Goal: Task Accomplishment & Management: Manage account settings

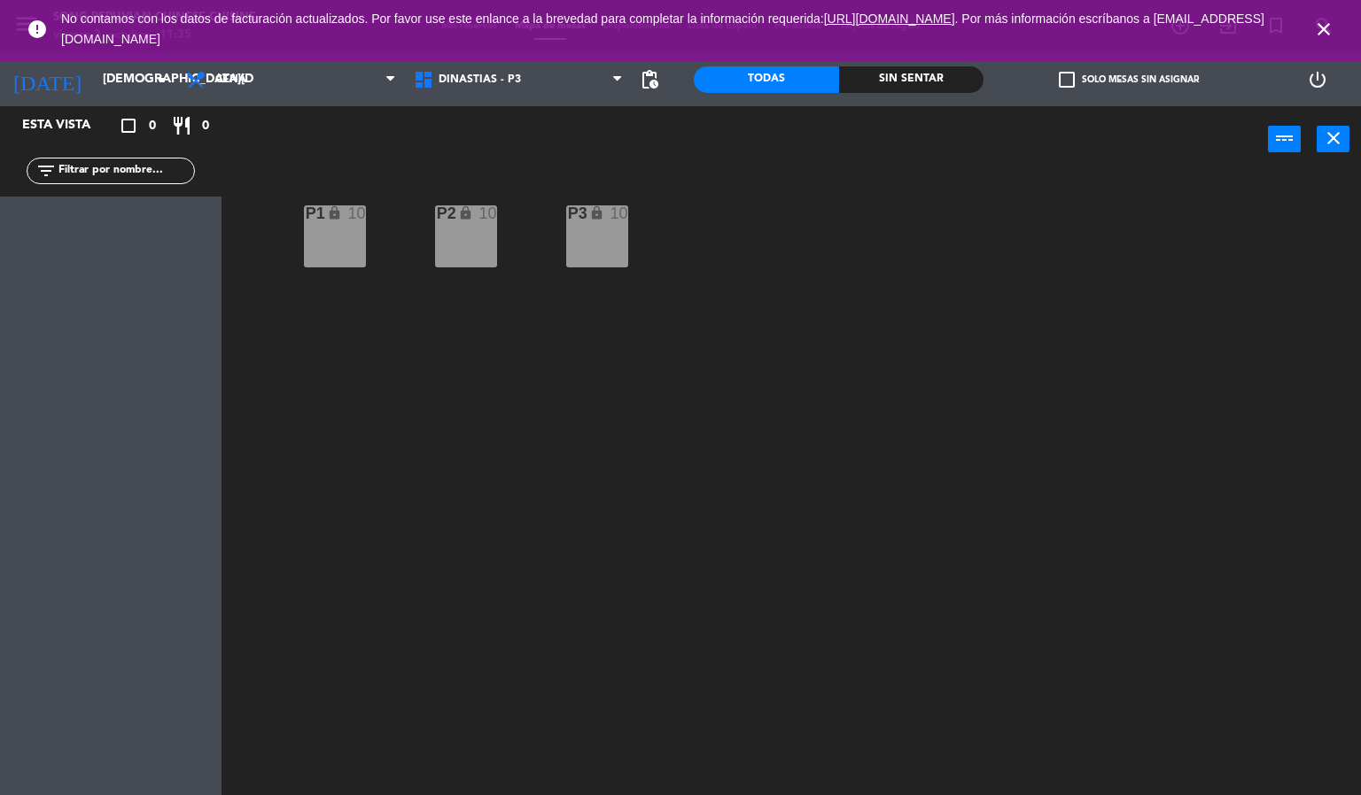
click at [1326, 30] on icon "close" at bounding box center [1323, 29] width 21 height 21
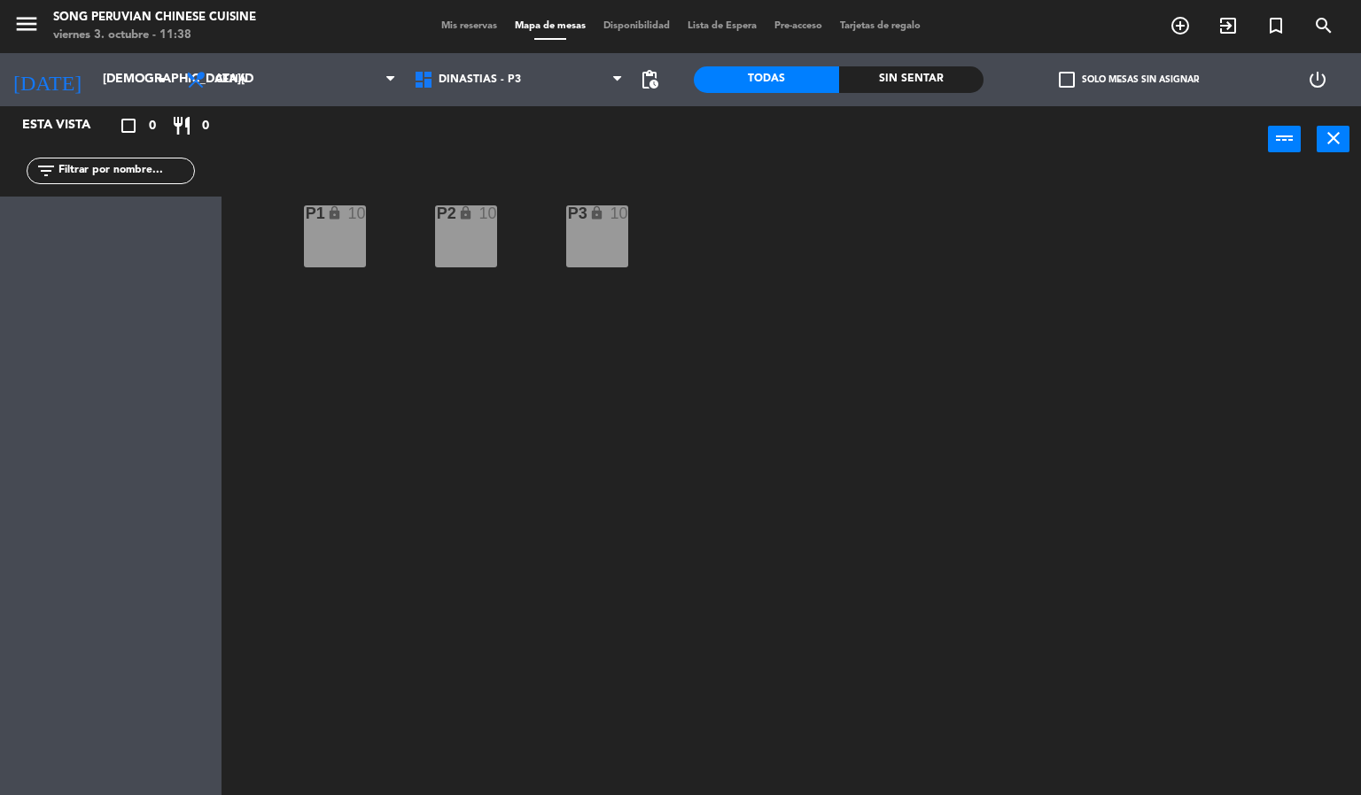
click at [957, 399] on div "P2 lock 10 P3 lock 10 P1 lock 10" at bounding box center [798, 485] width 1126 height 623
click at [986, 595] on div "P2 lock 10 P3 lock 10 P1 lock 10" at bounding box center [798, 485] width 1126 height 623
click at [1024, 312] on div "P2 lock 10 P3 lock 10 P1 lock 10" at bounding box center [798, 485] width 1126 height 623
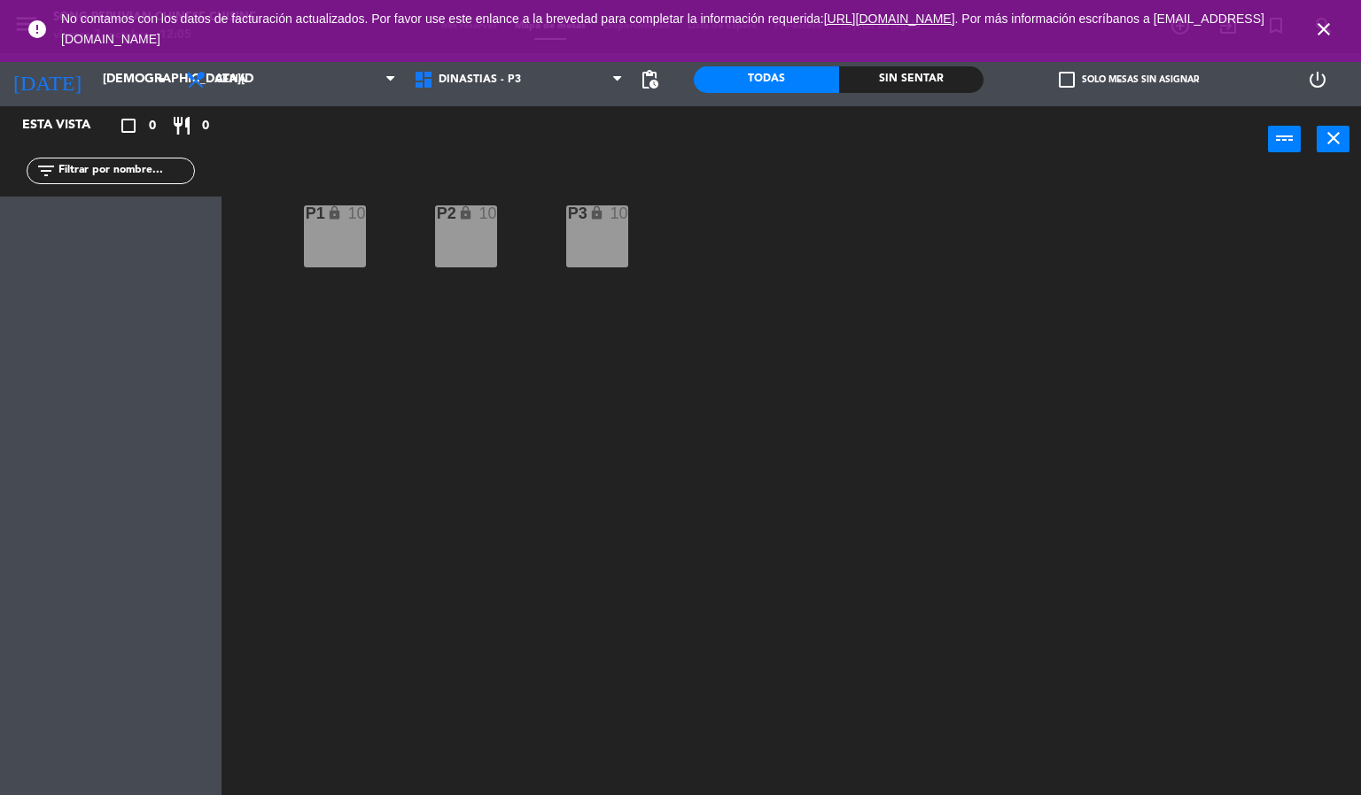
click at [1342, 27] on span "close" at bounding box center [1323, 29] width 48 height 48
click at [1326, 27] on icon "close" at bounding box center [1323, 29] width 21 height 21
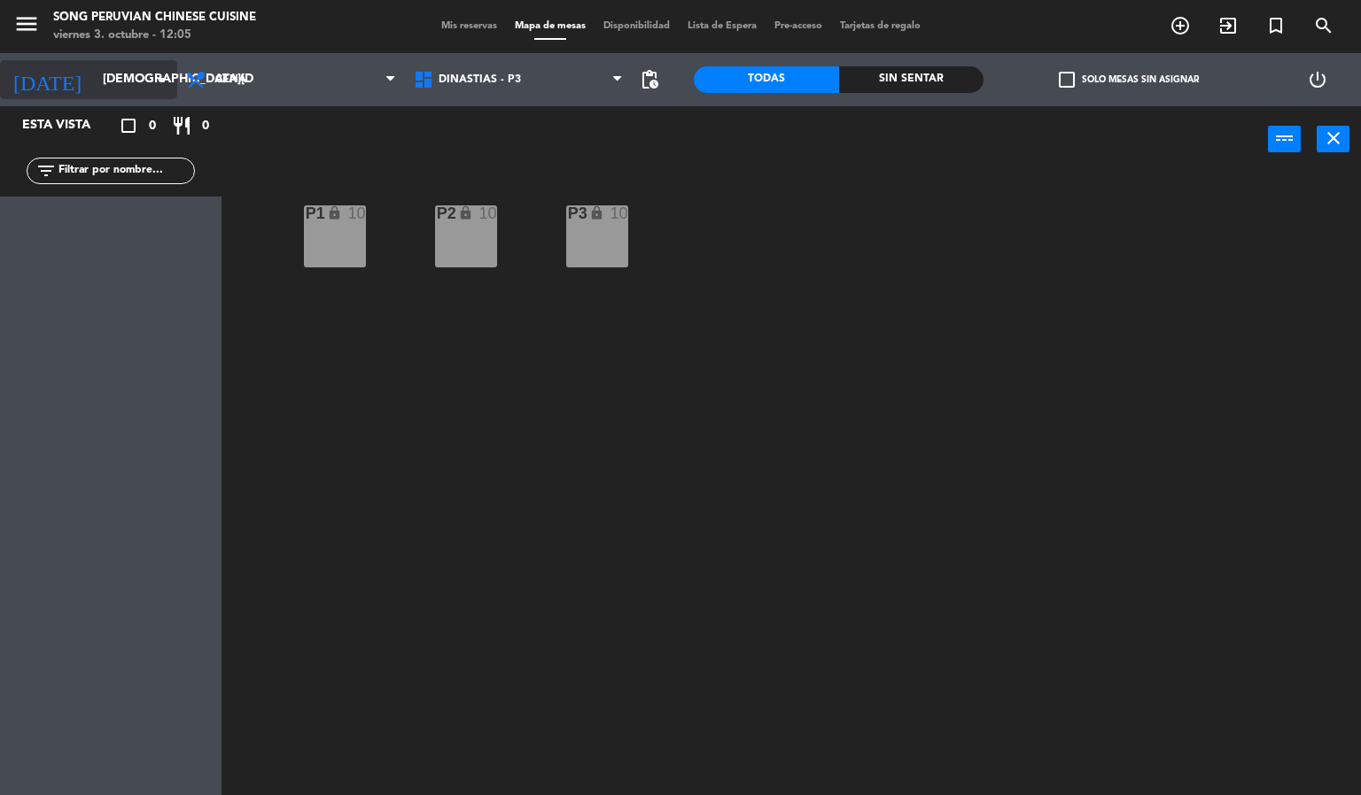
click at [104, 81] on input "[DEMOGRAPHIC_DATA][DATE]" at bounding box center [178, 80] width 168 height 32
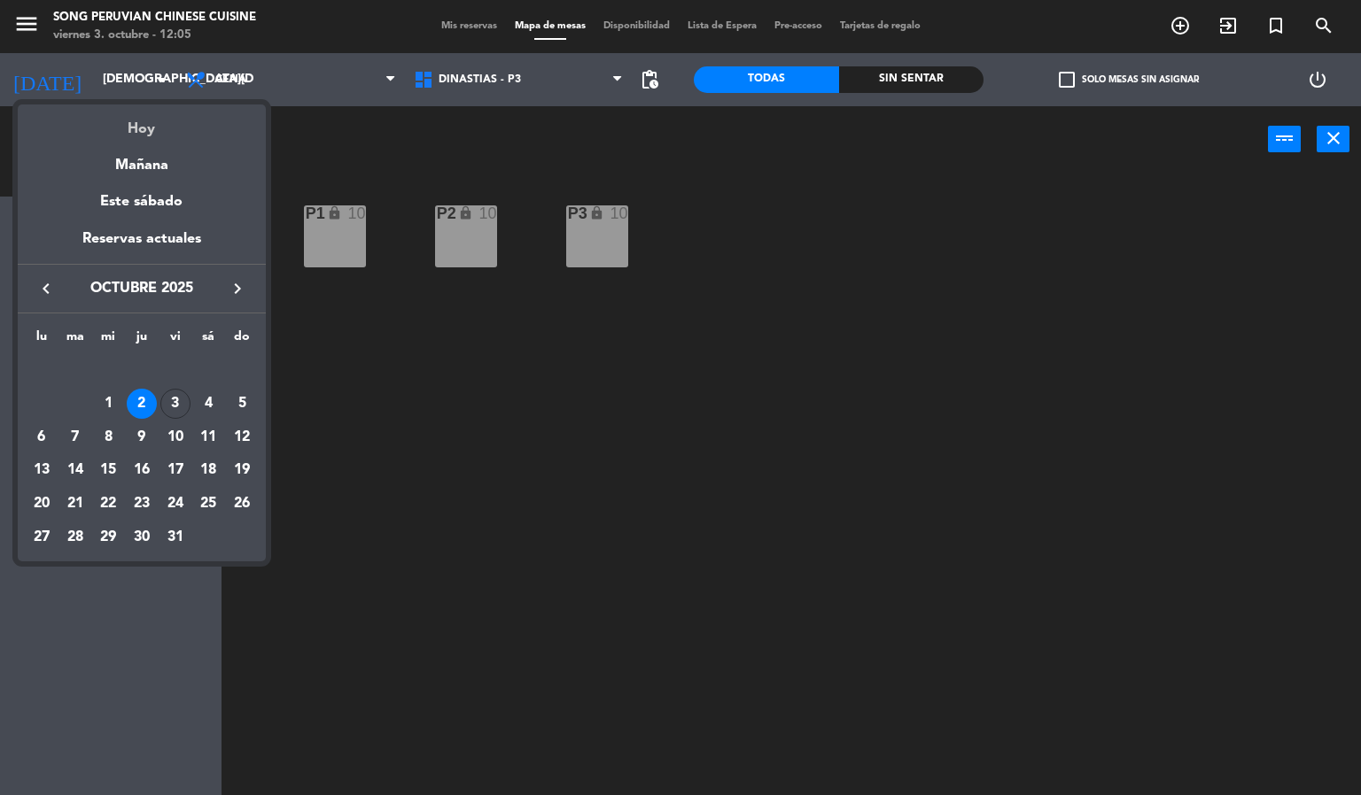
click at [143, 128] on div "Hoy" at bounding box center [142, 123] width 248 height 36
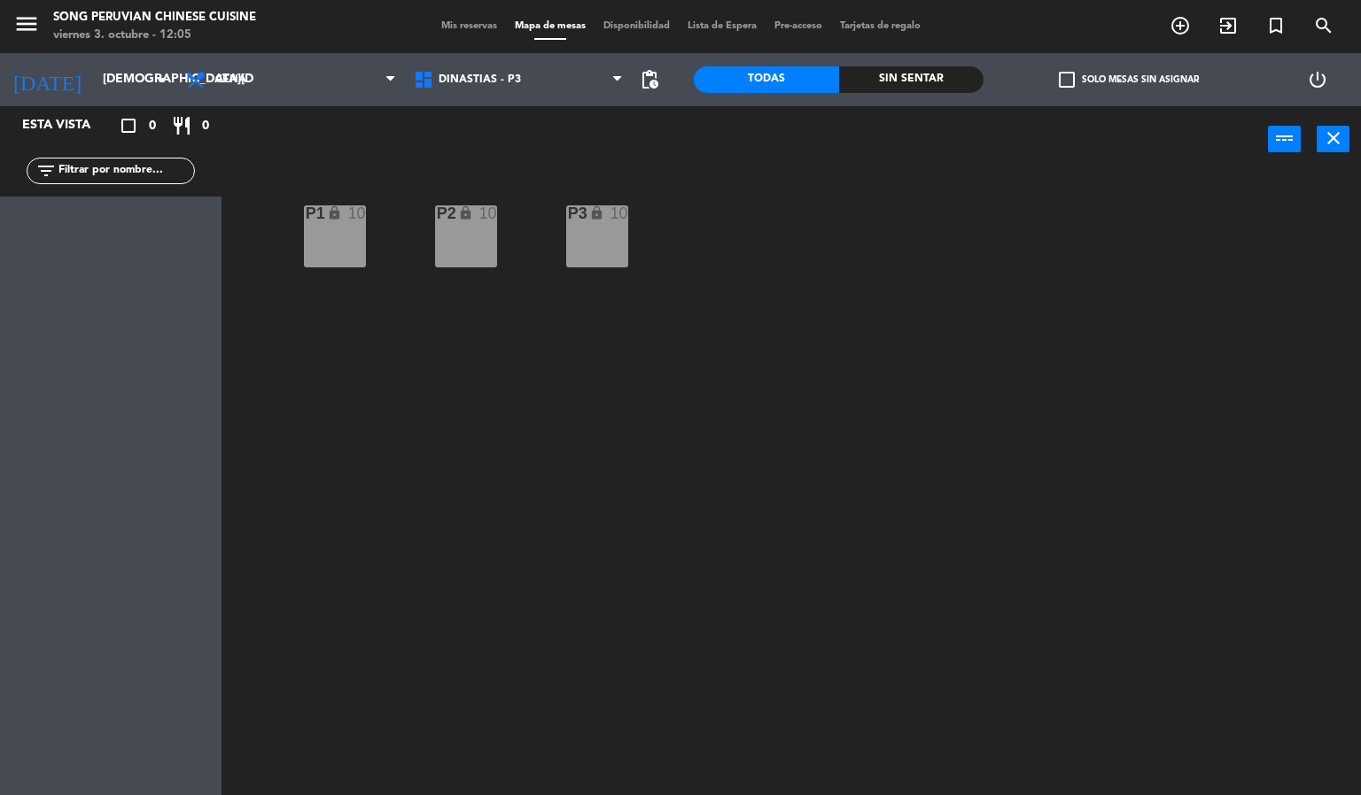
type input "[DATE]"
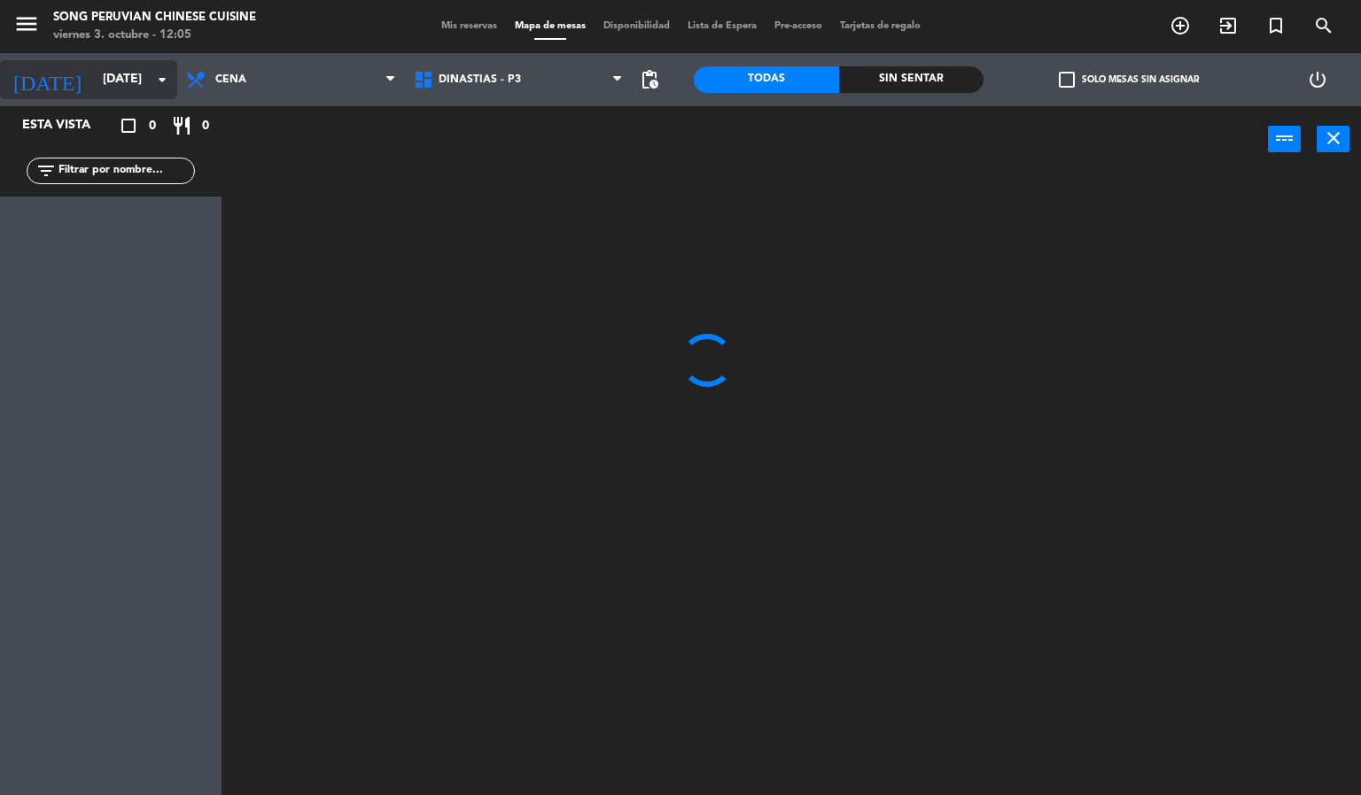
click at [118, 74] on input "[DATE]" at bounding box center [178, 80] width 168 height 32
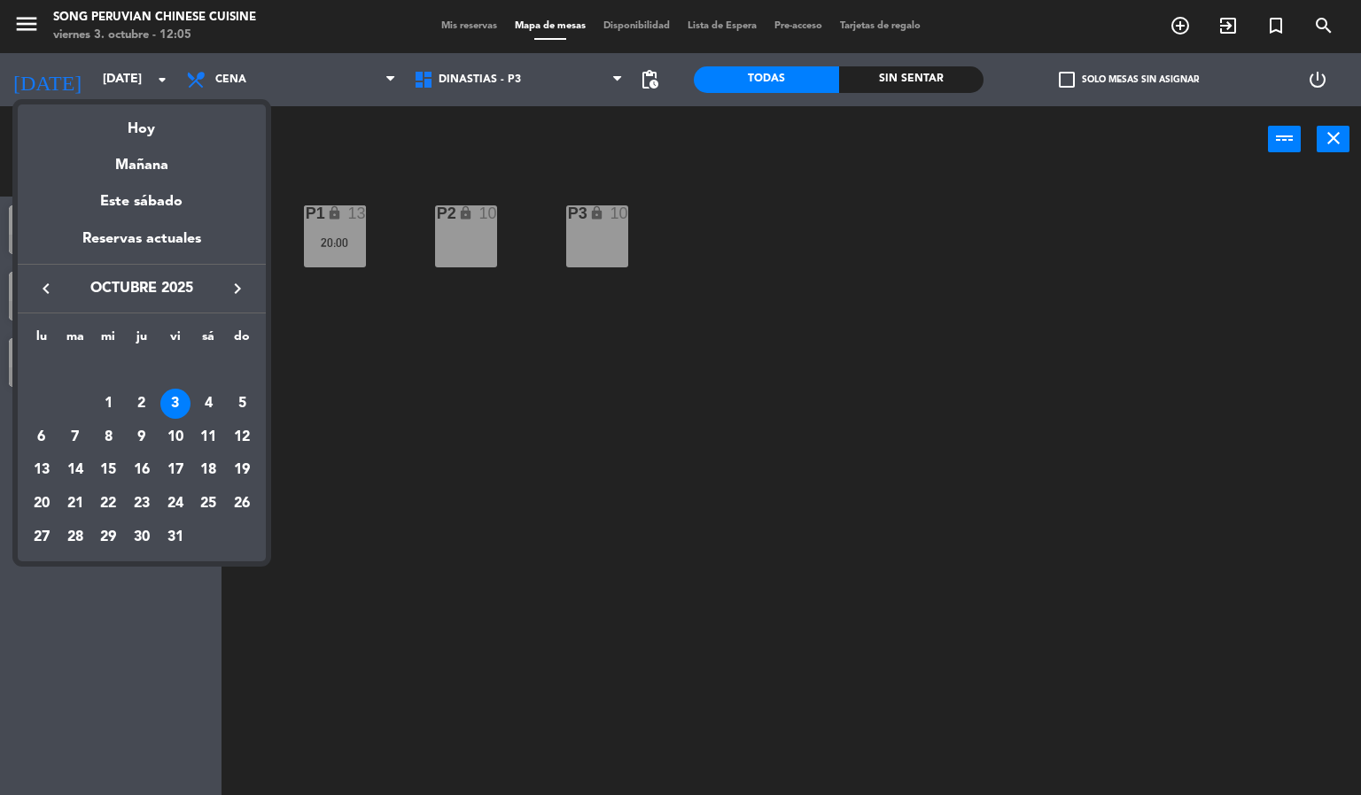
click at [312, 70] on div at bounding box center [680, 397] width 1361 height 795
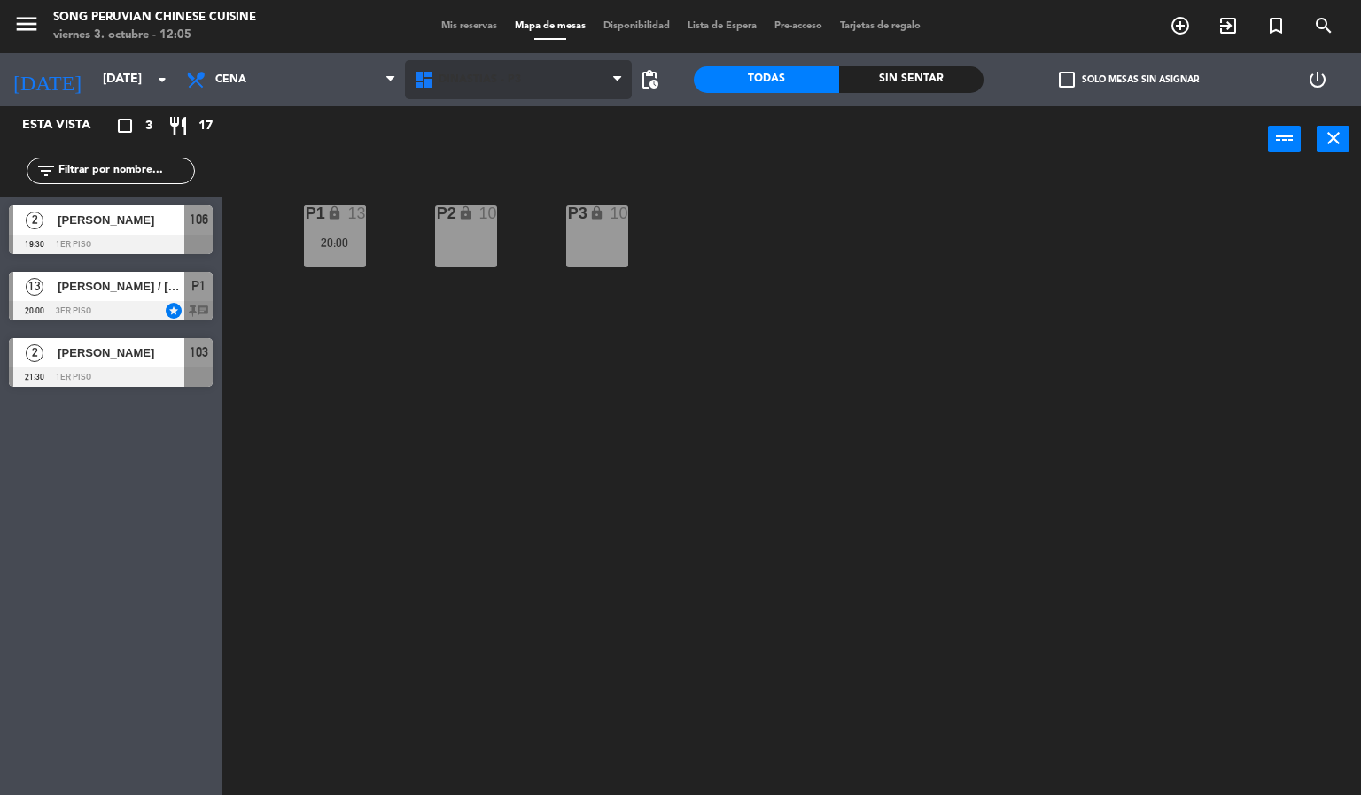
click at [500, 78] on span "DINASTIAS - P3" at bounding box center [479, 80] width 82 height 12
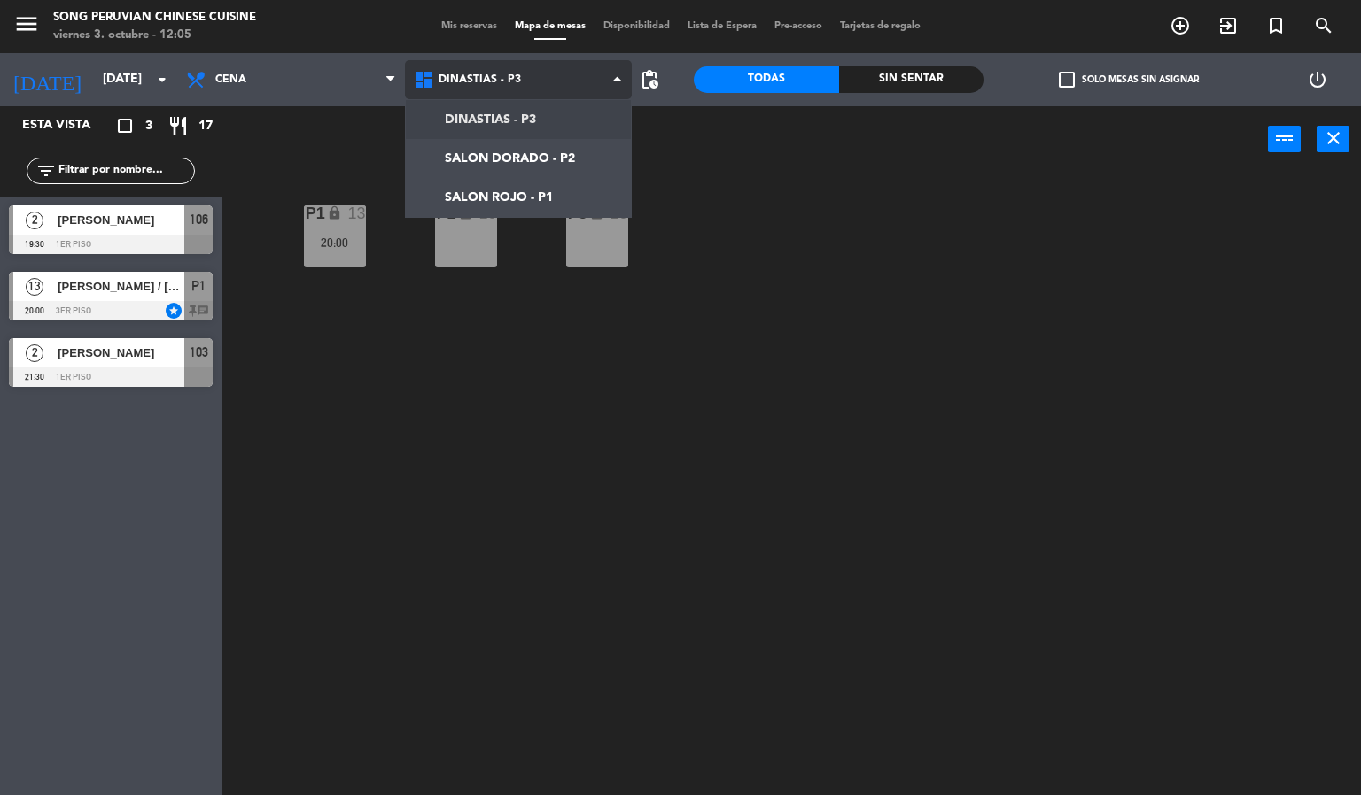
click at [463, 195] on ng-component "menu Song Peruvian Chinese Cuisine [DATE] 3. octubre - 12:05 Mis reservas Mapa …" at bounding box center [680, 398] width 1361 height 796
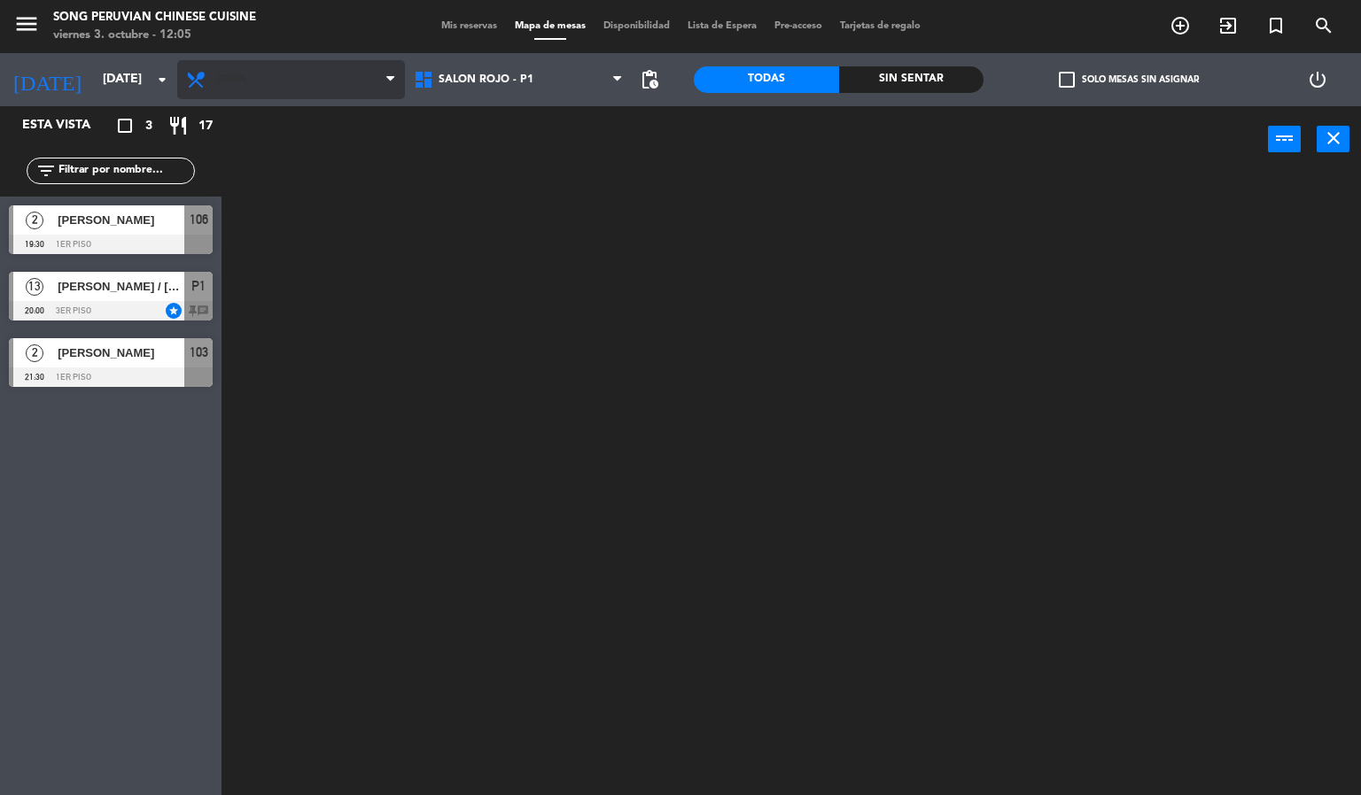
click at [255, 91] on span "Cena" at bounding box center [291, 79] width 228 height 39
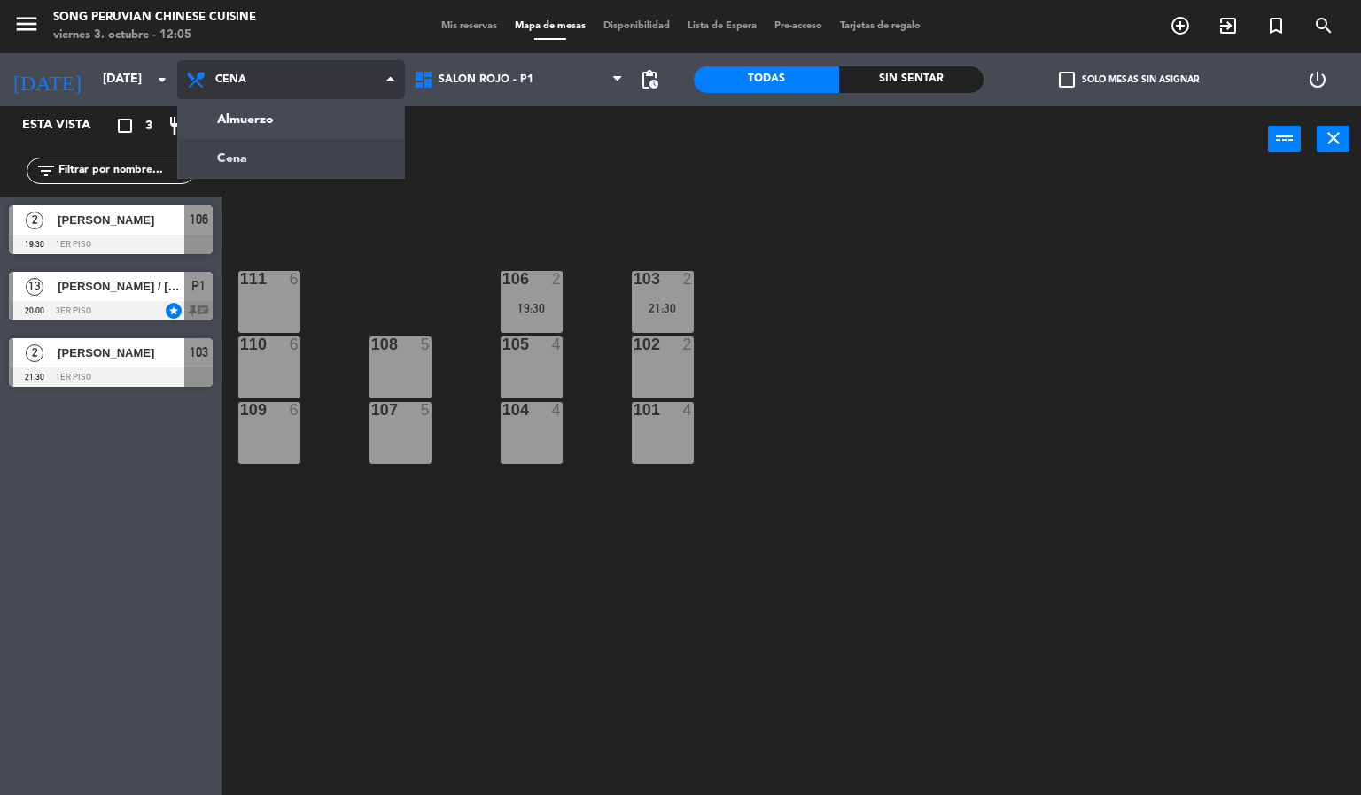
click at [260, 118] on ng-component "menu Song Peruvian Chinese Cuisine [DATE] 3. octubre - 12:05 Mis reservas Mapa …" at bounding box center [680, 398] width 1361 height 796
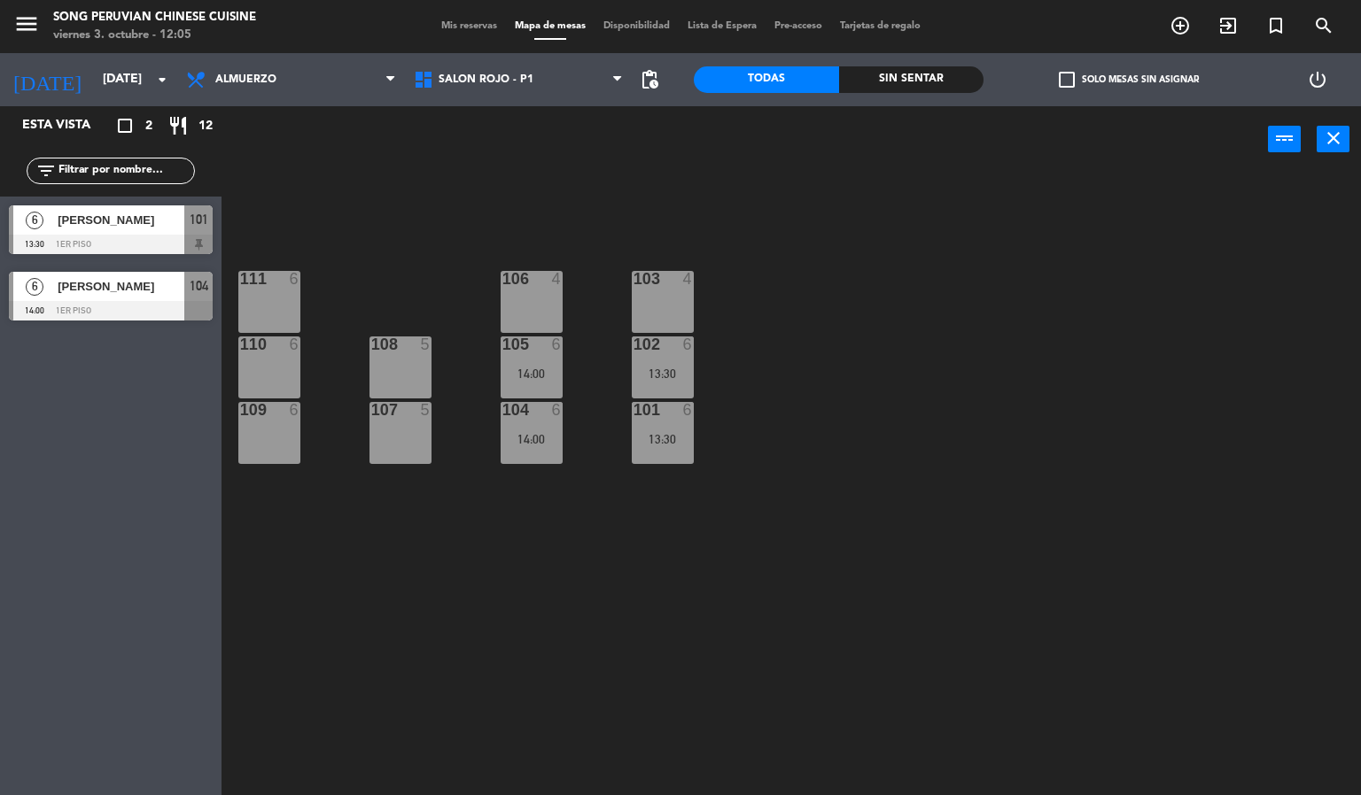
click at [526, 531] on div "103 4 106 4 111 6 102 6 13:30 105 6 14:00 108 5 110 6 101 6 13:30 104 6 14:00 1…" at bounding box center [798, 485] width 1126 height 623
click at [563, 630] on div "103 4 106 4 111 6 102 6 13:30 105 6 14:00 108 5 110 6 101 6 13:30 104 6 14:00 1…" at bounding box center [798, 485] width 1126 height 623
click at [503, 410] on div "104" at bounding box center [502, 410] width 1 height 16
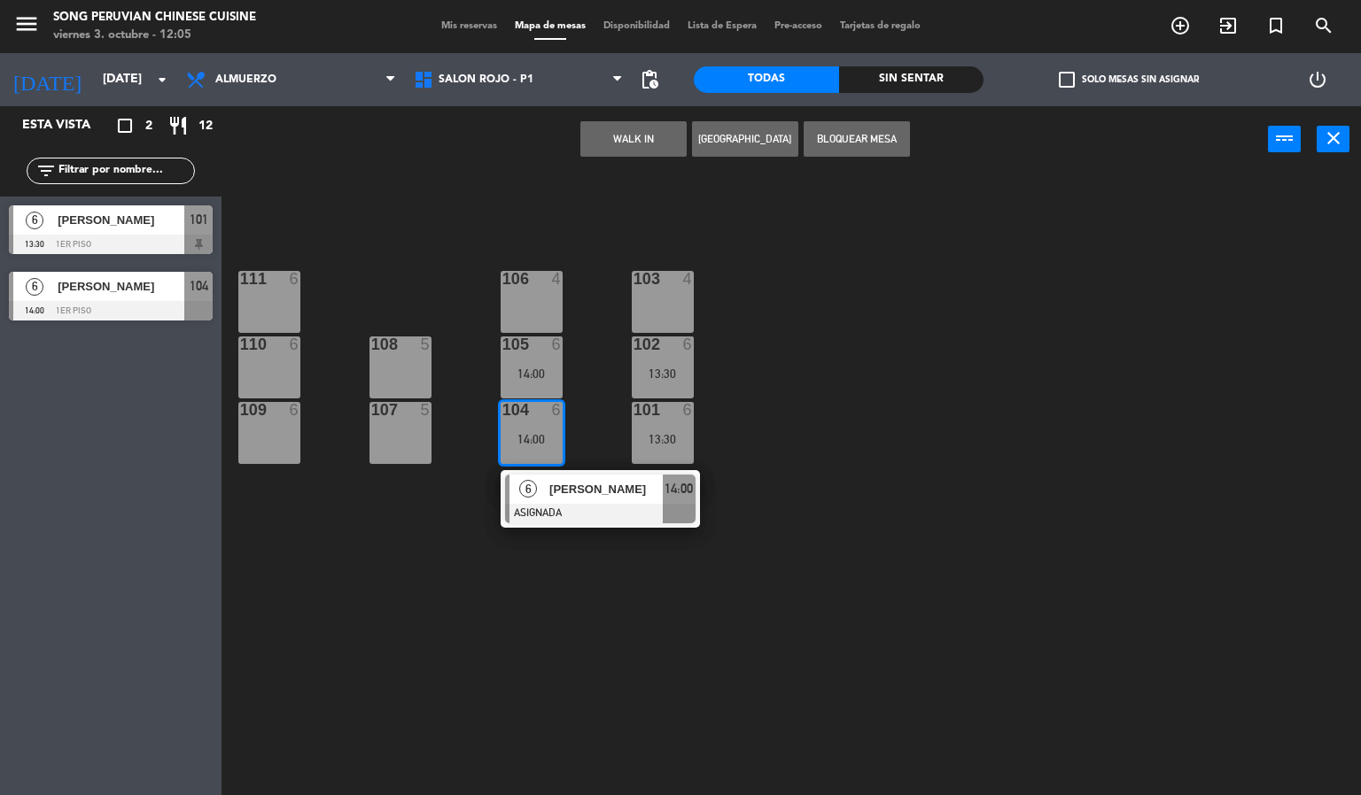
click at [817, 595] on div "103 4 106 4 111 6 102 6 13:30 105 6 14:00 108 5 110 6 101 6 13:30 104 6 14:00 6…" at bounding box center [798, 485] width 1126 height 623
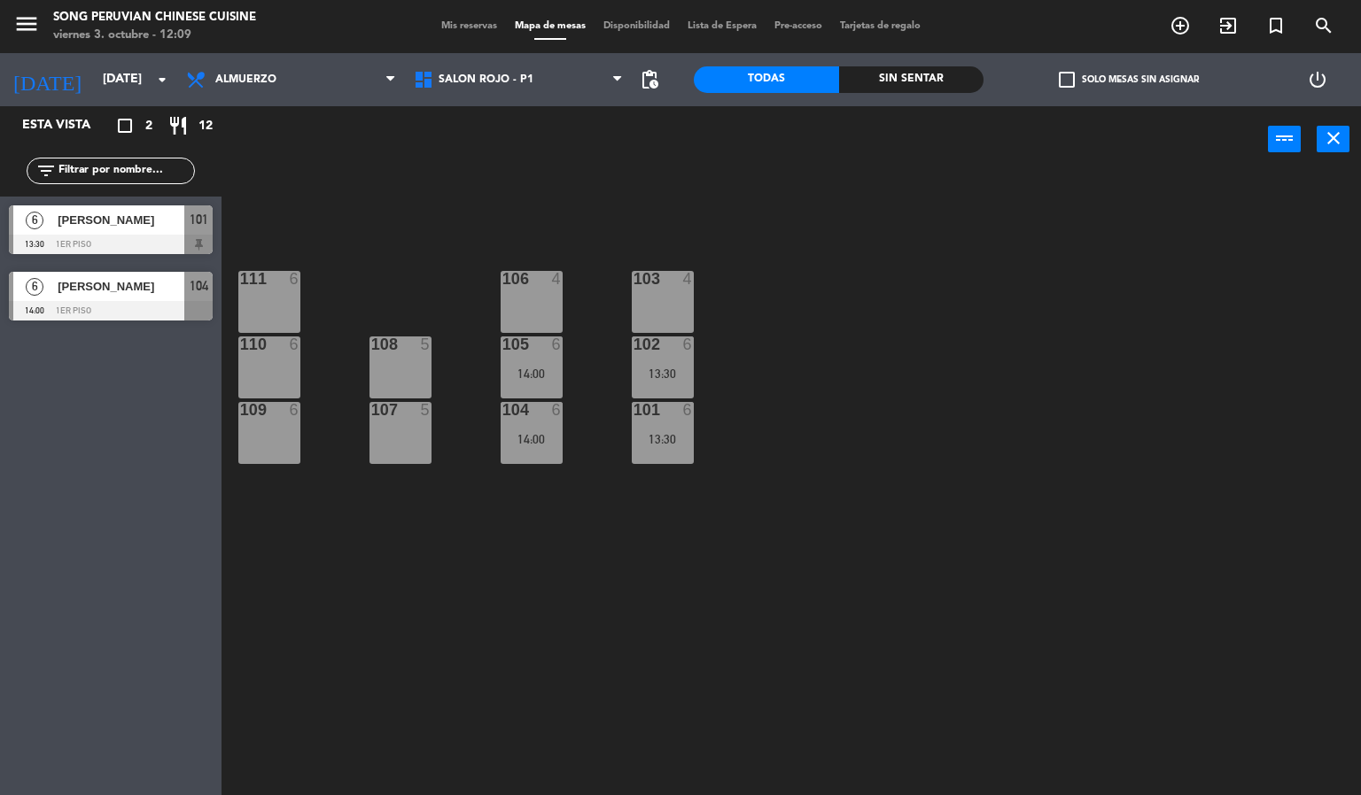
click at [585, 548] on div "103 4 106 4 111 6 102 6 13:30 105 6 14:00 108 5 110 6 101 6 13:30 104 6 14:00 1…" at bounding box center [798, 485] width 1126 height 623
click at [523, 351] on div at bounding box center [530, 345] width 29 height 16
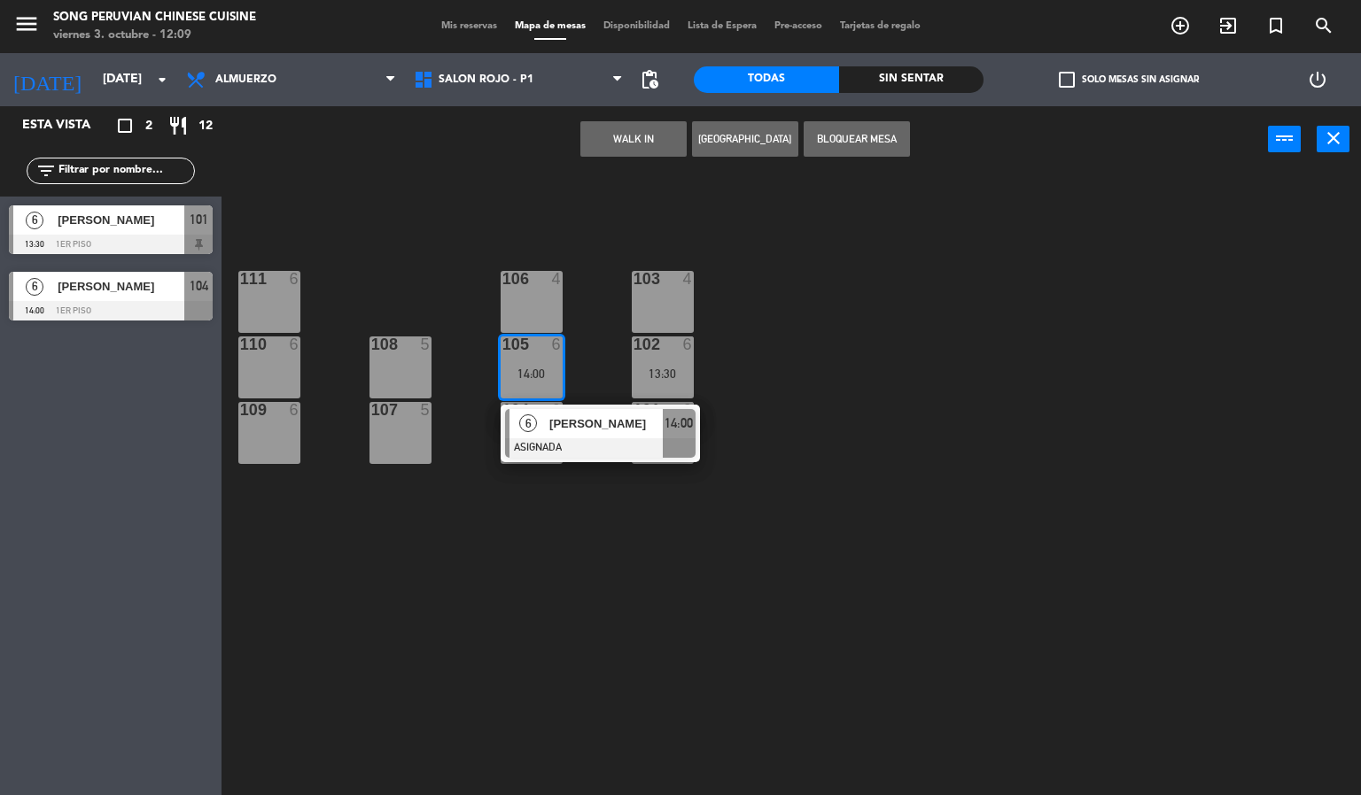
click at [399, 352] on div at bounding box center [399, 345] width 29 height 16
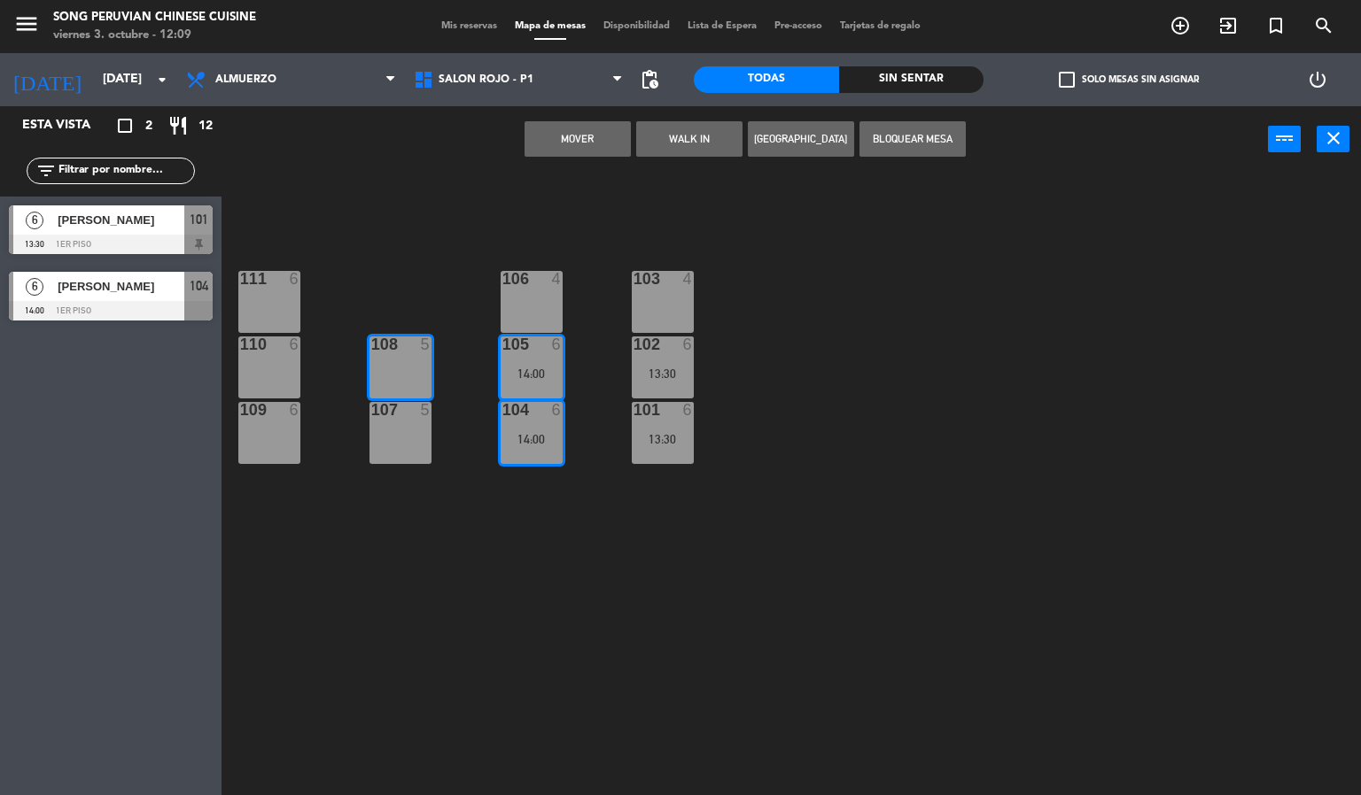
click at [574, 136] on button "Mover" at bounding box center [577, 138] width 106 height 35
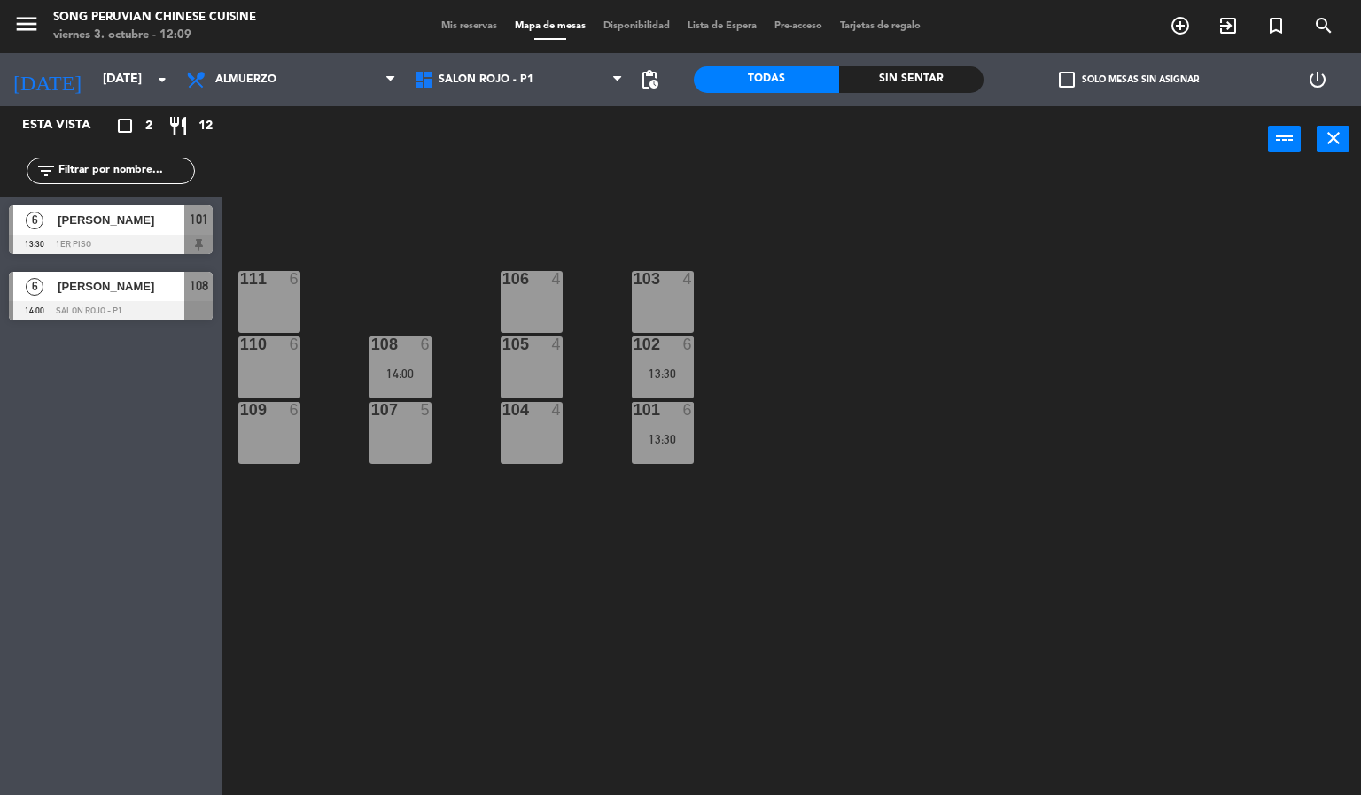
click at [579, 547] on div "103 4 106 4 111 6 102 6 13:30 105 4 108 6 14:00 110 6 101 6 13:30 104 4 107 5 1…" at bounding box center [798, 485] width 1126 height 623
click at [559, 585] on div "103 4 106 4 111 6 102 6 13:30 105 4 108 6 14:00 110 6 101 6 13:30 104 4 107 5 1…" at bounding box center [798, 485] width 1126 height 623
click at [667, 437] on div "13:30" at bounding box center [663, 439] width 62 height 12
click at [564, 630] on div "103 4 106 4 111 6 102 6 13:30 105 4 108 6 14:00 110 6 101 6 13:30 104 4 107 5 1…" at bounding box center [798, 485] width 1126 height 623
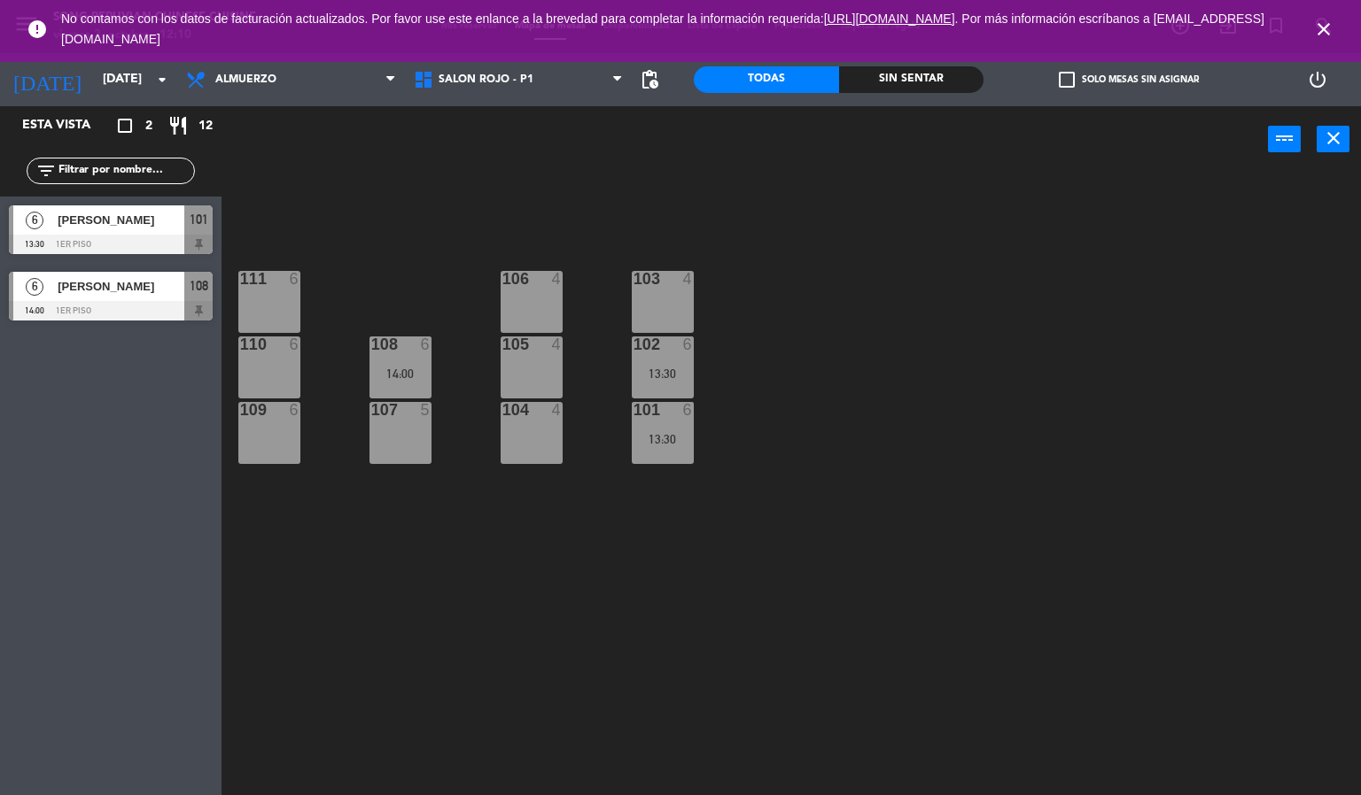
click at [1323, 21] on icon "close" at bounding box center [1323, 29] width 21 height 21
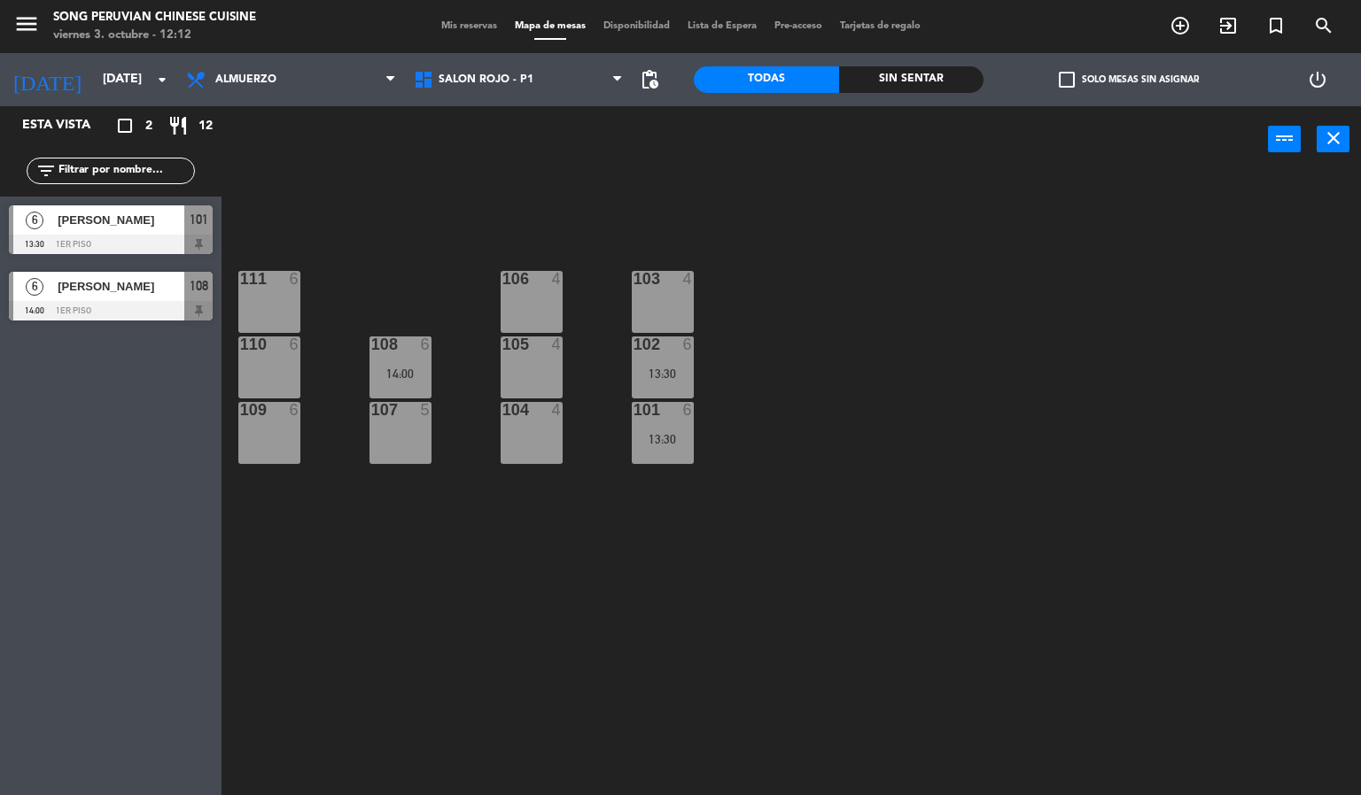
click at [672, 454] on div "101 6 13:30" at bounding box center [663, 433] width 62 height 62
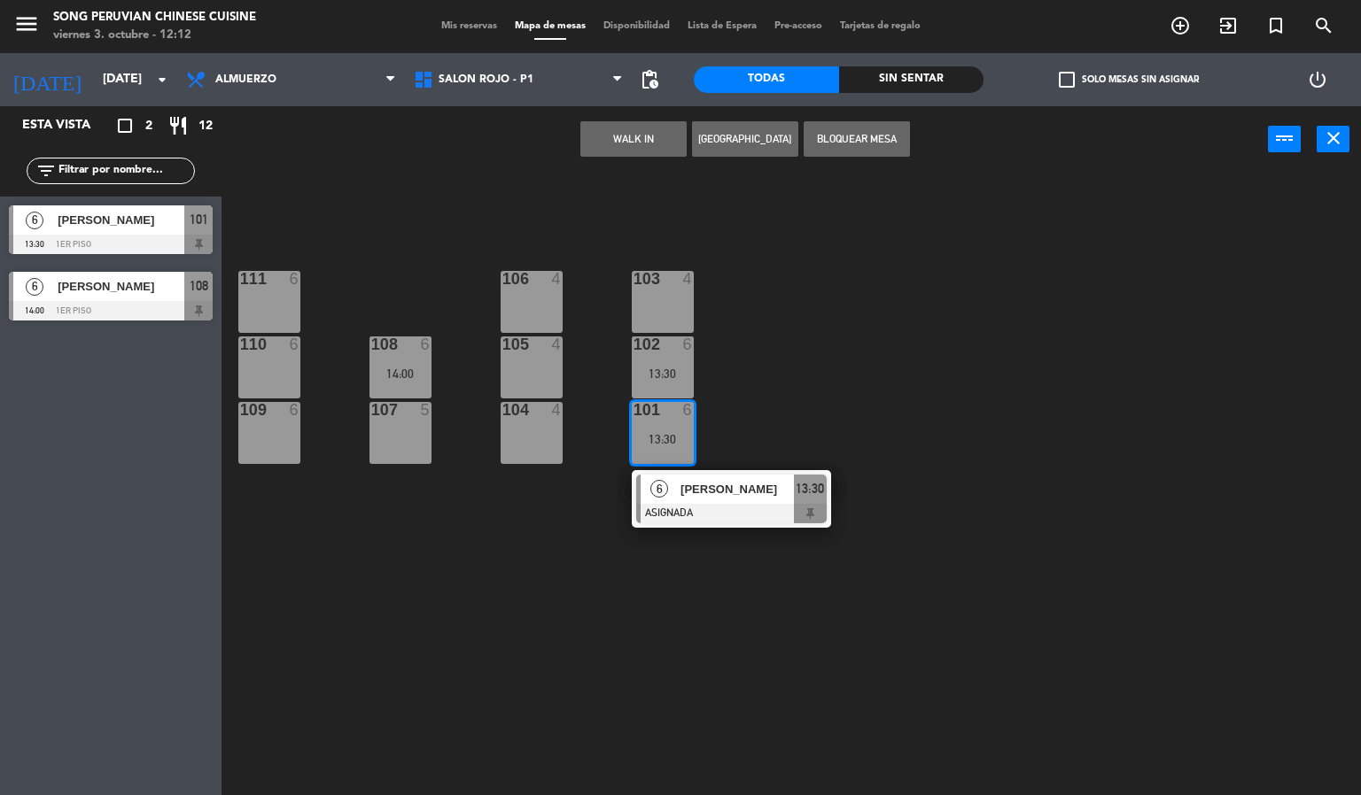
click at [988, 686] on div "103 4 106 4 111 6 102 6 13:30 105 4 108 6 14:00 110 6 101 6 13:30 6 [PERSON_NAM…" at bounding box center [798, 485] width 1126 height 623
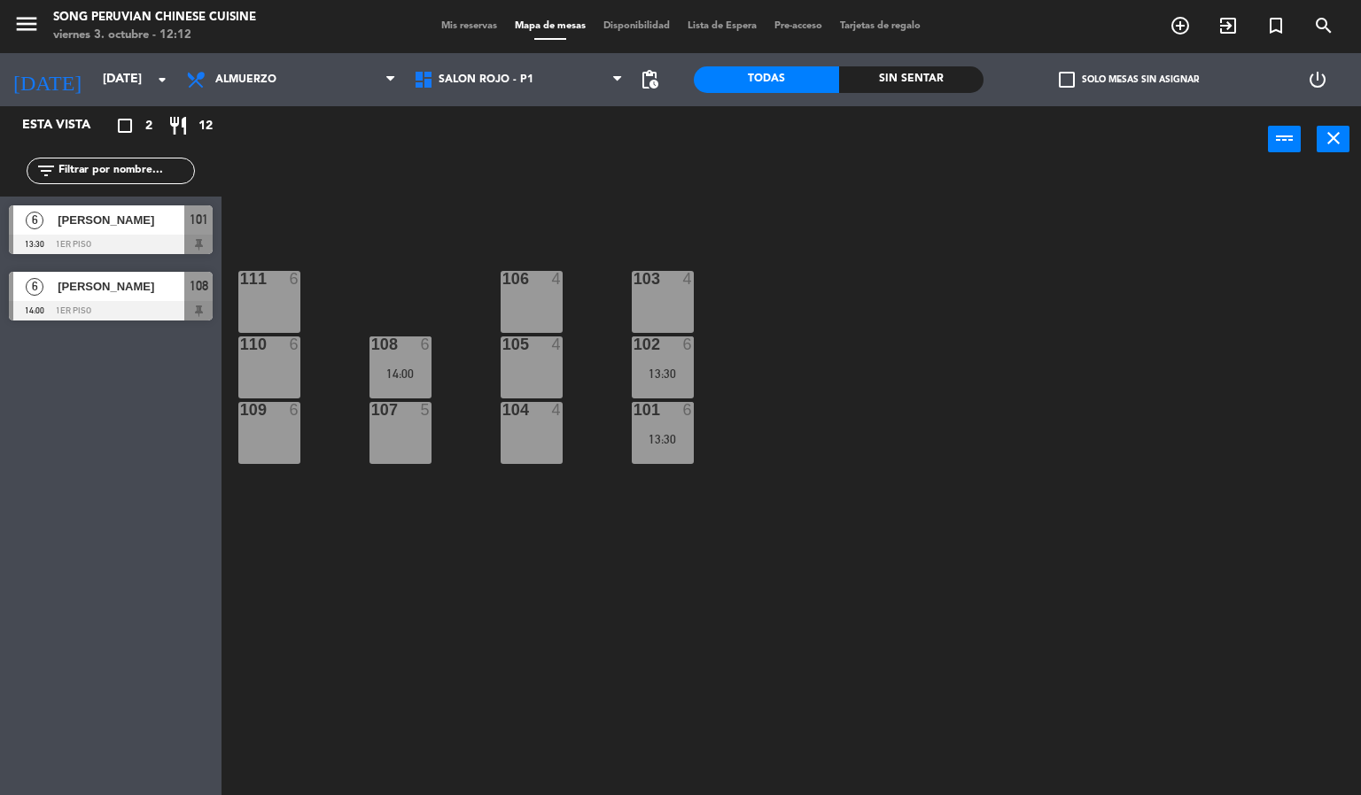
click at [675, 433] on div "13:30" at bounding box center [663, 439] width 62 height 12
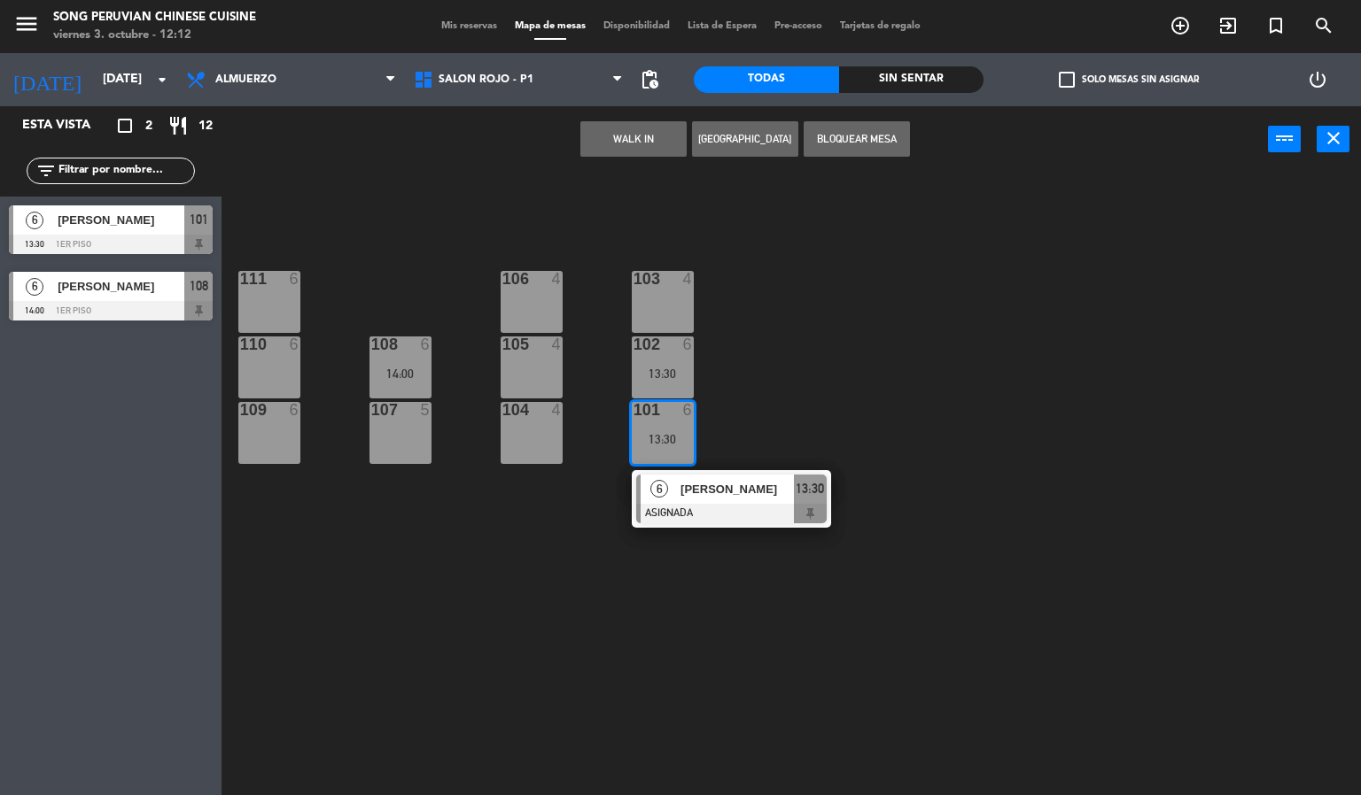
click at [670, 377] on div "13:30" at bounding box center [663, 374] width 62 height 12
click at [1089, 538] on div "103 4 106 4 111 6 102 6 13:30 105 4 108 6 14:00 110 6 101 6 13:30 6 [PERSON_NAM…" at bounding box center [798, 485] width 1126 height 623
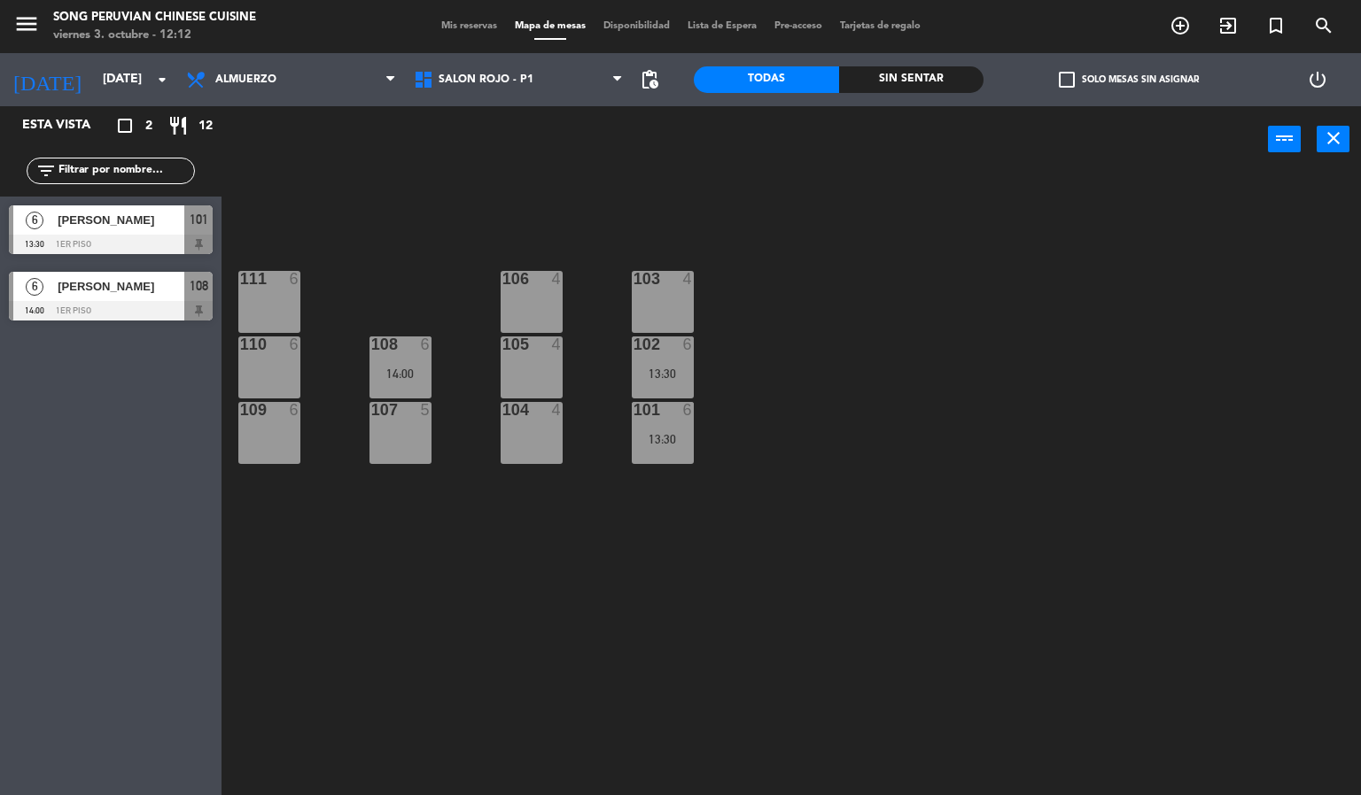
click at [668, 359] on div "102 6 13:30" at bounding box center [663, 368] width 62 height 62
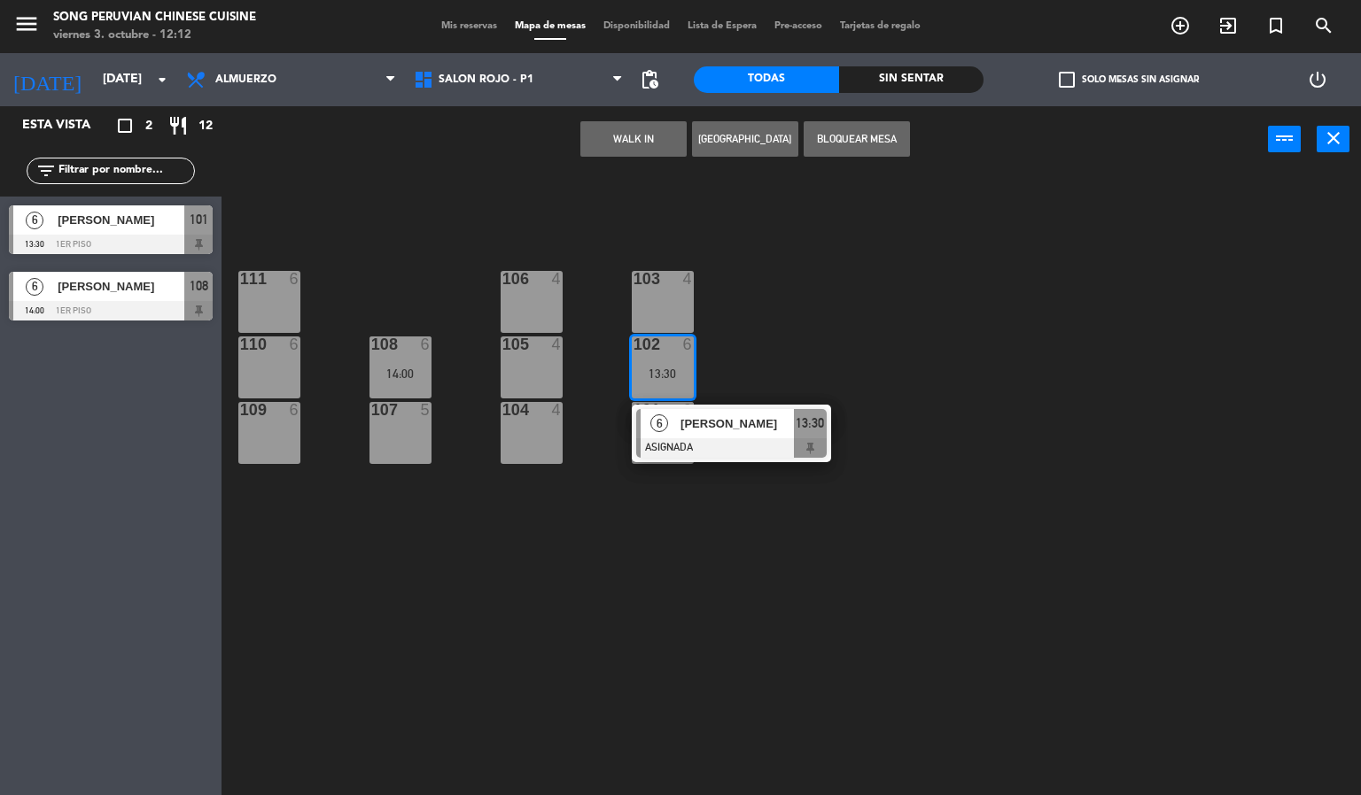
click at [702, 678] on div "103 4 106 4 111 6 102 6 13:30 6 [PERSON_NAME] ASIGNADA 13:30 105 4 108 6 14:00 …" at bounding box center [798, 485] width 1126 height 623
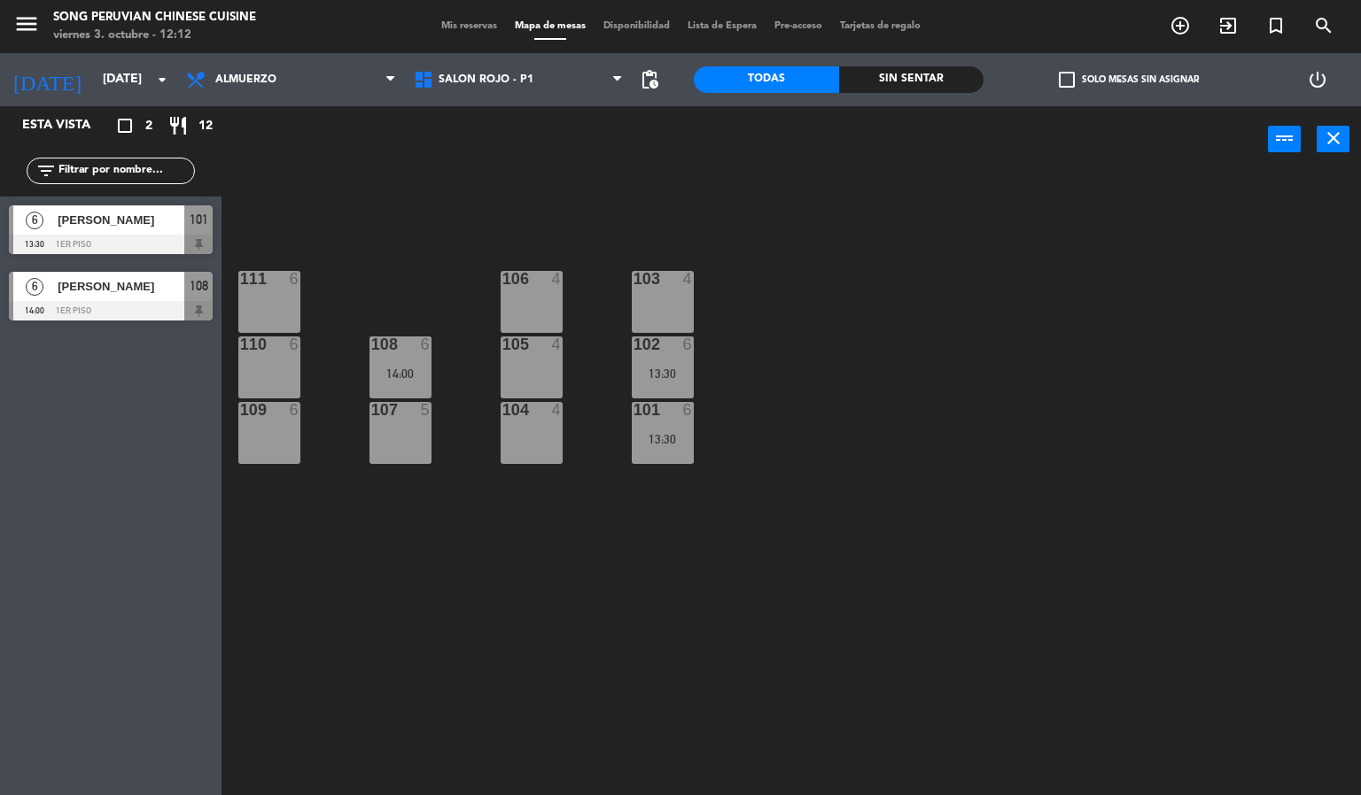
click at [660, 436] on div "13:30" at bounding box center [663, 439] width 62 height 12
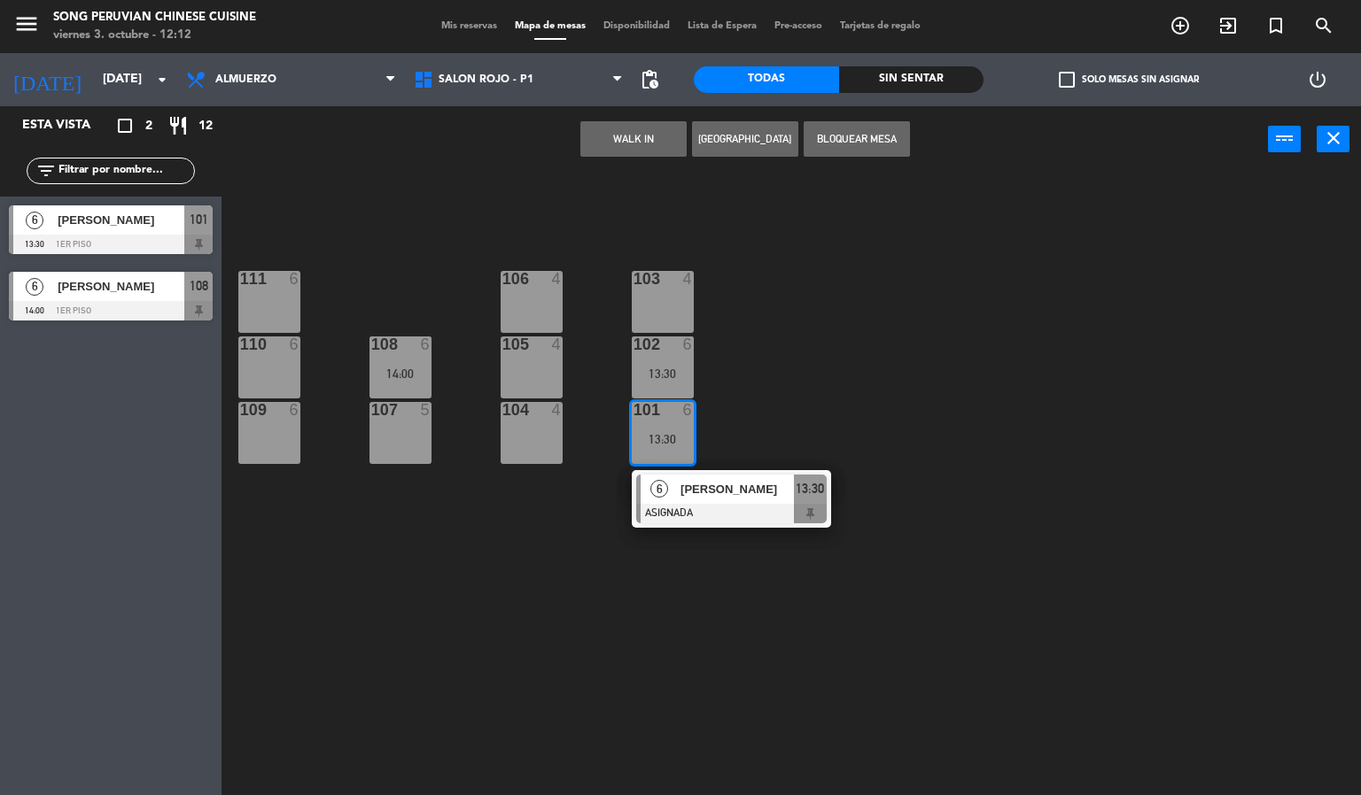
click at [660, 320] on div "103 4" at bounding box center [663, 302] width 62 height 62
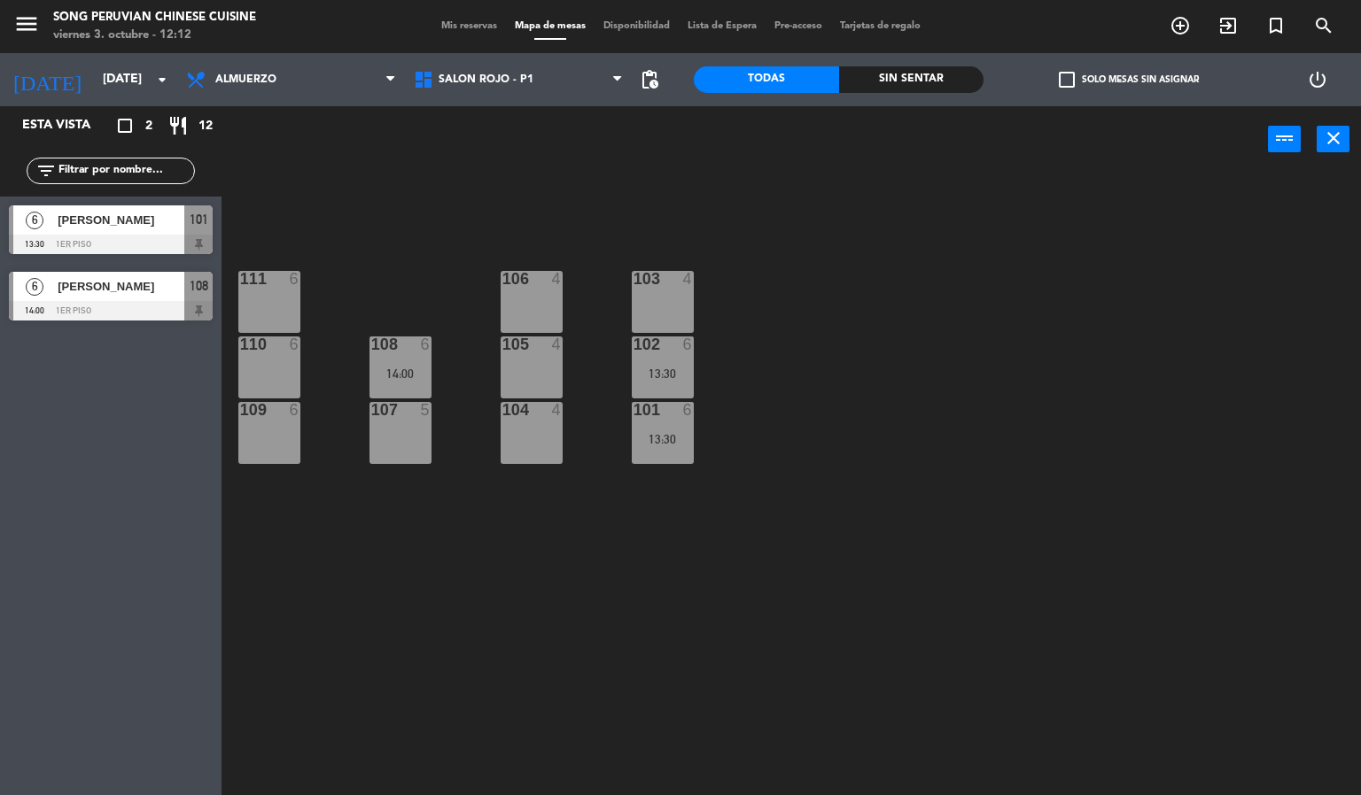
click at [975, 345] on div "103 4 106 4 111 6 102 6 13:30 105 4 108 6 14:00 110 6 101 6 13:30 104 4 107 5 1…" at bounding box center [798, 485] width 1126 height 623
click at [641, 595] on div "103 4 106 4 111 6 102 6 13:30 105 4 108 6 14:00 110 6 101 6 13:30 104 4 107 5 1…" at bounding box center [798, 485] width 1126 height 623
click at [662, 409] on div at bounding box center [661, 410] width 29 height 16
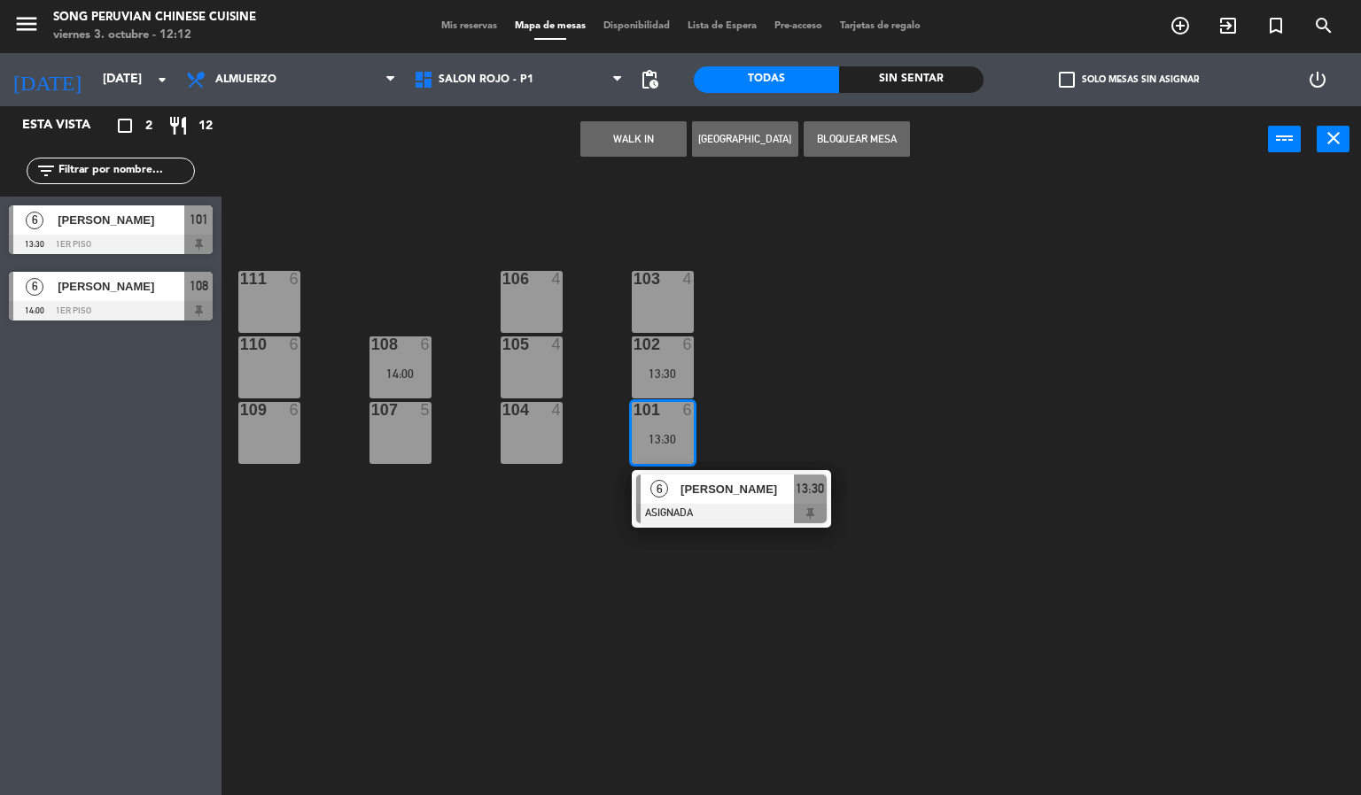
click at [686, 344] on div "6" at bounding box center [688, 345] width 11 height 16
click at [1003, 437] on div "103 4 106 4 111 6 102 6 13:30 105 4 108 6 14:00 110 6 101 6 13:30 6 [PERSON_NAM…" at bounding box center [798, 485] width 1126 height 623
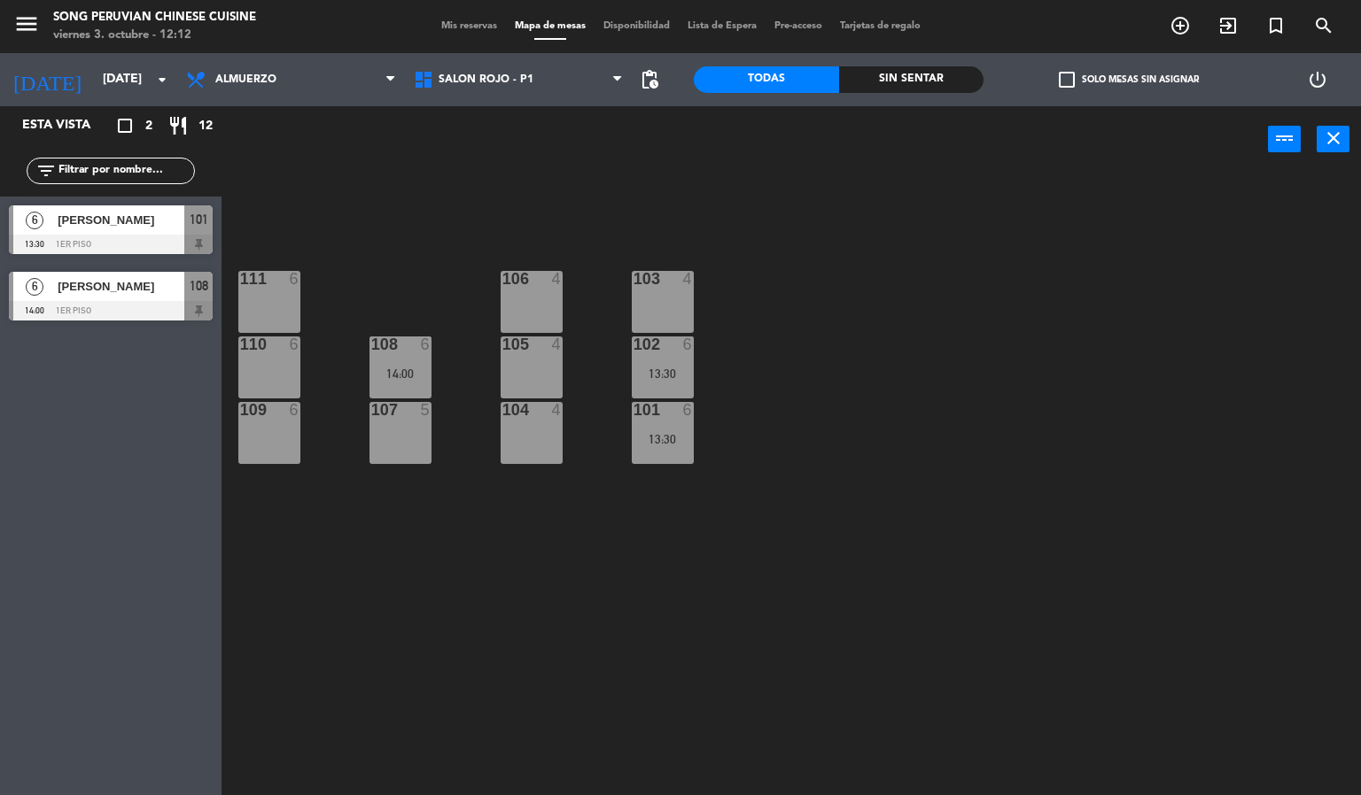
click at [729, 575] on div "103 4 106 4 111 6 102 6 13:30 105 4 108 6 14:00 110 6 101 6 13:30 104 4 107 5 1…" at bounding box center [798, 485] width 1126 height 623
click at [662, 344] on div at bounding box center [661, 345] width 29 height 16
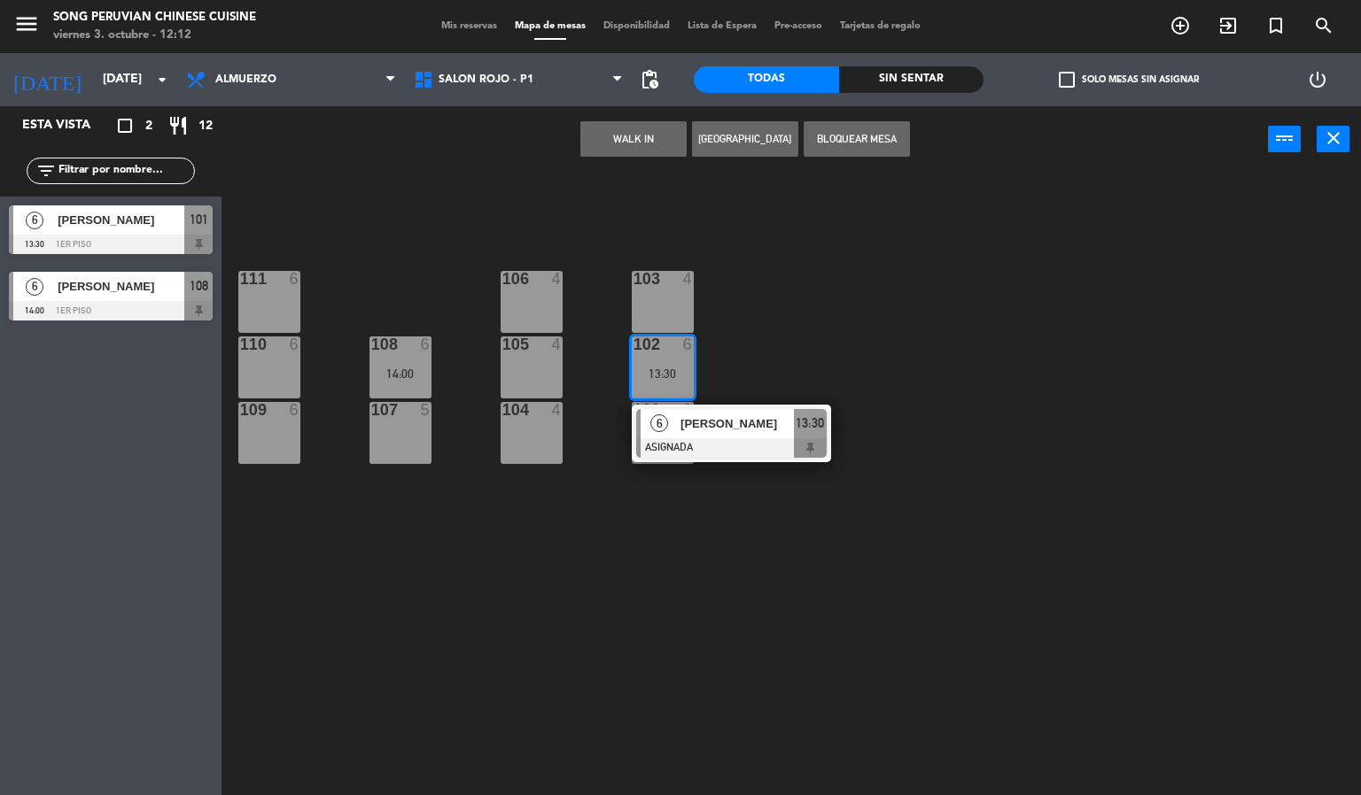
click at [710, 625] on div "103 4 106 4 111 6 102 6 13:30 6 [PERSON_NAME] ASIGNADA 13:30 105 4 108 6 14:00 …" at bounding box center [798, 485] width 1126 height 623
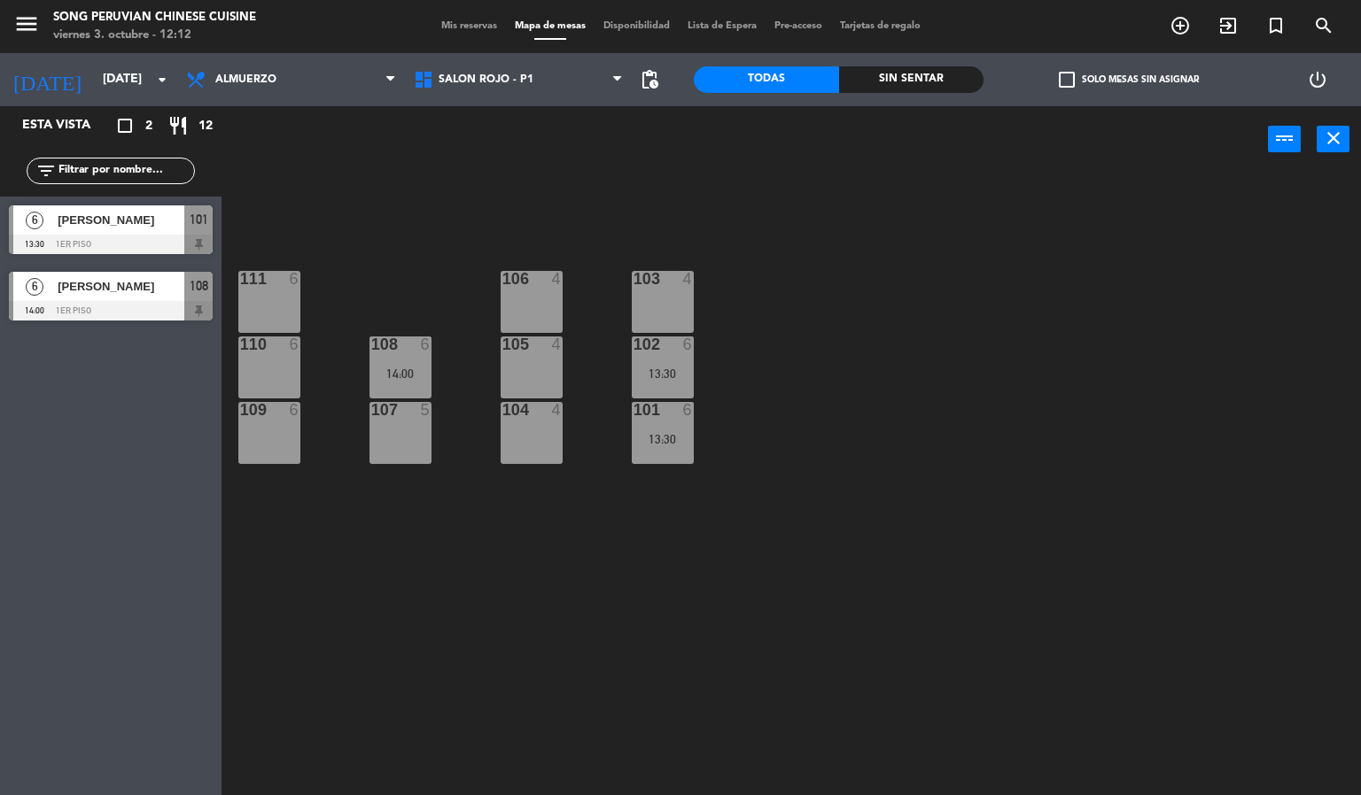
click at [634, 272] on div "103" at bounding box center [633, 279] width 1 height 16
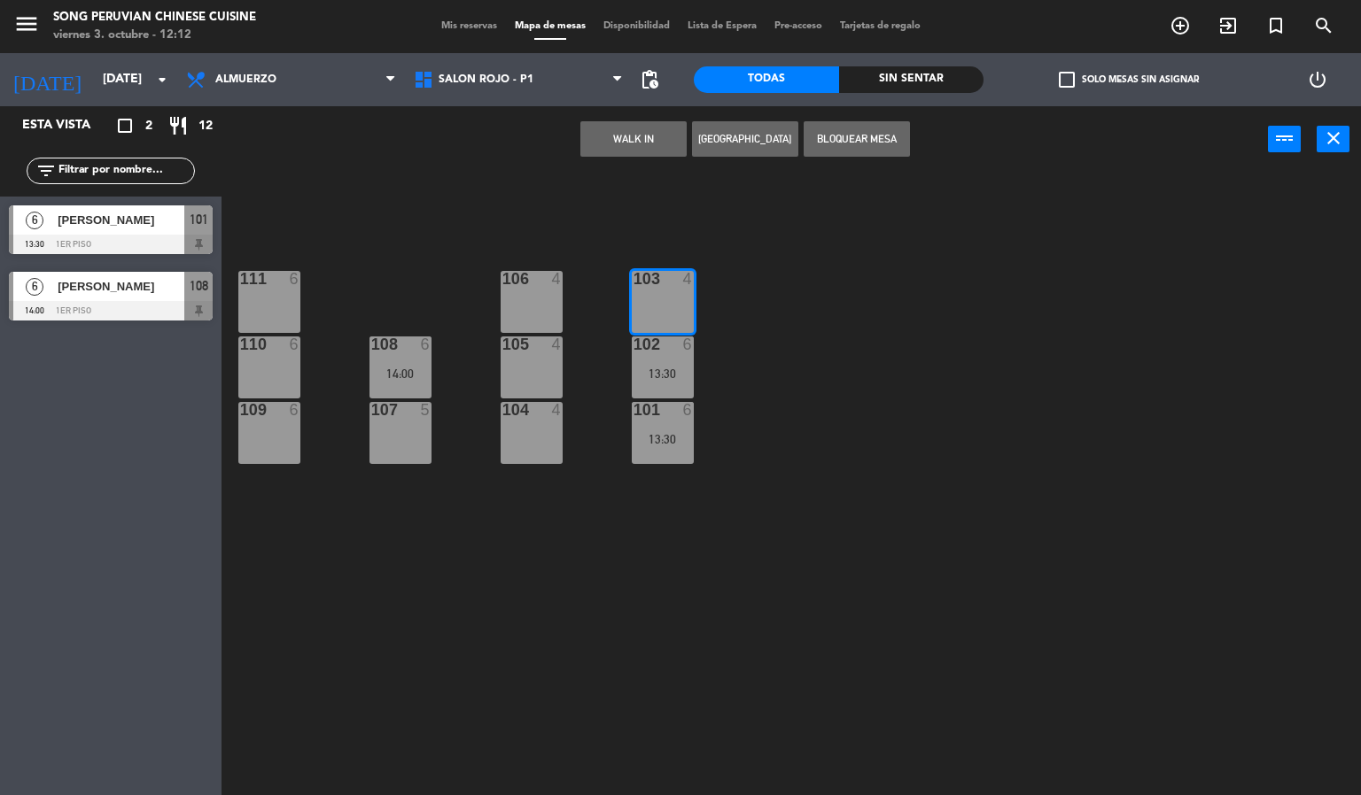
click at [942, 300] on div "103 4 106 4 111 6 102 6 13:30 105 4 108 6 14:00 110 6 101 6 13:30 104 4 107 5 1…" at bounding box center [798, 485] width 1126 height 623
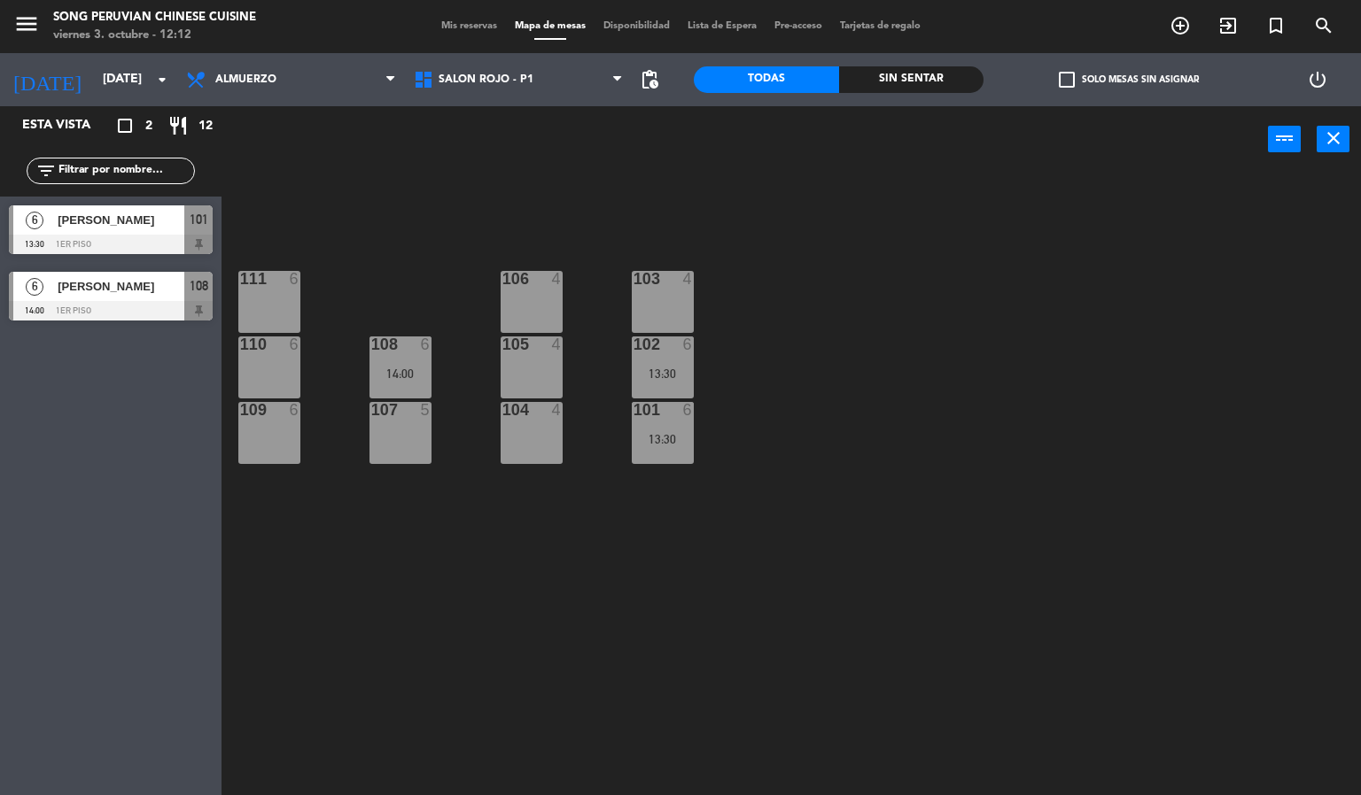
click at [705, 583] on div "103 4 106 4 111 6 102 6 13:30 105 4 108 6 14:00 110 6 101 6 13:30 104 4 107 5 1…" at bounding box center [798, 485] width 1126 height 623
click at [625, 202] on div "103 4 106 4 111 6 102 6 13:30 105 4 108 6 14:00 110 6 101 6 13:30 104 4 107 5 1…" at bounding box center [798, 485] width 1126 height 623
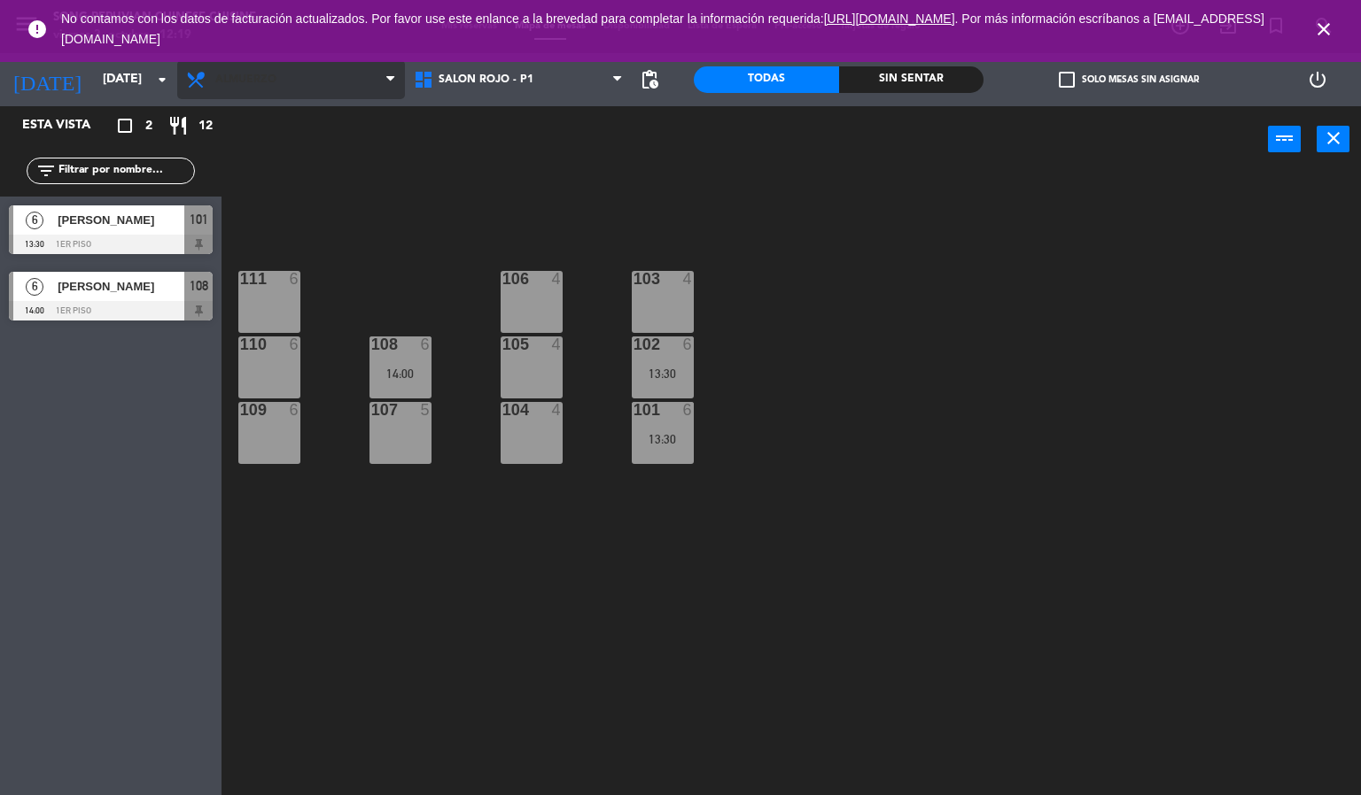
click at [284, 65] on span "Almuerzo" at bounding box center [291, 79] width 228 height 39
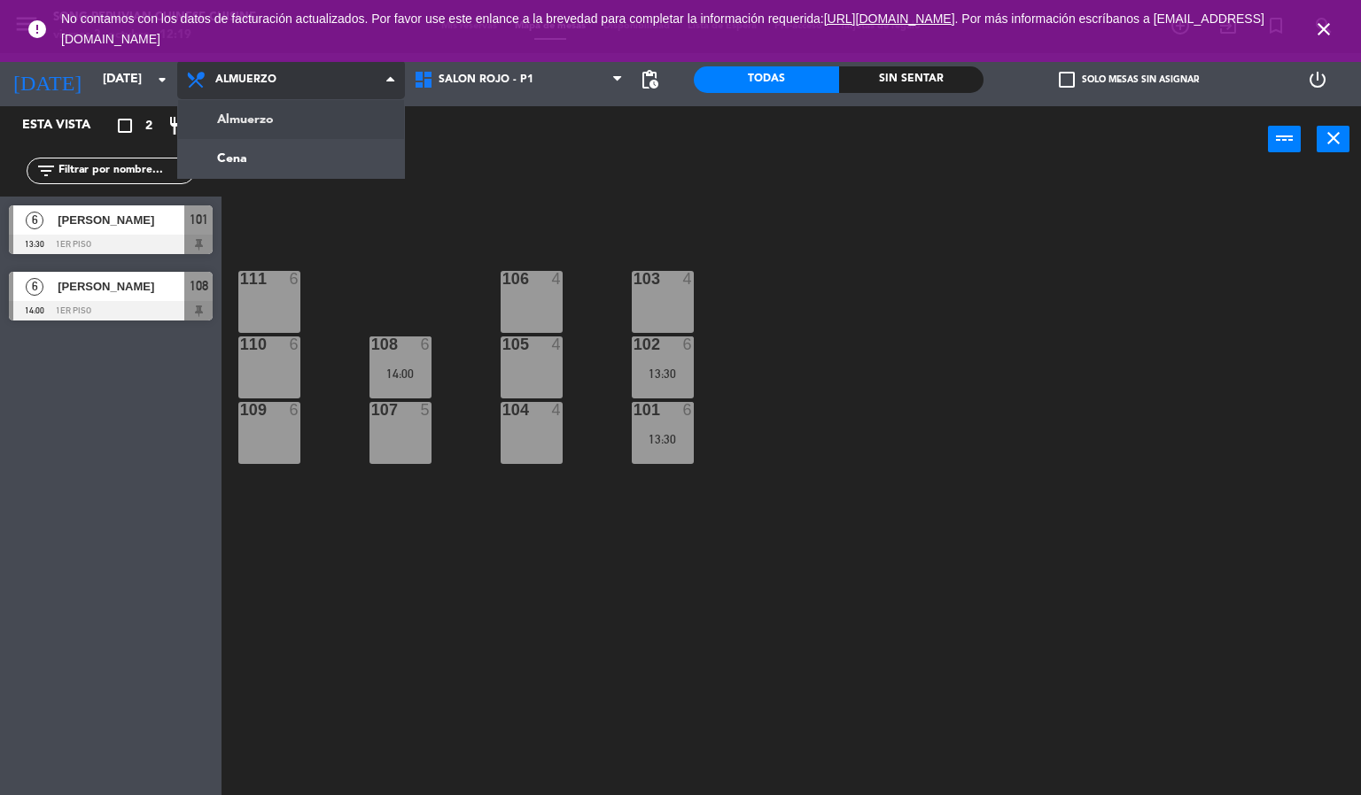
click at [279, 170] on ng-component "menu Song Peruvian Chinese Cuisine [DATE] 3. octubre - 12:19 Mis reservas Mapa …" at bounding box center [680, 398] width 1361 height 796
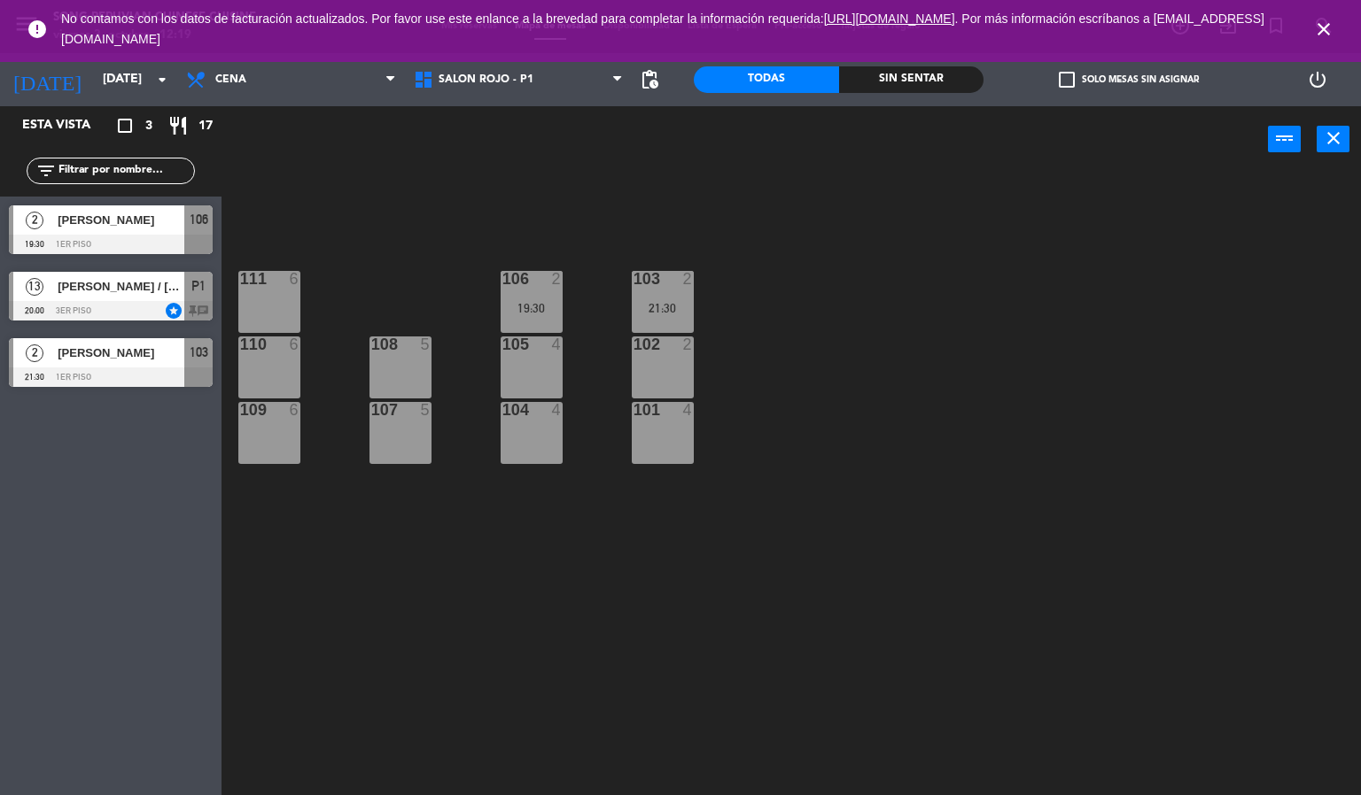
click at [1316, 33] on icon "close" at bounding box center [1323, 29] width 21 height 21
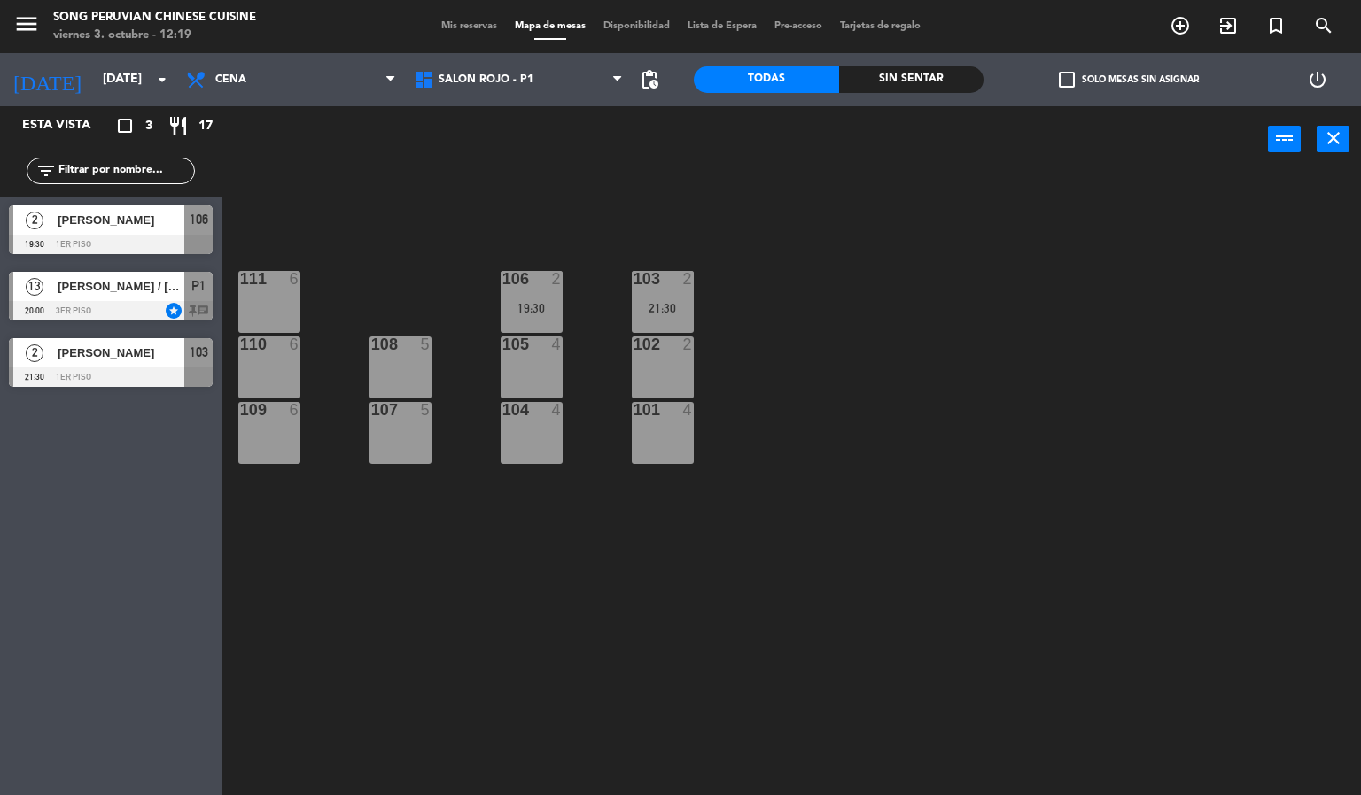
click at [951, 478] on div "103 2 21:30 106 2 19:30 111 6 102 2 105 4 108 5 110 6 101 4 104 4 107 5 109 6" at bounding box center [798, 485] width 1126 height 623
click at [75, 290] on span "[PERSON_NAME] / [PERSON_NAME]" at bounding box center [121, 286] width 127 height 19
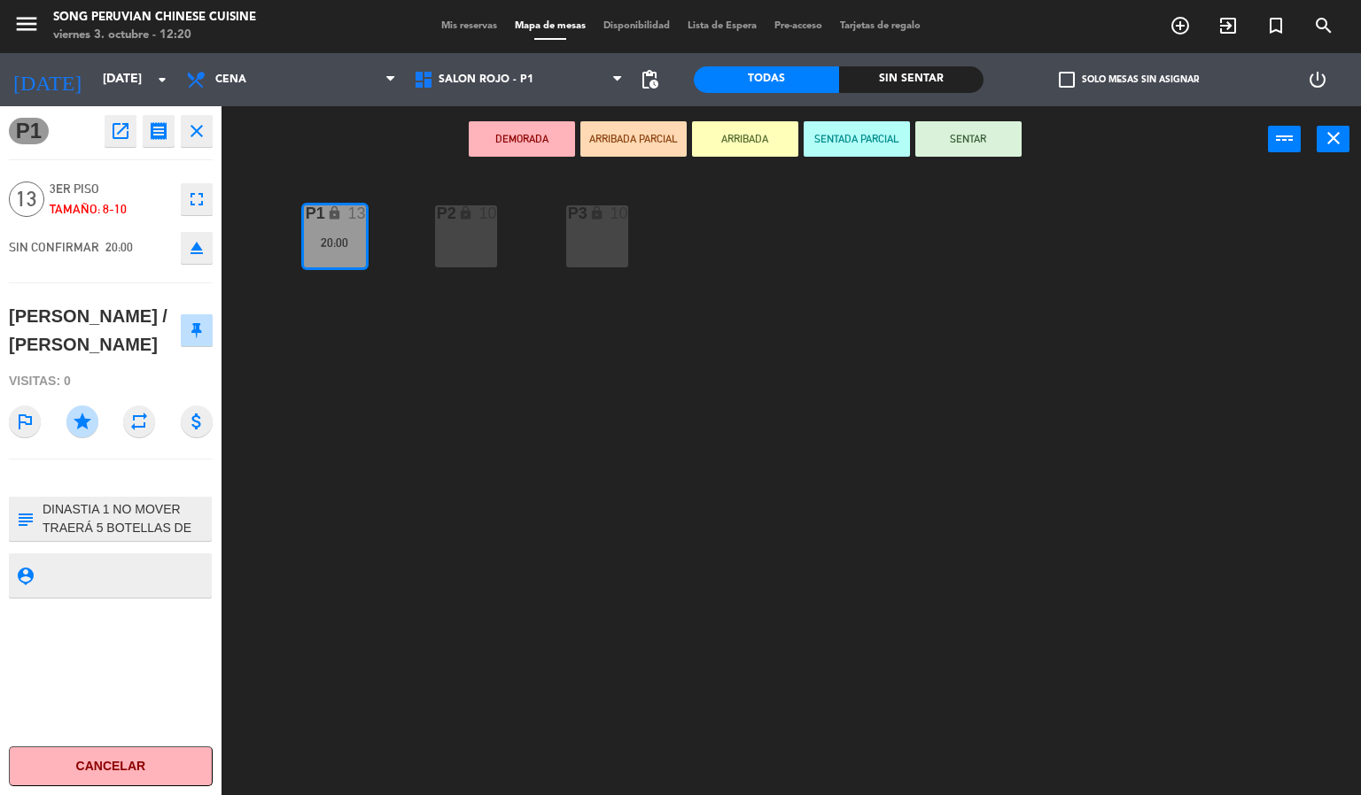
click at [527, 527] on div "P2 lock 10 P3 lock 10 P1 lock 13 20:00" at bounding box center [798, 485] width 1126 height 623
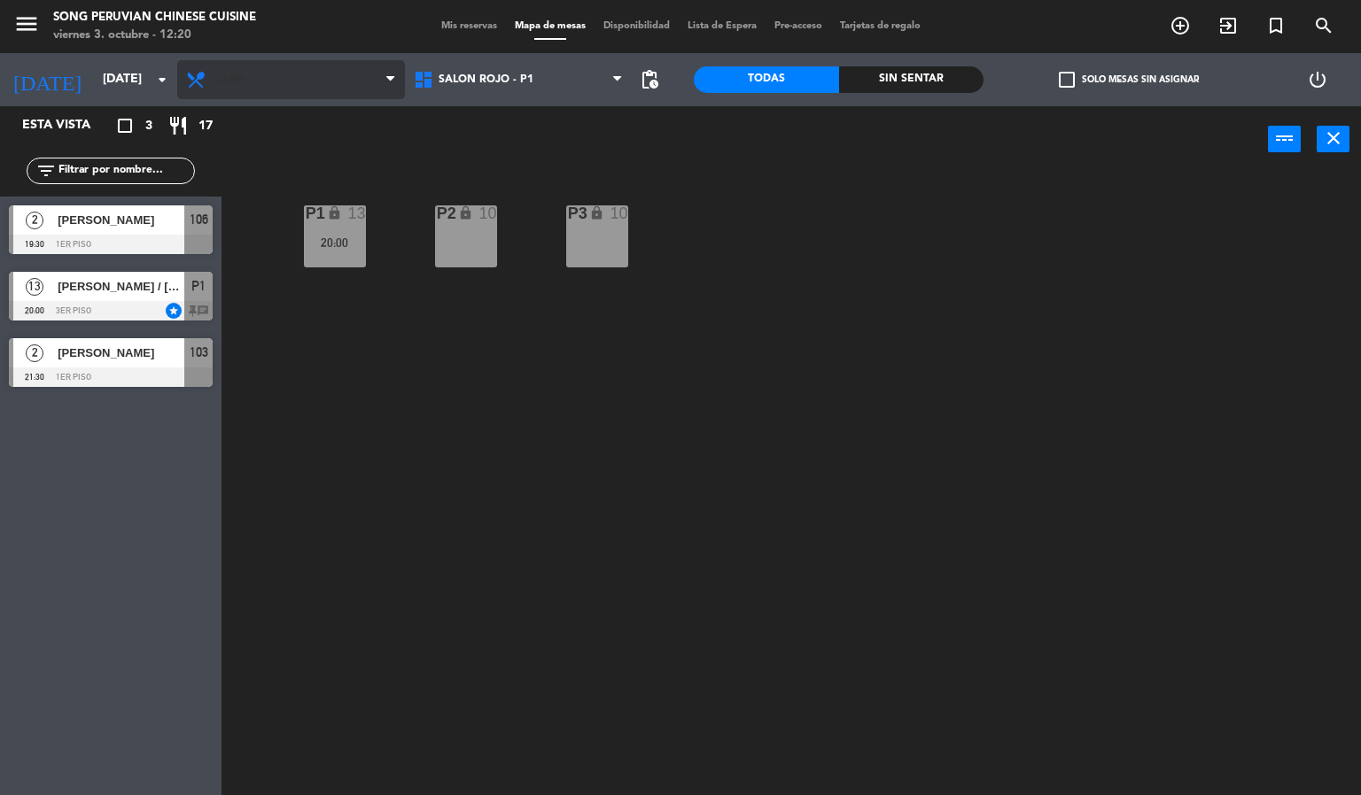
click at [268, 61] on span "Cena" at bounding box center [291, 79] width 228 height 39
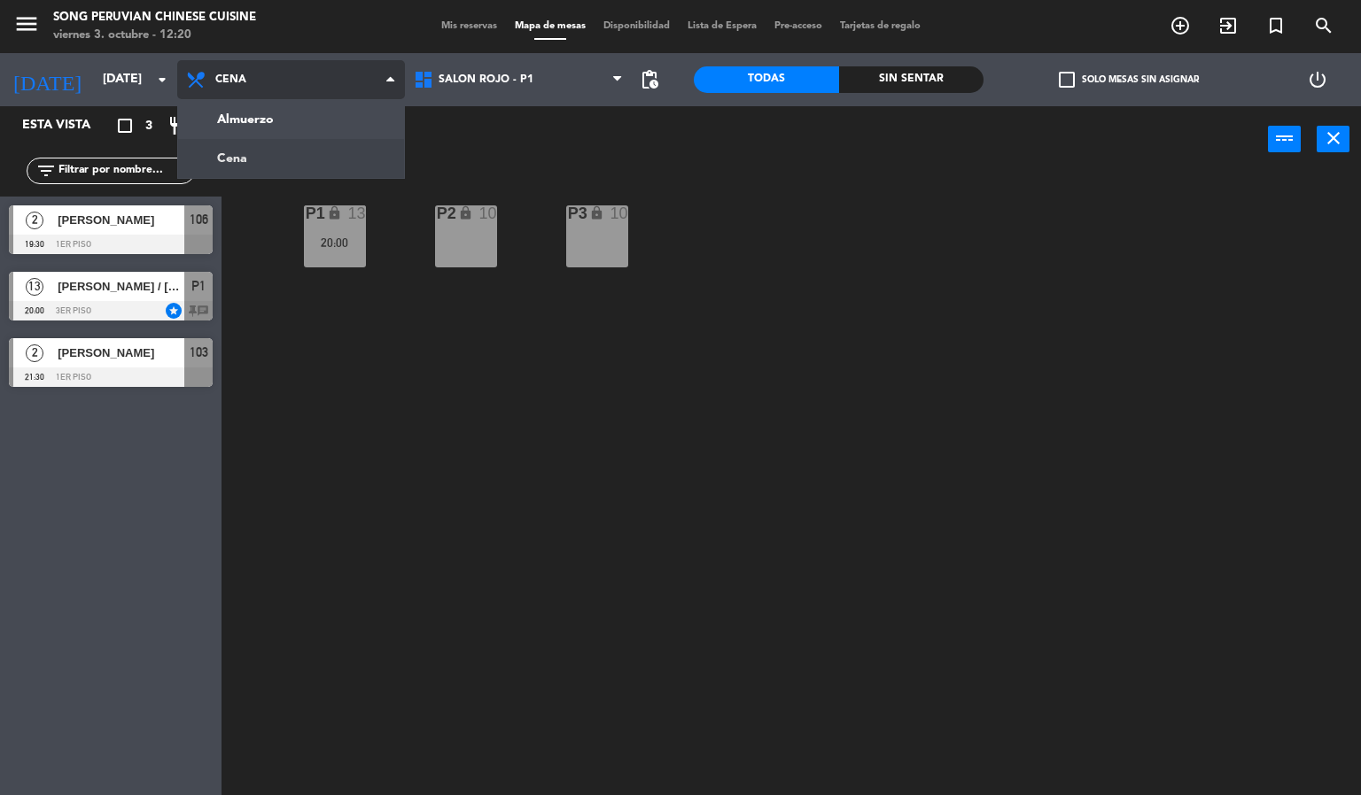
click at [309, 123] on ng-component "menu Song Peruvian Chinese Cuisine [DATE] 3. octubre - 12:20 Mis reservas Mapa …" at bounding box center [680, 398] width 1361 height 796
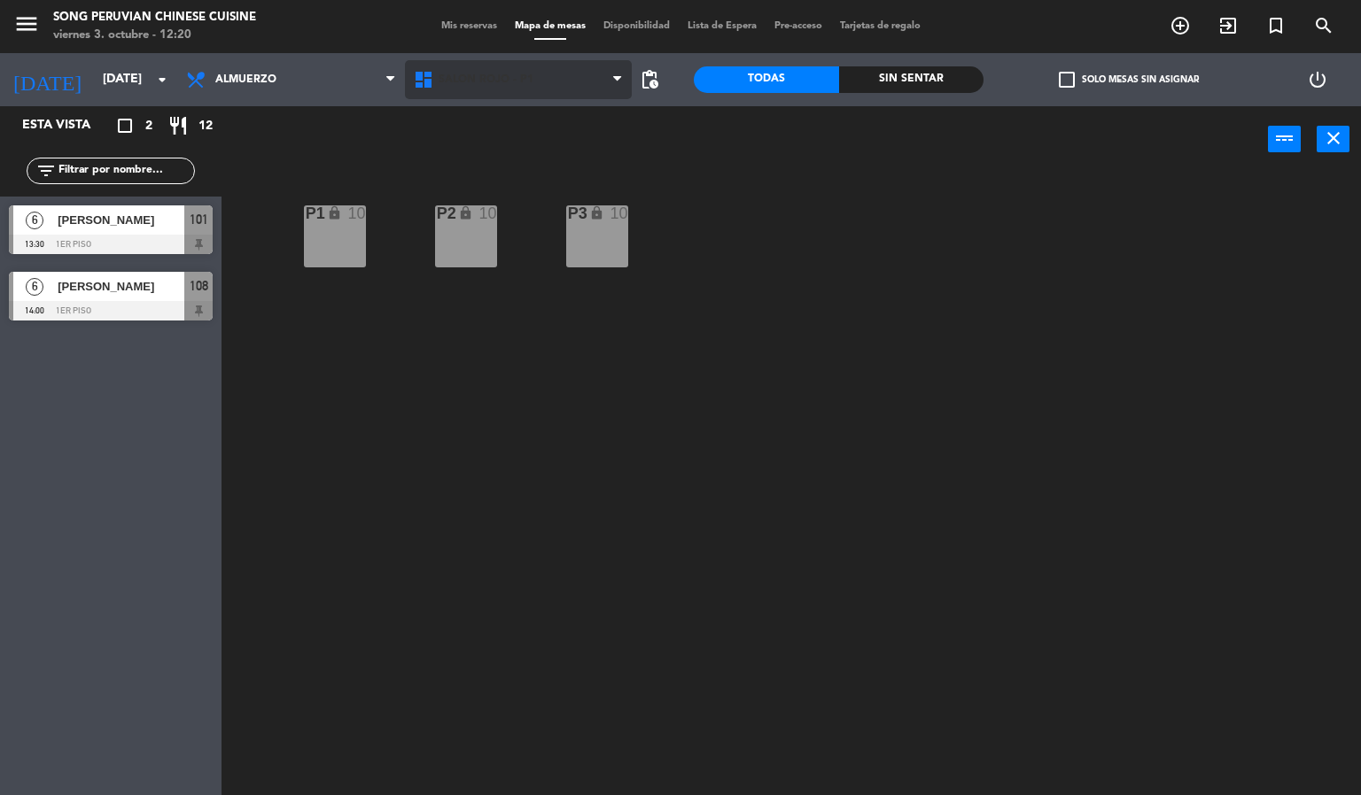
click at [481, 77] on span "SALON ROJO - P1" at bounding box center [485, 80] width 95 height 12
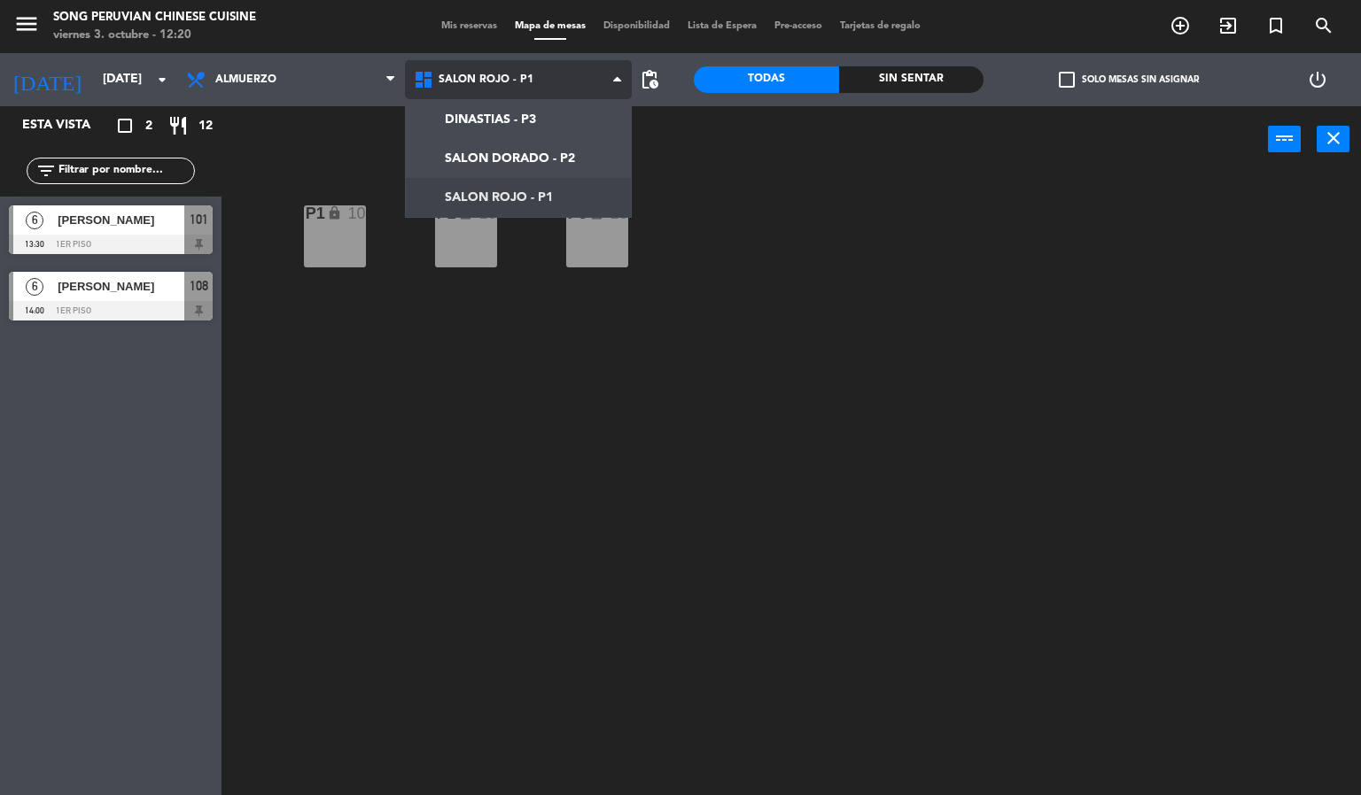
click at [516, 197] on ng-component "menu Song Peruvian Chinese Cuisine [DATE] 3. octubre - 12:20 Mis reservas Mapa …" at bounding box center [680, 398] width 1361 height 796
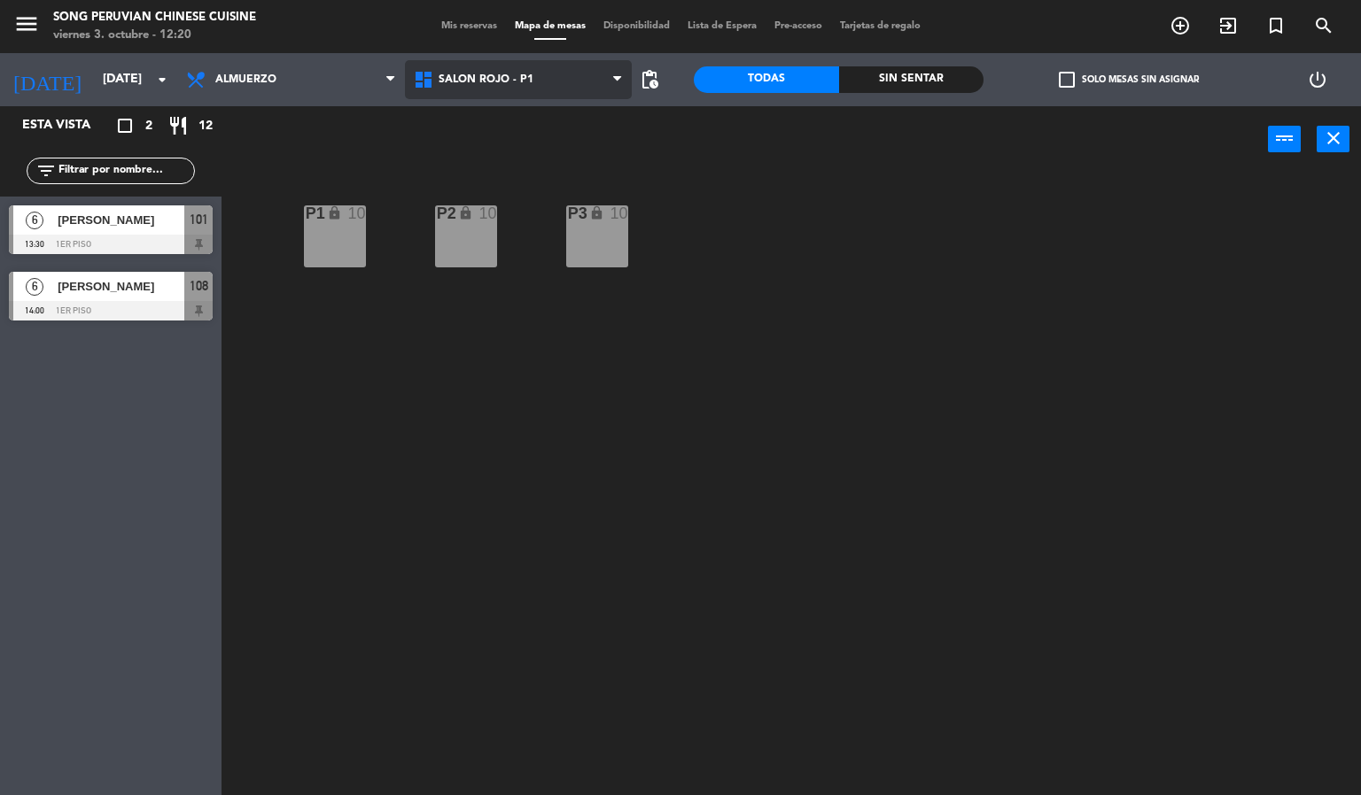
click at [492, 74] on span "SALON ROJO - P1" at bounding box center [485, 80] width 95 height 12
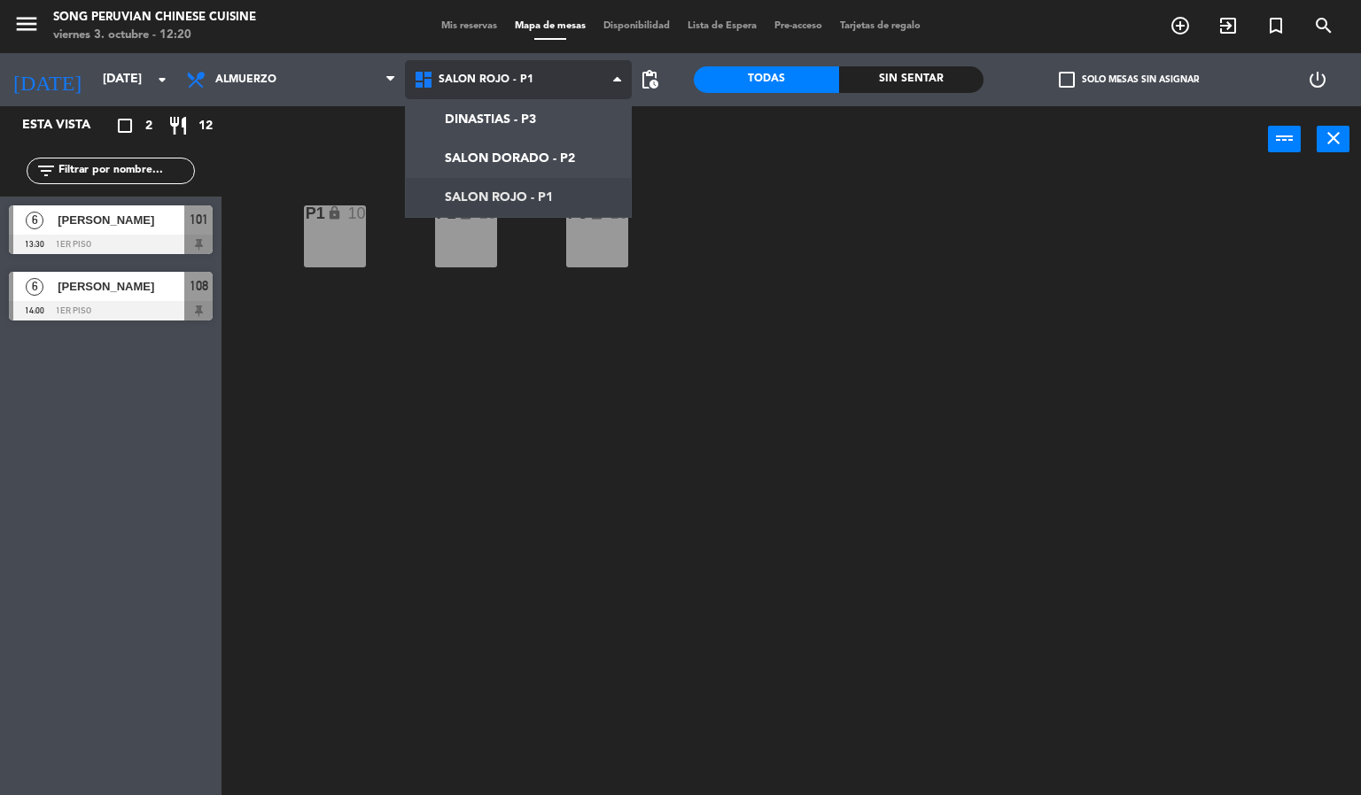
click at [540, 158] on ng-component "menu Song Peruvian Chinese Cuisine [DATE] 3. octubre - 12:20 Mis reservas Mapa …" at bounding box center [680, 398] width 1361 height 796
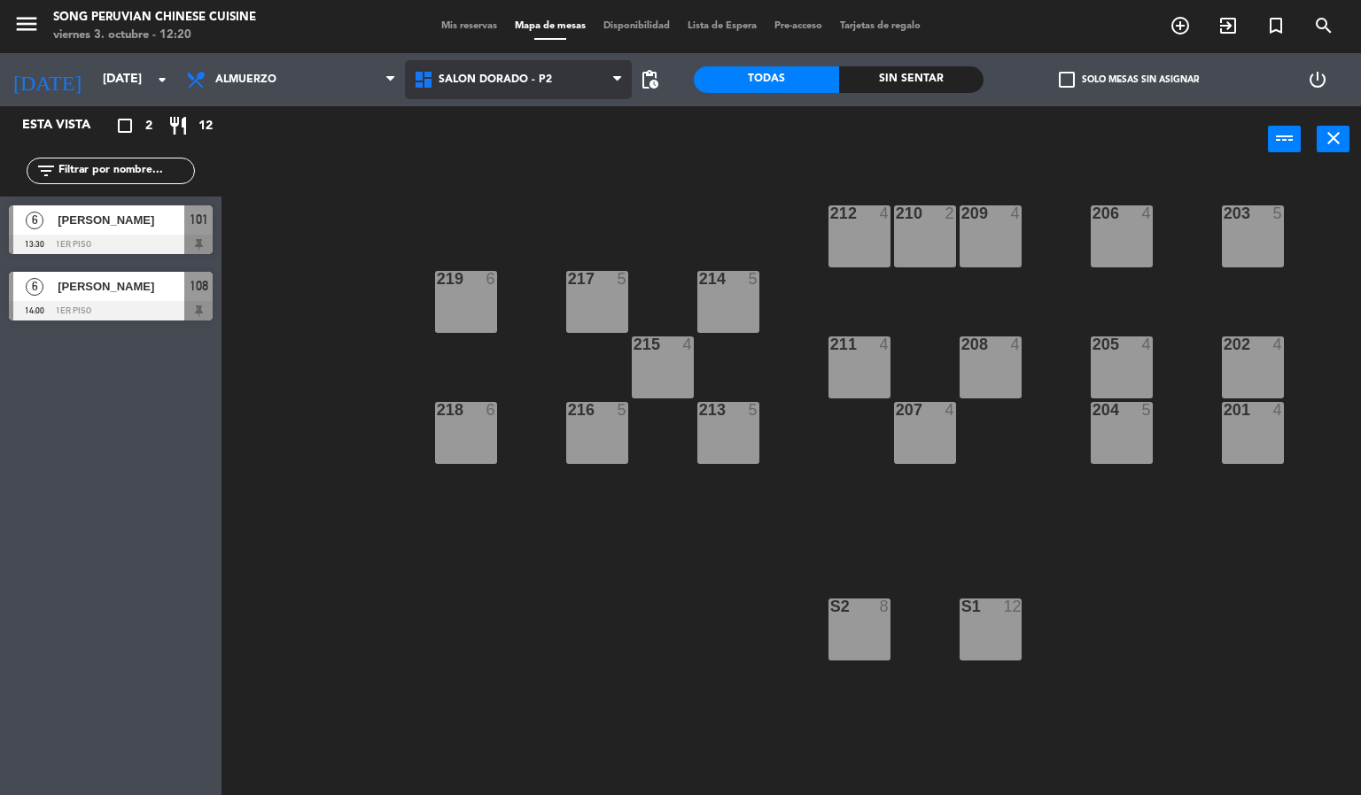
click at [514, 78] on span "SALON DORADO - P2" at bounding box center [494, 80] width 113 height 12
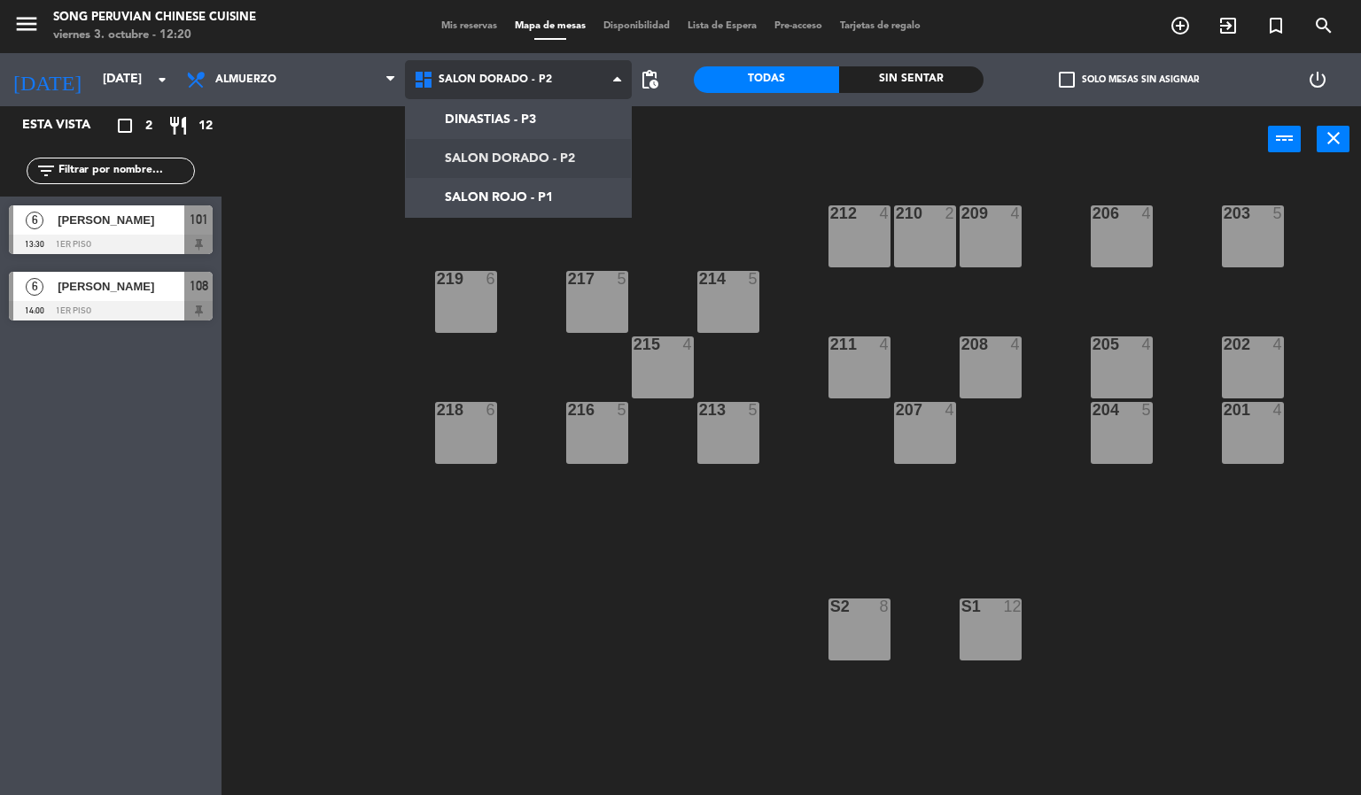
click at [484, 202] on ng-component "menu Song Peruvian Chinese Cuisine [DATE] 3. octubre - 12:20 Mis reservas Mapa …" at bounding box center [680, 398] width 1361 height 796
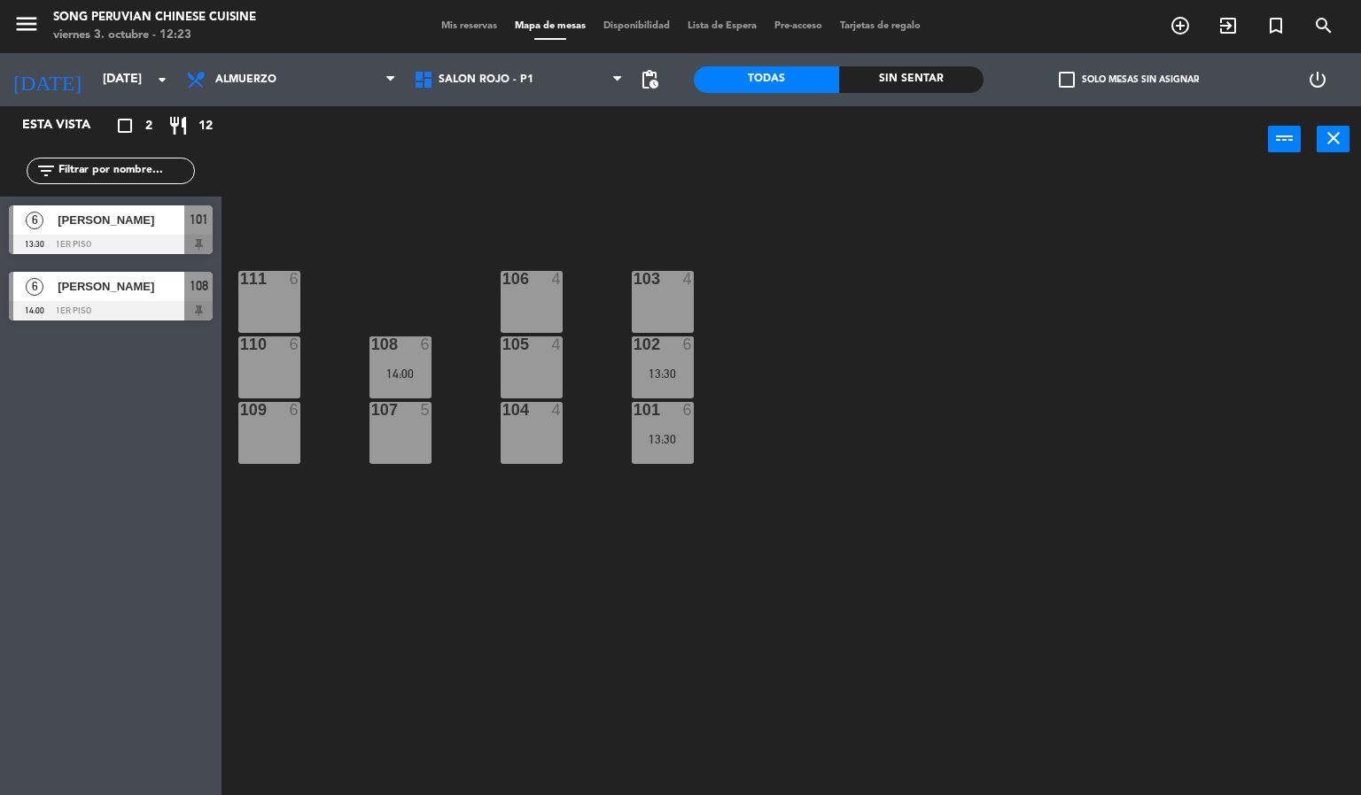
click at [1190, 505] on div "103 4 106 4 111 6 102 6 13:30 105 4 108 6 14:00 110 6 101 6 13:30 104 4 107 5 1…" at bounding box center [798, 485] width 1126 height 623
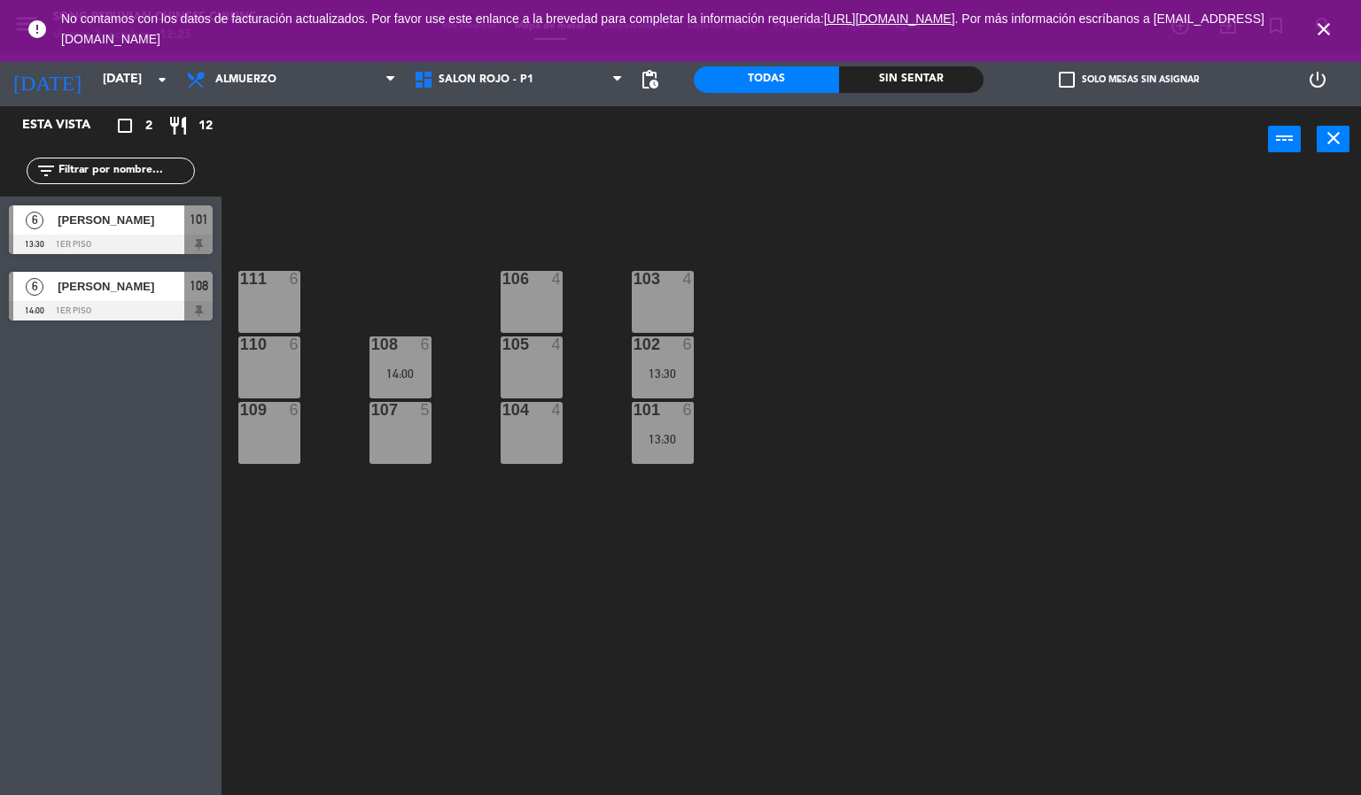
click at [1324, 27] on icon "close" at bounding box center [1323, 29] width 21 height 21
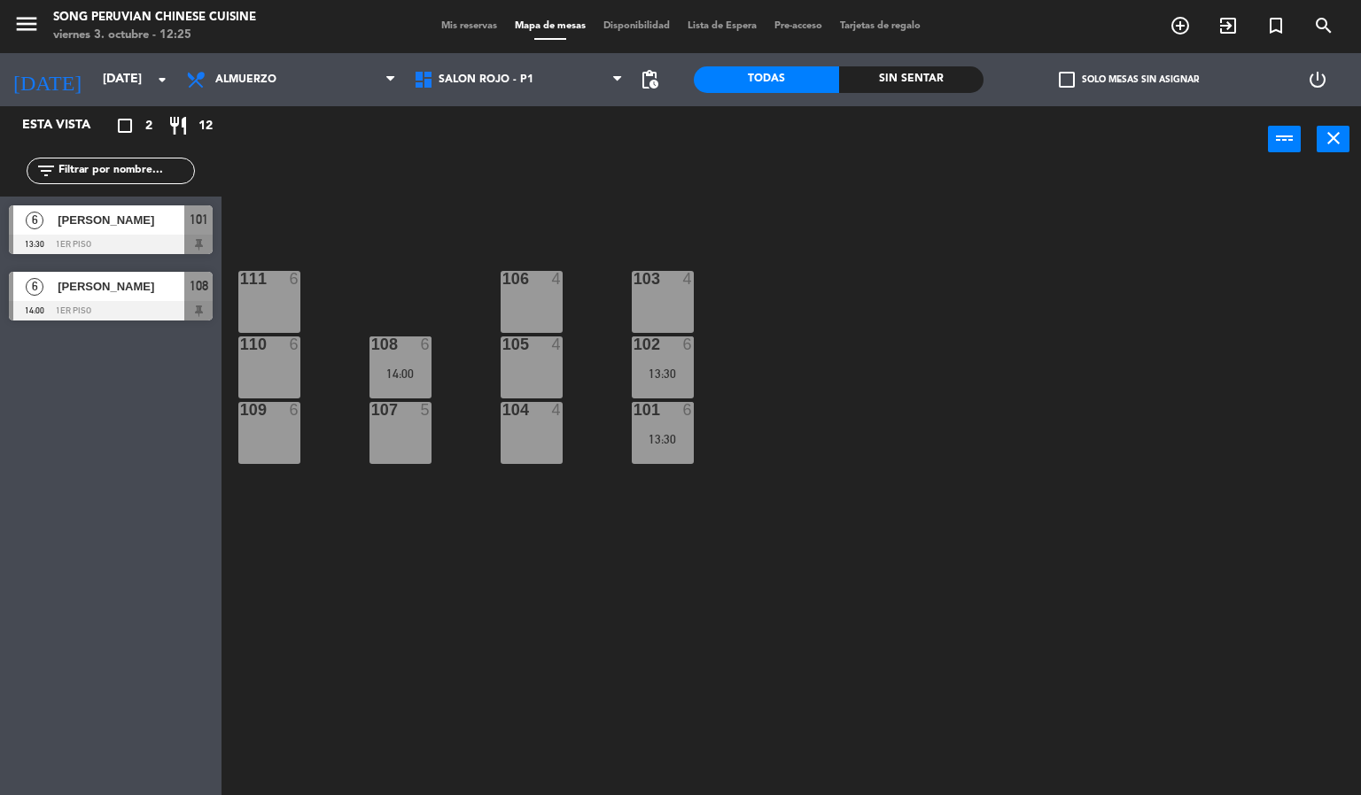
click at [1172, 445] on div "103 4 106 4 111 6 102 6 13:30 105 4 108 6 14:00 110 6 101 6 13:30 104 4 107 5 1…" at bounding box center [798, 485] width 1126 height 623
click at [1019, 375] on div "103 4 106 4 111 6 102 6 13:30 105 4 108 6 14:00 110 6 101 6 13:30 104 4 107 5 1…" at bounding box center [798, 485] width 1126 height 623
click at [1019, 426] on div "103 4 106 4 111 6 102 6 13:30 105 4 108 6 14:00 110 6 101 6 13:30 104 4 107 5 1…" at bounding box center [798, 485] width 1126 height 623
click at [769, 614] on div "103 4 106 4 111 6 102 6 13:30 105 4 108 6 14:00 110 6 101 6 13:30 104 4 107 5 1…" at bounding box center [798, 485] width 1126 height 623
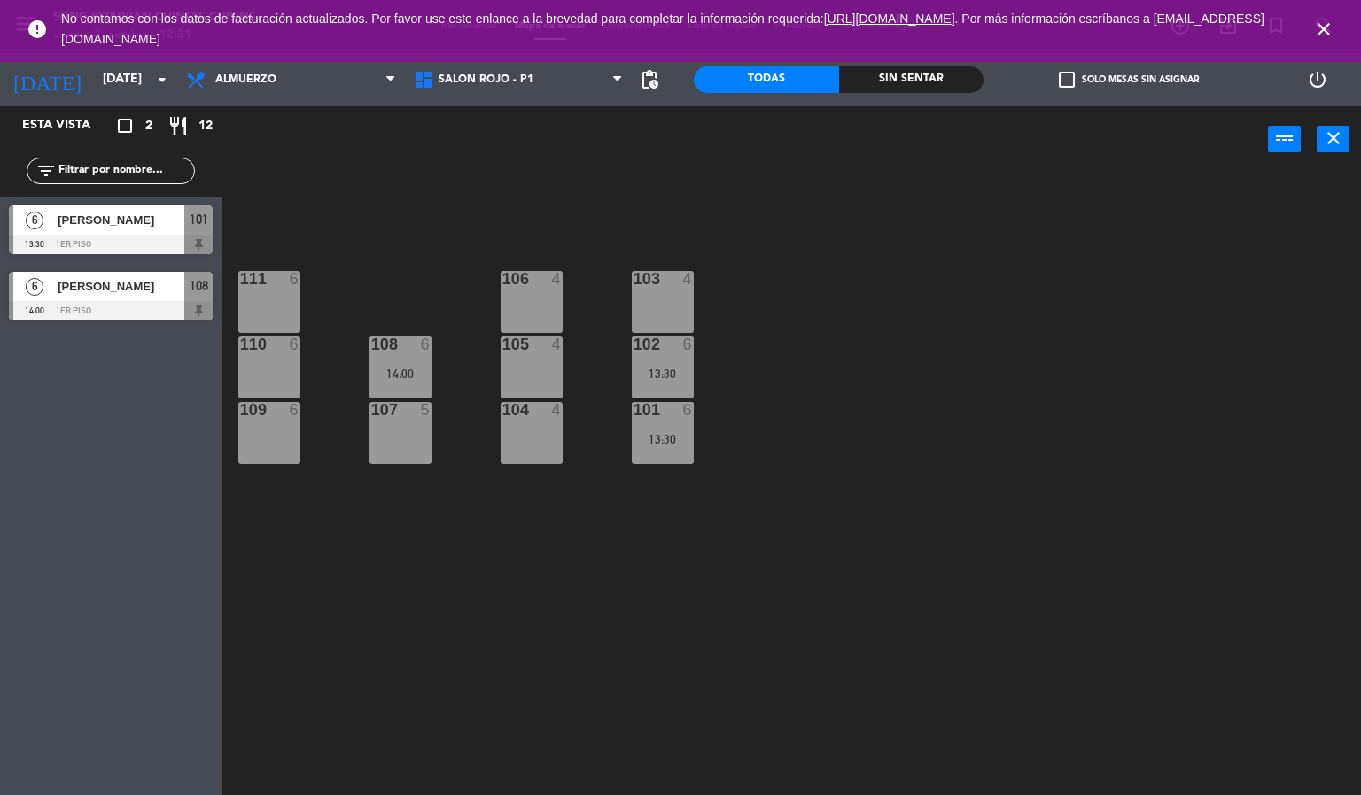
click at [1324, 27] on icon "close" at bounding box center [1323, 29] width 21 height 21
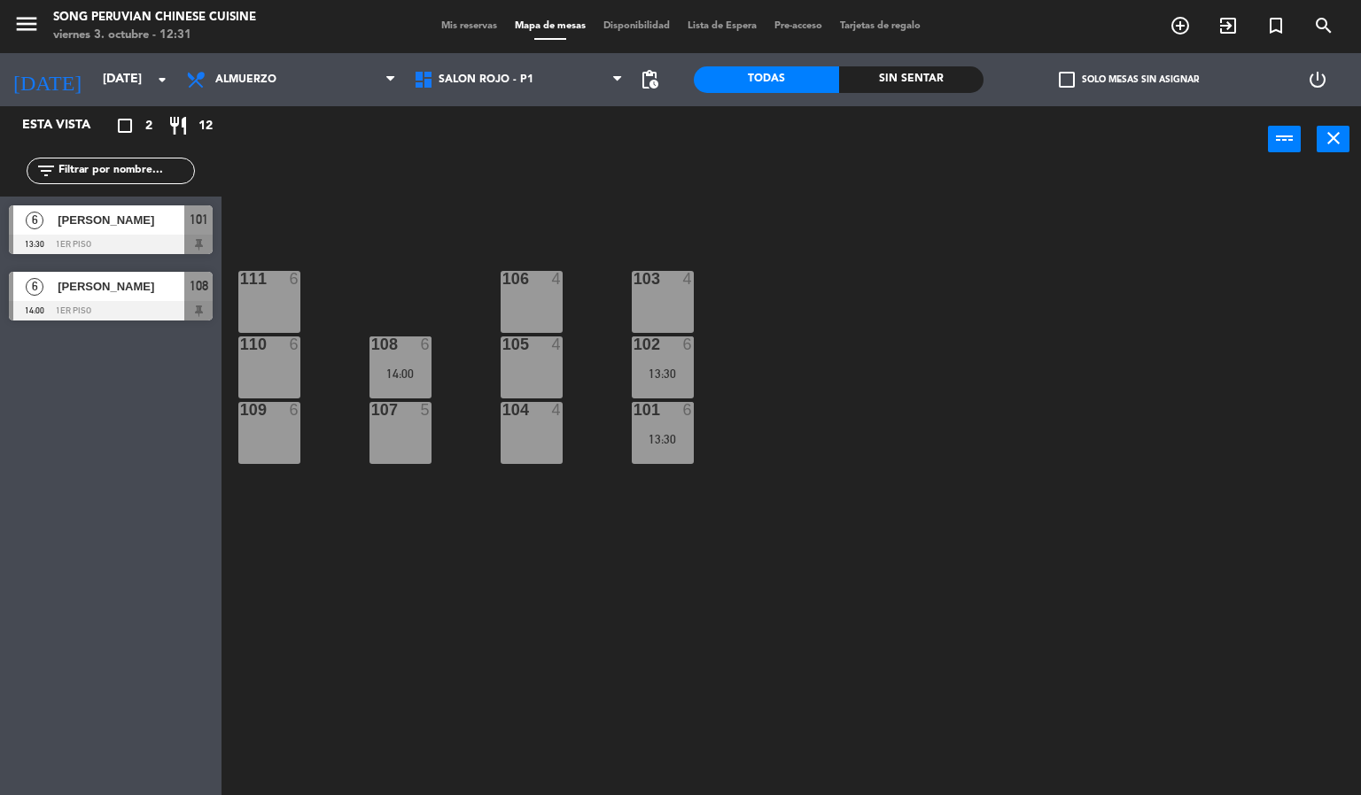
click at [1011, 256] on div "103 4 106 4 111 6 102 6 13:30 105 4 108 6 14:00 110 6 101 6 13:30 104 4 107 5 1…" at bounding box center [798, 485] width 1126 height 623
click at [426, 191] on div "103 4 106 4 111 6 102 6 13:30 105 4 108 6 14:00 110 6 101 6 13:30 104 4 107 5 1…" at bounding box center [798, 485] width 1126 height 623
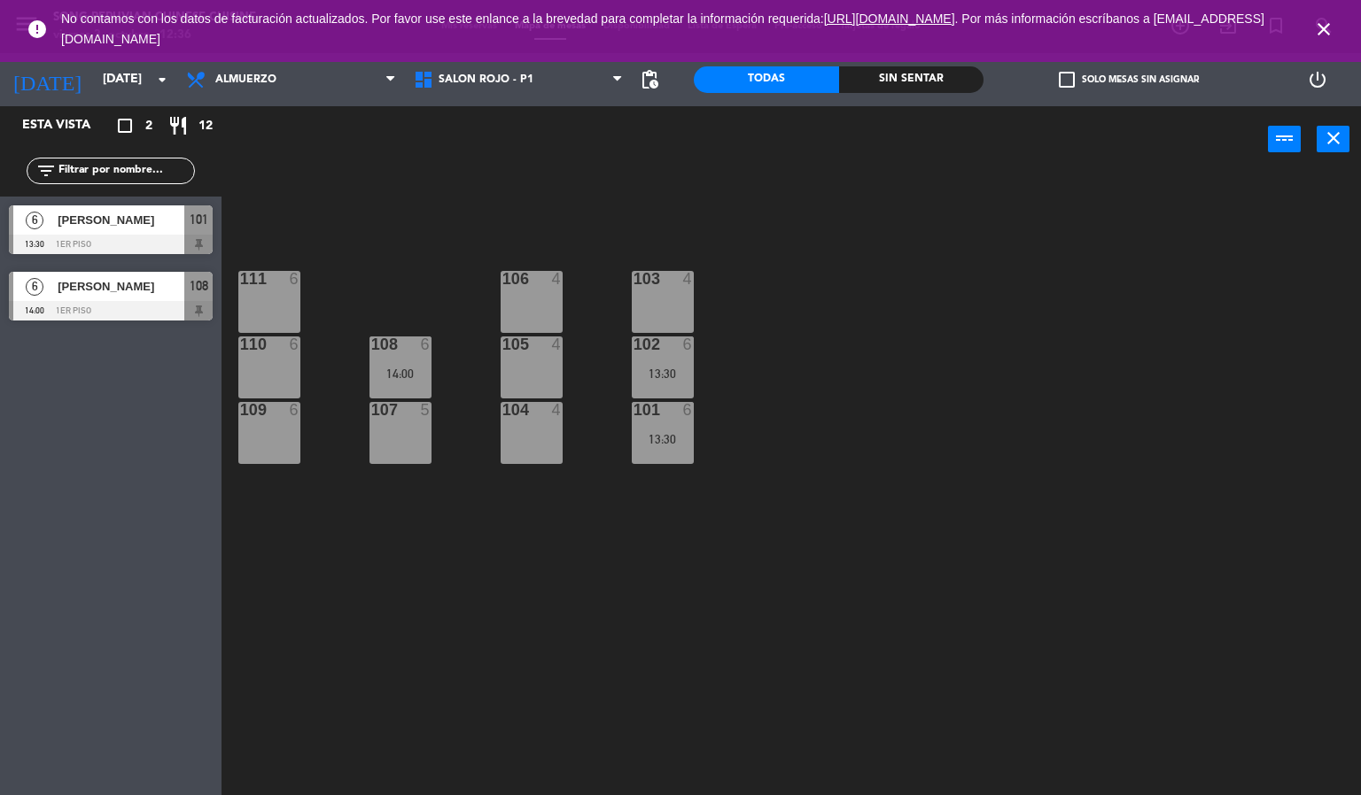
click at [1332, 27] on icon "close" at bounding box center [1323, 29] width 21 height 21
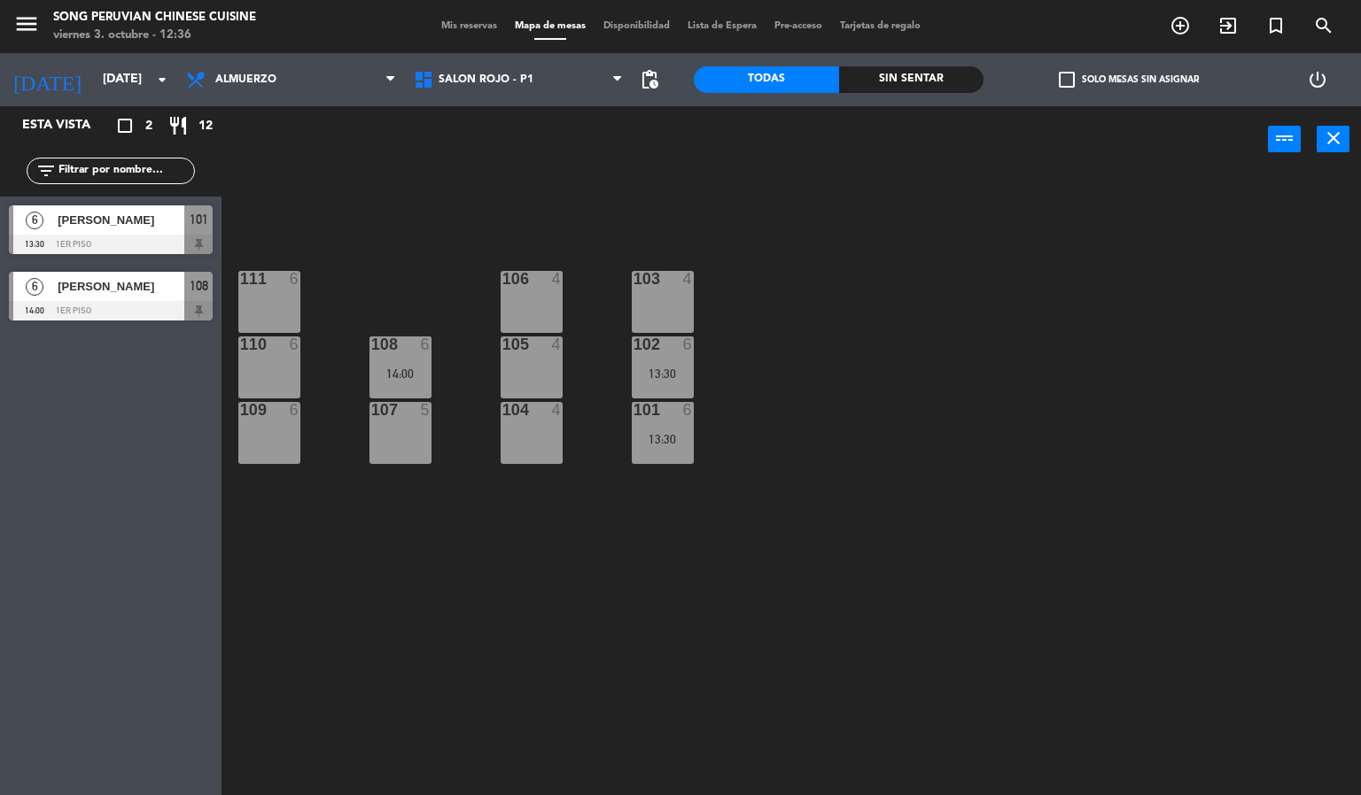
click at [870, 429] on div "103 4 106 4 111 6 102 6 13:30 105 4 108 6 14:00 110 6 101 6 13:30 104 4 107 5 1…" at bounding box center [798, 485] width 1126 height 623
click at [662, 439] on div "13:30" at bounding box center [663, 439] width 62 height 12
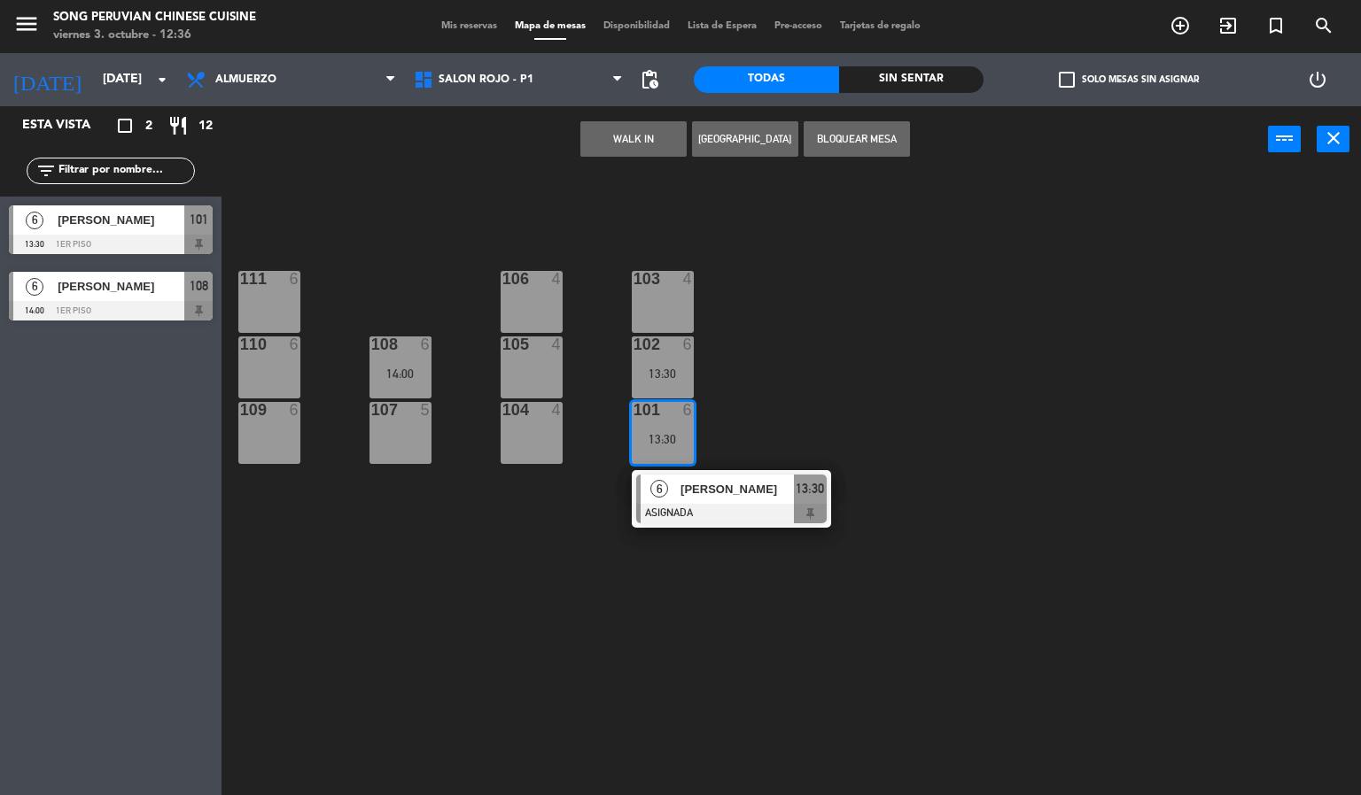
click at [867, 402] on div "103 4 106 4 111 6 102 6 13:30 105 4 108 6 14:00 110 6 101 6 13:30 6 [PERSON_NAM…" at bounding box center [798, 485] width 1126 height 623
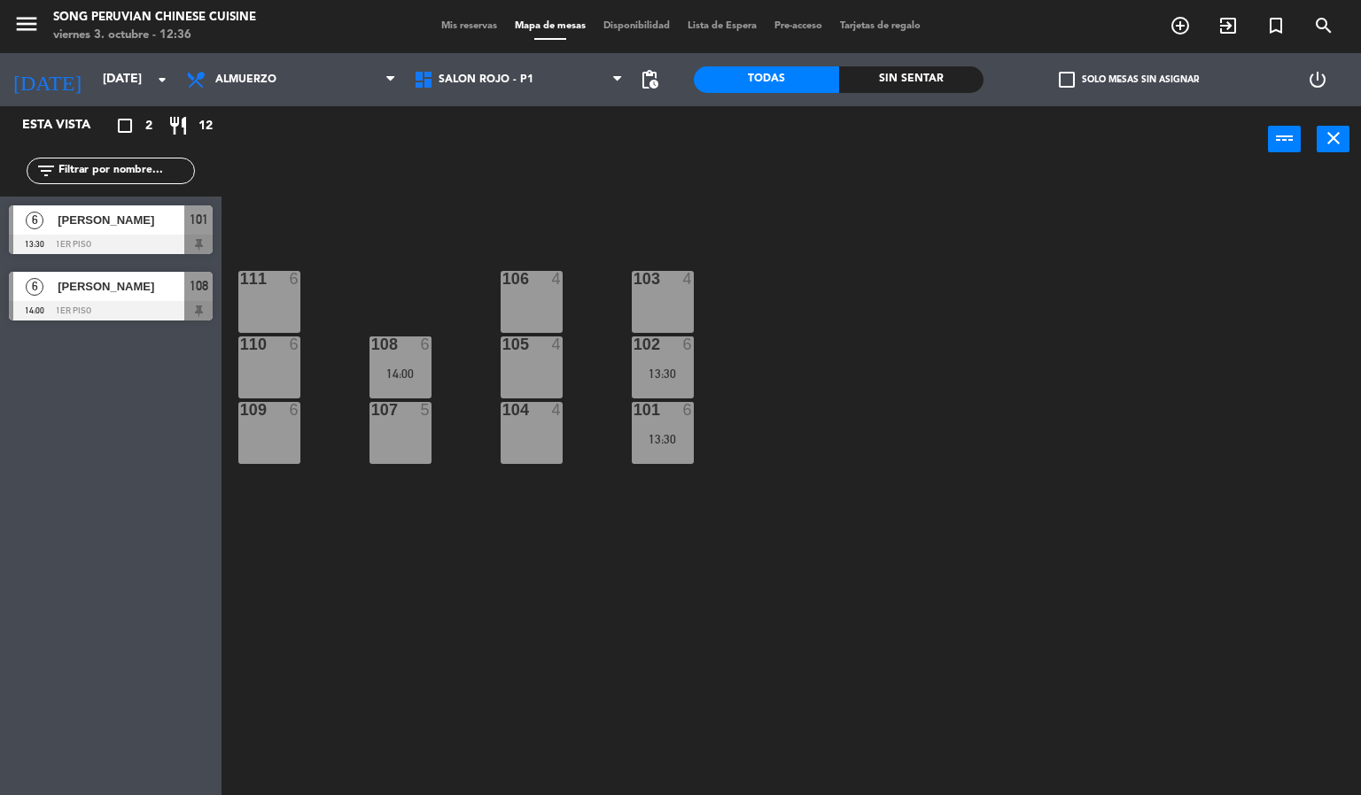
click at [656, 433] on div "13:30" at bounding box center [663, 439] width 62 height 12
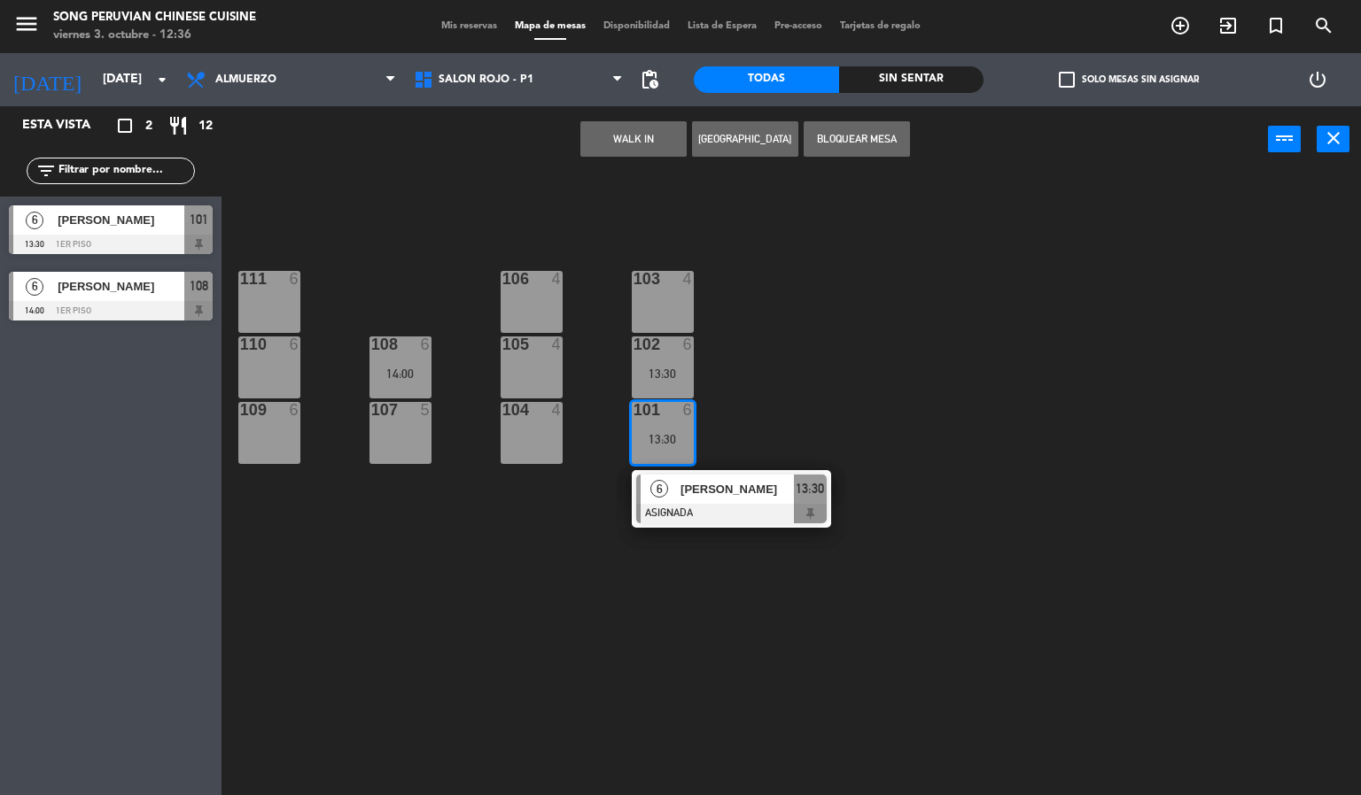
click at [665, 346] on div at bounding box center [661, 345] width 29 height 16
click at [906, 367] on div "103 4 106 4 111 6 102 6 13:30 105 4 108 6 14:00 110 6 101 6 13:30 6 [PERSON_NAM…" at bounding box center [798, 485] width 1126 height 623
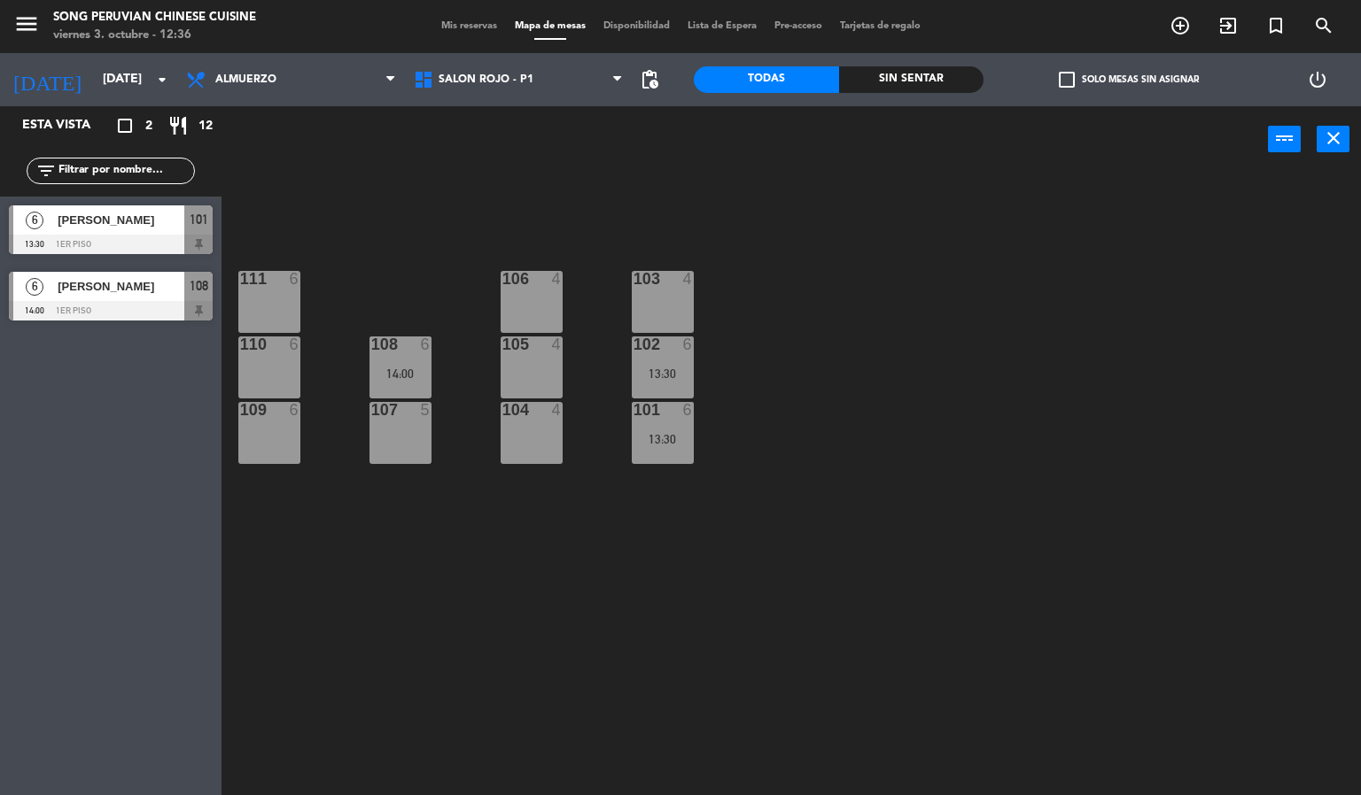
click at [606, 593] on div "103 4 106 4 111 6 102 6 13:30 105 4 108 6 14:00 110 6 101 6 13:30 104 4 107 5 1…" at bounding box center [798, 485] width 1126 height 623
click at [415, 364] on div "108 6 14:00" at bounding box center [400, 368] width 62 height 62
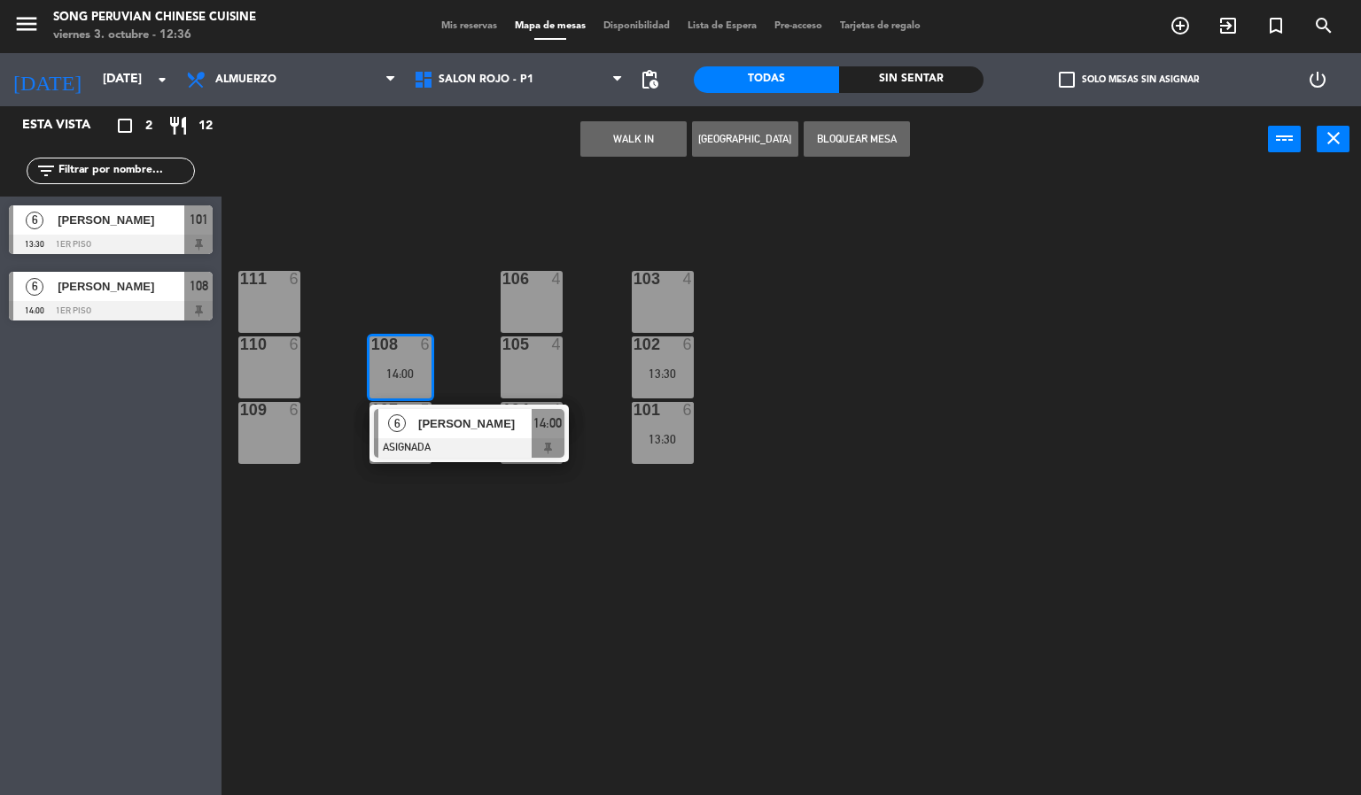
click at [502, 277] on div "106" at bounding box center [502, 279] width 1 height 16
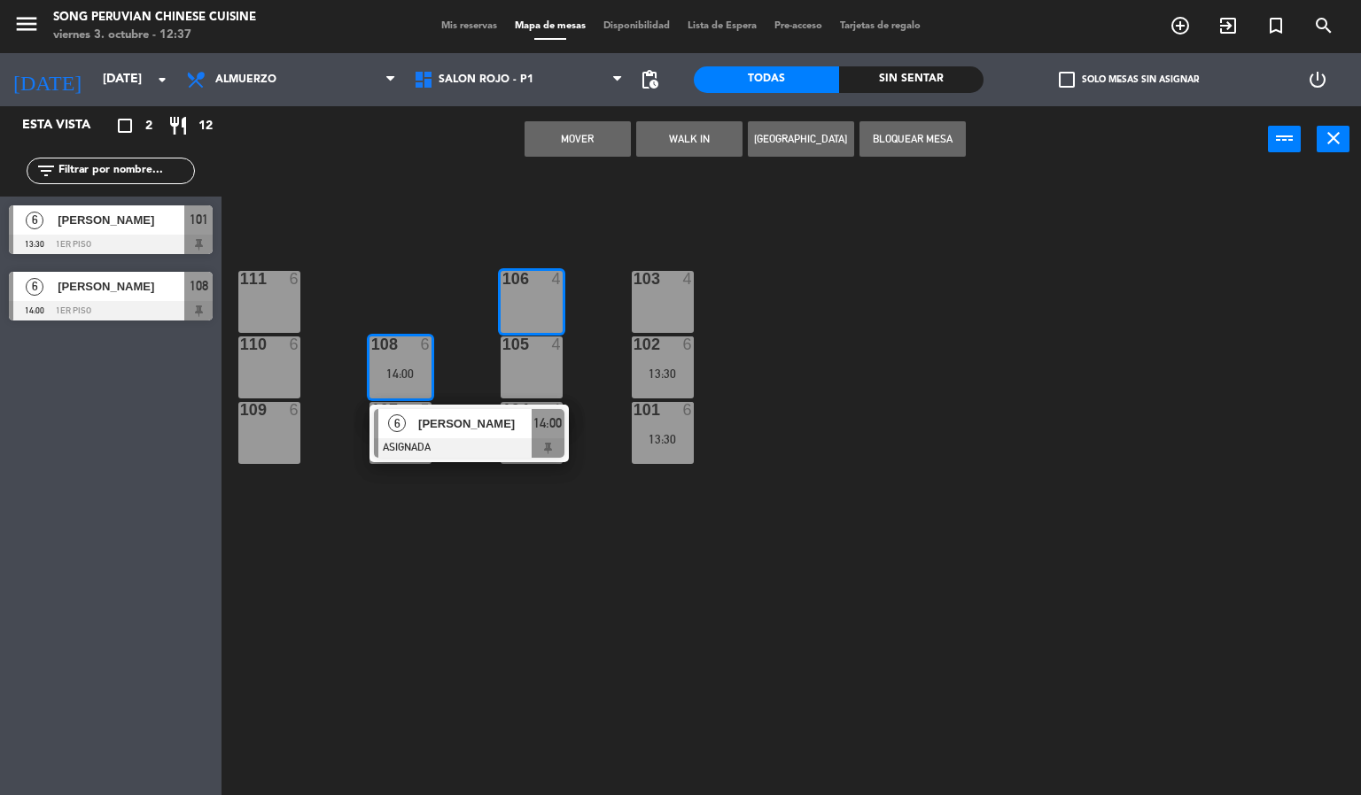
click at [1114, 566] on div "103 4 106 4 111 6 102 6 13:30 105 4 108 6 14:00 6 [PERSON_NAME] ASIGNADA 14:00 …" at bounding box center [798, 485] width 1126 height 623
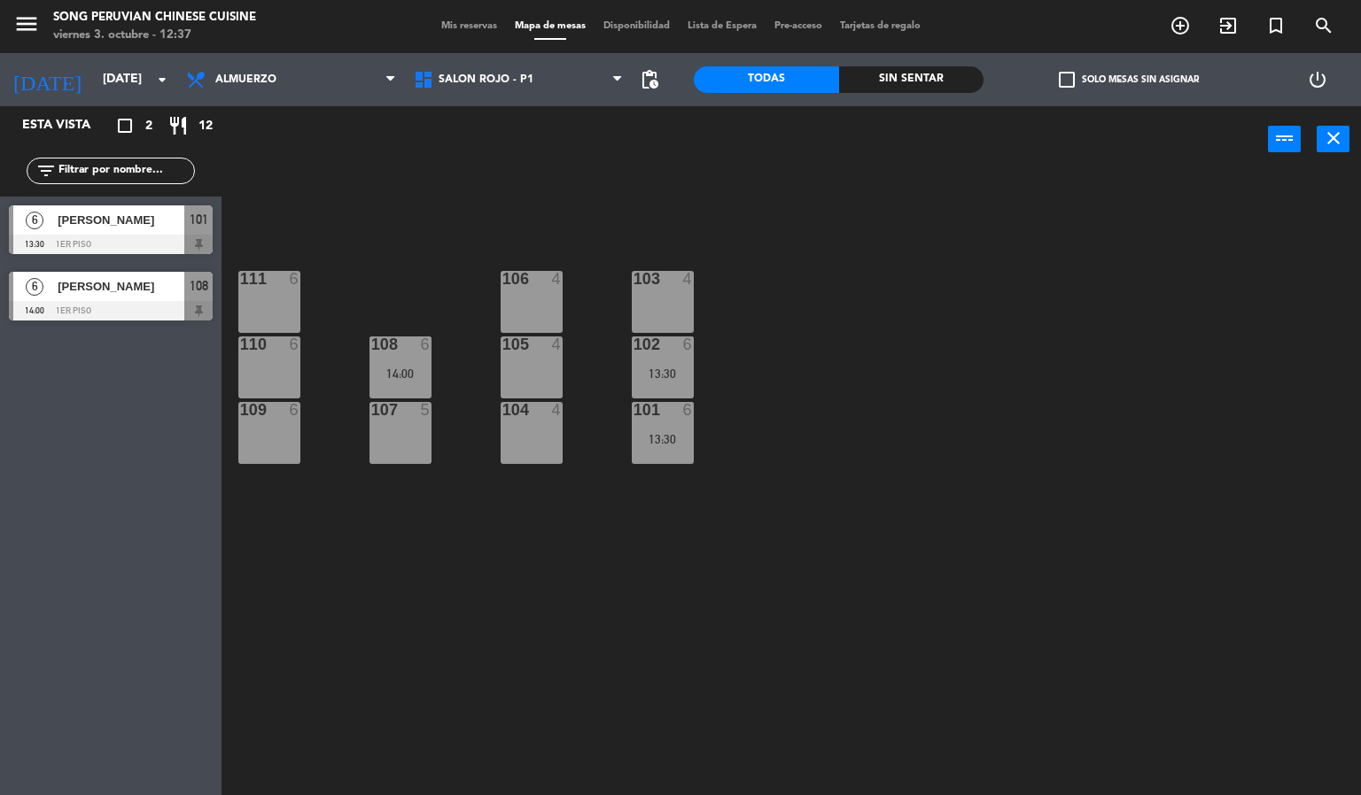
click at [670, 433] on div "13:30" at bounding box center [663, 439] width 62 height 12
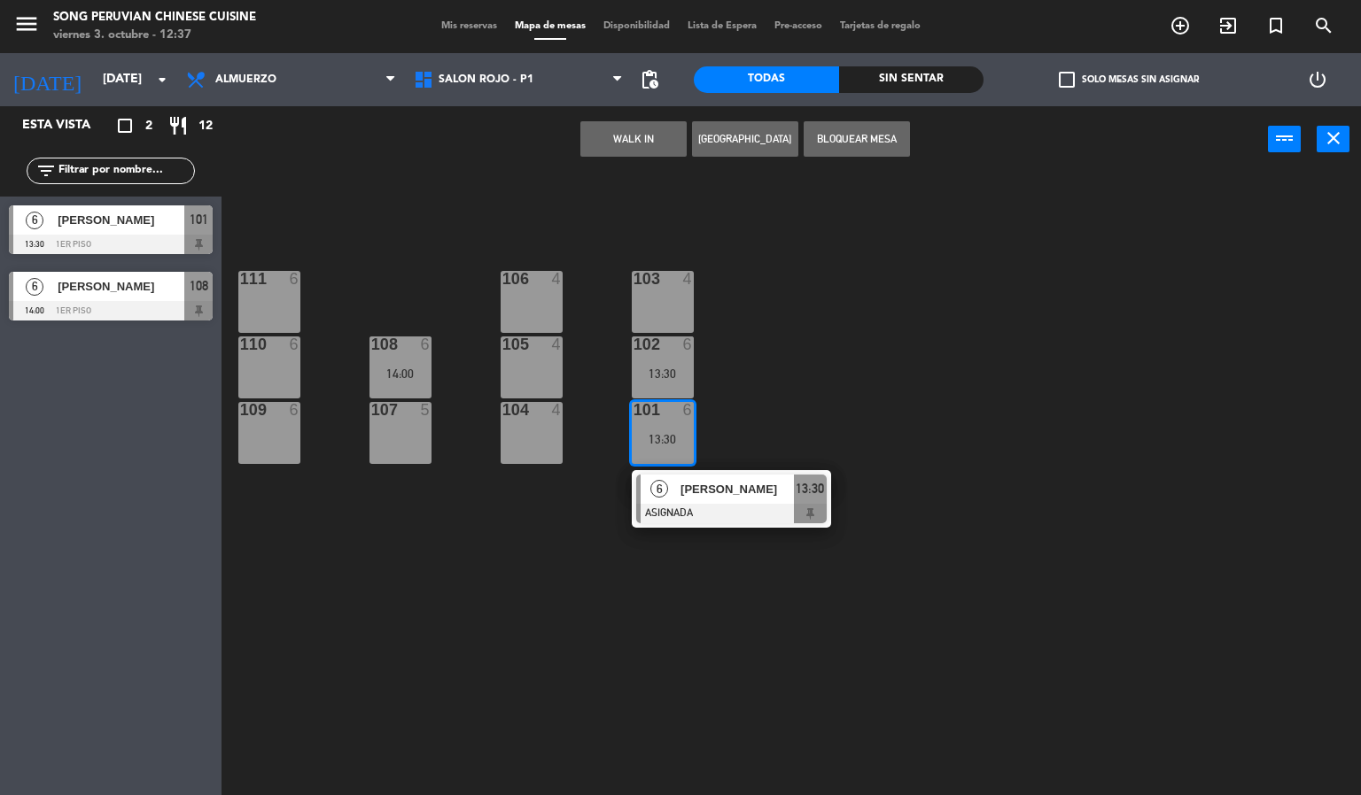
click at [907, 457] on div "103 4 106 4 111 6 102 6 13:30 105 4 108 6 14:00 110 6 101 6 13:30 6 [PERSON_NAM…" at bounding box center [798, 485] width 1126 height 623
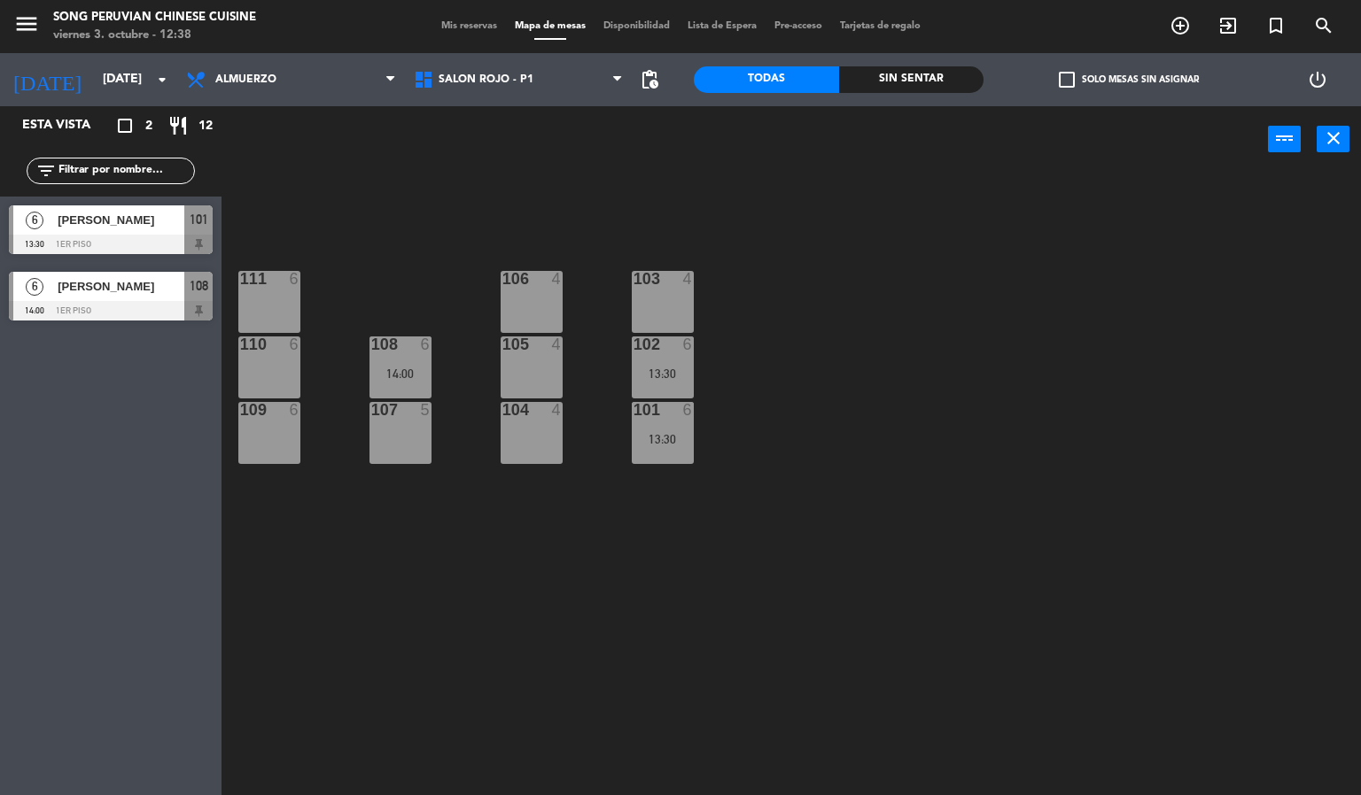
click at [648, 428] on div "101 6 13:30" at bounding box center [663, 433] width 62 height 62
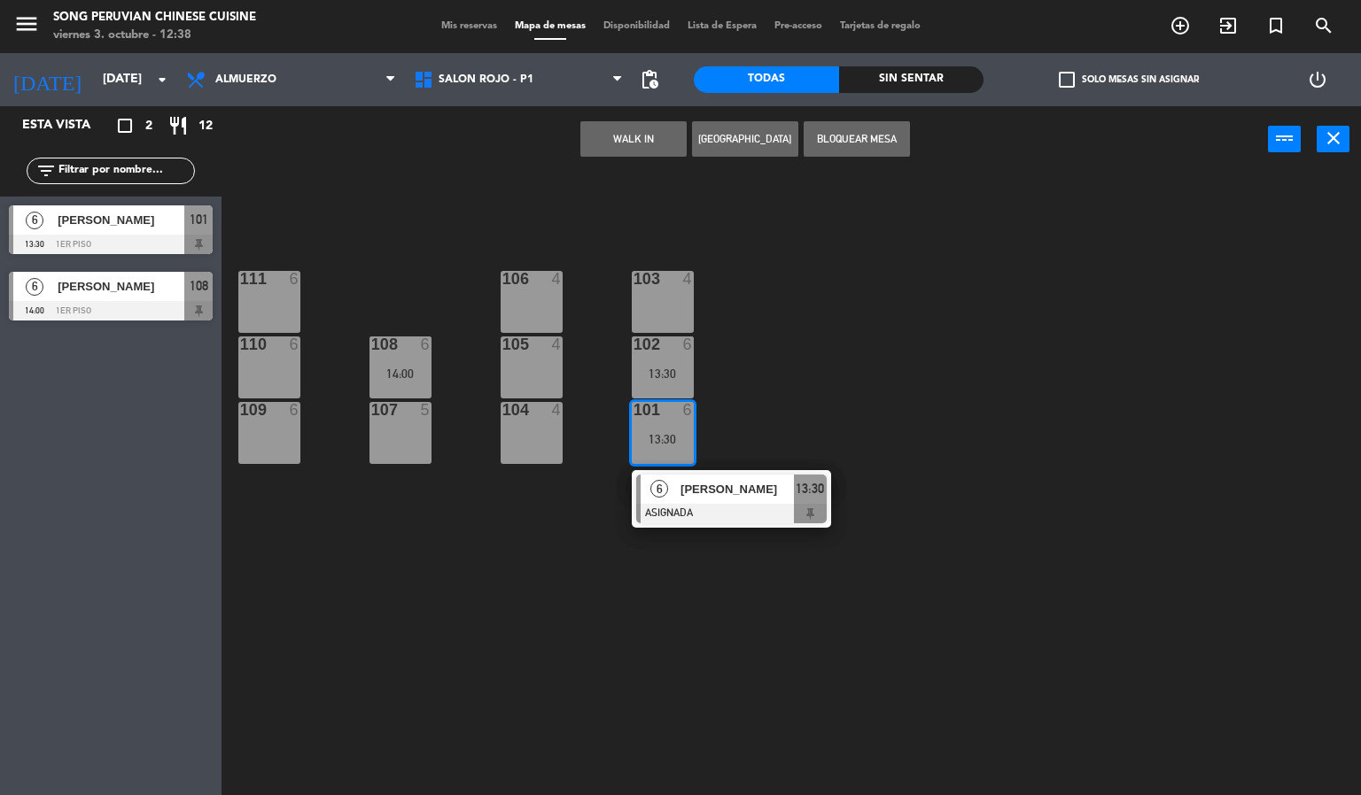
click at [753, 490] on span "[PERSON_NAME]" at bounding box center [736, 489] width 113 height 19
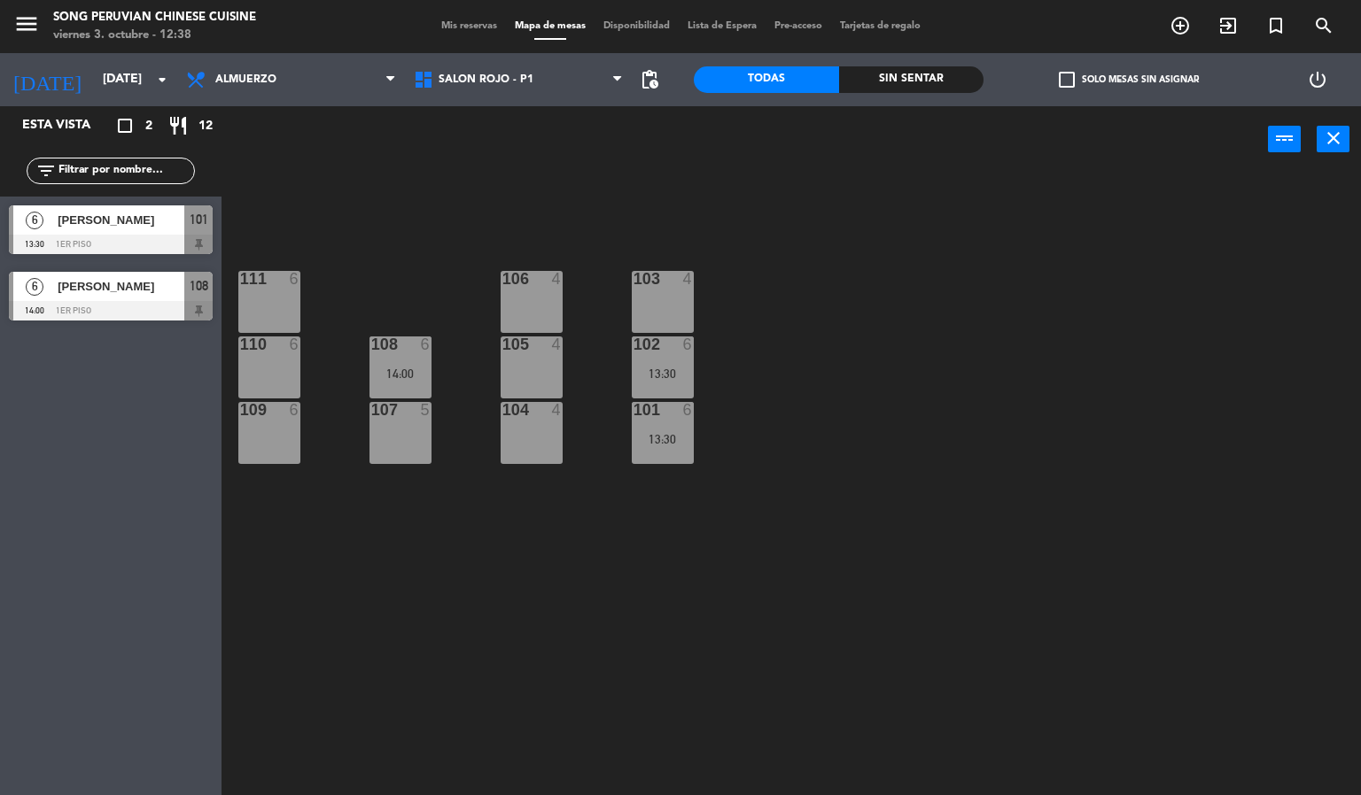
click at [895, 361] on div "103 4 106 4 111 6 102 6 13:30 105 4 108 6 14:00 110 6 101 6 13:30 104 4 107 5 1…" at bounding box center [798, 485] width 1126 height 623
click at [551, 580] on div "103 4 106 4 111 6 102 6 13:30 105 4 108 6 14:00 110 6 101 6 13:30 104 4 107 5 1…" at bounding box center [798, 485] width 1126 height 623
click at [543, 431] on div "104 4" at bounding box center [531, 433] width 62 height 62
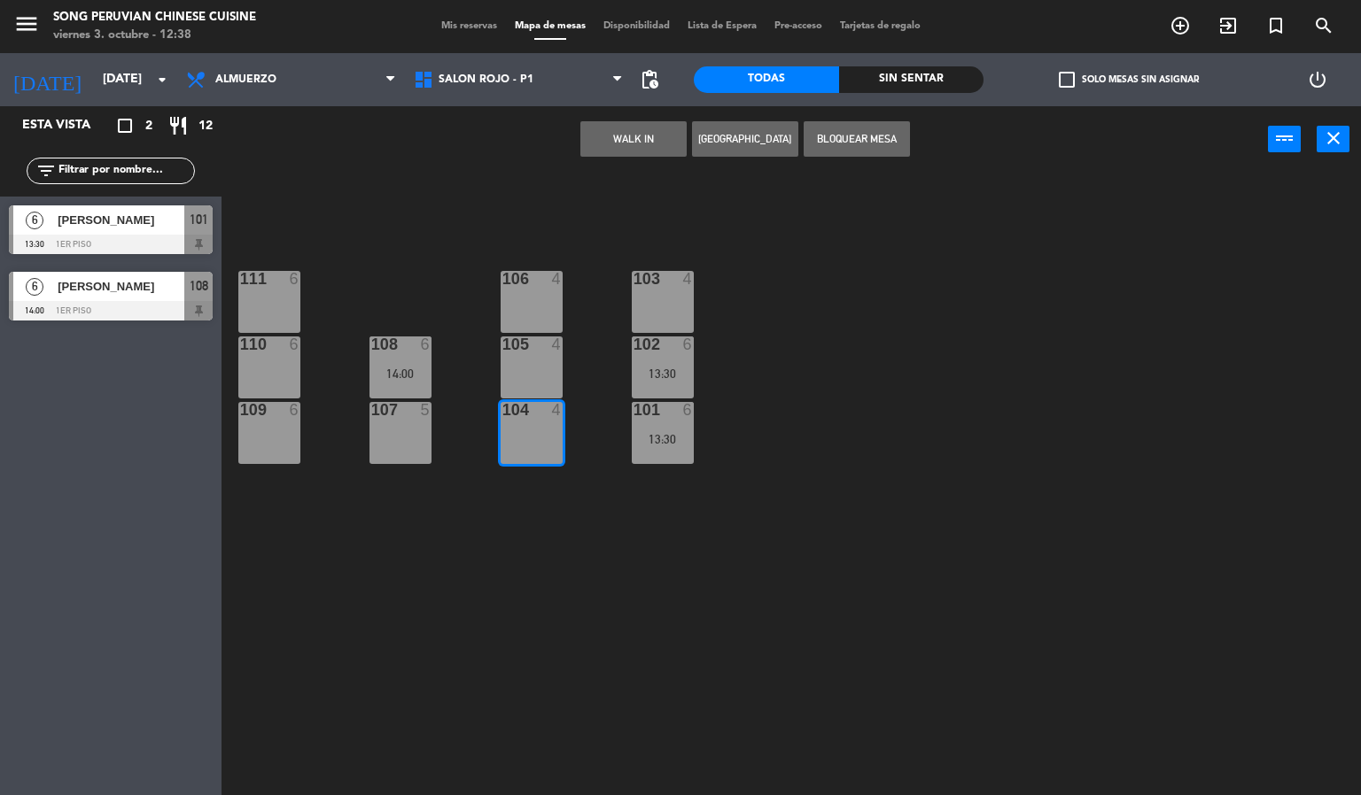
click at [555, 362] on div "105 4" at bounding box center [531, 368] width 62 height 62
click at [548, 300] on div "106 4" at bounding box center [531, 302] width 62 height 62
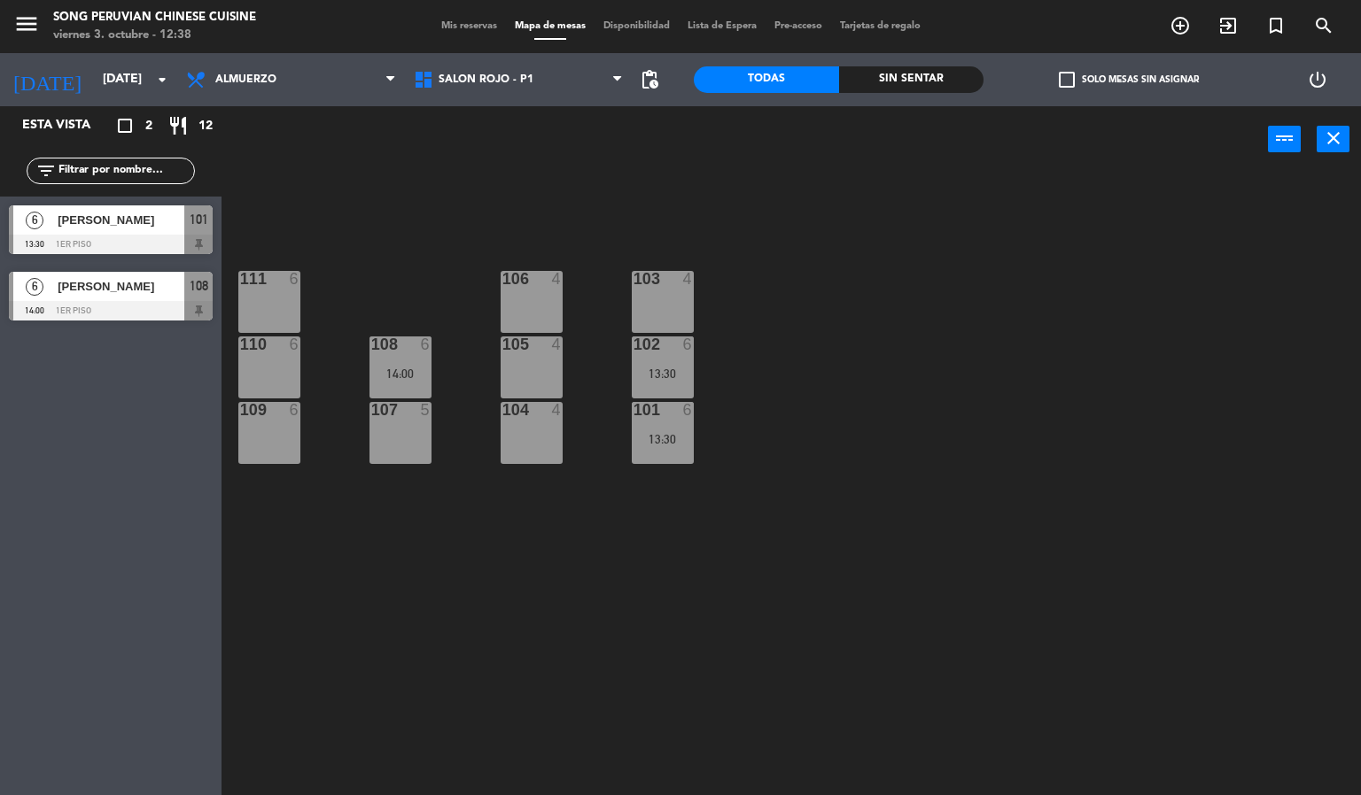
click at [607, 614] on div "103 4 106 4 111 6 102 6 13:30 105 4 108 6 14:00 110 6 101 6 13:30 104 4 107 5 1…" at bounding box center [798, 485] width 1126 height 623
click at [423, 454] on div "107 5" at bounding box center [400, 433] width 62 height 62
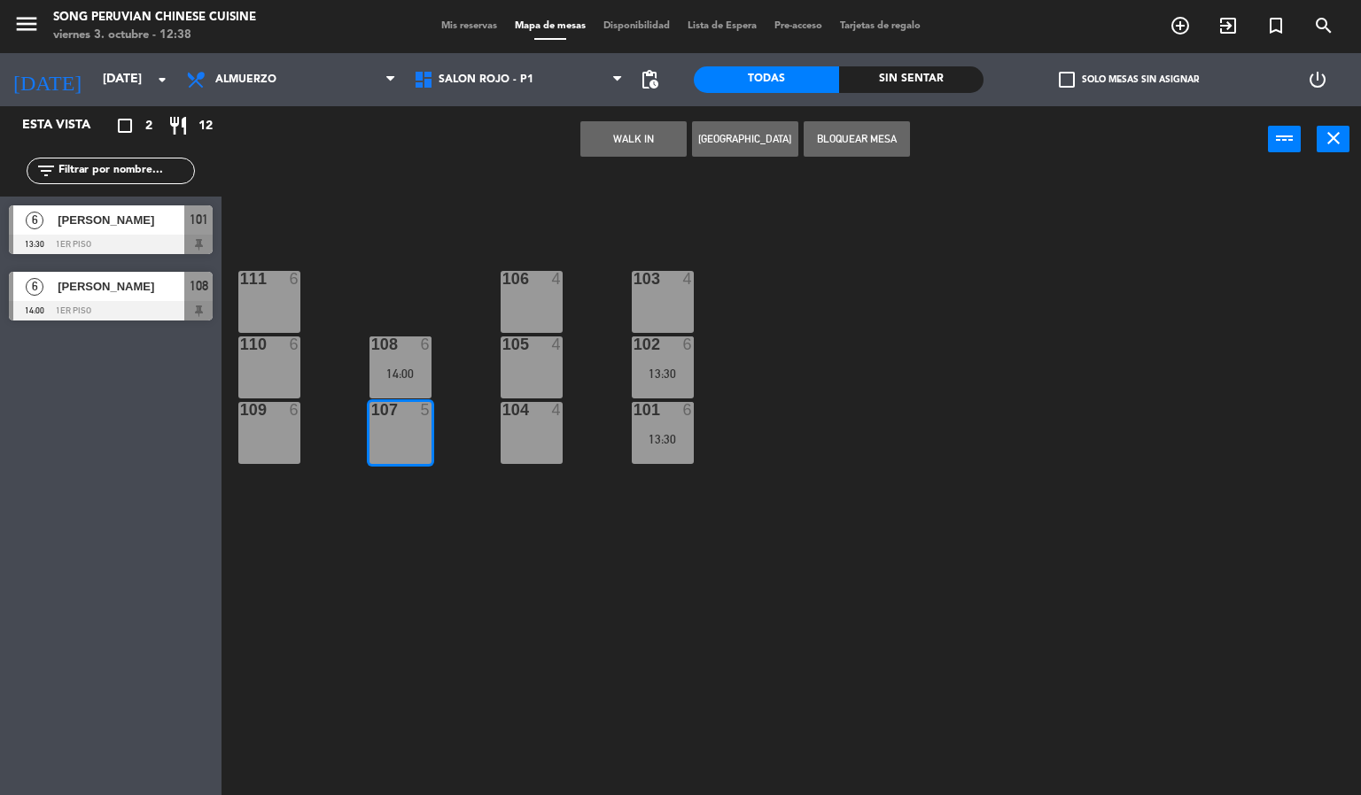
click at [404, 375] on div "14:00" at bounding box center [400, 374] width 62 height 12
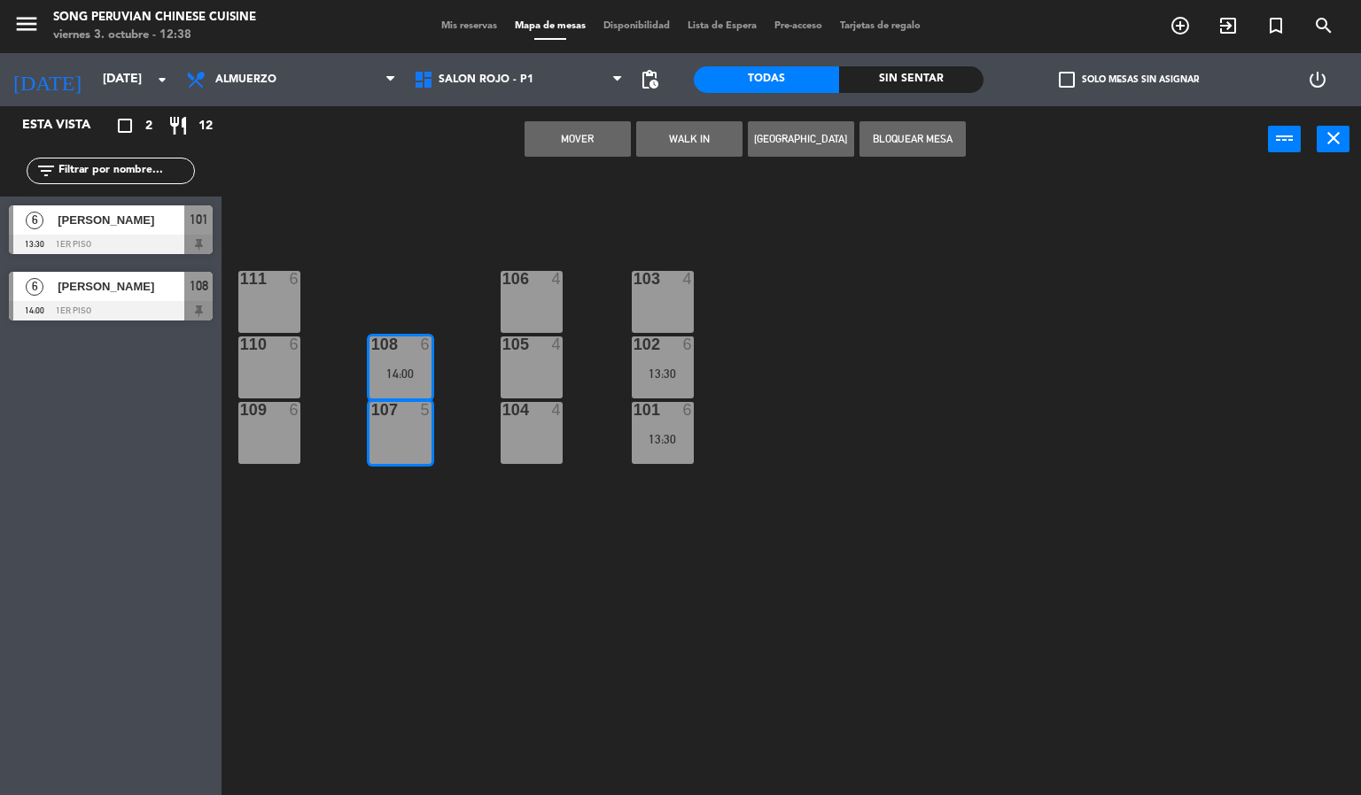
click at [579, 575] on div "103 4 106 4 111 6 102 6 13:30 105 4 108 6 14:00 110 6 101 6 13:30 104 4 107 5 1…" at bounding box center [798, 485] width 1126 height 623
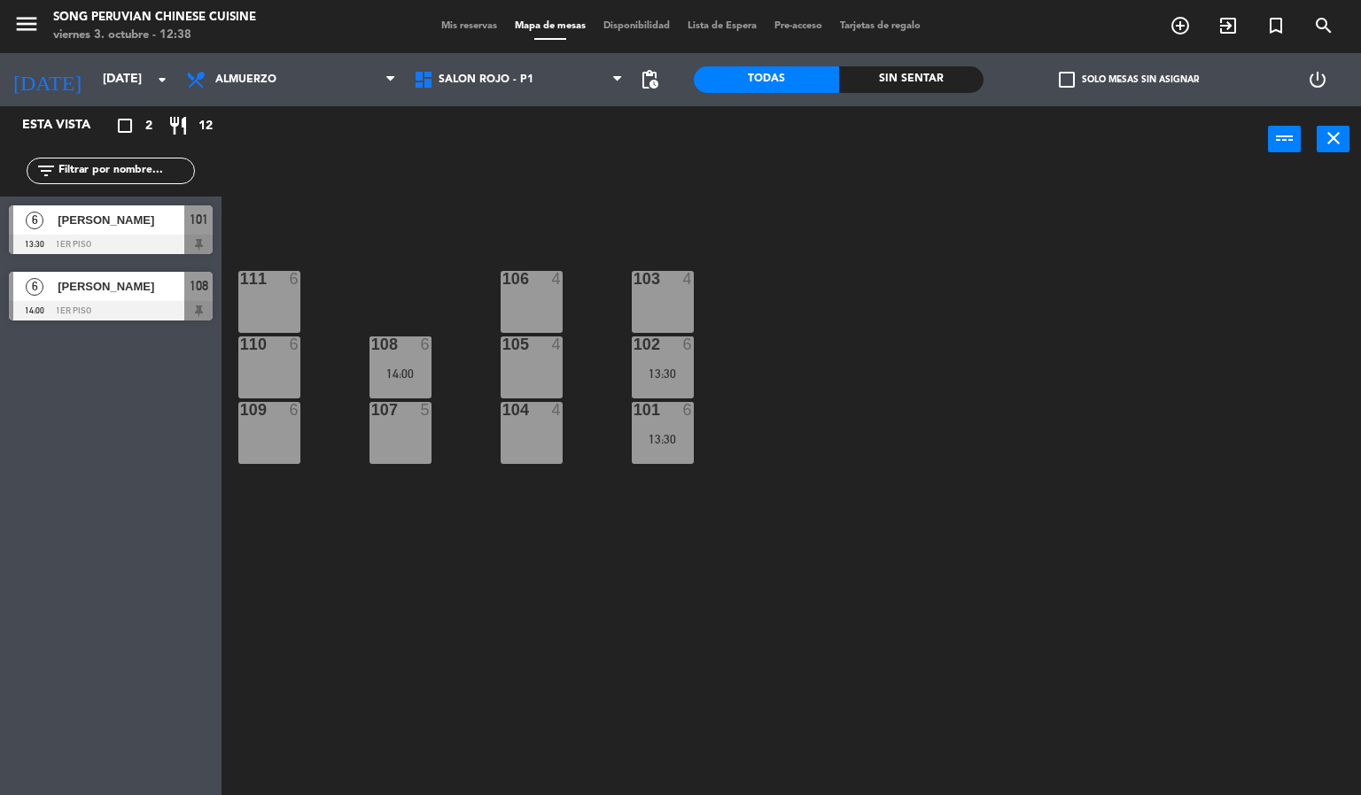
click at [548, 442] on div "104 4" at bounding box center [531, 433] width 62 height 62
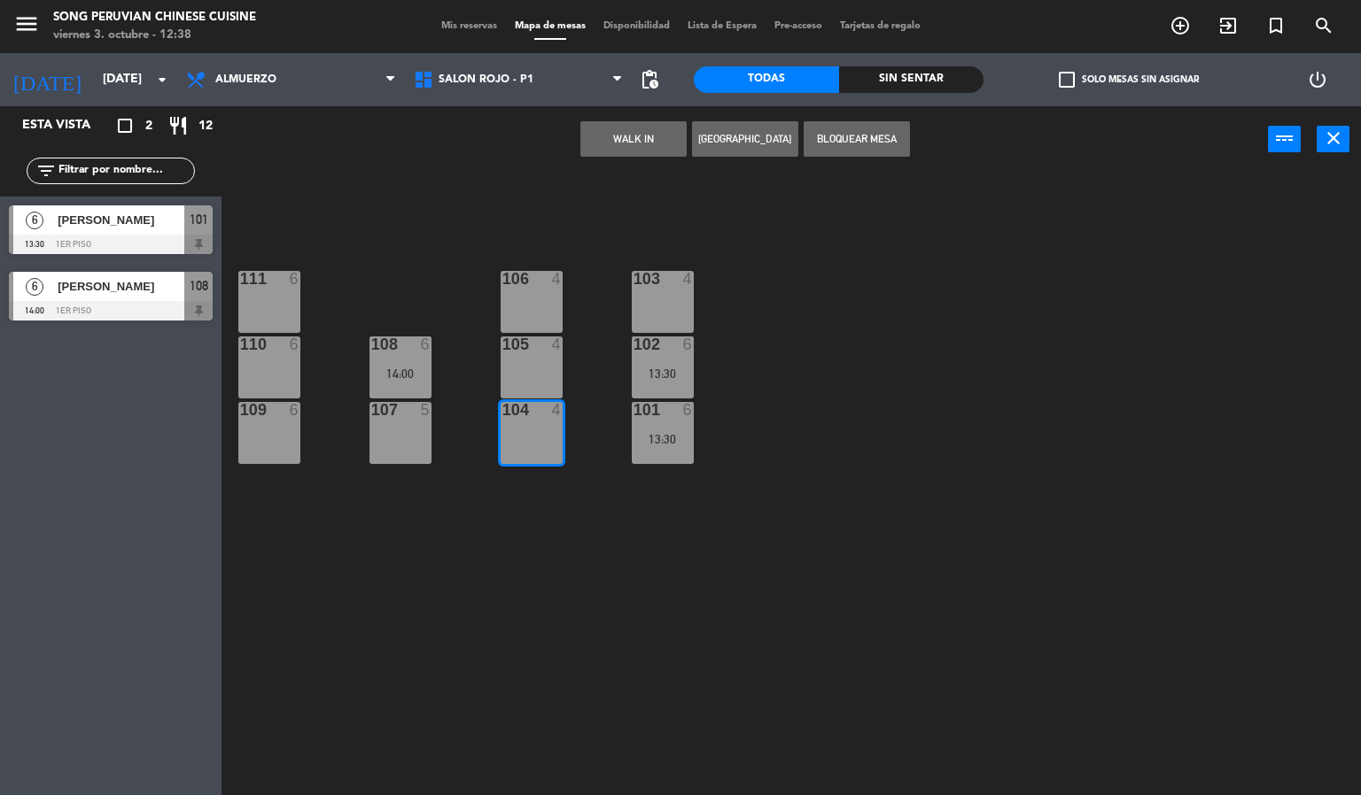
click at [547, 344] on div "4" at bounding box center [561, 345] width 29 height 16
click at [532, 285] on div at bounding box center [530, 279] width 29 height 16
click at [577, 570] on div "103 4 106 4 111 6 102 6 13:30 105 4 108 6 14:00 110 6 101 6 13:30 104 4 107 5 1…" at bounding box center [798, 485] width 1126 height 623
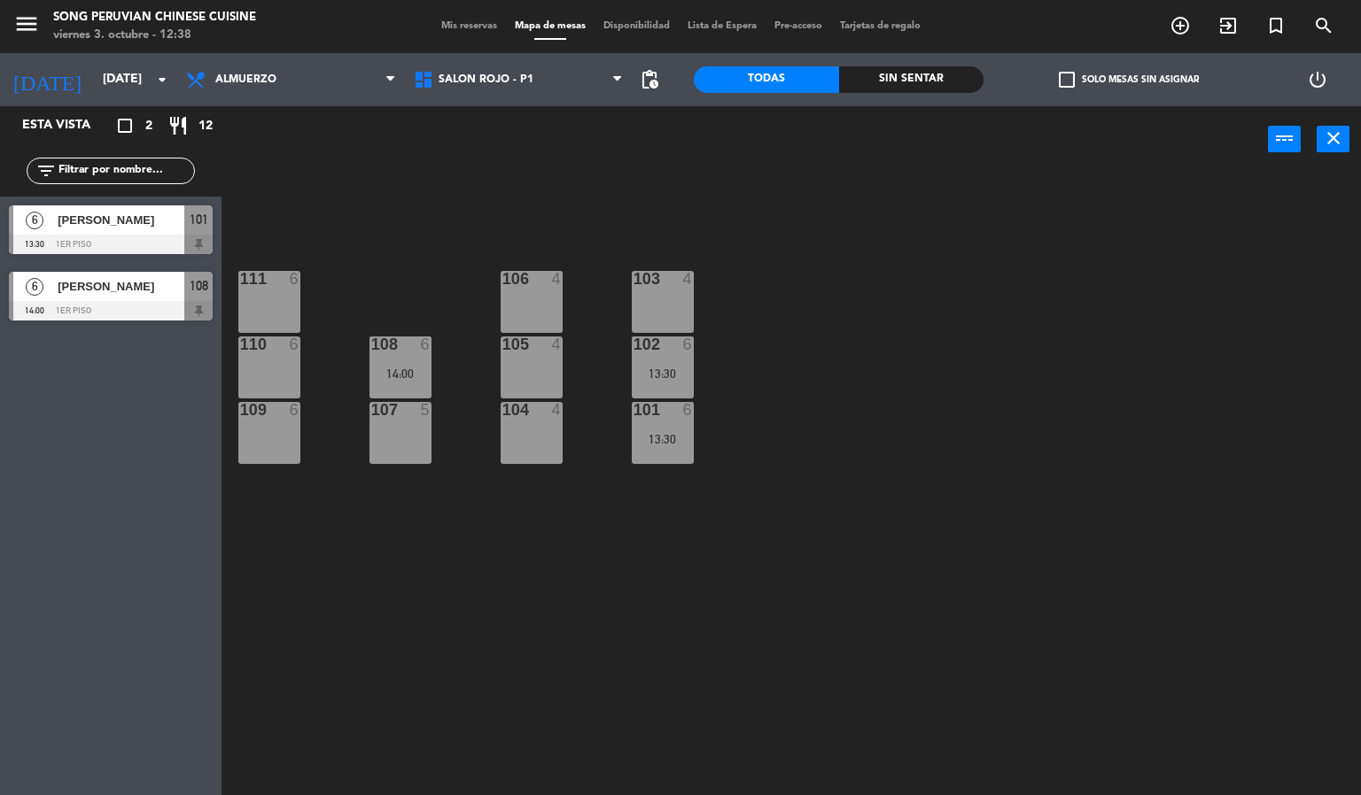
click at [282, 457] on div "109 6" at bounding box center [269, 433] width 62 height 62
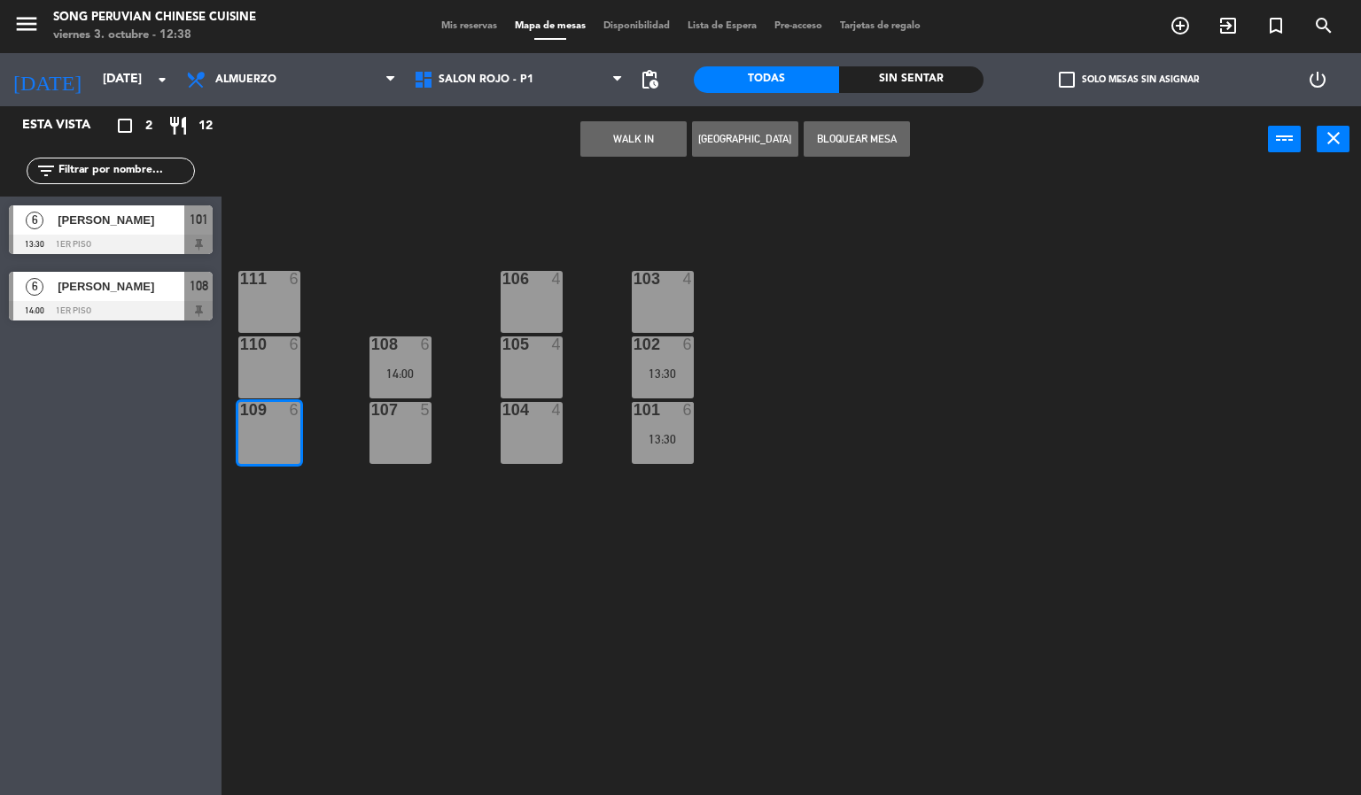
click at [259, 361] on div "110 6" at bounding box center [269, 368] width 62 height 62
click at [290, 282] on div "6" at bounding box center [295, 279] width 11 height 16
click at [376, 296] on div "103 4 106 4 111 6 102 6 13:30 105 4 108 6 14:00 110 6 101 6 13:30 104 4 107 5 1…" at bounding box center [798, 485] width 1126 height 623
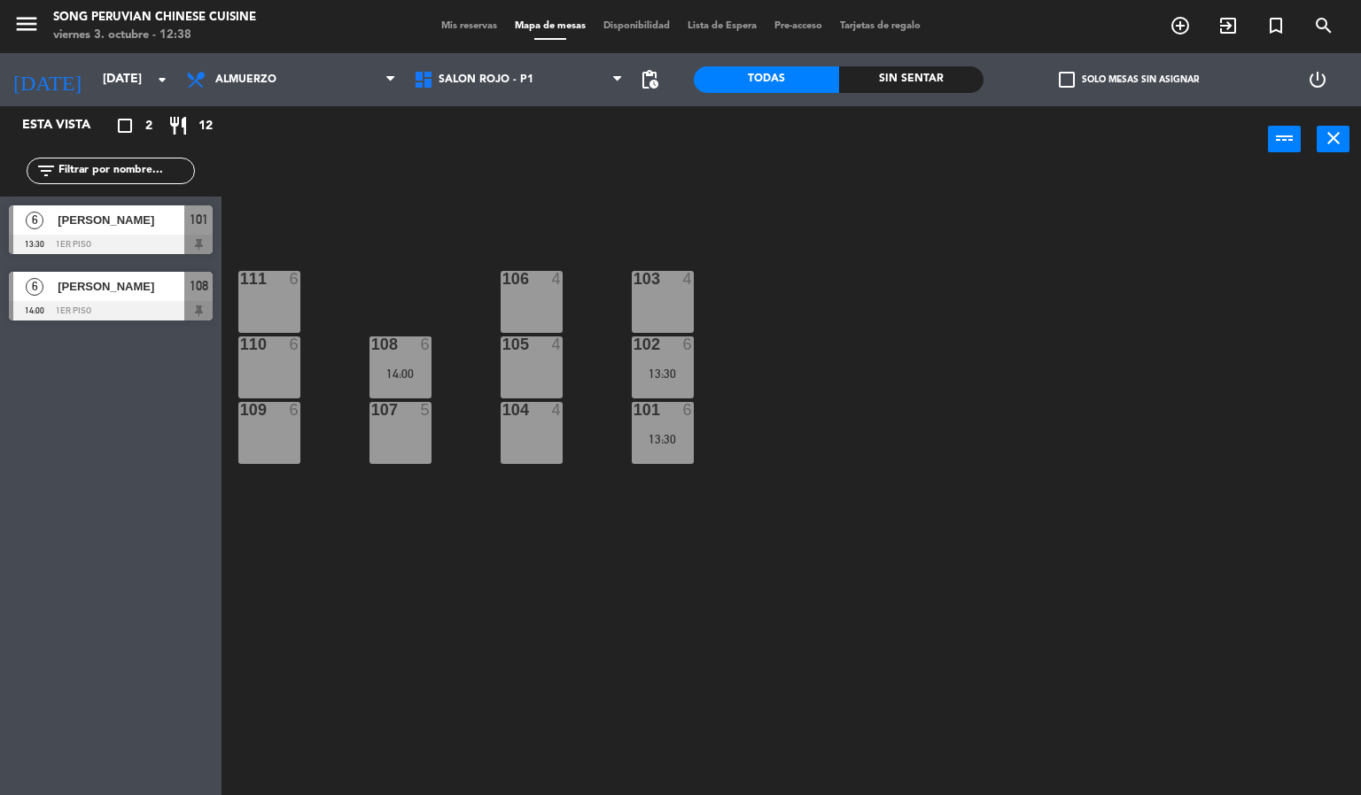
click at [438, 542] on div "103 4 106 4 111 6 102 6 13:30 105 4 108 6 14:00 110 6 101 6 13:30 104 4 107 5 1…" at bounding box center [798, 485] width 1126 height 623
click at [425, 409] on div "5" at bounding box center [426, 410] width 11 height 16
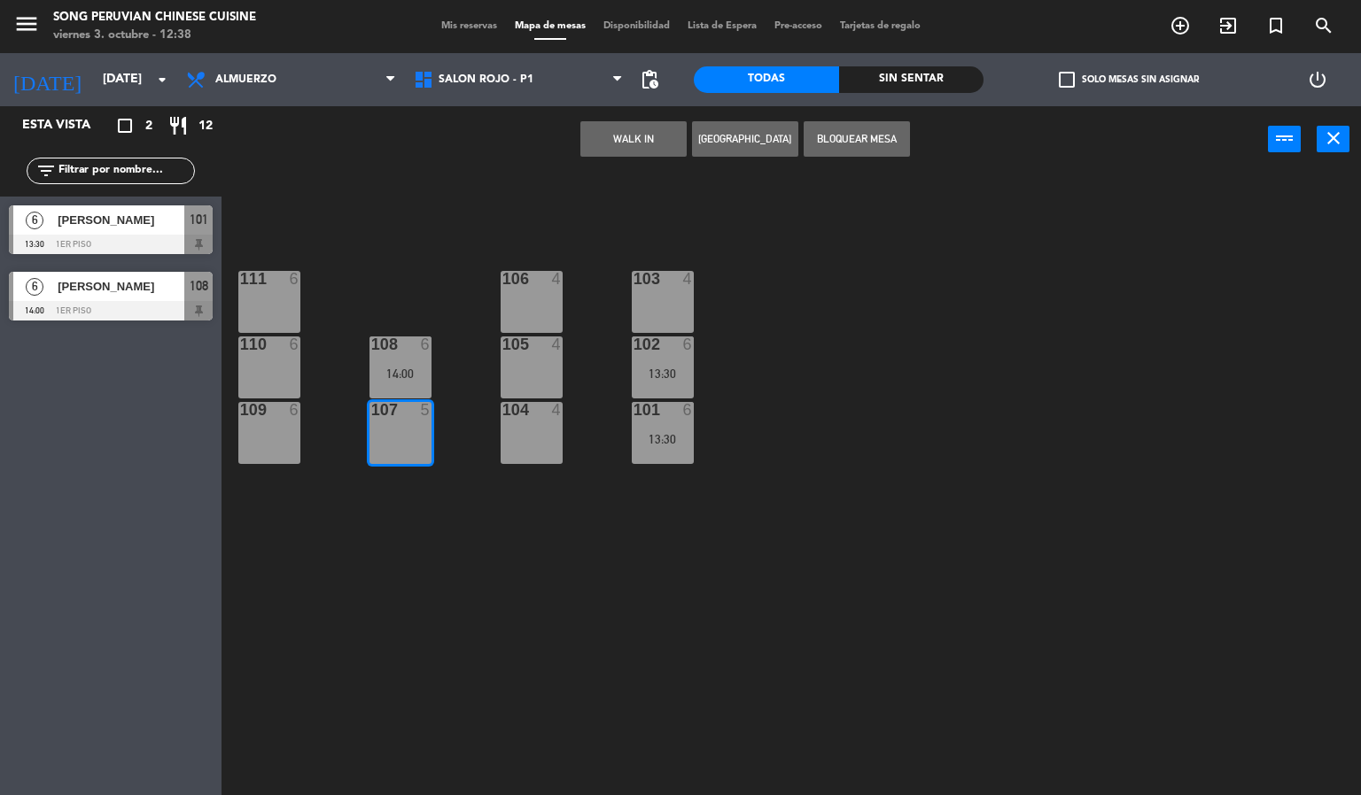
click at [423, 351] on div "6" at bounding box center [426, 345] width 11 height 16
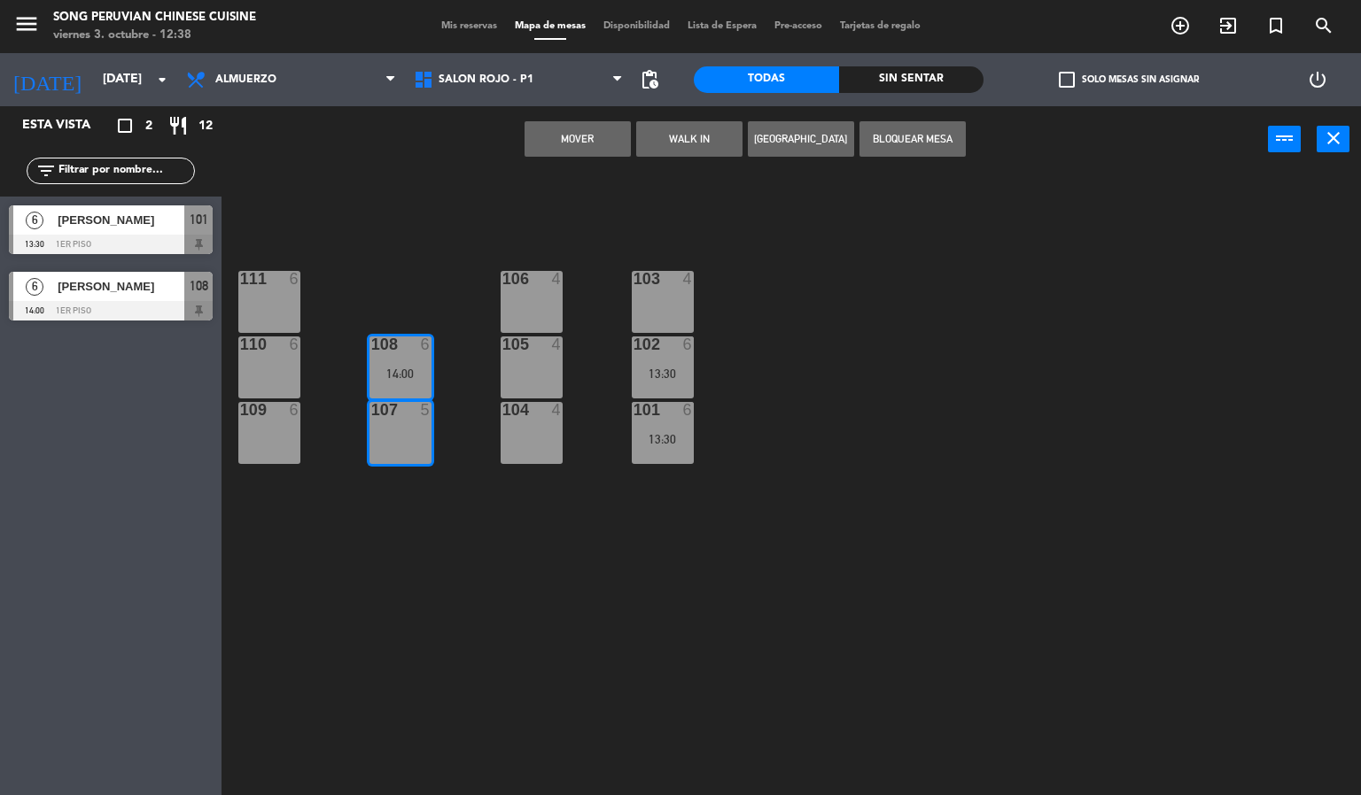
click at [433, 190] on div "103 4 106 4 111 6 102 6 13:30 105 4 108 6 14:00 110 6 101 6 13:30 104 4 107 5 1…" at bounding box center [798, 485] width 1126 height 623
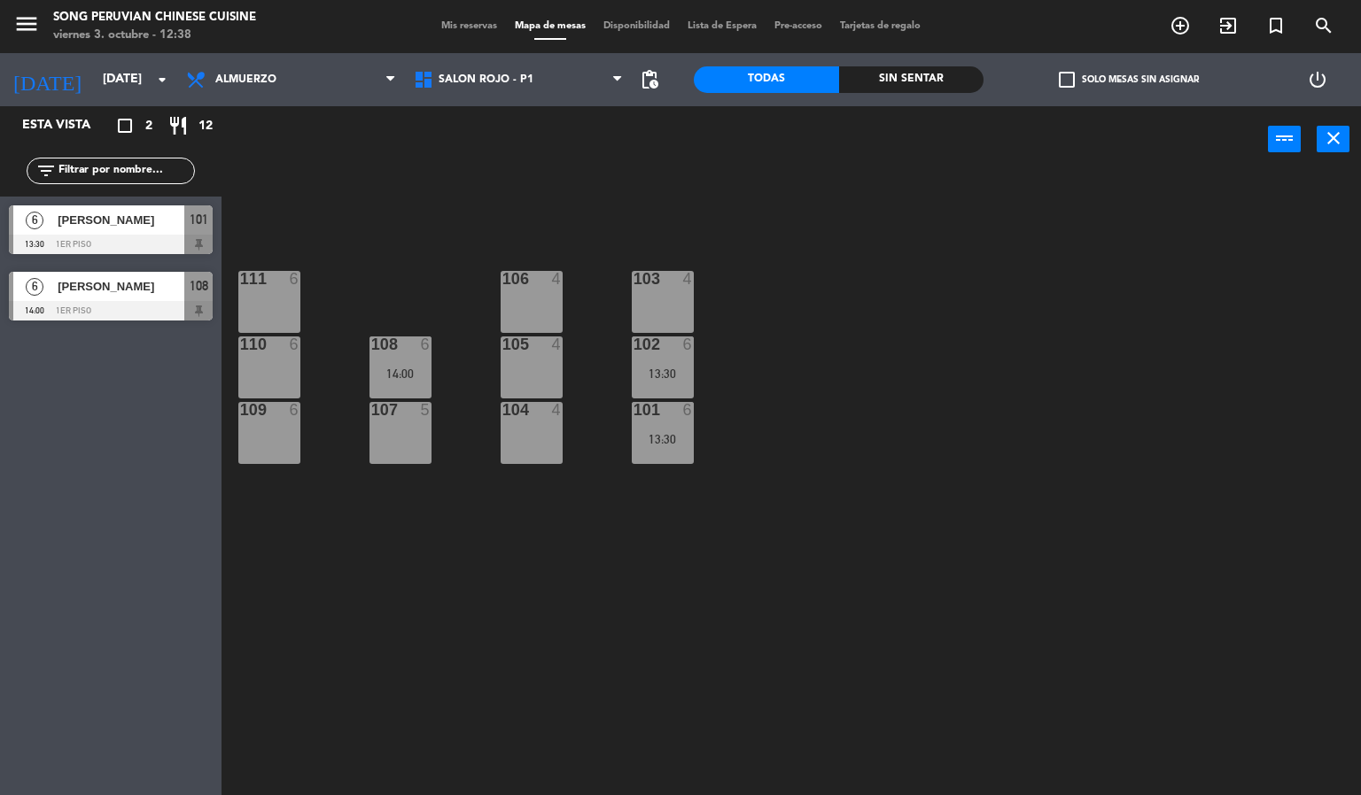
click at [298, 409] on div "6" at bounding box center [295, 410] width 11 height 16
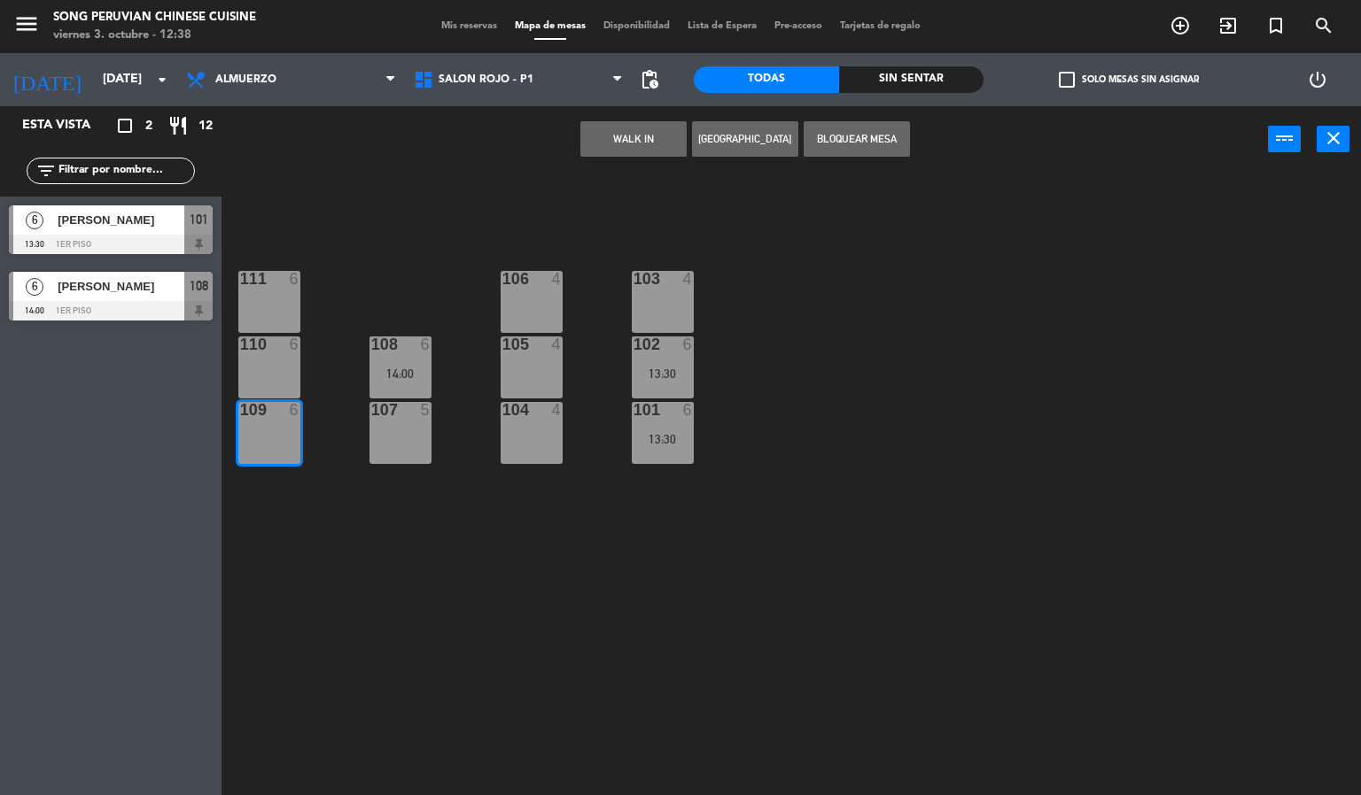
click at [238, 364] on div "110 6" at bounding box center [269, 368] width 62 height 62
click at [274, 306] on div "111 6" at bounding box center [269, 302] width 62 height 62
click at [458, 227] on div "103 4 106 4 111 6 102 6 13:30 105 4 108 6 14:00 110 6 101 6 13:30 104 4 107 5 1…" at bounding box center [798, 485] width 1126 height 623
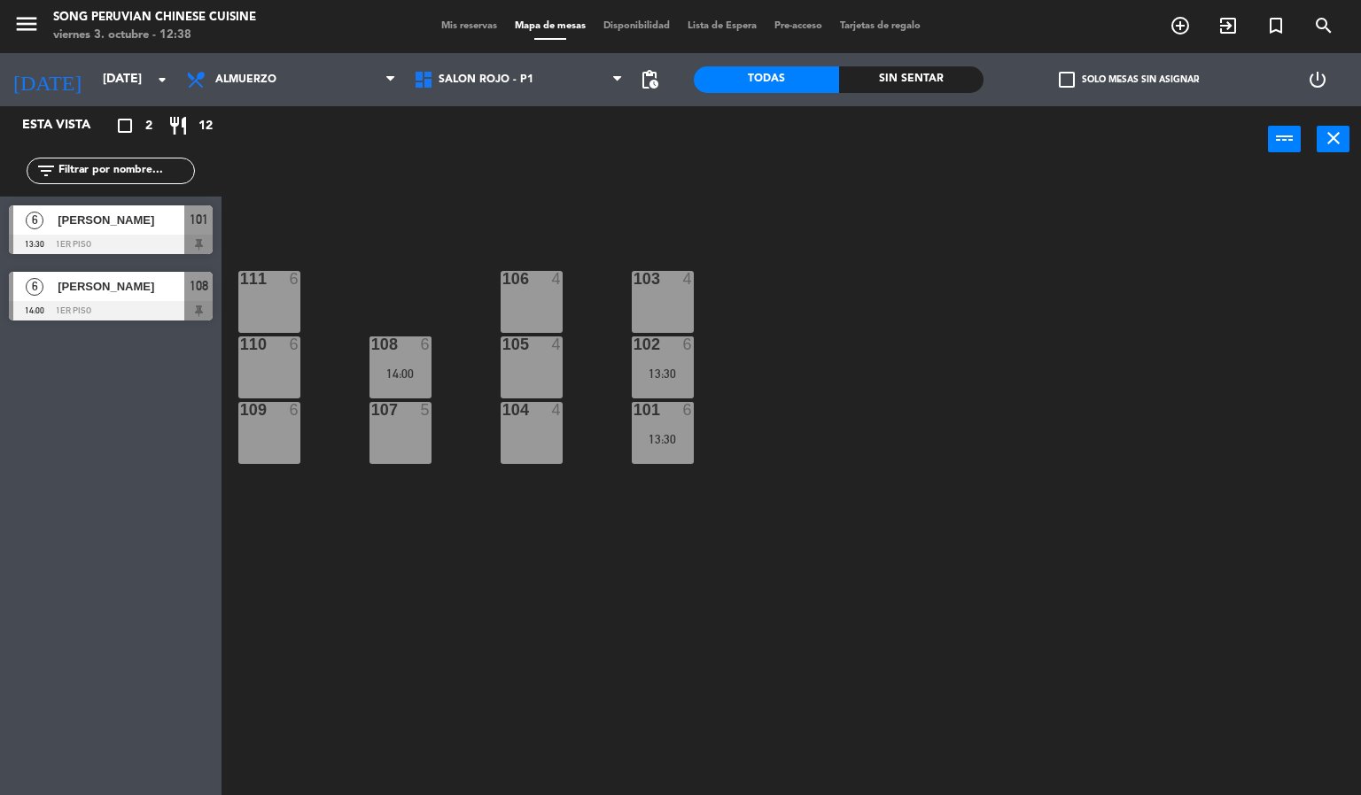
click at [623, 417] on div "101" at bounding box center [632, 410] width 29 height 16
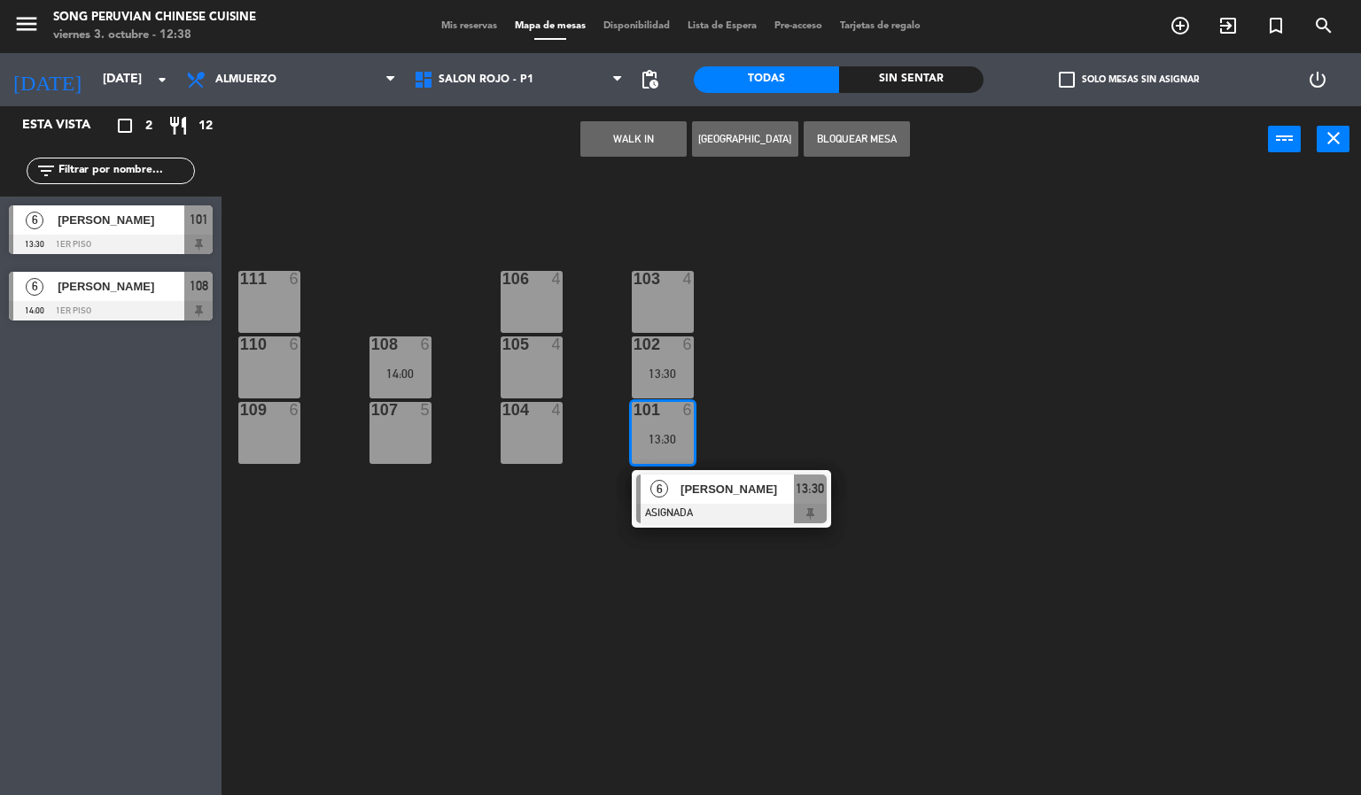
click at [564, 344] on div "4" at bounding box center [561, 345] width 29 height 16
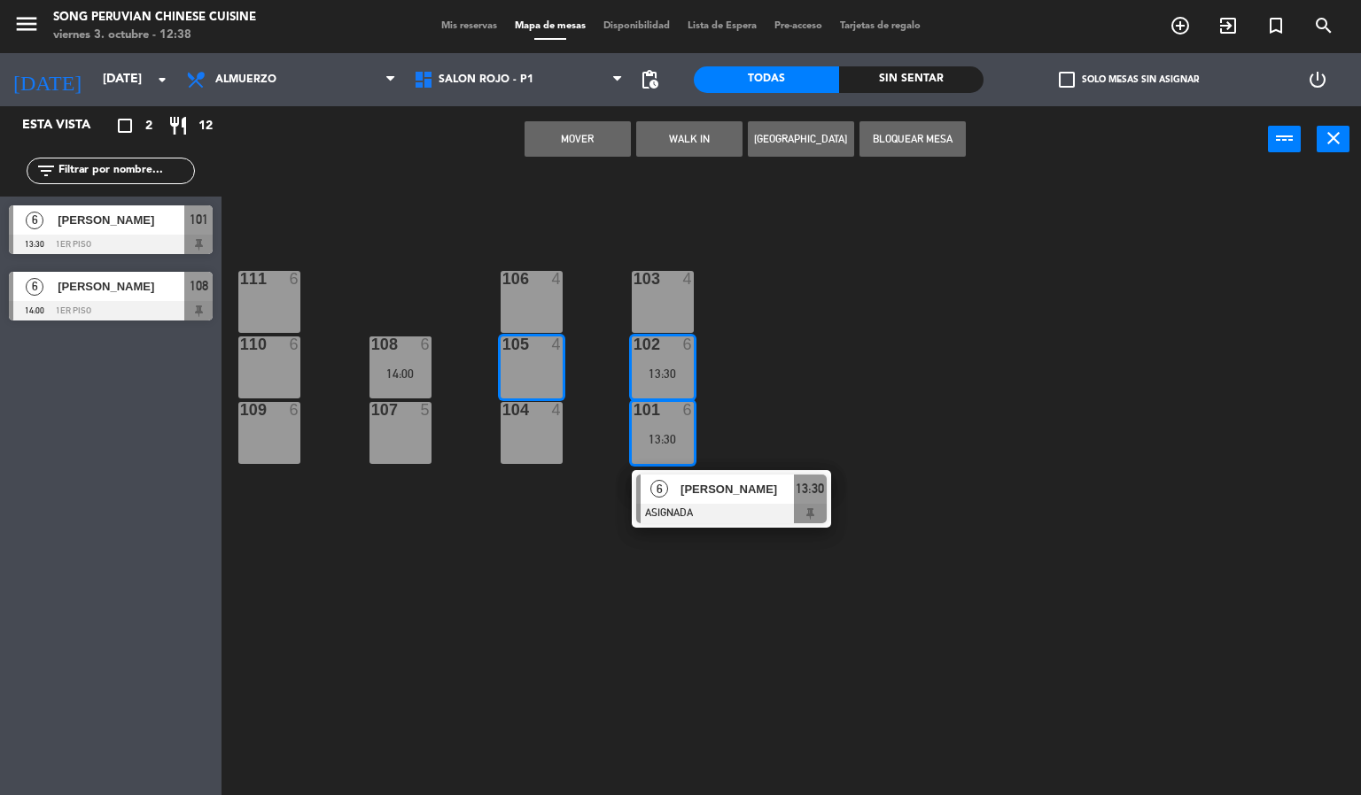
click at [563, 663] on div "103 4 106 4 111 6 102 6 13:30 105 4 108 6 14:00 110 6 101 6 13:30 6 [PERSON_NAM…" at bounding box center [798, 485] width 1126 height 623
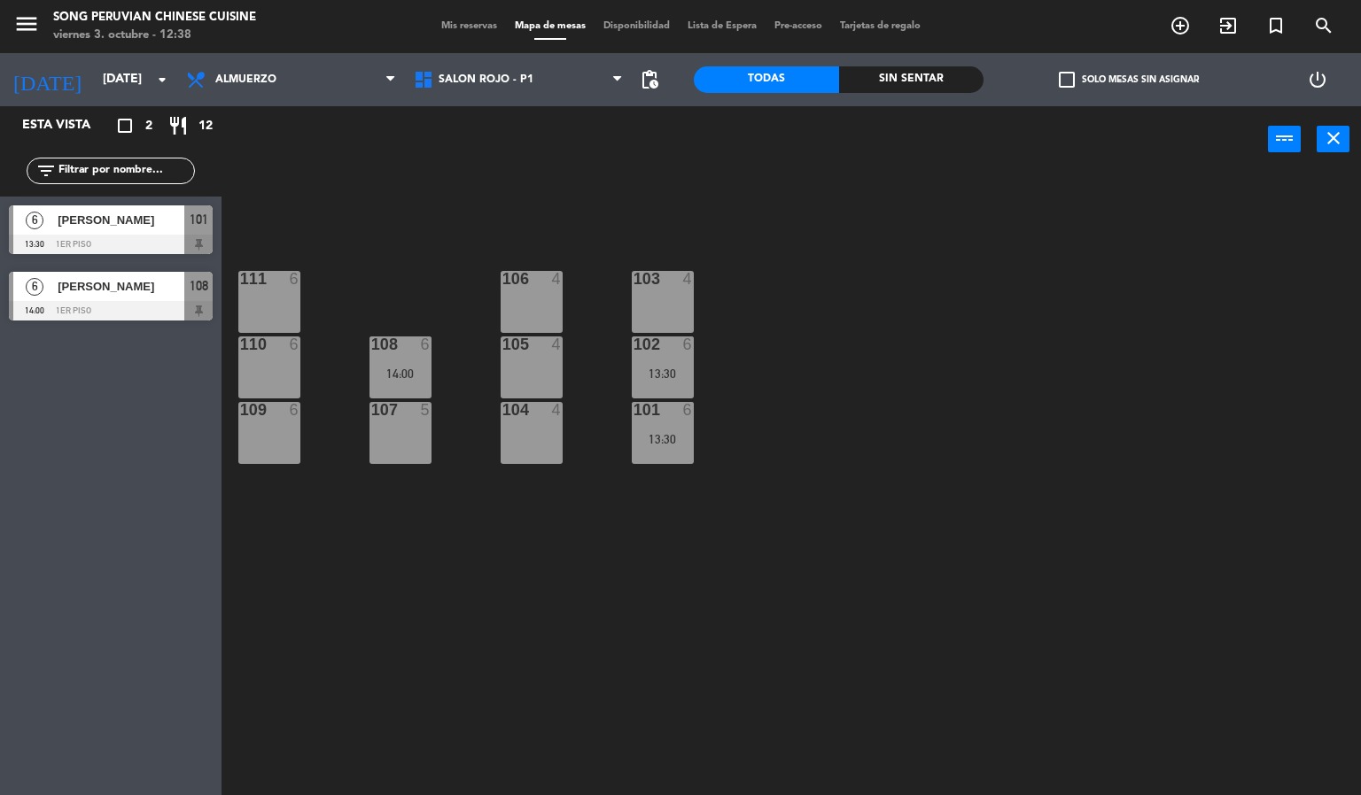
click at [529, 413] on div at bounding box center [530, 410] width 29 height 16
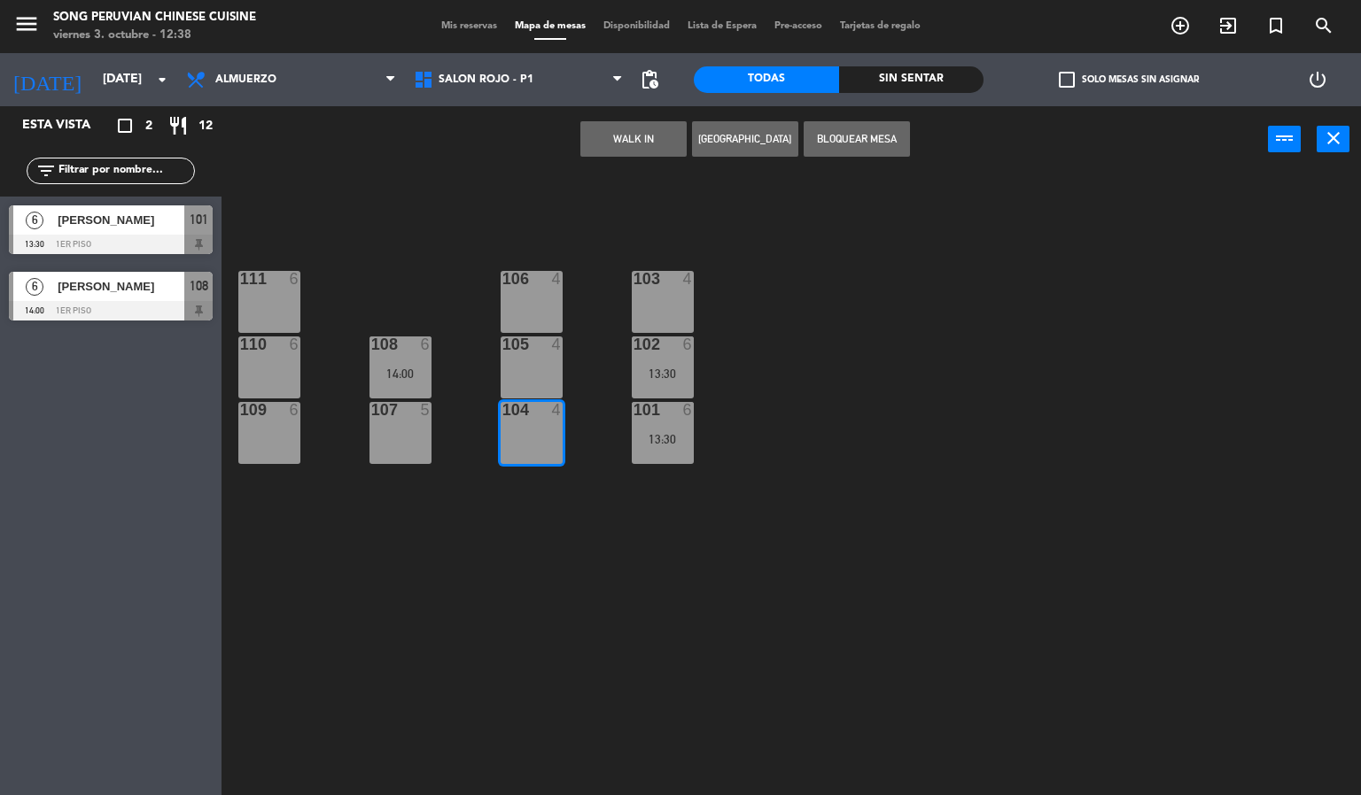
click at [530, 344] on div at bounding box center [530, 345] width 29 height 16
click at [503, 277] on div "106" at bounding box center [502, 279] width 1 height 16
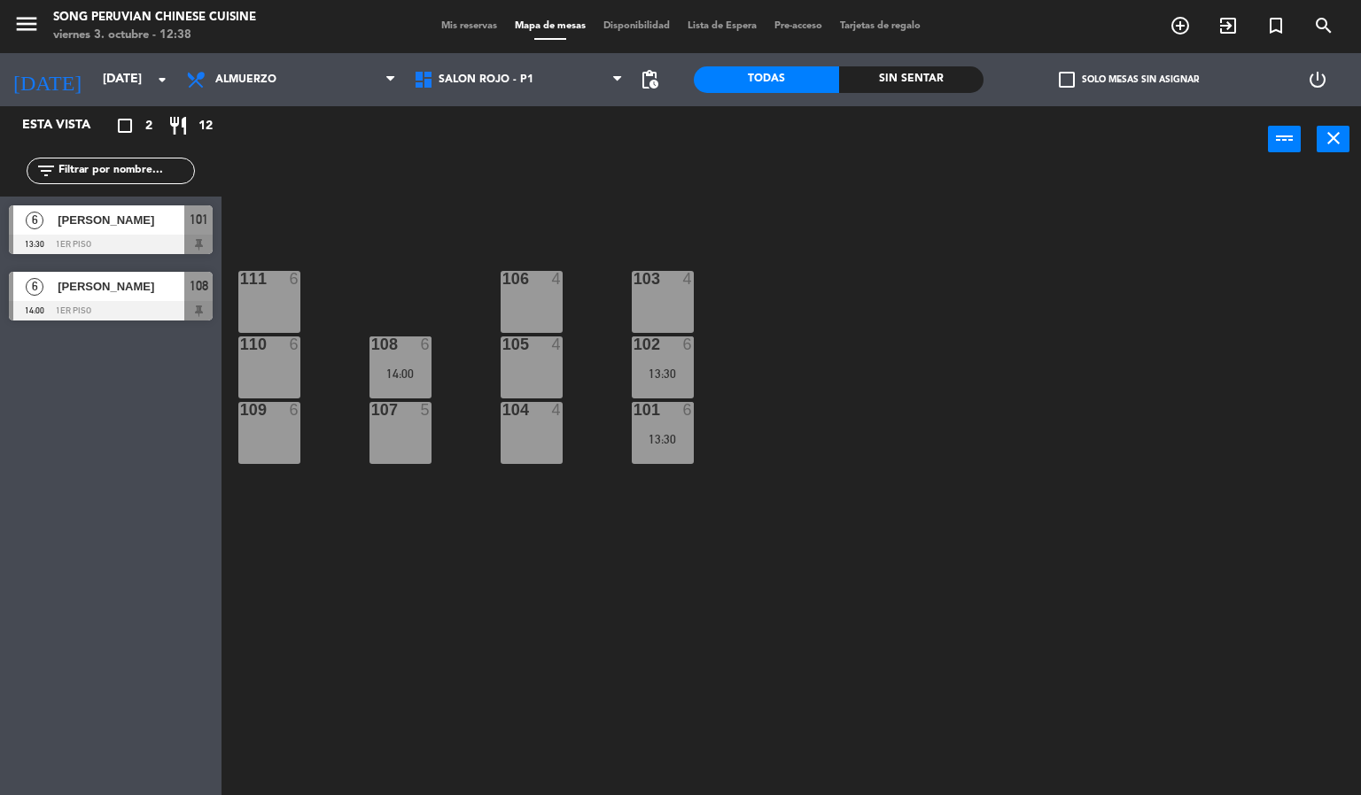
click at [489, 567] on div "103 4 106 4 111 6 102 6 13:30 105 4 108 6 14:00 110 6 101 6 13:30 104 4 107 5 1…" at bounding box center [798, 485] width 1126 height 623
click at [415, 415] on div "5" at bounding box center [429, 410] width 29 height 16
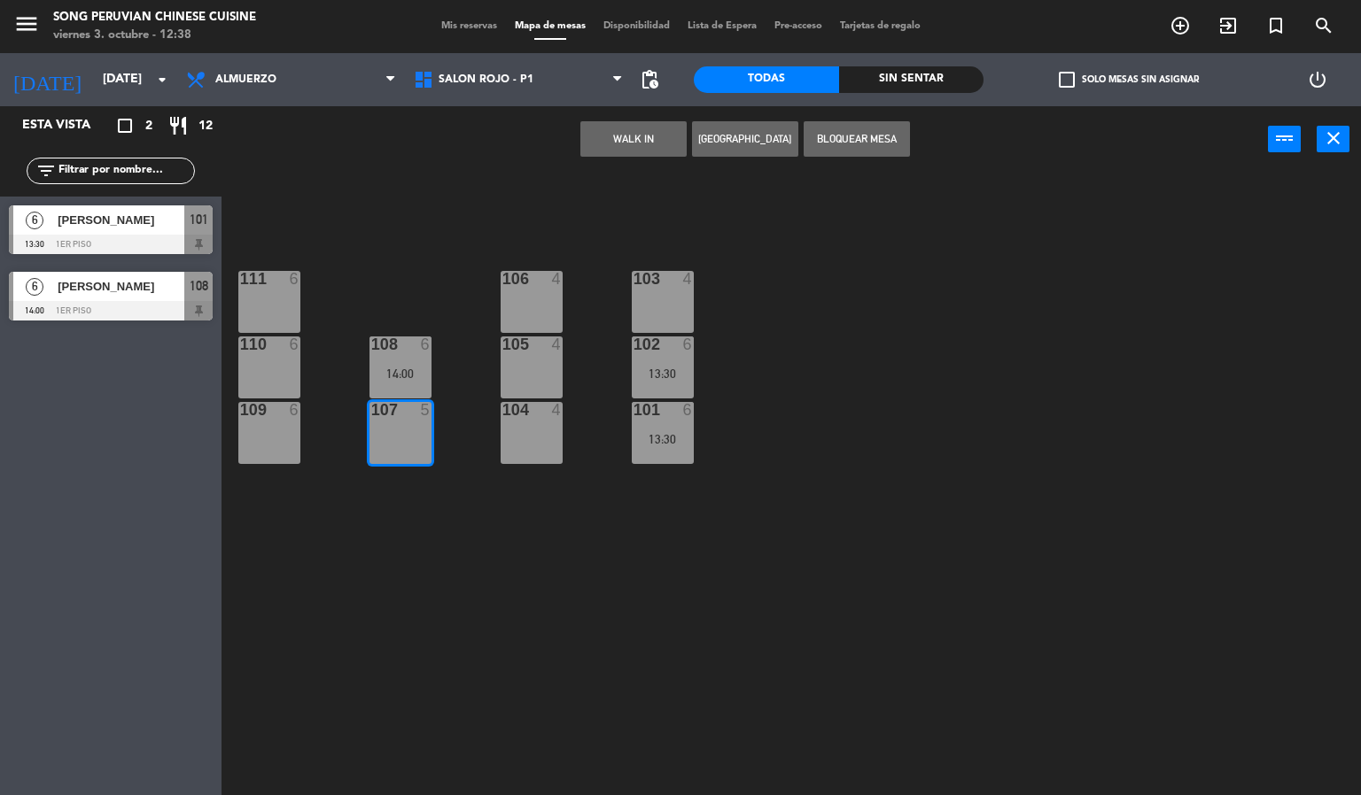
click at [407, 298] on div "103 4 106 4 111 6 102 6 13:30 105 4 108 6 14:00 110 6 101 6 13:30 104 4 107 5 1…" at bounding box center [798, 485] width 1126 height 623
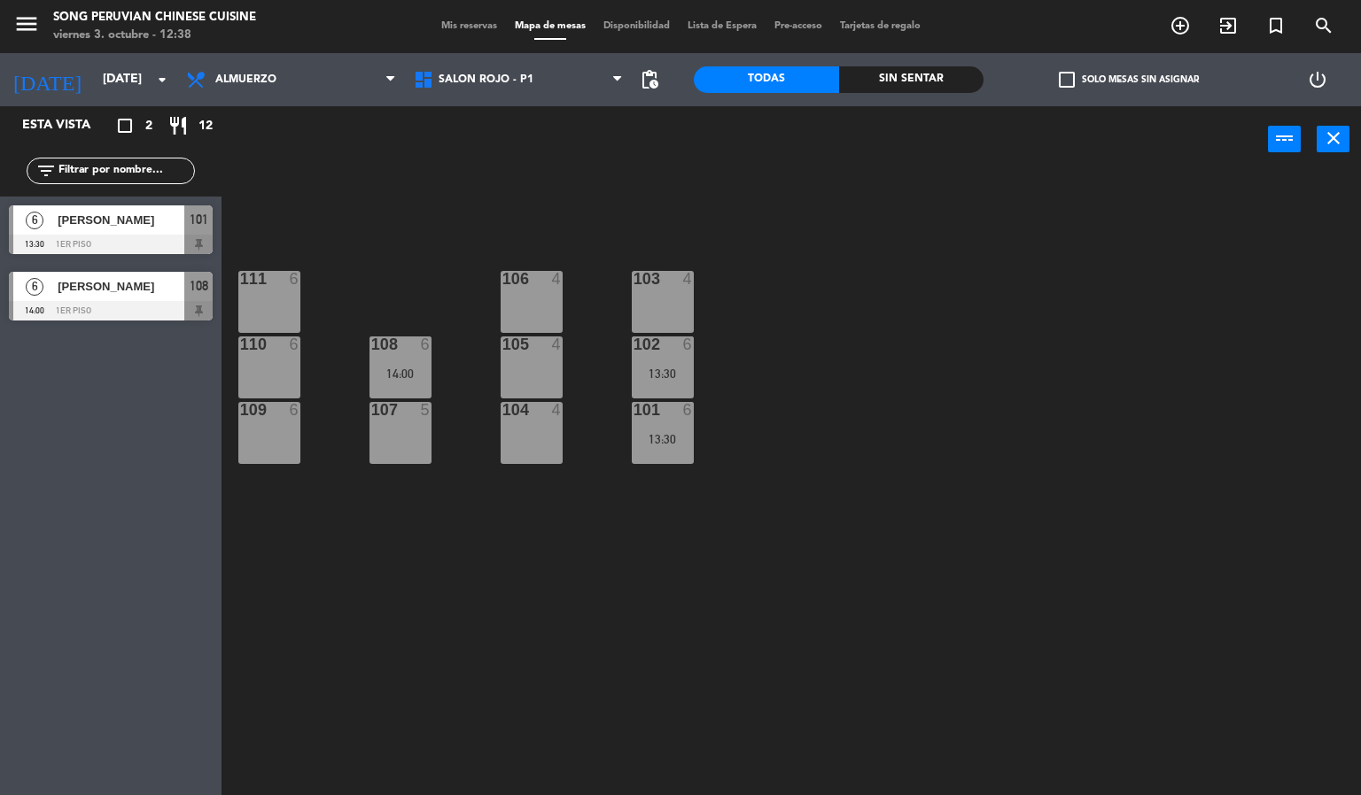
click at [684, 439] on div "13:30" at bounding box center [663, 439] width 62 height 12
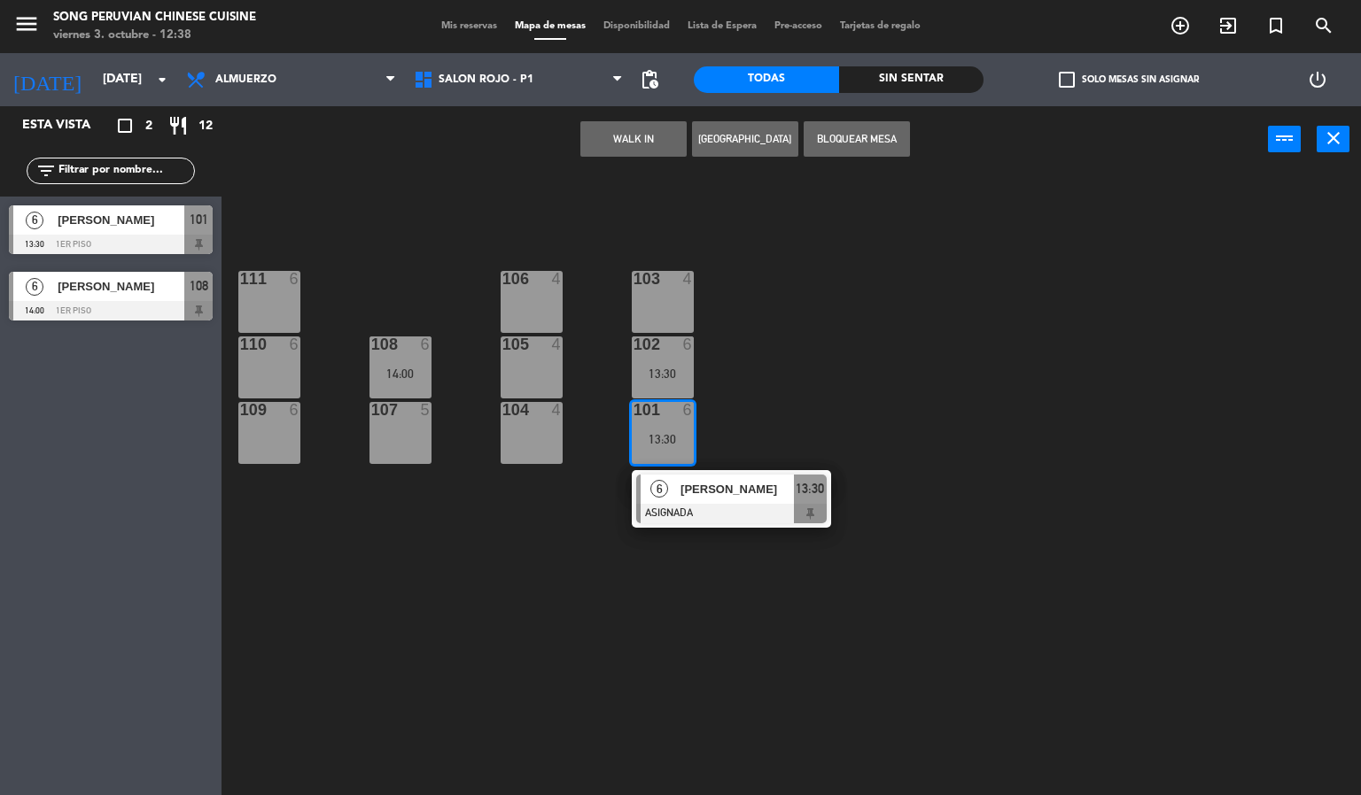
click at [670, 372] on div "13:30" at bounding box center [663, 374] width 62 height 12
click at [827, 306] on div "103 4 106 4 111 6 102 6 13:30 105 4 108 6 14:00 110 6 101 6 13:30 6 [PERSON_NAM…" at bounding box center [798, 485] width 1126 height 623
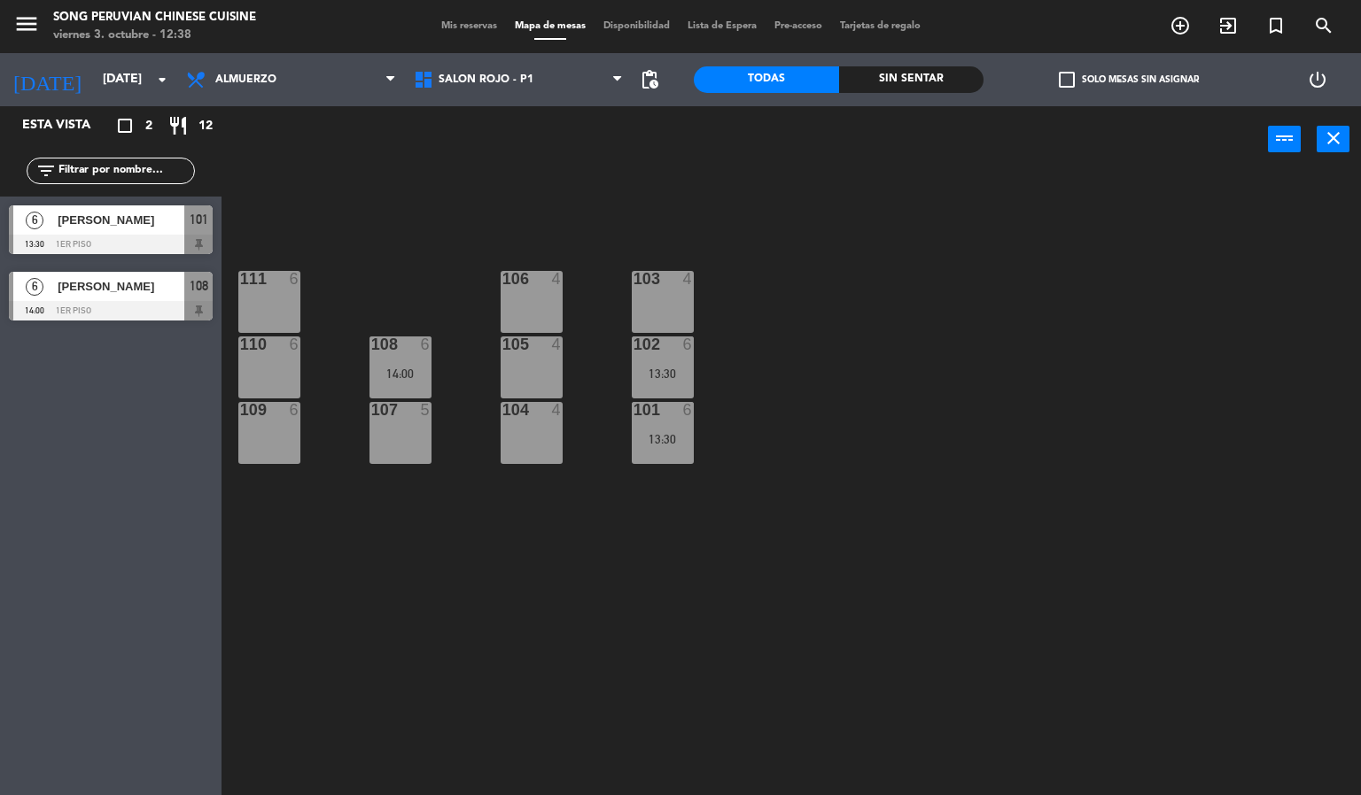
click at [644, 293] on div "103 4" at bounding box center [663, 302] width 62 height 62
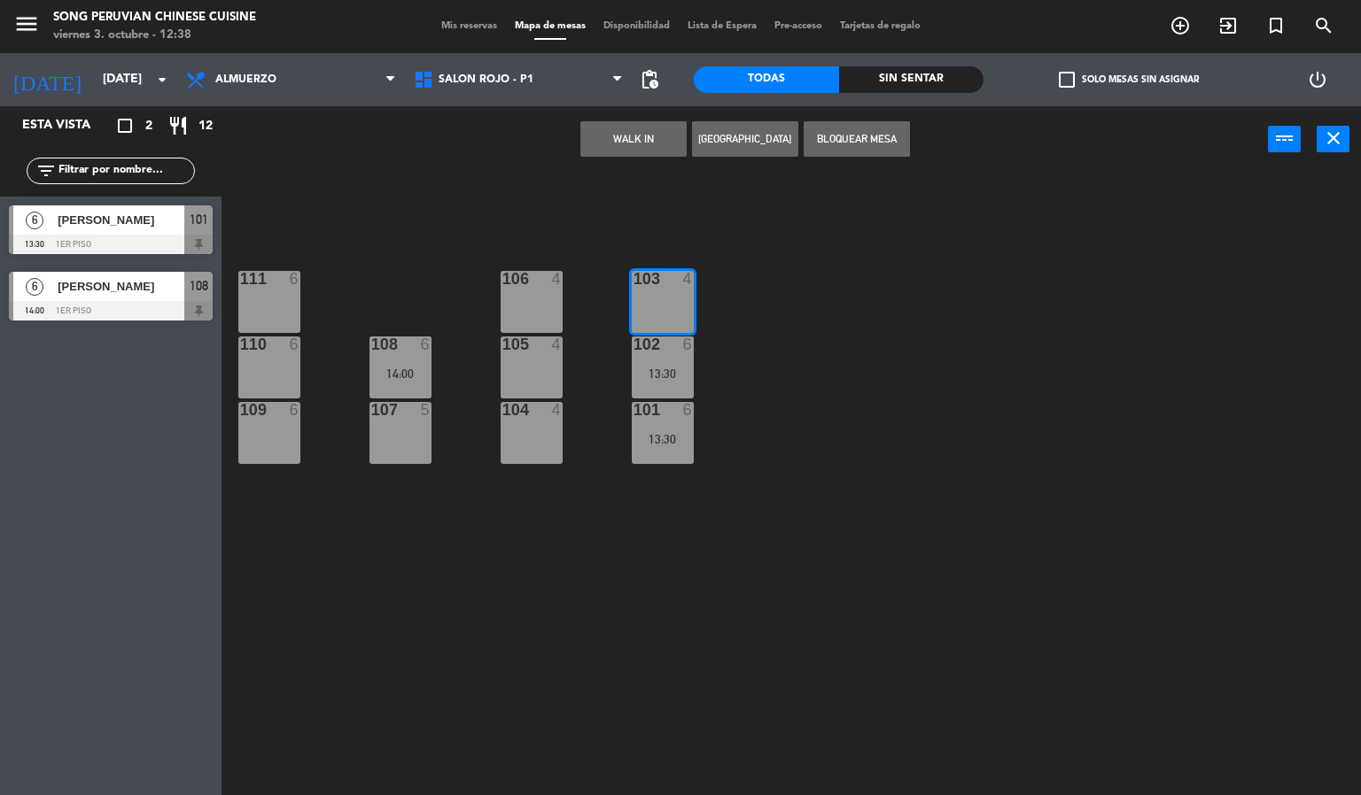
click at [543, 322] on div "106 4" at bounding box center [531, 302] width 62 height 62
click at [543, 380] on div "105 4" at bounding box center [531, 368] width 62 height 62
click at [540, 461] on div "104 4" at bounding box center [531, 433] width 62 height 62
click at [393, 452] on div "107 5" at bounding box center [400, 433] width 62 height 62
click at [255, 461] on div "109 6" at bounding box center [269, 433] width 62 height 62
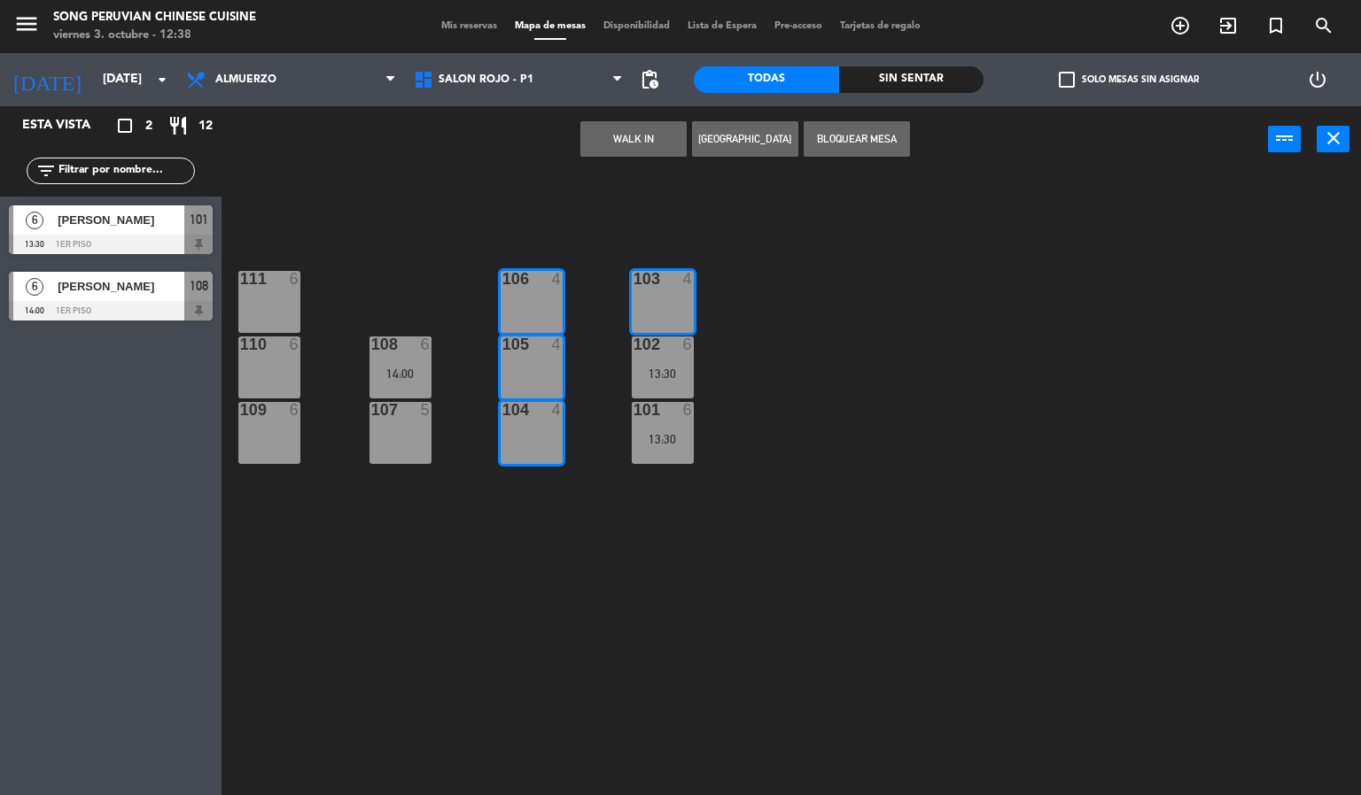
click at [264, 370] on div "110 6" at bounding box center [269, 368] width 62 height 62
click at [362, 229] on div "103 4 106 4 111 6 102 6 13:30 105 4 108 6 14:00 110 6 101 6 13:30 104 4 107 5 1…" at bounding box center [798, 485] width 1126 height 623
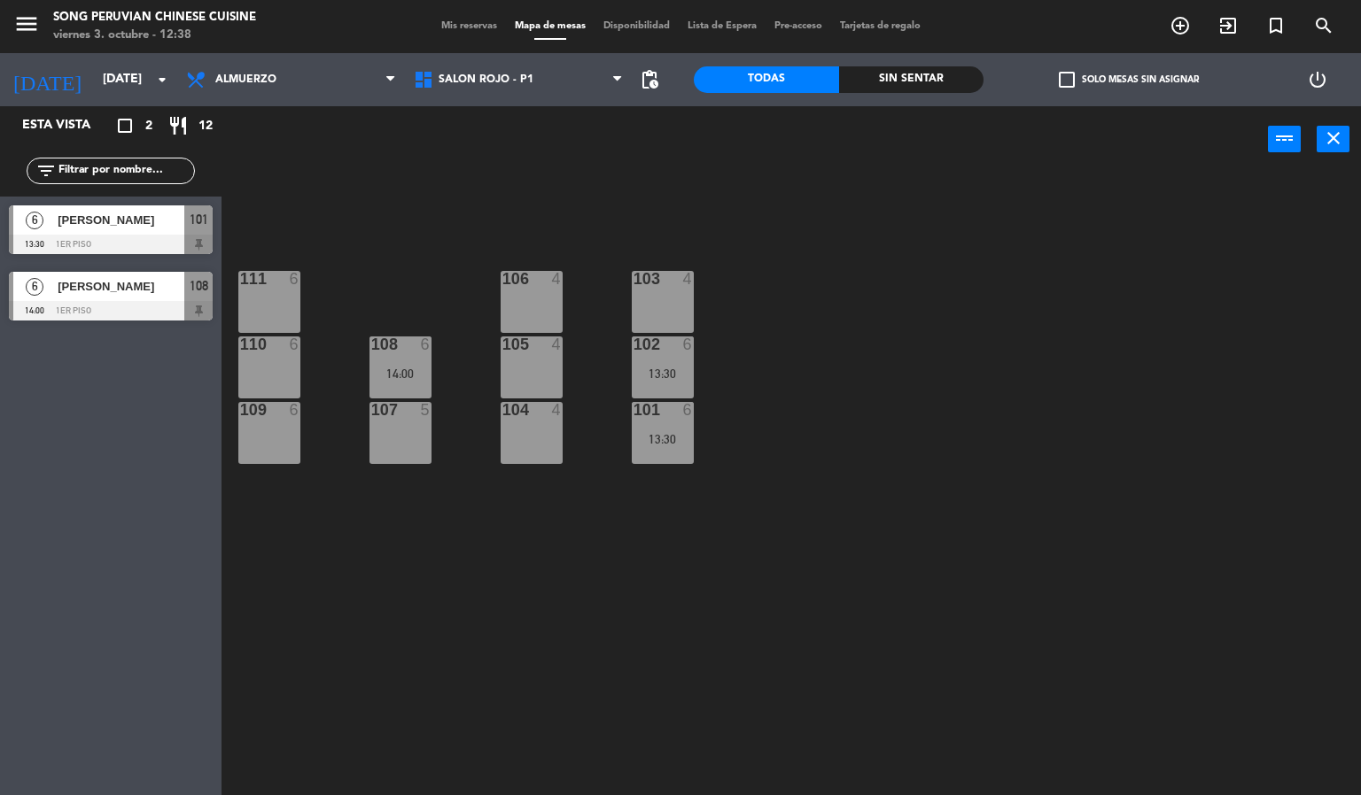
click at [548, 461] on div "104 4" at bounding box center [531, 433] width 62 height 62
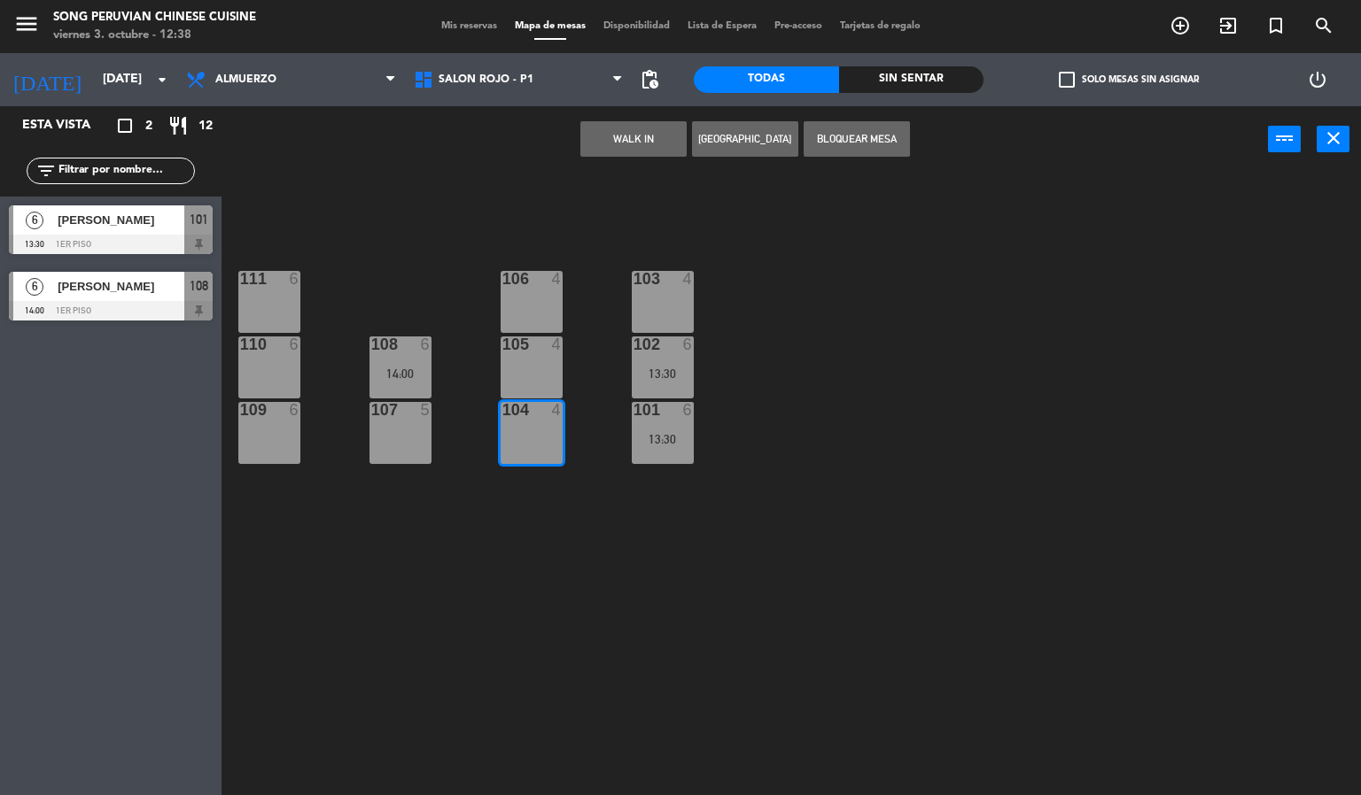
click at [542, 381] on div "105 4" at bounding box center [531, 368] width 62 height 62
click at [532, 320] on div "106 4" at bounding box center [531, 302] width 62 height 62
click at [667, 539] on div "103 4 106 4 111 6 102 6 13:30 105 4 108 6 14:00 110 6 101 6 13:30 104 4 107 5 1…" at bounding box center [798, 485] width 1126 height 623
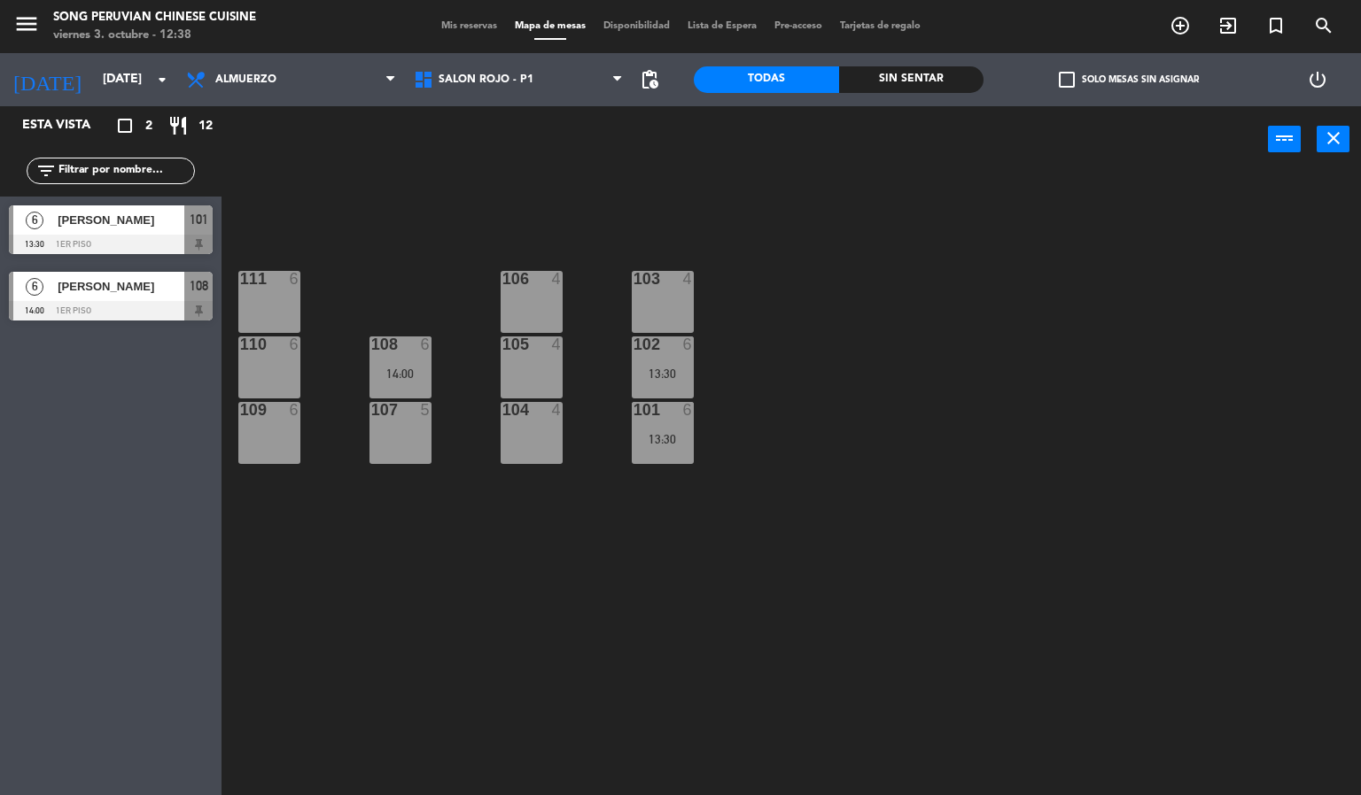
click at [675, 439] on div "13:30" at bounding box center [663, 439] width 62 height 12
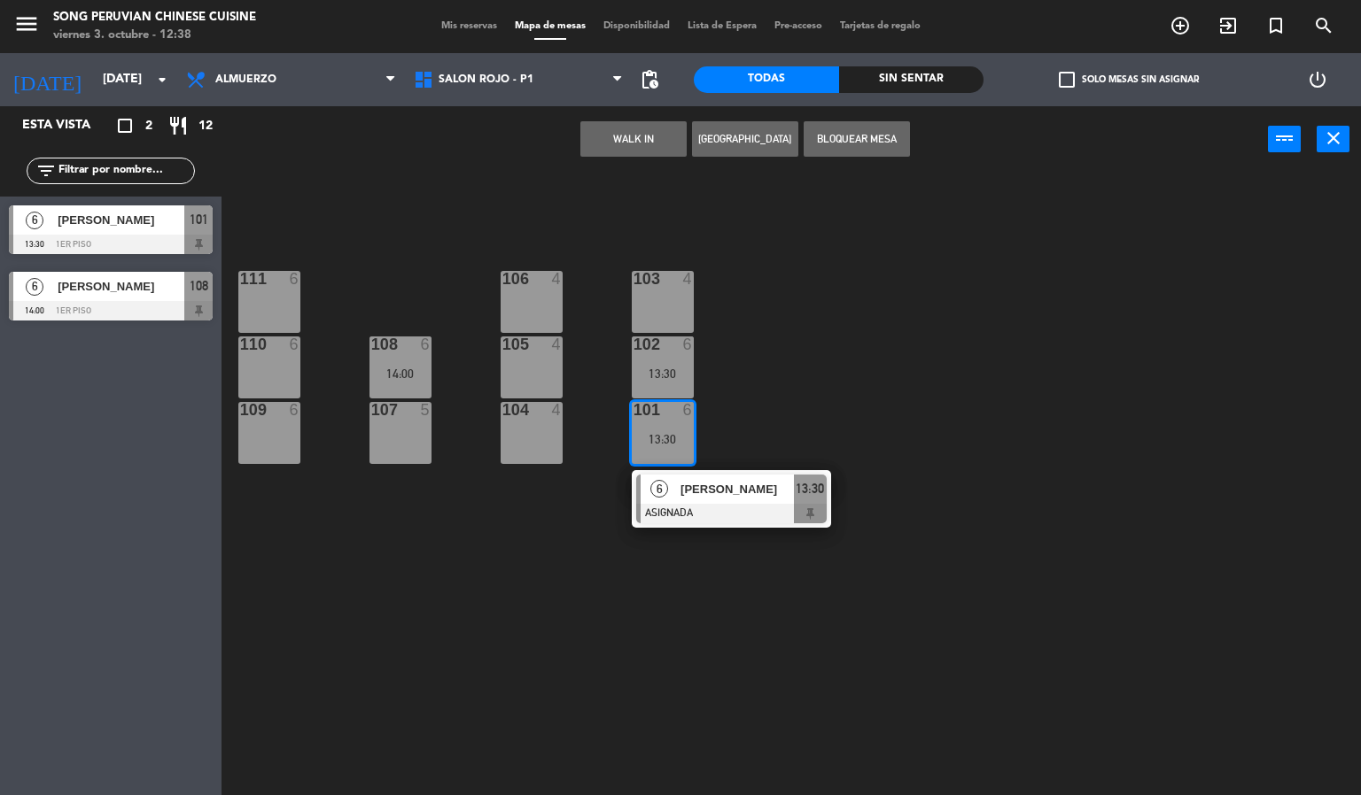
click at [686, 344] on div "6" at bounding box center [688, 345] width 11 height 16
click at [655, 271] on div at bounding box center [661, 279] width 29 height 16
click at [987, 571] on div "103 4 106 4 111 6 102 6 13:30 105 4 108 6 14:00 110 6 101 6 13:30 6 [PERSON_NAM…" at bounding box center [798, 485] width 1126 height 623
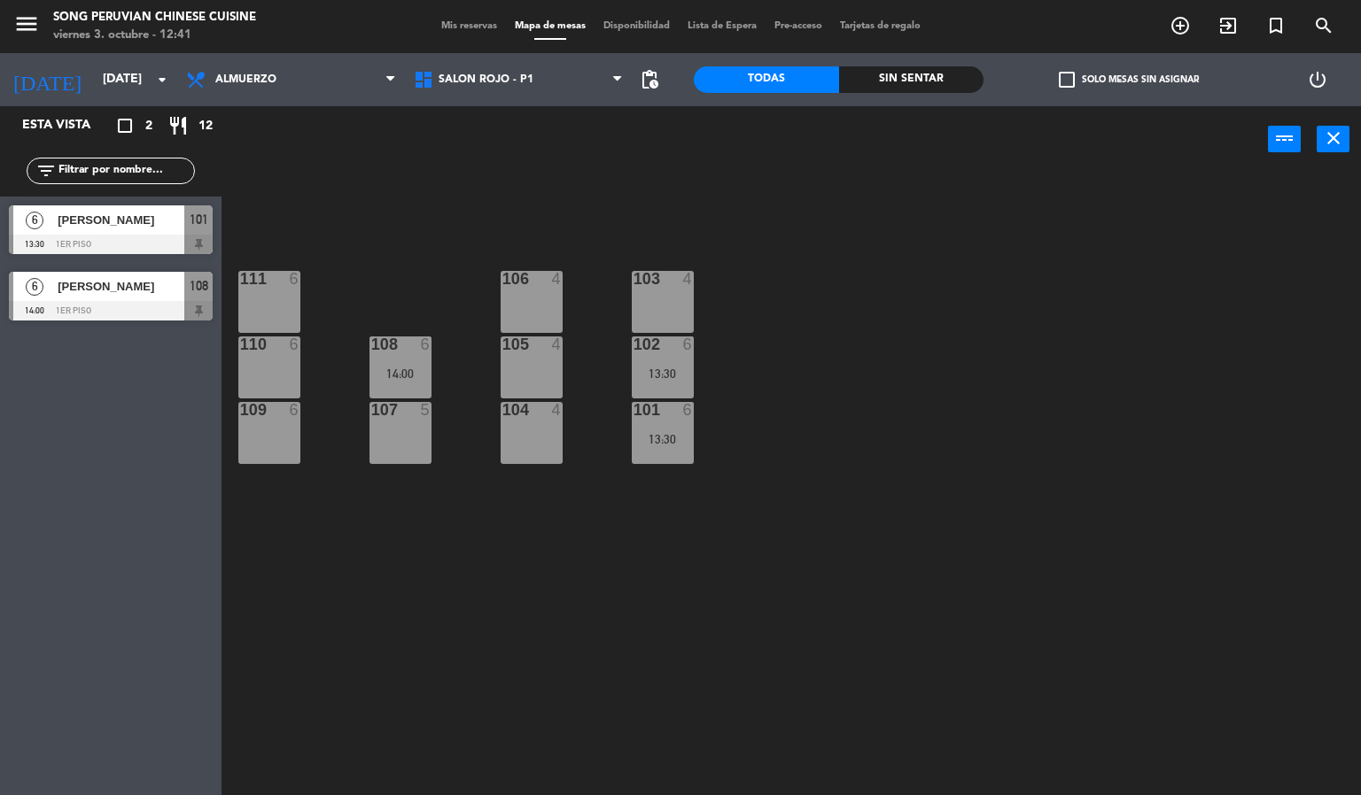
click at [838, 647] on div "103 4 106 4 111 6 102 6 13:30 105 4 108 6 14:00 110 6 101 6 13:30 104 4 107 5 1…" at bounding box center [798, 485] width 1126 height 623
click at [641, 428] on div "101 6 13:30" at bounding box center [663, 433] width 62 height 62
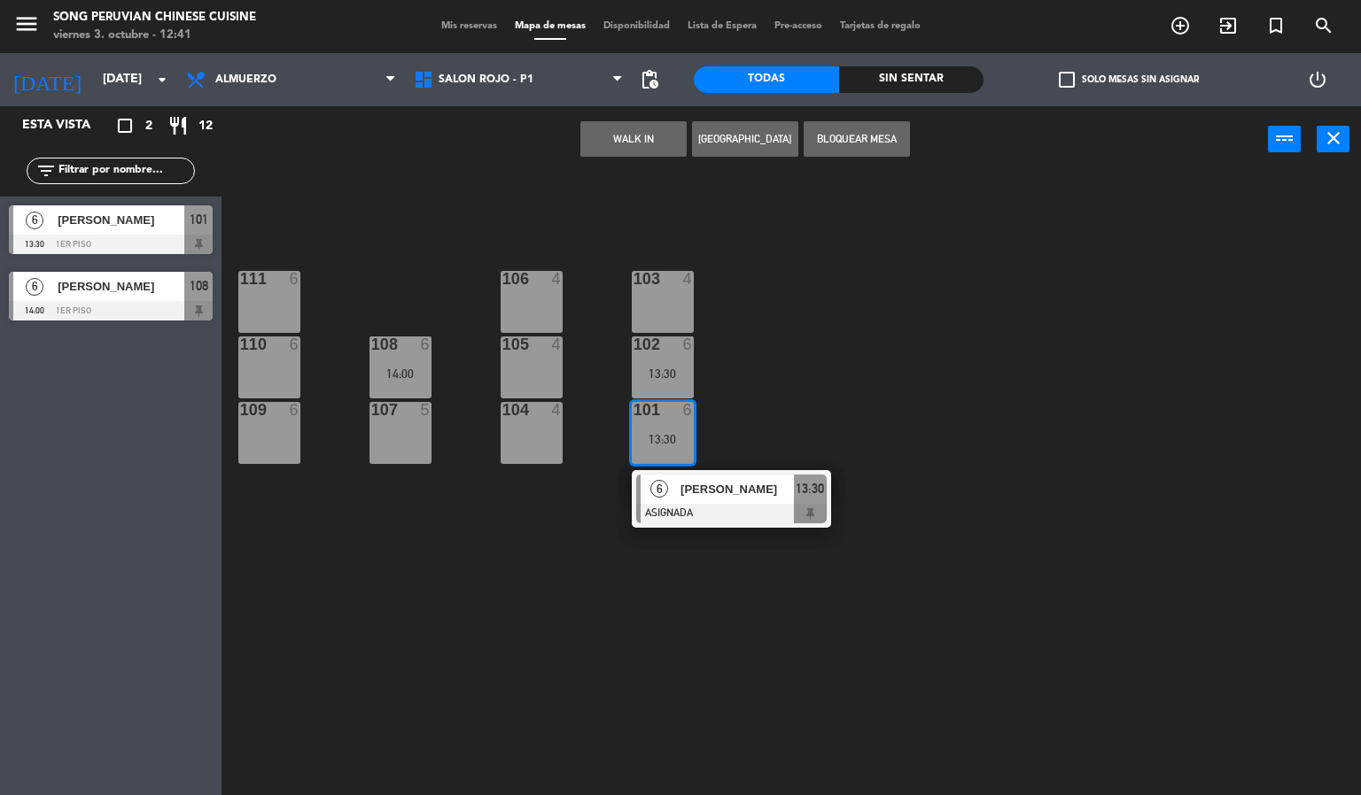
click at [709, 636] on div "103 4 106 4 111 6 102 6 13:30 105 4 108 6 14:00 110 6 101 6 13:30 6 [PERSON_NAM…" at bounding box center [798, 485] width 1126 height 623
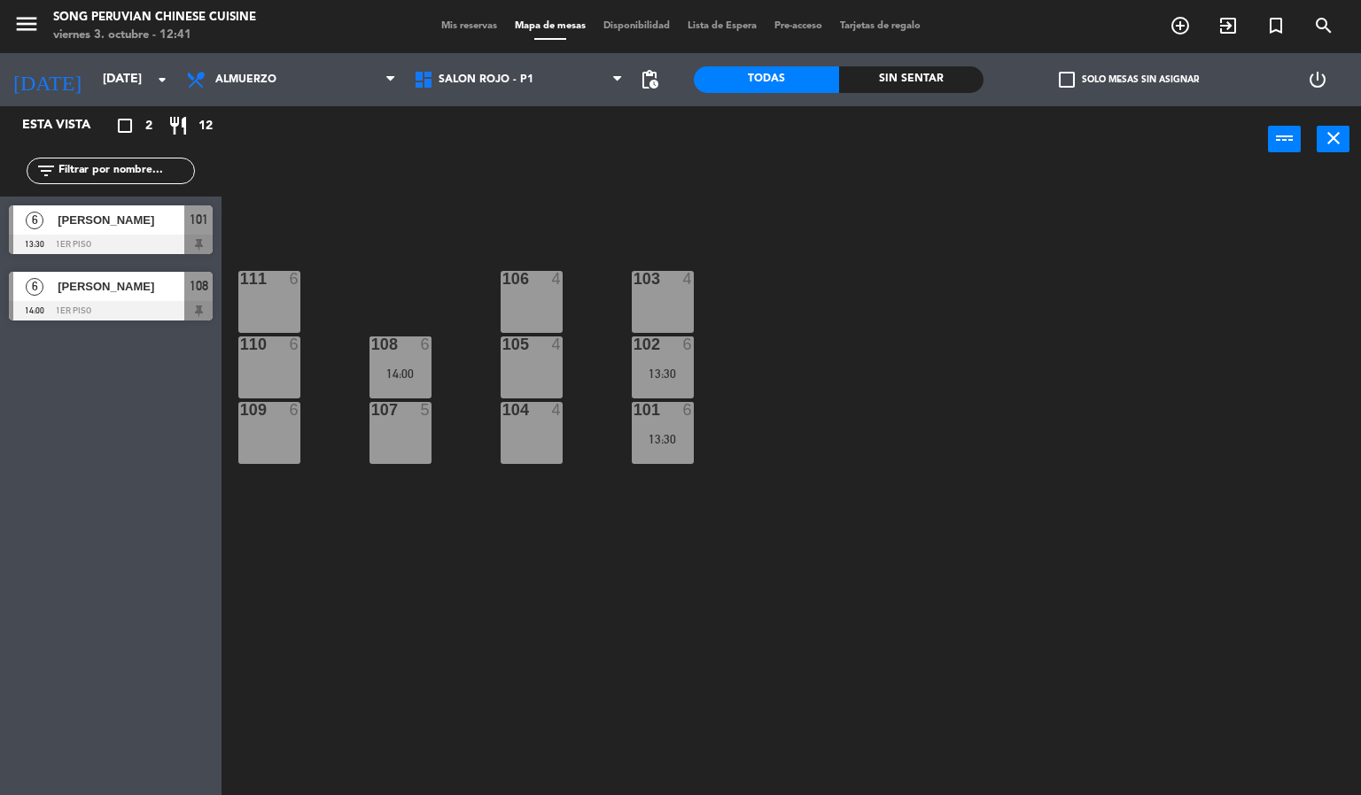
click at [393, 348] on div at bounding box center [399, 345] width 29 height 16
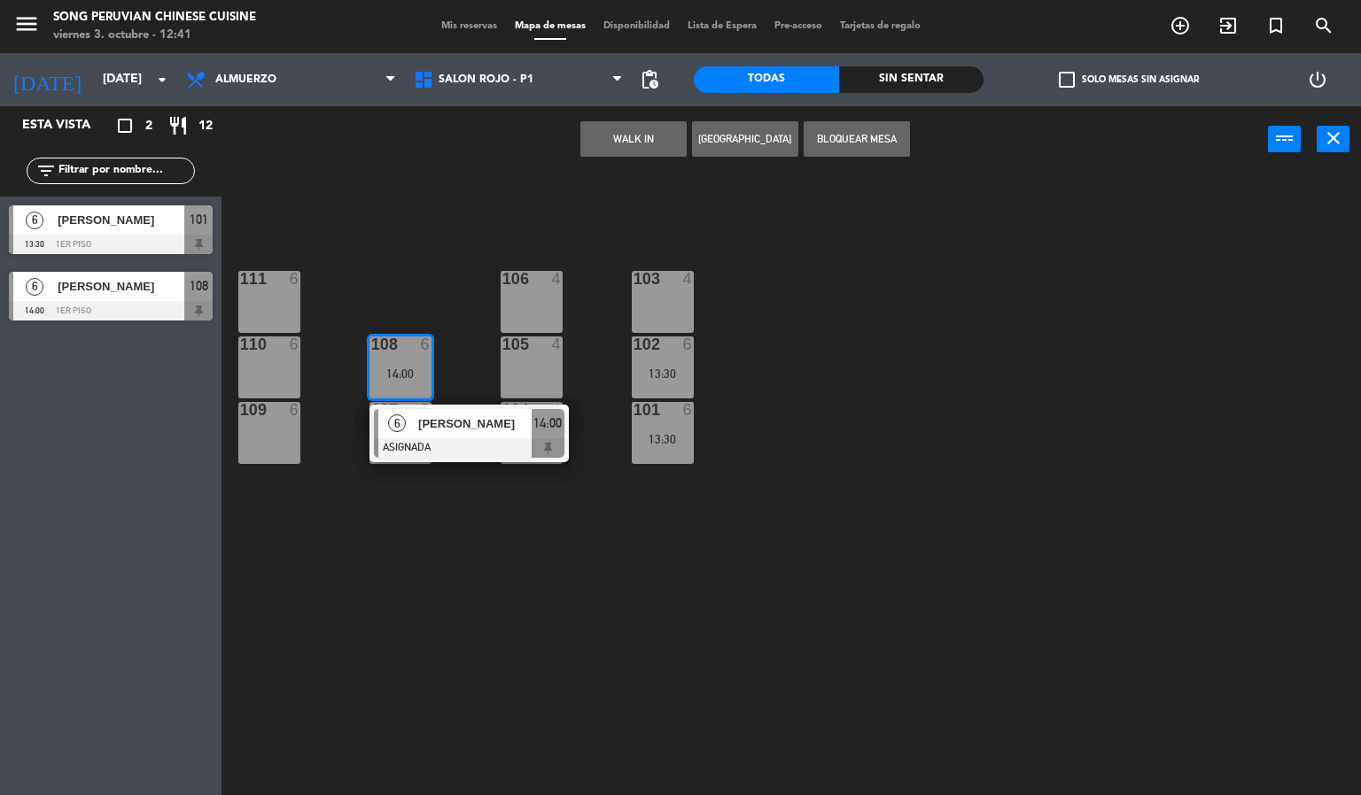
click at [487, 603] on div "103 4 106 4 111 6 102 6 13:30 105 4 108 6 14:00 6 [PERSON_NAME] ASIGNADA 14:00 …" at bounding box center [798, 485] width 1126 height 623
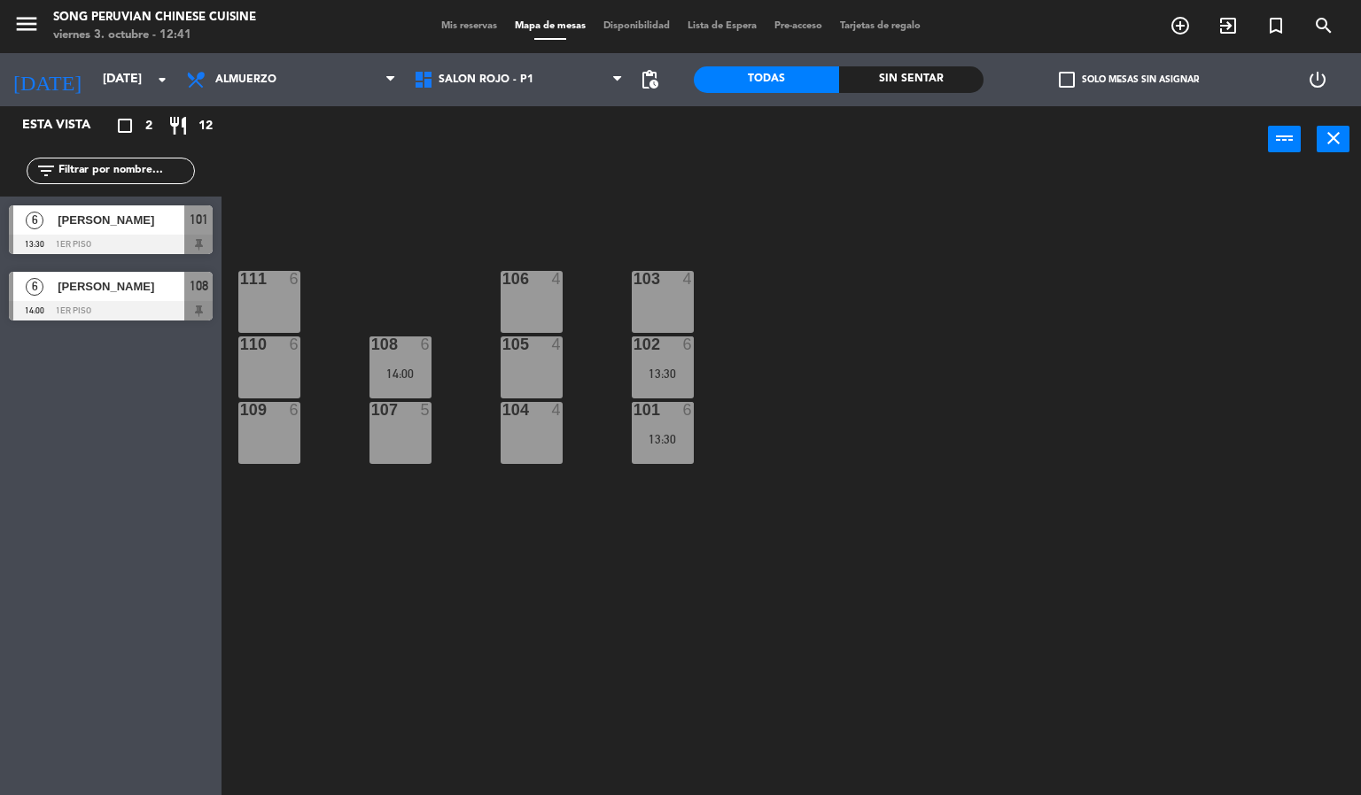
click at [447, 258] on div "103 4 106 4 111 6 102 6 13:30 105 4 108 6 14:00 110 6 101 6 13:30 104 4 107 5 1…" at bounding box center [798, 485] width 1126 height 623
click at [704, 617] on div "103 4 106 4 111 6 102 6 13:30 105 4 108 6 14:00 110 6 101 6 13:30 104 4 107 5 1…" at bounding box center [798, 485] width 1126 height 623
click at [675, 438] on div "13:30" at bounding box center [663, 439] width 62 height 12
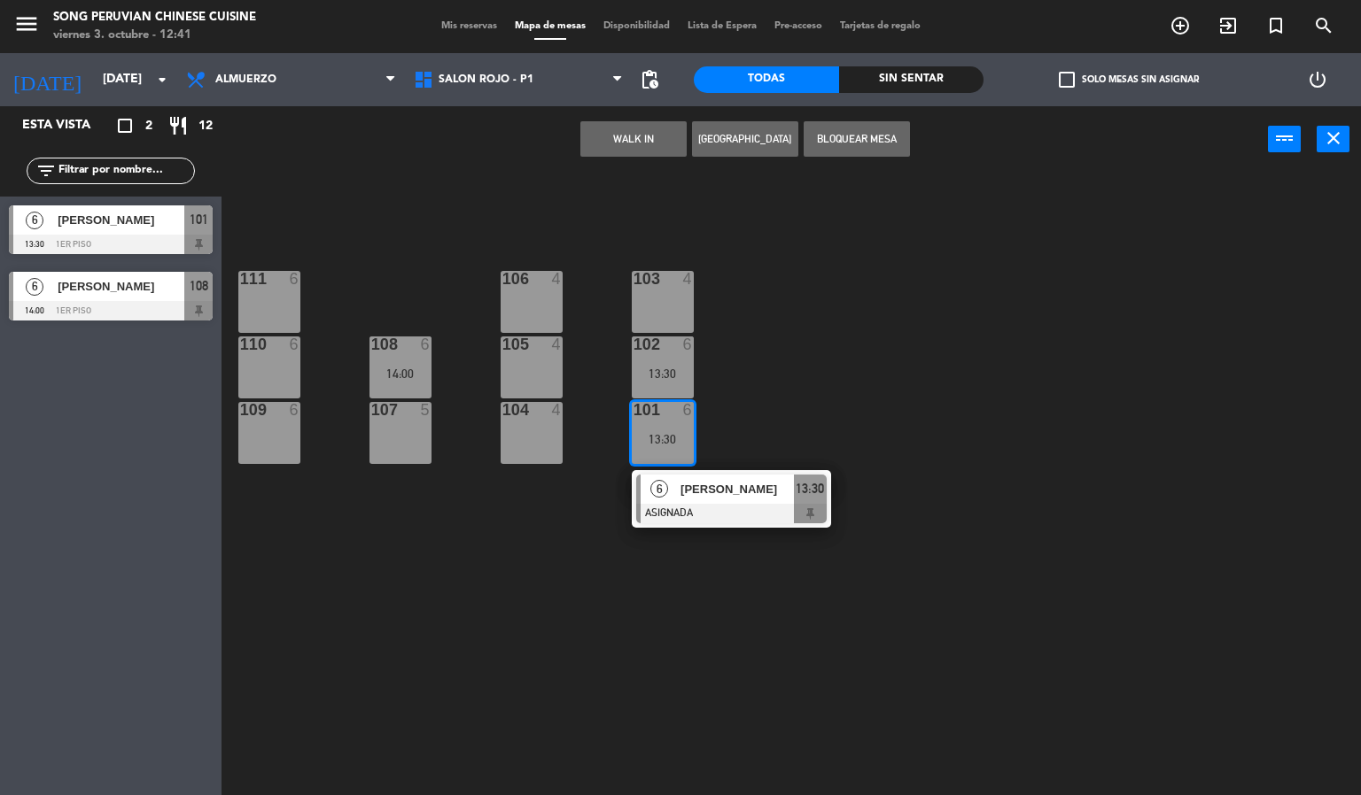
click at [987, 389] on div "103 4 106 4 111 6 102 6 13:30 105 4 108 6 14:00 110 6 101 6 13:30 6 [PERSON_NAM…" at bounding box center [798, 485] width 1126 height 623
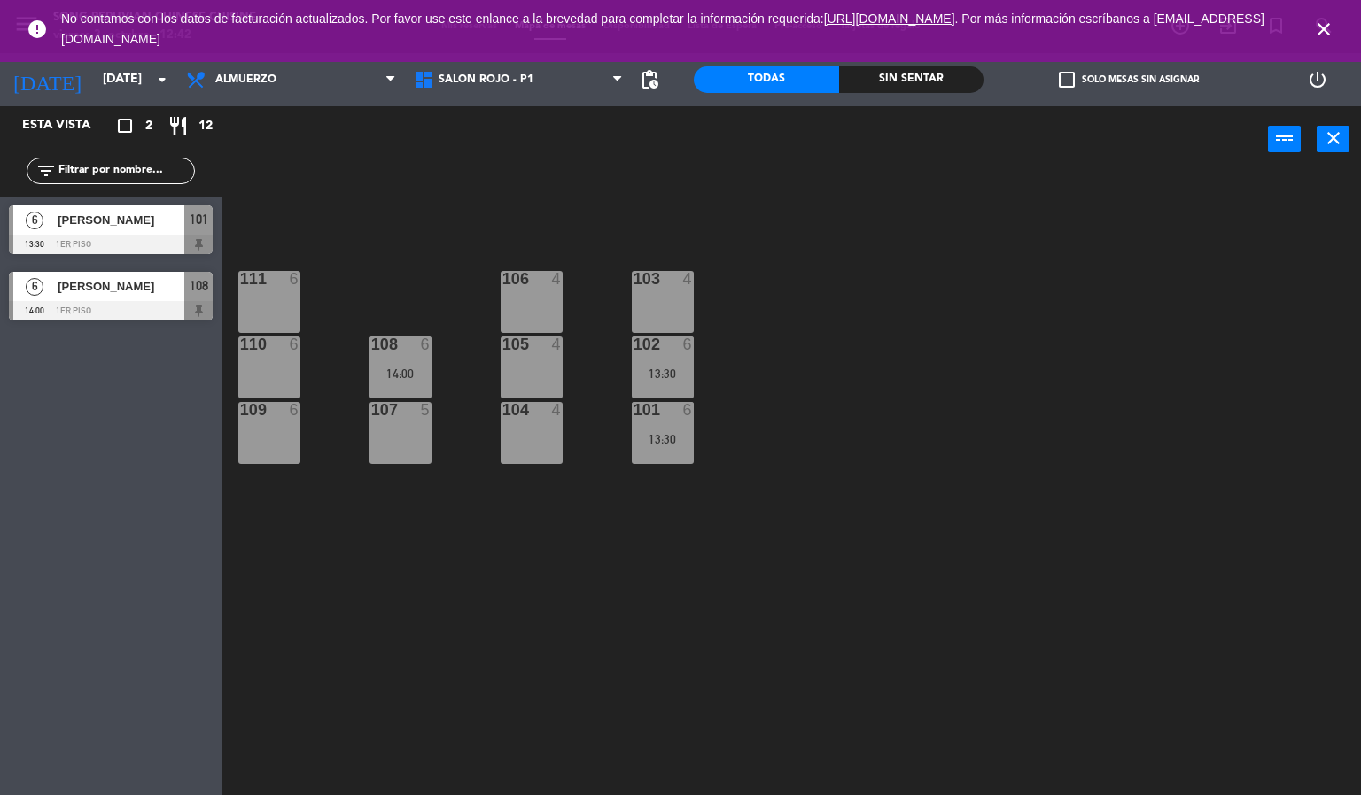
click at [450, 200] on div "103 4 106 4 111 6 102 6 13:30 105 4 108 6 14:00 110 6 101 6 13:30 104 4 107 5 1…" at bounding box center [798, 485] width 1126 height 623
click at [1323, 24] on icon "close" at bounding box center [1323, 29] width 21 height 21
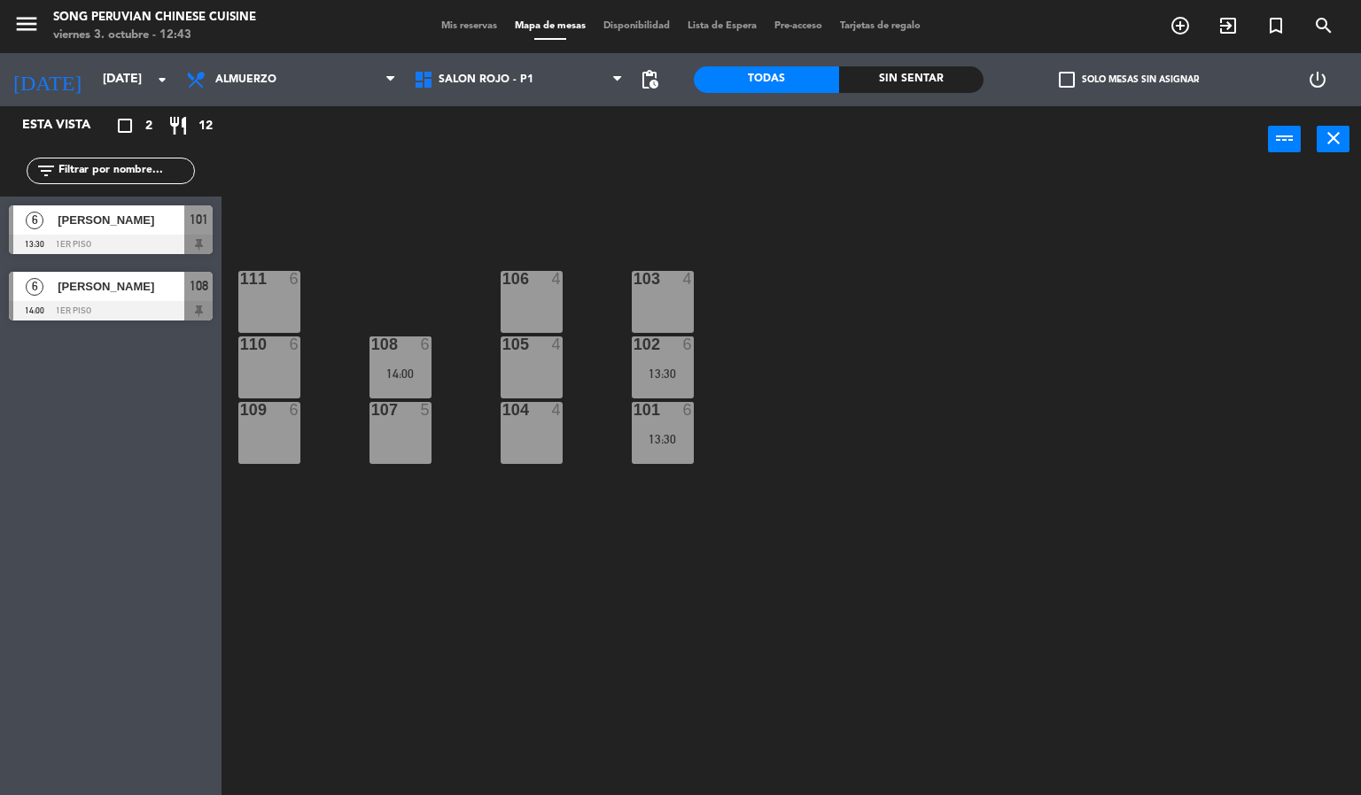
click at [1069, 662] on div "103 4 106 4 111 6 102 6 13:30 105 4 108 6 14:00 110 6 101 6 13:30 104 4 107 5 1…" at bounding box center [798, 485] width 1126 height 623
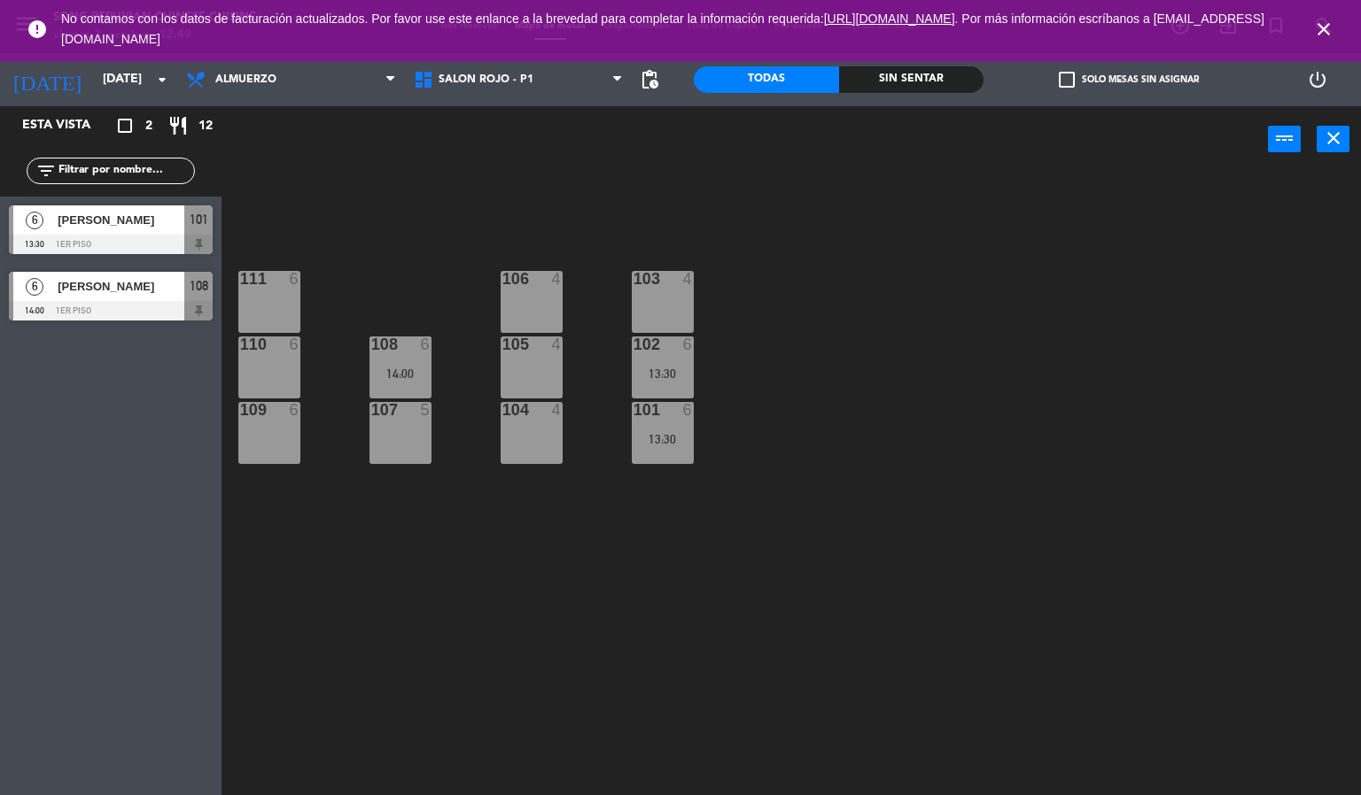
click at [1324, 25] on icon "close" at bounding box center [1323, 29] width 21 height 21
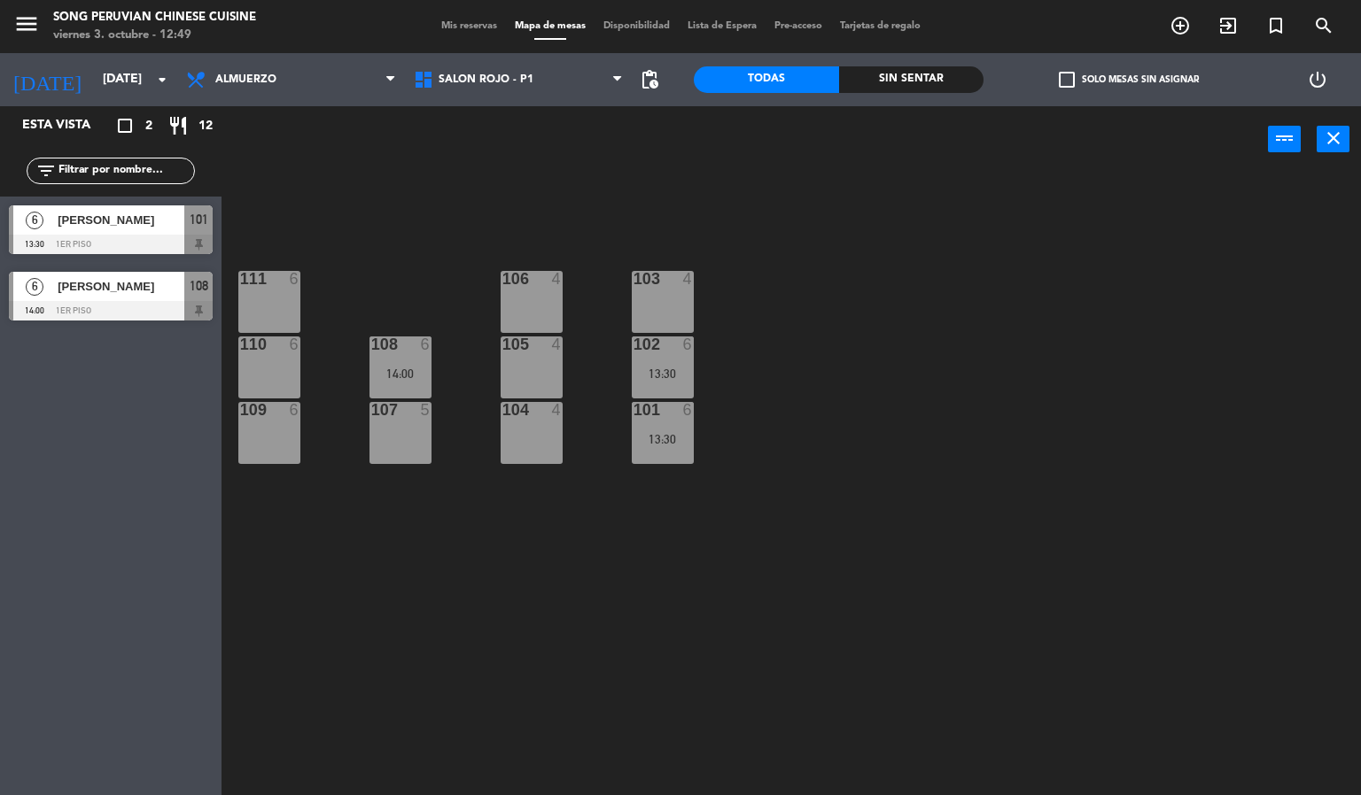
click at [1151, 468] on div "103 4 106 4 111 6 102 6 13:30 105 4 108 6 14:00 110 6 101 6 13:30 104 4 107 5 1…" at bounding box center [798, 485] width 1126 height 623
click at [312, 90] on span "Almuerzo" at bounding box center [291, 79] width 228 height 39
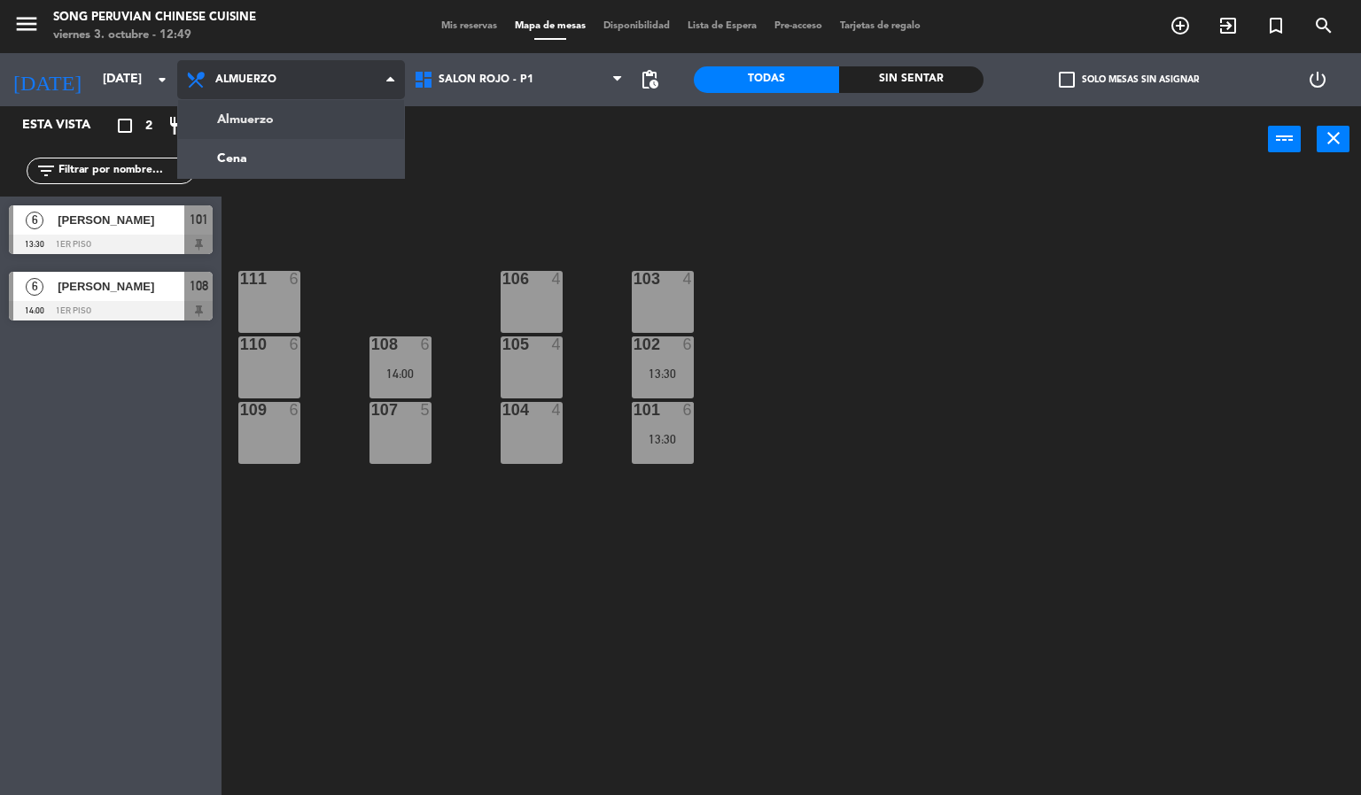
click at [312, 152] on ng-component "menu Song Peruvian Chinese Cuisine [DATE] 3. octubre - 12:49 Mis reservas Mapa …" at bounding box center [680, 398] width 1361 height 796
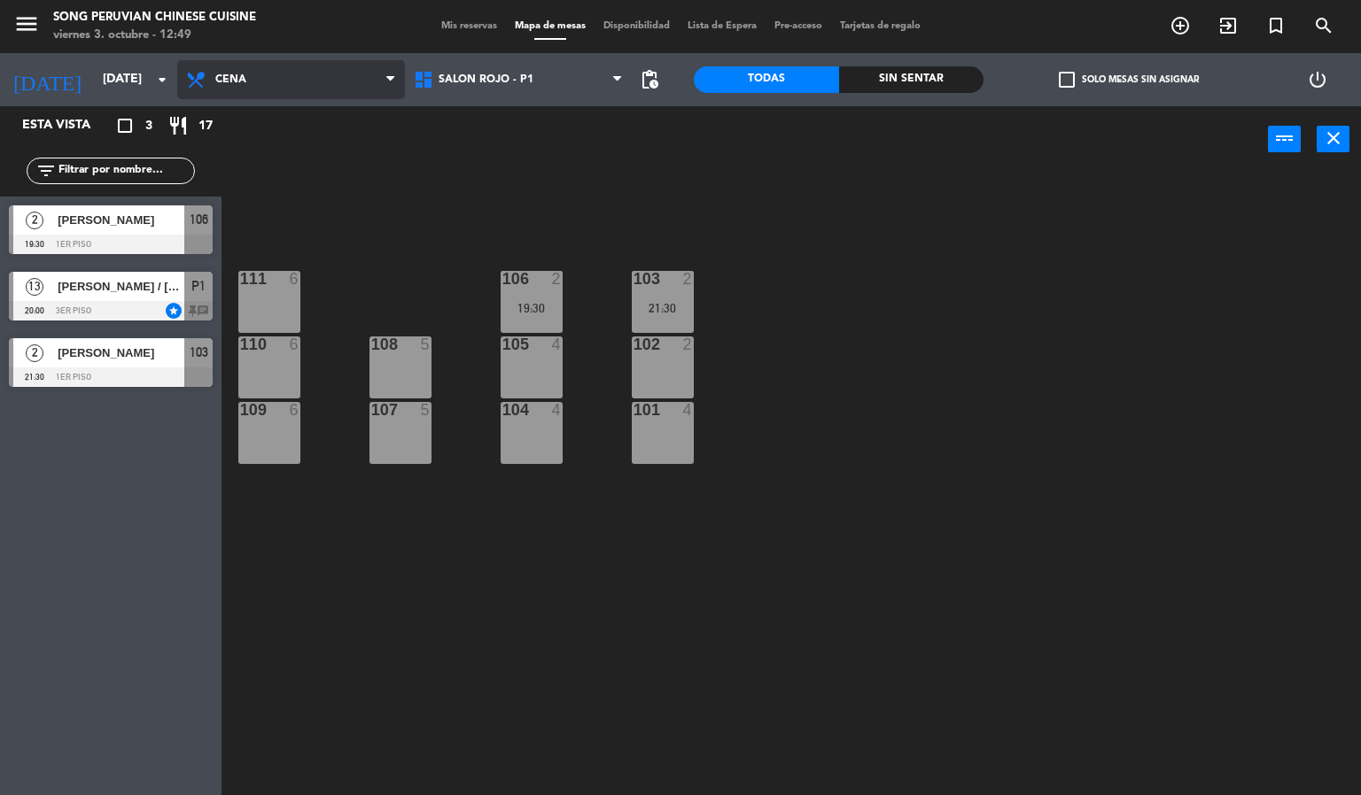
click at [208, 80] on icon at bounding box center [198, 79] width 26 height 21
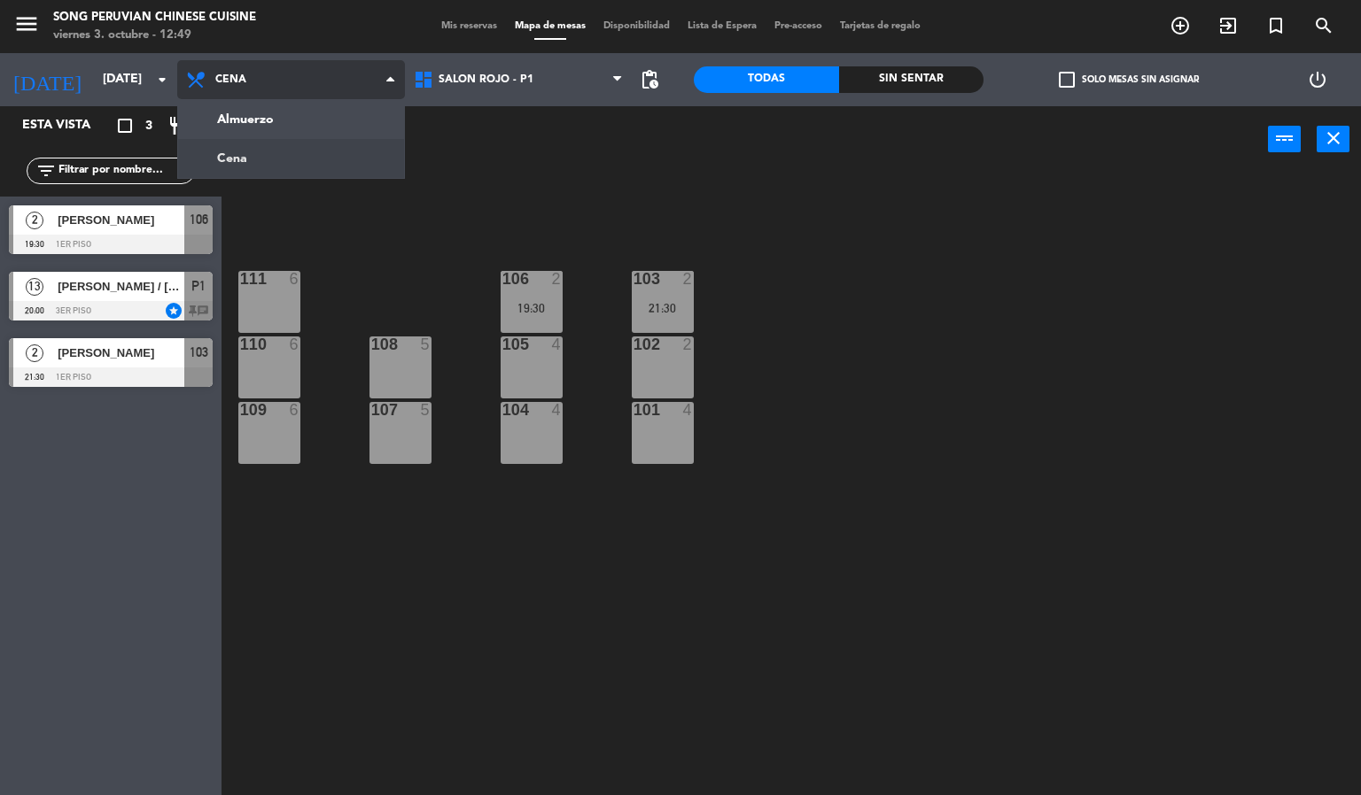
click at [259, 139] on ng-component "menu Song Peruvian Chinese Cuisine [DATE] 3. octubre - 12:49 Mis reservas Mapa …" at bounding box center [680, 398] width 1361 height 796
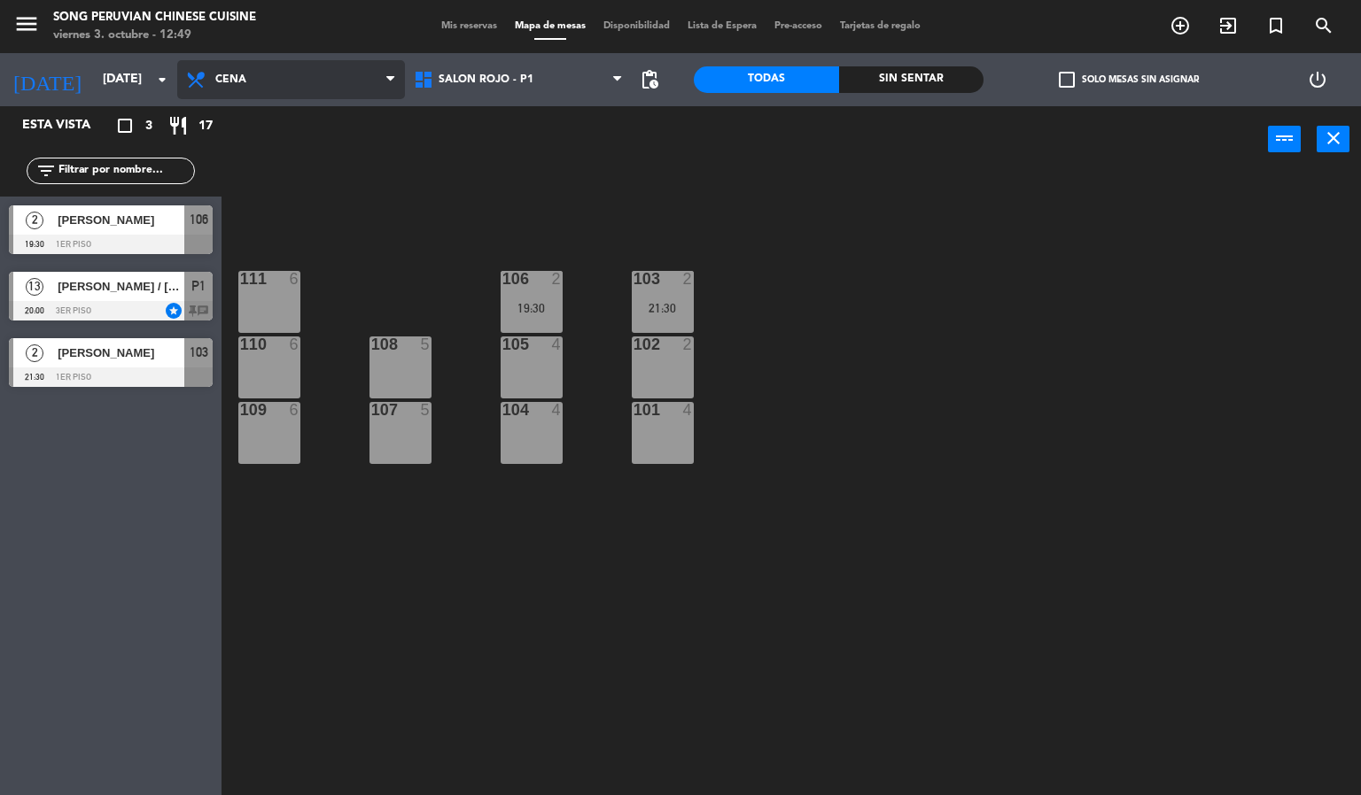
click at [252, 90] on span "Cena" at bounding box center [291, 79] width 228 height 39
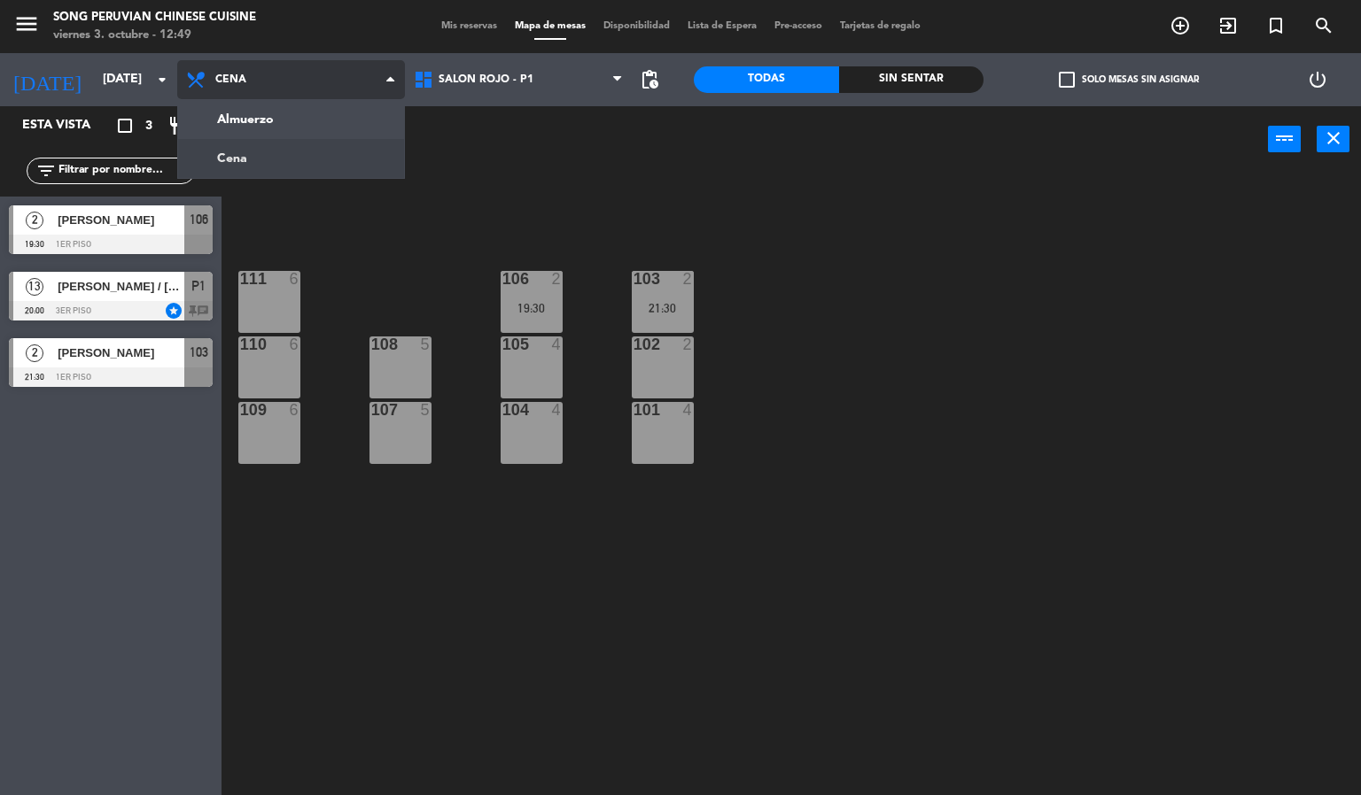
click at [253, 117] on ng-component "menu Song Peruvian Chinese Cuisine [DATE] 3. octubre - 12:49 Mis reservas Mapa …" at bounding box center [680, 398] width 1361 height 796
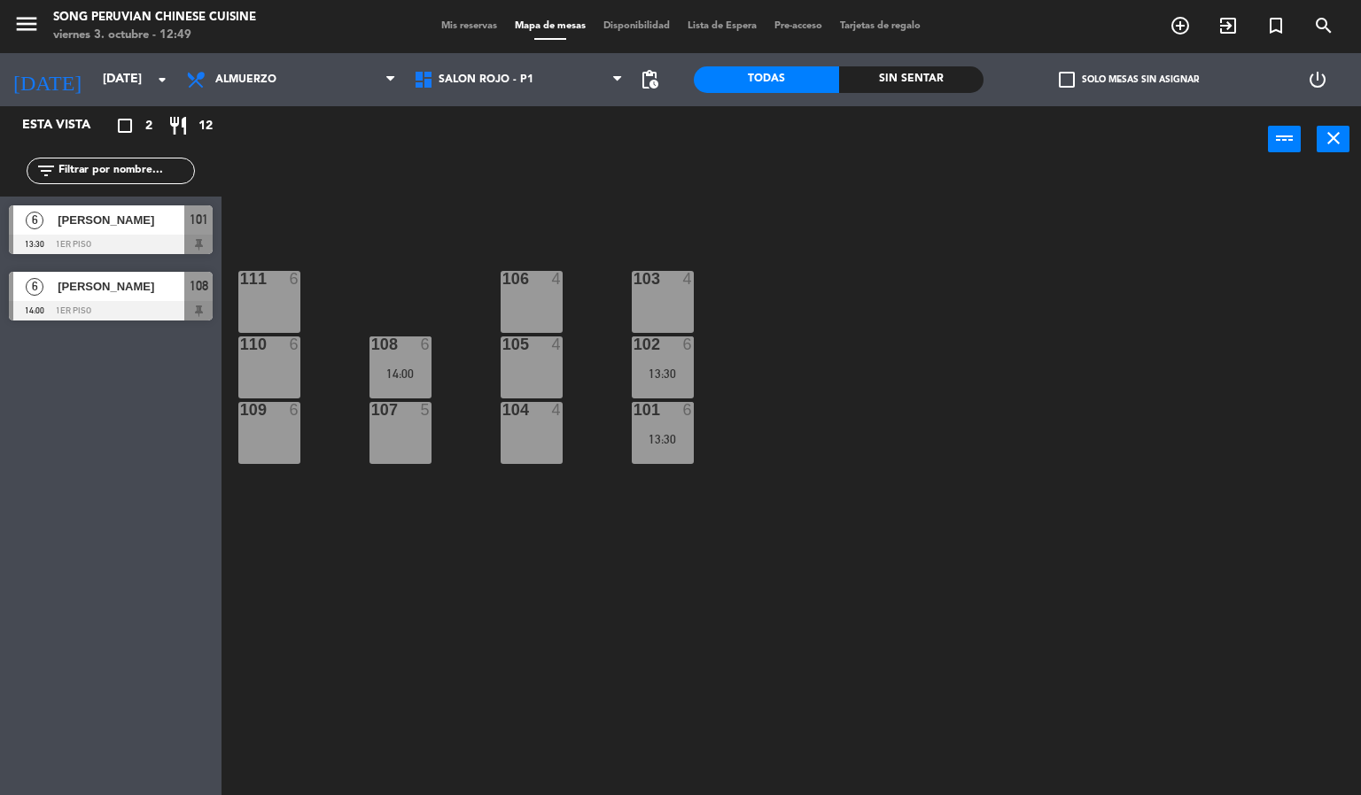
click at [316, 197] on div "103 4 106 4 111 6 102 6 13:30 105 4 108 6 14:00 110 6 101 6 13:30 104 4 107 5 1…" at bounding box center [798, 485] width 1126 height 623
click at [500, 78] on span "SALON ROJO - P1" at bounding box center [485, 80] width 95 height 12
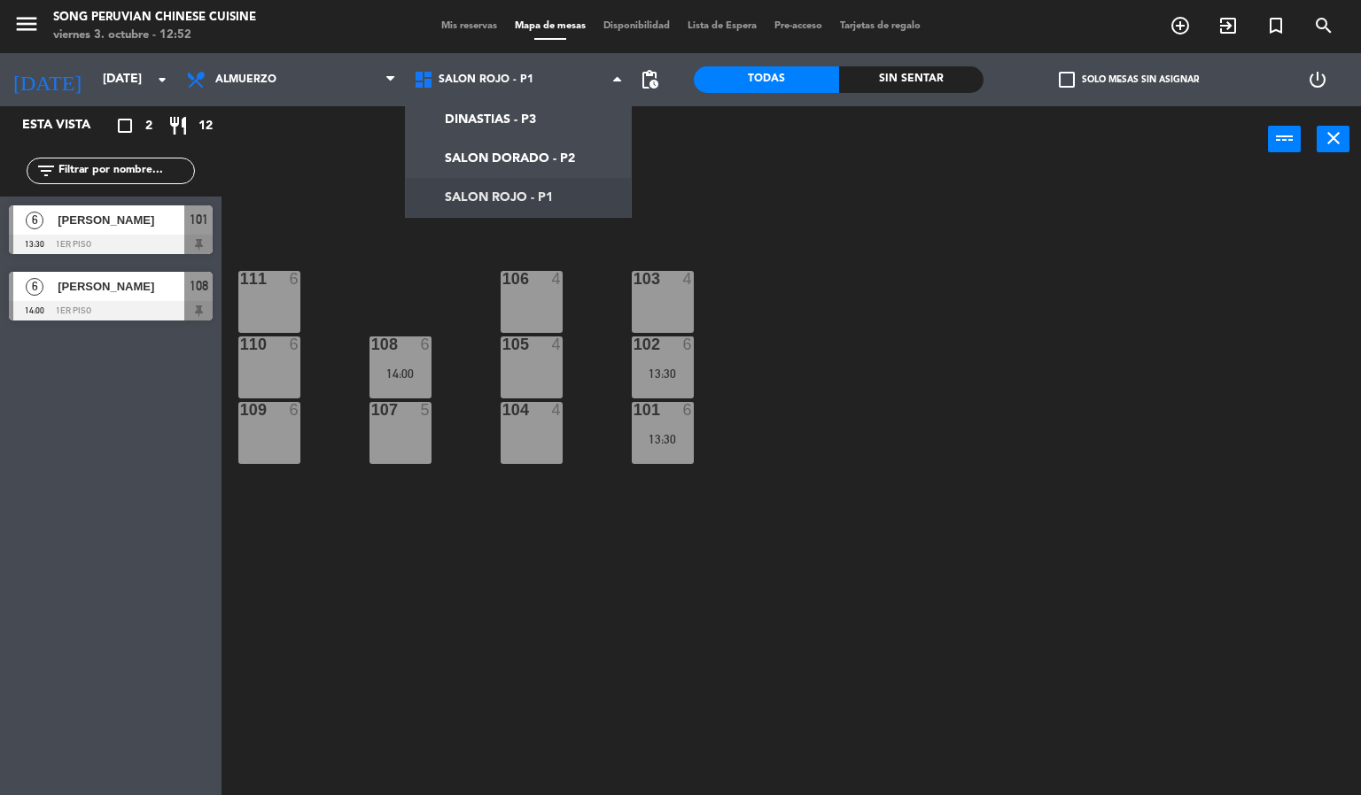
click at [369, 593] on div "103 4 106 4 111 6 102 6 13:30 105 4 108 6 14:00 110 6 101 6 13:30 104 4 107 5 1…" at bounding box center [798, 485] width 1126 height 623
click at [284, 351] on div "6" at bounding box center [298, 345] width 29 height 16
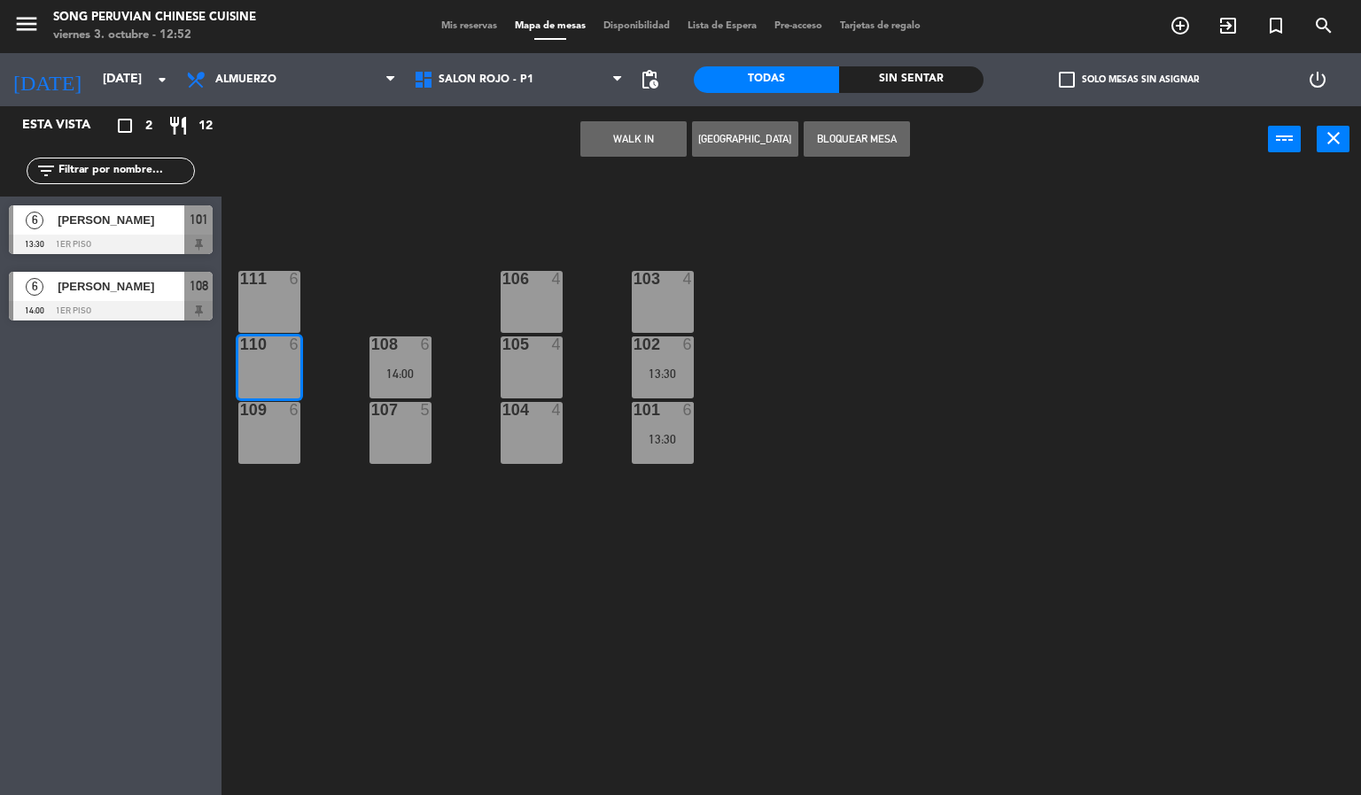
click at [611, 131] on button "WALK IN" at bounding box center [633, 138] width 106 height 35
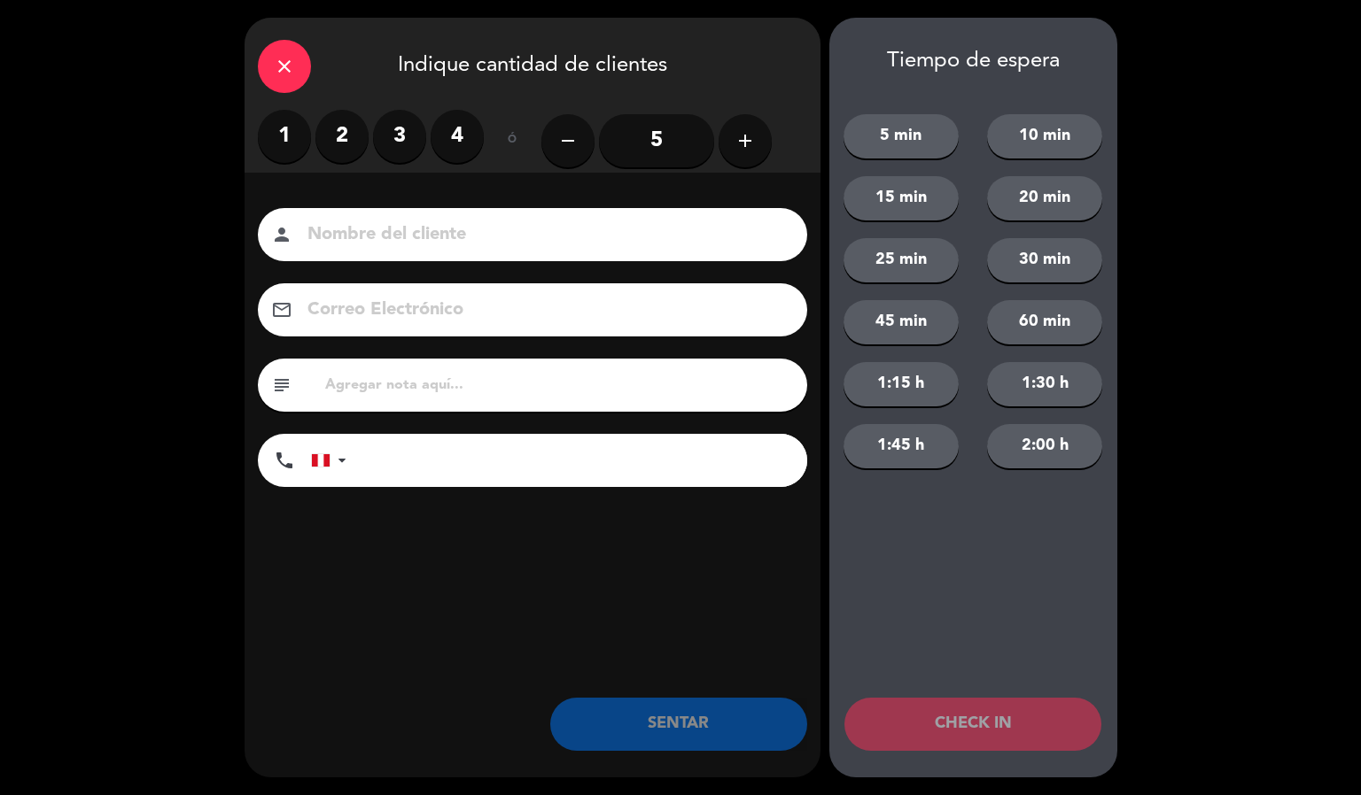
click at [397, 136] on label "3" at bounding box center [399, 136] width 53 height 53
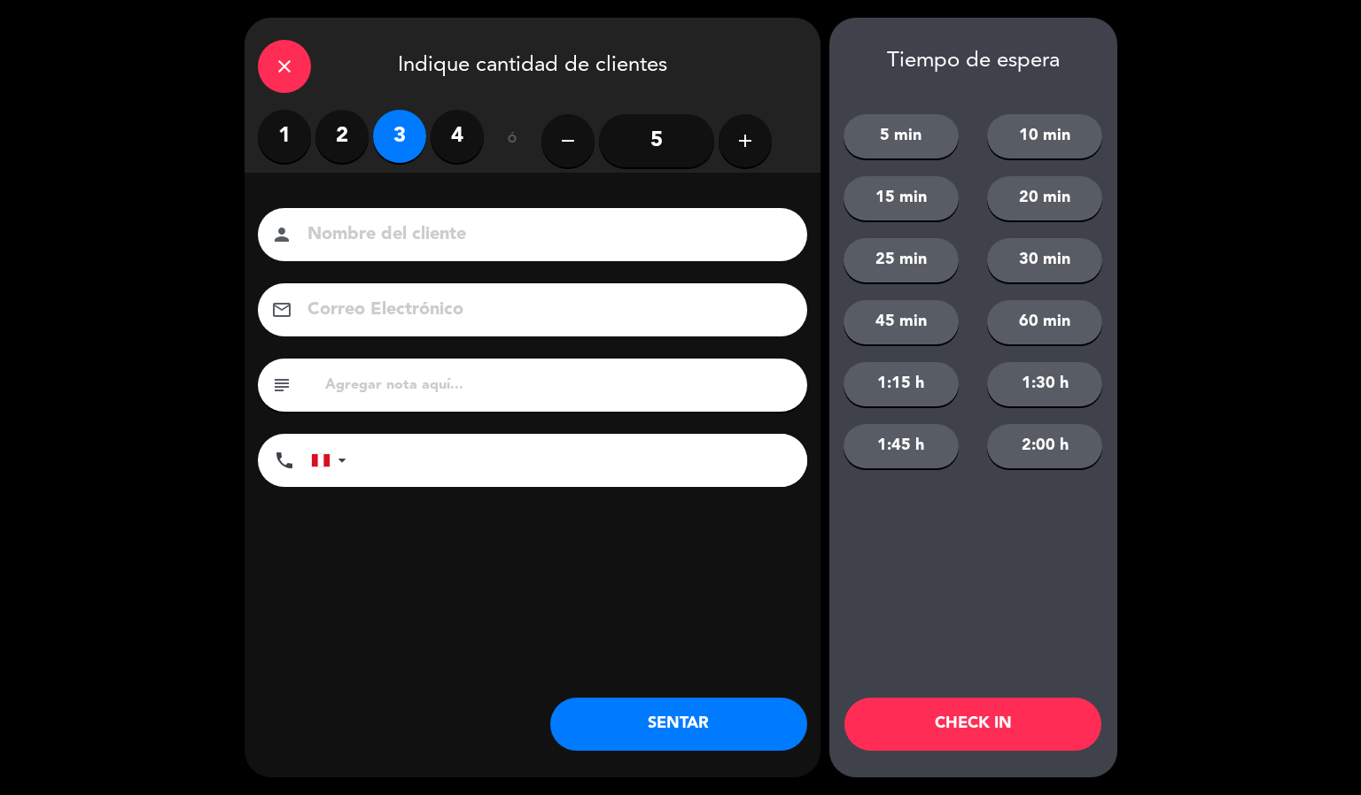
click at [522, 194] on div "Nombre del cliente person Correo Electrónico email subject phone [GEOGRAPHIC_DA…" at bounding box center [532, 377] width 576 height 408
click at [460, 240] on input at bounding box center [545, 235] width 478 height 31
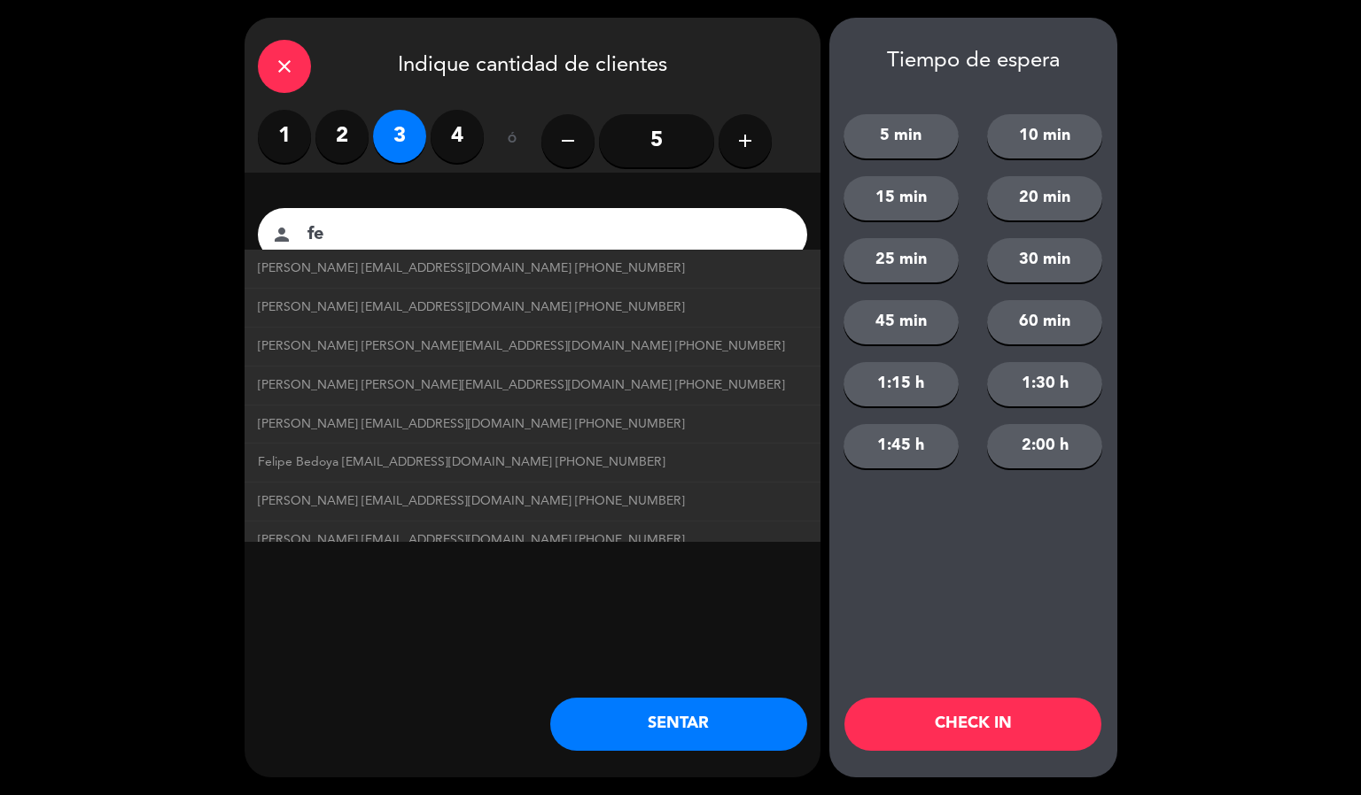
type input "f"
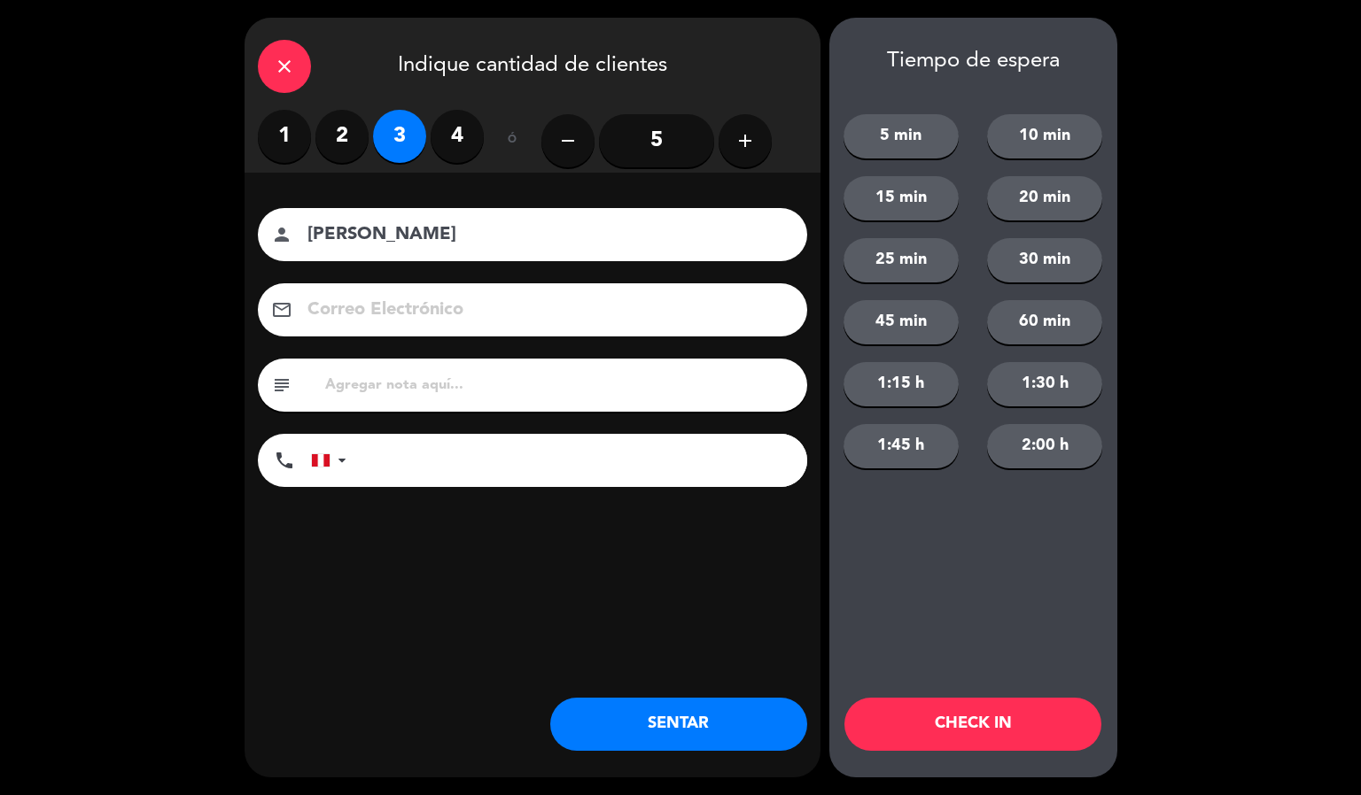
type input "[PERSON_NAME]"
click at [957, 720] on button "CHECK IN" at bounding box center [972, 724] width 257 height 53
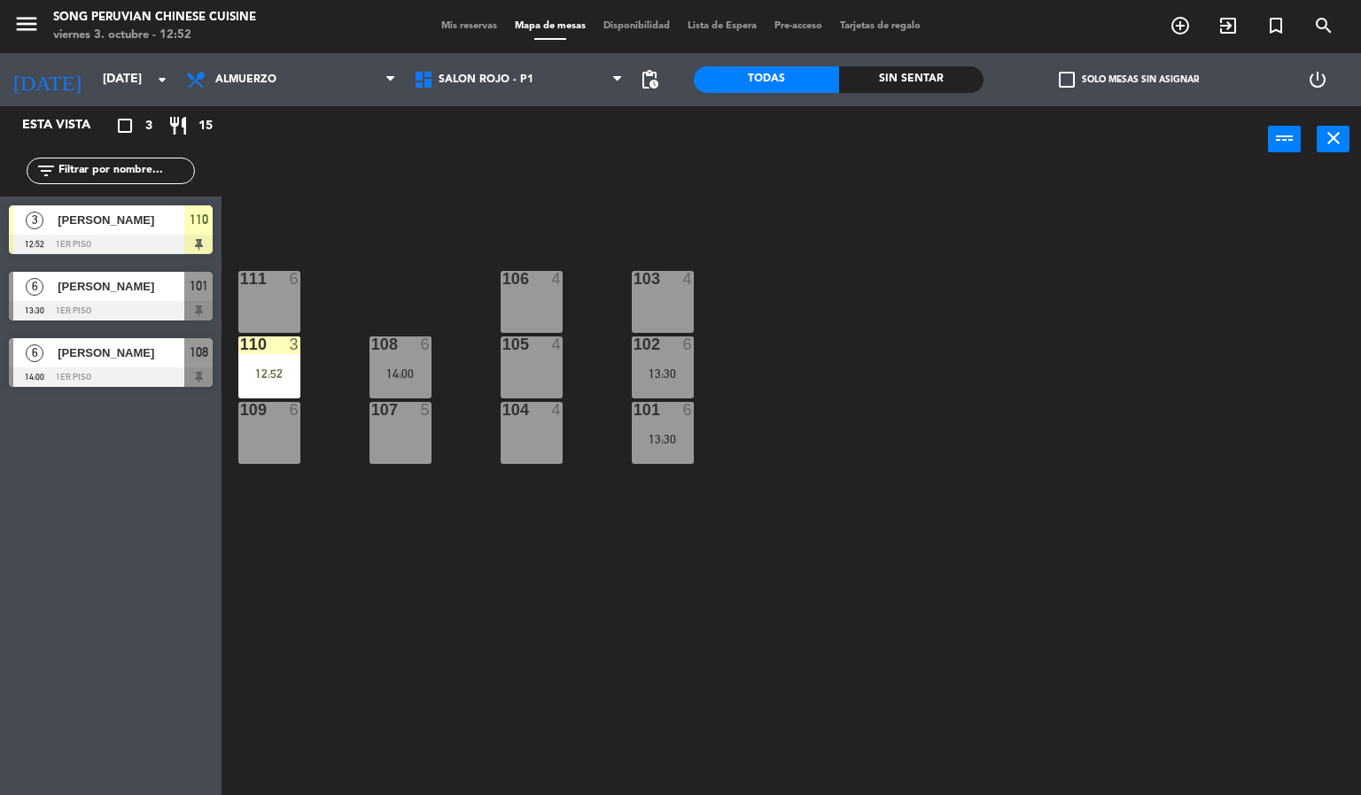
click at [399, 540] on div "103 4 106 4 111 6 102 6 13:30 105 4 108 6 14:00 110 3 12:52 101 6 13:30 104 4 1…" at bounding box center [798, 485] width 1126 height 623
click at [283, 325] on div "111 6" at bounding box center [269, 302] width 62 height 62
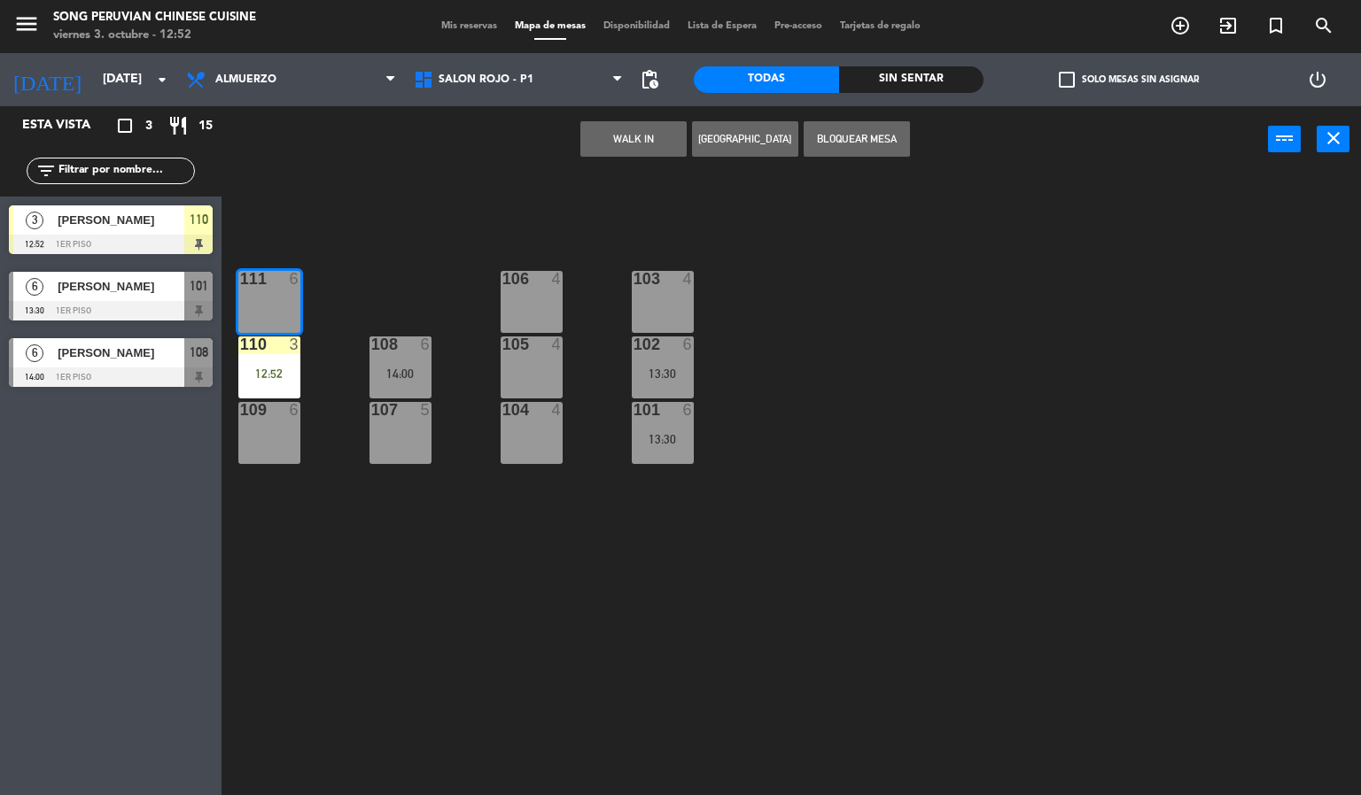
click at [263, 346] on div at bounding box center [268, 345] width 29 height 16
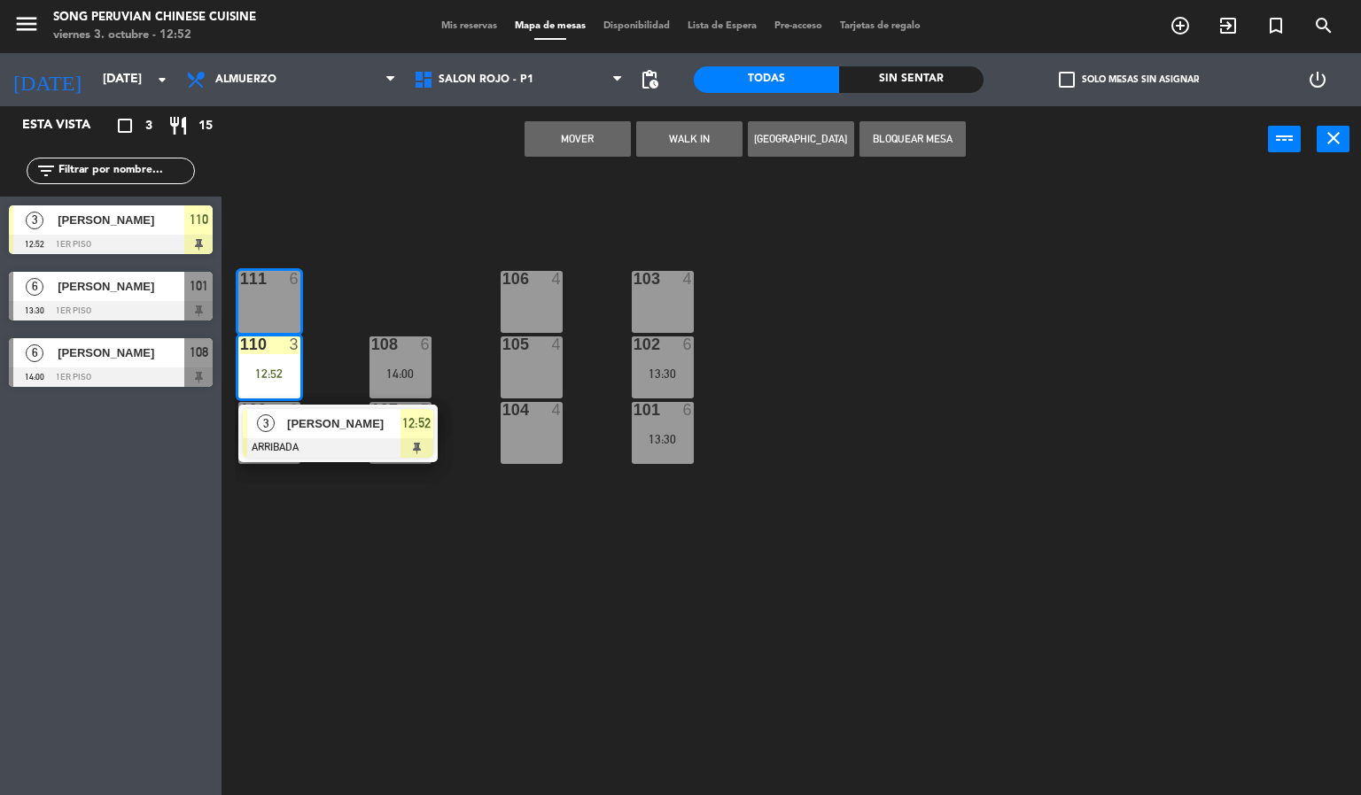
click at [332, 429] on span "[PERSON_NAME]" at bounding box center [343, 424] width 113 height 19
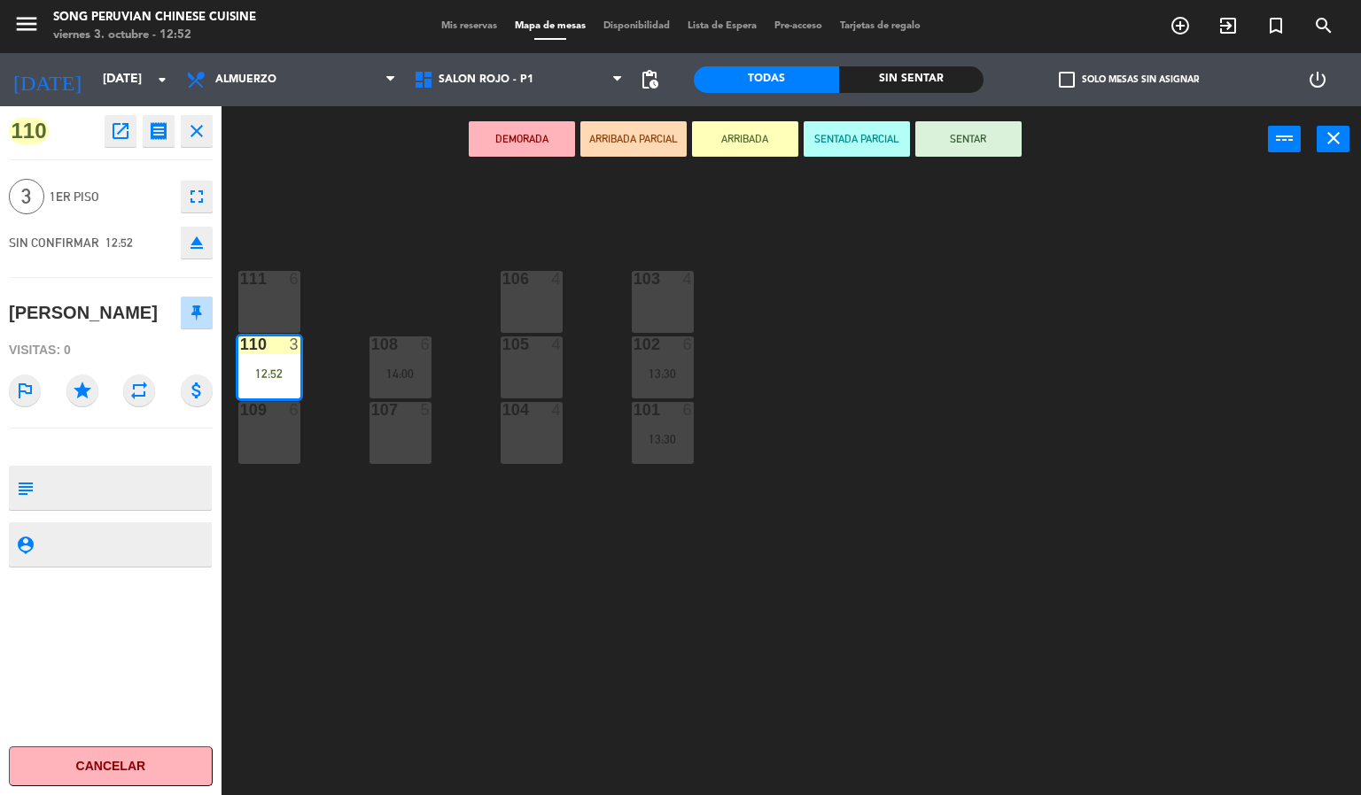
click at [846, 136] on button "SENTADA PARCIAL" at bounding box center [856, 138] width 106 height 35
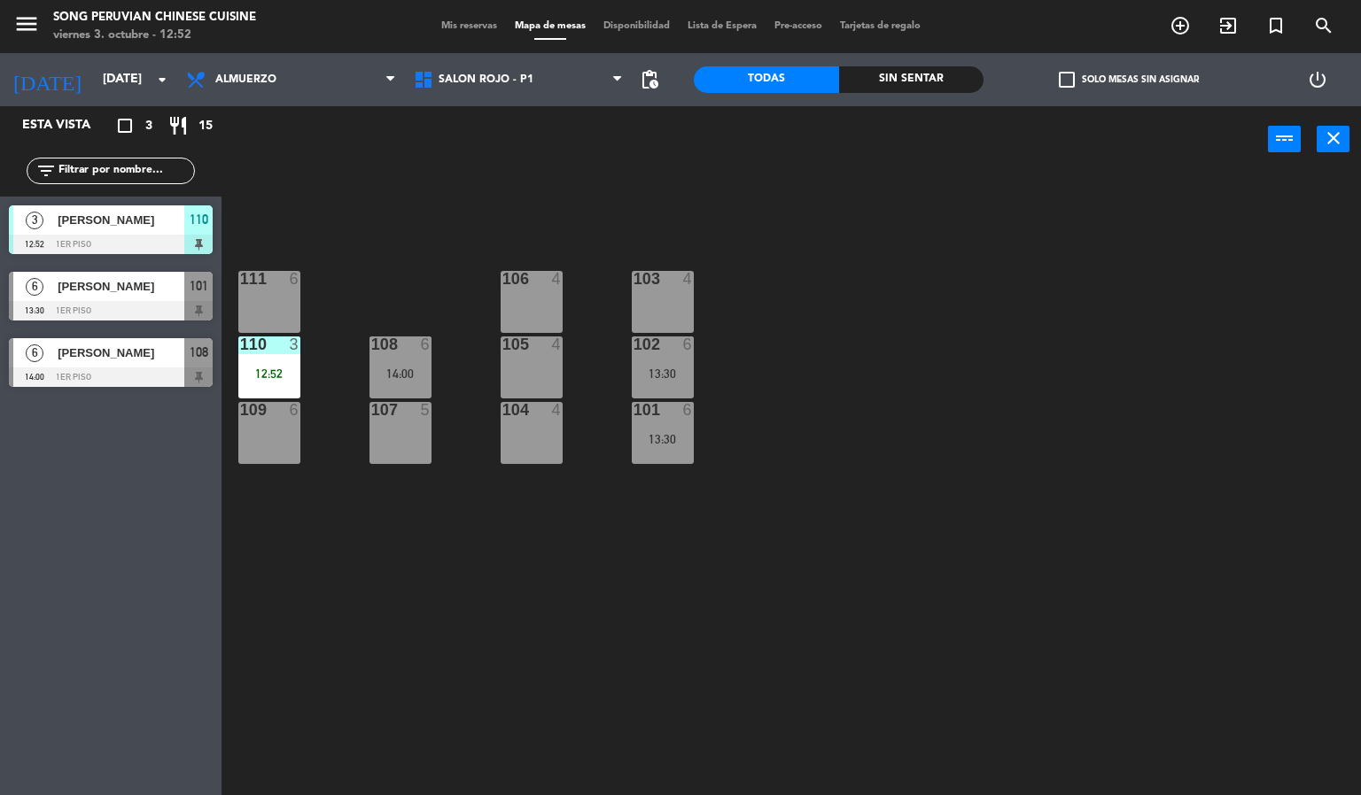
click at [822, 460] on div "103 4 106 4 111 6 102 6 13:30 105 4 108 6 14:00 110 3 12:52 101 6 13:30 104 4 1…" at bounding box center [798, 485] width 1126 height 623
click at [1164, 578] on div "103 4 106 4 111 6 102 6 13:30 105 4 108 6 14:00 110 3 12:52 101 6 13:30 104 4 1…" at bounding box center [798, 485] width 1126 height 623
click at [1265, 477] on div "103 4 106 4 111 6 102 6 13:30 105 4 108 6 14:00 110 3 12:52 101 6 13:30 104 4 1…" at bounding box center [798, 485] width 1126 height 623
click at [1209, 599] on div "103 4 106 4 111 6 102 6 13:30 105 4 108 6 14:00 110 3 12:52 101 6 13:30 104 4 1…" at bounding box center [798, 485] width 1126 height 623
click at [1180, 546] on div "103 4 106 4 111 6 102 6 13:30 105 4 108 6 14:00 110 3 12:52 101 6 13:30 104 4 1…" at bounding box center [798, 485] width 1126 height 623
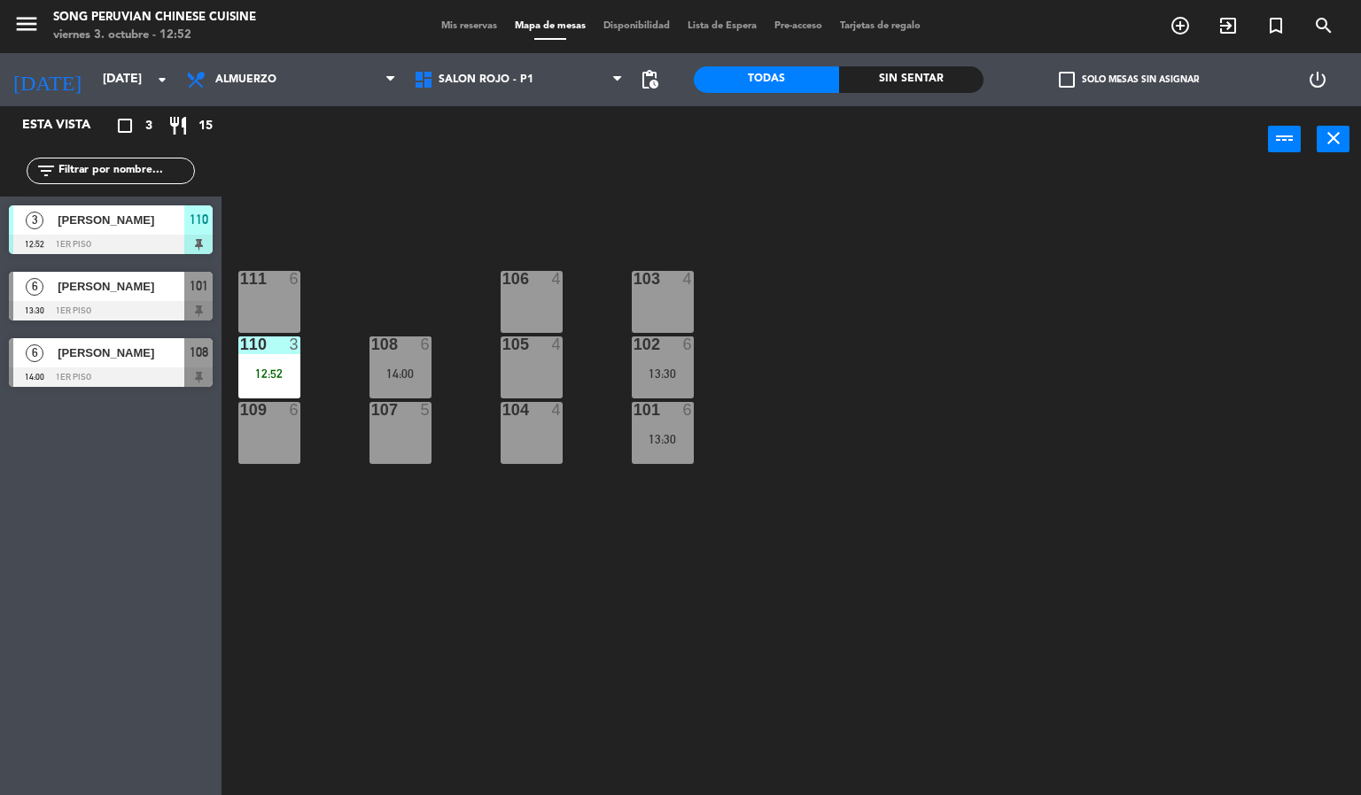
click at [1204, 585] on div "103 4 106 4 111 6 102 6 13:30 105 4 108 6 14:00 110 3 12:52 101 6 13:30 104 4 1…" at bounding box center [798, 485] width 1126 height 623
click at [1348, 588] on div "103 4 106 4 111 6 102 6 13:30 105 4 108 6 14:00 110 3 12:52 101 6 13:30 104 4 1…" at bounding box center [798, 485] width 1126 height 623
click at [914, 502] on div "103 4 106 4 111 6 102 6 13:30 105 4 108 6 14:00 110 3 12:52 101 6 13:30 104 4 1…" at bounding box center [798, 485] width 1126 height 623
click at [284, 344] on div "3" at bounding box center [298, 345] width 29 height 16
click at [314, 627] on div "103 4 106 4 111 6 102 6 13:30 105 4 108 6 14:00 110 3 12:52 101 6 13:30 104 4 1…" at bounding box center [798, 485] width 1126 height 623
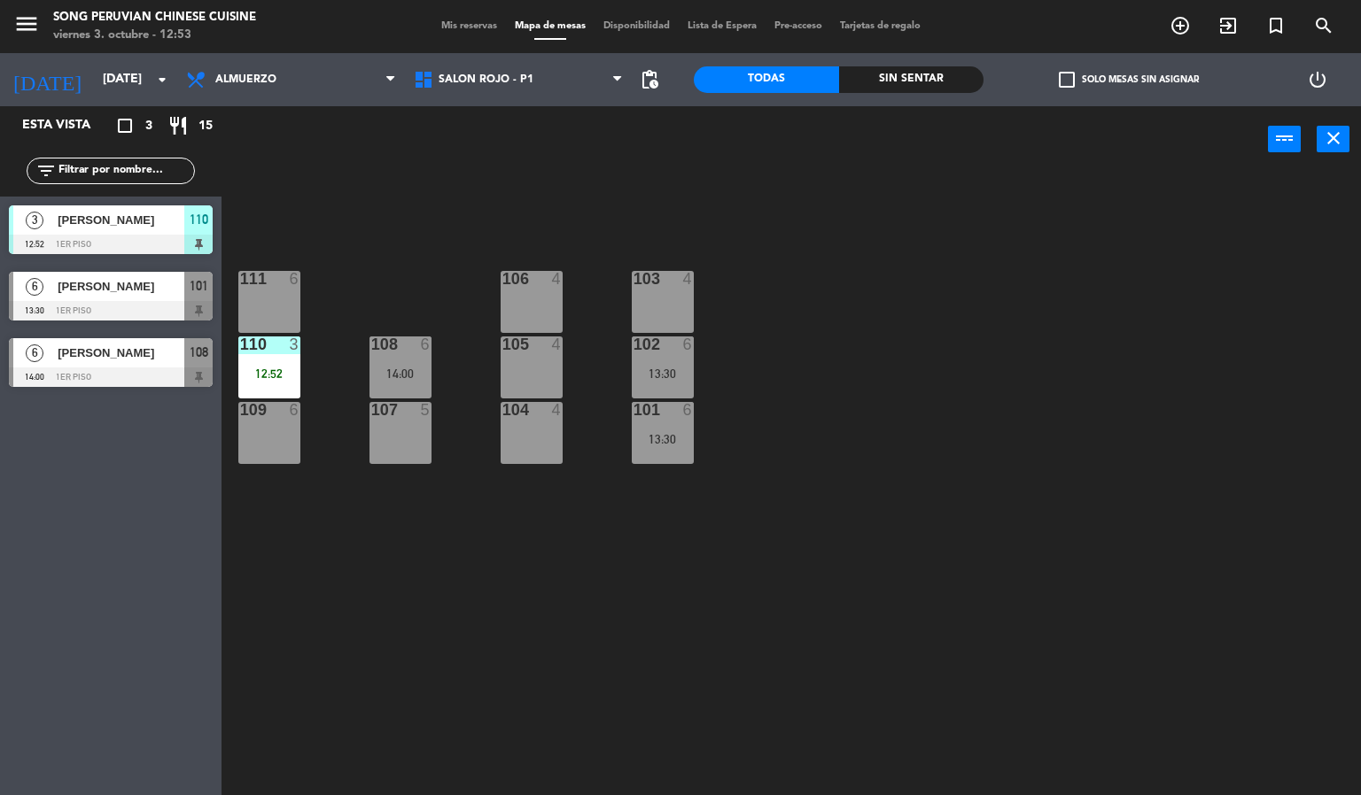
click at [284, 446] on div "109 6" at bounding box center [269, 433] width 62 height 62
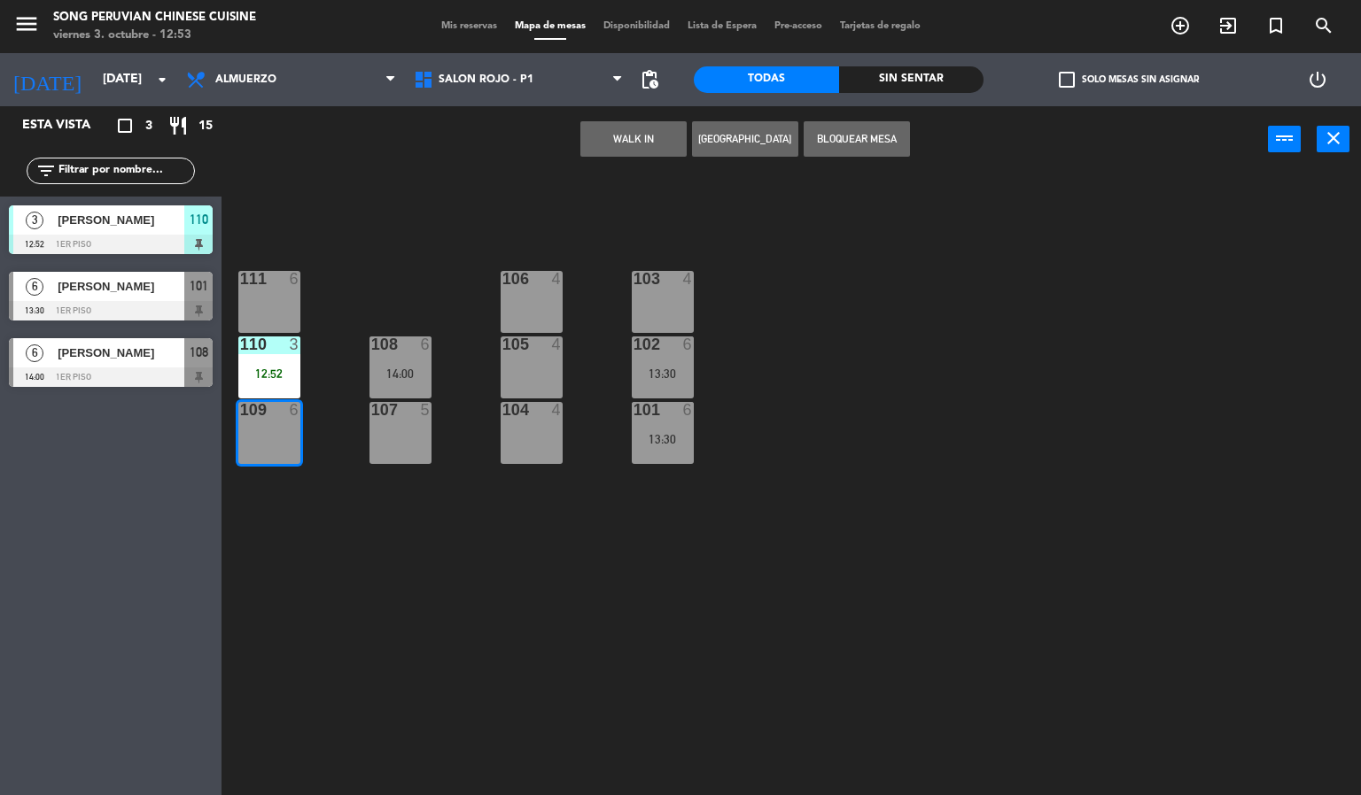
click at [272, 351] on div at bounding box center [268, 345] width 29 height 16
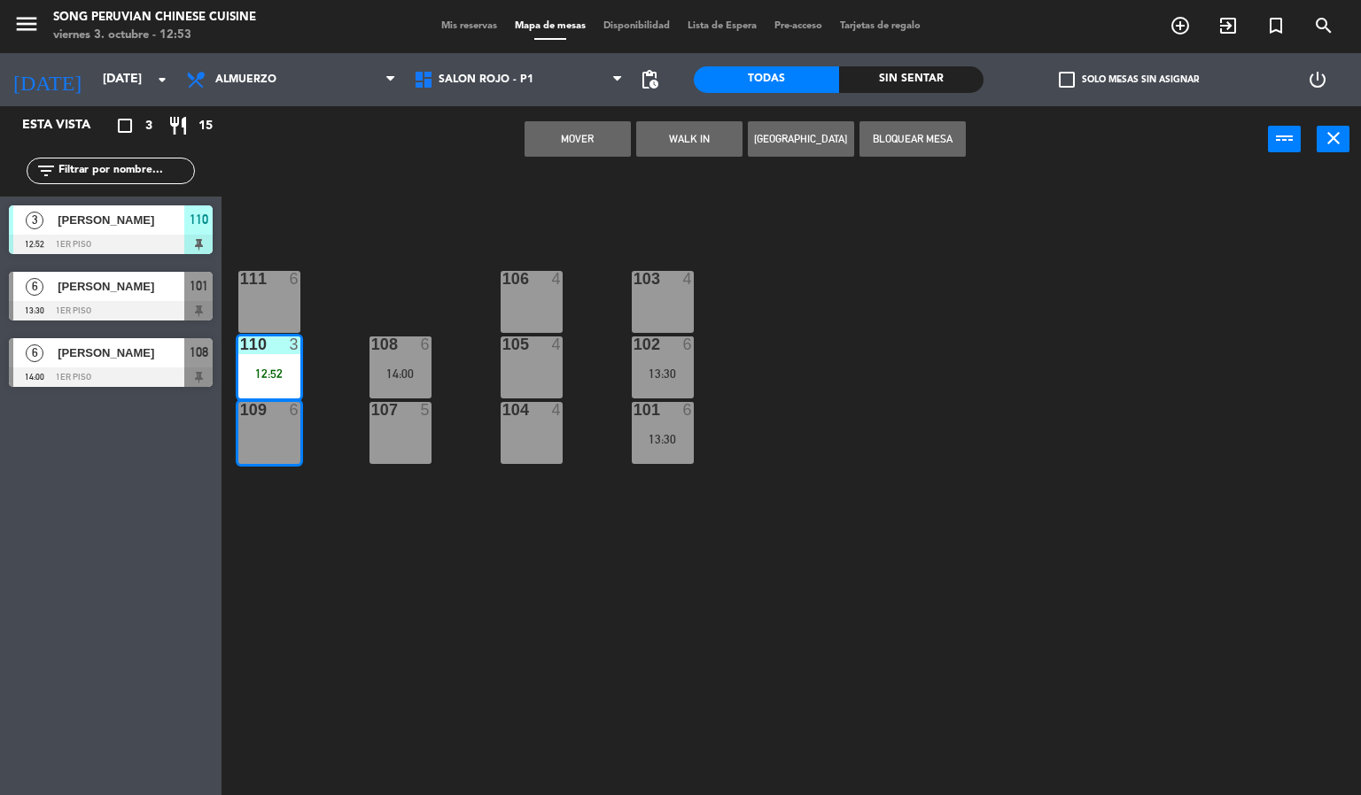
click at [577, 138] on button "Mover" at bounding box center [577, 138] width 106 height 35
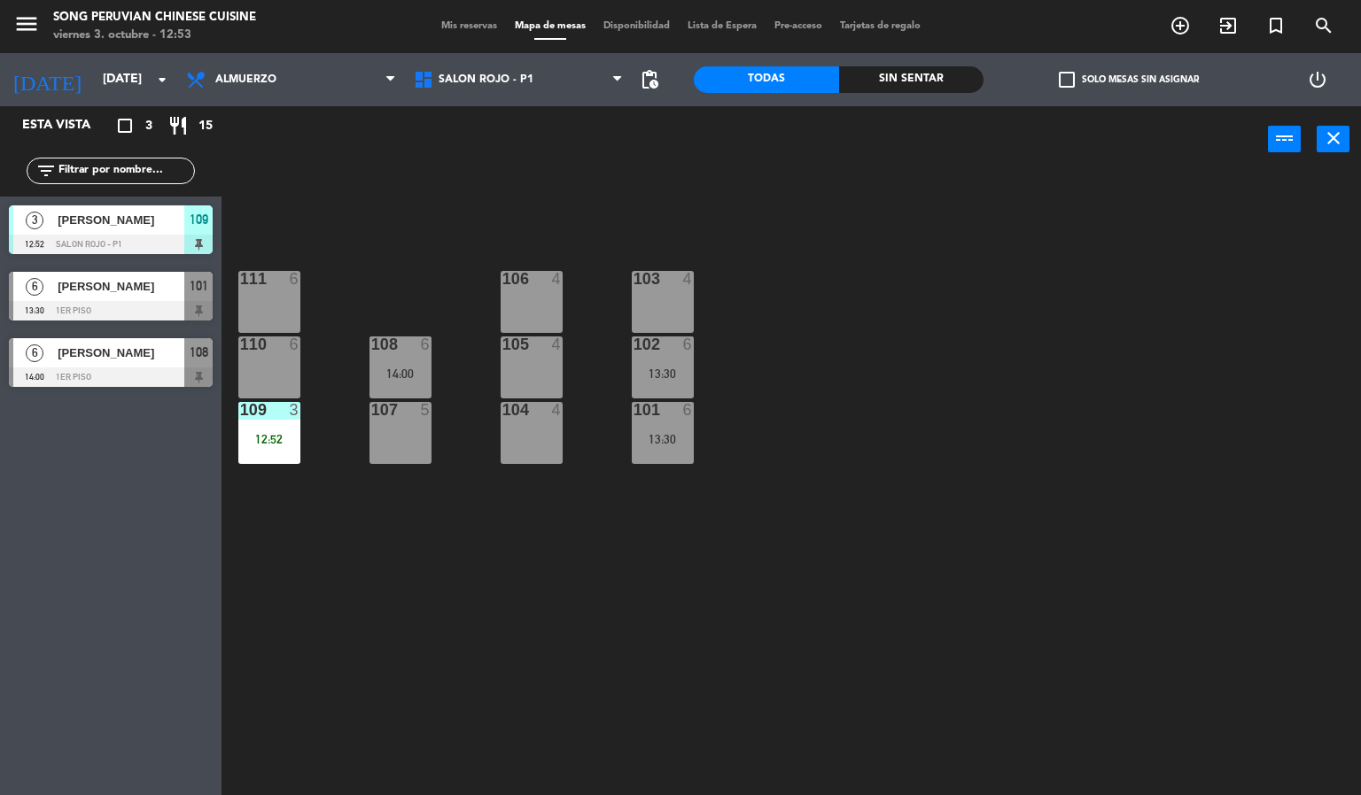
click at [287, 432] on div "12:52" at bounding box center [269, 438] width 62 height 13
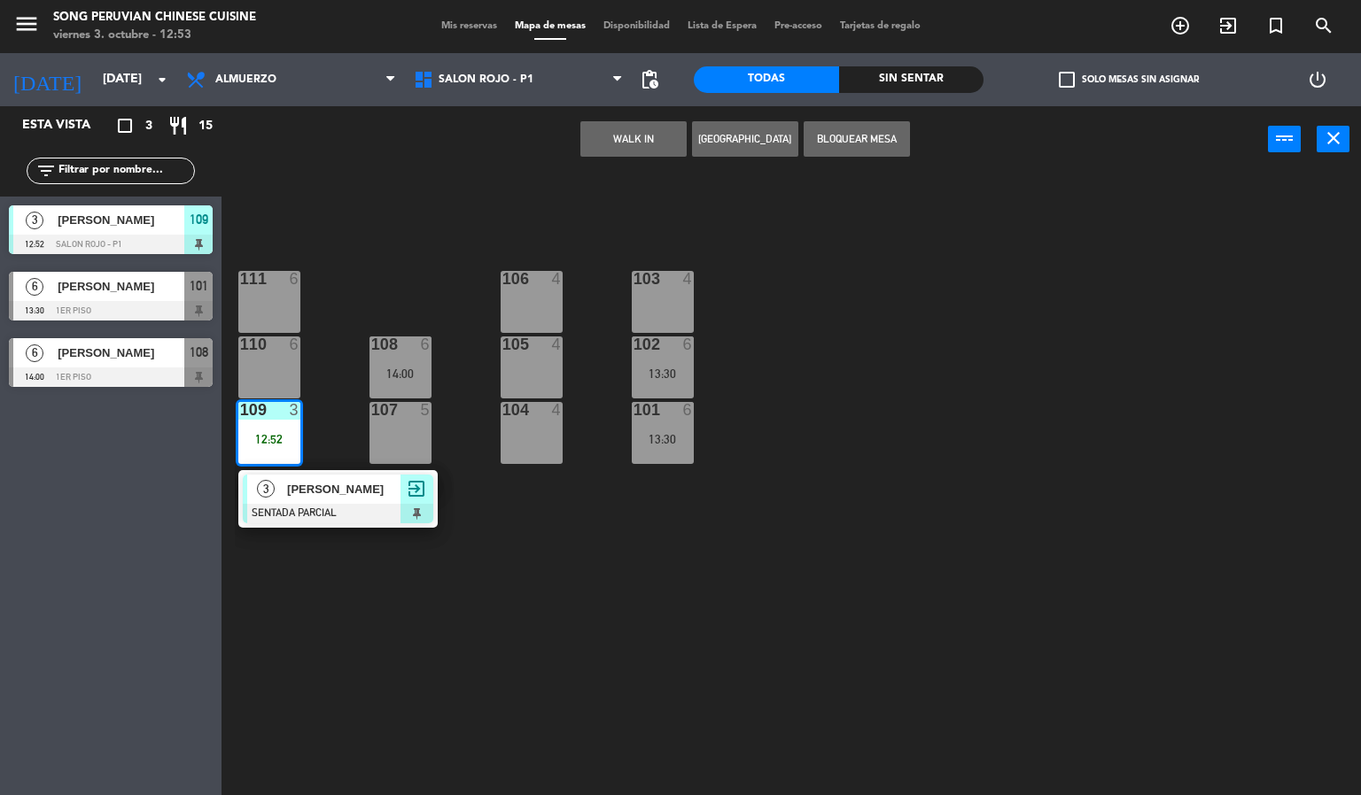
click at [370, 518] on div at bounding box center [338, 513] width 190 height 19
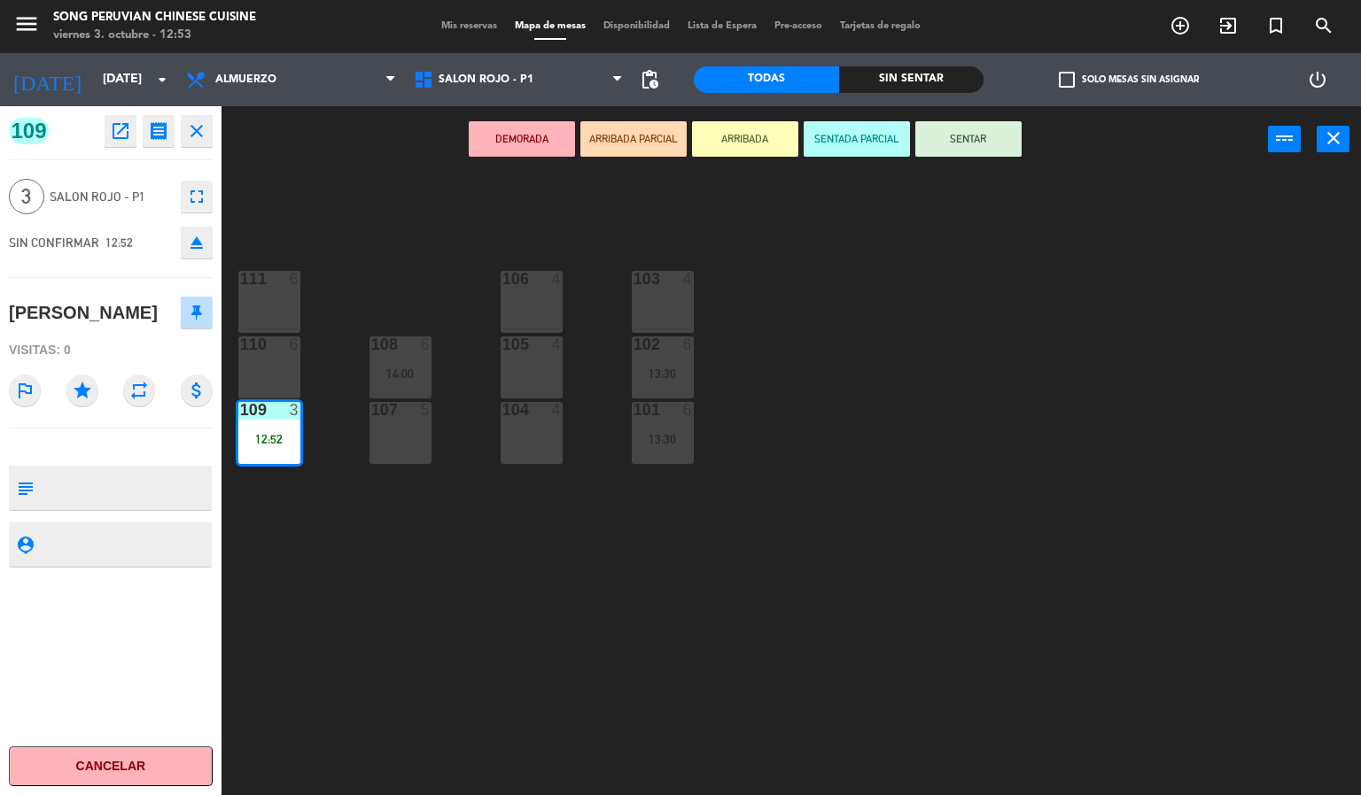
click at [996, 146] on button "SENTAR" at bounding box center [968, 138] width 106 height 35
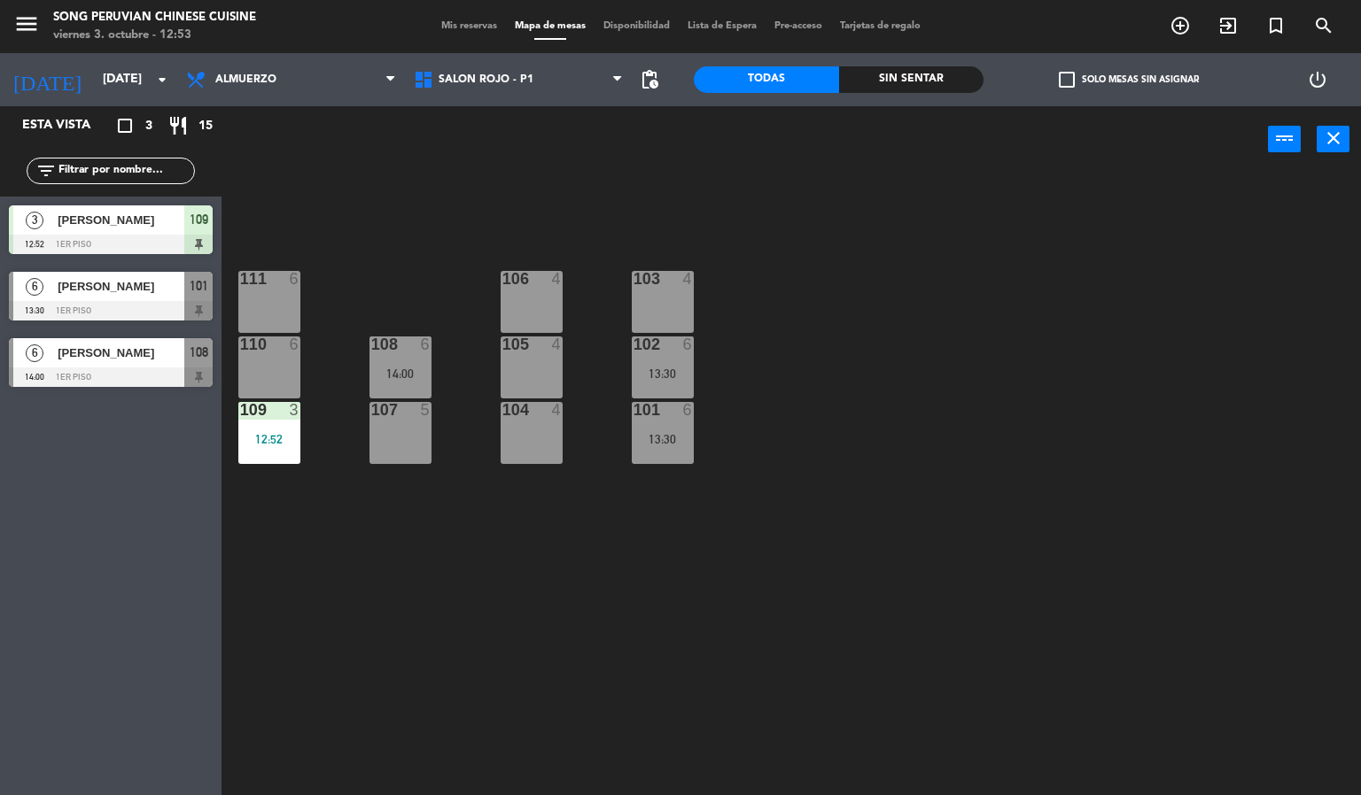
click at [912, 523] on div "103 4 106 4 111 6 102 6 13:30 105 4 108 6 14:00 110 6 101 6 13:30 104 4 107 5 1…" at bounding box center [798, 485] width 1126 height 623
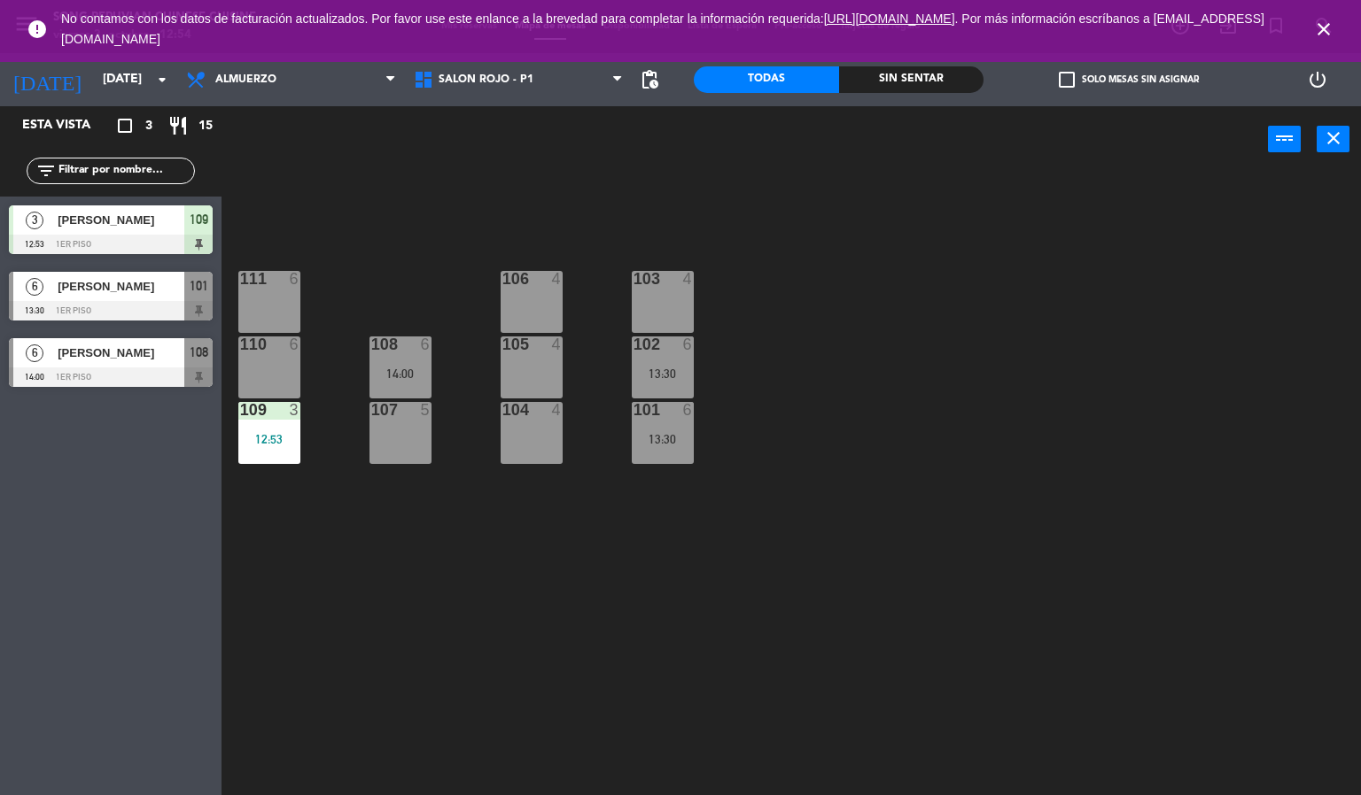
click at [1063, 569] on div "103 4 106 4 111 6 102 6 13:30 105 4 108 6 14:00 110 6 101 6 13:30 104 4 107 5 1…" at bounding box center [798, 485] width 1126 height 623
click at [1327, 32] on icon "close" at bounding box center [1323, 29] width 21 height 21
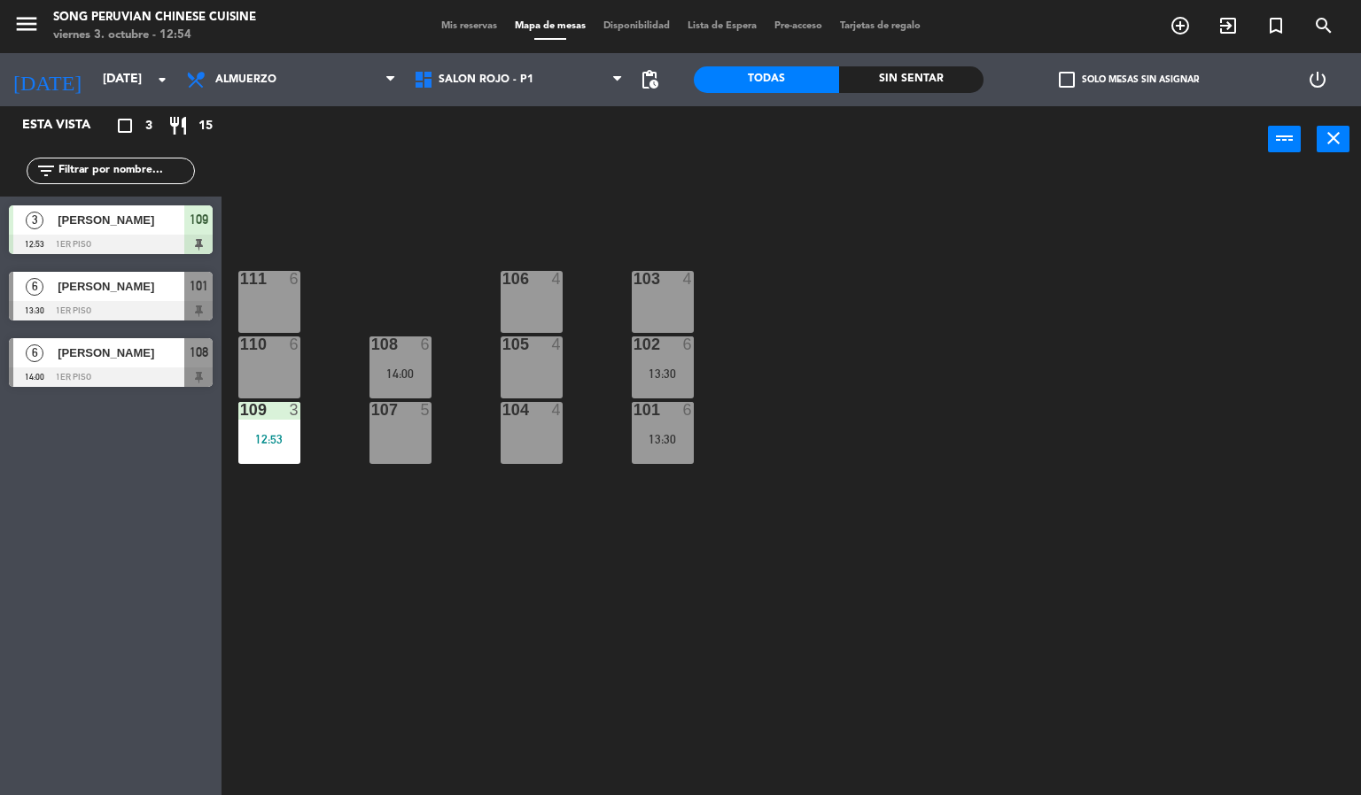
click at [1081, 502] on div "103 4 106 4 111 6 102 6 13:30 105 4 108 6 14:00 110 6 101 6 13:30 104 4 107 5 1…" at bounding box center [798, 485] width 1126 height 623
click at [274, 409] on div at bounding box center [268, 410] width 29 height 16
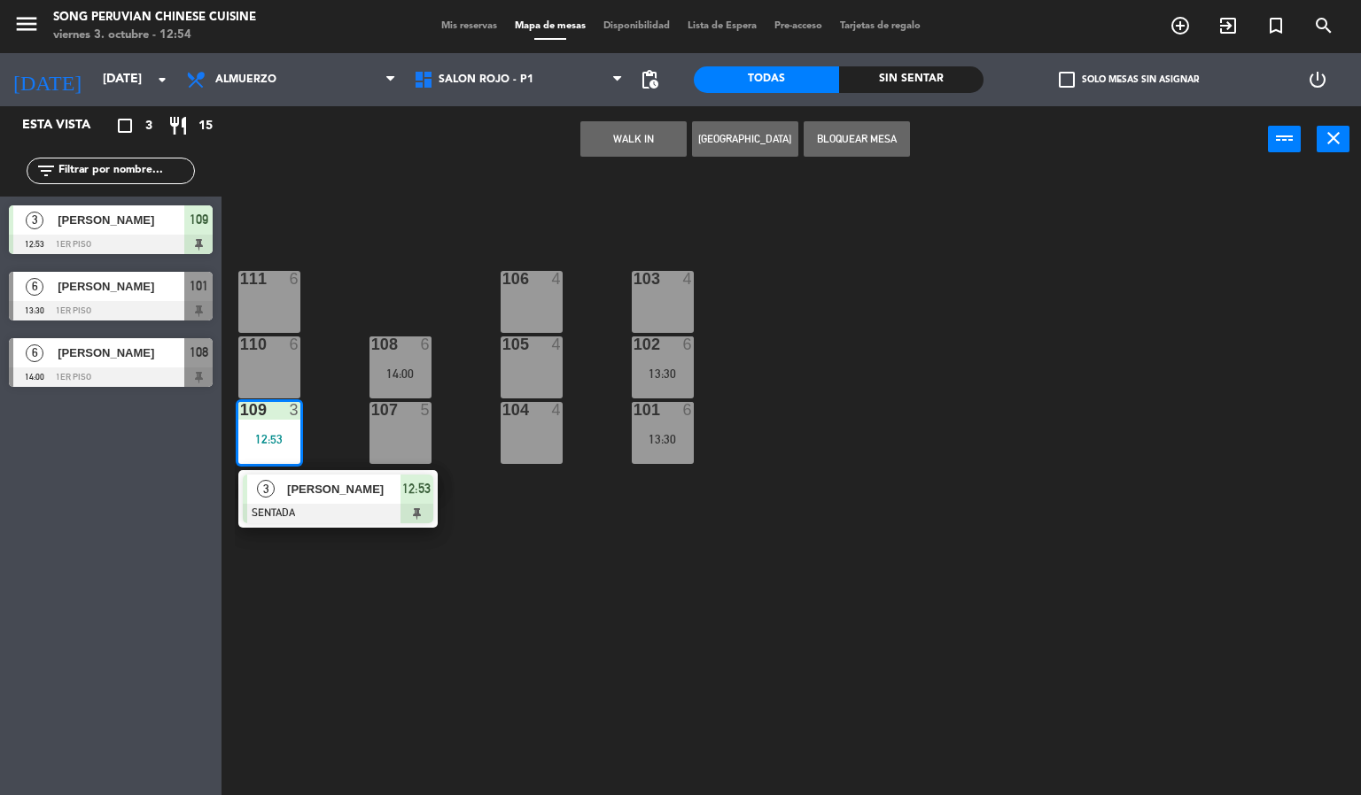
click at [418, 628] on div "103 4 106 4 111 6 102 6 13:30 105 4 108 6 14:00 110 6 101 6 13:30 104 4 107 5 1…" at bounding box center [798, 485] width 1126 height 623
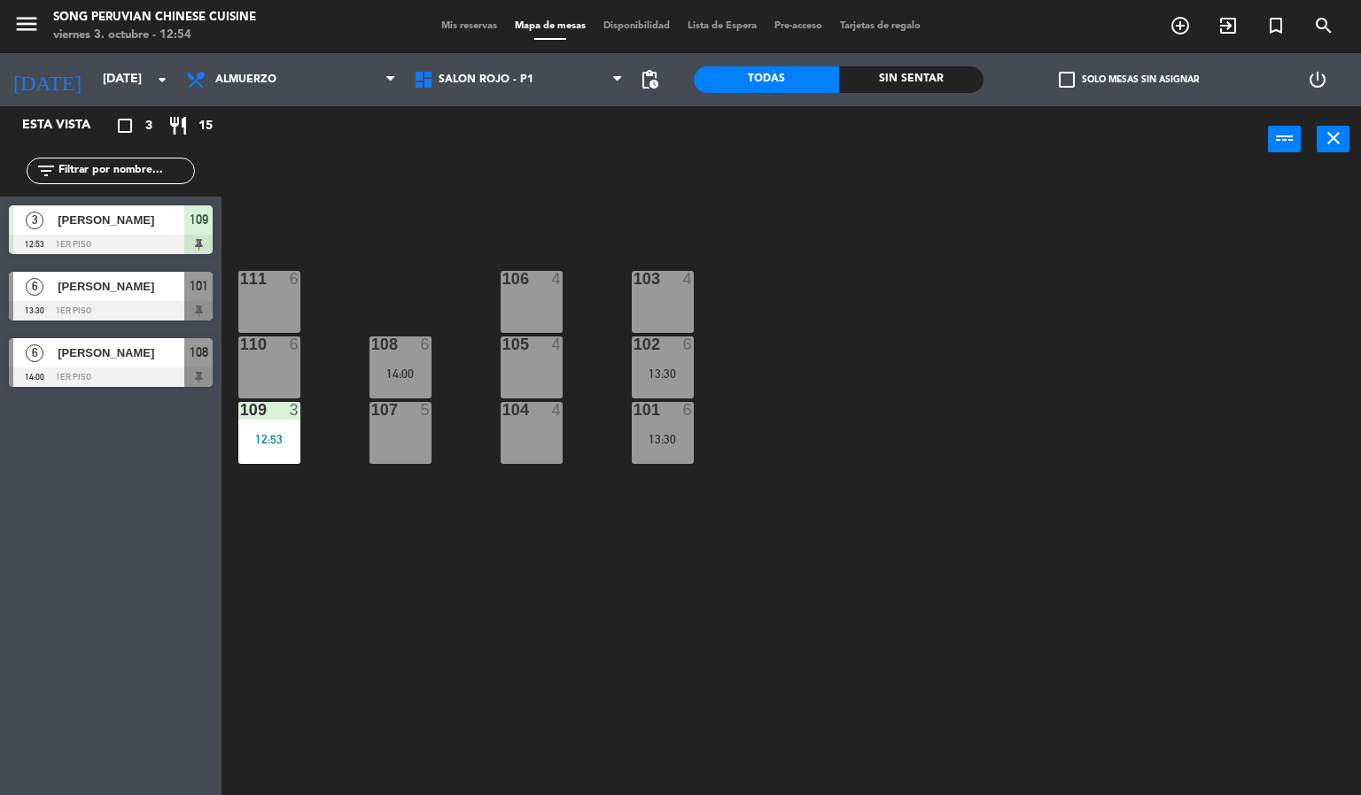
click at [280, 415] on div at bounding box center [268, 410] width 29 height 16
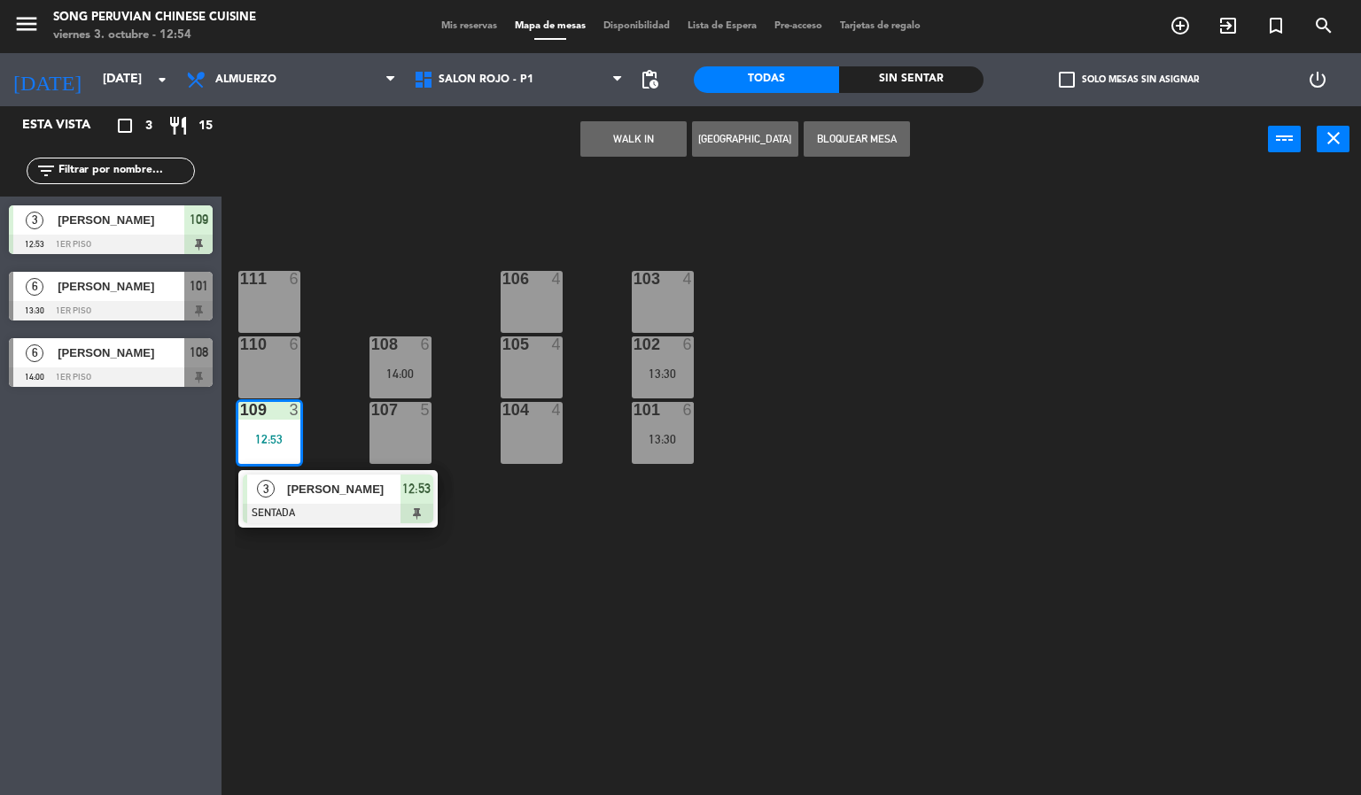
click at [391, 514] on div at bounding box center [338, 513] width 190 height 19
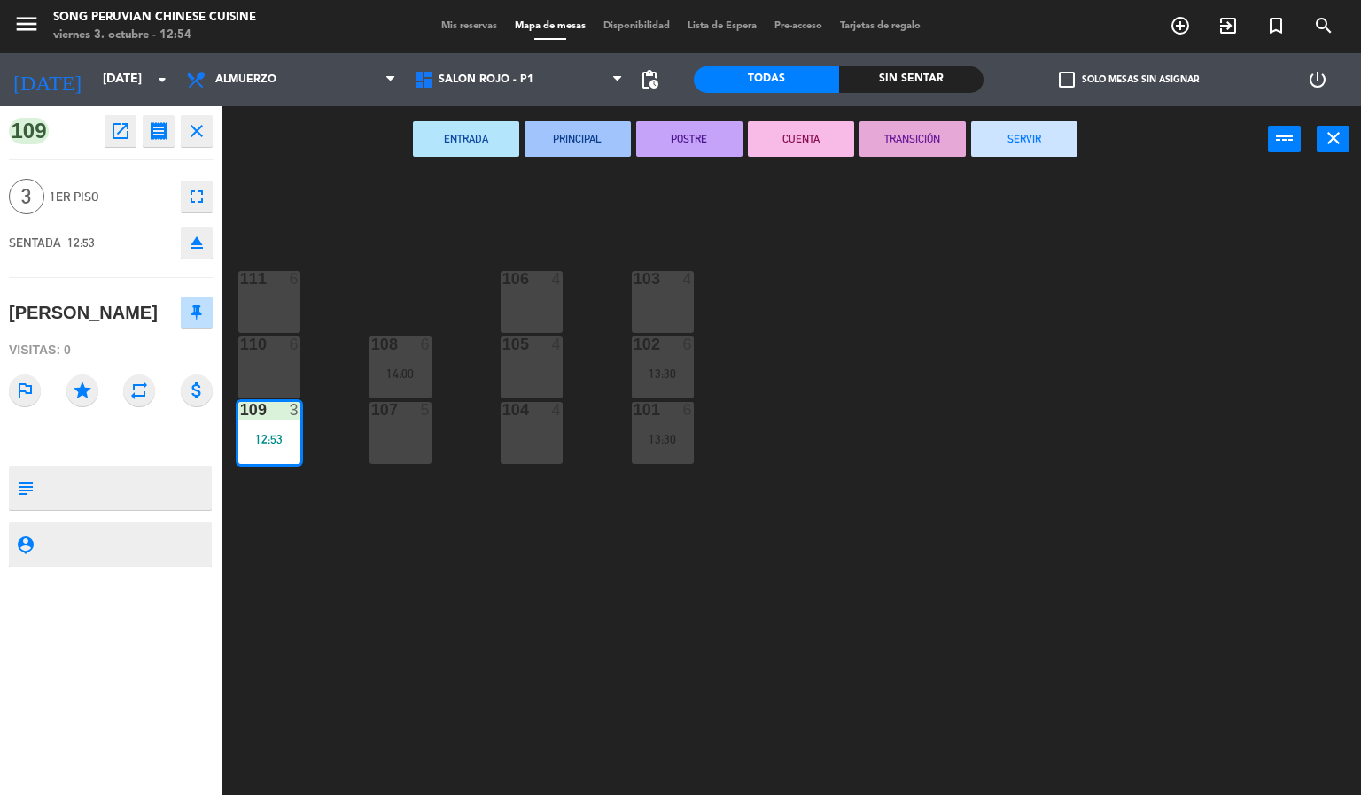
click at [686, 598] on div "103 4 106 4 111 6 102 6 13:30 105 4 108 6 14:00 110 6 101 6 13:30 104 4 107 5 1…" at bounding box center [798, 485] width 1126 height 623
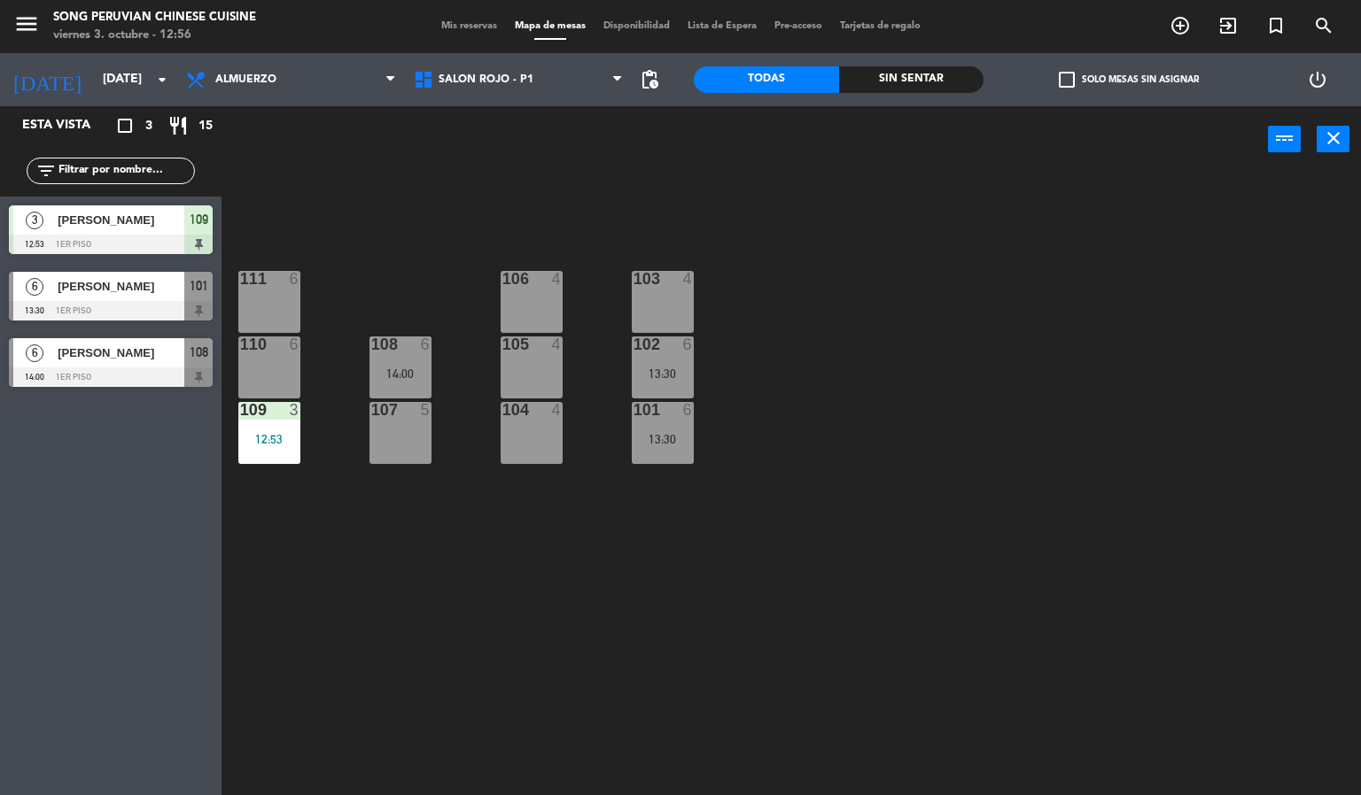
click at [1058, 511] on div "103 4 106 4 111 6 102 6 13:30 105 4 108 6 14:00 110 6 101 6 13:30 104 4 107 5 1…" at bounding box center [798, 485] width 1126 height 623
click at [413, 373] on div "14:00" at bounding box center [400, 374] width 62 height 12
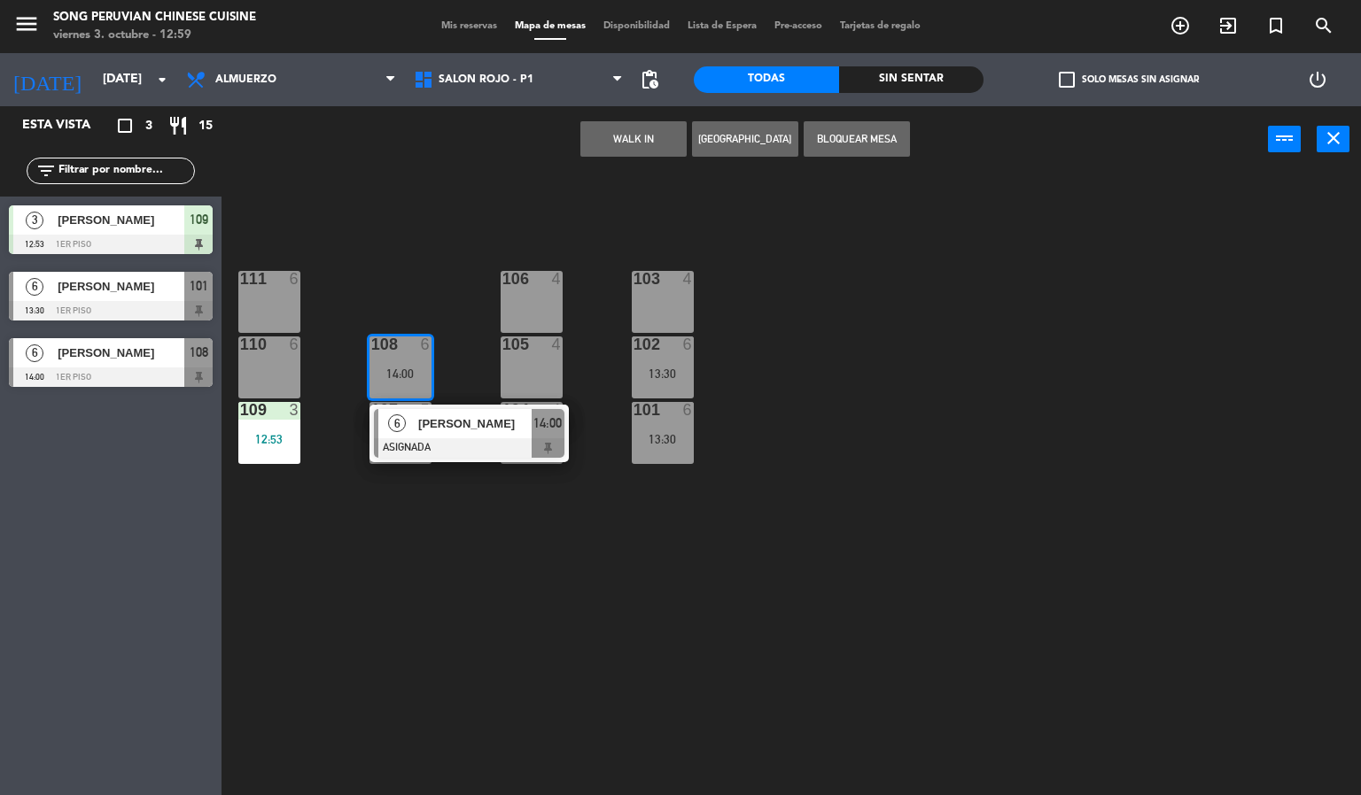
click at [522, 428] on span "[PERSON_NAME]" at bounding box center [474, 424] width 113 height 19
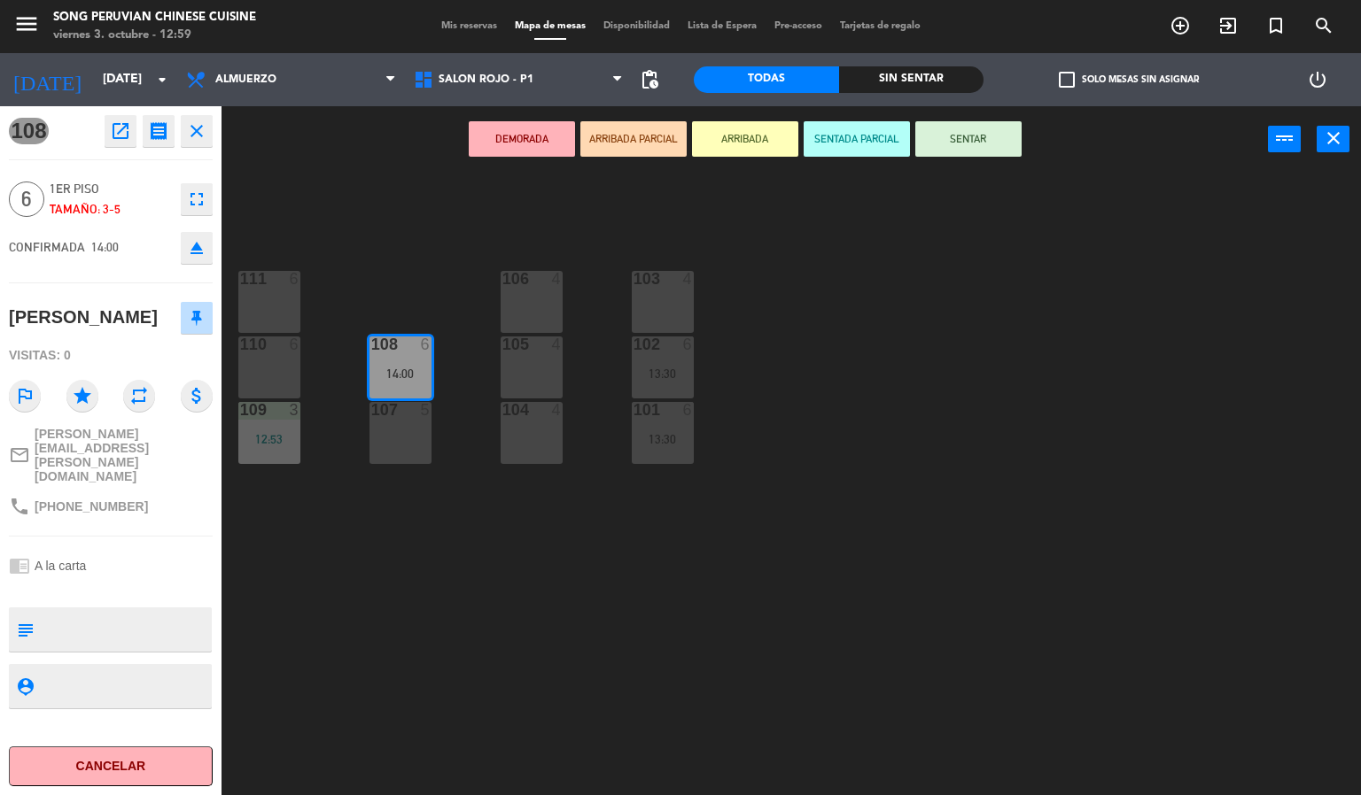
click at [473, 657] on div "103 4 106 4 111 6 102 6 13:30 105 4 108 6 14:00 110 6 101 6 13:30 104 4 107 5 1…" at bounding box center [798, 485] width 1126 height 623
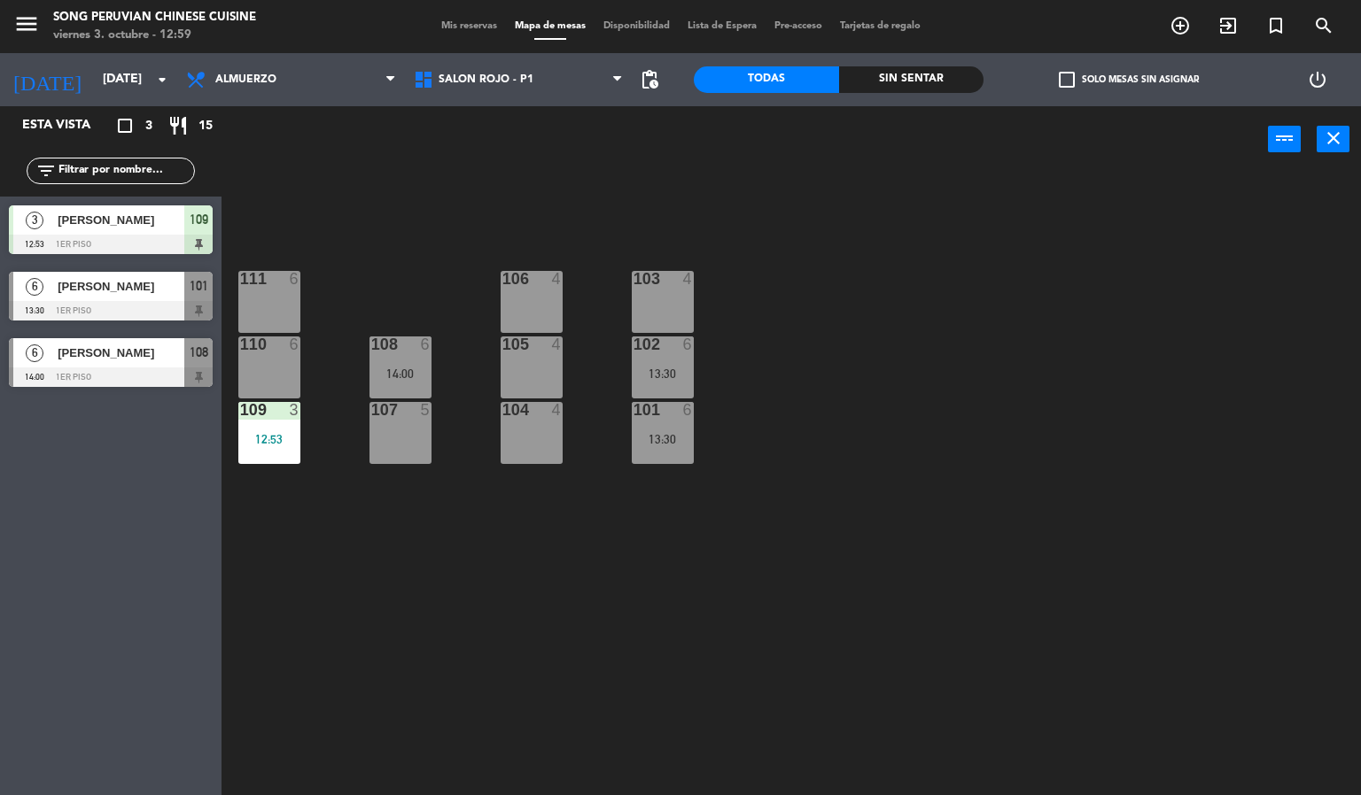
click at [634, 412] on div "101" at bounding box center [633, 410] width 1 height 16
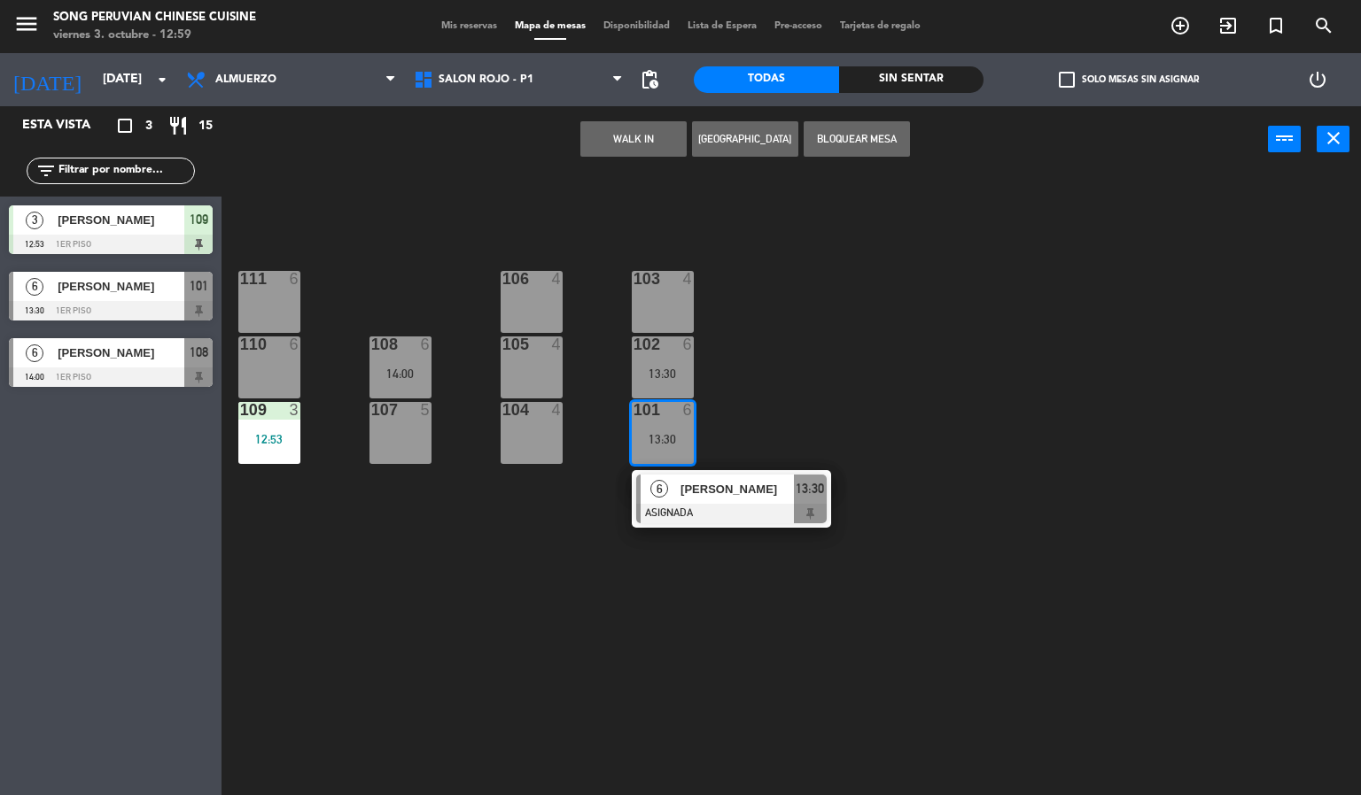
click at [756, 500] on div "[PERSON_NAME]" at bounding box center [735, 489] width 115 height 29
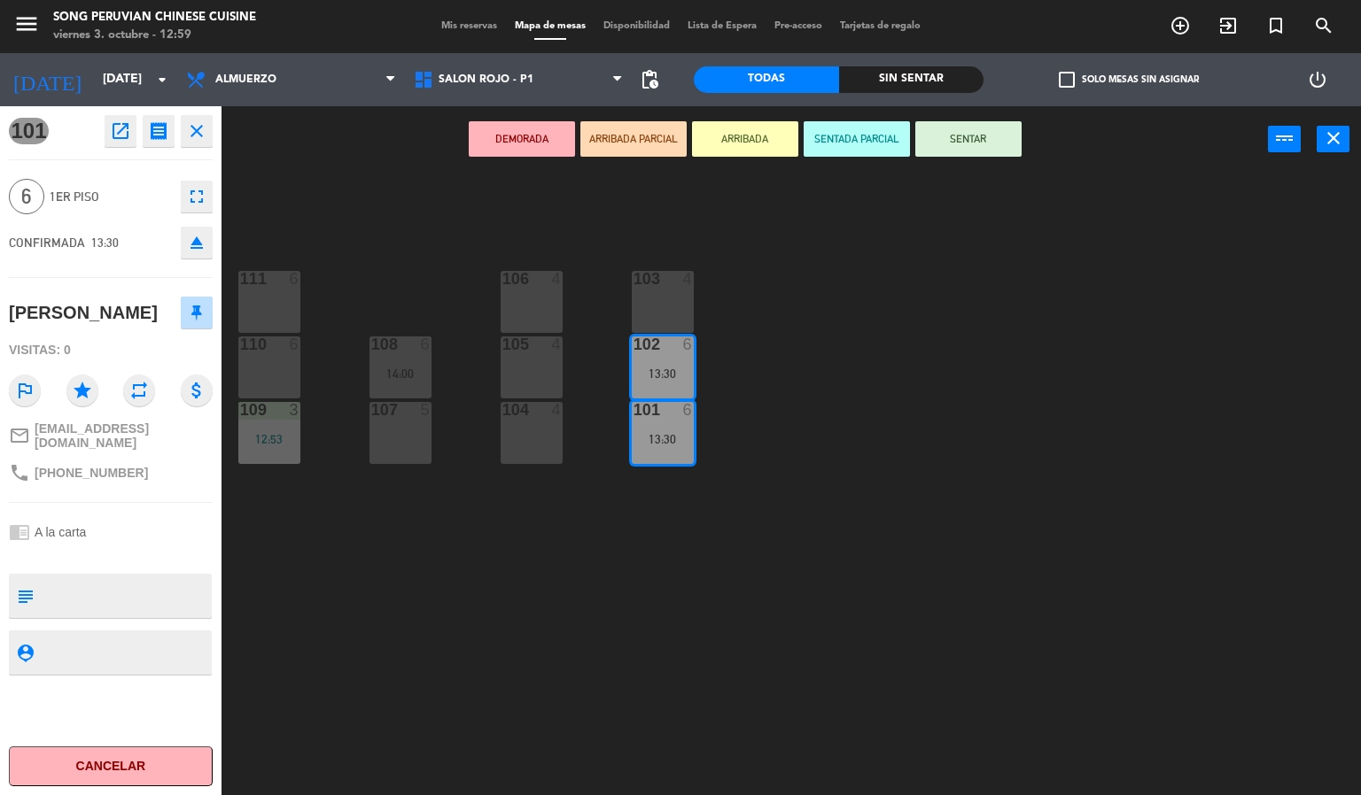
click at [590, 632] on div "103 4 106 4 111 6 102 6 13:30 105 4 108 6 14:00 110 6 101 6 13:30 104 4 107 5 1…" at bounding box center [798, 485] width 1126 height 623
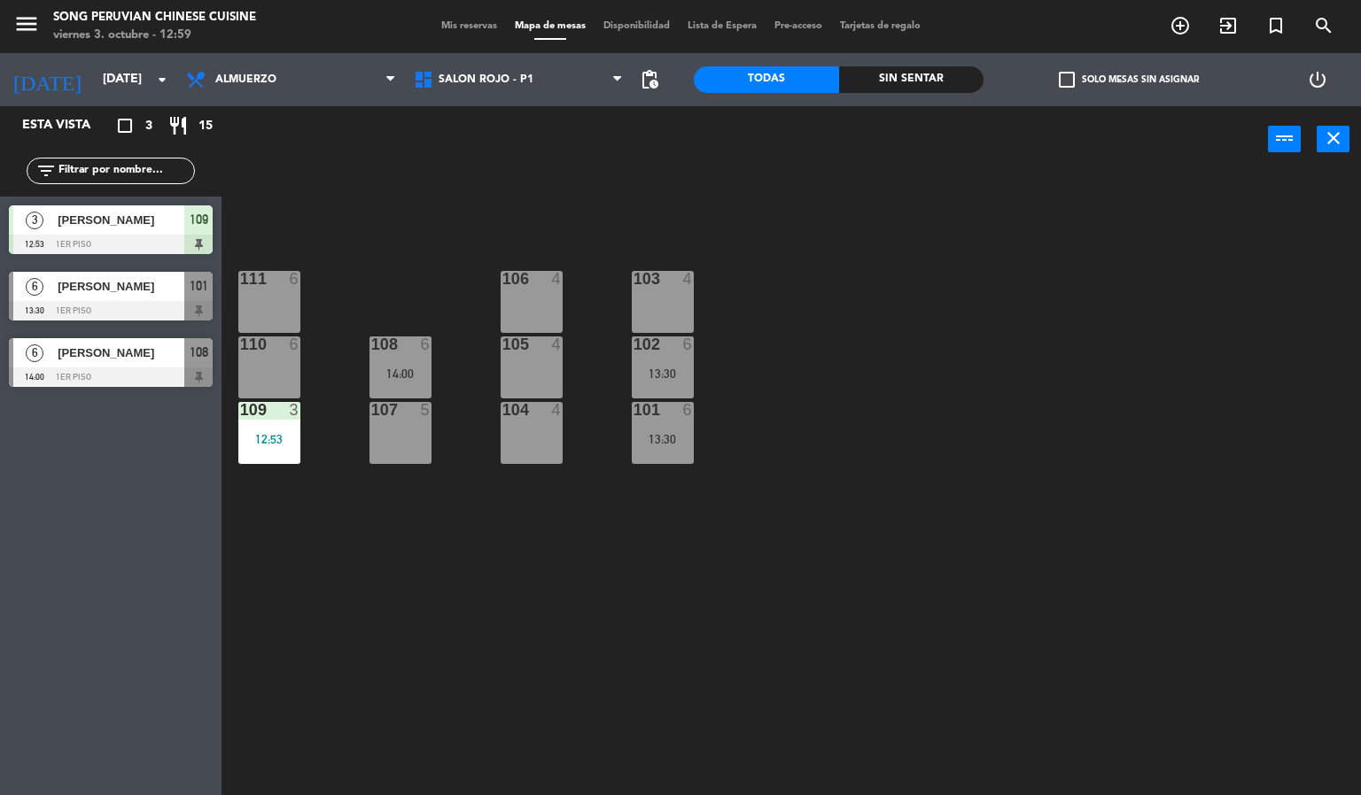
click at [486, 741] on div "103 4 106 4 111 6 102 6 13:30 105 4 108 6 14:00 110 6 101 6 13:30 104 4 107 5 1…" at bounding box center [798, 485] width 1126 height 623
click at [160, 304] on div at bounding box center [111, 310] width 204 height 19
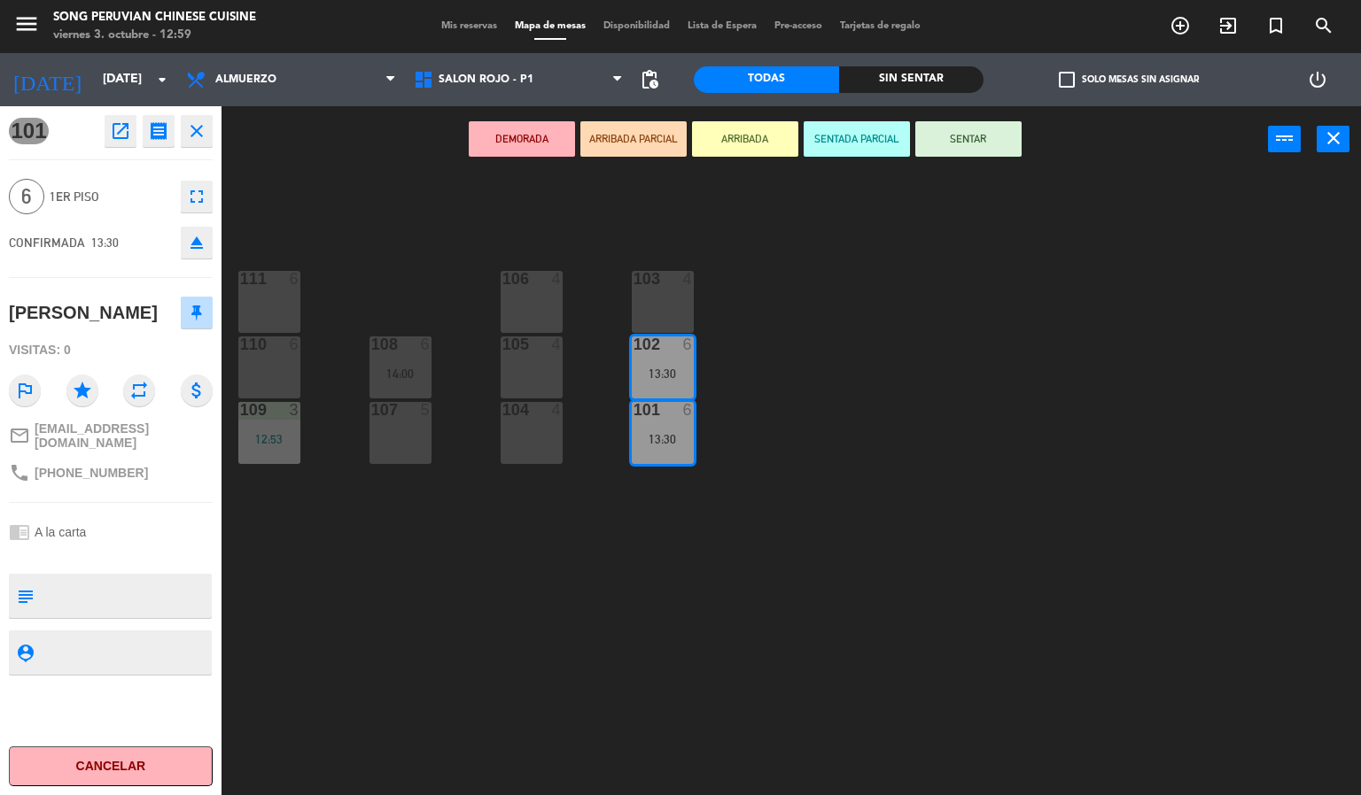
click at [816, 623] on div "103 4 106 4 111 6 102 6 13:30 105 4 108 6 14:00 110 6 101 6 13:30 104 4 107 5 1…" at bounding box center [798, 485] width 1126 height 623
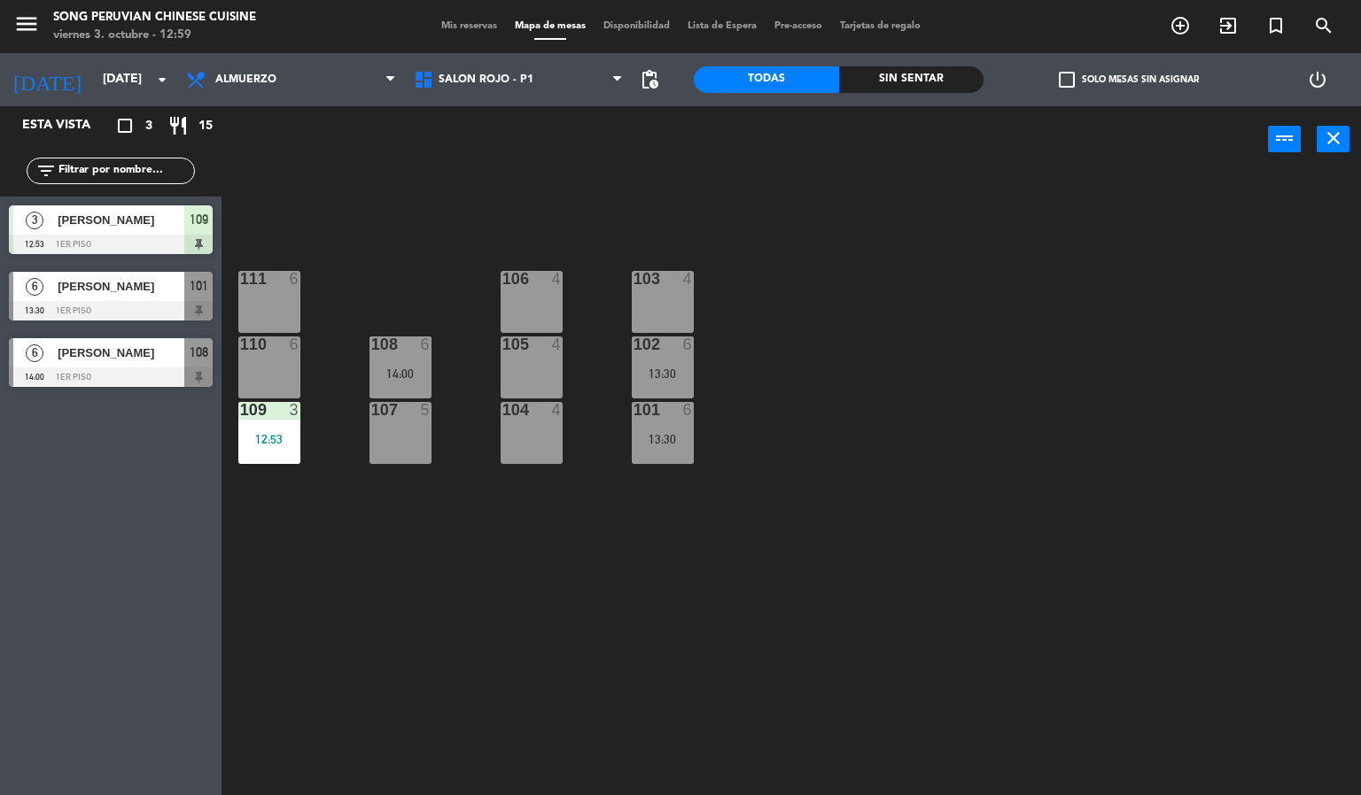
click at [818, 652] on div "103 4 106 4 111 6 102 6 13:30 105 4 108 6 14:00 110 6 101 6 13:30 104 4 107 5 1…" at bounding box center [798, 485] width 1126 height 623
click at [899, 638] on div "103 4 106 4 111 6 102 6 13:30 105 4 108 6 14:00 110 6 101 6 13:30 104 4 107 5 1…" at bounding box center [798, 485] width 1126 height 623
click at [988, 673] on div "103 4 106 4 111 6 102 6 13:30 105 4 108 6 14:00 110 6 101 6 13:30 104 4 107 5 1…" at bounding box center [798, 485] width 1126 height 623
click at [1037, 673] on div "103 4 106 4 111 6 102 6 13:30 105 4 108 6 14:00 110 6 101 6 13:30 104 4 107 5 1…" at bounding box center [798, 485] width 1126 height 623
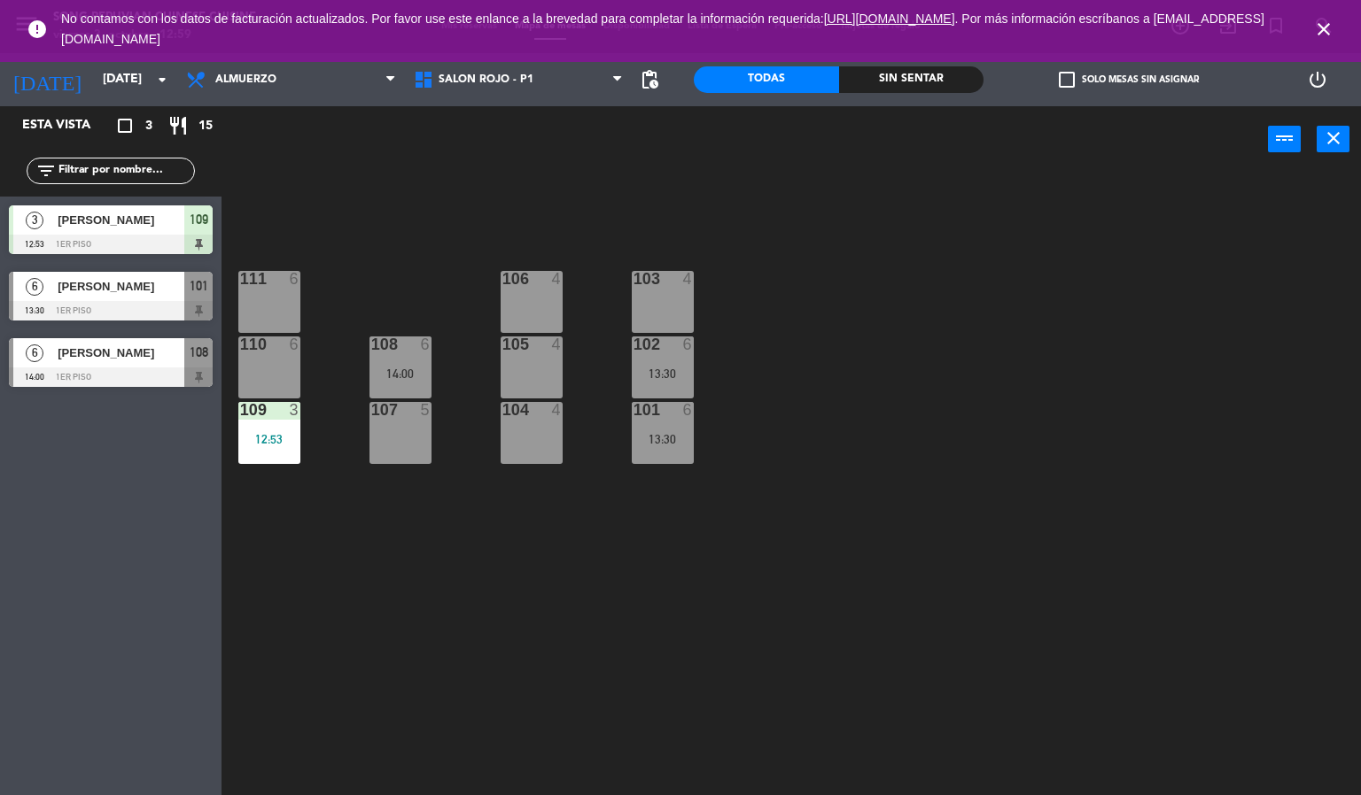
click at [1323, 29] on icon "close" at bounding box center [1323, 29] width 21 height 21
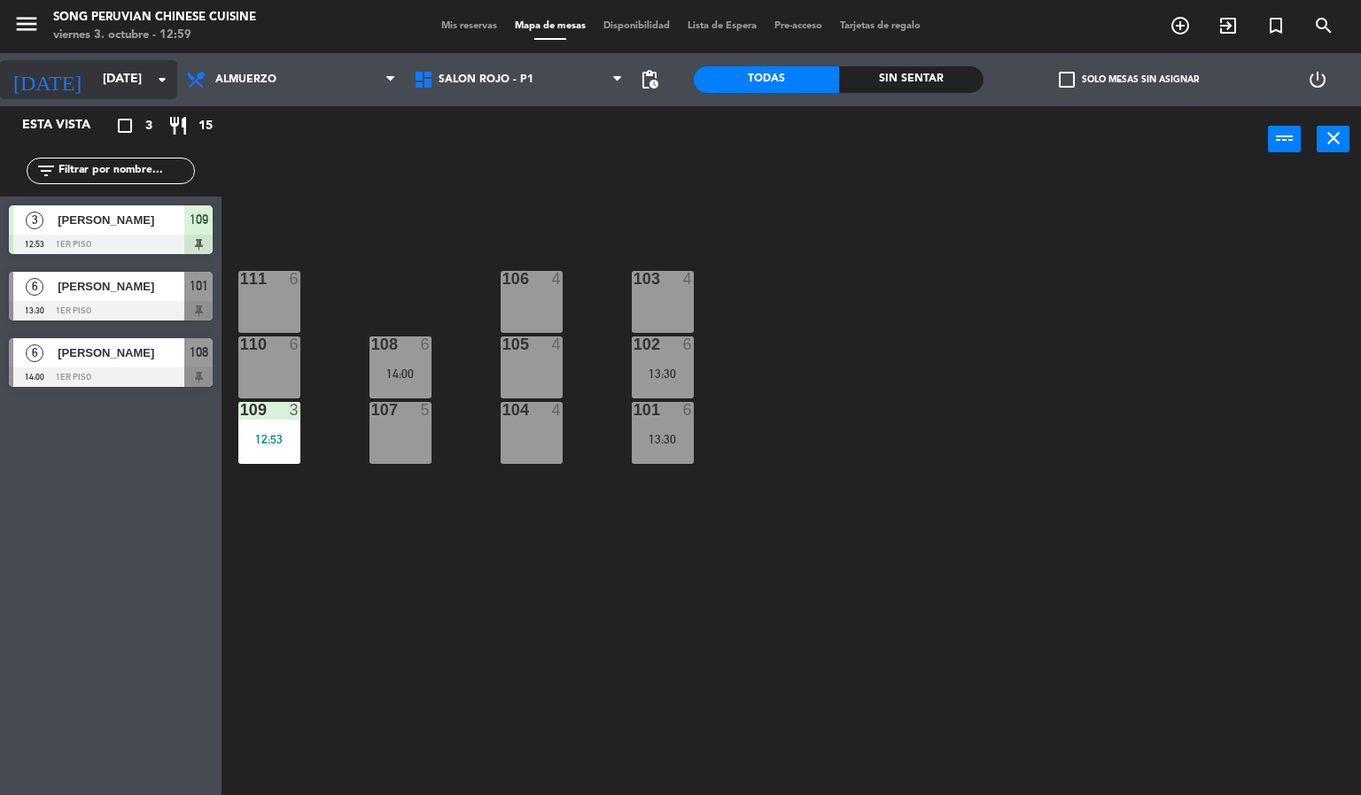
click at [128, 80] on input "[DATE]" at bounding box center [178, 80] width 168 height 32
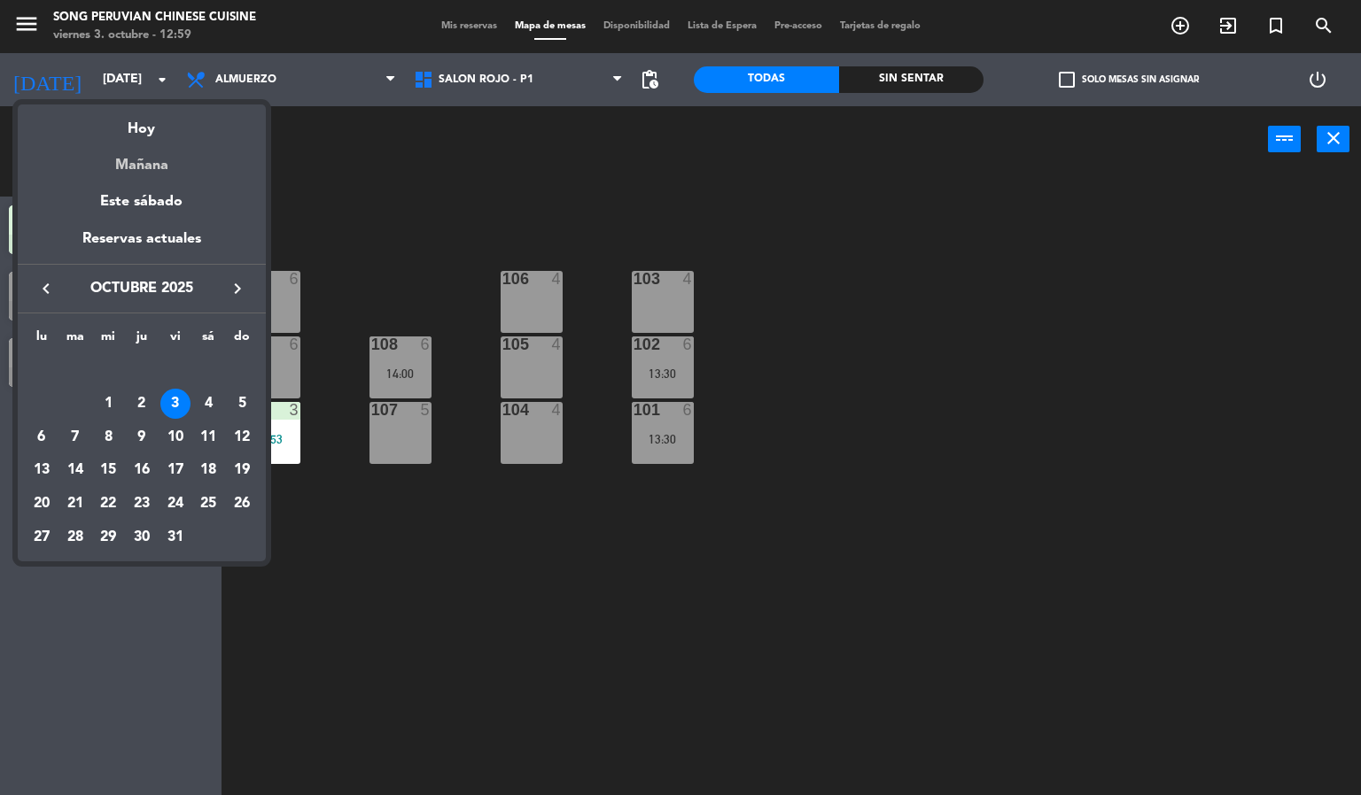
click at [162, 157] on div "Mañana" at bounding box center [142, 159] width 248 height 36
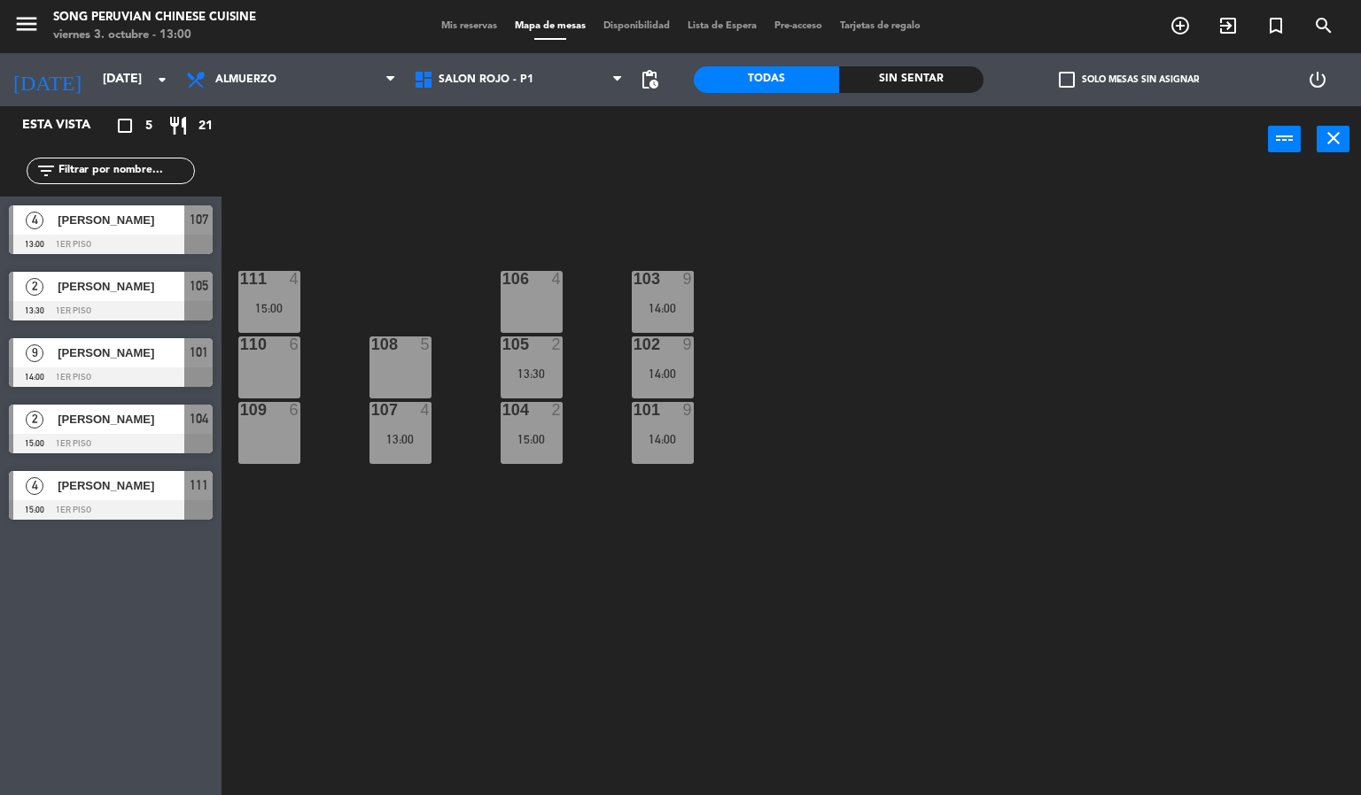
click at [144, 235] on div at bounding box center [111, 244] width 204 height 19
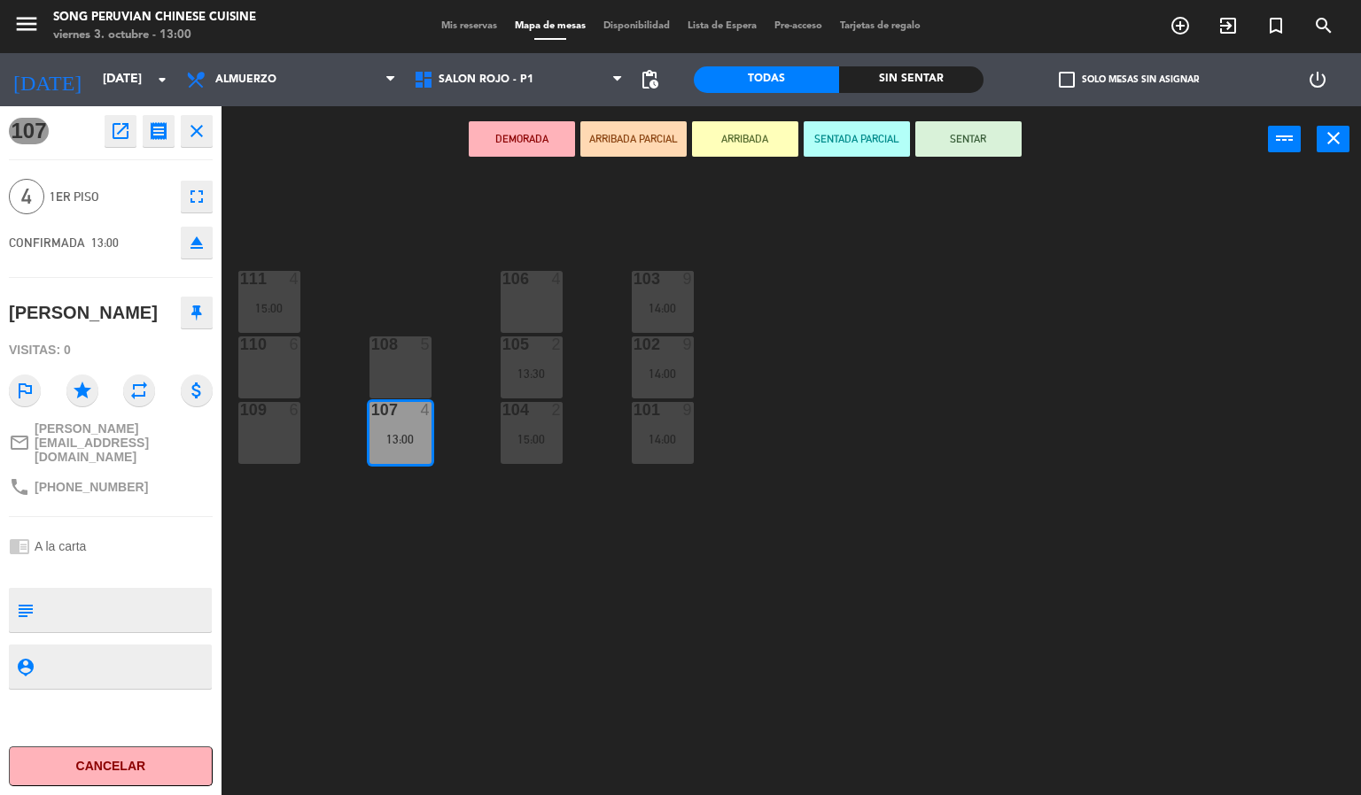
click at [705, 712] on div "103 9 14:00 106 4 111 4 15:00 102 9 14:00 105 2 13:30 108 5 110 6 101 9 14:00 1…" at bounding box center [798, 485] width 1126 height 623
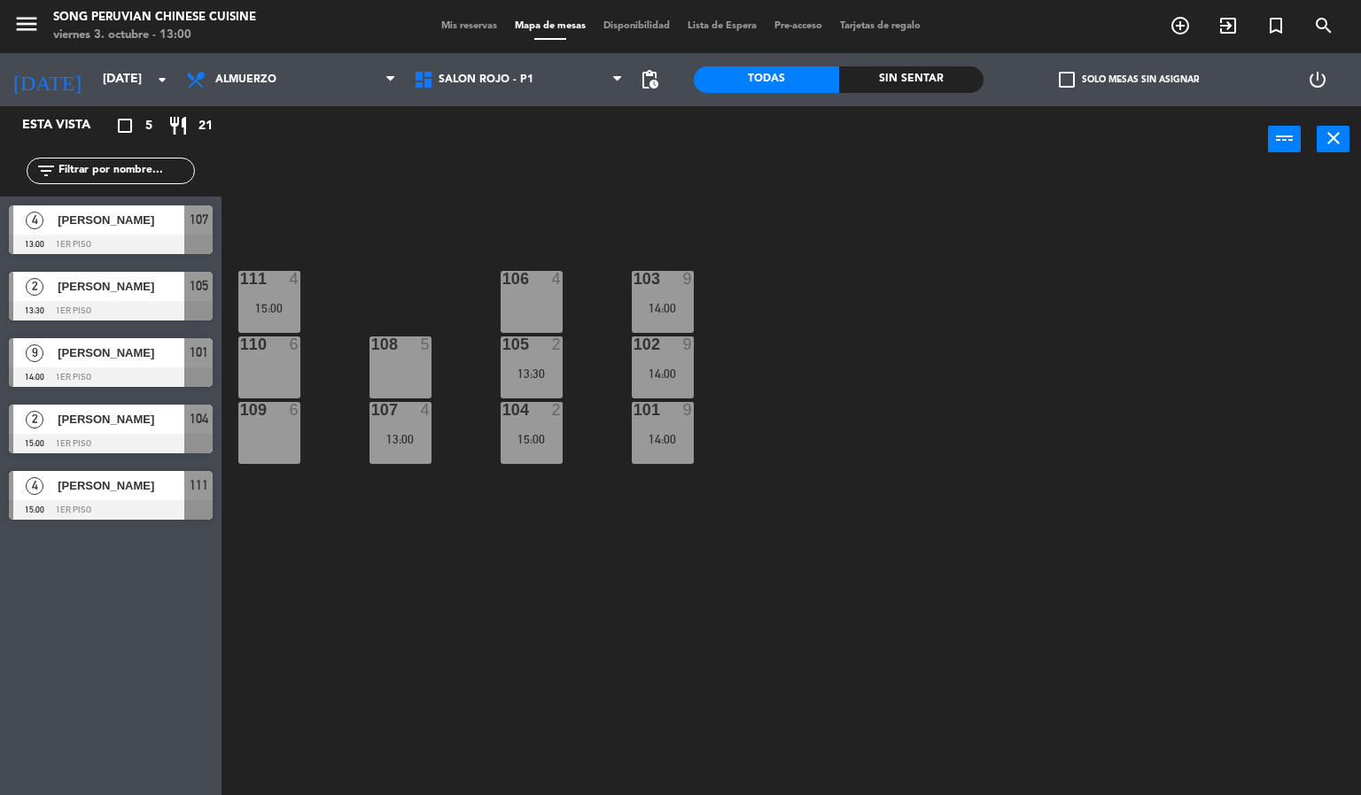
click at [981, 683] on div "103 9 14:00 106 4 111 4 15:00 102 9 14:00 105 2 13:30 108 5 110 6 101 9 14:00 1…" at bounding box center [798, 485] width 1126 height 623
click at [160, 314] on div at bounding box center [111, 310] width 204 height 19
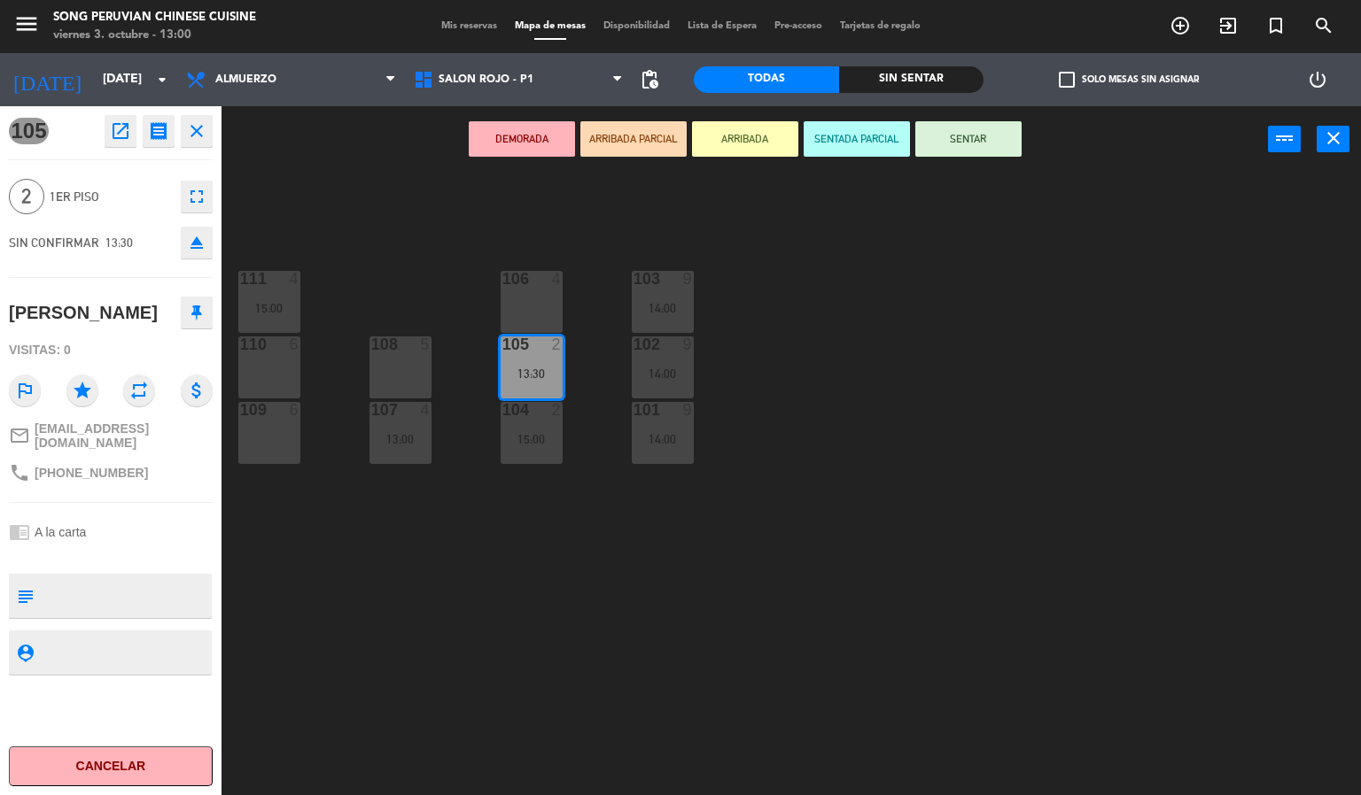
click at [583, 646] on div "103 9 14:00 106 4 111 4 15:00 102 9 14:00 105 2 13:30 108 5 110 6 101 9 14:00 1…" at bounding box center [798, 485] width 1126 height 623
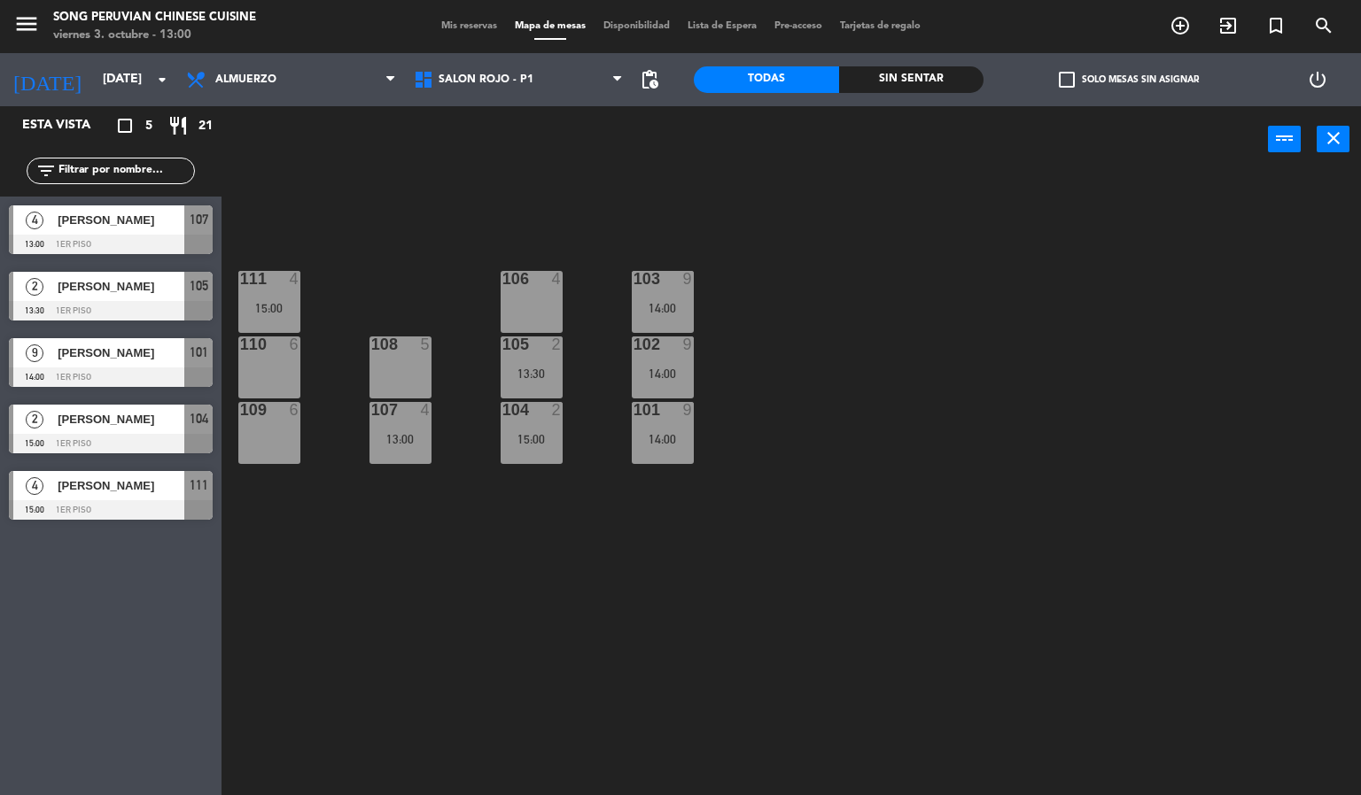
click at [141, 362] on span "[PERSON_NAME]" at bounding box center [121, 353] width 127 height 19
click at [377, 686] on div "103 9 14:00 106 4 111 4 15:00 102 9 14:00 105 2 13:30 108 5 110 6 101 9 14:00 1…" at bounding box center [798, 485] width 1126 height 623
click at [149, 444] on div at bounding box center [111, 443] width 204 height 19
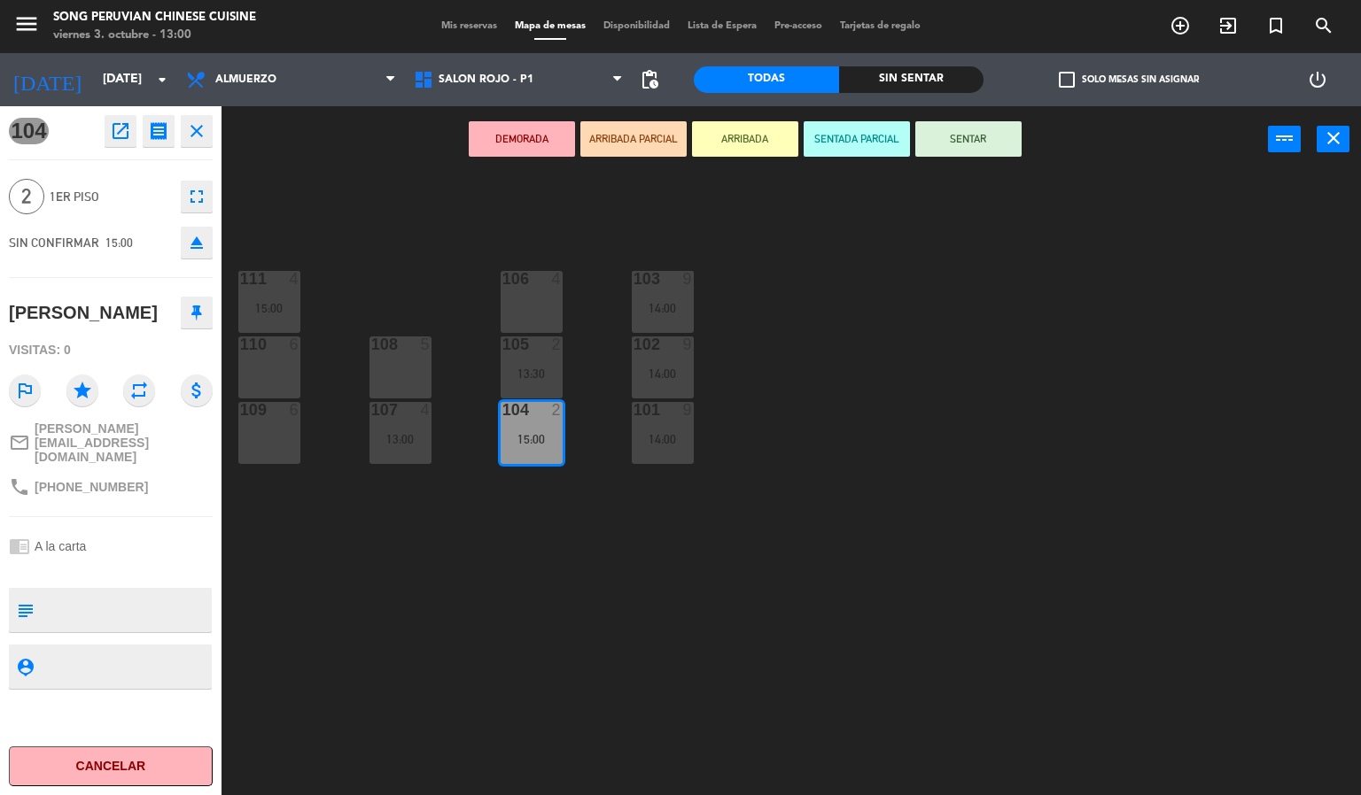
click at [556, 740] on div "103 9 14:00 106 4 111 4 15:00 102 9 14:00 105 2 13:30 108 5 110 6 101 9 14:00 1…" at bounding box center [798, 485] width 1126 height 623
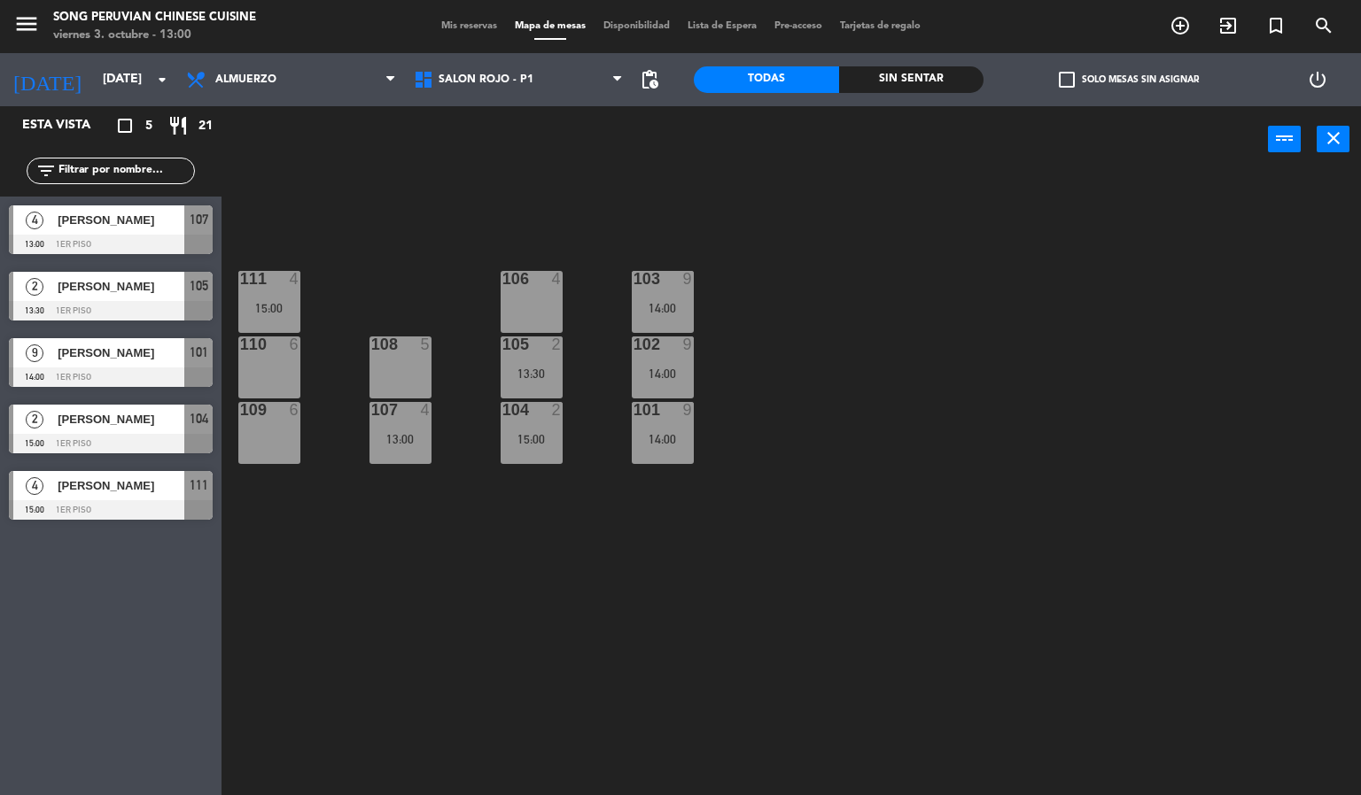
click at [150, 510] on div at bounding box center [111, 509] width 204 height 19
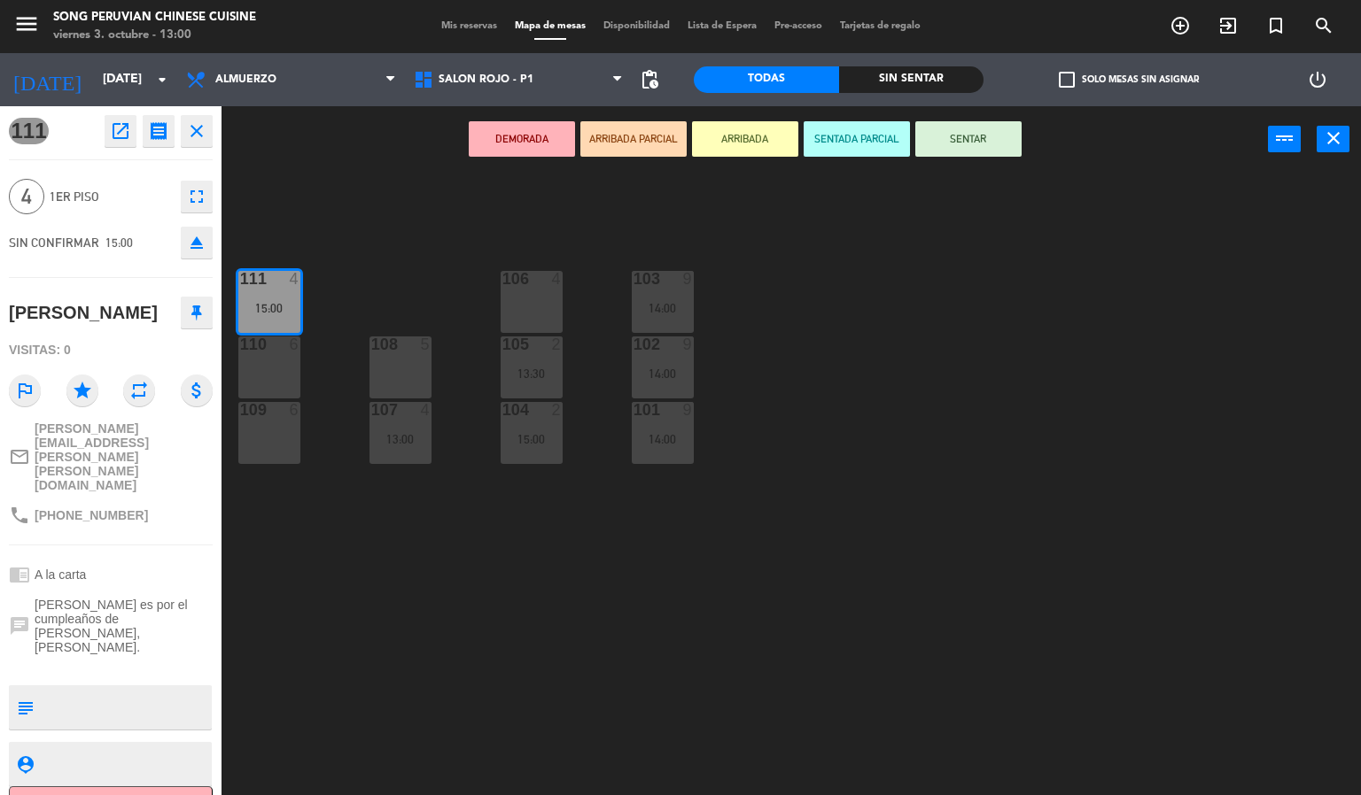
click at [341, 215] on div "103 9 14:00 106 4 111 4 15:00 102 9 14:00 105 2 13:30 108 5 110 6 101 9 14:00 1…" at bounding box center [798, 485] width 1126 height 623
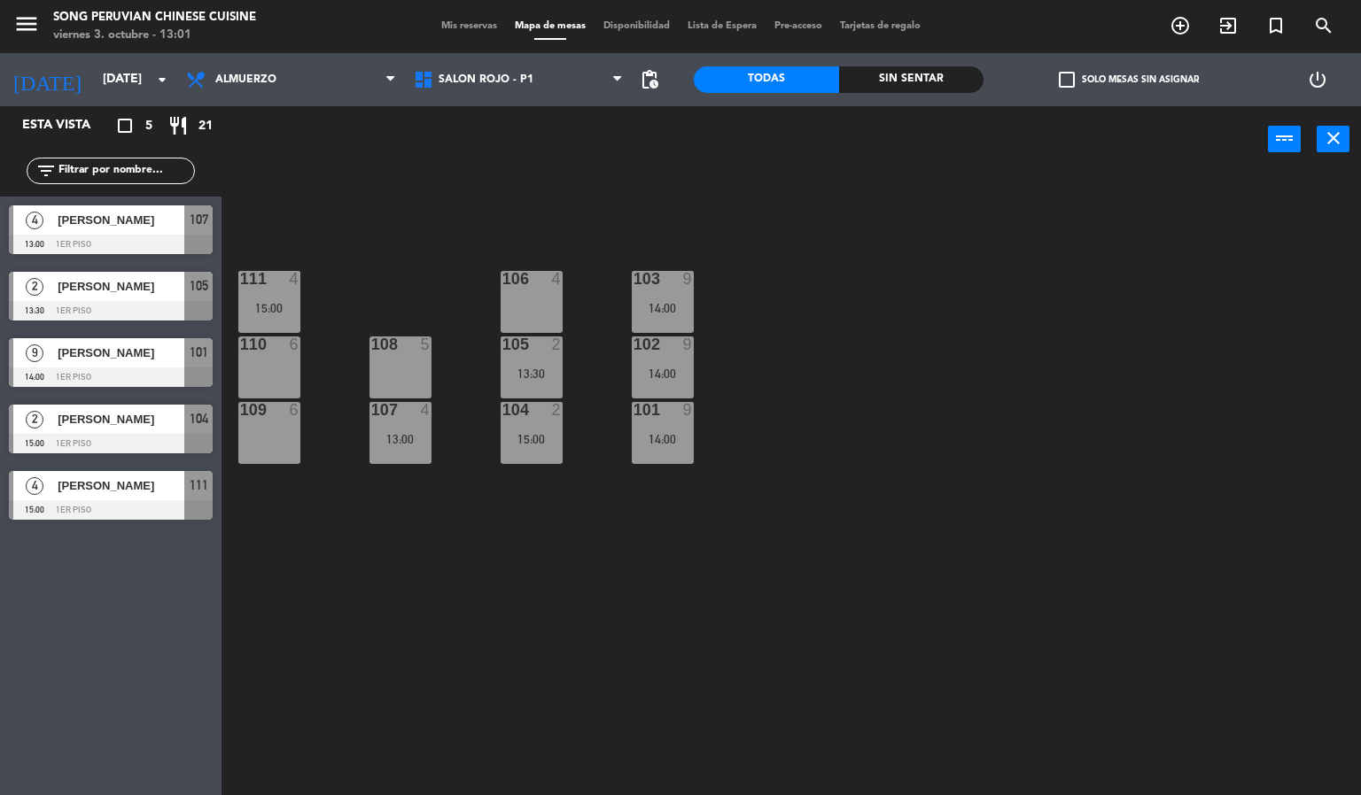
click at [128, 508] on div at bounding box center [111, 509] width 204 height 19
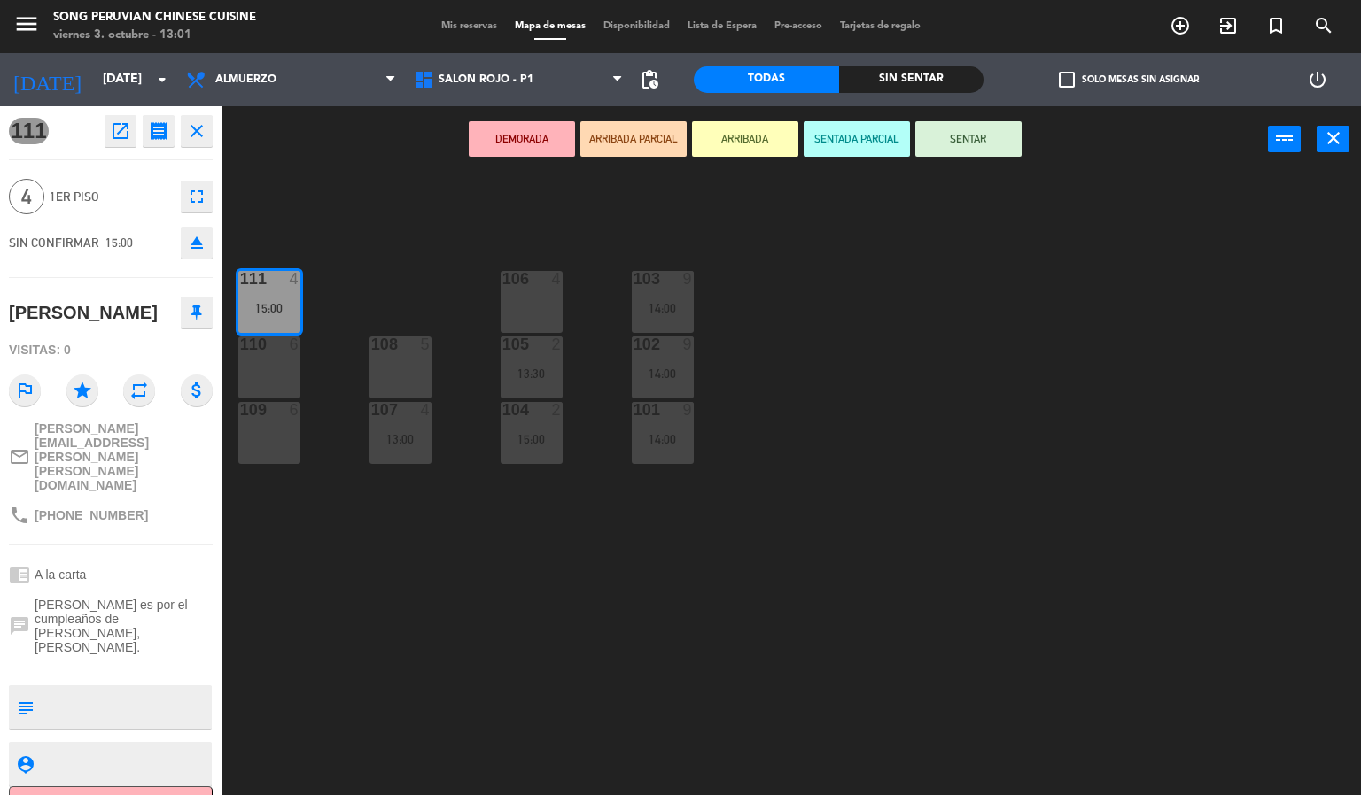
click at [308, 213] on div "103 9 14:00 106 4 111 4 15:00 102 9 14:00 105 2 13:30 108 5 110 6 101 9 14:00 1…" at bounding box center [798, 485] width 1126 height 623
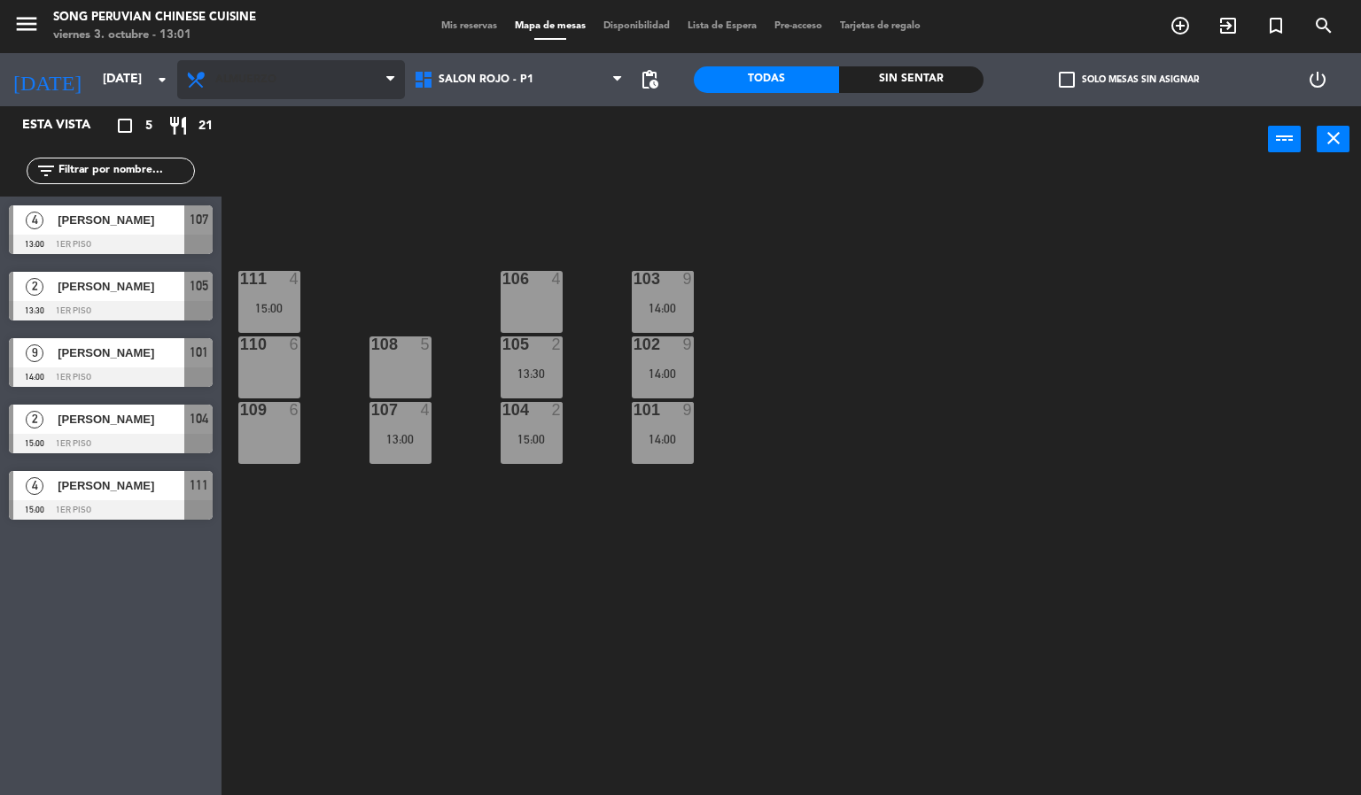
click at [312, 83] on span "Almuerzo" at bounding box center [291, 79] width 228 height 39
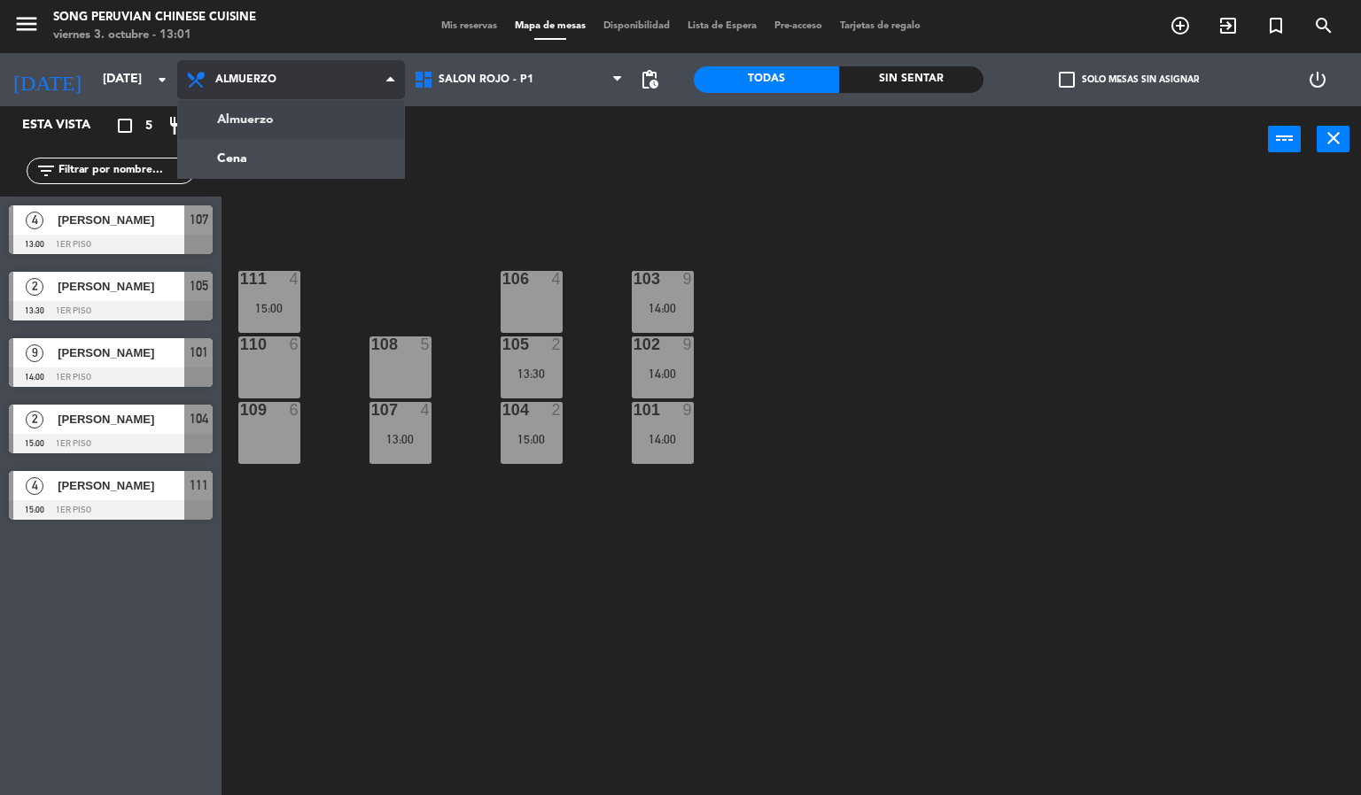
click at [300, 170] on ng-component "menu Song Peruvian Chinese Cuisine [DATE] 3. octubre - 13:01 Mis reservas Mapa …" at bounding box center [680, 398] width 1361 height 796
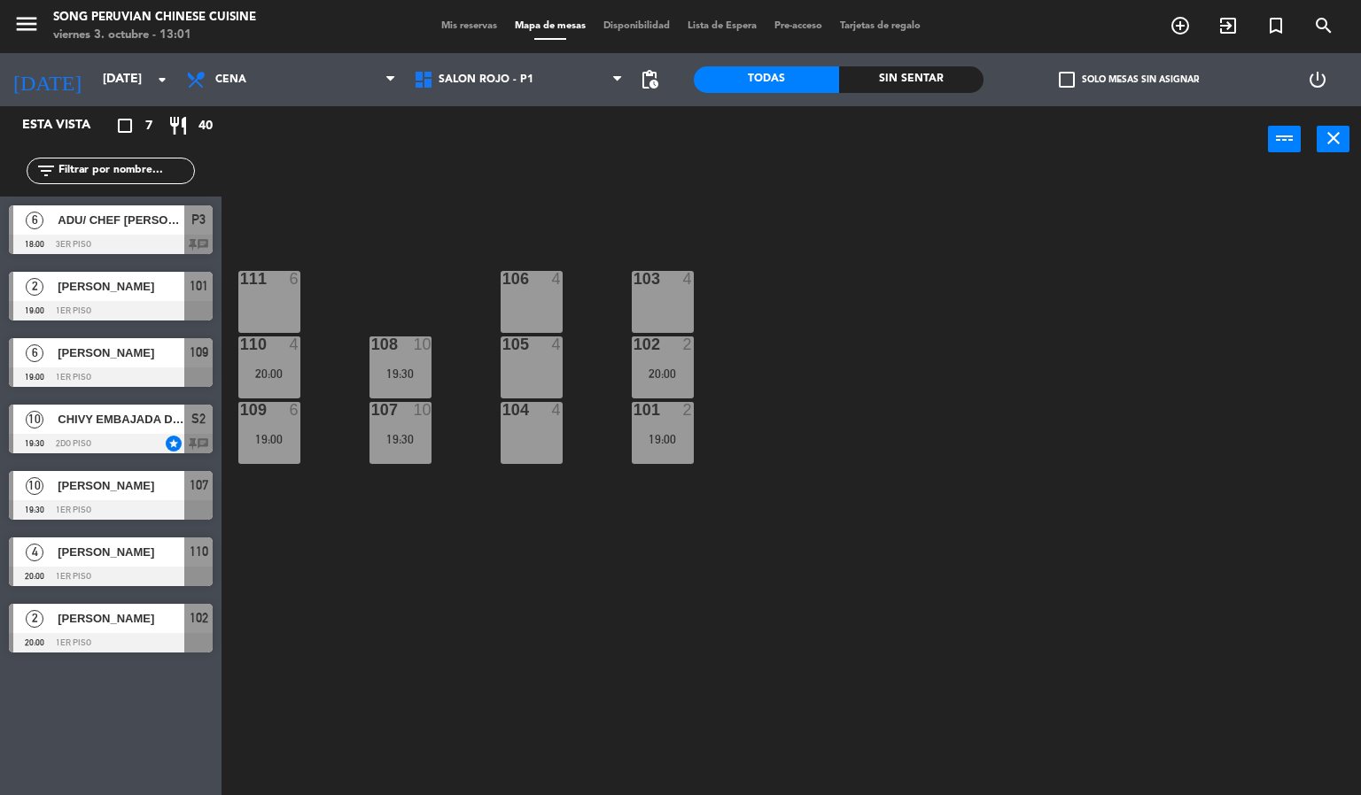
click at [89, 223] on span "ADU/ CHEF [PERSON_NAME]" at bounding box center [121, 220] width 127 height 19
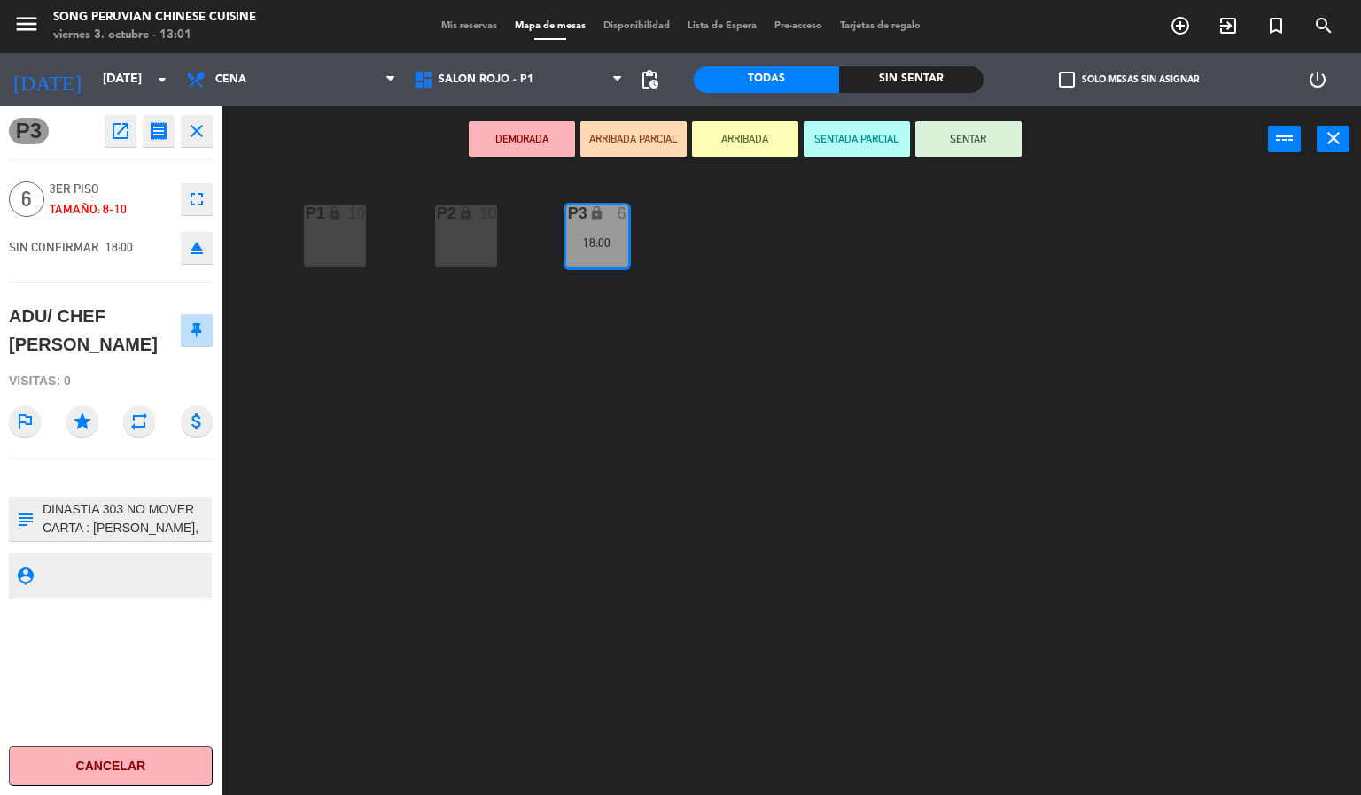
click at [369, 453] on div "P2 lock 10 P3 lock 6 18:00 P1 lock 10" at bounding box center [798, 485] width 1126 height 623
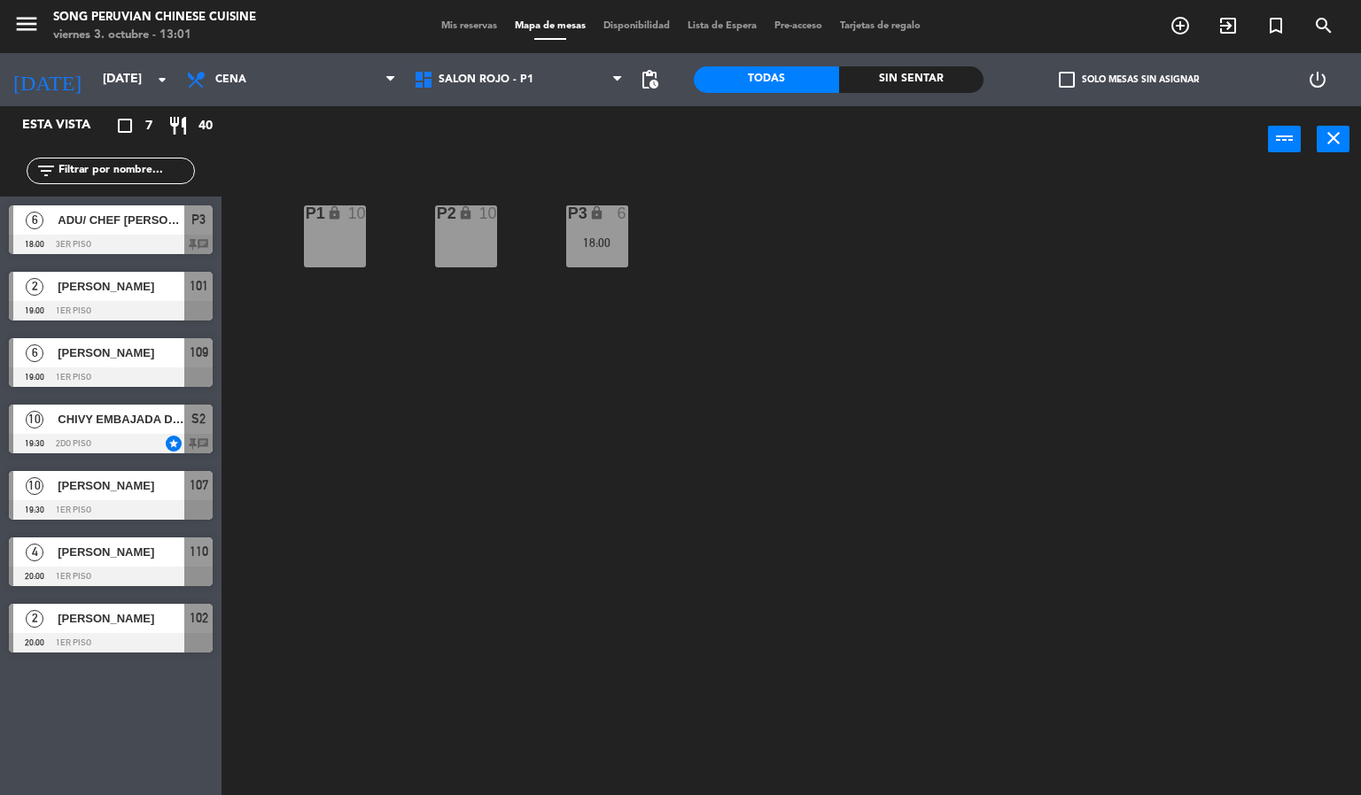
click at [90, 285] on span "[PERSON_NAME]" at bounding box center [121, 286] width 127 height 19
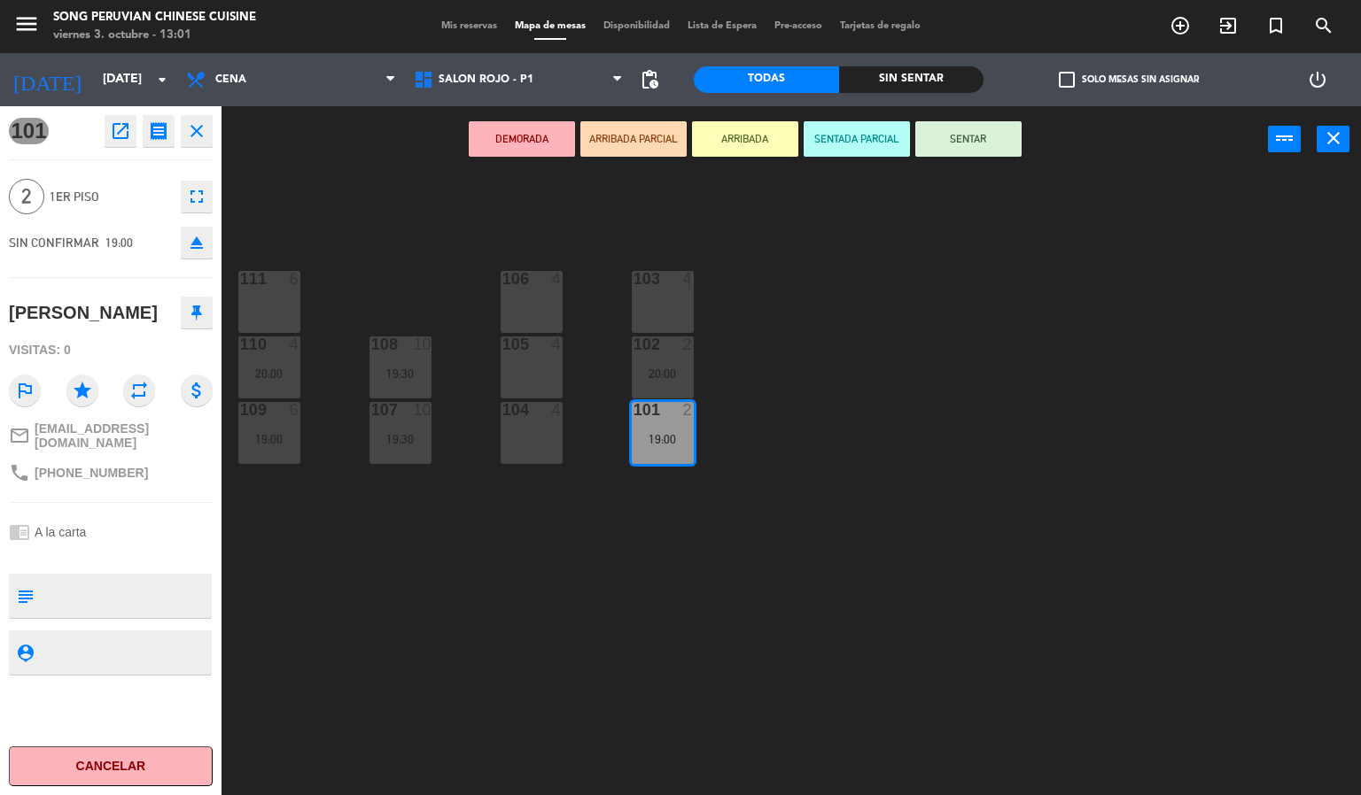
click at [360, 224] on div "103 4 106 4 111 6 102 2 20:00 105 4 108 10 19:30 110 4 20:00 101 2 19:00 104 4 …" at bounding box center [798, 485] width 1126 height 623
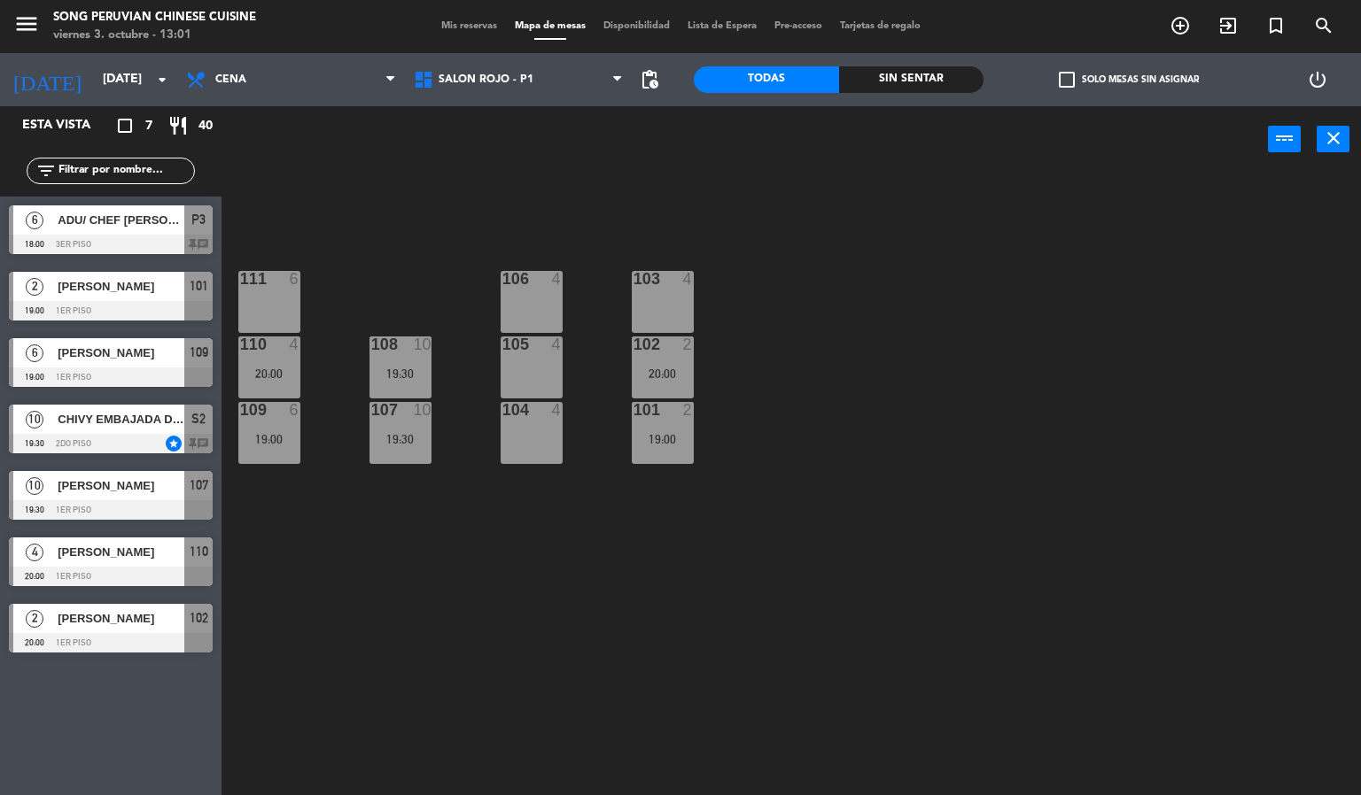
click at [157, 232] on div "ADU/ CHEF [PERSON_NAME]" at bounding box center [120, 219] width 128 height 29
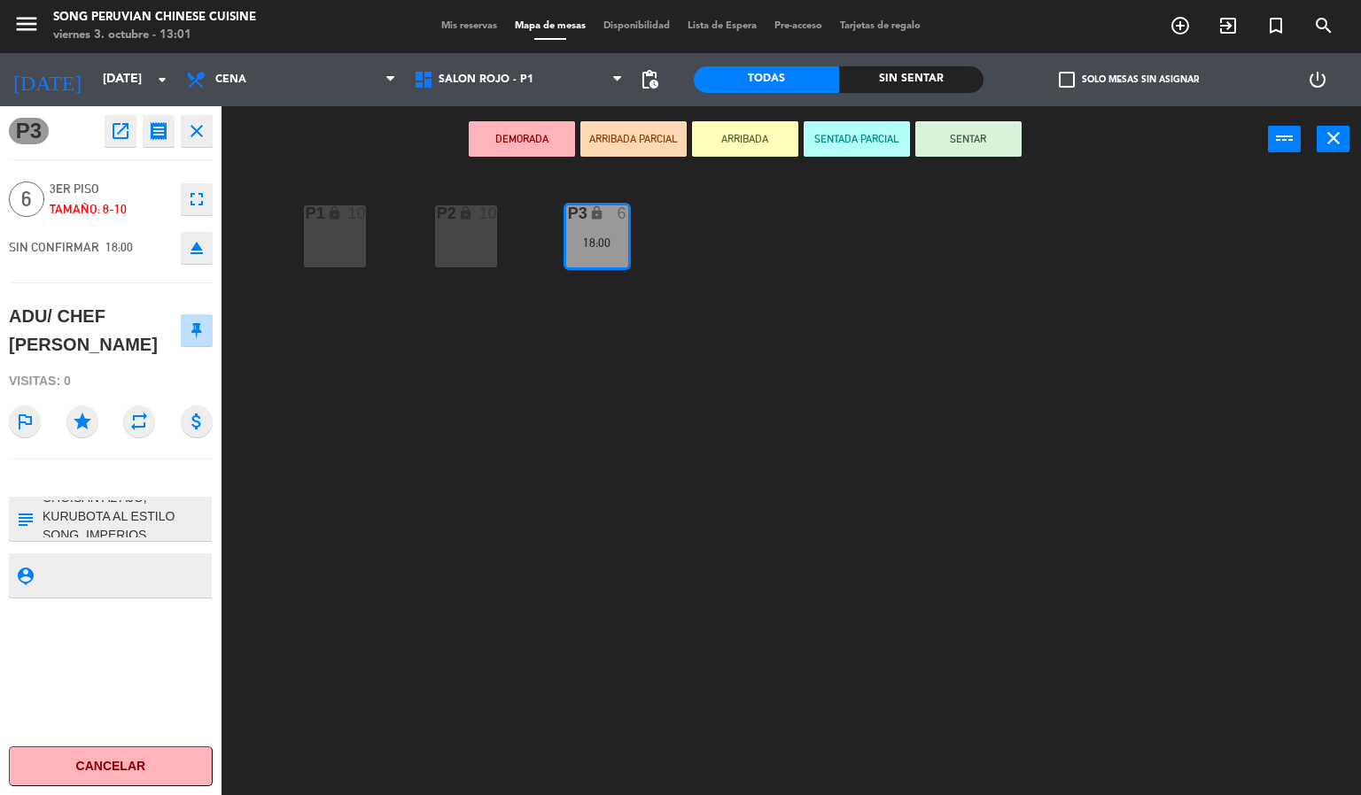
scroll to position [205, 0]
click at [280, 474] on div "P2 lock 10 P3 lock 6 18:00 P1 lock 10" at bounding box center [798, 485] width 1126 height 623
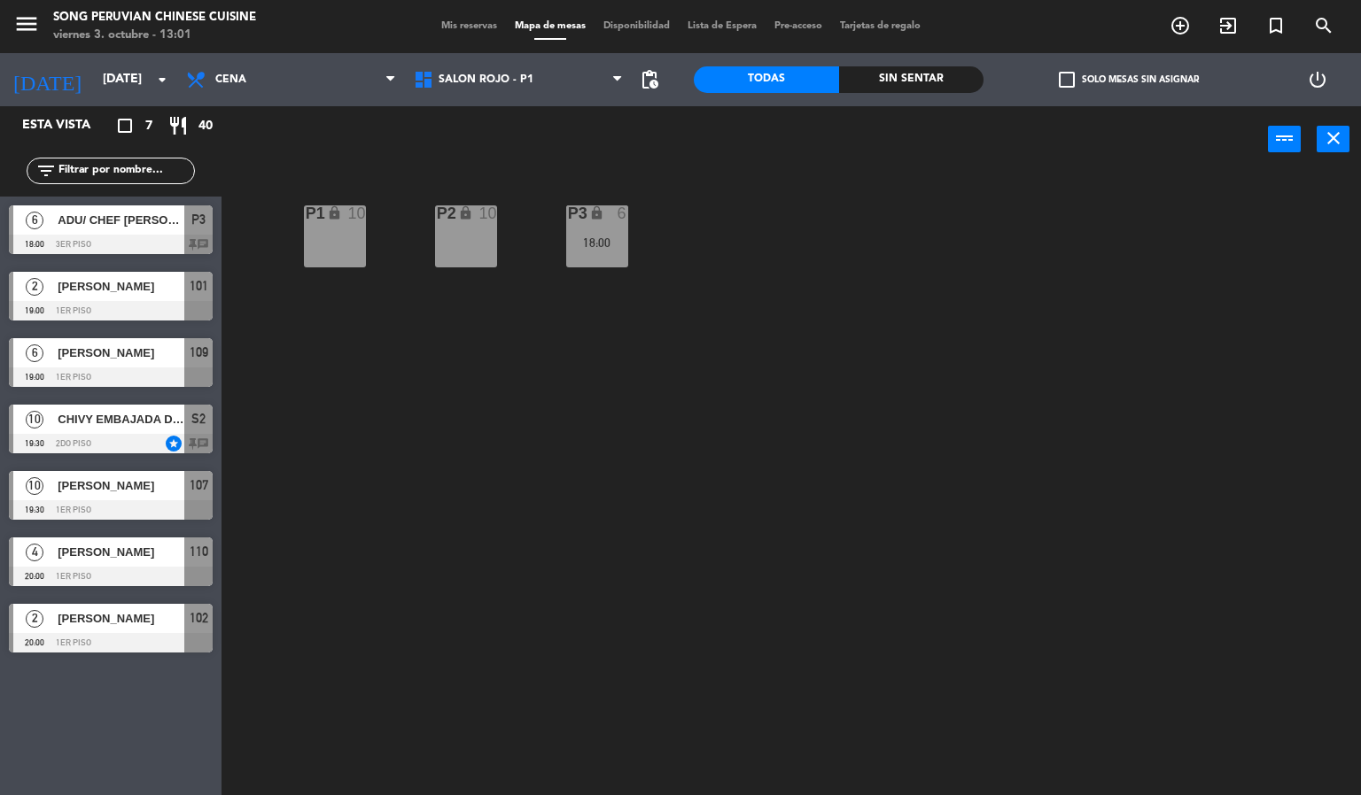
click at [62, 357] on span "[PERSON_NAME]" at bounding box center [121, 353] width 127 height 19
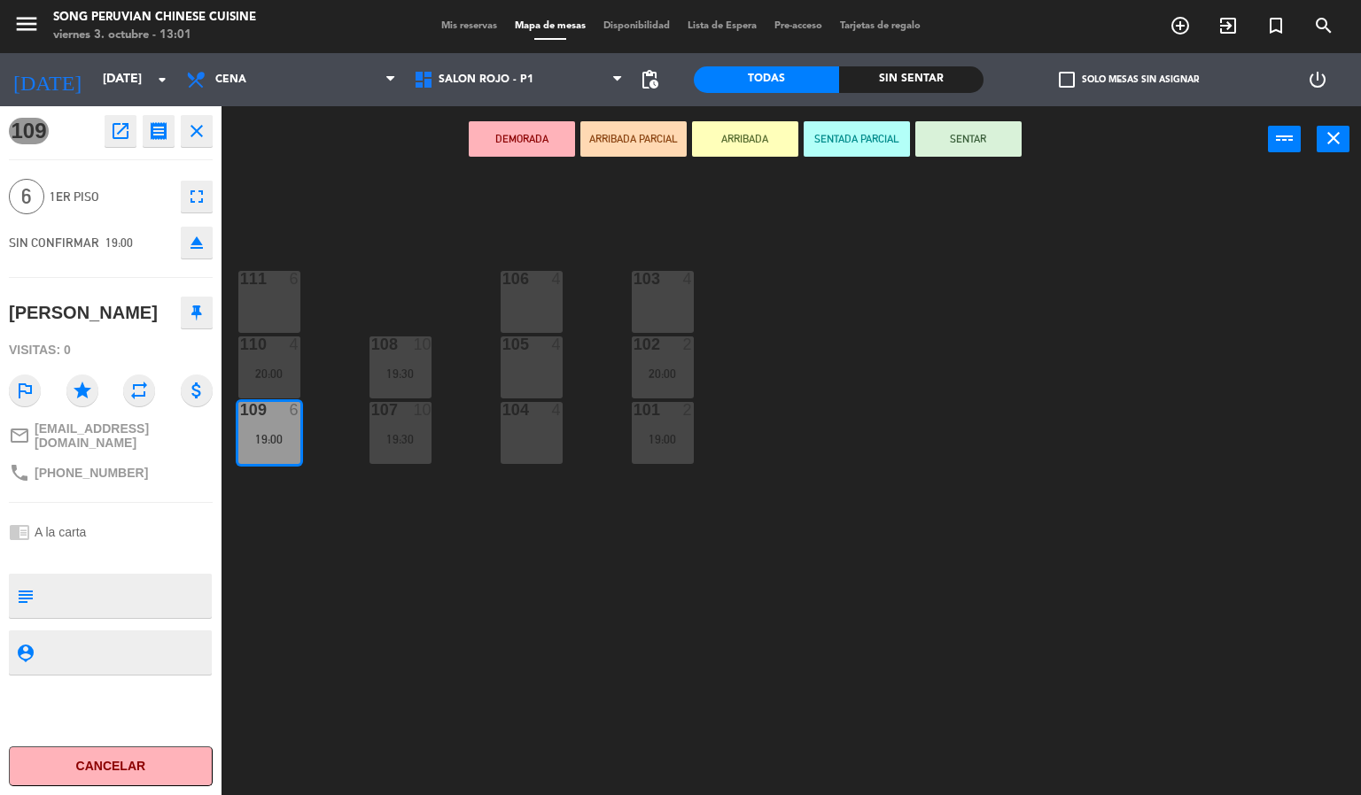
click at [306, 213] on div "103 4 106 4 111 6 102 2 20:00 105 4 108 10 19:30 110 4 20:00 101 2 19:00 104 4 …" at bounding box center [798, 485] width 1126 height 623
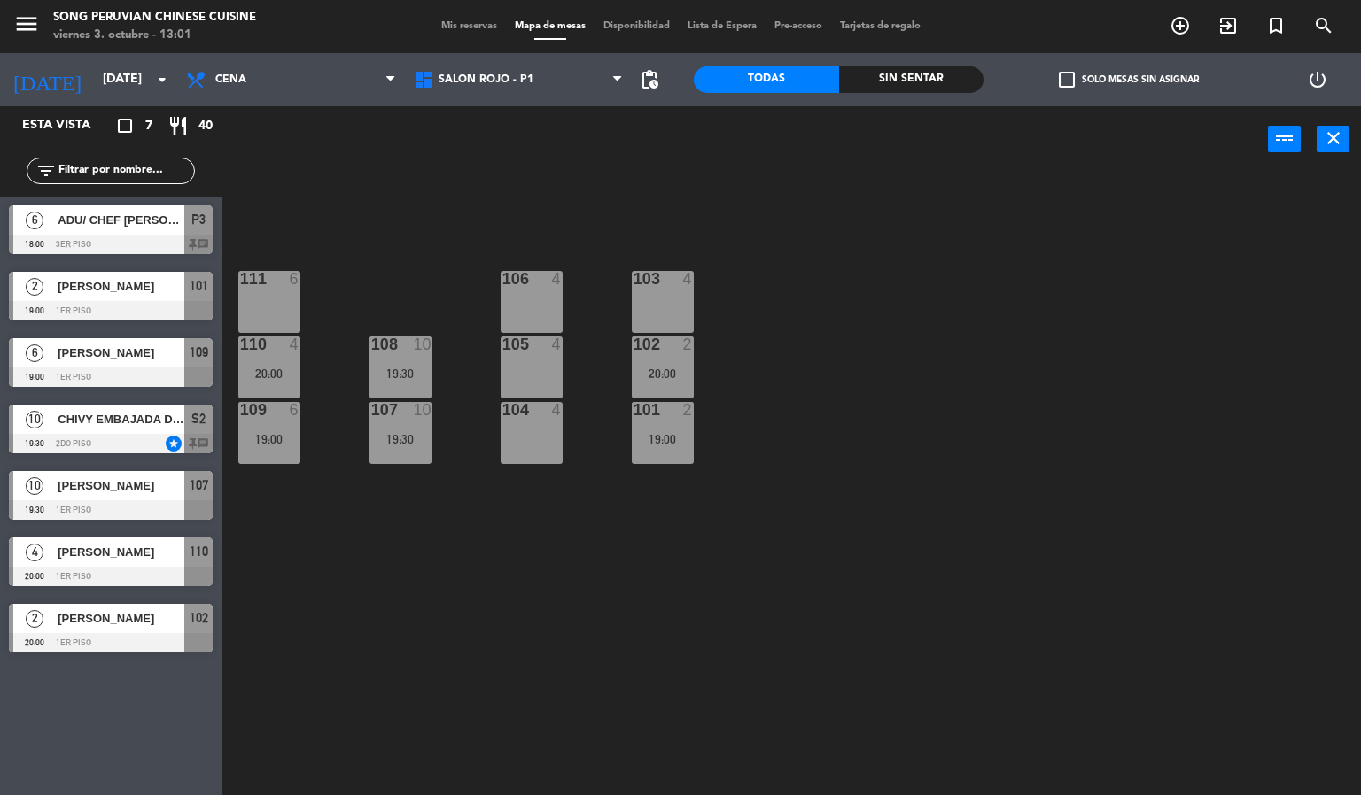
click at [53, 428] on div "10" at bounding box center [34, 419] width 43 height 29
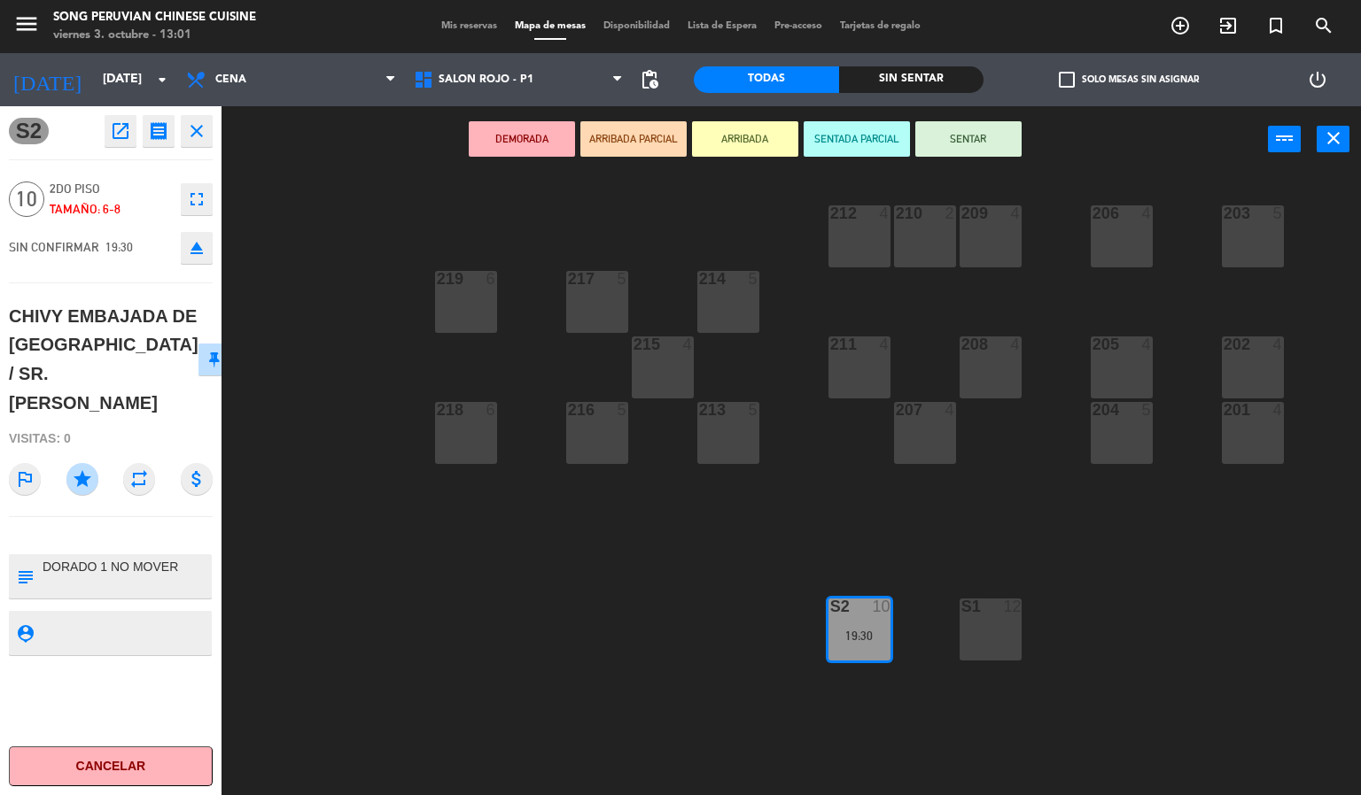
click at [253, 219] on div "203 5 206 4 210 2 212 4 209 4 214 5 217 5 219 6 202 4 205 4 208 4 211 4 215 4 2…" at bounding box center [798, 485] width 1126 height 623
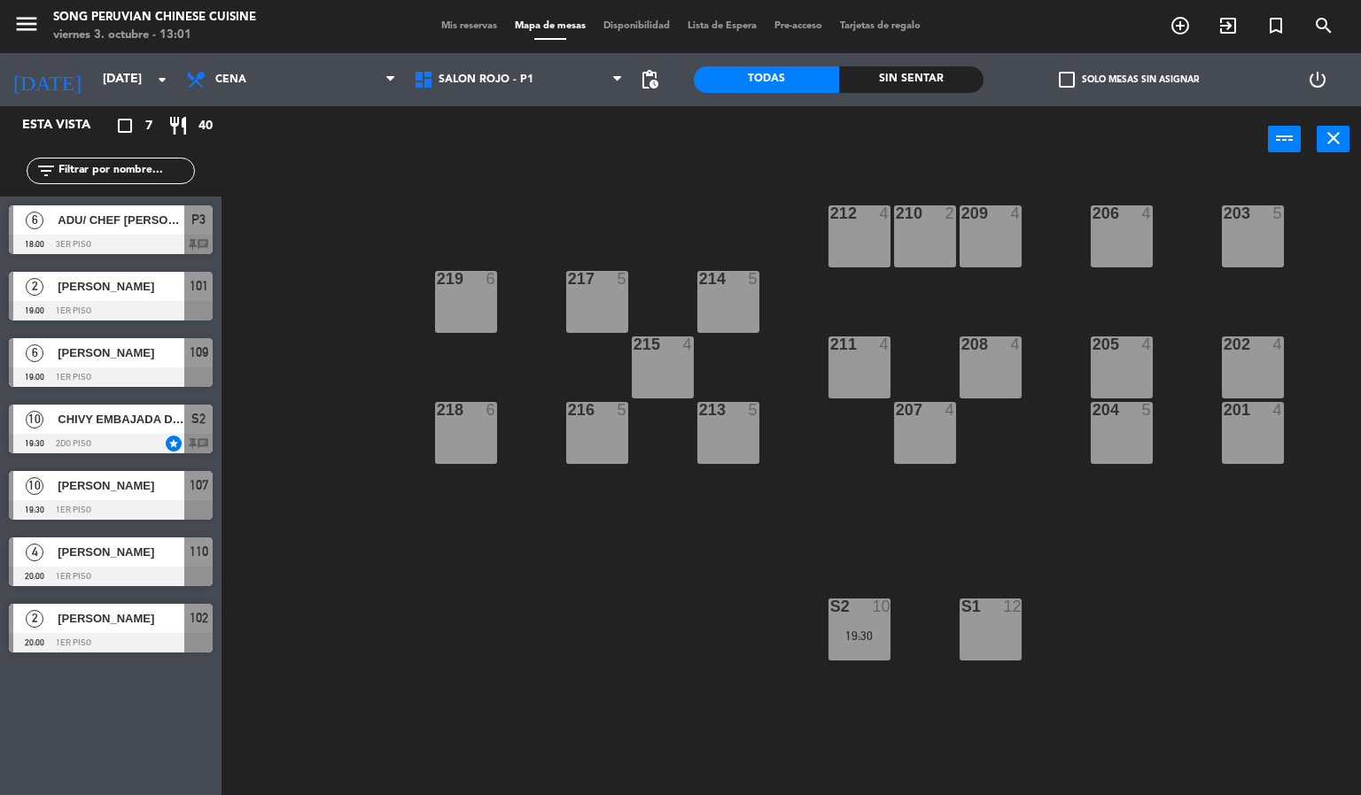
click at [102, 505] on div at bounding box center [111, 509] width 204 height 19
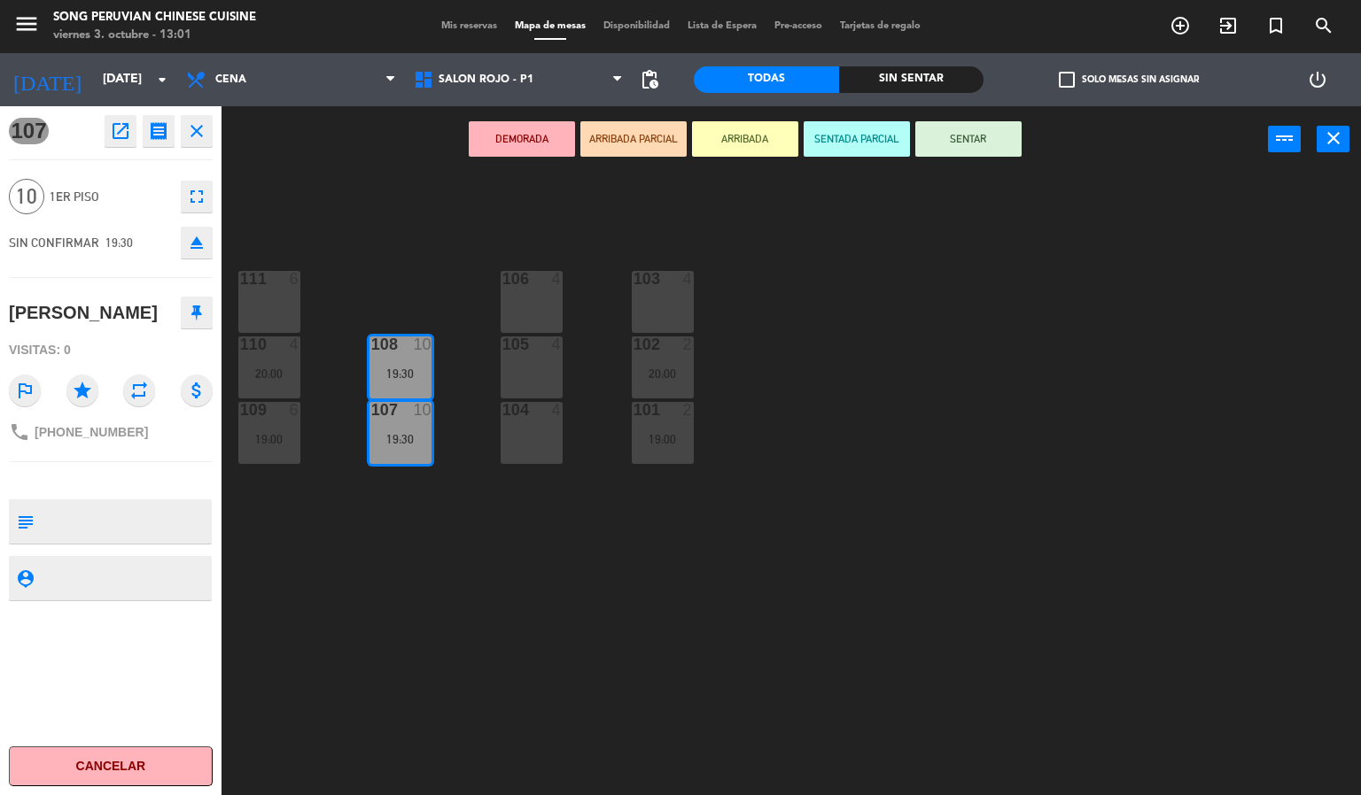
click at [290, 237] on div "103 4 106 4 111 6 102 2 20:00 105 4 108 10 19:30 110 4 20:00 101 2 19:00 104 4 …" at bounding box center [798, 485] width 1126 height 623
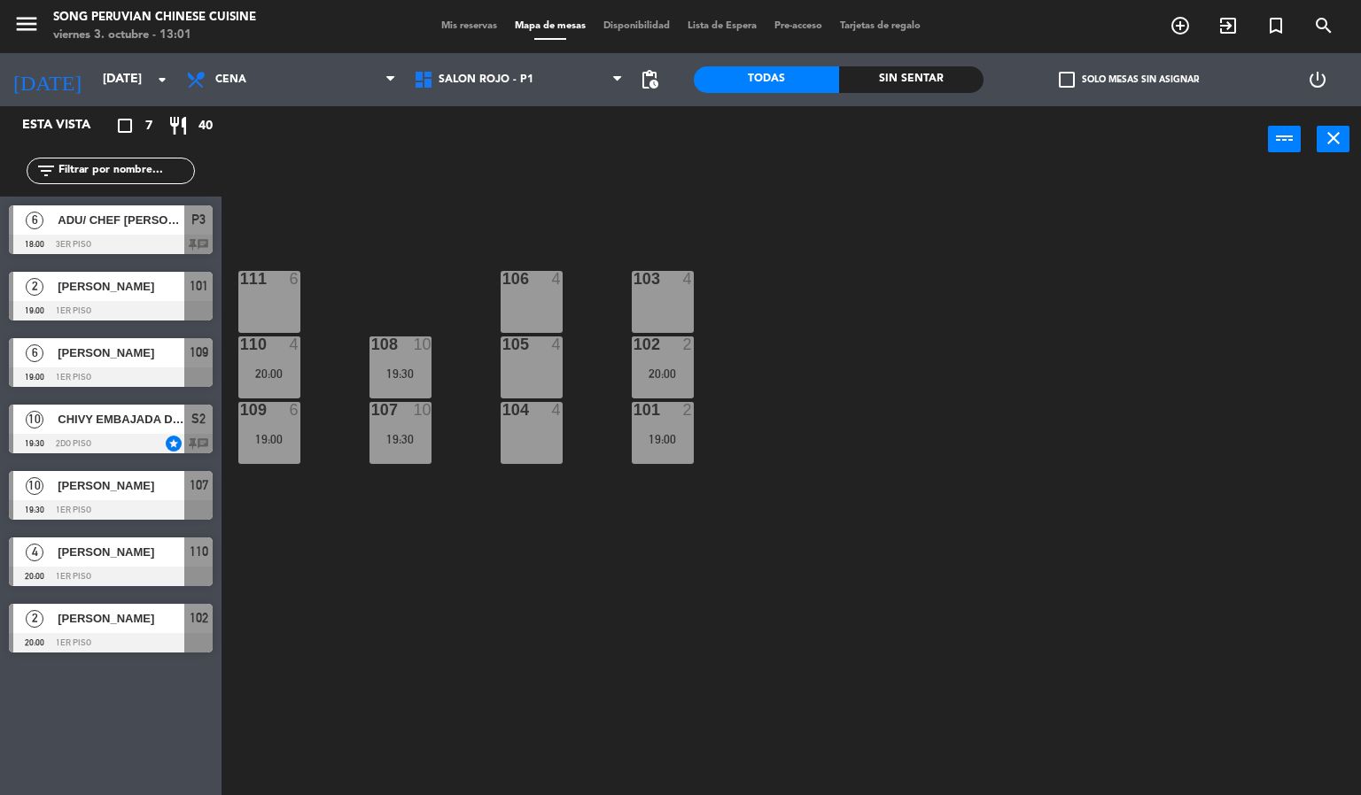
click at [101, 583] on div at bounding box center [111, 576] width 204 height 19
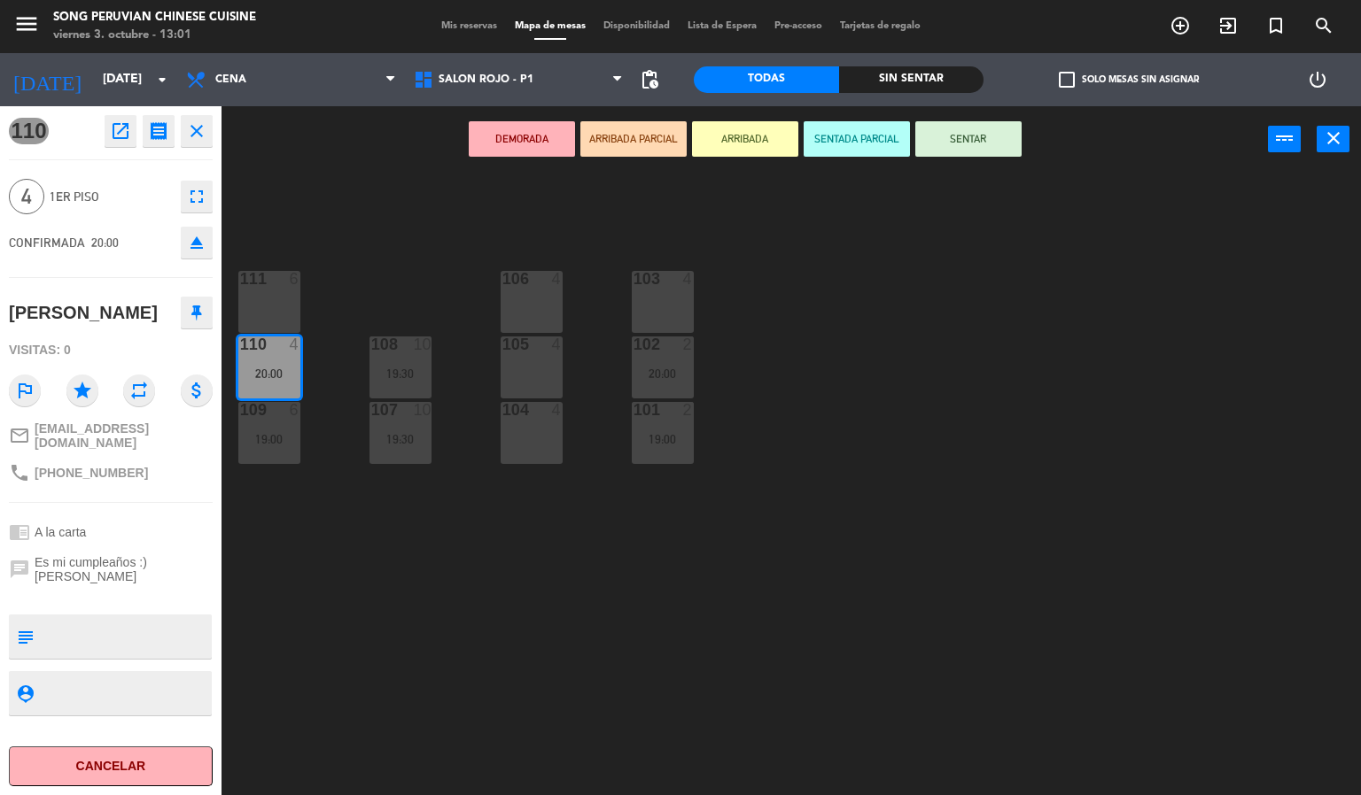
click at [290, 186] on div "103 4 106 4 111 6 102 2 20:00 105 4 108 10 19:30 110 4 20:00 101 2 19:00 104 4 …" at bounding box center [798, 485] width 1126 height 623
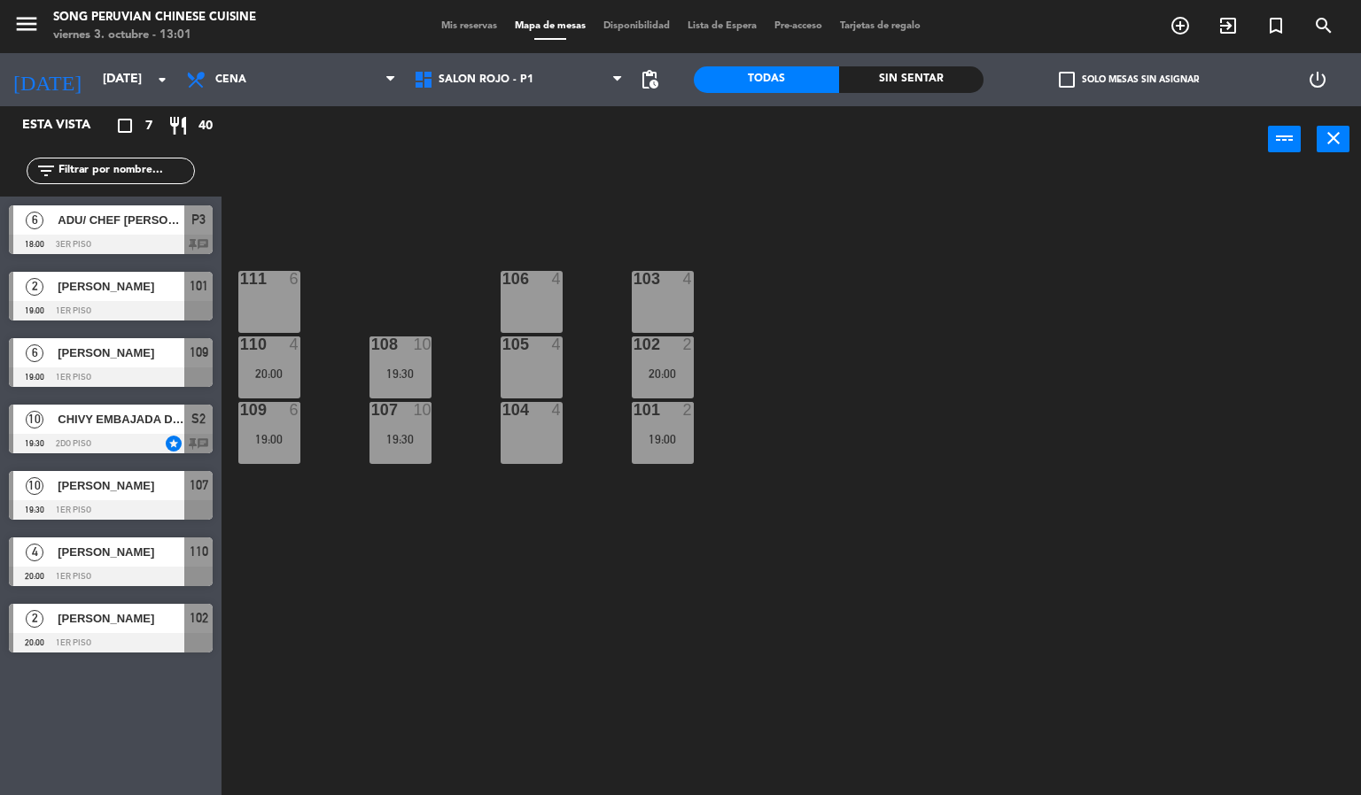
click at [93, 577] on div at bounding box center [111, 576] width 204 height 19
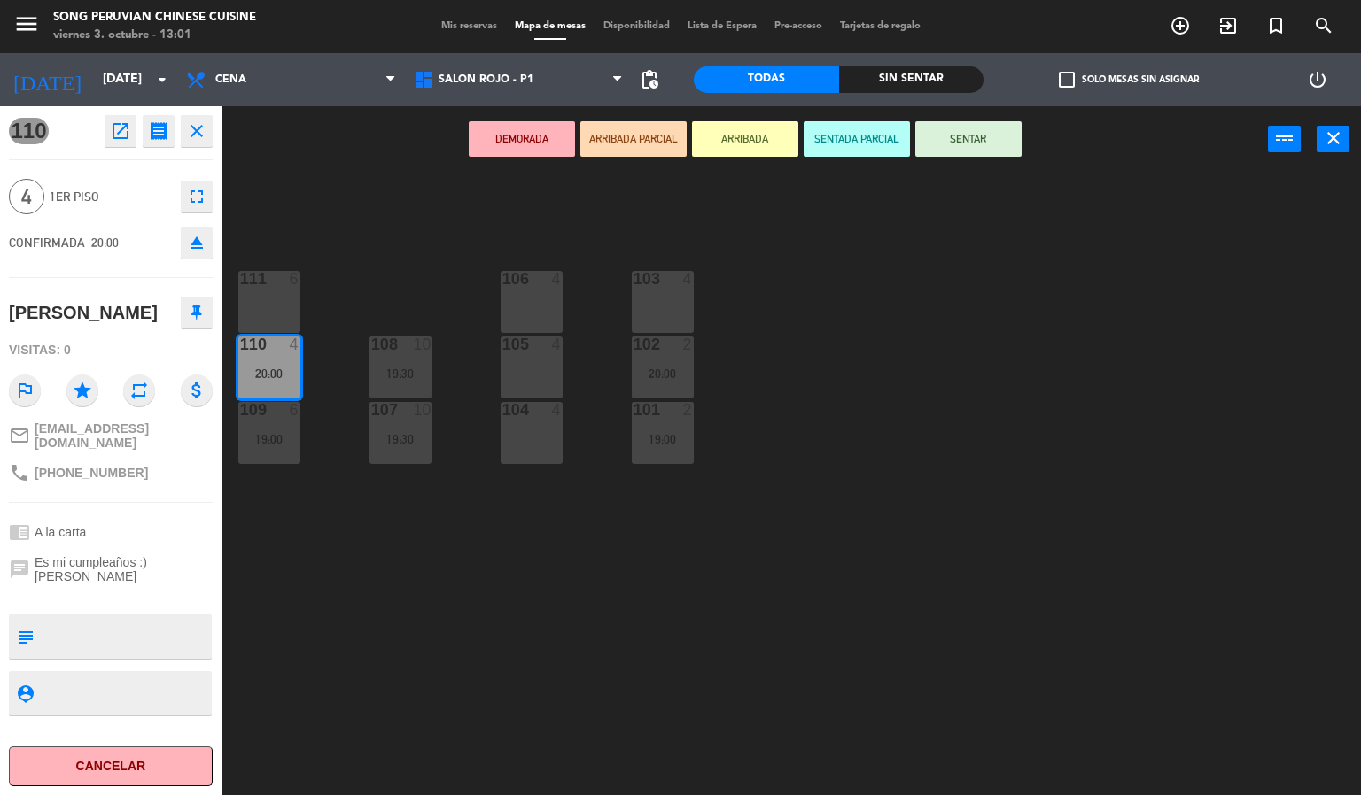
click at [327, 221] on div "103 4 106 4 111 6 102 2 20:00 105 4 108 10 19:30 110 4 20:00 101 2 19:00 104 4 …" at bounding box center [798, 485] width 1126 height 623
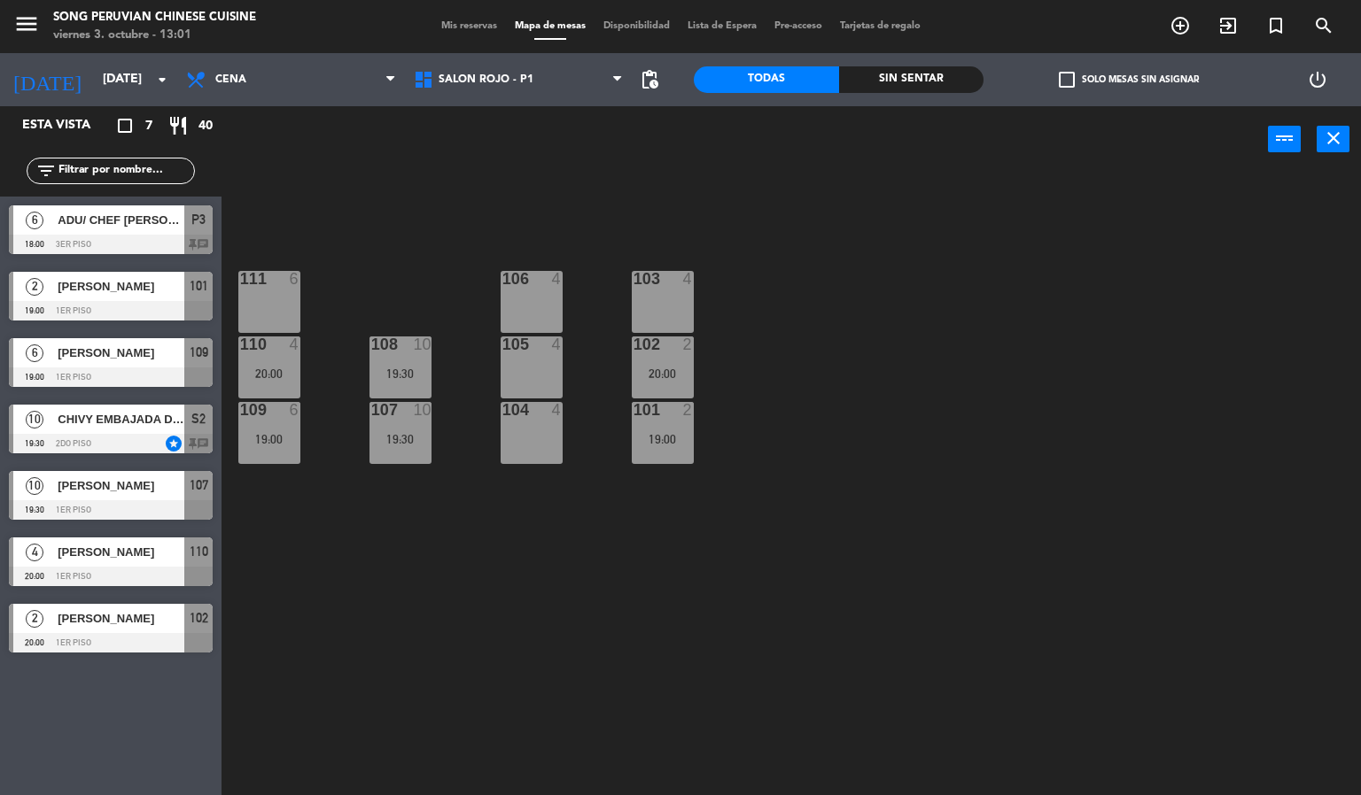
click at [128, 648] on div at bounding box center [111, 642] width 204 height 19
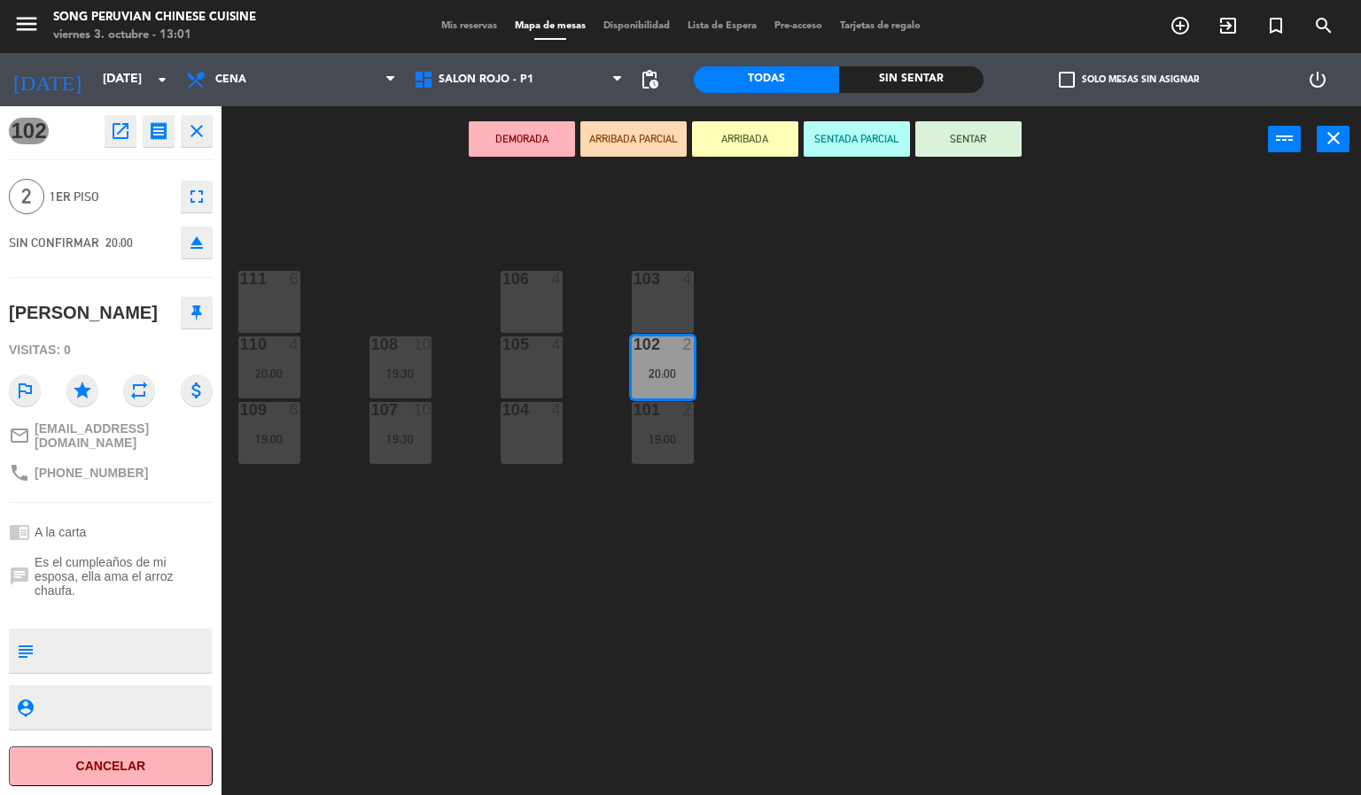
click at [352, 182] on div "103 4 106 4 111 6 102 2 20:00 105 4 108 10 19:30 110 4 20:00 101 2 19:00 104 4 …" at bounding box center [798, 485] width 1126 height 623
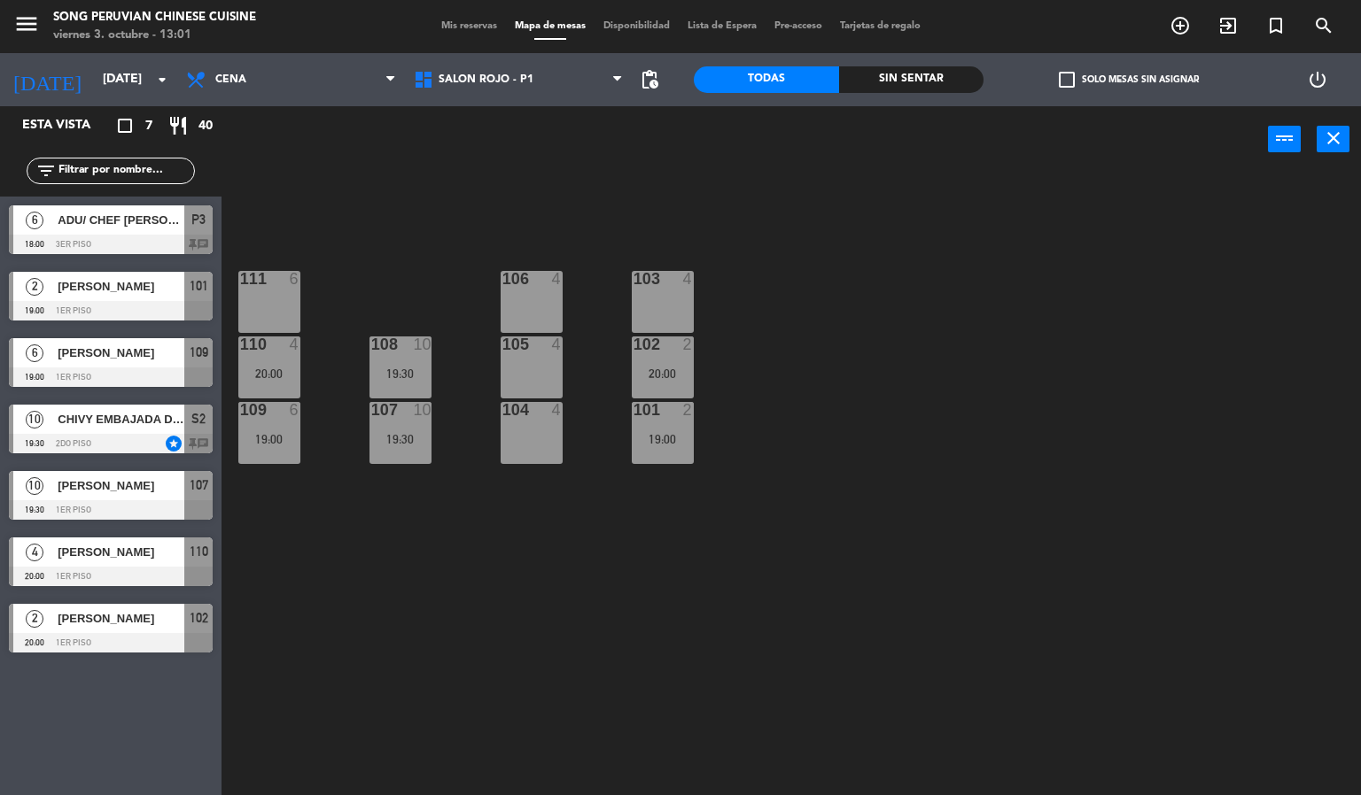
scroll to position [0, 0]
click at [112, 646] on div at bounding box center [111, 642] width 204 height 19
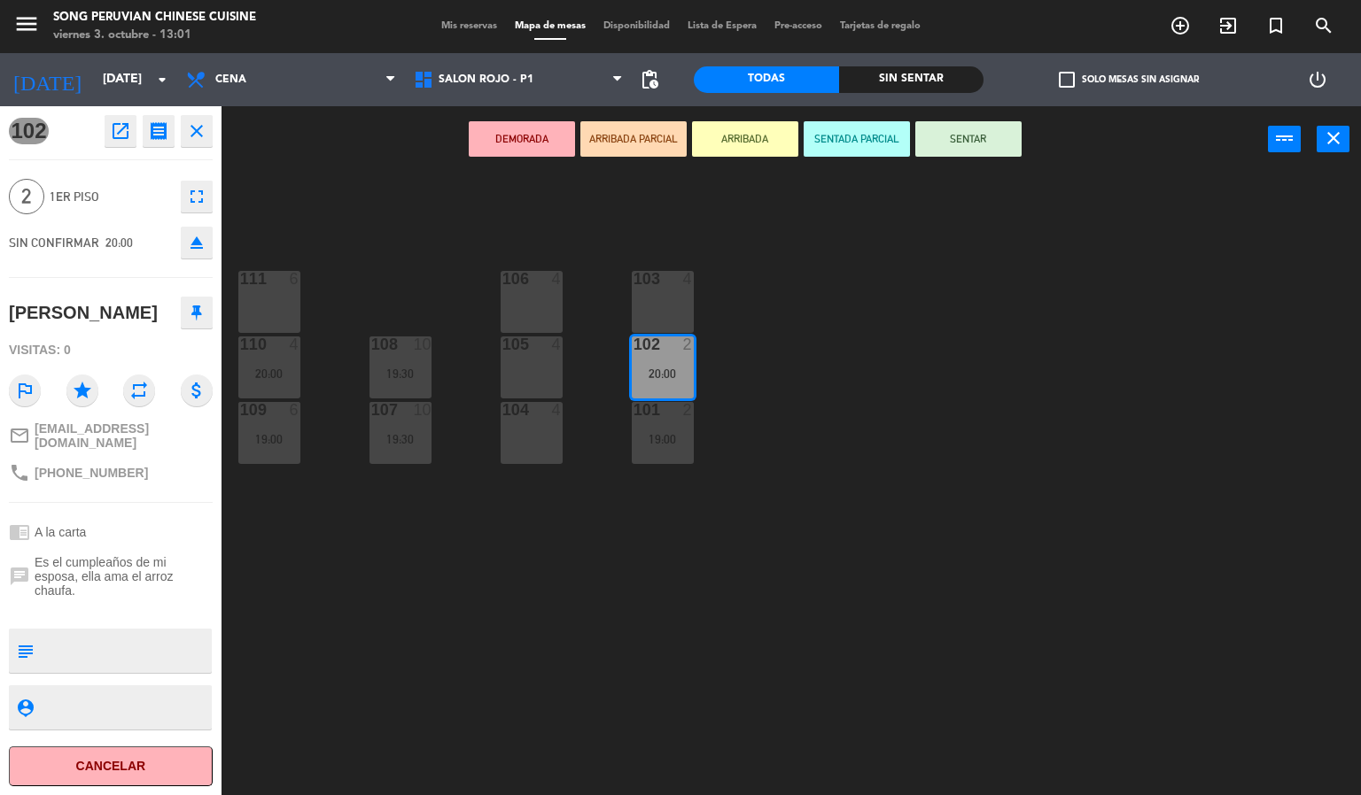
click at [322, 221] on div "103 4 106 4 111 6 102 2 20:00 105 4 108 10 19:30 110 4 20:00 101 2 19:00 104 4 …" at bounding box center [798, 485] width 1126 height 623
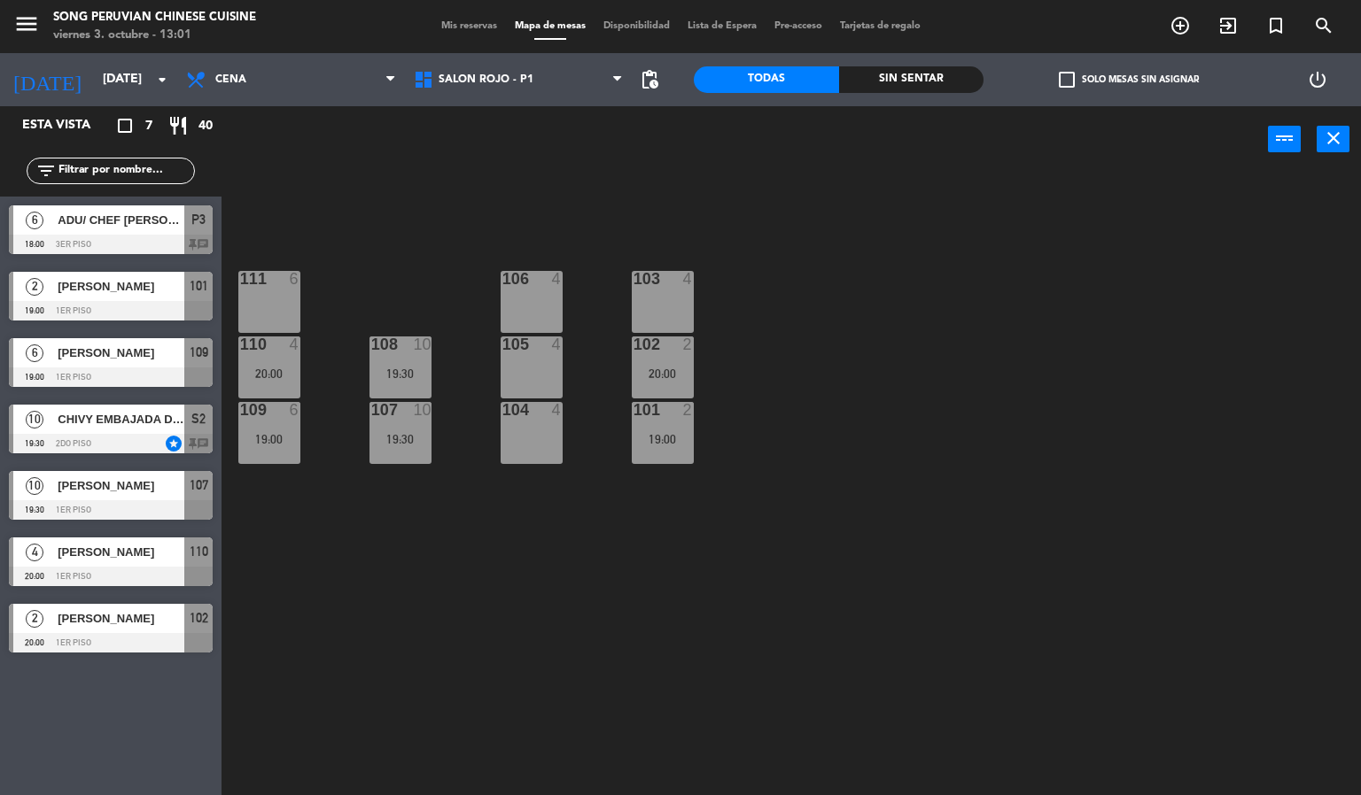
click at [139, 640] on div at bounding box center [111, 642] width 204 height 19
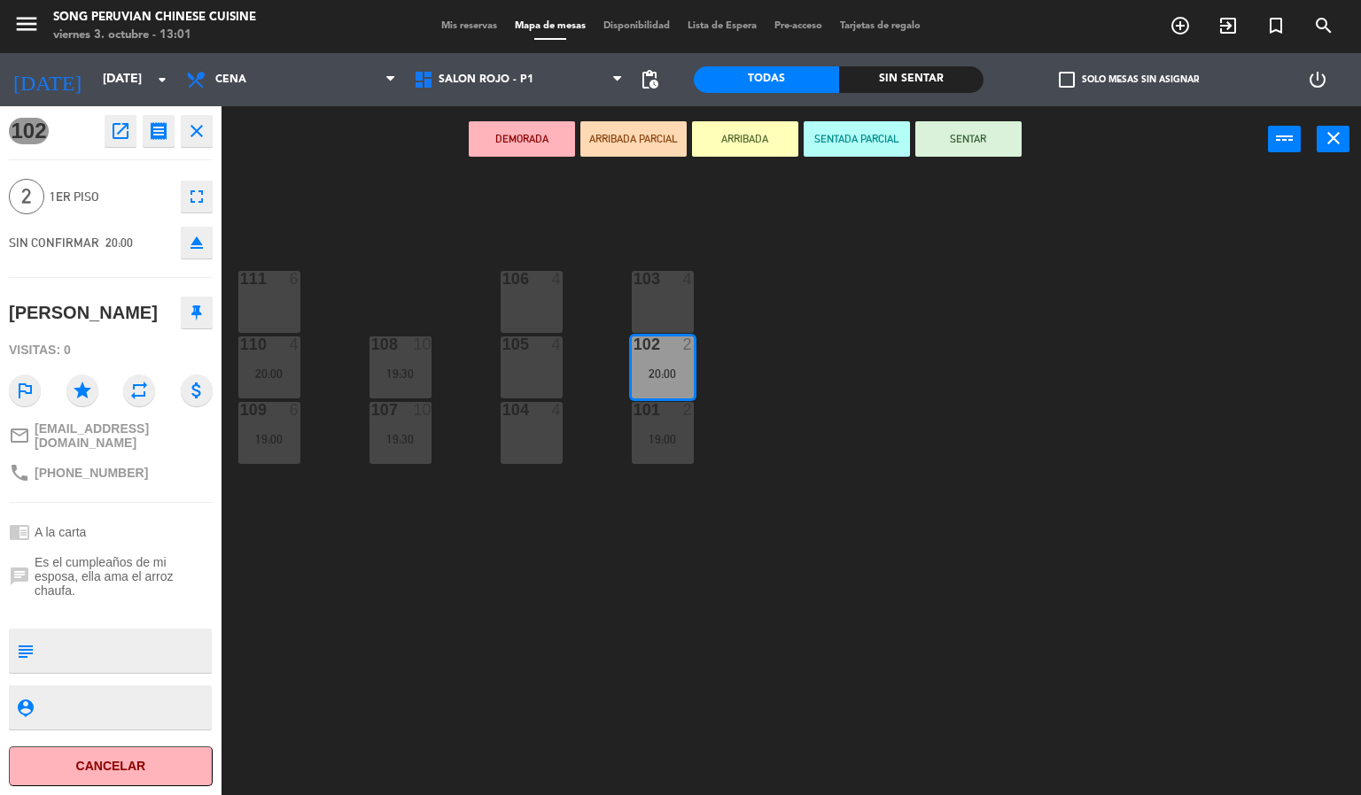
click at [61, 482] on div "phone [PHONE_NUMBER]" at bounding box center [111, 473] width 204 height 34
click at [61, 431] on span "[EMAIL_ADDRESS][DOMAIN_NAME]" at bounding box center [124, 436] width 178 height 28
click at [57, 430] on span "[EMAIL_ADDRESS][DOMAIN_NAME]" at bounding box center [124, 436] width 178 height 28
click at [35, 388] on icon "outlined_flag" at bounding box center [25, 391] width 32 height 32
click at [16, 381] on icon "outlined_flag" at bounding box center [25, 391] width 32 height 32
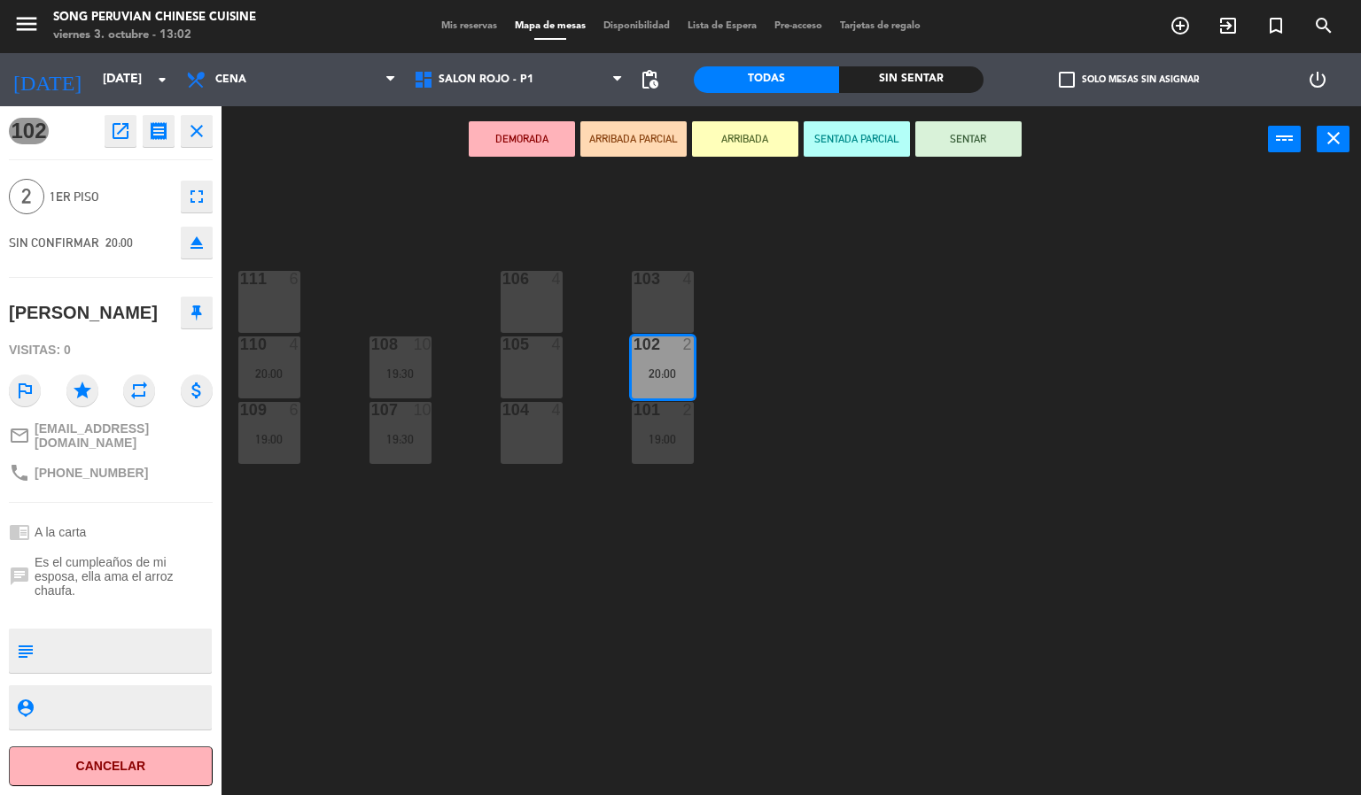
click at [329, 195] on div "103 4 106 4 111 6 102 2 20:00 105 4 108 10 19:30 110 4 20:00 101 2 19:00 104 4 …" at bounding box center [798, 485] width 1126 height 623
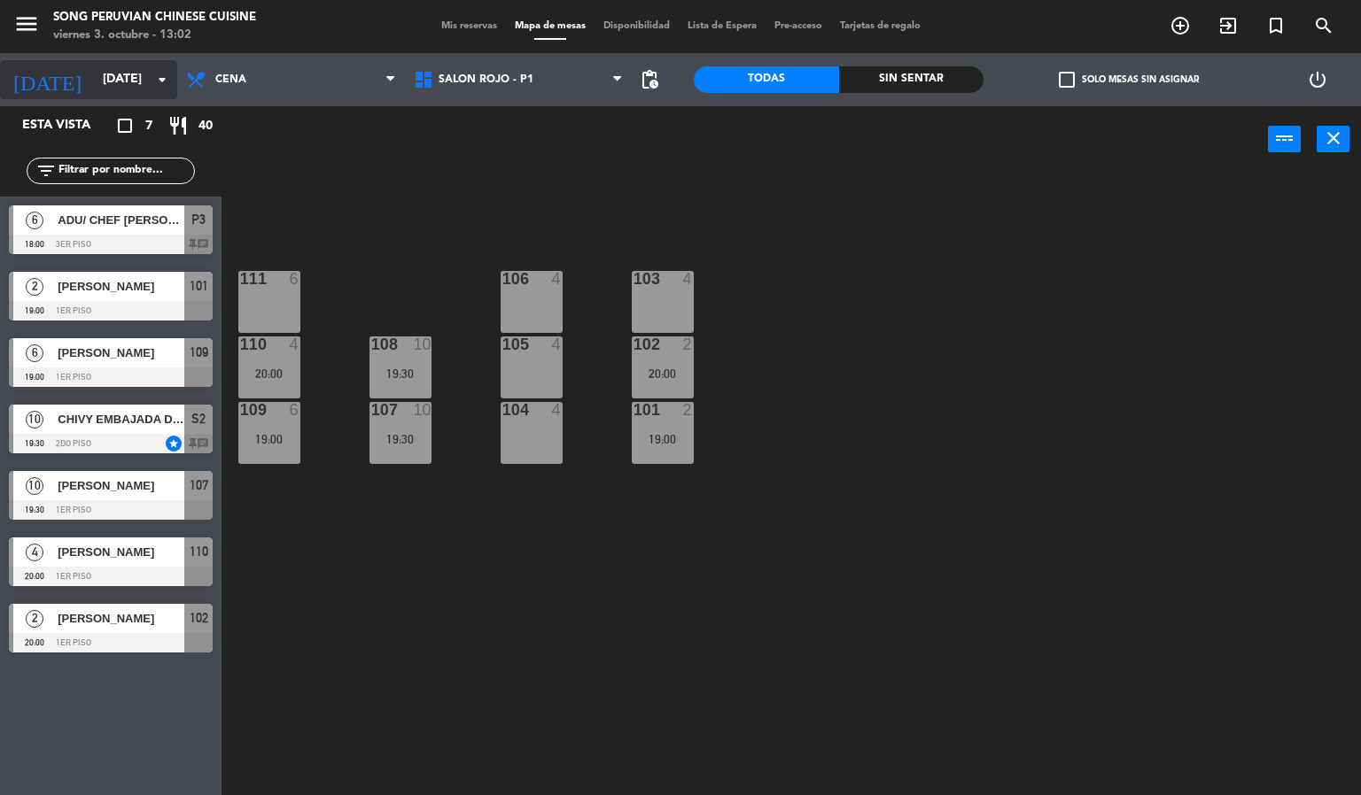
click at [97, 82] on input "[DATE]" at bounding box center [178, 80] width 168 height 32
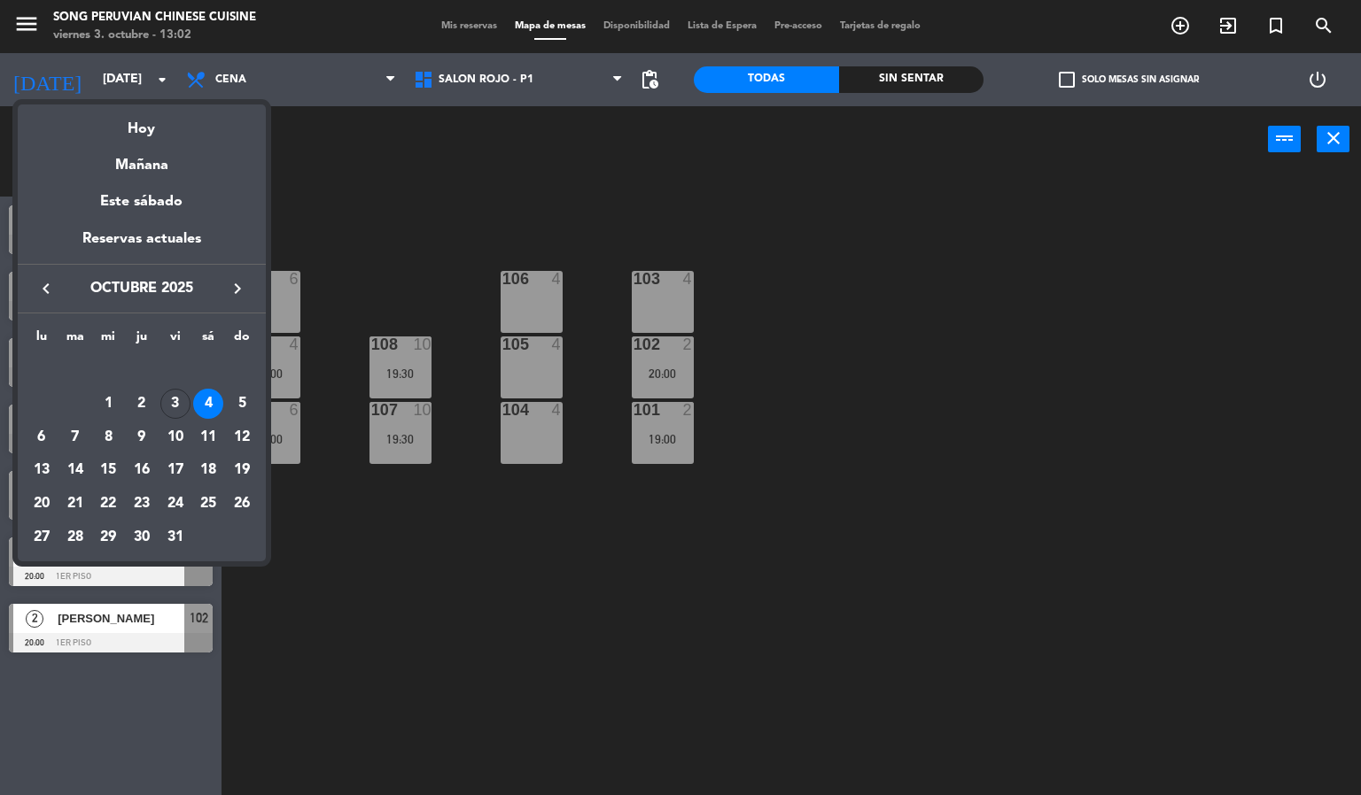
click at [343, 226] on div at bounding box center [680, 397] width 1361 height 795
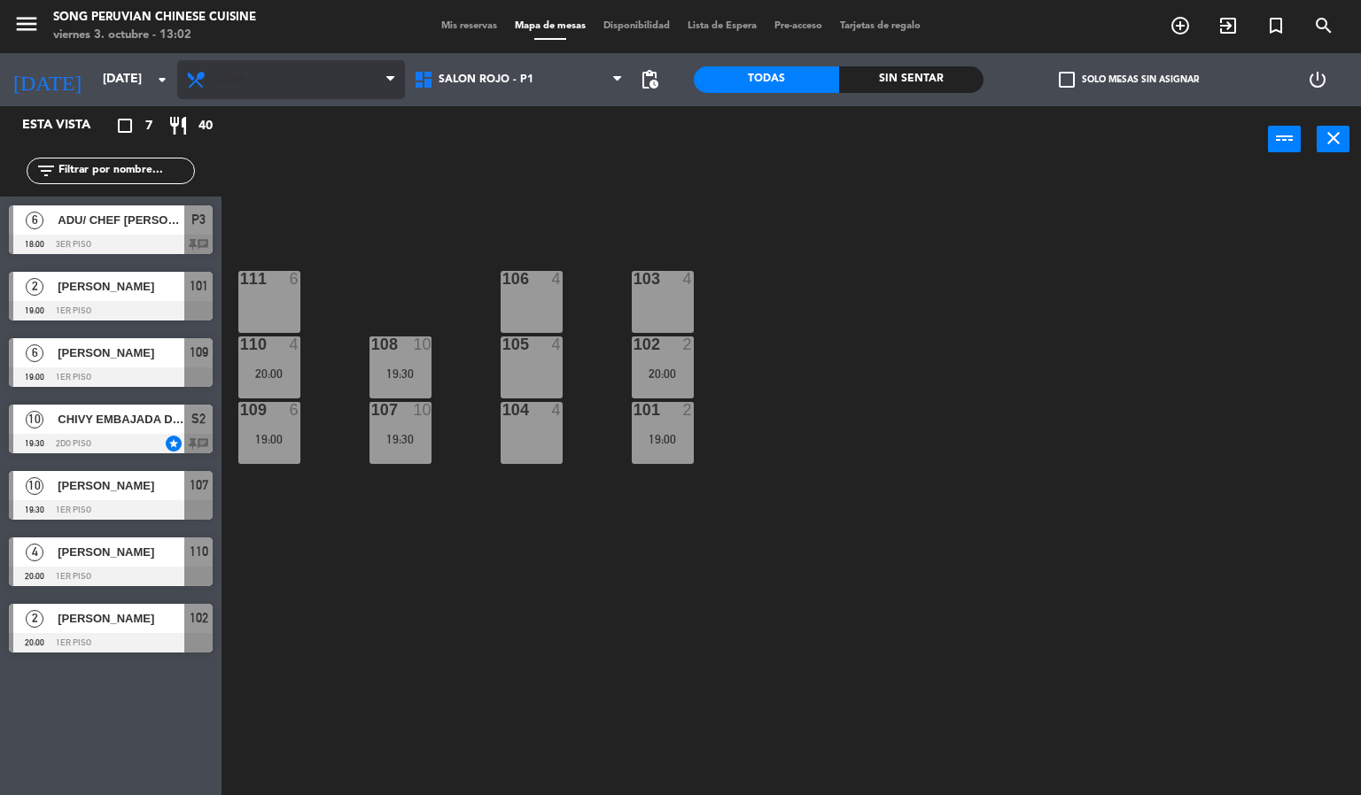
click at [304, 96] on span "Cena" at bounding box center [291, 79] width 228 height 39
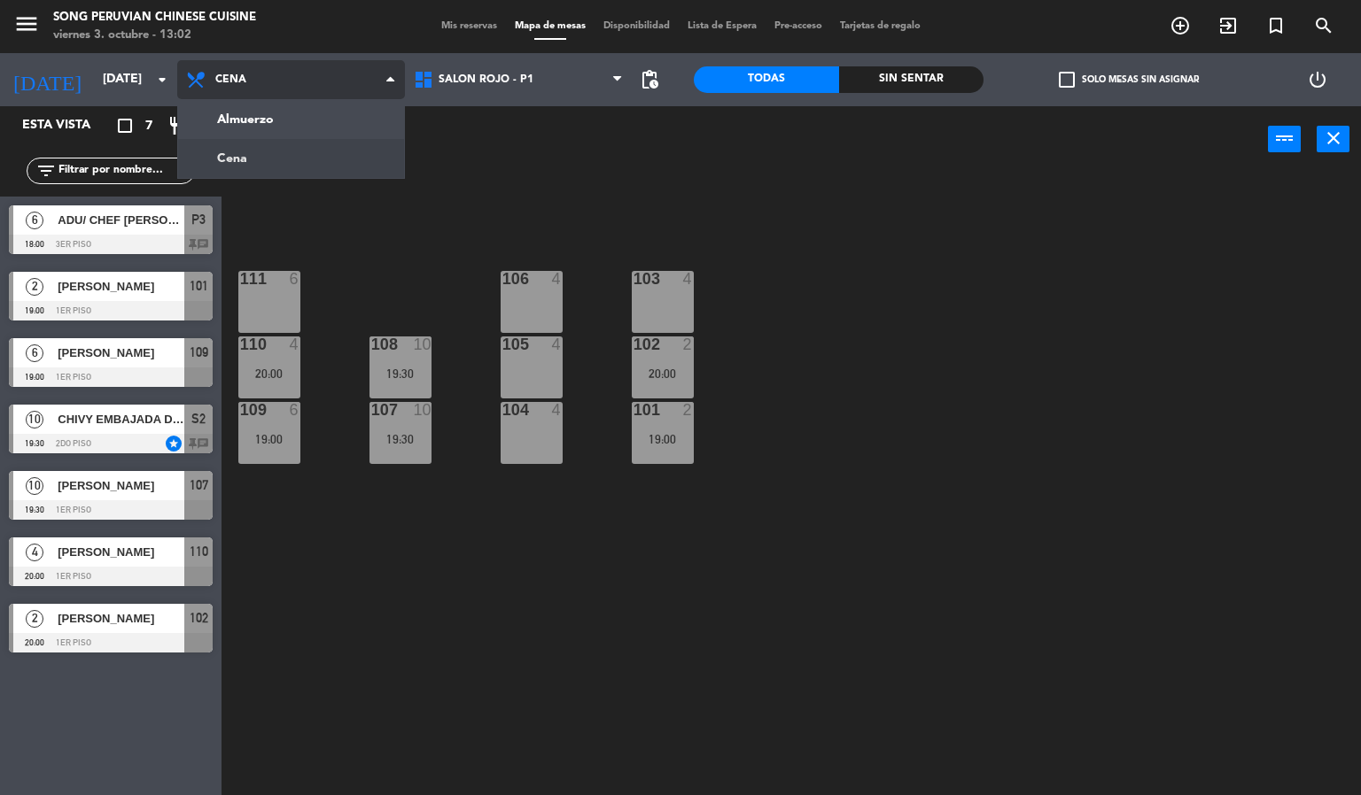
click at [279, 107] on ng-component "menu Song Peruvian Chinese Cuisine [DATE] 3. octubre - 13:02 Mis reservas Mapa …" at bounding box center [680, 398] width 1361 height 796
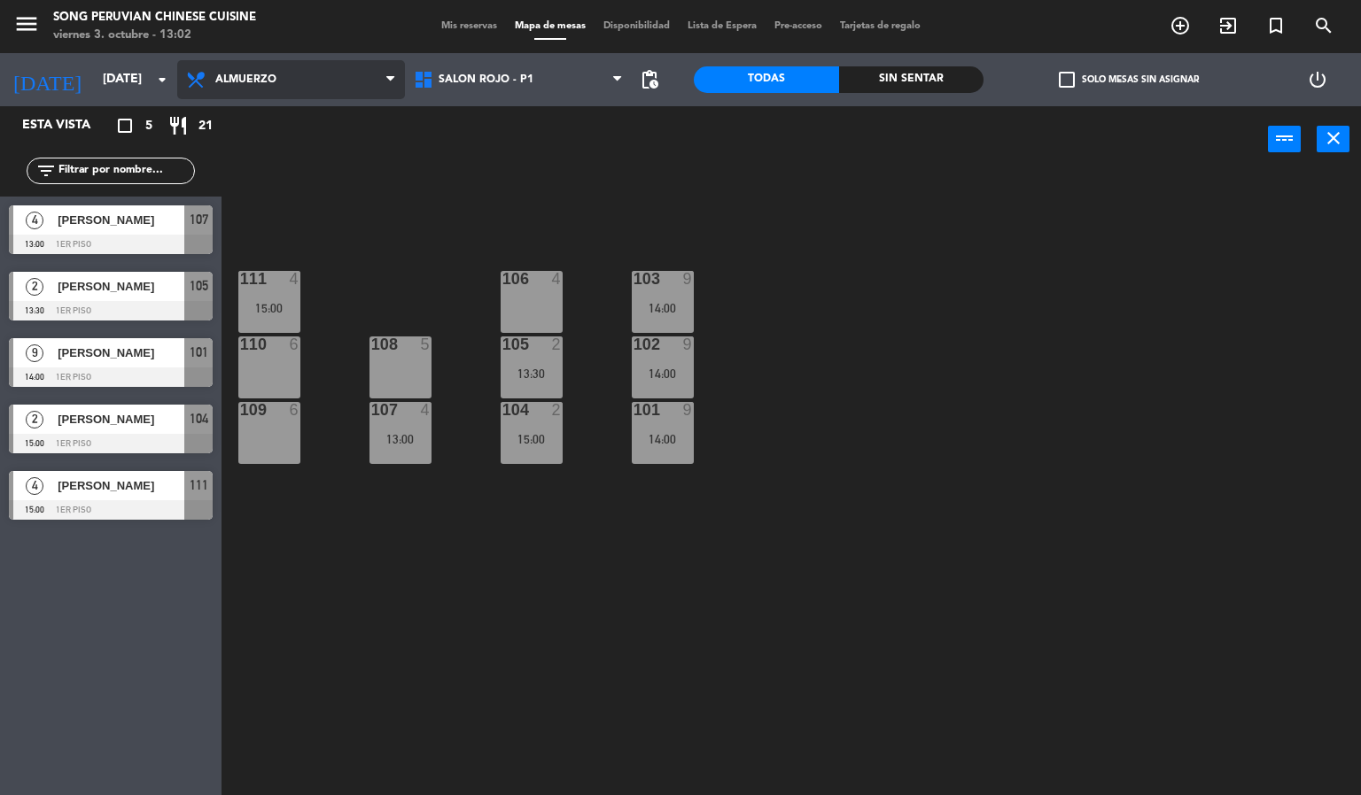
click at [274, 80] on span "Almuerzo" at bounding box center [245, 80] width 61 height 12
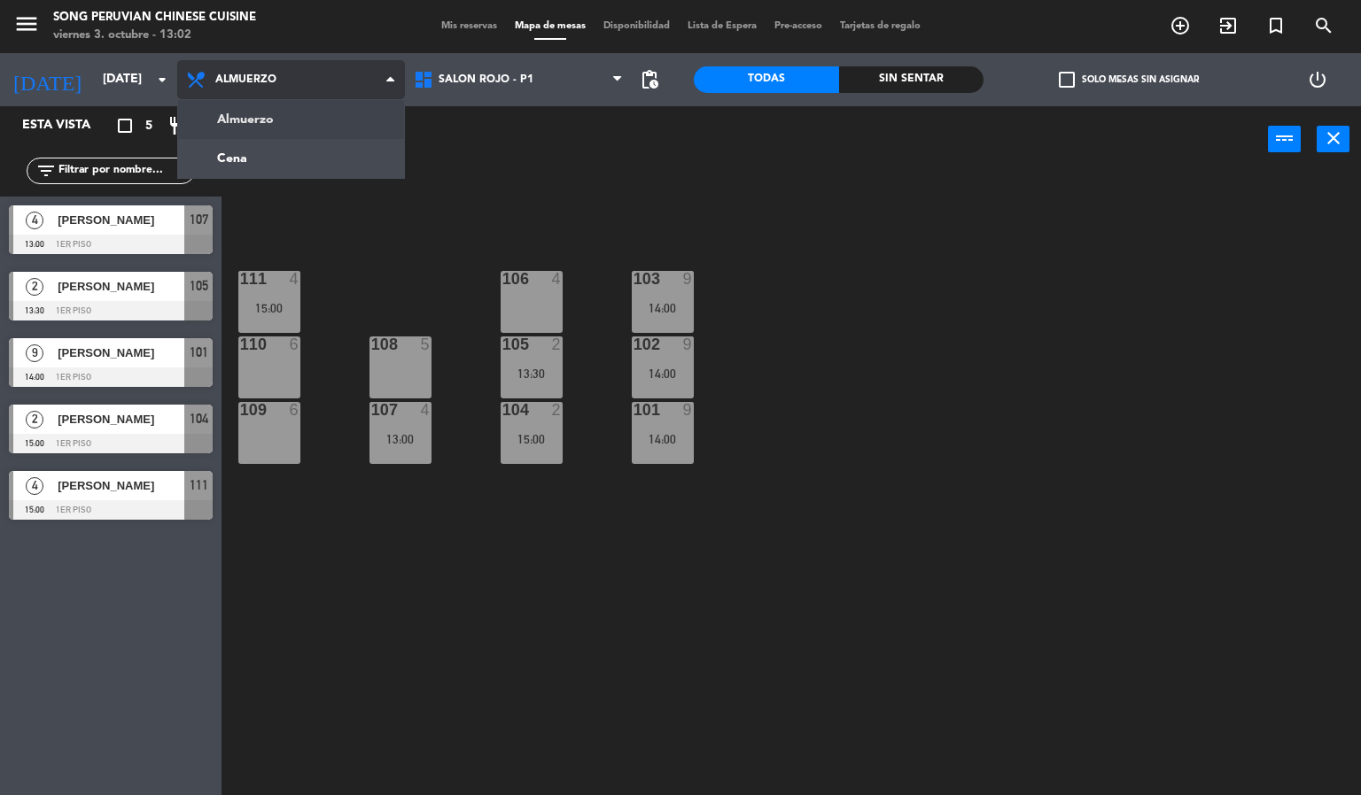
click at [271, 155] on ng-component "menu Song Peruvian Chinese Cuisine [DATE] 3. octubre - 13:02 Mis reservas Mapa …" at bounding box center [680, 398] width 1361 height 796
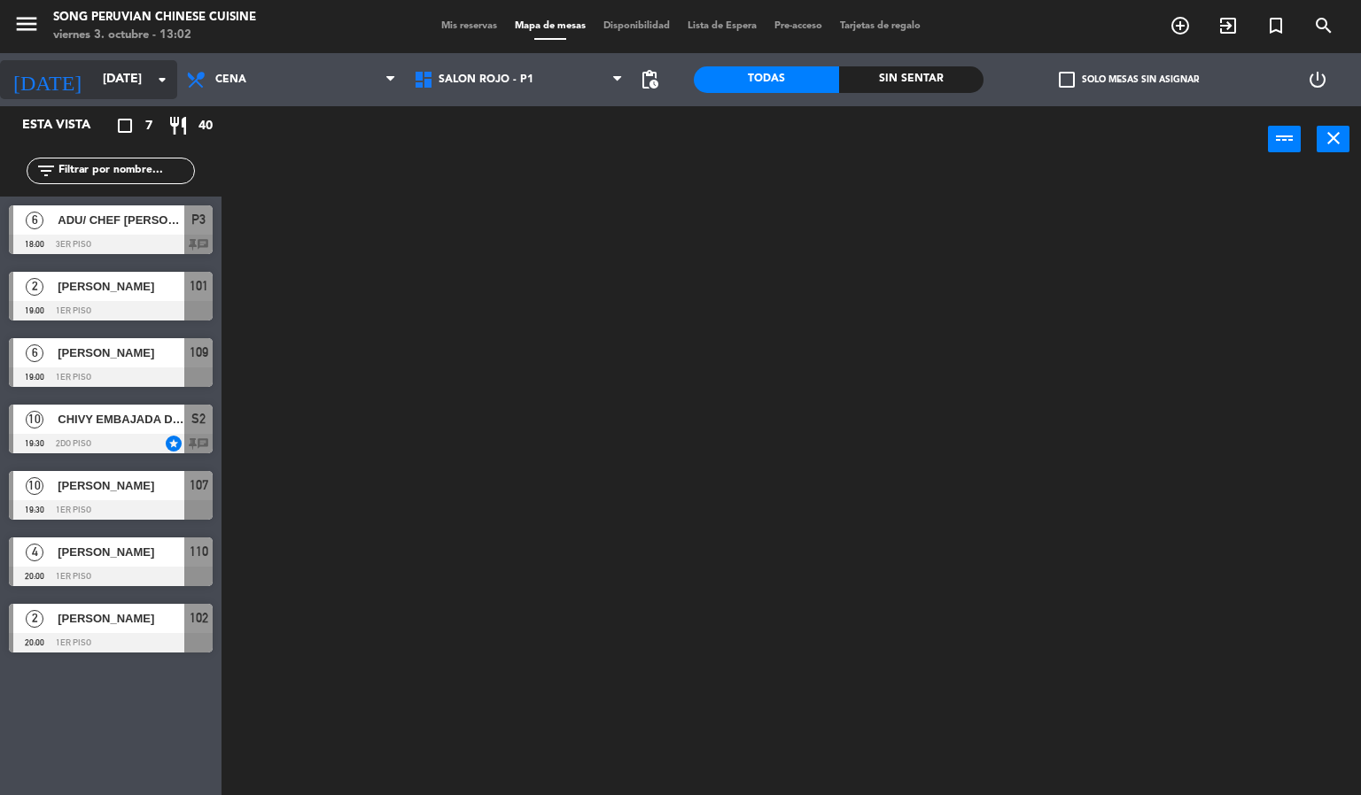
click at [94, 83] on input "[DATE]" at bounding box center [178, 80] width 168 height 32
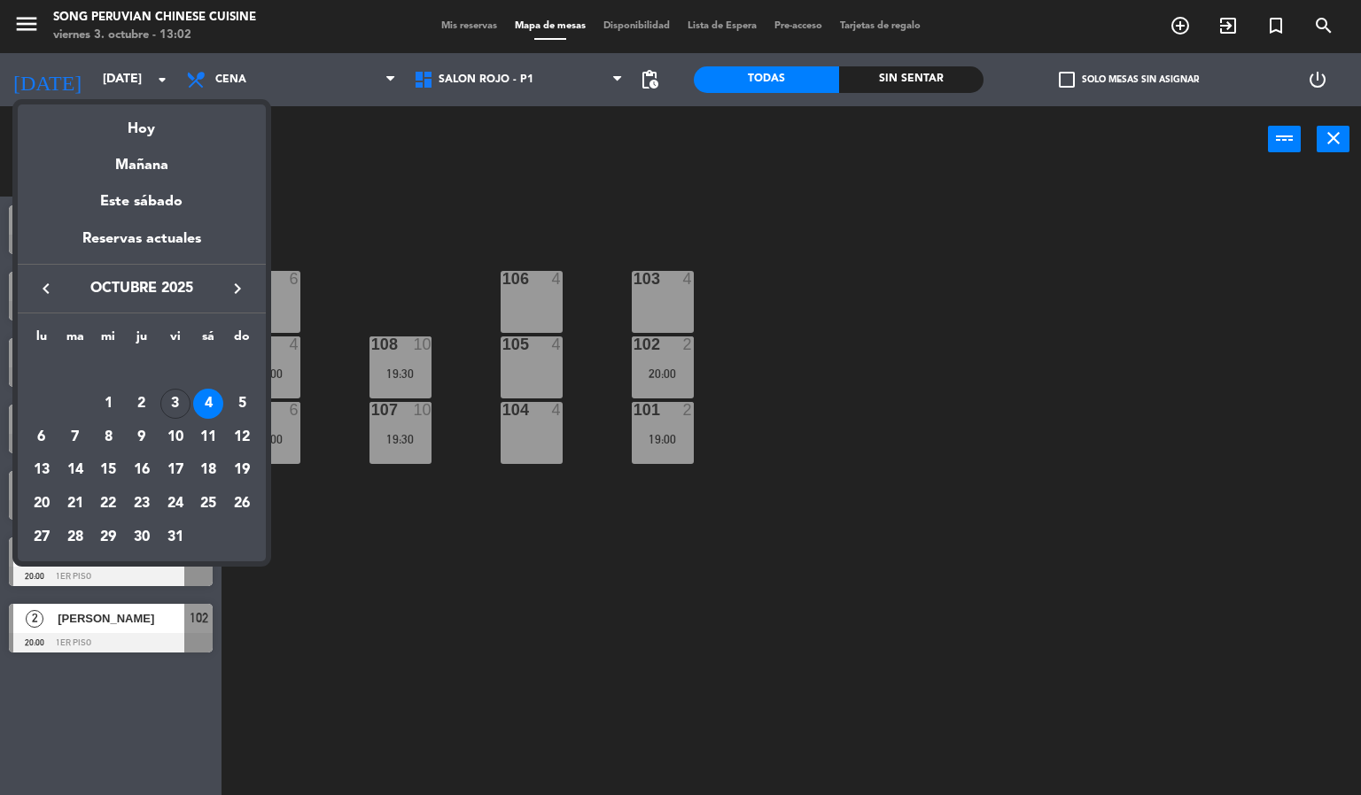
click at [250, 383] on td "OCT." at bounding box center [142, 371] width 234 height 34
click at [240, 407] on div "5" at bounding box center [242, 404] width 30 height 30
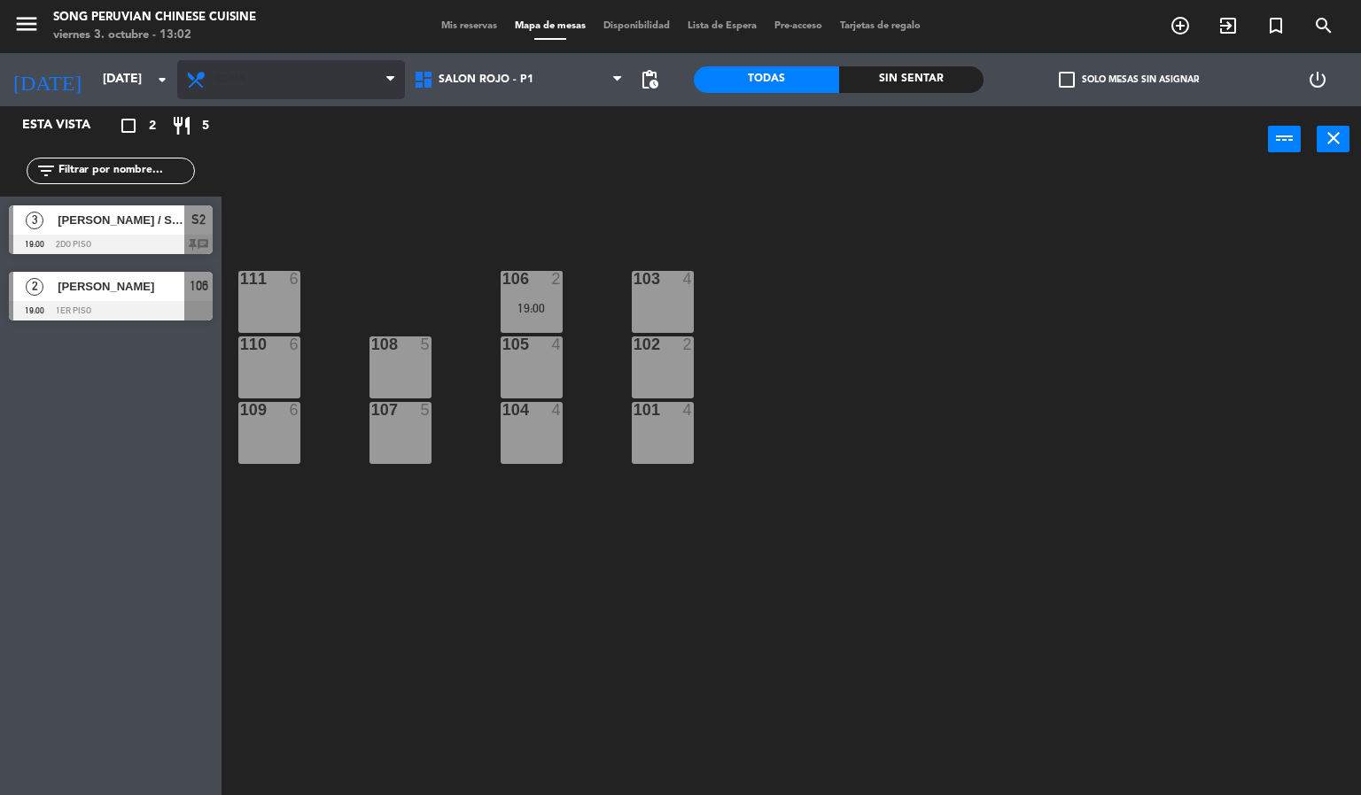
click at [258, 88] on span "Cena" at bounding box center [291, 79] width 228 height 39
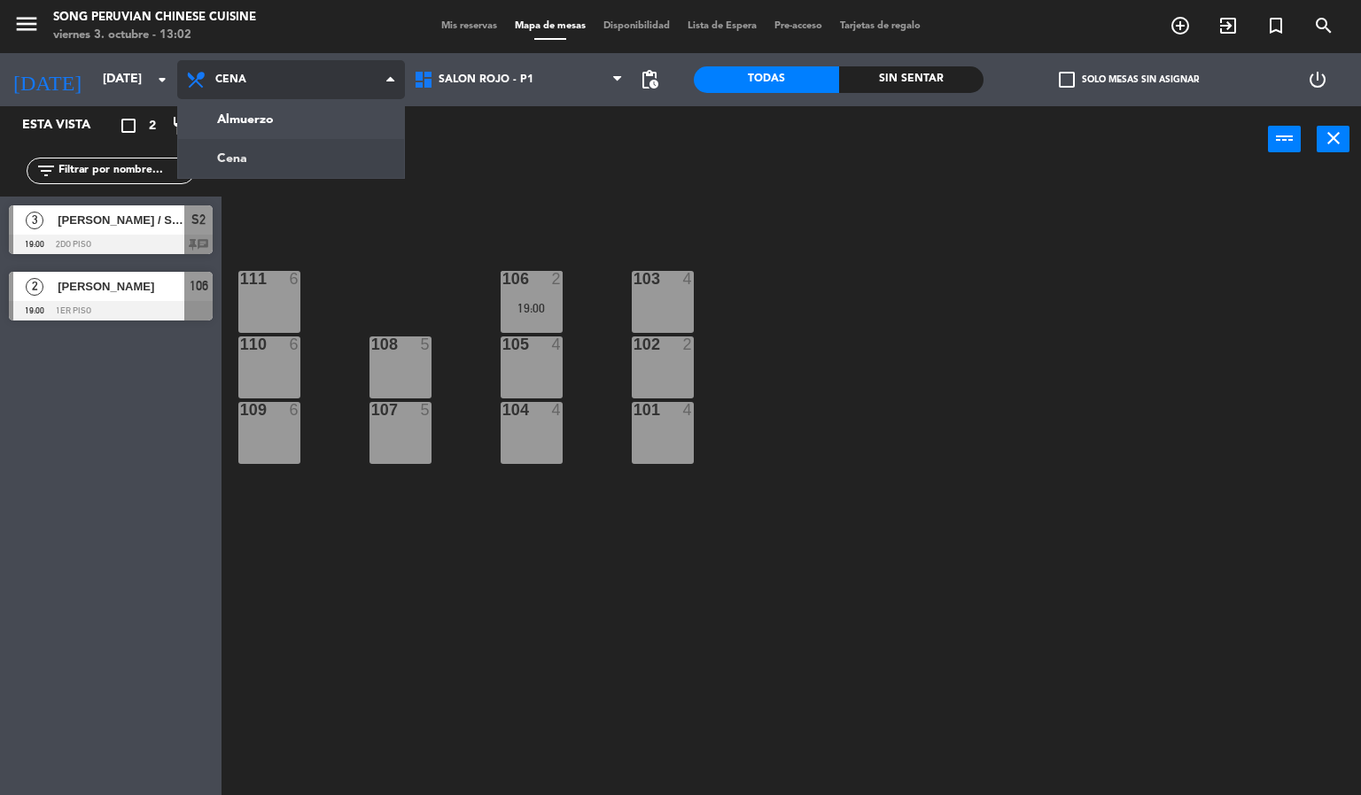
click at [250, 118] on ng-component "menu Song Peruvian Chinese Cuisine [DATE] 3. octubre - 13:02 Mis reservas Mapa …" at bounding box center [680, 398] width 1361 height 796
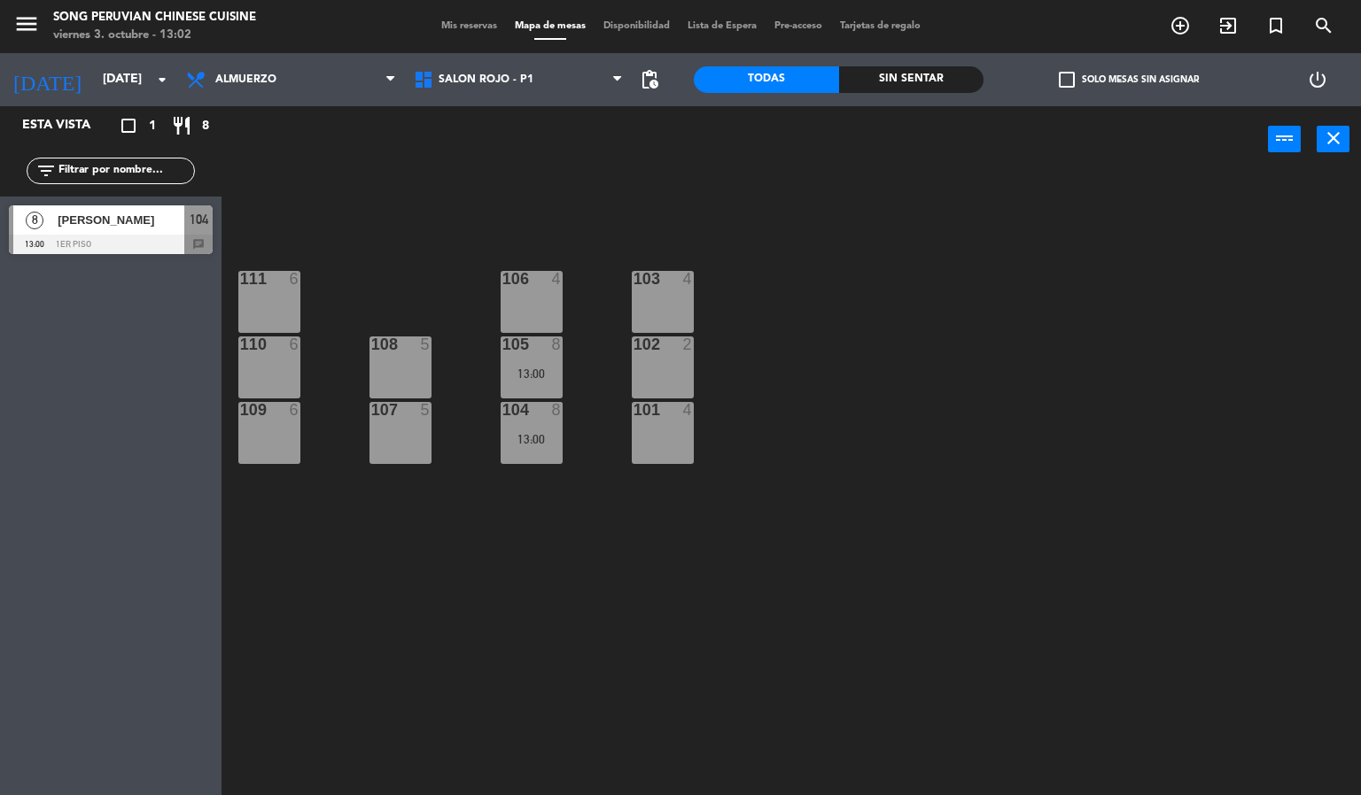
click at [64, 231] on div "[PERSON_NAME]" at bounding box center [120, 219] width 128 height 29
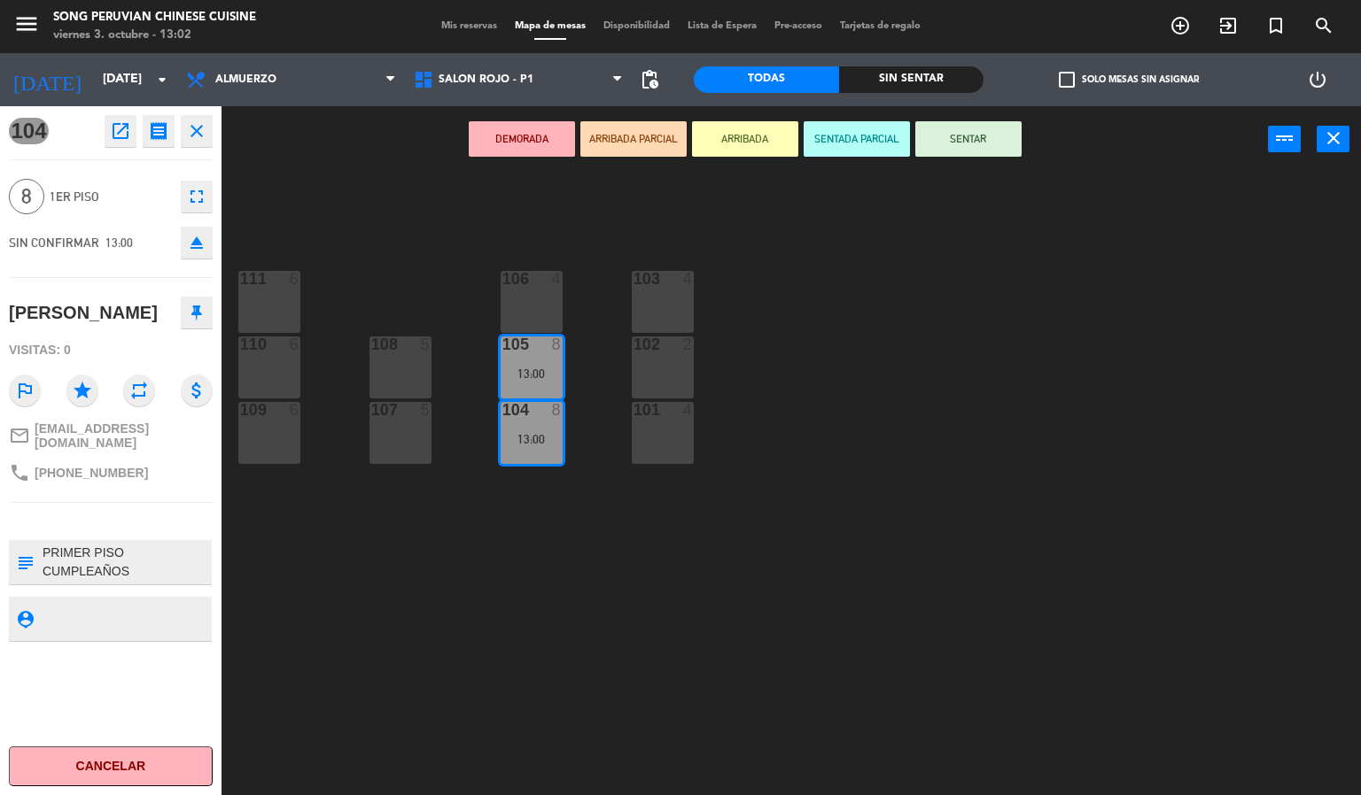
click at [263, 183] on div "103 4 106 4 111 6 102 2 105 8 13:00 108 5 110 6 101 4 104 8 13:00 107 5 109 6" at bounding box center [798, 485] width 1126 height 623
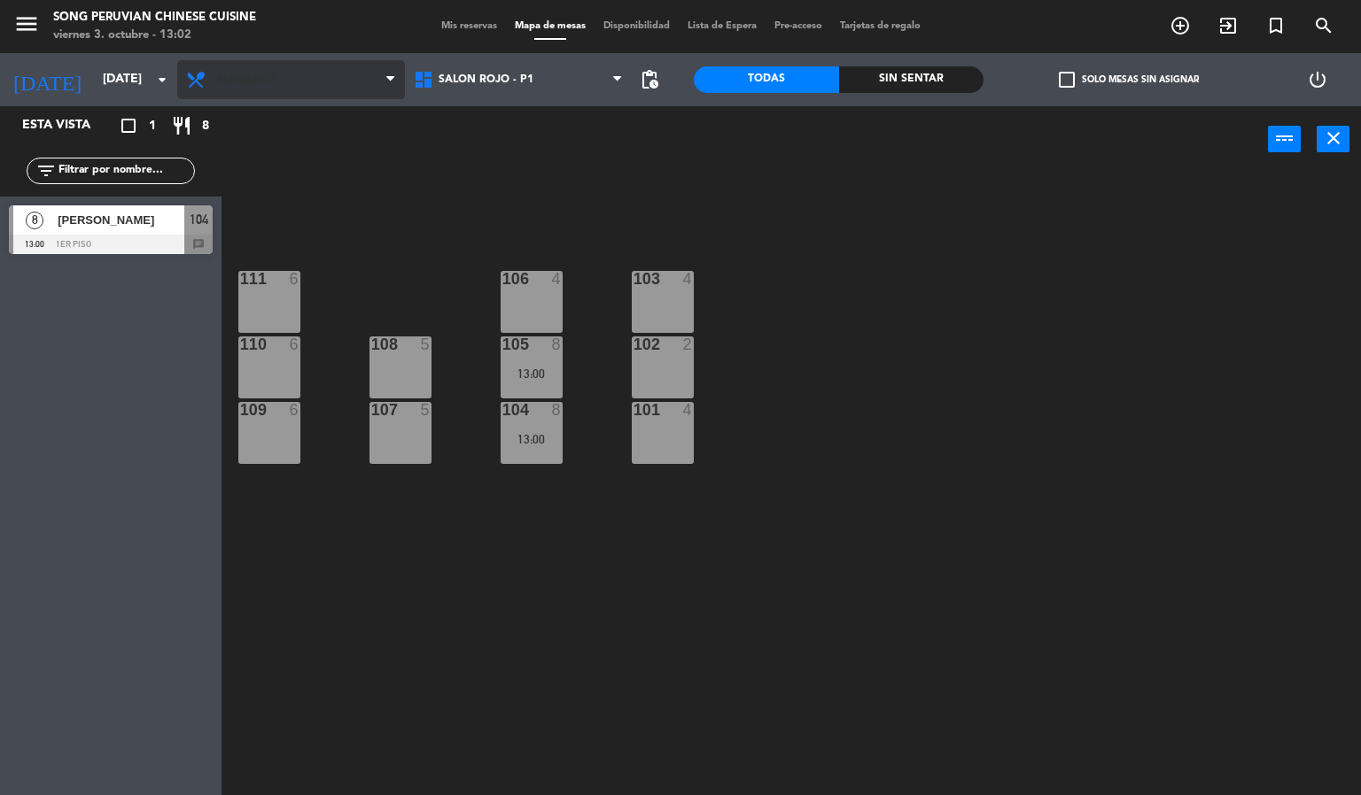
click at [237, 83] on span "Almuerzo" at bounding box center [245, 80] width 61 height 12
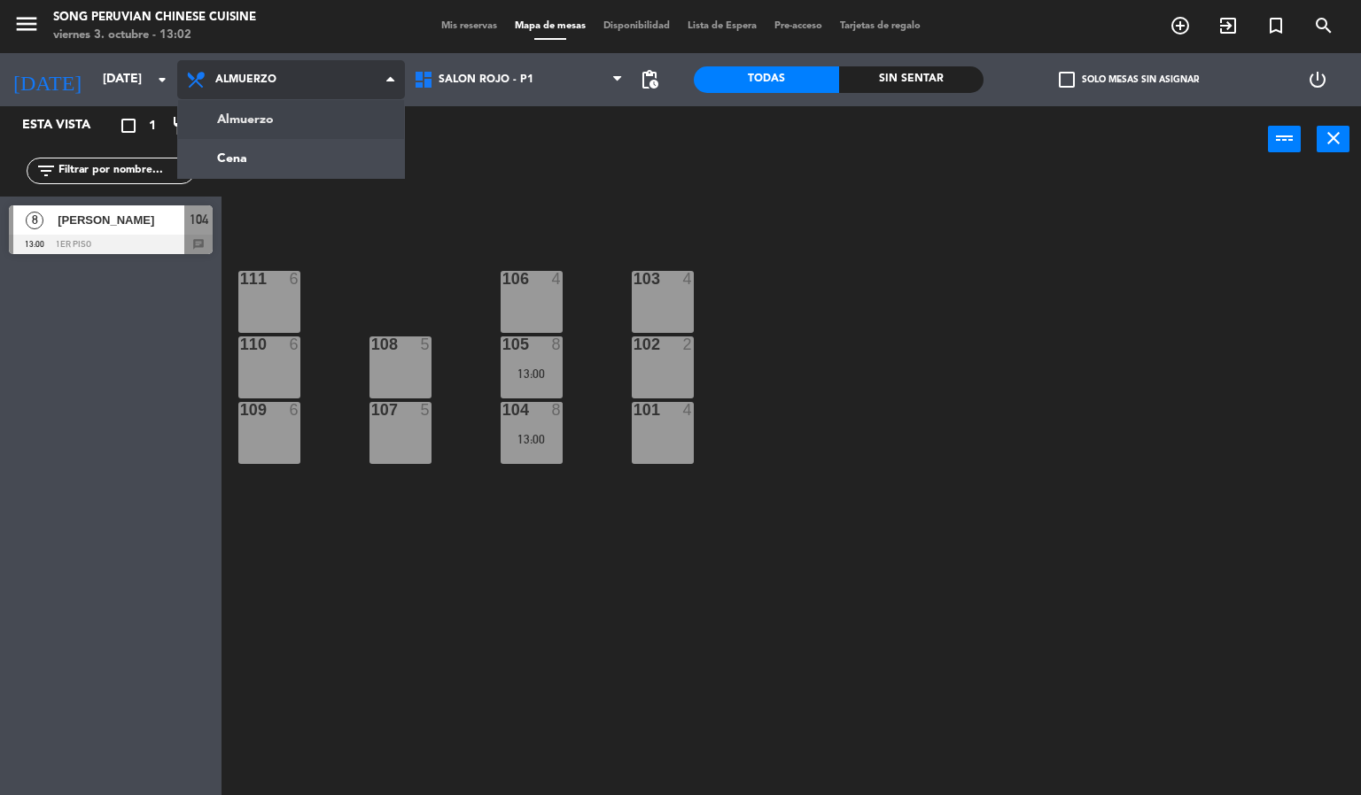
click at [252, 168] on ng-component "menu Song Peruvian Chinese Cuisine [DATE] 3. octubre - 13:02 Mis reservas Mapa …" at bounding box center [680, 398] width 1361 height 796
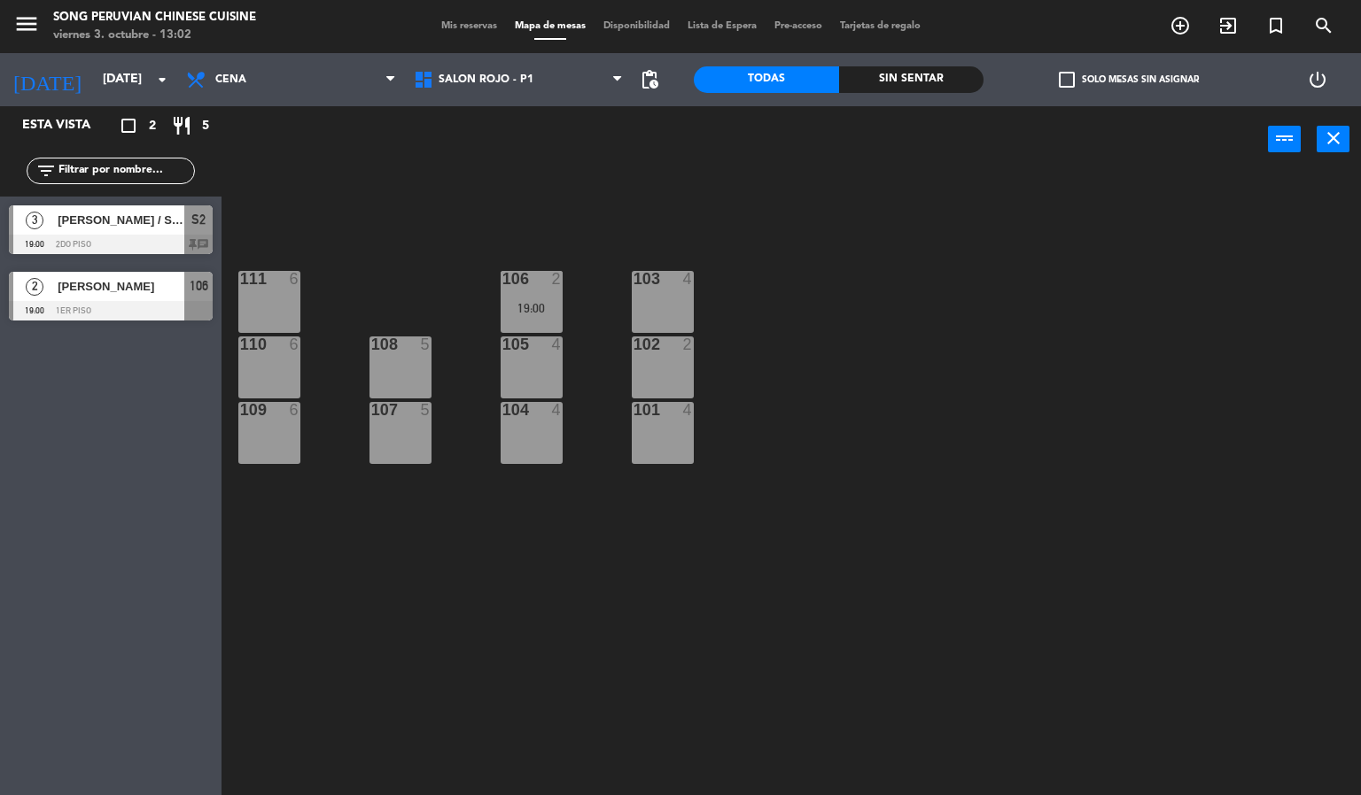
click at [99, 240] on div at bounding box center [111, 244] width 204 height 19
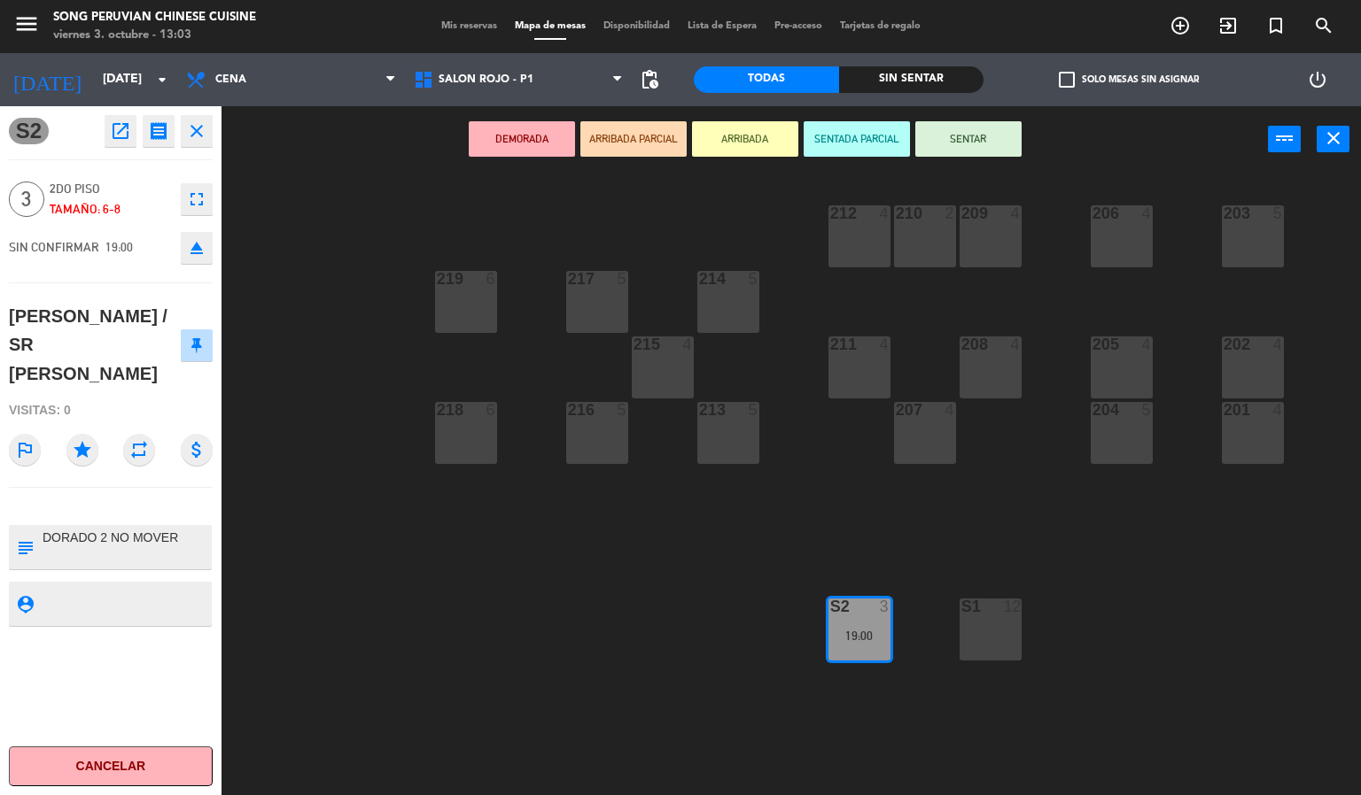
click at [314, 221] on div "203 5 206 4 210 2 212 4 209 4 214 5 217 5 219 6 202 4 205 4 208 4 211 4 215 4 2…" at bounding box center [798, 485] width 1126 height 623
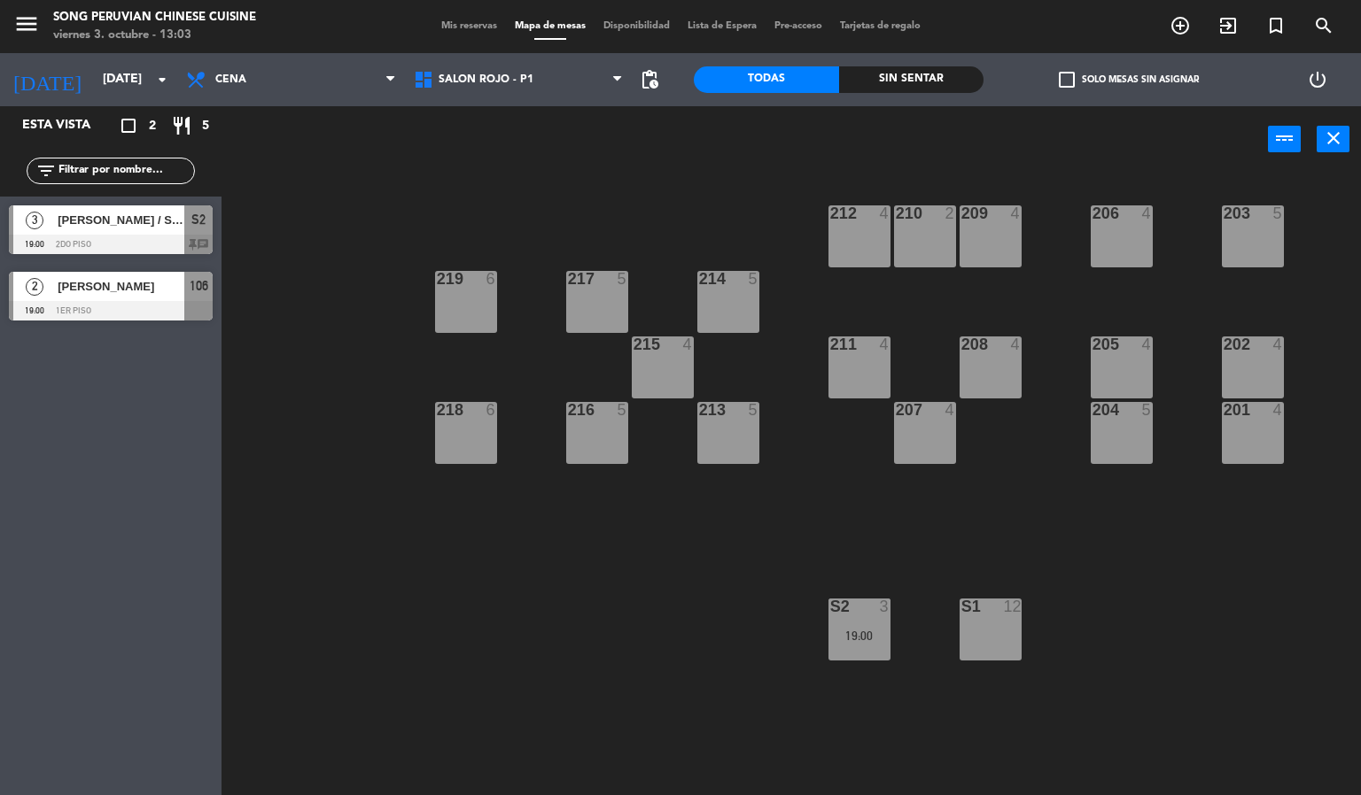
click at [58, 306] on div at bounding box center [111, 310] width 204 height 19
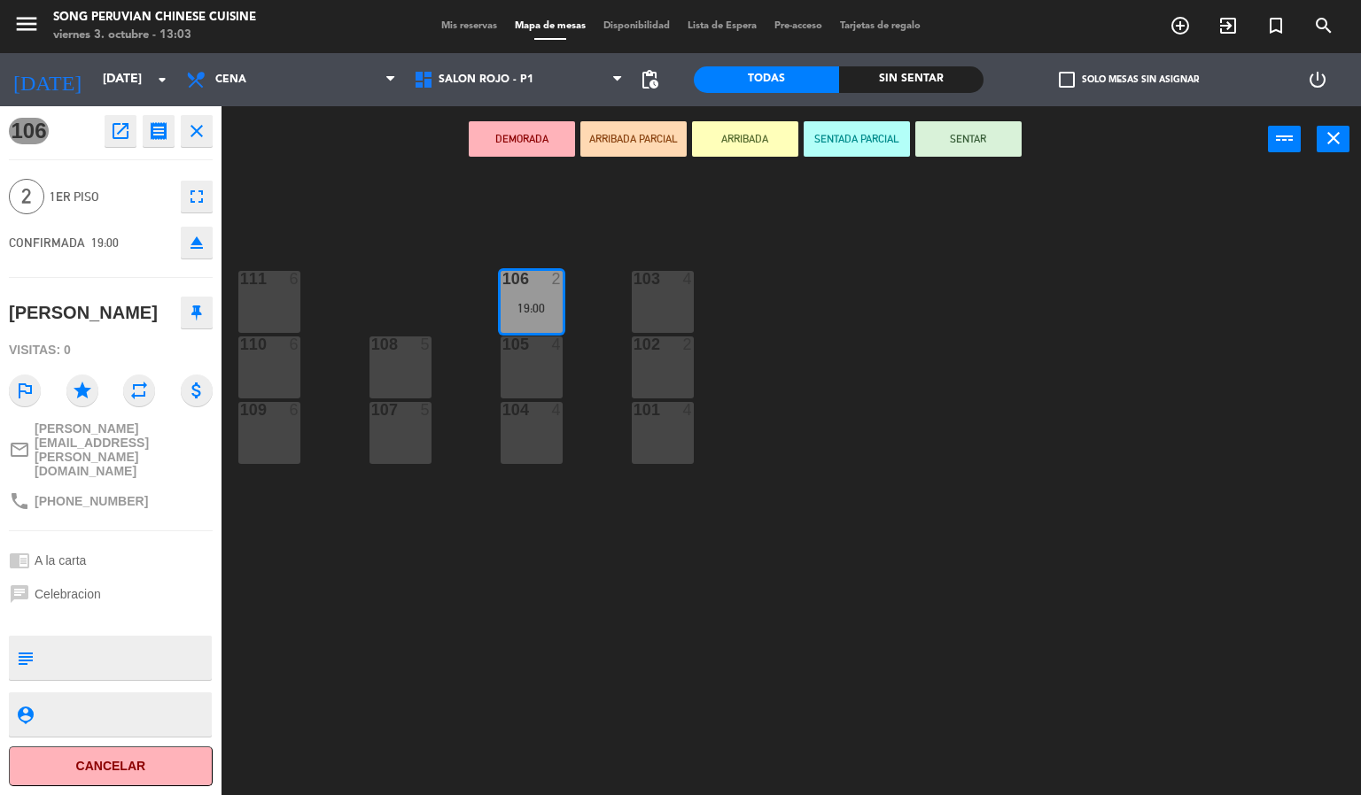
click at [303, 227] on div "103 4 106 2 19:00 111 6 102 2 105 4 108 5 110 6 101 4 104 4 107 5 109 6" at bounding box center [798, 485] width 1126 height 623
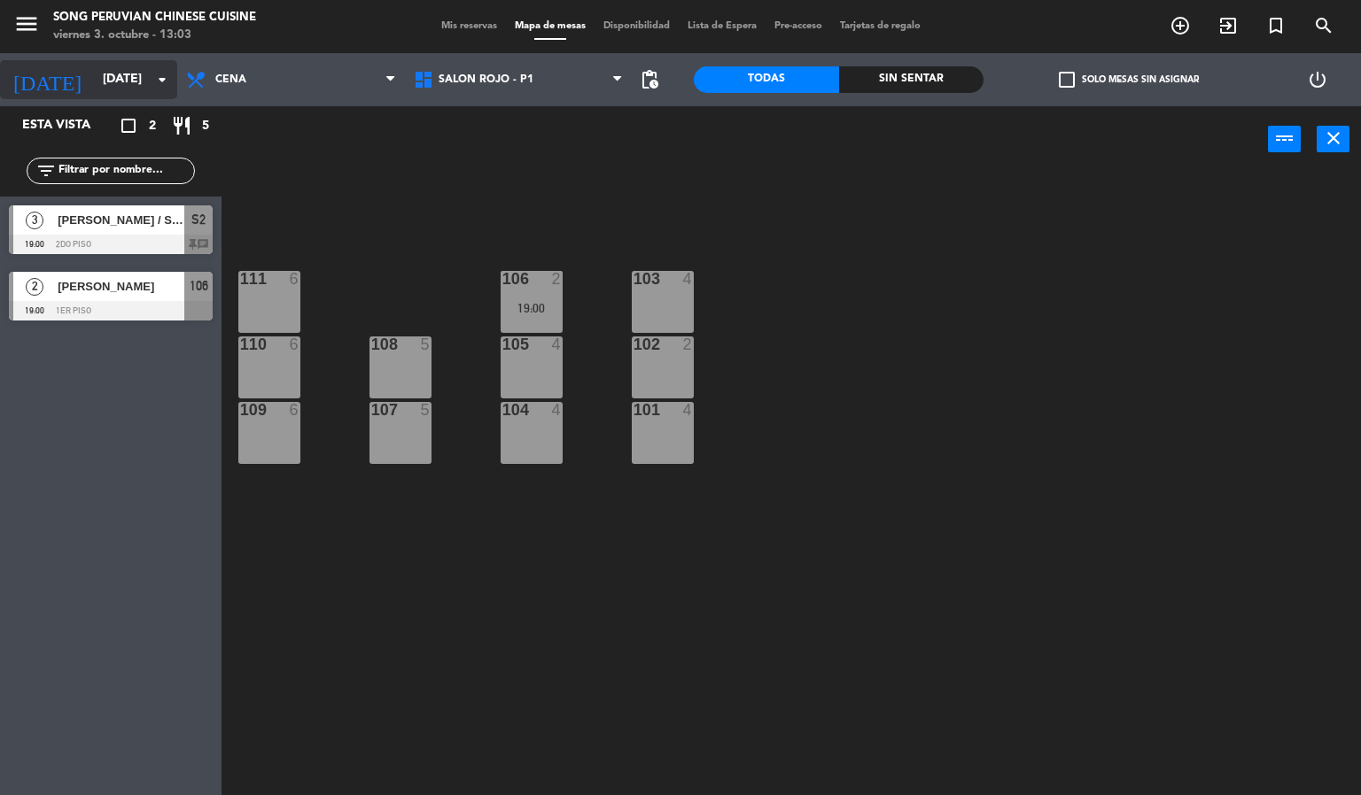
click at [102, 86] on input "[DATE]" at bounding box center [178, 80] width 168 height 32
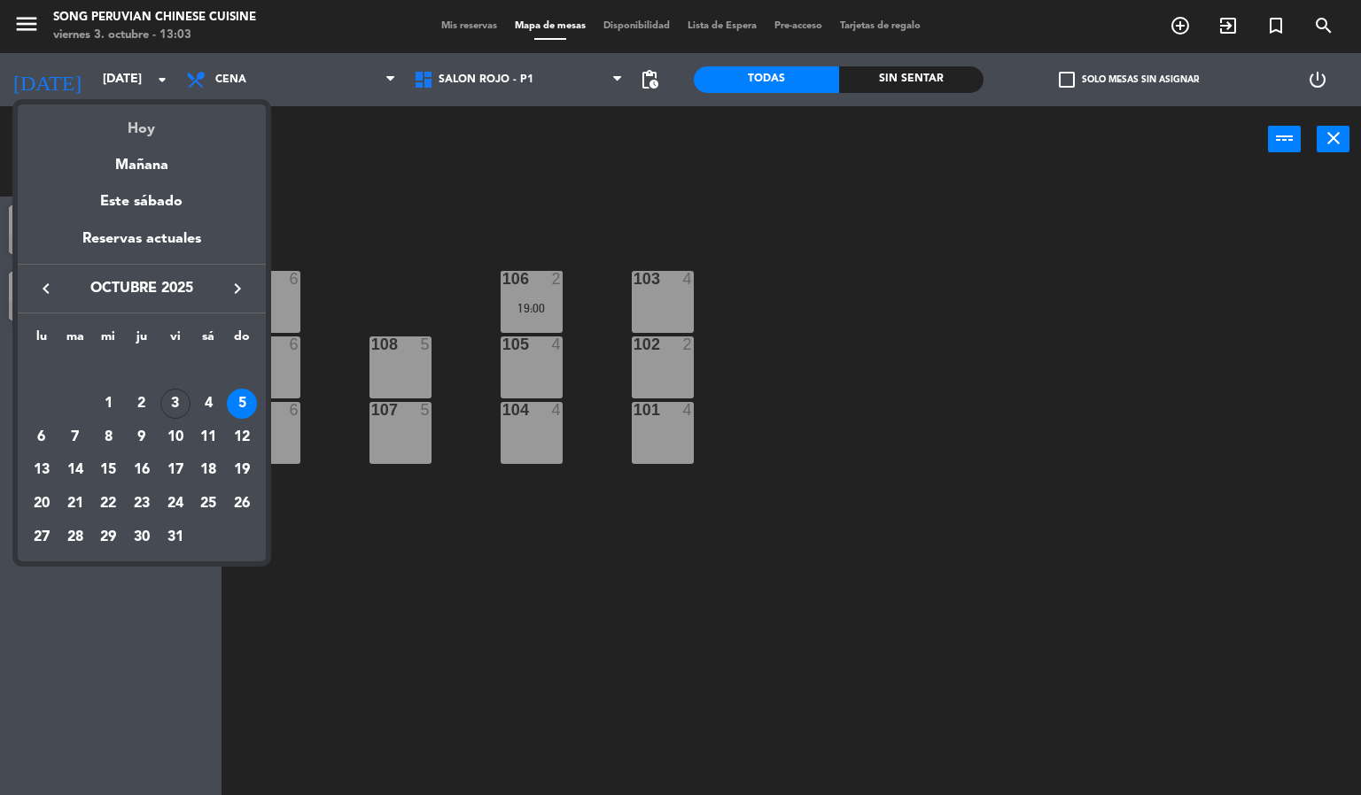
click at [152, 128] on div "Hoy" at bounding box center [142, 123] width 248 height 36
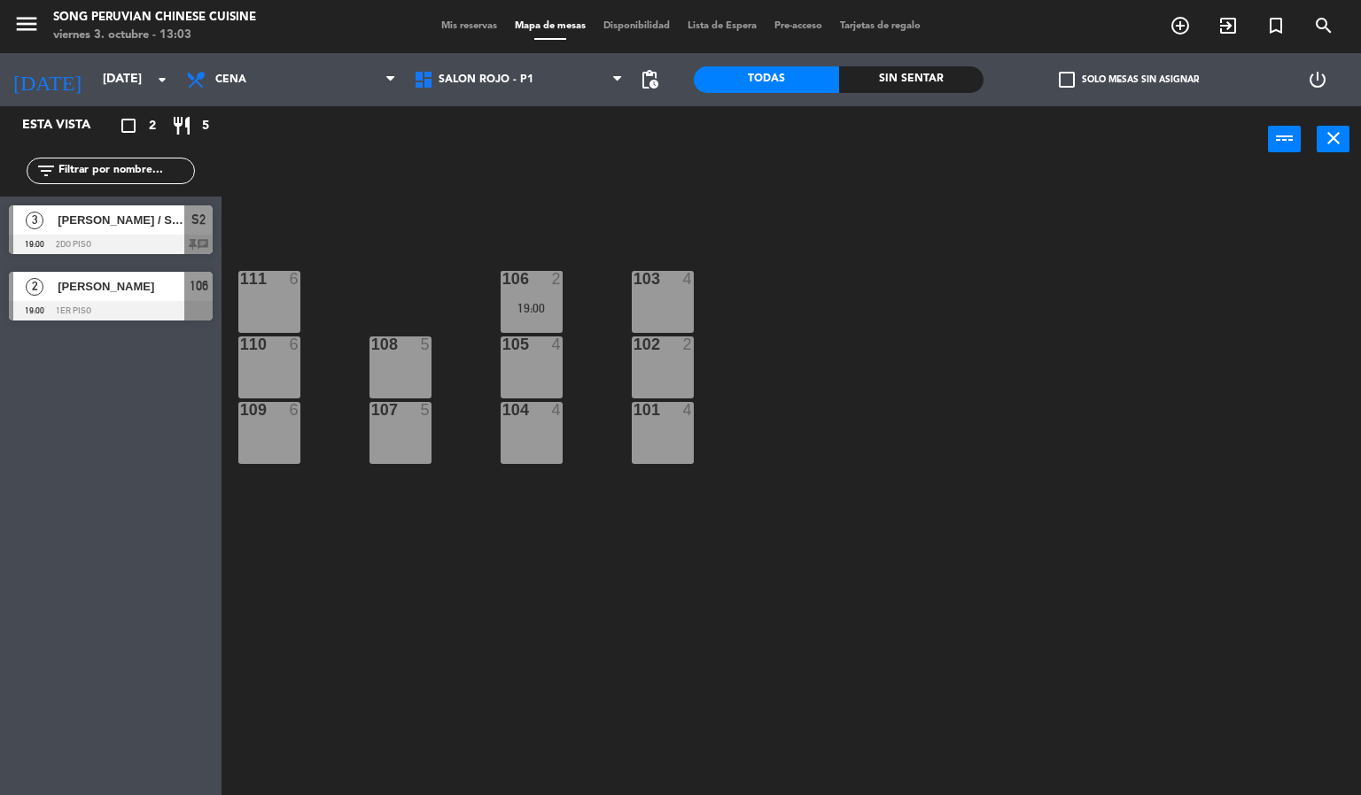
type input "[DATE]"
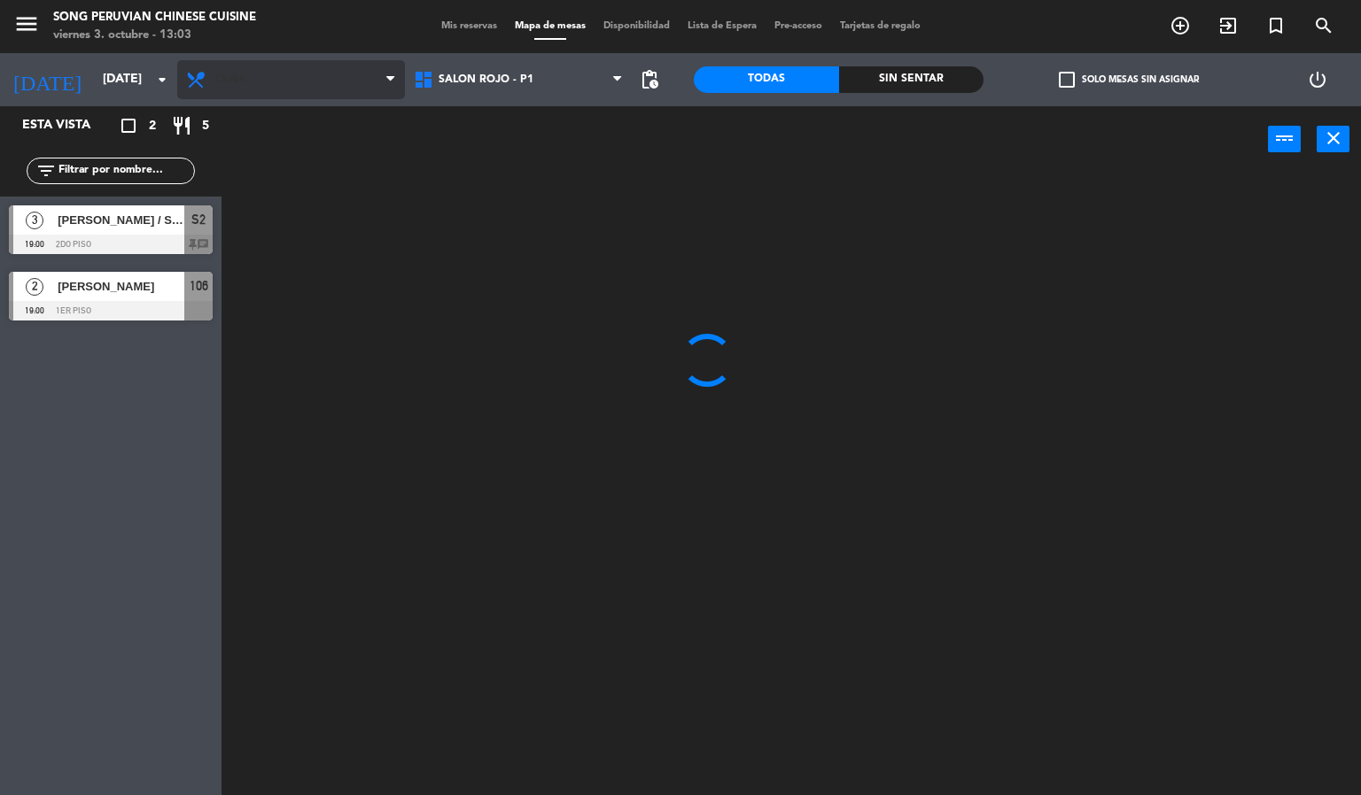
click at [229, 81] on span "Cena" at bounding box center [230, 80] width 31 height 12
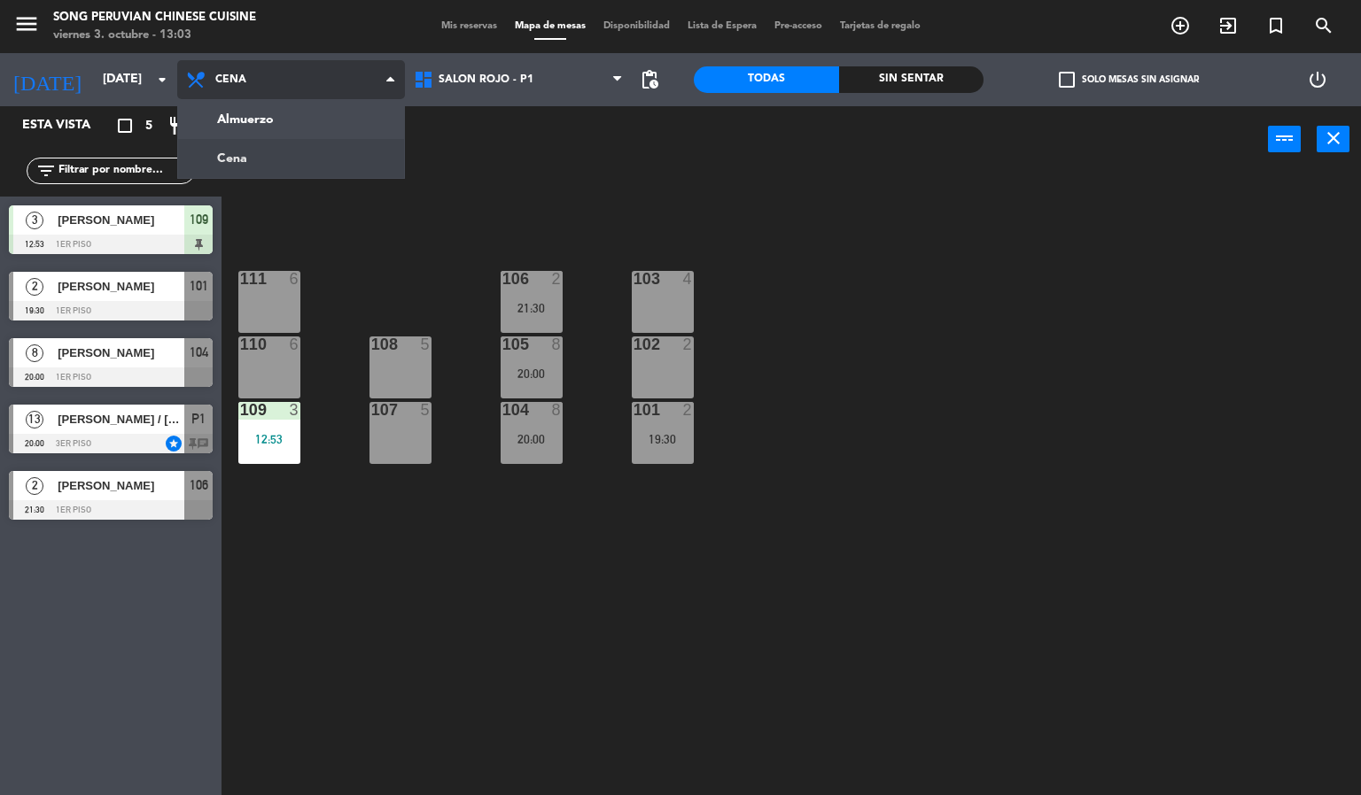
click at [242, 110] on ng-component "menu Song Peruvian Chinese Cuisine [DATE] 3. octubre - 13:03 Mis reservas Mapa …" at bounding box center [680, 398] width 1361 height 796
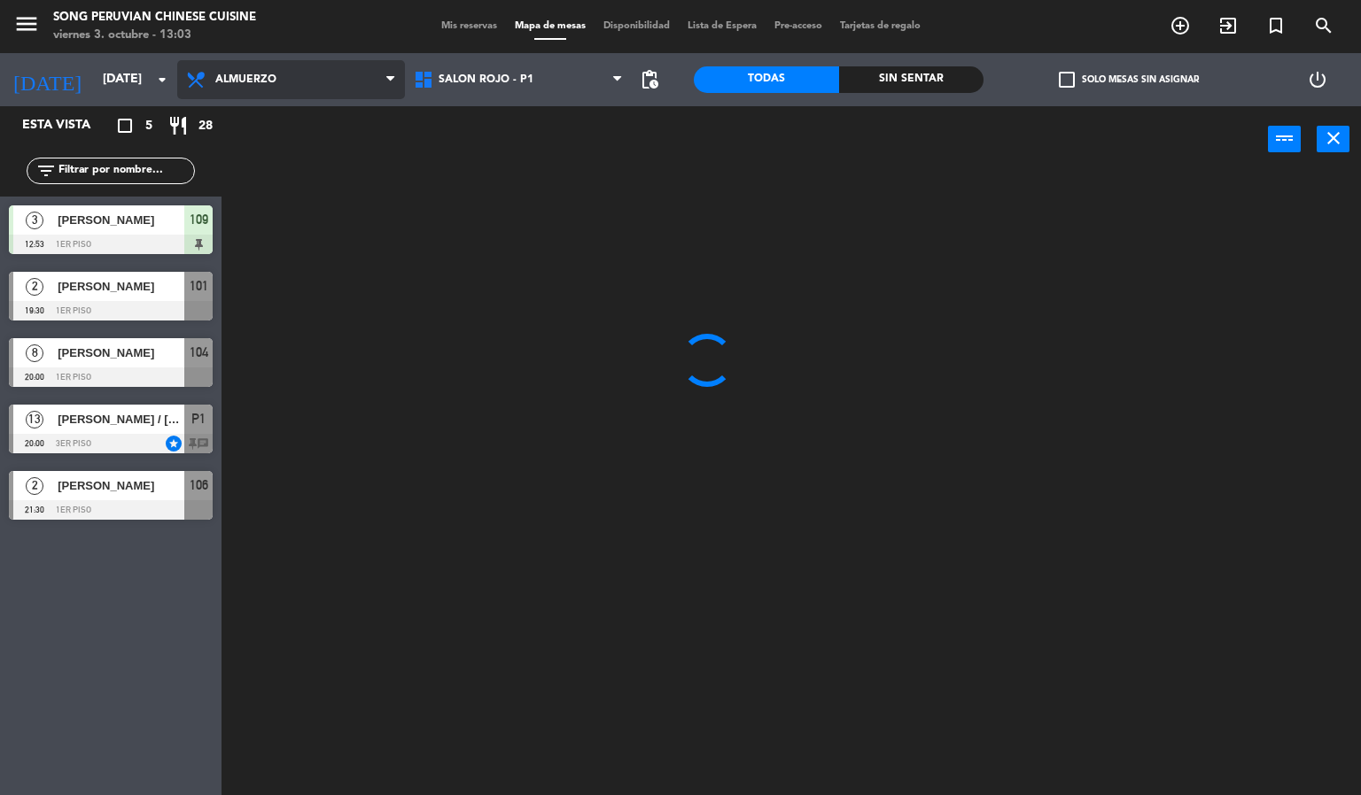
click at [236, 81] on span "Almuerzo" at bounding box center [245, 80] width 61 height 12
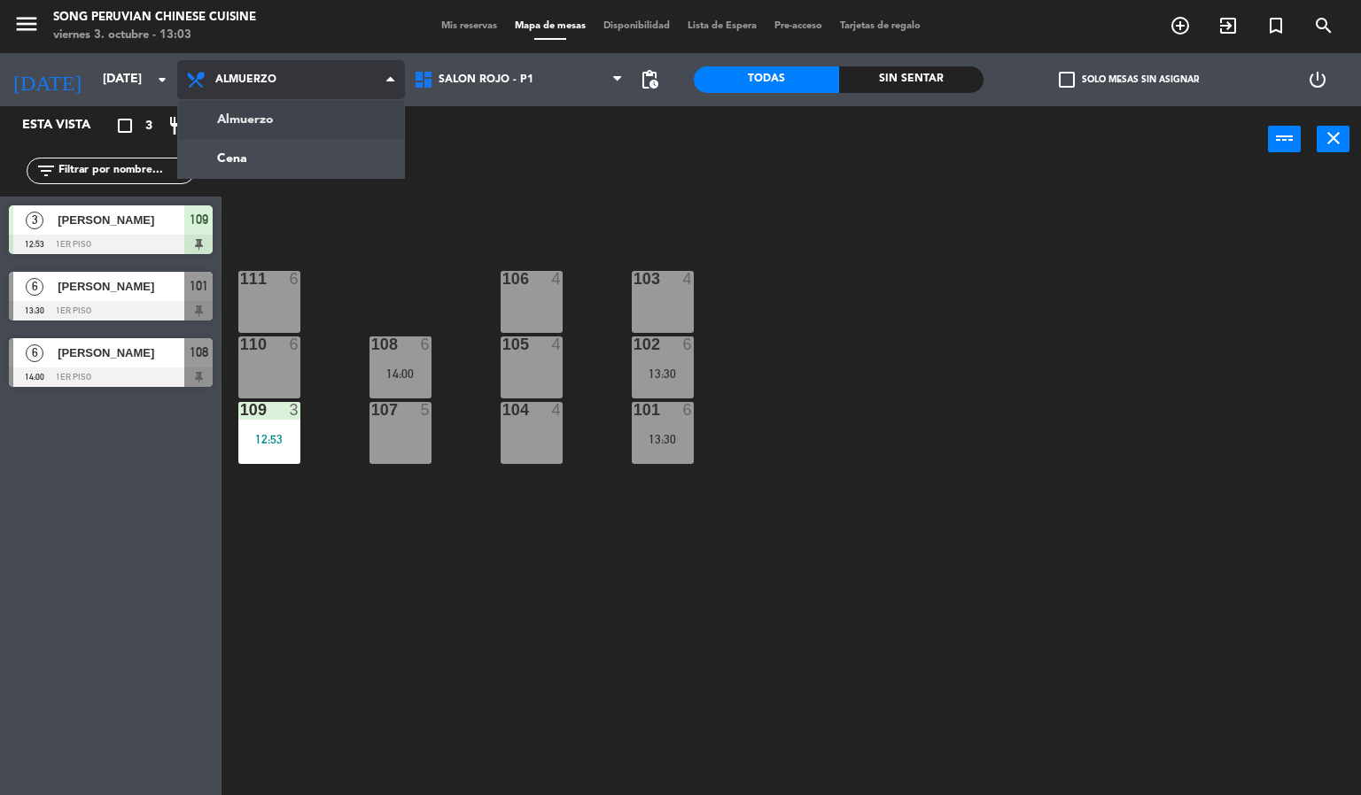
click at [250, 152] on ng-component "menu Song Peruvian Chinese Cuisine [DATE] 3. octubre - 13:03 Mis reservas Mapa …" at bounding box center [680, 398] width 1361 height 796
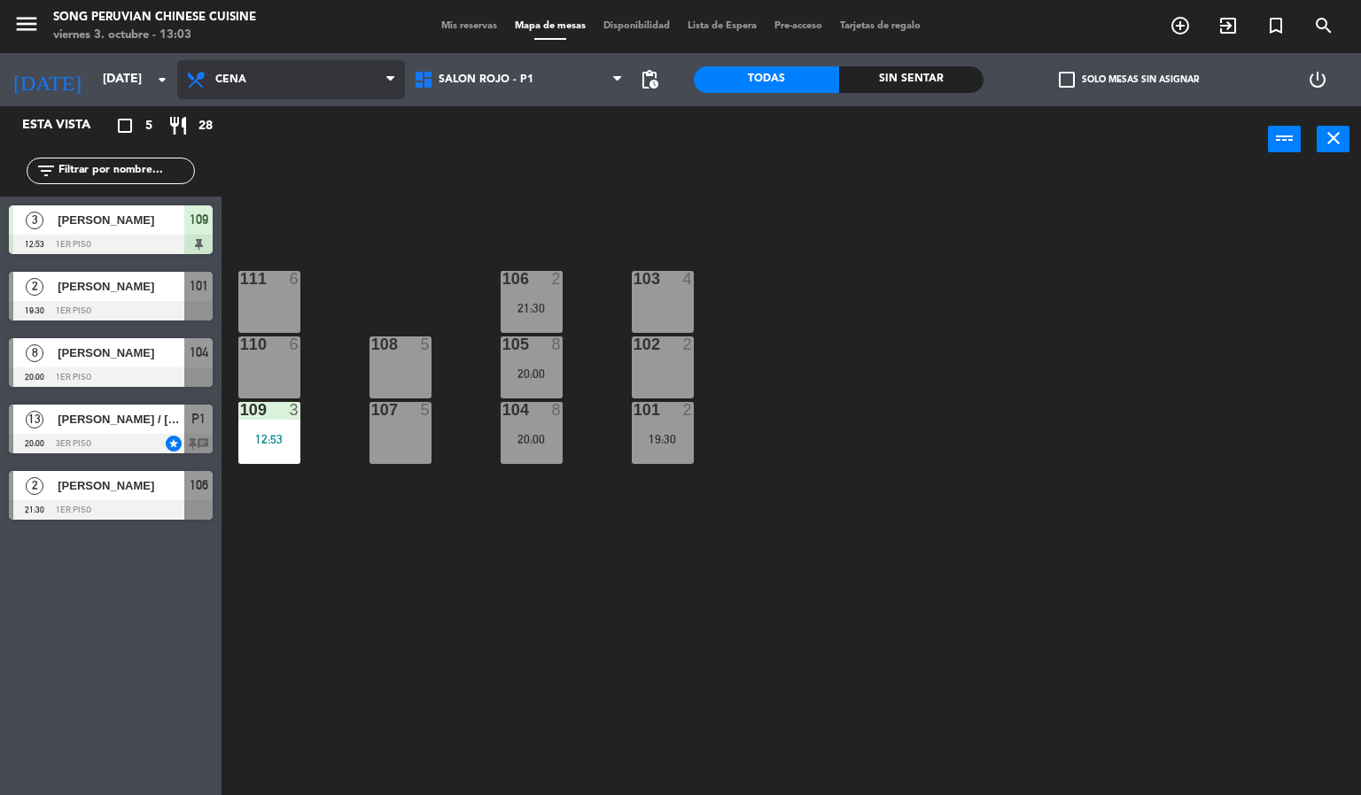
click at [247, 85] on span "Cena" at bounding box center [291, 79] width 228 height 39
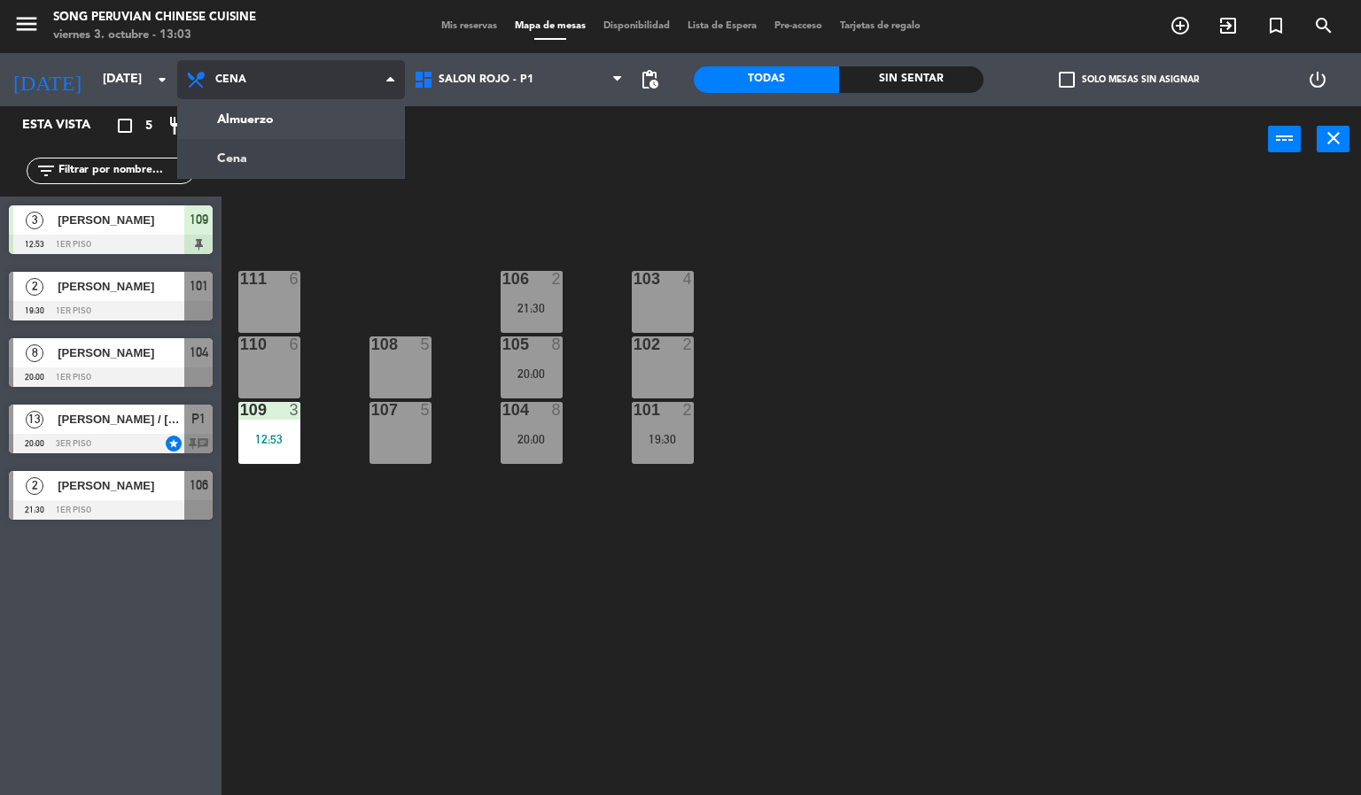
click at [251, 118] on ng-component "menu Song Peruvian Chinese Cuisine [DATE] 3. octubre - 13:03 Mis reservas Mapa …" at bounding box center [680, 398] width 1361 height 796
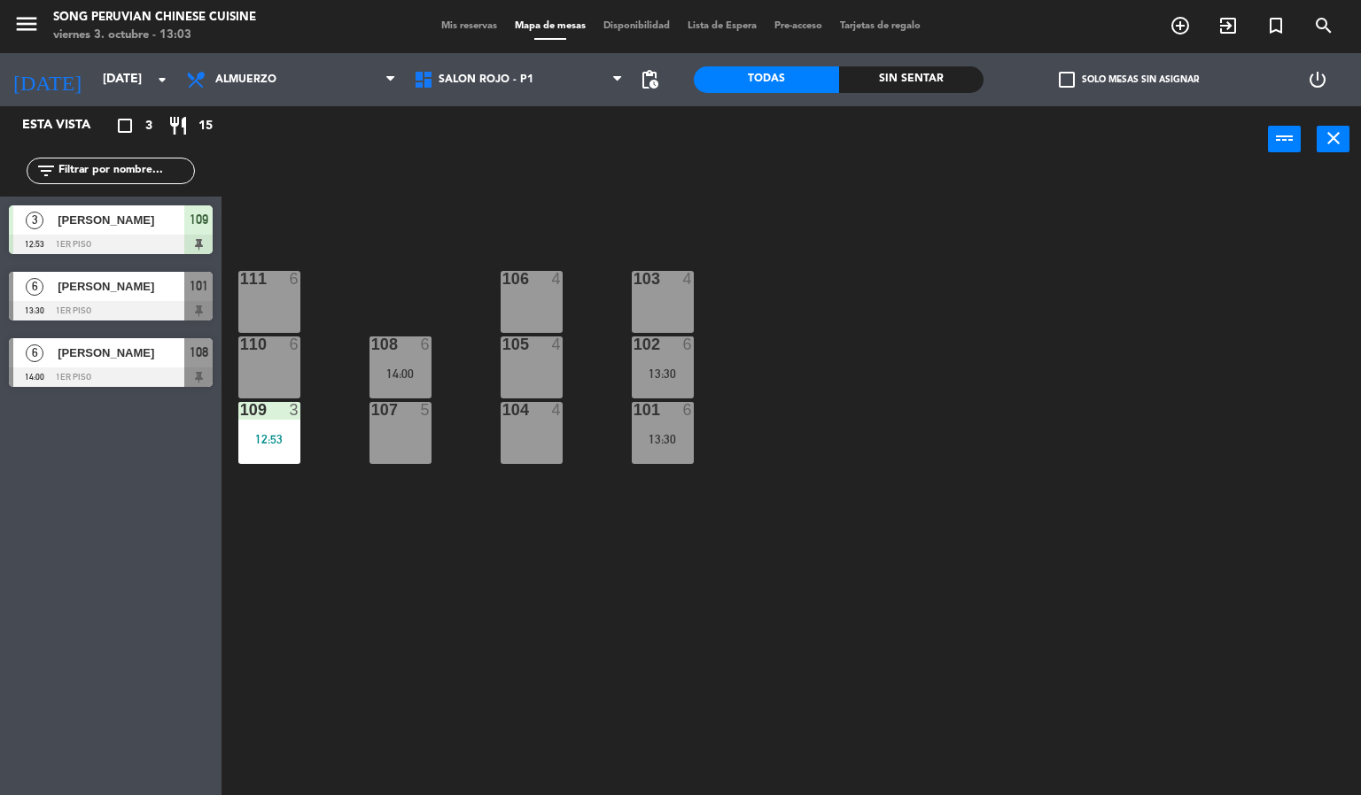
click at [276, 213] on div "103 4 106 4 111 6 102 6 13:30 105 4 108 6 14:00 110 6 101 6 13:30 104 4 107 5 1…" at bounding box center [798, 485] width 1126 height 623
click at [279, 384] on div "110 6" at bounding box center [269, 368] width 62 height 62
click at [341, 625] on div "103 4 106 4 111 6 102 6 13:30 105 4 108 6 14:00 110 6 101 6 13:30 104 4 107 5 1…" at bounding box center [798, 485] width 1126 height 623
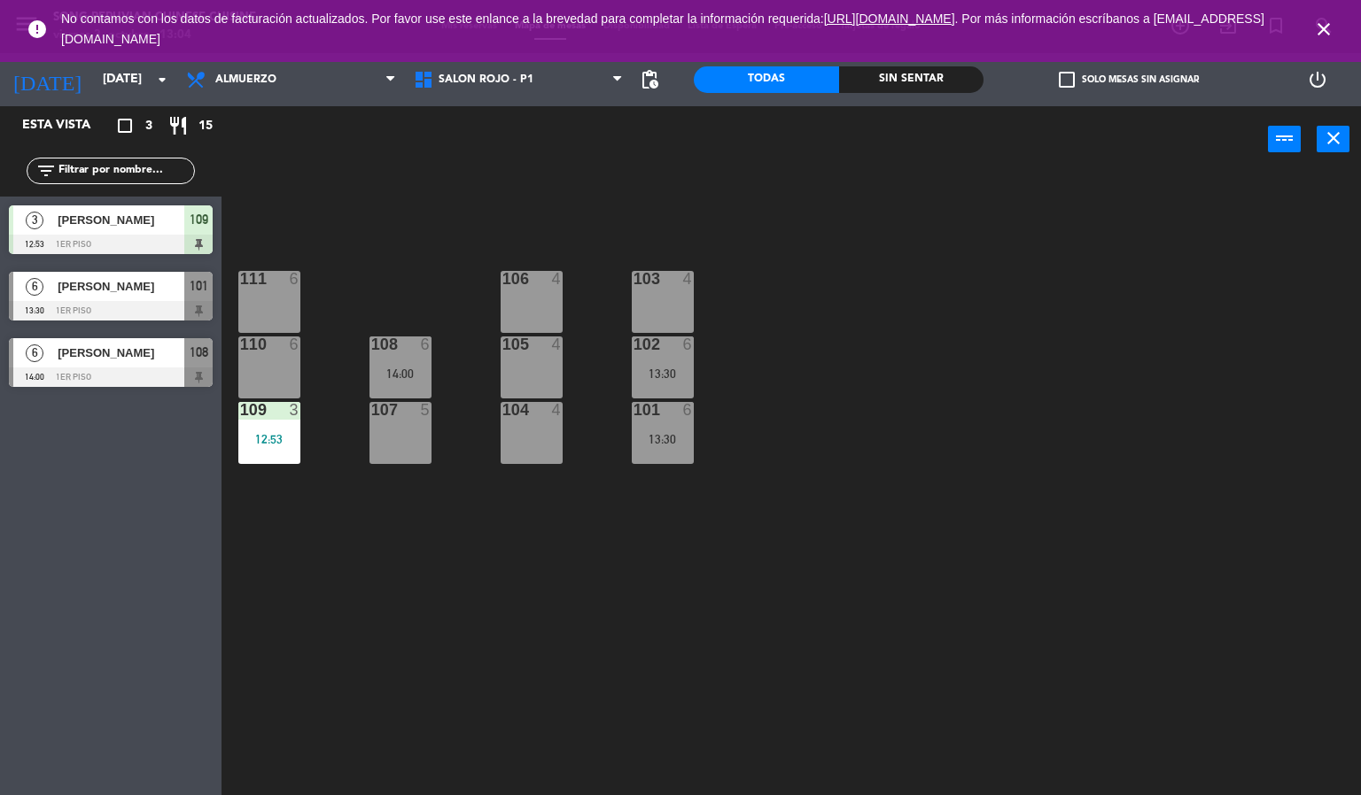
click at [1323, 35] on icon "close" at bounding box center [1323, 29] width 21 height 21
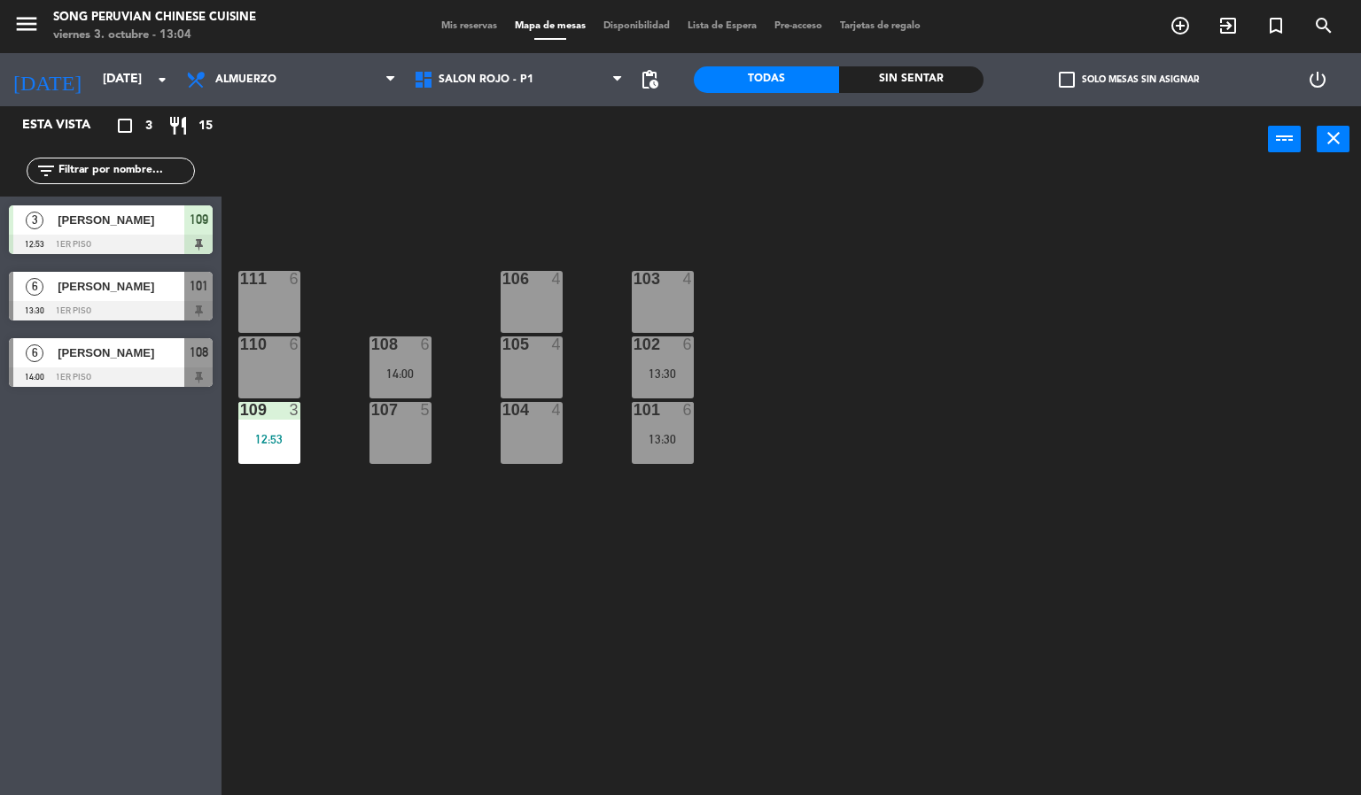
click at [1023, 609] on div "103 4 106 4 111 6 102 6 13:30 105 4 108 6 14:00 110 6 101 6 13:30 104 4 107 5 1…" at bounding box center [798, 485] width 1126 height 623
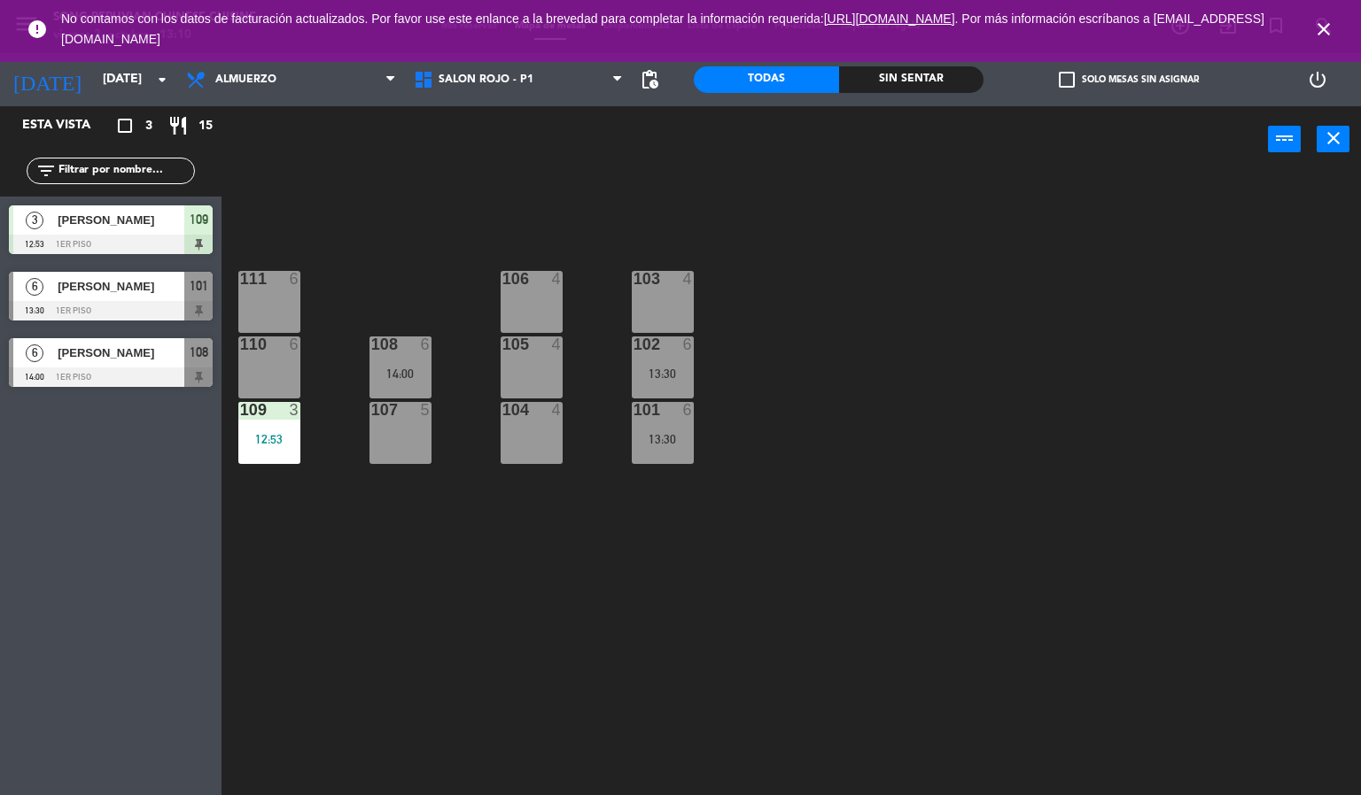
click at [1332, 27] on icon "close" at bounding box center [1323, 29] width 21 height 21
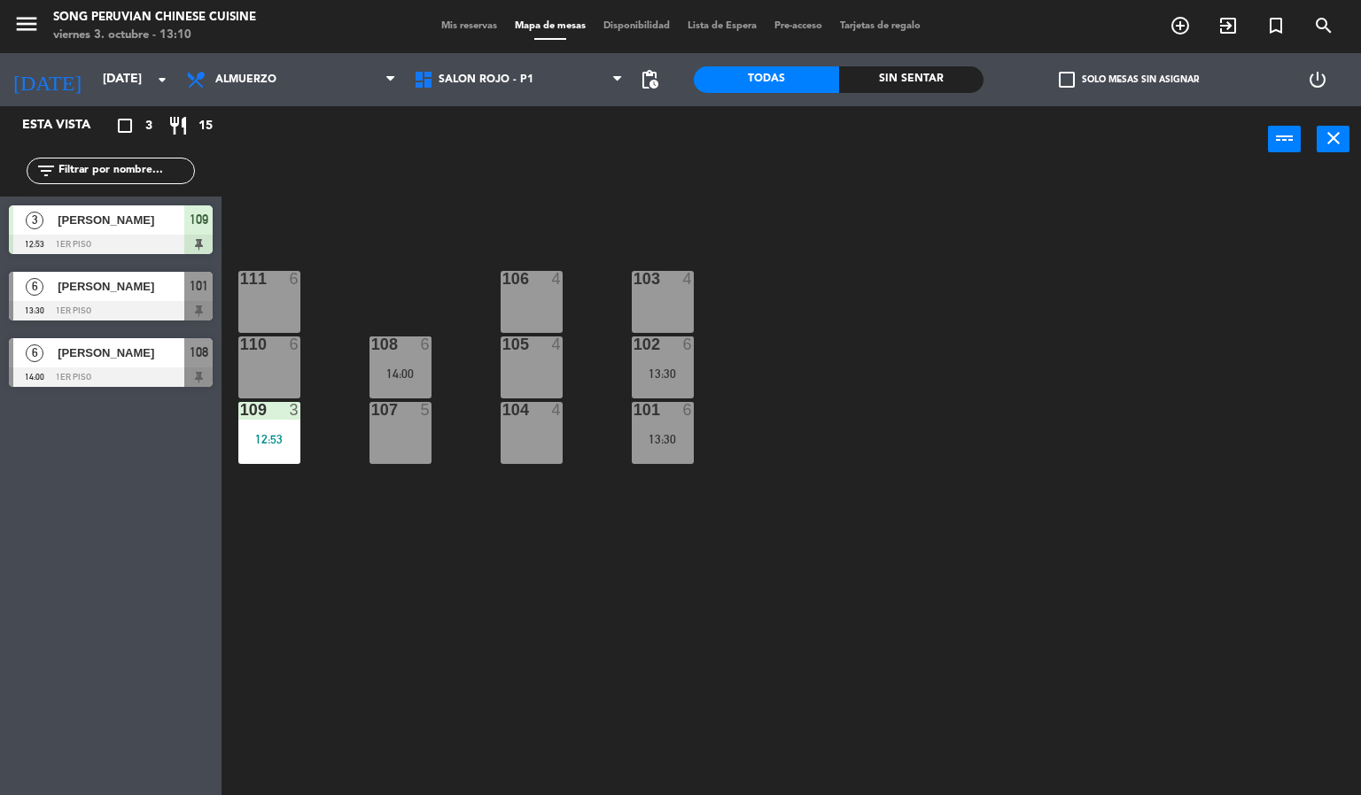
click at [941, 531] on div "103 4 106 4 111 6 102 6 13:30 105 4 108 6 14:00 110 6 101 6 13:30 104 4 107 5 1…" at bounding box center [798, 485] width 1126 height 623
click at [688, 298] on div "103 4" at bounding box center [663, 302] width 62 height 62
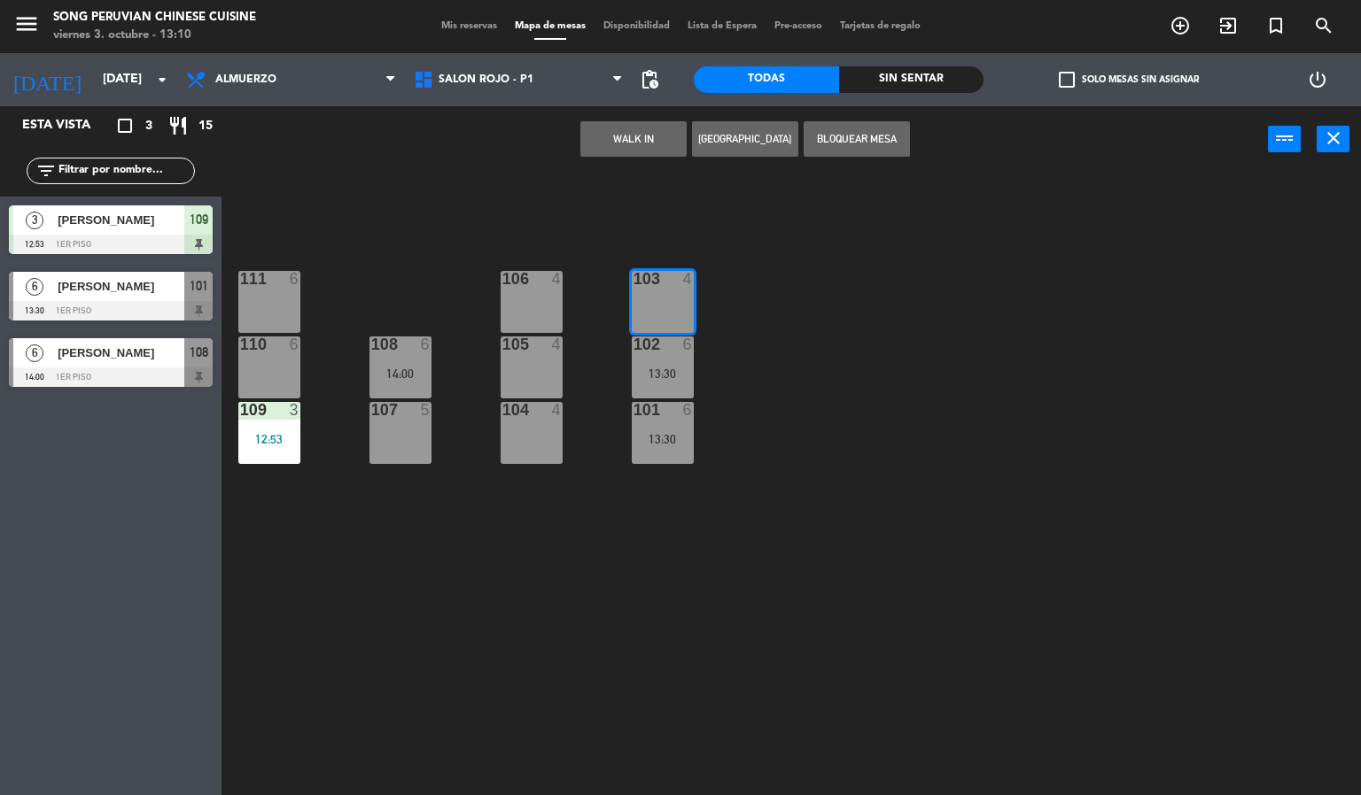
click at [652, 133] on button "WALK IN" at bounding box center [633, 138] width 106 height 35
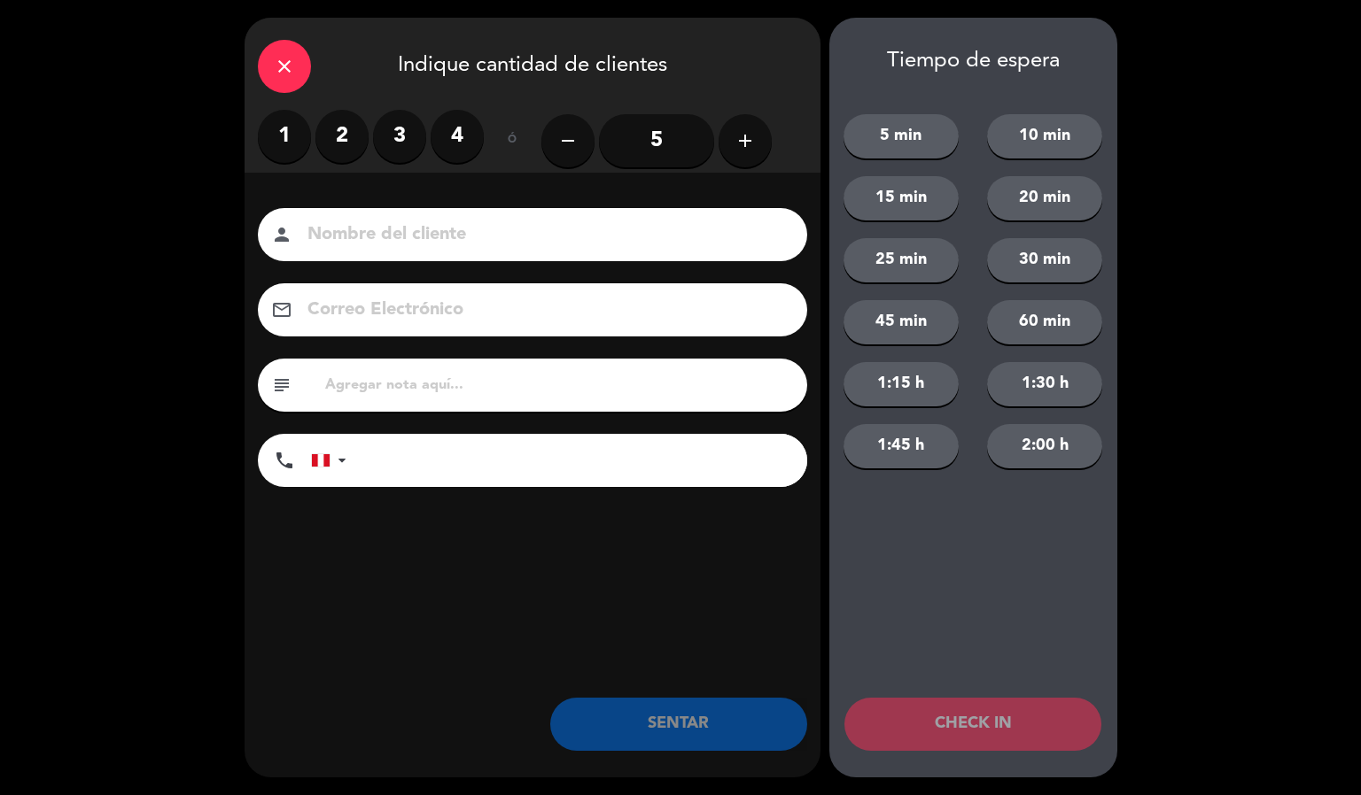
click at [399, 136] on label "3" at bounding box center [399, 136] width 53 height 53
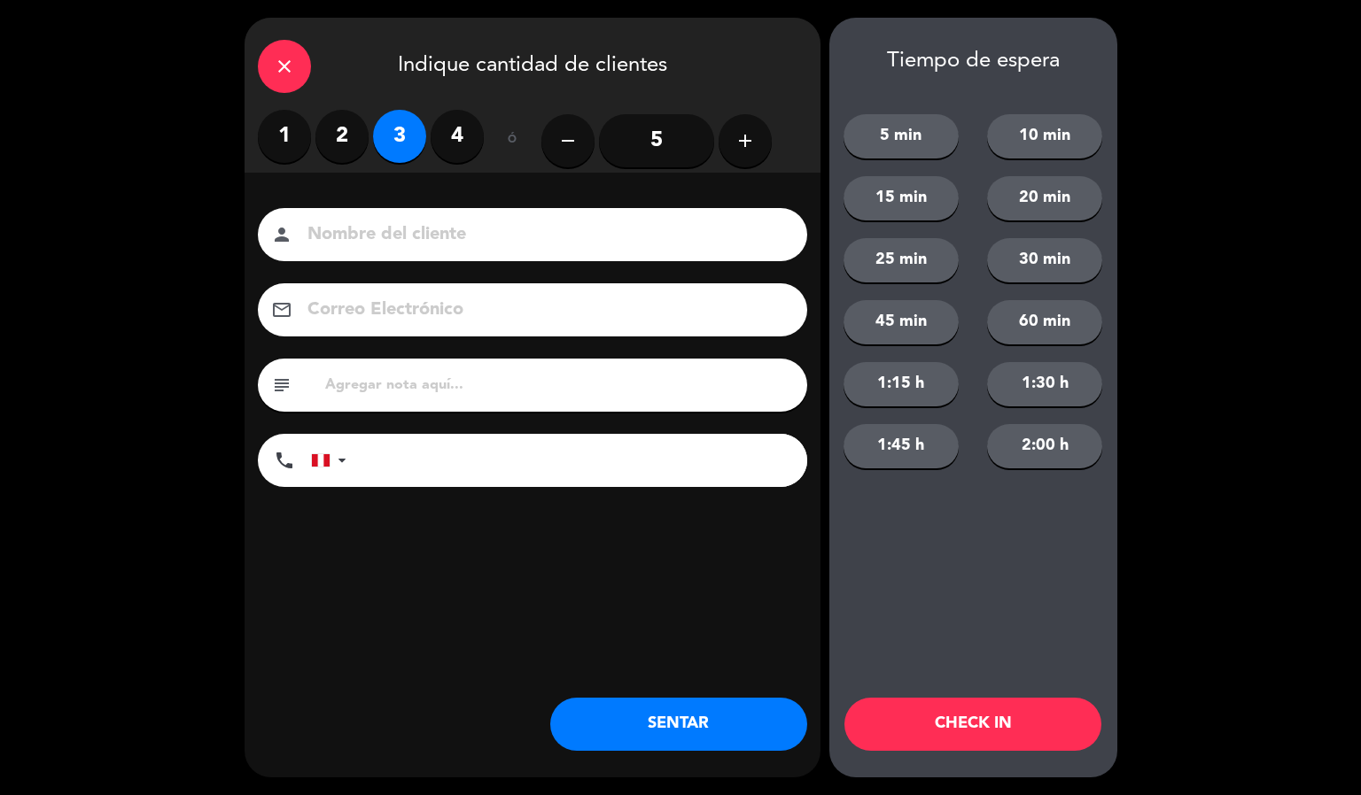
click at [423, 229] on input at bounding box center [545, 235] width 478 height 31
type input "[PERSON_NAME]"
click at [458, 377] on input "text" at bounding box center [558, 385] width 470 height 25
type input "2A - 1N"
click at [944, 720] on button "CHECK IN" at bounding box center [972, 724] width 257 height 53
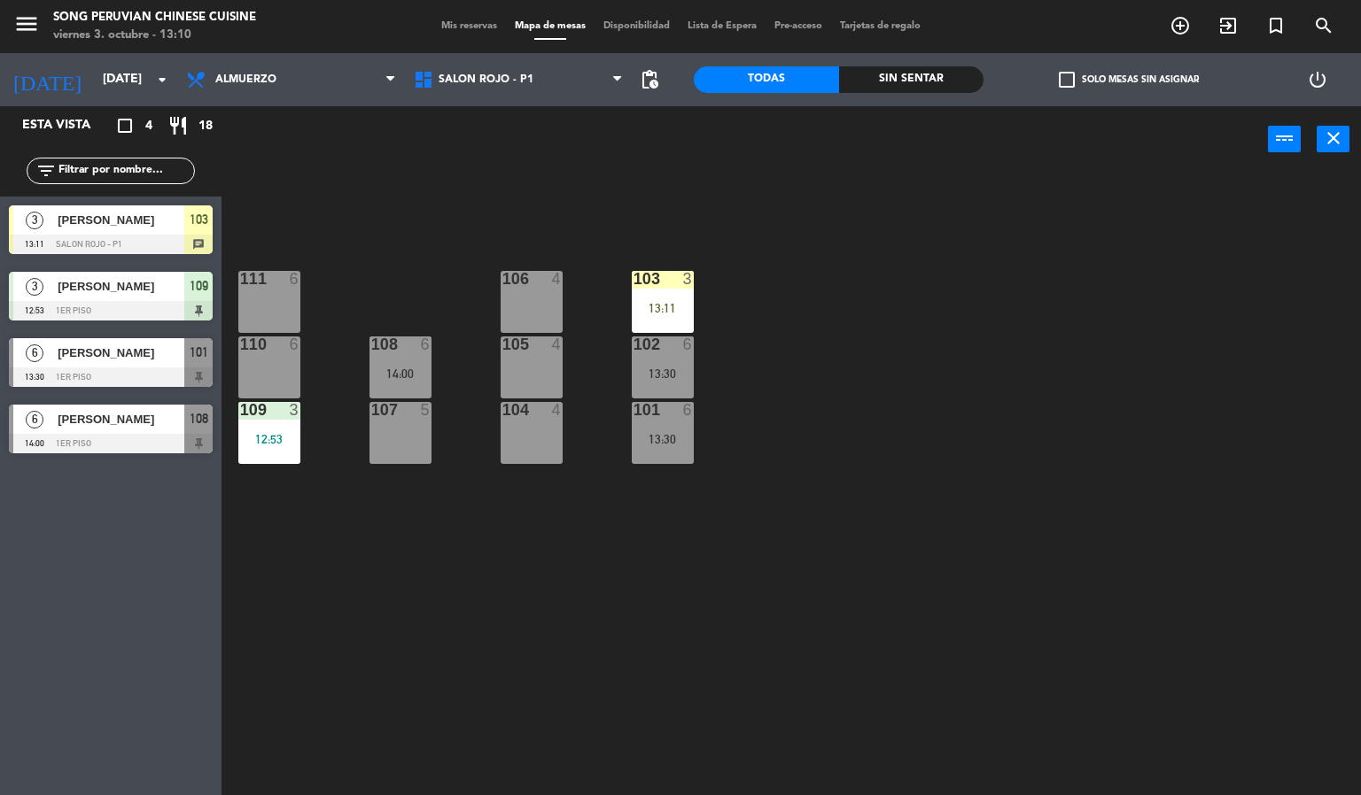
click at [633, 593] on div "103 3 13:11 106 4 111 6 102 6 13:30 105 4 108 6 14:00 110 6 101 6 13:30 104 4 1…" at bounding box center [798, 485] width 1126 height 623
click at [684, 247] on div "103 3 13:11 106 4 111 6 102 6 13:30 105 4 108 6 14:00 110 6 101 6 13:30 104 4 1…" at bounding box center [798, 485] width 1126 height 623
click at [821, 524] on div "103 3 13:11 106 4 111 6 102 6 13:30 105 4 108 6 14:00 110 6 101 6 13:30 104 4 1…" at bounding box center [798, 485] width 1126 height 623
click at [764, 593] on div "103 3 13:11 106 4 111 6 102 6 13:30 105 4 108 6 14:00 110 6 101 6 13:30 104 4 1…" at bounding box center [798, 485] width 1126 height 623
click at [662, 308] on div "13:11" at bounding box center [663, 308] width 62 height 12
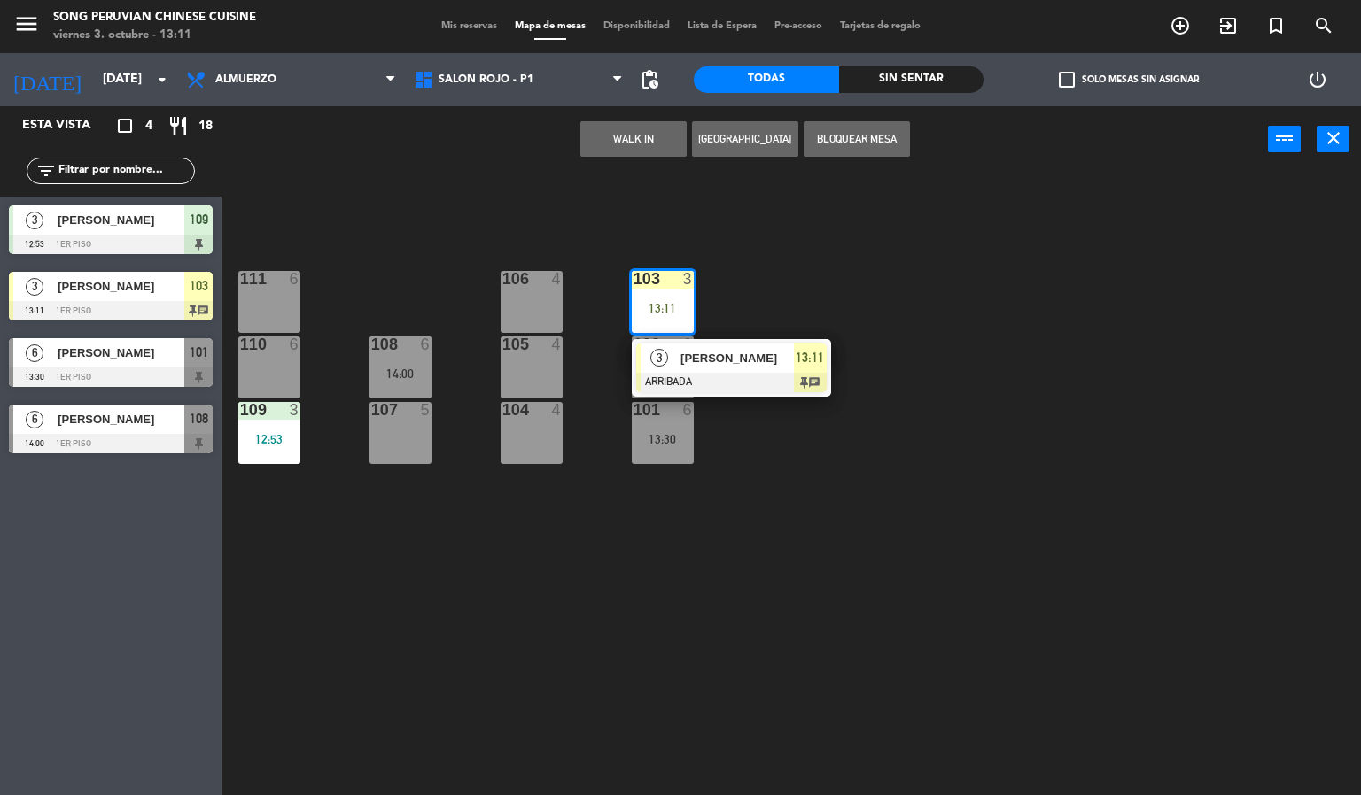
click at [745, 383] on div at bounding box center [731, 382] width 190 height 19
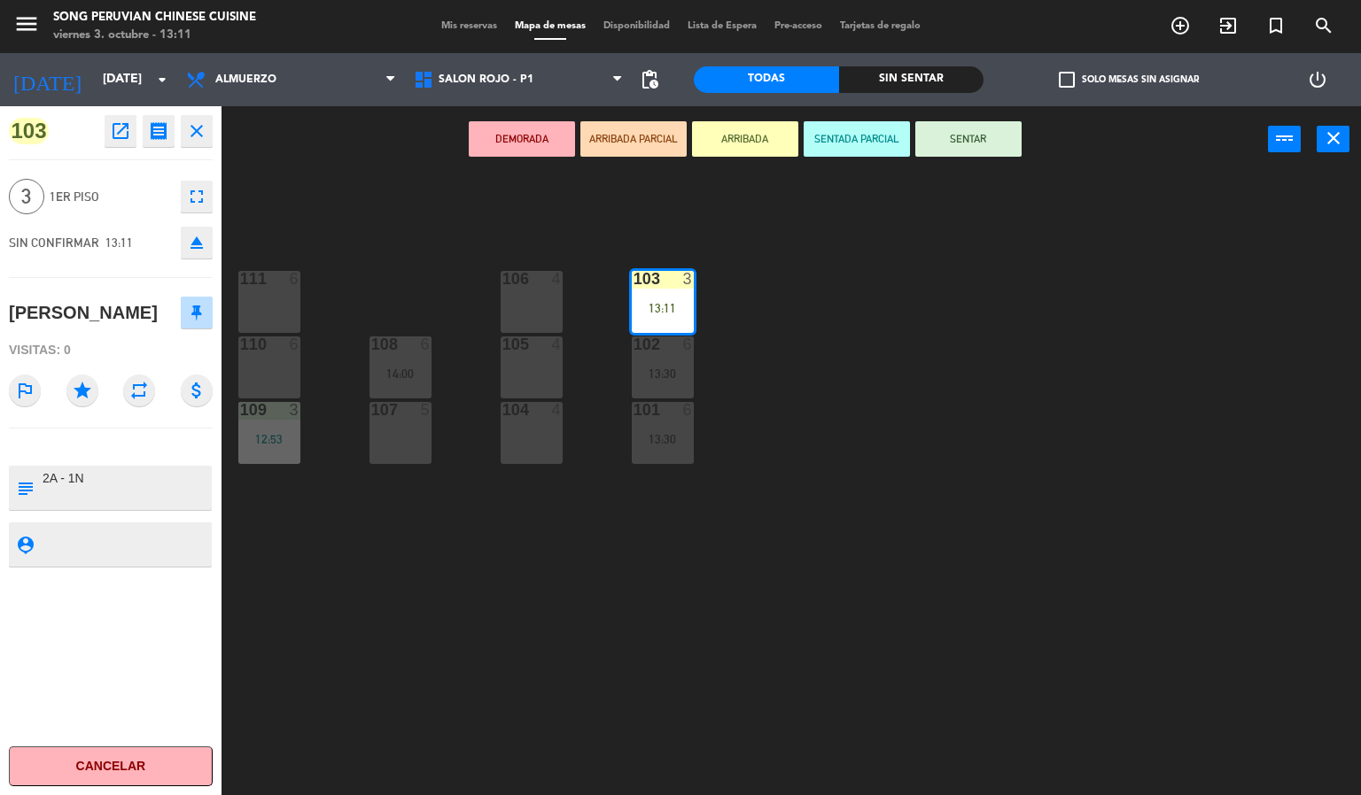
click at [967, 152] on button "SENTAR" at bounding box center [968, 138] width 106 height 35
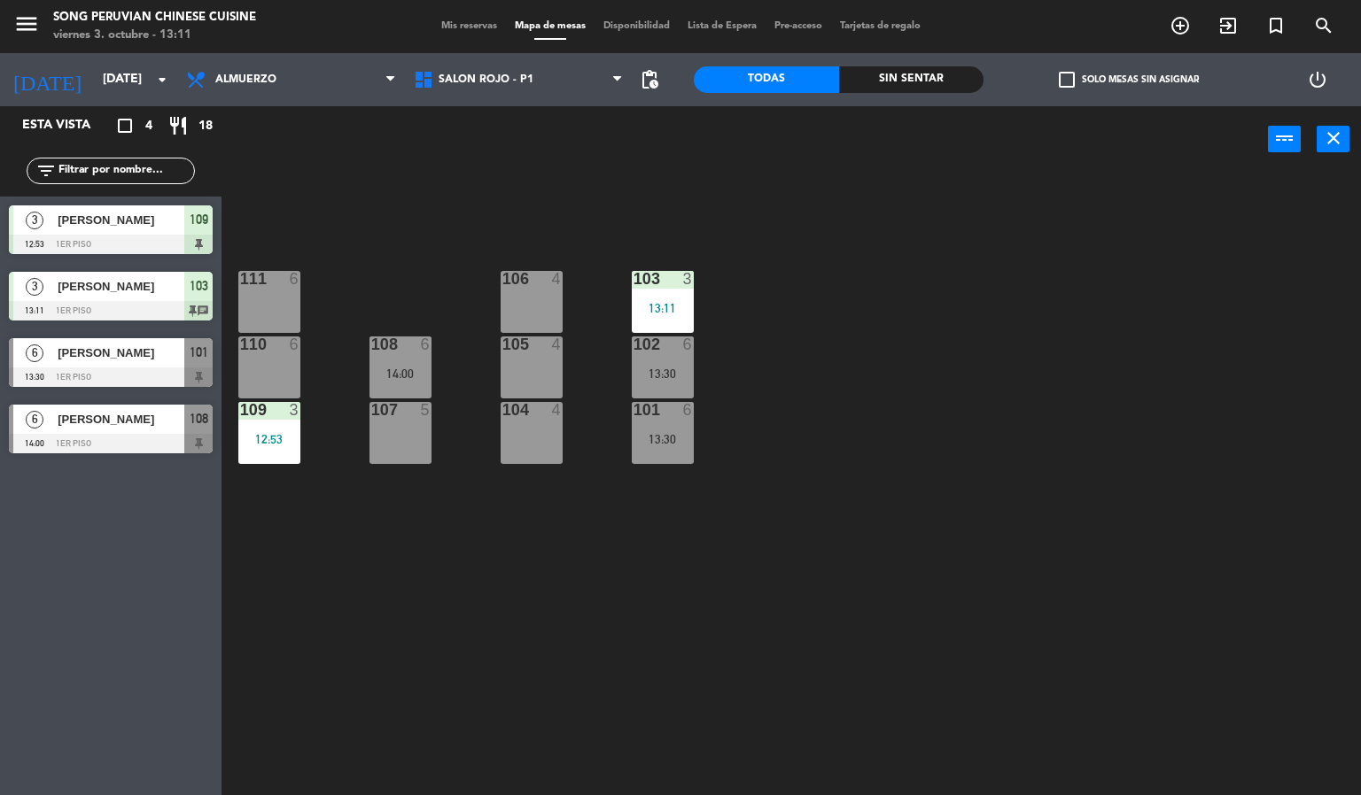
click at [858, 481] on div "103 3 13:11 106 4 111 6 102 6 13:30 105 4 108 6 14:00 110 6 101 6 13:30 104 4 1…" at bounding box center [798, 485] width 1126 height 623
click at [634, 283] on div "103" at bounding box center [633, 279] width 1 height 16
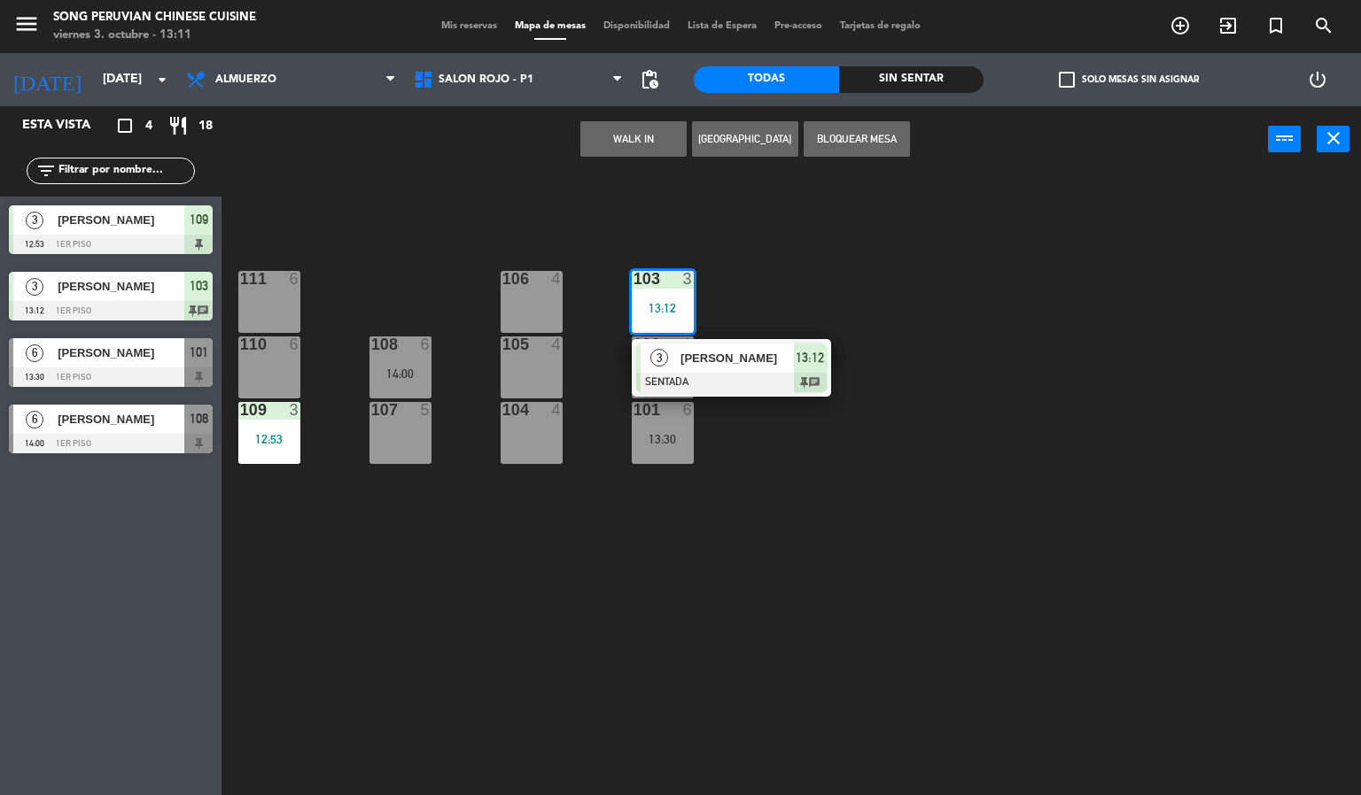
click at [724, 385] on div at bounding box center [731, 382] width 190 height 19
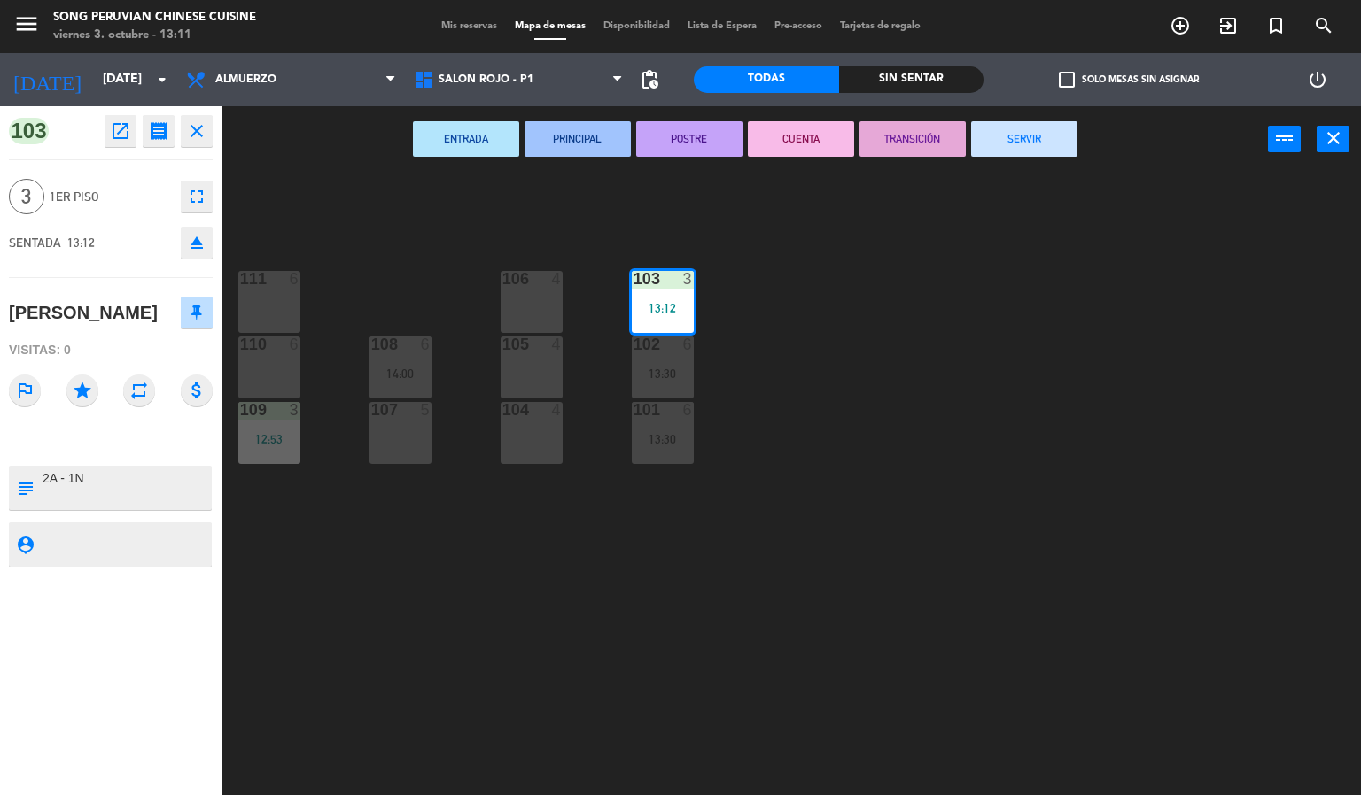
click at [152, 478] on textarea at bounding box center [125, 487] width 169 height 37
click at [205, 189] on icon "fullscreen" at bounding box center [196, 196] width 21 height 21
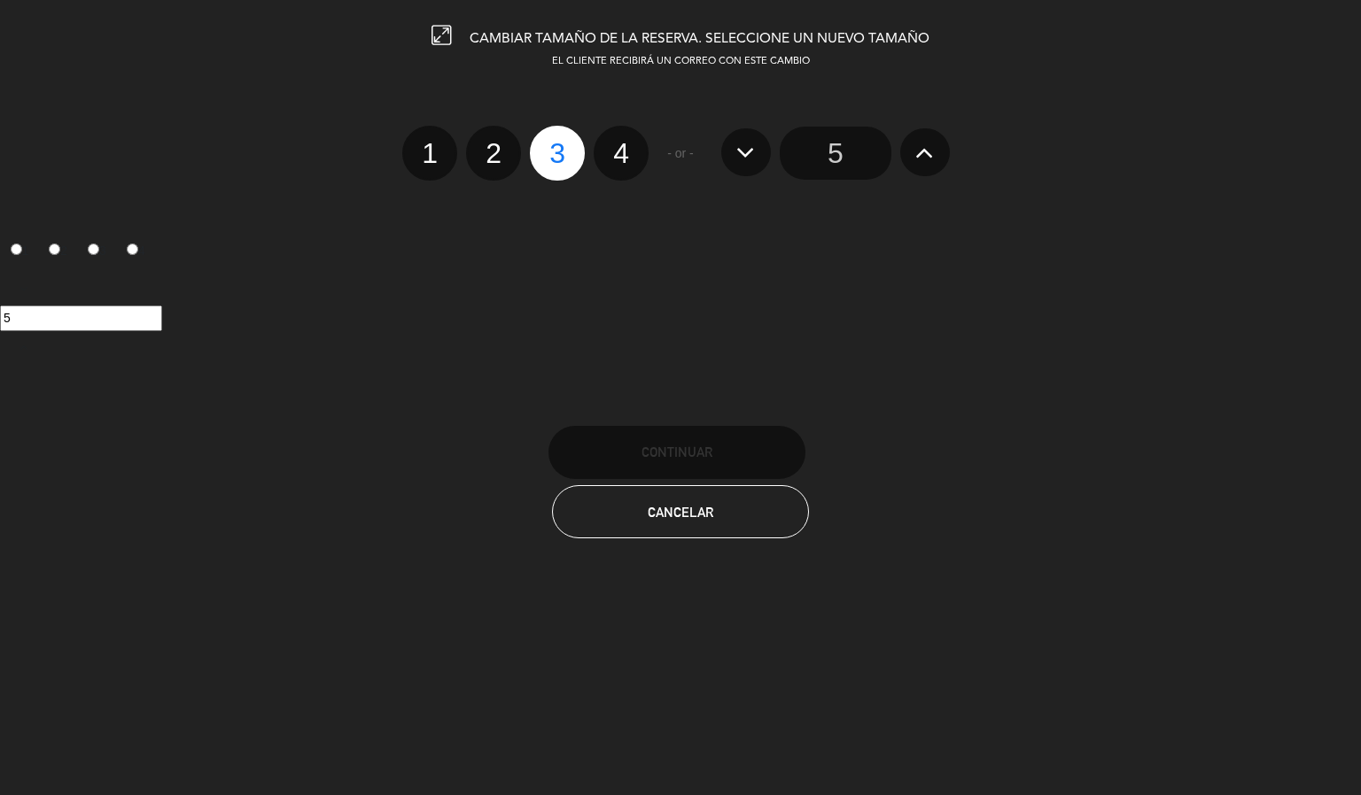
click at [485, 175] on label "2" at bounding box center [493, 153] width 55 height 55
click at [485, 143] on input "2" at bounding box center [491, 138] width 12 height 12
radio input "true"
radio input "false"
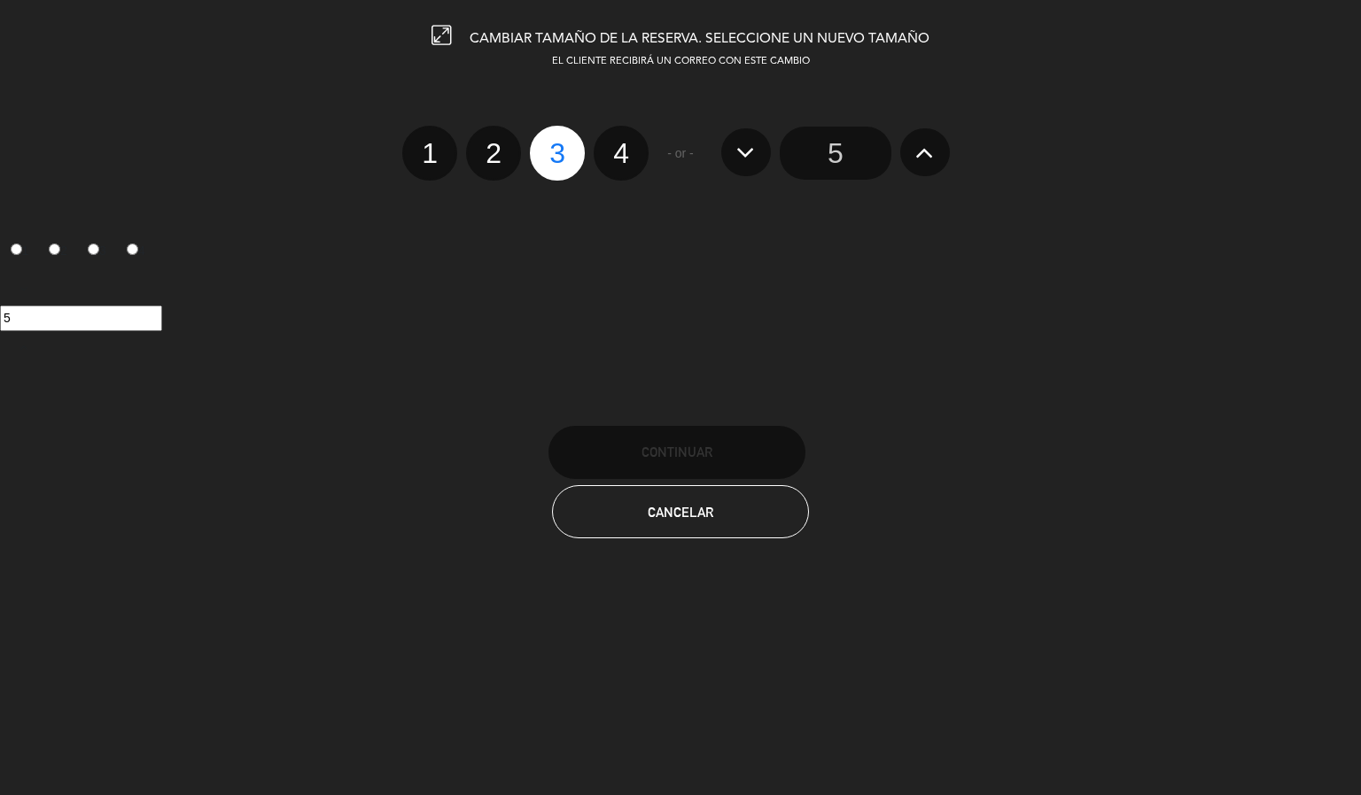
radio input "false"
radio input "true"
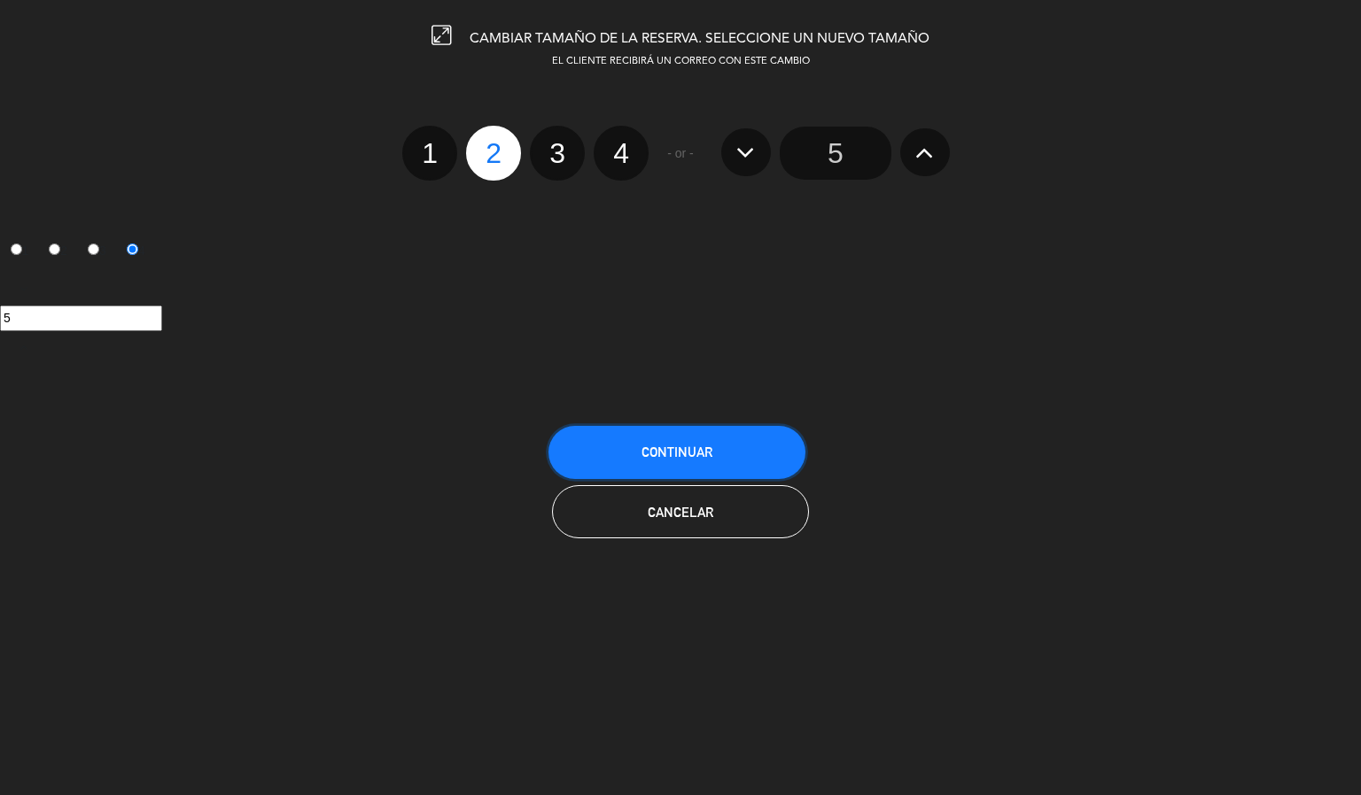
click at [681, 447] on span "Continuar" at bounding box center [676, 452] width 71 height 15
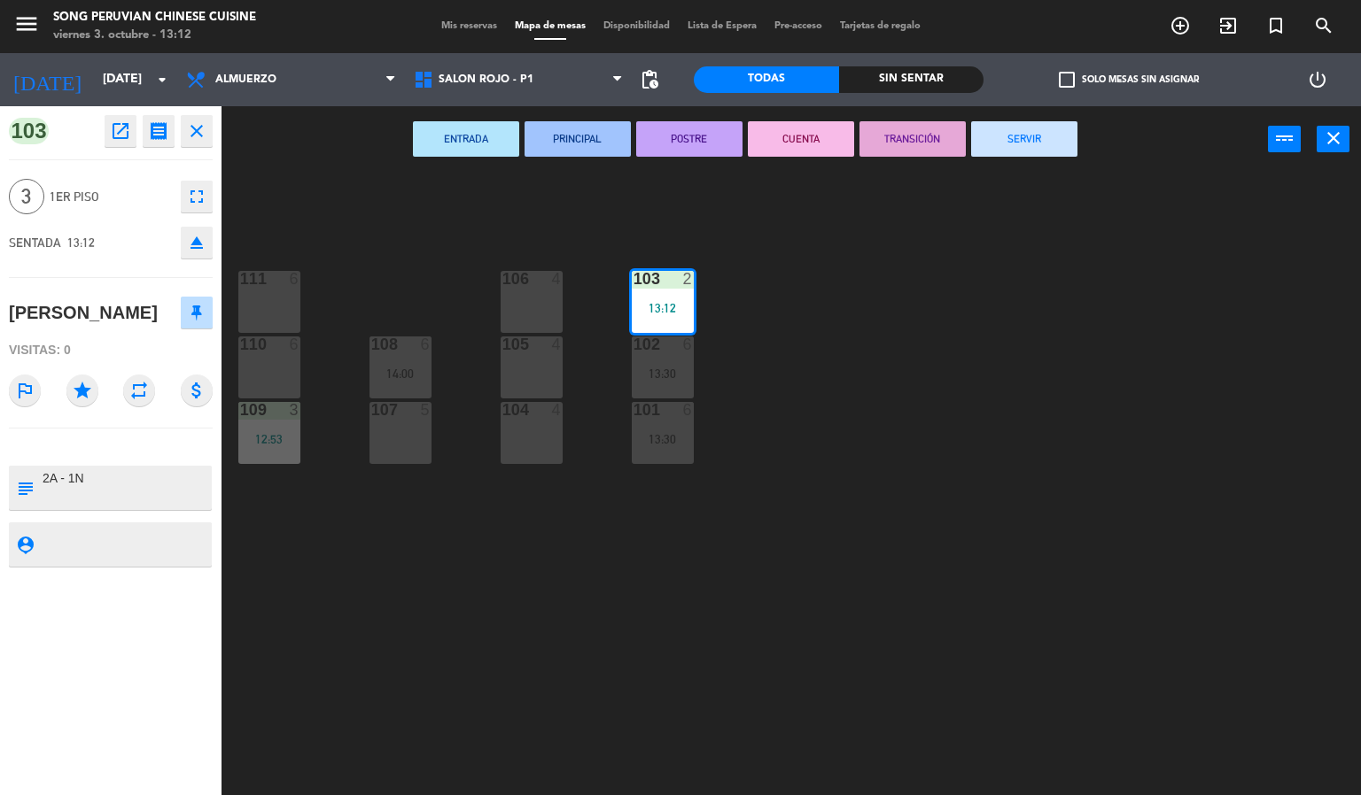
click at [728, 567] on div "103 2 13:12 106 4 111 6 102 6 13:30 105 4 108 6 14:00 110 6 101 6 13:30 104 4 1…" at bounding box center [798, 485] width 1126 height 623
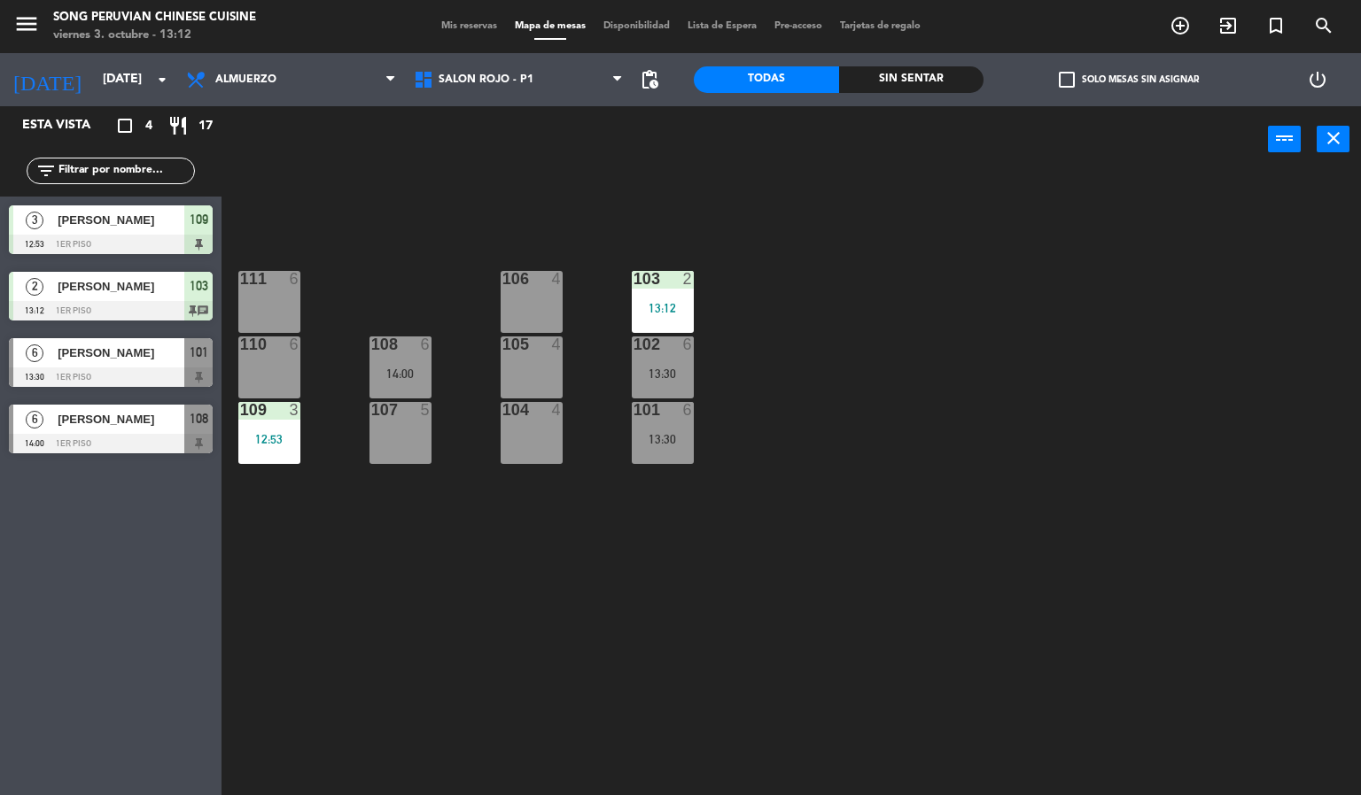
click at [664, 306] on div "13:12" at bounding box center [663, 308] width 62 height 12
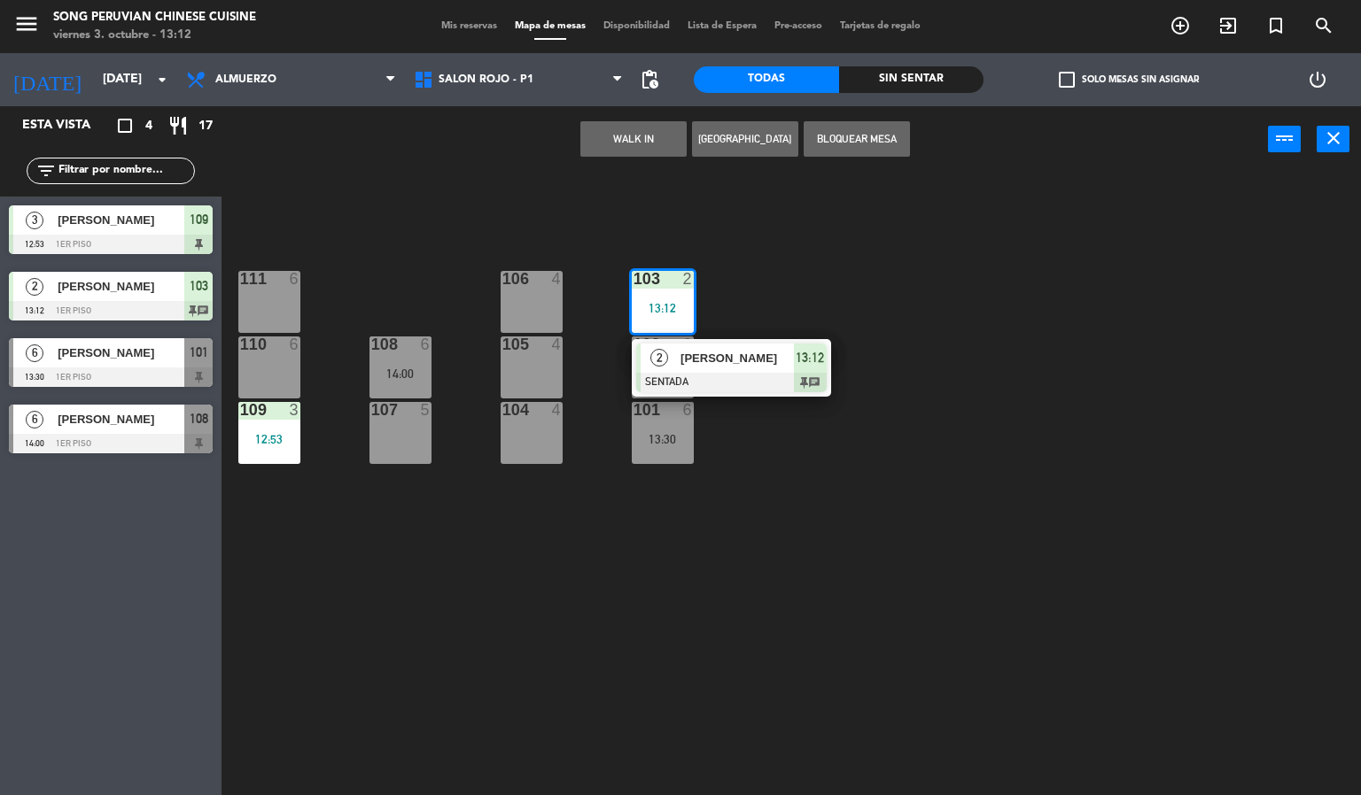
click at [867, 500] on div "103 2 13:12 2 [PERSON_NAME] SENTADA 13:12 chat 106 4 111 6 102 6 13:30 105 4 10…" at bounding box center [798, 485] width 1126 height 623
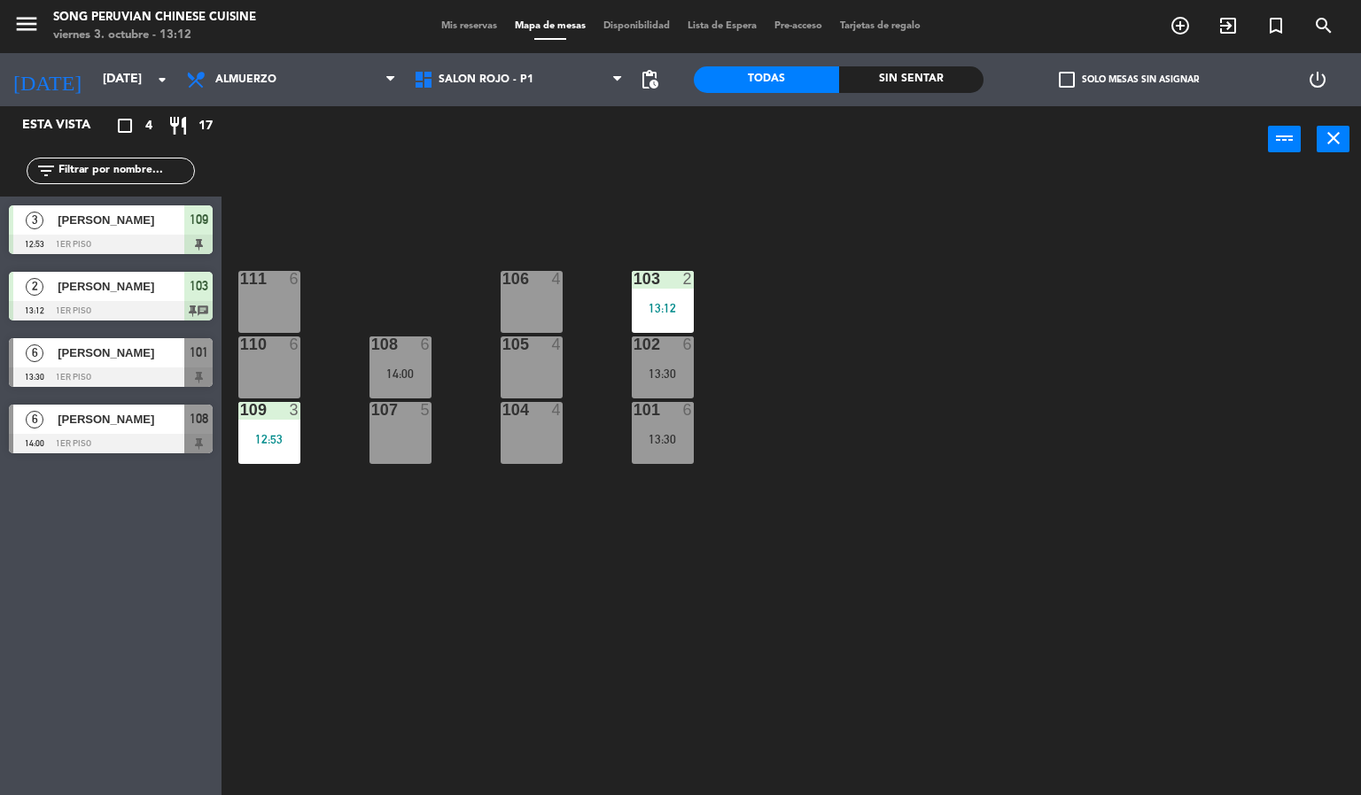
click at [765, 623] on div "103 2 13:12 106 4 111 6 102 6 13:30 105 4 108 6 14:00 110 6 101 6 13:30 104 4 1…" at bounding box center [798, 485] width 1126 height 623
click at [673, 442] on div "13:30" at bounding box center [663, 439] width 62 height 12
click at [809, 570] on div "103 2 13:12 106 4 111 6 102 6 13:30 105 4 108 6 14:00 110 6 101 6 13:30 104 4 1…" at bounding box center [798, 485] width 1126 height 623
click at [599, 663] on div "103 2 13:12 106 4 111 6 102 6 13:30 105 4 108 6 14:00 110 6 101 6 13:30 104 4 1…" at bounding box center [798, 485] width 1126 height 623
click at [532, 343] on div at bounding box center [530, 345] width 29 height 16
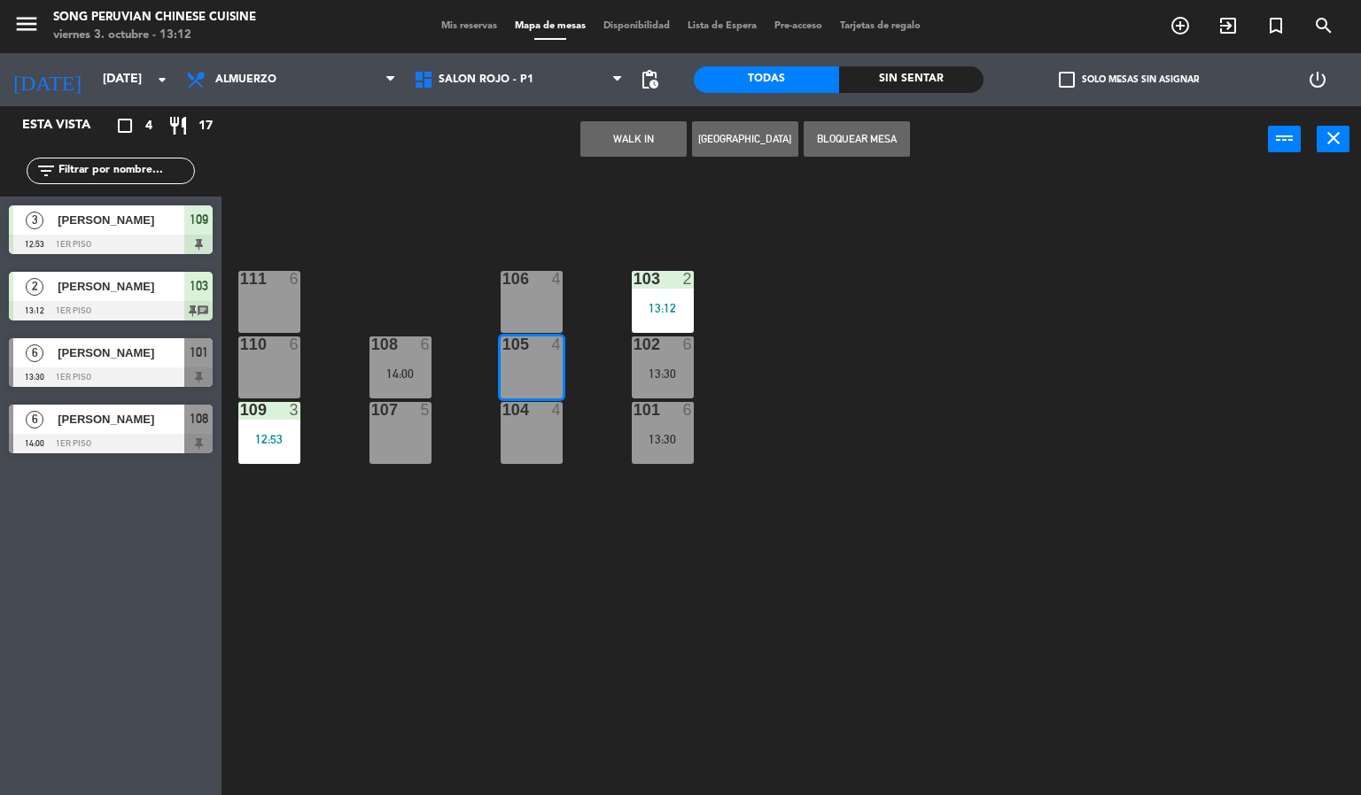
click at [553, 644] on div "103 2 13:12 106 4 111 6 102 6 13:30 105 4 108 6 14:00 110 6 101 6 13:30 104 4 1…" at bounding box center [798, 485] width 1126 height 623
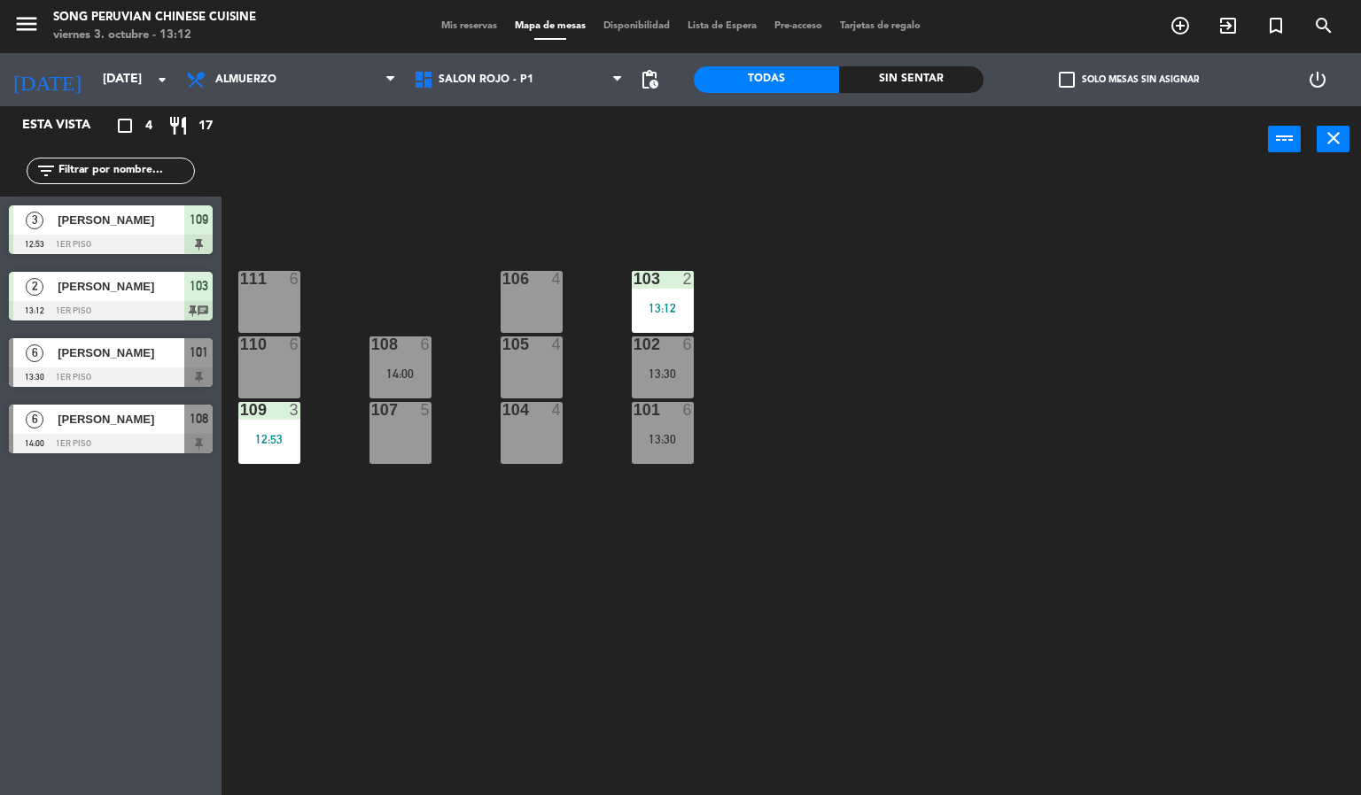
click at [814, 385] on div "103 2 13:12 106 4 111 6 102 6 13:30 105 4 108 6 14:00 110 6 101 6 13:30 104 4 1…" at bounding box center [798, 485] width 1126 height 623
click at [633, 279] on div "103" at bounding box center [633, 279] width 1 height 16
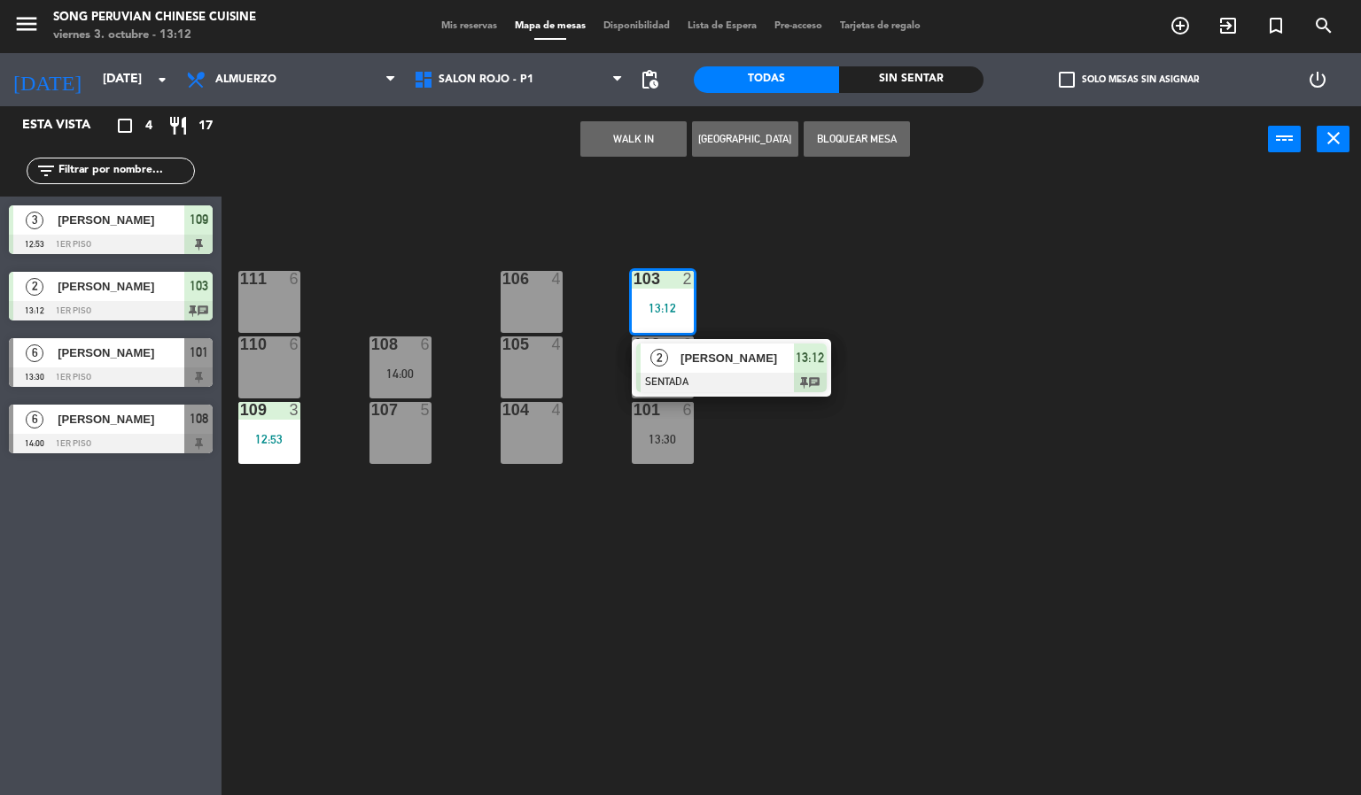
click at [548, 542] on div "103 2 13:12 2 [PERSON_NAME] SENTADA 13:12 chat 106 4 111 6 102 6 13:30 105 4 10…" at bounding box center [798, 485] width 1126 height 623
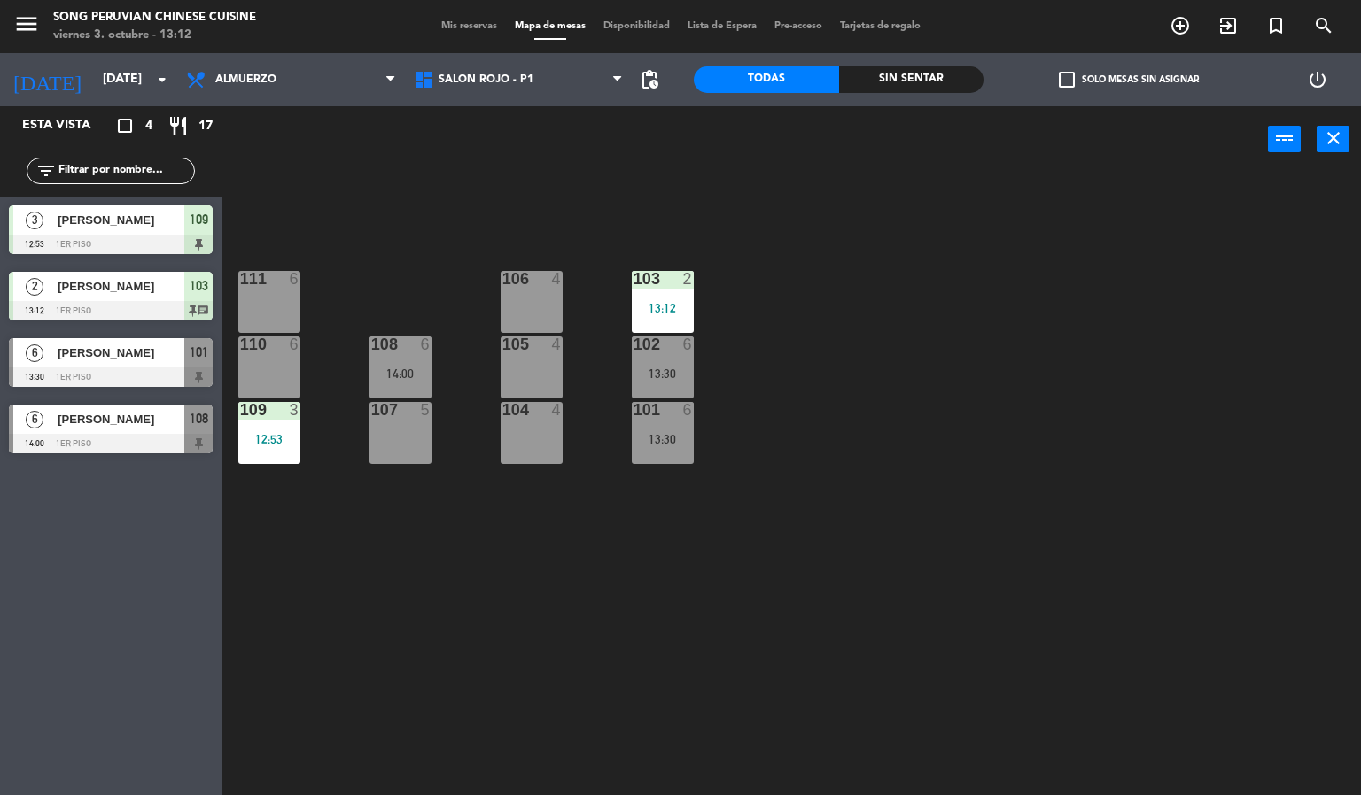
click at [667, 436] on div "13:30" at bounding box center [663, 439] width 62 height 12
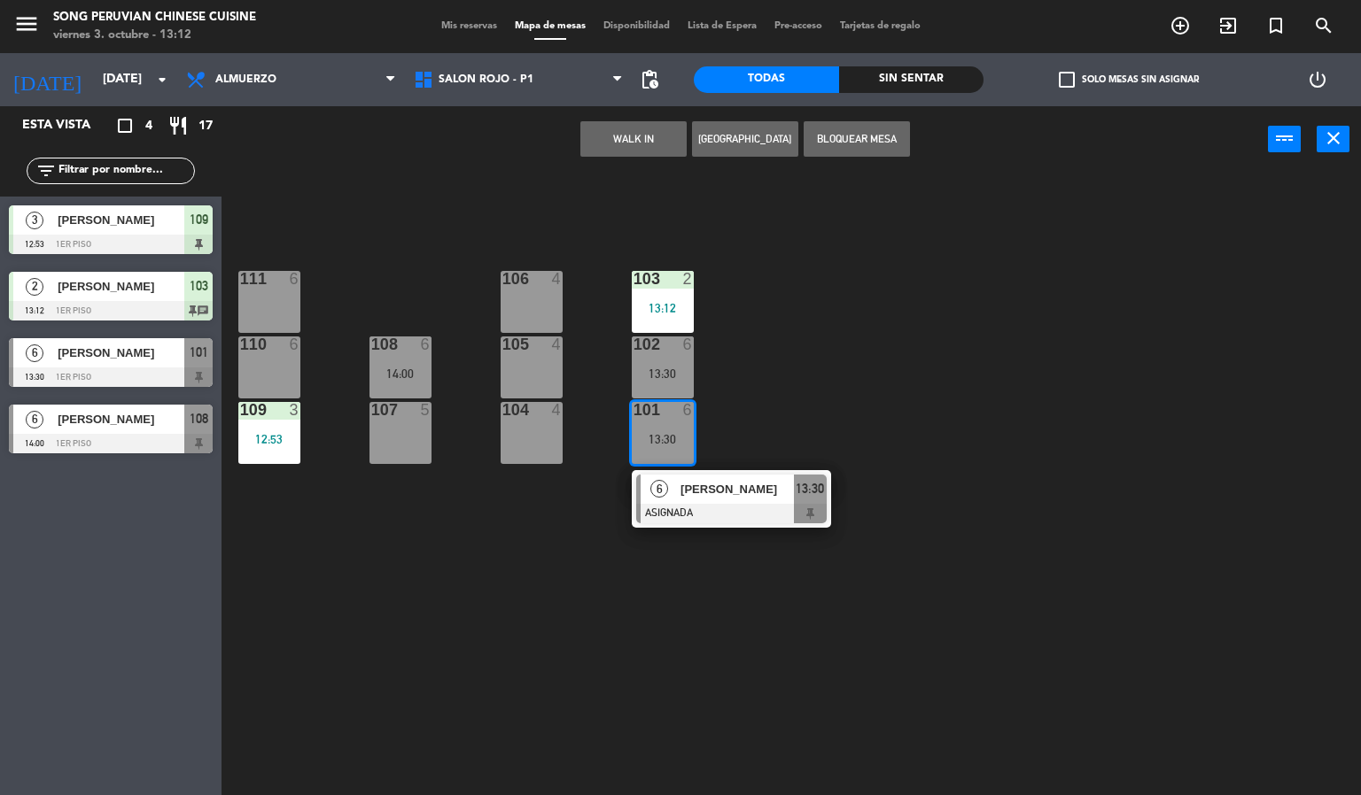
click at [678, 360] on div "102 6 13:30" at bounding box center [663, 368] width 62 height 62
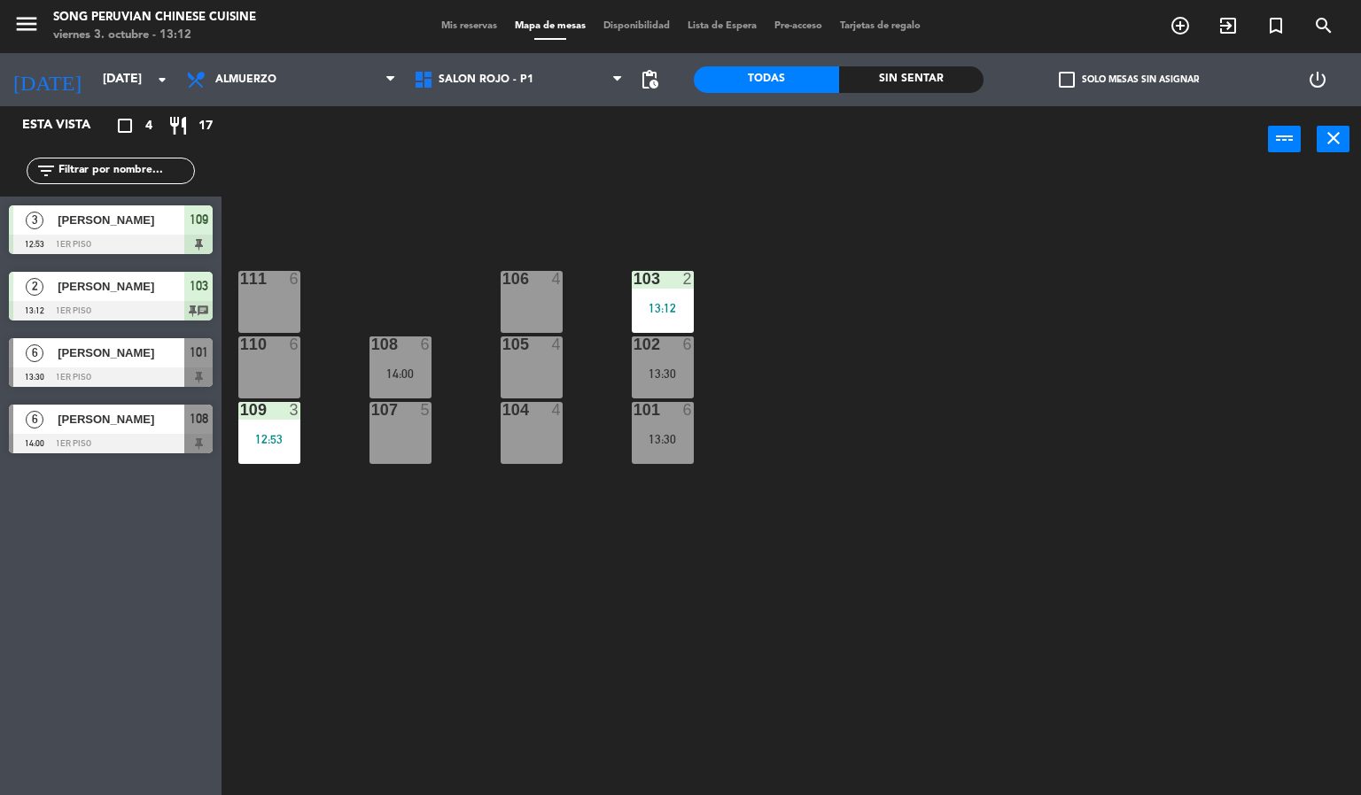
click at [824, 301] on div "103 2 13:12 106 4 111 6 102 6 13:30 105 4 108 6 14:00 110 6 101 6 13:30 104 4 1…" at bounding box center [798, 485] width 1126 height 623
click at [551, 213] on div "103 2 13:12 106 4 111 6 102 6 13:30 105 4 108 6 14:00 110 6 101 6 13:30 104 4 1…" at bounding box center [798, 485] width 1126 height 623
click at [588, 555] on div "103 2 13:12 106 4 111 6 102 6 13:30 105 4 108 6 14:00 110 6 101 6 13:30 104 4 1…" at bounding box center [798, 485] width 1126 height 623
click at [423, 338] on div "6" at bounding box center [426, 345] width 11 height 16
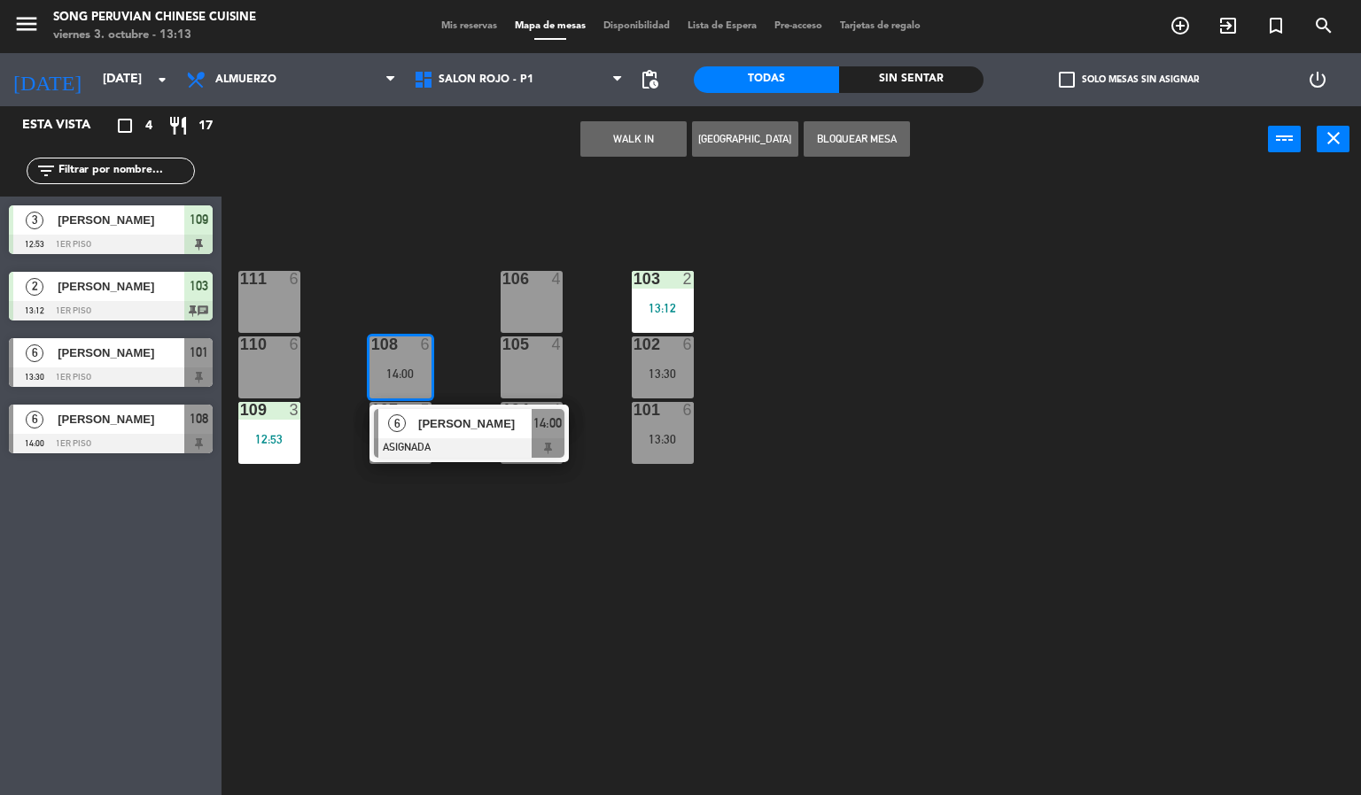
click at [607, 671] on div "103 2 13:12 106 4 111 6 102 6 13:30 105 4 108 6 14:00 6 [PERSON_NAME] ASIGNADA …" at bounding box center [798, 485] width 1126 height 623
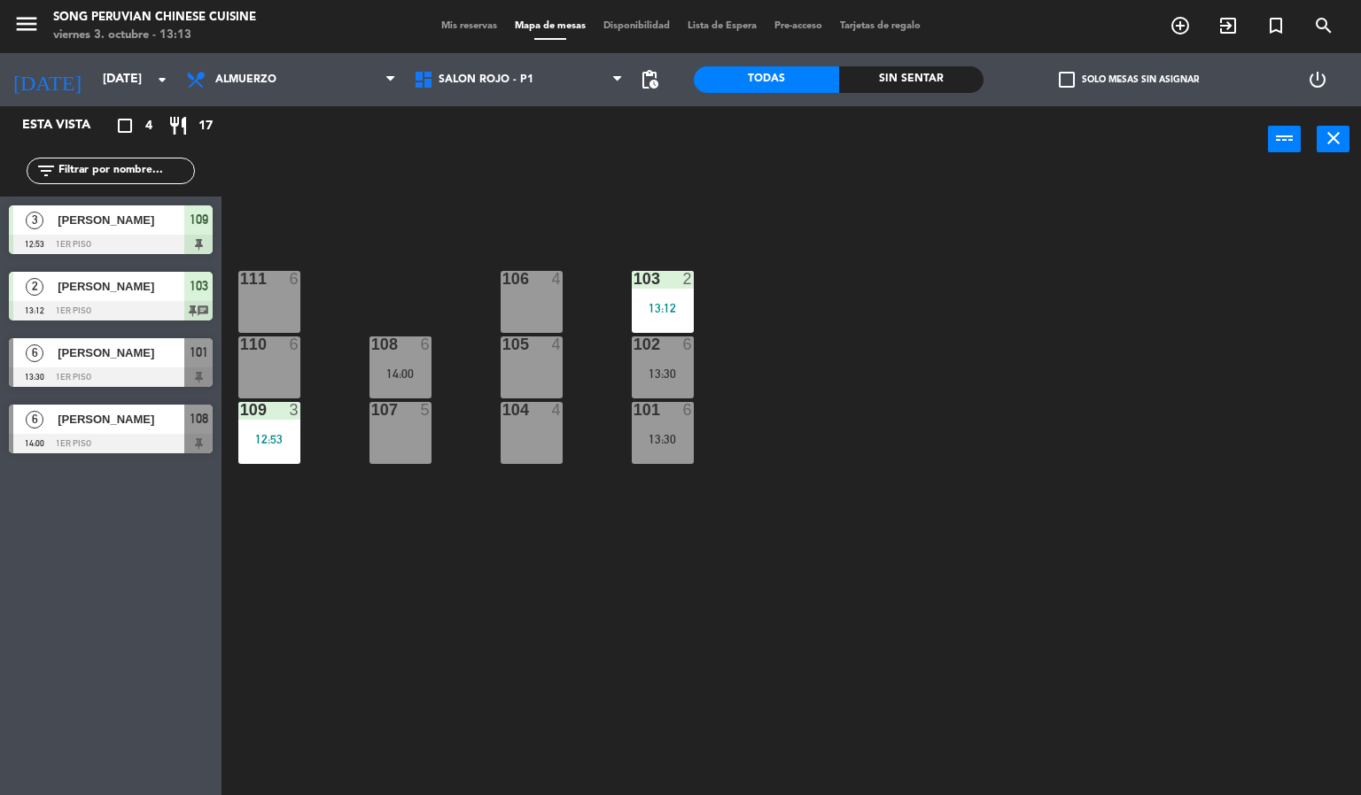
click at [394, 345] on div at bounding box center [399, 345] width 29 height 16
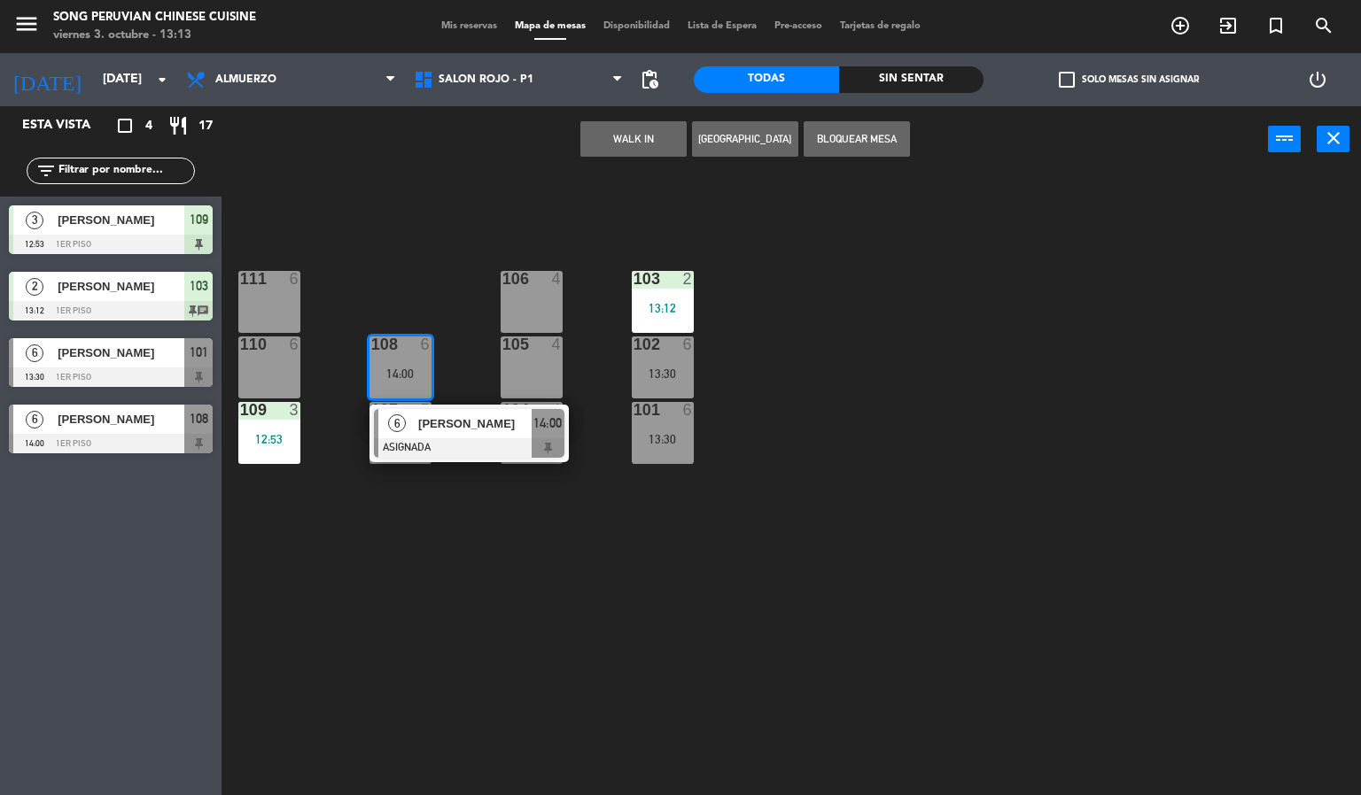
click at [469, 452] on div at bounding box center [469, 447] width 190 height 19
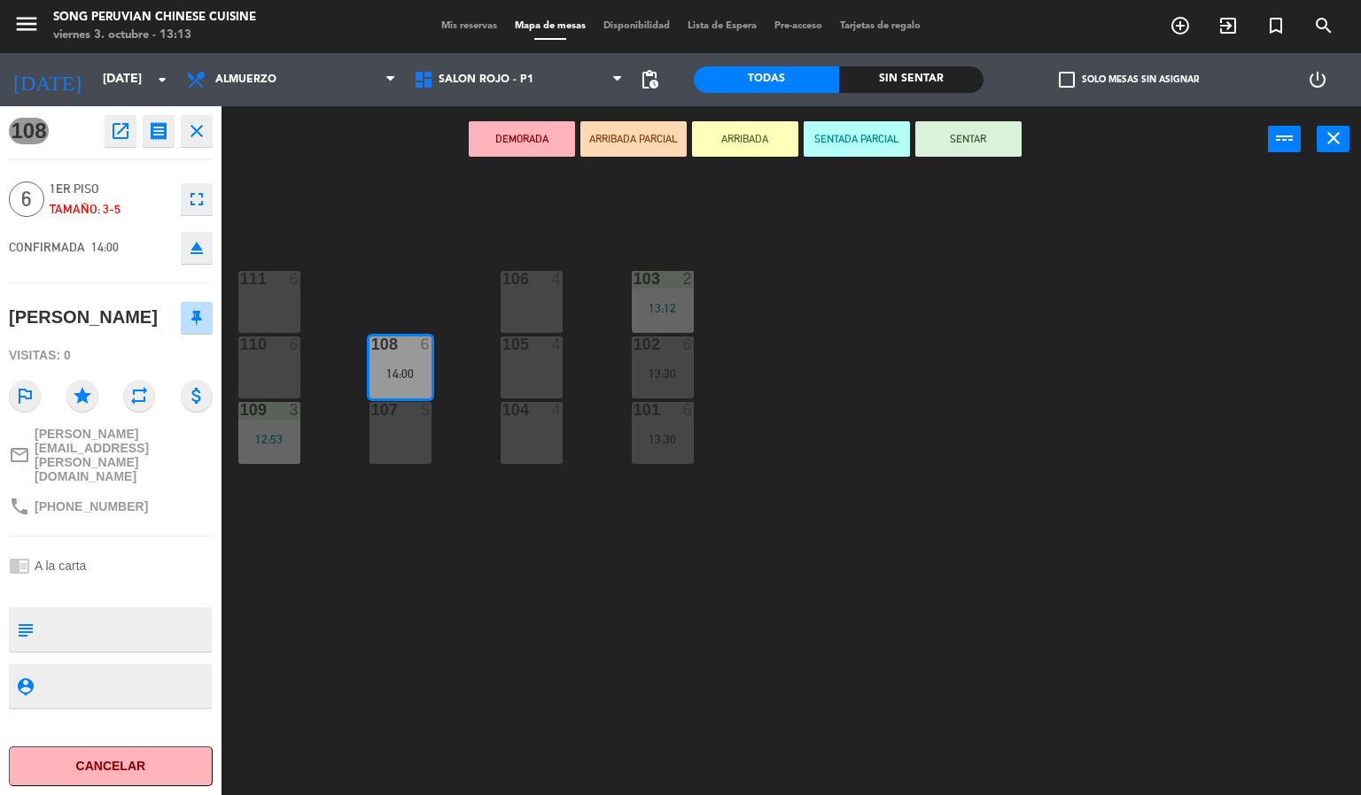
click at [535, 636] on div "103 2 13:12 106 4 111 6 102 6 13:30 105 4 108 6 14:00 110 6 101 6 13:30 104 4 1…" at bounding box center [798, 485] width 1126 height 623
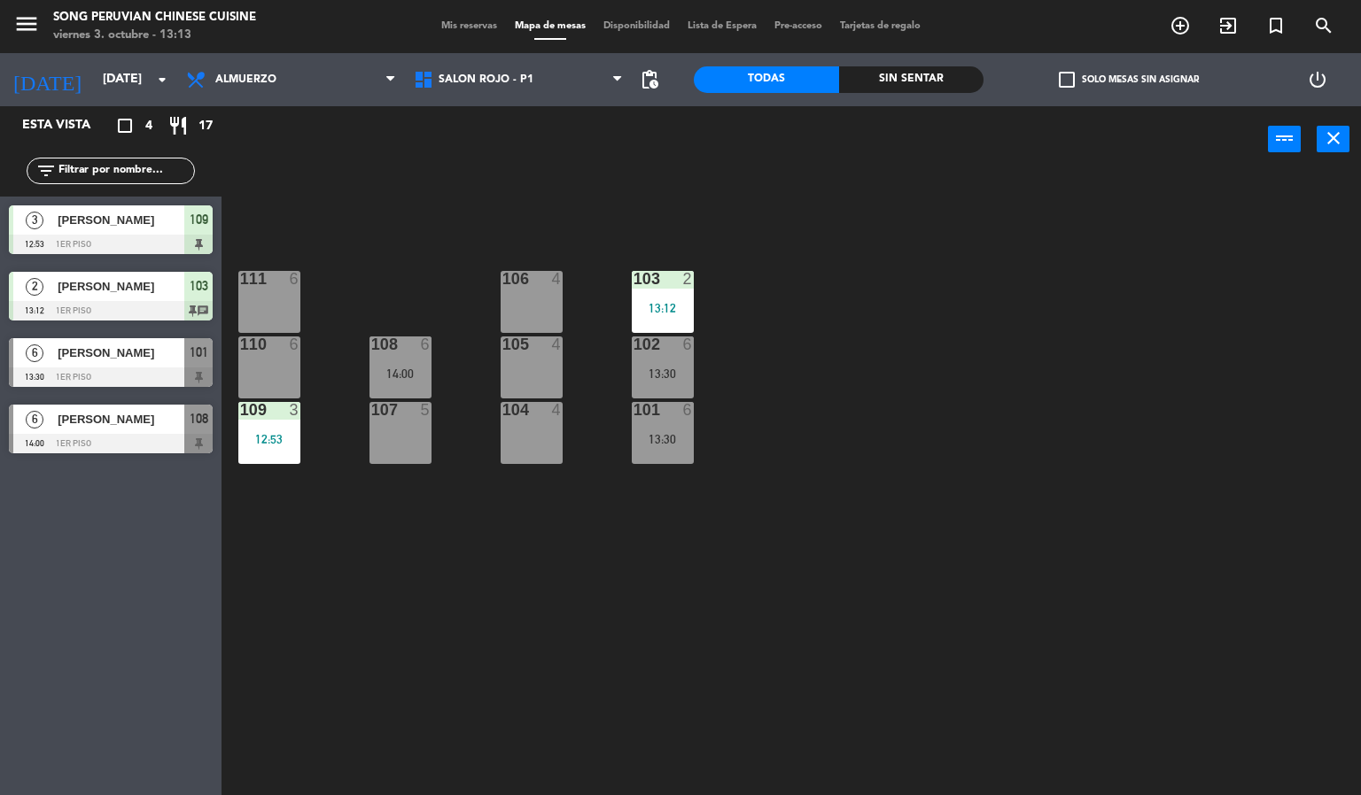
click at [538, 378] on div "105 4" at bounding box center [531, 368] width 62 height 62
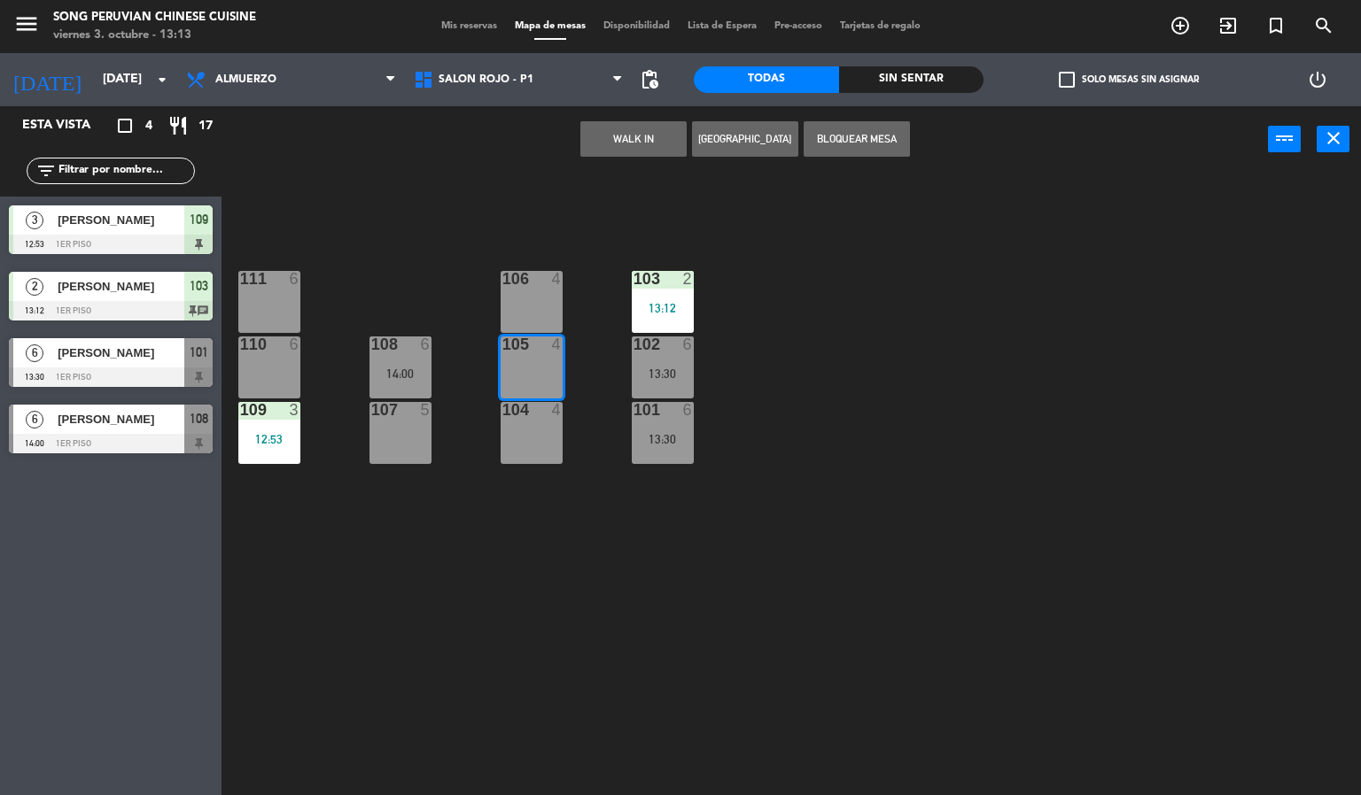
click at [702, 649] on div "103 2 13:12 106 4 111 6 102 6 13:30 105 4 108 6 14:00 110 6 101 6 13:30 104 4 1…" at bounding box center [798, 485] width 1126 height 623
click at [655, 657] on div "103 2 13:12 106 4 111 6 102 6 13:30 105 4 108 6 14:00 110 6 101 6 13:30 104 4 1…" at bounding box center [798, 485] width 1126 height 623
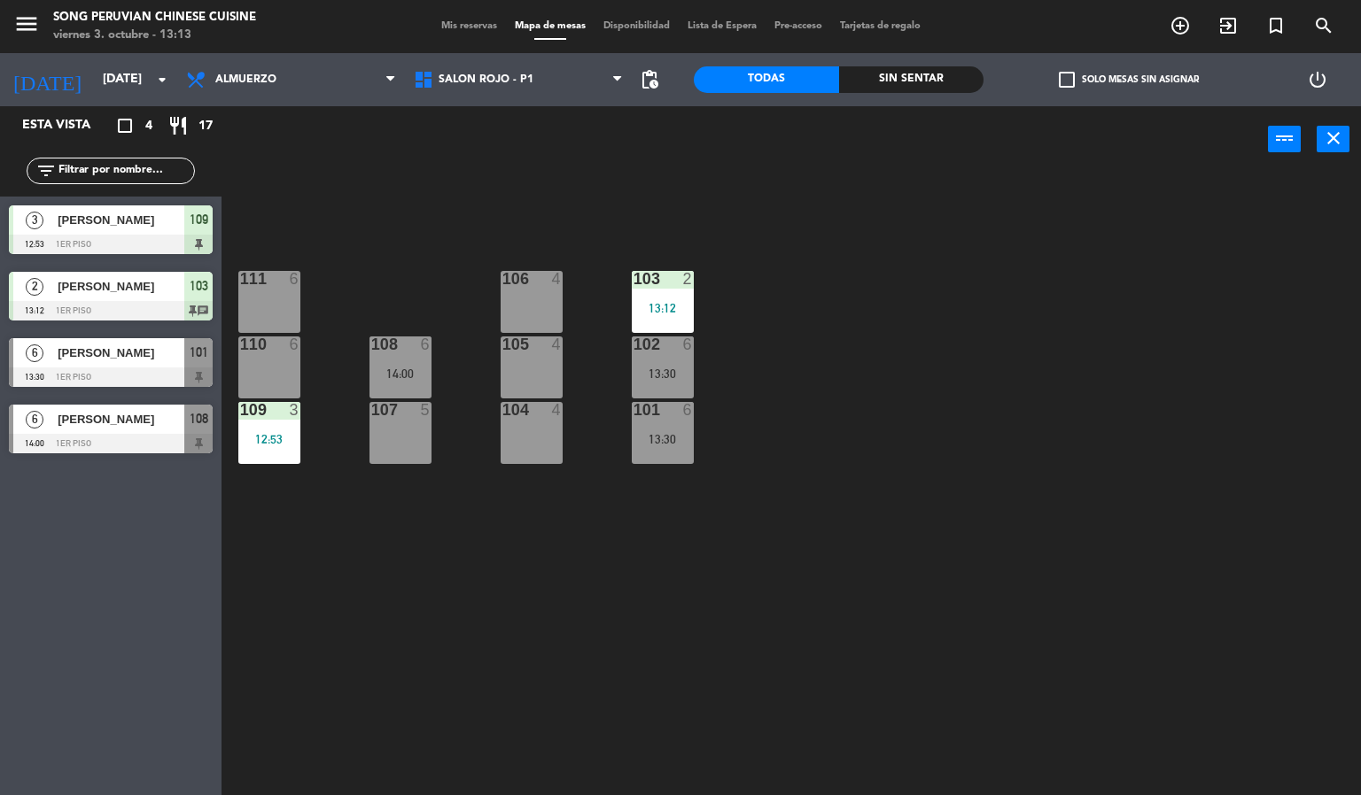
click at [845, 670] on div "103 2 13:12 106 4 111 6 102 6 13:30 105 4 108 6 14:00 110 6 101 6 13:30 104 4 1…" at bounding box center [798, 485] width 1126 height 623
click at [872, 718] on div "103 2 13:12 106 4 111 6 102 6 13:30 105 4 108 6 14:00 110 6 101 6 13:30 104 4 1…" at bounding box center [798, 485] width 1126 height 623
click at [538, 219] on div "103 2 13:12 106 4 111 6 102 6 13:30 105 4 108 6 14:00 110 6 101 6 13:30 104 4 1…" at bounding box center [798, 485] width 1126 height 623
click at [282, 344] on div at bounding box center [268, 345] width 29 height 16
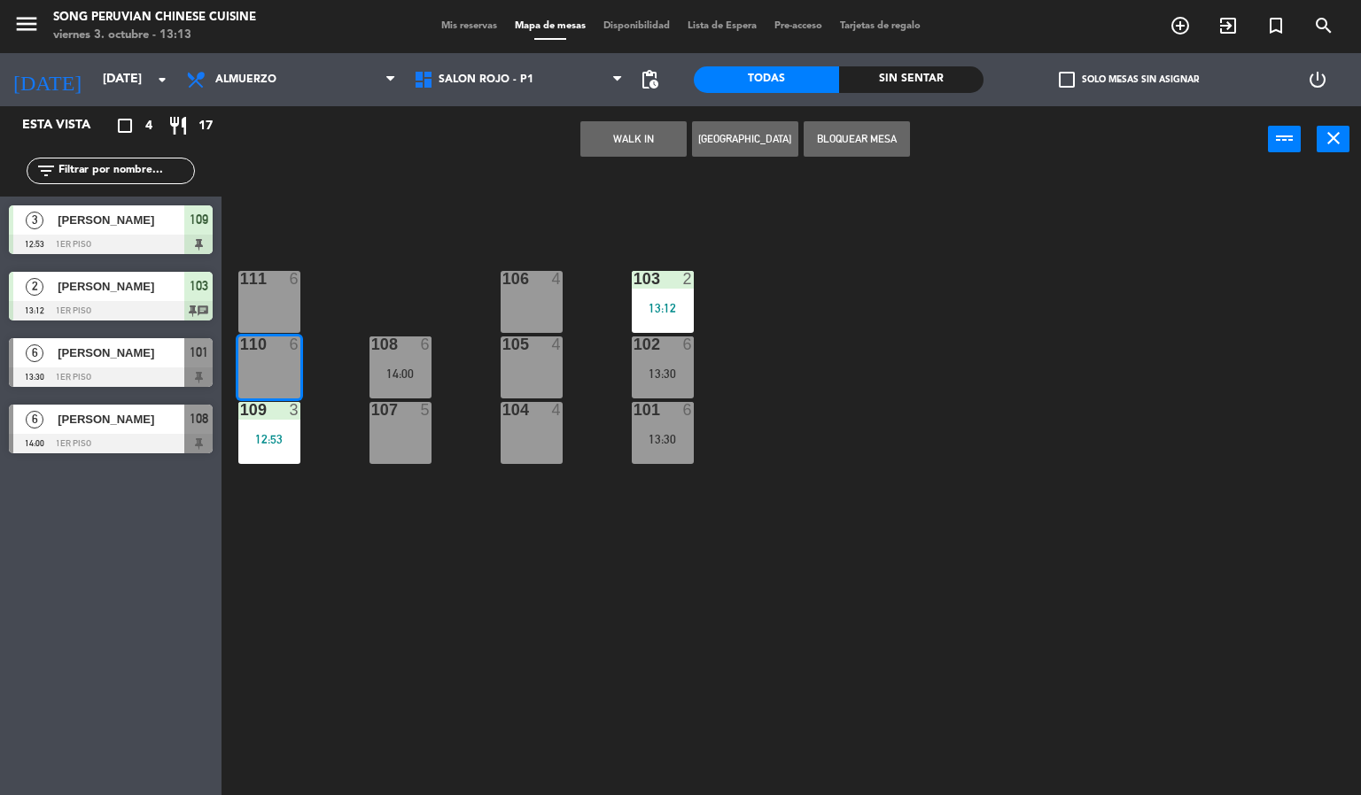
click at [644, 133] on button "WALK IN" at bounding box center [633, 138] width 106 height 35
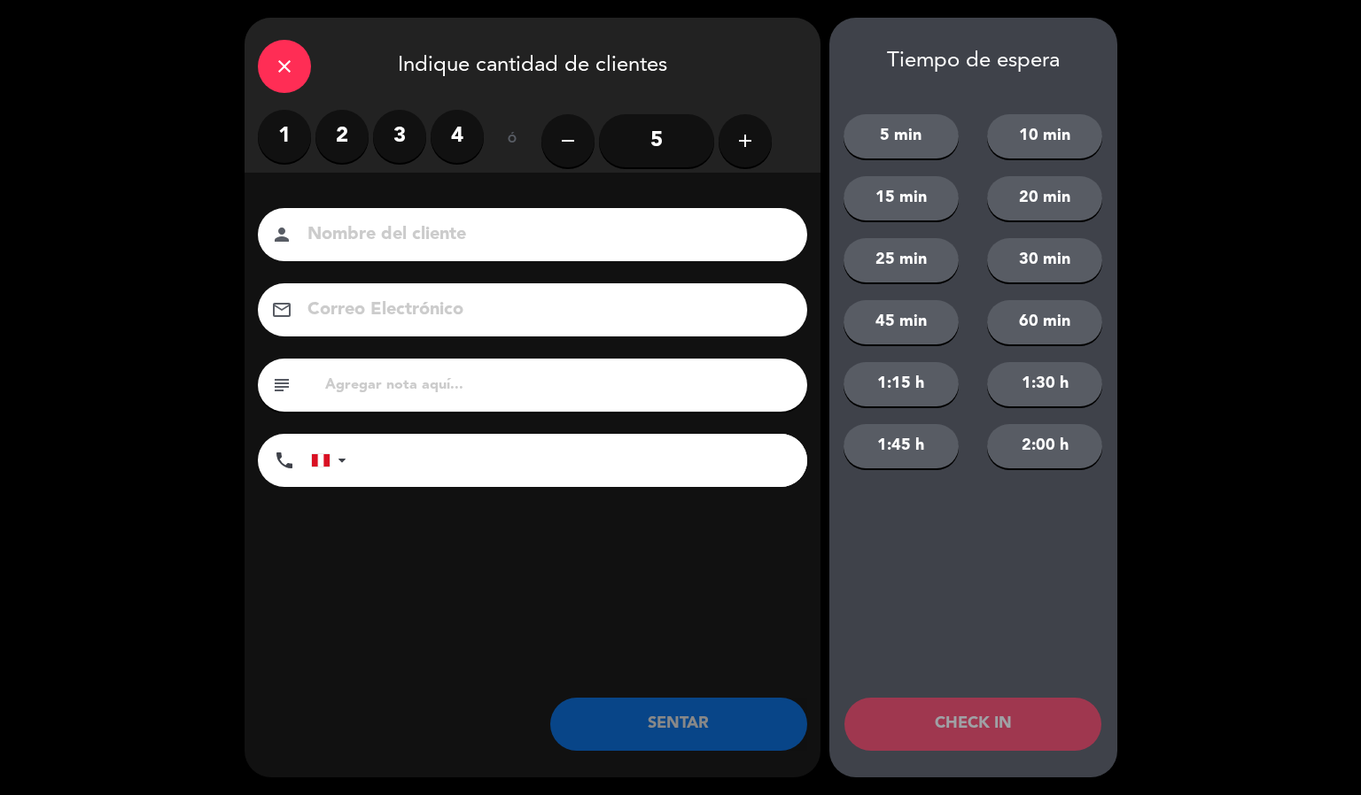
click at [656, 123] on input "5" at bounding box center [656, 140] width 115 height 53
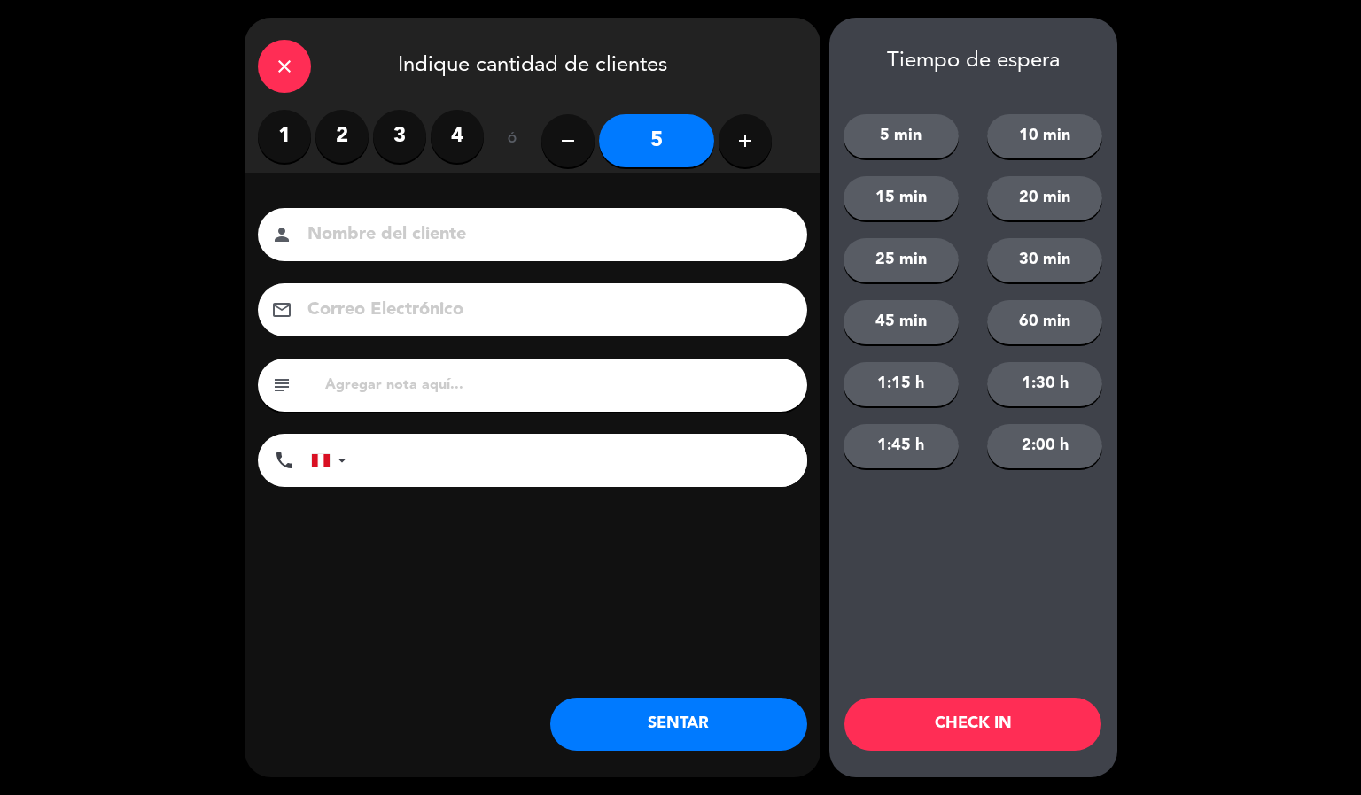
click at [463, 231] on input at bounding box center [545, 235] width 478 height 31
type input "[PERSON_NAME]"
click at [970, 707] on button "CHECK IN" at bounding box center [972, 724] width 257 height 53
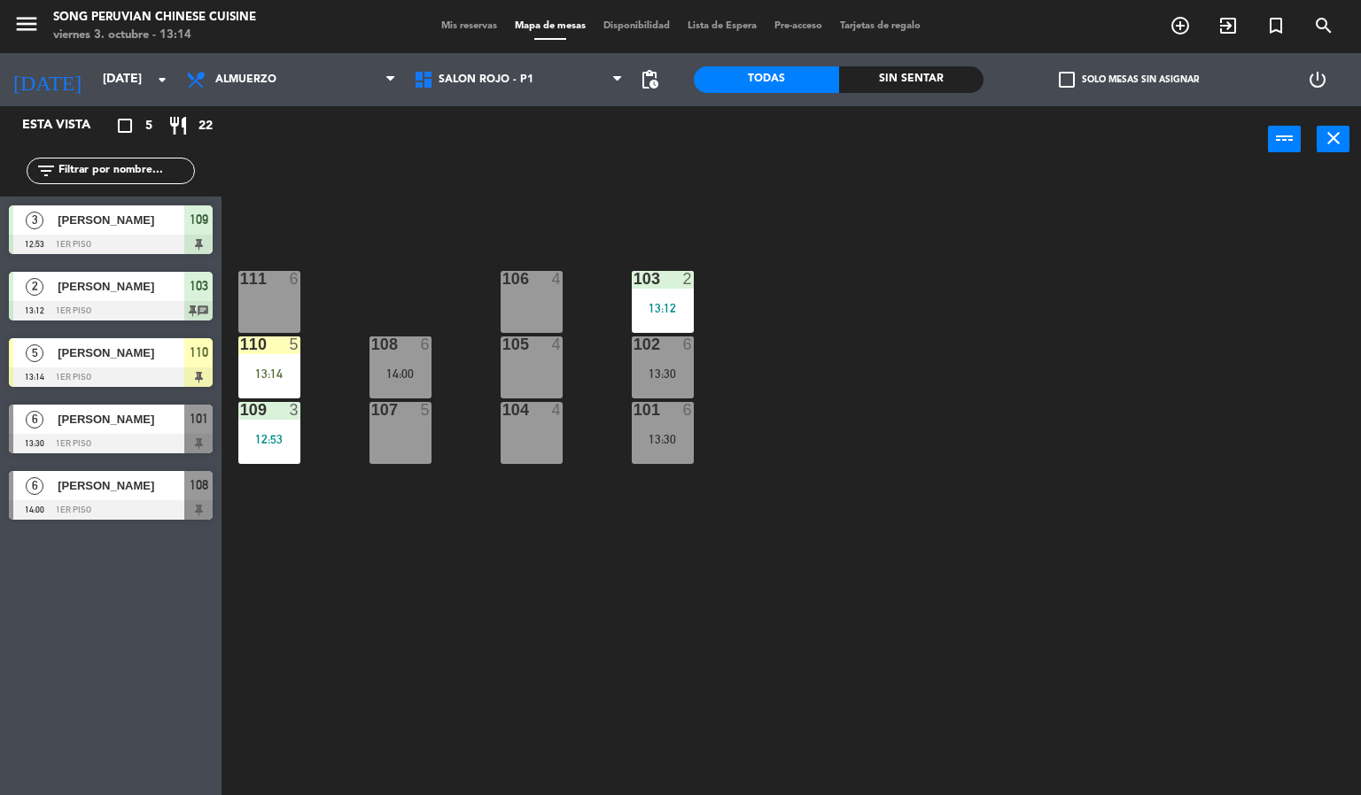
click at [271, 359] on div "110 5 13:14" at bounding box center [269, 368] width 62 height 62
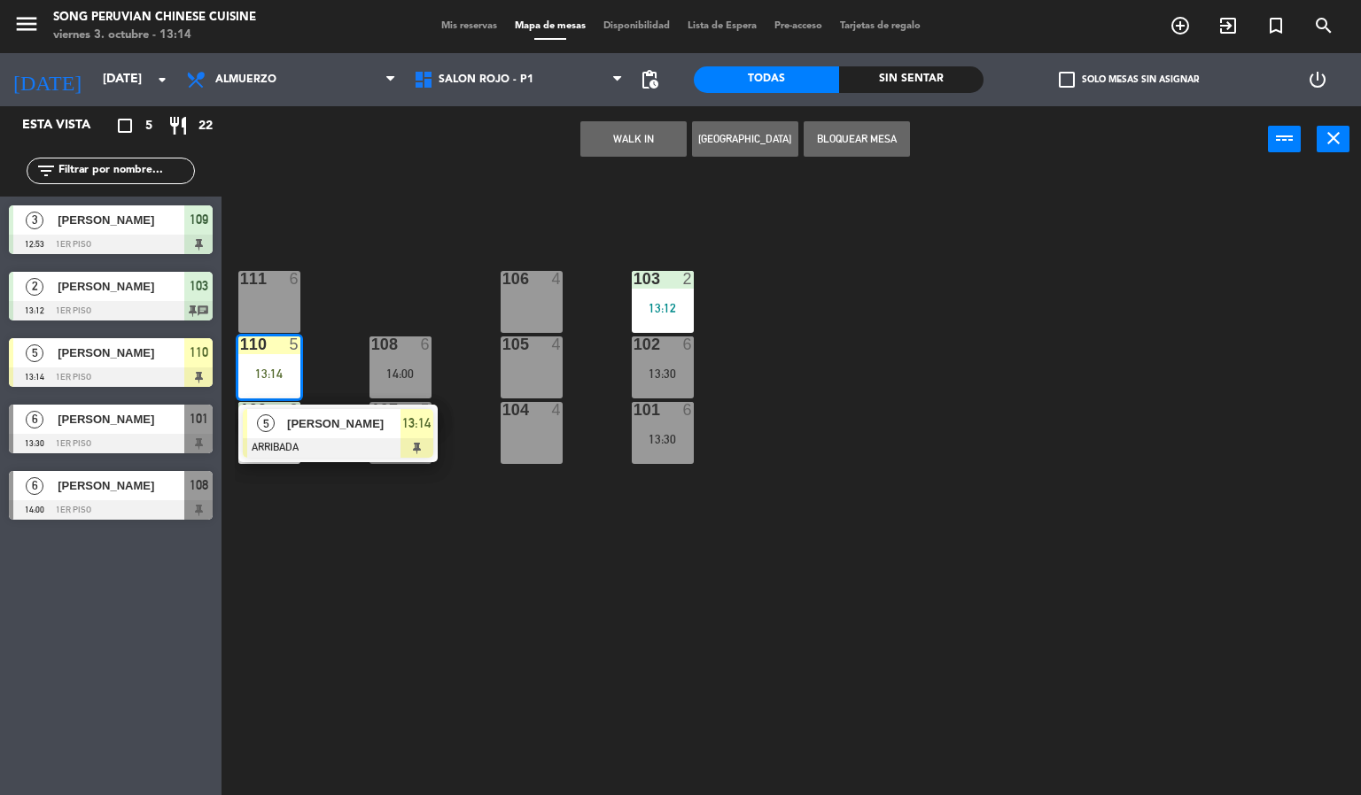
click at [349, 430] on span "[PERSON_NAME]" at bounding box center [343, 424] width 113 height 19
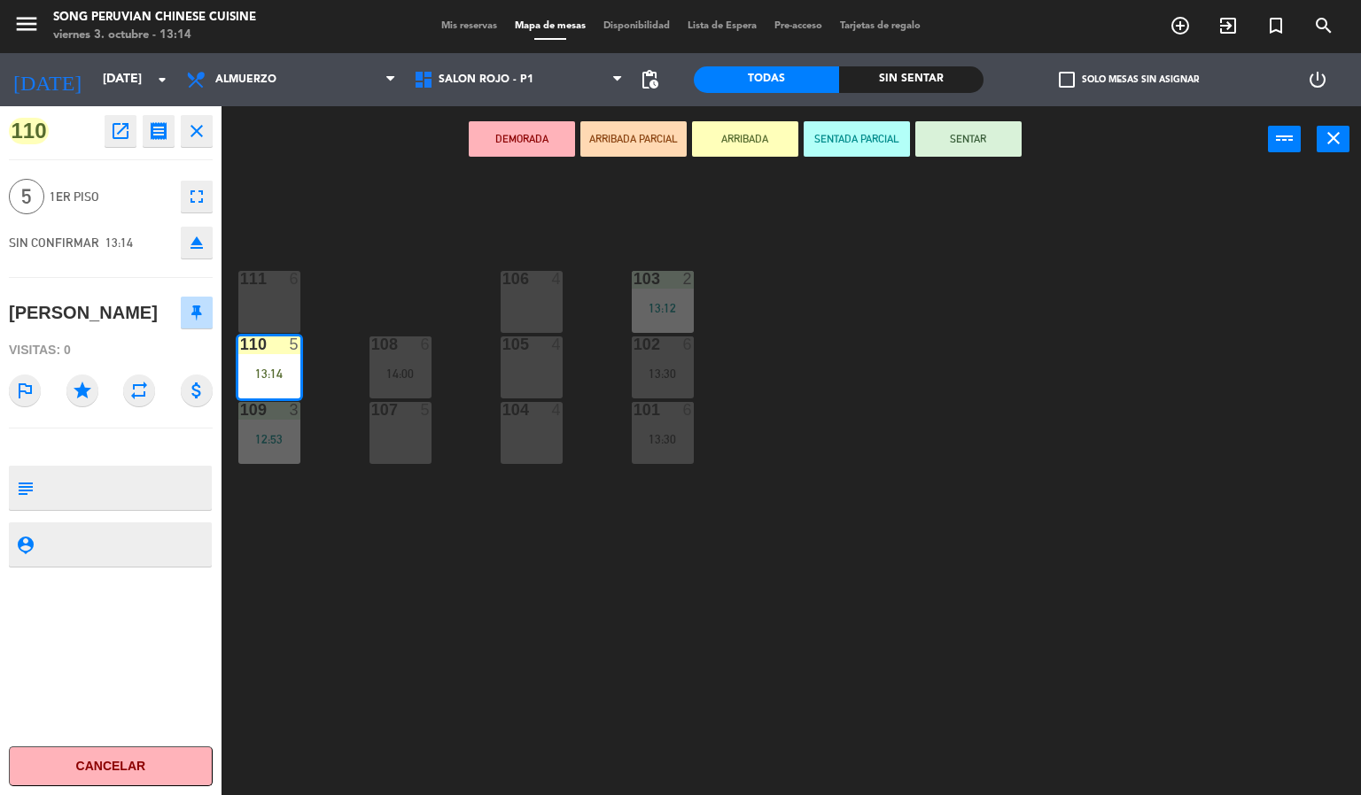
click at [857, 136] on button "SENTADA PARCIAL" at bounding box center [856, 138] width 106 height 35
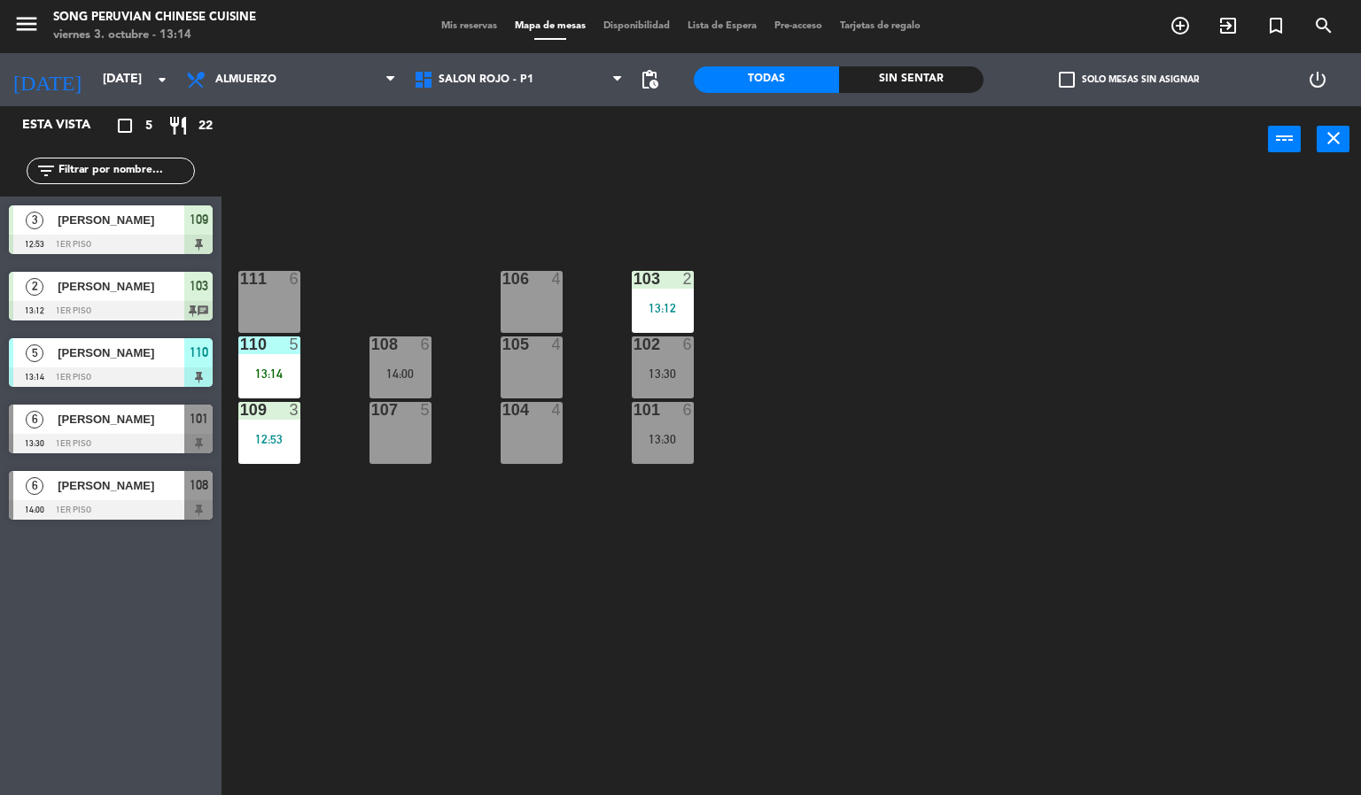
click at [271, 348] on div at bounding box center [268, 345] width 29 height 16
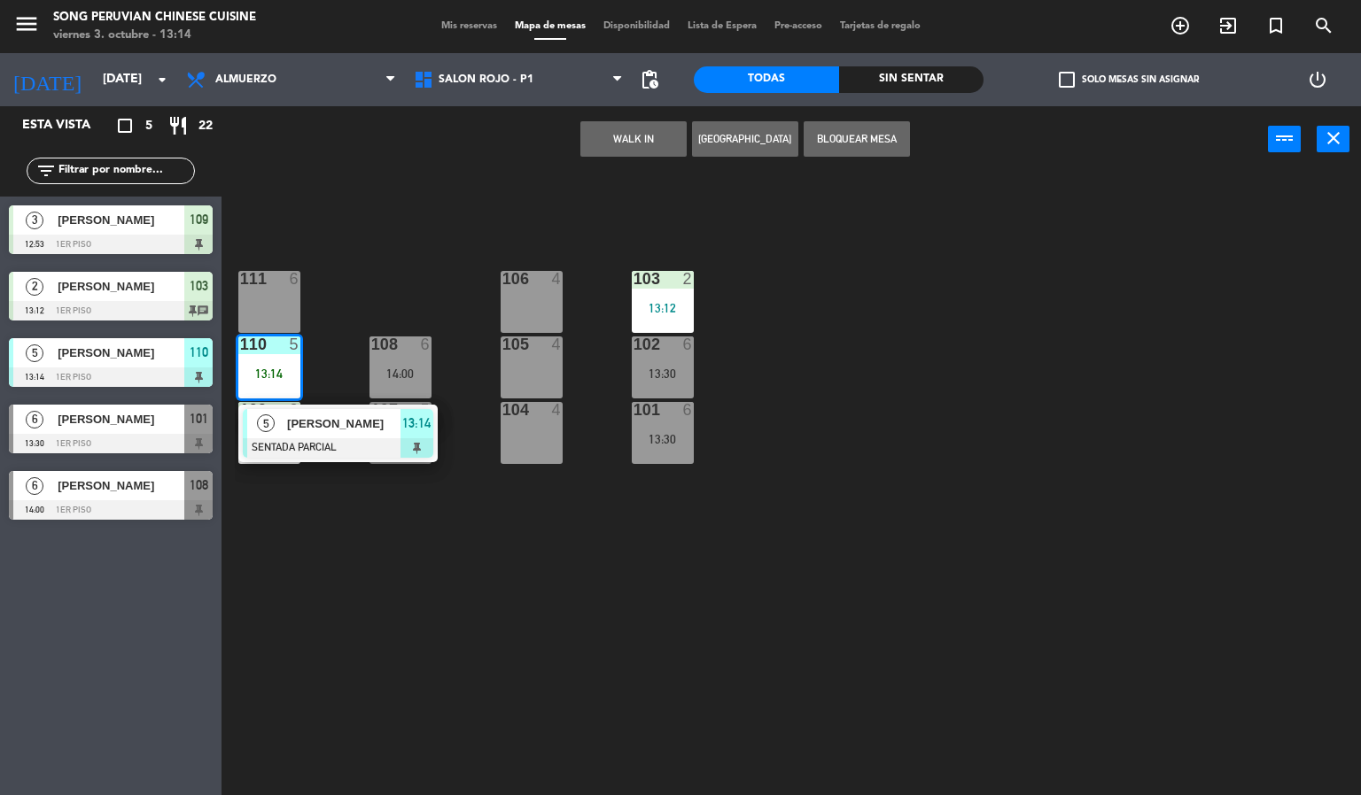
click at [354, 450] on div at bounding box center [338, 447] width 190 height 19
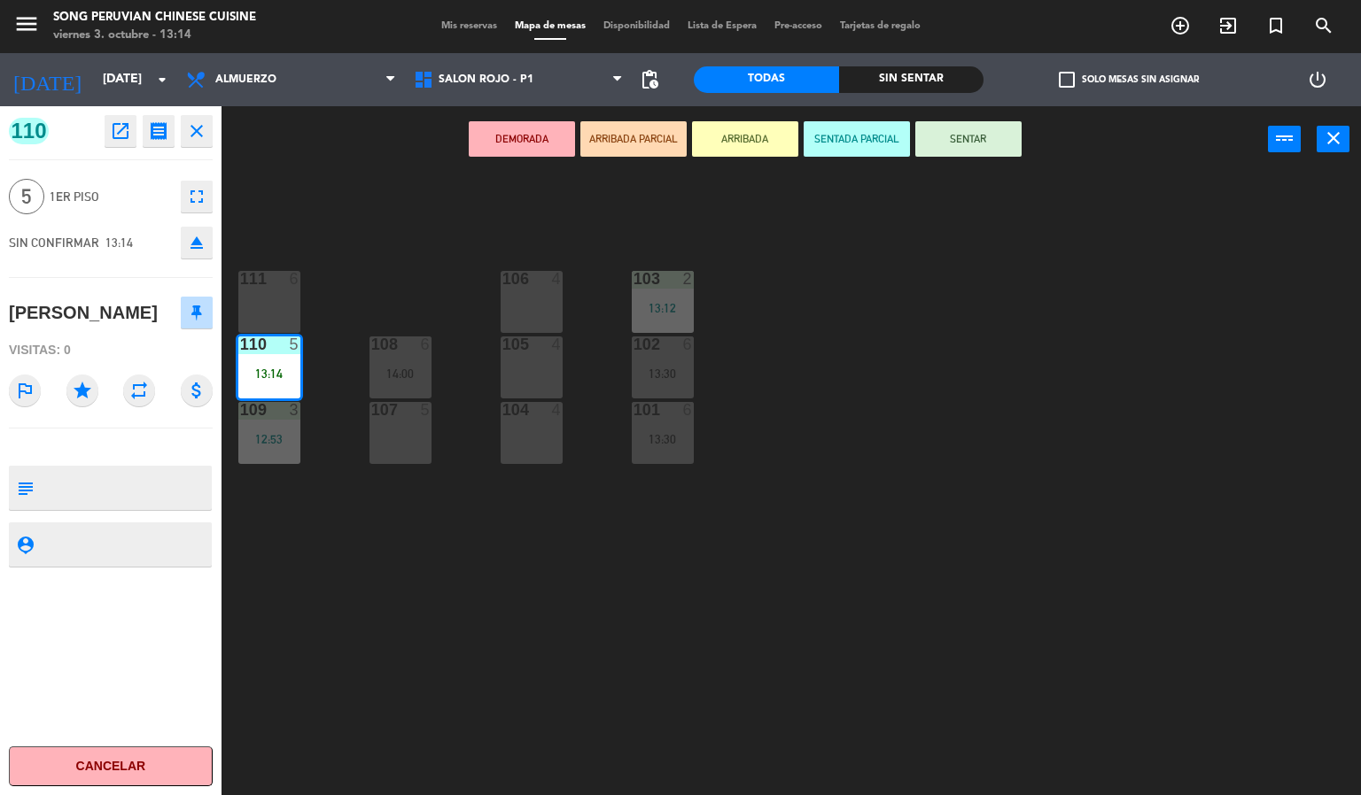
click at [744, 197] on div "103 2 13:12 106 4 111 6 102 6 13:30 105 4 108 6 14:00 110 5 13:14 101 6 13:30 1…" at bounding box center [798, 485] width 1126 height 623
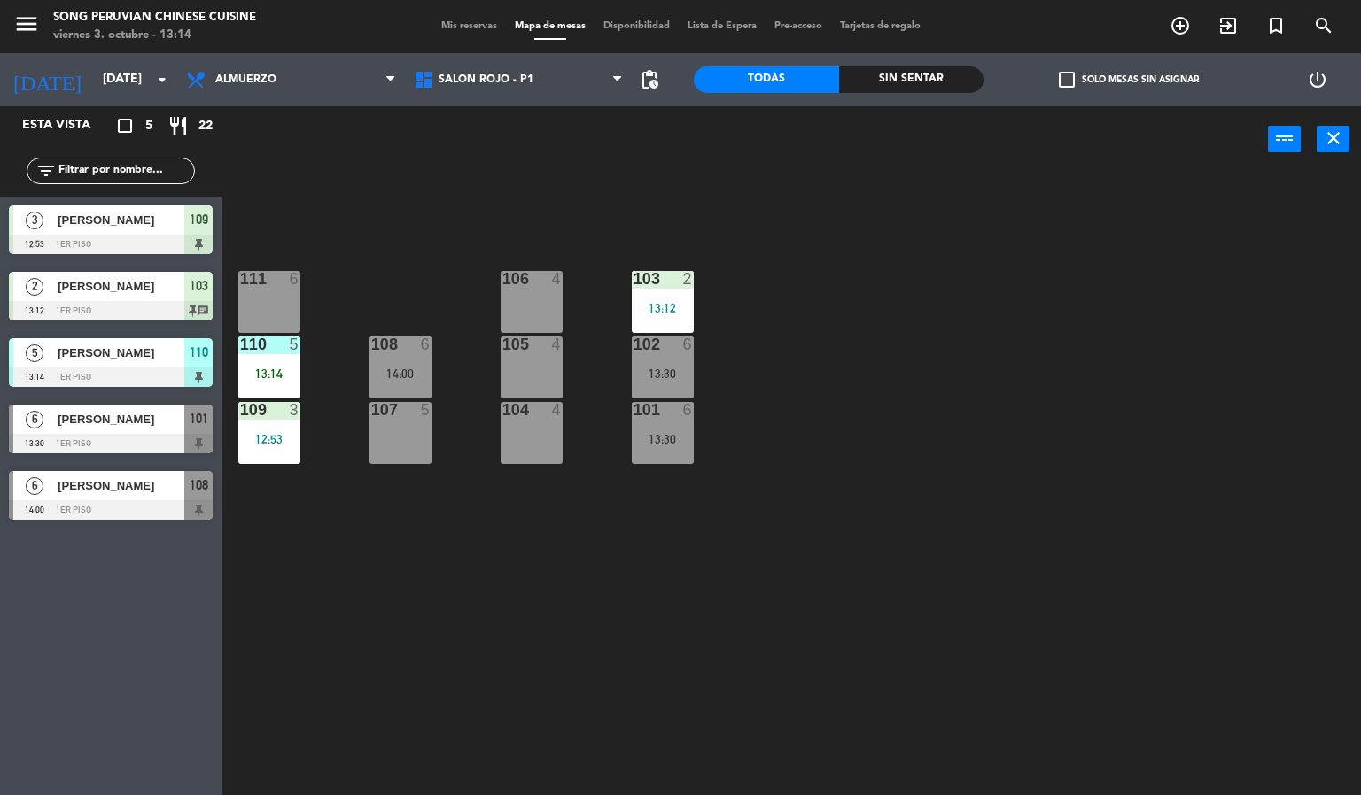
click at [274, 380] on div "13:14" at bounding box center [269, 374] width 62 height 12
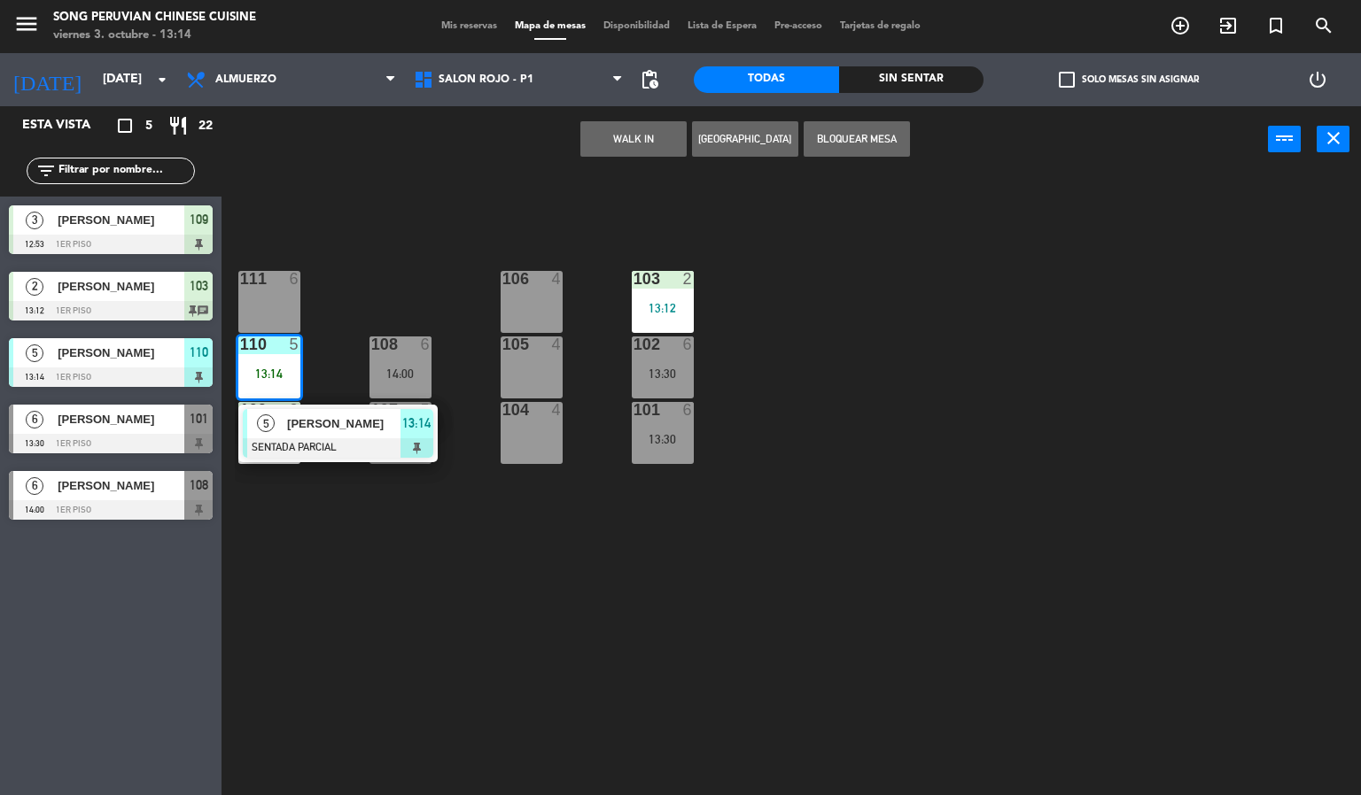
click at [359, 450] on div at bounding box center [338, 447] width 190 height 19
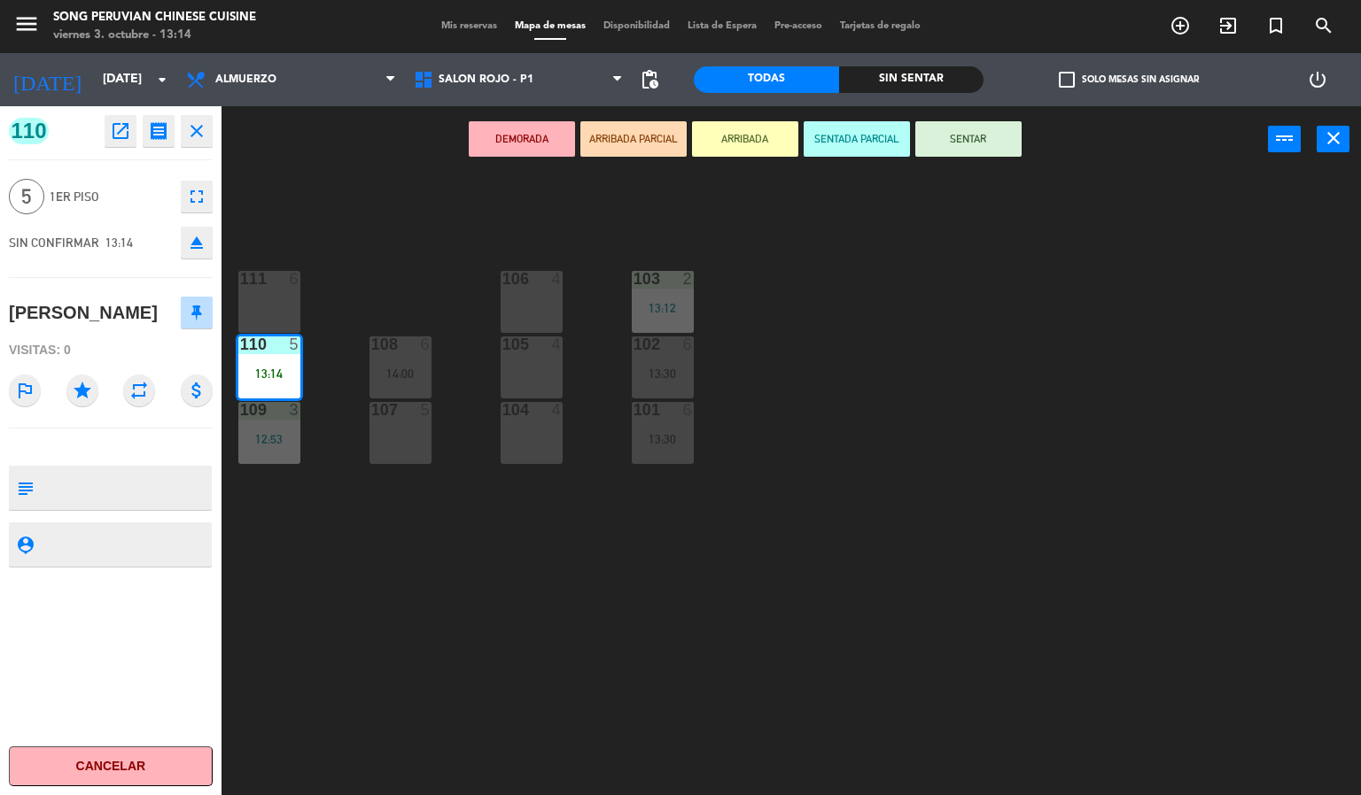
click at [874, 282] on div "103 2 13:12 106 4 111 6 102 6 13:30 105 4 108 6 14:00 110 5 13:14 101 6 13:30 1…" at bounding box center [798, 485] width 1126 height 623
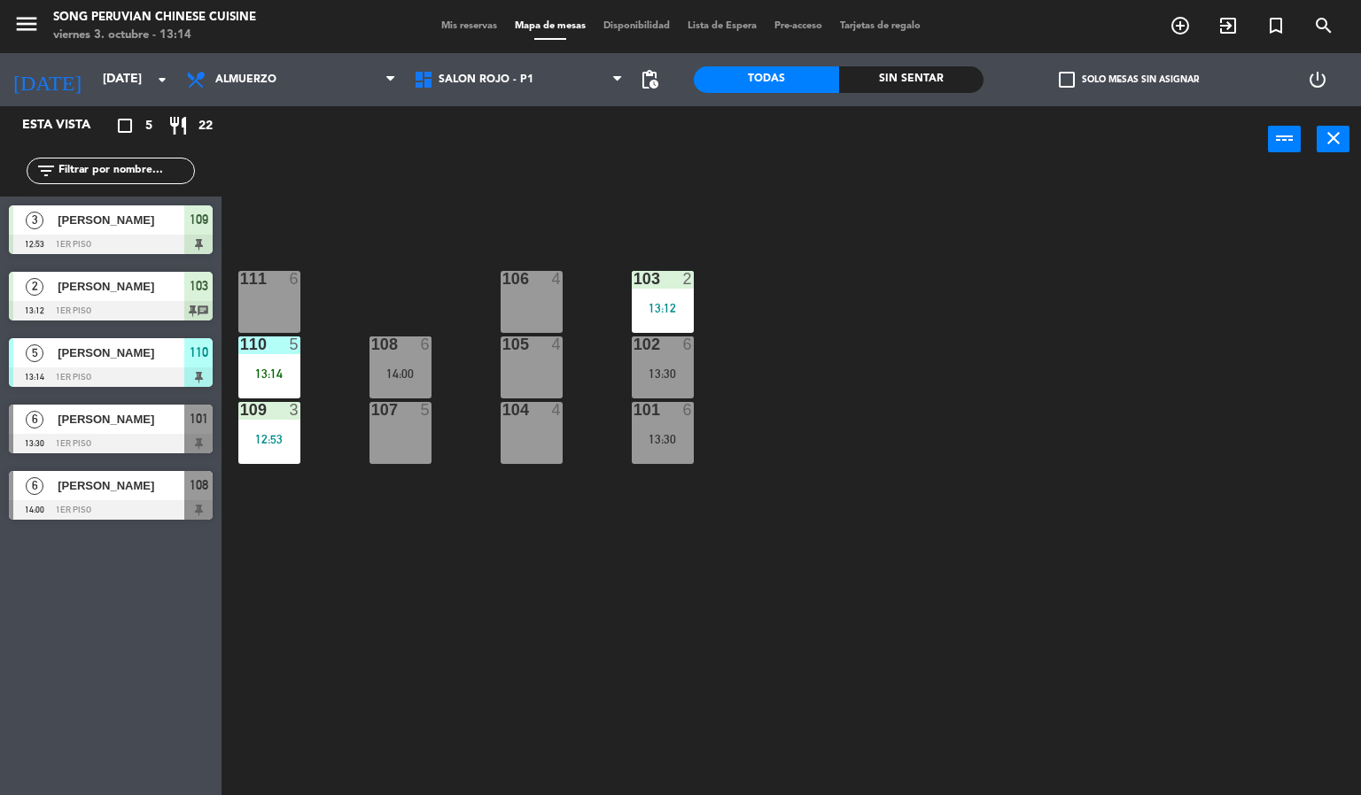
click at [272, 346] on div at bounding box center [268, 345] width 29 height 16
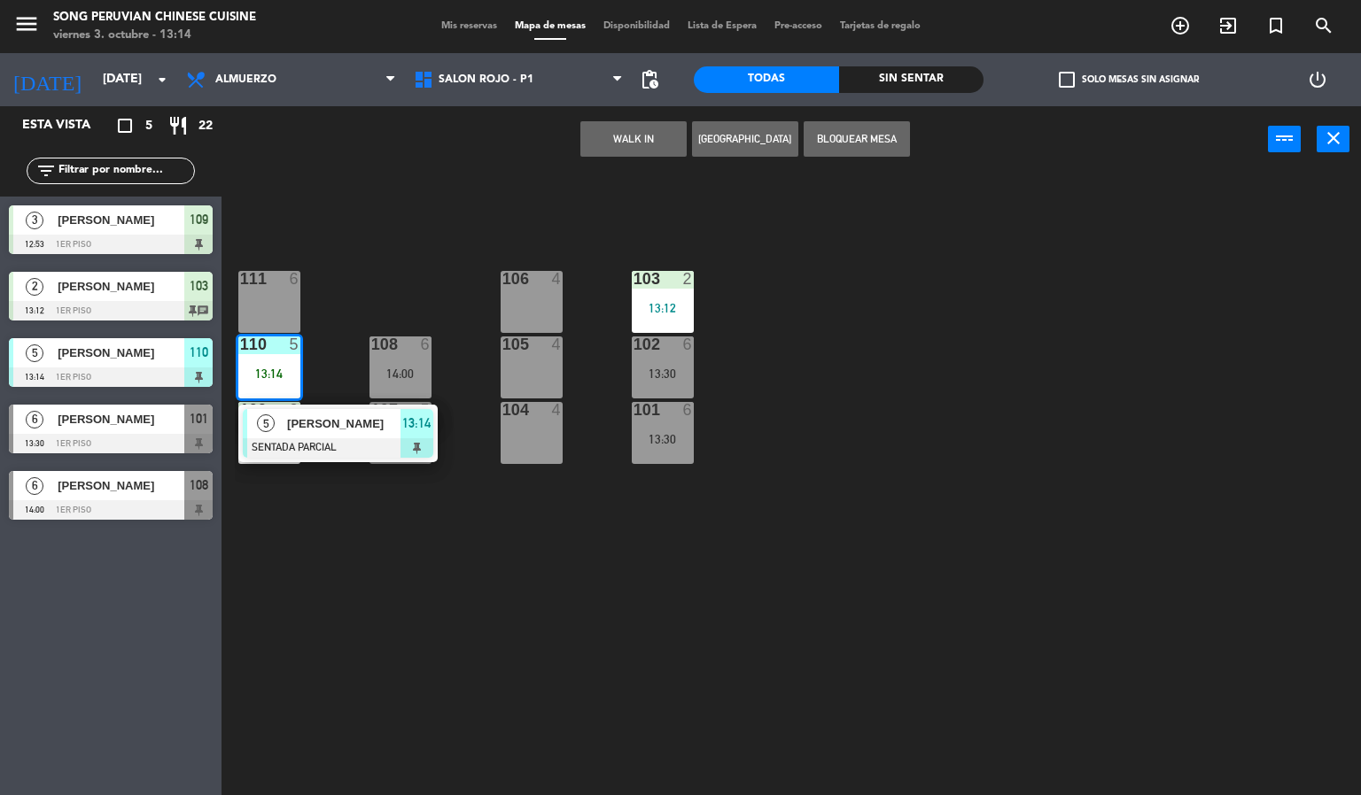
click at [384, 433] on span "[PERSON_NAME]" at bounding box center [343, 424] width 113 height 19
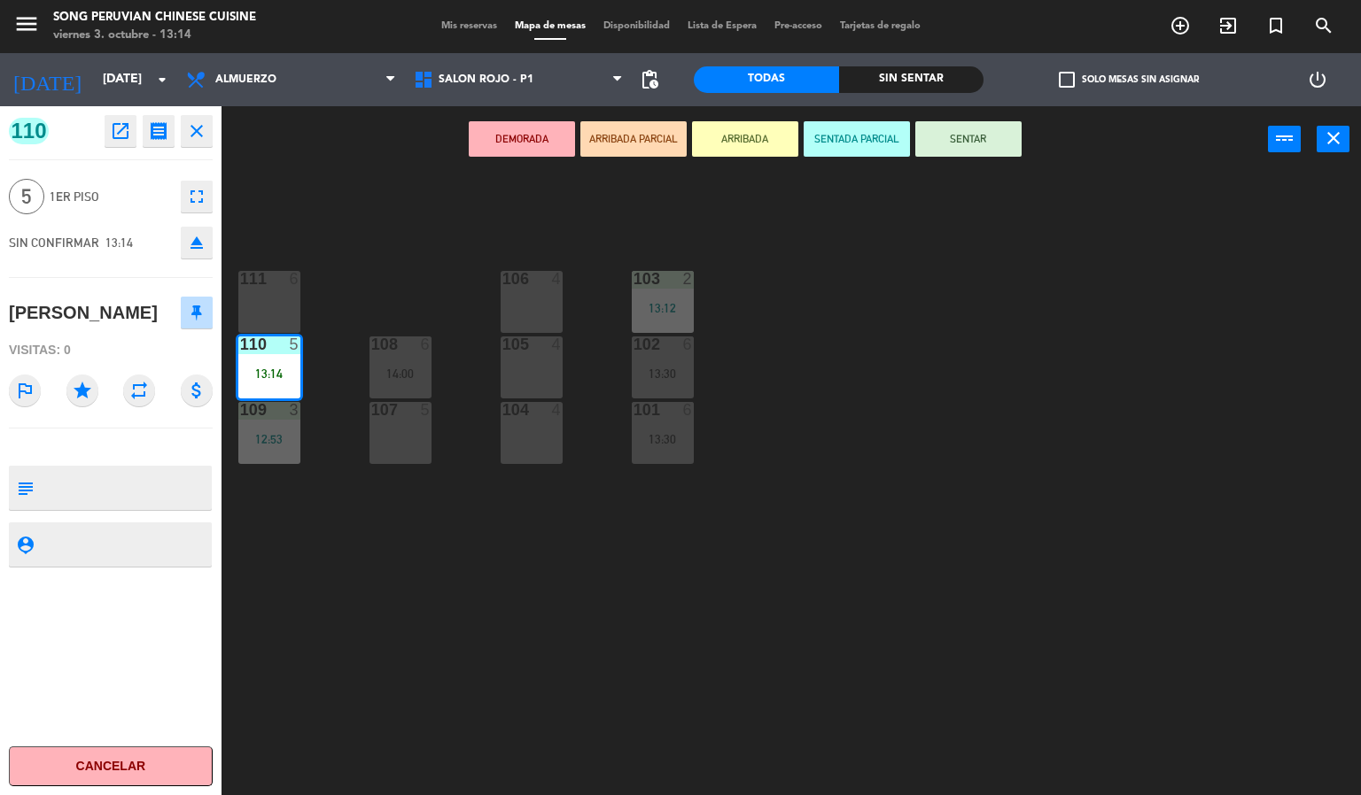
click at [874, 130] on button "SENTADA PARCIAL" at bounding box center [856, 138] width 106 height 35
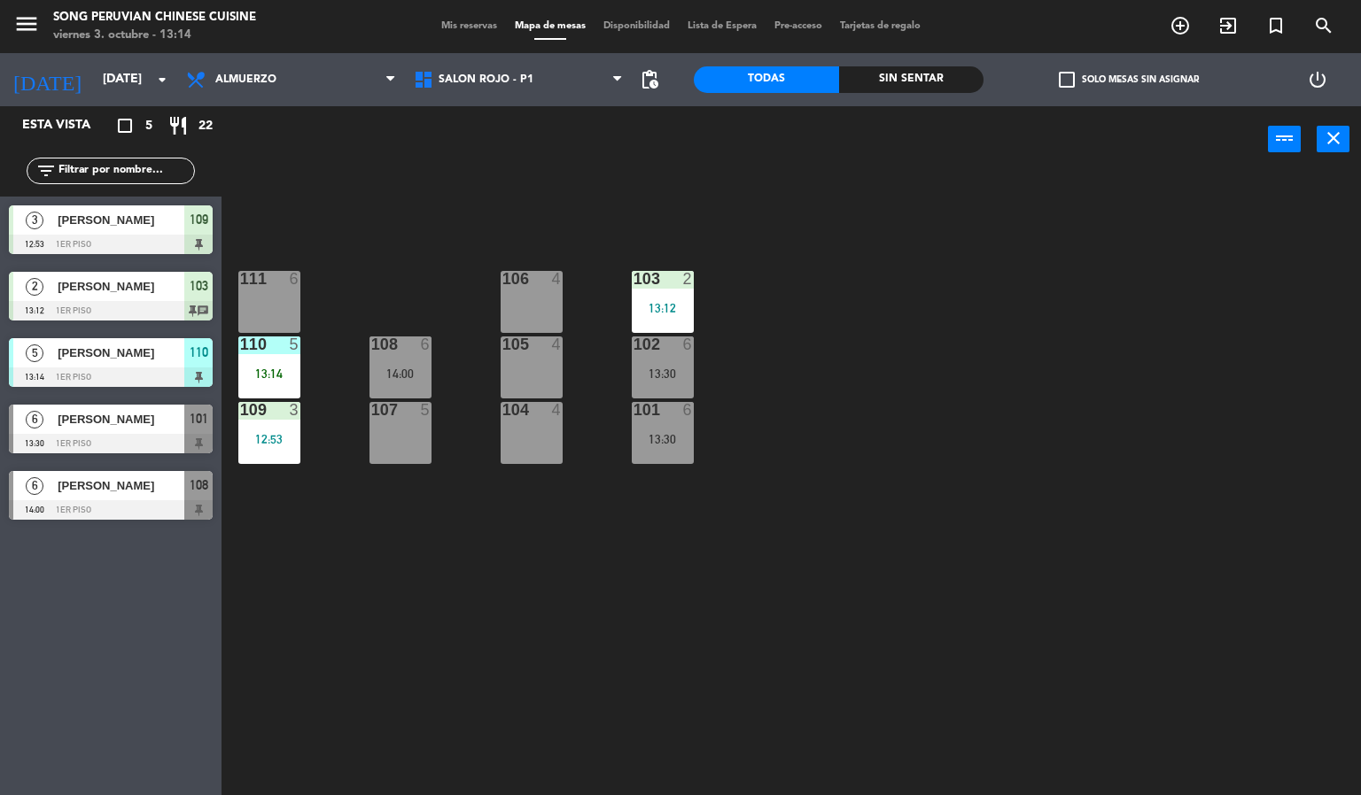
click at [979, 322] on div "103 2 13:12 106 4 111 6 102 6 13:30 105 4 108 6 14:00 110 5 13:14 101 6 13:30 1…" at bounding box center [798, 485] width 1126 height 623
click at [285, 344] on div "5" at bounding box center [298, 345] width 29 height 16
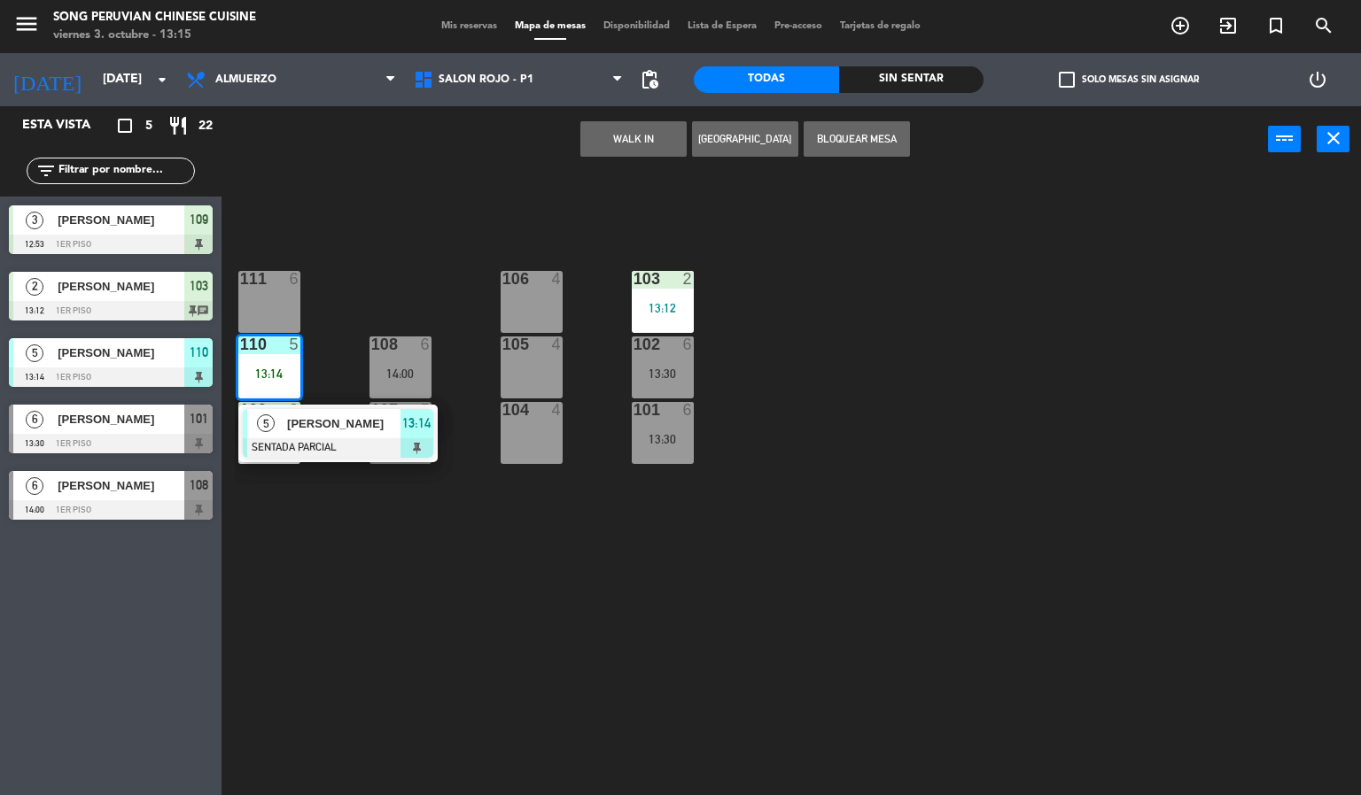
click at [368, 407] on div "5 [PERSON_NAME] SENTADA PARCIAL 13:14" at bounding box center [337, 434] width 199 height 58
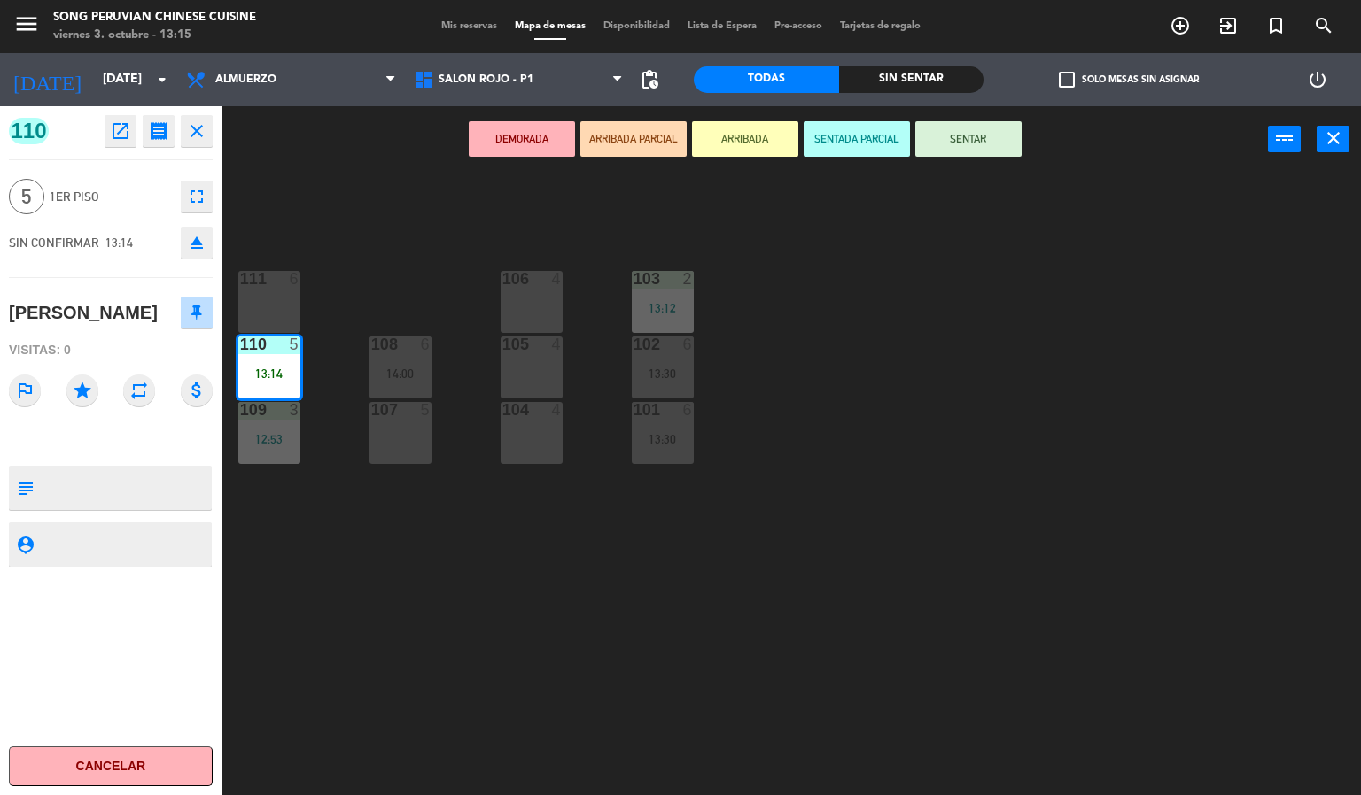
click at [883, 353] on div "103 2 13:12 106 4 111 6 102 6 13:30 105 4 108 6 14:00 110 5 13:14 101 6 13:30 1…" at bounding box center [798, 485] width 1126 height 623
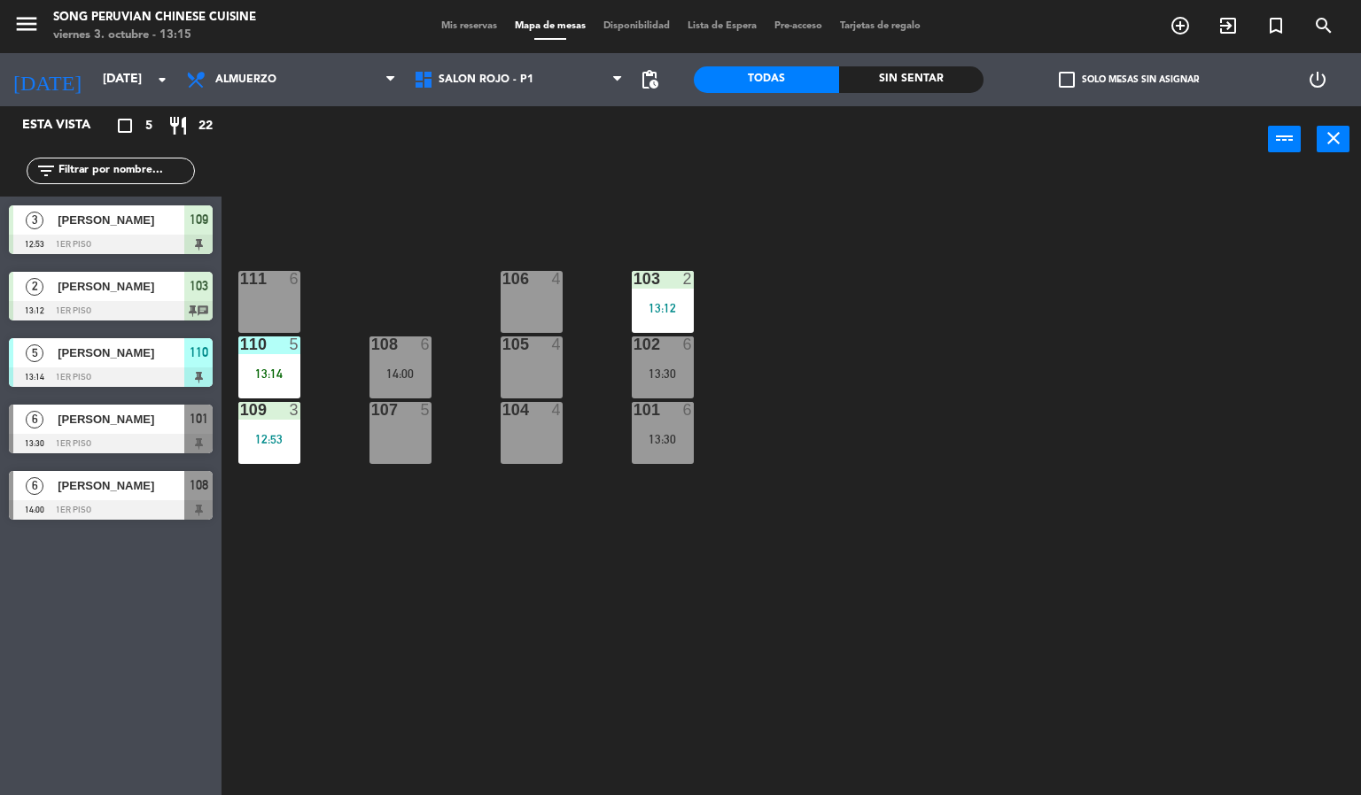
click at [241, 343] on div "110" at bounding box center [240, 345] width 1 height 16
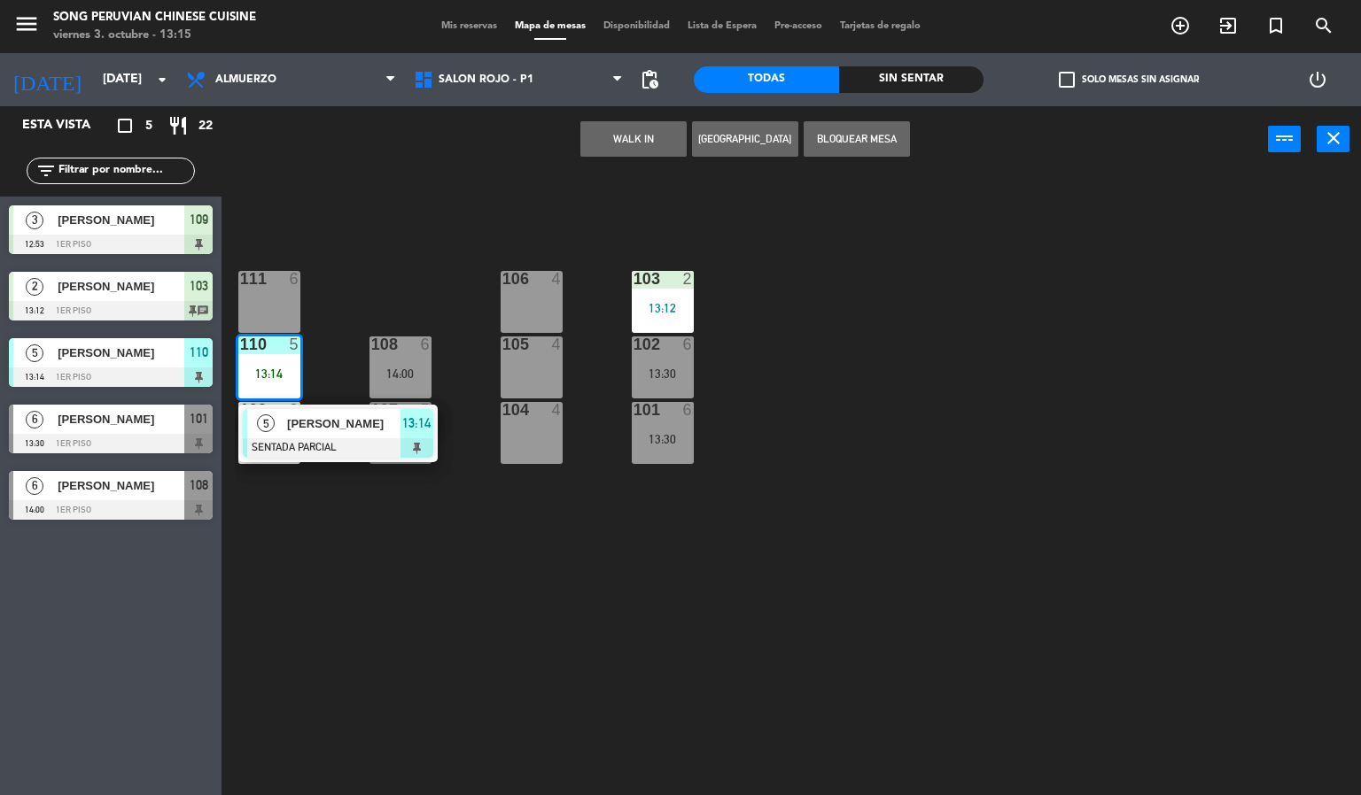
click at [344, 438] on div at bounding box center [338, 447] width 190 height 19
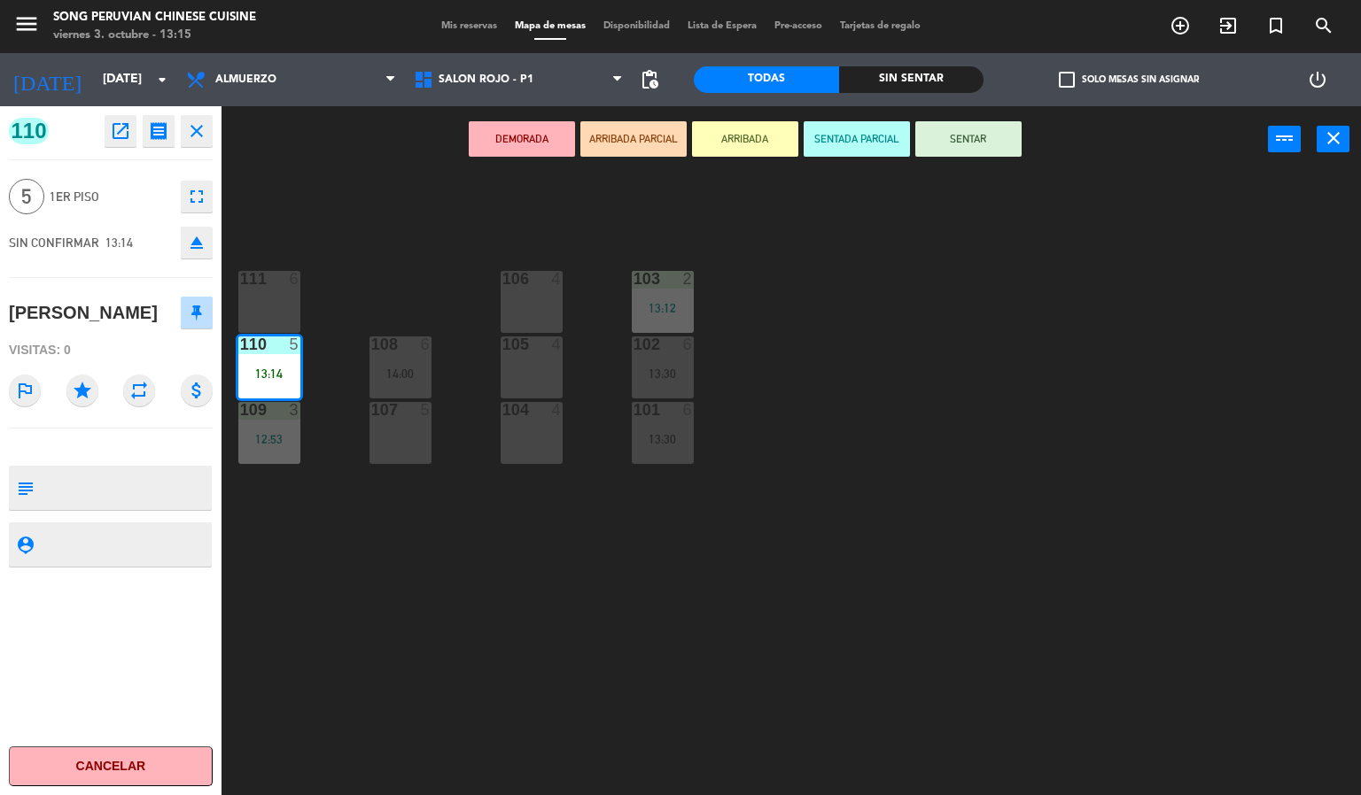
click at [960, 139] on button "SENTAR" at bounding box center [968, 138] width 106 height 35
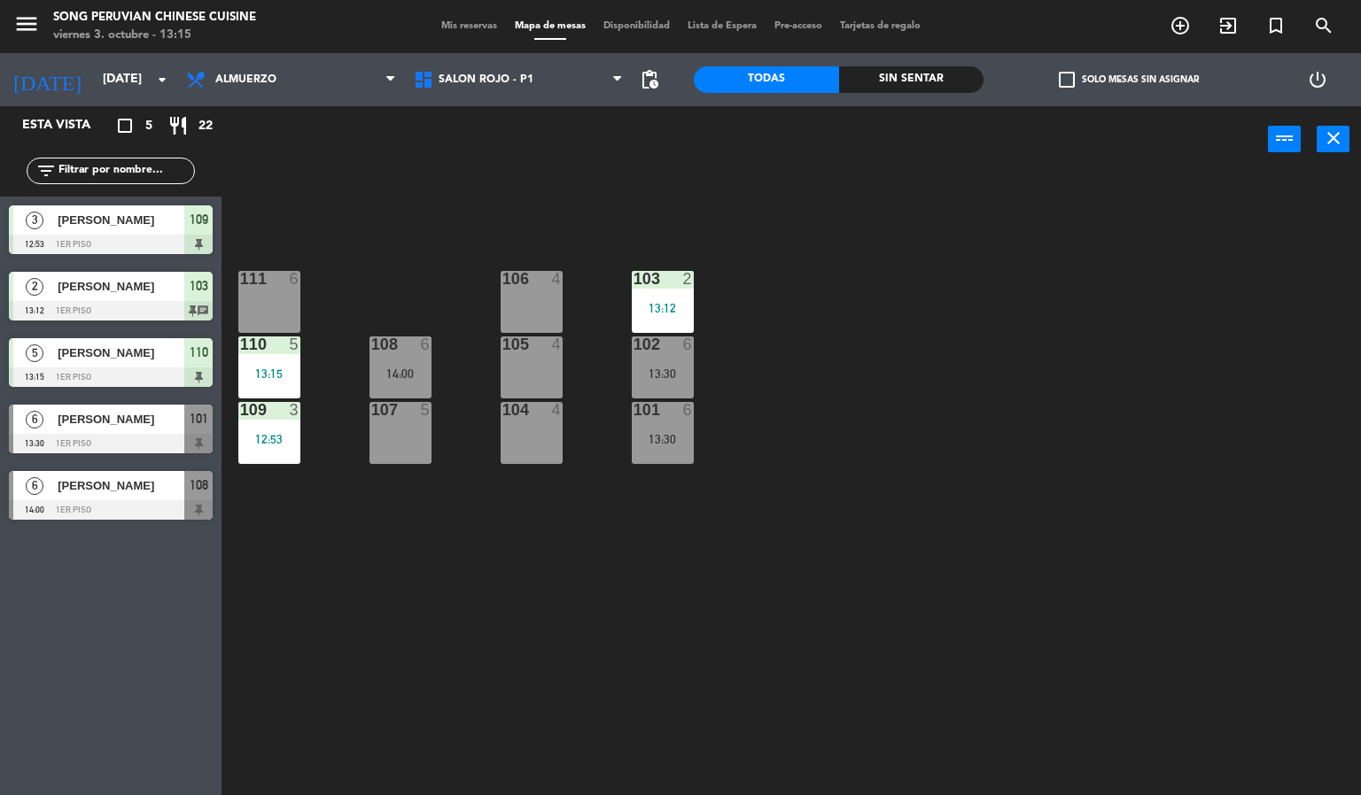
click at [1015, 476] on div "103 2 13:12 106 4 111 6 102 6 13:30 105 4 108 6 14:00 110 5 13:15 101 6 13:30 1…" at bounding box center [798, 485] width 1126 height 623
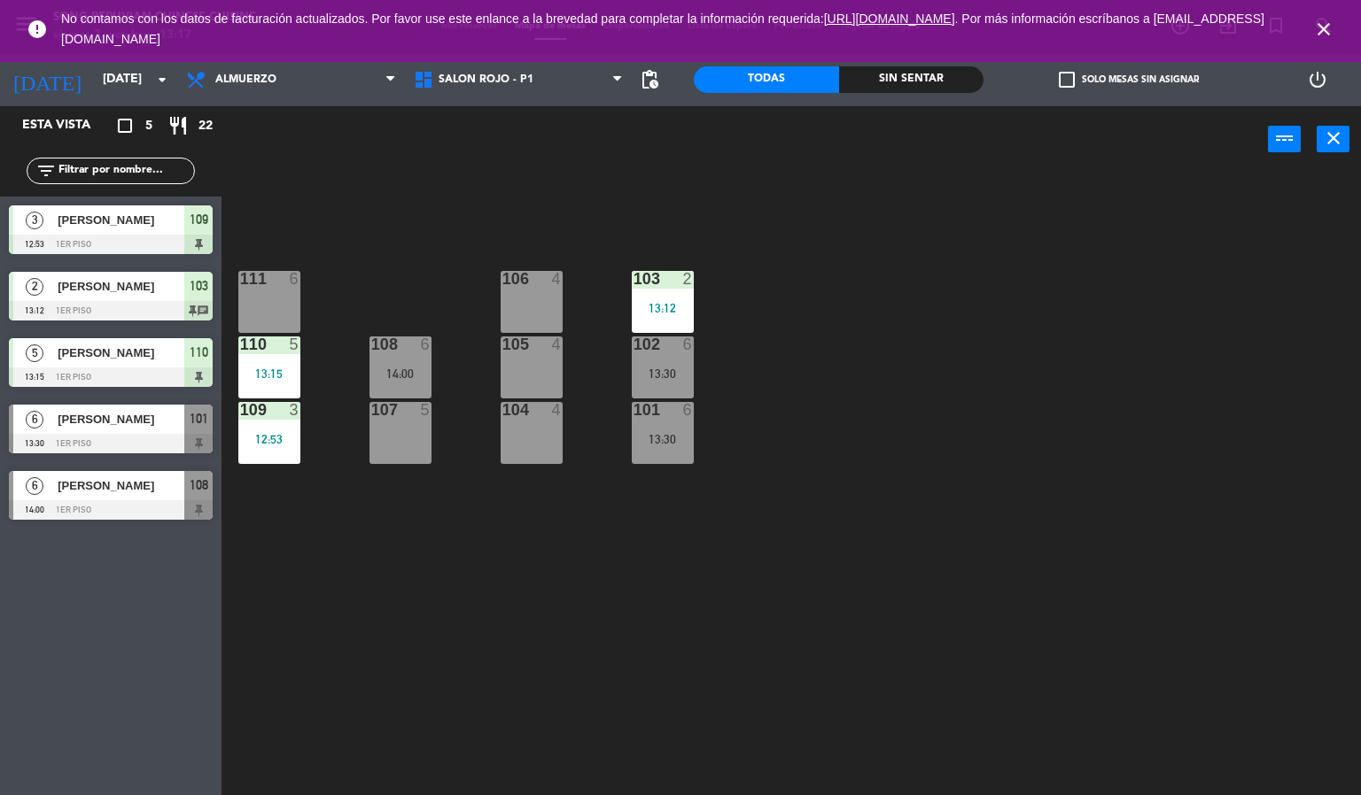
click at [546, 248] on div "103 2 13:12 106 4 111 6 102 6 13:30 105 4 108 6 14:00 110 5 13:15 101 6 13:30 1…" at bounding box center [798, 485] width 1126 height 623
click at [503, 287] on div "106" at bounding box center [502, 279] width 1 height 16
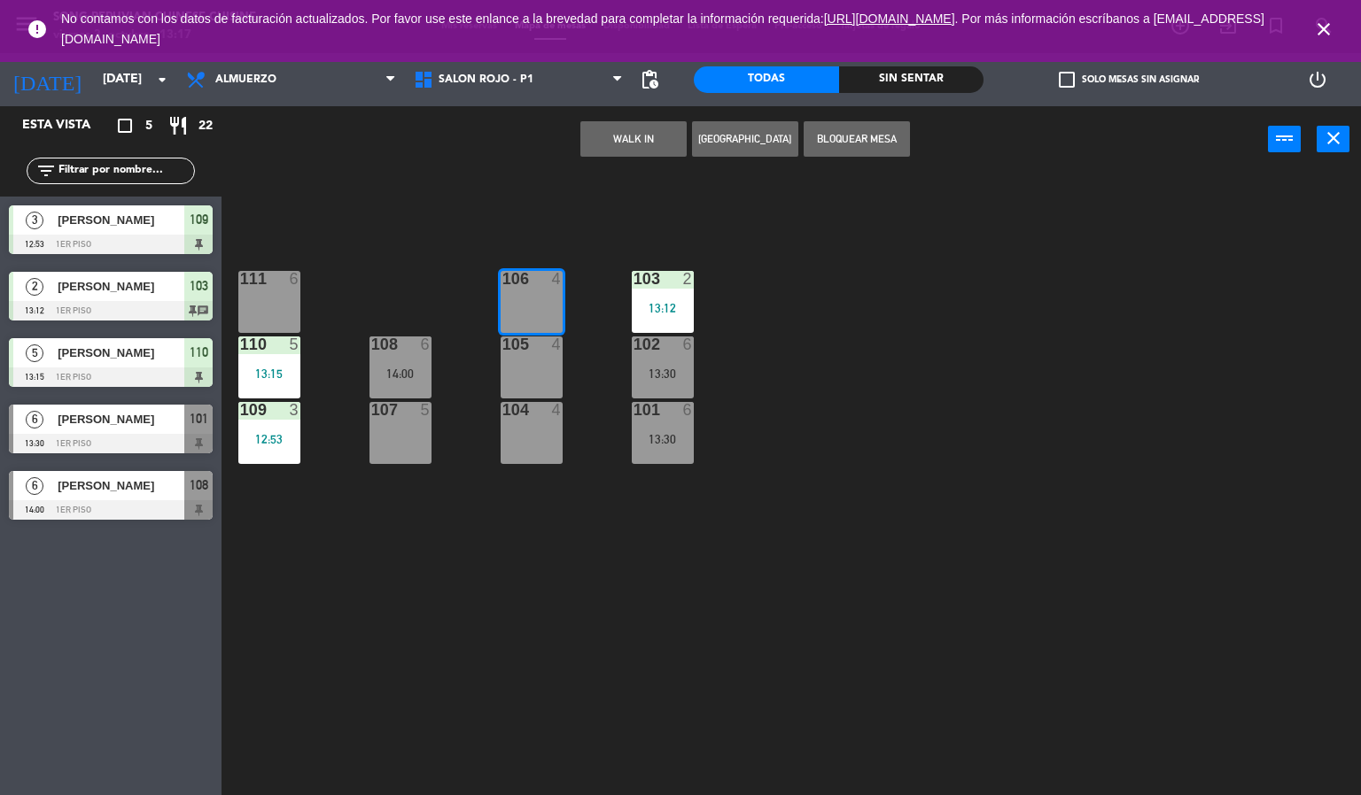
click at [630, 141] on button "WALK IN" at bounding box center [633, 138] width 106 height 35
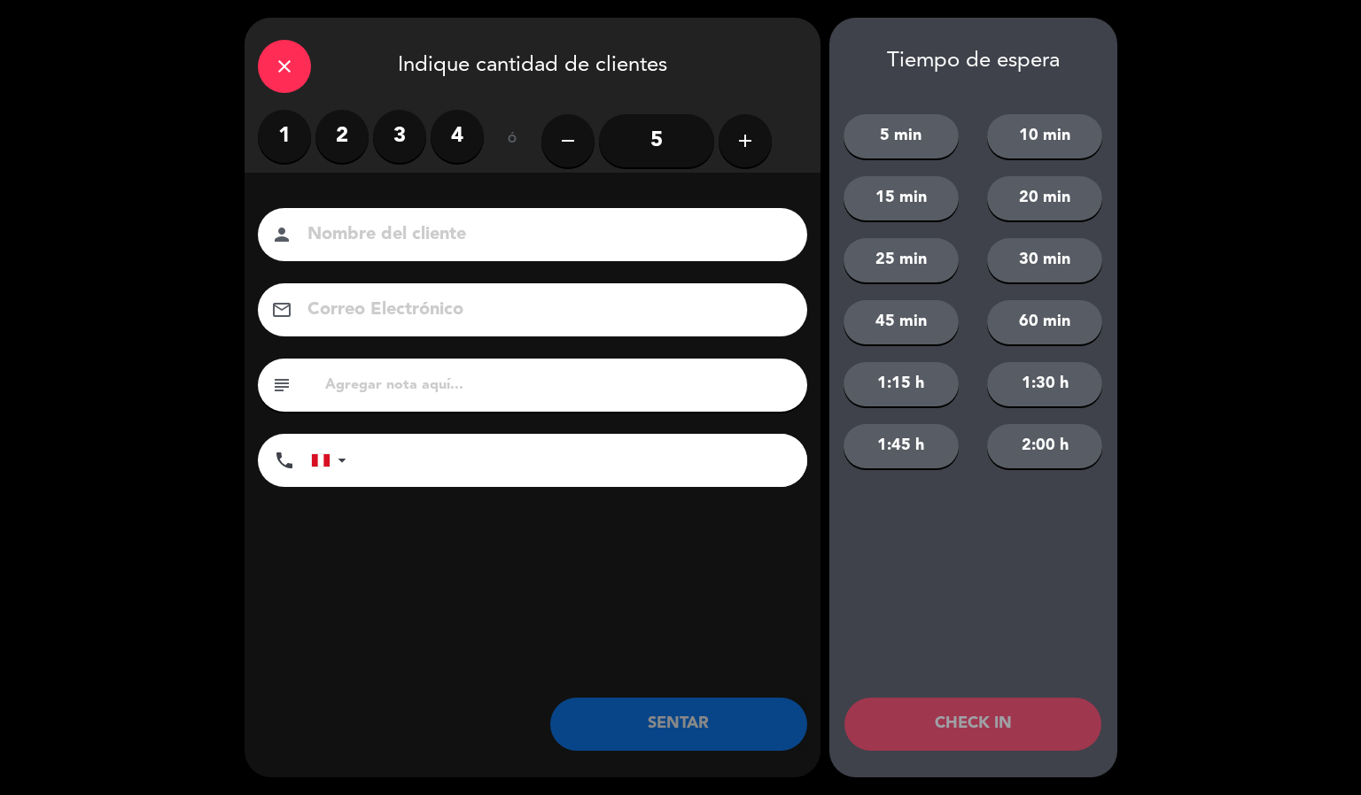
click at [341, 136] on label "2" at bounding box center [341, 136] width 53 height 53
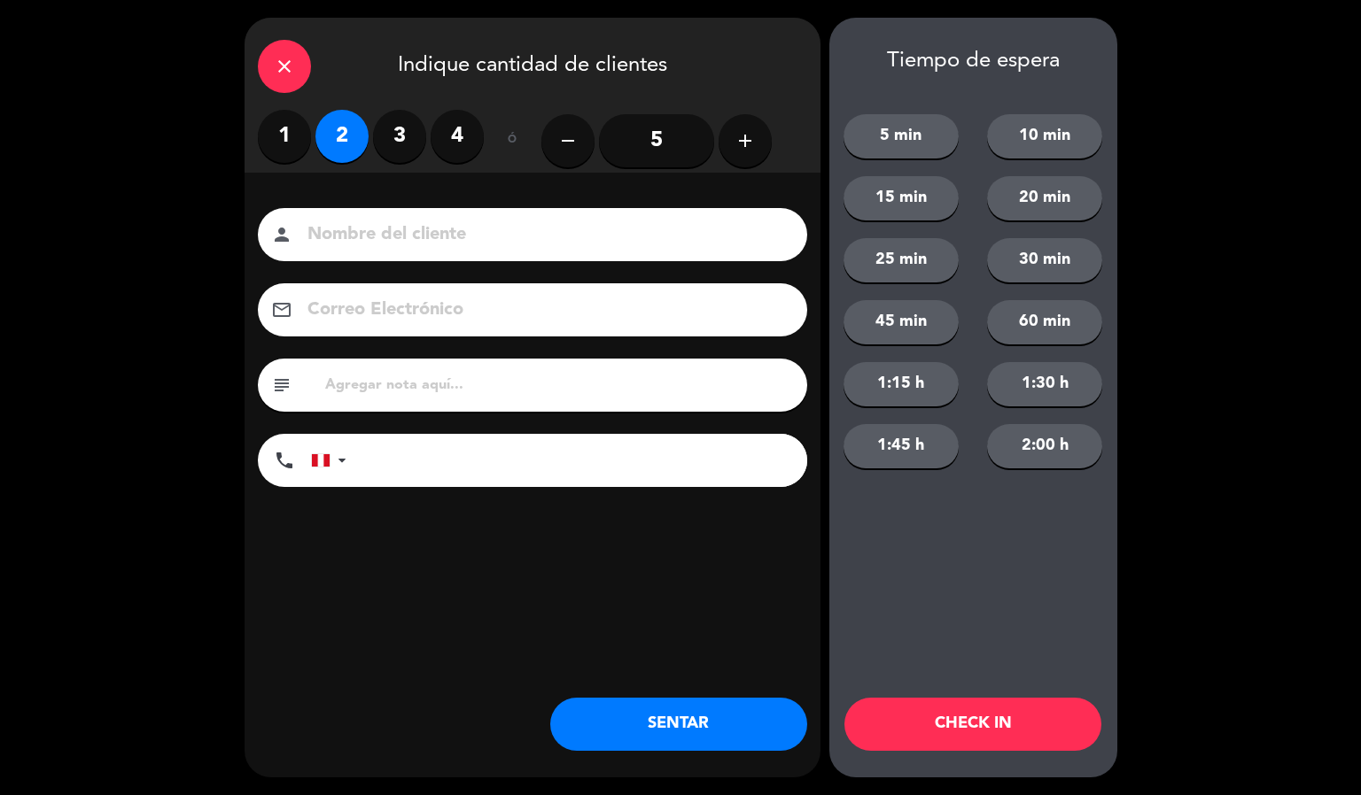
click at [337, 220] on input at bounding box center [545, 235] width 478 height 31
type input "[PERSON_NAME]"
click at [936, 725] on button "CHECK IN" at bounding box center [972, 724] width 257 height 53
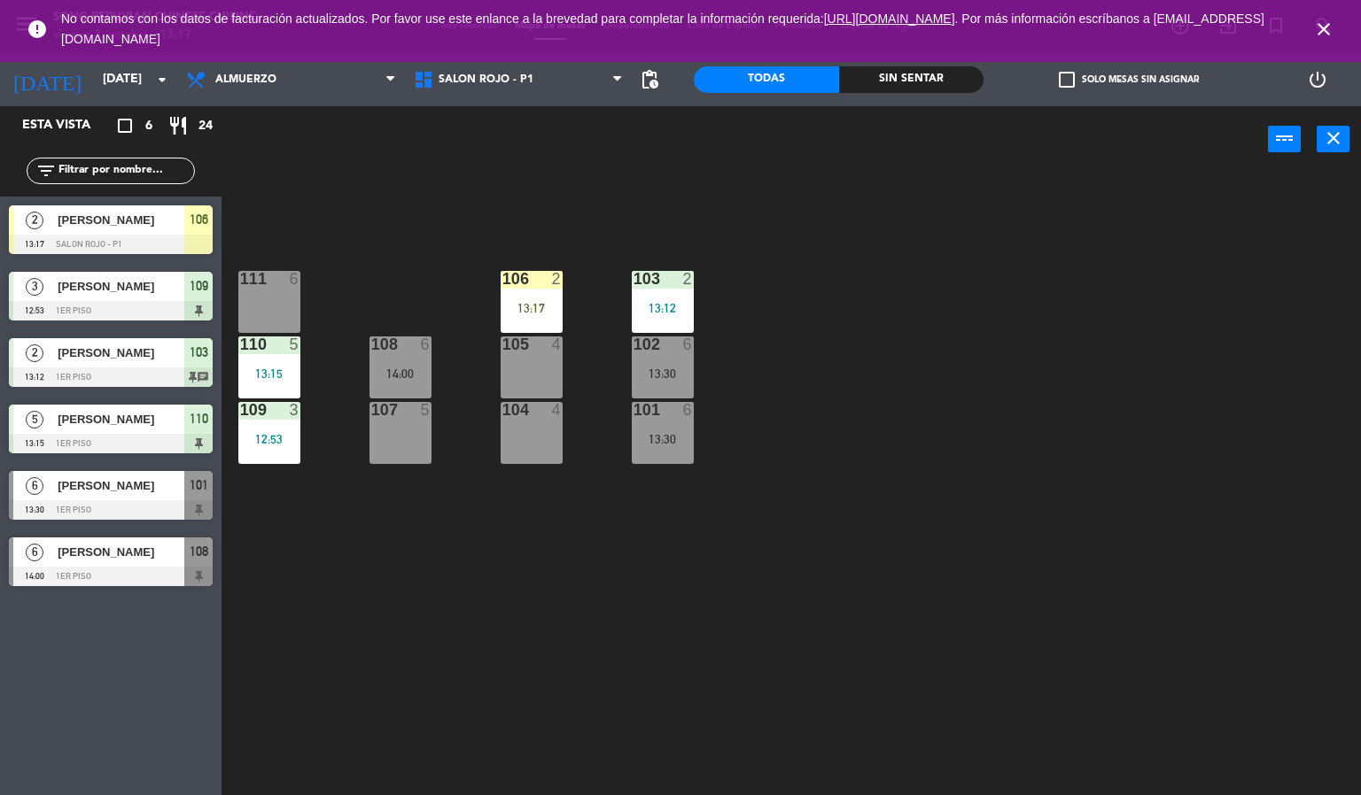
click at [538, 291] on div "106 2 13:17" at bounding box center [531, 302] width 62 height 62
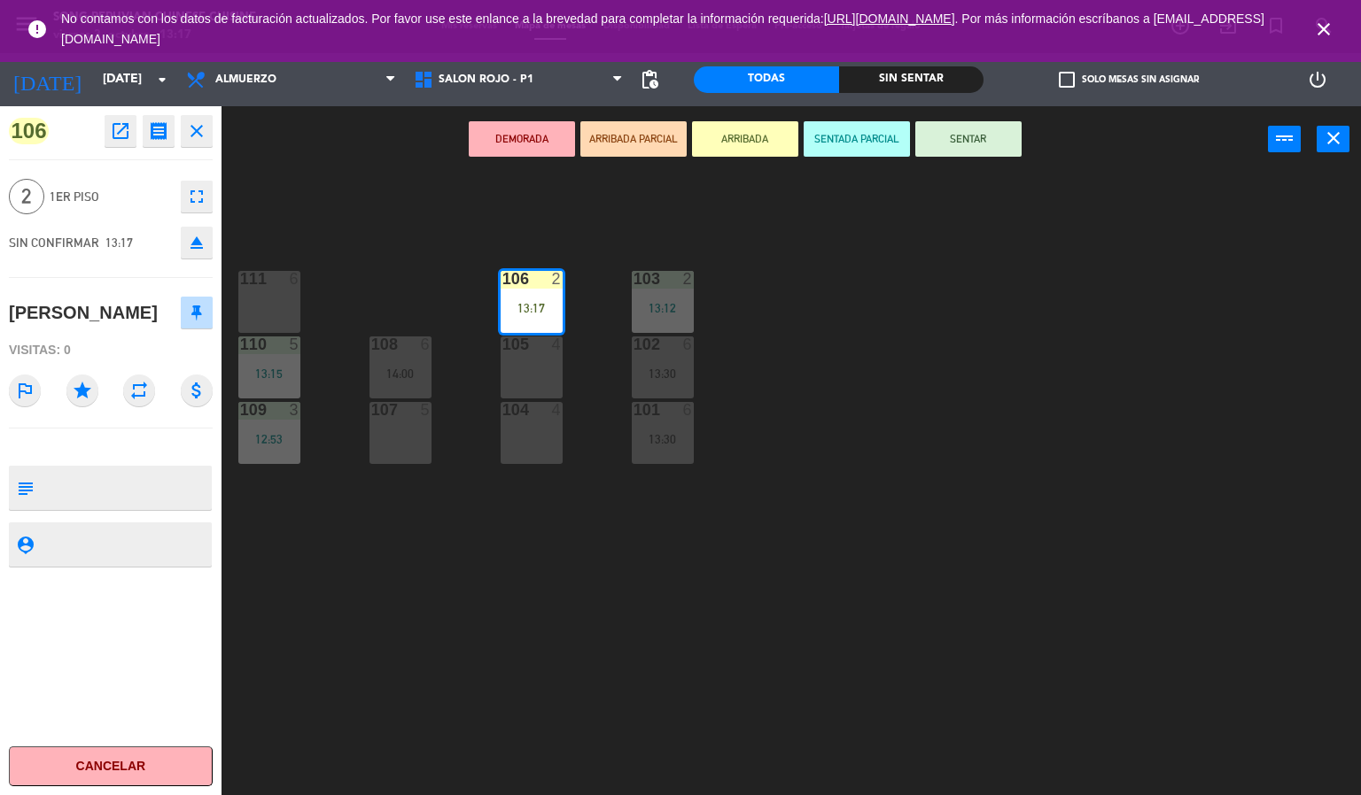
click at [875, 136] on button "SENTADA PARCIAL" at bounding box center [856, 138] width 106 height 35
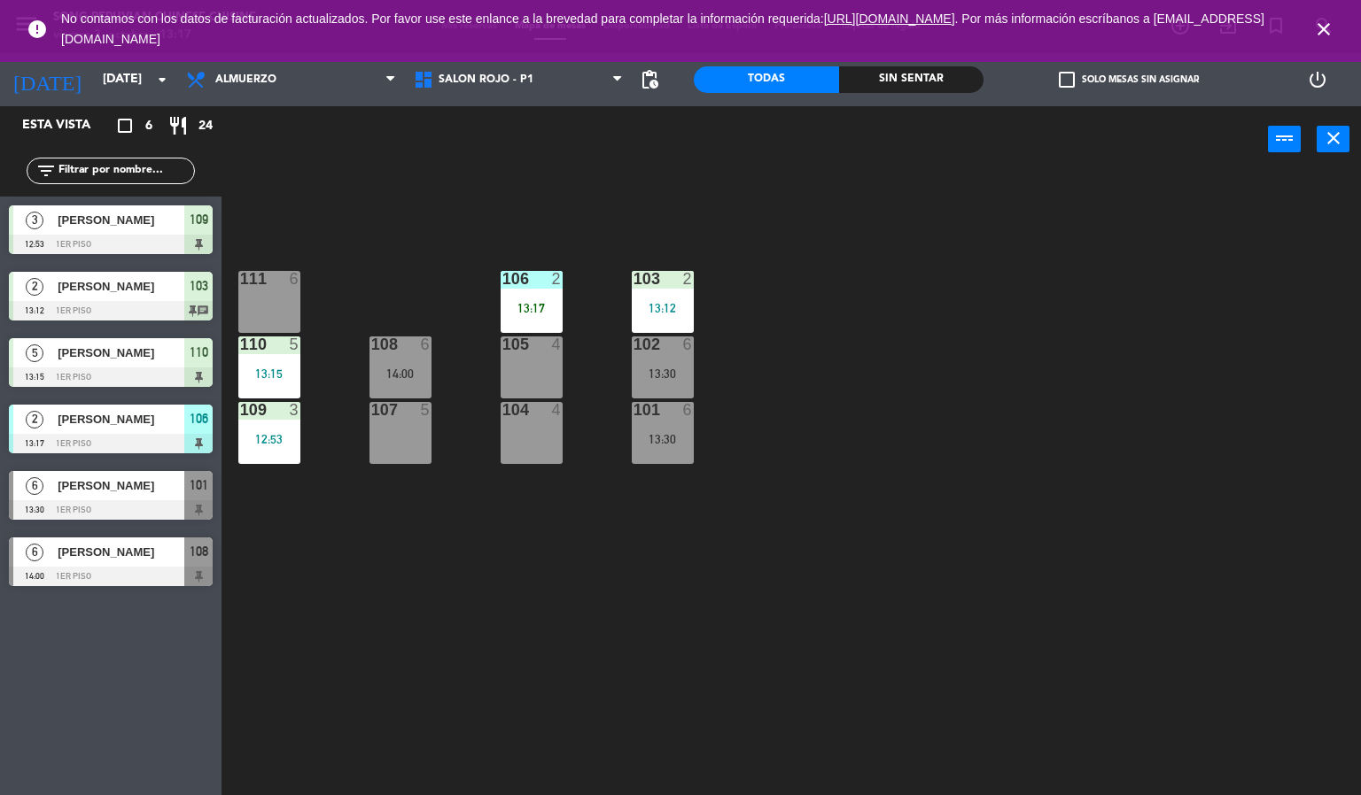
click at [853, 429] on div "103 2 13:12 106 2 13:17 111 6 102 6 13:30 105 4 108 6 14:00 110 5 13:15 101 6 1…" at bounding box center [798, 485] width 1126 height 623
click at [632, 678] on div "103 2 13:12 106 2 13:17 111 6 102 6 13:30 105 4 108 6 14:00 110 5 13:15 101 6 1…" at bounding box center [798, 485] width 1126 height 623
click at [535, 308] on div "13:17" at bounding box center [531, 308] width 62 height 12
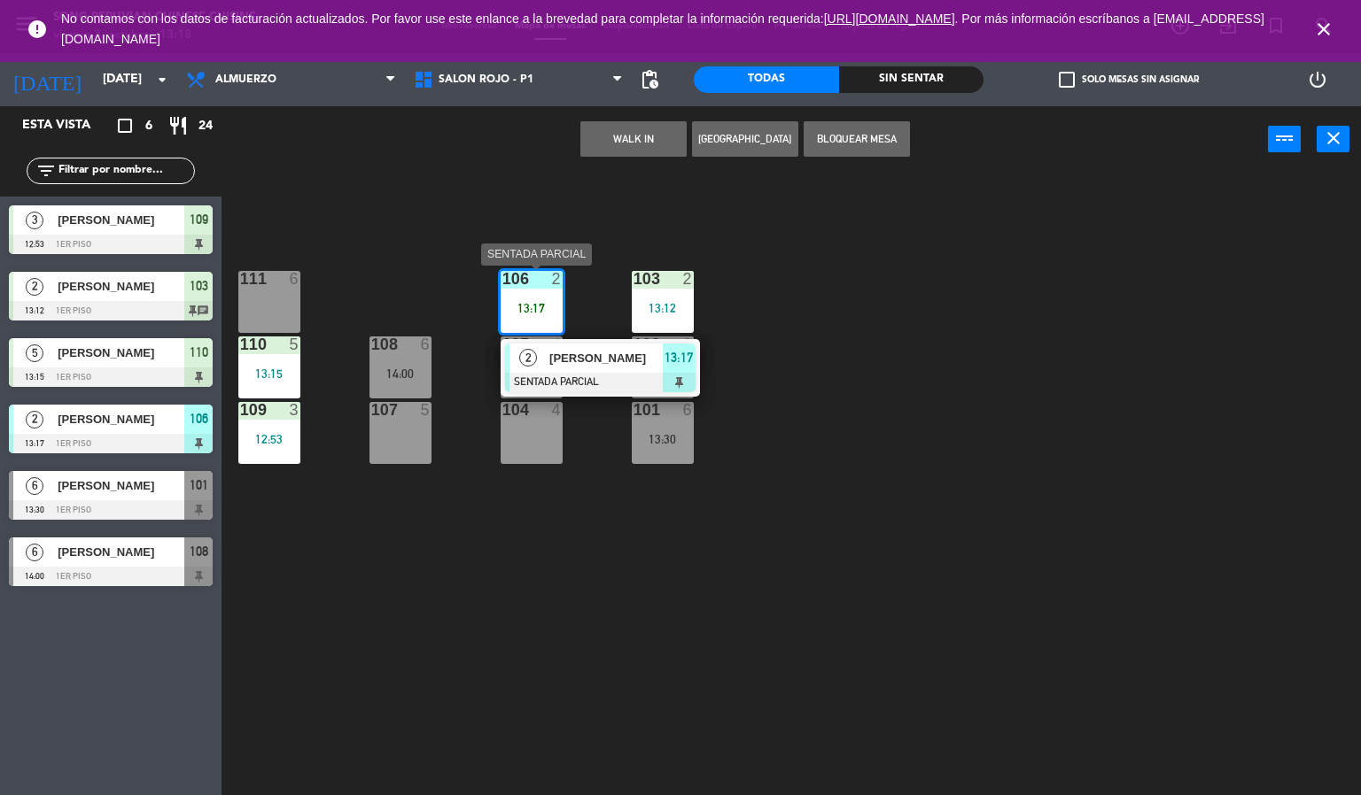
click at [540, 304] on div "13:17" at bounding box center [531, 308] width 62 height 12
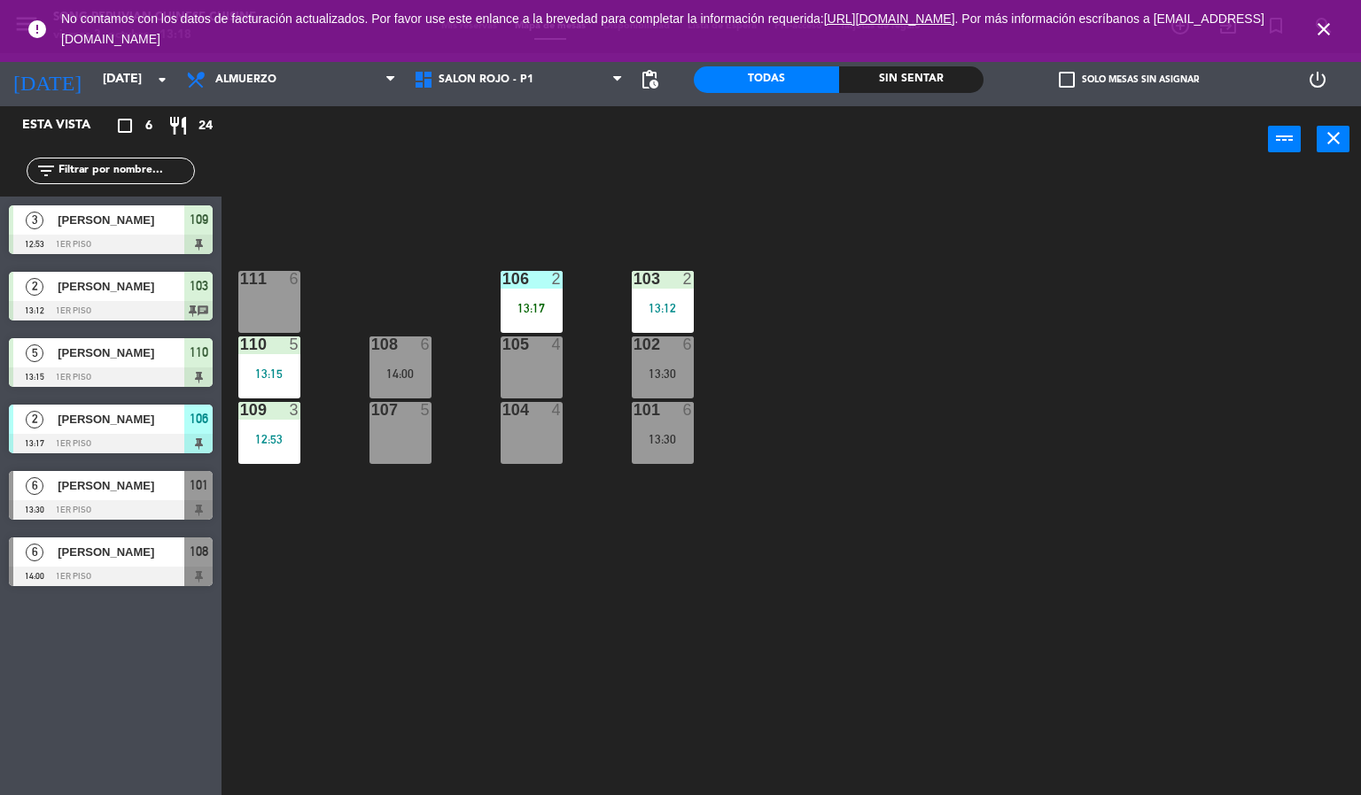
click at [543, 344] on div at bounding box center [530, 345] width 29 height 16
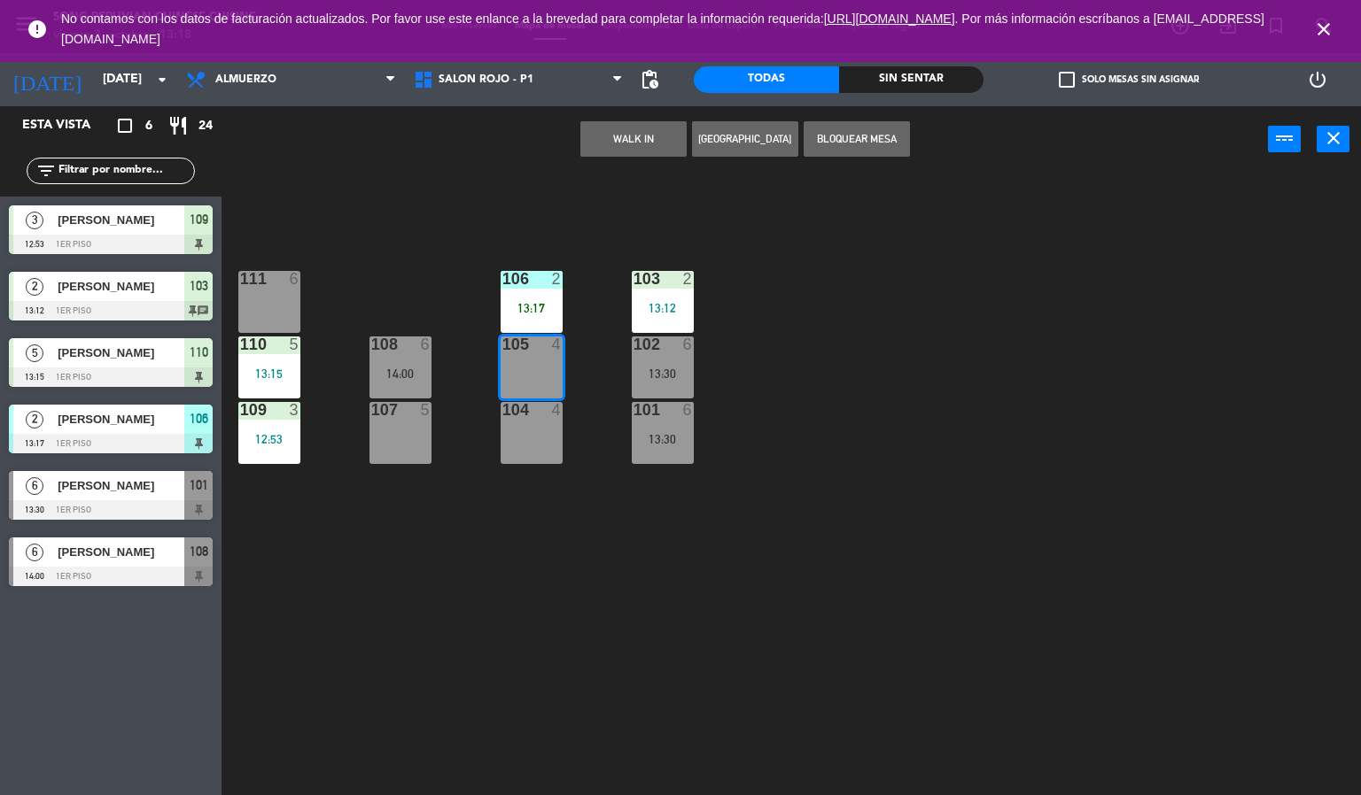
click at [522, 314] on div "13:17" at bounding box center [531, 308] width 62 height 12
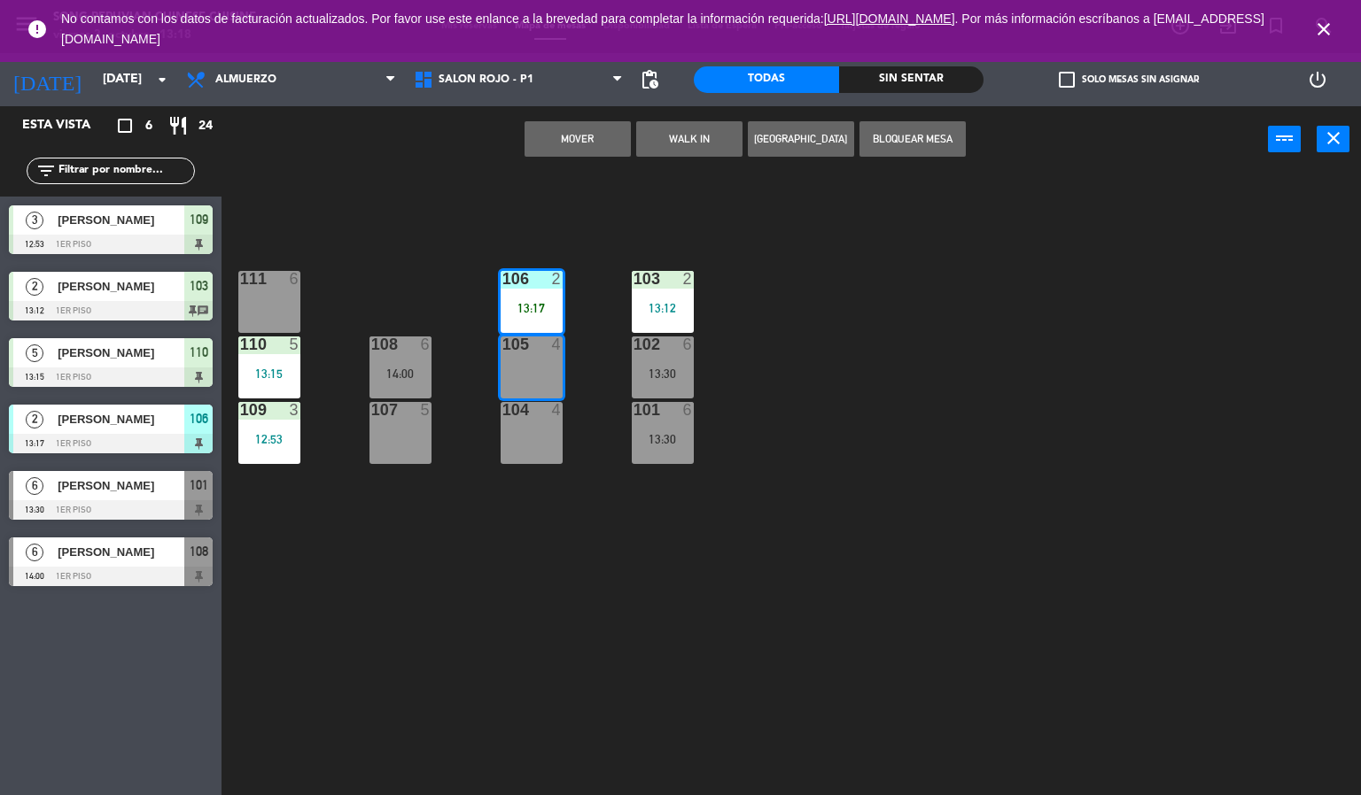
click at [564, 152] on button "Mover" at bounding box center [577, 138] width 106 height 35
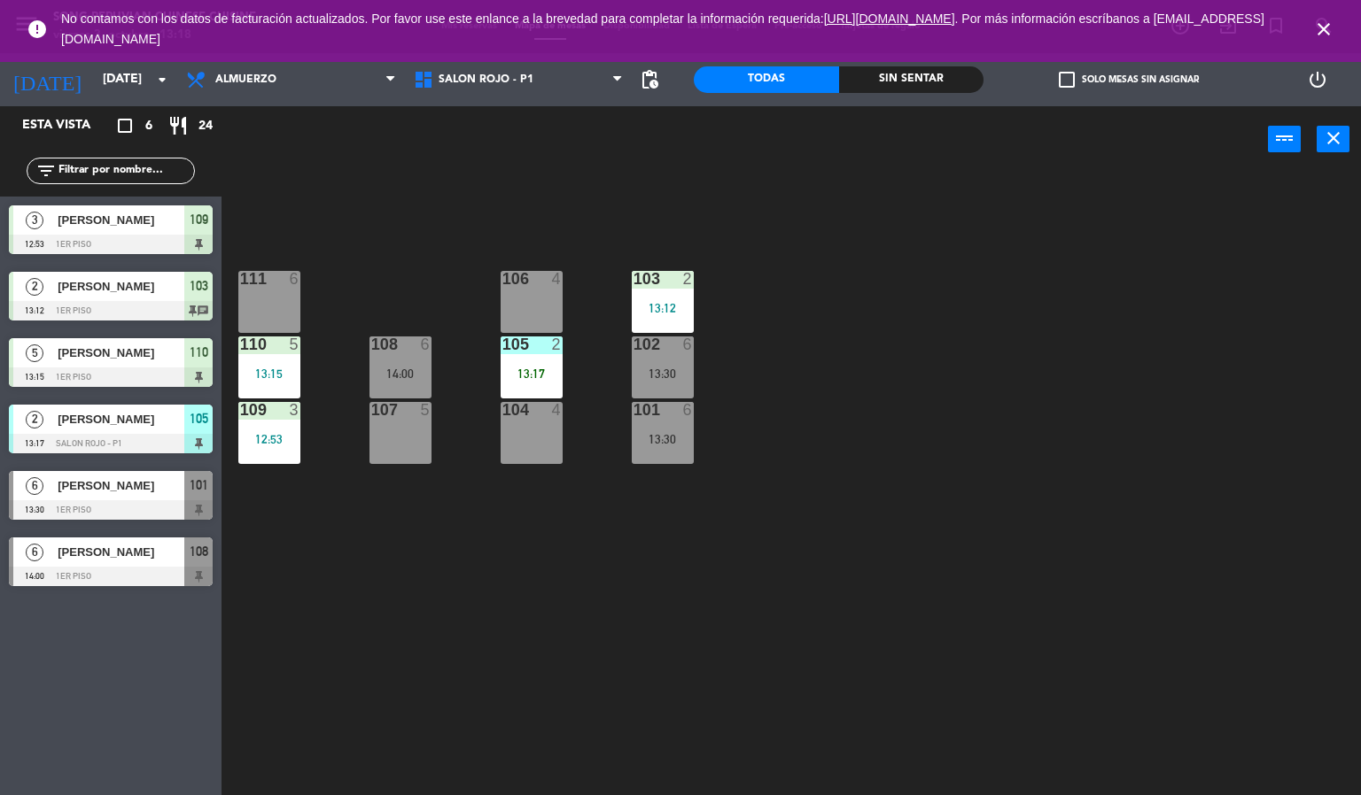
click at [529, 362] on div "105 2 13:17" at bounding box center [531, 368] width 62 height 62
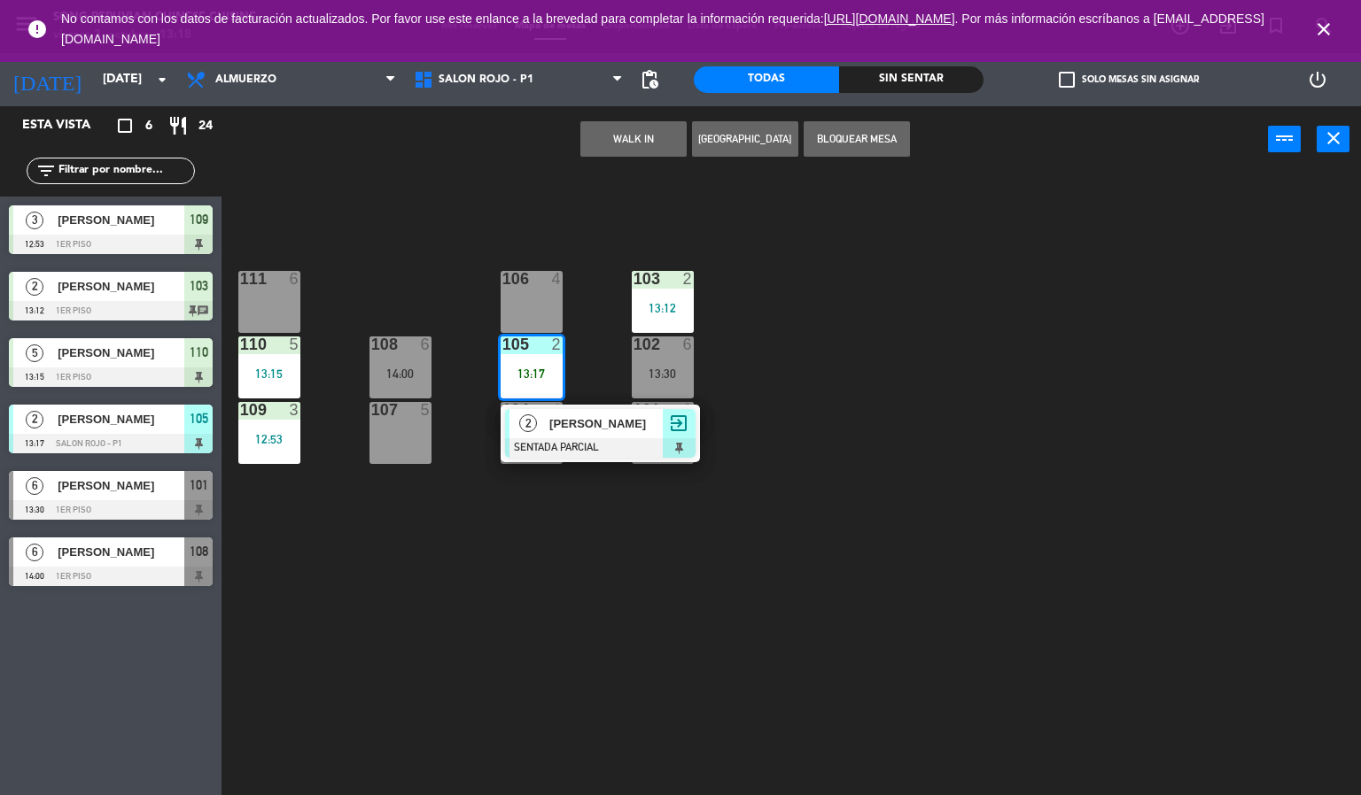
click at [580, 426] on span "[PERSON_NAME]" at bounding box center [605, 424] width 113 height 19
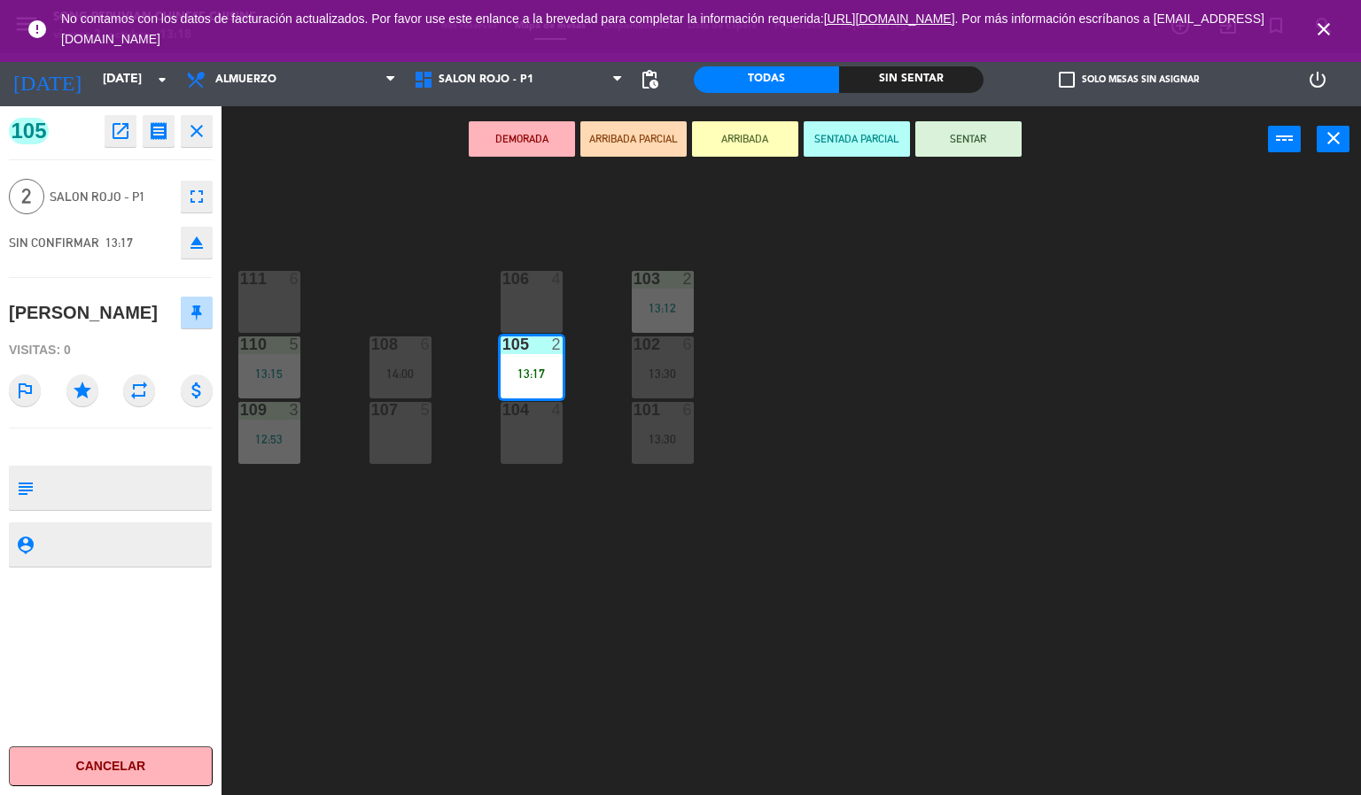
click at [983, 128] on button "SENTAR" at bounding box center [968, 138] width 106 height 35
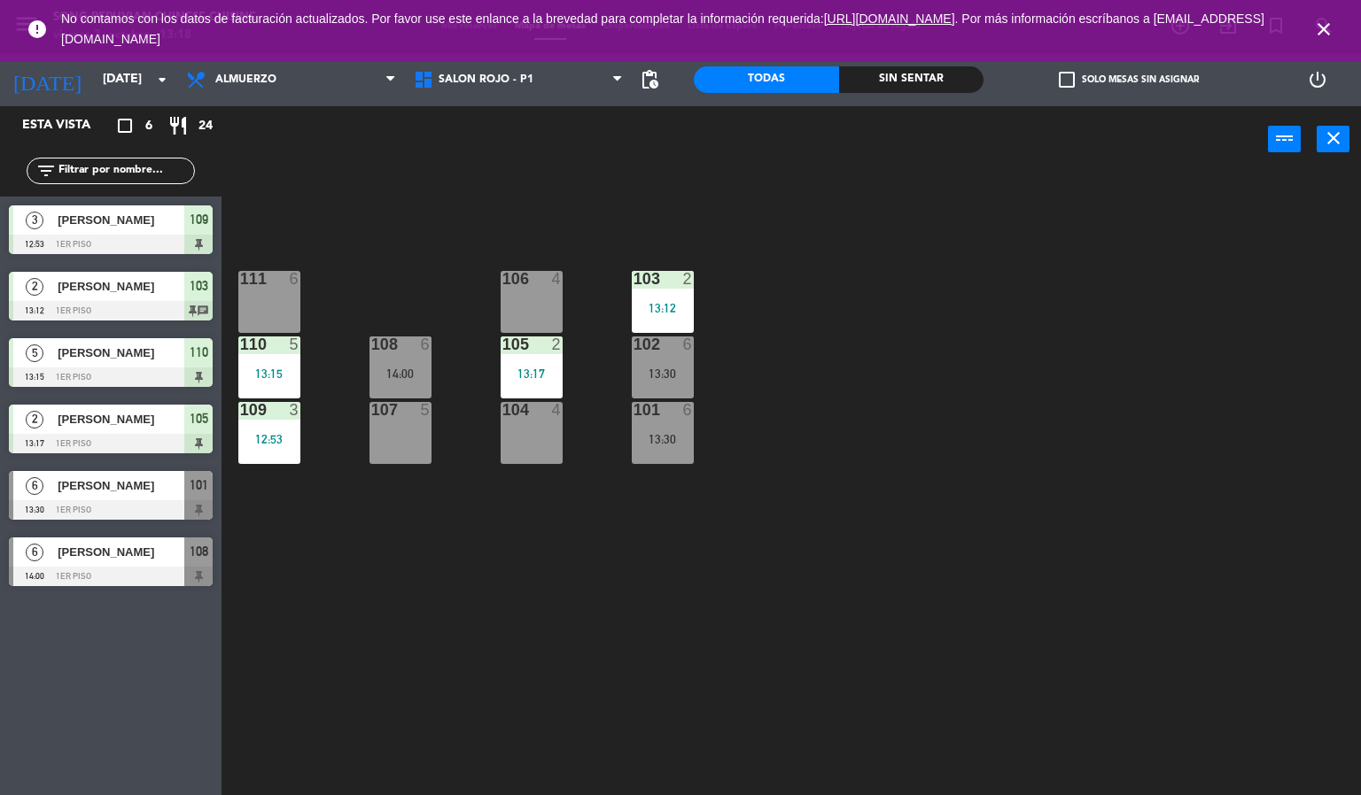
click at [1326, 29] on icon "close" at bounding box center [1323, 29] width 21 height 21
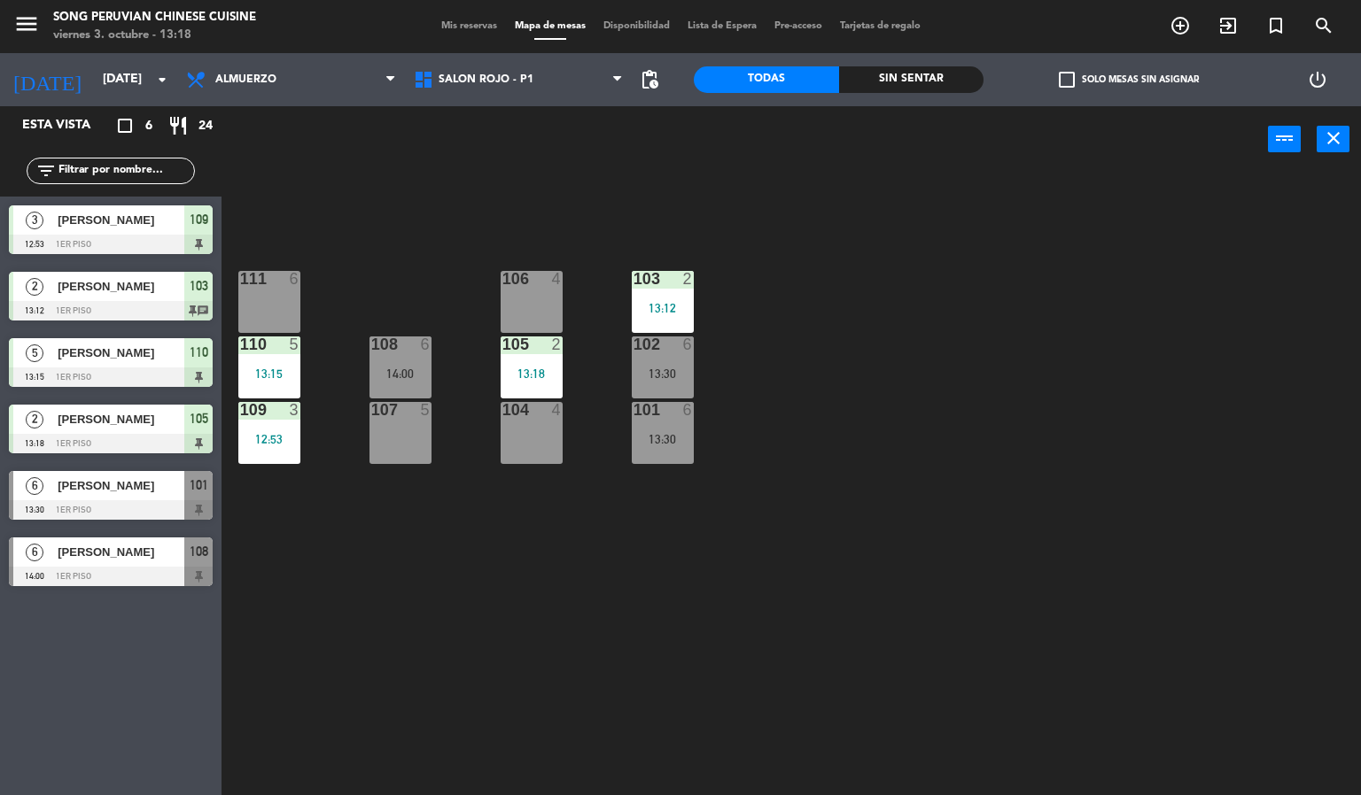
click at [1198, 461] on div "103 2 13:12 106 4 111 6 102 6 13:30 105 2 13:18 108 6 14:00 110 5 13:15 101 6 1…" at bounding box center [798, 485] width 1126 height 623
click at [267, 98] on span "Almuerzo" at bounding box center [291, 79] width 228 height 39
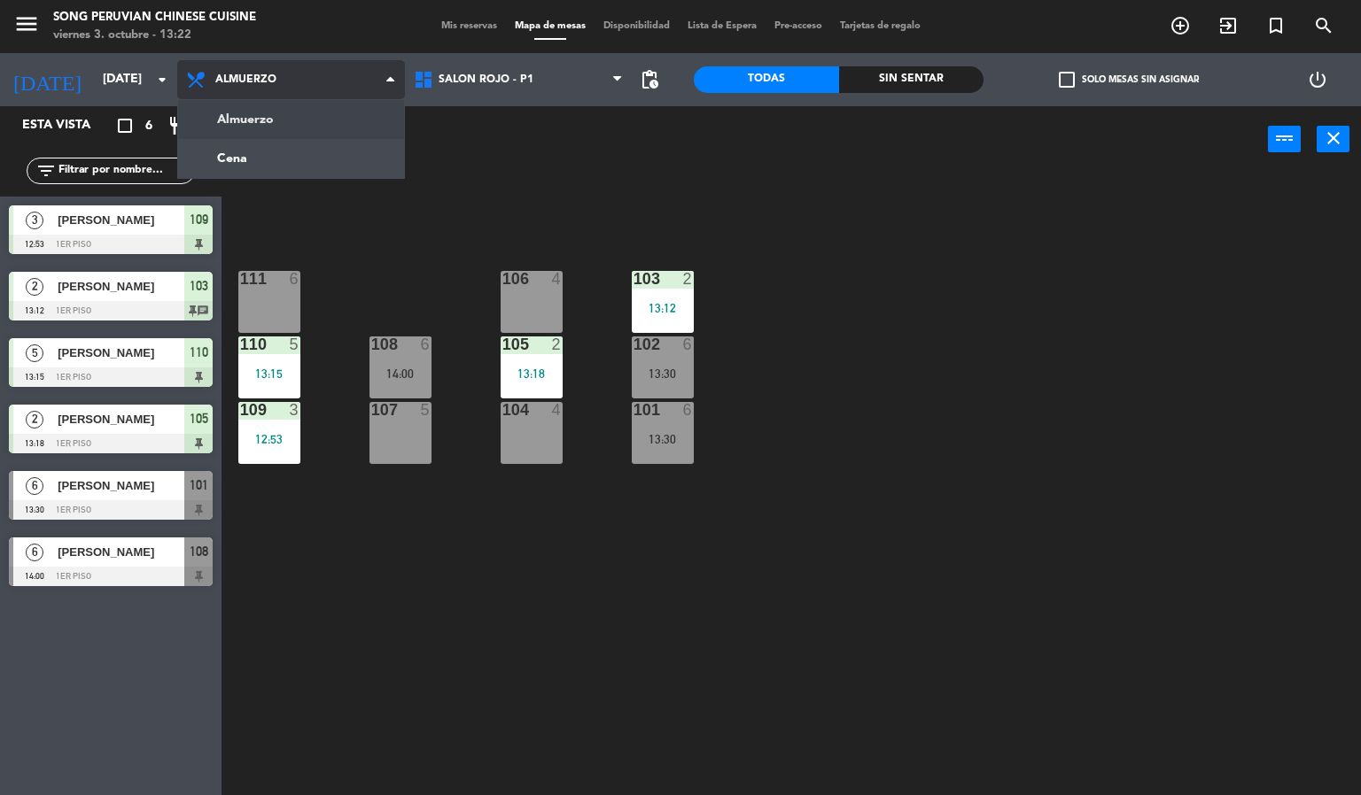
click at [296, 168] on ng-component "menu Song Peruvian Chinese Cuisine [DATE] 3. octubre - 13:22 Mis reservas Mapa …" at bounding box center [680, 398] width 1361 height 796
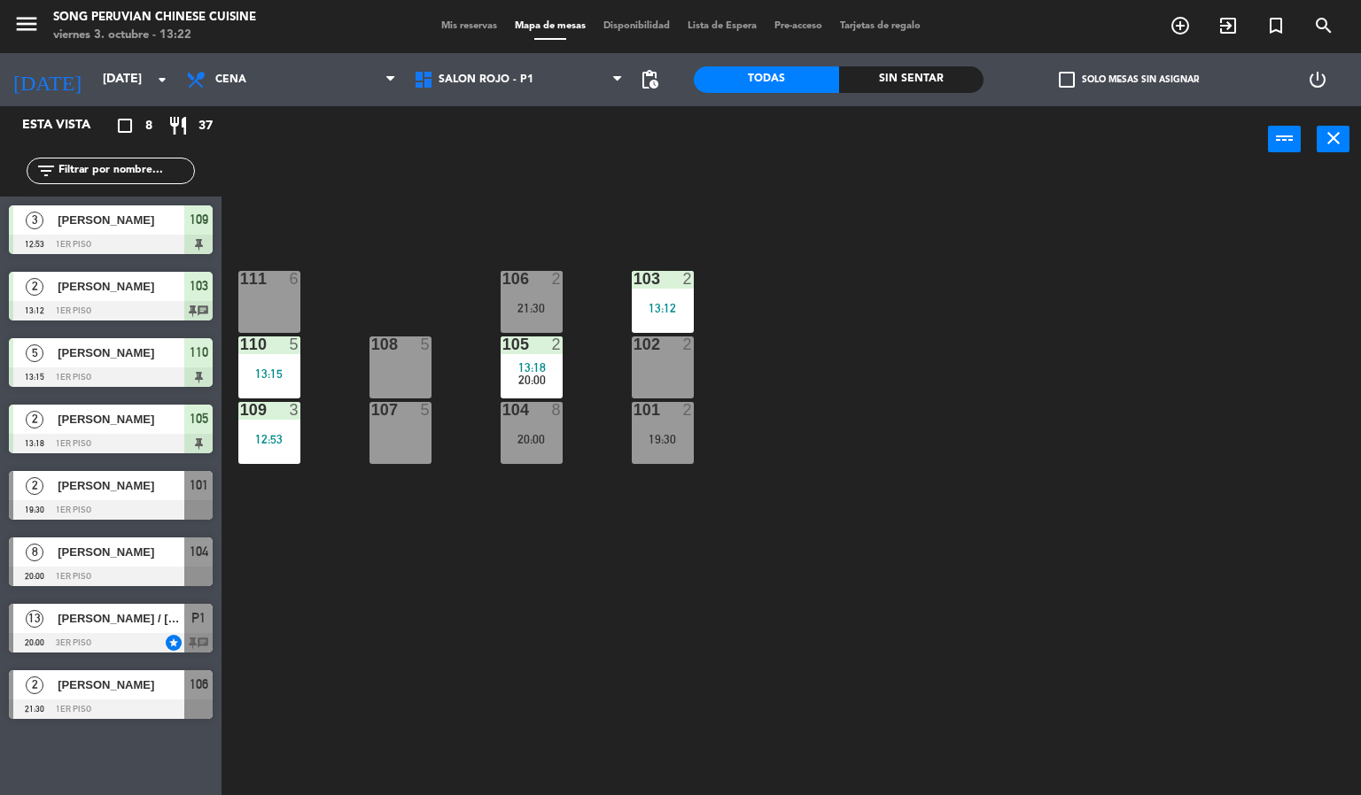
click at [635, 678] on div "103 2 13:12 106 2 21:30 111 6 102 2 105 2 13:18 20:00 108 5 110 5 13:15 101 2 1…" at bounding box center [798, 485] width 1126 height 623
click at [250, 93] on span "Cena" at bounding box center [291, 79] width 228 height 39
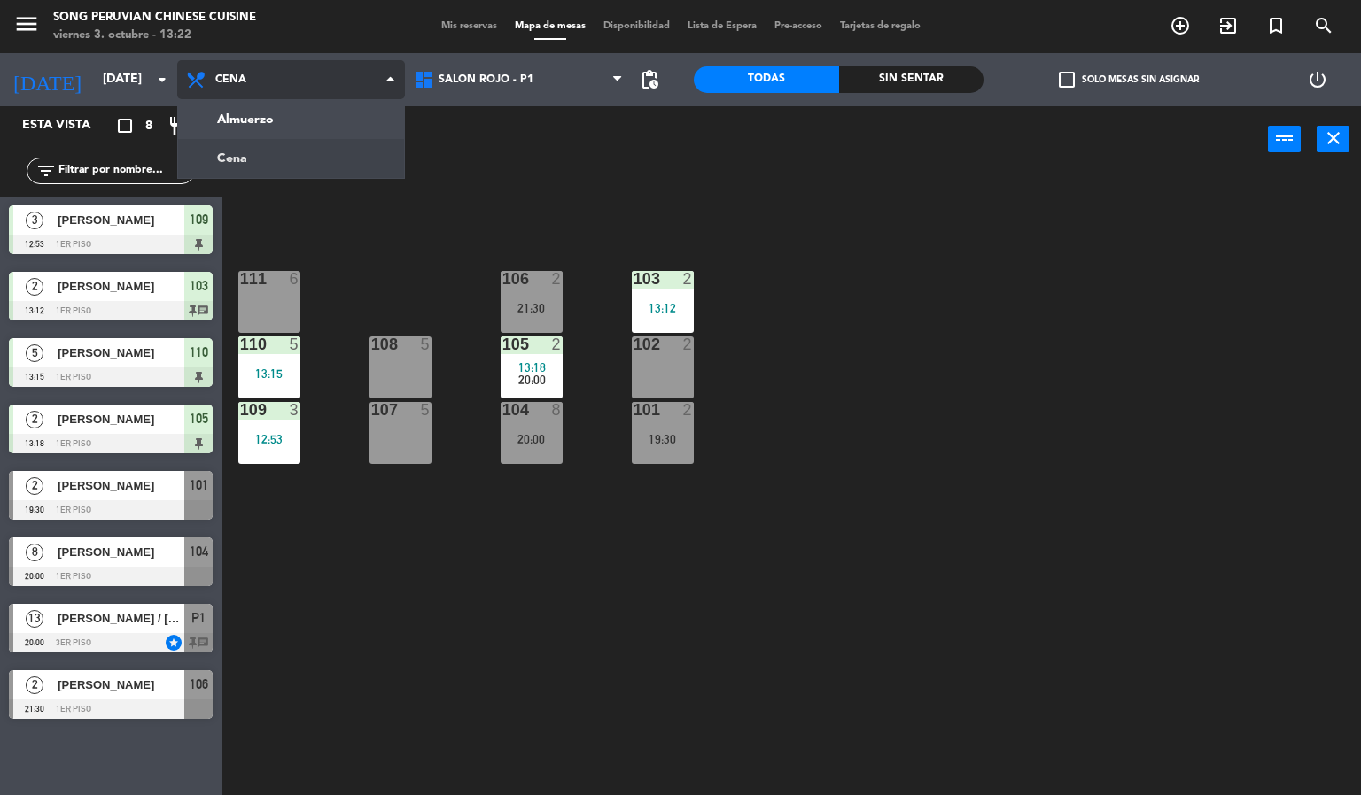
click at [263, 131] on ng-component "menu Song Peruvian Chinese Cuisine [DATE] 3. octubre - 13:22 Mis reservas Mapa …" at bounding box center [680, 398] width 1361 height 796
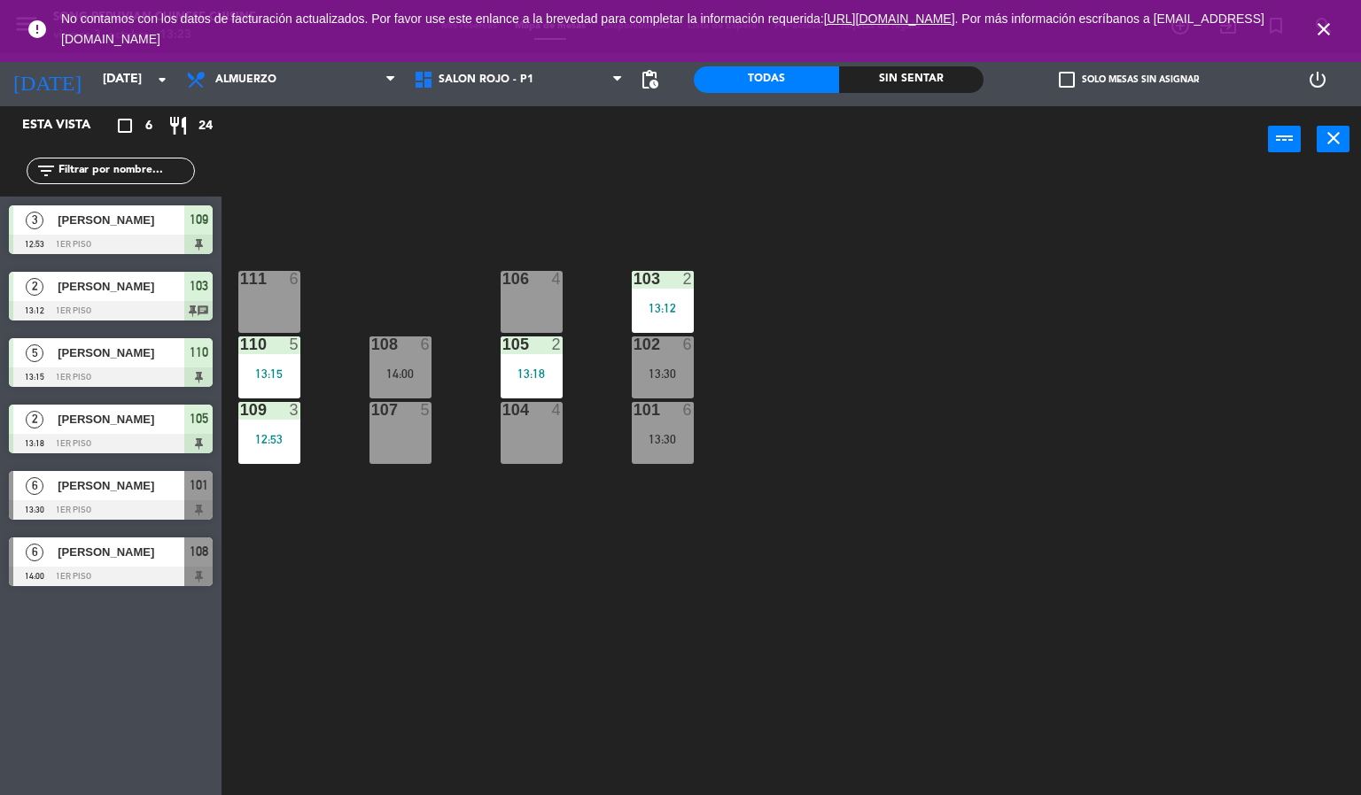
click at [276, 344] on div at bounding box center [268, 345] width 29 height 16
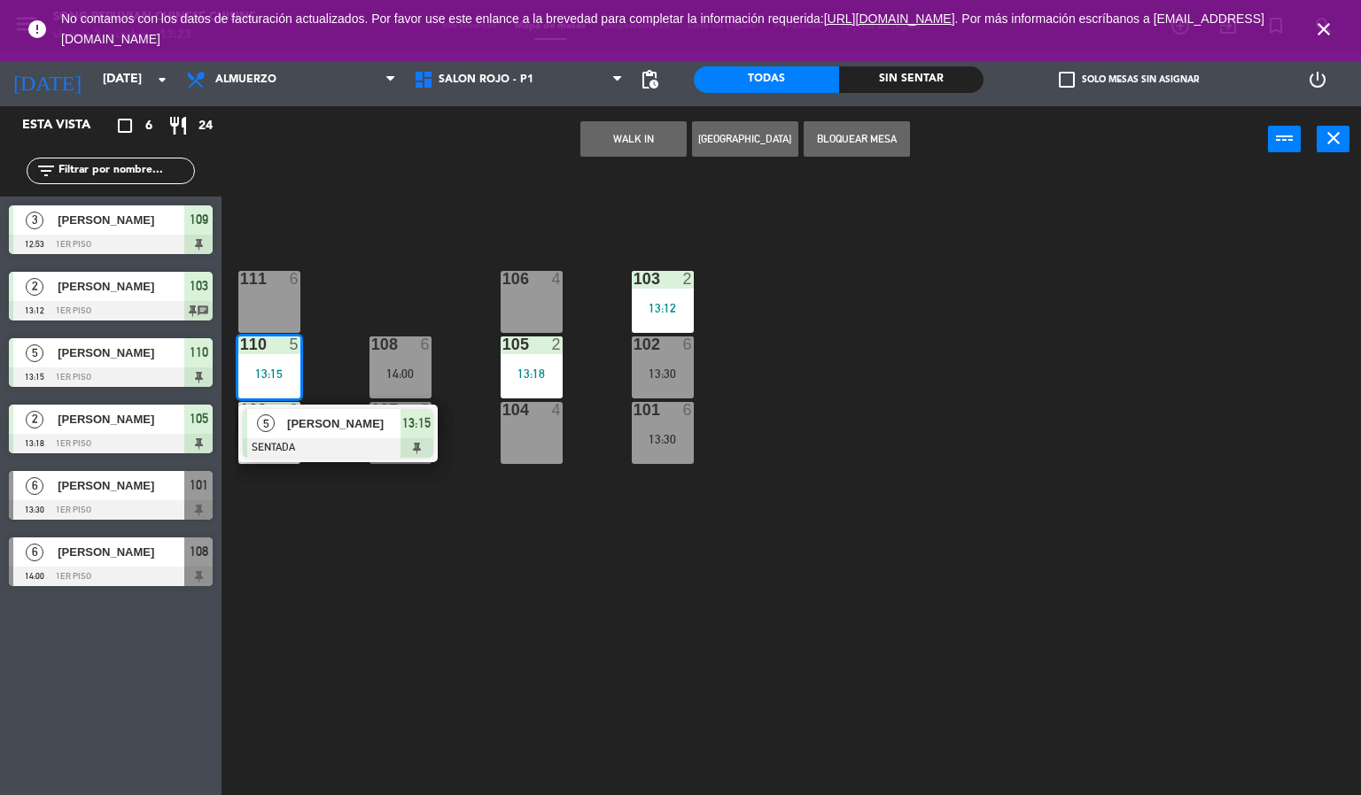
click at [346, 429] on span "[PERSON_NAME]" at bounding box center [343, 424] width 113 height 19
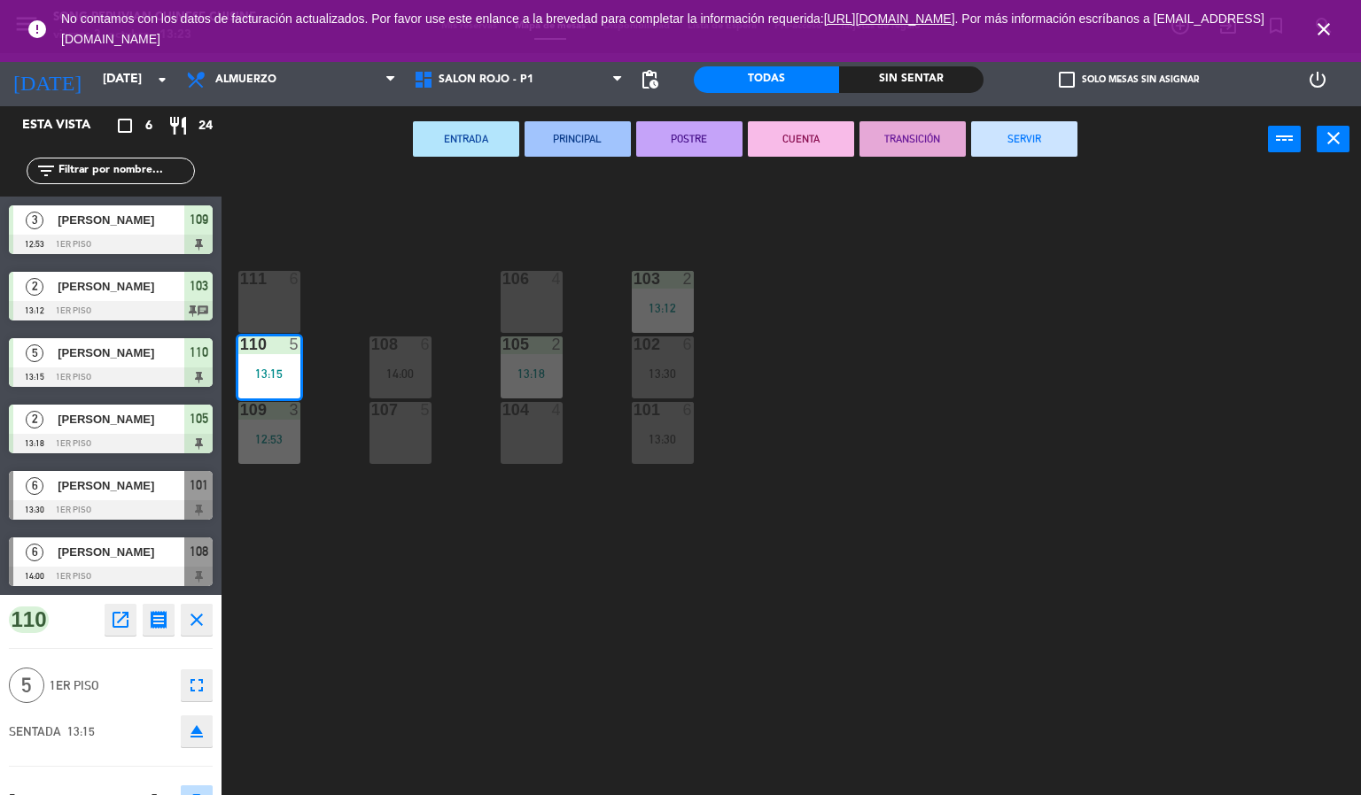
click at [489, 656] on div "103 2 13:12 106 4 111 6 102 6 13:30 105 2 13:18 108 6 14:00 110 5 13:15 101 6 1…" at bounding box center [798, 485] width 1126 height 623
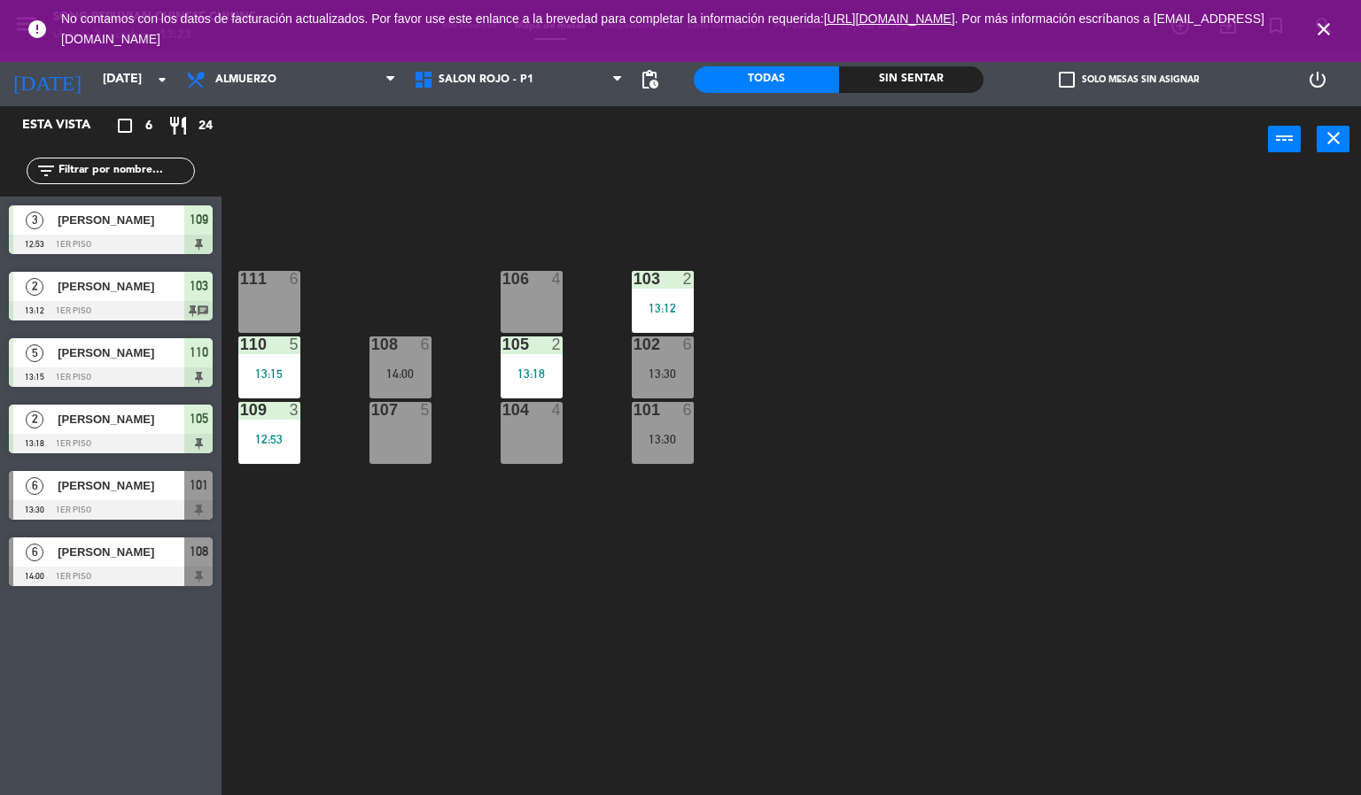
click at [1323, 19] on icon "close" at bounding box center [1323, 29] width 21 height 21
click at [1330, 33] on icon "close" at bounding box center [1323, 29] width 21 height 21
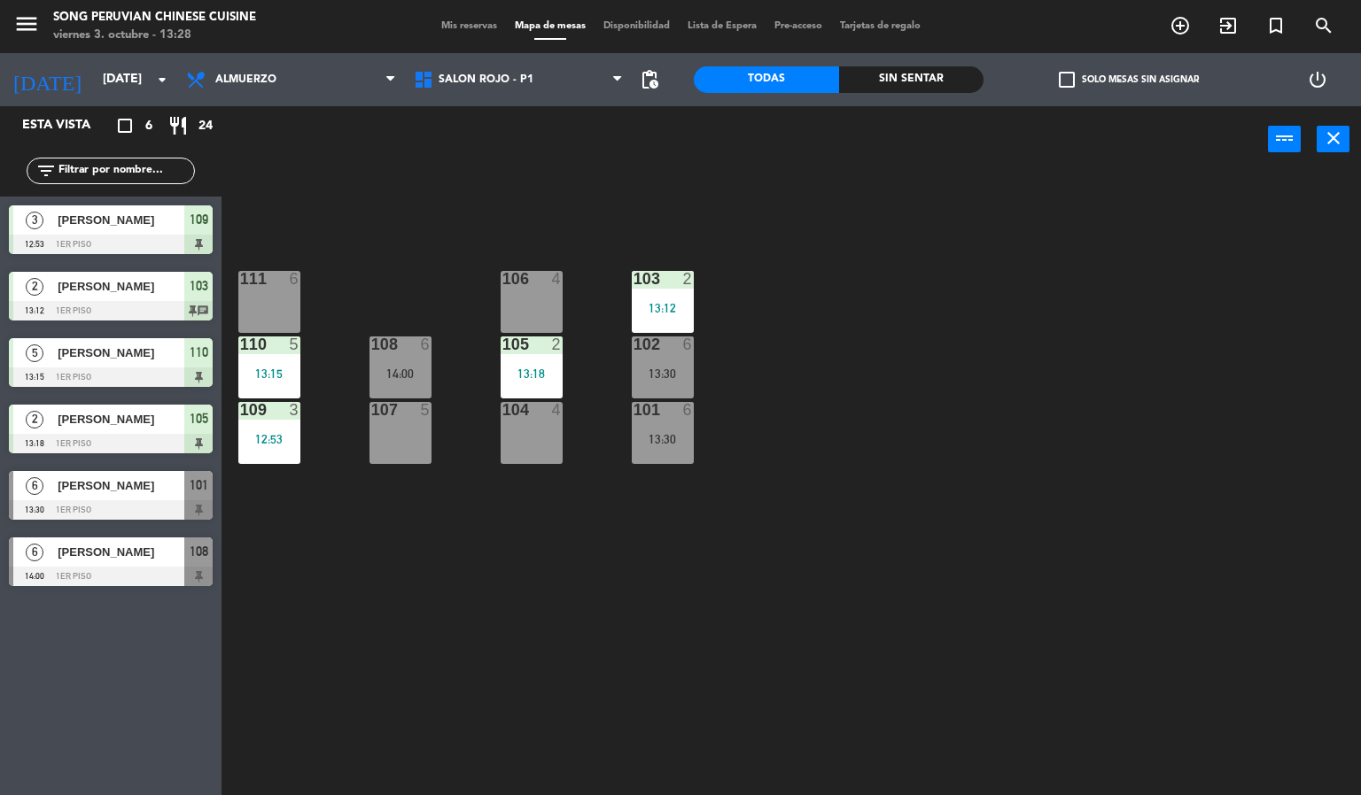
click at [739, 614] on div "103 2 13:12 106 4 111 6 102 6 13:30 105 2 13:18 108 6 14:00 110 5 13:15 101 6 1…" at bounding box center [798, 485] width 1126 height 623
click at [660, 442] on div "13:30" at bounding box center [663, 439] width 62 height 12
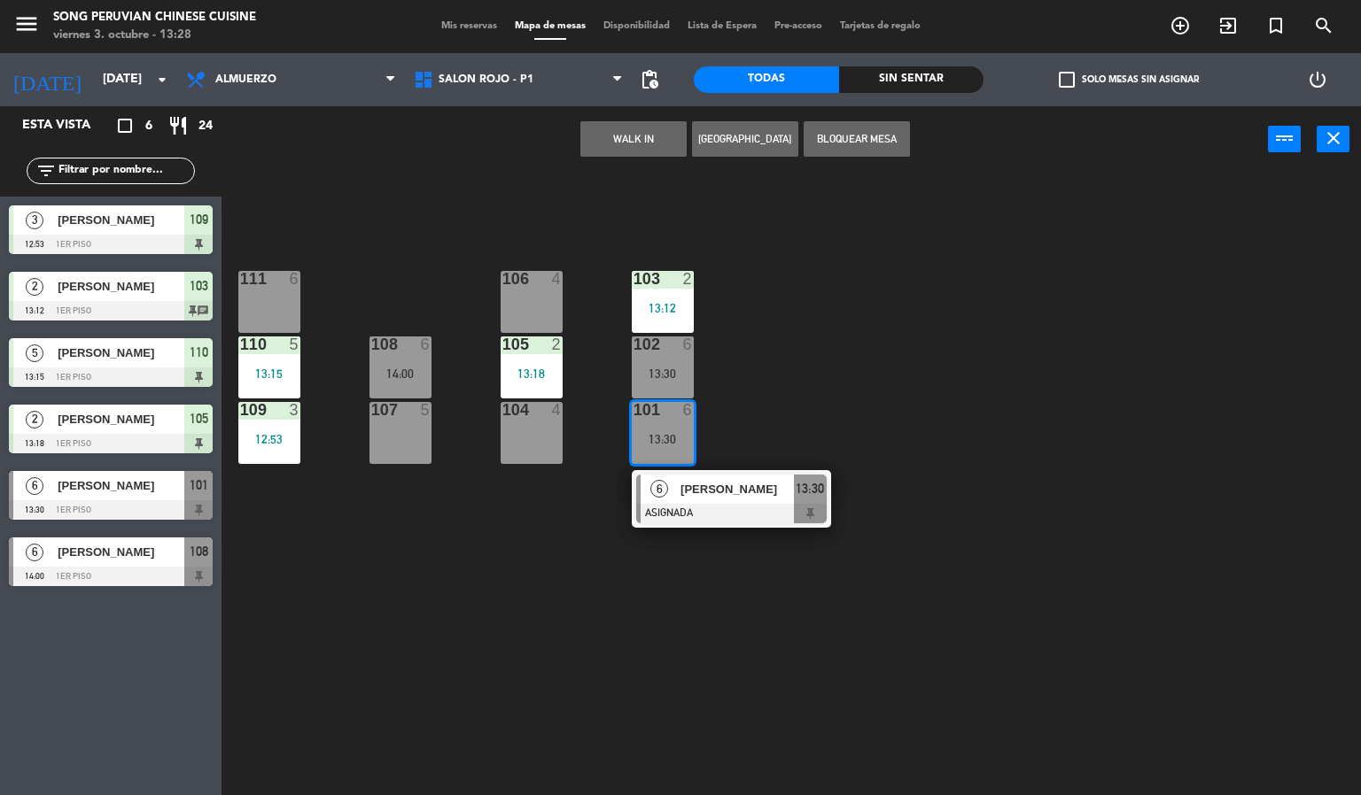
click at [487, 684] on div "103 2 13:12 106 4 111 6 102 6 13:30 105 2 13:18 108 6 14:00 110 5 13:15 101 6 1…" at bounding box center [798, 485] width 1126 height 623
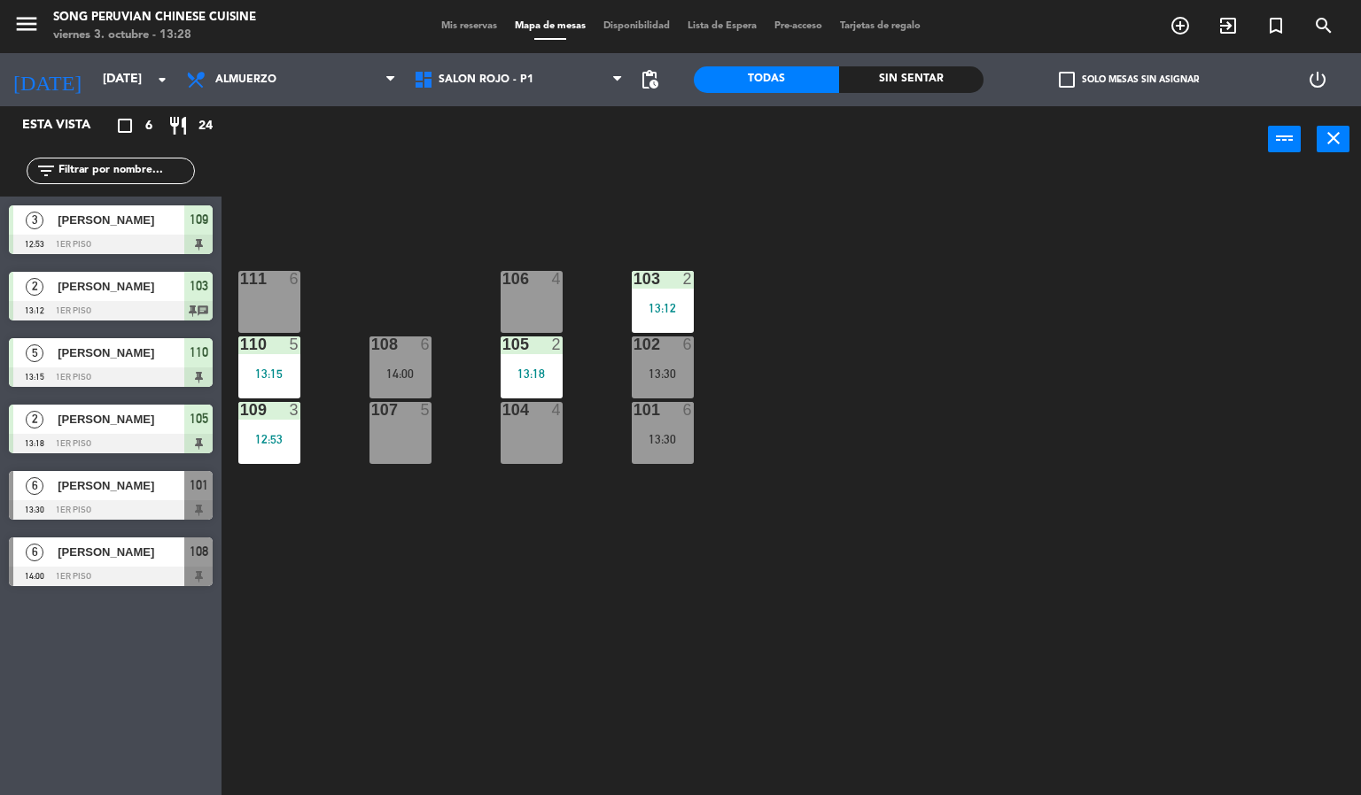
click at [399, 373] on div "14:00" at bounding box center [400, 374] width 62 height 12
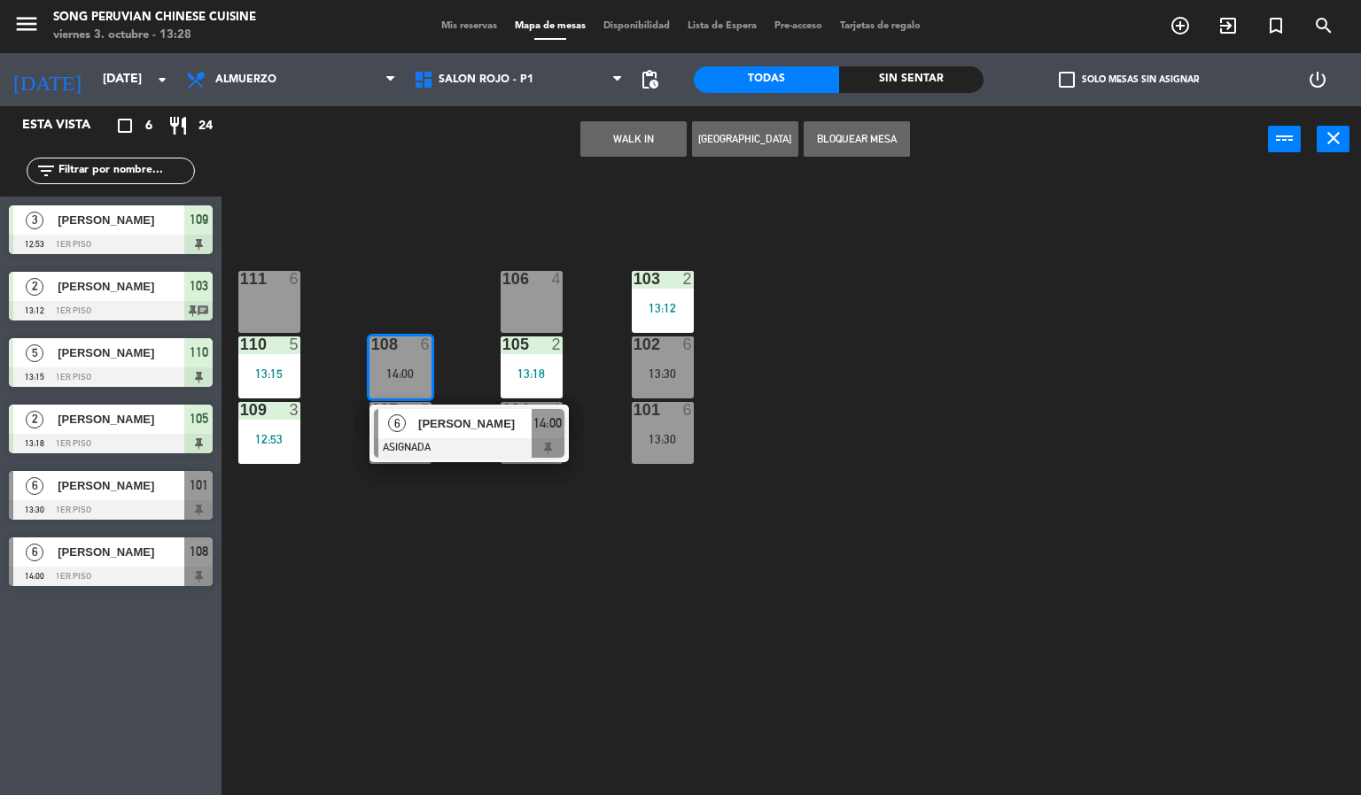
click at [494, 428] on span "[PERSON_NAME]" at bounding box center [474, 424] width 113 height 19
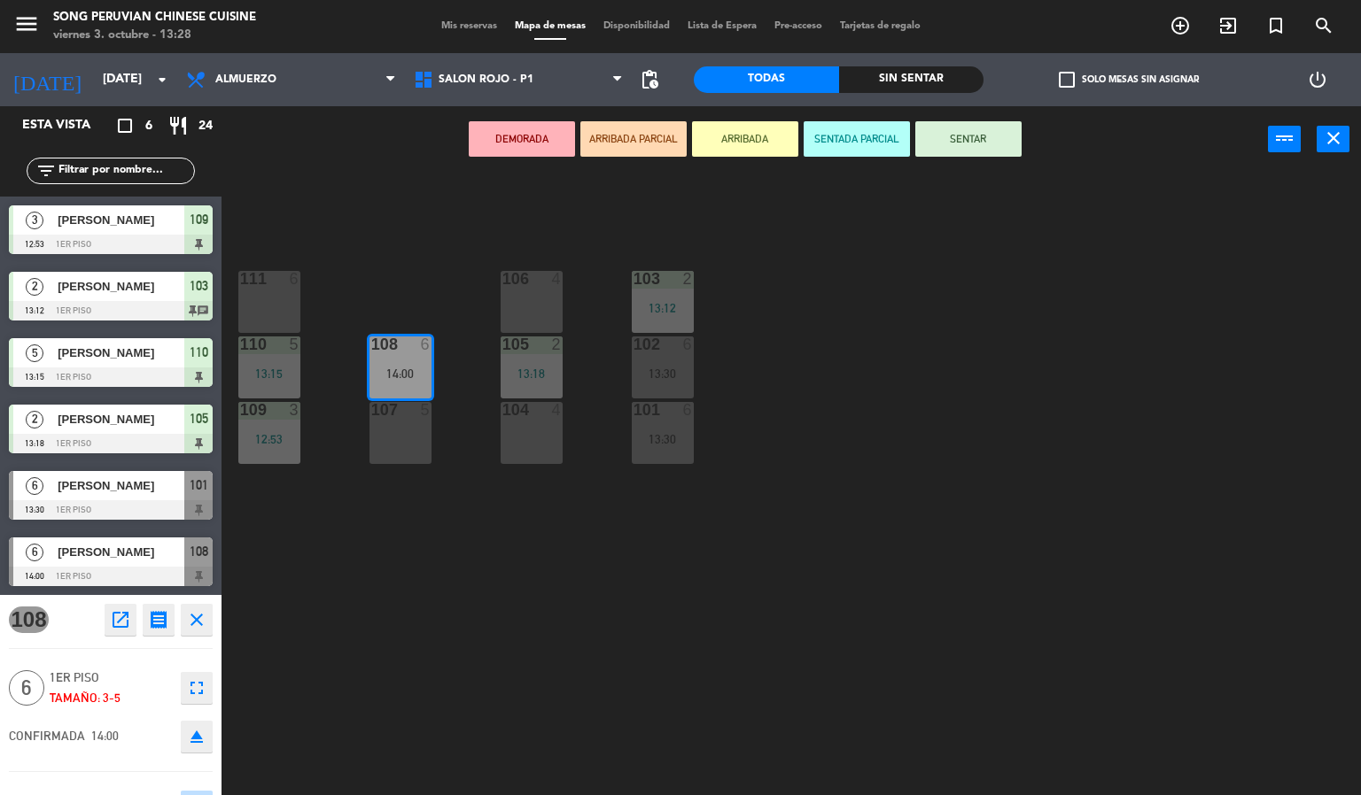
click at [609, 591] on div "103 2 13:12 106 4 111 6 102 6 13:30 105 2 13:18 108 6 14:00 110 5 13:15 101 6 1…" at bounding box center [798, 485] width 1126 height 623
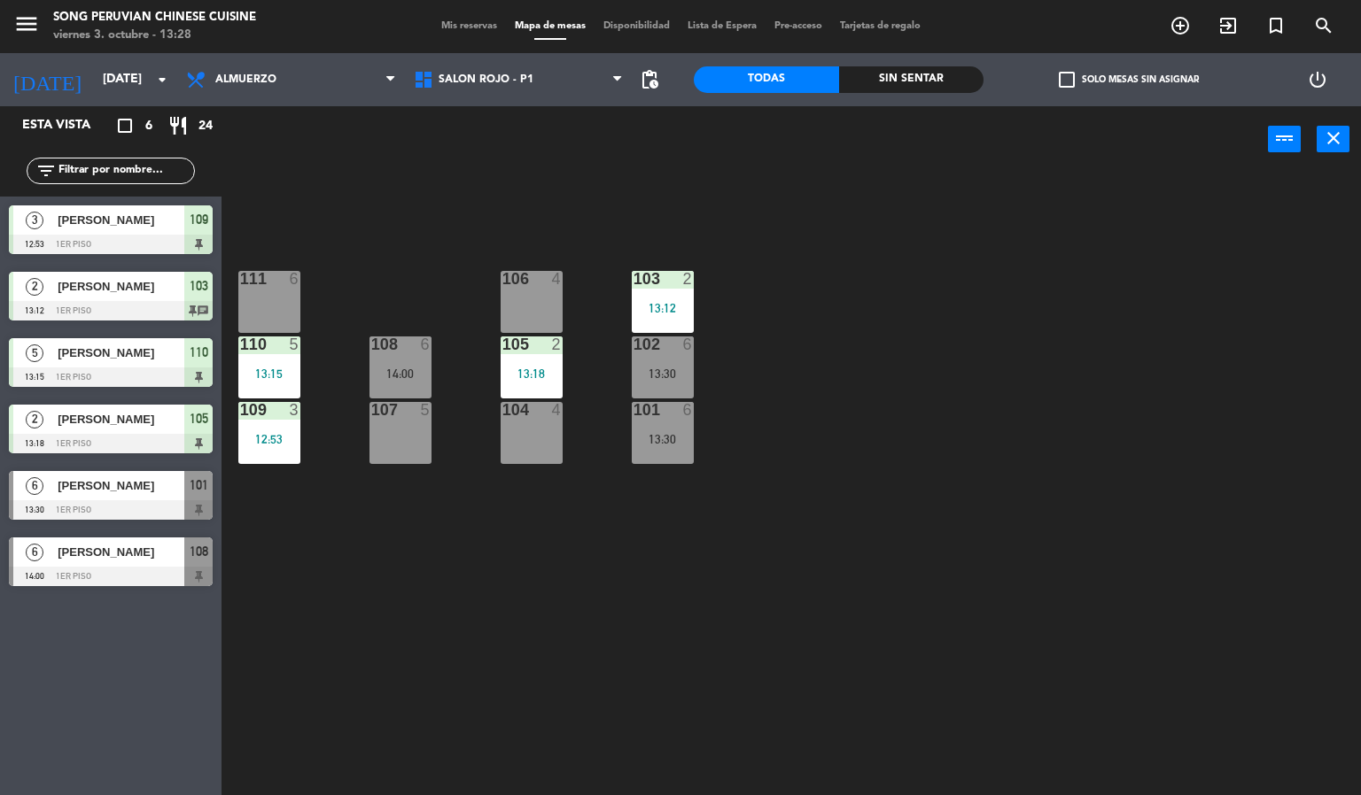
click at [662, 436] on div "13:30" at bounding box center [663, 439] width 62 height 12
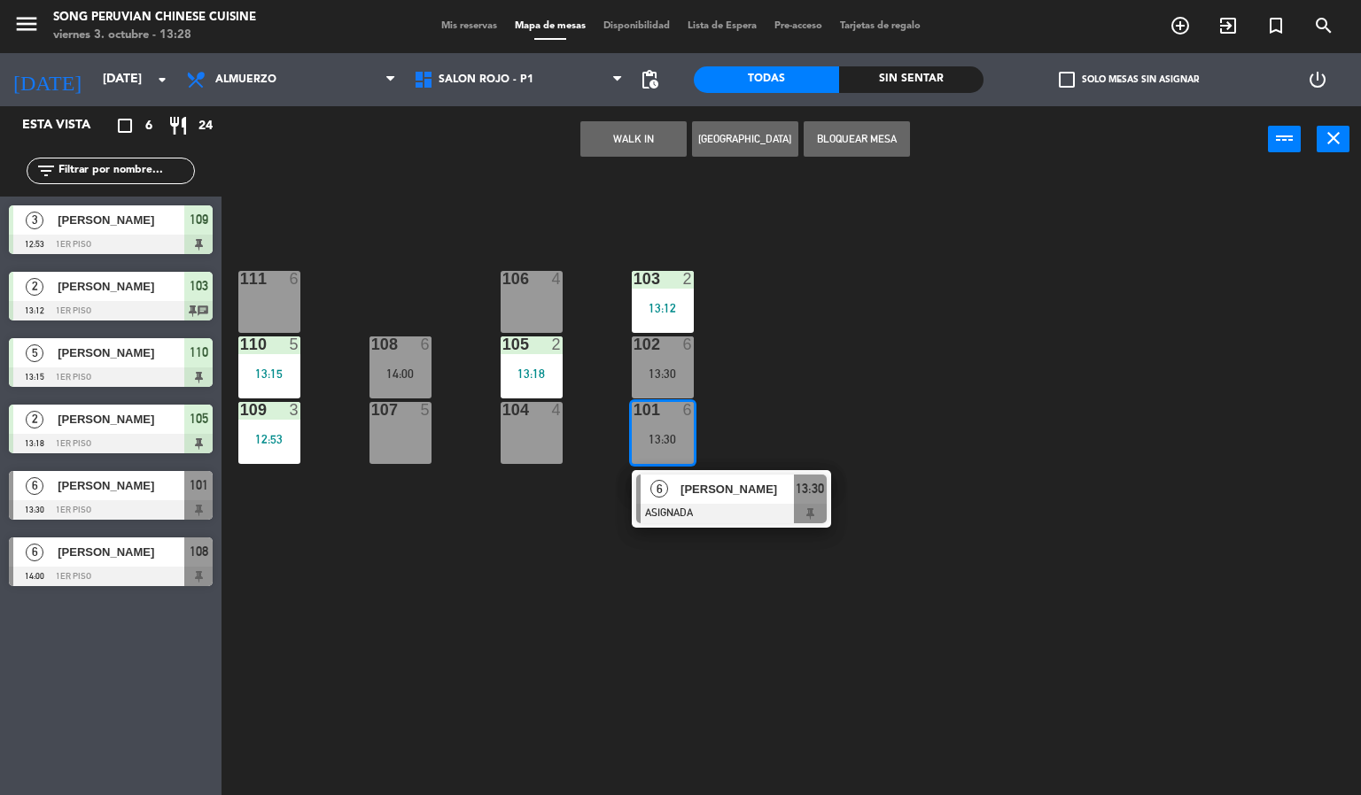
click at [779, 505] on div at bounding box center [731, 513] width 190 height 19
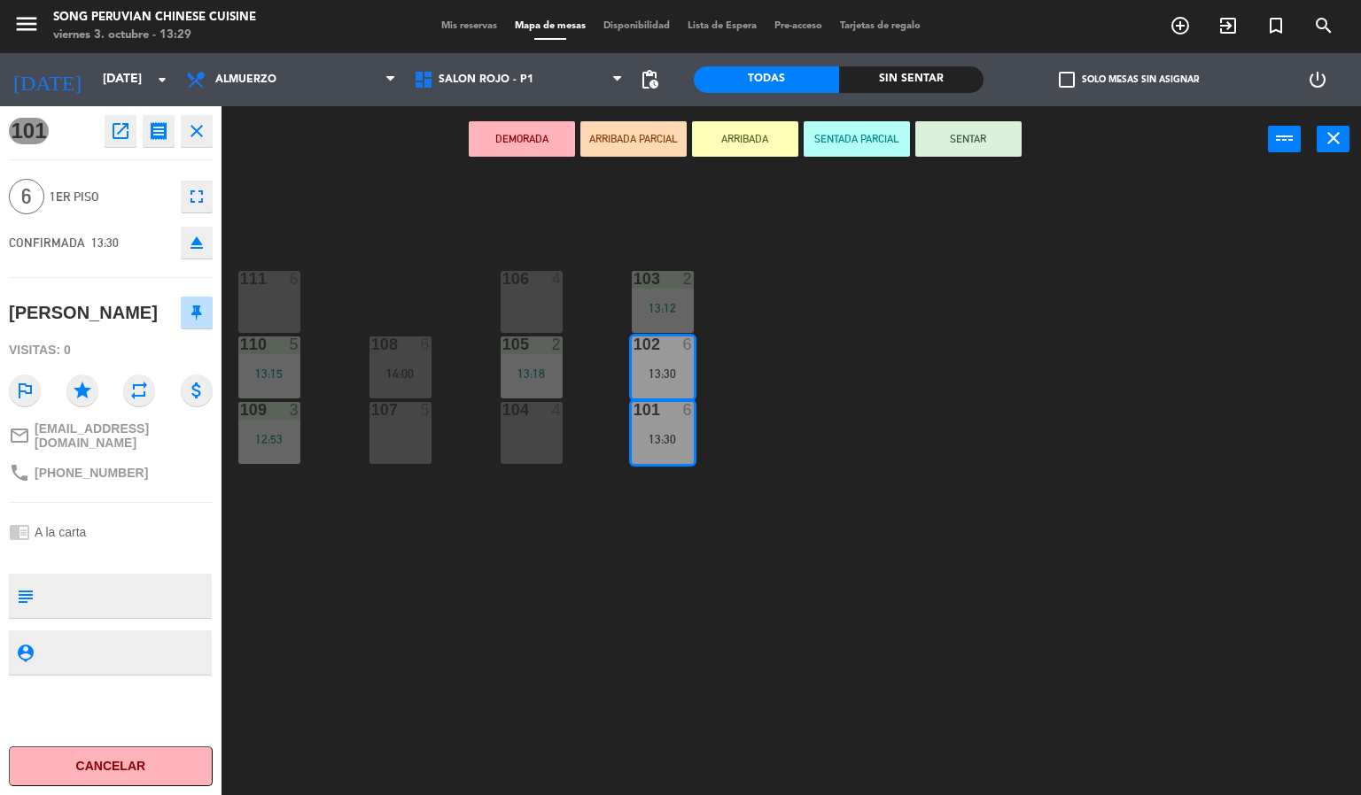
click at [850, 136] on button "SENTADA PARCIAL" at bounding box center [856, 138] width 106 height 35
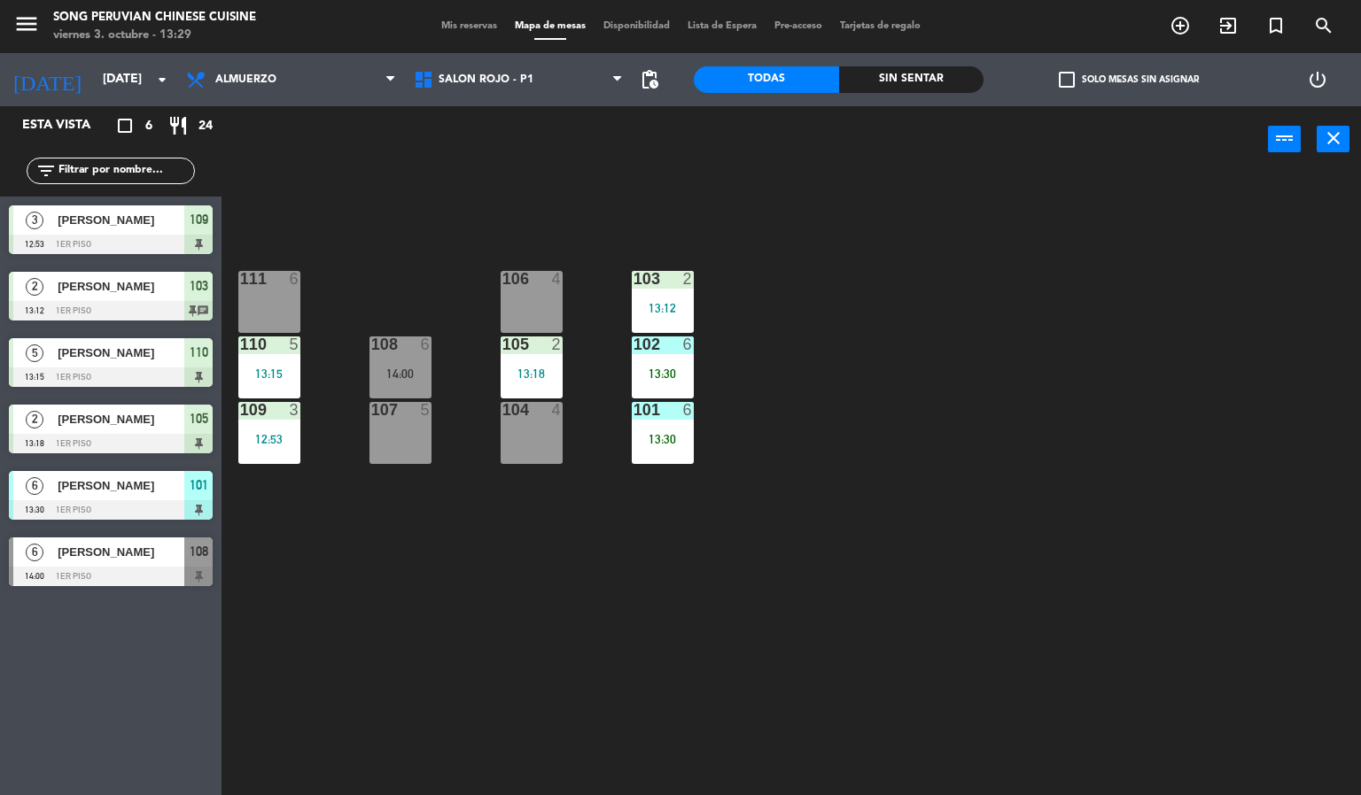
click at [670, 425] on div "101 6 13:30" at bounding box center [663, 433] width 62 height 62
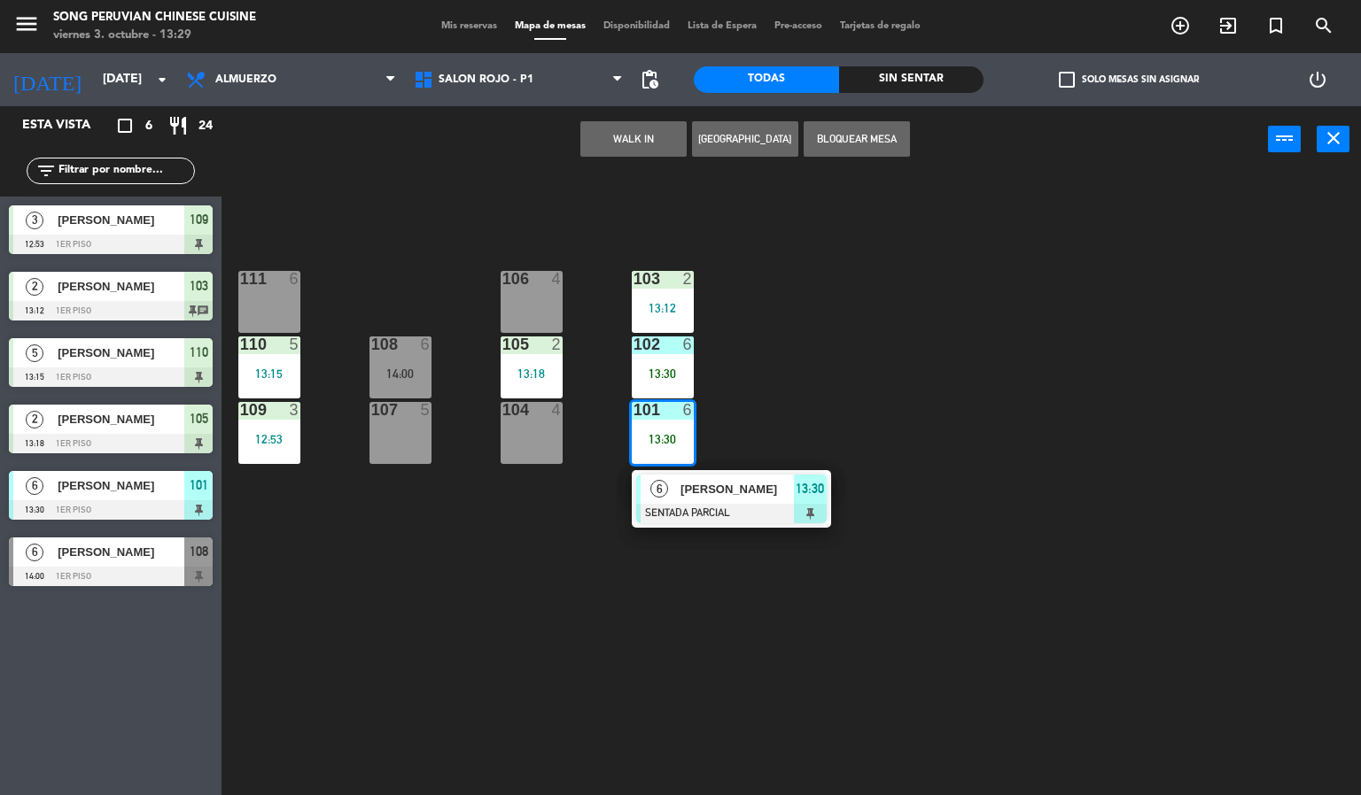
click at [755, 522] on div at bounding box center [731, 513] width 190 height 19
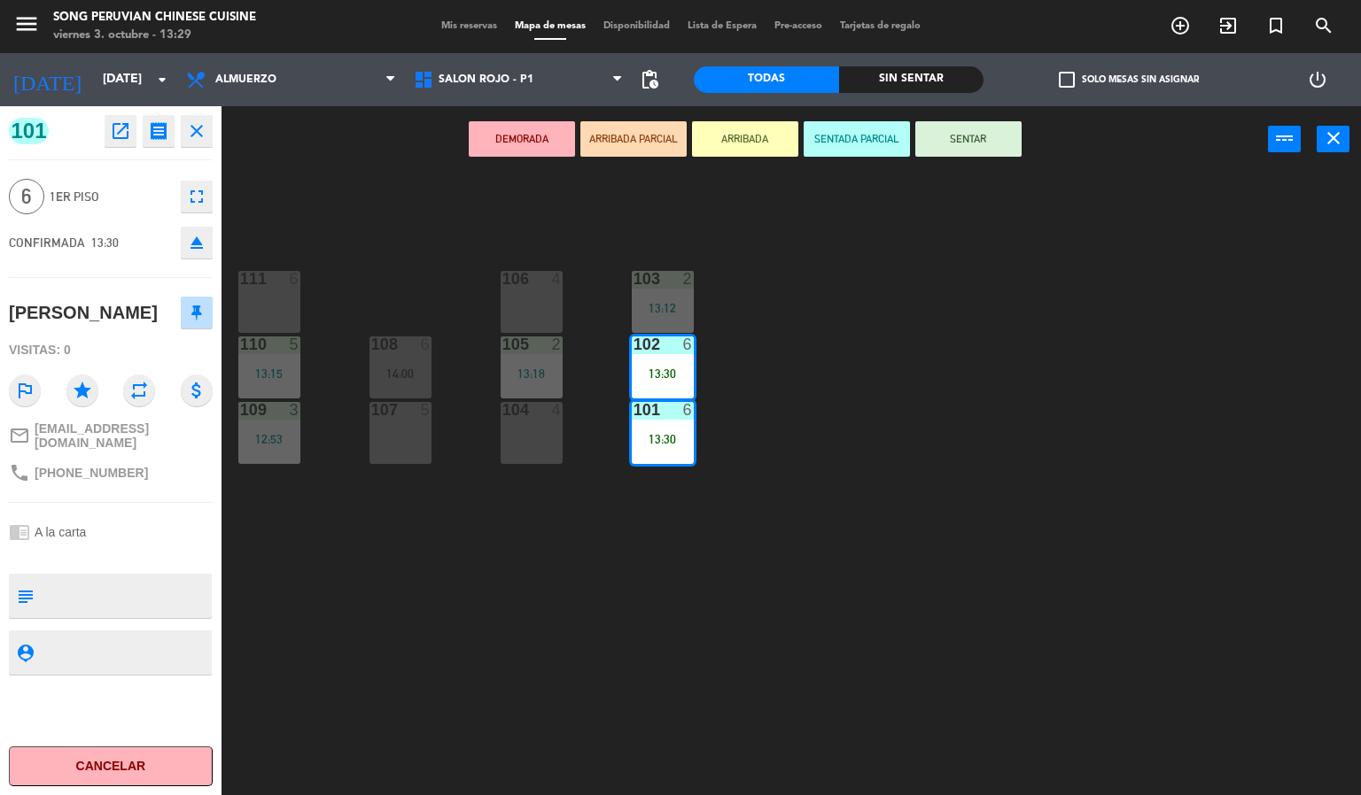
click at [963, 378] on div "103 2 13:12 106 4 111 6 102 6 13:30 105 2 13:18 108 6 14:00 110 5 13:15 101 6 1…" at bounding box center [798, 485] width 1126 height 623
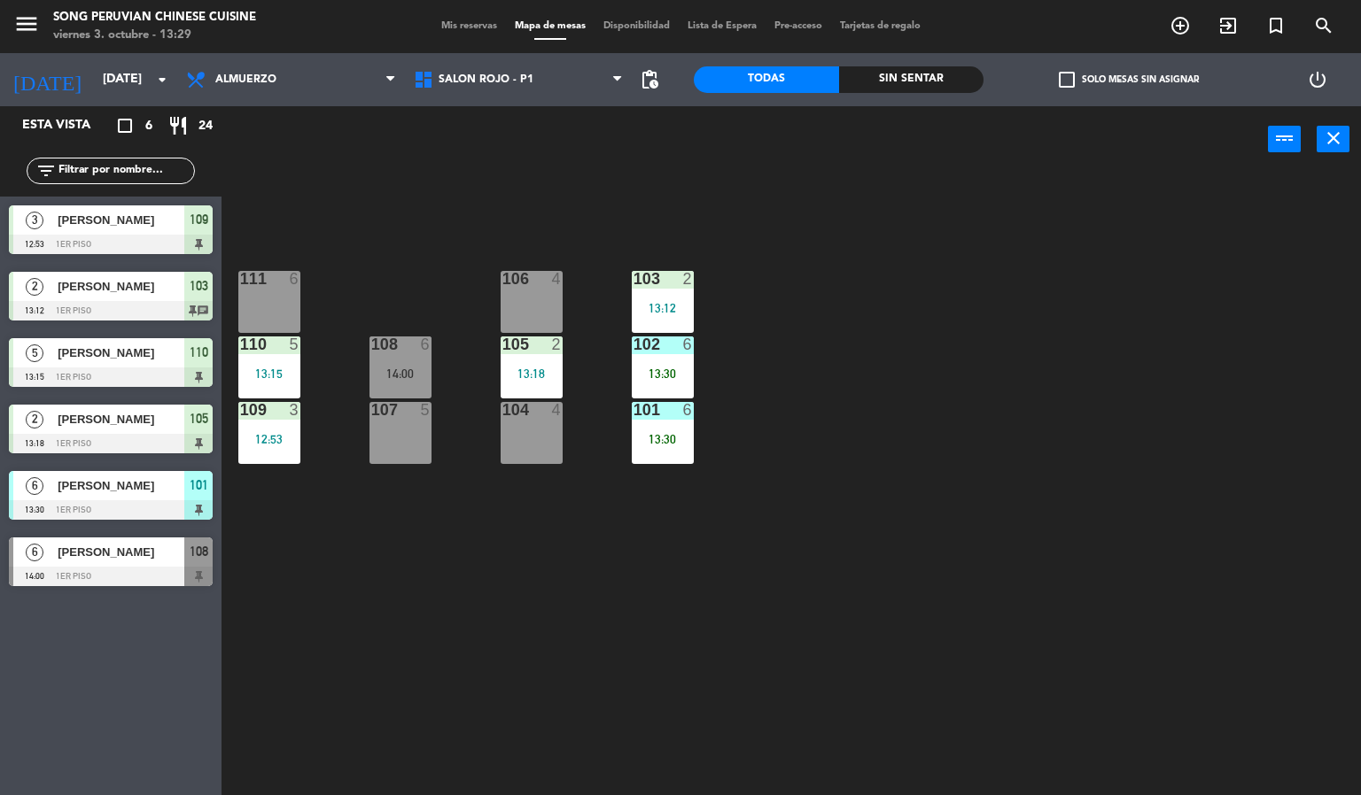
click at [646, 439] on div "13:30" at bounding box center [663, 439] width 62 height 12
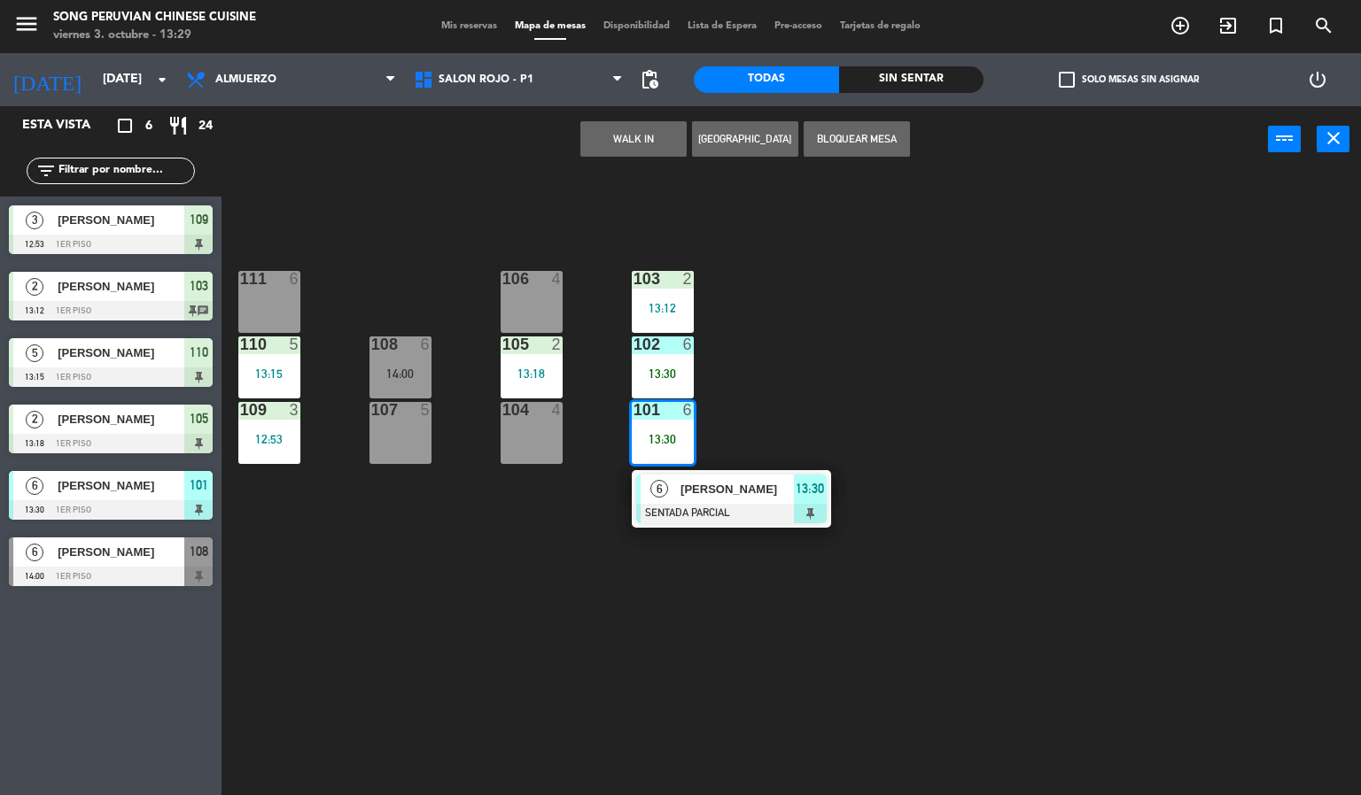
click at [841, 640] on div "103 2 13:12 106 4 111 6 102 6 13:30 105 2 13:18 108 6 14:00 110 5 13:15 101 6 1…" at bounding box center [798, 485] width 1126 height 623
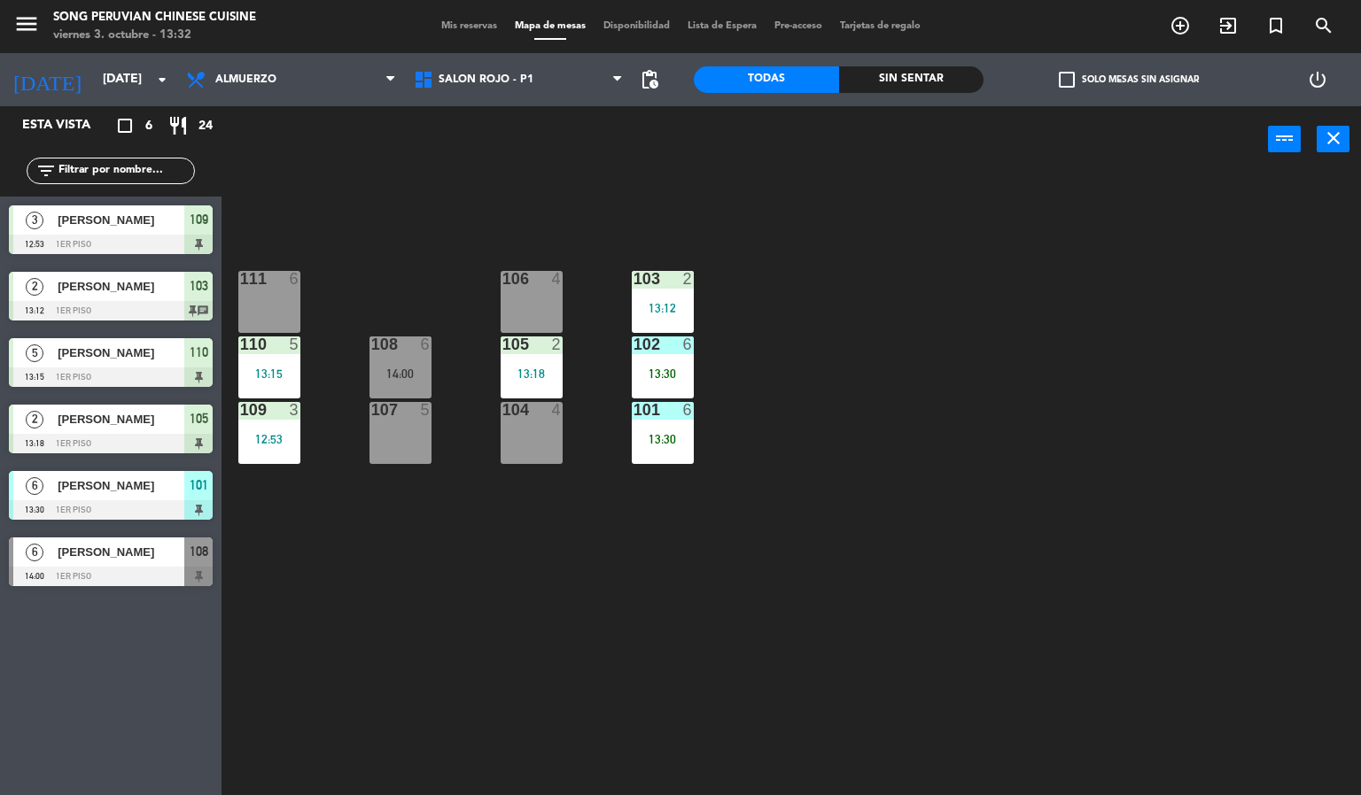
click at [508, 227] on div "103 2 13:12 106 4 111 6 102 6 13:30 105 2 13:18 108 6 14:00 110 5 13:15 101 6 1…" at bounding box center [798, 485] width 1126 height 623
click at [648, 455] on div "101 6 13:30" at bounding box center [663, 433] width 62 height 62
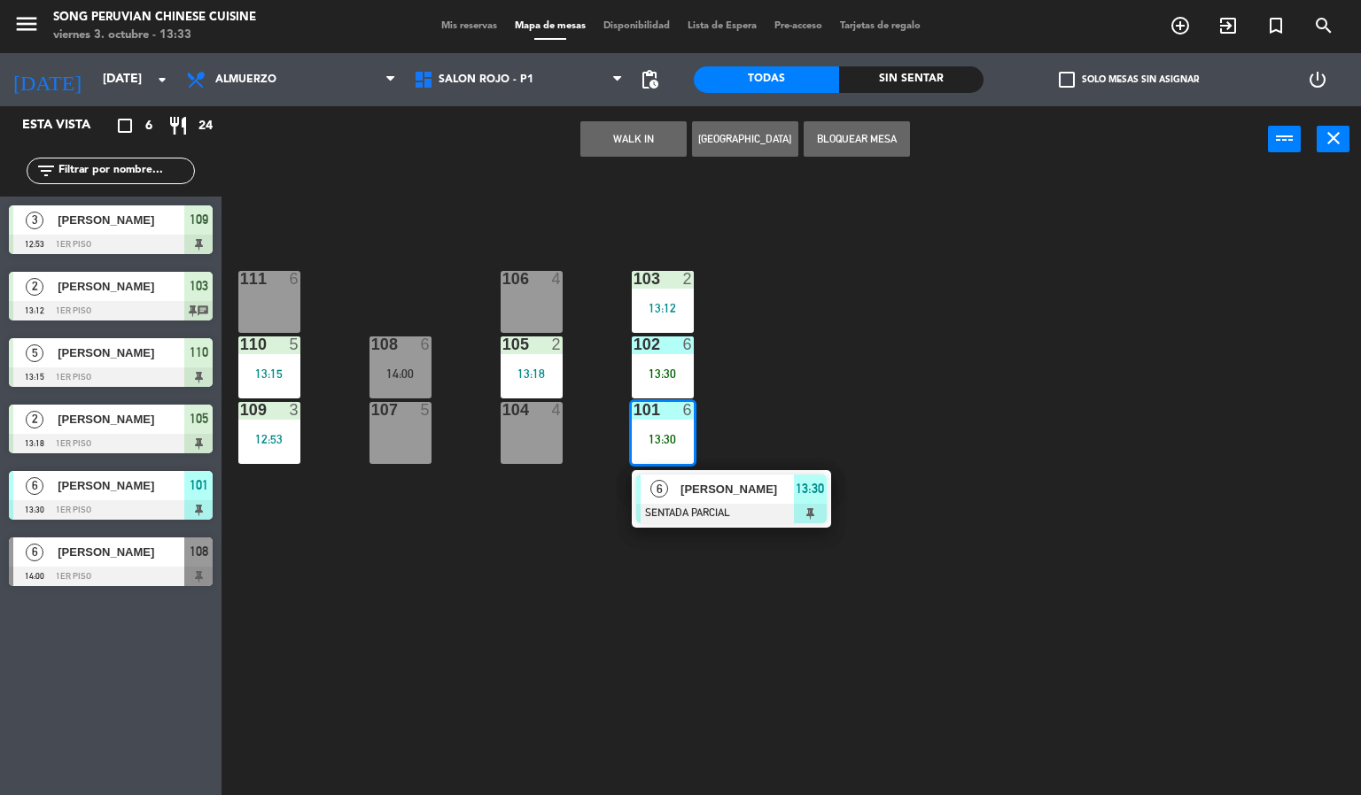
click at [818, 673] on div "103 2 13:12 106 4 111 6 102 6 13:30 105 2 13:18 108 6 14:00 110 5 13:15 101 6 1…" at bounding box center [798, 485] width 1126 height 623
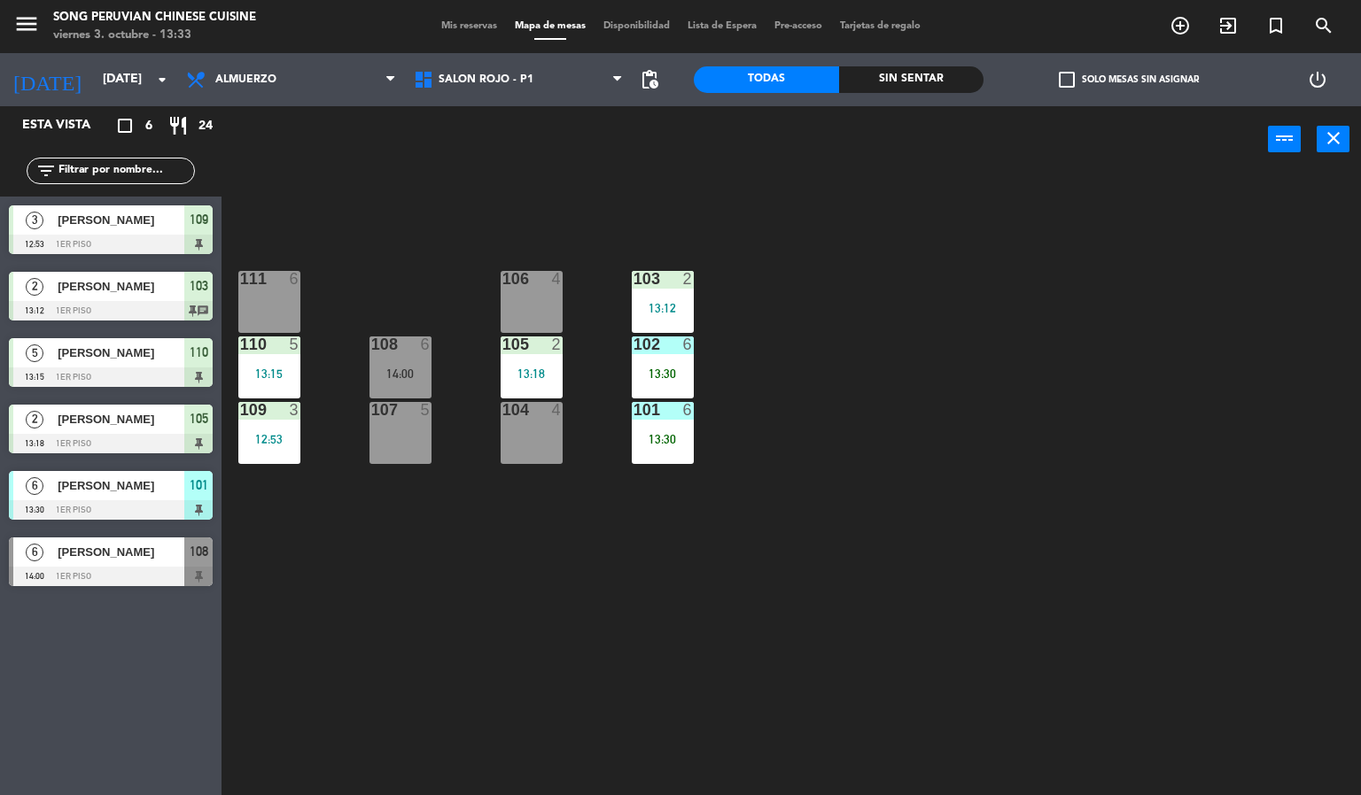
click at [641, 434] on div "13:30" at bounding box center [663, 439] width 62 height 12
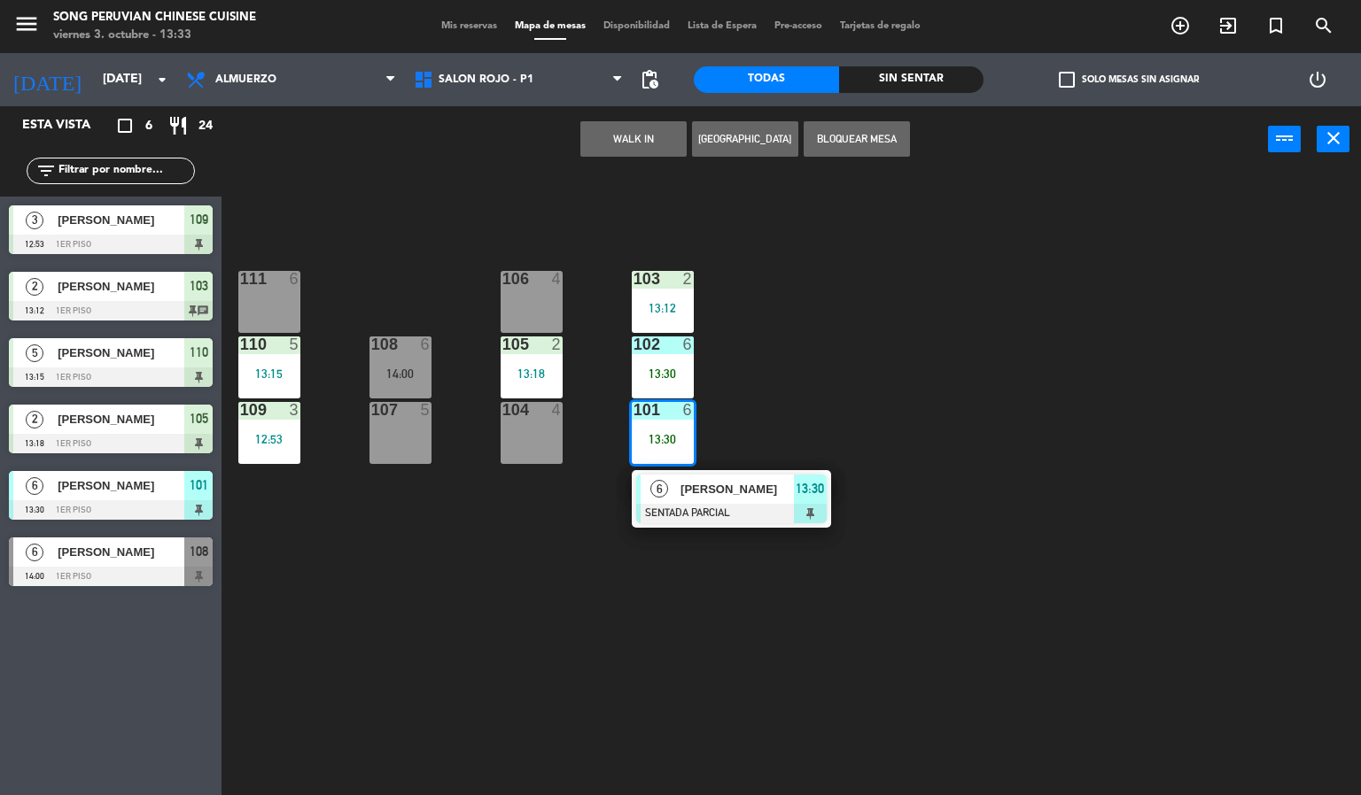
click at [699, 495] on span "[PERSON_NAME]" at bounding box center [736, 489] width 113 height 19
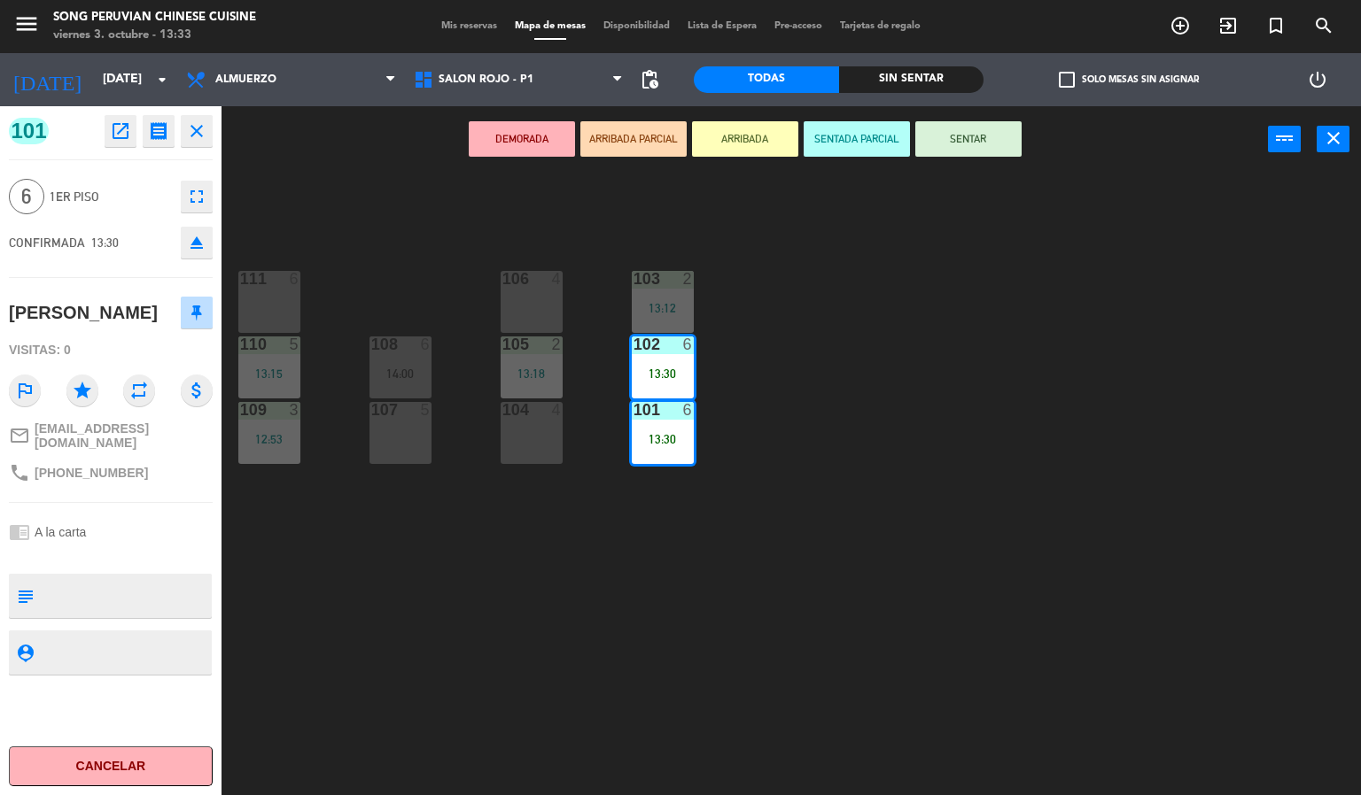
click at [1015, 437] on div "103 2 13:12 106 4 111 6 102 6 13:30 105 2 13:18 108 6 14:00 110 5 13:15 101 6 1…" at bounding box center [798, 485] width 1126 height 623
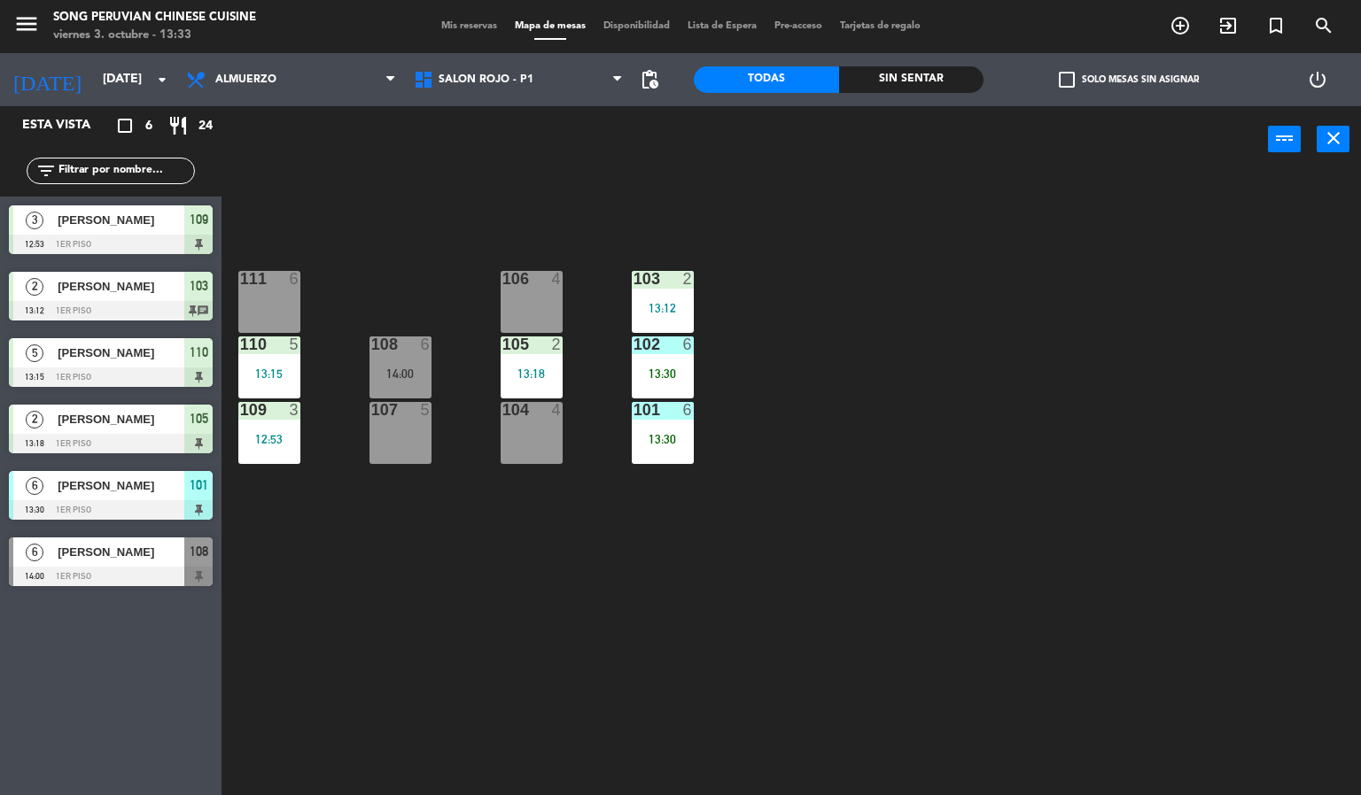
click at [526, 651] on div "103 2 13:12 106 4 111 6 102 6 13:30 105 2 13:18 108 6 14:00 110 5 13:15 101 6 1…" at bounding box center [798, 485] width 1126 height 623
click at [656, 428] on div "101 6 13:30" at bounding box center [663, 433] width 62 height 62
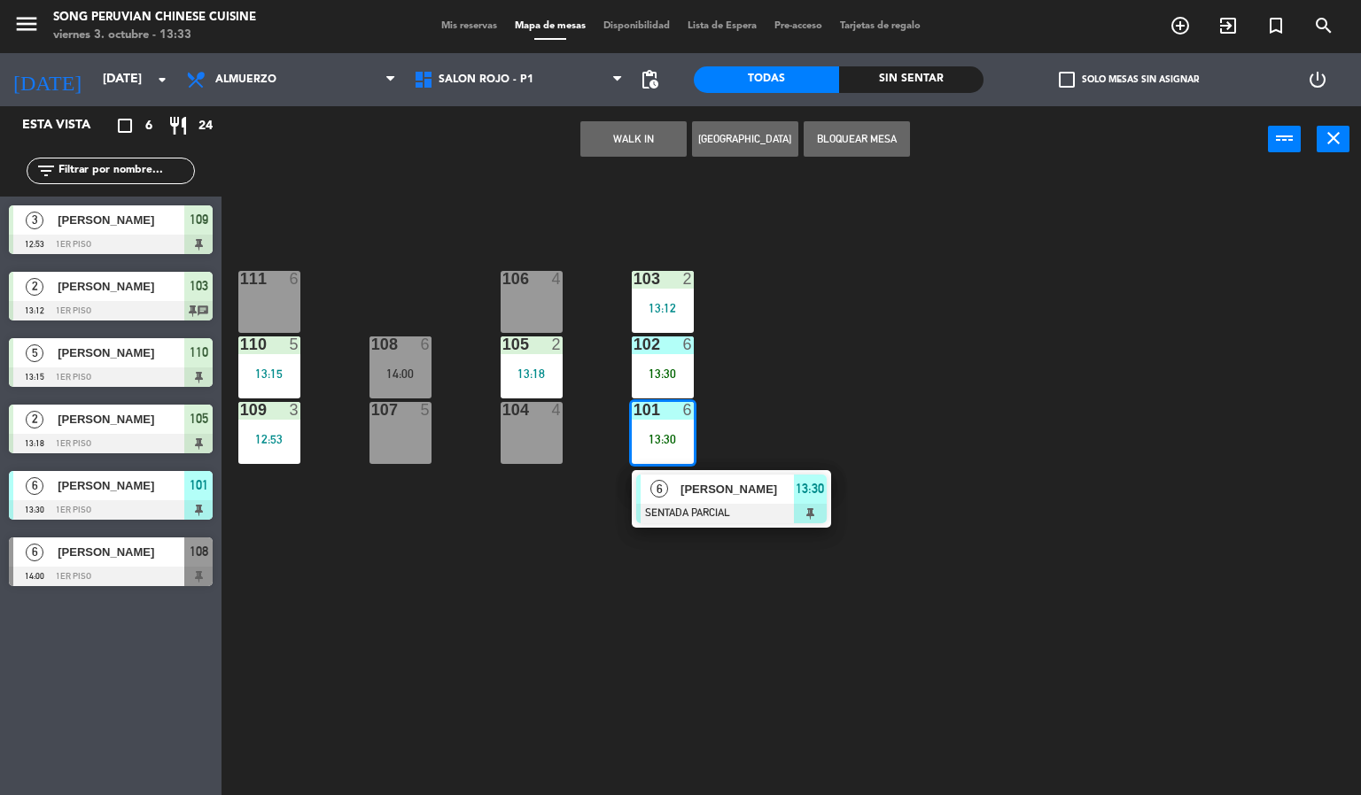
click at [755, 516] on div at bounding box center [731, 513] width 190 height 19
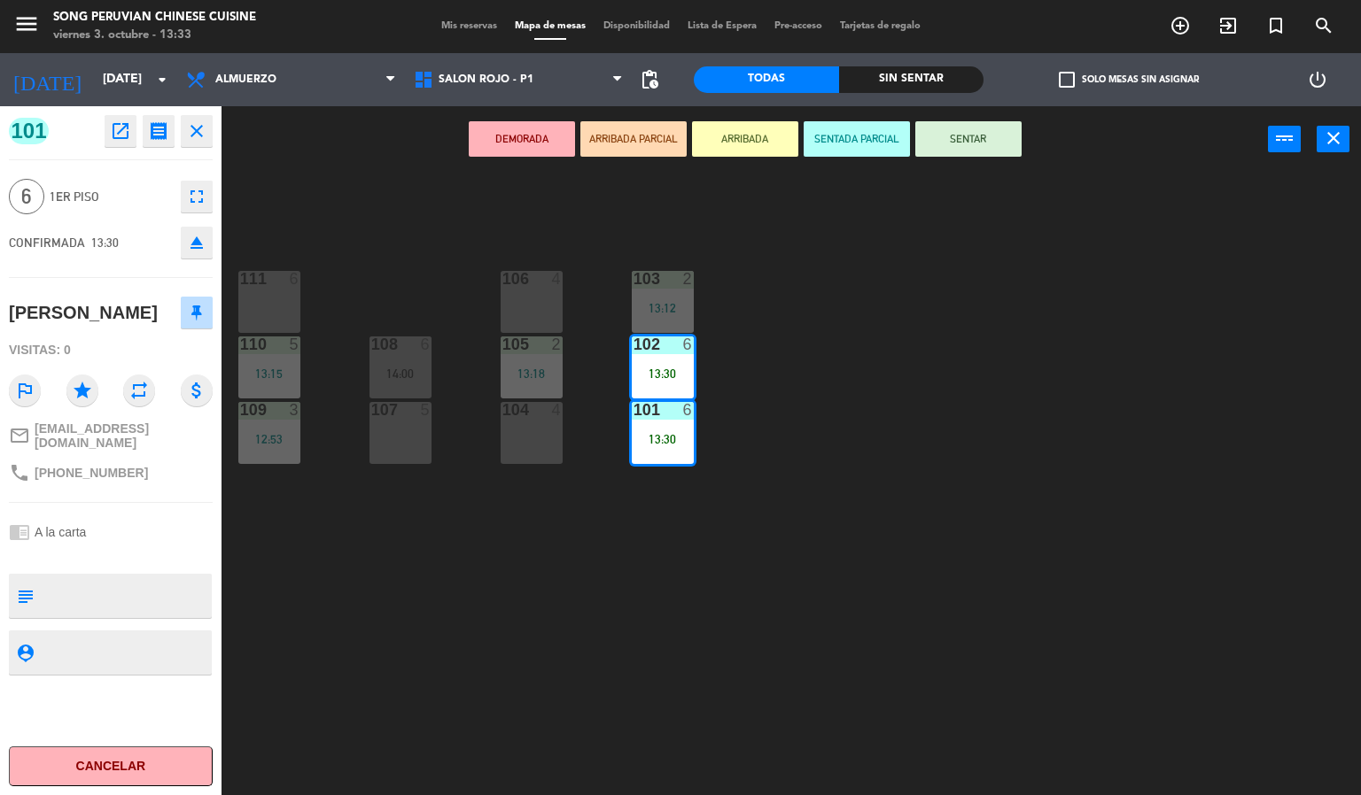
click at [619, 675] on div "103 2 13:12 106 4 111 6 102 6 13:30 105 2 13:18 108 6 14:00 110 5 13:15 101 6 1…" at bounding box center [798, 485] width 1126 height 623
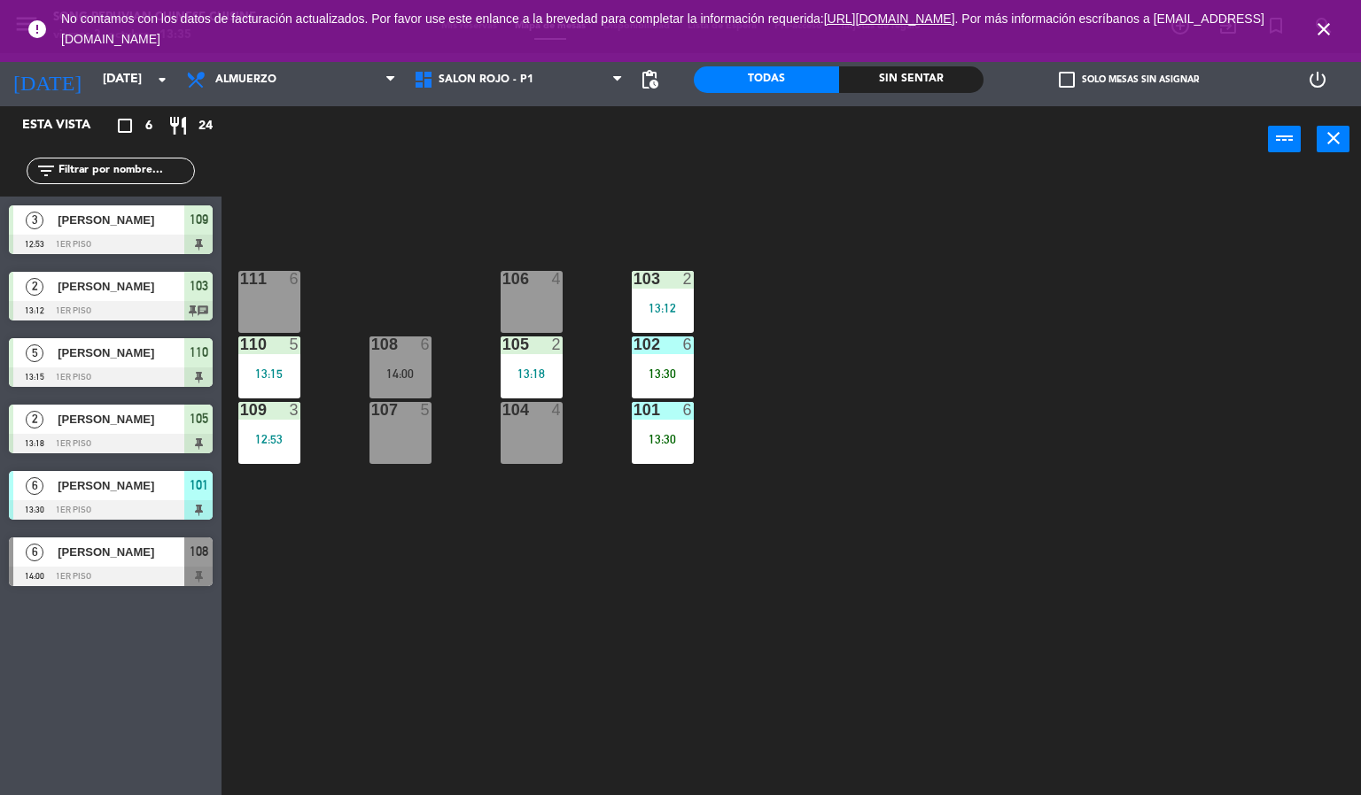
click at [1321, 27] on icon "close" at bounding box center [1323, 29] width 21 height 21
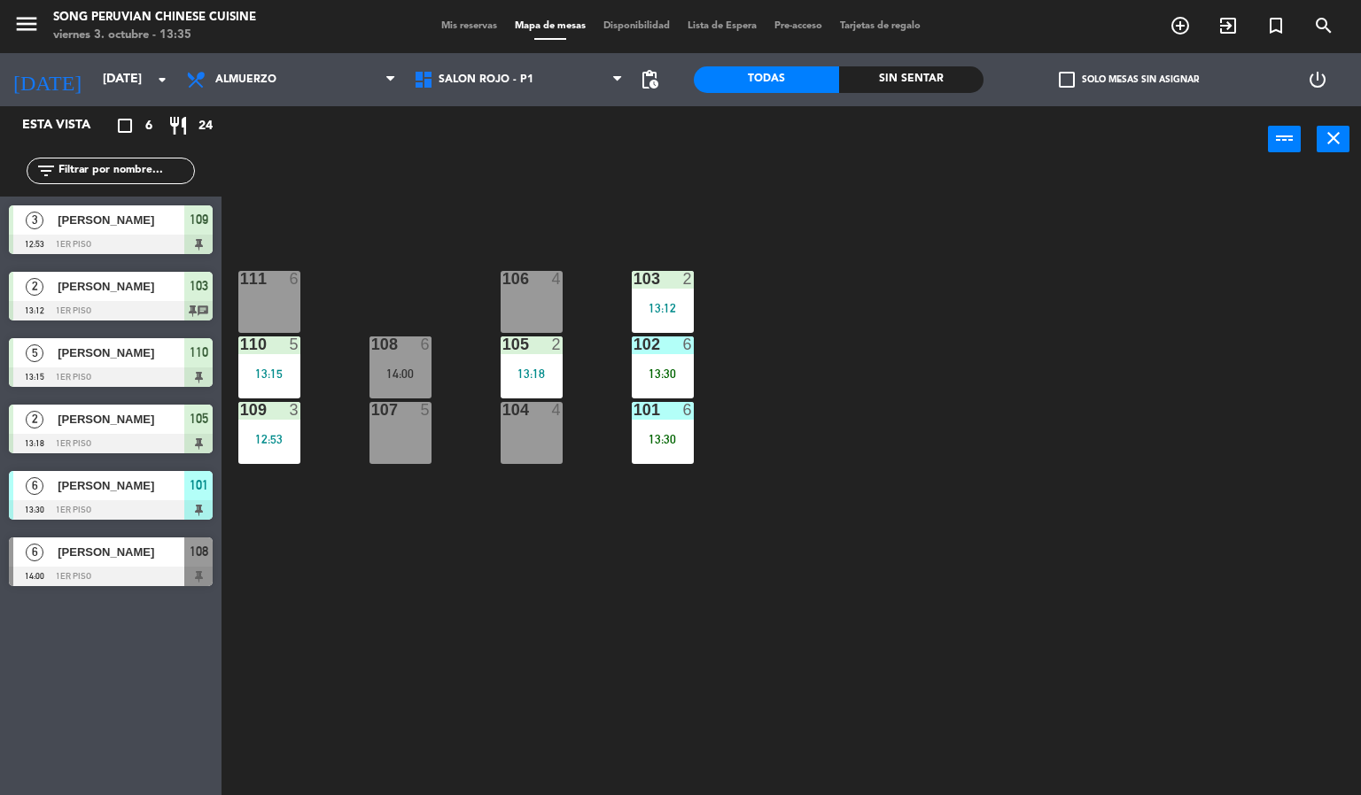
click at [1266, 345] on div "103 2 13:12 106 4 111 6 102 6 13:30 105 2 13:18 108 6 14:00 110 5 13:15 101 6 1…" at bounding box center [798, 485] width 1126 height 623
click at [295, 373] on div "13:15" at bounding box center [269, 374] width 62 height 12
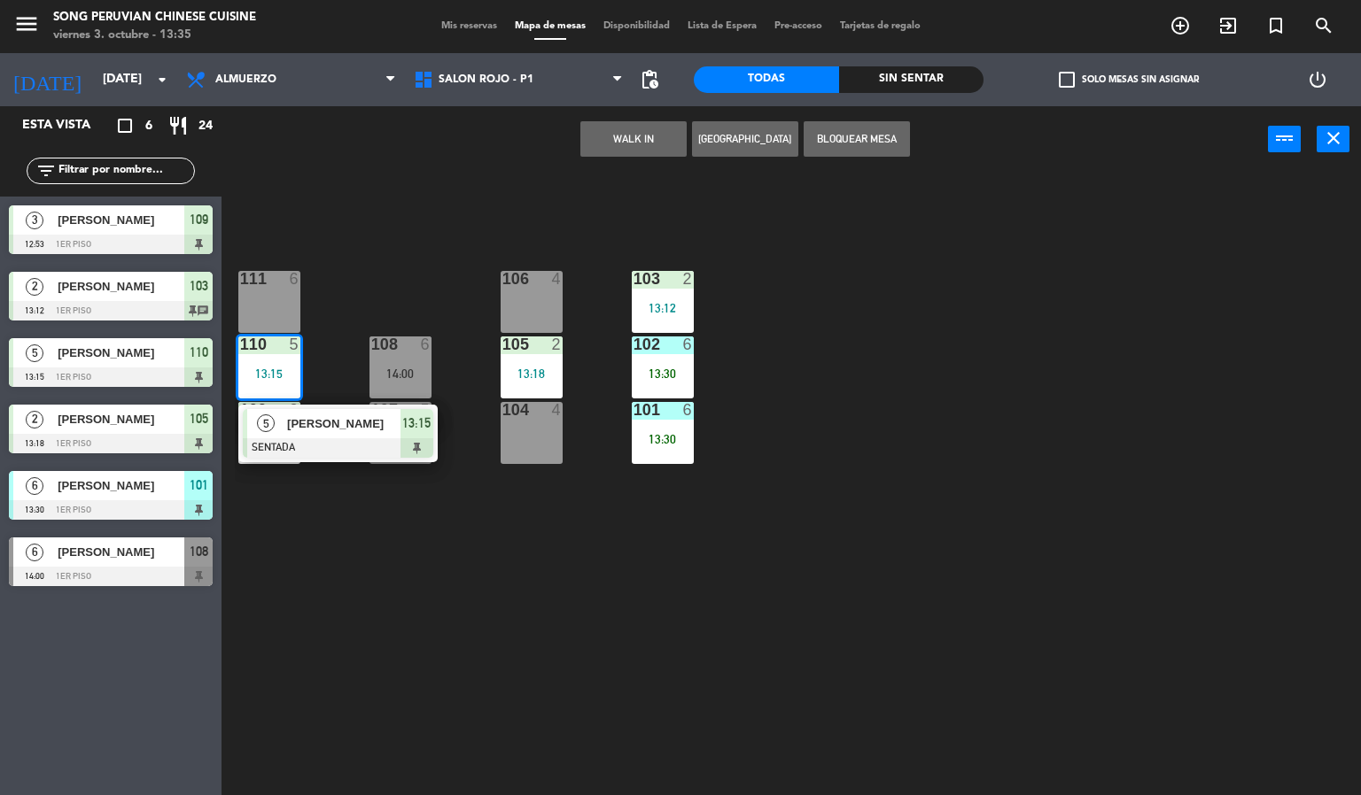
click at [319, 433] on span "[PERSON_NAME]" at bounding box center [343, 424] width 113 height 19
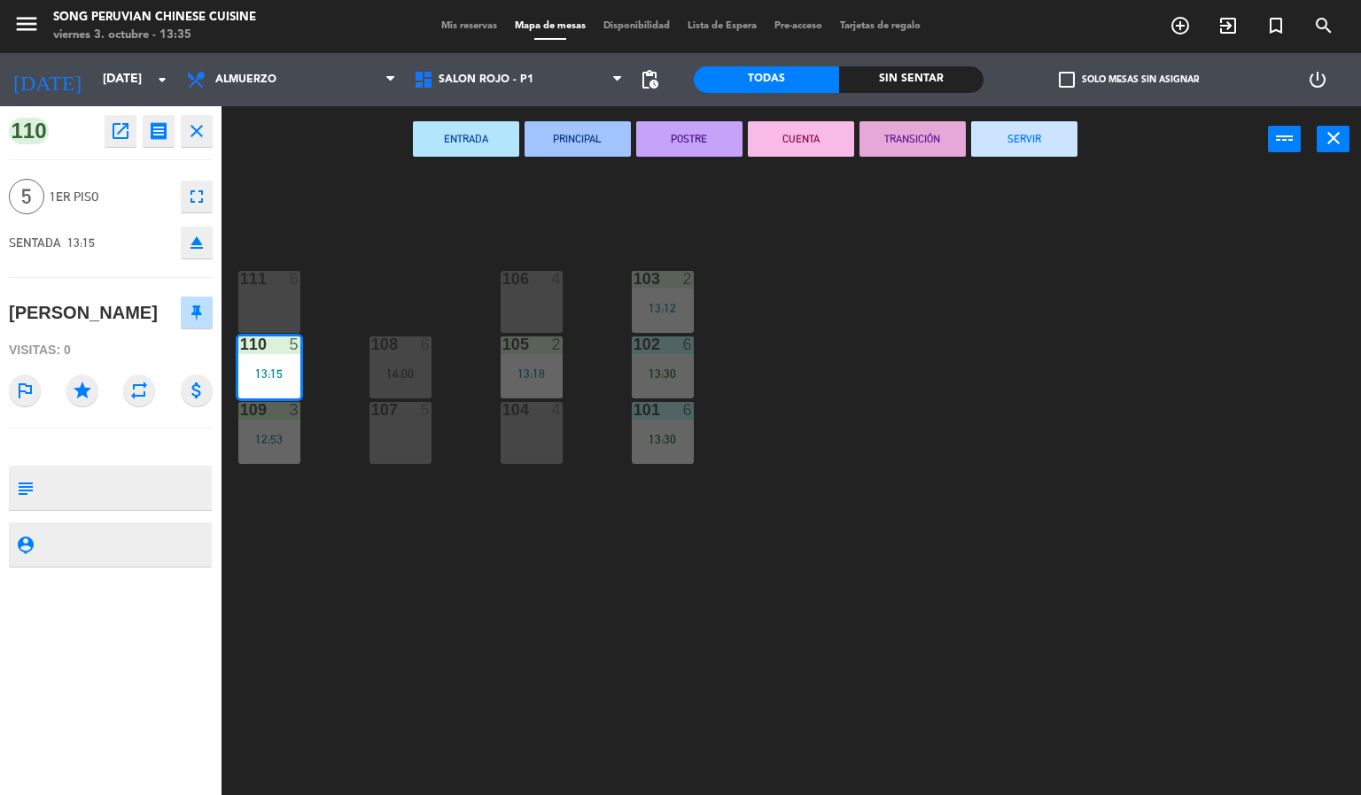
click at [615, 567] on div "103 2 13:12 106 4 111 6 102 6 13:30 105 2 13:18 108 6 14:00 110 5 13:15 101 6 1…" at bounding box center [798, 485] width 1126 height 623
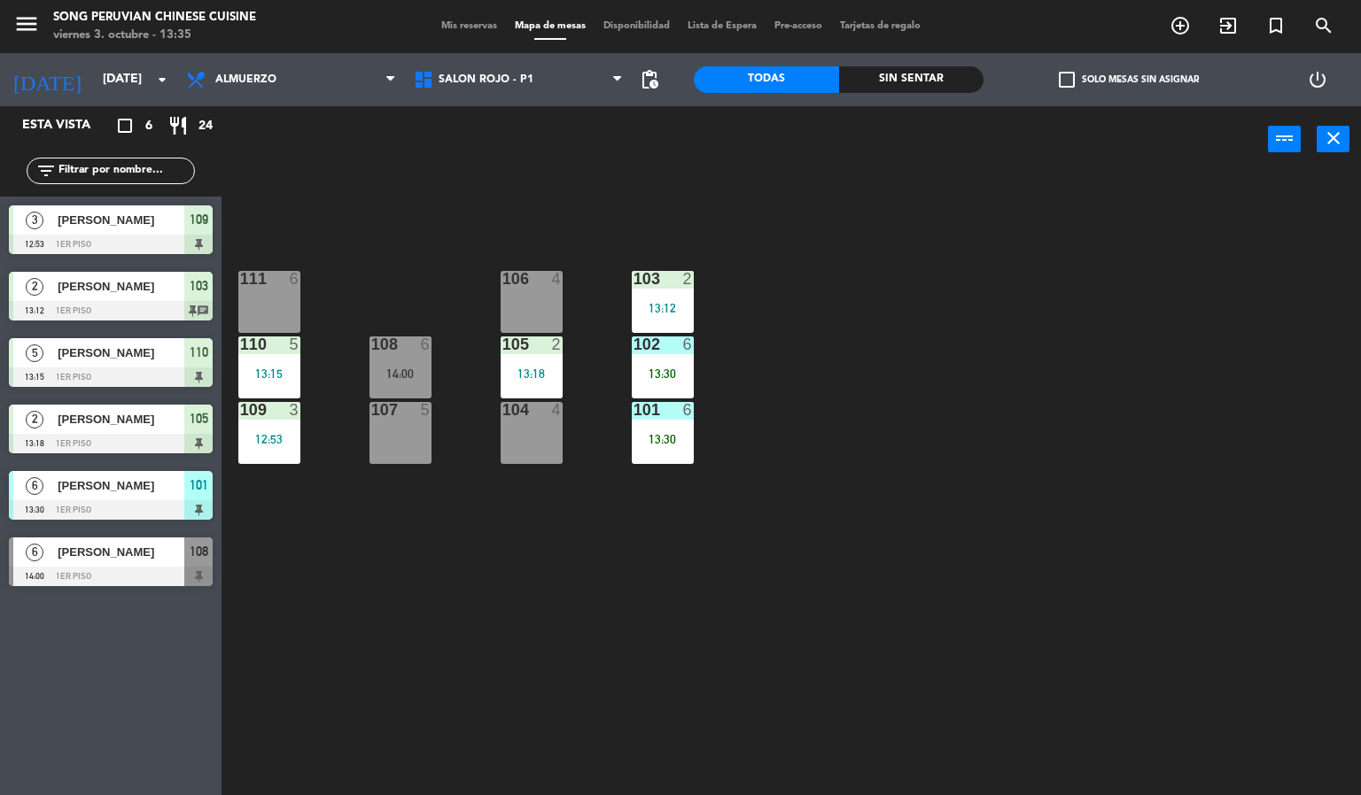
click at [634, 410] on div "101" at bounding box center [633, 410] width 1 height 16
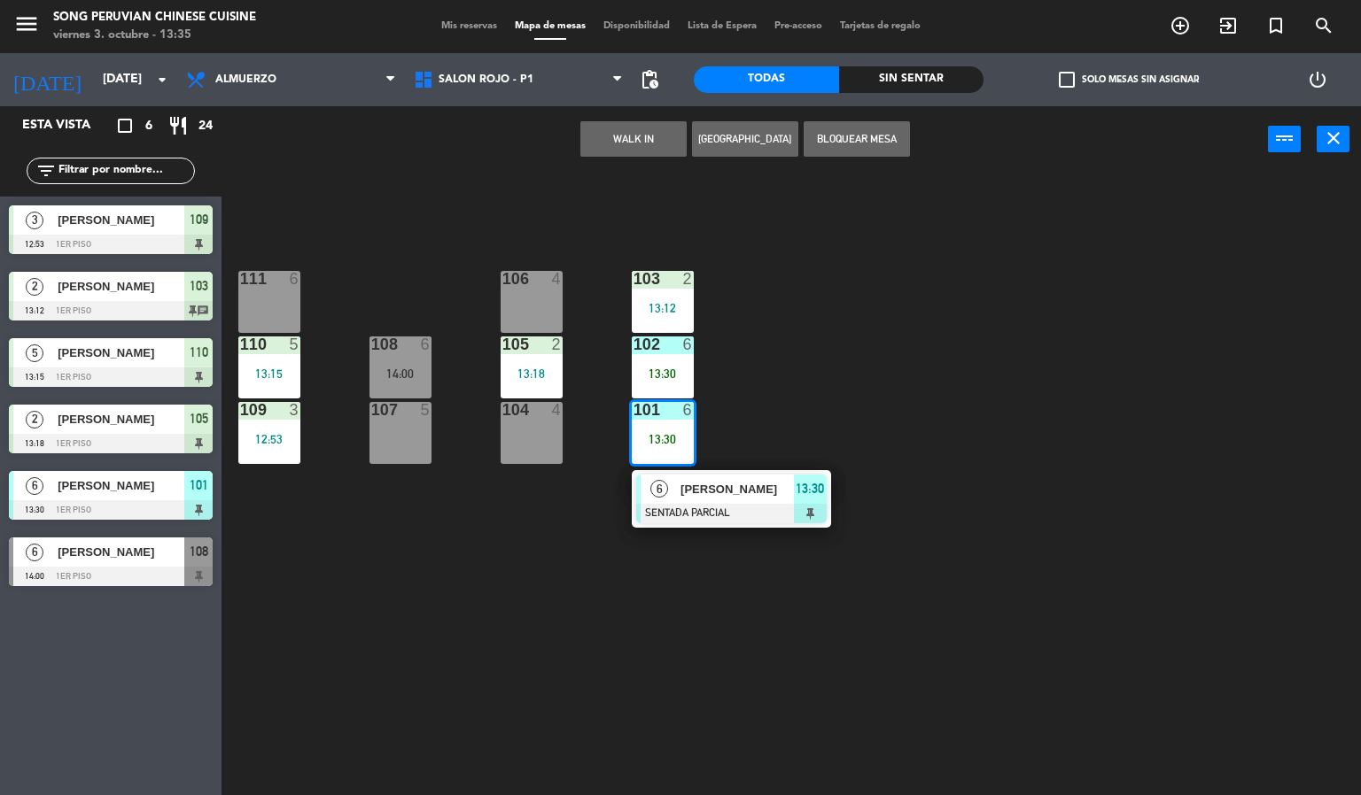
click at [854, 620] on div "103 2 13:12 106 4 111 6 102 6 13:30 105 2 13:18 108 6 14:00 110 5 13:15 101 6 1…" at bounding box center [798, 485] width 1126 height 623
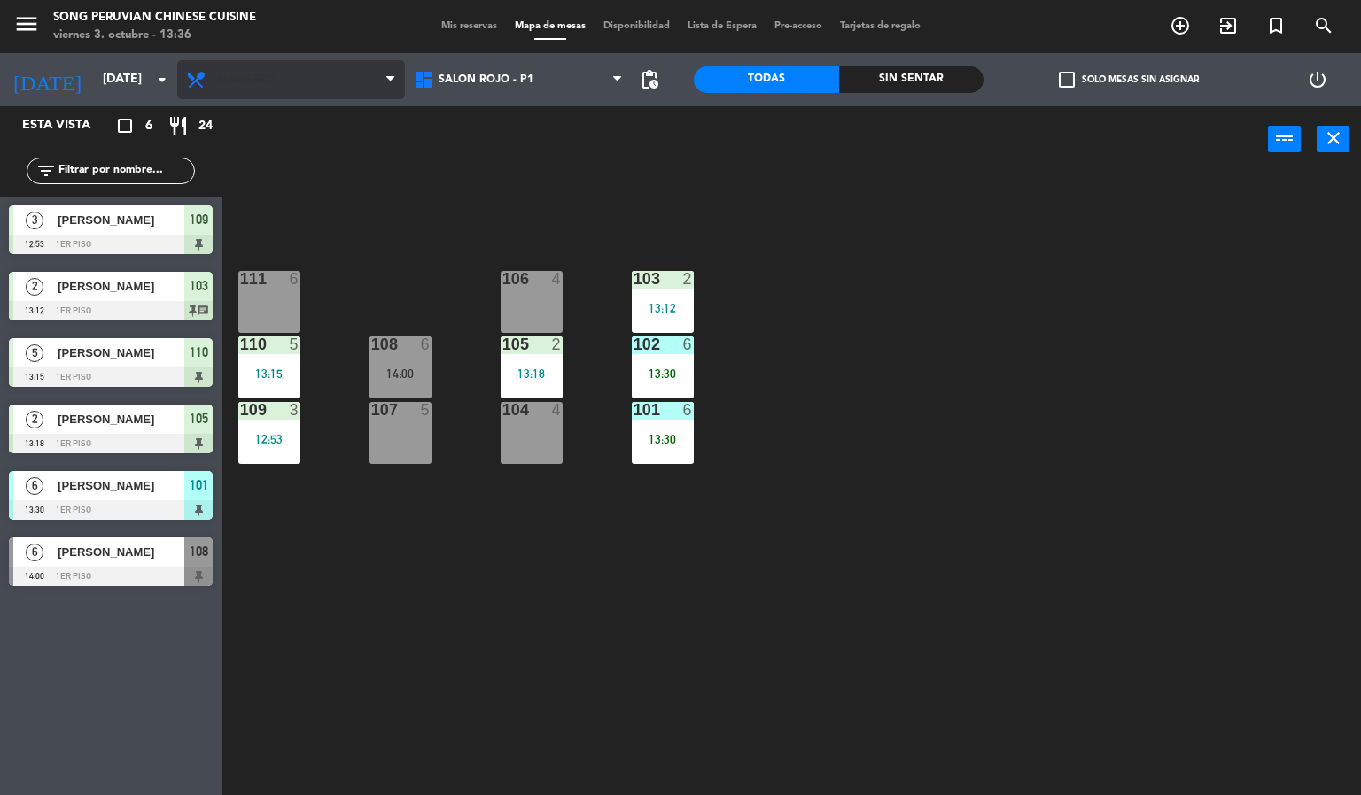
click at [253, 85] on span "Almuerzo" at bounding box center [245, 80] width 61 height 12
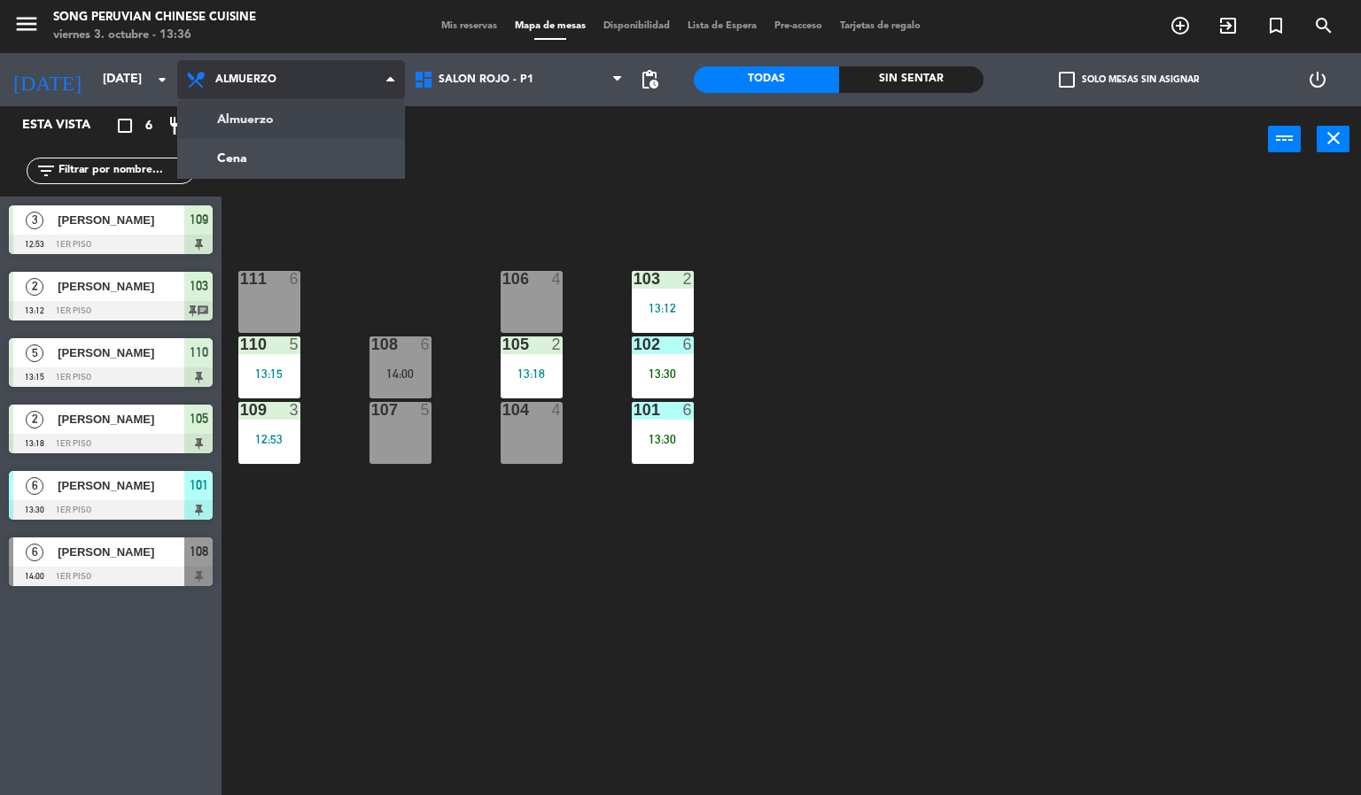
click at [269, 170] on ng-component "menu Song Peruvian Chinese Cuisine [DATE] 3. octubre - 13:36 Mis reservas Mapa …" at bounding box center [680, 398] width 1361 height 796
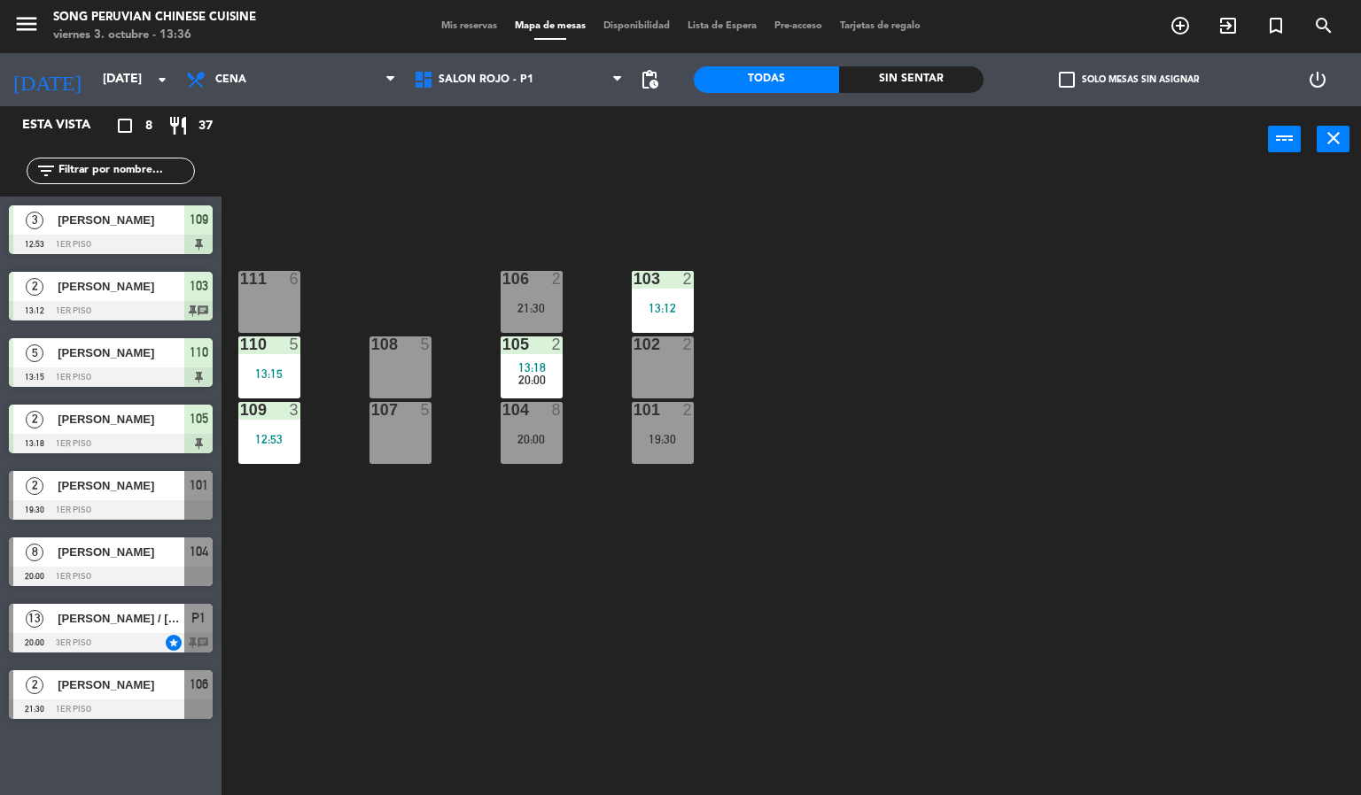
click at [120, 617] on span "[PERSON_NAME] / [PERSON_NAME]" at bounding box center [121, 618] width 127 height 19
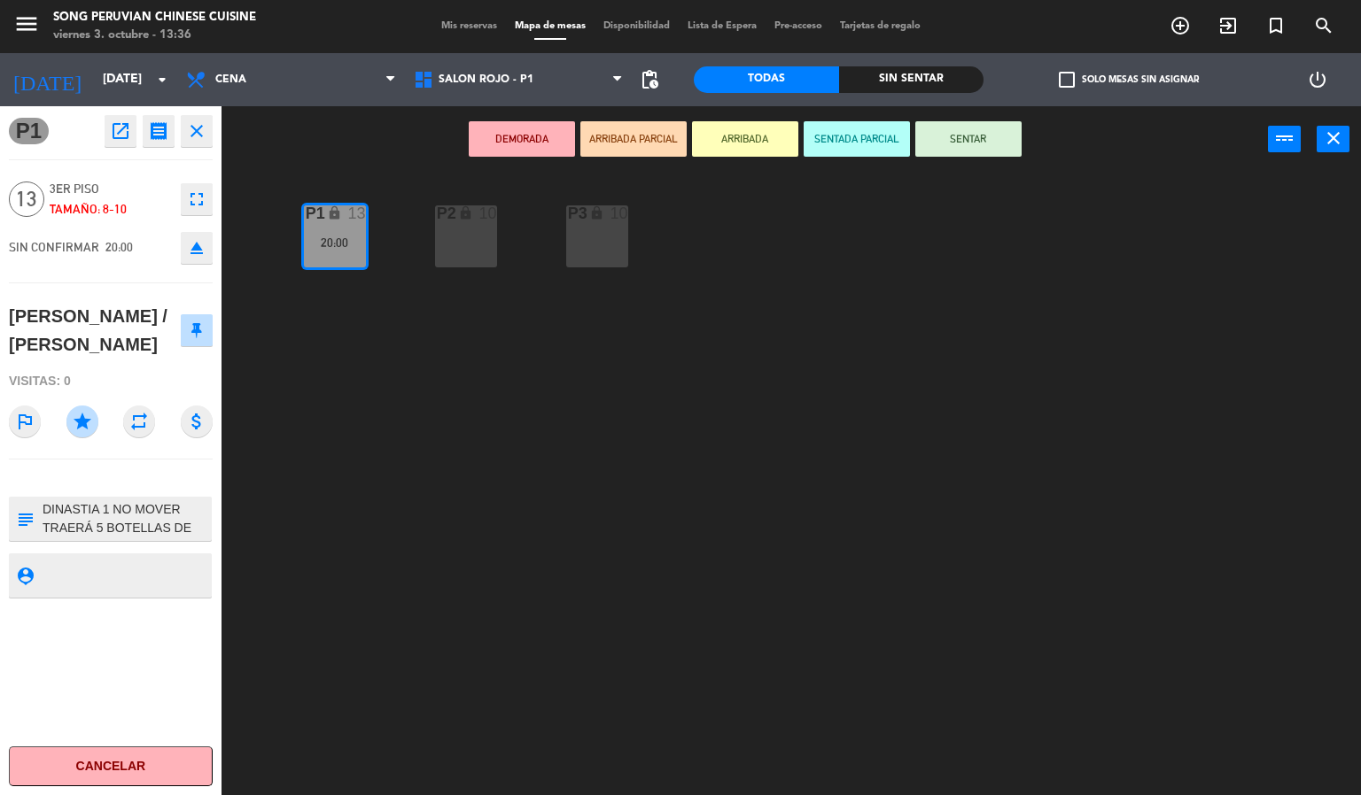
click at [671, 579] on div "P2 lock 10 P3 lock 10 P1 lock 13 20:00" at bounding box center [798, 485] width 1126 height 623
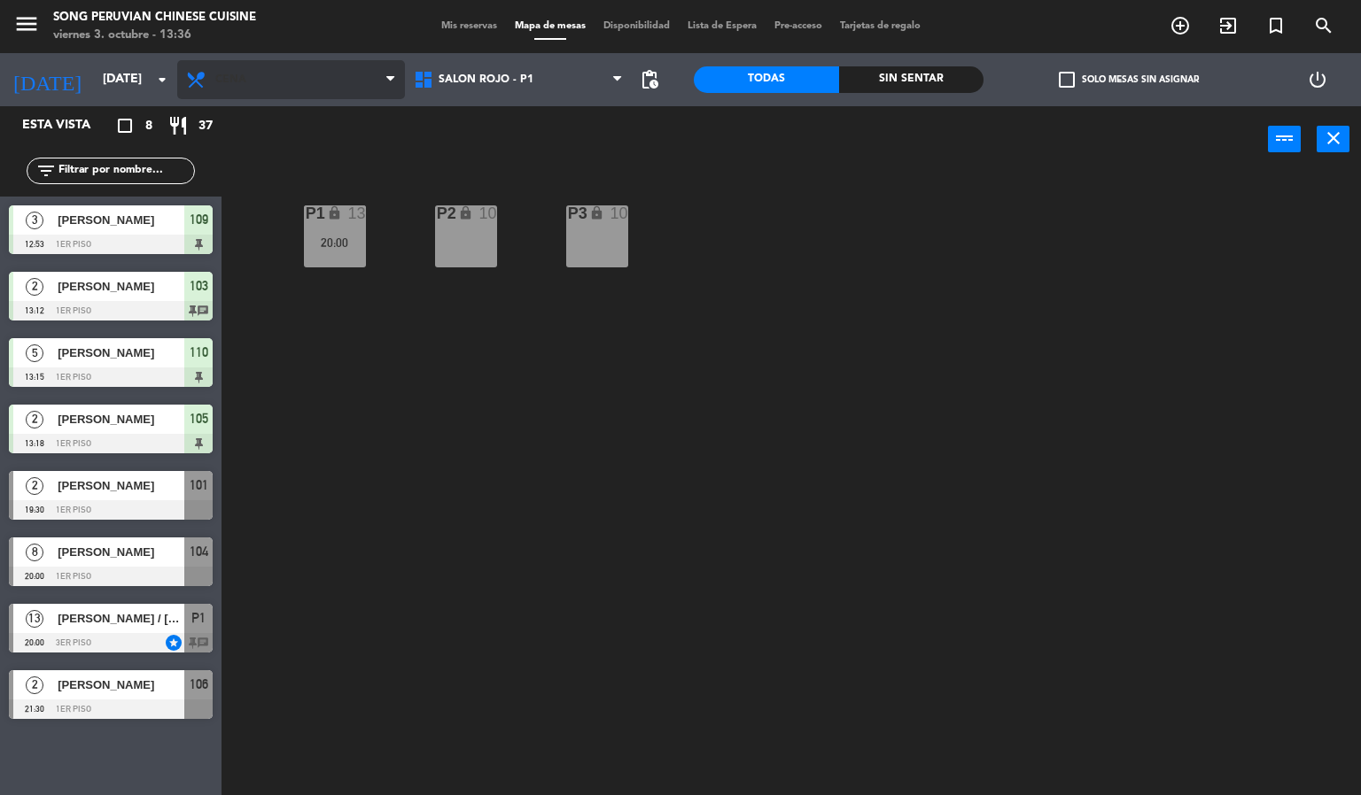
click at [291, 67] on span "Cena" at bounding box center [291, 79] width 228 height 39
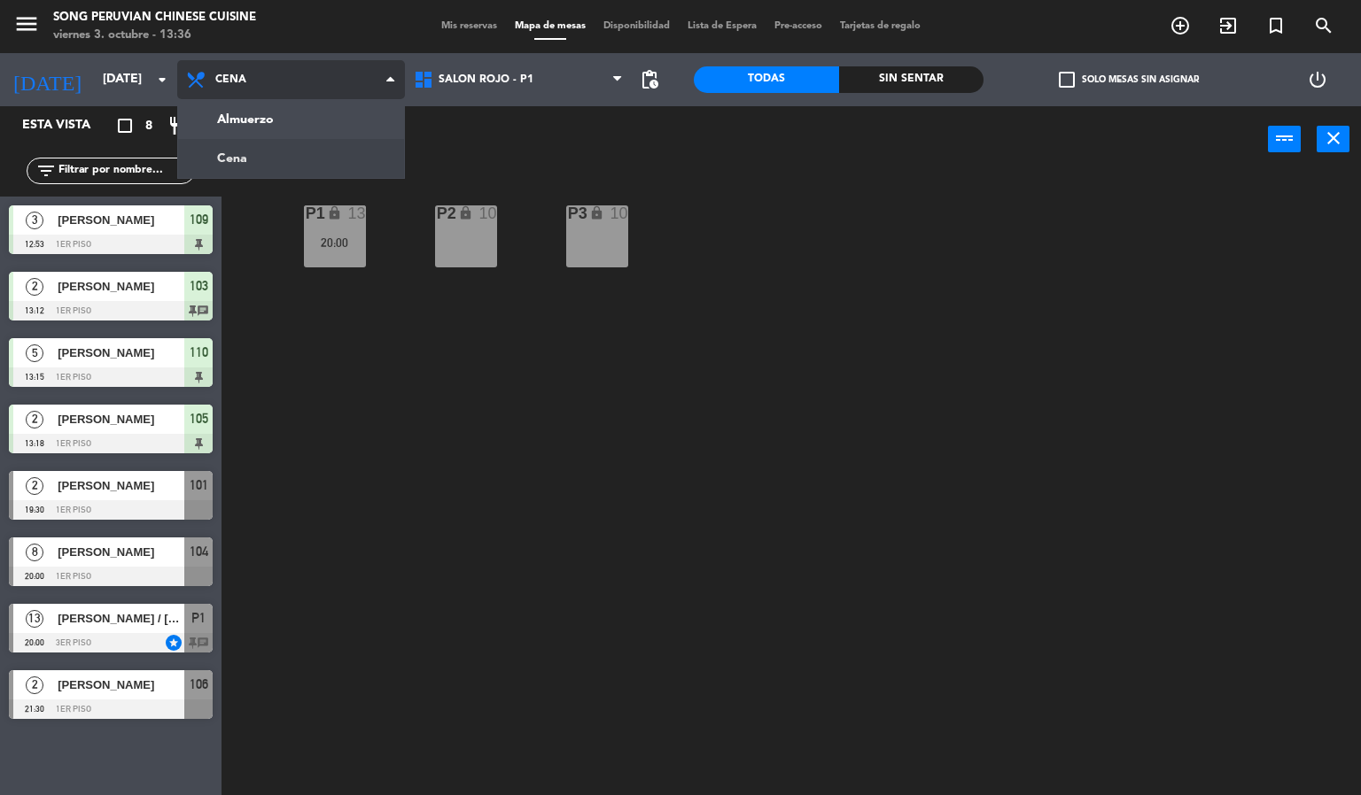
click at [301, 139] on ng-component "menu Song Peruvian Chinese Cuisine [DATE] 3. octubre - 13:36 Mis reservas Mapa …" at bounding box center [680, 398] width 1361 height 796
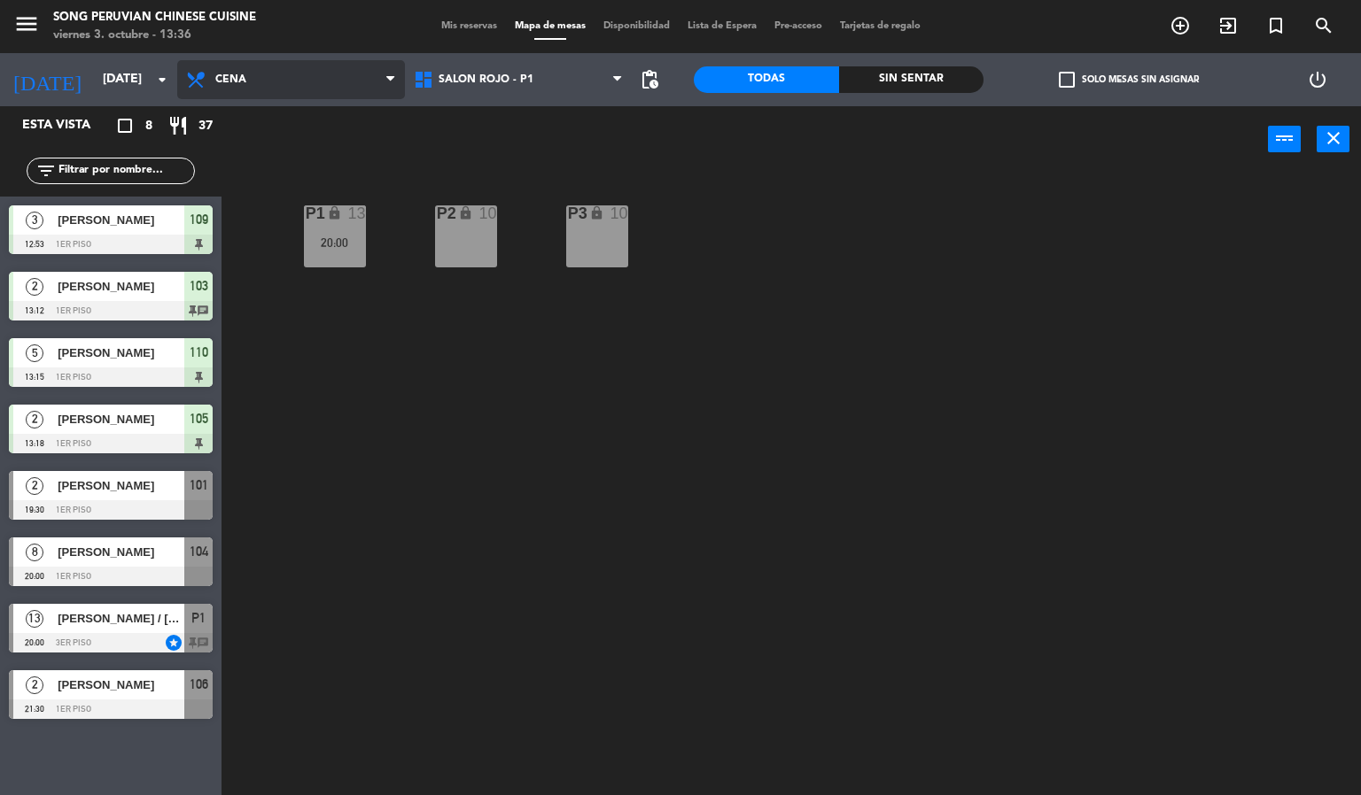
click at [317, 90] on span "Cena" at bounding box center [291, 79] width 228 height 39
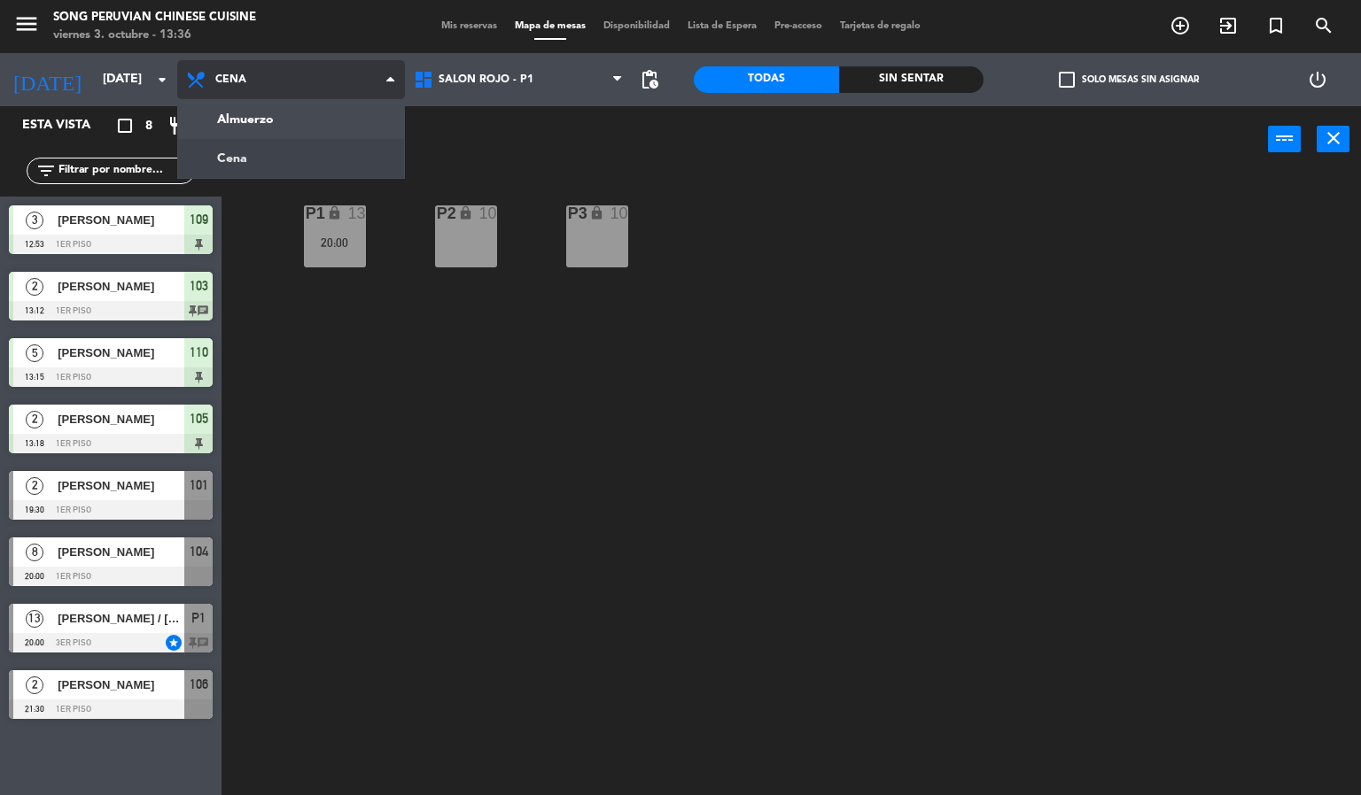
click at [329, 125] on ng-component "menu Song Peruvian Chinese Cuisine [DATE] 3. octubre - 13:36 Mis reservas Mapa …" at bounding box center [680, 398] width 1361 height 796
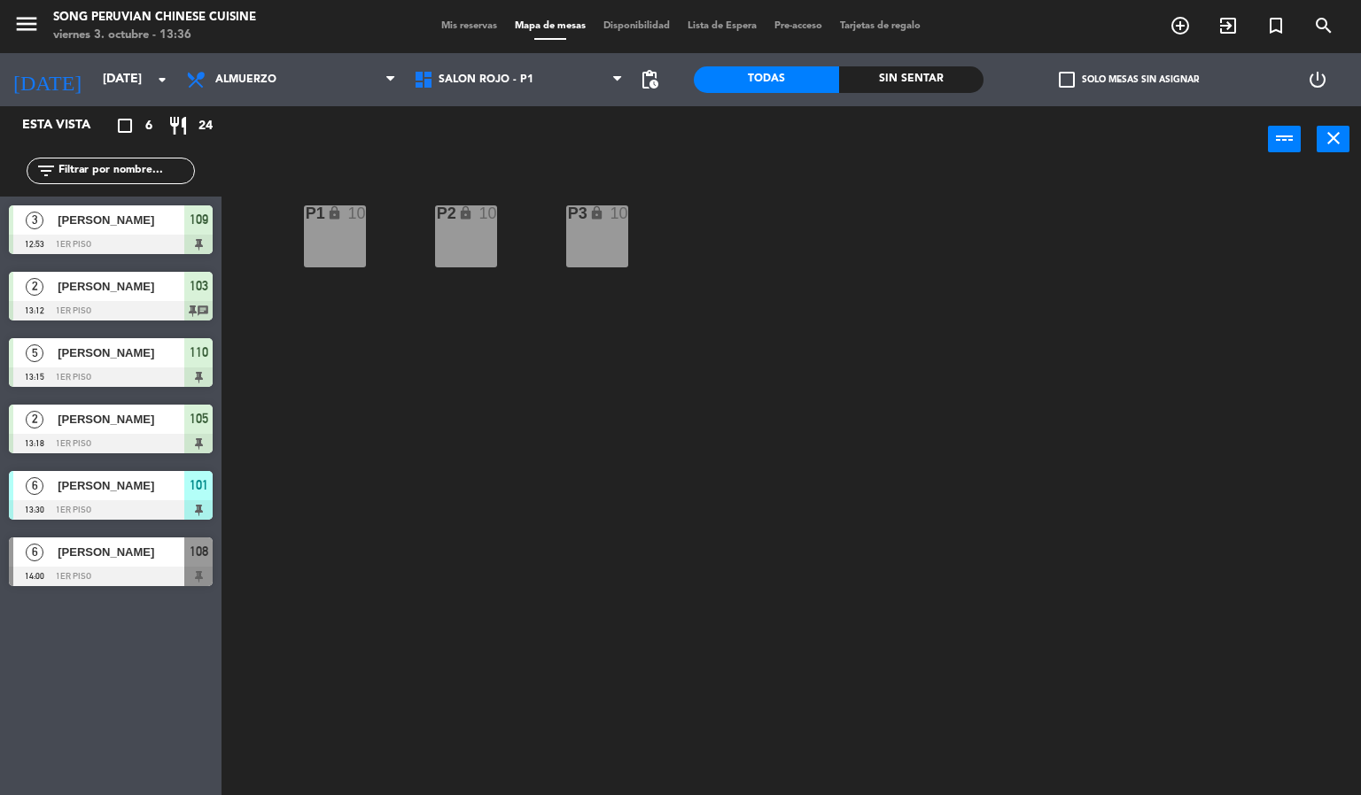
click at [928, 519] on div "P2 lock 10 P3 lock 10 P1 lock 10" at bounding box center [798, 485] width 1126 height 623
click at [545, 70] on span "SALON ROJO - P1" at bounding box center [519, 79] width 228 height 39
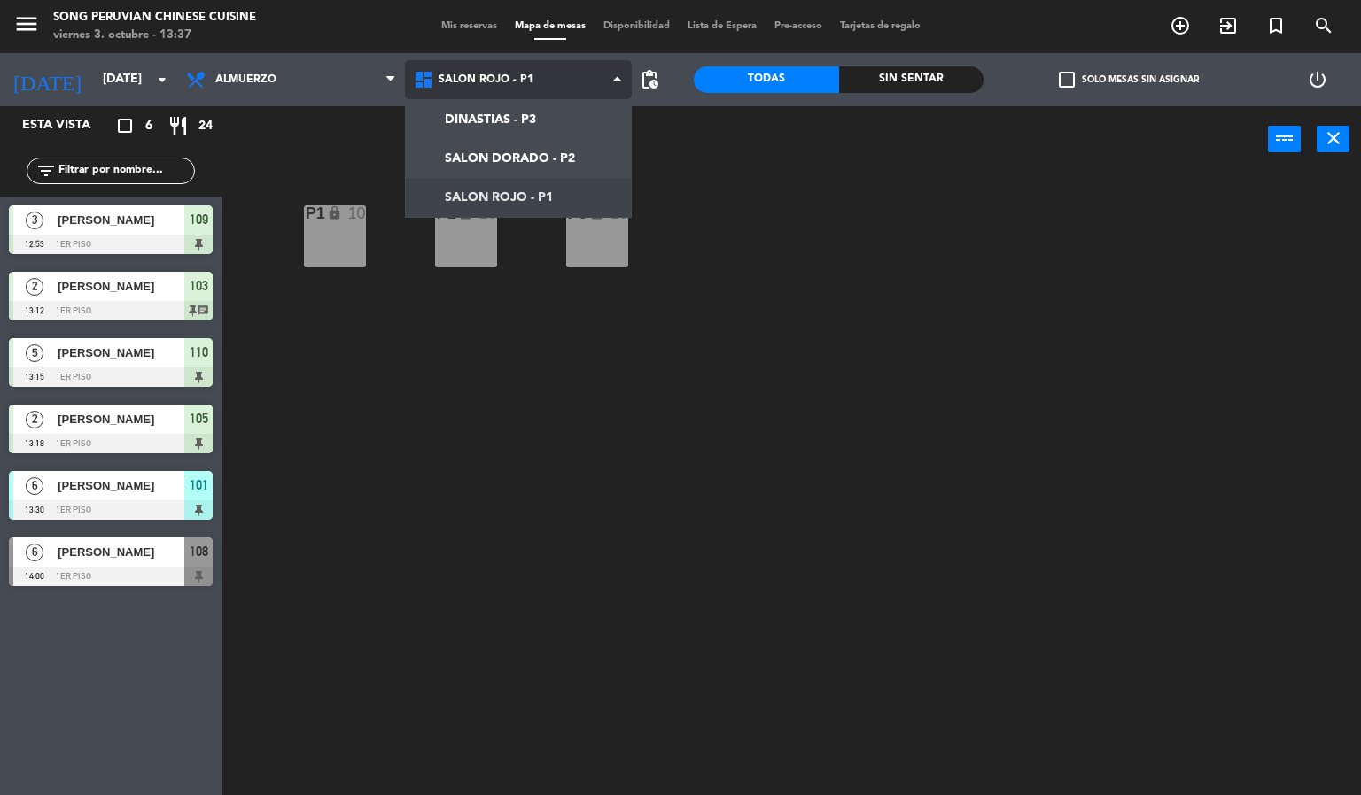
click at [551, 210] on ng-component "menu Song Peruvian Chinese Cuisine [DATE] 3. octubre - 13:37 Mis reservas Mapa …" at bounding box center [680, 398] width 1361 height 796
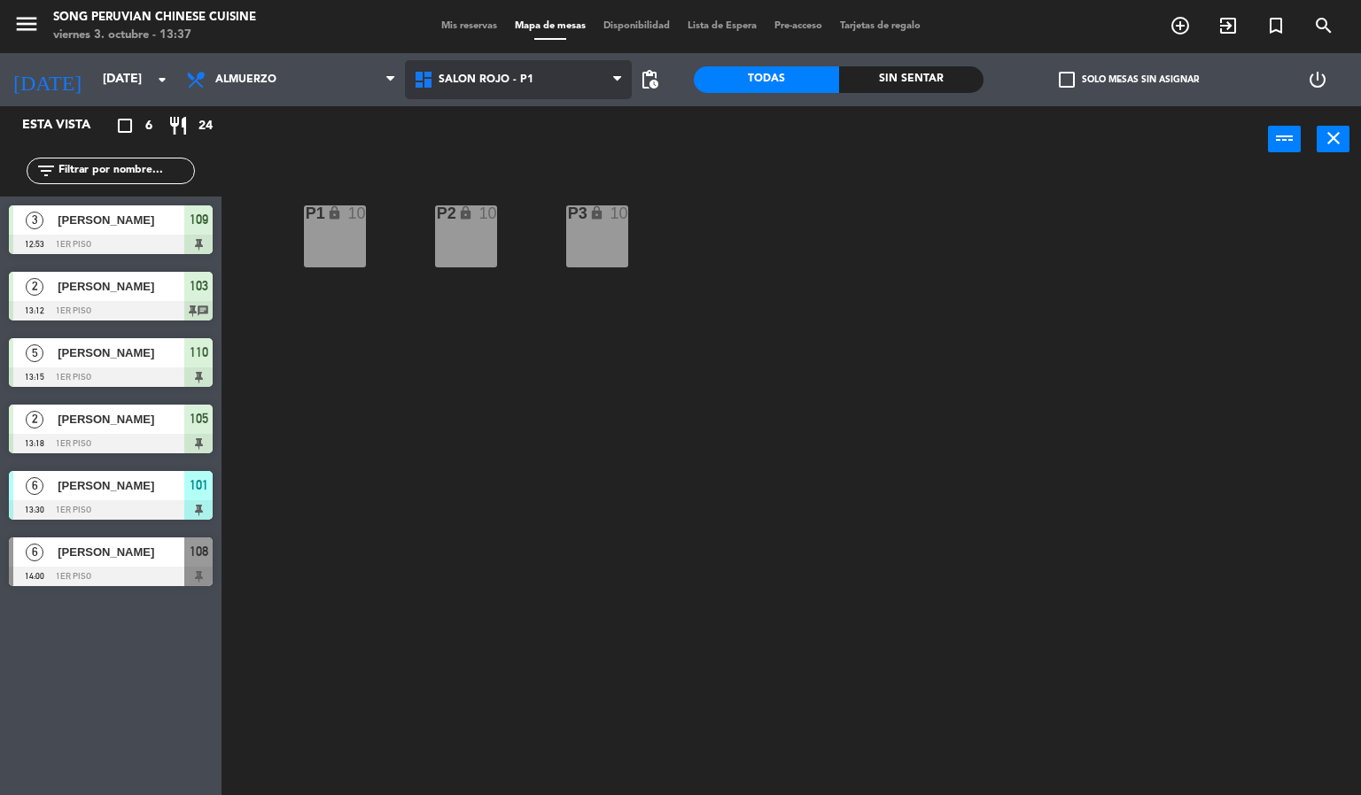
click at [559, 91] on span "SALON ROJO - P1" at bounding box center [519, 79] width 228 height 39
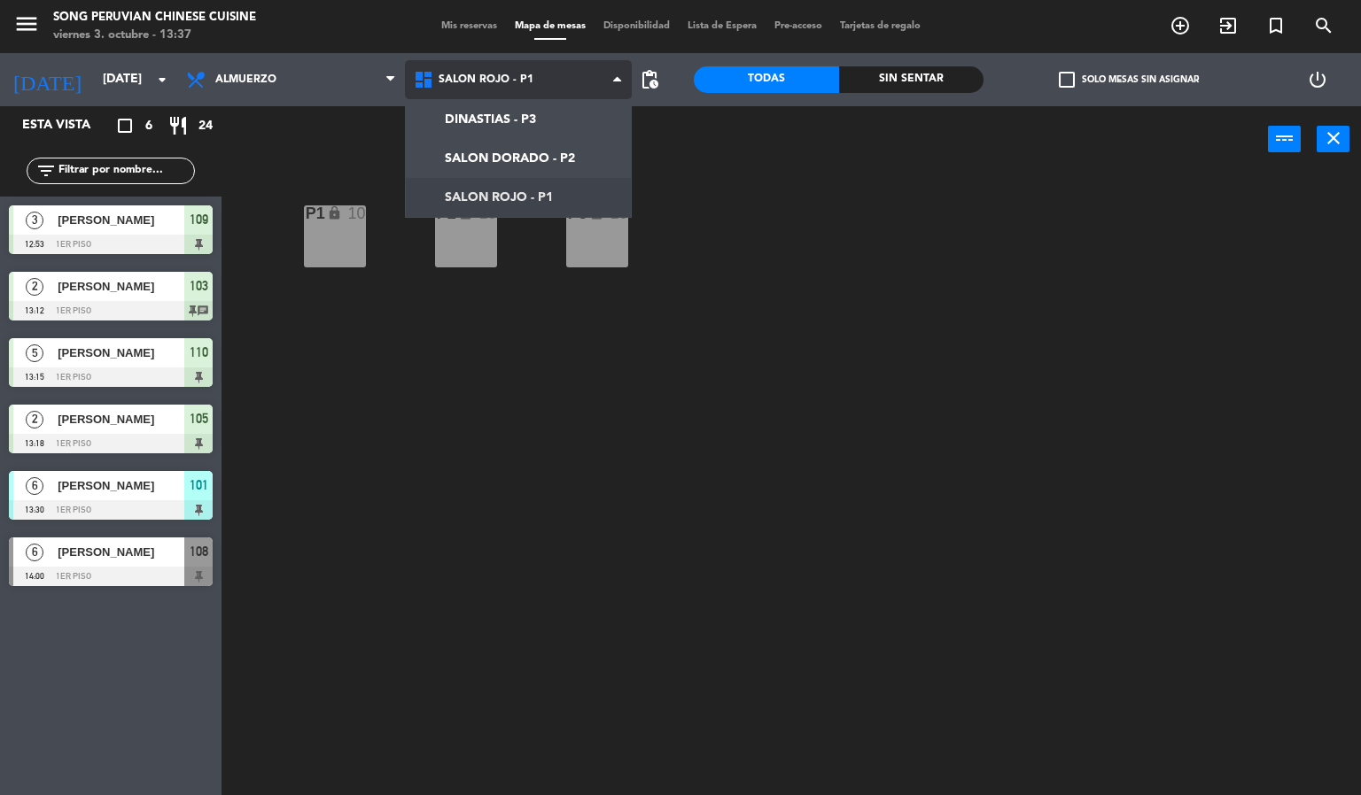
click at [553, 158] on ng-component "menu Song Peruvian Chinese Cuisine [DATE] 3. octubre - 13:37 Mis reservas Mapa …" at bounding box center [680, 398] width 1361 height 796
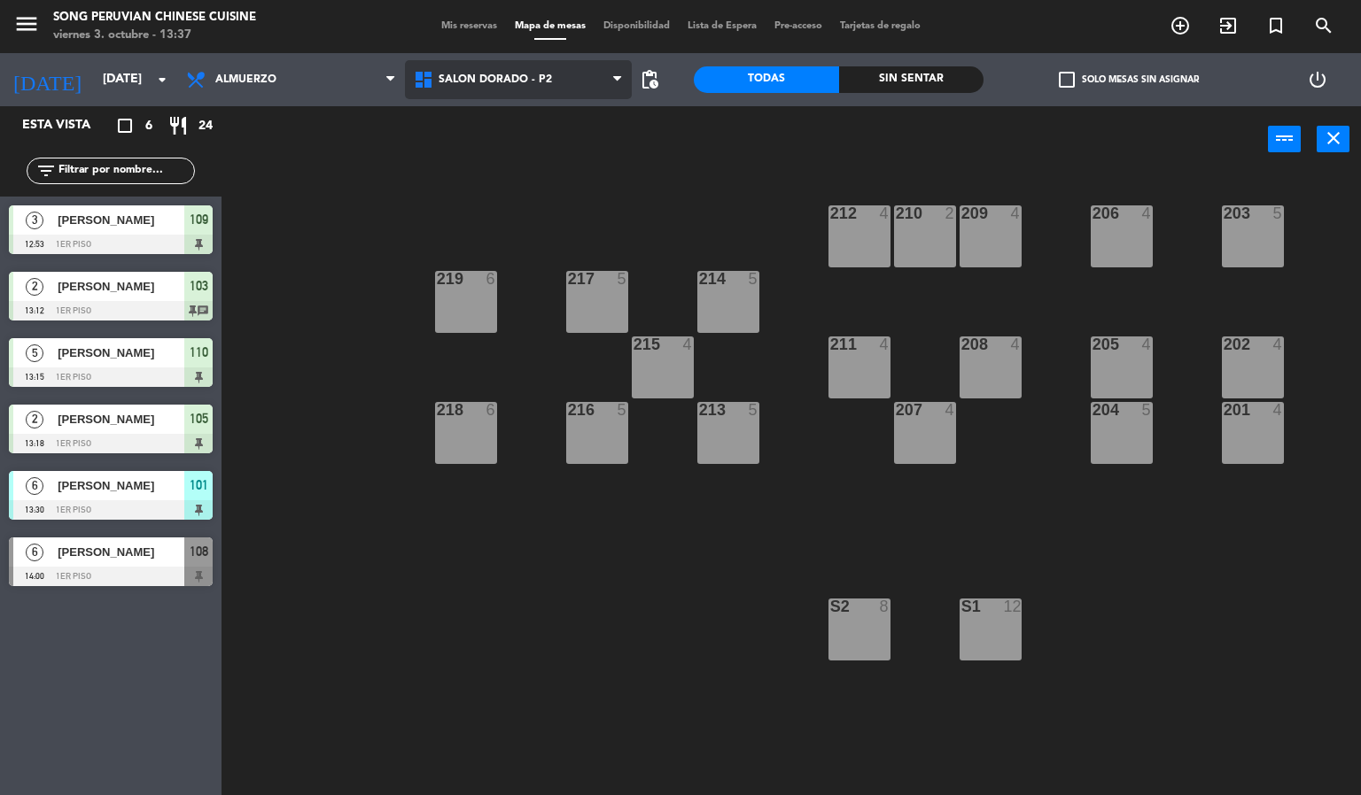
click at [571, 89] on span "SALON DORADO - P2" at bounding box center [519, 79] width 228 height 39
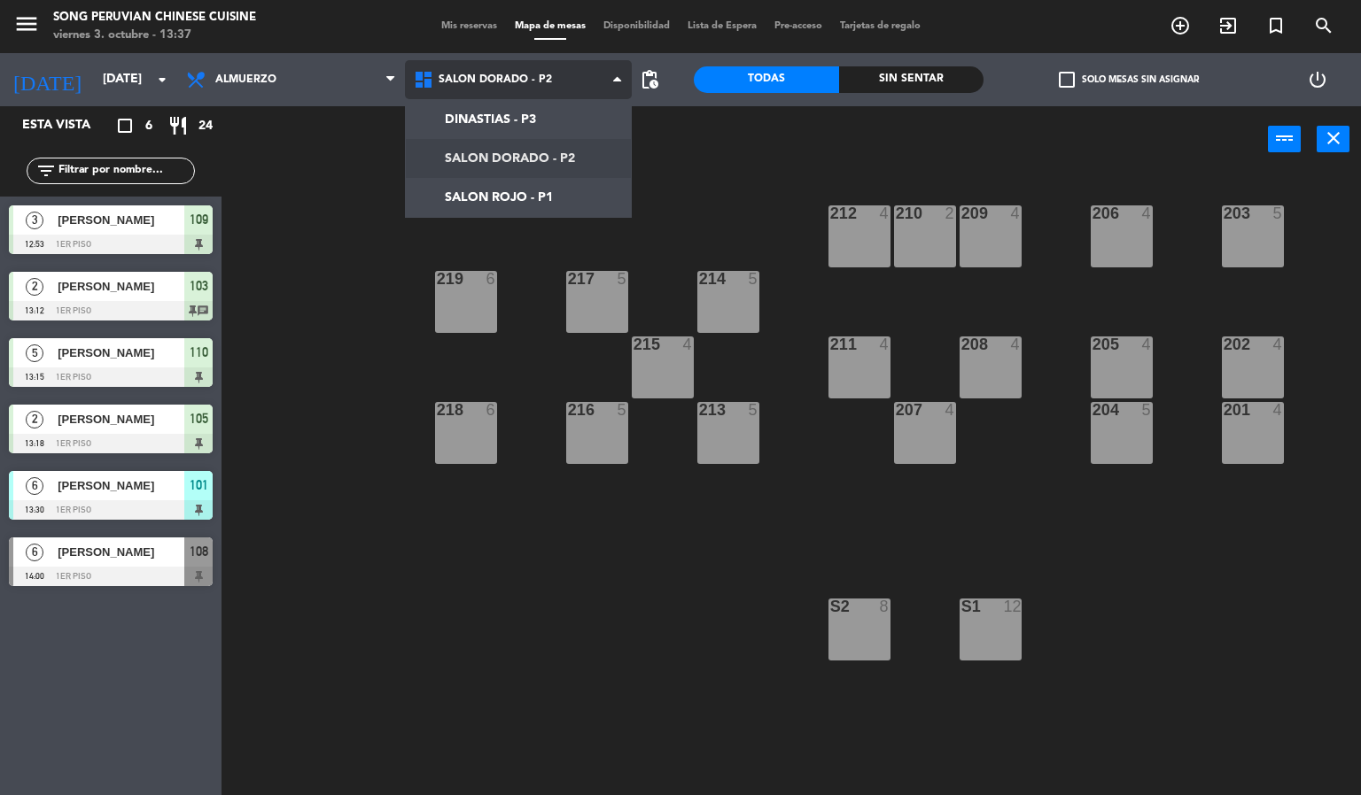
click at [566, 198] on ng-component "menu Song Peruvian Chinese Cuisine [DATE] 3. octubre - 13:37 Mis reservas Mapa …" at bounding box center [680, 398] width 1361 height 796
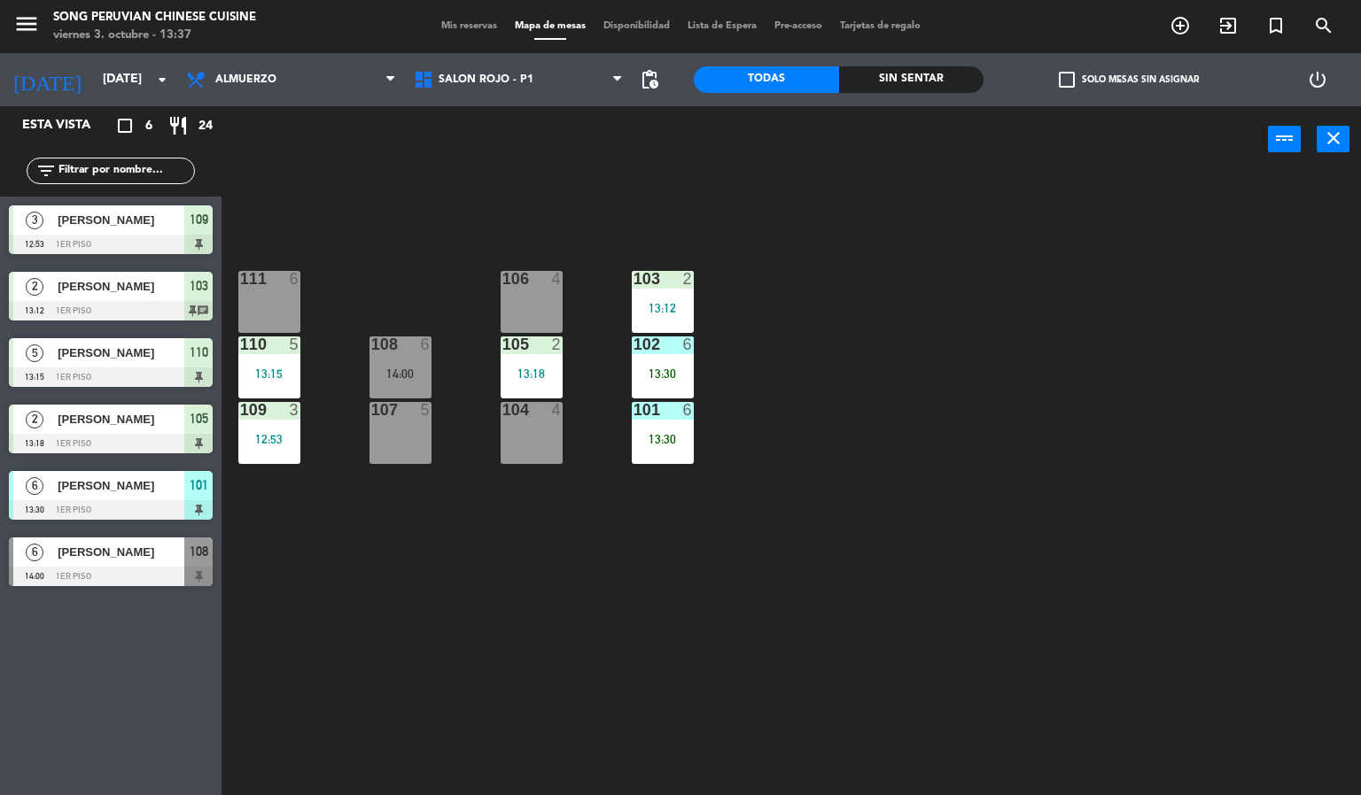
click at [675, 455] on div "101 6 13:30" at bounding box center [663, 433] width 62 height 62
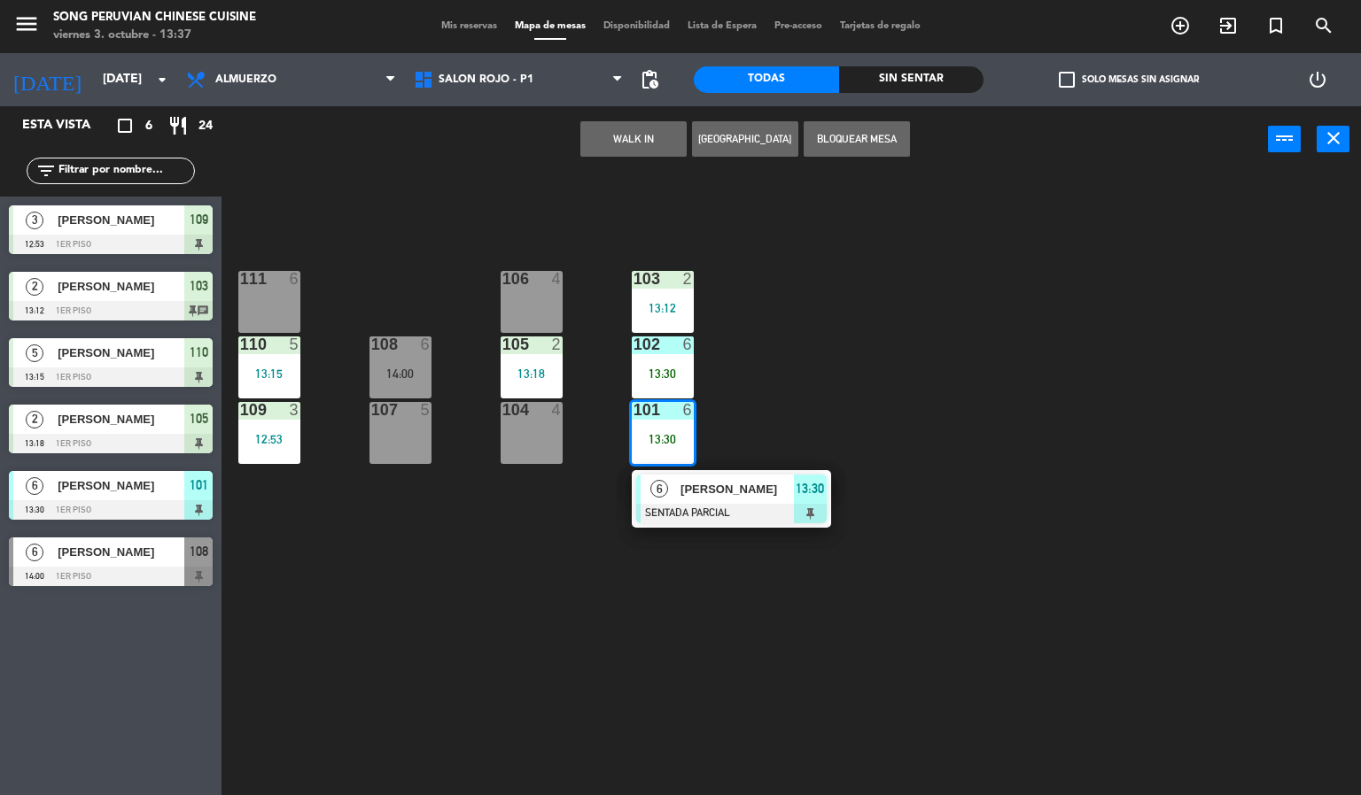
click at [845, 646] on div "103 2 13:12 106 4 111 6 102 6 13:30 105 2 13:18 108 6 14:00 110 5 13:15 101 6 1…" at bounding box center [798, 485] width 1126 height 623
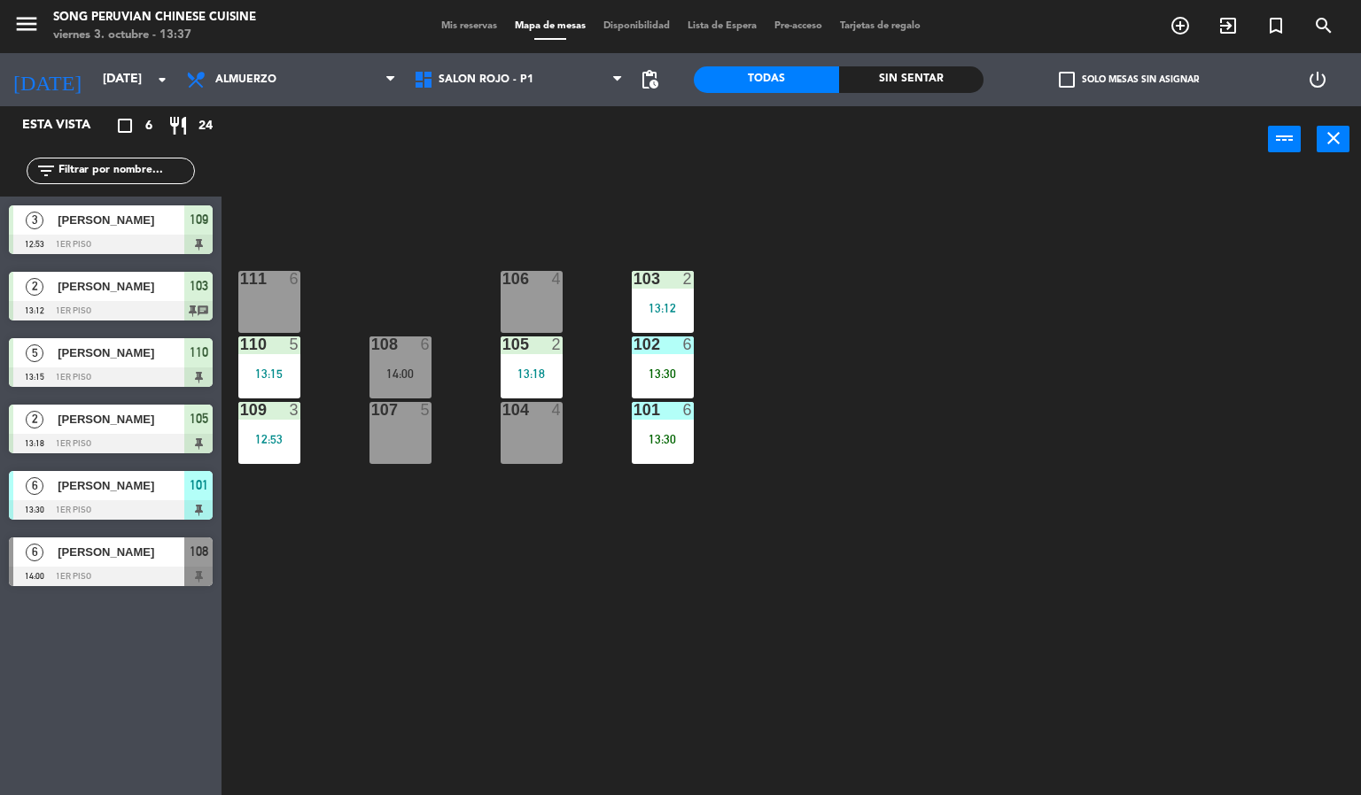
click at [667, 417] on div at bounding box center [661, 410] width 29 height 16
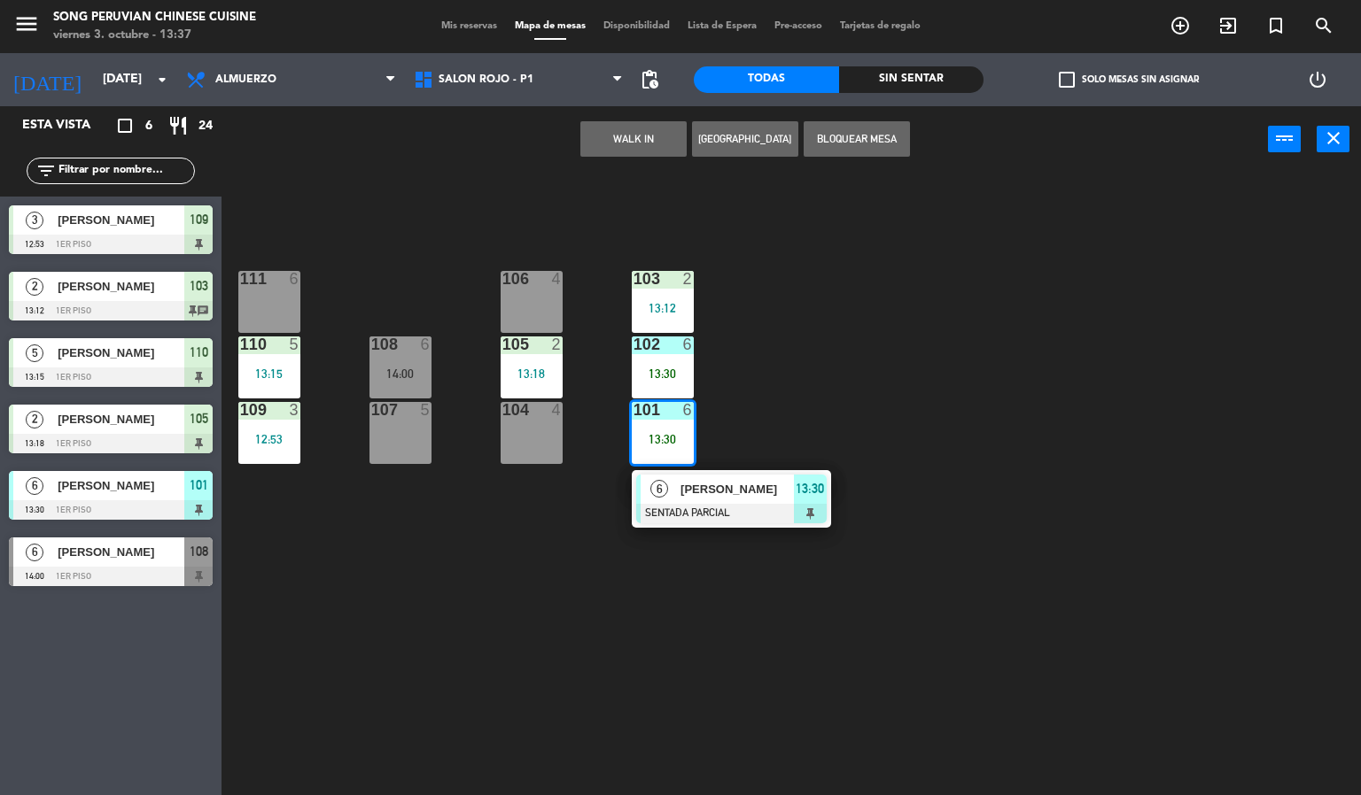
click at [700, 522] on div at bounding box center [731, 513] width 190 height 19
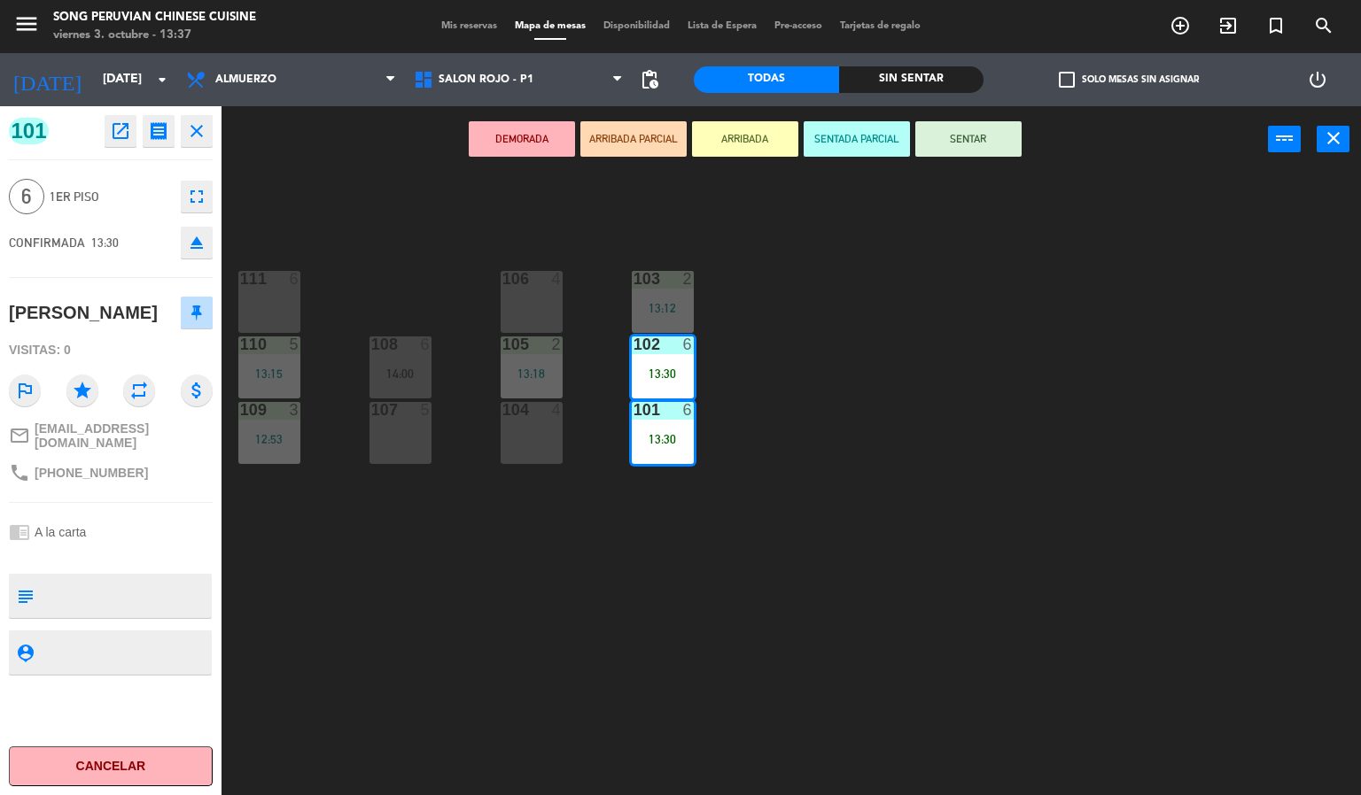
click at [997, 141] on button "SENTAR" at bounding box center [968, 138] width 106 height 35
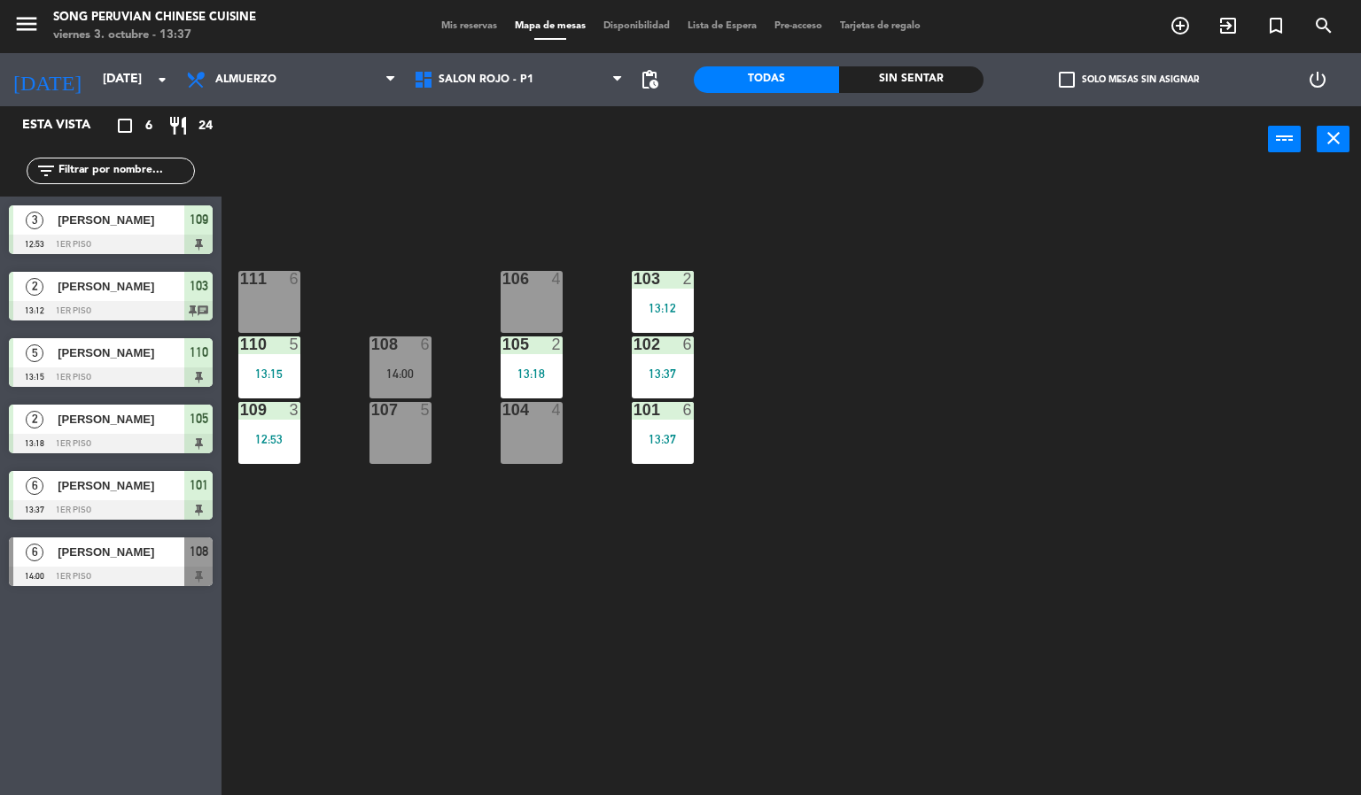
click at [942, 421] on div "103 2 13:12 106 4 111 6 102 6 13:37 105 2 13:18 108 6 14:00 110 5 13:15 101 6 1…" at bounding box center [798, 485] width 1126 height 623
click at [649, 436] on div "13:30" at bounding box center [663, 439] width 62 height 12
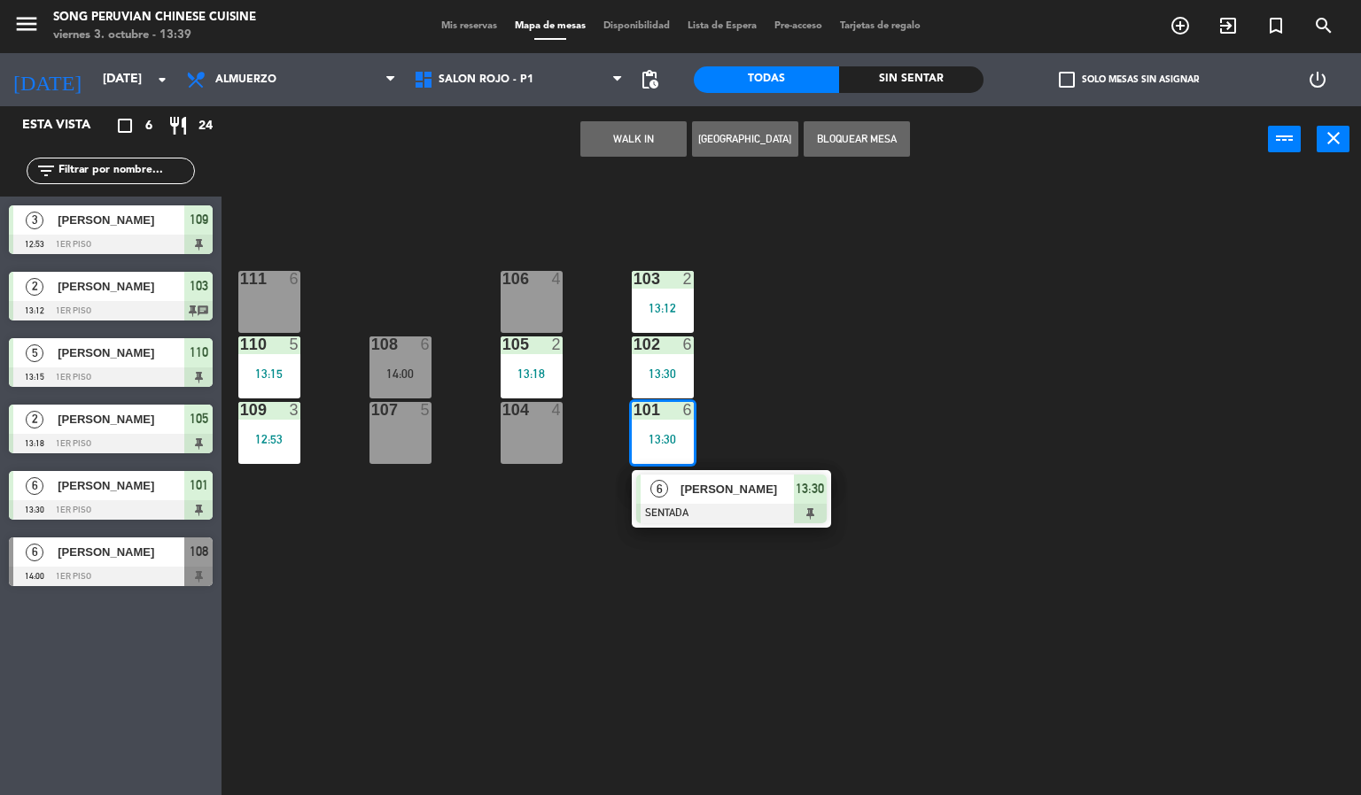
click at [753, 477] on div "[PERSON_NAME]" at bounding box center [735, 489] width 115 height 29
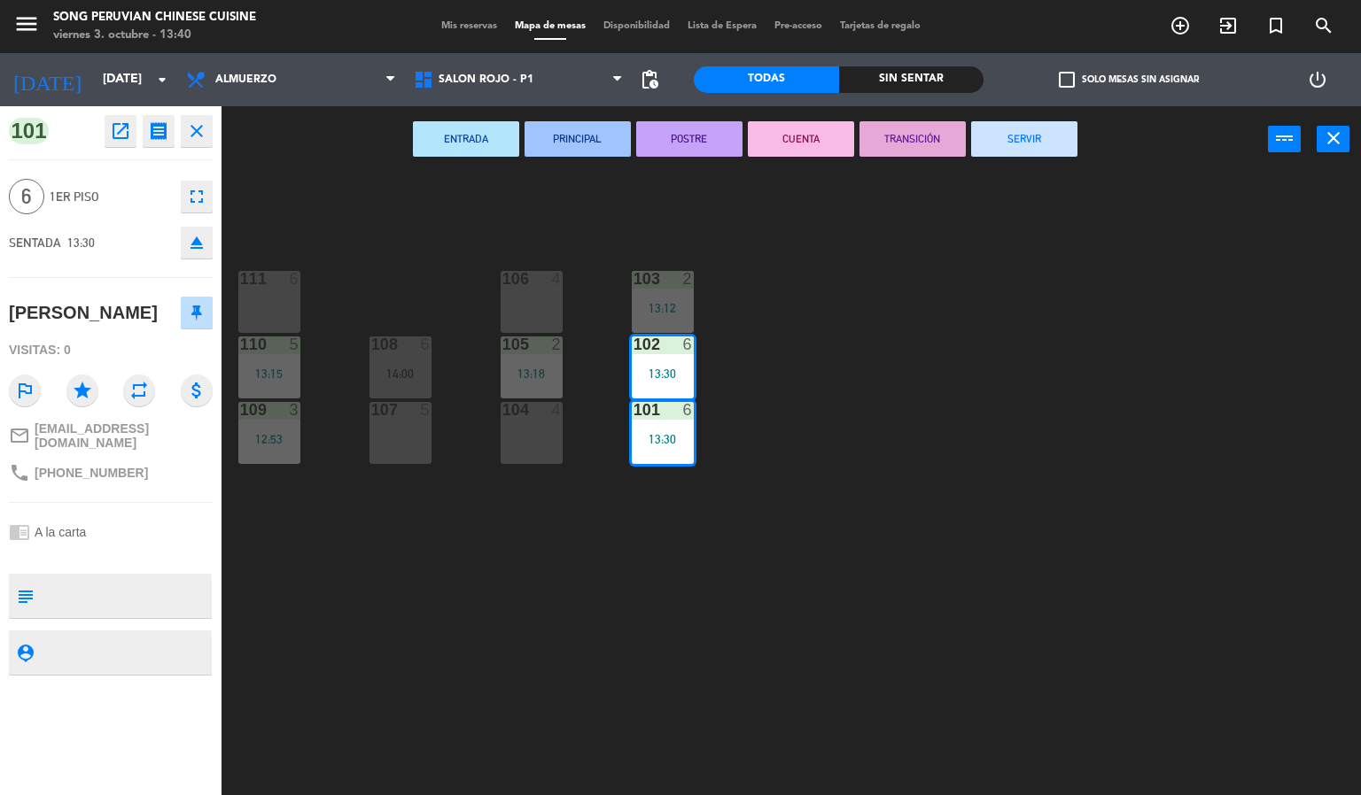
click at [1082, 671] on div "103 2 13:12 106 4 111 6 102 6 13:30 105 2 13:18 108 6 14:00 110 5 13:15 101 6 1…" at bounding box center [798, 485] width 1126 height 623
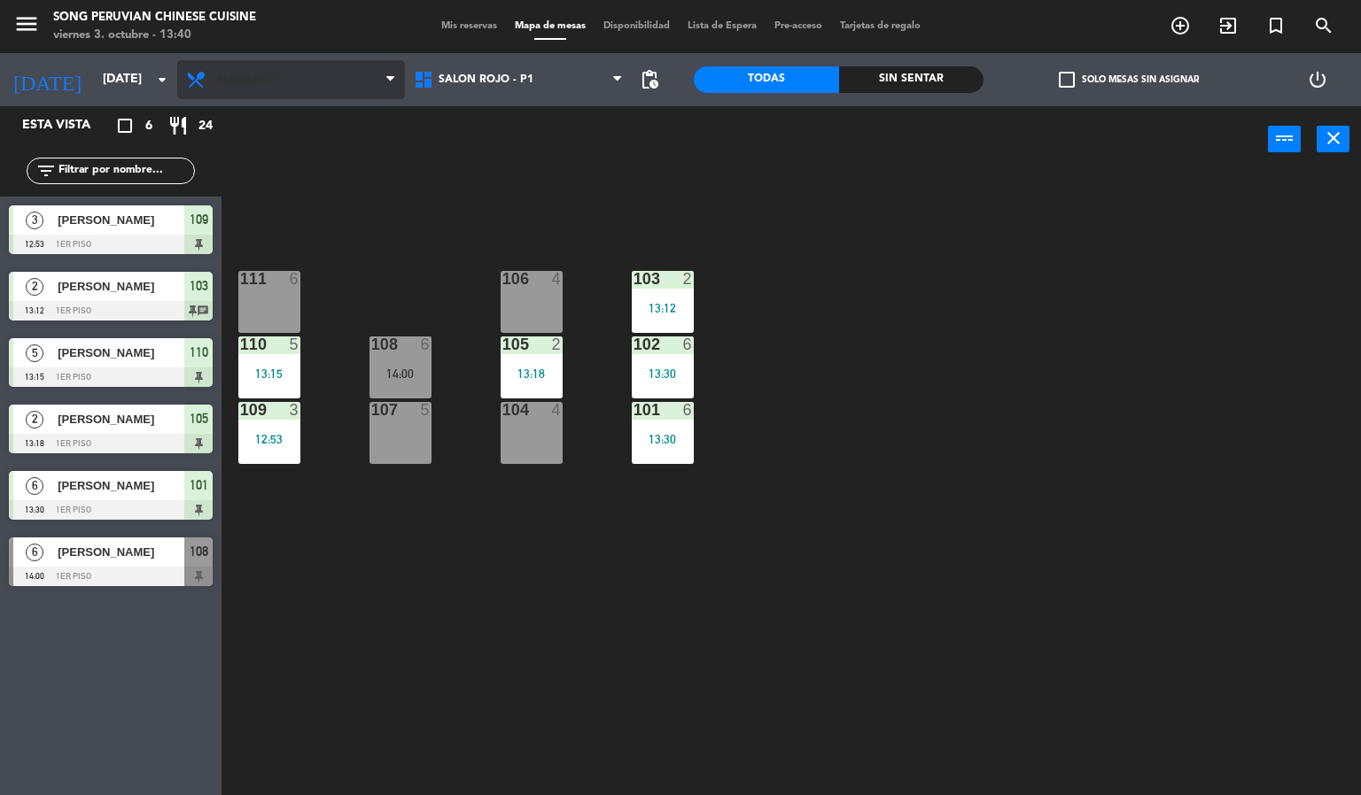
click at [210, 91] on span "Almuerzo" at bounding box center [291, 79] width 228 height 39
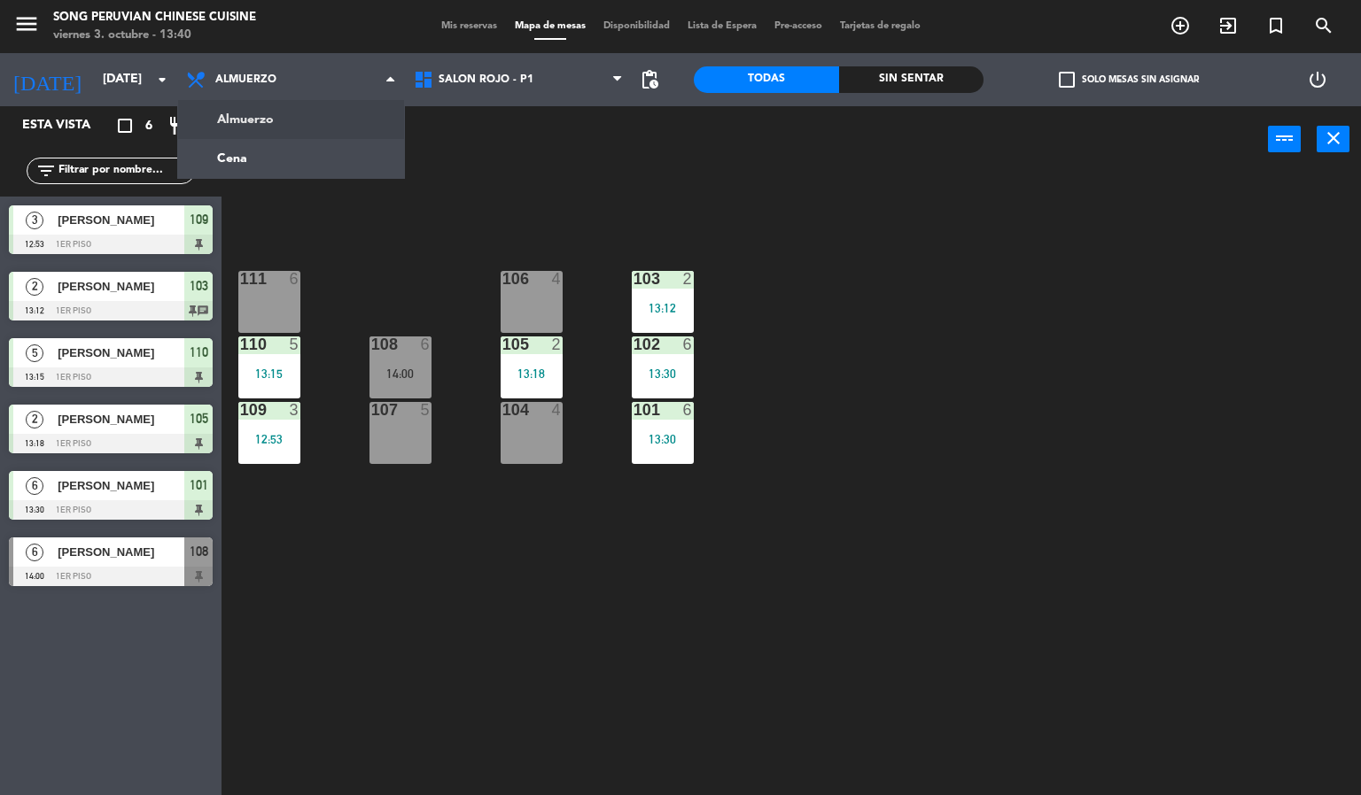
click at [532, 187] on div "103 2 13:12 106 4 111 6 102 6 13:30 105 2 13:18 108 6 14:00 110 5 13:15 101 6 1…" at bounding box center [798, 485] width 1126 height 623
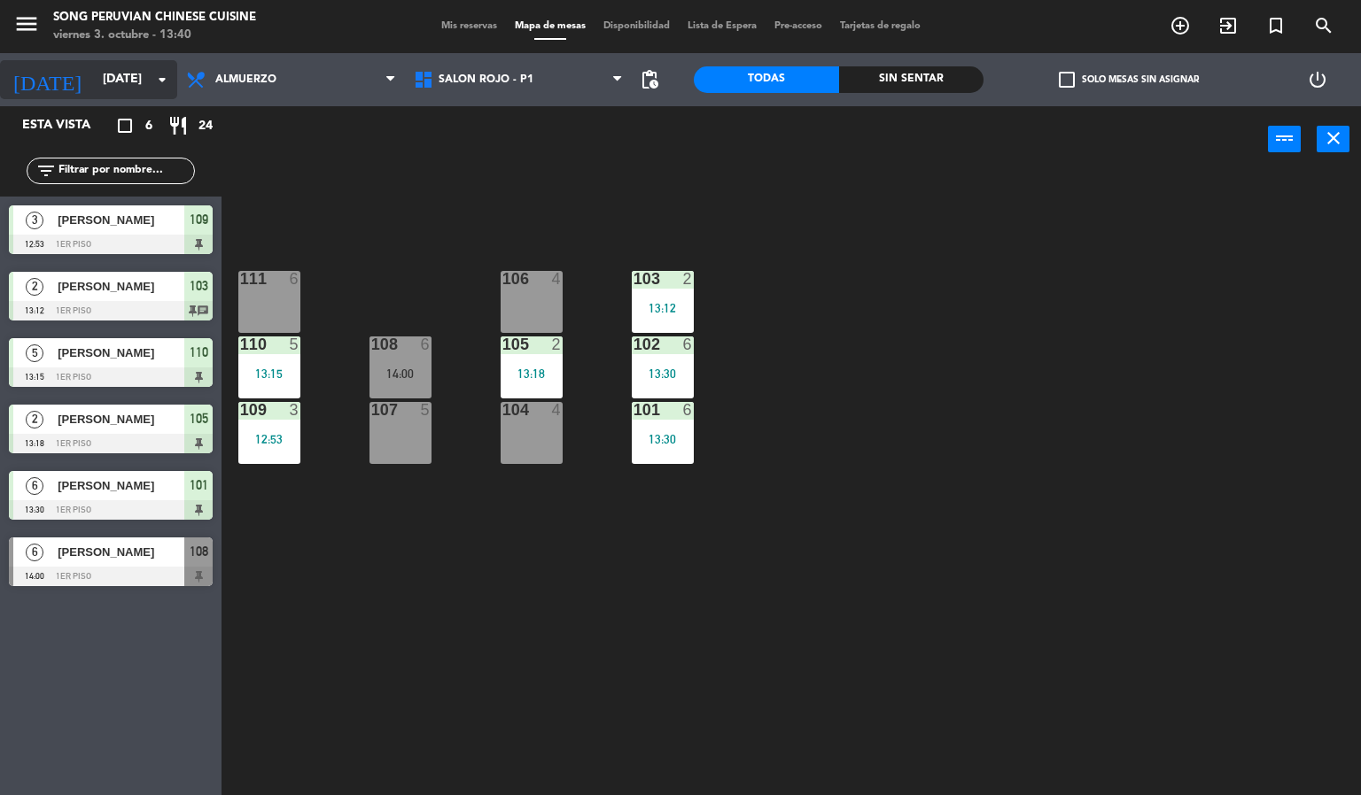
click at [106, 72] on input "[DATE]" at bounding box center [178, 80] width 168 height 32
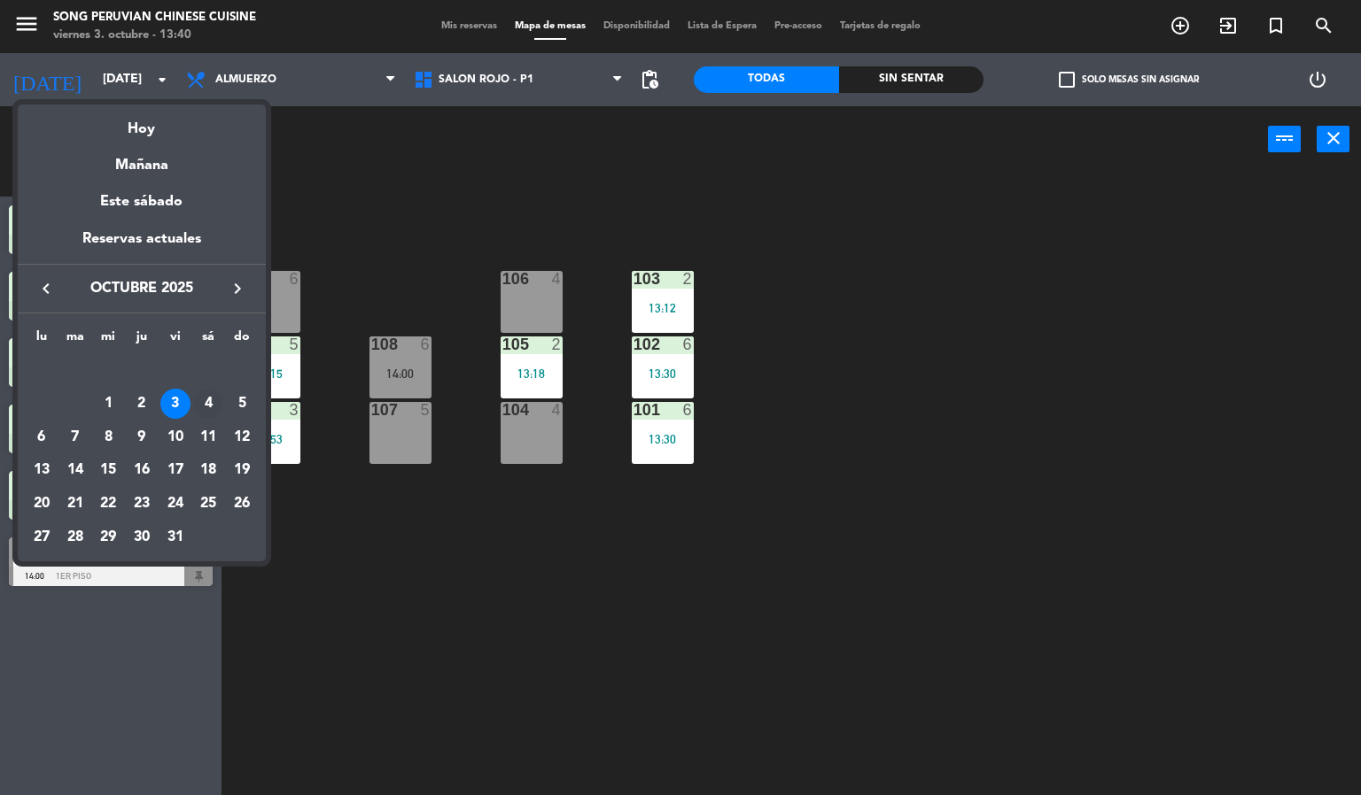
click at [208, 404] on div "4" at bounding box center [208, 404] width 30 height 30
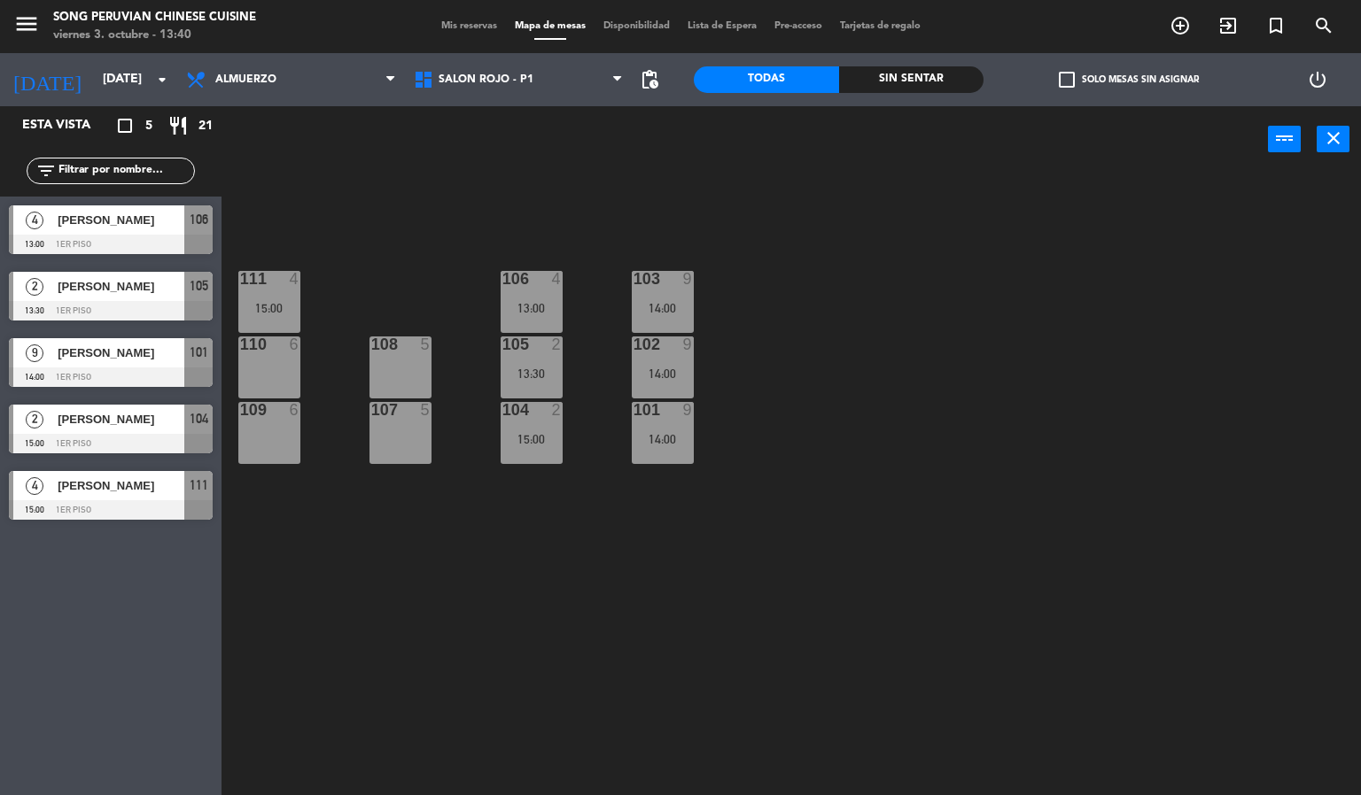
click at [675, 630] on div "103 9 14:00 106 4 13:00 111 4 15:00 102 9 14:00 105 2 13:30 108 5 110 6 101 9 1…" at bounding box center [798, 485] width 1126 height 623
click at [298, 62] on span "Almuerzo" at bounding box center [291, 79] width 228 height 39
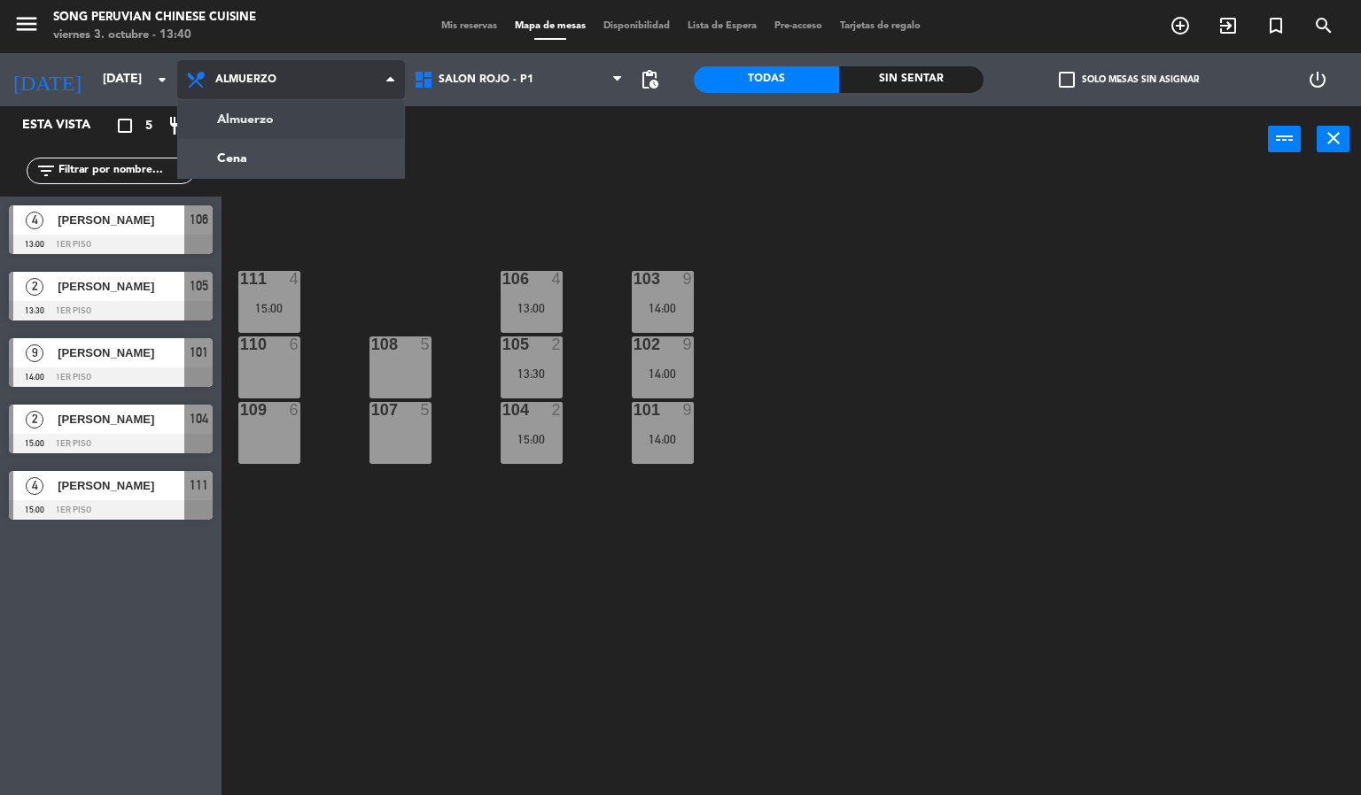
click at [317, 159] on ng-component "menu Song Peruvian Chinese Cuisine [DATE] 3. octubre - 13:40 Mis reservas Mapa …" at bounding box center [680, 398] width 1361 height 796
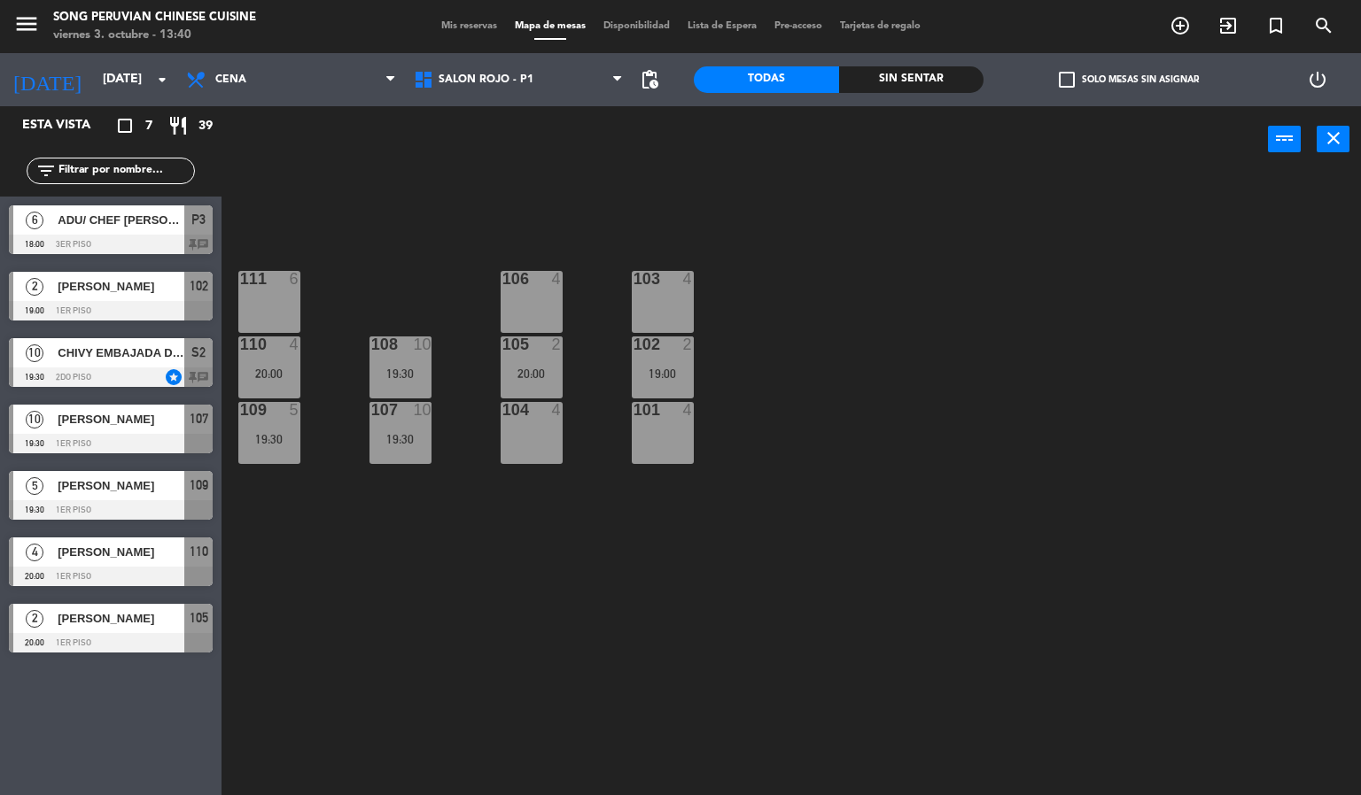
click at [563, 647] on div "103 4 106 4 111 6 102 2 19:00 105 2 20:00 108 10 19:30 110 4 20:00 101 4 104 4 …" at bounding box center [798, 485] width 1126 height 623
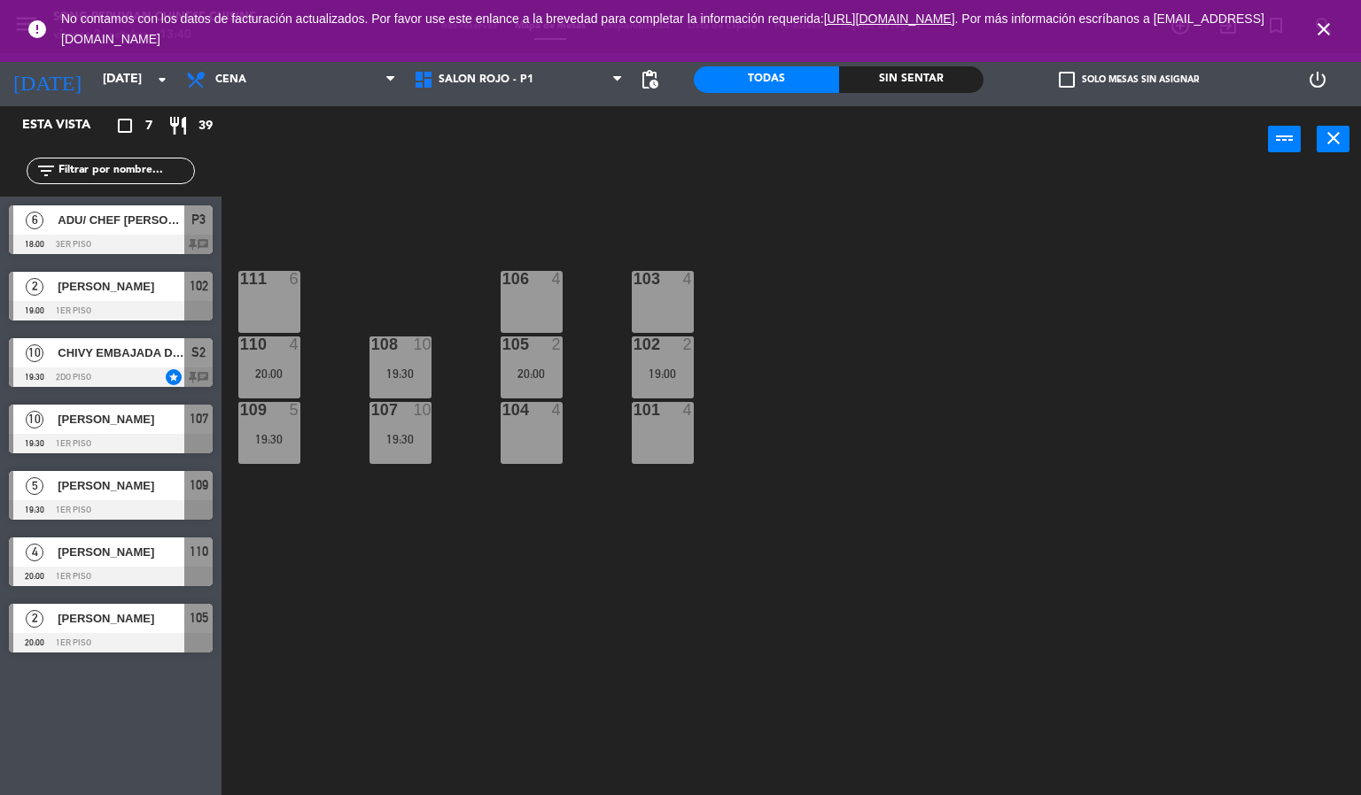
click at [149, 368] on div at bounding box center [111, 377] width 204 height 19
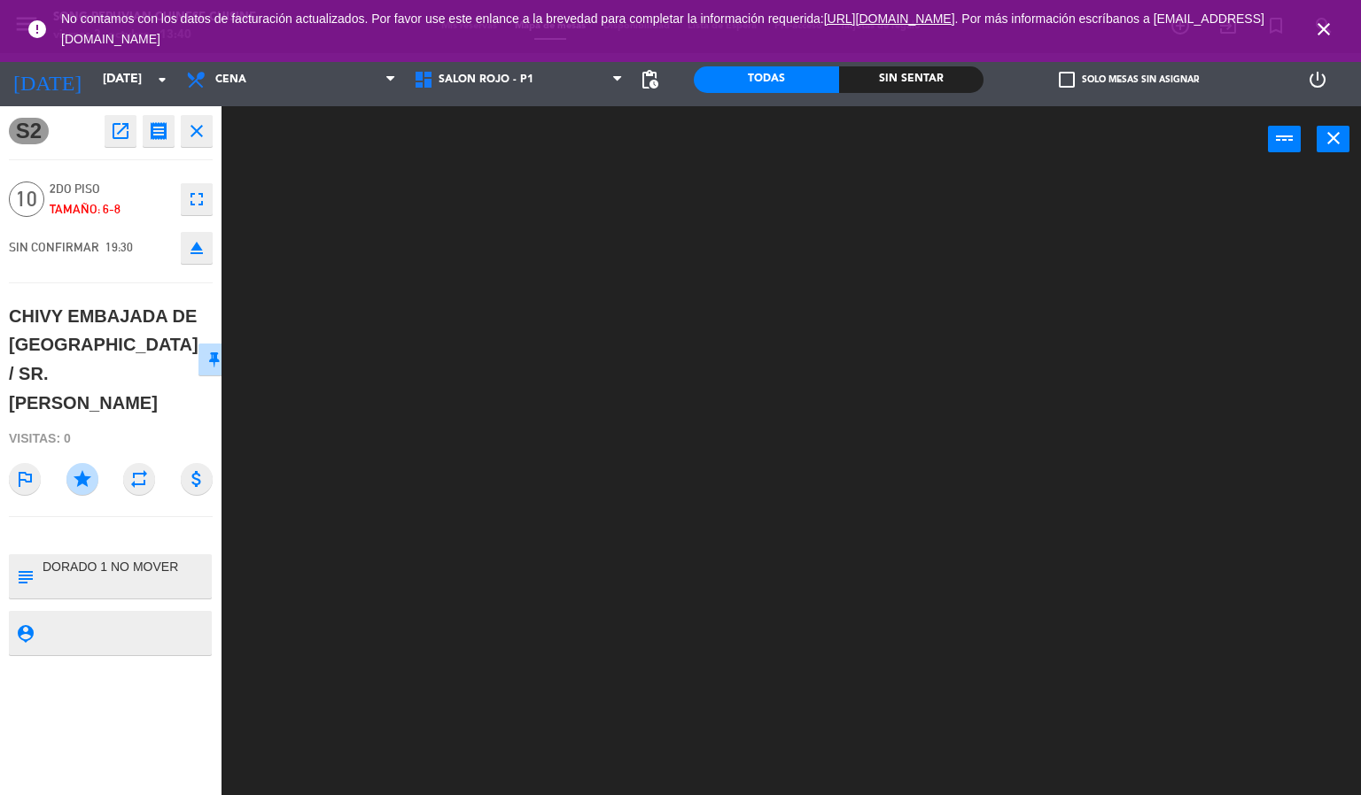
click at [1323, 29] on icon "close" at bounding box center [1323, 29] width 21 height 21
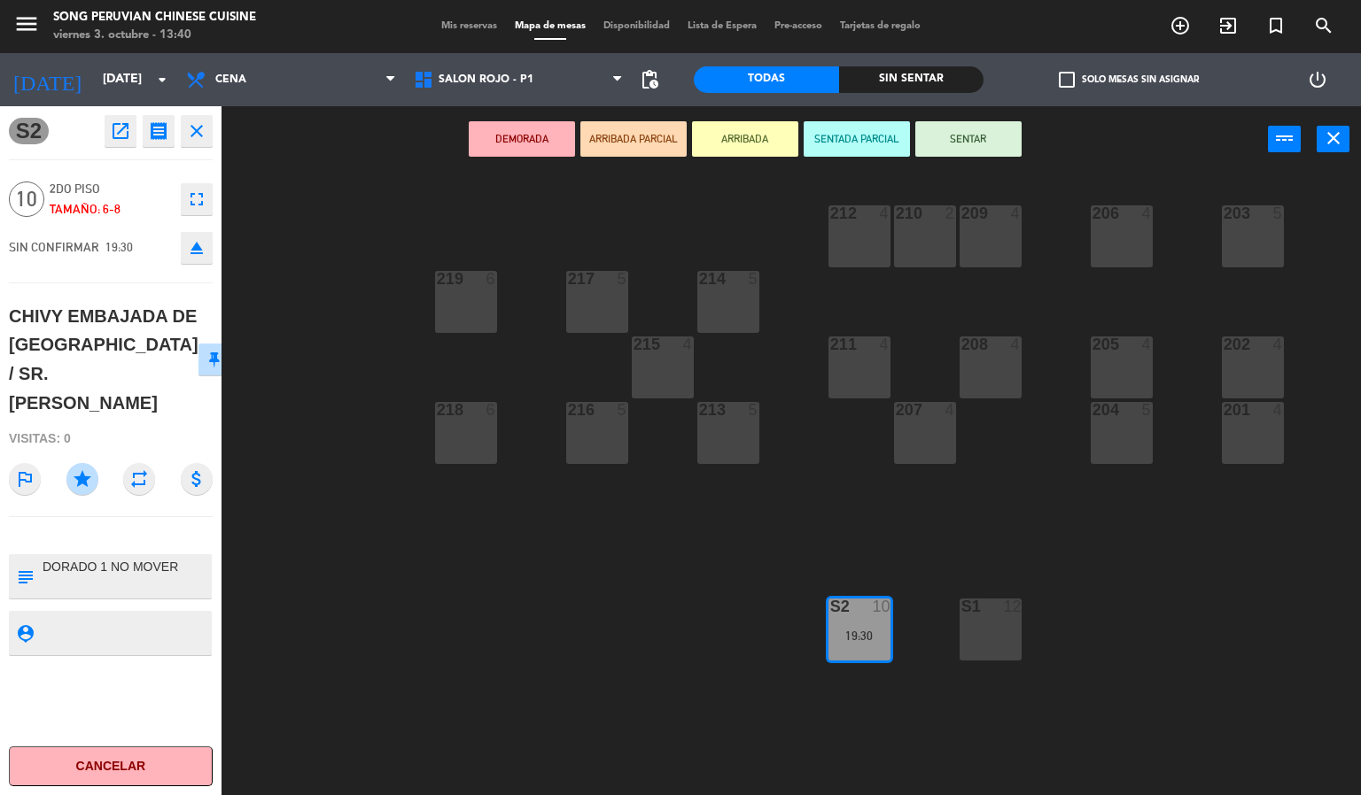
click at [578, 662] on div "203 5 206 4 210 2 212 4 209 4 214 5 217 5 219 6 202 4 205 4 208 4 211 4 215 4 2…" at bounding box center [798, 485] width 1126 height 623
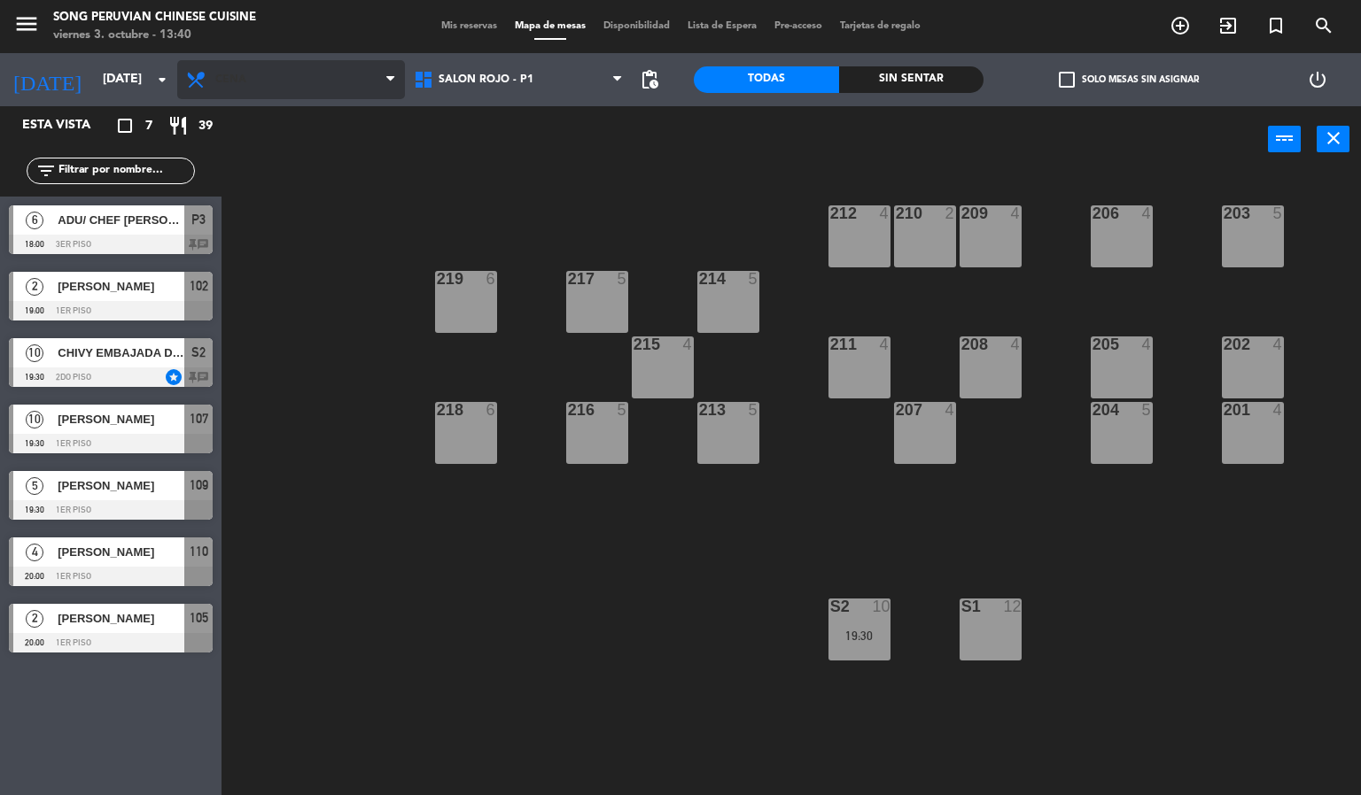
click at [259, 73] on span "Cena" at bounding box center [291, 79] width 228 height 39
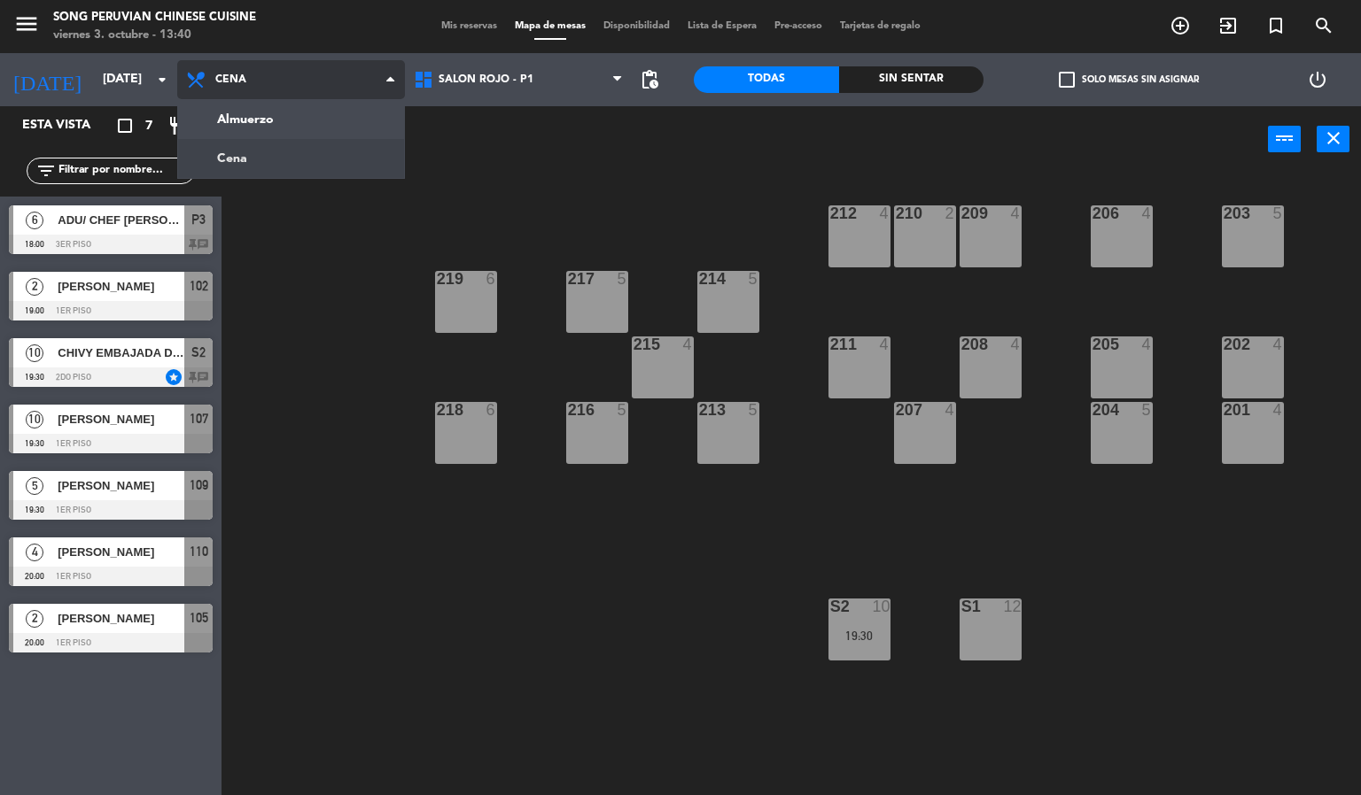
click at [292, 147] on ng-component "menu Song Peruvian Chinese Cuisine [DATE] 3. octubre - 13:40 Mis reservas Mapa …" at bounding box center [680, 398] width 1361 height 796
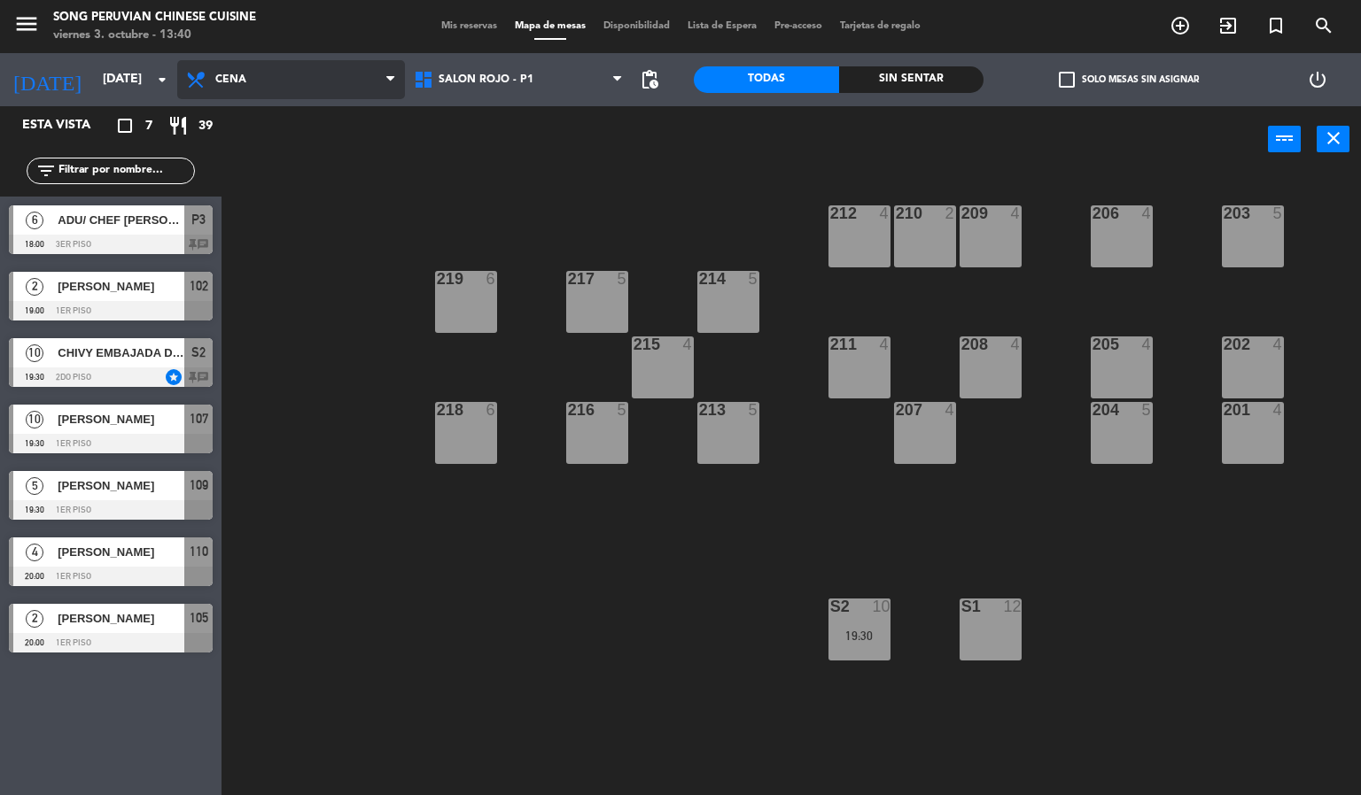
click at [336, 96] on span "Cena" at bounding box center [291, 79] width 228 height 39
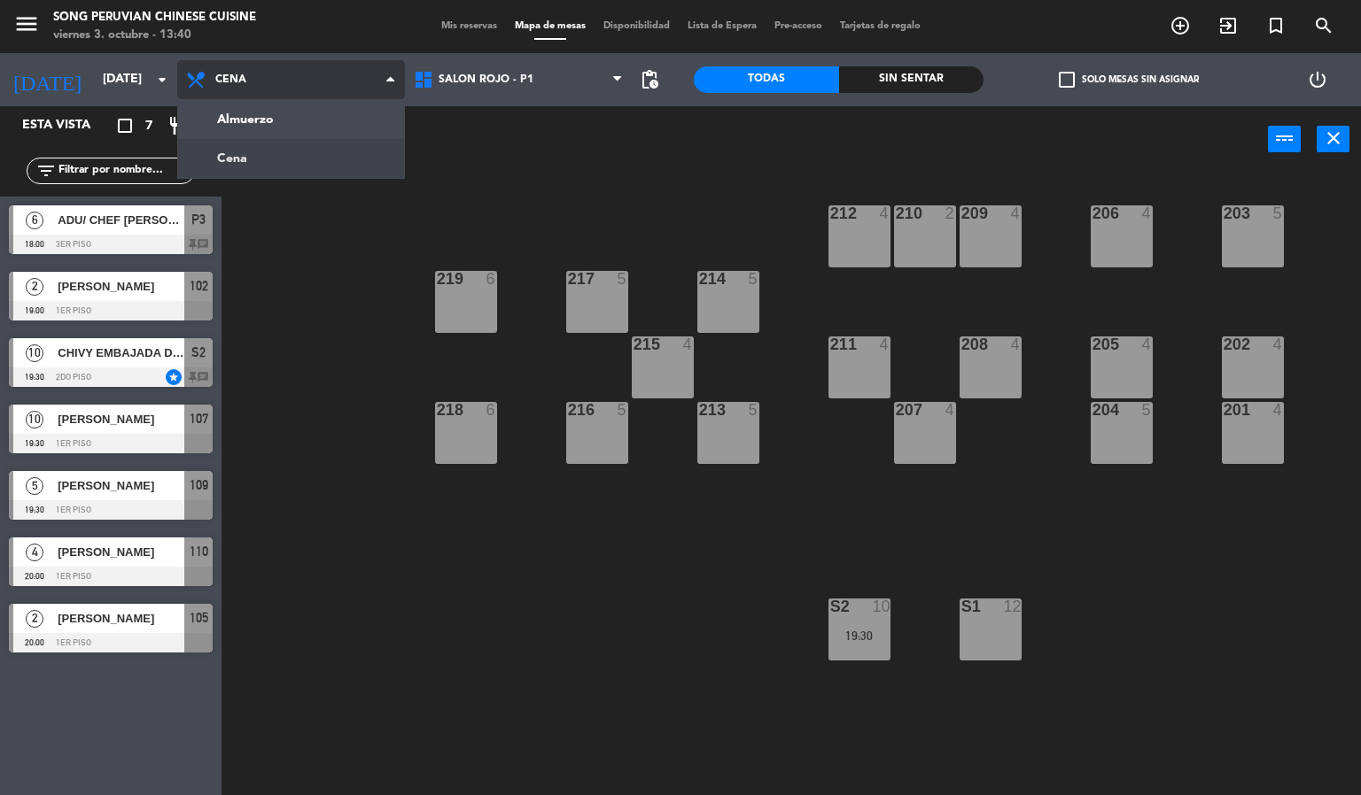
click at [295, 146] on ng-component "menu Song Peruvian Chinese Cuisine [DATE] 3. octubre - 13:40 Mis reservas Mapa …" at bounding box center [680, 398] width 1361 height 796
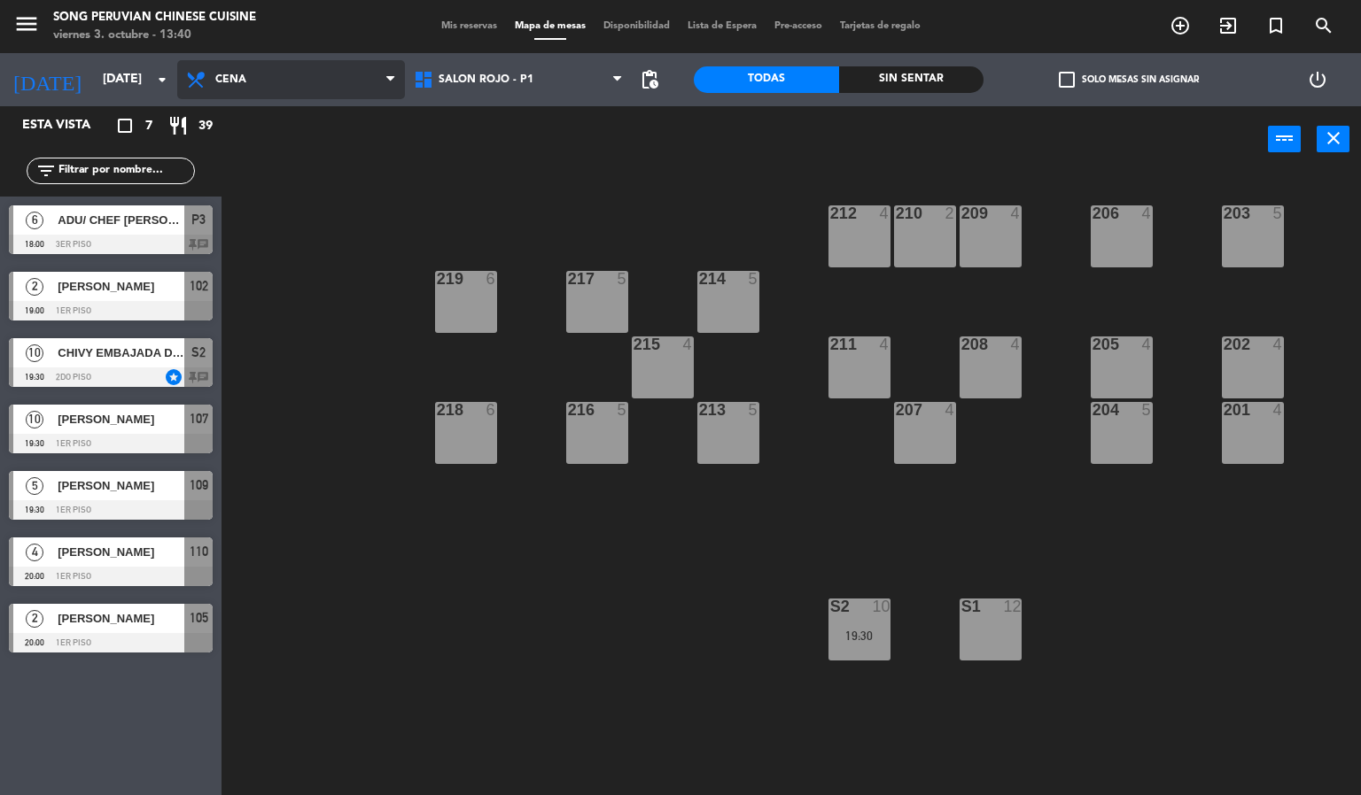
click at [322, 88] on span "Cena" at bounding box center [291, 79] width 228 height 39
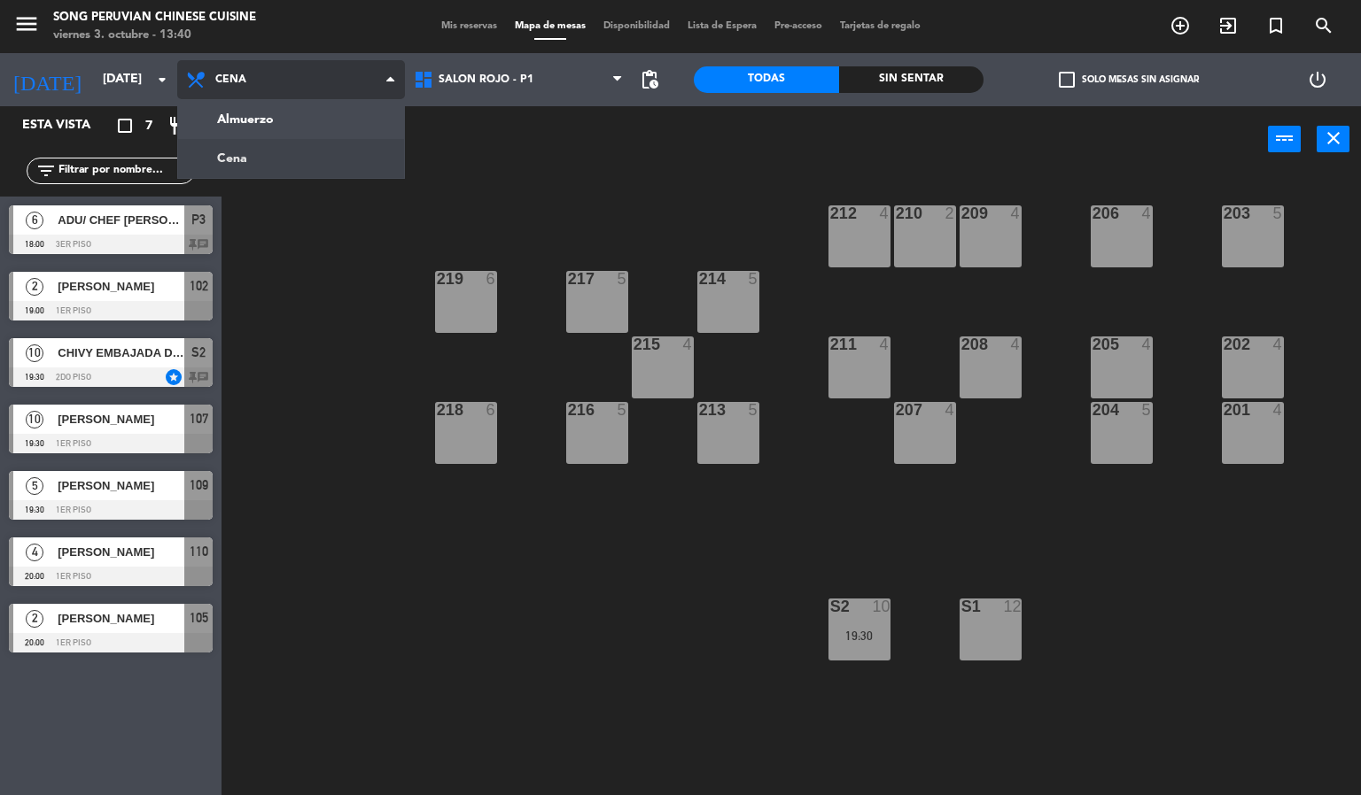
click at [290, 117] on ng-component "menu Song Peruvian Chinese Cuisine [DATE] 3. octubre - 13:40 Mis reservas Mapa …" at bounding box center [680, 398] width 1361 height 796
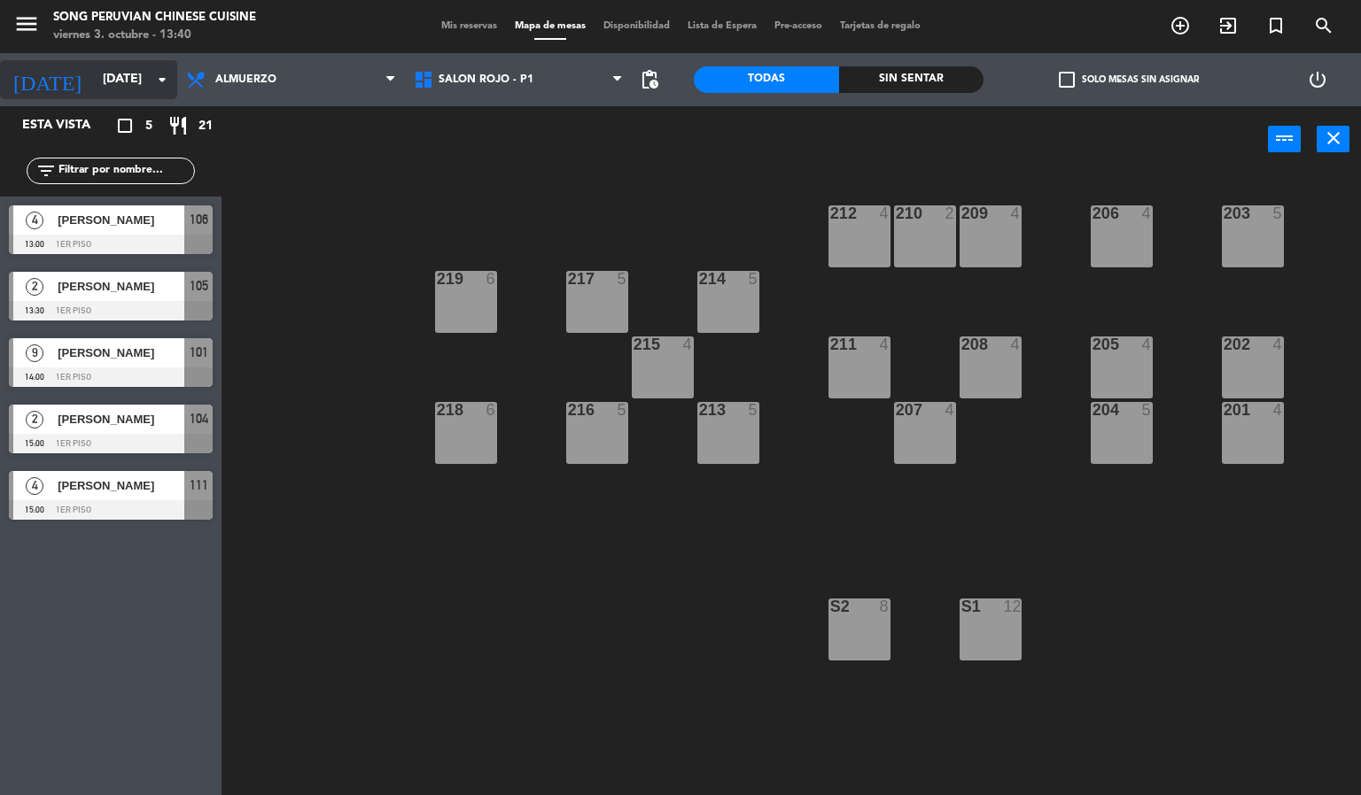
click at [94, 81] on input "[DATE]" at bounding box center [178, 80] width 168 height 32
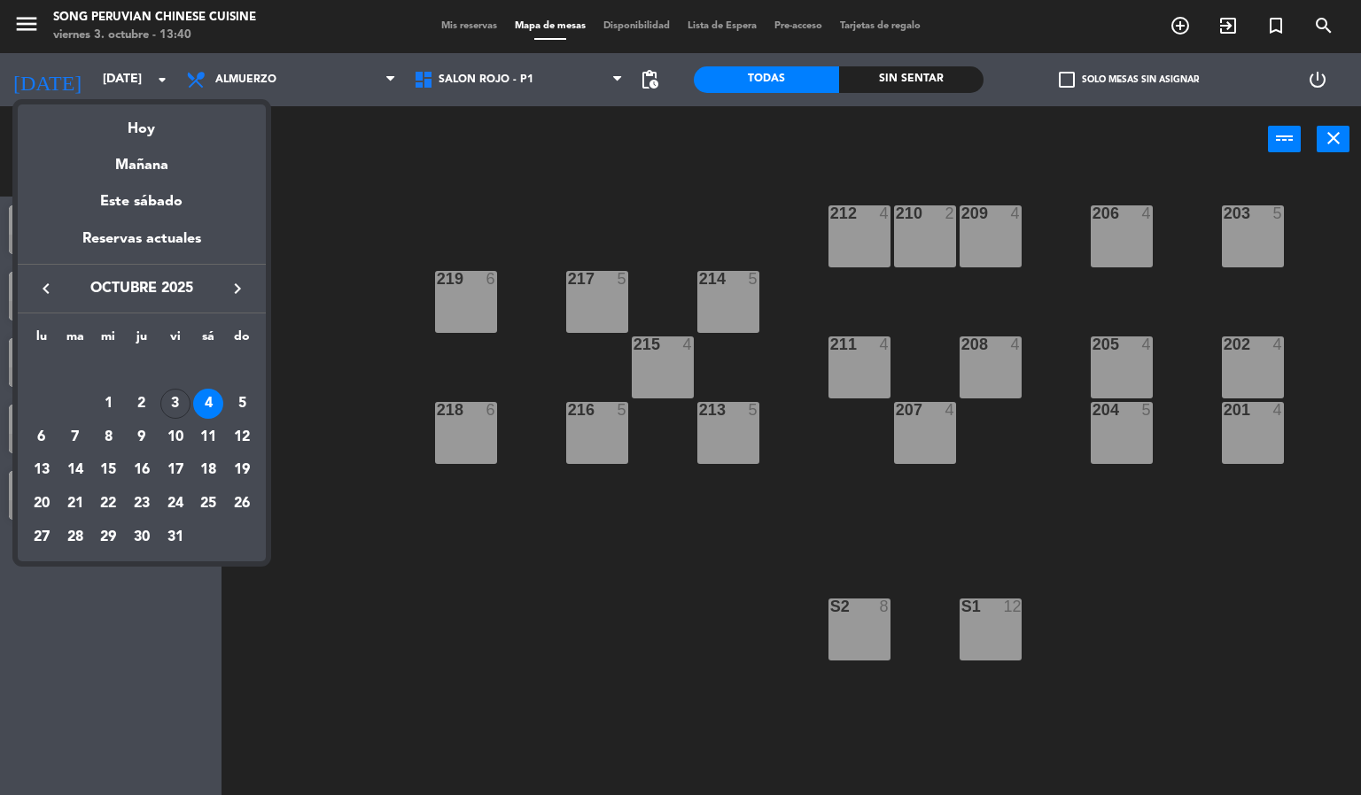
click at [260, 399] on div "lu ma mi ju vi sá do [DATE] 2 3 4 5 6 7 8 9 10 11 12 13 14 15 16 17 18 19 20 21…" at bounding box center [142, 438] width 248 height 248
click at [251, 407] on div "5" at bounding box center [242, 404] width 30 height 30
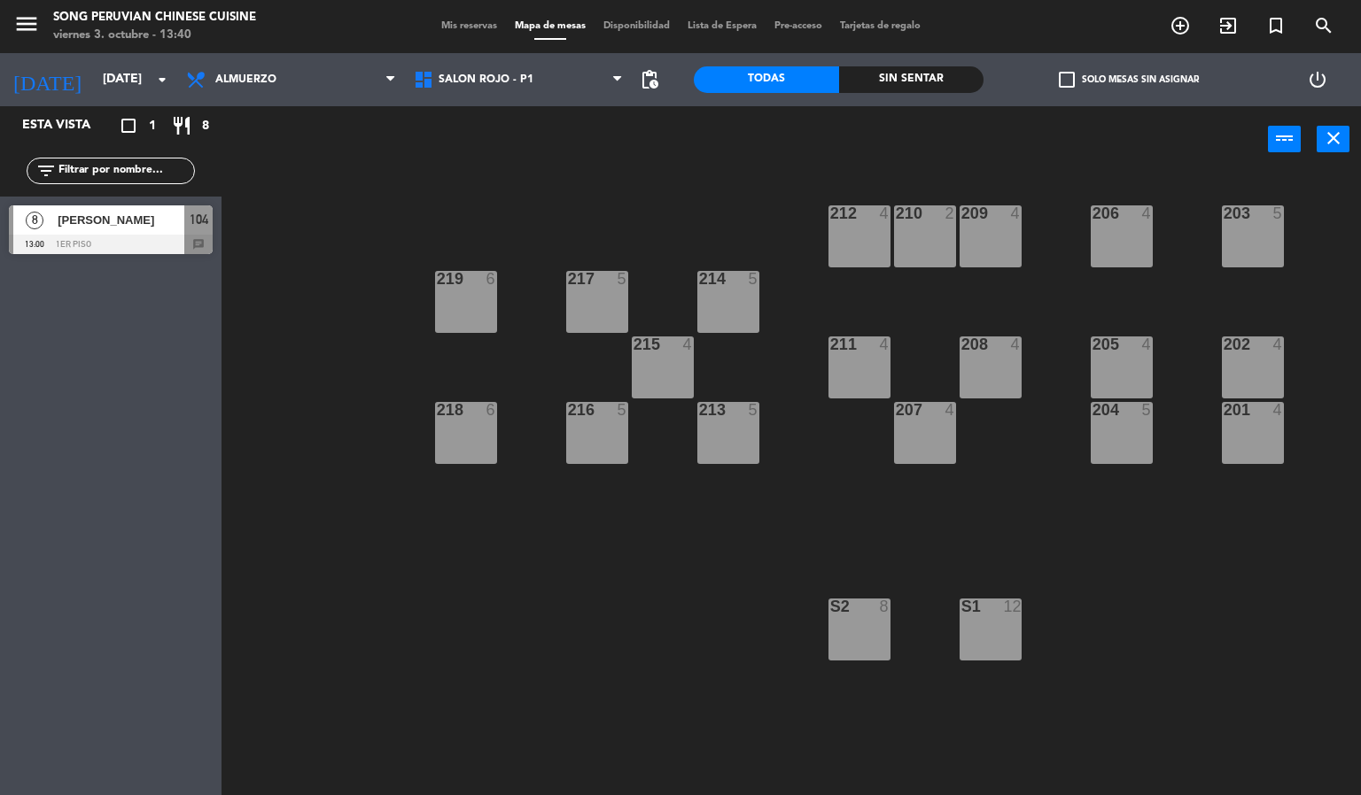
click at [162, 237] on div at bounding box center [111, 244] width 204 height 19
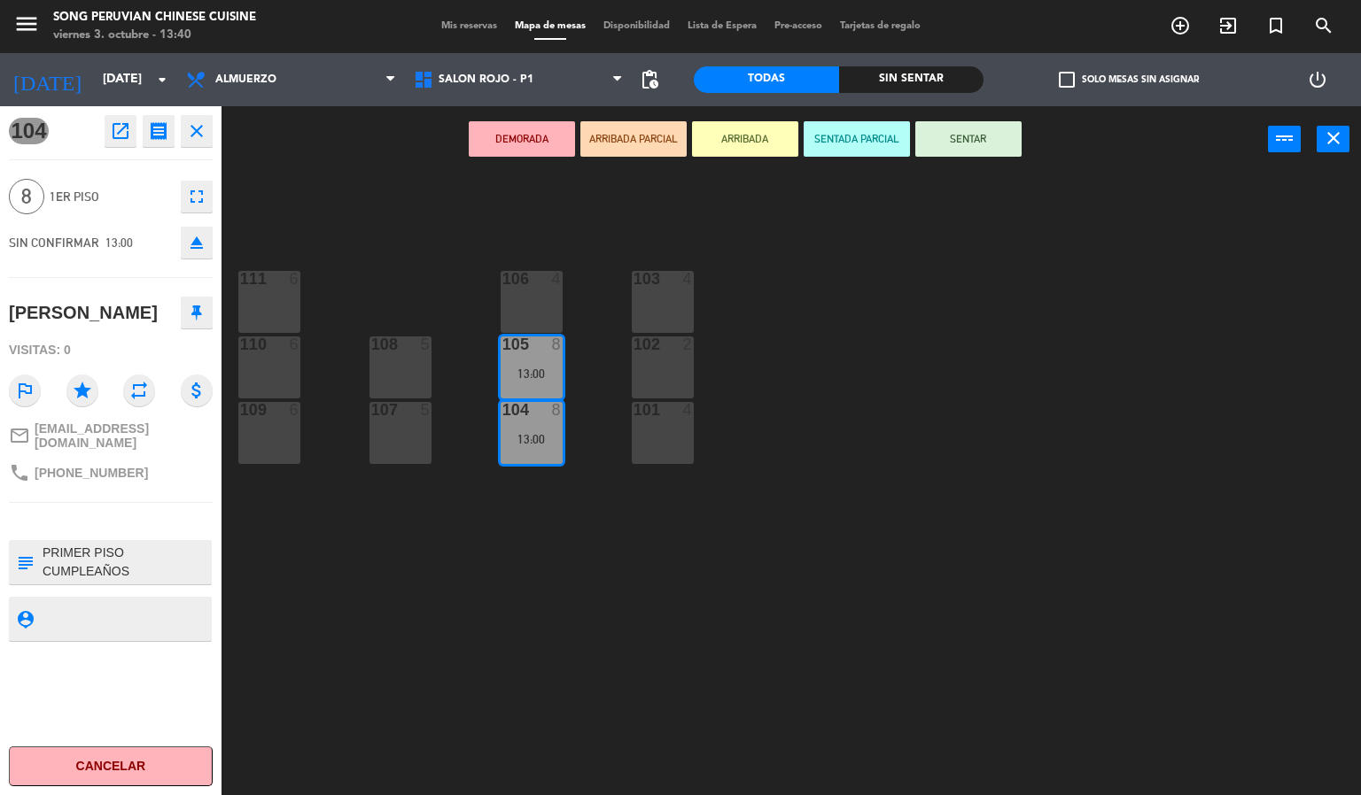
click at [866, 476] on div "103 4 106 4 111 6 102 2 105 8 13:00 108 5 110 6 101 4 104 8 13:00 107 5 109 6" at bounding box center [798, 485] width 1126 height 623
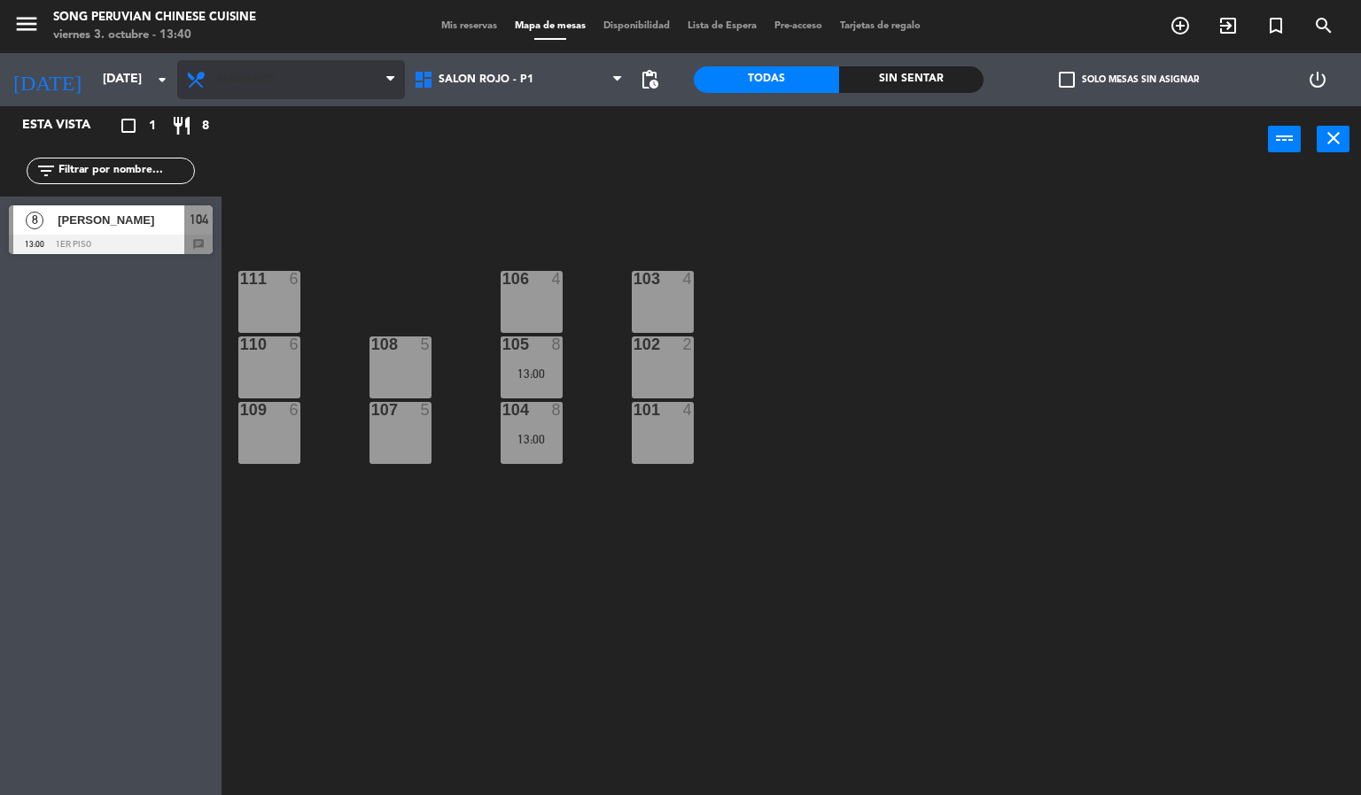
click at [337, 85] on span "Almuerzo" at bounding box center [291, 79] width 228 height 39
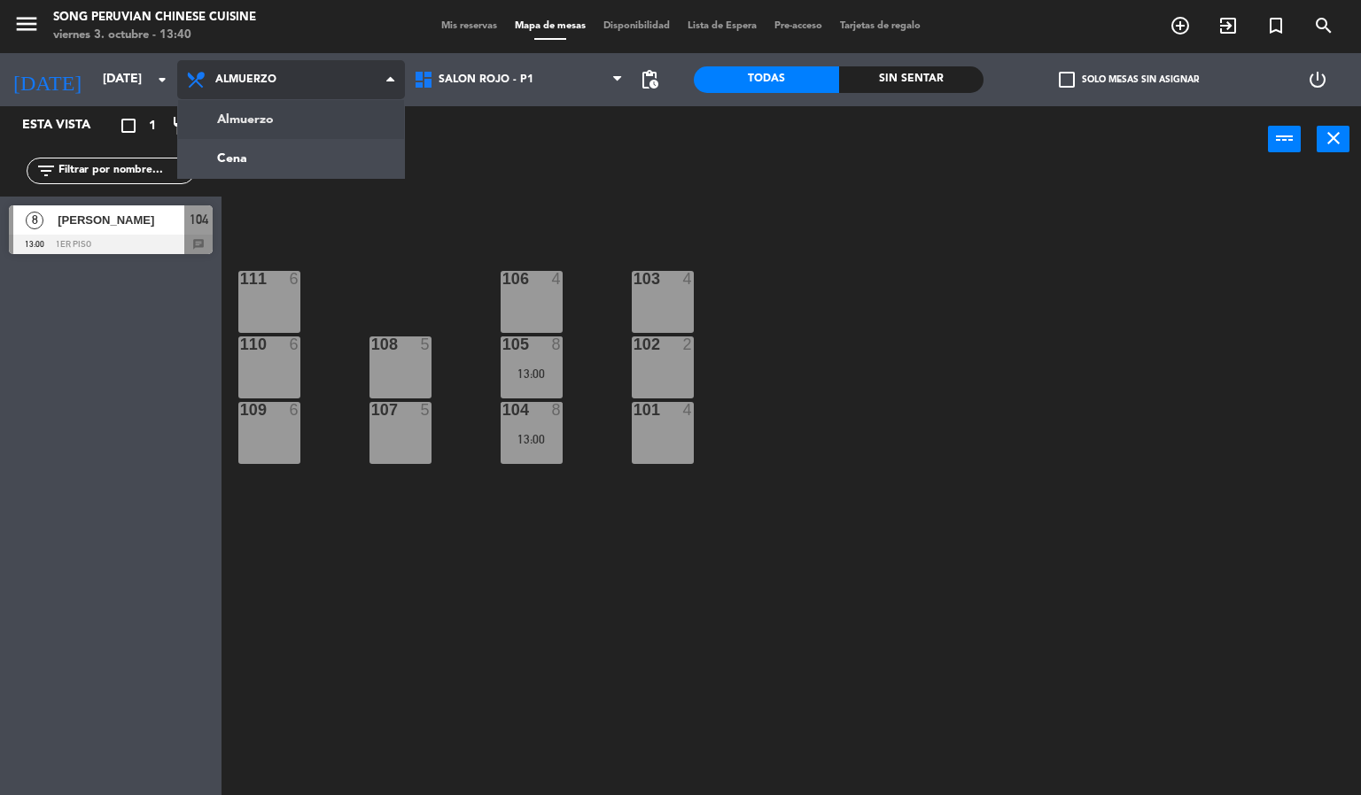
click at [359, 141] on ng-component "menu Song Peruvian Chinese Cuisine [DATE] 3. octubre - 13:40 Mis reservas Mapa …" at bounding box center [680, 398] width 1361 height 796
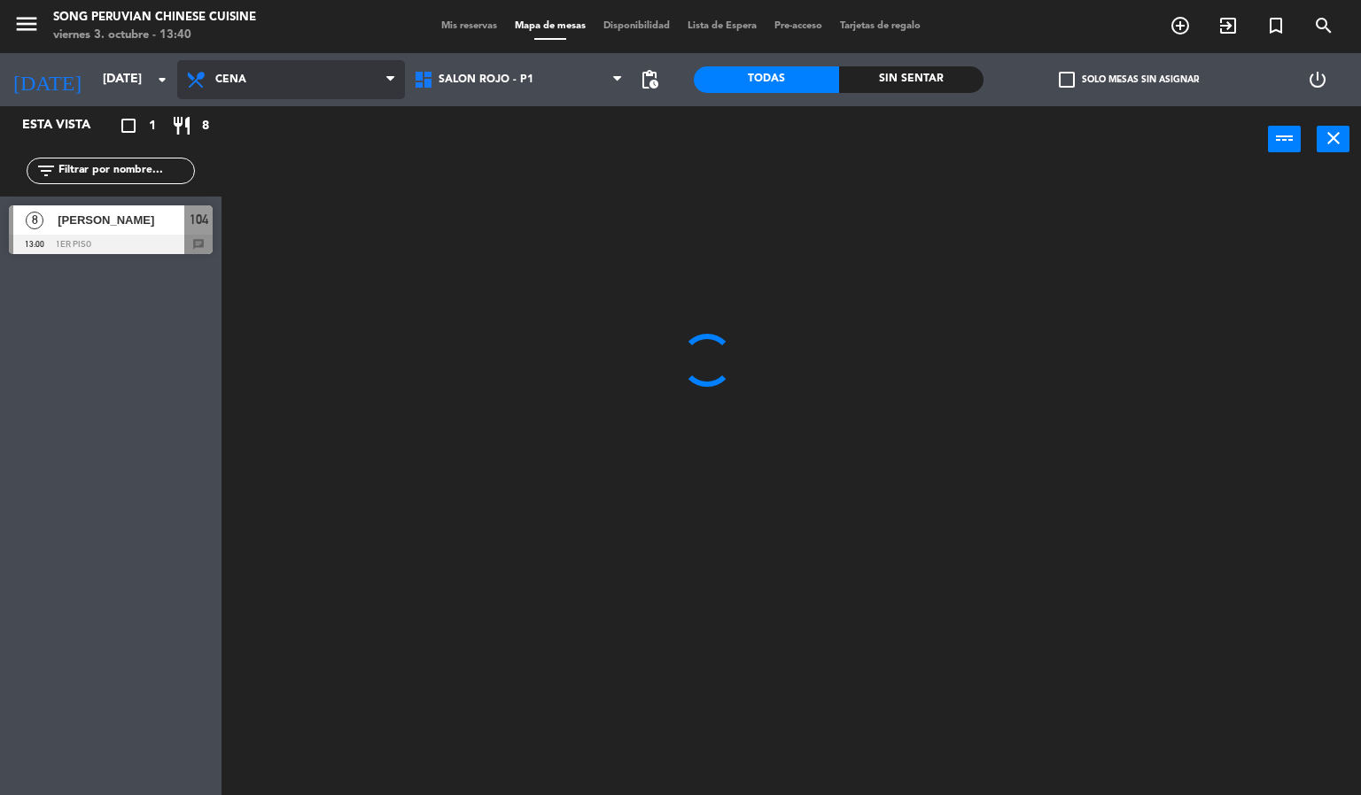
click at [391, 83] on icon at bounding box center [390, 80] width 8 height 14
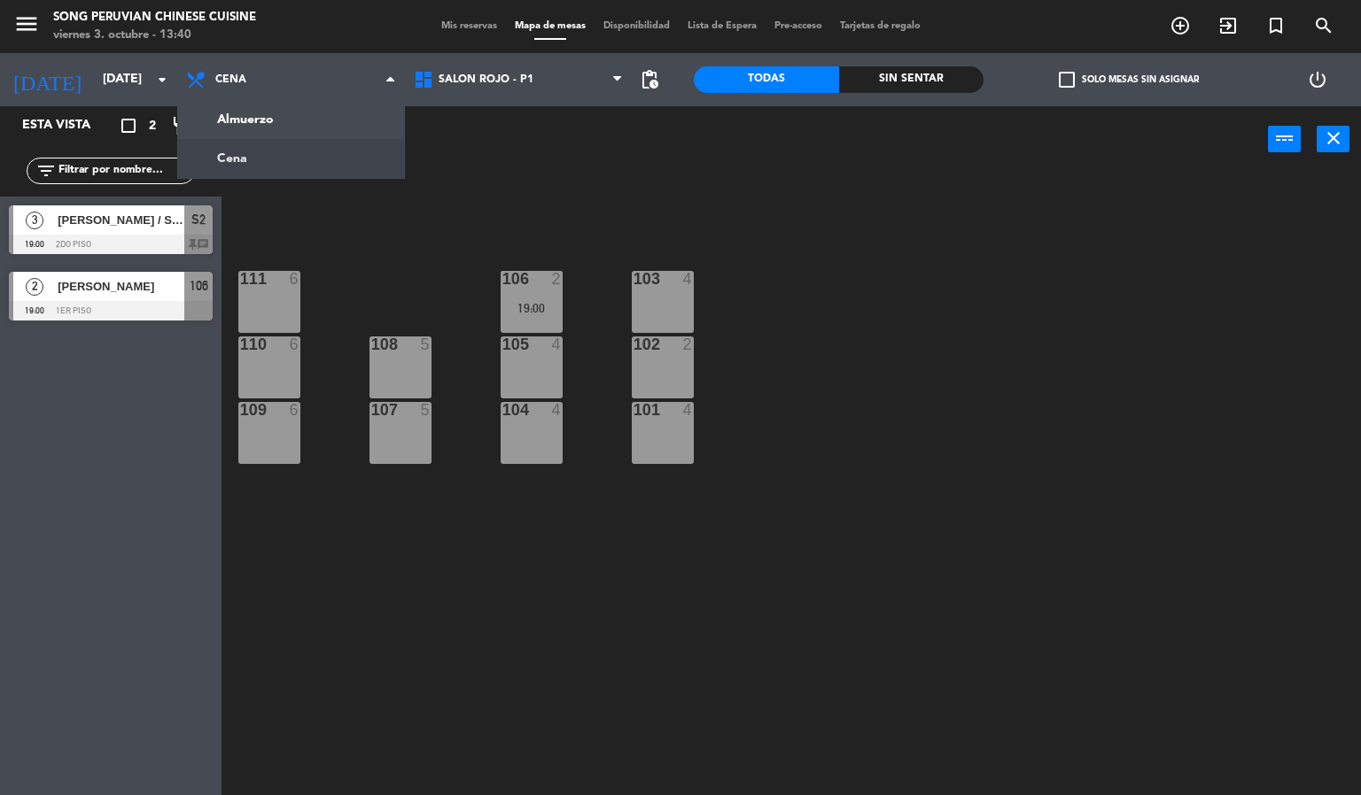
click at [867, 330] on div "103 4 106 2 19:00 111 6 102 2 105 4 108 5 110 6 101 4 104 4 107 5 109 6" at bounding box center [798, 485] width 1126 height 623
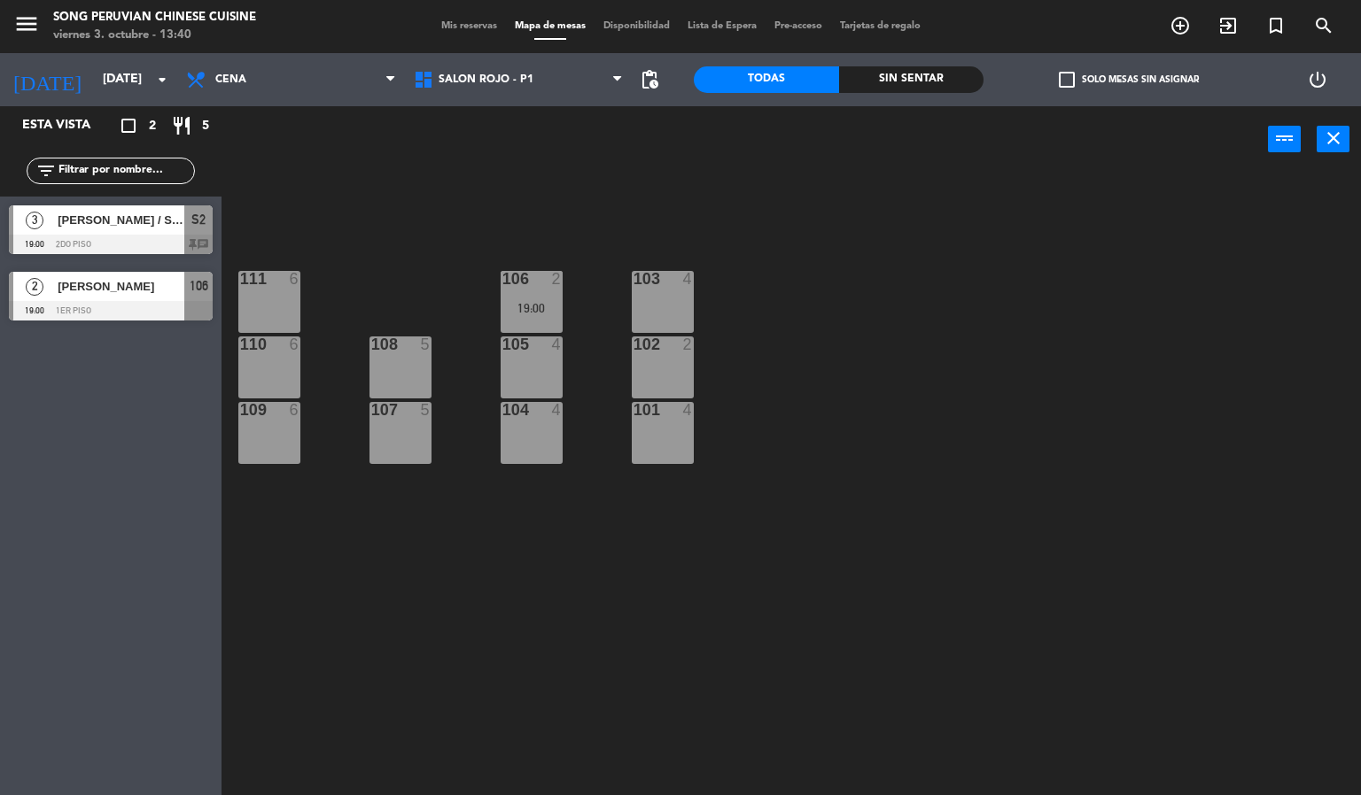
click at [182, 239] on div at bounding box center [111, 244] width 204 height 19
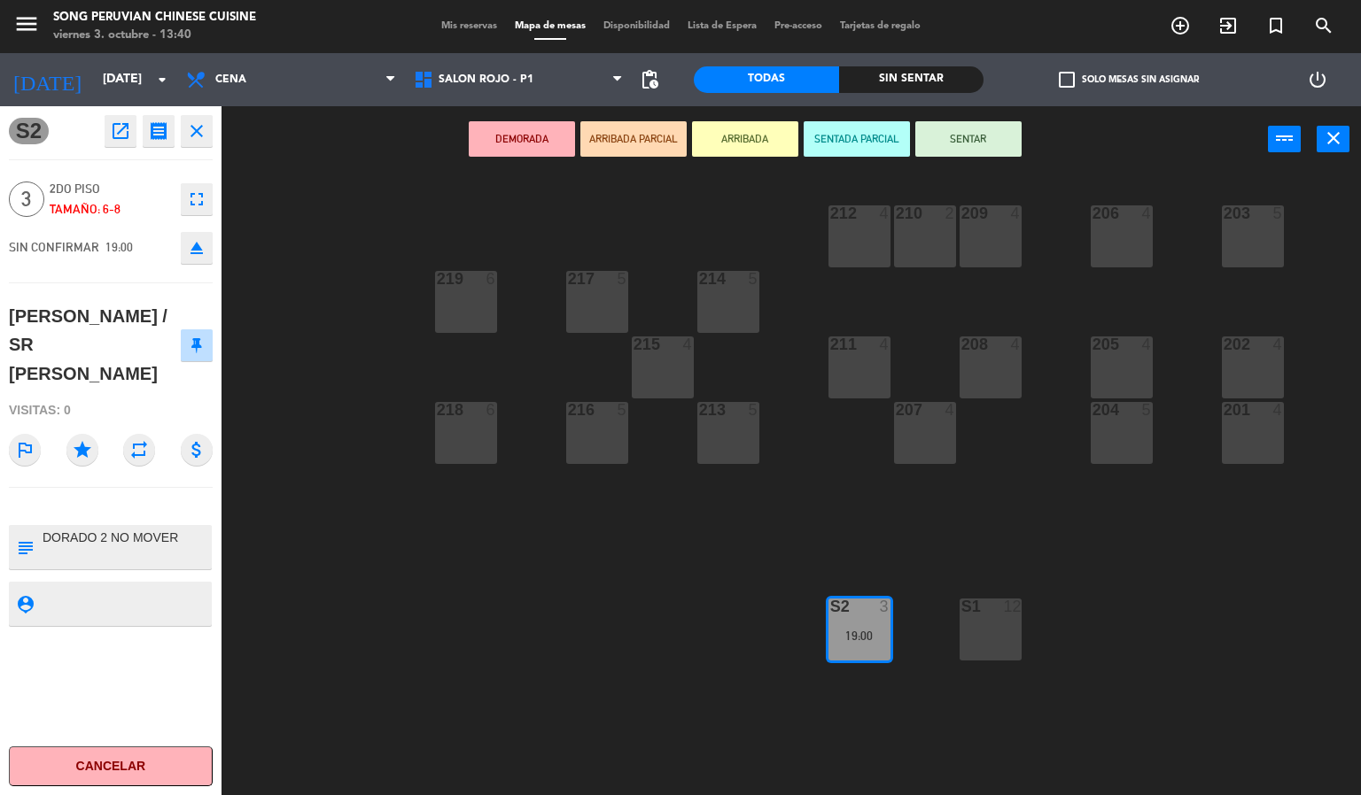
click at [587, 611] on div "203 5 206 4 210 2 212 4 209 4 214 5 217 5 219 6 202 4 205 4 208 4 211 4 215 4 2…" at bounding box center [798, 485] width 1126 height 623
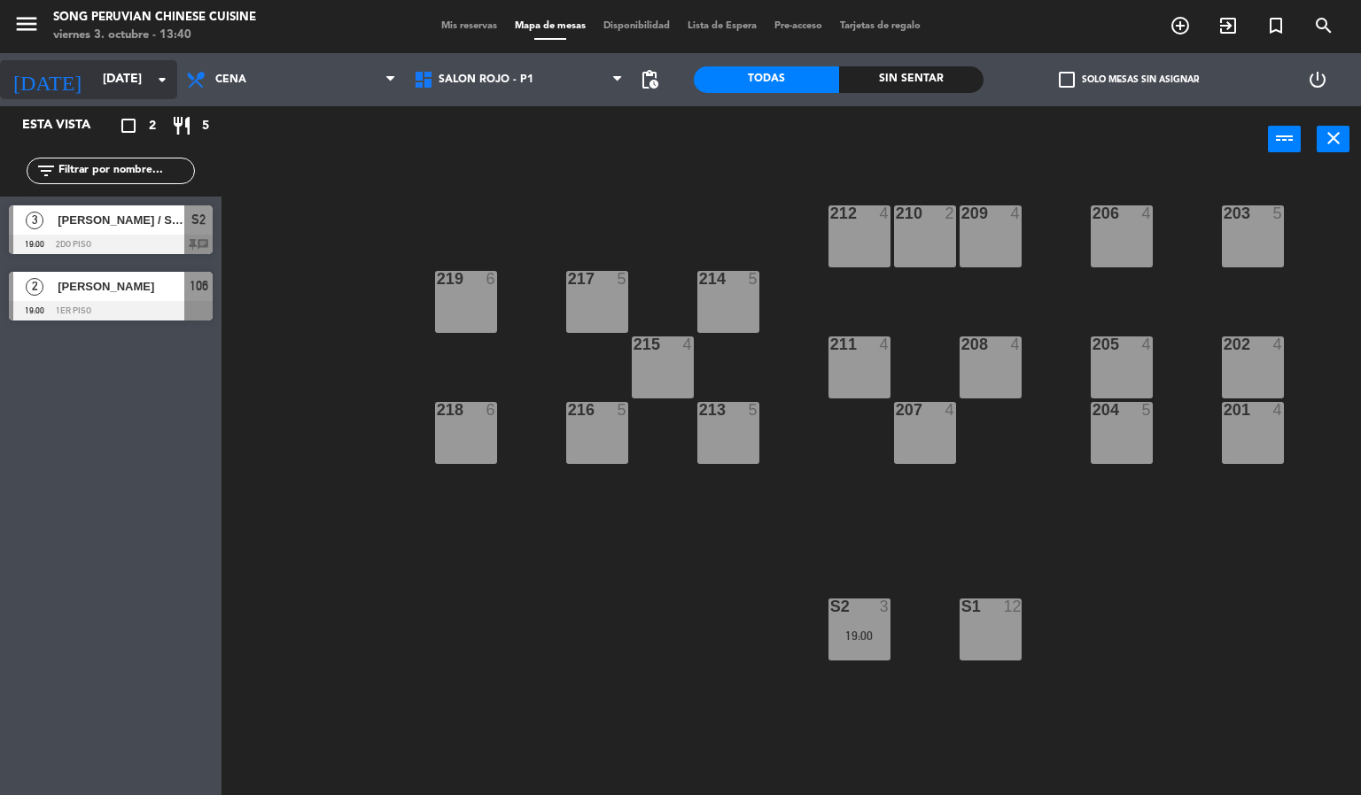
click at [147, 78] on input "[DATE]" at bounding box center [178, 80] width 168 height 32
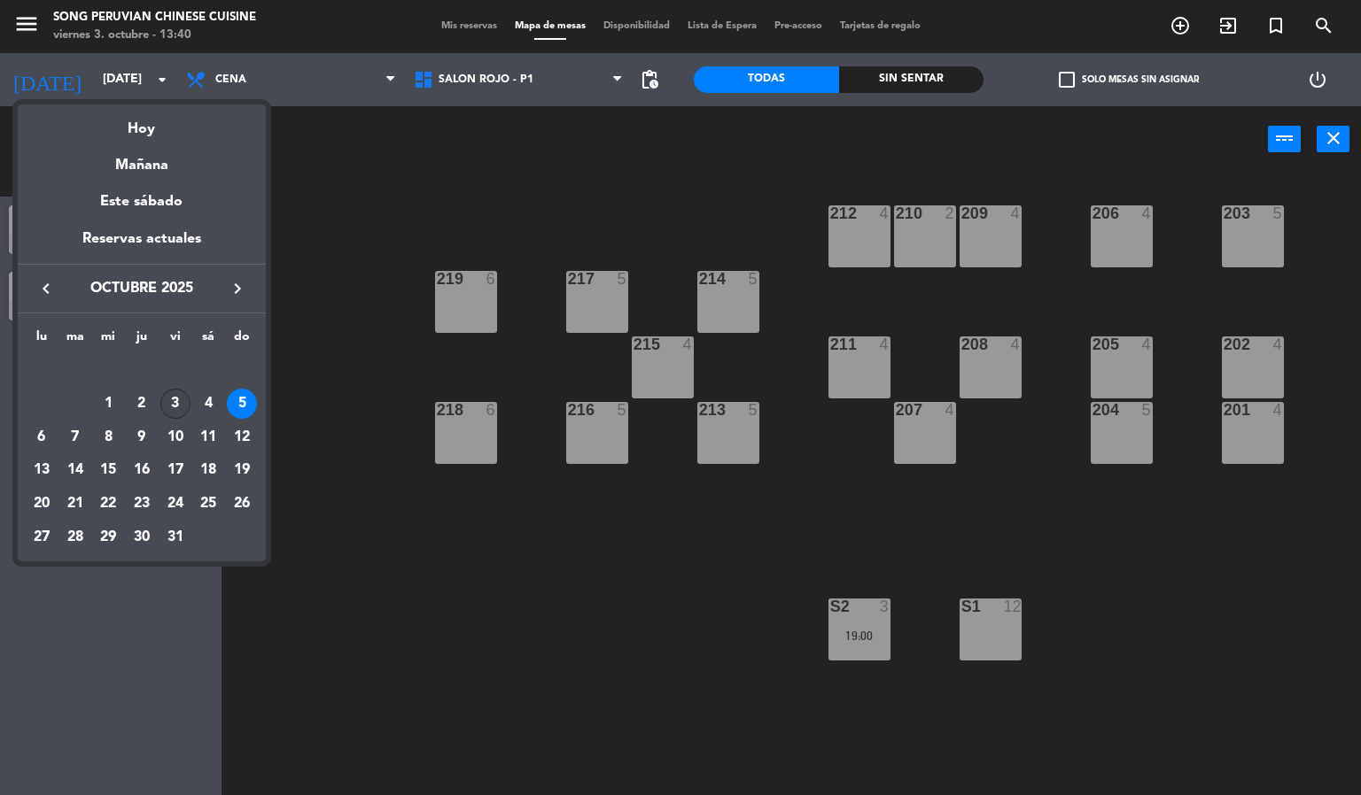
click at [174, 404] on div "3" at bounding box center [175, 404] width 30 height 30
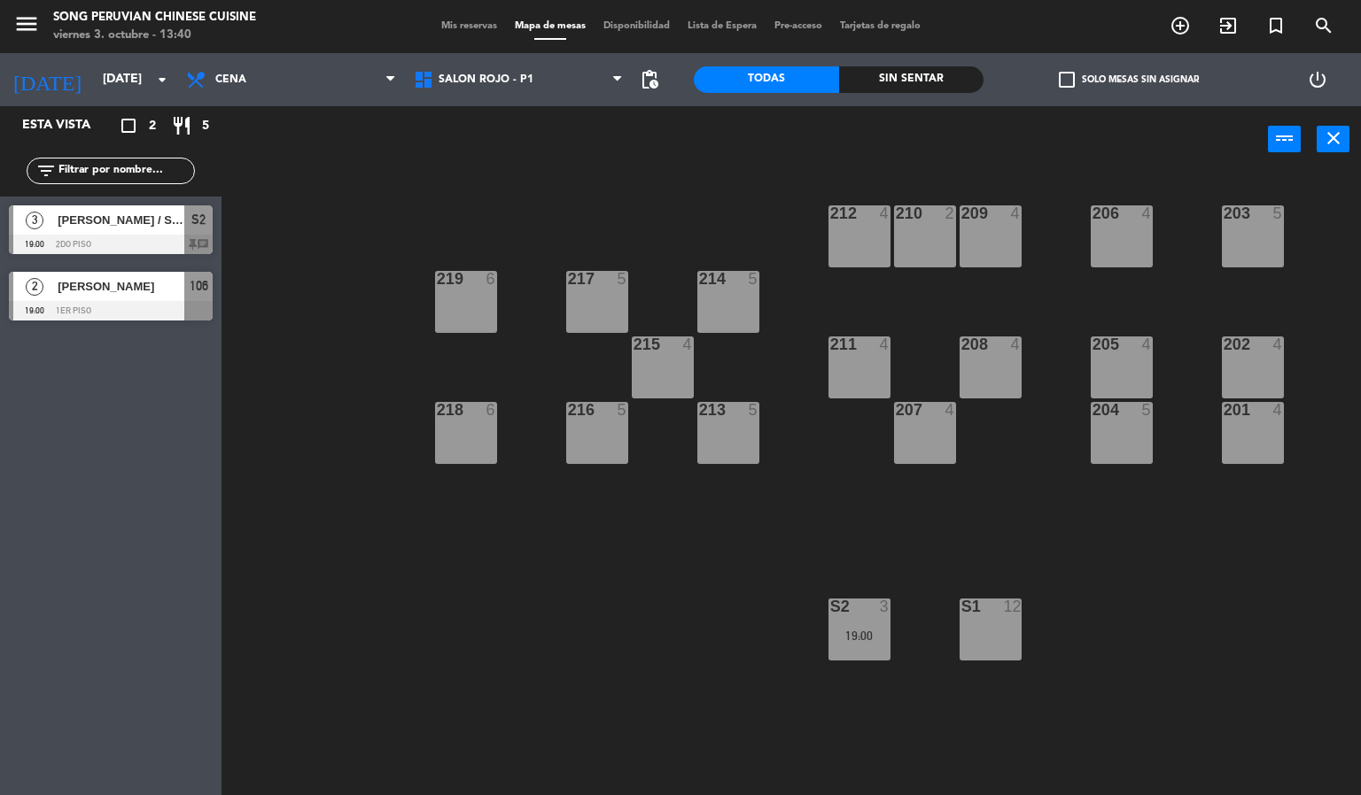
type input "[DATE]"
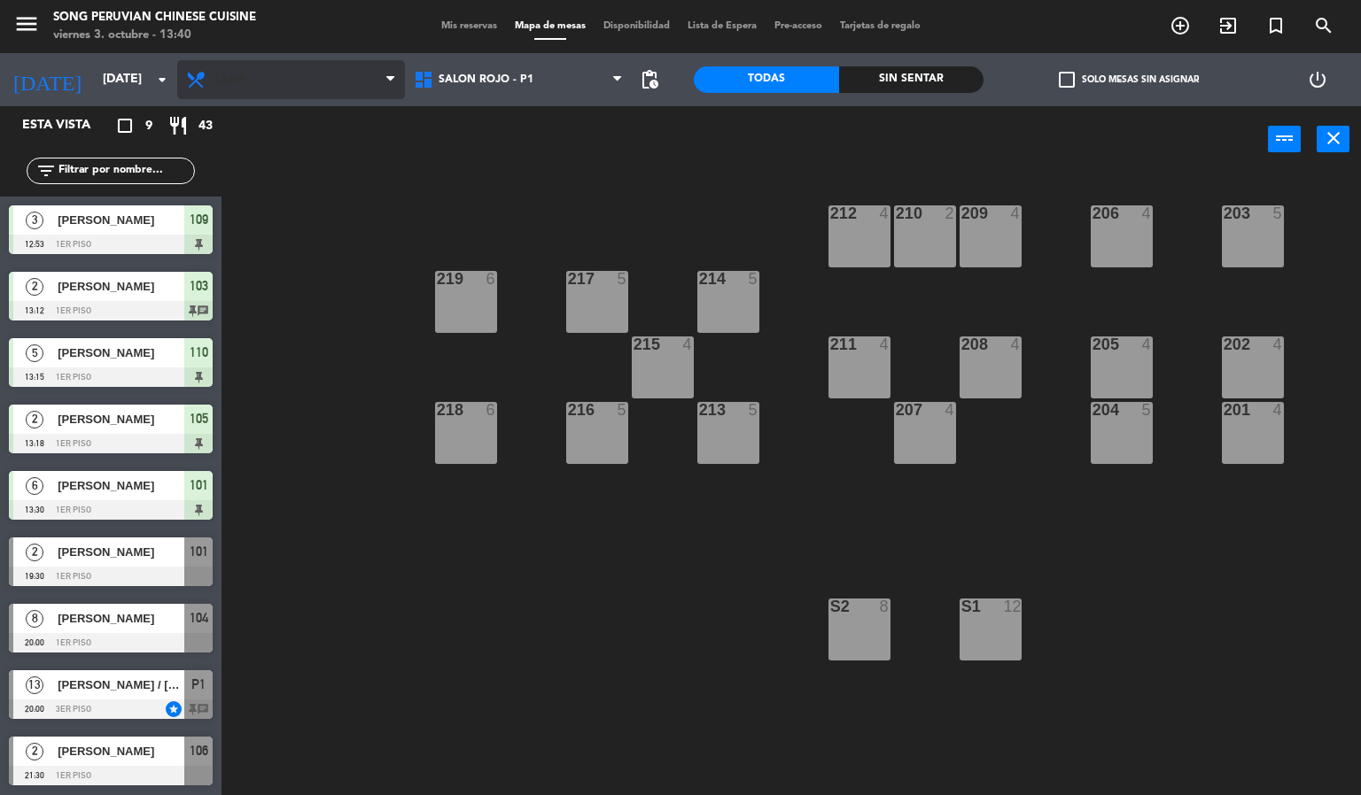
click at [285, 90] on span "Cena" at bounding box center [291, 79] width 228 height 39
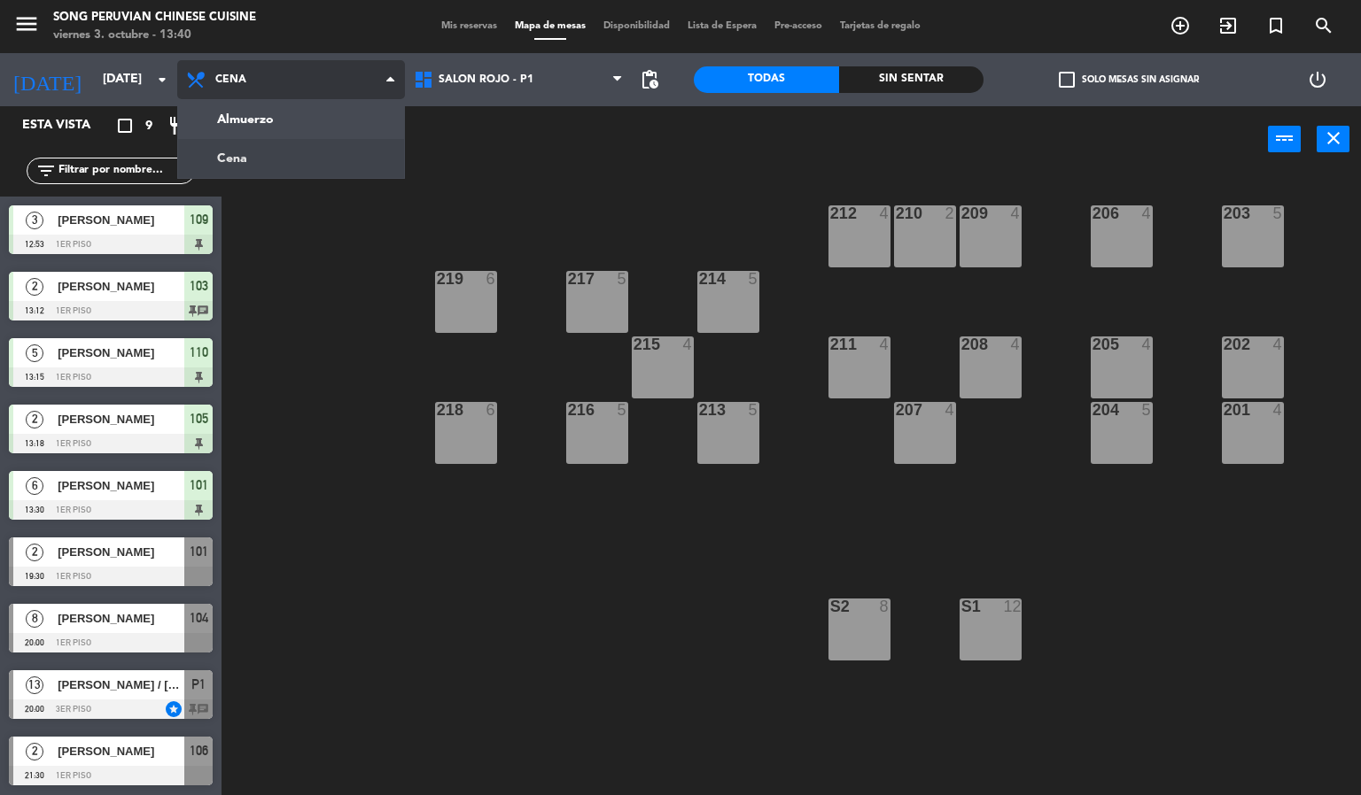
click at [300, 123] on ng-component "menu Song Peruvian Chinese Cuisine [DATE] 3. octubre - 13:40 Mis reservas Mapa …" at bounding box center [680, 398] width 1361 height 796
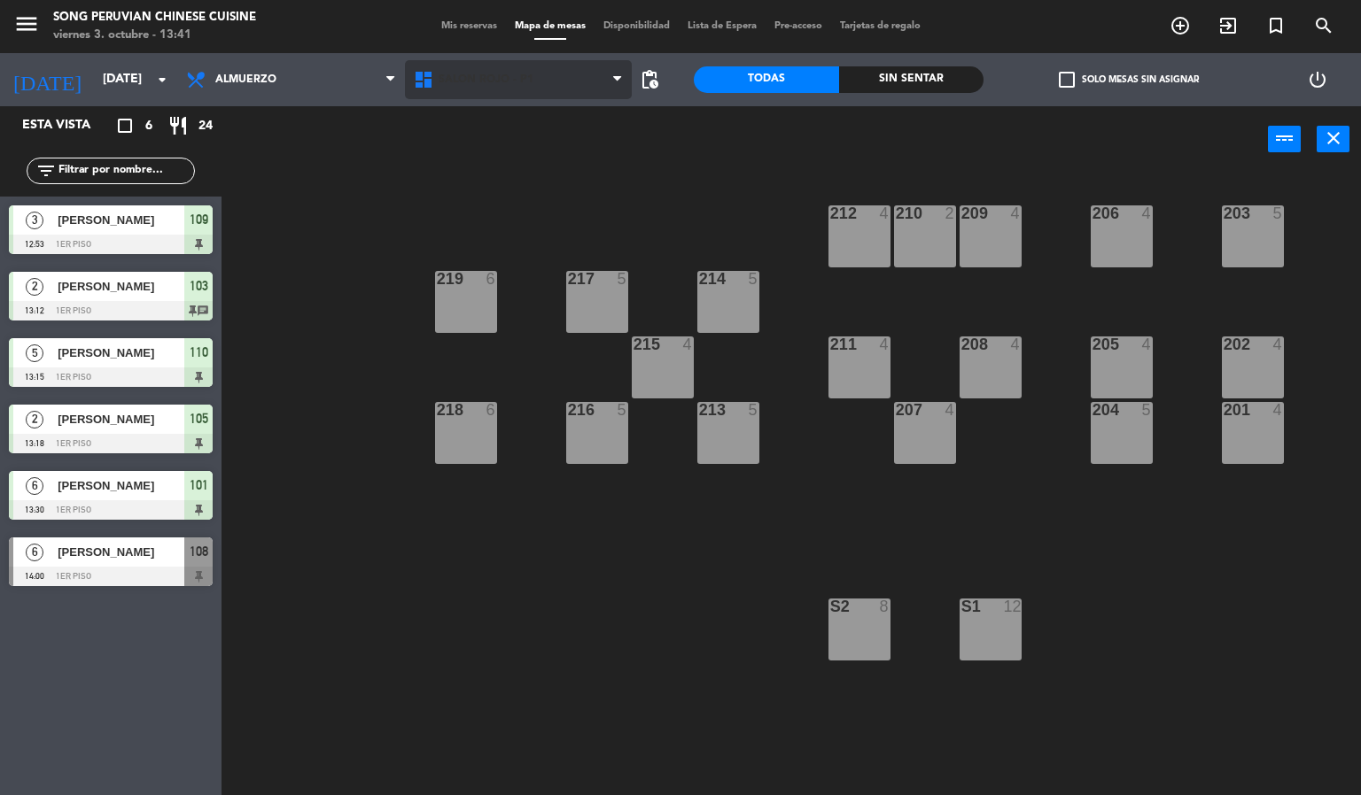
click at [579, 93] on span "SALON ROJO - P1" at bounding box center [519, 79] width 228 height 39
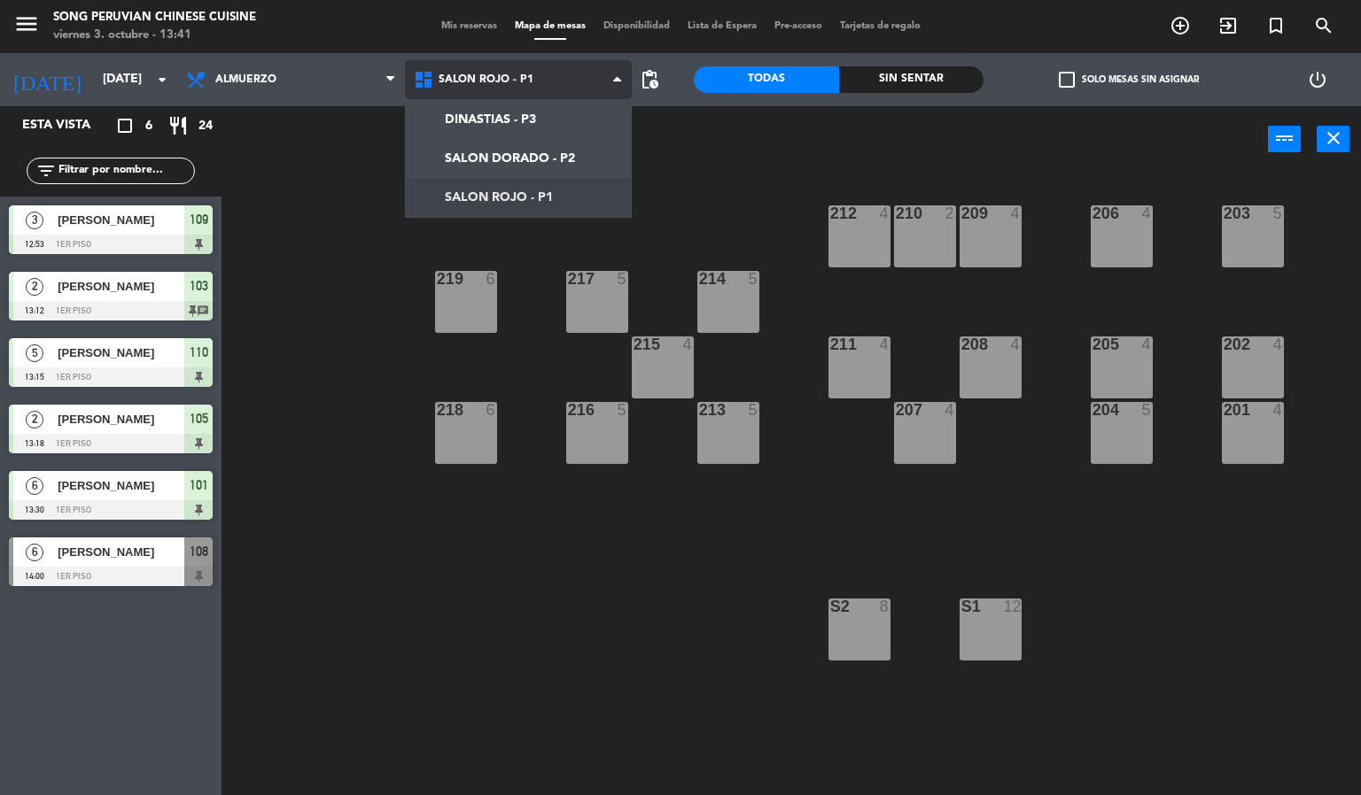
click at [545, 158] on ng-component "menu Song Peruvian Chinese Cuisine [DATE] 3. octubre - 13:41 Mis reservas Mapa …" at bounding box center [680, 398] width 1361 height 796
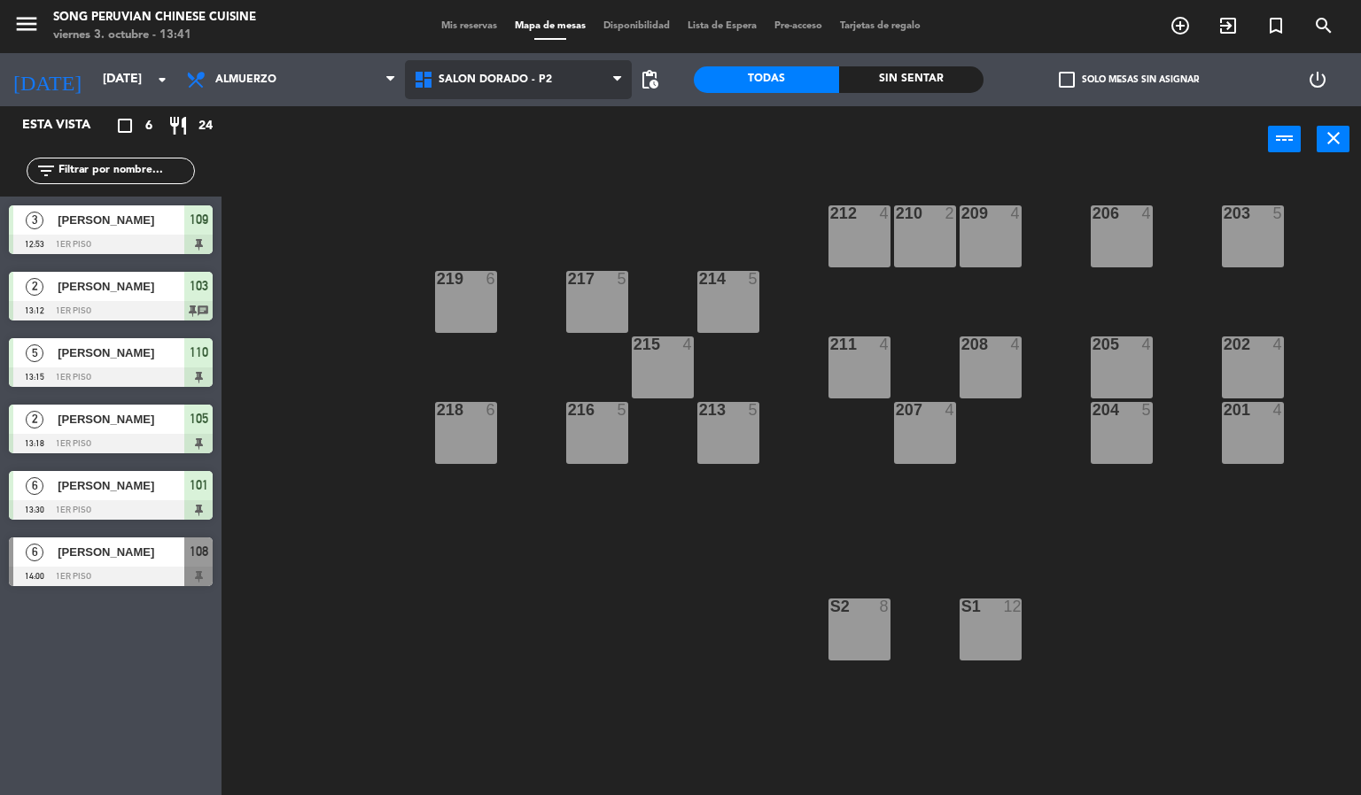
click at [598, 91] on span "SALON DORADO - P2" at bounding box center [519, 79] width 228 height 39
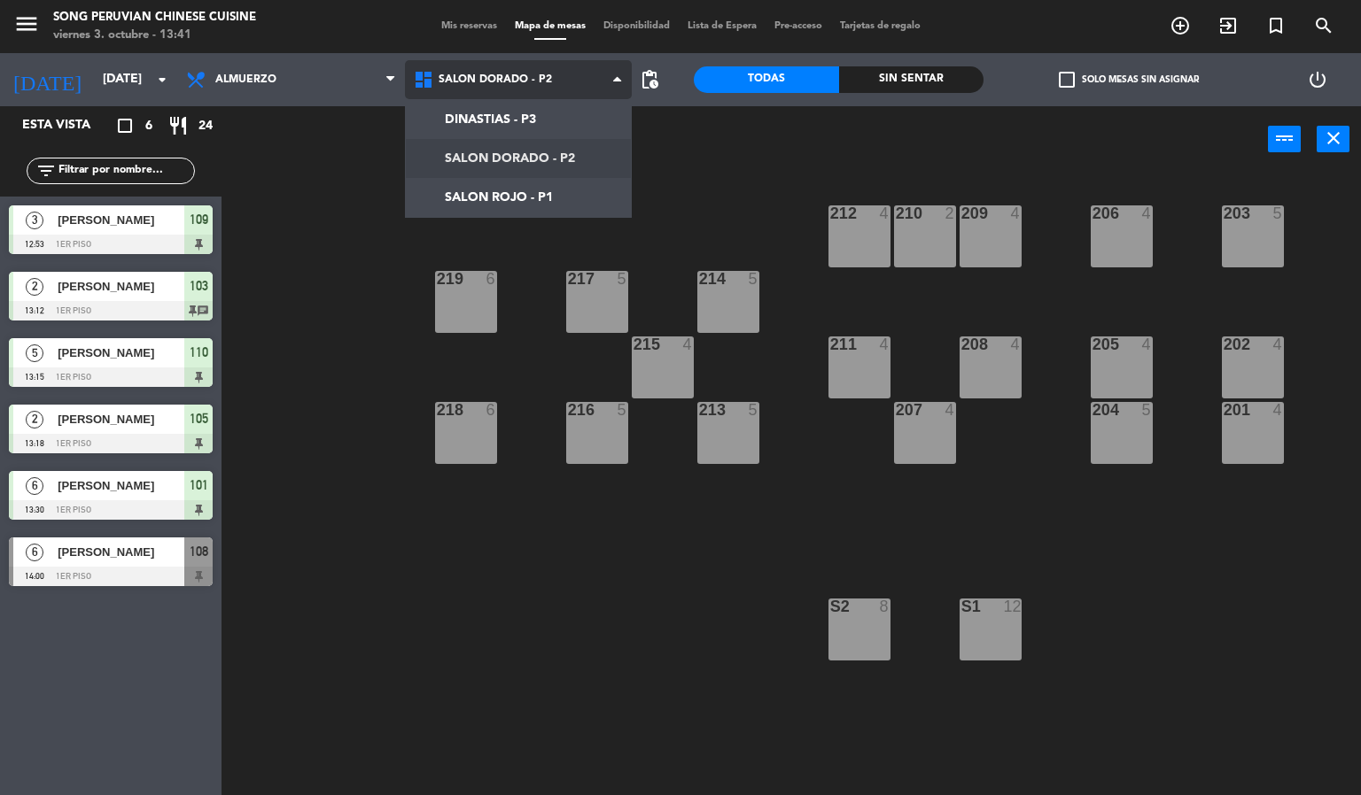
click at [588, 192] on ng-component "menu Song Peruvian Chinese Cuisine [DATE] 3. octubre - 13:41 Mis reservas Mapa …" at bounding box center [680, 398] width 1361 height 796
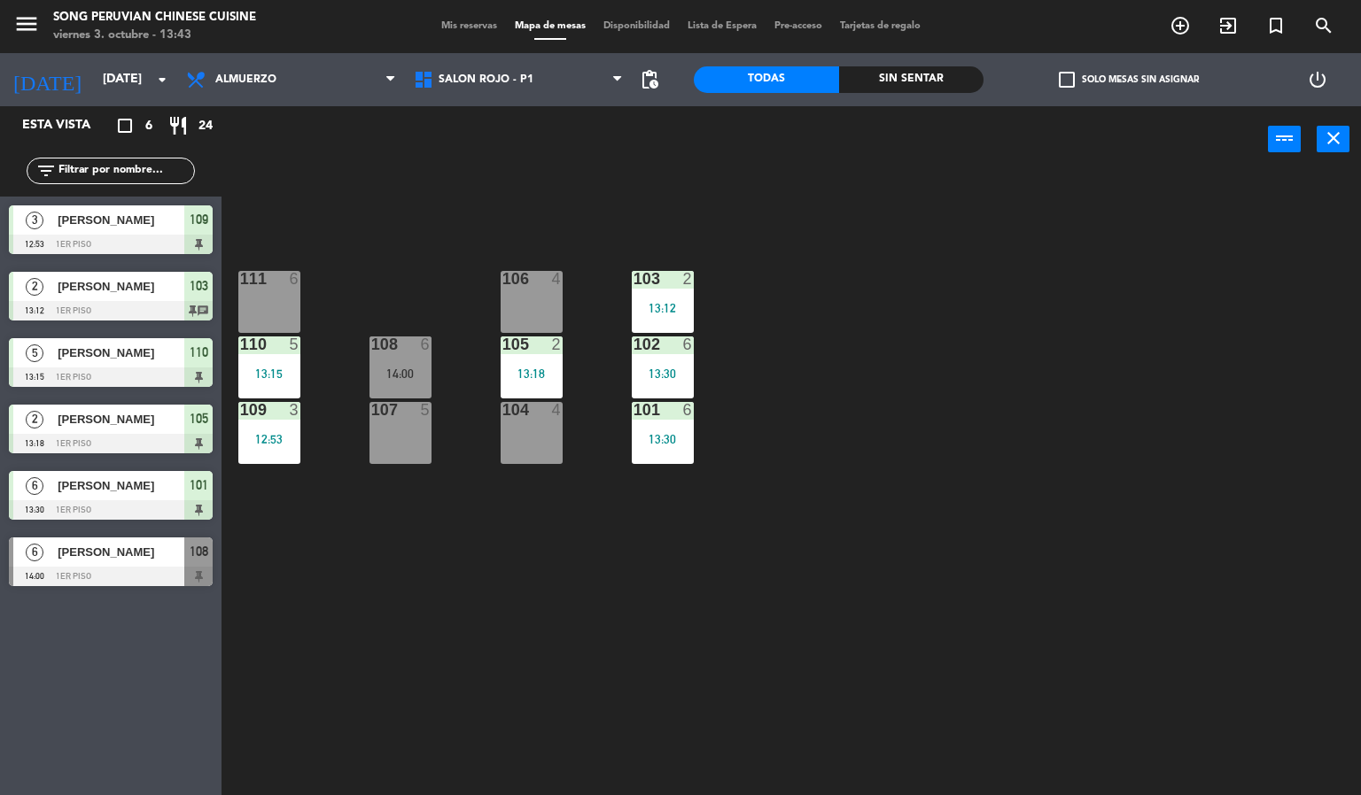
click at [51, 221] on div "3" at bounding box center [34, 219] width 43 height 29
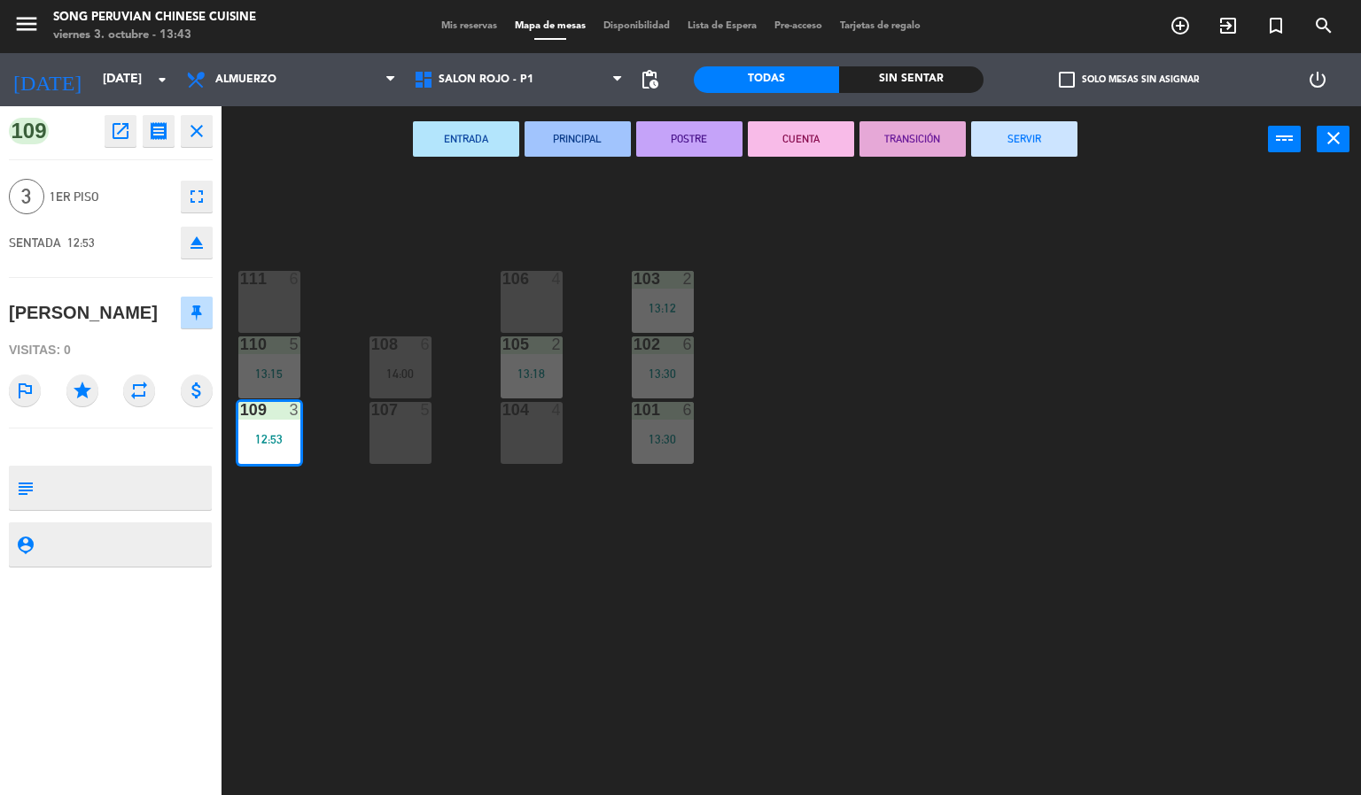
click at [306, 200] on div "103 2 13:12 106 4 111 6 102 6 13:30 105 2 13:18 108 6 14:00 110 5 13:15 101 6 1…" at bounding box center [798, 485] width 1126 height 623
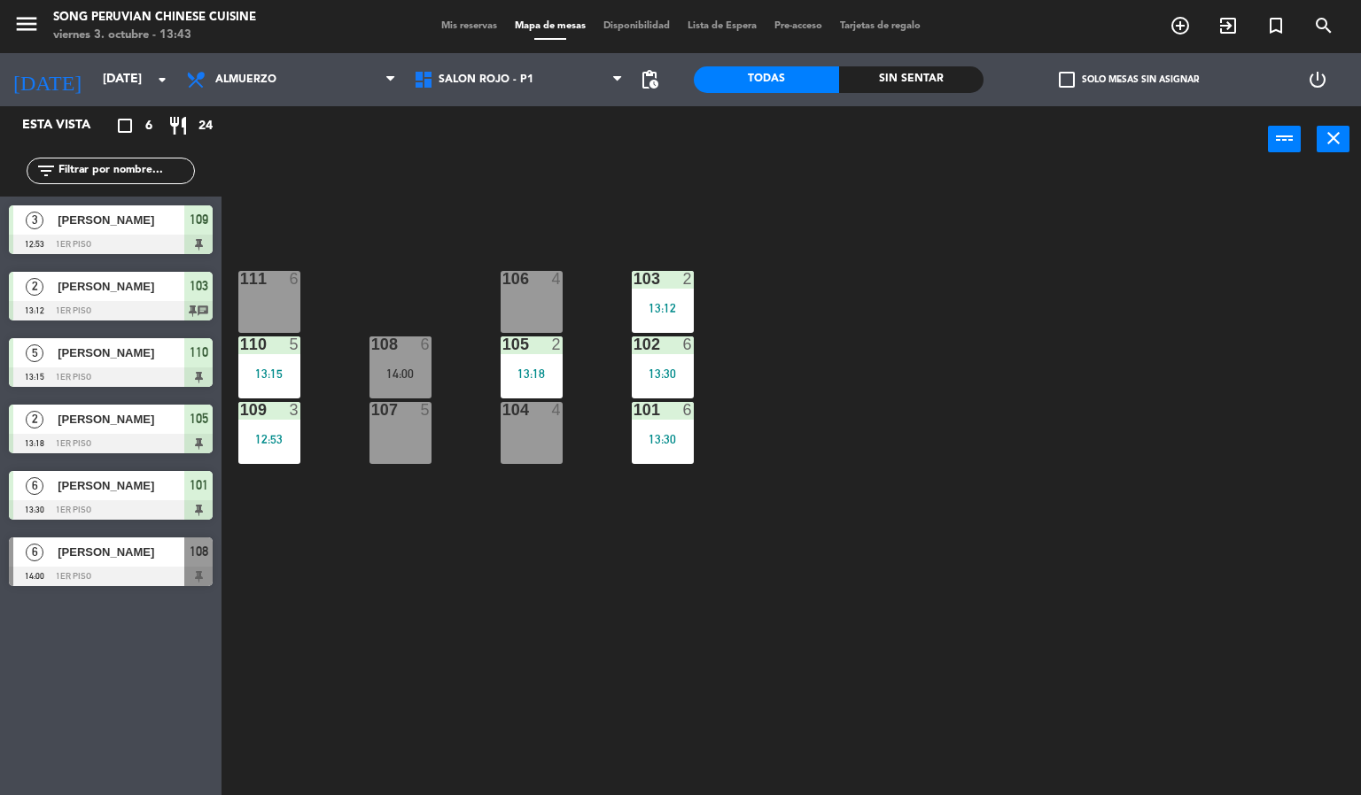
click at [90, 277] on span "[PERSON_NAME]" at bounding box center [121, 286] width 127 height 19
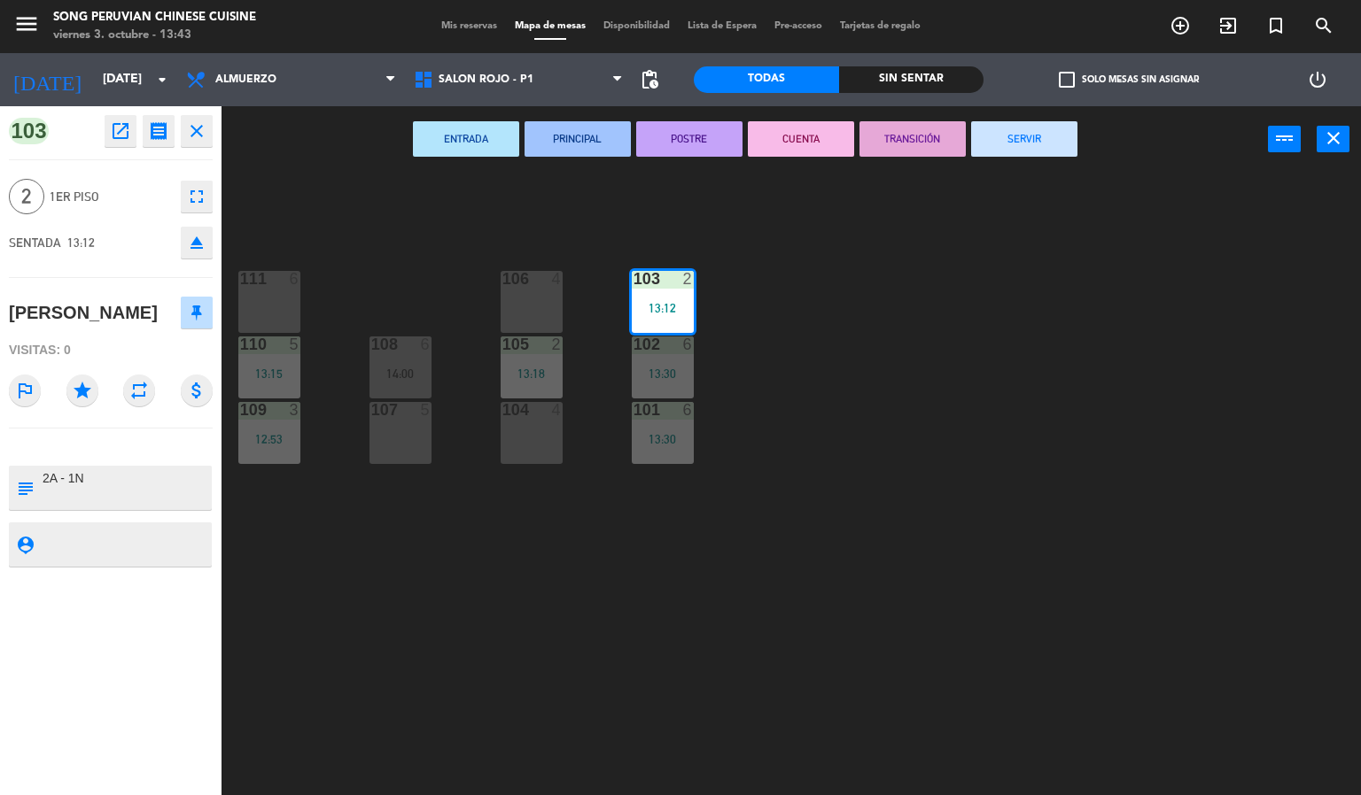
click at [259, 226] on div "103 2 13:12 106 4 111 6 102 6 13:30 105 2 13:18 108 6 14:00 110 5 13:15 101 6 1…" at bounding box center [798, 485] width 1126 height 623
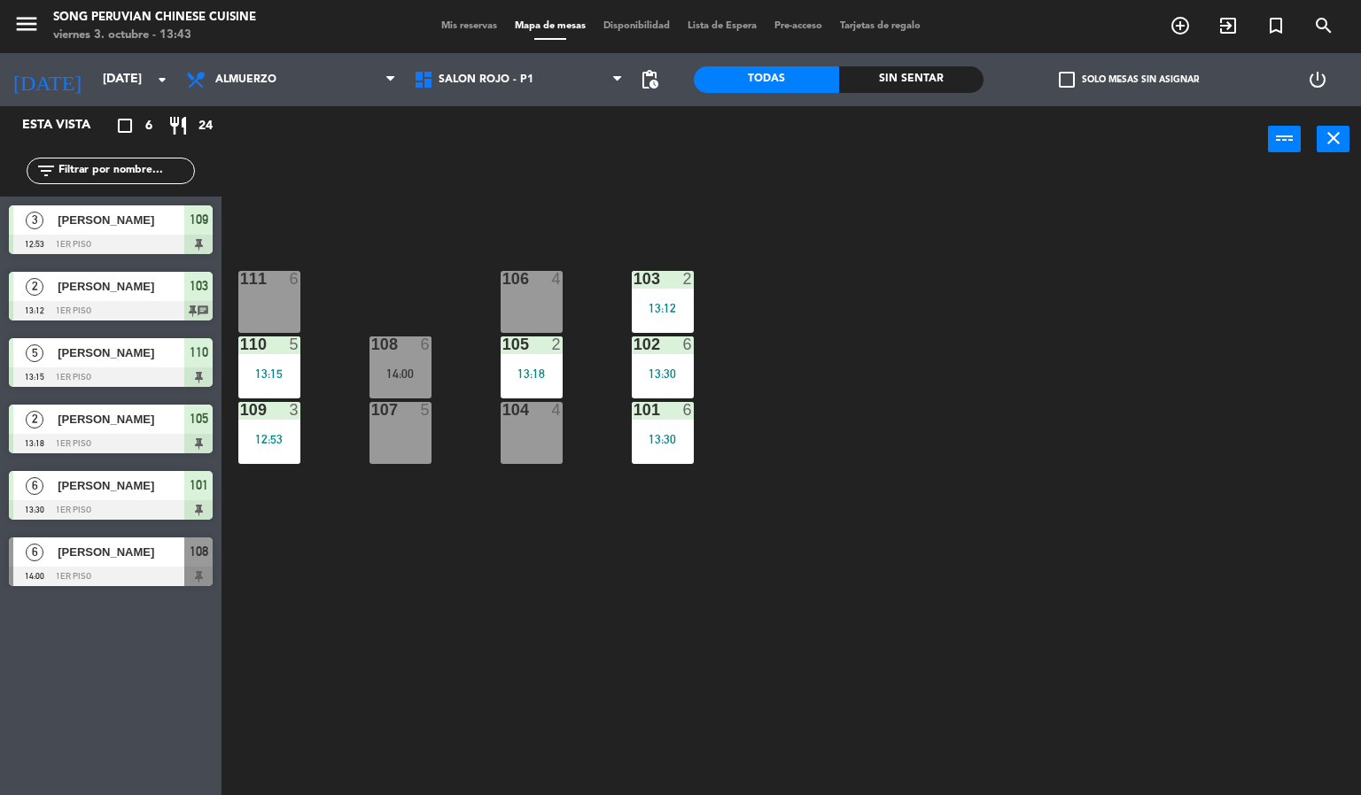
click at [77, 354] on span "[PERSON_NAME]" at bounding box center [121, 353] width 127 height 19
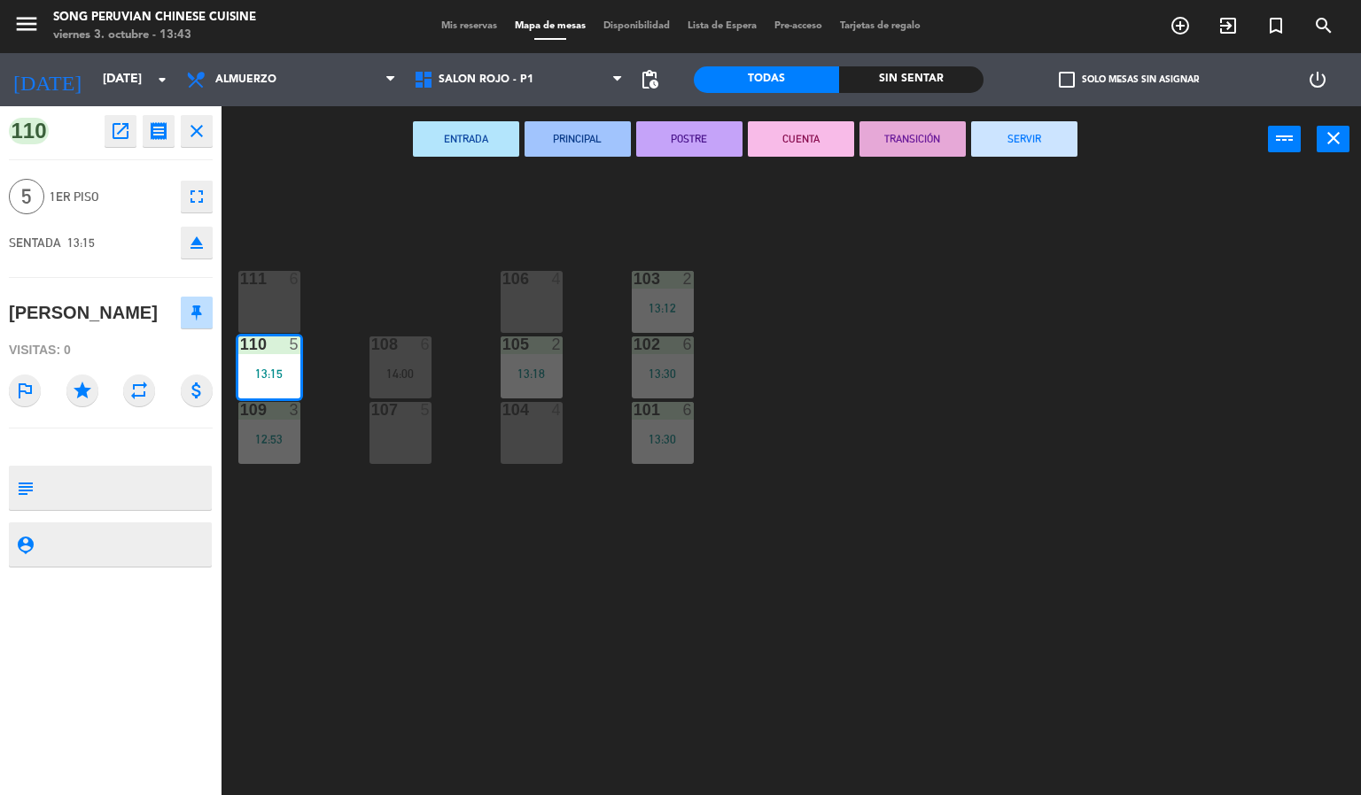
click at [268, 277] on div at bounding box center [268, 279] width 29 height 16
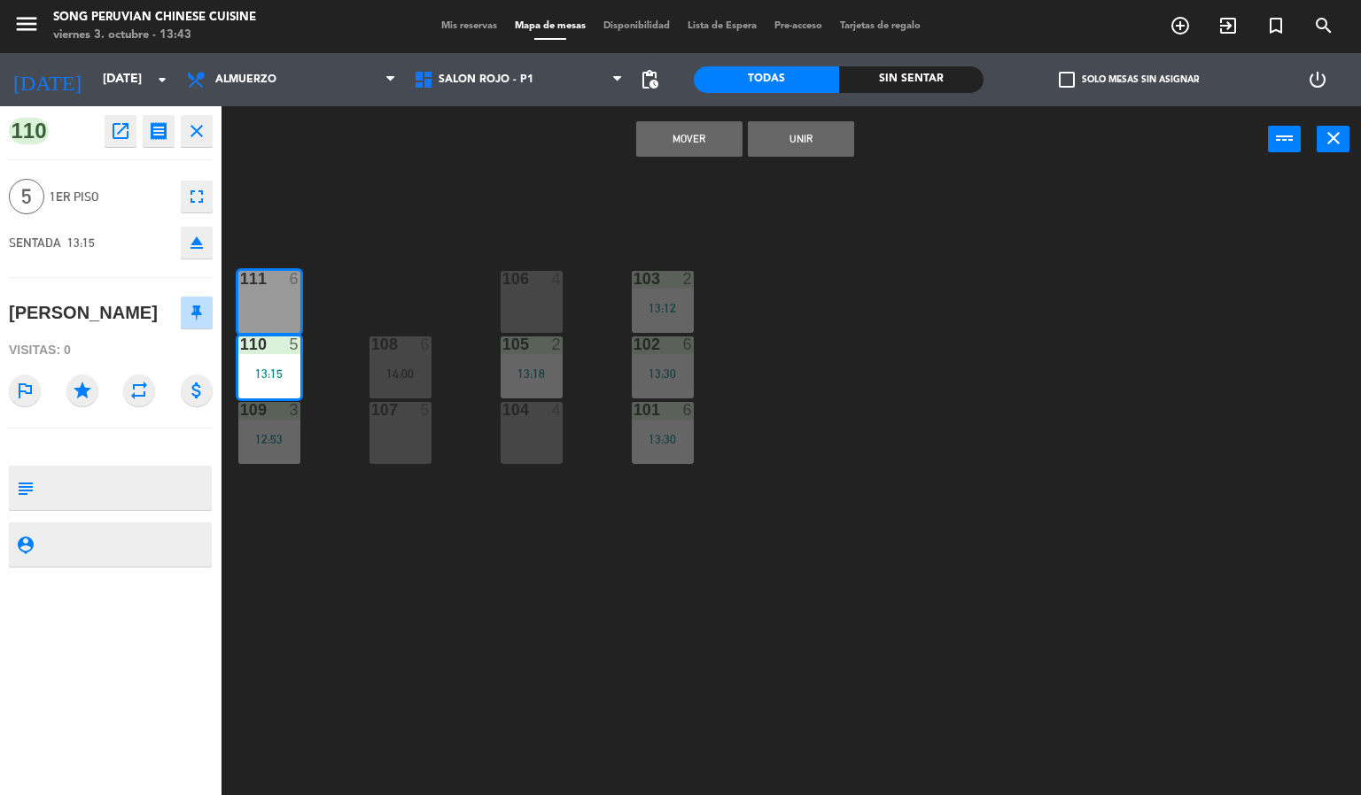
click at [306, 593] on div "103 2 13:12 106 4 111 6 102 6 13:30 105 2 13:18 108 6 14:00 110 5 13:15 101 6 1…" at bounding box center [798, 485] width 1126 height 623
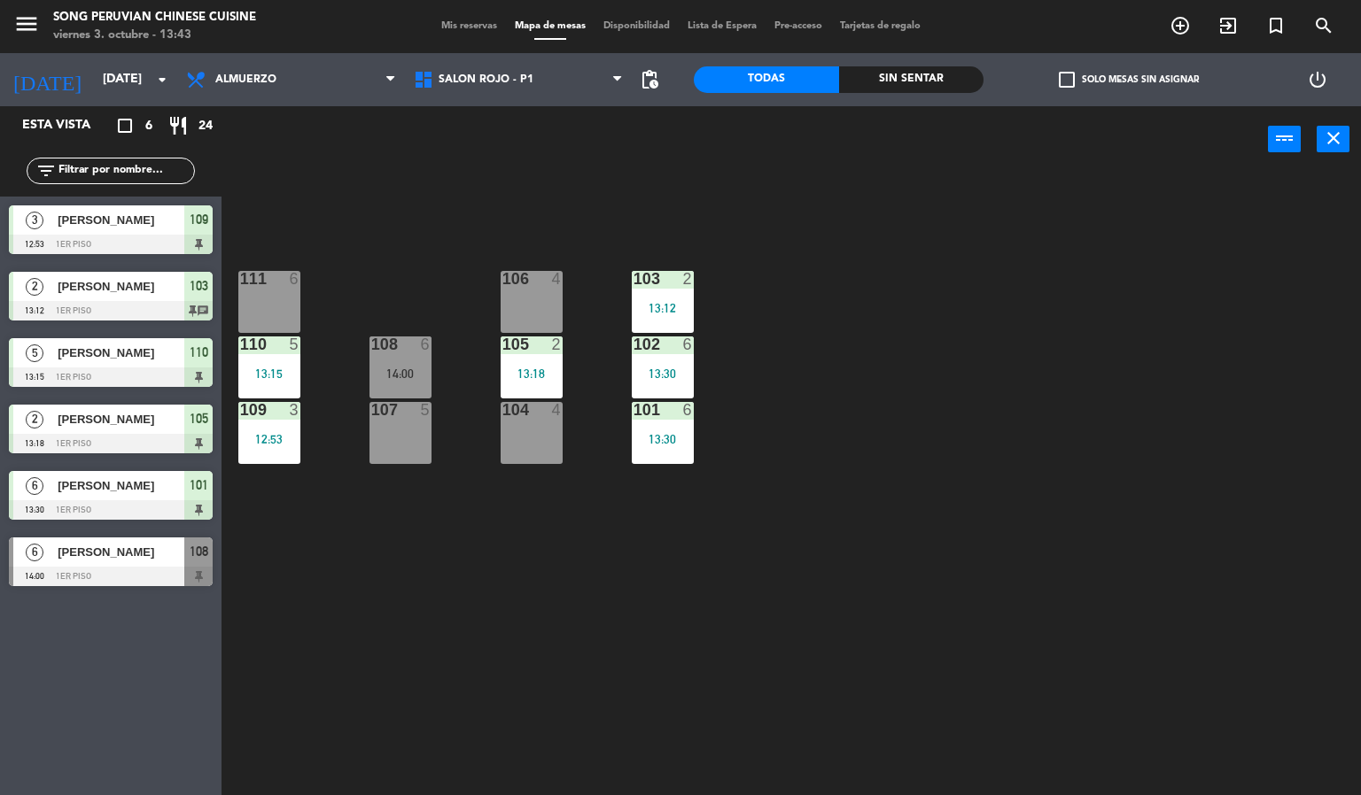
click at [78, 421] on span "[PERSON_NAME]" at bounding box center [121, 419] width 127 height 19
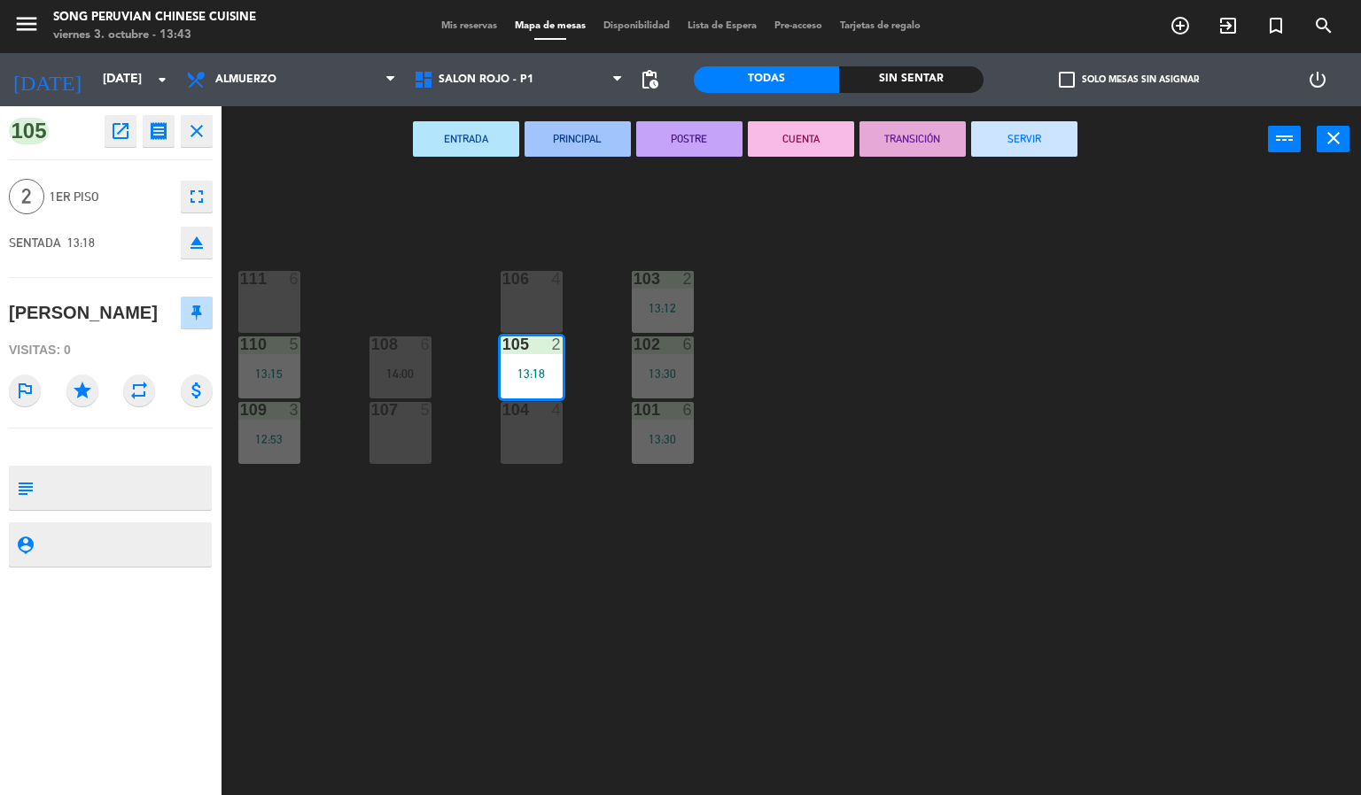
click at [271, 247] on div "103 2 13:12 106 4 111 6 102 6 13:30 105 2 13:18 108 6 14:00 110 5 13:15 101 6 1…" at bounding box center [798, 485] width 1126 height 623
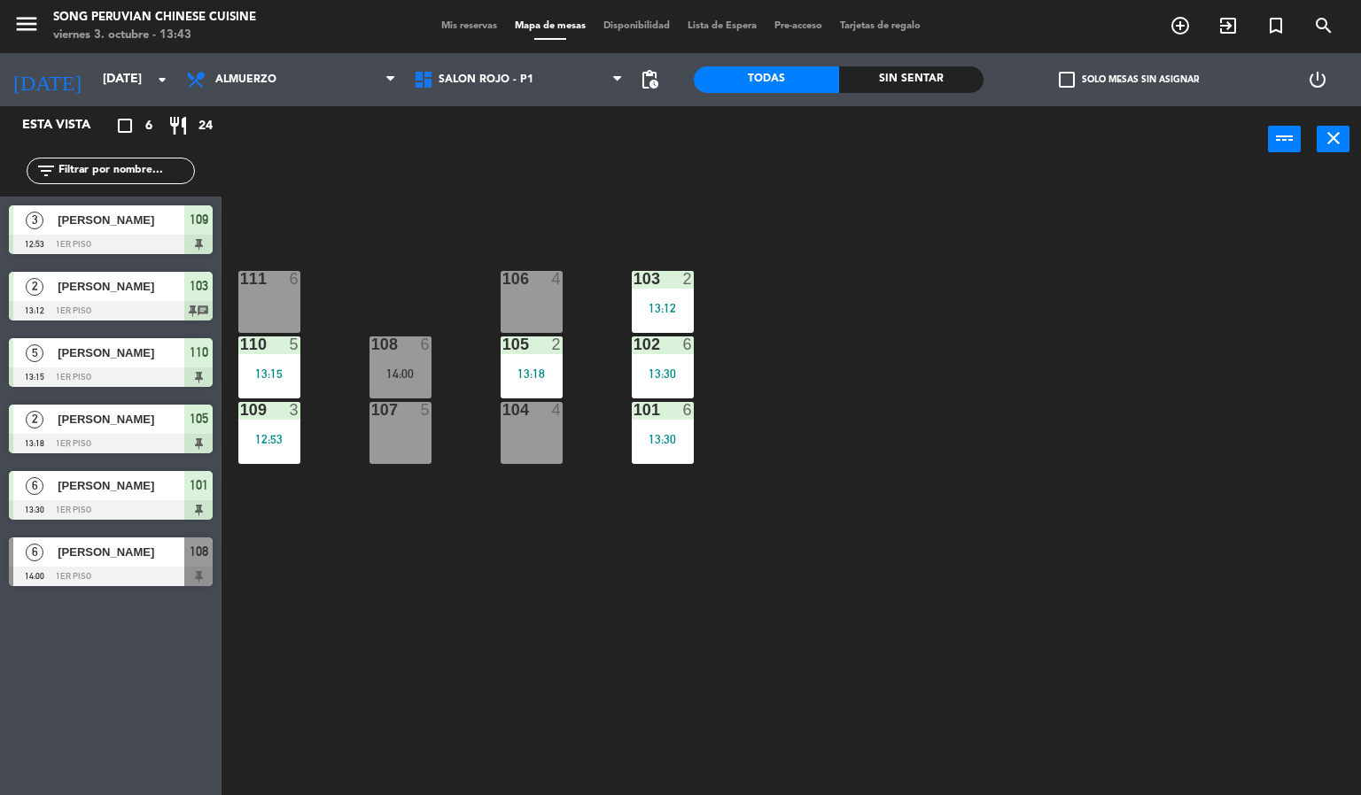
click at [99, 503] on div at bounding box center [111, 509] width 204 height 19
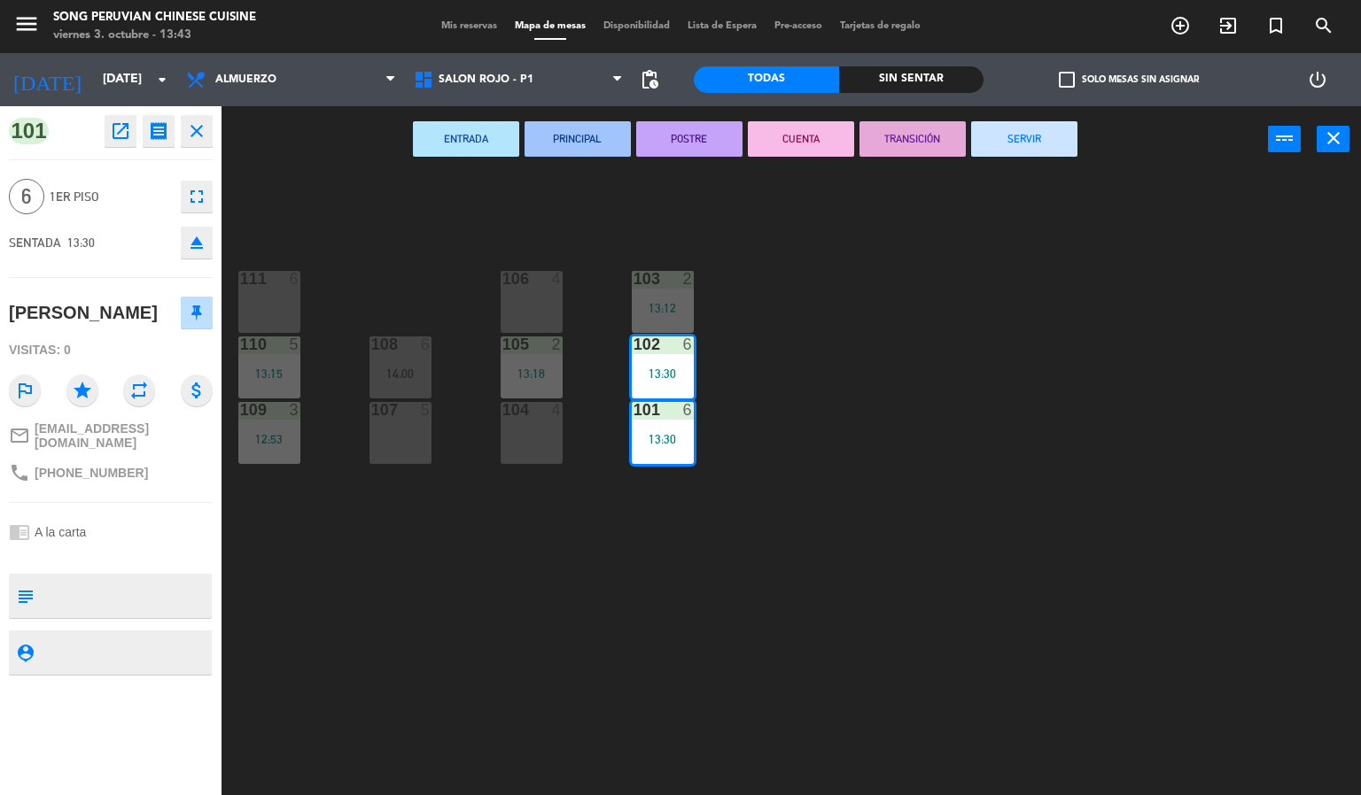
click at [333, 578] on div "103 2 13:12 106 4 111 6 102 6 13:30 105 2 13:18 108 6 14:00 110 5 13:15 101 6 1…" at bounding box center [798, 485] width 1126 height 623
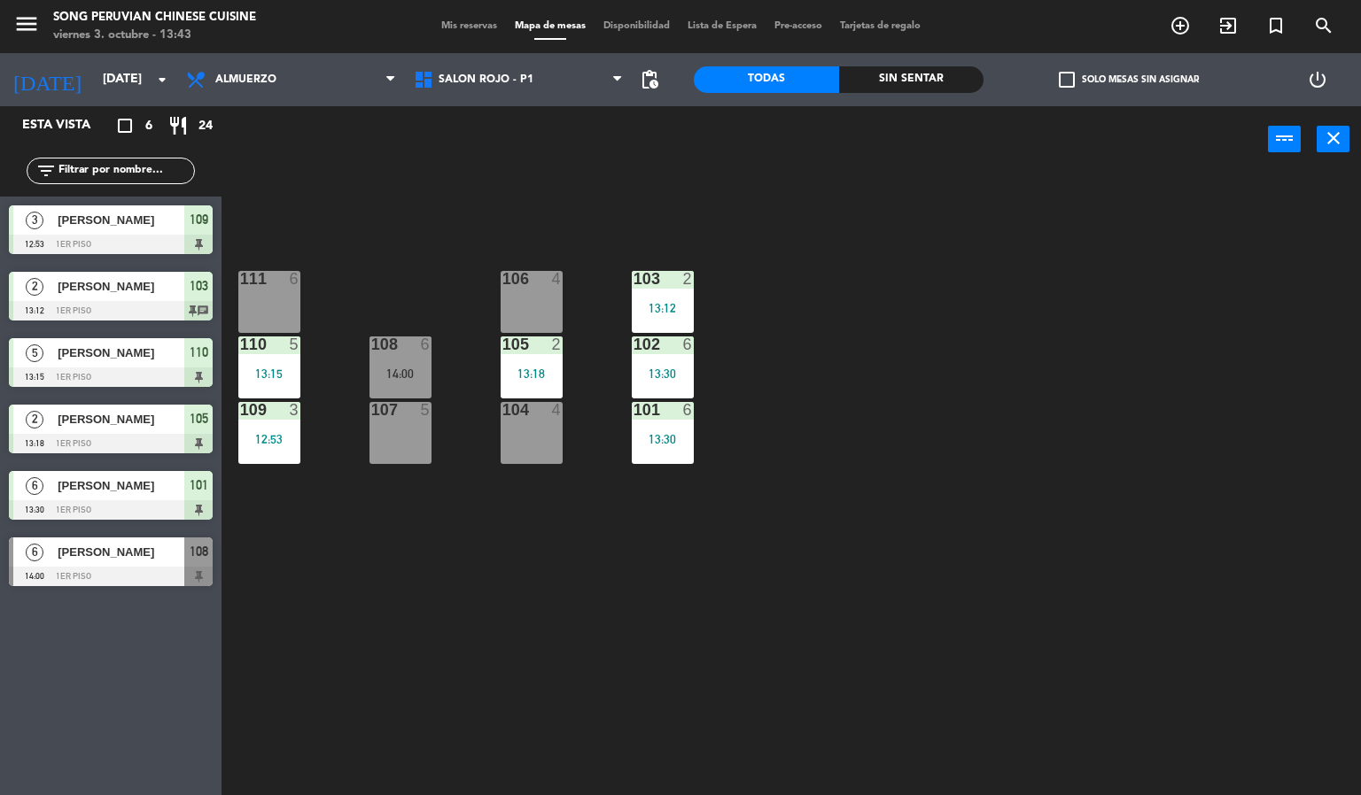
click at [126, 578] on div at bounding box center [111, 576] width 204 height 19
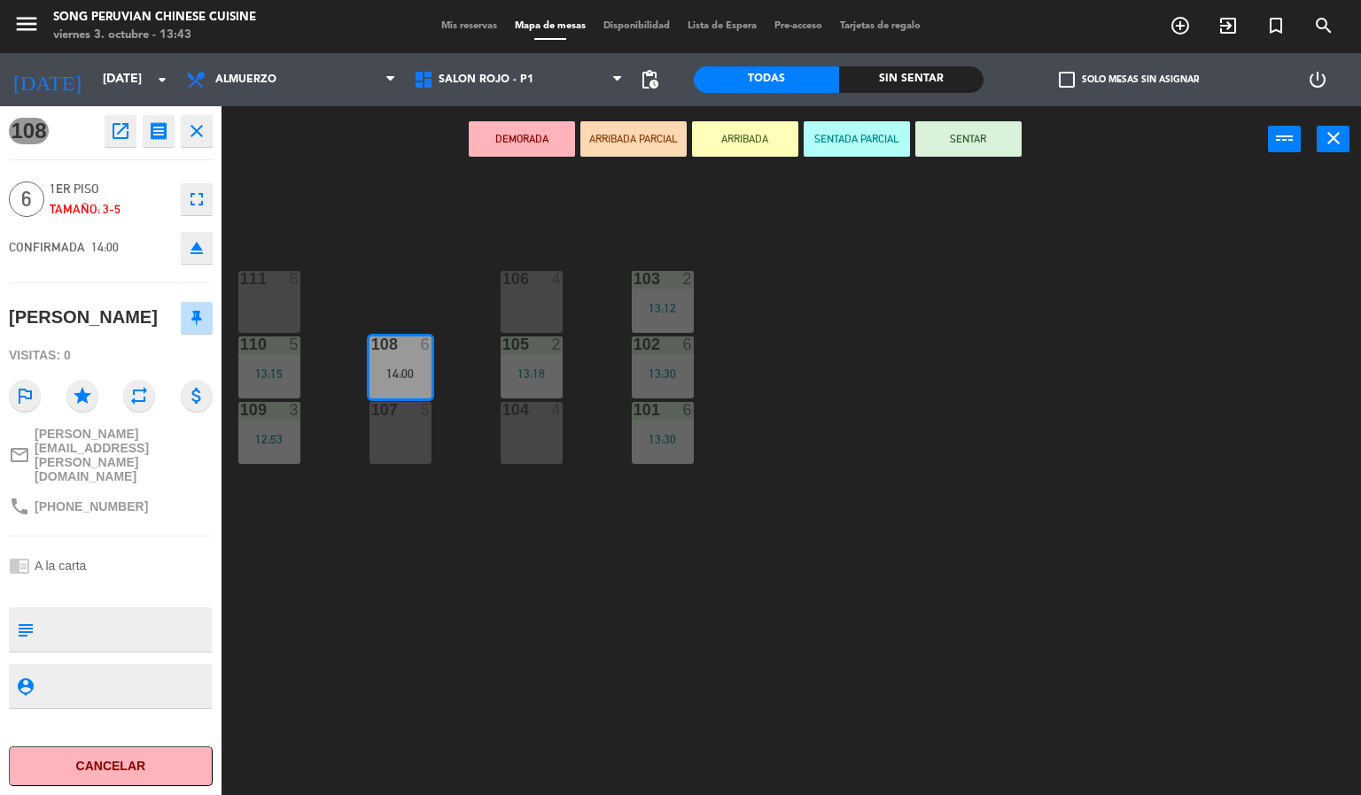
click at [293, 271] on div "6" at bounding box center [295, 279] width 11 height 16
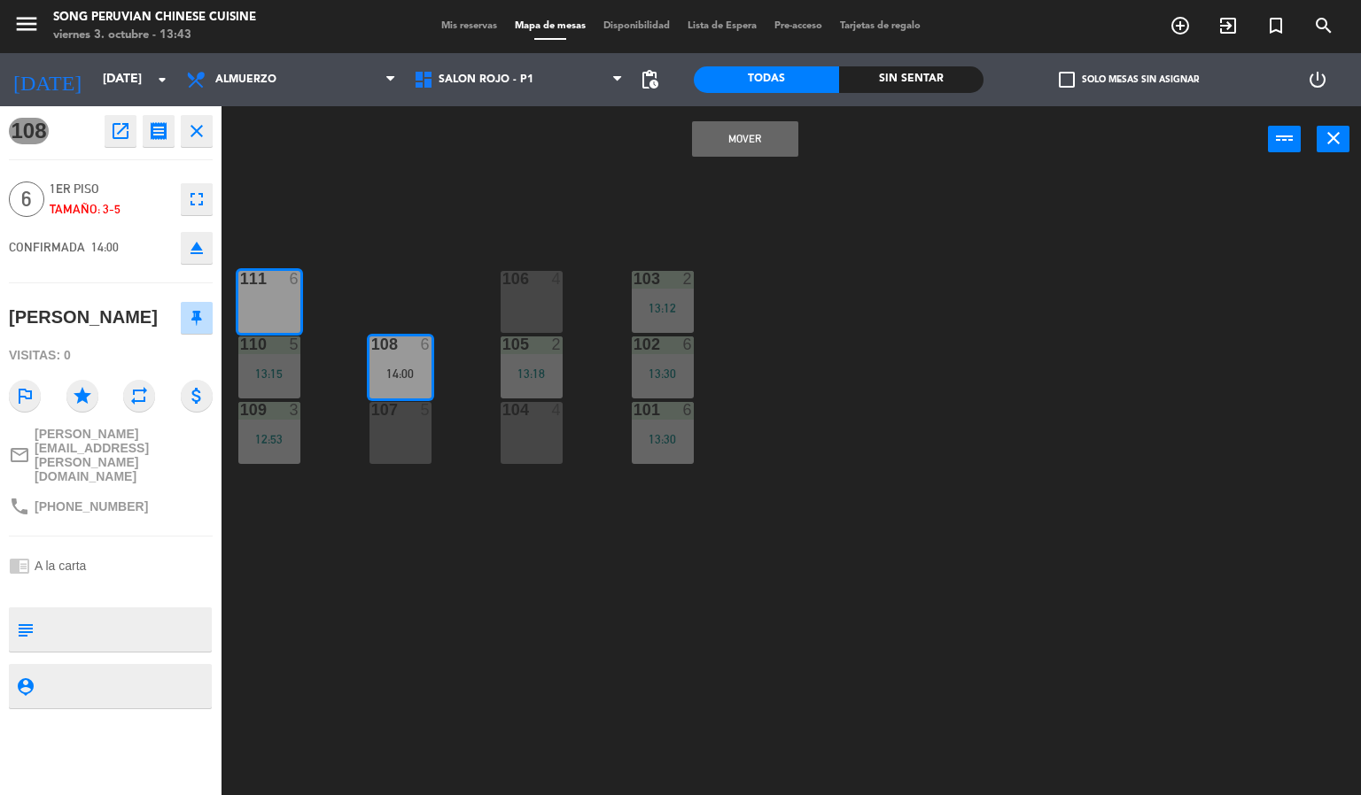
click at [353, 636] on div "103 2 13:12 106 4 111 6 102 6 13:30 105 2 13:18 108 6 14:00 110 5 13:15 101 6 1…" at bounding box center [798, 485] width 1126 height 623
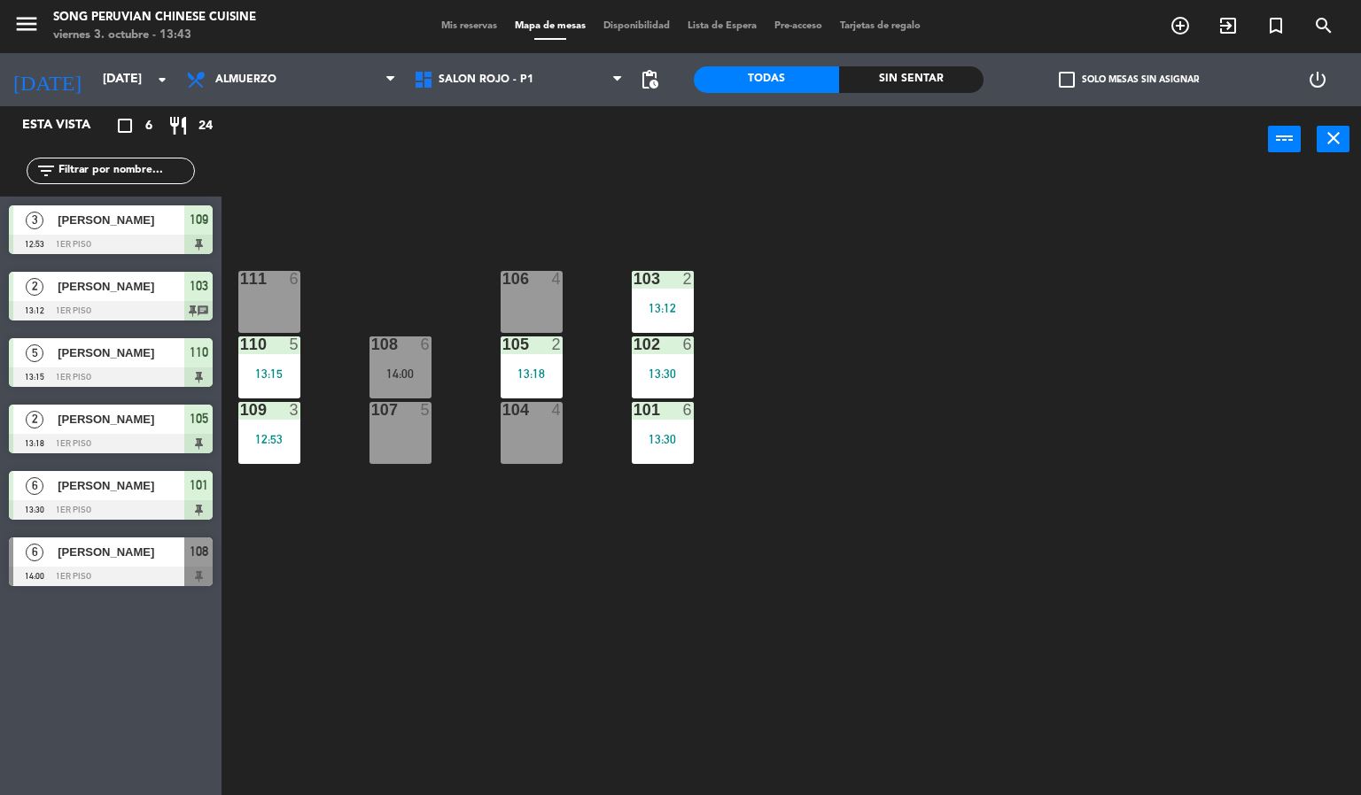
click at [311, 489] on div "103 2 13:12 106 4 111 6 102 6 13:30 105 2 13:18 108 6 14:00 110 5 13:15 101 6 1…" at bounding box center [798, 485] width 1126 height 623
click at [279, 373] on div "13:15" at bounding box center [269, 374] width 62 height 12
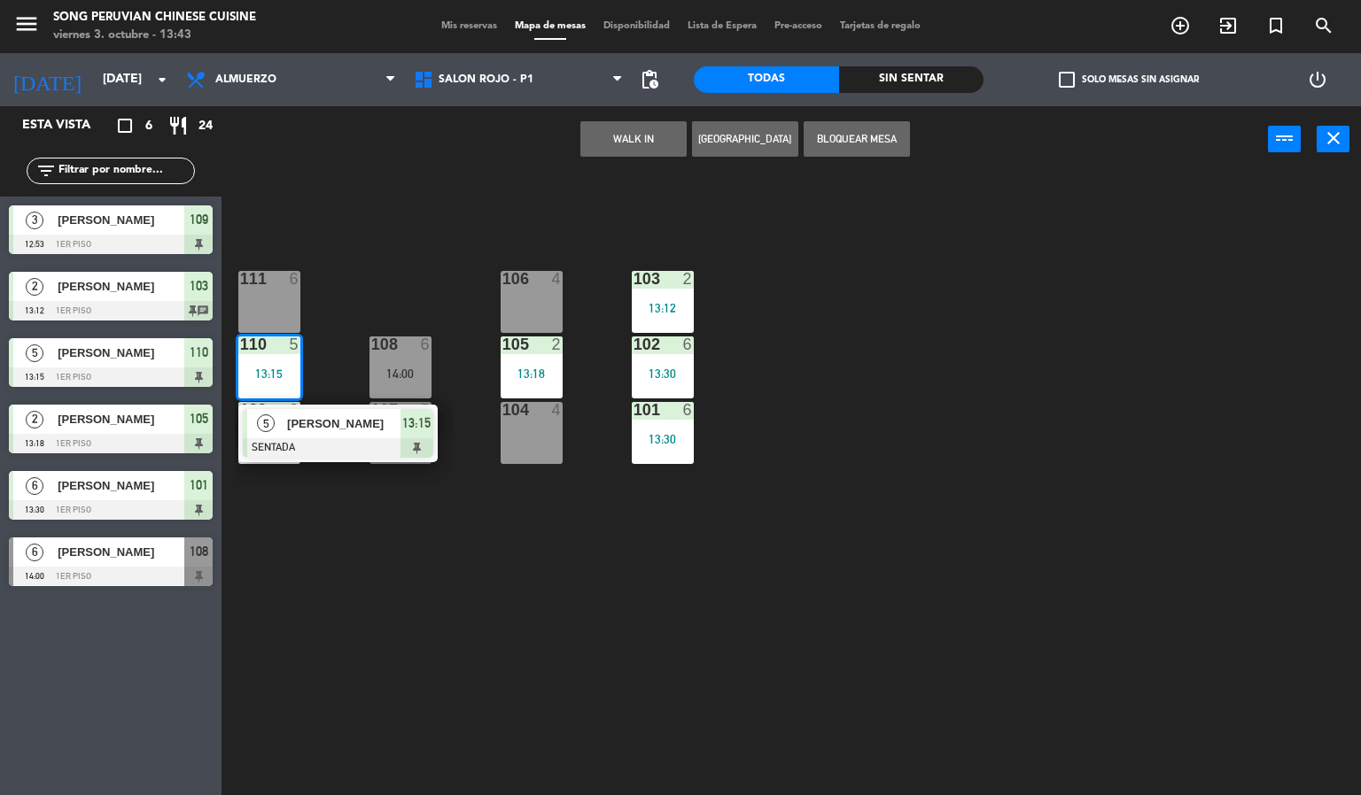
click at [290, 641] on div "103 2 13:12 106 4 111 6 102 6 13:30 105 2 13:18 108 6 14:00 110 5 13:15 5 [PERS…" at bounding box center [798, 485] width 1126 height 623
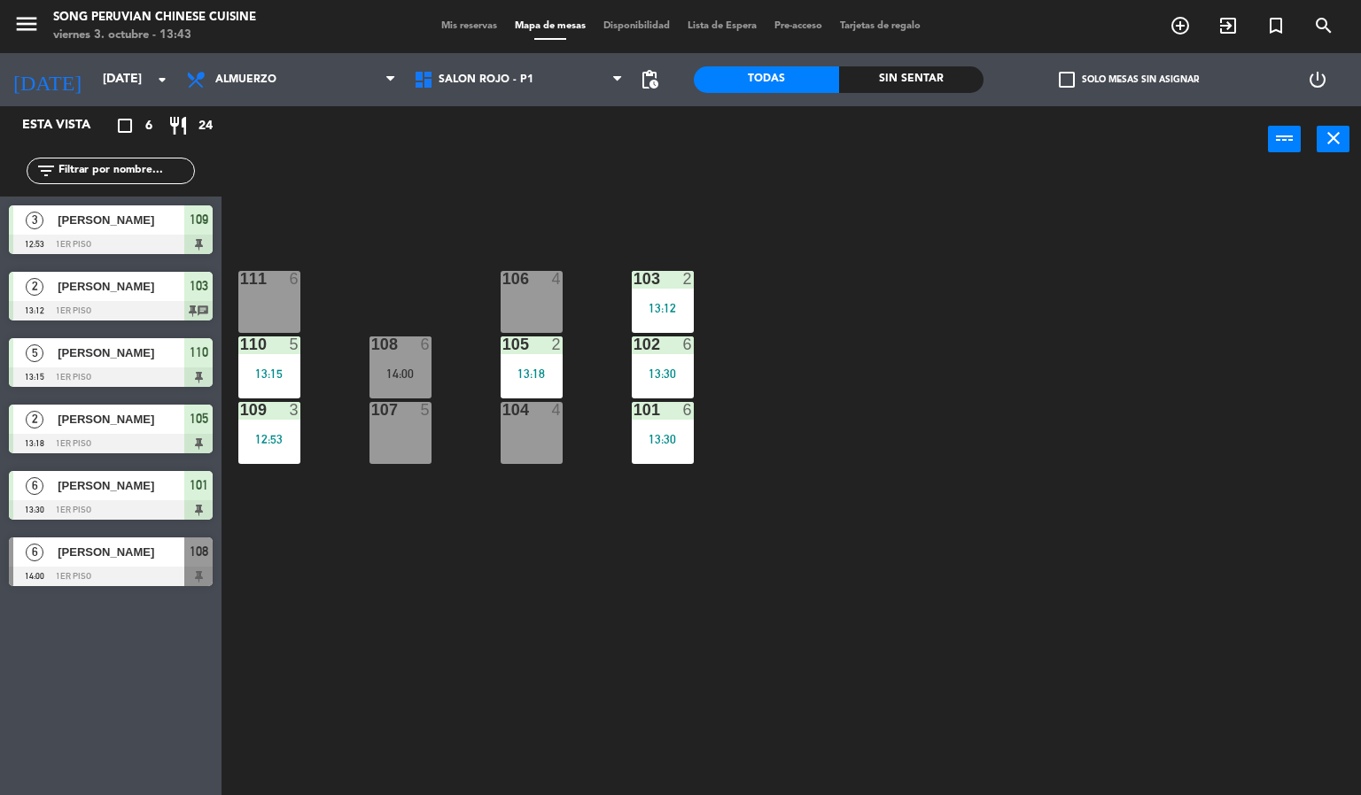
click at [293, 346] on div "5" at bounding box center [295, 345] width 11 height 16
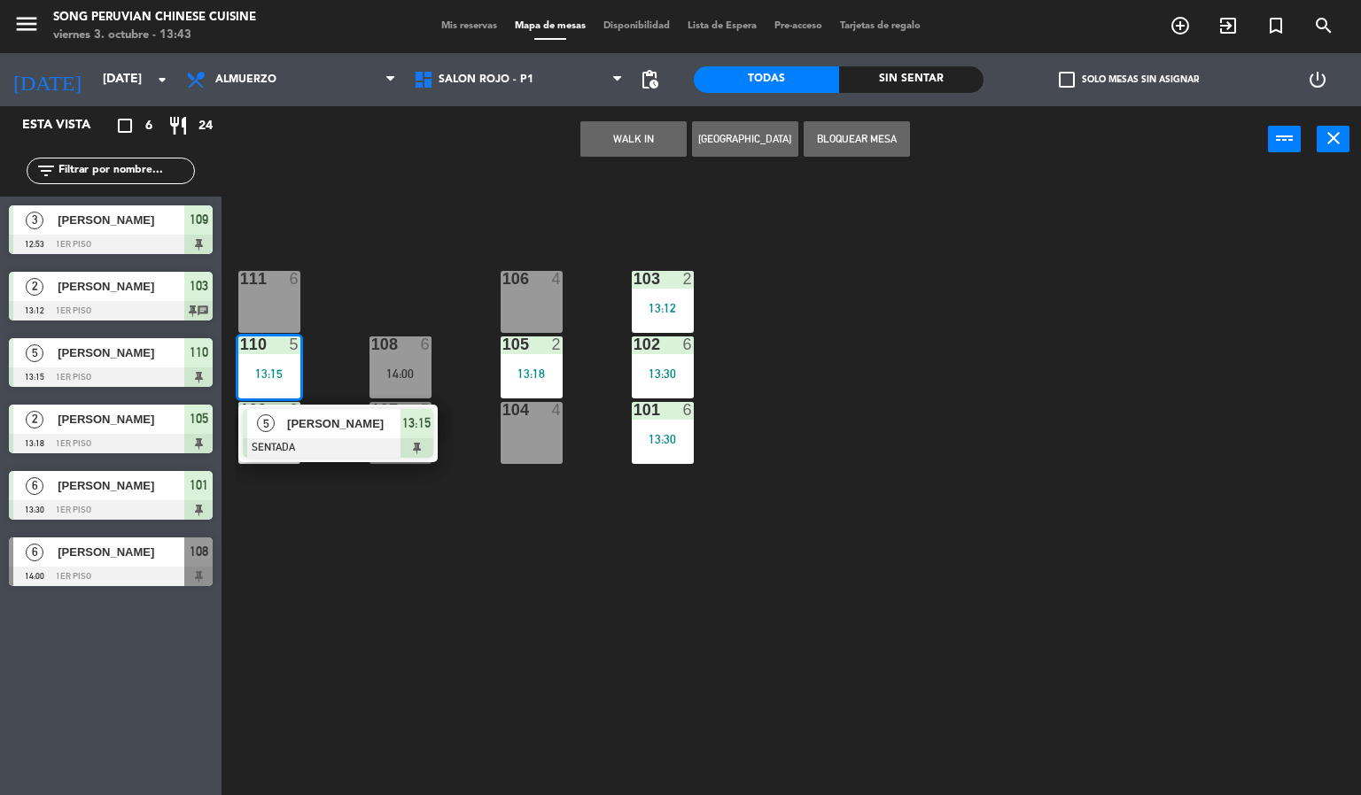
click at [285, 436] on div "[PERSON_NAME]" at bounding box center [342, 423] width 115 height 29
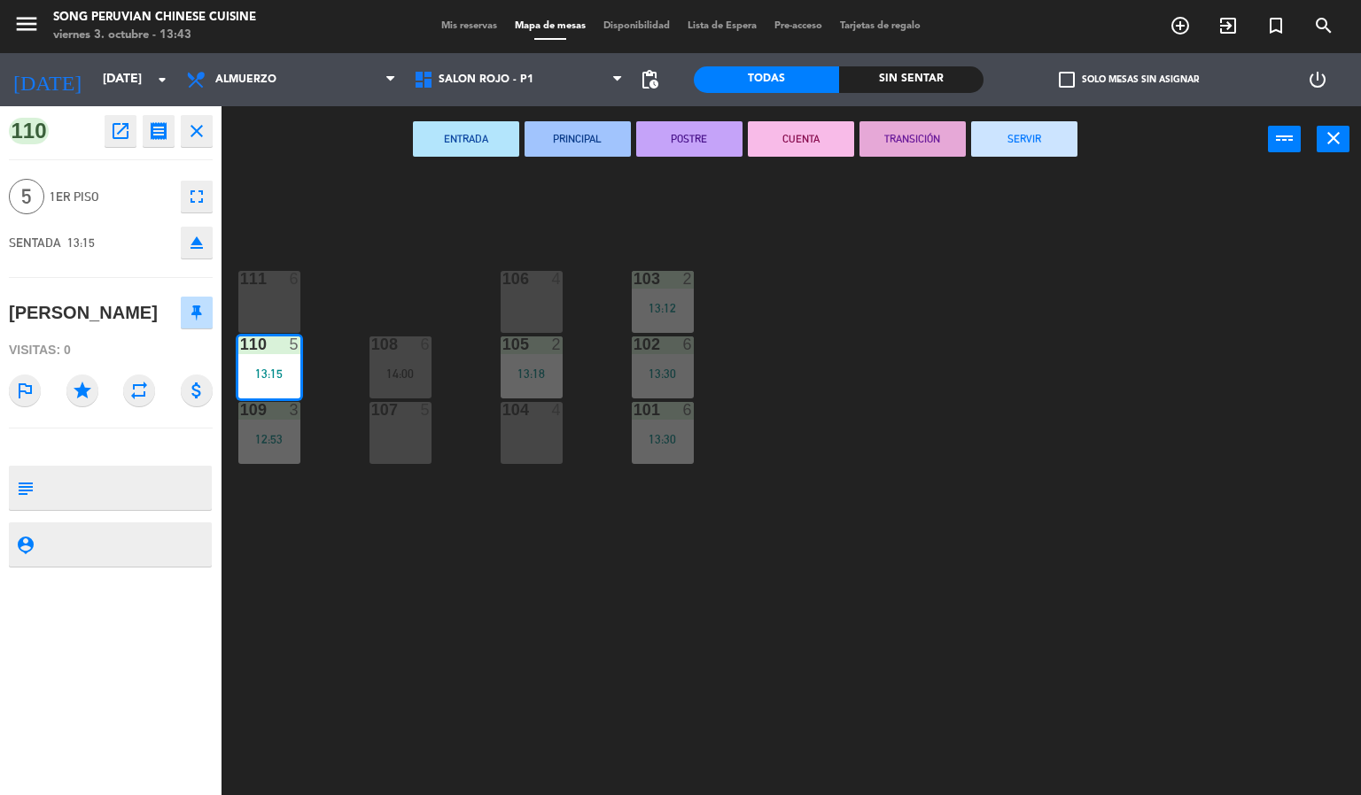
click at [239, 312] on div "111 6" at bounding box center [269, 302] width 62 height 62
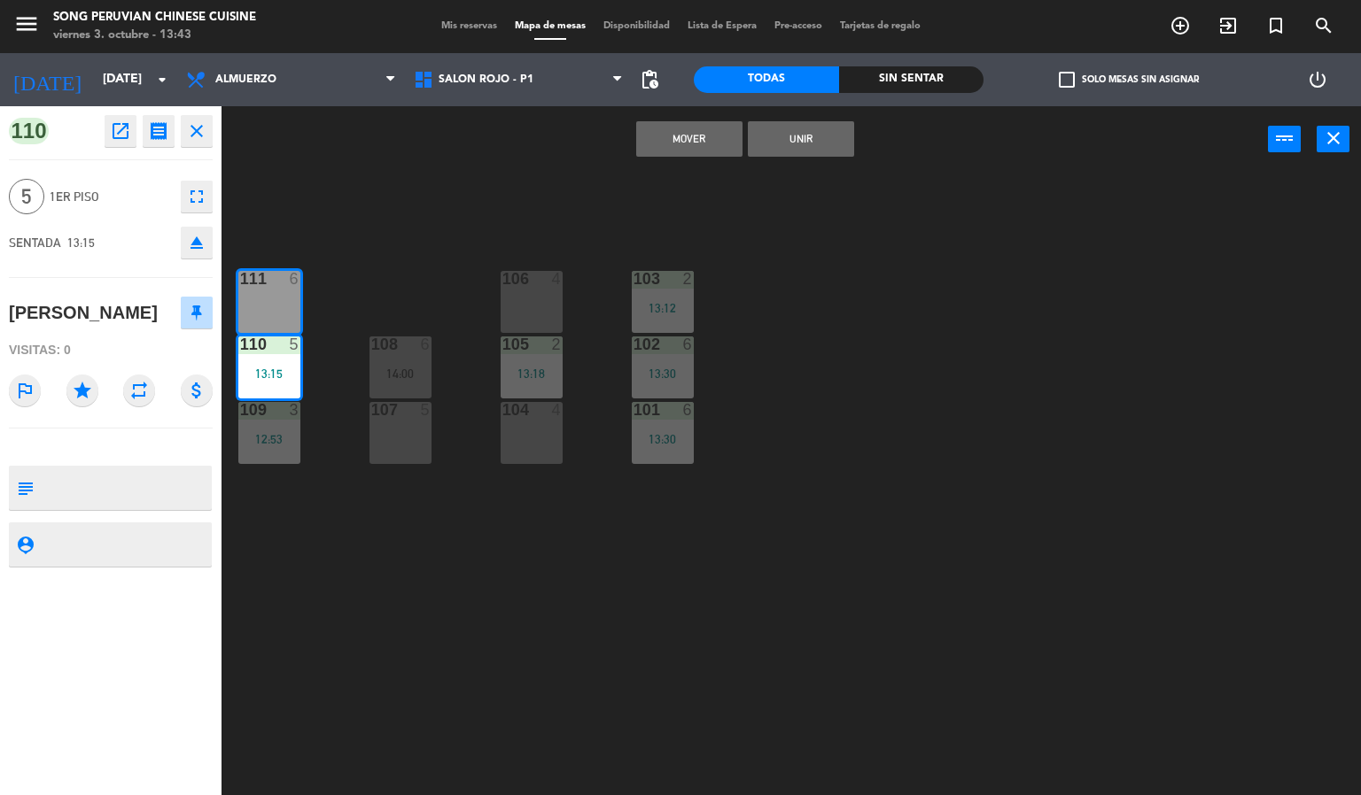
click at [255, 444] on div "12:53" at bounding box center [269, 439] width 62 height 12
click at [267, 561] on div "103 2 13:12 106 4 111 6 102 6 13:30 105 2 13:18 108 6 14:00 110 5 13:15 101 6 1…" at bounding box center [798, 485] width 1126 height 623
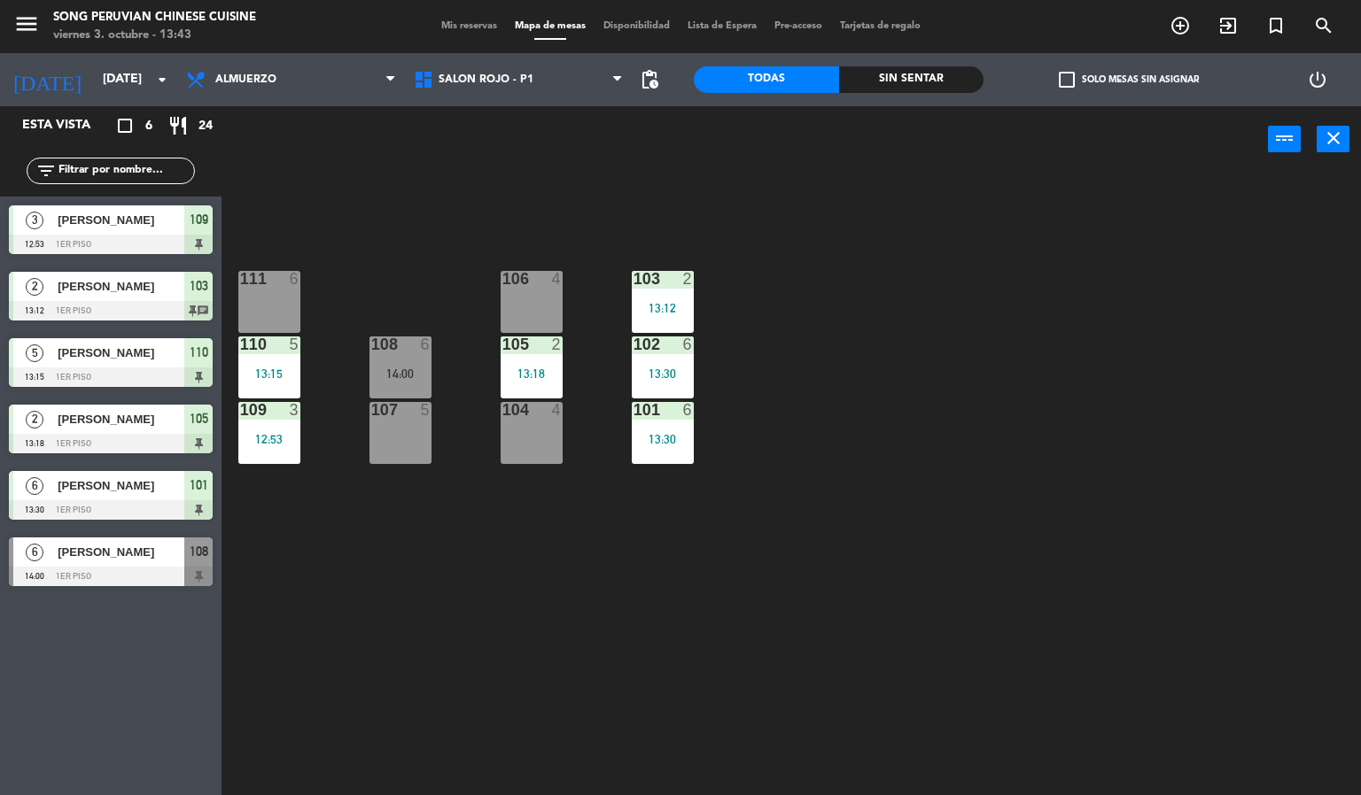
click at [268, 439] on div "12:53" at bounding box center [269, 439] width 62 height 12
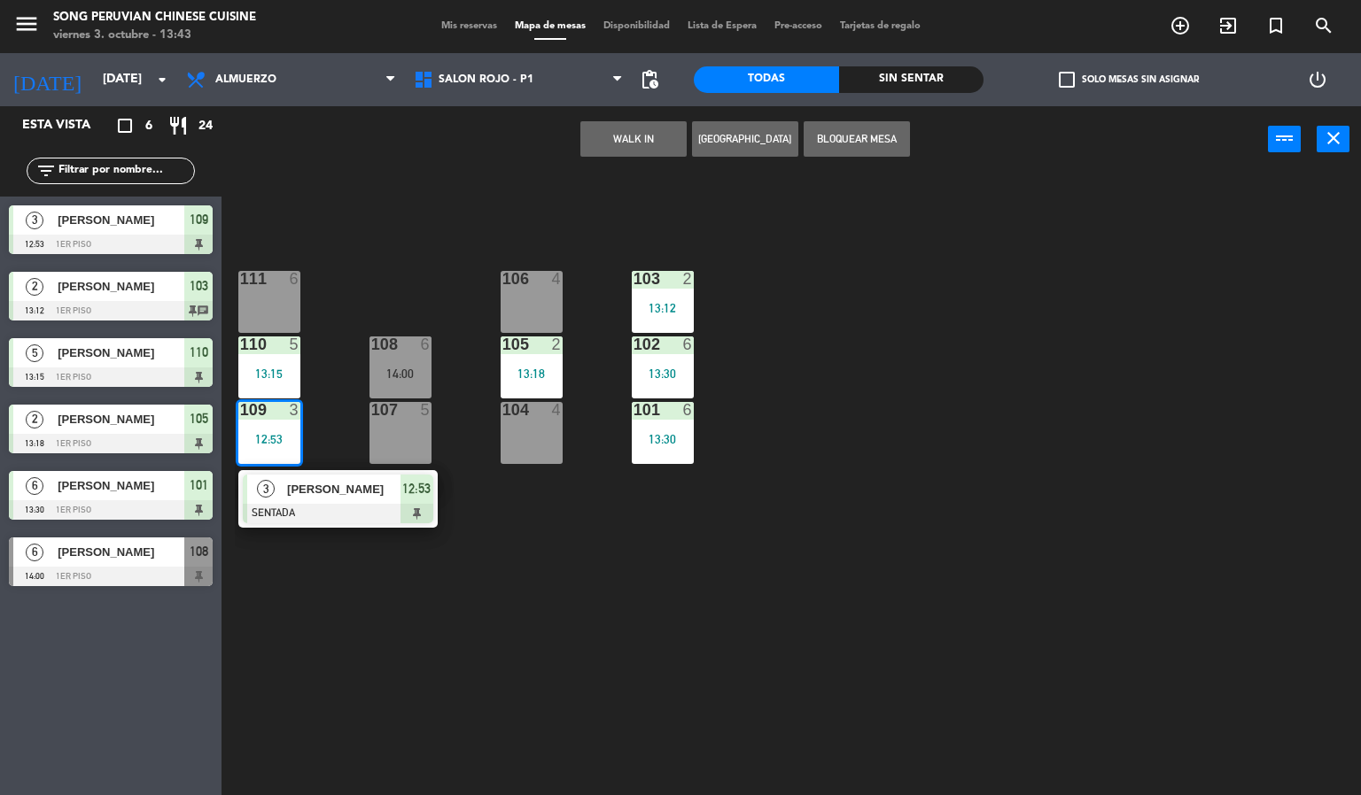
click at [264, 504] on div at bounding box center [338, 513] width 190 height 19
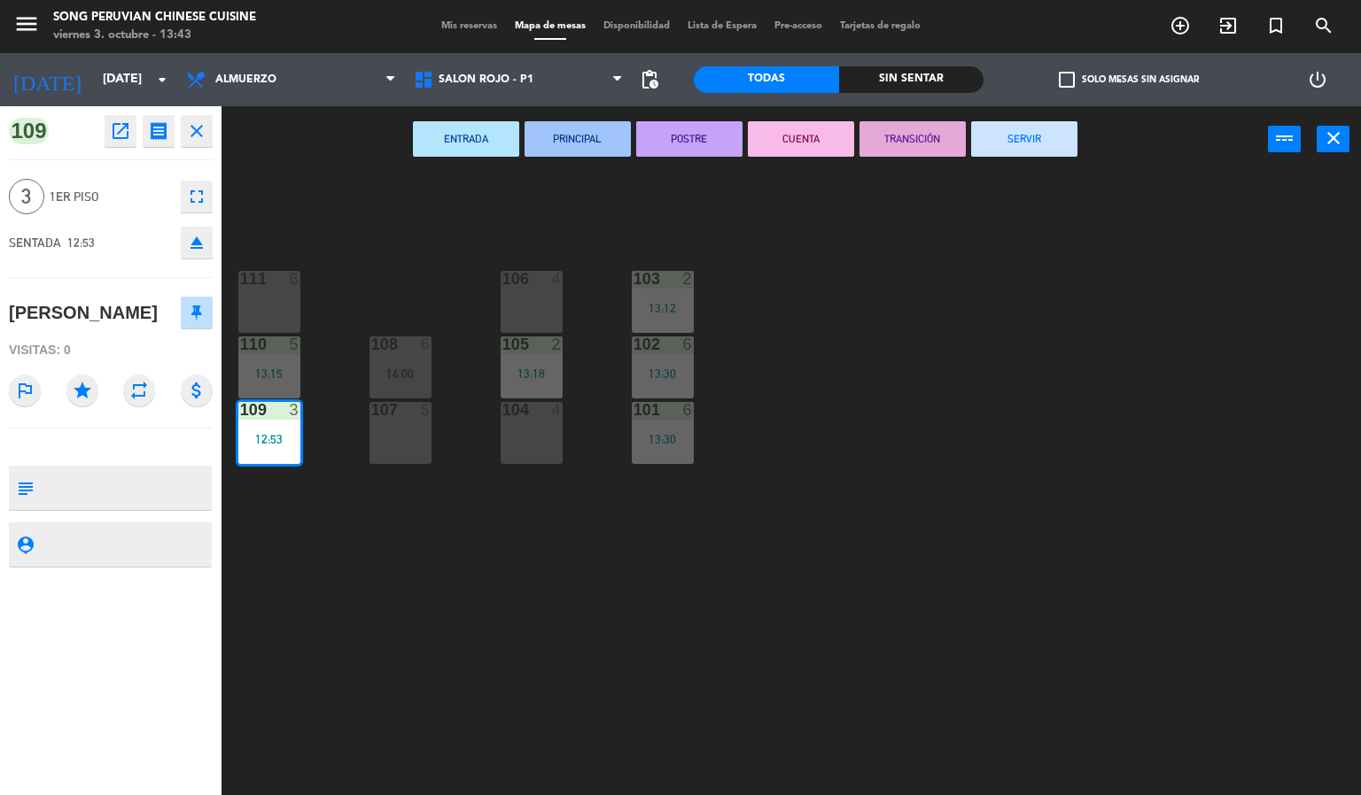
click at [303, 276] on div "6" at bounding box center [298, 279] width 29 height 16
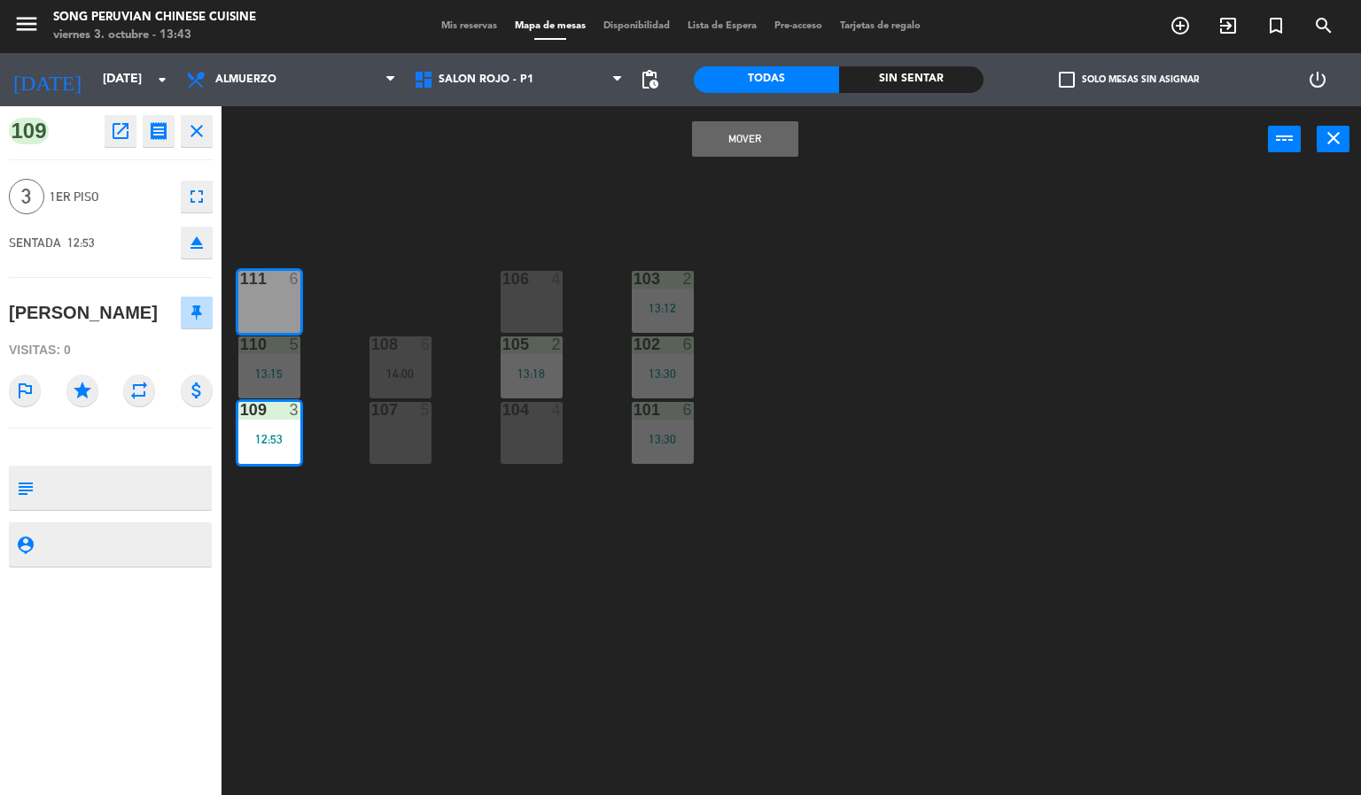
click at [508, 622] on div "103 2 13:12 106 4 111 6 102 6 13:30 105 2 13:18 108 6 14:00 110 5 13:15 101 6 1…" at bounding box center [798, 485] width 1126 height 623
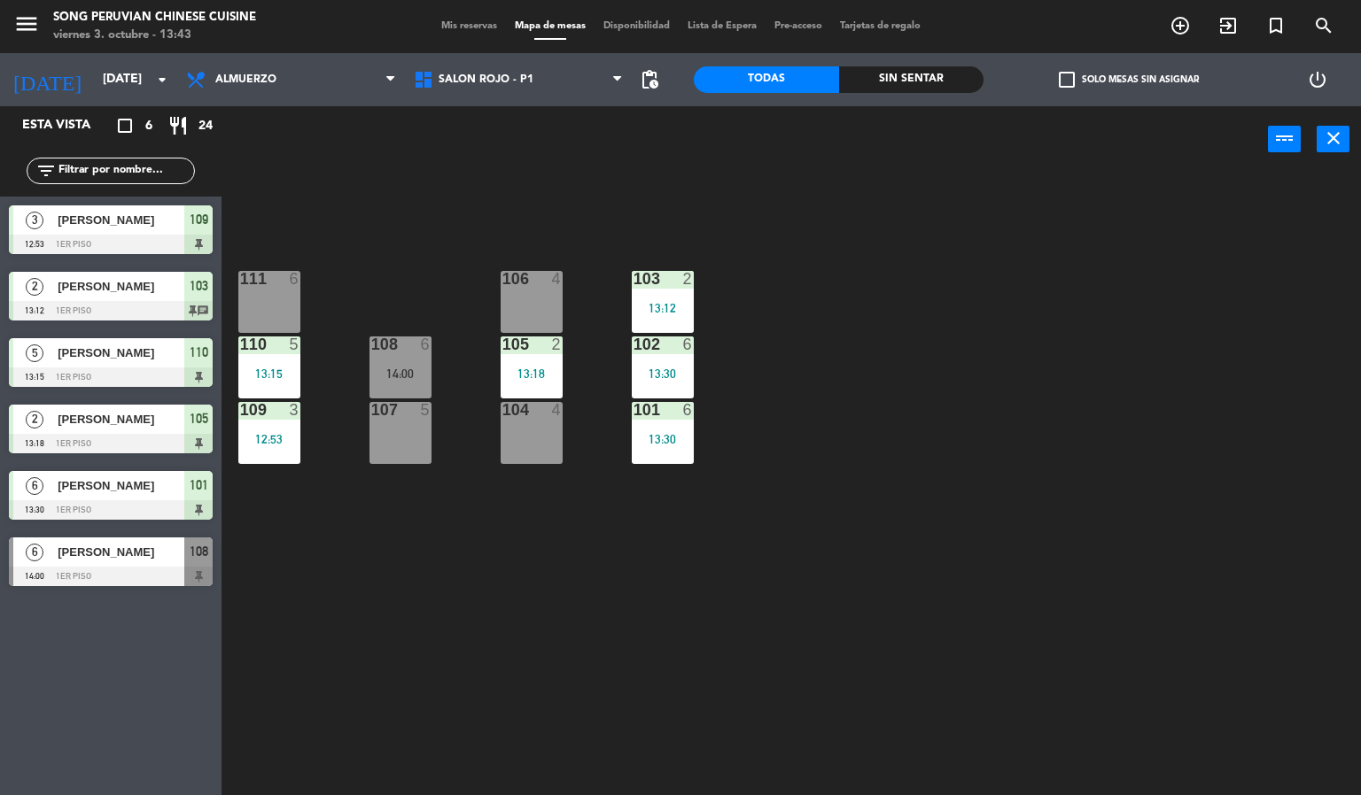
click at [546, 375] on div "13:18" at bounding box center [531, 374] width 62 height 12
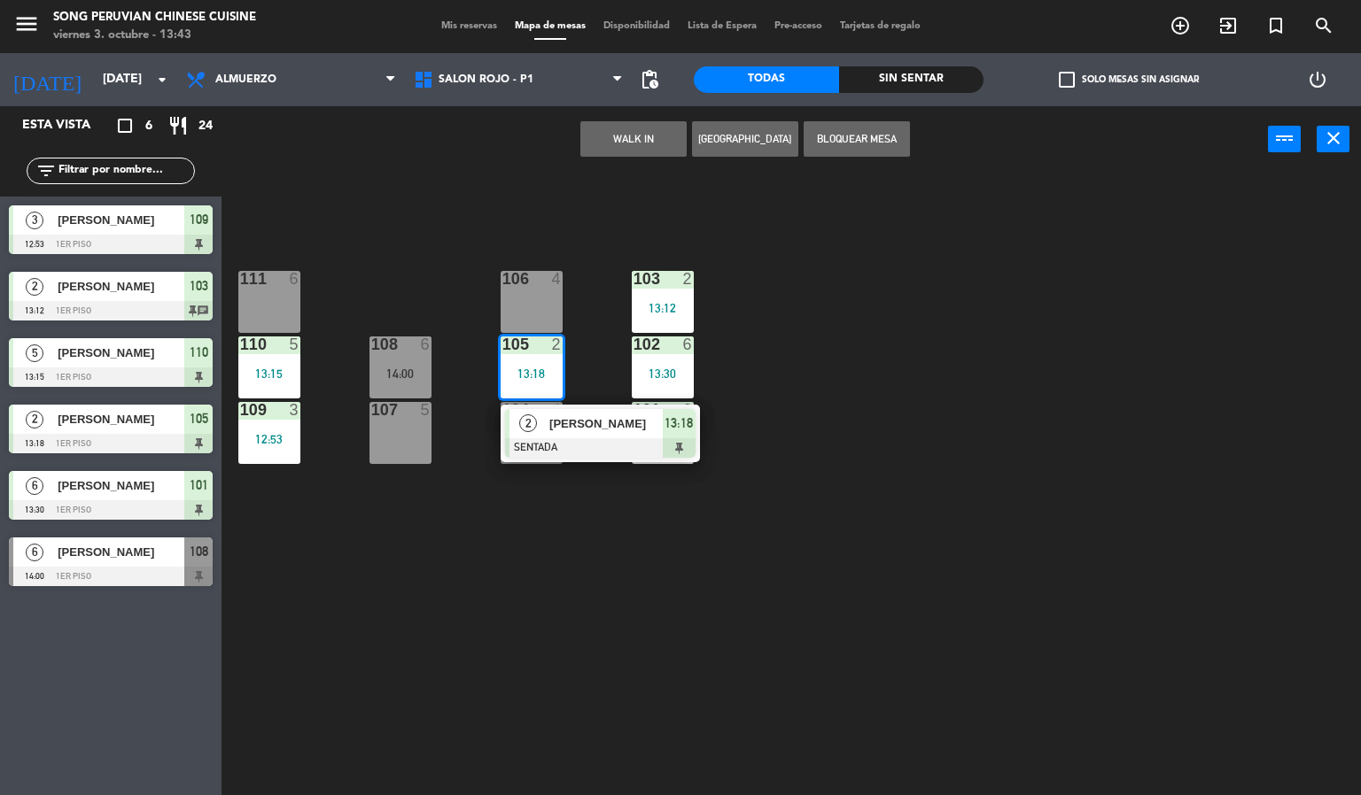
click at [545, 418] on div "2" at bounding box center [528, 423] width 38 height 29
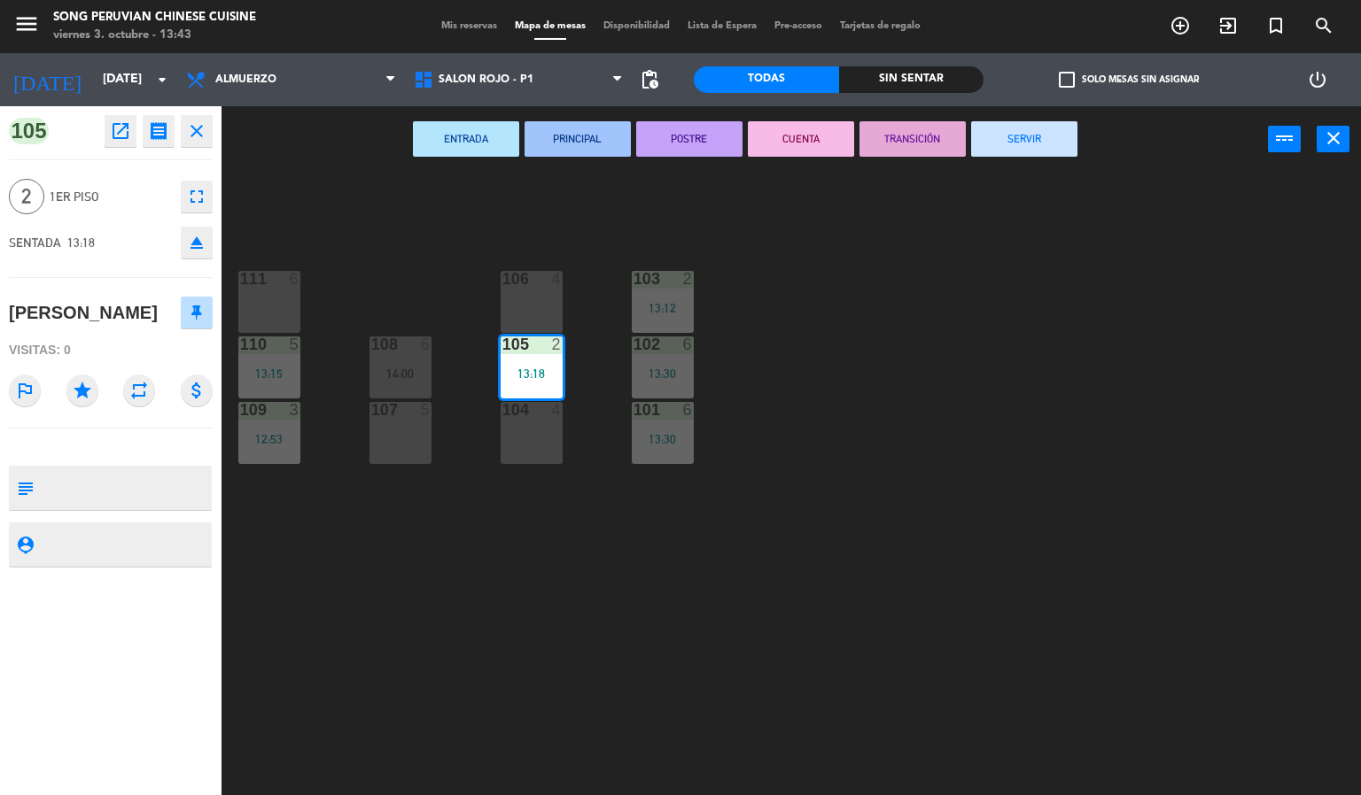
click at [410, 268] on div "103 2 13:12 106 4 111 6 102 6 13:30 105 2 13:18 108 6 14:00 110 5 13:15 101 6 1…" at bounding box center [798, 485] width 1126 height 623
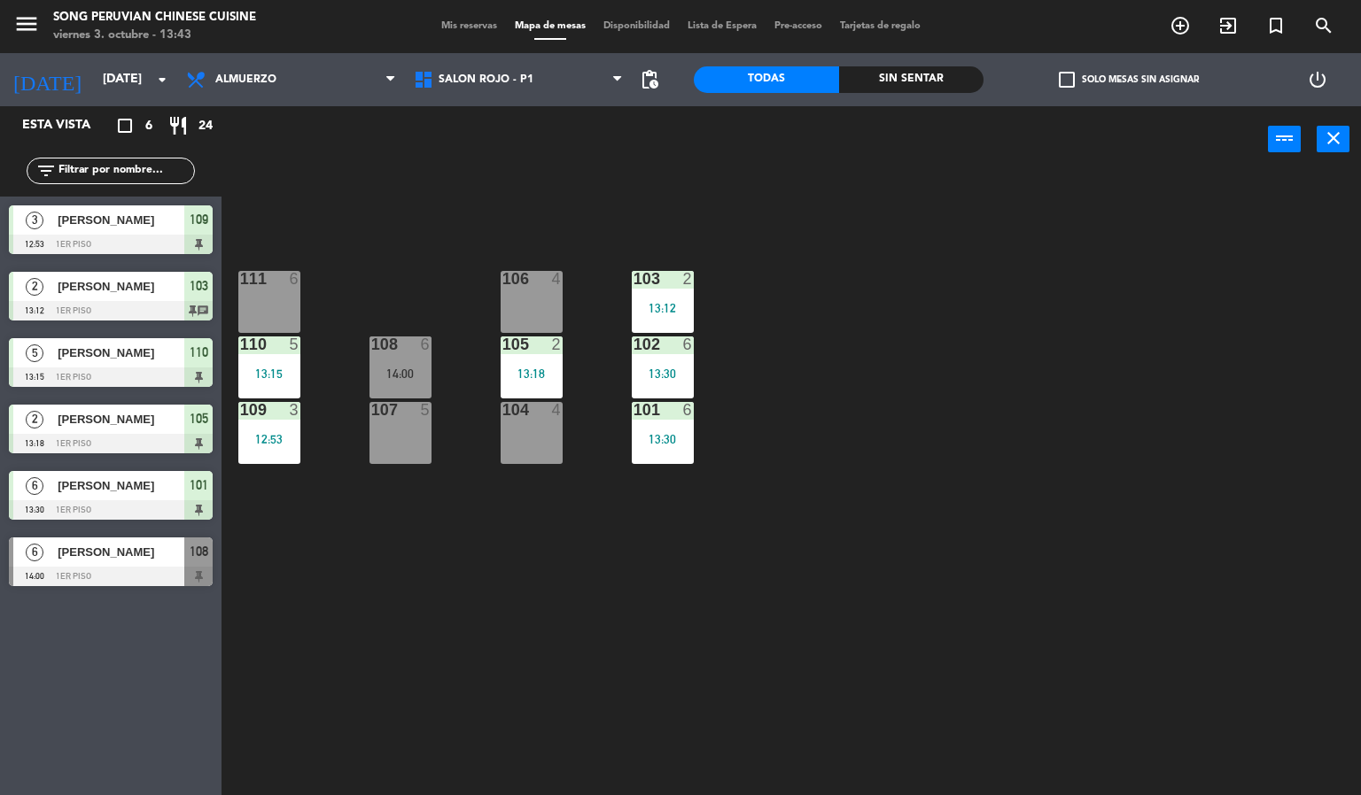
click at [651, 308] on div "13:12" at bounding box center [663, 308] width 62 height 12
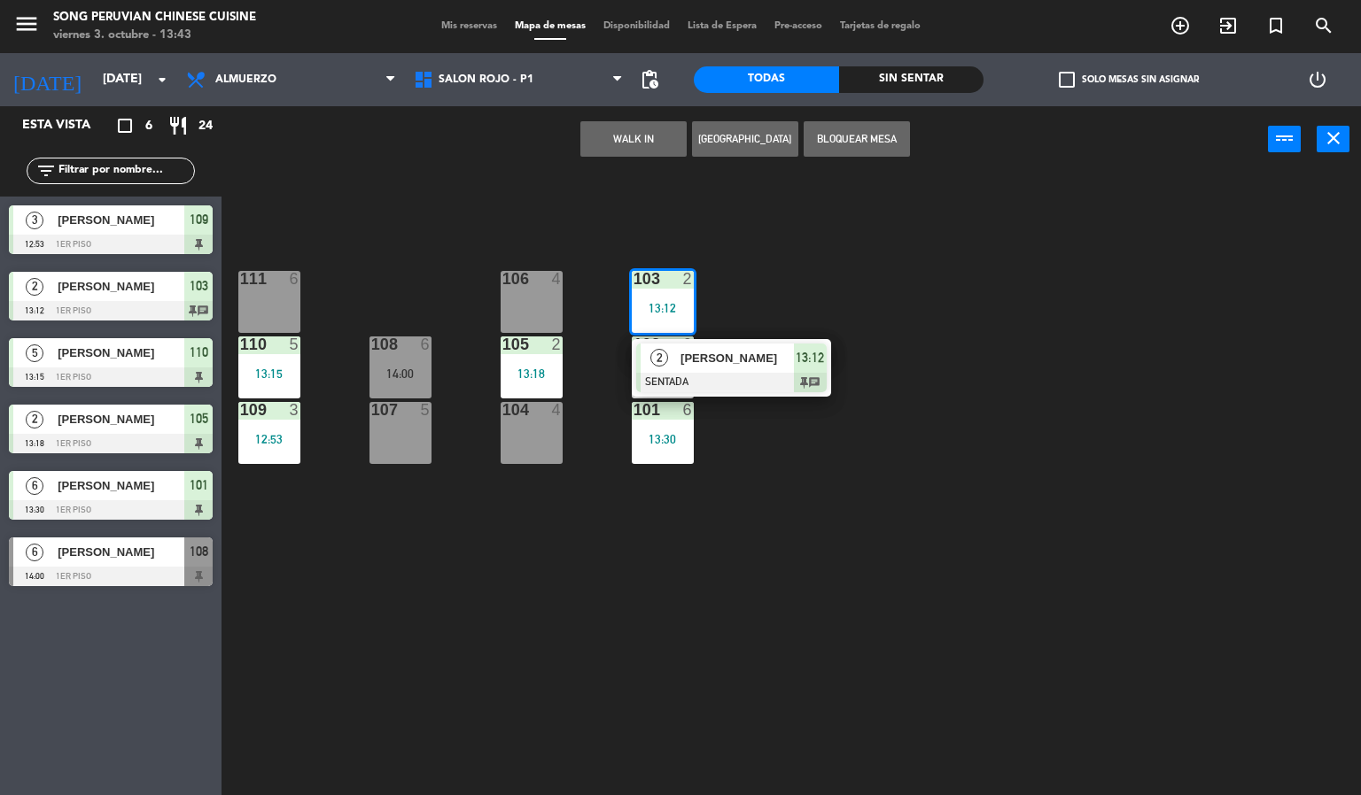
click at [670, 386] on div at bounding box center [731, 382] width 190 height 19
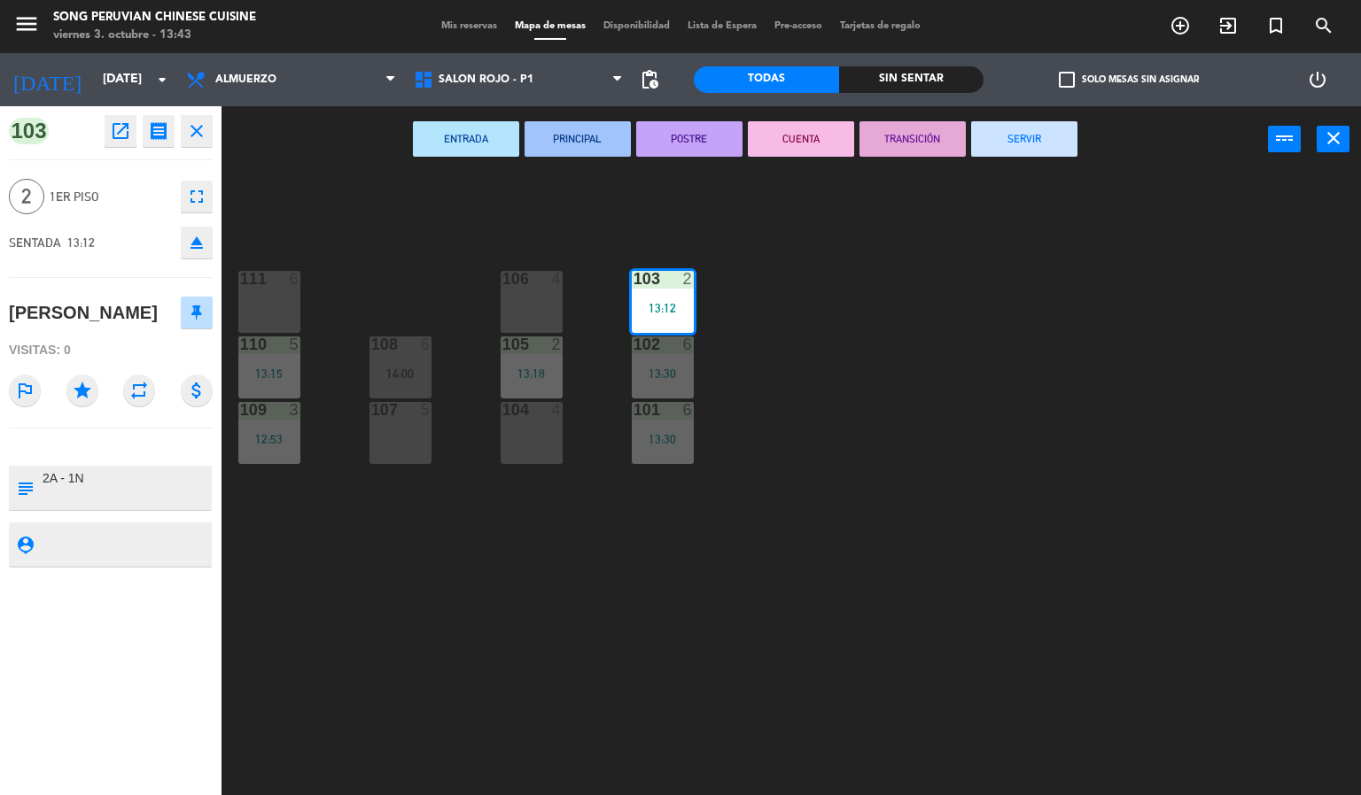
click at [492, 619] on div "103 2 13:12 106 4 111 6 102 6 13:30 105 2 13:18 108 6 14:00 110 5 13:15 101 6 1…" at bounding box center [798, 485] width 1126 height 623
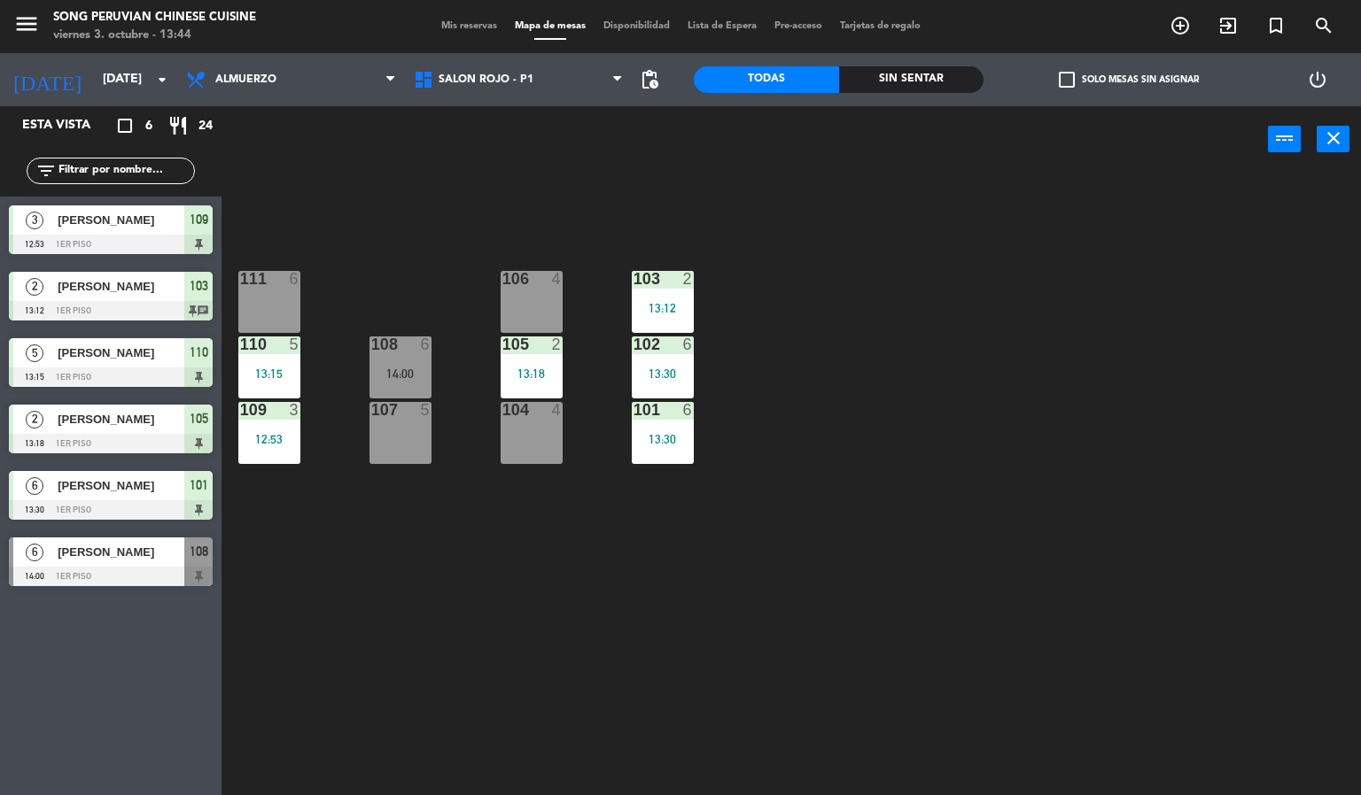
click at [649, 373] on div "13:30" at bounding box center [663, 374] width 62 height 12
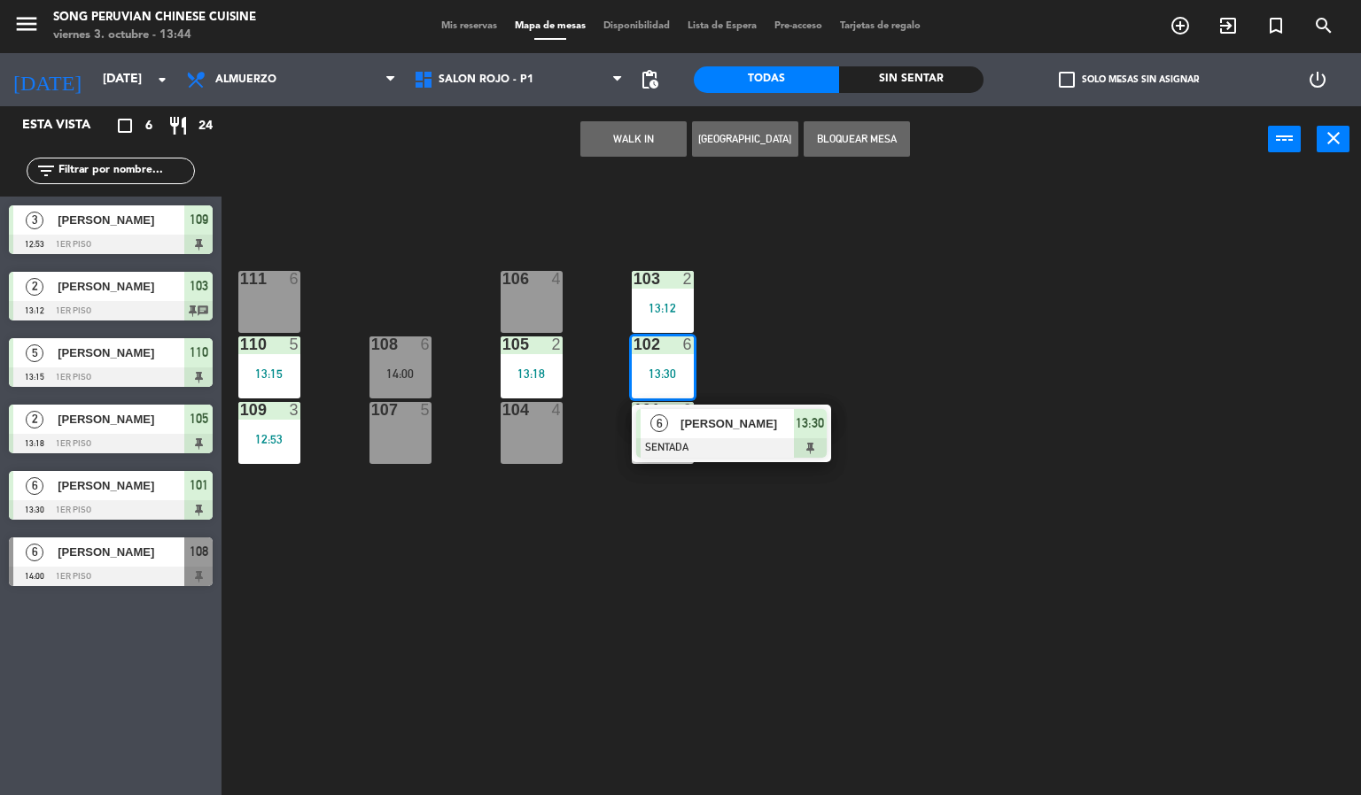
click at [663, 461] on div "6 [PERSON_NAME] SENTADA 13:30" at bounding box center [731, 434] width 199 height 58
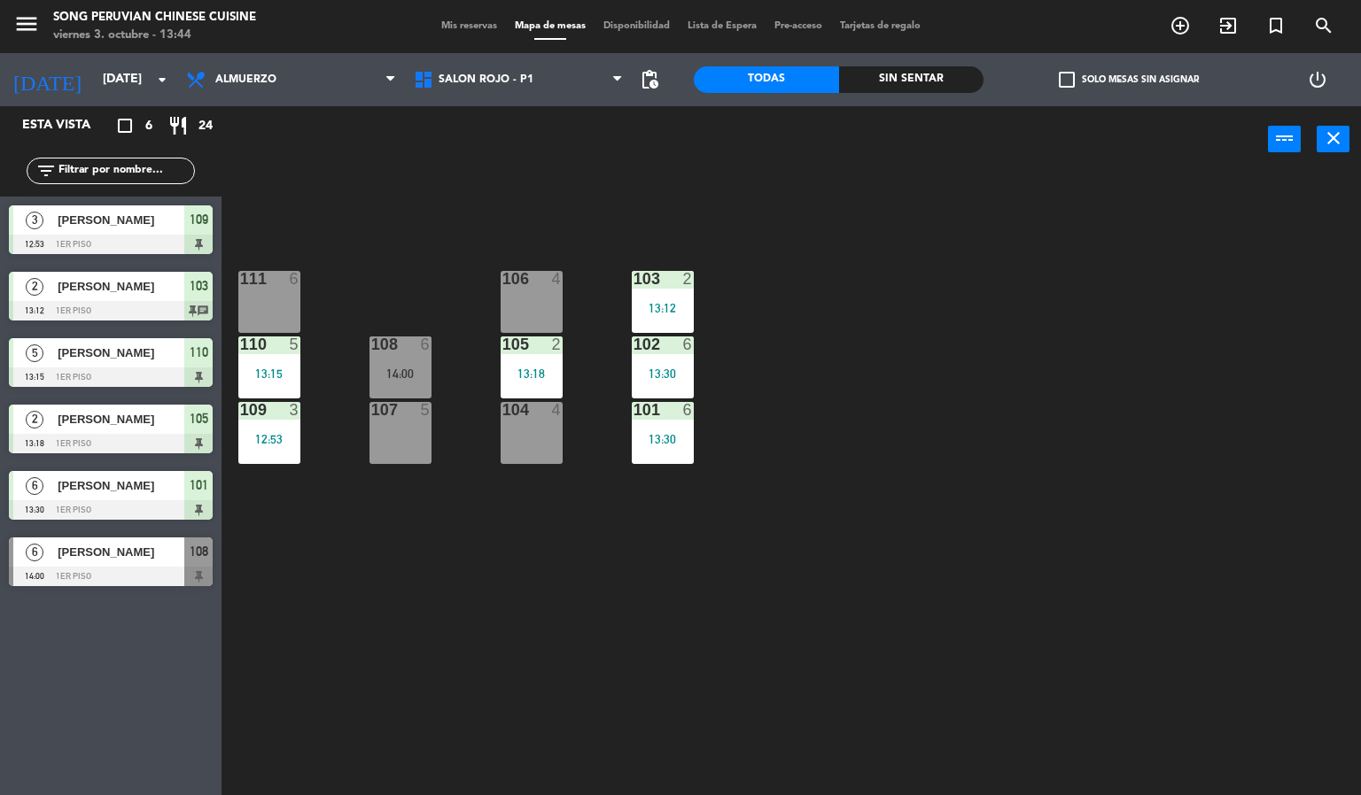
click at [361, 612] on div "103 2 13:12 106 4 111 6 102 6 13:30 105 2 13:18 108 6 14:00 110 5 13:15 101 6 1…" at bounding box center [798, 485] width 1126 height 623
click at [450, 789] on div "103 2 13:12 106 4 111 6 102 6 13:30 105 2 13:18 108 6 14:00 110 5 13:15 101 6 1…" at bounding box center [798, 485] width 1126 height 623
click at [436, 782] on div "103 2 13:12 106 4 111 6 102 6 13:30 105 2 13:18 108 6 14:00 110 5 13:15 101 6 1…" at bounding box center [798, 485] width 1126 height 623
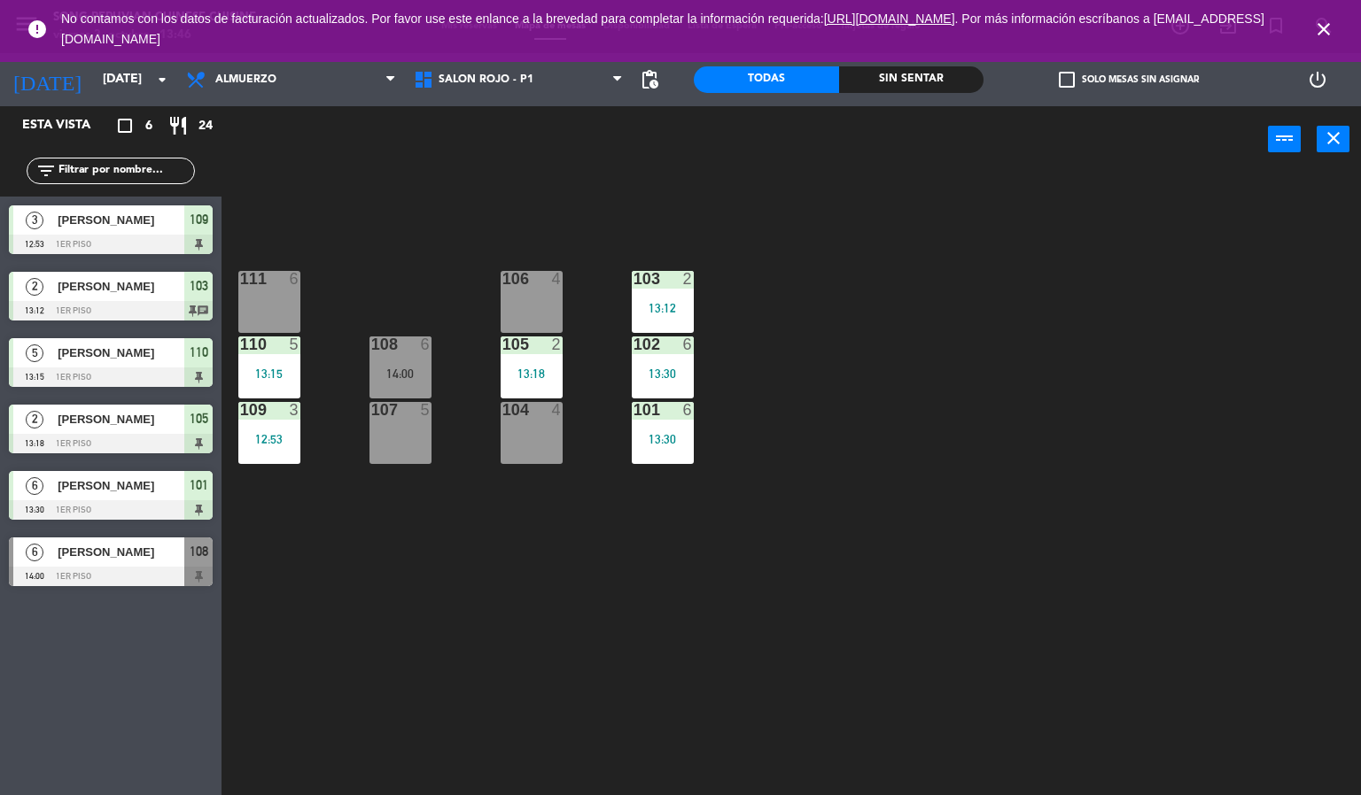
click at [516, 282] on div at bounding box center [530, 279] width 29 height 16
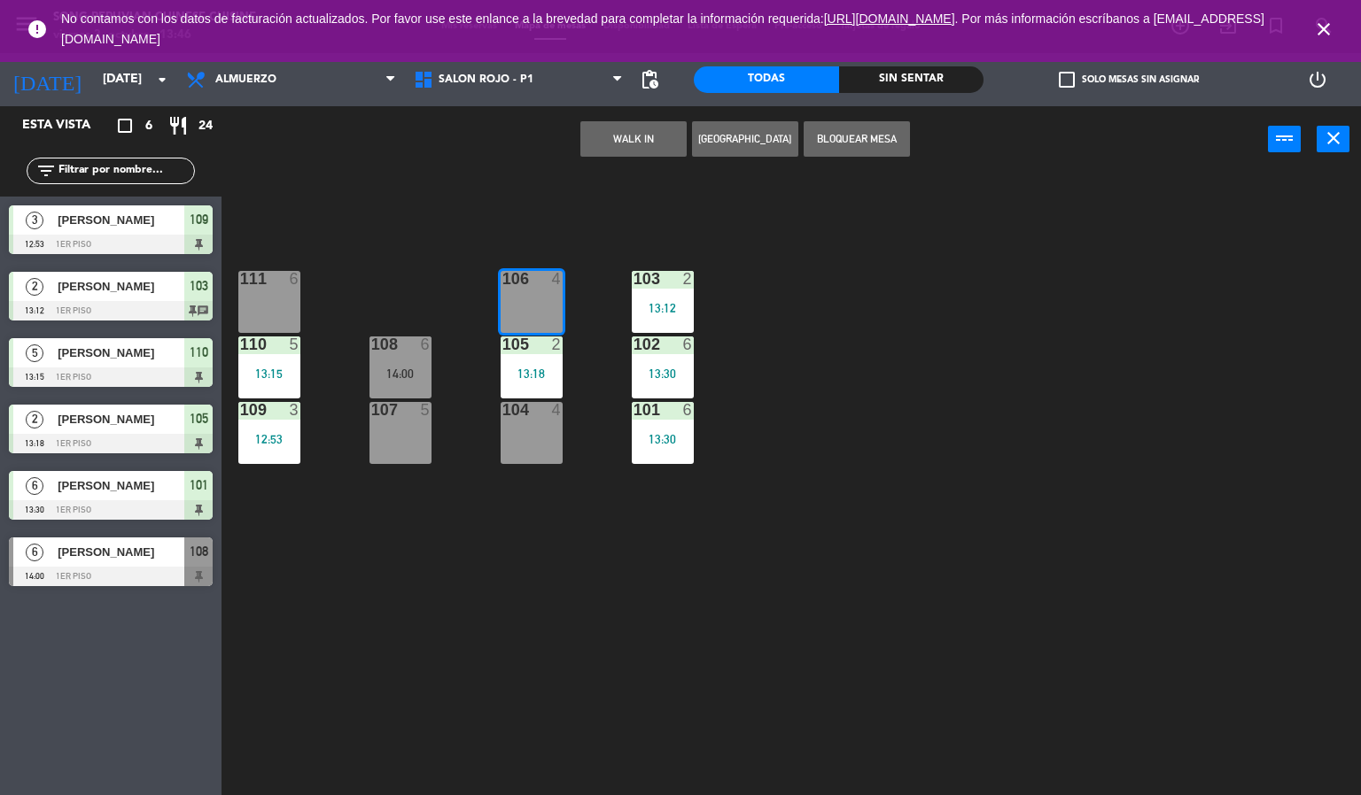
click at [628, 136] on button "WALK IN" at bounding box center [633, 138] width 106 height 35
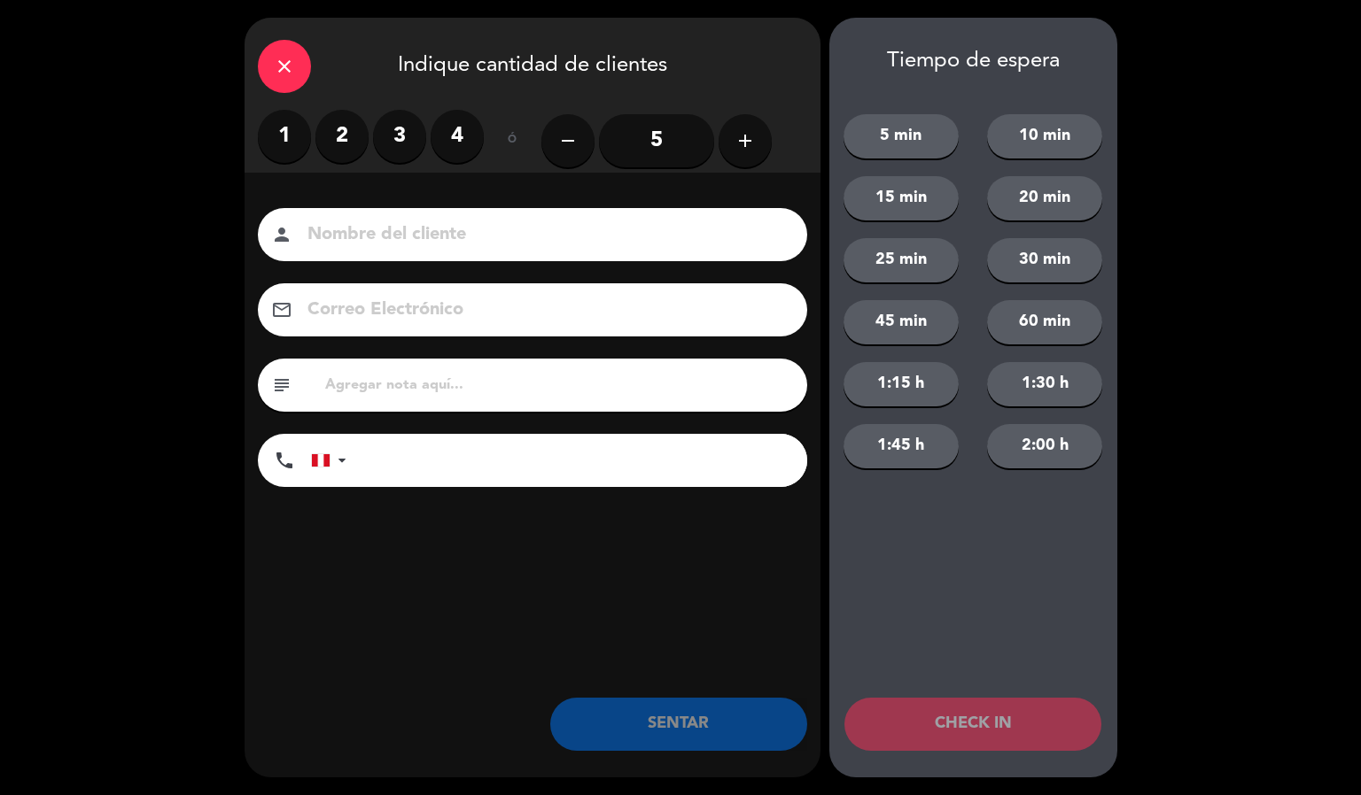
click at [322, 125] on label "2" at bounding box center [341, 136] width 53 height 53
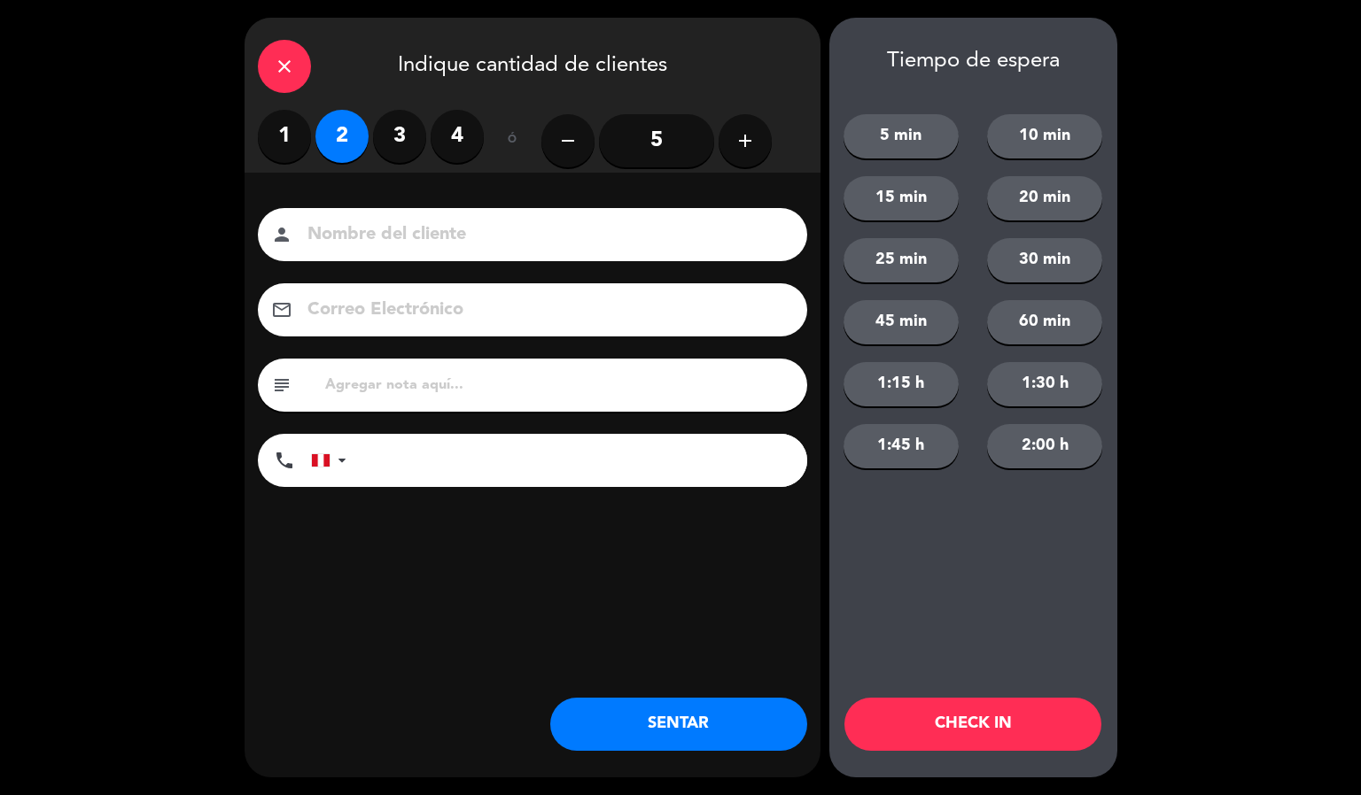
click at [428, 229] on input at bounding box center [545, 235] width 478 height 31
type input "[PERSON_NAME]"
click at [1012, 736] on button "CHECK IN" at bounding box center [972, 724] width 257 height 53
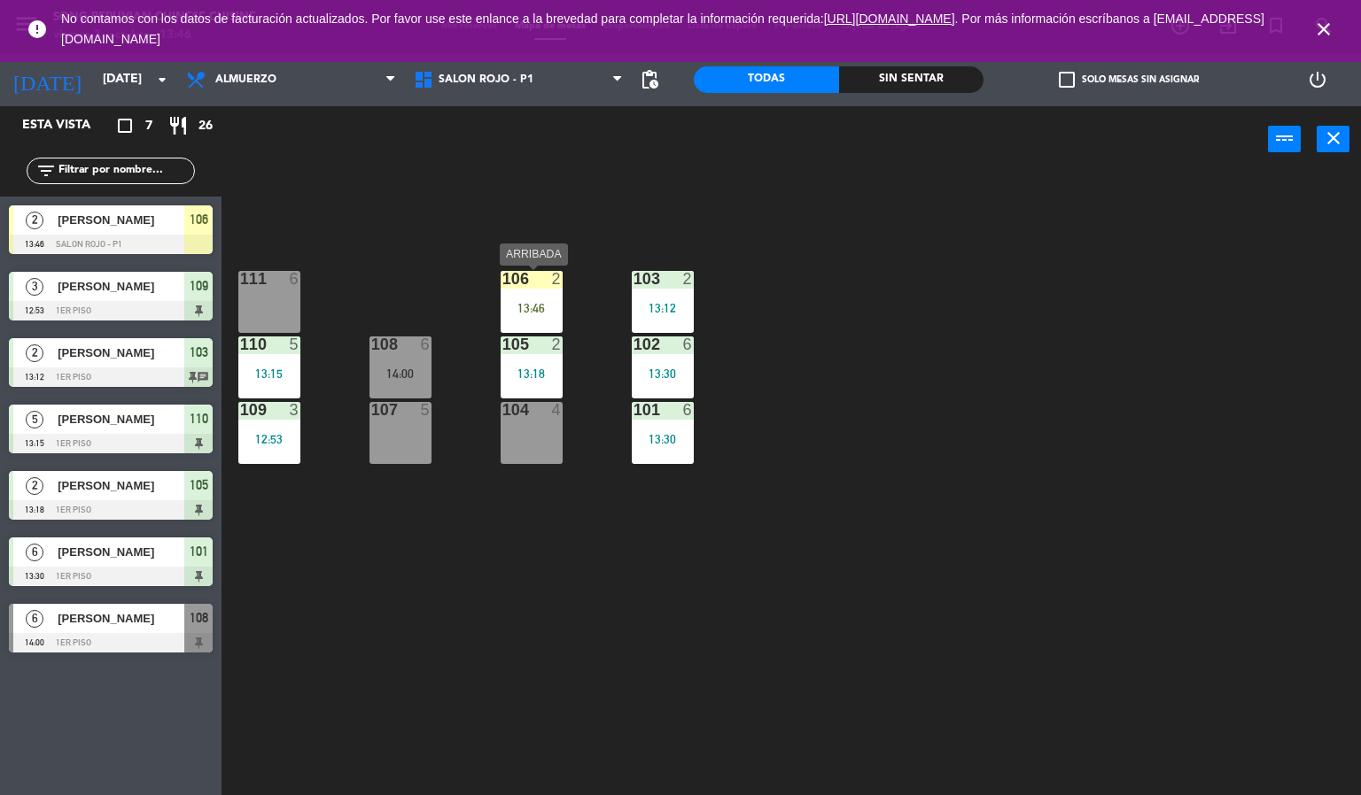
click at [506, 122] on div "power_input close" at bounding box center [744, 139] width 1046 height 67
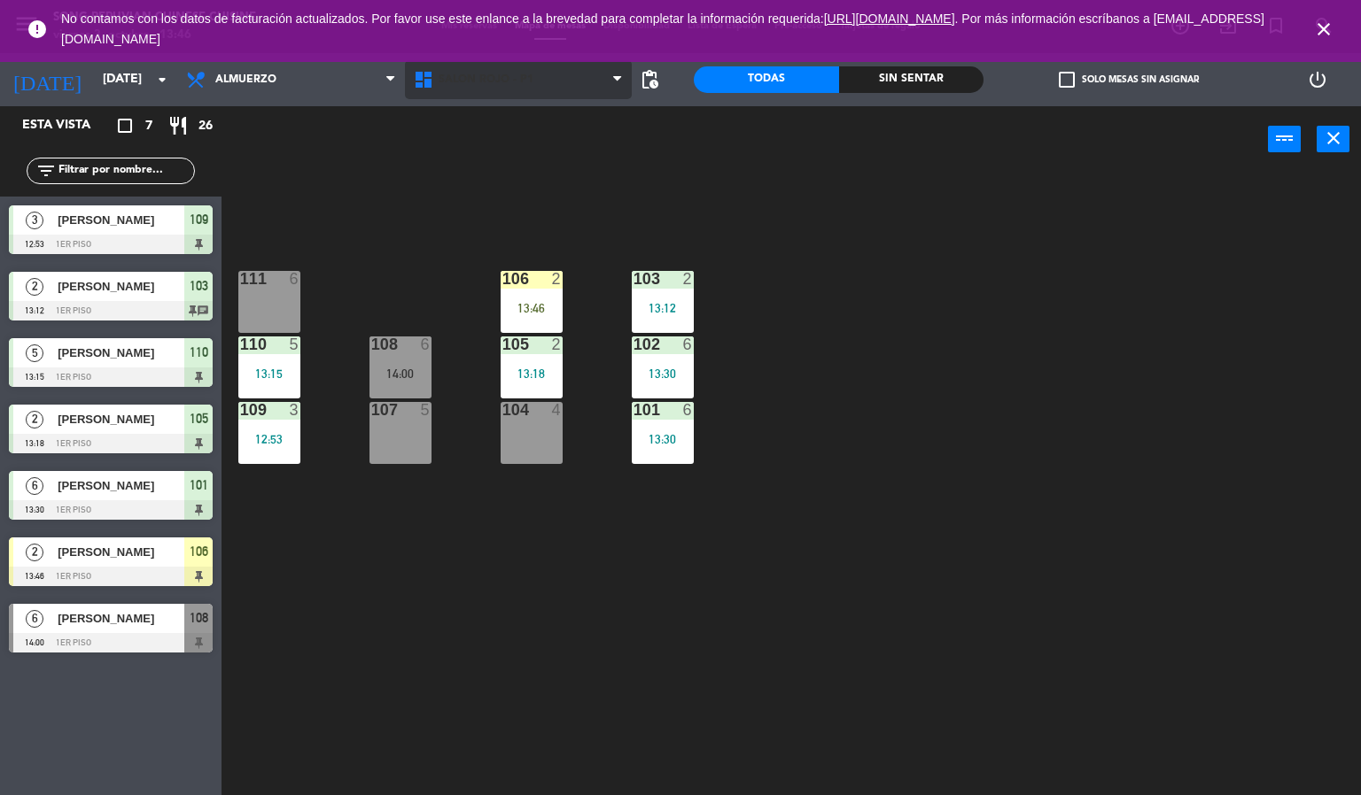
click at [513, 78] on span "SALON ROJO - P1" at bounding box center [485, 80] width 95 height 12
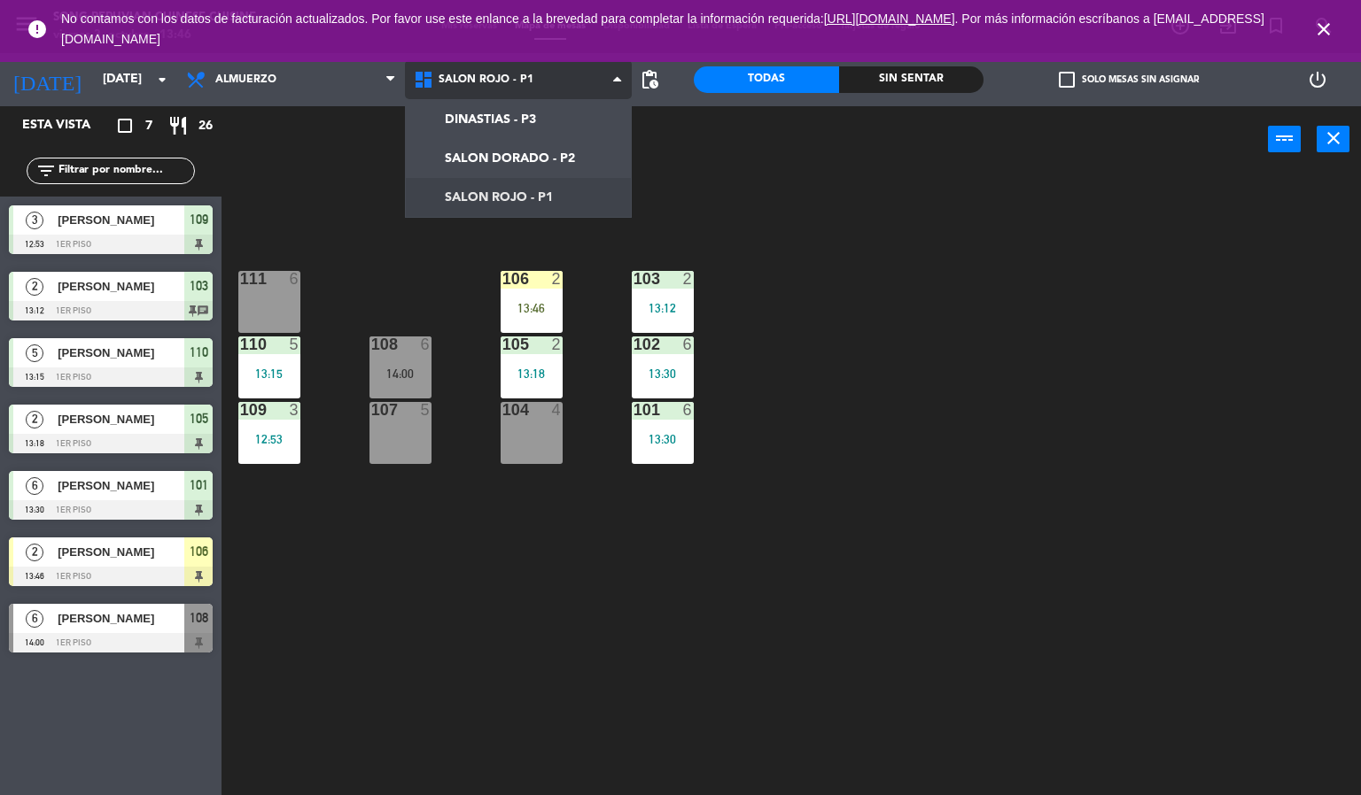
click at [511, 154] on ng-component "menu Song Peruvian Chinese Cuisine [DATE] 3. octubre - 13:46 Mis reservas Mapa …" at bounding box center [680, 398] width 1361 height 796
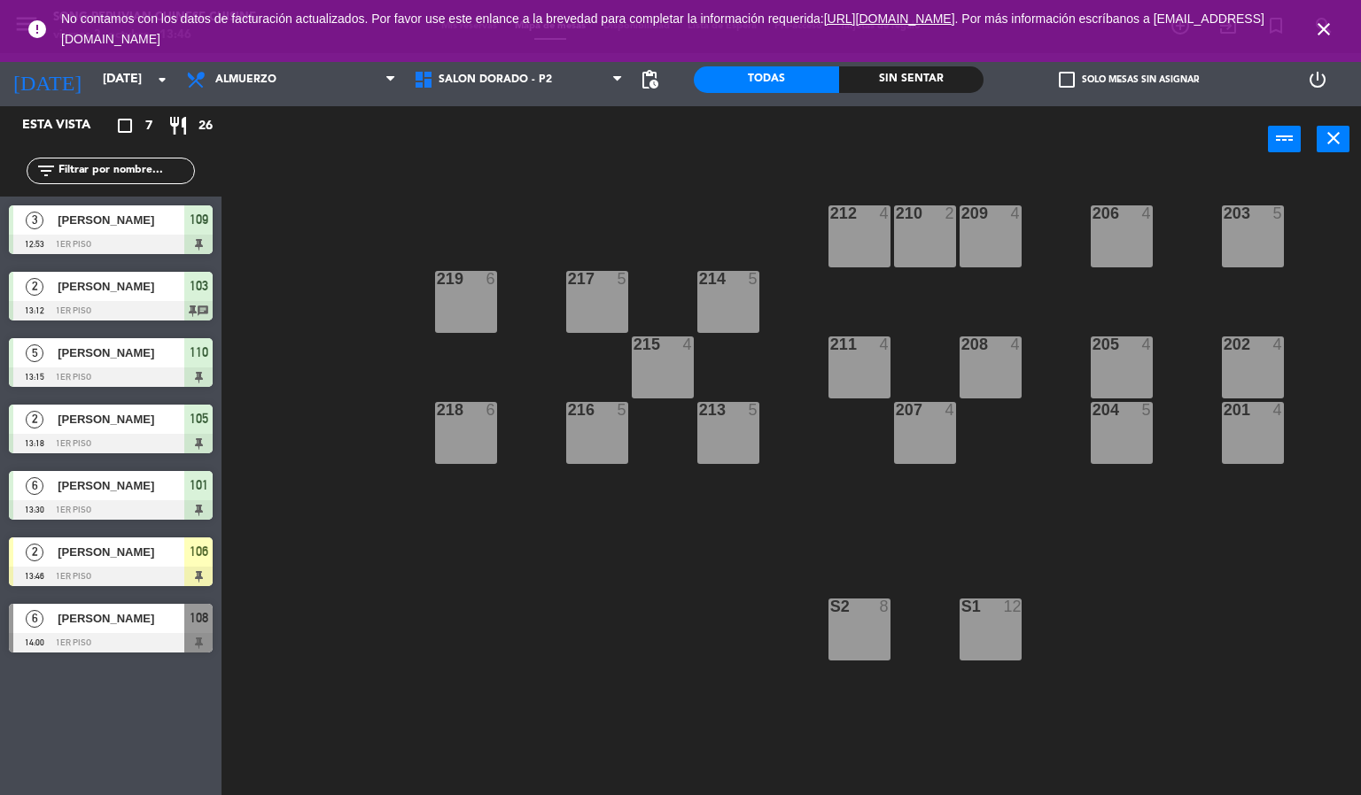
click at [1326, 27] on icon "close" at bounding box center [1323, 29] width 21 height 21
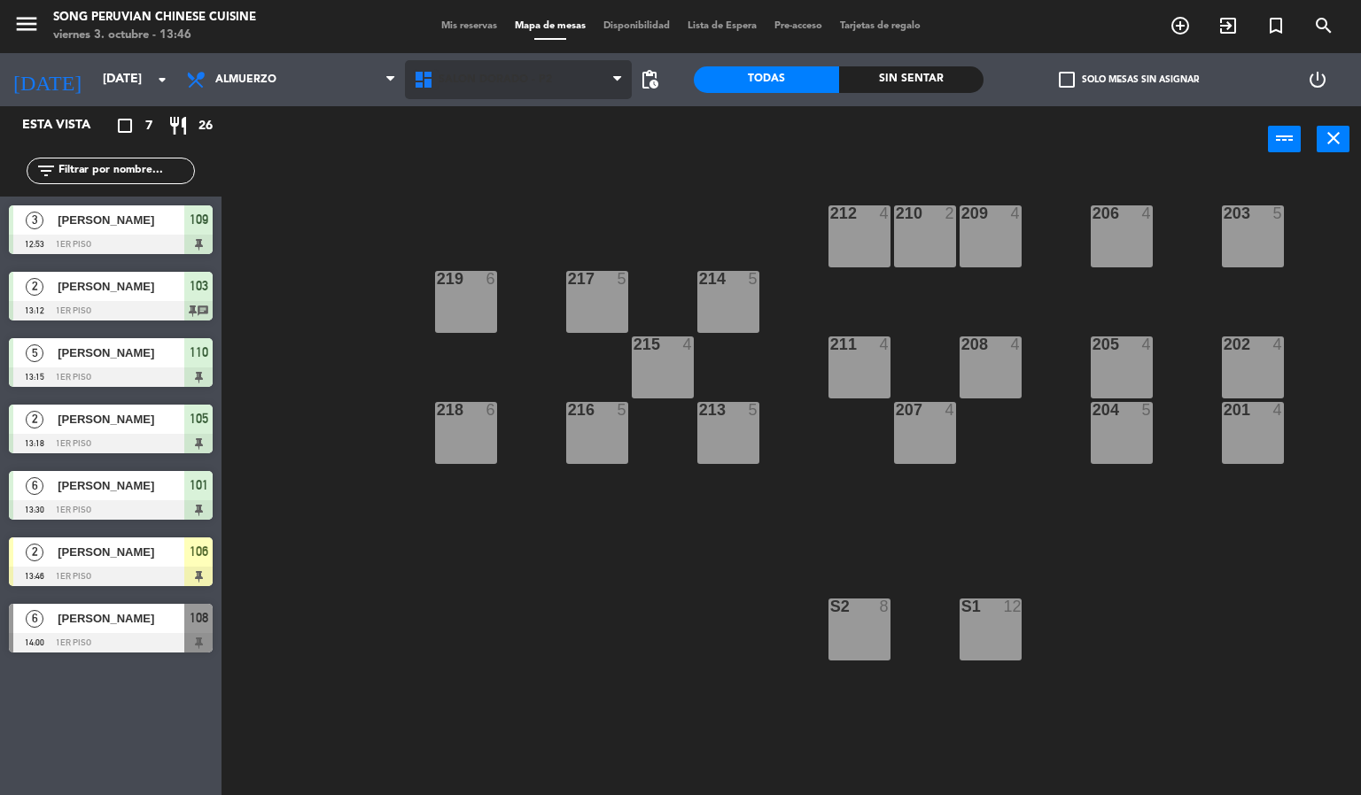
click at [429, 75] on icon at bounding box center [426, 79] width 26 height 21
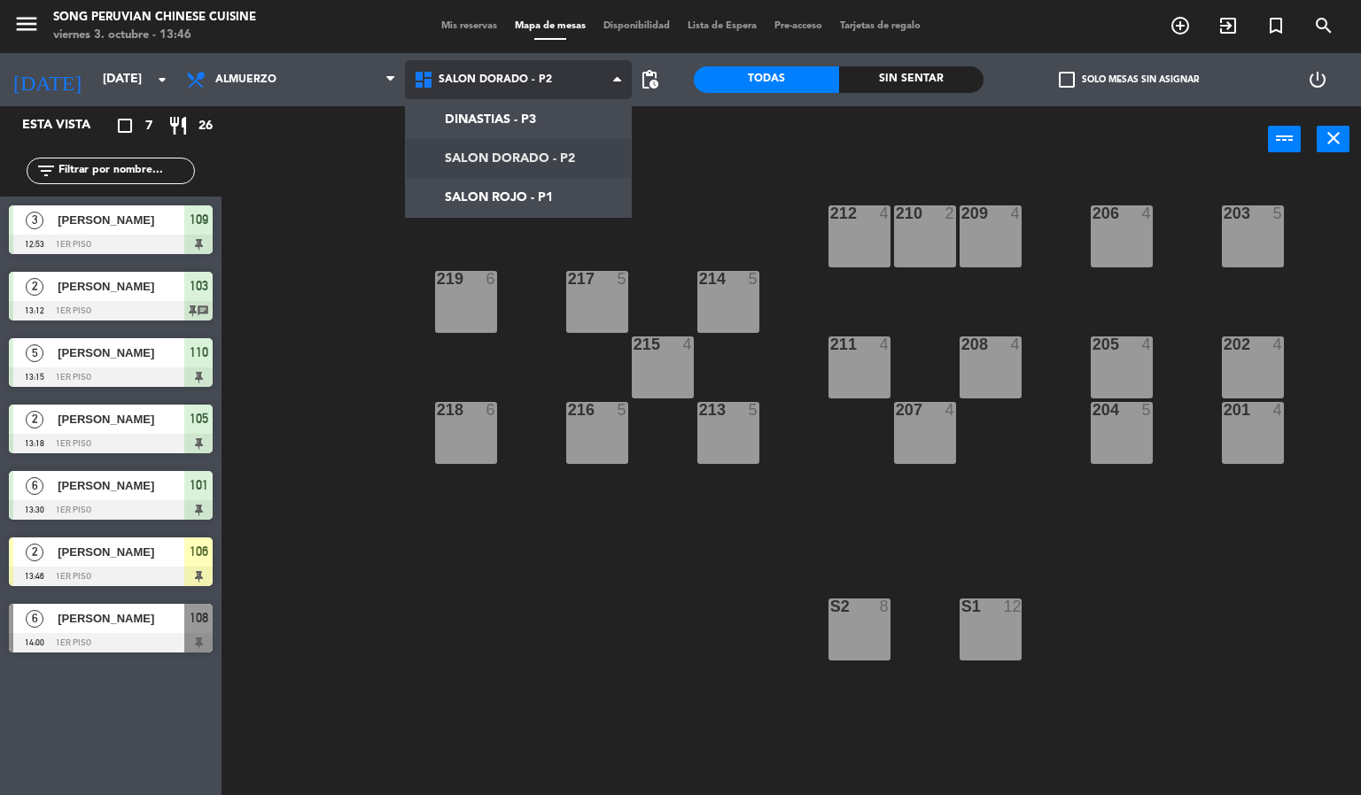
click at [511, 190] on ng-component "menu Song Peruvian Chinese Cuisine [DATE] 3. octubre - 13:46 Mis reservas Mapa …" at bounding box center [680, 398] width 1361 height 796
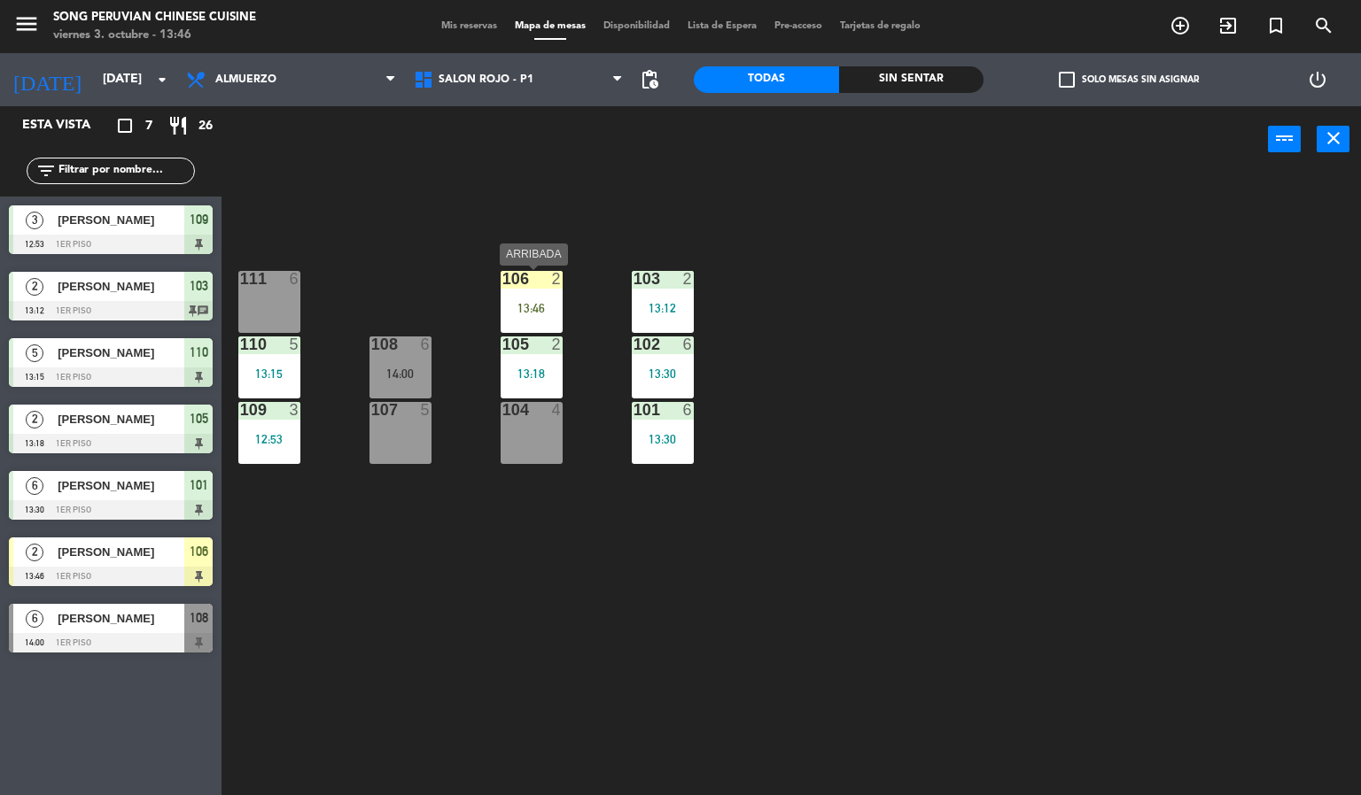
click at [535, 284] on div at bounding box center [530, 279] width 29 height 16
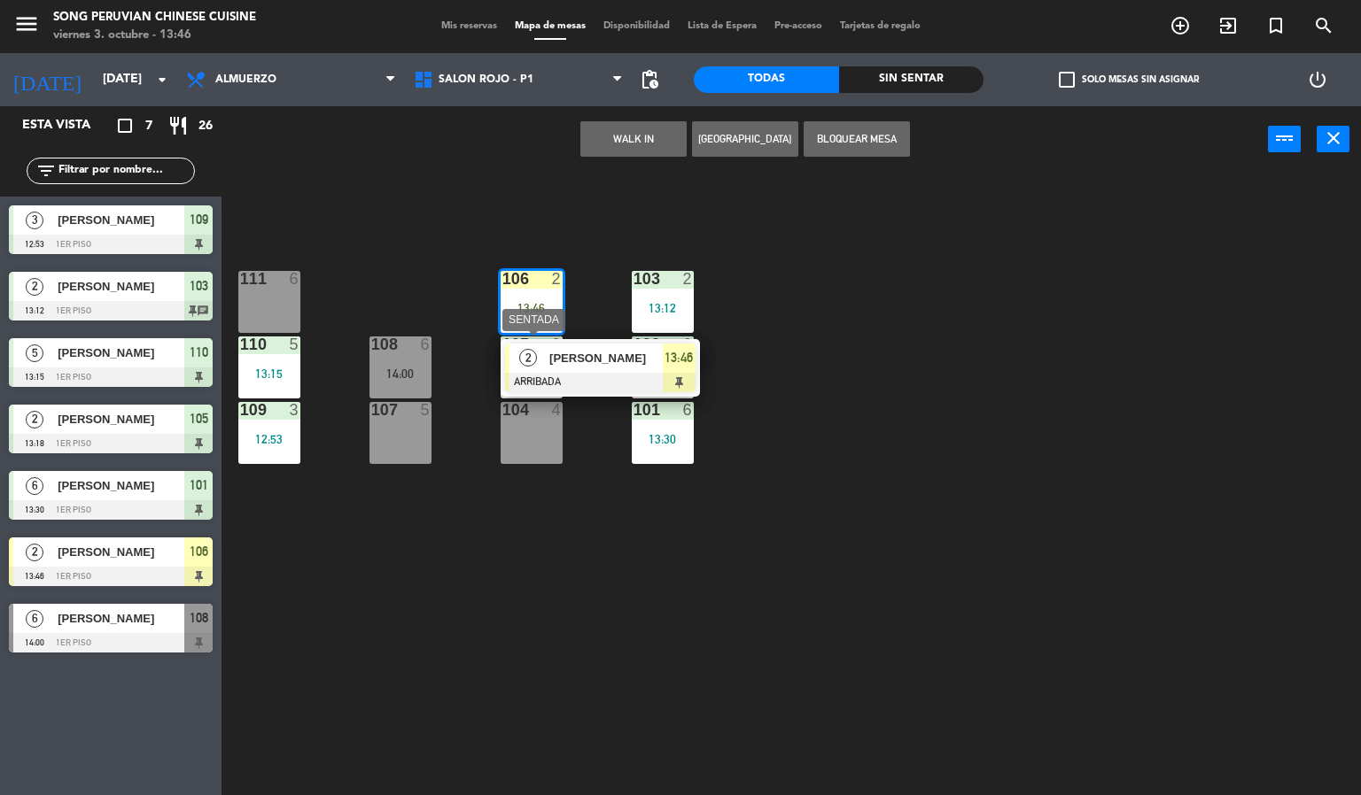
click at [569, 337] on div "2" at bounding box center [561, 345] width 29 height 16
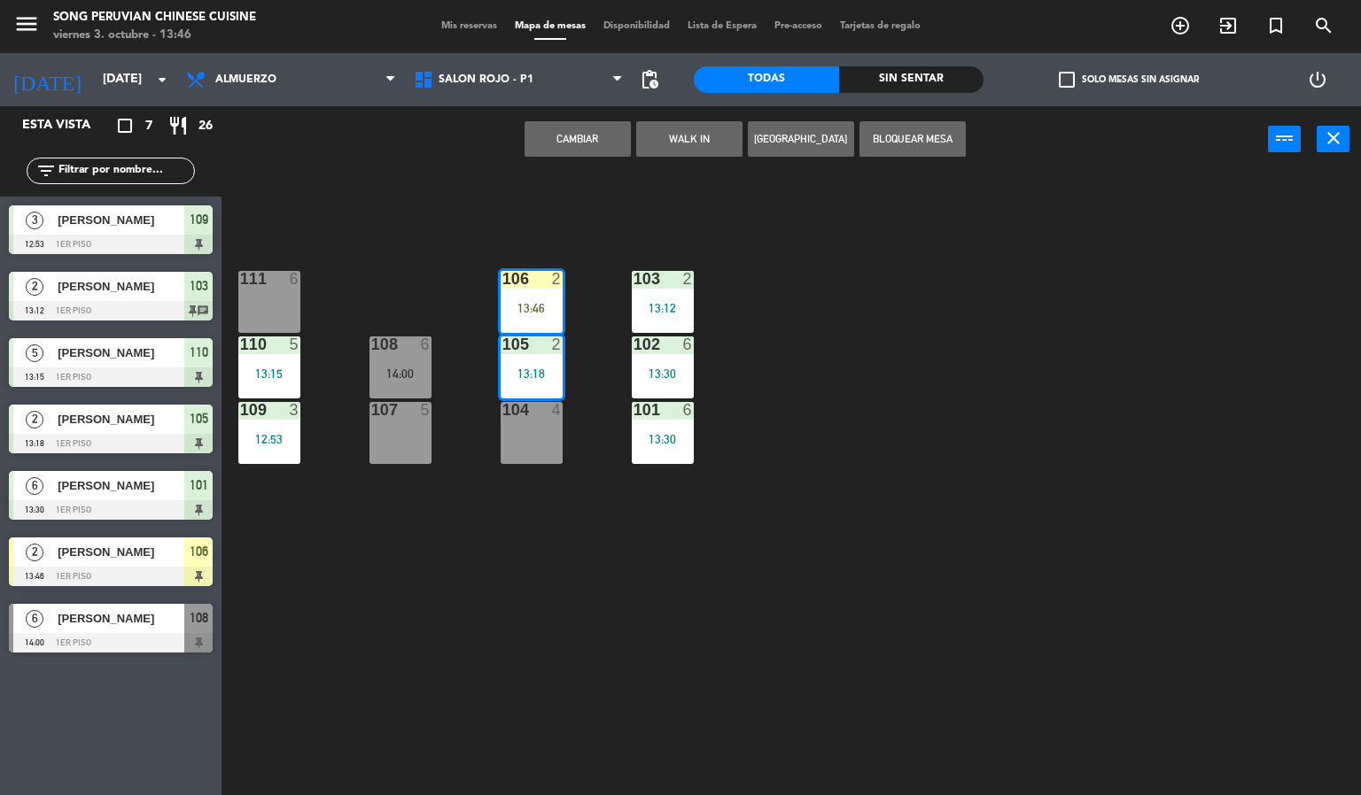
click at [579, 291] on div "103 2 13:12 106 2 13:46 111 6 102 6 13:30 105 2 13:18 108 6 14:00 110 5 13:15 1…" at bounding box center [798, 485] width 1126 height 623
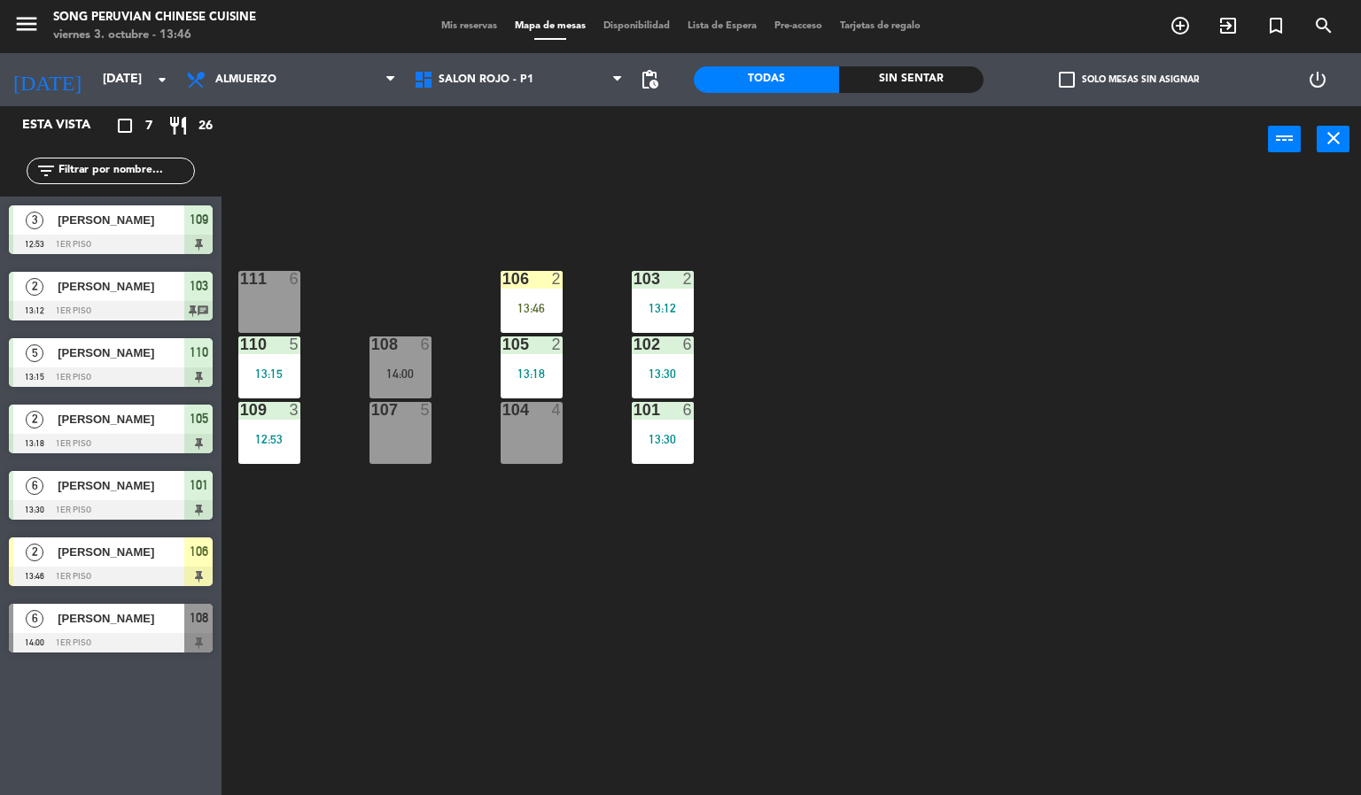
click at [543, 291] on div "106 2 13:46" at bounding box center [531, 302] width 62 height 62
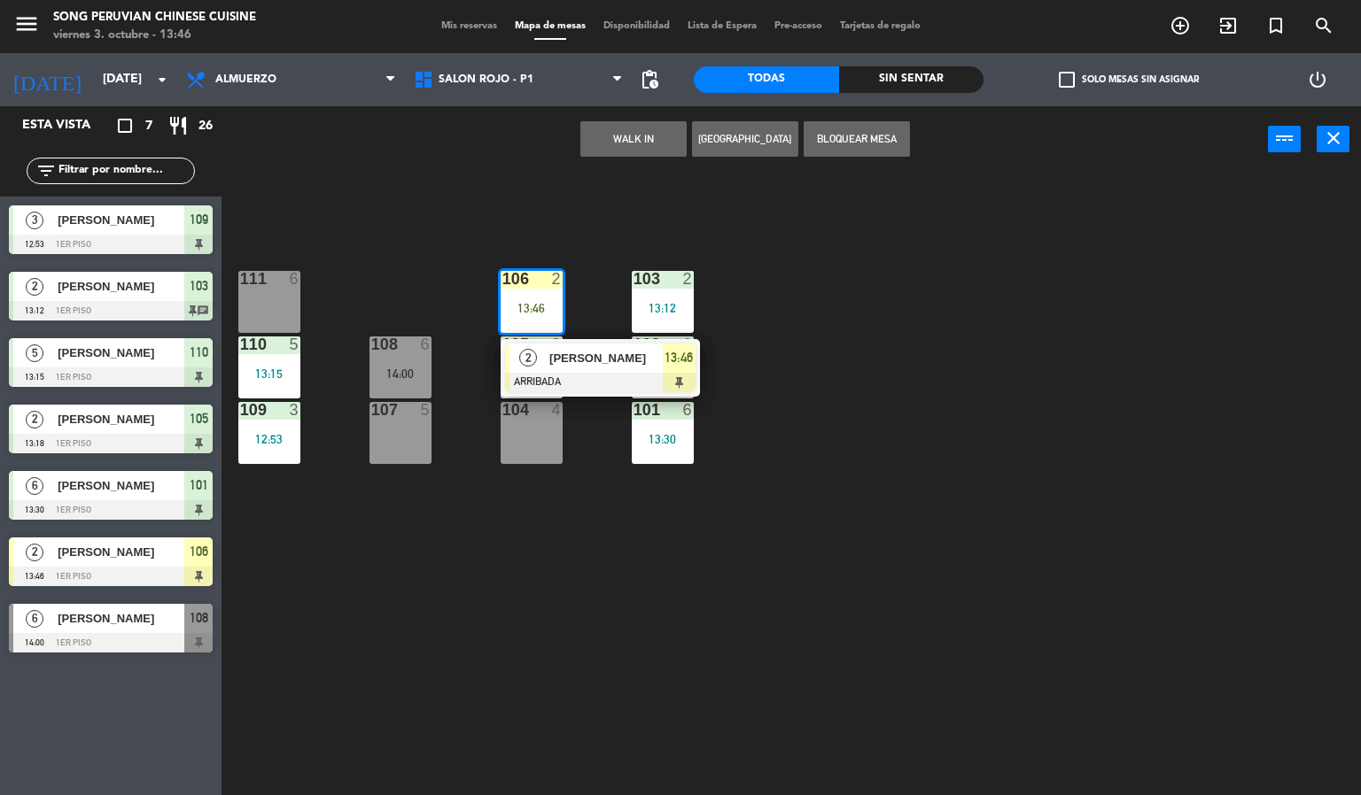
click at [572, 353] on span "[PERSON_NAME]" at bounding box center [605, 358] width 113 height 19
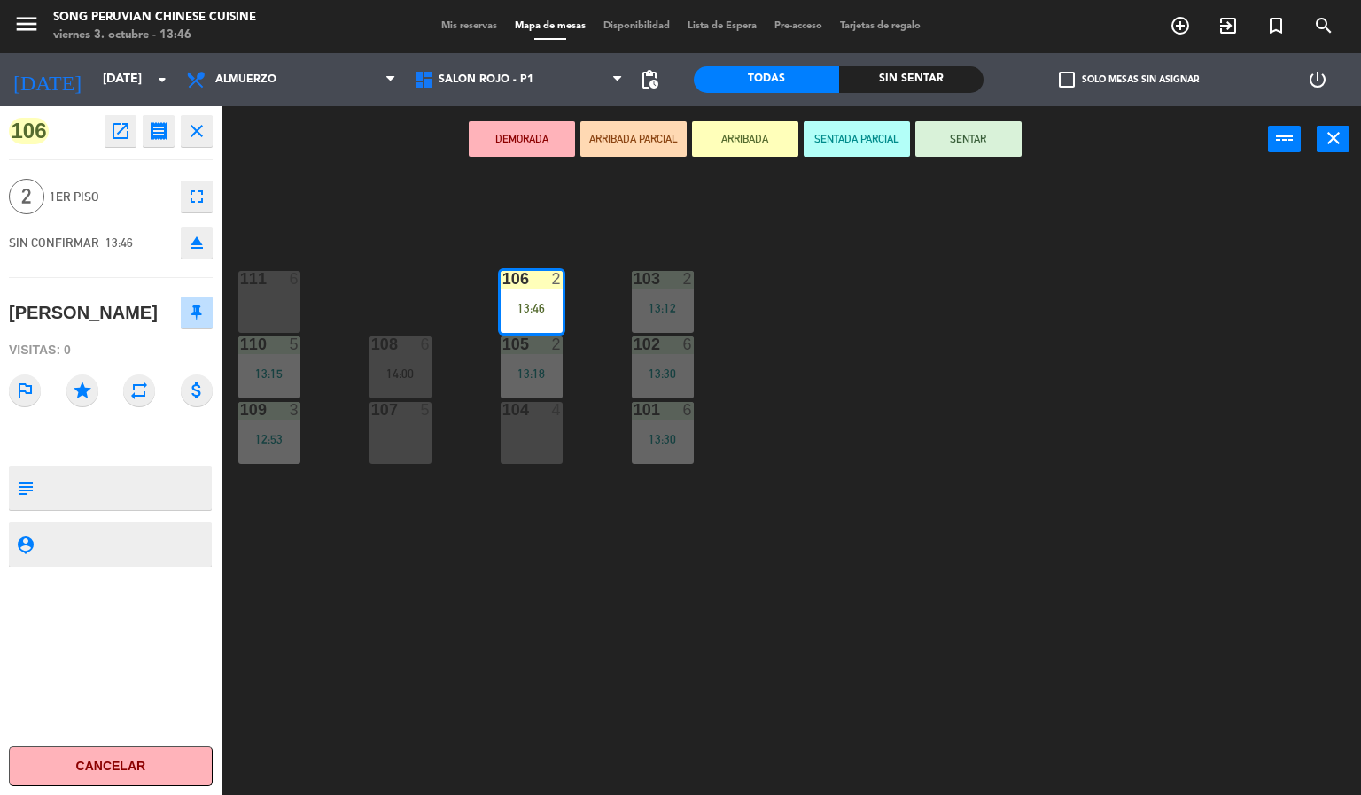
click at [125, 130] on icon "open_in_new" at bounding box center [120, 130] width 21 height 21
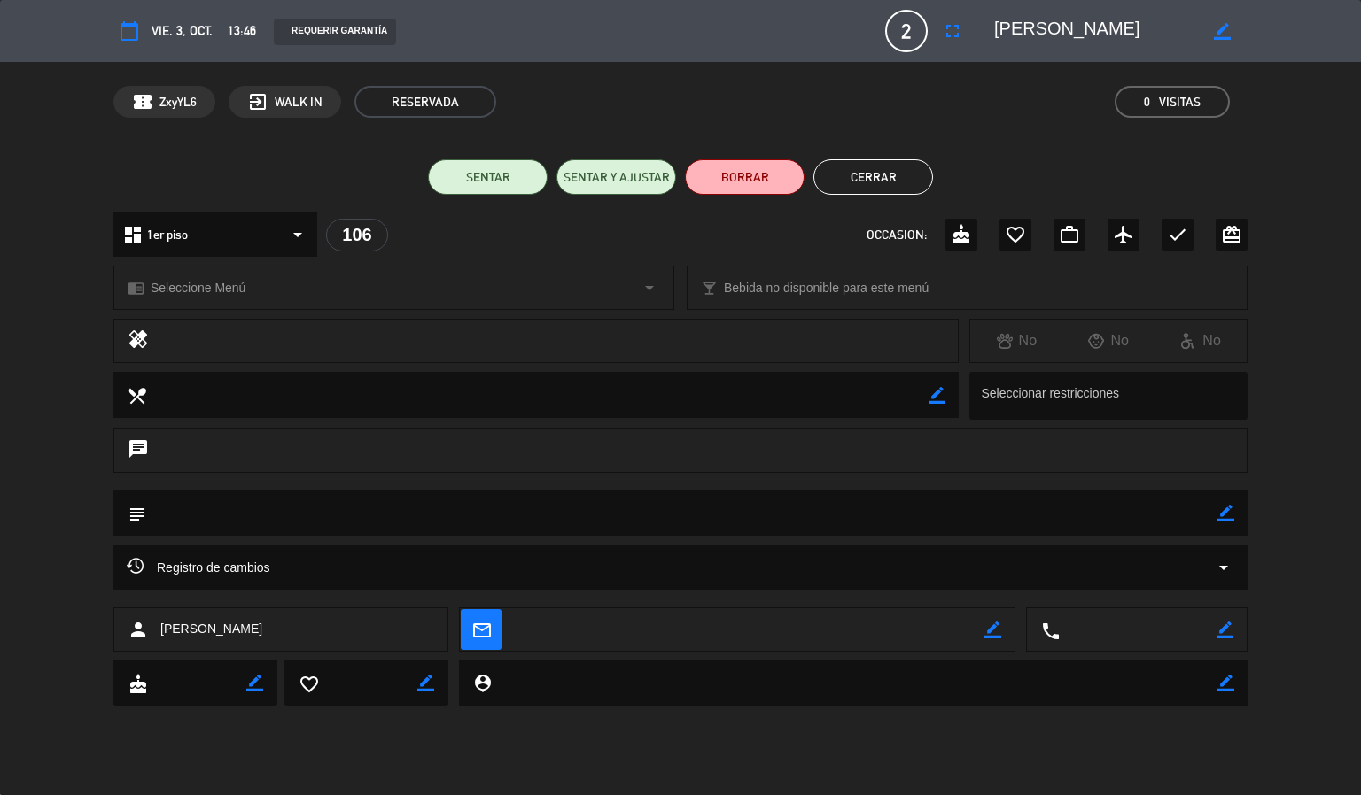
click at [1218, 27] on icon "border_color" at bounding box center [1221, 31] width 17 height 17
click at [1084, 19] on textarea at bounding box center [1095, 31] width 203 height 32
type textarea "[PERSON_NAME]"
click at [1221, 24] on icon at bounding box center [1221, 31] width 17 height 17
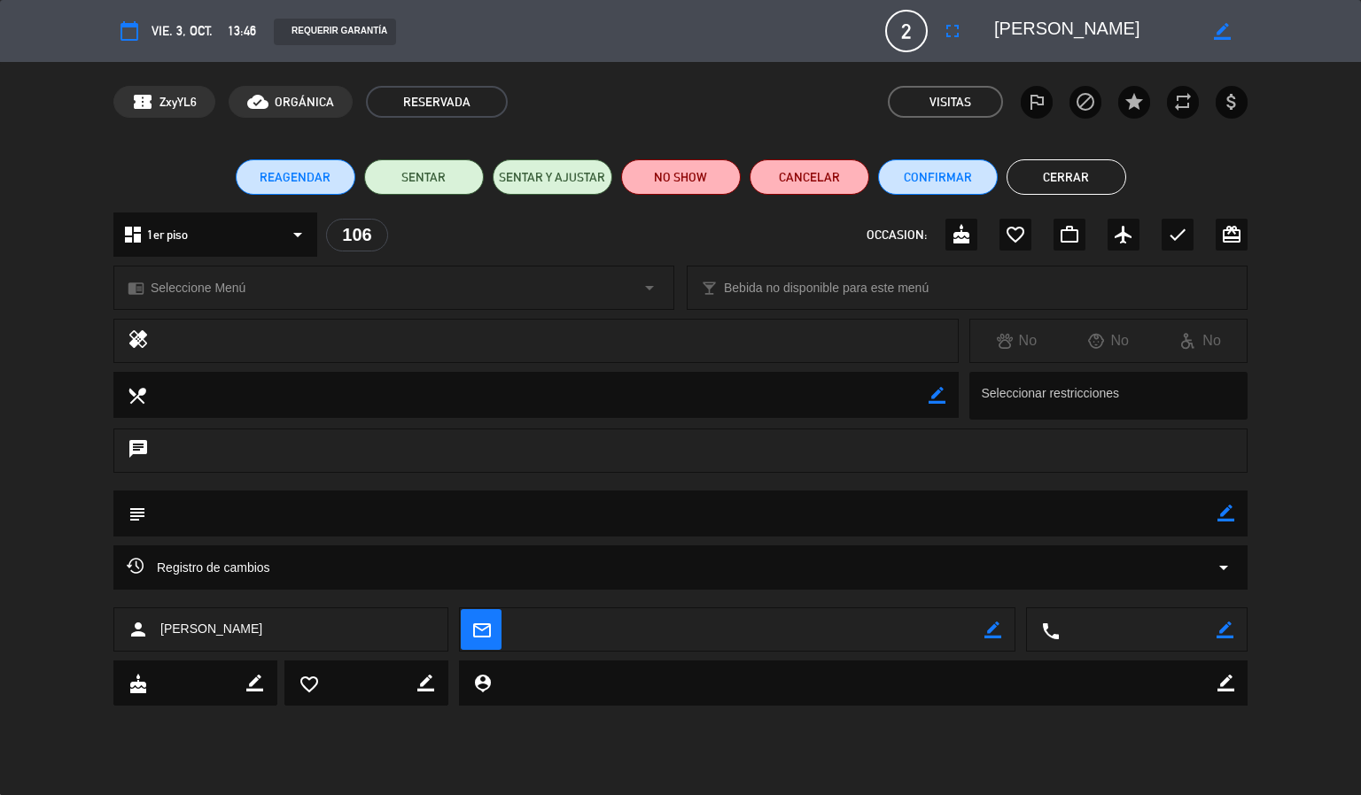
click at [1111, 171] on button "Cerrar" at bounding box center [1066, 176] width 120 height 35
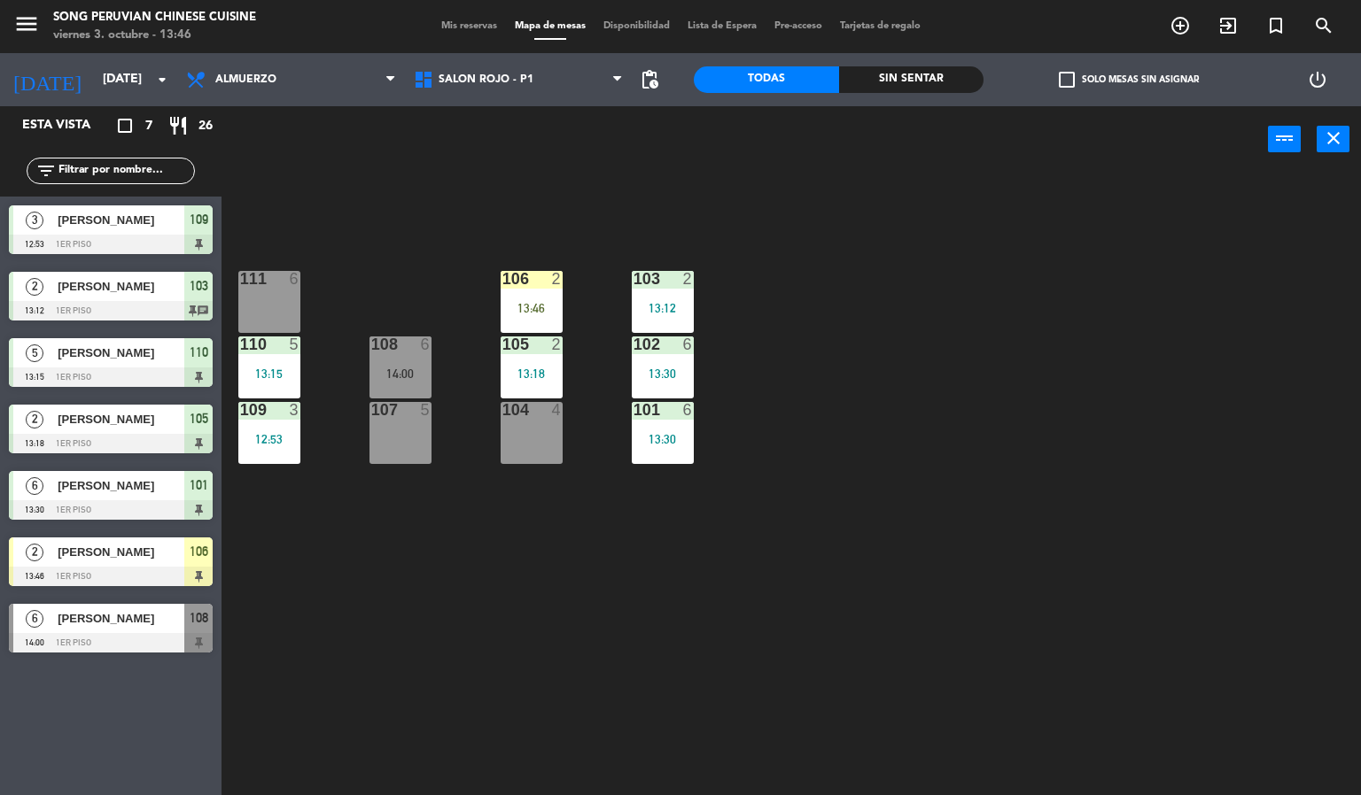
click at [574, 296] on div "103 2 13:12 106 2 13:46 111 6 102 6 13:30 105 2 13:18 108 6 14:00 110 5 13:15 1…" at bounding box center [798, 485] width 1126 height 623
click at [522, 311] on div "13:46" at bounding box center [531, 308] width 62 height 12
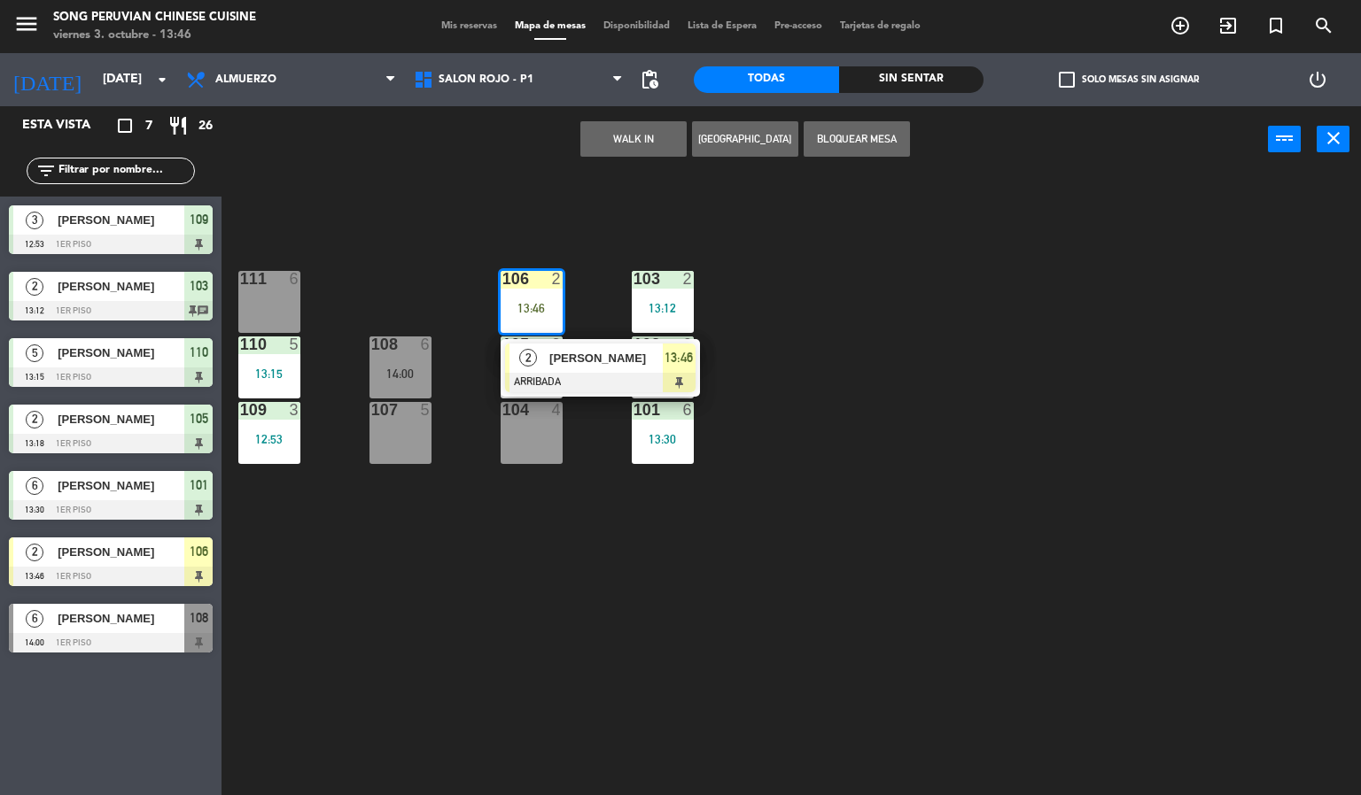
click at [558, 373] on div at bounding box center [600, 382] width 190 height 19
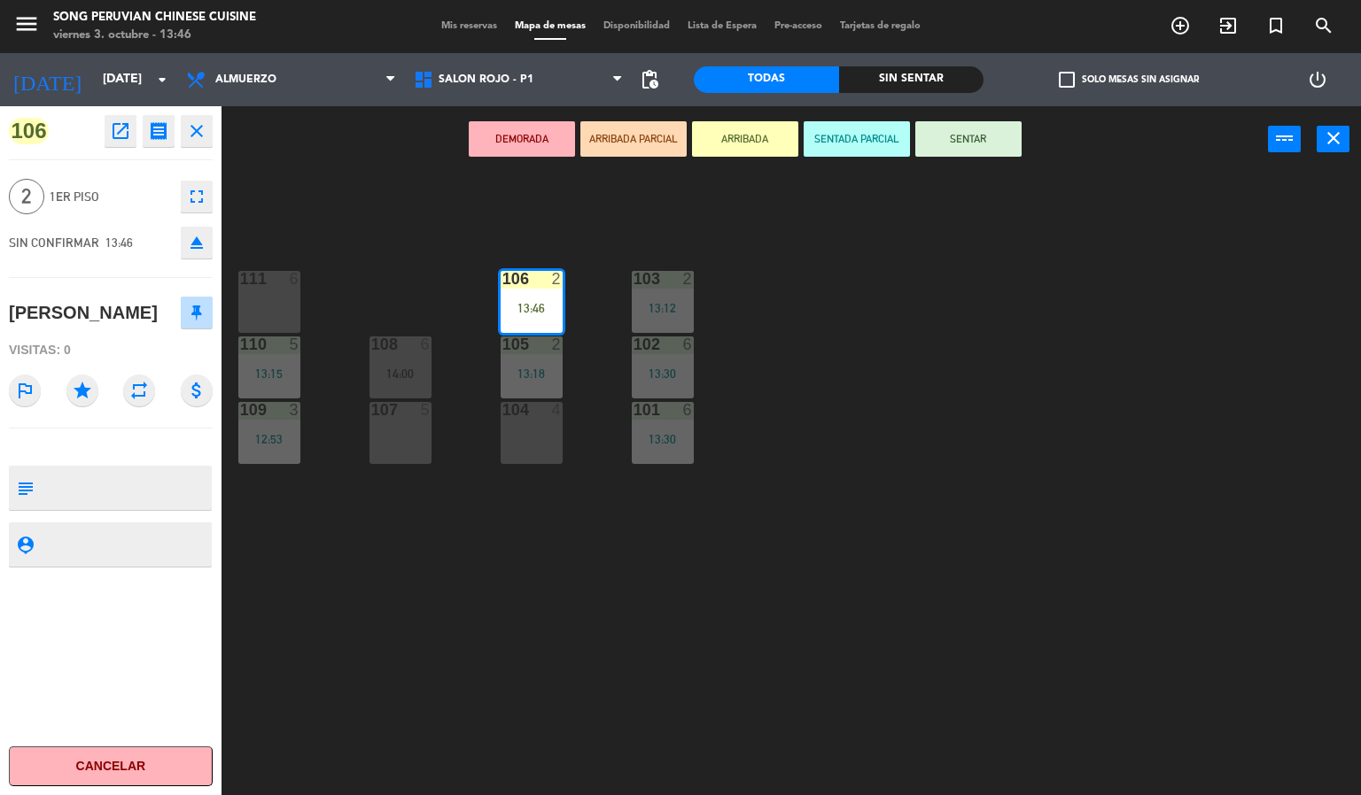
click at [203, 240] on icon "eject" at bounding box center [196, 242] width 21 height 21
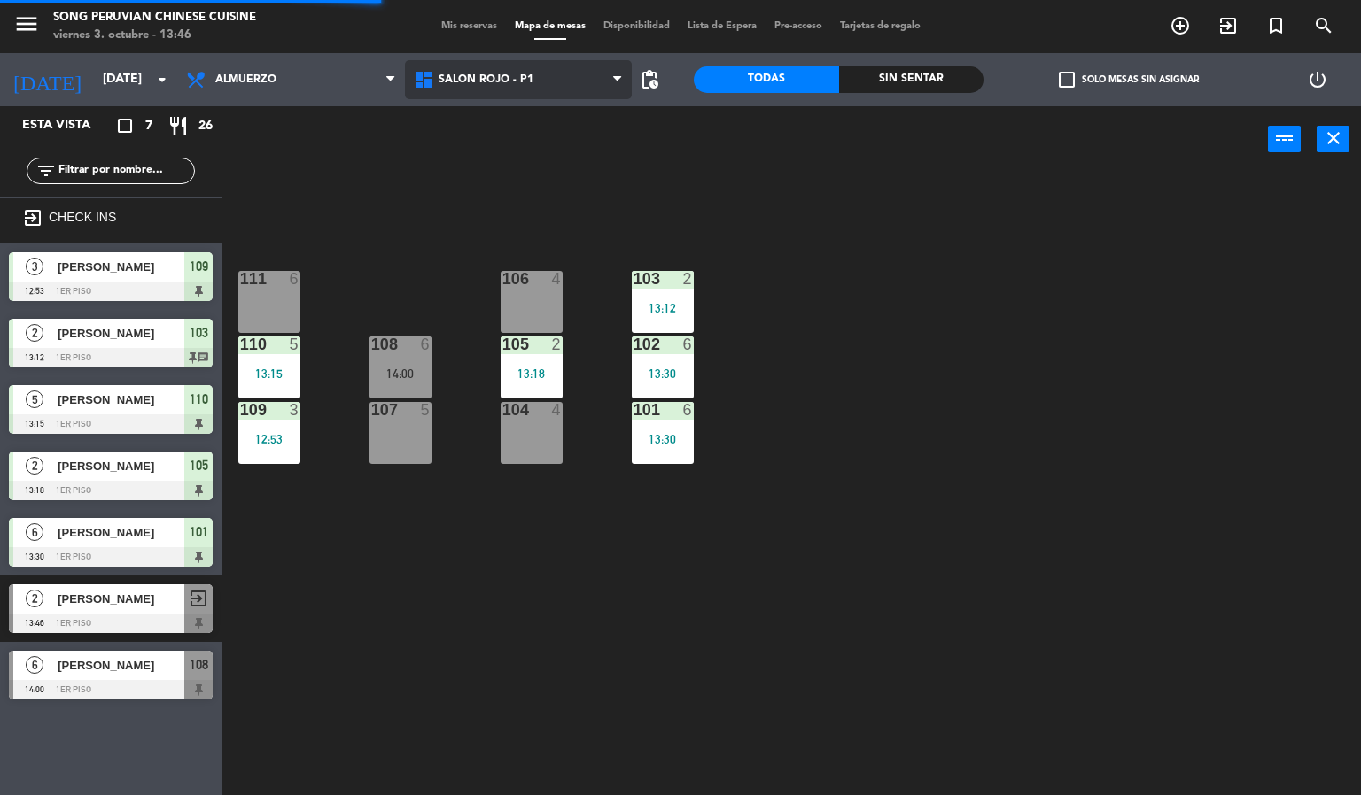
click at [500, 93] on span "SALON ROJO - P1" at bounding box center [519, 79] width 228 height 39
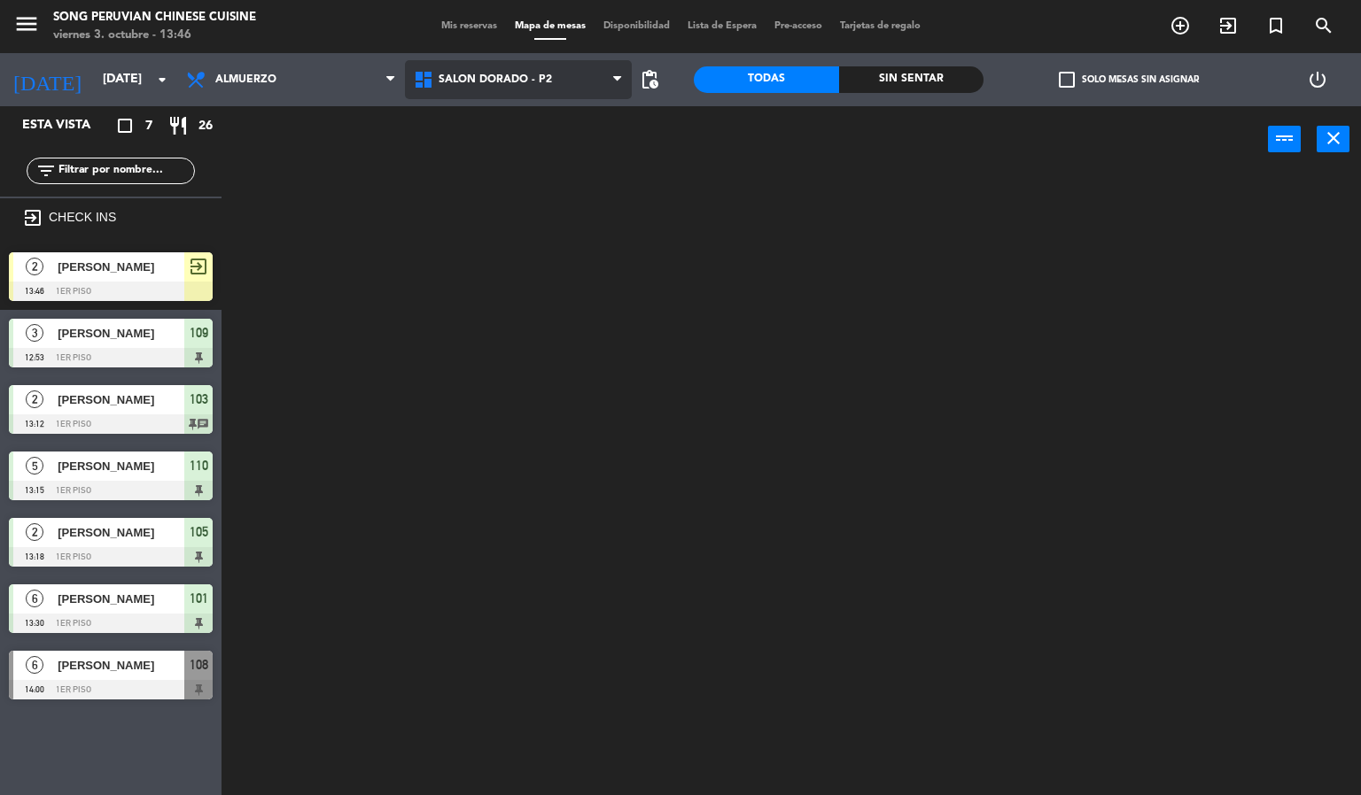
click at [537, 154] on ng-component "menu Song Peruvian Chinese Cuisine [DATE] 3. octubre - 13:46 Mis reservas Mapa …" at bounding box center [680, 398] width 1361 height 796
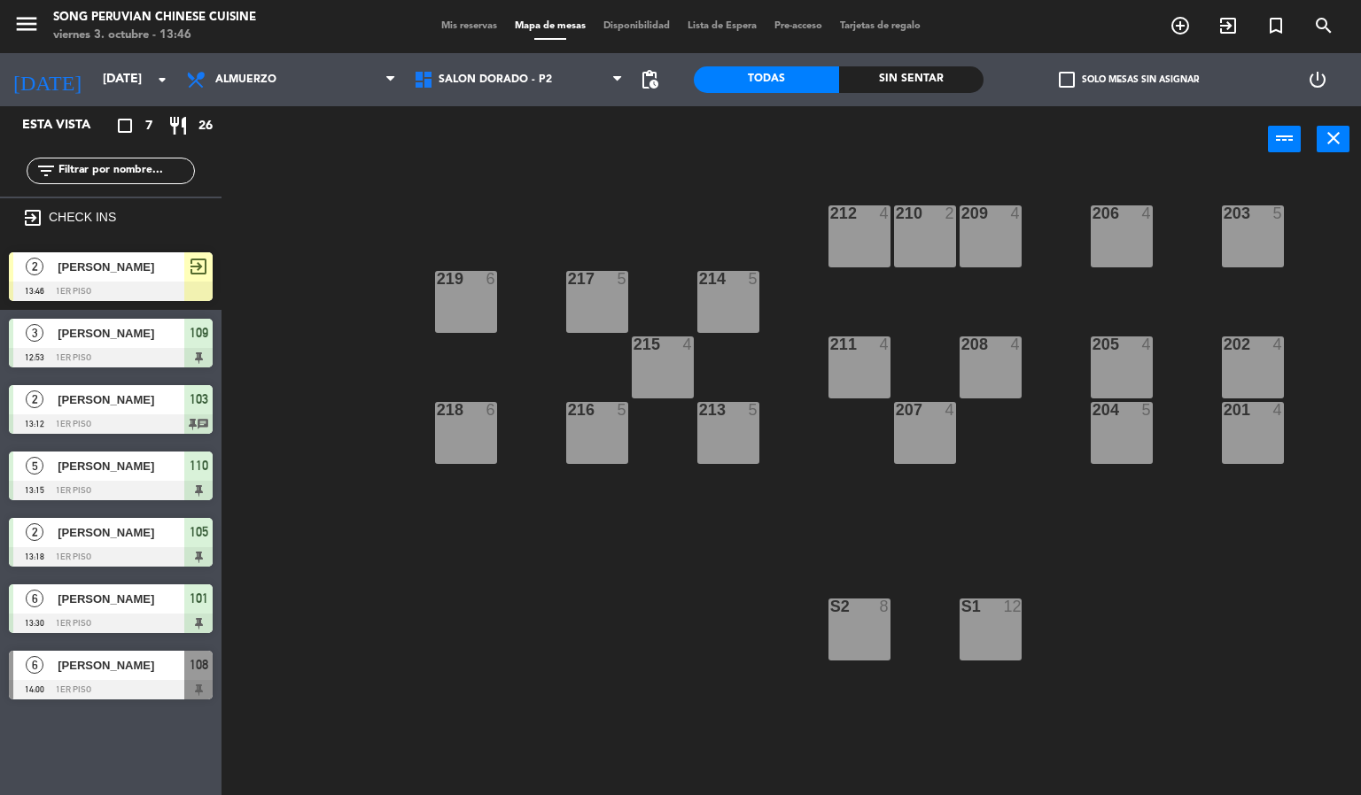
drag, startPoint x: 86, startPoint y: 283, endPoint x: 1180, endPoint y: 354, distance: 1096.2
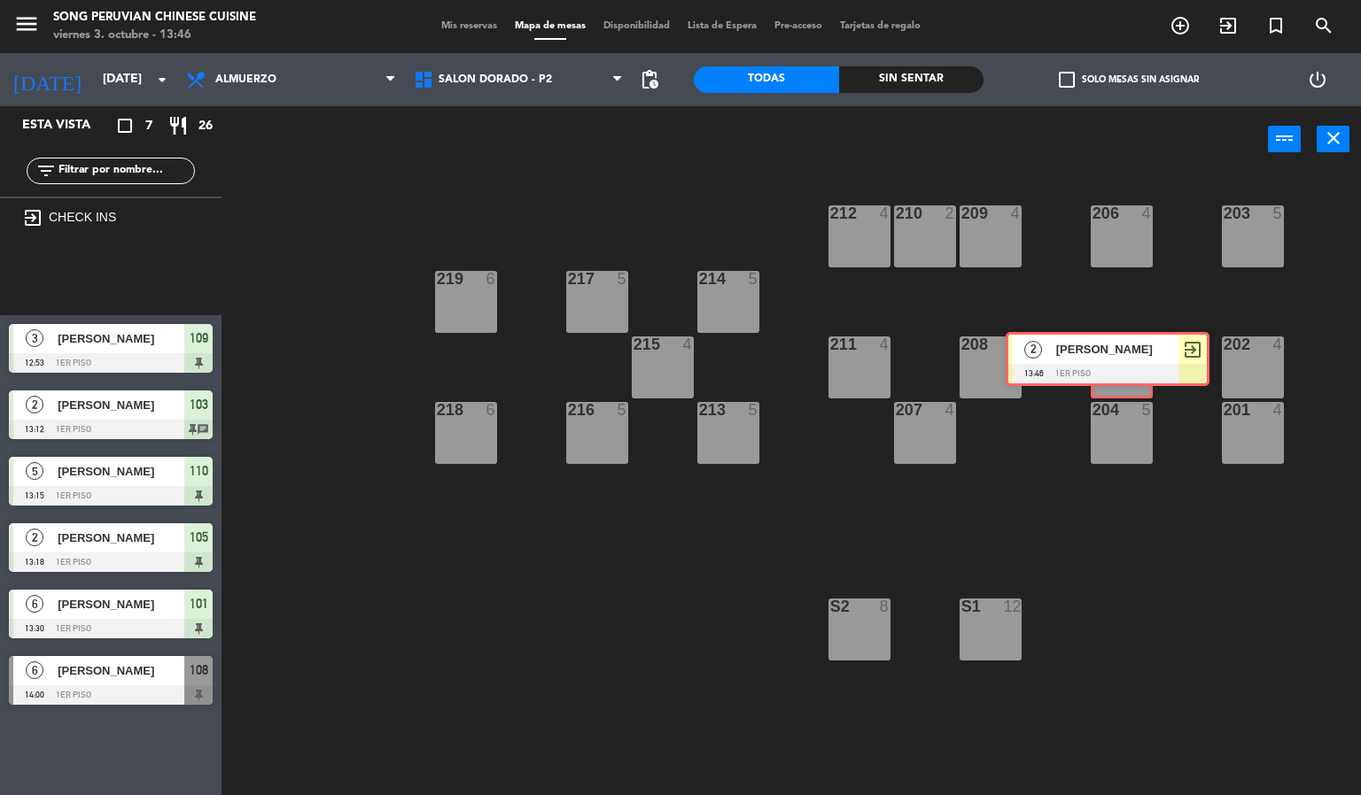
drag, startPoint x: 147, startPoint y: 284, endPoint x: 1143, endPoint y: 364, distance: 999.6
click at [1143, 364] on div "Esta vista crop_square 7 restaurant 26 filter_list exit_to_app CHECK INS 2 [PER…" at bounding box center [680, 451] width 1361 height 690
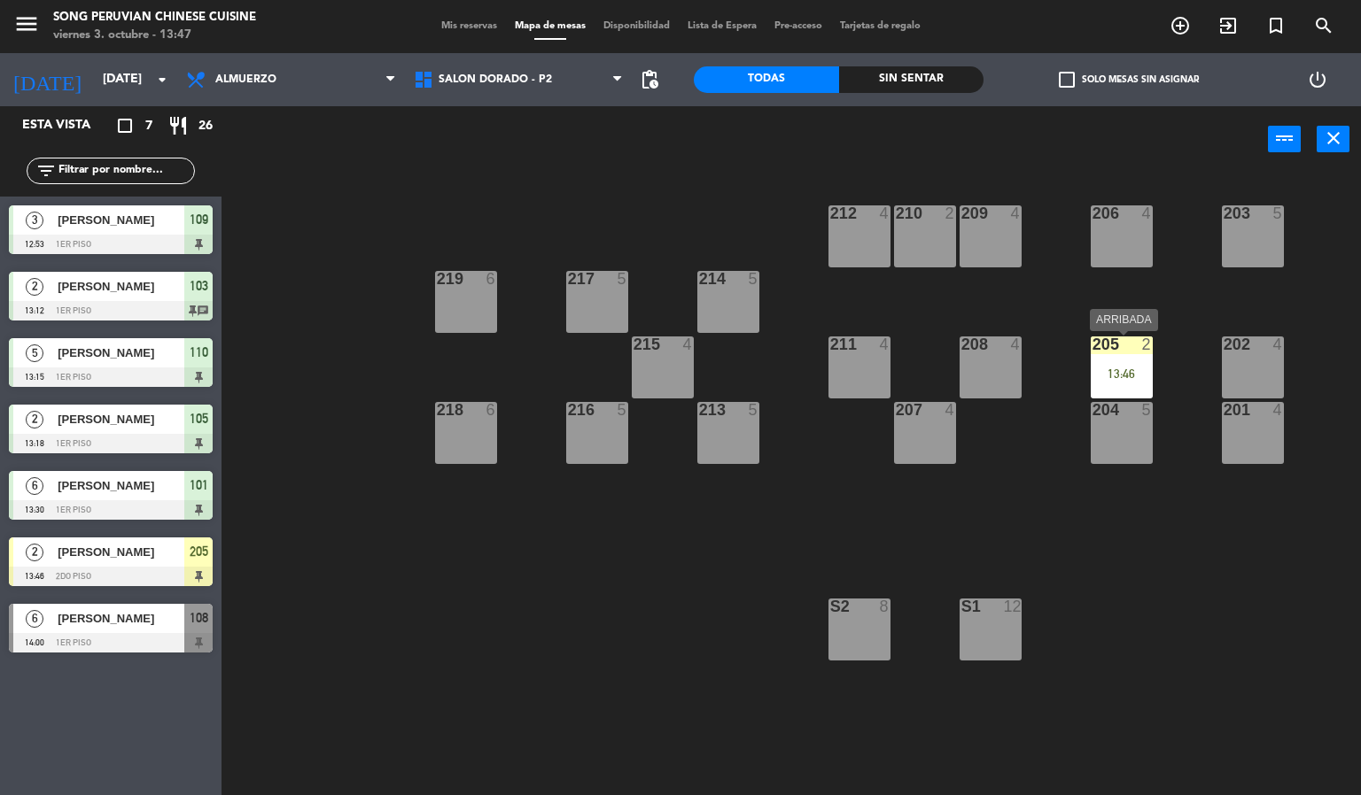
click at [1116, 354] on div "205 2 13:46" at bounding box center [1121, 368] width 62 height 62
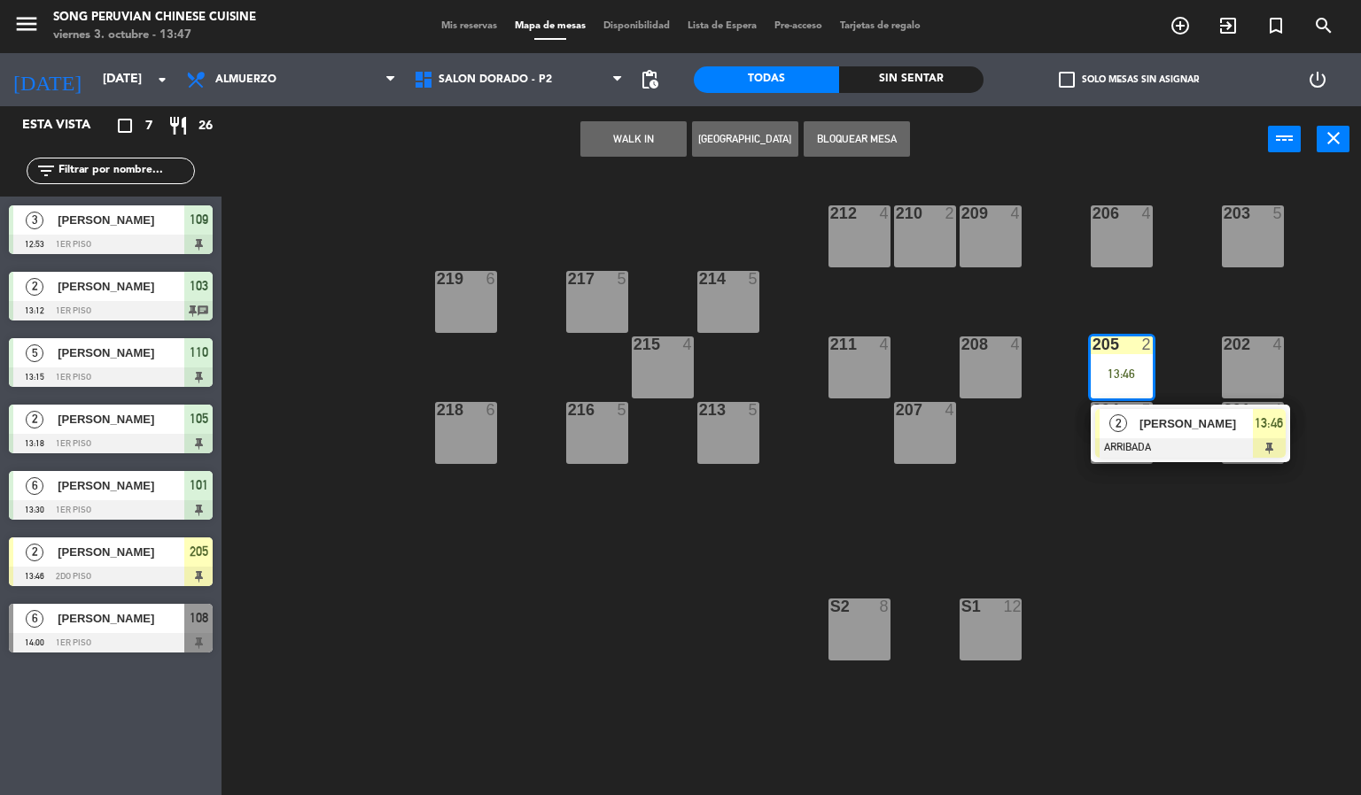
click at [1121, 426] on span "2" at bounding box center [1118, 424] width 18 height 18
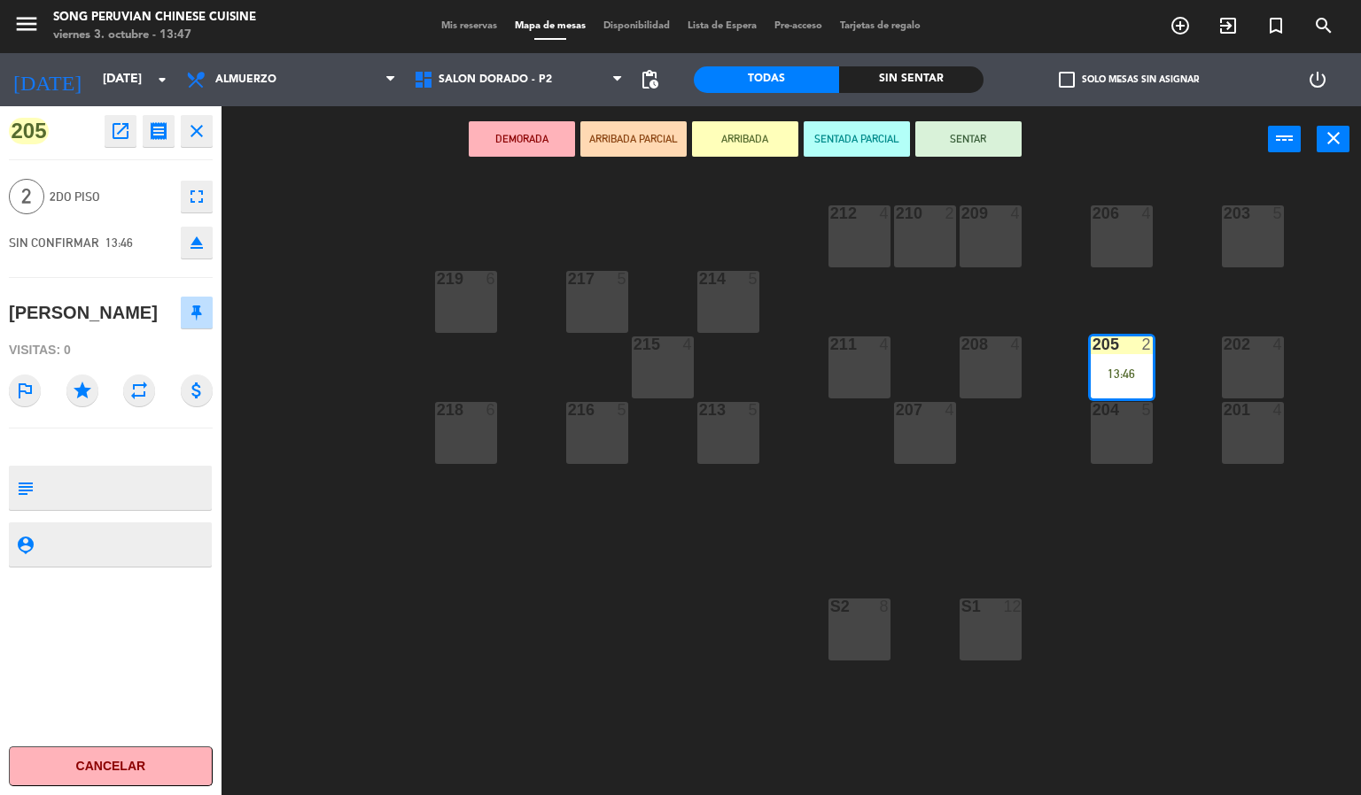
click at [872, 136] on button "SENTADA PARCIAL" at bounding box center [856, 138] width 106 height 35
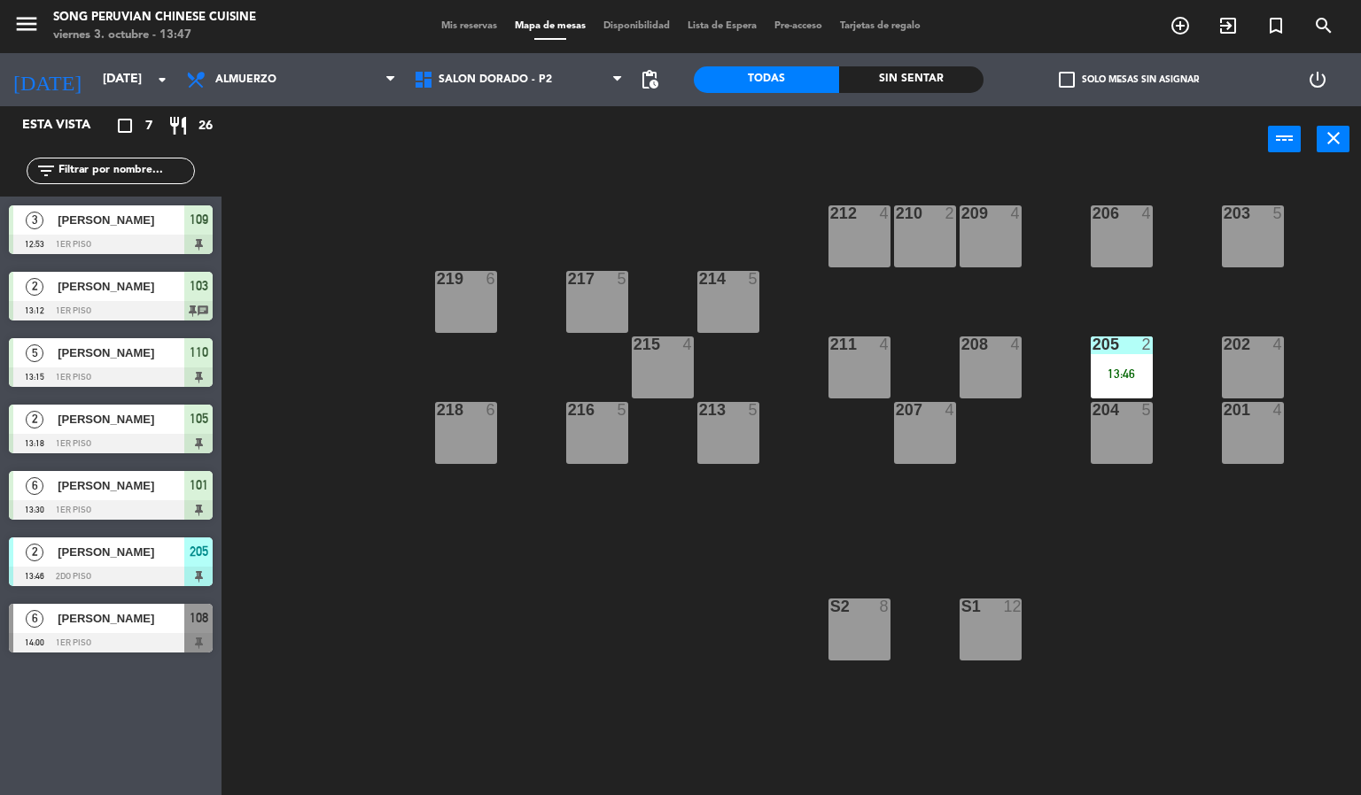
click at [644, 178] on div "203 5 206 4 210 2 212 4 209 4 214 5 217 5 219 6 202 4 205 2 13:46 208 4 211 4 2…" at bounding box center [798, 485] width 1126 height 623
click at [83, 559] on span "[PERSON_NAME]" at bounding box center [121, 552] width 127 height 19
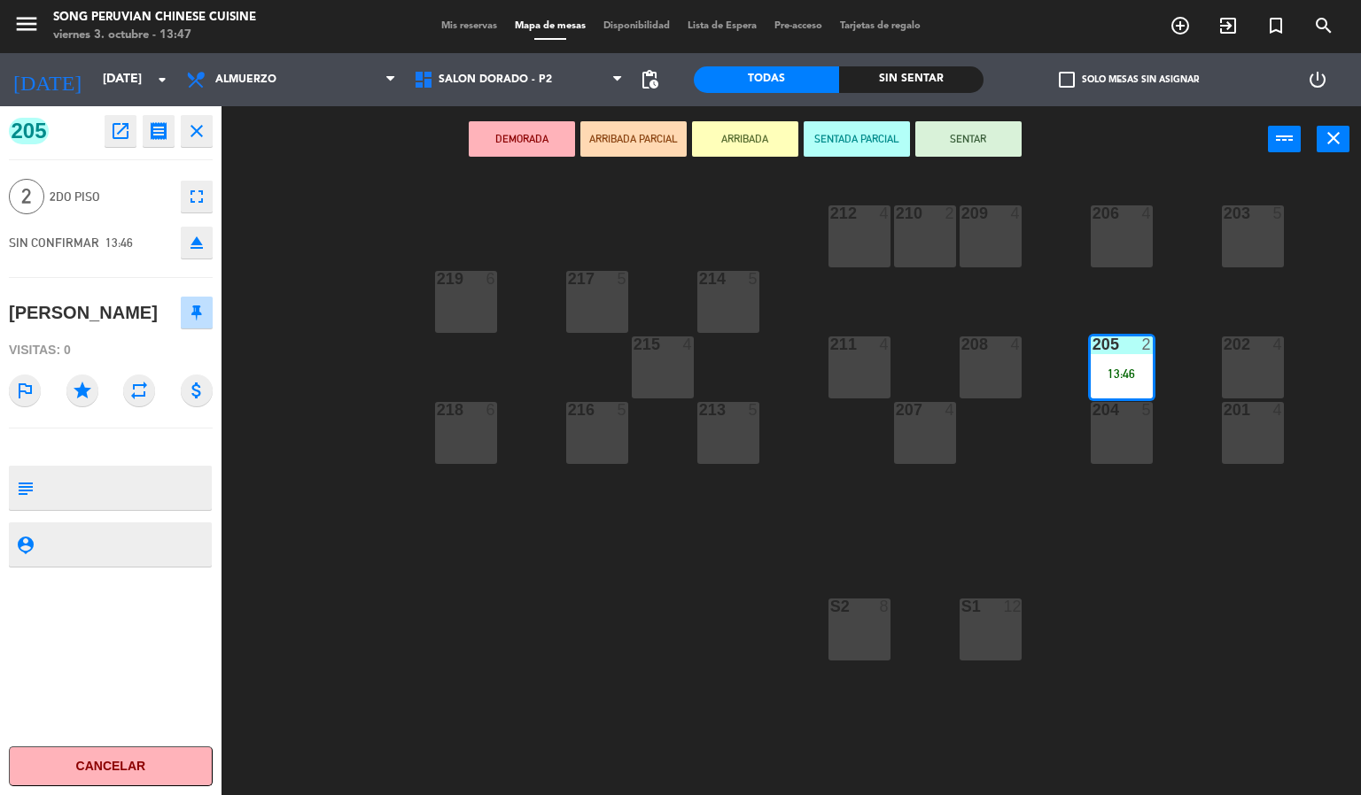
click at [359, 401] on div "203 5 206 4 210 2 212 4 209 4 214 5 217 5 219 6 202 4 205 2 13:46 208 4 211 4 2…" at bounding box center [798, 485] width 1126 height 623
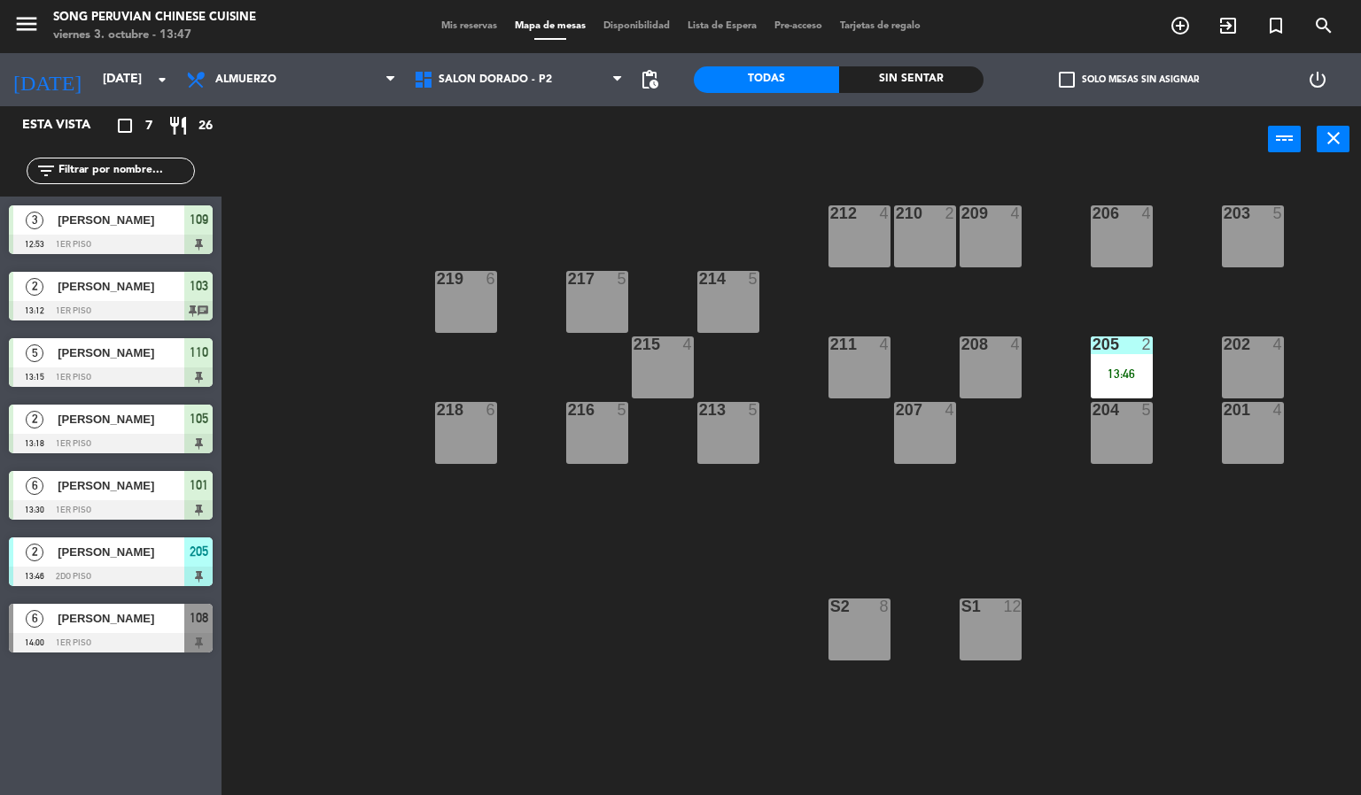
drag, startPoint x: 104, startPoint y: 563, endPoint x: 128, endPoint y: 530, distance: 41.8
click at [109, 558] on div "2 [PERSON_NAME] 13:46 2do piso 205" at bounding box center [110, 562] width 221 height 66
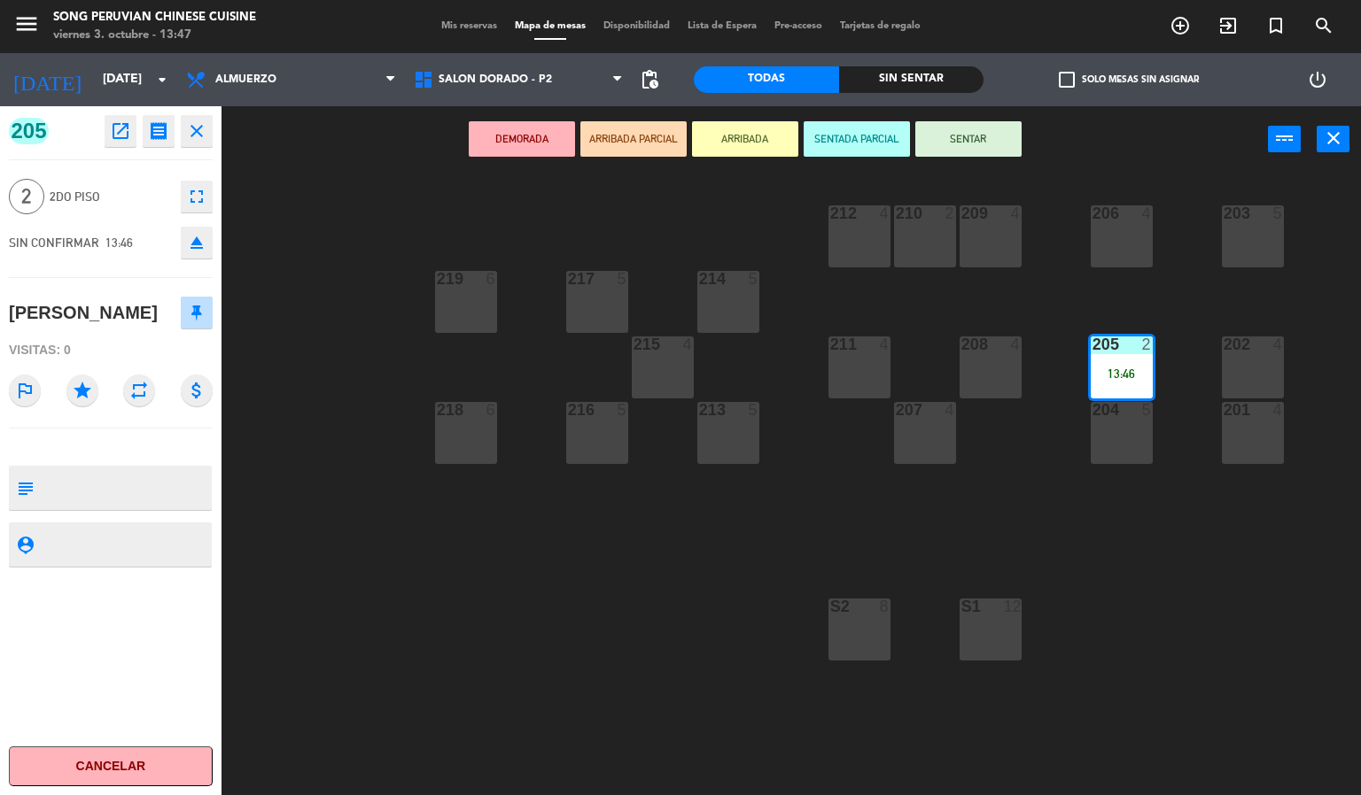
click at [336, 380] on div "203 5 206 4 210 2 212 4 209 4 214 5 217 5 219 6 202 4 205 2 13:46 208 4 211 4 2…" at bounding box center [798, 485] width 1126 height 623
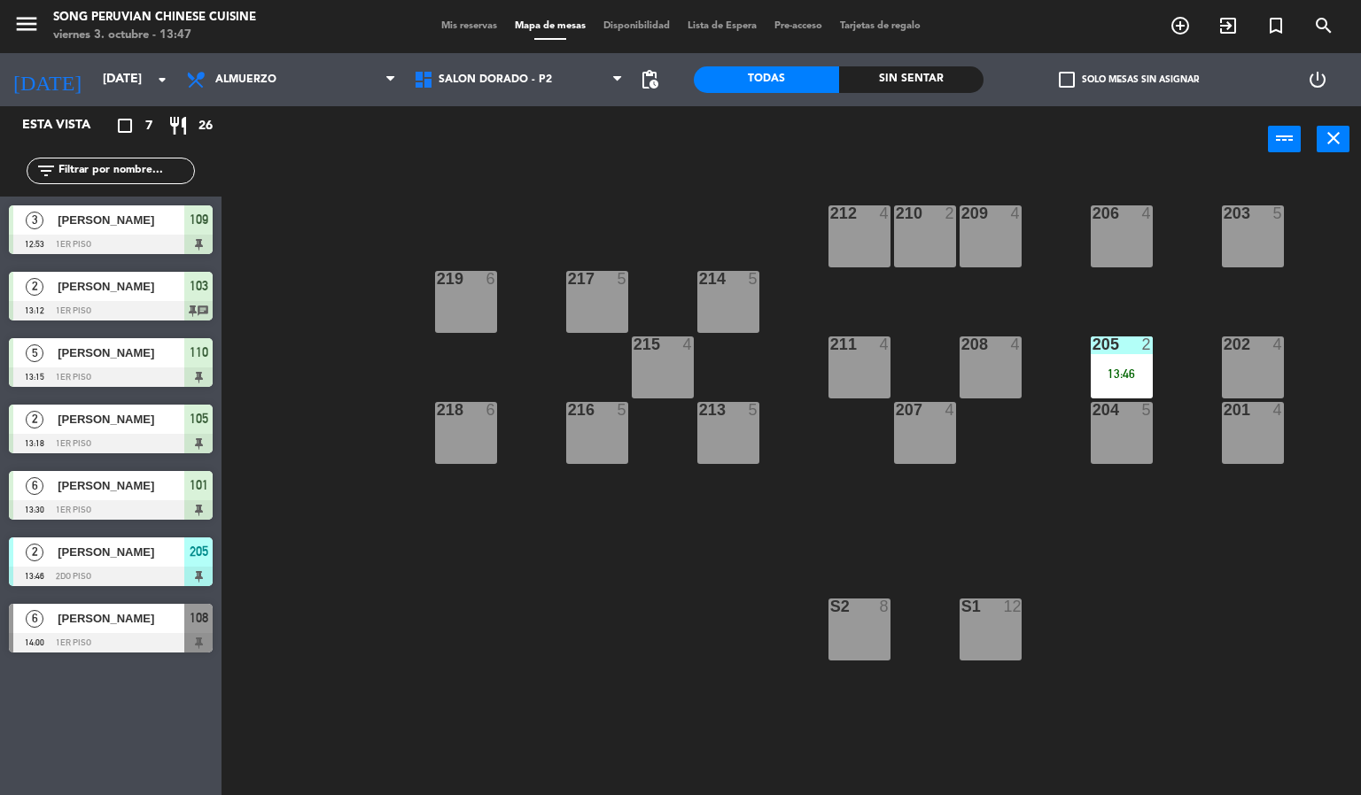
click at [540, 643] on div "203 5 206 4 210 2 212 4 209 4 214 5 217 5 219 6 202 4 205 2 13:46 208 4 211 4 2…" at bounding box center [798, 485] width 1126 height 623
click at [433, 686] on div "203 5 206 4 210 2 212 4 209 4 214 5 217 5 219 6 202 4 205 2 13:46 208 4 211 4 2…" at bounding box center [798, 485] width 1126 height 623
click at [1122, 368] on div "13:46" at bounding box center [1121, 374] width 62 height 12
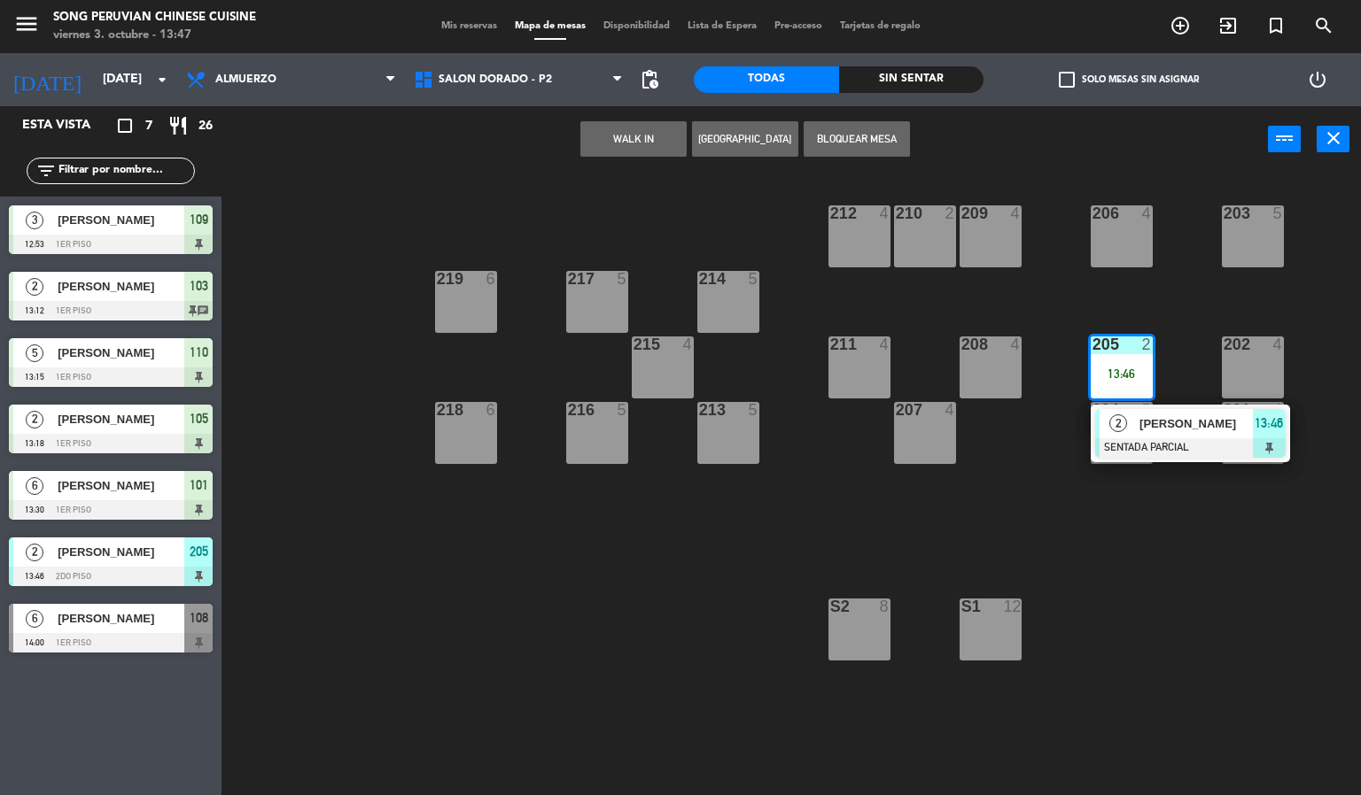
click at [1096, 655] on div "203 5 206 4 210 2 212 4 209 4 214 5 217 5 219 6 202 4 205 2 13:46 2 [PERSON_NAM…" at bounding box center [798, 485] width 1126 height 623
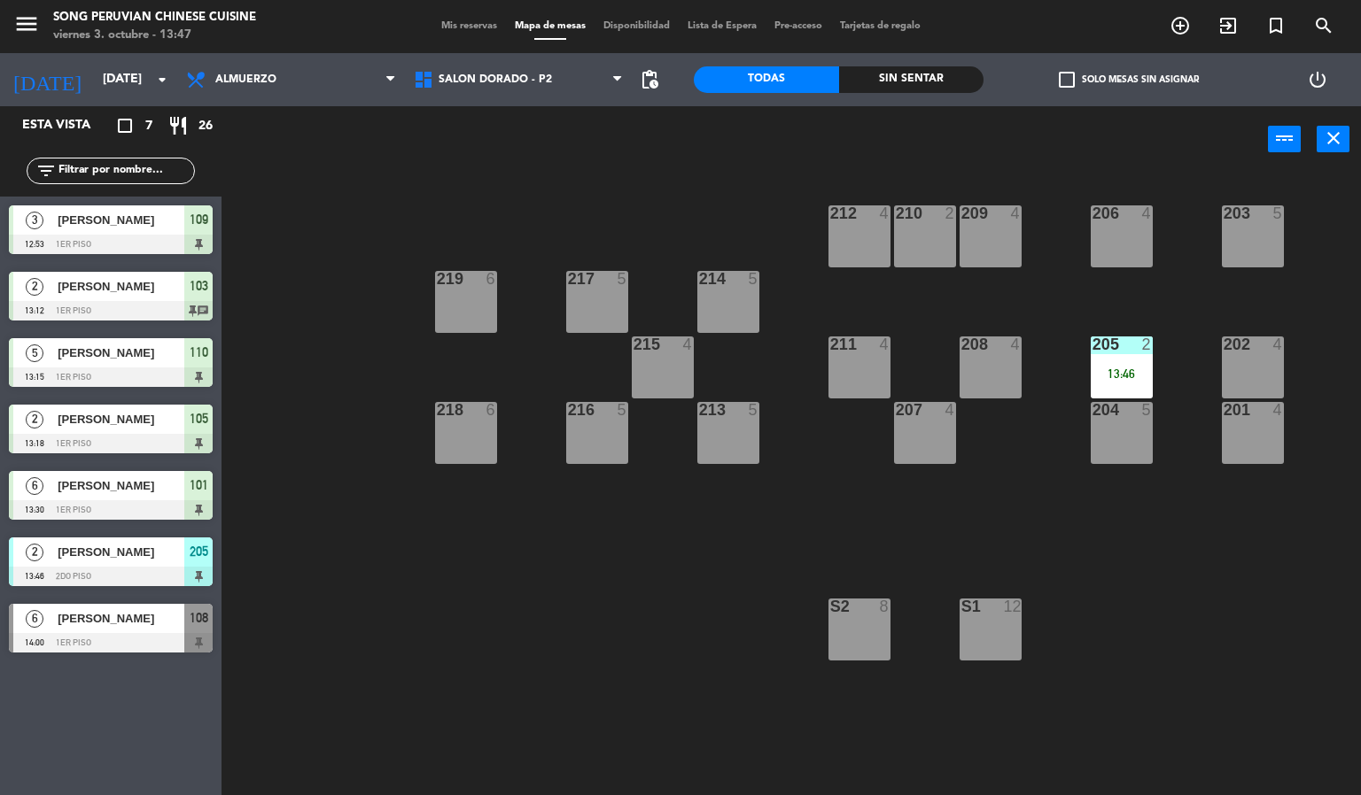
click at [1120, 373] on div "13:46" at bounding box center [1121, 374] width 62 height 12
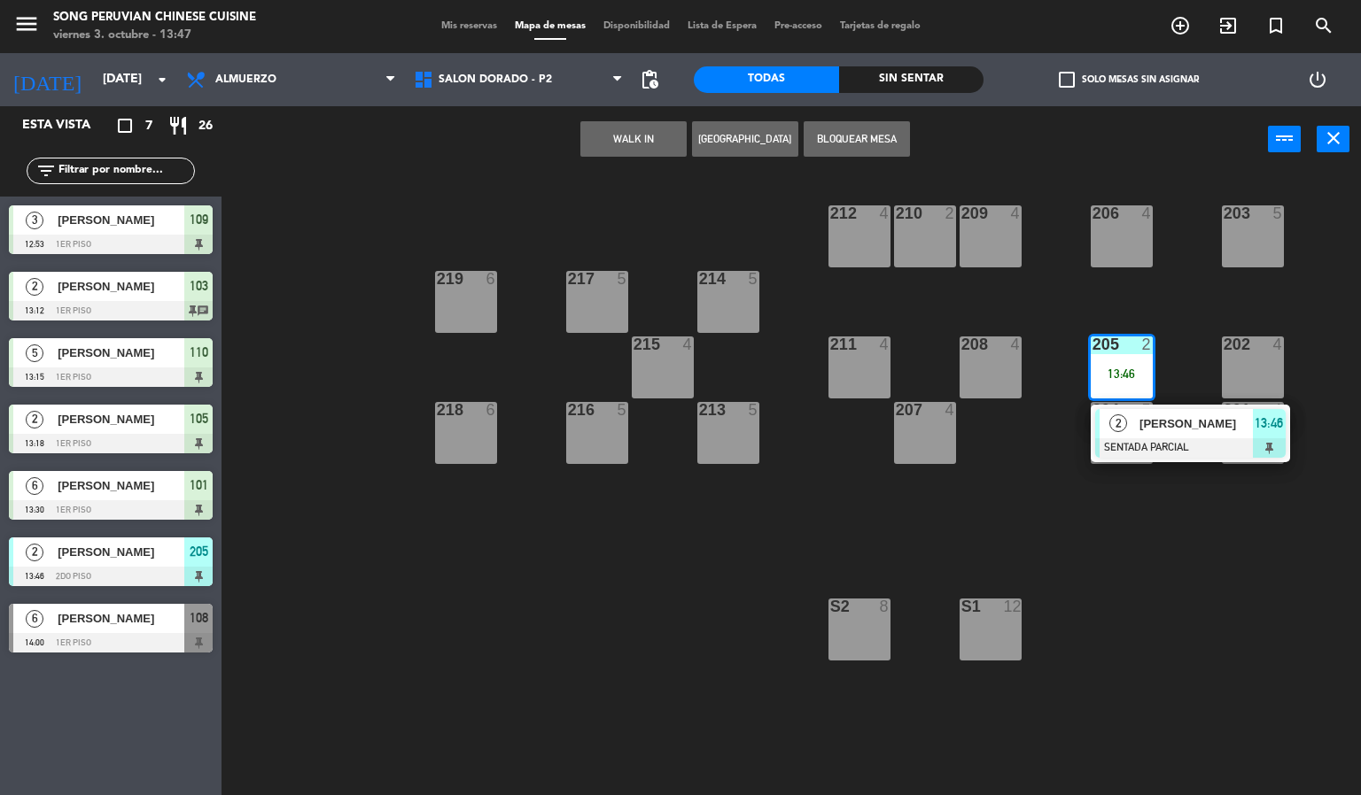
click at [1284, 344] on div "4" at bounding box center [1281, 345] width 29 height 16
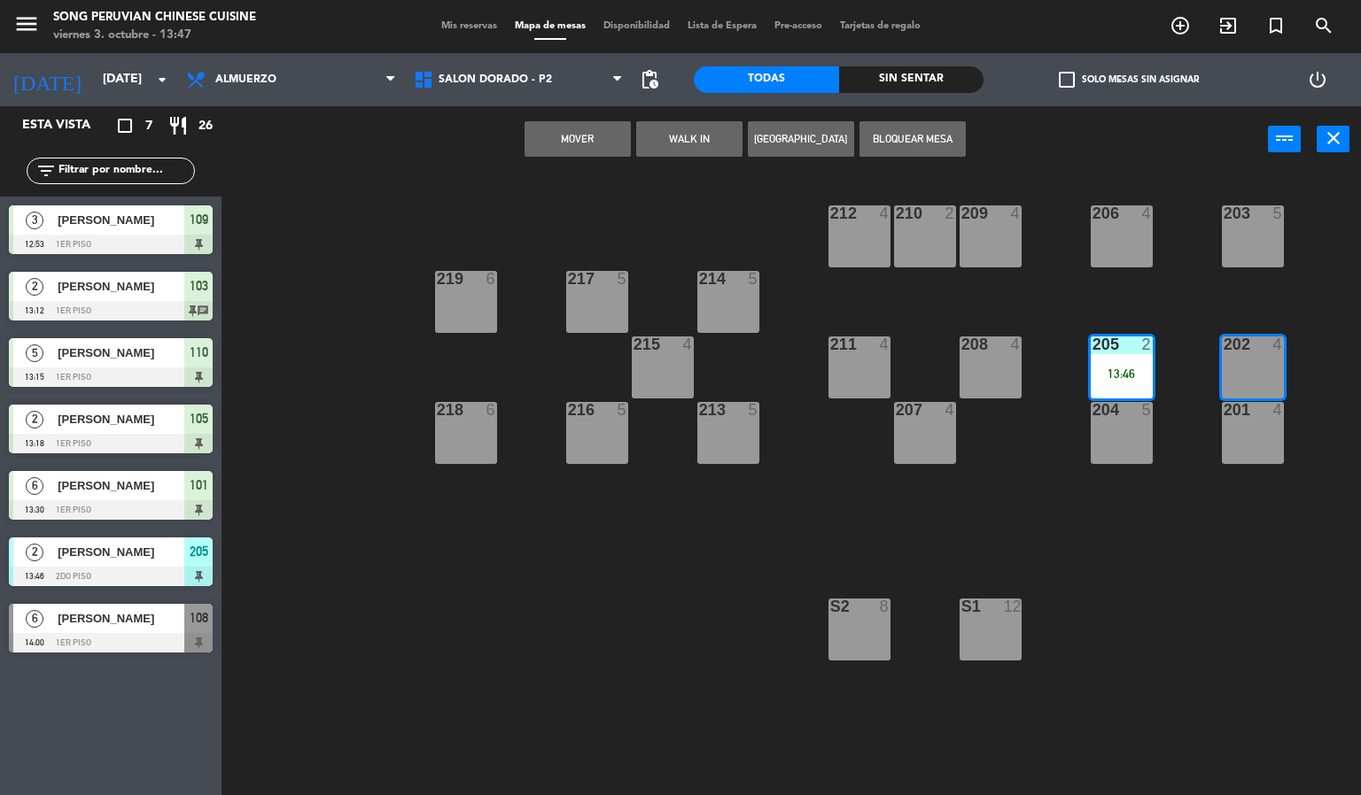
click at [578, 136] on button "Mover" at bounding box center [577, 138] width 106 height 35
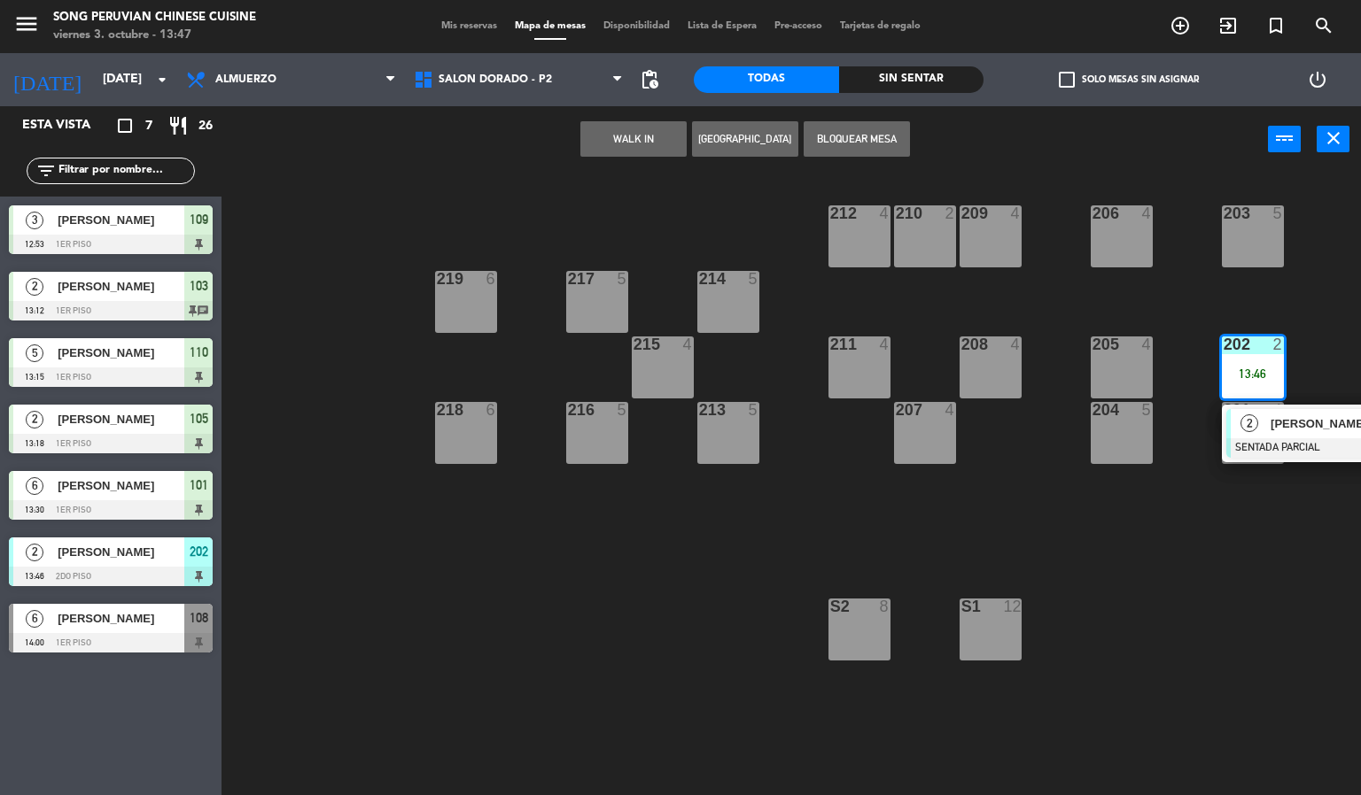
click at [1289, 428] on span "[PERSON_NAME]" at bounding box center [1326, 424] width 113 height 19
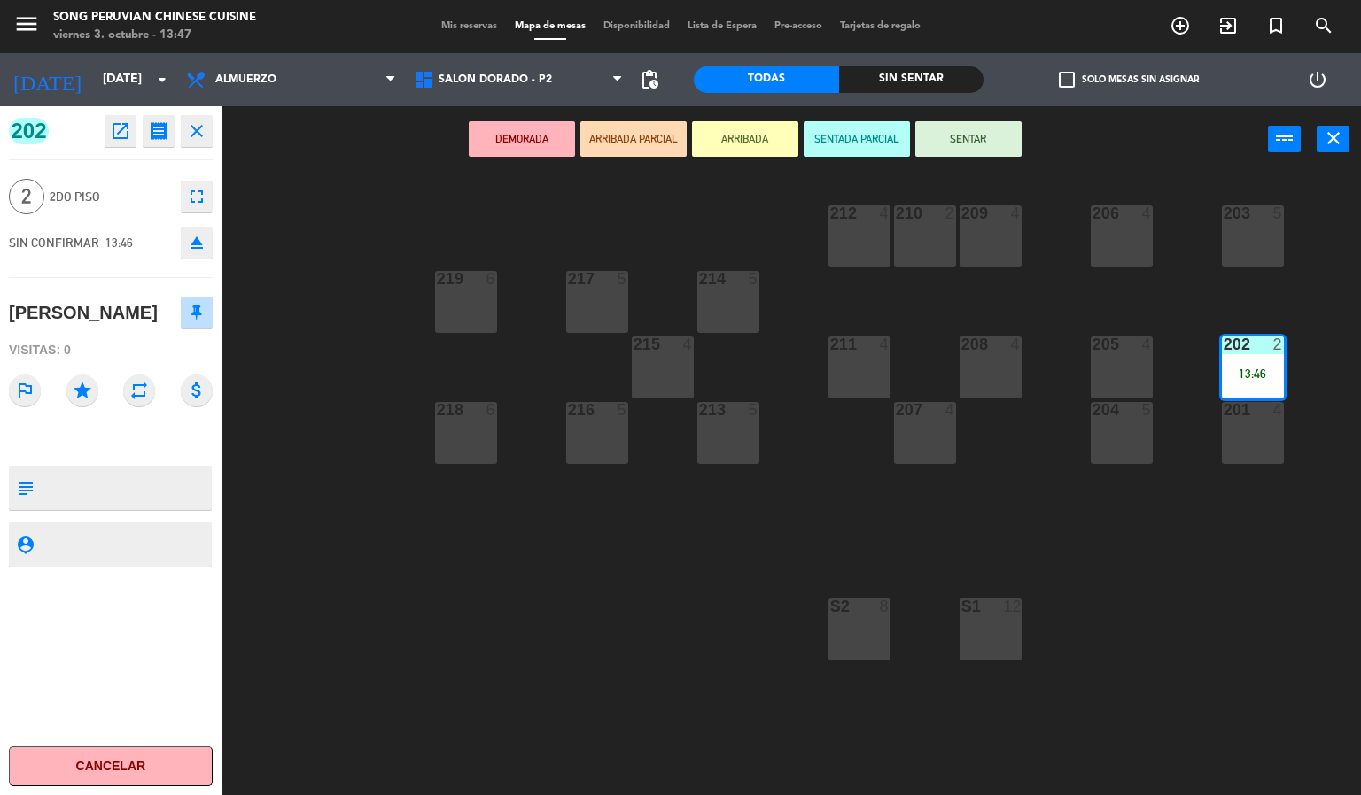
click at [1008, 144] on button "SENTAR" at bounding box center [968, 138] width 106 height 35
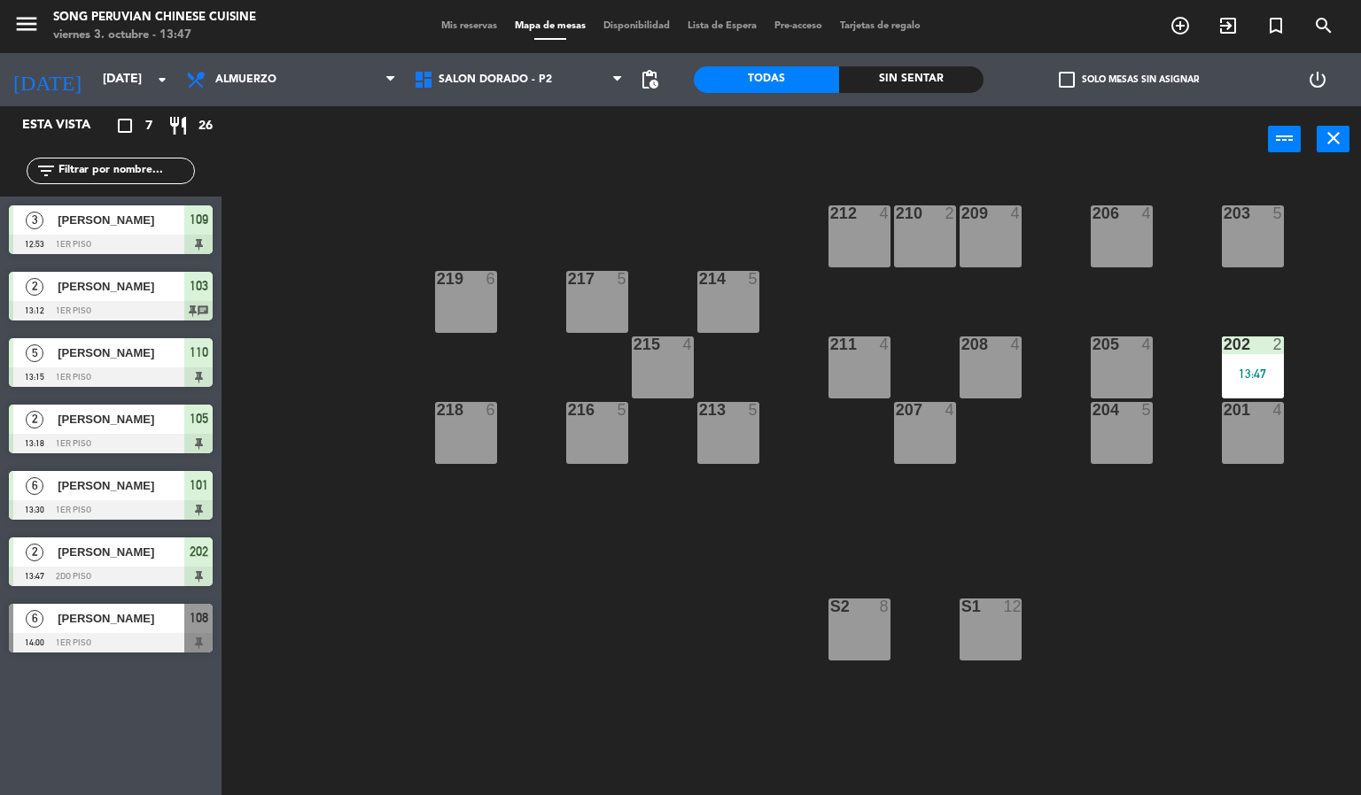
click at [1238, 623] on div "203 5 206 4 210 2 212 4 209 4 214 5 217 5 219 6 202 2 13:47 205 4 208 4 211 4 2…" at bounding box center [798, 485] width 1126 height 623
click at [878, 240] on div "212 4" at bounding box center [859, 236] width 62 height 62
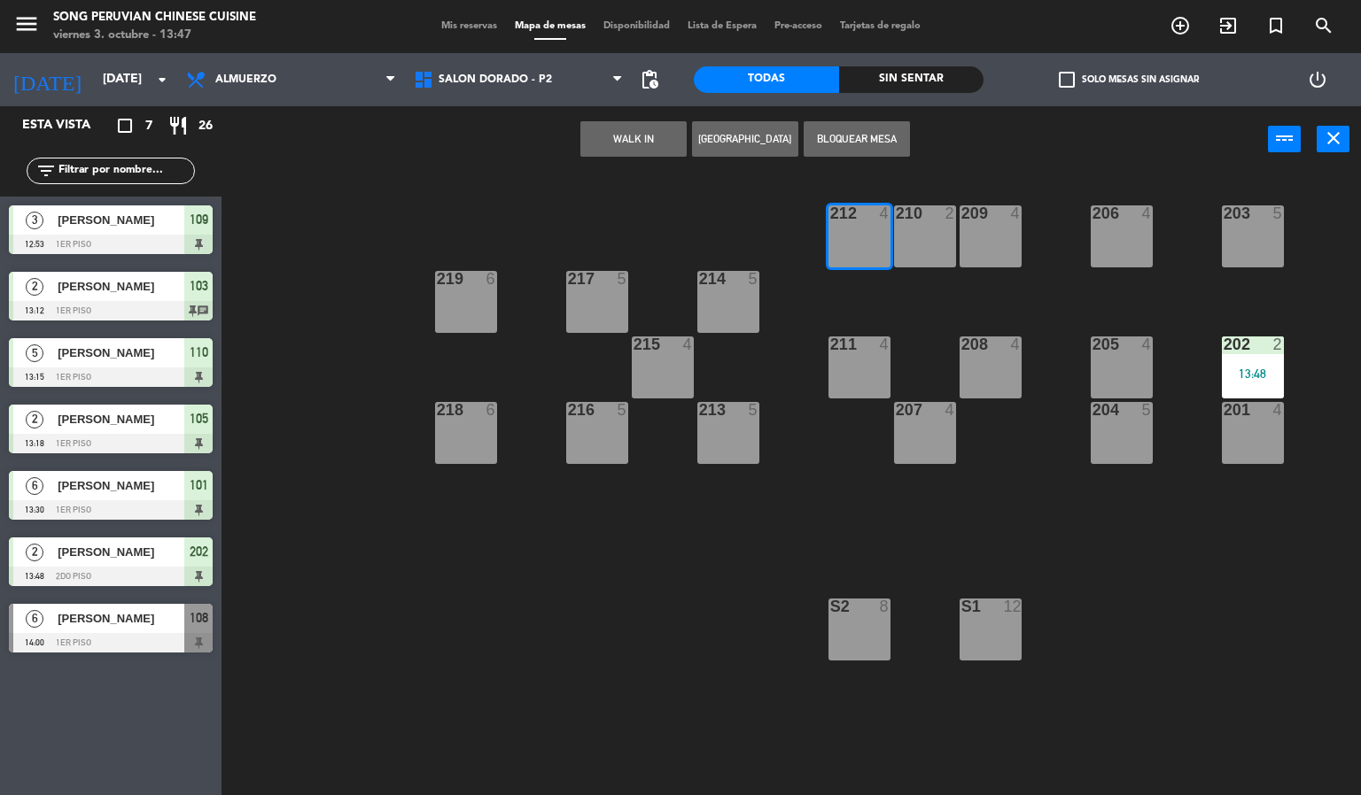
click at [632, 136] on button "WALK IN" at bounding box center [633, 138] width 106 height 35
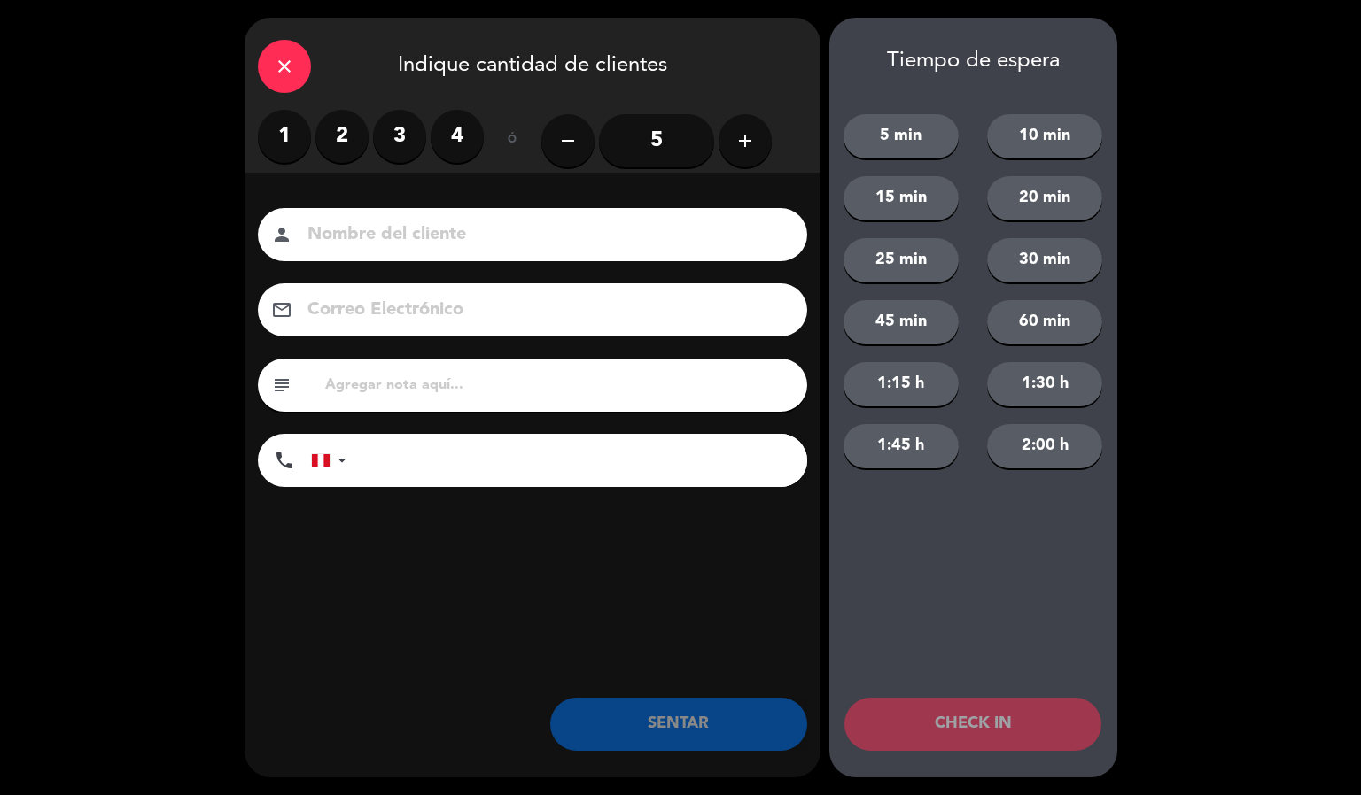
click at [341, 138] on label "2" at bounding box center [341, 136] width 53 height 53
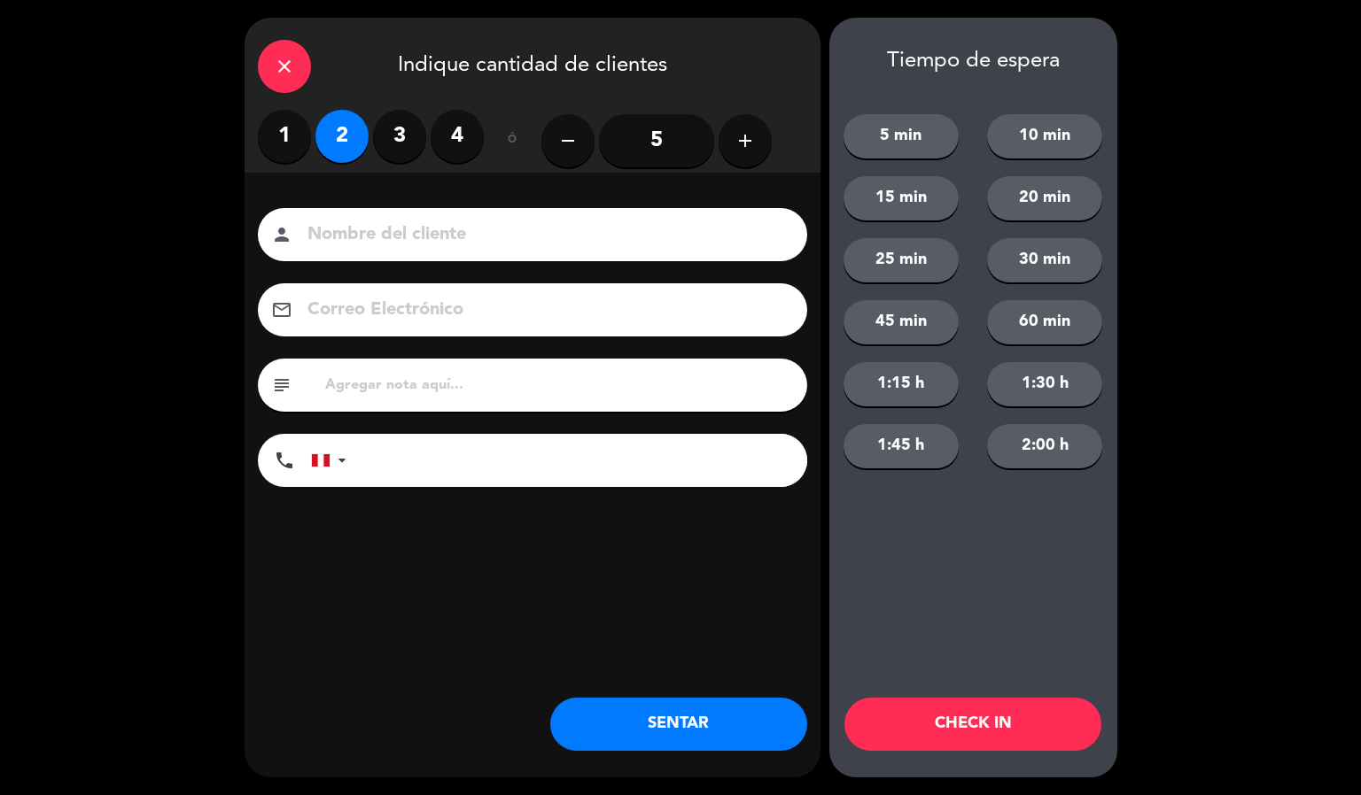
click at [362, 239] on input at bounding box center [545, 235] width 478 height 31
type input "[PERSON_NAME] DE LA [DEMOGRAPHIC_DATA]"
click at [957, 721] on button "CHECK IN" at bounding box center [972, 724] width 257 height 53
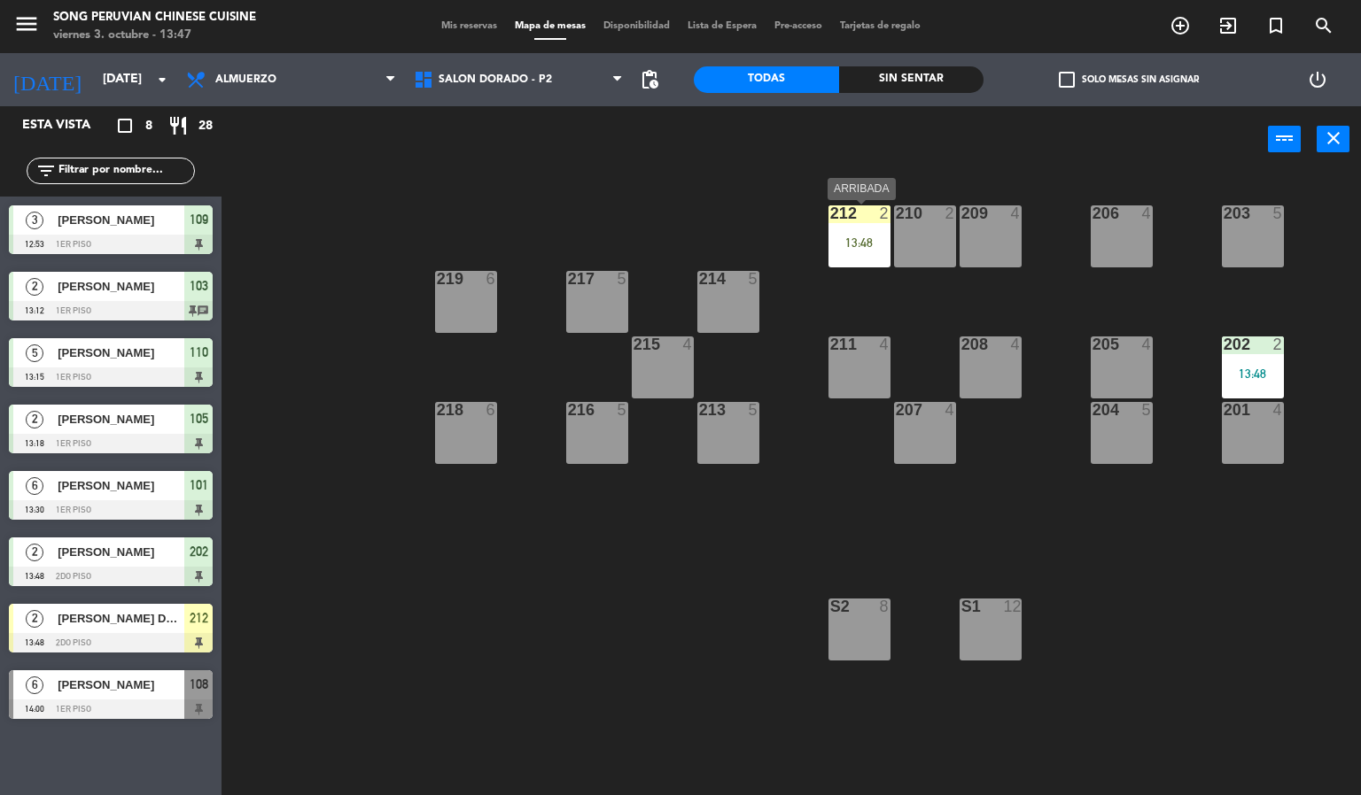
click at [864, 248] on div "13:48" at bounding box center [859, 242] width 62 height 12
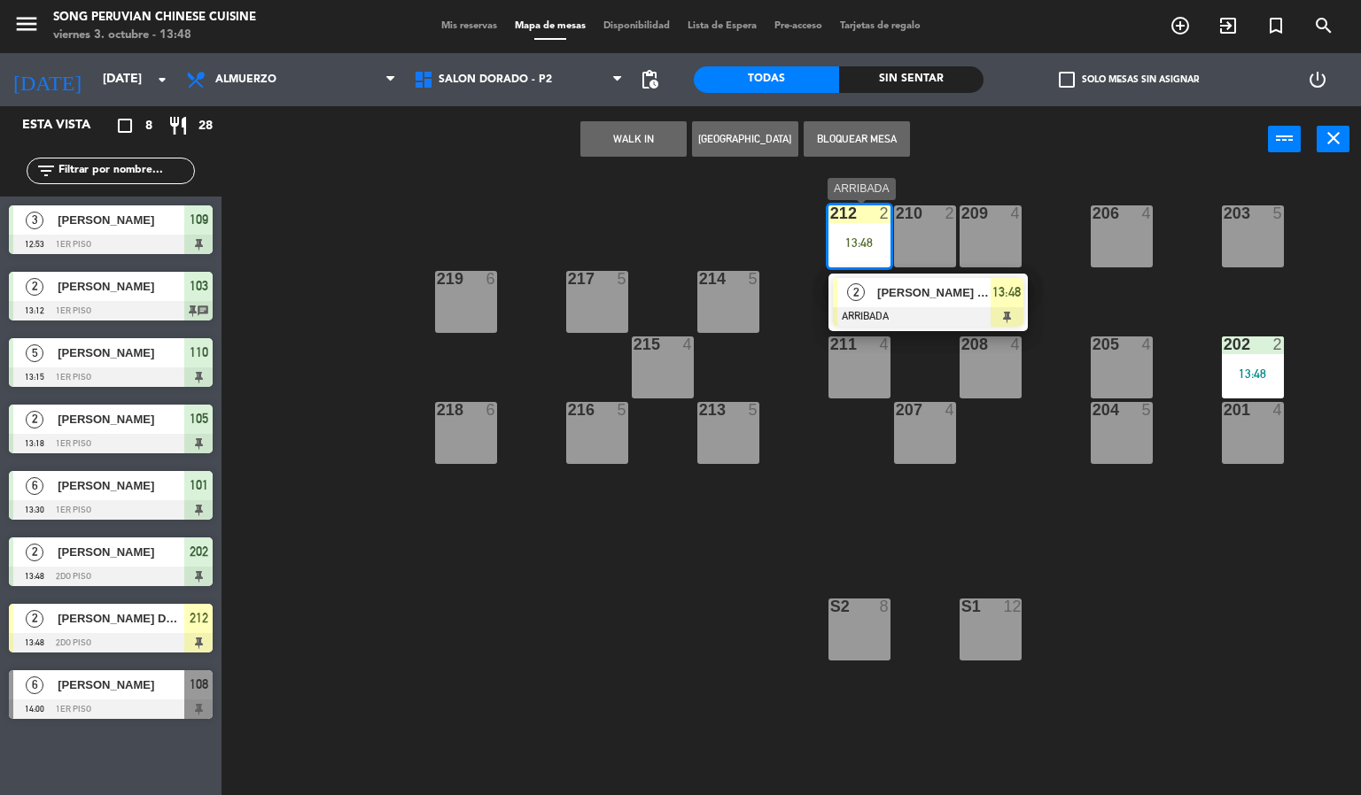
click at [912, 307] on div at bounding box center [928, 316] width 190 height 19
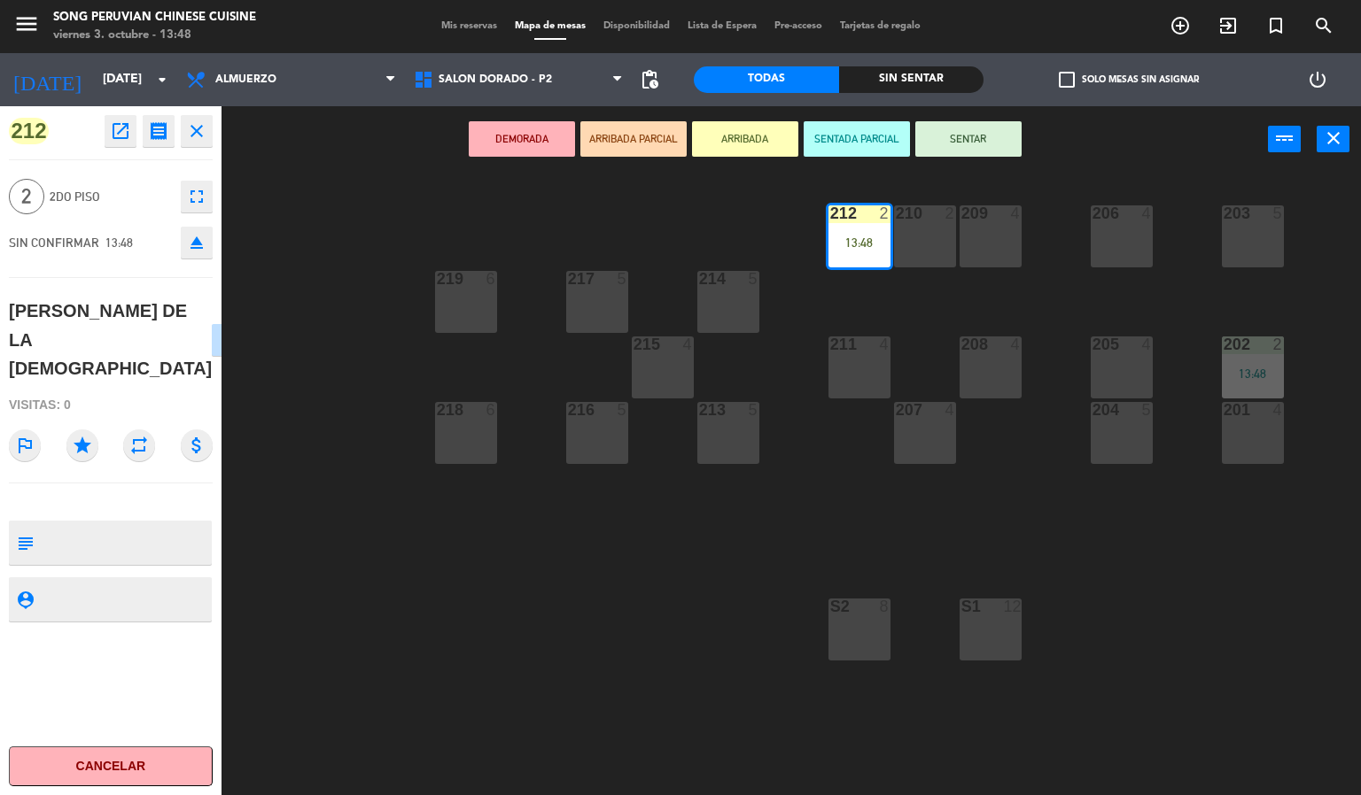
click at [864, 136] on button "SENTADA PARCIAL" at bounding box center [856, 138] width 106 height 35
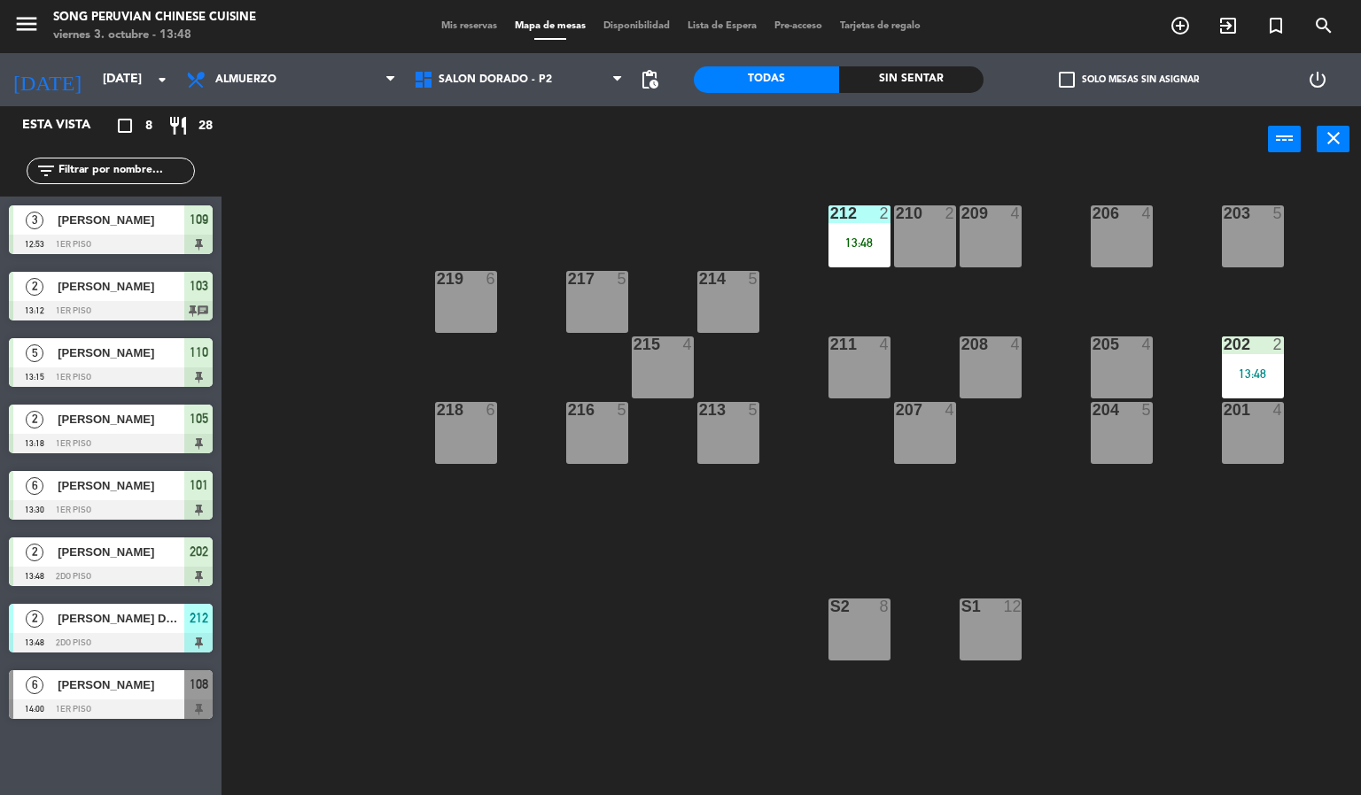
click at [878, 497] on div "203 5 206 4 210 2 212 2 13:48 209 4 214 5 217 5 219 6 202 2 13:48 205 4 208 4 2…" at bounding box center [798, 485] width 1126 height 623
click at [915, 187] on div "203 5 206 4 210 2 212 2 13:48 209 4 214 5 217 5 219 6 202 2 13:48 205 4 208 4 2…" at bounding box center [798, 485] width 1126 height 623
click at [907, 268] on div "203 5 206 4 210 2 212 2 13:48 209 4 214 5 217 5 219 6 202 2 13:48 205 4 208 4 2…" at bounding box center [798, 485] width 1126 height 623
drag, startPoint x: 918, startPoint y: 291, endPoint x: 898, endPoint y: 211, distance: 82.1
click at [918, 290] on div "203 5 206 4 210 2 212 2 13:48 209 4 214 5 217 5 219 6 202 2 13:48 205 4 208 4 2…" at bounding box center [798, 485] width 1126 height 623
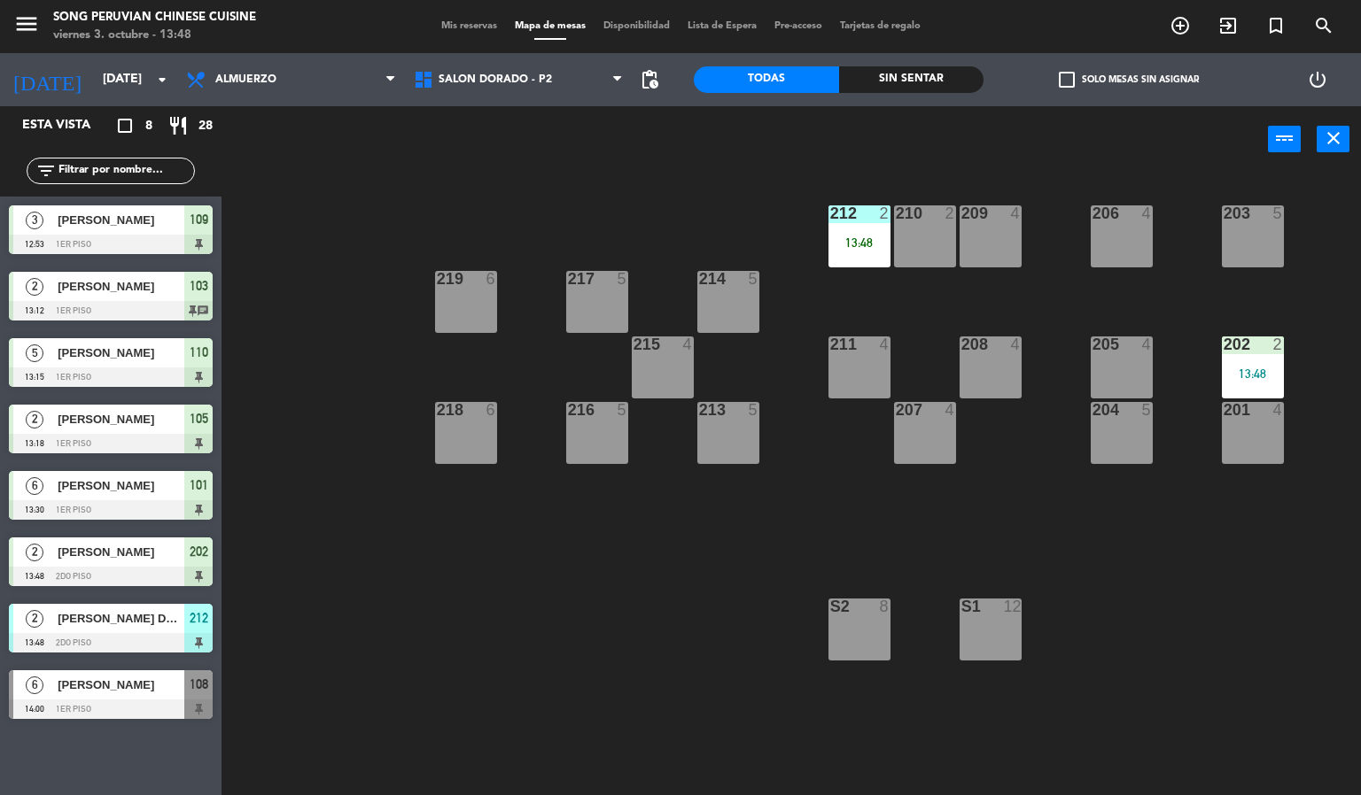
click at [880, 162] on div "power_input close" at bounding box center [744, 139] width 1046 height 67
click at [675, 192] on div "203 5 206 4 210 2 212 2 13:48 209 4 214 5 217 5 219 6 202 2 13:48 205 4 208 4 2…" at bounding box center [798, 485] width 1126 height 623
click at [513, 75] on span "SALON DORADO - P2" at bounding box center [494, 80] width 113 height 12
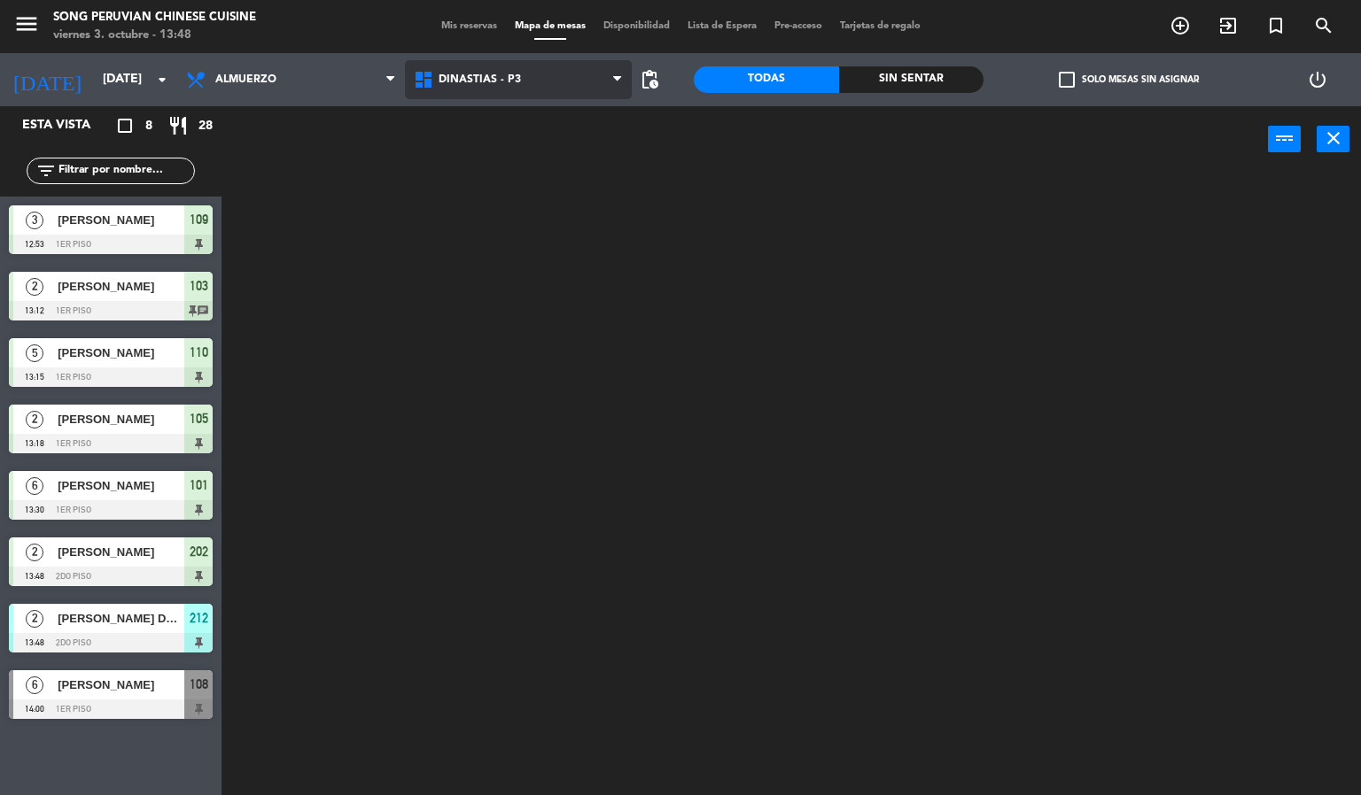
click at [537, 115] on ng-component "menu Song Peruvian Chinese Cuisine [DATE] 3. octubre - 13:48 Mis reservas Mapa …" at bounding box center [680, 398] width 1361 height 796
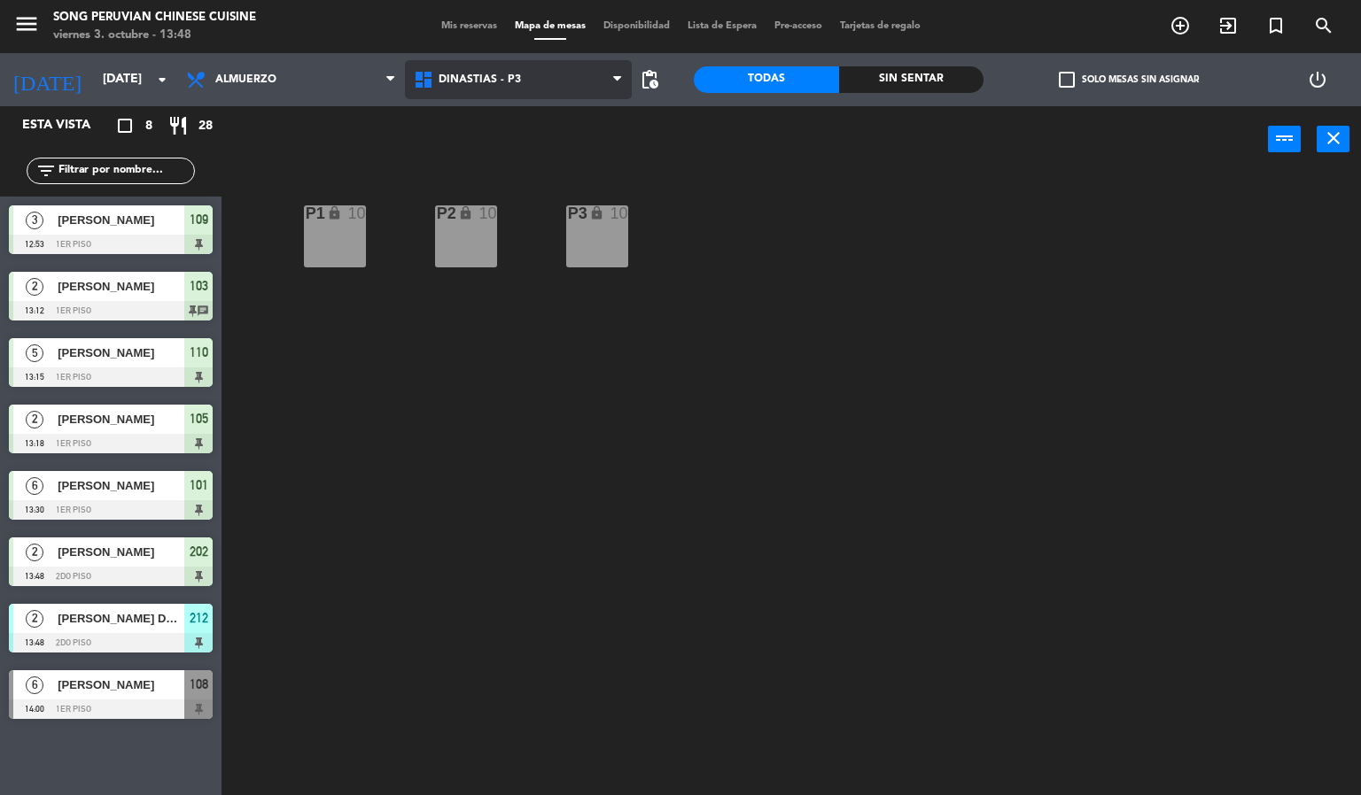
click at [540, 85] on span "DINASTIAS - P3" at bounding box center [519, 79] width 228 height 39
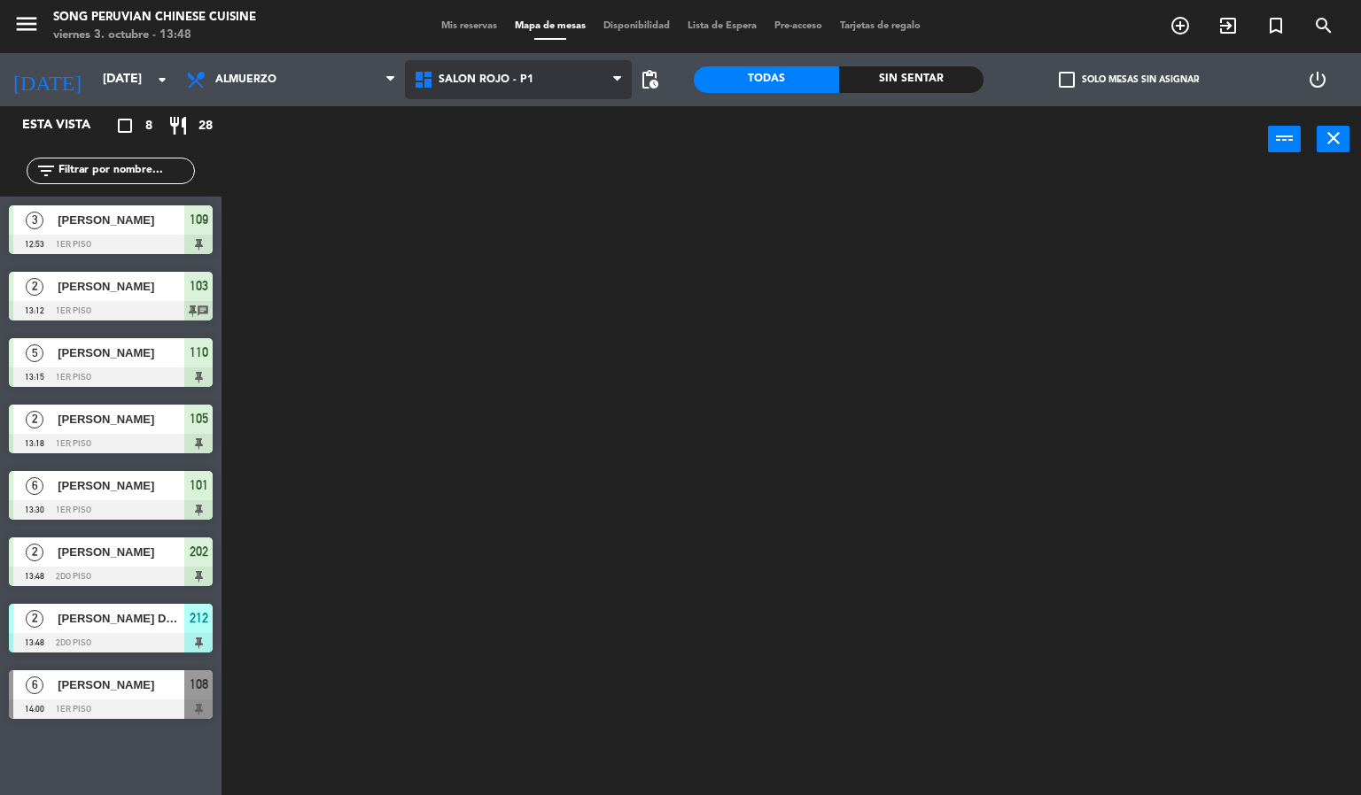
click at [570, 197] on ng-component "menu Song Peruvian Chinese Cuisine [DATE] 3. octubre - 13:48 Mis reservas Mapa …" at bounding box center [680, 398] width 1361 height 796
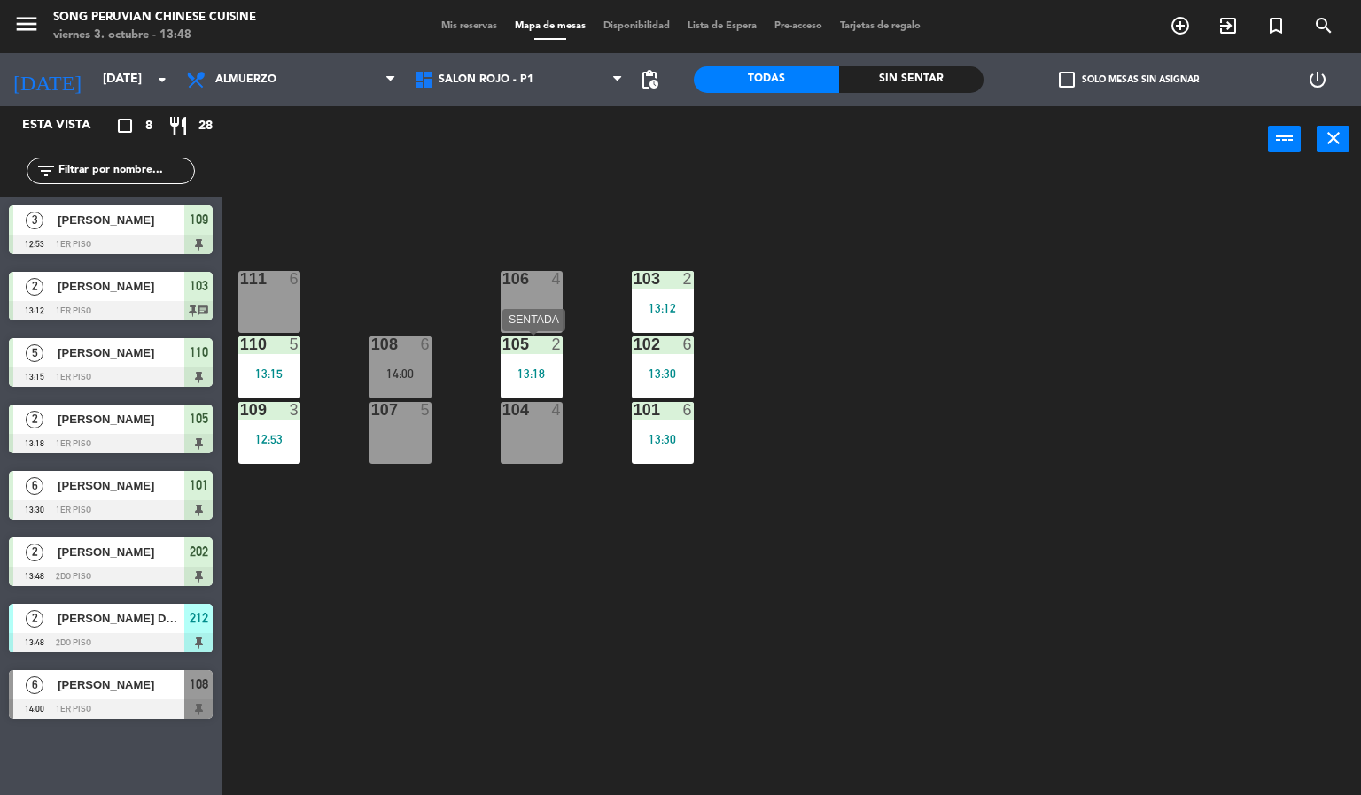
click at [521, 368] on div "13:18" at bounding box center [531, 374] width 62 height 12
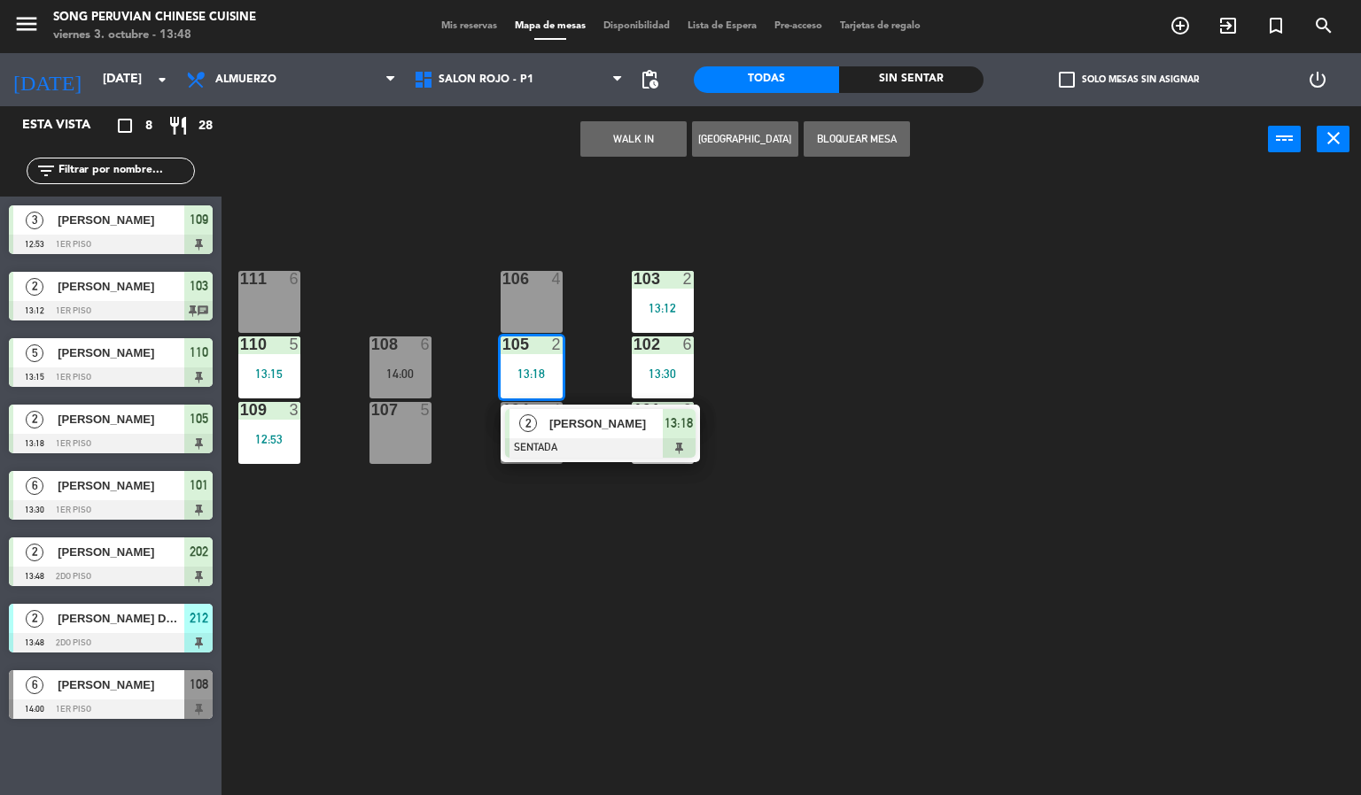
click at [531, 205] on div "103 2 13:12 106 4 111 6 102 6 13:30 105 2 13:18 2 [PERSON_NAME] SENTADA 13:18 1…" at bounding box center [798, 485] width 1126 height 623
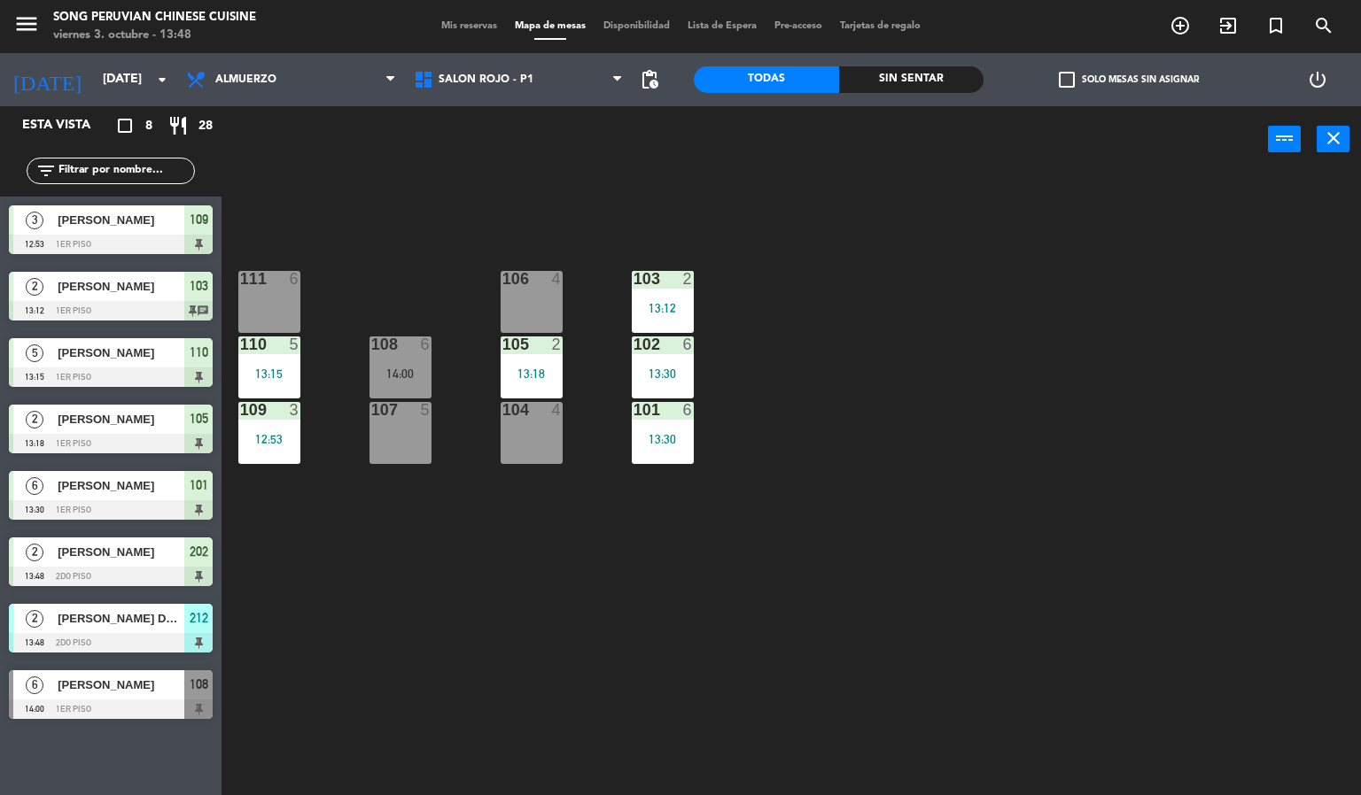
click at [523, 205] on div "103 2 13:12 106 4 111 6 102 6 13:30 105 2 13:18 108 6 14:00 110 5 13:15 101 6 1…" at bounding box center [798, 485] width 1126 height 623
click at [574, 78] on span "SALON ROJO - P1" at bounding box center [519, 79] width 228 height 39
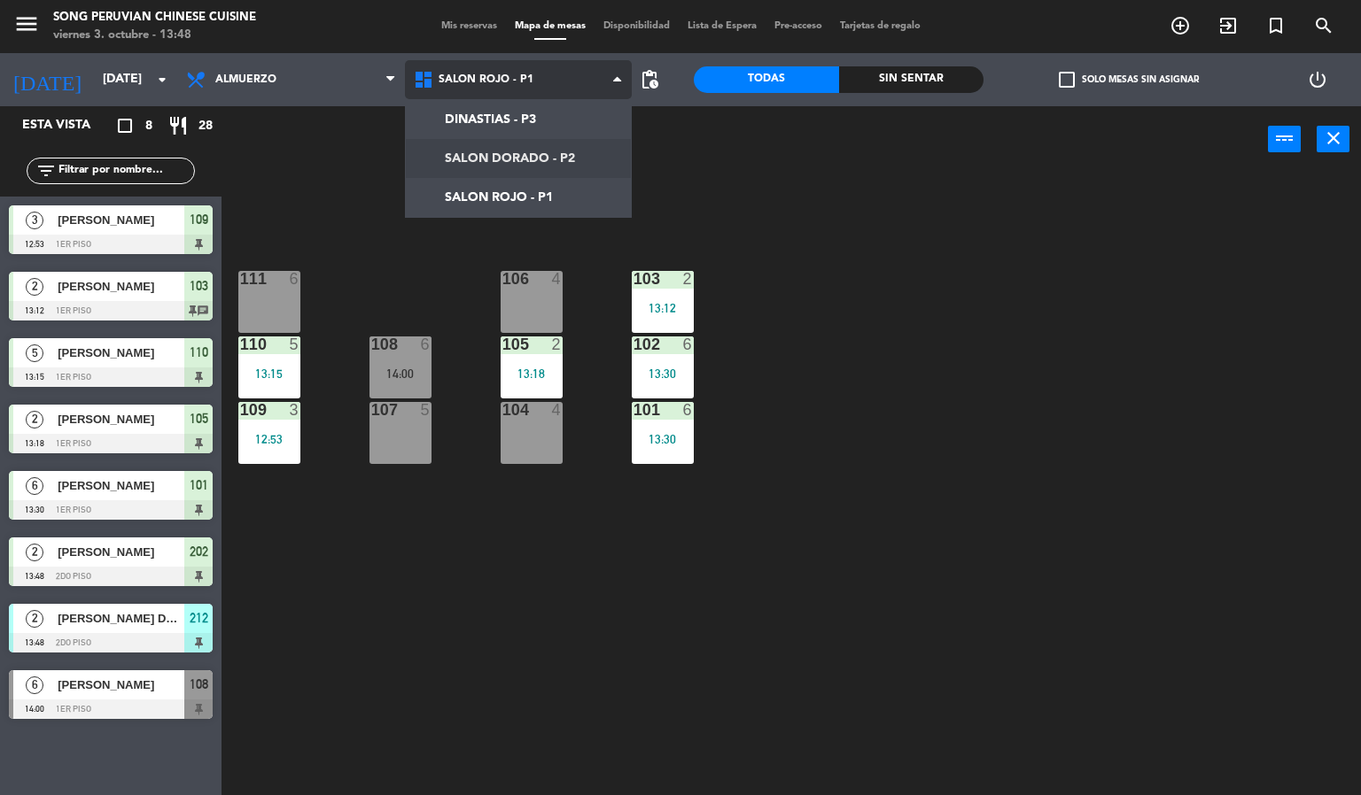
click at [556, 160] on ng-component "menu Song Peruvian Chinese Cuisine [DATE] 3. octubre - 13:48 Mis reservas Mapa …" at bounding box center [680, 398] width 1361 height 796
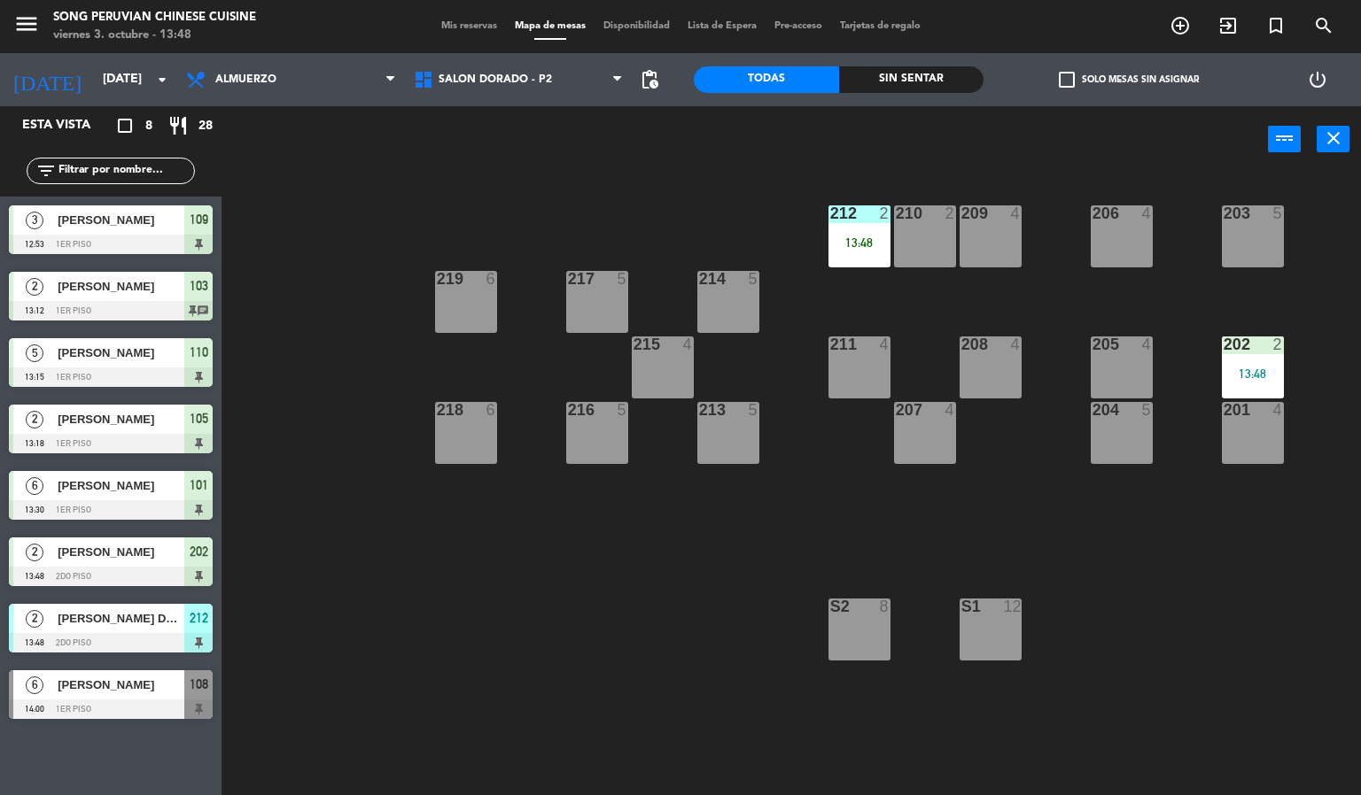
click at [729, 174] on div "203 5 206 4 210 2 212 2 13:48 209 4 214 5 217 5 219 6 202 2 13:48 205 4 208 4 2…" at bounding box center [798, 485] width 1126 height 623
click at [848, 242] on div "13:48" at bounding box center [859, 242] width 62 height 12
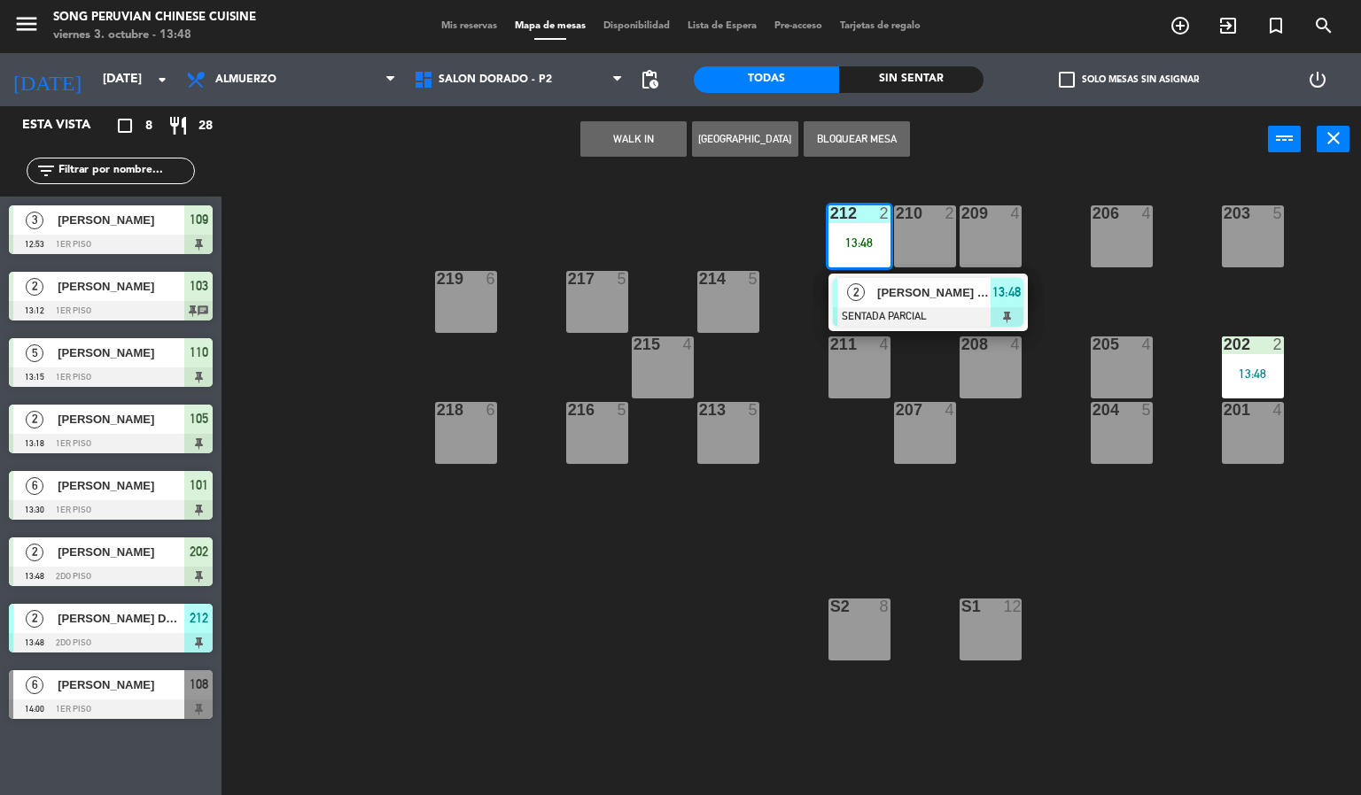
click at [819, 319] on div "2 [PERSON_NAME] DE LA FE SENTADA PARCIAL 13:48" at bounding box center [928, 303] width 226 height 58
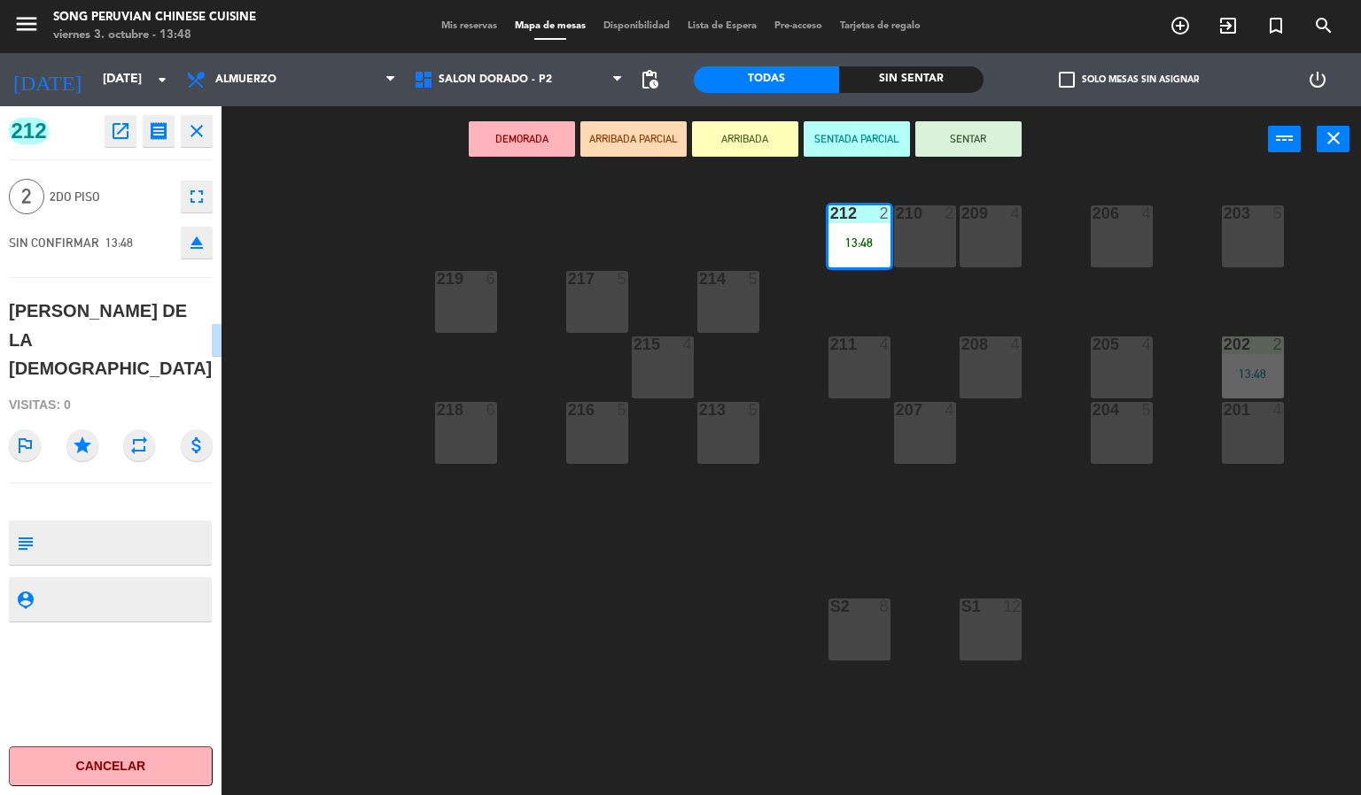
click at [864, 229] on div "212 2 13:48" at bounding box center [859, 236] width 62 height 62
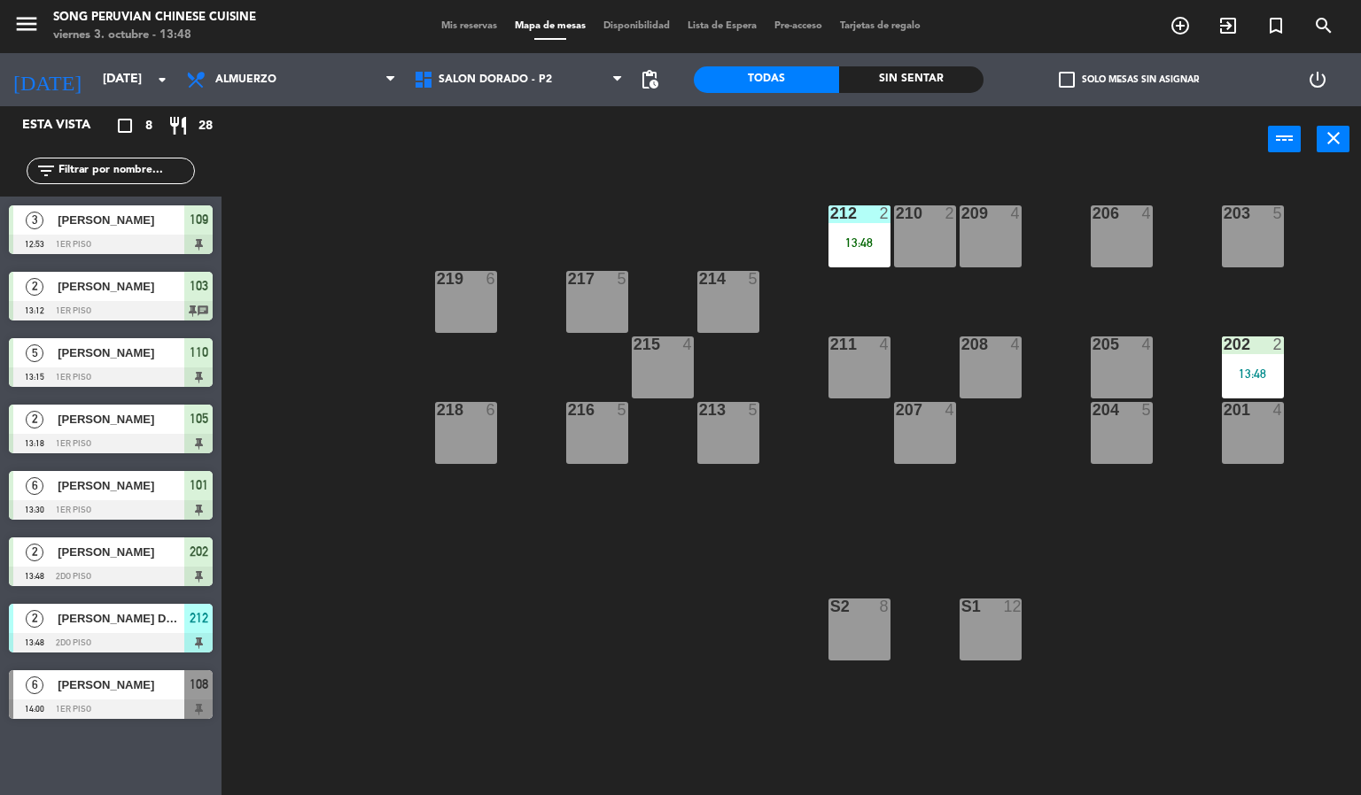
click at [809, 277] on div "203 5 206 4 210 2 212 2 13:48 209 4 214 5 217 5 219 6 202 2 13:48 205 4 208 4 2…" at bounding box center [798, 485] width 1126 height 623
click at [842, 248] on div "13:48" at bounding box center [859, 242] width 62 height 12
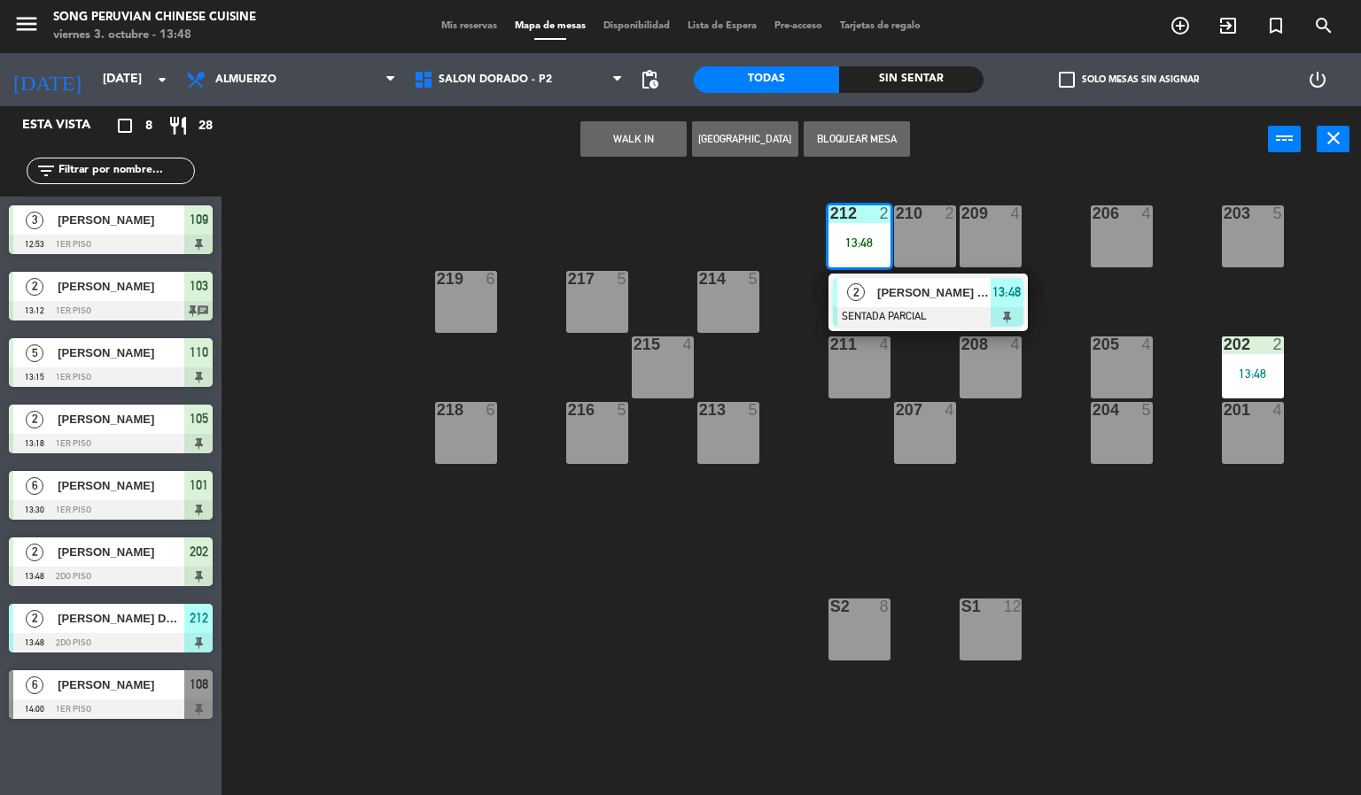
click at [928, 245] on div "210 2" at bounding box center [925, 236] width 62 height 62
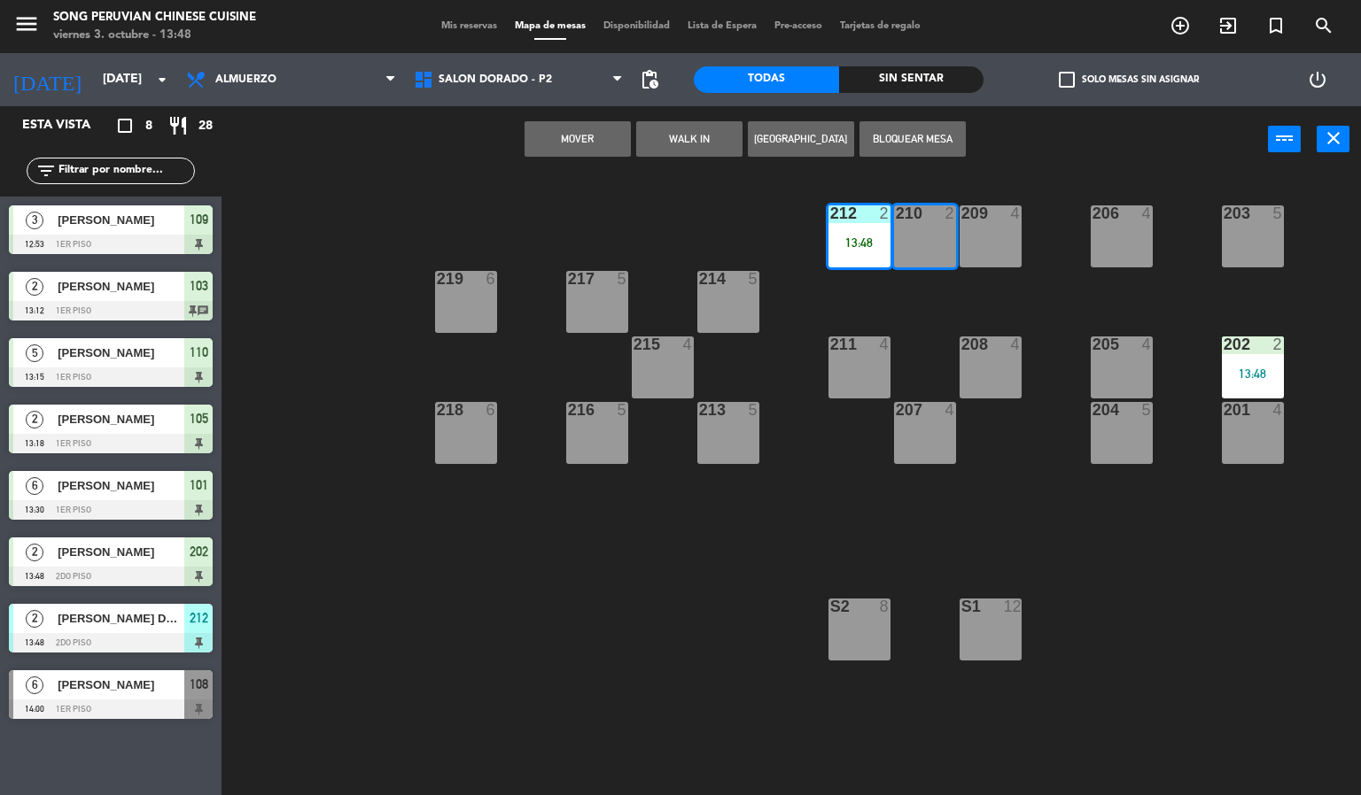
click at [996, 237] on div "209 4" at bounding box center [990, 236] width 62 height 62
click at [943, 298] on div "203 5 206 4 210 2 212 2 13:48 209 4 214 5 217 5 219 6 202 2 13:48 205 4 208 4 2…" at bounding box center [798, 485] width 1126 height 623
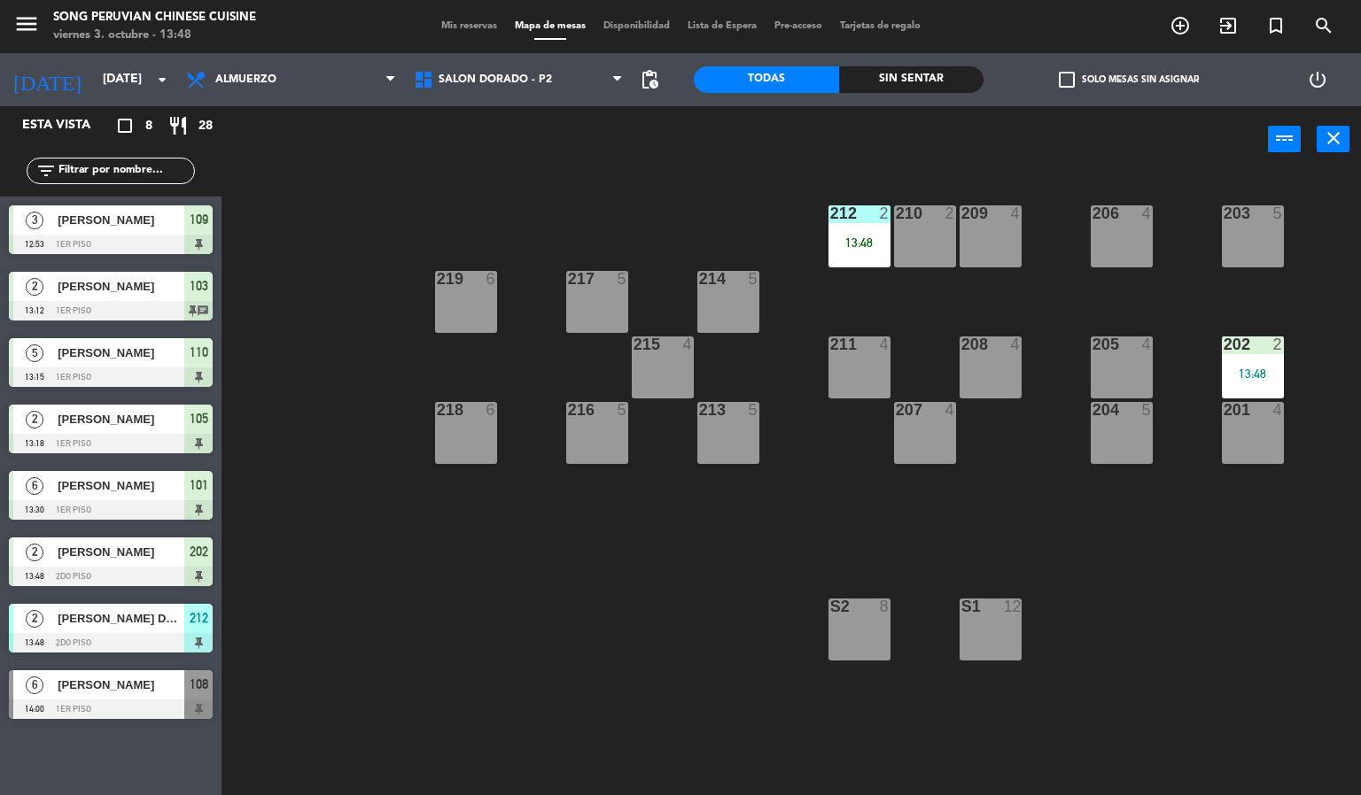
click at [869, 349] on div at bounding box center [858, 345] width 29 height 16
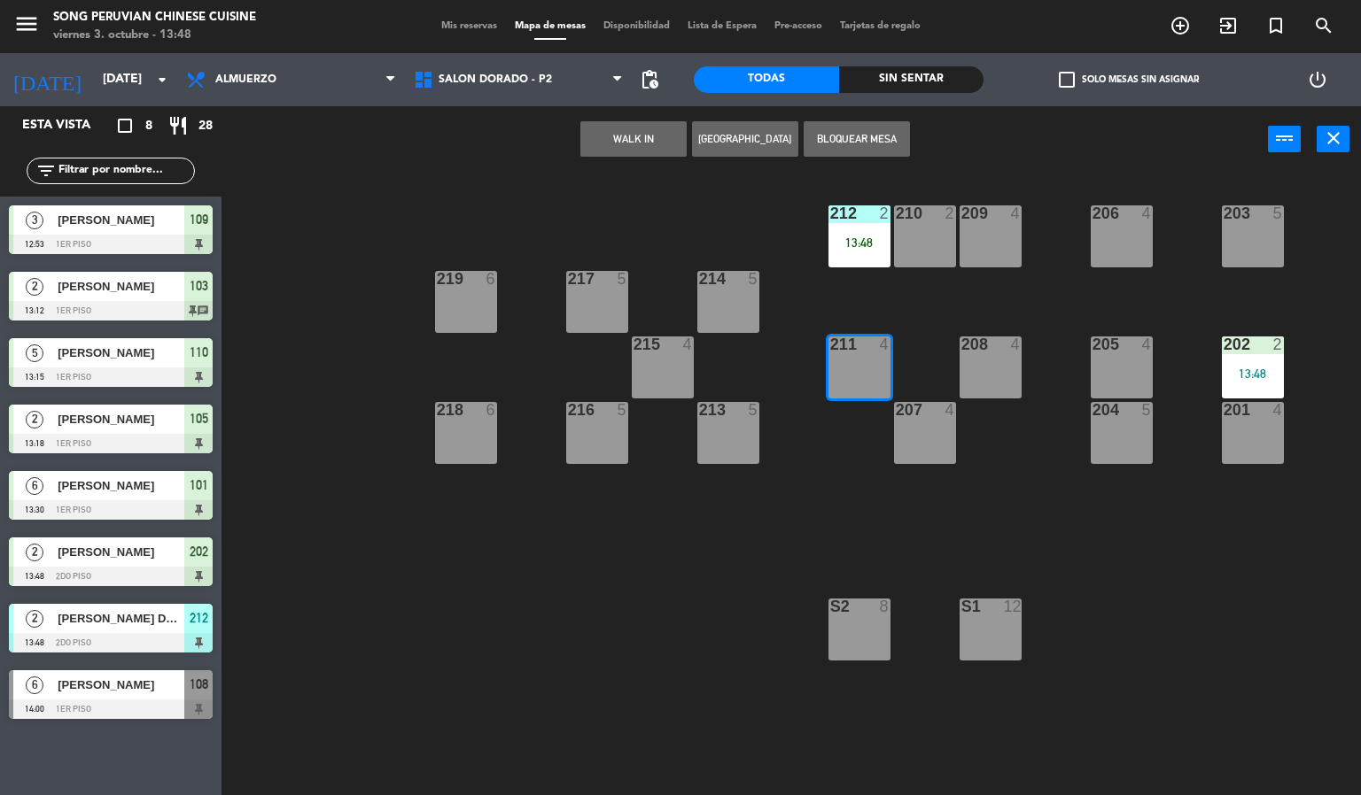
drag, startPoint x: 919, startPoint y: 444, endPoint x: 950, endPoint y: 389, distance: 62.6
click at [925, 431] on div "207 4" at bounding box center [925, 433] width 62 height 62
click at [973, 377] on div "208 4" at bounding box center [990, 368] width 62 height 62
click at [938, 418] on div "207 4" at bounding box center [925, 411] width 62 height 18
click at [766, 362] on div "203 5 206 4 210 2 212 2 13:48 209 4 214 5 217 5 219 6 202 2 13:48 205 4 208 4 2…" at bounding box center [798, 485] width 1126 height 623
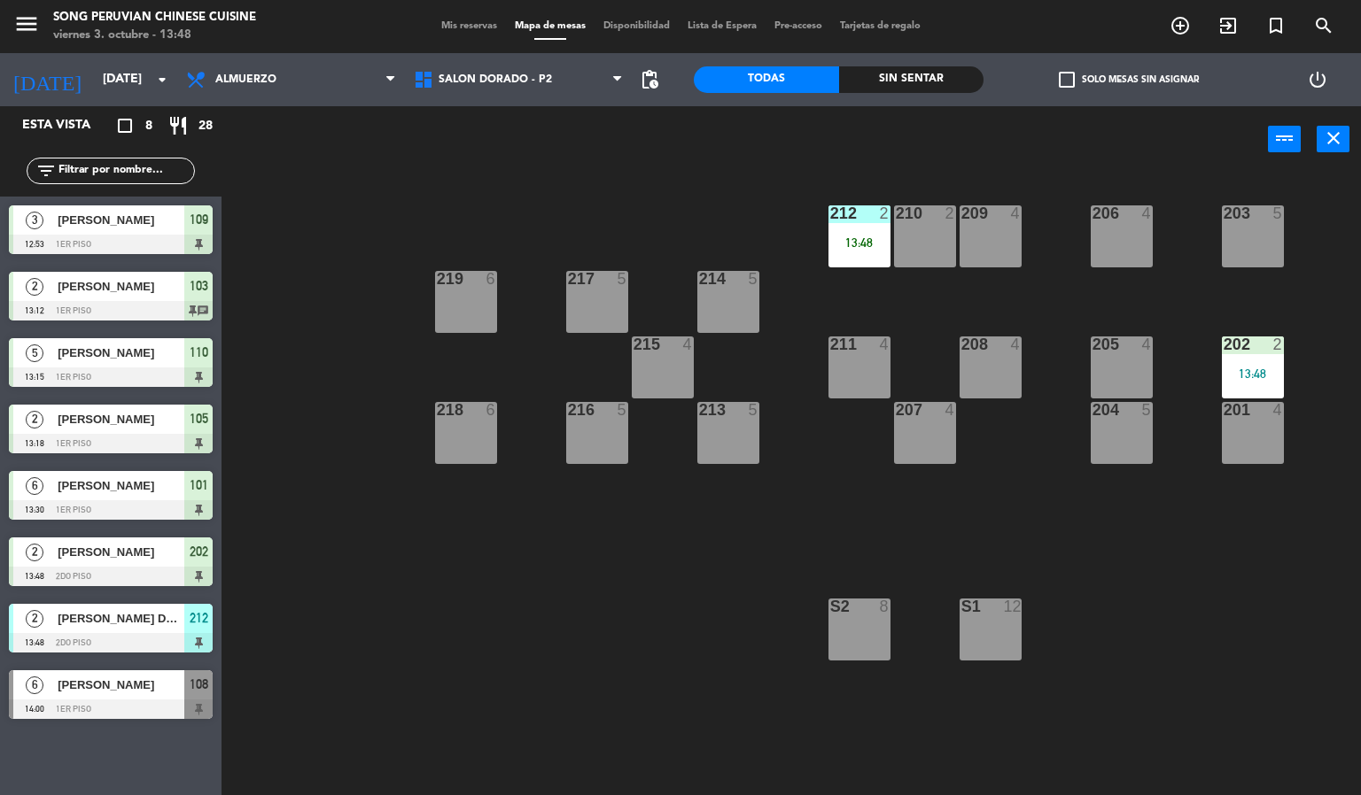
click at [729, 303] on div "214 5" at bounding box center [728, 302] width 62 height 62
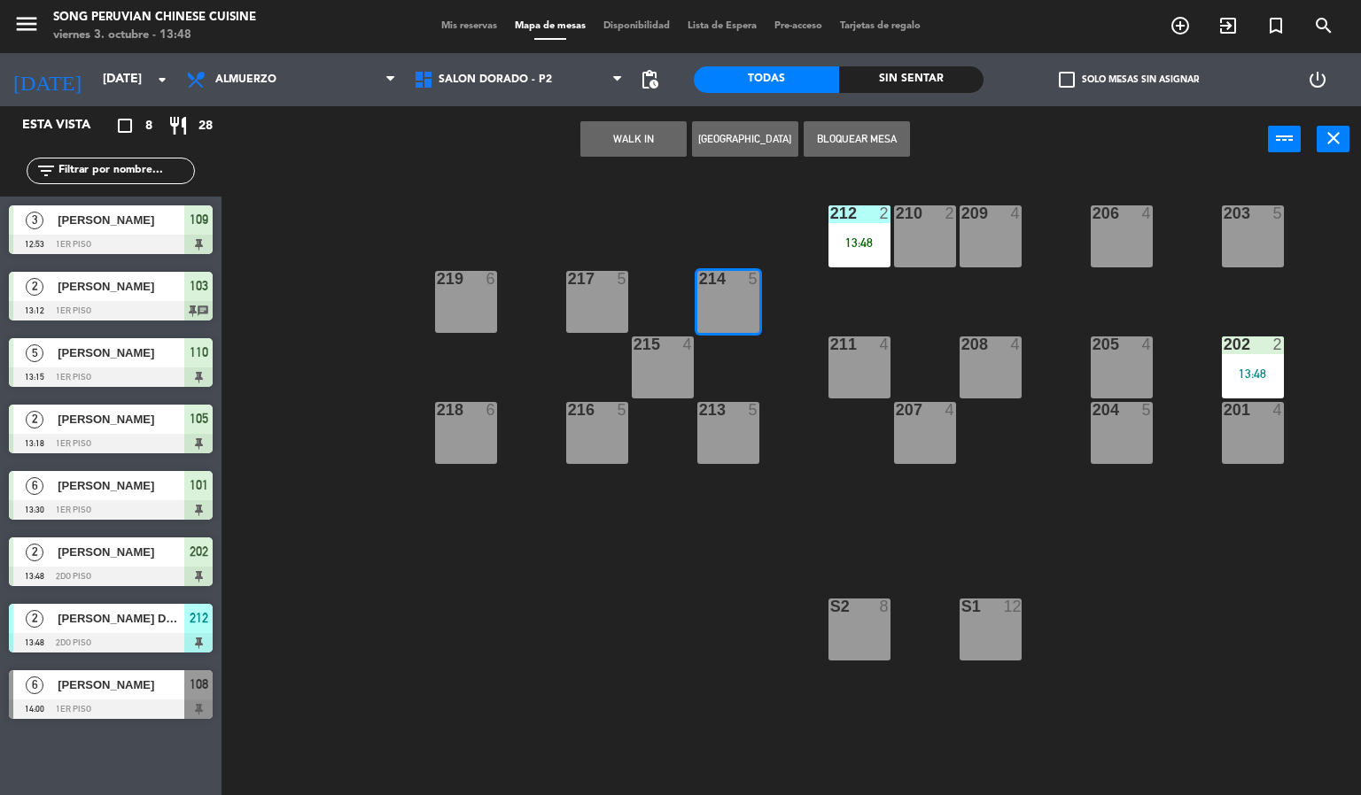
click at [596, 291] on div "217 5" at bounding box center [597, 302] width 62 height 62
click at [665, 365] on div "215 4" at bounding box center [663, 368] width 62 height 62
click at [601, 433] on div "216 5" at bounding box center [597, 433] width 62 height 62
click at [750, 429] on div "213 5" at bounding box center [728, 433] width 62 height 62
click at [757, 394] on div "203 5 206 4 210 2 212 2 13:48 209 4 214 5 217 5 219 6 202 2 13:48 205 4 208 4 2…" at bounding box center [798, 485] width 1126 height 623
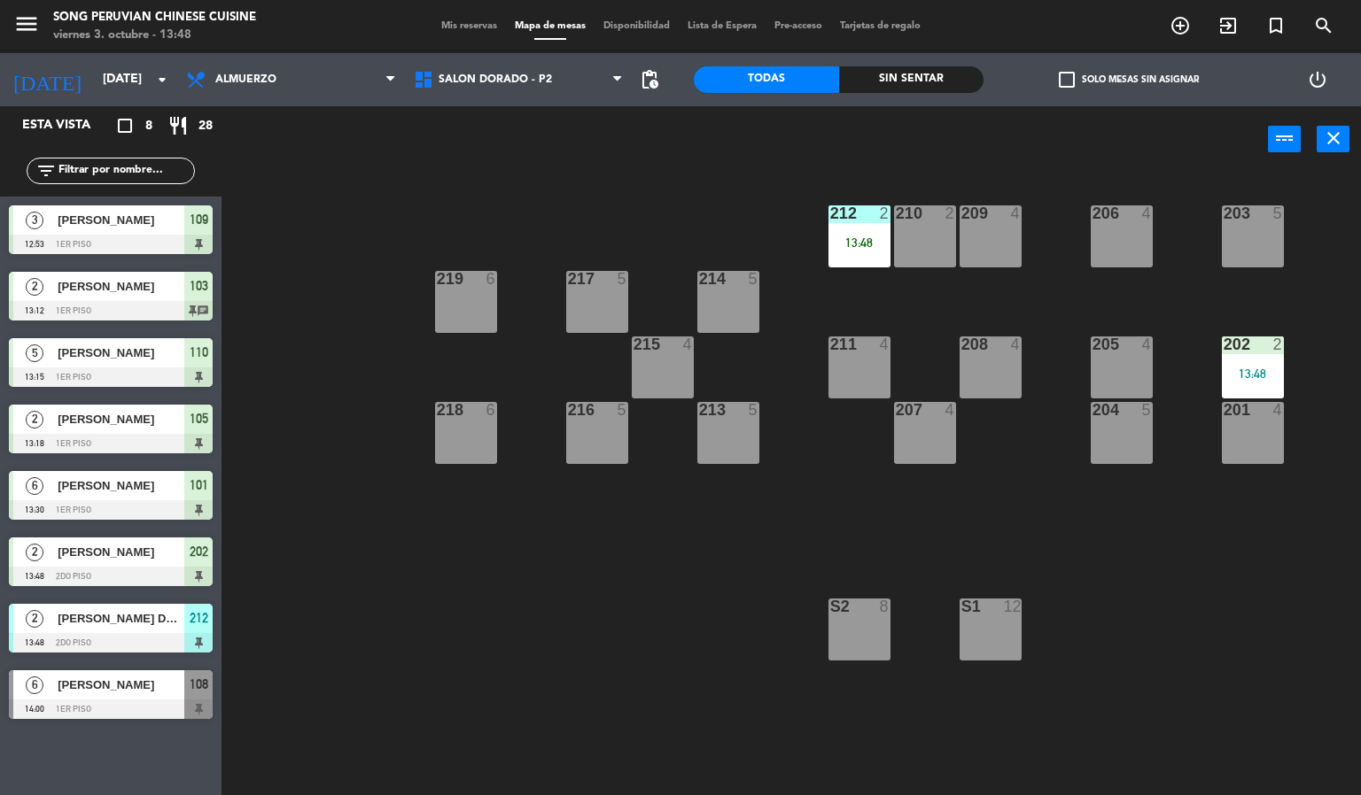
click at [461, 309] on div "219 6" at bounding box center [466, 302] width 62 height 62
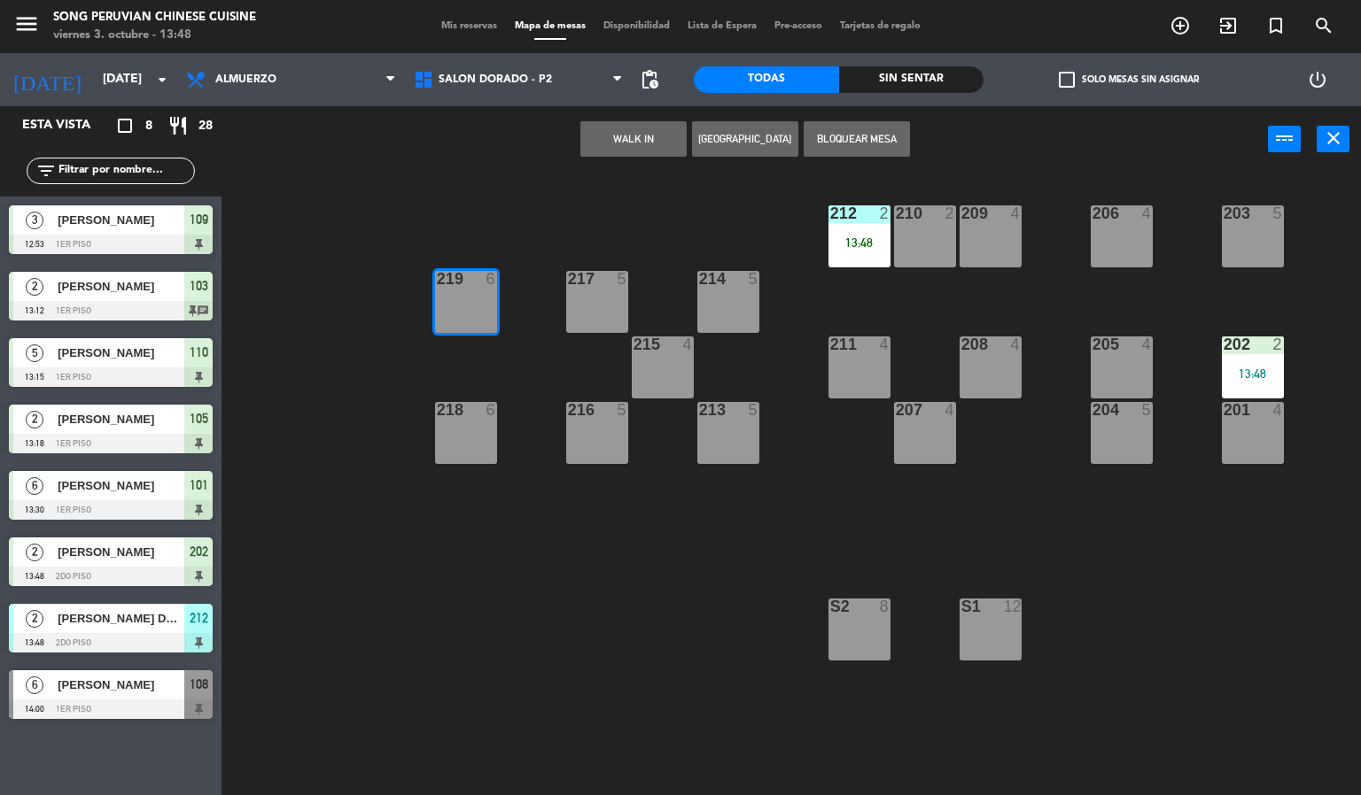
click at [477, 407] on div at bounding box center [465, 410] width 29 height 16
click at [604, 285] on div at bounding box center [596, 279] width 29 height 16
click at [654, 377] on div "215 4" at bounding box center [663, 368] width 62 height 62
click at [782, 336] on div "203 5 206 4 210 2 212 2 13:48 209 4 214 5 217 5 219 6 202 2 13:48 205 4 208 4 2…" at bounding box center [798, 485] width 1126 height 623
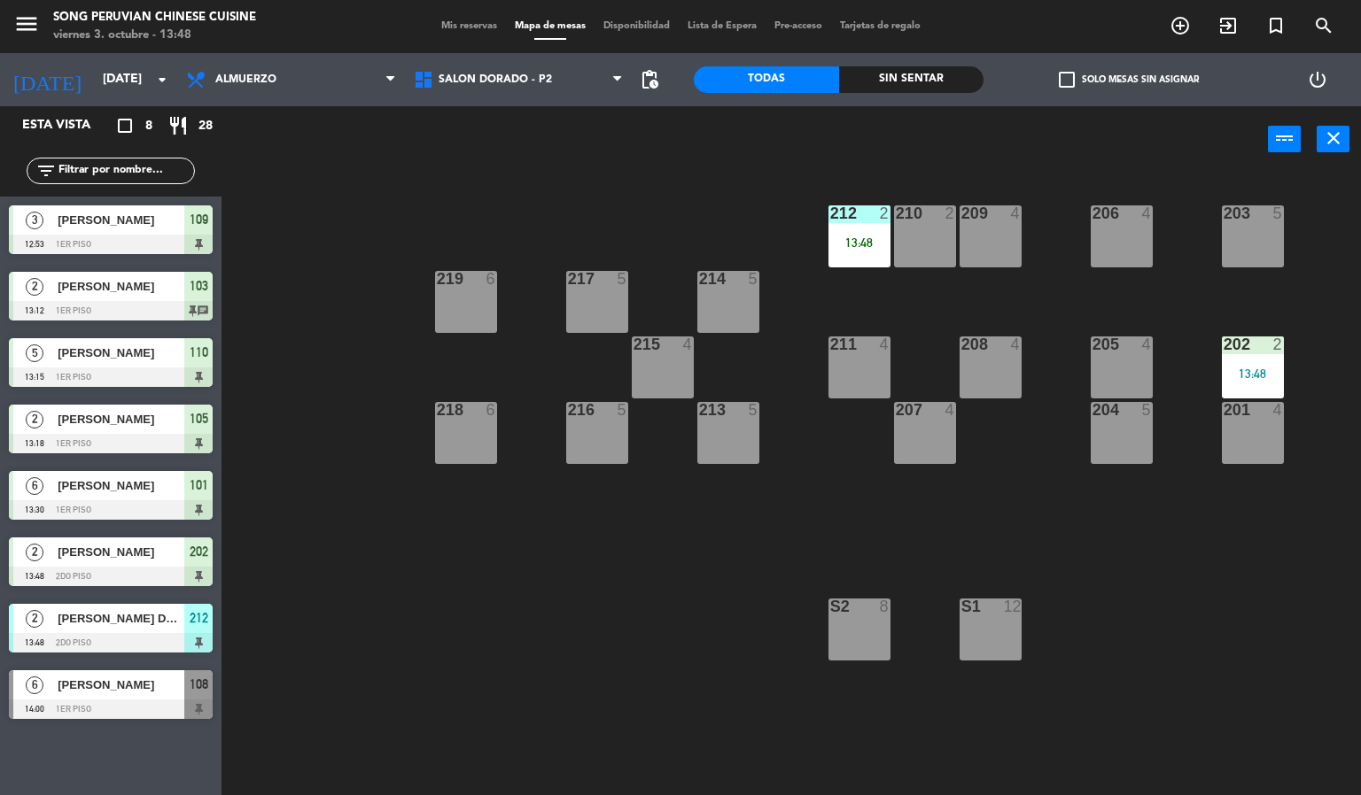
click at [872, 236] on div "13:48" at bounding box center [859, 242] width 62 height 12
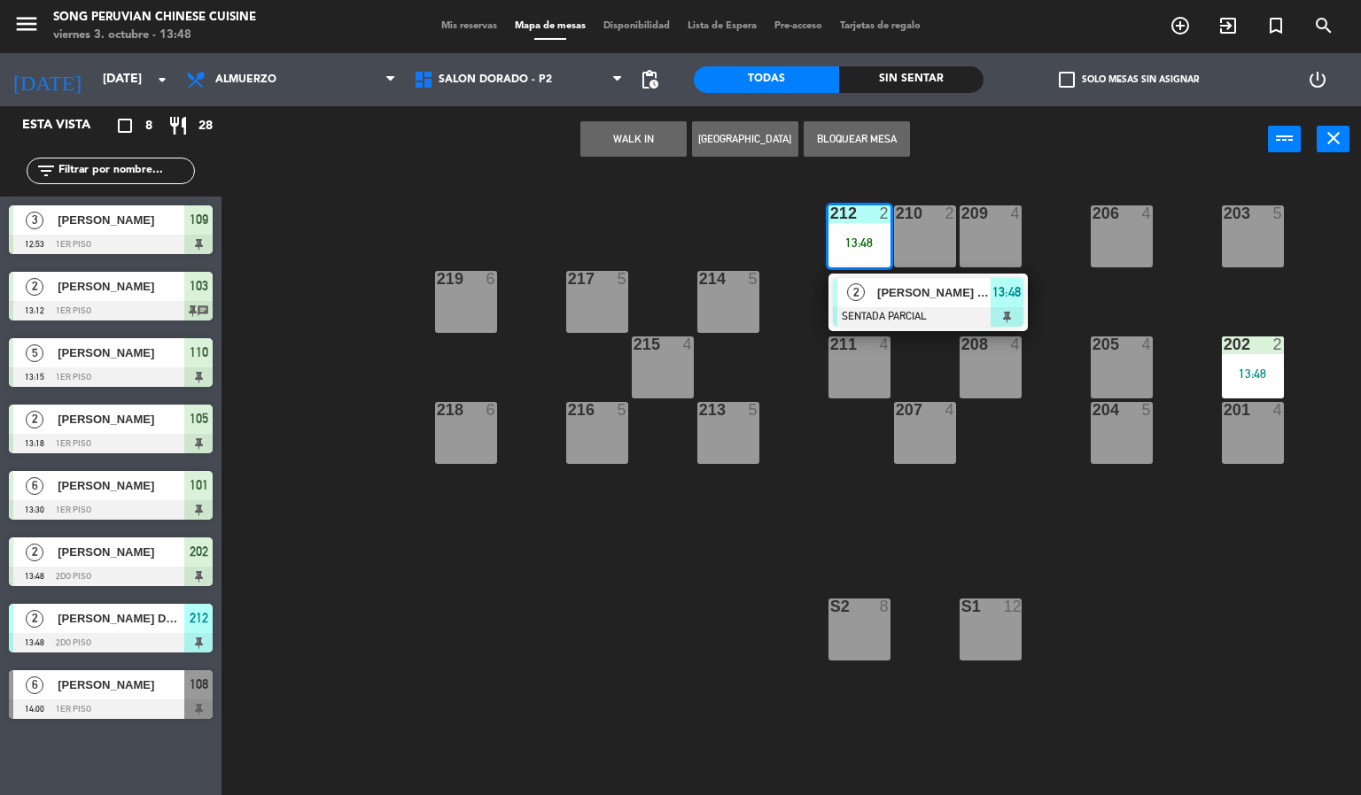
click at [883, 298] on span "[PERSON_NAME] DE LA [DEMOGRAPHIC_DATA]" at bounding box center [933, 292] width 113 height 19
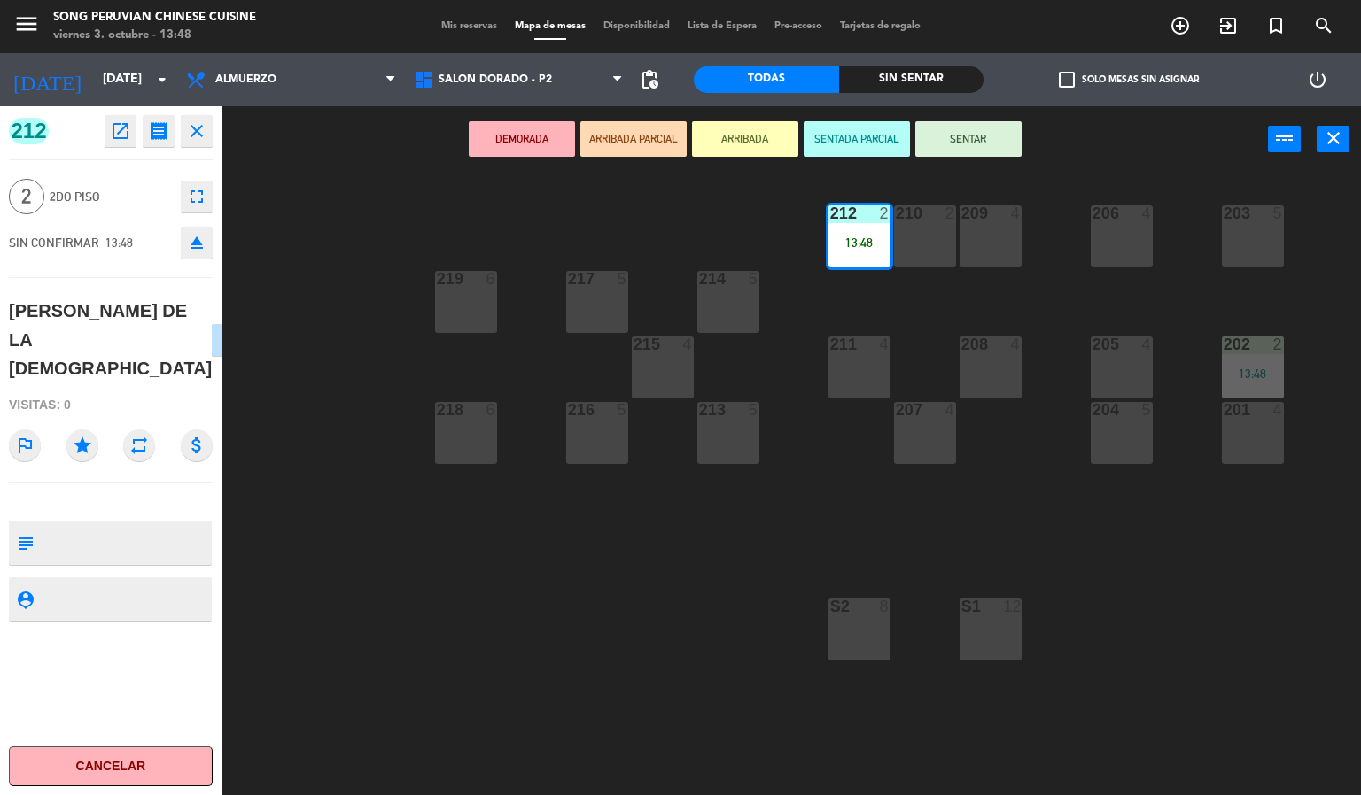
click at [957, 131] on button "SENTAR" at bounding box center [968, 138] width 106 height 35
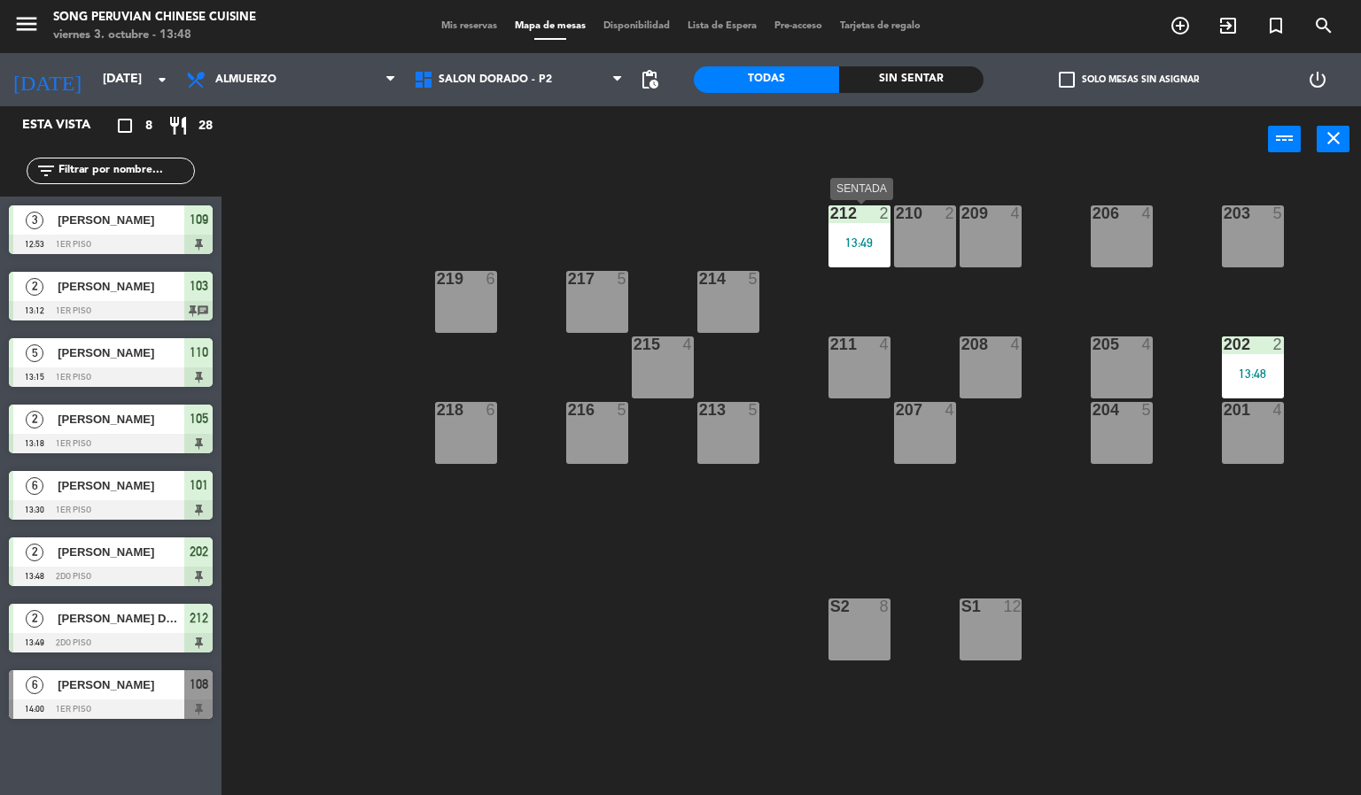
click at [861, 250] on div "212 2 13:49" at bounding box center [859, 236] width 62 height 62
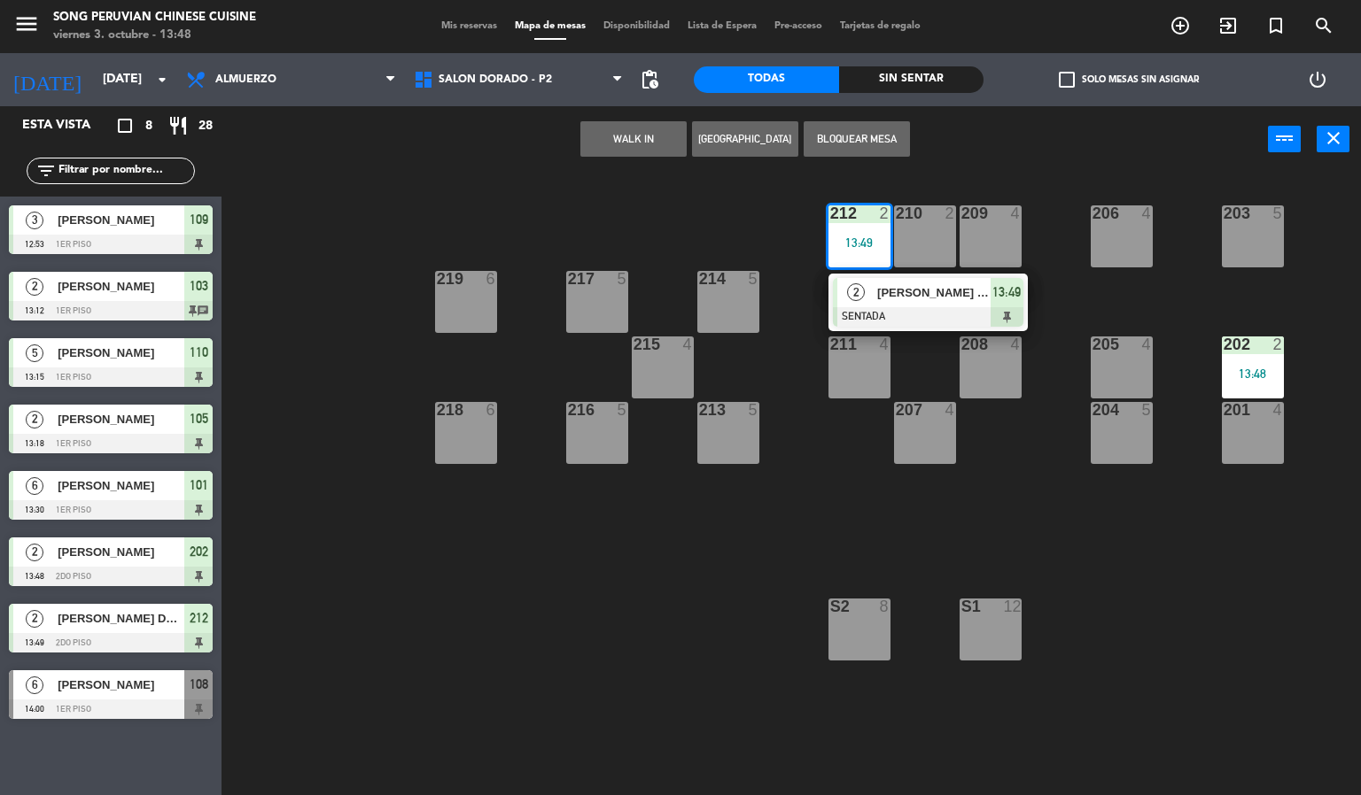
click at [888, 298] on span "[PERSON_NAME] DE LA [DEMOGRAPHIC_DATA]" at bounding box center [933, 292] width 113 height 19
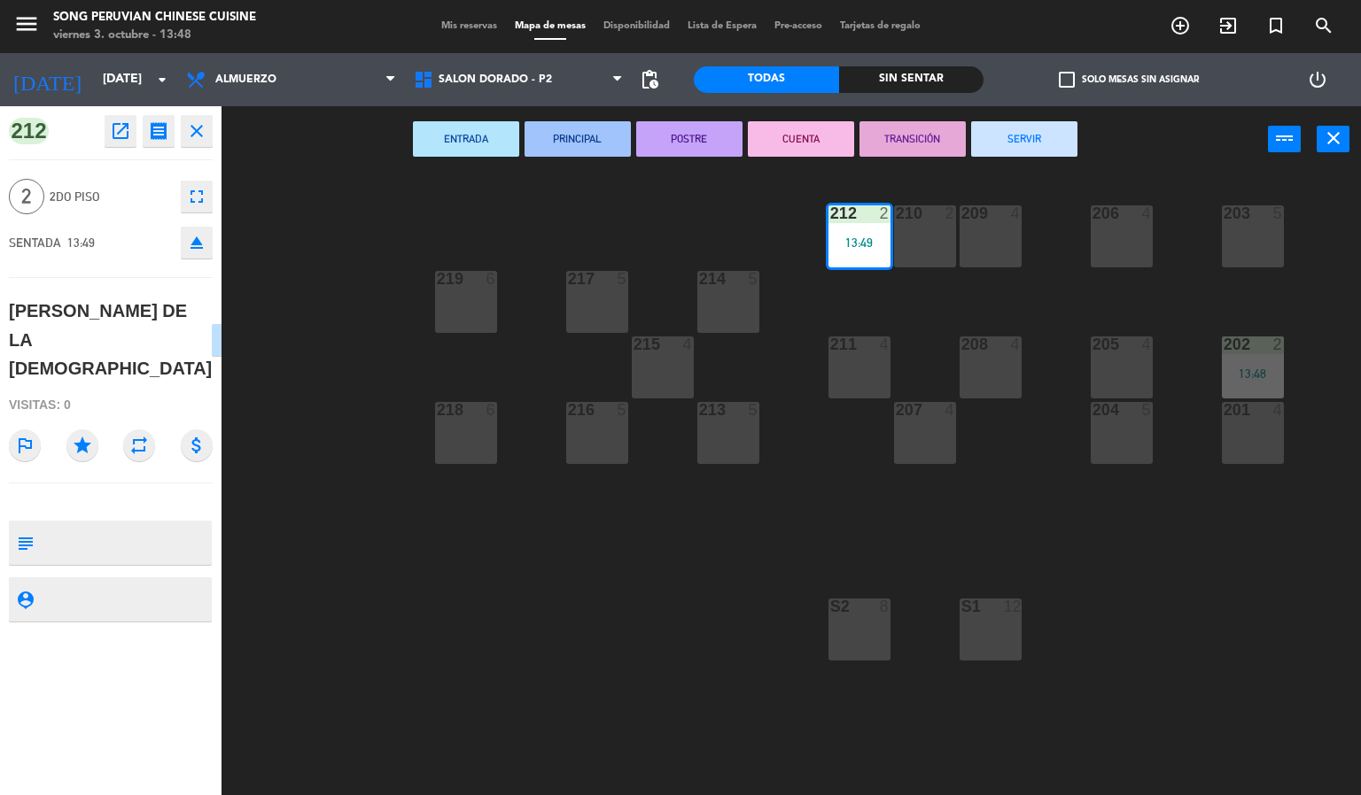
click at [388, 255] on div "203 5 206 4 210 2 212 2 13:49 209 4 214 5 217 5 219 6 202 2 13:48 205 4 208 4 2…" at bounding box center [798, 485] width 1126 height 623
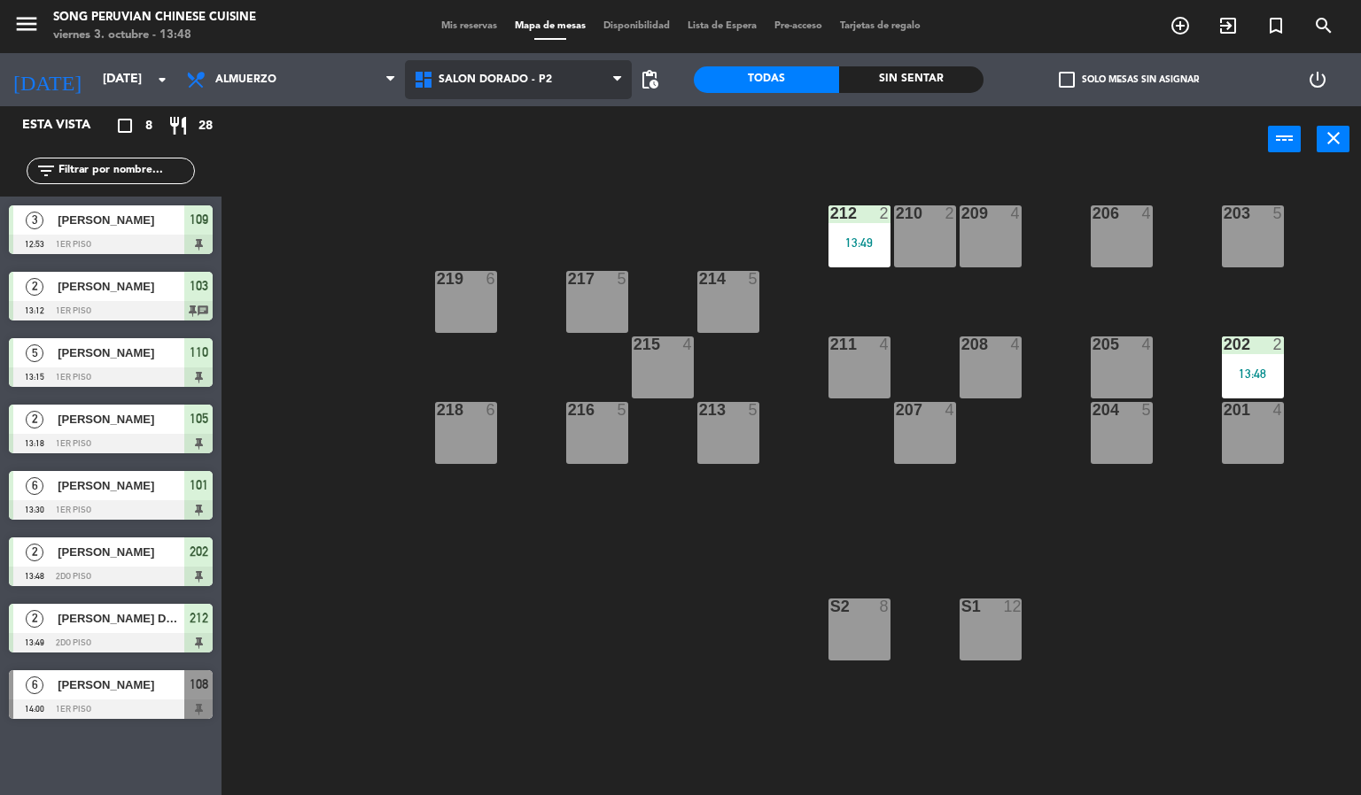
click at [513, 98] on span "SALON DORADO - P2" at bounding box center [519, 79] width 228 height 39
click at [806, 165] on div "power_input close" at bounding box center [744, 139] width 1046 height 67
drag, startPoint x: 819, startPoint y: 570, endPoint x: 814, endPoint y: 551, distance: 19.3
click at [816, 559] on div "203 5 206 4 210 2 212 2 13:49 209 4 214 5 217 5 219 6 202 2 13:48 205 4 208 4 2…" at bounding box center [798, 485] width 1126 height 623
click at [522, 78] on span "SALON DORADO - P2" at bounding box center [494, 80] width 113 height 12
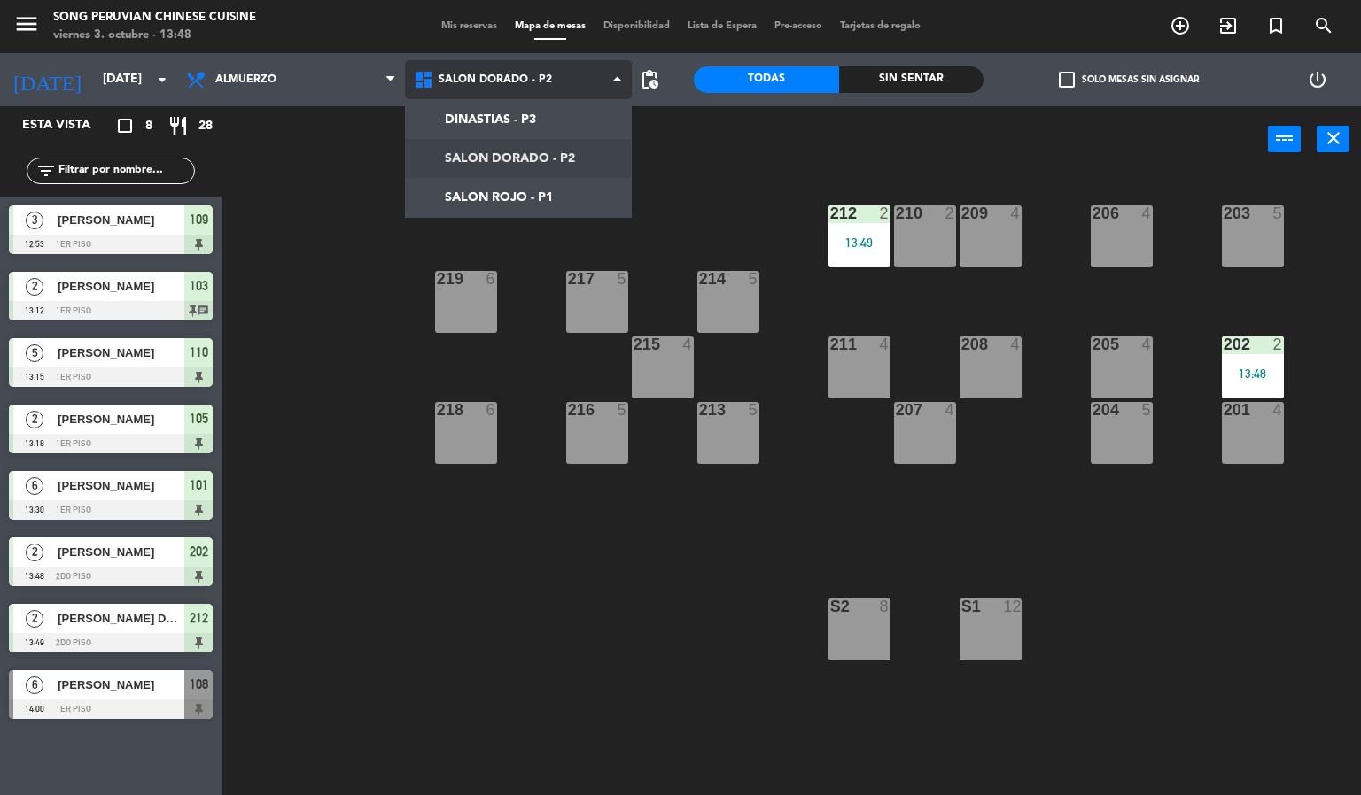
click at [490, 203] on ng-component "menu Song Peruvian Chinese Cuisine [DATE] 3. octubre - 13:48 Mis reservas Mapa …" at bounding box center [680, 398] width 1361 height 796
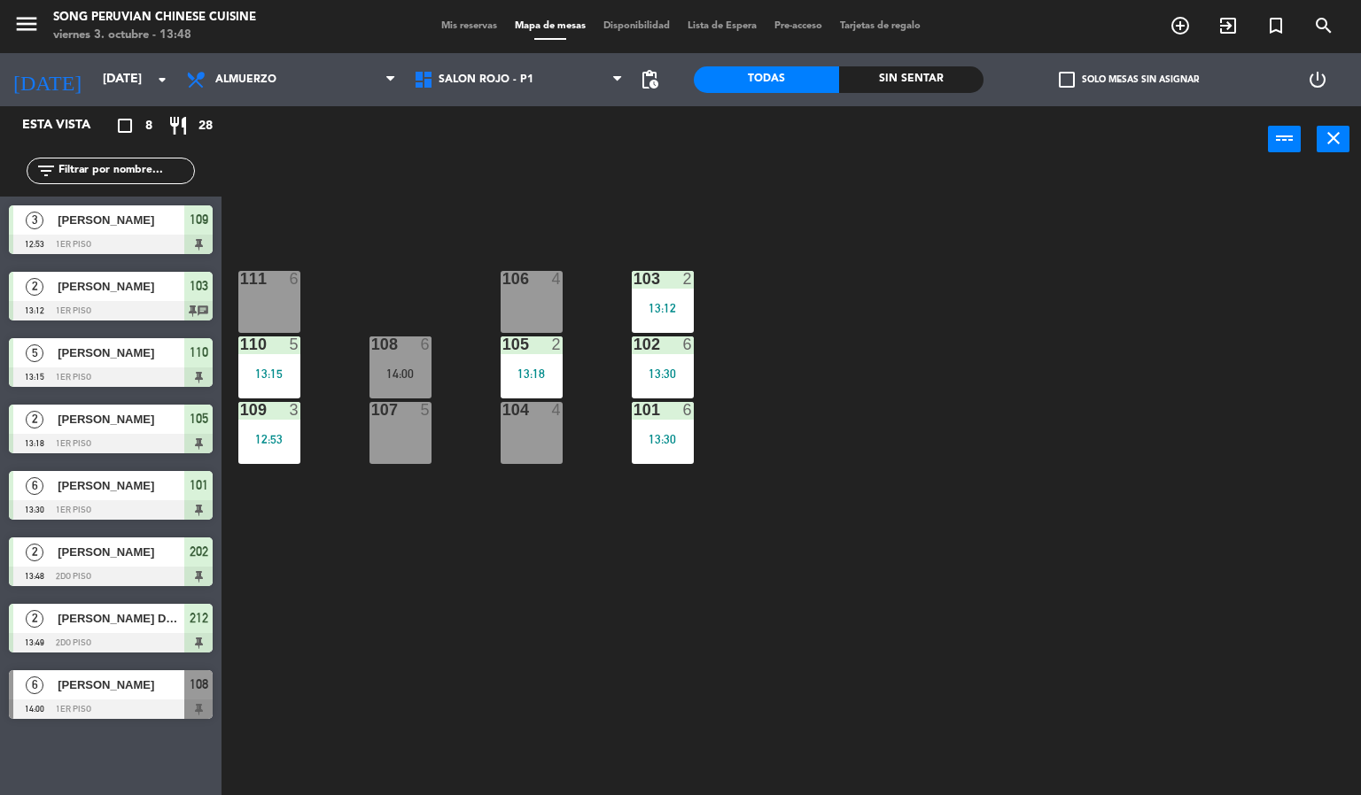
click at [468, 631] on div "103 2 13:12 106 4 111 6 102 6 13:30 105 2 13:18 108 6 14:00 110 5 13:15 101 6 1…" at bounding box center [798, 485] width 1126 height 623
click at [465, 531] on div "103 2 13:12 106 4 111 6 102 6 13:30 105 2 13:18 108 6 14:00 110 5 13:15 101 6 1…" at bounding box center [798, 485] width 1126 height 623
click at [418, 574] on div "103 2 13:12 106 4 111 6 102 6 13:30 105 2 13:18 108 6 14:00 110 5 13:15 101 6 1…" at bounding box center [798, 485] width 1126 height 623
click at [438, 547] on div "103 2 13:12 106 4 111 6 102 6 13:30 105 2 13:18 108 6 14:00 110 5 13:15 101 6 1…" at bounding box center [798, 485] width 1126 height 623
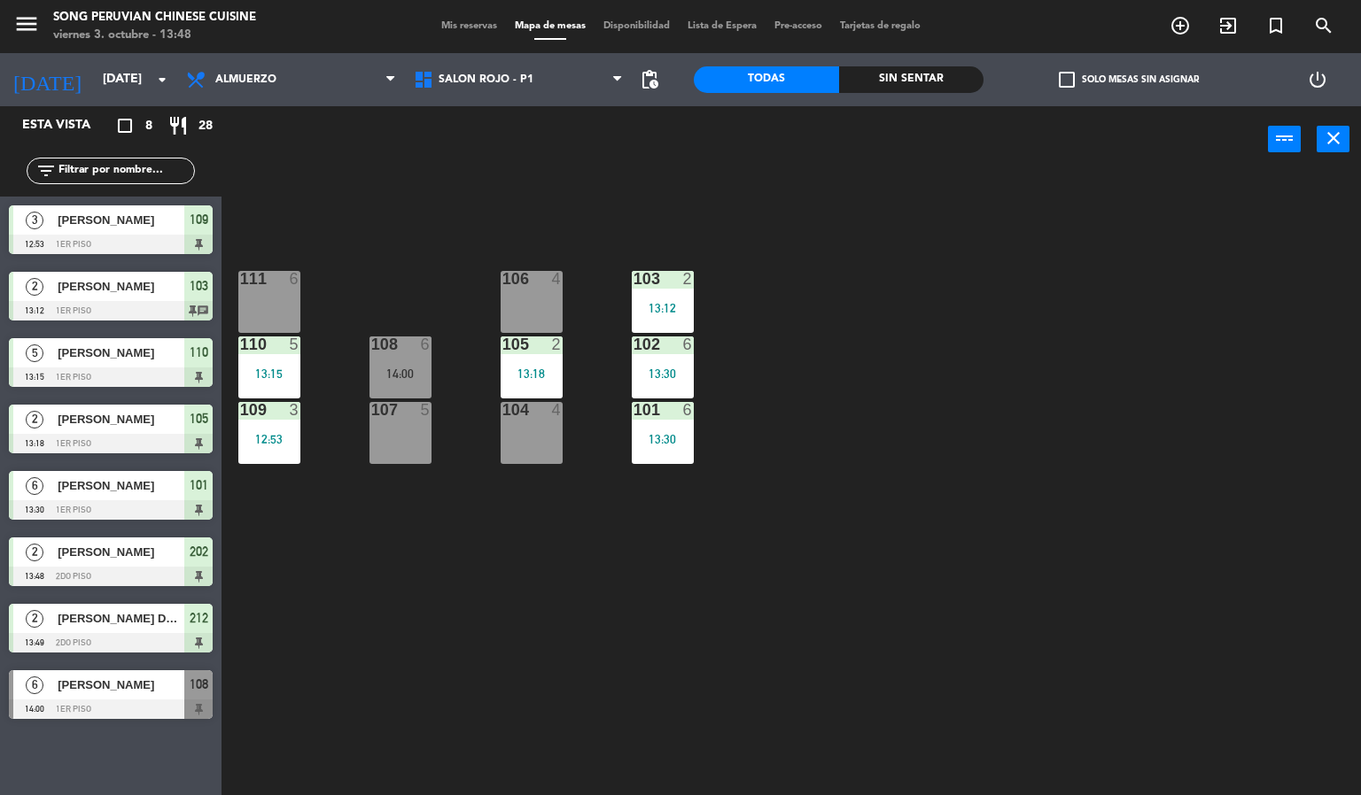
click at [421, 373] on div "14:00" at bounding box center [400, 374] width 62 height 12
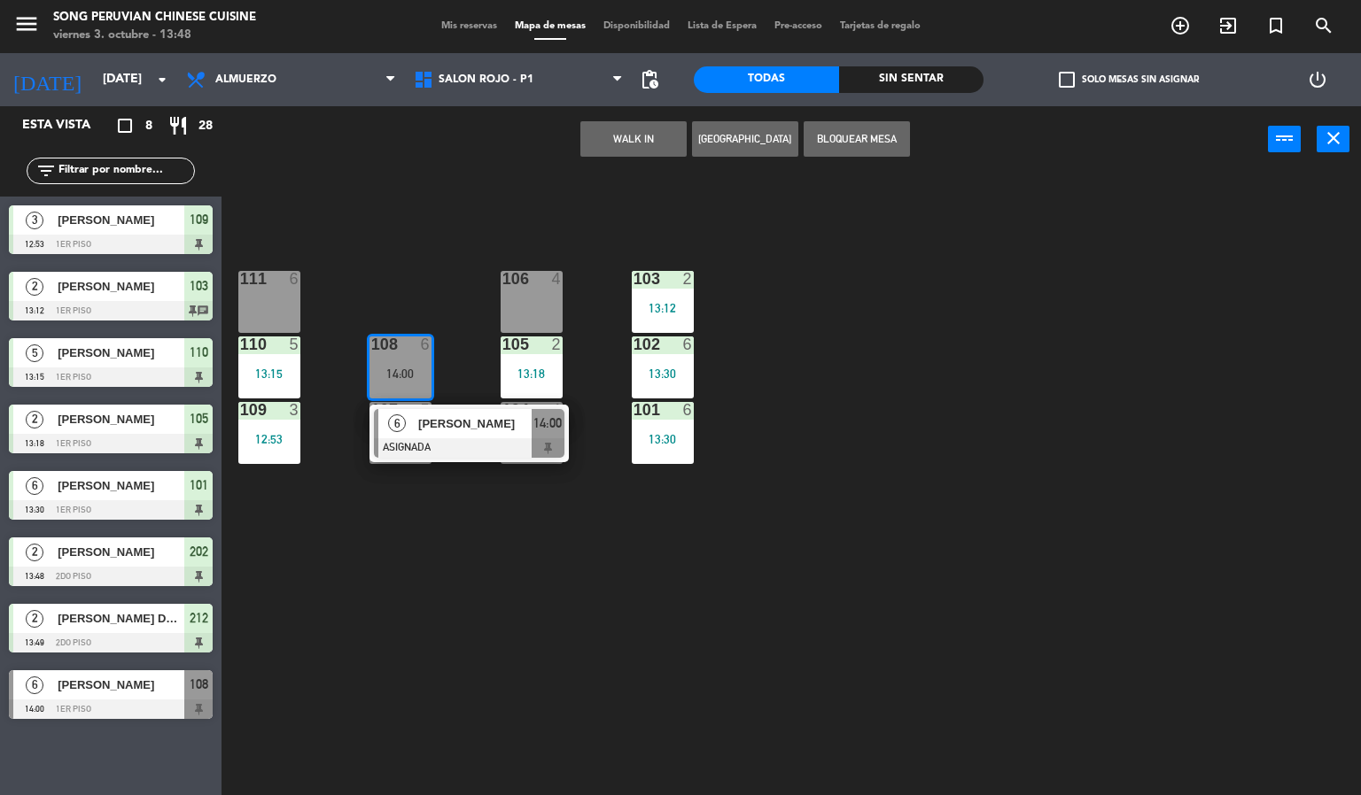
click at [407, 438] on div at bounding box center [469, 447] width 190 height 19
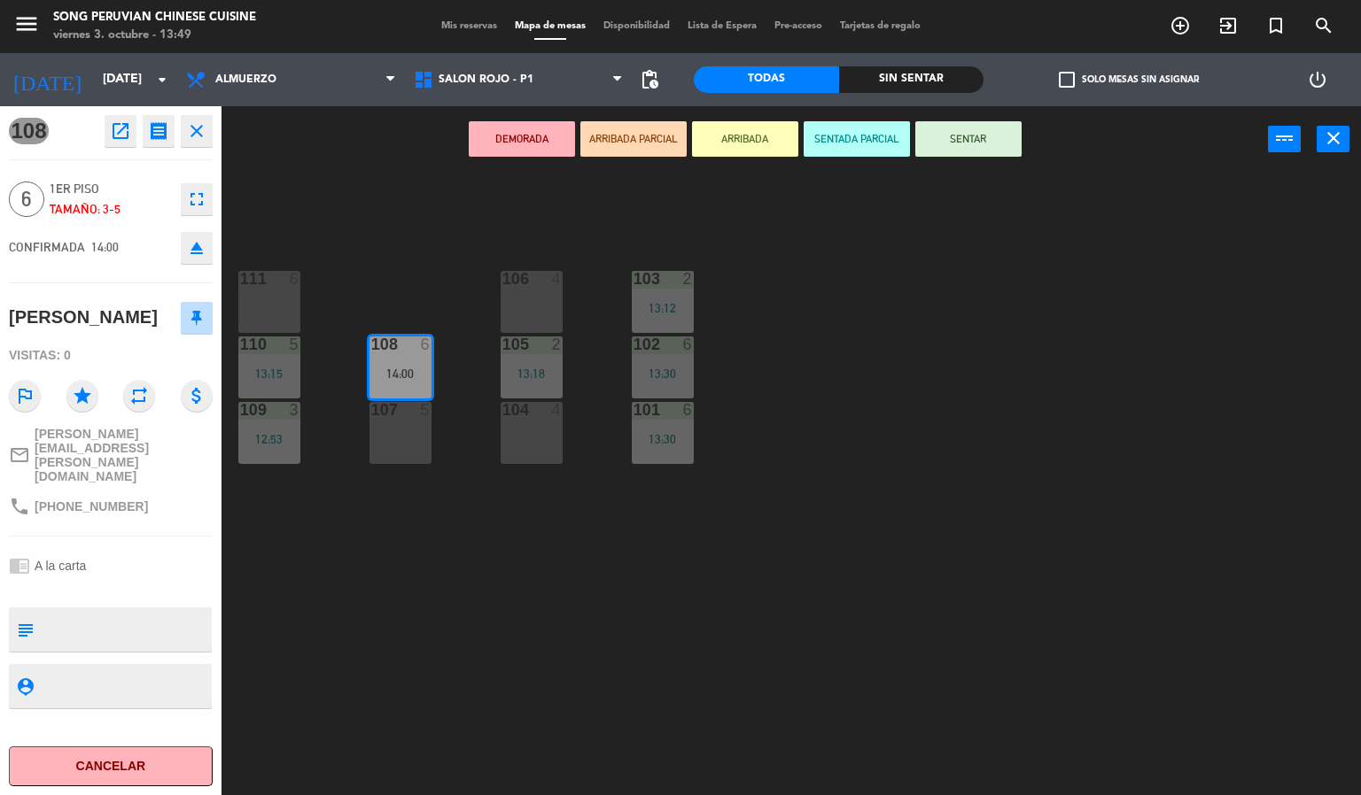
click at [428, 596] on div "103 2 13:12 106 4 111 6 102 6 13:30 105 2 13:18 108 6 14:00 110 5 13:15 101 6 1…" at bounding box center [798, 485] width 1126 height 623
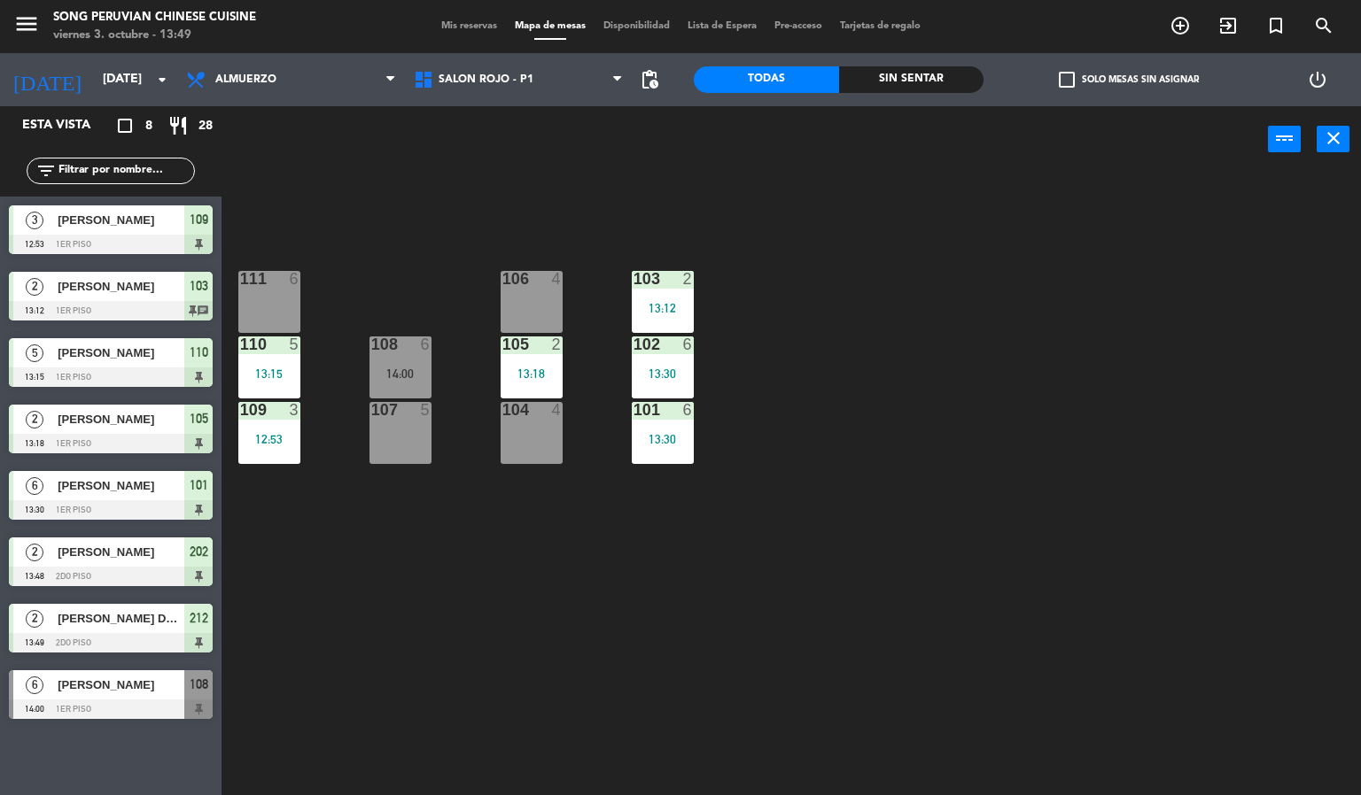
click at [426, 274] on div "103 2 13:12 106 4 111 6 102 6 13:30 105 2 13:18 108 6 14:00 110 5 13:15 101 6 1…" at bounding box center [798, 485] width 1126 height 623
click at [407, 391] on div "108 6 14:00" at bounding box center [400, 368] width 62 height 62
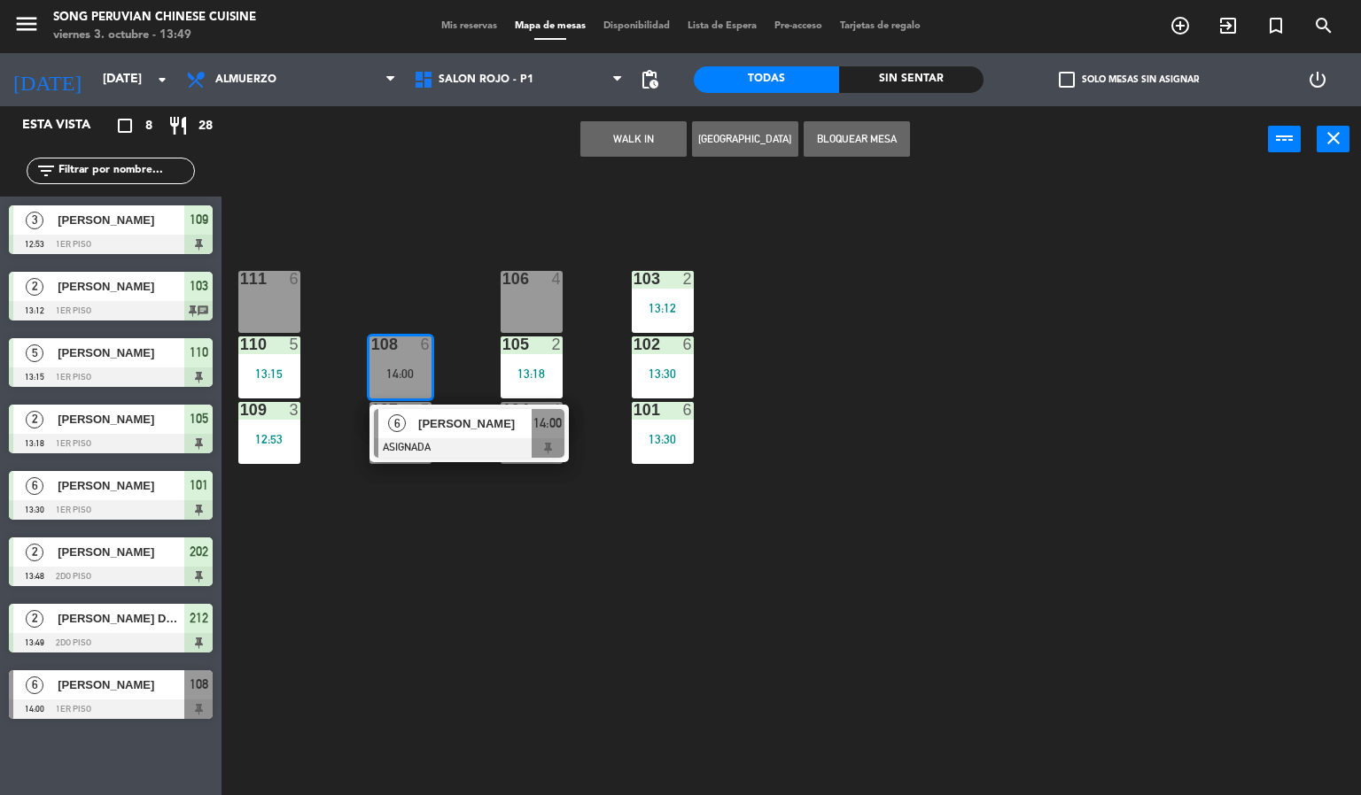
click at [492, 614] on div "103 2 13:12 106 4 111 6 102 6 13:30 105 2 13:18 108 6 14:00 6 [PERSON_NAME] ASI…" at bounding box center [798, 485] width 1126 height 623
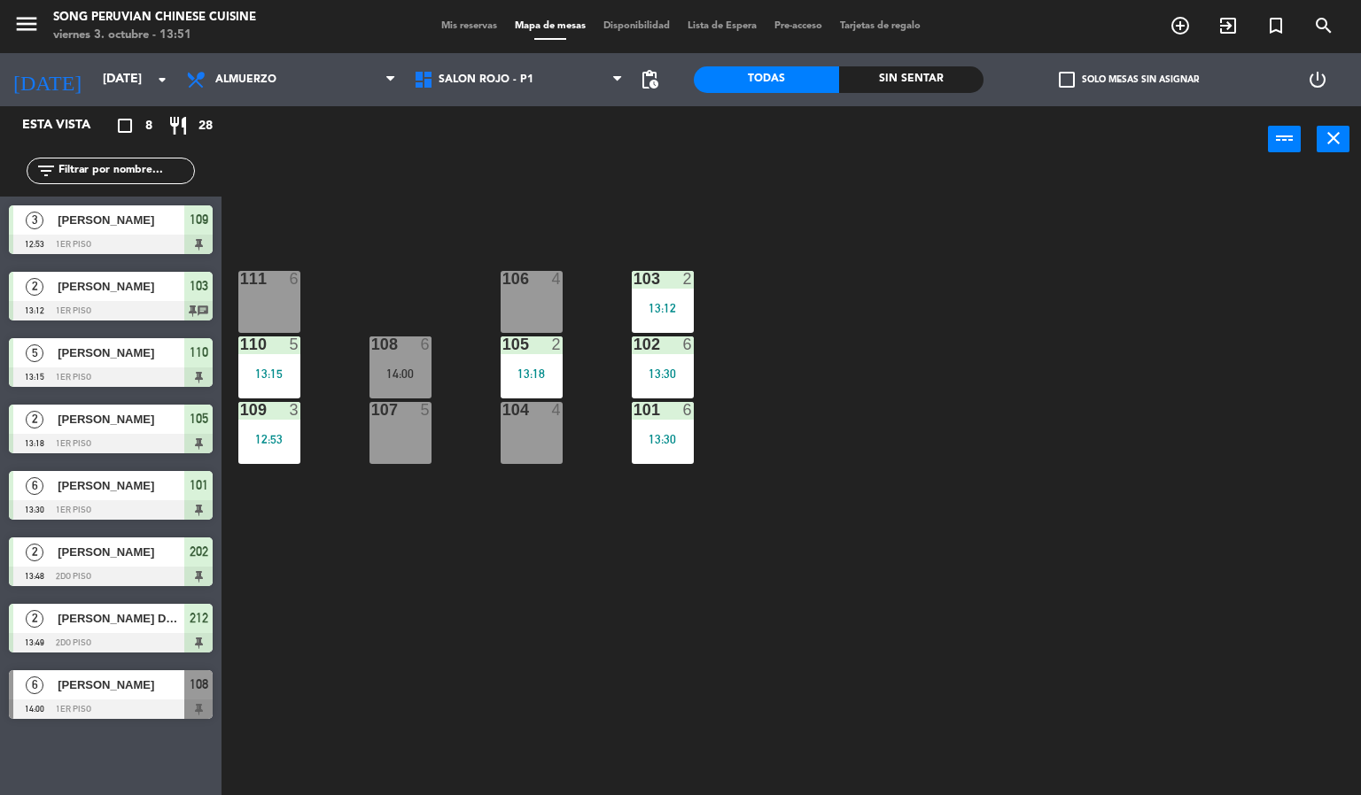
click at [422, 227] on div "103 2 13:12 106 4 111 6 102 6 13:30 105 2 13:18 108 6 14:00 110 5 13:15 101 6 1…" at bounding box center [798, 485] width 1126 height 623
click at [425, 344] on div "6" at bounding box center [426, 345] width 11 height 16
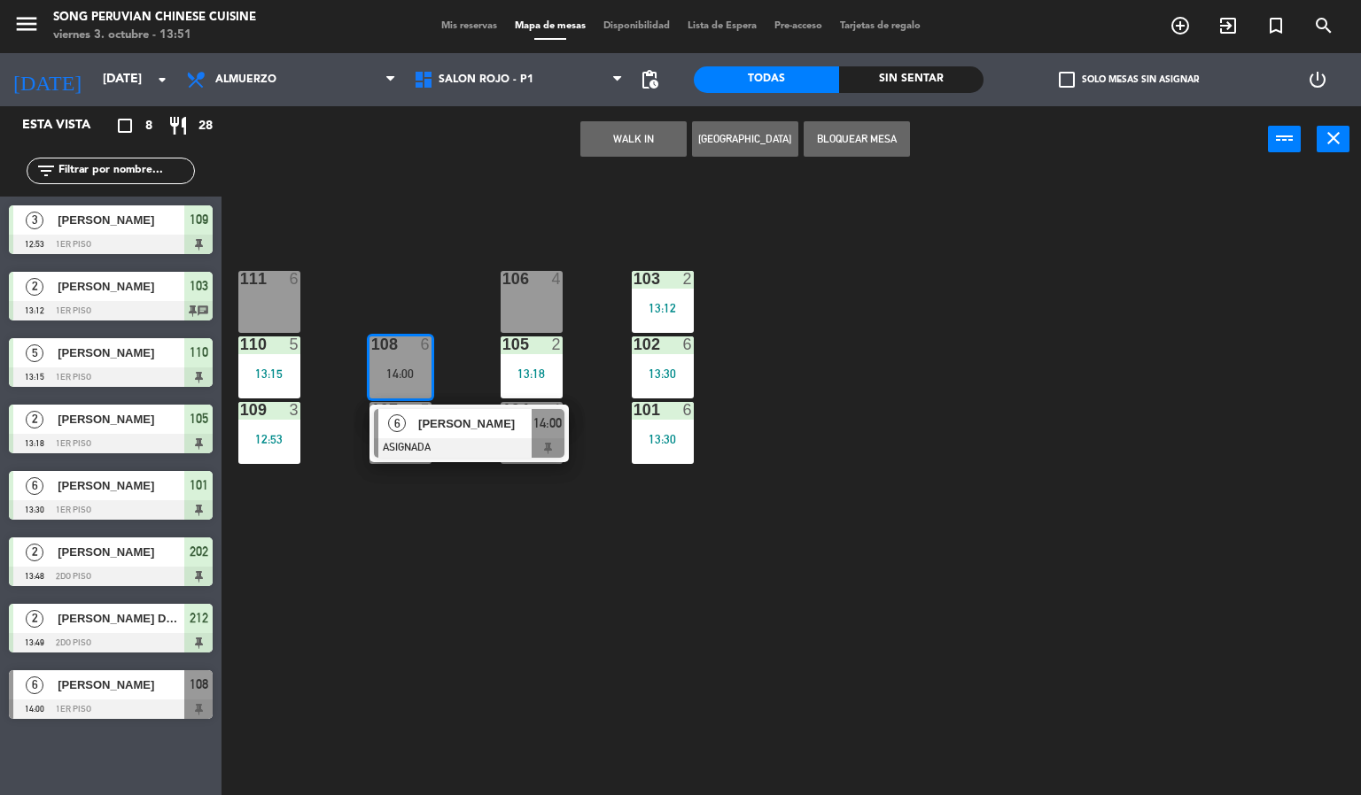
click at [418, 450] on div at bounding box center [469, 447] width 190 height 19
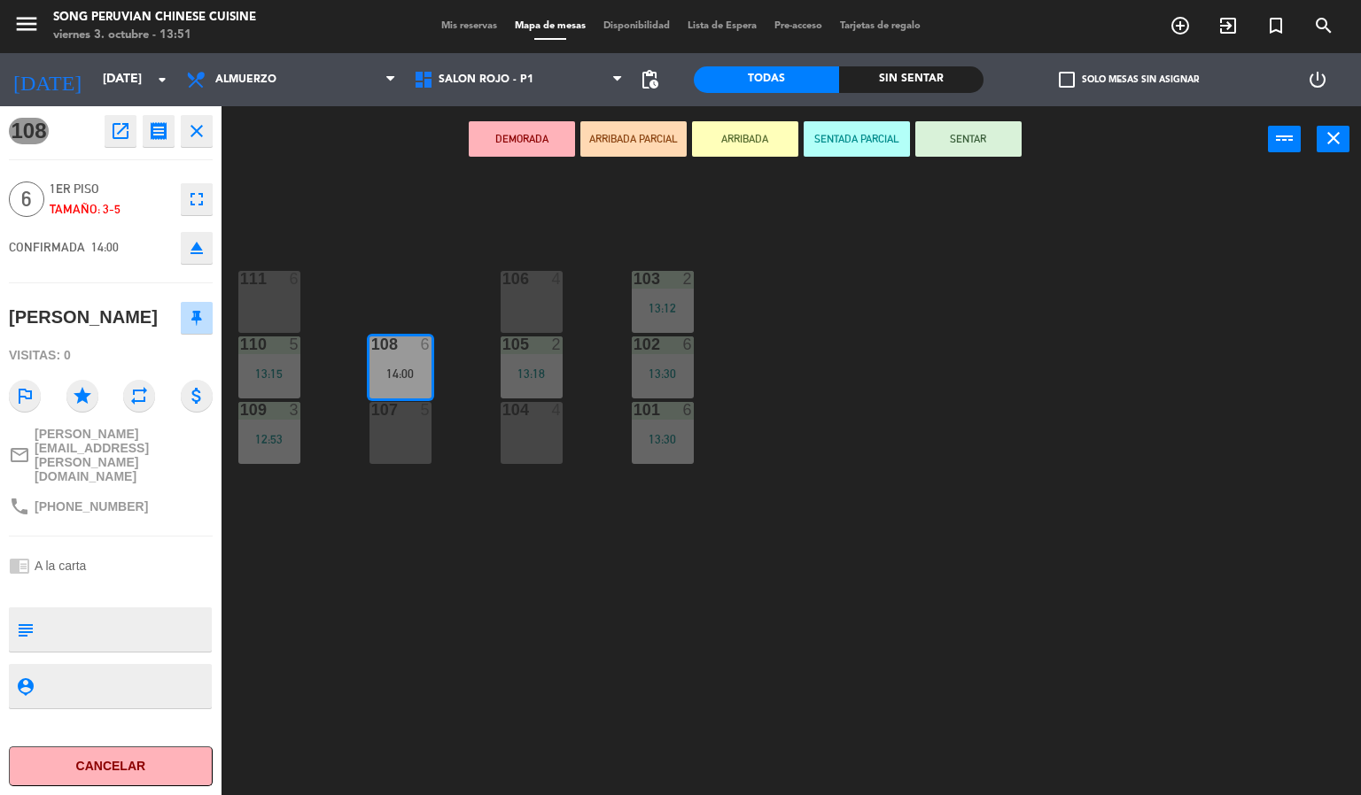
click at [396, 237] on div "103 2 13:12 106 4 111 6 102 6 13:30 105 2 13:18 108 6 14:00 110 5 13:15 101 6 1…" at bounding box center [798, 485] width 1126 height 623
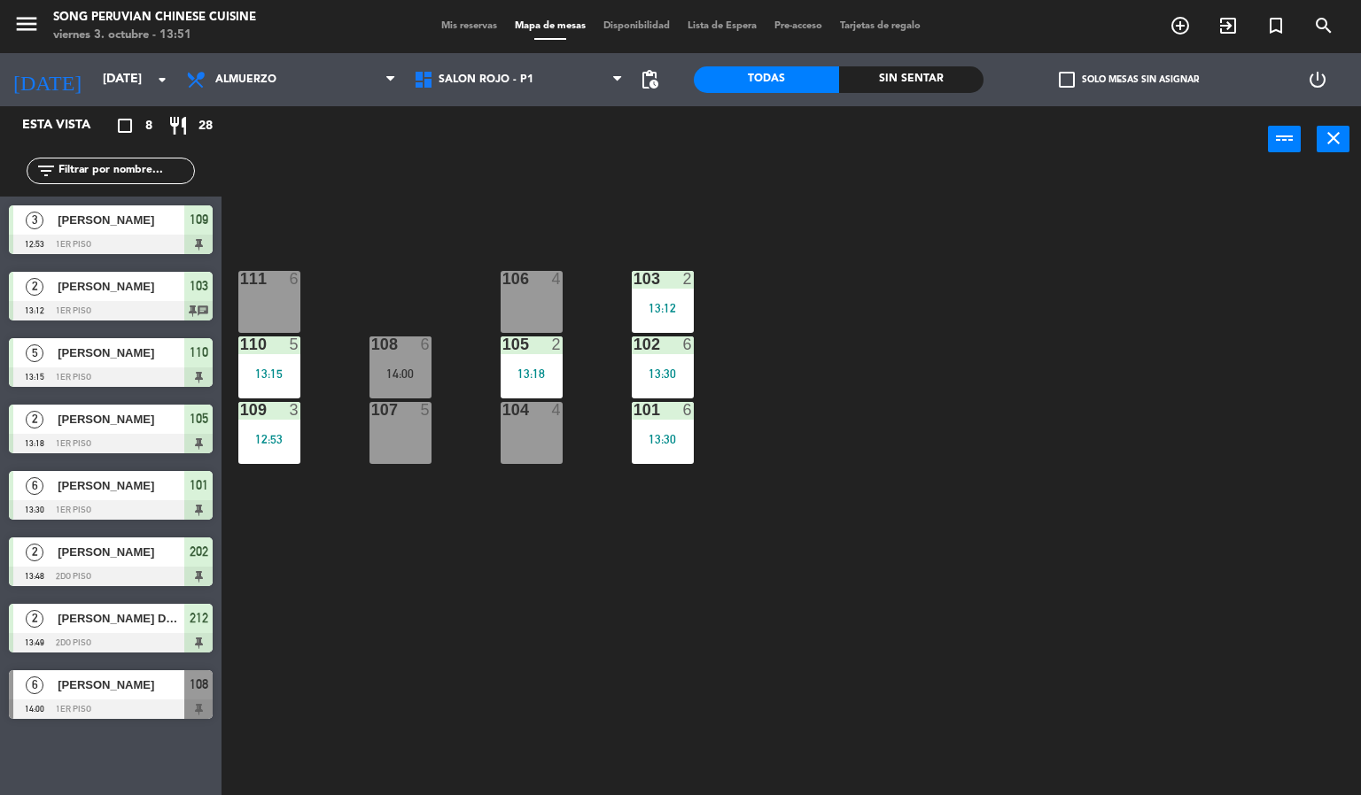
click at [399, 236] on div "103 2 13:12 106 4 111 6 102 6 13:30 105 2 13:18 108 6 14:00 110 5 13:15 101 6 1…" at bounding box center [798, 485] width 1126 height 623
click at [380, 203] on div "103 2 13:12 106 4 111 6 102 6 13:30 105 2 13:18 108 6 14:00 110 5 13:15 101 6 1…" at bounding box center [798, 485] width 1126 height 623
click at [340, 275] on div "103 2 13:12 106 4 111 6 102 6 13:30 105 2 13:18 108 6 14:00 110 5 13:15 101 6 1…" at bounding box center [798, 485] width 1126 height 623
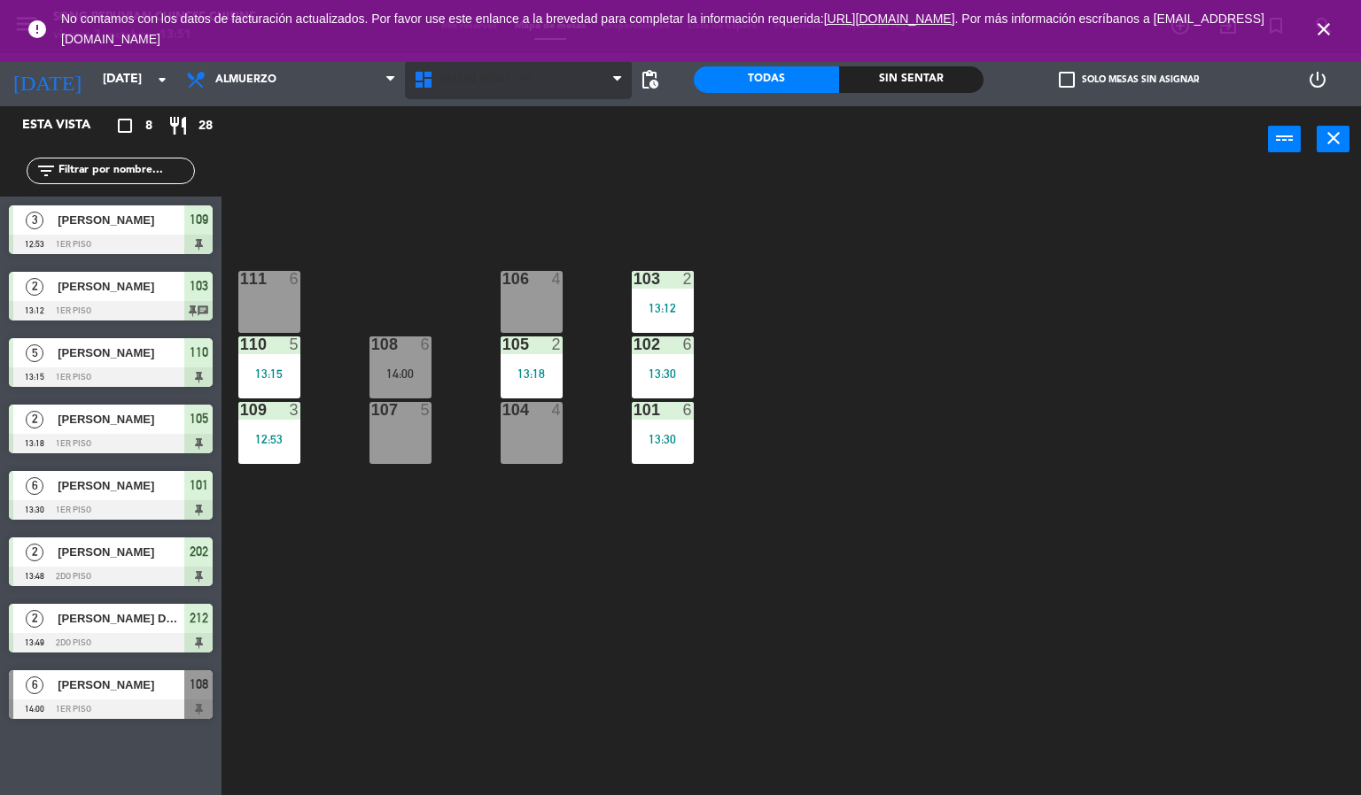
click at [497, 78] on span "SALON ROJO - P1" at bounding box center [485, 80] width 95 height 12
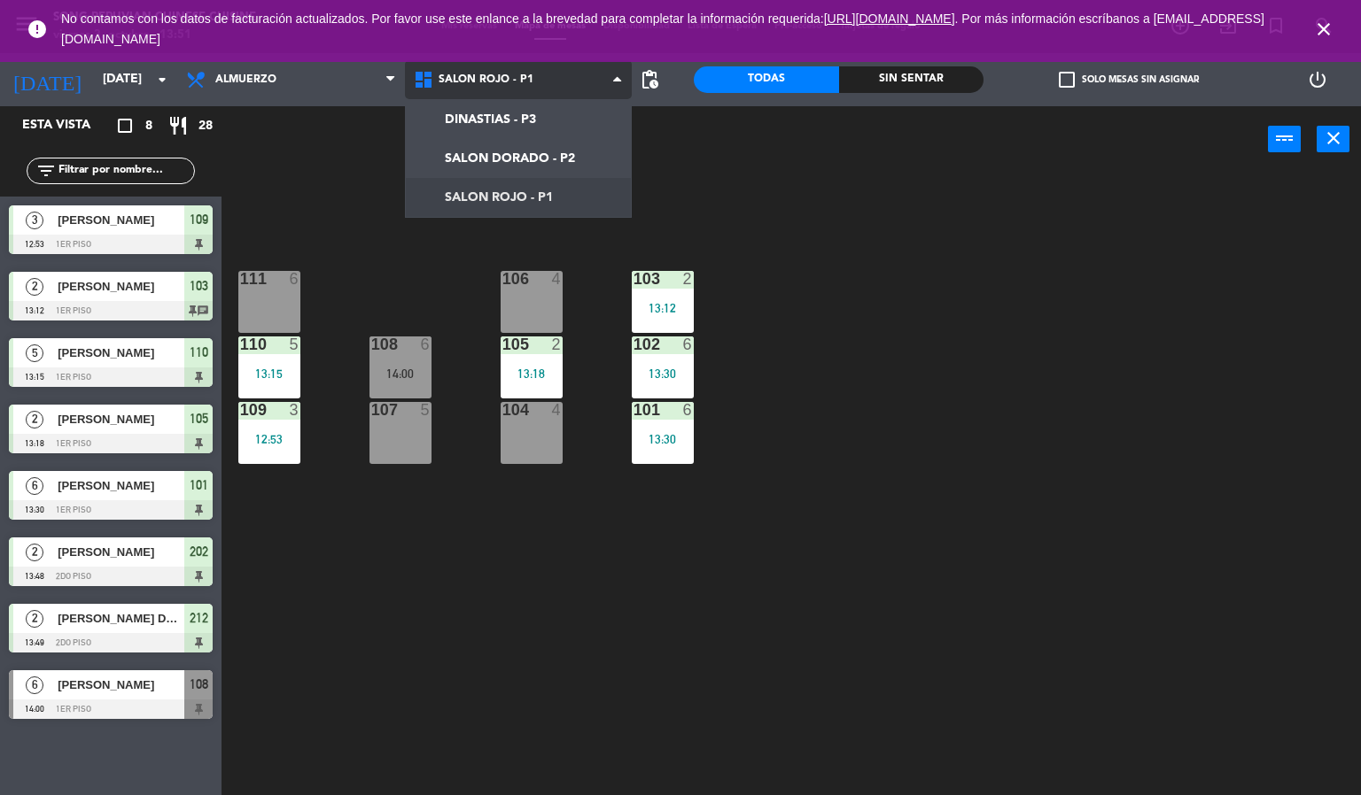
click at [462, 158] on ng-component "menu Song Peruvian Chinese Cuisine [DATE] 3. octubre - 13:51 Mis reservas Mapa …" at bounding box center [680, 398] width 1361 height 796
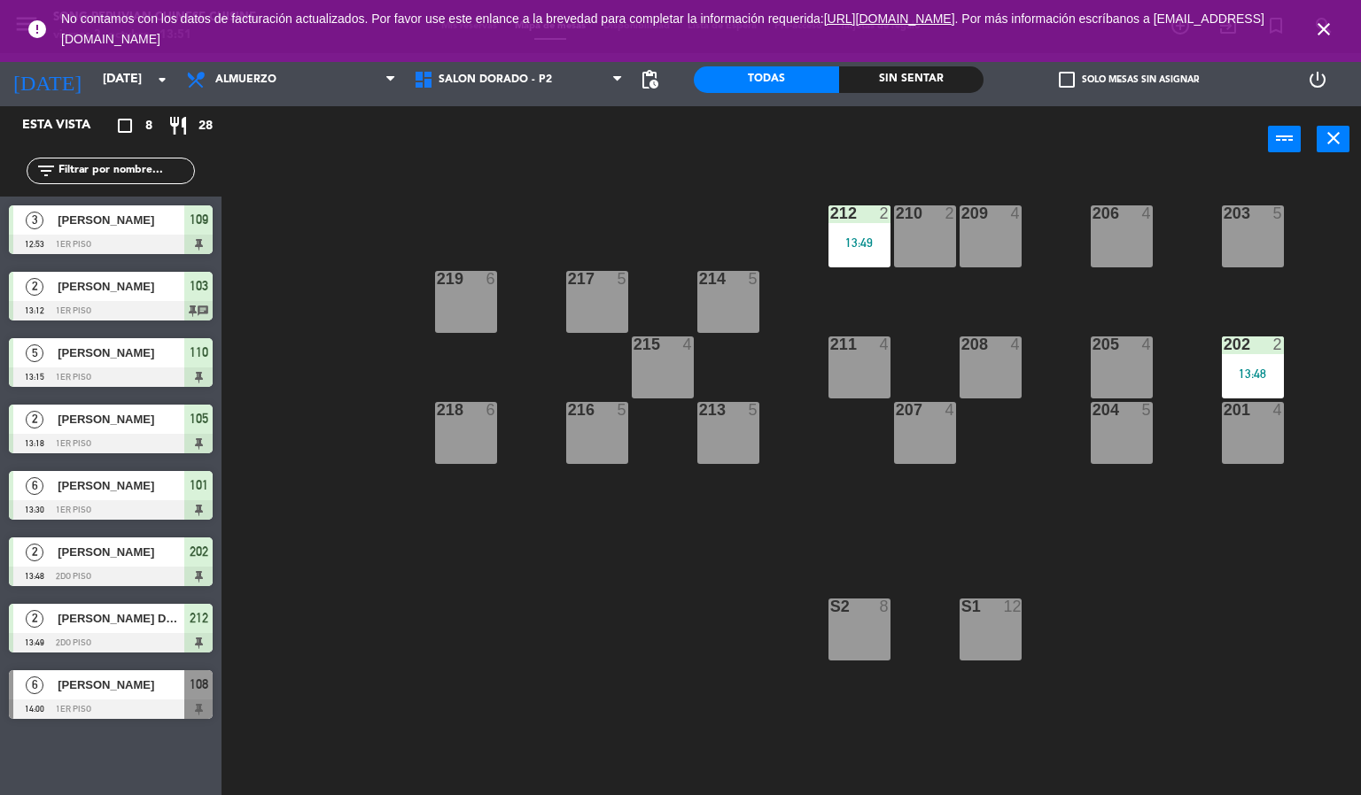
click at [579, 697] on div "203 5 206 4 210 2 212 2 13:49 209 4 214 5 217 5 219 6 202 2 13:48 205 4 208 4 2…" at bounding box center [798, 485] width 1126 height 623
click at [579, 648] on div "203 5 206 4 210 2 212 2 13:49 209 4 214 5 217 5 219 6 202 2 13:48 205 4 208 4 2…" at bounding box center [798, 485] width 1126 height 623
click at [1330, 35] on icon "close" at bounding box center [1323, 29] width 21 height 21
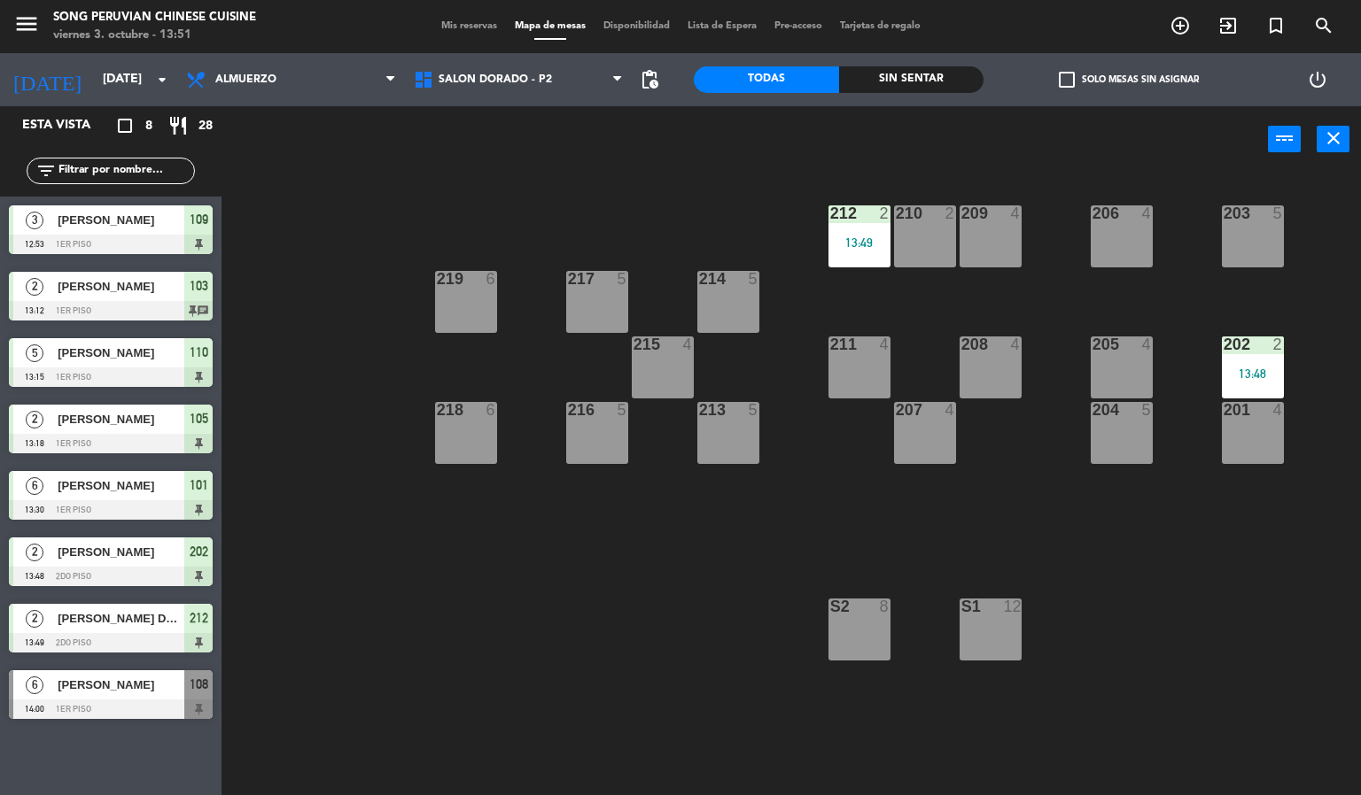
click at [492, 686] on div "203 5 206 4 210 2 212 2 13:49 209 4 214 5 217 5 219 6 202 2 13:48 205 4 208 4 2…" at bounding box center [798, 485] width 1126 height 623
click at [675, 189] on div "203 5 206 4 210 2 212 2 13:49 209 4 214 5 217 5 219 6 202 2 13:48 205 4 208 4 2…" at bounding box center [798, 485] width 1126 height 623
click at [1085, 595] on div "203 5 206 4 210 2 212 2 13:49 209 4 214 5 217 5 219 6 202 2 13:48 205 4 208 4 2…" at bounding box center [798, 485] width 1126 height 623
click at [997, 346] on div at bounding box center [989, 345] width 29 height 16
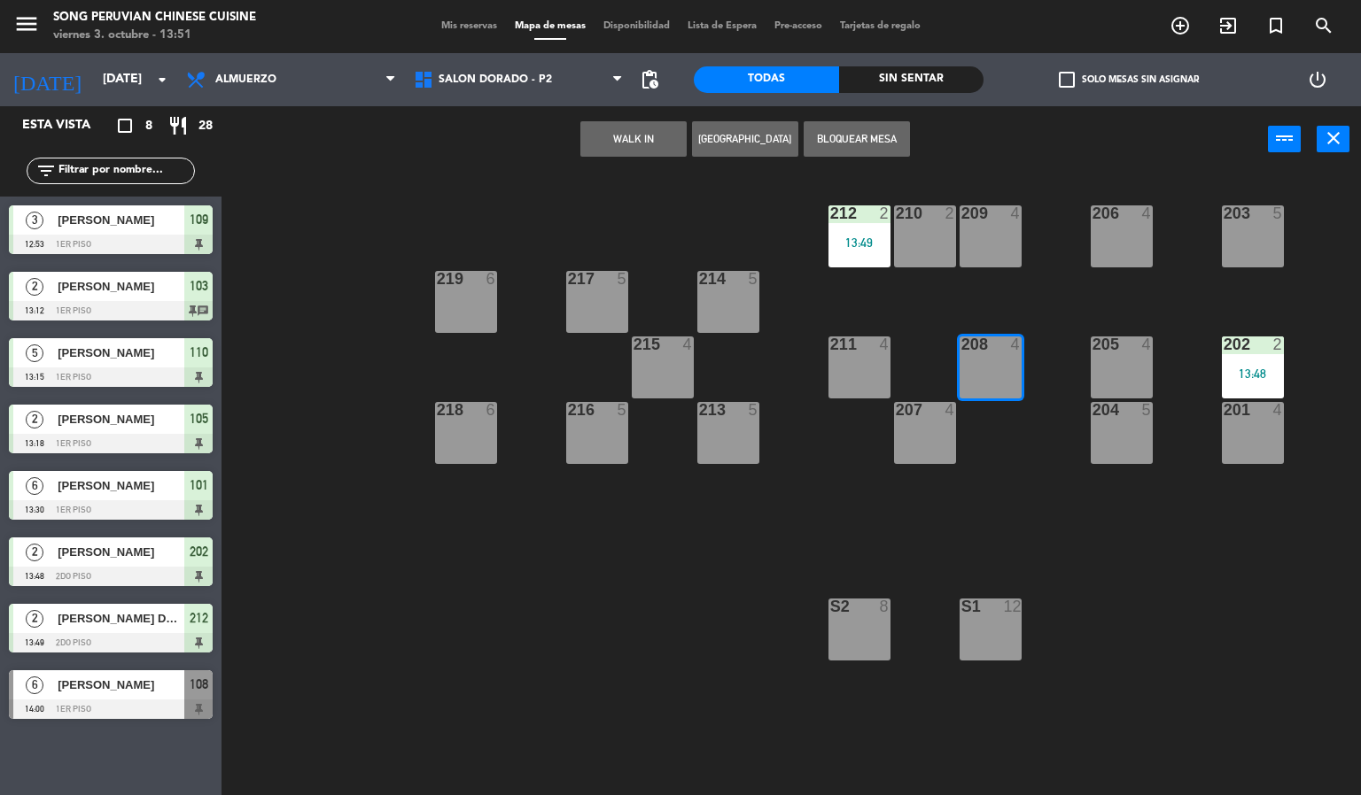
click at [582, 694] on div "203 5 206 4 210 2 212 2 13:49 209 4 214 5 217 5 219 6 202 2 13:48 205 4 208 4 2…" at bounding box center [798, 485] width 1126 height 623
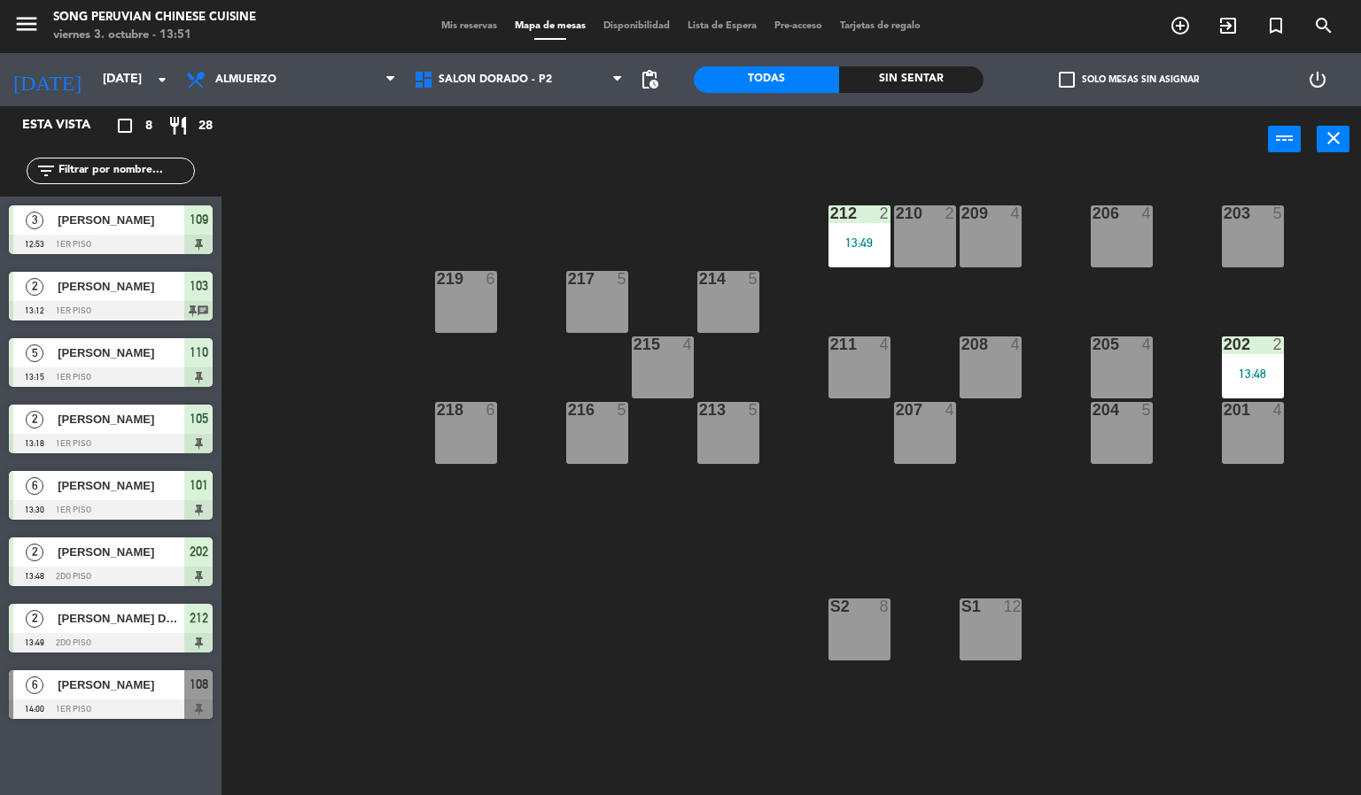
click at [474, 439] on div "218 6" at bounding box center [466, 433] width 62 height 62
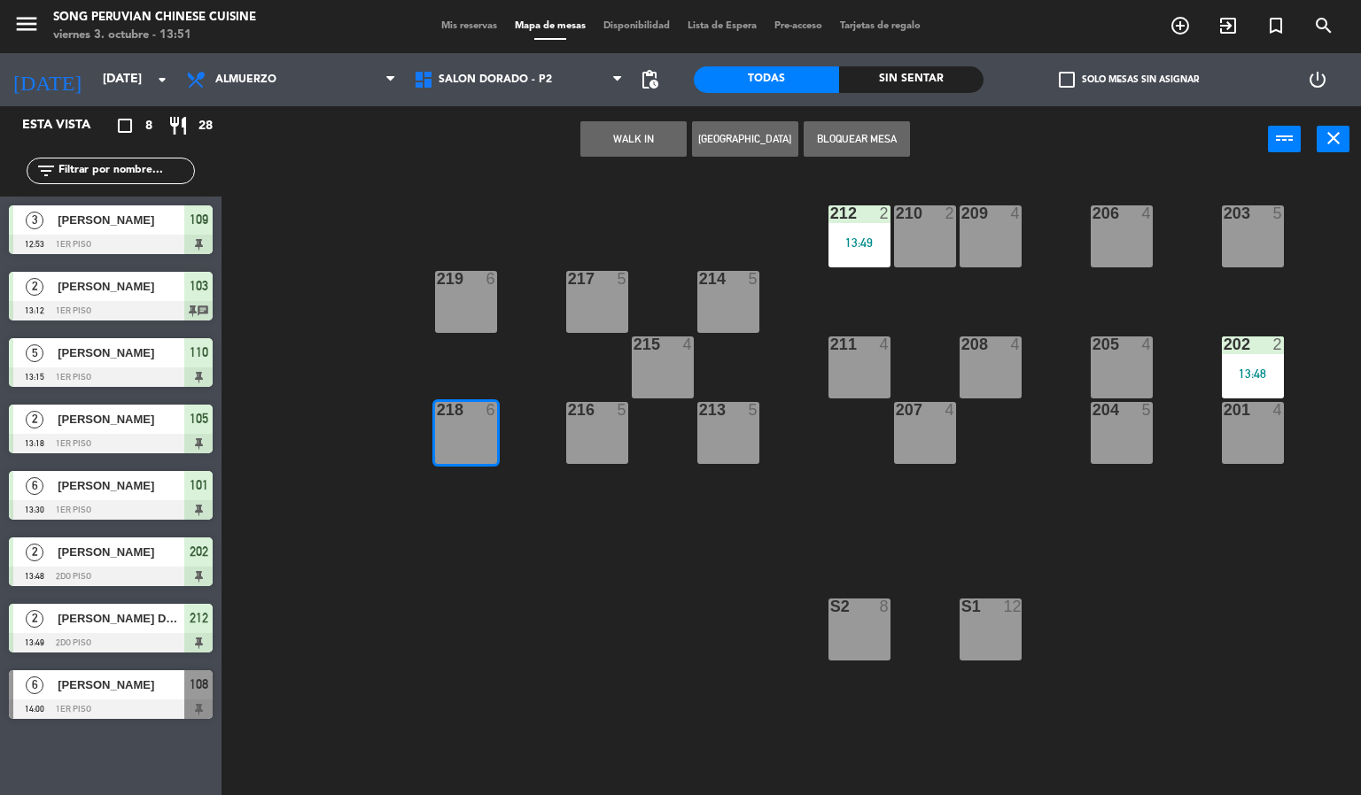
click at [632, 136] on button "WALK IN" at bounding box center [633, 138] width 106 height 35
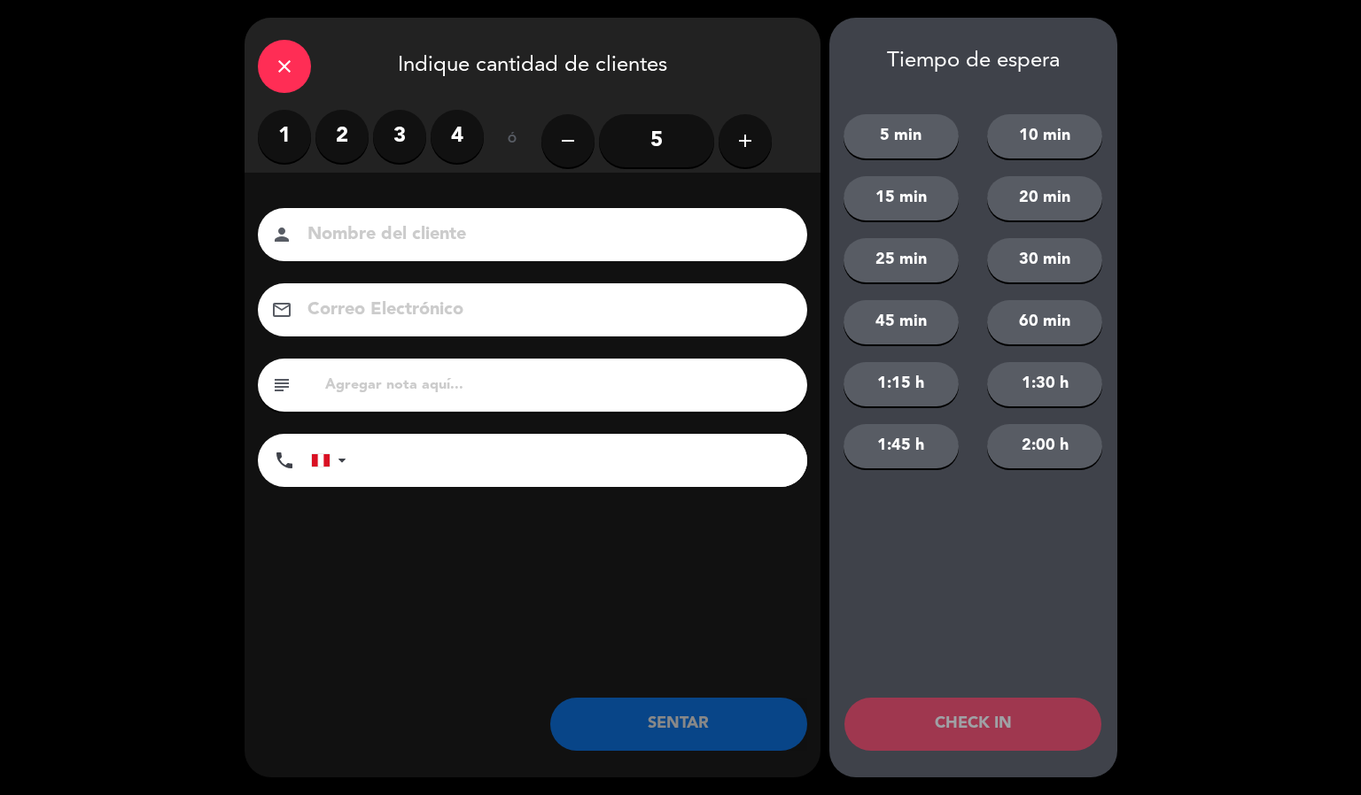
click at [664, 130] on input "5" at bounding box center [656, 140] width 115 height 53
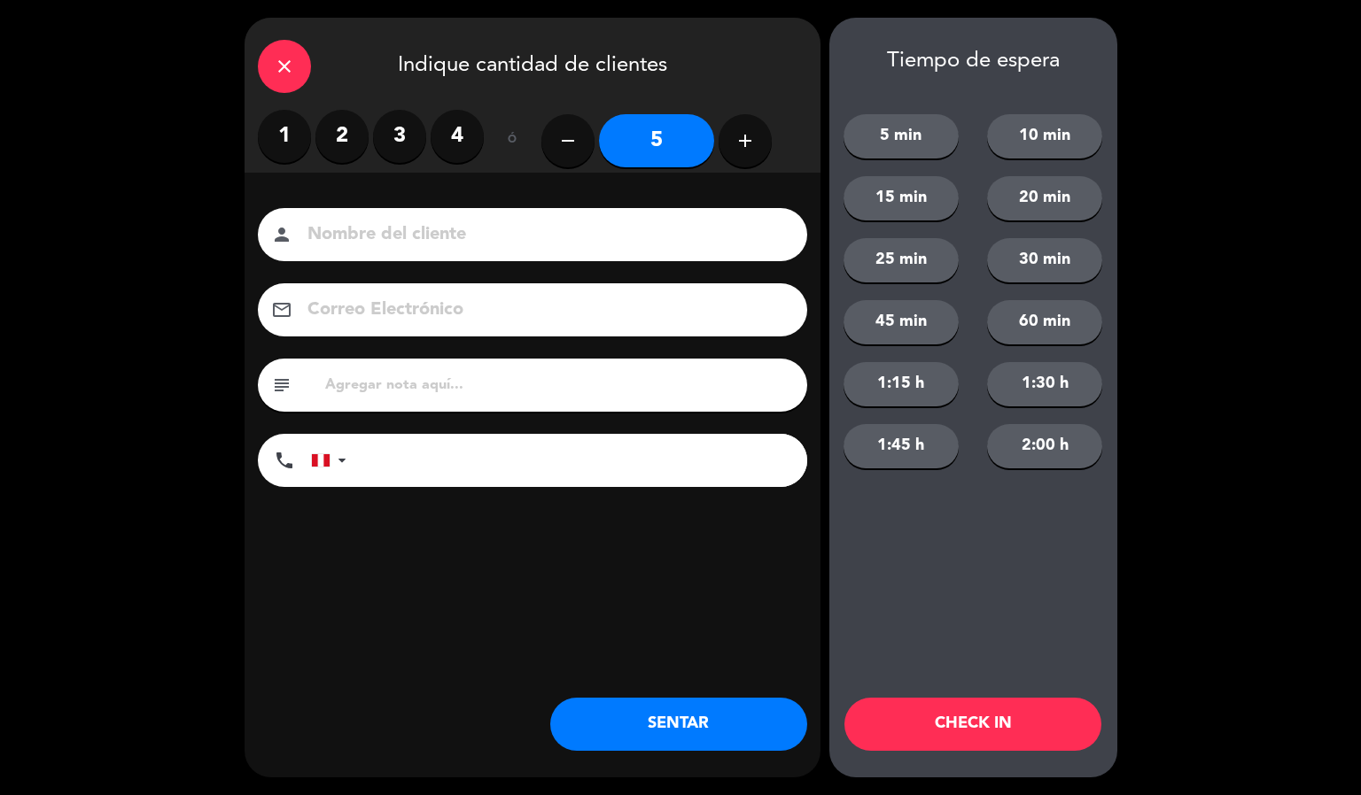
click at [696, 235] on input at bounding box center [545, 235] width 478 height 31
type input "[PERSON_NAME]"
click at [997, 725] on button "CHECK IN" at bounding box center [972, 724] width 257 height 53
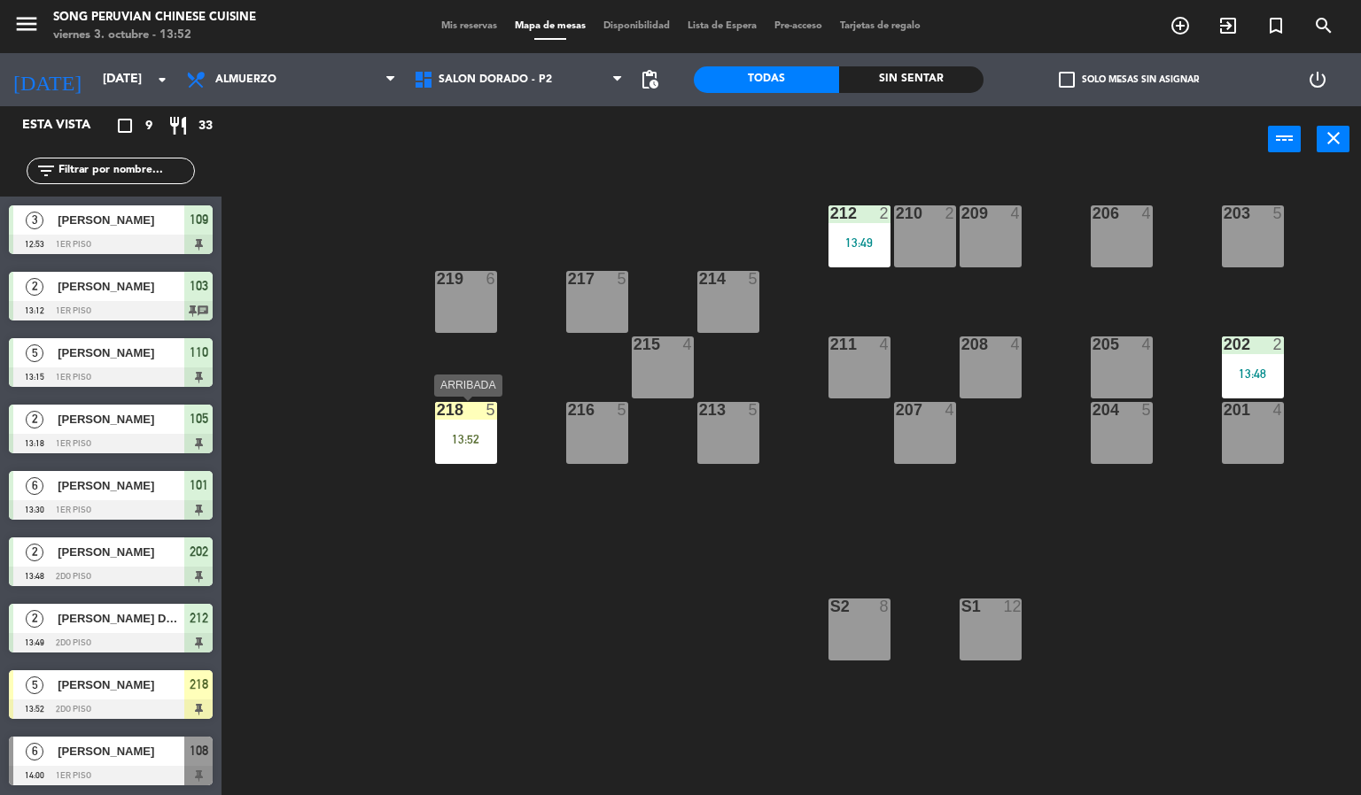
click at [473, 429] on div "218 5 13:52" at bounding box center [466, 433] width 62 height 62
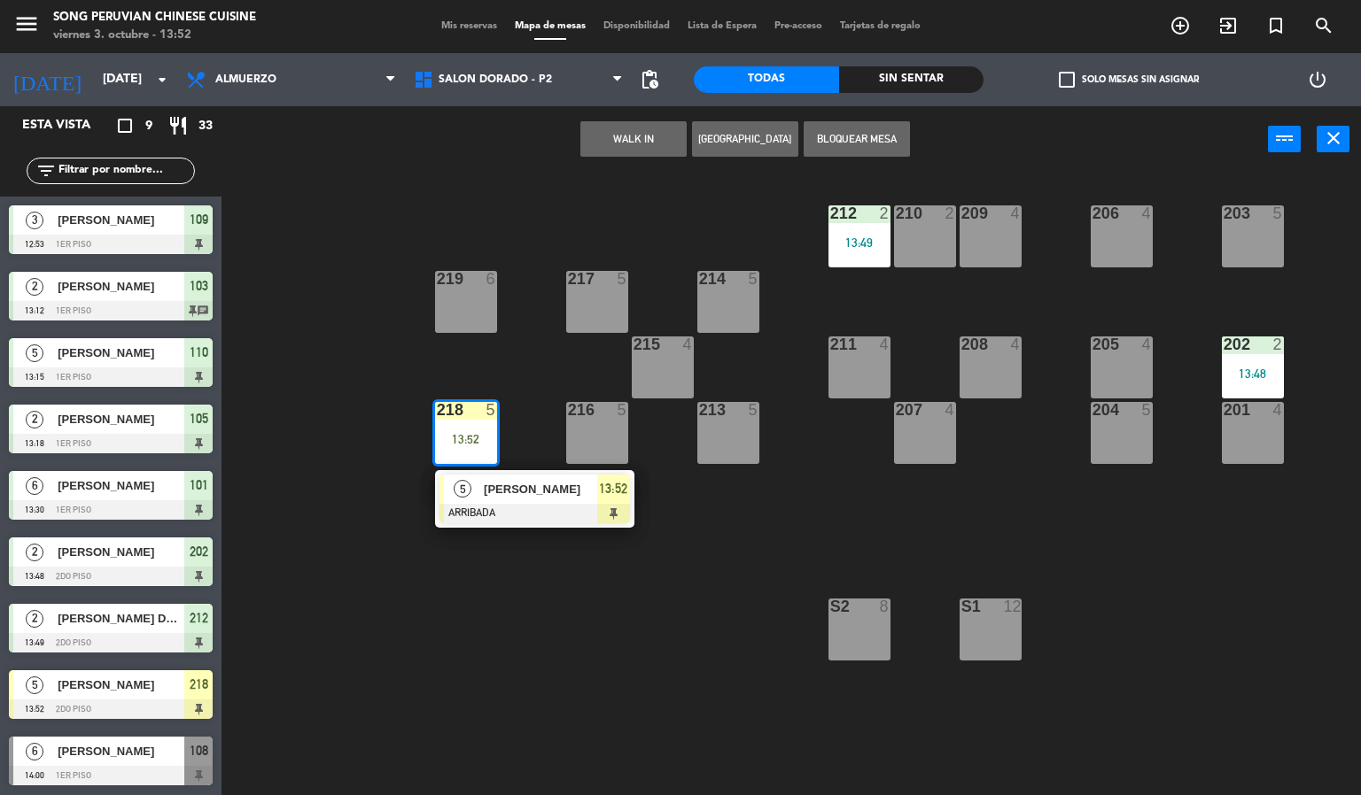
click at [502, 492] on span "[PERSON_NAME]" at bounding box center [540, 489] width 113 height 19
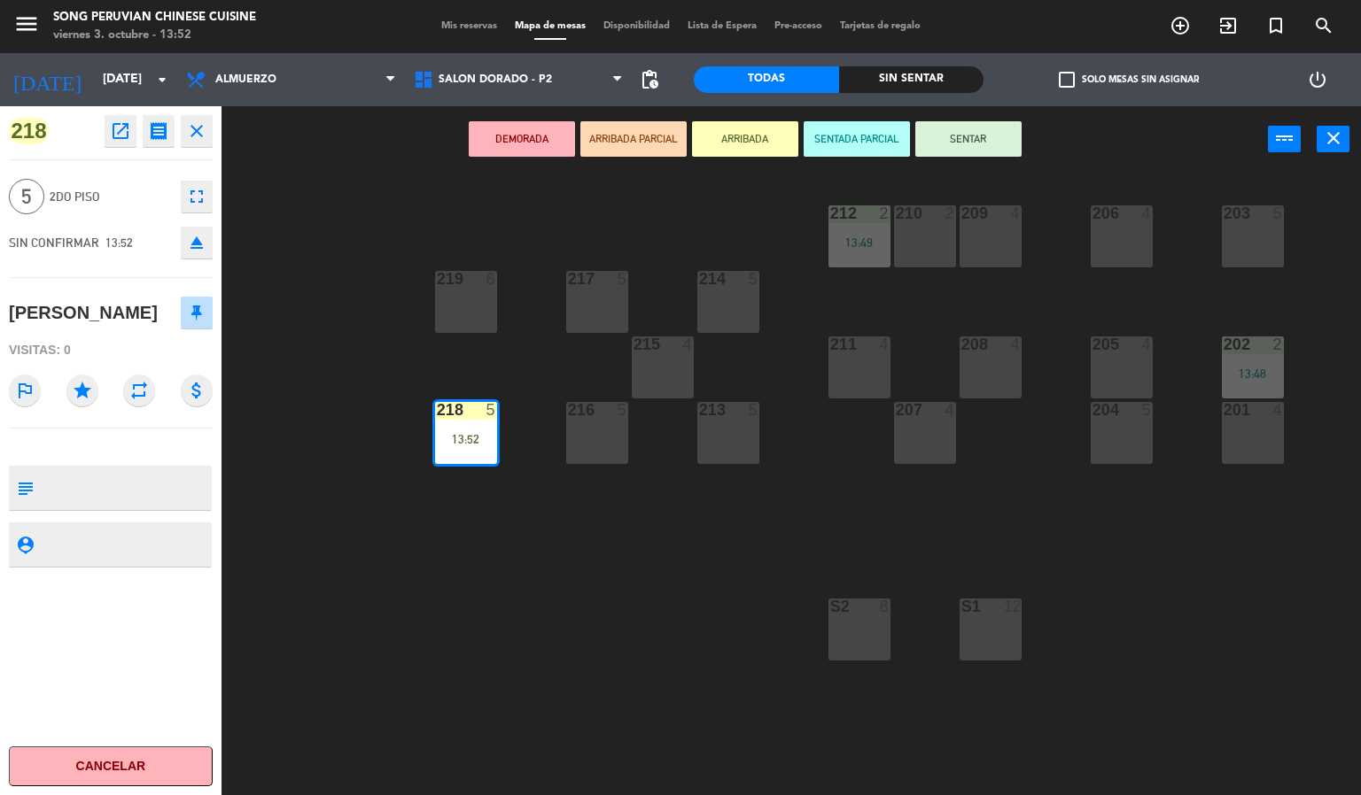
click at [970, 143] on button "SENTAR" at bounding box center [968, 138] width 106 height 35
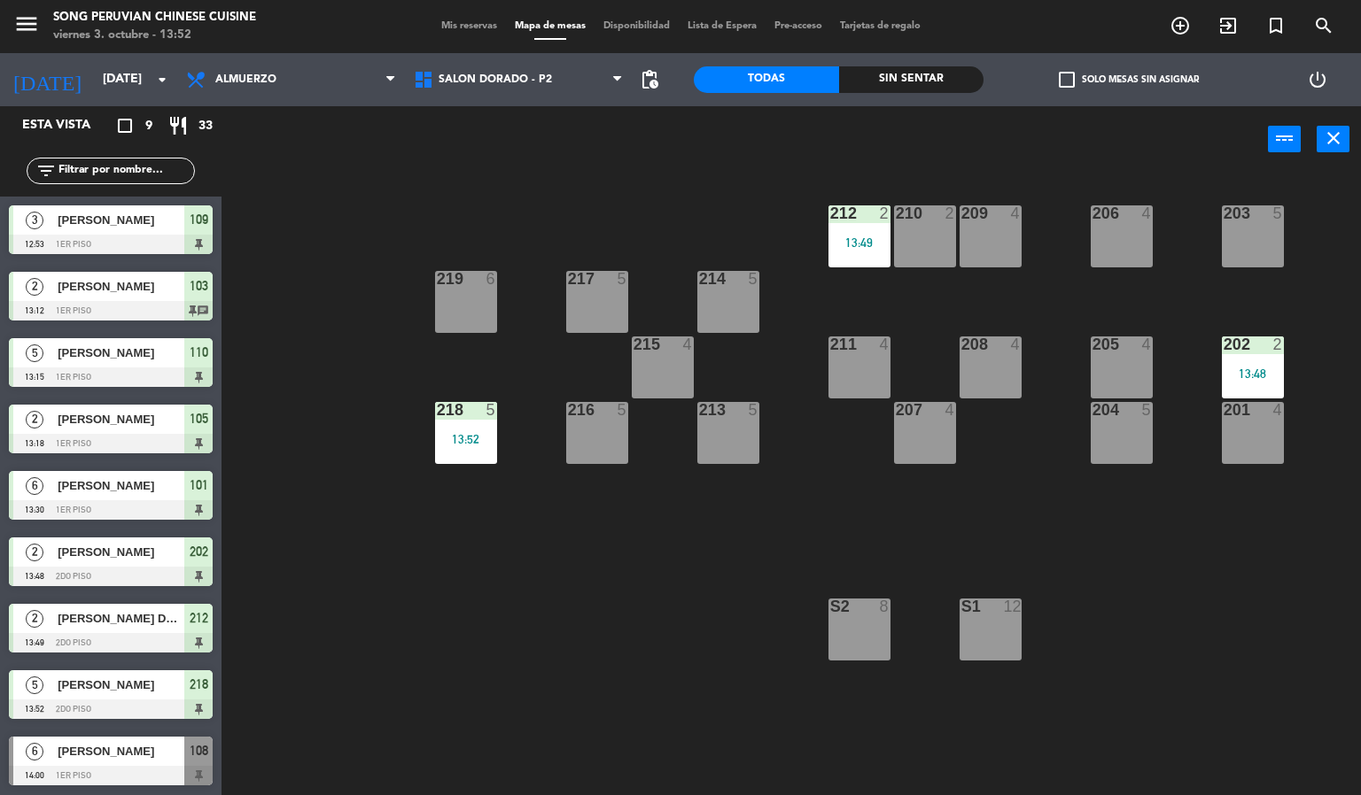
scroll to position [1, 0]
click at [547, 686] on div "203 5 206 4 210 2 212 2 13:49 209 4 214 5 217 5 219 6 202 2 13:48 205 4 208 4 2…" at bounding box center [798, 485] width 1126 height 623
click at [925, 72] on div "Sin sentar" at bounding box center [911, 79] width 145 height 27
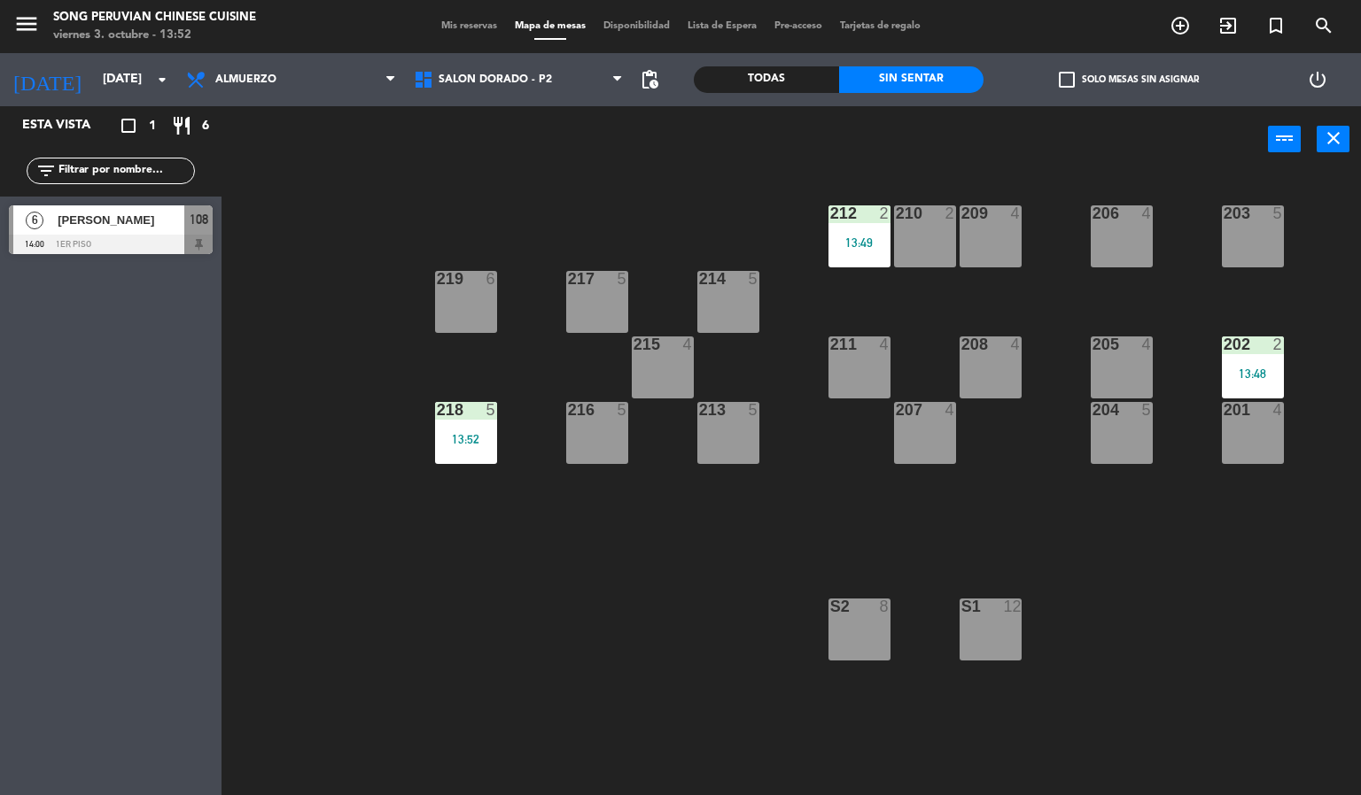
click at [769, 73] on div "Todas" at bounding box center [766, 79] width 145 height 27
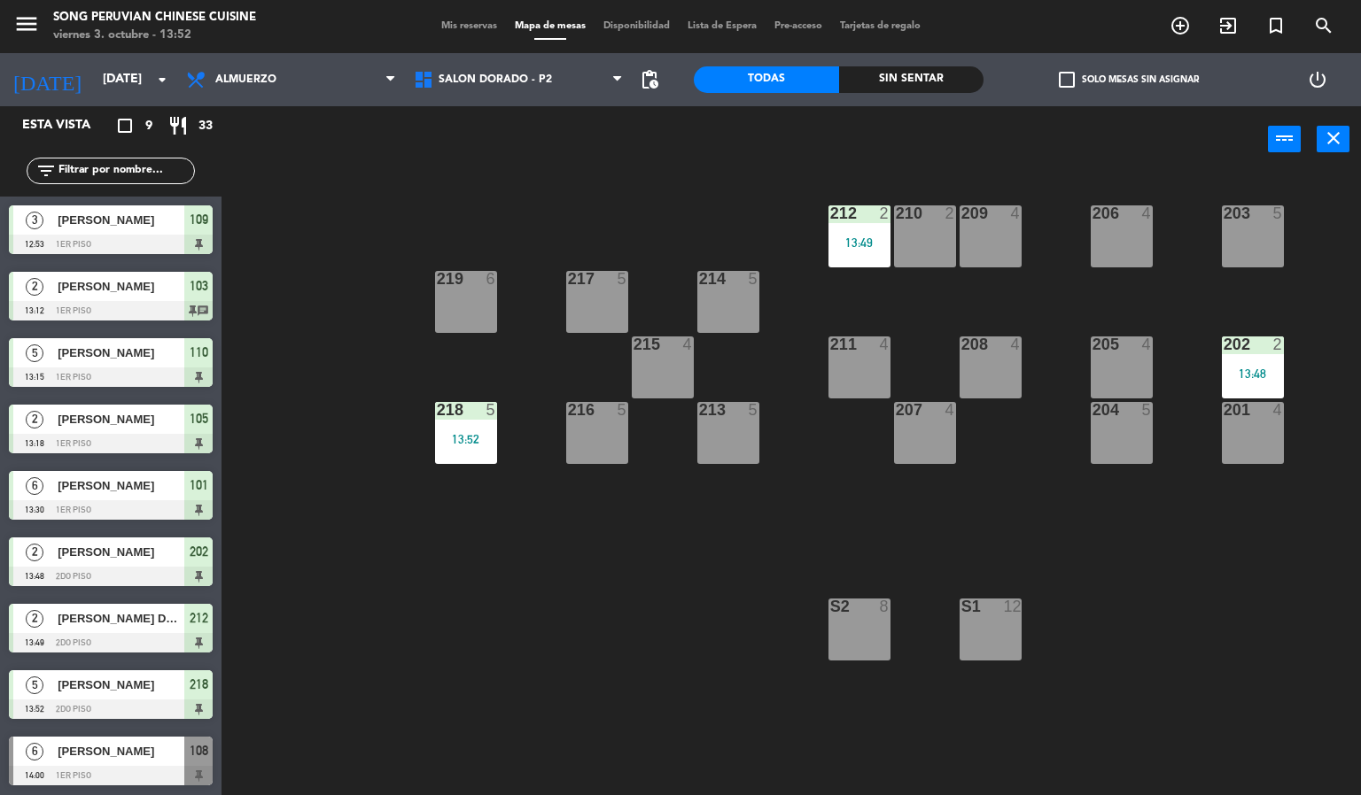
click at [450, 665] on div "203 5 206 4 210 2 212 2 13:49 209 4 214 5 217 5 219 6 202 2 13:48 205 4 208 4 2…" at bounding box center [798, 485] width 1126 height 623
click at [490, 673] on div "203 5 206 4 210 2 212 2 13:49 209 4 214 5 217 5 219 6 202 2 13:48 205 4 208 4 2…" at bounding box center [798, 485] width 1126 height 623
click at [623, 636] on div "203 5 206 4 210 2 212 2 13:49 209 4 214 5 217 5 219 6 202 2 13:48 205 4 208 4 2…" at bounding box center [798, 485] width 1126 height 623
click at [461, 430] on div "218 5 13:52" at bounding box center [466, 433] width 62 height 62
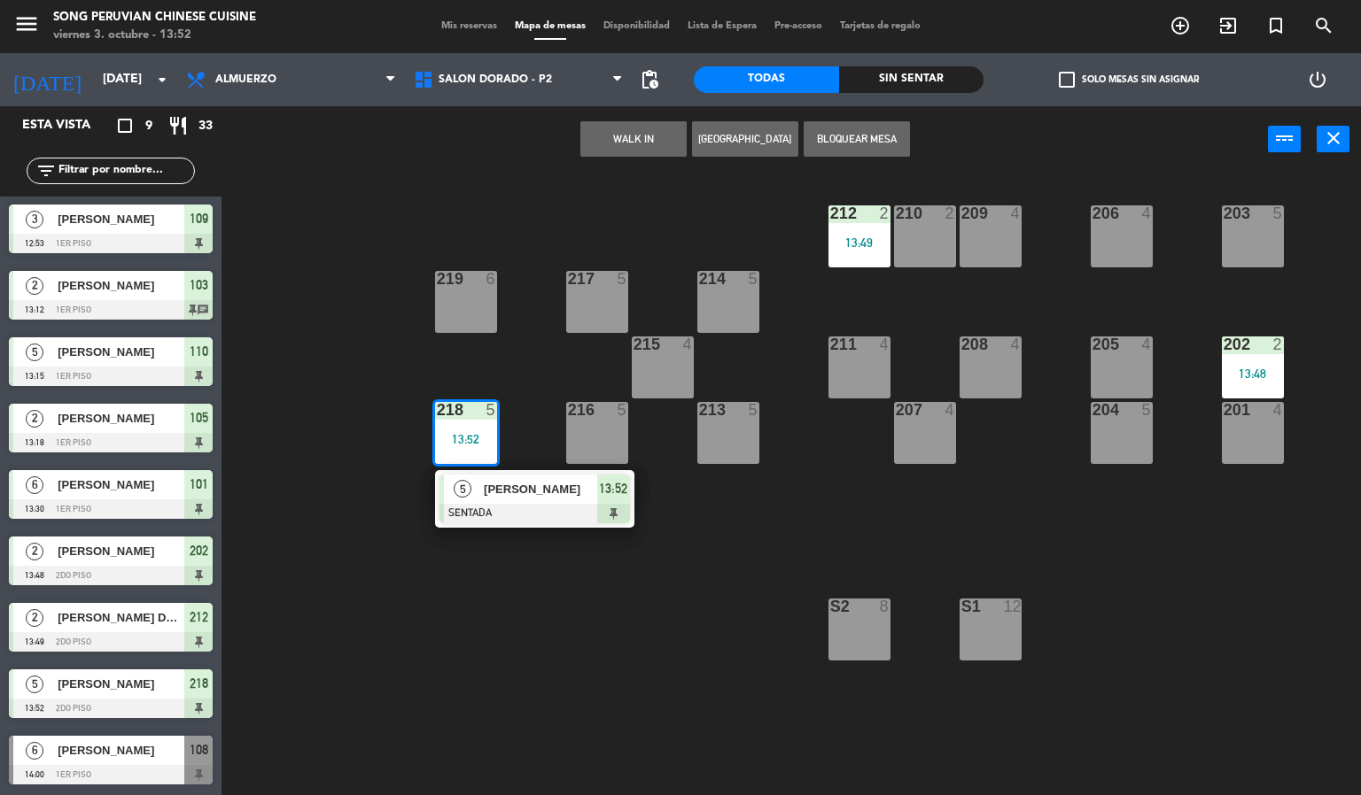
click at [606, 696] on div "203 5 206 4 210 2 212 2 13:49 209 4 214 5 217 5 219 6 202 2 13:48 205 4 208 4 2…" at bounding box center [798, 485] width 1126 height 623
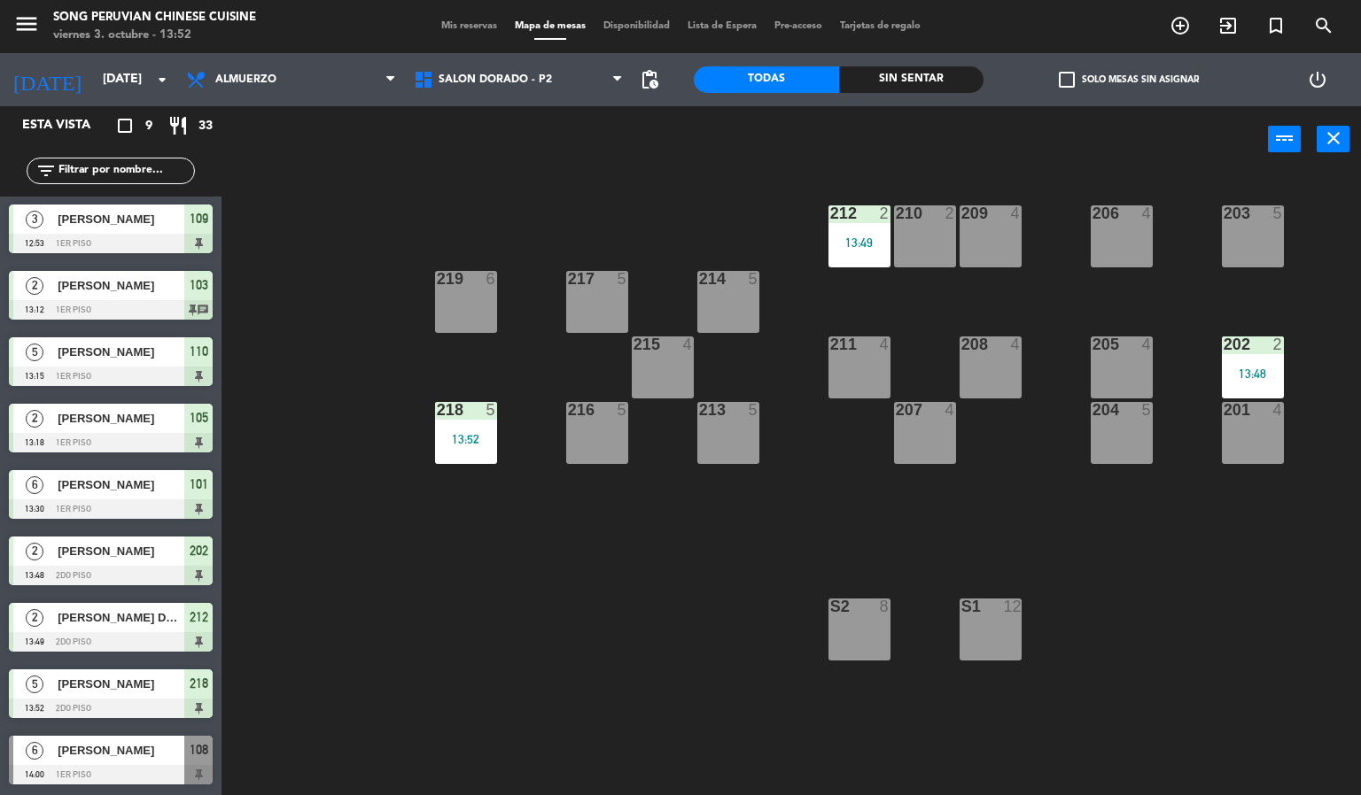
click at [539, 705] on div "203 5 206 4 210 2 212 2 13:49 209 4 214 5 217 5 219 6 202 2 13:48 205 4 208 4 2…" at bounding box center [798, 485] width 1126 height 623
click at [537, 639] on div "203 5 206 4 210 2 212 2 13:49 209 4 214 5 217 5 219 6 202 2 13:48 205 4 208 4 2…" at bounding box center [798, 485] width 1126 height 623
click at [405, 665] on div "203 5 206 4 210 2 212 2 13:49 209 4 214 5 217 5 219 6 202 2 13:48 205 4 208 4 2…" at bounding box center [798, 485] width 1126 height 623
click at [631, 689] on div "203 5 206 4 210 2 212 2 13:49 209 4 214 5 217 5 219 6 202 2 13:48 205 4 208 4 2…" at bounding box center [798, 485] width 1126 height 623
click at [465, 694] on div "203 5 206 4 210 2 212 2 13:49 209 4 214 5 217 5 219 6 202 2 13:48 205 4 208 4 2…" at bounding box center [798, 485] width 1126 height 623
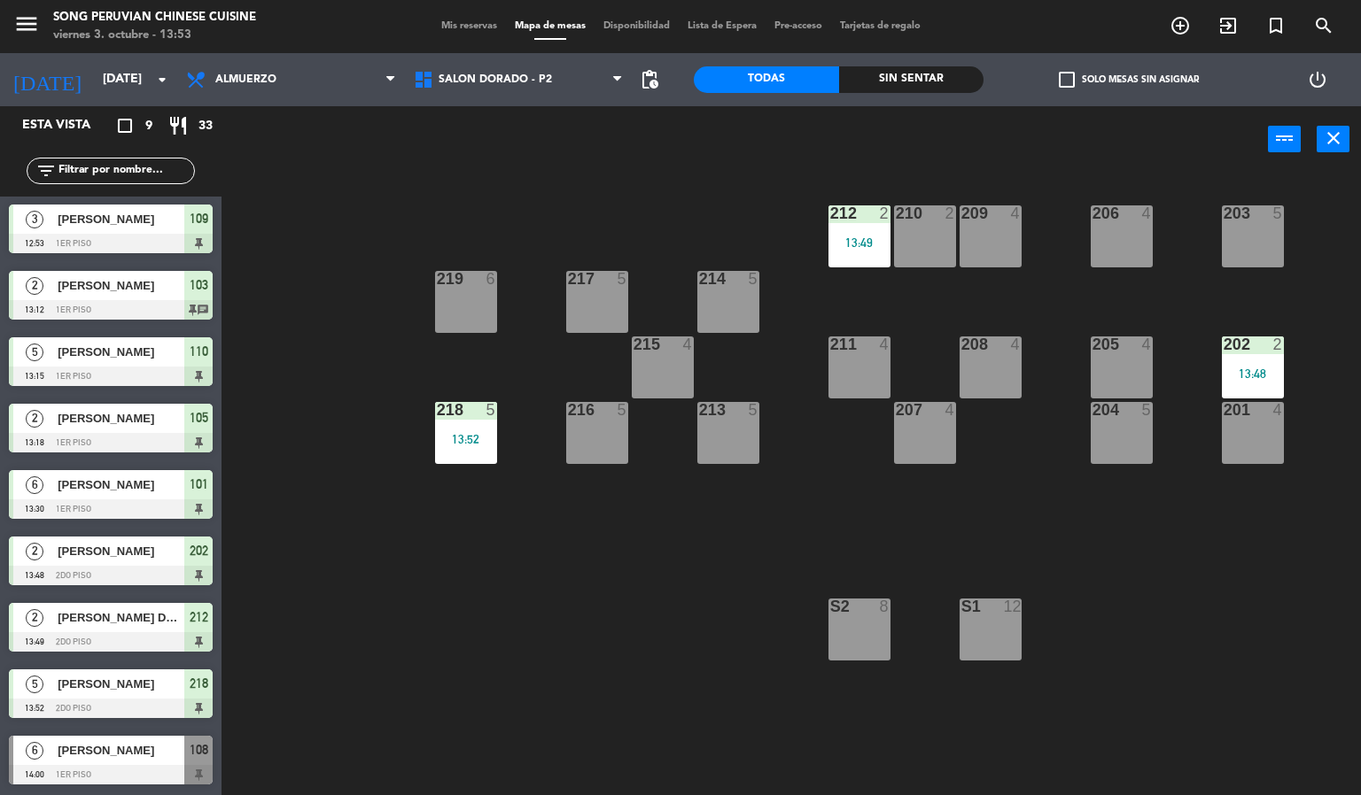
click at [165, 500] on div at bounding box center [111, 509] width 204 height 19
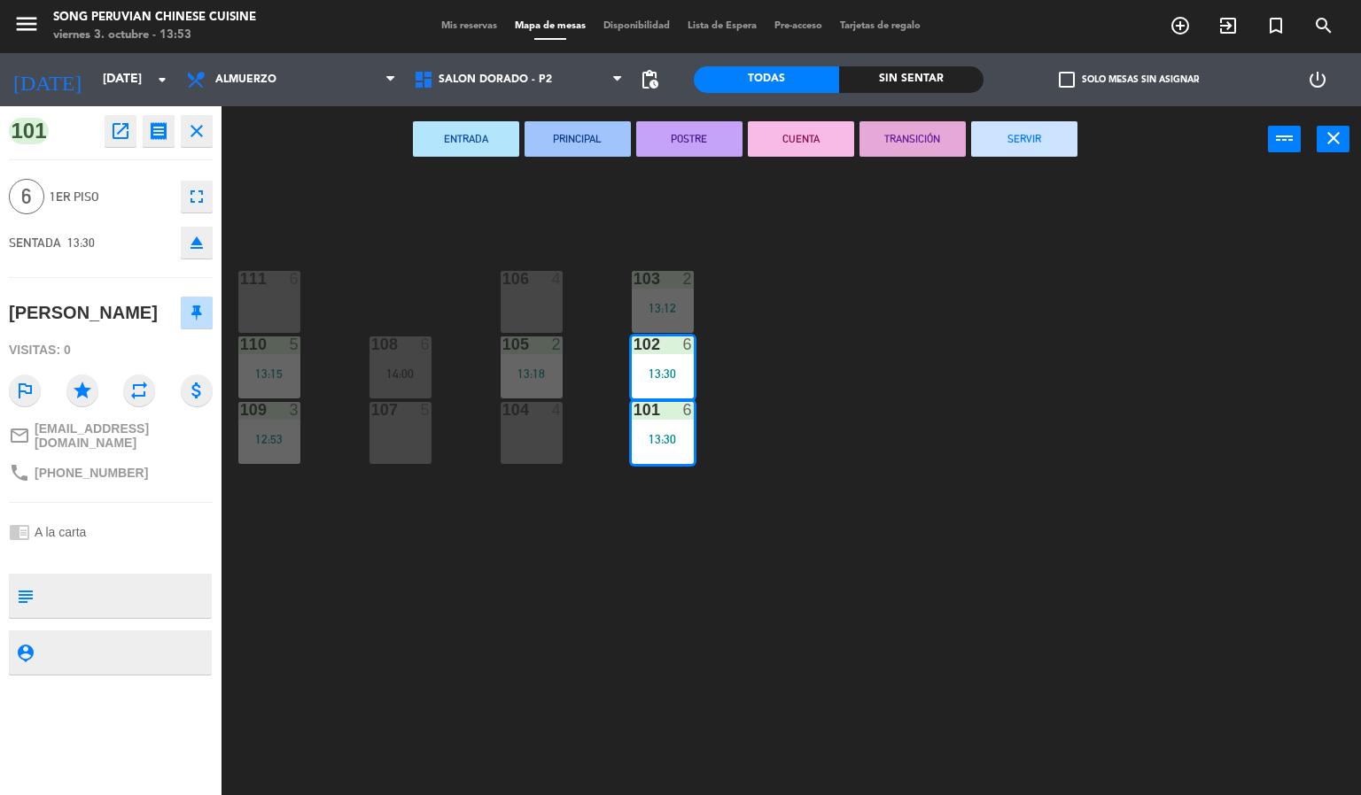
click at [694, 728] on div "103 2 13:12 106 4 111 6 102 6 13:30 105 2 13:18 108 6 14:00 110 5 13:15 101 6 1…" at bounding box center [798, 485] width 1126 height 623
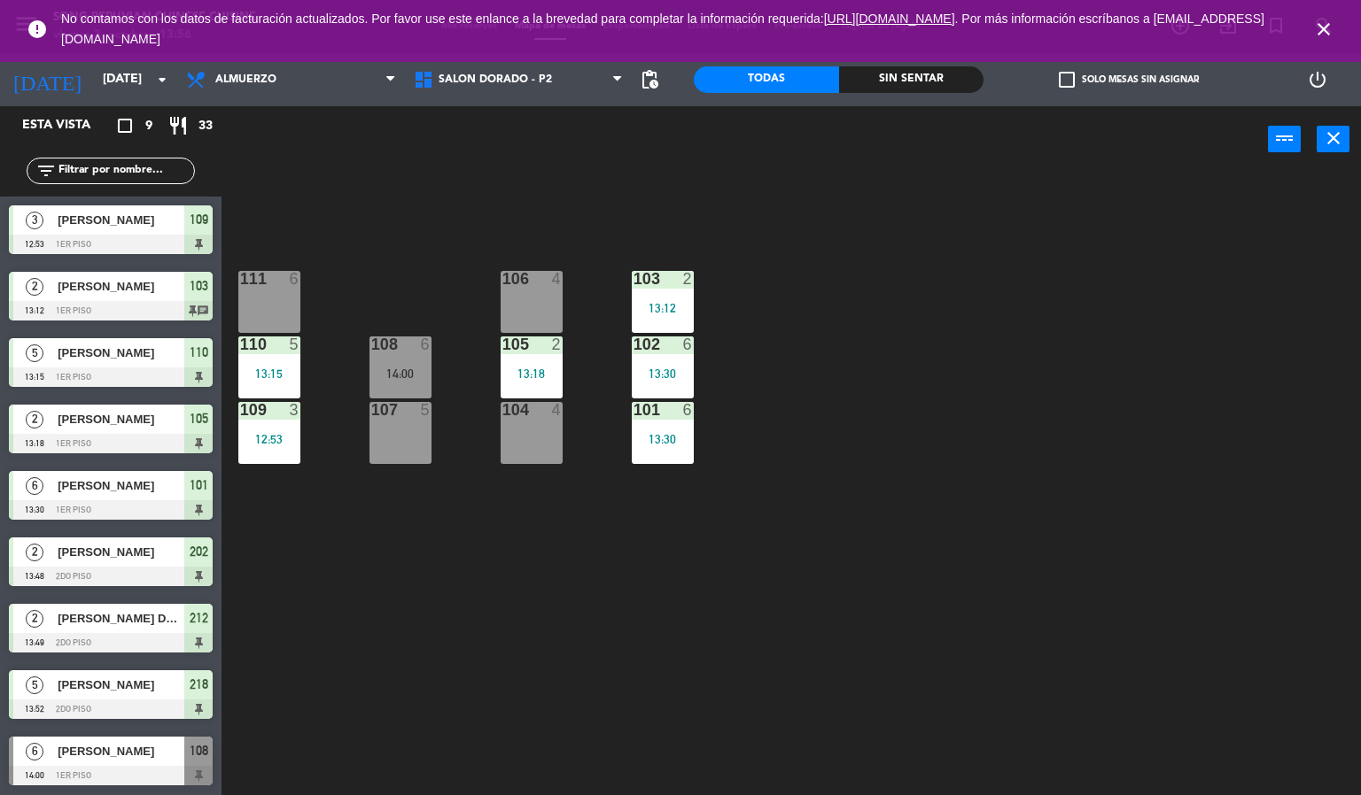
click at [1316, 29] on icon "close" at bounding box center [1323, 29] width 21 height 21
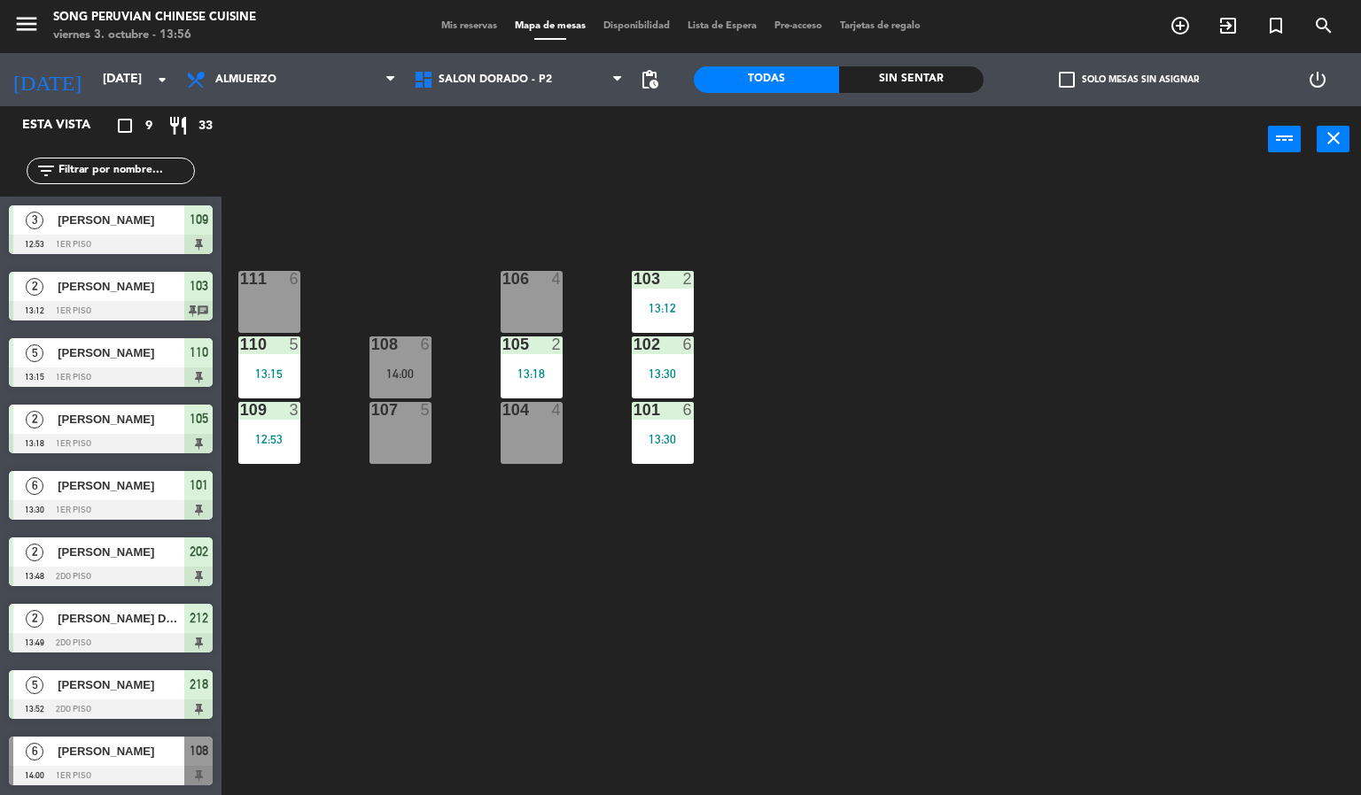
click at [1130, 425] on div "103 2 13:12 106 4 111 6 102 6 13:30 105 2 13:18 108 6 14:00 110 5 13:15 101 6 1…" at bounding box center [798, 485] width 1126 height 623
click at [368, 513] on div "103 2 13:12 106 4 111 6 102 6 13:30 105 2 13:18 108 6 14:00 110 5 13:15 101 6 1…" at bounding box center [798, 485] width 1126 height 623
click at [415, 433] on div "107 5" at bounding box center [400, 433] width 62 height 62
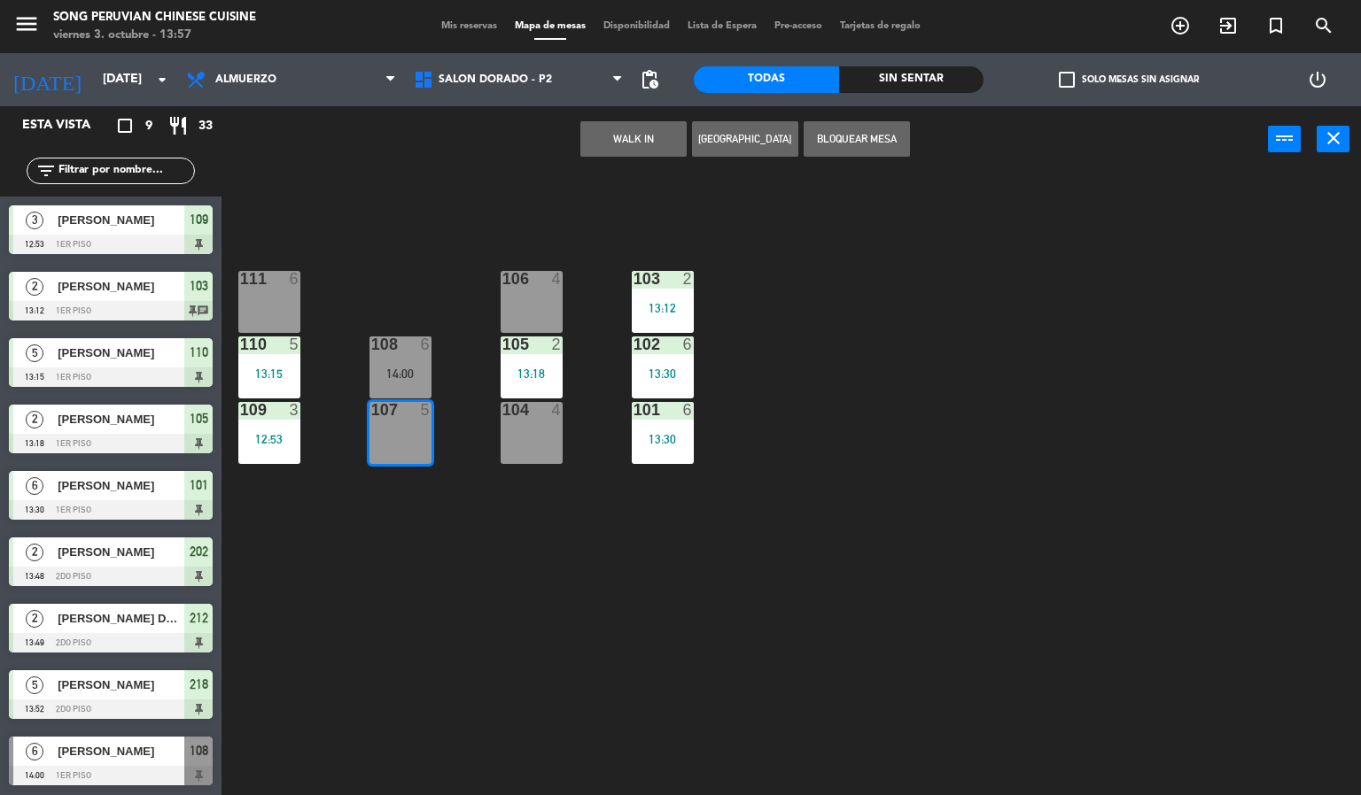
click at [407, 361] on div "108 6 14:00" at bounding box center [400, 368] width 62 height 62
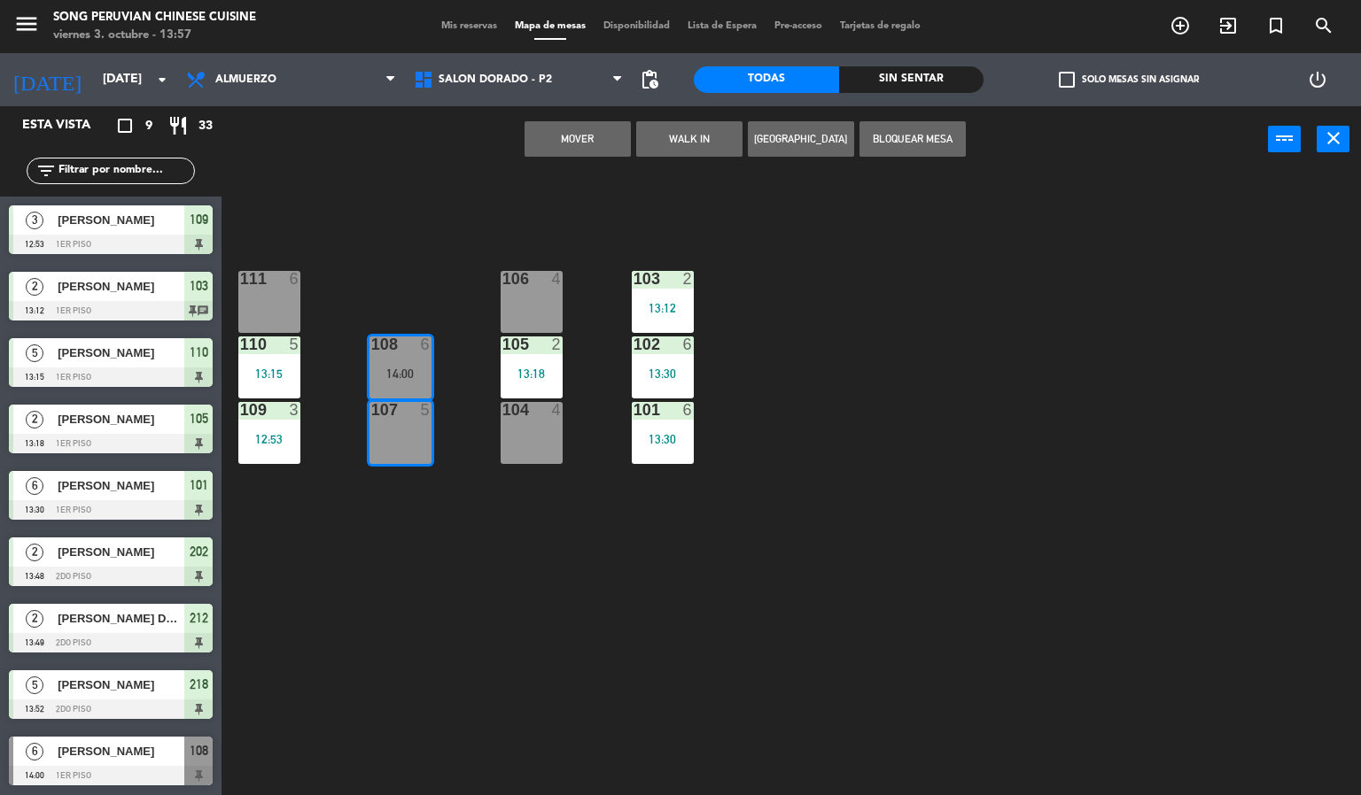
click at [385, 540] on div "103 2 13:12 106 4 111 6 102 6 13:30 105 2 13:18 108 6 14:00 110 5 13:15 101 6 1…" at bounding box center [798, 485] width 1126 height 623
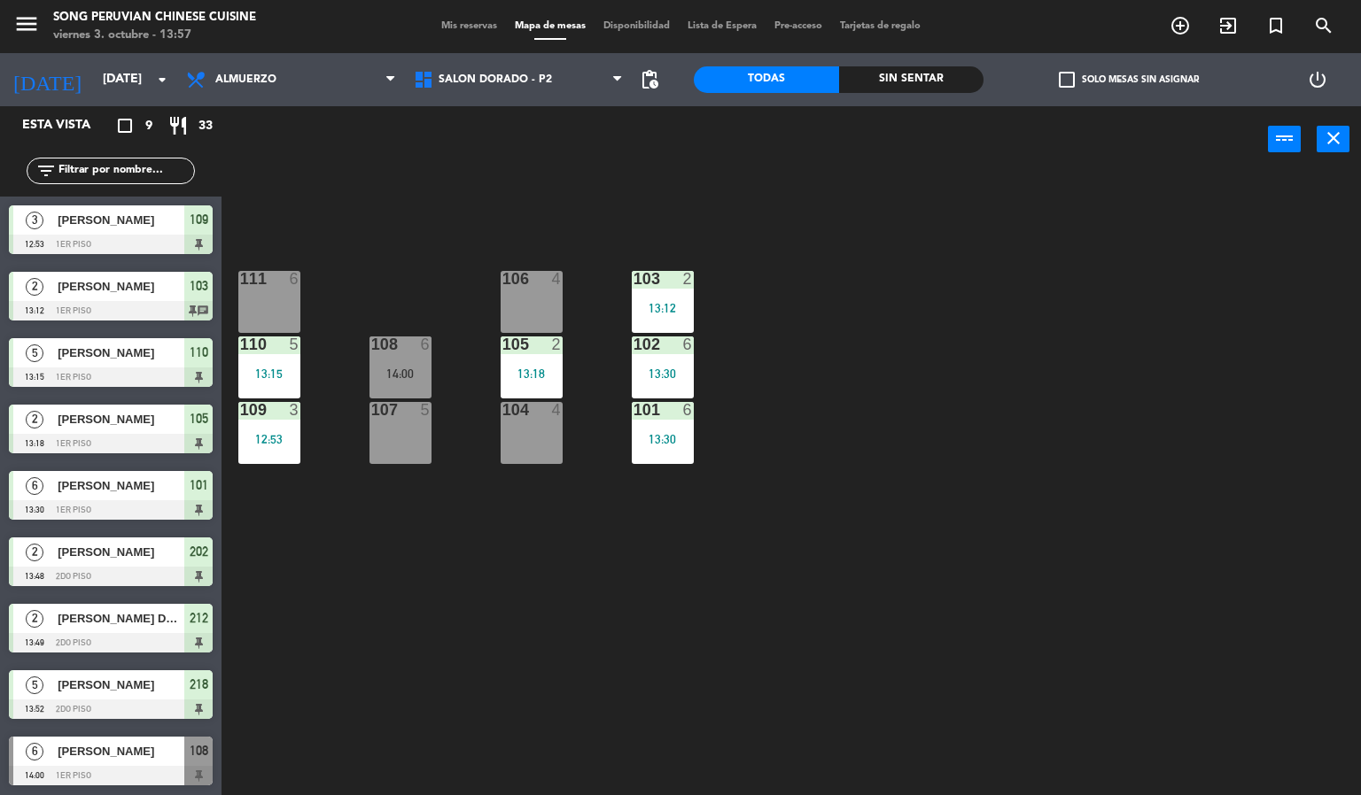
click at [258, 300] on div "111 6" at bounding box center [269, 302] width 62 height 62
click at [360, 500] on div "103 2 13:12 106 4 111 6 102 6 13:30 105 2 13:18 108 6 14:00 110 5 13:15 101 6 1…" at bounding box center [798, 485] width 1126 height 623
click at [394, 405] on div at bounding box center [399, 410] width 29 height 16
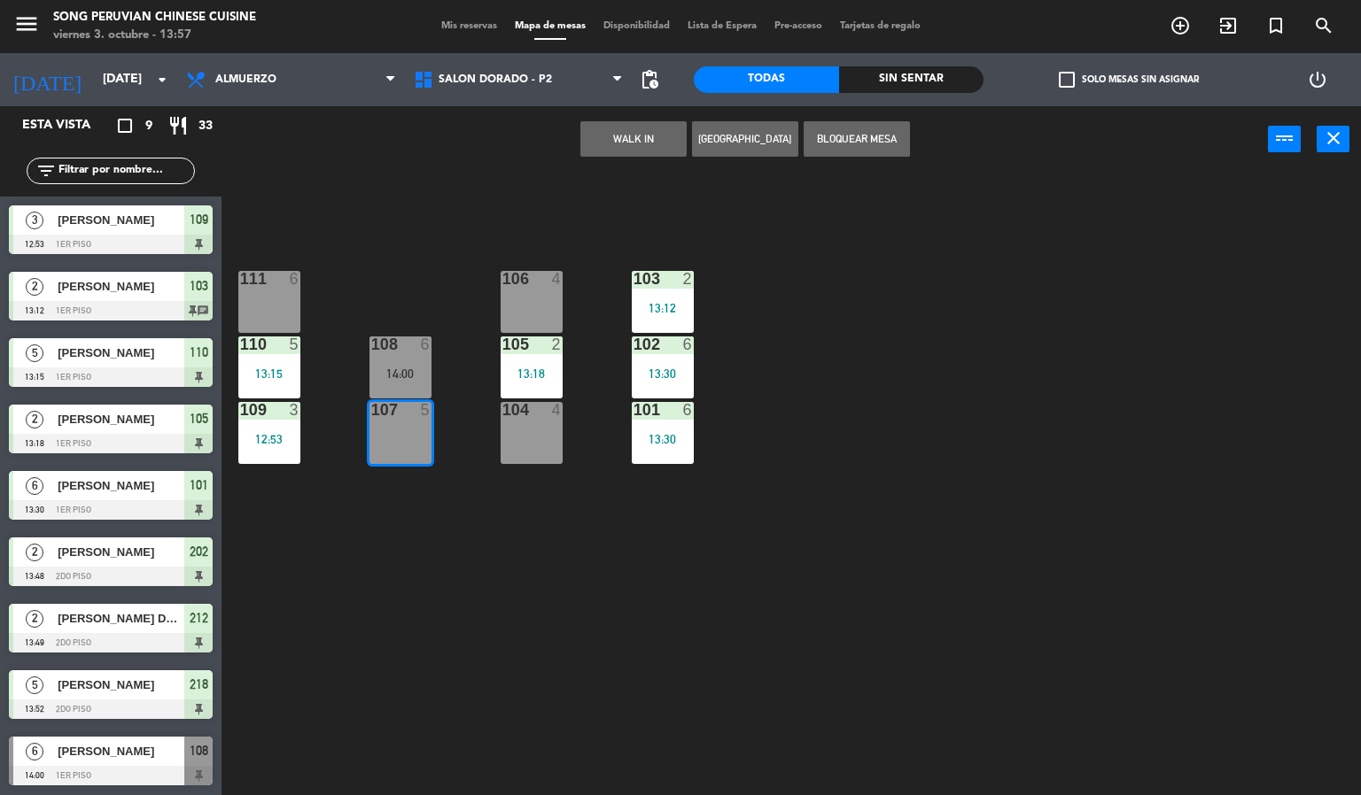
click at [399, 364] on div "108 6 14:00" at bounding box center [400, 368] width 62 height 62
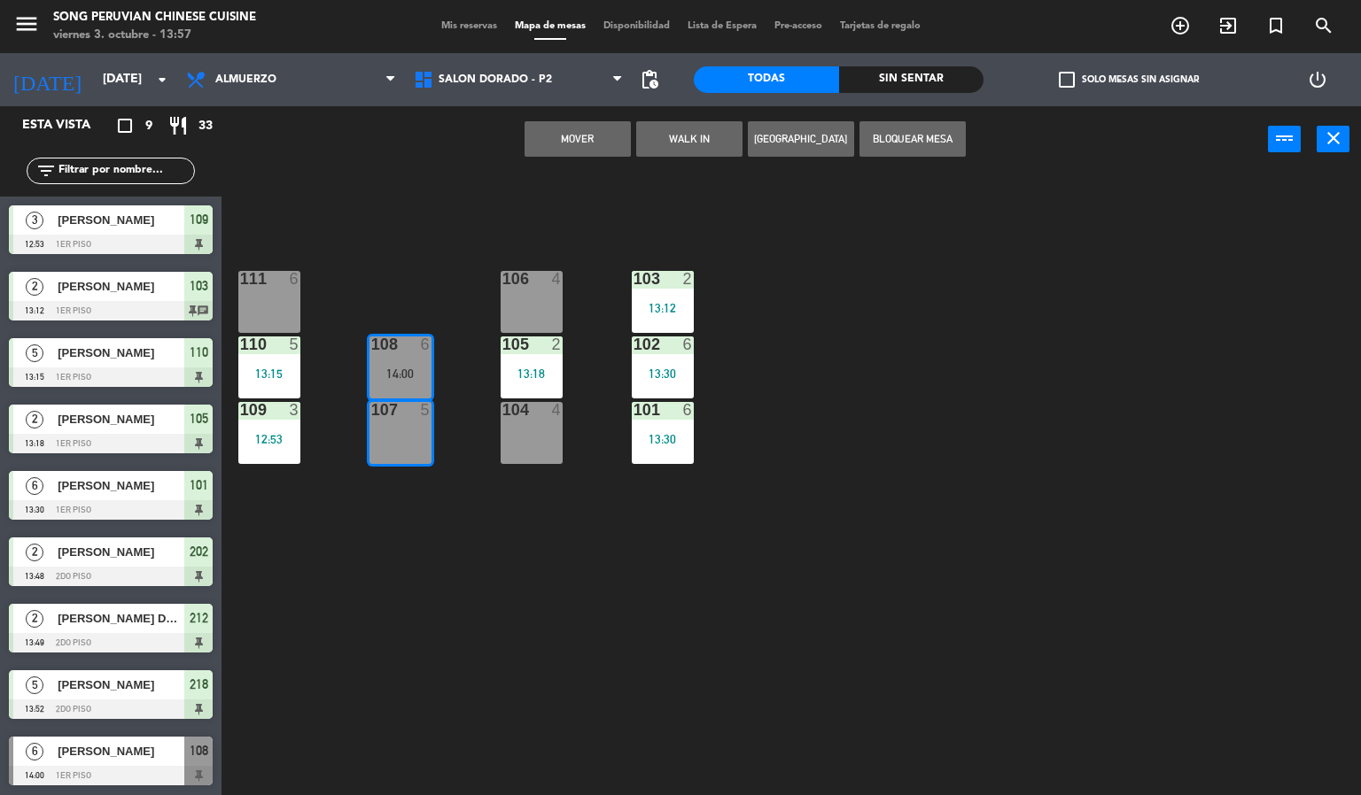
click at [410, 537] on div "103 2 13:12 106 4 111 6 102 6 13:30 105 2 13:18 108 6 14:00 110 5 13:15 101 6 1…" at bounding box center [798, 485] width 1126 height 623
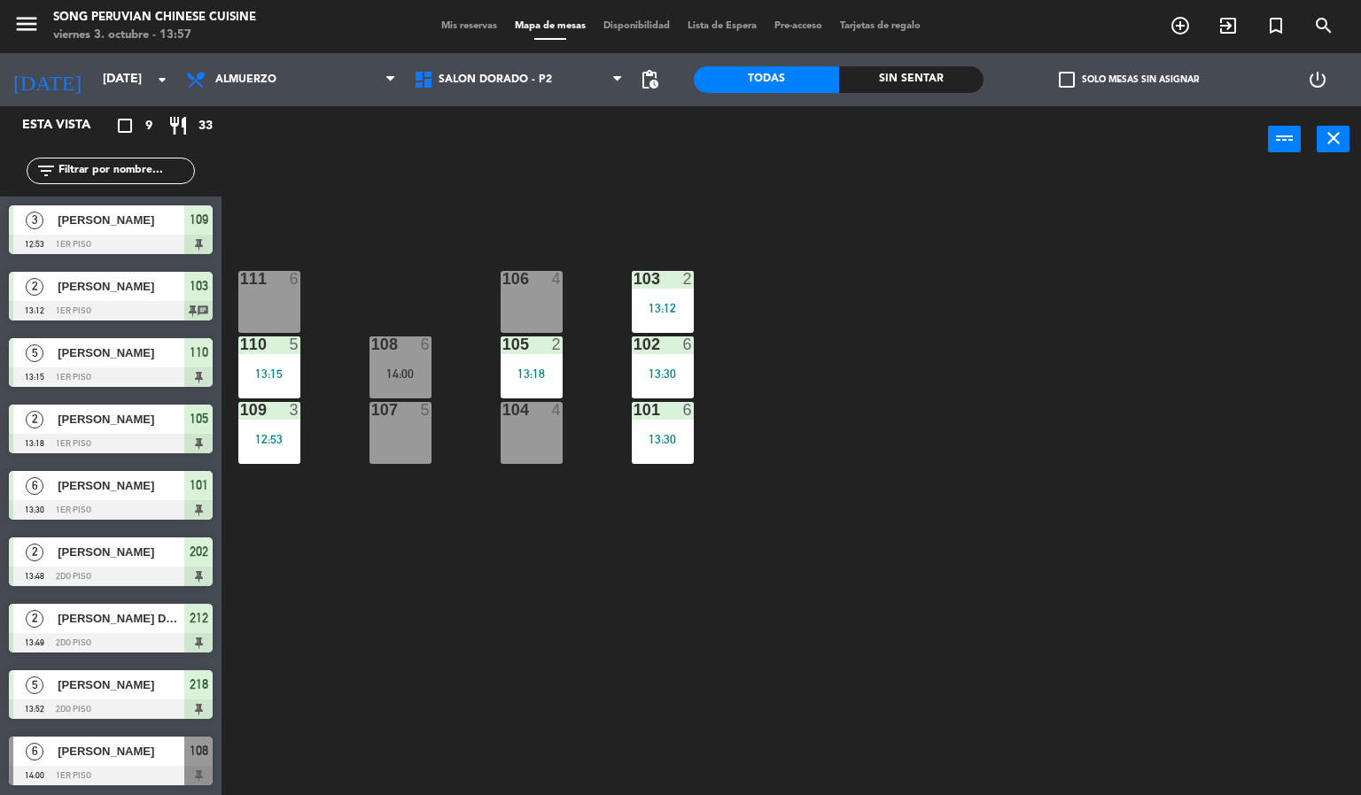
click at [545, 430] on div "104 4" at bounding box center [531, 433] width 62 height 62
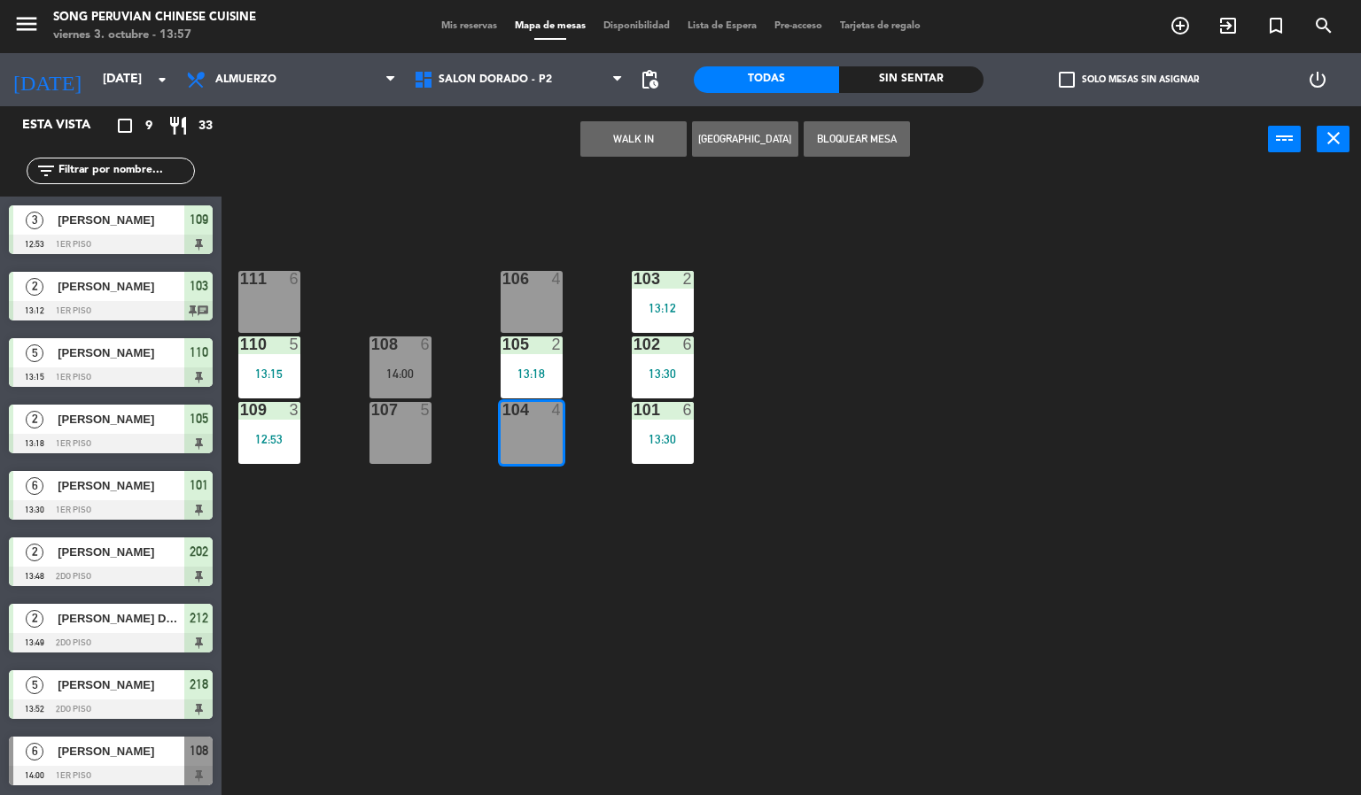
click at [531, 359] on div "105 2 13:18" at bounding box center [531, 368] width 62 height 62
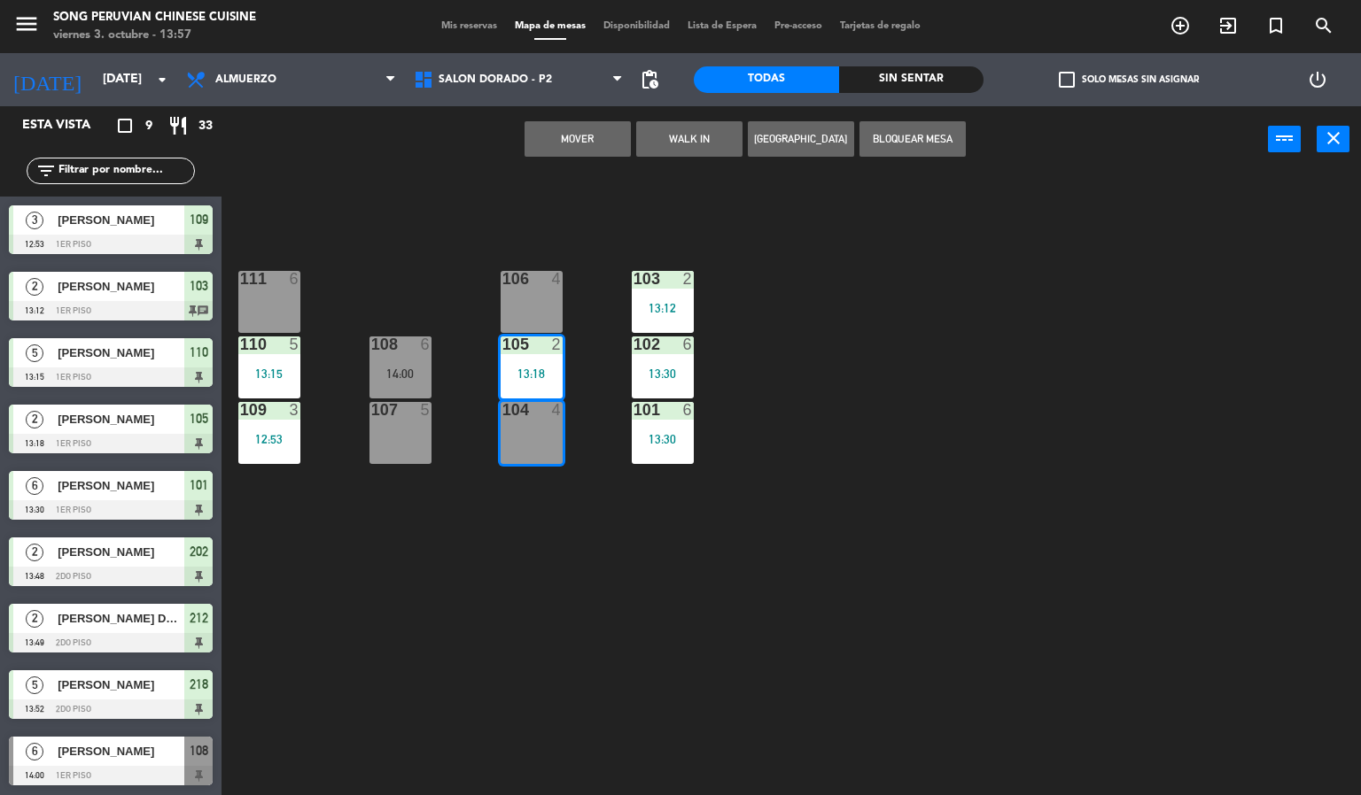
click at [523, 284] on div at bounding box center [530, 279] width 29 height 16
click at [502, 571] on div "103 2 13:12 106 4 111 6 102 6 13:30 105 2 13:18 108 6 14:00 110 5 13:15 101 6 1…" at bounding box center [798, 485] width 1126 height 623
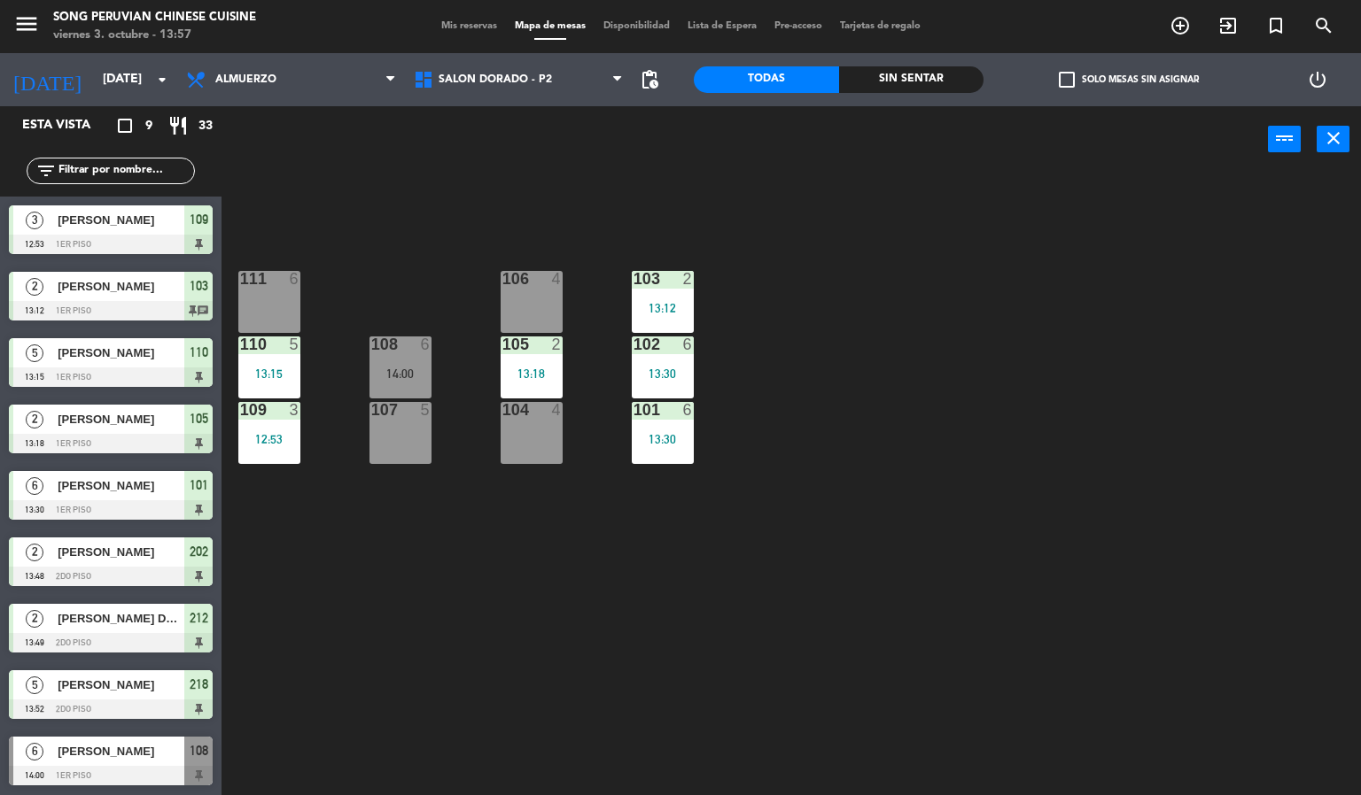
click at [519, 306] on div "106 4" at bounding box center [531, 302] width 62 height 62
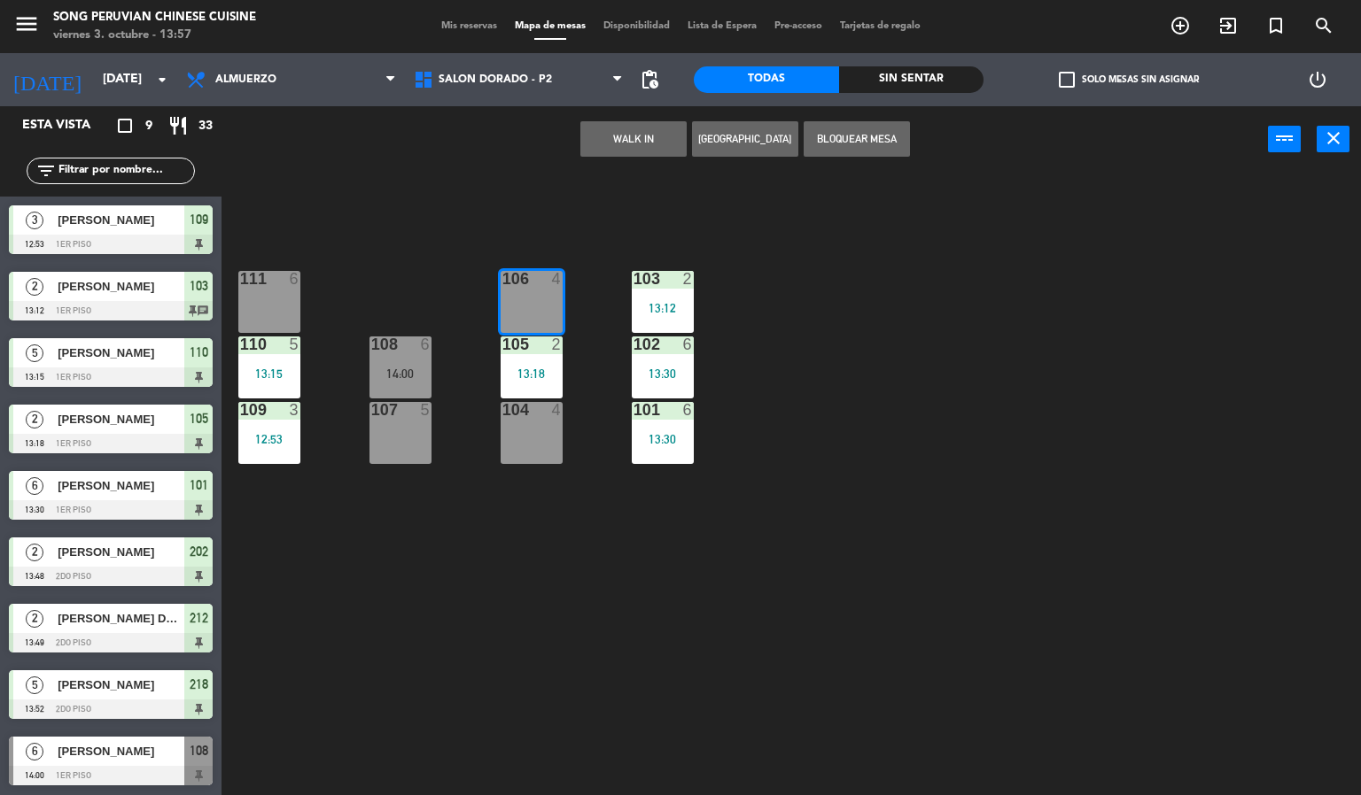
click at [524, 369] on div "13:18" at bounding box center [531, 374] width 62 height 12
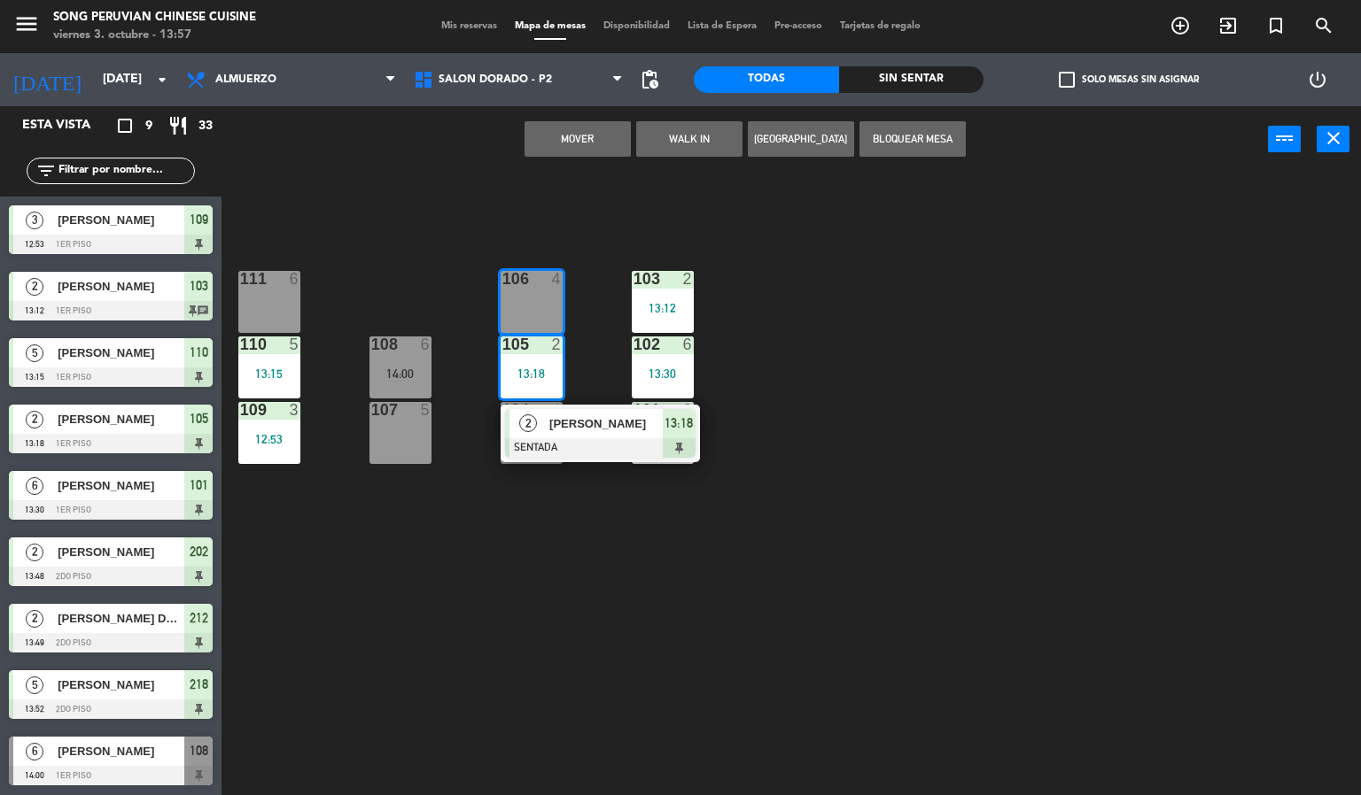
click at [516, 571] on div "103 2 13:12 106 4 111 6 102 6 13:30 105 2 13:18 2 [PERSON_NAME] SENTADA 13:18 1…" at bounding box center [798, 485] width 1126 height 623
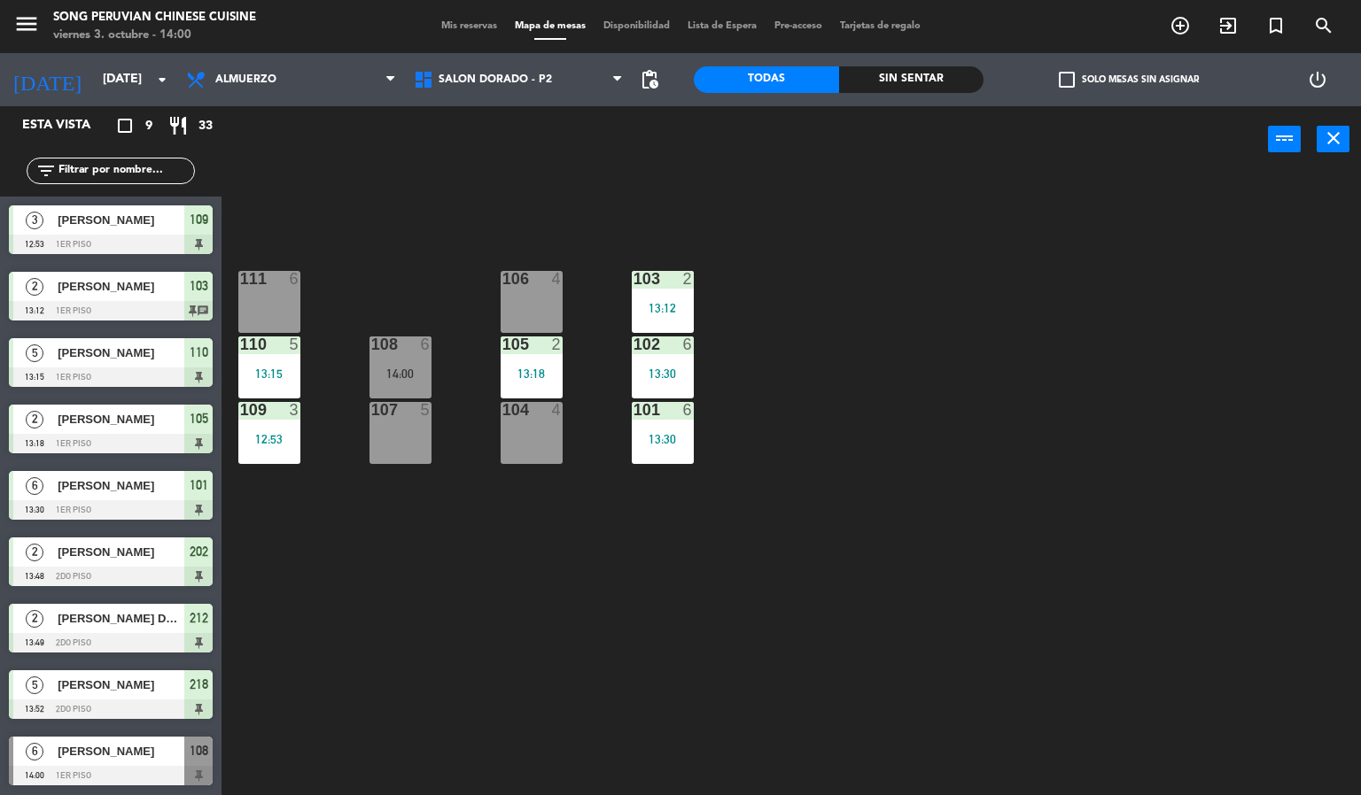
click at [665, 314] on div "13:12" at bounding box center [663, 308] width 62 height 12
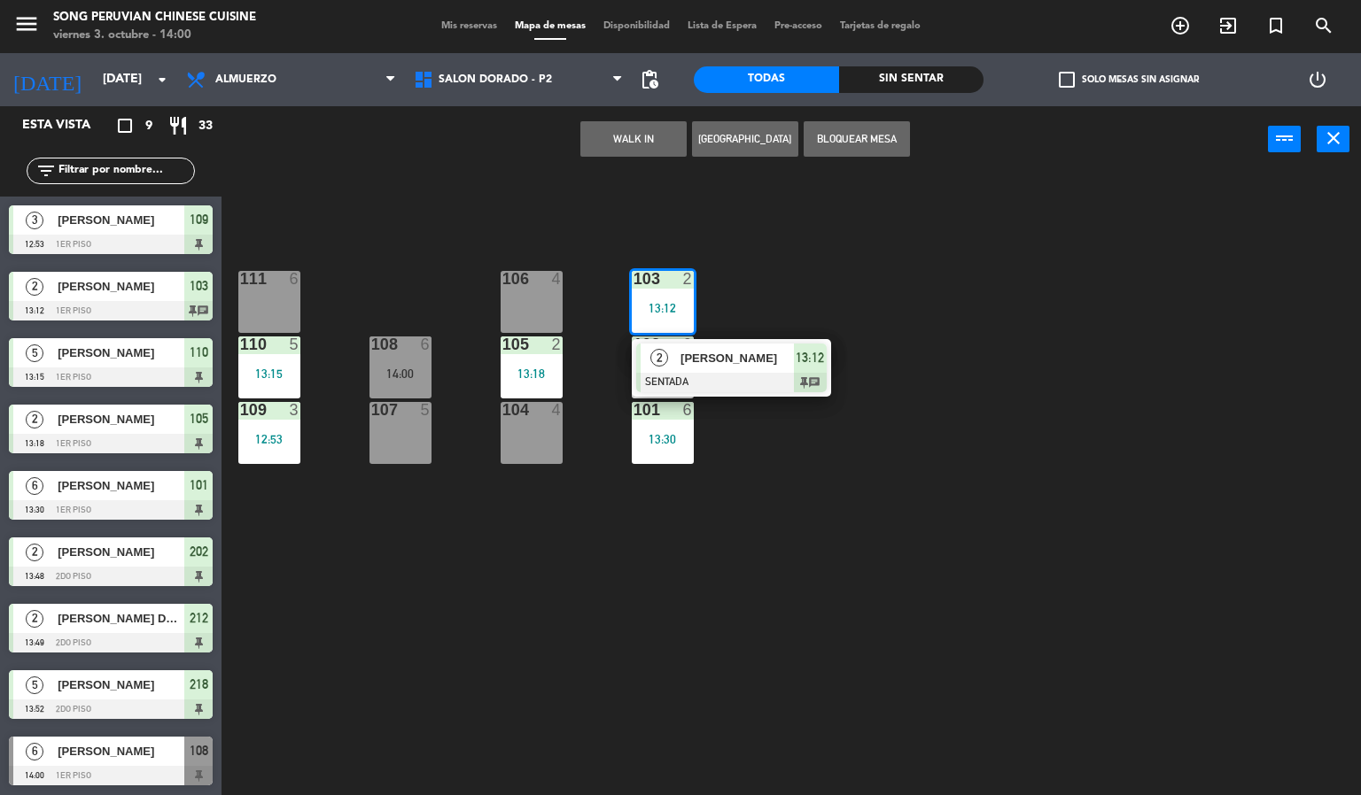
click at [728, 356] on span "[PERSON_NAME]" at bounding box center [736, 358] width 113 height 19
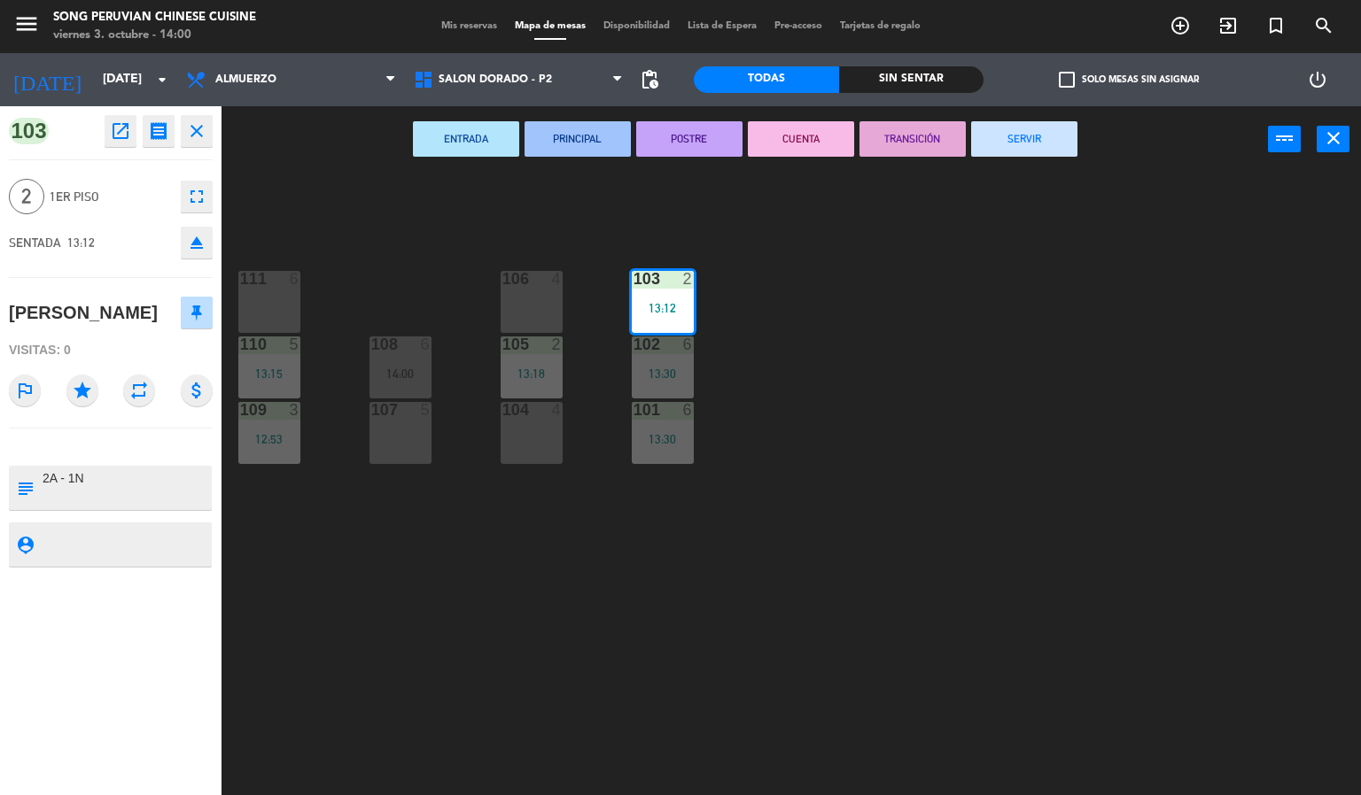
click at [821, 133] on button "CUENTA" at bounding box center [801, 138] width 106 height 35
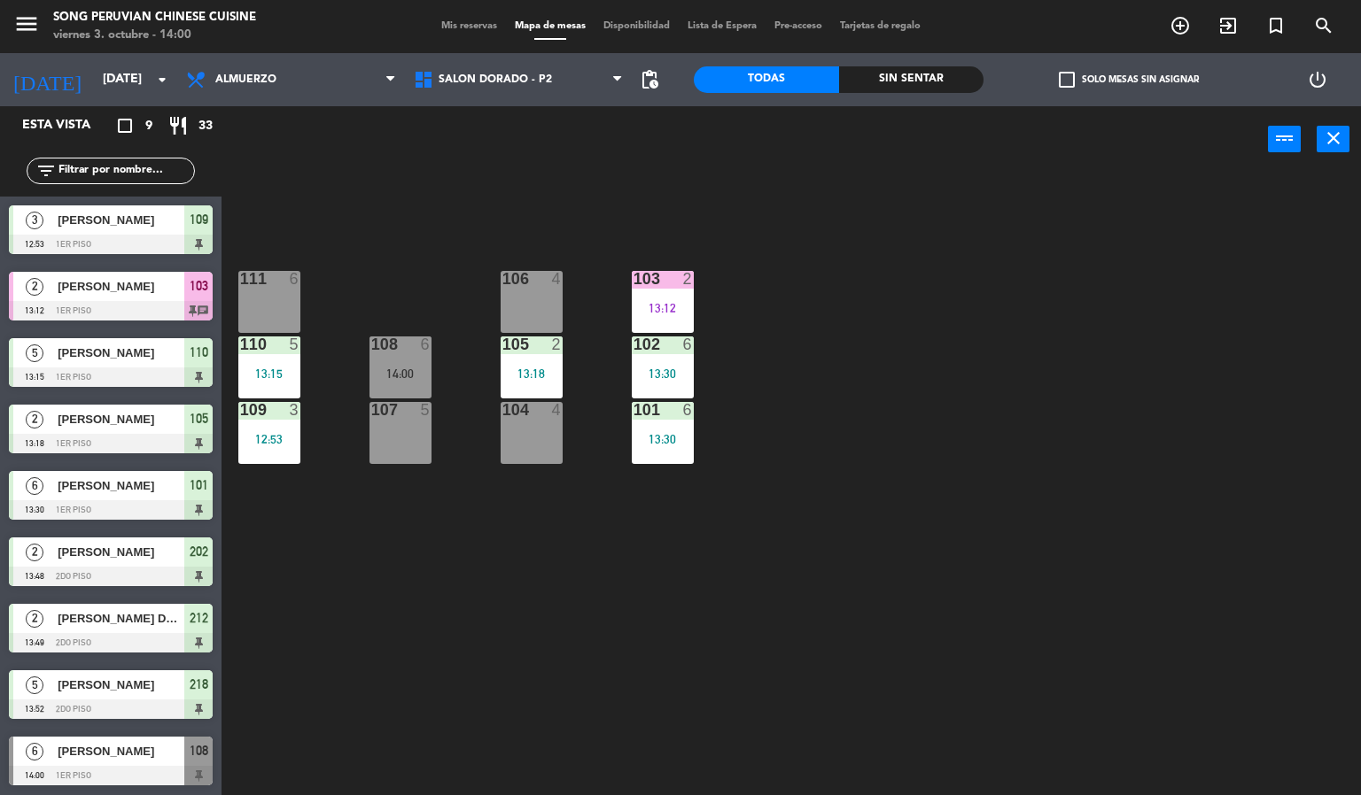
click at [1018, 381] on div "103 2 13:12 106 4 111 6 102 6 13:30 105 2 13:18 108 6 14:00 110 5 13:15 101 6 1…" at bounding box center [798, 485] width 1126 height 623
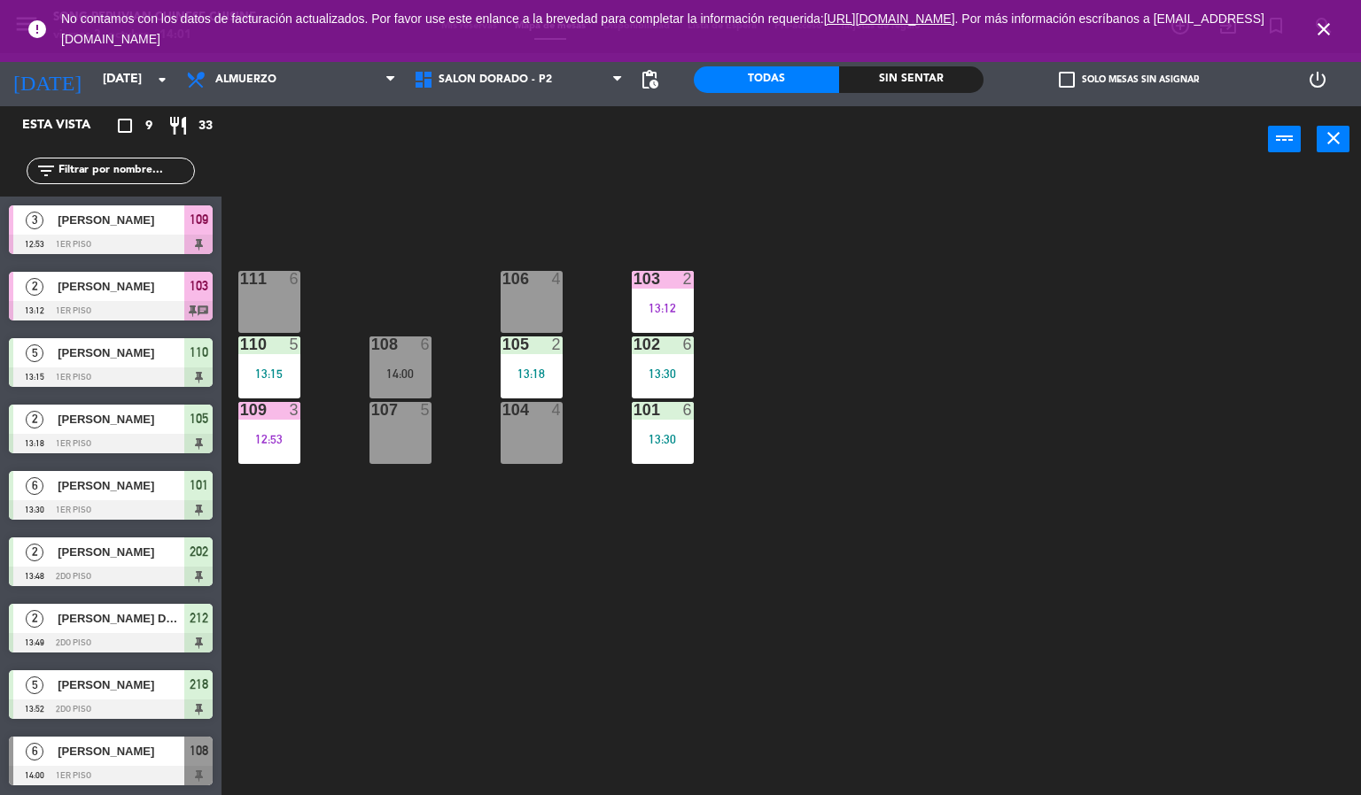
click at [680, 595] on div "103 2 13:12 106 4 111 6 102 6 13:30 105 2 13:18 108 6 14:00 110 5 13:15 101 6 1…" at bounding box center [798, 485] width 1126 height 623
click at [1326, 27] on icon "close" at bounding box center [1323, 29] width 21 height 21
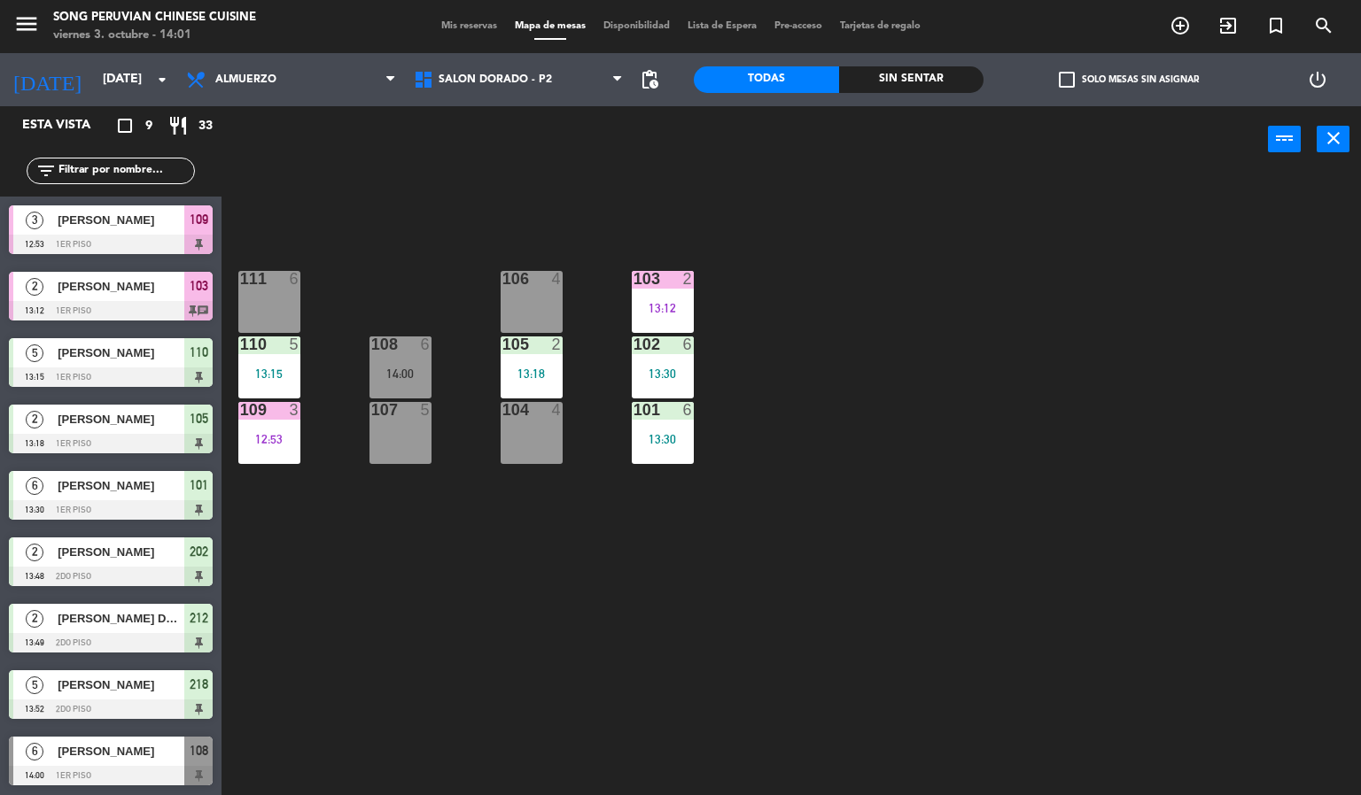
click at [1164, 500] on div "103 2 13:12 106 4 111 6 102 6 13:30 105 2 13:18 108 6 14:00 110 5 13:15 101 6 1…" at bounding box center [798, 485] width 1126 height 623
click at [282, 439] on div "12:53" at bounding box center [269, 439] width 62 height 12
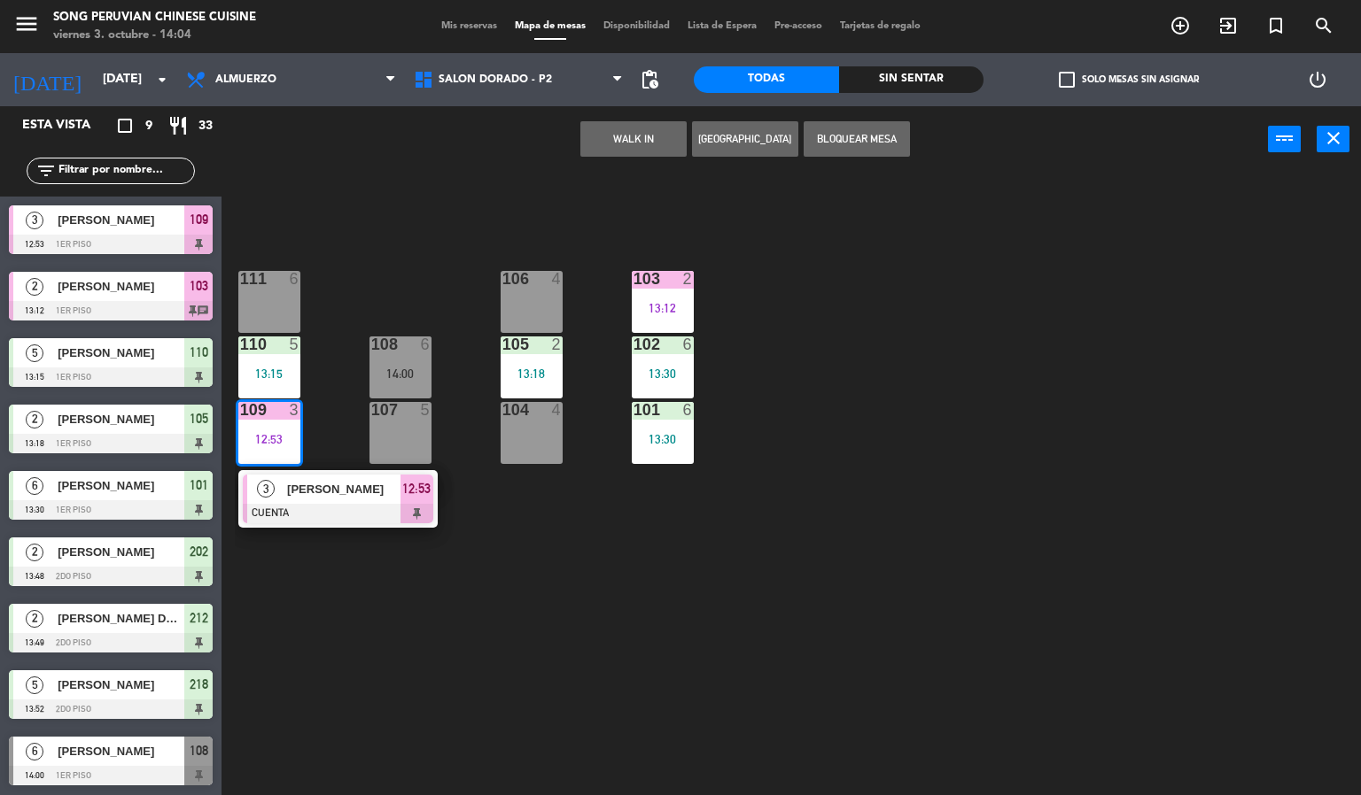
click at [322, 500] on div "[PERSON_NAME]" at bounding box center [342, 489] width 115 height 29
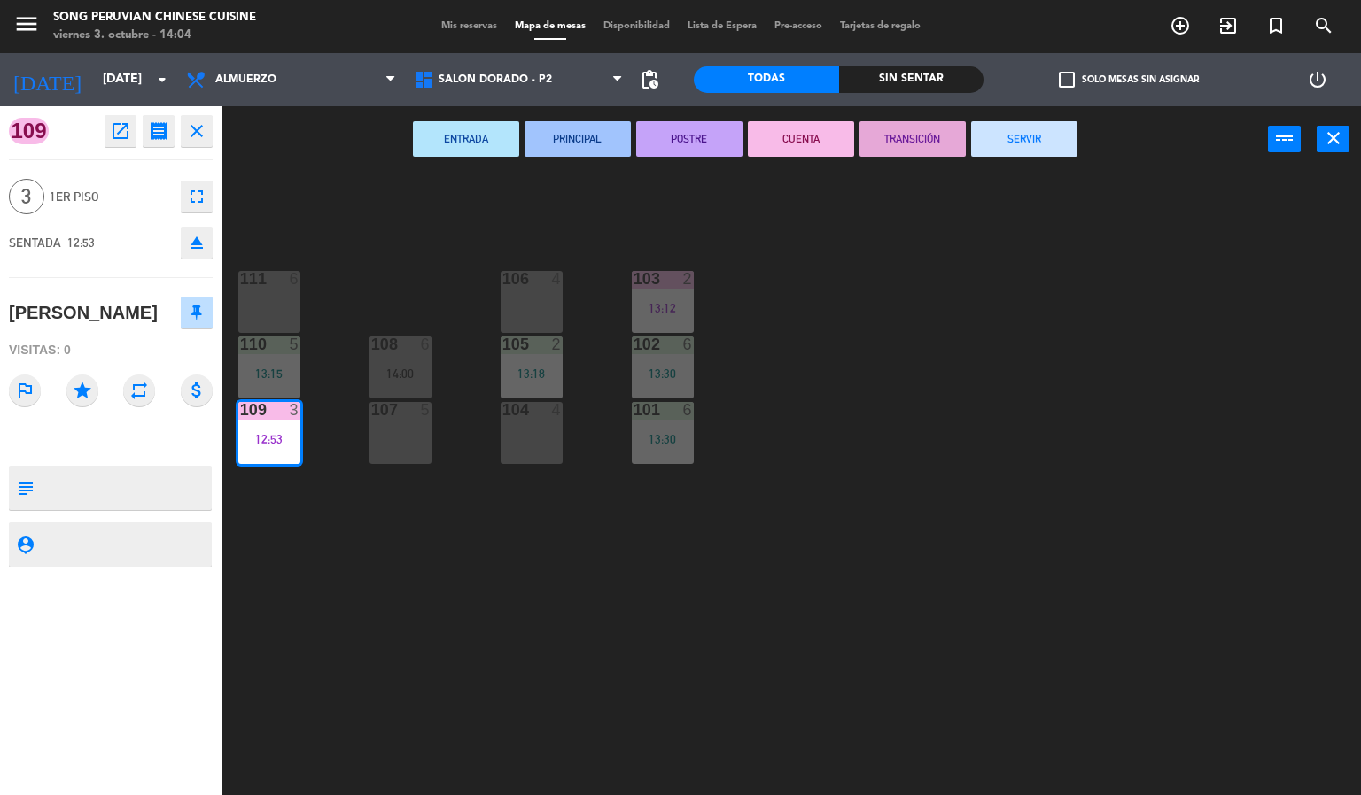
click at [1023, 138] on button "SERVIR" at bounding box center [1024, 138] width 106 height 35
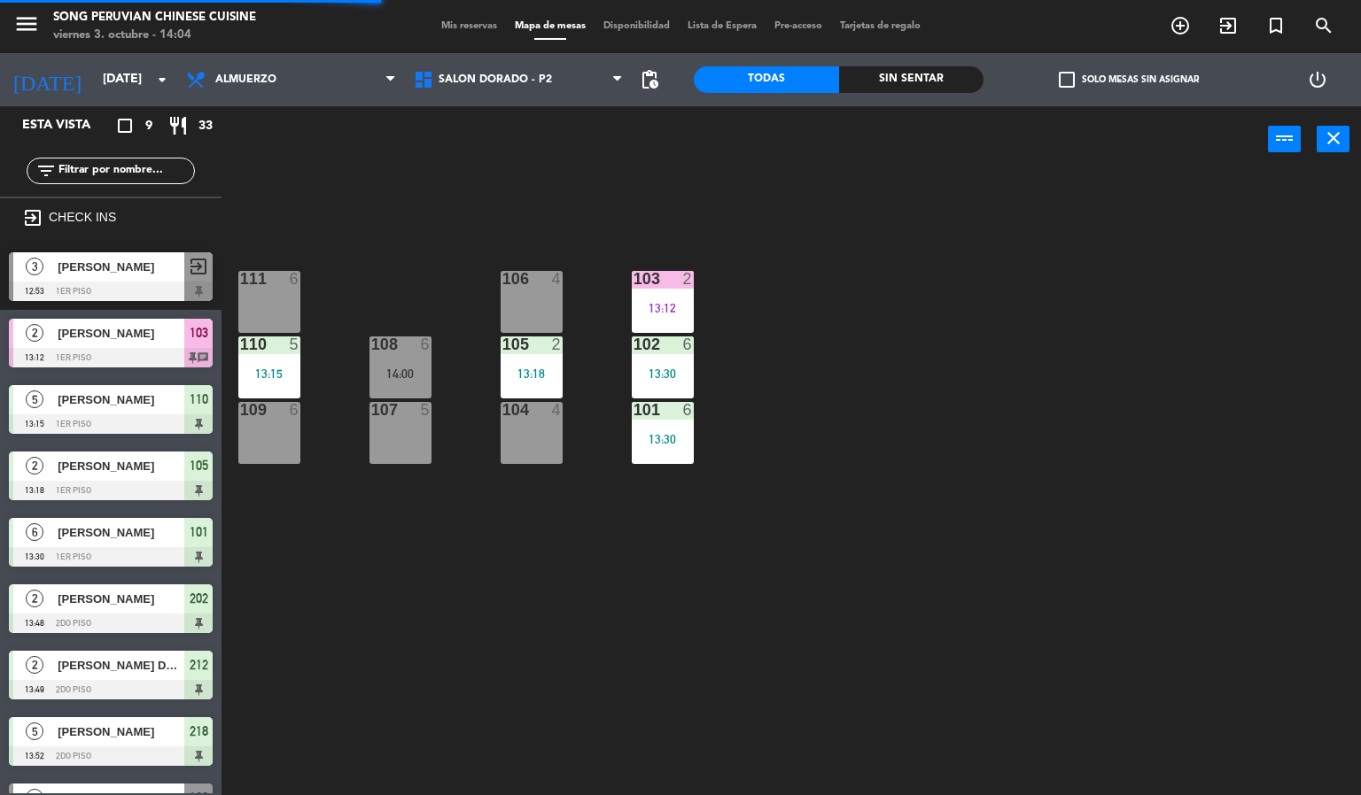
click at [957, 344] on div "103 2 13:12 106 4 111 6 102 6 13:30 105 2 13:18 108 6 14:00 110 5 13:15 101 6 1…" at bounding box center [798, 485] width 1126 height 623
click at [638, 663] on div "103 2 13:12 106 4 111 6 102 6 13:30 105 2 13:18 108 6 14:00 110 5 13:15 101 6 1…" at bounding box center [798, 485] width 1126 height 623
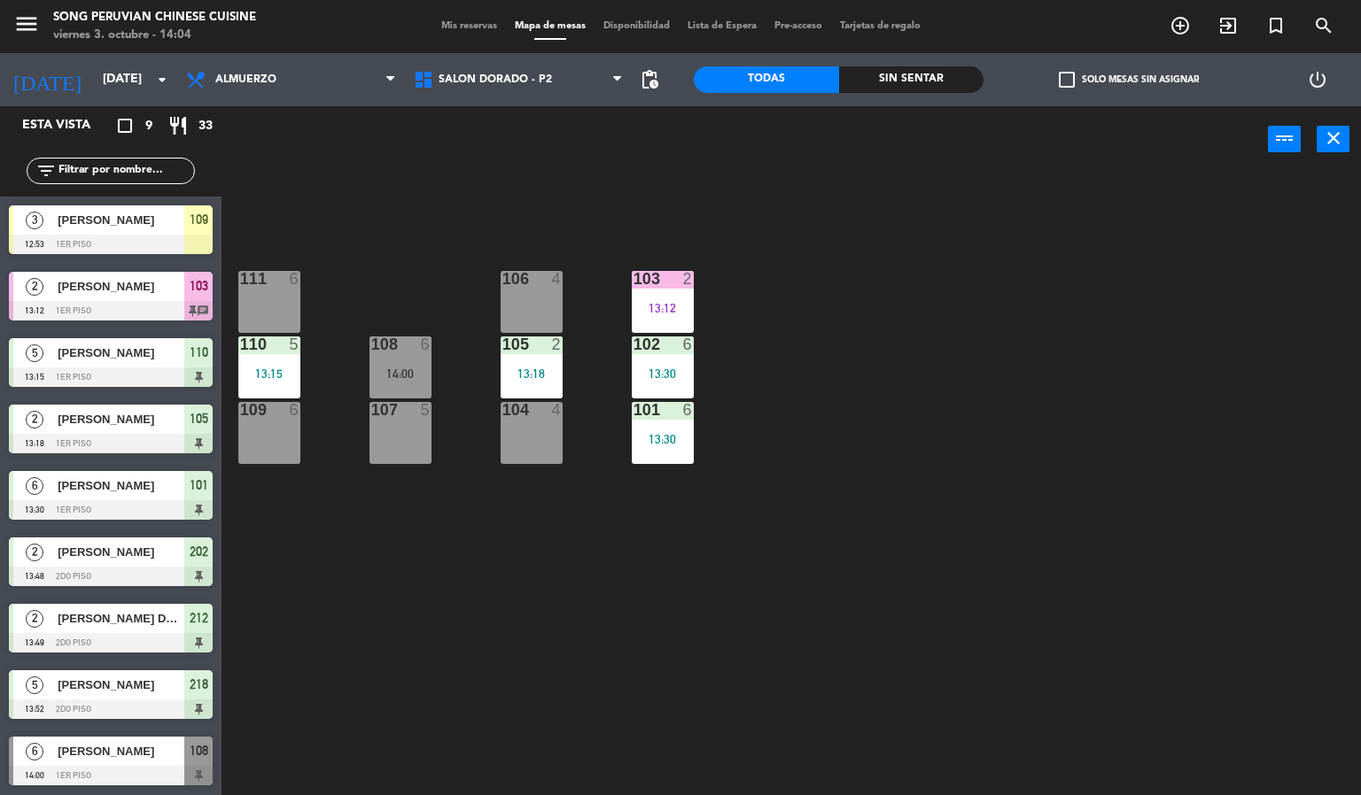
click at [143, 219] on span "[PERSON_NAME]" at bounding box center [121, 220] width 127 height 19
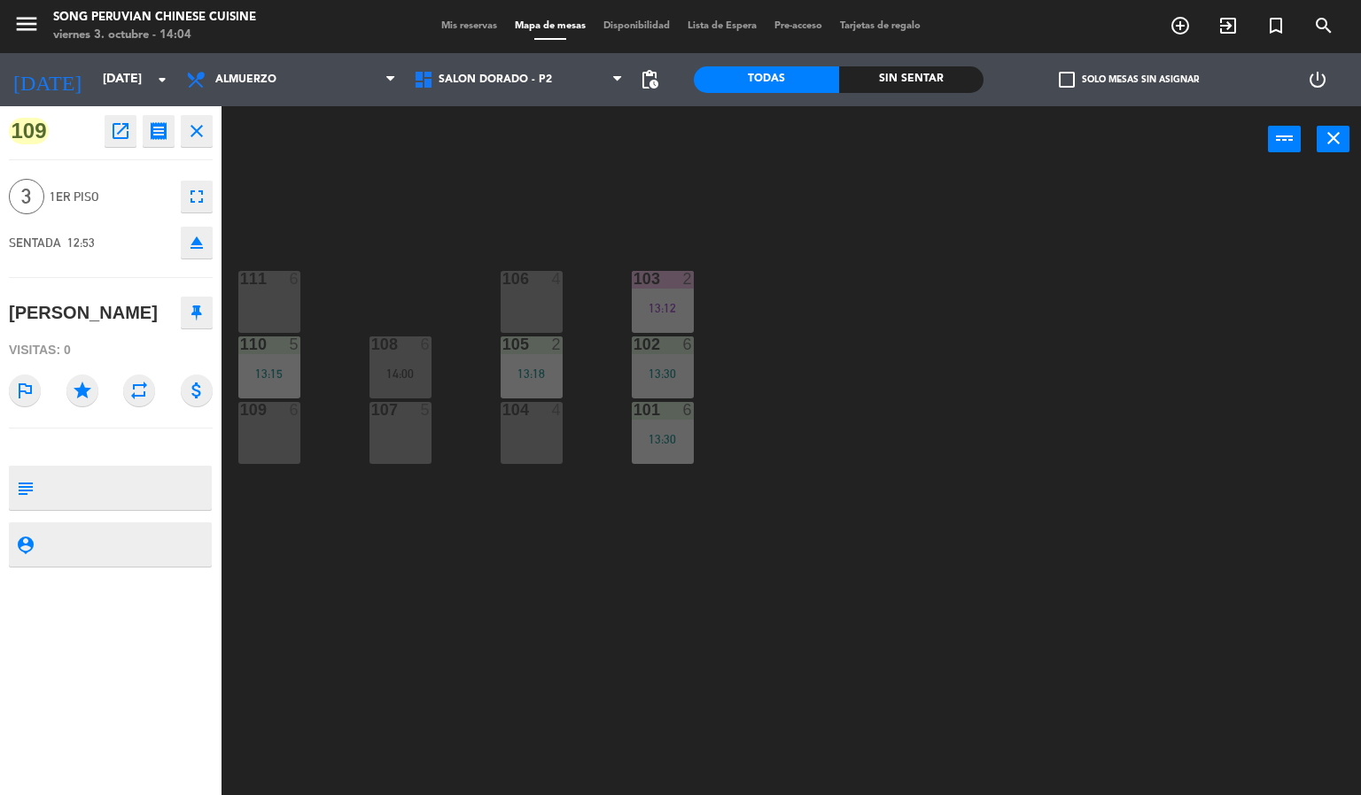
click at [288, 500] on div "103 2 13:12 106 4 111 6 102 6 13:30 105 2 13:18 108 6 14:00 110 5 13:15 101 6 1…" at bounding box center [798, 485] width 1126 height 623
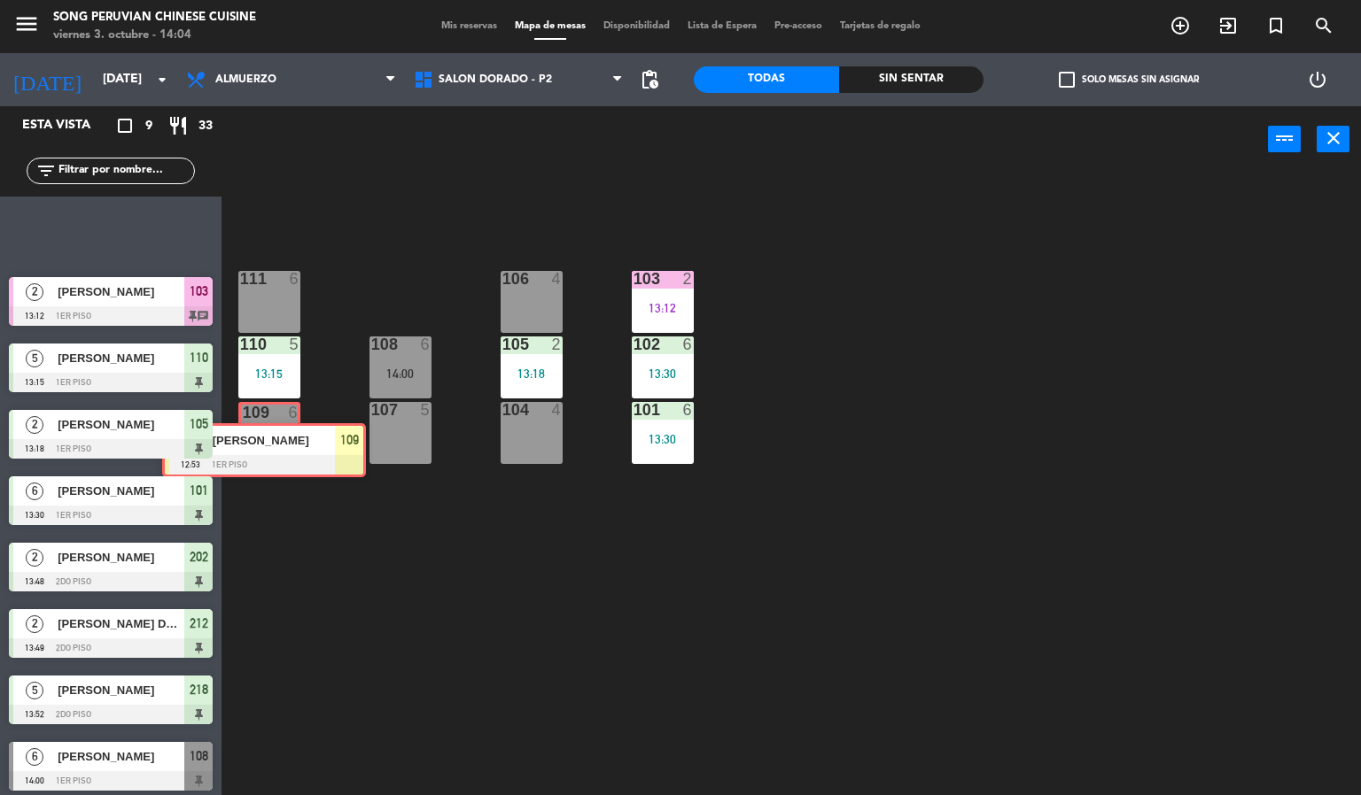
drag, startPoint x: 94, startPoint y: 211, endPoint x: 264, endPoint y: 421, distance: 270.2
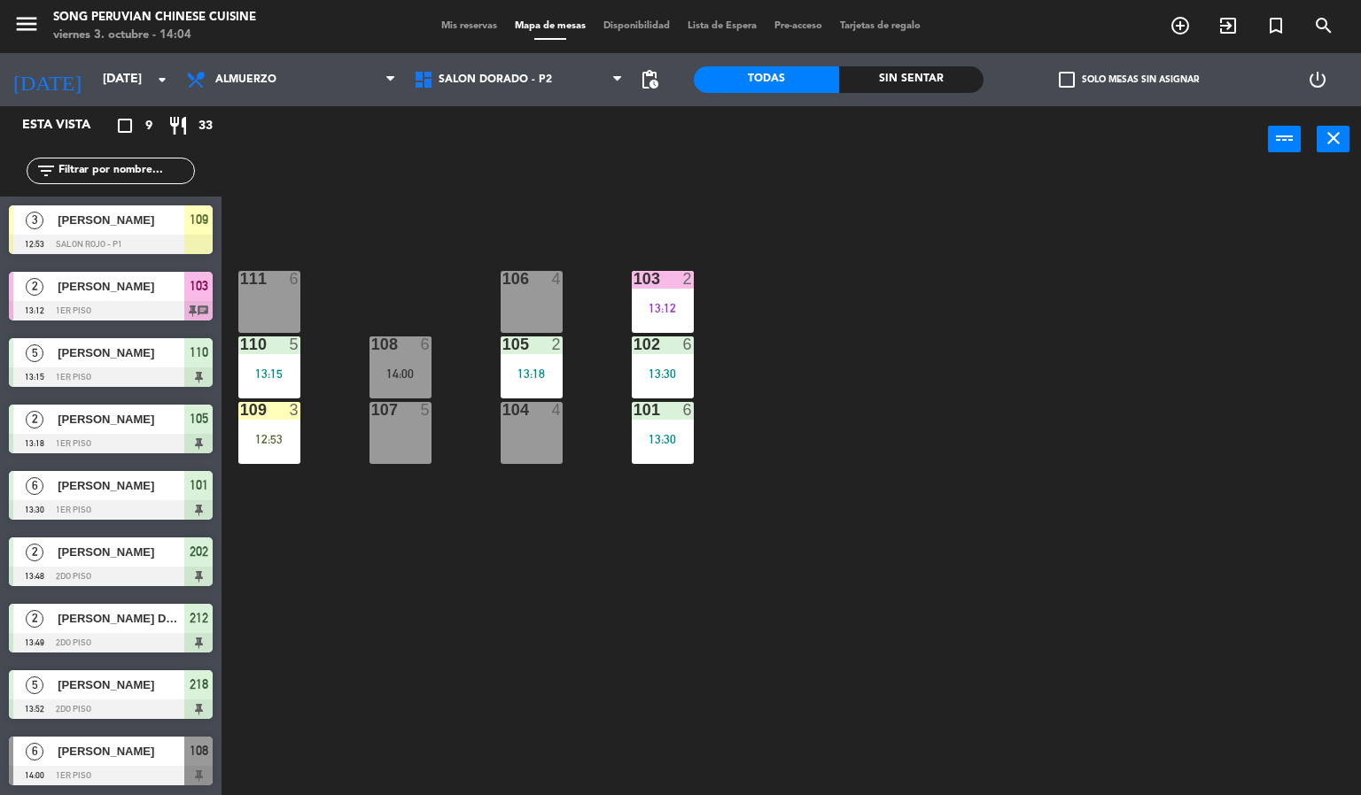
click at [271, 421] on div "109 3 12:53" at bounding box center [269, 433] width 62 height 62
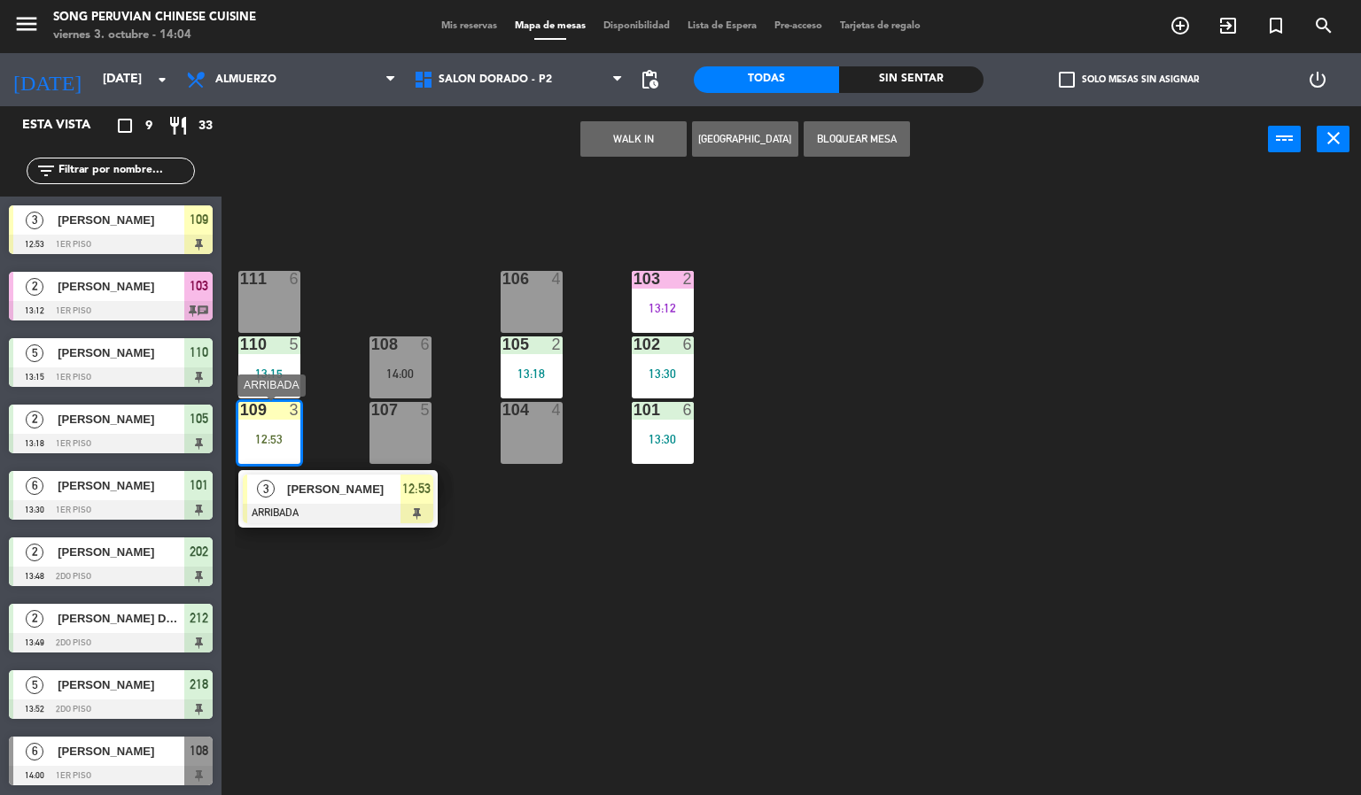
click at [277, 484] on div "3" at bounding box center [266, 489] width 38 height 29
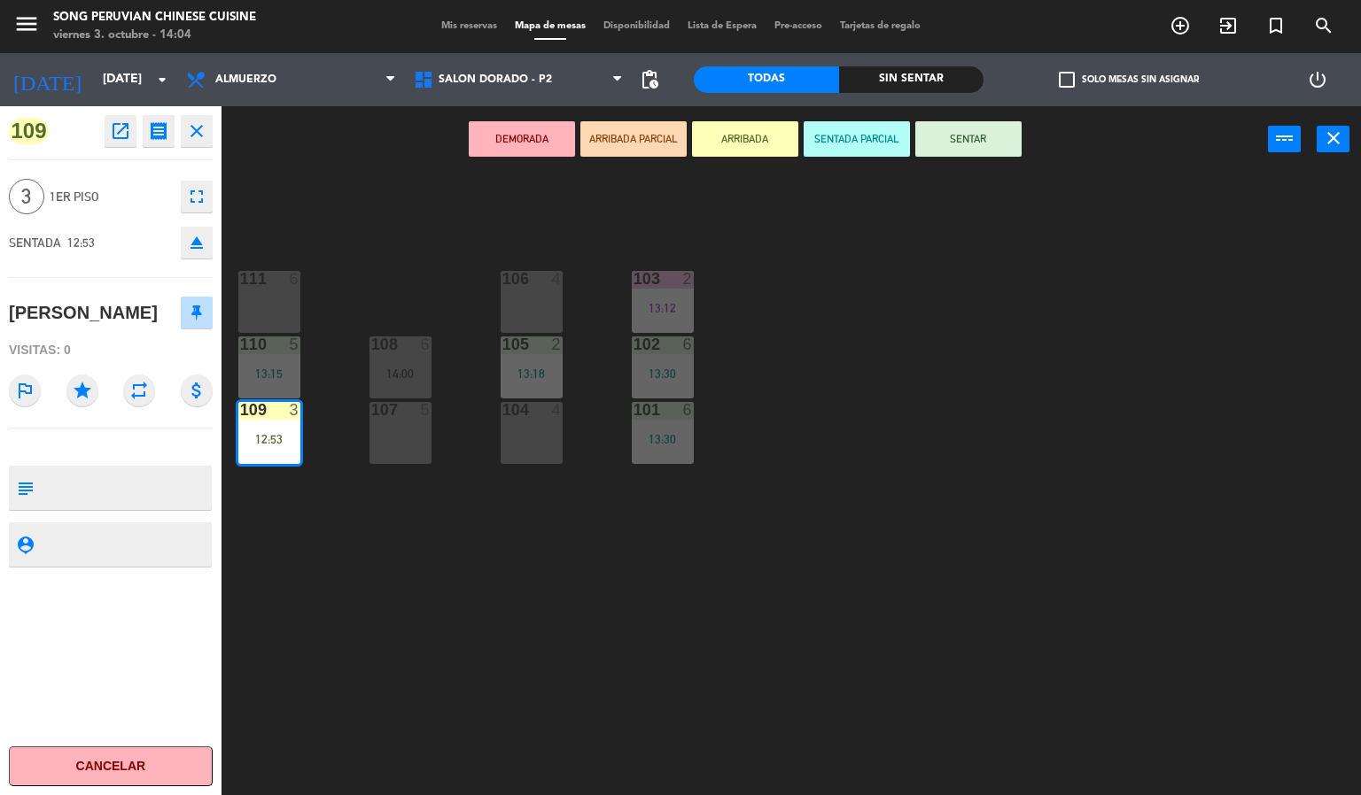
click at [1007, 134] on button "SENTAR" at bounding box center [968, 138] width 106 height 35
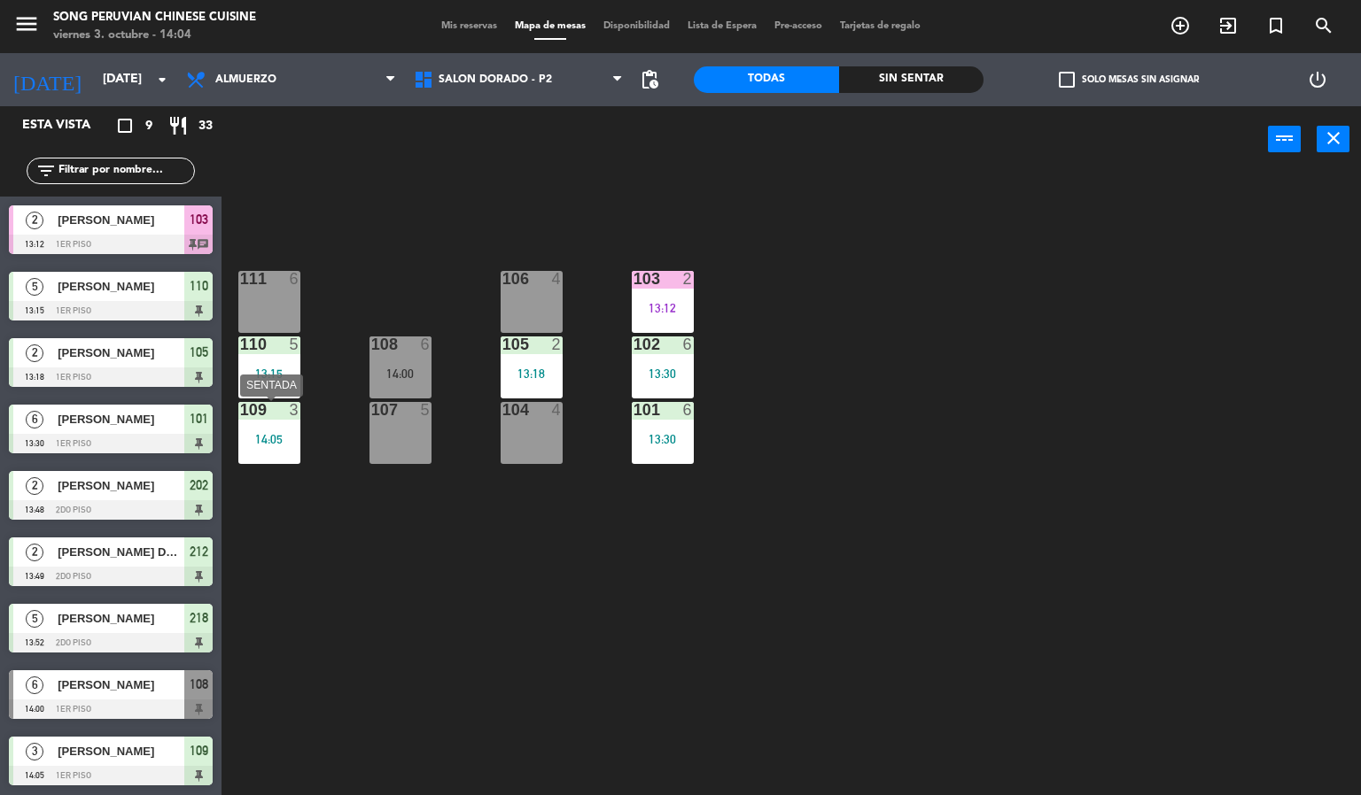
click at [266, 439] on div "14:05" at bounding box center [269, 439] width 62 height 12
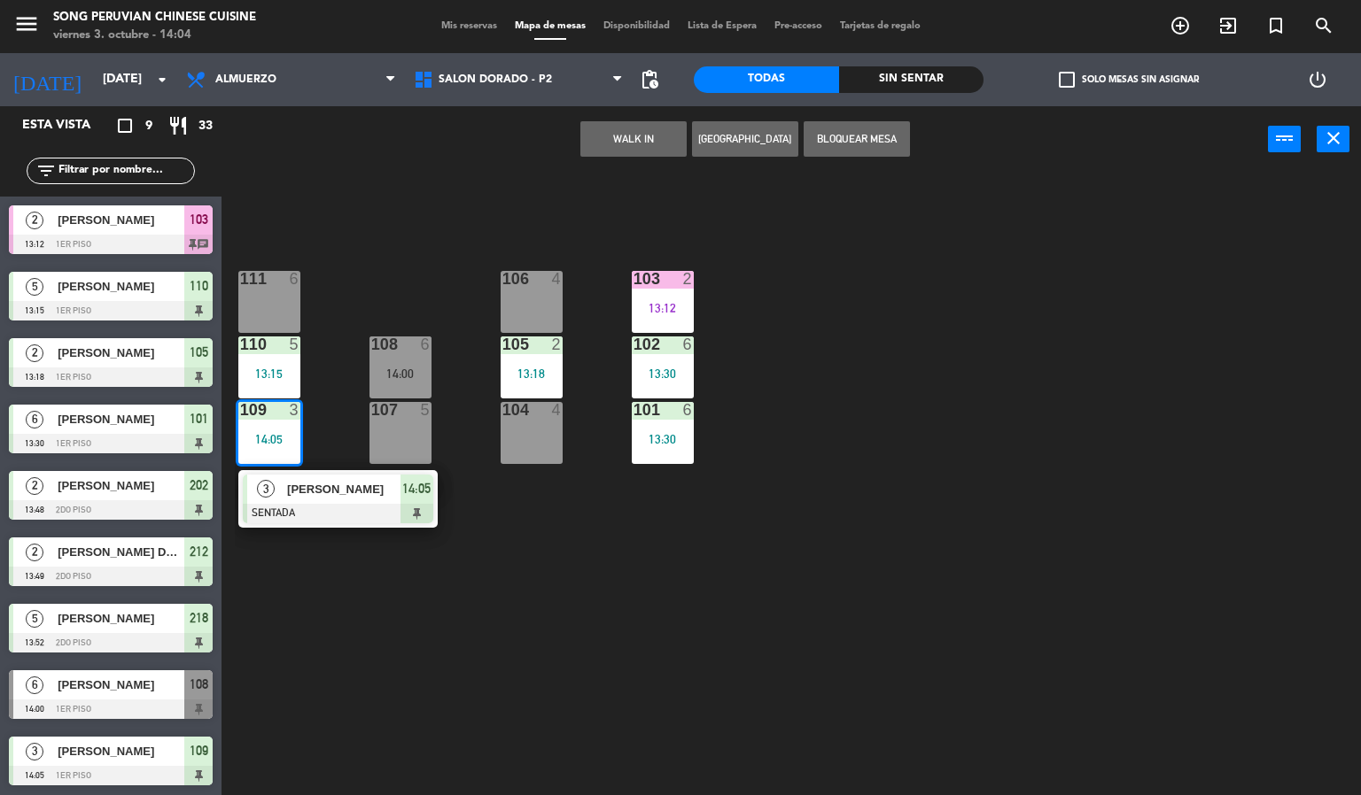
click at [287, 495] on span "[PERSON_NAME]" at bounding box center [343, 489] width 113 height 19
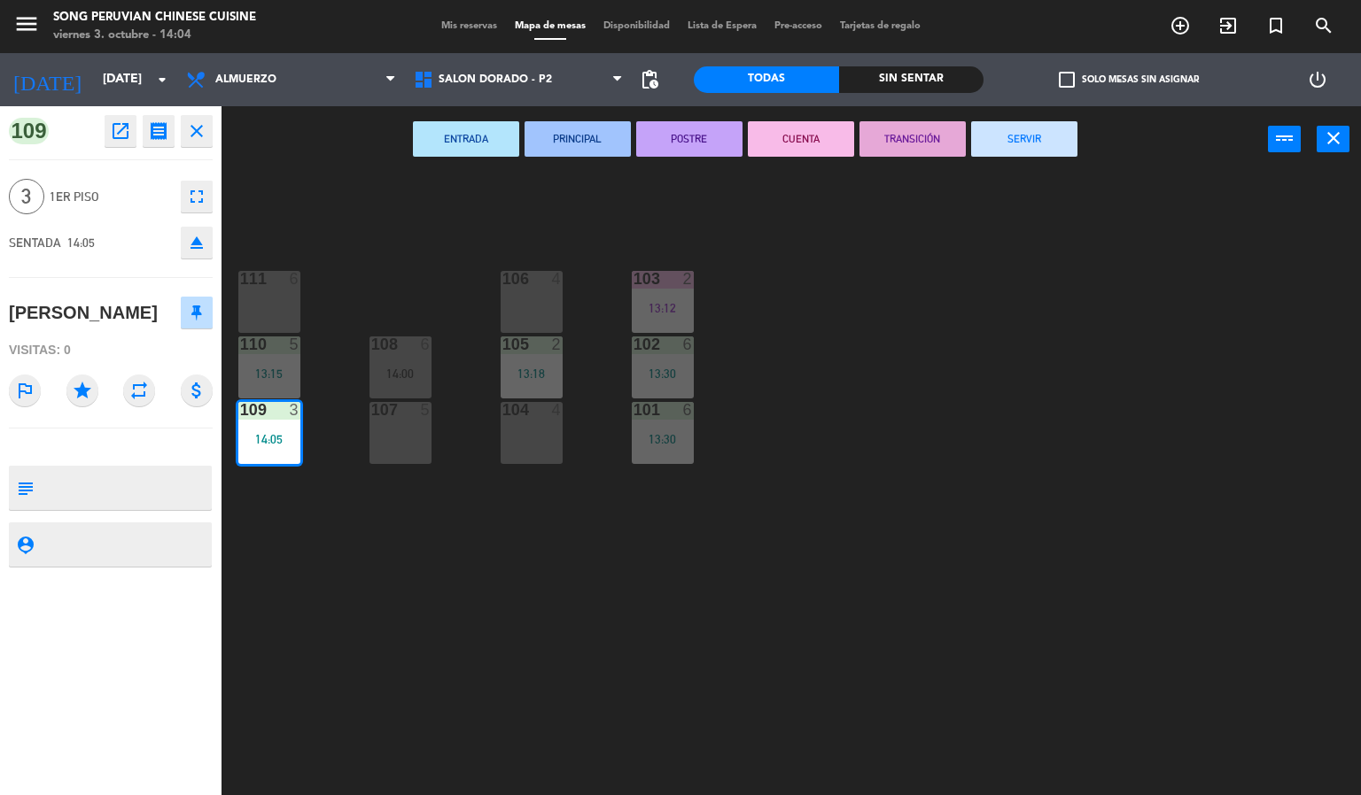
click at [805, 125] on button "CUENTA" at bounding box center [801, 138] width 106 height 35
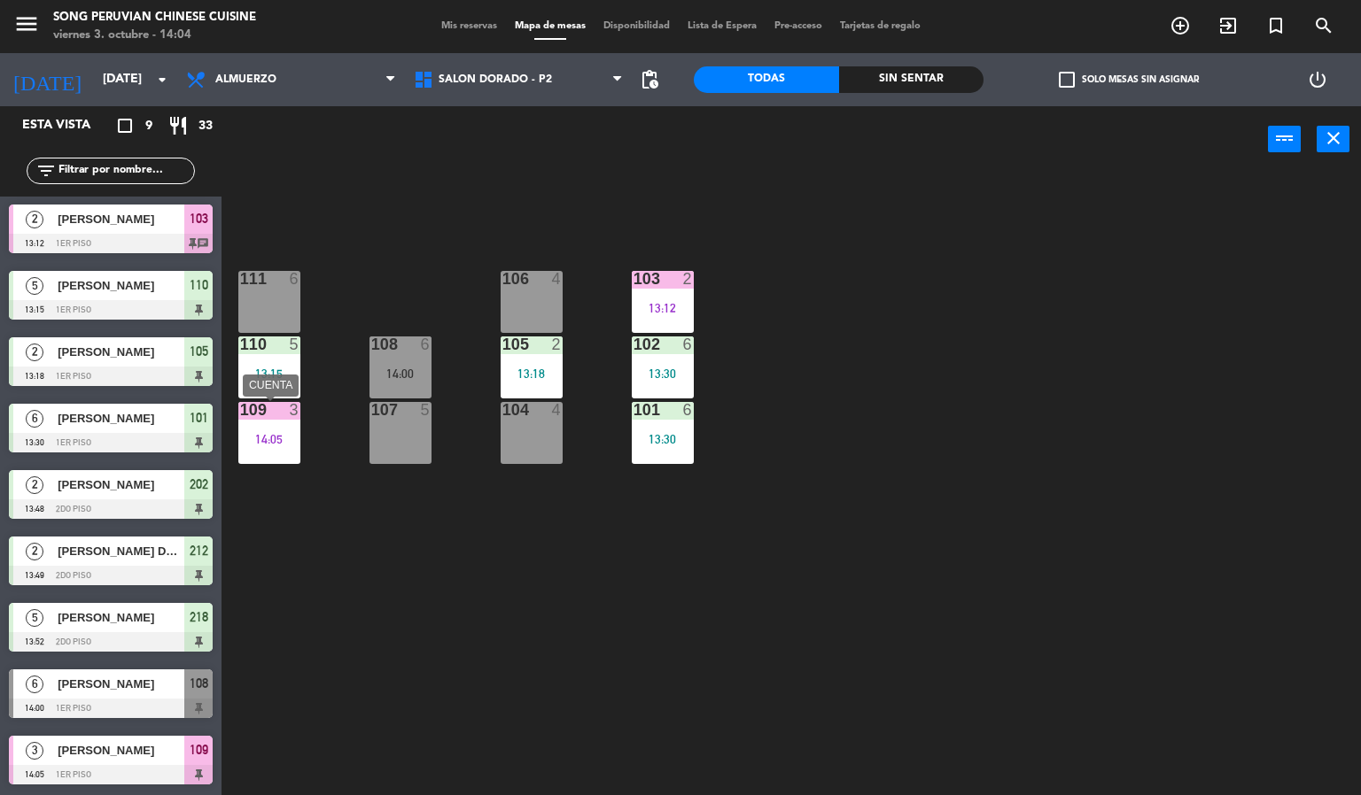
click at [293, 441] on div "14:05" at bounding box center [269, 439] width 62 height 12
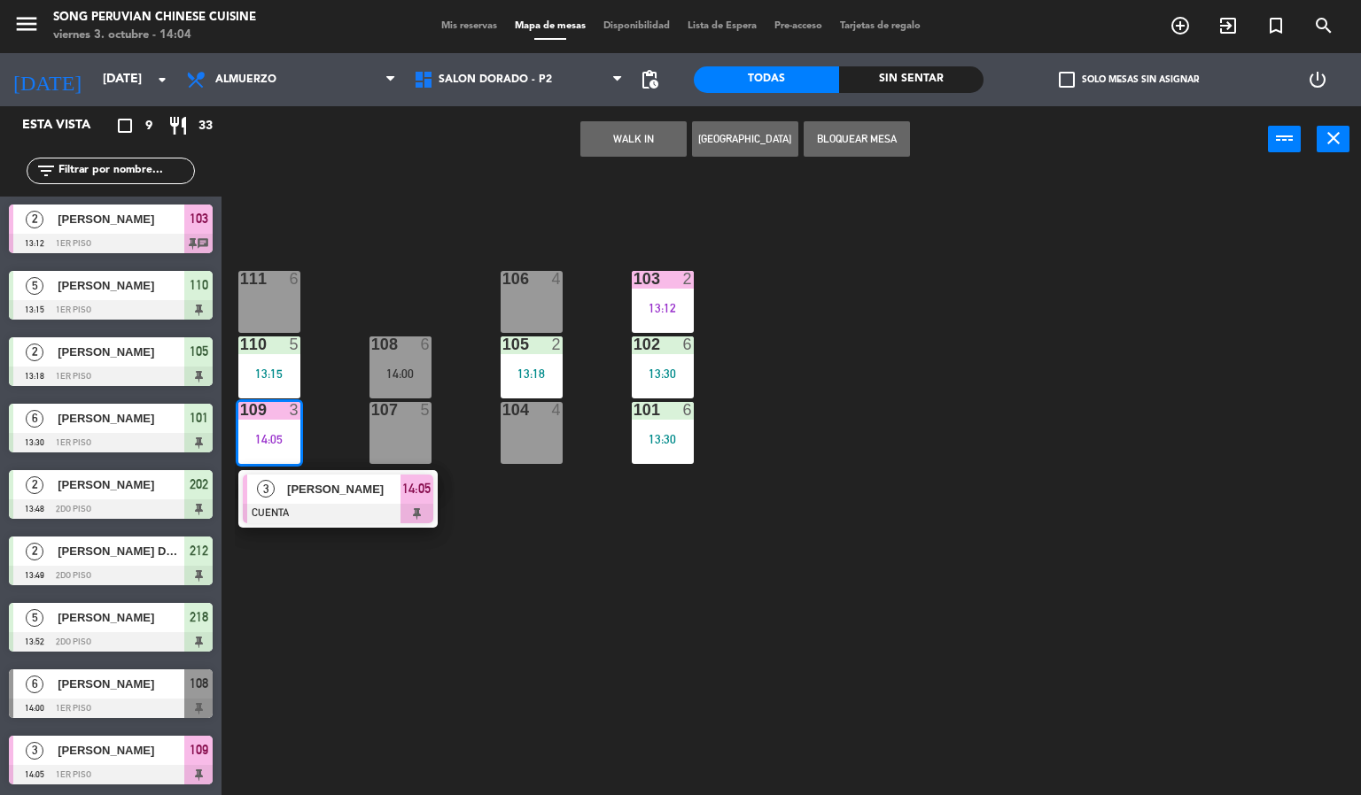
drag, startPoint x: 298, startPoint y: 500, endPoint x: 486, endPoint y: 394, distance: 215.8
click at [314, 492] on div "3 [PERSON_NAME] CUENTA 14:05" at bounding box center [338, 499] width 226 height 58
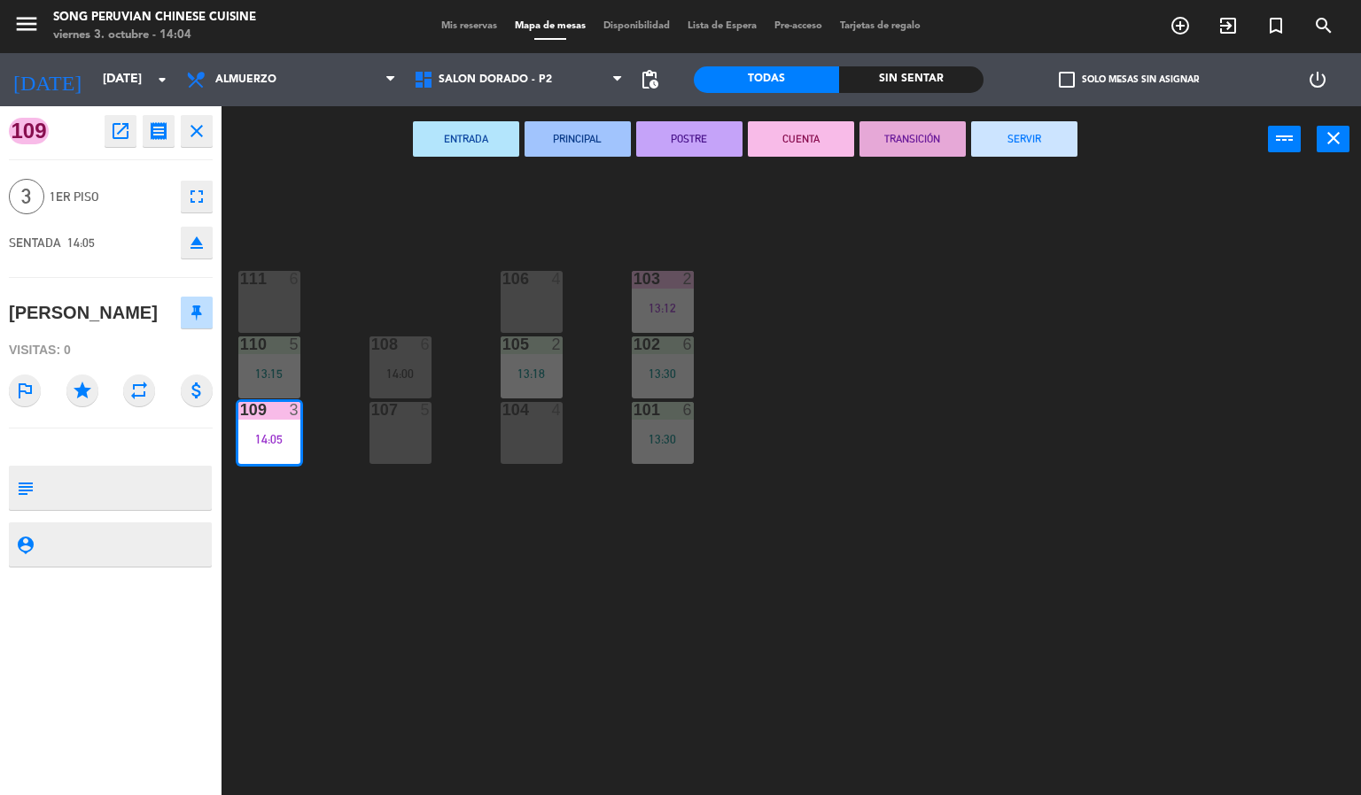
click at [1068, 136] on button "SERVIR" at bounding box center [1024, 138] width 106 height 35
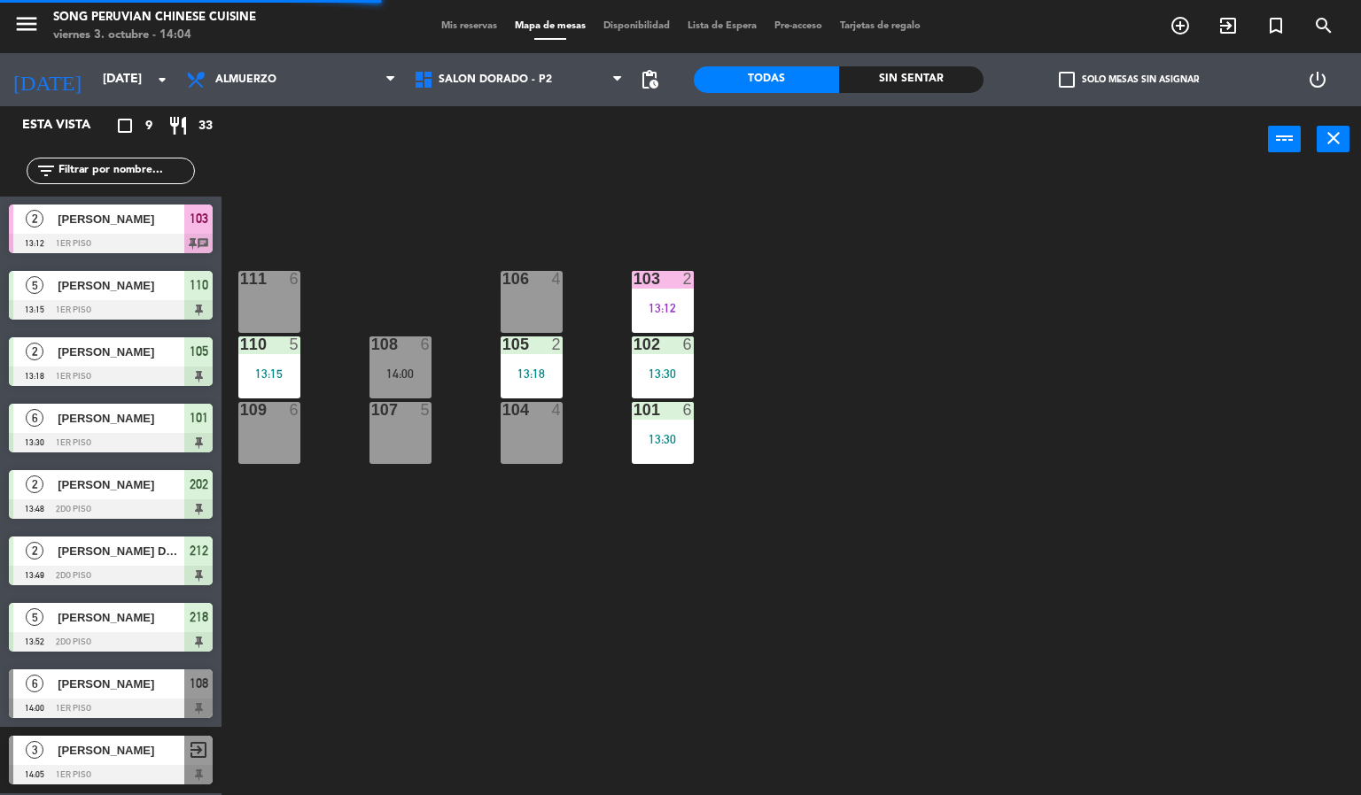
scroll to position [0, 0]
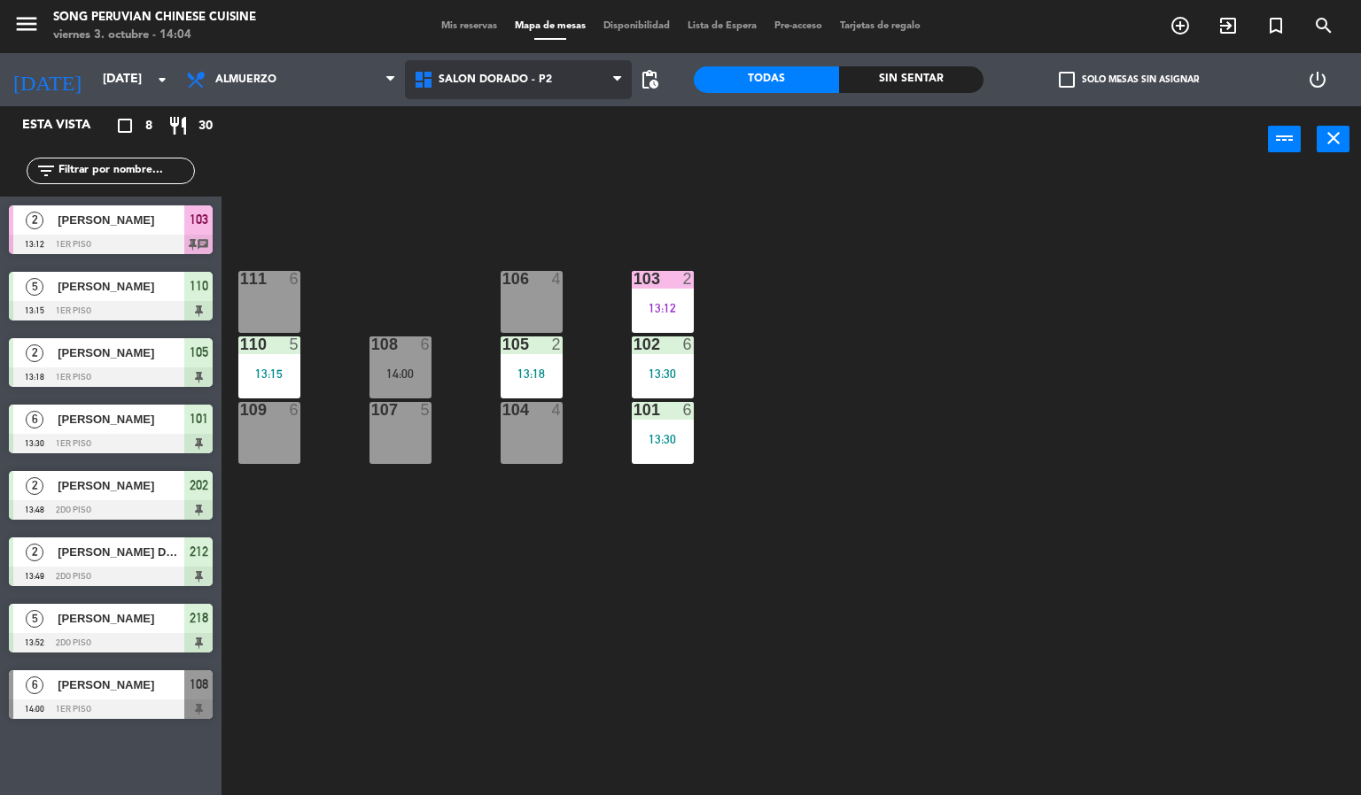
click at [442, 77] on span "SALON DORADO - P2" at bounding box center [494, 80] width 113 height 12
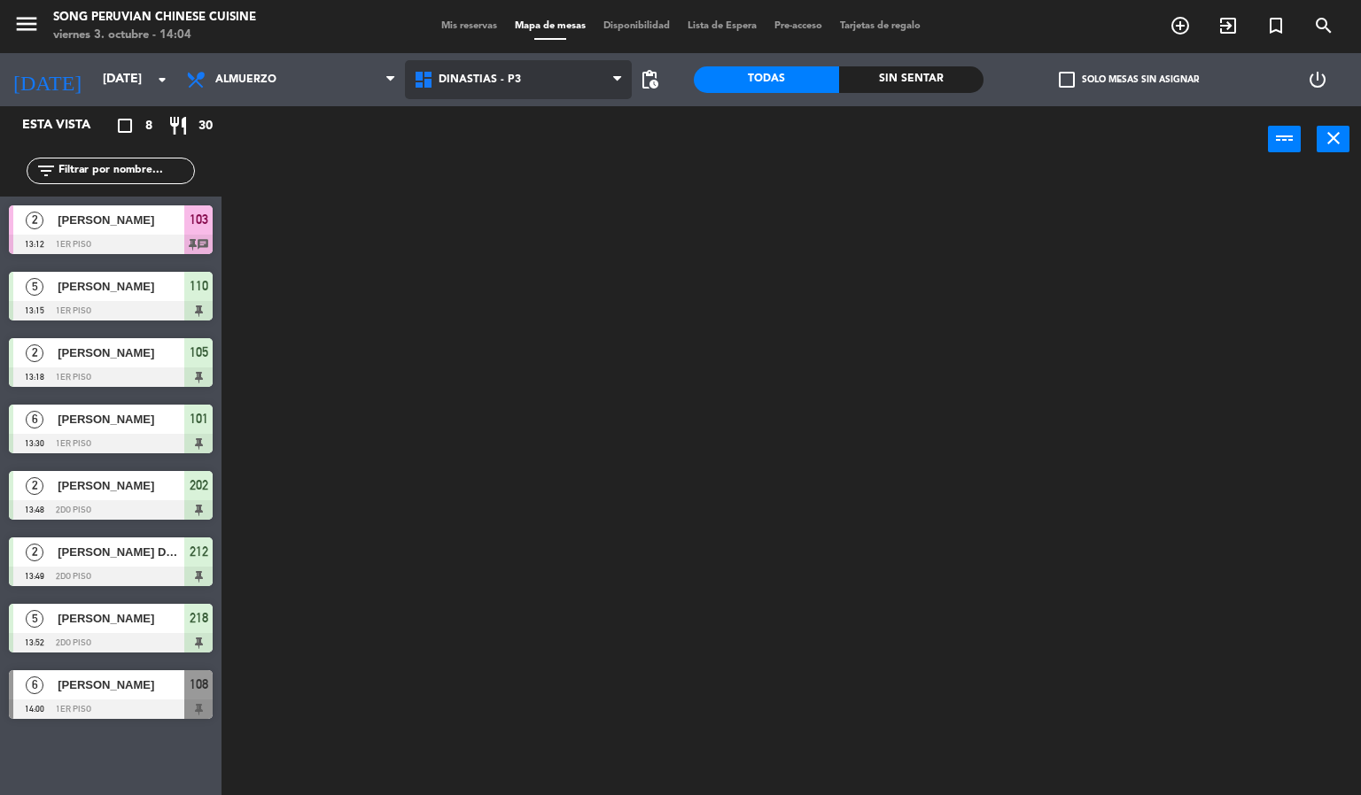
click at [489, 125] on ng-component "menu Song Peruvian Chinese Cuisine [DATE] 3. octubre - 14:04 Mis reservas Mapa …" at bounding box center [680, 398] width 1361 height 796
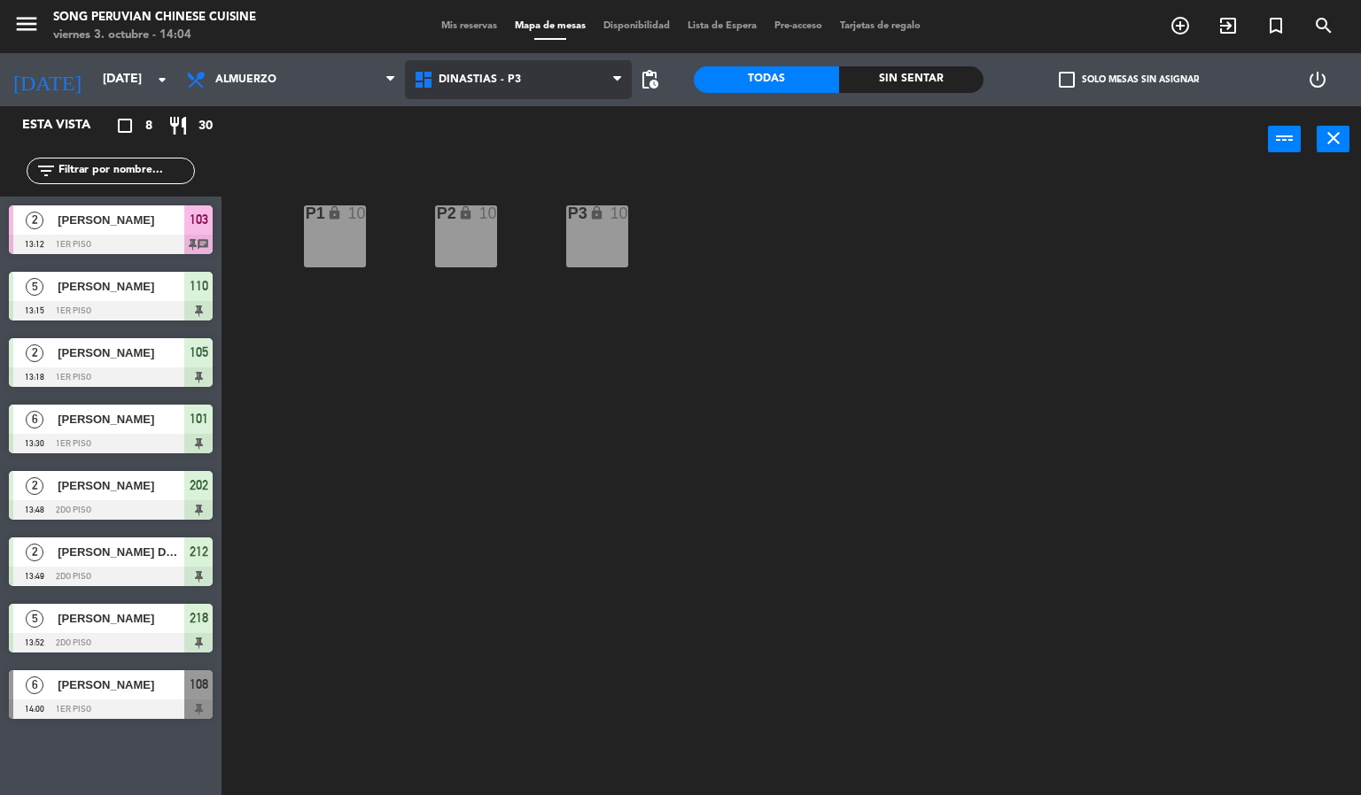
click at [495, 83] on span "DINASTIAS - P3" at bounding box center [479, 80] width 82 height 12
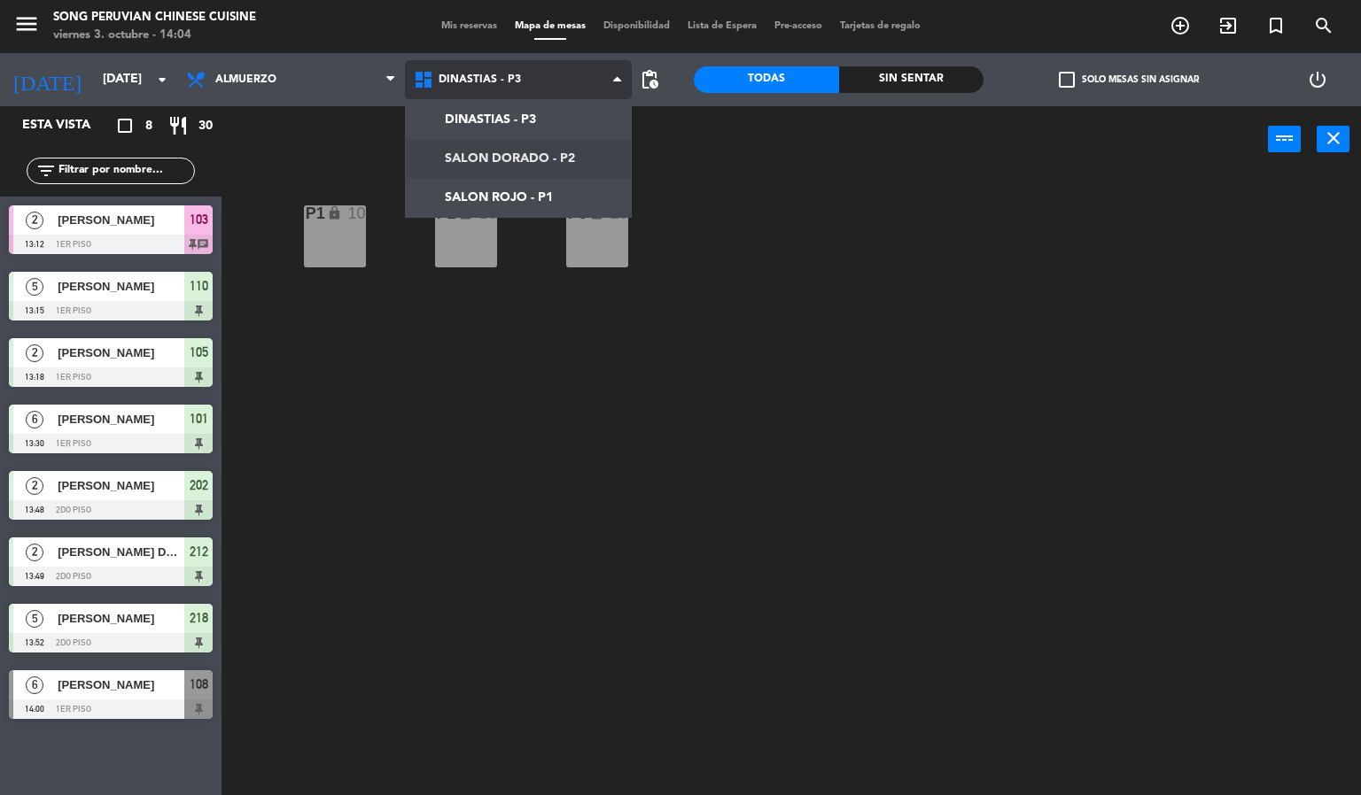
click at [490, 168] on ng-component "menu Song Peruvian Chinese Cuisine [DATE] 3. octubre - 14:04 Mis reservas Mapa …" at bounding box center [680, 398] width 1361 height 796
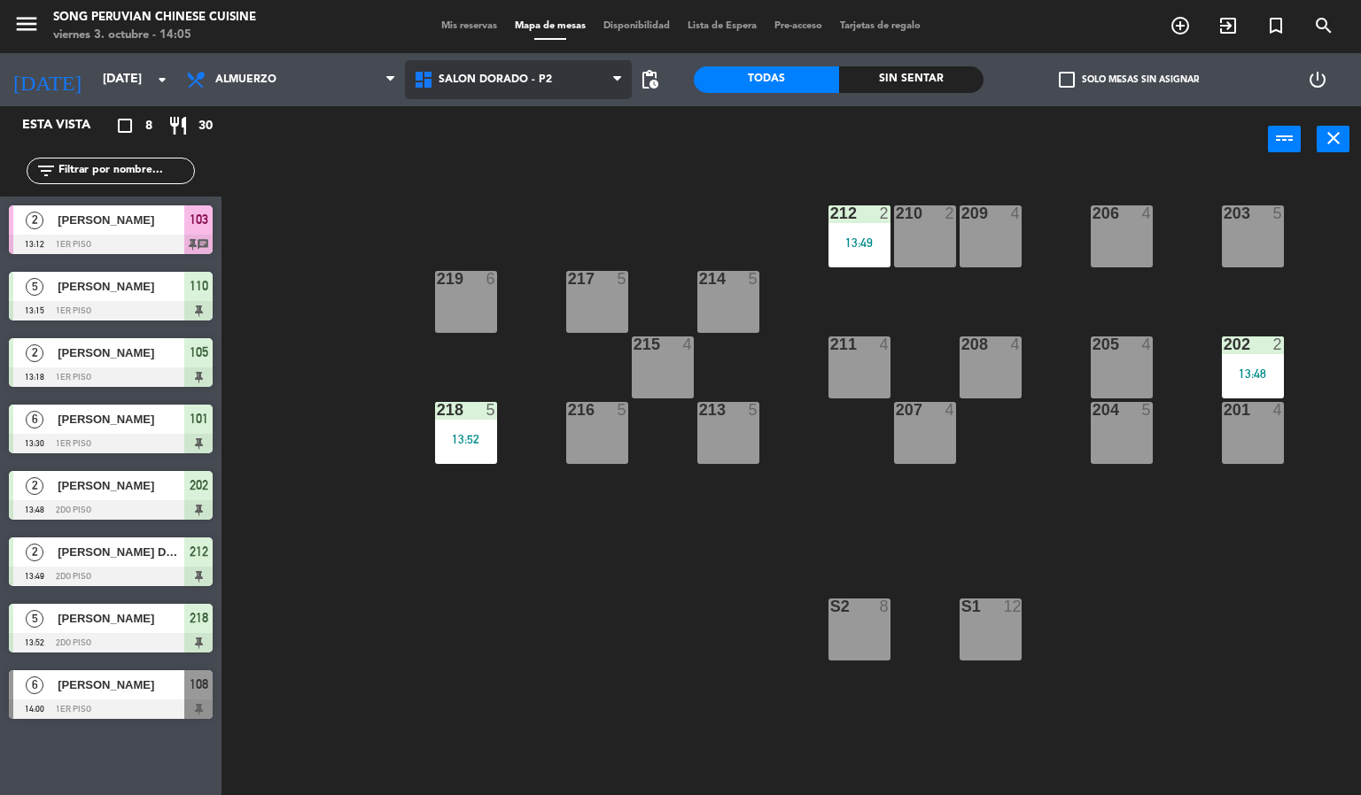
click at [482, 88] on span "SALON DORADO - P2" at bounding box center [519, 79] width 228 height 39
click at [485, 178] on ng-component "menu Song Peruvian Chinese Cuisine [DATE] 3. octubre - 14:05 Mis reservas Mapa …" at bounding box center [680, 398] width 1361 height 796
click at [476, 81] on span "SALON DORADO - P2" at bounding box center [494, 80] width 113 height 12
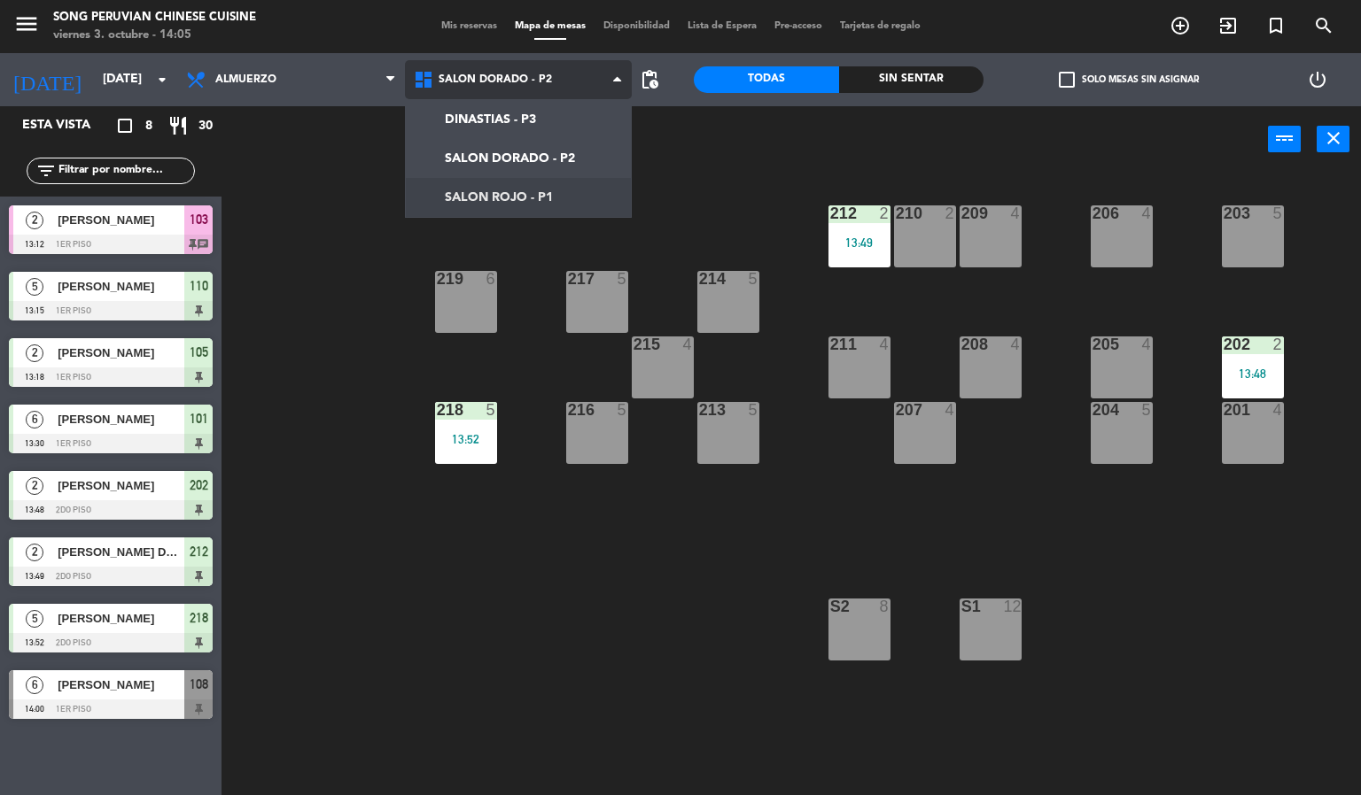
click at [463, 198] on ng-component "menu Song Peruvian Chinese Cuisine [DATE] 3. octubre - 14:05 Mis reservas Mapa …" at bounding box center [680, 398] width 1361 height 796
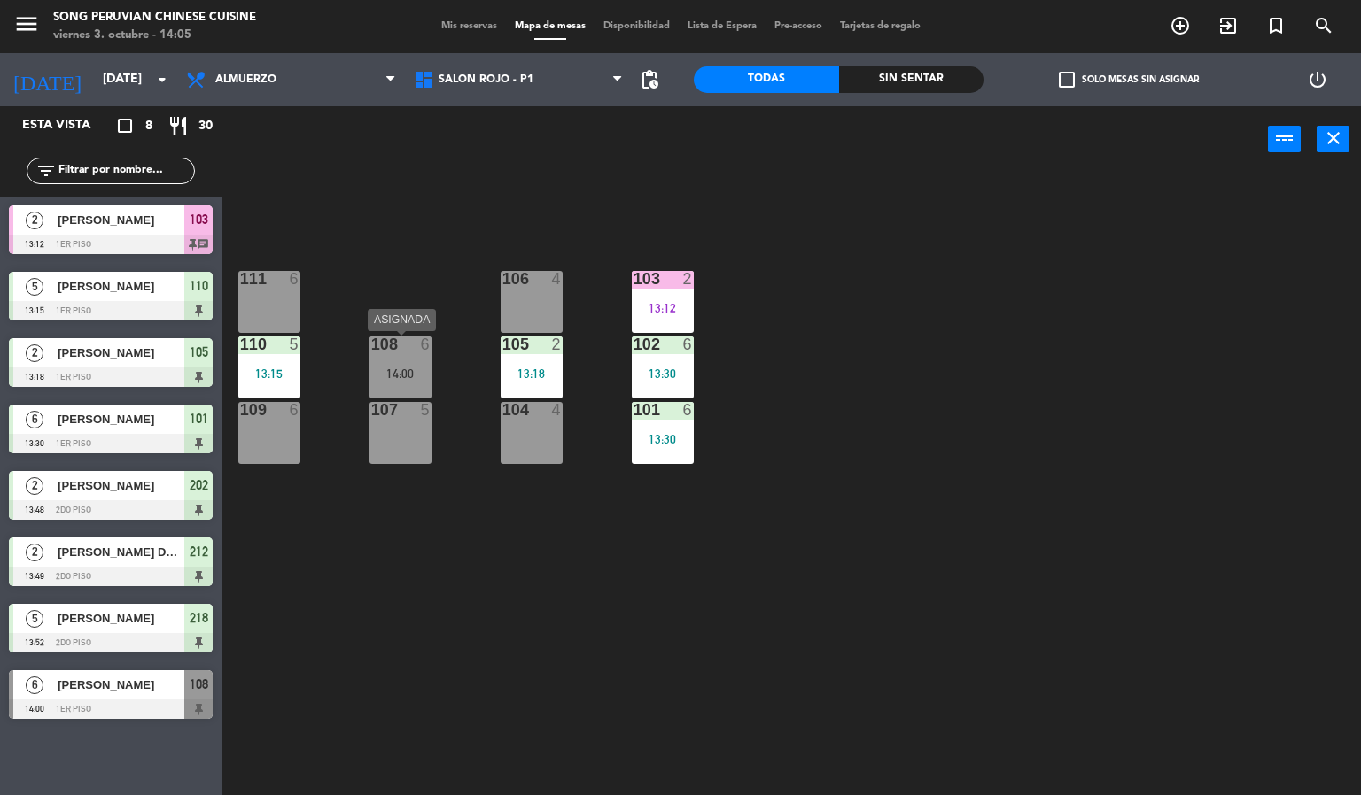
click at [421, 360] on div "108 6 14:00" at bounding box center [400, 368] width 62 height 62
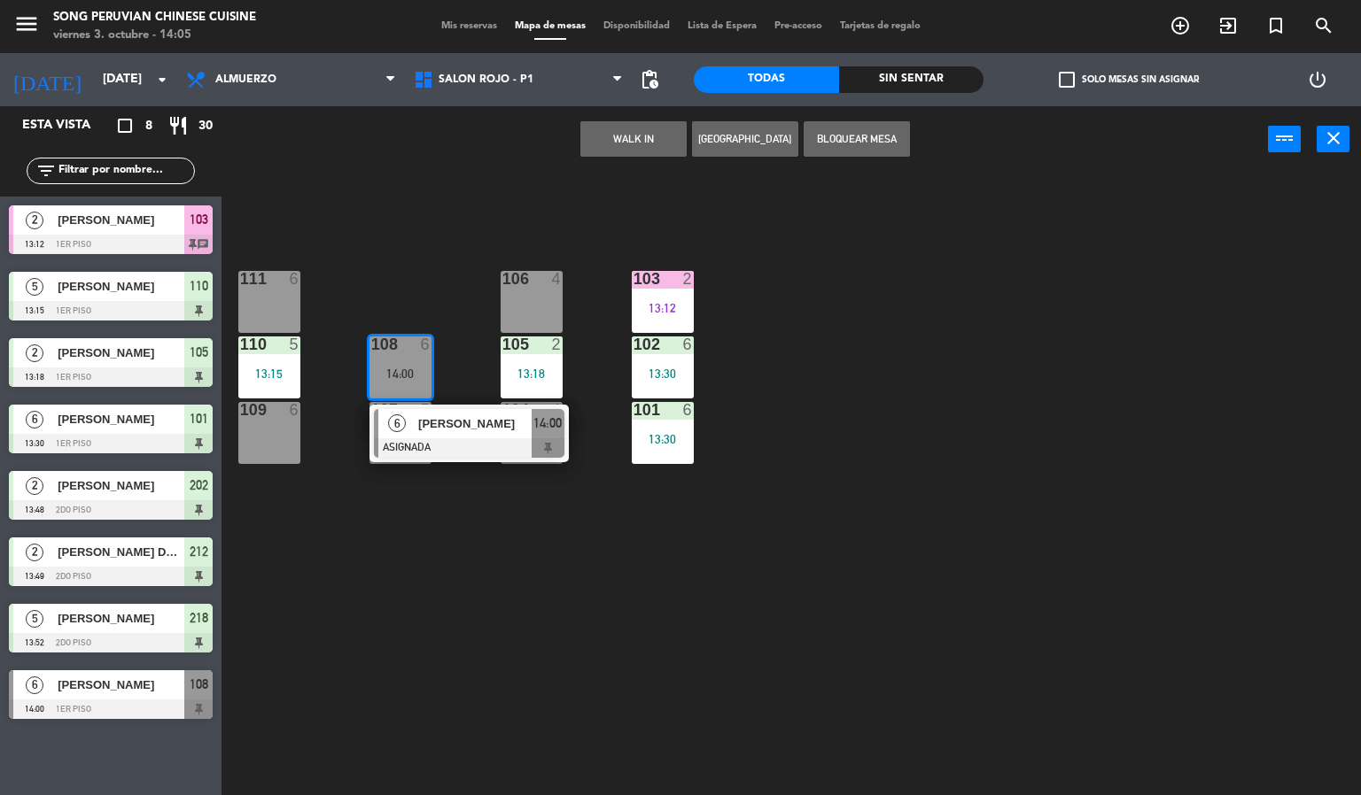
click at [415, 441] on div at bounding box center [469, 447] width 190 height 19
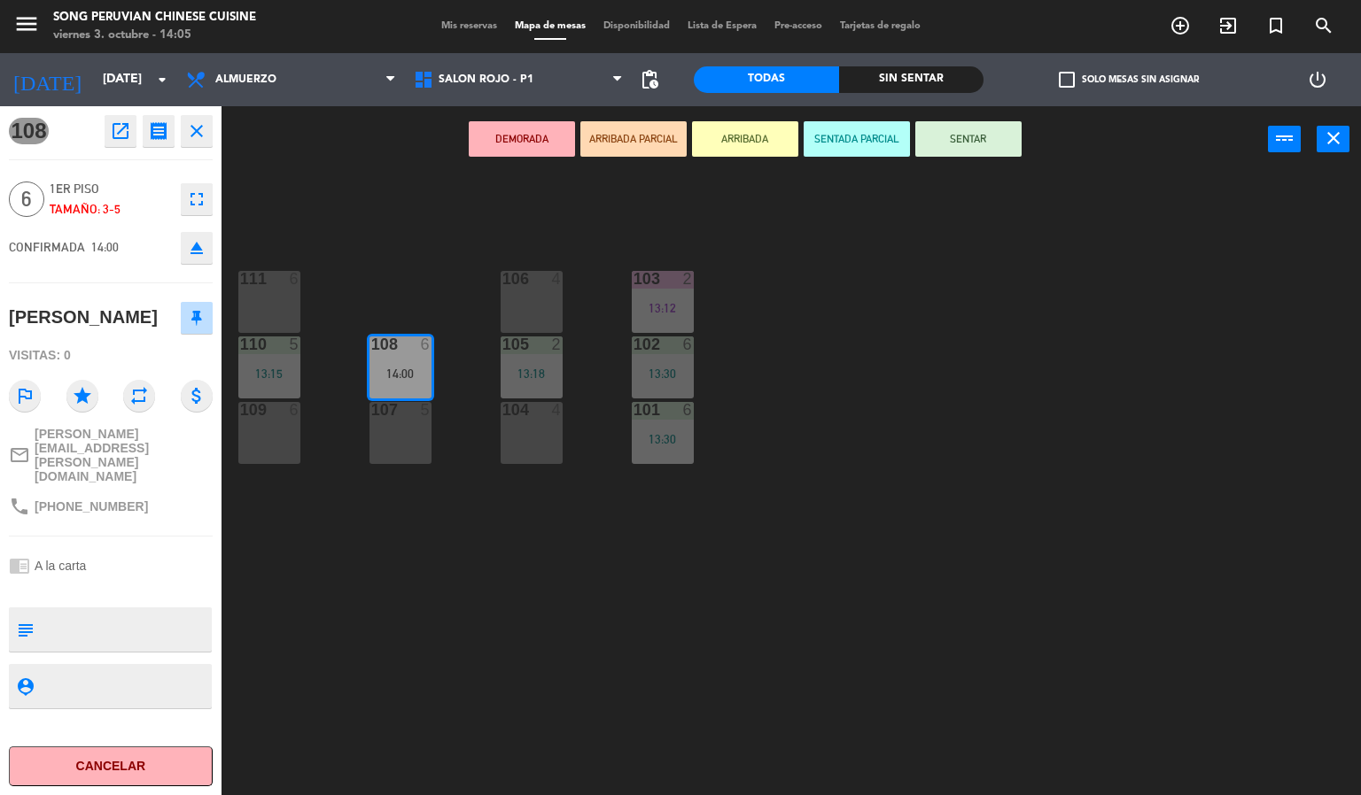
click at [388, 298] on div "103 2 13:12 106 4 111 6 102 6 13:30 105 2 13:18 108 6 14:00 110 5 13:15 101 6 1…" at bounding box center [798, 485] width 1126 height 623
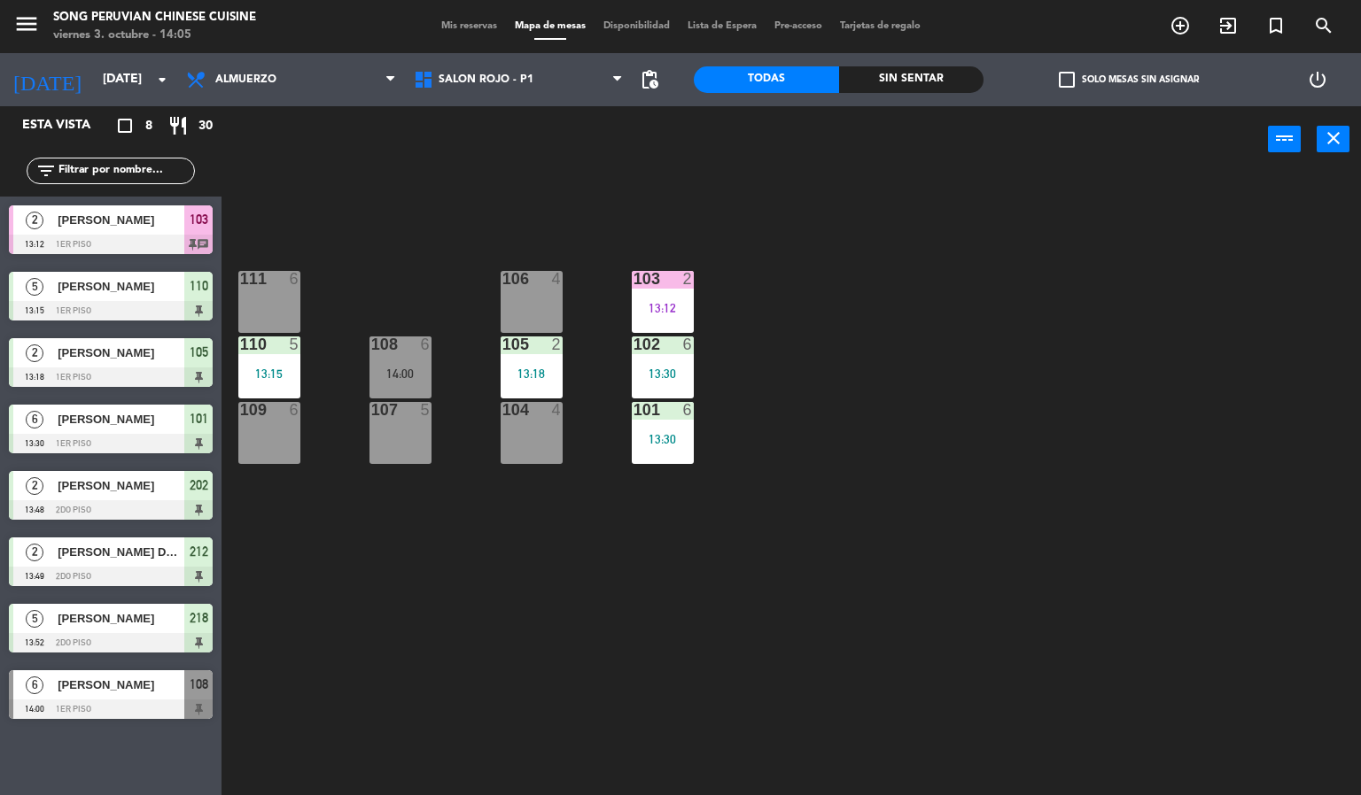
click at [638, 308] on div "13:12" at bounding box center [663, 308] width 62 height 12
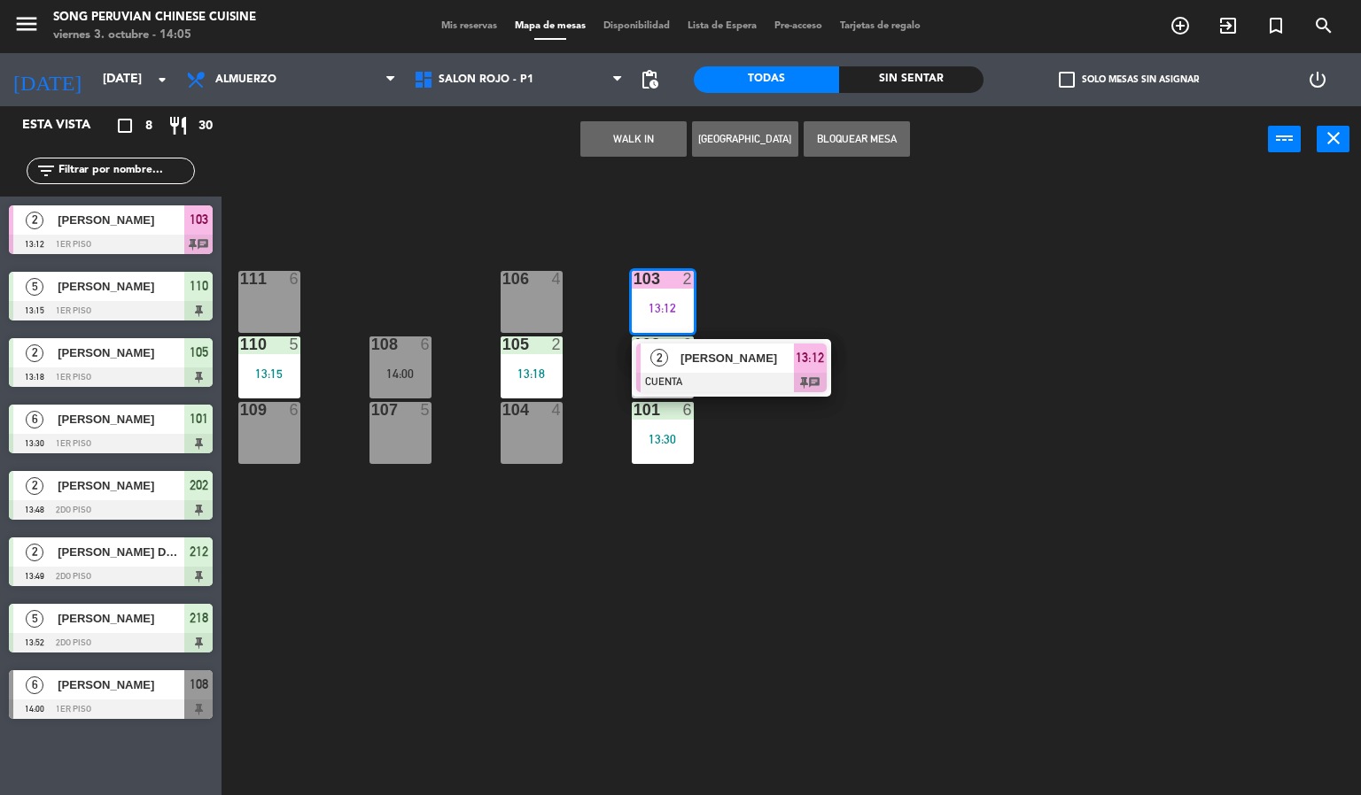
click at [723, 361] on span "[PERSON_NAME]" at bounding box center [736, 358] width 113 height 19
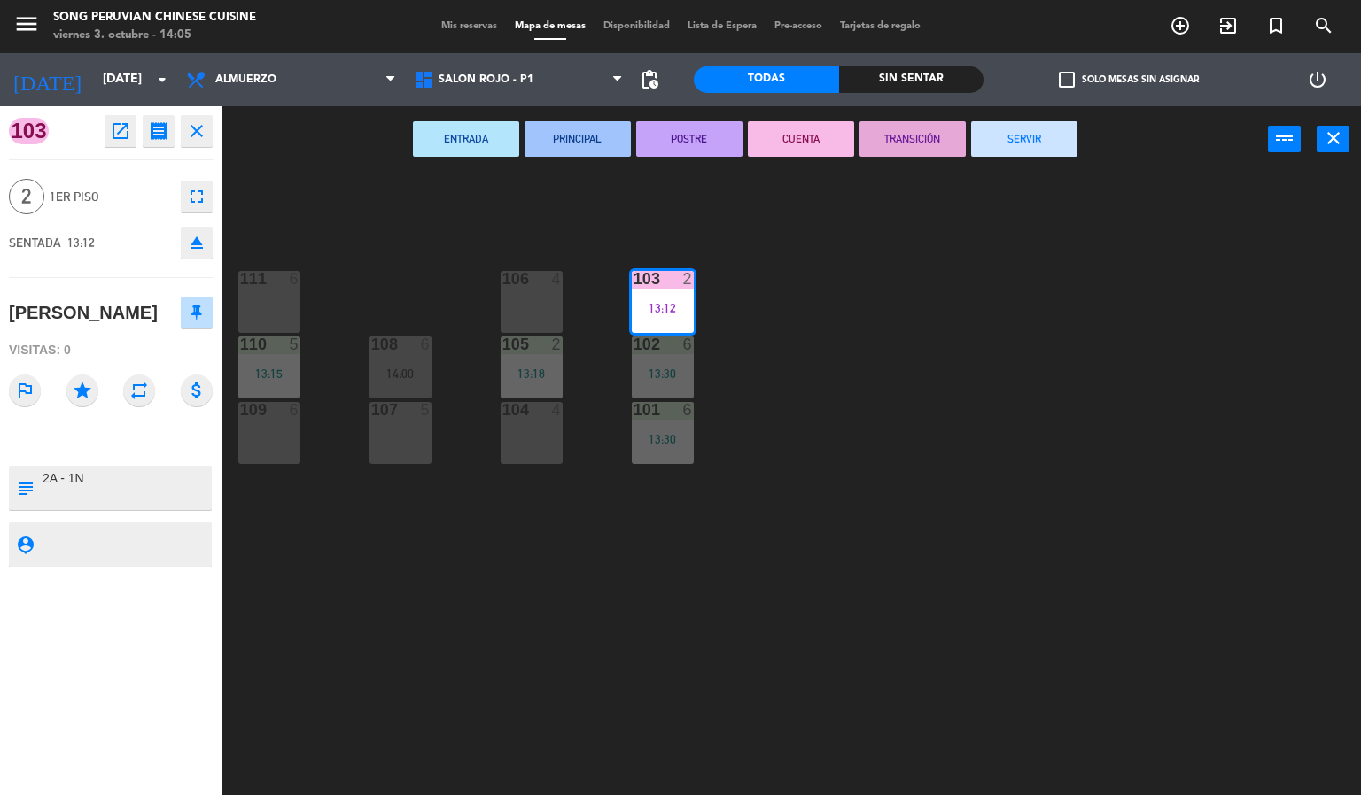
click at [1027, 143] on button "SERVIR" at bounding box center [1024, 138] width 106 height 35
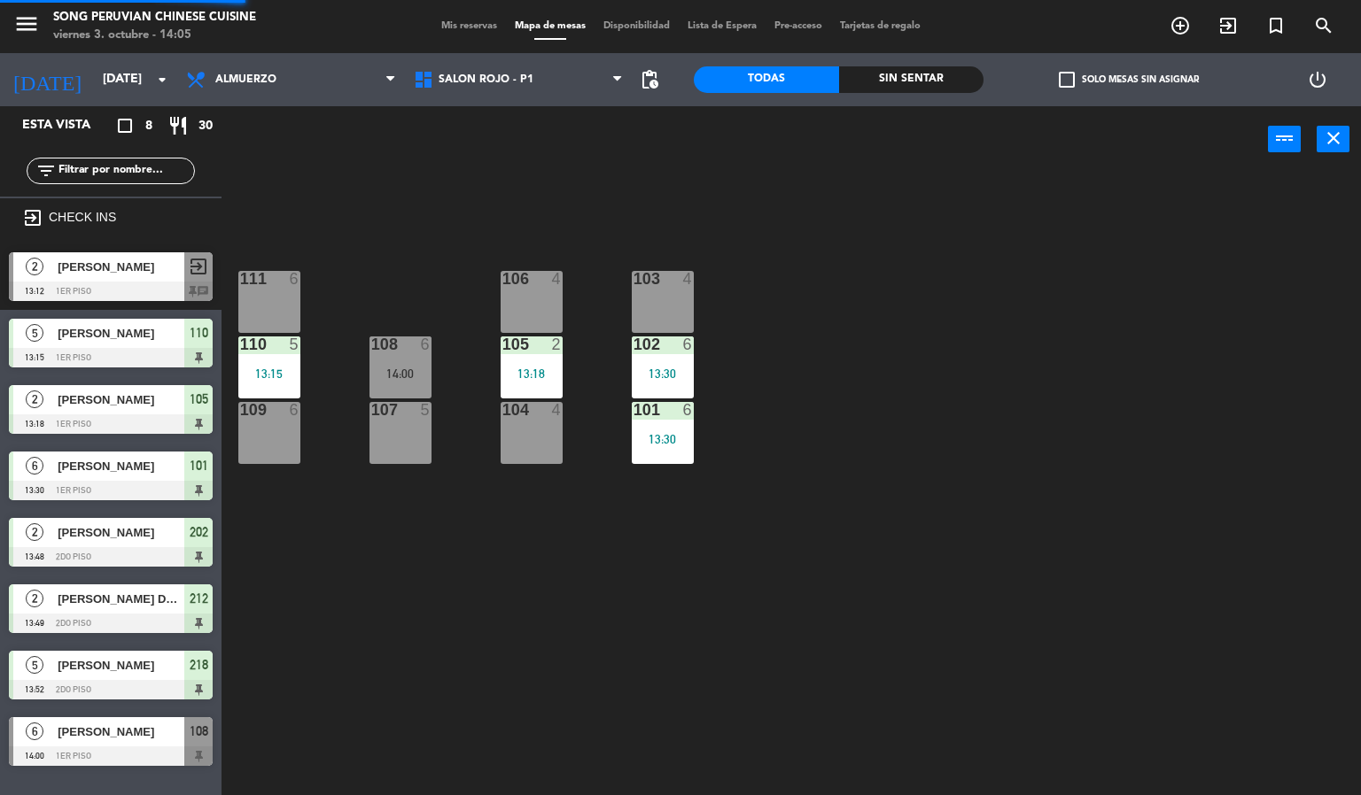
click at [825, 550] on div "103 4 106 4 111 6 102 6 13:30 105 2 13:18 108 6 14:00 110 5 13:15 101 6 13:30 1…" at bounding box center [798, 485] width 1126 height 623
click at [322, 773] on div "103 4 106 4 111 6 102 6 13:30 105 2 13:18 108 6 14:00 110 5 13:15 101 6 13:30 1…" at bounding box center [798, 485] width 1126 height 623
click at [709, 585] on div "103 4 106 4 111 6 102 6 13:30 105 2 13:18 108 6 14:00 110 5 13:15 101 6 13:30 1…" at bounding box center [798, 485] width 1126 height 623
click at [659, 430] on div "101 6 13:30" at bounding box center [663, 433] width 62 height 62
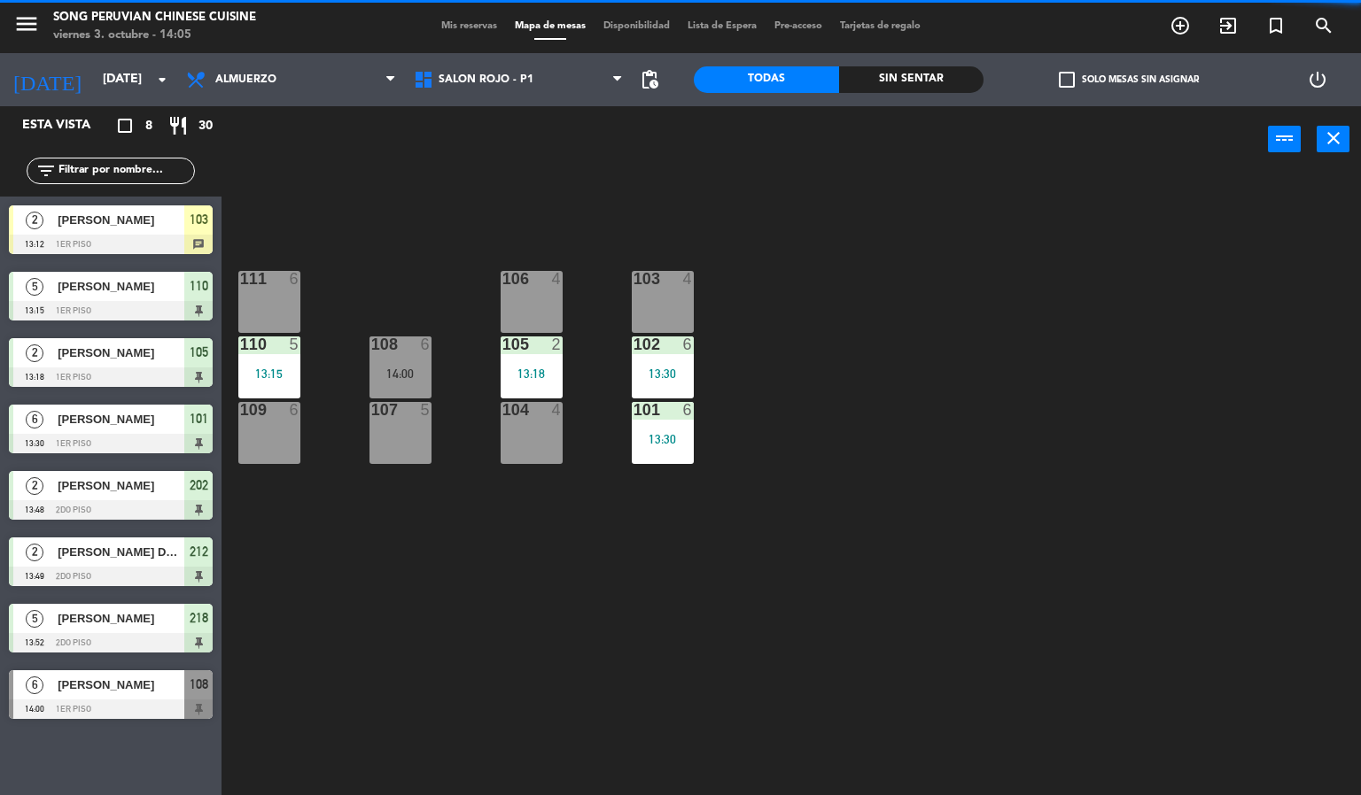
click at [680, 641] on div "103 4 106 4 111 6 102 6 13:30 105 2 13:18 108 6 14:00 110 5 13:15 101 6 13:30 1…" at bounding box center [798, 485] width 1126 height 623
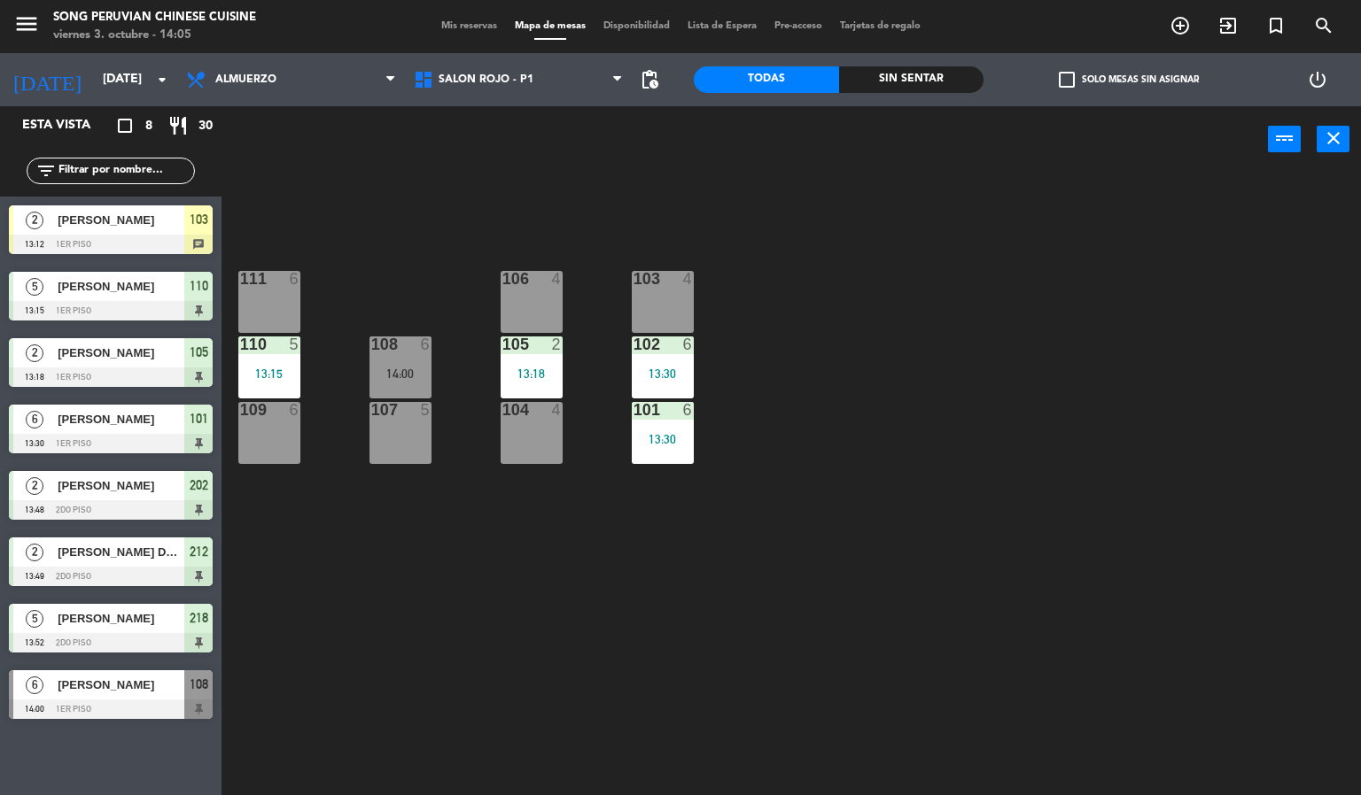
click at [425, 640] on div "103 4 106 4 111 6 102 6 13:30 105 2 13:18 108 6 14:00 110 5 13:15 101 6 13:30 1…" at bounding box center [798, 485] width 1126 height 623
click at [173, 211] on span "[PERSON_NAME]" at bounding box center [121, 220] width 127 height 19
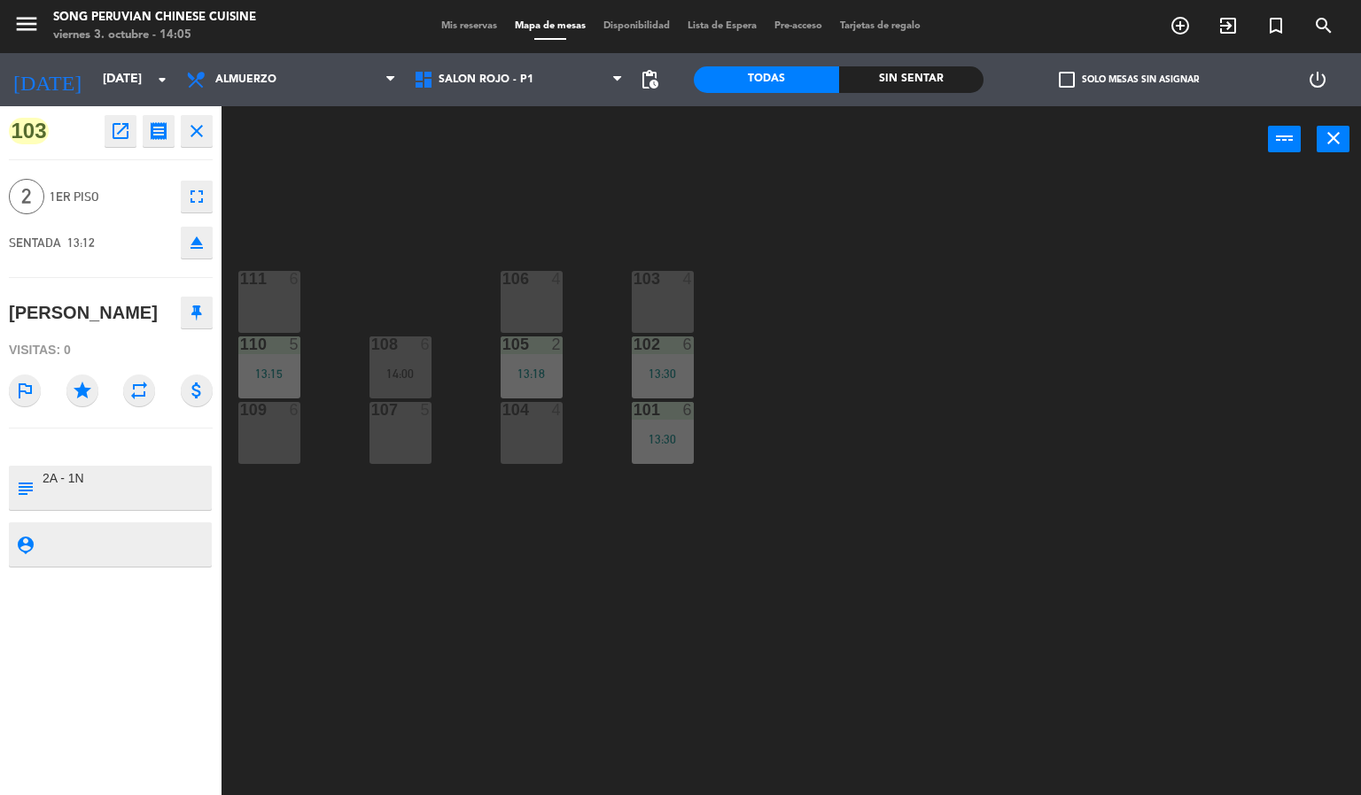
click at [407, 598] on div "103 4 106 4 111 6 102 6 13:30 105 2 13:18 108 6 14:00 110 5 13:15 101 6 13:30 1…" at bounding box center [798, 485] width 1126 height 623
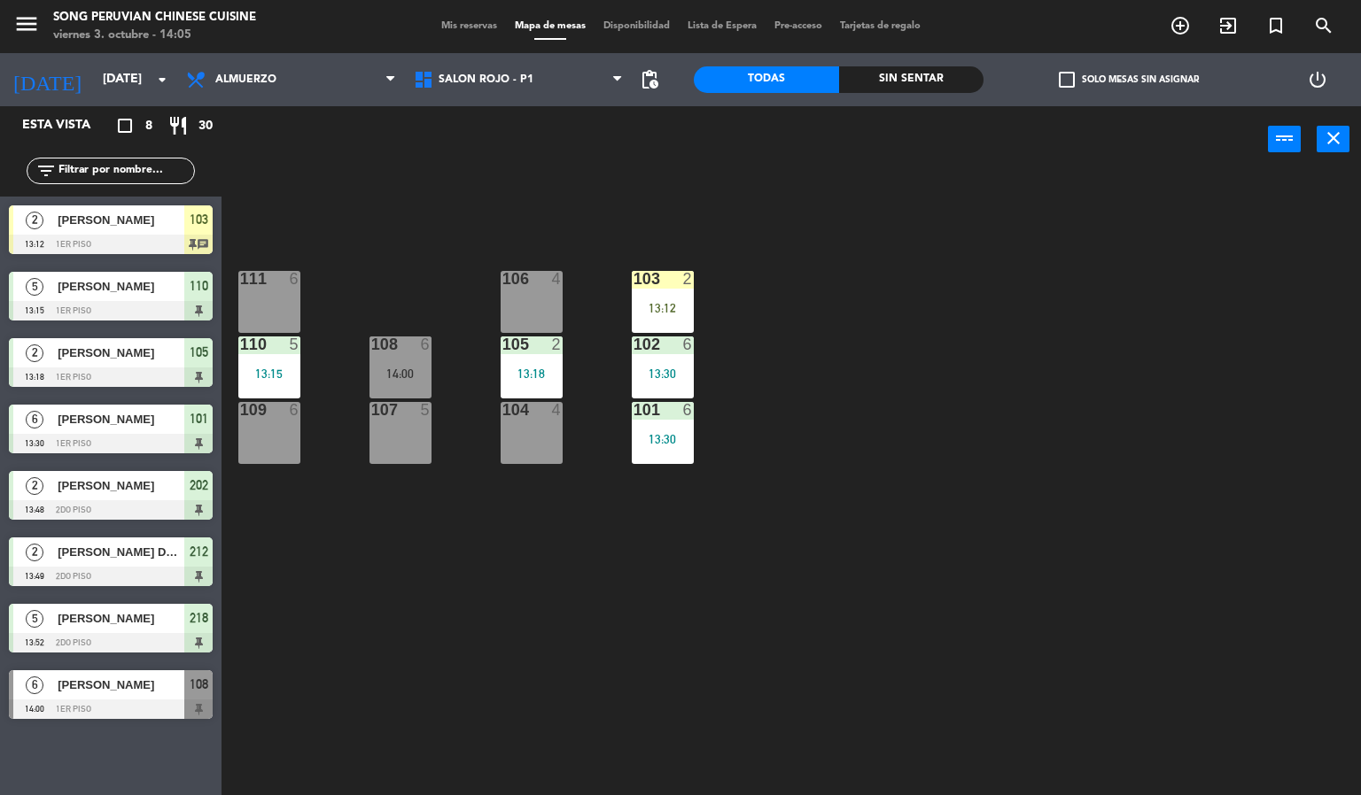
click at [659, 295] on div "103 2 13:12" at bounding box center [663, 302] width 62 height 62
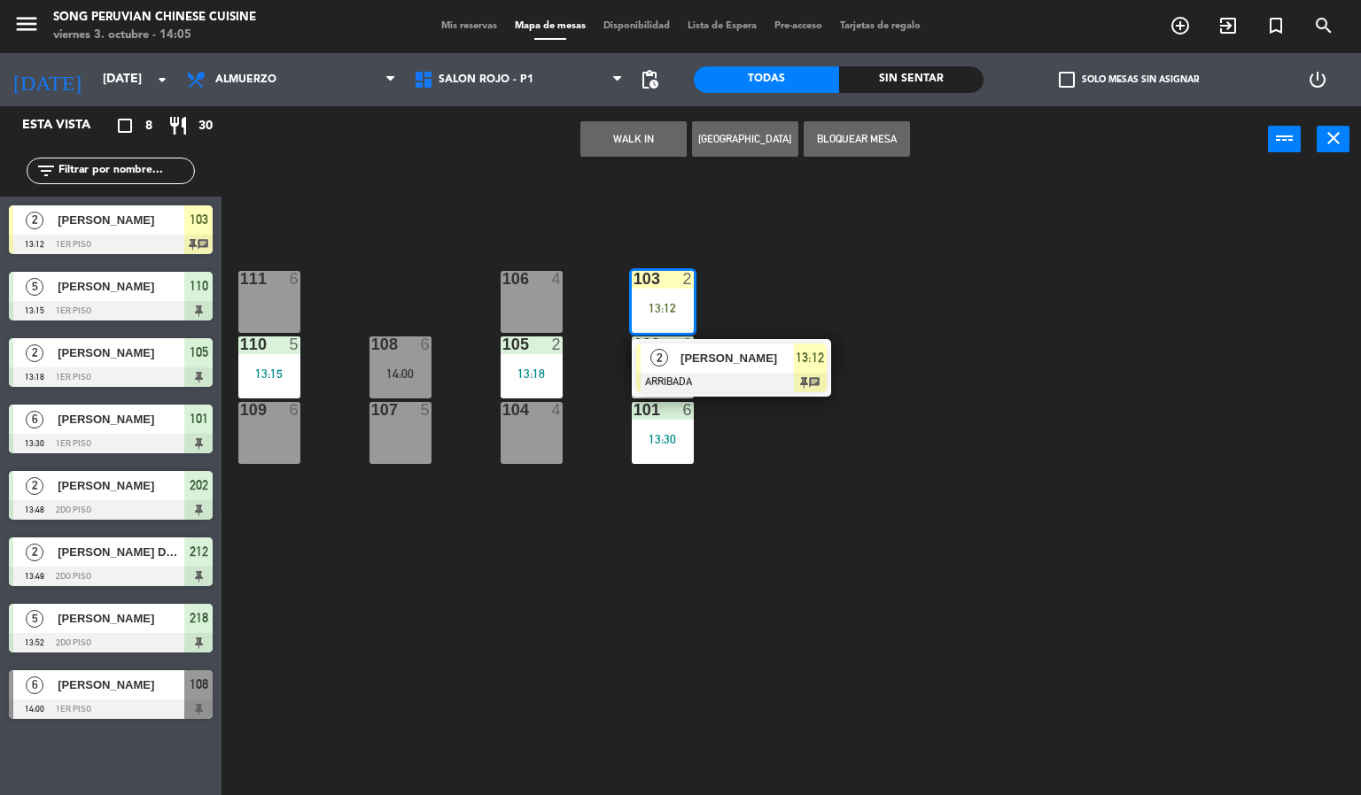
click at [710, 368] on span "[PERSON_NAME]" at bounding box center [736, 358] width 113 height 19
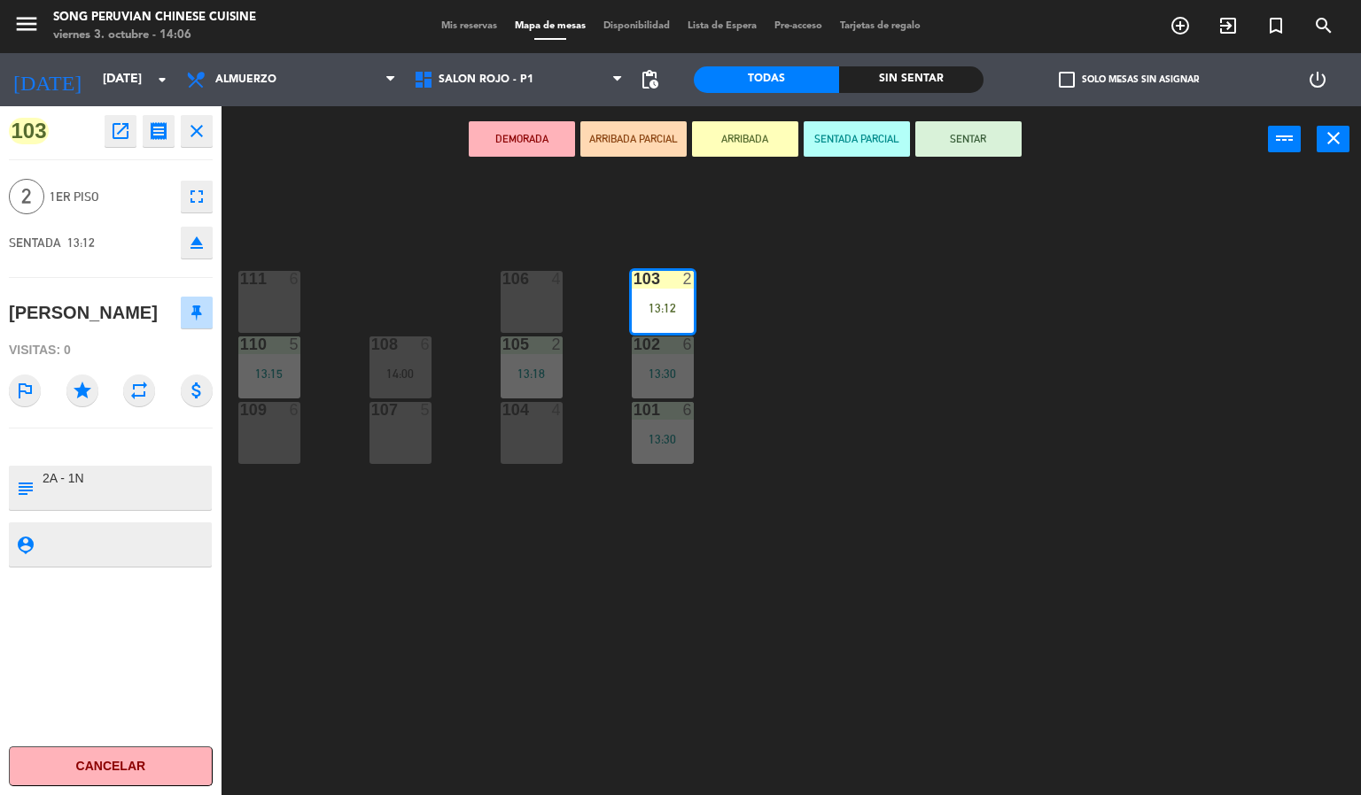
click at [864, 136] on button "SENTADA PARCIAL" at bounding box center [856, 138] width 106 height 35
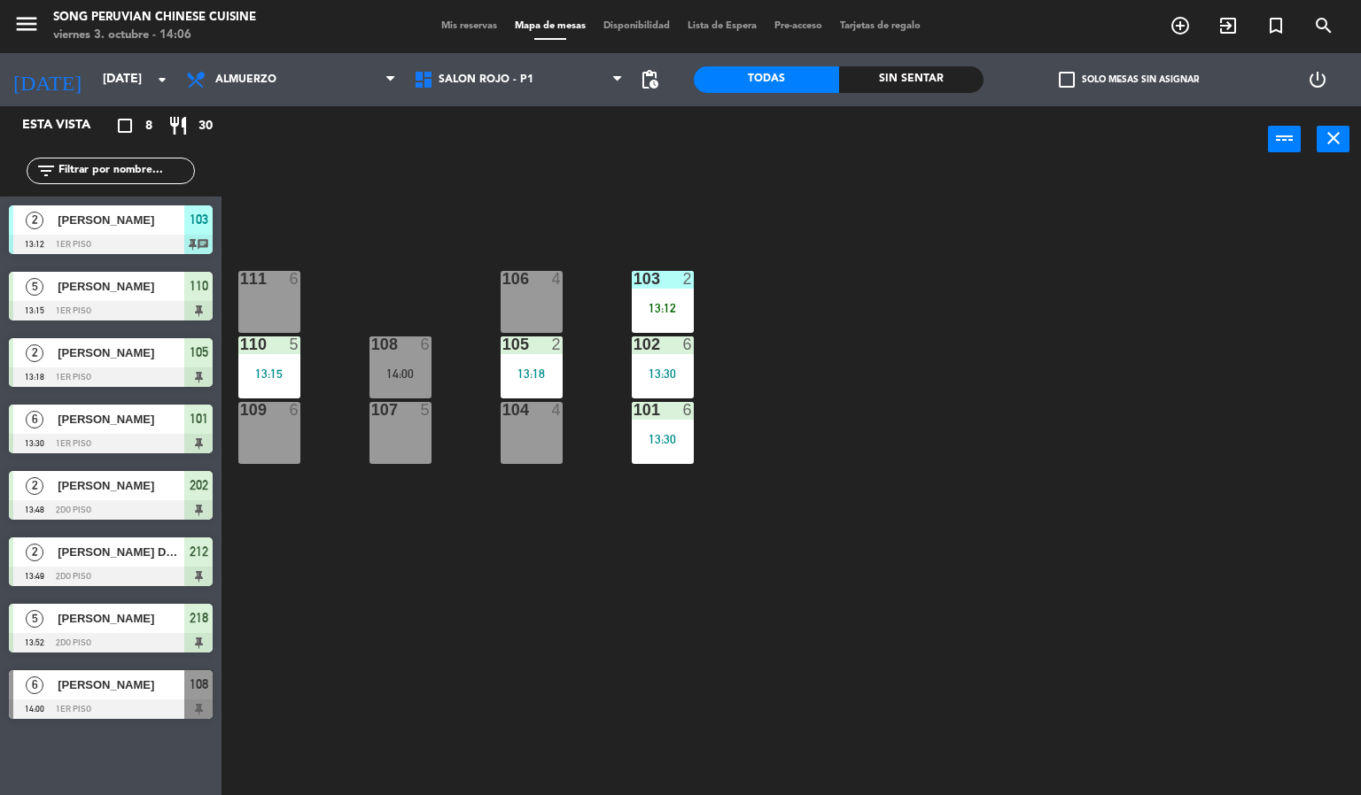
click at [671, 311] on div "13:12" at bounding box center [663, 308] width 62 height 12
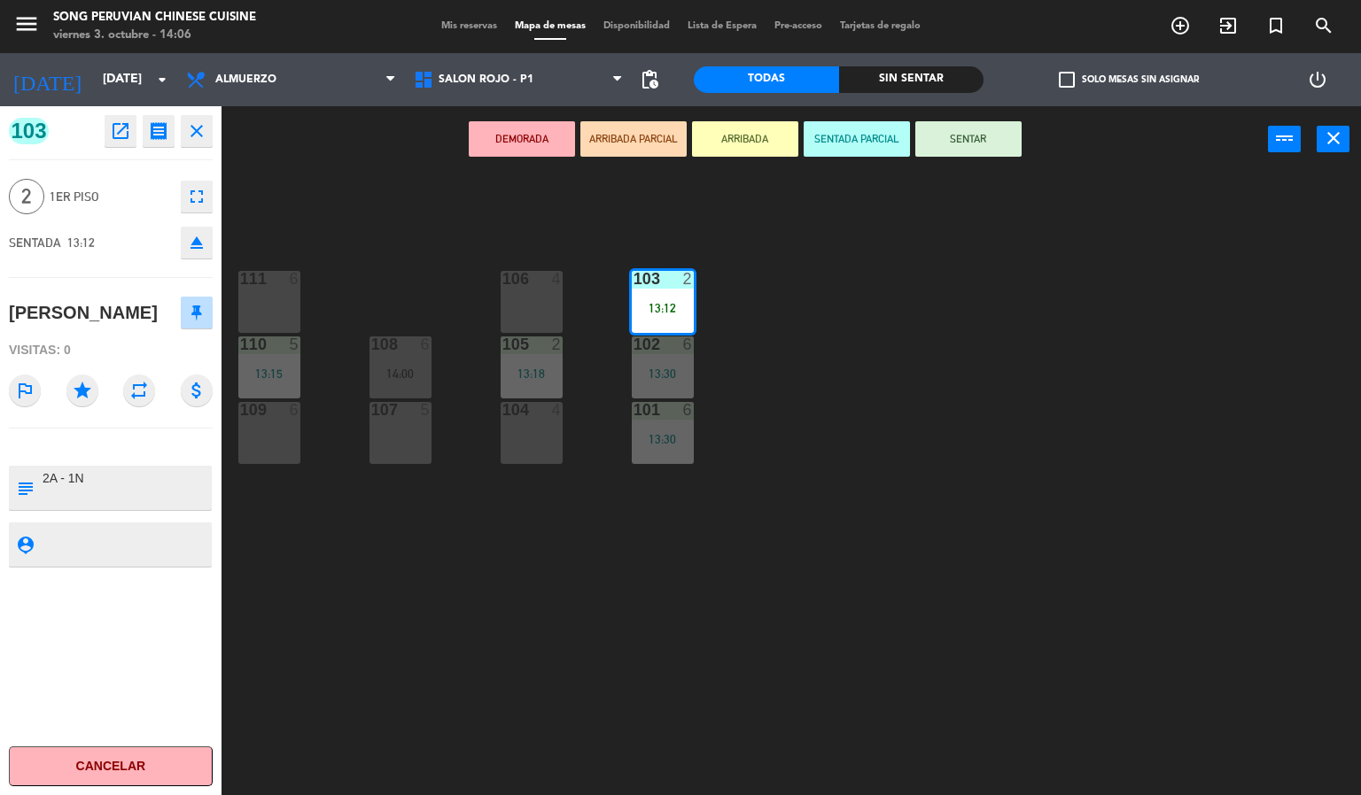
click at [975, 144] on button "SENTAR" at bounding box center [968, 138] width 106 height 35
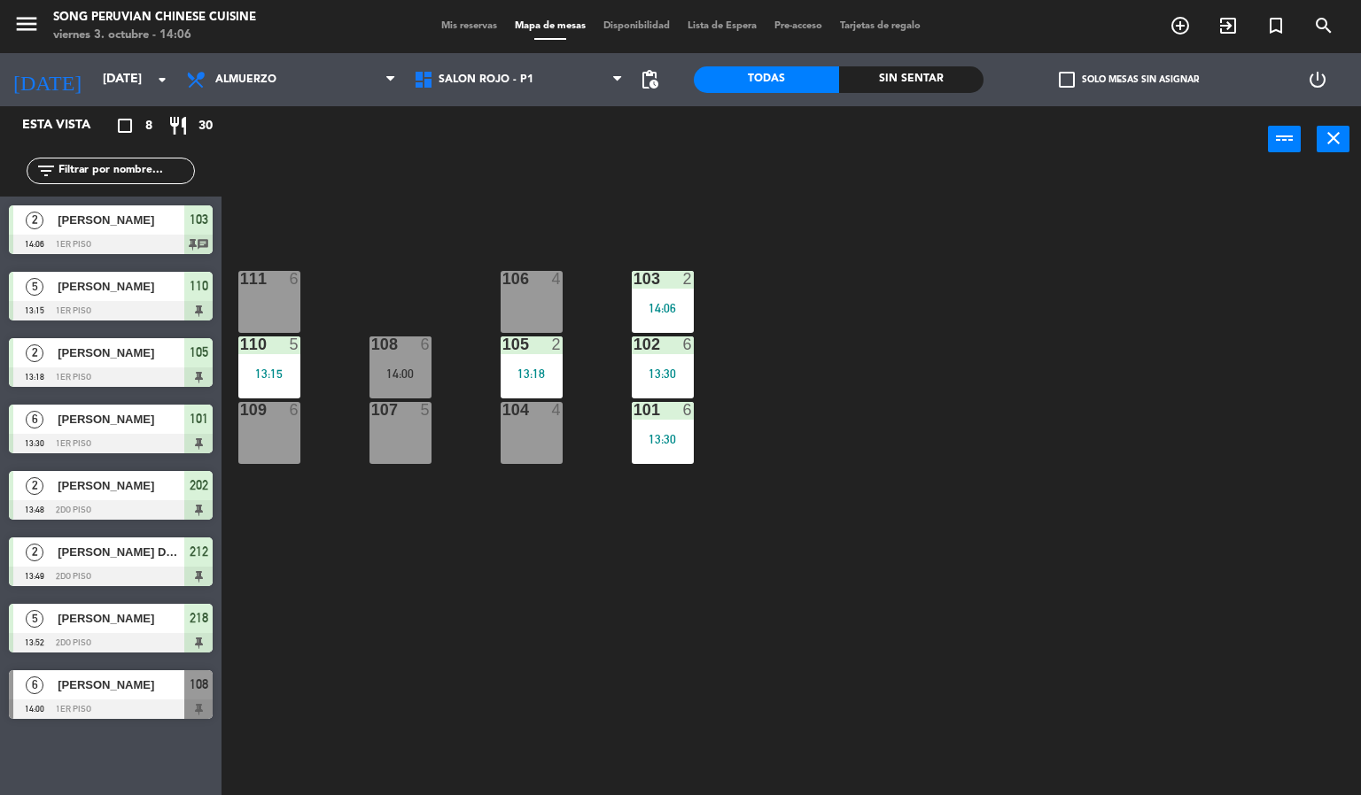
click at [667, 302] on div "14:06" at bounding box center [663, 308] width 62 height 12
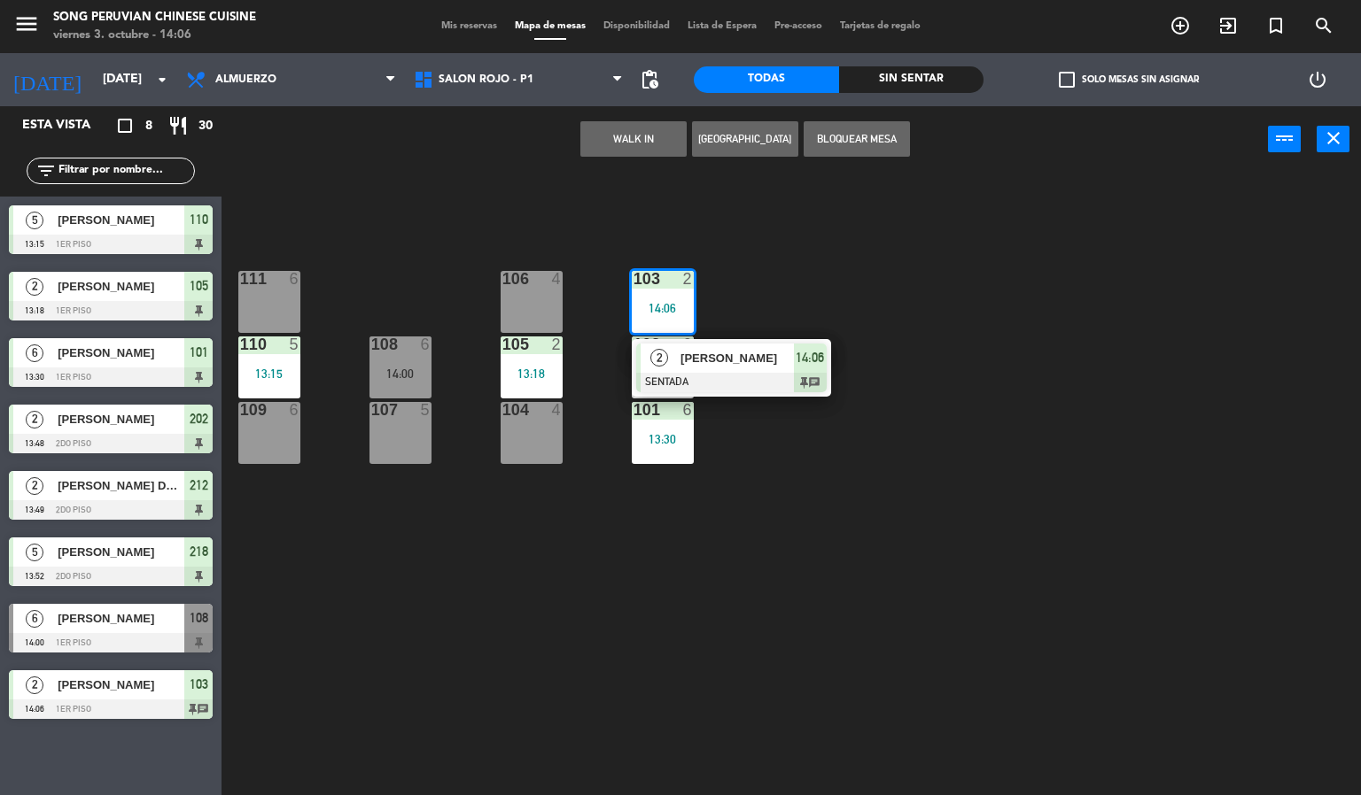
click at [726, 356] on span "[PERSON_NAME]" at bounding box center [736, 358] width 113 height 19
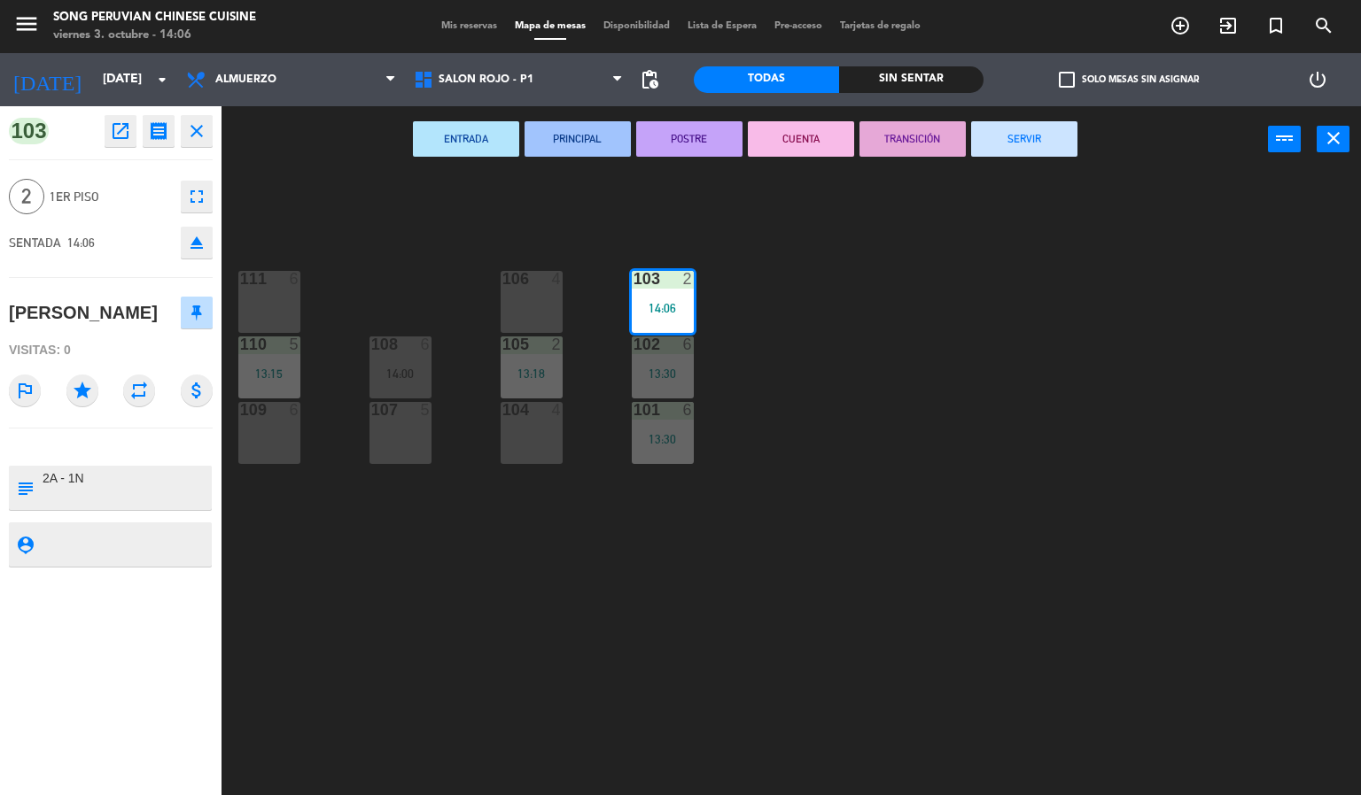
click at [809, 133] on button "CUENTA" at bounding box center [801, 138] width 106 height 35
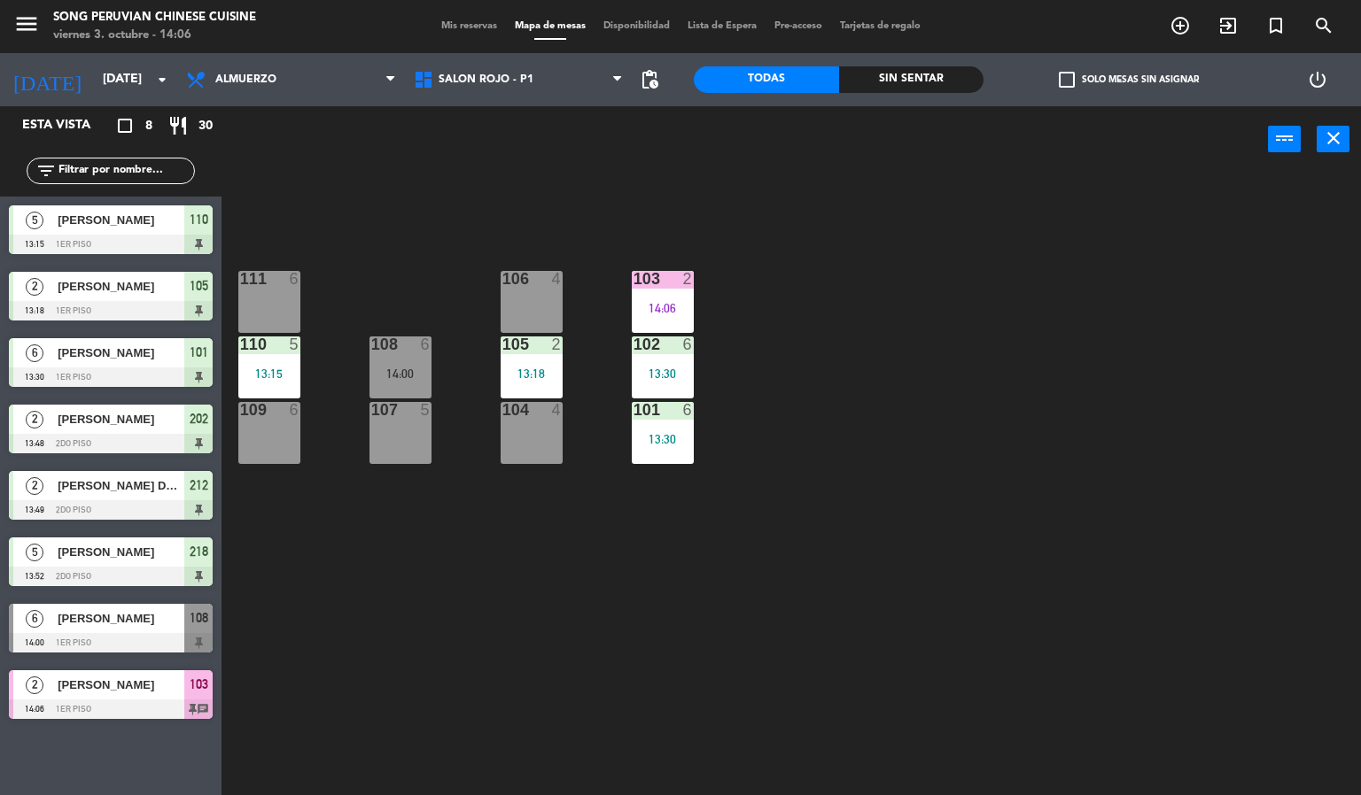
click at [668, 298] on div "103 2 14:06" at bounding box center [663, 302] width 62 height 62
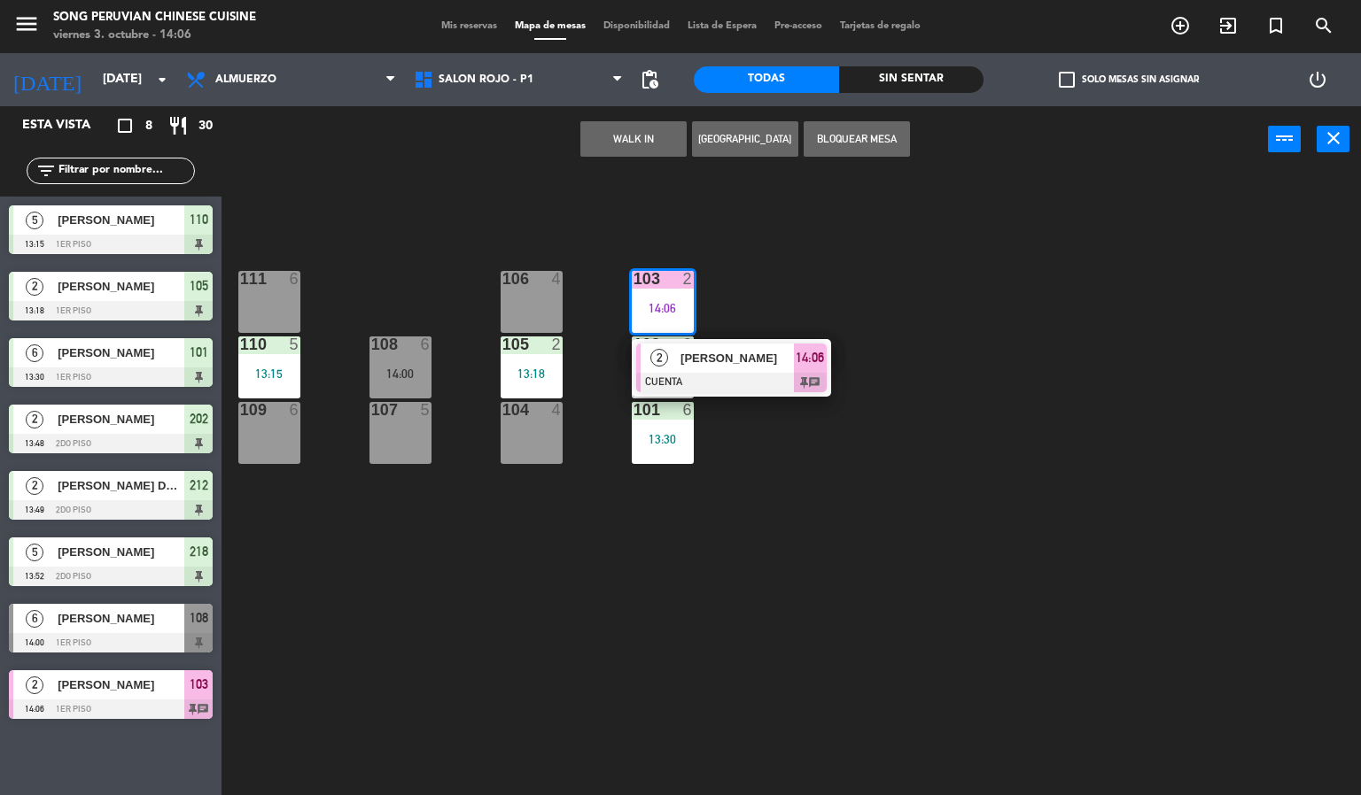
click at [725, 383] on div at bounding box center [731, 382] width 190 height 19
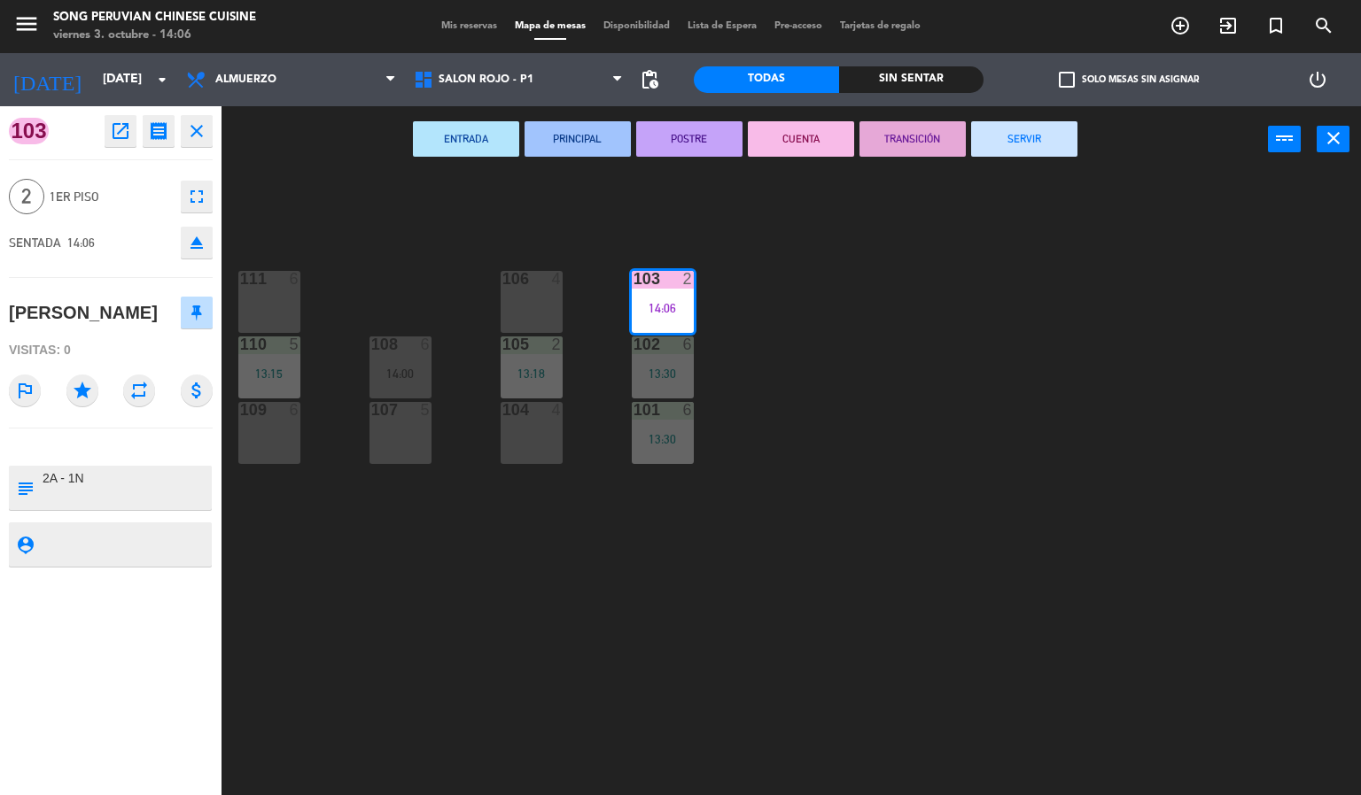
click at [1023, 136] on button "SERVIR" at bounding box center [1024, 138] width 106 height 35
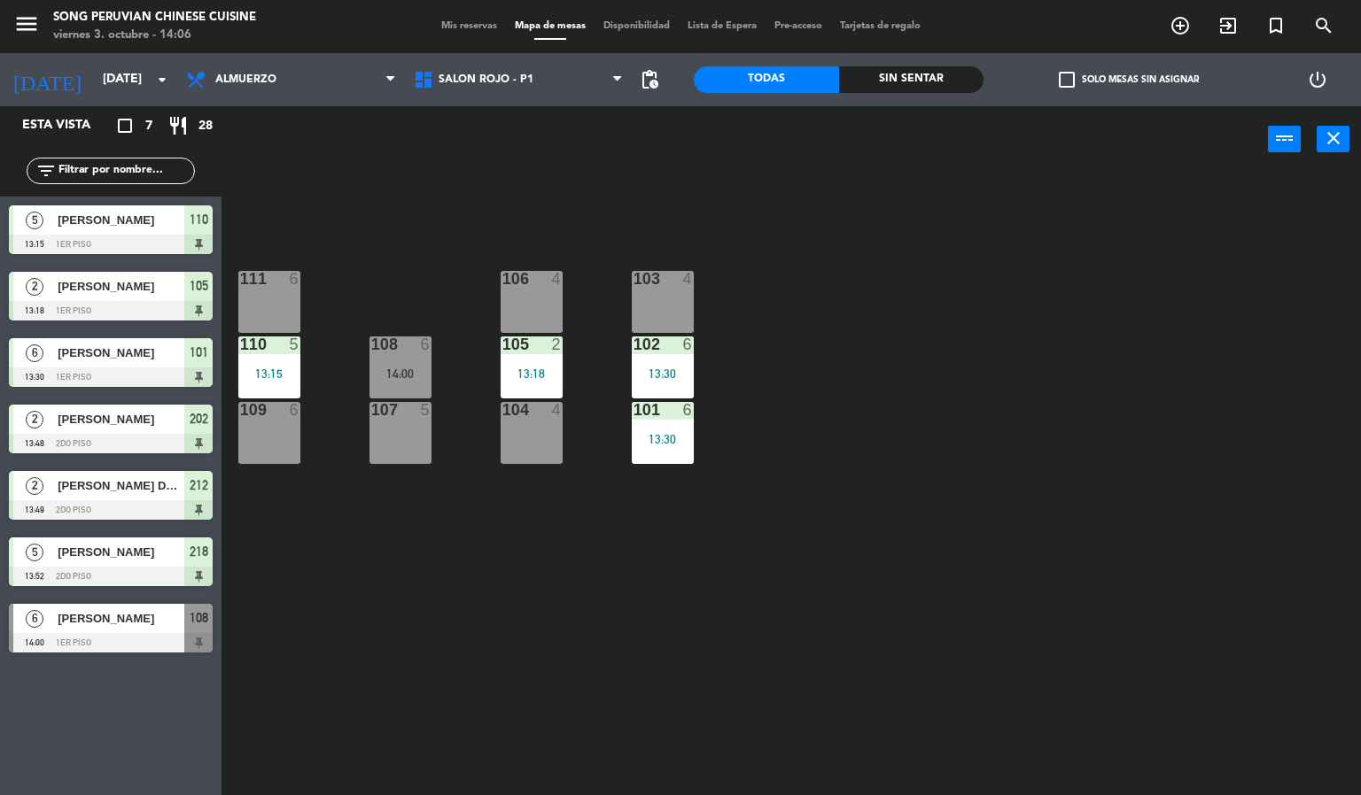
click at [397, 348] on div at bounding box center [399, 345] width 29 height 16
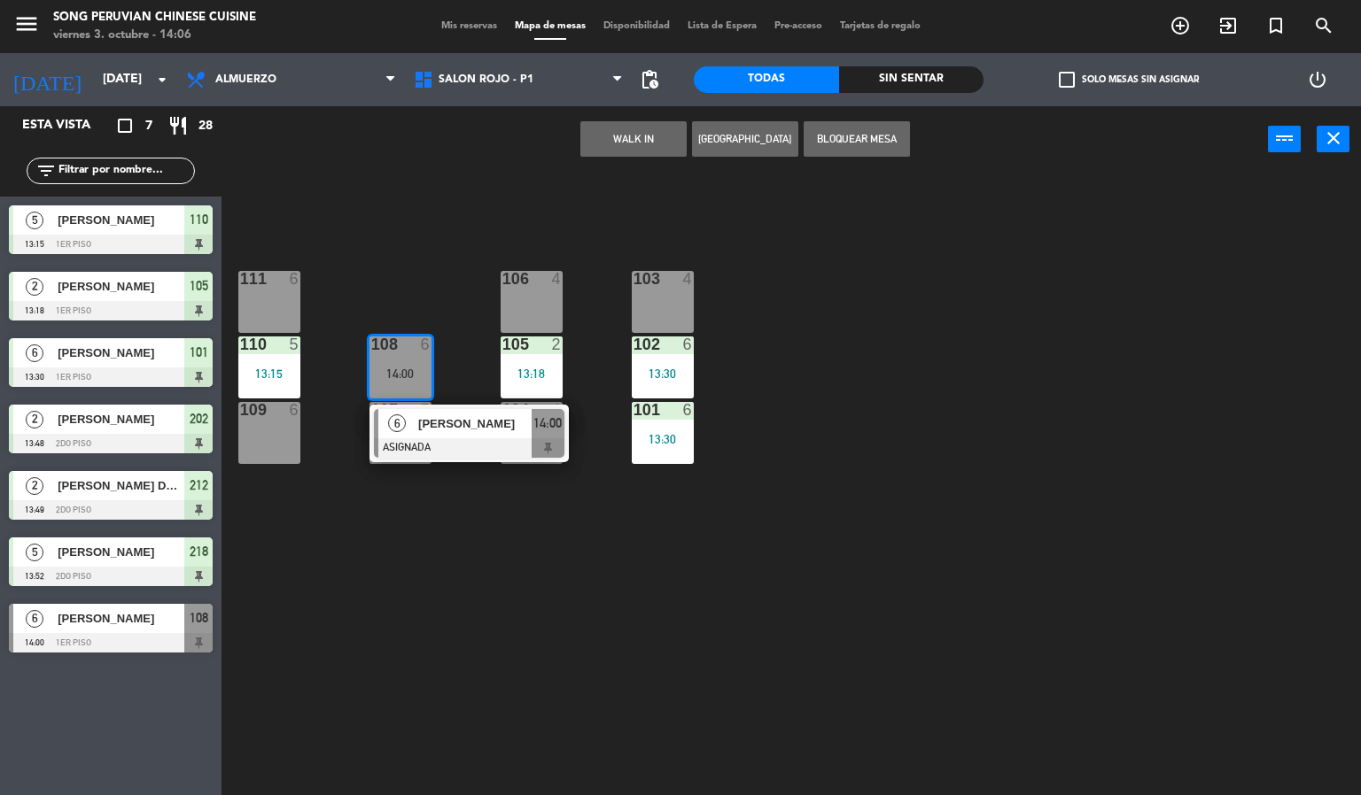
click at [465, 436] on div "[PERSON_NAME]" at bounding box center [473, 423] width 115 height 29
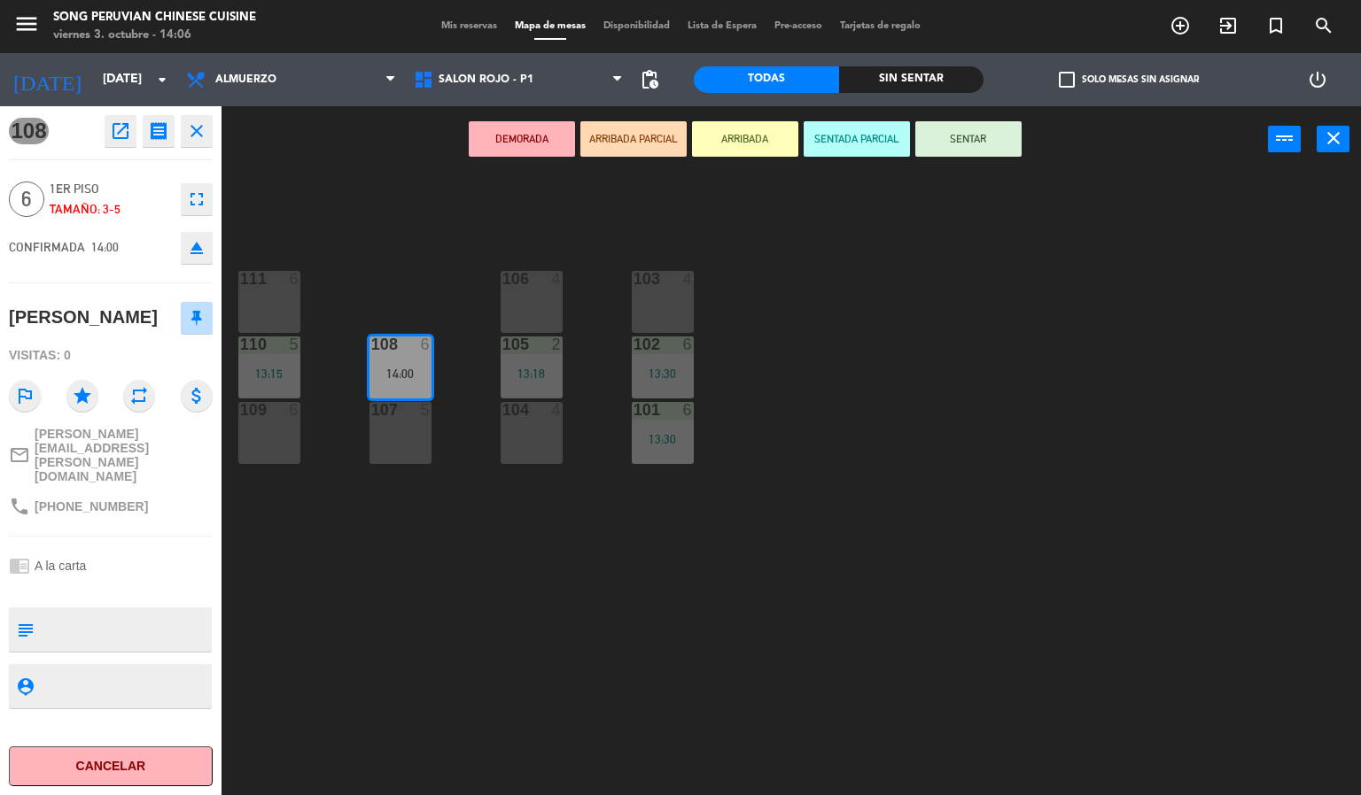
click at [867, 141] on button "SENTADA PARCIAL" at bounding box center [856, 138] width 106 height 35
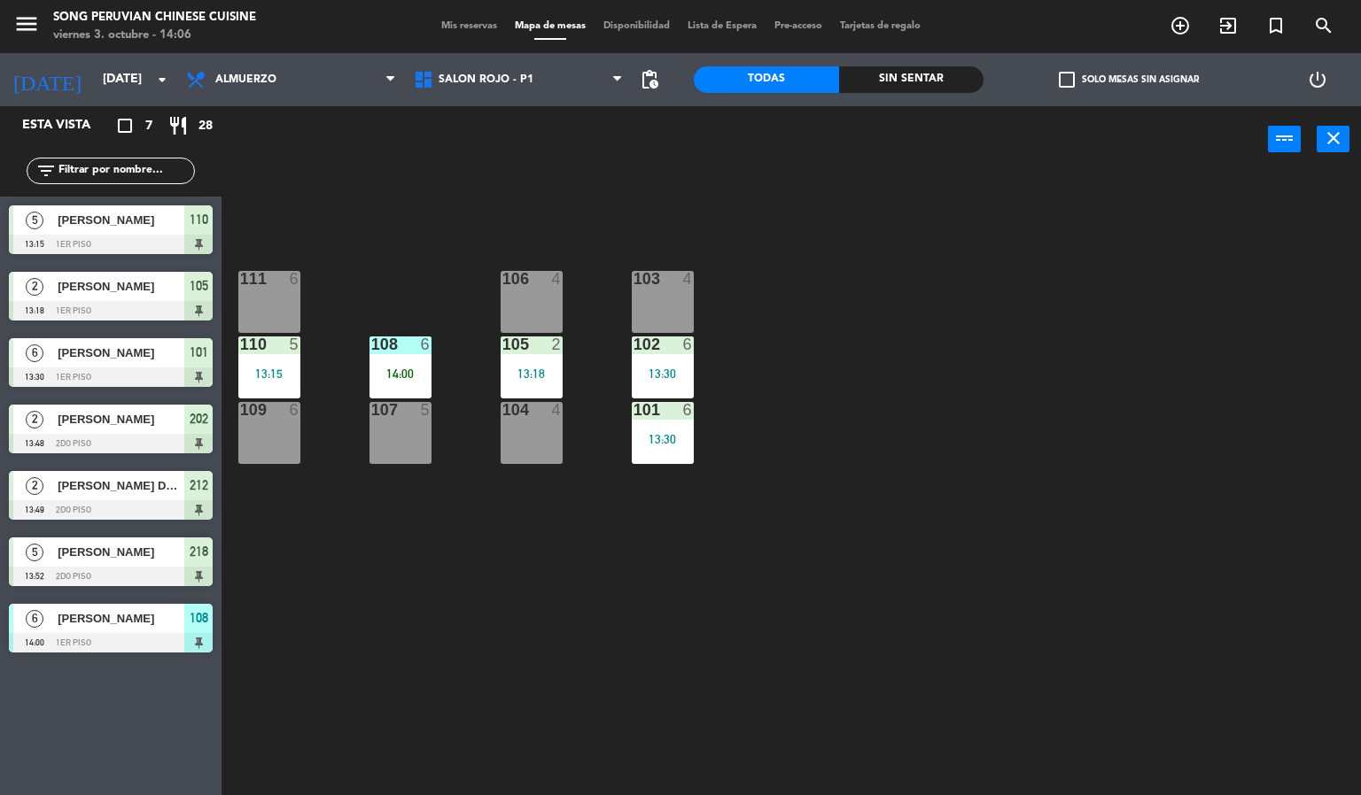
click at [742, 622] on div "103 4 106 4 111 6 102 6 13:30 105 2 13:18 108 6 14:00 110 5 13:15 101 6 13:30 1…" at bounding box center [798, 485] width 1126 height 623
click at [455, 264] on div "103 4 106 4 111 6 102 6 13:30 105 2 13:18 108 6 14:00 110 5 13:15 101 6 13:30 1…" at bounding box center [798, 485] width 1126 height 623
click at [415, 344] on div "6" at bounding box center [429, 345] width 29 height 16
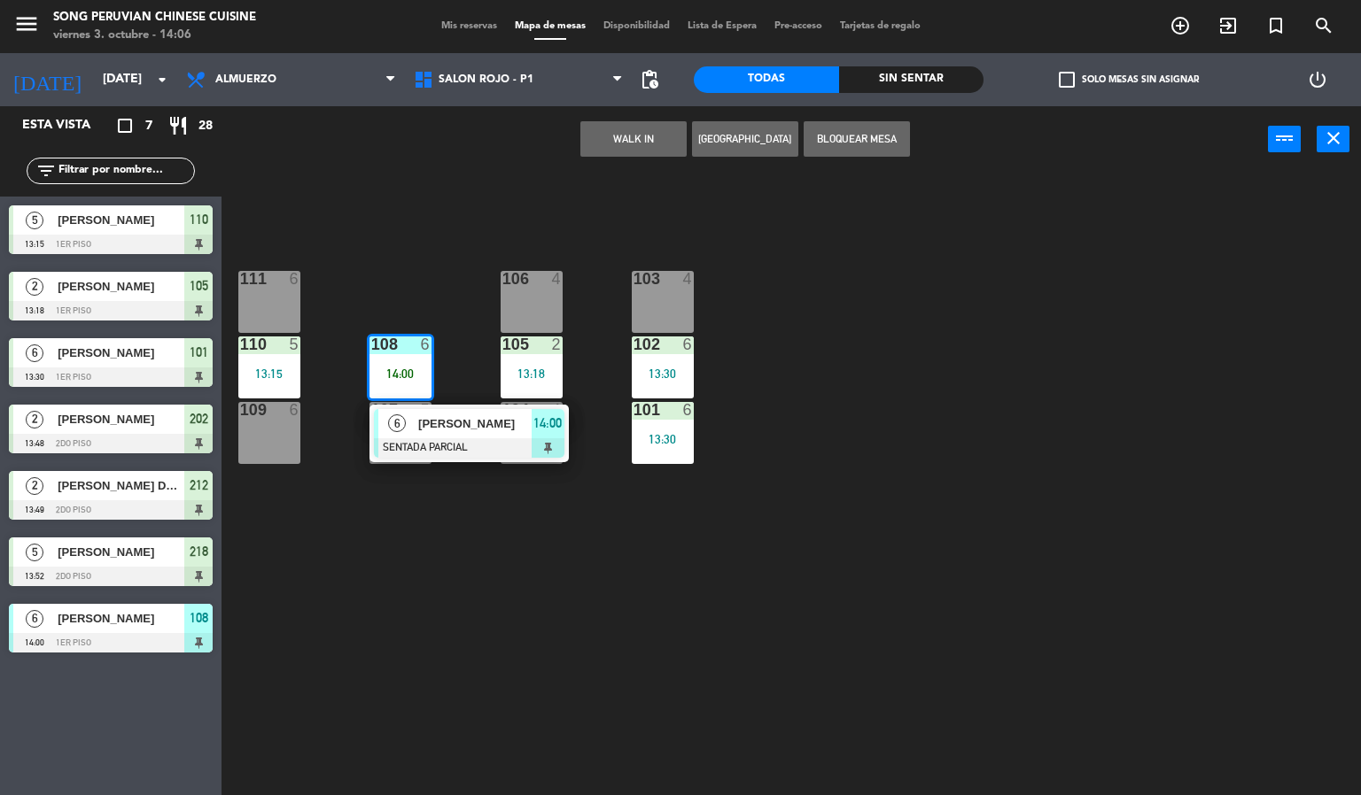
click at [539, 430] on span "14:00" at bounding box center [547, 423] width 28 height 21
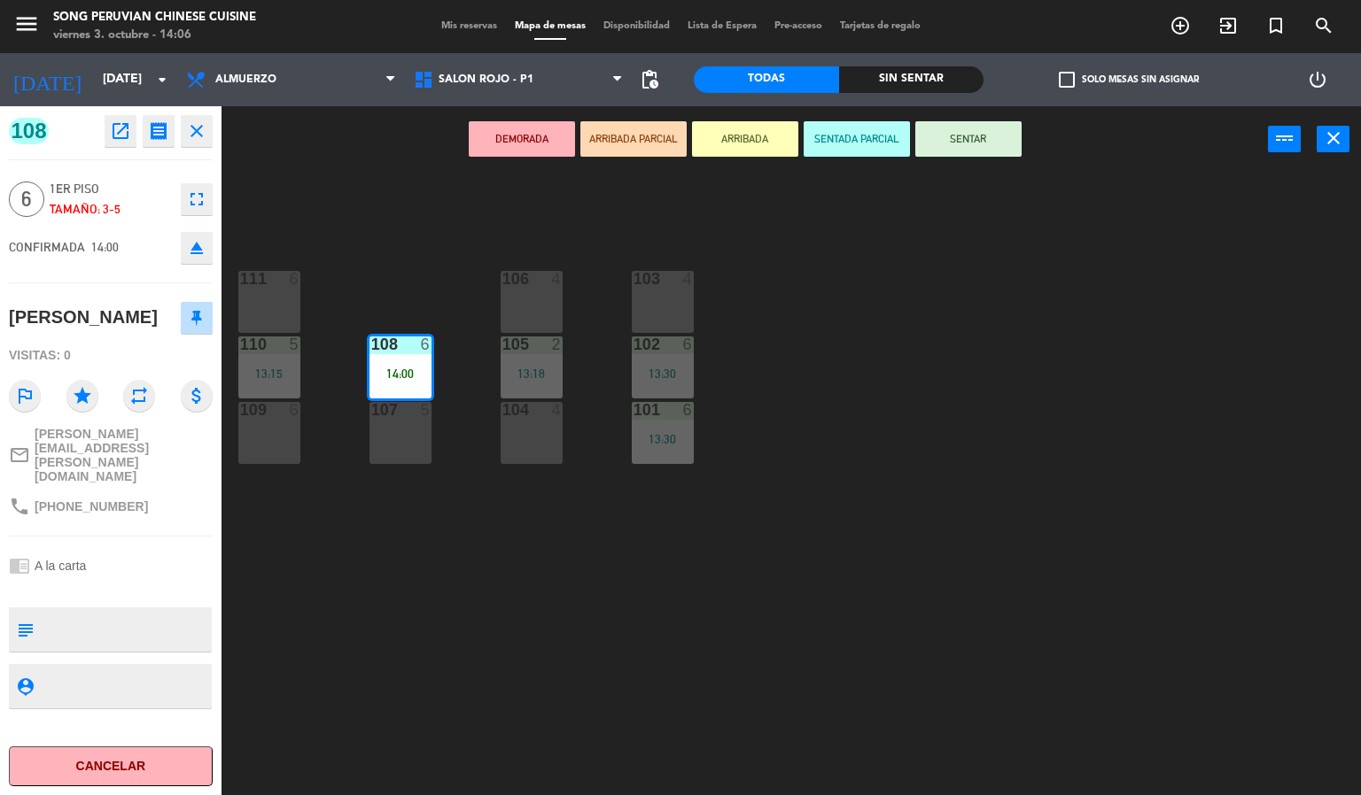
click at [482, 624] on div "103 4 106 4 111 6 102 6 13:30 105 2 13:18 108 6 14:00 110 5 13:15 101 6 13:30 1…" at bounding box center [798, 485] width 1126 height 623
click at [458, 616] on div "103 4 106 4 111 6 102 6 13:30 105 2 13:18 108 6 14:00 110 5 13:15 101 6 13:30 1…" at bounding box center [798, 485] width 1126 height 623
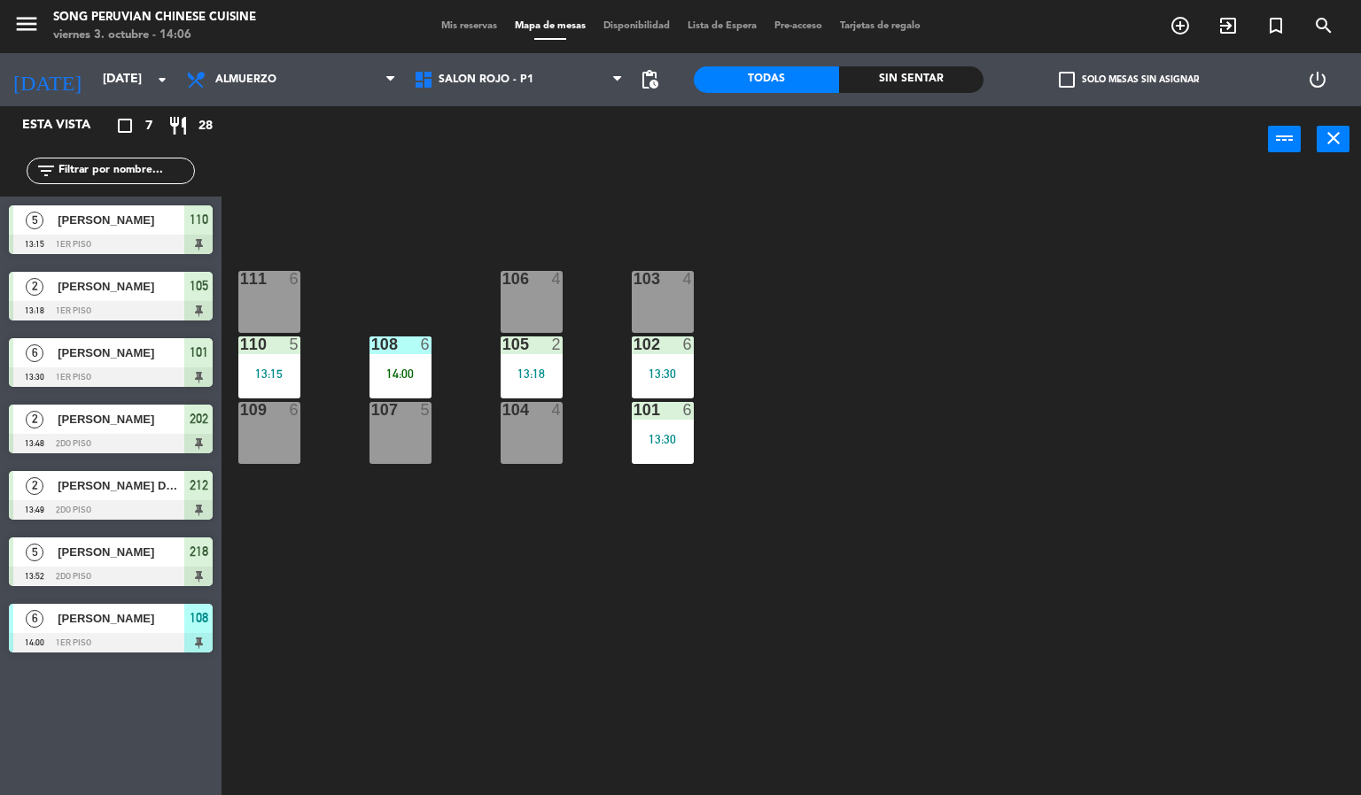
click at [402, 345] on div at bounding box center [399, 345] width 29 height 16
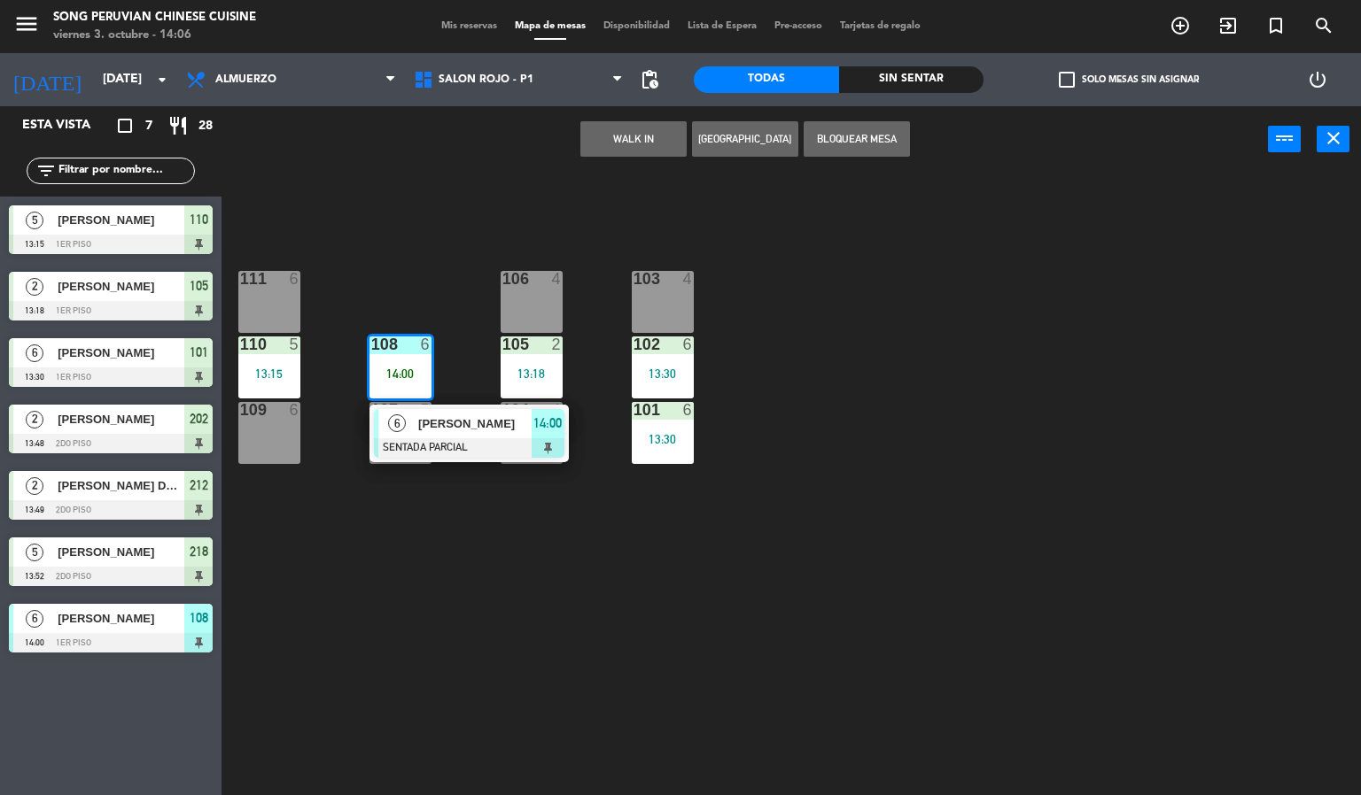
click at [477, 418] on span "[PERSON_NAME]" at bounding box center [474, 424] width 113 height 19
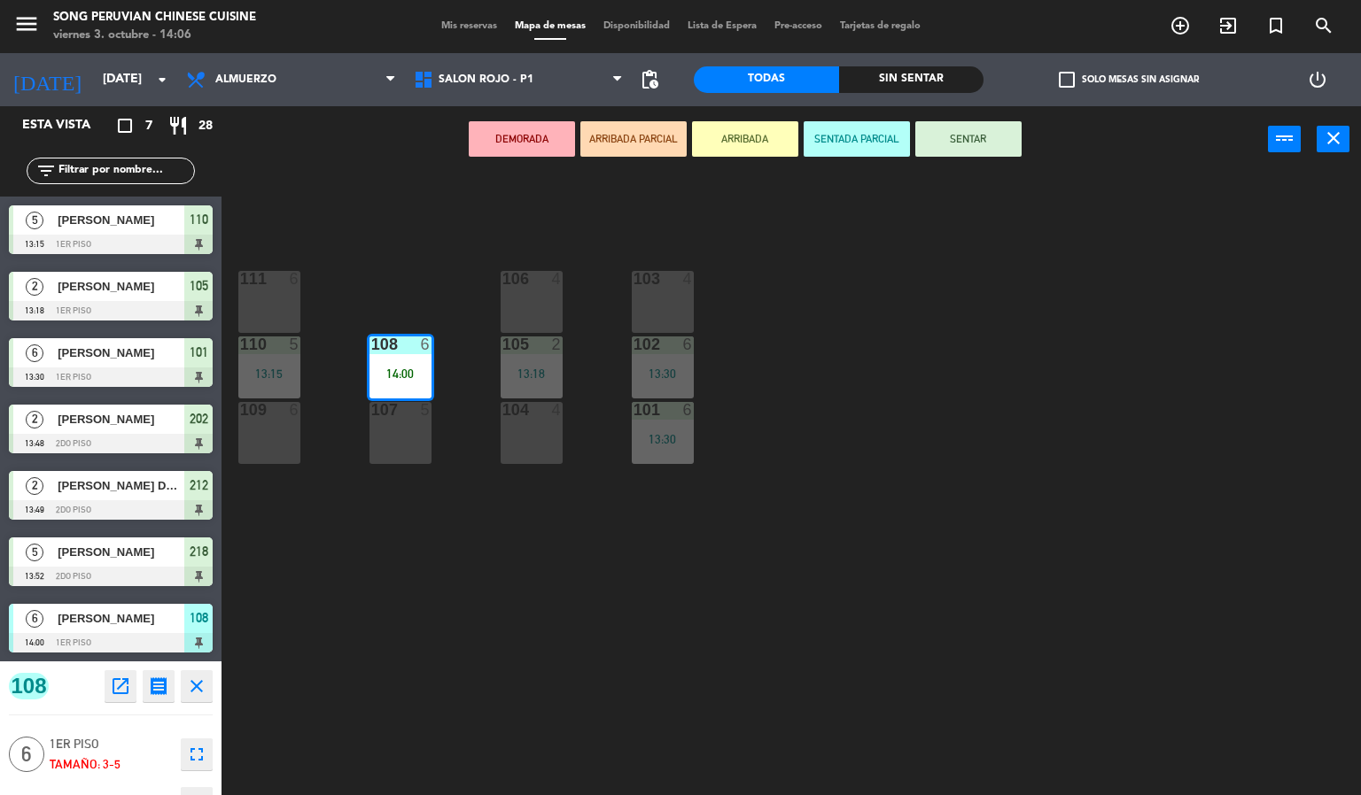
click at [490, 694] on div "103 4 106 4 111 6 102 6 13:30 105 2 13:18 108 6 14:00 110 5 13:15 101 6 13:30 1…" at bounding box center [798, 485] width 1126 height 623
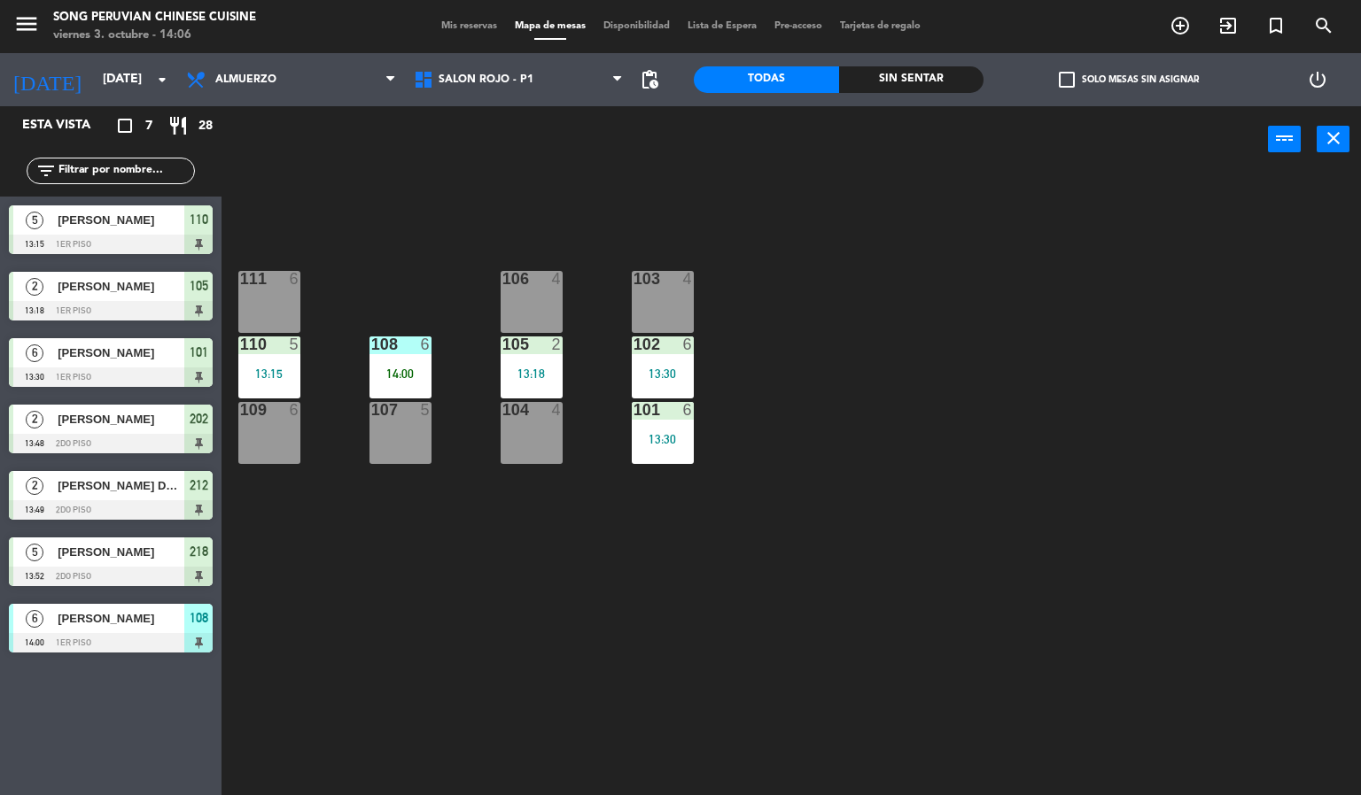
click at [696, 619] on div "103 4 106 4 111 6 102 6 13:30 105 2 13:18 108 6 14:00 110 5 13:15 101 6 13:30 1…" at bounding box center [798, 485] width 1126 height 623
click at [391, 340] on div at bounding box center [399, 345] width 29 height 16
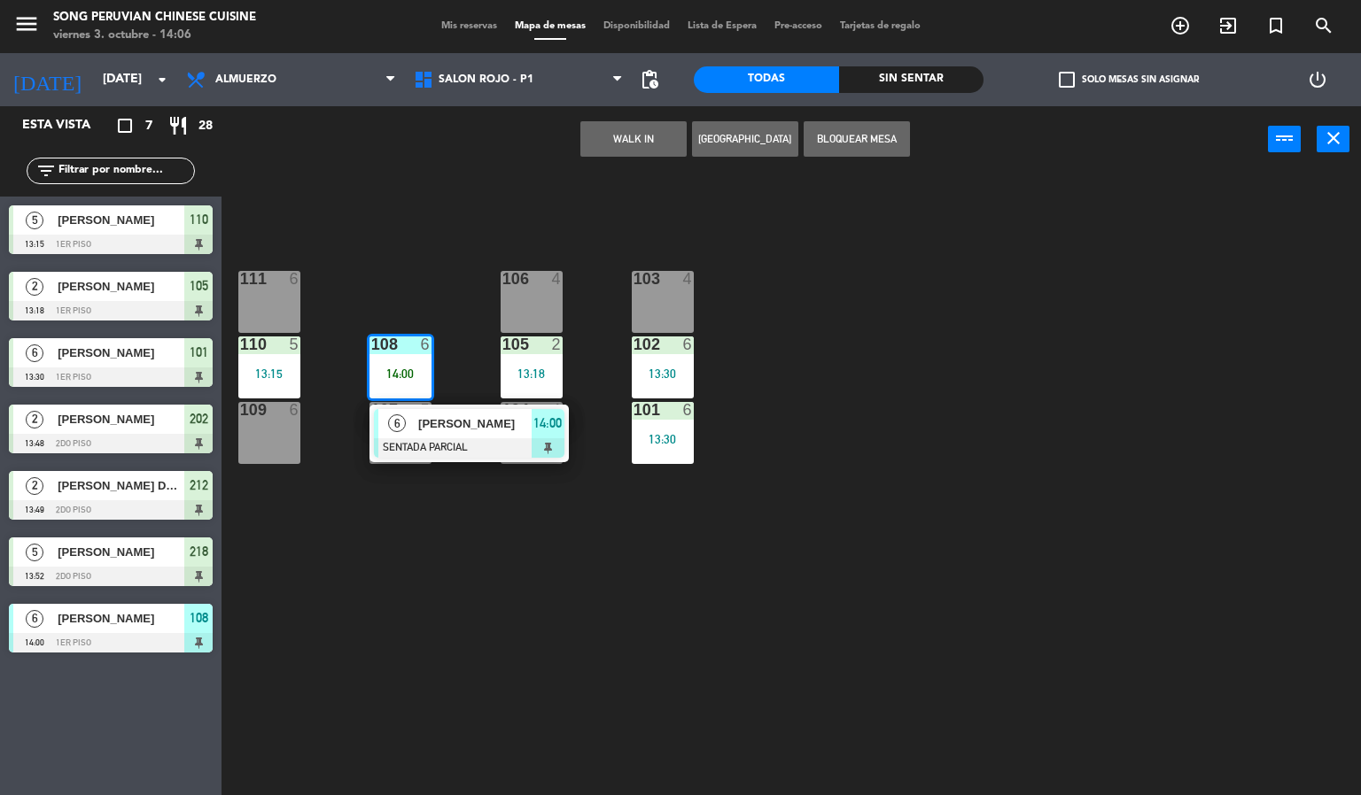
click at [465, 425] on span "[PERSON_NAME]" at bounding box center [474, 424] width 113 height 19
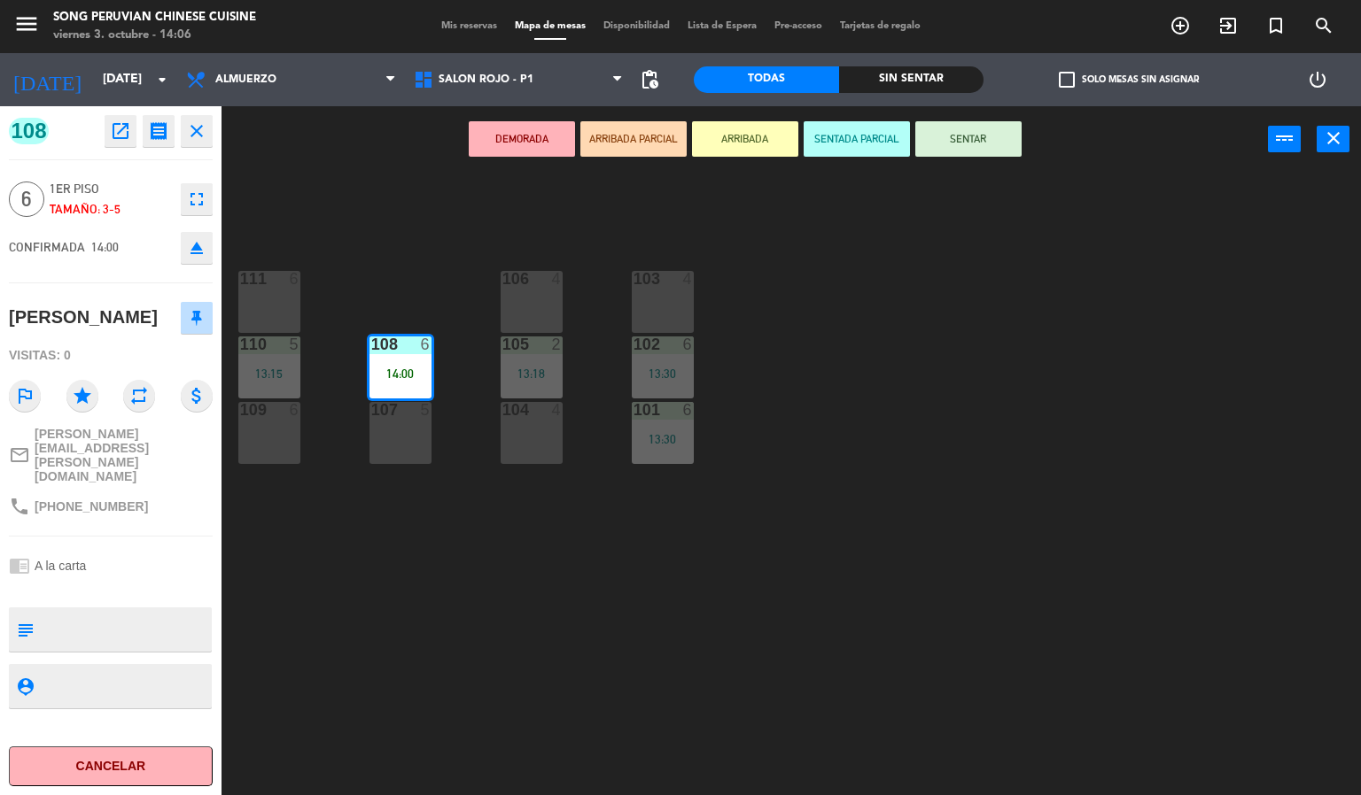
click at [609, 749] on div "103 4 106 4 111 6 102 6 13:30 105 2 13:18 108 6 14:00 110 5 13:15 101 6 13:30 1…" at bounding box center [798, 485] width 1126 height 623
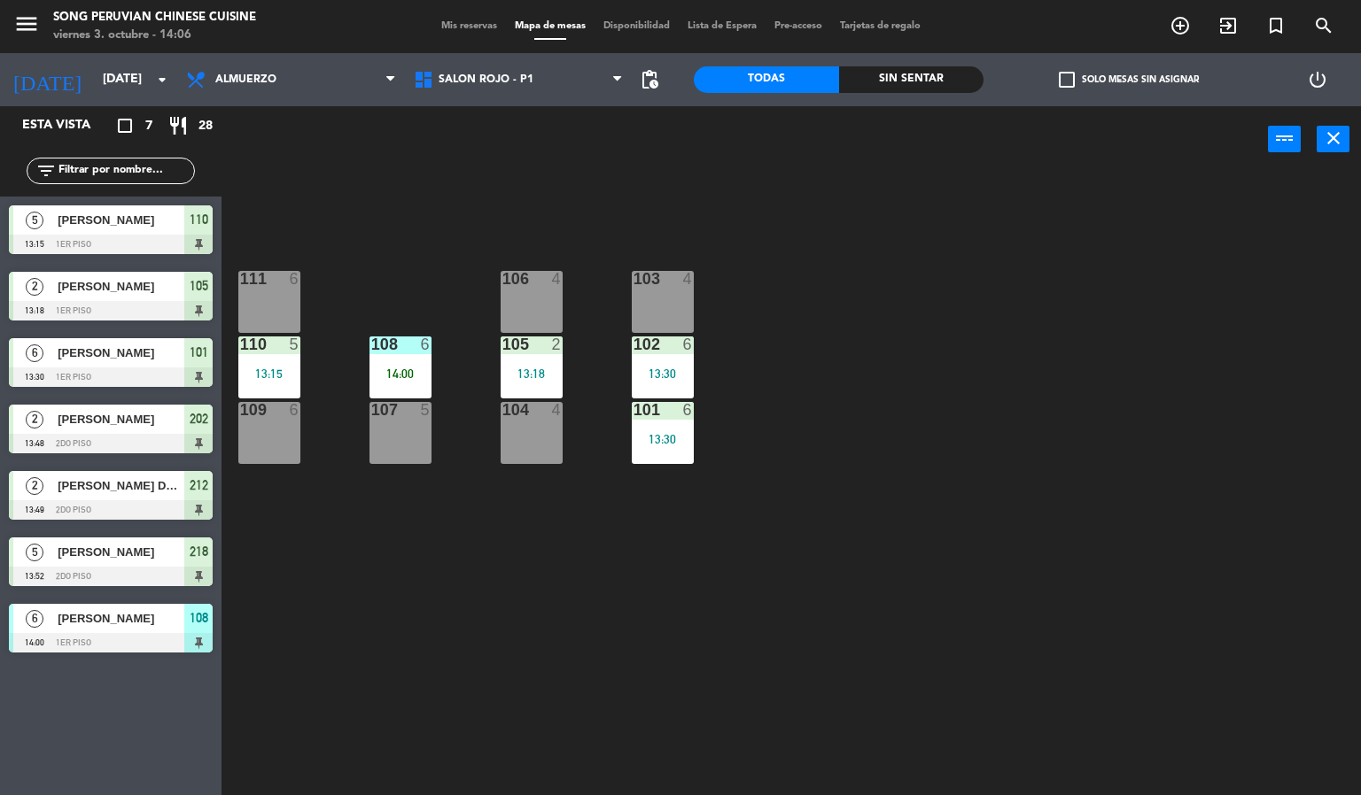
click at [268, 373] on div "13:15" at bounding box center [269, 374] width 62 height 12
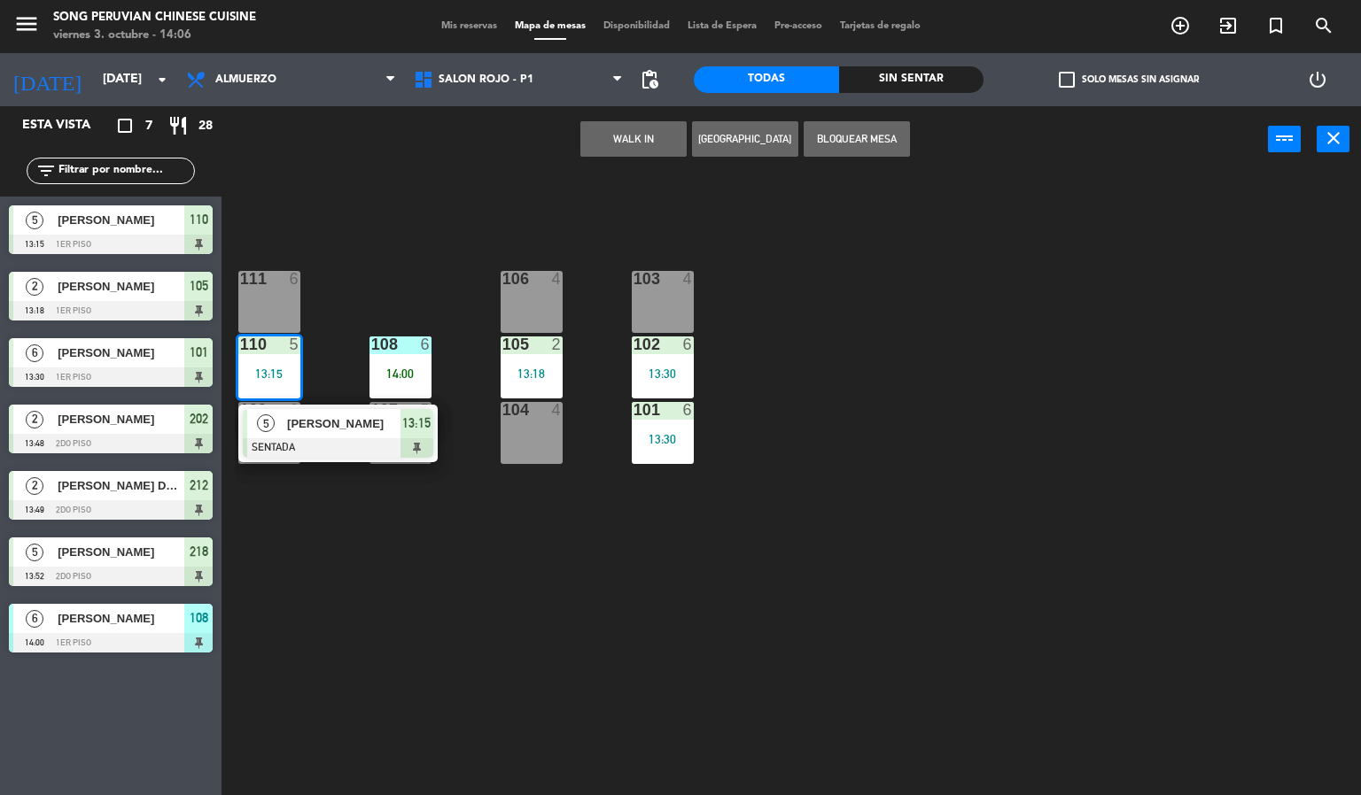
click at [352, 423] on span "[PERSON_NAME]" at bounding box center [343, 424] width 113 height 19
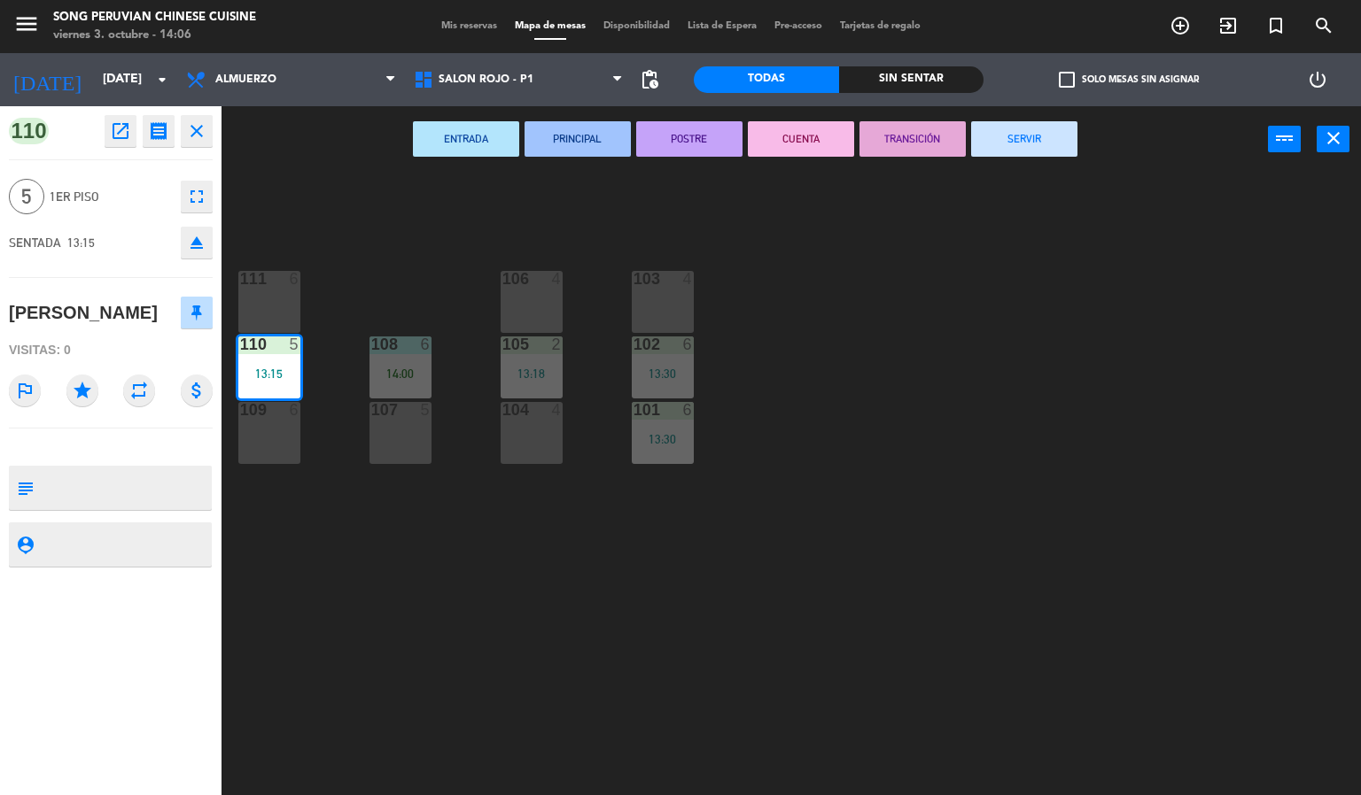
click at [415, 633] on div "103 4 106 4 111 6 102 6 13:30 105 2 13:18 108 6 14:00 110 5 13:15 101 6 13:30 1…" at bounding box center [798, 485] width 1126 height 623
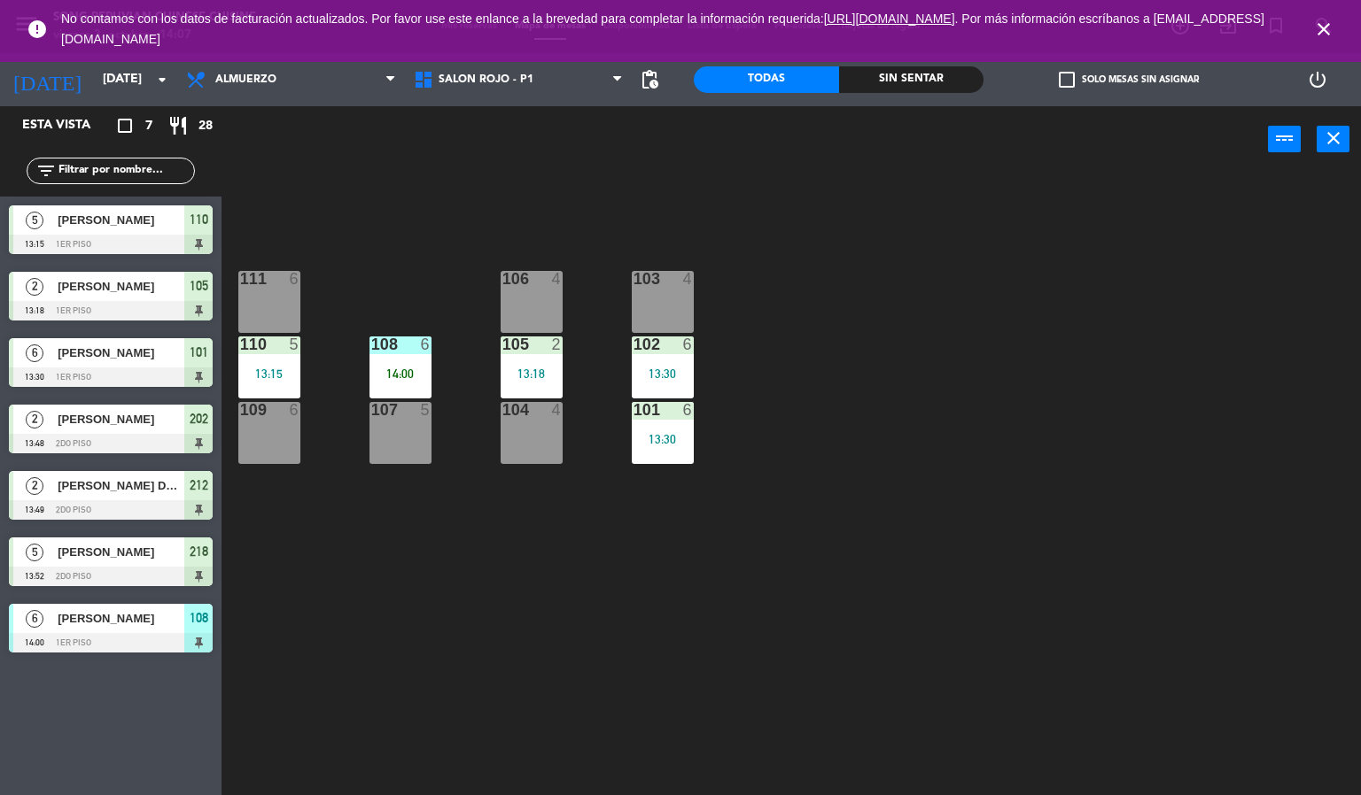
click at [1319, 29] on icon "close" at bounding box center [1323, 29] width 21 height 21
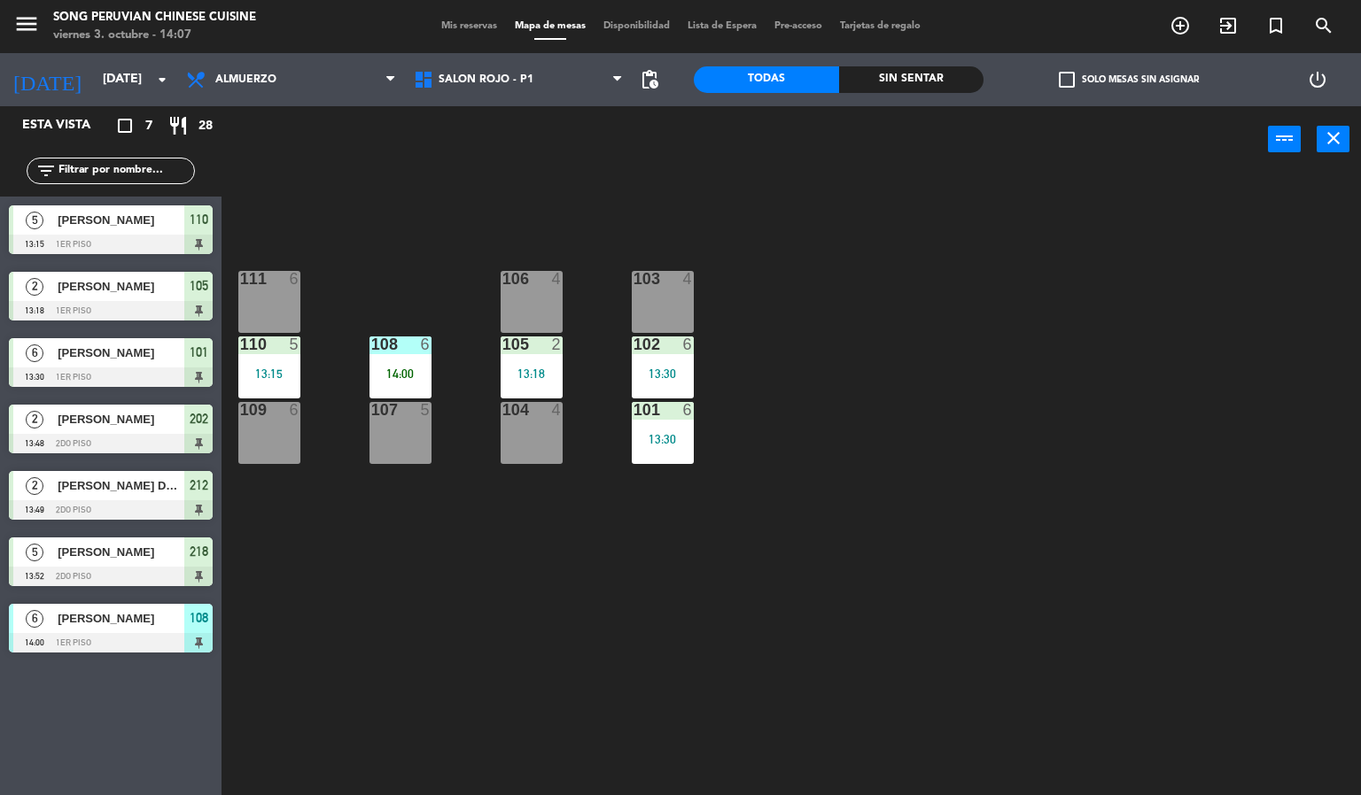
click at [1226, 330] on div "103 4 106 4 111 6 102 6 13:30 105 2 13:18 108 6 14:00 110 5 13:15 101 6 13:30 1…" at bounding box center [798, 485] width 1126 height 623
click at [593, 213] on div "103 4 106 4 111 6 102 6 13:30 105 2 13:18 108 6 14:00 110 5 13:15 101 6 13:30 1…" at bounding box center [798, 485] width 1126 height 623
click at [388, 352] on div at bounding box center [399, 345] width 29 height 16
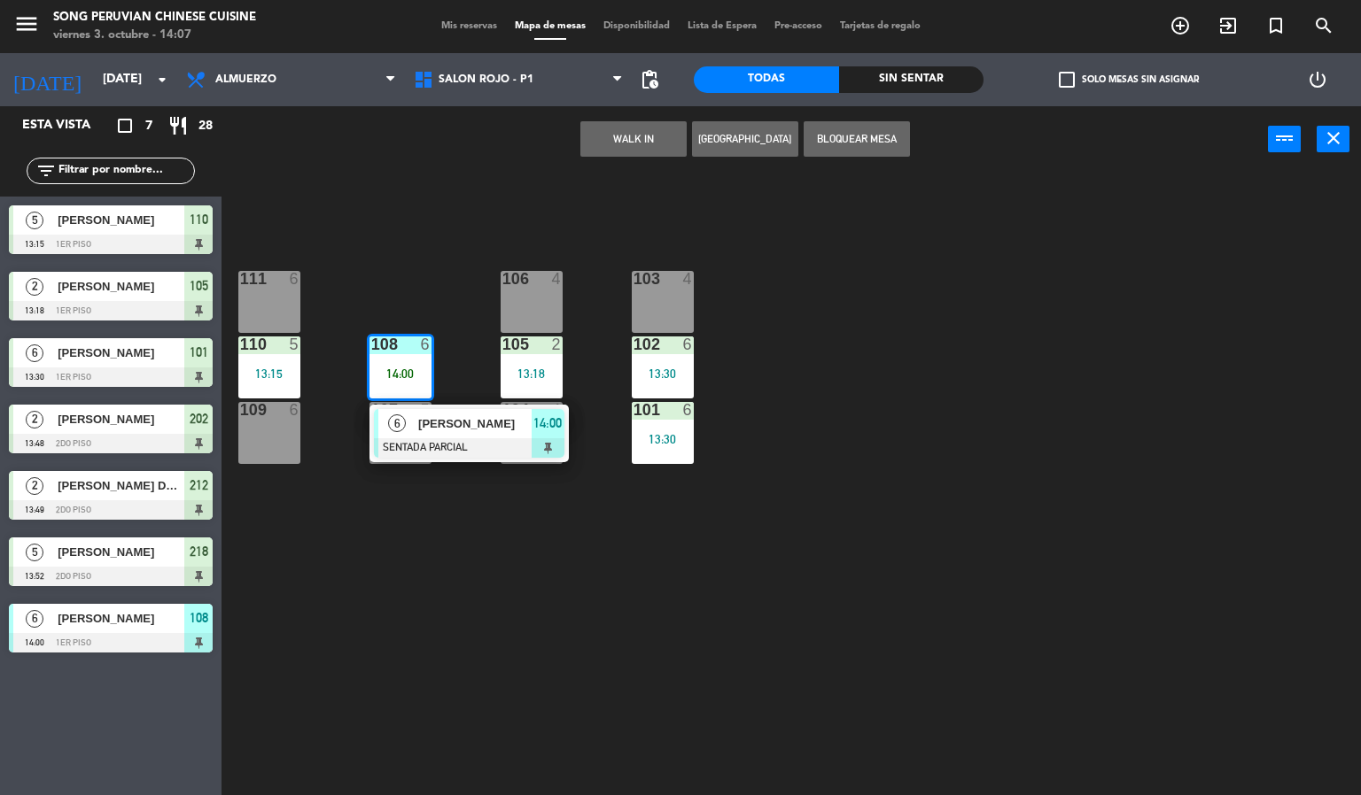
drag, startPoint x: 393, startPoint y: 280, endPoint x: 404, endPoint y: 266, distance: 17.7
click at [393, 276] on div "103 4 106 4 111 6 102 6 13:30 105 2 13:18 108 6 14:00 6 [PERSON_NAME] SENTADA P…" at bounding box center [798, 485] width 1126 height 623
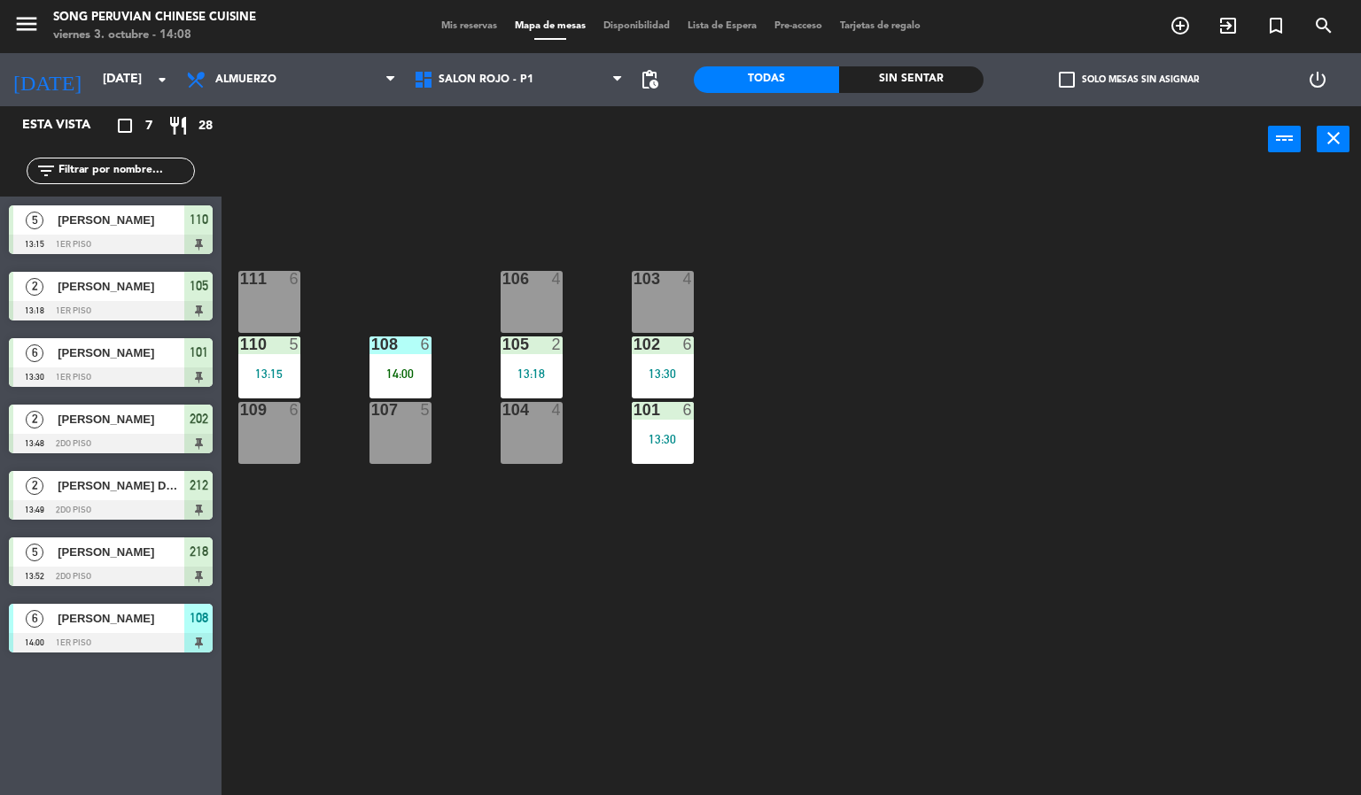
click at [542, 369] on div "13:18" at bounding box center [531, 374] width 62 height 12
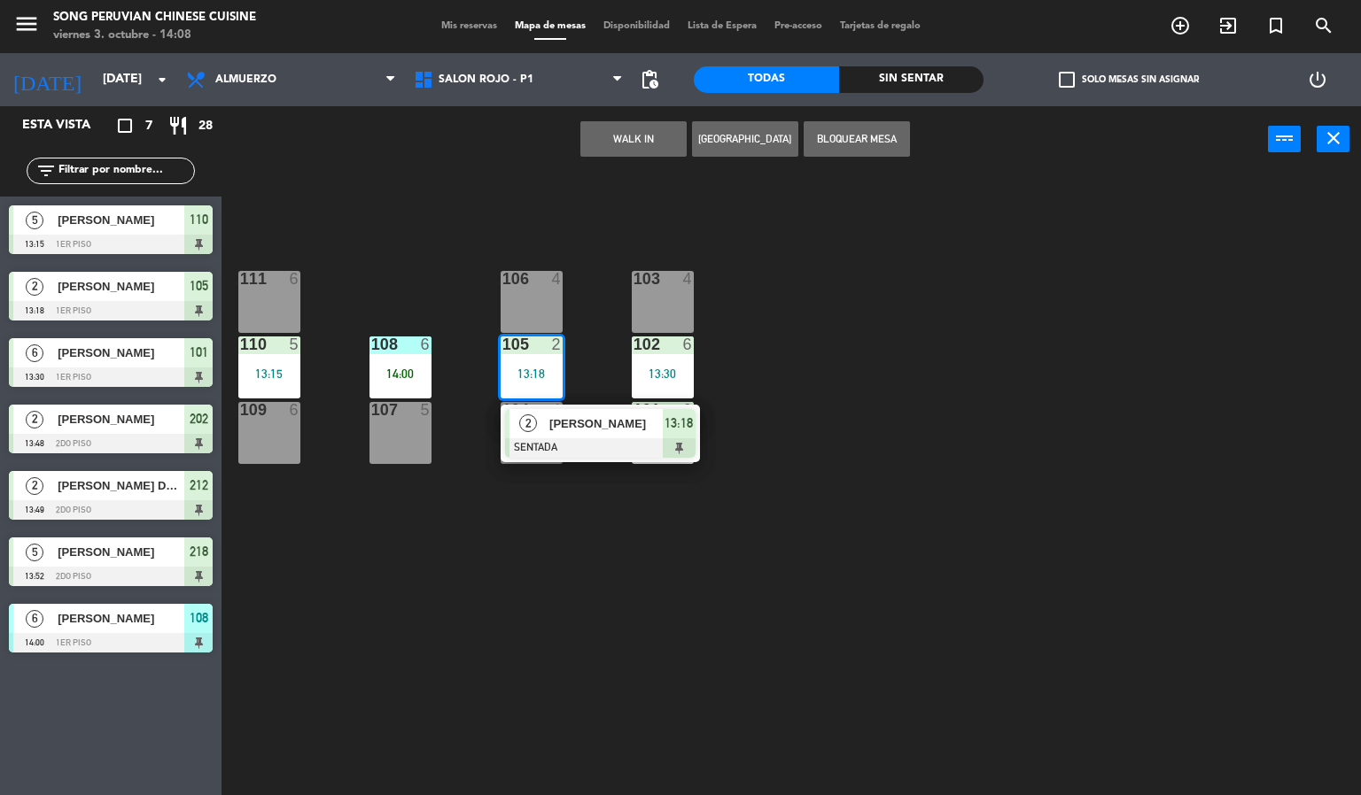
drag, startPoint x: 564, startPoint y: 429, endPoint x: 566, endPoint y: 407, distance: 22.2
click at [566, 426] on div "2 [PERSON_NAME] SENTADA 13:18" at bounding box center [600, 434] width 226 height 58
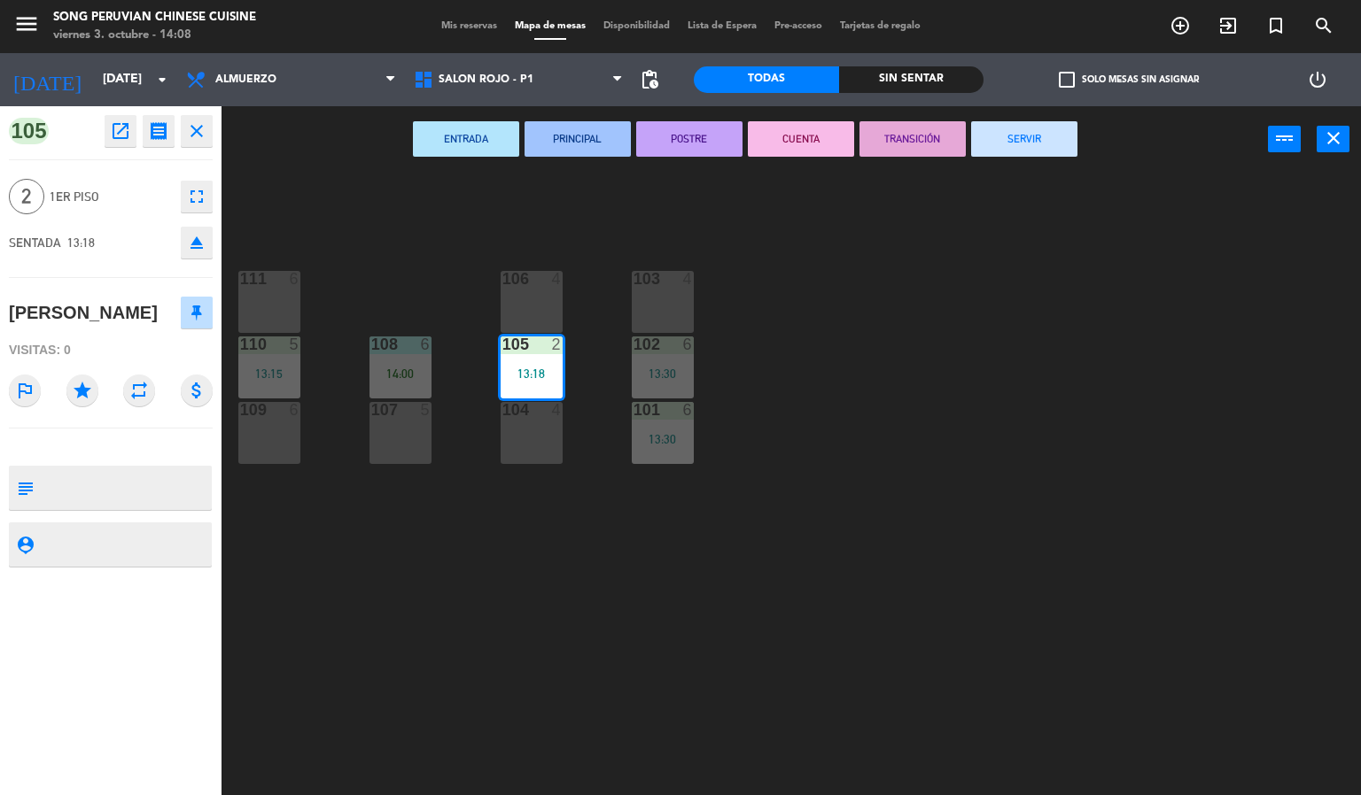
click at [787, 139] on button "CUENTA" at bounding box center [801, 138] width 106 height 35
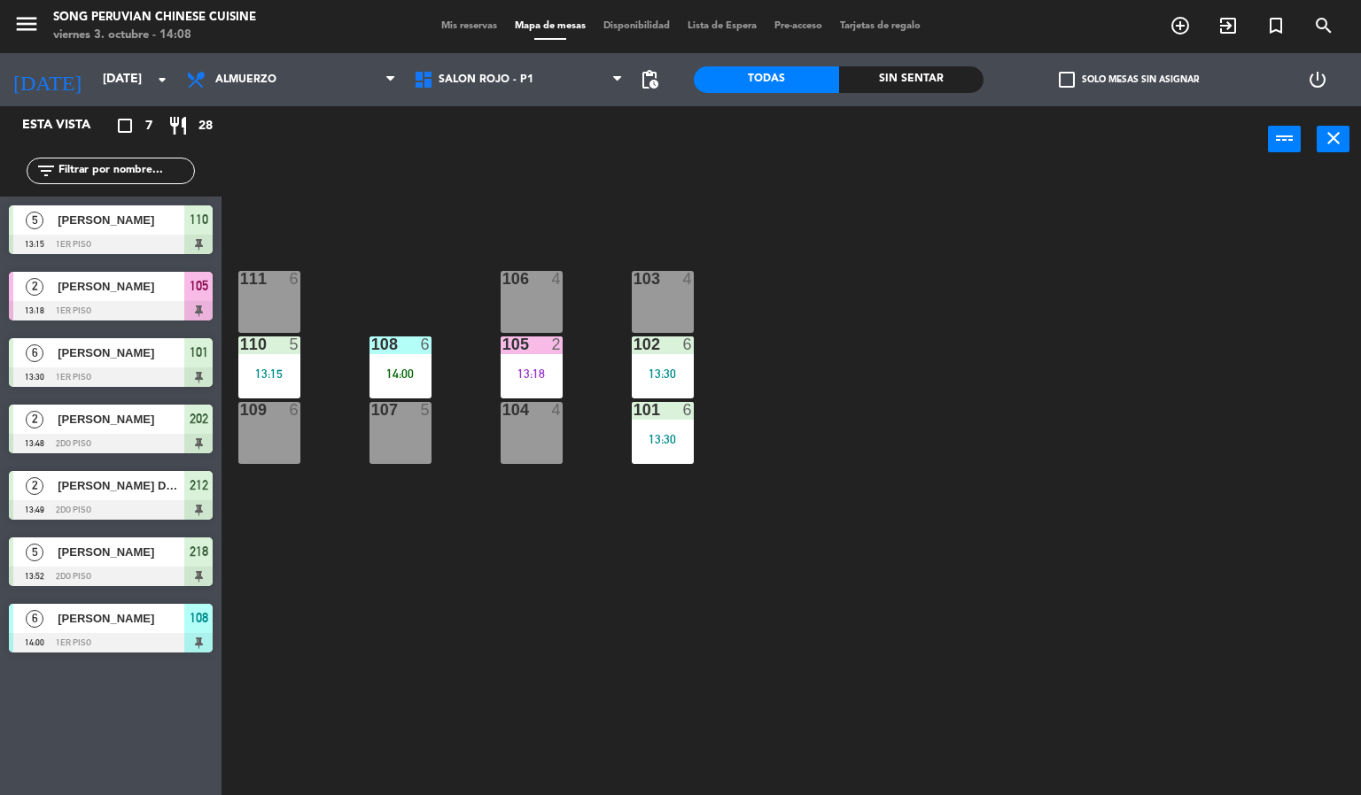
click at [877, 287] on div "103 4 106 4 111 6 102 6 13:30 105 2 13:18 108 6 14:00 110 5 13:15 101 6 13:30 1…" at bounding box center [798, 485] width 1126 height 623
click at [404, 343] on div at bounding box center [399, 345] width 29 height 16
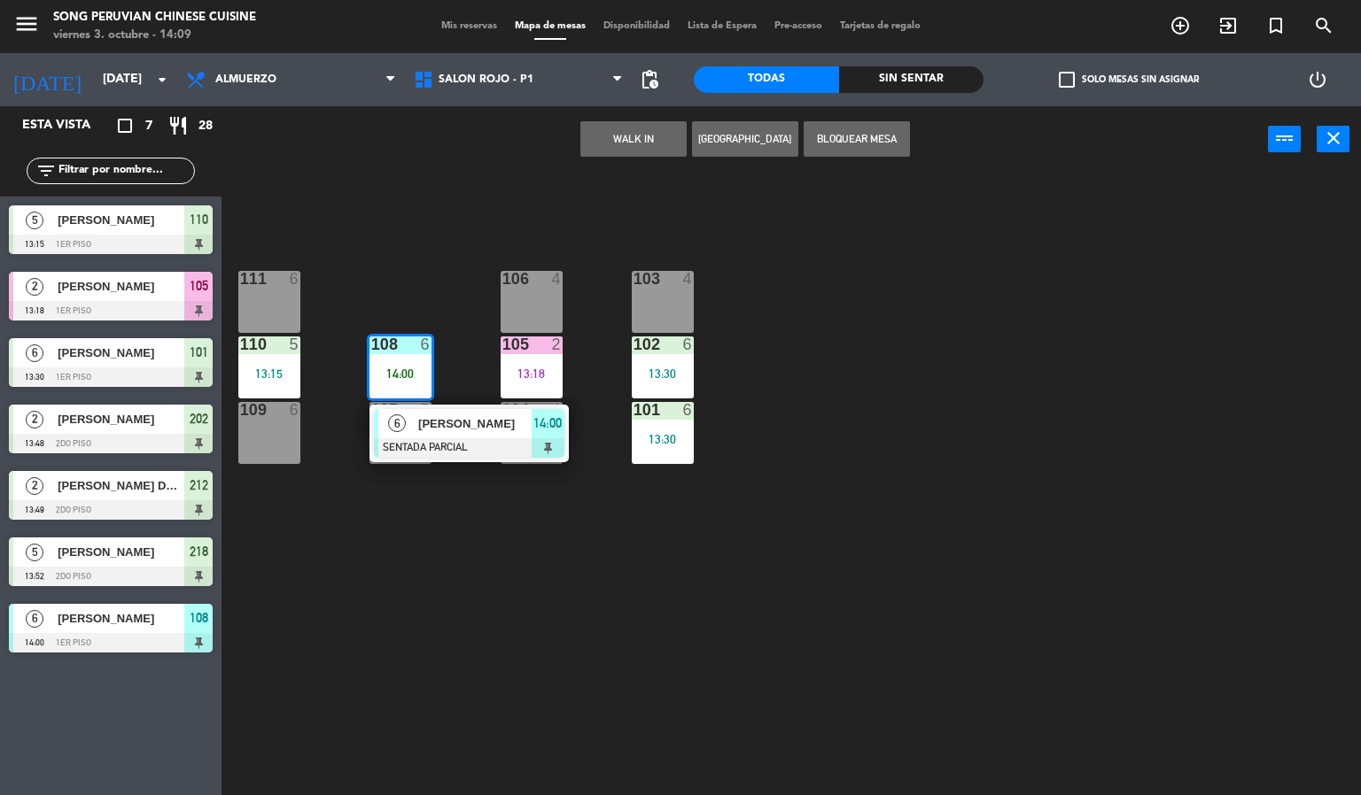
click at [482, 425] on span "[PERSON_NAME]" at bounding box center [474, 424] width 113 height 19
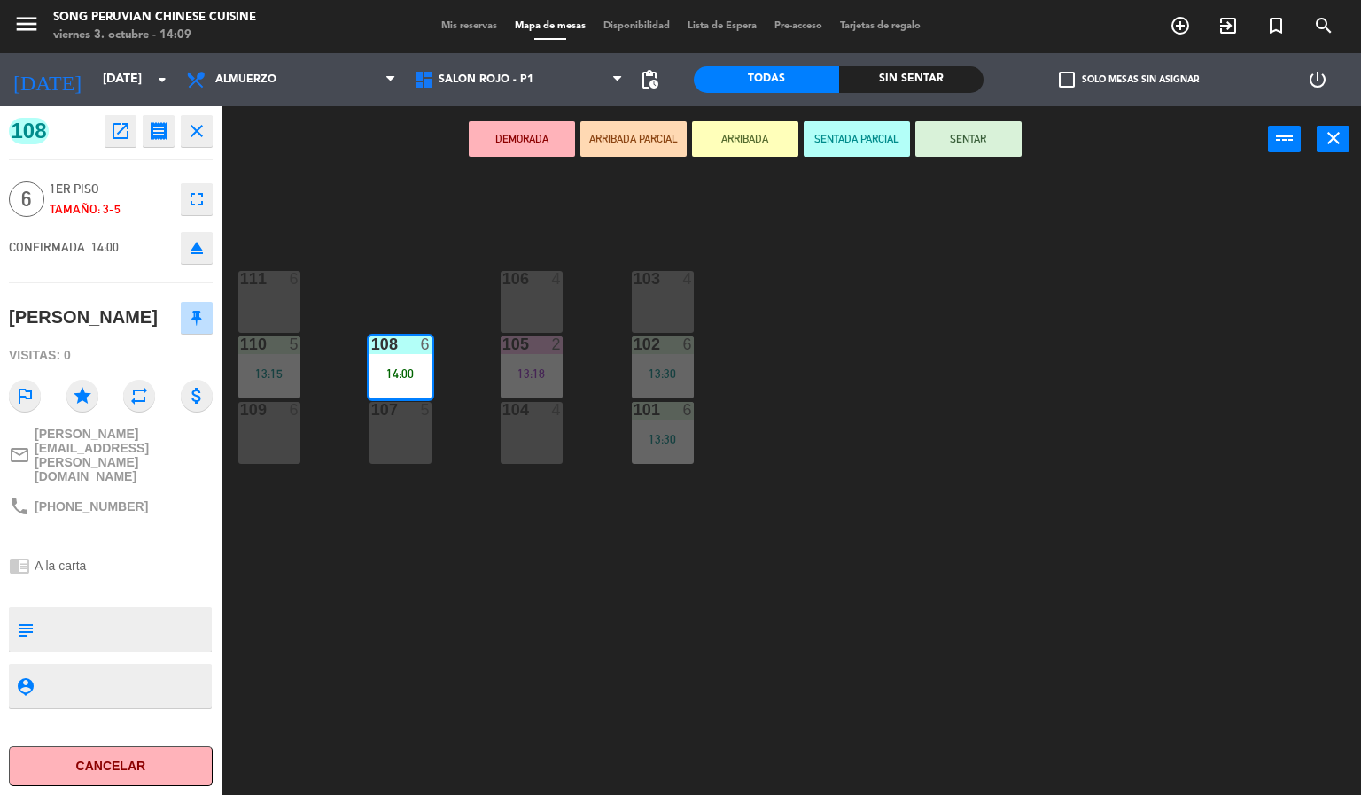
click at [764, 630] on div "103 4 106 4 111 6 102 6 13:30 105 2 13:18 108 6 14:00 110 5 13:15 101 6 13:30 1…" at bounding box center [798, 485] width 1126 height 623
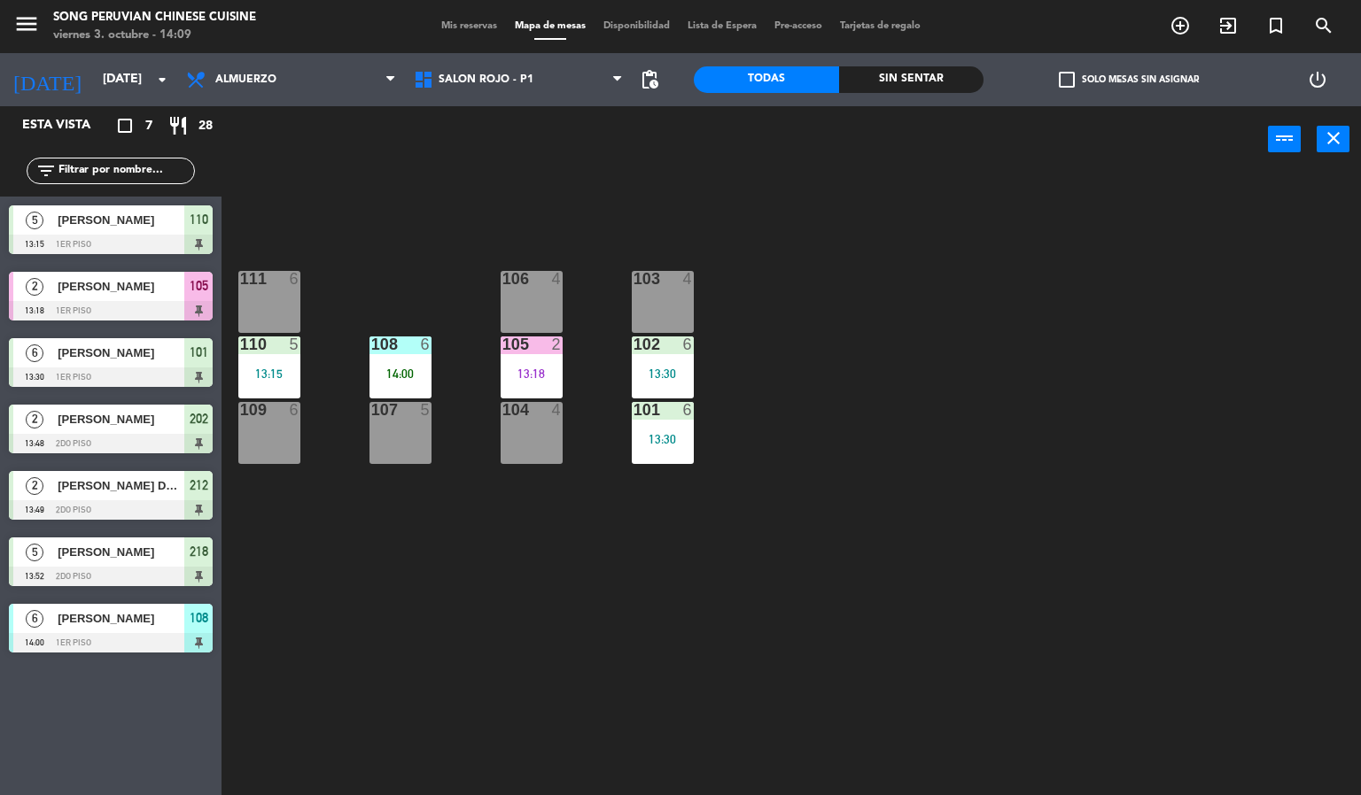
click at [712, 654] on div "103 4 106 4 111 6 102 6 13:30 105 2 13:18 108 6 14:00 110 5 13:15 101 6 13:30 1…" at bounding box center [798, 485] width 1126 height 623
click at [284, 282] on div "6" at bounding box center [298, 279] width 29 height 16
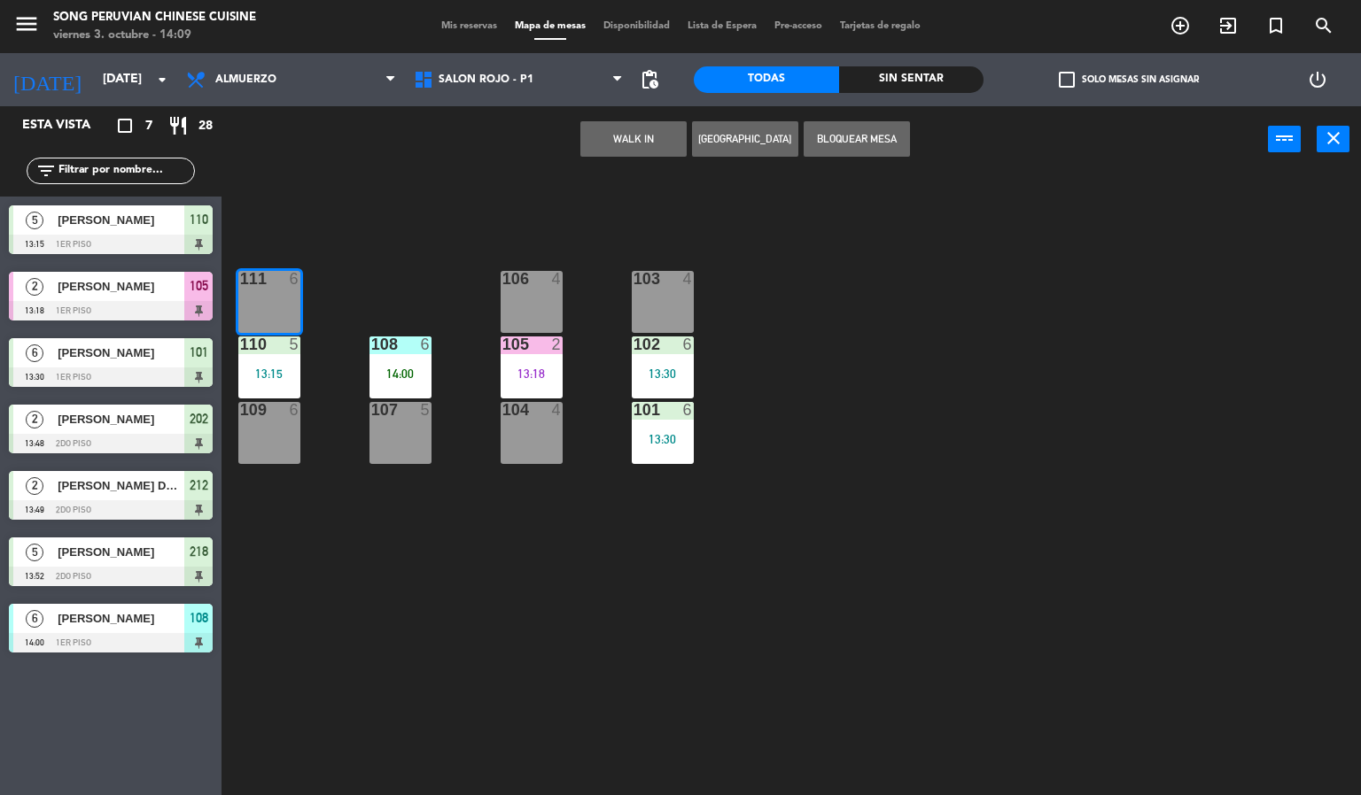
click at [632, 136] on button "WALK IN" at bounding box center [633, 138] width 106 height 35
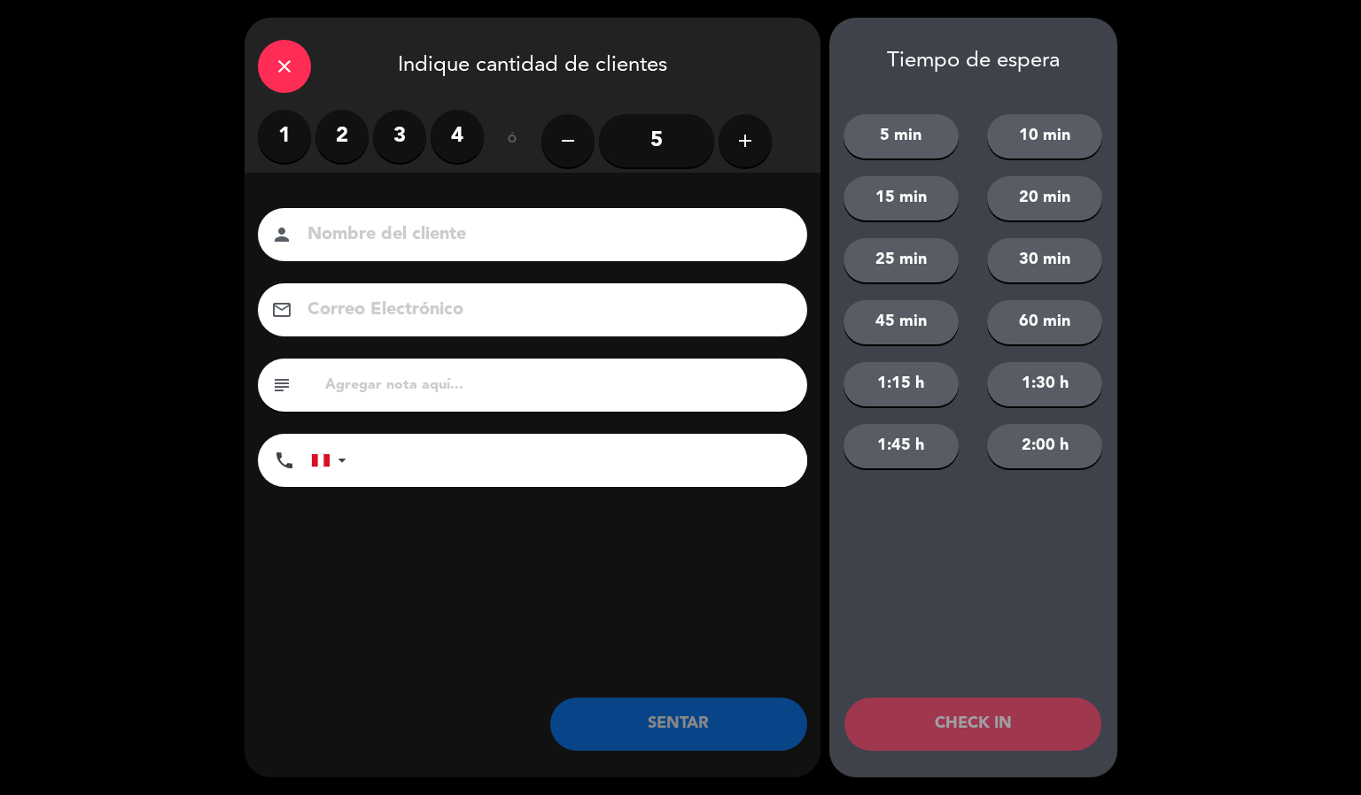
click at [438, 143] on label "4" at bounding box center [456, 136] width 53 height 53
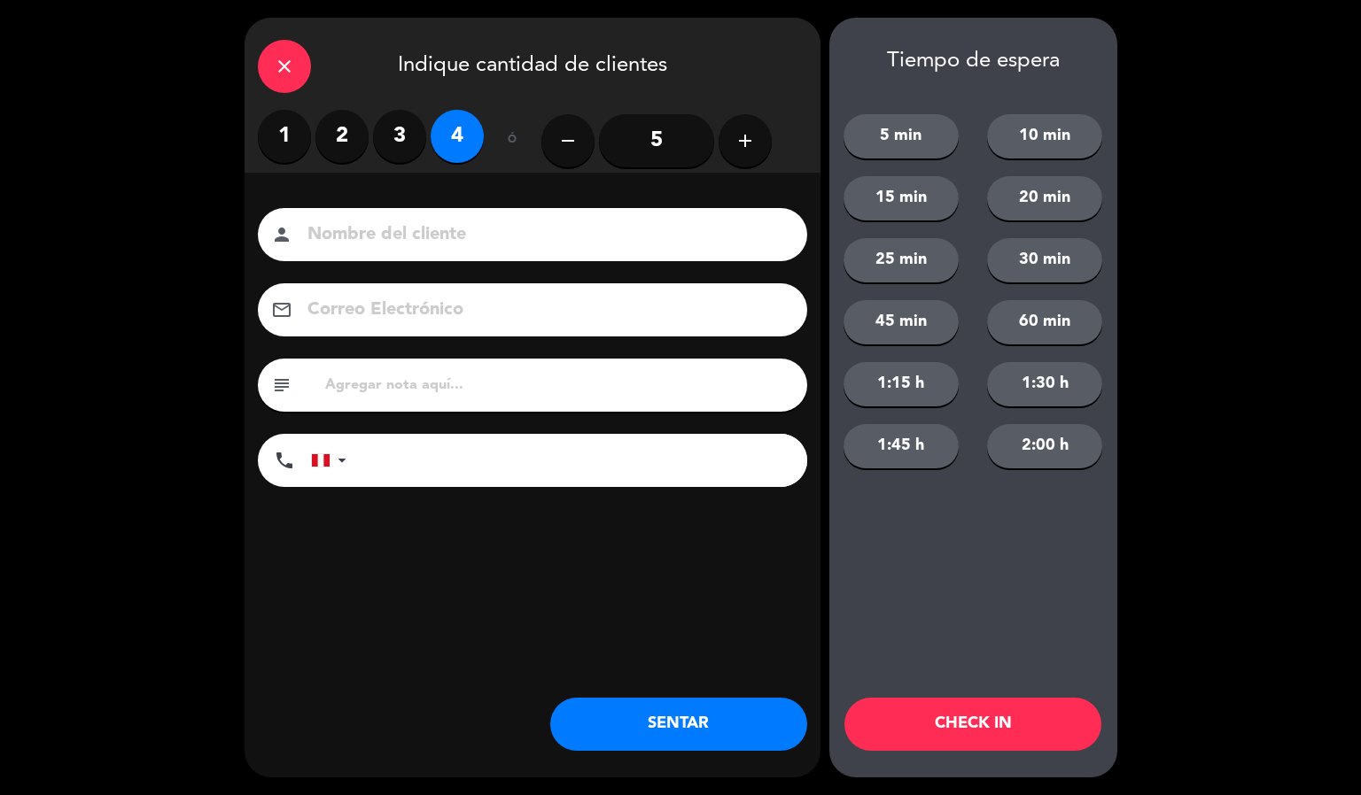
click at [399, 128] on label "3" at bounding box center [399, 136] width 53 height 53
click at [394, 224] on input at bounding box center [545, 235] width 478 height 31
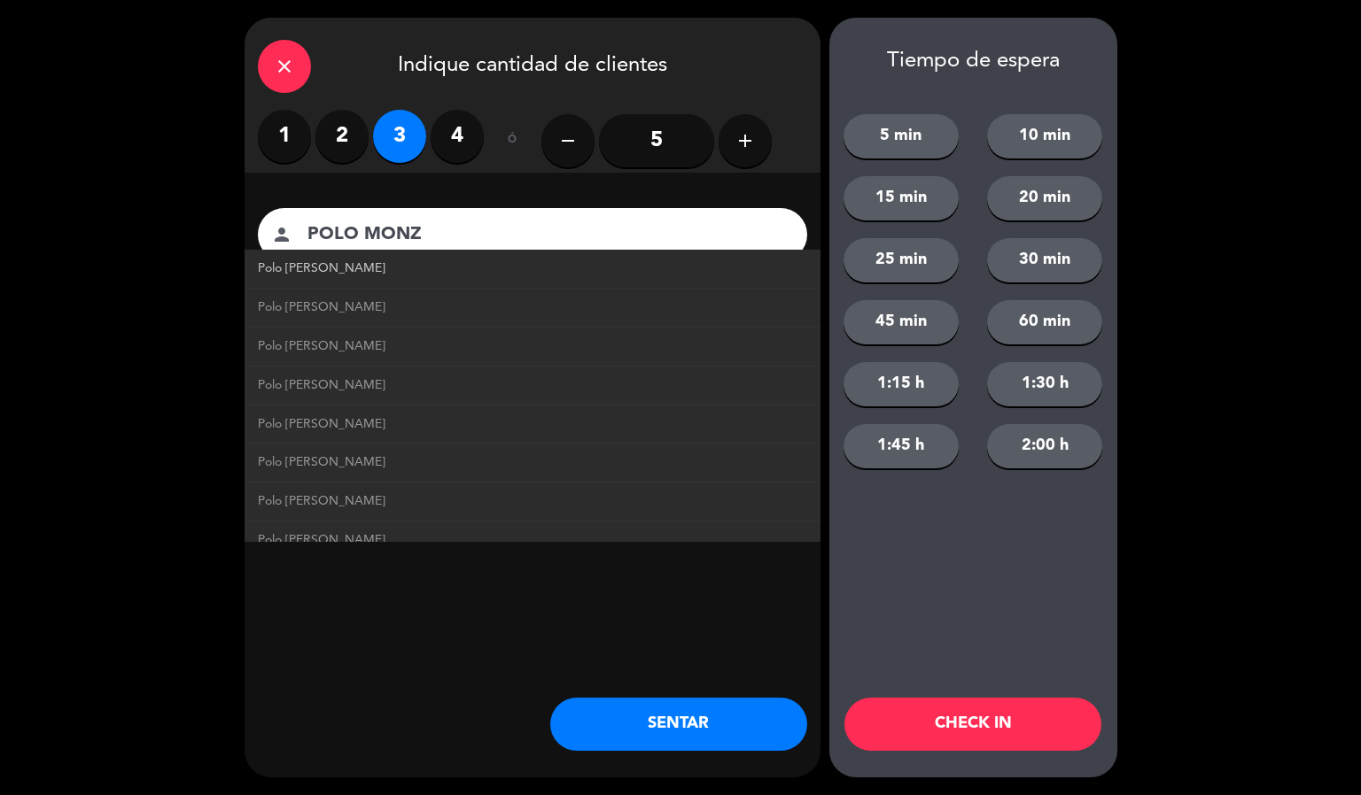
click at [312, 263] on span "Polo [PERSON_NAME]" at bounding box center [322, 269] width 128 height 20
type input "Polo [PERSON_NAME]"
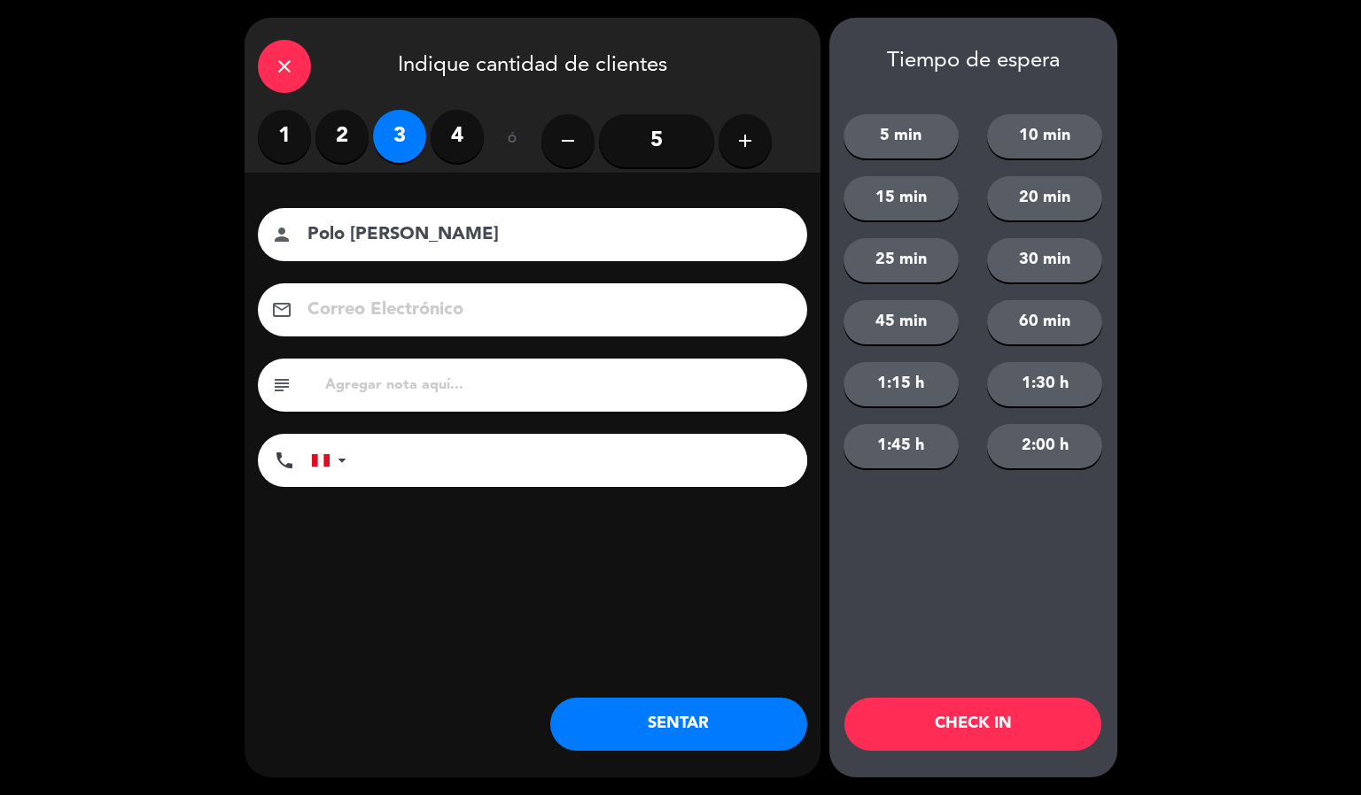
click at [957, 724] on button "CHECK IN" at bounding box center [972, 724] width 257 height 53
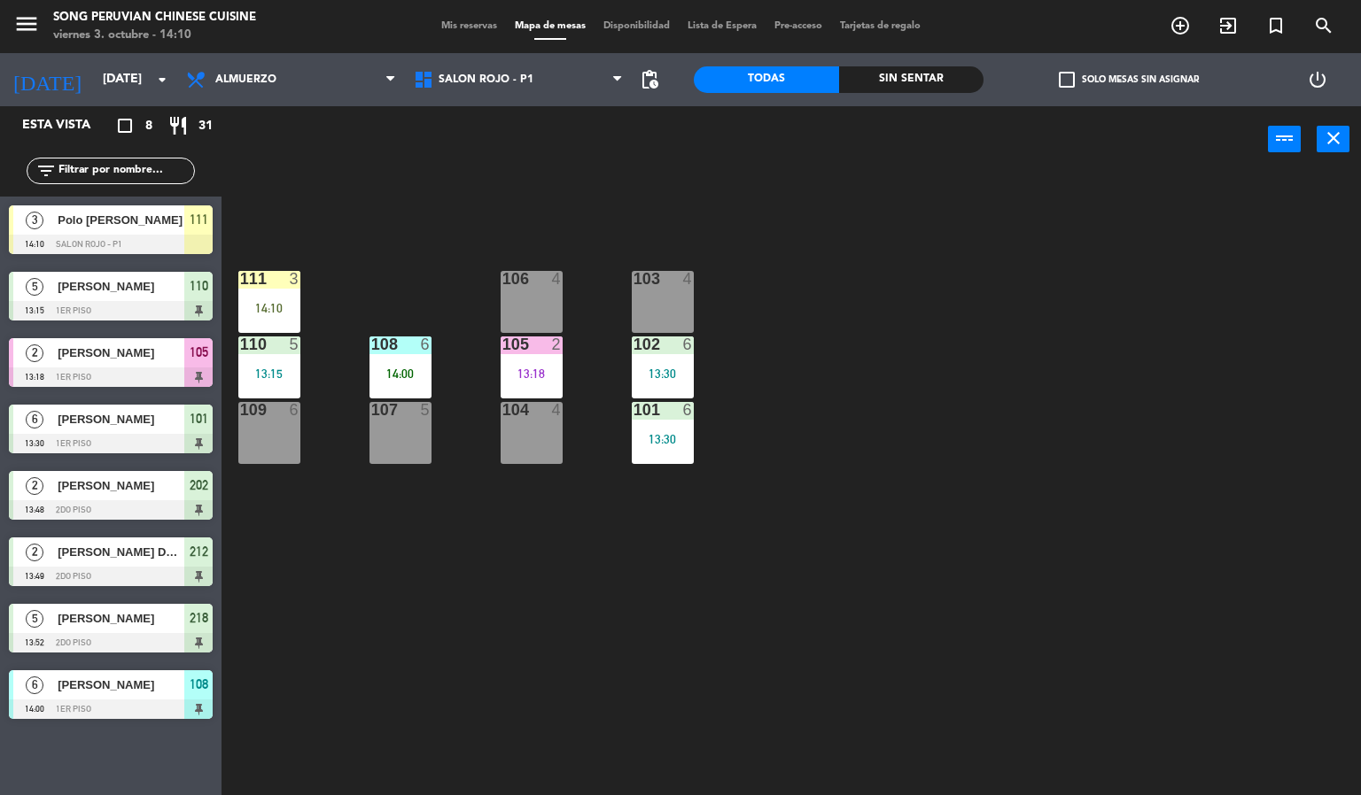
click at [415, 346] on div "6" at bounding box center [429, 345] width 29 height 16
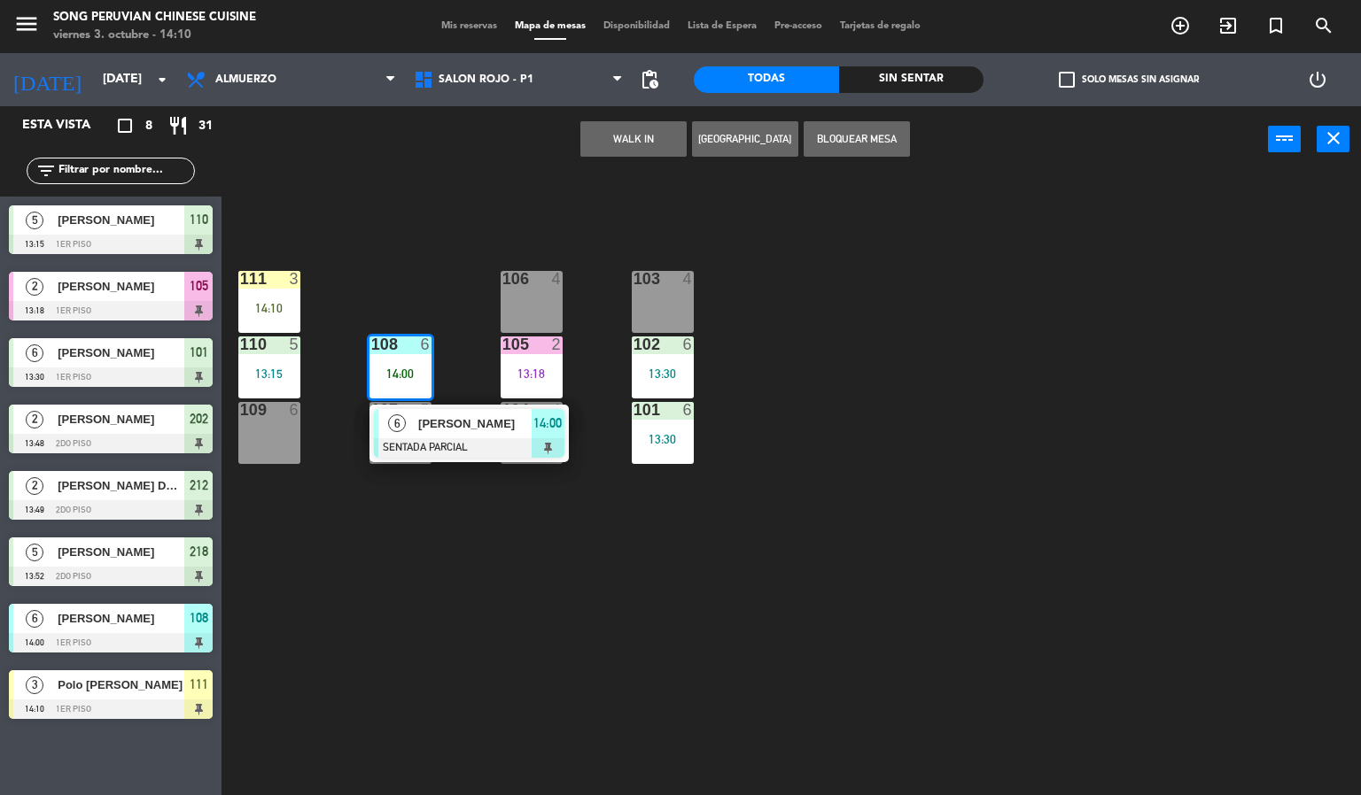
click at [485, 426] on span "[PERSON_NAME]" at bounding box center [474, 424] width 113 height 19
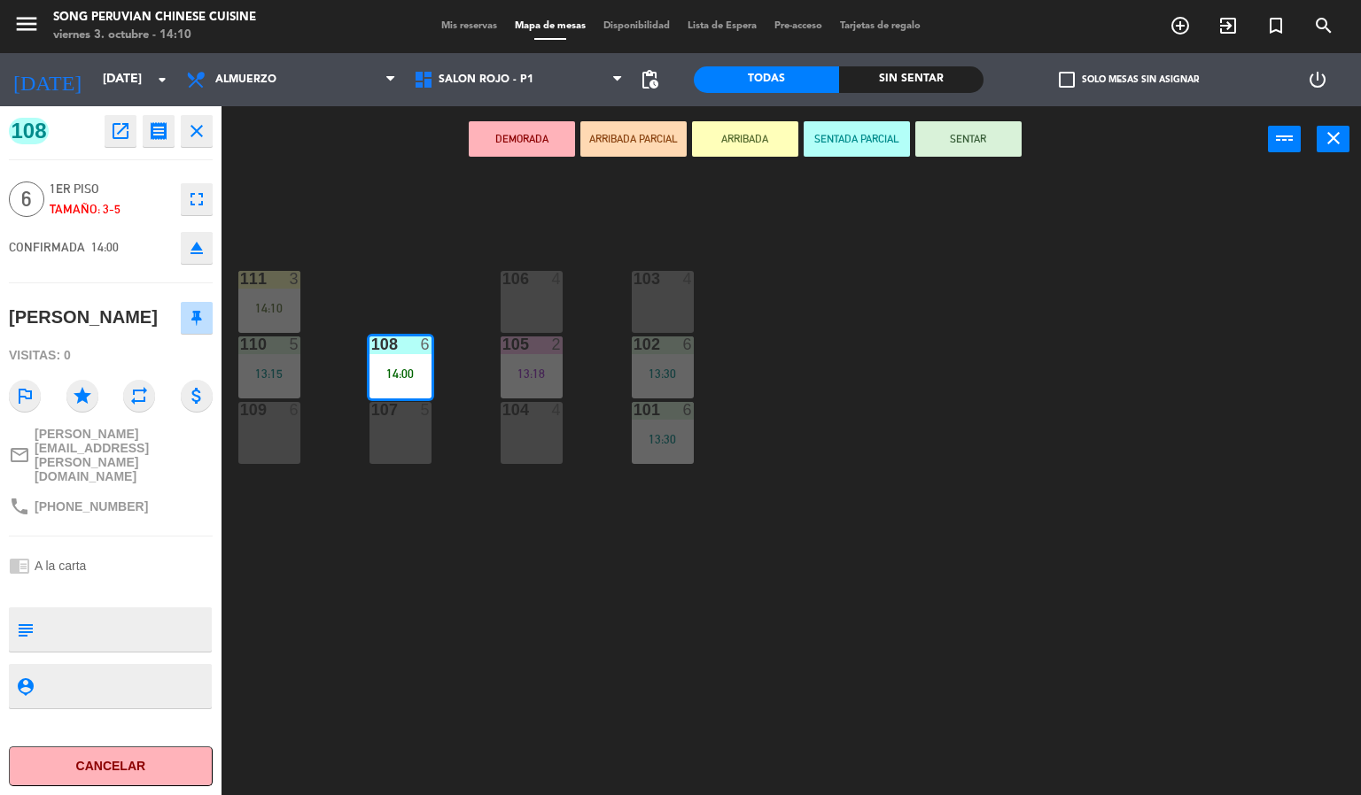
click at [195, 243] on icon "eject" at bounding box center [196, 247] width 21 height 21
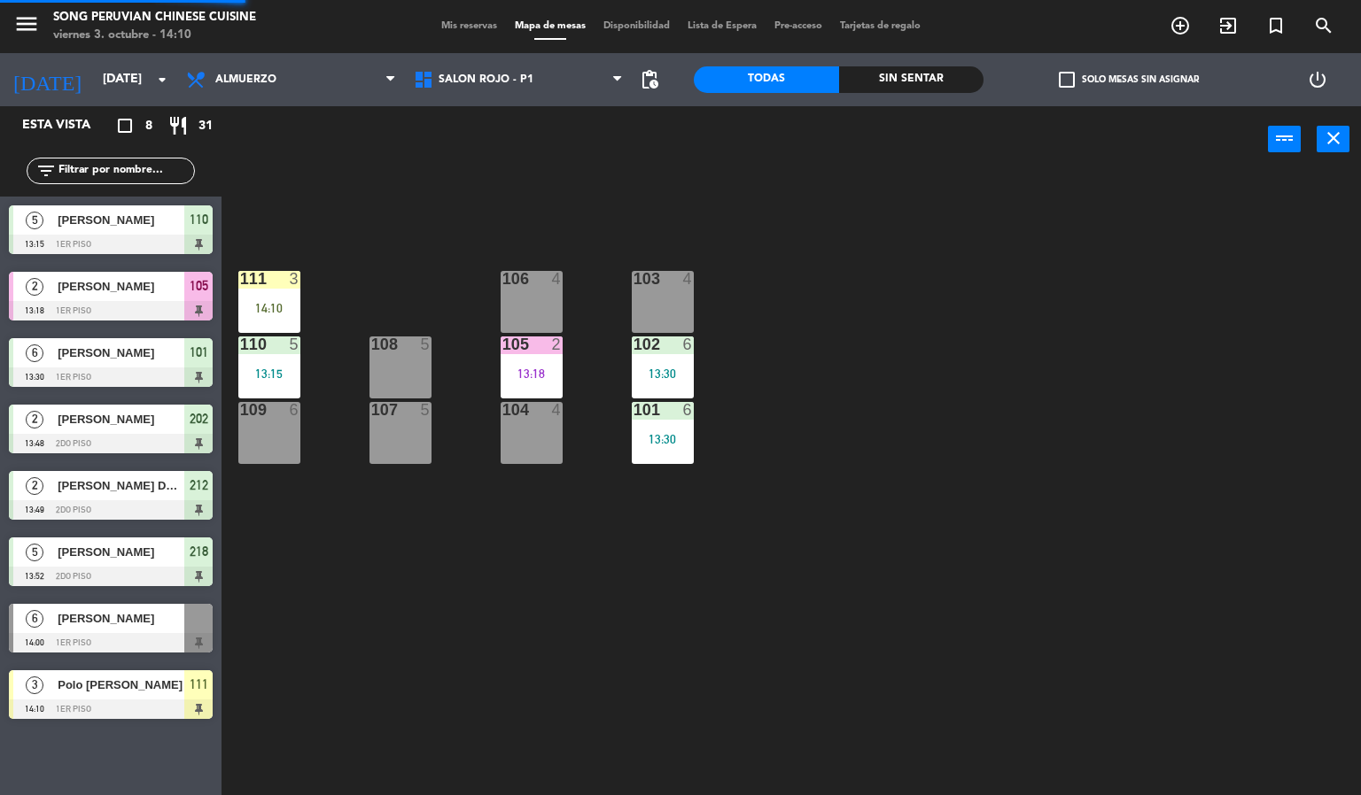
click at [550, 640] on div "103 4 106 4 111 3 14:10 102 6 13:30 105 2 13:18 108 5 110 5 13:15 101 6 13:30 1…" at bounding box center [798, 485] width 1126 height 623
click at [1087, 585] on div "103 4 106 4 111 3 14:10 102 6 13:30 105 2 13:18 108 5 110 5 13:15 101 6 13:30 1…" at bounding box center [798, 485] width 1126 height 623
click at [284, 306] on div "14:10" at bounding box center [269, 308] width 62 height 12
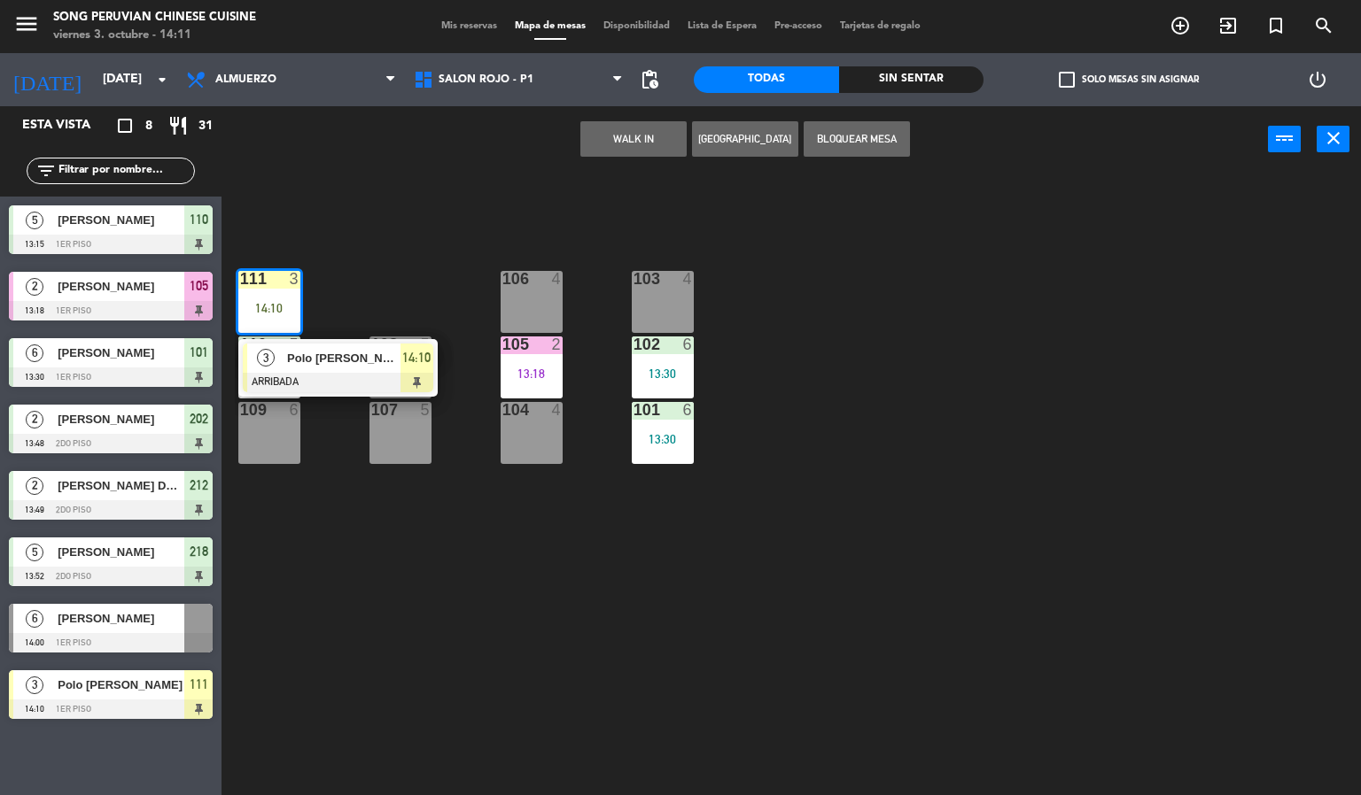
click at [540, 283] on div at bounding box center [530, 279] width 29 height 16
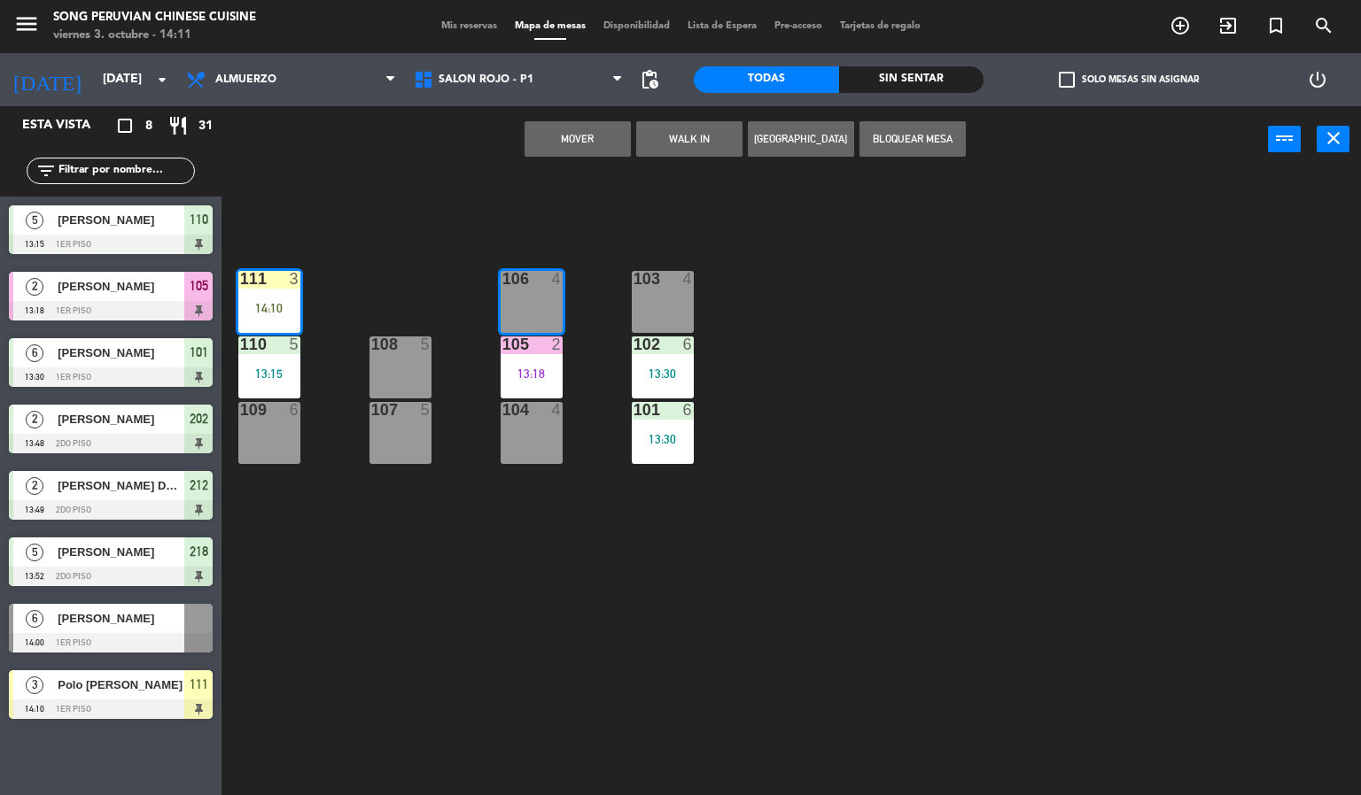
click at [596, 138] on button "Mover" at bounding box center [577, 138] width 106 height 35
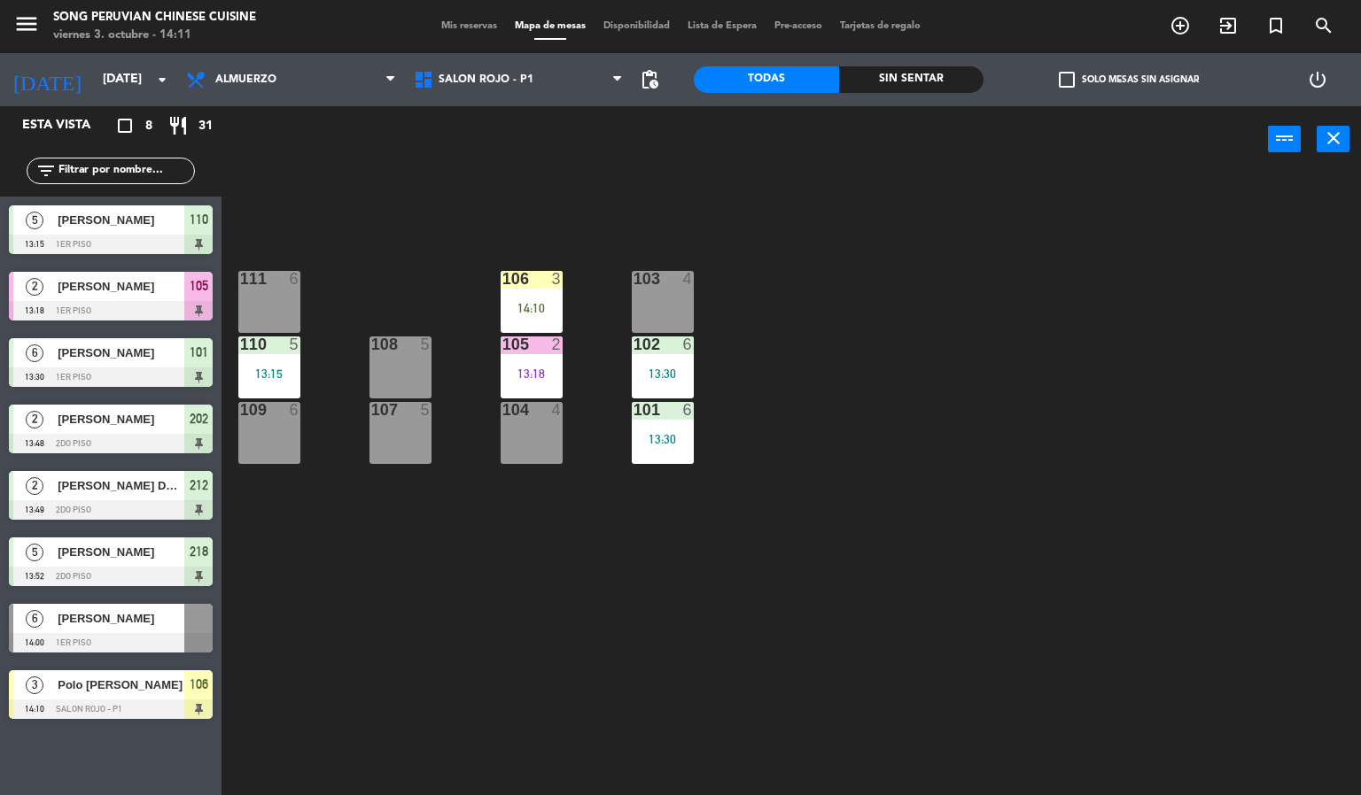
click at [526, 284] on div at bounding box center [530, 279] width 29 height 16
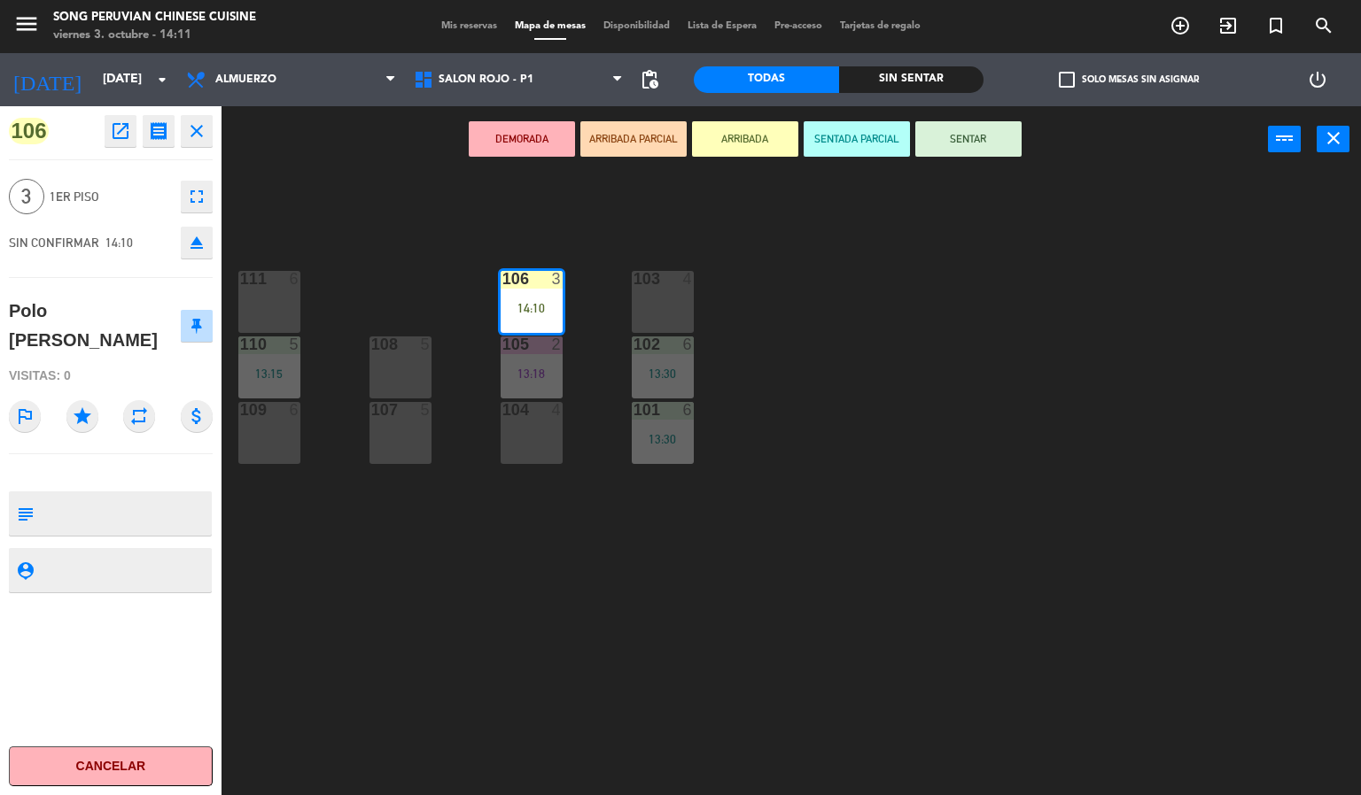
click at [983, 136] on button "SENTAR" at bounding box center [968, 138] width 106 height 35
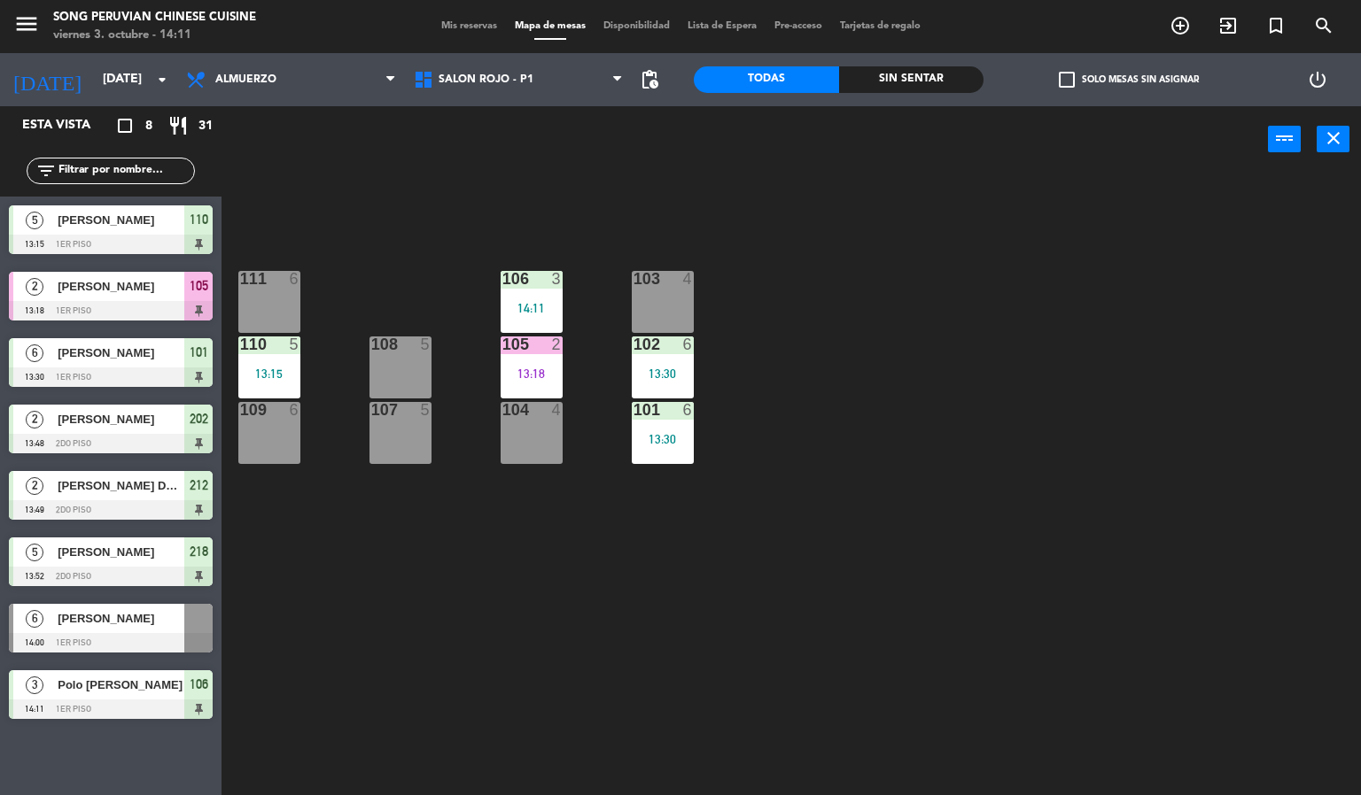
click at [878, 505] on div "103 4 106 3 14:11 111 6 102 6 13:30 105 2 13:18 108 5 110 5 13:15 101 6 13:30 1…" at bounding box center [798, 485] width 1126 height 623
click at [519, 85] on span "SALON ROJO - P1" at bounding box center [485, 80] width 95 height 12
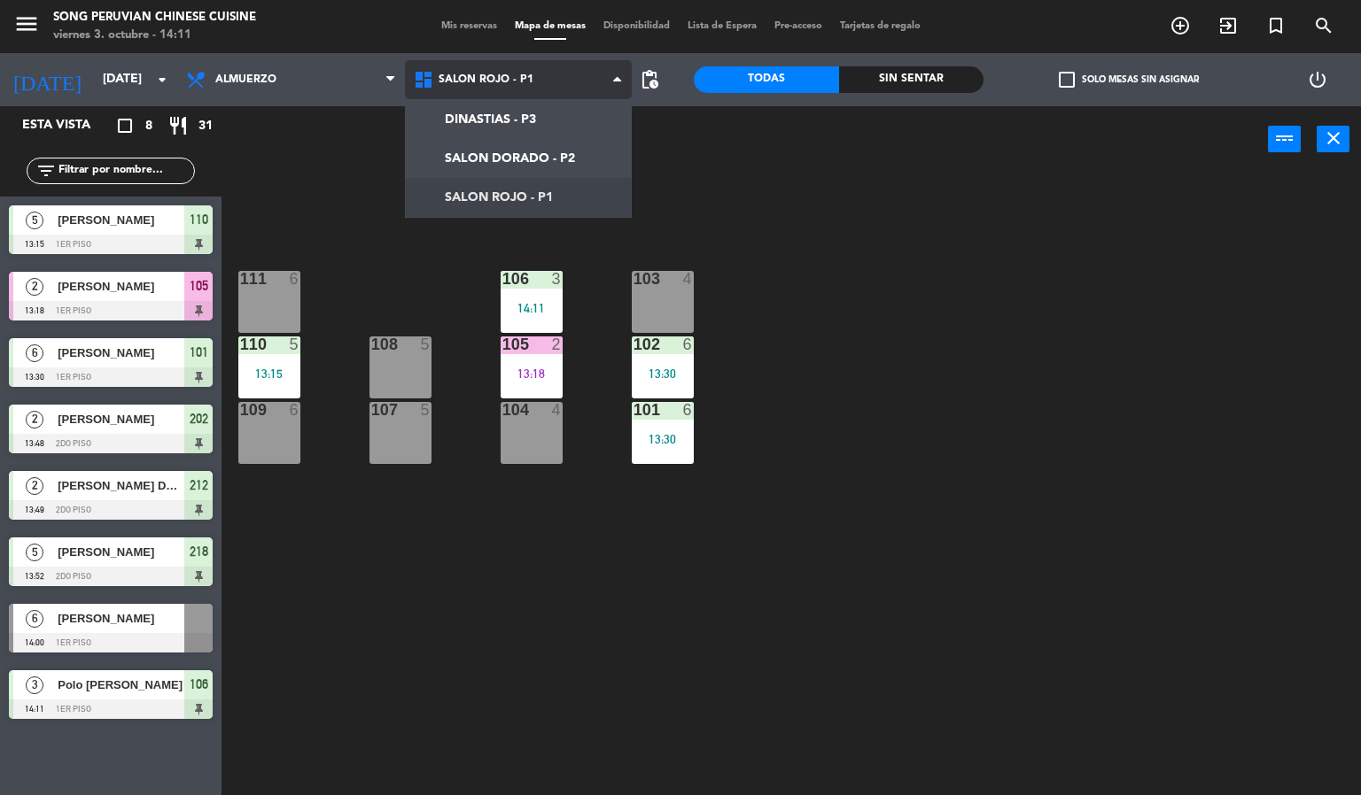
click at [516, 158] on ng-component "menu Song Peruvian Chinese Cuisine [DATE] 3. octubre - 14:11 Mis reservas Mapa …" at bounding box center [680, 398] width 1361 height 796
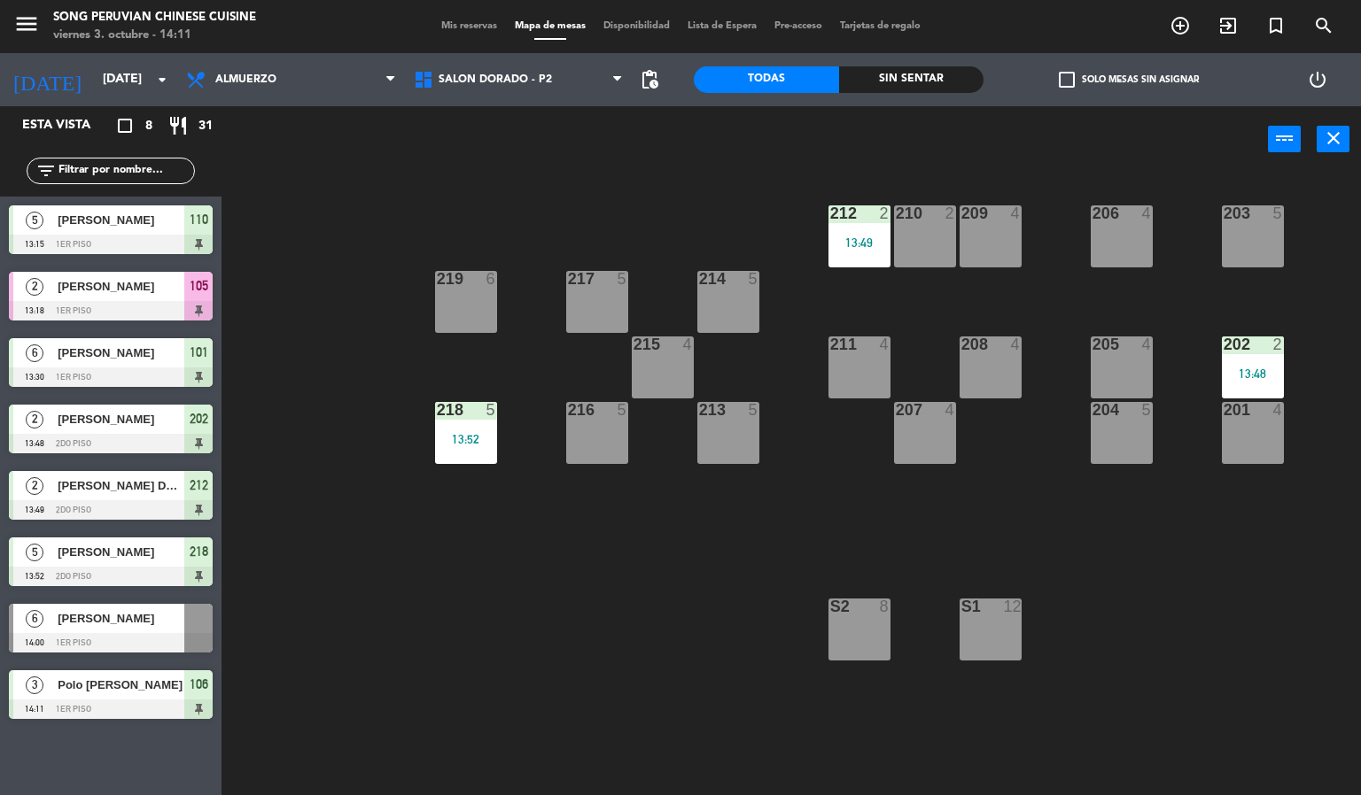
click at [138, 633] on div at bounding box center [111, 642] width 204 height 19
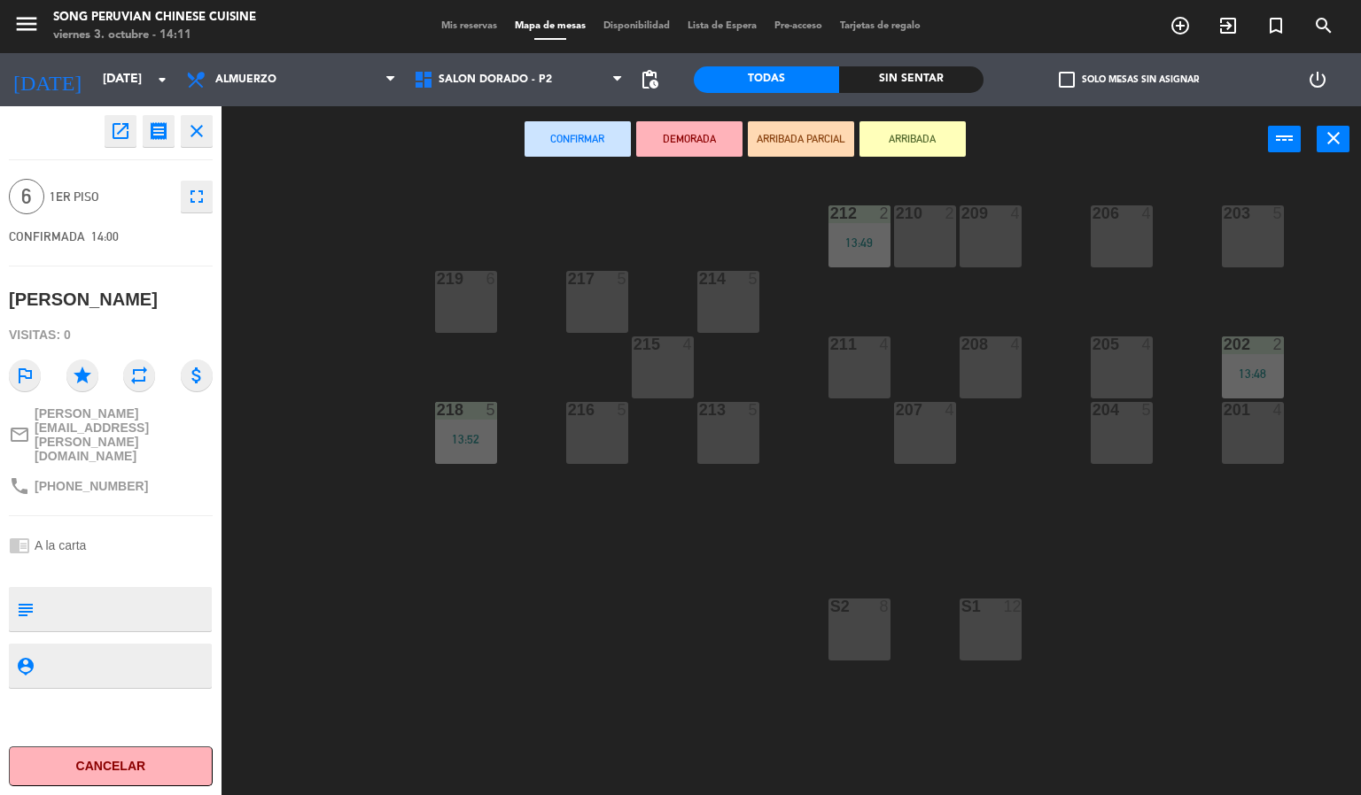
click at [976, 260] on div "209 4" at bounding box center [990, 236] width 62 height 62
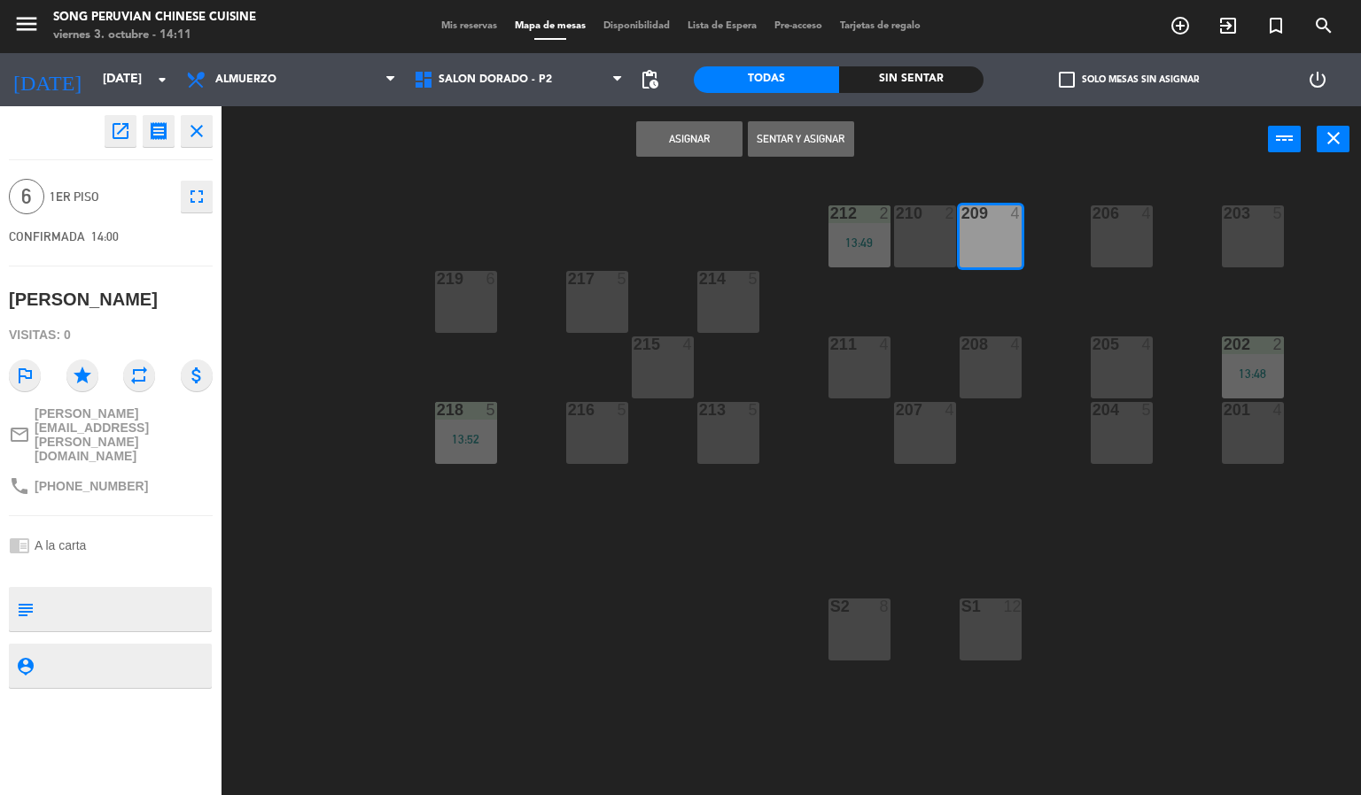
click at [933, 243] on div "210 2" at bounding box center [925, 236] width 62 height 62
click at [819, 134] on button "Sentar y Asignar" at bounding box center [801, 138] width 106 height 35
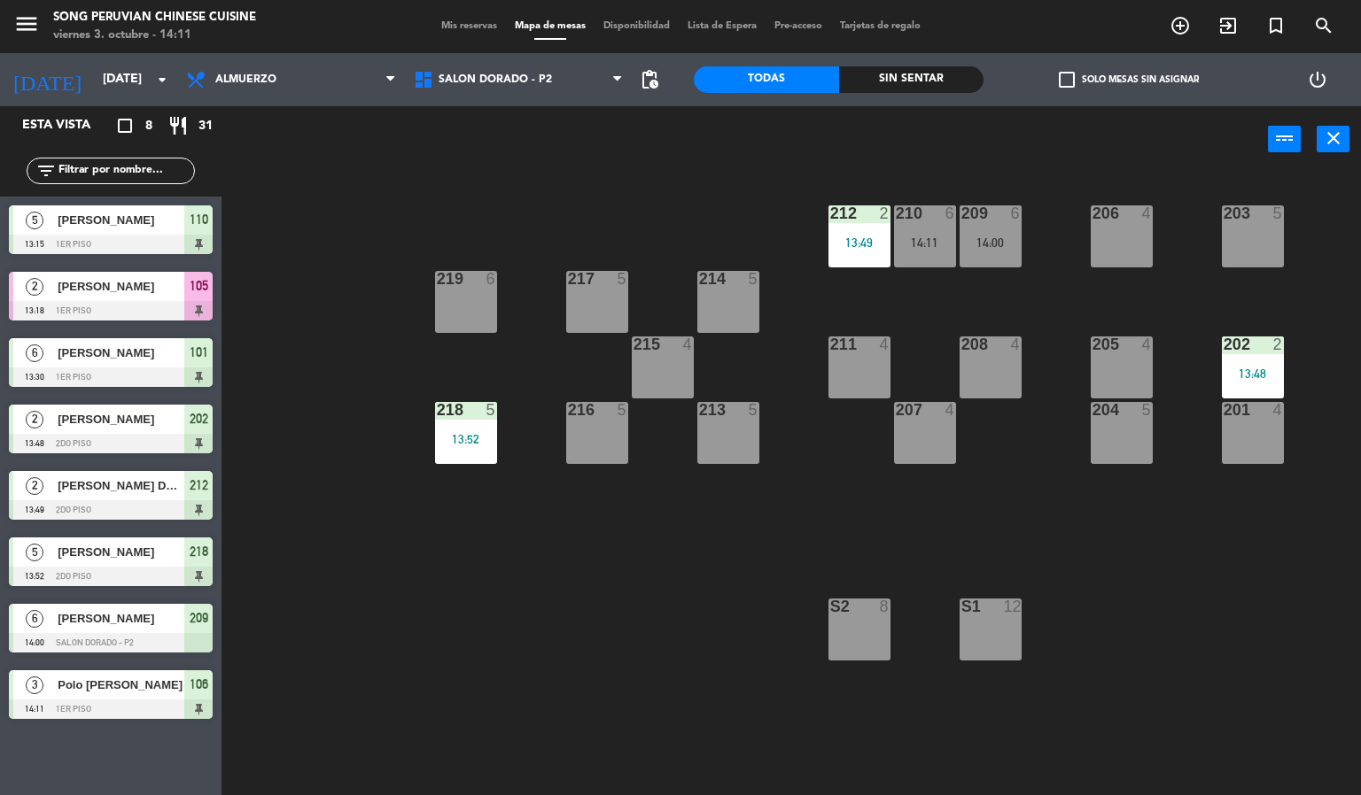
click at [684, 636] on div "203 5 206 4 210 6 14:11 212 2 13:49 209 6 14:00 214 5 217 5 219 6 202 2 13:48 2…" at bounding box center [798, 485] width 1126 height 623
click at [989, 234] on div "209 6 14:00" at bounding box center [990, 236] width 62 height 62
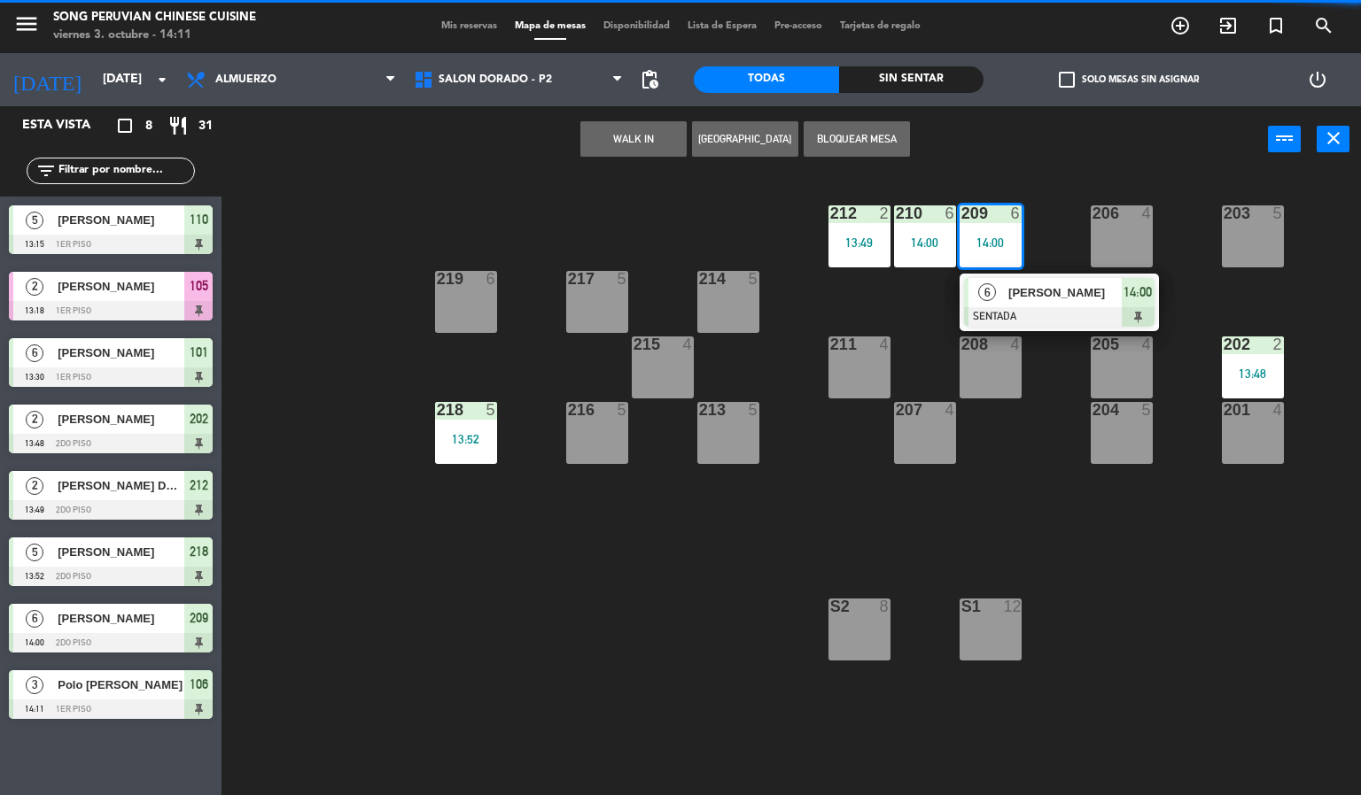
click at [1024, 308] on div at bounding box center [1059, 316] width 190 height 19
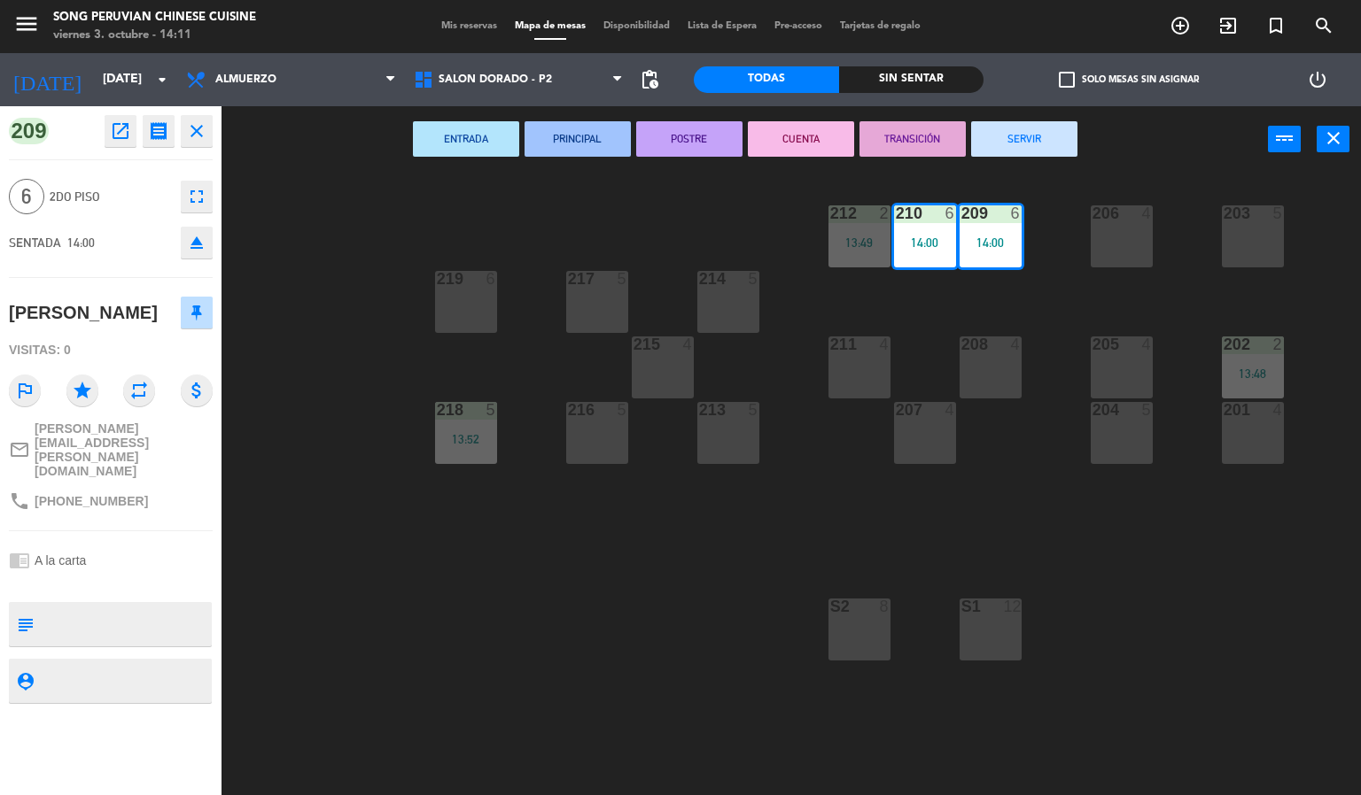
click at [718, 534] on div "203 5 206 4 210 6 14:00 212 2 13:49 209 6 14:00 214 5 217 5 219 6 202 2 13:48 2…" at bounding box center [798, 485] width 1126 height 623
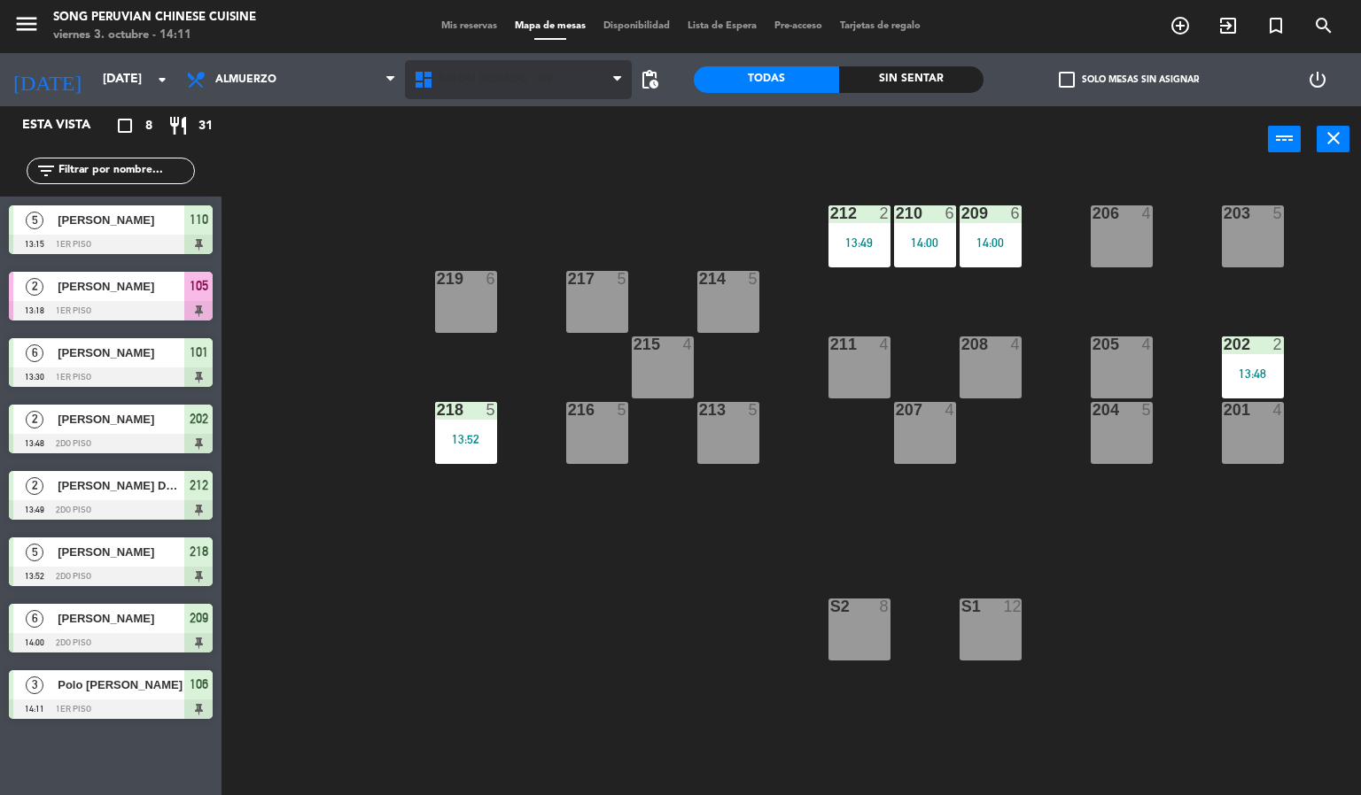
click at [551, 83] on span "SALON DORADO - P2" at bounding box center [519, 79] width 228 height 39
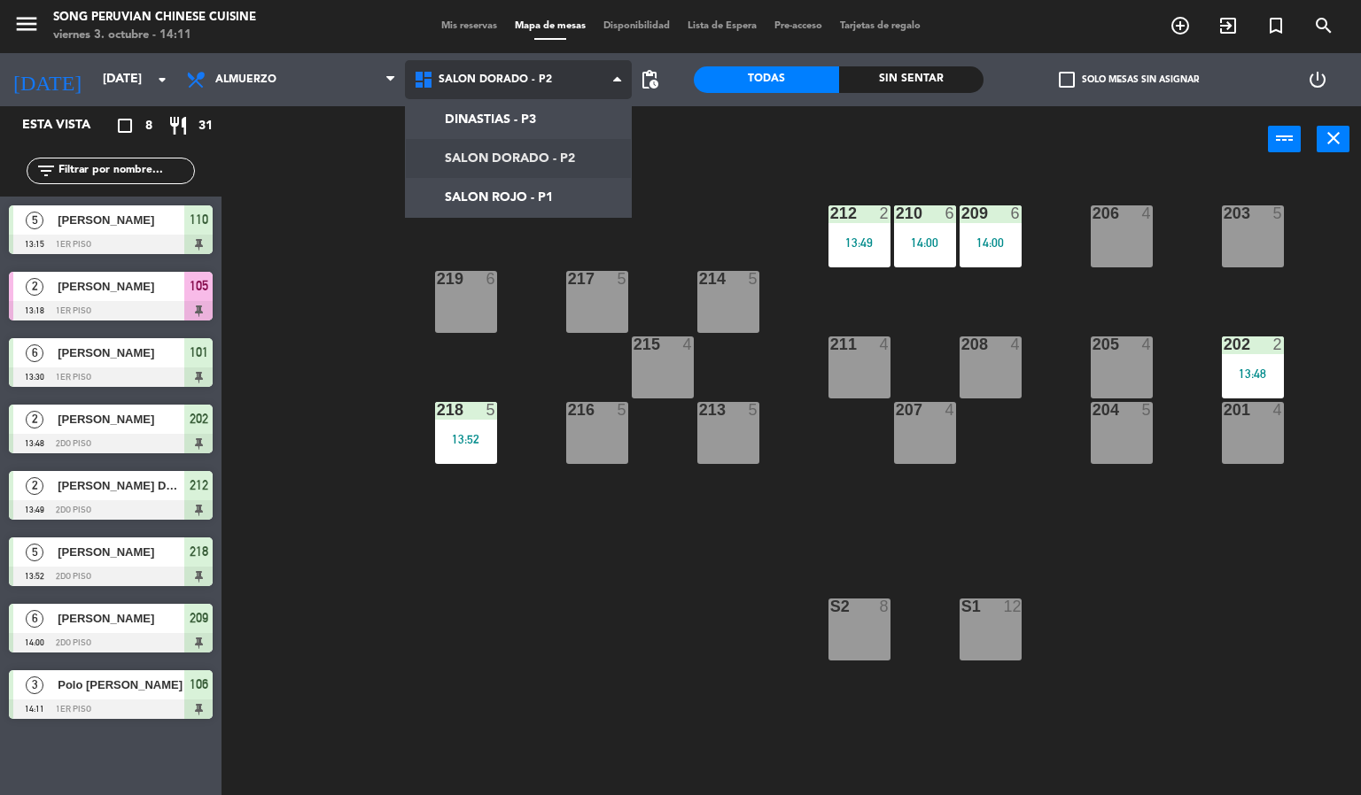
click at [540, 215] on ng-component "menu Song Peruvian Chinese Cuisine [DATE] 3. octubre - 14:11 Mis reservas Mapa …" at bounding box center [680, 398] width 1361 height 796
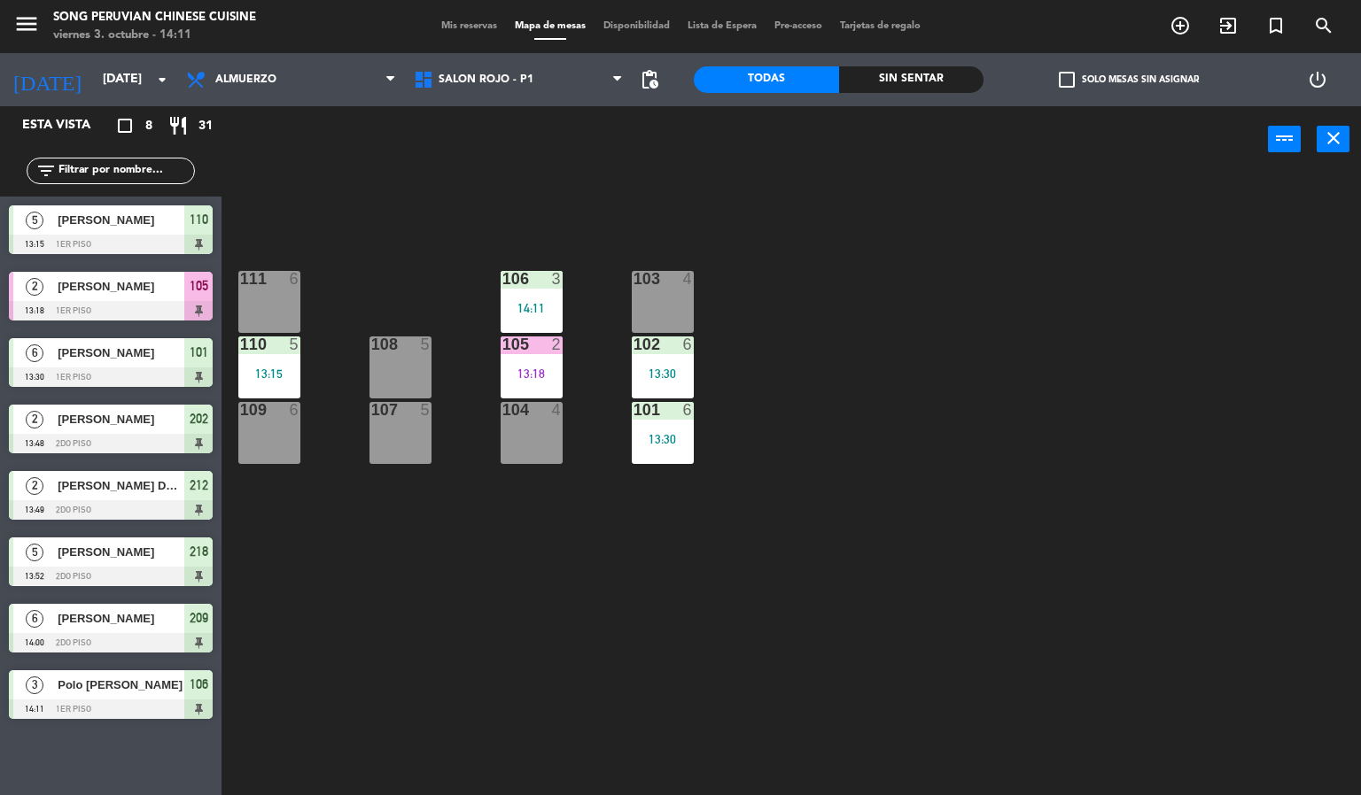
click at [757, 508] on div "103 4 106 3 14:11 111 6 102 6 13:30 105 2 13:18 108 5 110 5 13:15 101 6 13:30 1…" at bounding box center [798, 485] width 1126 height 623
click at [683, 564] on div "103 4 106 3 14:11 111 6 102 6 13:30 105 2 13:18 108 5 110 5 13:15 101 6 13:30 1…" at bounding box center [798, 485] width 1126 height 623
click at [540, 282] on div at bounding box center [530, 279] width 29 height 16
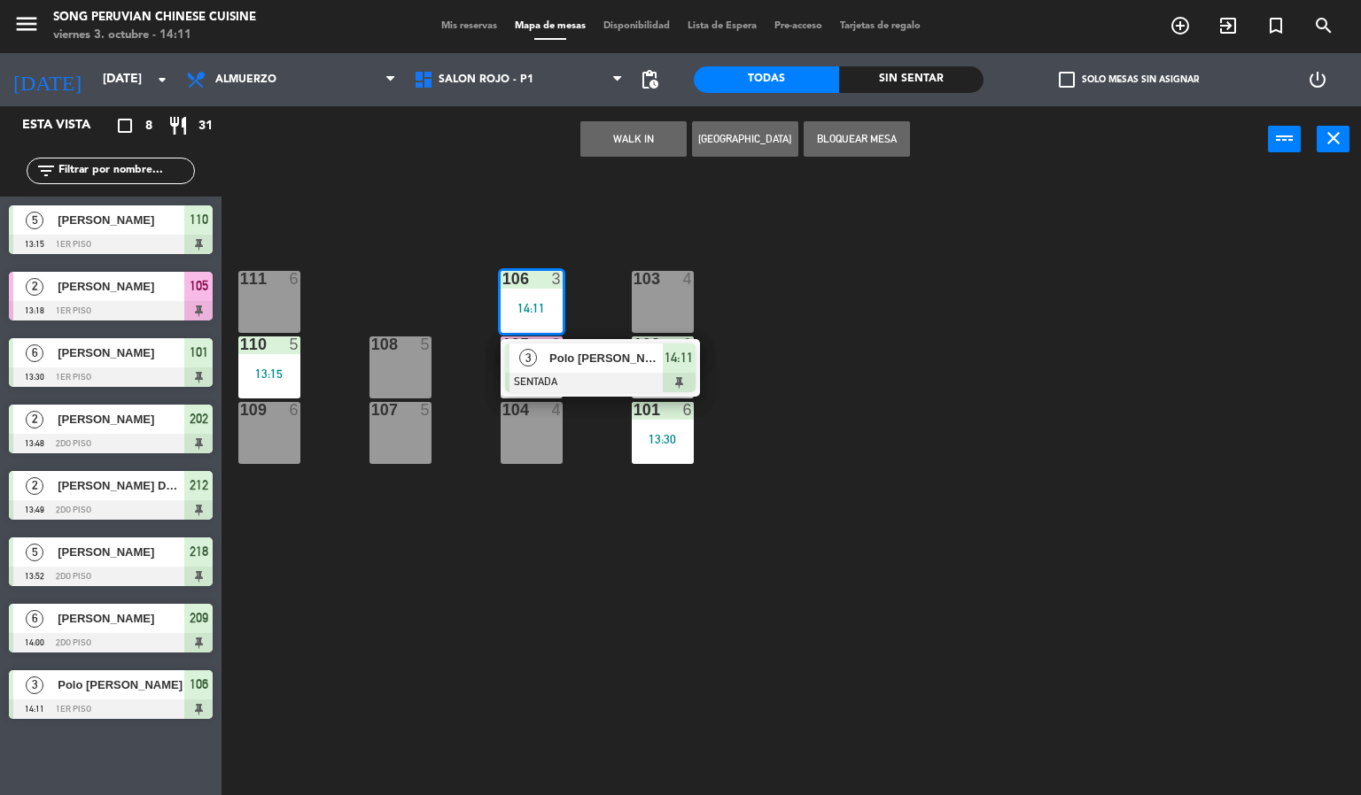
click at [639, 530] on div "103 4 106 3 14:11 3 Polo [PERSON_NAME] SENTADA 14:11 111 6 102 6 13:30 105 2 13…" at bounding box center [798, 485] width 1126 height 623
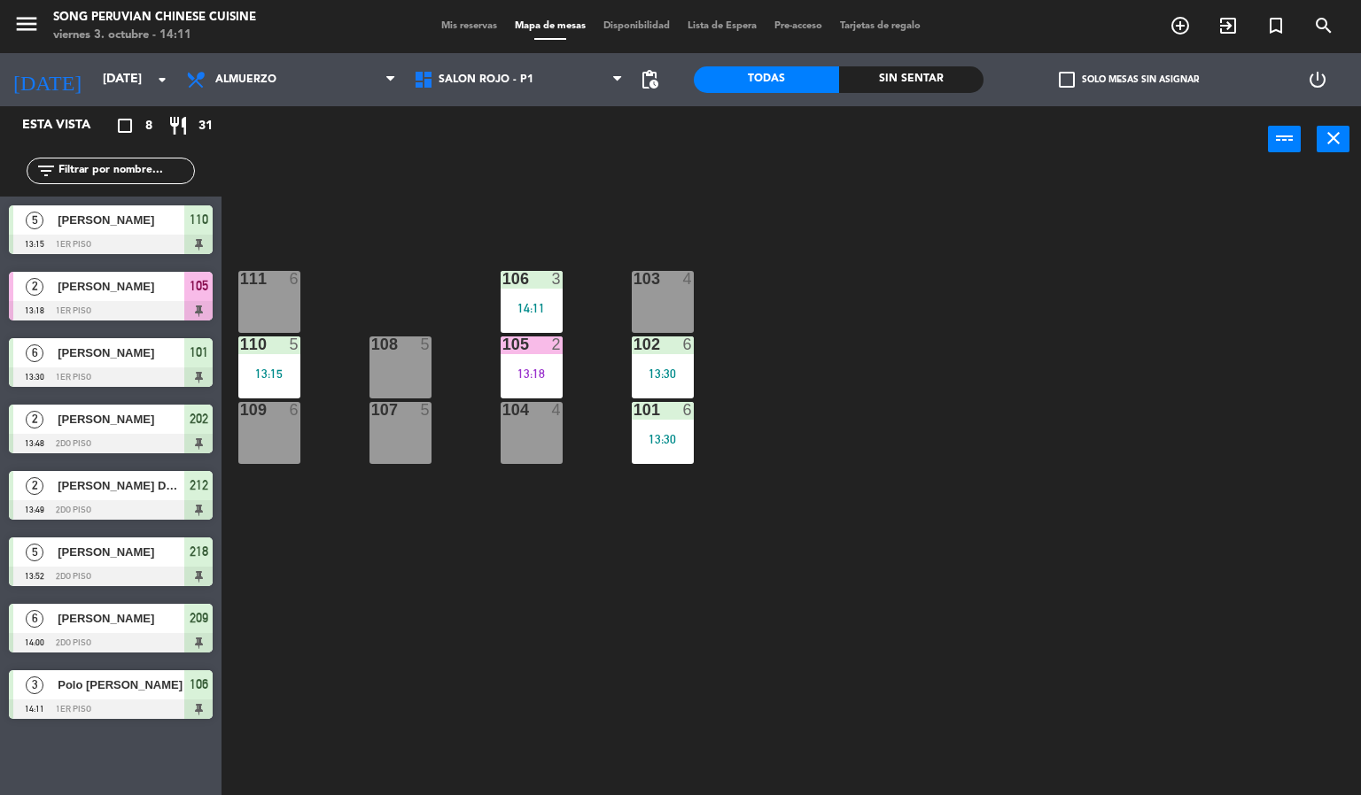
click at [547, 352] on div "2" at bounding box center [561, 345] width 29 height 16
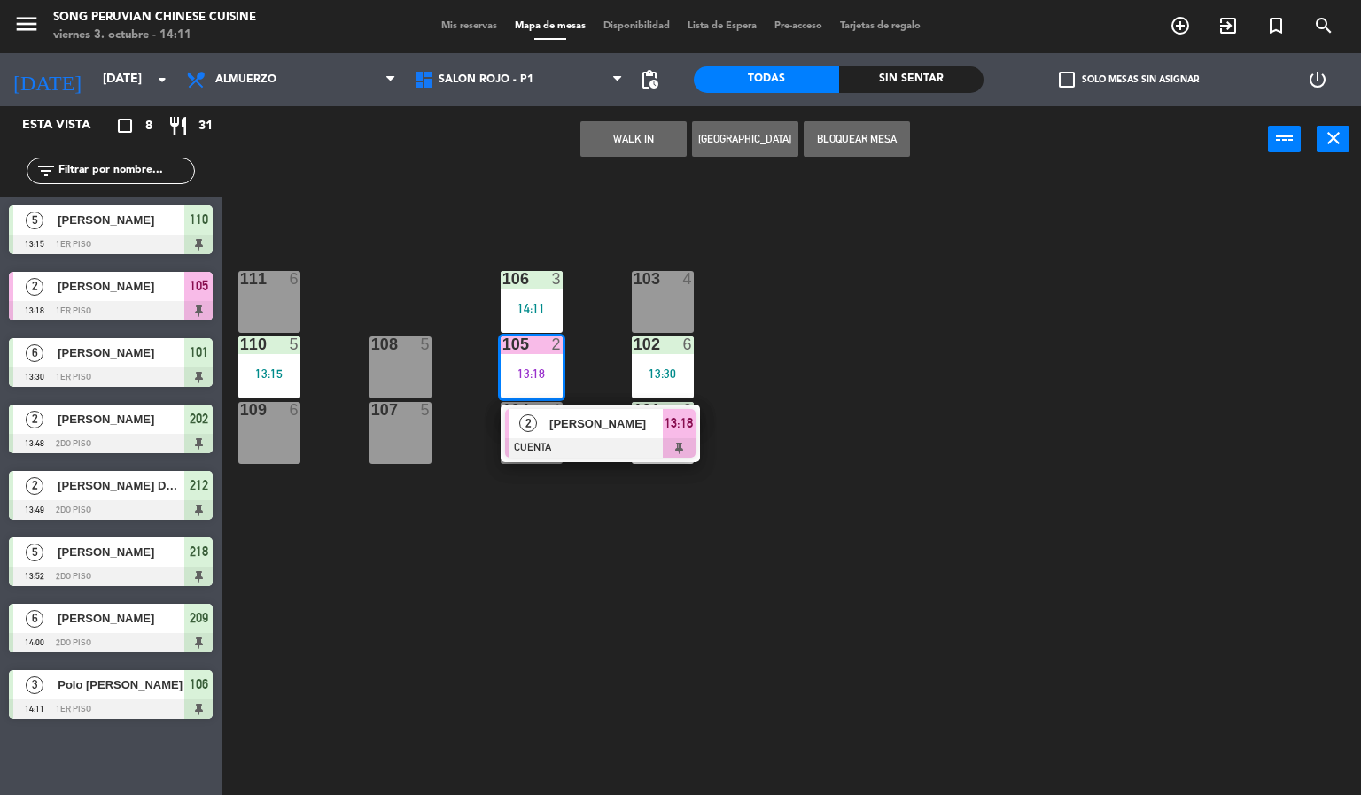
click at [564, 441] on div at bounding box center [600, 447] width 190 height 19
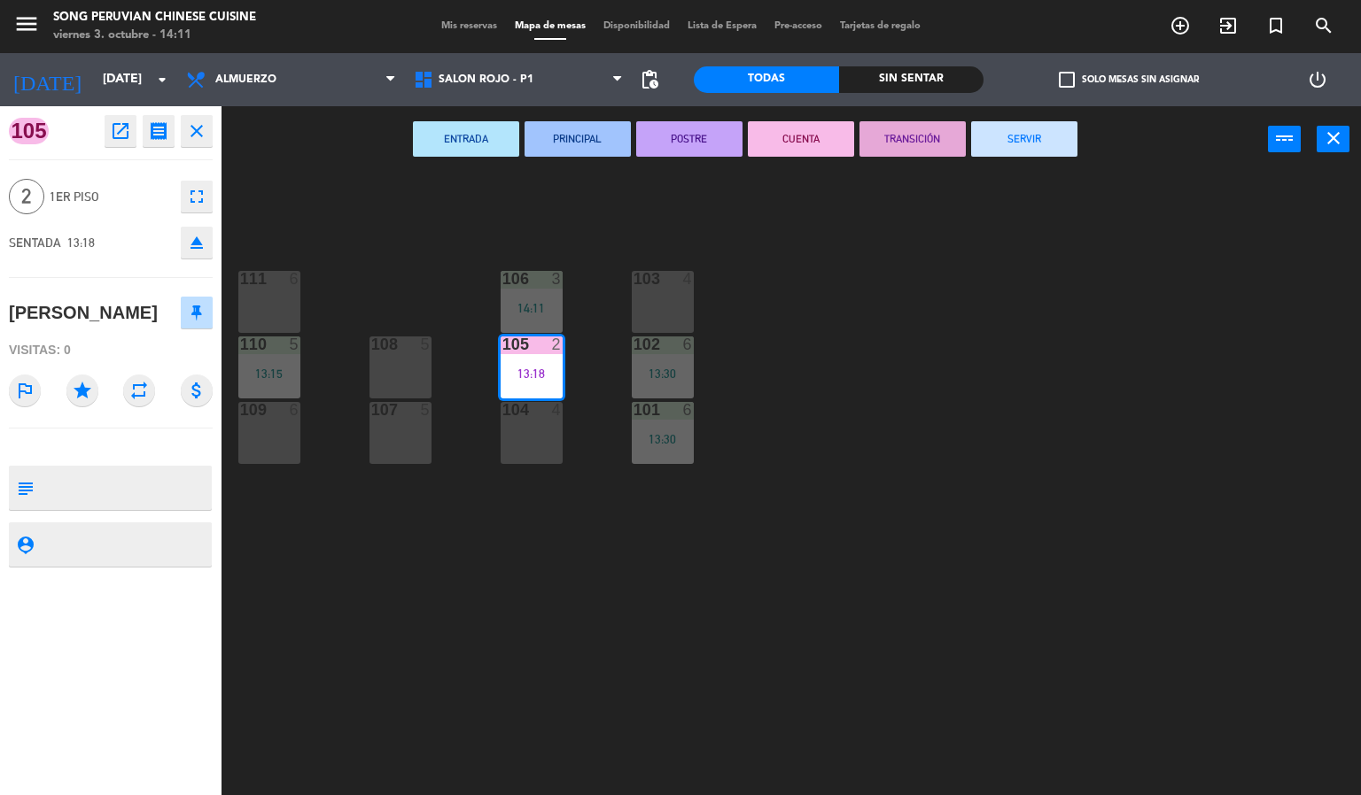
click at [709, 601] on div "103 4 106 3 14:11 111 6 102 6 13:30 105 2 13:18 108 5 110 5 13:15 101 6 13:30 1…" at bounding box center [798, 485] width 1126 height 623
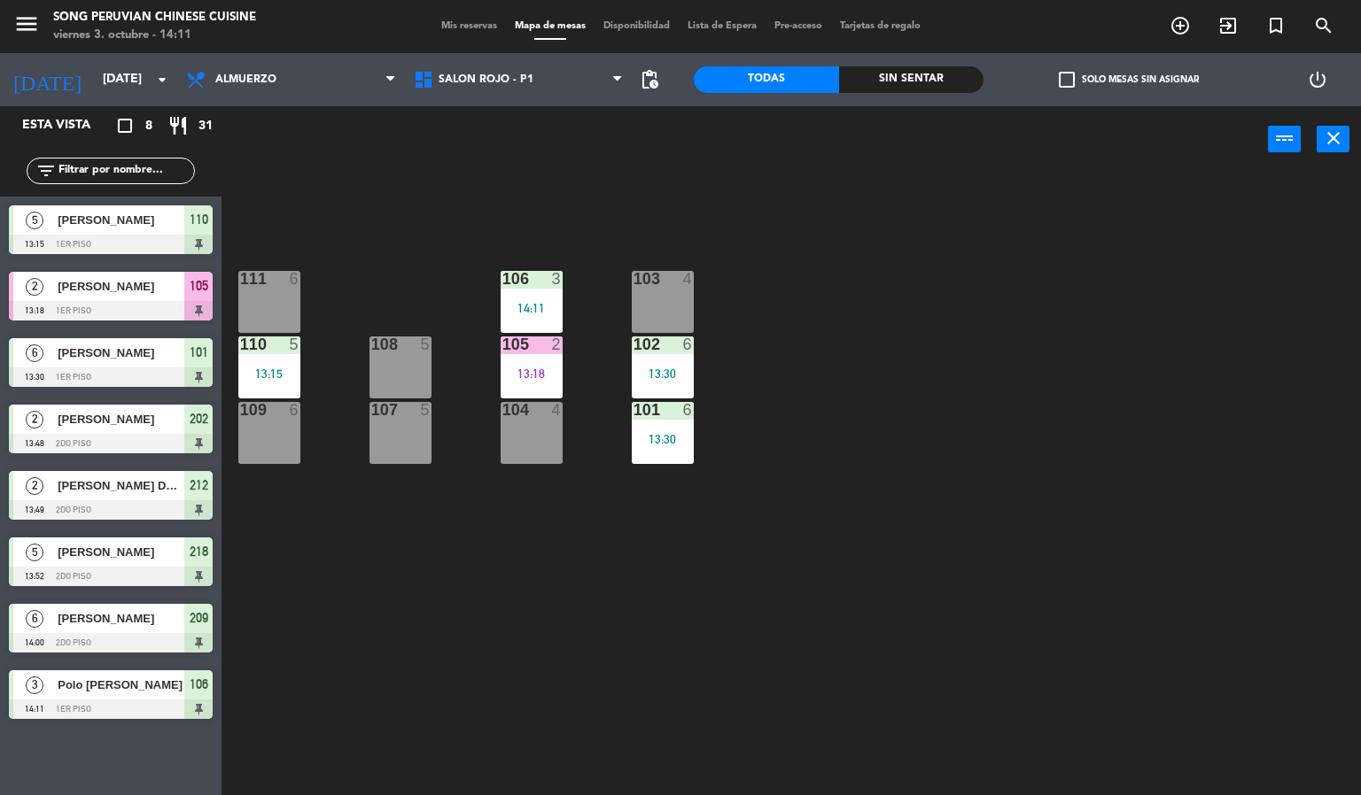
click at [532, 370] on div "13:18" at bounding box center [531, 374] width 62 height 12
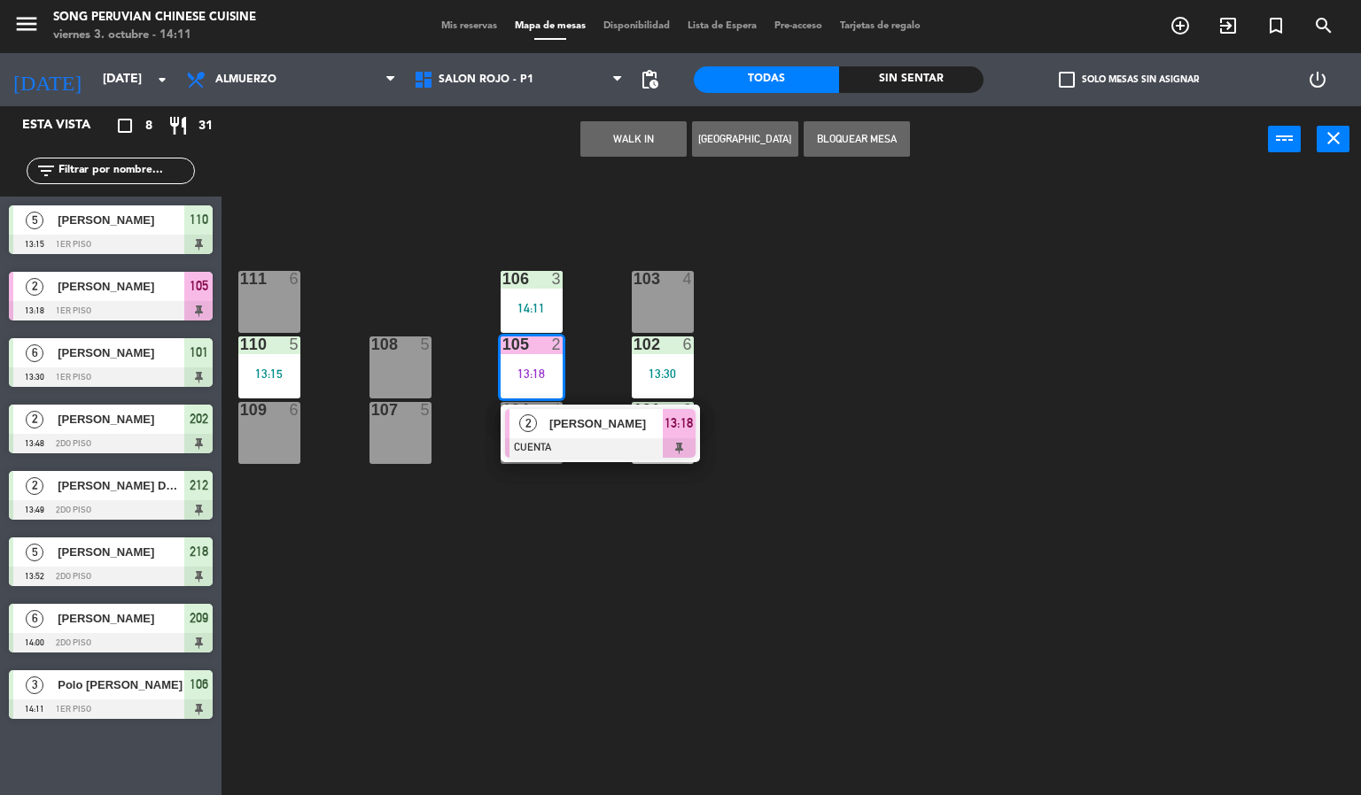
click at [619, 571] on div "103 4 106 3 14:11 111 6 102 6 13:30 105 2 13:18 2 [PERSON_NAME] CUENTA 13:18 10…" at bounding box center [798, 485] width 1126 height 623
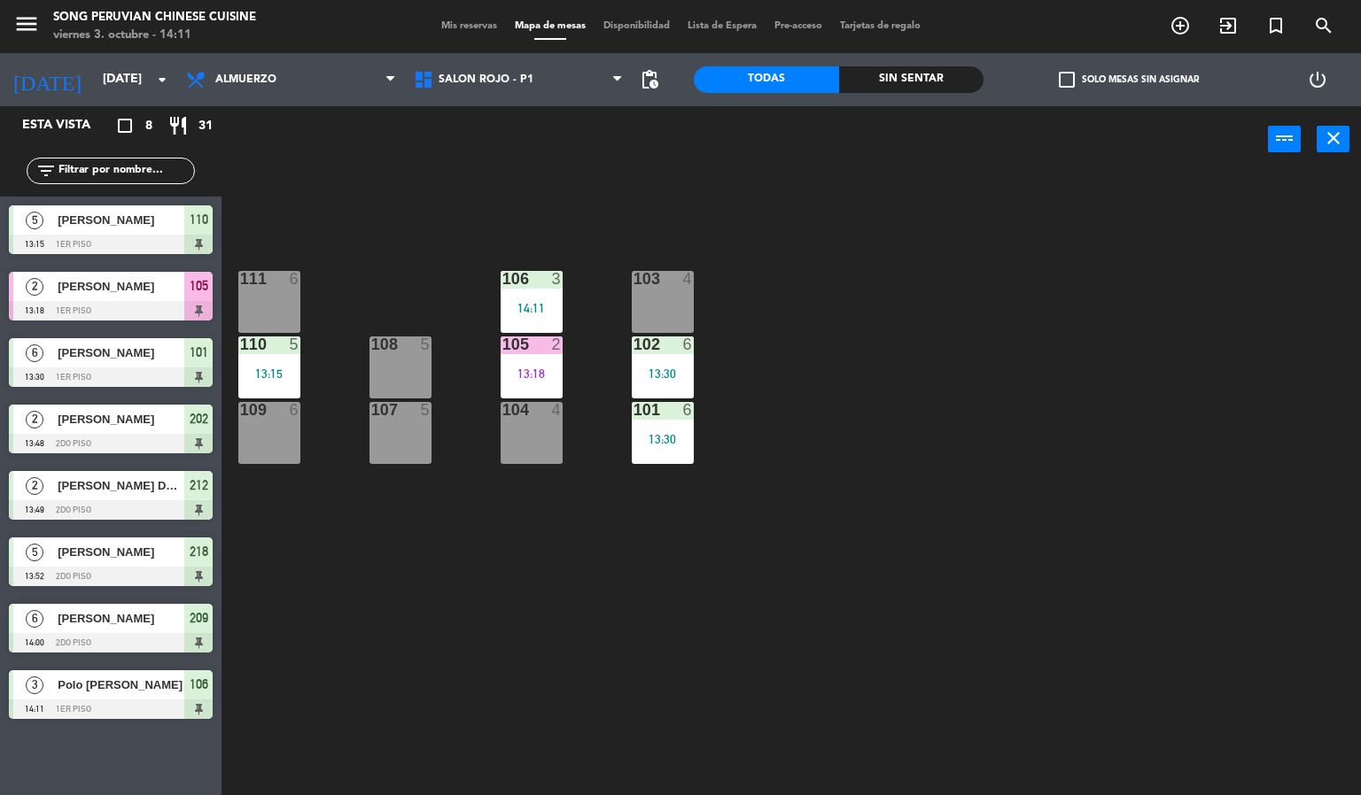
click at [518, 360] on div "105 2 13:18" at bounding box center [531, 368] width 62 height 62
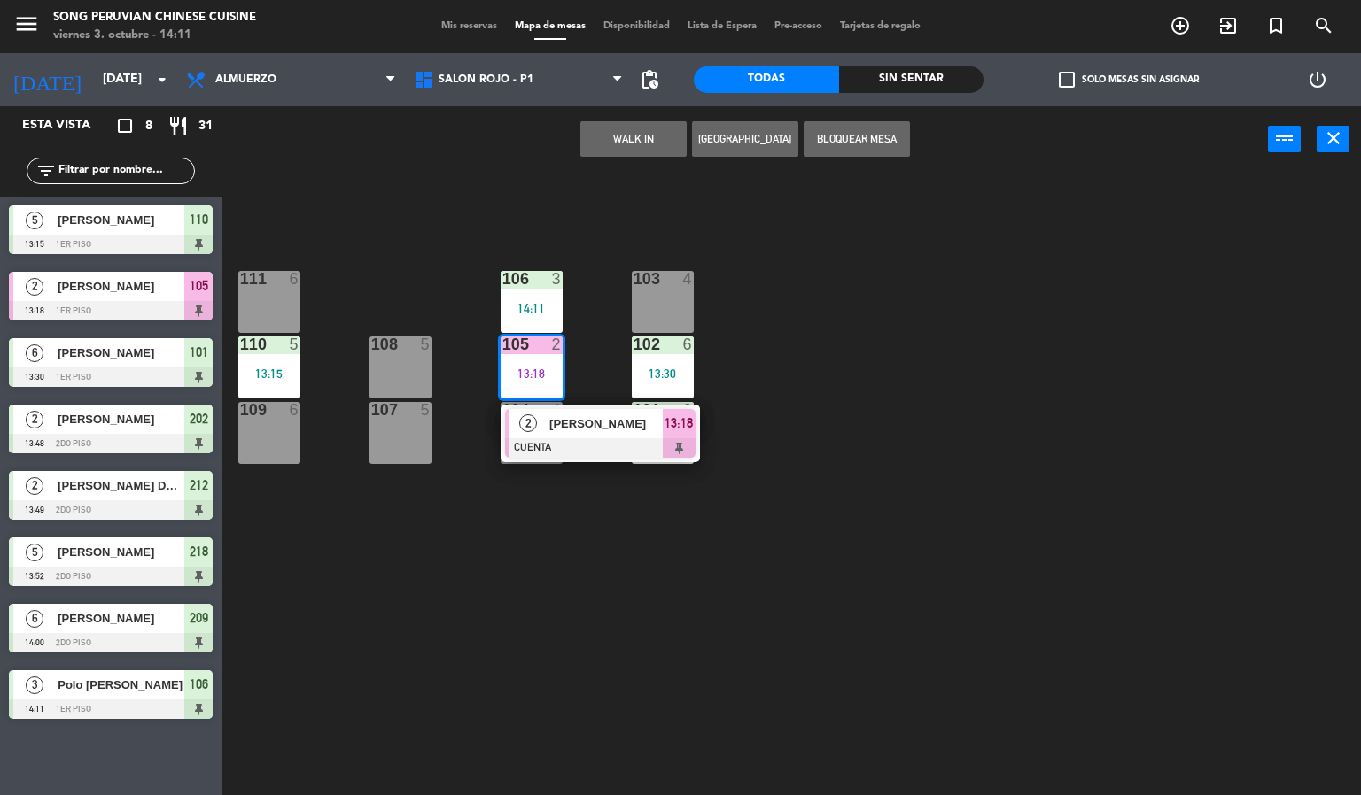
click at [585, 582] on div "103 4 106 3 14:11 111 6 102 6 13:30 105 2 13:18 2 [PERSON_NAME] CUENTA 13:18 10…" at bounding box center [798, 485] width 1126 height 623
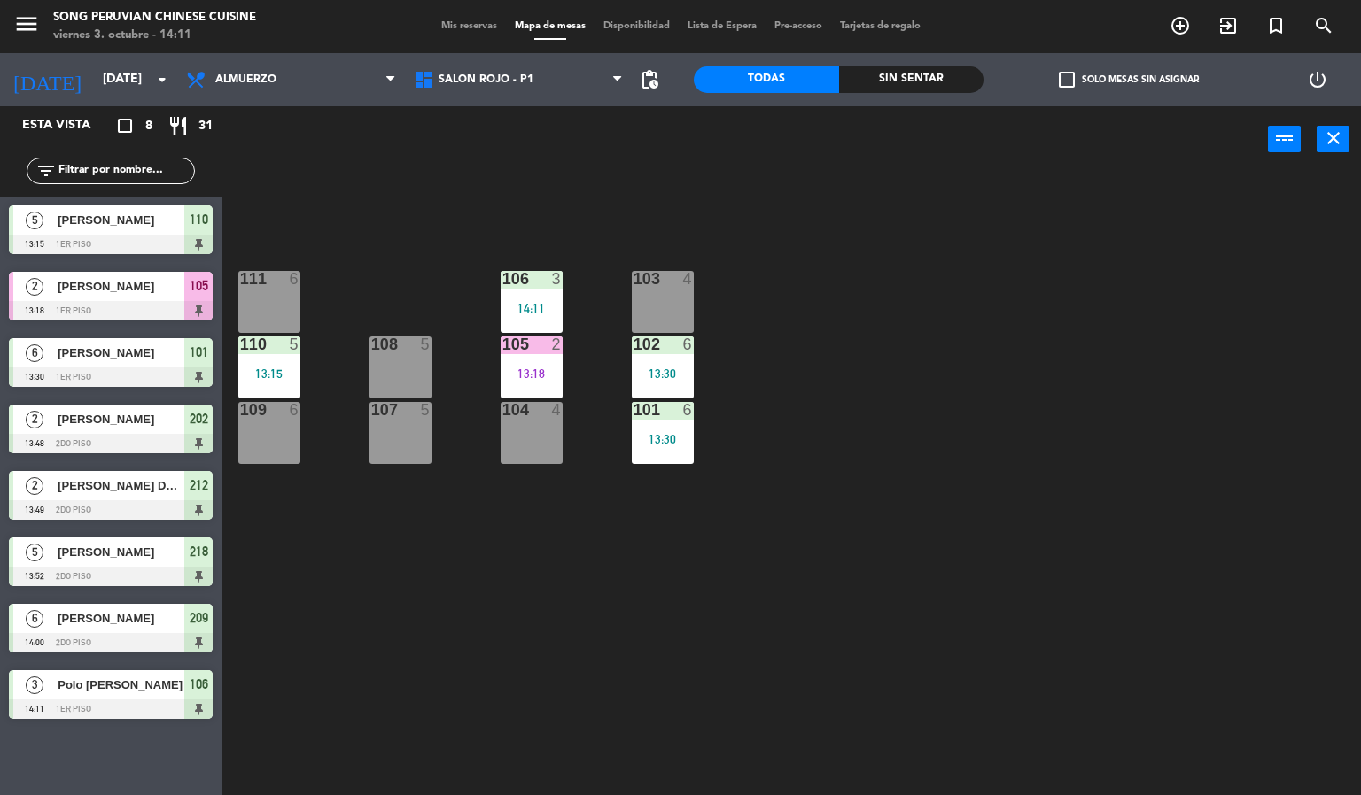
click at [519, 373] on div "13:18" at bounding box center [531, 374] width 62 height 12
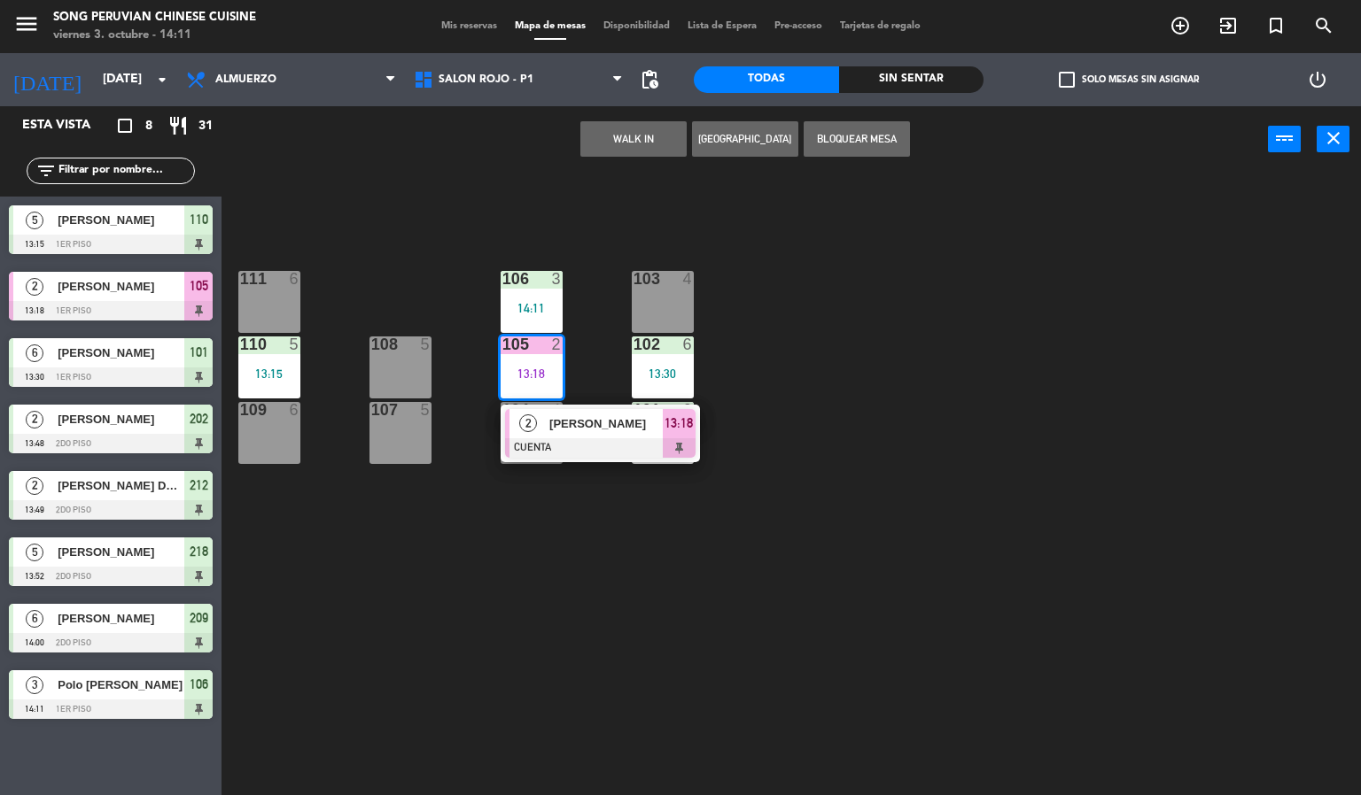
click at [595, 447] on div at bounding box center [600, 447] width 190 height 19
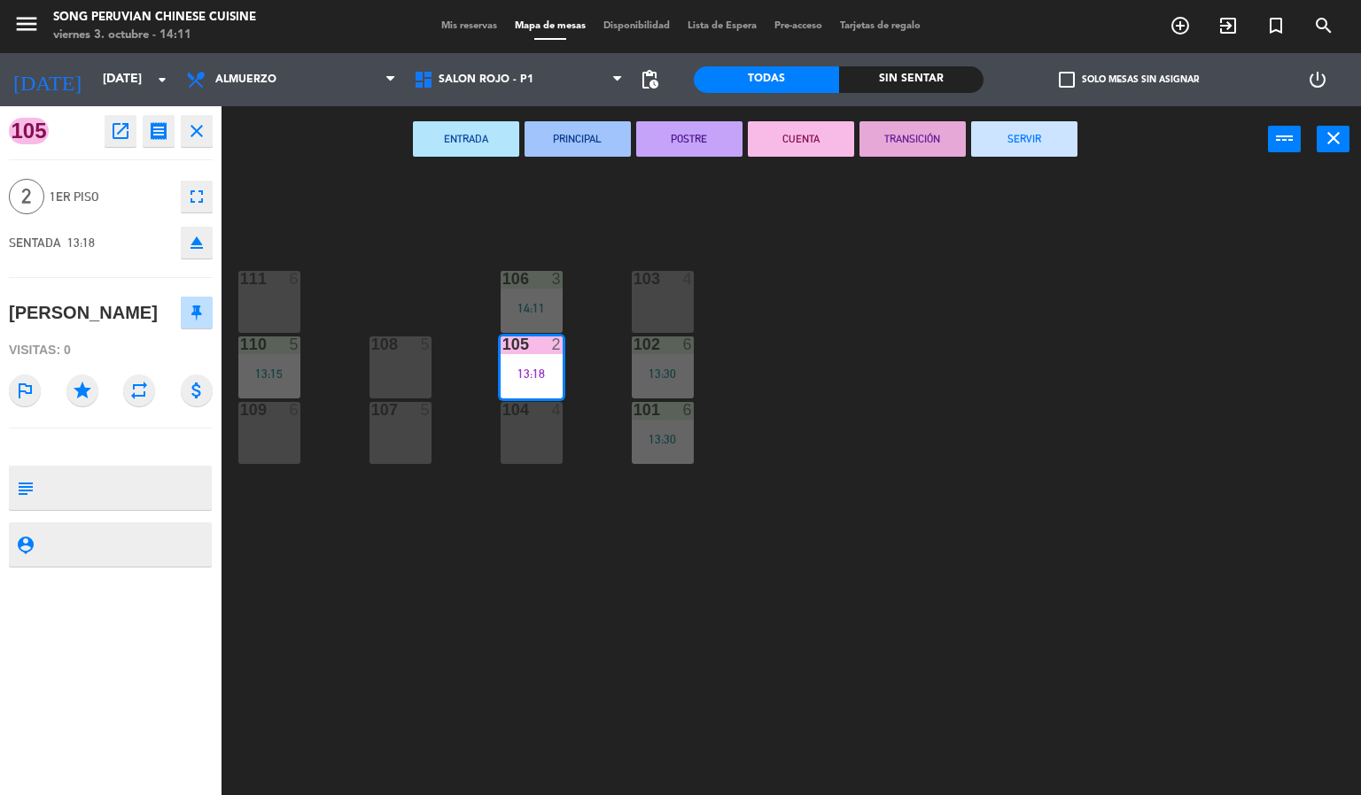
click at [431, 615] on div "103 4 106 3 14:11 111 6 102 6 13:30 105 2 13:18 108 5 110 5 13:15 101 6 13:30 1…" at bounding box center [798, 485] width 1126 height 623
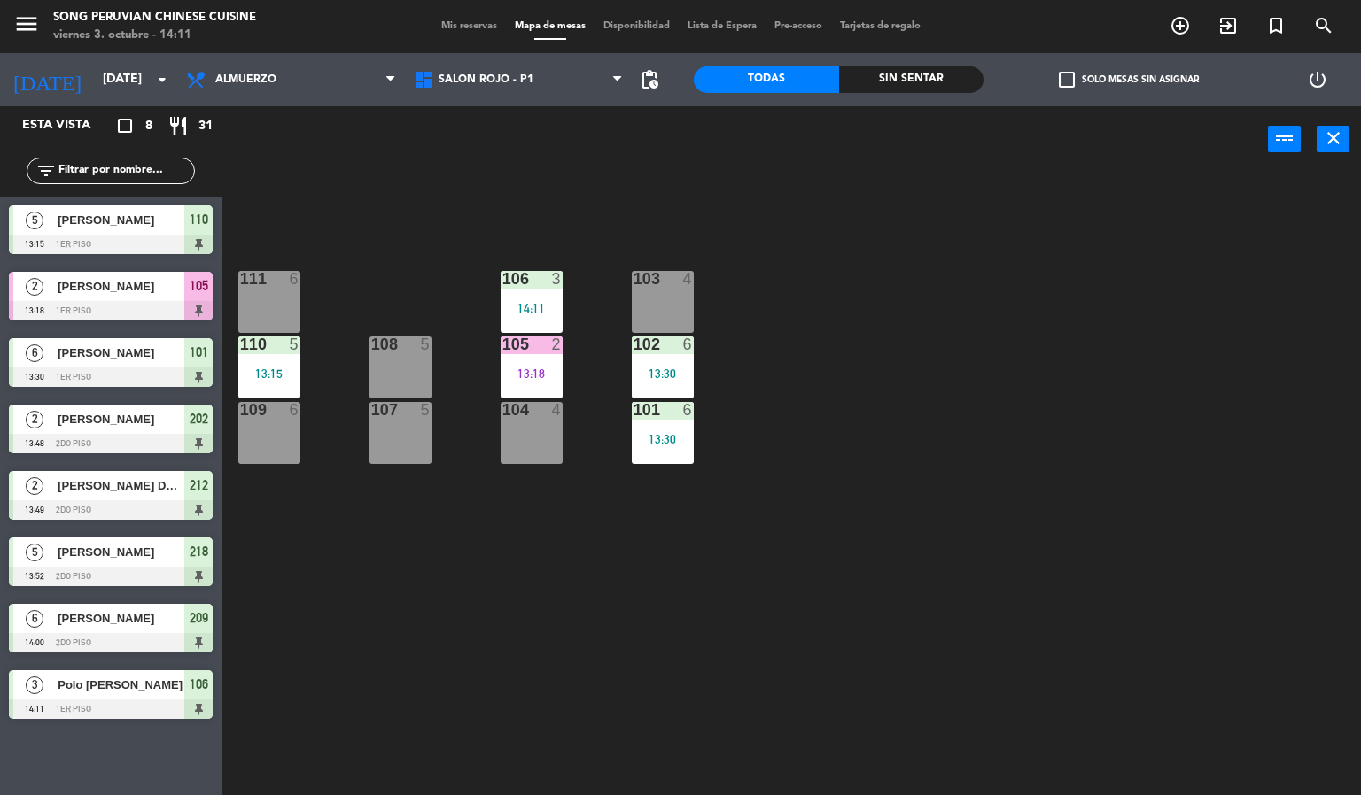
click at [431, 215] on div "103 4 106 3 14:11 111 6 102 6 13:30 105 2 13:18 108 5 110 5 13:15 101 6 13:30 1…" at bounding box center [798, 485] width 1126 height 623
click at [274, 462] on div "109 6" at bounding box center [269, 433] width 62 height 62
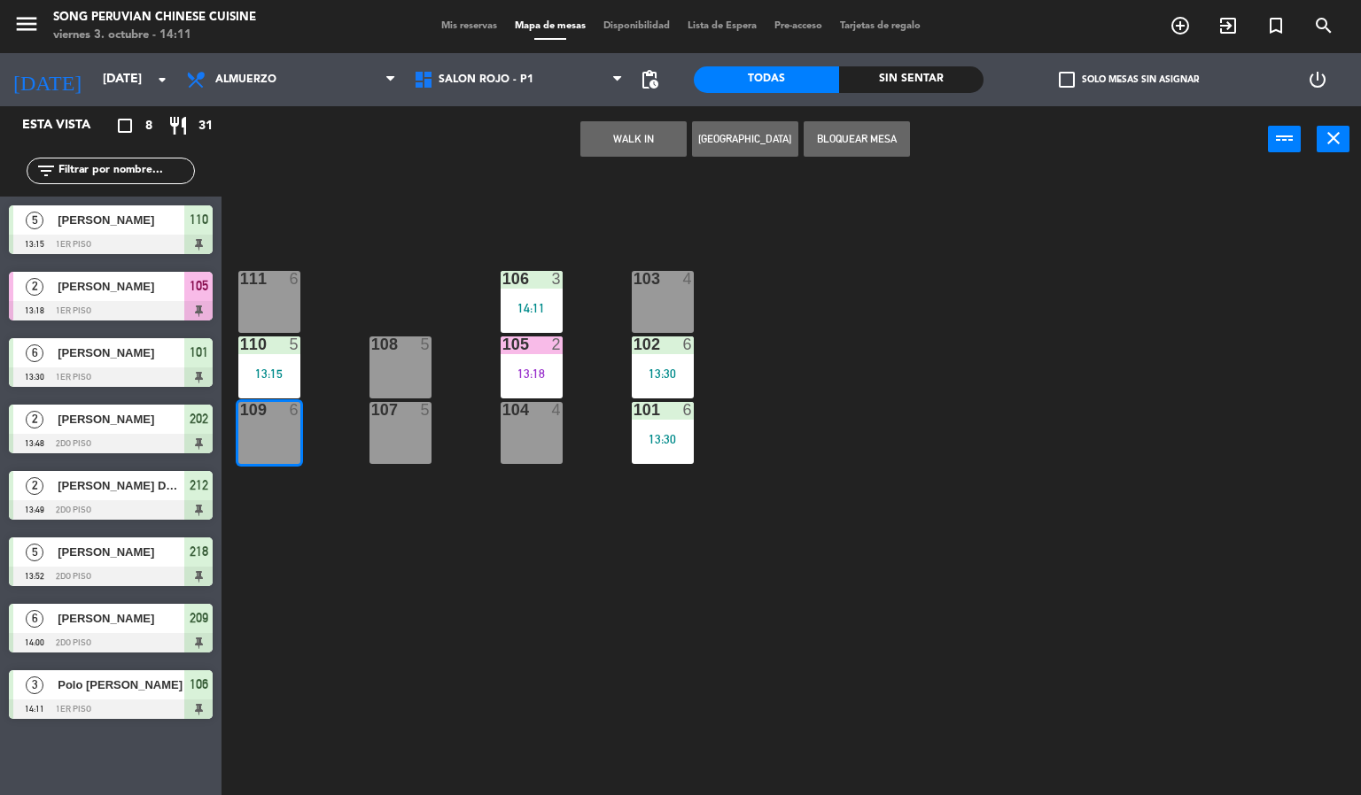
click at [632, 136] on button "WALK IN" at bounding box center [633, 138] width 106 height 35
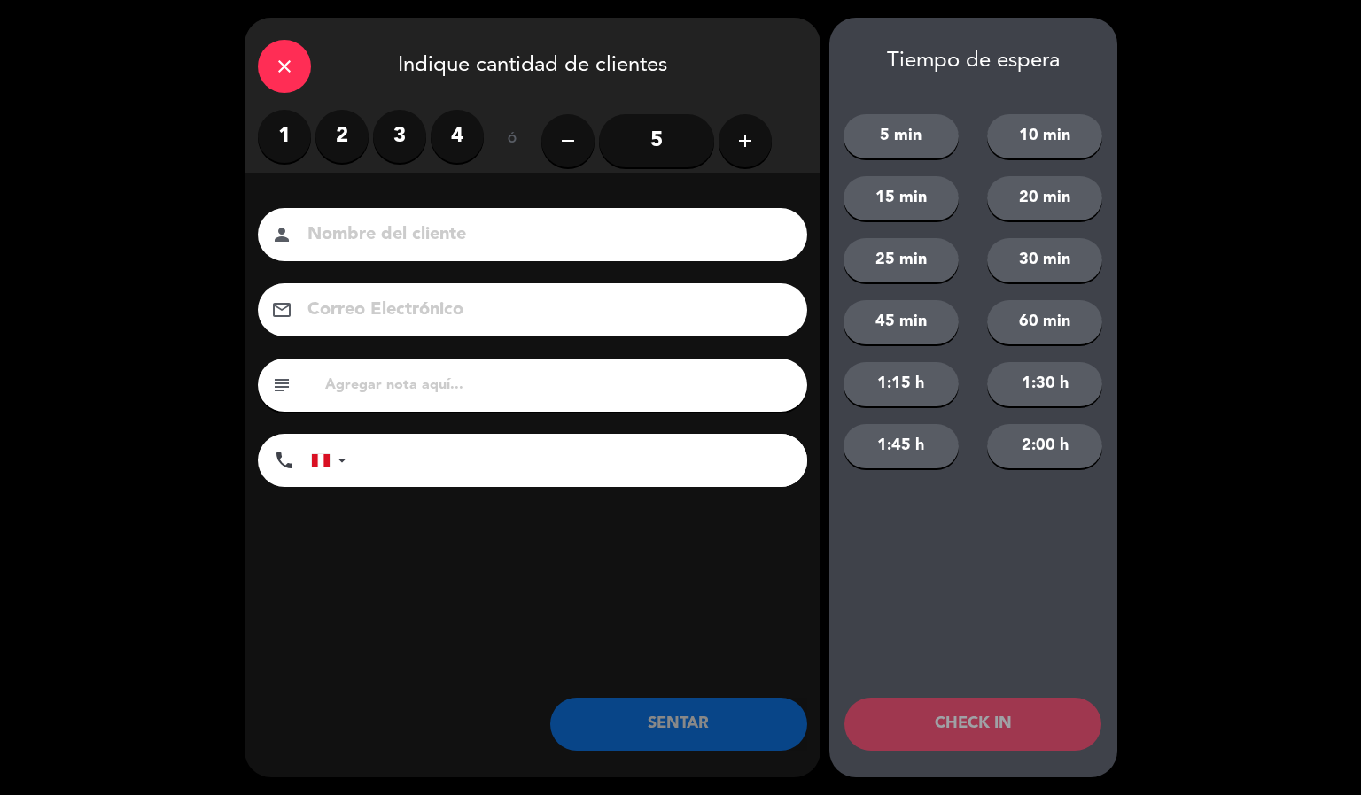
click at [404, 136] on label "3" at bounding box center [399, 136] width 53 height 53
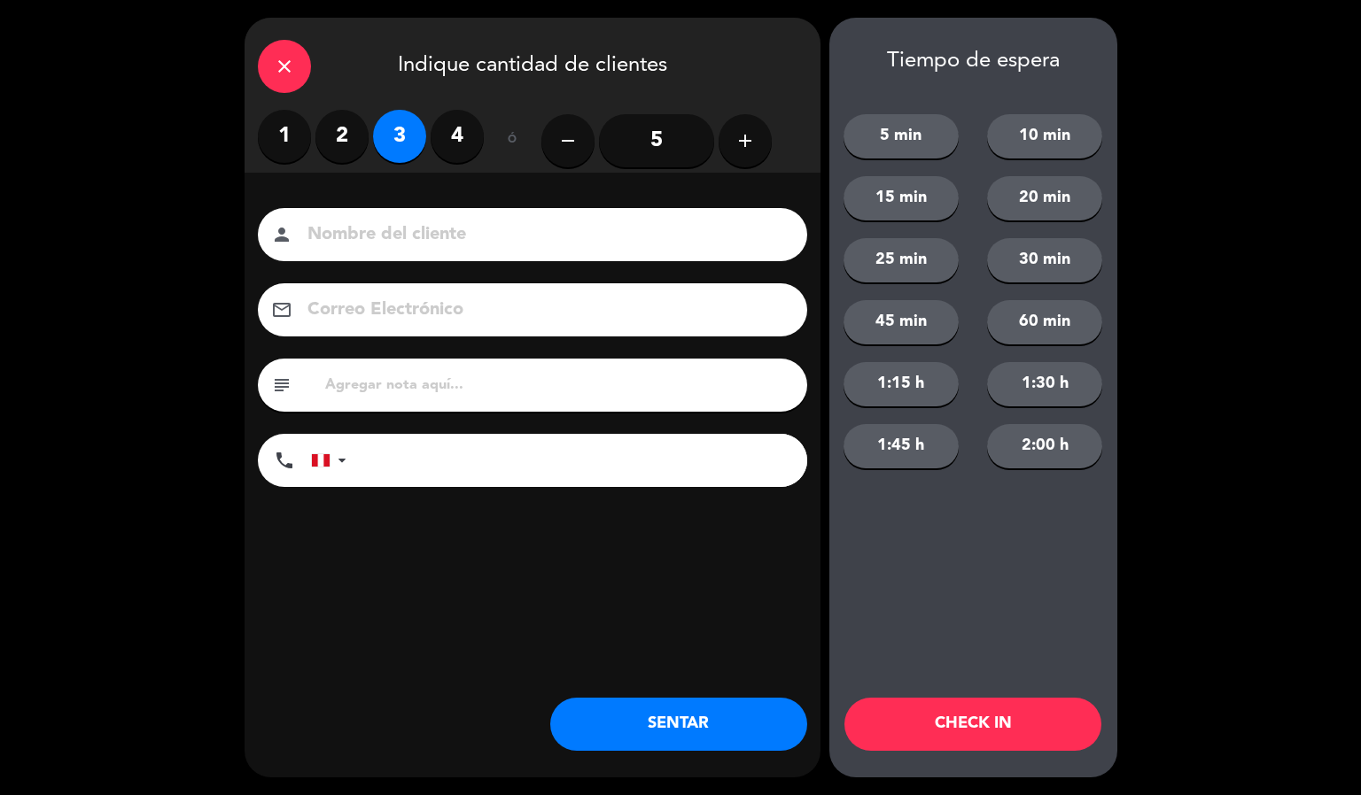
click at [343, 229] on input at bounding box center [545, 235] width 478 height 31
type input "[PERSON_NAME]"
click at [914, 712] on button "CHECK IN" at bounding box center [972, 724] width 257 height 53
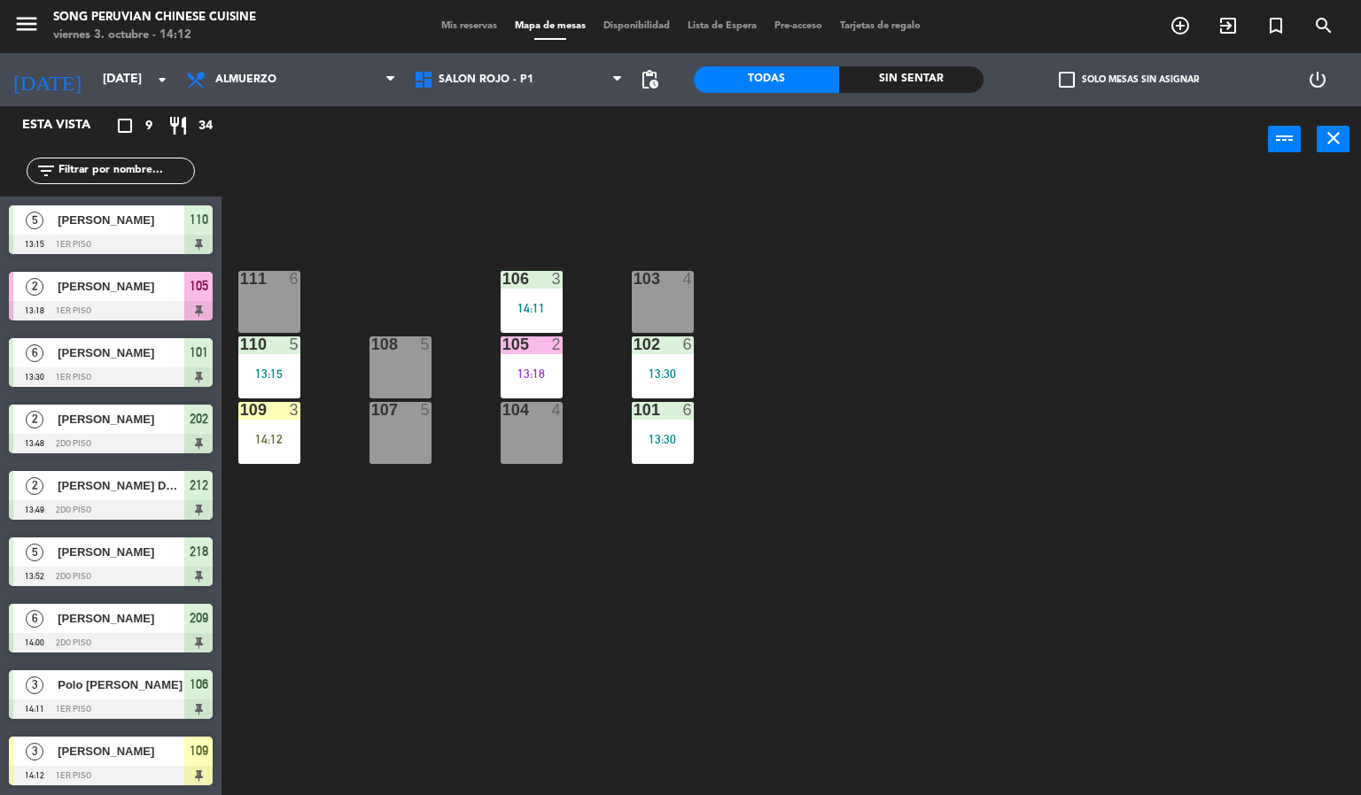
drag, startPoint x: 266, startPoint y: 418, endPoint x: 479, endPoint y: 361, distance: 220.9
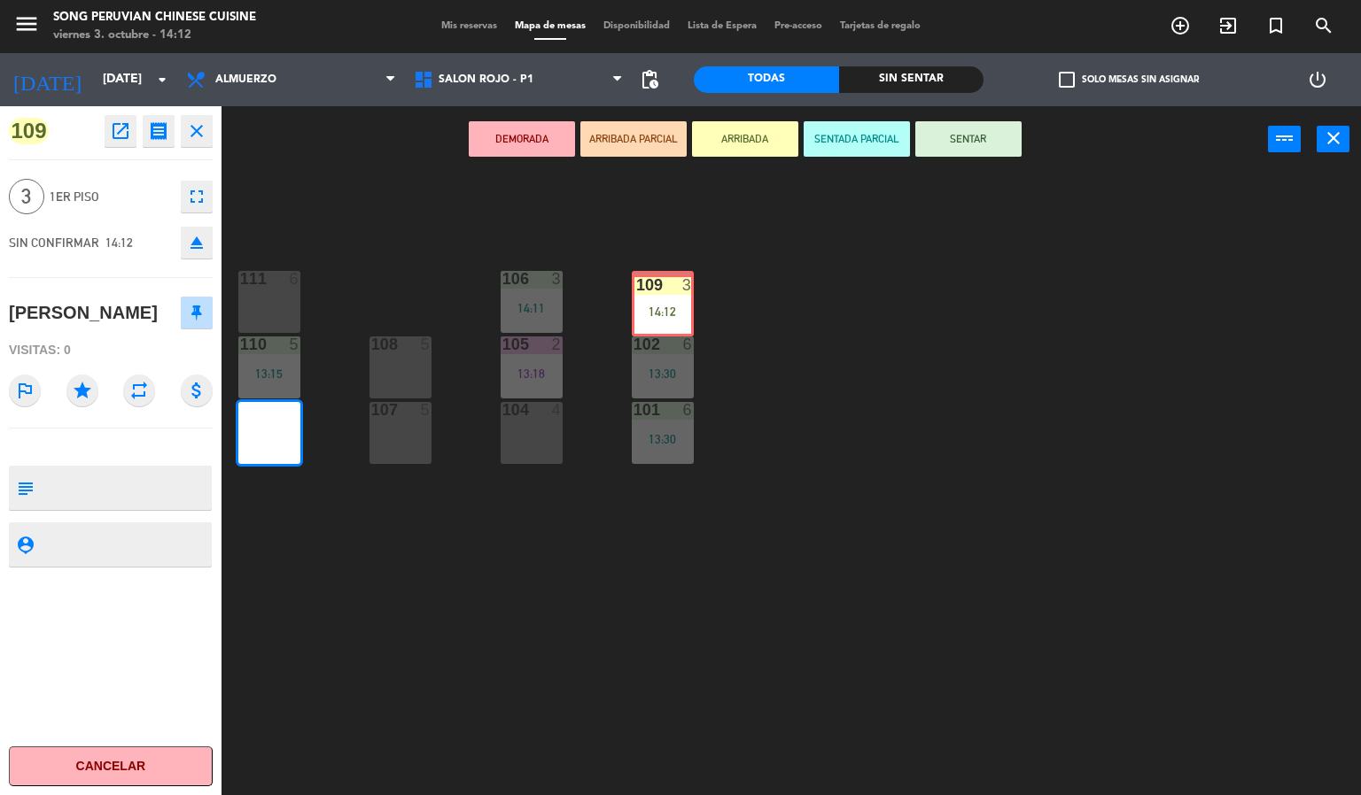
drag, startPoint x: 282, startPoint y: 420, endPoint x: 675, endPoint y: 292, distance: 413.4
click at [675, 292] on div "103 4 106 3 14:11 111 6 102 6 13:30 105 2 13:18 108 5 110 5 13:15 101 6 13:30 1…" at bounding box center [798, 485] width 1126 height 623
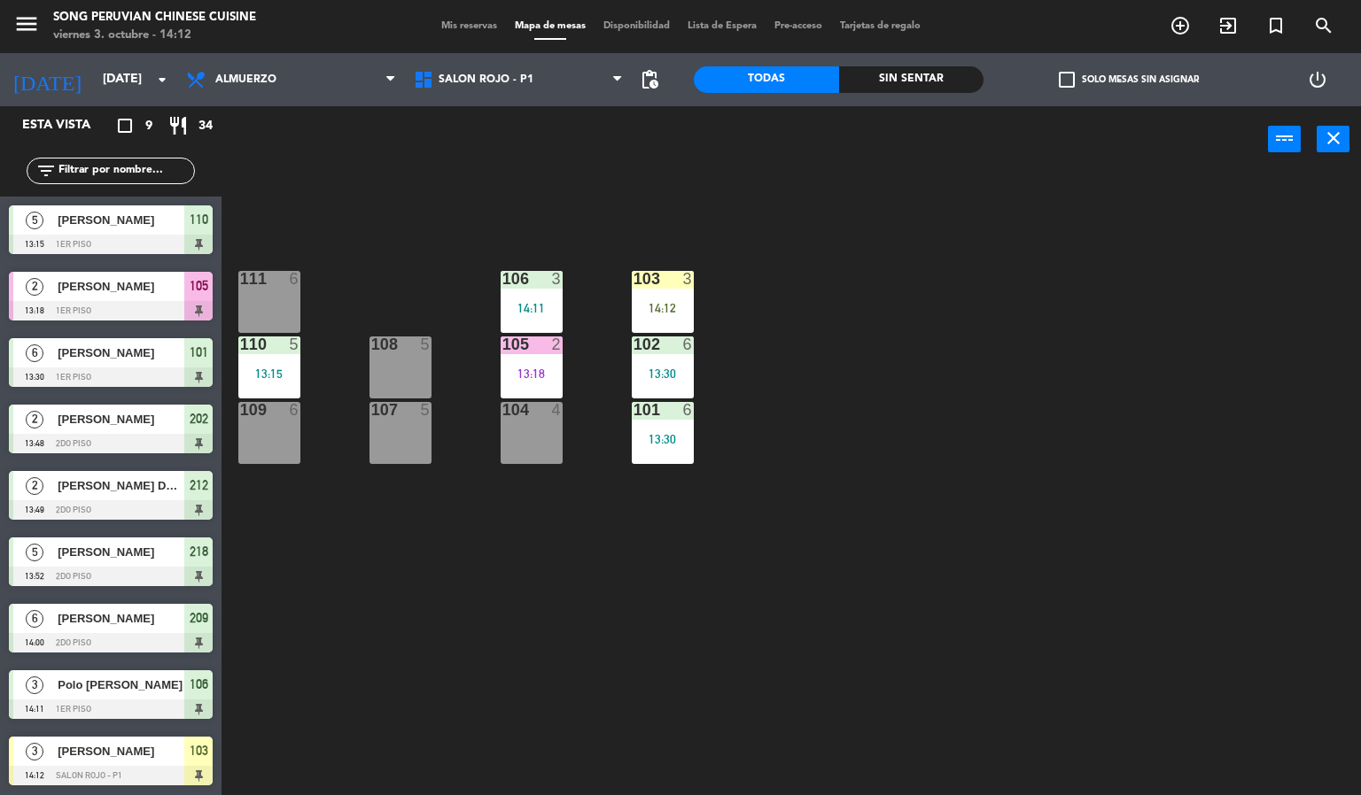
scroll to position [1, 0]
click at [681, 295] on div "103 3 14:12" at bounding box center [663, 302] width 62 height 62
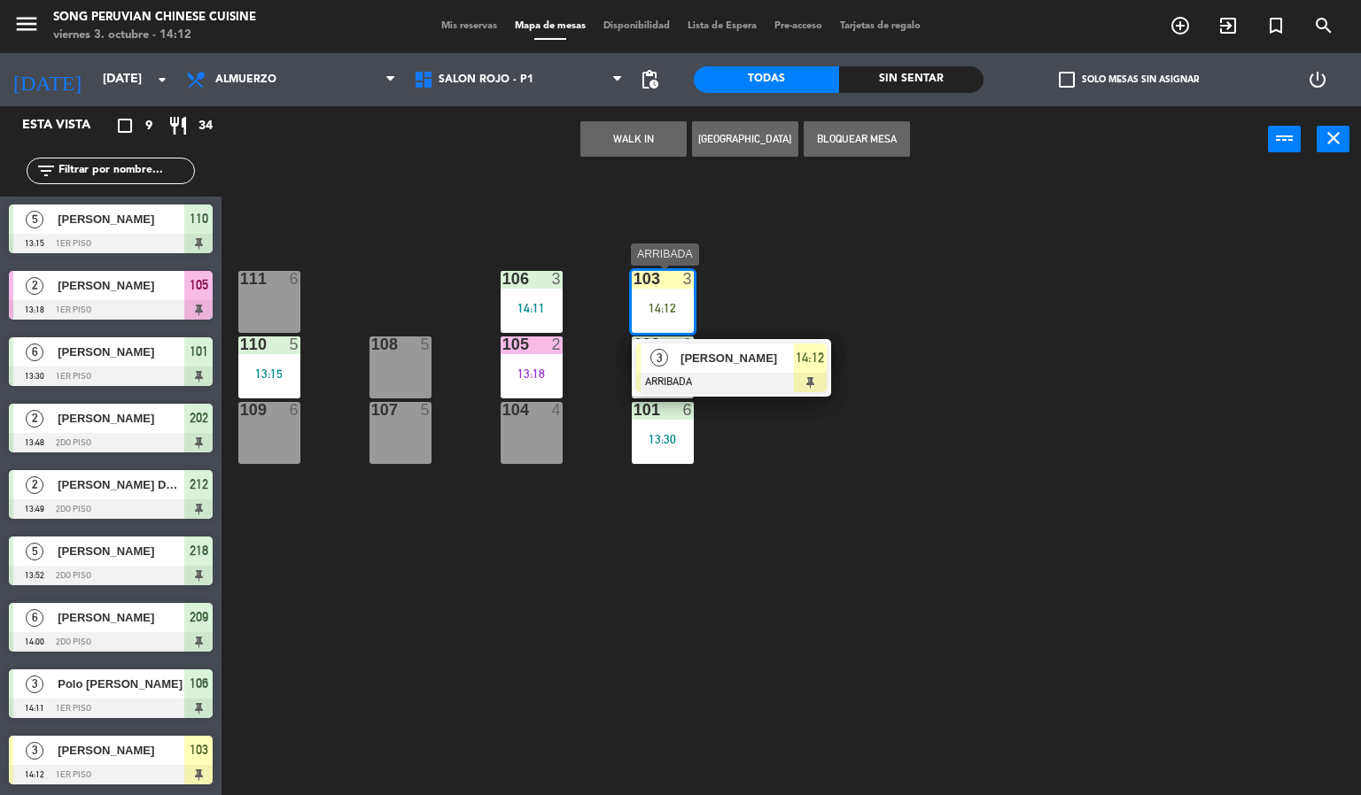
drag, startPoint x: 664, startPoint y: 368, endPoint x: 683, endPoint y: 231, distance: 137.7
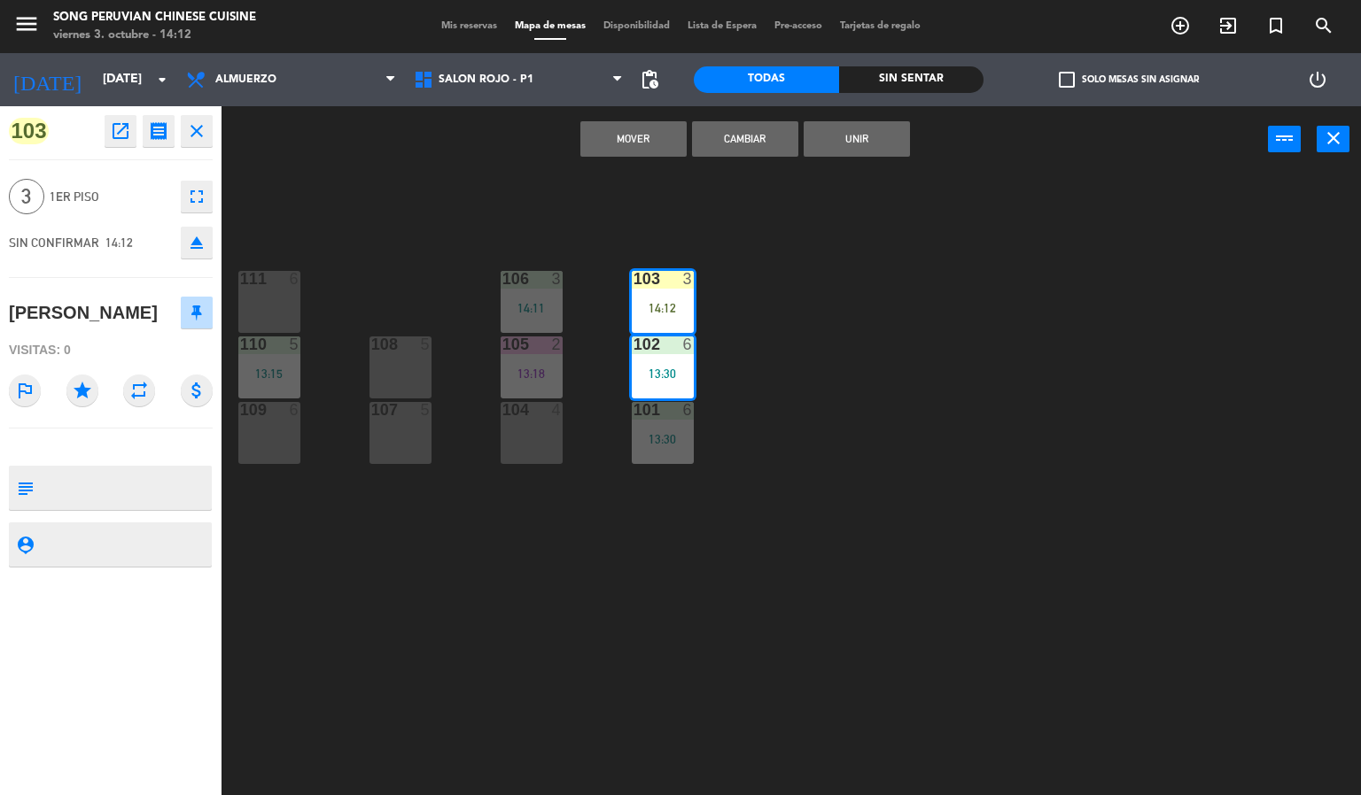
click at [830, 187] on div "103 3 14:12 106 3 14:11 111 6 102 6 13:30 105 2 13:18 108 5 110 5 13:15 101 6 1…" at bounding box center [798, 485] width 1126 height 623
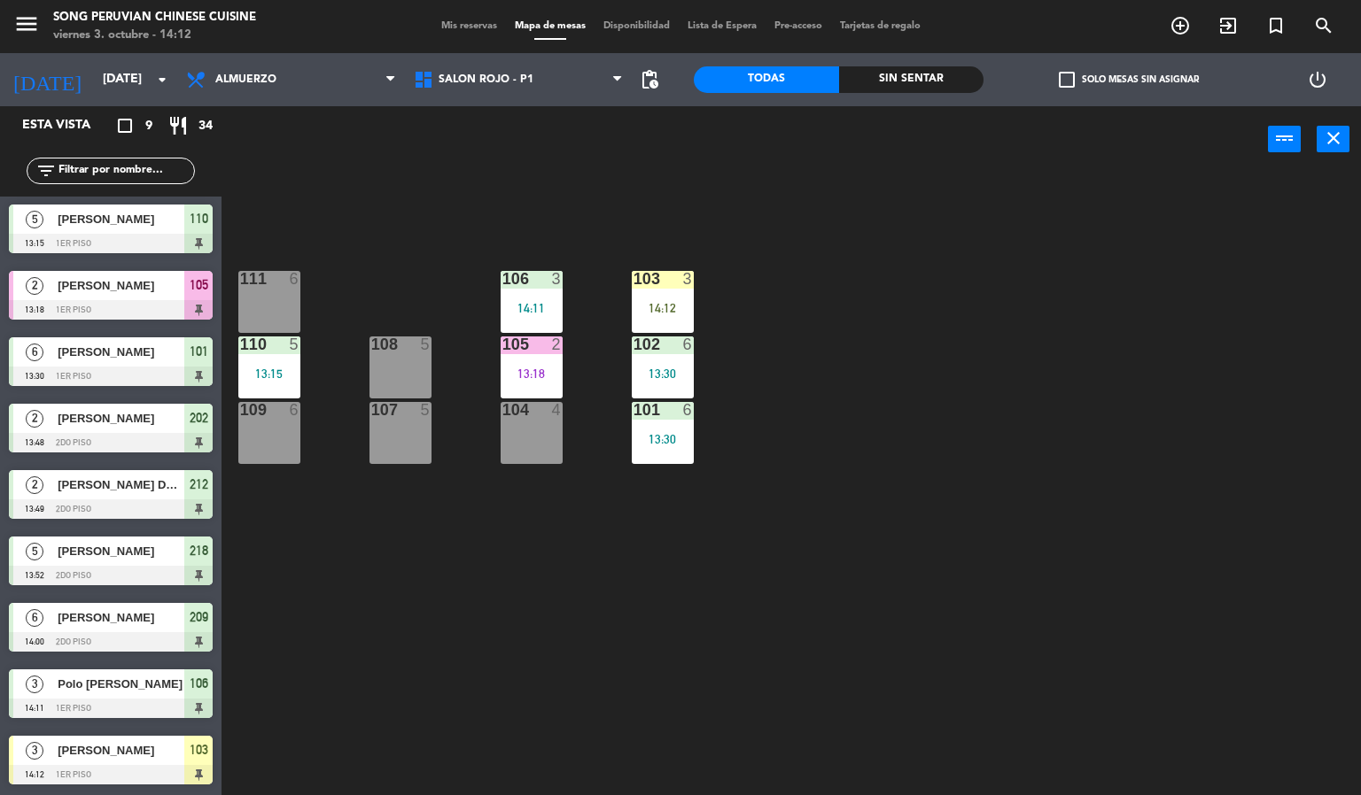
click at [680, 302] on div "14:12" at bounding box center [663, 308] width 62 height 12
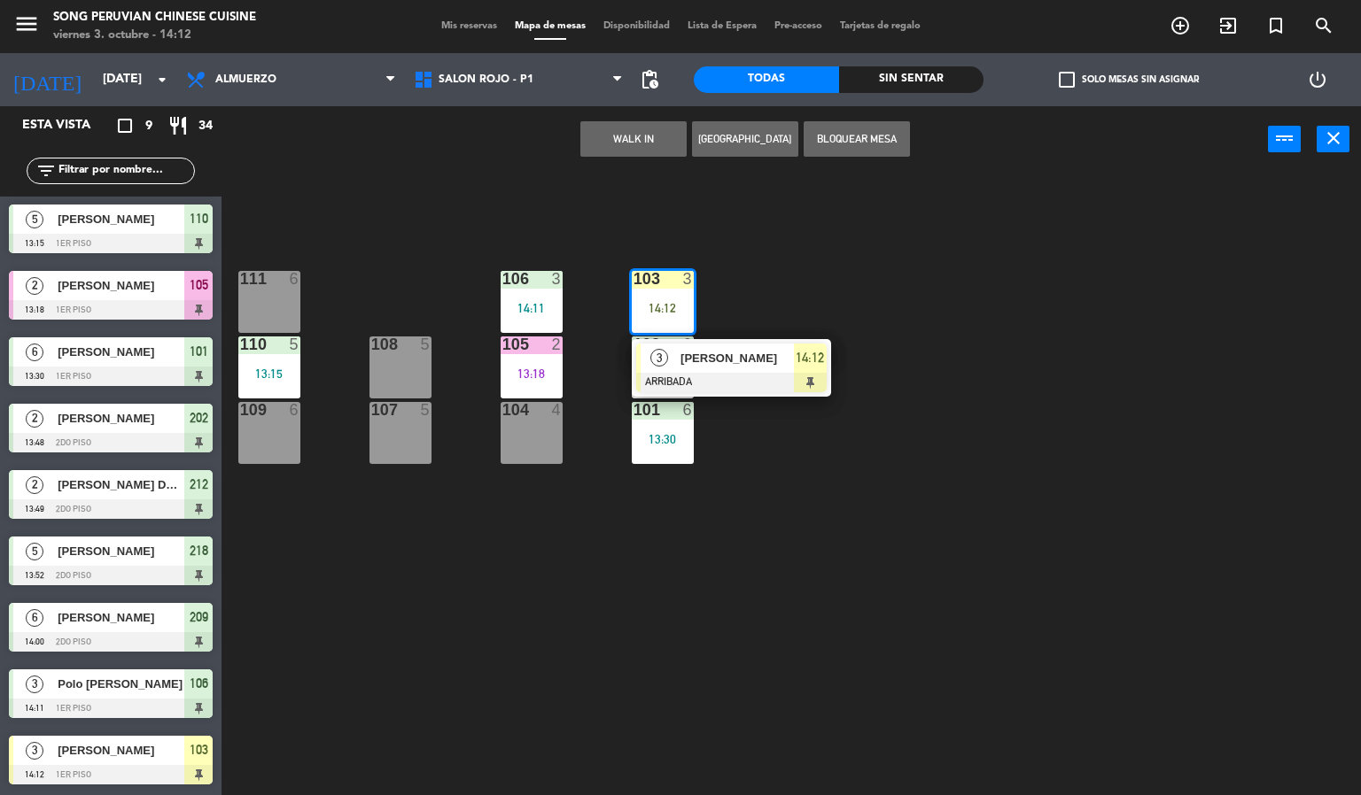
click at [697, 365] on span "[PERSON_NAME]" at bounding box center [736, 358] width 113 height 19
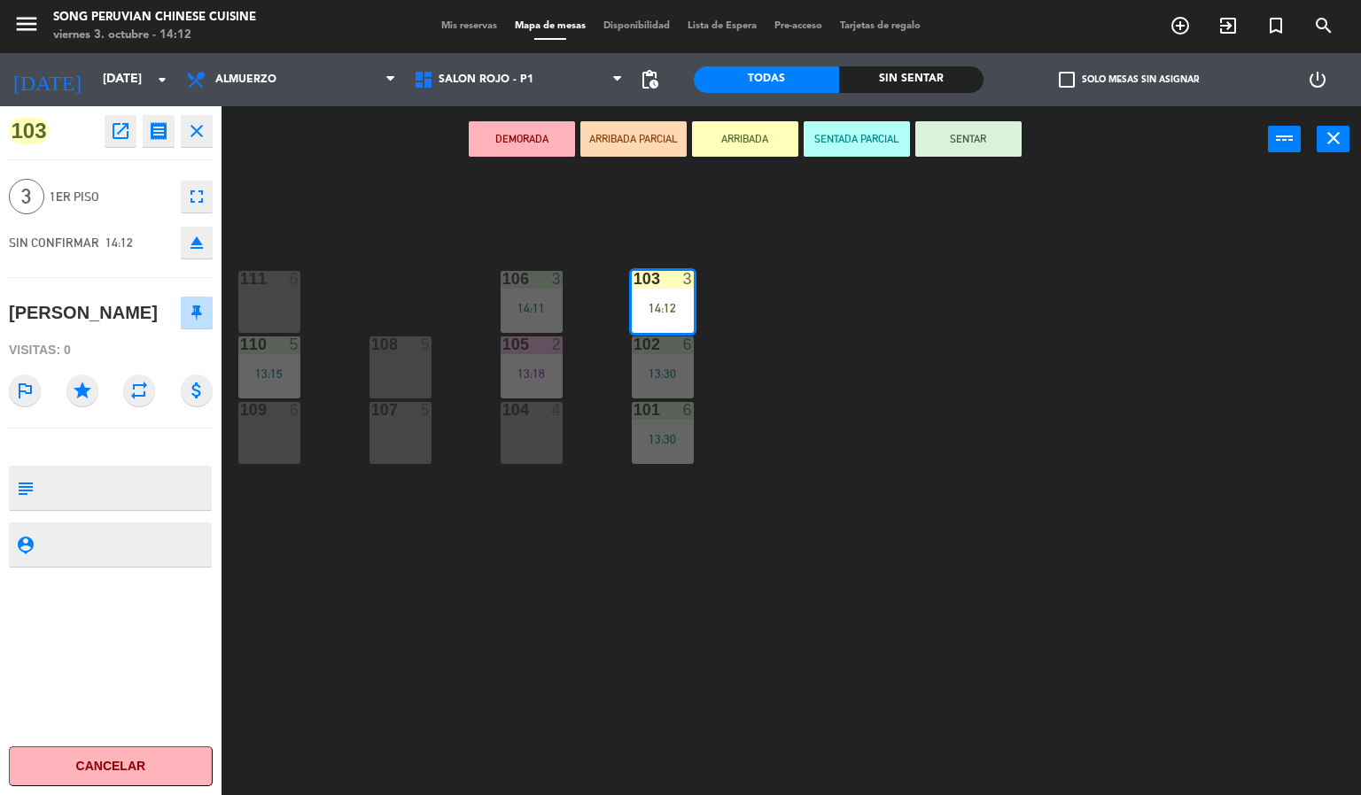
click at [826, 150] on button "SENTADA PARCIAL" at bounding box center [856, 138] width 106 height 35
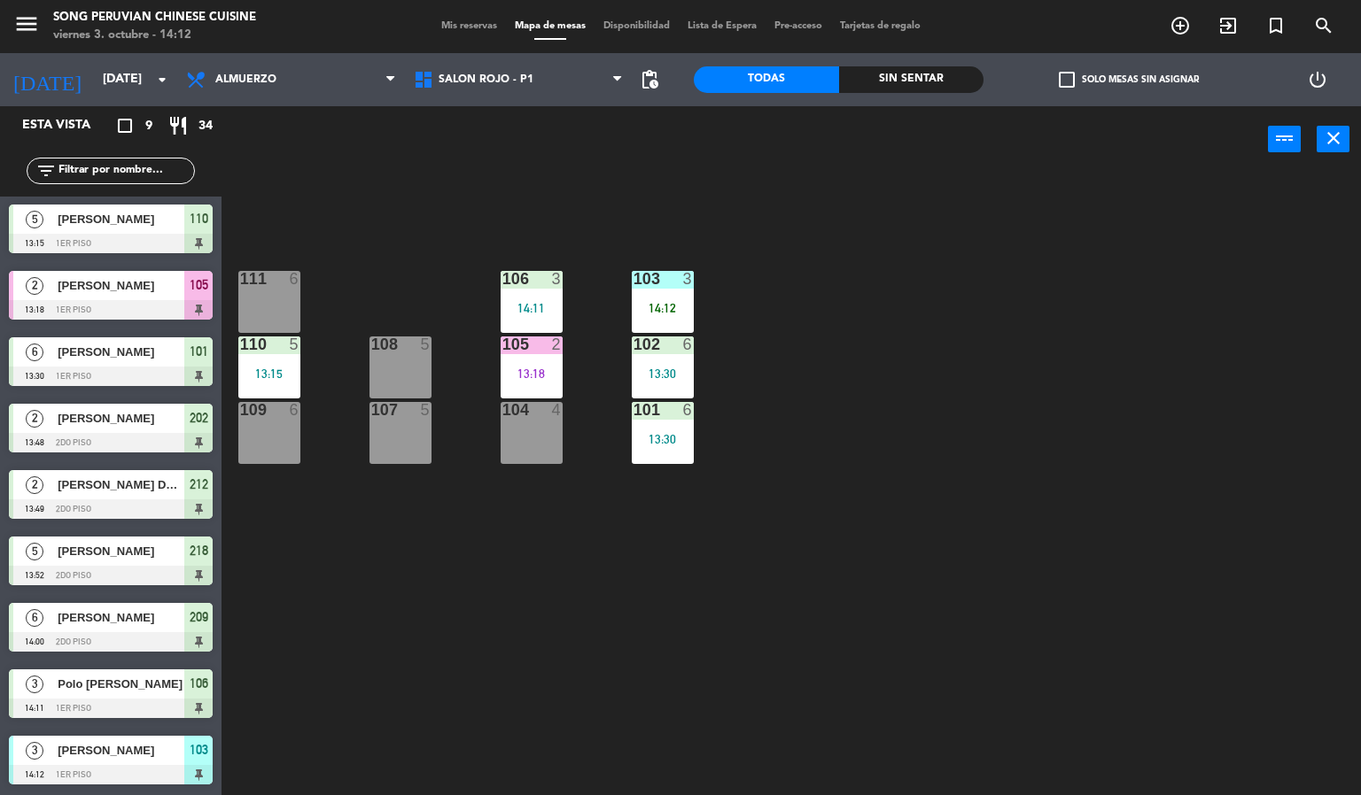
click at [833, 240] on div "103 3 14:12 106 3 14:11 111 6 102 6 13:30 105 2 13:18 108 5 110 5 13:15 101 6 1…" at bounding box center [798, 485] width 1126 height 623
click at [981, 665] on div "103 3 14:12 106 3 14:11 111 6 102 6 13:30 105 2 13:18 108 5 110 5 13:15 101 6 1…" at bounding box center [798, 485] width 1126 height 623
click at [579, 78] on span "SALON ROJO - P1" at bounding box center [519, 79] width 228 height 39
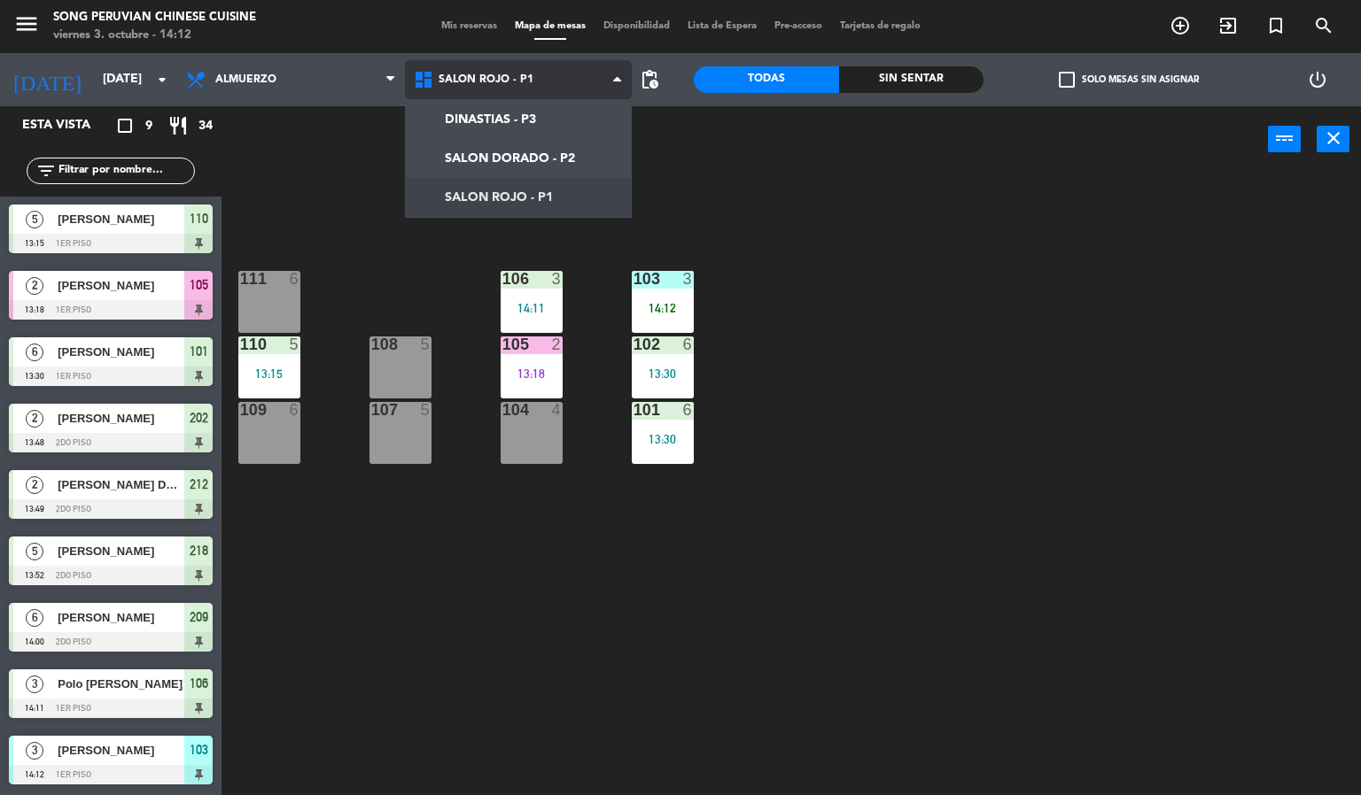
click at [551, 154] on ng-component "menu Song Peruvian Chinese Cuisine [DATE] 3. octubre - 14:12 Mis reservas Mapa …" at bounding box center [680, 398] width 1361 height 796
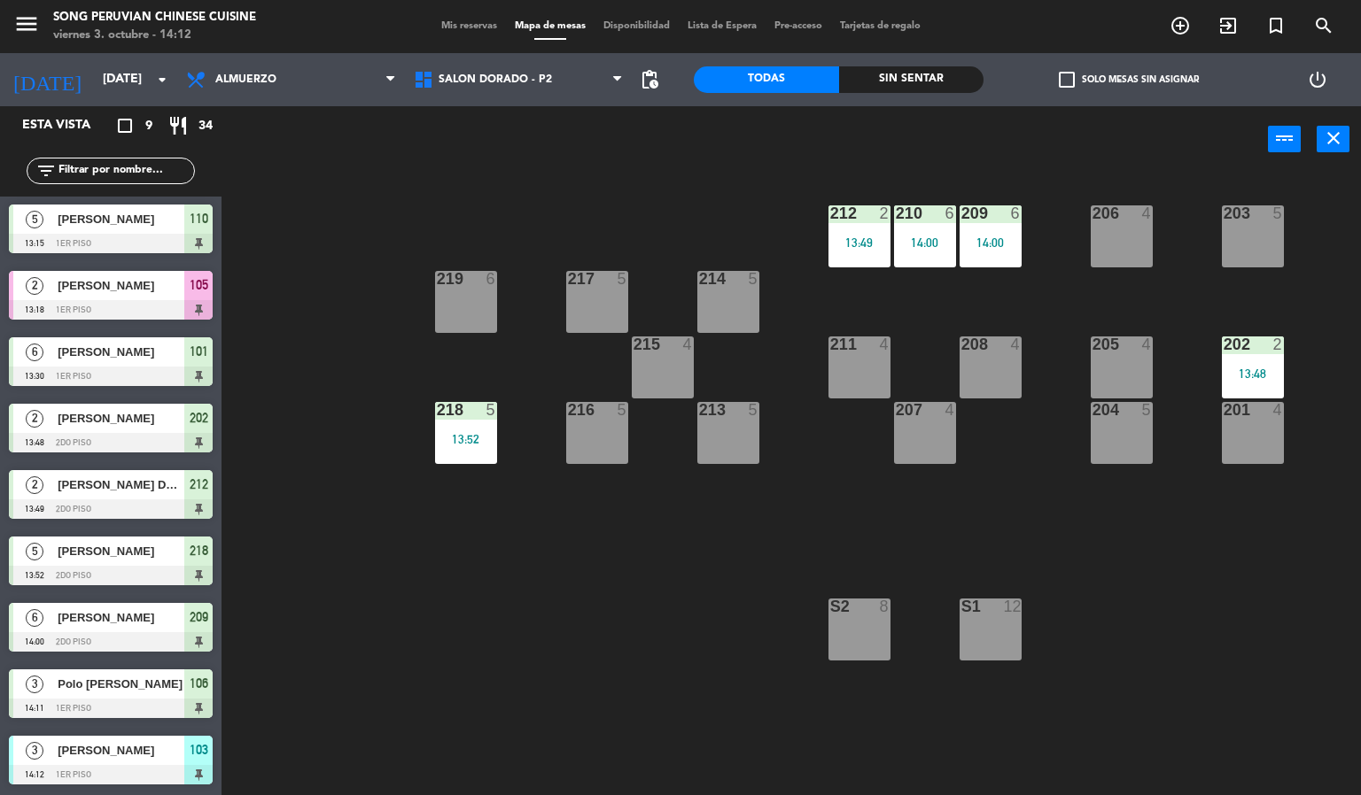
click at [1165, 558] on div "203 5 206 4 210 6 14:00 212 2 13:49 209 6 14:00 214 5 217 5 219 6 202 2 13:48 2…" at bounding box center [798, 485] width 1126 height 623
click at [946, 601] on div "S1" at bounding box center [960, 607] width 29 height 16
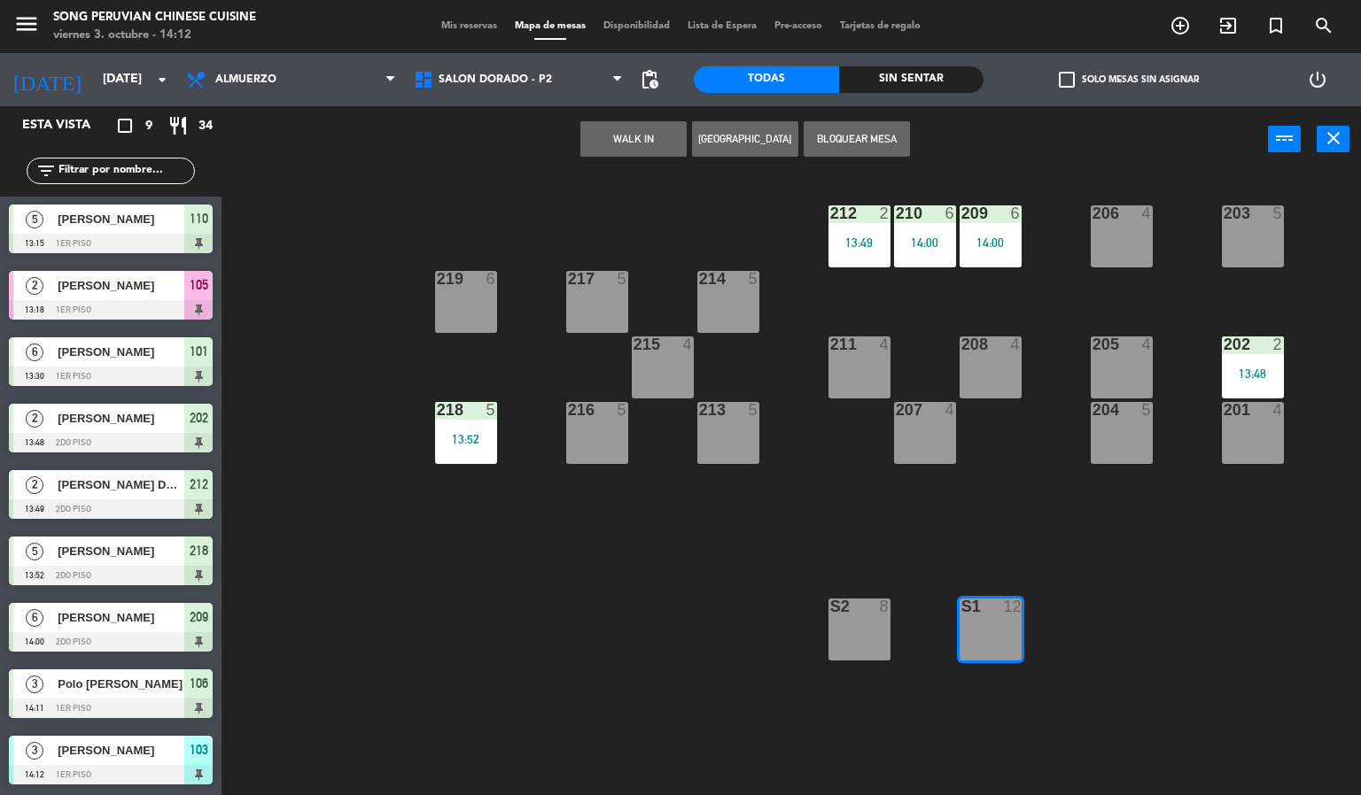
click at [638, 598] on div "203 5 206 4 210 6 14:00 212 2 13:49 209 6 14:00 214 5 217 5 219 6 202 2 13:48 2…" at bounding box center [798, 485] width 1126 height 623
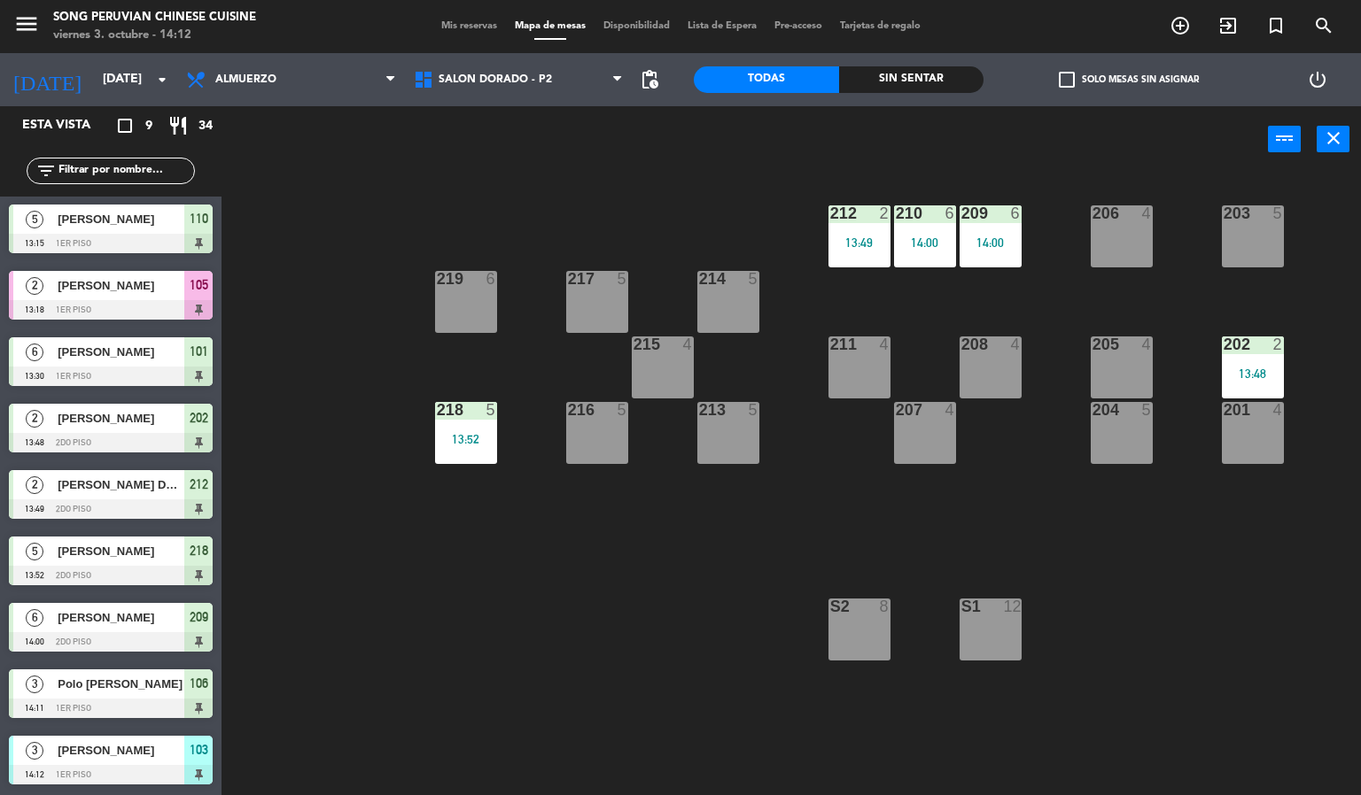
click at [733, 614] on div "203 5 206 4 210 6 14:00 212 2 13:49 209 6 14:00 214 5 217 5 219 6 202 2 13:48 2…" at bounding box center [798, 485] width 1126 height 623
click at [1119, 543] on div "203 5 206 4 210 6 14:00 212 2 13:49 209 6 14:00 214 5 217 5 219 6 202 2 13:48 2…" at bounding box center [798, 485] width 1126 height 623
click at [596, 96] on span "SALON DORADO - P2" at bounding box center [519, 79] width 228 height 39
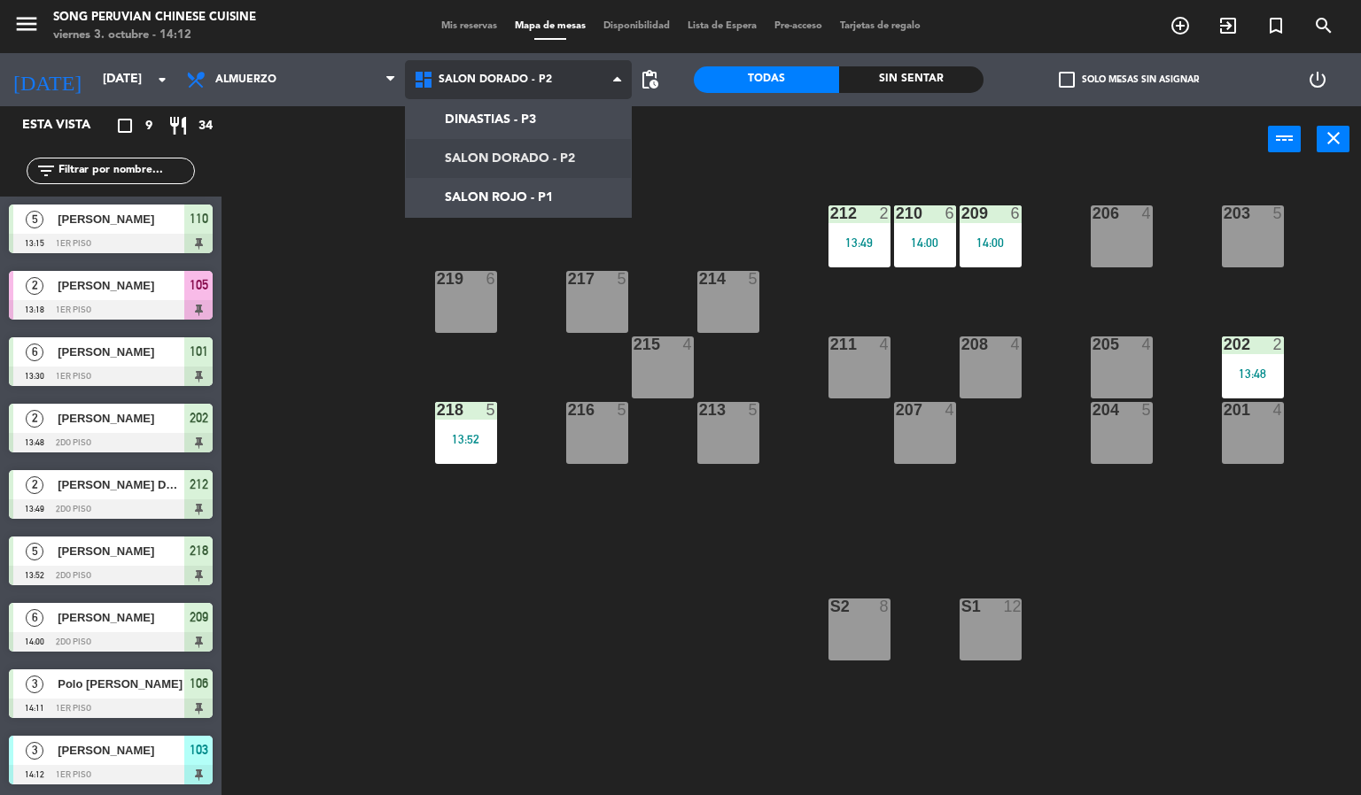
click at [555, 190] on ng-component "menu Song Peruvian Chinese Cuisine [DATE] 3. octubre - 14:12 Mis reservas Mapa …" at bounding box center [680, 398] width 1361 height 796
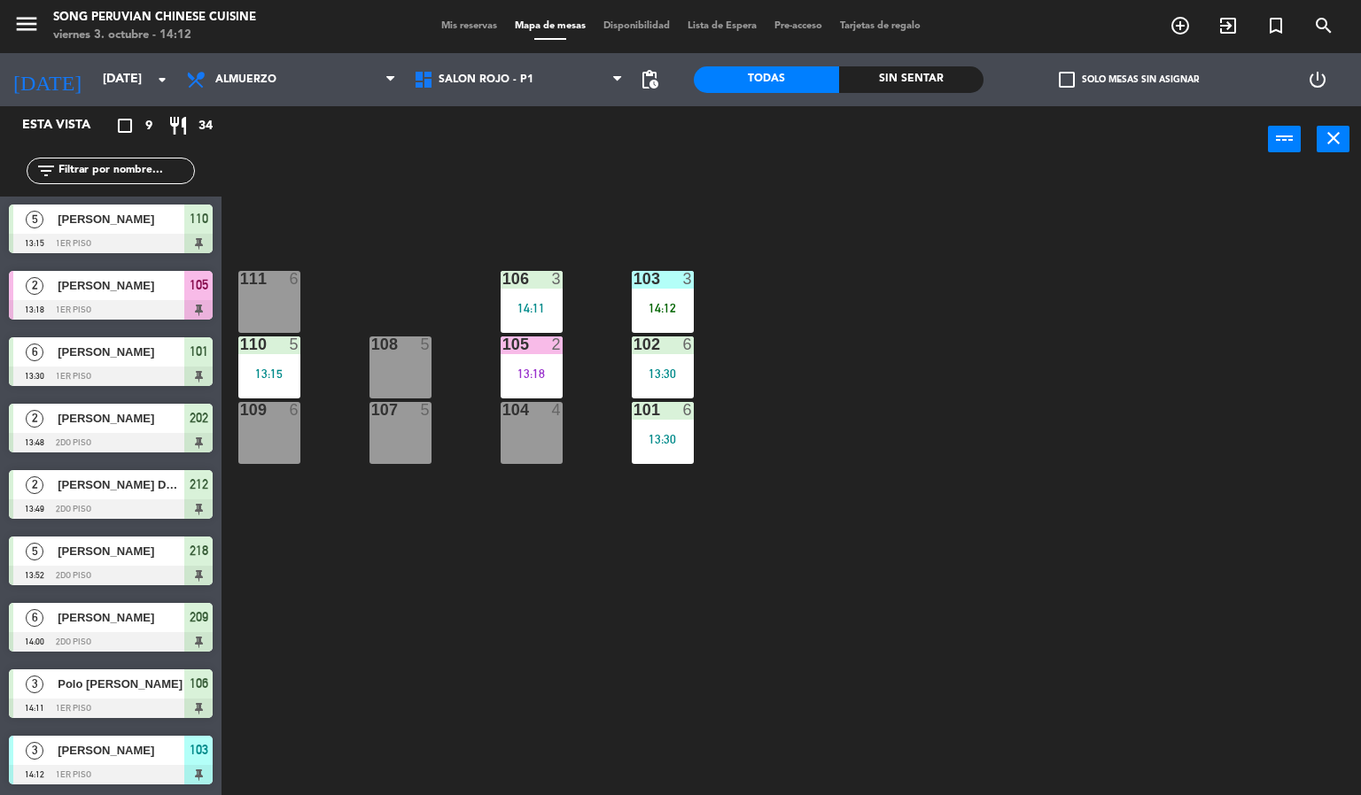
click at [888, 585] on div "103 3 14:12 106 3 14:11 111 6 102 6 13:30 105 2 13:18 108 5 110 5 13:15 101 6 1…" at bounding box center [798, 485] width 1126 height 623
click at [750, 567] on div "103 3 14:12 106 3 14:11 111 6 102 6 13:30 105 2 13:18 108 5 110 5 13:15 101 6 1…" at bounding box center [798, 485] width 1126 height 623
click at [593, 640] on div "103 3 14:12 106 3 14:11 111 6 102 6 13:30 105 2 13:18 108 5 110 5 13:15 101 6 1…" at bounding box center [798, 485] width 1126 height 623
click at [686, 277] on div "3" at bounding box center [688, 279] width 11 height 16
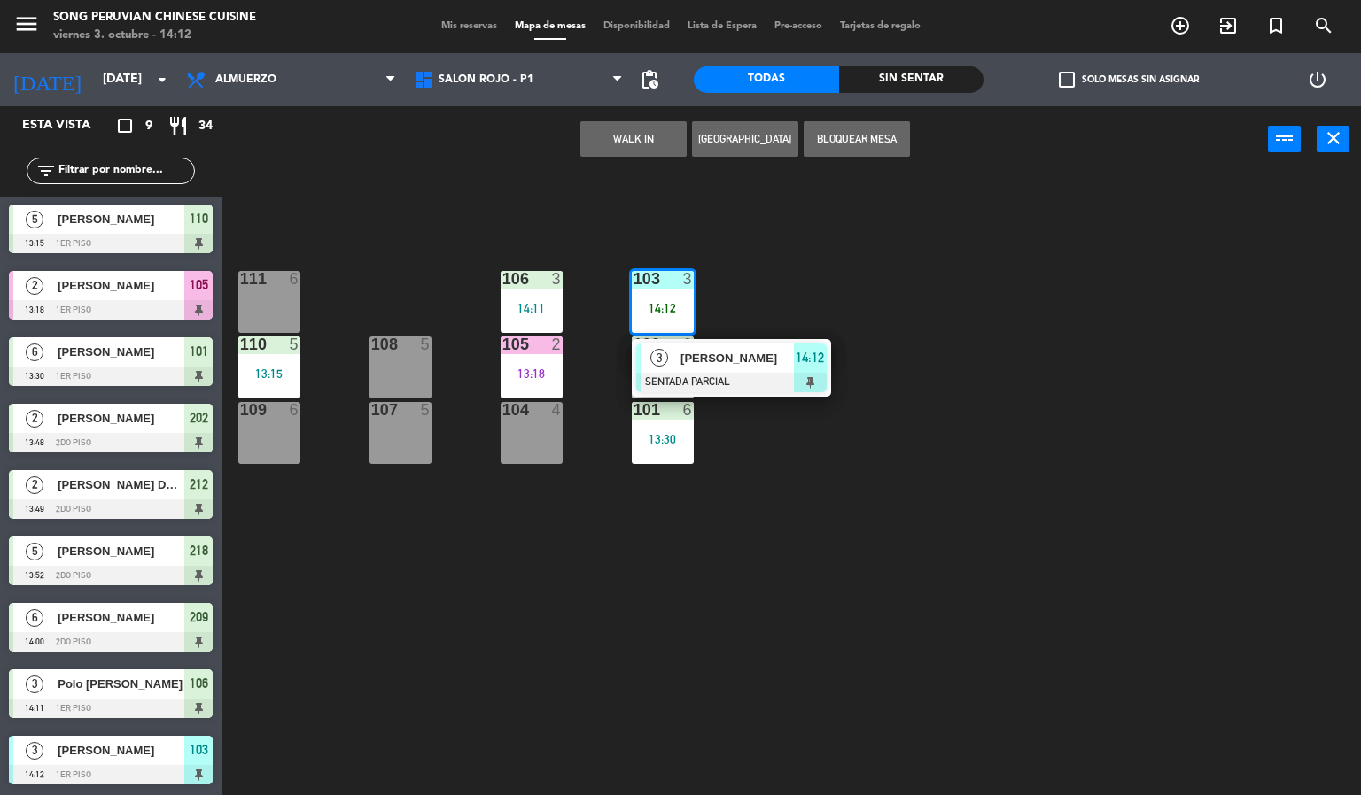
click at [753, 373] on div at bounding box center [731, 382] width 190 height 19
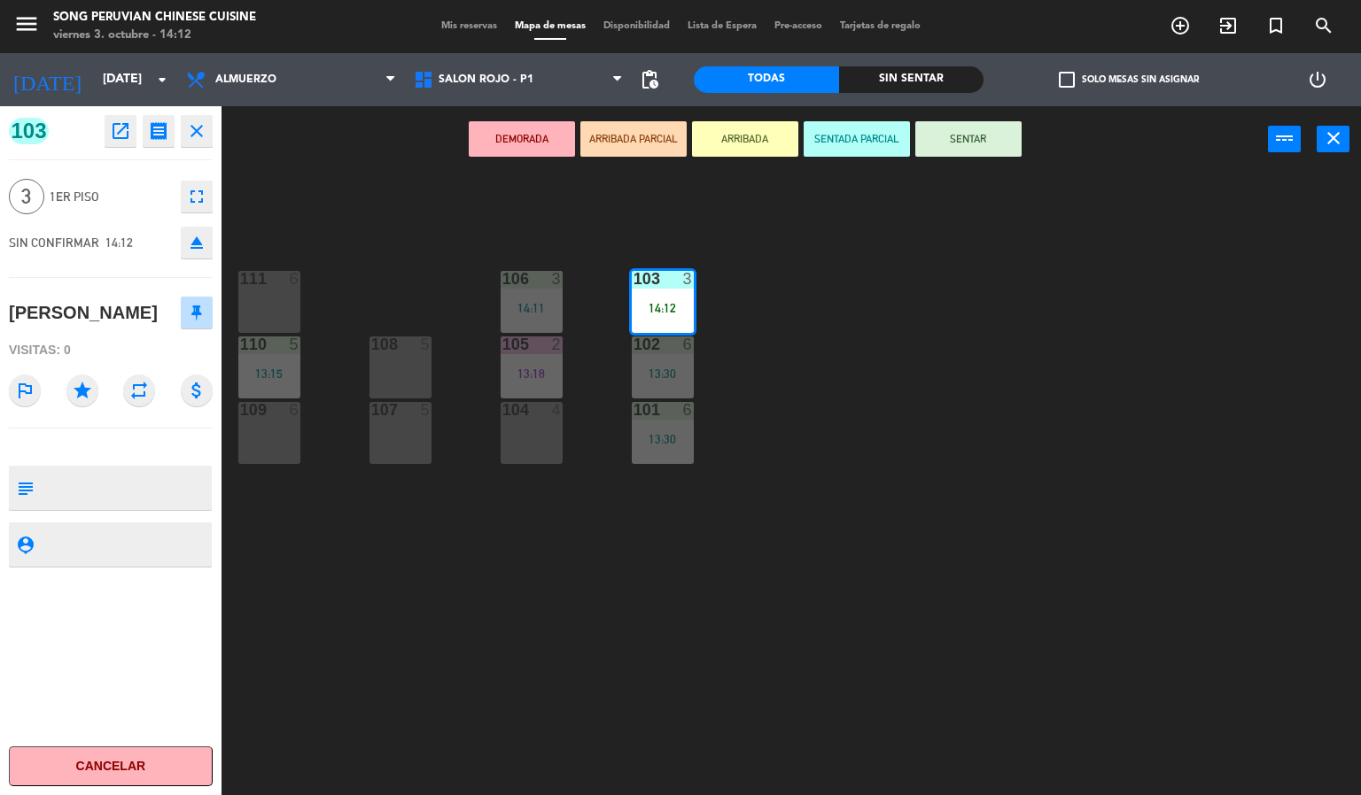
click at [989, 141] on button "SENTAR" at bounding box center [968, 138] width 106 height 35
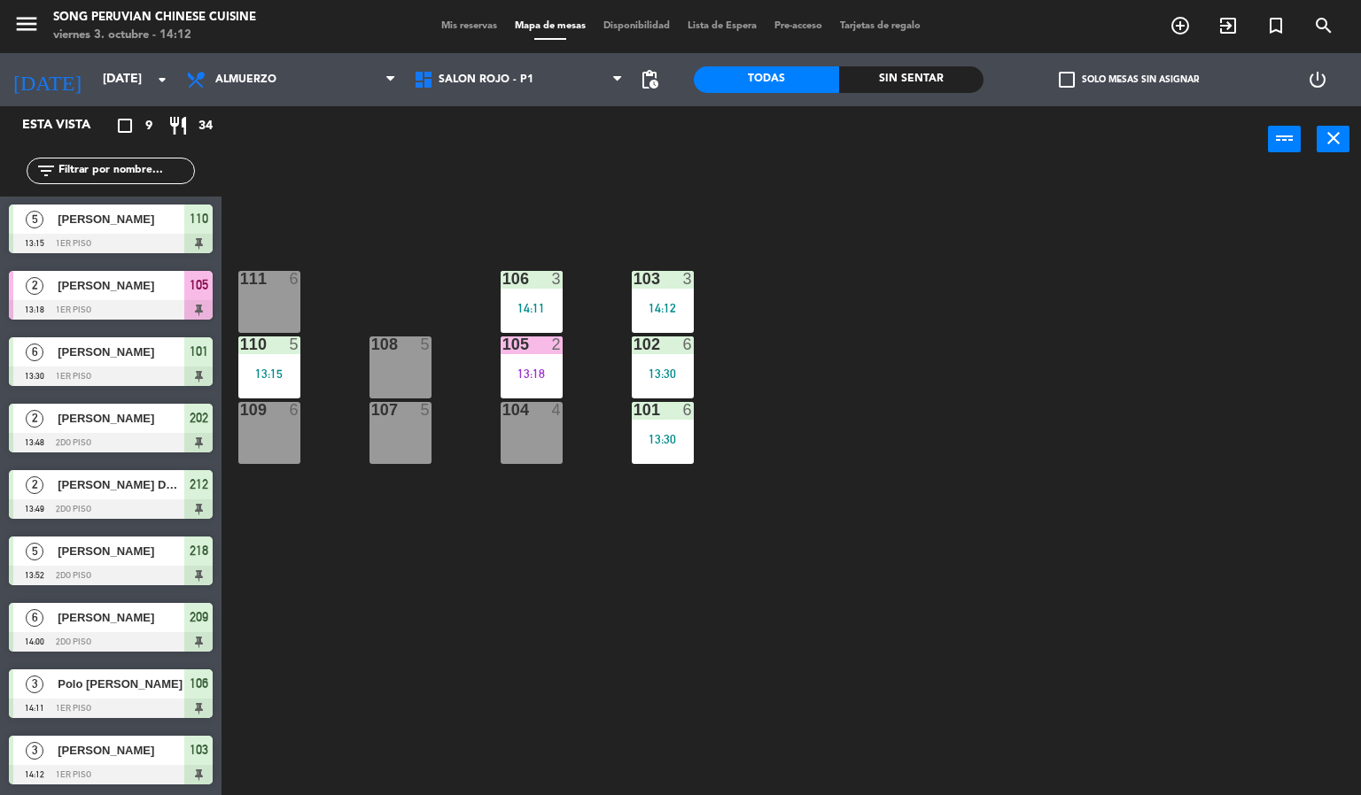
click at [923, 599] on div "103 3 14:12 106 3 14:11 111 6 102 6 13:30 105 2 13:18 108 5 110 5 13:15 101 6 1…" at bounding box center [798, 485] width 1126 height 623
click at [532, 364] on div "105 2 13:18" at bounding box center [531, 368] width 62 height 62
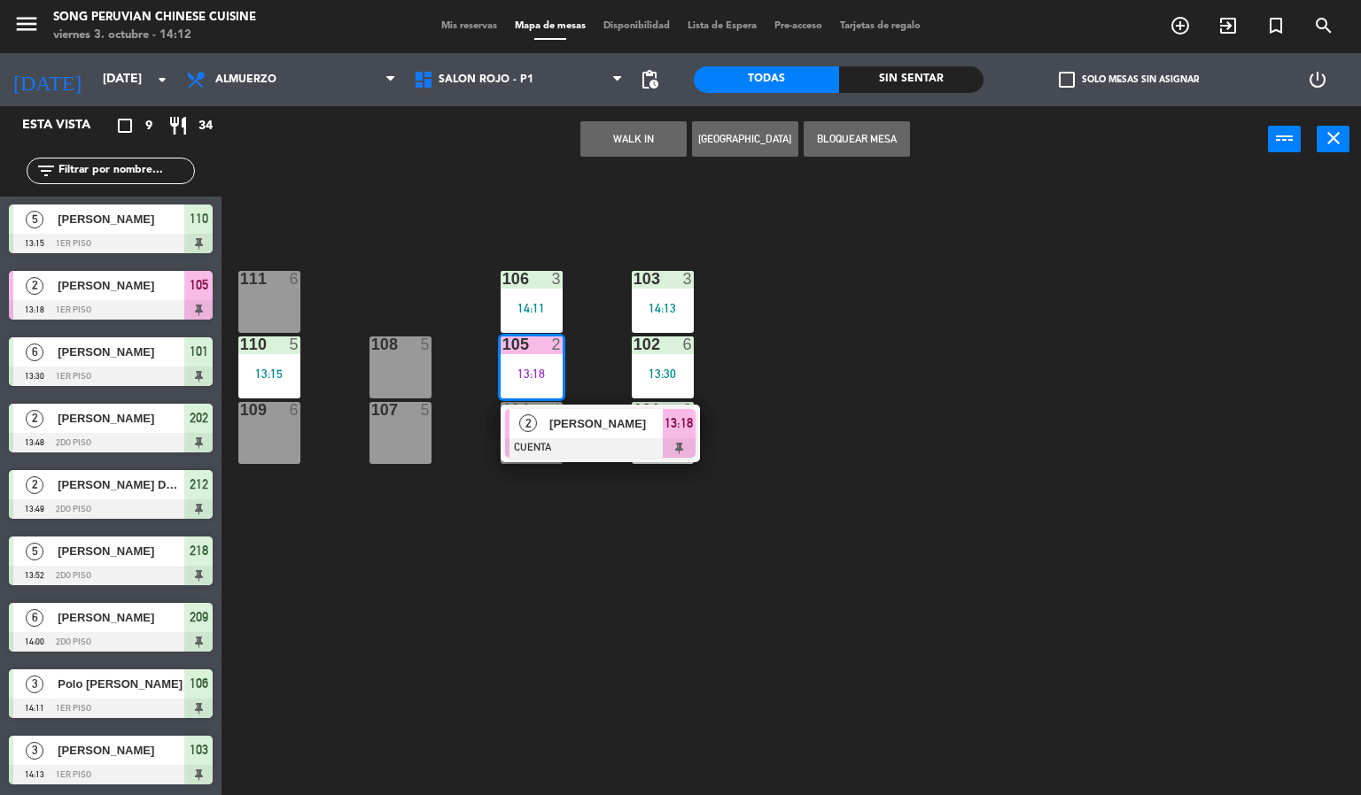
click at [606, 438] on div at bounding box center [600, 447] width 190 height 19
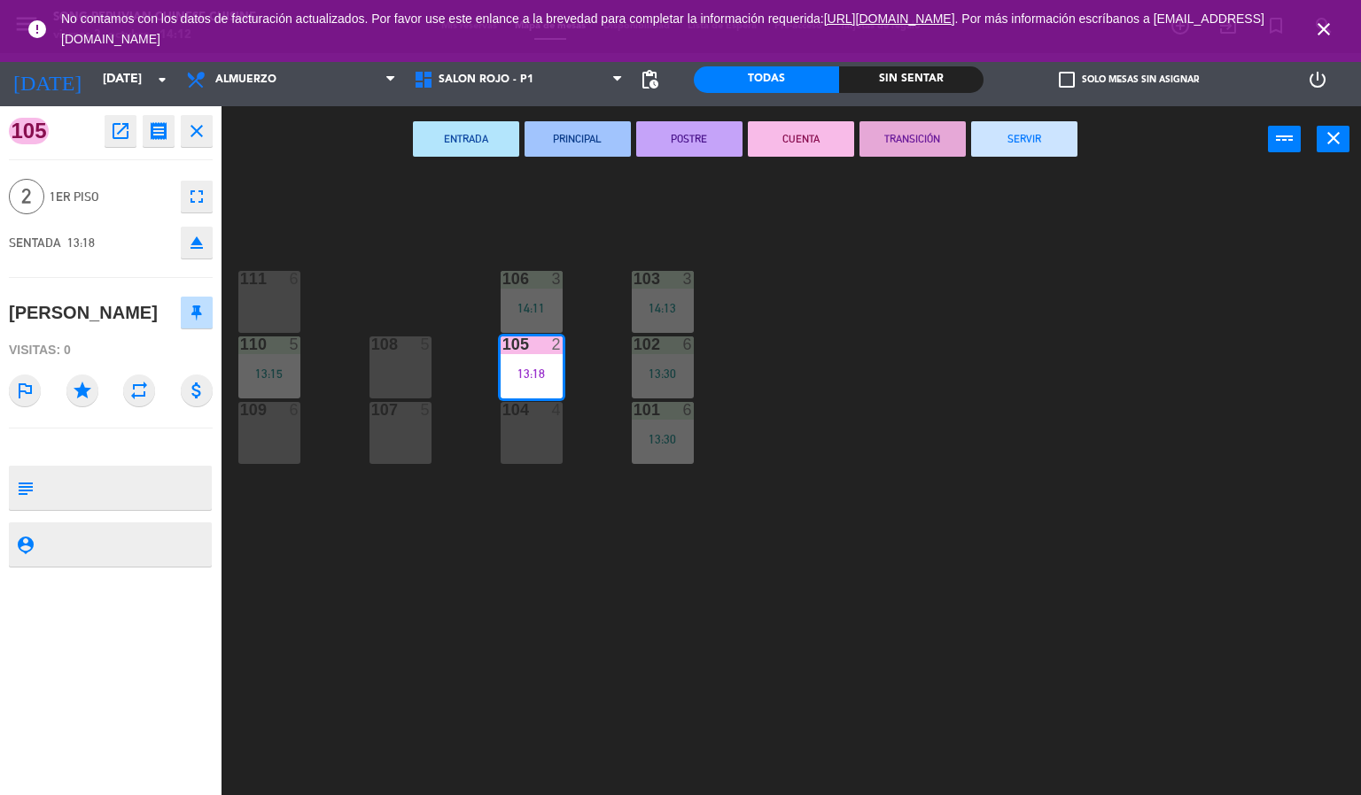
click at [1330, 33] on icon "close" at bounding box center [1323, 29] width 21 height 21
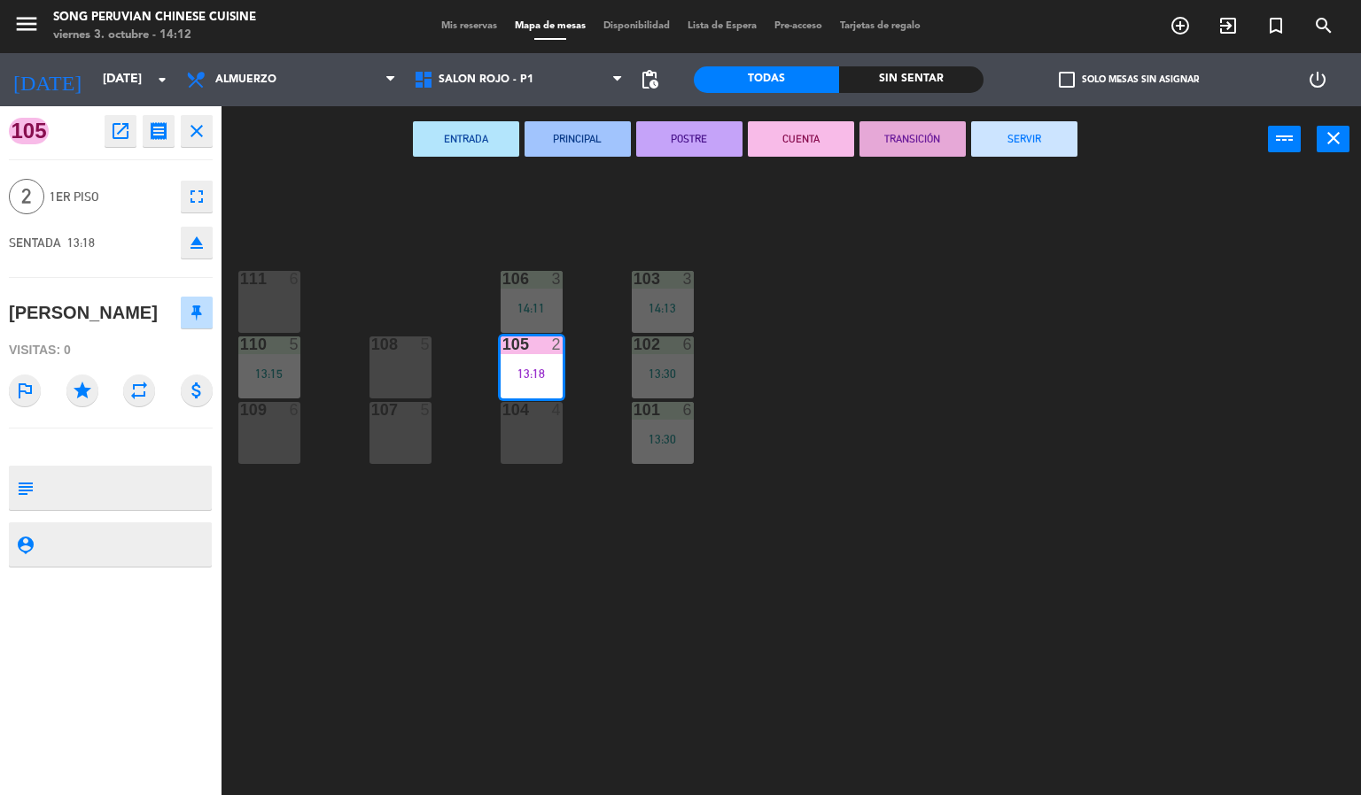
click at [1024, 136] on button "SERVIR" at bounding box center [1024, 138] width 106 height 35
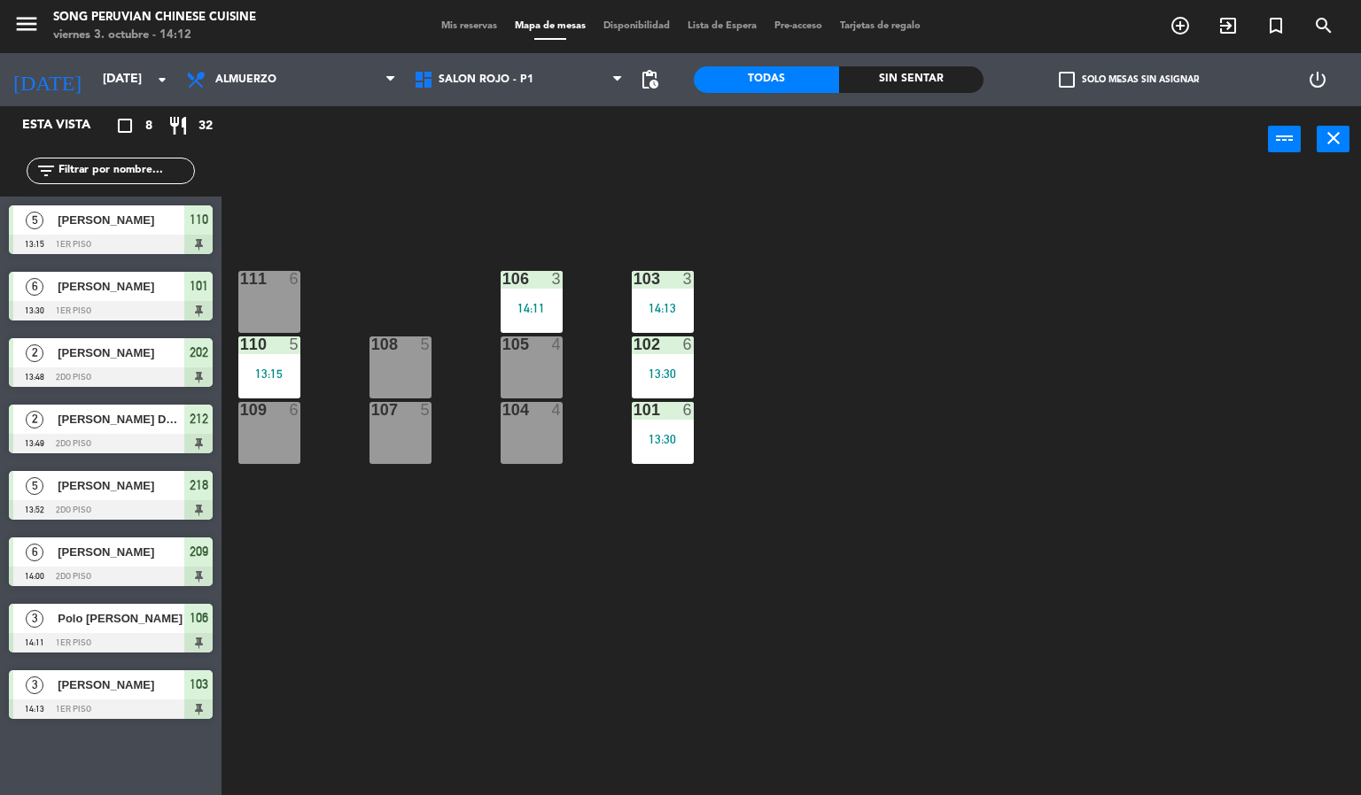
click at [526, 384] on div "105 4" at bounding box center [531, 368] width 62 height 62
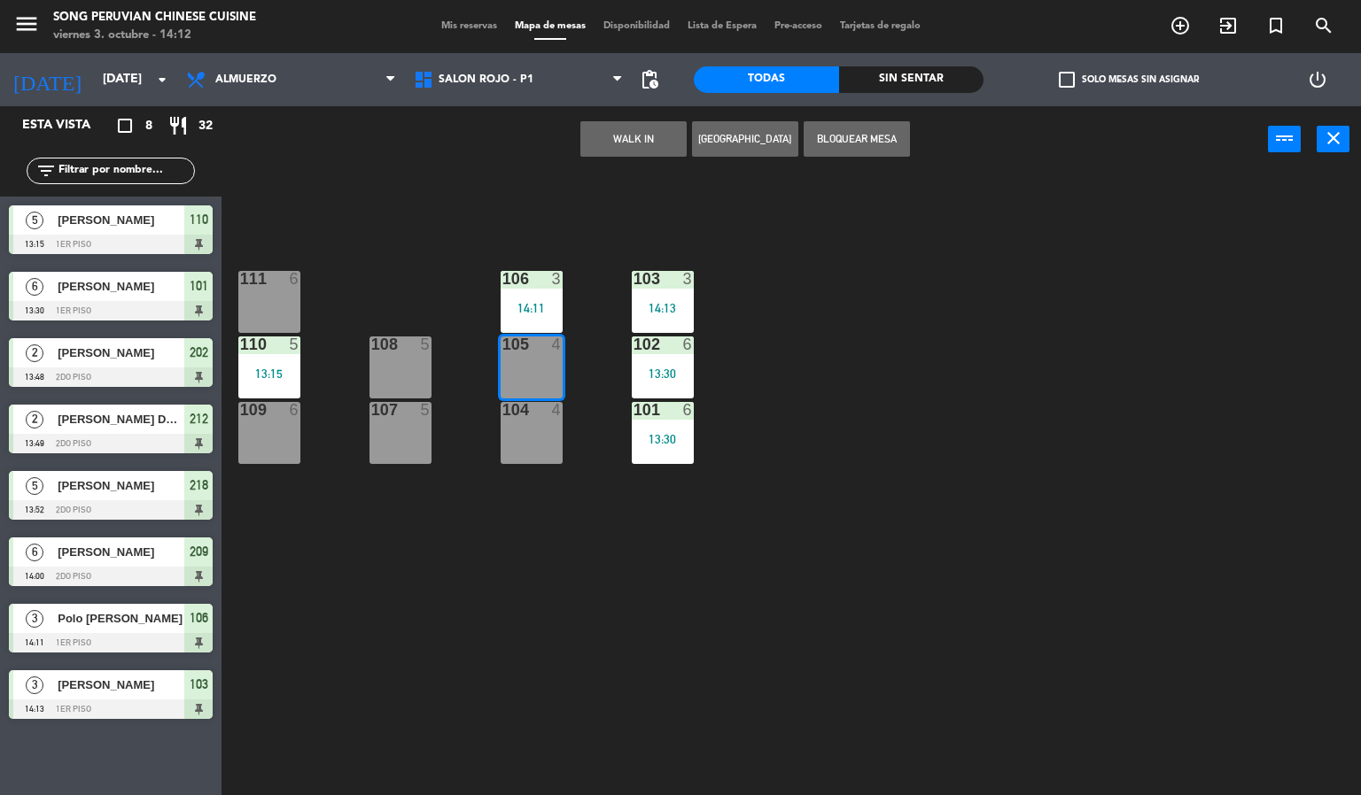
click at [593, 628] on div "103 3 14:13 106 3 14:11 111 6 102 6 13:30 105 4 108 5 110 5 13:15 101 6 13:30 1…" at bounding box center [798, 485] width 1126 height 623
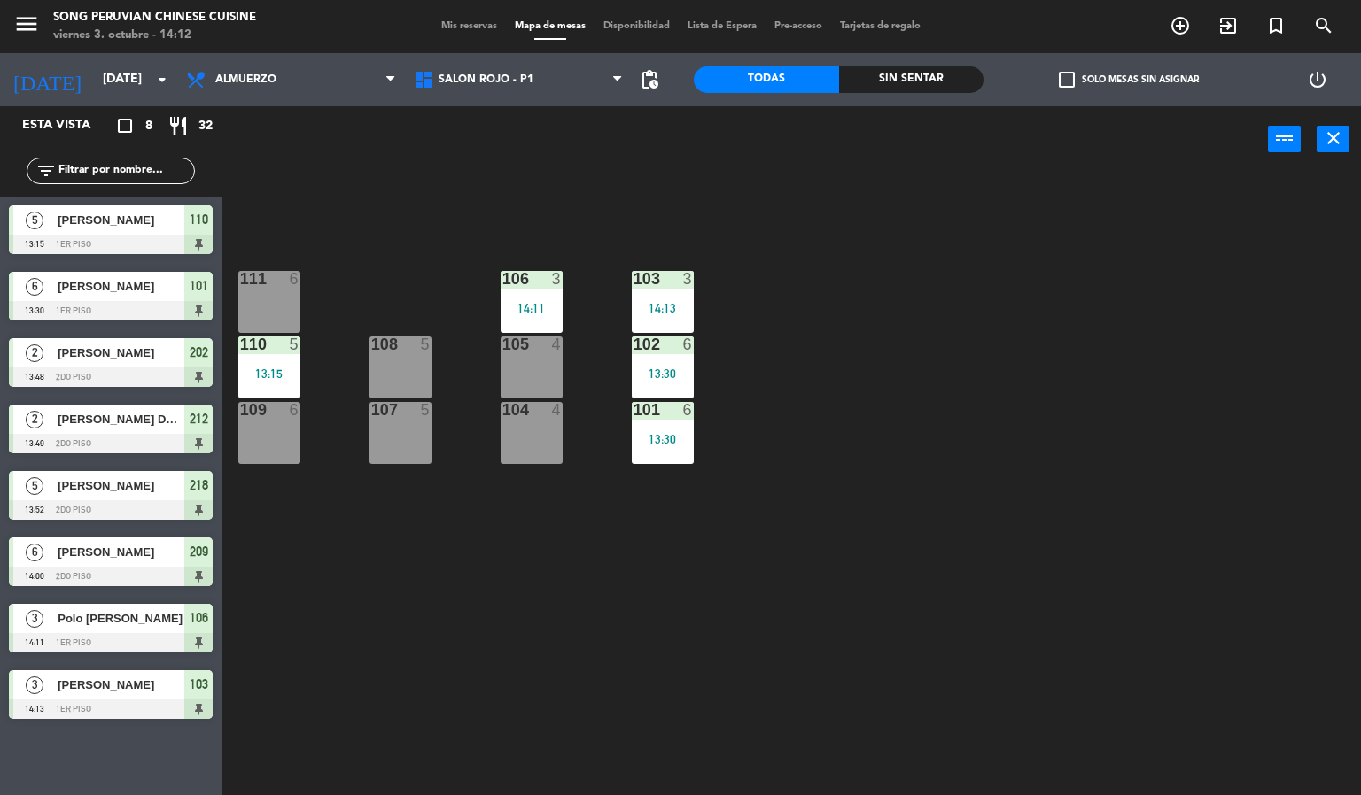
click at [522, 368] on div "105 4" at bounding box center [531, 368] width 62 height 62
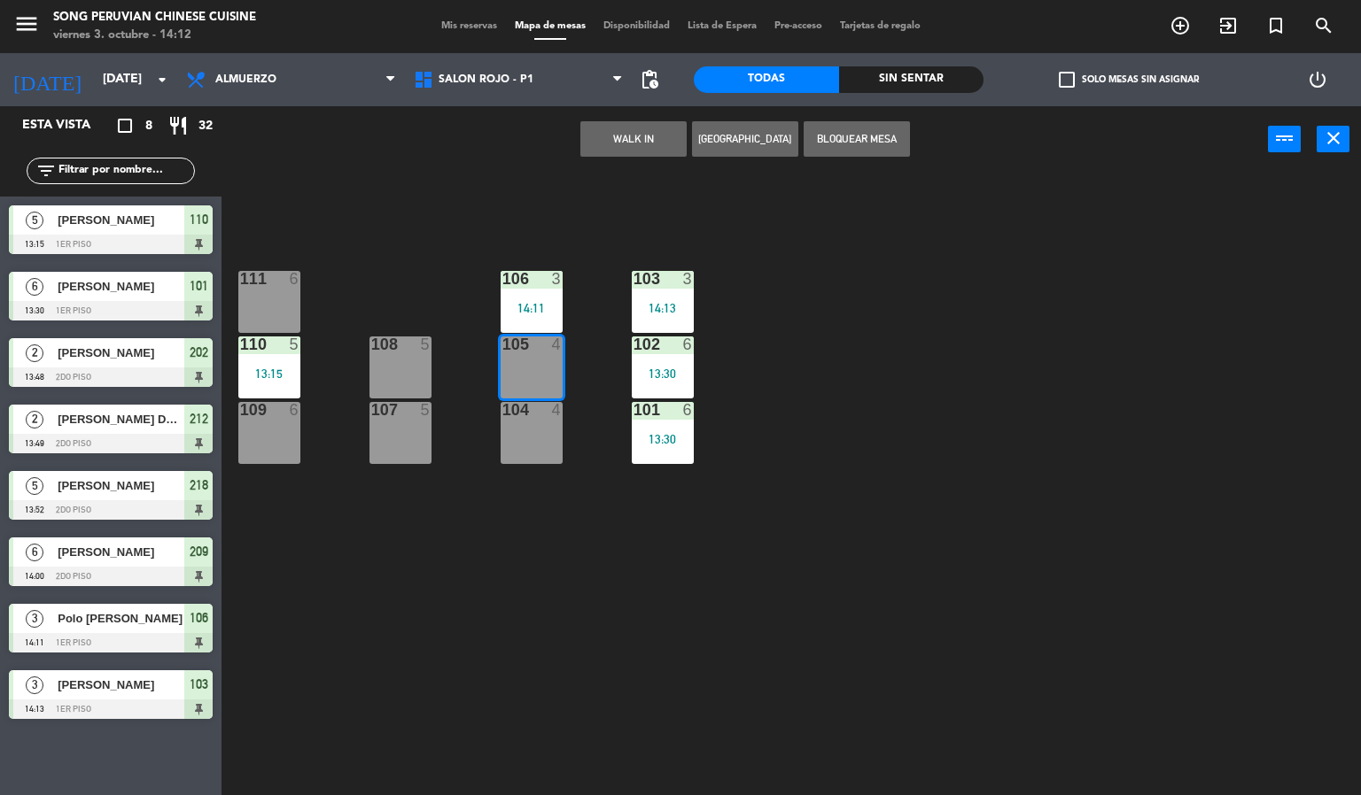
click at [721, 628] on div "103 3 14:13 106 3 14:11 111 6 102 6 13:30 105 4 108 5 110 5 13:15 101 6 13:30 1…" at bounding box center [798, 485] width 1126 height 623
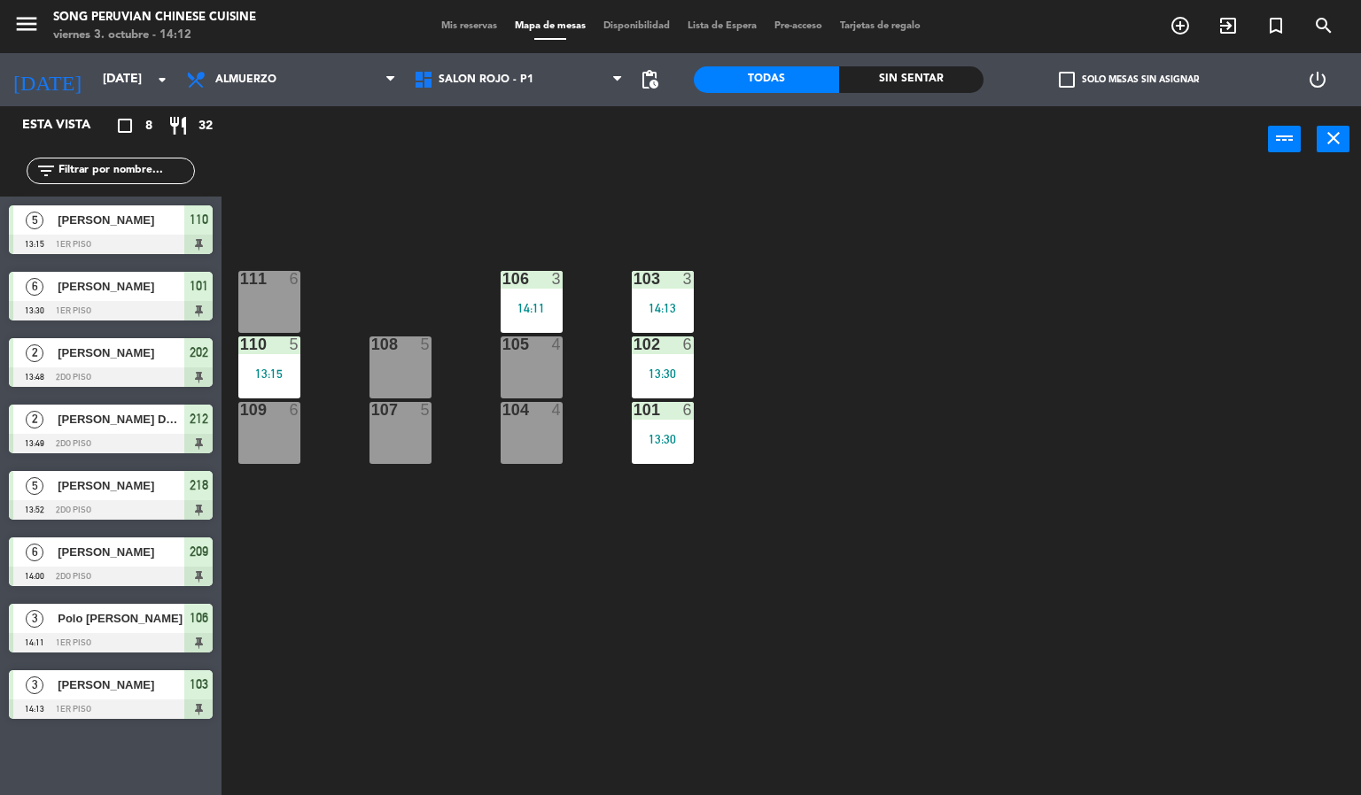
click at [364, 224] on div "103 3 14:13 106 3 14:11 111 6 102 6 13:30 105 4 108 5 110 5 13:15 101 6 13:30 1…" at bounding box center [798, 485] width 1126 height 623
click at [341, 537] on div "103 3 14:13 106 3 14:11 111 6 102 6 13:30 105 4 108 5 110 5 13:15 101 6 13:30 1…" at bounding box center [798, 485] width 1126 height 623
click at [349, 234] on div "103 3 14:13 106 3 14:11 111 6 102 6 13:30 105 4 108 5 110 5 13:15 101 6 13:30 1…" at bounding box center [798, 485] width 1126 height 623
click at [367, 575] on div "103 3 14:13 106 3 14:11 111 6 102 6 13:30 105 4 108 5 110 5 13:15 101 6 13:30 1…" at bounding box center [798, 485] width 1126 height 623
click at [338, 272] on div "103 3 14:13 106 3 14:11 111 6 102 6 13:30 105 4 108 5 110 5 13:15 101 6 13:30 1…" at bounding box center [798, 485] width 1126 height 623
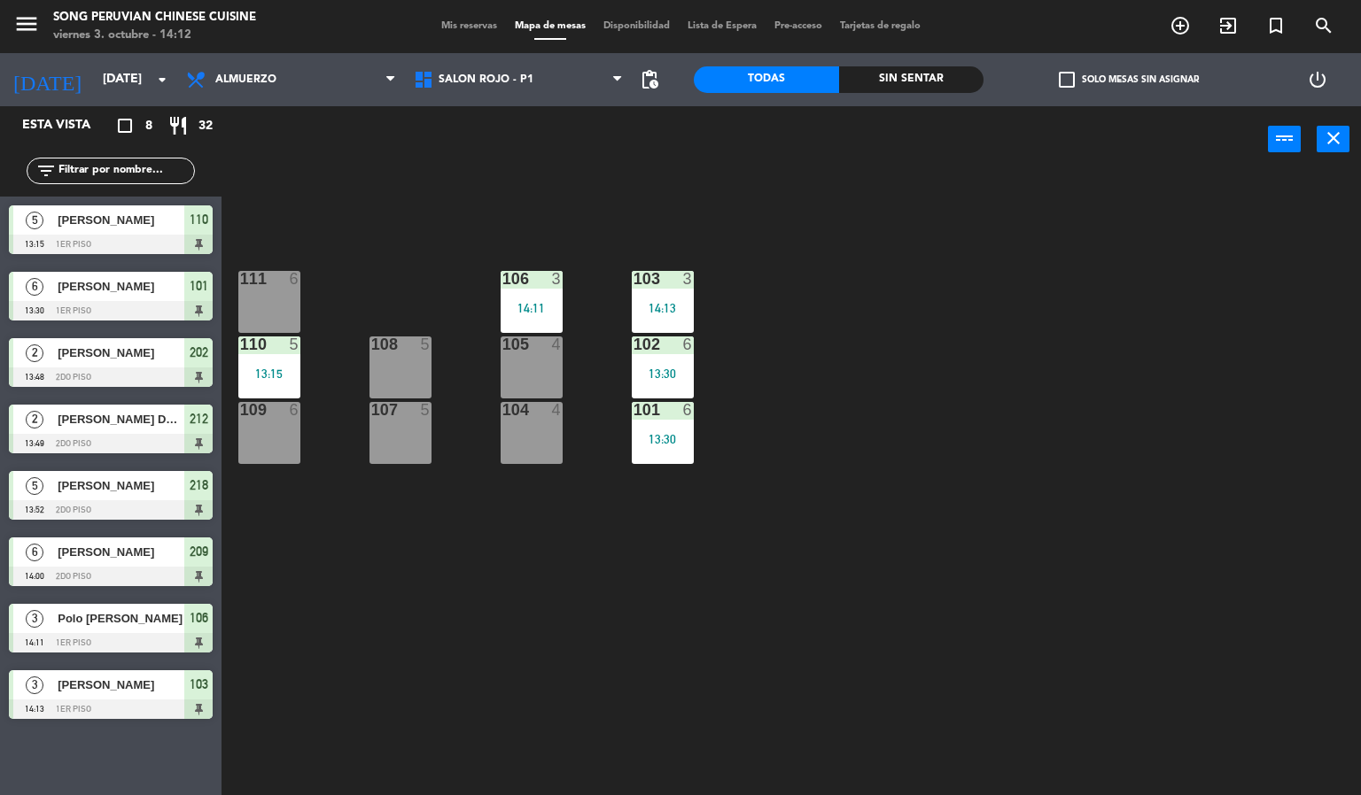
click at [376, 574] on div "103 3 14:13 106 3 14:11 111 6 102 6 13:30 105 4 108 5 110 5 13:15 101 6 13:30 1…" at bounding box center [798, 485] width 1126 height 623
click at [399, 655] on div "103 3 14:13 106 3 14:11 111 6 102 6 13:30 105 4 108 5 110 5 13:15 101 6 13:30 1…" at bounding box center [798, 485] width 1126 height 623
click at [401, 587] on div "103 3 14:13 106 3 14:11 111 6 102 6 13:30 105 4 108 5 110 5 13:15 101 6 13:30 1…" at bounding box center [798, 485] width 1126 height 623
click at [336, 235] on div "103 3 14:13 106 3 14:11 111 6 102 6 13:30 105 4 108 5 110 5 13:15 101 6 13:30 1…" at bounding box center [798, 485] width 1126 height 623
click at [526, 298] on div "106 3 14:11" at bounding box center [531, 302] width 62 height 62
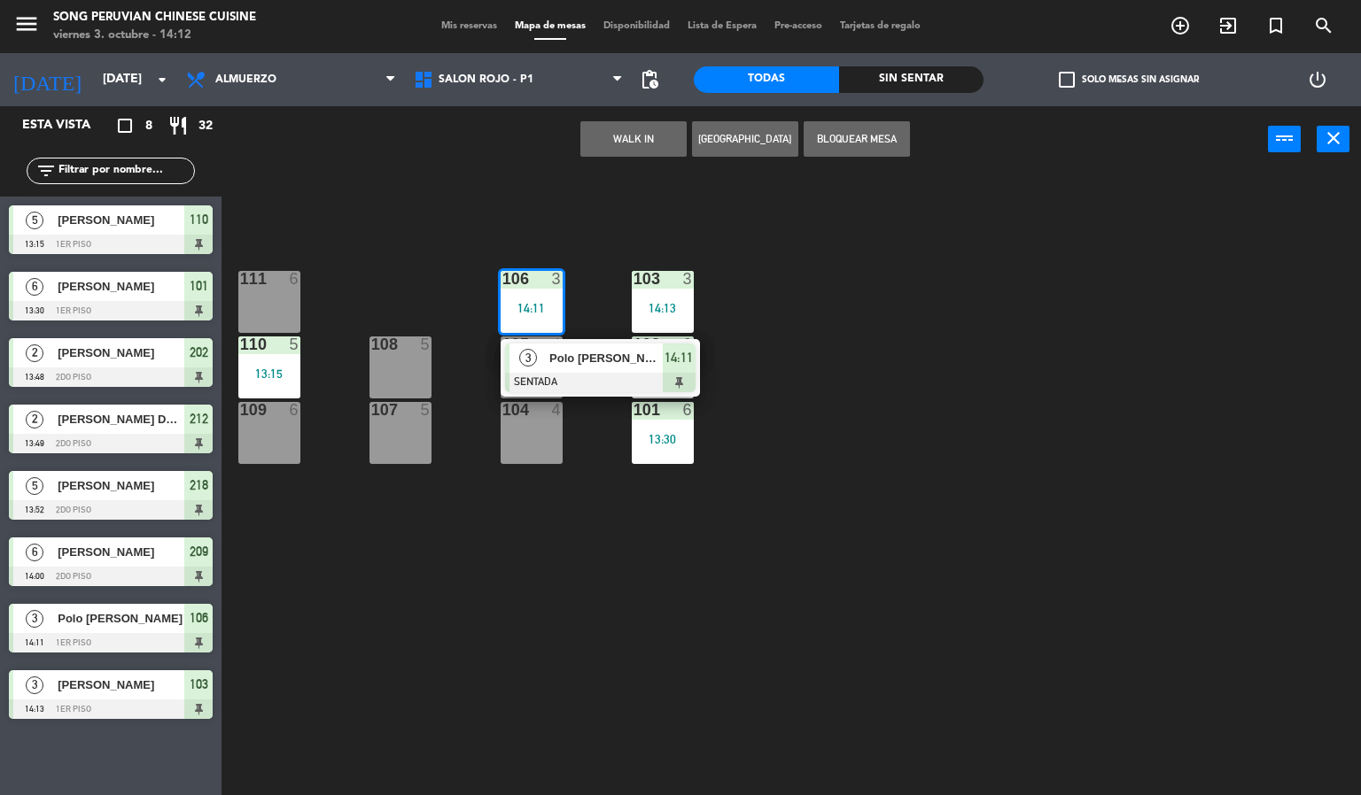
click at [537, 356] on div "3" at bounding box center [528, 358] width 38 height 29
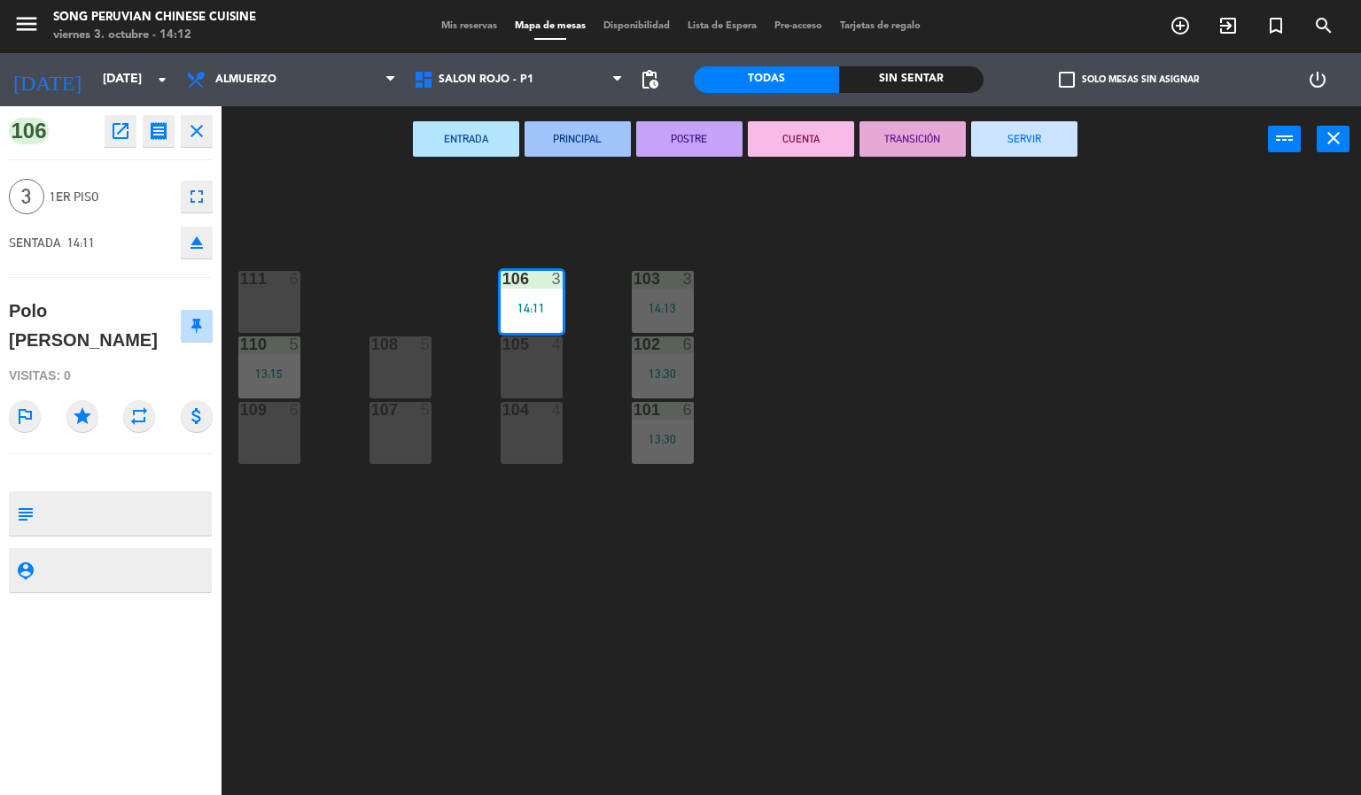
click at [667, 649] on div "103 3 14:13 106 3 14:11 111 6 102 6 13:30 105 4 108 5 110 5 13:15 101 6 13:30 1…" at bounding box center [798, 485] width 1126 height 623
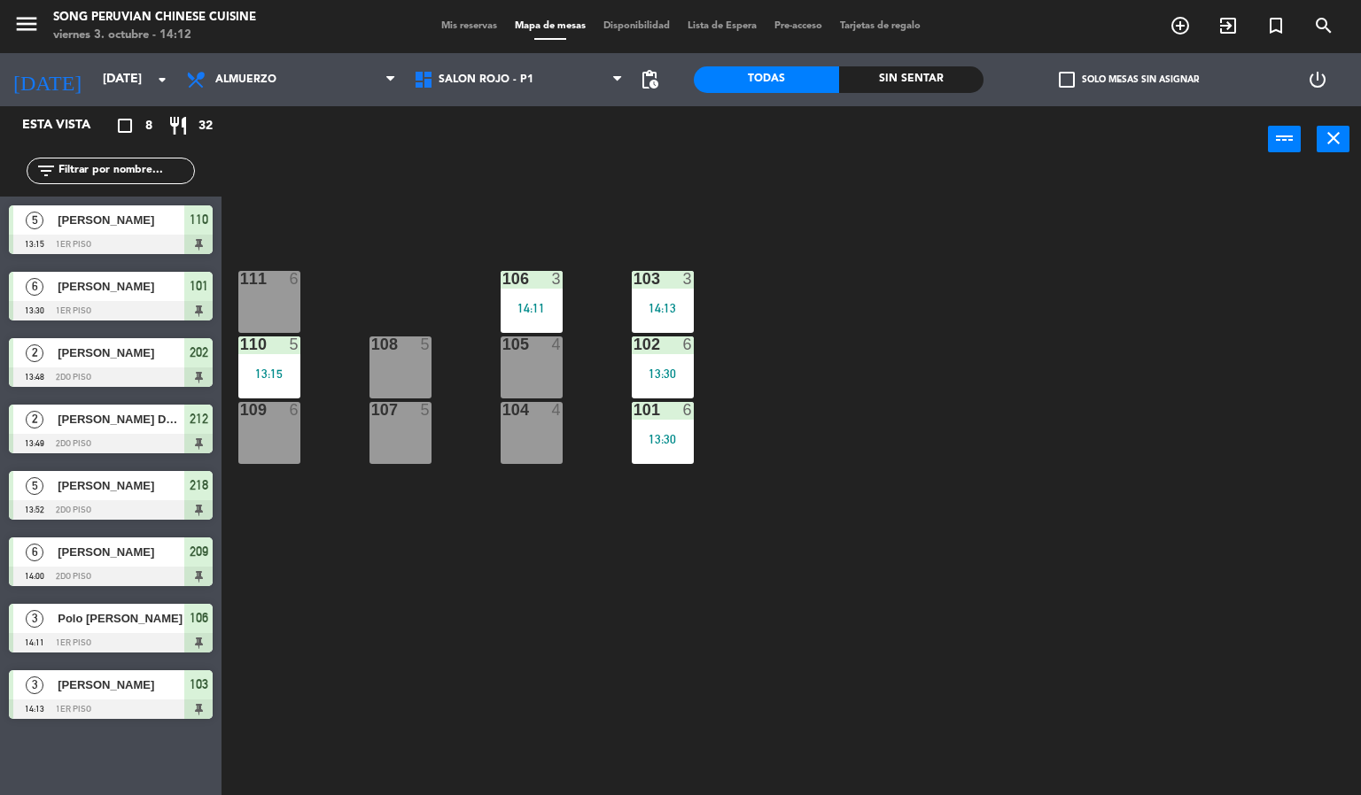
scroll to position [0, 0]
click at [473, 656] on div "103 3 14:13 106 3 14:11 111 6 102 6 13:30 105 4 108 5 110 5 13:15 101 6 13:30 1…" at bounding box center [798, 485] width 1126 height 623
click at [529, 609] on div "103 3 14:13 106 3 14:11 111 6 102 6 13:30 105 4 108 5 110 5 13:15 101 6 13:30 1…" at bounding box center [798, 485] width 1126 height 623
click at [548, 203] on div "103 3 14:13 106 3 14:11 111 6 102 6 13:30 105 4 108 5 110 5 13:15 101 6 13:30 1…" at bounding box center [798, 485] width 1126 height 623
click at [502, 81] on span "SALON ROJO - P1" at bounding box center [485, 80] width 95 height 12
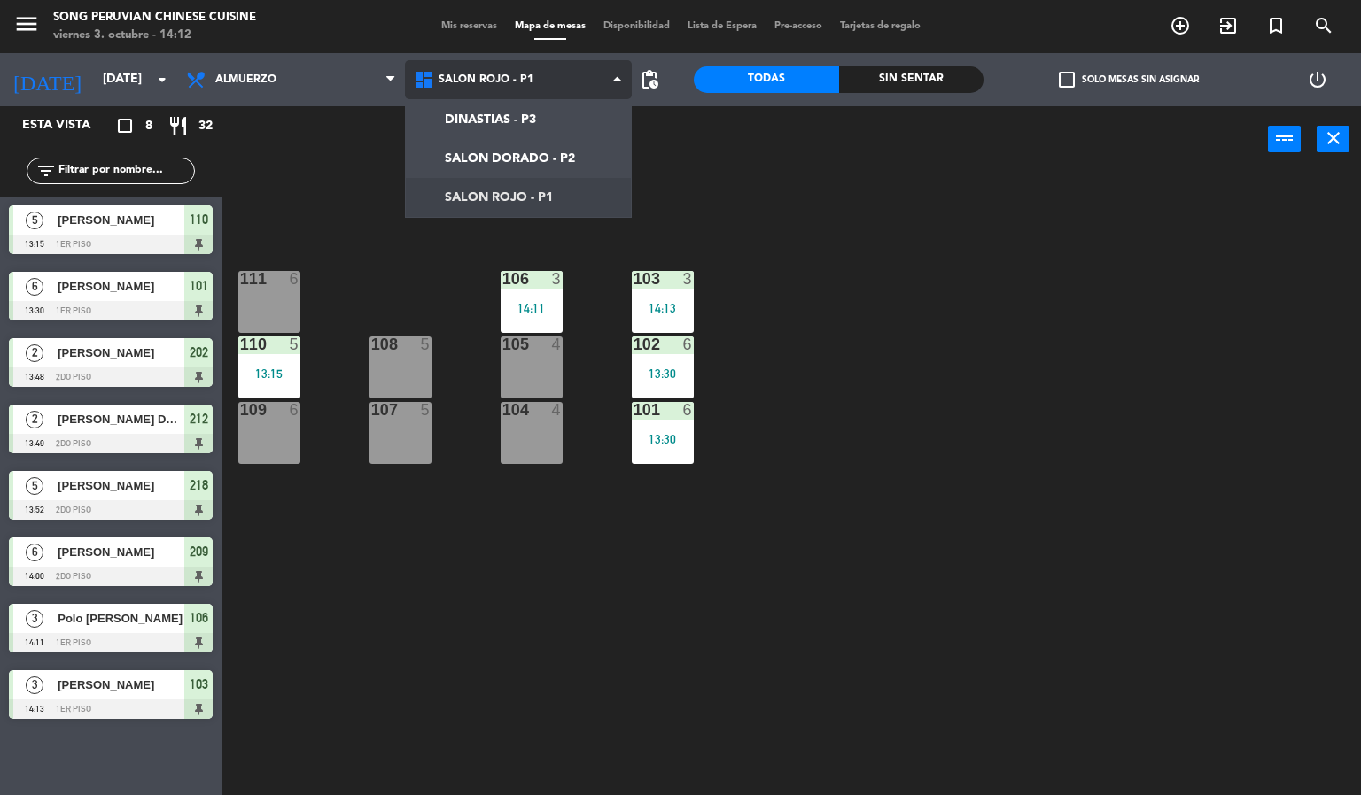
click at [531, 158] on ng-component "menu Song Peruvian Chinese Cuisine [DATE] 3. octubre - 14:12 Mis reservas Mapa …" at bounding box center [680, 398] width 1361 height 796
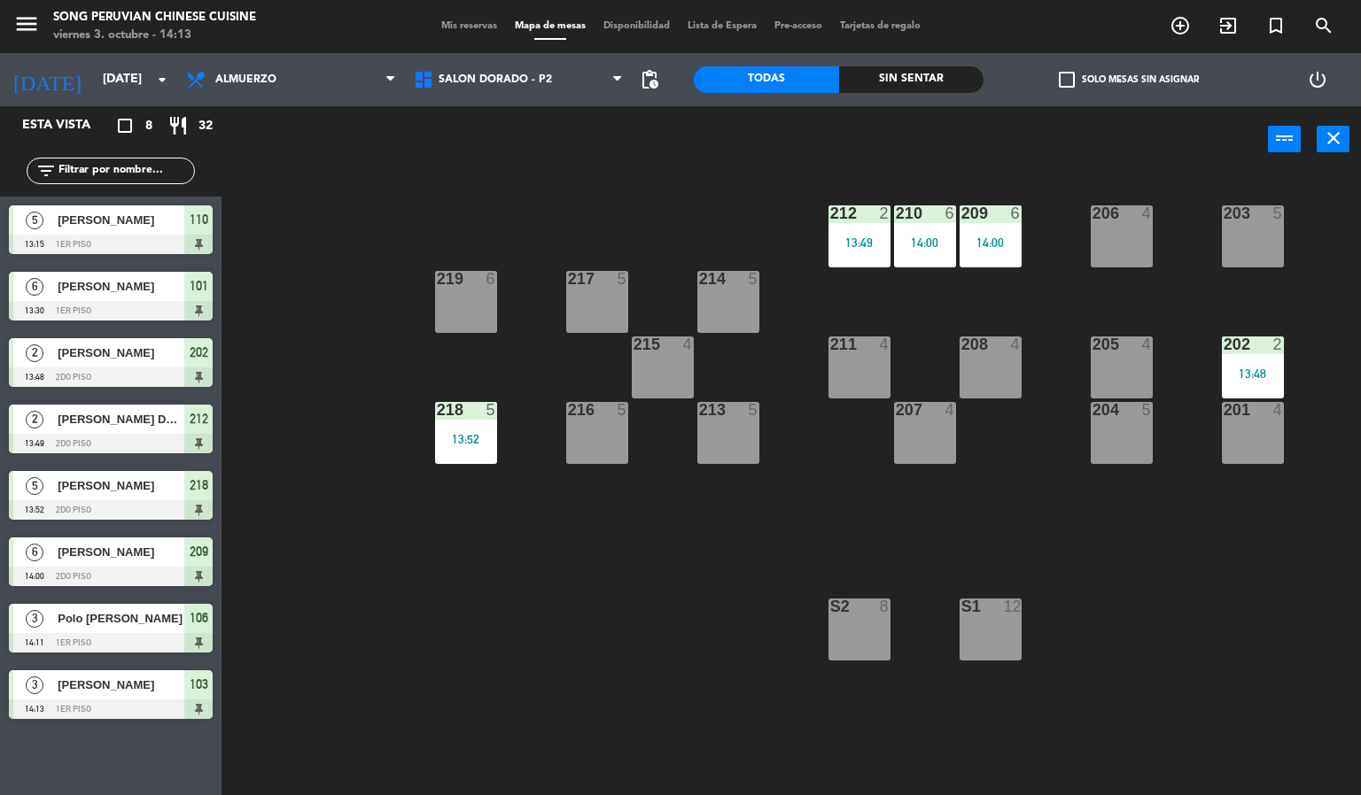
click at [639, 627] on div "203 5 206 4 210 6 14:00 212 2 13:49 209 6 14:00 214 5 217 5 219 6 202 2 13:48 2…" at bounding box center [798, 485] width 1126 height 623
click at [604, 665] on div "203 5 206 4 210 6 14:00 212 2 13:49 209 6 14:00 214 5 217 5 219 6 202 2 13:48 2…" at bounding box center [798, 485] width 1126 height 623
click at [617, 686] on div "203 5 206 4 210 6 14:00 212 2 13:49 209 6 14:00 214 5 217 5 219 6 202 2 13:48 2…" at bounding box center [798, 485] width 1126 height 623
click at [426, 80] on icon at bounding box center [426, 79] width 26 height 21
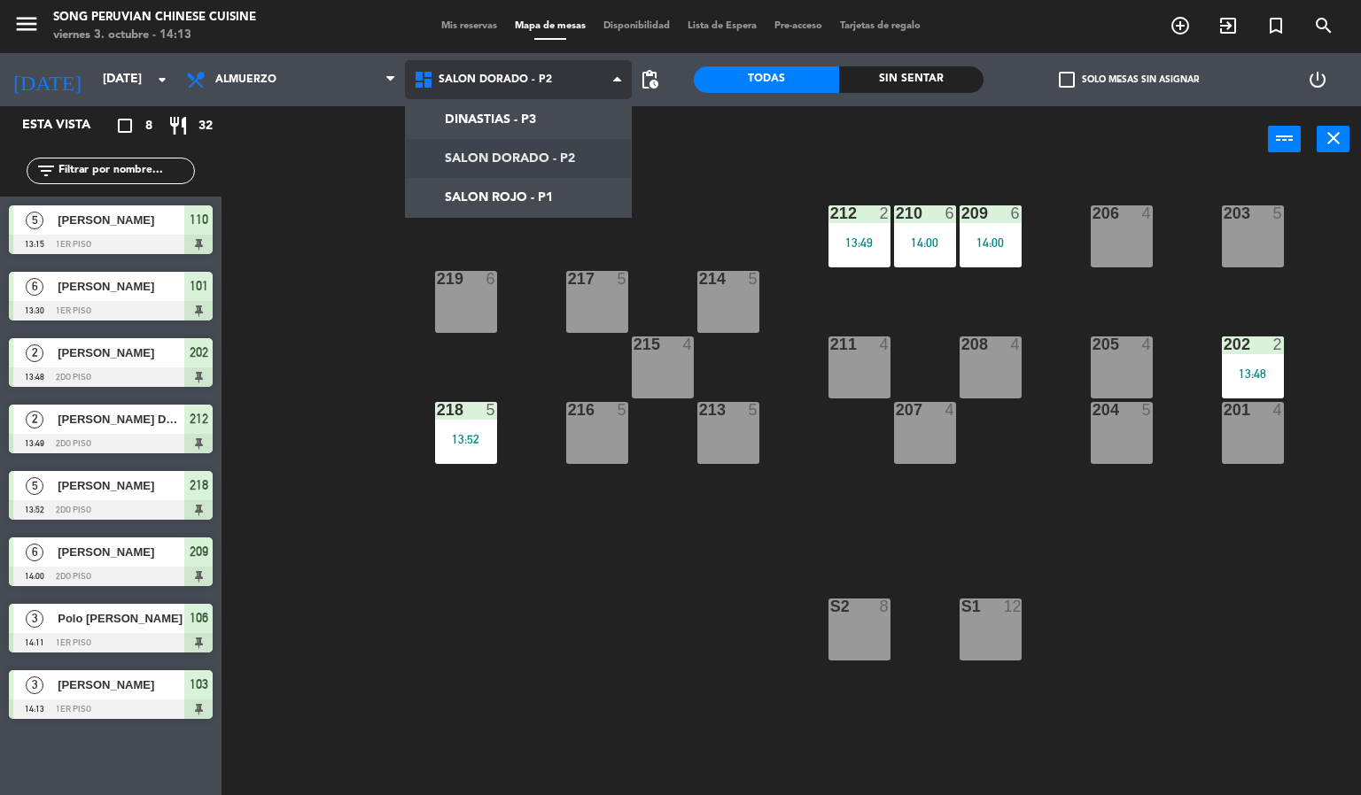
click at [457, 114] on ng-component "menu Song Peruvian Chinese Cuisine [DATE] 3. octubre - 14:13 Mis reservas Mapa …" at bounding box center [680, 398] width 1361 height 796
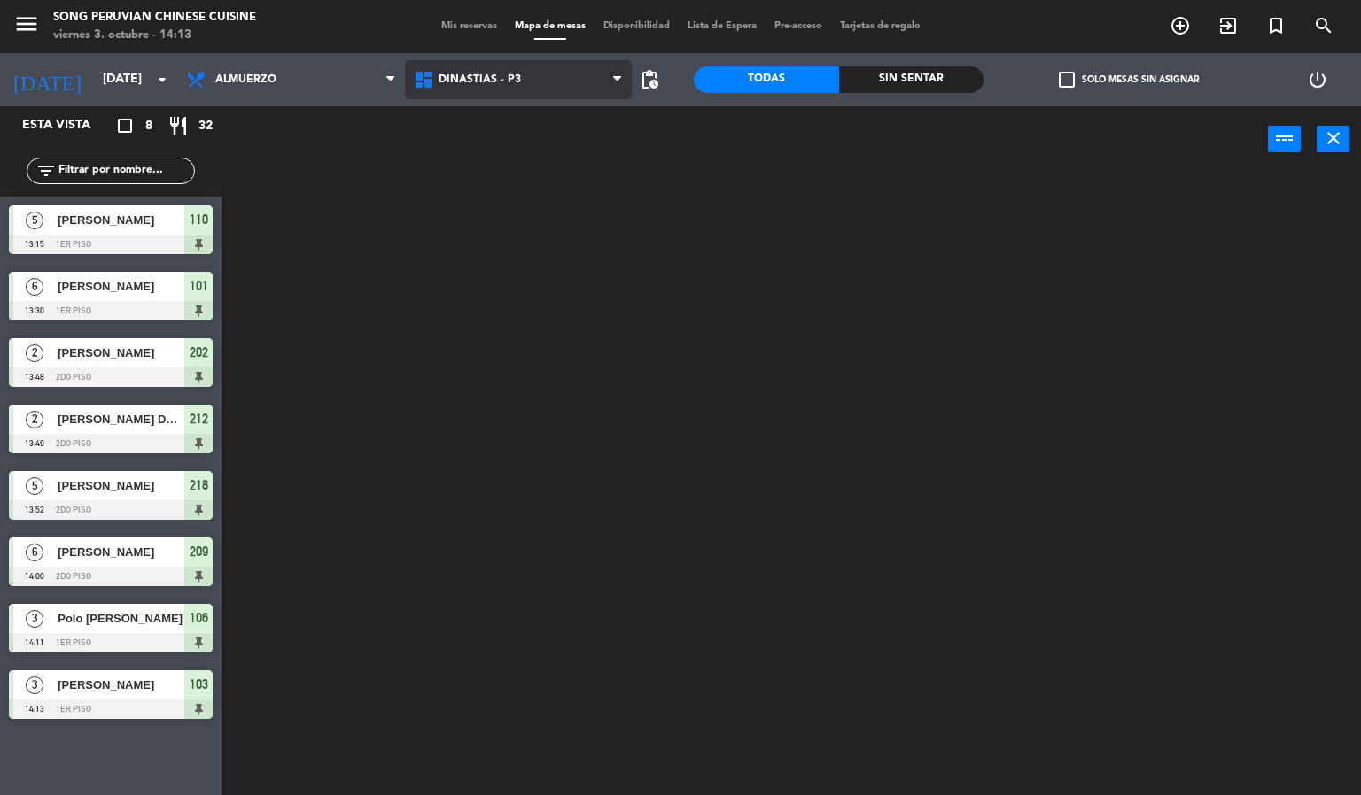
click at [437, 78] on icon at bounding box center [426, 79] width 26 height 21
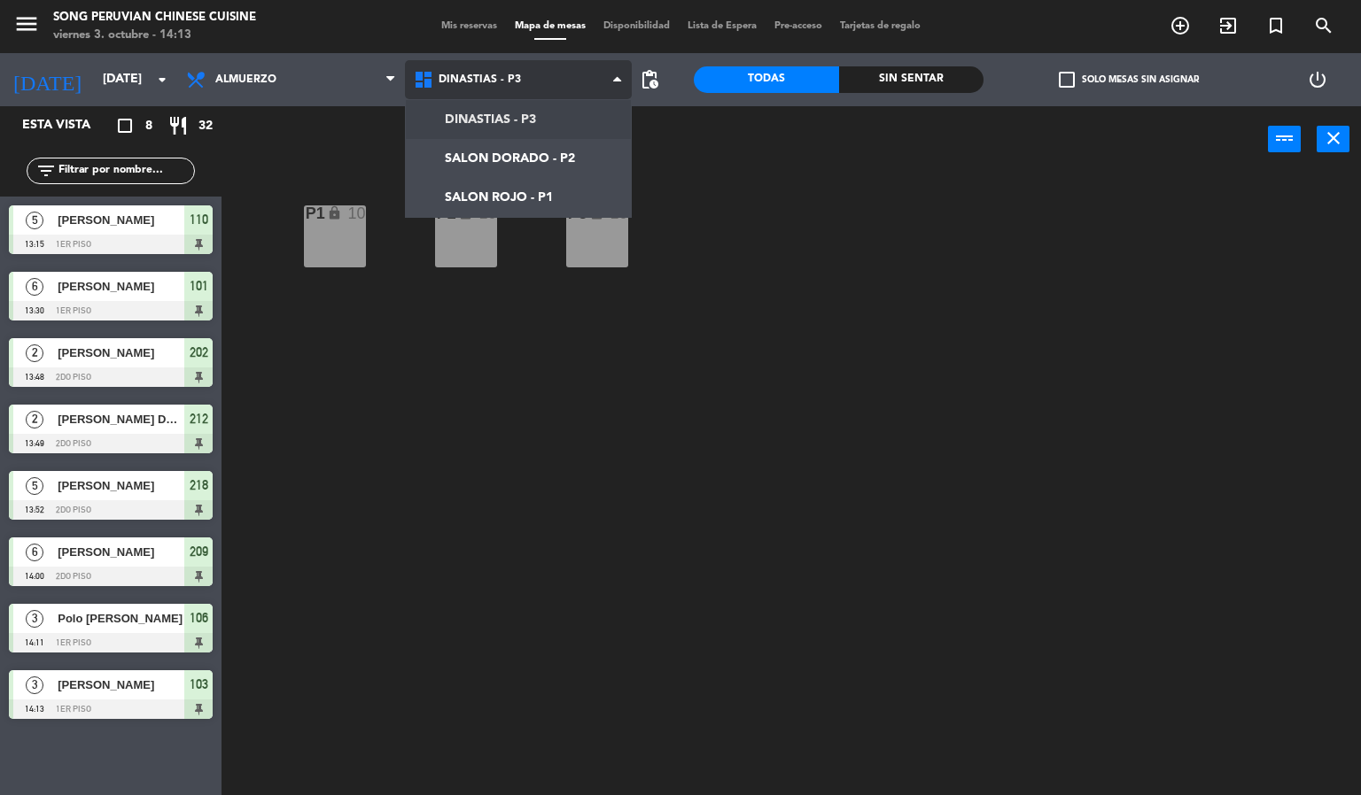
click at [497, 203] on ng-component "menu Song Peruvian Chinese Cuisine [DATE] 3. octubre - 14:13 Mis reservas Mapa …" at bounding box center [680, 398] width 1361 height 796
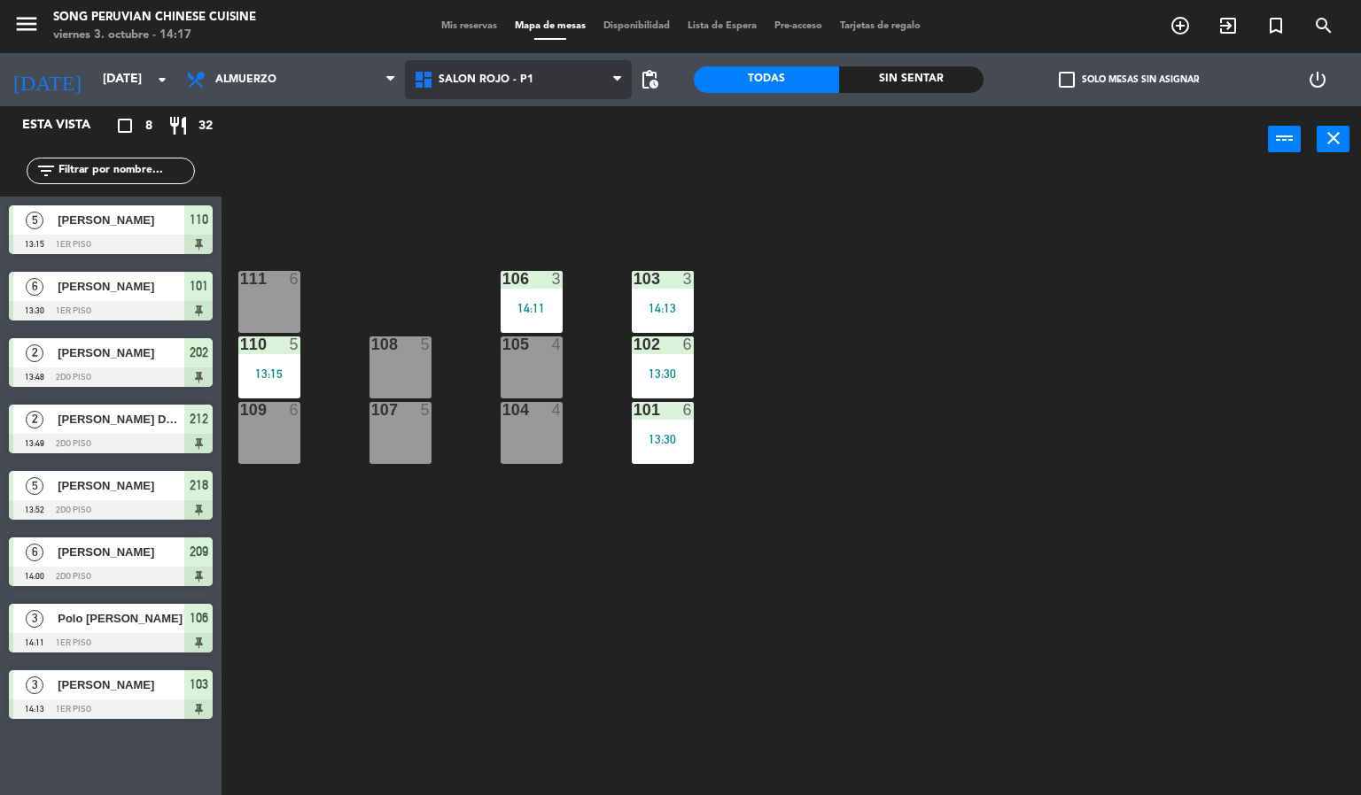
click at [510, 98] on span "SALON ROJO - P1" at bounding box center [519, 79] width 228 height 39
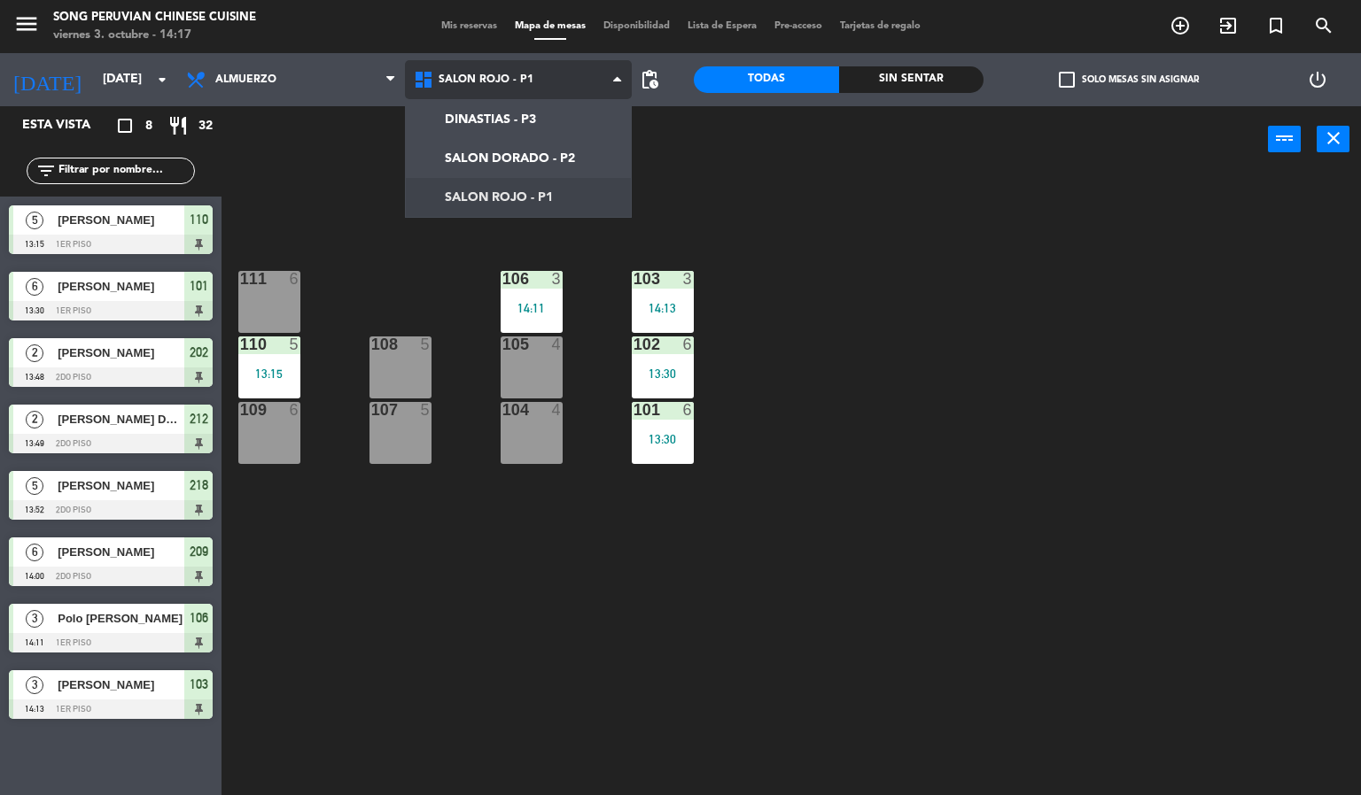
click at [502, 118] on ng-component "menu Song Peruvian Chinese Cuisine [DATE] 3. octubre - 14:17 Mis reservas Mapa …" at bounding box center [680, 398] width 1361 height 796
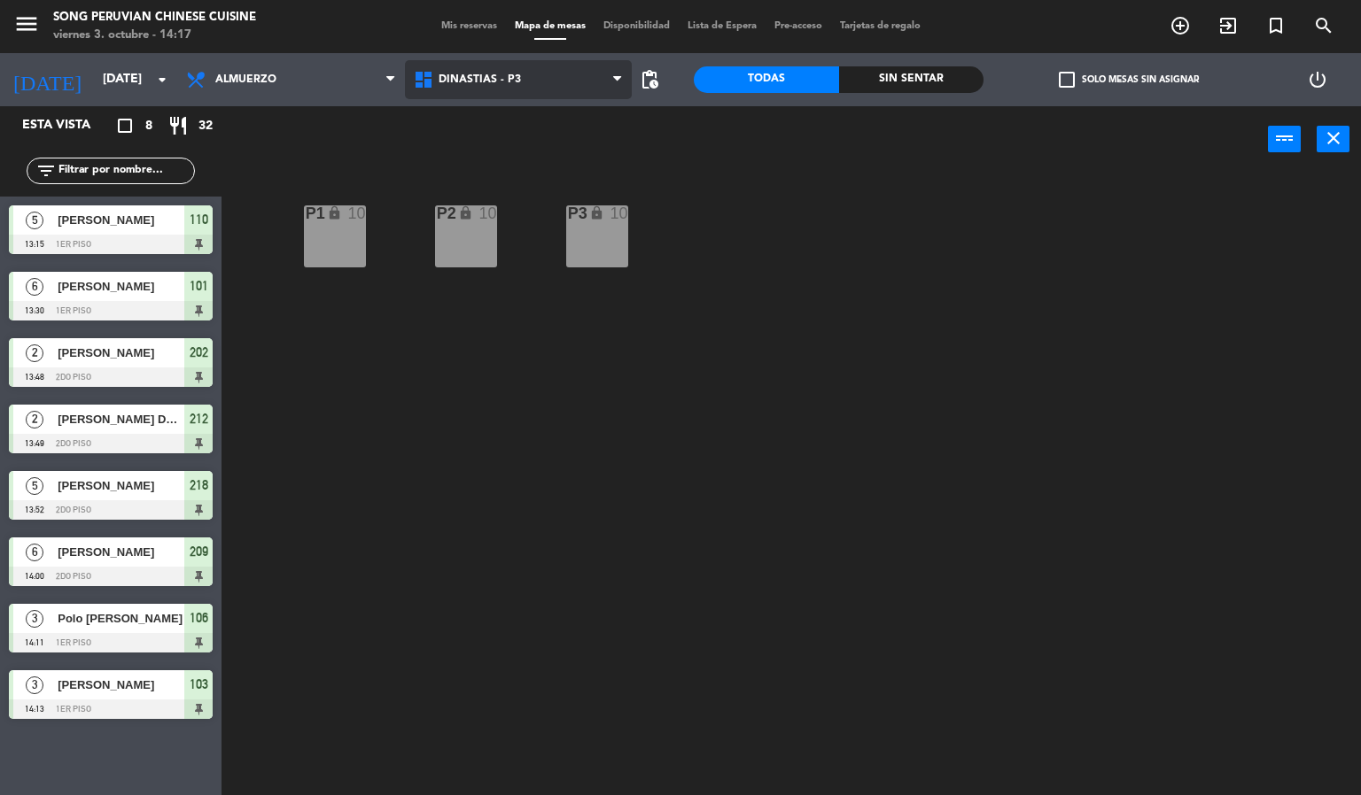
click at [516, 98] on span "DINASTIAS - P3" at bounding box center [519, 79] width 228 height 39
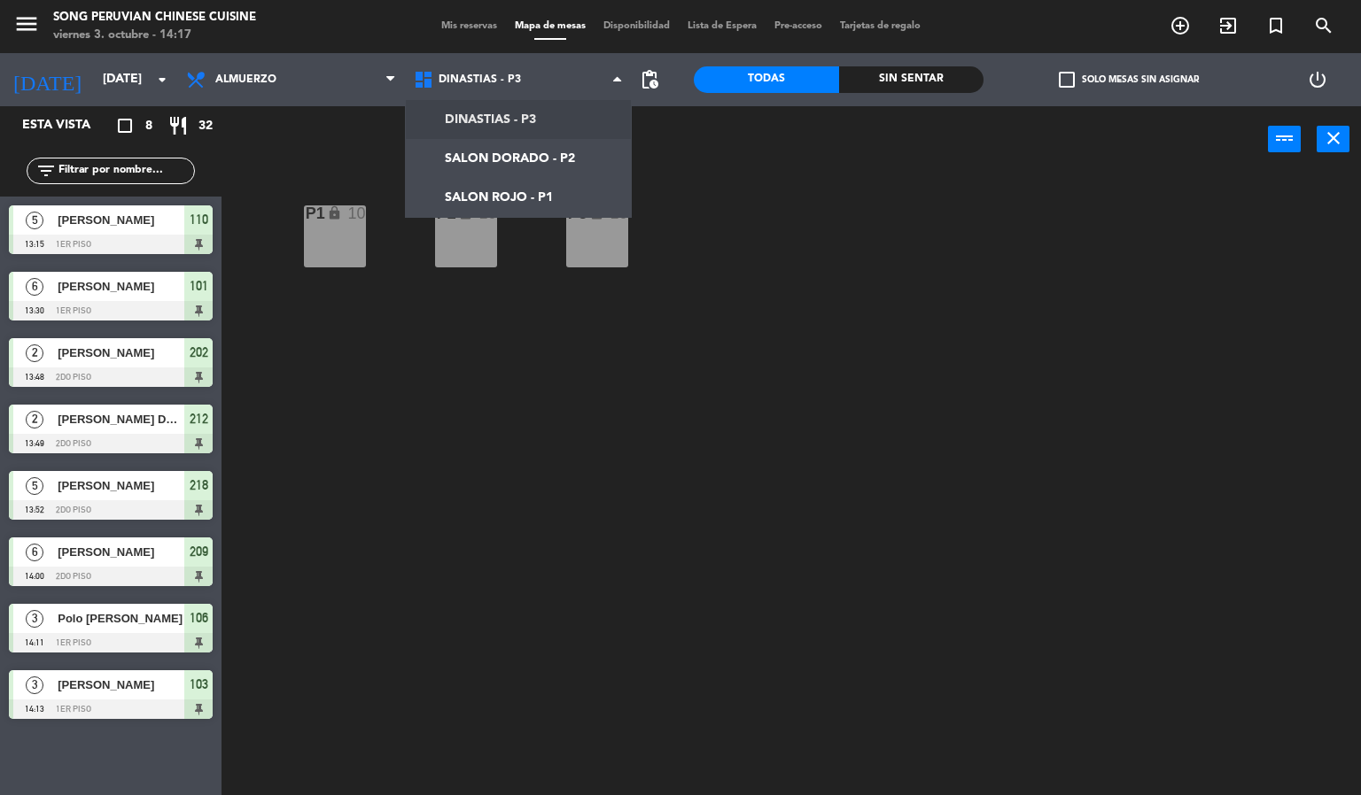
click at [639, 468] on div "P2 lock 10 P3 lock 10 P1 lock 10" at bounding box center [798, 485] width 1126 height 623
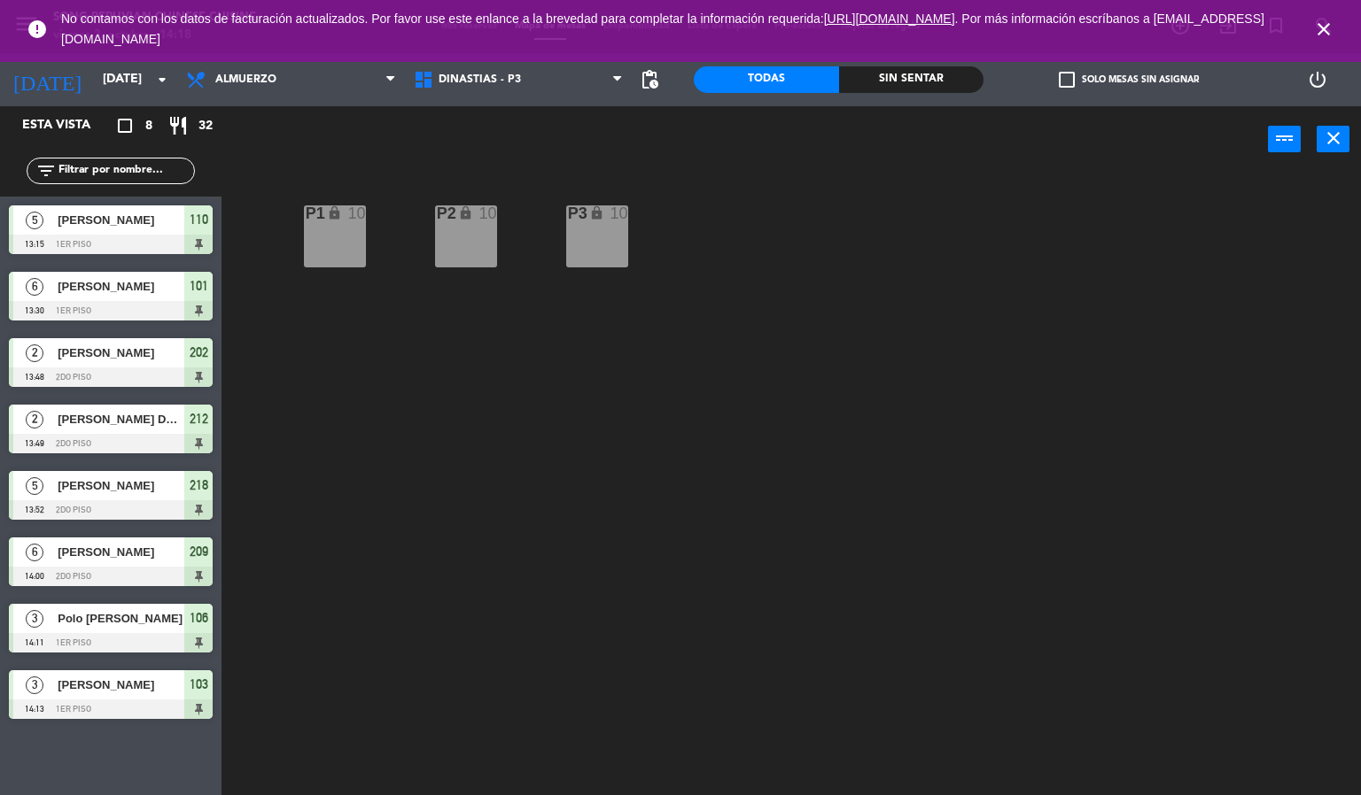
click at [1331, 32] on icon "close" at bounding box center [1323, 29] width 21 height 21
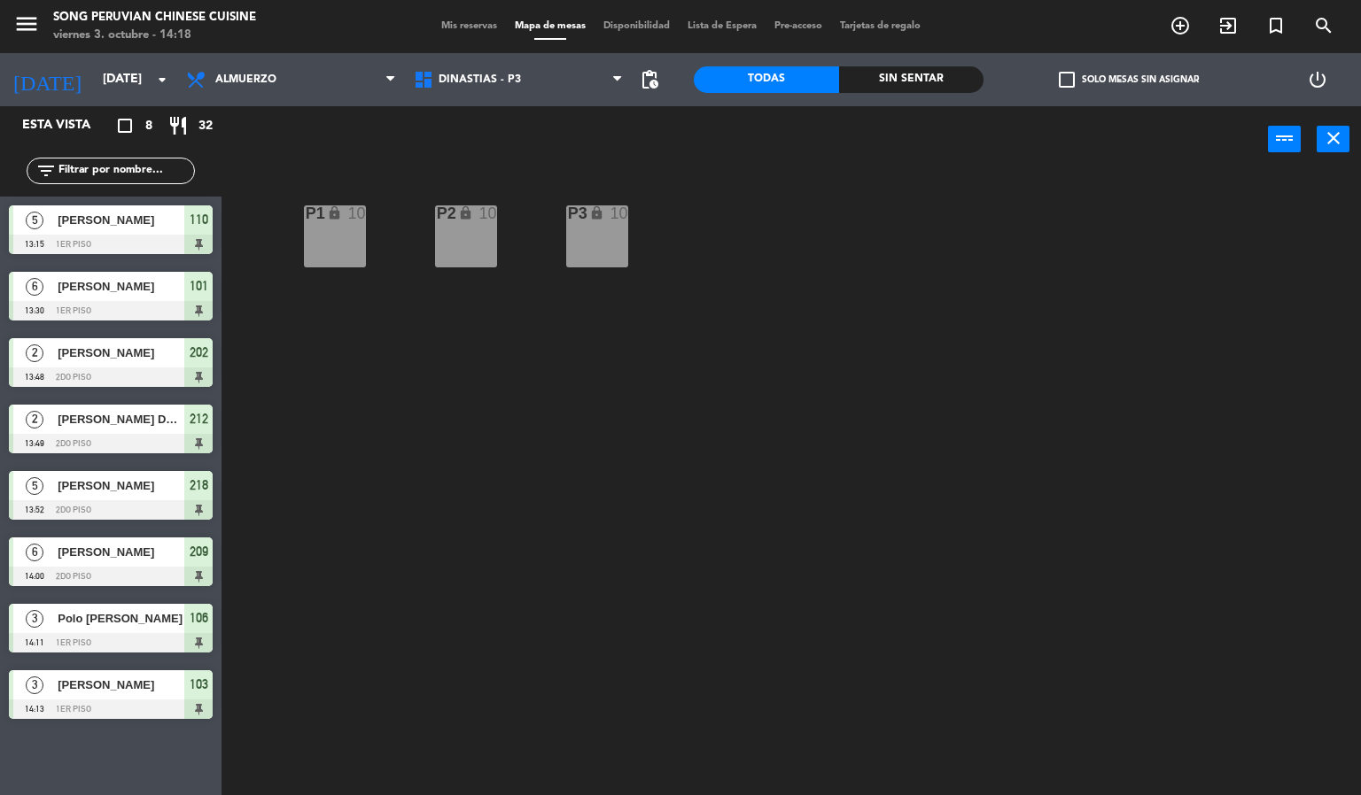
click at [1072, 393] on div "P2 lock 10 P3 lock 10 P1 lock 10" at bounding box center [798, 485] width 1126 height 623
click at [556, 91] on span "DINASTIAS - P3" at bounding box center [519, 79] width 228 height 39
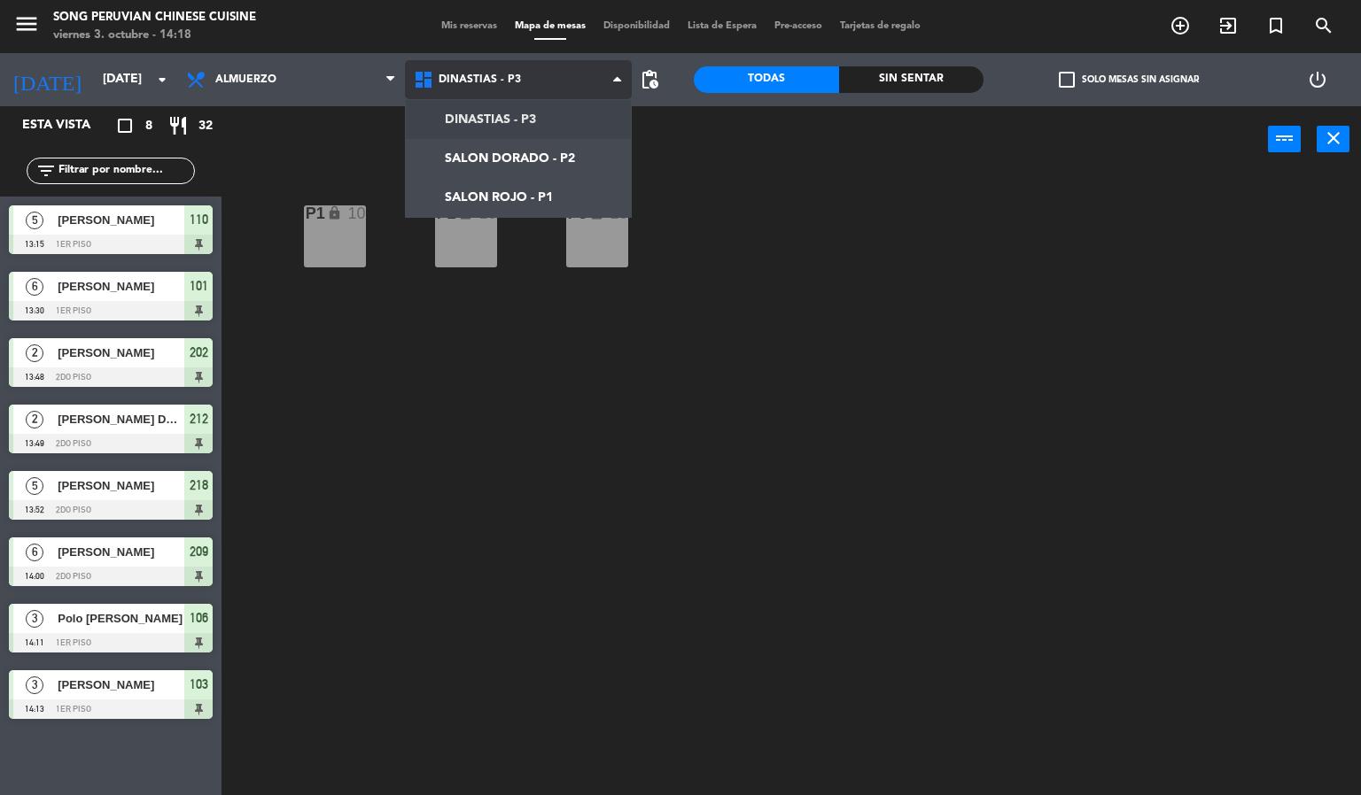
click at [547, 202] on ng-component "menu Song Peruvian Chinese Cuisine [DATE] 3. octubre - 14:18 Mis reservas Mapa …" at bounding box center [680, 398] width 1361 height 796
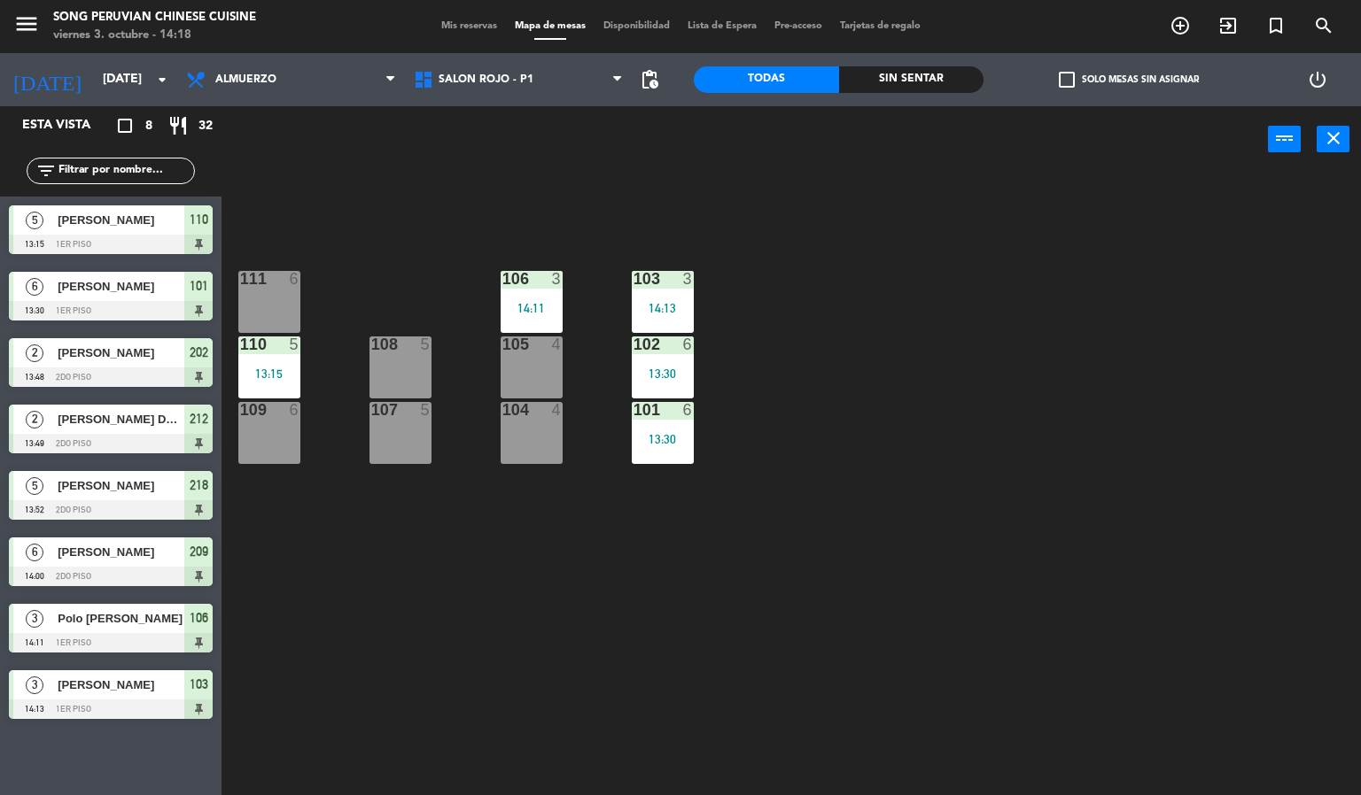
click at [890, 657] on div "103 3 14:13 106 3 14:11 111 6 102 6 13:30 105 4 108 5 110 5 13:15 101 6 13:30 1…" at bounding box center [798, 485] width 1126 height 623
click at [473, 523] on div "103 3 14:13 106 3 14:11 111 6 102 6 13:30 105 4 108 5 110 5 13:15 101 6 13:30 1…" at bounding box center [798, 485] width 1126 height 623
click at [466, 128] on div "power_input close" at bounding box center [744, 139] width 1046 height 67
click at [386, 263] on div "103 3 14:13 106 3 14:11 111 6 102 6 13:30 105 4 108 5 110 5 13:15 101 6 13:30 1…" at bounding box center [798, 485] width 1126 height 623
click at [364, 710] on div "103 3 14:13 106 3 14:11 111 6 102 6 13:30 105 4 108 5 110 5 13:15 101 6 13:30 1…" at bounding box center [798, 485] width 1126 height 623
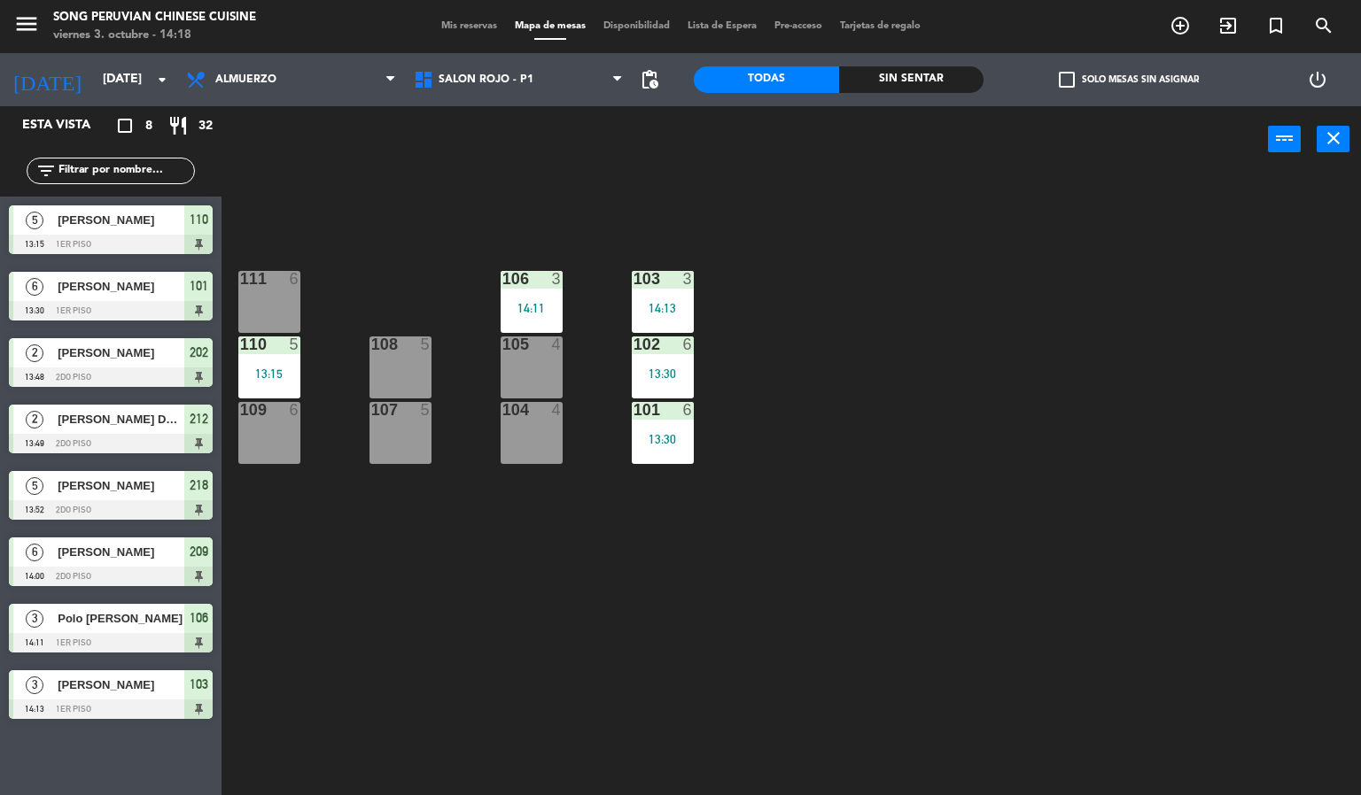
click at [306, 733] on div "103 3 14:13 106 3 14:11 111 6 102 6 13:30 105 4 108 5 110 5 13:15 101 6 13:30 1…" at bounding box center [798, 485] width 1126 height 623
click at [94, 83] on input "[DATE]" at bounding box center [178, 80] width 168 height 32
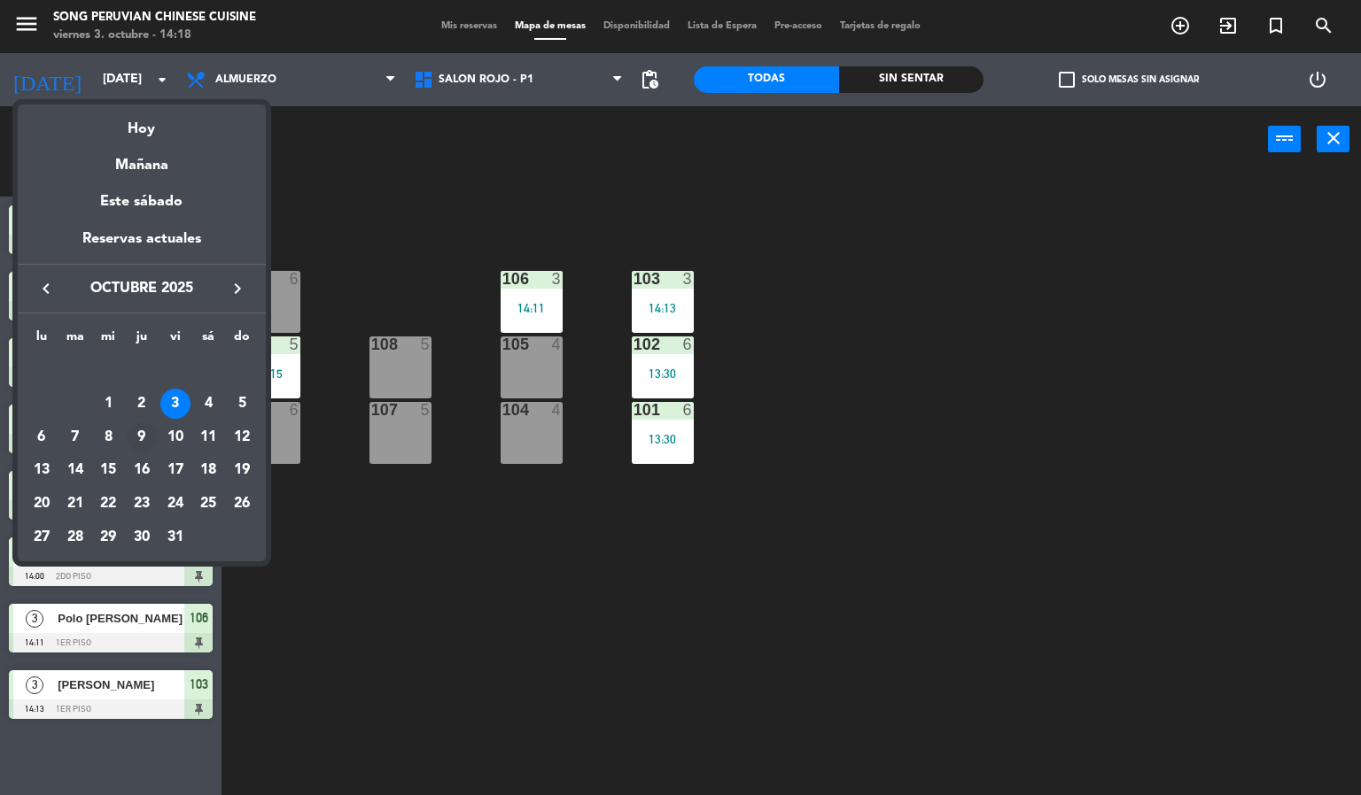
click at [134, 437] on div "9" at bounding box center [142, 437] width 30 height 30
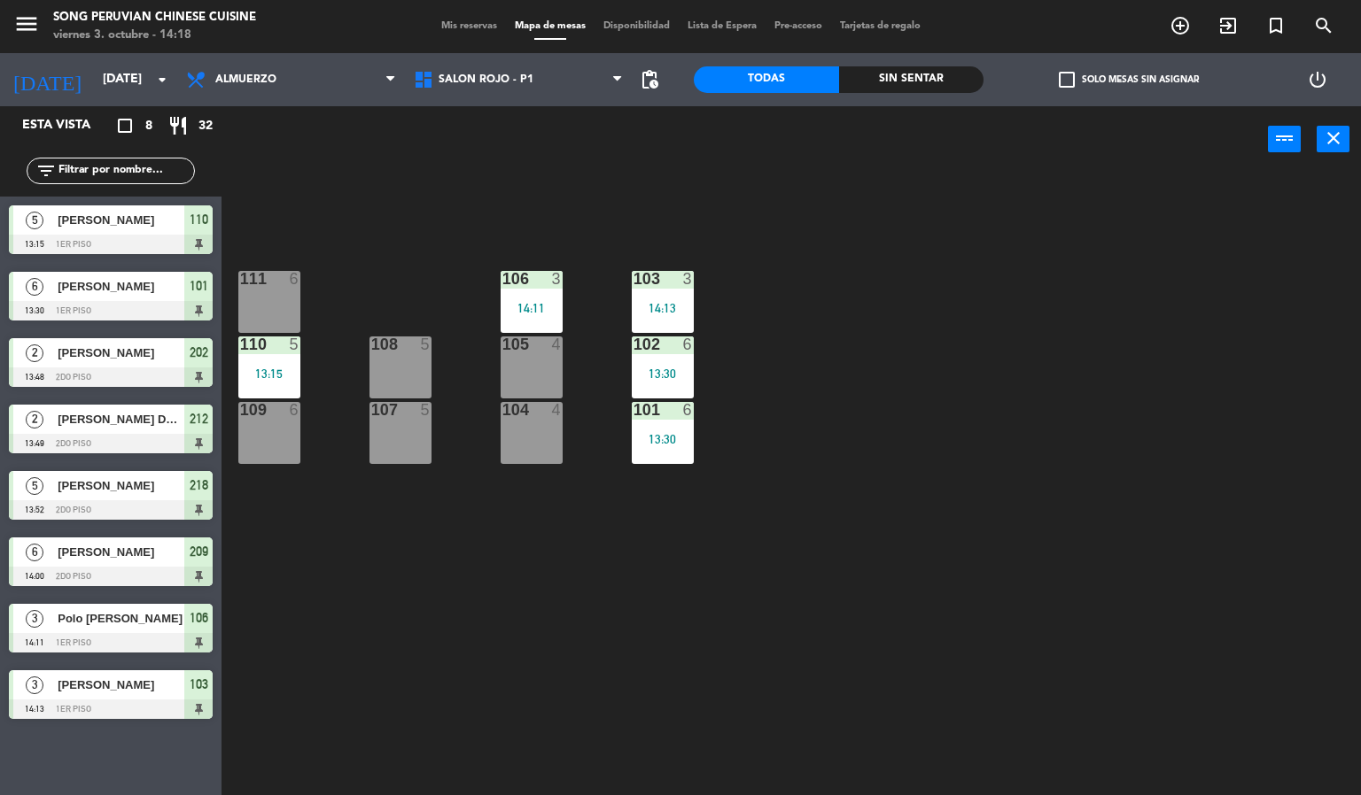
type input "[DEMOGRAPHIC_DATA][DATE]"
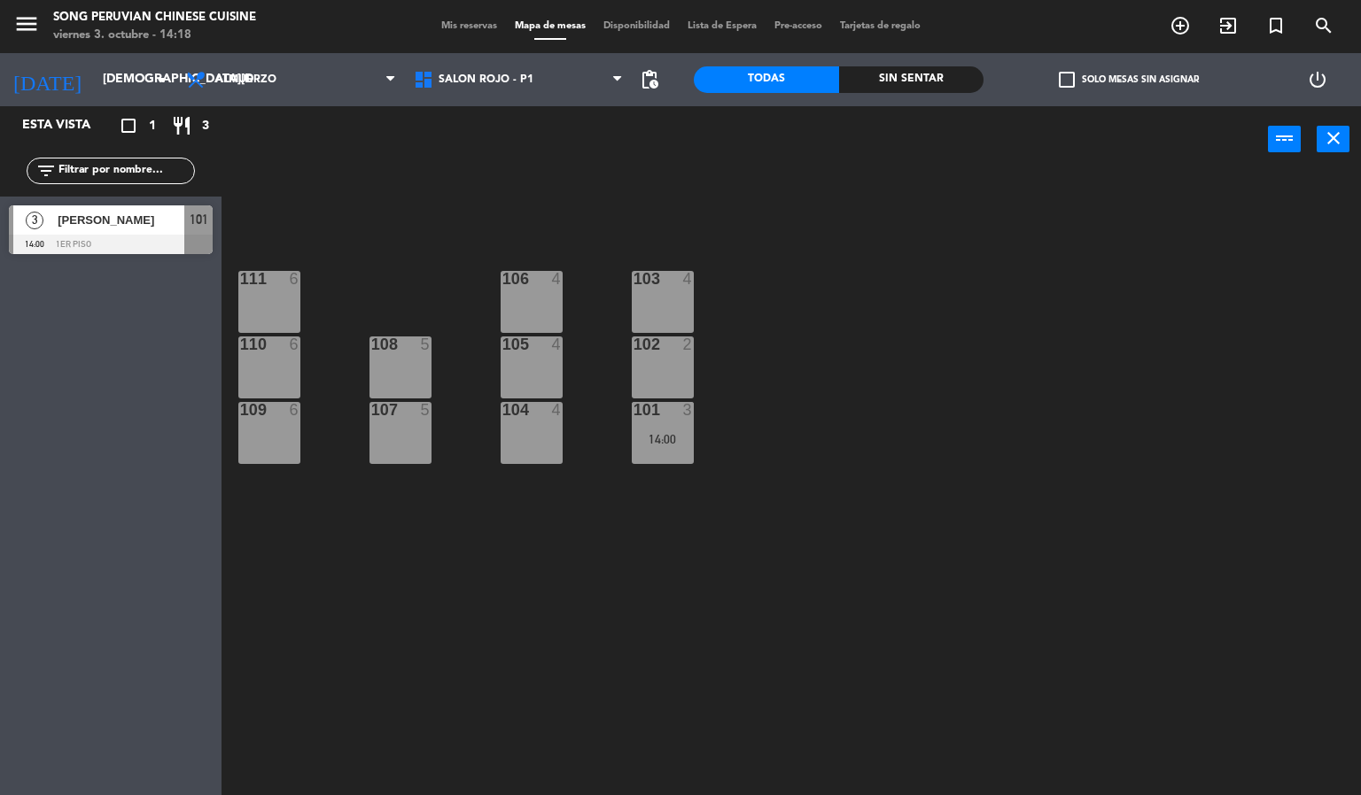
click at [282, 101] on div "Almuerzo Cena Almuerzo Almuerzo Cena" at bounding box center [291, 79] width 228 height 53
click at [293, 88] on span "Almuerzo" at bounding box center [291, 79] width 228 height 39
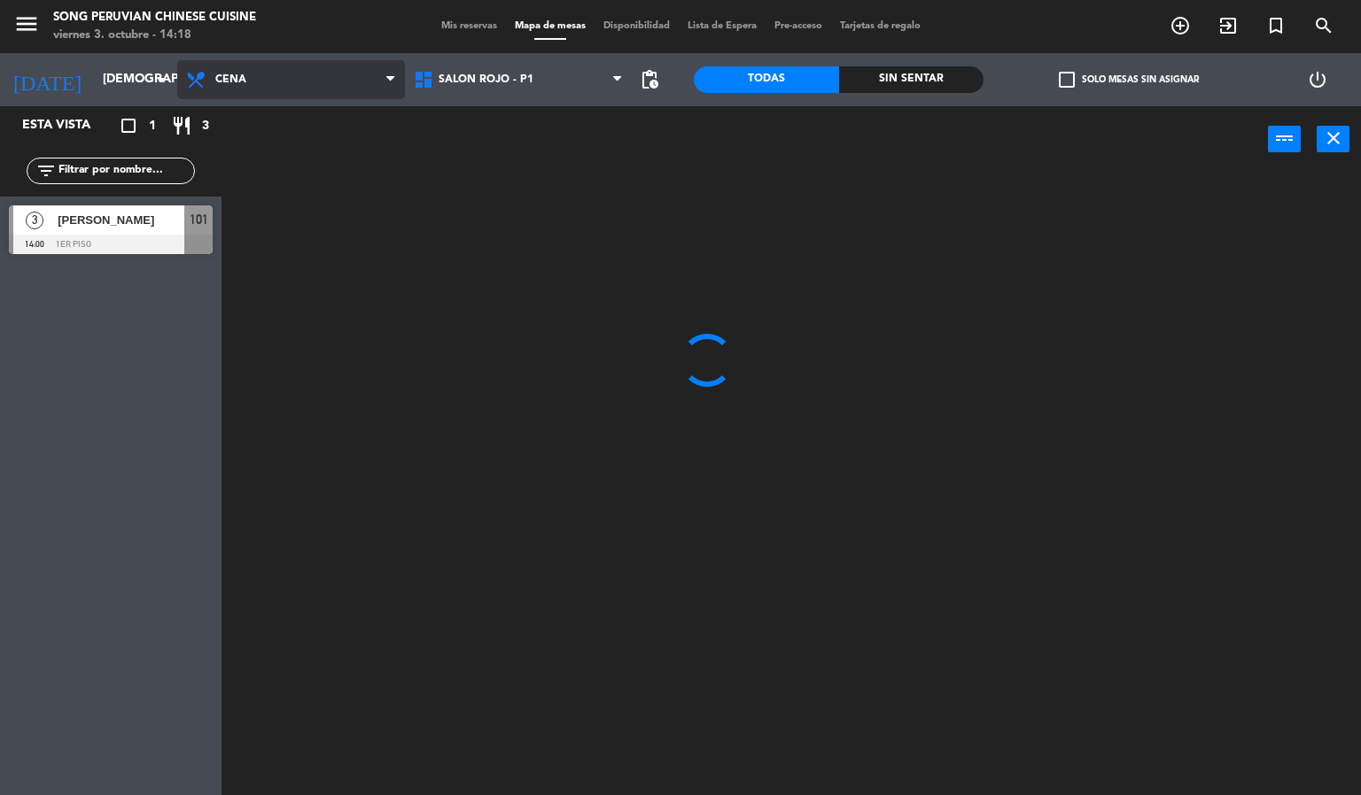
click at [322, 152] on ng-component "menu Song Peruvian Chinese Cuisine [DATE] 3. octubre - 14:18 Mis reservas Mapa …" at bounding box center [680, 398] width 1361 height 796
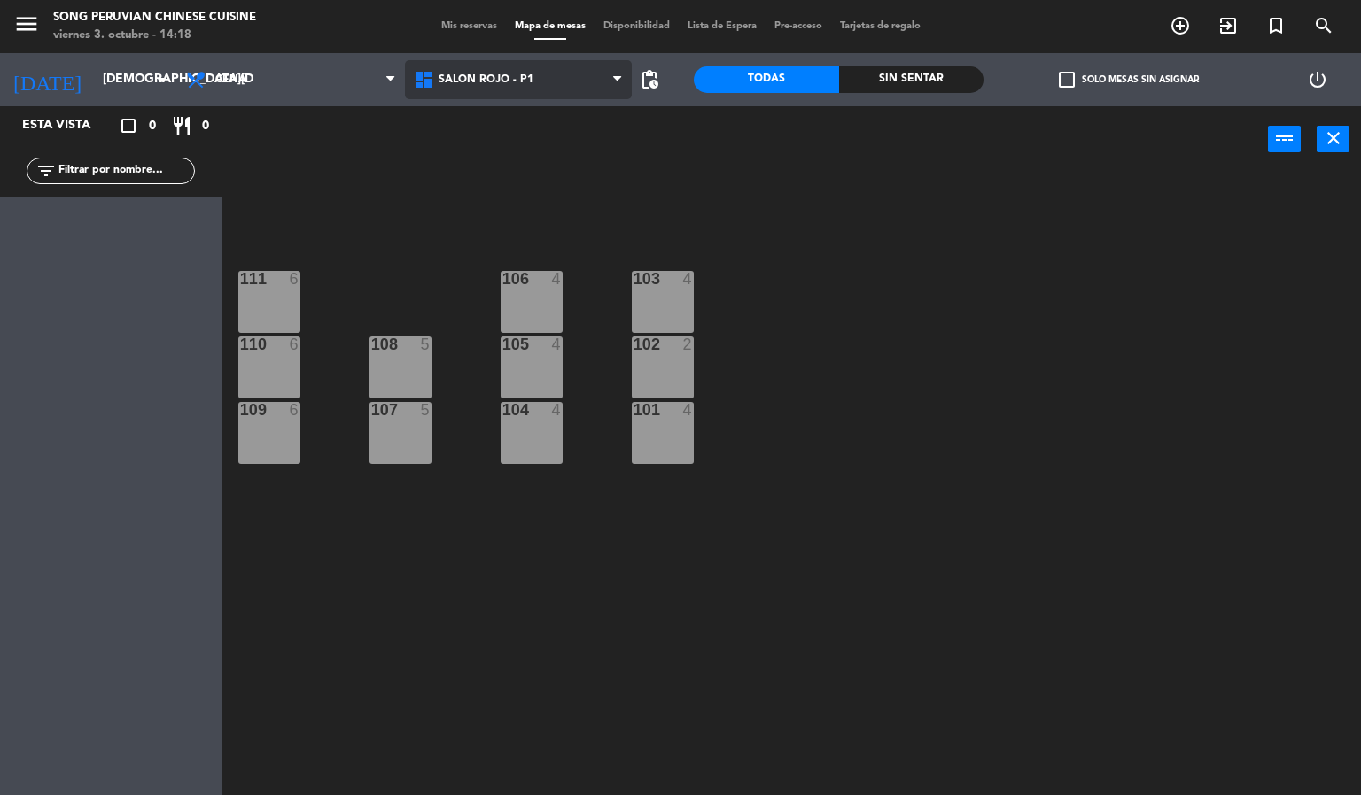
click at [543, 82] on span "SALON ROJO - P1" at bounding box center [519, 79] width 228 height 39
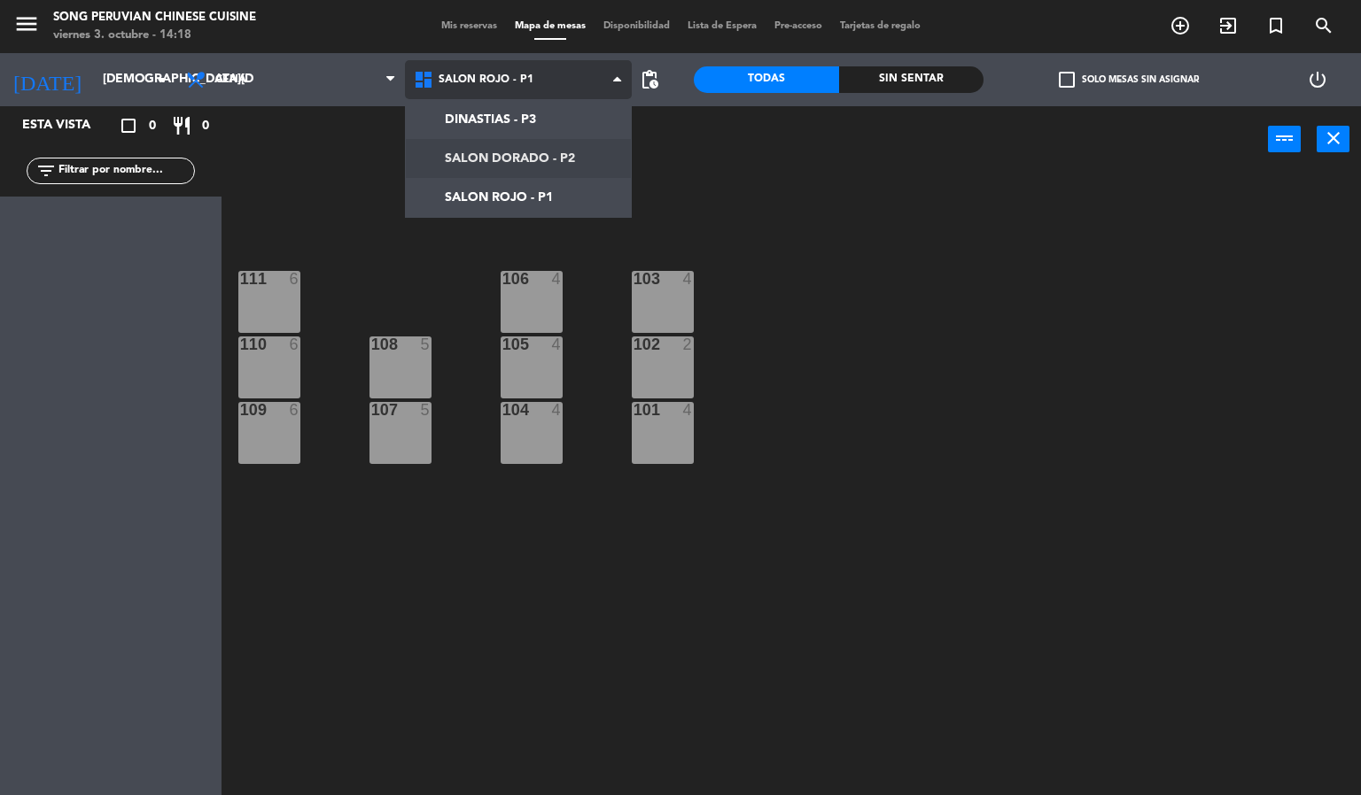
click at [542, 142] on ng-component "menu Song Peruvian Chinese Cuisine [DATE] 3. octubre - 14:18 Mis reservas Mapa …" at bounding box center [680, 398] width 1361 height 796
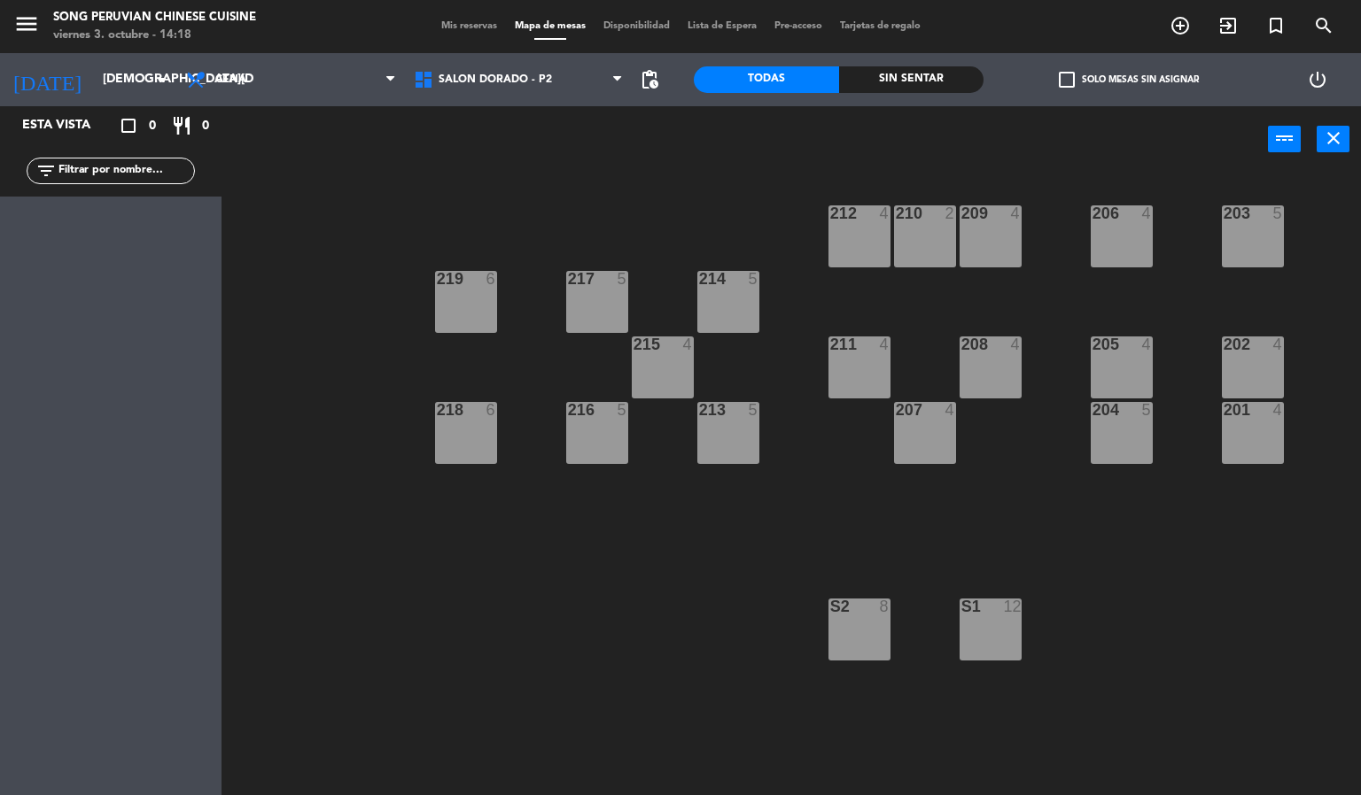
click at [866, 624] on div "S2 8" at bounding box center [859, 630] width 62 height 62
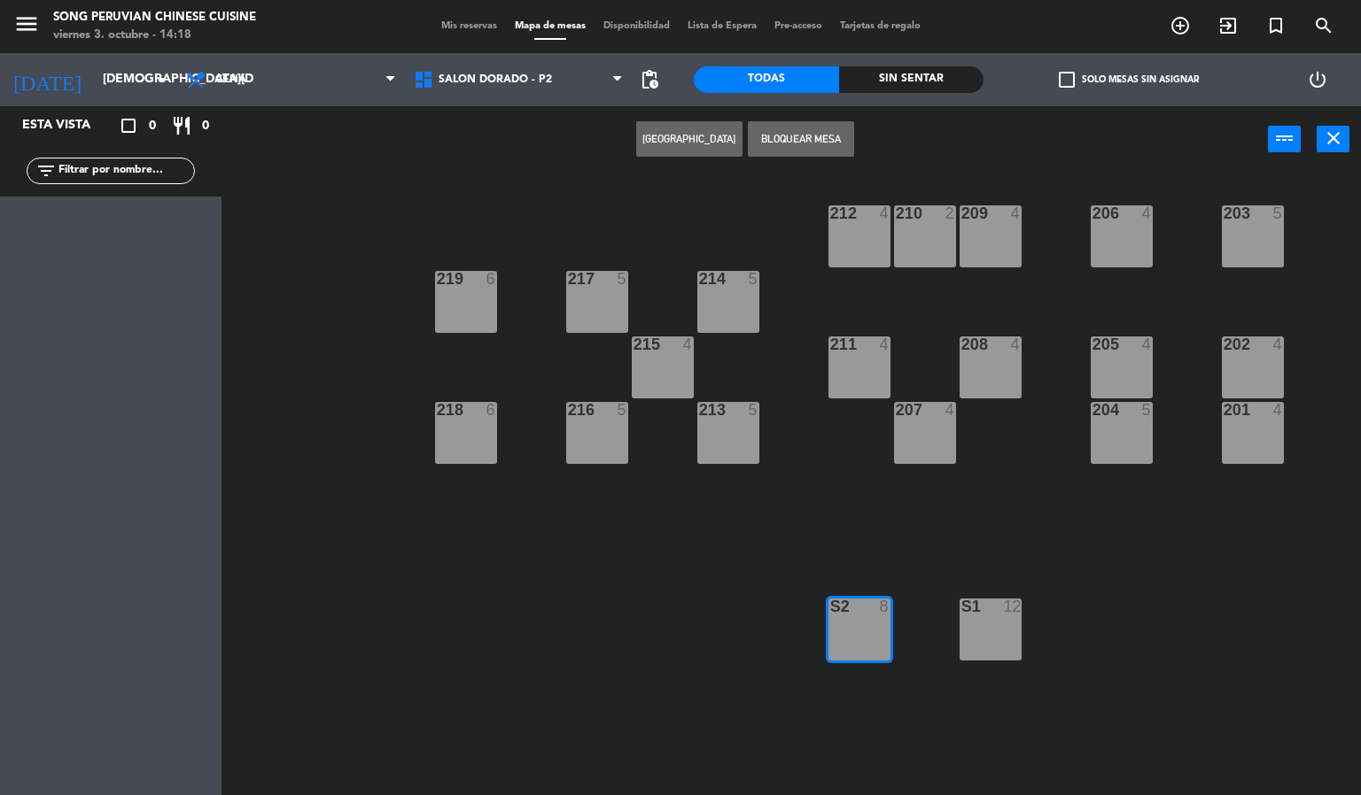
click at [699, 136] on button "[GEOGRAPHIC_DATA]" at bounding box center [689, 138] width 106 height 35
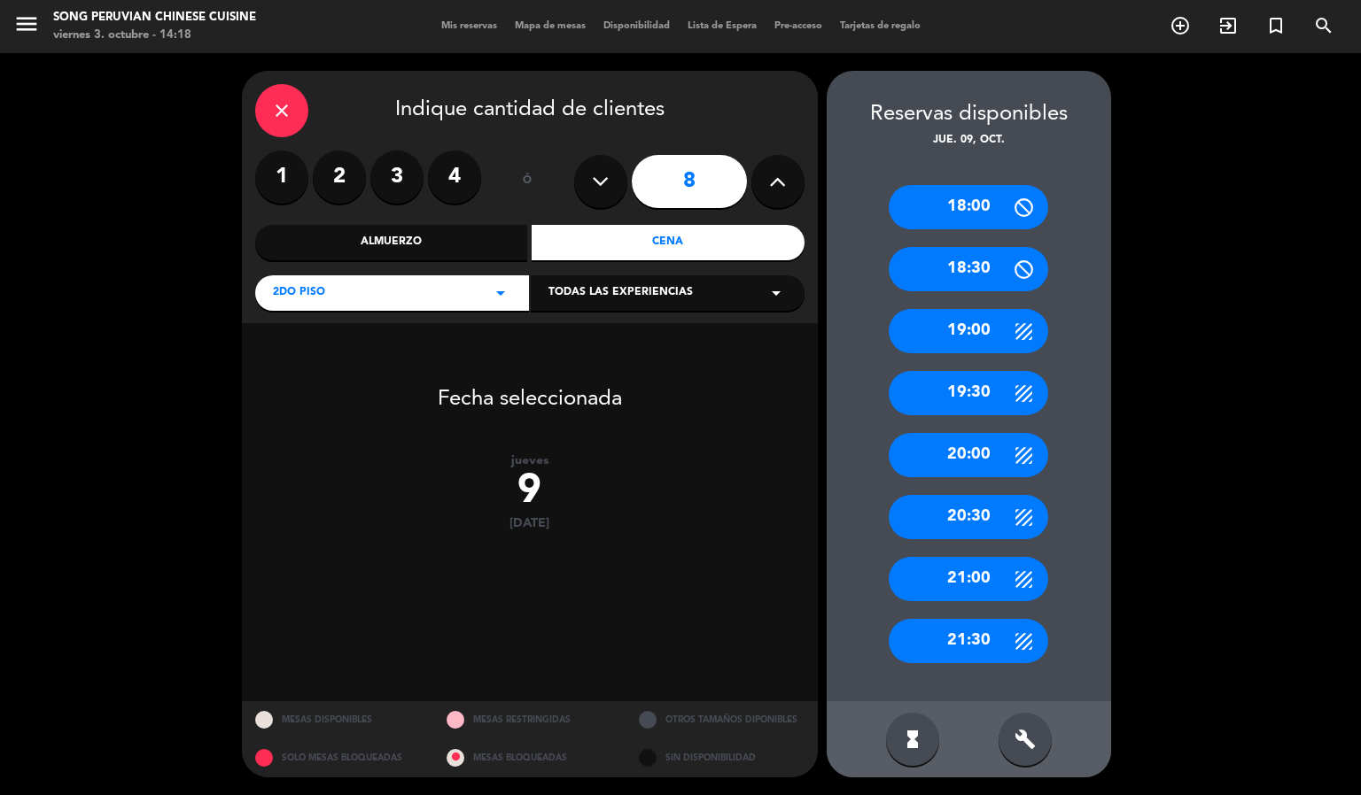
click at [609, 170] on button at bounding box center [600, 181] width 53 height 53
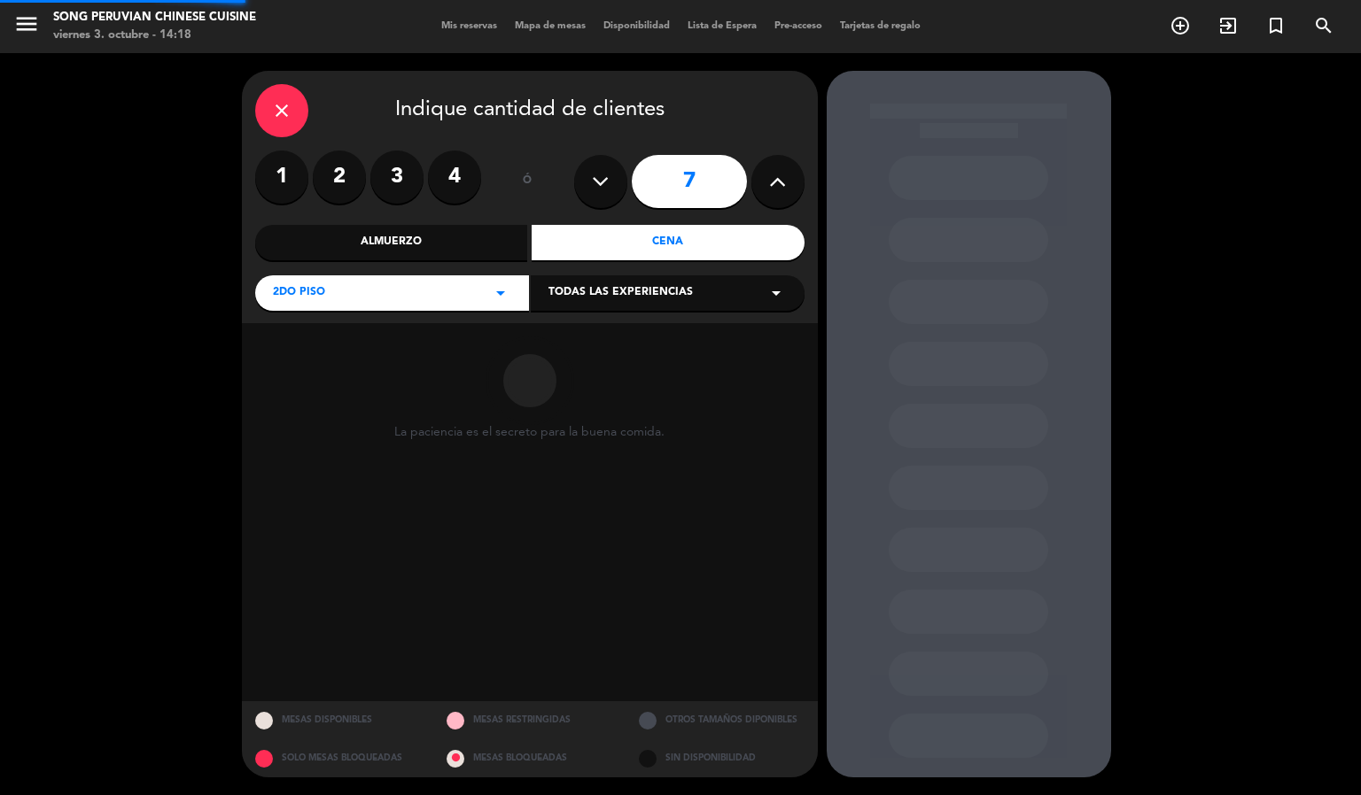
click at [609, 170] on button at bounding box center [600, 181] width 53 height 53
type input "6"
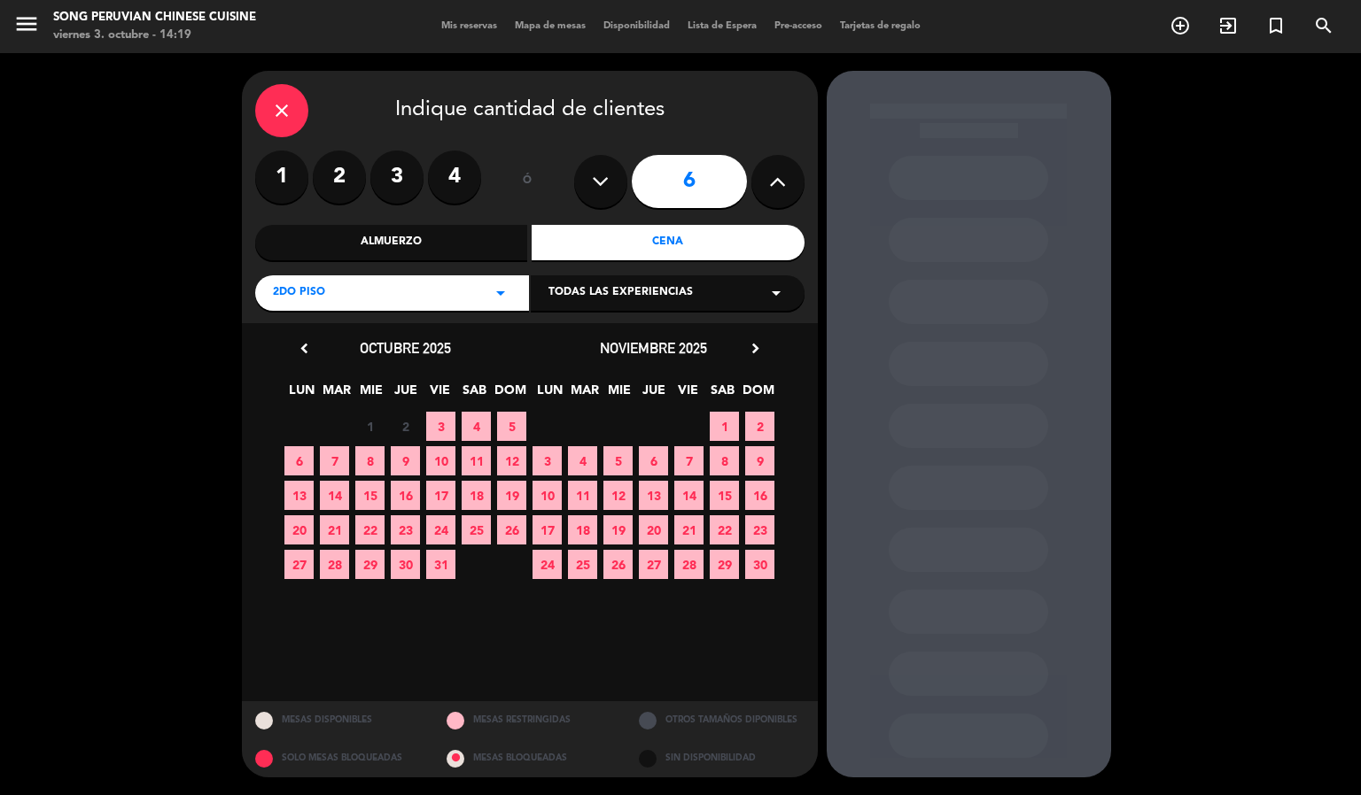
click at [402, 452] on span "9" at bounding box center [405, 460] width 29 height 29
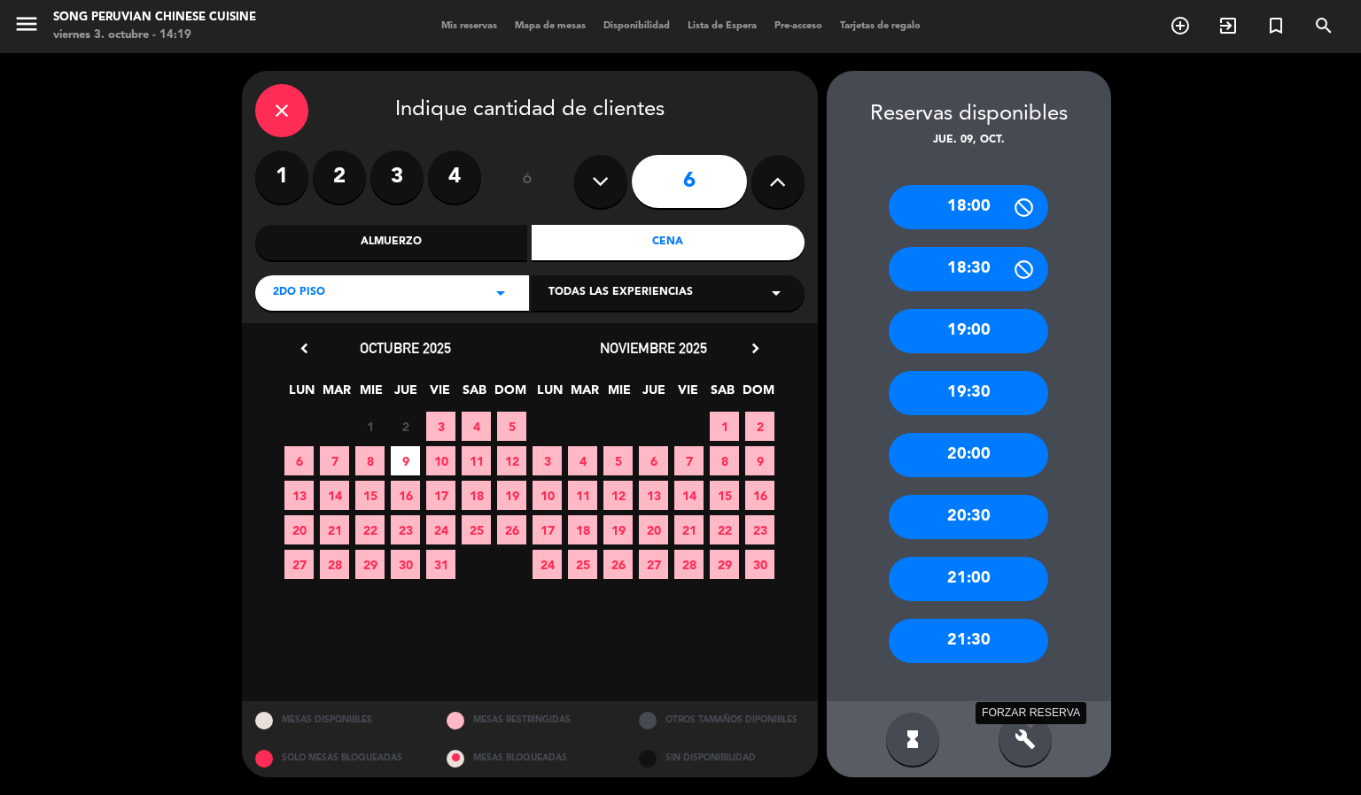
click at [1015, 736] on icon "build" at bounding box center [1024, 739] width 21 height 21
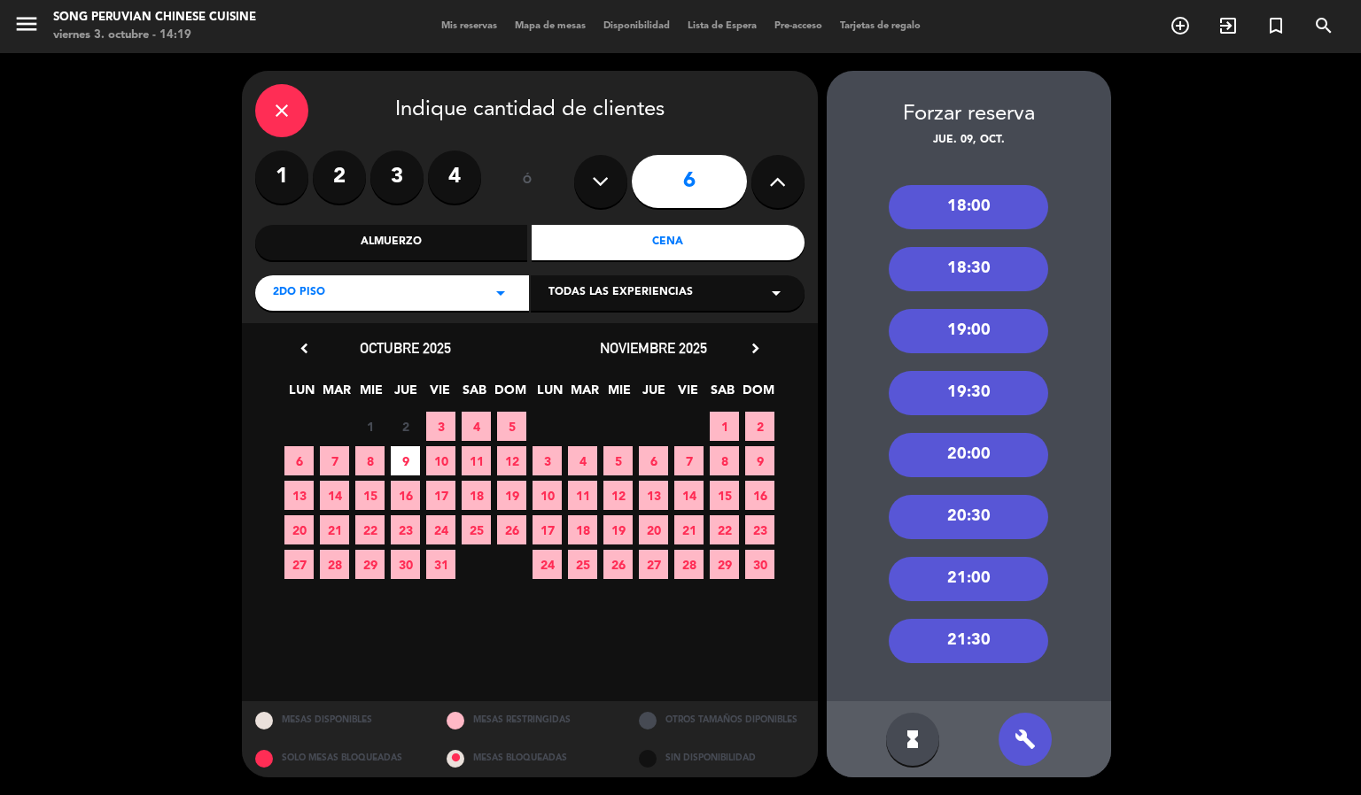
click at [979, 261] on div "18:30" at bounding box center [967, 269] width 159 height 44
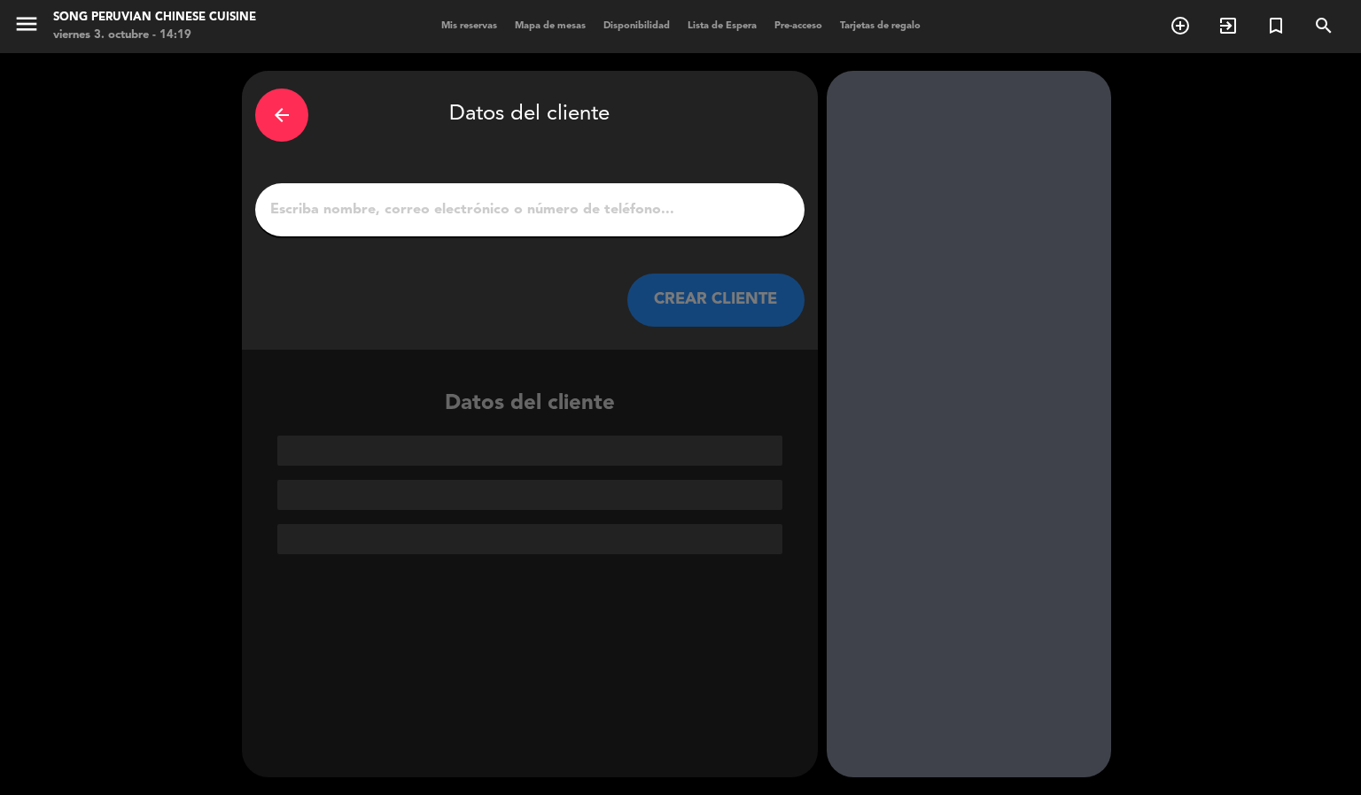
click at [609, 203] on input "1" at bounding box center [529, 210] width 523 height 25
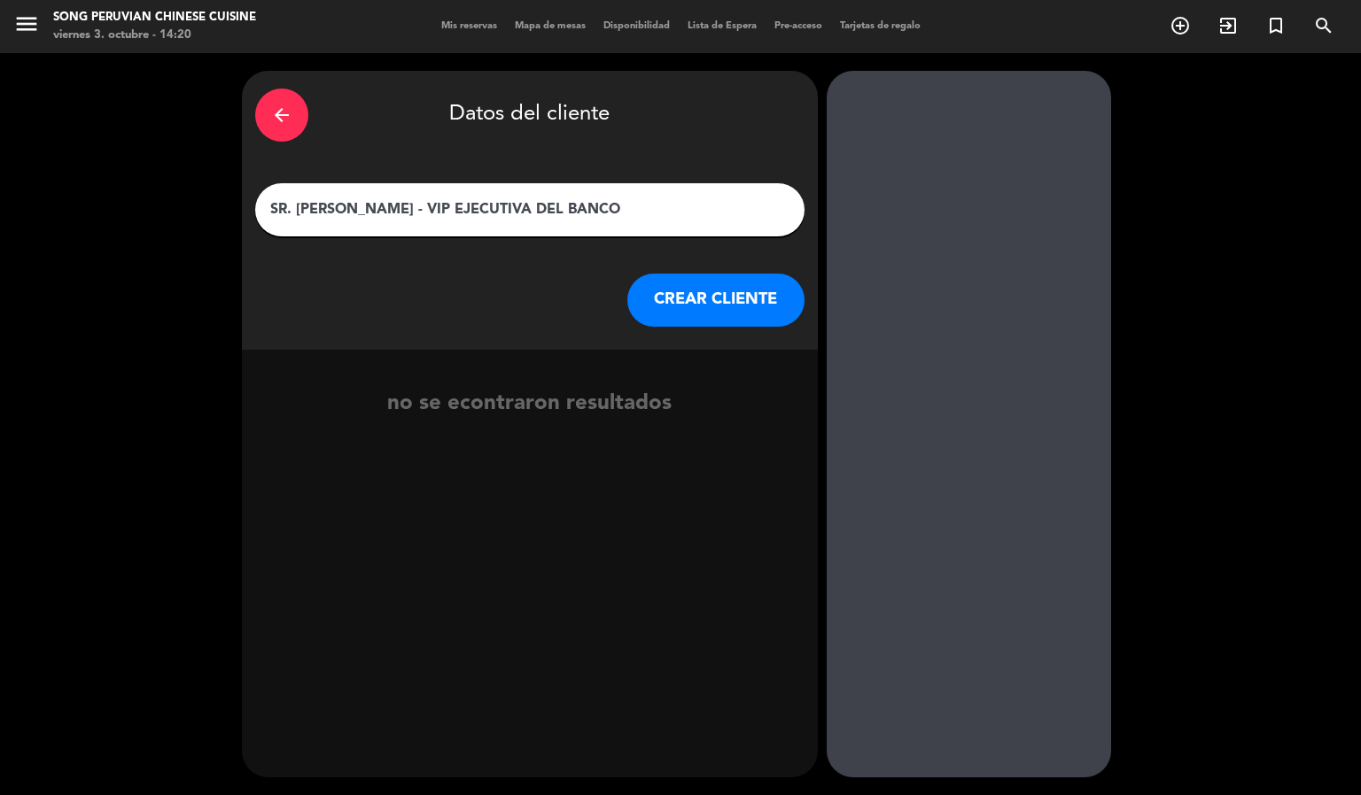
type input "SR. [PERSON_NAME] - VIP EJECUTIVA DEL BANCO"
click at [659, 311] on button "CREAR CLIENTE" at bounding box center [715, 300] width 177 height 53
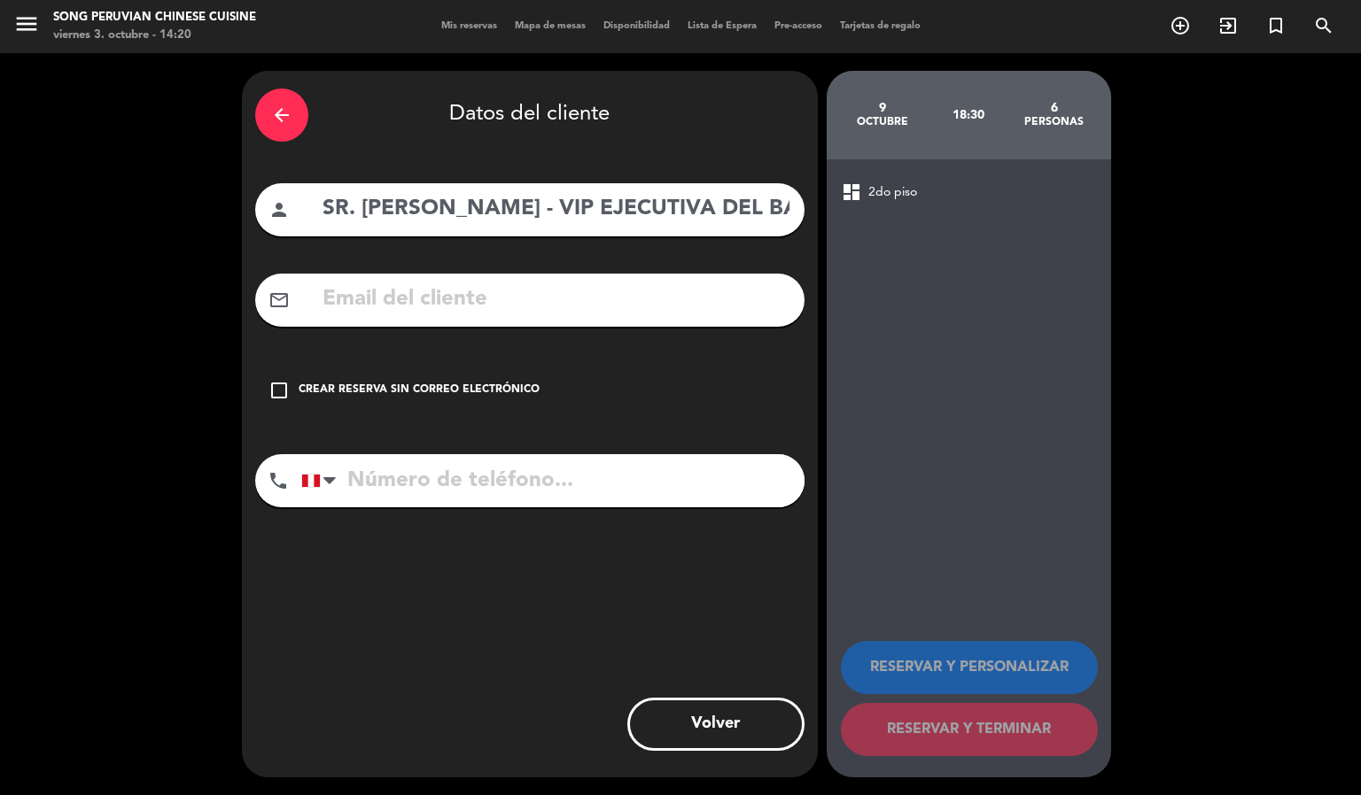
click at [268, 396] on icon "check_box_outline_blank" at bounding box center [278, 390] width 21 height 21
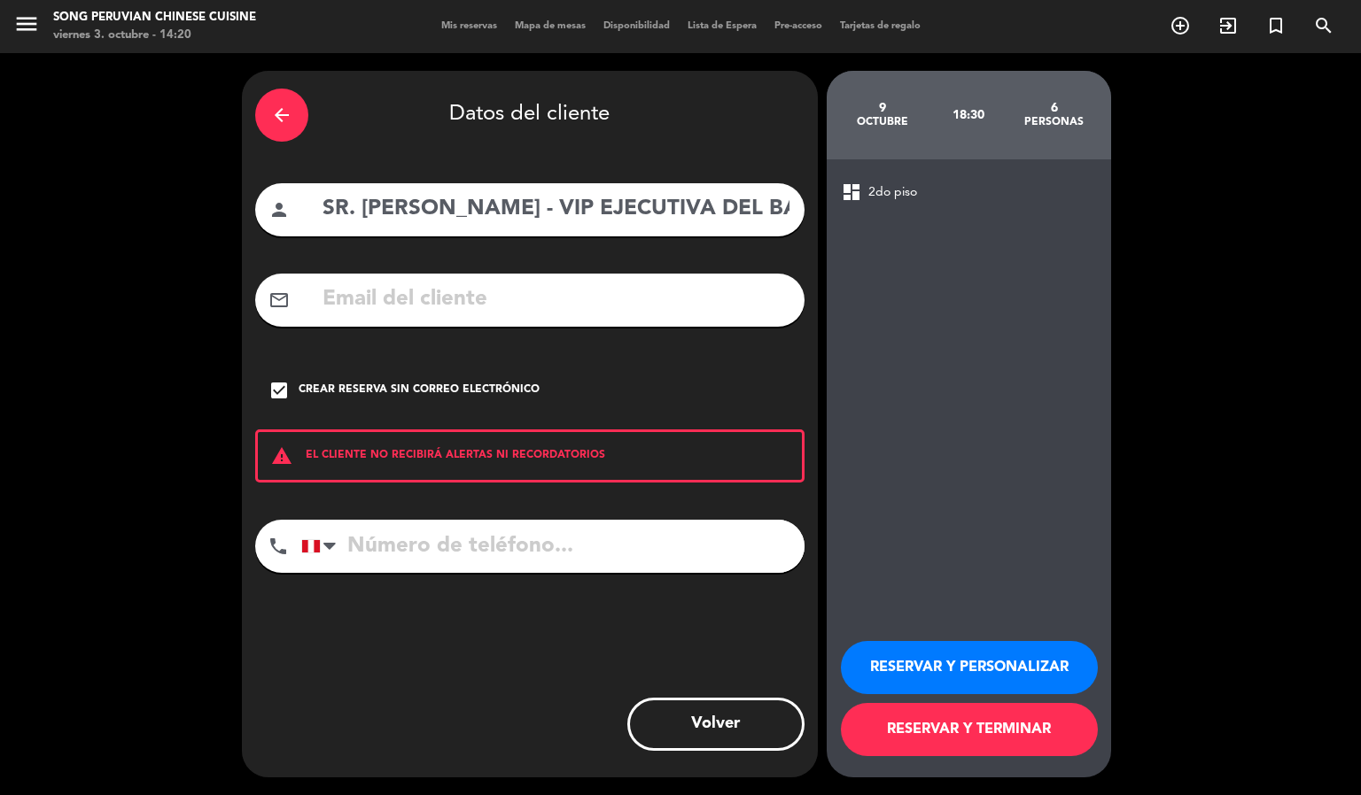
click at [983, 667] on button "RESERVAR Y PERSONALIZAR" at bounding box center [969, 667] width 257 height 53
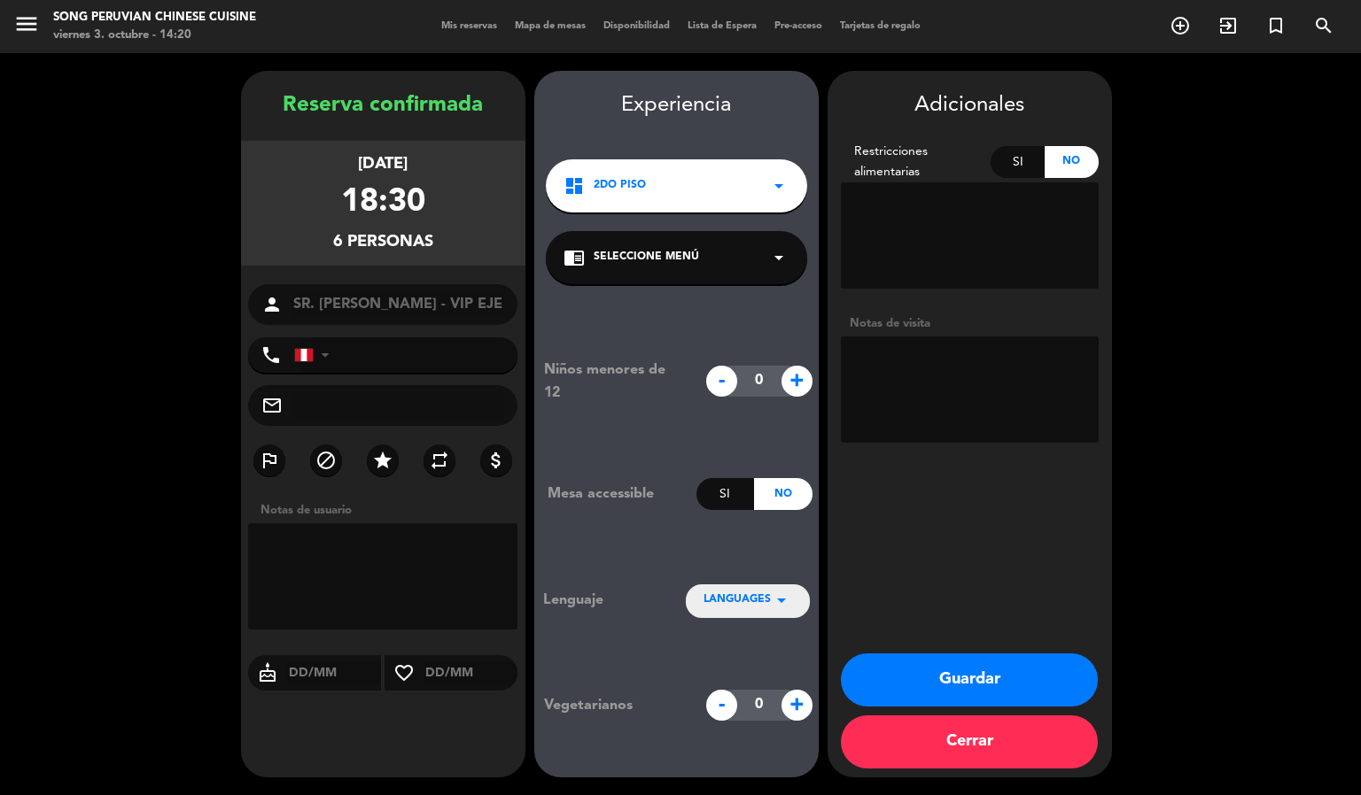
drag, startPoint x: 971, startPoint y: 385, endPoint x: 976, endPoint y: 377, distance: 9.6
click at [971, 383] on textarea at bounding box center [970, 390] width 258 height 106
type textarea "DORADO 2 NO MOVER"
click at [373, 457] on icon "star" at bounding box center [382, 460] width 21 height 21
click at [941, 676] on button "Guardar" at bounding box center [969, 680] width 257 height 53
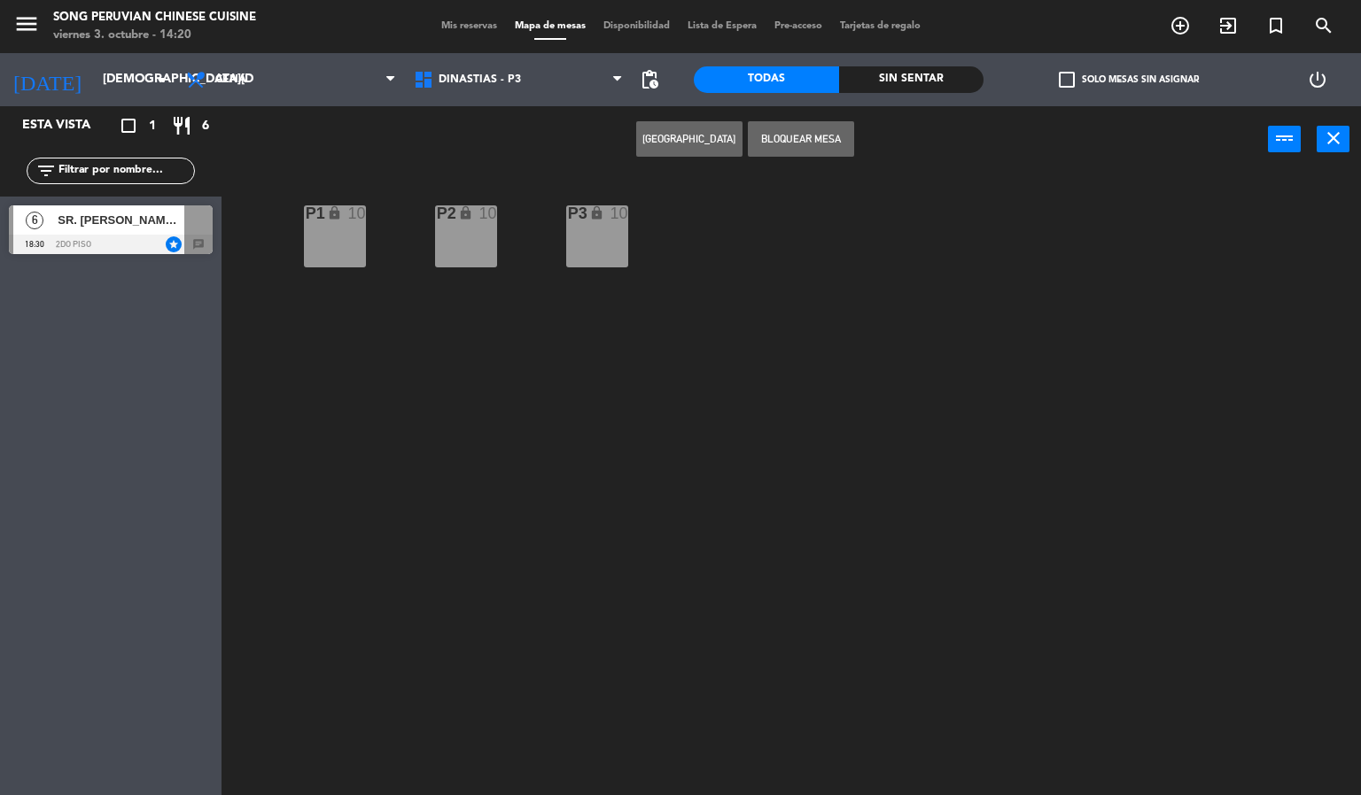
click at [136, 235] on div at bounding box center [111, 244] width 204 height 19
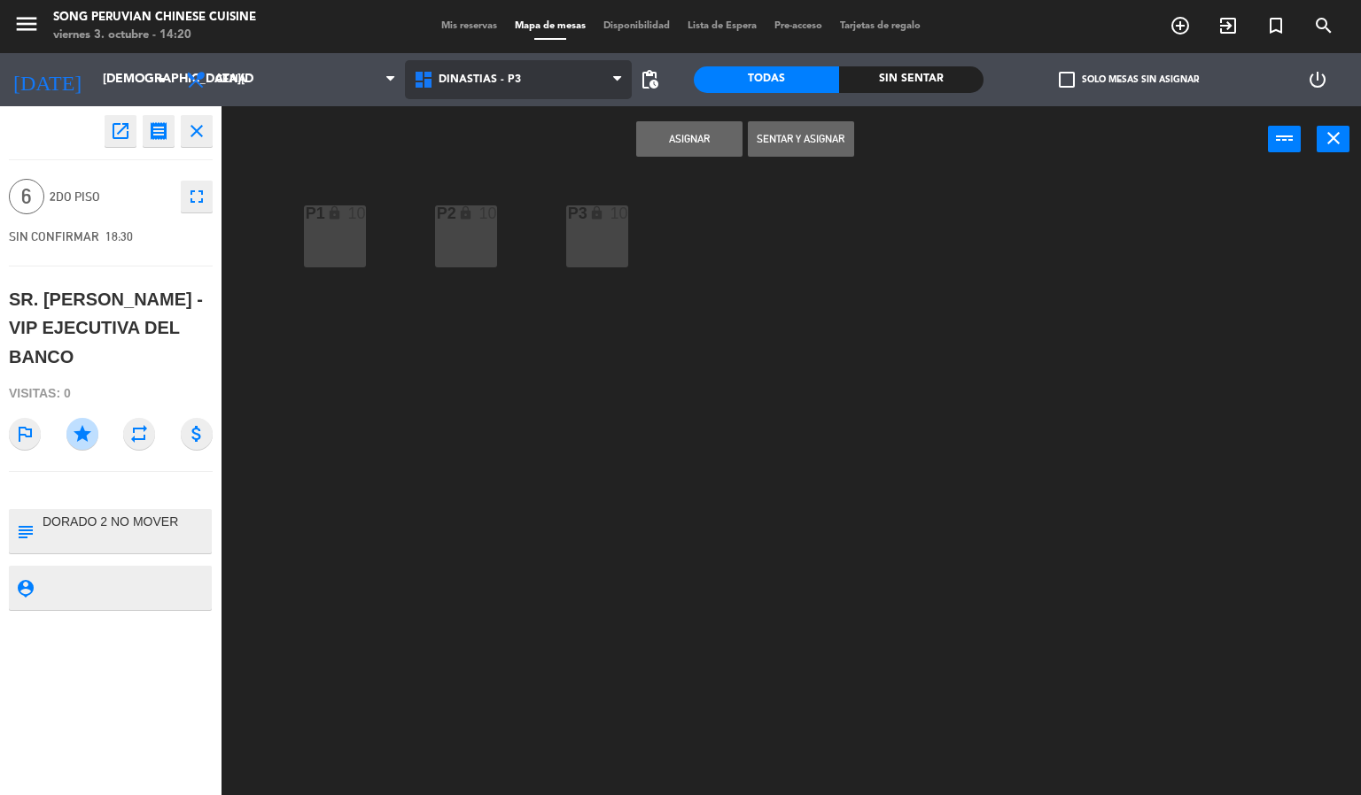
click at [477, 74] on span "DINASTIAS - P3" at bounding box center [479, 80] width 82 height 12
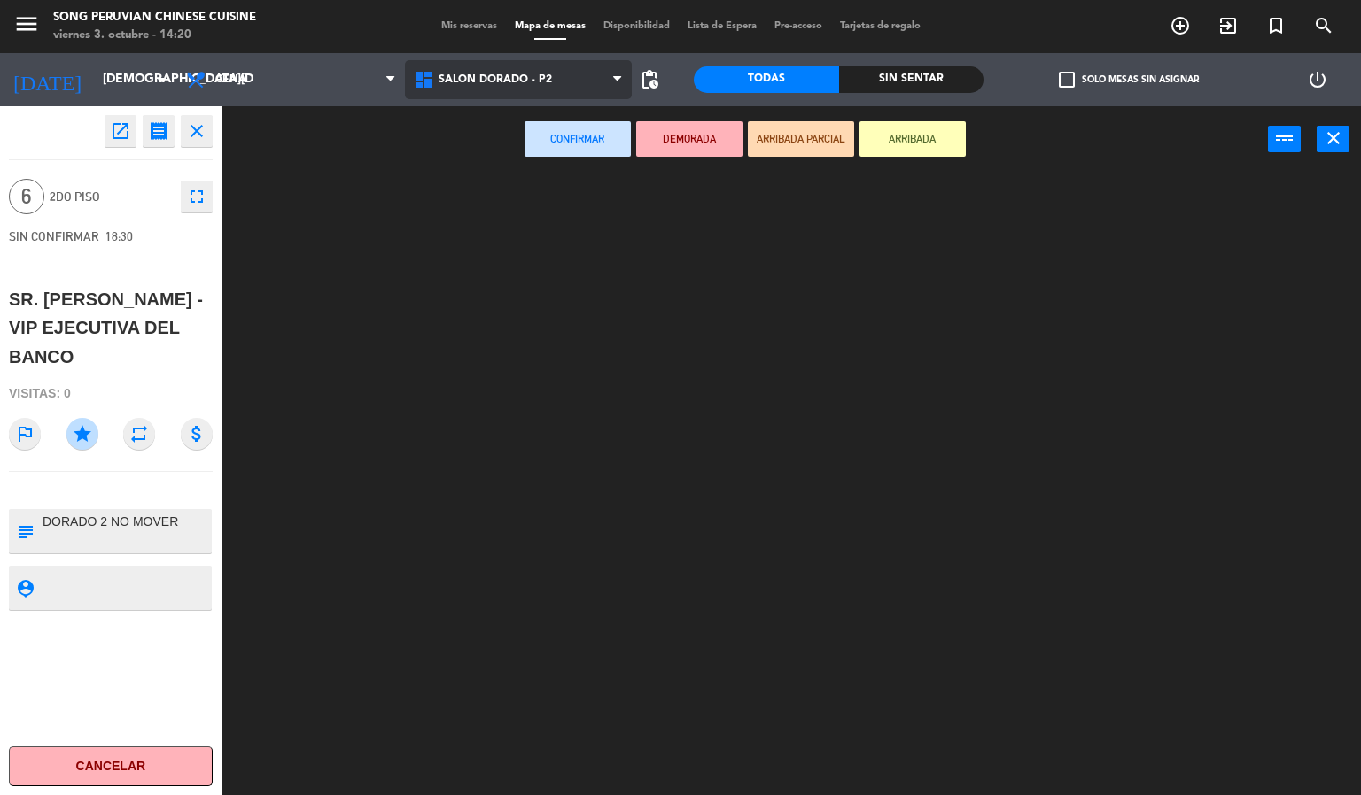
click at [495, 168] on ng-component "menu Song Peruvian Chinese Cuisine [DATE] 3. octubre - 14:20 Mis reservas Mapa …" at bounding box center [680, 398] width 1361 height 796
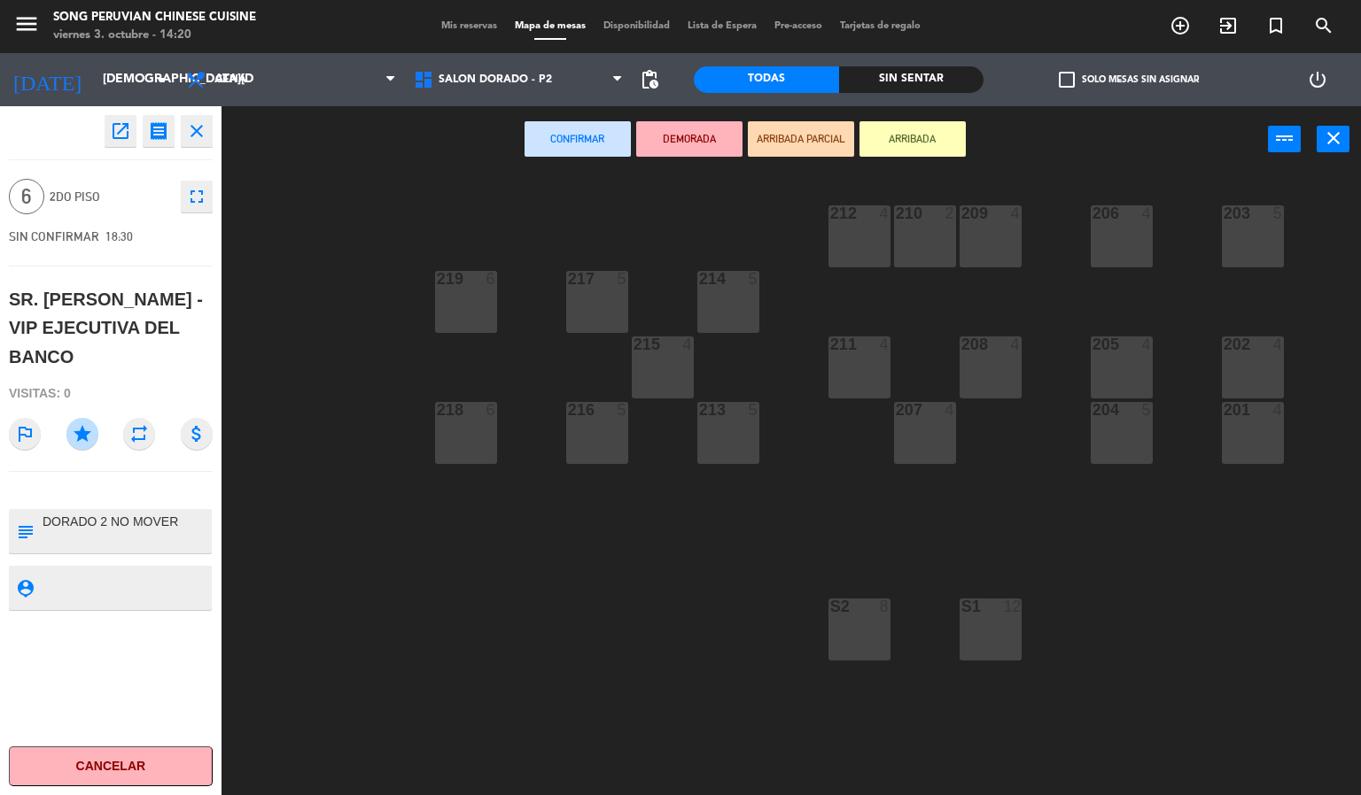
click at [832, 631] on div "S2 8" at bounding box center [859, 630] width 62 height 62
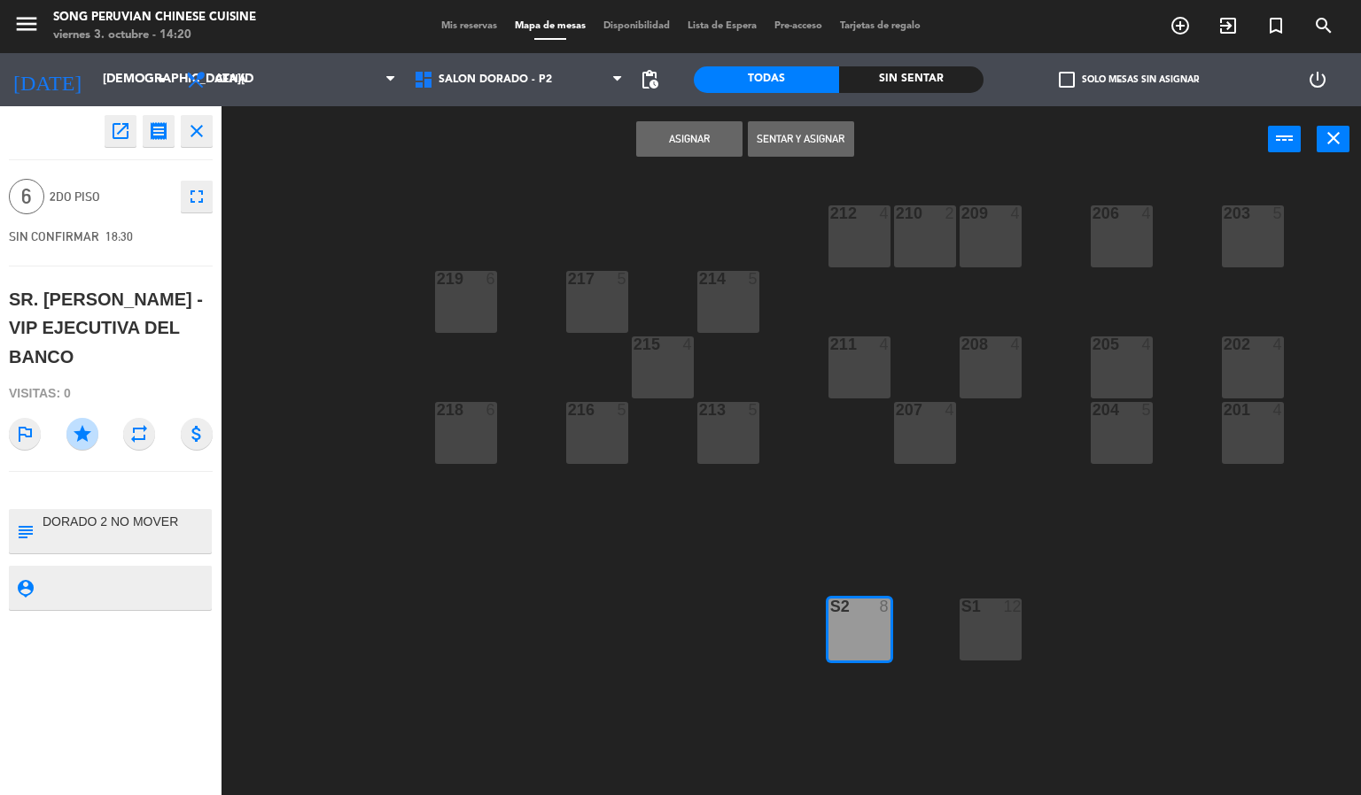
click at [689, 150] on button "Asignar" at bounding box center [689, 138] width 106 height 35
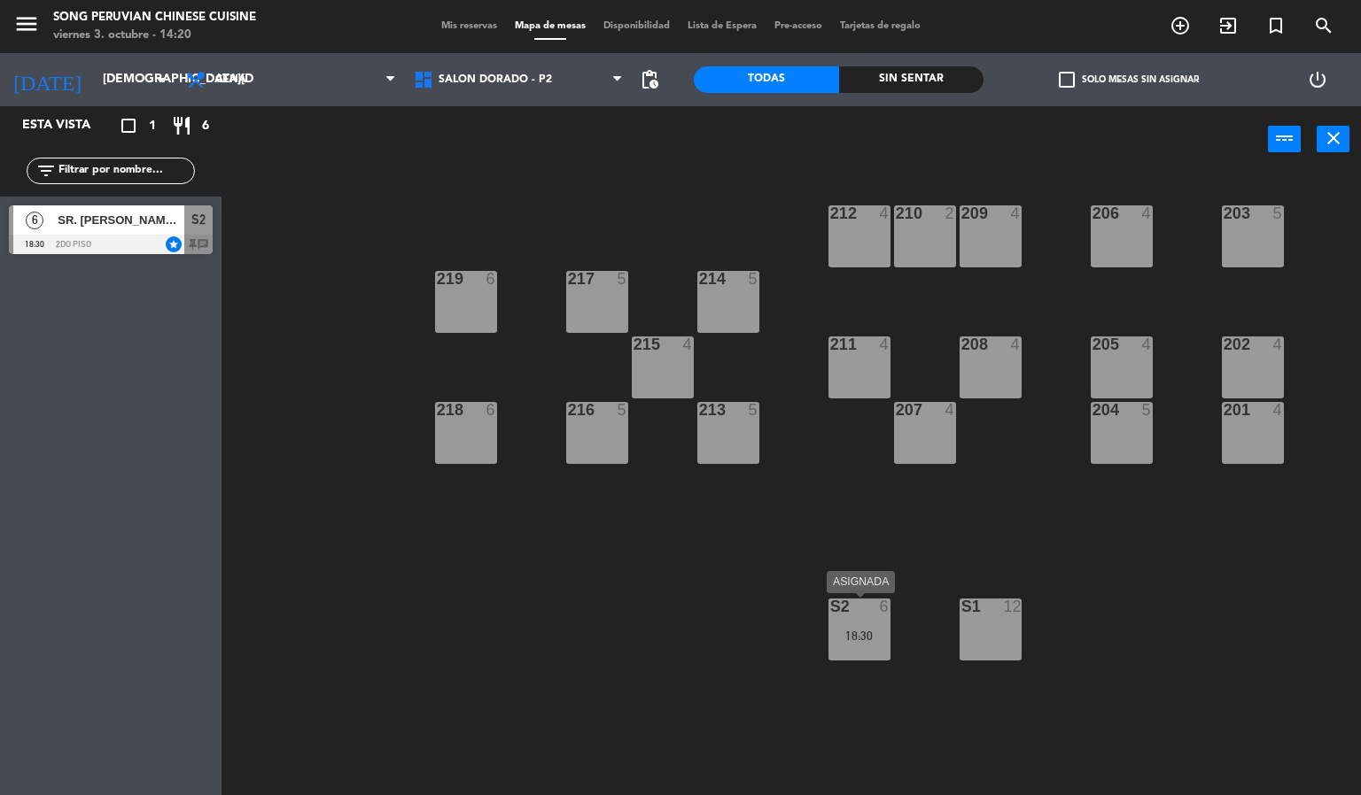
click at [846, 624] on div "S2 6 18:30" at bounding box center [859, 630] width 62 height 62
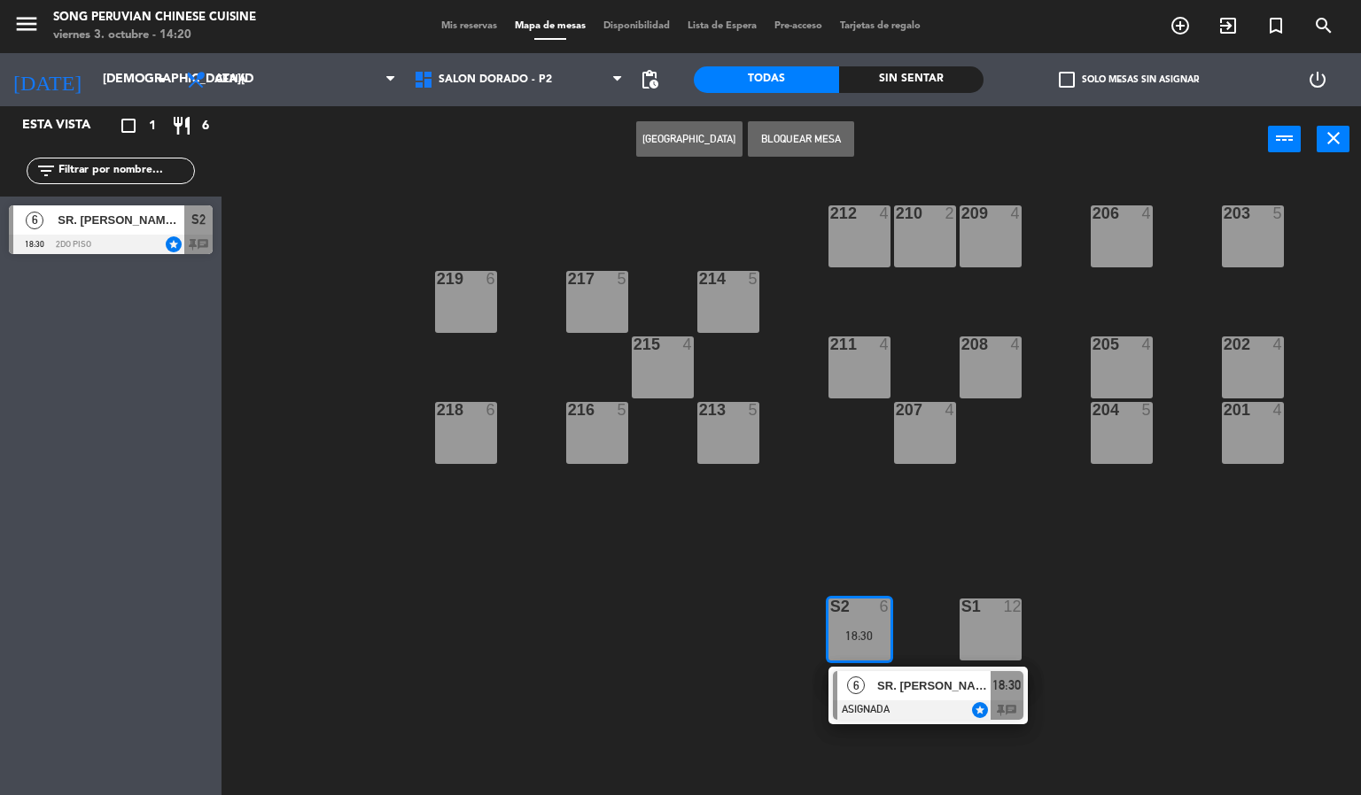
click at [890, 702] on div at bounding box center [928, 710] width 190 height 19
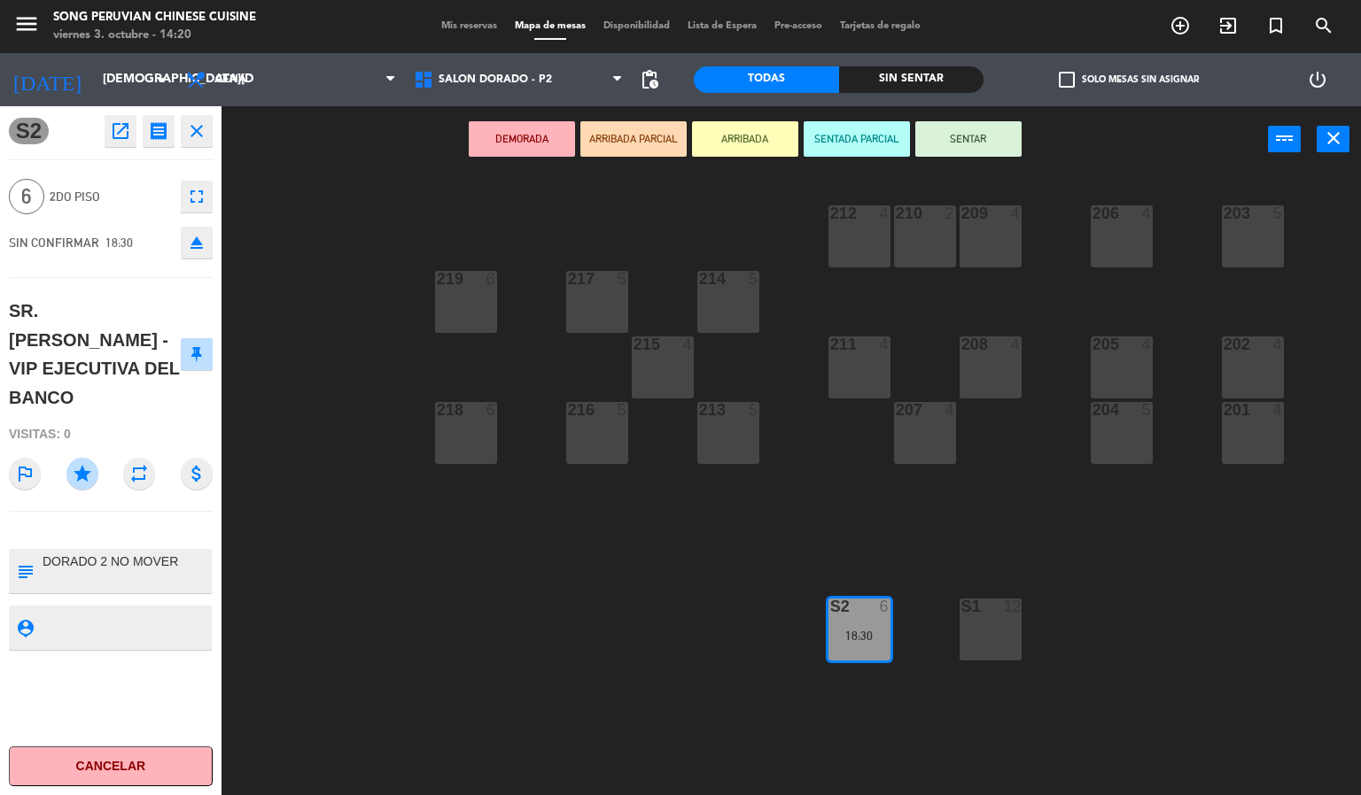
click at [120, 125] on icon "open_in_new" at bounding box center [120, 130] width 21 height 21
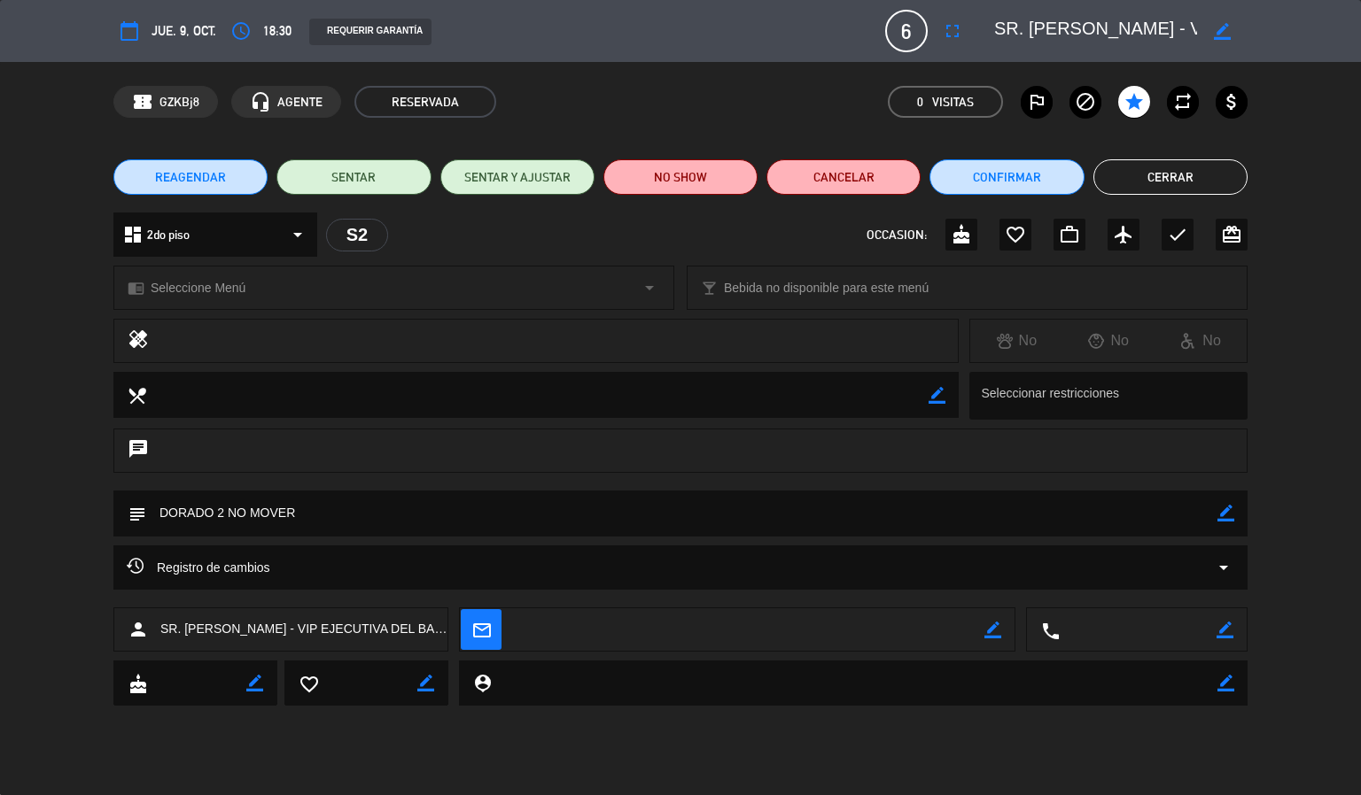
click at [1228, 29] on icon "border_color" at bounding box center [1221, 31] width 17 height 17
type textarea "SR. [PERSON_NAME] - VIP EJECUTIVA DEL BANCO / SR. [PERSON_NAME]"
click at [1210, 27] on div at bounding box center [1222, 31] width 50 height 32
click at [1223, 24] on icon at bounding box center [1221, 31] width 17 height 17
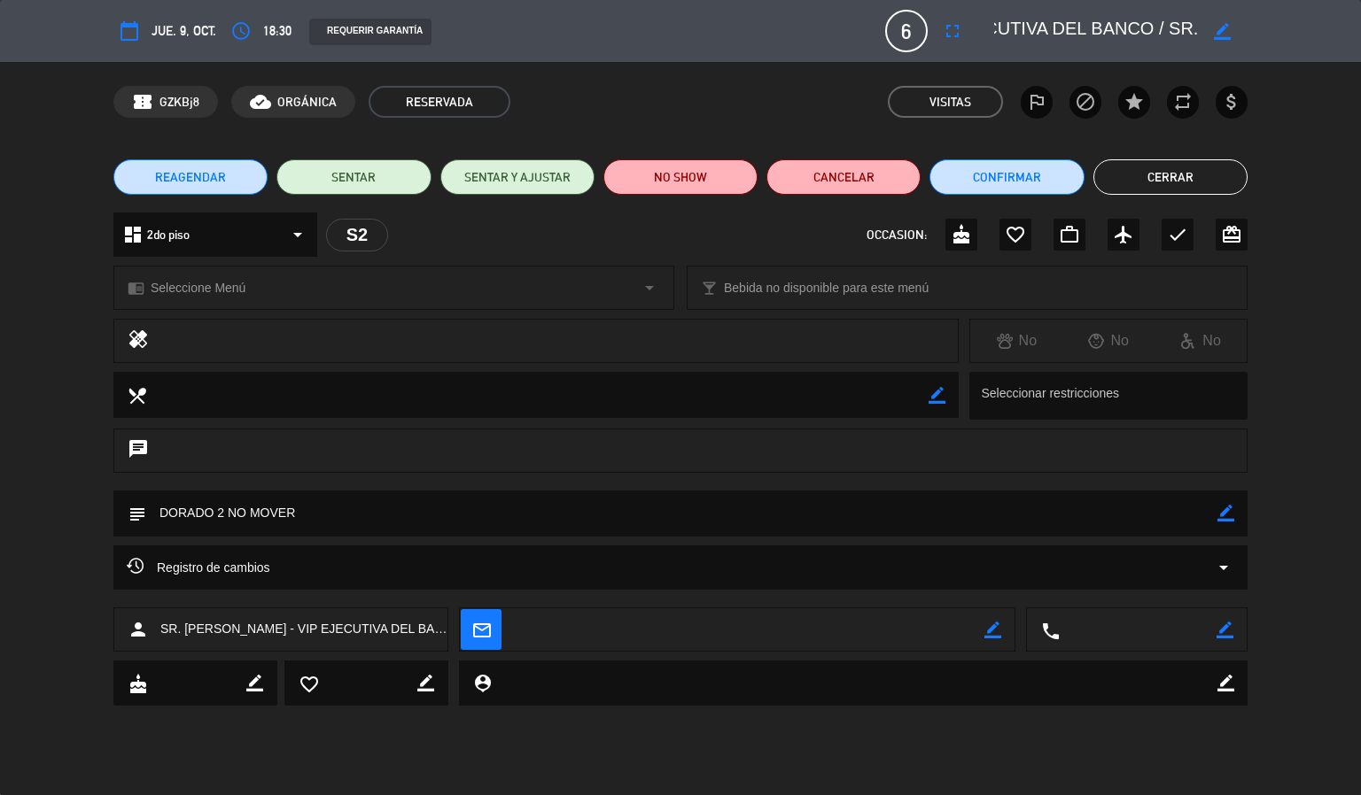
click at [1154, 174] on button "Cerrar" at bounding box center [1170, 176] width 154 height 35
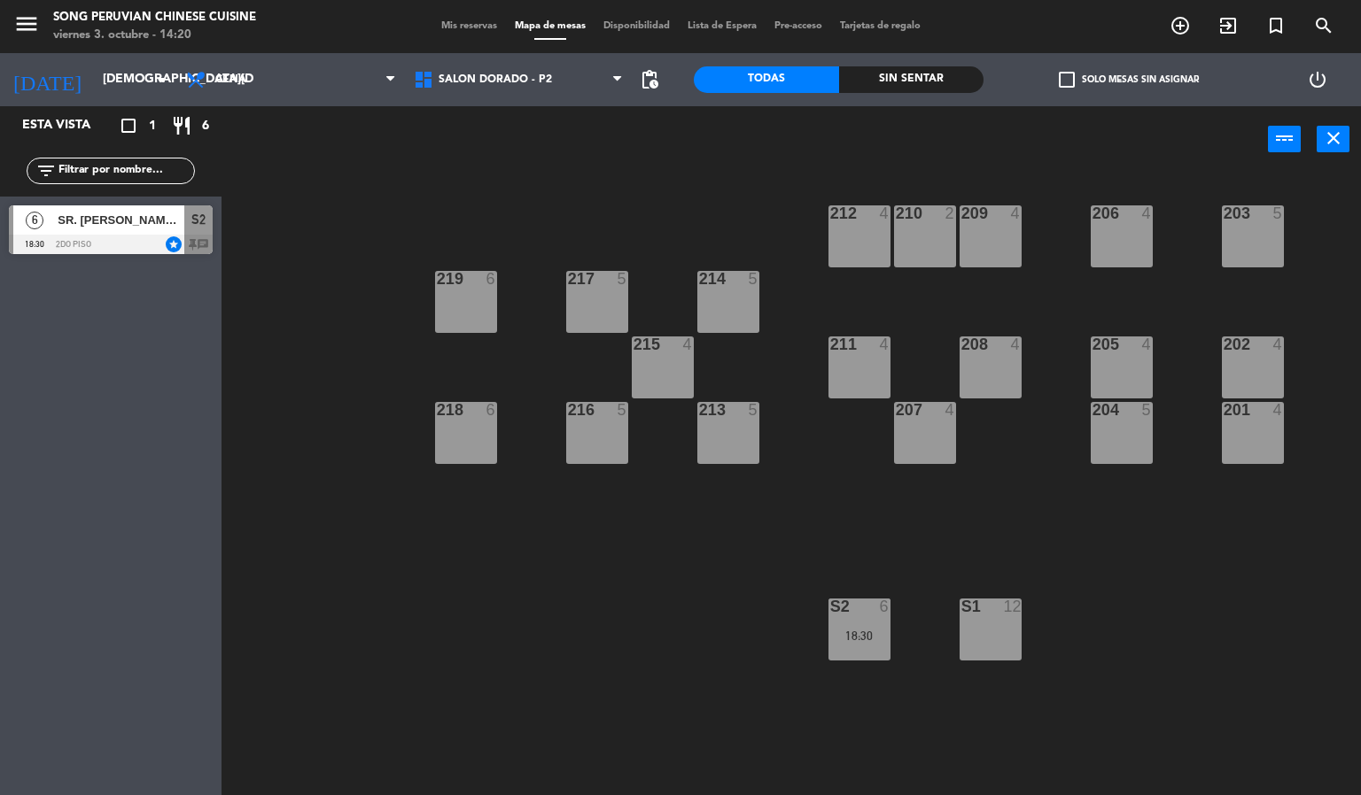
drag, startPoint x: 529, startPoint y: 624, endPoint x: 585, endPoint y: 562, distance: 84.7
click at [527, 615] on div "203 5 206 4 210 2 212 4 209 4 214 5 217 5 219 6 202 4 205 4 208 4 211 4 215 4 2…" at bounding box center [798, 485] width 1126 height 623
click at [851, 636] on div "18:30" at bounding box center [859, 636] width 62 height 12
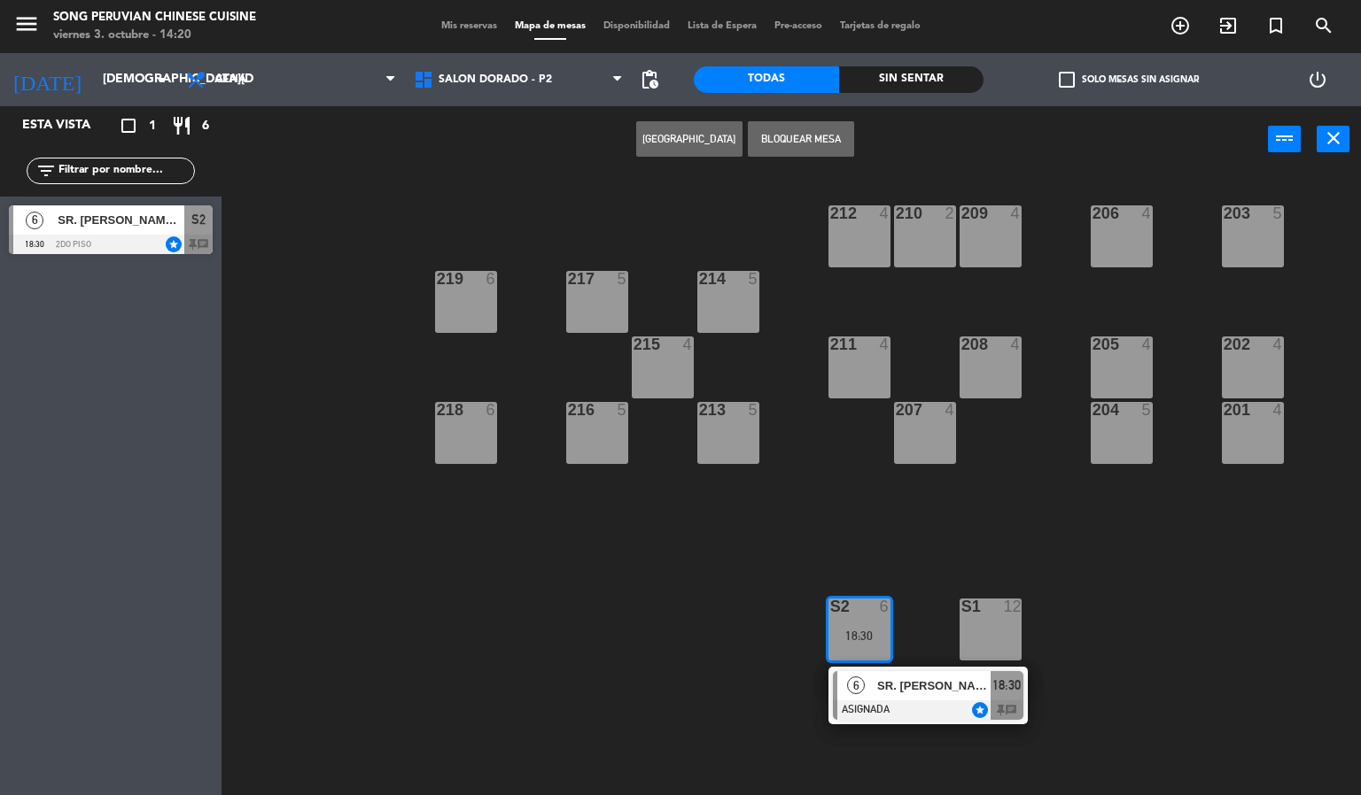
click at [949, 721] on div "6 SR. [PERSON_NAME] - VIP EJECUTIVA DEL BANCO / SR. [PERSON_NAME] star 18:30 ch…" at bounding box center [927, 696] width 199 height 58
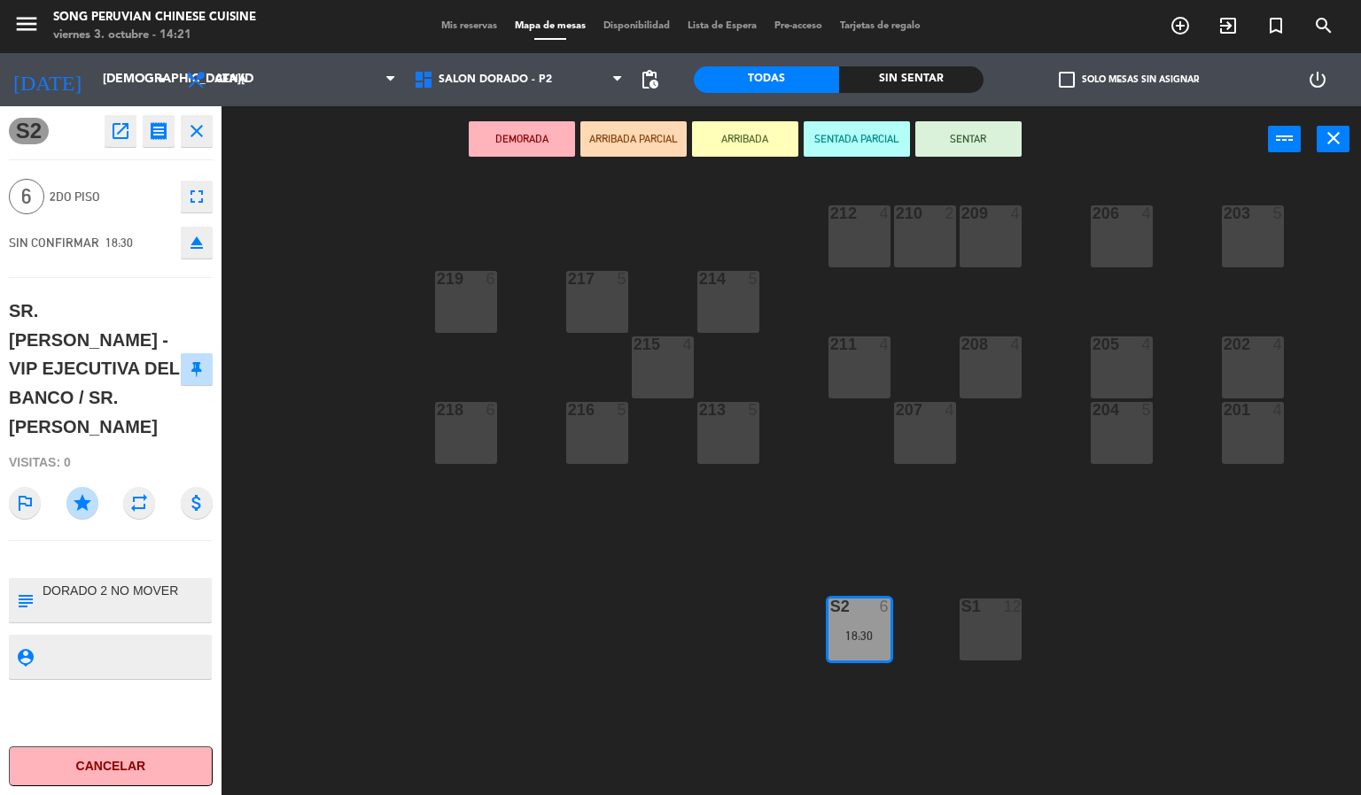
click at [498, 652] on div "203 5 206 4 210 2 212 4 209 4 214 5 217 5 219 6 202 4 205 4 208 4 211 4 215 4 2…" at bounding box center [798, 485] width 1126 height 623
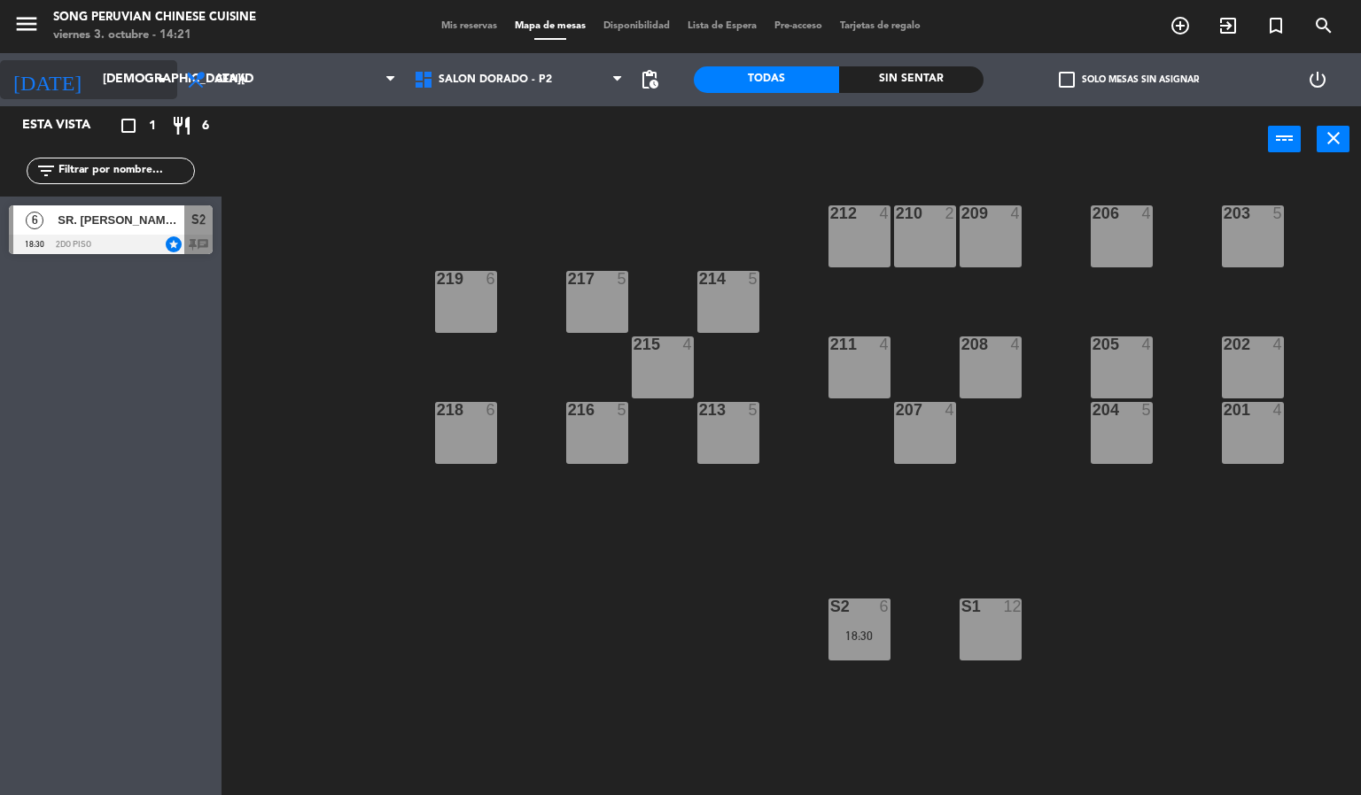
click at [128, 86] on input "[DEMOGRAPHIC_DATA][DATE]" at bounding box center [178, 80] width 168 height 32
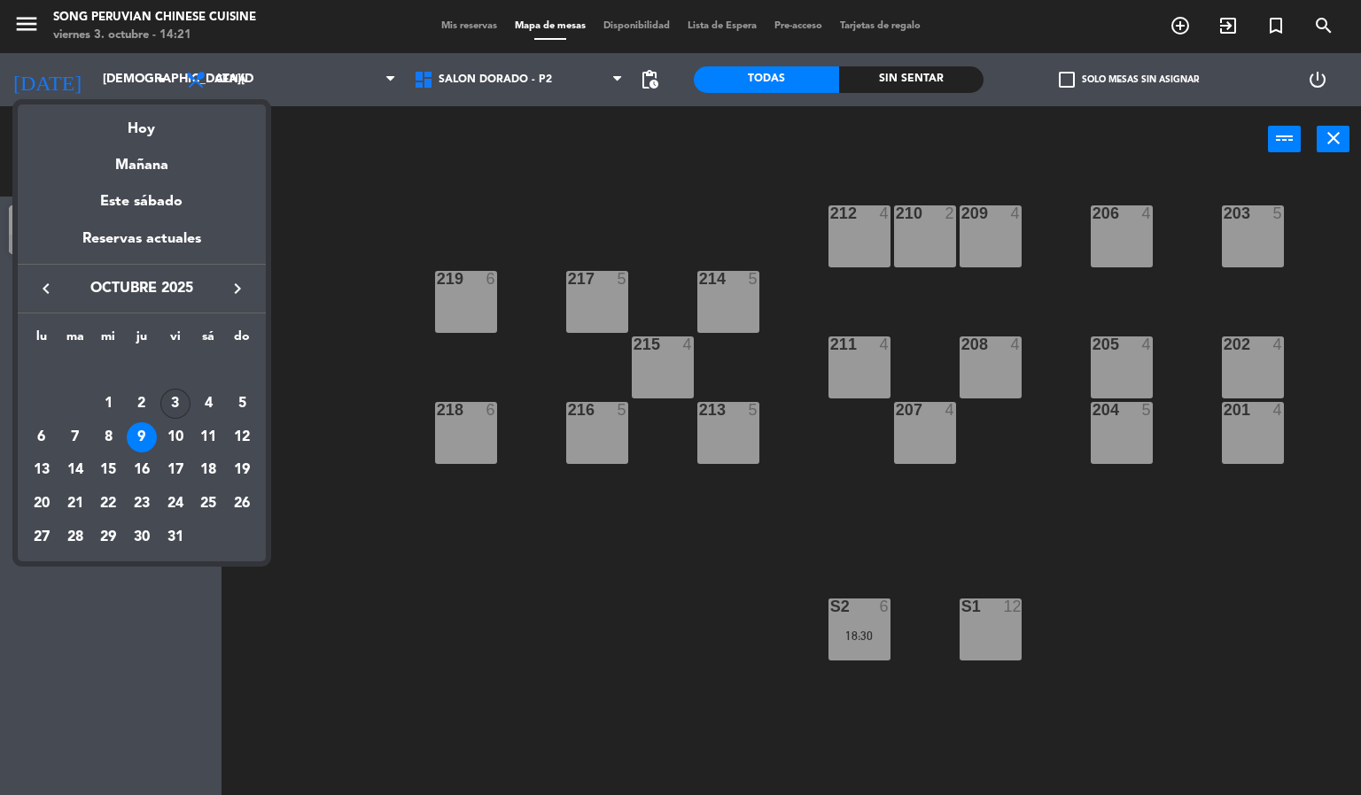
click at [174, 401] on div "3" at bounding box center [175, 404] width 30 height 30
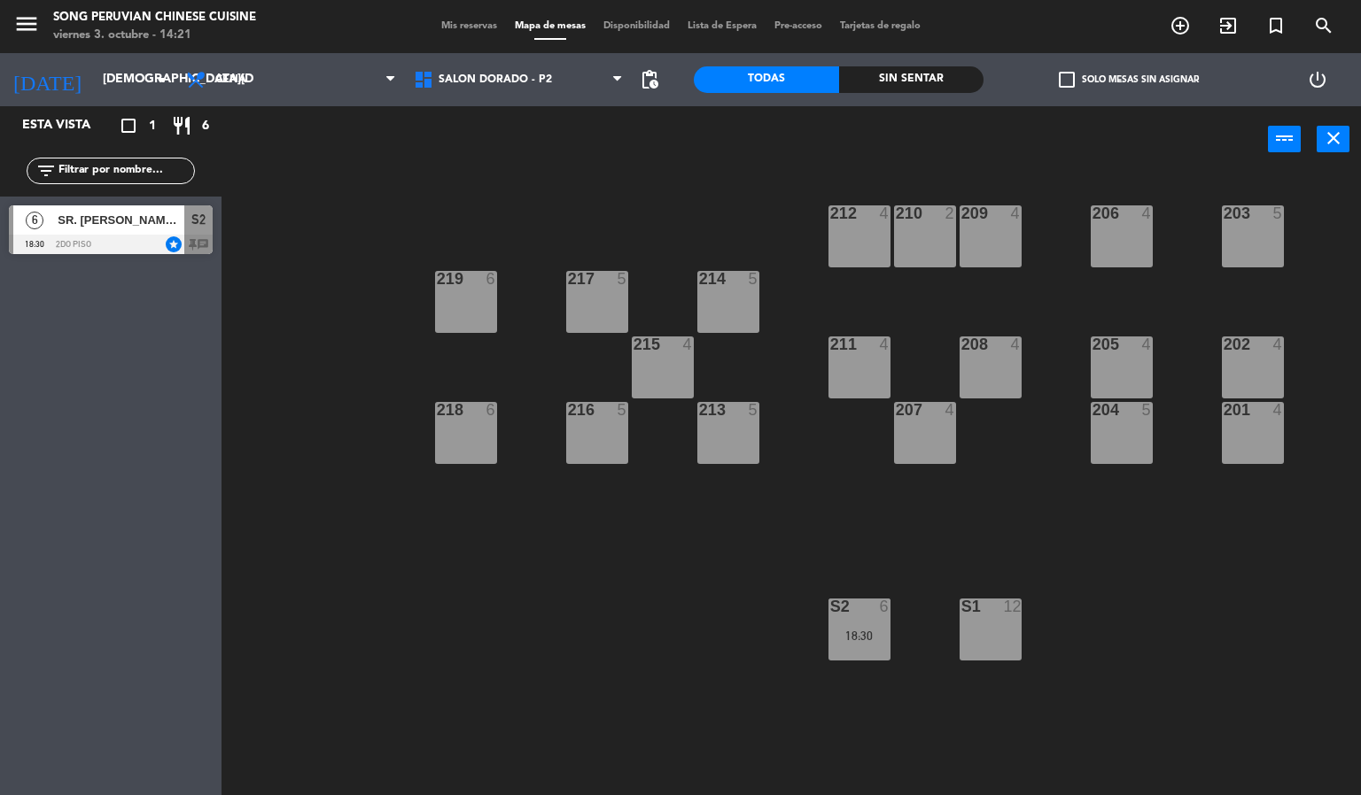
type input "[DATE]"
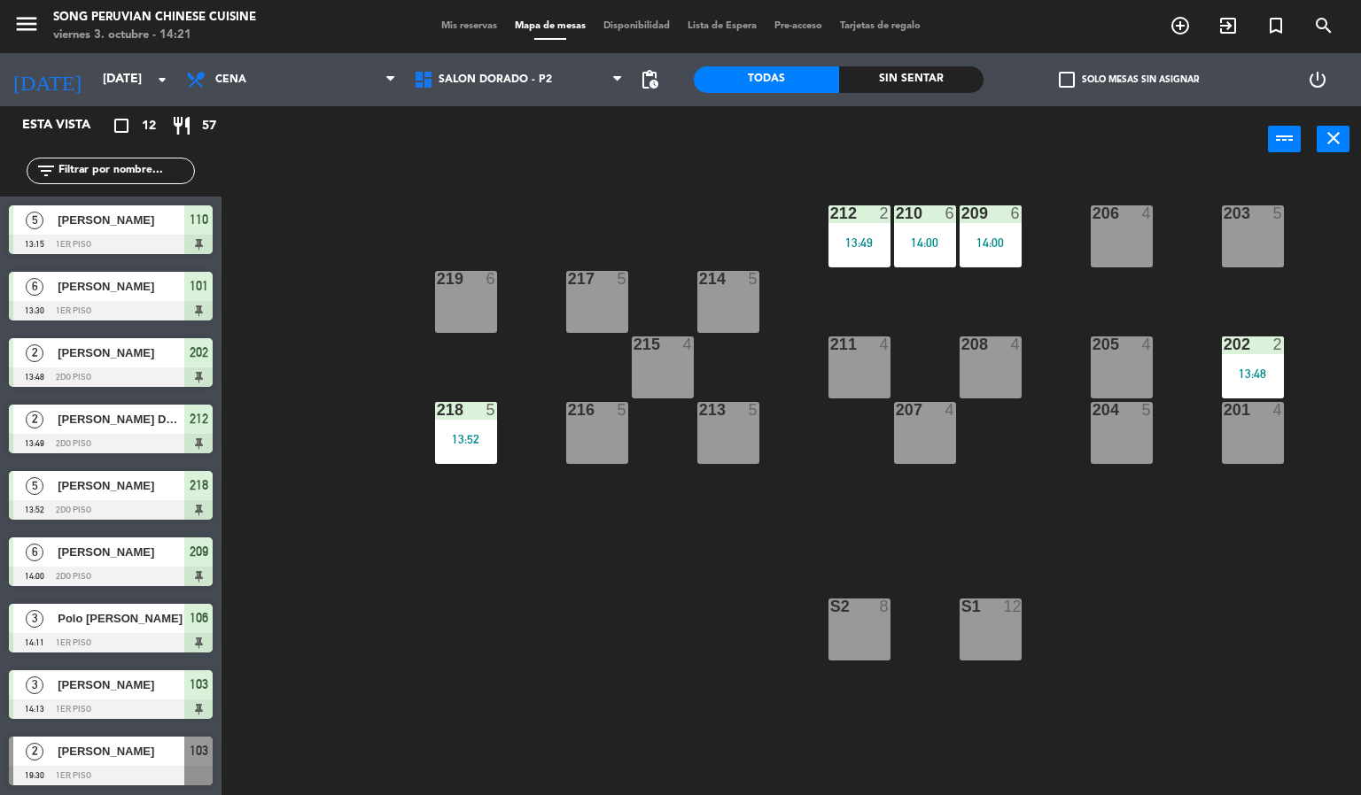
click at [601, 657] on div "203 5 206 4 210 6 14:00 212 2 13:49 209 6 14:00 214 5 217 5 219 6 202 2 13:48 2…" at bounding box center [798, 485] width 1126 height 623
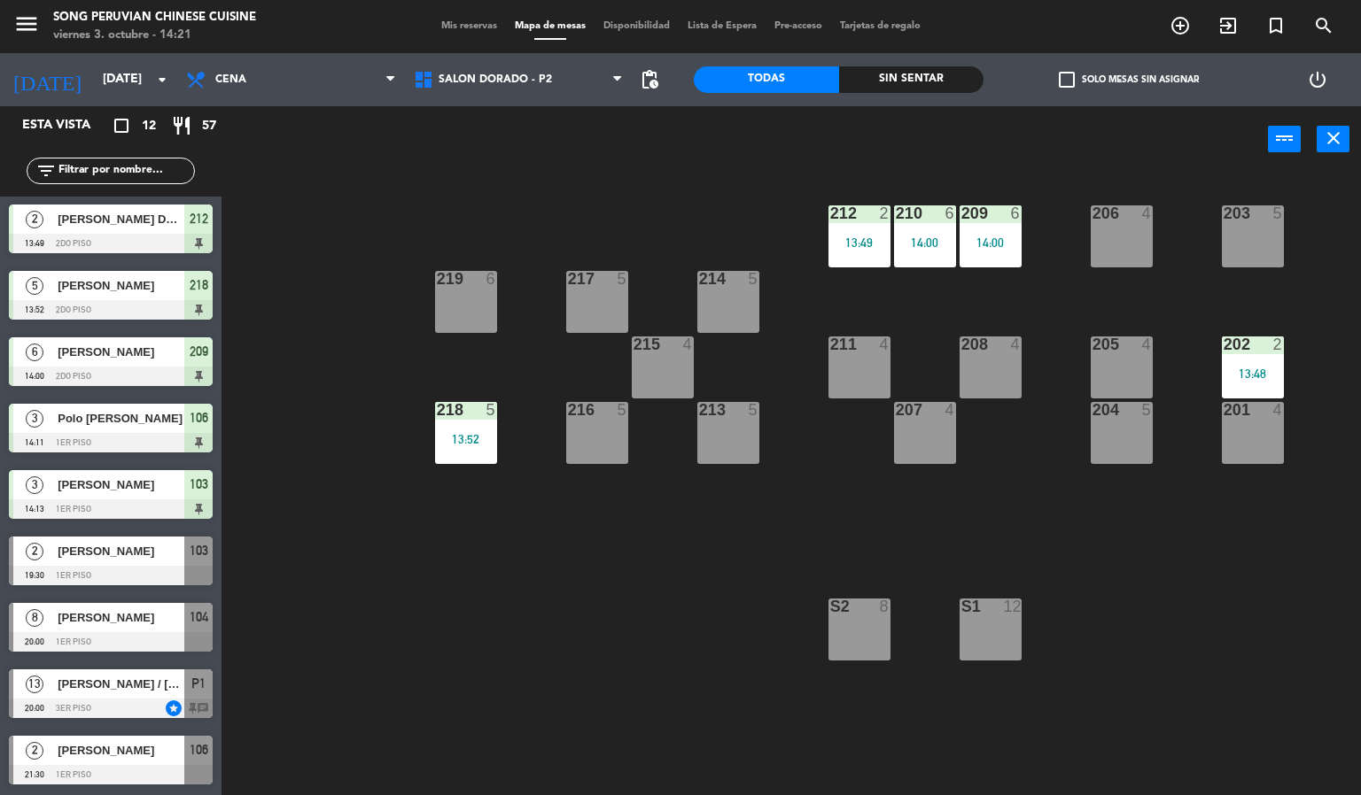
click at [463, 27] on span "Mis reservas" at bounding box center [469, 26] width 74 height 10
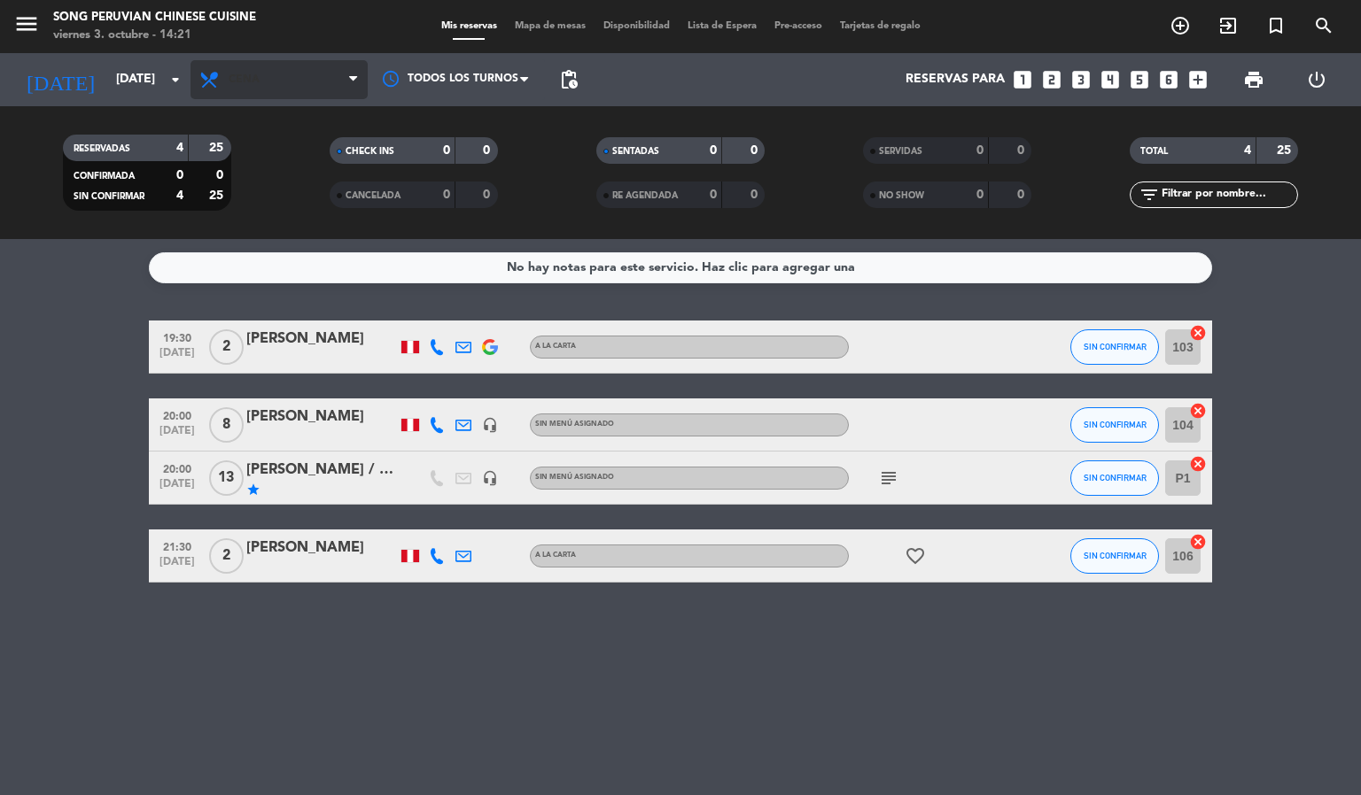
click at [280, 97] on span "Cena" at bounding box center [278, 79] width 177 height 39
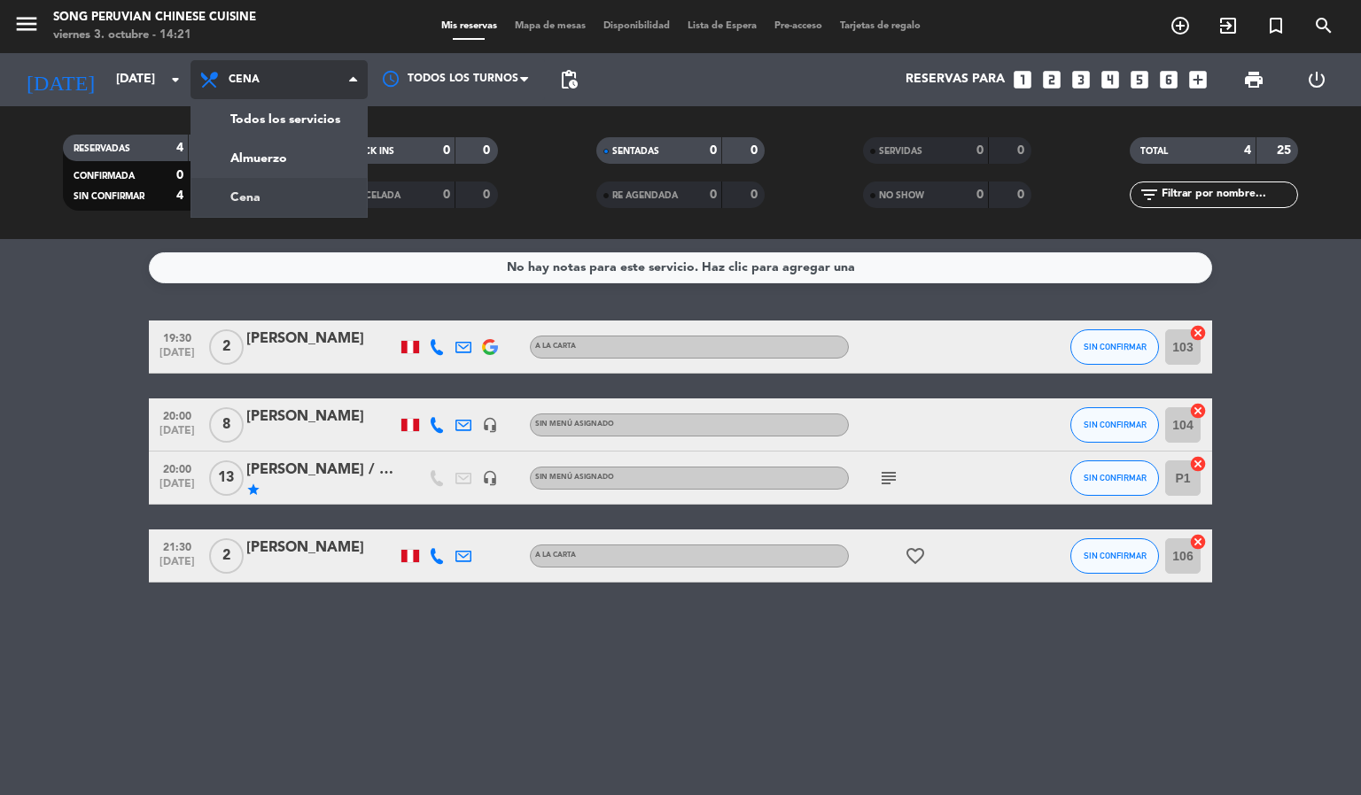
click at [312, 158] on div "menu Song Peruvian Chinese Cuisine [DATE] 3. octubre - 14:21 Mis reservas Mapa …" at bounding box center [680, 119] width 1361 height 239
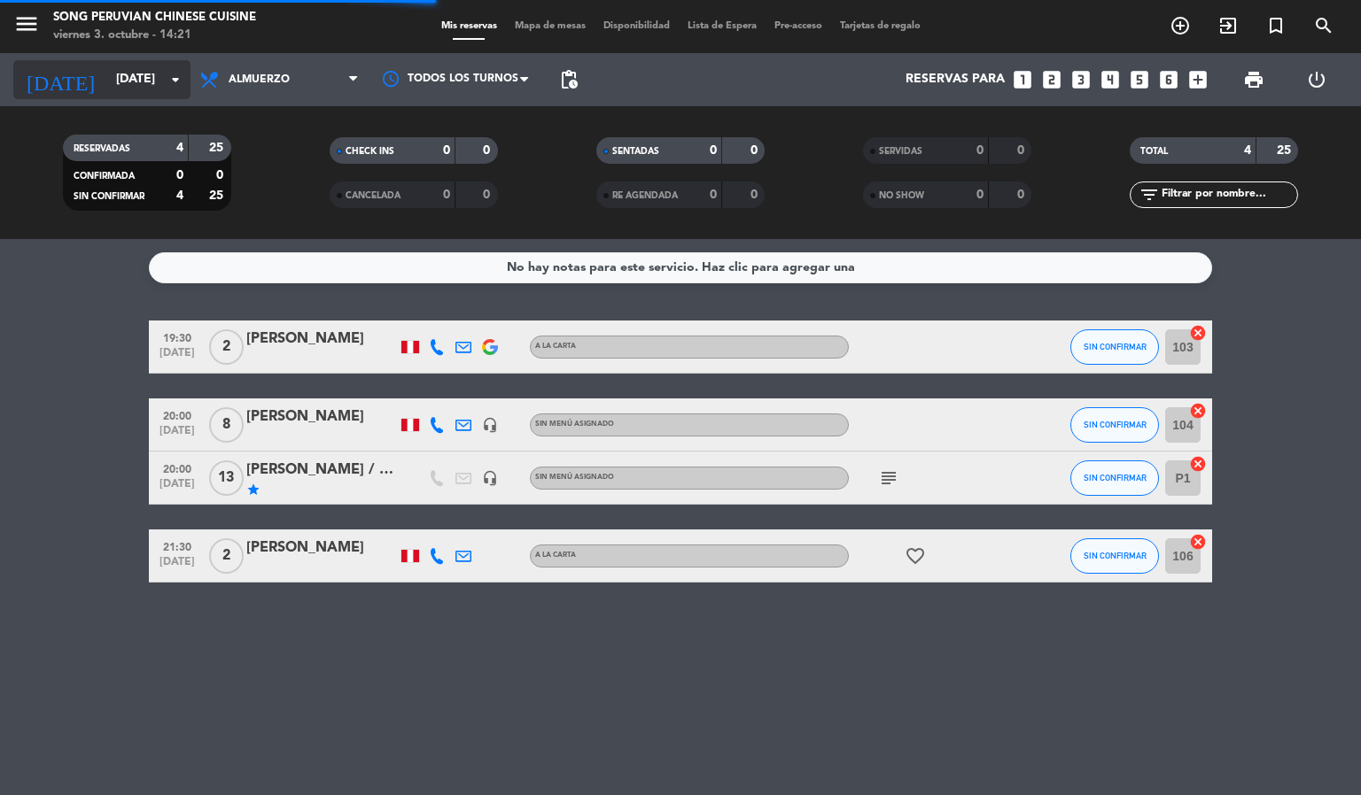
click at [126, 80] on input "[DATE]" at bounding box center [191, 80] width 168 height 32
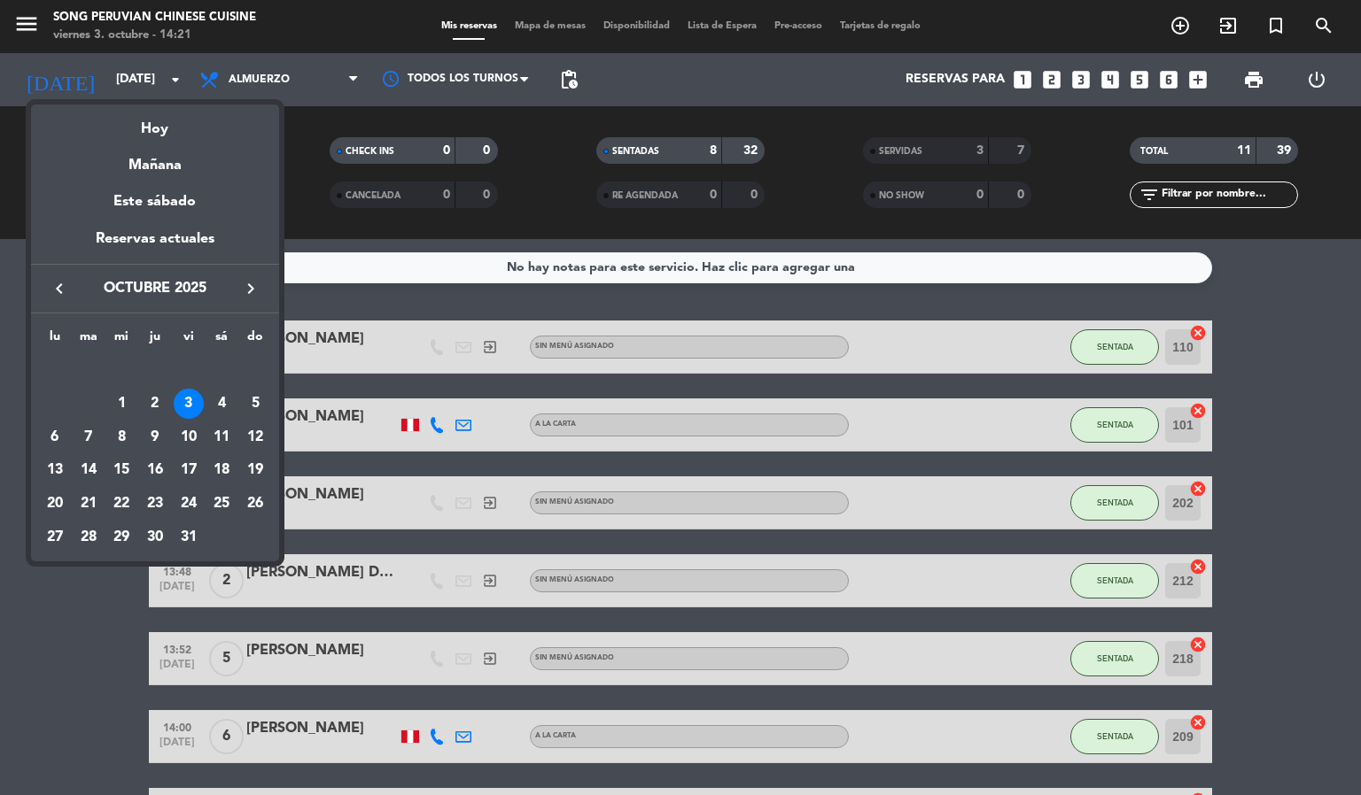
click at [191, 407] on div "3" at bounding box center [189, 404] width 30 height 30
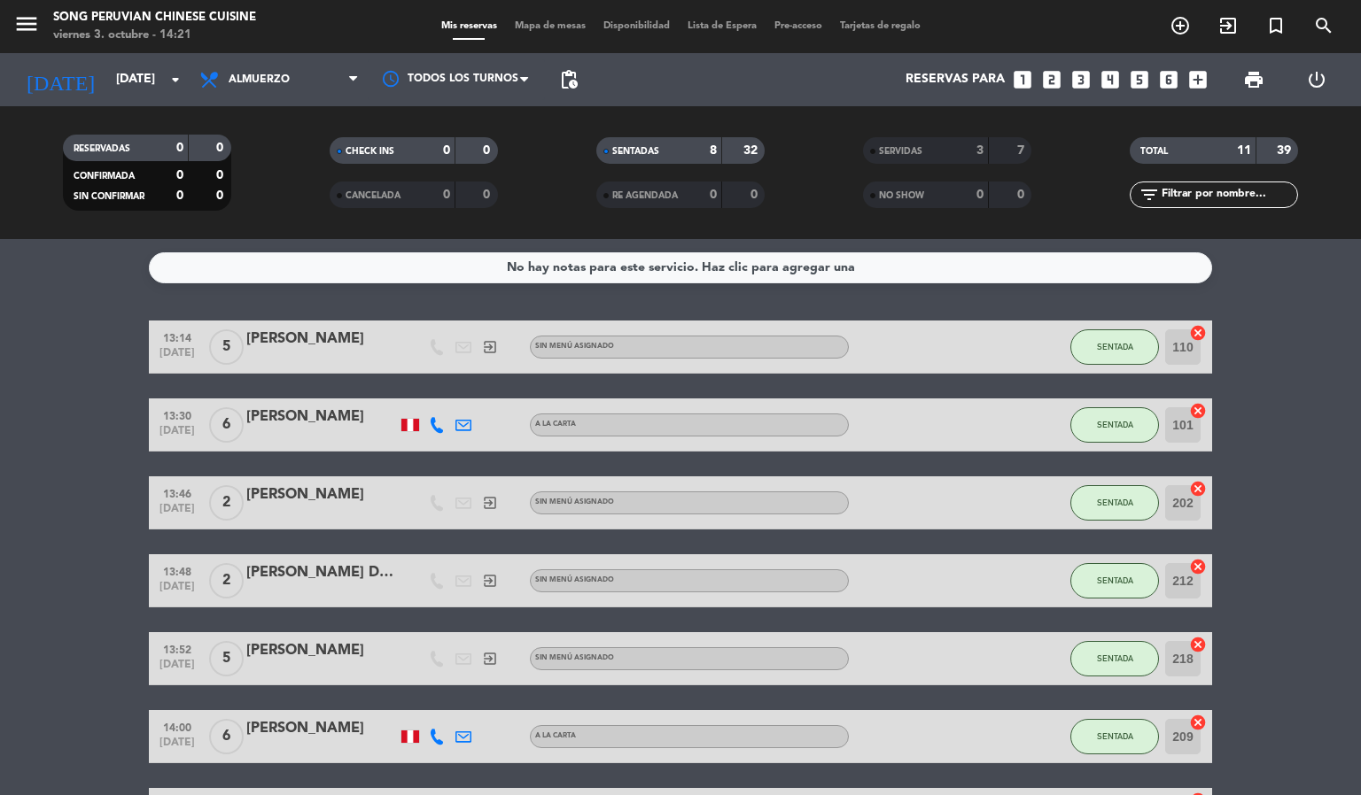
click at [567, 27] on span "Mapa de mesas" at bounding box center [550, 26] width 89 height 10
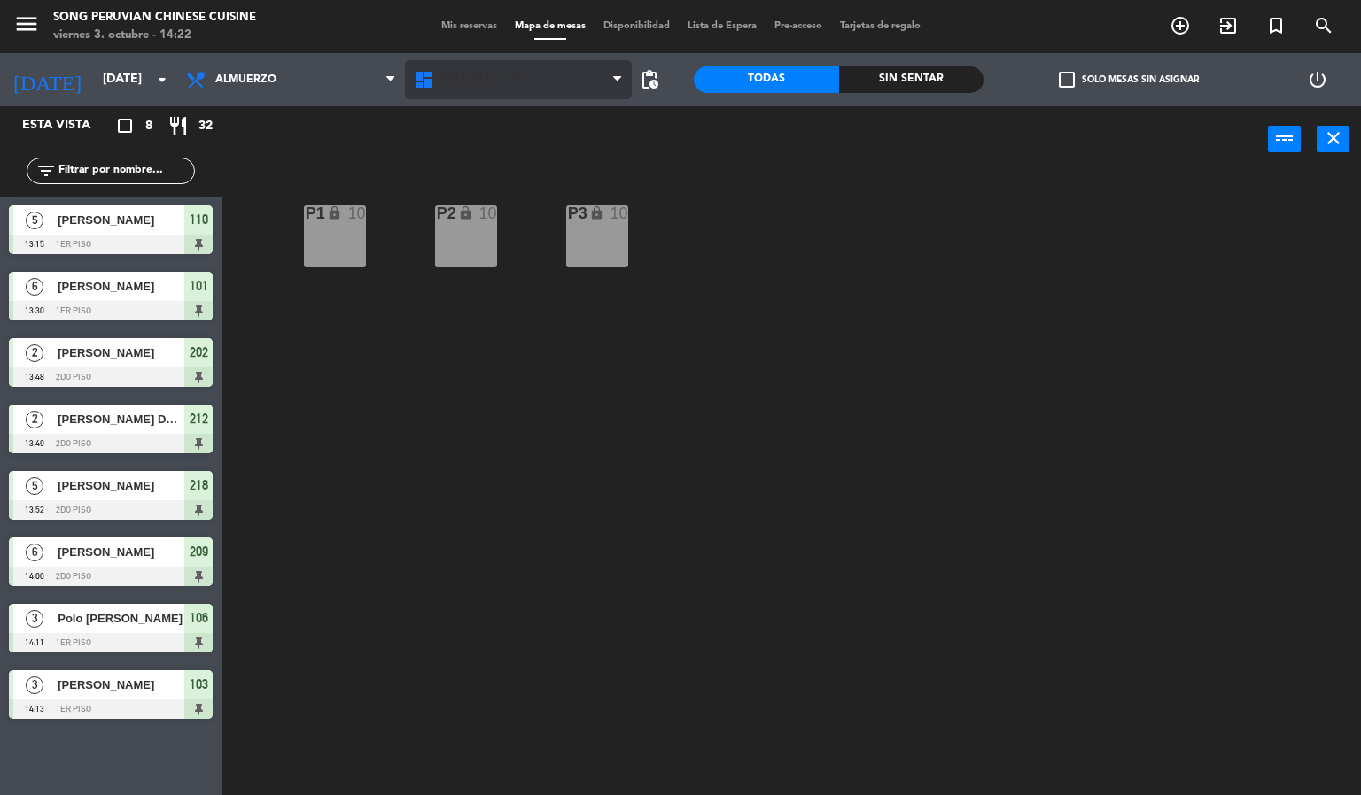
click at [530, 98] on span "DINASTIAS - P3" at bounding box center [519, 79] width 228 height 39
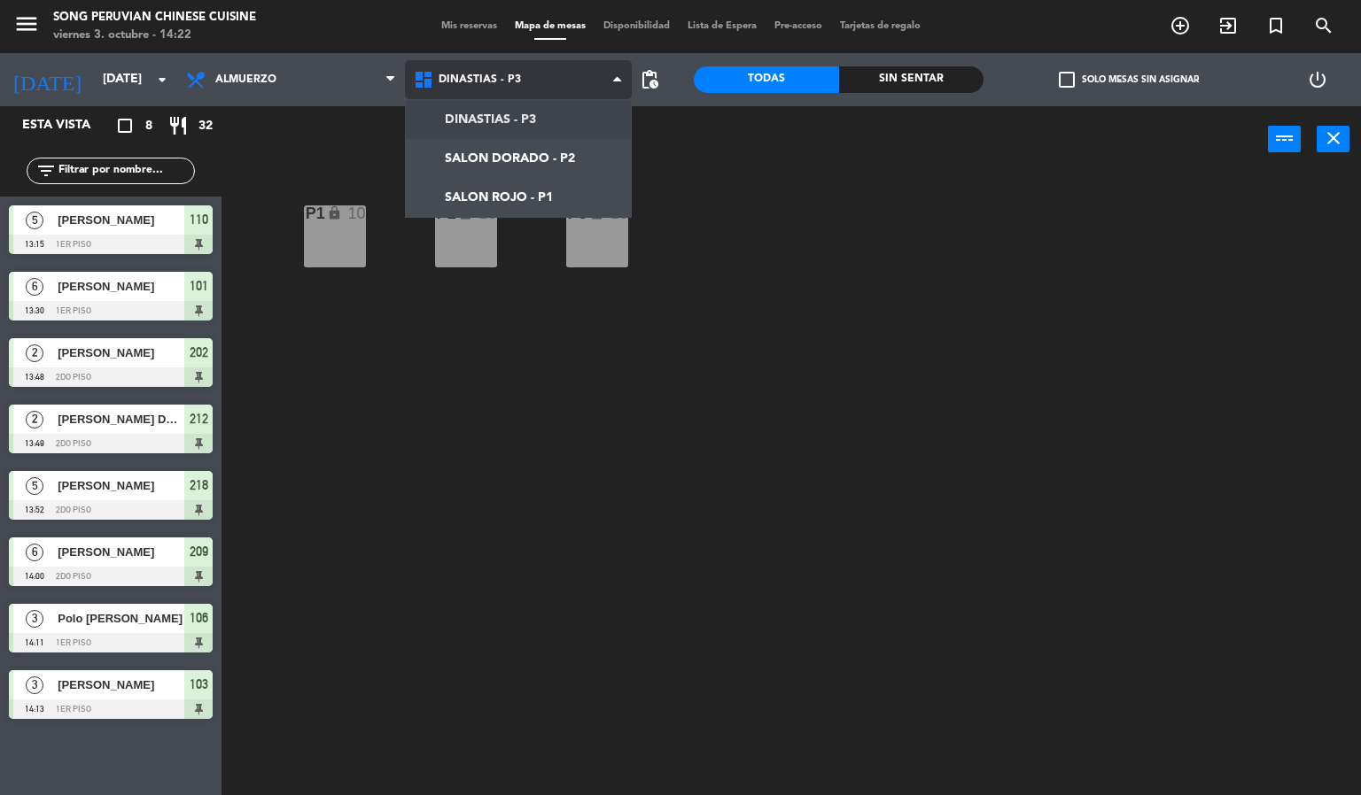
click at [492, 210] on ng-component "menu Song Peruvian Chinese Cuisine [DATE] 3. octubre - 14:22 Mis reservas Mapa …" at bounding box center [680, 398] width 1361 height 796
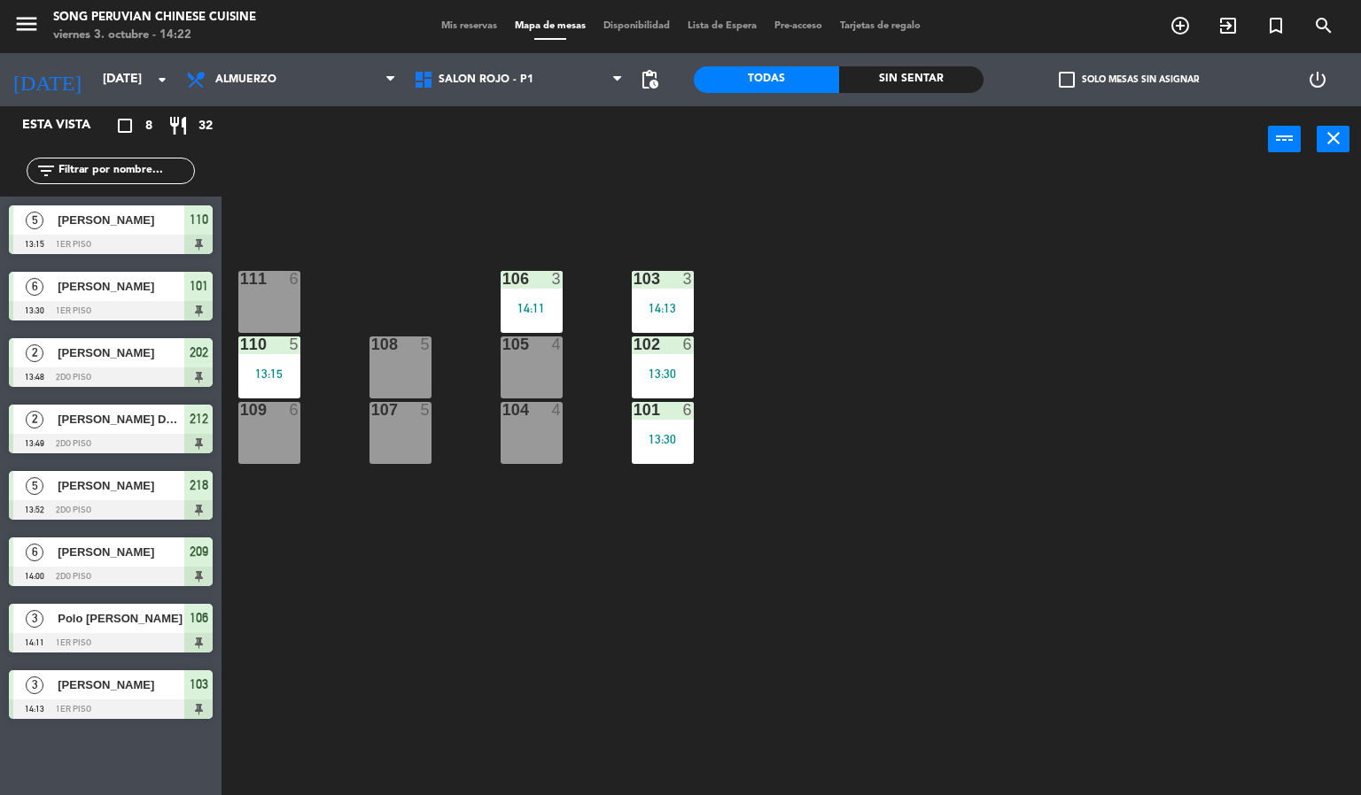
click at [298, 345] on div "5" at bounding box center [295, 345] width 11 height 16
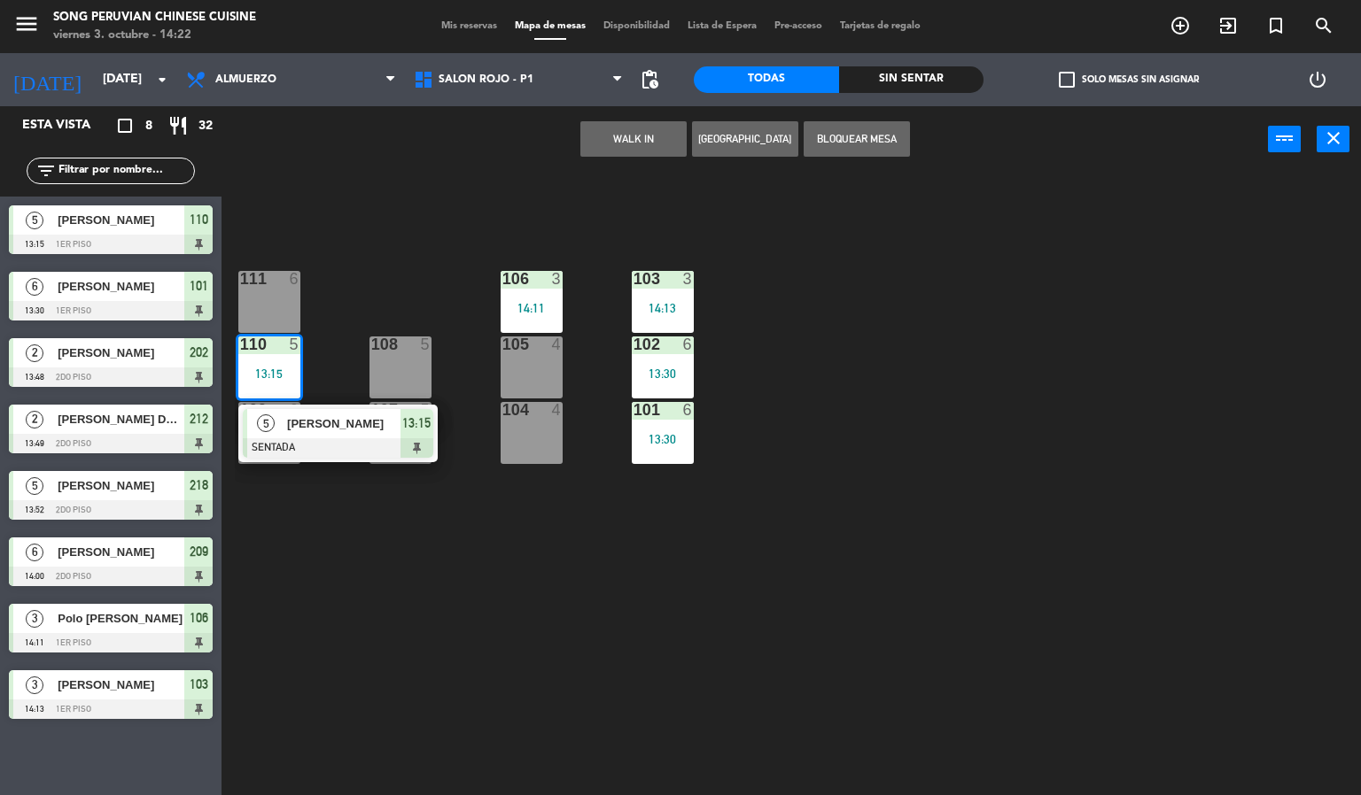
click at [316, 439] on div at bounding box center [338, 447] width 190 height 19
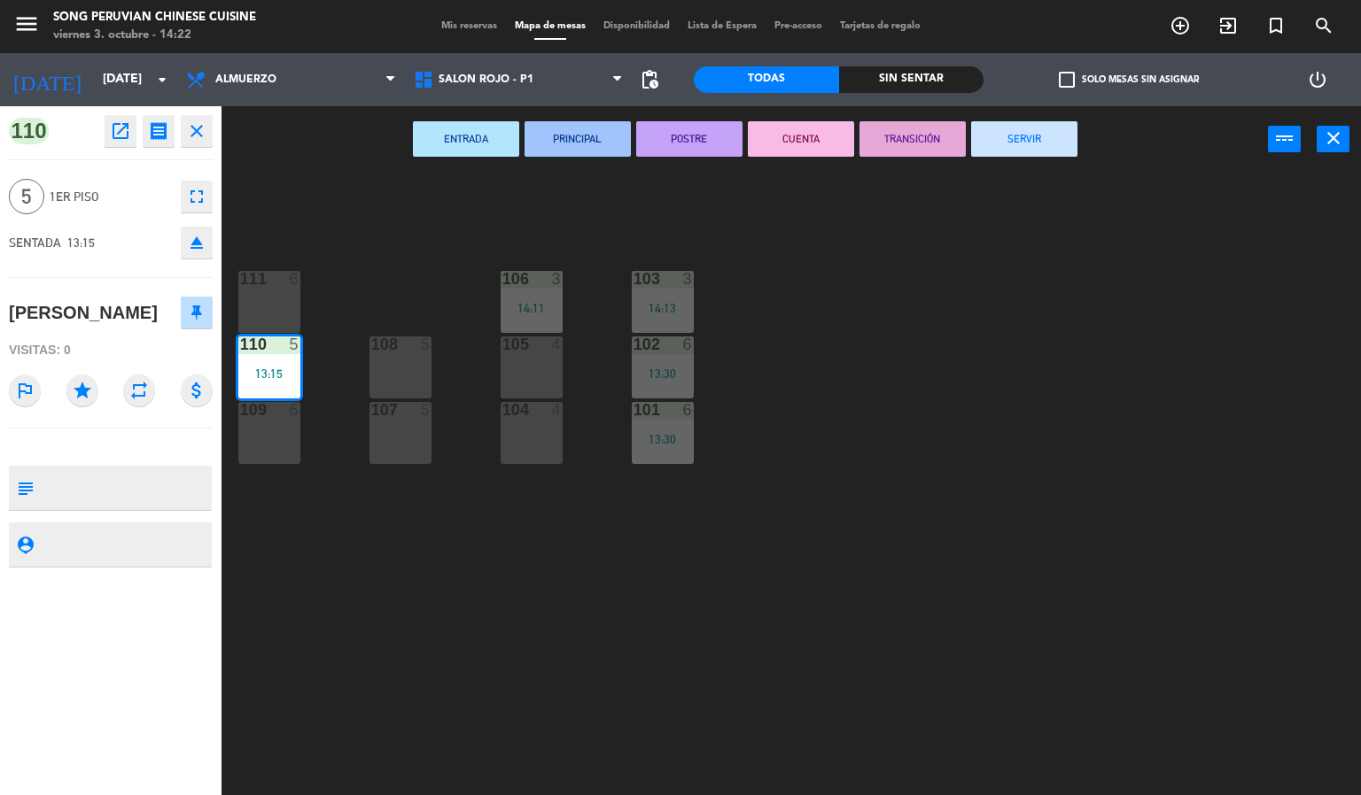
click at [195, 200] on icon "fullscreen" at bounding box center [196, 196] width 21 height 21
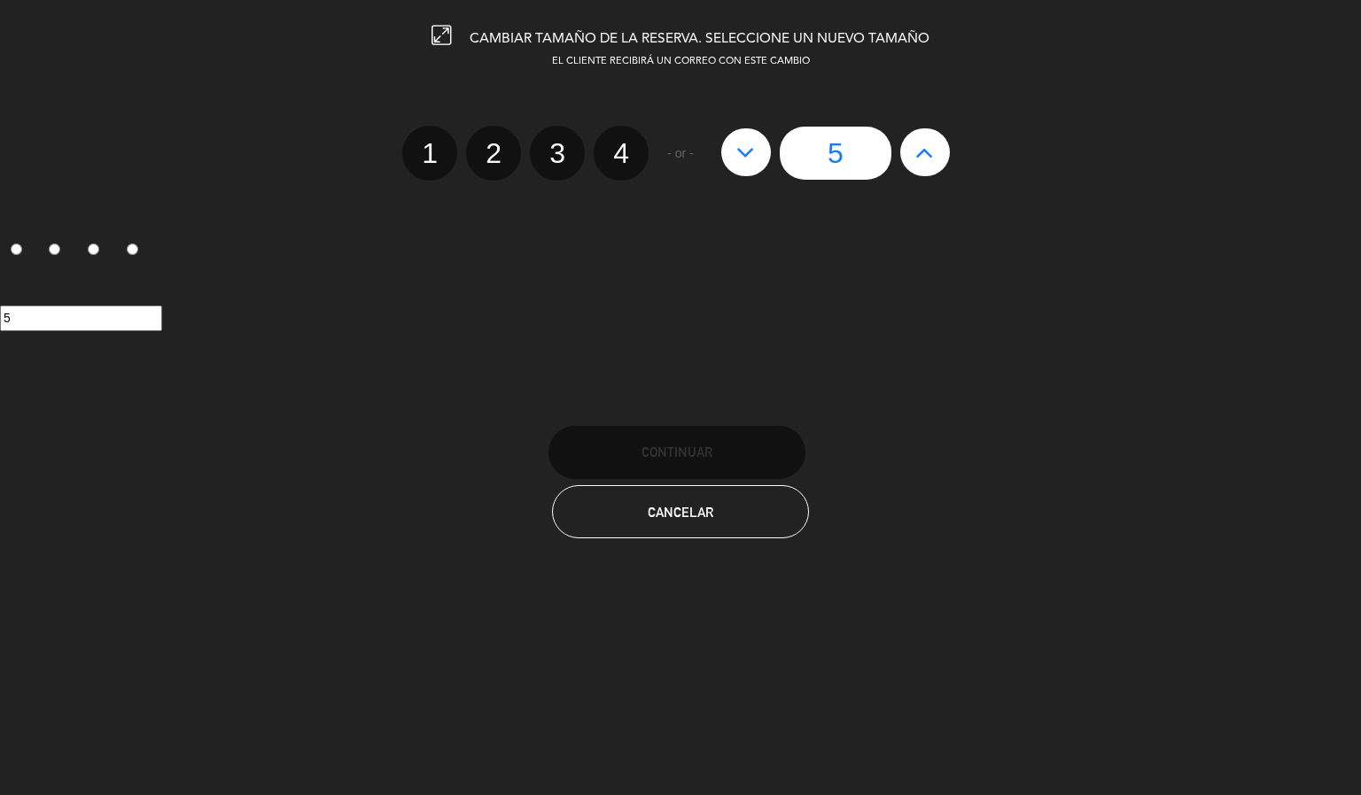
click at [583, 155] on label "3" at bounding box center [557, 153] width 55 height 55
click at [561, 143] on input "3" at bounding box center [555, 138] width 12 height 12
radio input "true"
radio input "false"
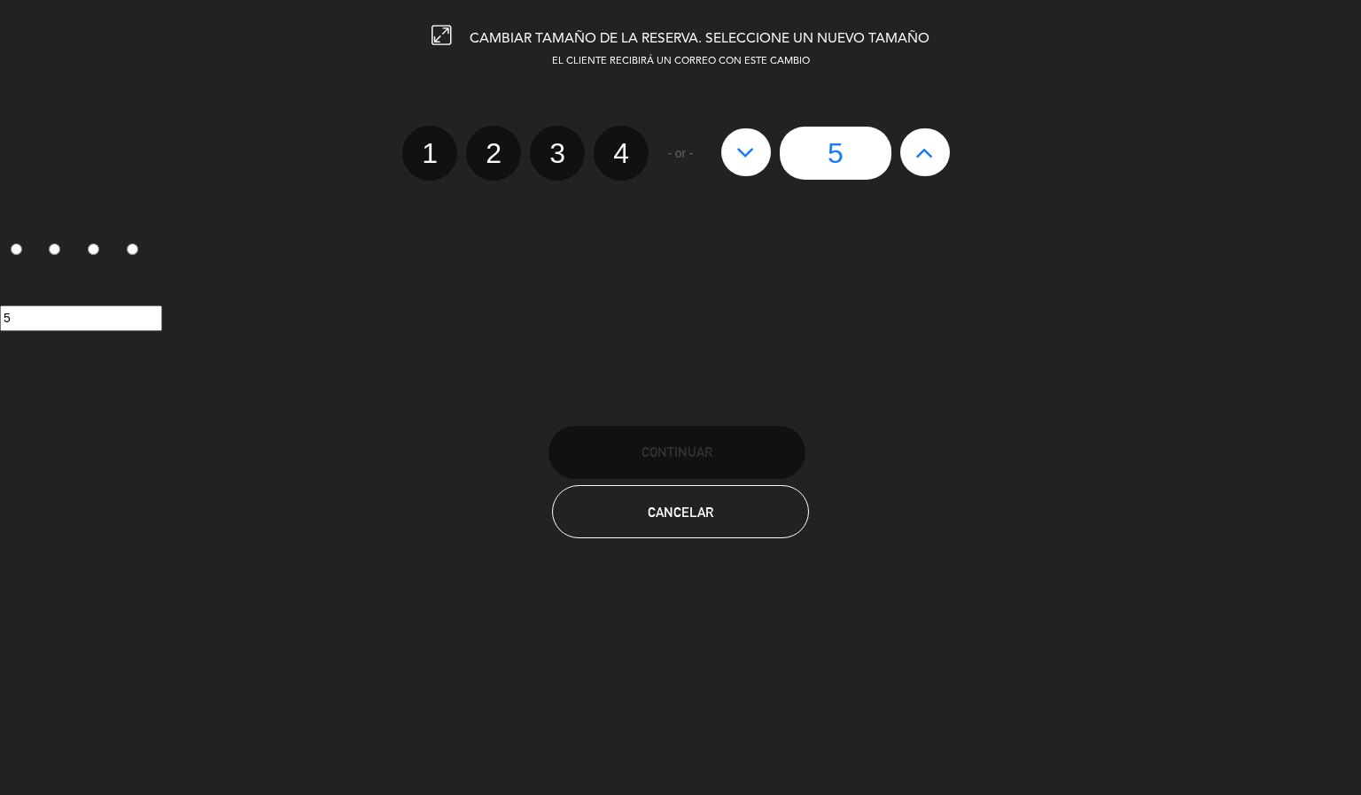
radio input "false"
radio input "true"
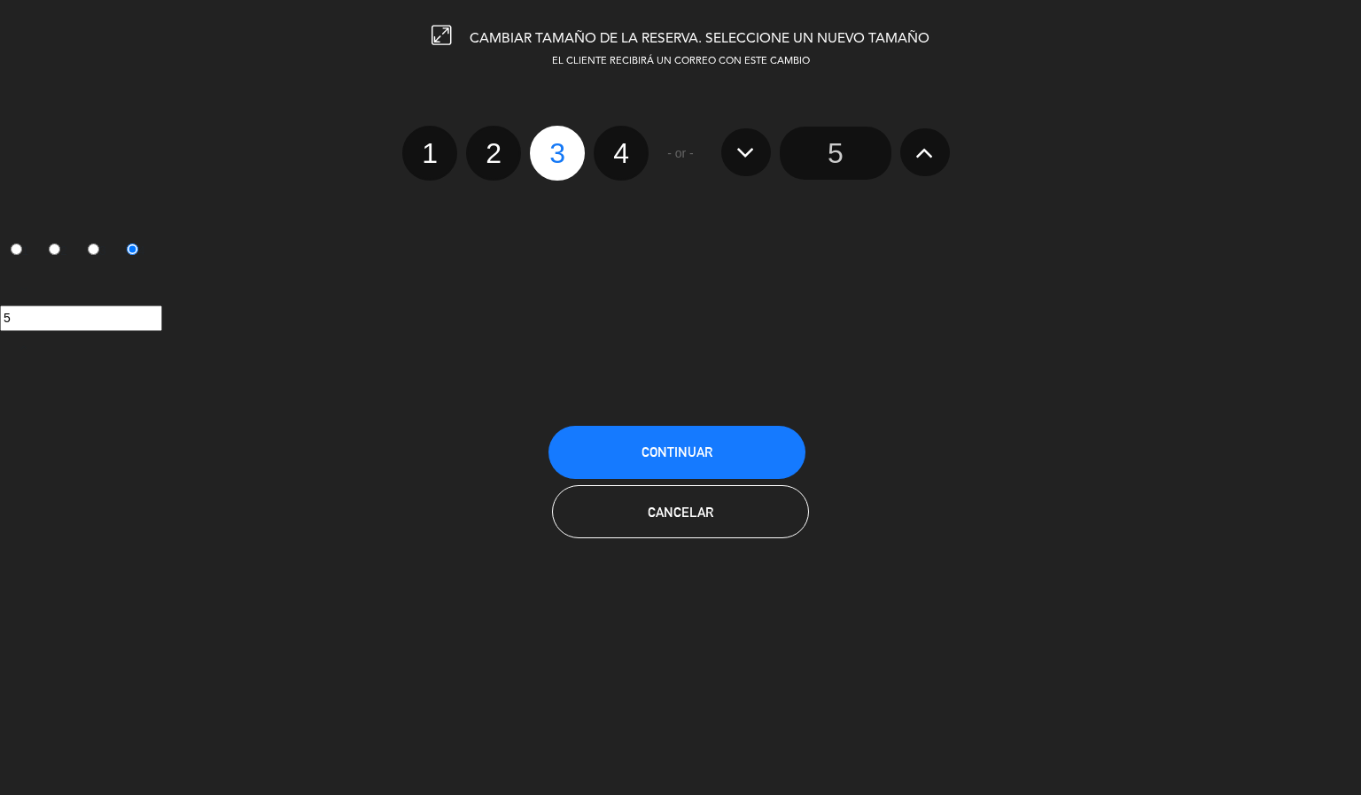
click at [670, 445] on span "Continuar" at bounding box center [676, 452] width 71 height 15
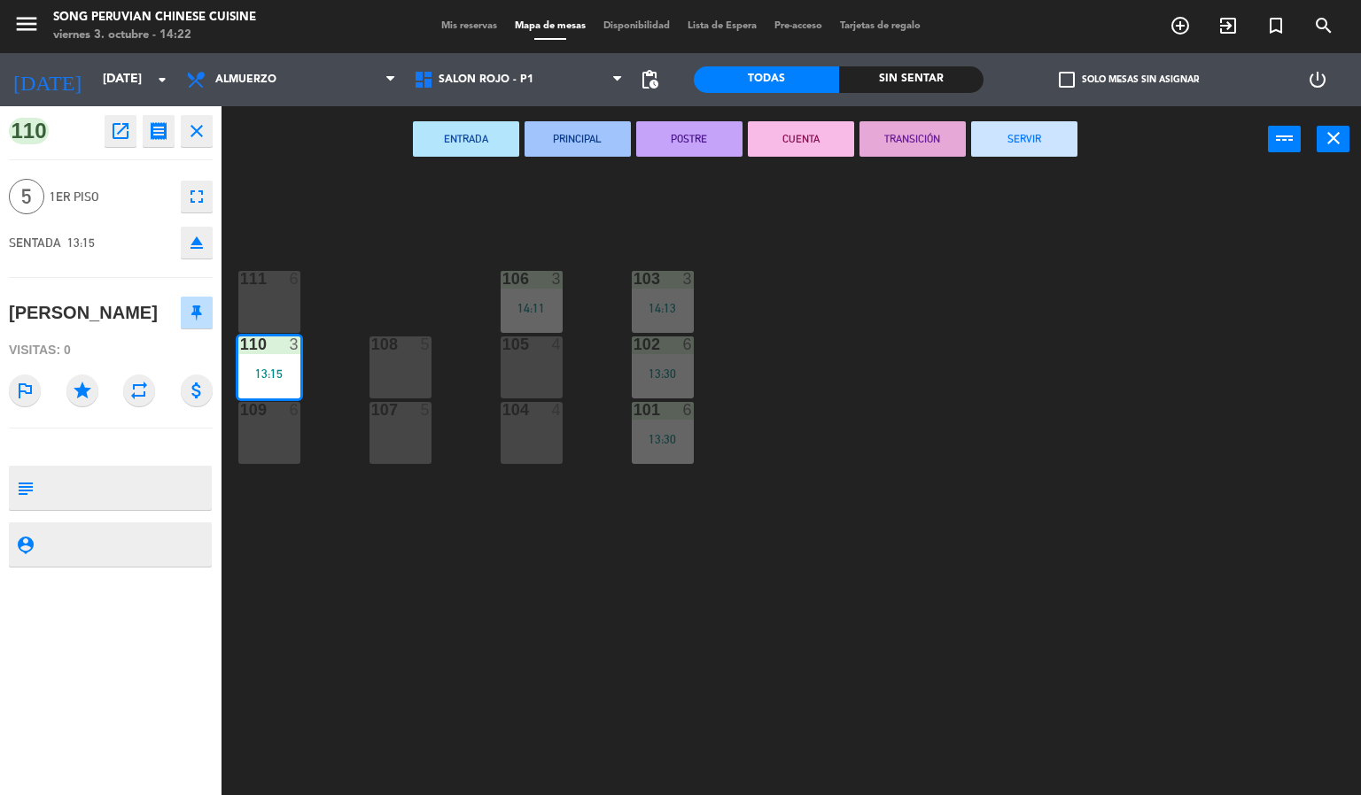
click at [553, 554] on div "103 3 14:13 106 3 14:11 111 6 102 6 13:30 105 4 108 5 110 3 13:15 101 6 13:30 1…" at bounding box center [798, 485] width 1126 height 623
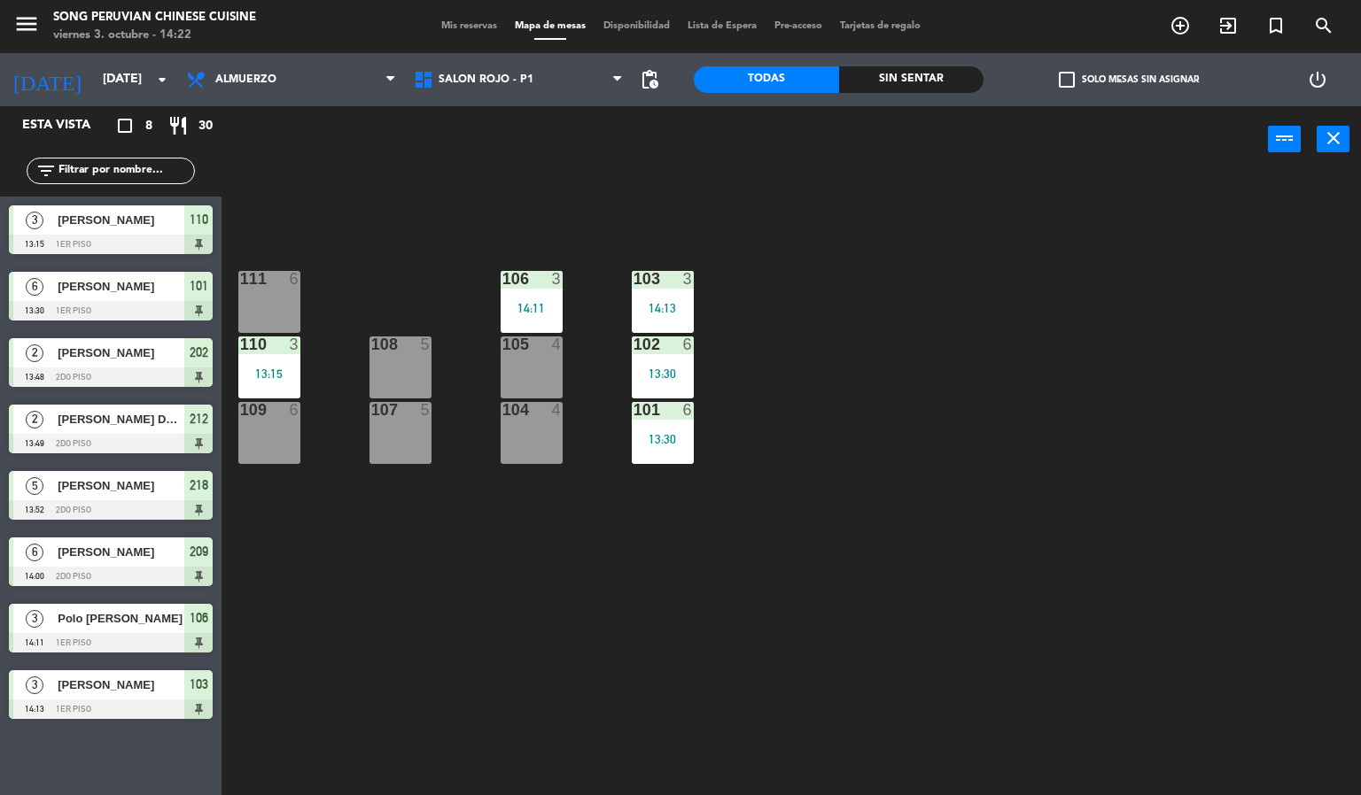
click at [740, 550] on div "103 3 14:13 106 3 14:11 111 6 102 6 13:30 105 4 108 5 110 3 13:15 101 6 13:30 1…" at bounding box center [798, 485] width 1126 height 623
click at [168, 578] on div at bounding box center [111, 576] width 204 height 19
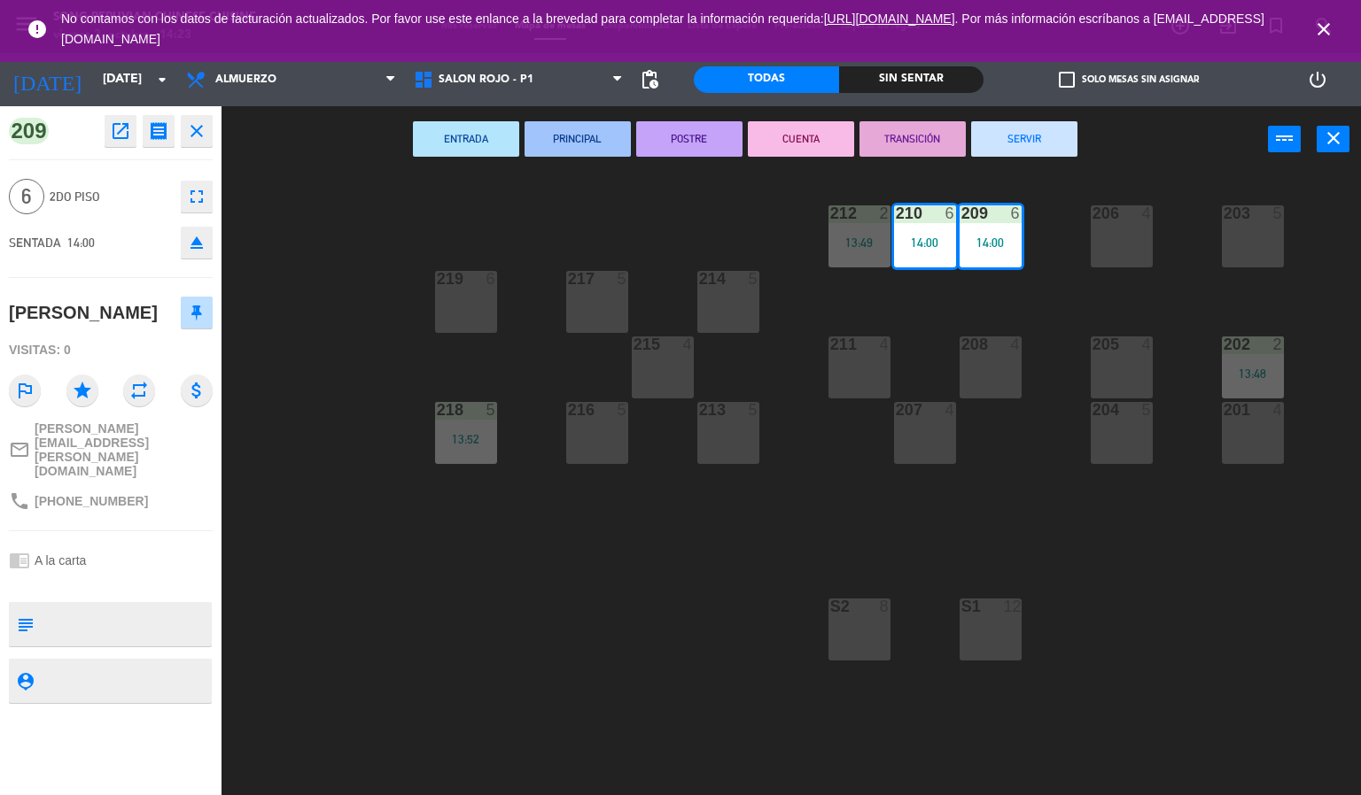
click at [1324, 35] on icon "close" at bounding box center [1323, 29] width 21 height 21
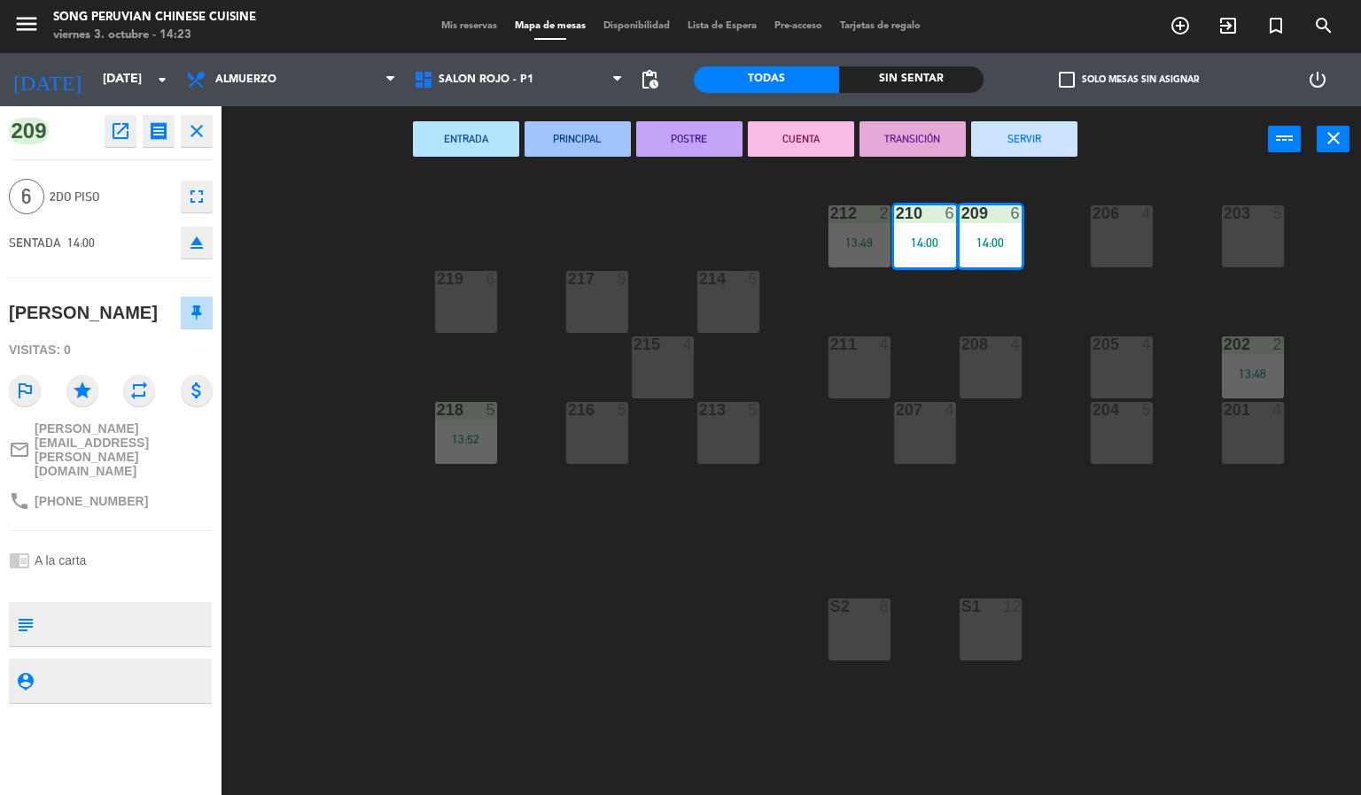
click at [615, 604] on div "203 5 206 4 210 6 14:00 212 2 13:49 209 6 14:00 214 5 217 5 219 6 202 2 13:48 2…" at bounding box center [798, 485] width 1126 height 623
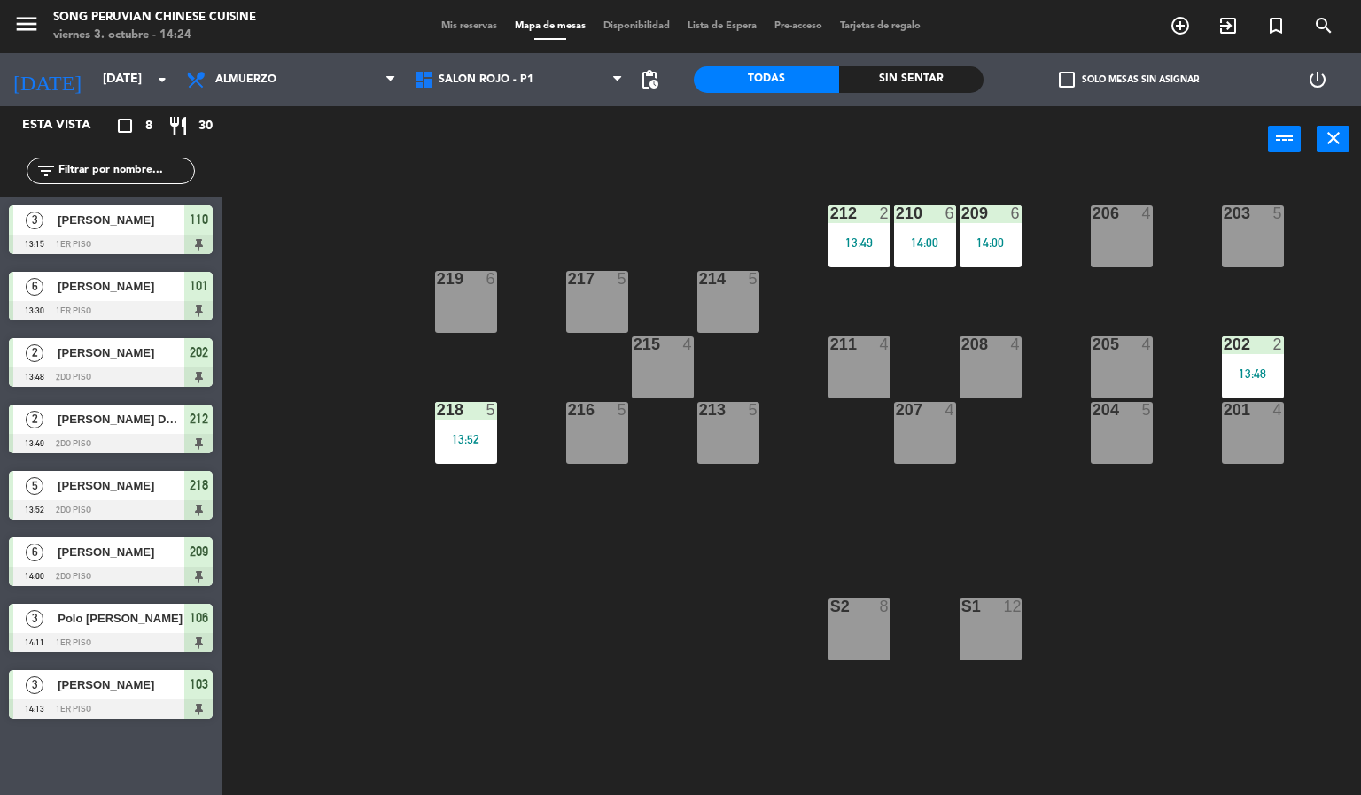
click at [624, 627] on div "203 5 206 4 210 6 14:00 212 2 13:49 209 6 14:00 214 5 217 5 219 6 202 2 13:48 2…" at bounding box center [798, 485] width 1126 height 623
click at [641, 615] on div "203 5 206 4 210 6 14:00 212 2 13:49 209 6 14:00 214 5 217 5 219 6 202 2 13:48 2…" at bounding box center [798, 485] width 1126 height 623
click at [657, 619] on div "203 5 206 4 210 6 14:00 212 2 13:49 209 6 14:00 214 5 217 5 219 6 202 2 13:48 2…" at bounding box center [798, 485] width 1126 height 623
click at [638, 644] on div "203 5 206 4 210 6 14:00 212 2 13:49 209 6 14:00 214 5 217 5 219 6 202 2 13:48 2…" at bounding box center [798, 485] width 1126 height 623
click at [1165, 625] on div "203 5 206 4 210 6 14:00 212 2 13:49 209 6 14:00 214 5 217 5 219 6 202 2 13:48 2…" at bounding box center [798, 485] width 1126 height 623
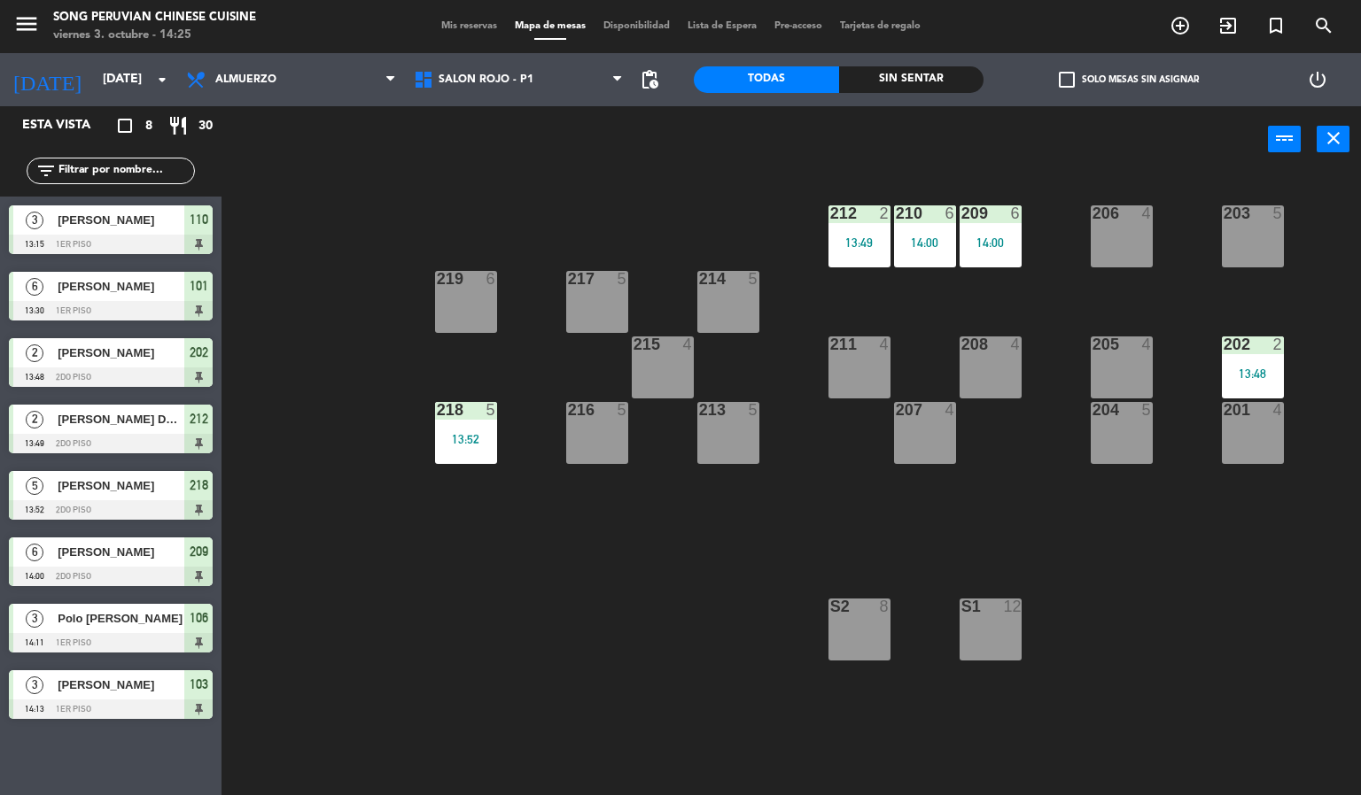
click at [471, 563] on div "203 5 206 4 210 6 14:00 212 2 13:49 209 6 14:00 214 5 217 5 219 6 202 2 13:48 2…" at bounding box center [798, 485] width 1126 height 623
click at [535, 40] on span at bounding box center [550, 39] width 32 height 2
click at [284, 74] on span "Almuerzo" at bounding box center [291, 79] width 228 height 39
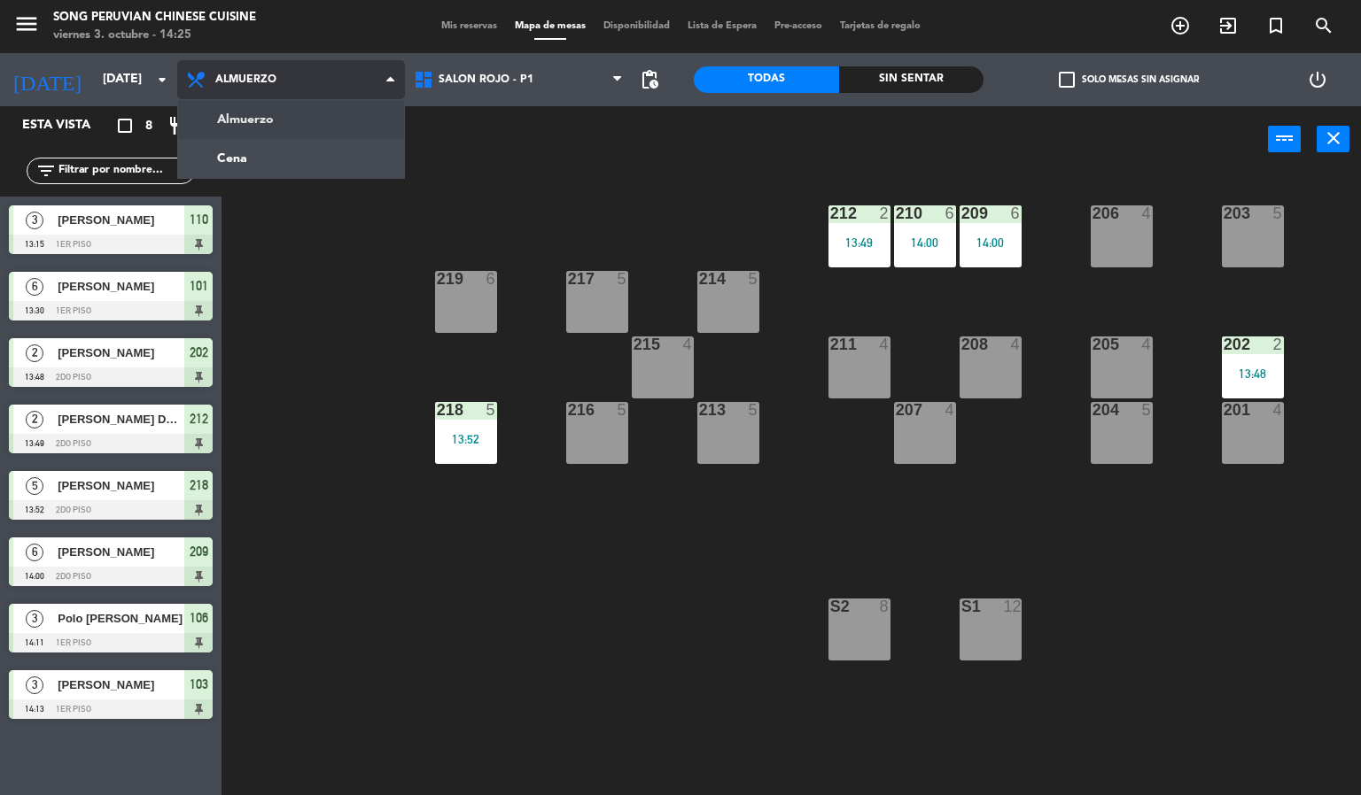
click at [314, 157] on ng-component "menu Song Peruvian Chinese Cuisine [DATE] 3. octubre - 14:25 Mis reservas Mapa …" at bounding box center [680, 398] width 1361 height 796
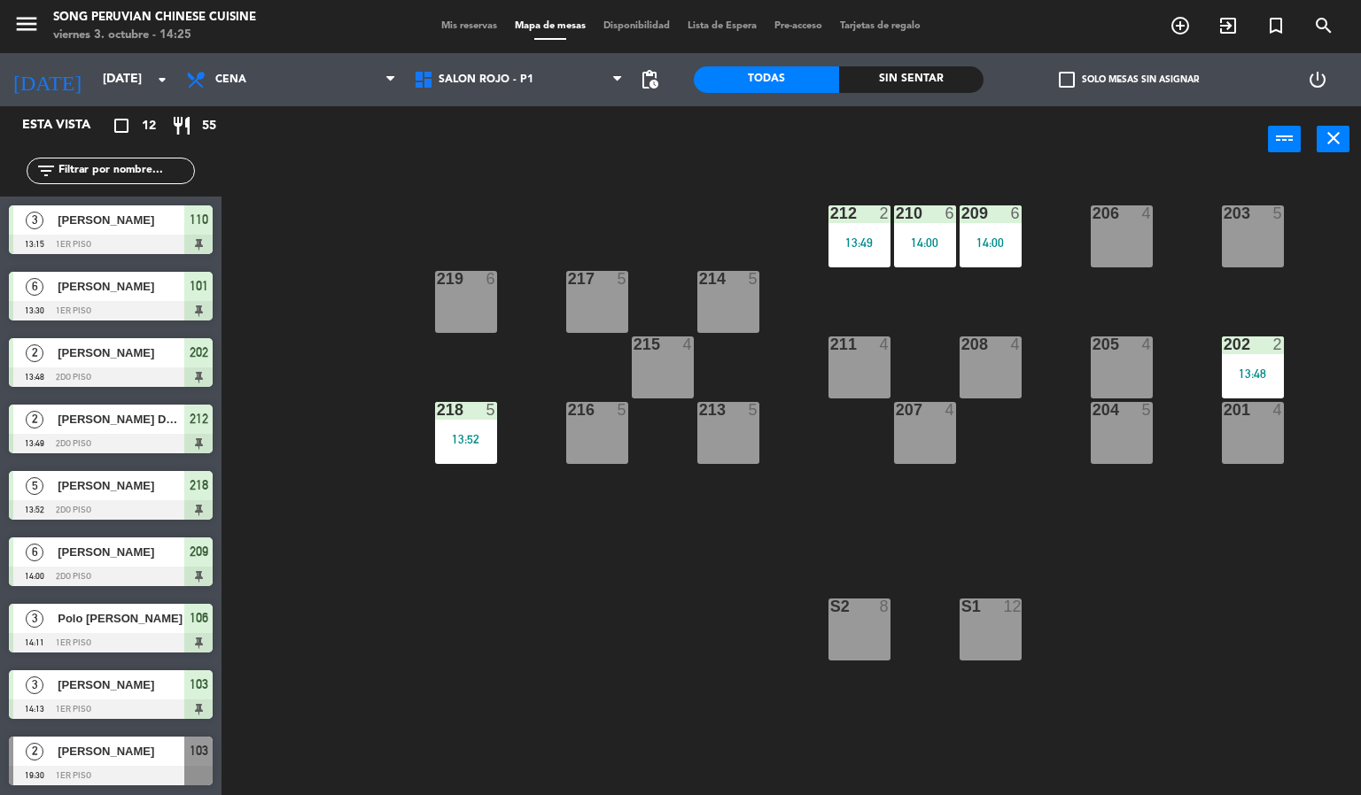
click at [616, 691] on div "203 5 206 4 210 6 14:00 212 2 13:49 209 6 14:00 214 5 217 5 219 6 202 2 13:48 2…" at bounding box center [798, 485] width 1126 height 623
click at [624, 612] on div "203 5 206 4 210 6 14:00 212 2 13:49 209 6 14:00 214 5 217 5 219 6 202 2 13:48 2…" at bounding box center [798, 485] width 1126 height 623
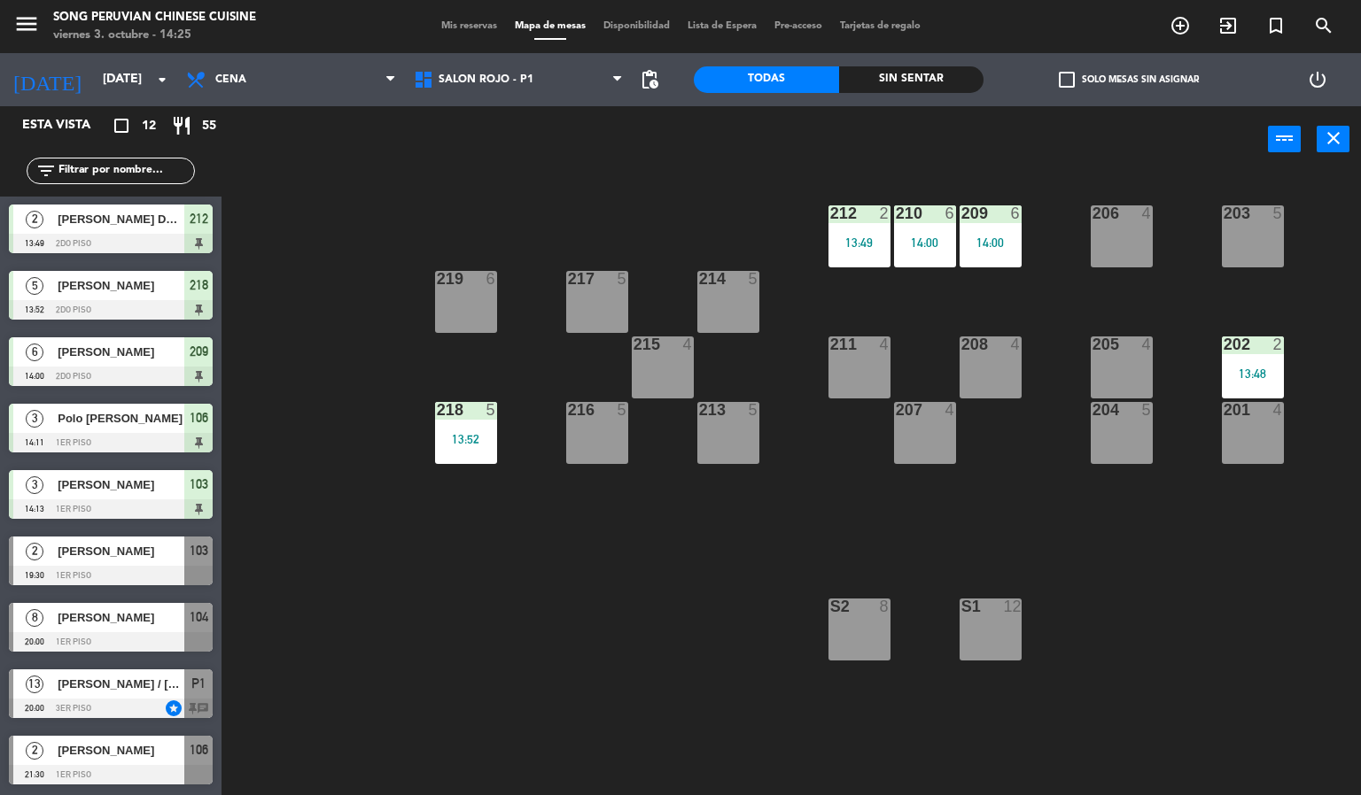
click at [527, 636] on div "203 5 206 4 210 6 14:00 212 2 13:49 209 6 14:00 214 5 217 5 219 6 202 2 13:48 2…" at bounding box center [798, 485] width 1126 height 623
click at [319, 77] on span "Cena" at bounding box center [291, 79] width 228 height 39
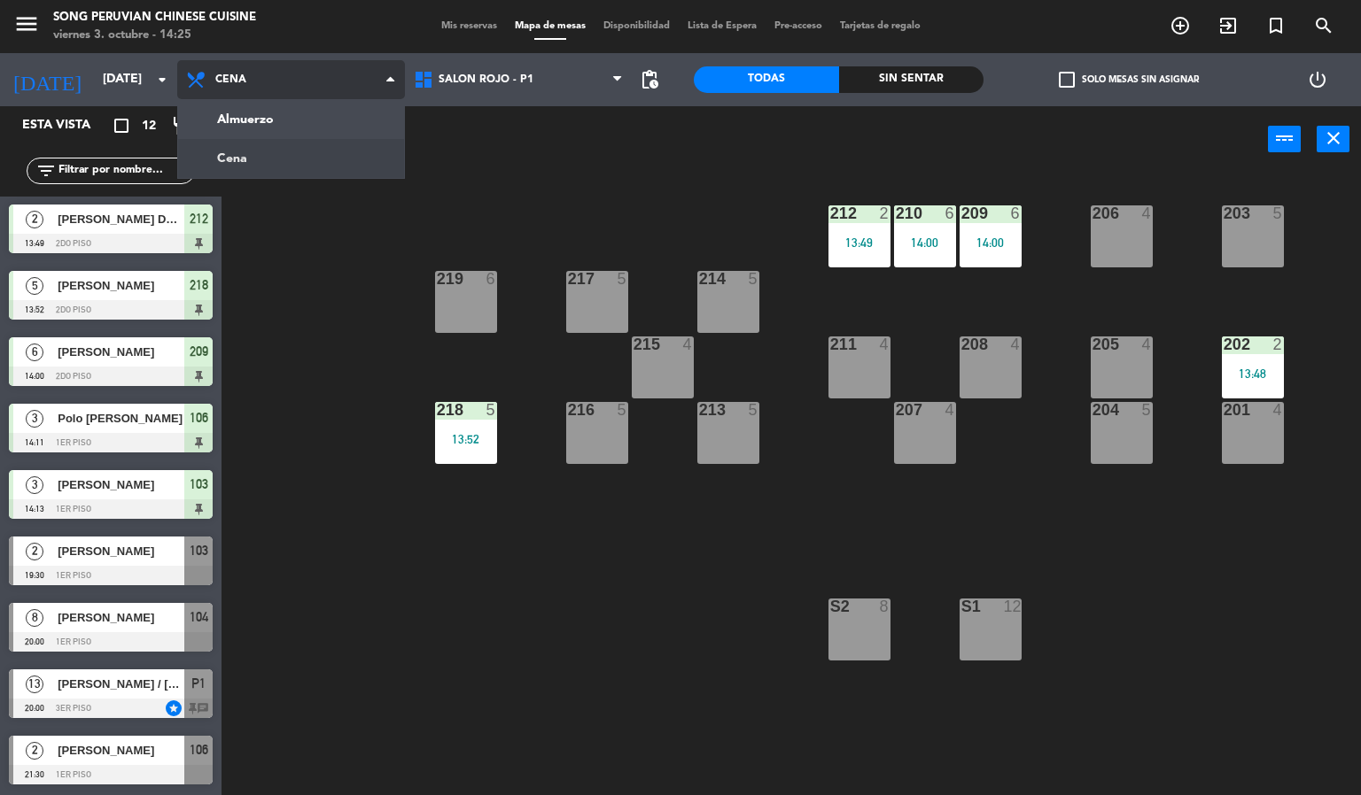
click at [324, 144] on ng-component "menu Song Peruvian Chinese Cuisine [DATE] 3. octubre - 14:25 Mis reservas Mapa …" at bounding box center [680, 398] width 1361 height 796
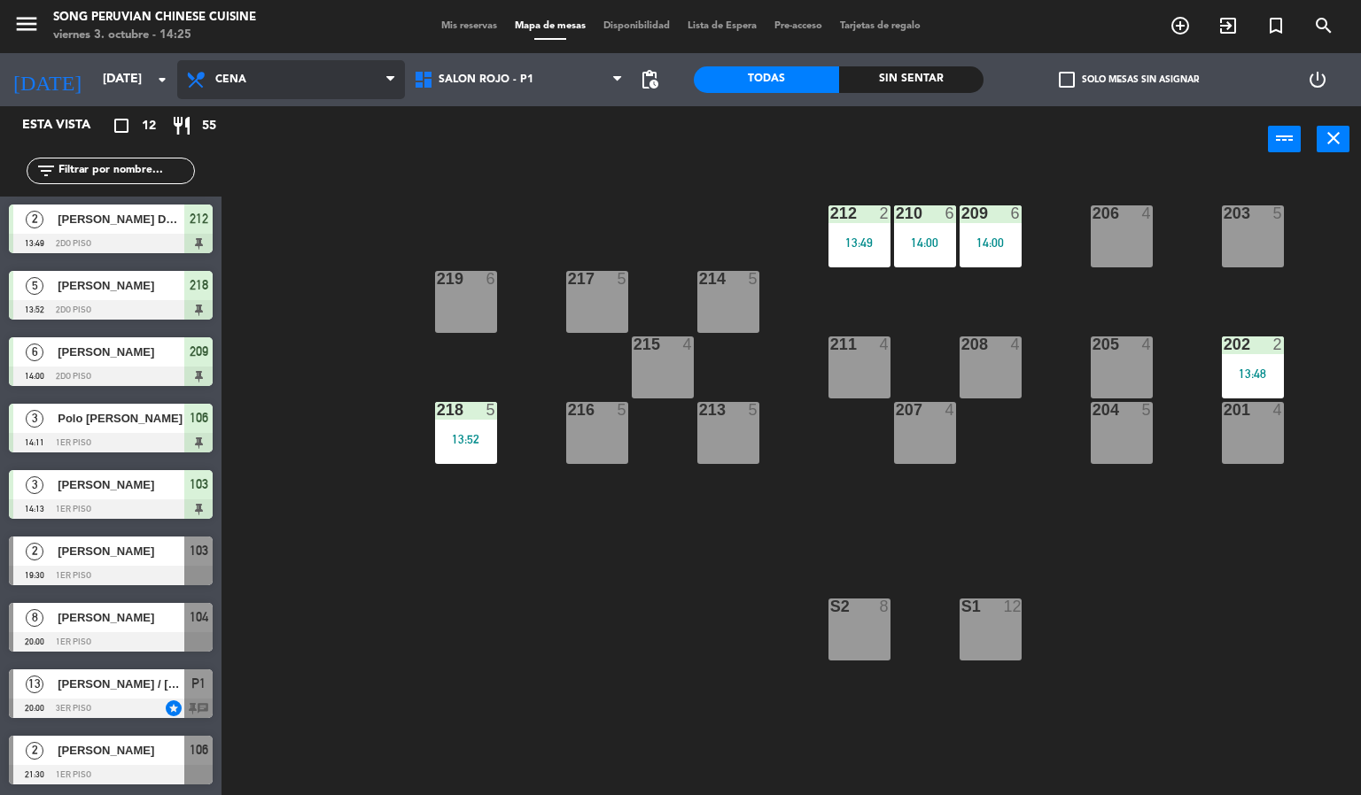
click at [306, 96] on span "Cena" at bounding box center [291, 79] width 228 height 39
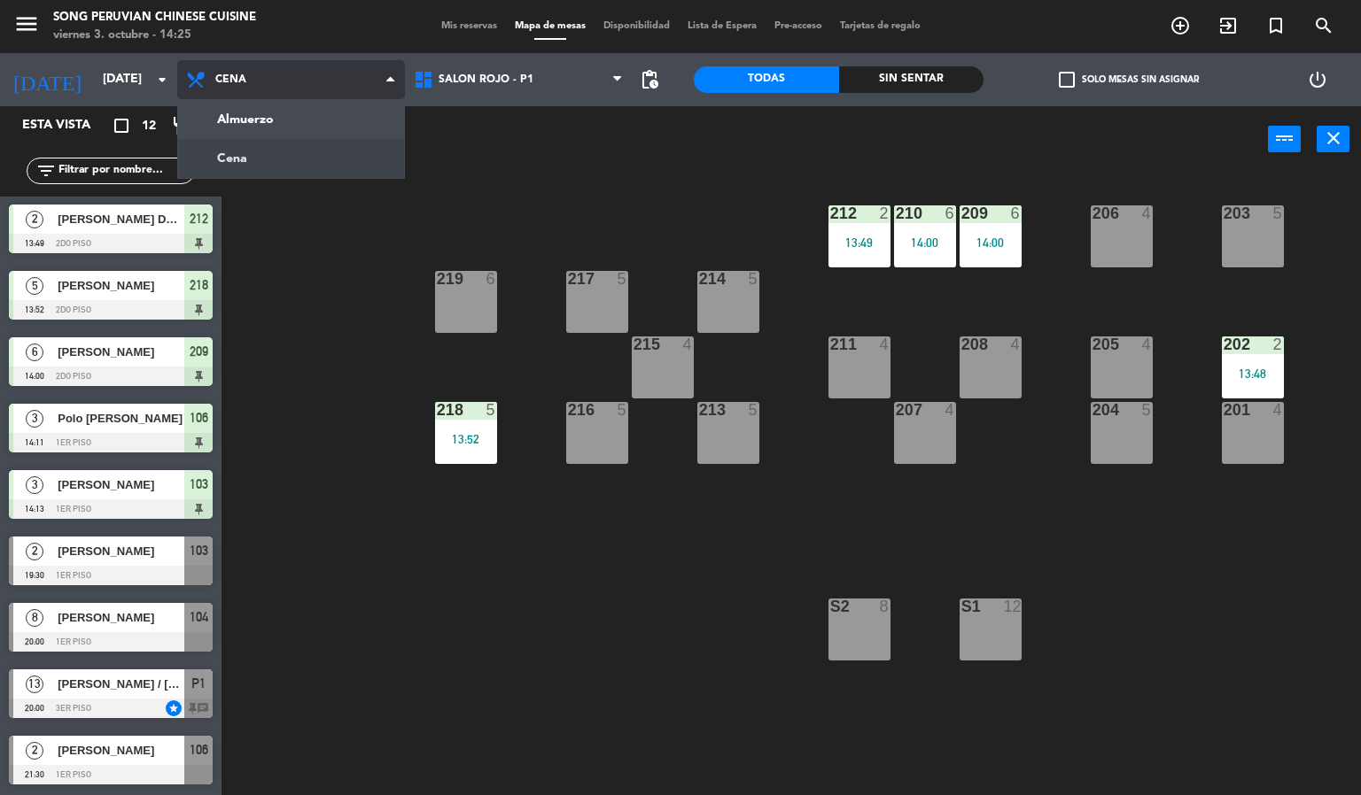
click at [336, 125] on ng-component "menu Song Peruvian Chinese Cuisine [DATE] 3. octubre - 14:25 Mis reservas Mapa …" at bounding box center [680, 398] width 1361 height 796
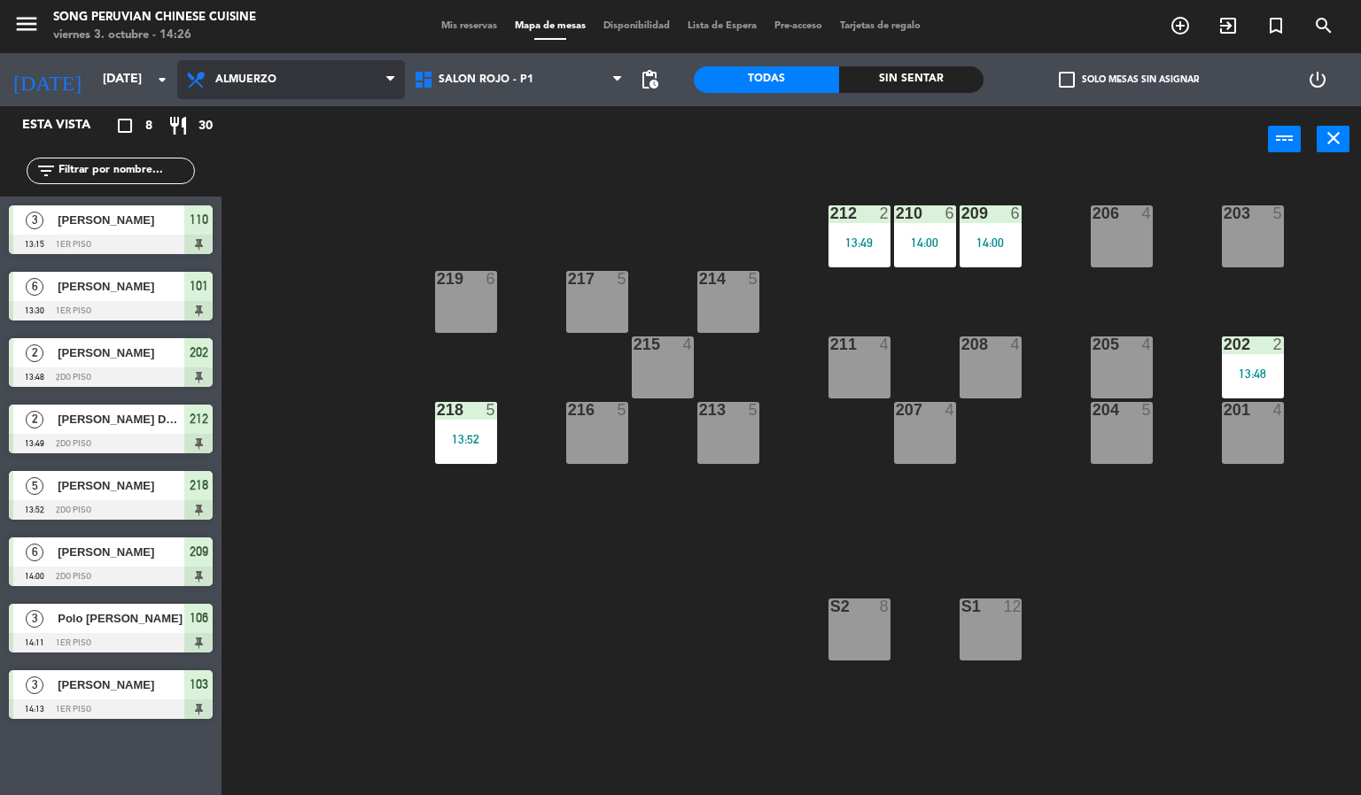
scroll to position [0, 0]
click at [606, 641] on div "203 5 206 4 210 6 14:00 212 2 13:49 209 6 14:00 214 5 217 5 219 6 202 2 13:48 2…" at bounding box center [798, 485] width 1126 height 623
click at [851, 649] on div "S2 8" at bounding box center [859, 630] width 62 height 62
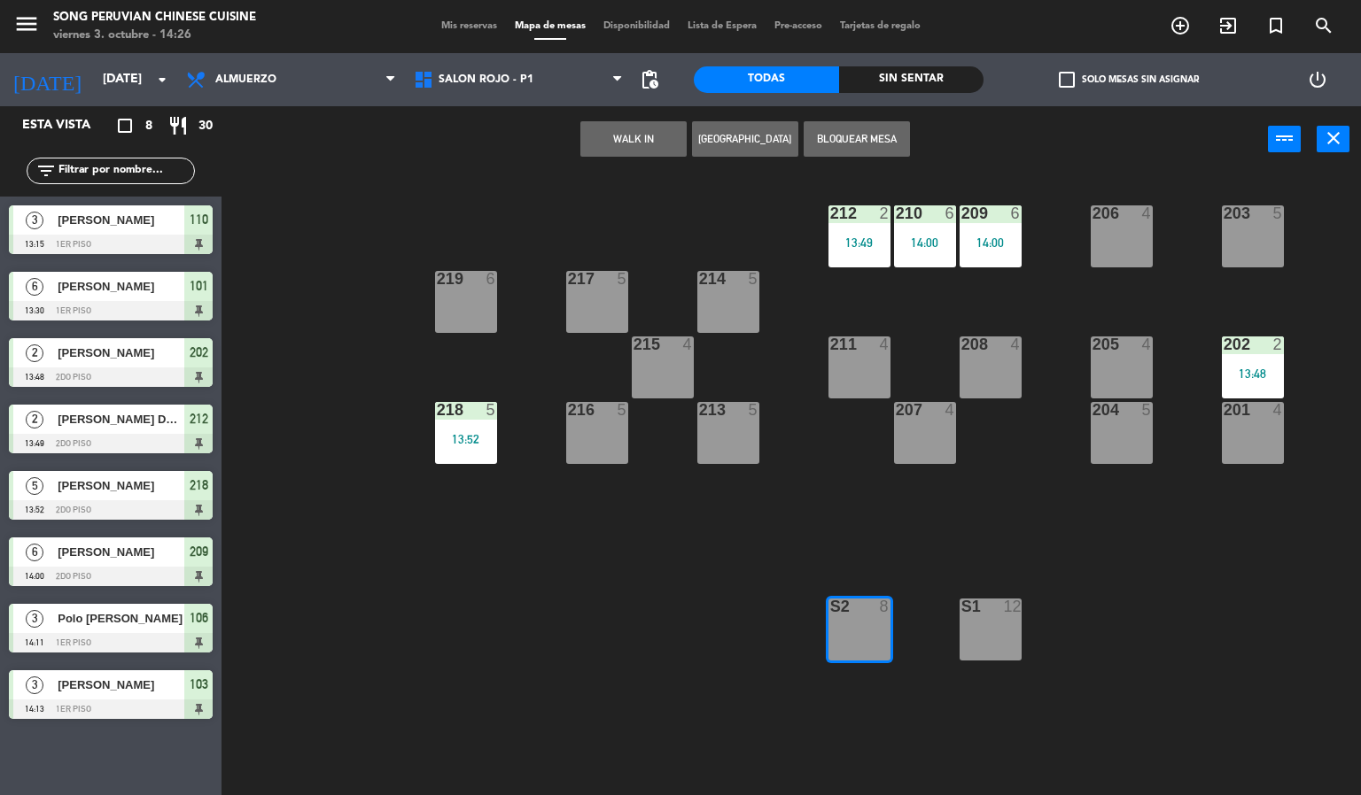
click at [1005, 213] on div "6" at bounding box center [1019, 213] width 29 height 16
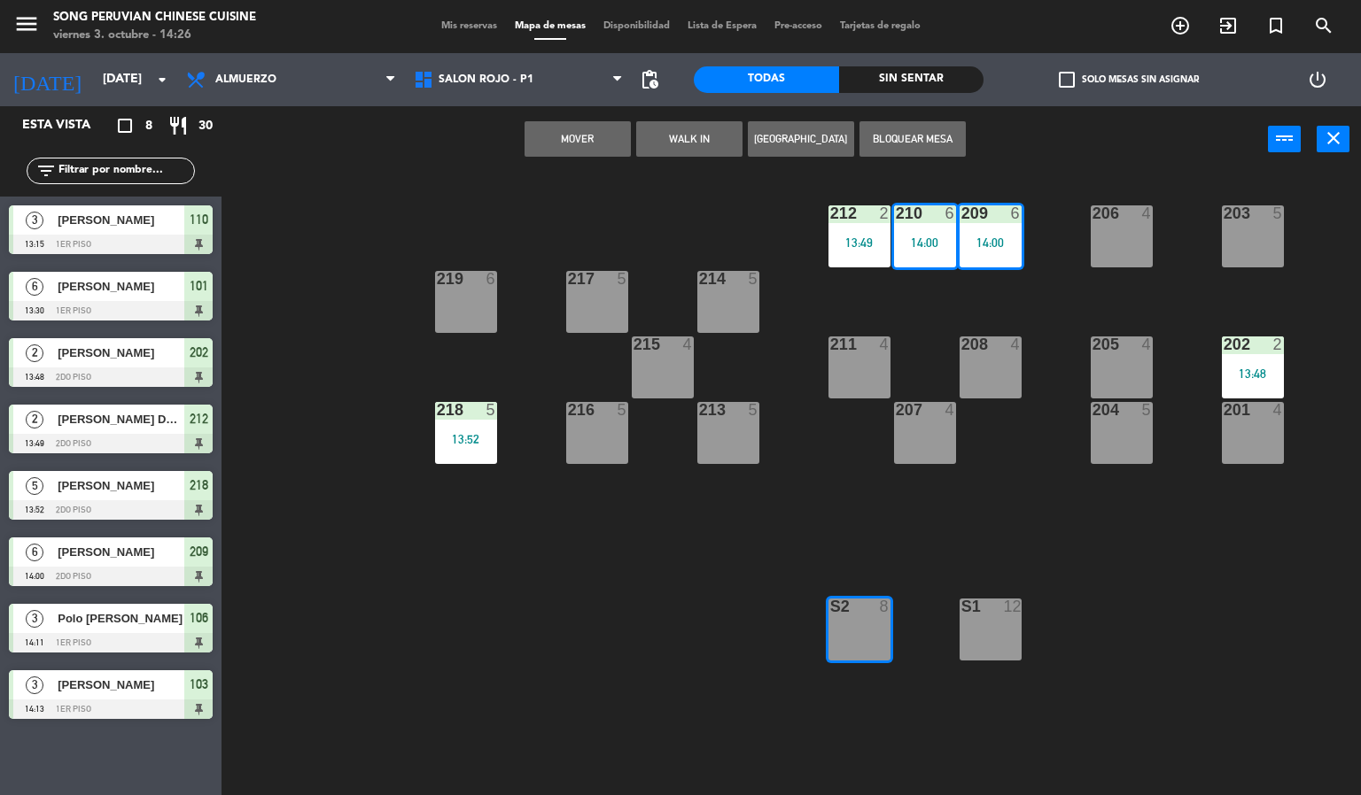
click at [577, 136] on button "Mover" at bounding box center [577, 138] width 106 height 35
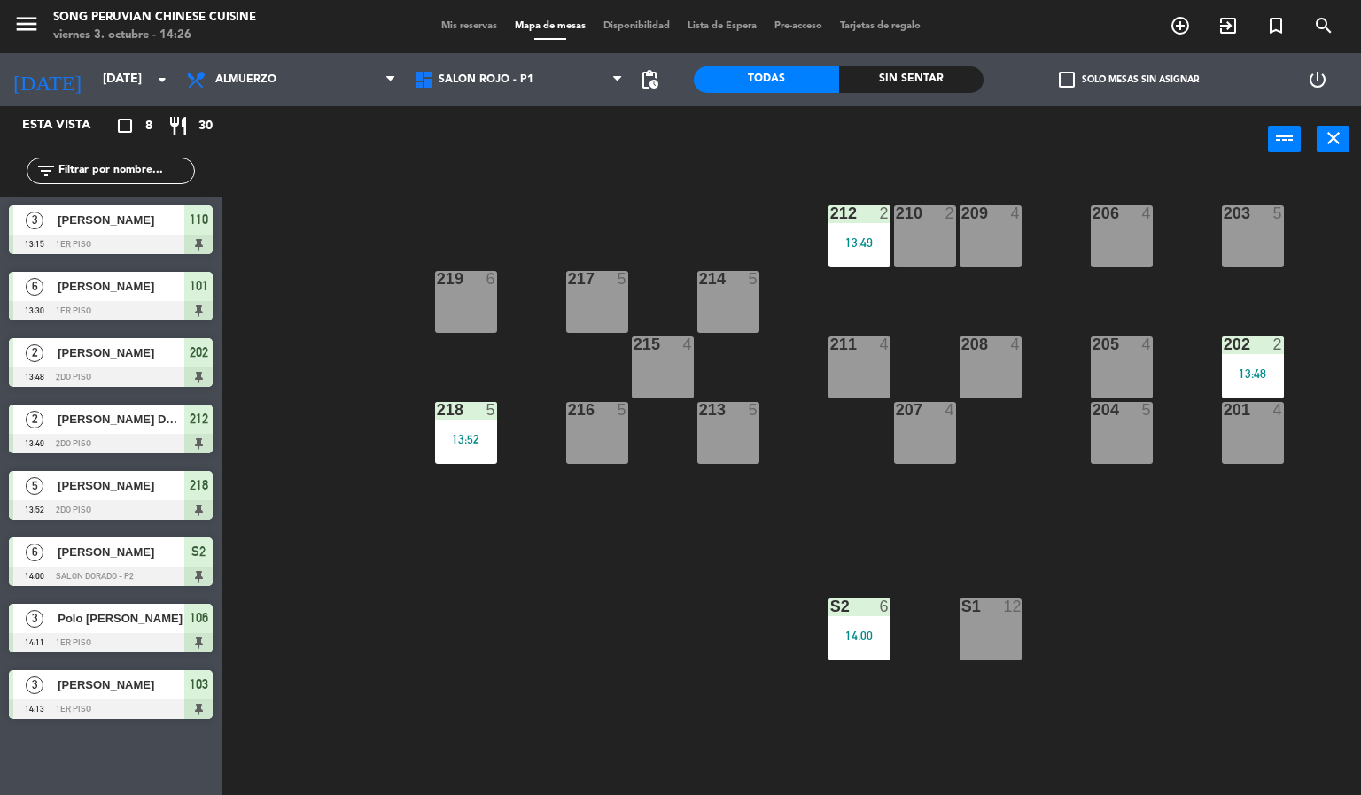
click at [538, 667] on div "203 5 206 4 210 2 212 2 13:49 209 4 214 5 217 5 219 6 202 2 13:48 205 4 208 4 2…" at bounding box center [798, 485] width 1126 height 623
click at [548, 648] on div "203 5 206 4 210 2 212 2 13:49 209 4 214 5 217 5 219 6 202 2 13:48 205 4 208 4 2…" at bounding box center [798, 485] width 1126 height 623
click at [575, 649] on div "203 5 206 4 210 2 212 2 13:49 209 4 214 5 217 5 219 6 202 2 13:48 205 4 208 4 2…" at bounding box center [798, 485] width 1126 height 623
click at [678, 174] on div "203 5 206 4 210 2 212 2 13:49 209 4 214 5 217 5 219 6 202 2 13:48 205 4 208 4 2…" at bounding box center [798, 485] width 1126 height 623
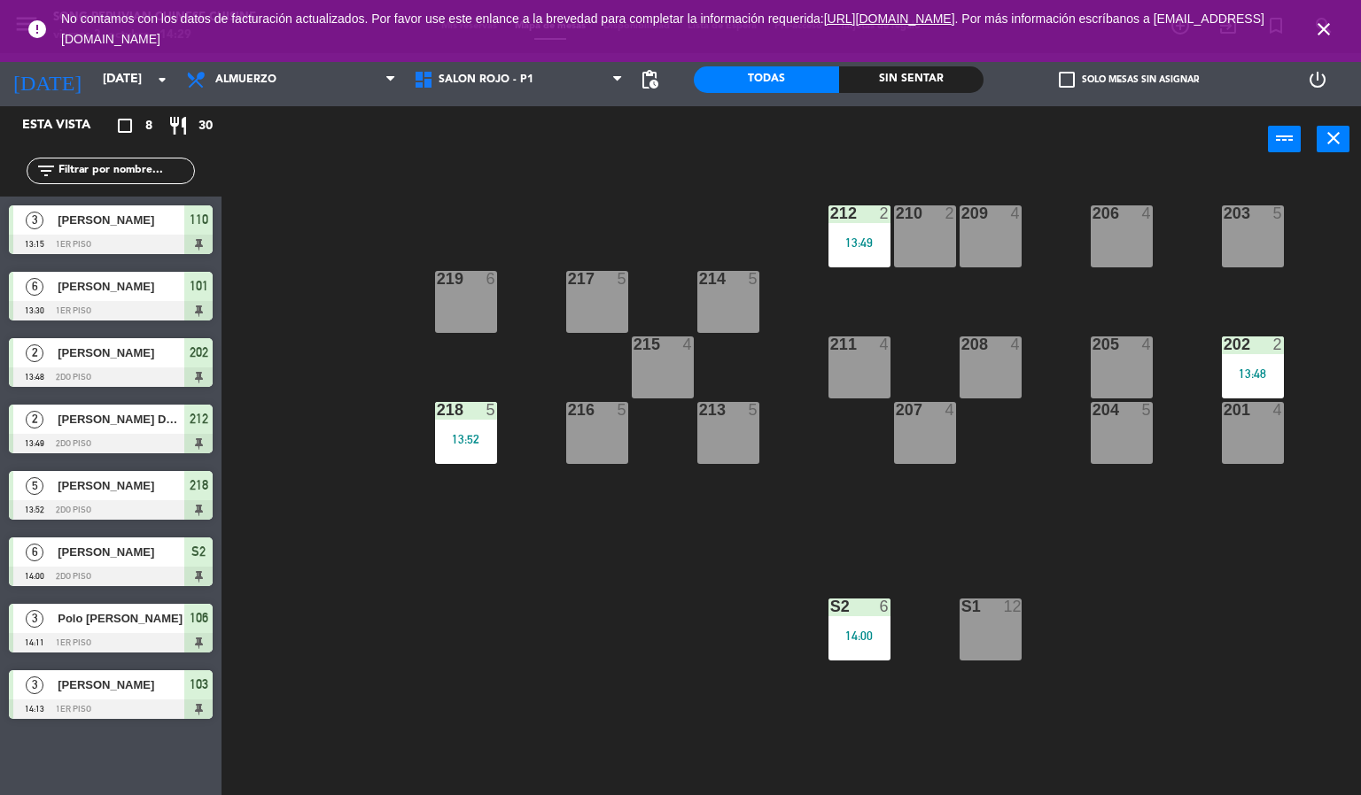
click at [1329, 21] on icon "close" at bounding box center [1323, 29] width 21 height 21
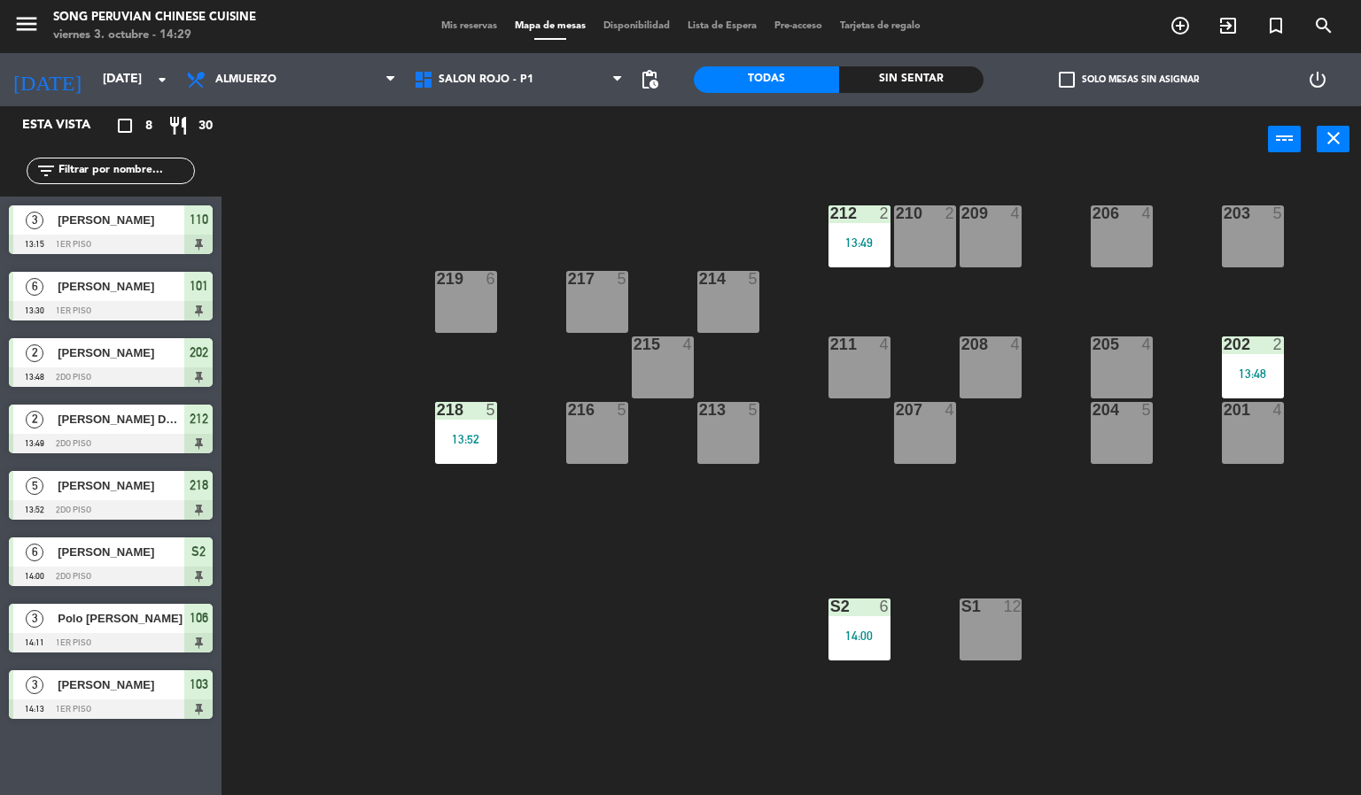
click at [655, 184] on div "203 5 206 4 210 2 212 2 13:49 209 4 214 5 217 5 219 6 202 2 13:48 205 4 208 4 2…" at bounding box center [798, 485] width 1126 height 623
click at [604, 178] on div "203 5 206 4 210 2 212 2 13:49 209 4 214 5 217 5 219 6 202 2 13:48 205 4 208 4 2…" at bounding box center [798, 485] width 1126 height 623
click at [569, 659] on div "203 5 206 4 210 2 212 2 13:49 209 4 214 5 217 5 219 6 202 2 13:48 205 4 208 4 2…" at bounding box center [798, 485] width 1126 height 623
click at [601, 607] on div "203 5 206 4 210 2 212 2 13:49 209 4 214 5 217 5 219 6 202 2 13:48 205 4 208 4 2…" at bounding box center [798, 485] width 1126 height 623
click at [487, 632] on div "203 5 206 4 210 2 212 2 13:49 209 4 214 5 217 5 219 6 202 2 13:48 205 4 208 4 2…" at bounding box center [798, 485] width 1126 height 623
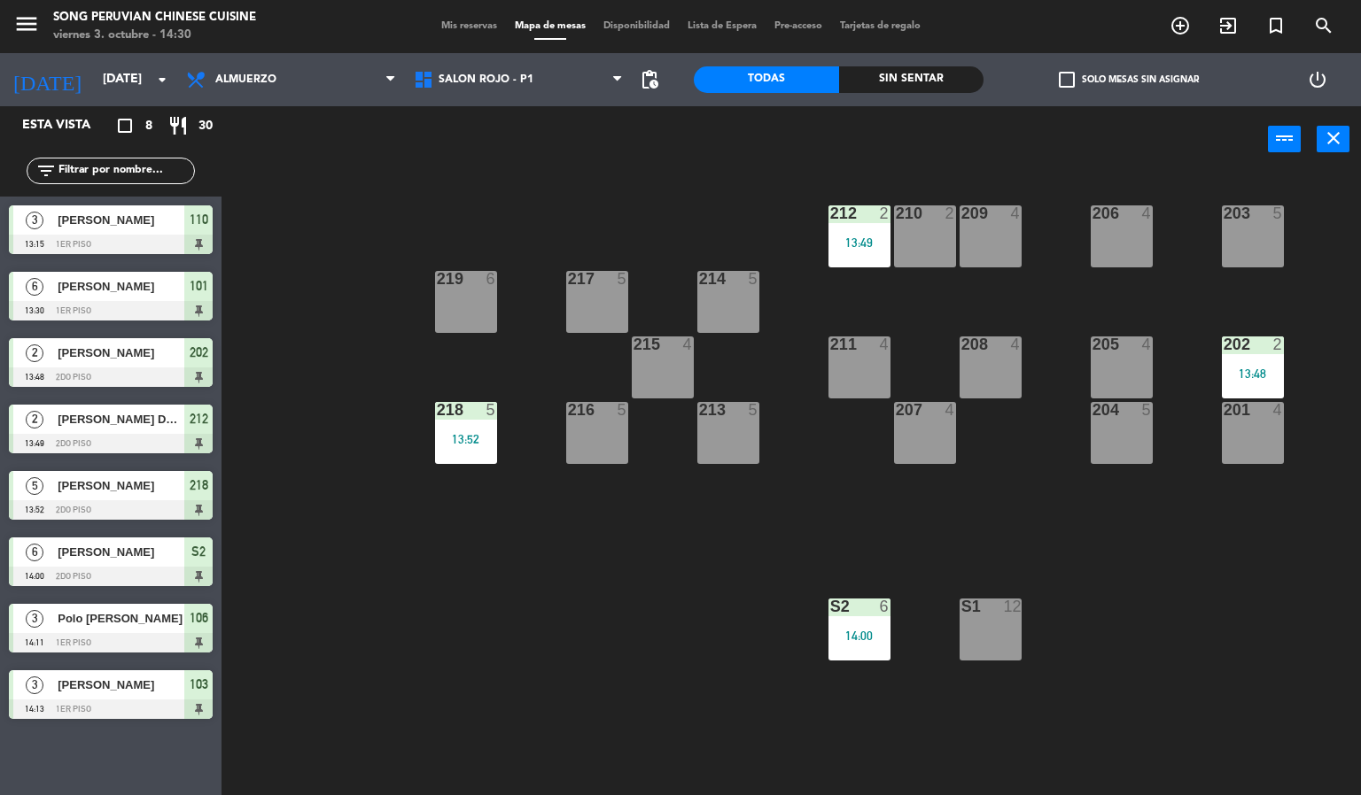
click at [143, 709] on div at bounding box center [111, 709] width 204 height 19
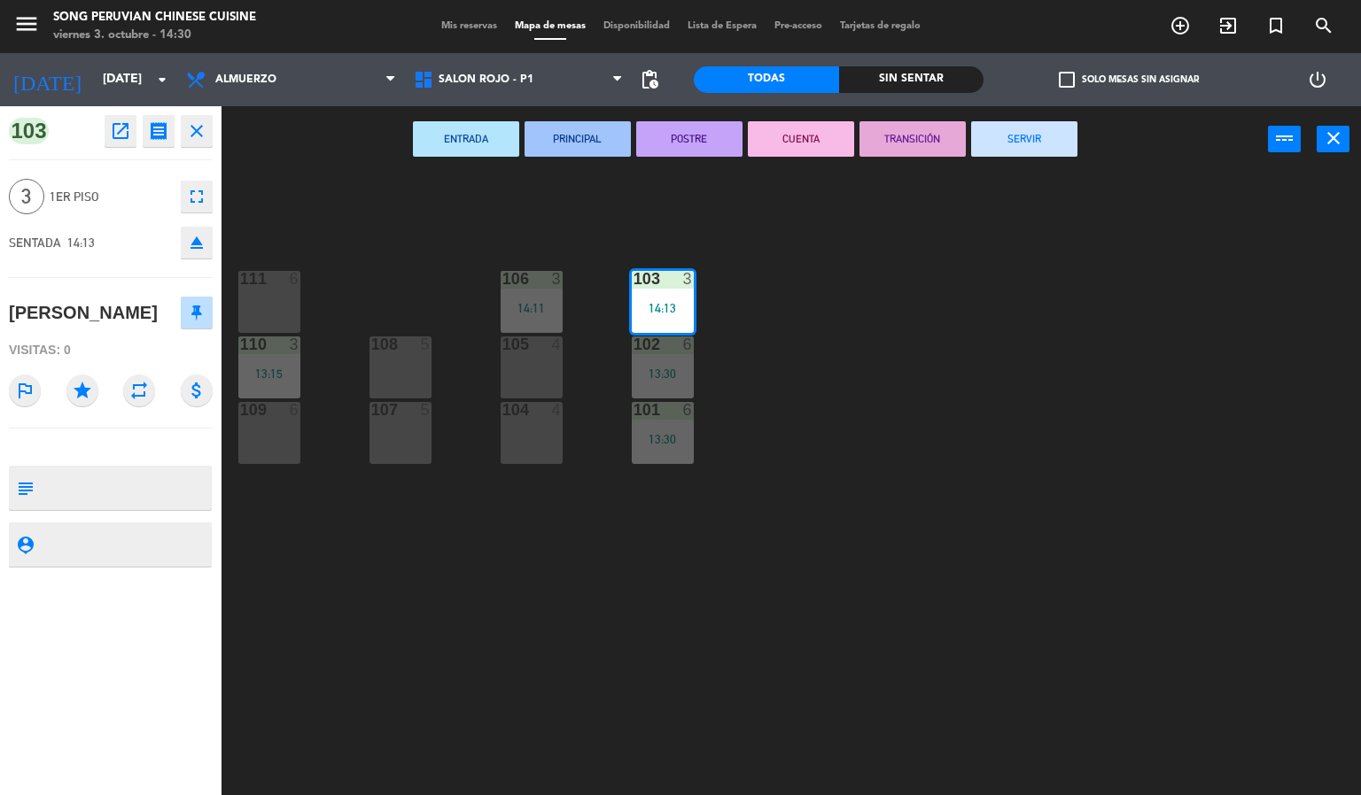
click at [640, 647] on div "103 3 14:13 106 3 14:11 111 6 102 6 13:30 105 4 108 5 110 3 13:15 101 6 13:30 1…" at bounding box center [798, 485] width 1126 height 623
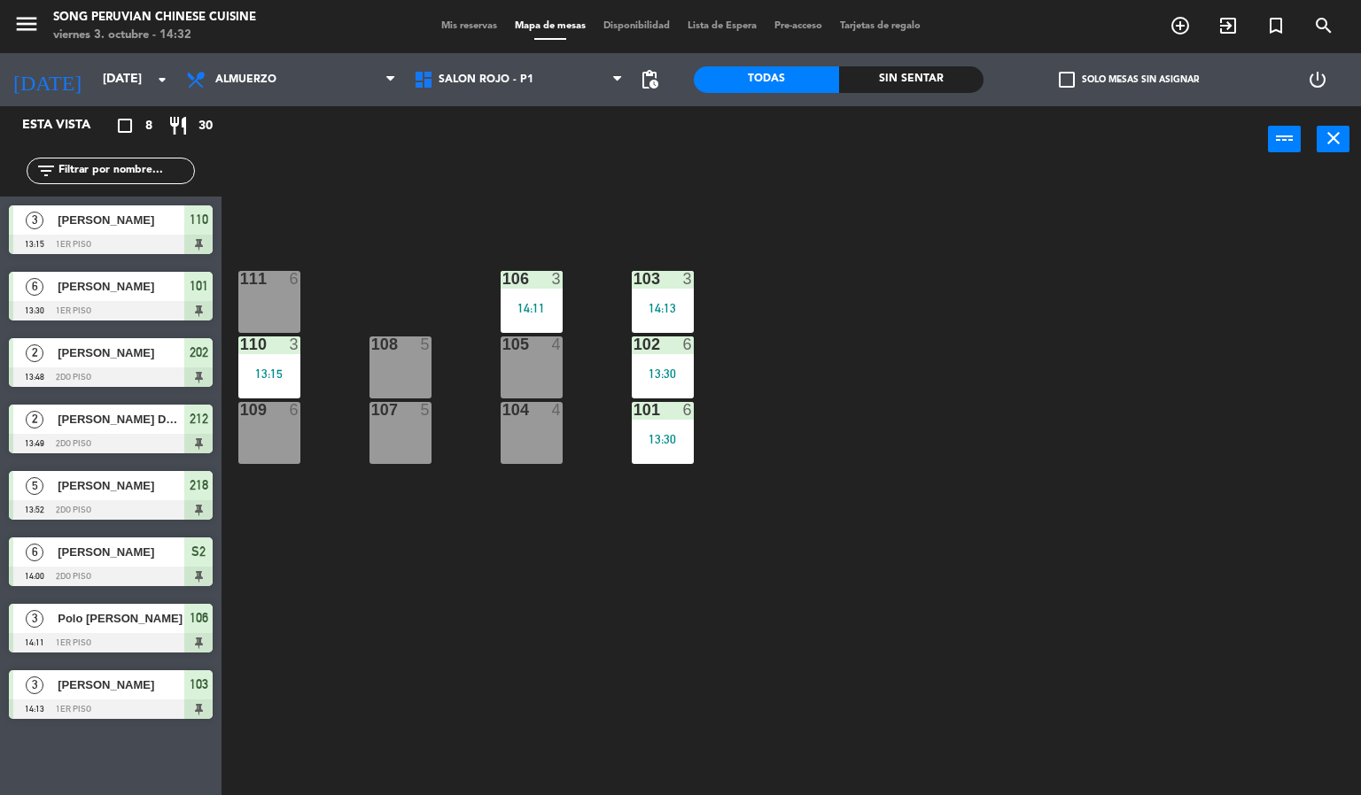
click at [83, 627] on span "Polo [PERSON_NAME]" at bounding box center [121, 618] width 127 height 19
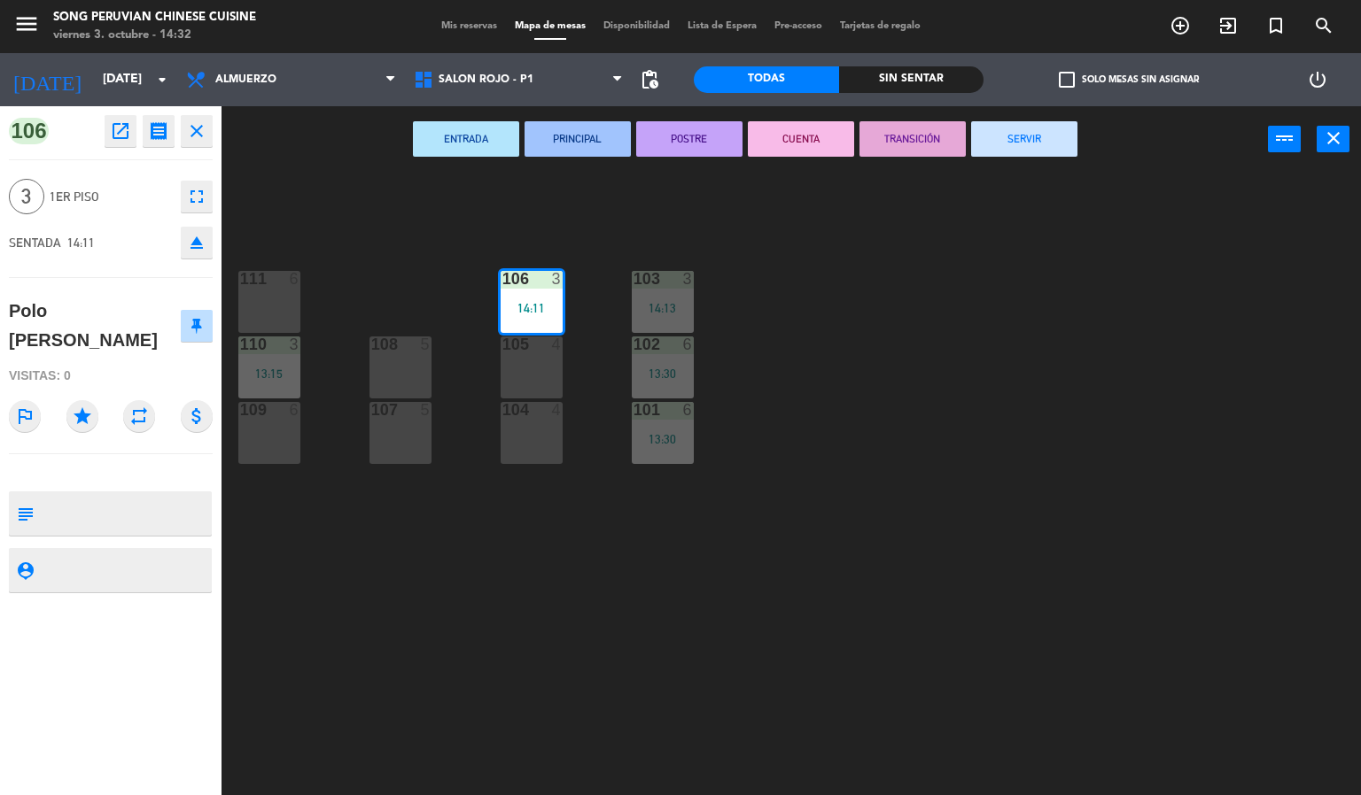
click at [896, 500] on div "103 3 14:13 106 3 14:11 111 6 102 6 13:30 105 4 108 5 110 3 13:15 101 6 13:30 1…" at bounding box center [798, 485] width 1126 height 623
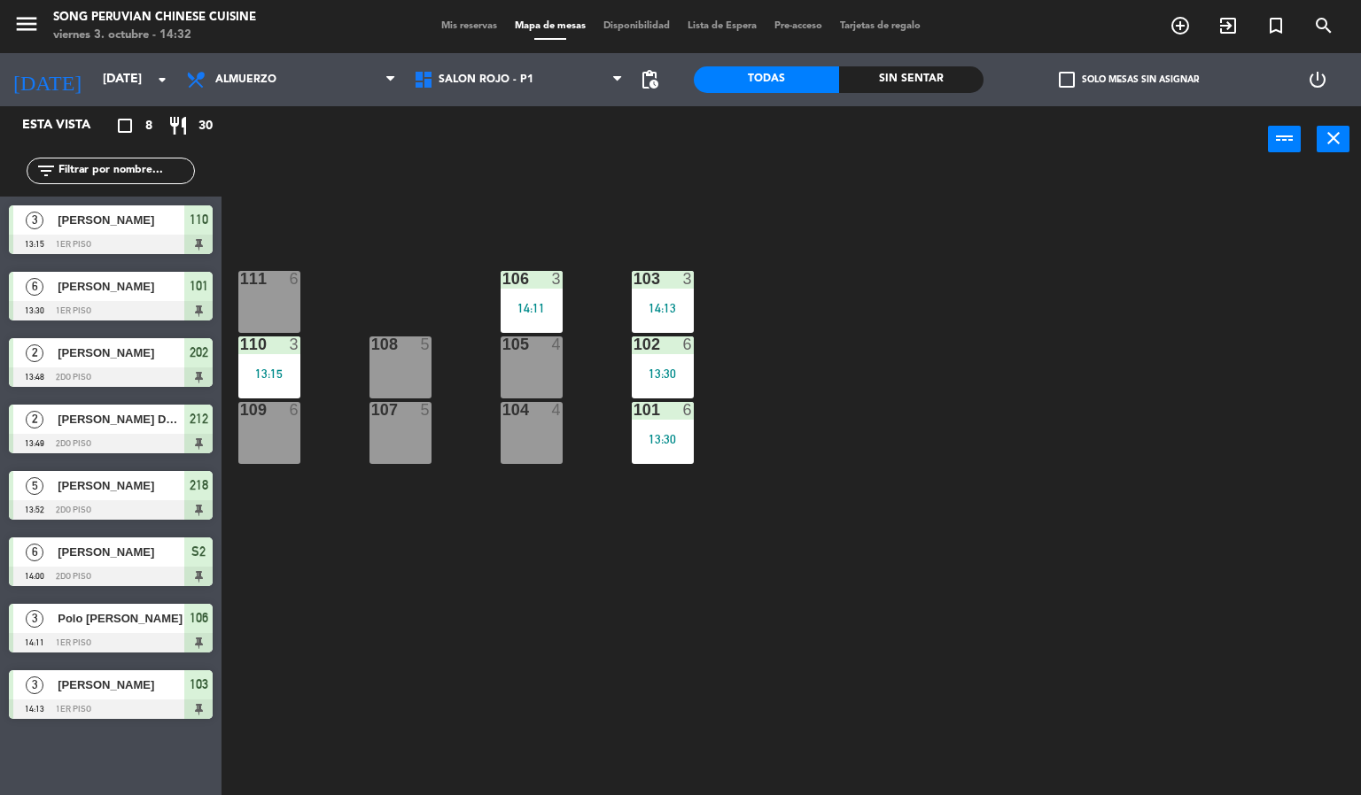
click at [516, 429] on div "104 4" at bounding box center [531, 433] width 62 height 62
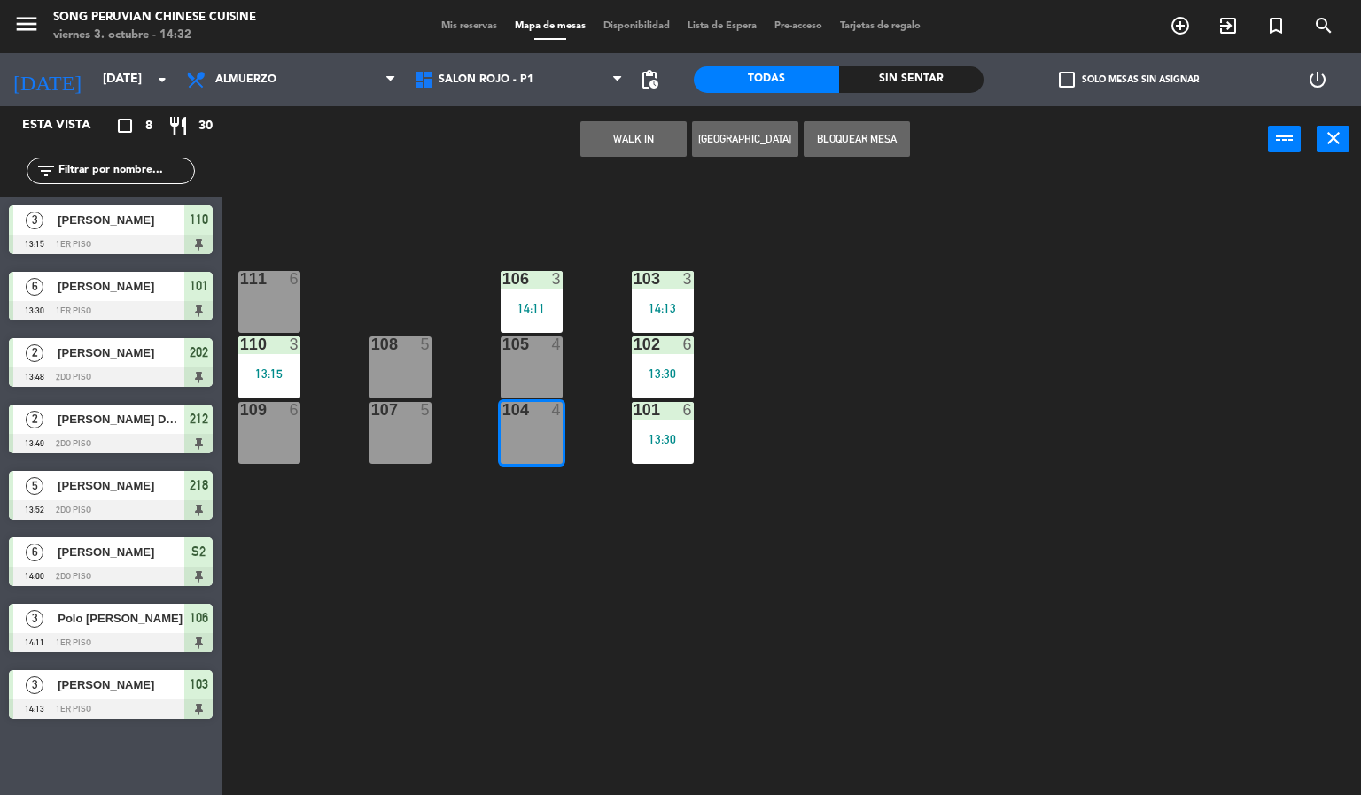
click at [635, 136] on button "WALK IN" at bounding box center [633, 138] width 106 height 35
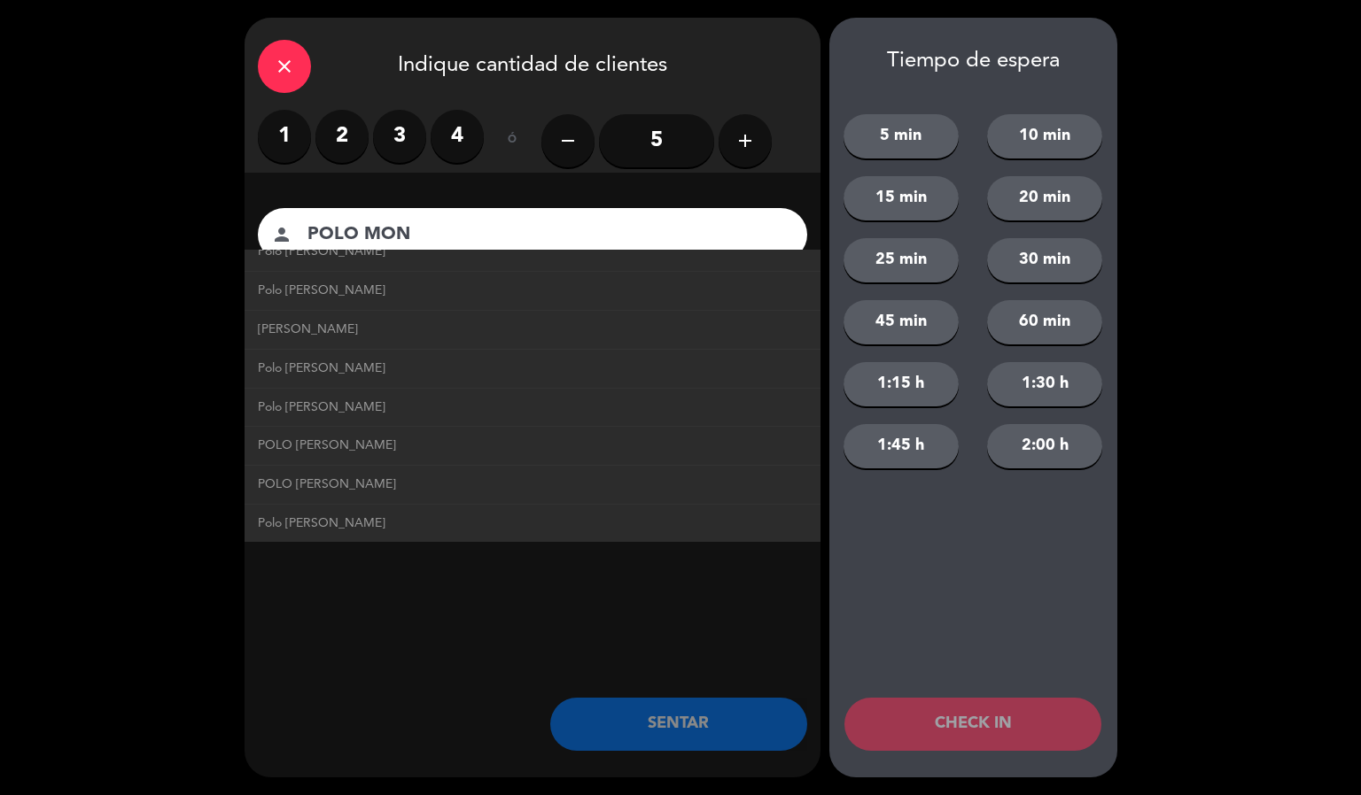
scroll to position [530, 0]
click at [346, 439] on link "Polo [PERSON_NAME]" at bounding box center [532, 445] width 549 height 20
type input "Polo [PERSON_NAME]"
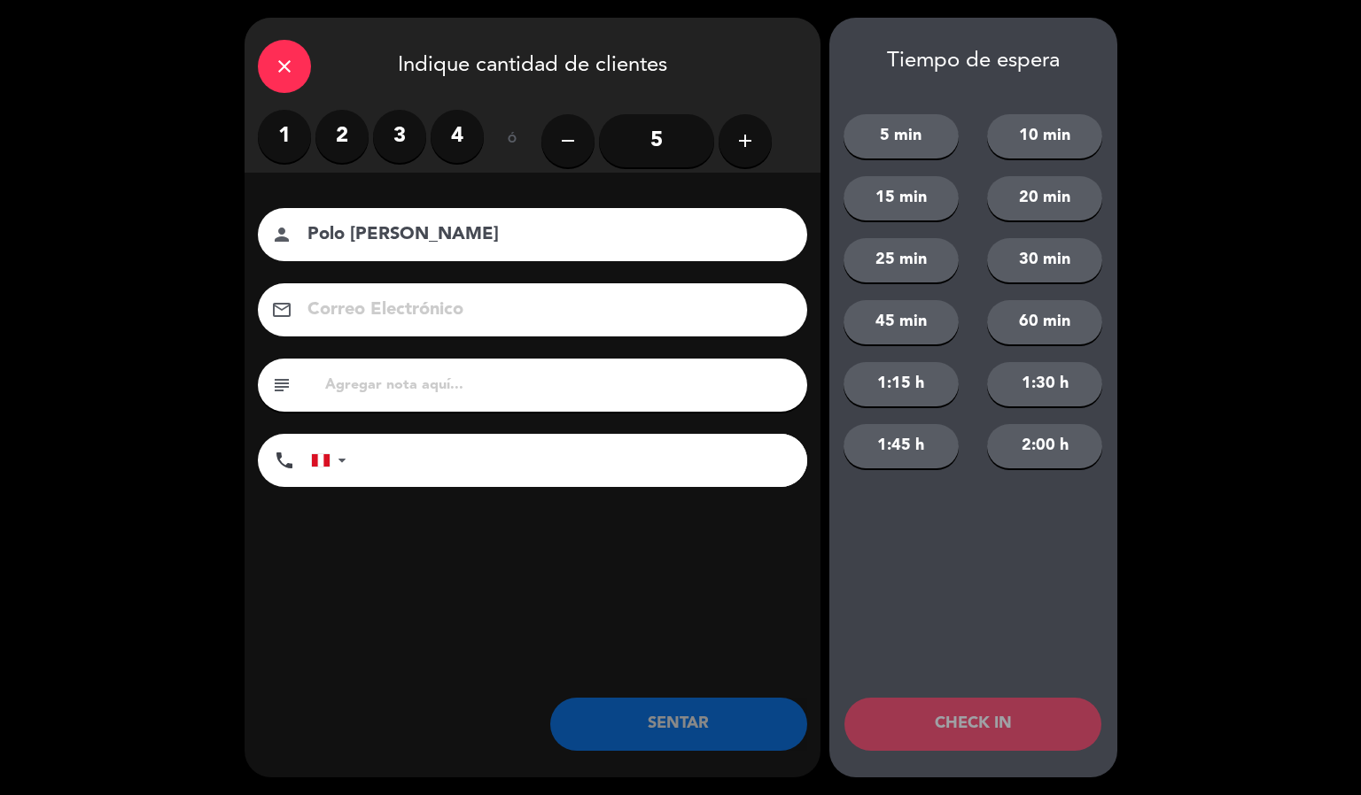
click at [301, 86] on div "close" at bounding box center [284, 66] width 53 height 53
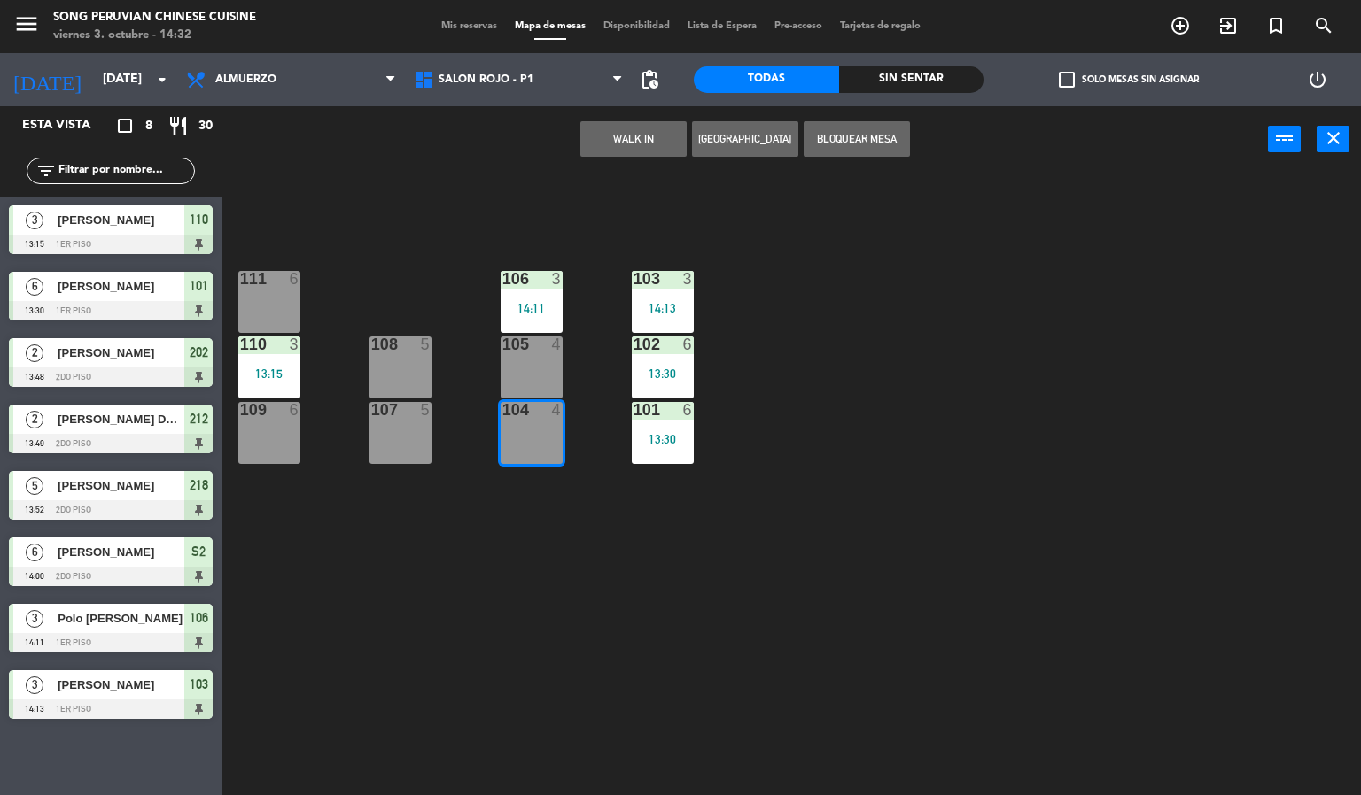
click at [490, 647] on div "103 3 14:13 106 3 14:11 111 6 102 6 13:30 105 4 108 5 110 3 13:15 101 6 13:30 1…" at bounding box center [798, 485] width 1126 height 623
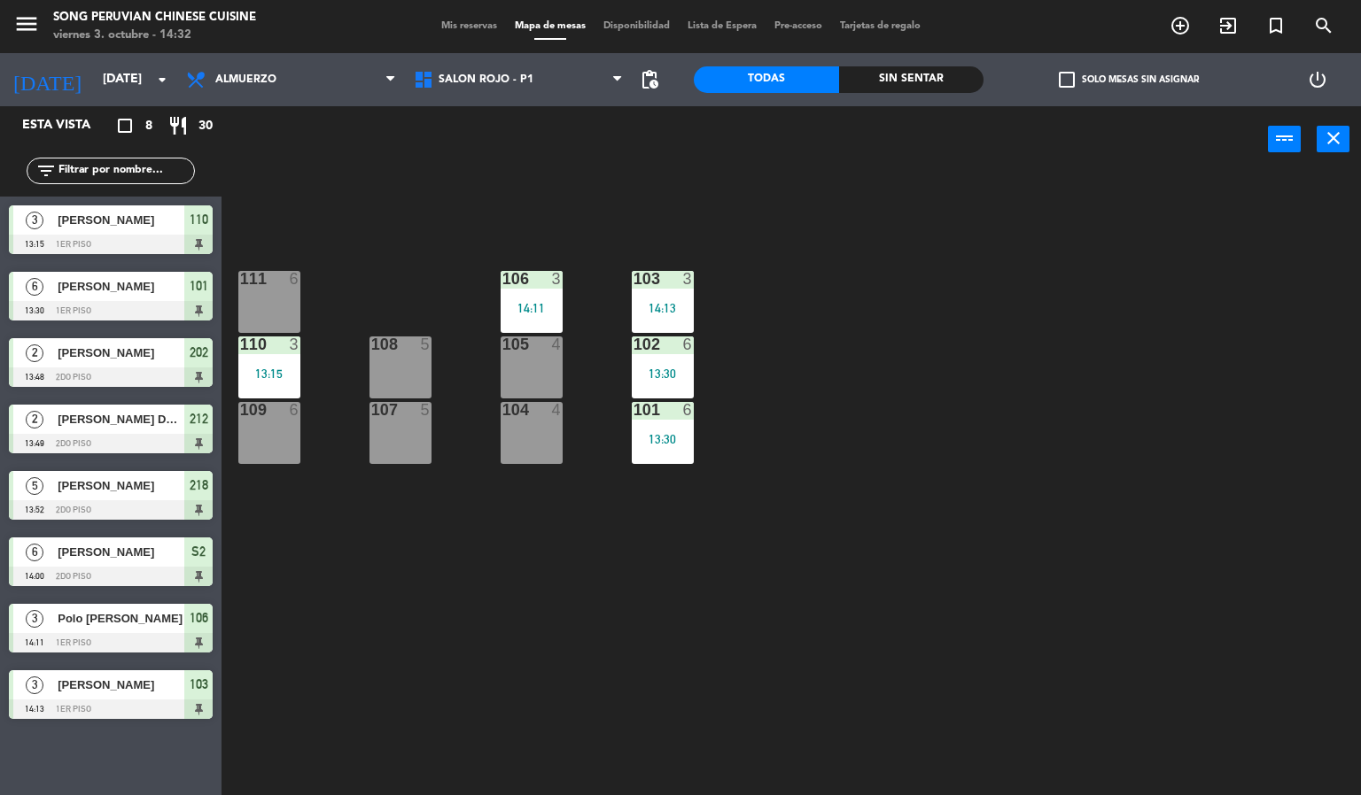
click at [521, 274] on div at bounding box center [530, 279] width 29 height 16
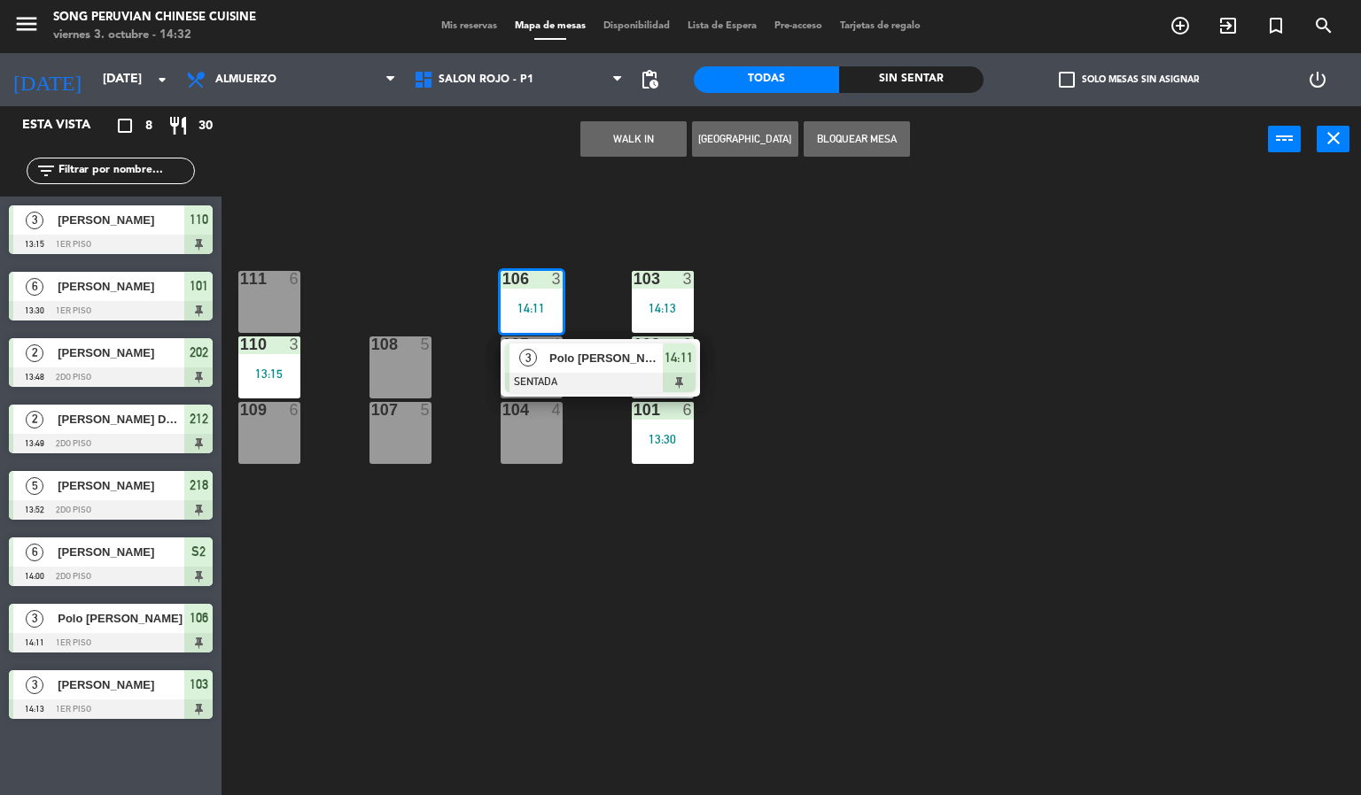
click at [606, 353] on span "Polo [PERSON_NAME]" at bounding box center [605, 358] width 113 height 19
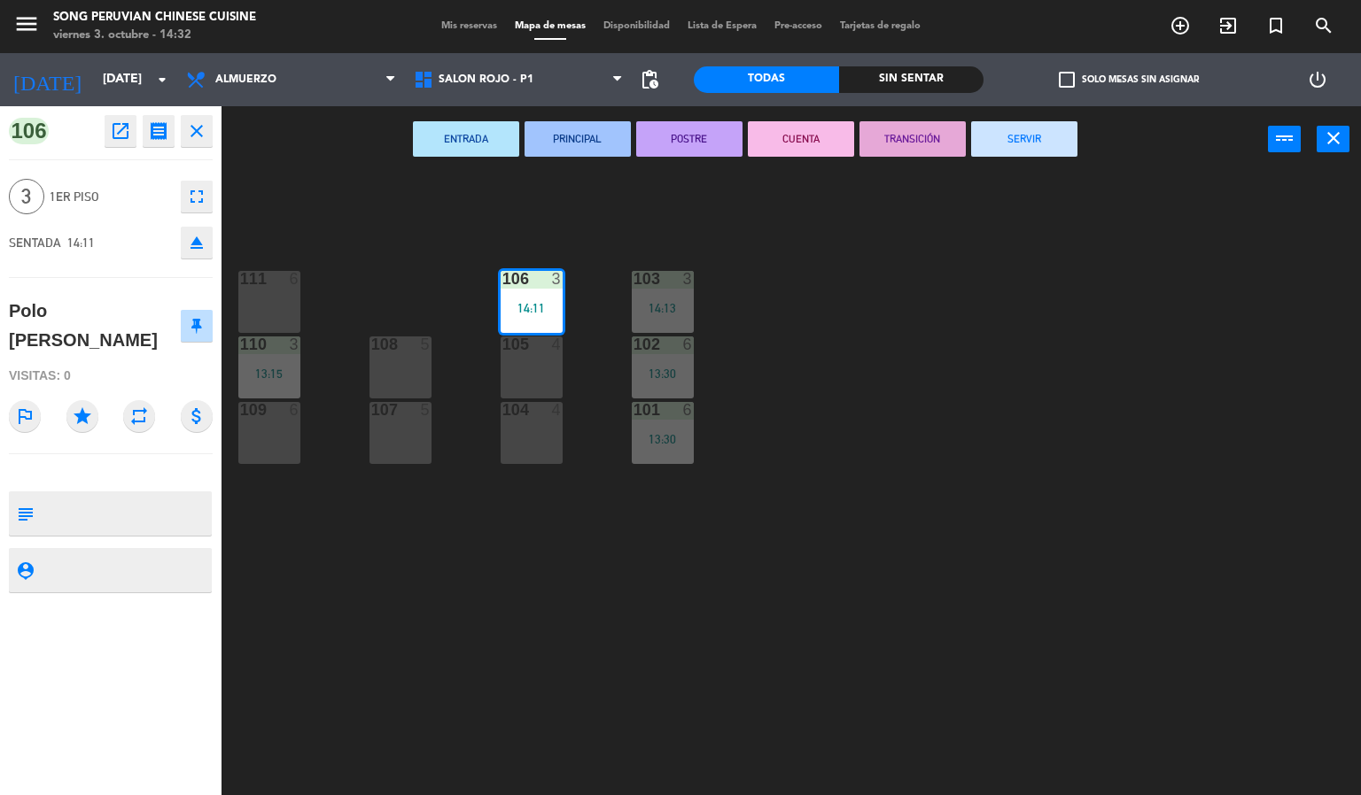
click at [779, 607] on div "103 3 14:13 106 3 14:11 111 6 102 6 13:30 105 4 108 5 110 3 13:15 101 6 13:30 1…" at bounding box center [798, 485] width 1126 height 623
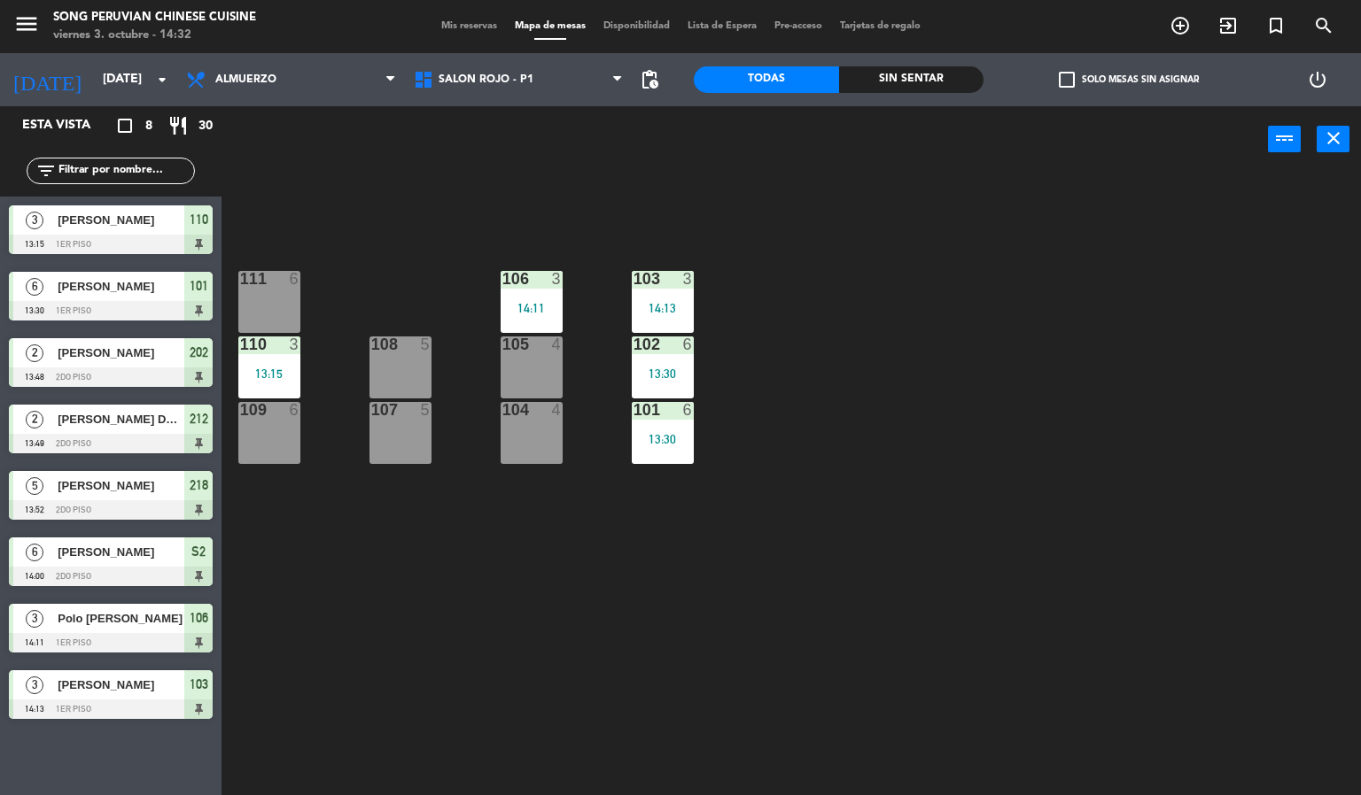
scroll to position [0, 0]
click at [276, 377] on div "13:15" at bounding box center [269, 374] width 62 height 12
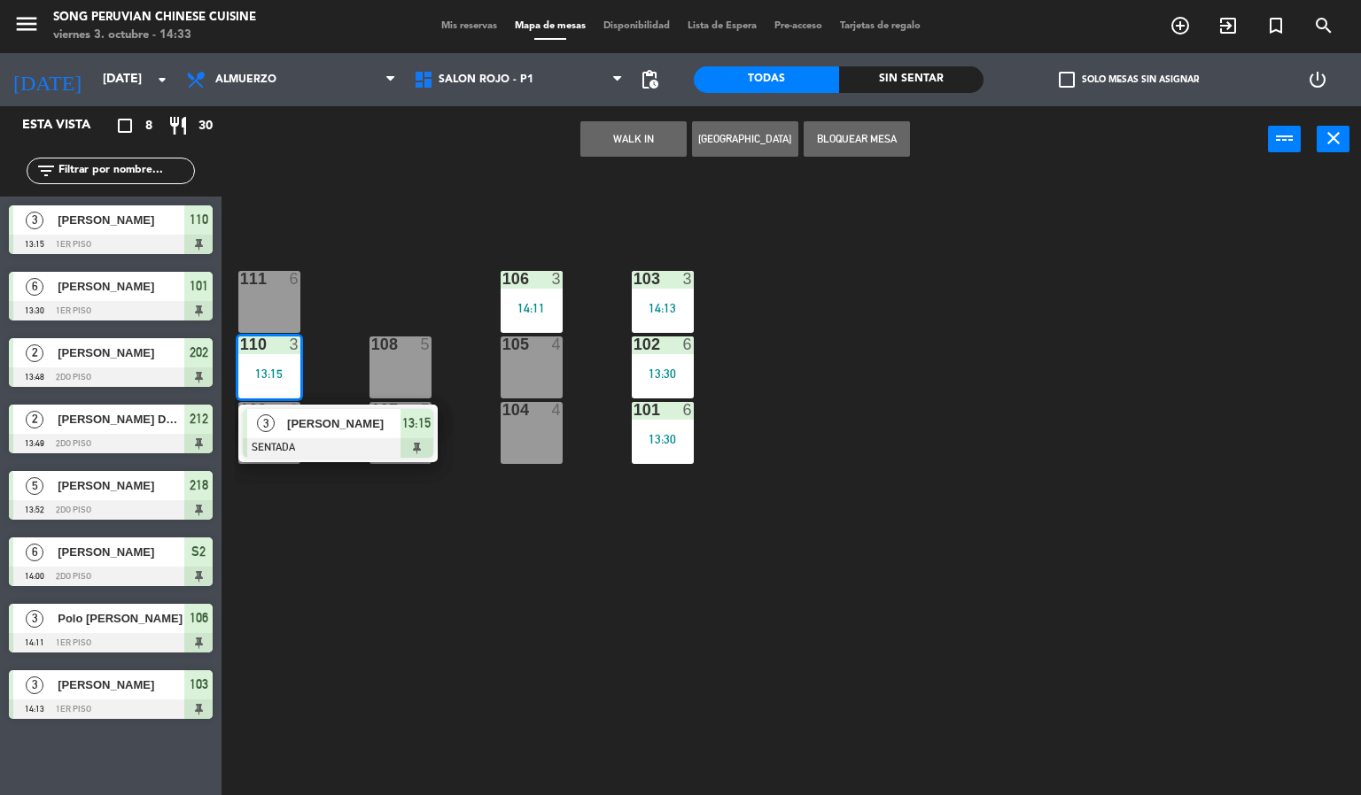
click at [328, 425] on span "[PERSON_NAME]" at bounding box center [343, 424] width 113 height 19
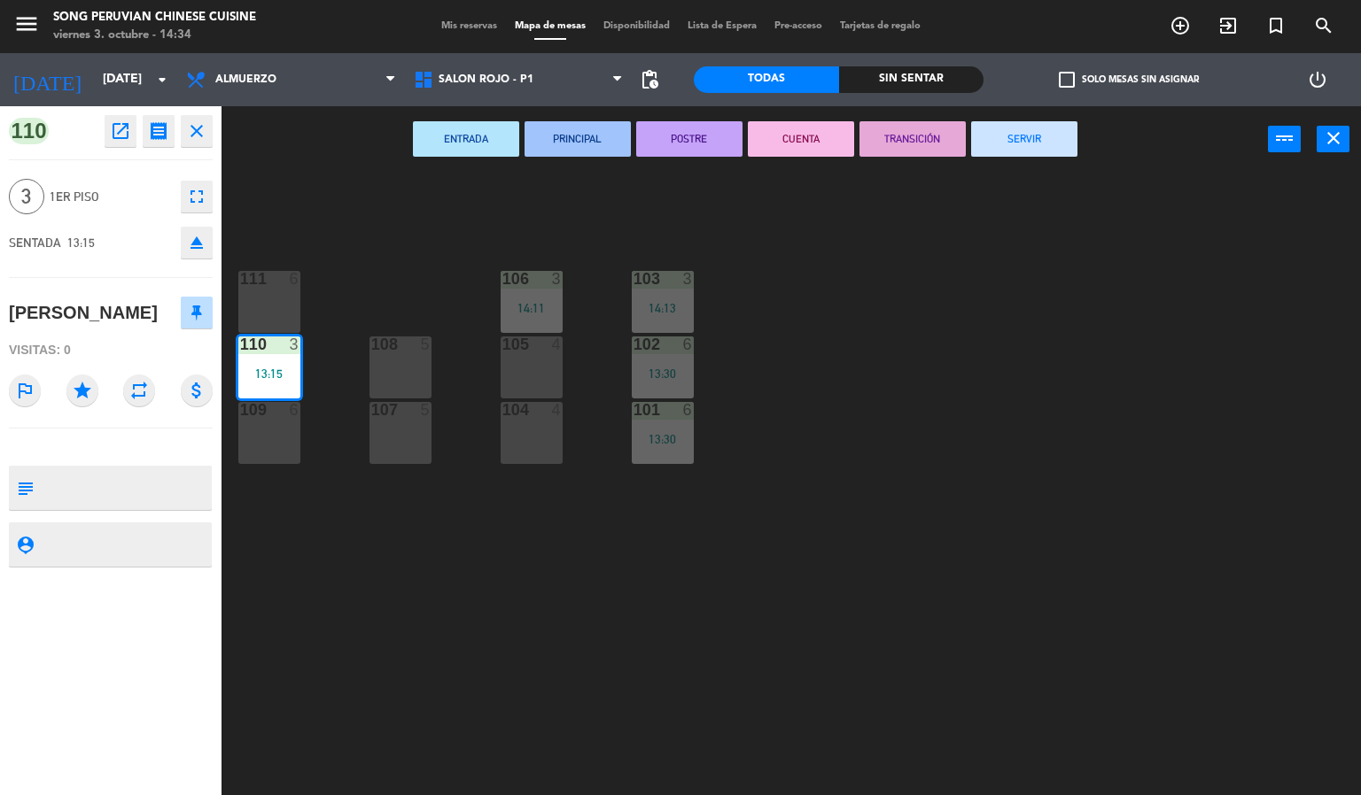
click at [816, 149] on button "CUENTA" at bounding box center [801, 138] width 106 height 35
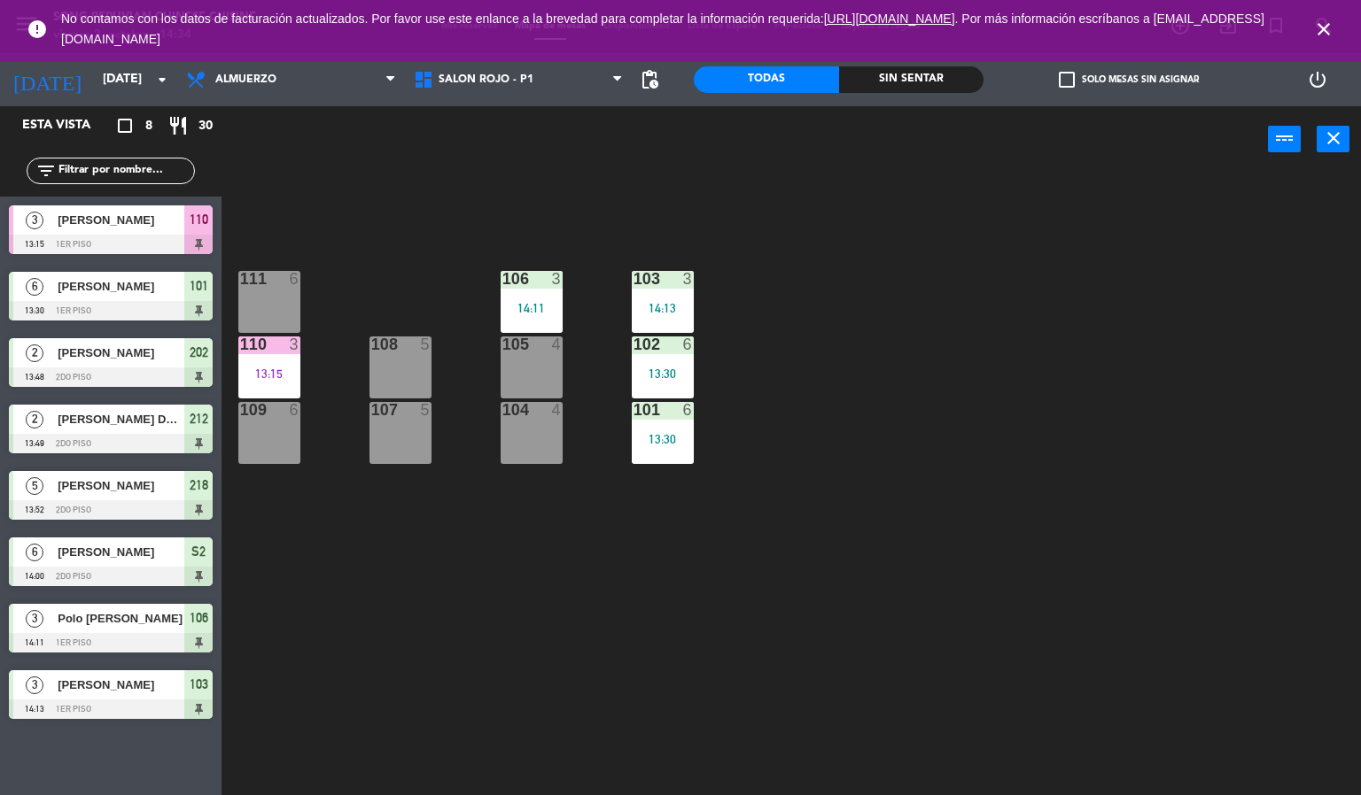
click at [1327, 22] on icon "close" at bounding box center [1323, 29] width 21 height 21
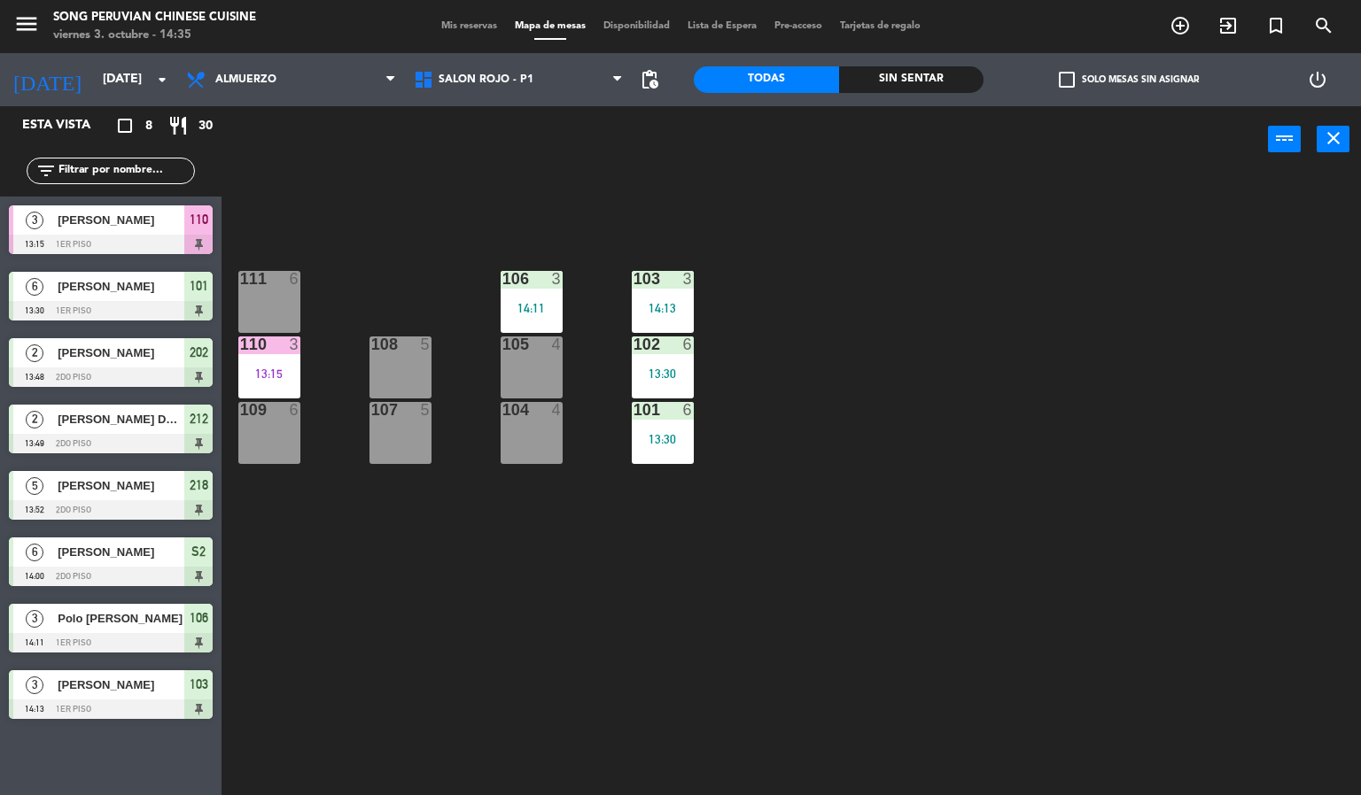
click at [875, 570] on div "103 3 14:13 106 3 14:11 111 6 102 6 13:30 105 4 108 5 110 3 13:15 101 6 13:30 1…" at bounding box center [798, 485] width 1126 height 623
click at [283, 361] on div "110 3 13:15" at bounding box center [269, 368] width 62 height 62
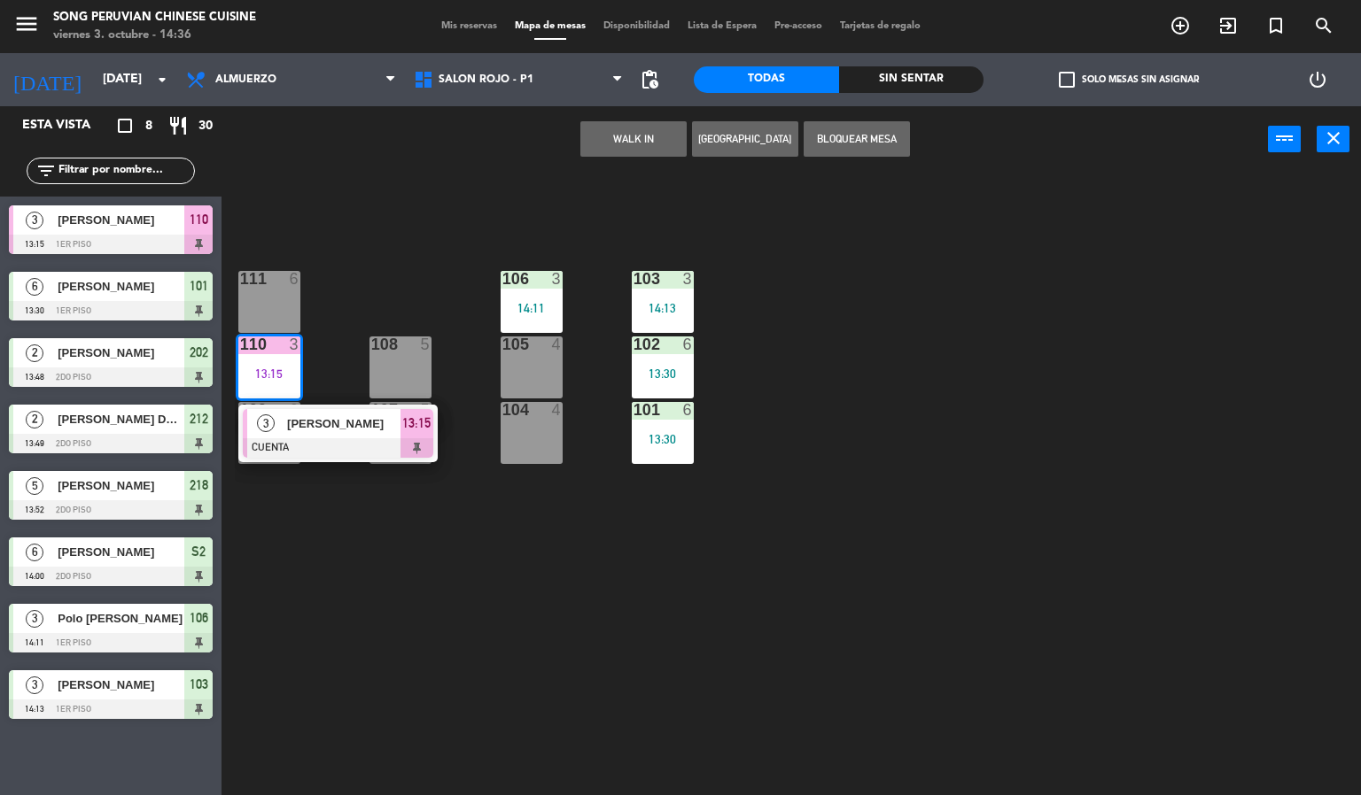
click at [348, 439] on div at bounding box center [338, 447] width 190 height 19
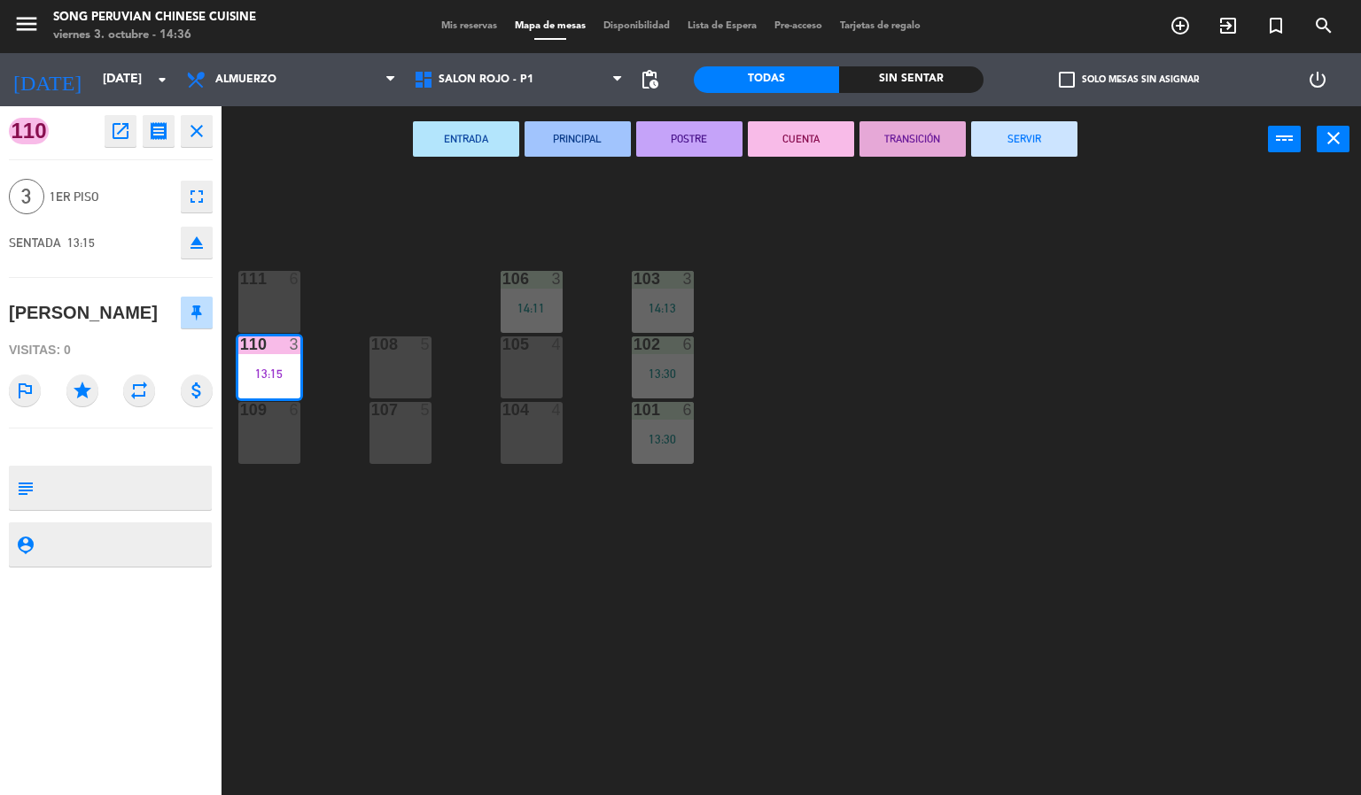
click at [1023, 136] on button "SERVIR" at bounding box center [1024, 138] width 106 height 35
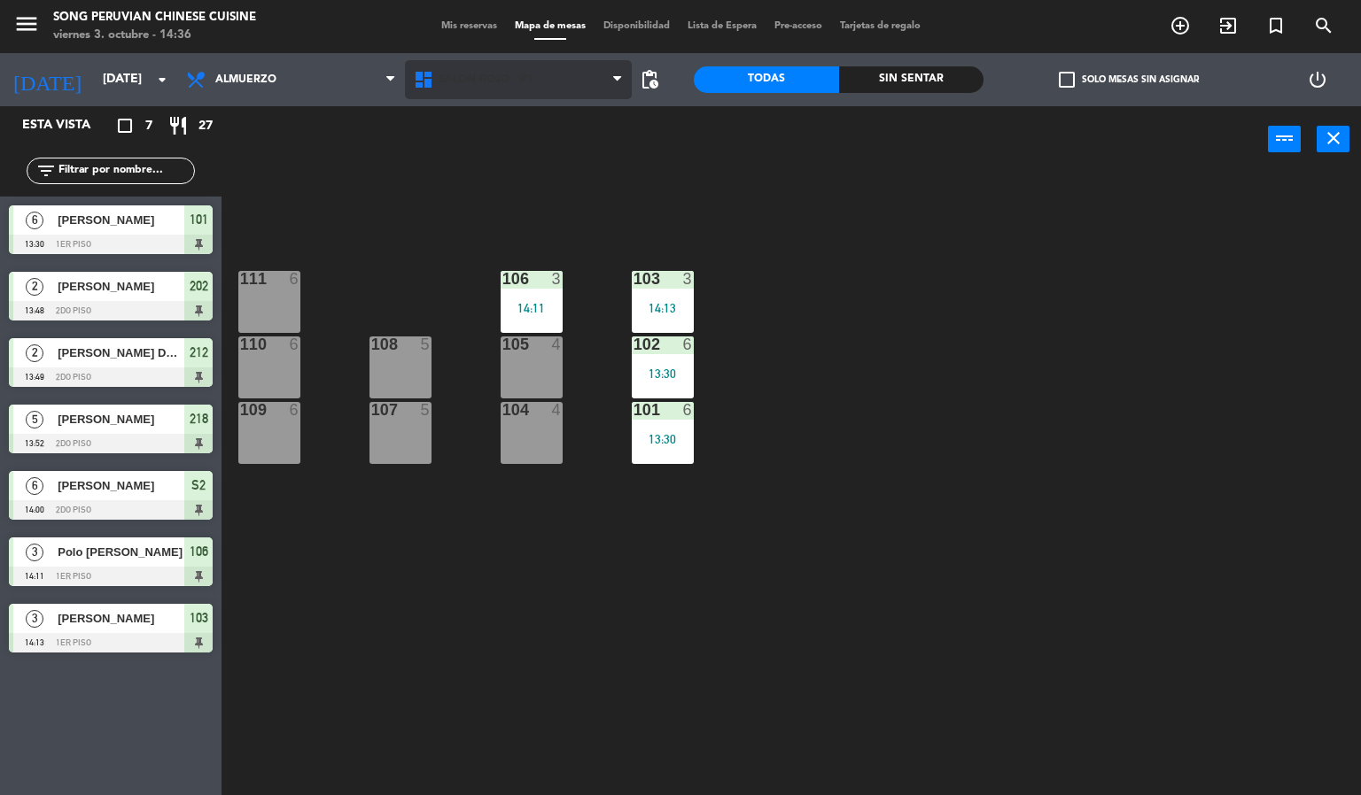
click at [545, 96] on span "SALON ROJO - P1" at bounding box center [519, 79] width 228 height 39
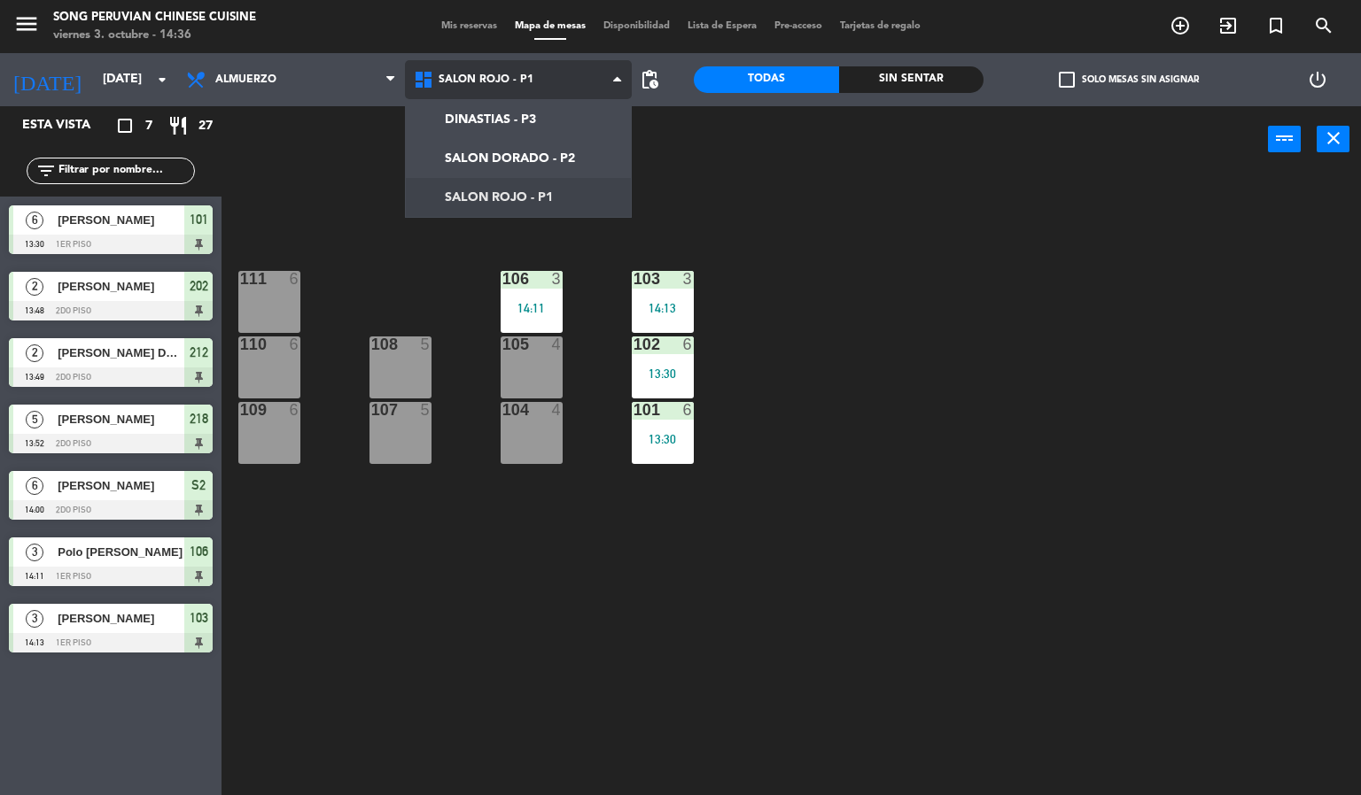
click at [535, 151] on ng-component "menu Song Peruvian Chinese Cuisine [DATE] 3. octubre - 14:36 Mis reservas Mapa …" at bounding box center [680, 398] width 1361 height 796
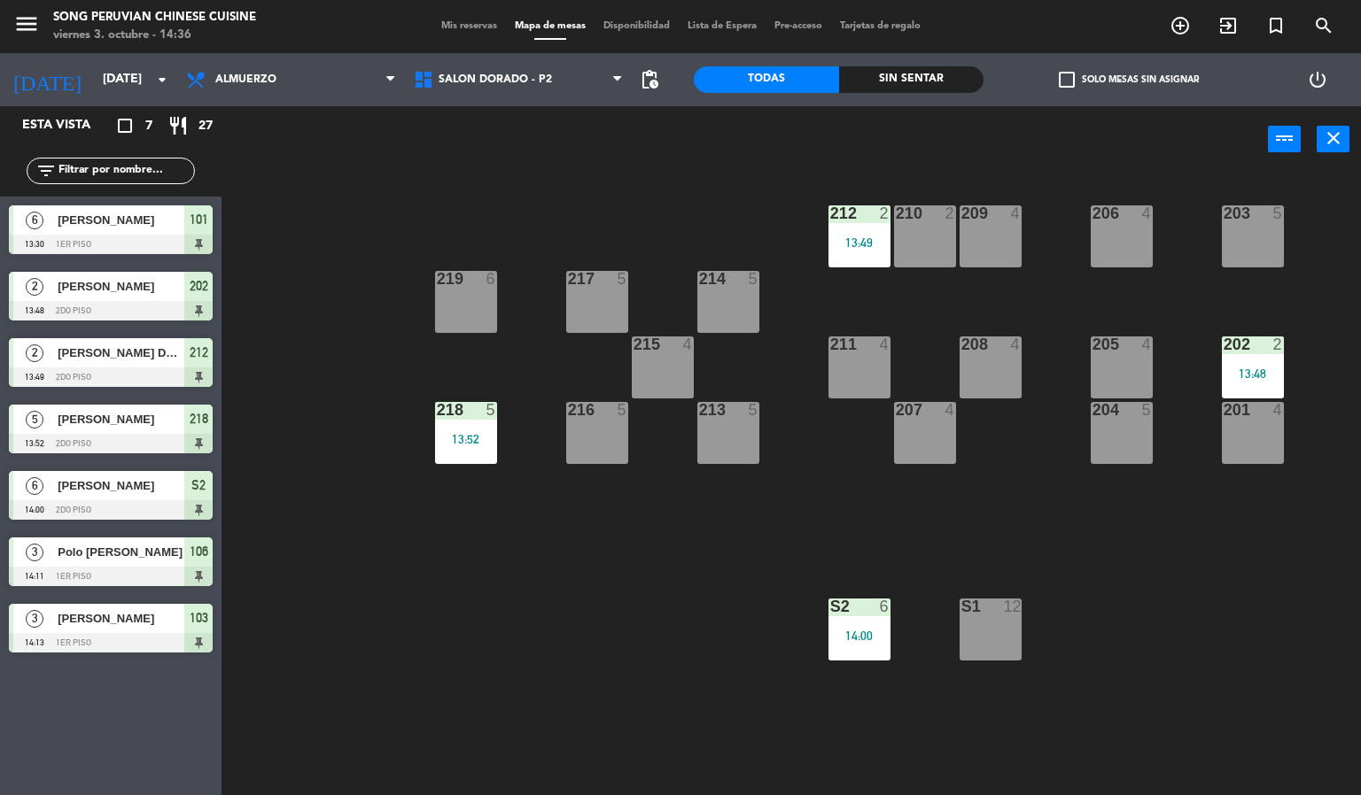
click at [1224, 344] on div "202" at bounding box center [1223, 345] width 1 height 16
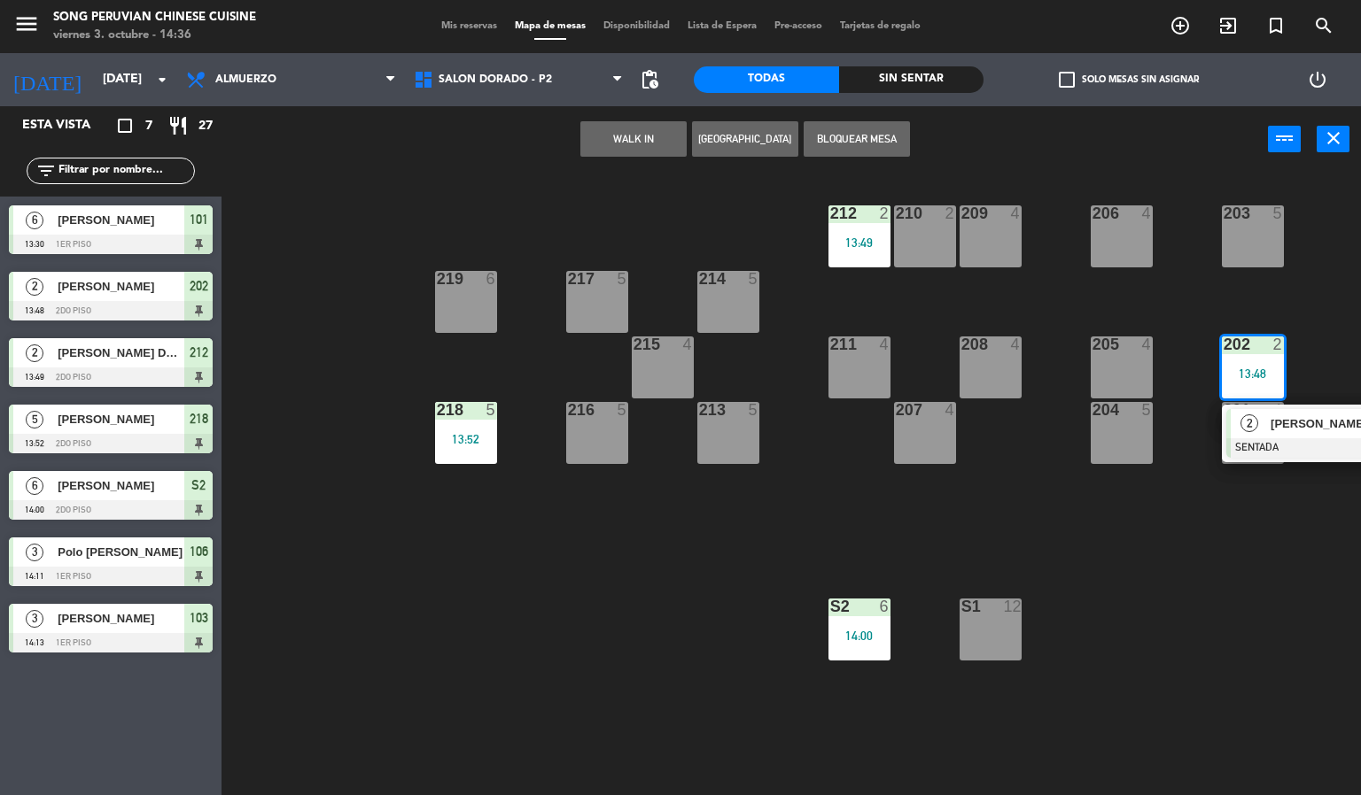
click at [1290, 425] on span "[PERSON_NAME]" at bounding box center [1326, 424] width 113 height 19
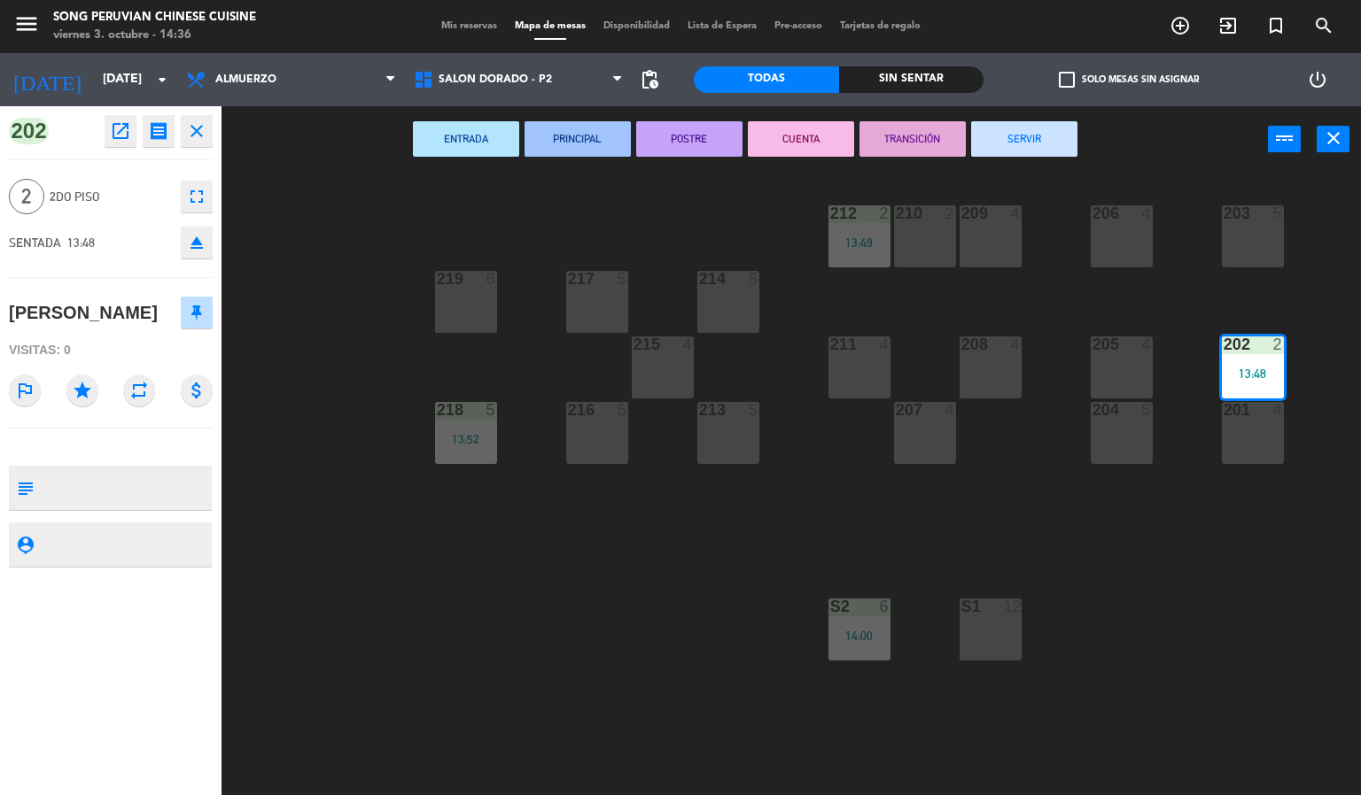
click at [784, 123] on button "CUENTA" at bounding box center [801, 138] width 106 height 35
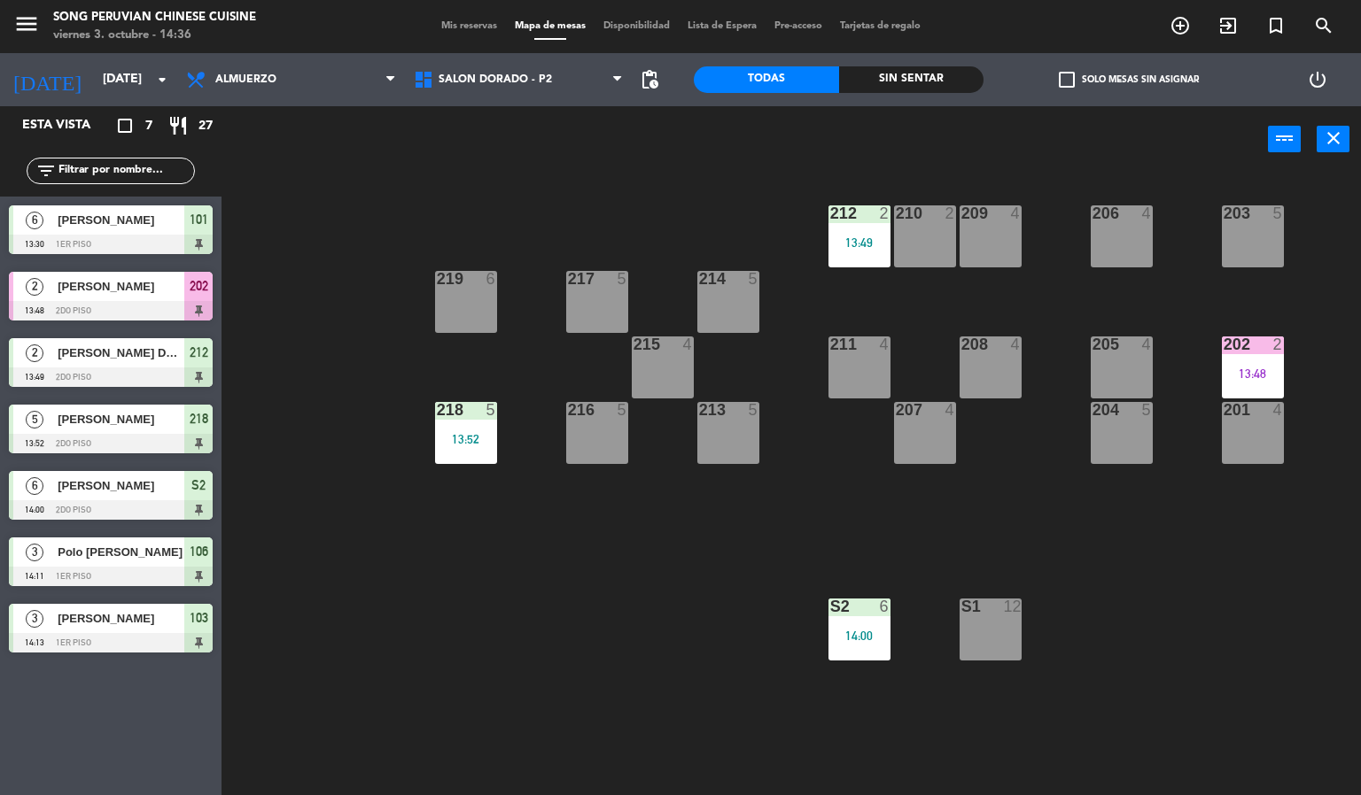
click at [1120, 578] on div "203 5 206 4 210 2 212 2 13:49 209 4 214 5 217 5 219 6 202 2 13:48 205 4 208 4 2…" at bounding box center [798, 485] width 1126 height 623
click at [1246, 368] on div "13:48" at bounding box center [1252, 374] width 62 height 12
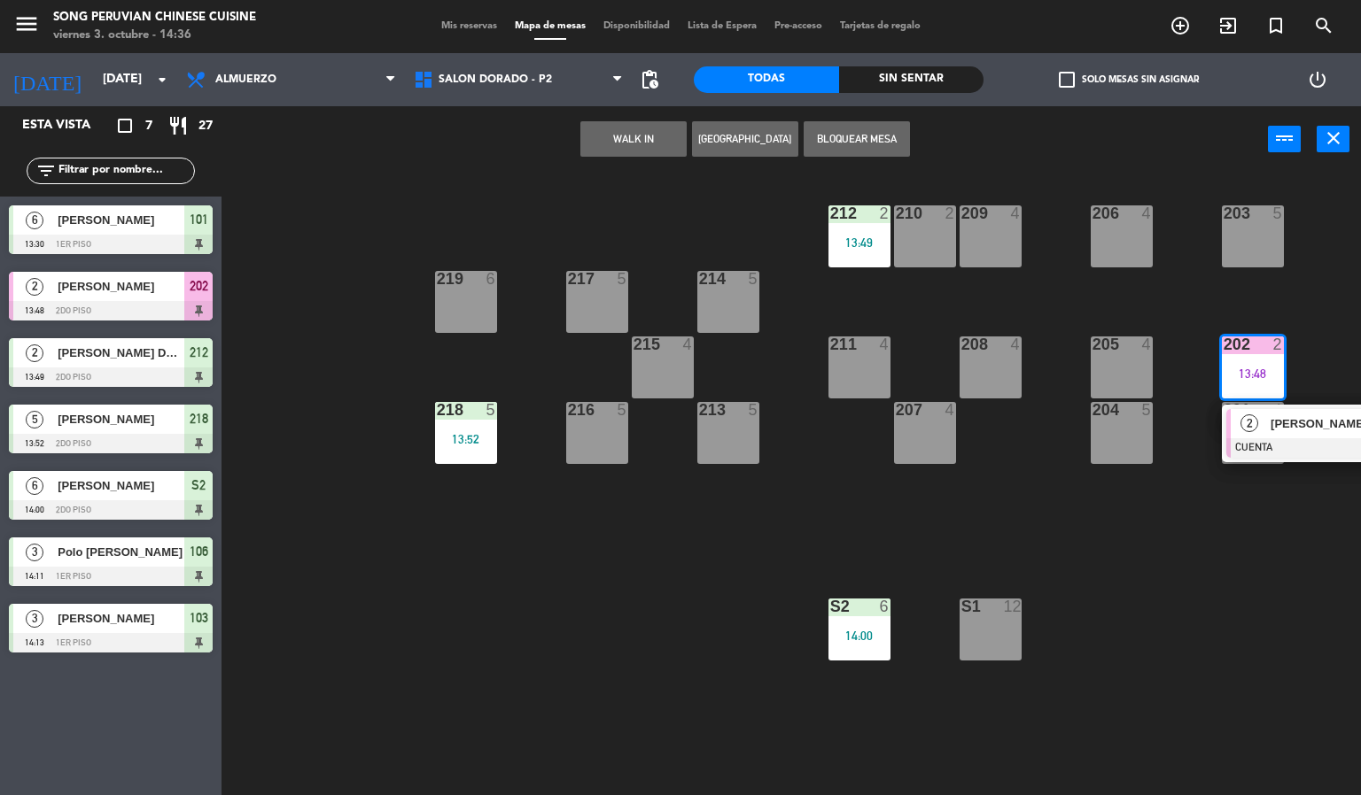
click at [1315, 426] on span "[PERSON_NAME]" at bounding box center [1326, 424] width 113 height 19
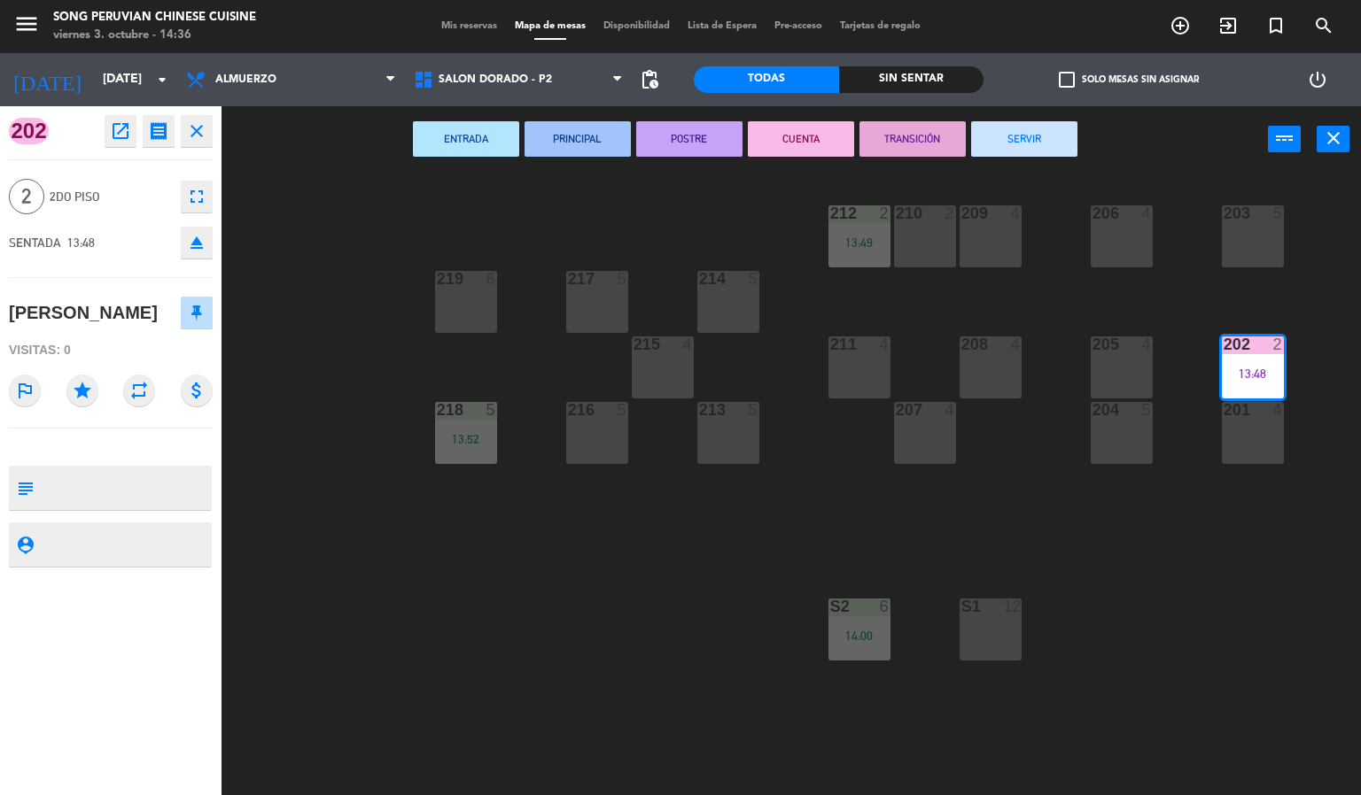
click at [1021, 136] on button "SERVIR" at bounding box center [1024, 138] width 106 height 35
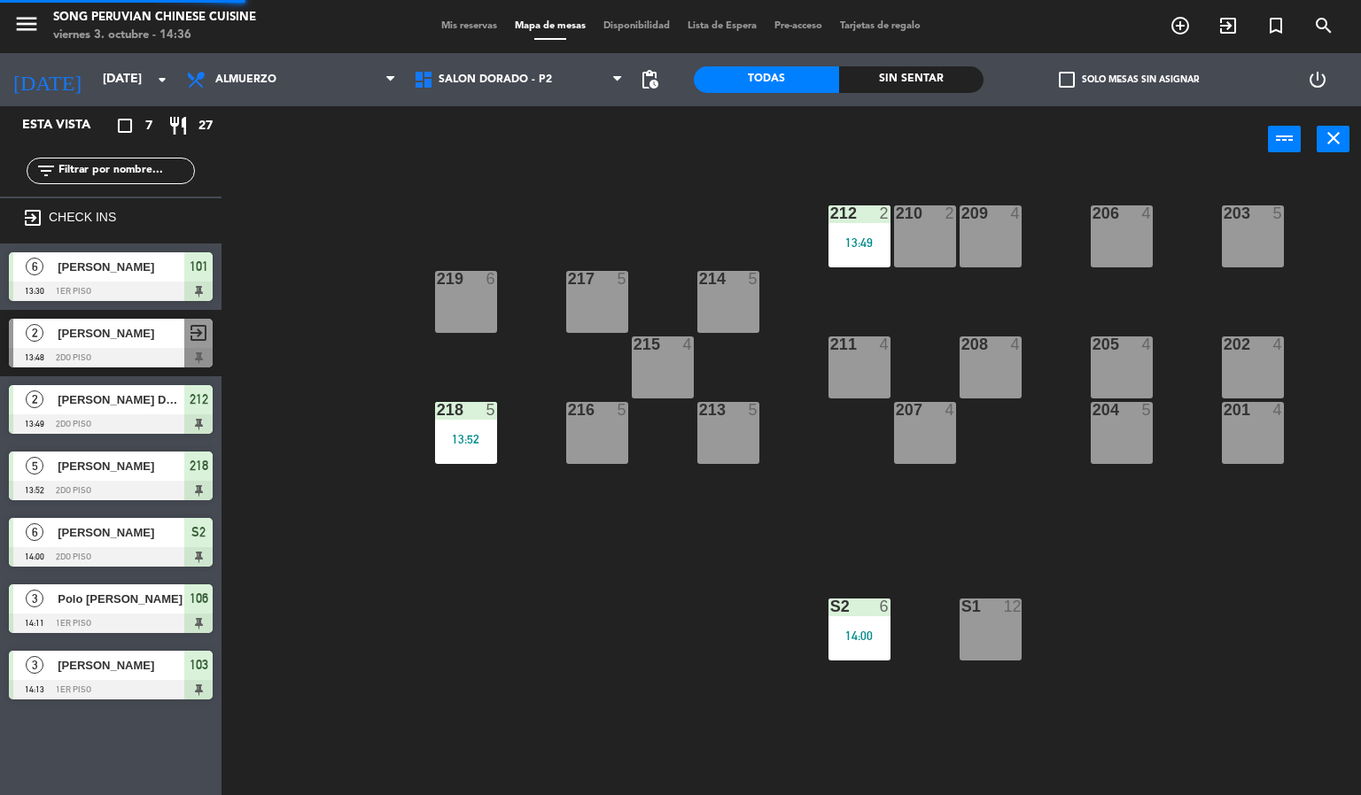
click at [614, 569] on div "203 5 206 4 210 2 212 2 13:49 209 4 214 5 217 5 219 6 202 4 205 4 208 4 211 4 2…" at bounding box center [798, 485] width 1126 height 623
click at [542, 83] on span "SALON DORADO - P2" at bounding box center [494, 80] width 113 height 12
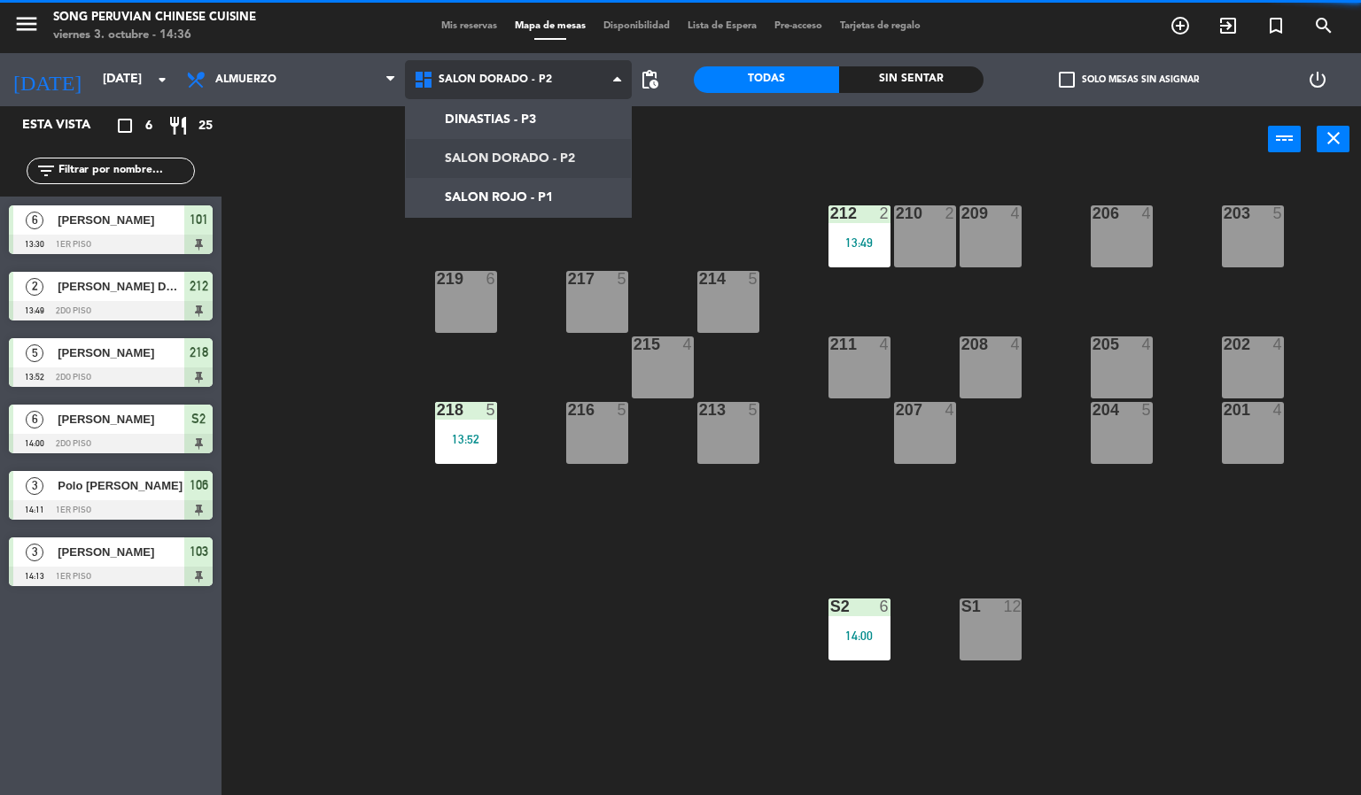
click at [554, 211] on ng-component "menu Song Peruvian Chinese Cuisine [DATE] 3. octubre - 14:36 Mis reservas Mapa …" at bounding box center [680, 398] width 1361 height 796
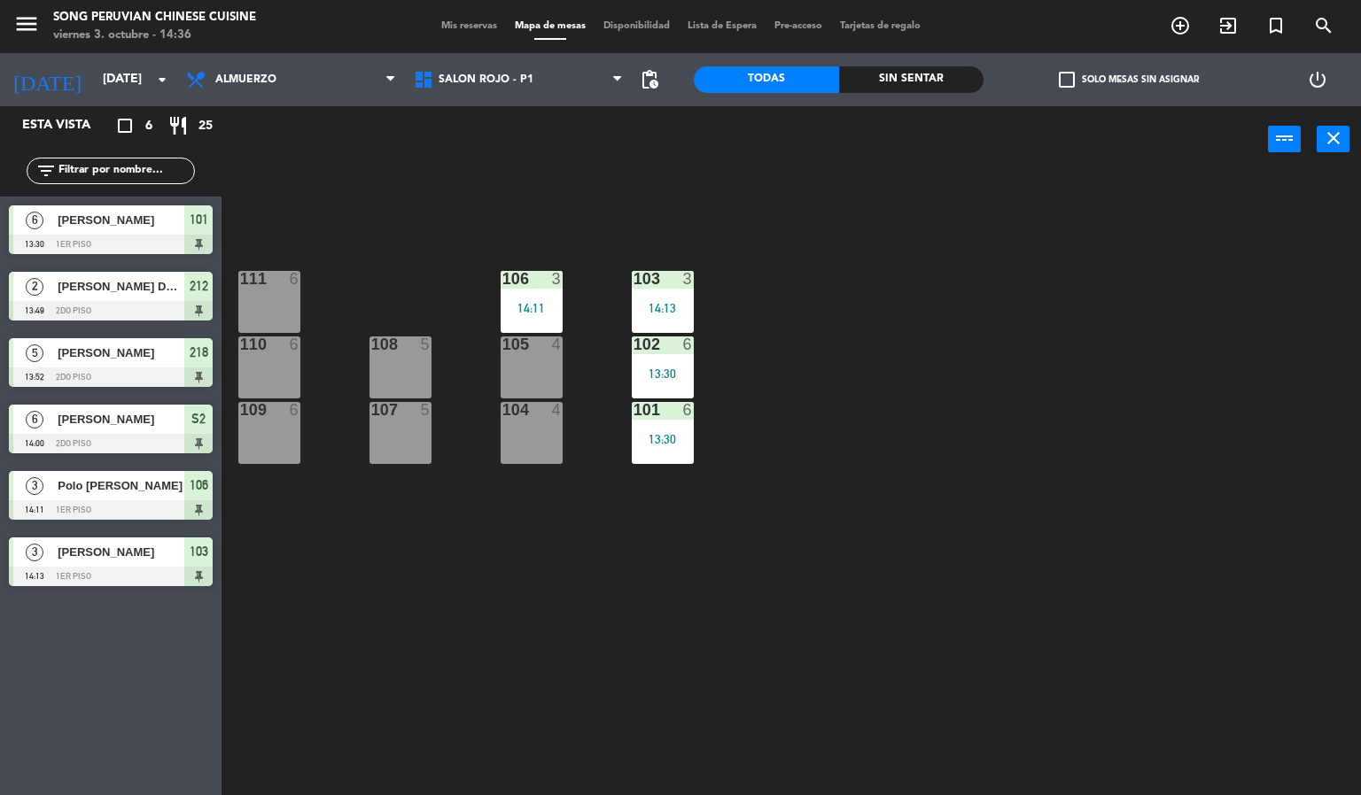
click at [683, 439] on div "13:30" at bounding box center [663, 439] width 62 height 12
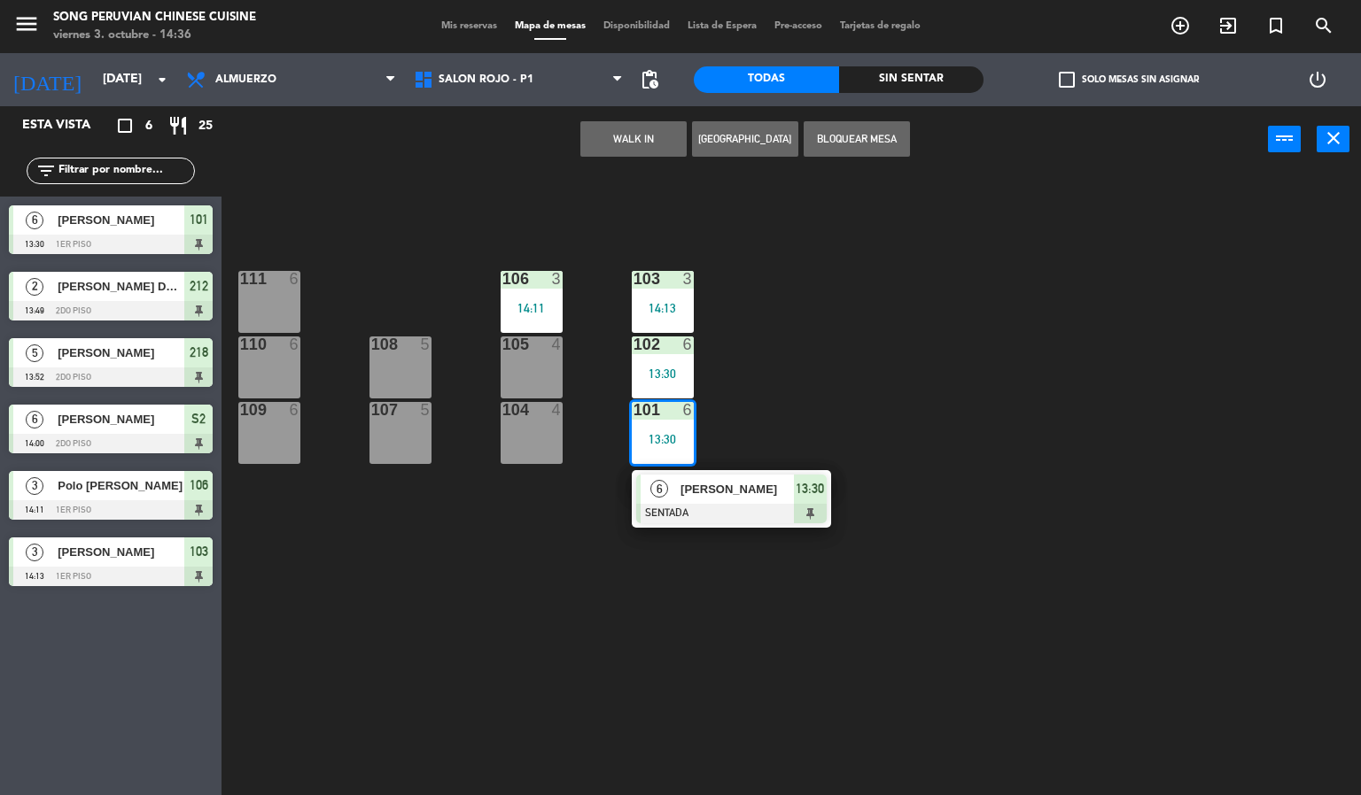
click at [745, 482] on span "[PERSON_NAME]" at bounding box center [736, 489] width 113 height 19
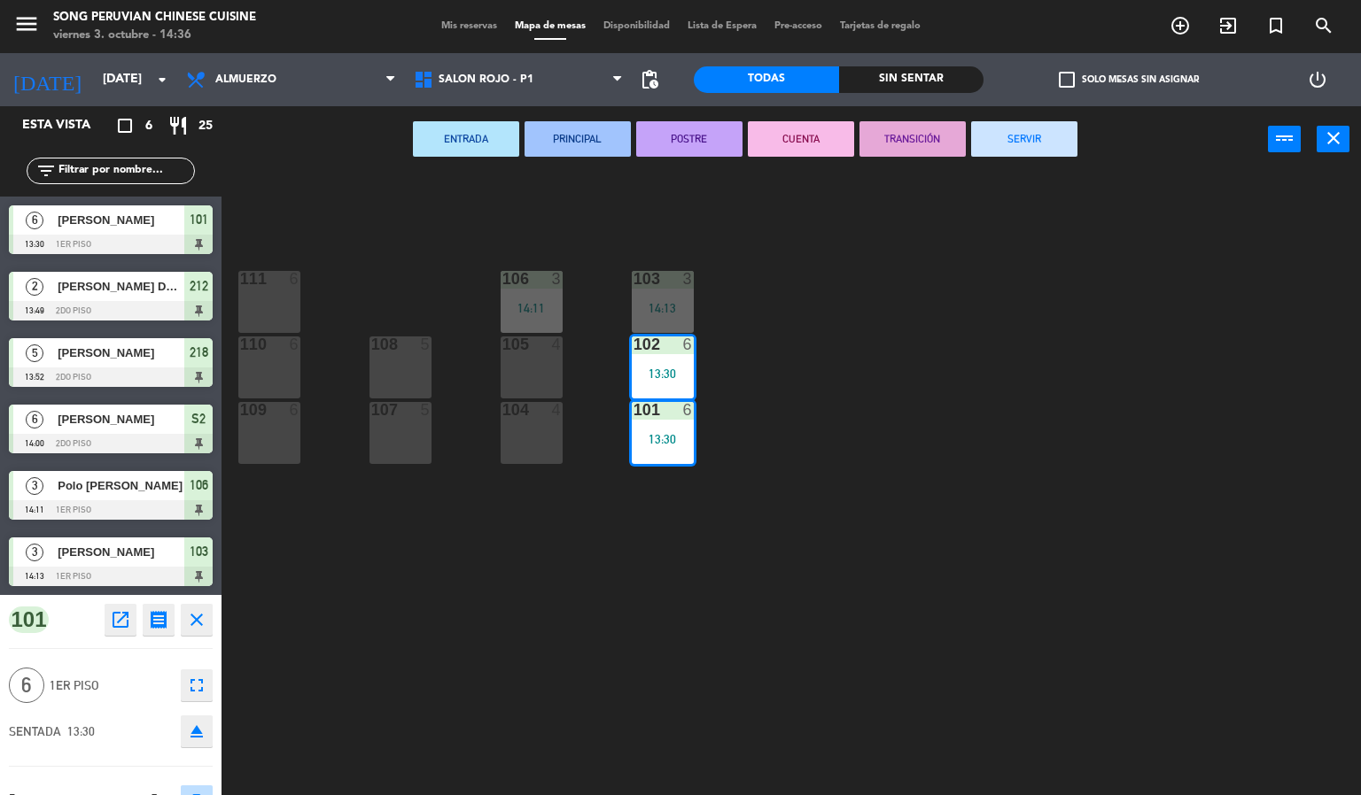
click at [806, 139] on button "CUENTA" at bounding box center [801, 138] width 106 height 35
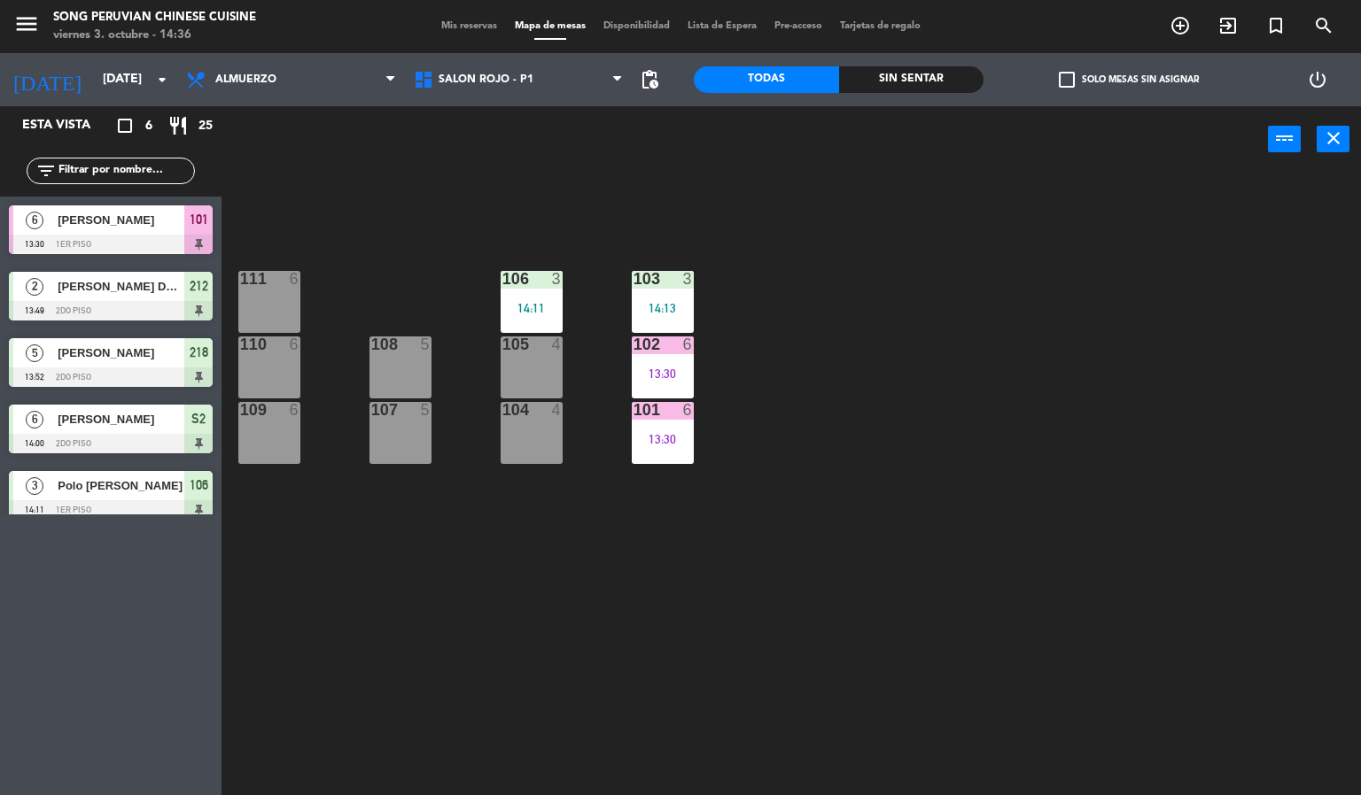
click at [976, 364] on div "103 3 14:13 106 3 14:11 111 6 102 6 13:30 105 4 108 5 110 6 101 6 13:30 104 4 1…" at bounding box center [798, 485] width 1126 height 623
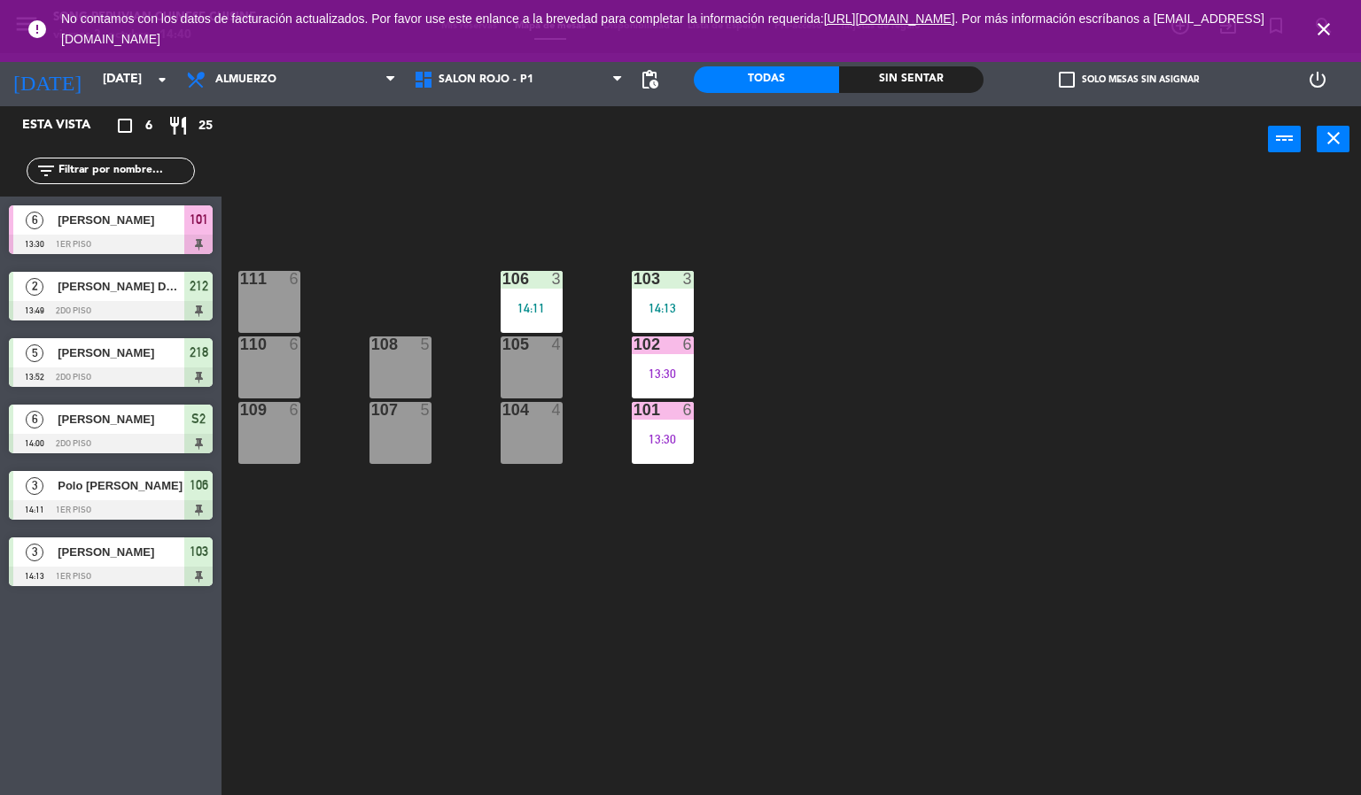
click at [1330, 37] on icon "close" at bounding box center [1323, 29] width 21 height 21
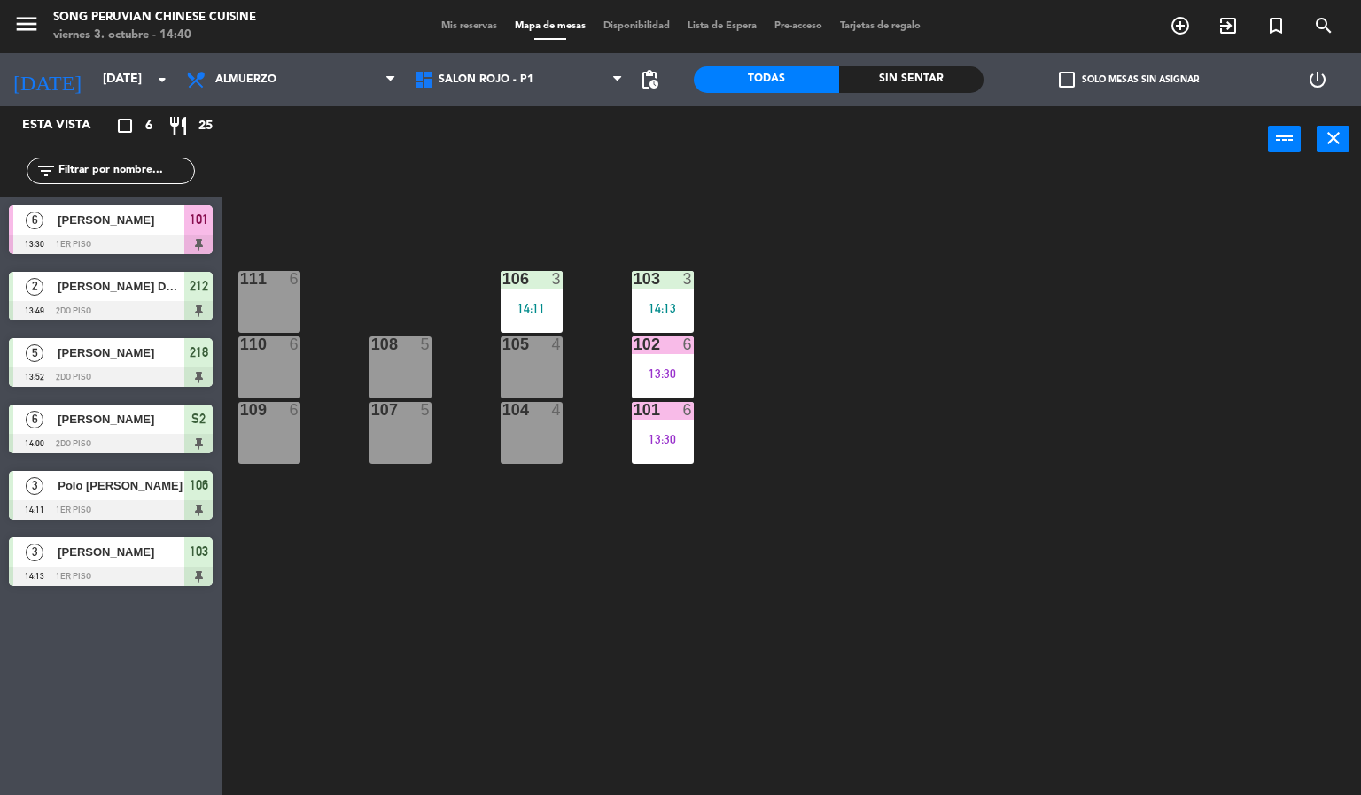
click at [970, 410] on div "103 3 14:13 106 3 14:11 111 6 102 6 13:30 105 4 108 5 110 6 101 6 13:30 104 4 1…" at bounding box center [798, 485] width 1126 height 623
click at [351, 213] on div "103 3 14:13 106 3 14:11 111 6 102 6 13:30 105 4 108 5 110 6 101 6 13:30 104 4 1…" at bounding box center [798, 485] width 1126 height 623
click at [572, 601] on div "103 3 14:13 106 3 14:11 111 6 102 6 13:30 105 4 108 5 110 6 101 6 13:30 104 4 1…" at bounding box center [798, 485] width 1126 height 623
click at [263, 62] on span "Almuerzo" at bounding box center [291, 79] width 228 height 39
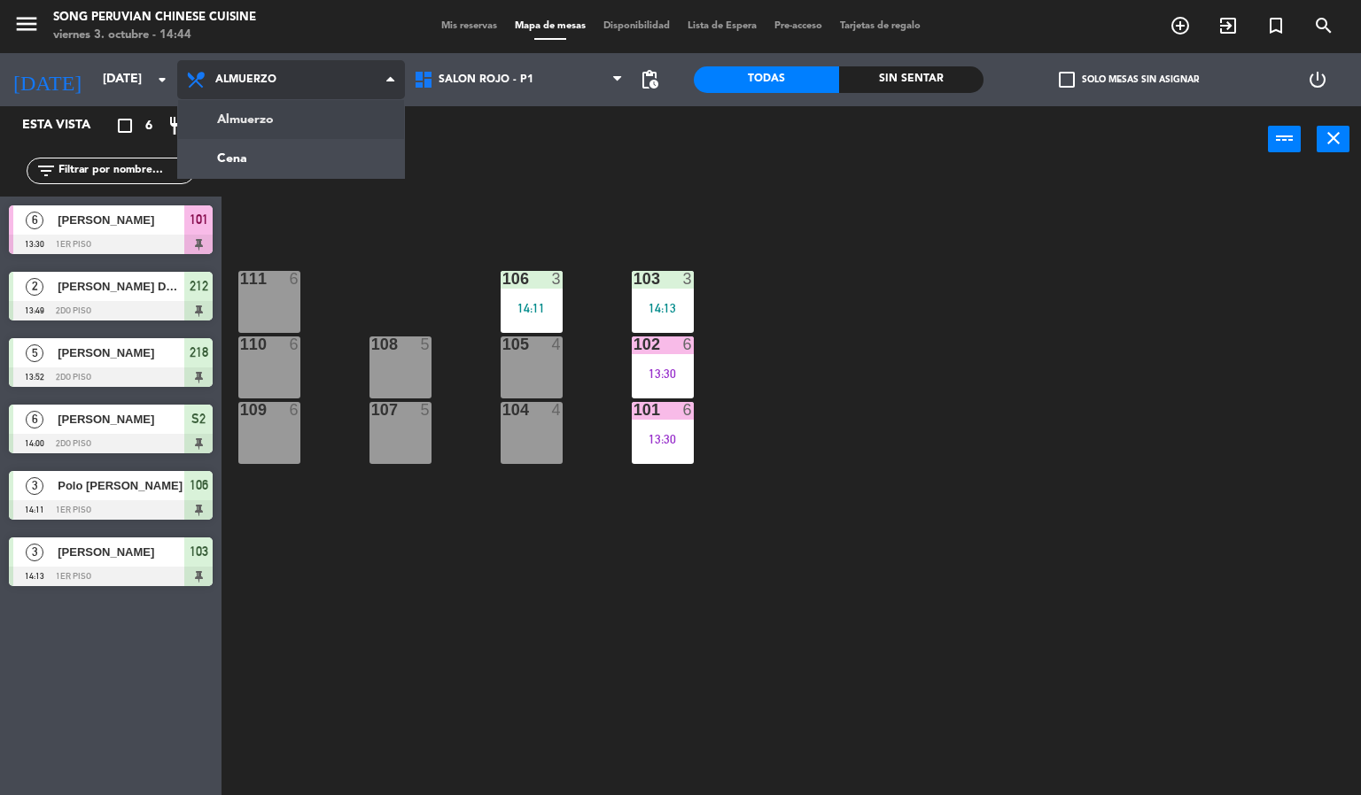
click at [292, 174] on ng-component "menu Song Peruvian Chinese Cuisine [DATE] 3. octubre - 14:44 Mis reservas Mapa …" at bounding box center [680, 398] width 1361 height 796
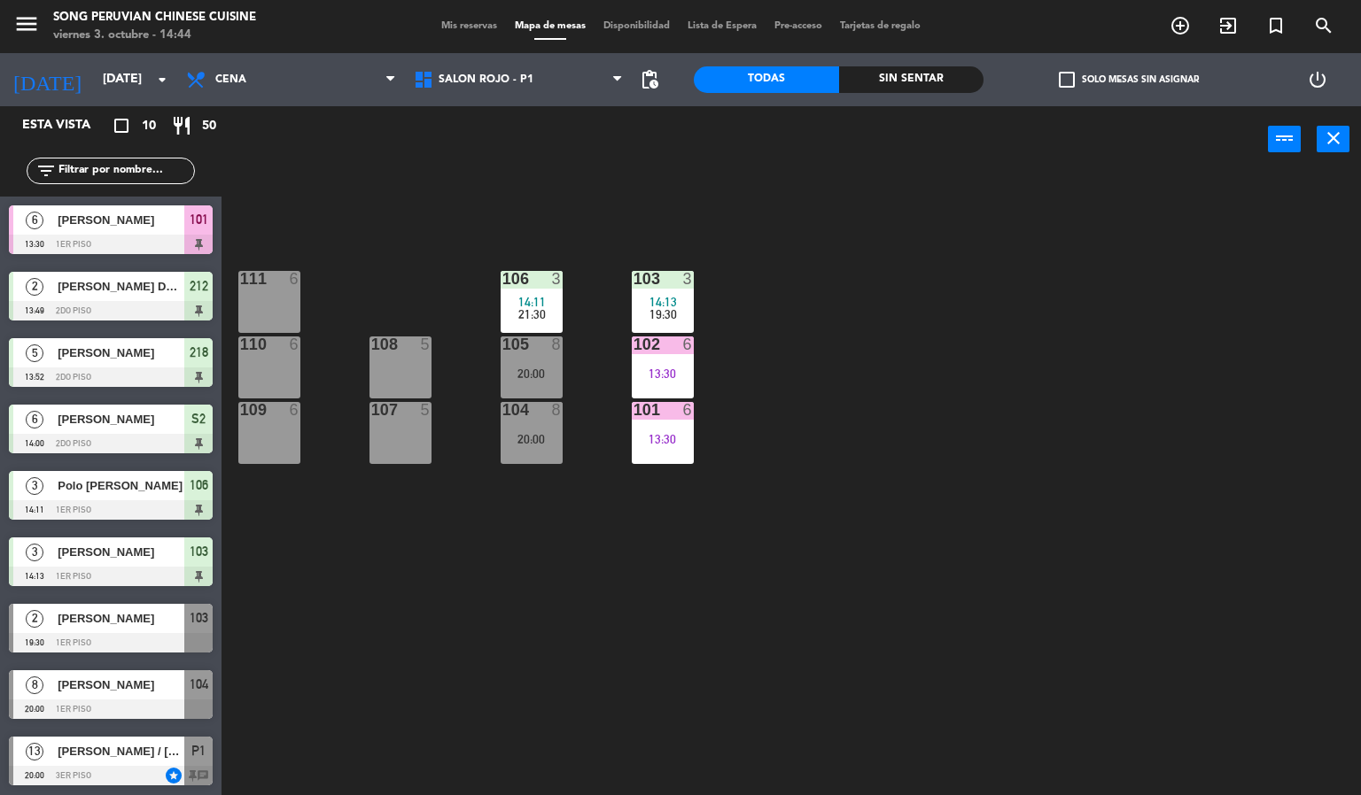
click at [890, 69] on div "Sin sentar" at bounding box center [911, 79] width 145 height 27
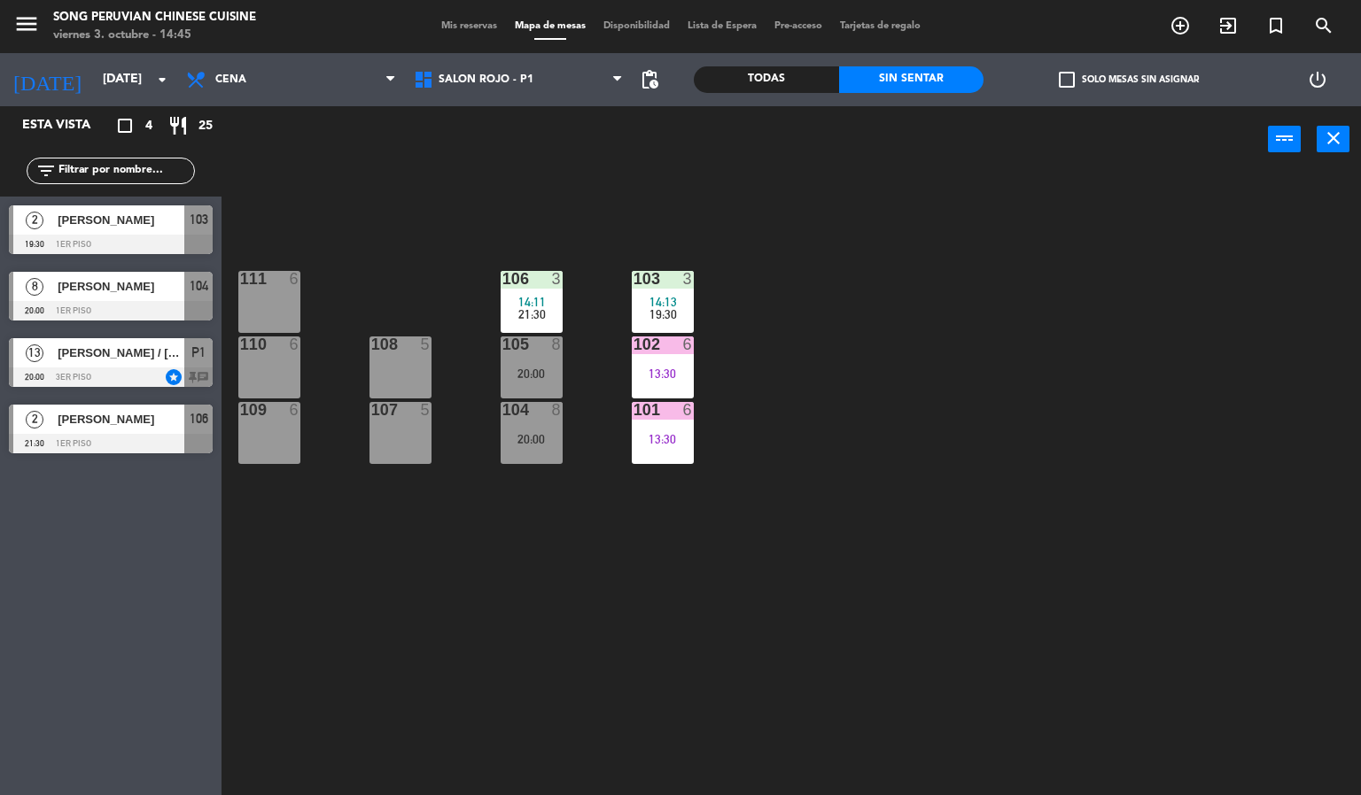
click at [59, 298] on div "[PERSON_NAME]" at bounding box center [120, 286] width 128 height 29
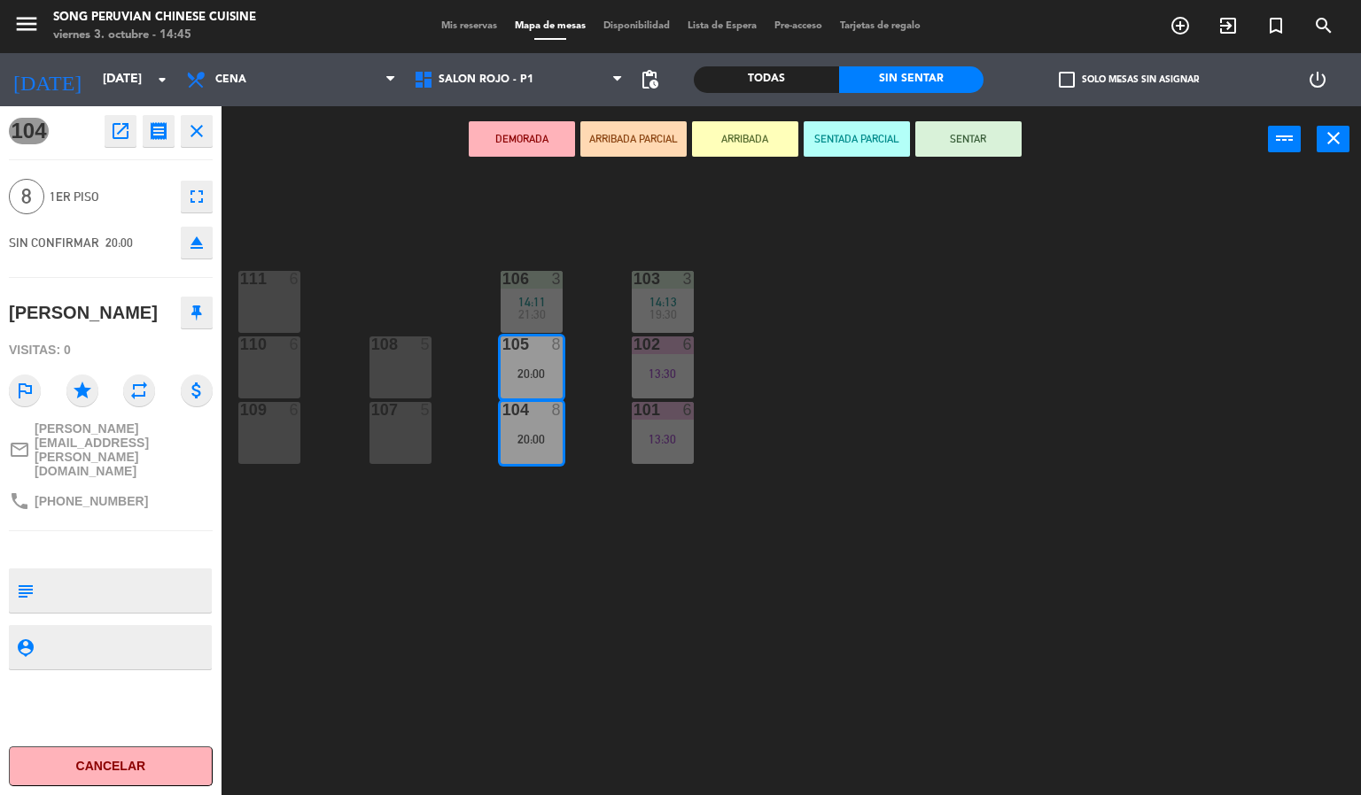
click at [316, 168] on div "DEMORADA ARRIBADA PARCIAL ARRIBADA SENTADA PARCIAL SENTAR power_input close" at bounding box center [744, 139] width 1046 height 67
click at [104, 67] on input "[DATE]" at bounding box center [178, 80] width 168 height 32
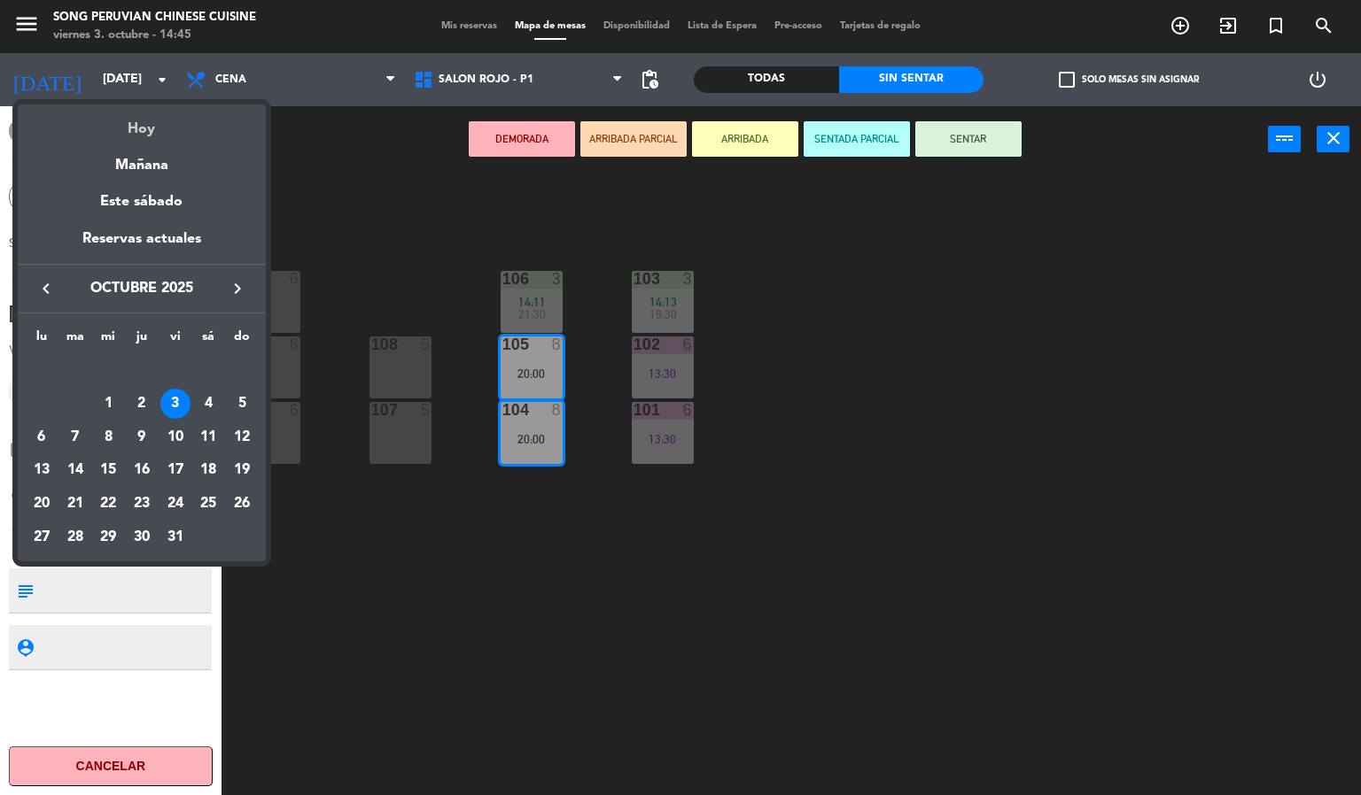
click at [141, 130] on div "Hoy" at bounding box center [142, 123] width 248 height 36
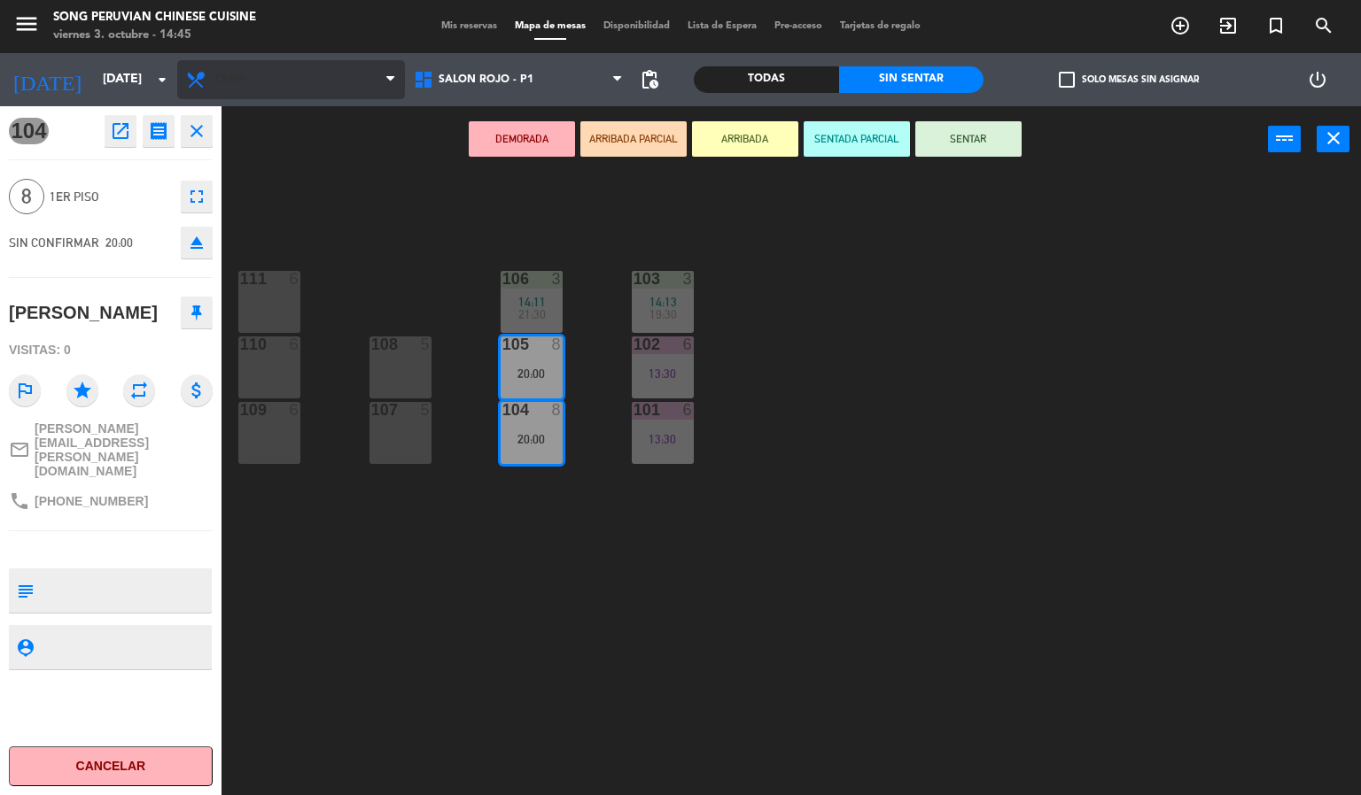
click at [259, 97] on span "Cena" at bounding box center [291, 79] width 228 height 39
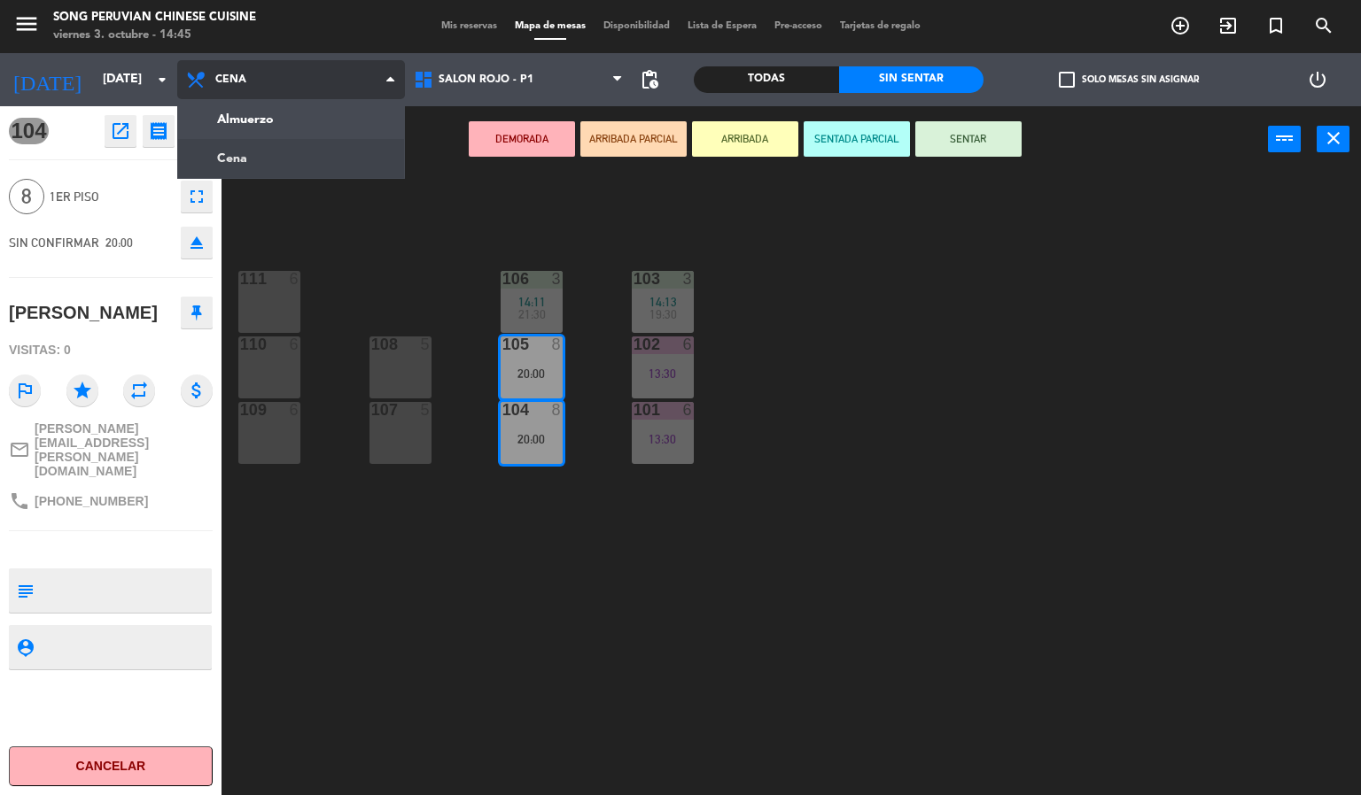
click at [290, 175] on ng-component "menu Song Peruvian Chinese Cuisine [DATE] 3. octubre - 14:45 Mis reservas Mapa …" at bounding box center [680, 398] width 1361 height 796
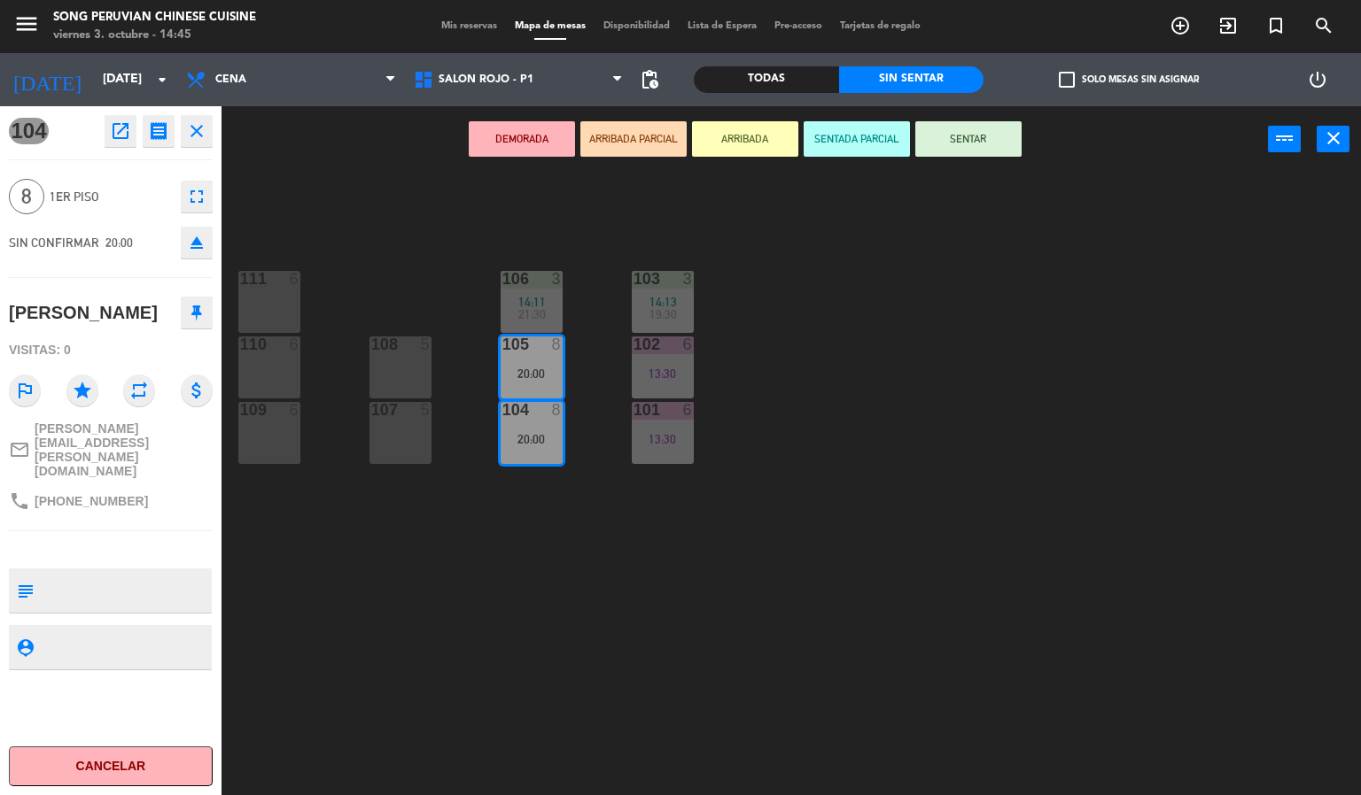
click at [303, 271] on div "6" at bounding box center [298, 279] width 29 height 16
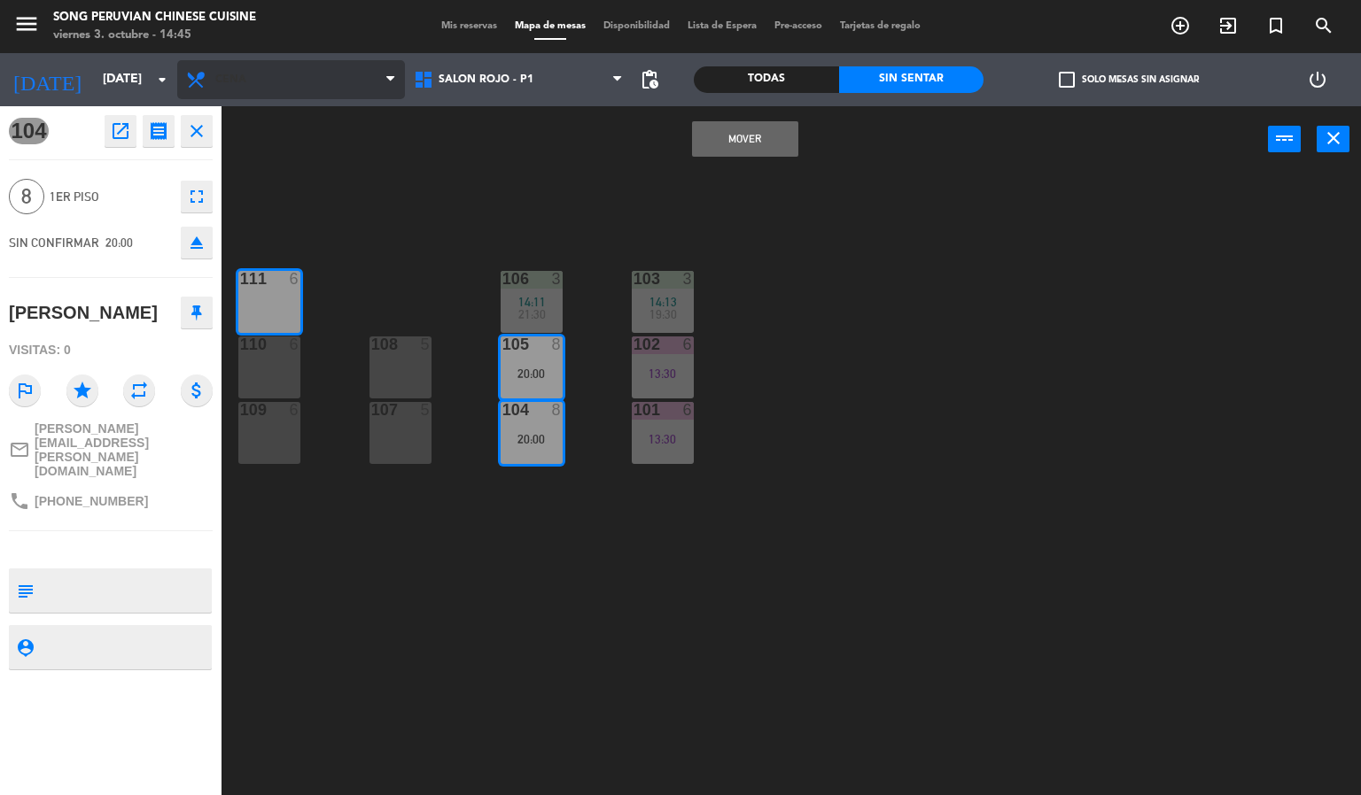
click at [271, 83] on span "Cena" at bounding box center [291, 79] width 228 height 39
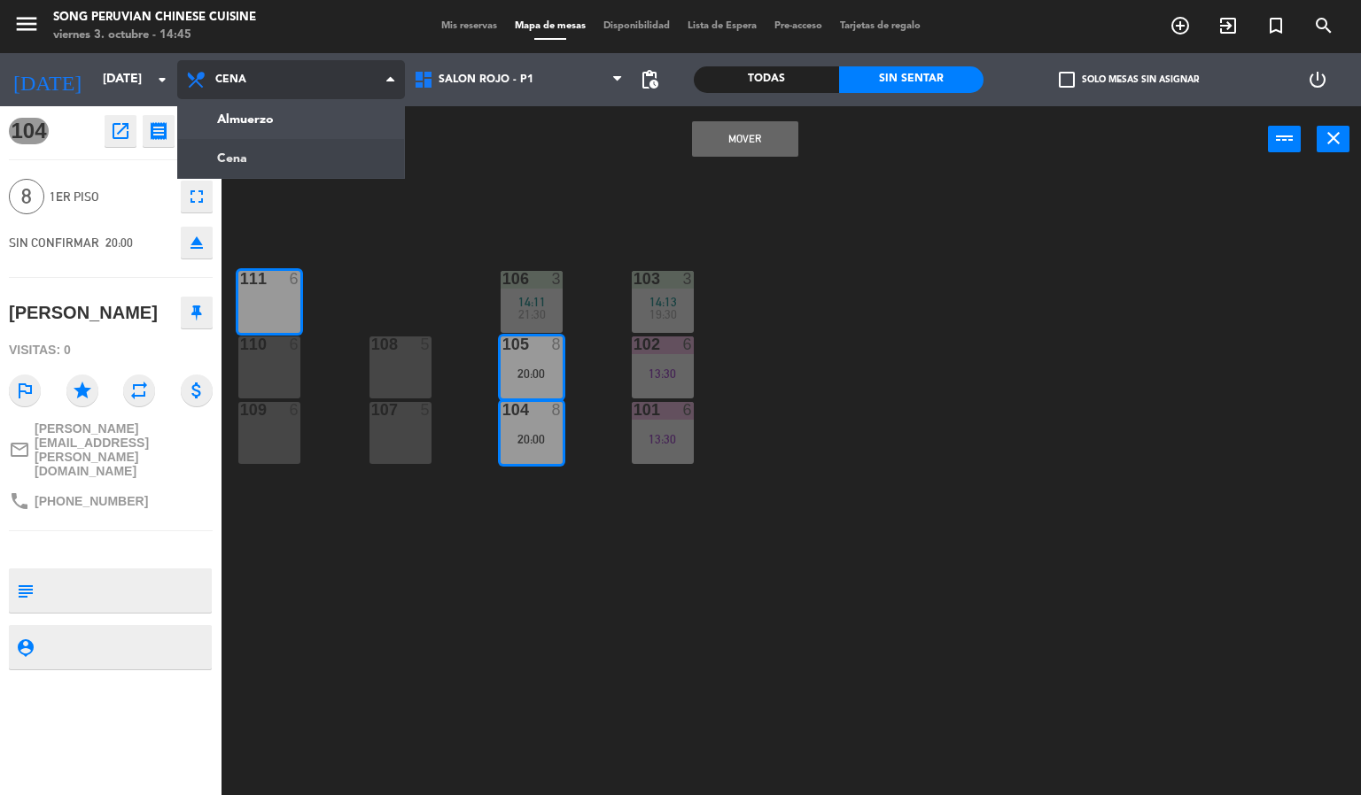
click at [271, 118] on ng-component "menu Song Peruvian Chinese Cuisine [DATE] 3. octubre - 14:45 Mis reservas Mapa …" at bounding box center [680, 398] width 1361 height 796
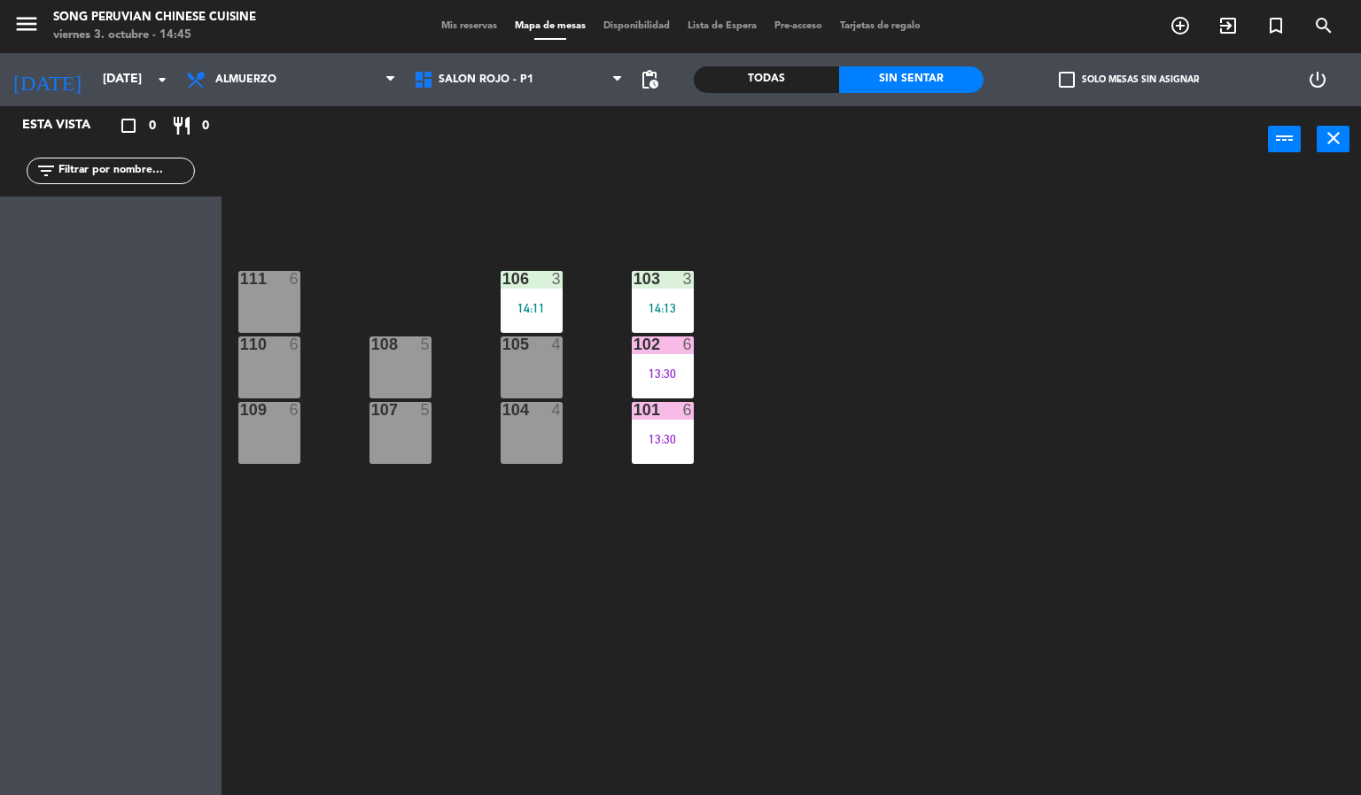
click at [306, 205] on div "103 3 14:13 106 3 14:11 111 6 102 6 13:30 105 4 108 5 110 6 101 6 13:30 104 4 1…" at bounding box center [798, 485] width 1126 height 623
click at [774, 90] on div "Todas" at bounding box center [766, 79] width 145 height 27
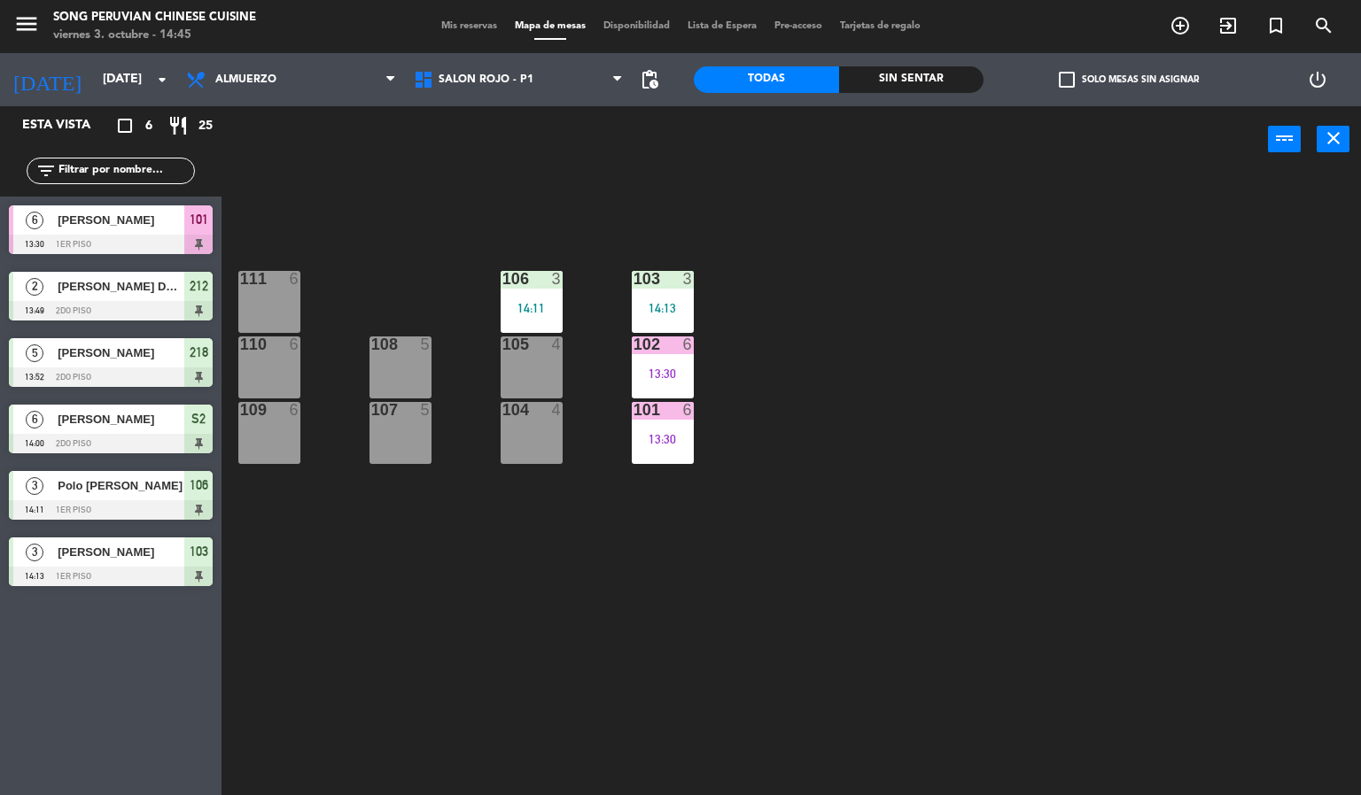
click at [750, 89] on div "Todas" at bounding box center [766, 79] width 145 height 27
click at [814, 566] on div "103 3 14:13 106 3 14:11 111 6 102 6 13:30 105 4 108 5 110 6 101 6 13:30 104 4 1…" at bounding box center [798, 485] width 1126 height 623
click at [656, 644] on div "103 3 14:13 106 3 14:11 111 6 102 6 13:30 105 4 108 5 110 6 101 6 13:30 104 4 1…" at bounding box center [798, 485] width 1126 height 623
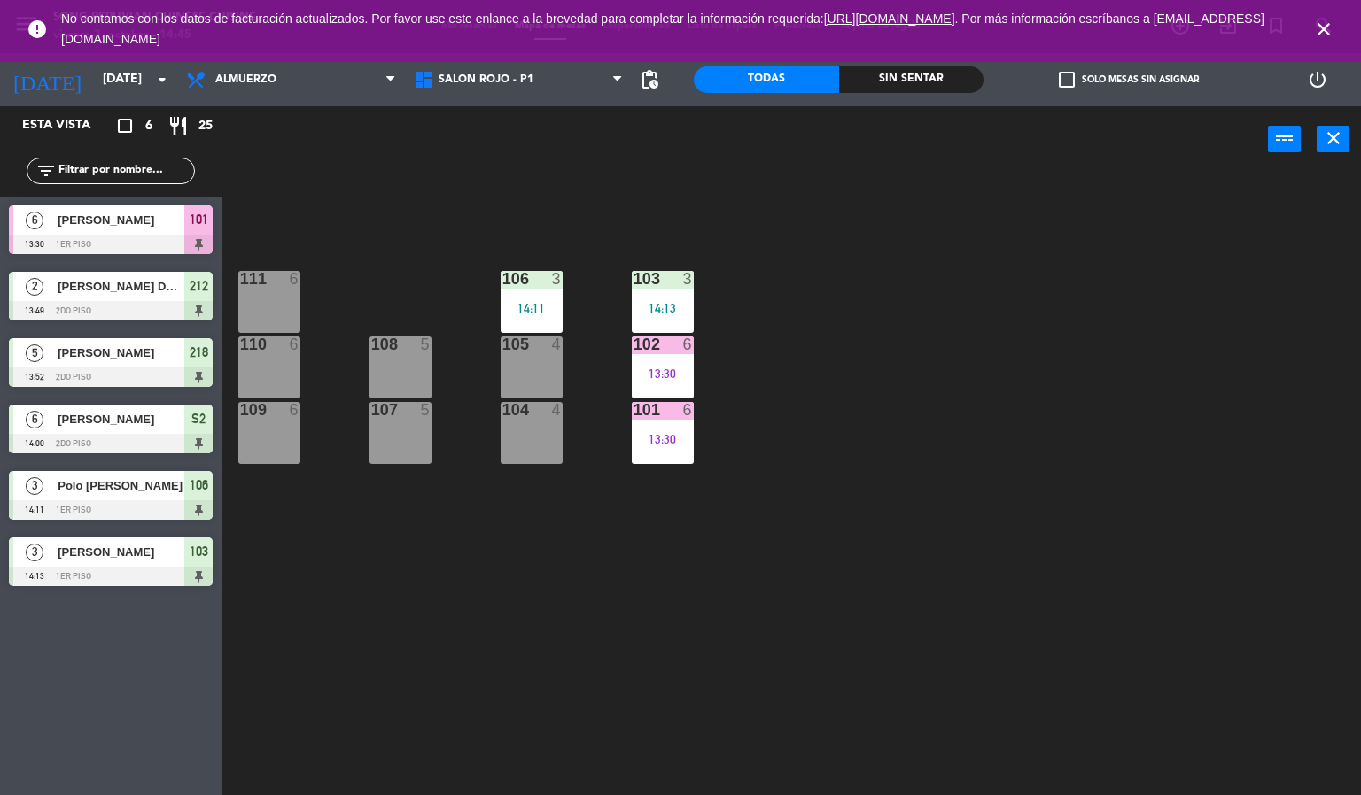
click at [1318, 38] on icon "close" at bounding box center [1323, 29] width 21 height 21
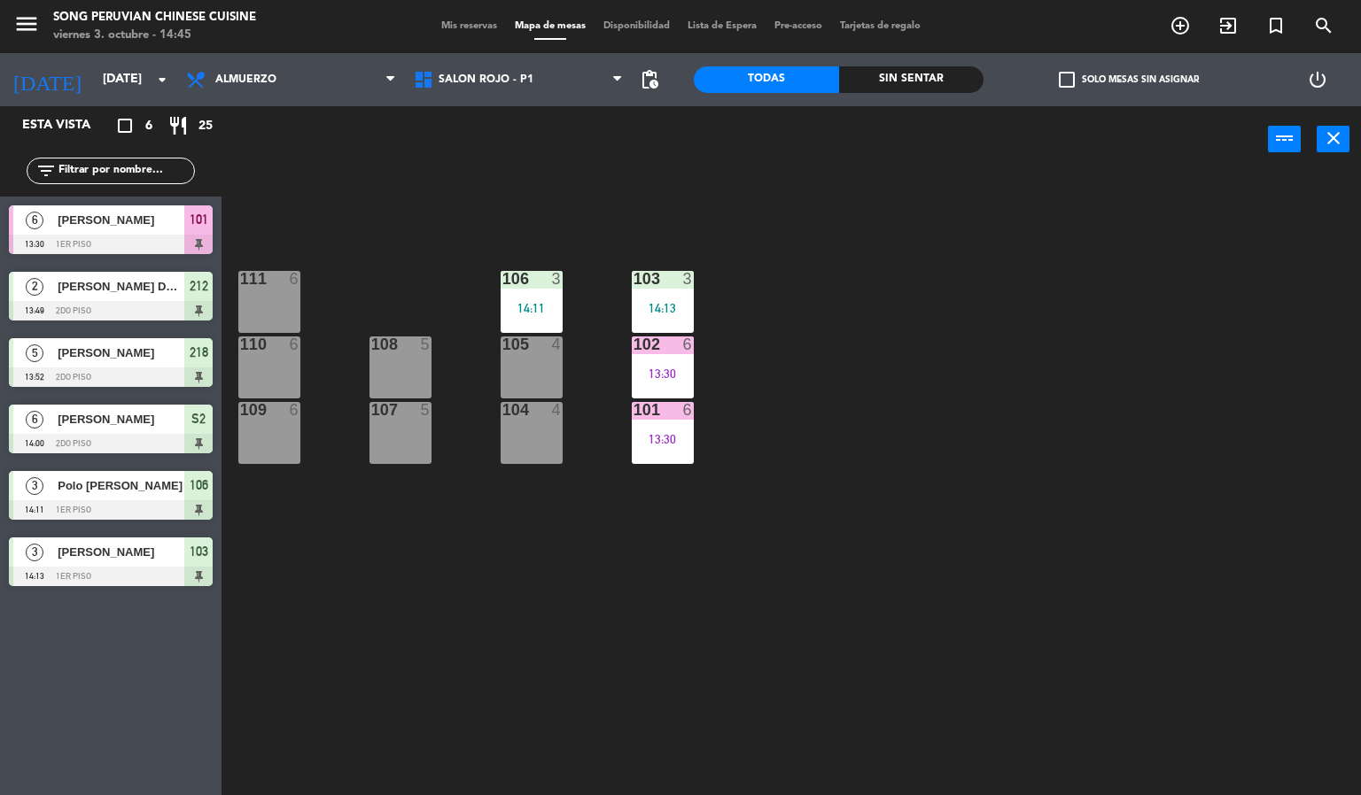
click at [1175, 322] on div "103 3 14:13 106 3 14:11 111 6 102 6 13:30 105 4 108 5 110 6 101 6 13:30 104 4 1…" at bounding box center [798, 485] width 1126 height 623
click at [134, 301] on div at bounding box center [111, 310] width 204 height 19
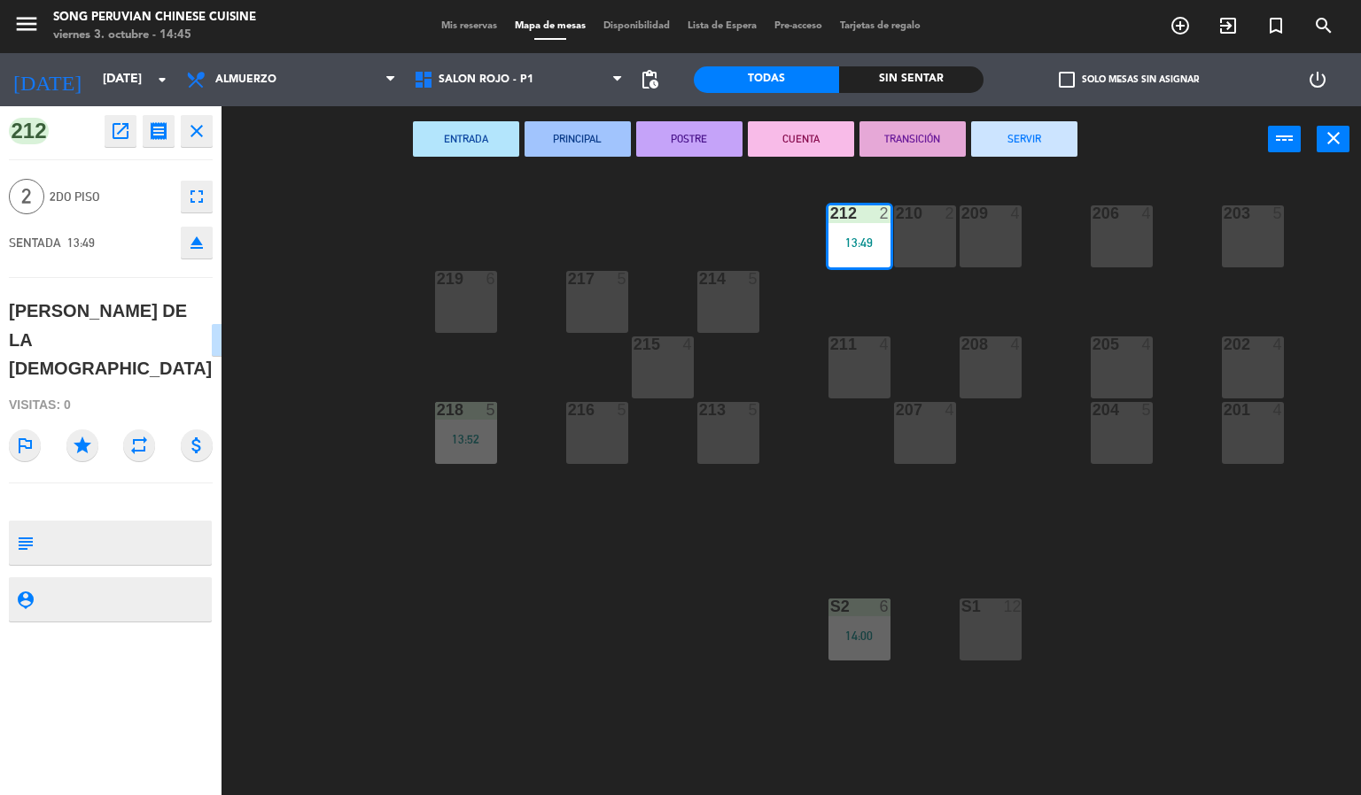
click at [340, 288] on div "203 5 206 4 210 2 212 2 13:49 209 4 214 5 217 5 219 6 202 4 205 4 208 4 211 4 2…" at bounding box center [798, 485] width 1126 height 623
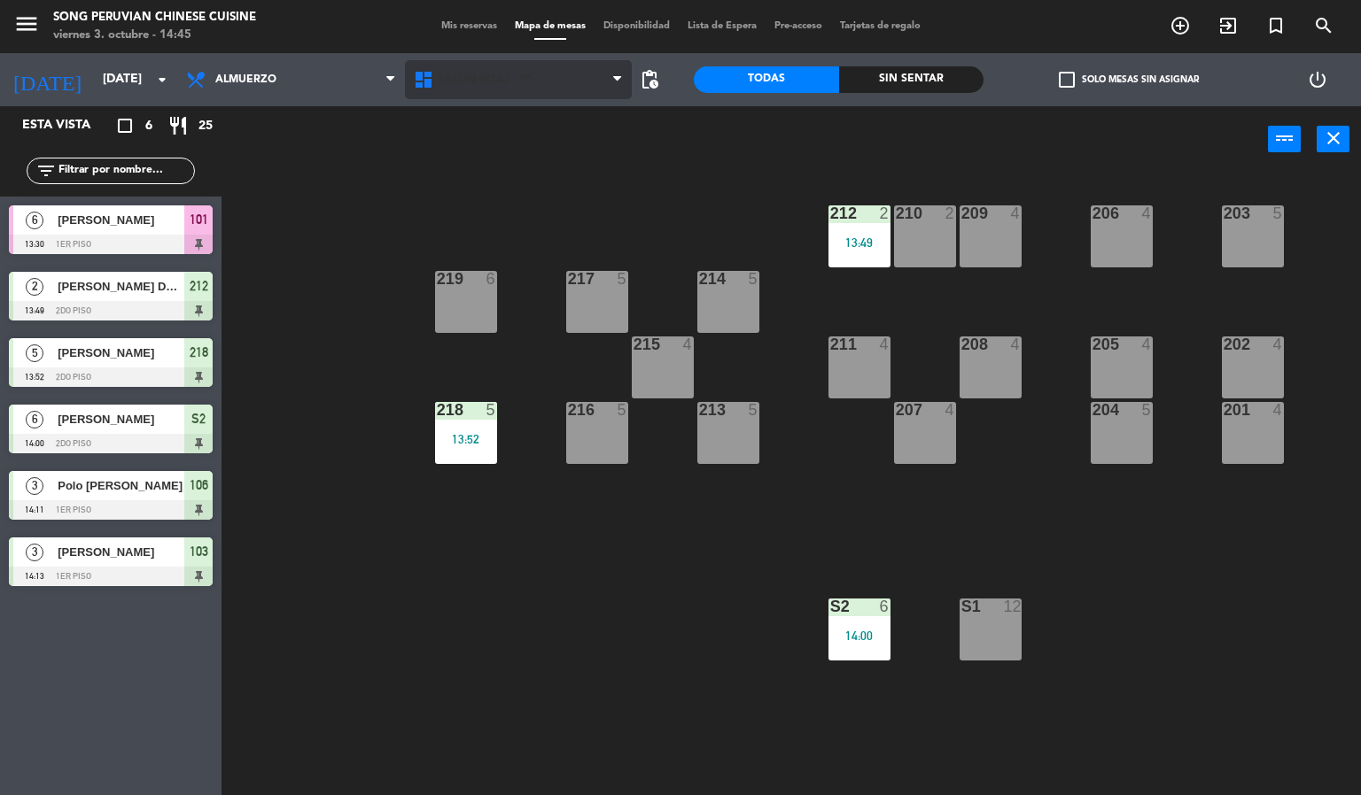
click at [421, 82] on icon at bounding box center [426, 79] width 26 height 21
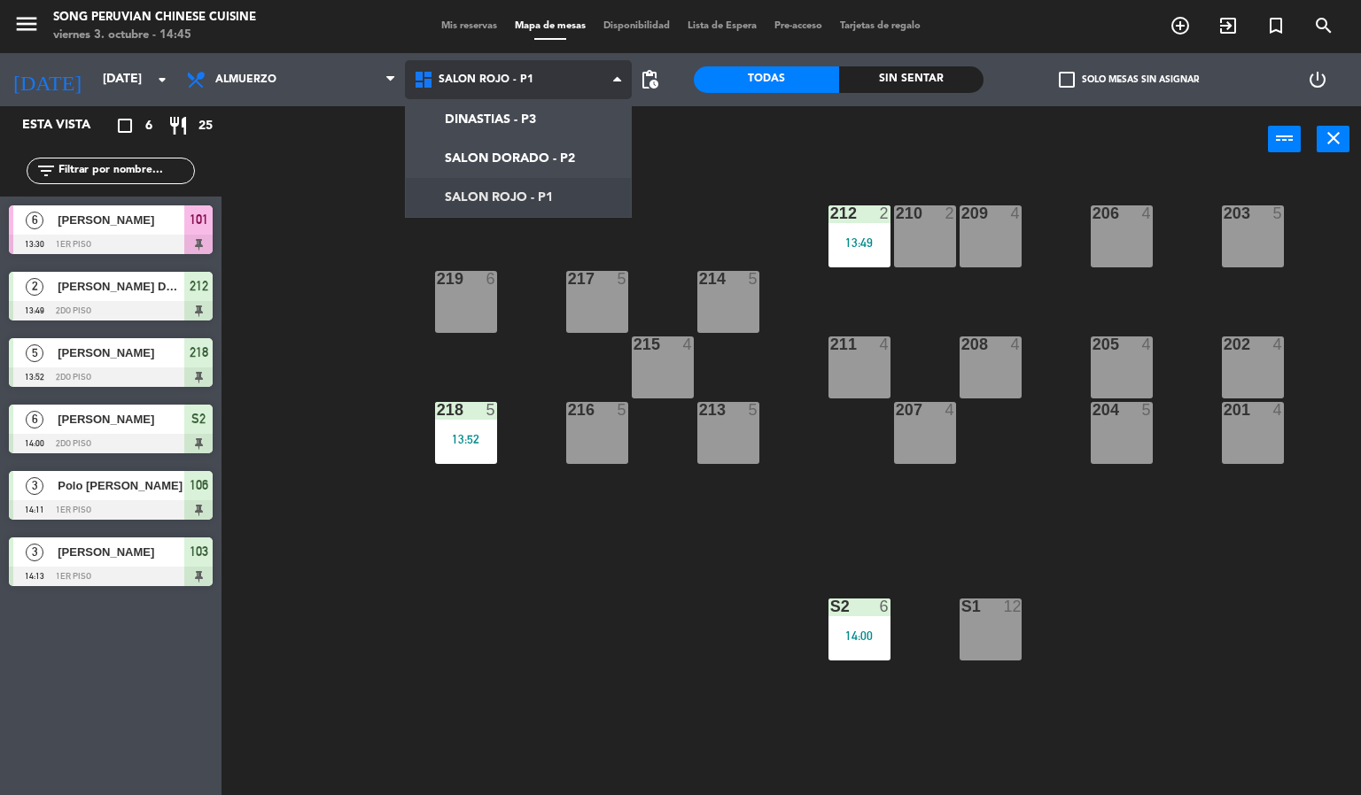
click at [450, 151] on ng-component "menu Song Peruvian Chinese Cuisine [DATE] 3. octubre - 14:45 Mis reservas Mapa …" at bounding box center [680, 398] width 1361 height 796
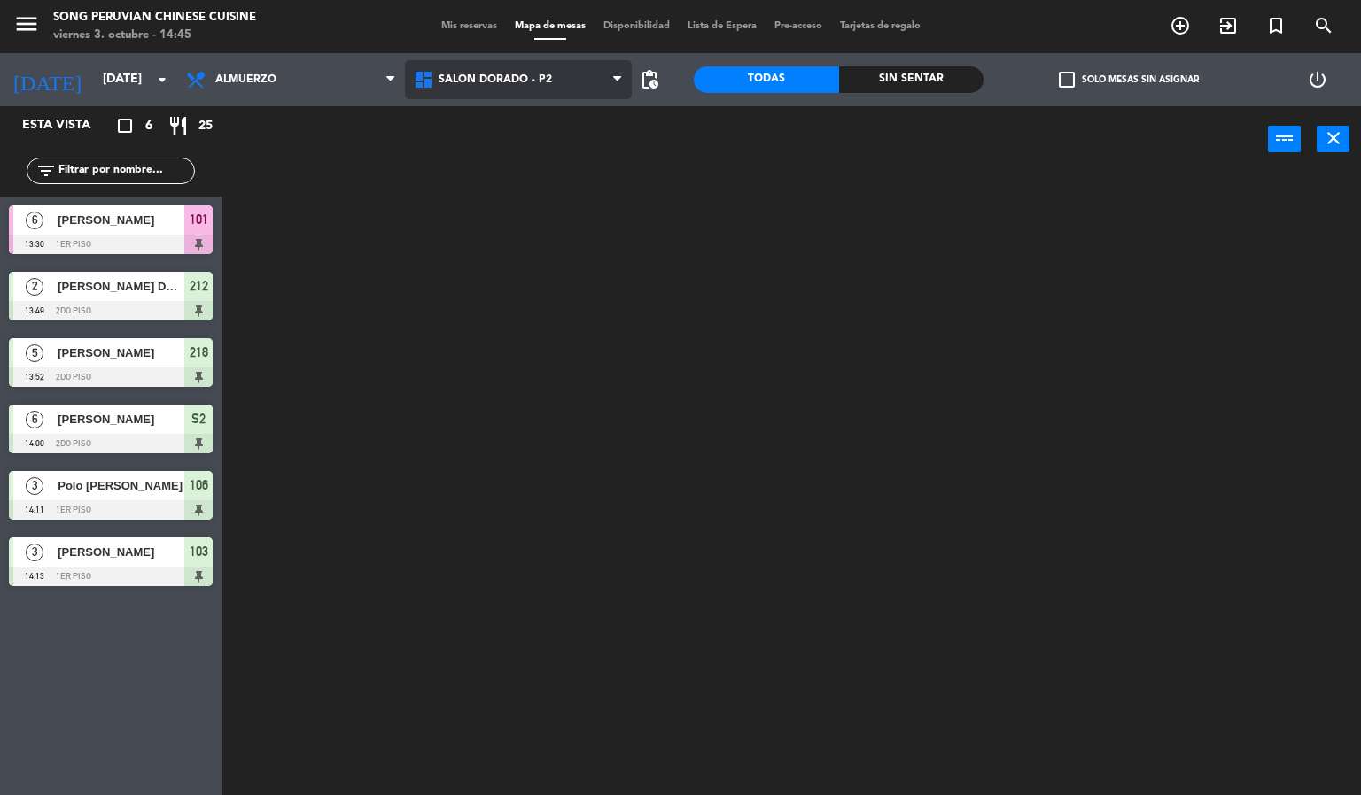
click at [430, 82] on icon at bounding box center [426, 79] width 26 height 21
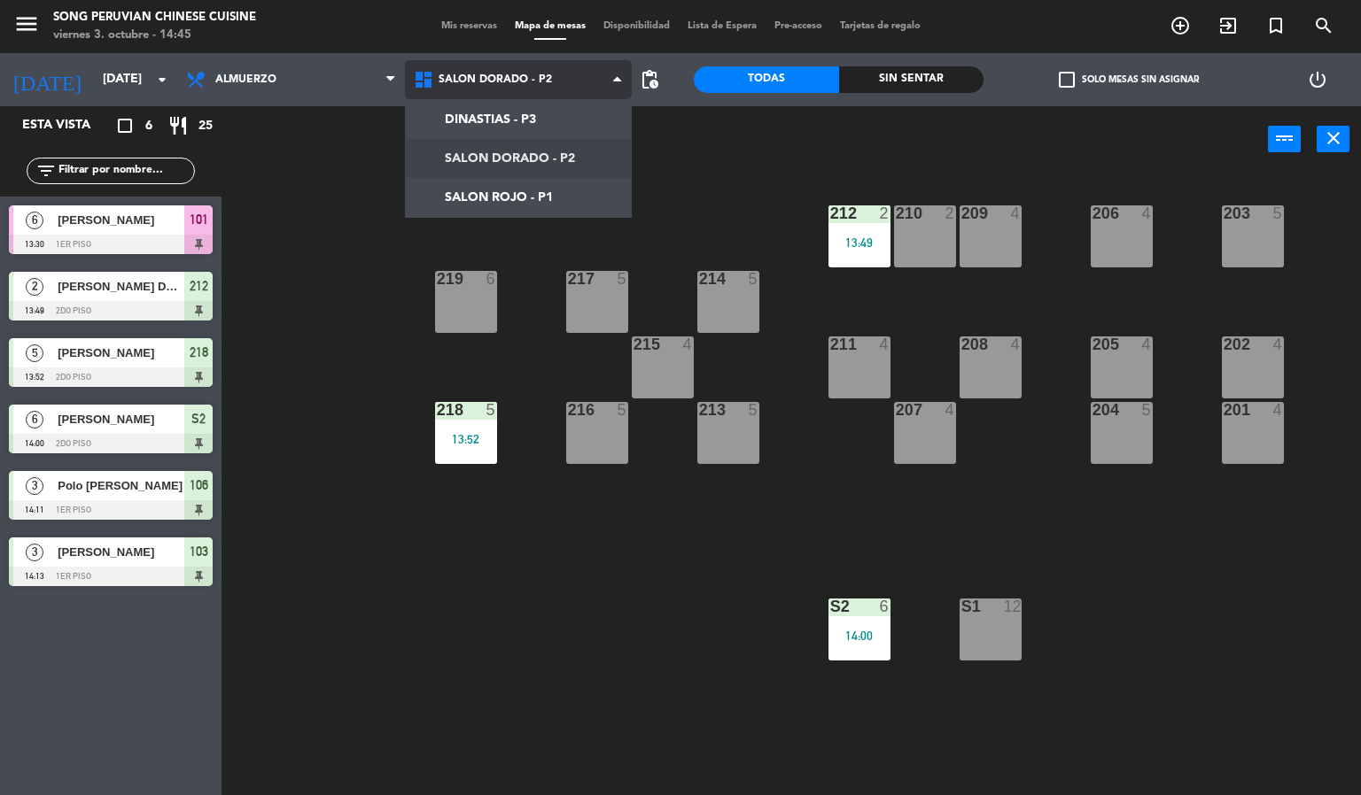
click at [462, 198] on ng-component "menu Song Peruvian Chinese Cuisine [DATE] 3. octubre - 14:45 Mis reservas Mapa …" at bounding box center [680, 398] width 1361 height 796
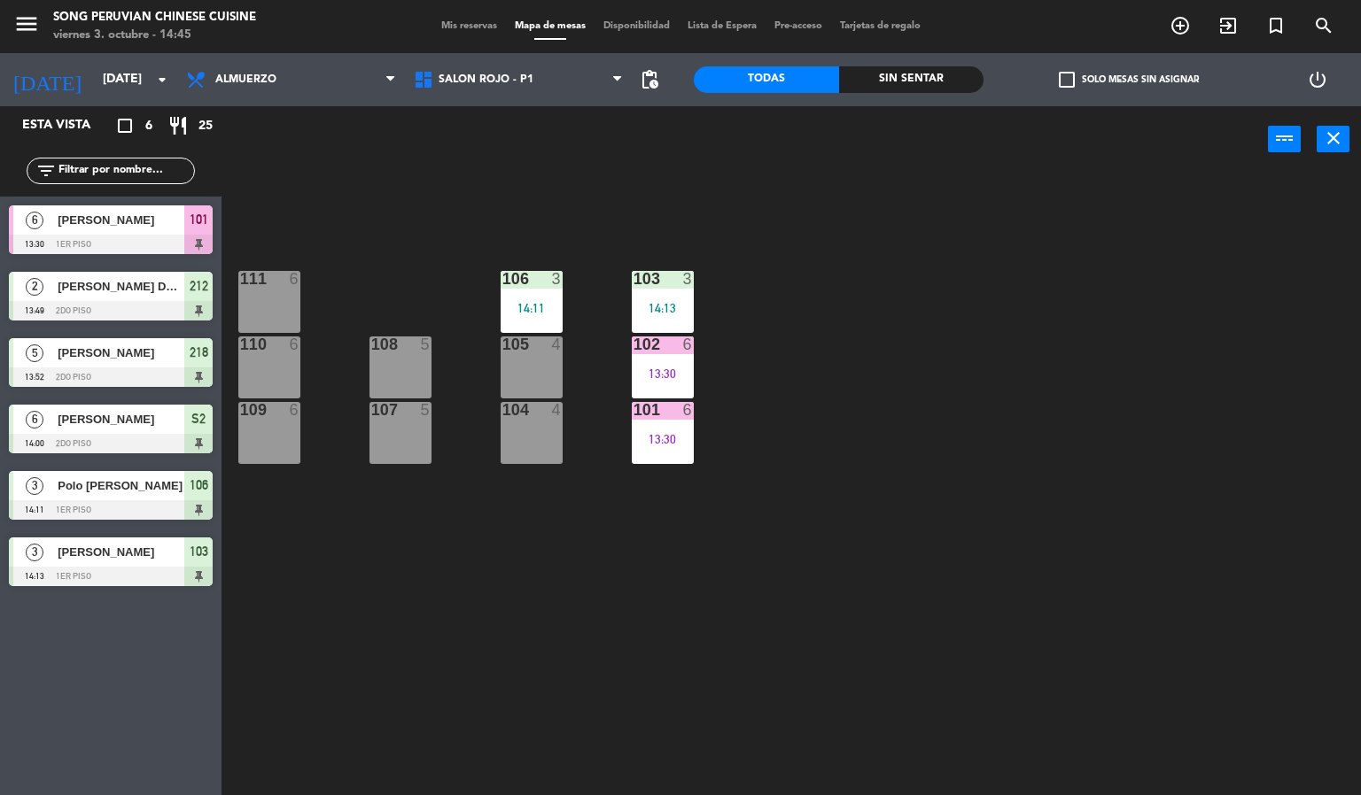
click at [373, 439] on div "107 5" at bounding box center [400, 433] width 62 height 62
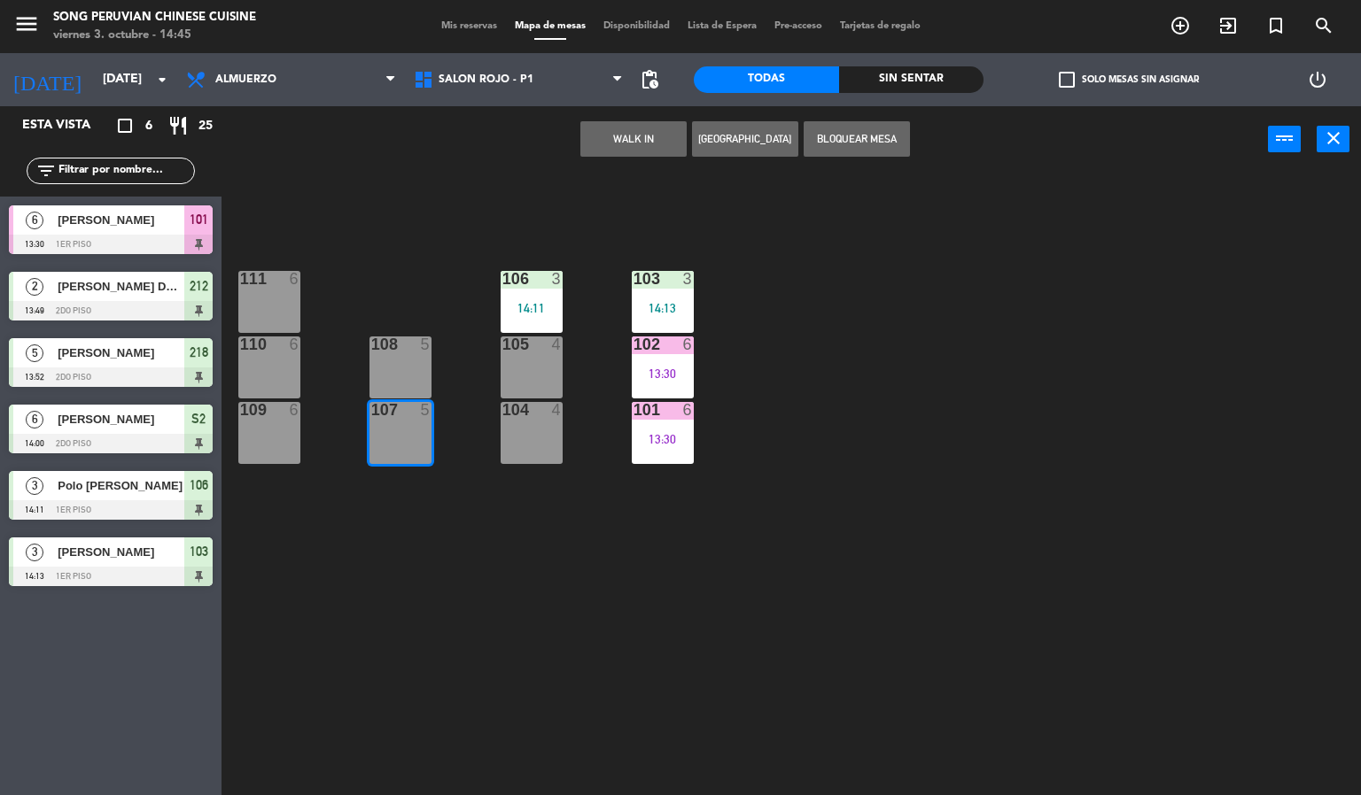
click at [415, 344] on div "5" at bounding box center [429, 345] width 29 height 16
click at [412, 264] on div "103 3 14:13 106 3 14:11 111 6 102 6 13:30 105 4 108 5 110 6 101 6 13:30 104 4 1…" at bounding box center [798, 485] width 1126 height 623
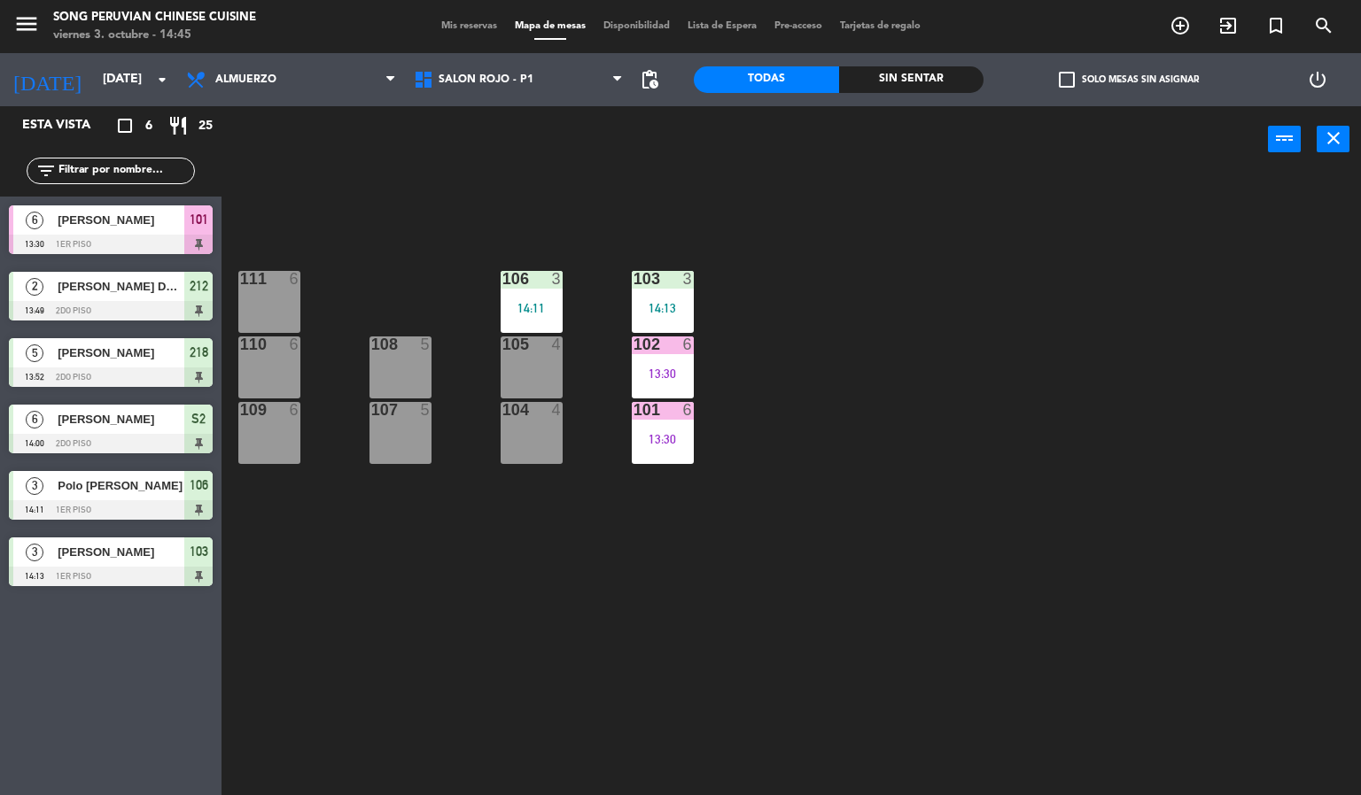
click at [277, 377] on div "110 6" at bounding box center [269, 368] width 62 height 62
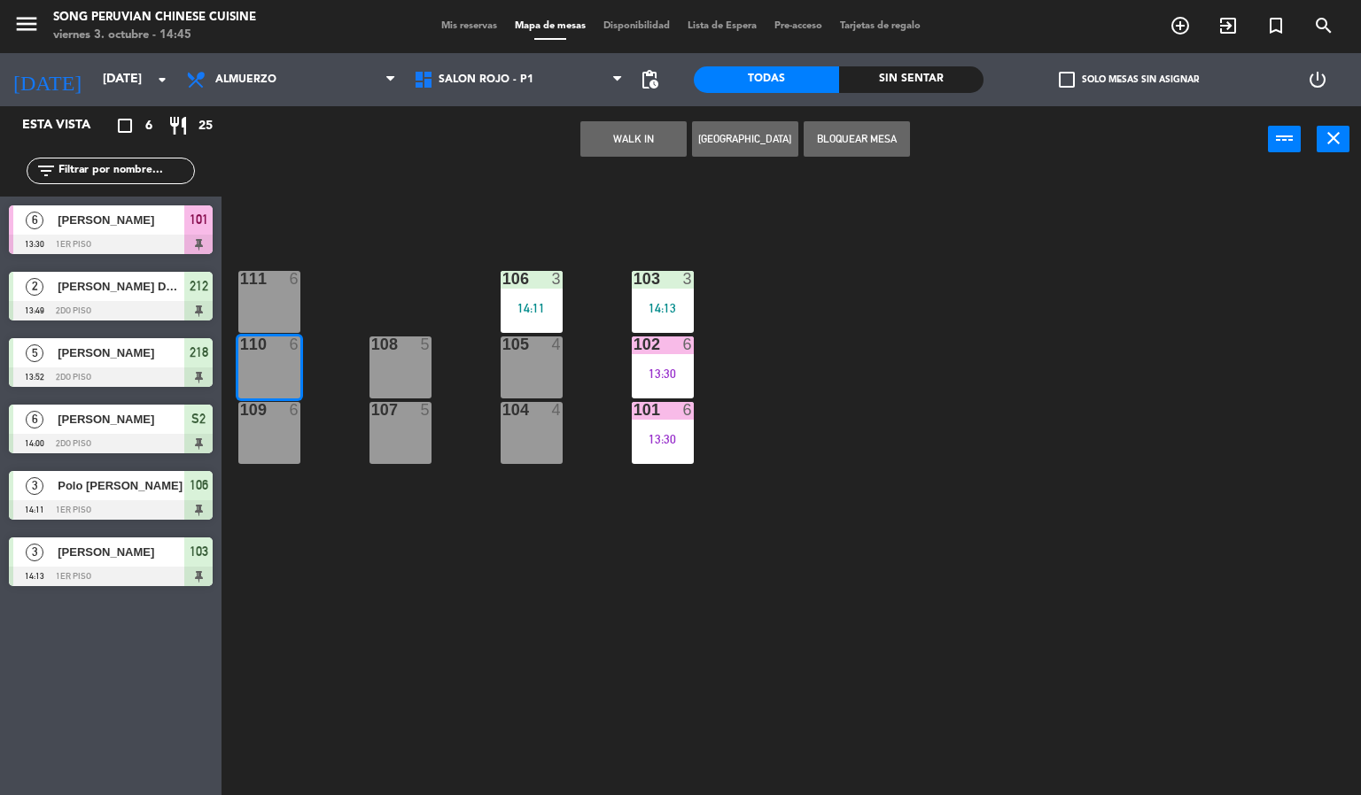
click at [282, 314] on div "111 6" at bounding box center [269, 302] width 62 height 62
click at [402, 267] on div "103 3 14:13 106 3 14:11 111 6 102 6 13:30 105 4 108 5 110 6 101 6 13:30 104 4 1…" at bounding box center [798, 485] width 1126 height 623
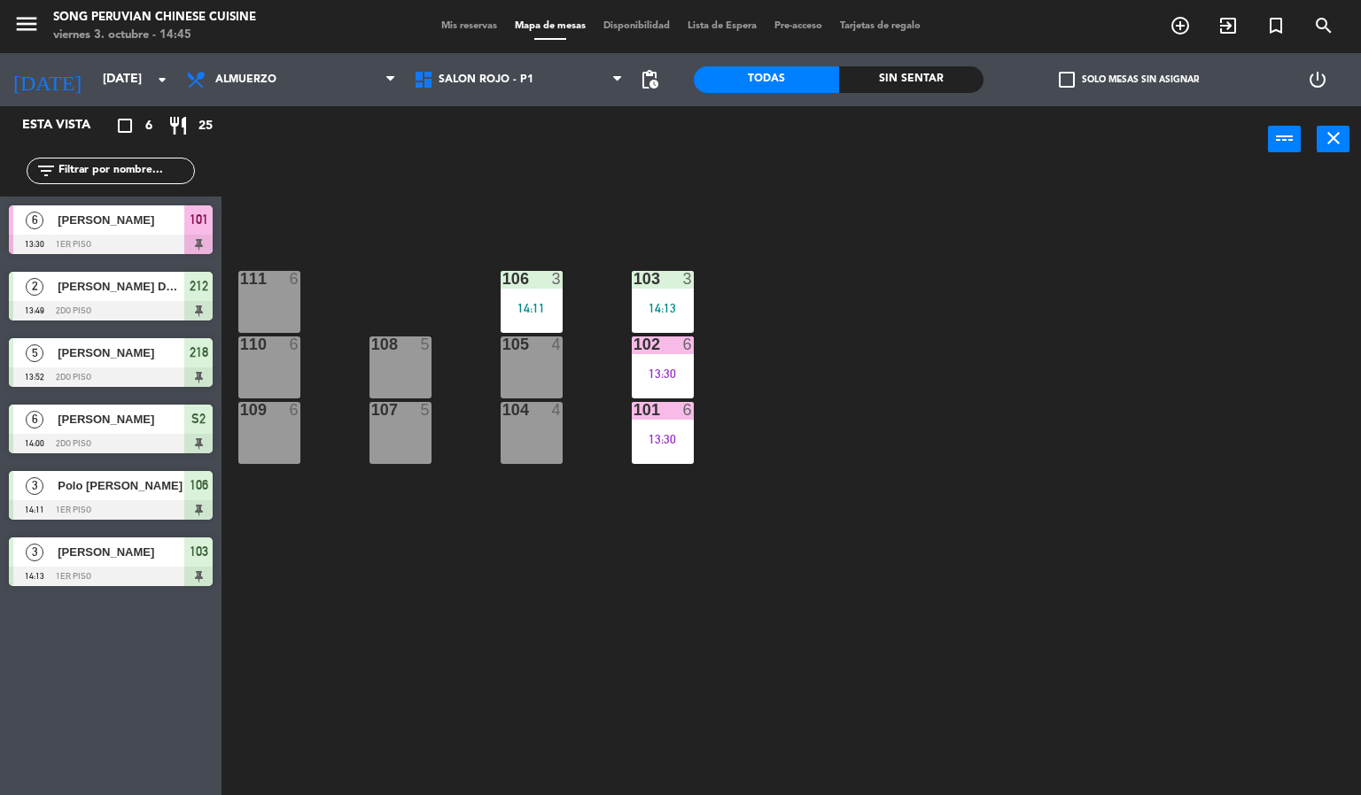
click at [277, 422] on div "109 6" at bounding box center [269, 433] width 62 height 62
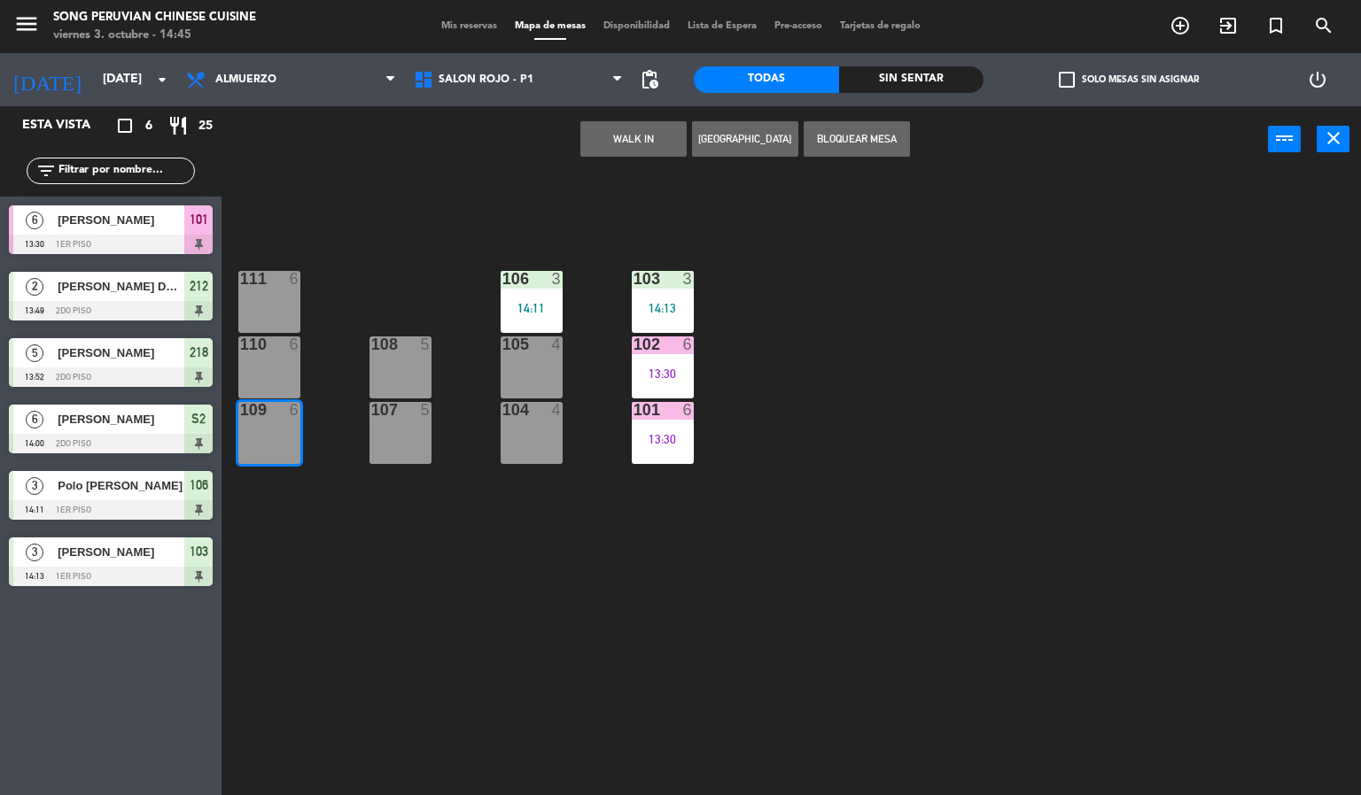
click at [288, 380] on div "110 6" at bounding box center [269, 368] width 62 height 62
click at [287, 296] on div "111 6" at bounding box center [269, 302] width 62 height 62
click at [407, 231] on div "103 3 14:13 106 3 14:11 111 6 102 6 13:30 105 4 108 5 110 6 101 6 13:30 104 4 1…" at bounding box center [798, 485] width 1126 height 623
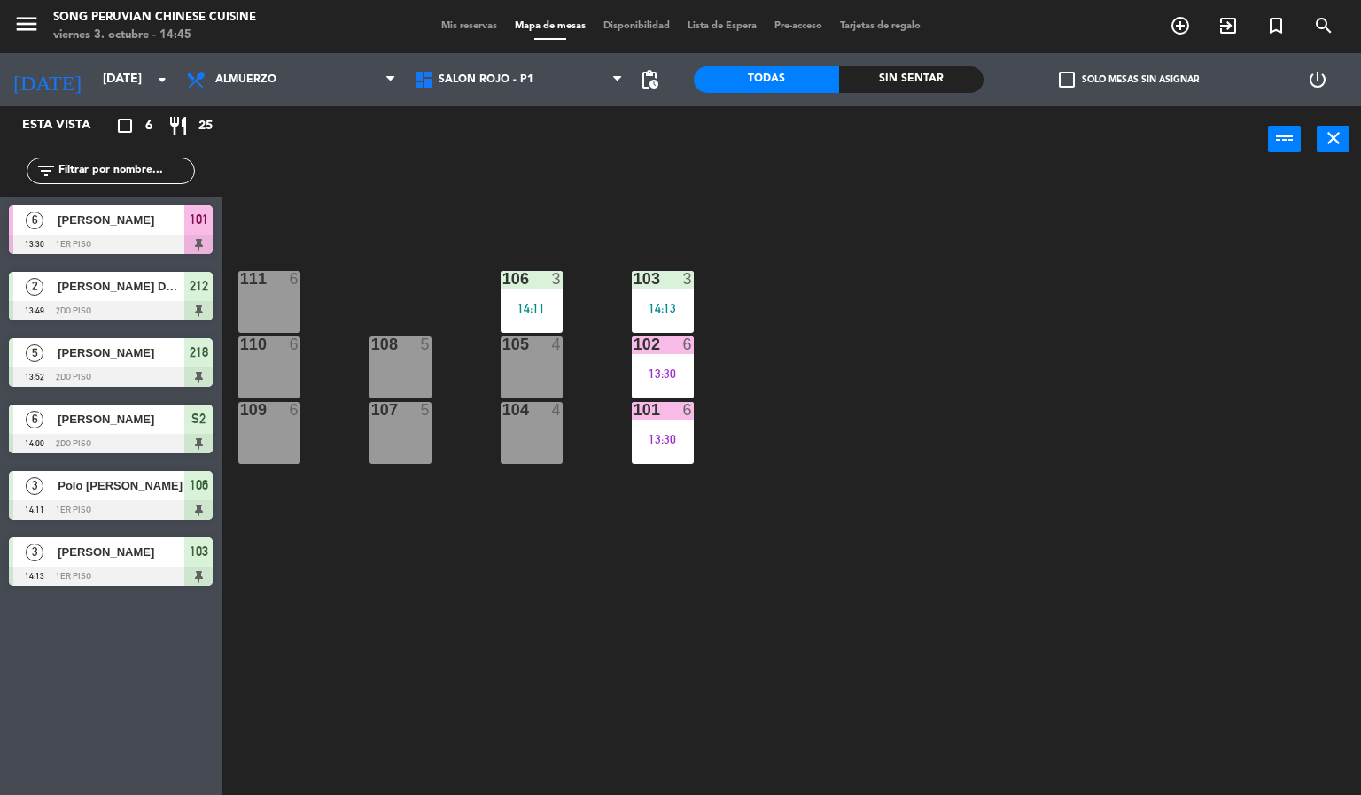
click at [404, 436] on div "107 5" at bounding box center [400, 433] width 62 height 62
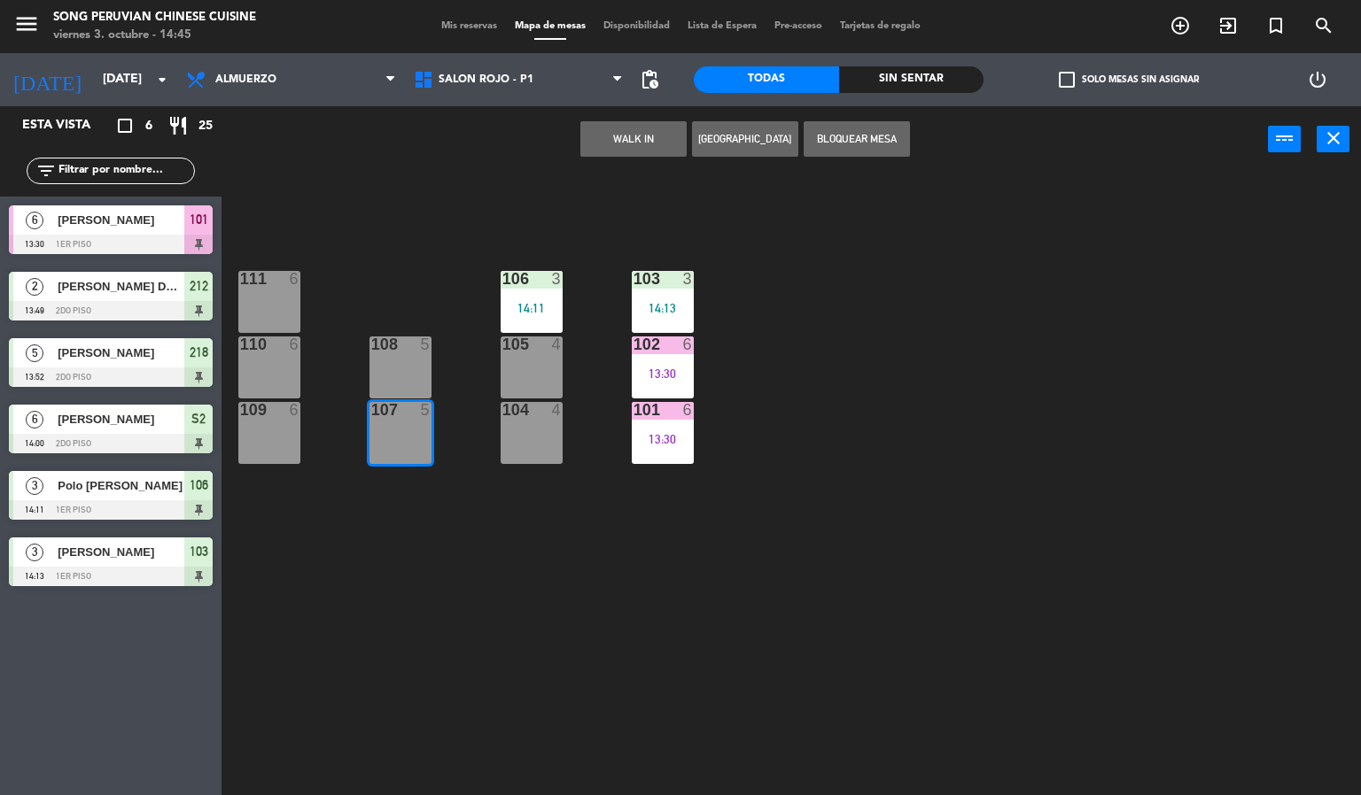
click at [425, 345] on div "5" at bounding box center [426, 345] width 11 height 16
click at [540, 431] on div "104 4" at bounding box center [531, 433] width 62 height 62
click at [522, 368] on div "105 4" at bounding box center [531, 368] width 62 height 62
click at [449, 268] on div "103 3 14:13 106 3 14:11 111 6 102 6 13:30 105 4 108 5 110 6 101 6 13:30 104 4 1…" at bounding box center [798, 485] width 1126 height 623
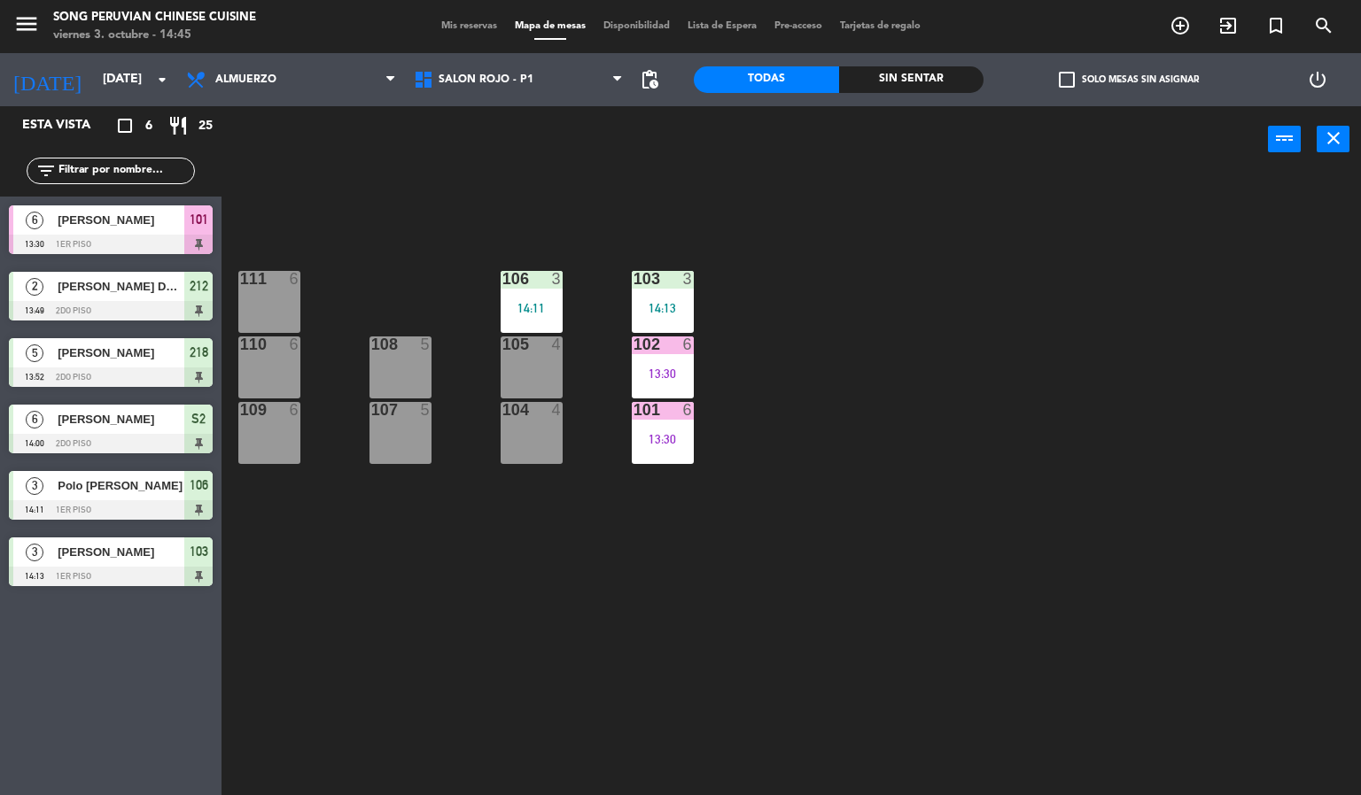
click at [524, 410] on div at bounding box center [530, 410] width 29 height 16
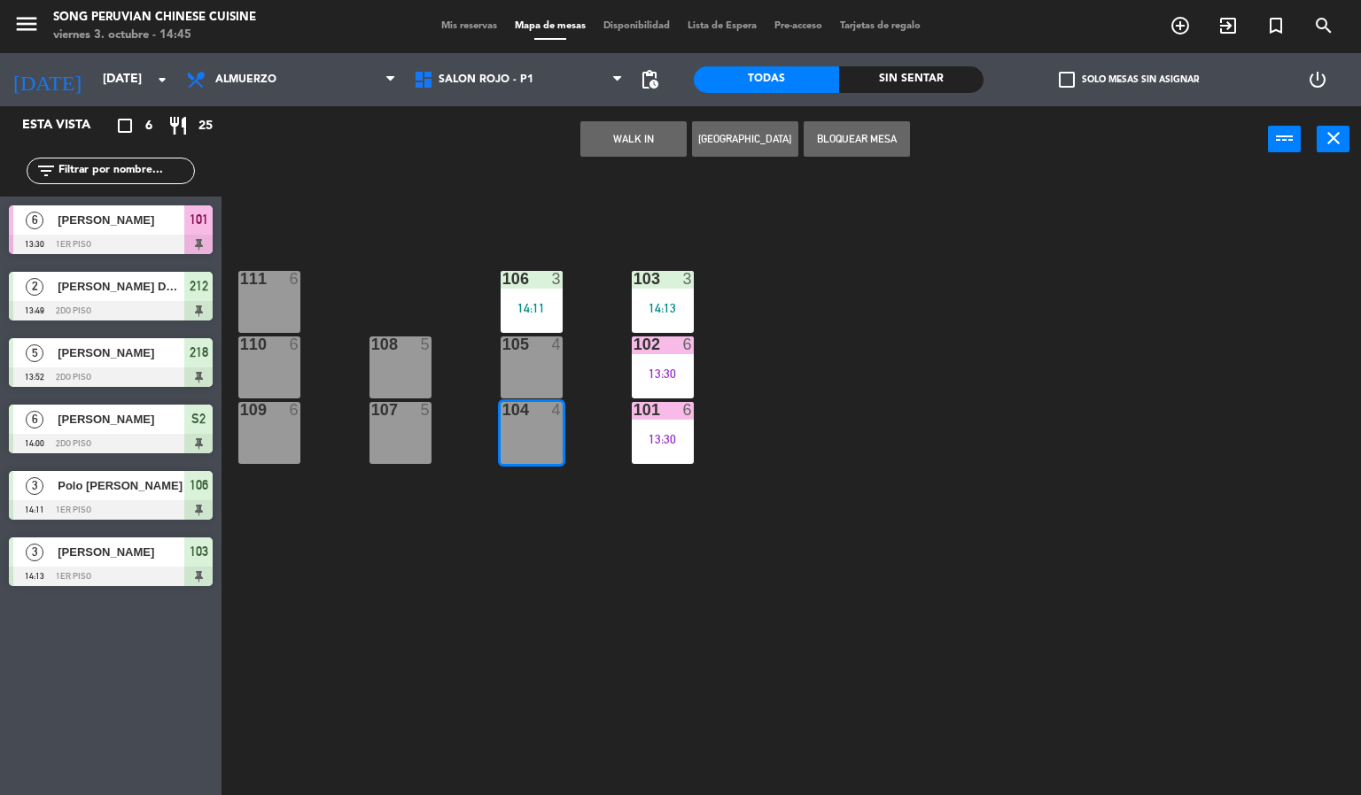
click at [542, 360] on div "105 4" at bounding box center [531, 368] width 62 height 62
click at [519, 308] on div "14:11" at bounding box center [531, 308] width 62 height 12
click at [516, 237] on div "103 3 14:13 106 3 14:11 111 6 102 6 13:30 105 4 108 5 110 6 101 6 13:30 104 4 1…" at bounding box center [798, 485] width 1126 height 623
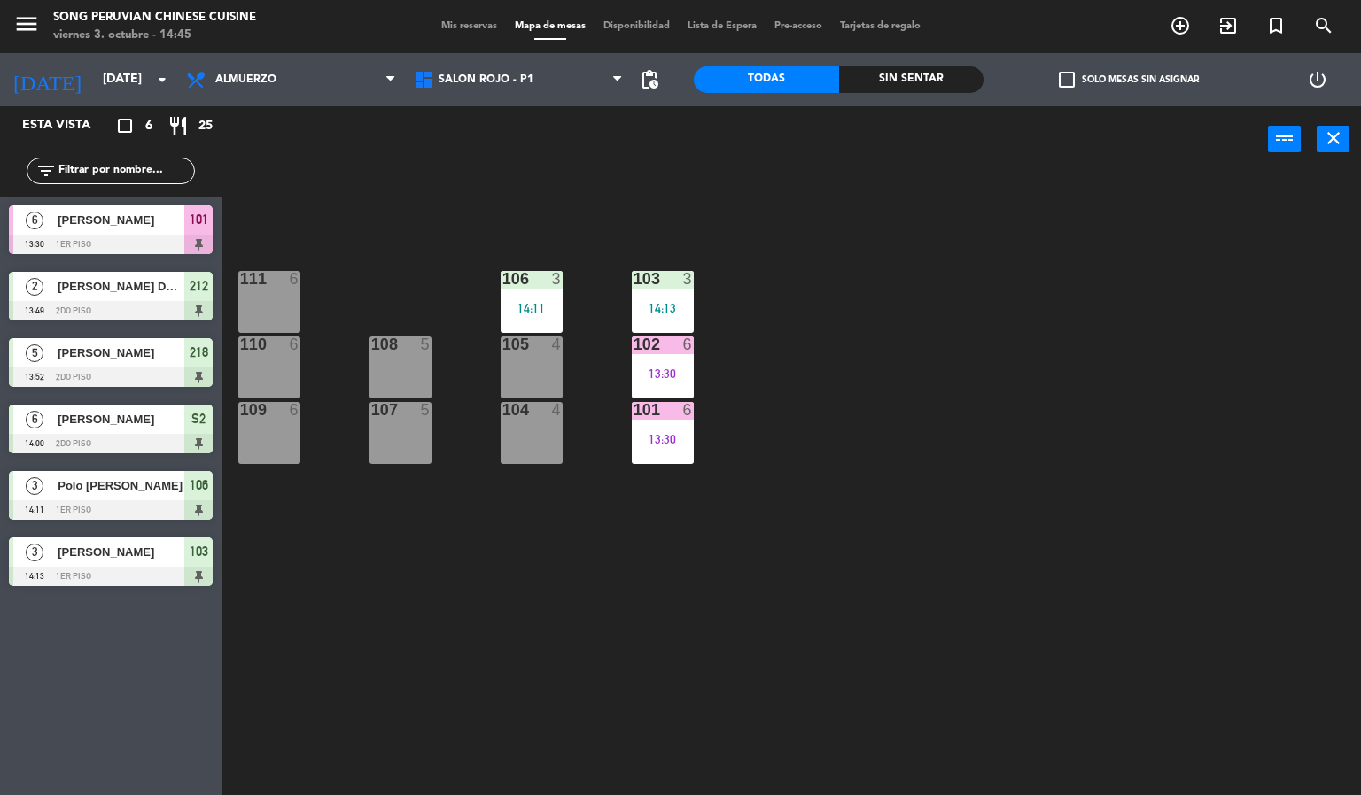
click at [397, 372] on div "108 5" at bounding box center [400, 368] width 62 height 62
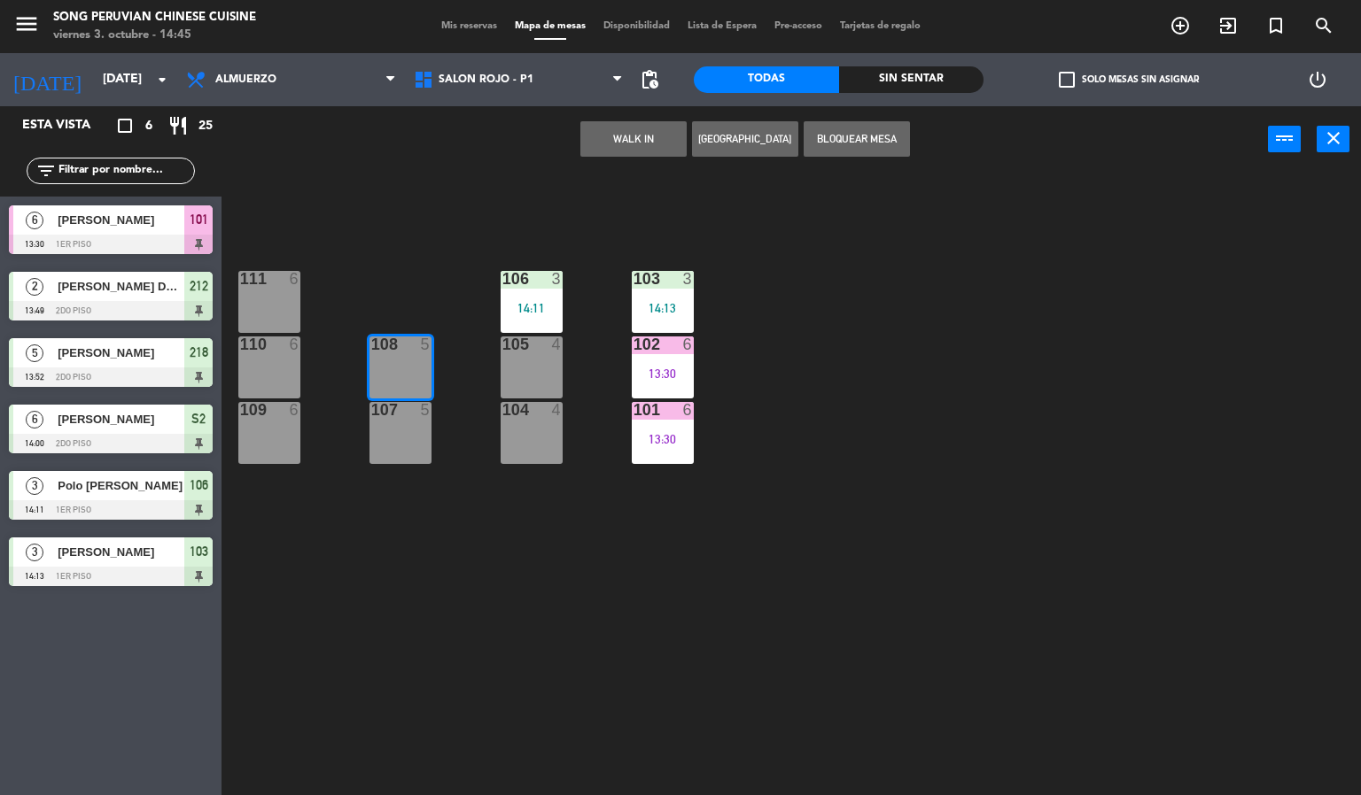
click at [428, 447] on div "107 5" at bounding box center [400, 433] width 62 height 62
click at [396, 296] on div "103 3 14:13 106 3 14:11 111 6 102 6 13:30 105 4 108 5 110 6 101 6 13:30 104 4 1…" at bounding box center [798, 485] width 1126 height 623
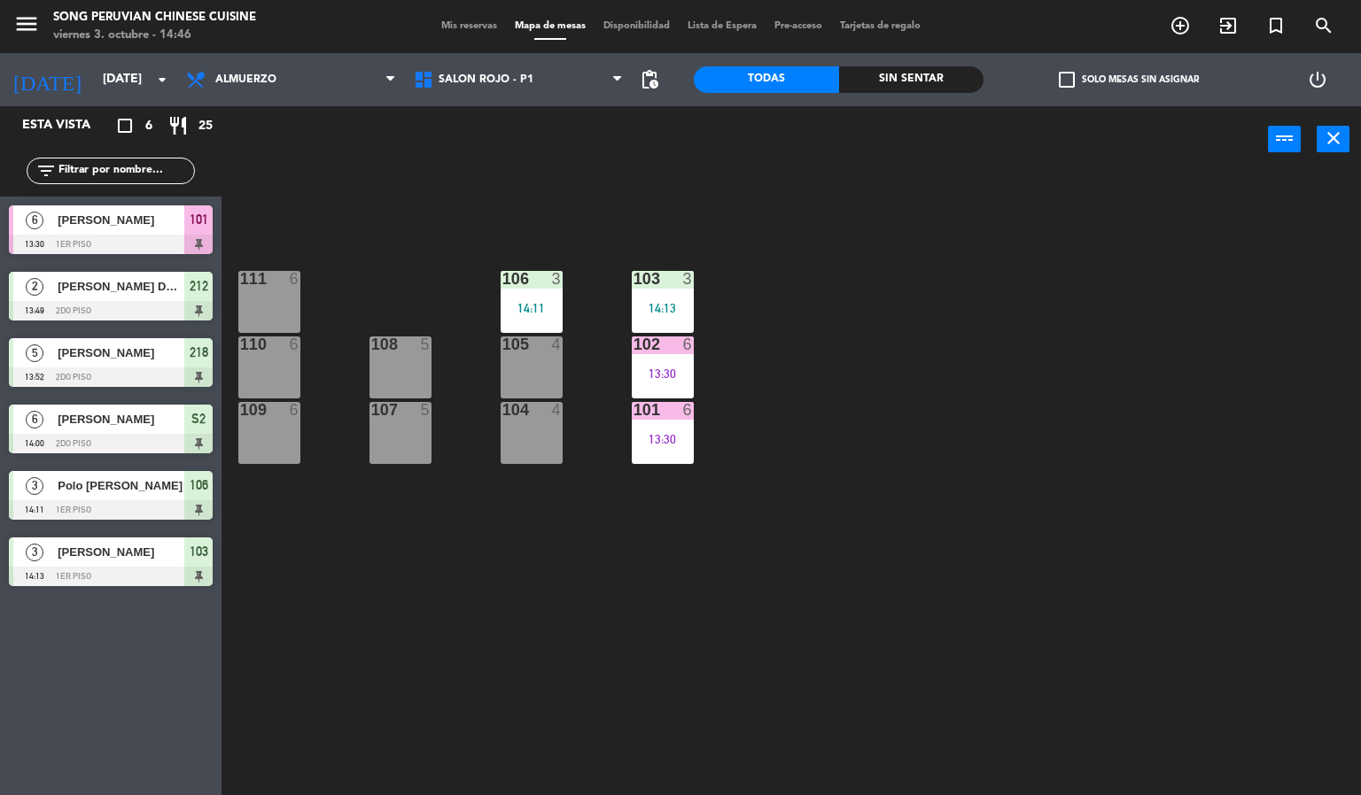
click at [279, 426] on div "109 6" at bounding box center [269, 433] width 62 height 62
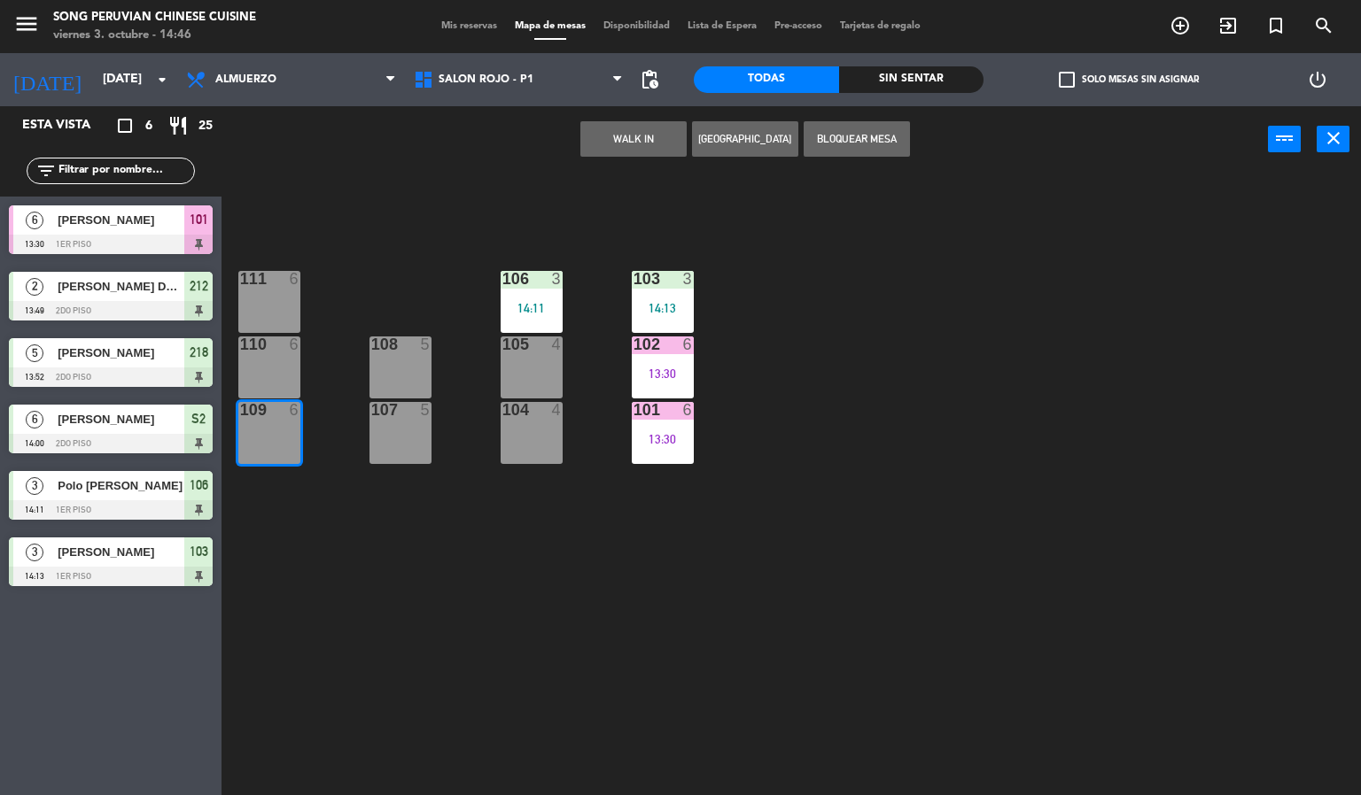
click at [274, 365] on div "110 6" at bounding box center [269, 368] width 62 height 62
click at [272, 295] on div "111 6" at bounding box center [269, 302] width 62 height 62
click at [399, 223] on div "103 3 14:13 106 3 14:11 111 6 102 6 13:30 105 4 108 5 110 6 101 6 13:30 104 4 1…" at bounding box center [798, 485] width 1126 height 623
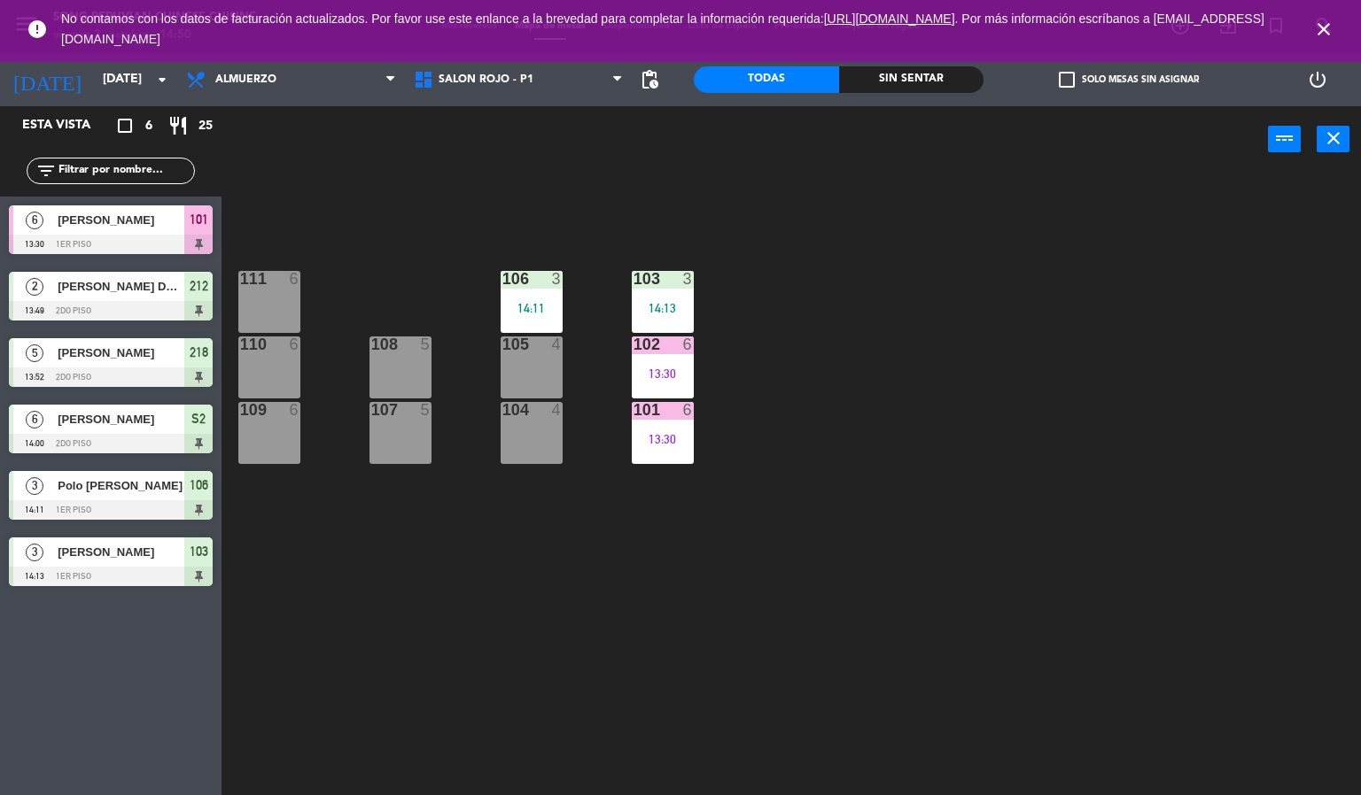
click at [668, 461] on div "101 6 13:30" at bounding box center [663, 433] width 62 height 62
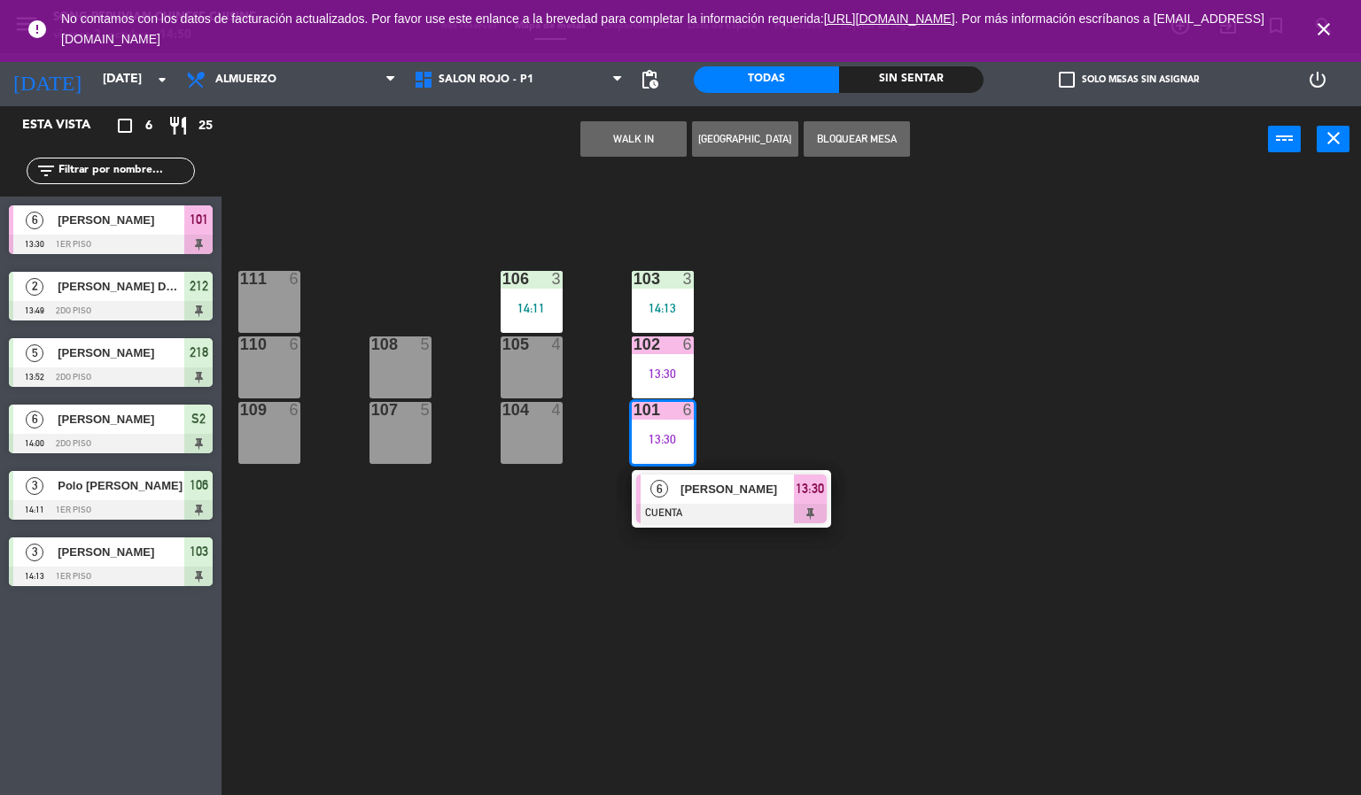
click at [731, 490] on span "[PERSON_NAME]" at bounding box center [736, 489] width 113 height 19
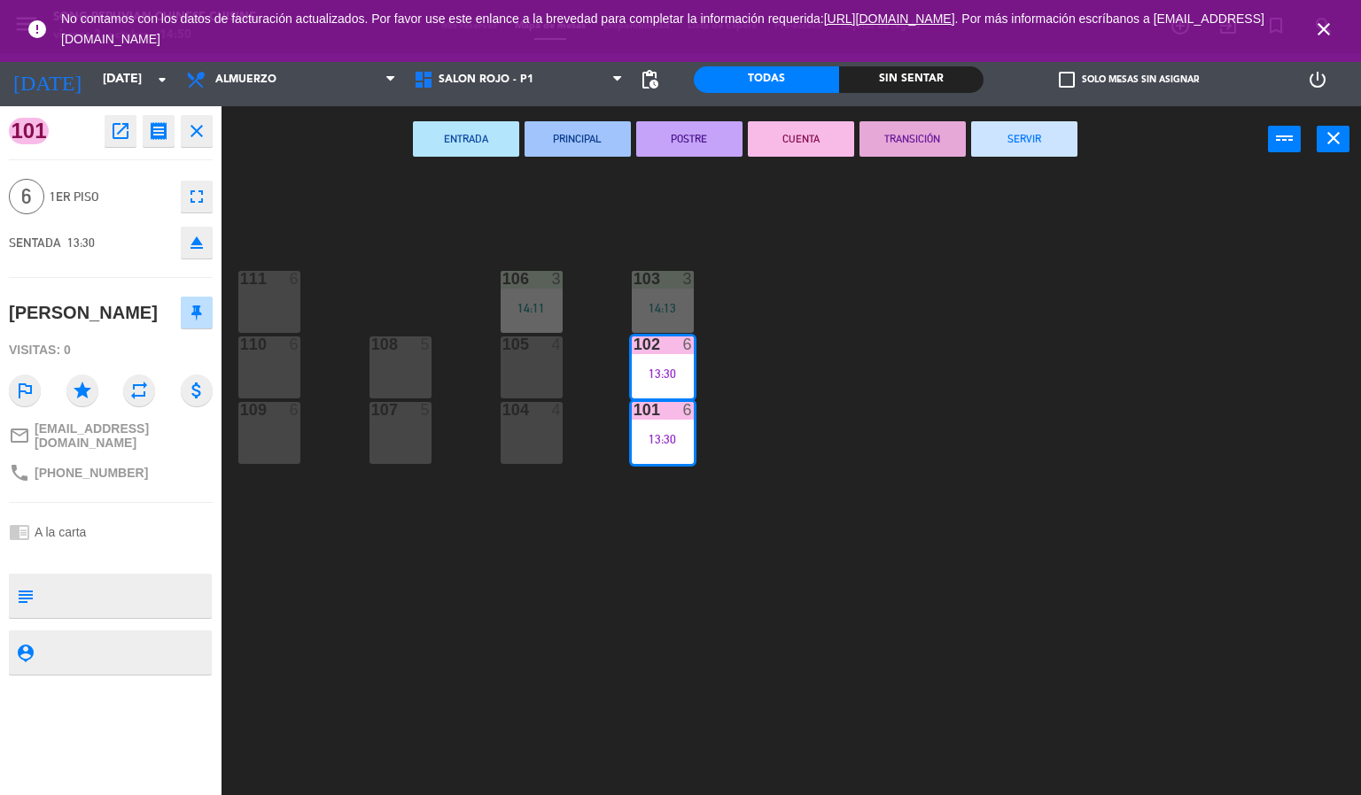
click at [1323, 35] on icon "close" at bounding box center [1323, 29] width 21 height 21
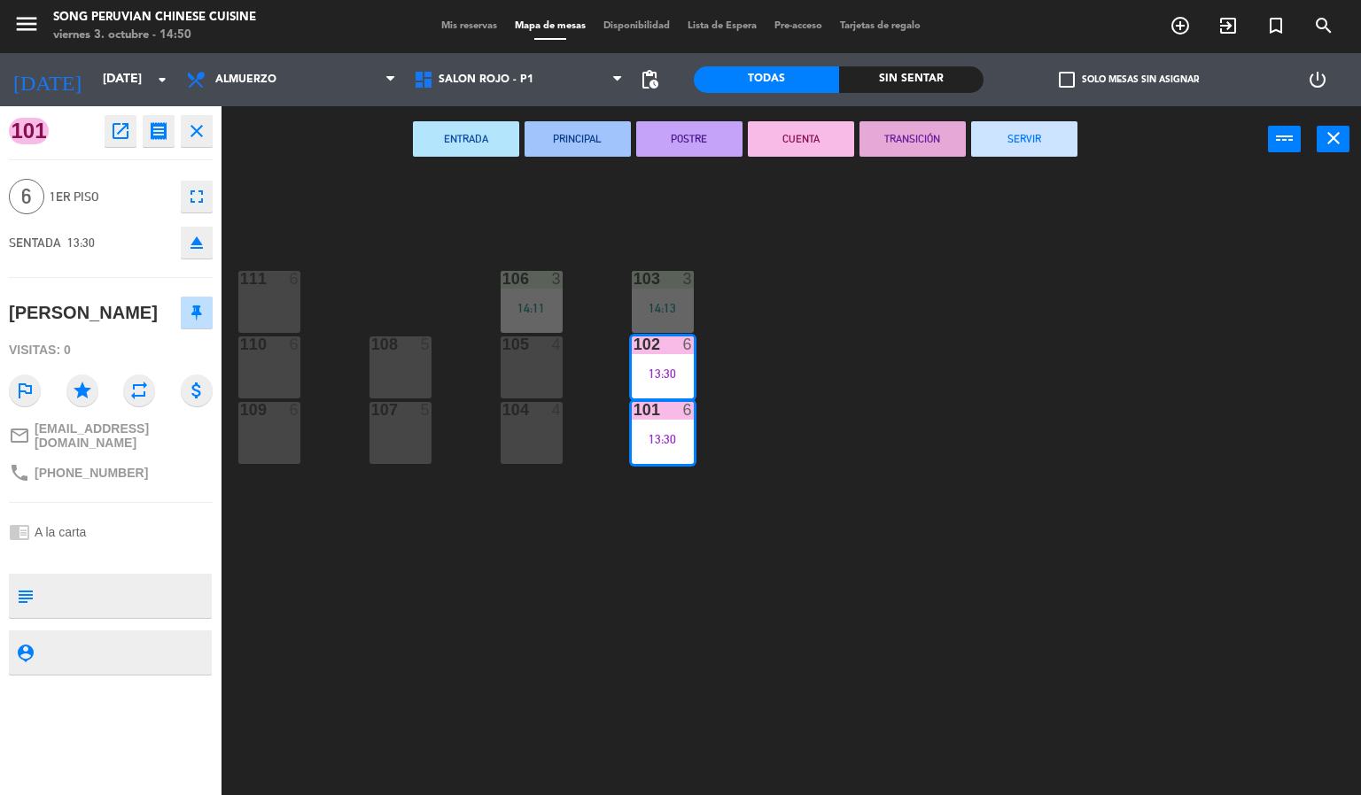
click at [1028, 142] on button "SERVIR" at bounding box center [1024, 138] width 106 height 35
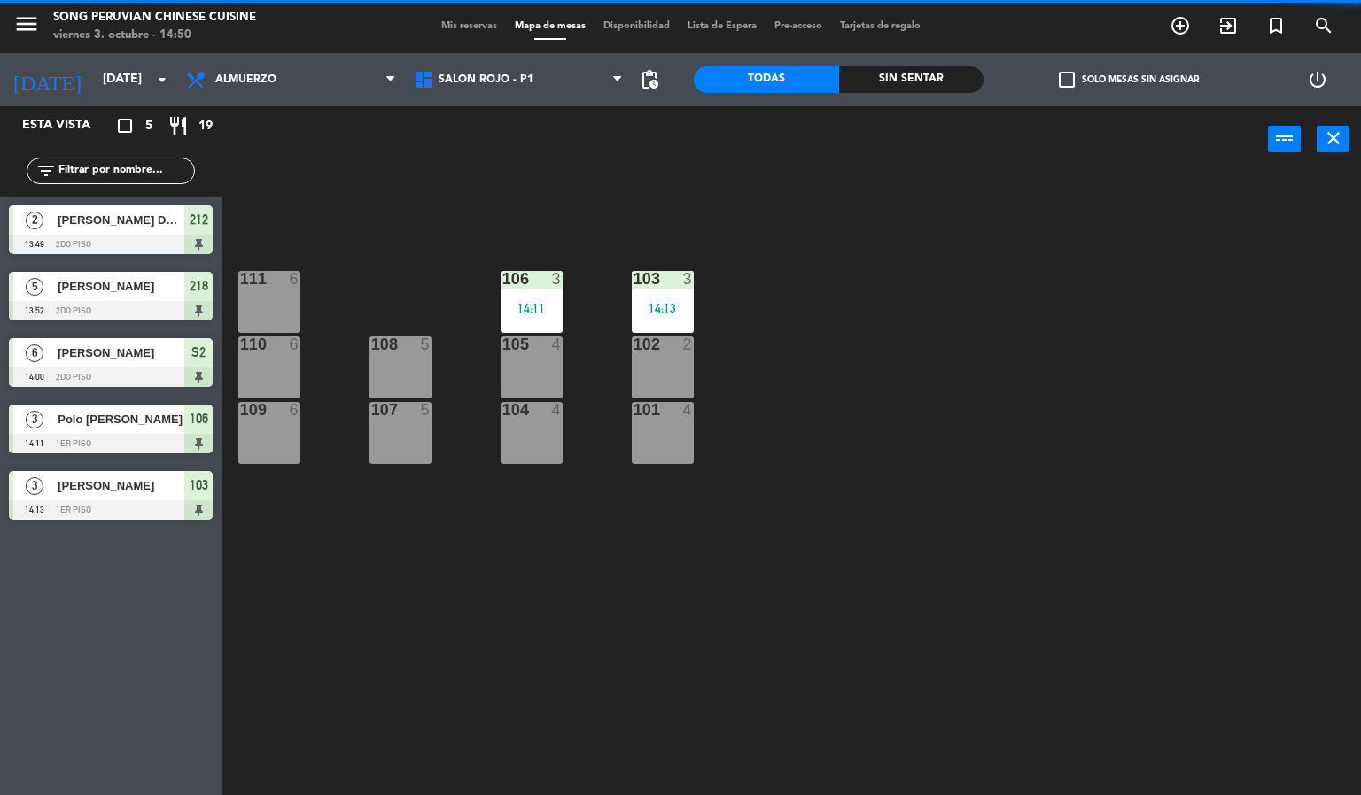
click at [773, 630] on div "103 3 14:13 106 3 14:11 111 6 102 2 105 4 108 5 110 6 101 4 104 4 107 5 109 6" at bounding box center [798, 485] width 1126 height 623
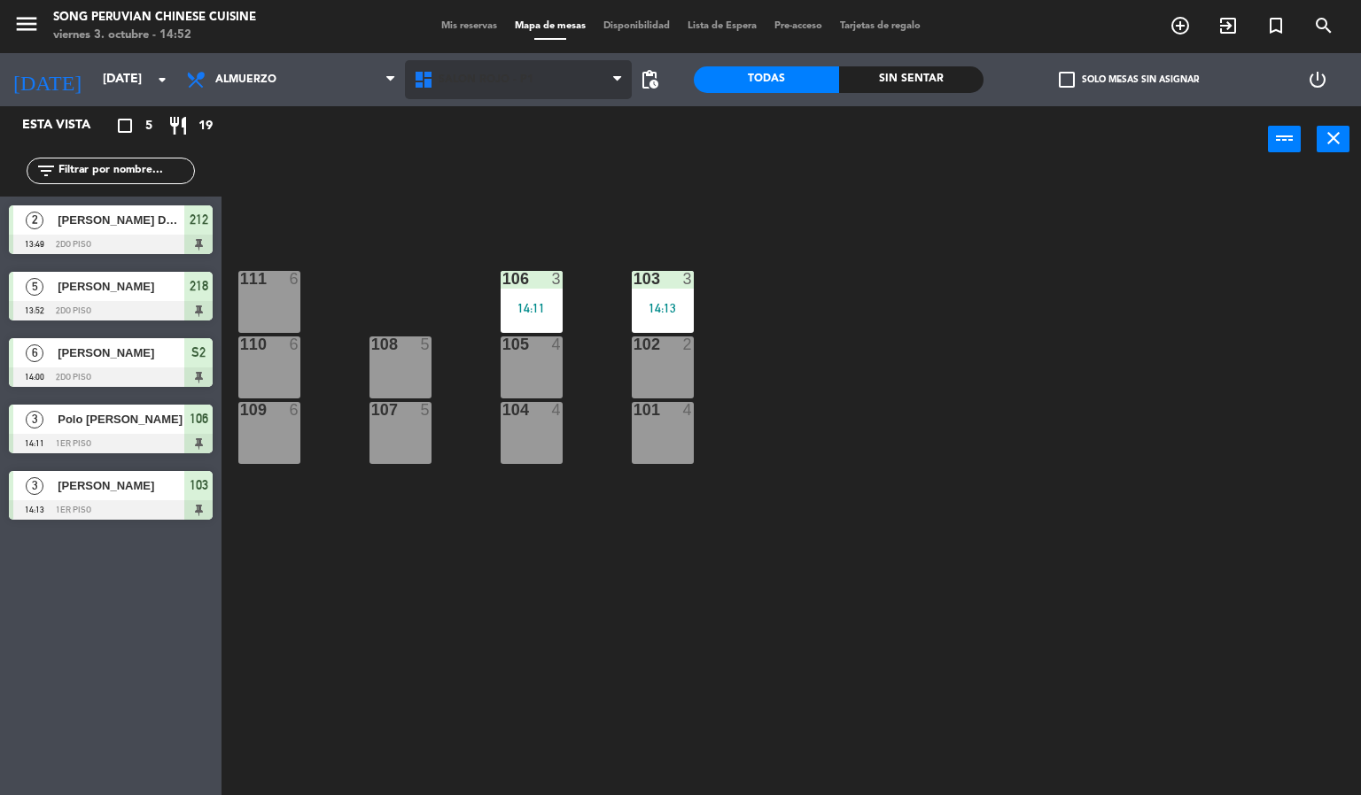
click at [471, 91] on span "SALON ROJO - P1" at bounding box center [519, 79] width 228 height 39
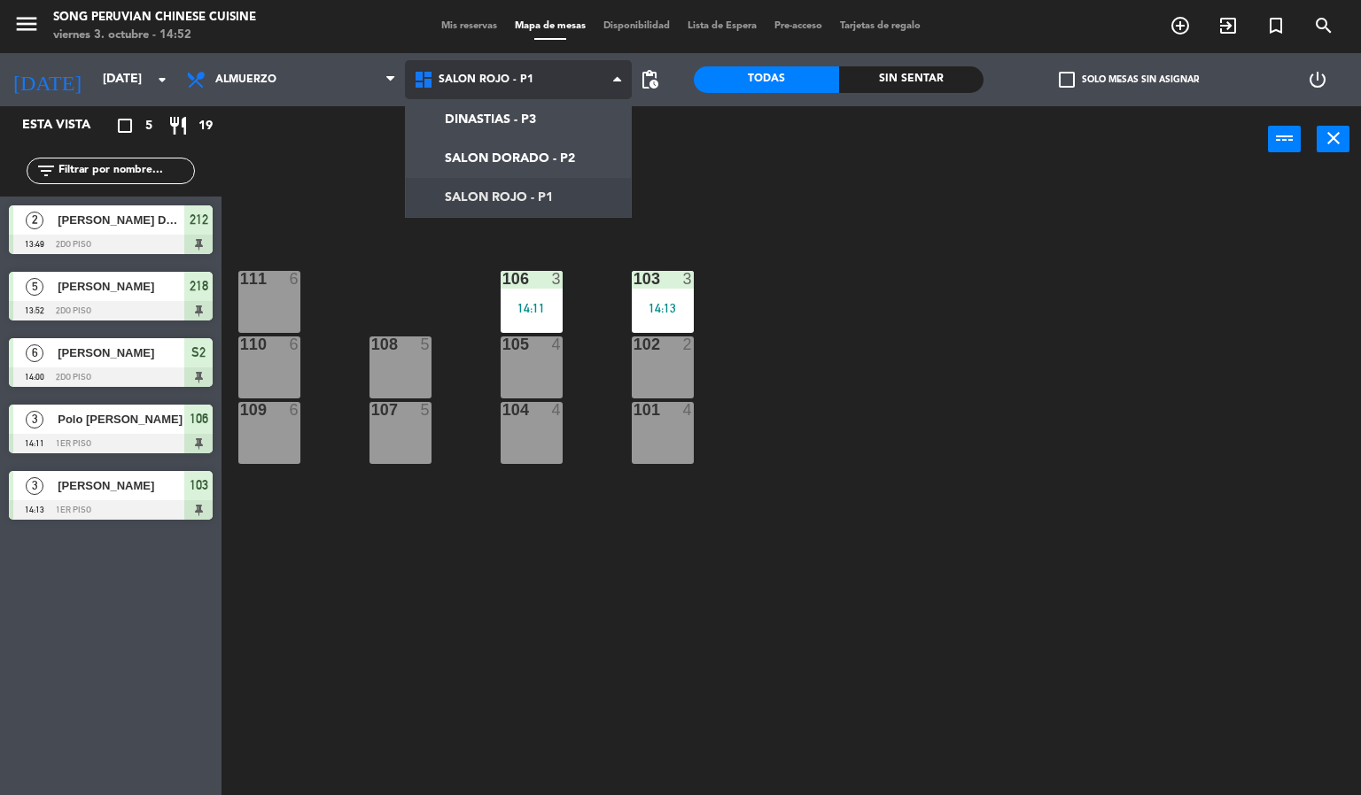
click at [466, 158] on ng-component "menu Song Peruvian Chinese Cuisine [DATE] 3. octubre - 14:52 Mis reservas Mapa …" at bounding box center [680, 398] width 1361 height 796
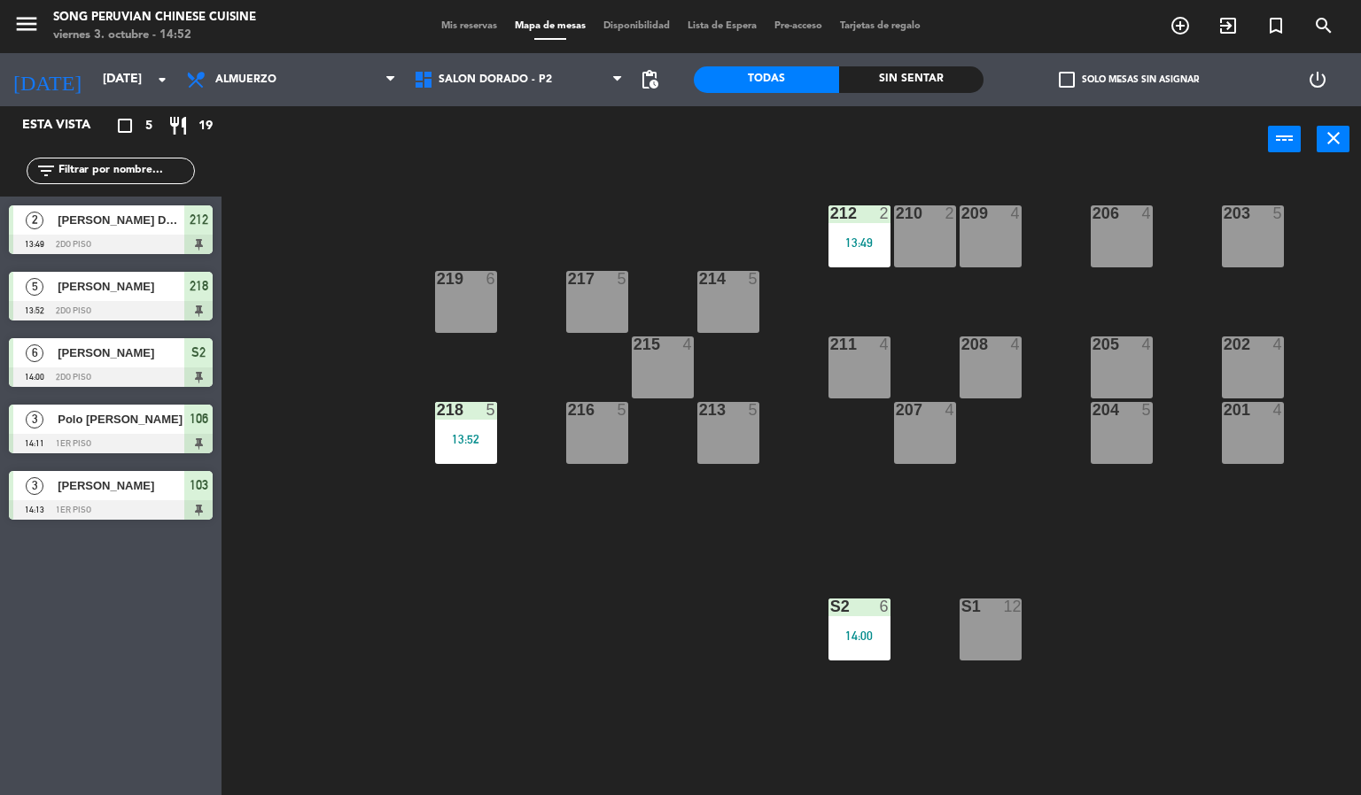
click at [864, 243] on div "13:49" at bounding box center [859, 242] width 62 height 12
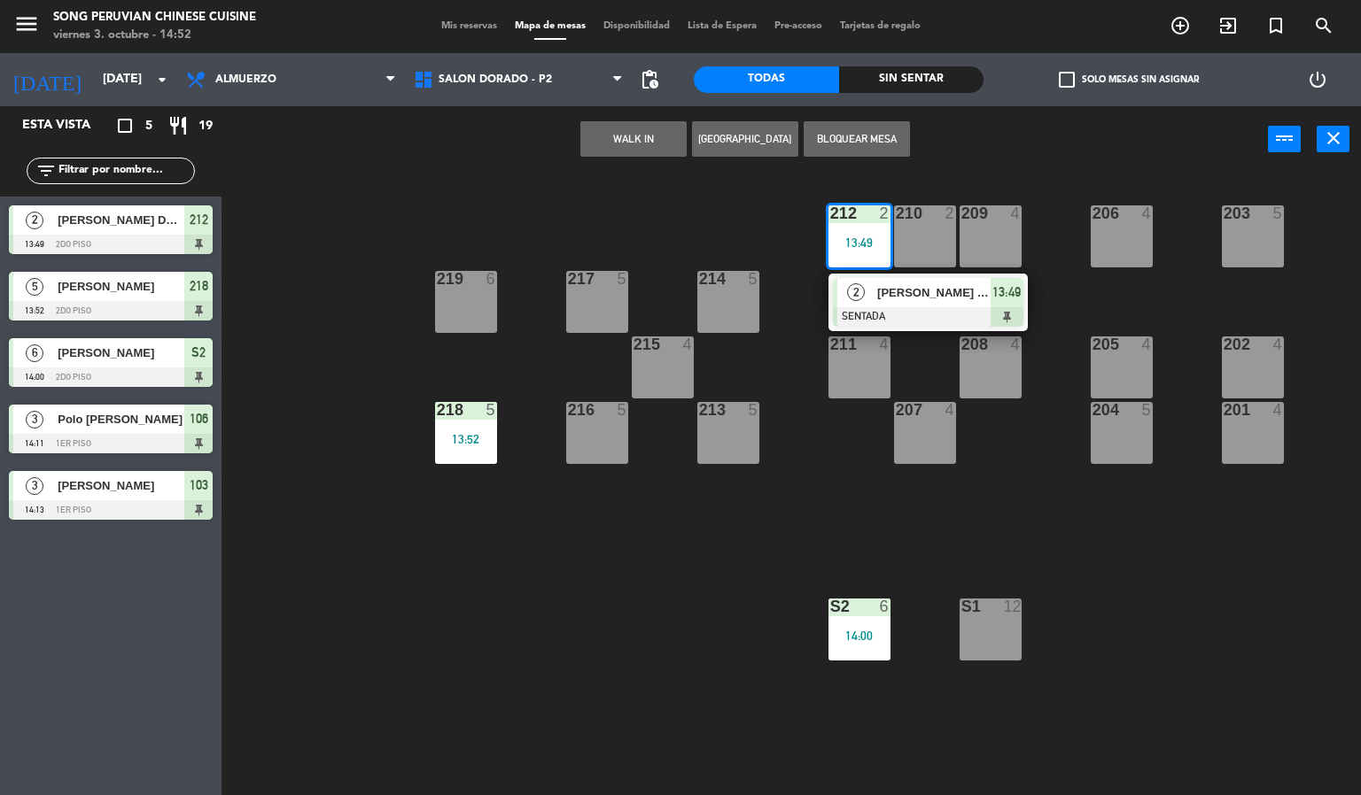
click at [856, 292] on span "2" at bounding box center [856, 292] width 18 height 18
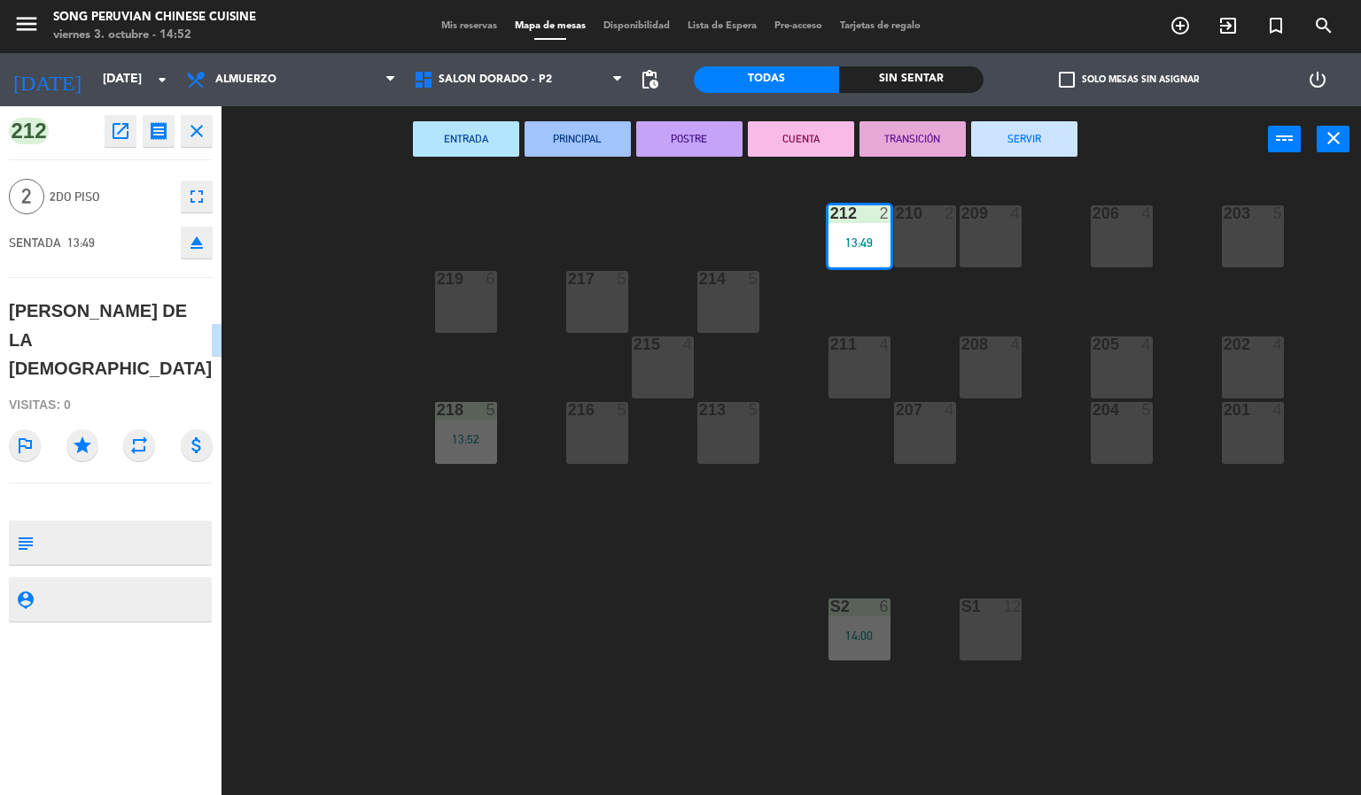
click at [797, 136] on button "CUENTA" at bounding box center [801, 138] width 106 height 35
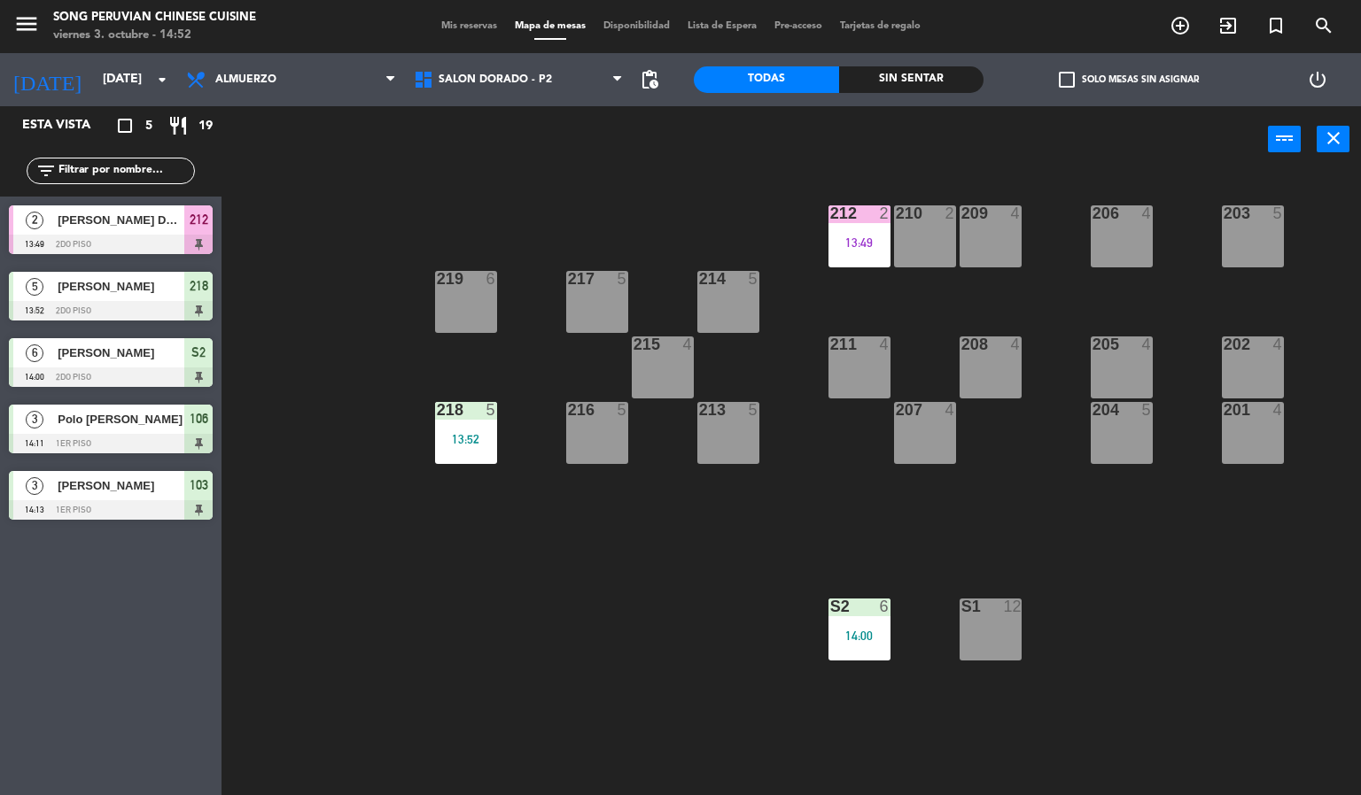
click at [615, 205] on div "203 5 206 4 210 2 212 2 13:49 209 4 214 5 217 5 219 6 202 4 205 4 208 4 211 4 2…" at bounding box center [798, 485] width 1126 height 623
click at [486, 78] on span "SALON DORADO - P2" at bounding box center [494, 80] width 113 height 12
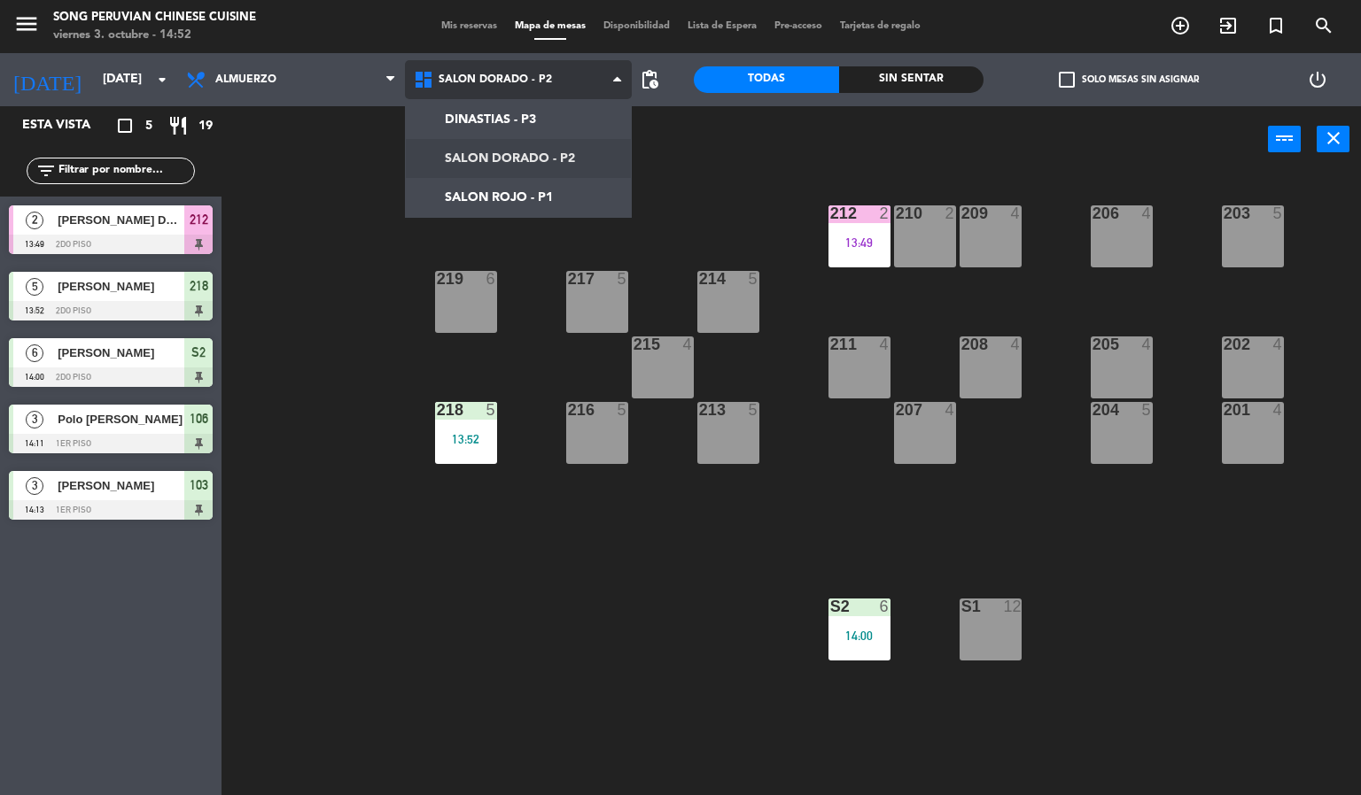
click at [471, 194] on ng-component "menu Song Peruvian Chinese Cuisine [DATE] 3. octubre - 14:52 Mis reservas Mapa …" at bounding box center [680, 398] width 1361 height 796
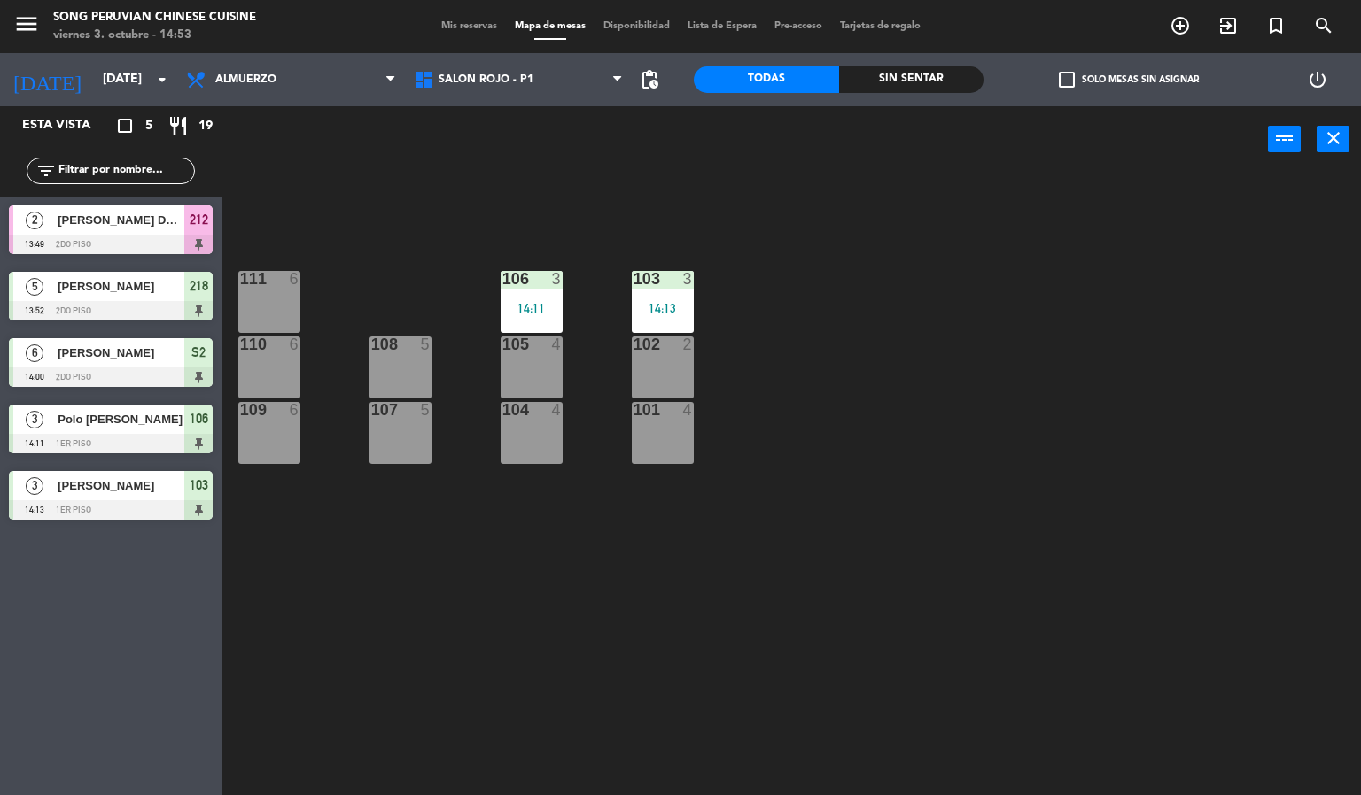
click at [402, 654] on div "103 3 14:13 106 3 14:11 111 6 102 2 105 4 108 5 110 6 101 4 104 4 107 5 109 6" at bounding box center [798, 485] width 1126 height 623
click at [131, 250] on div at bounding box center [111, 244] width 204 height 19
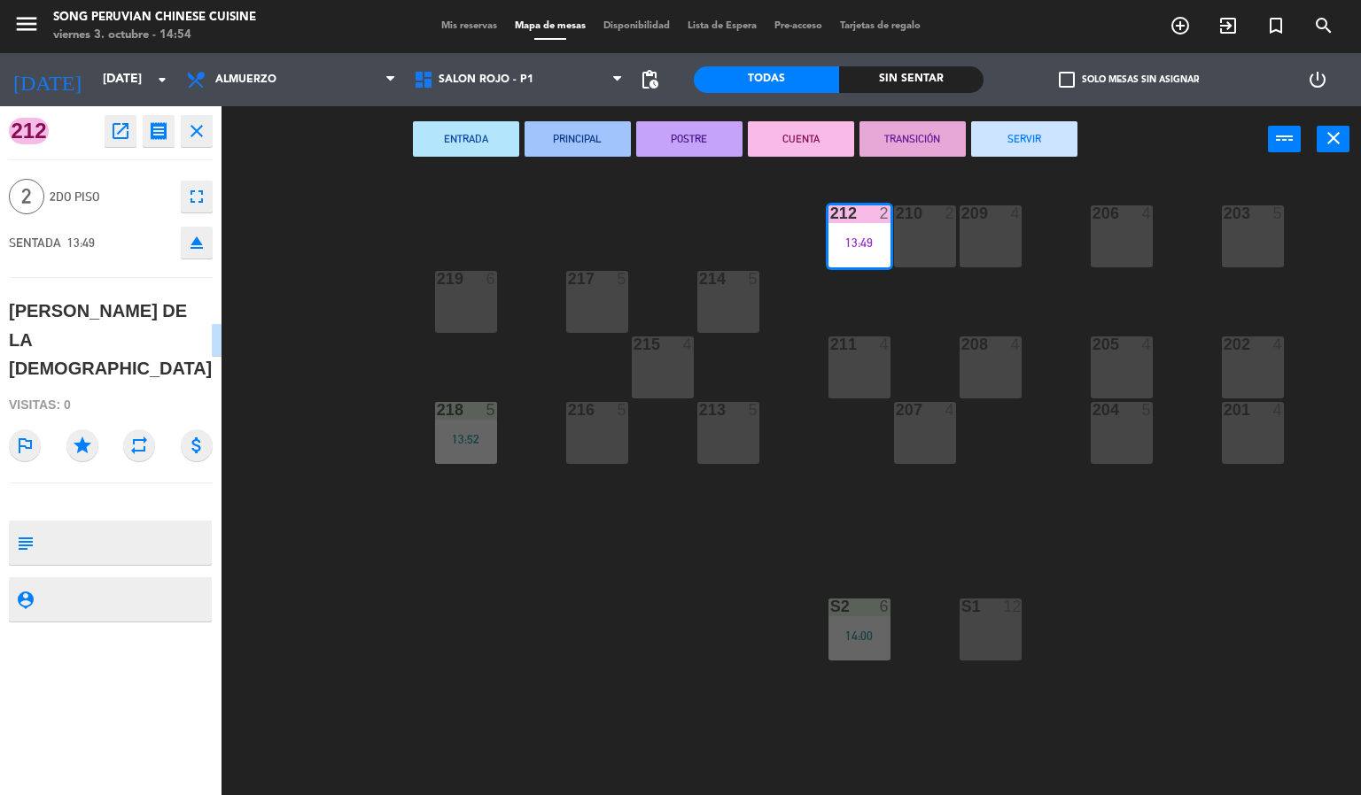
click at [1023, 136] on button "SERVIR" at bounding box center [1024, 138] width 106 height 35
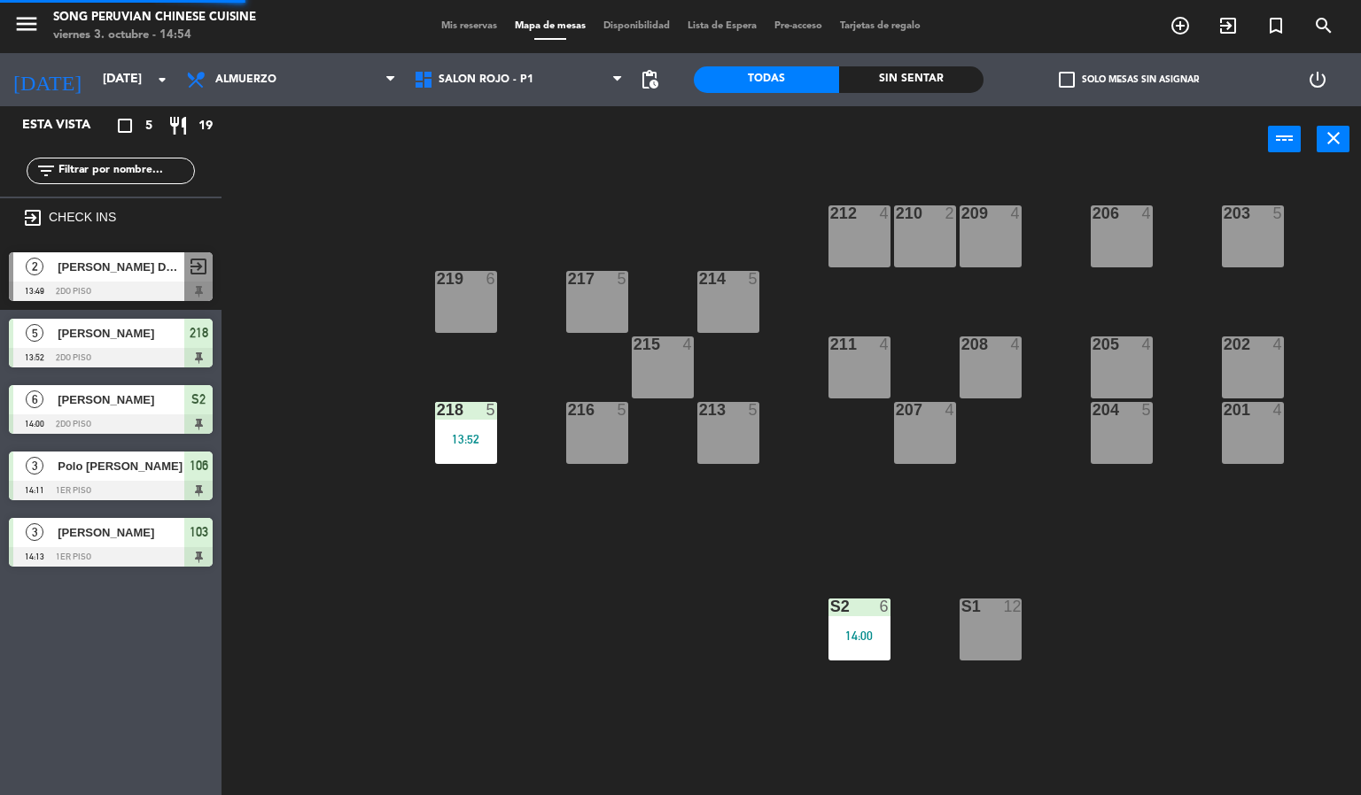
click at [570, 668] on div "203 5 206 4 210 2 212 4 209 4 214 5 217 5 219 6 202 4 205 4 208 4 211 4 215 4 2…" at bounding box center [798, 485] width 1126 height 623
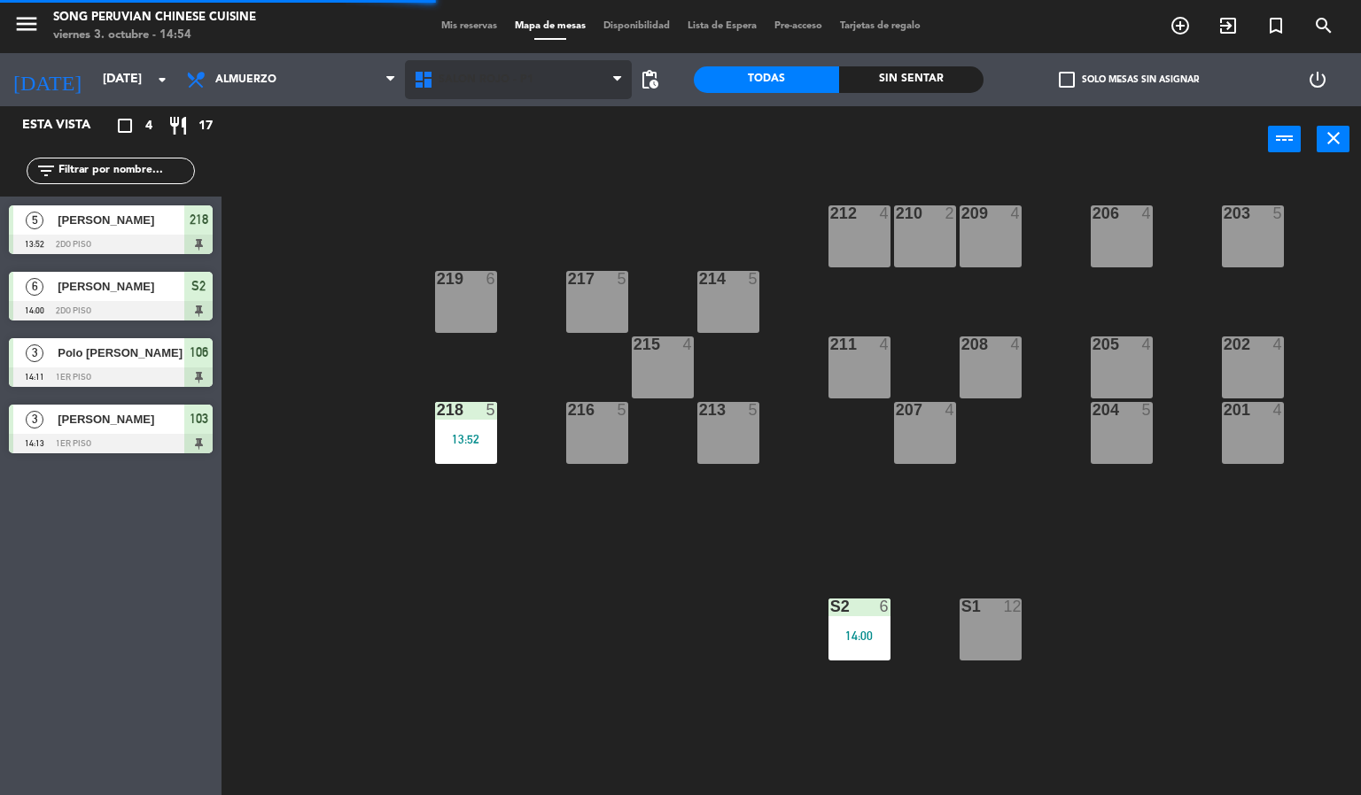
click at [494, 78] on span "SALON ROJO - P1" at bounding box center [485, 80] width 95 height 12
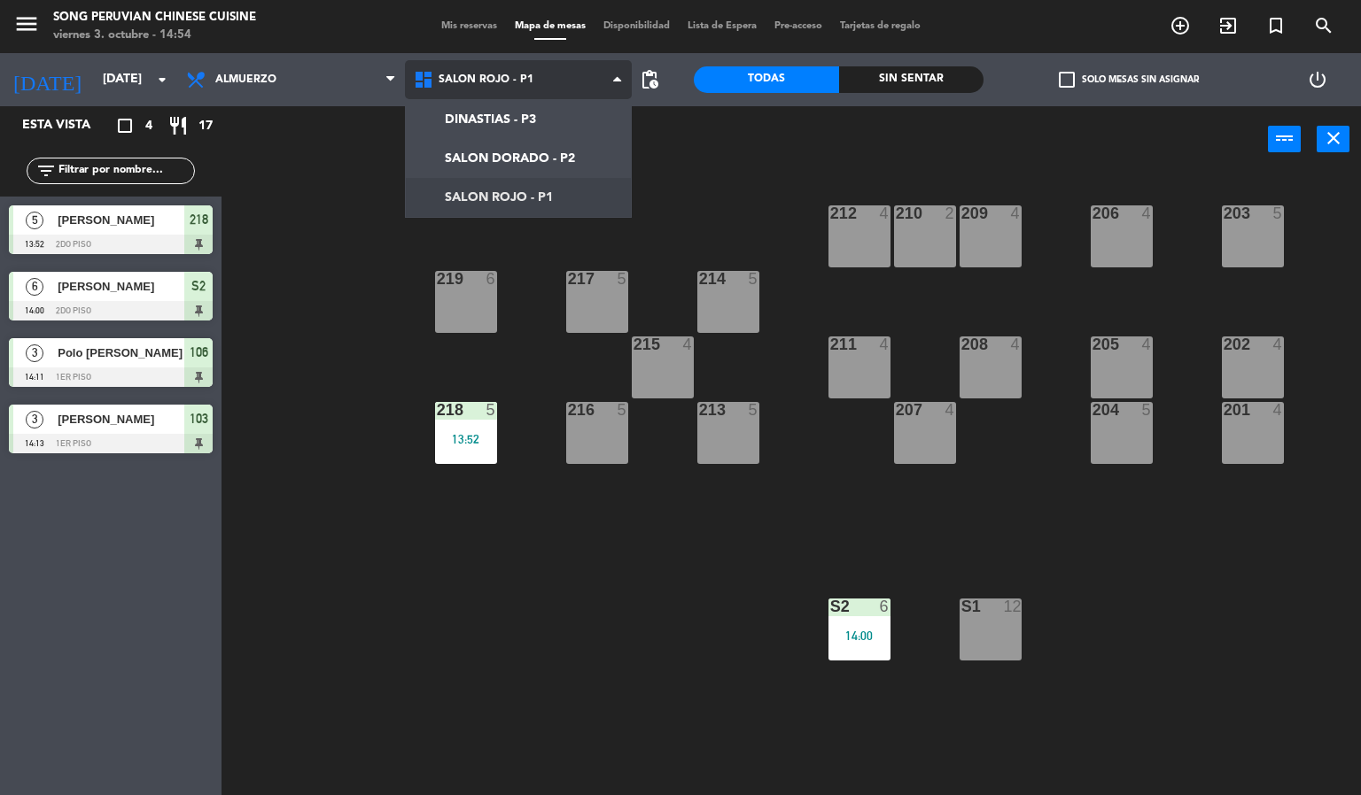
click at [508, 152] on ng-component "menu Song Peruvian Chinese Cuisine [DATE] 3. octubre - 14:54 Mis reservas Mapa …" at bounding box center [680, 398] width 1361 height 796
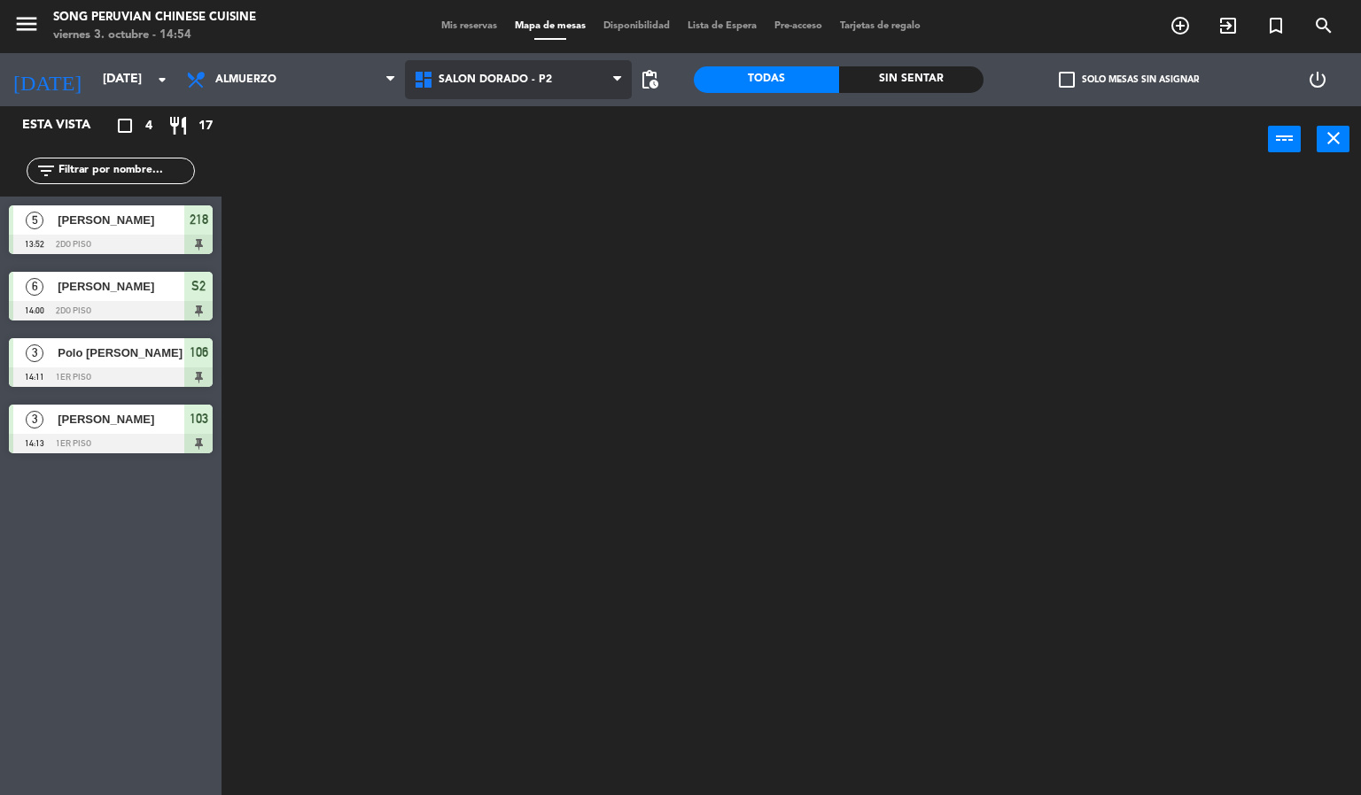
click at [494, 78] on span "SALON DORADO - P2" at bounding box center [494, 80] width 113 height 12
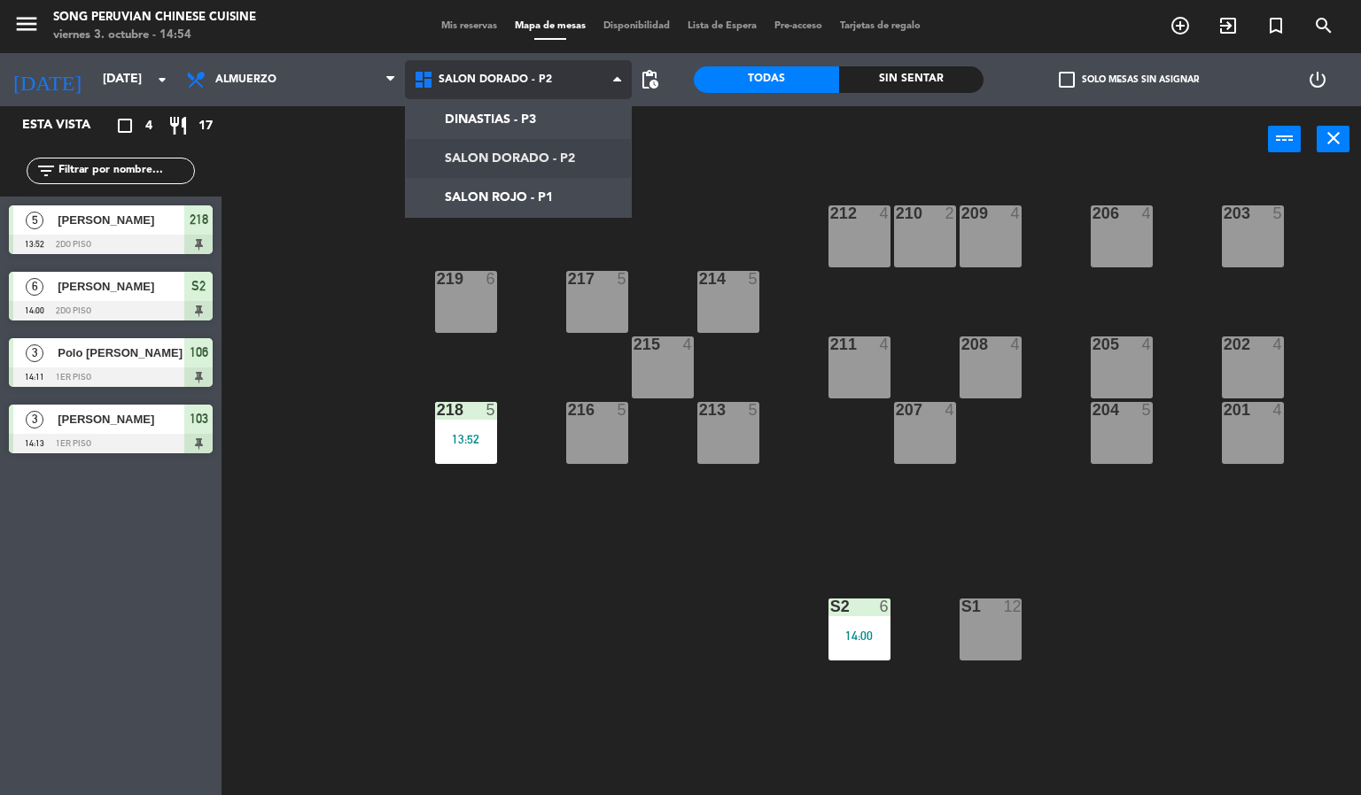
click at [453, 205] on ng-component "menu Song Peruvian Chinese Cuisine [DATE] 3. octubre - 14:54 Mis reservas Mapa …" at bounding box center [680, 398] width 1361 height 796
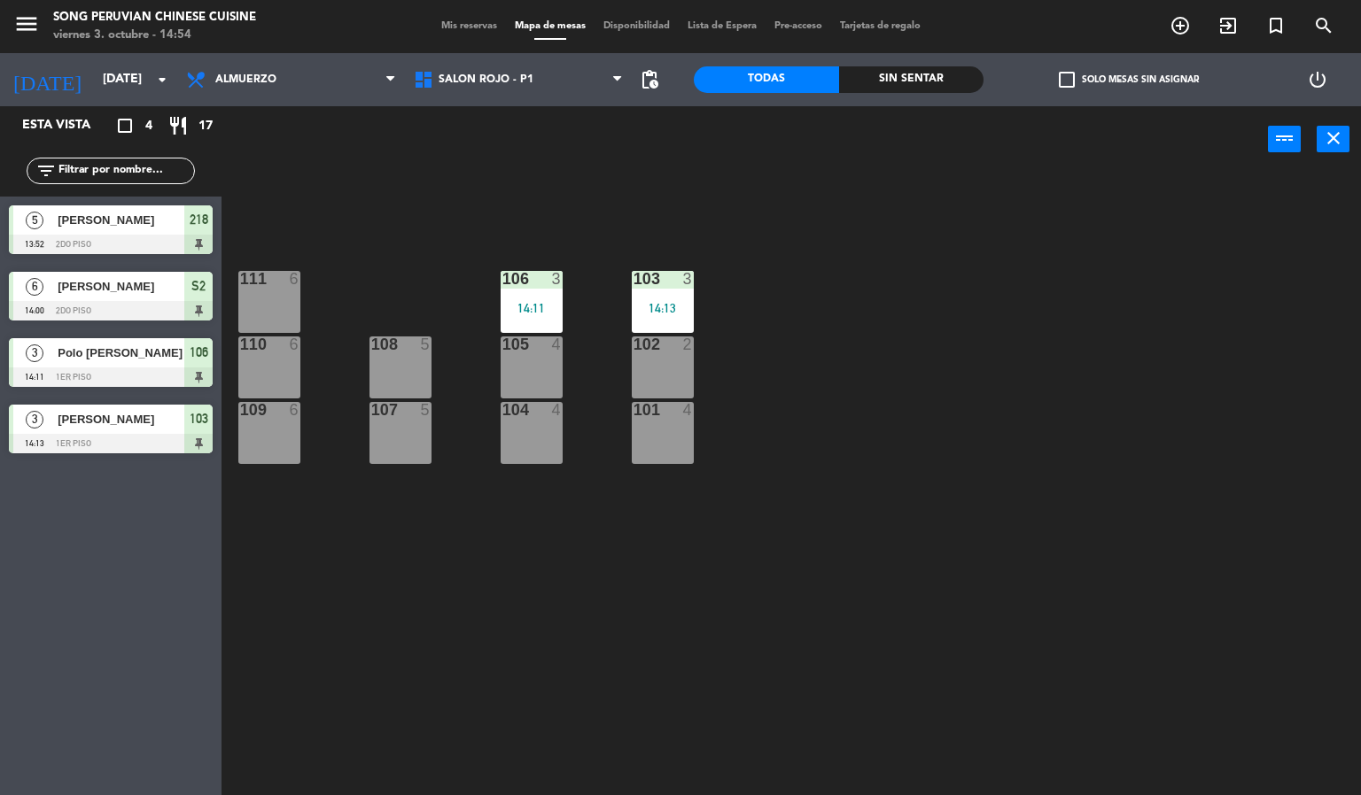
click at [489, 664] on div "103 3 14:13 106 3 14:11 111 6 102 2 105 4 108 5 110 6 101 4 104 4 107 5 109 6" at bounding box center [798, 485] width 1126 height 623
click at [396, 745] on div "103 3 14:13 106 3 14:11 111 6 102 2 105 4 108 5 110 6 101 4 104 4 107 5 109 6" at bounding box center [798, 485] width 1126 height 623
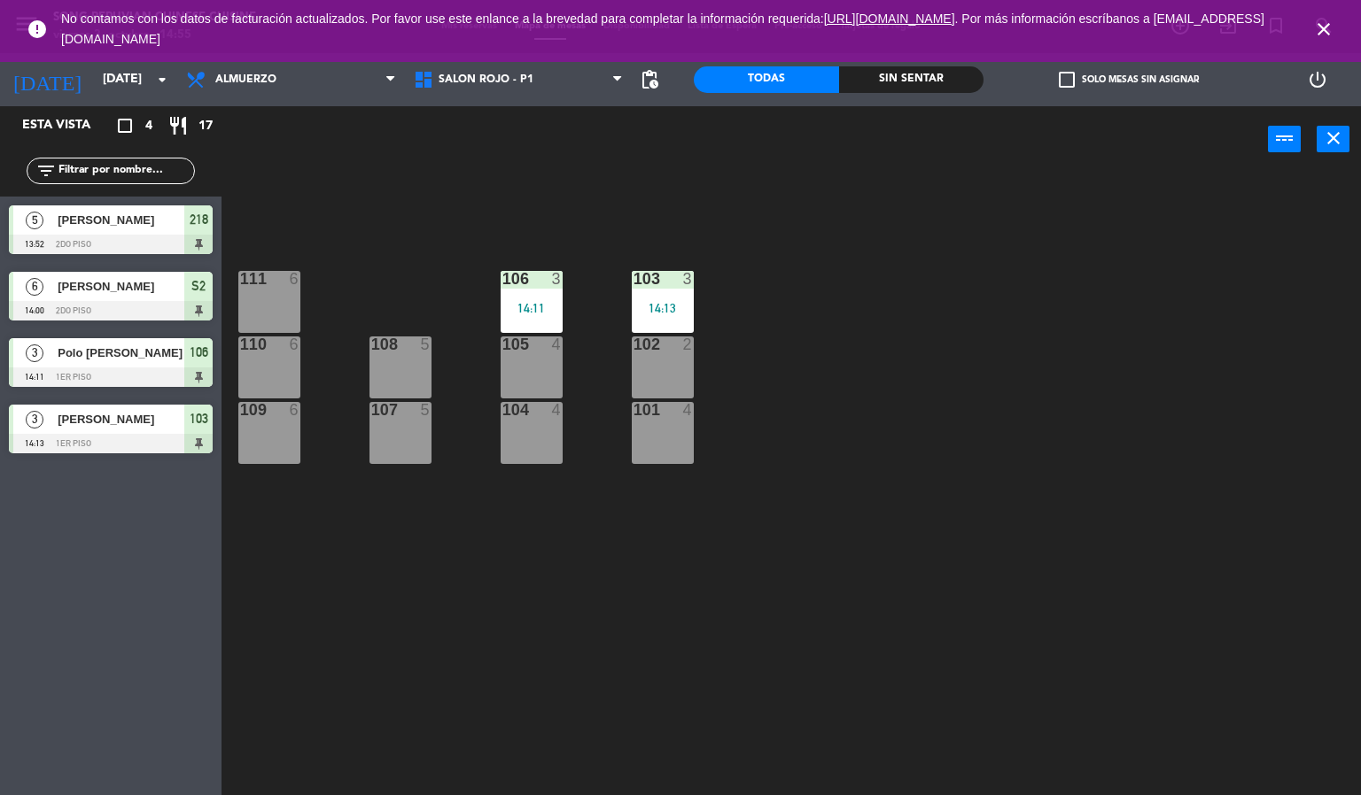
click at [1319, 27] on icon "close" at bounding box center [1323, 29] width 21 height 21
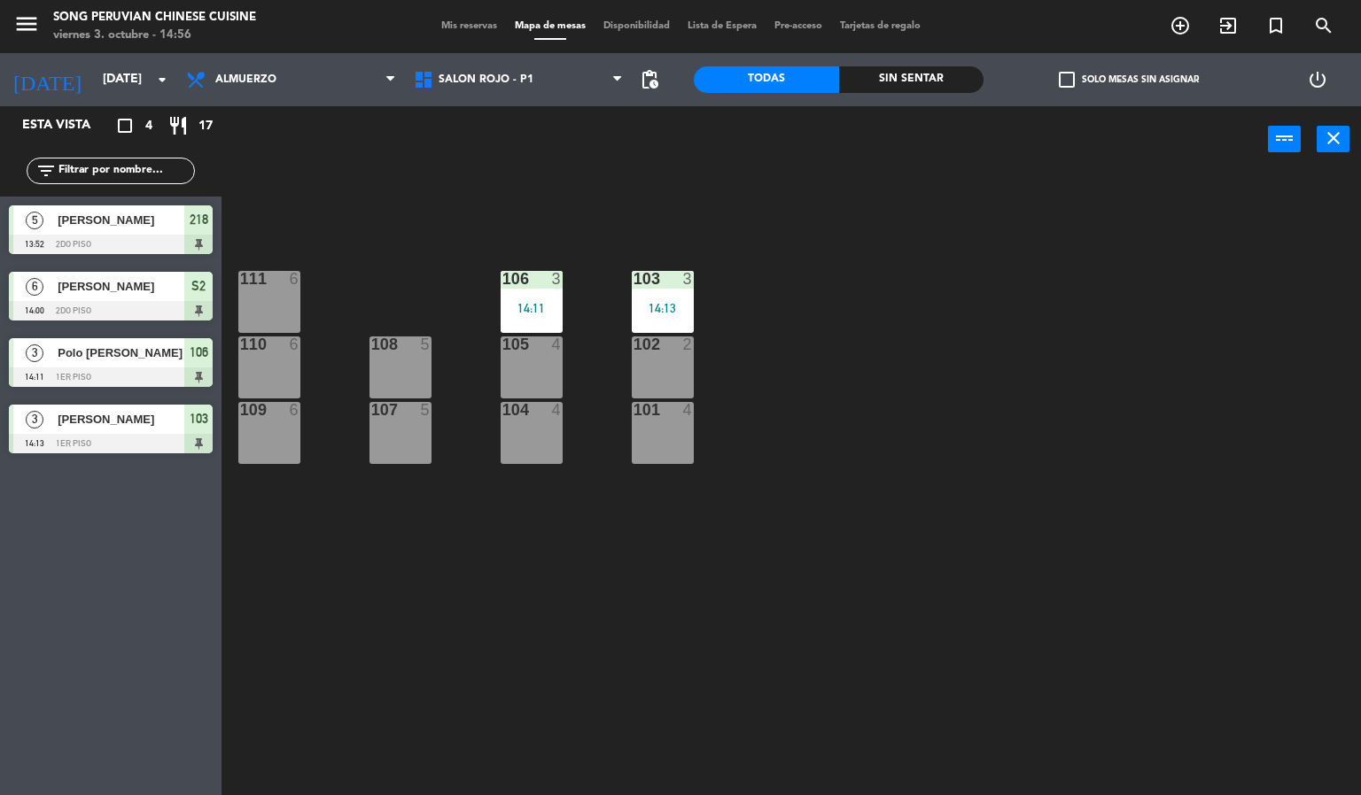
click at [1146, 274] on div "103 3 14:13 106 3 14:11 111 6 102 2 105 4 108 5 110 6 101 4 104 4 107 5 109 6" at bounding box center [798, 485] width 1126 height 623
click at [287, 93] on span "Almuerzo" at bounding box center [291, 79] width 228 height 39
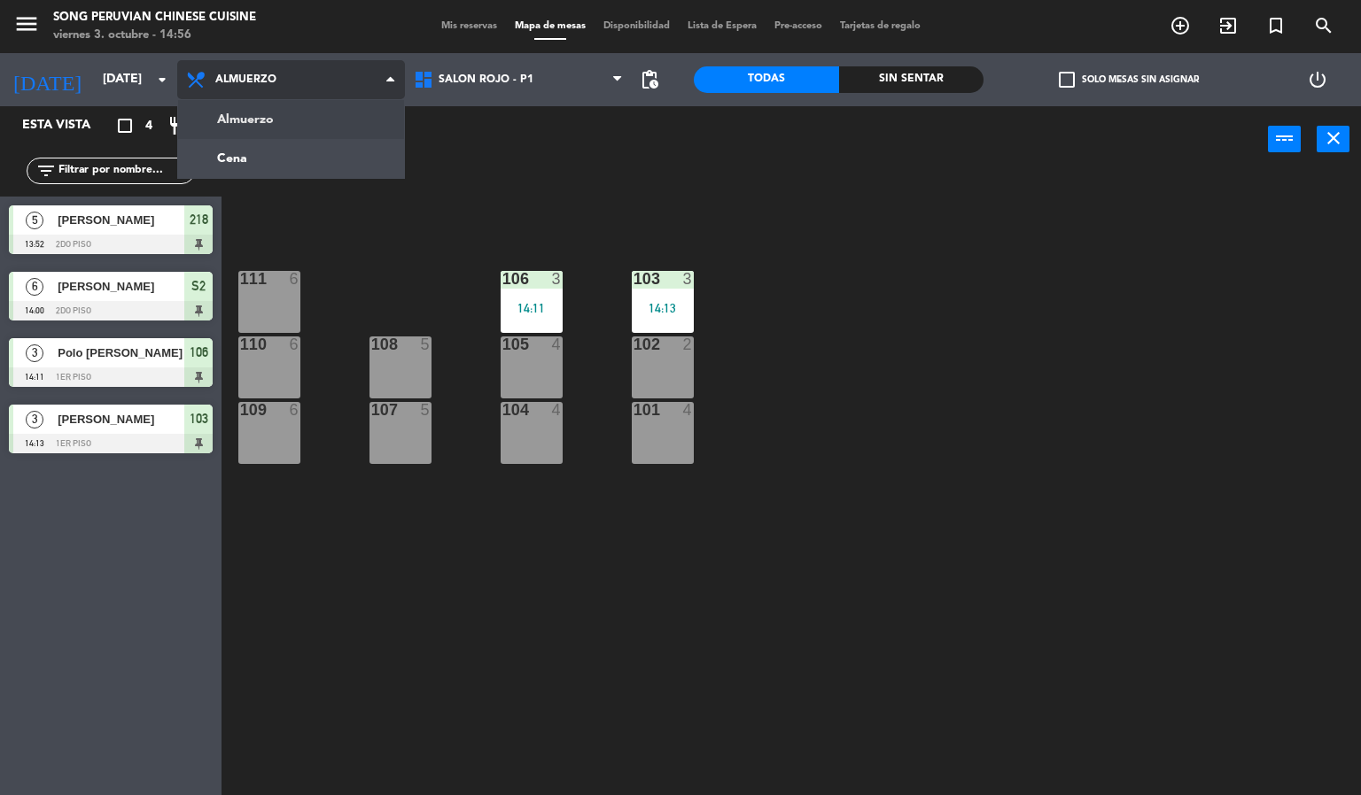
click at [261, 173] on ng-component "menu Song Peruvian Chinese Cuisine [DATE] 3. octubre - 14:56 Mis reservas Mapa …" at bounding box center [680, 398] width 1361 height 796
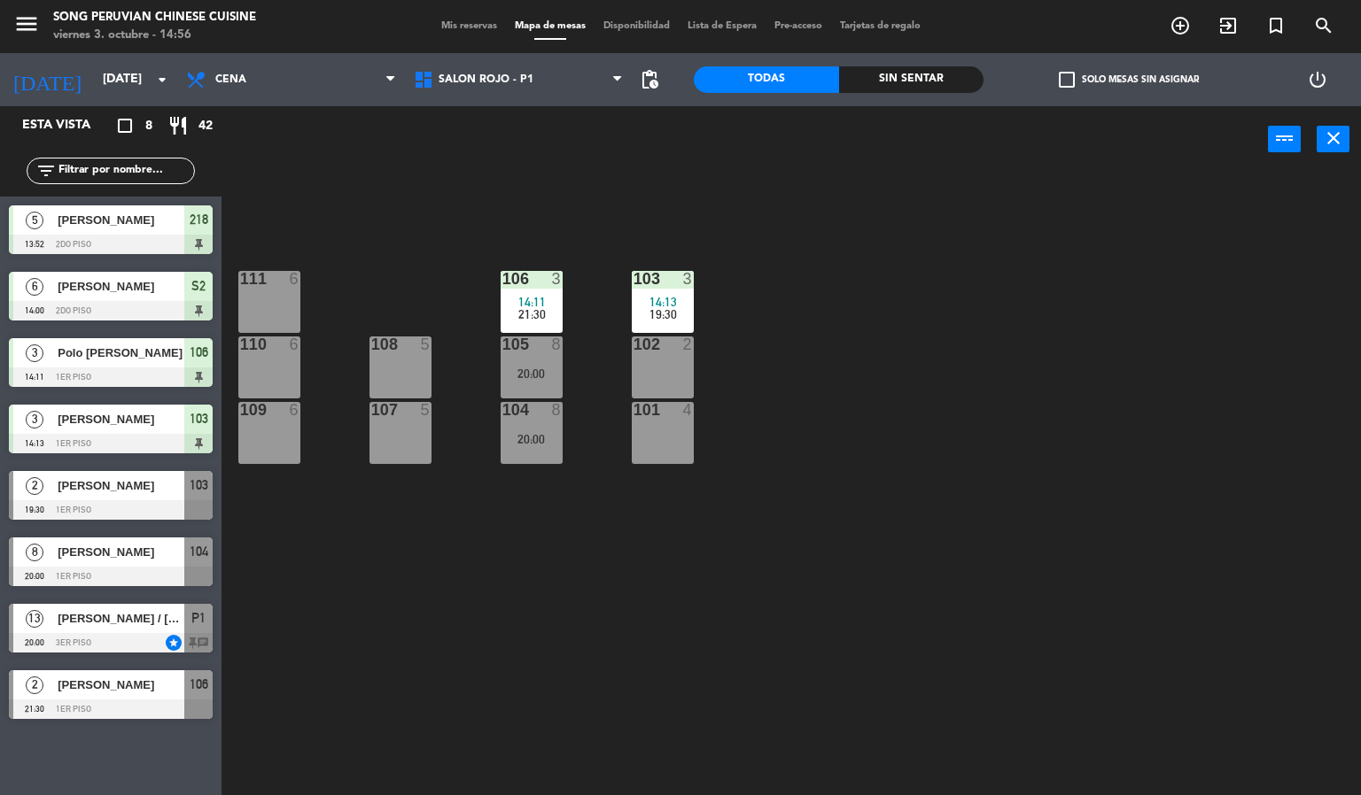
click at [328, 174] on div "103 3 14:13 19:30 106 3 14:11 21:30 111 6 102 2 105 8 20:00 108 5 110 6 101 4 1…" at bounding box center [798, 485] width 1126 height 623
click at [263, 82] on span "Cena" at bounding box center [291, 79] width 228 height 39
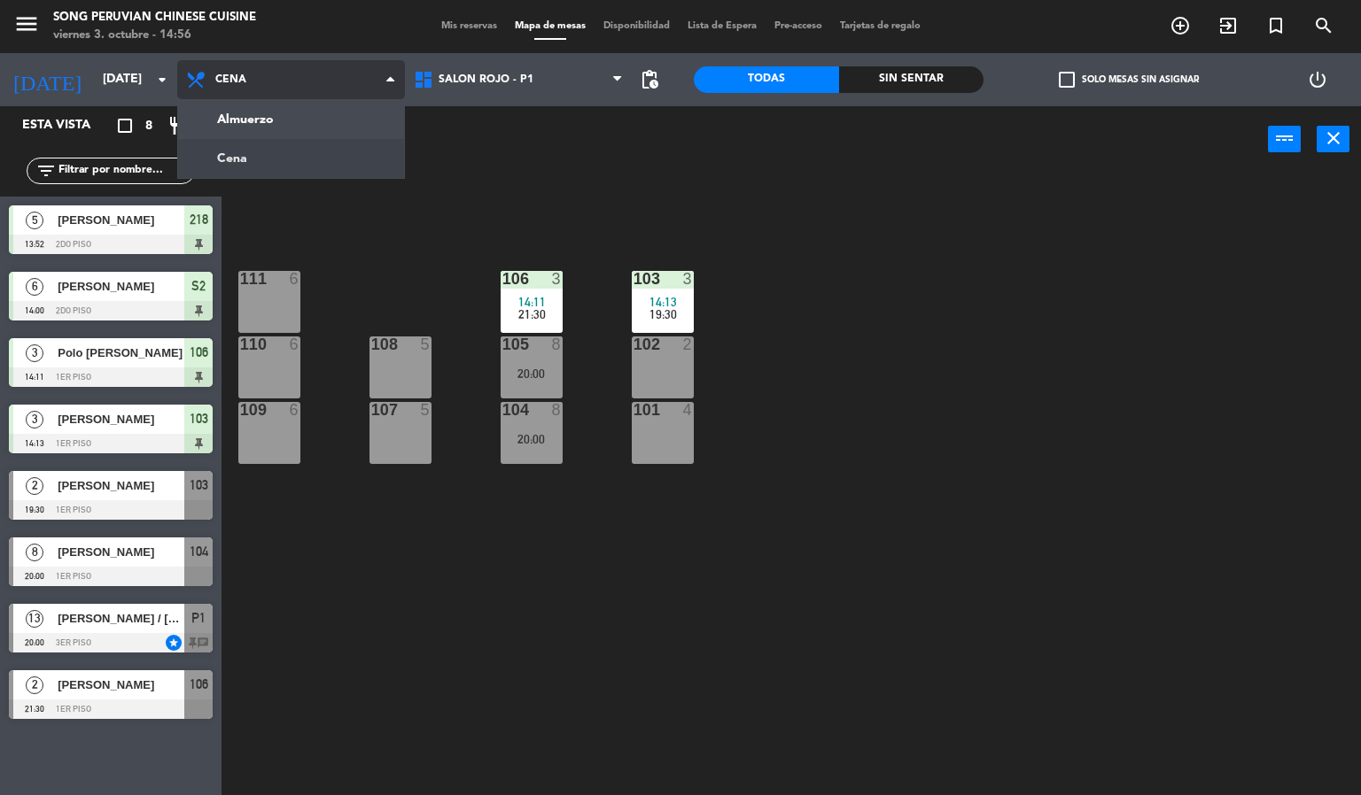
click at [293, 114] on ng-component "menu Song Peruvian Chinese Cuisine [DATE] 3. octubre - 14:56 Mis reservas Mapa …" at bounding box center [680, 398] width 1361 height 796
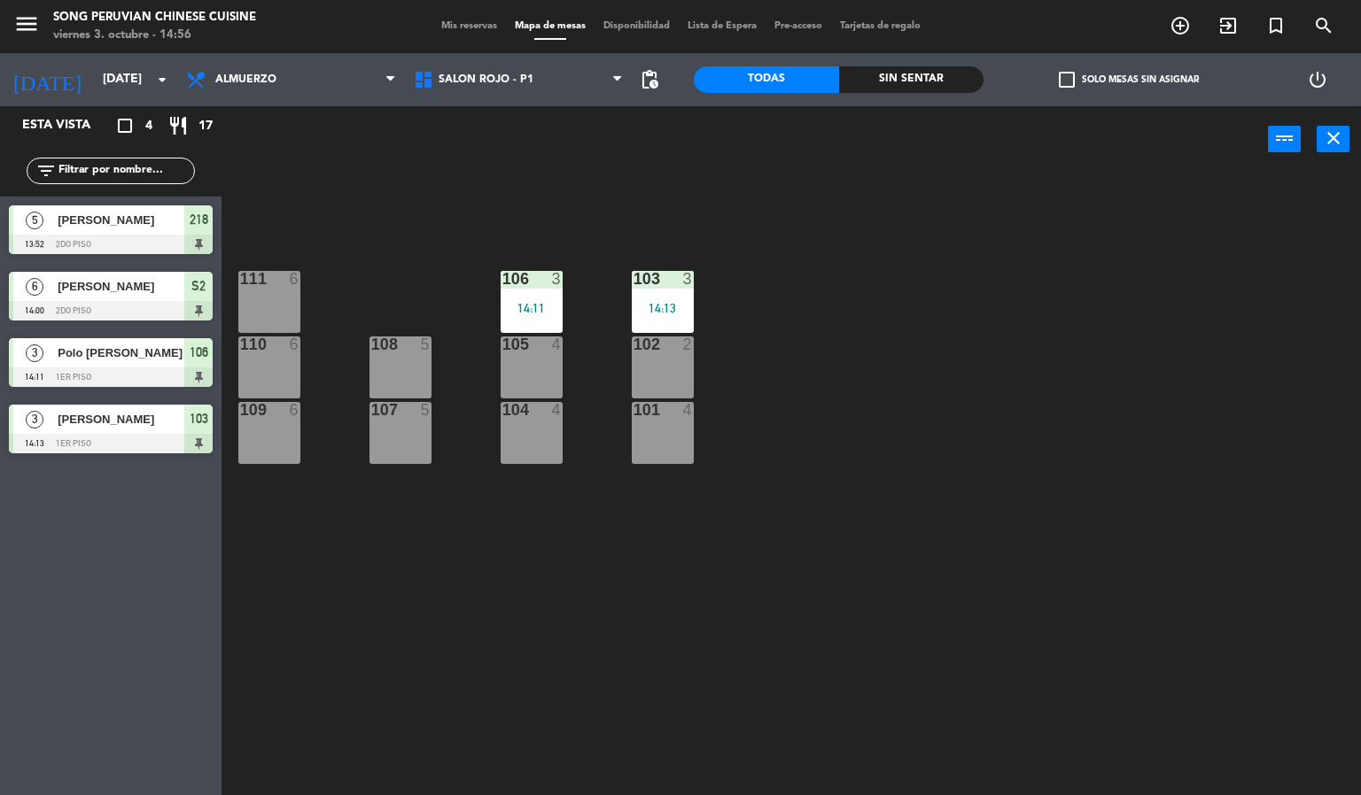
click at [336, 213] on div "103 3 14:13 106 3 14:11 111 6 102 2 105 4 108 5 110 6 101 4 104 4 107 5 109 6" at bounding box center [798, 485] width 1126 height 623
click at [469, 97] on span "SALON ROJO - P1" at bounding box center [519, 79] width 228 height 39
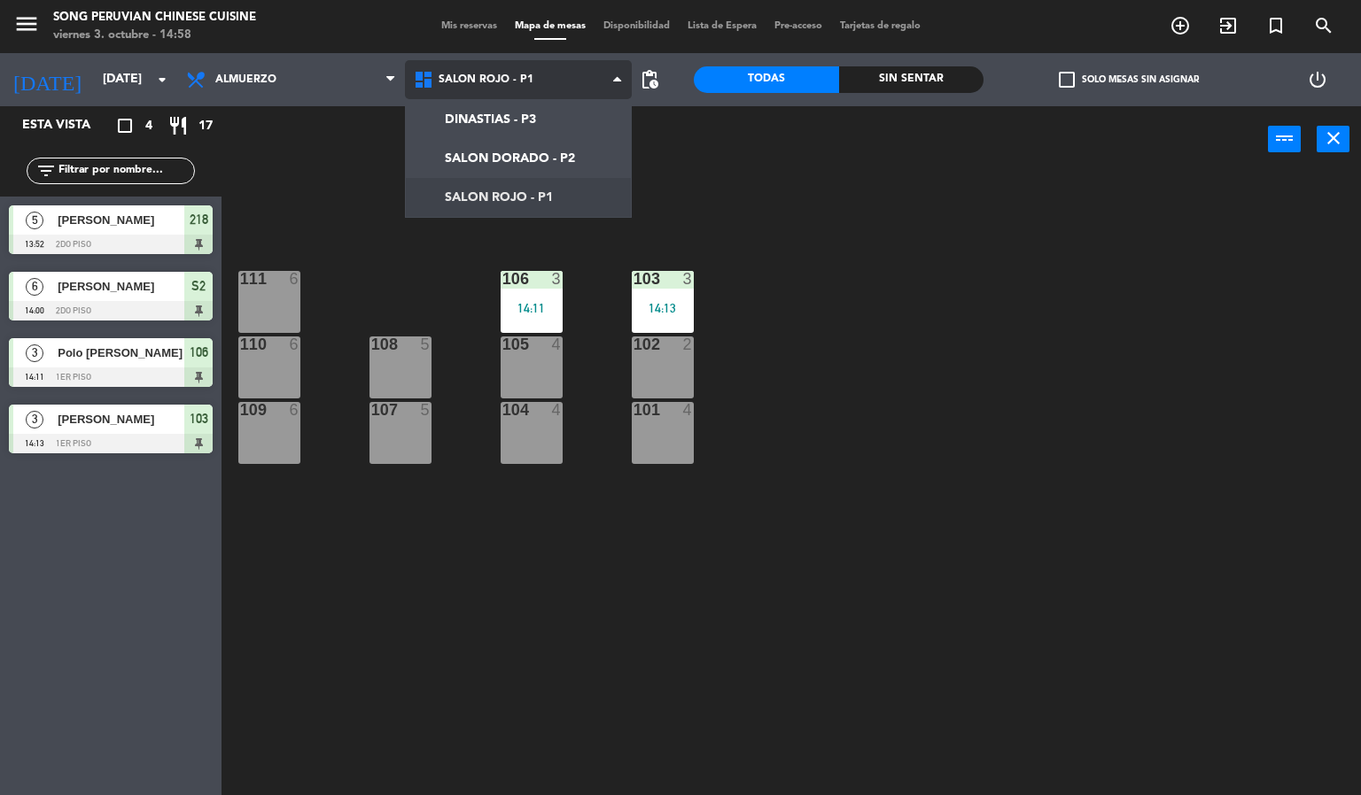
click at [466, 154] on ng-component "menu Song Peruvian Chinese Cuisine [DATE] 3. octubre - 14:58 Mis reservas Mapa …" at bounding box center [680, 398] width 1361 height 796
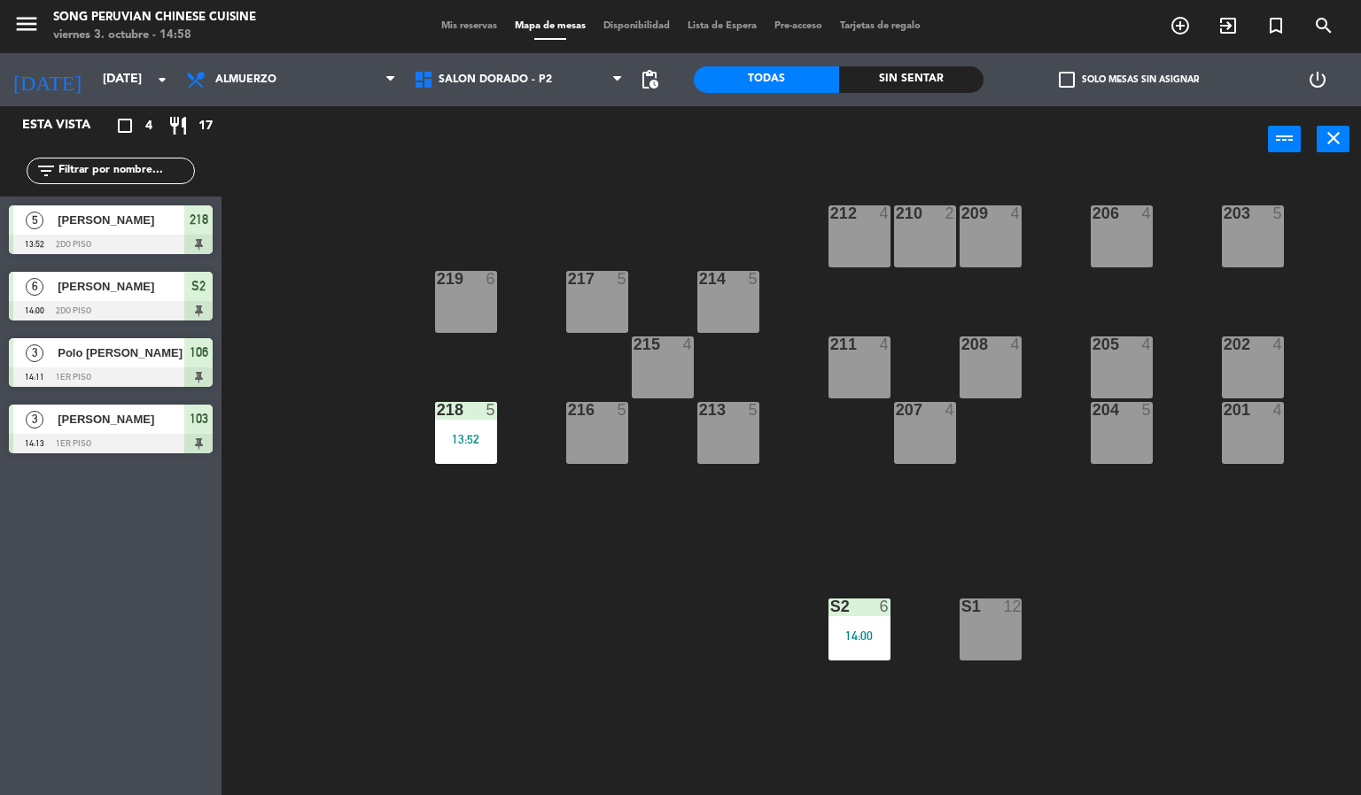
click at [465, 439] on div "13:52" at bounding box center [466, 439] width 62 height 12
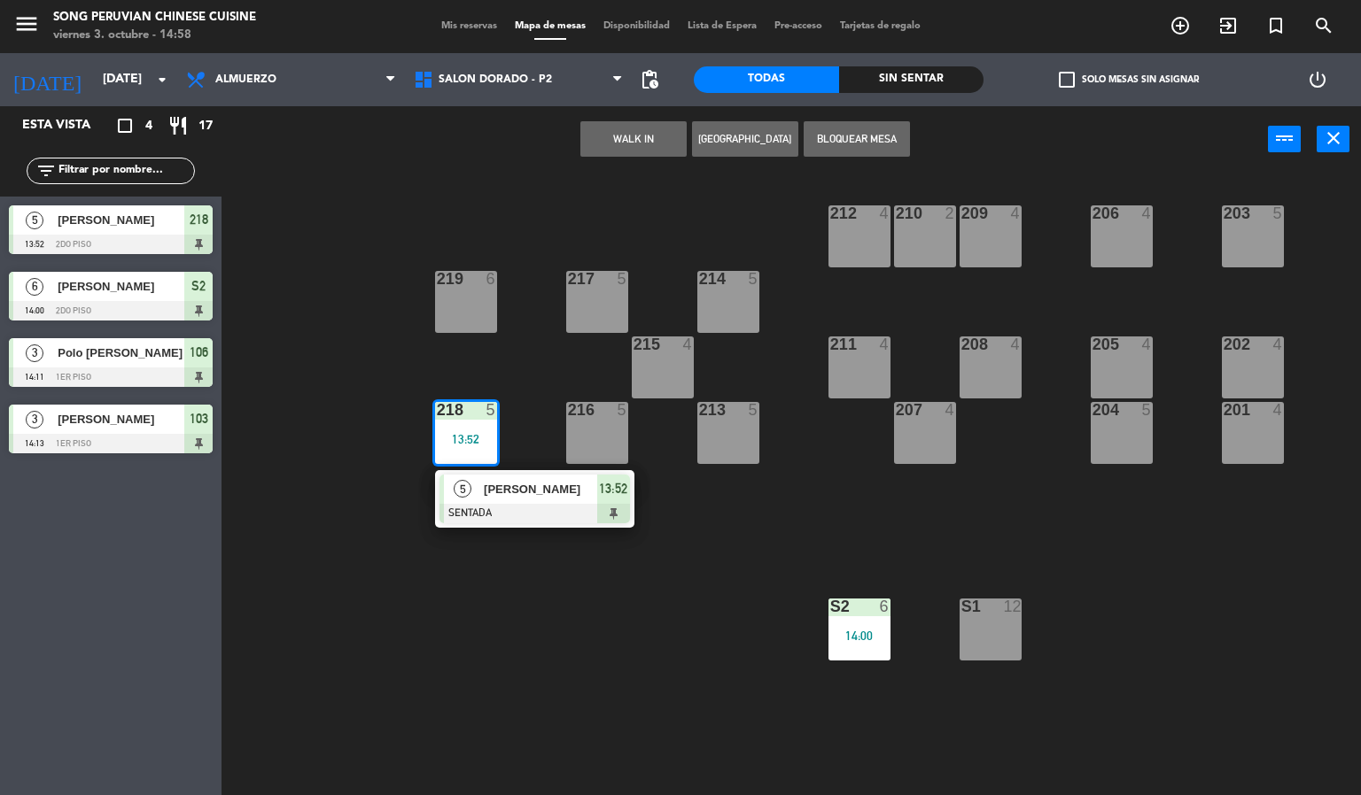
click at [518, 511] on div at bounding box center [534, 513] width 190 height 19
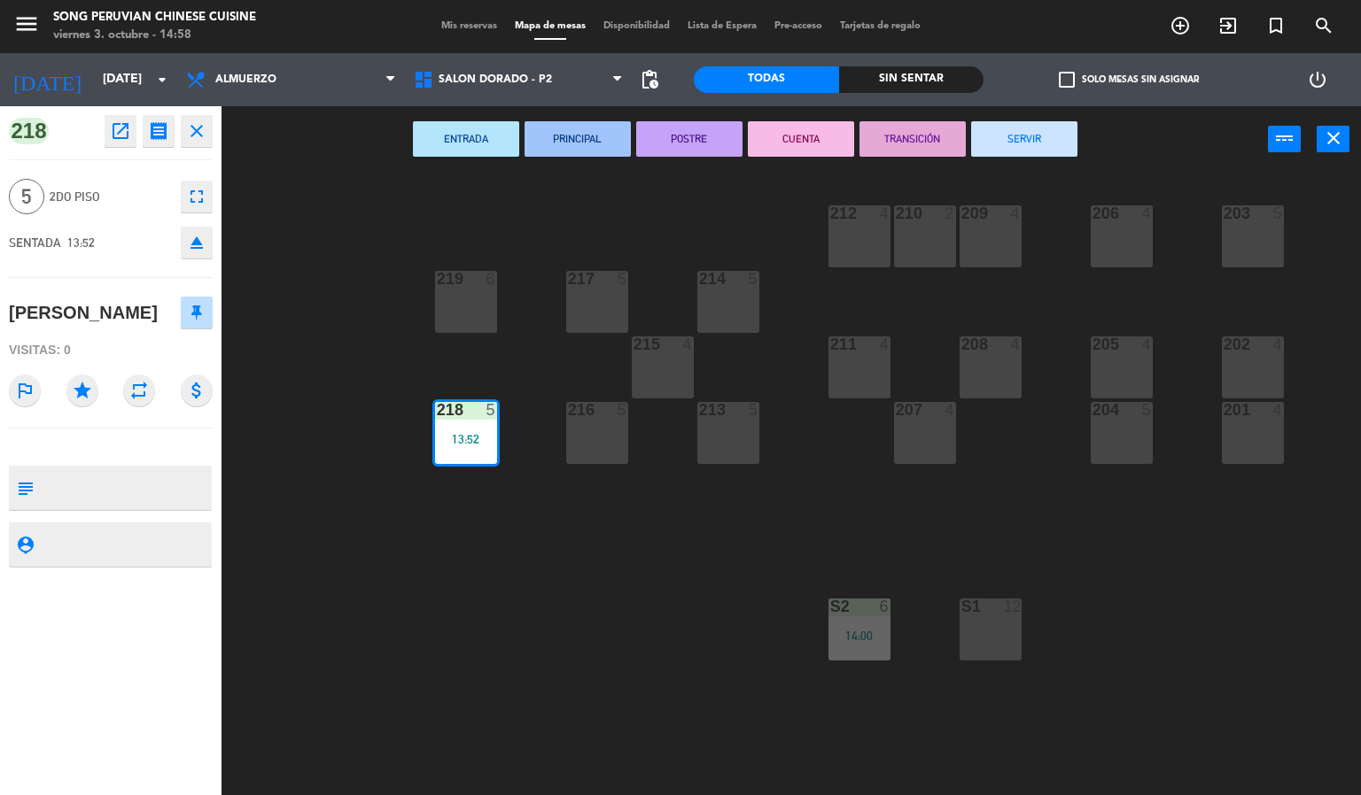
click at [816, 151] on button "CUENTA" at bounding box center [801, 138] width 106 height 35
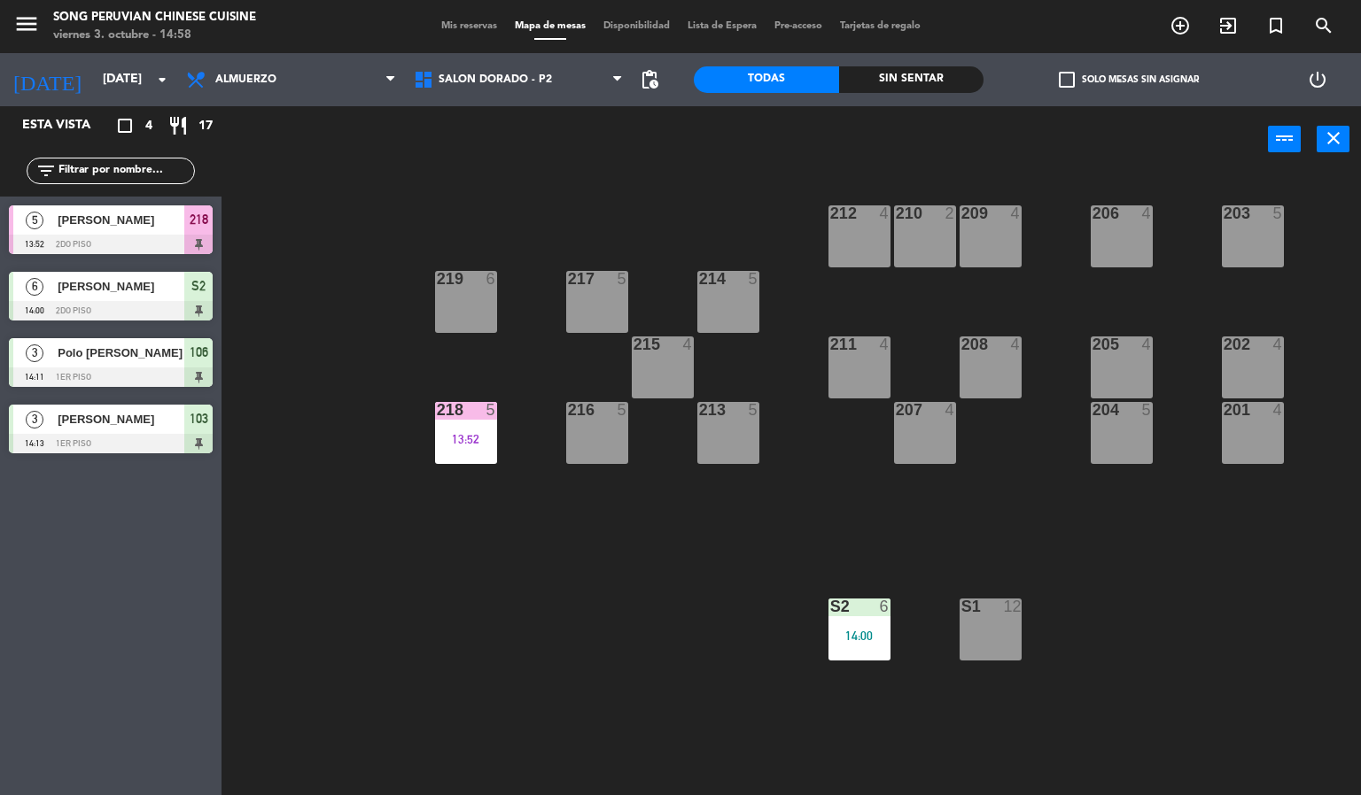
click at [737, 614] on div "203 5 206 4 210 2 212 4 209 4 214 5 217 5 219 6 202 4 205 4 208 4 211 4 215 4 2…" at bounding box center [798, 485] width 1126 height 623
click at [485, 85] on span "SALON DORADO - P2" at bounding box center [494, 80] width 113 height 12
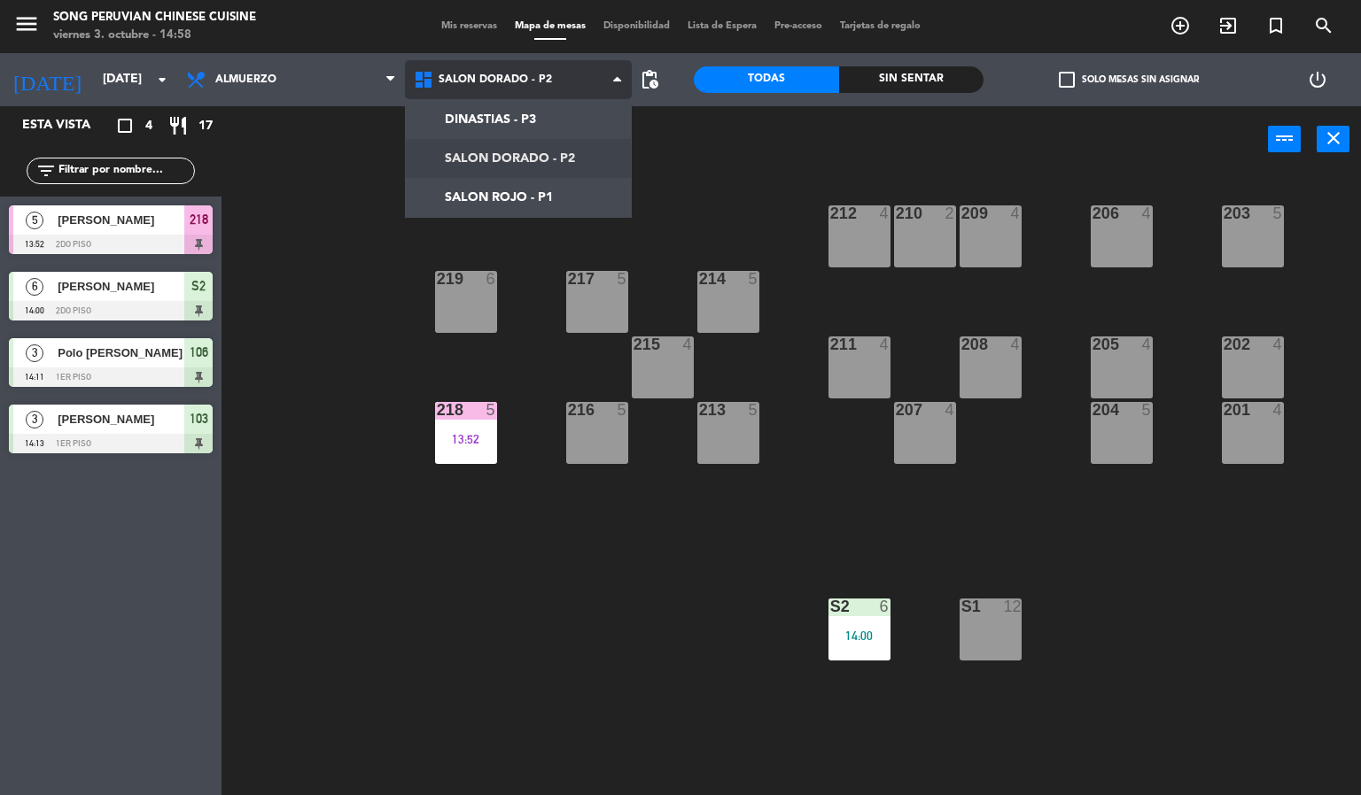
click at [490, 197] on ng-component "menu Song Peruvian Chinese Cuisine [DATE] 3. octubre - 14:58 Mis reservas Mapa …" at bounding box center [680, 398] width 1361 height 796
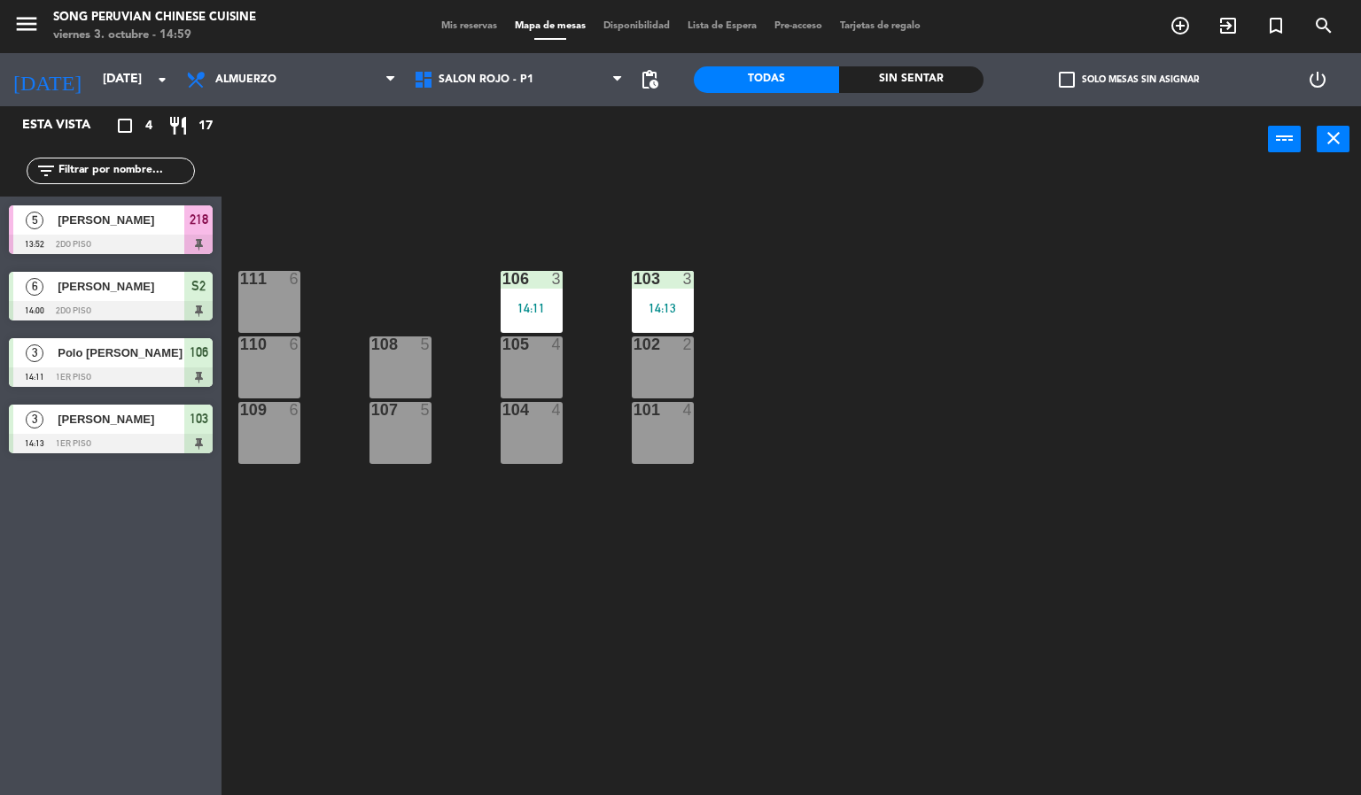
click at [912, 578] on div "103 3 14:13 106 3 14:11 111 6 102 2 105 4 108 5 110 6 101 4 104 4 107 5 109 6" at bounding box center [798, 485] width 1126 height 623
click at [672, 308] on div "14:13" at bounding box center [663, 308] width 62 height 12
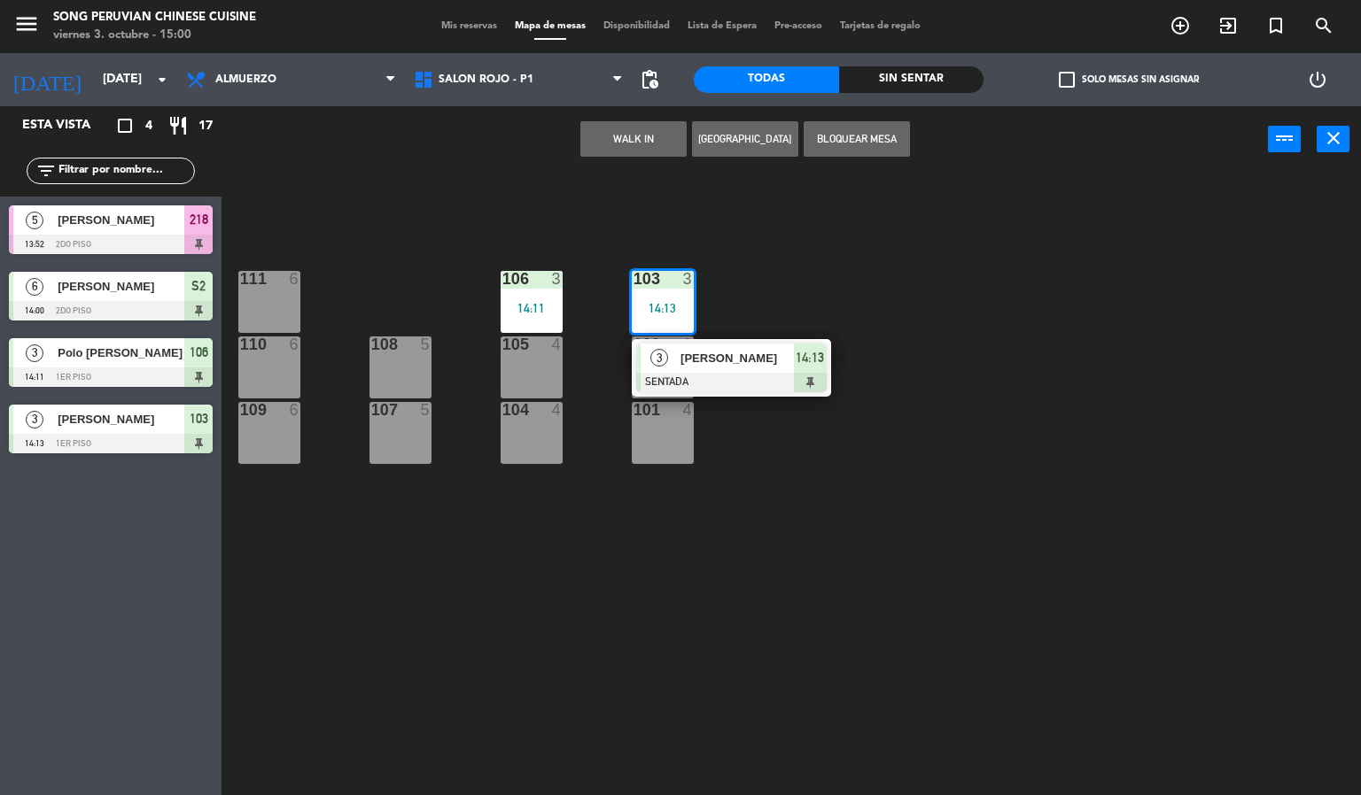
click at [733, 383] on div at bounding box center [731, 382] width 190 height 19
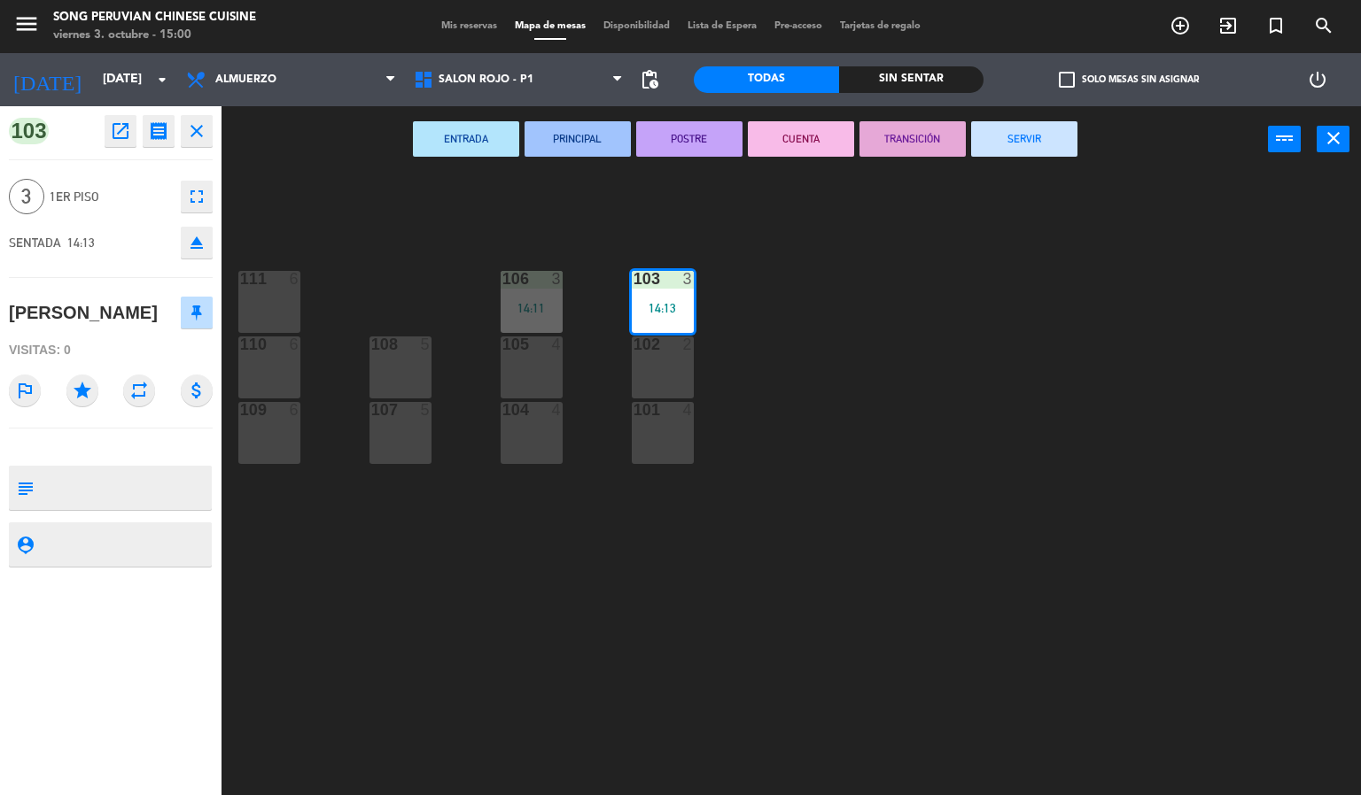
click at [795, 141] on button "CUENTA" at bounding box center [801, 138] width 106 height 35
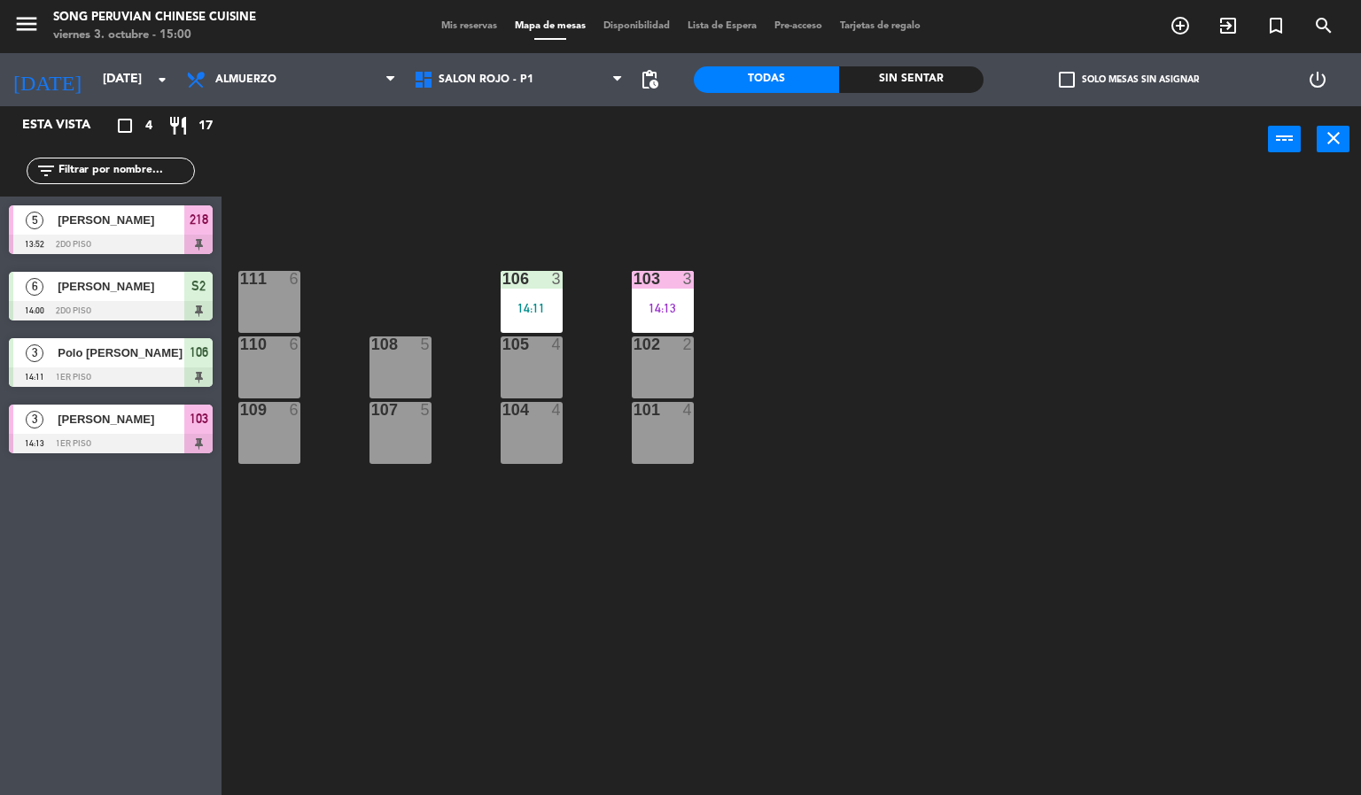
click at [779, 391] on div "103 3 14:13 106 3 14:11 111 6 102 2 105 4 108 5 110 6 101 4 104 4 107 5 109 6" at bounding box center [798, 485] width 1126 height 623
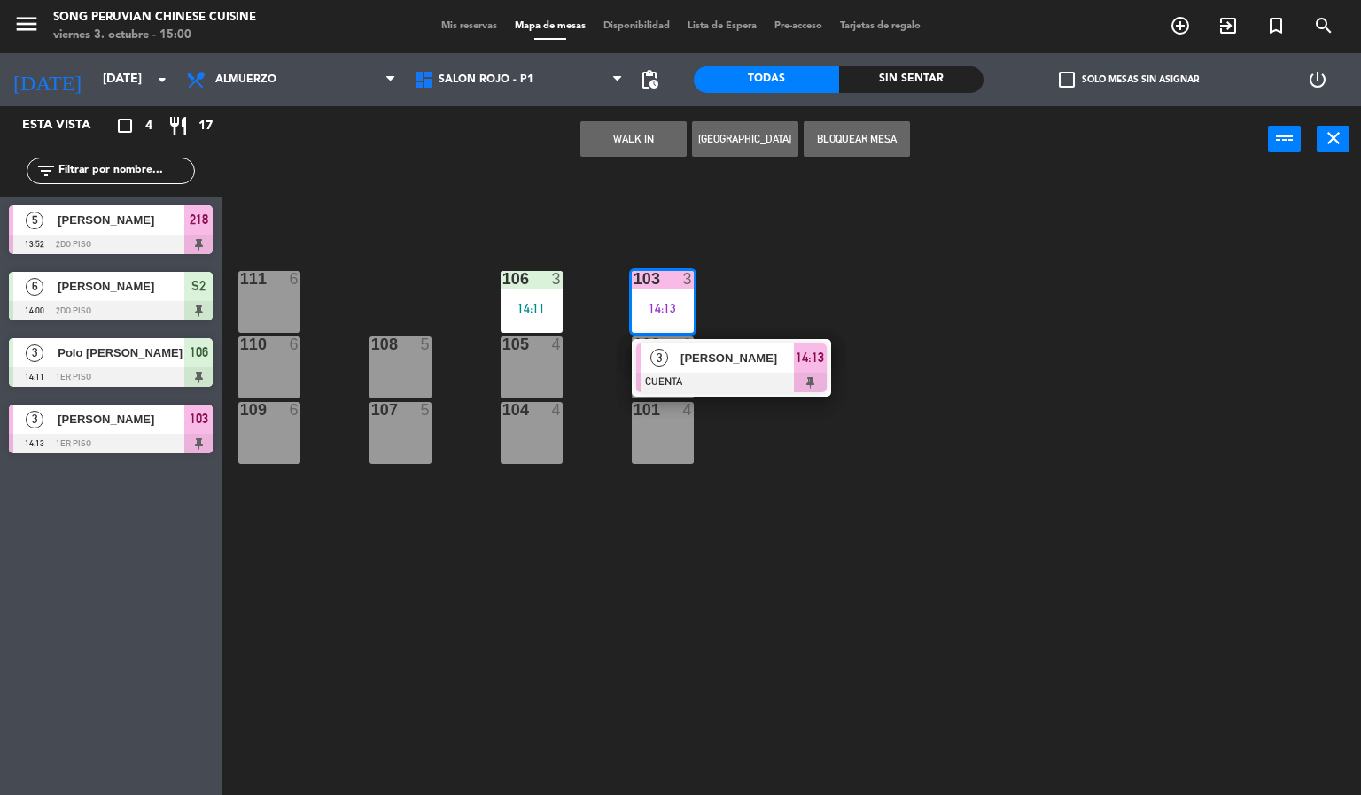
click at [737, 391] on div at bounding box center [731, 382] width 190 height 19
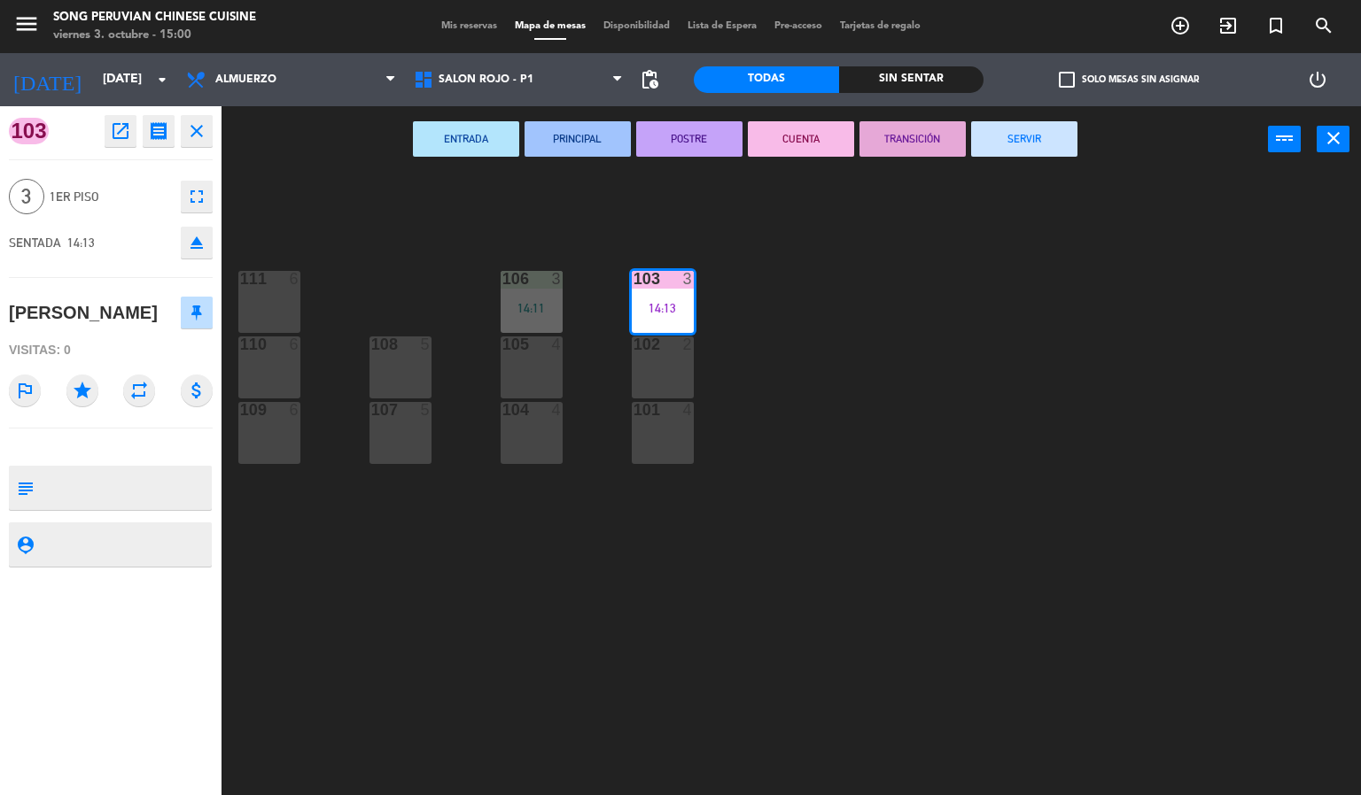
click at [899, 481] on div "103 3 14:13 106 3 14:11 111 6 102 2 105 4 108 5 110 6 101 4 104 4 107 5 109 6" at bounding box center [798, 485] width 1126 height 623
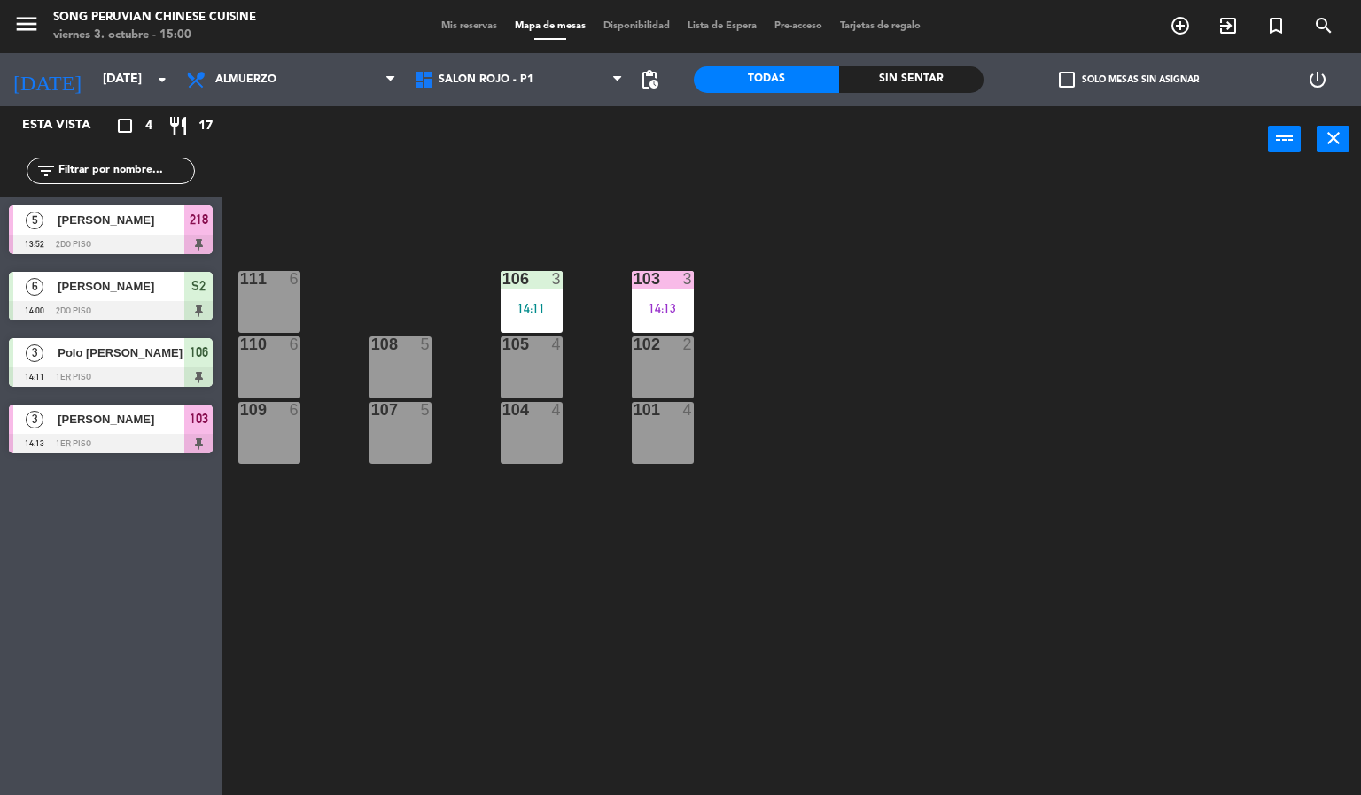
click at [686, 301] on div "14:13" at bounding box center [663, 307] width 62 height 13
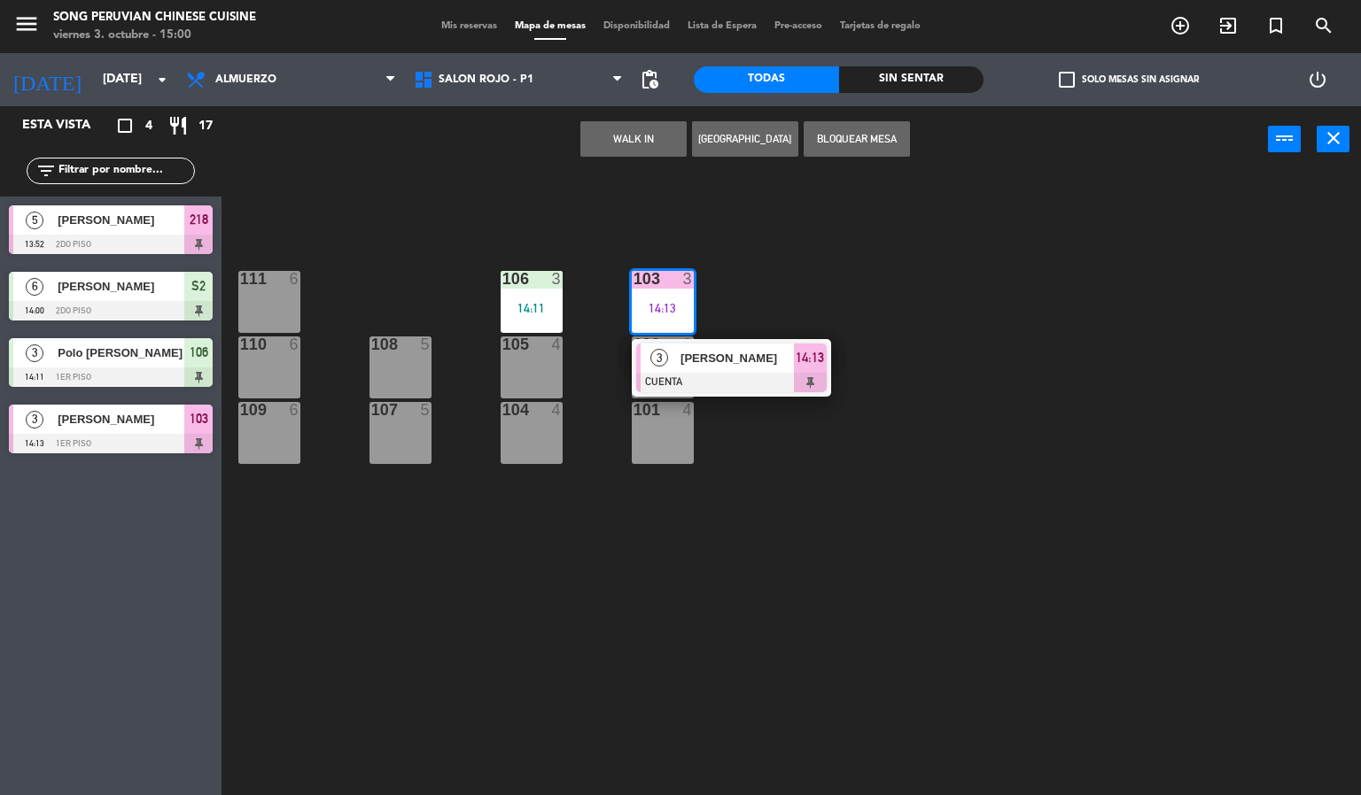
click at [870, 523] on div "103 3 14:13 3 [PERSON_NAME] CUENTA 14:13 106 3 14:11 111 6 102 2 105 4 108 5 11…" at bounding box center [798, 485] width 1126 height 623
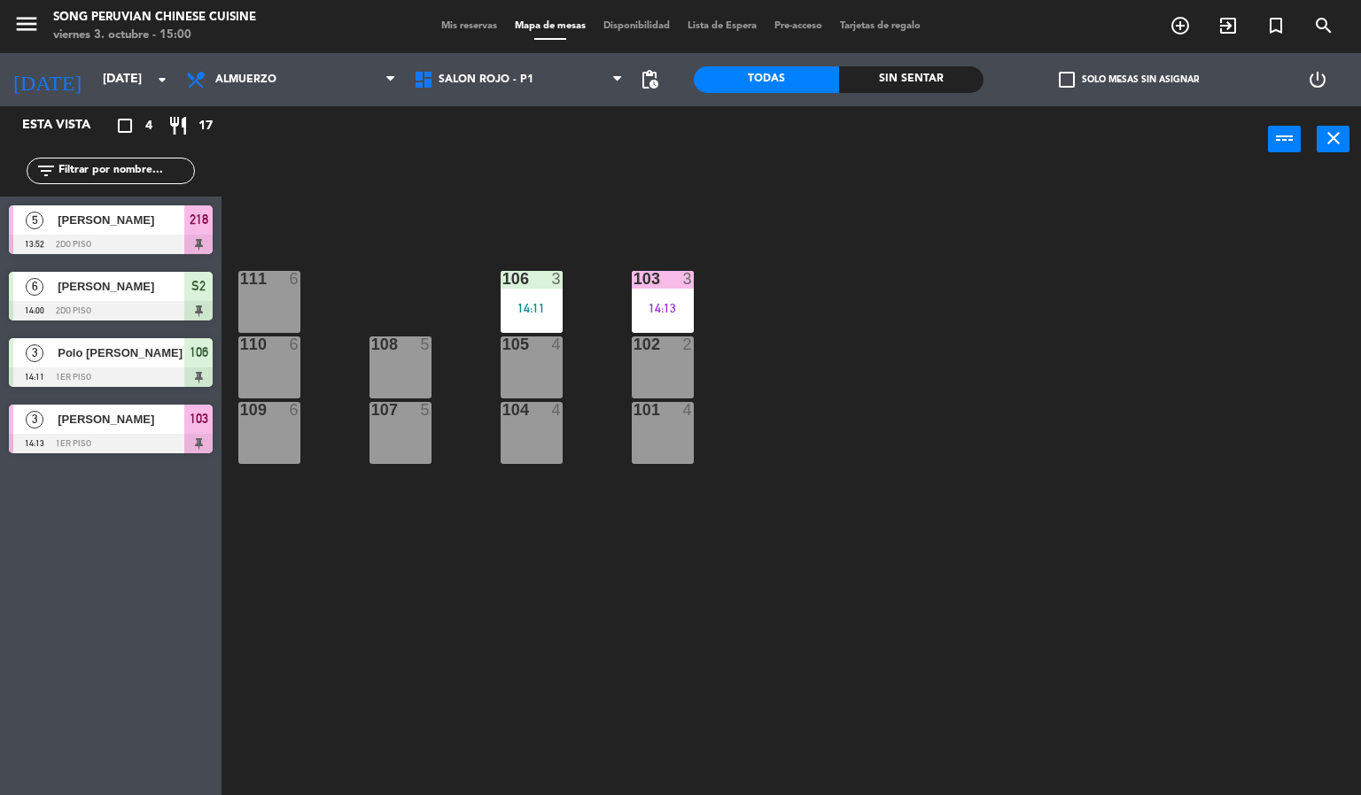
click at [665, 338] on div at bounding box center [661, 345] width 29 height 16
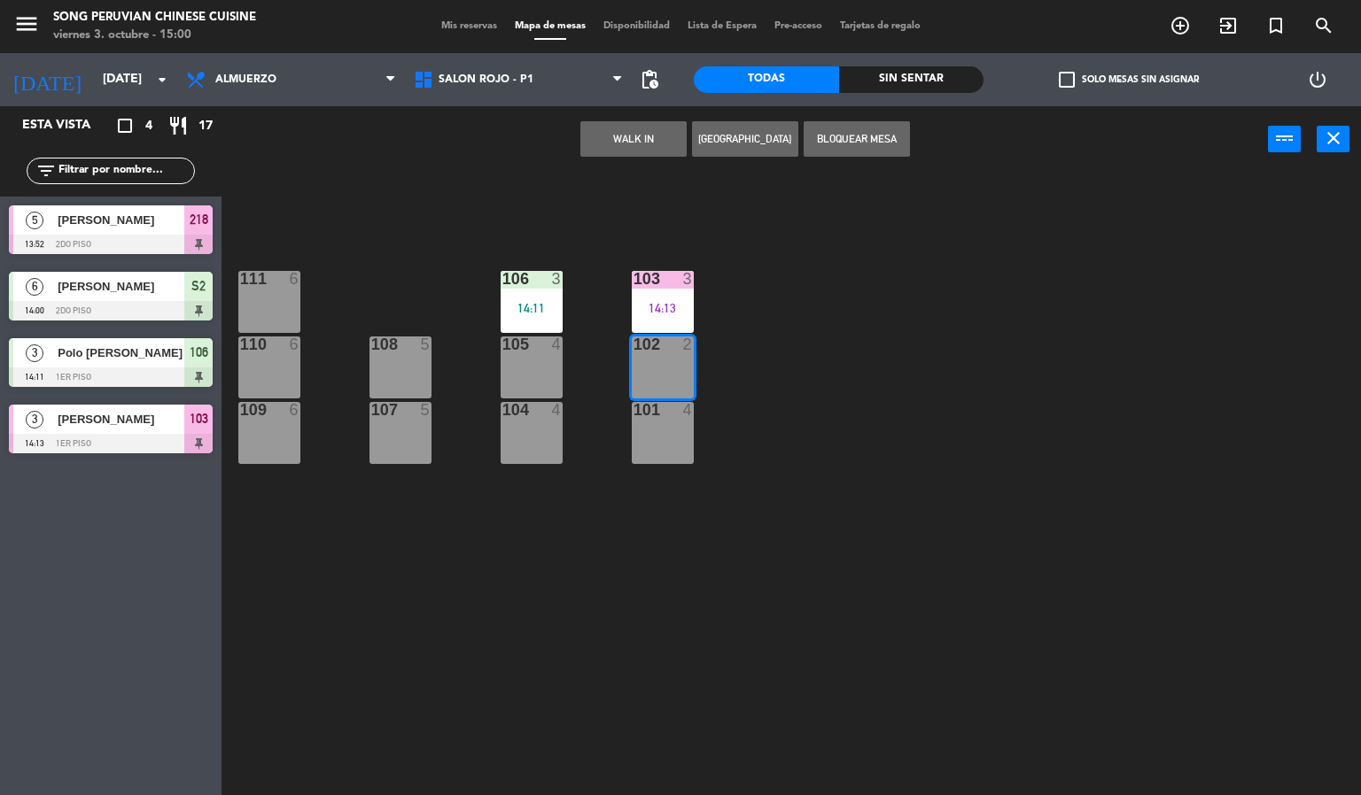
click at [918, 704] on div "103 3 14:13 106 3 14:11 111 6 102 2 105 4 108 5 110 6 101 4 104 4 107 5 109 6" at bounding box center [798, 485] width 1126 height 623
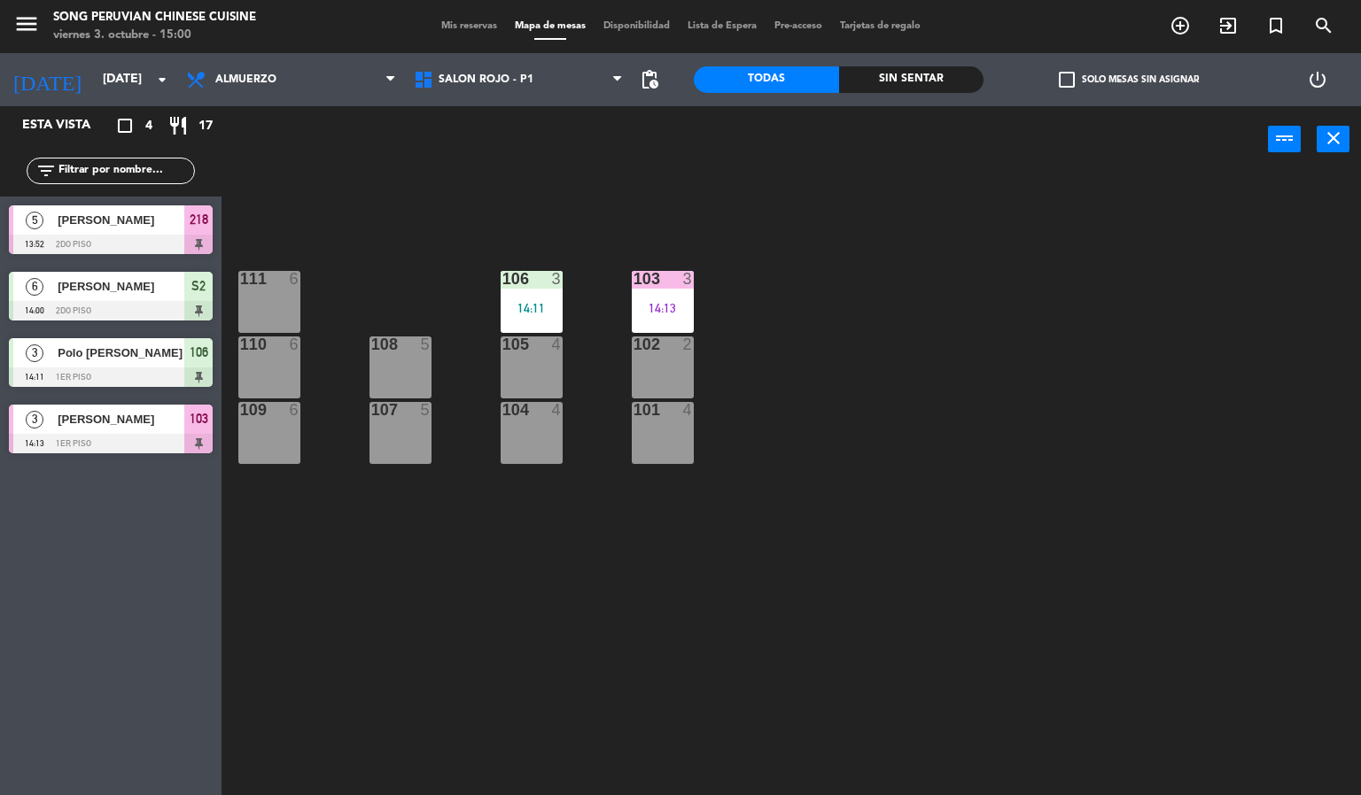
click at [662, 272] on div at bounding box center [661, 279] width 29 height 16
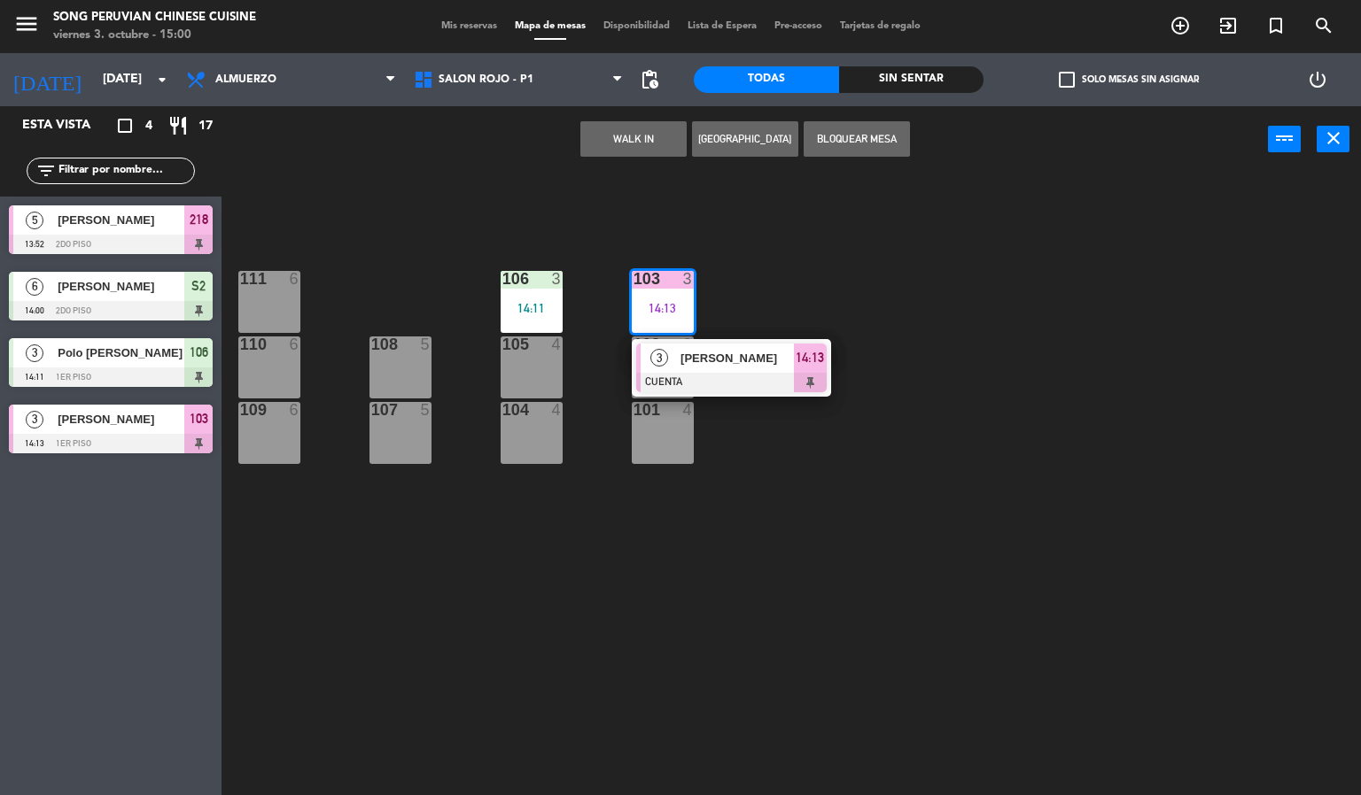
click at [789, 380] on div at bounding box center [731, 382] width 190 height 19
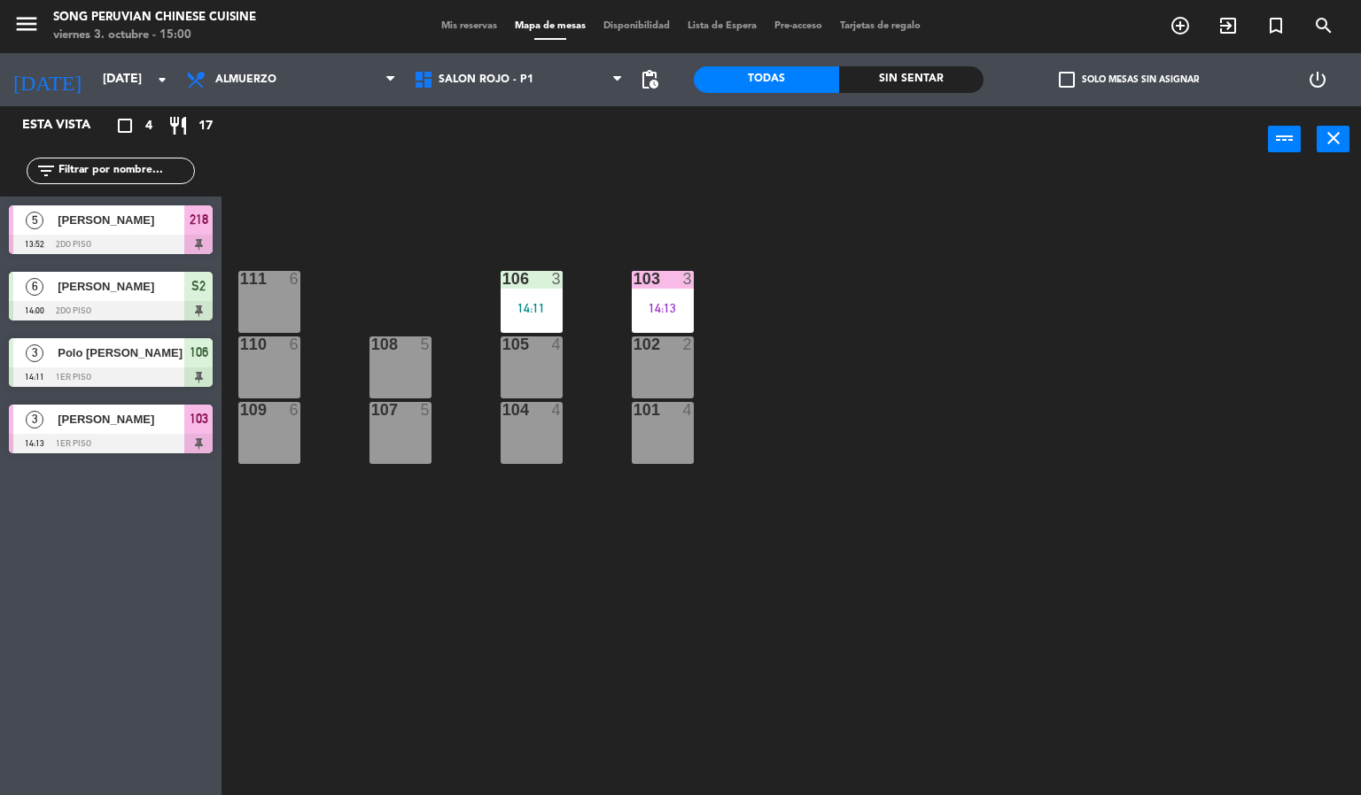
click at [555, 681] on div "103 3 14:13 106 3 14:11 111 6 102 2 105 4 108 5 110 6 101 4 104 4 107 5 109 6" at bounding box center [798, 485] width 1126 height 623
click at [968, 446] on div "103 3 14:13 106 3 14:11 111 6 102 2 105 4 108 5 110 6 101 4 104 4 107 5 109 6" at bounding box center [798, 485] width 1126 height 623
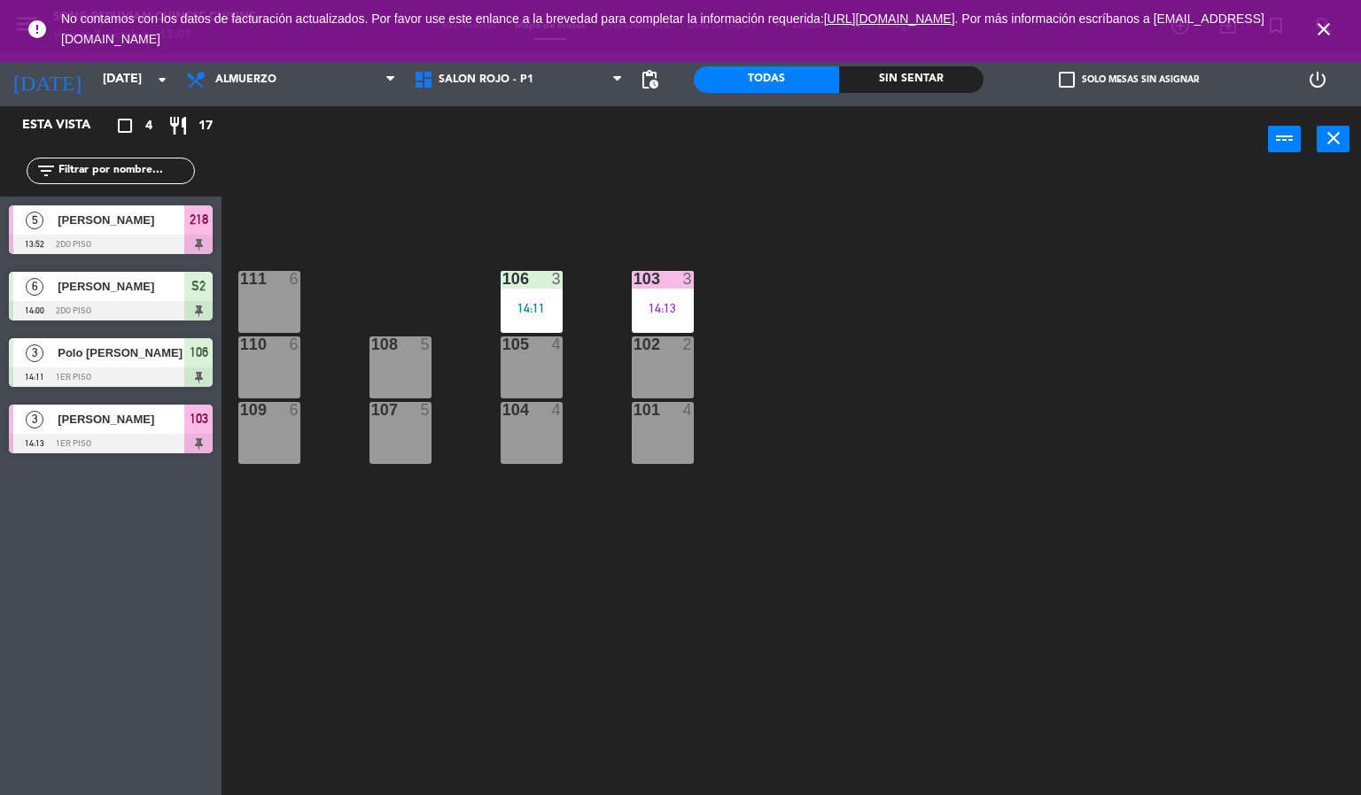
click at [1324, 27] on icon "close" at bounding box center [1323, 29] width 21 height 21
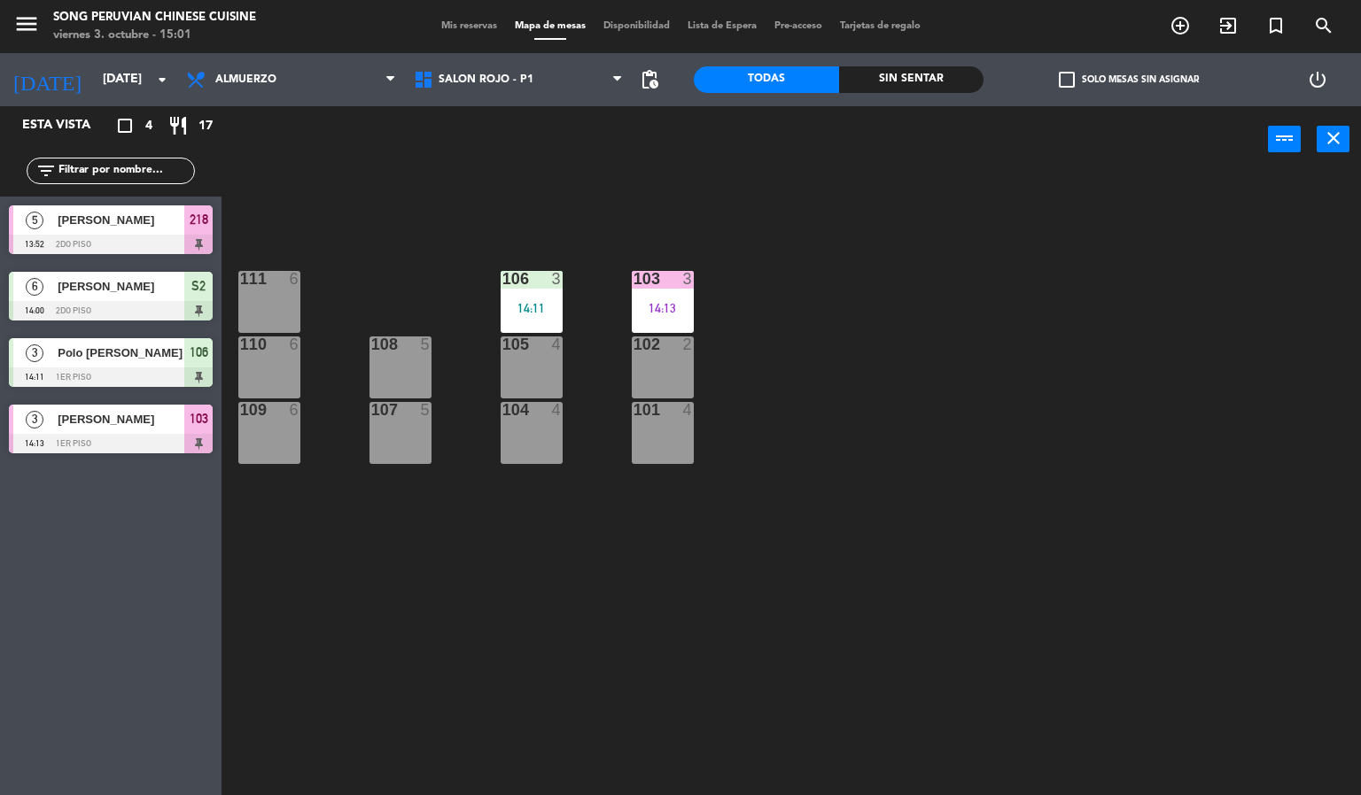
click at [1199, 298] on div "103 3 14:13 106 3 14:11 111 6 102 2 105 4 108 5 110 6 101 4 104 4 107 5 109 6" at bounding box center [798, 485] width 1126 height 623
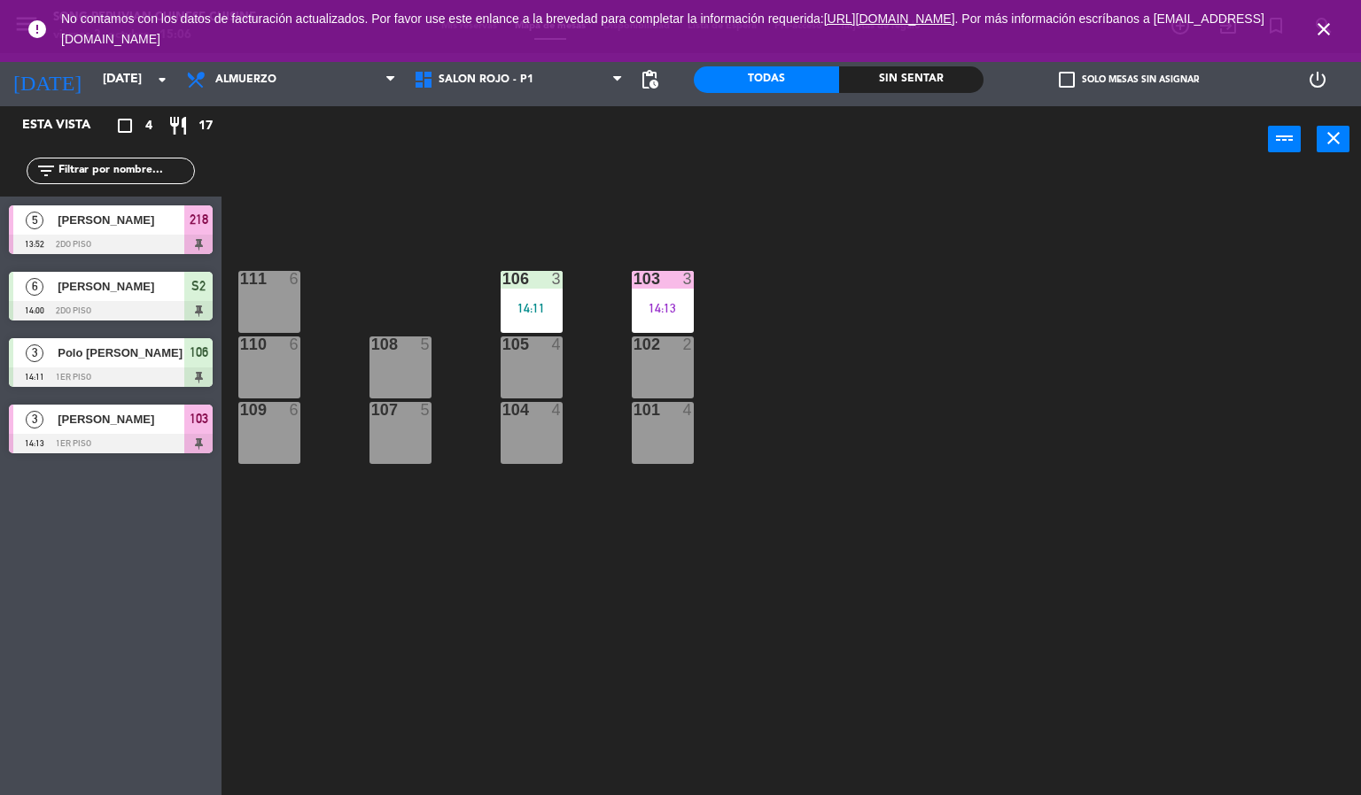
click at [917, 447] on div "103 3 14:13 106 3 14:11 111 6 102 2 105 4 108 5 110 6 101 4 104 4 107 5 109 6" at bounding box center [798, 485] width 1126 height 623
click at [1323, 32] on icon "close" at bounding box center [1323, 29] width 21 height 21
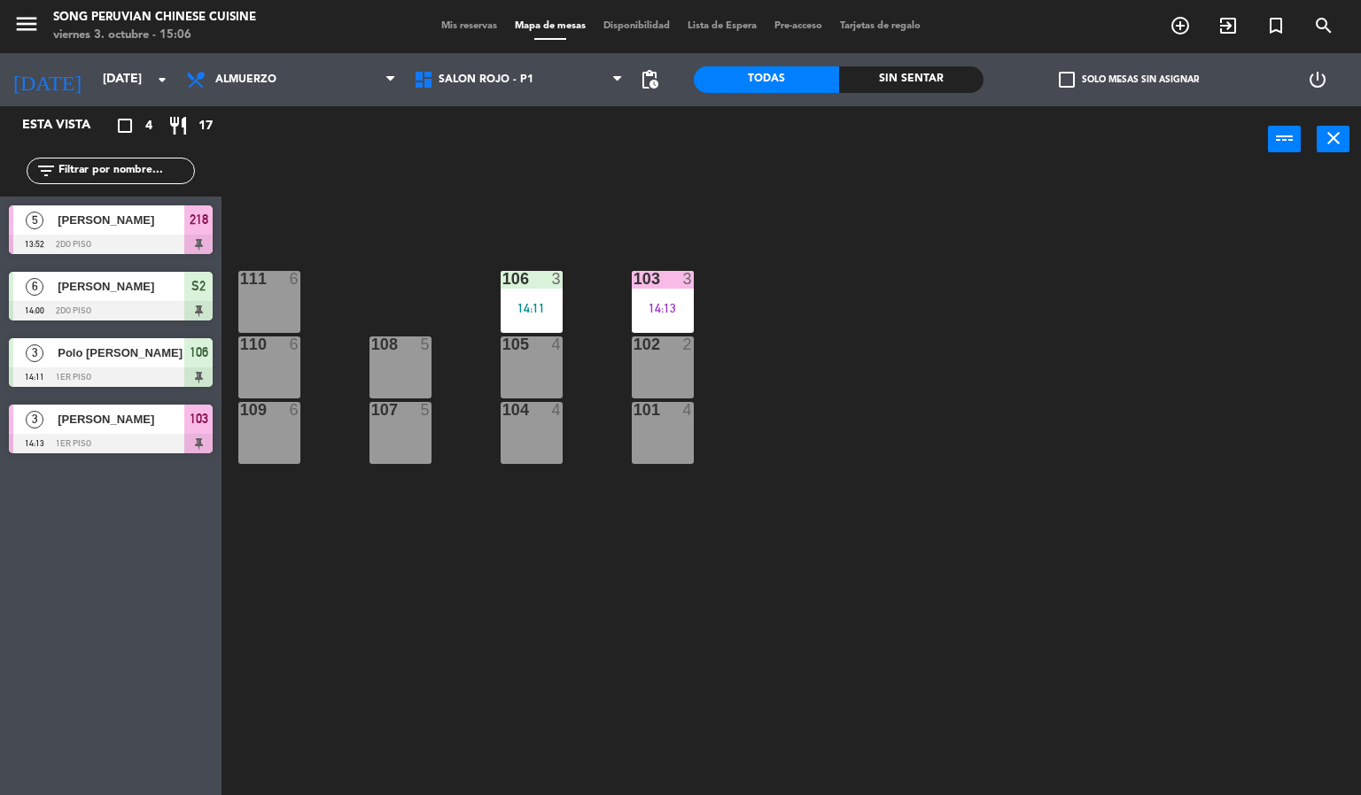
click at [1020, 441] on div "103 3 14:13 106 3 14:11 111 6 102 2 105 4 108 5 110 6 101 4 104 4 107 5 109 6" at bounding box center [798, 485] width 1126 height 623
click at [854, 367] on div "103 3 14:13 106 3 14:11 111 6 102 2 105 4 108 5 110 6 101 4 104 4 107 5 109 6" at bounding box center [798, 485] width 1126 height 623
click at [494, 82] on span "SALON ROJO - P1" at bounding box center [485, 80] width 95 height 12
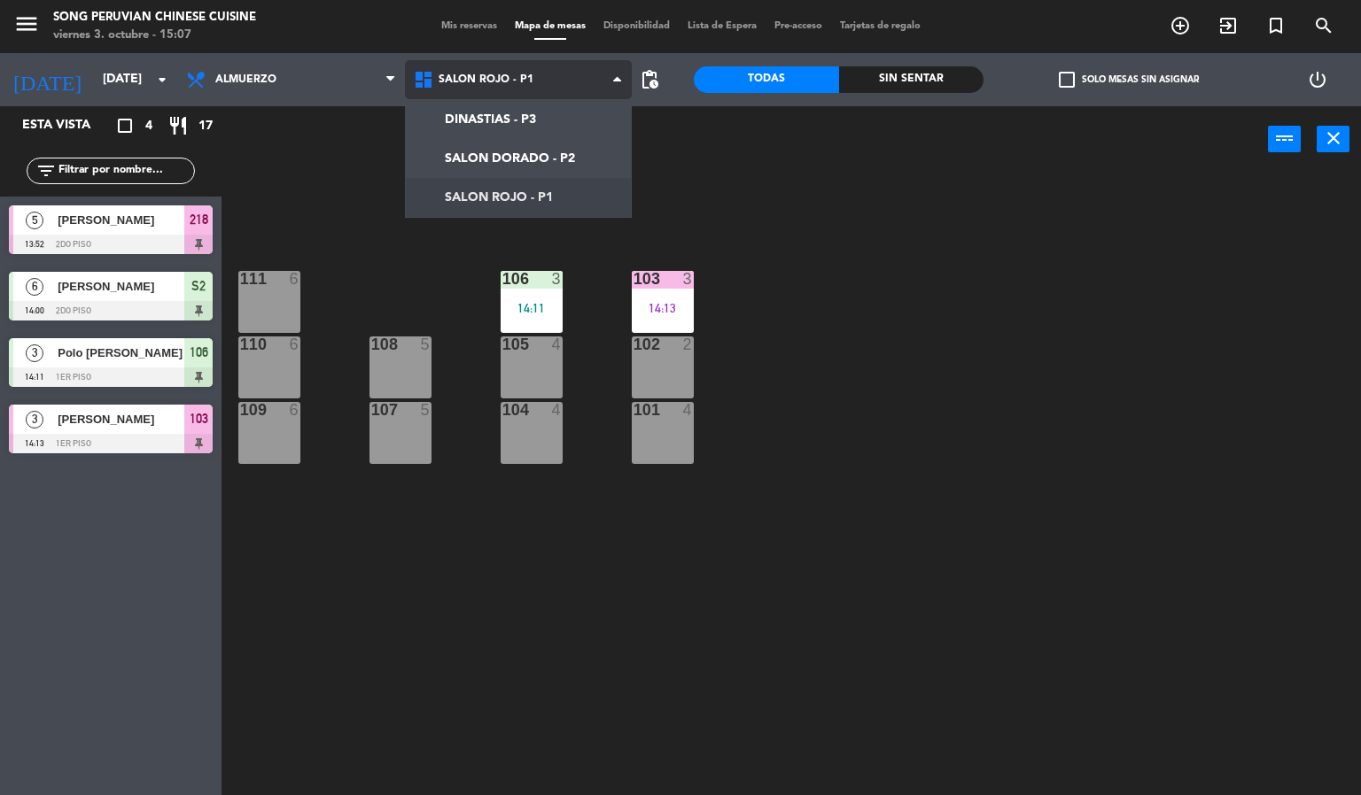
click at [570, 134] on ng-component "menu Song Peruvian Chinese Cuisine [DATE] 3. octubre - 15:07 Mis reservas Mapa …" at bounding box center [680, 398] width 1361 height 796
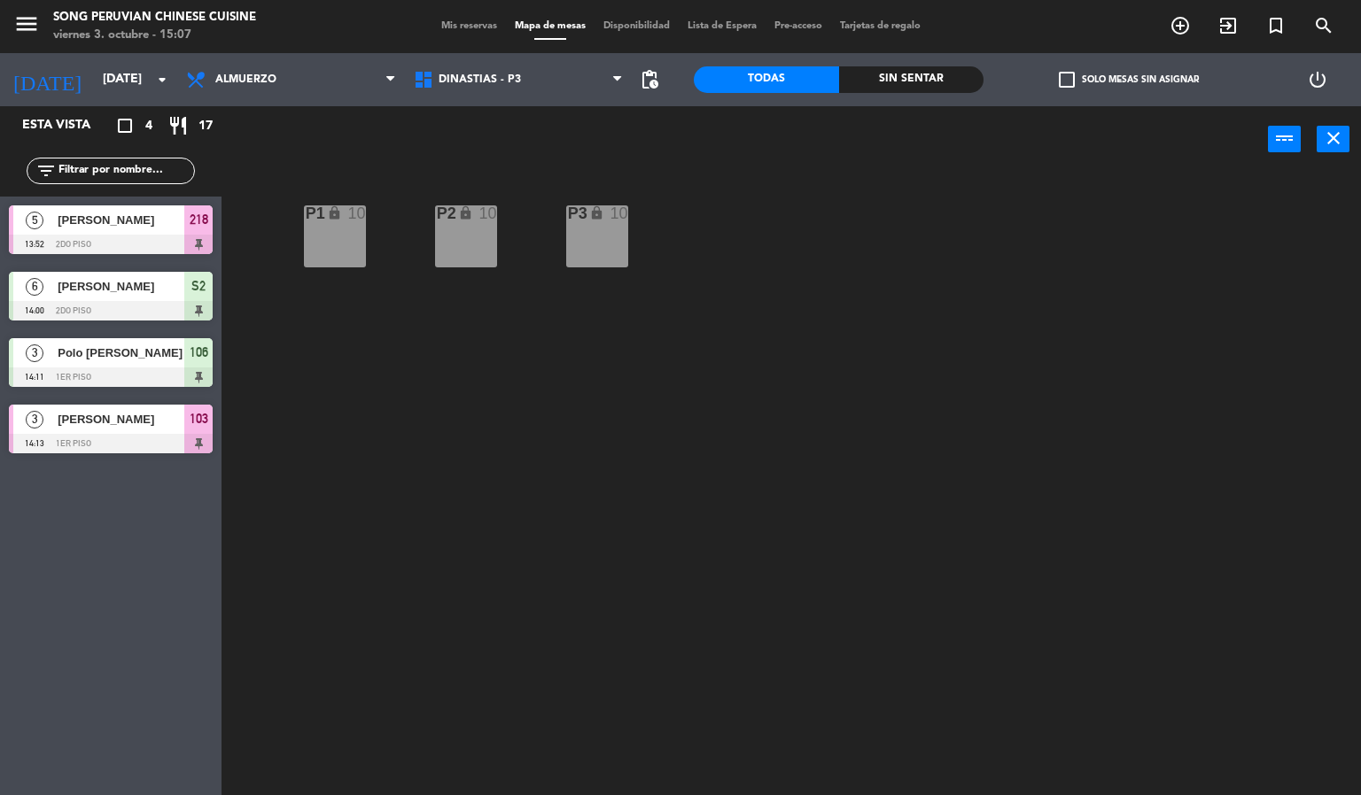
click at [407, 659] on div "P2 lock 10 P3 lock 10 P1 lock 10" at bounding box center [798, 485] width 1126 height 623
click at [182, 213] on span "[PERSON_NAME]" at bounding box center [121, 220] width 127 height 19
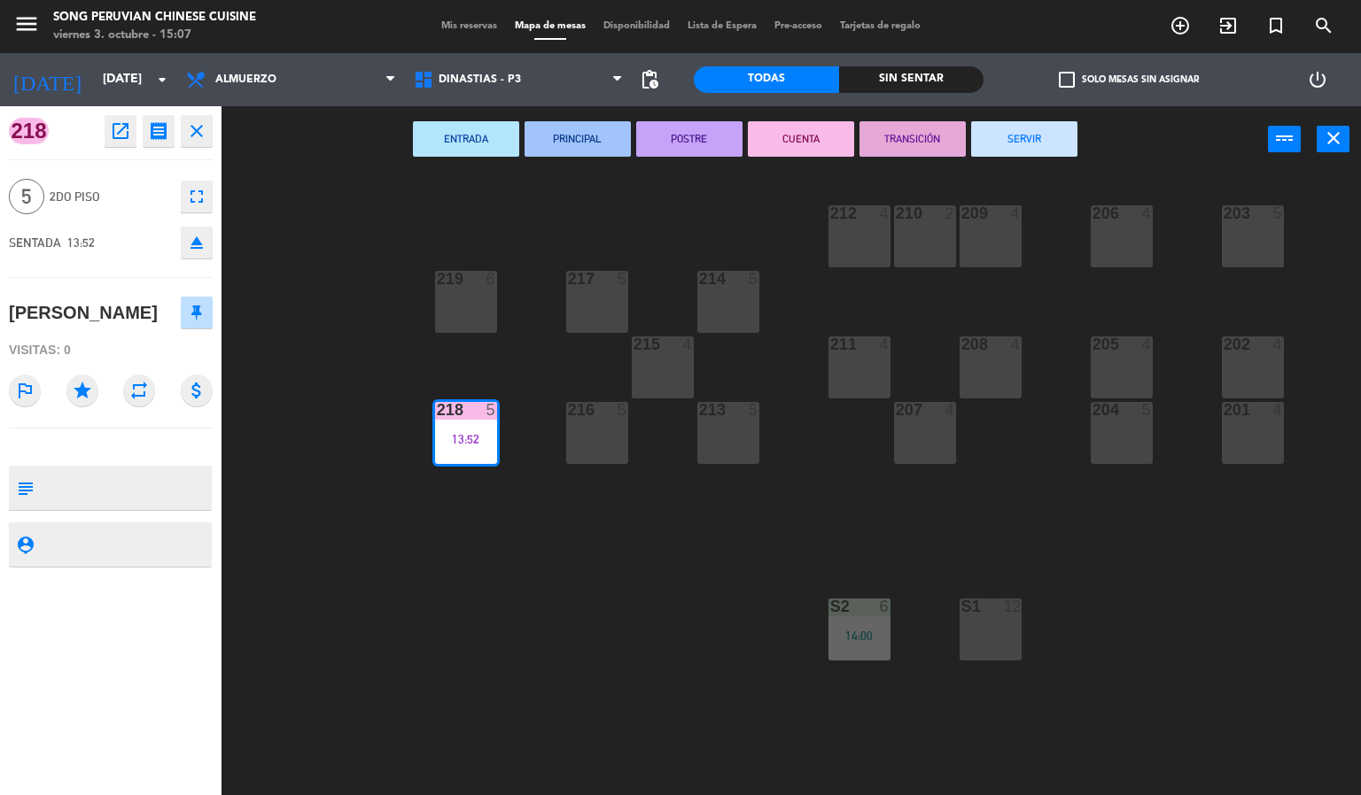
click at [1010, 144] on button "SERVIR" at bounding box center [1024, 138] width 106 height 35
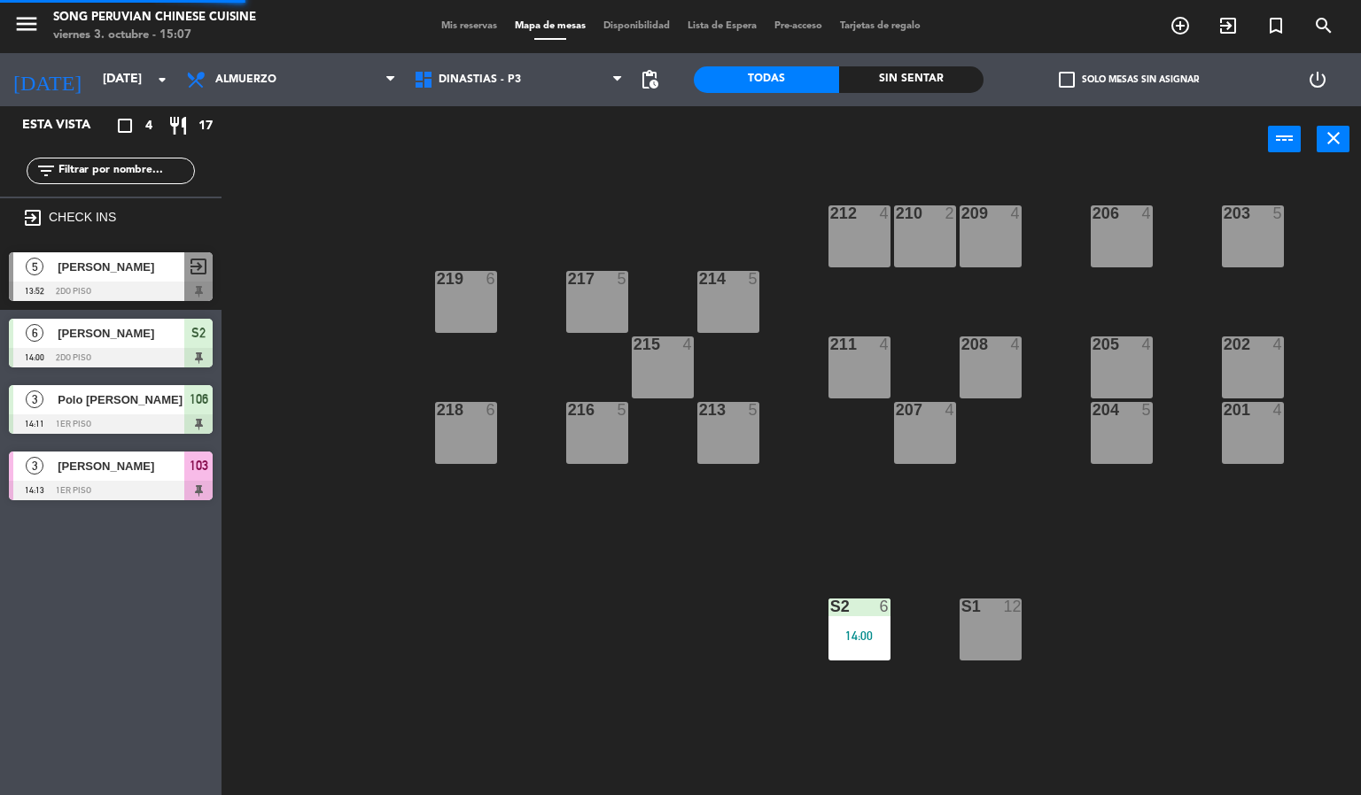
click at [484, 680] on div "203 5 206 4 210 2 212 4 209 4 214 5 217 5 219 6 202 4 205 4 208 4 211 4 215 4 2…" at bounding box center [798, 485] width 1126 height 623
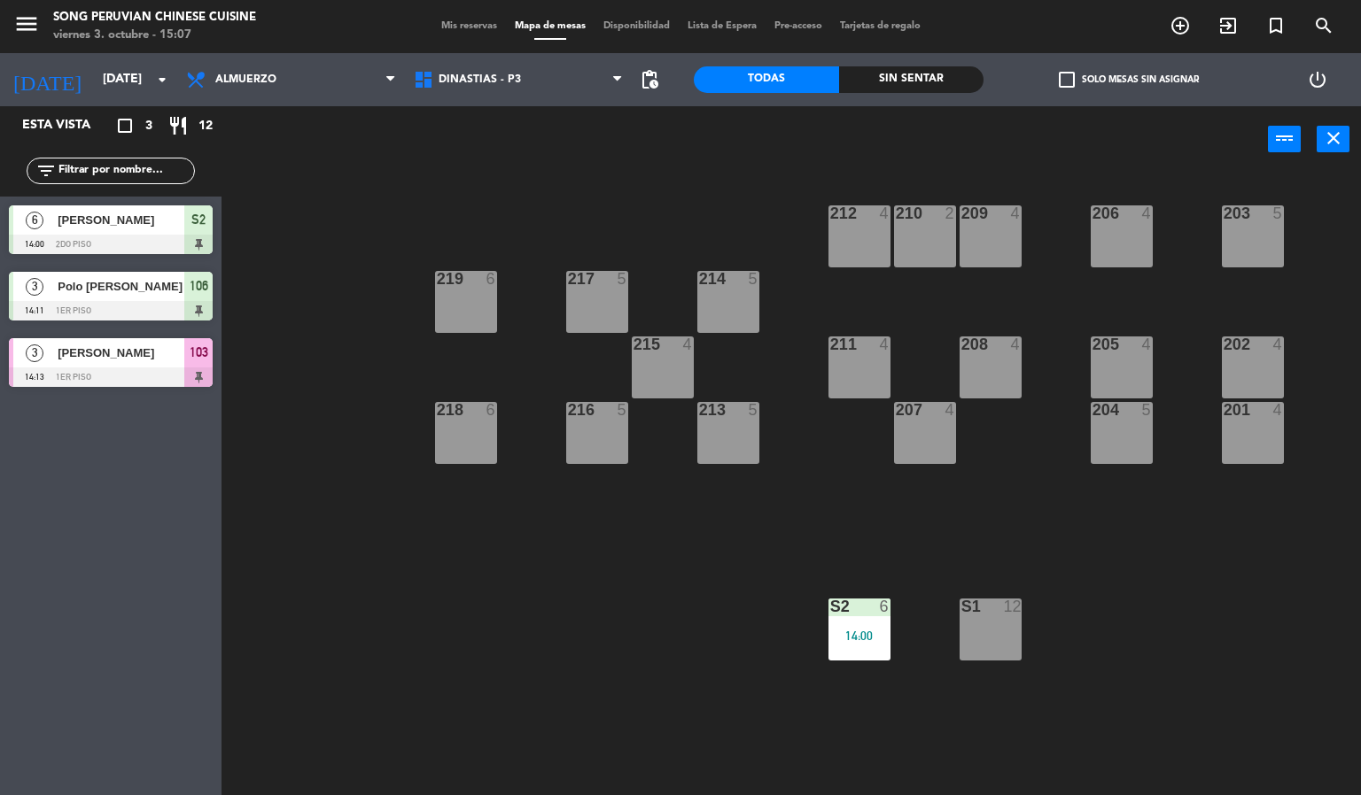
click at [628, 678] on div "203 5 206 4 210 2 212 4 209 4 214 5 217 5 219 6 202 4 205 4 208 4 211 4 215 4 2…" at bounding box center [798, 485] width 1126 height 623
click at [606, 187] on div "203 5 206 4 210 2 212 4 209 4 214 5 217 5 219 6 202 4 205 4 208 4 211 4 215 4 2…" at bounding box center [798, 485] width 1126 height 623
click at [502, 78] on span "DINASTIAS - P3" at bounding box center [479, 80] width 82 height 12
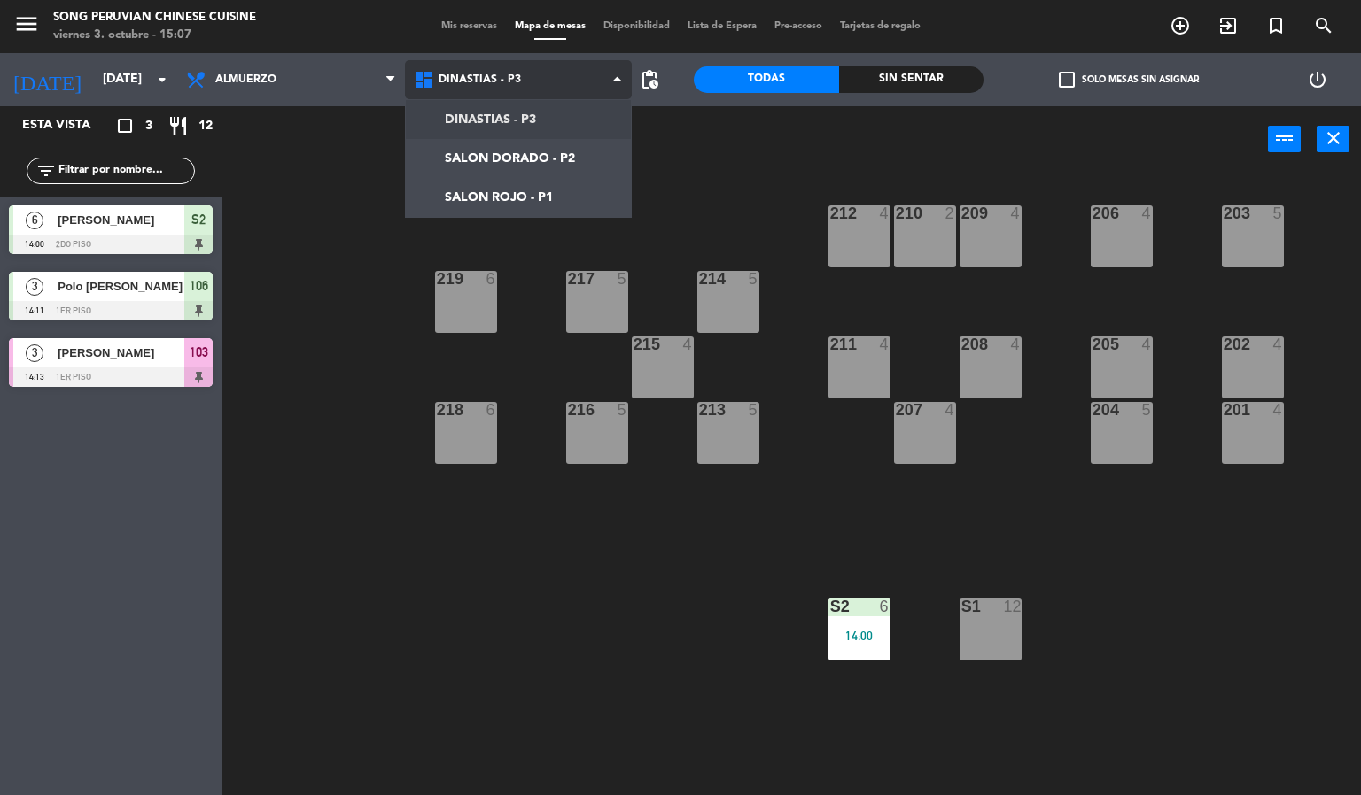
click at [574, 197] on ng-component "menu Song Peruvian Chinese Cuisine [DATE] 3. octubre - 15:07 Mis reservas Mapa …" at bounding box center [680, 398] width 1361 height 796
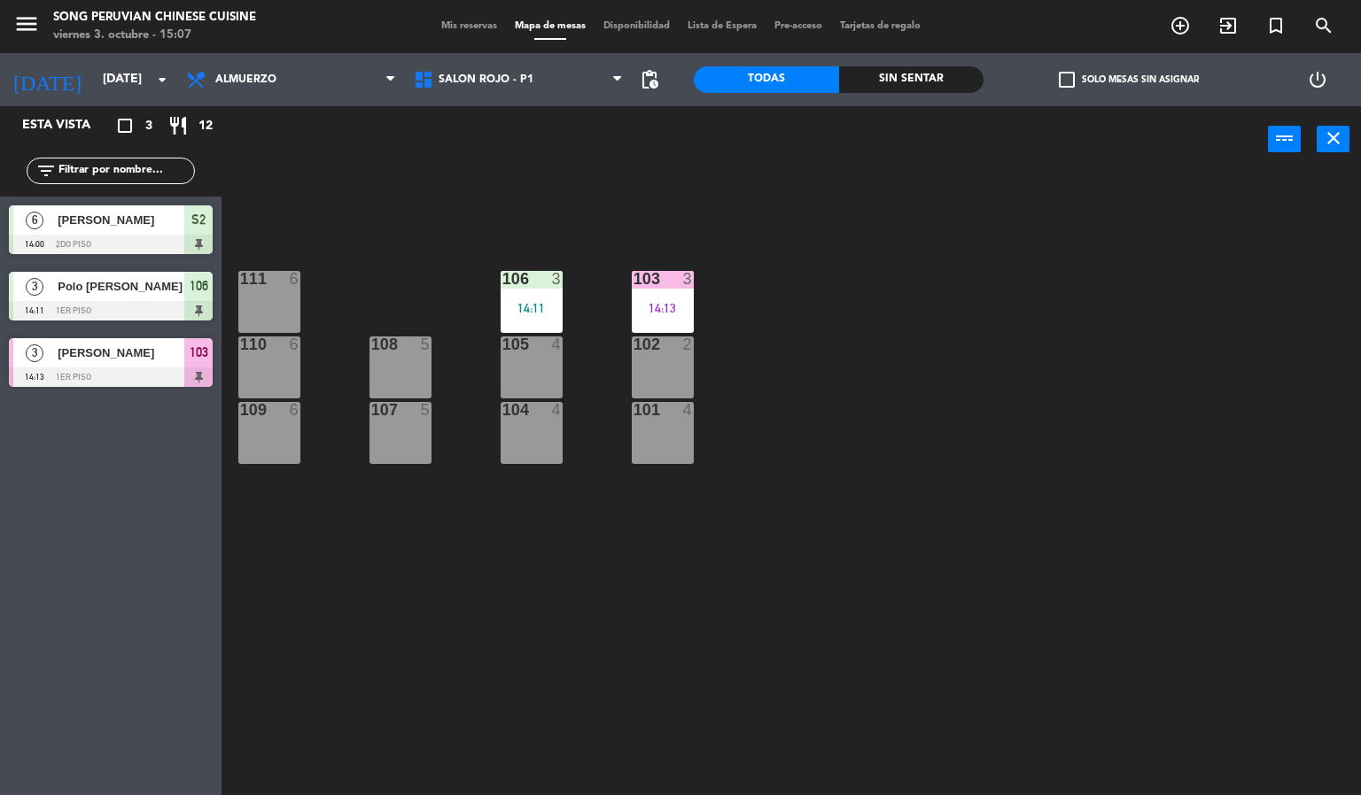
click at [635, 715] on div "103 3 14:13 106 3 14:11 111 6 102 2 105 4 108 5 110 6 101 4 104 4 107 5 109 6" at bounding box center [798, 485] width 1126 height 623
click at [933, 527] on div "103 3 14:13 106 3 14:11 111 6 102 2 105 4 108 5 110 6 101 4 104 4 107 5 109 6" at bounding box center [798, 485] width 1126 height 623
click at [529, 275] on div at bounding box center [530, 279] width 29 height 16
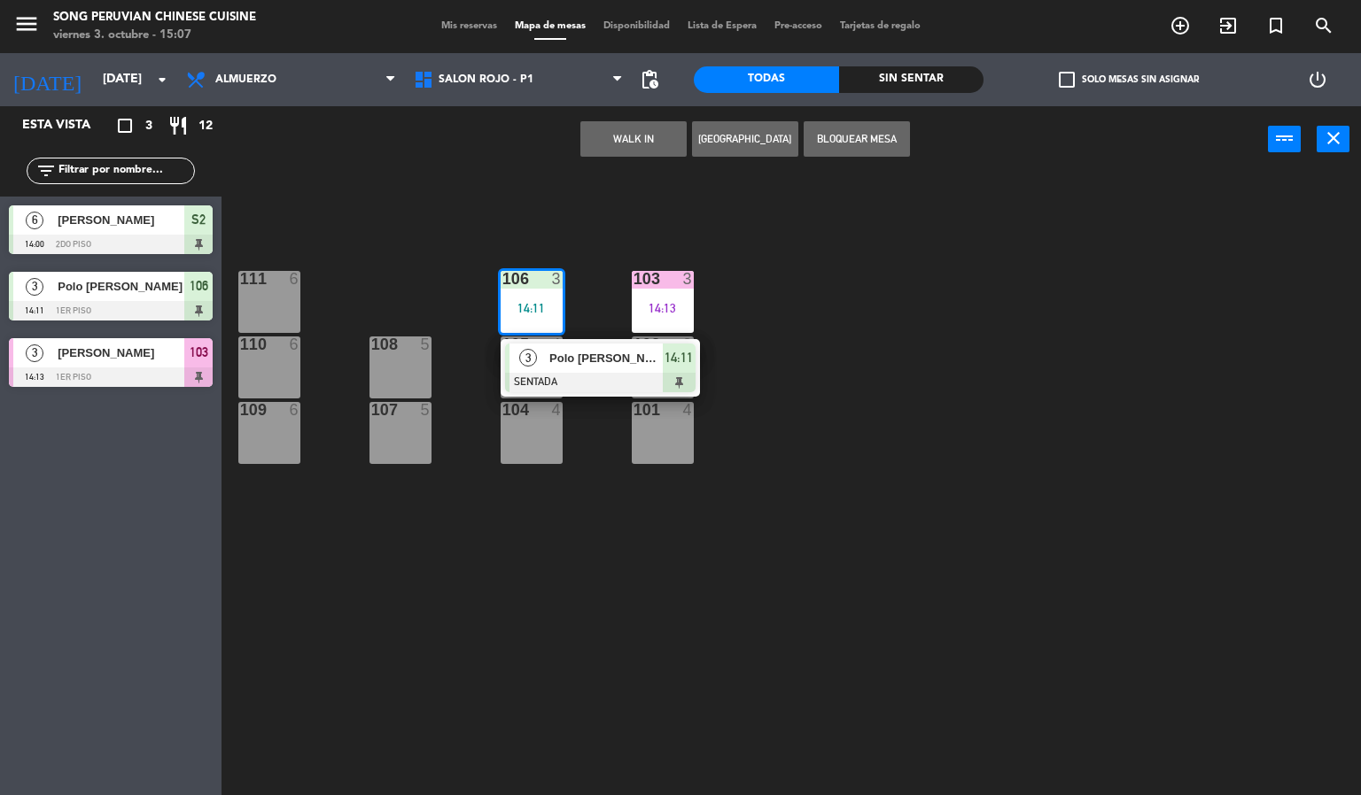
click at [588, 384] on div at bounding box center [600, 382] width 190 height 19
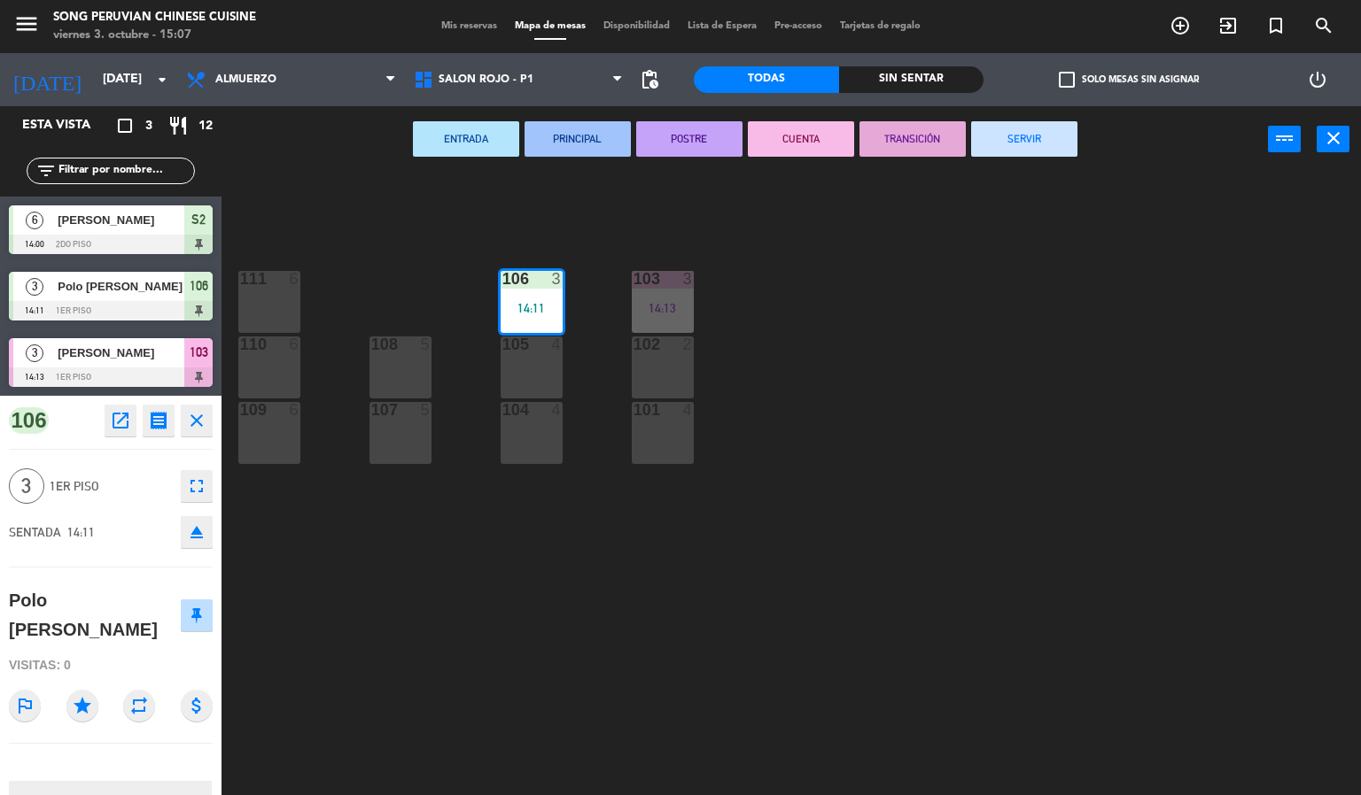
click at [800, 136] on button "CUENTA" at bounding box center [801, 138] width 106 height 35
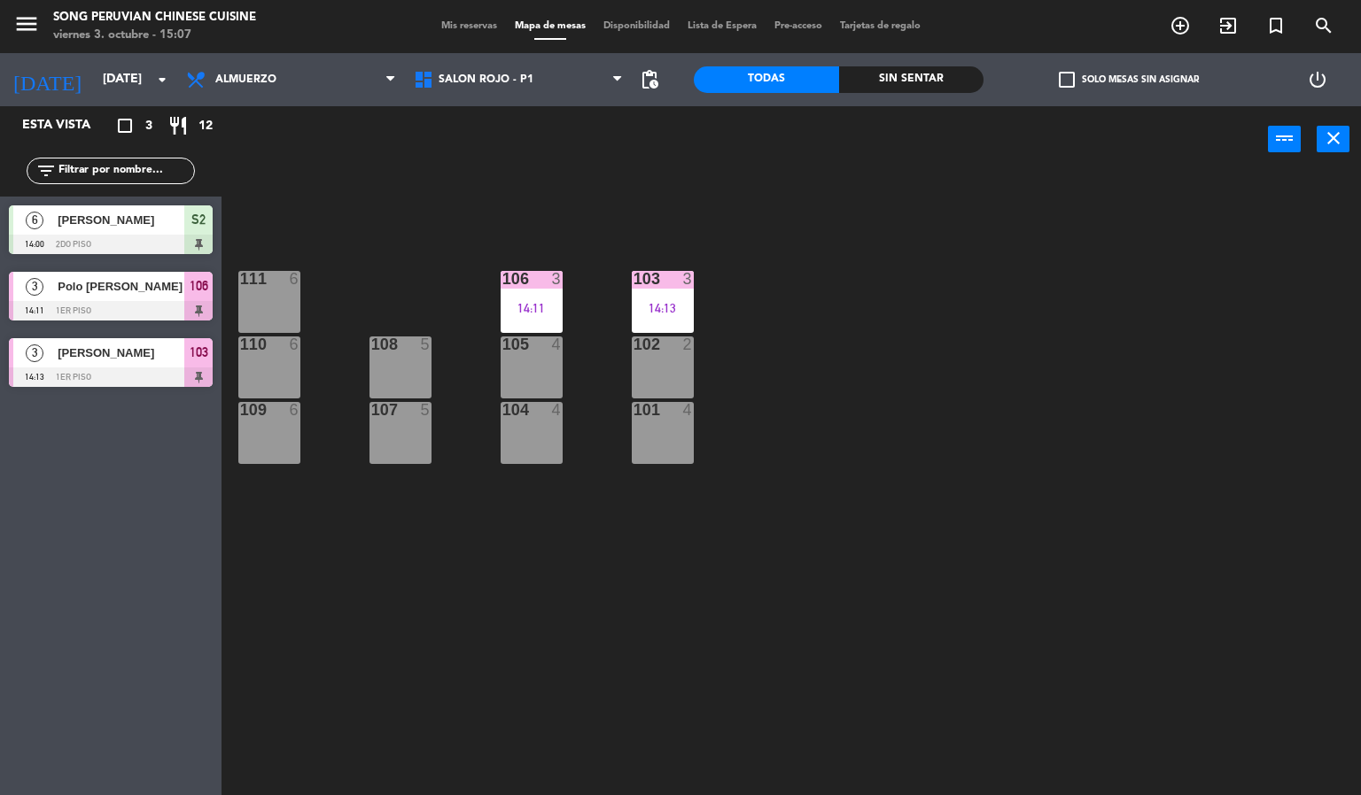
click at [907, 377] on div "103 3 14:13 106 3 14:11 111 6 102 2 105 4 108 5 110 6 101 4 104 4 107 5 109 6" at bounding box center [798, 485] width 1126 height 623
click at [543, 276] on div at bounding box center [530, 279] width 29 height 16
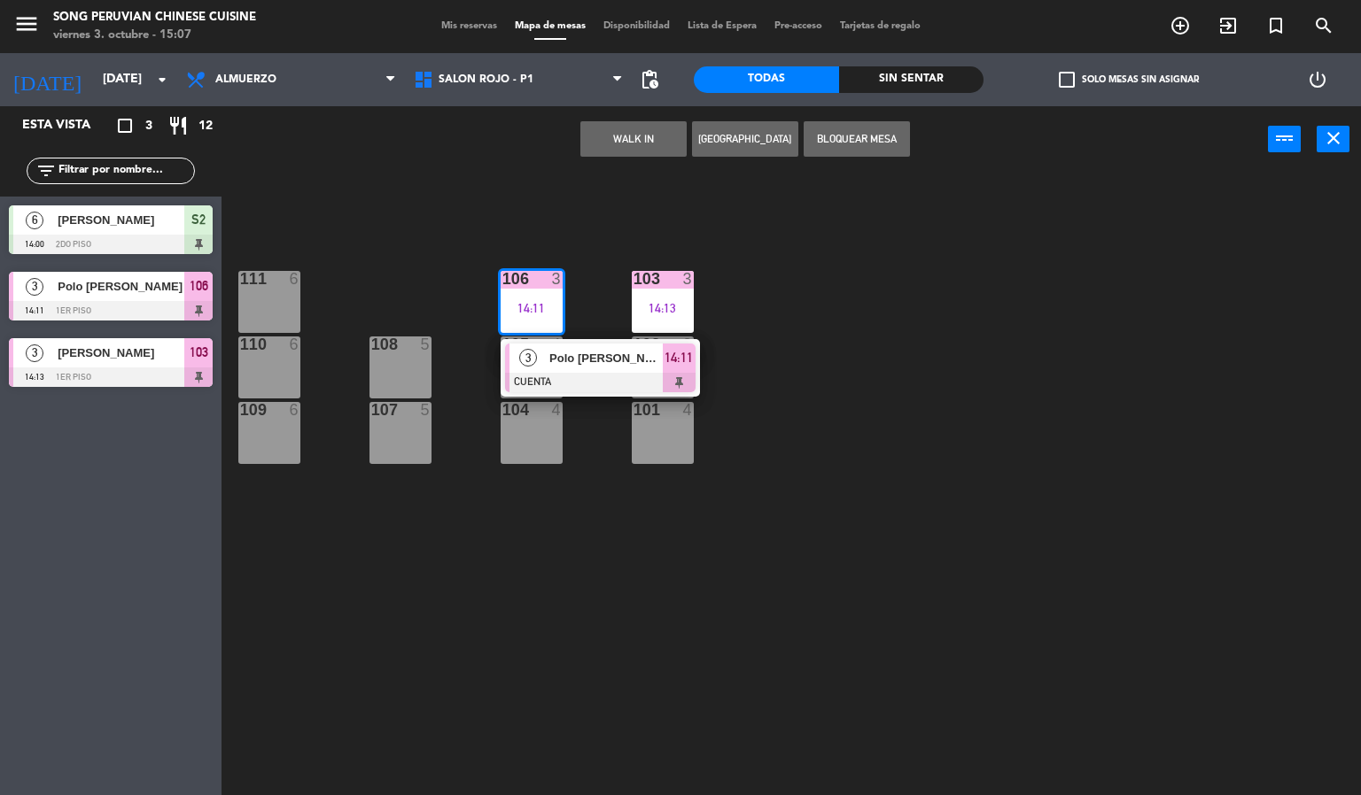
click at [601, 370] on div "Polo [PERSON_NAME]" at bounding box center [604, 358] width 115 height 29
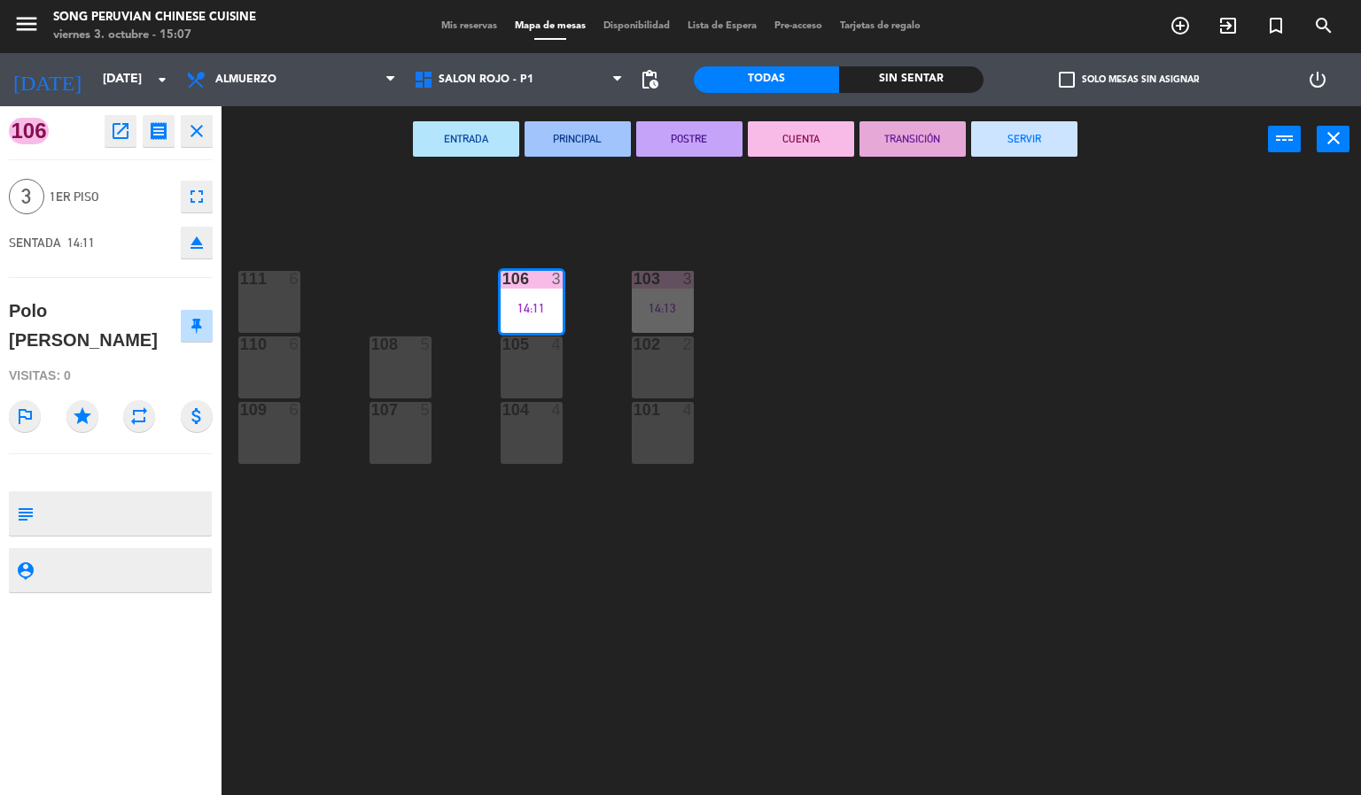
click at [1023, 136] on button "SERVIR" at bounding box center [1024, 138] width 106 height 35
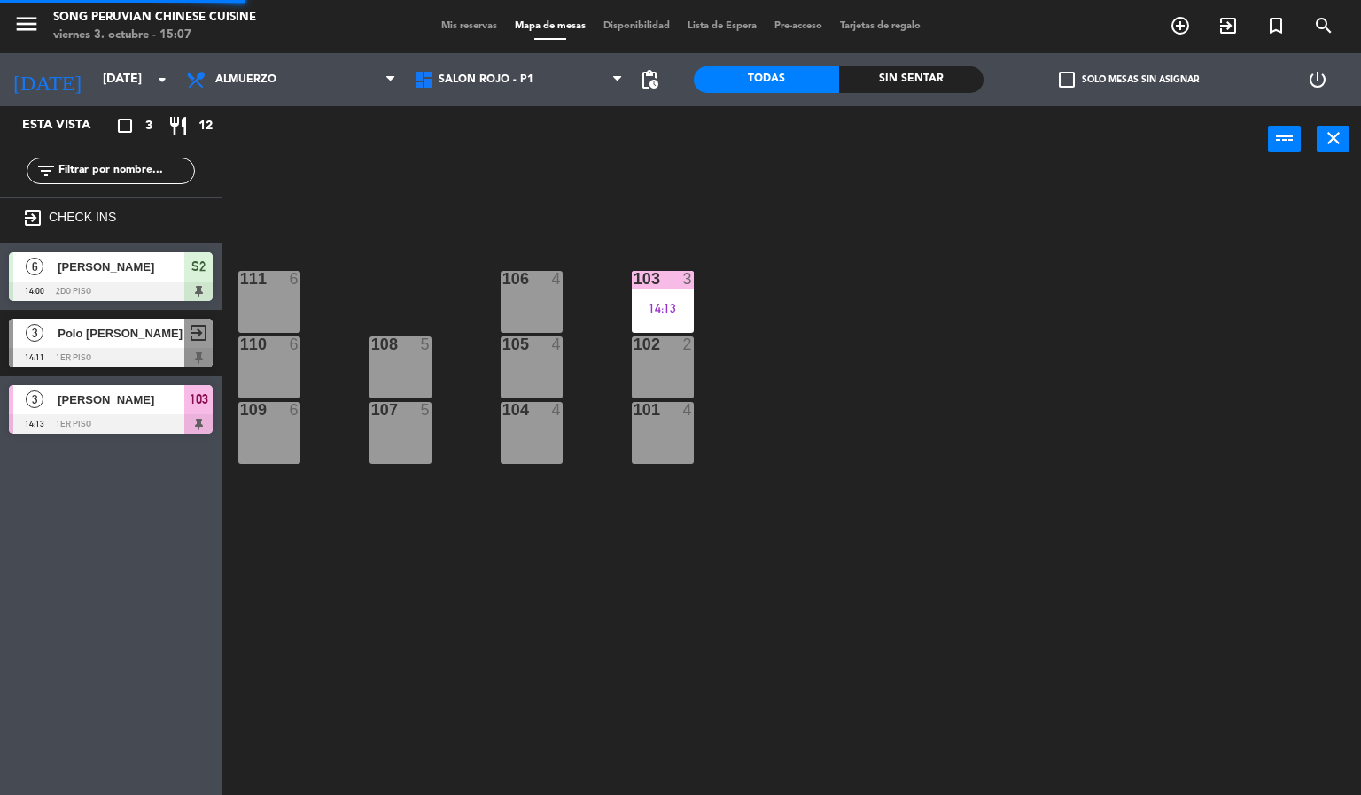
click at [970, 369] on div "103 3 14:13 106 4 111 6 102 2 105 4 108 5 110 6 101 4 104 4 107 5 109 6" at bounding box center [798, 485] width 1126 height 623
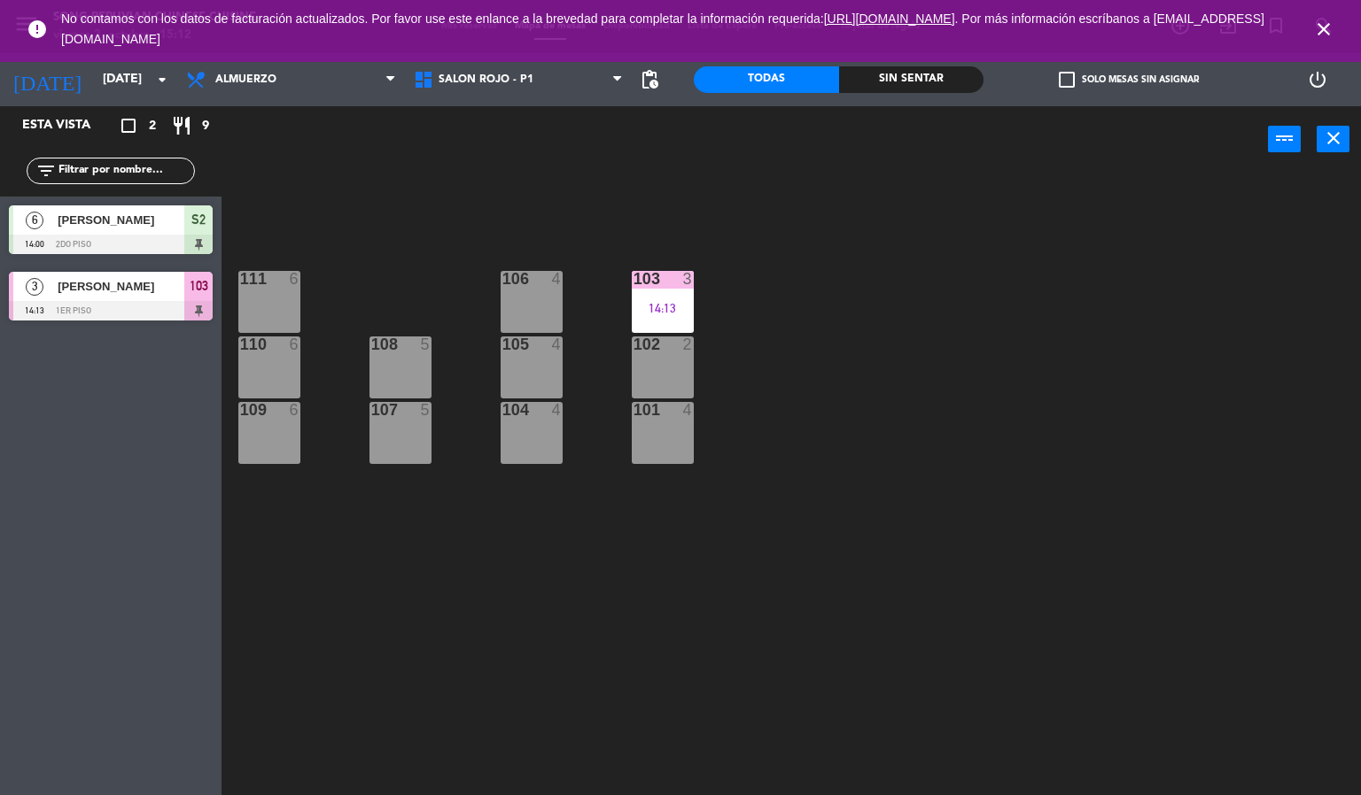
click at [1323, 27] on icon "close" at bounding box center [1323, 29] width 21 height 21
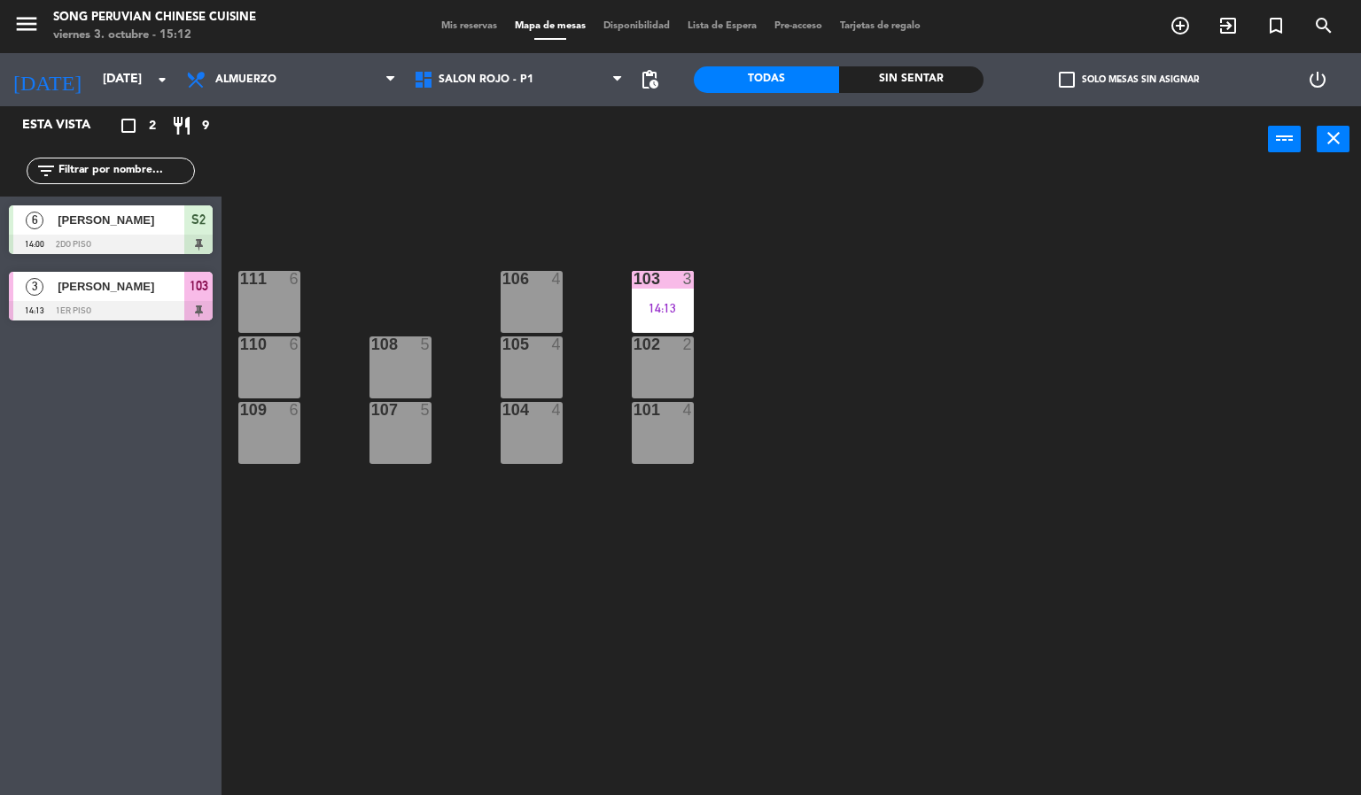
click at [904, 367] on div "103 3 14:13 106 4 111 6 102 2 105 4 108 5 110 6 101 4 104 4 107 5 109 6" at bounding box center [798, 485] width 1126 height 623
click at [195, 242] on div at bounding box center [111, 244] width 204 height 19
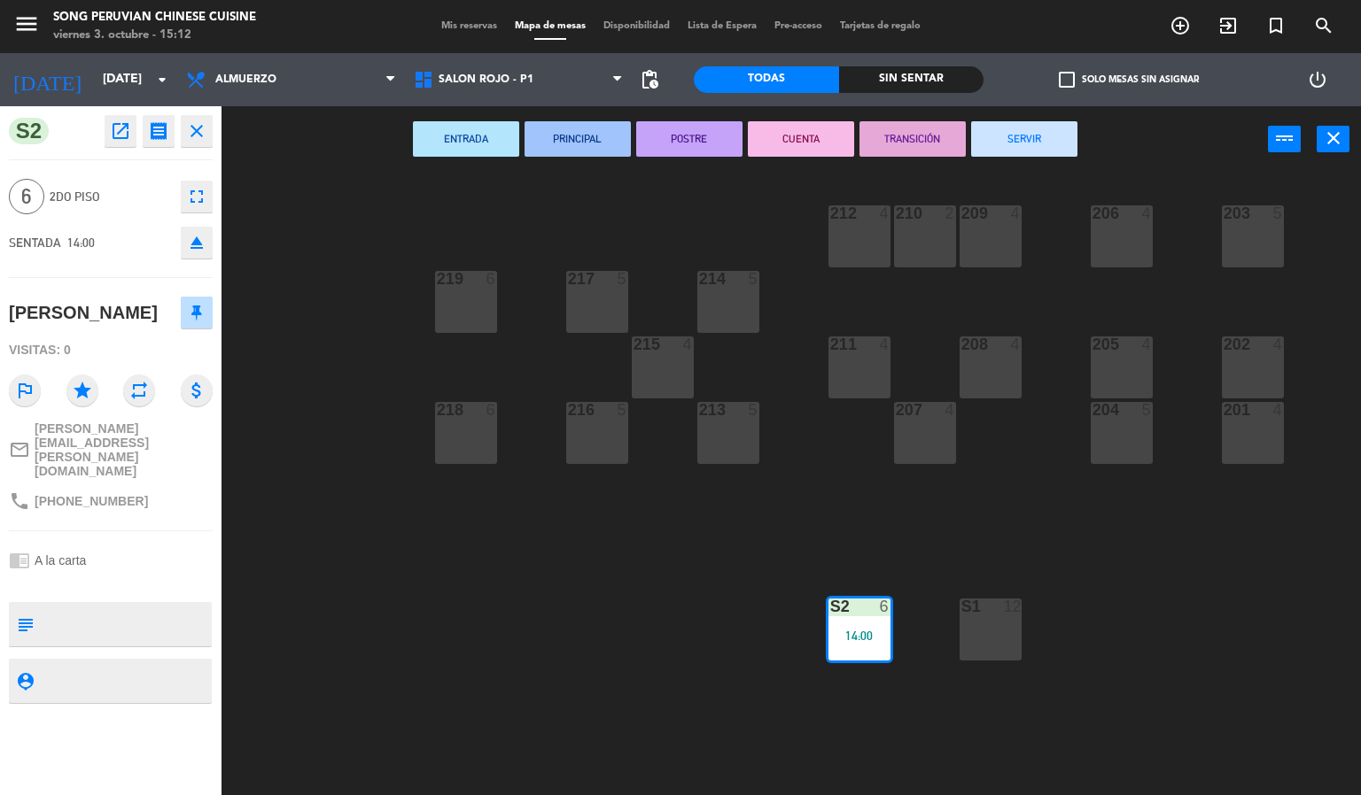
click at [801, 130] on button "CUENTA" at bounding box center [801, 138] width 106 height 35
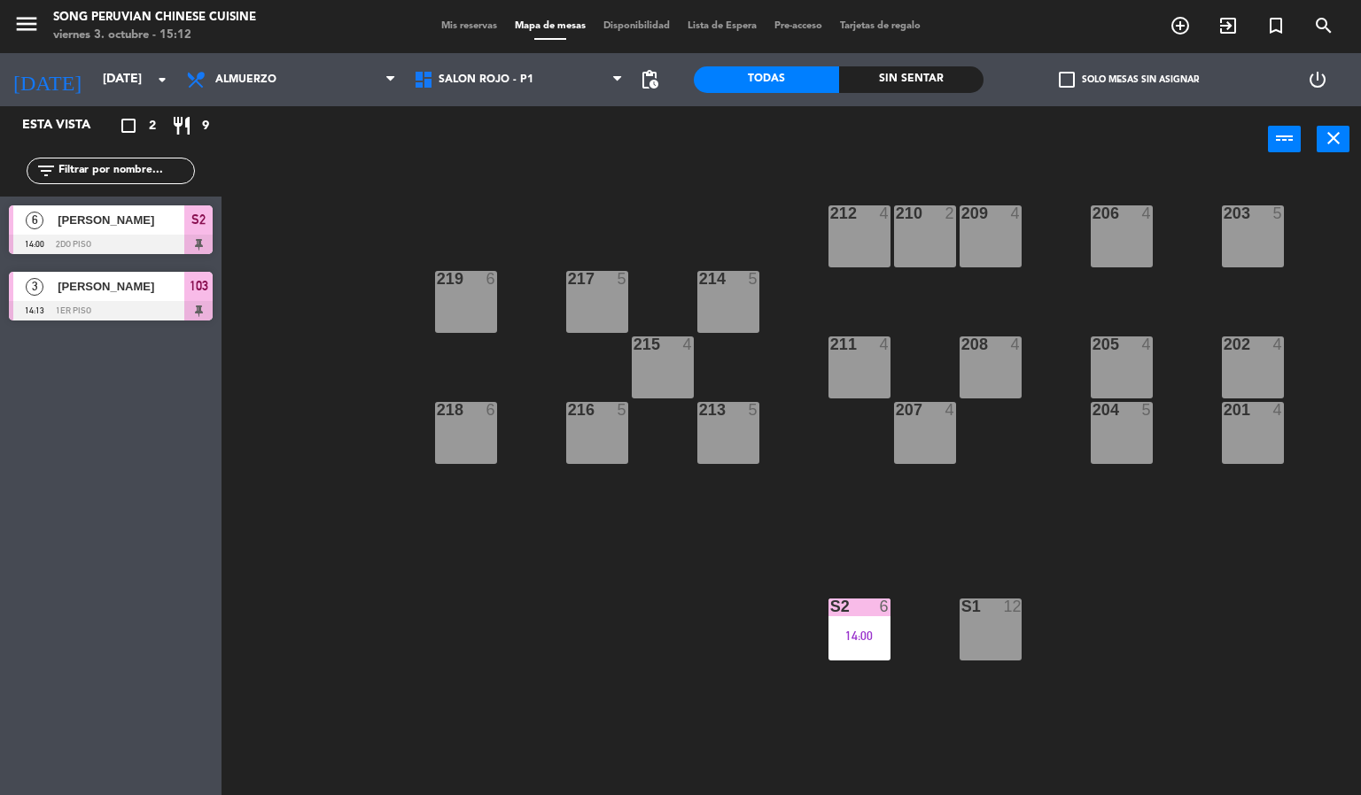
click at [497, 643] on div "203 5 206 4 210 2 212 4 209 4 214 5 217 5 219 6 202 4 205 4 208 4 211 4 215 4 2…" at bounding box center [798, 485] width 1126 height 623
click at [105, 88] on input "[DATE]" at bounding box center [178, 80] width 168 height 32
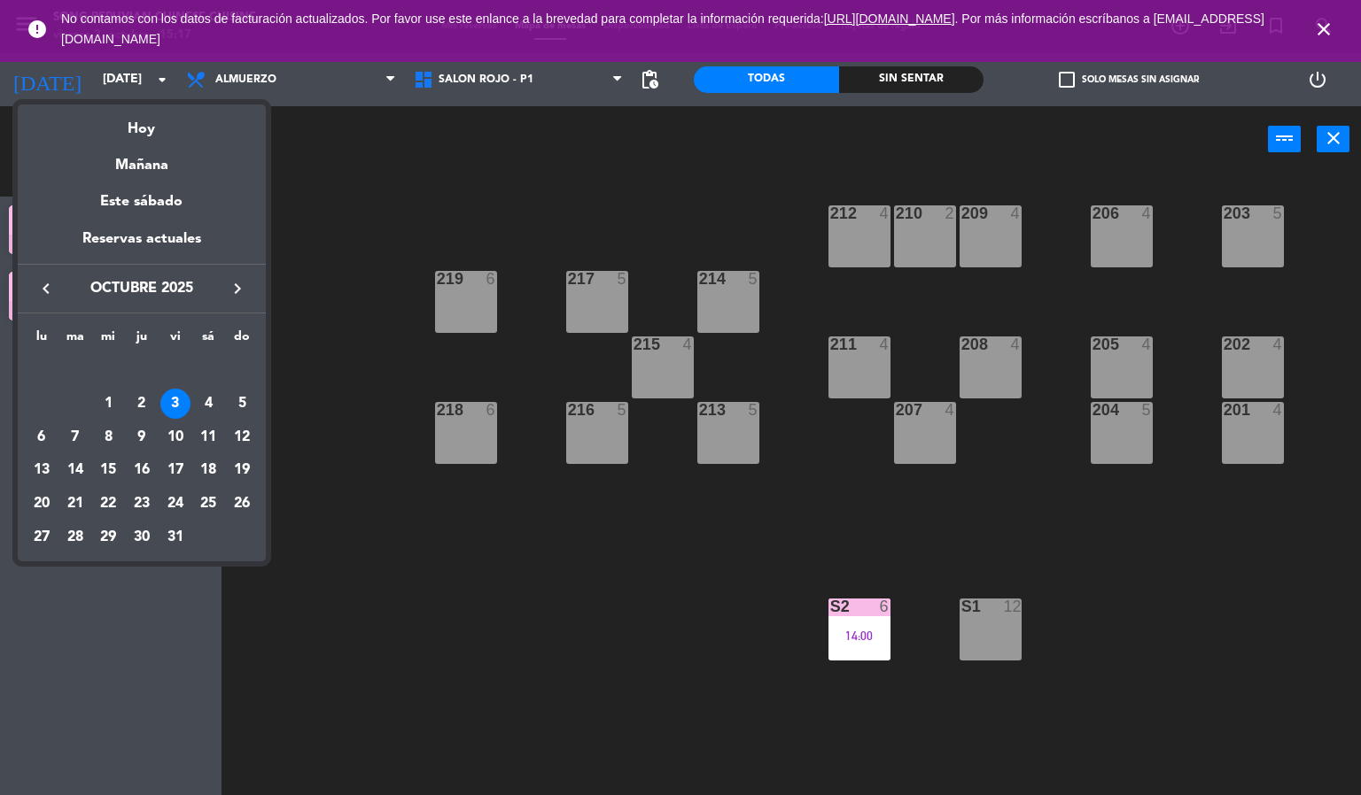
click at [1322, 30] on div at bounding box center [680, 397] width 1361 height 795
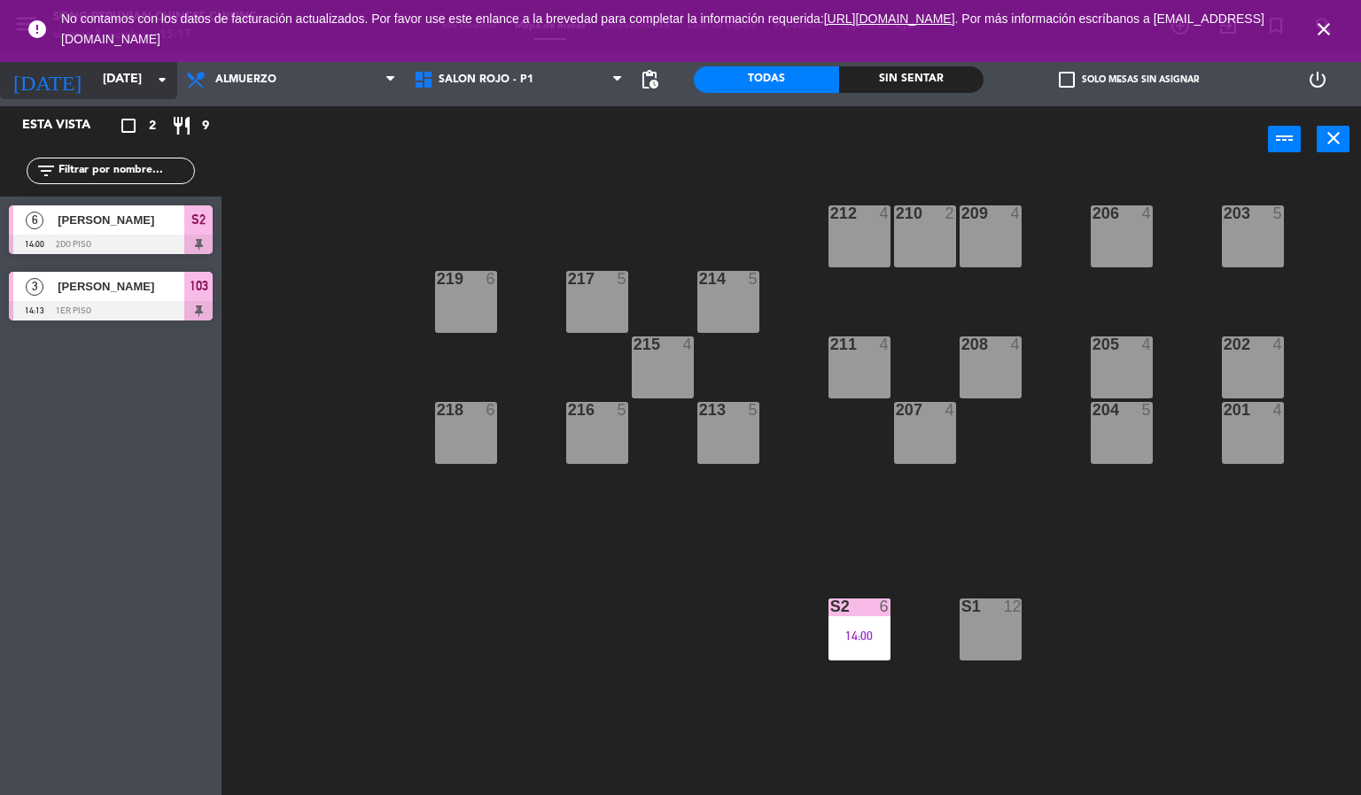
click at [112, 91] on input "[DATE]" at bounding box center [178, 80] width 168 height 32
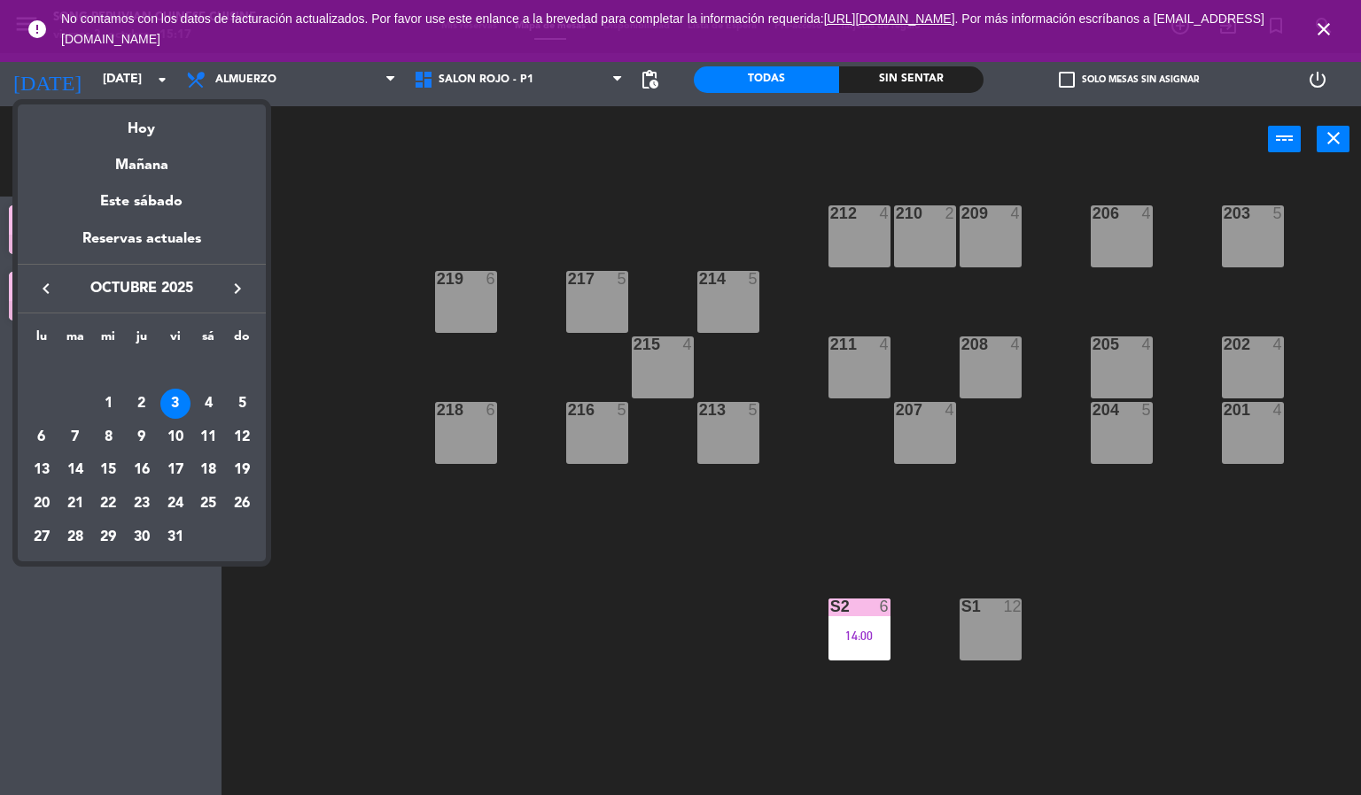
click at [235, 285] on icon "keyboard_arrow_right" at bounding box center [237, 288] width 21 height 21
click at [216, 357] on div "1" at bounding box center [208, 370] width 30 height 30
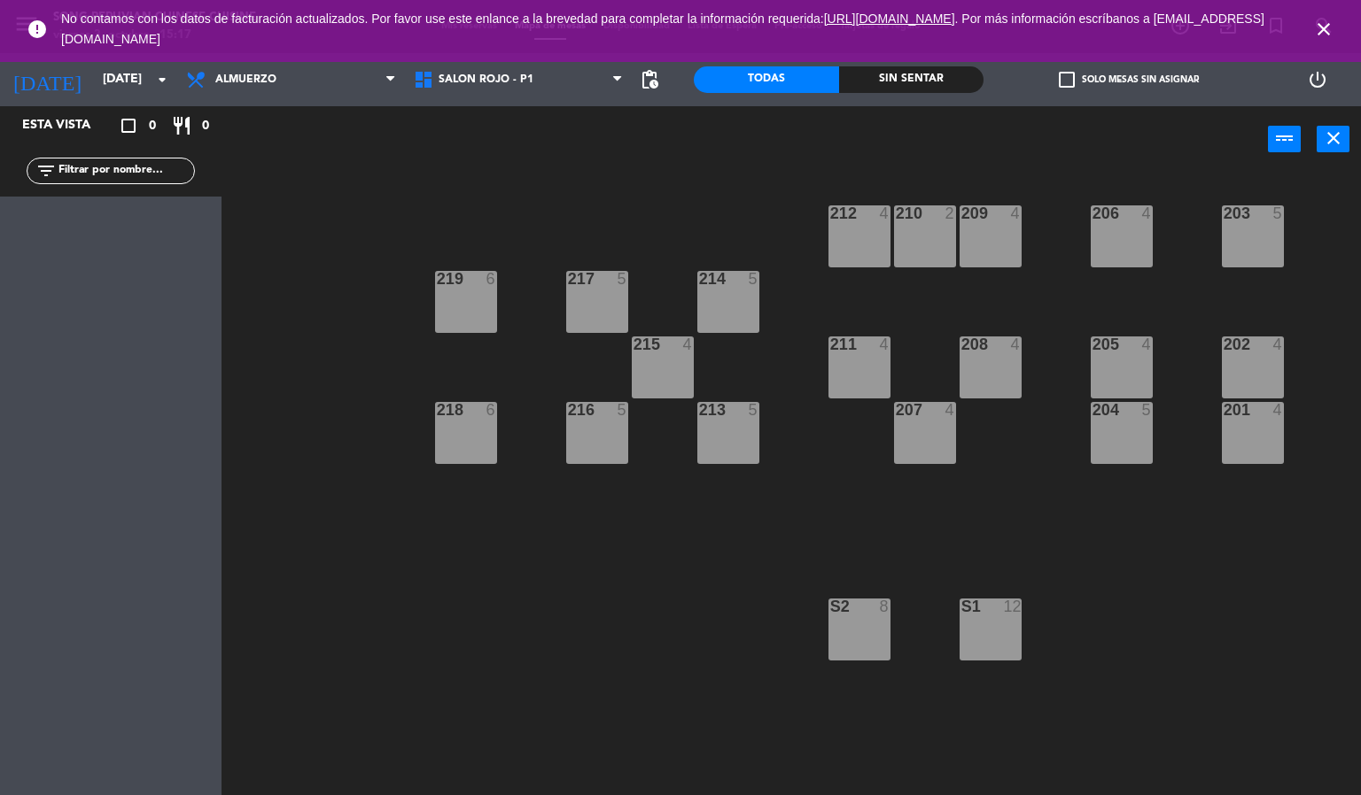
click at [1316, 21] on icon "close" at bounding box center [1323, 29] width 21 height 21
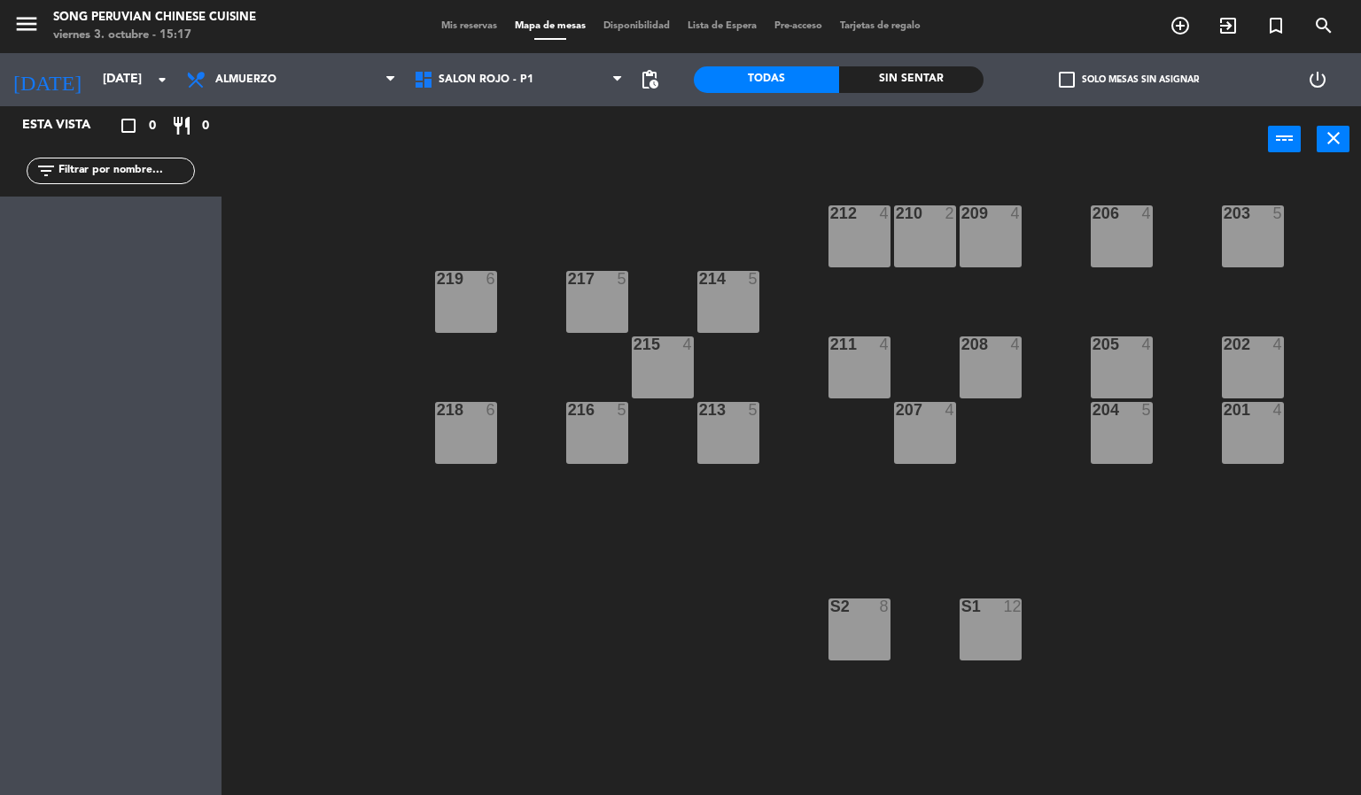
click at [466, 56] on div "DINASTIAS - P3 SALON DORADO - P2 SALON ROJO - P1 SALON ROJO - P1 DINASTIAS - P3…" at bounding box center [519, 79] width 228 height 53
click at [490, 81] on span "SALON ROJO - P1" at bounding box center [485, 80] width 95 height 12
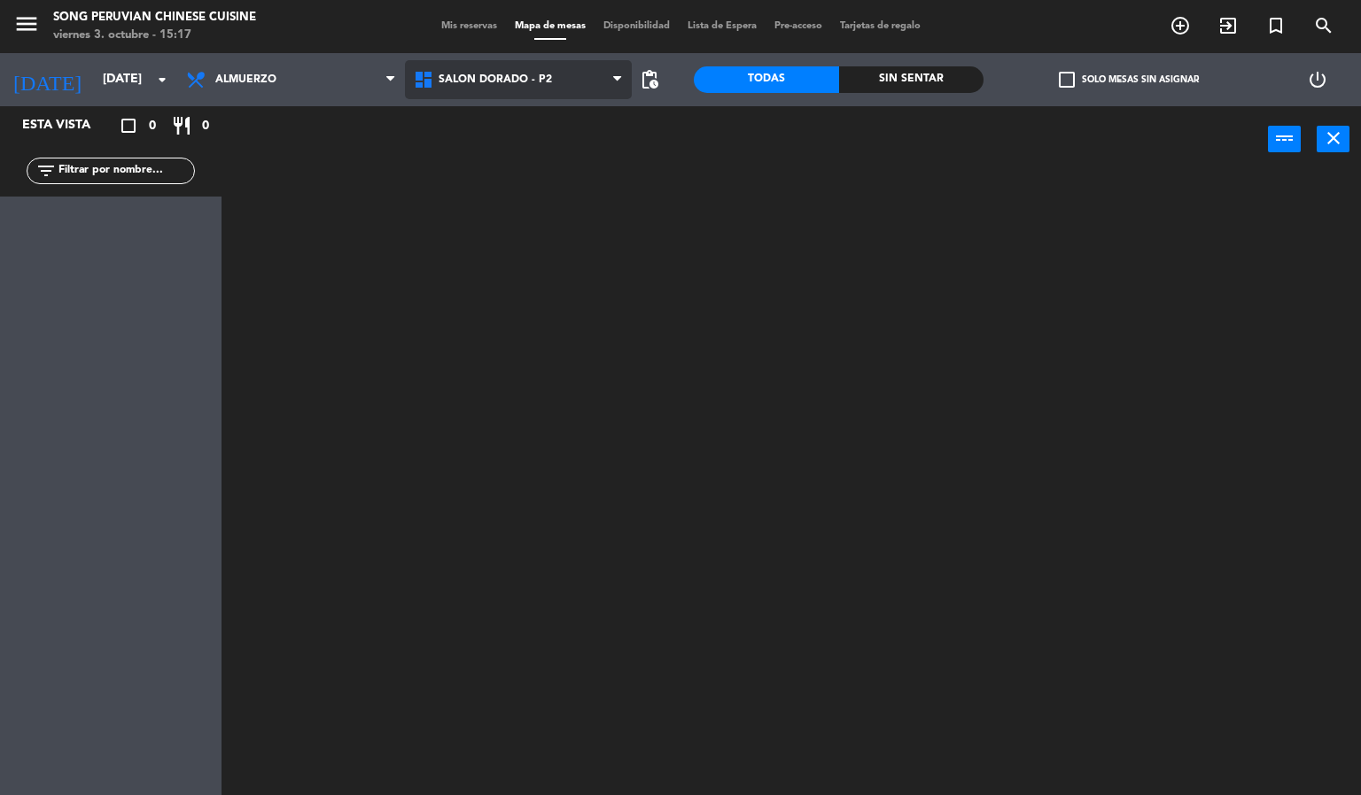
click at [570, 162] on ng-component "menu Song Peruvian Chinese Cuisine [DATE] 3. octubre - 15:17 Mis reservas Mapa …" at bounding box center [680, 398] width 1361 height 796
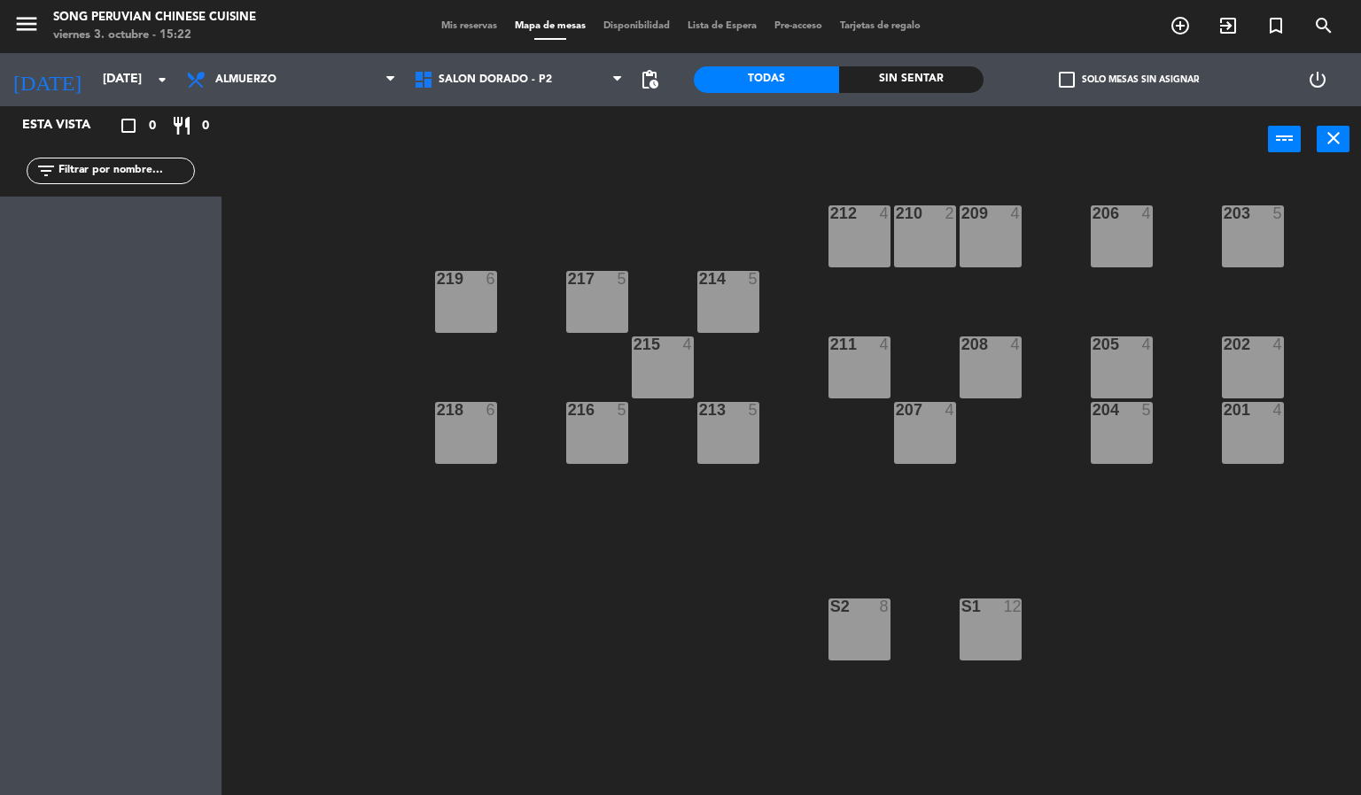
click at [571, 655] on div "203 5 206 4 210 2 212 4 209 4 214 5 217 5 219 6 202 4 205 4 208 4 211 4 215 4 2…" at bounding box center [798, 485] width 1126 height 623
click at [632, 186] on div "203 5 206 4 210 2 212 4 209 4 214 5 217 5 219 6 202 4 205 4 208 4 211 4 215 4 2…" at bounding box center [798, 485] width 1126 height 623
click at [529, 89] on span "SALON DORADO - P2" at bounding box center [519, 79] width 228 height 39
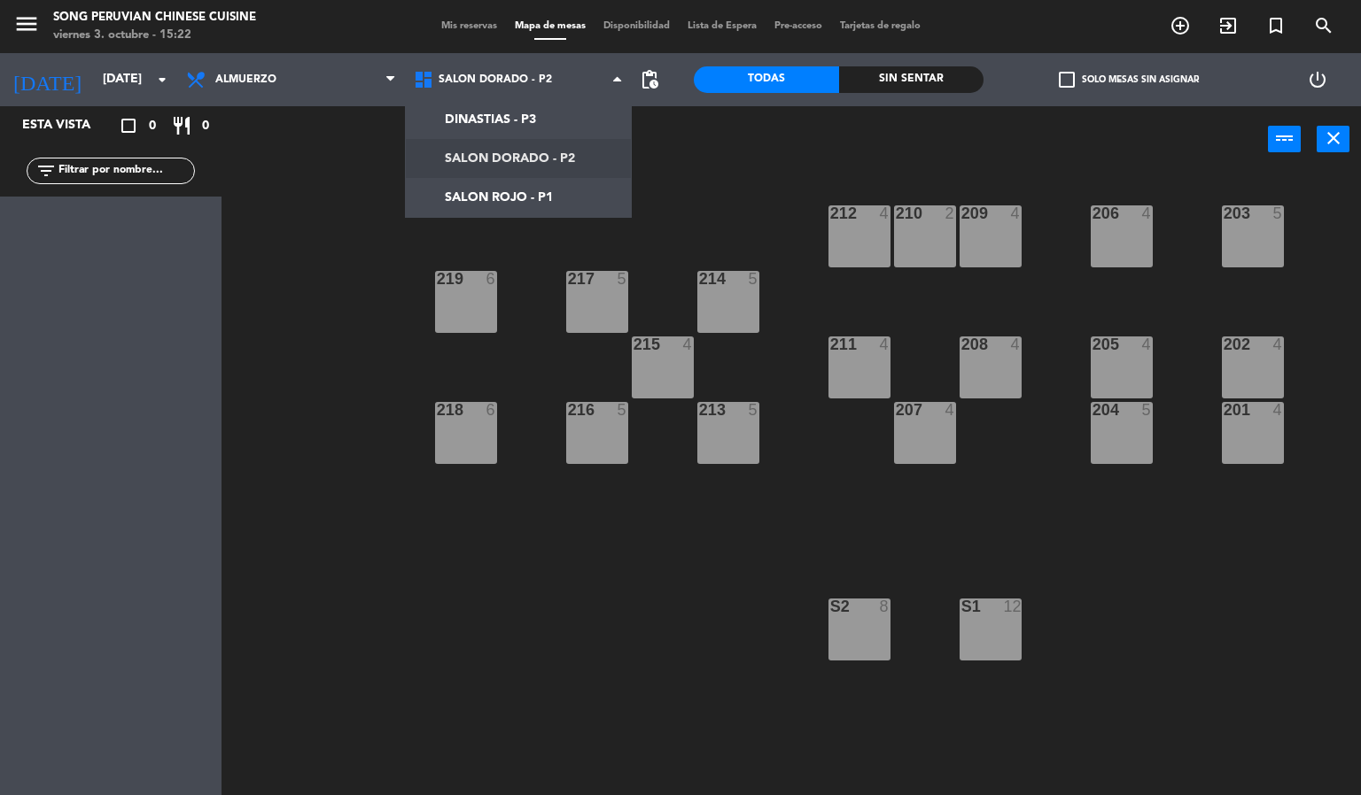
click at [514, 577] on div "203 5 206 4 210 2 212 4 209 4 214 5 217 5 219 6 202 4 205 4 208 4 211 4 215 4 2…" at bounding box center [798, 485] width 1126 height 623
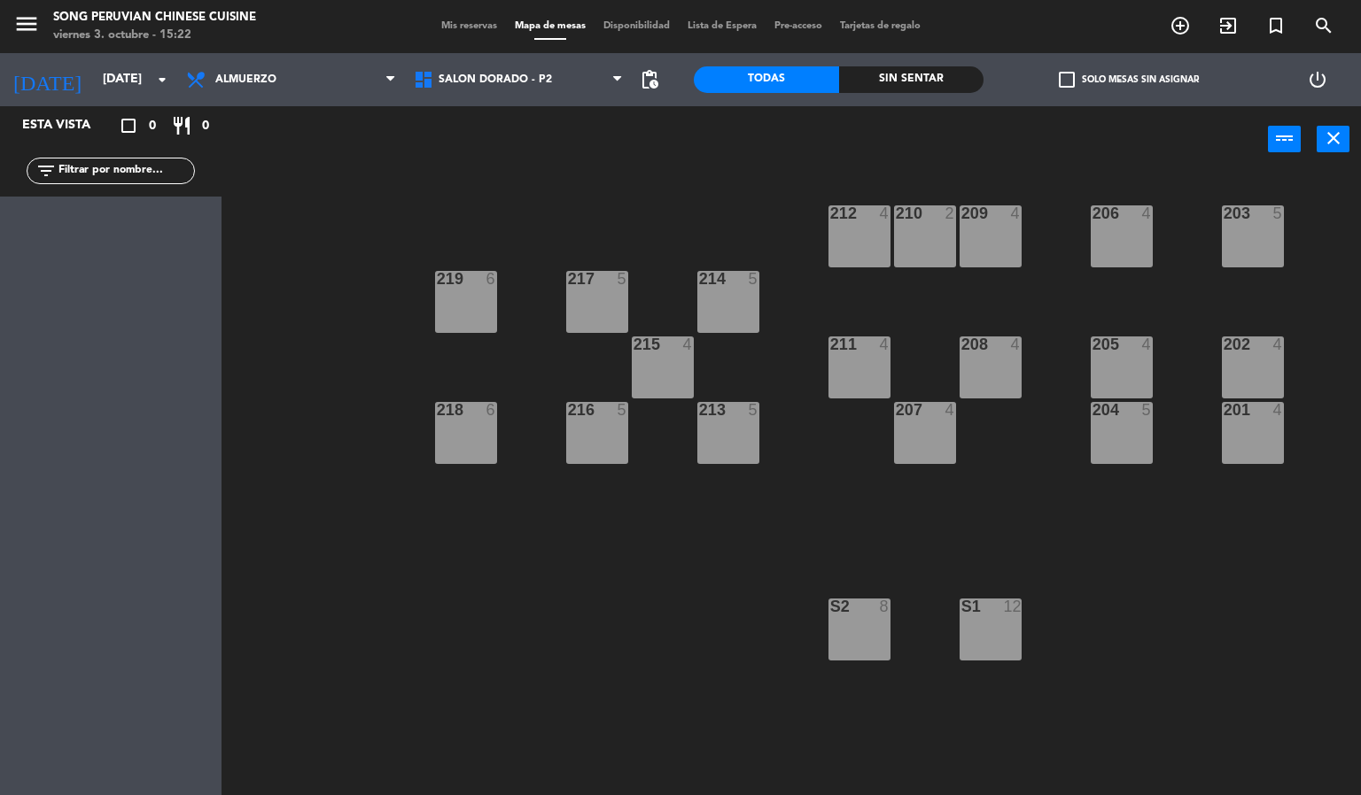
click at [675, 638] on div "203 5 206 4 210 2 212 4 209 4 214 5 217 5 219 6 202 4 205 4 208 4 211 4 215 4 2…" at bounding box center [798, 485] width 1126 height 623
click at [1198, 615] on div "203 5 206 4 210 2 212 4 209 4 214 5 217 5 219 6 202 4 205 4 208 4 211 4 215 4 2…" at bounding box center [798, 485] width 1126 height 623
click at [524, 672] on div "203 5 206 4 210 2 212 4 209 4 214 5 217 5 219 6 202 4 205 4 208 4 211 4 215 4 2…" at bounding box center [798, 485] width 1126 height 623
click at [345, 89] on span "Almuerzo" at bounding box center [291, 79] width 228 height 39
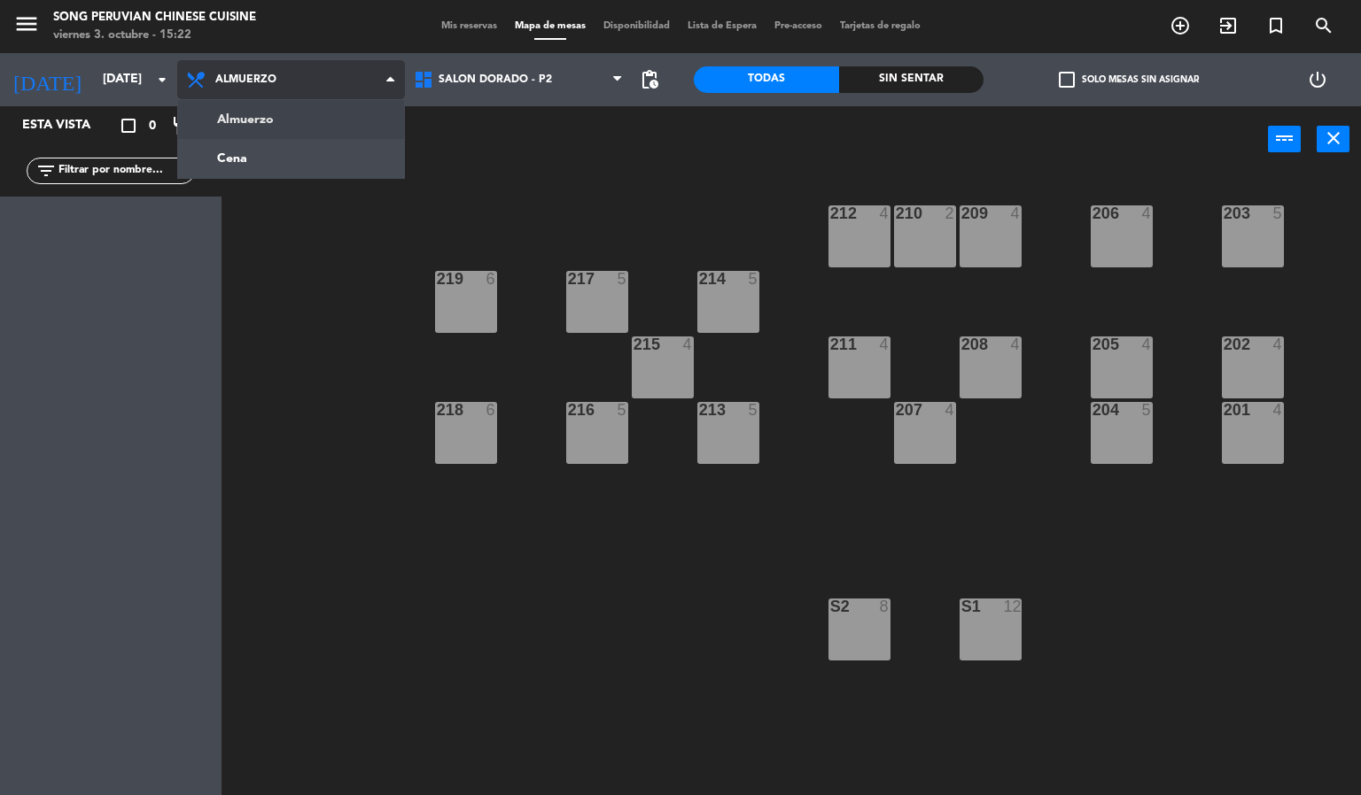
click at [320, 158] on ng-component "menu Song Peruvian Chinese Cuisine [DATE] 3. octubre - 15:22 Mis reservas Mapa …" at bounding box center [680, 398] width 1361 height 796
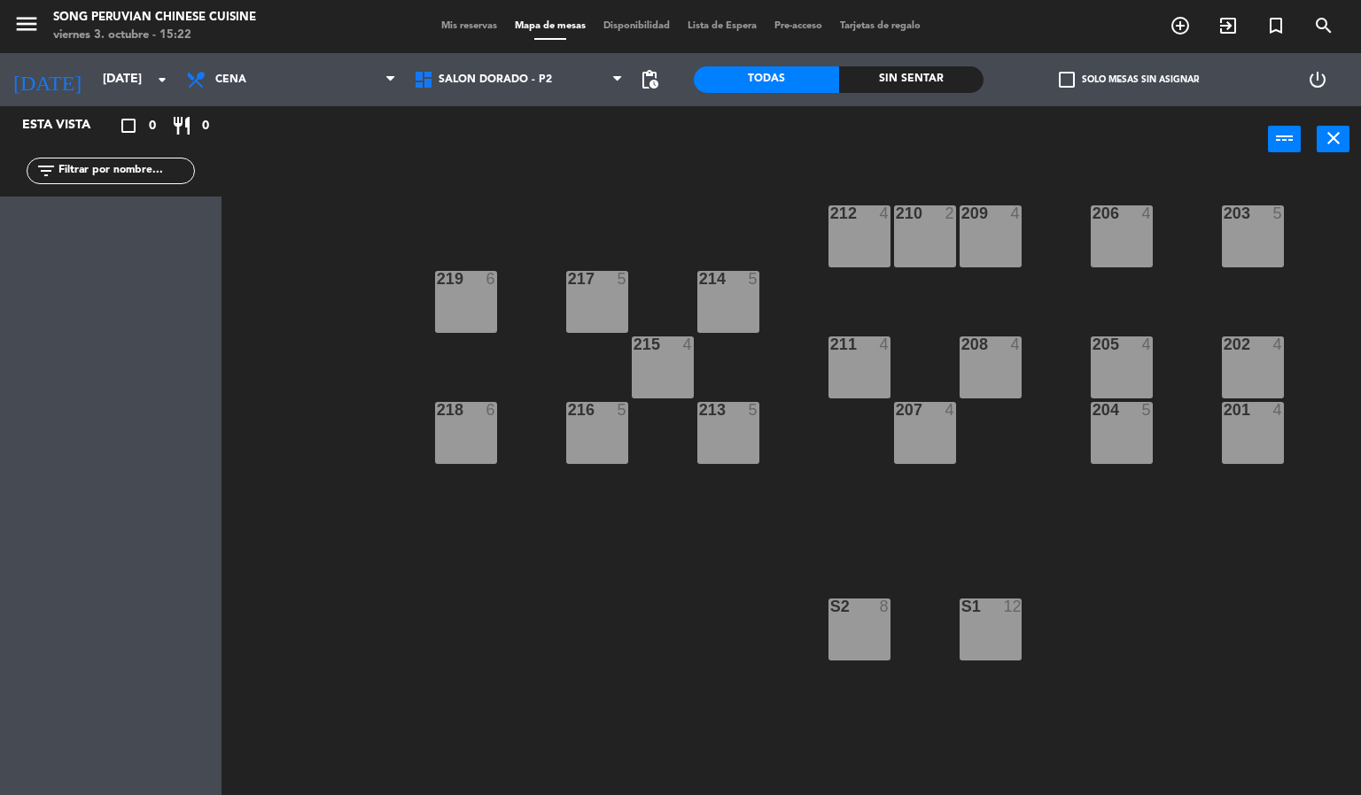
click at [628, 633] on div "203 5 206 4 210 2 212 4 209 4 214 5 217 5 219 6 202 4 205 4 208 4 211 4 215 4 2…" at bounding box center [798, 485] width 1126 height 623
click at [348, 90] on span "Cena" at bounding box center [291, 79] width 228 height 39
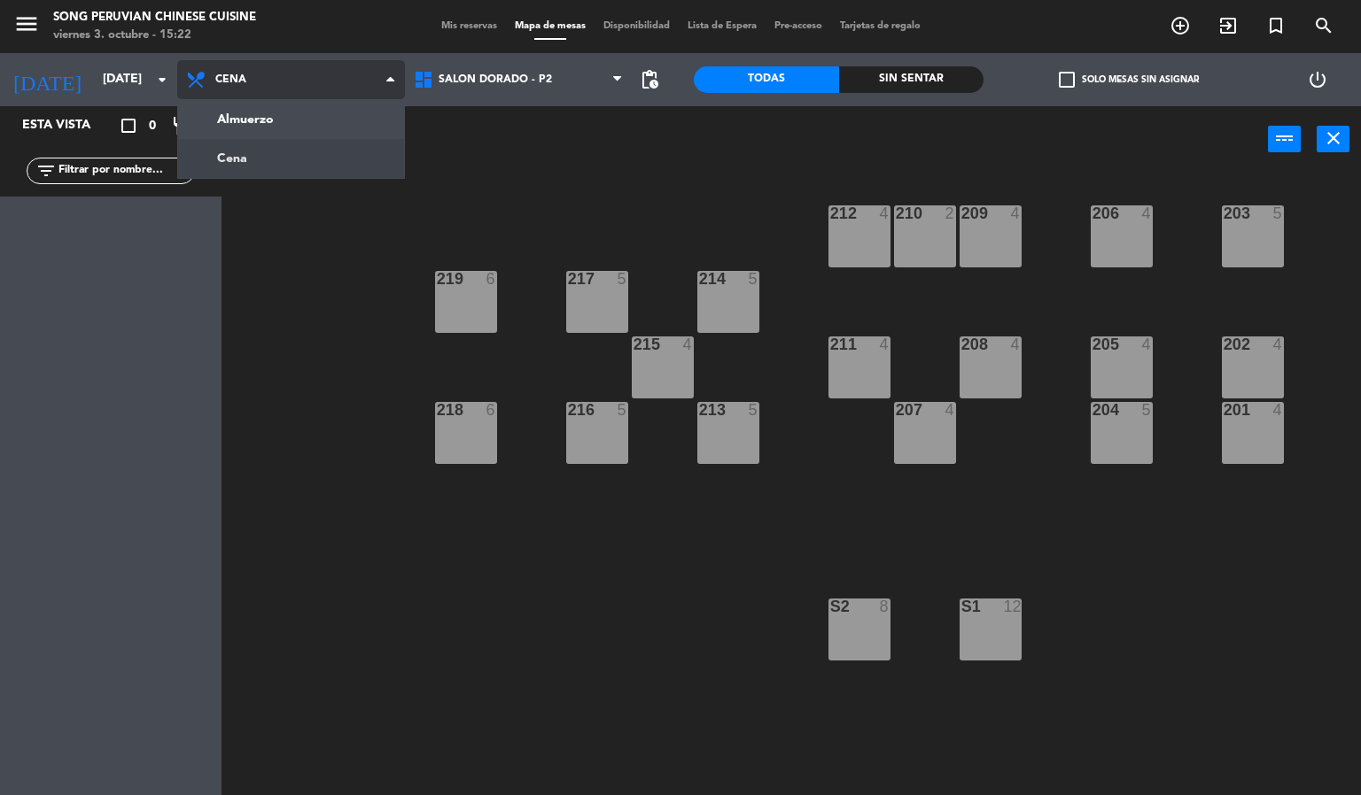
click at [335, 122] on ng-component "menu Song Peruvian Chinese Cuisine [DATE] 3. octubre - 15:22 Mis reservas Mapa …" at bounding box center [680, 398] width 1361 height 796
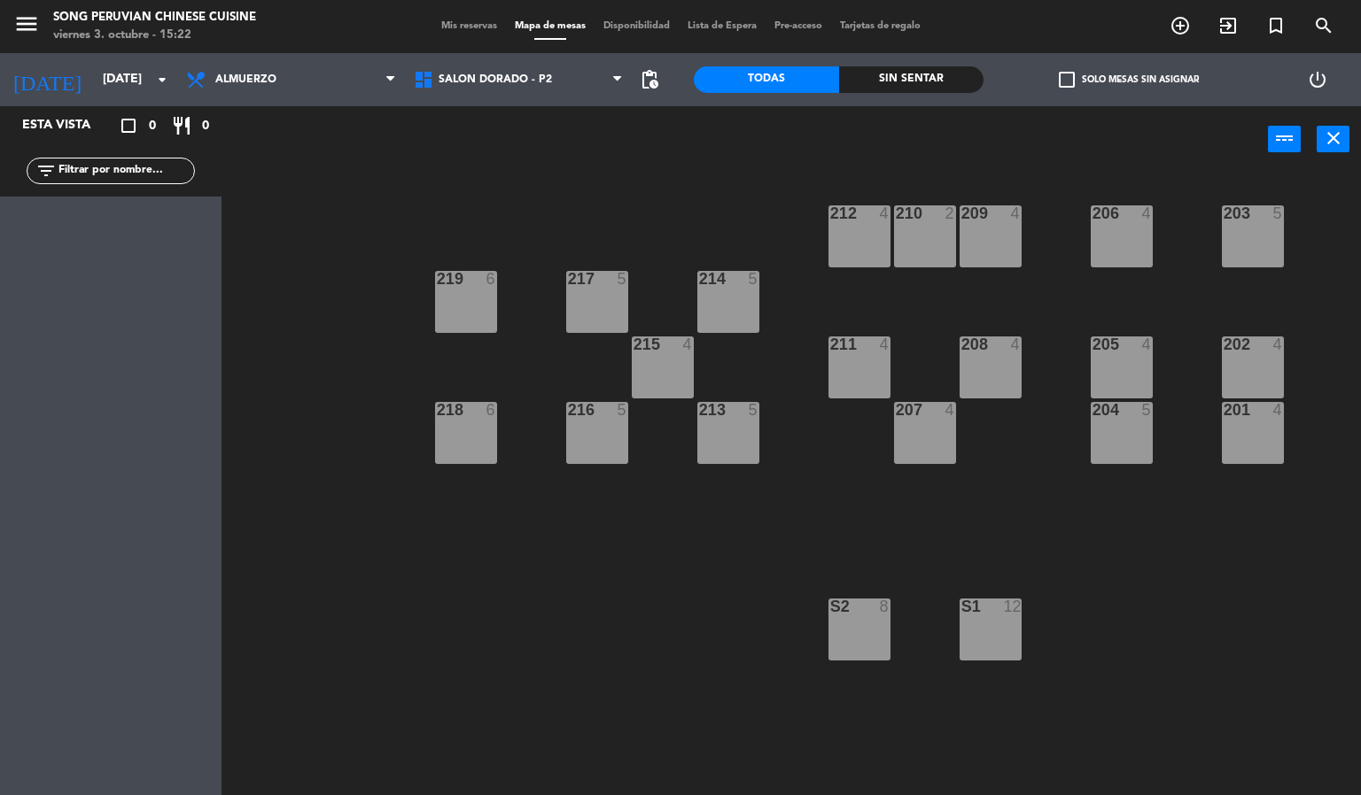
click at [354, 547] on div "203 5 206 4 210 2 212 4 209 4 214 5 217 5 219 6 202 4 205 4 208 4 211 4 215 4 2…" at bounding box center [798, 485] width 1126 height 623
click at [118, 80] on input "[DATE]" at bounding box center [178, 80] width 168 height 32
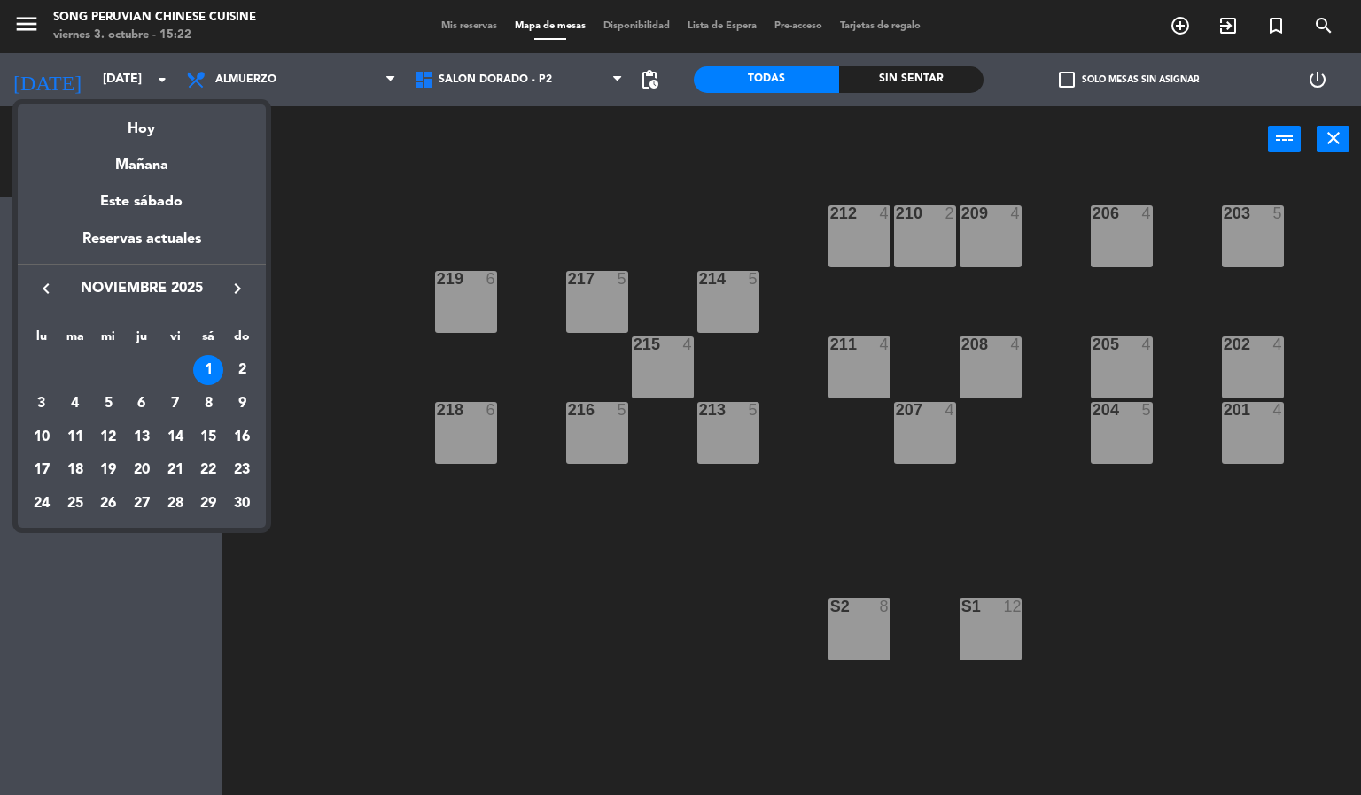
click at [46, 288] on icon "keyboard_arrow_left" at bounding box center [45, 288] width 21 height 21
click at [174, 399] on div "3" at bounding box center [175, 404] width 30 height 30
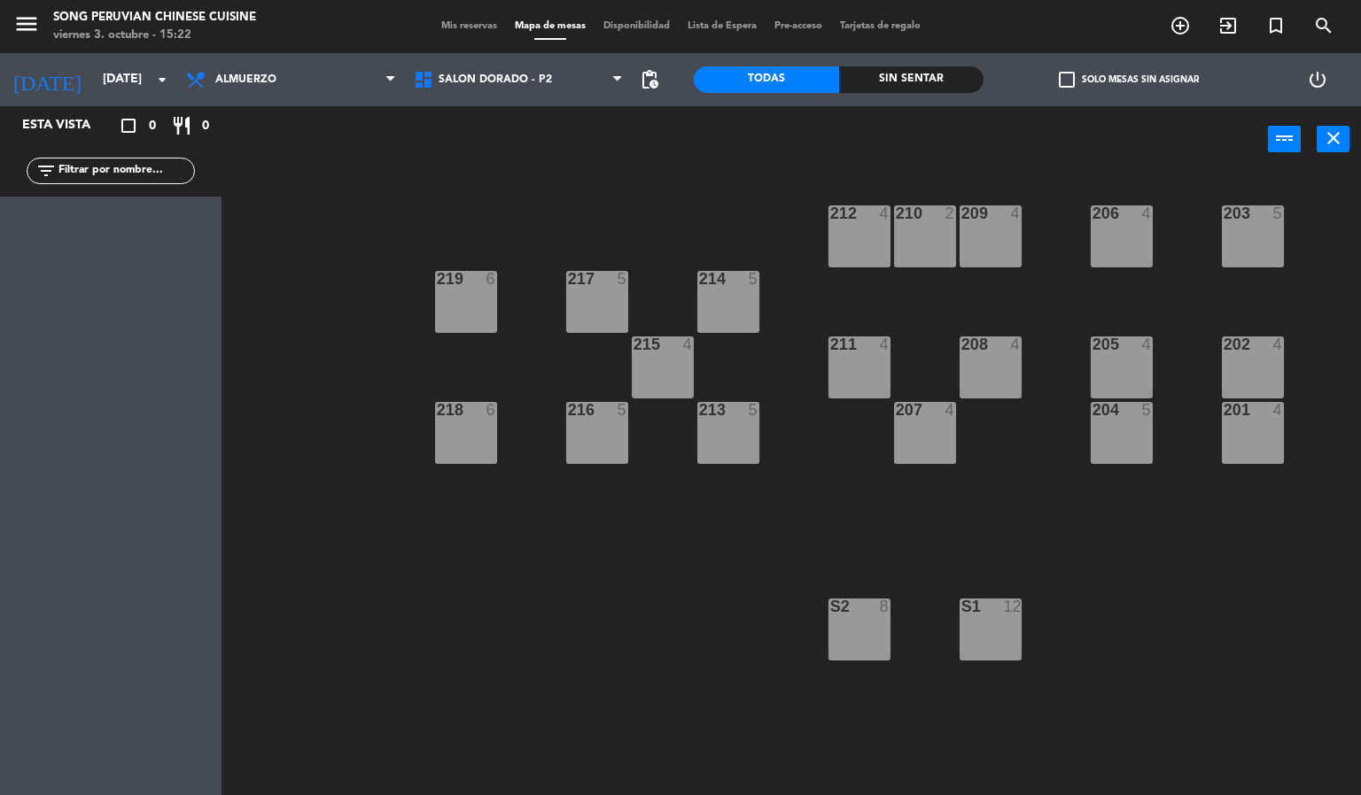
type input "[DATE]"
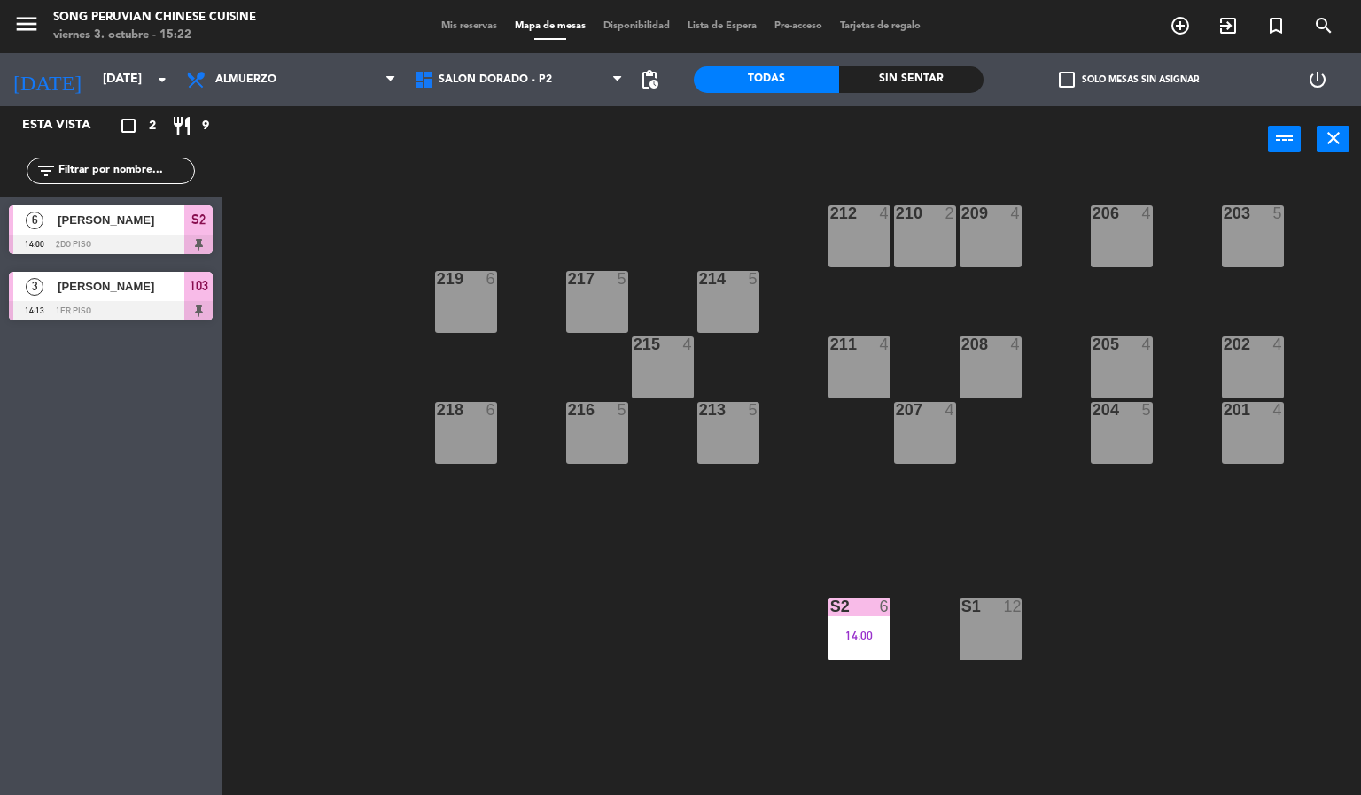
click at [518, 585] on div "203 5 206 4 210 2 212 4 209 4 214 5 217 5 219 6 202 4 205 4 208 4 211 4 215 4 2…" at bounding box center [798, 485] width 1126 height 623
click at [845, 638] on div "14:00" at bounding box center [859, 636] width 62 height 12
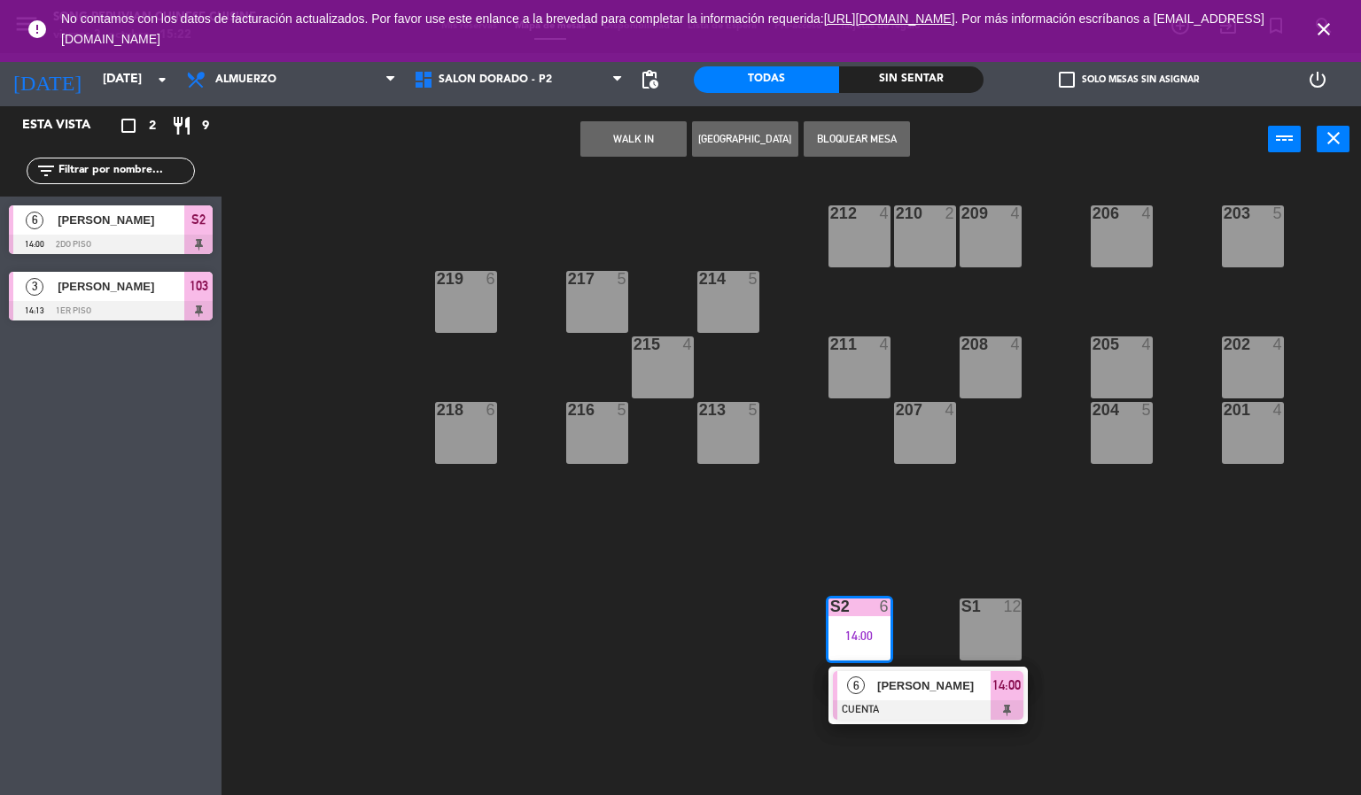
click at [931, 694] on span "[PERSON_NAME]" at bounding box center [933, 686] width 113 height 19
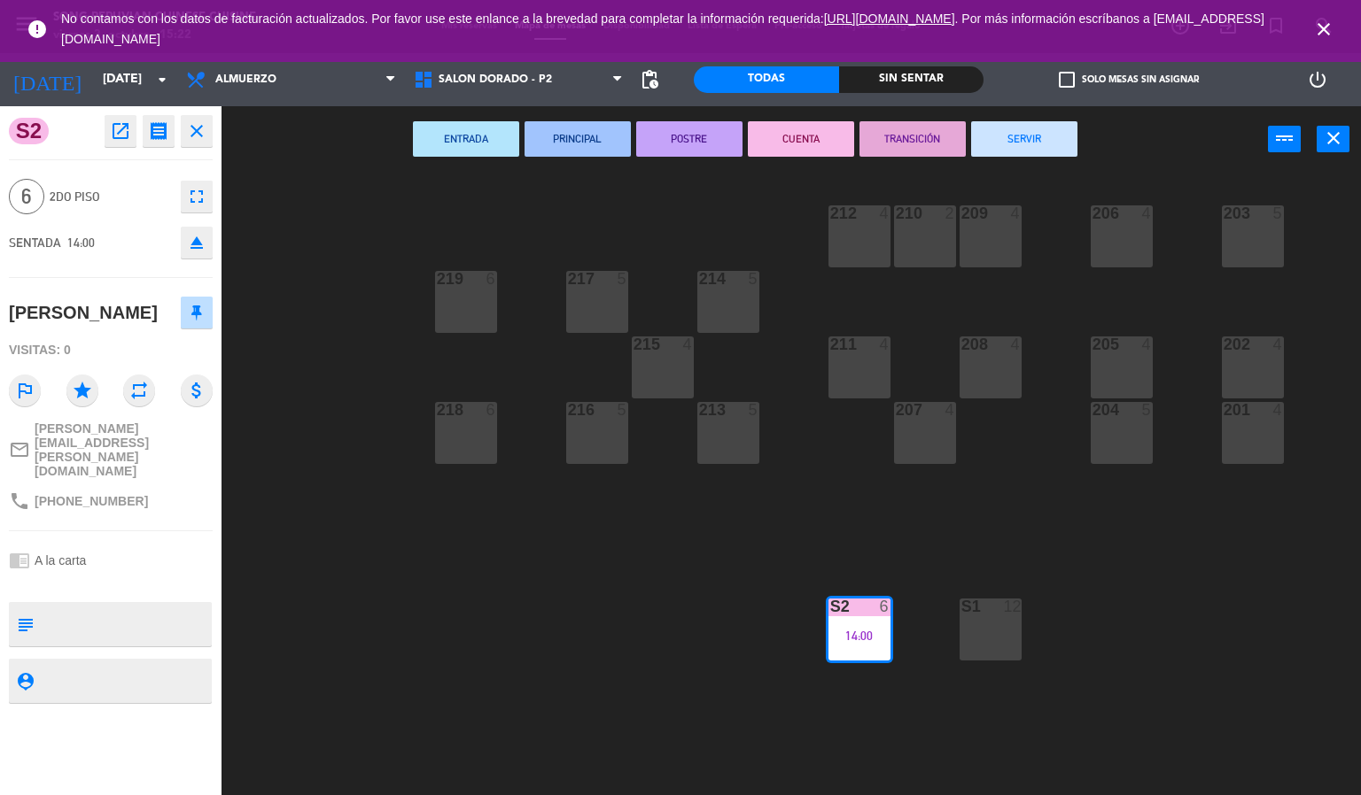
click at [1324, 27] on icon "close" at bounding box center [1323, 29] width 21 height 21
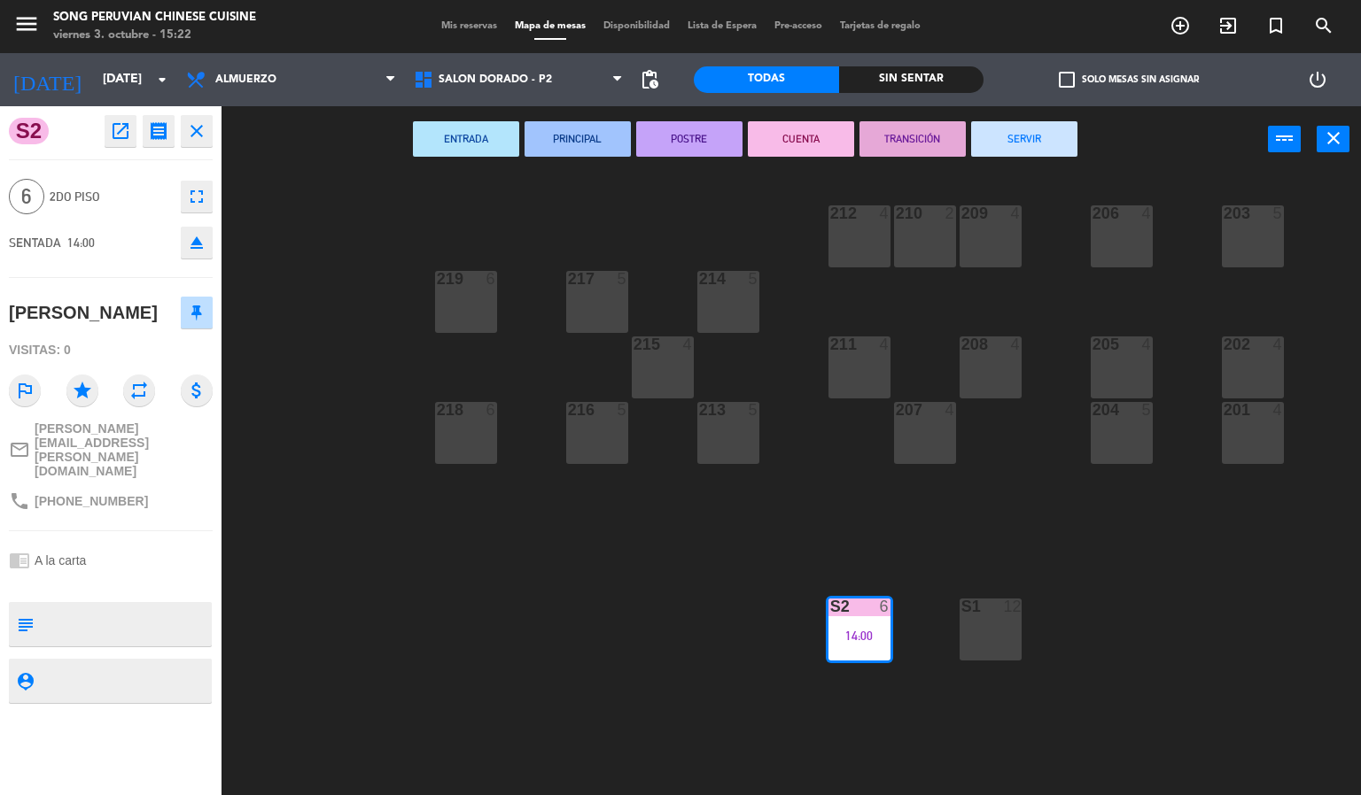
click at [660, 596] on div "203 5 206 4 210 2 212 4 209 4 214 5 217 5 219 6 202 4 205 4 208 4 211 4 215 4 2…" at bounding box center [798, 485] width 1126 height 623
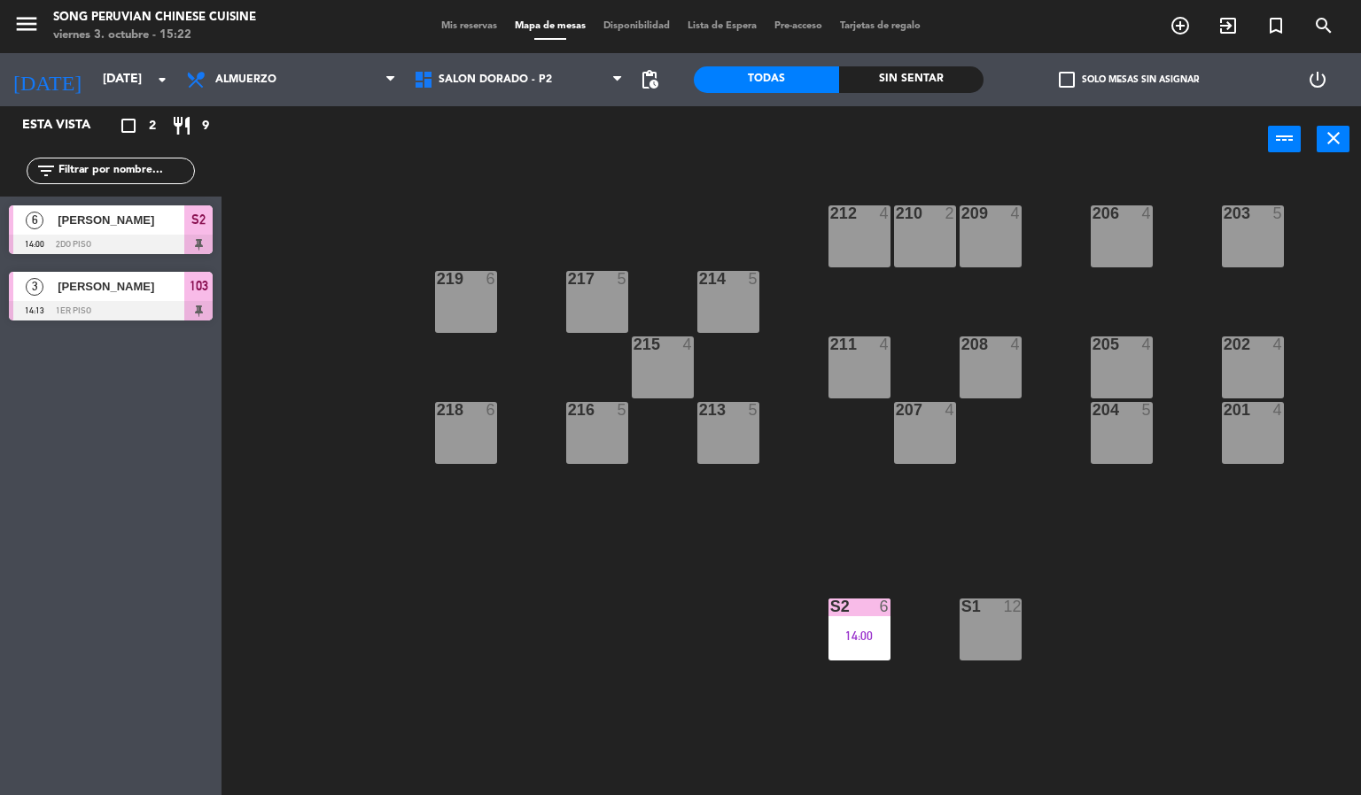
click at [846, 622] on div "S2 6 14:00" at bounding box center [859, 630] width 62 height 62
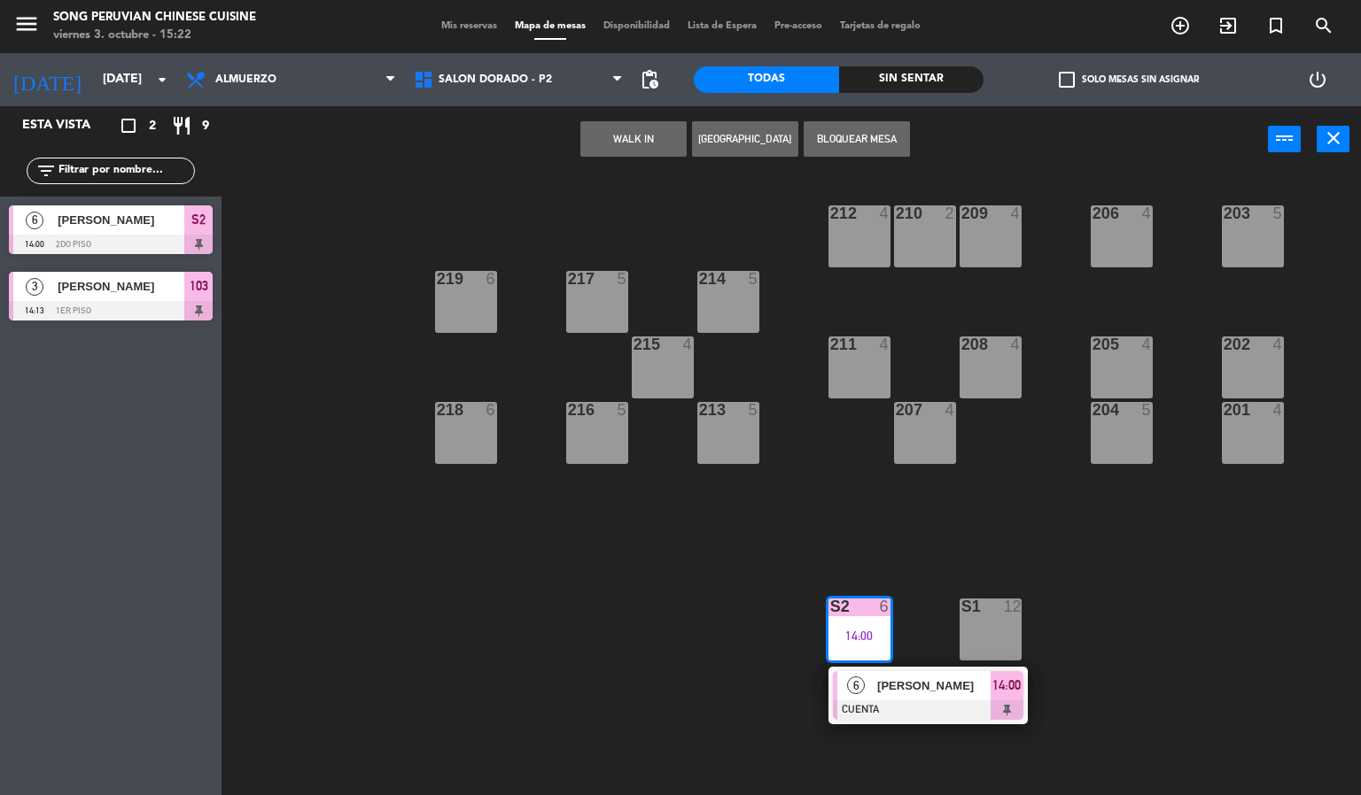
click at [919, 694] on span "[PERSON_NAME]" at bounding box center [933, 686] width 113 height 19
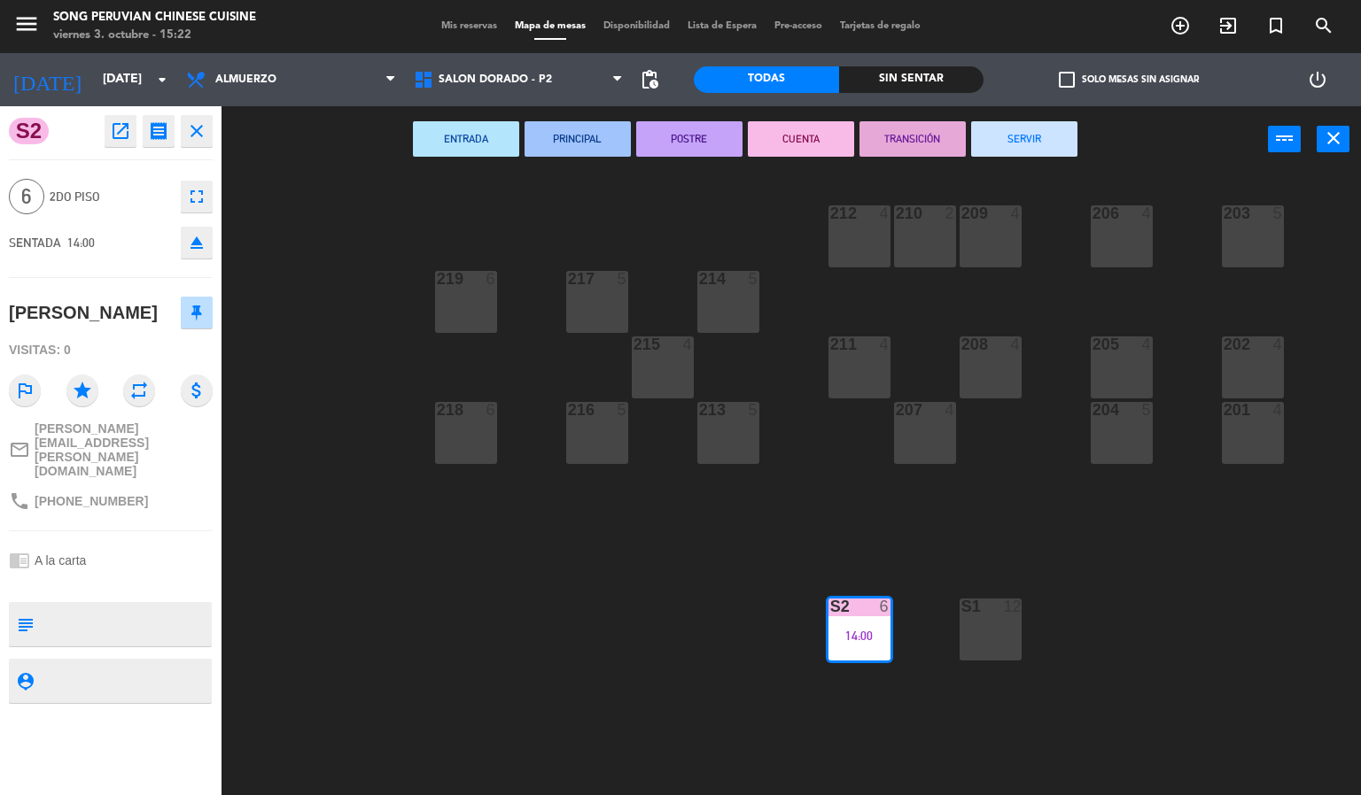
click at [1043, 130] on button "SERVIR" at bounding box center [1024, 138] width 106 height 35
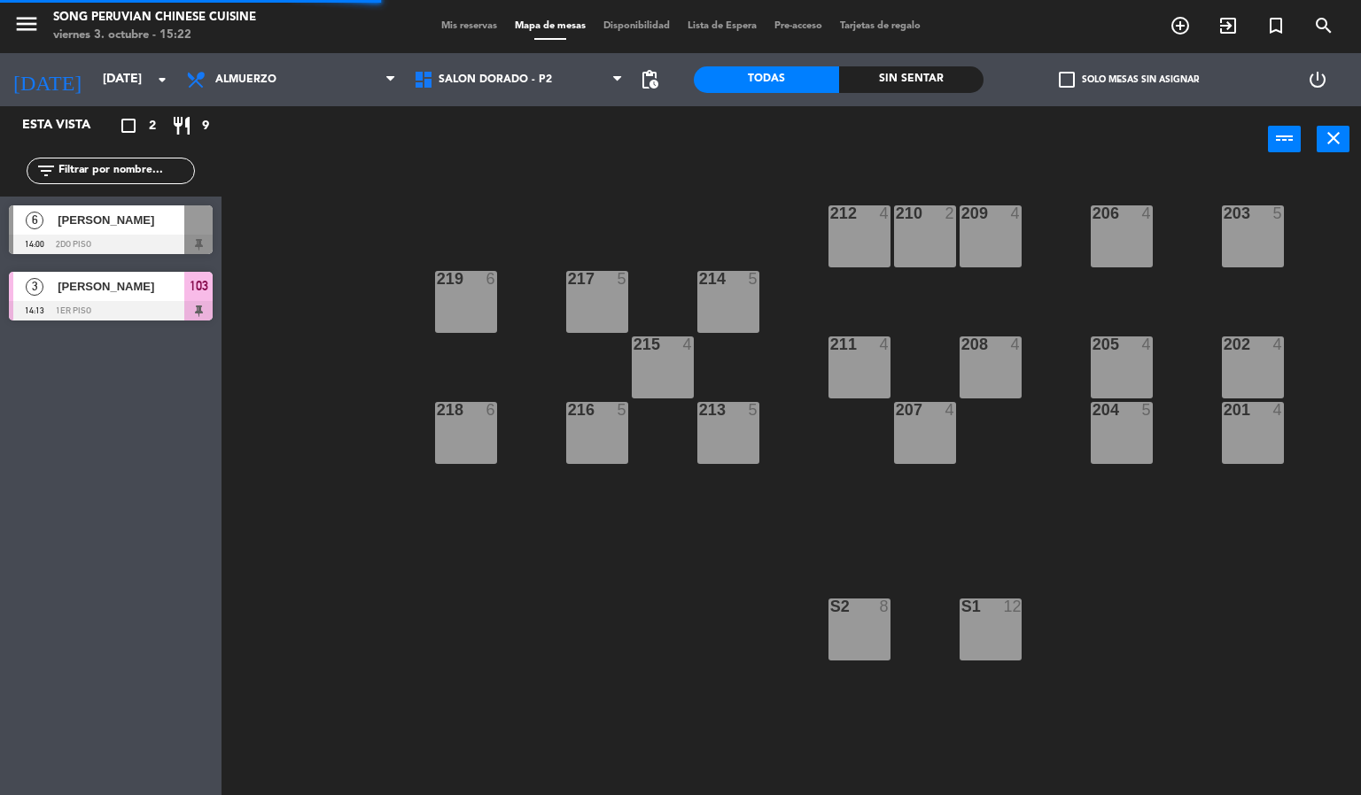
click at [659, 659] on div "203 5 206 4 210 2 212 4 209 4 214 5 217 5 219 6 202 4 205 4 208 4 211 4 215 4 2…" at bounding box center [798, 485] width 1126 height 623
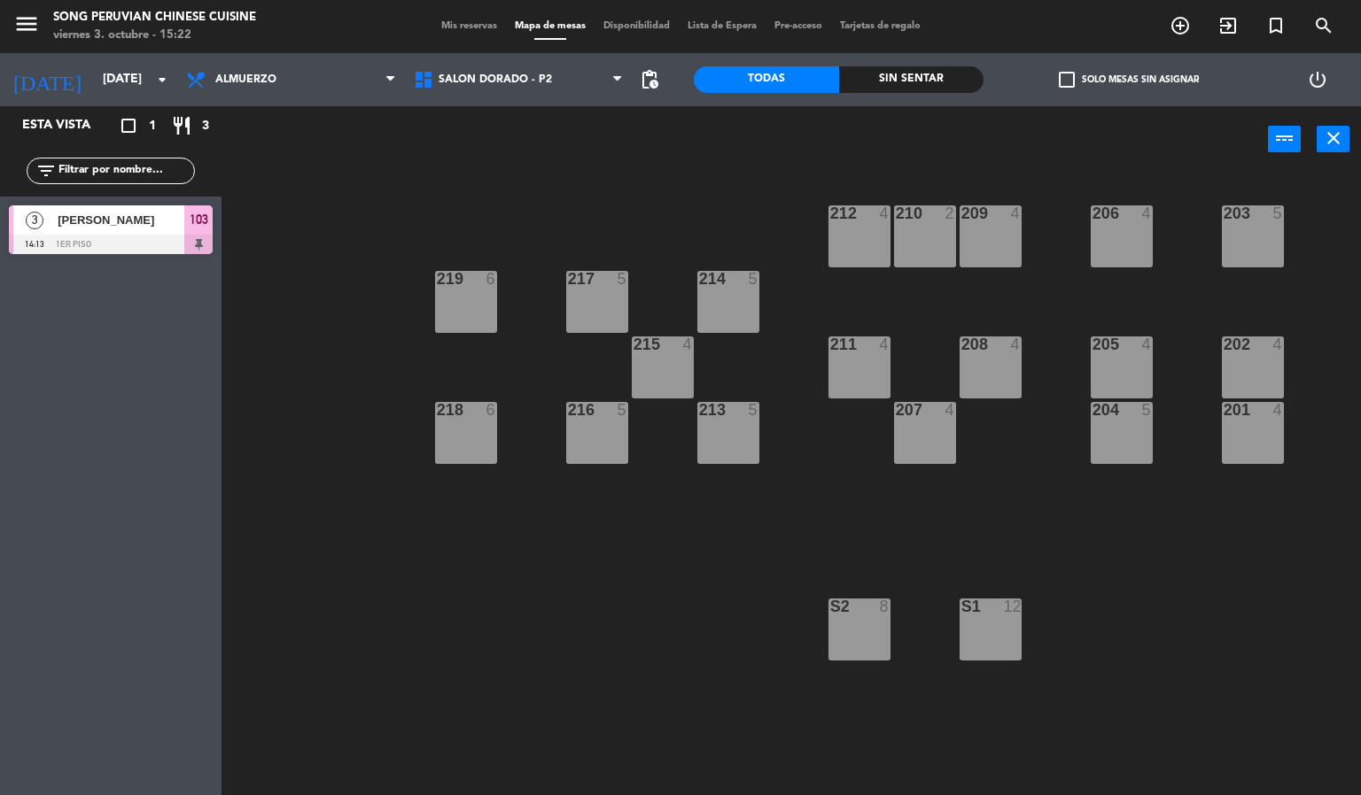
click at [184, 229] on div "103" at bounding box center [198, 219] width 28 height 29
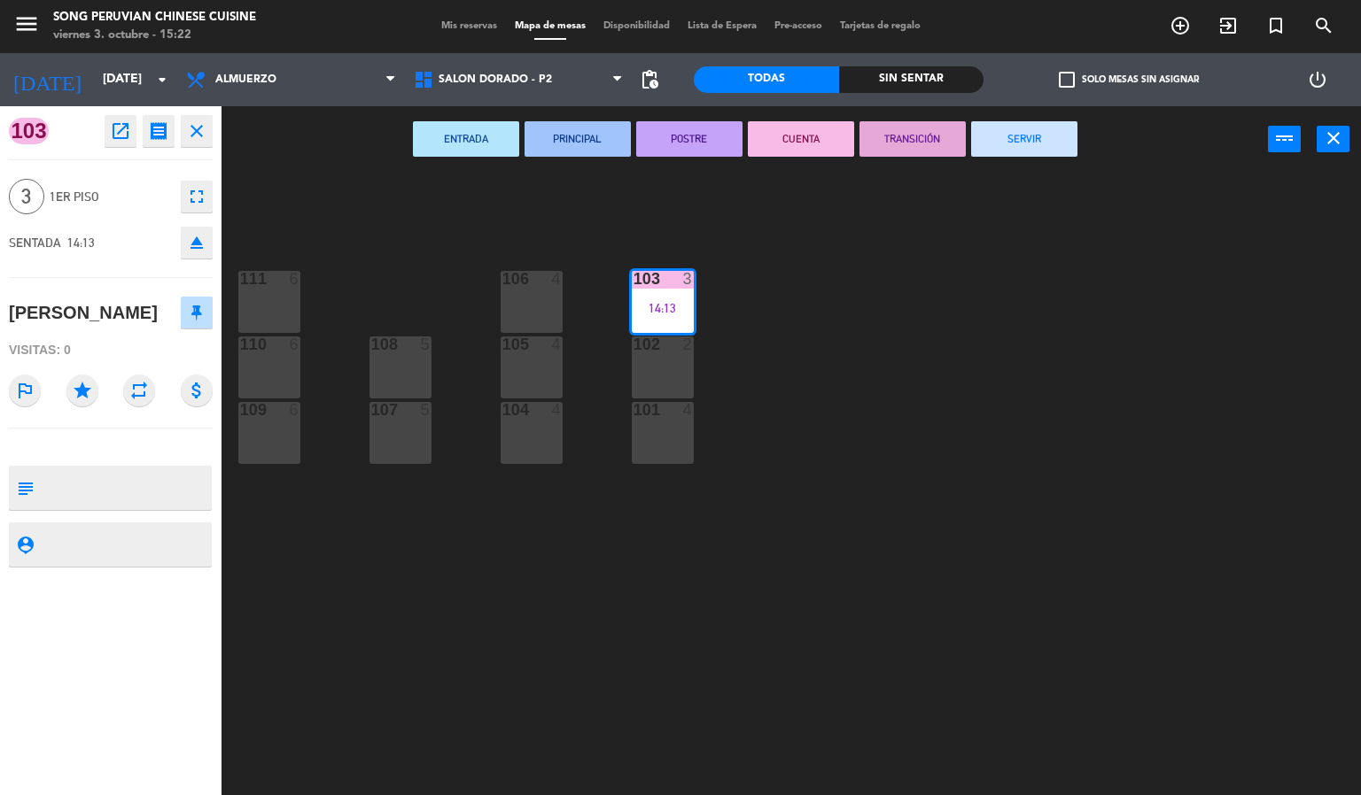
click at [935, 540] on div "103 3 14:13 106 4 111 6 102 2 105 4 108 5 110 6 101 4 104 4 107 5 109 6" at bounding box center [798, 485] width 1126 height 623
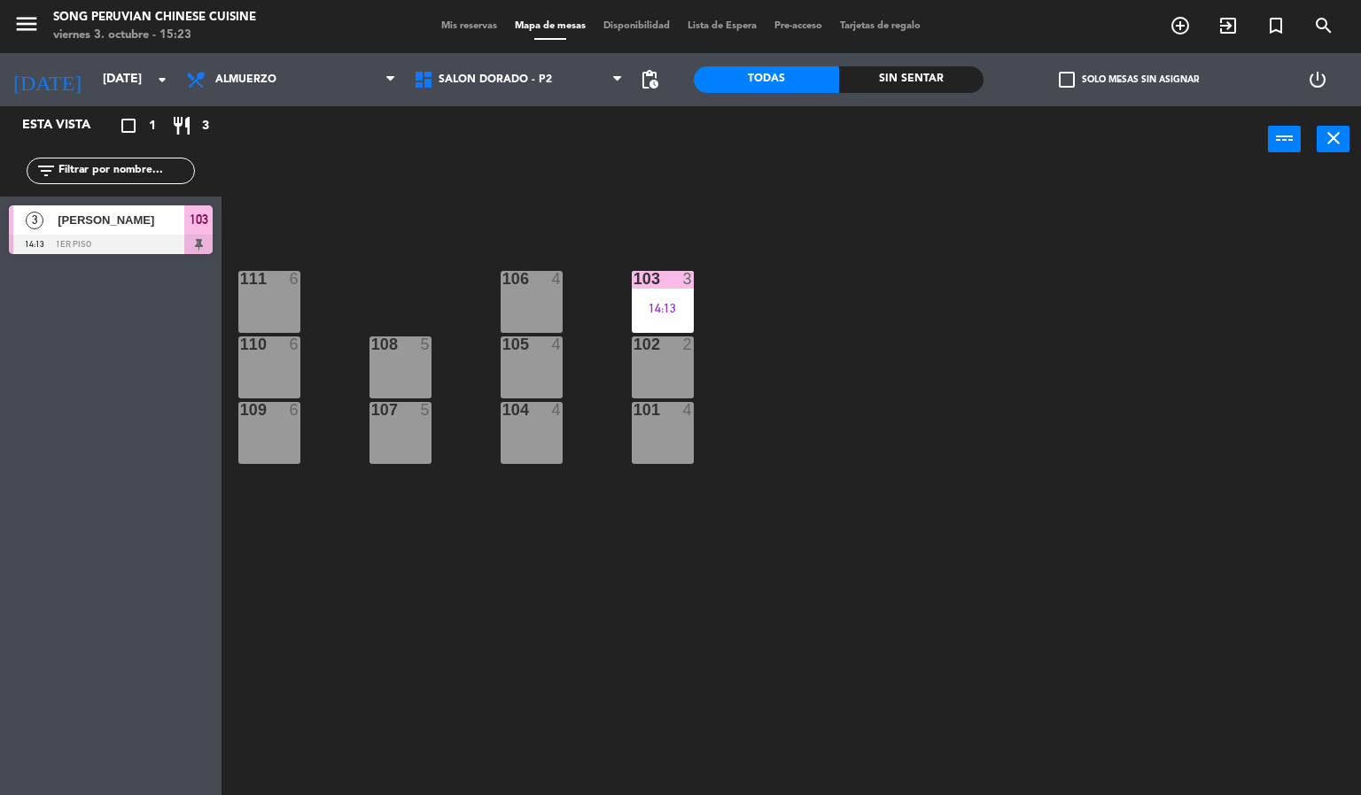
click at [1019, 386] on div "103 3 14:13 106 4 111 6 102 2 105 4 108 5 110 6 101 4 104 4 107 5 109 6" at bounding box center [798, 485] width 1126 height 623
click at [790, 596] on div "103 3 14:13 106 4 111 6 102 2 105 4 108 5 110 6 101 4 104 4 107 5 109 6" at bounding box center [798, 485] width 1126 height 623
click at [314, 90] on span "Almuerzo" at bounding box center [291, 79] width 228 height 39
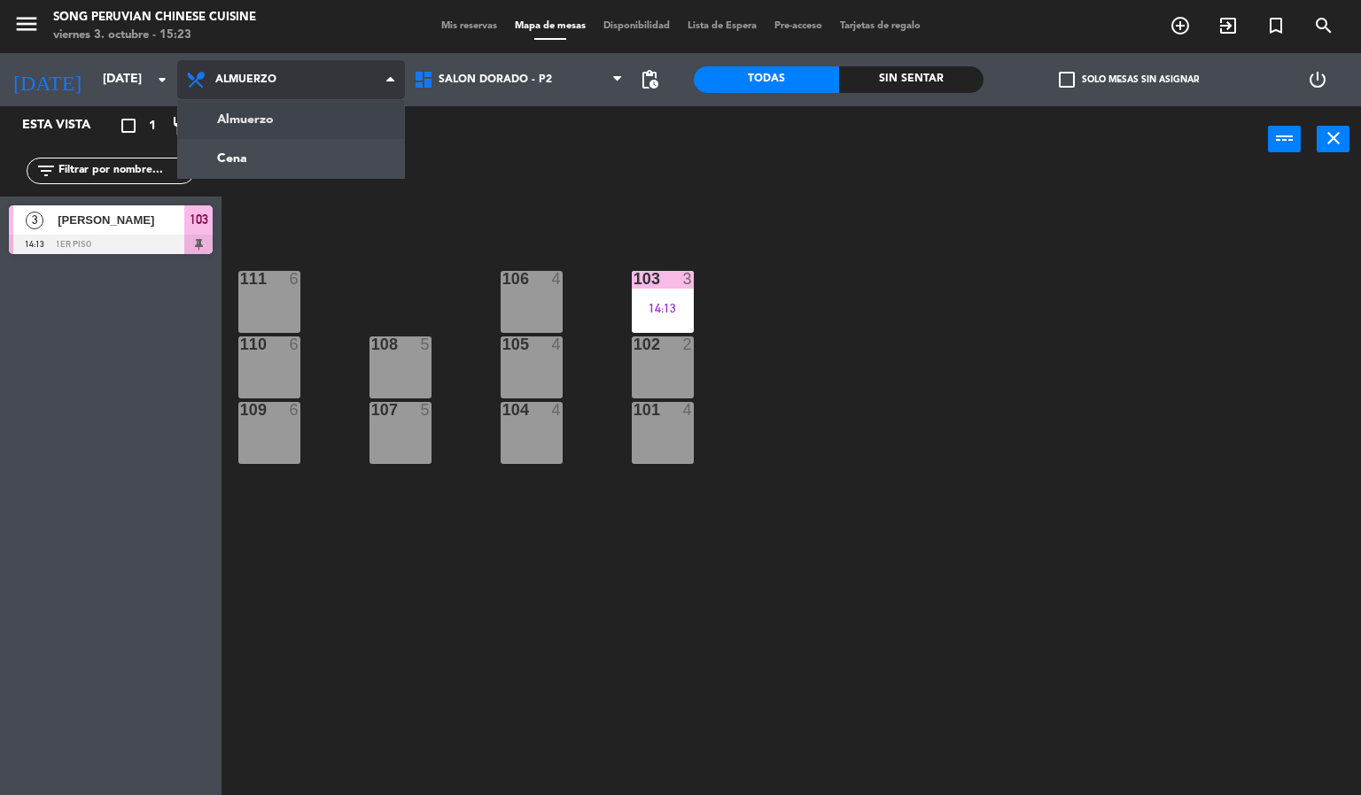
click at [356, 166] on ng-component "menu Song Peruvian Chinese Cuisine [DATE] 3. octubre - 15:23 Mis reservas Mapa …" at bounding box center [680, 398] width 1361 height 796
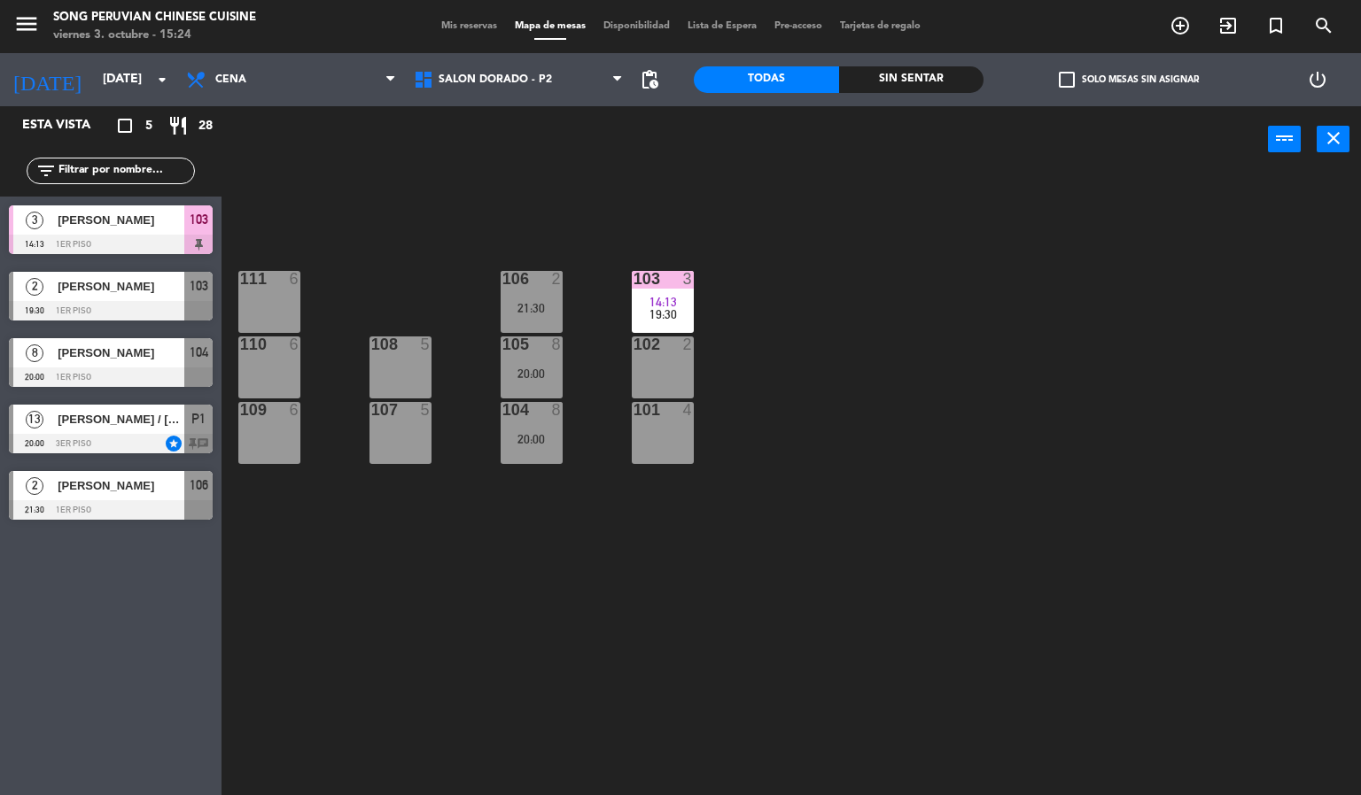
click at [1055, 231] on div "103 3 14:13 19:30 106 2 21:30 111 6 102 2 105 8 20:00 108 5 110 6 101 4 104 8 2…" at bounding box center [798, 485] width 1126 height 623
click at [895, 468] on div "103 3 14:13 19:30 106 2 21:30 111 6 102 2 105 8 20:00 108 5 110 6 101 4 104 8 2…" at bounding box center [798, 485] width 1126 height 623
click at [530, 78] on span "SALON DORADO - P2" at bounding box center [494, 80] width 113 height 12
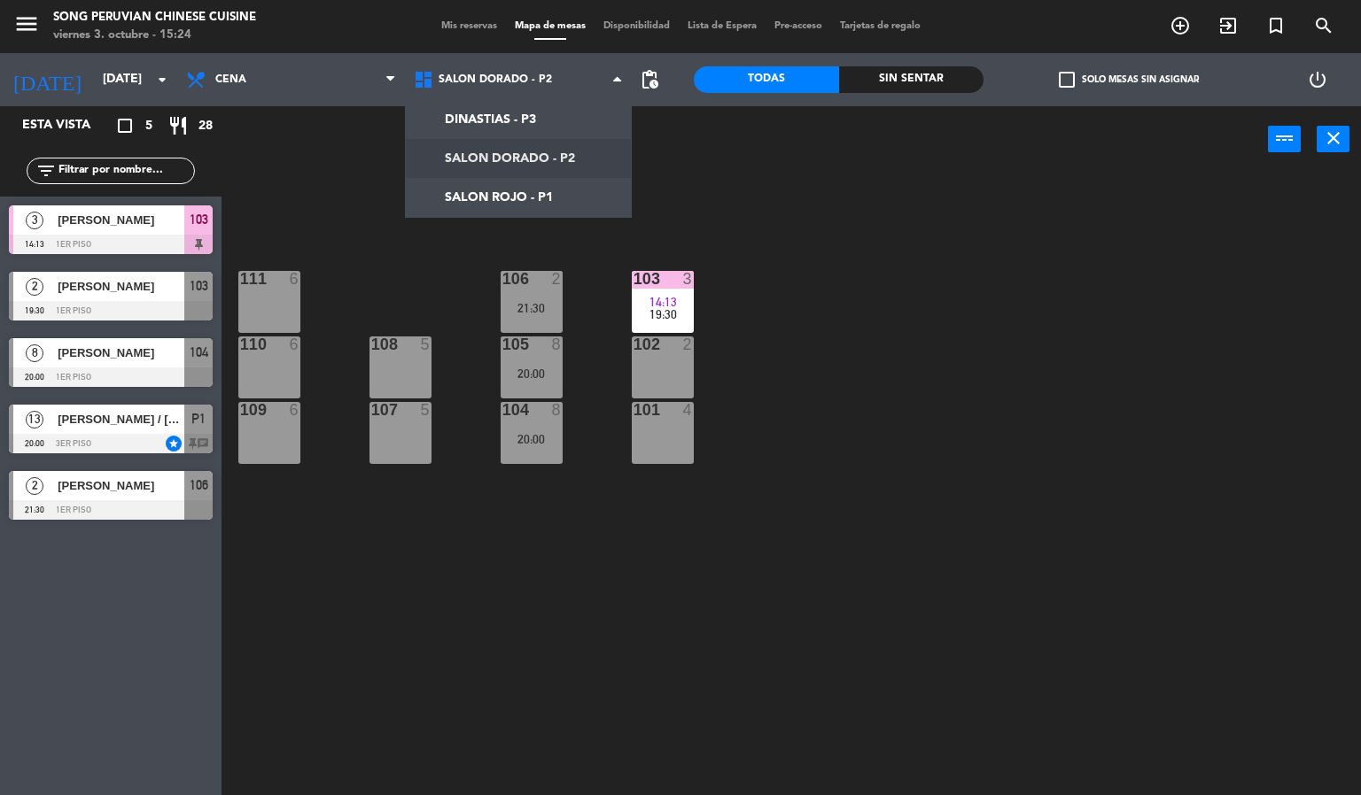
click at [607, 622] on div "103 3 14:13 19:30 106 2 21:30 111 6 102 2 105 8 20:00 108 5 110 6 101 4 104 8 2…" at bounding box center [798, 485] width 1126 height 623
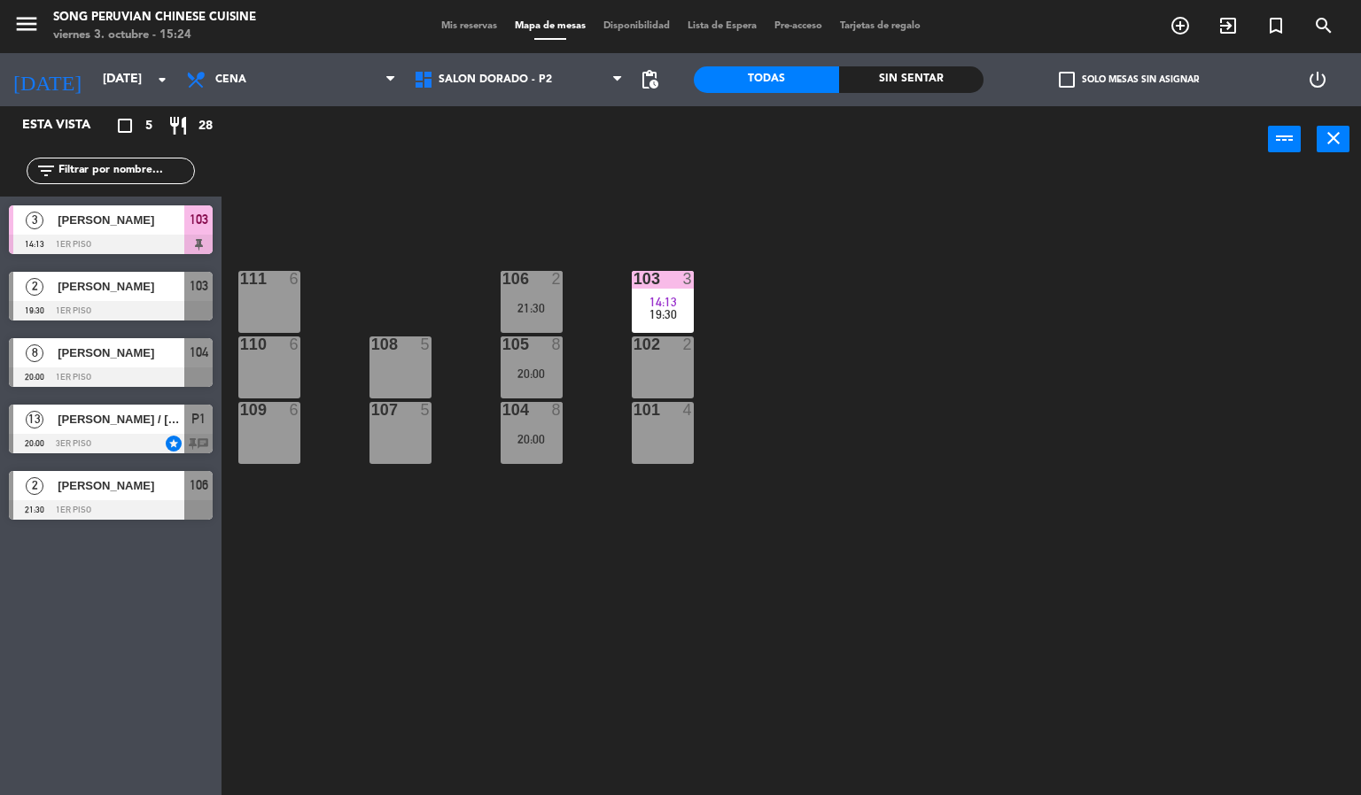
click at [151, 287] on span "[PERSON_NAME]" at bounding box center [121, 286] width 127 height 19
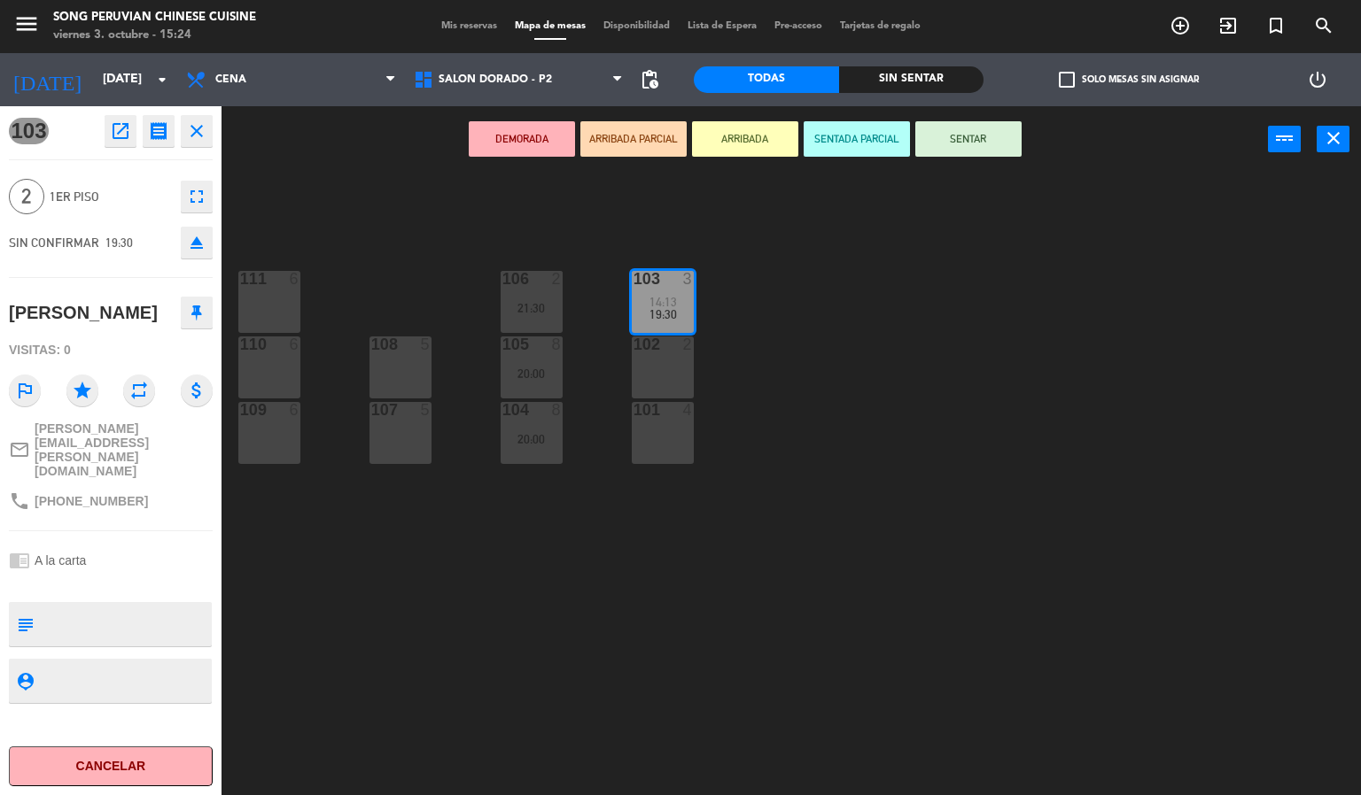
click at [543, 651] on div "103 3 14:13 19:30 106 2 21:30 111 6 102 2 105 8 20:00 108 5 110 6 101 4 104 8 2…" at bounding box center [798, 485] width 1126 height 623
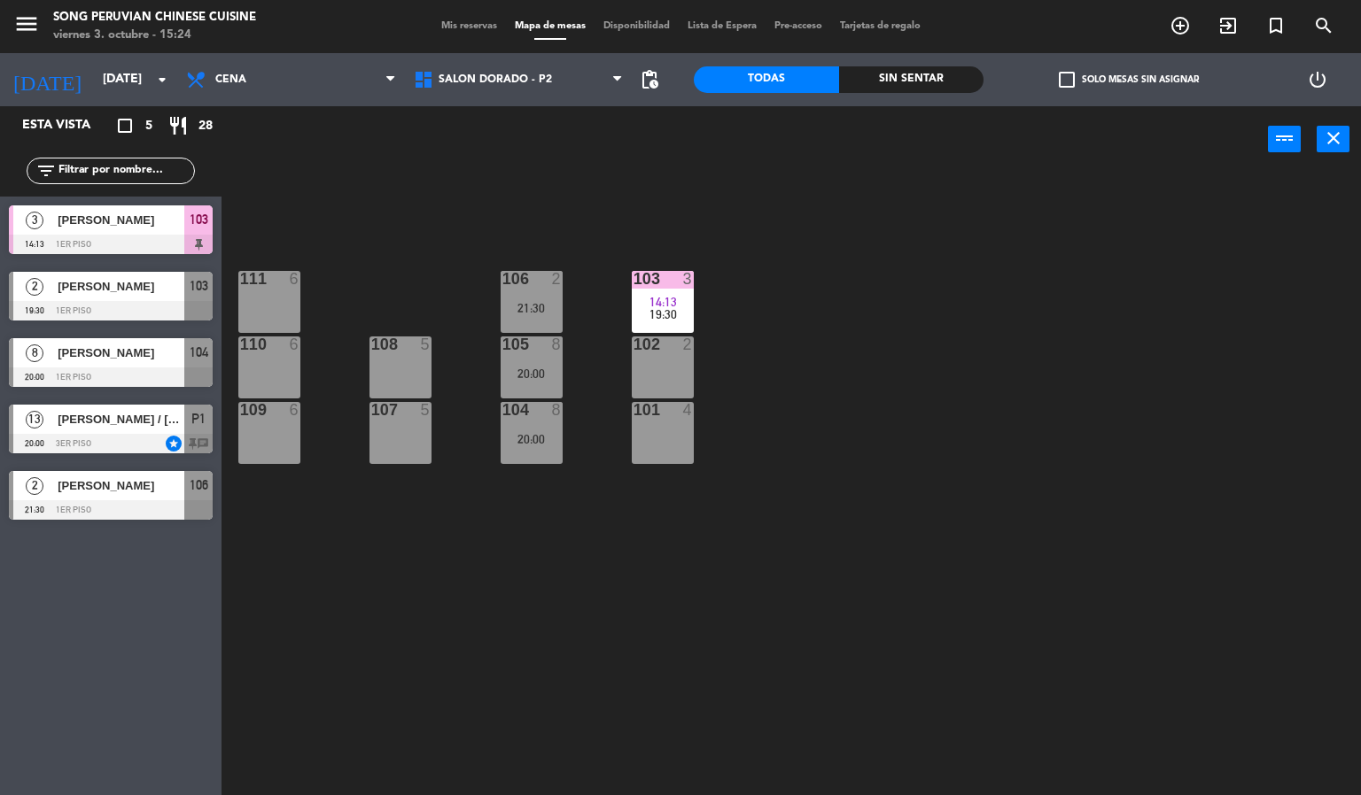
click at [126, 368] on div at bounding box center [111, 377] width 204 height 19
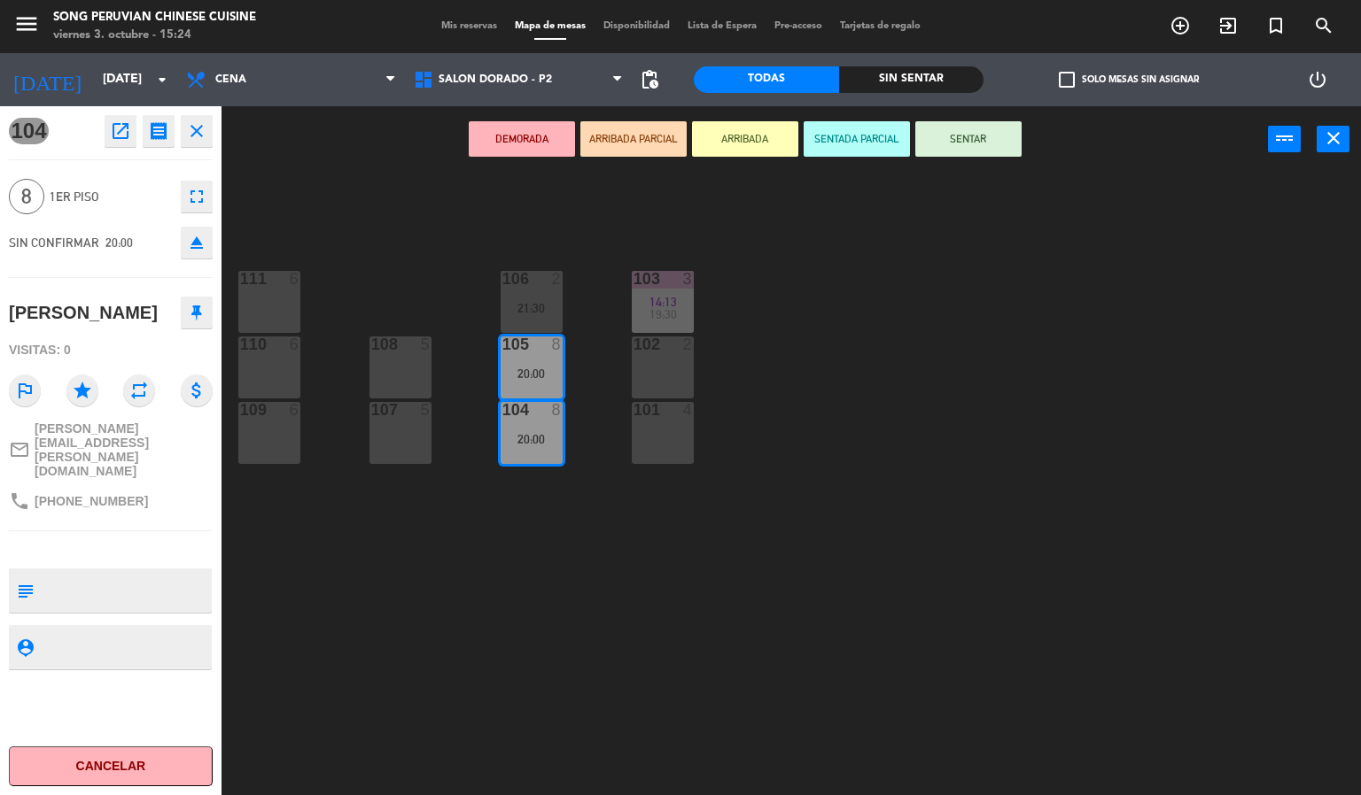
click at [595, 668] on div "103 3 14:13 19:30 106 2 21:30 111 6 102 2 105 8 20:00 108 5 110 6 101 4 104 8 2…" at bounding box center [798, 485] width 1126 height 623
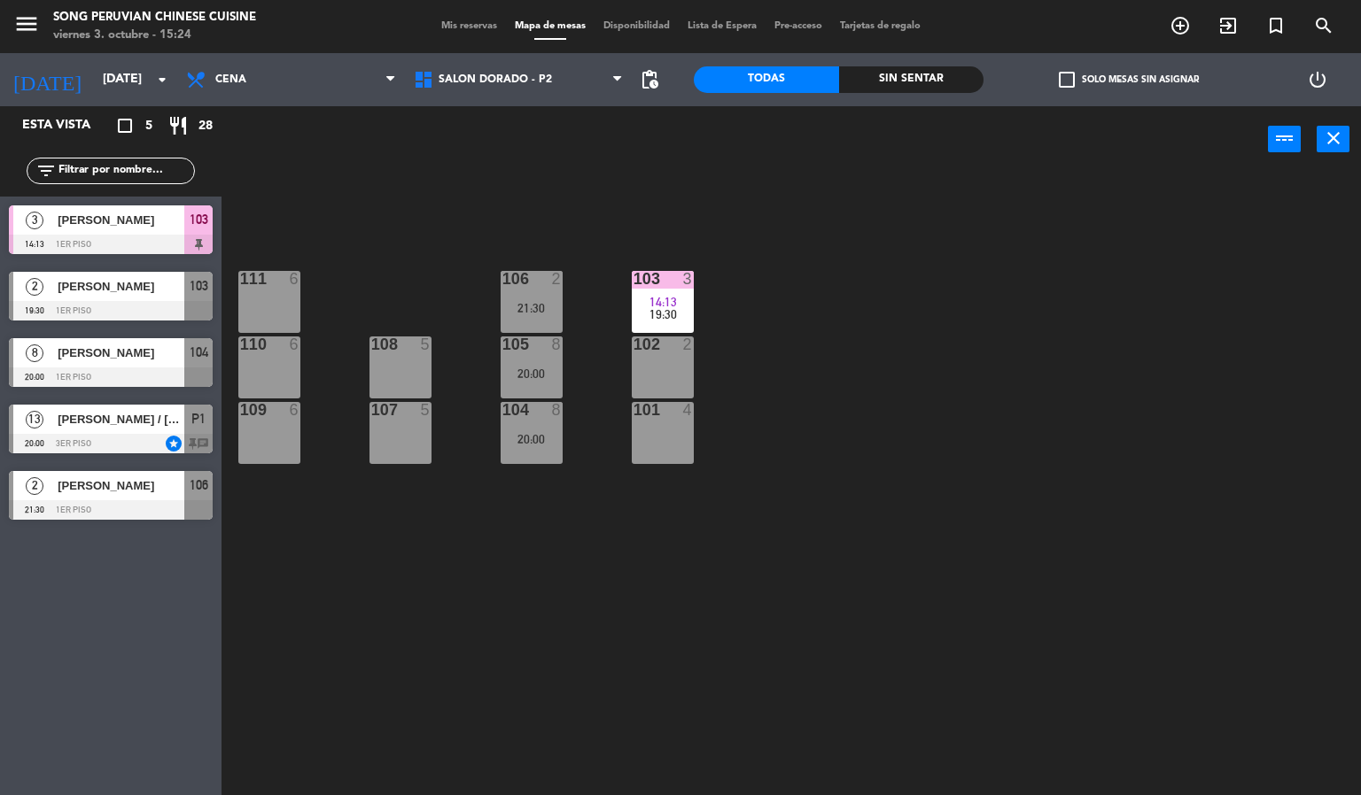
click at [157, 425] on span "[PERSON_NAME] / [PERSON_NAME]" at bounding box center [121, 419] width 127 height 19
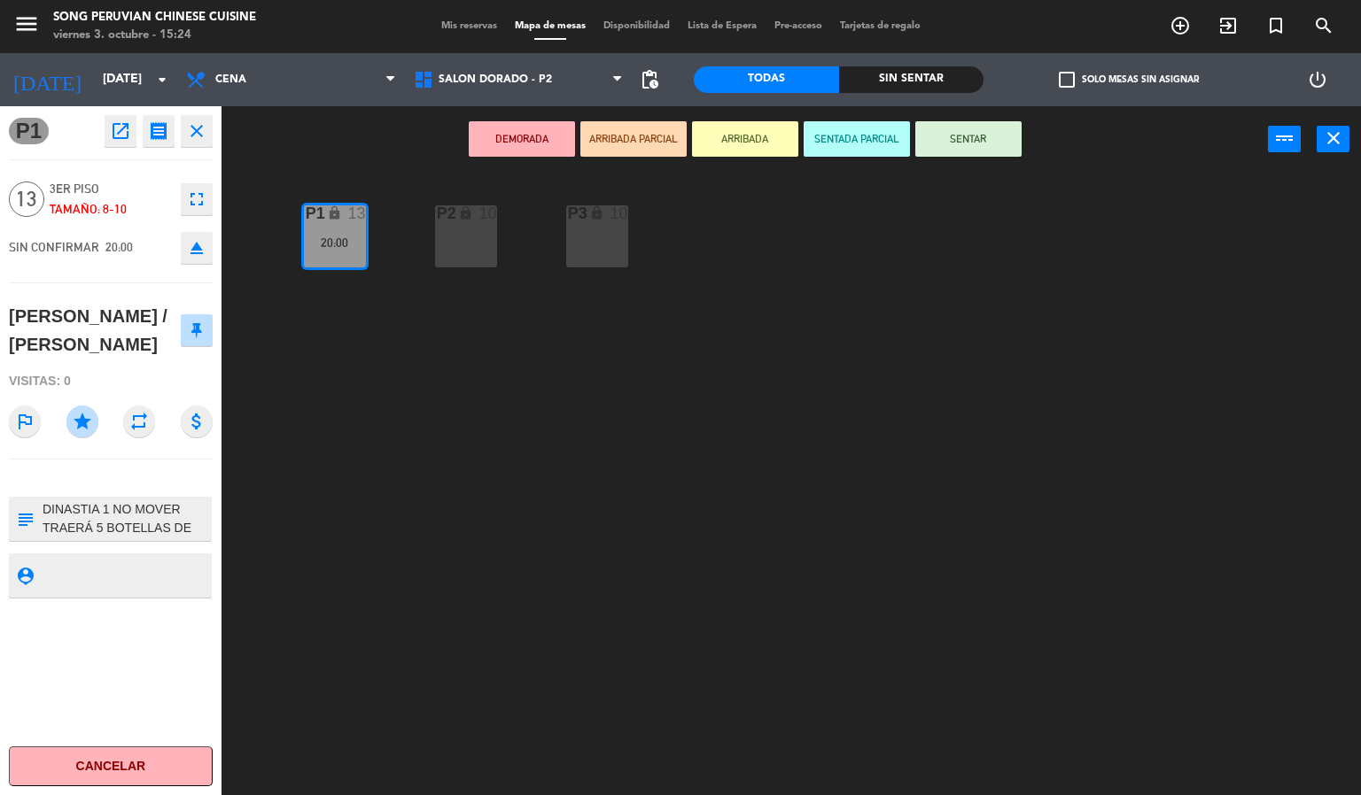
click at [545, 665] on div "P2 lock 10 P3 lock 10 P1 lock 13 20:00" at bounding box center [798, 485] width 1126 height 623
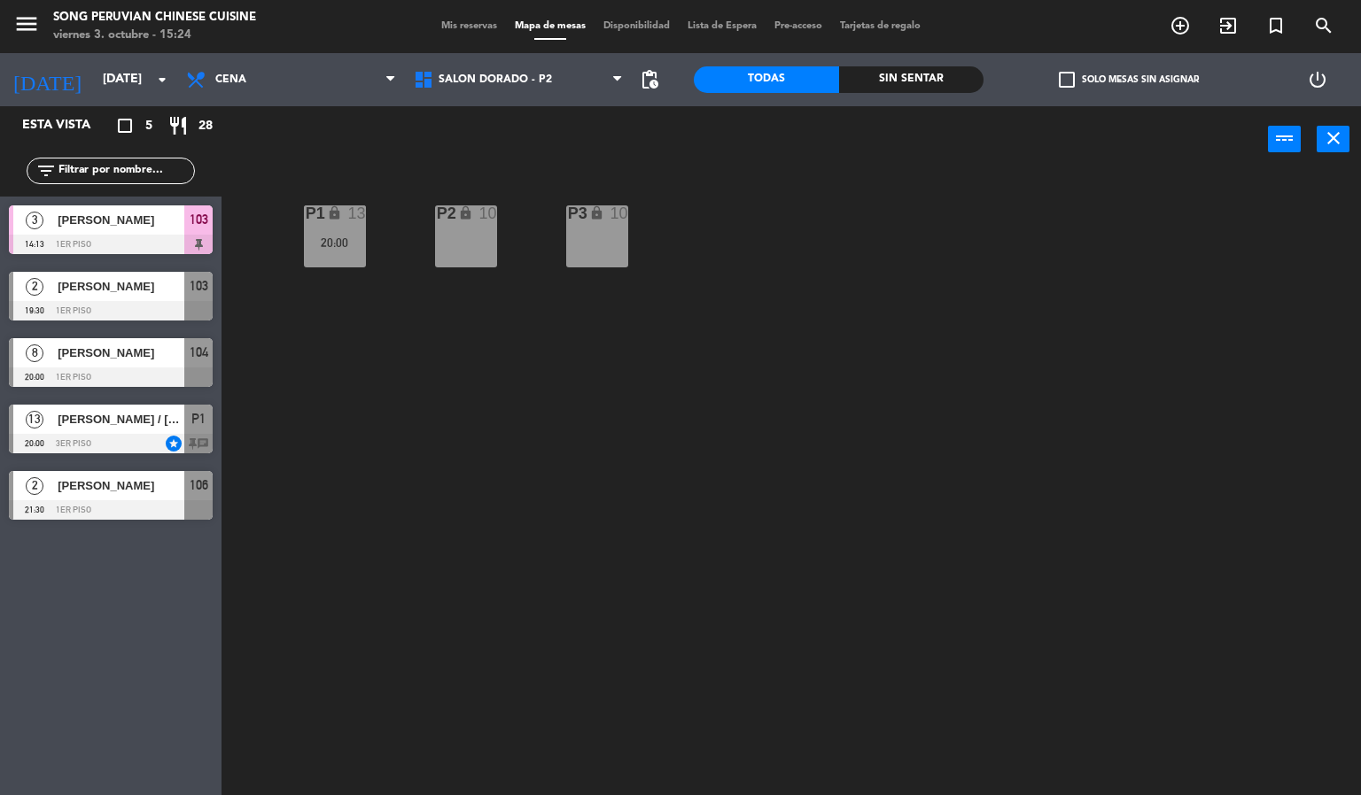
click at [163, 485] on span "[PERSON_NAME]" at bounding box center [121, 486] width 127 height 19
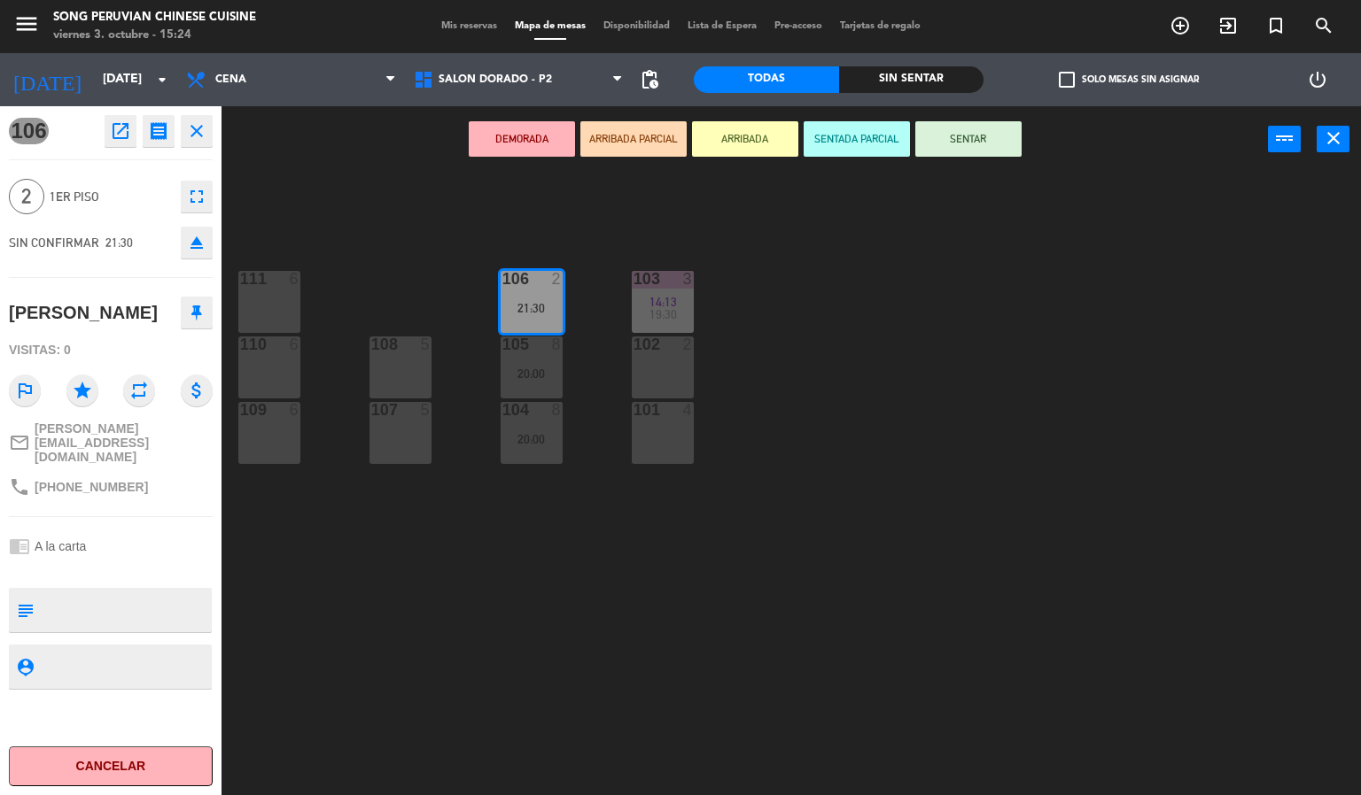
click at [550, 615] on div "103 3 14:13 19:30 106 2 21:30 111 6 102 2 105 8 20:00 108 5 110 6 101 4 104 8 2…" at bounding box center [798, 485] width 1126 height 623
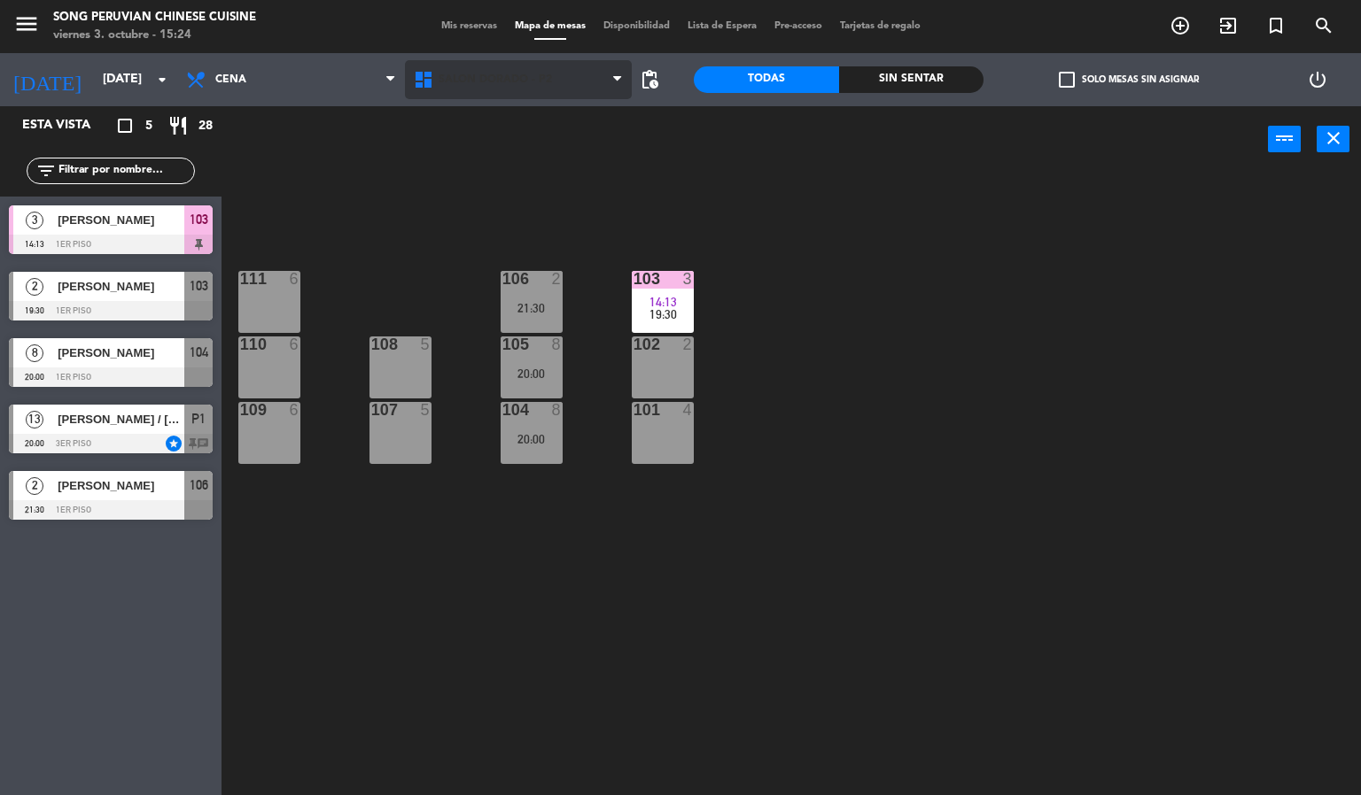
click at [531, 78] on span "SALON DORADO - P2" at bounding box center [494, 80] width 113 height 12
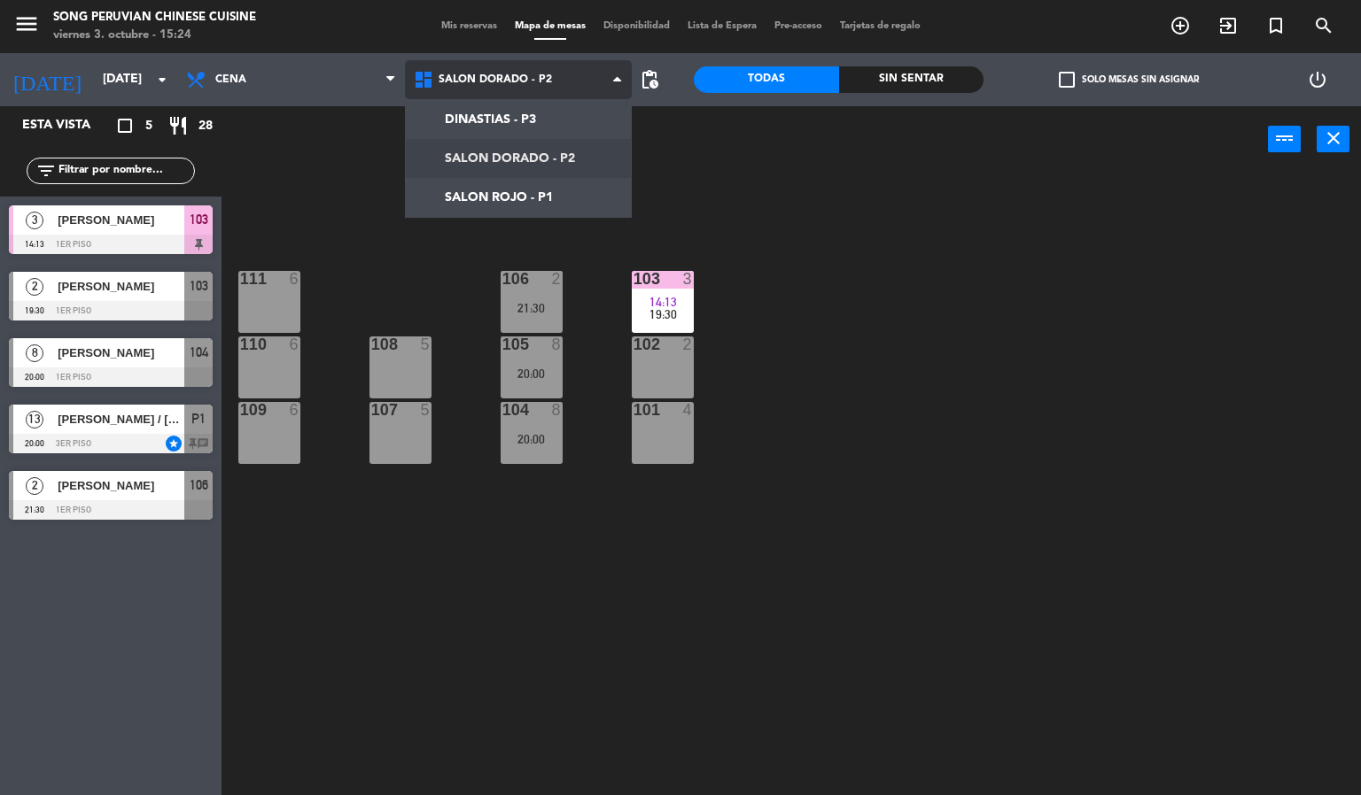
click at [561, 158] on ng-component "menu Song Peruvian Chinese Cuisine [DATE] 3. octubre - 15:24 Mis reservas Mapa …" at bounding box center [680, 398] width 1361 height 796
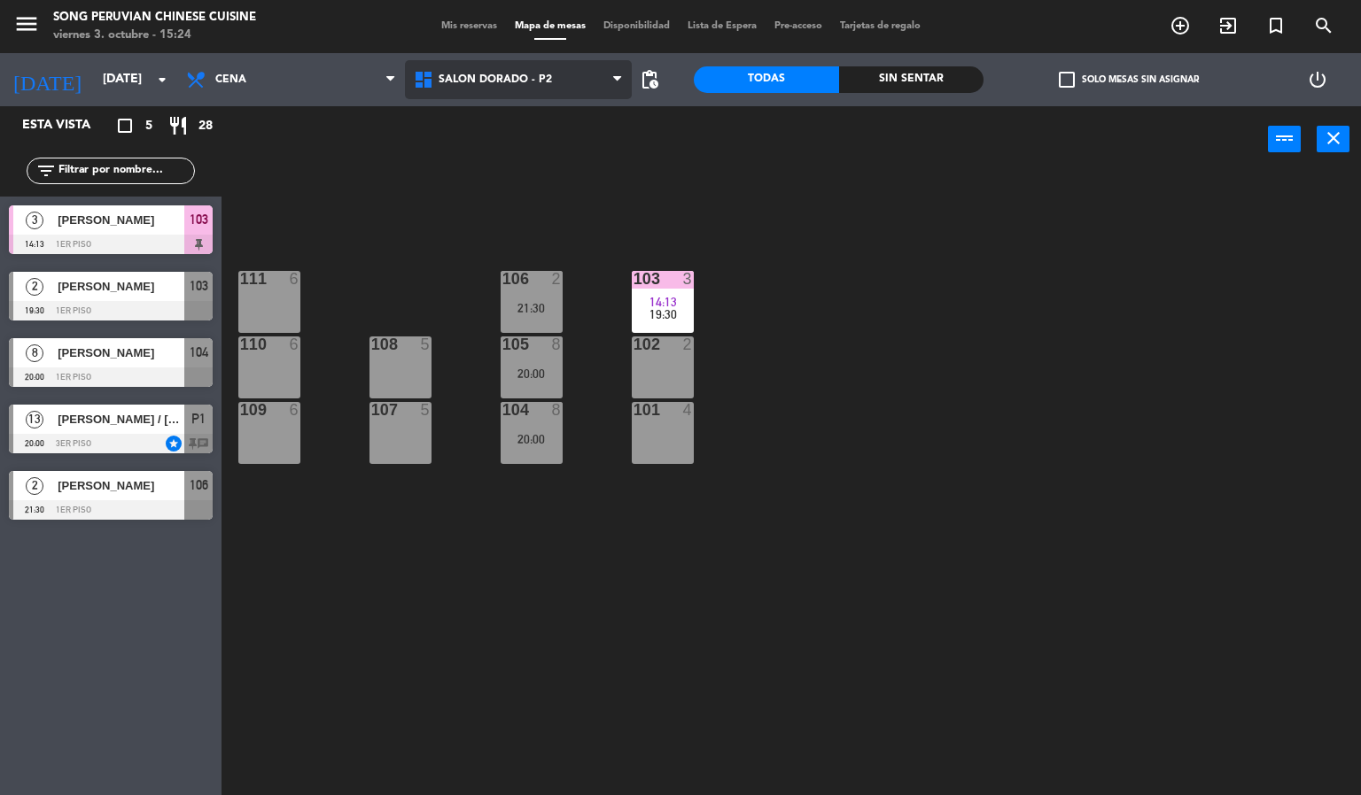
click at [559, 74] on span "SALON DORADO - P2" at bounding box center [519, 79] width 228 height 39
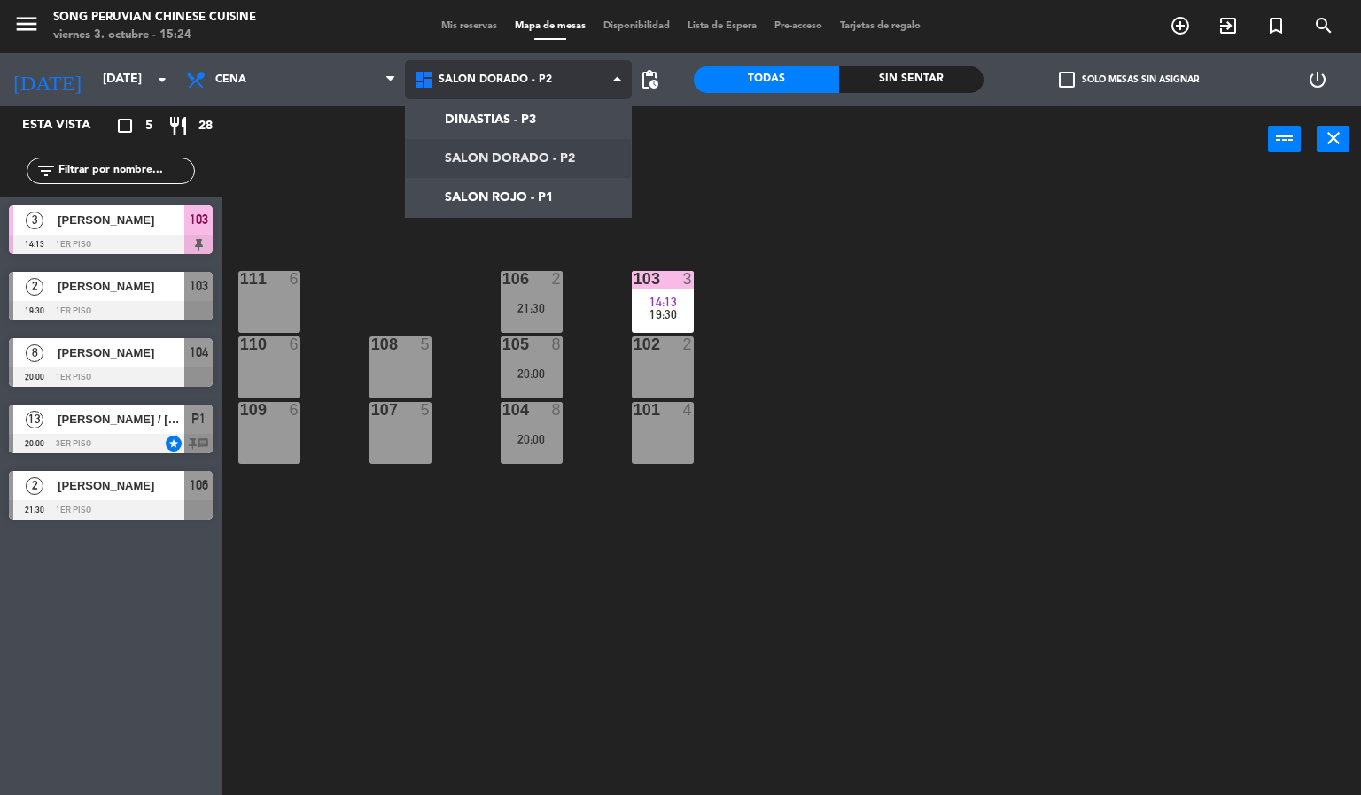
click at [574, 190] on ng-component "menu Song Peruvian Chinese Cuisine [DATE] 3. octubre - 15:24 Mis reservas Mapa …" at bounding box center [680, 398] width 1361 height 796
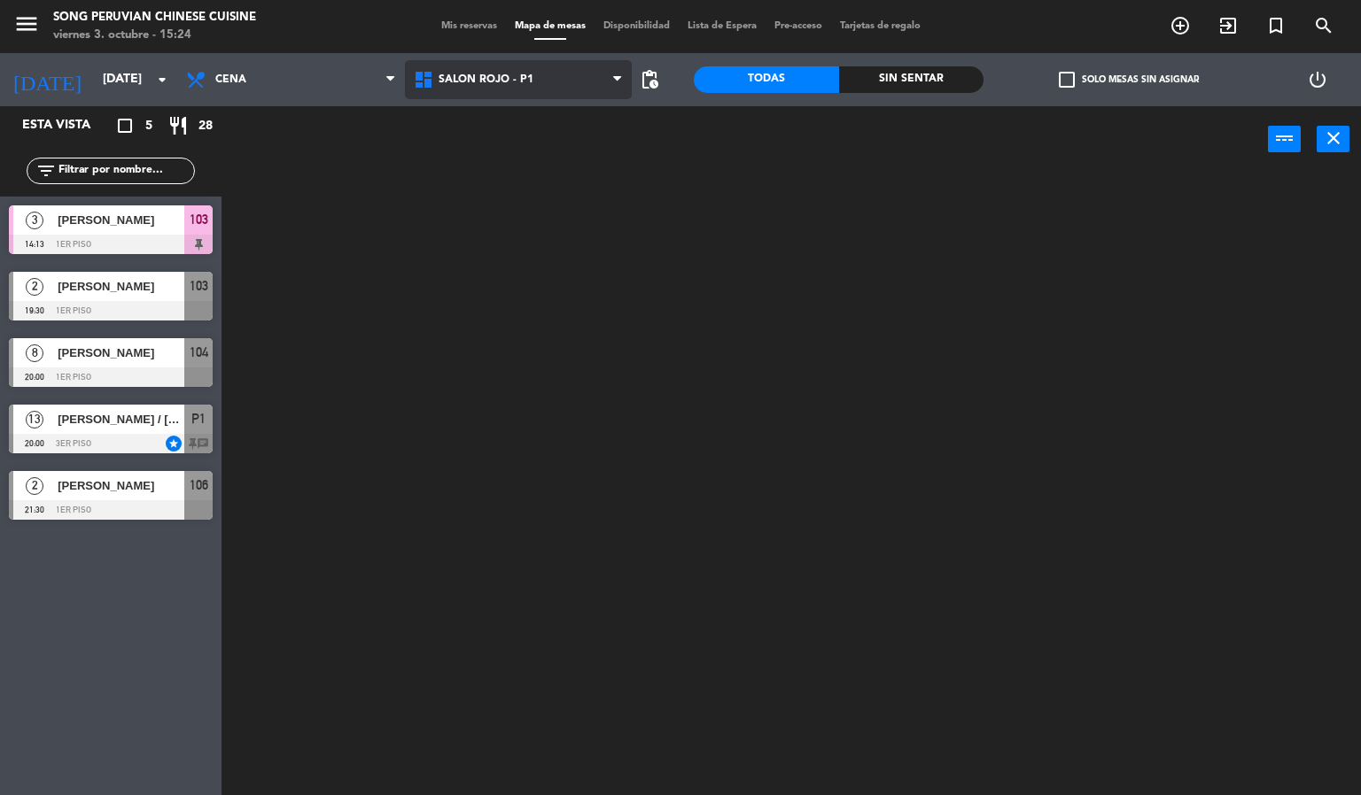
click at [579, 85] on span "SALON ROJO - P1" at bounding box center [519, 79] width 228 height 39
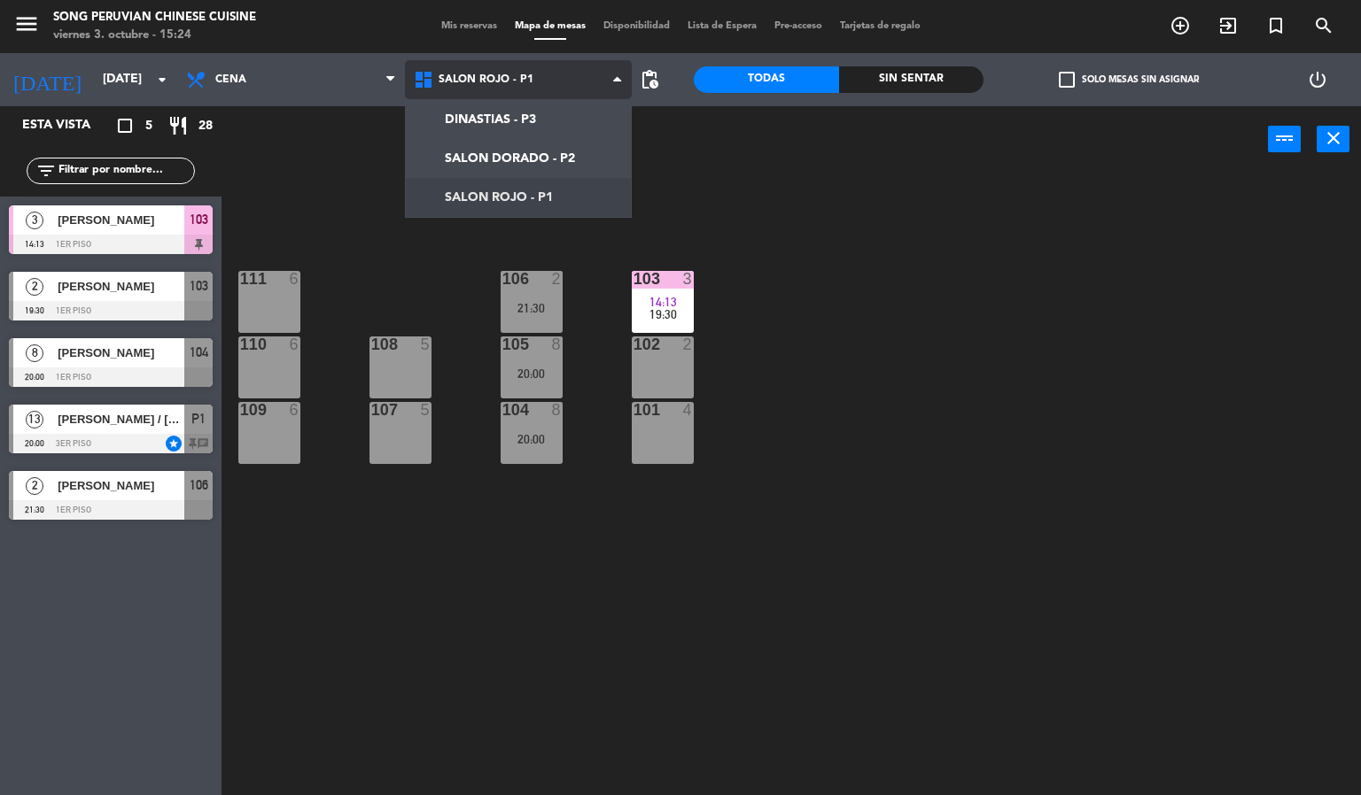
click at [593, 162] on ng-component "menu Song Peruvian Chinese Cuisine [DATE] 3. octubre - 15:24 Mis reservas Mapa …" at bounding box center [680, 398] width 1361 height 796
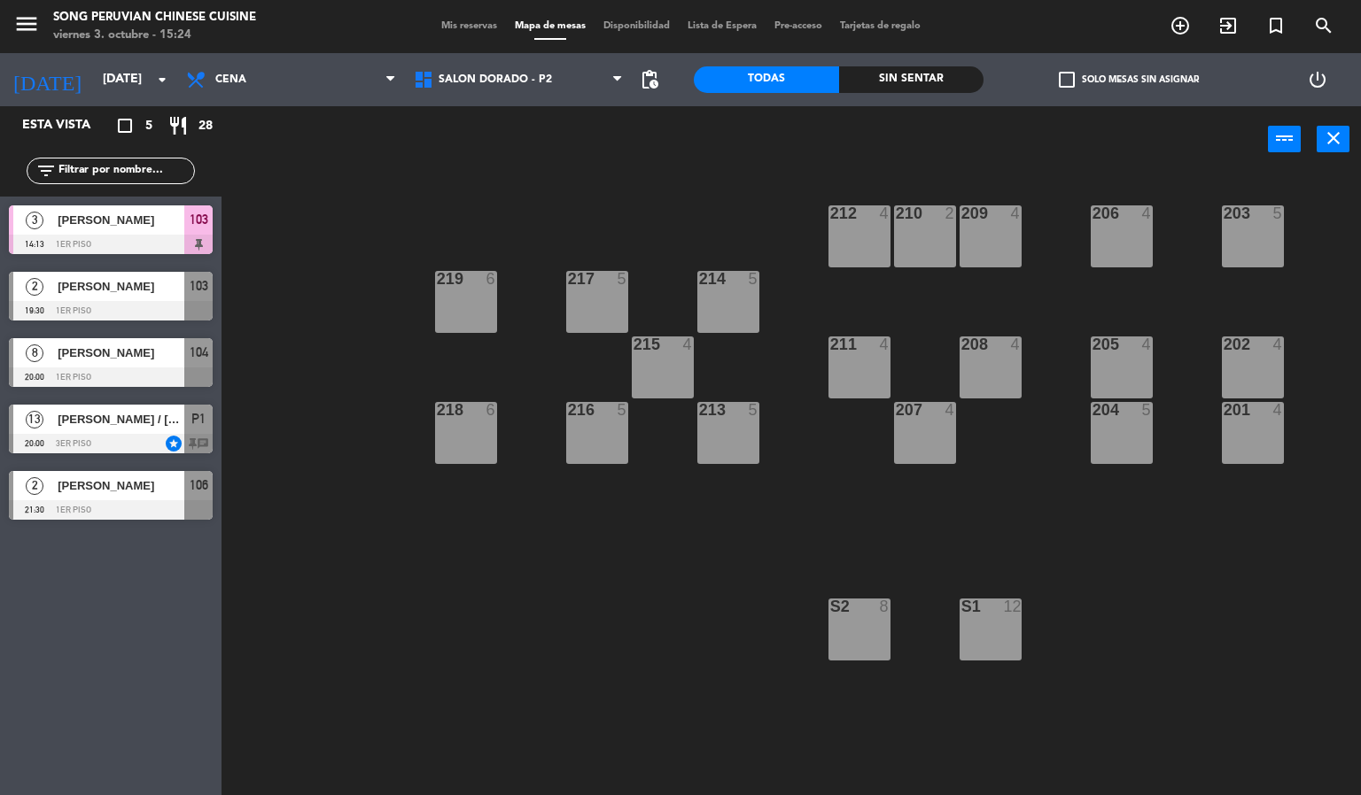
click at [511, 628] on div "203 5 206 4 210 2 212 4 209 4 214 5 217 5 219 6 202 4 205 4 208 4 211 4 215 4 2…" at bounding box center [798, 485] width 1126 height 623
click at [888, 646] on div "S2 8" at bounding box center [859, 630] width 62 height 62
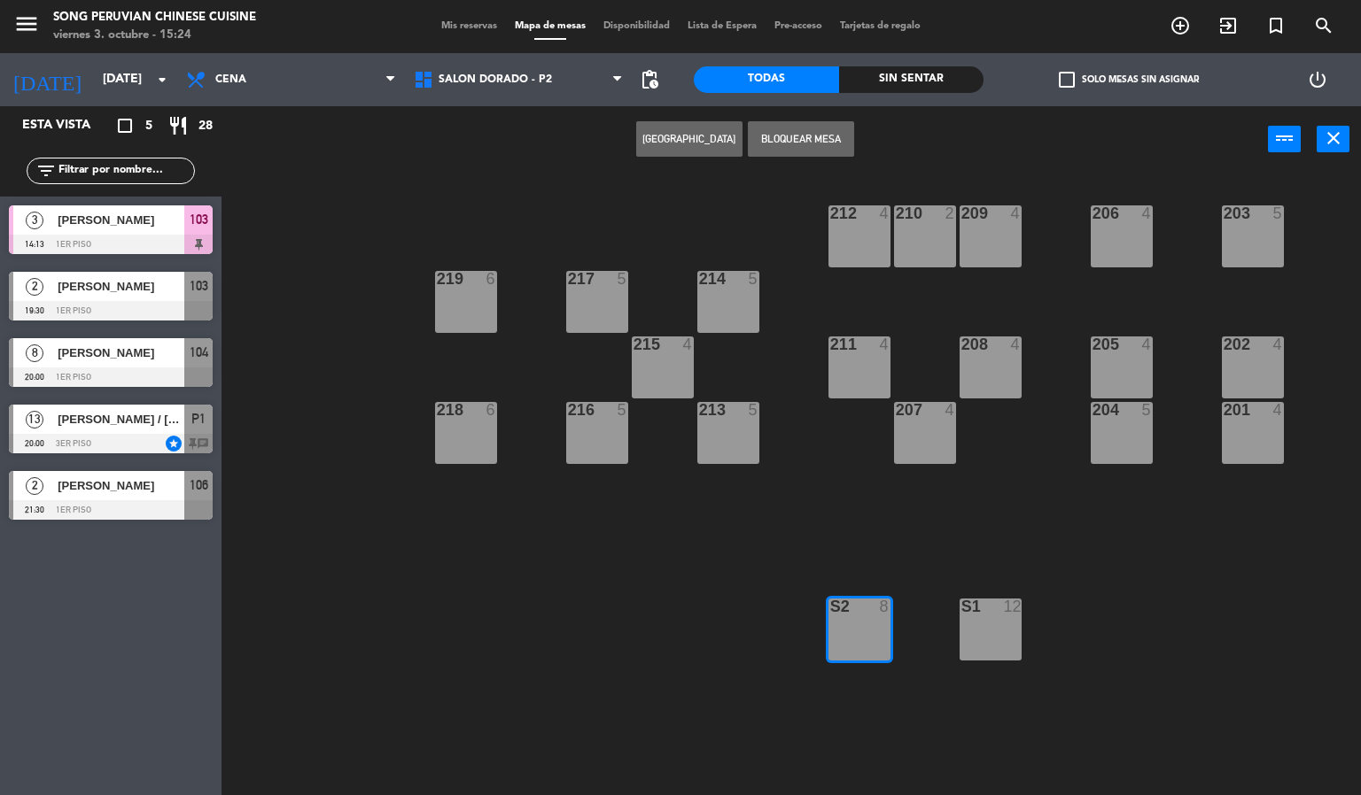
click at [688, 136] on button "[GEOGRAPHIC_DATA]" at bounding box center [689, 138] width 106 height 35
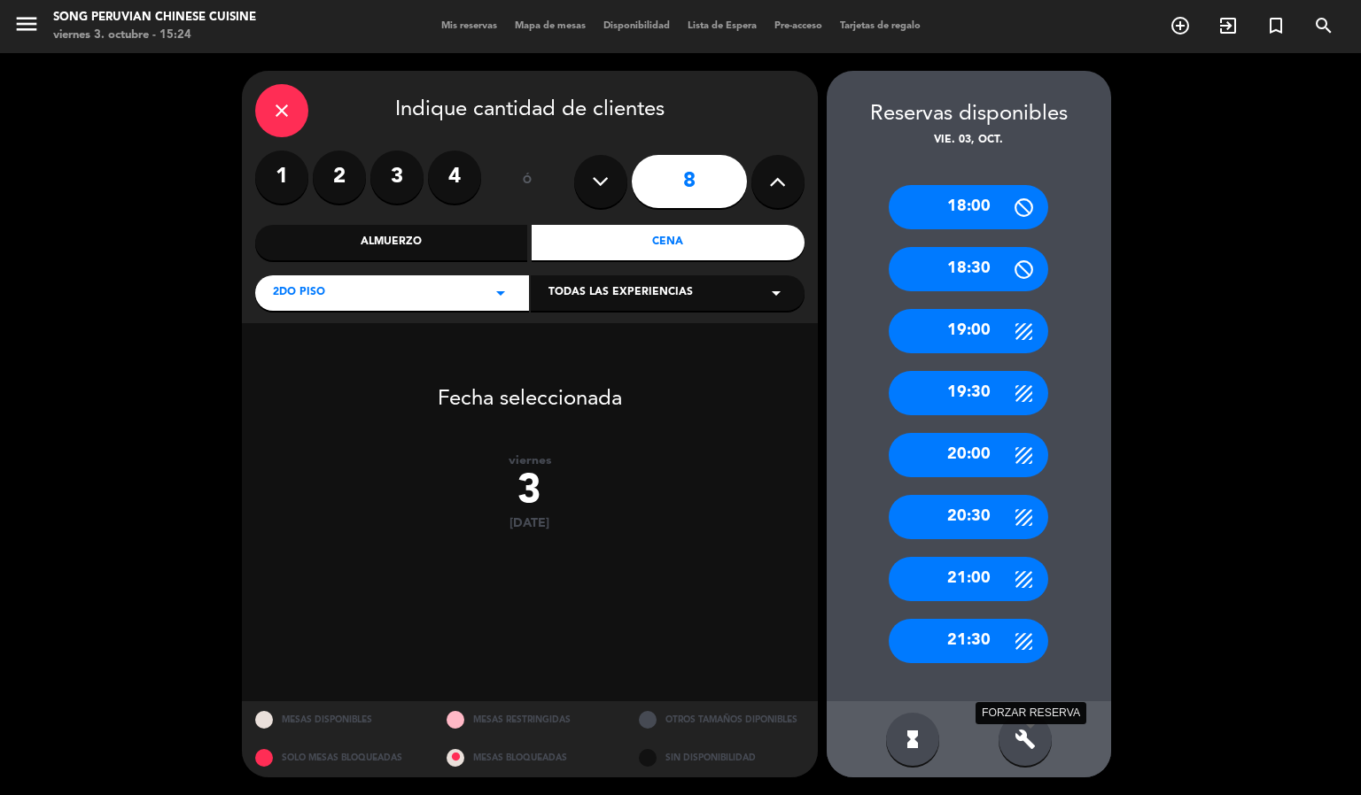
click at [1032, 737] on icon "build" at bounding box center [1024, 739] width 21 height 21
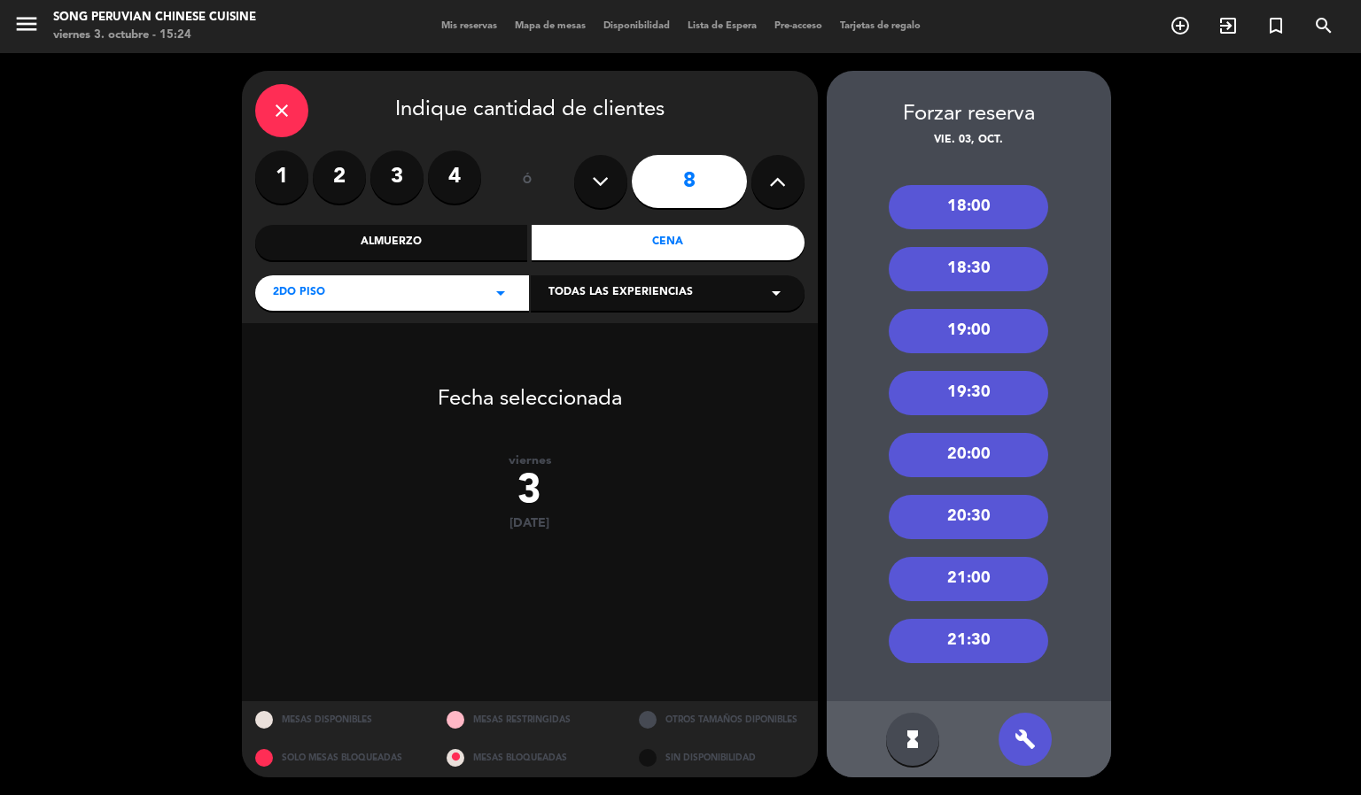
click at [1012, 341] on div "19:00" at bounding box center [967, 331] width 159 height 44
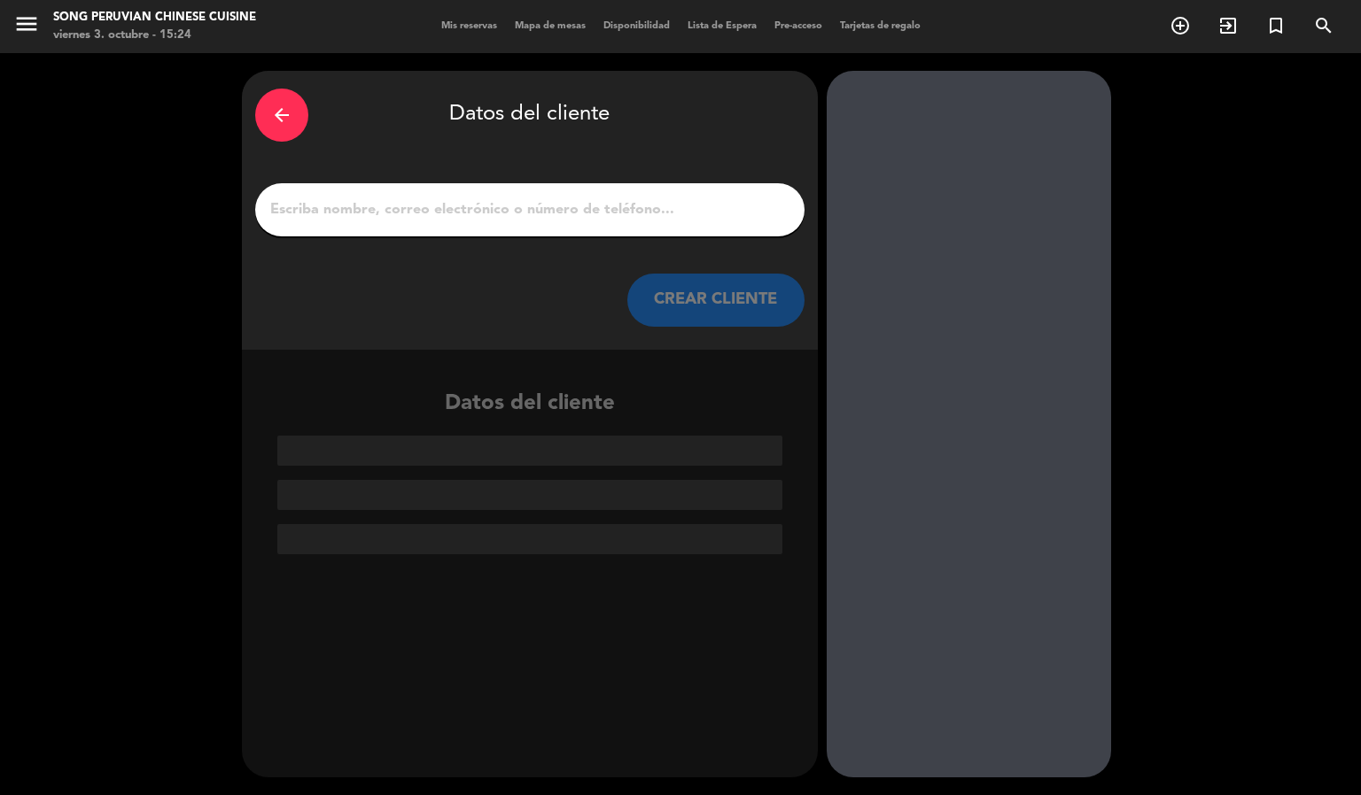
click at [680, 202] on input "1" at bounding box center [529, 210] width 523 height 25
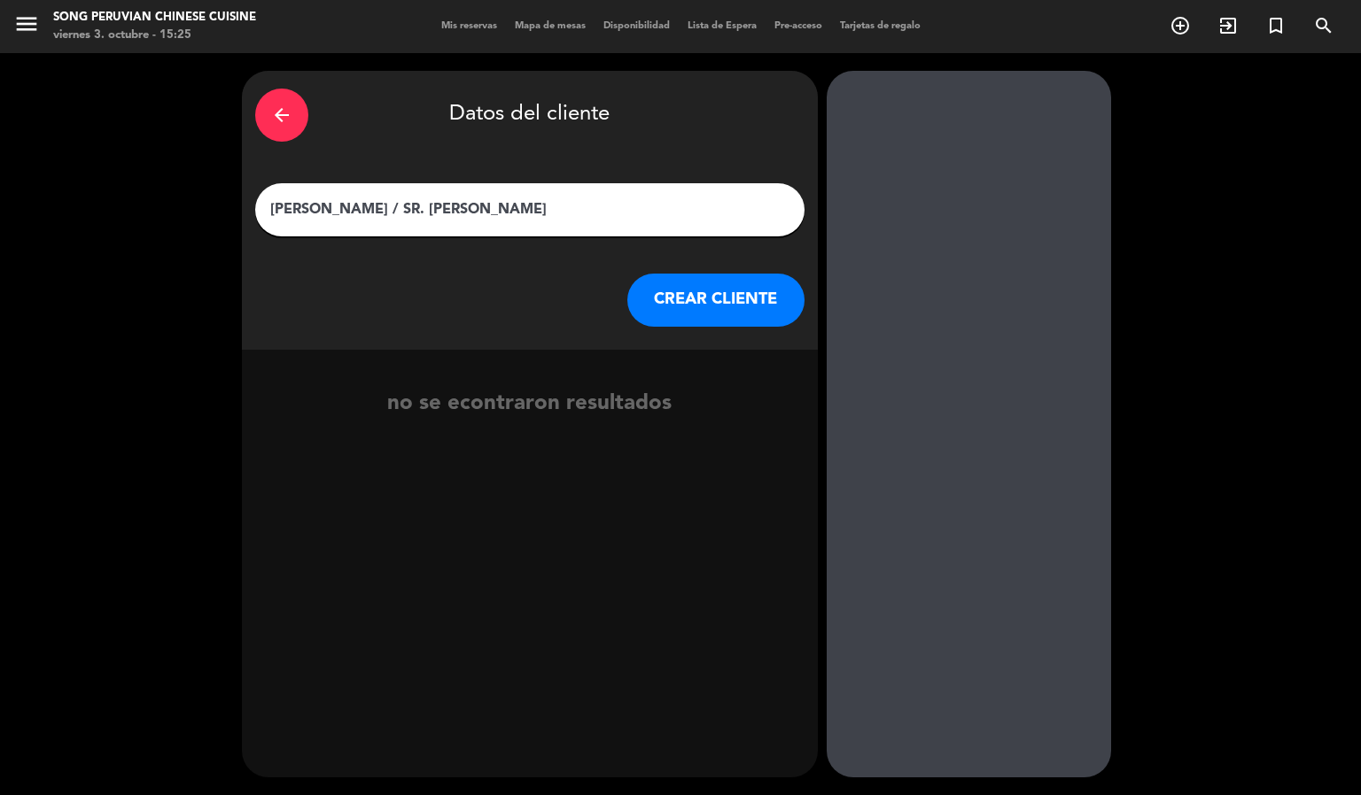
type input "[PERSON_NAME] / SR. [PERSON_NAME]"
click at [707, 293] on button "CREAR CLIENTE" at bounding box center [715, 300] width 177 height 53
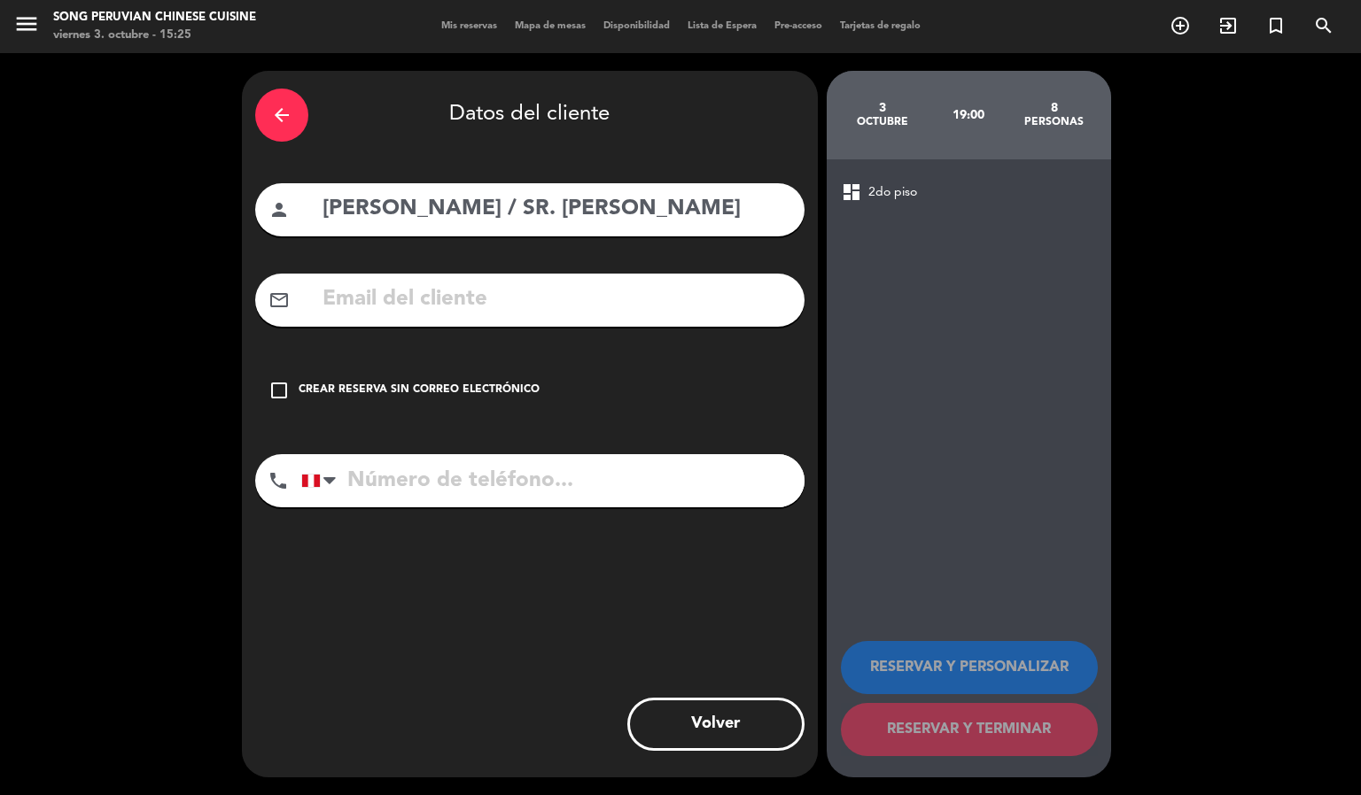
click at [272, 396] on icon "check_box_outline_blank" at bounding box center [278, 390] width 21 height 21
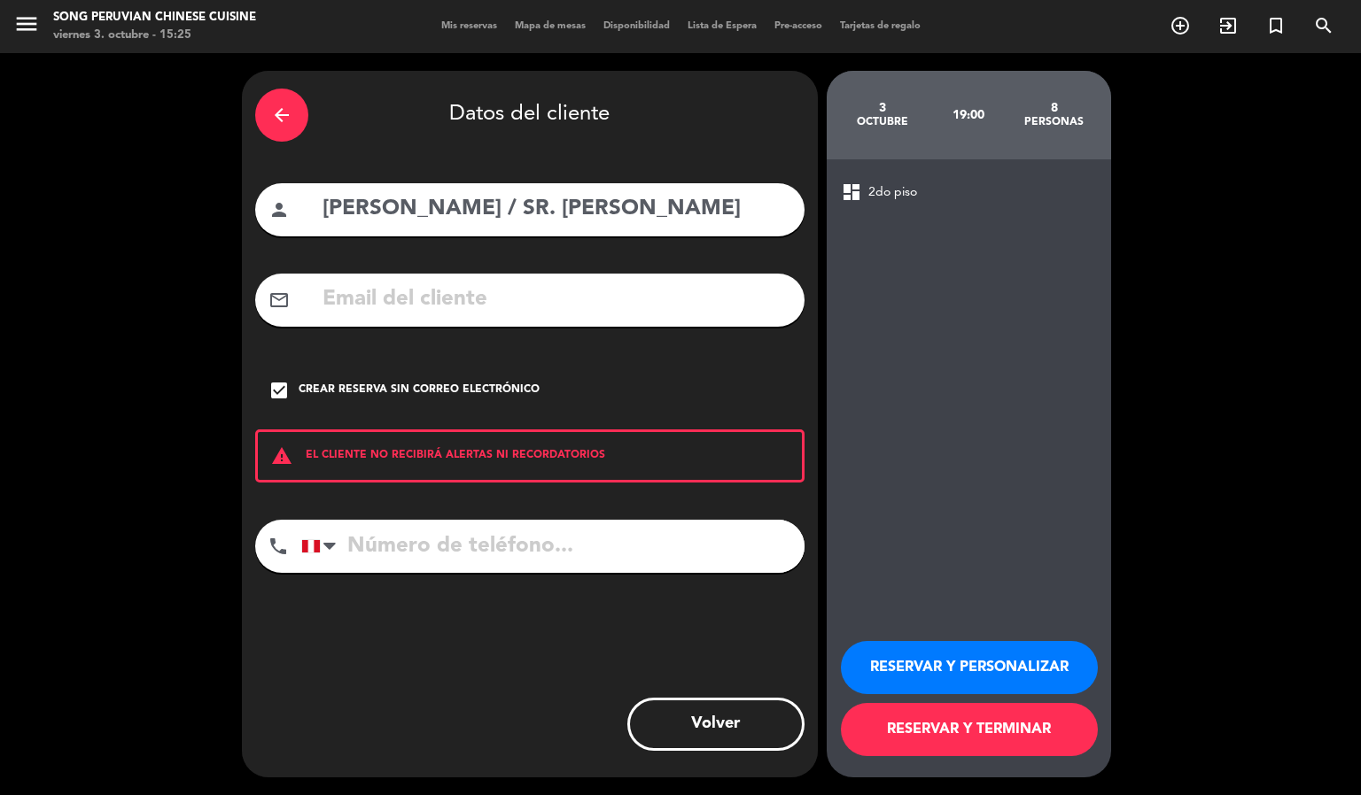
click at [1045, 670] on button "RESERVAR Y PERSONALIZAR" at bounding box center [969, 667] width 257 height 53
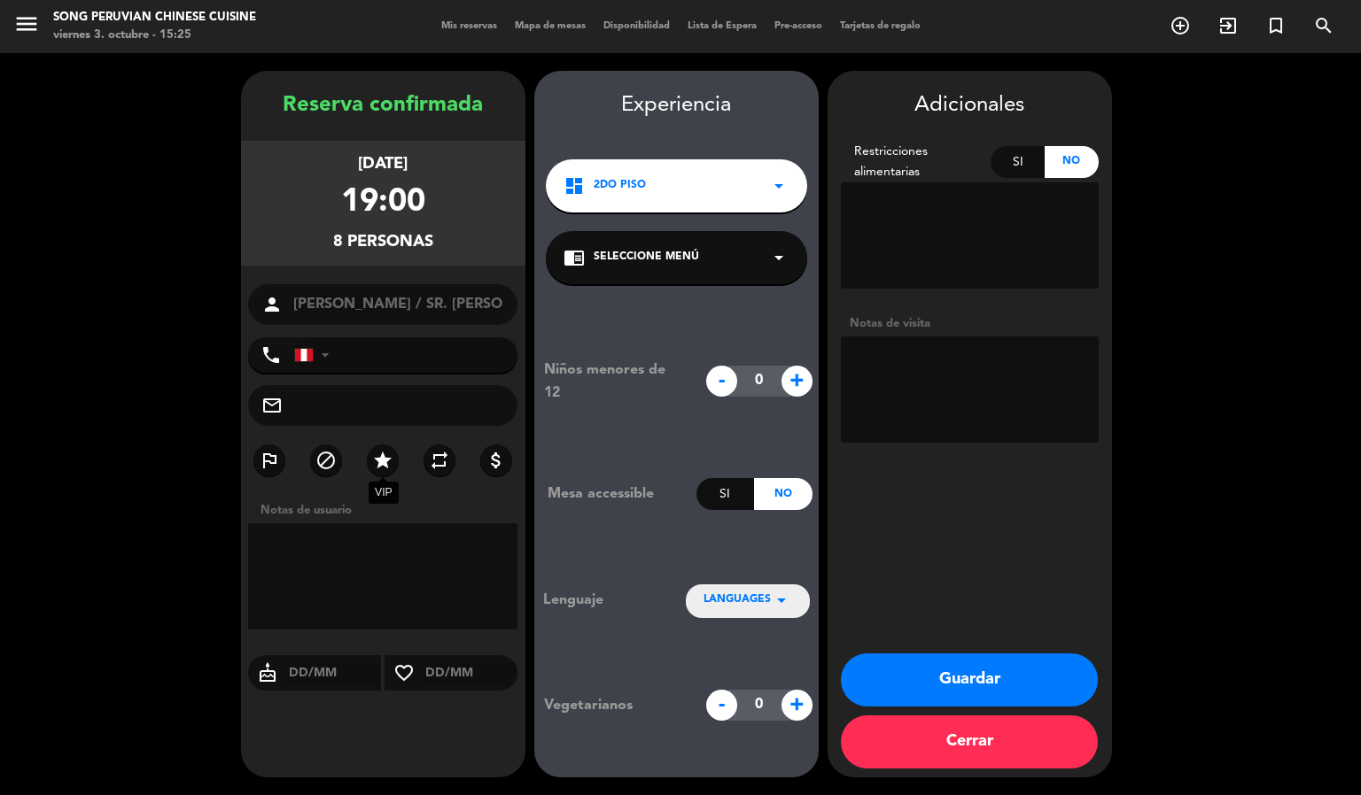
click at [397, 455] on label "star" at bounding box center [383, 461] width 32 height 32
click at [1012, 393] on textarea at bounding box center [970, 390] width 258 height 106
type textarea "DORADO 2 NO MOVER"
click at [1005, 705] on button "Guardar" at bounding box center [969, 680] width 257 height 53
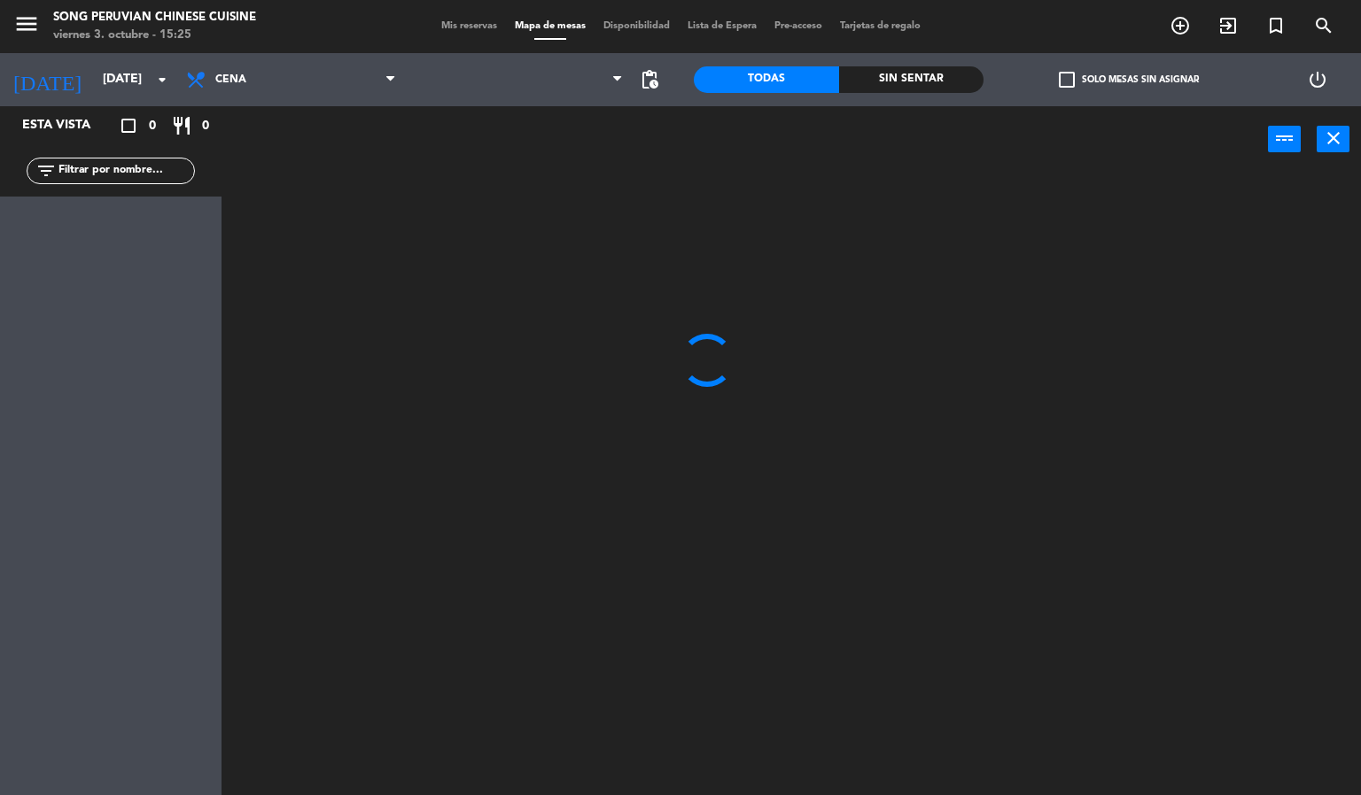
click at [620, 662] on div at bounding box center [798, 485] width 1126 height 623
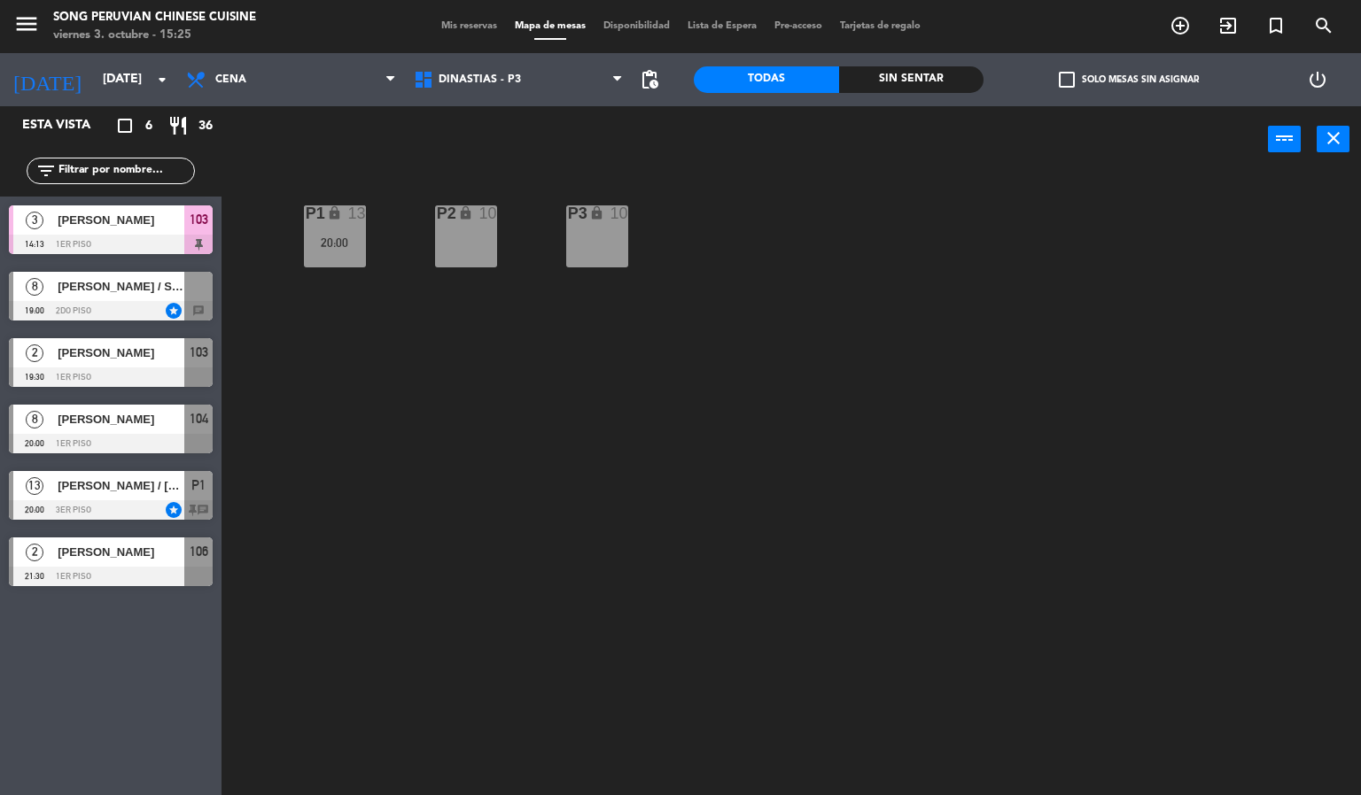
click at [580, 554] on div "P2 lock 10 P3 lock 10 P1 lock 13 20:00" at bounding box center [798, 485] width 1126 height 623
click at [490, 83] on span "DINASTIAS - P3" at bounding box center [479, 80] width 82 height 12
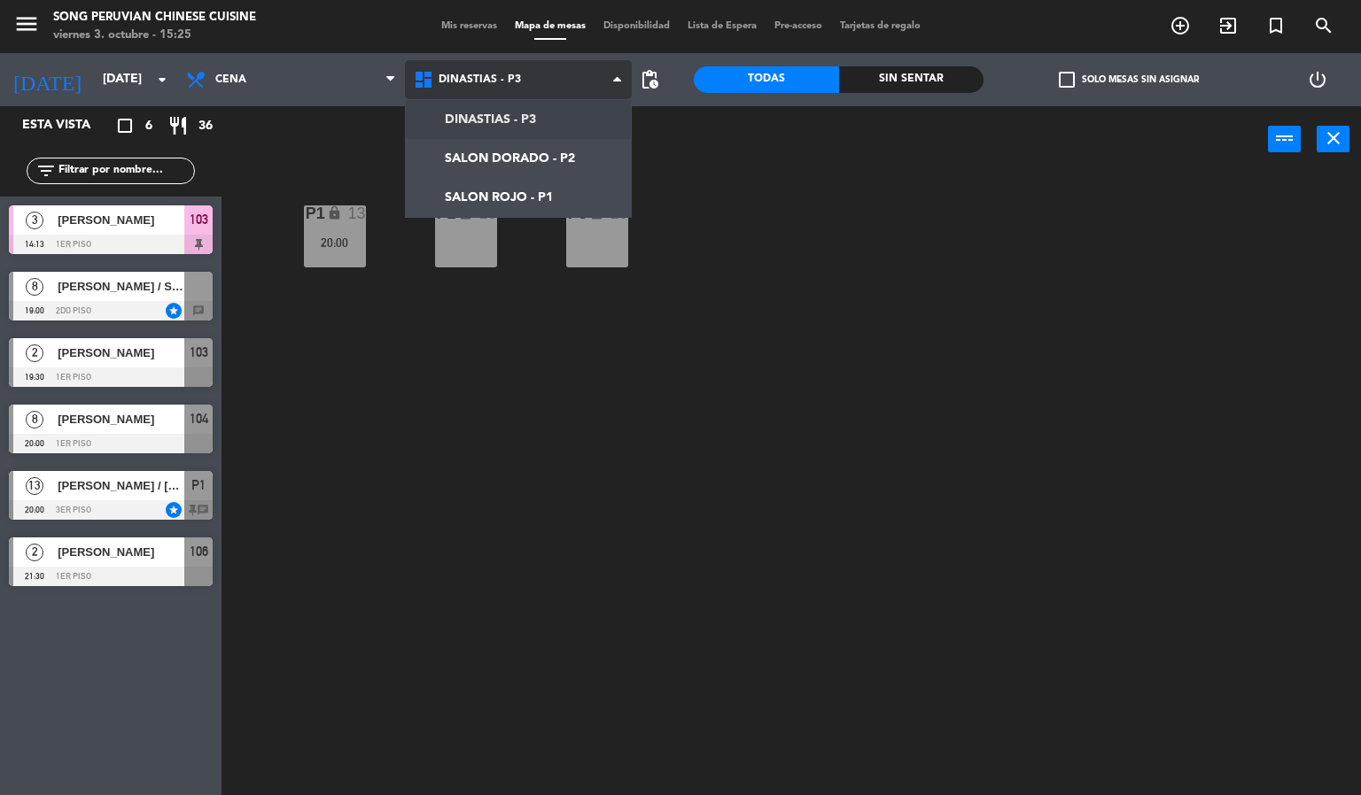
click at [511, 139] on ng-component "menu Song Peruvian Chinese Cuisine [DATE] 3. octubre - 15:25 Mis reservas Mapa …" at bounding box center [680, 398] width 1361 height 796
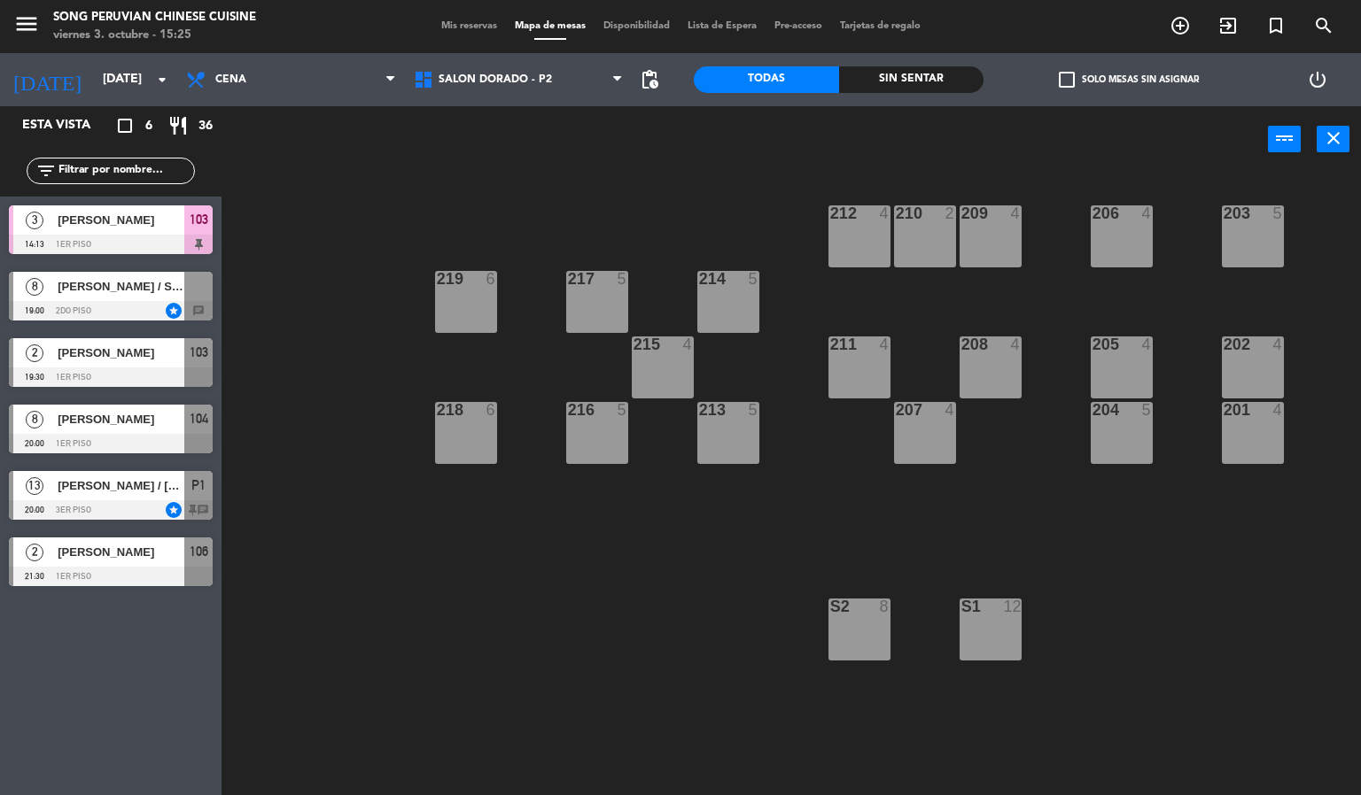
click at [500, 648] on div "203 5 206 4 210 2 212 4 209 4 214 5 217 5 219 6 202 4 205 4 208 4 211 4 215 4 2…" at bounding box center [798, 485] width 1126 height 623
click at [828, 636] on div "S2 8" at bounding box center [859, 630] width 62 height 62
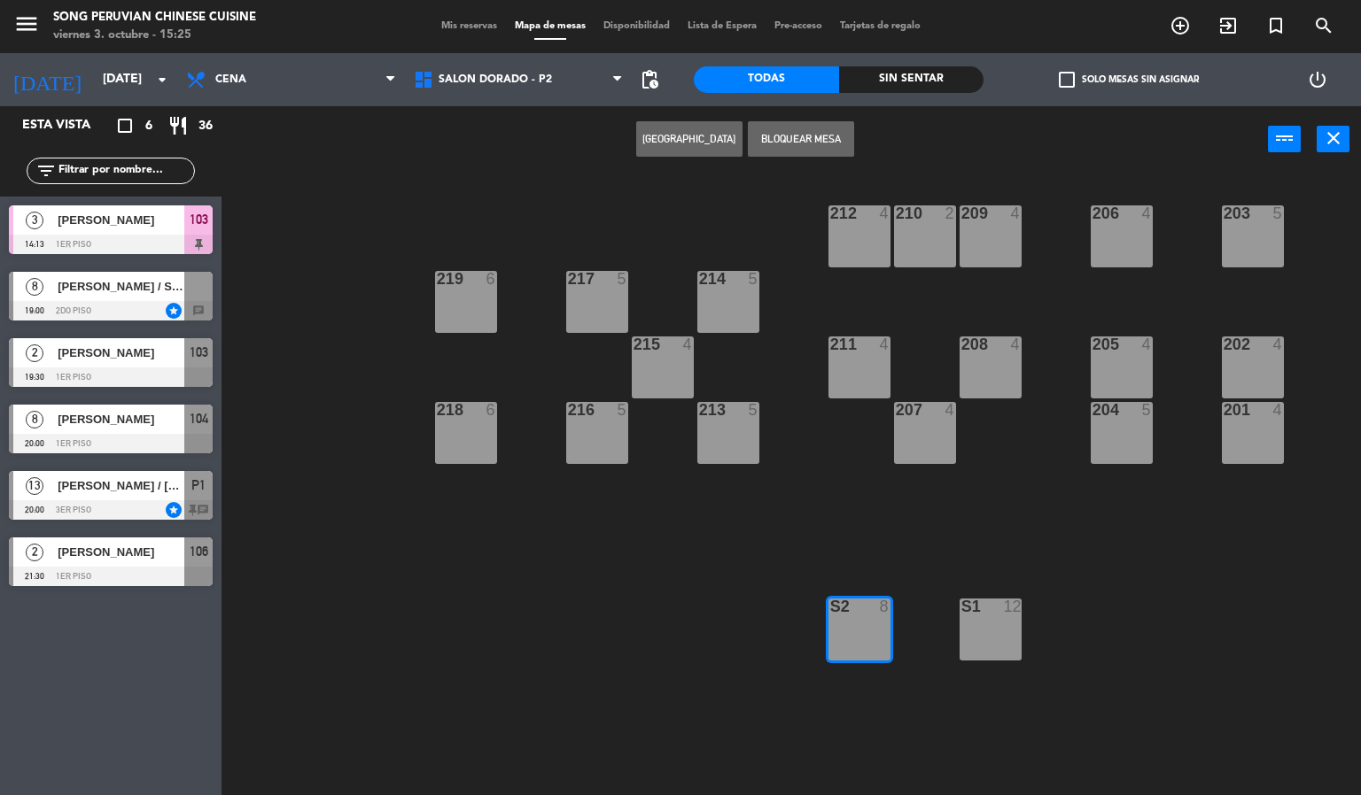
click at [173, 309] on div at bounding box center [111, 310] width 204 height 19
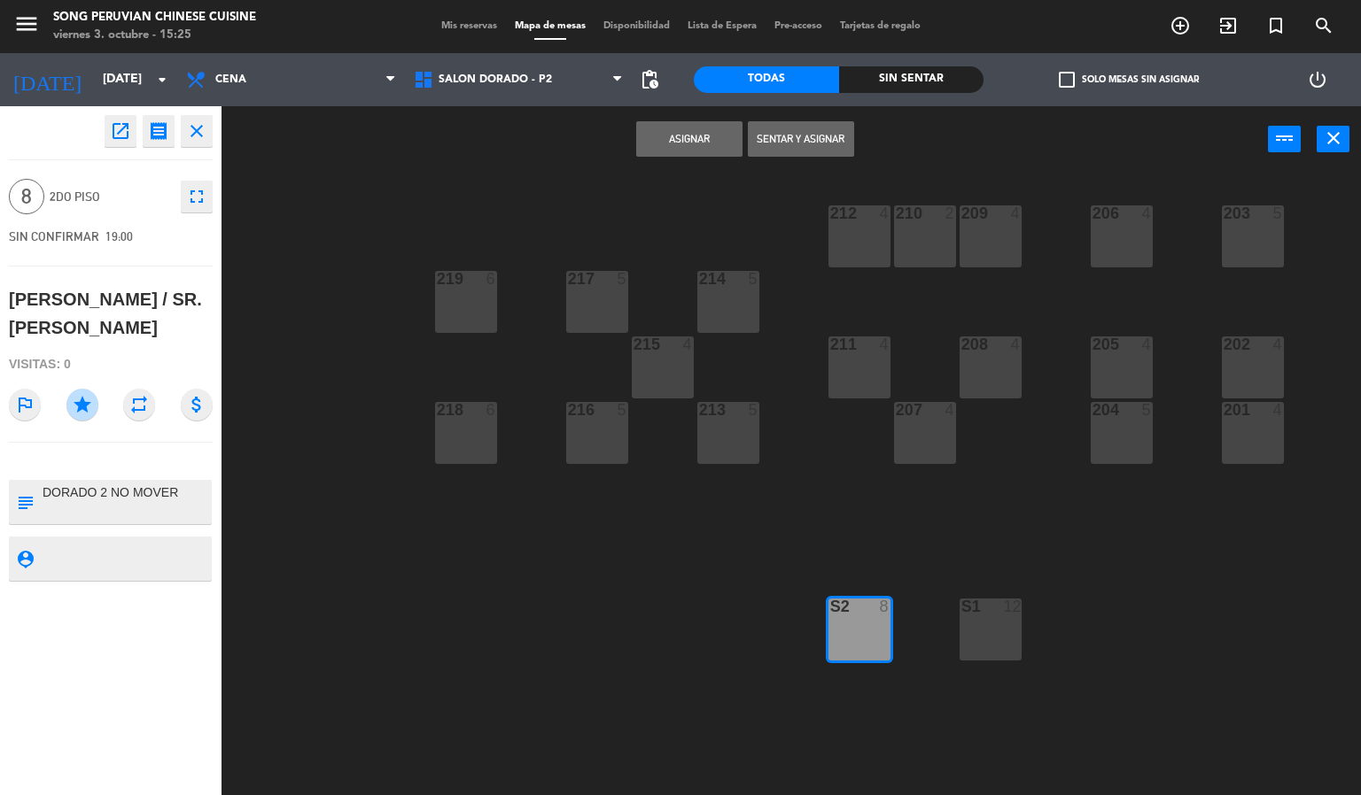
click at [686, 136] on button "Asignar" at bounding box center [689, 138] width 106 height 35
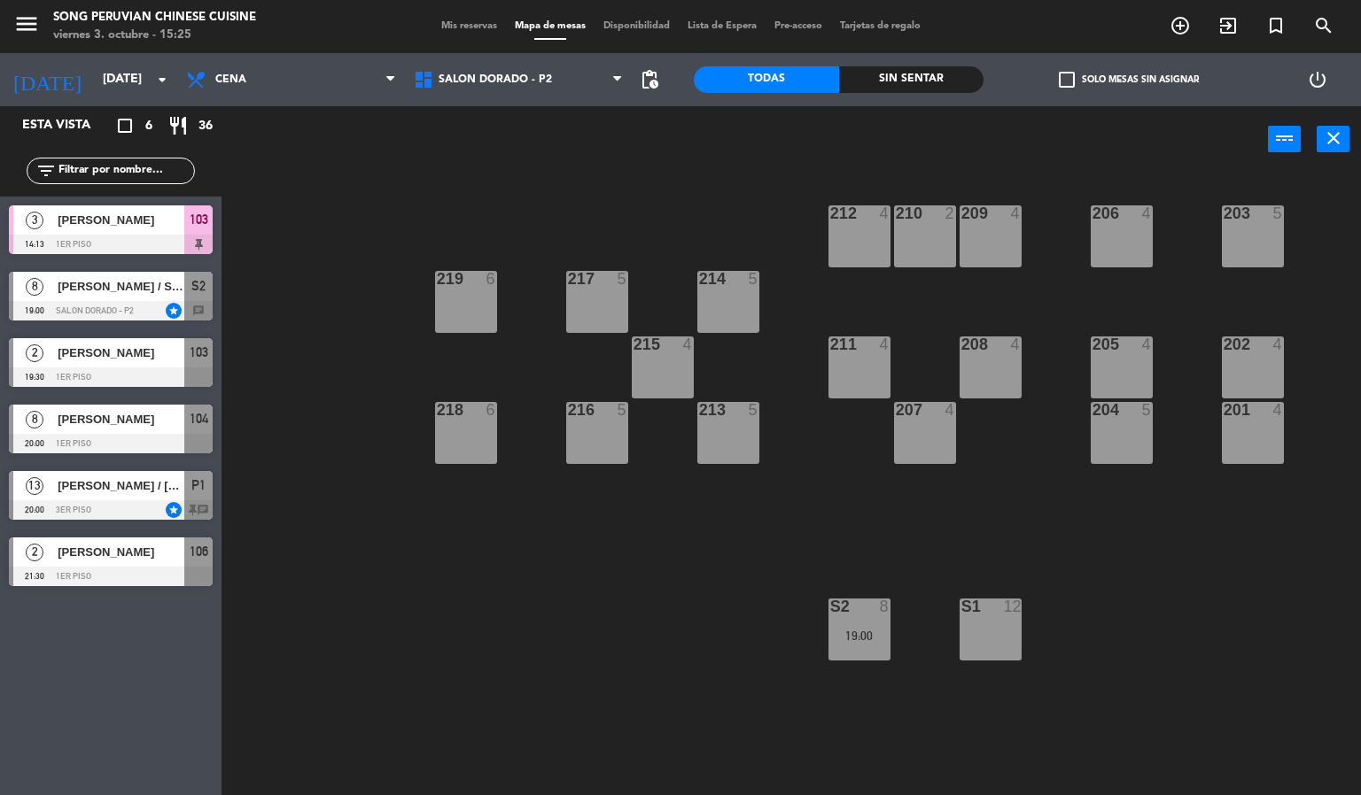
click at [460, 686] on div "203 5 206 4 210 2 212 4 209 4 214 5 217 5 219 6 202 4 205 4 208 4 211 4 215 4 2…" at bounding box center [798, 485] width 1126 height 623
click at [851, 606] on div at bounding box center [858, 607] width 29 height 16
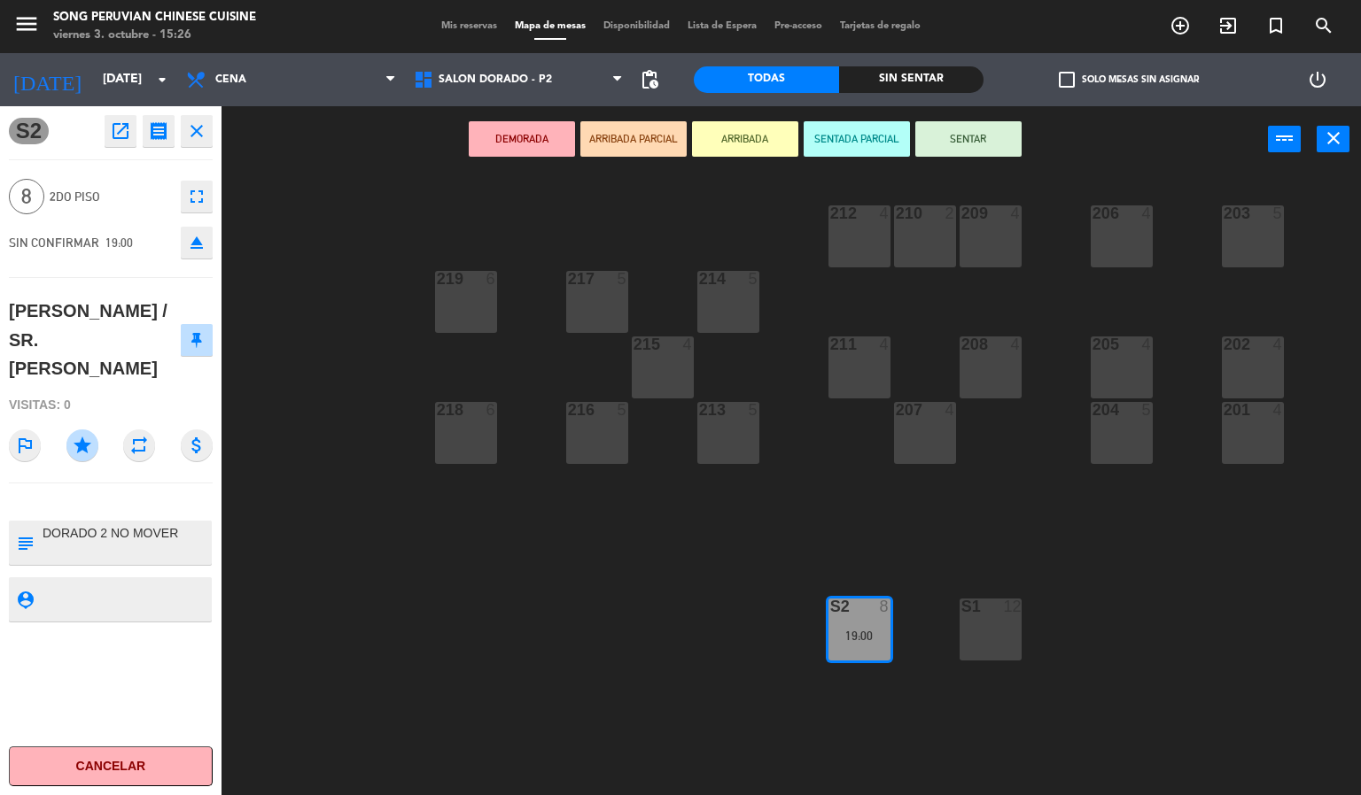
click at [631, 657] on div "203 5 206 4 210 2 212 4 209 4 214 5 217 5 219 6 202 4 205 4 208 4 211 4 215 4 2…" at bounding box center [798, 485] width 1126 height 623
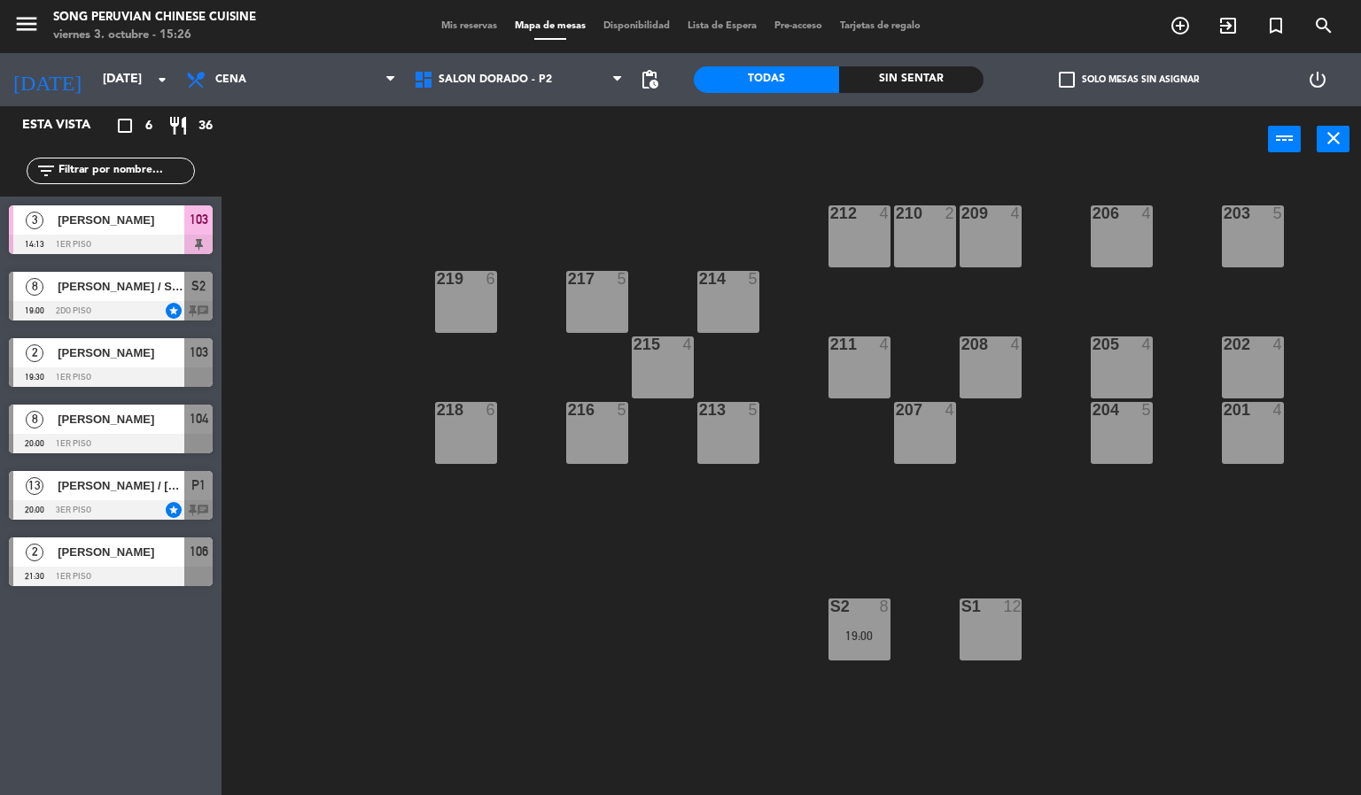
click at [864, 639] on div "19:00" at bounding box center [859, 636] width 62 height 12
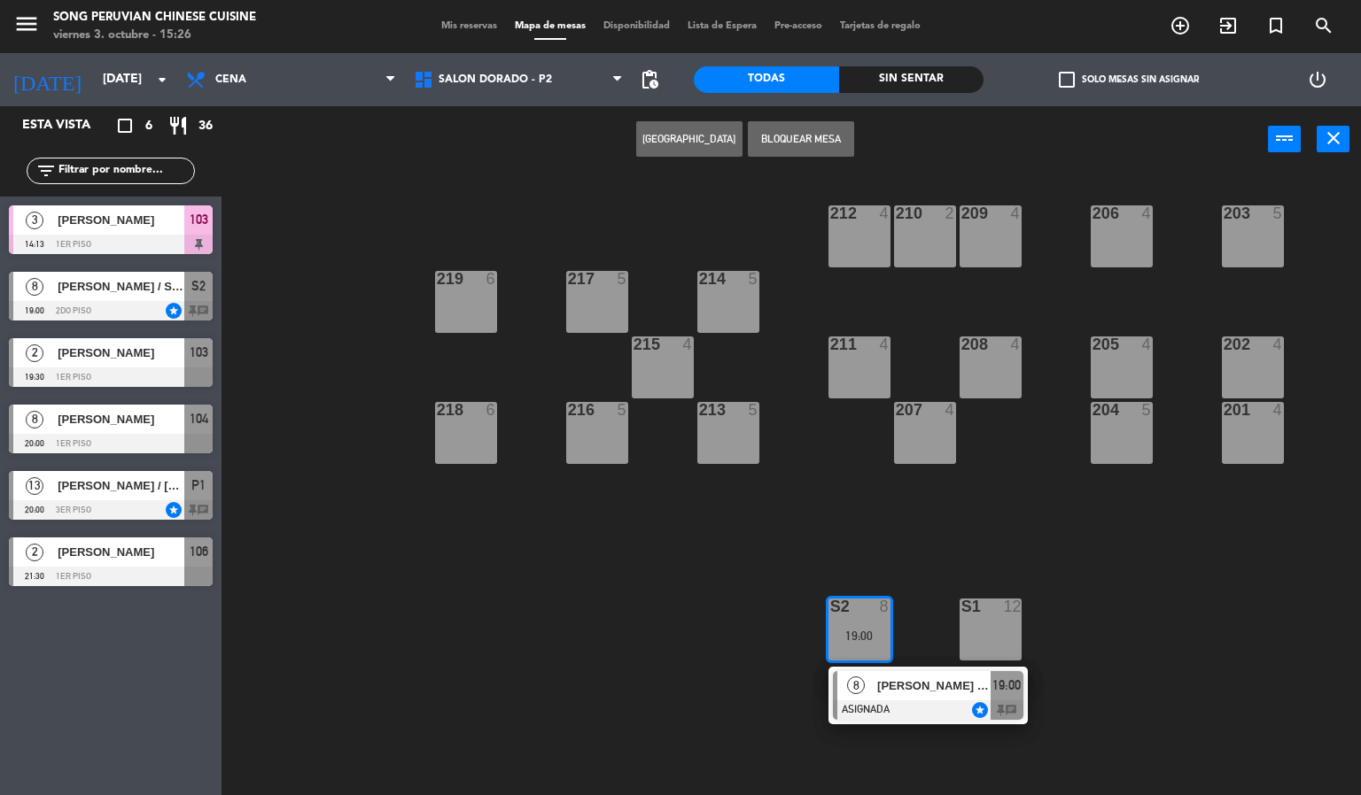
click at [910, 718] on div at bounding box center [928, 710] width 190 height 19
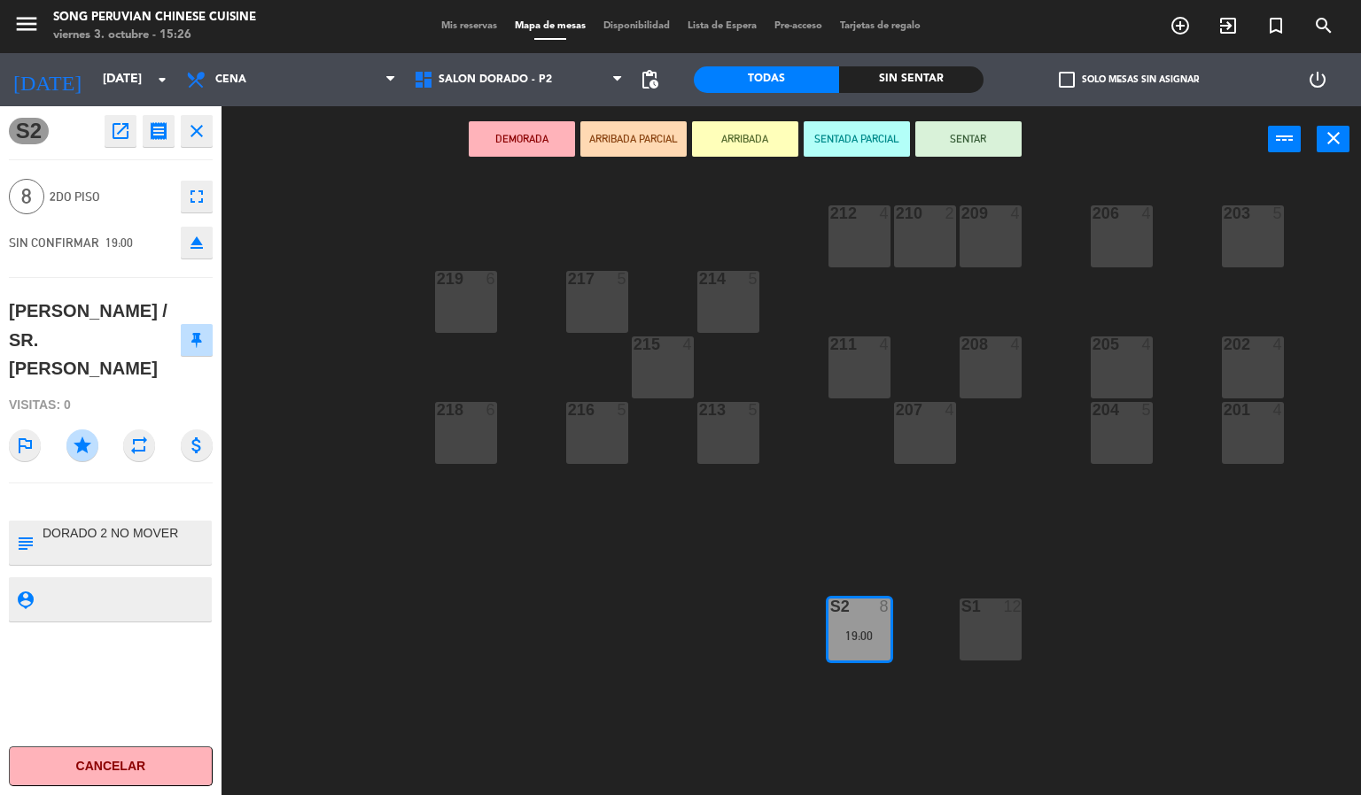
click at [583, 707] on div "203 5 206 4 210 2 212 4 209 4 214 5 217 5 219 6 202 4 205 4 208 4 211 4 215 4 2…" at bounding box center [798, 485] width 1126 height 623
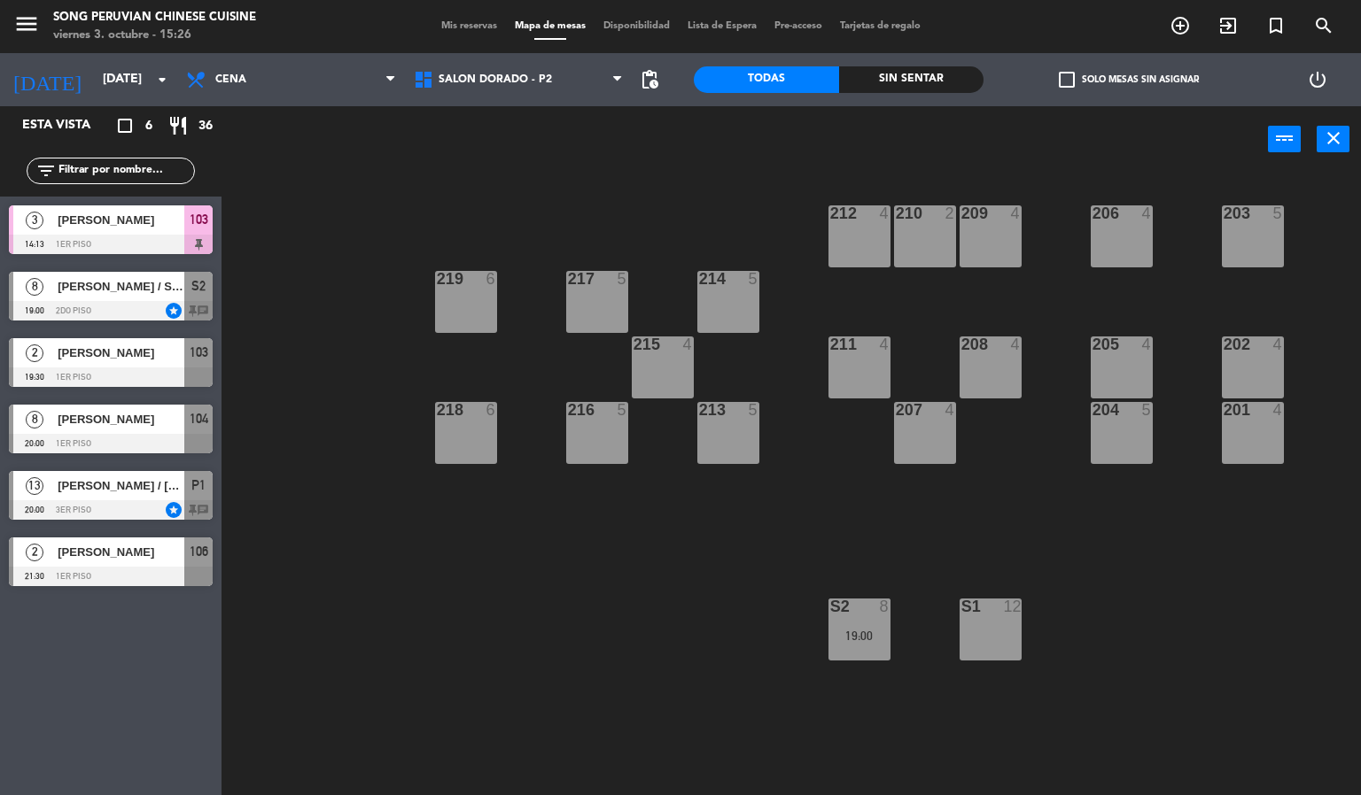
click at [877, 632] on div "19:00" at bounding box center [859, 636] width 62 height 12
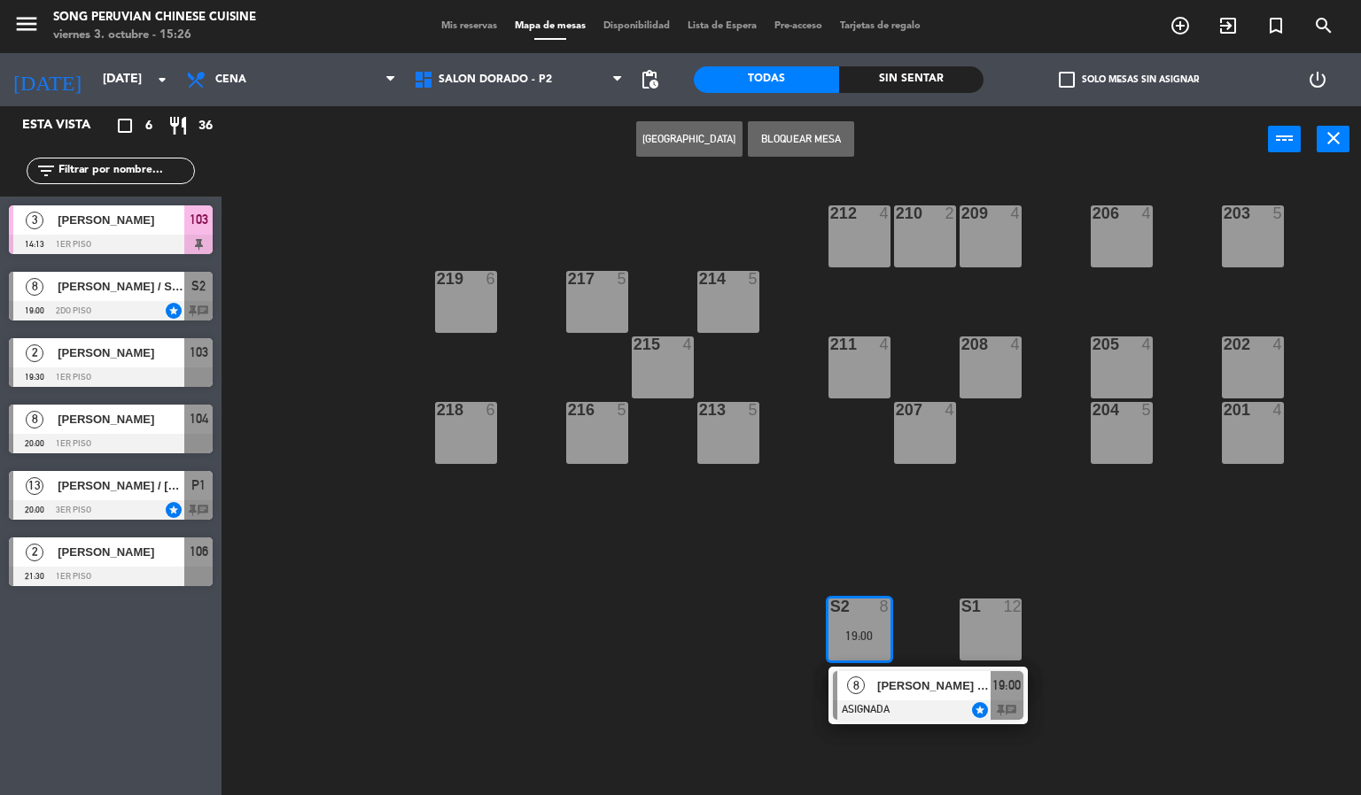
click at [928, 692] on span "[PERSON_NAME] / SR. [PERSON_NAME]" at bounding box center [933, 686] width 113 height 19
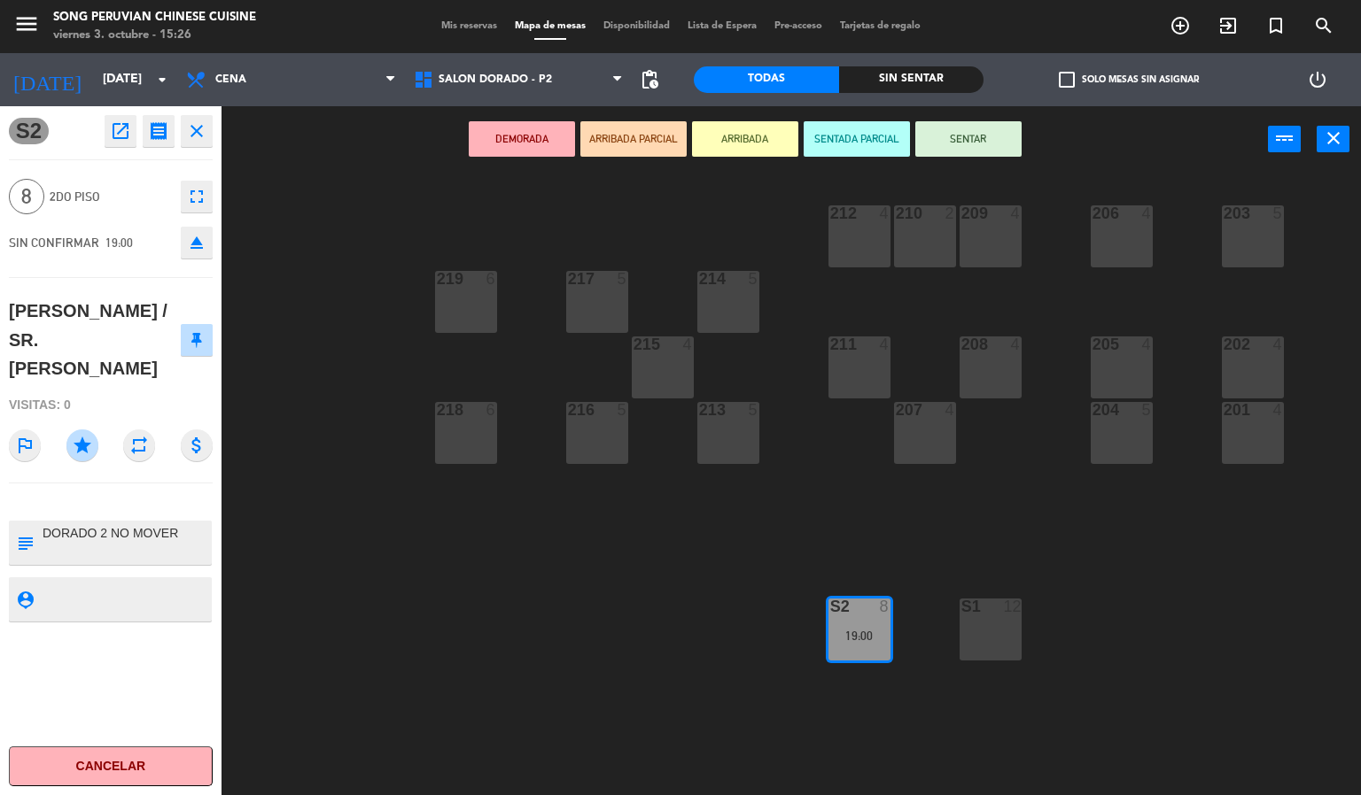
click at [490, 683] on div "203 5 206 4 210 2 212 4 209 4 214 5 217 5 219 6 202 4 205 4 208 4 211 4 215 4 2…" at bounding box center [798, 485] width 1126 height 623
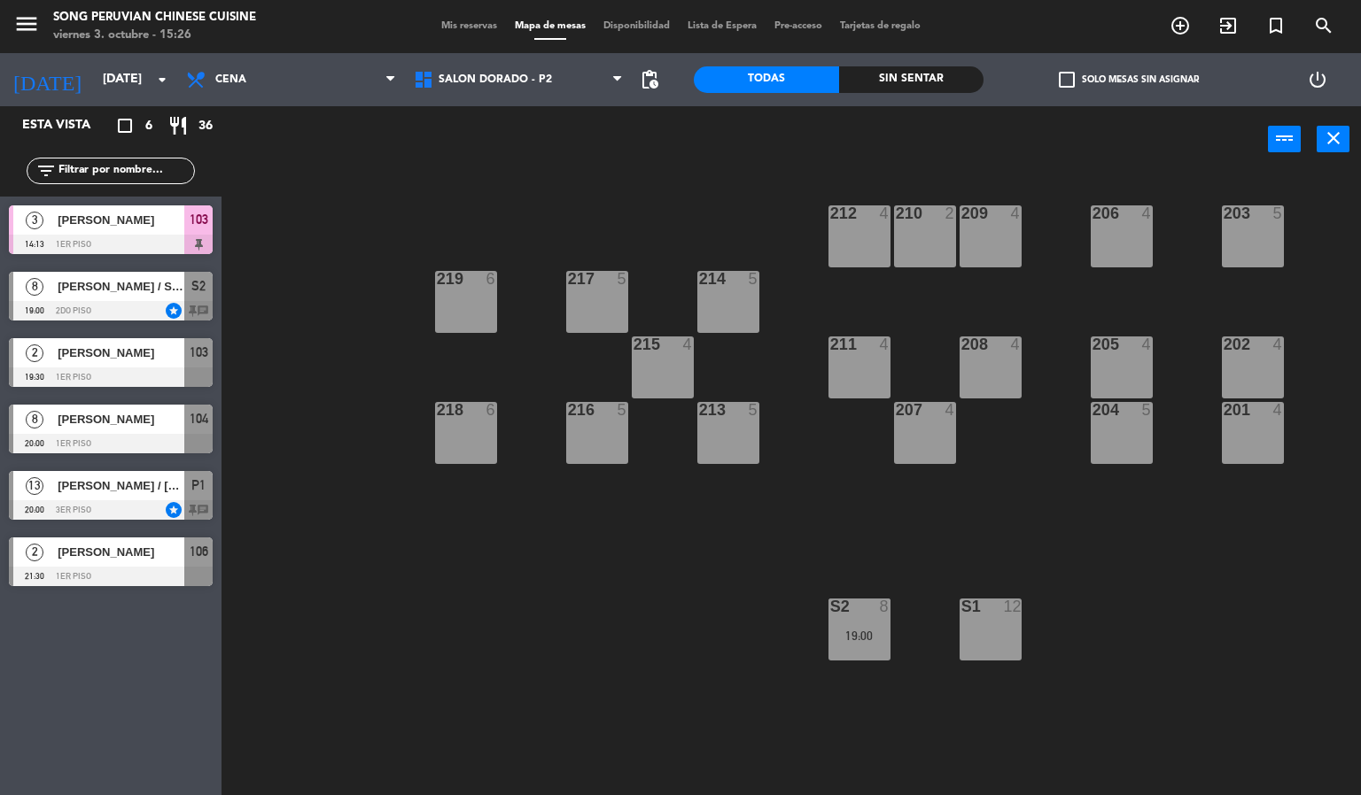
click at [869, 636] on div "19:00" at bounding box center [859, 636] width 62 height 12
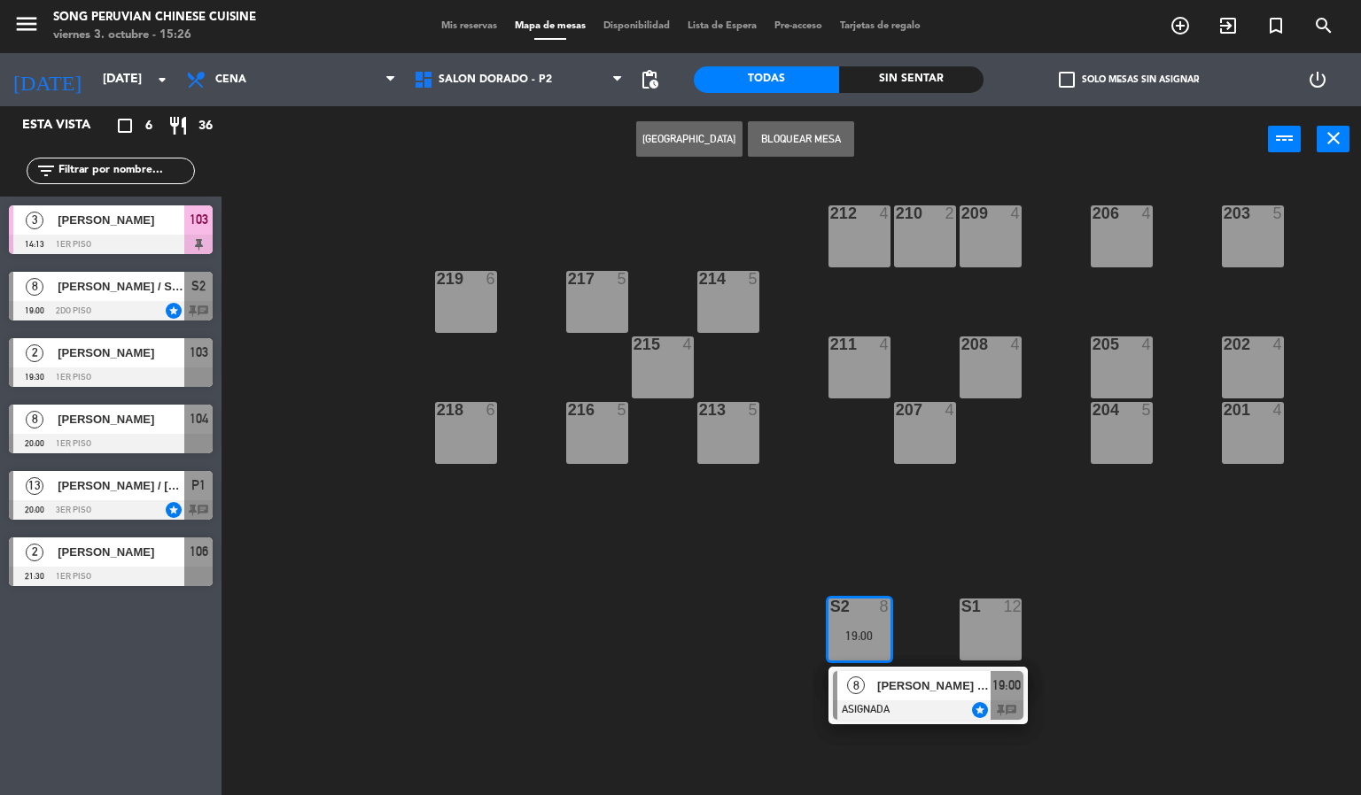
click at [925, 694] on span "[PERSON_NAME] / SR. [PERSON_NAME]" at bounding box center [933, 686] width 113 height 19
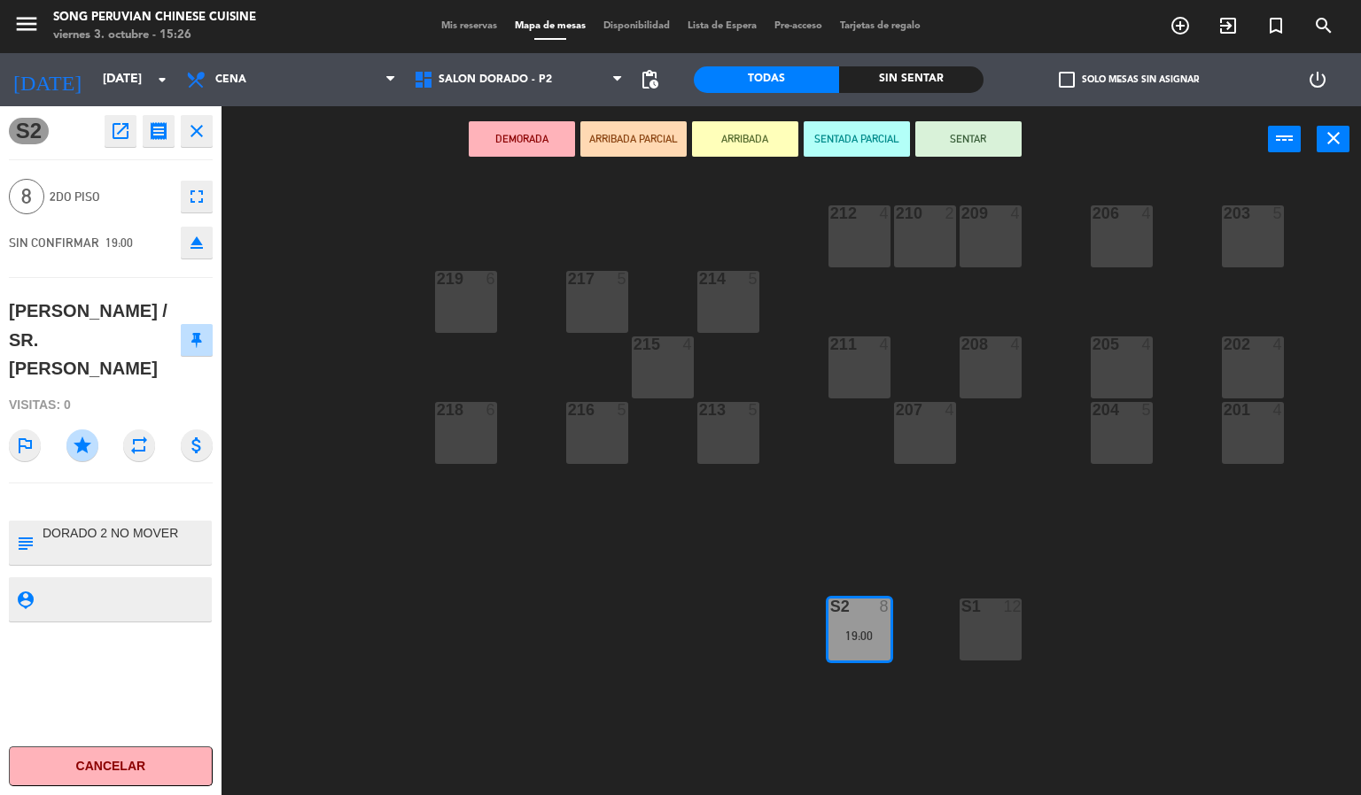
click at [646, 639] on div "203 5 206 4 210 2 212 4 209 4 214 5 217 5 219 6 202 4 205 4 208 4 211 4 215 4 2…" at bounding box center [798, 485] width 1126 height 623
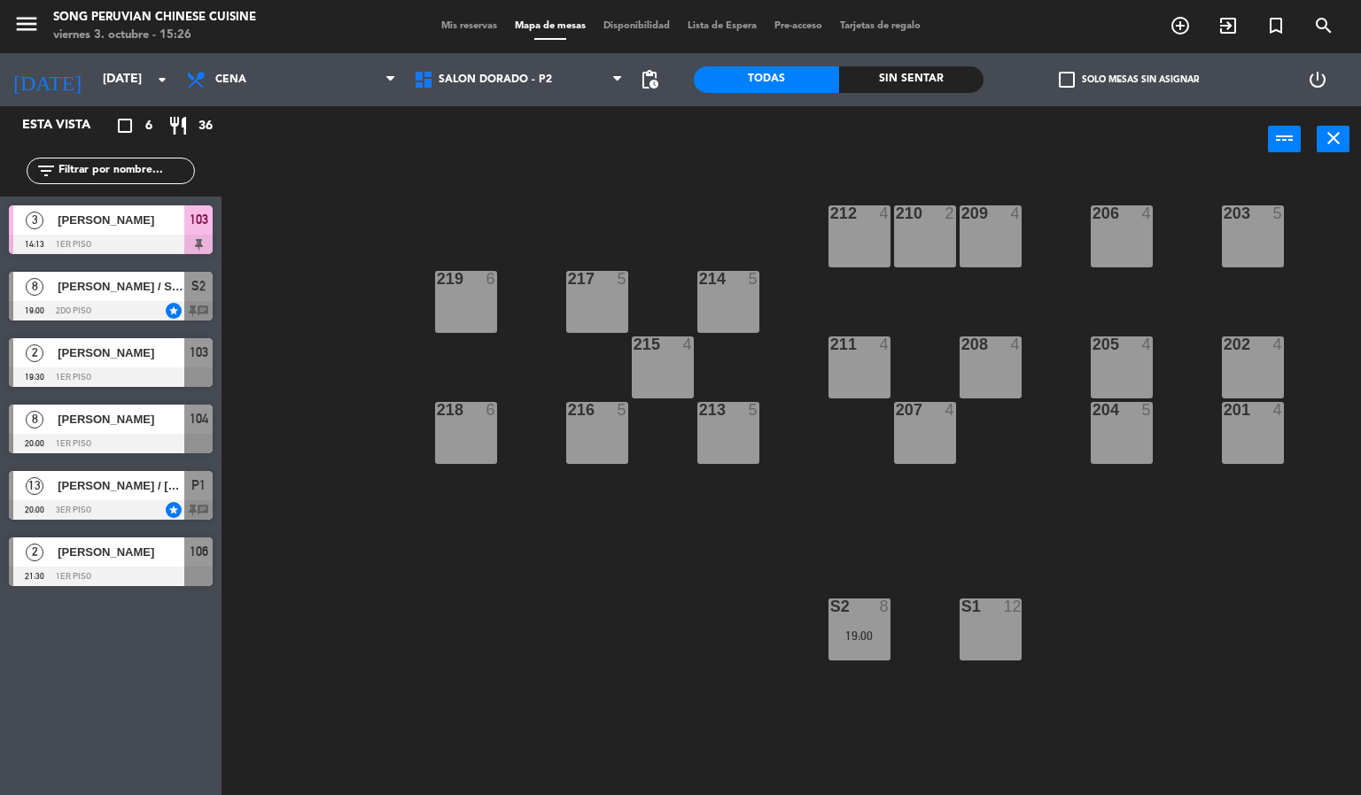
click at [615, 654] on div "203 5 206 4 210 2 212 4 209 4 214 5 217 5 219 6 202 4 205 4 208 4 211 4 215 4 2…" at bounding box center [798, 485] width 1126 height 623
click at [880, 638] on div "19:00" at bounding box center [859, 636] width 62 height 12
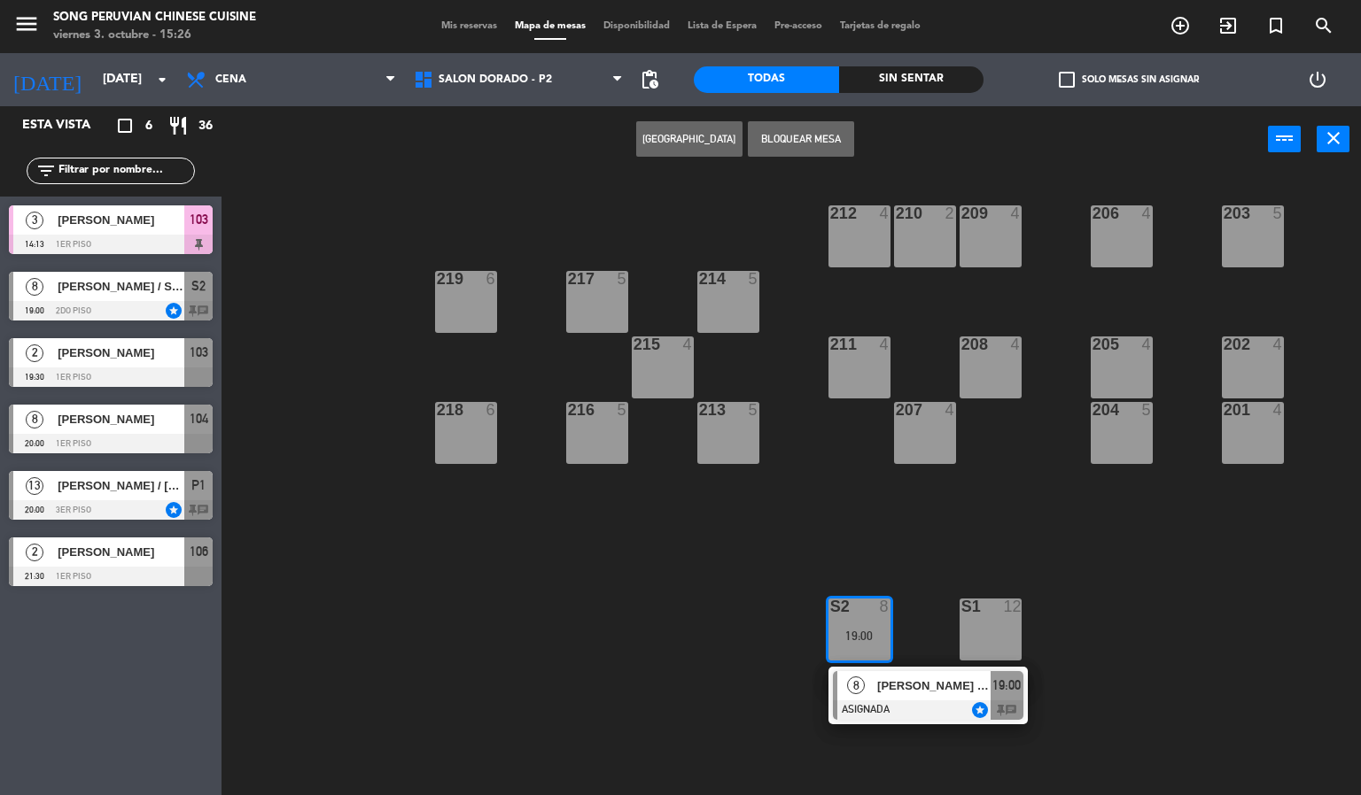
click at [946, 699] on div "[PERSON_NAME] / SR. [PERSON_NAME]" at bounding box center [932, 685] width 115 height 29
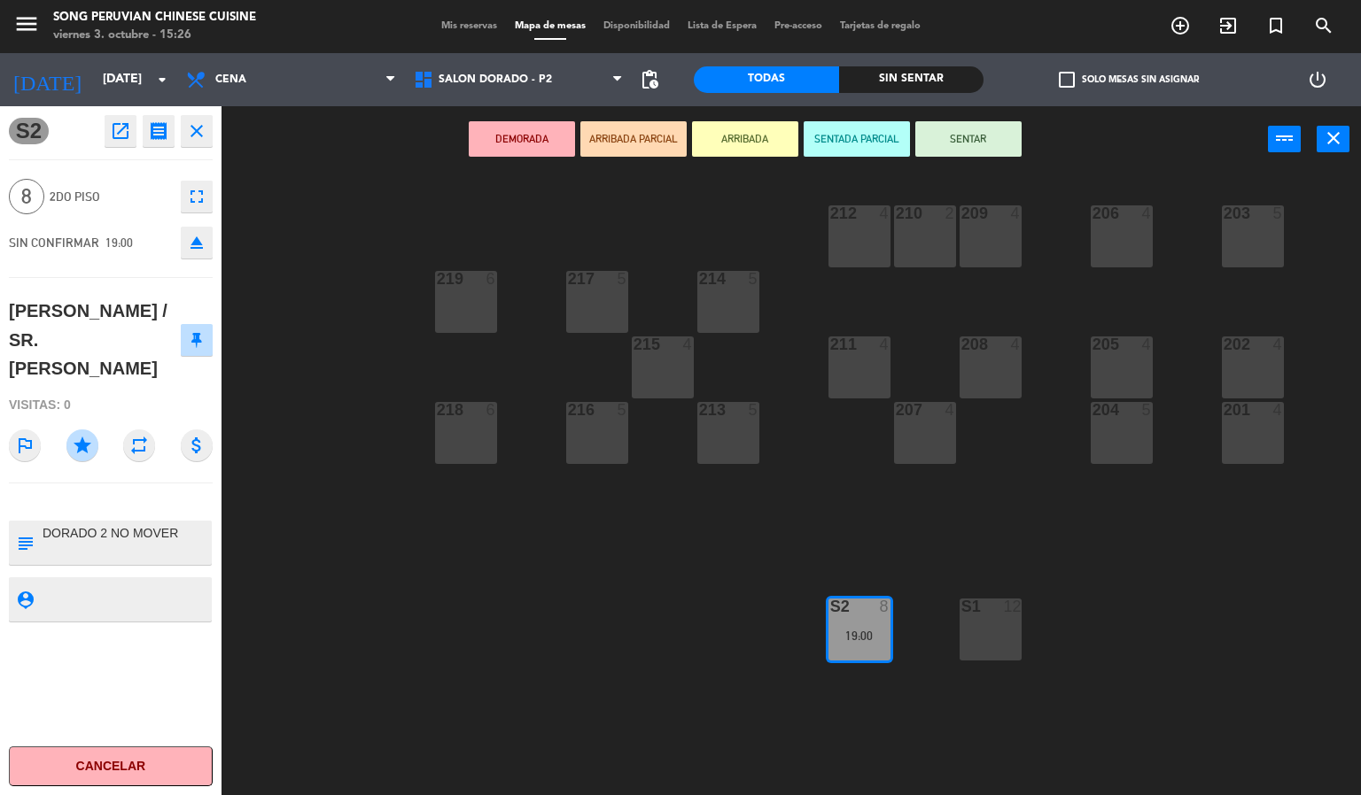
click at [643, 664] on div "203 5 206 4 210 2 212 4 209 4 214 5 217 5 219 6 202 4 205 4 208 4 211 4 215 4 2…" at bounding box center [798, 485] width 1126 height 623
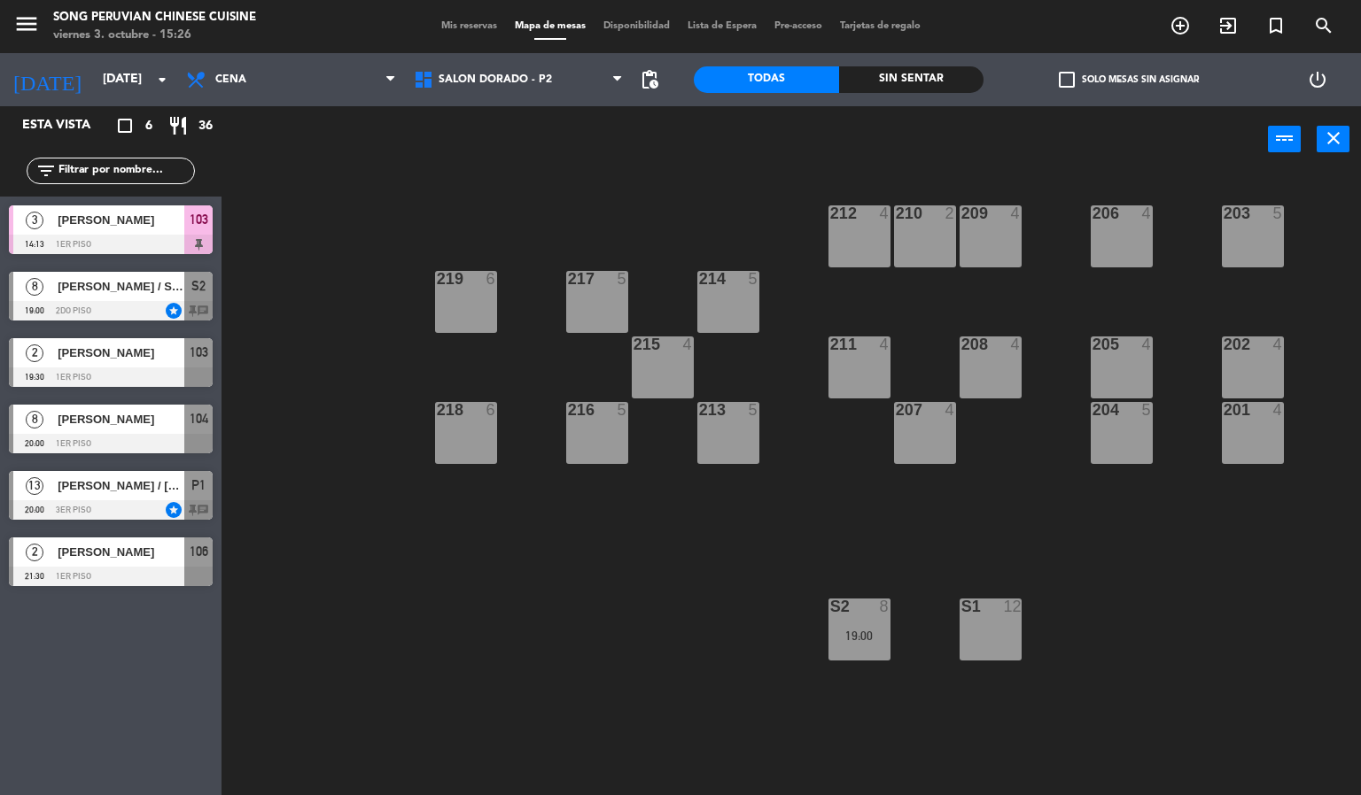
click at [179, 497] on div "[PERSON_NAME] / [PERSON_NAME]" at bounding box center [120, 485] width 128 height 29
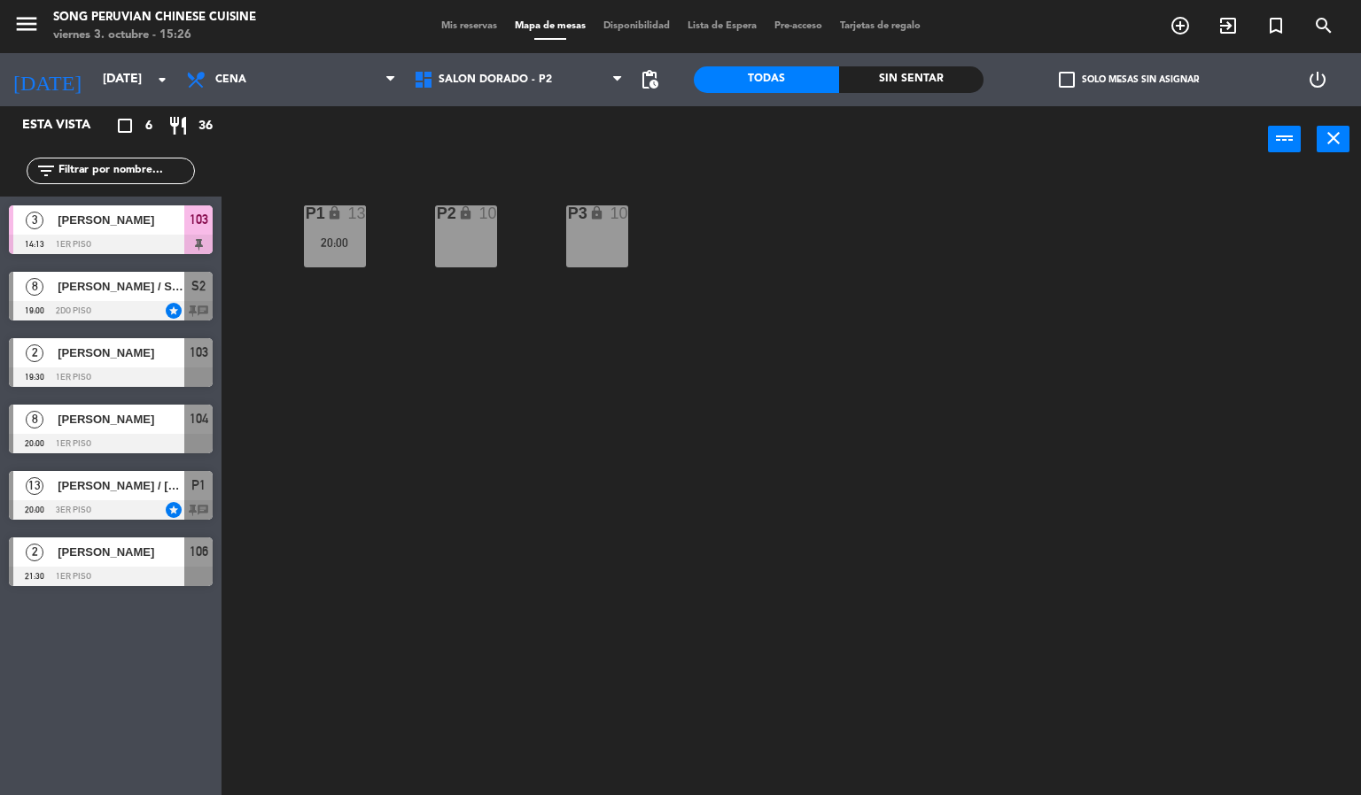
click at [640, 585] on div "P2 lock 10 P3 lock 10 P1 lock 13 20:00" at bounding box center [798, 485] width 1126 height 623
click at [163, 502] on div at bounding box center [111, 509] width 204 height 19
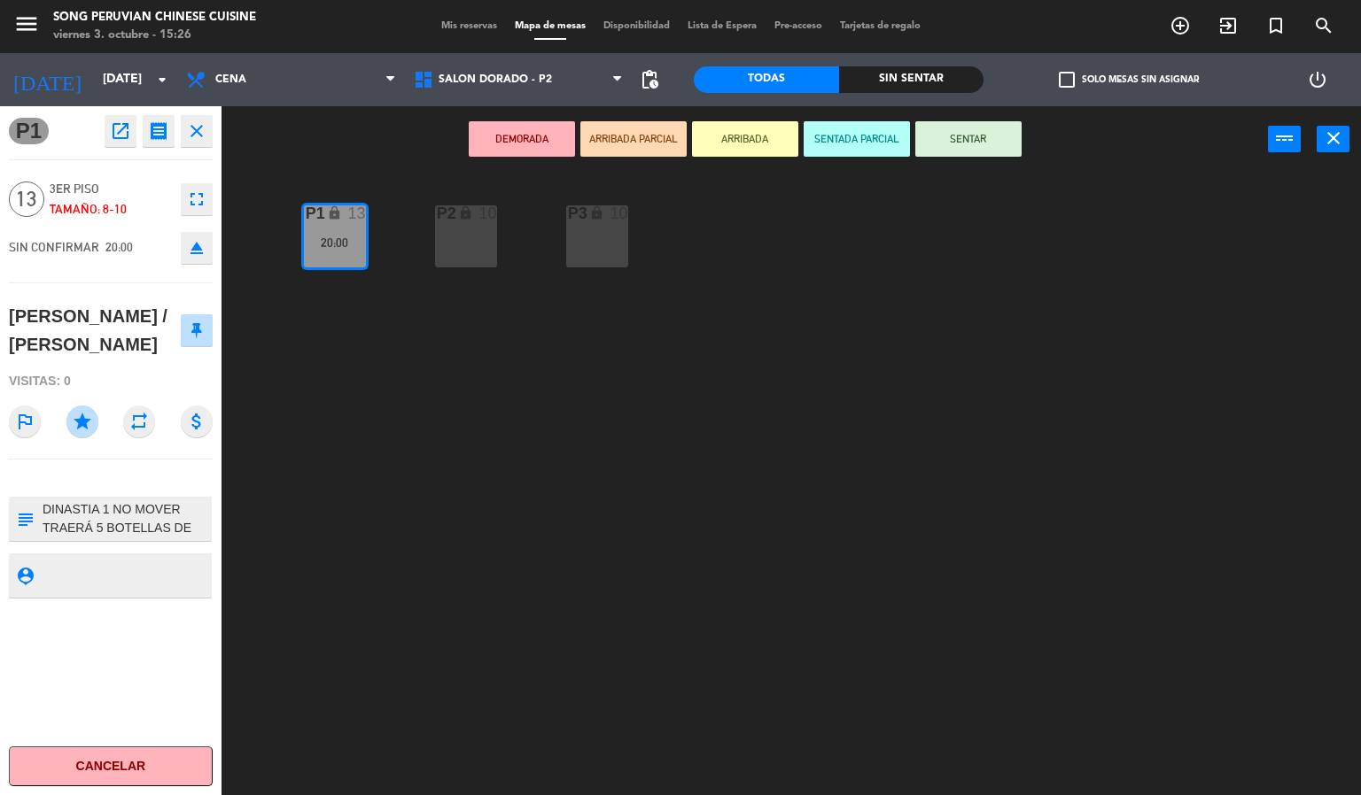
click at [500, 606] on div "P2 lock 10 P3 lock 10 P1 lock 13 20:00" at bounding box center [798, 485] width 1126 height 623
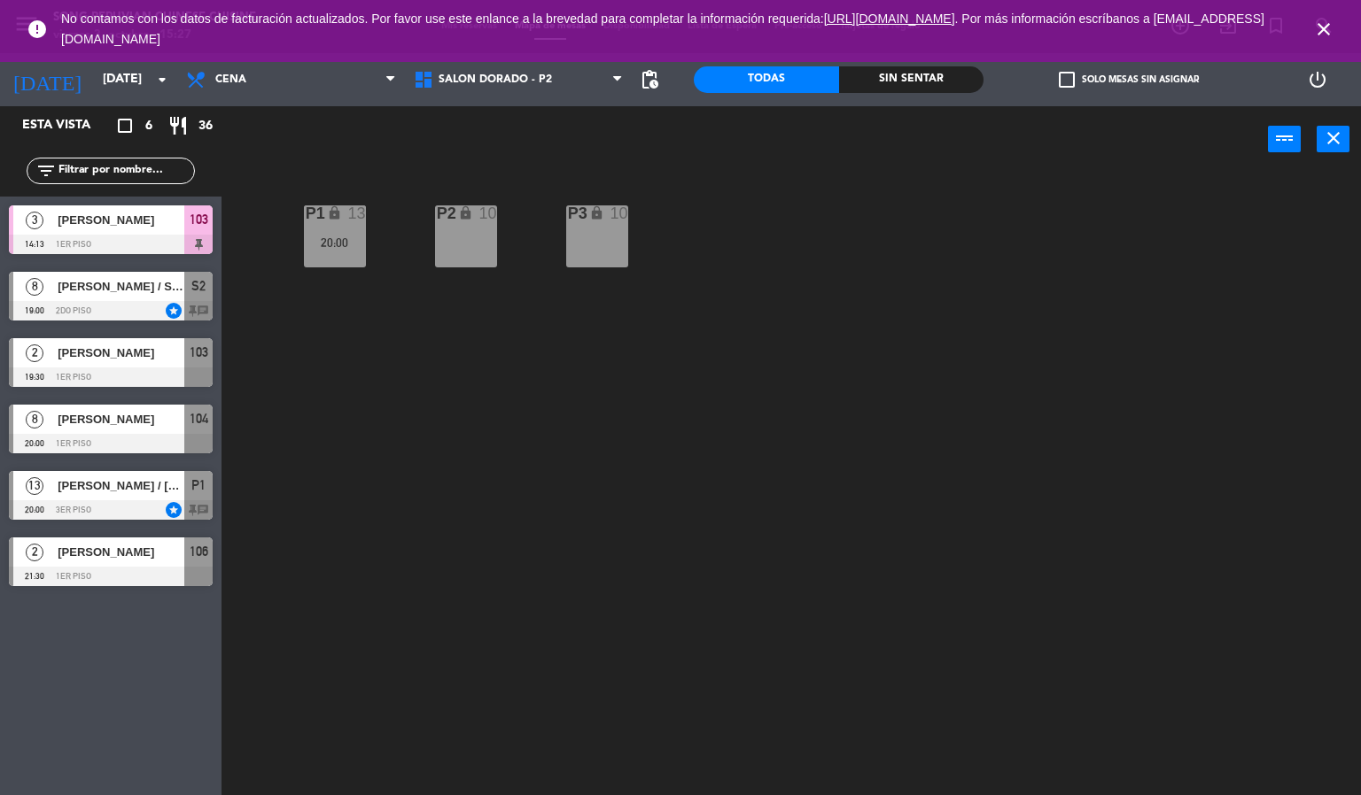
click at [1331, 29] on icon "close" at bounding box center [1323, 29] width 21 height 21
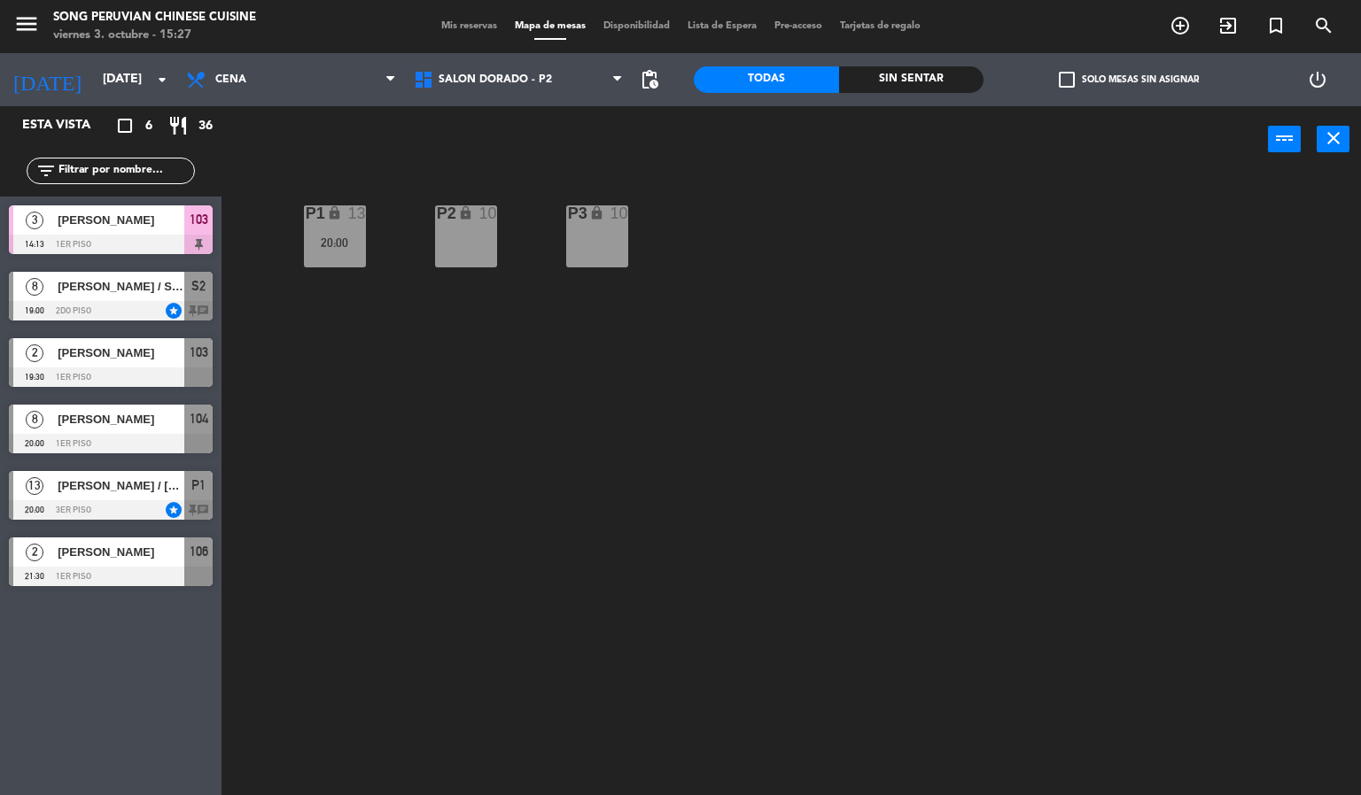
click at [1088, 352] on div "P2 lock 10 P3 lock 10 P1 lock 13 20:00" at bounding box center [798, 485] width 1126 height 623
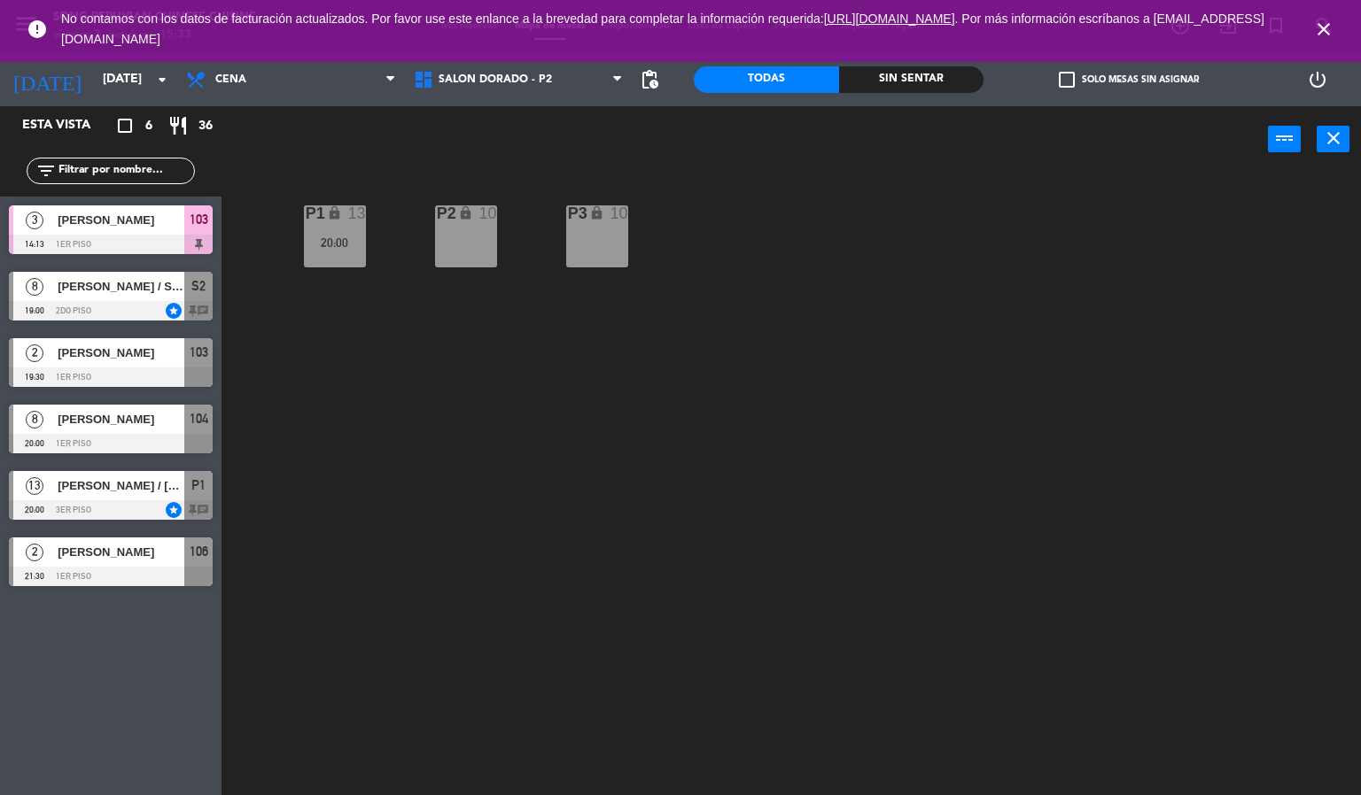
click at [1318, 27] on icon "close" at bounding box center [1323, 29] width 21 height 21
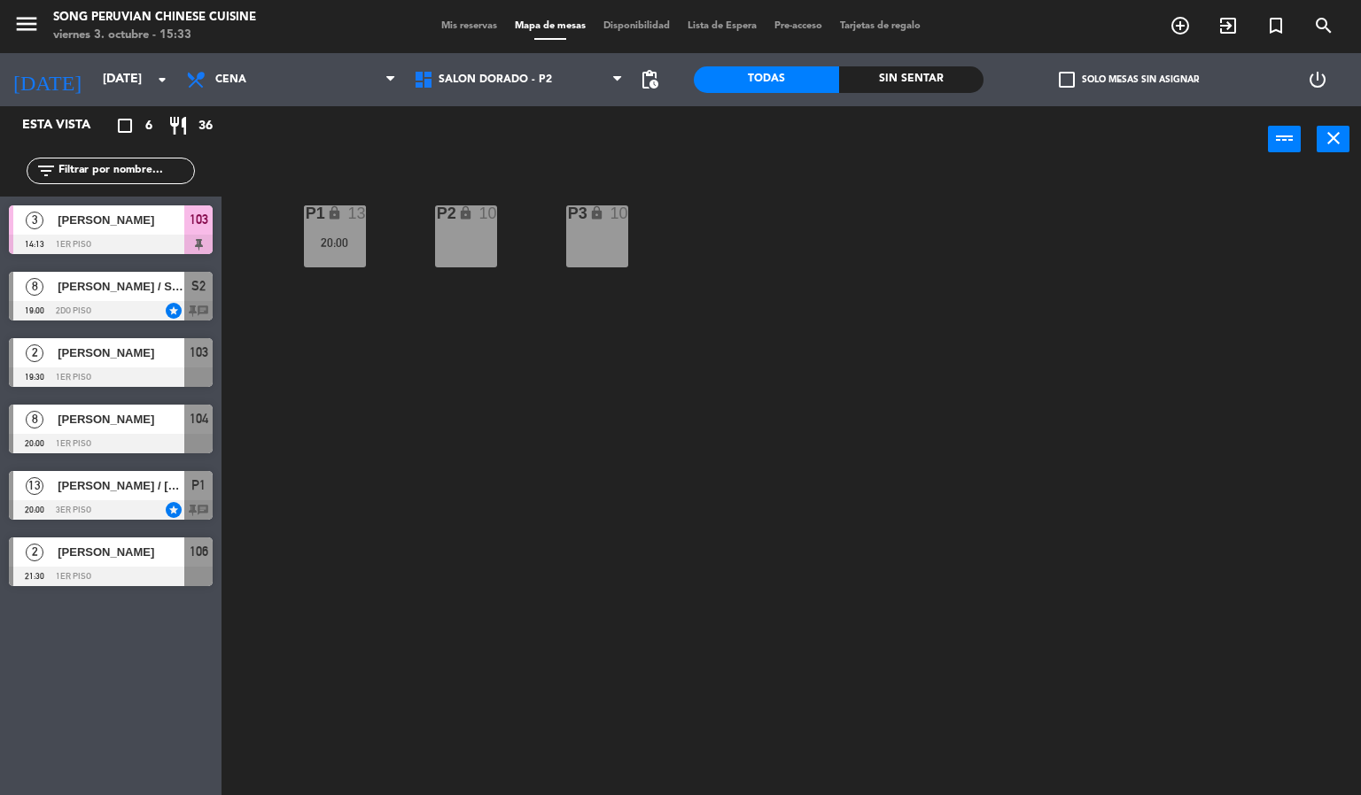
click at [1087, 353] on div "P2 lock 10 P3 lock 10 P1 lock 13 20:00" at bounding box center [798, 485] width 1126 height 623
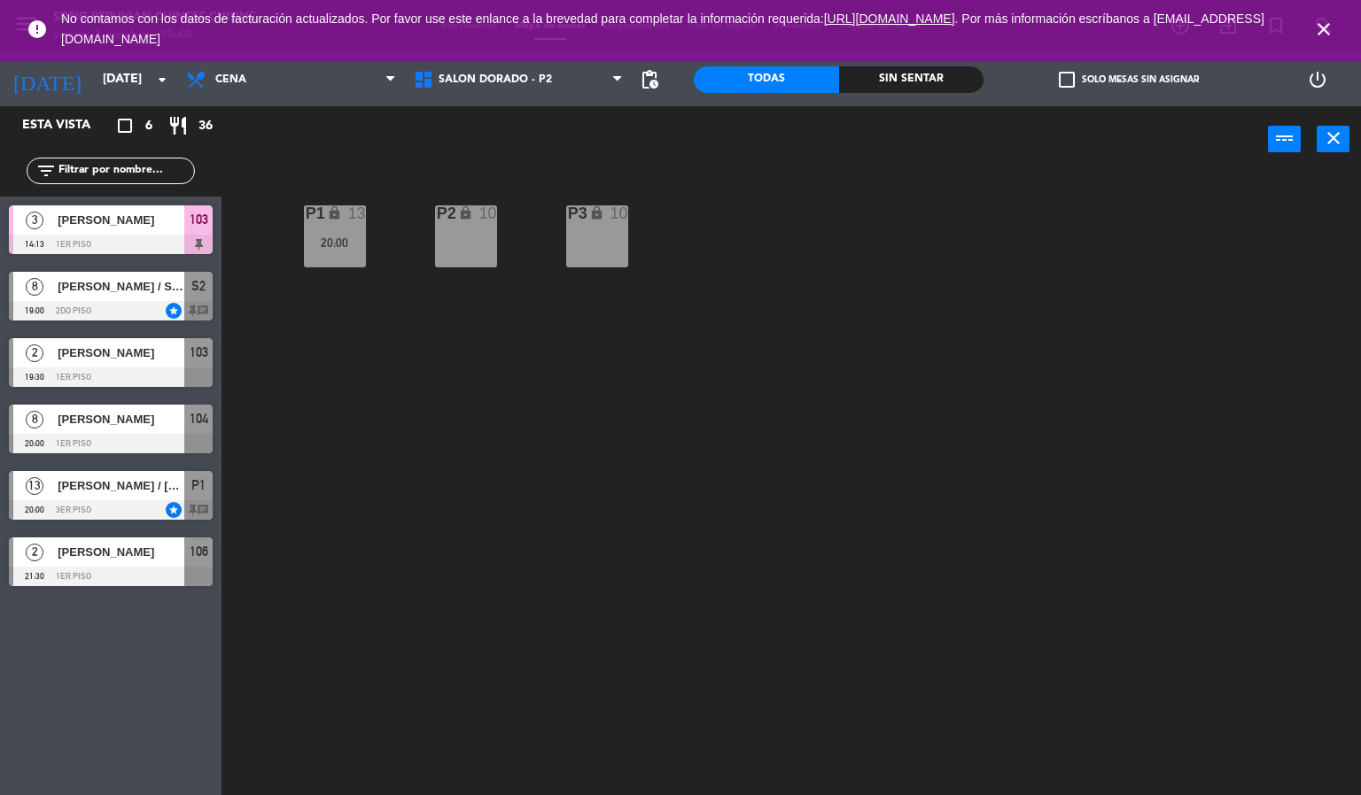
click at [1323, 29] on icon "close" at bounding box center [1323, 29] width 21 height 21
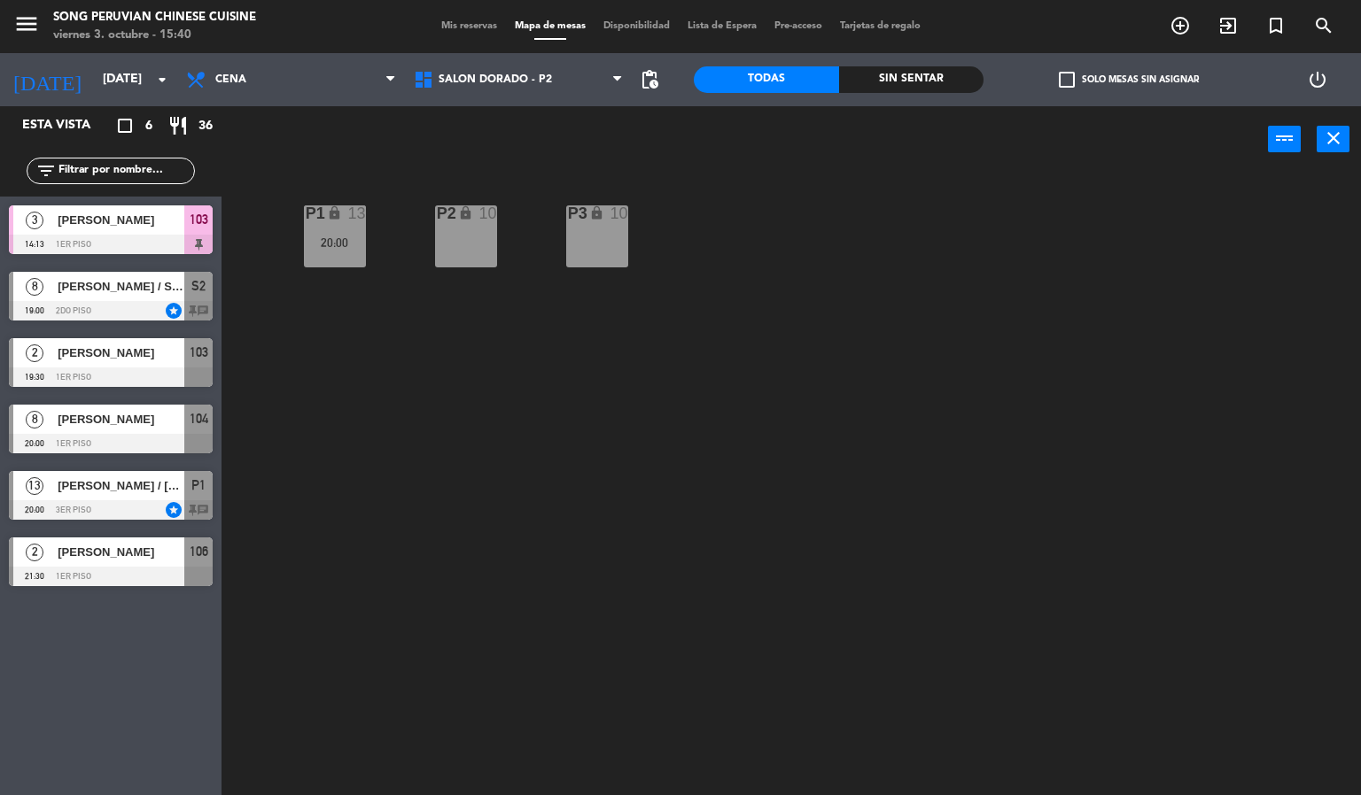
click at [944, 510] on div "P2 lock 10 P3 lock 10 P1 lock 13 20:00" at bounding box center [798, 485] width 1126 height 623
click at [696, 547] on div "P2 lock 10 P3 lock 10 P1 lock 13 20:00" at bounding box center [798, 485] width 1126 height 623
click at [449, 500] on div "P2 lock 10 P3 lock 10 P1 lock 13 20:00" at bounding box center [798, 485] width 1126 height 623
click at [300, 93] on span "Cena" at bounding box center [291, 79] width 228 height 39
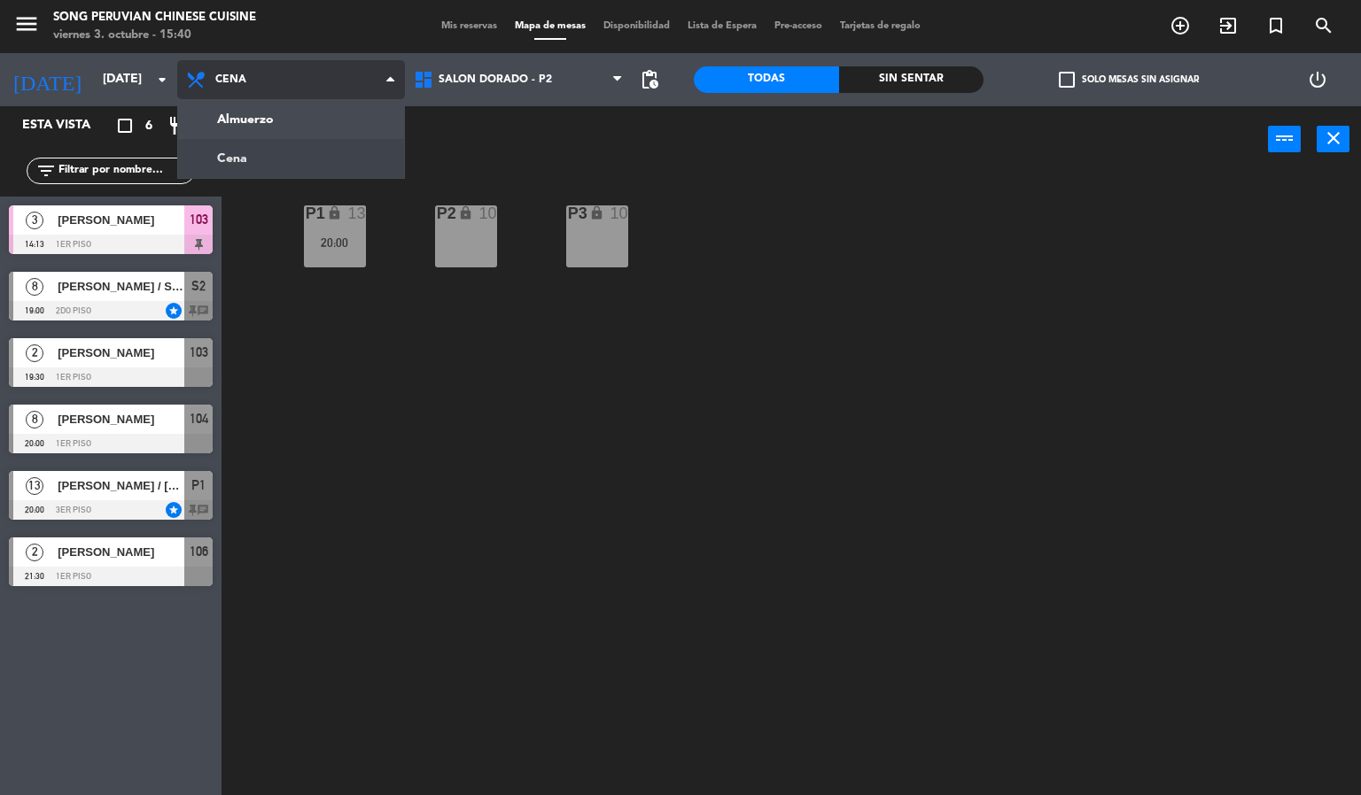
click at [341, 112] on ng-component "menu Song Peruvian Chinese Cuisine [DATE] 3. octubre - 15:40 Mis reservas Mapa …" at bounding box center [680, 398] width 1361 height 796
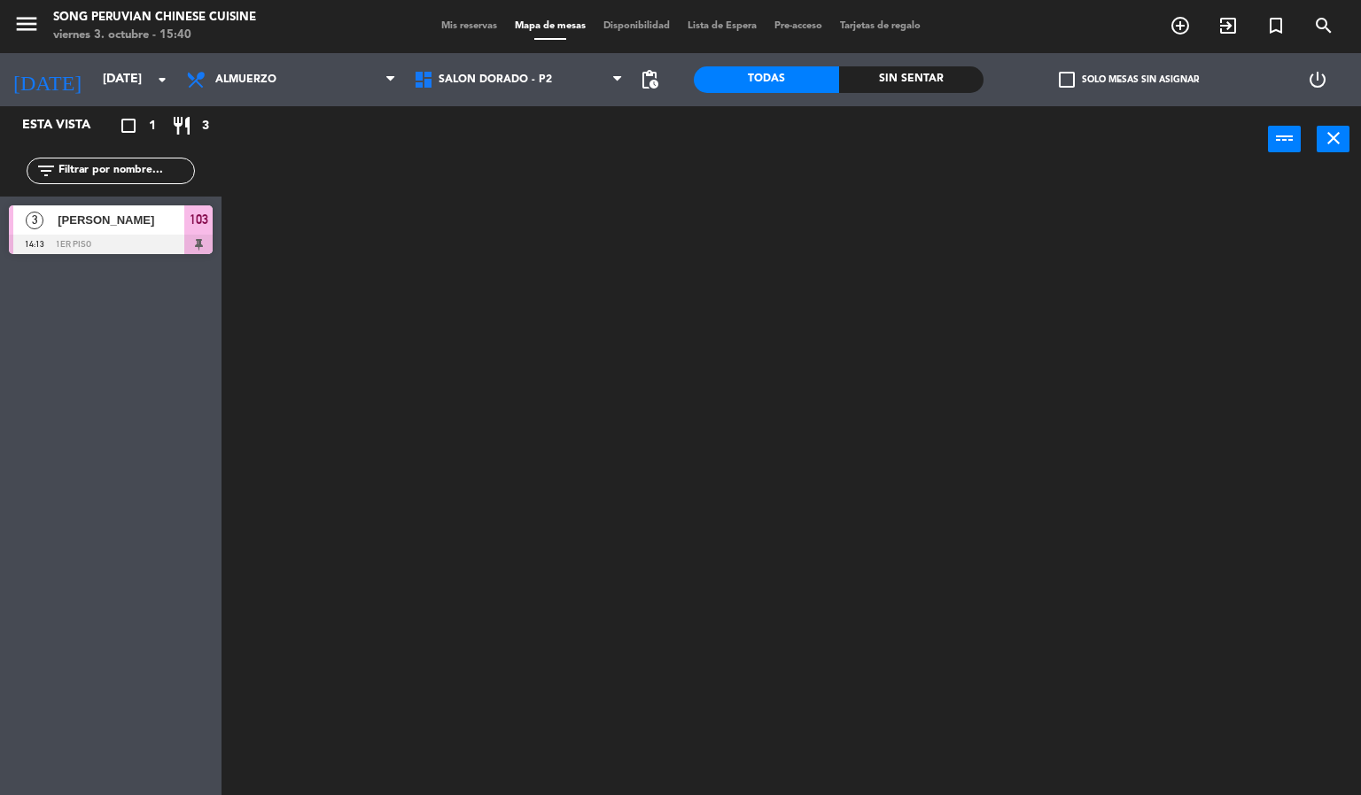
click at [603, 580] on div at bounding box center [798, 485] width 1126 height 623
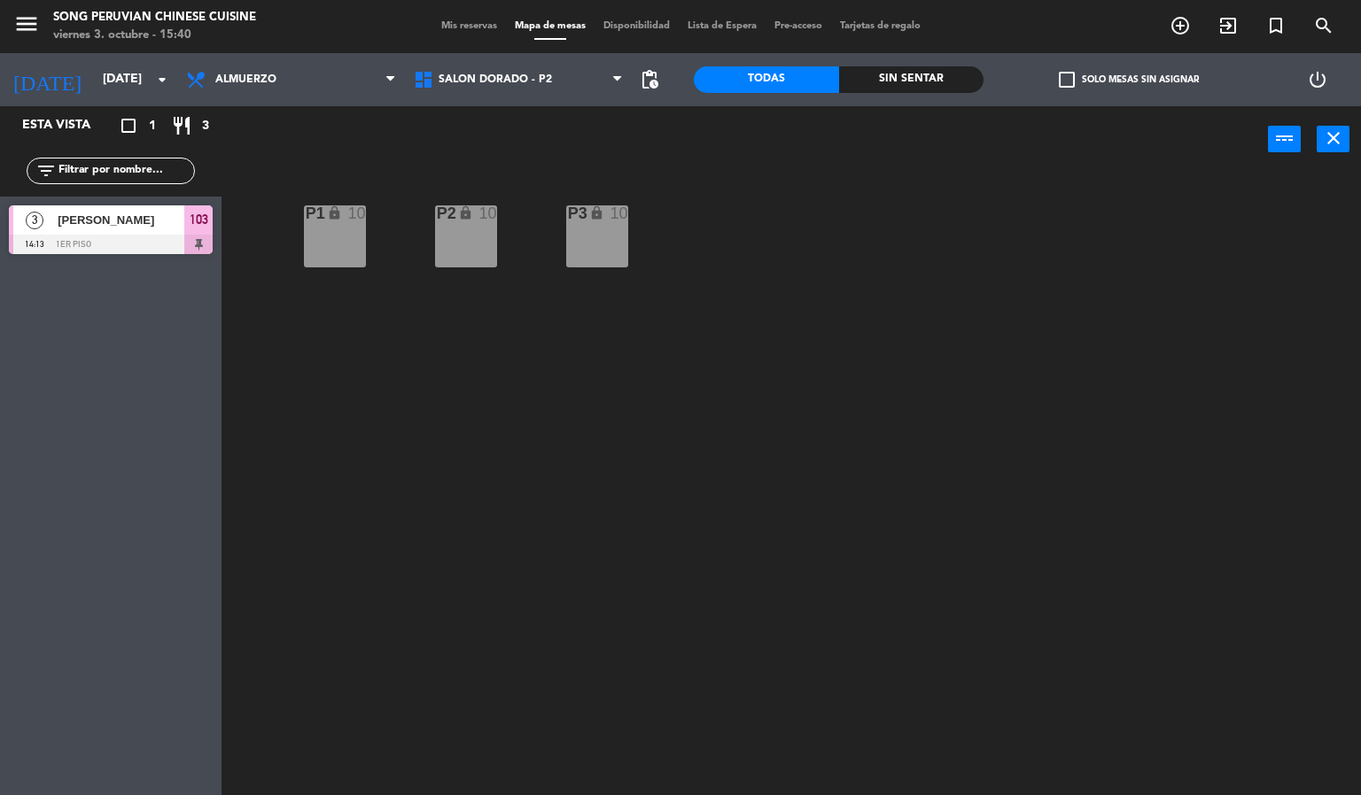
click at [715, 542] on div "P2 lock 10 P3 lock 10 P1 lock 10" at bounding box center [798, 485] width 1126 height 623
click at [802, 454] on div "P2 lock 10 P3 lock 10 P1 lock 10" at bounding box center [798, 485] width 1126 height 623
click at [298, 81] on span "Almuerzo" at bounding box center [291, 79] width 228 height 39
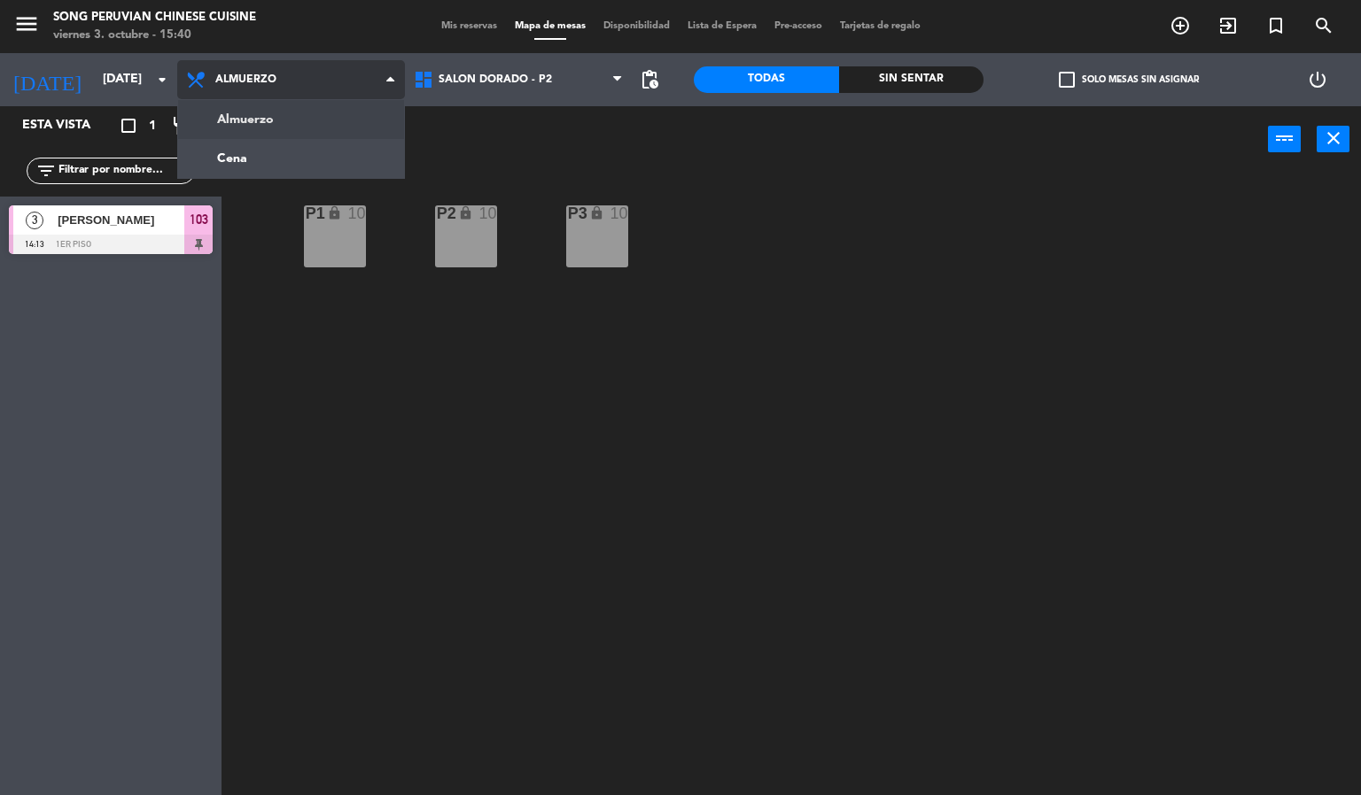
click at [311, 157] on ng-component "menu Song Peruvian Chinese Cuisine [DATE] 3. octubre - 15:40 Mis reservas Mapa …" at bounding box center [680, 398] width 1361 height 796
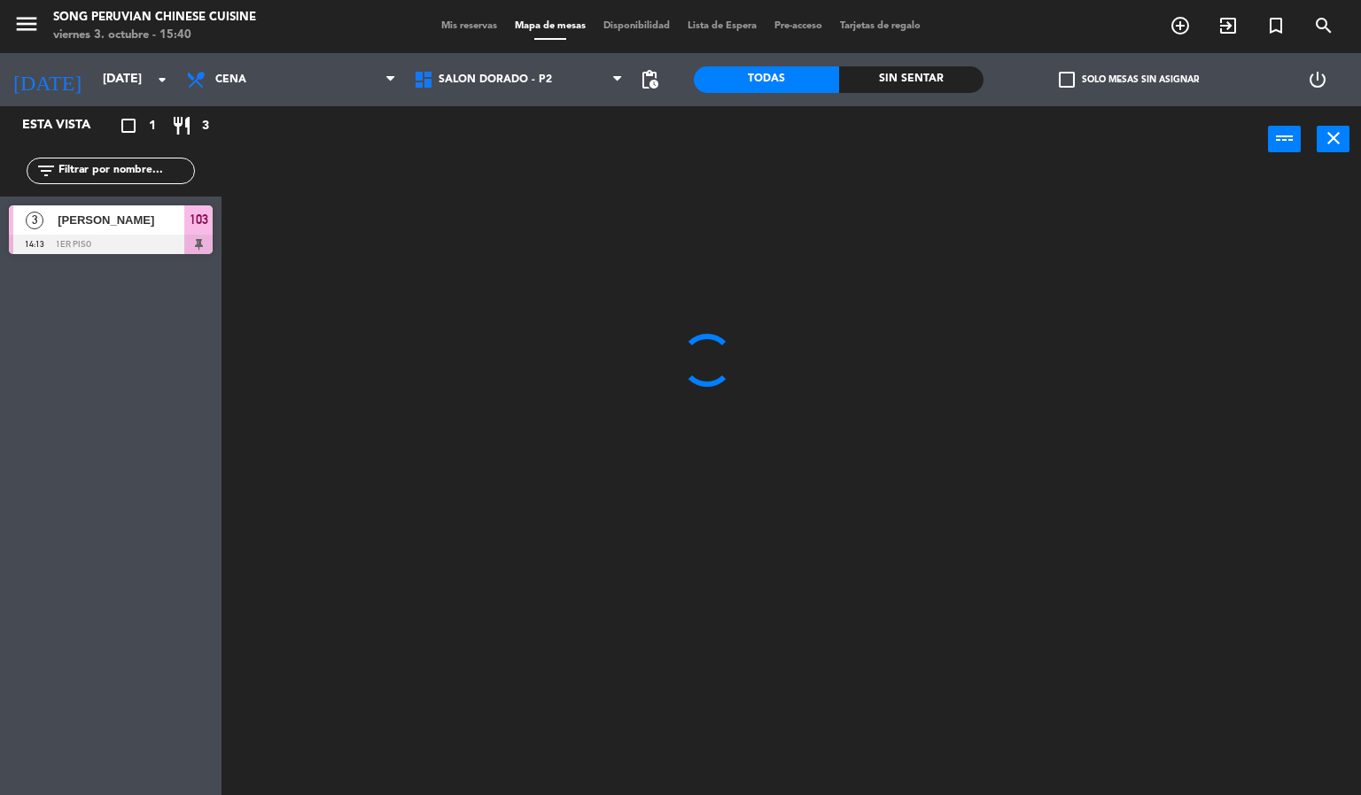
click at [543, 485] on div at bounding box center [798, 485] width 1126 height 623
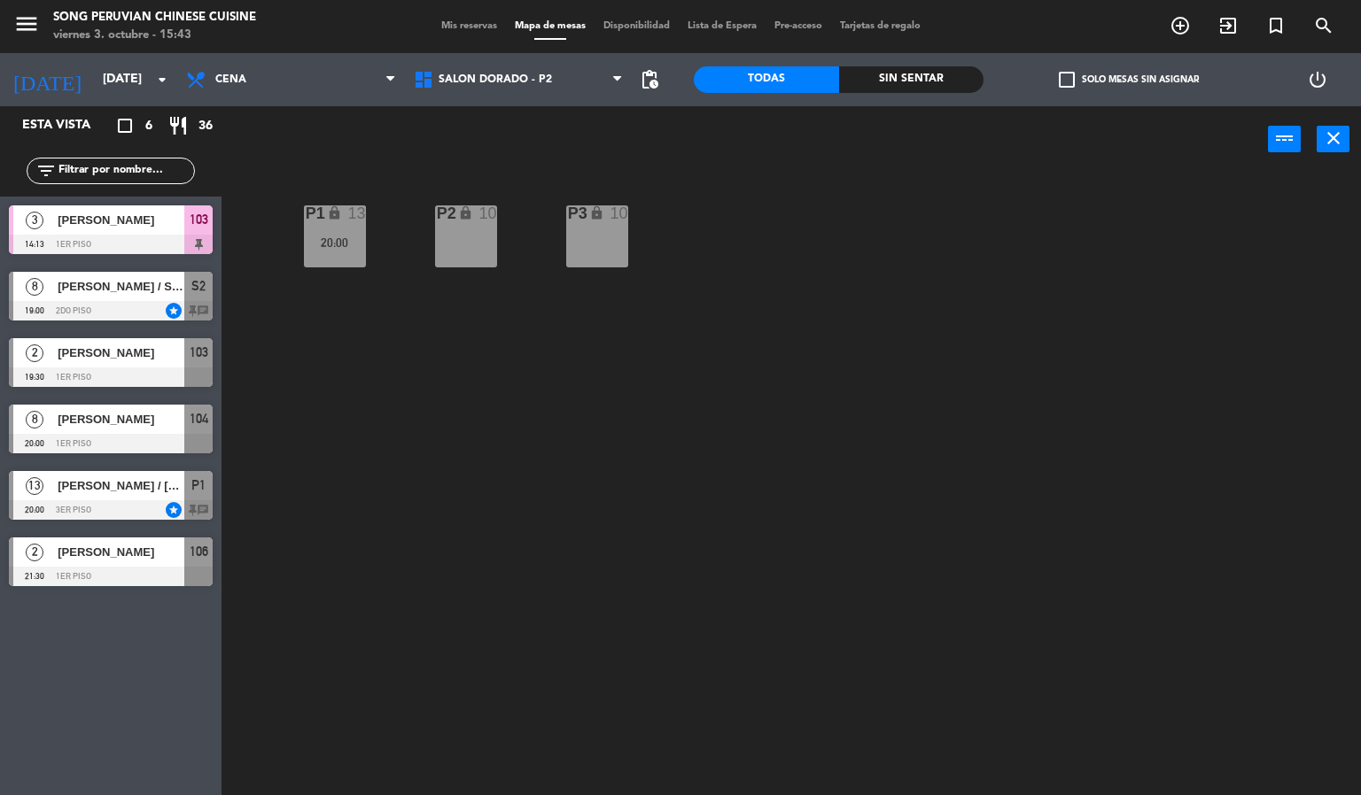
click at [789, 450] on div "P2 lock 10 P3 lock 10 P1 lock 13 20:00" at bounding box center [798, 485] width 1126 height 623
click at [168, 221] on span "[PERSON_NAME]" at bounding box center [121, 220] width 127 height 19
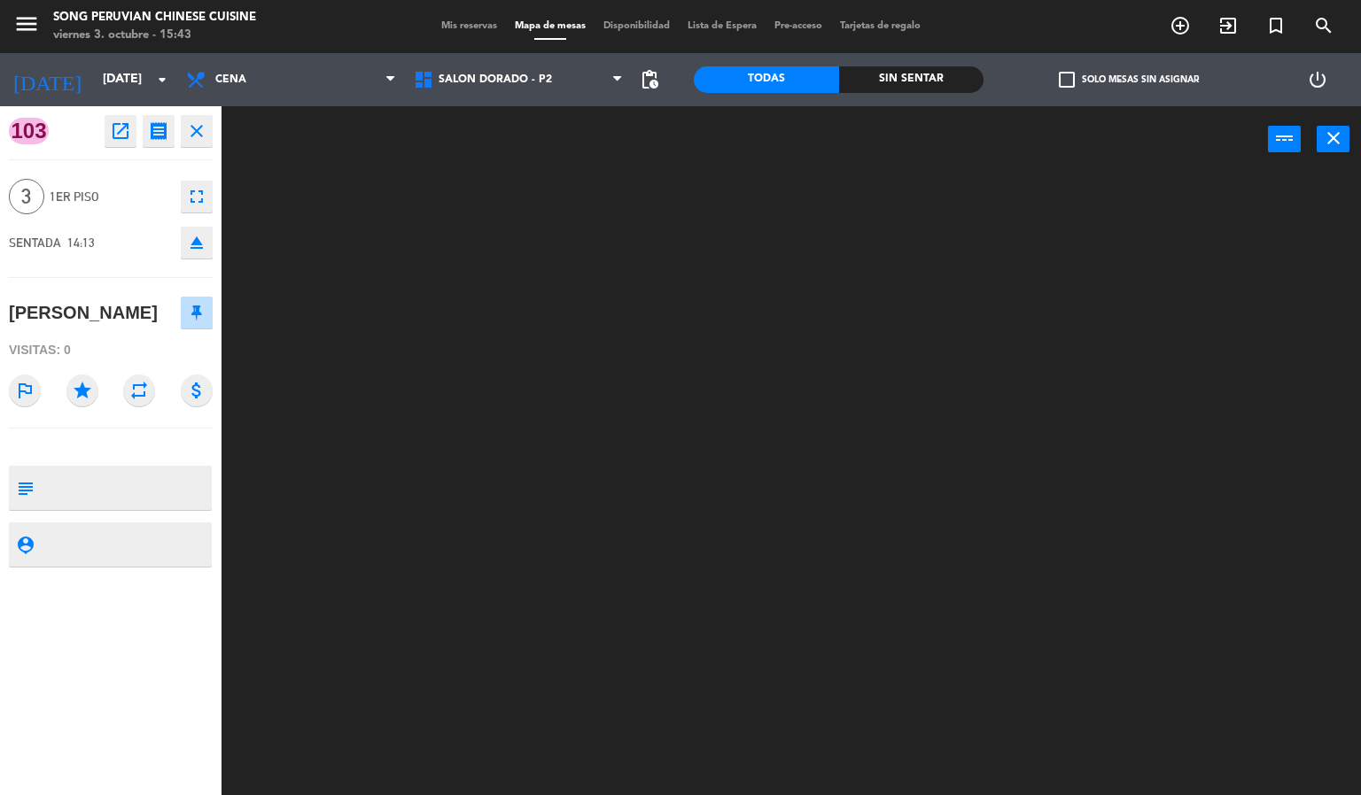
click at [599, 625] on div at bounding box center [798, 485] width 1126 height 623
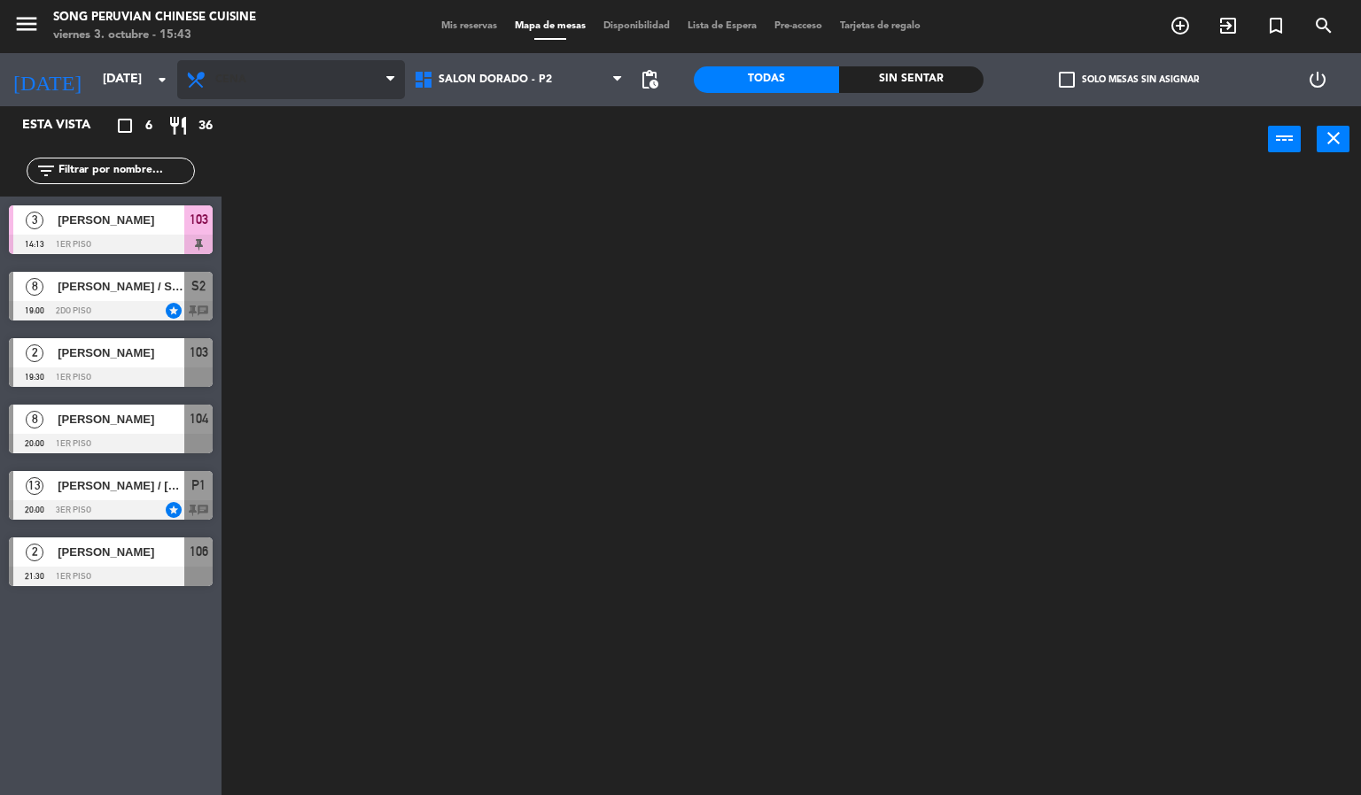
click at [349, 72] on span "Cena" at bounding box center [291, 79] width 228 height 39
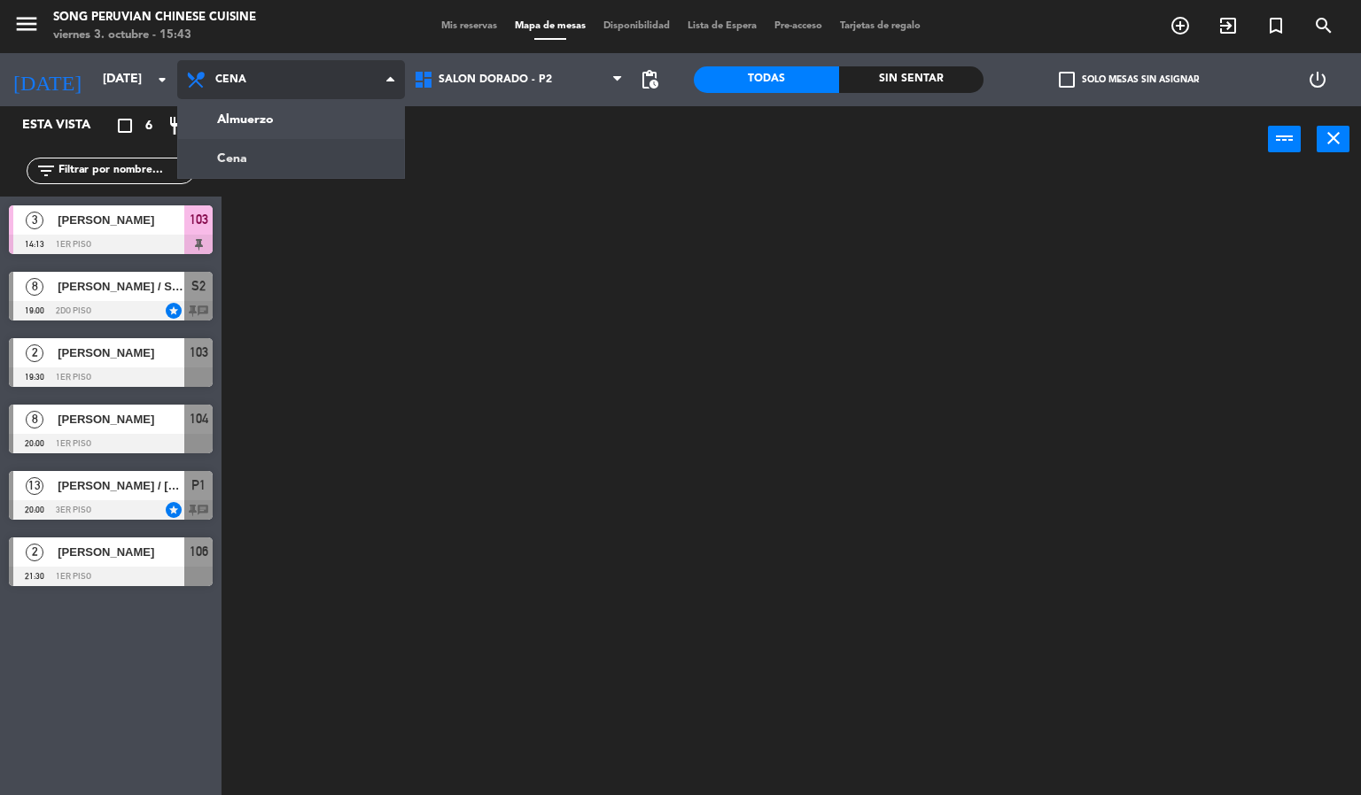
click at [360, 134] on ng-component "menu Song Peruvian Chinese Cuisine [DATE] 3. octubre - 15:43 Mis reservas Mapa …" at bounding box center [680, 398] width 1361 height 796
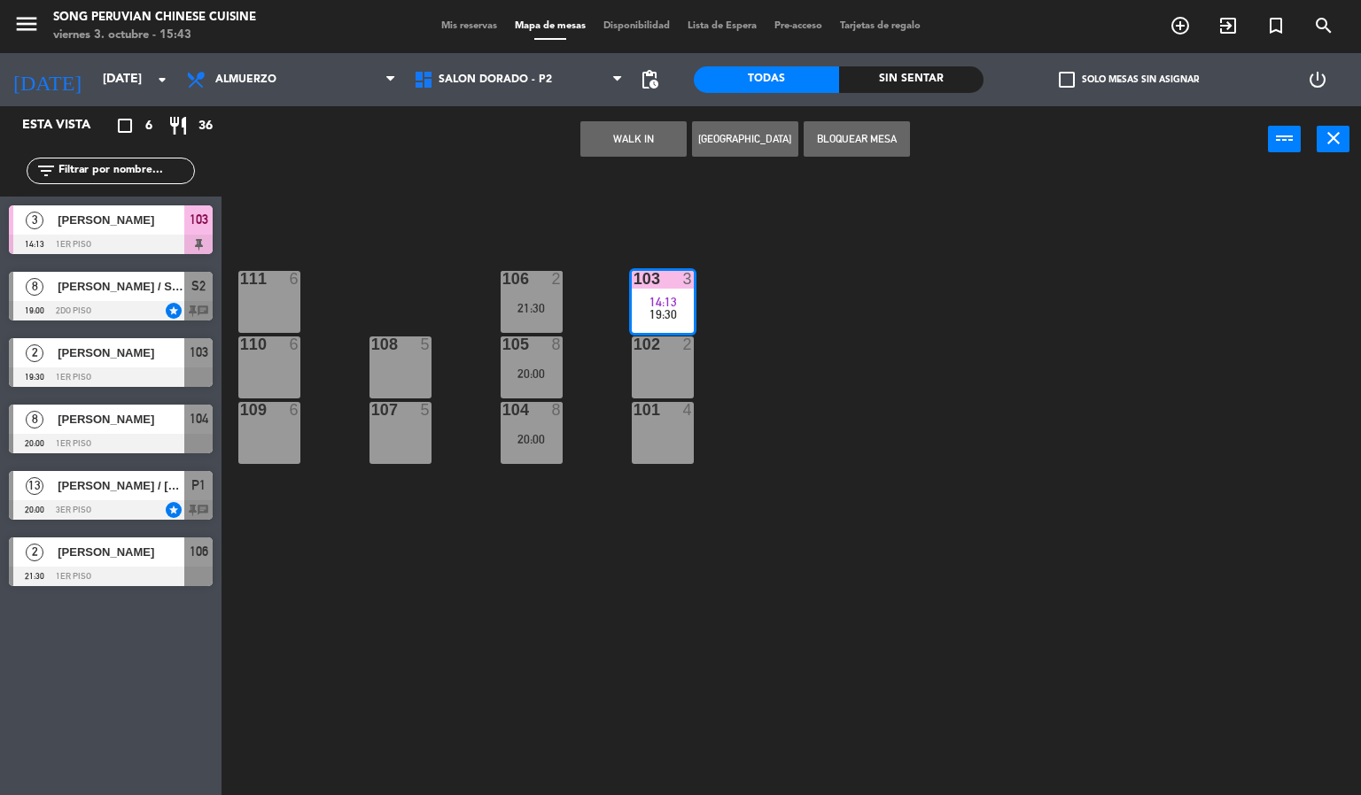
click at [647, 659] on div "103 3 14:13 19:30 106 2 21:30 111 6 102 2 105 8 20:00 108 5 110 6 101 4 104 8 2…" at bounding box center [798, 485] width 1126 height 623
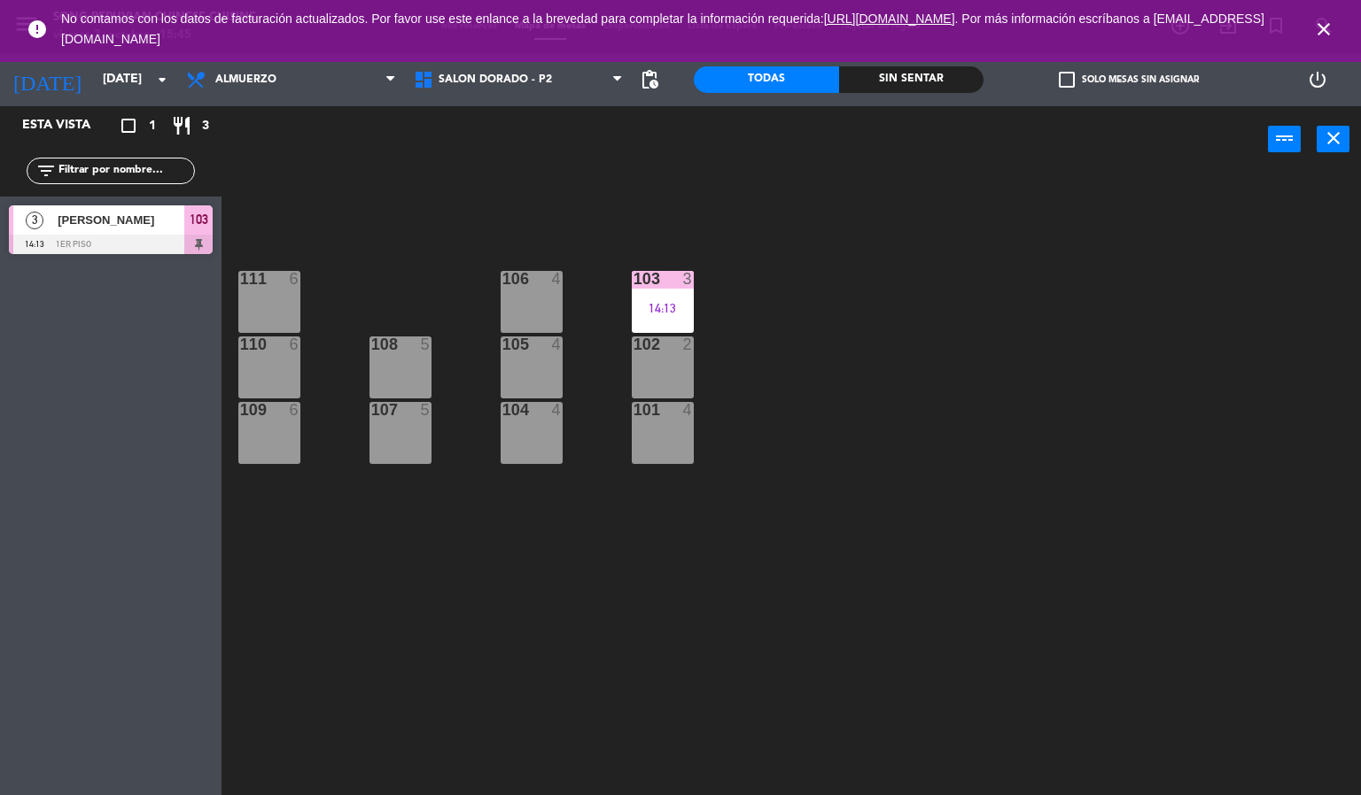
click at [1323, 35] on icon "close" at bounding box center [1323, 29] width 21 height 21
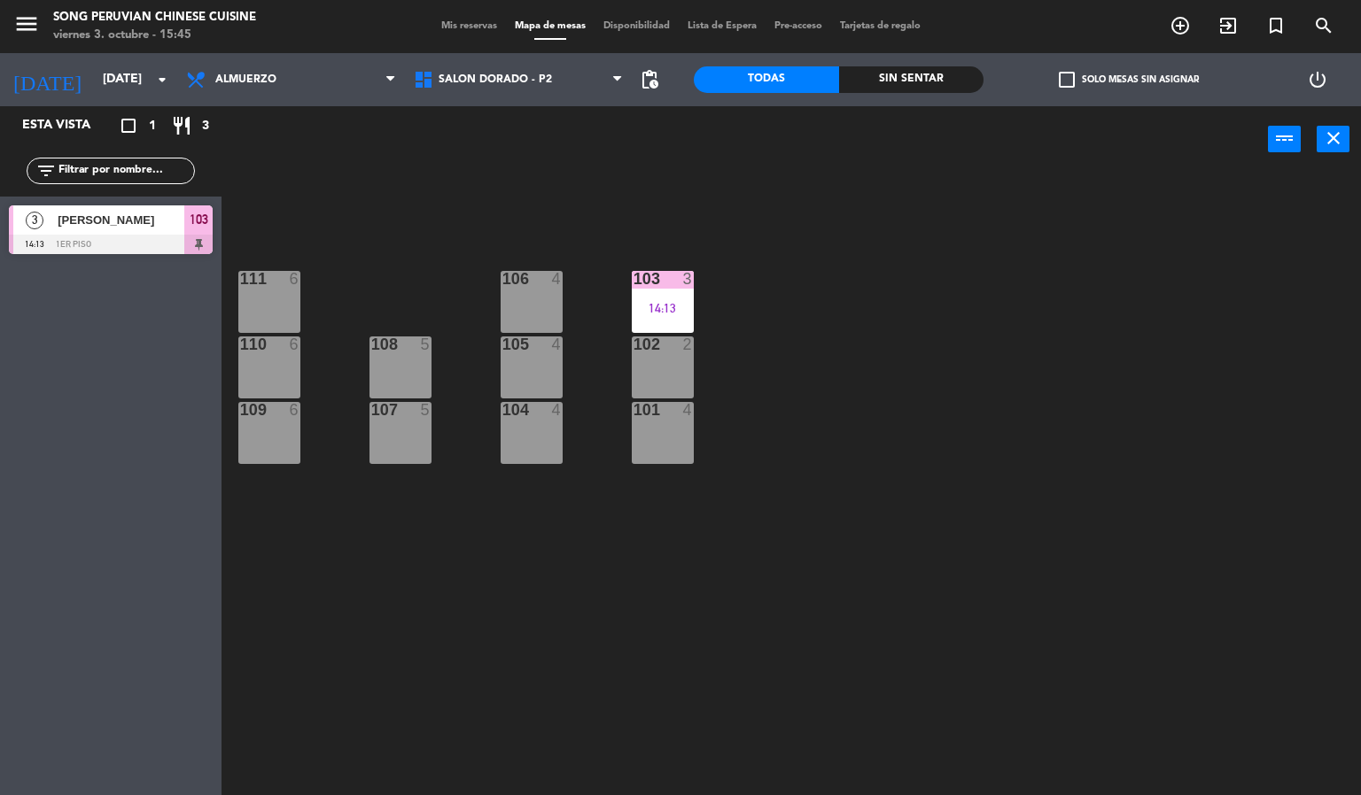
click at [1136, 296] on div "103 3 14:13 106 4 111 6 102 2 105 4 108 5 110 6 101 4 104 4 107 5 109 6" at bounding box center [798, 485] width 1126 height 623
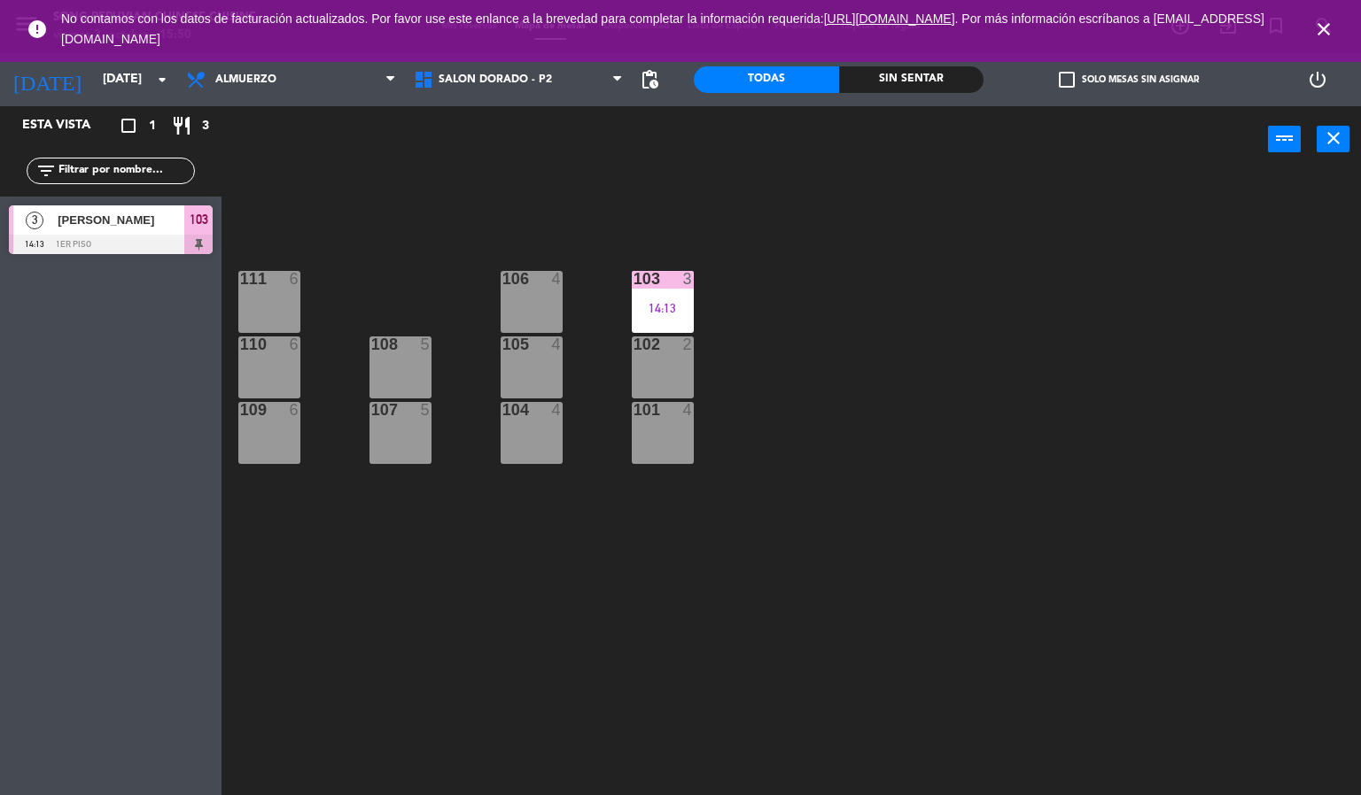
click at [1318, 25] on icon "close" at bounding box center [1323, 29] width 21 height 21
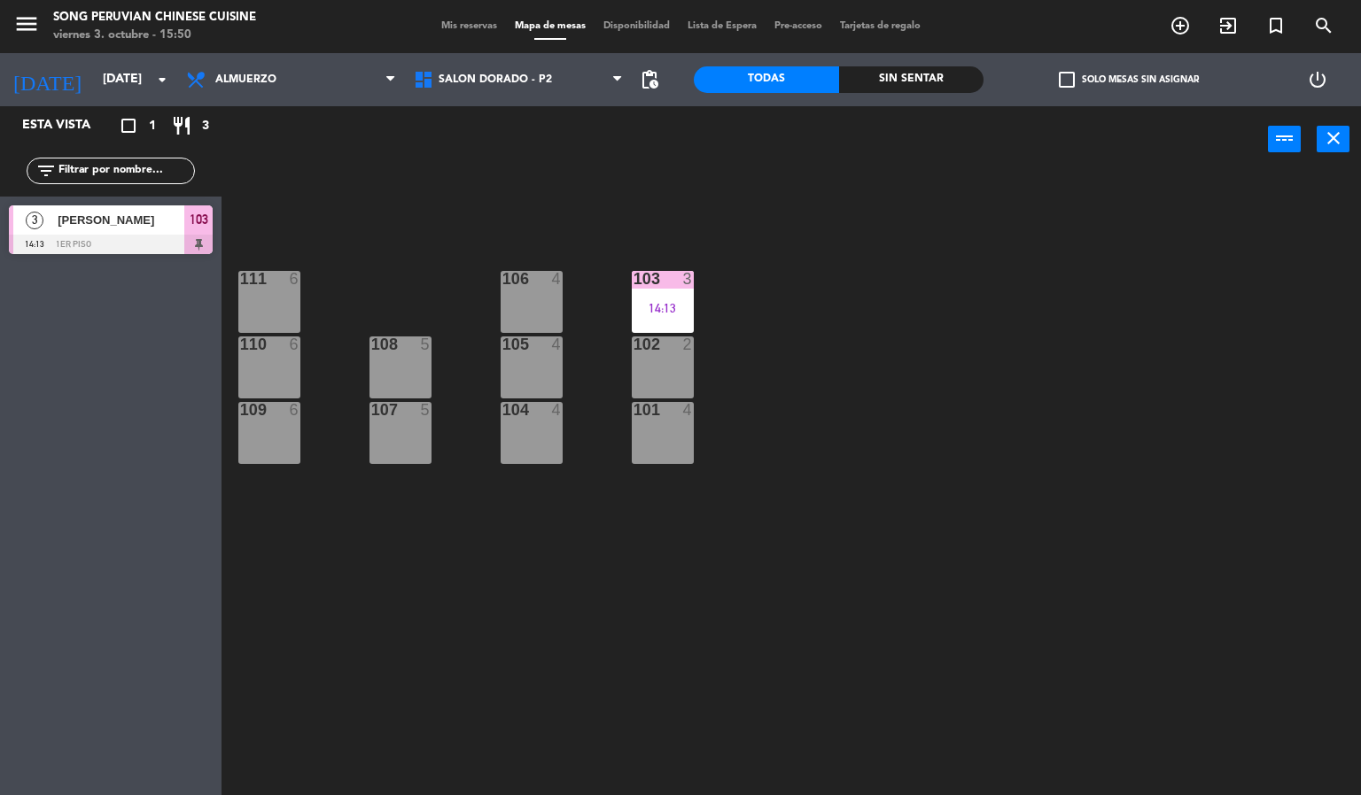
click at [1068, 298] on div "103 3 14:13 106 4 111 6 102 2 105 4 108 5 110 6 101 4 104 4 107 5 109 6" at bounding box center [798, 485] width 1126 height 623
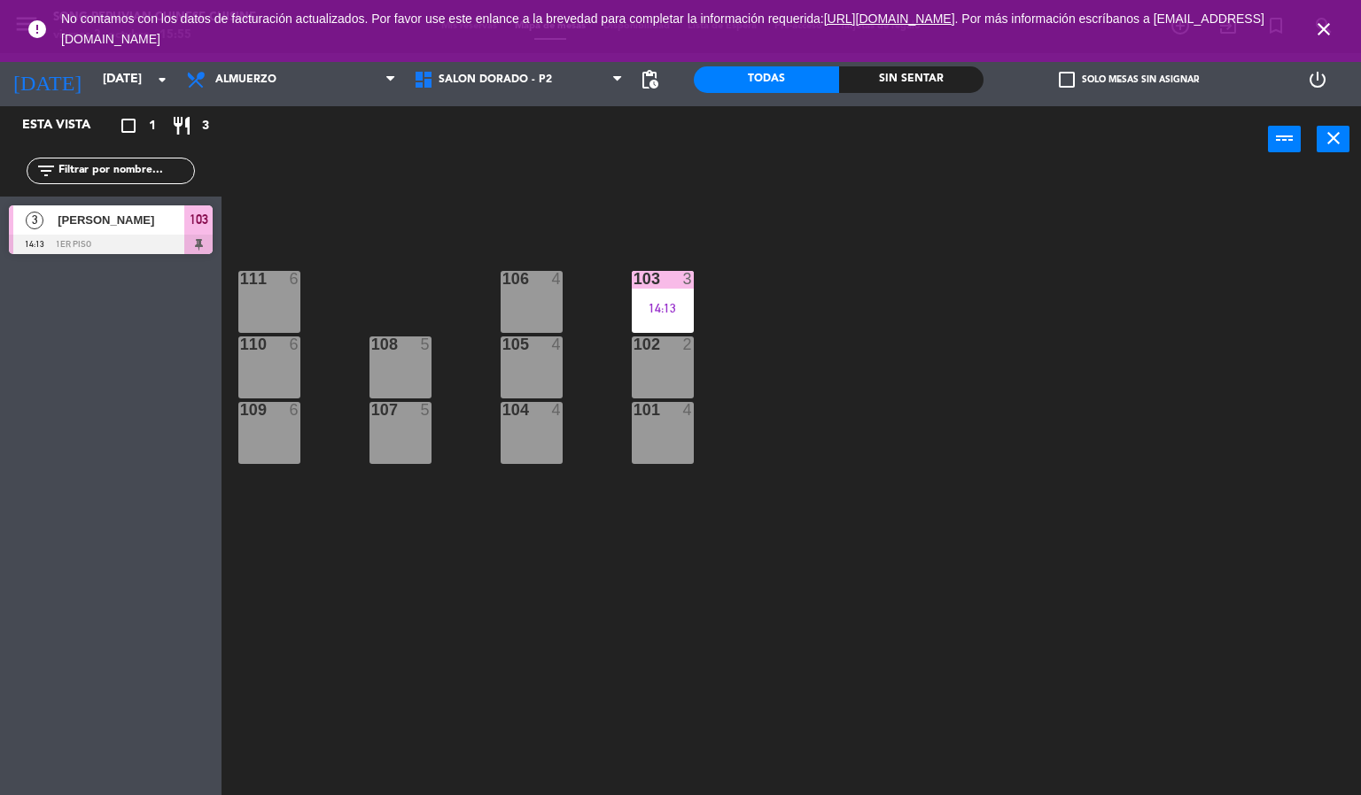
click at [1323, 27] on icon "close" at bounding box center [1323, 29] width 21 height 21
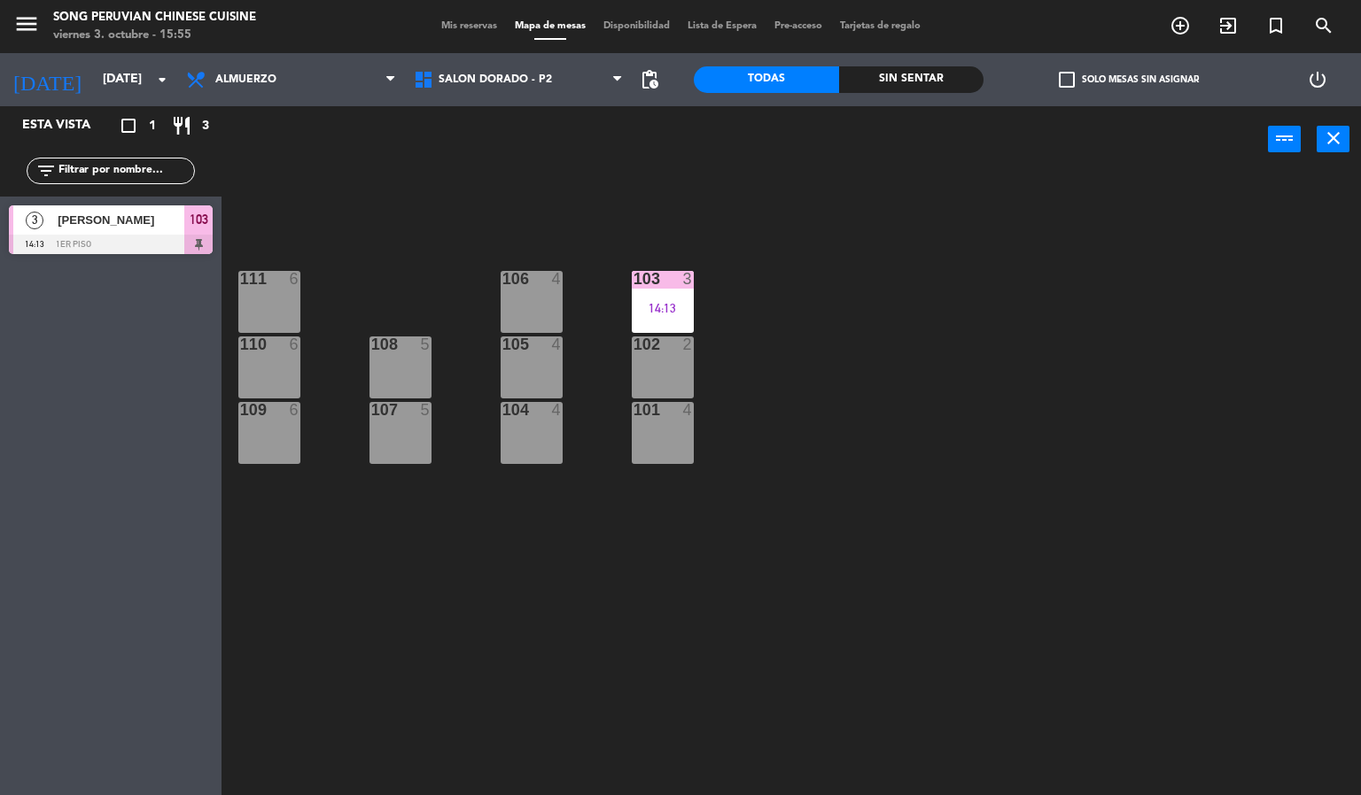
click at [1098, 368] on div "103 3 14:13 106 4 111 6 102 2 105 4 108 5 110 6 101 4 104 4 107 5 109 6" at bounding box center [798, 485] width 1126 height 623
click at [1013, 487] on div "103 3 14:13 106 4 111 6 102 2 105 4 108 5 110 6 101 4 104 4 107 5 109 6" at bounding box center [798, 485] width 1126 height 623
click at [370, 571] on div "103 3 14:13 106 4 111 6 102 2 105 4 108 5 110 6 101 4 104 4 107 5 109 6" at bounding box center [798, 485] width 1126 height 623
click at [975, 423] on div "103 3 14:13 106 4 111 6 102 2 105 4 108 5 110 6 101 4 104 4 107 5 109 6" at bounding box center [798, 485] width 1126 height 623
click at [675, 433] on div "101 4" at bounding box center [663, 433] width 62 height 62
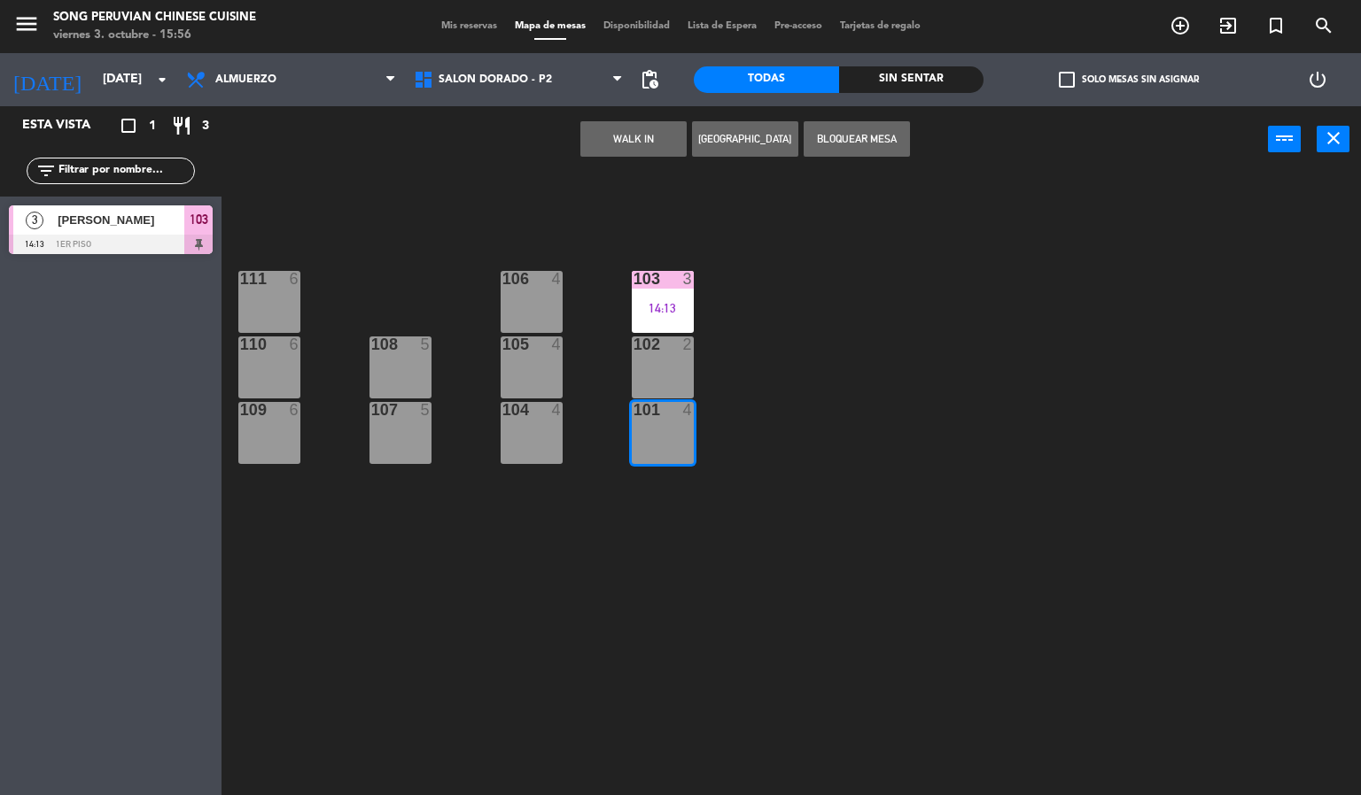
click at [965, 476] on div "103 3 14:13 106 4 111 6 102 2 105 4 108 5 110 6 101 4 104 4 107 5 109 6" at bounding box center [798, 485] width 1126 height 623
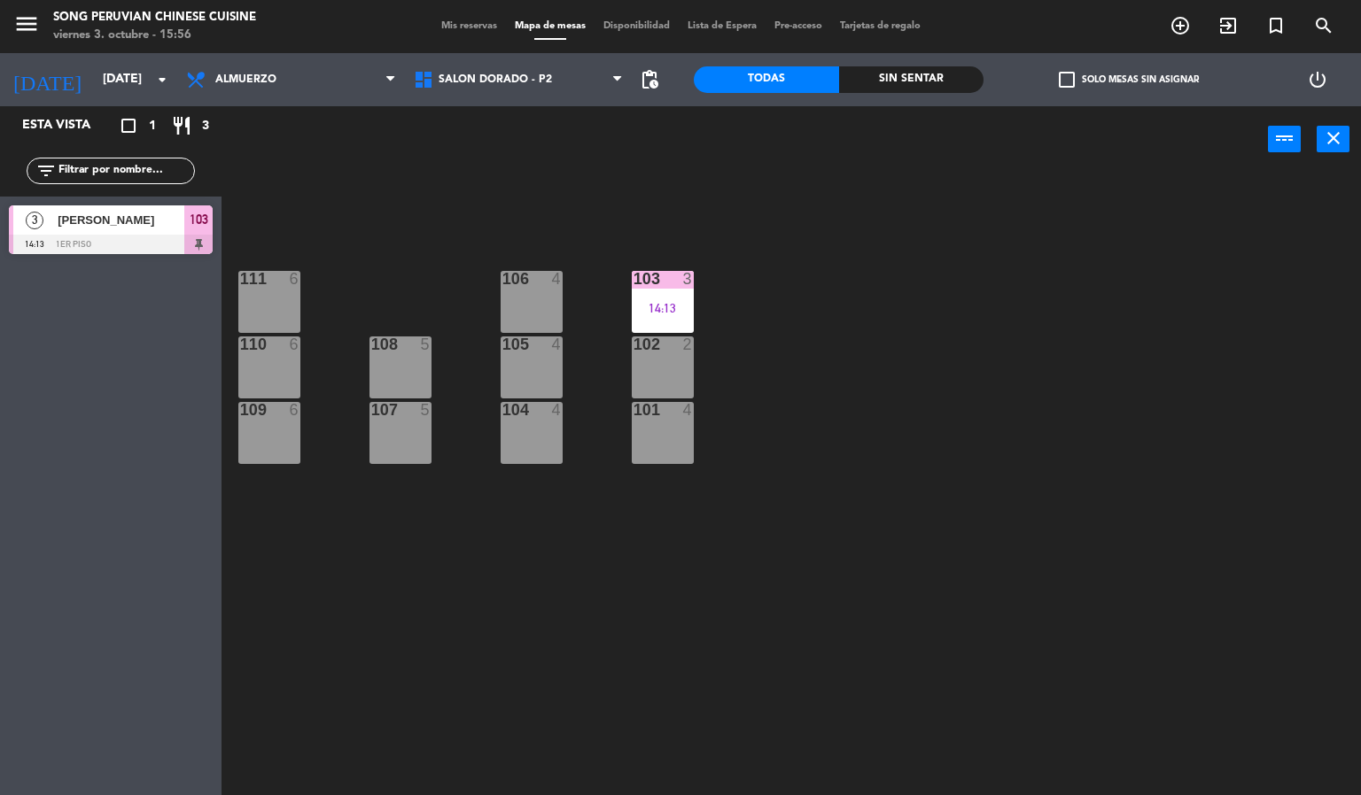
click at [526, 372] on div "105 4" at bounding box center [531, 368] width 62 height 62
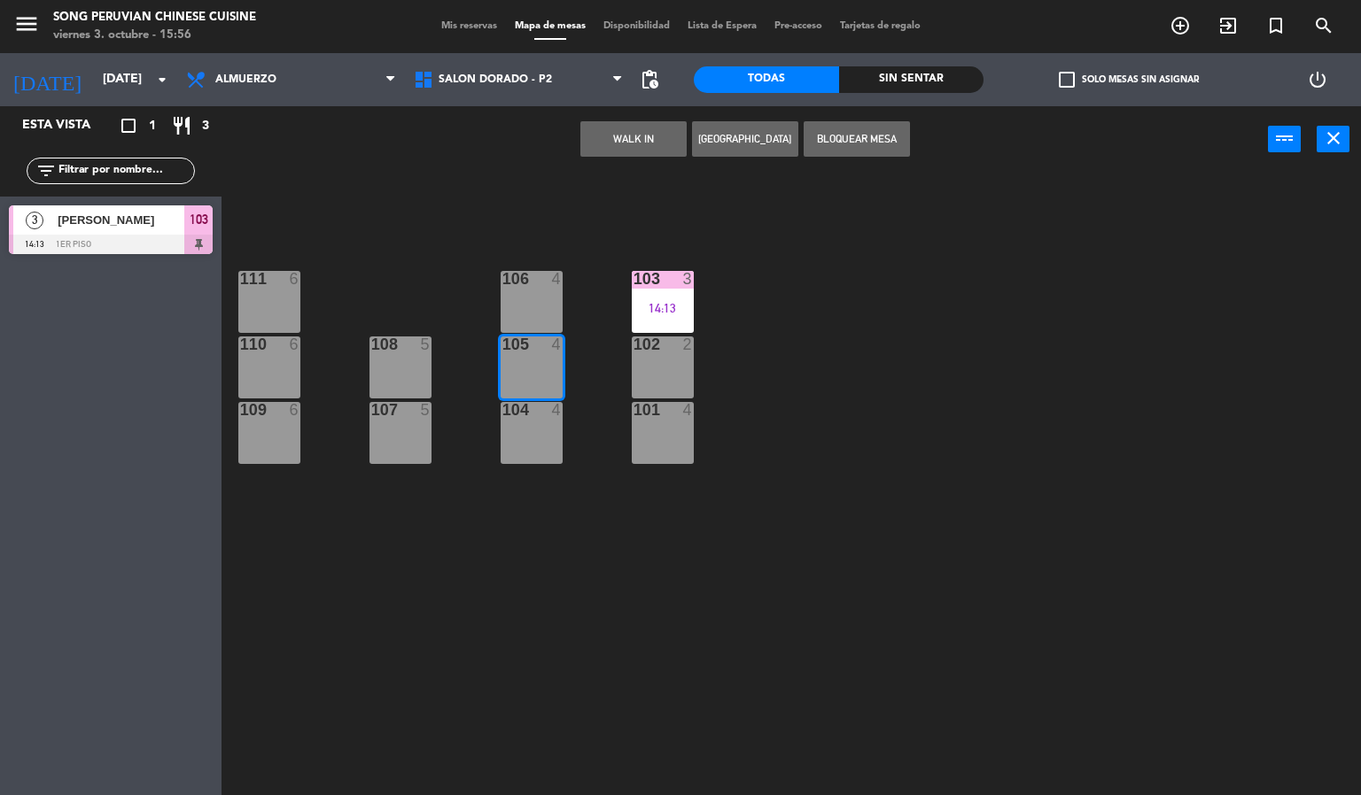
click at [646, 131] on button "WALK IN" at bounding box center [633, 138] width 106 height 35
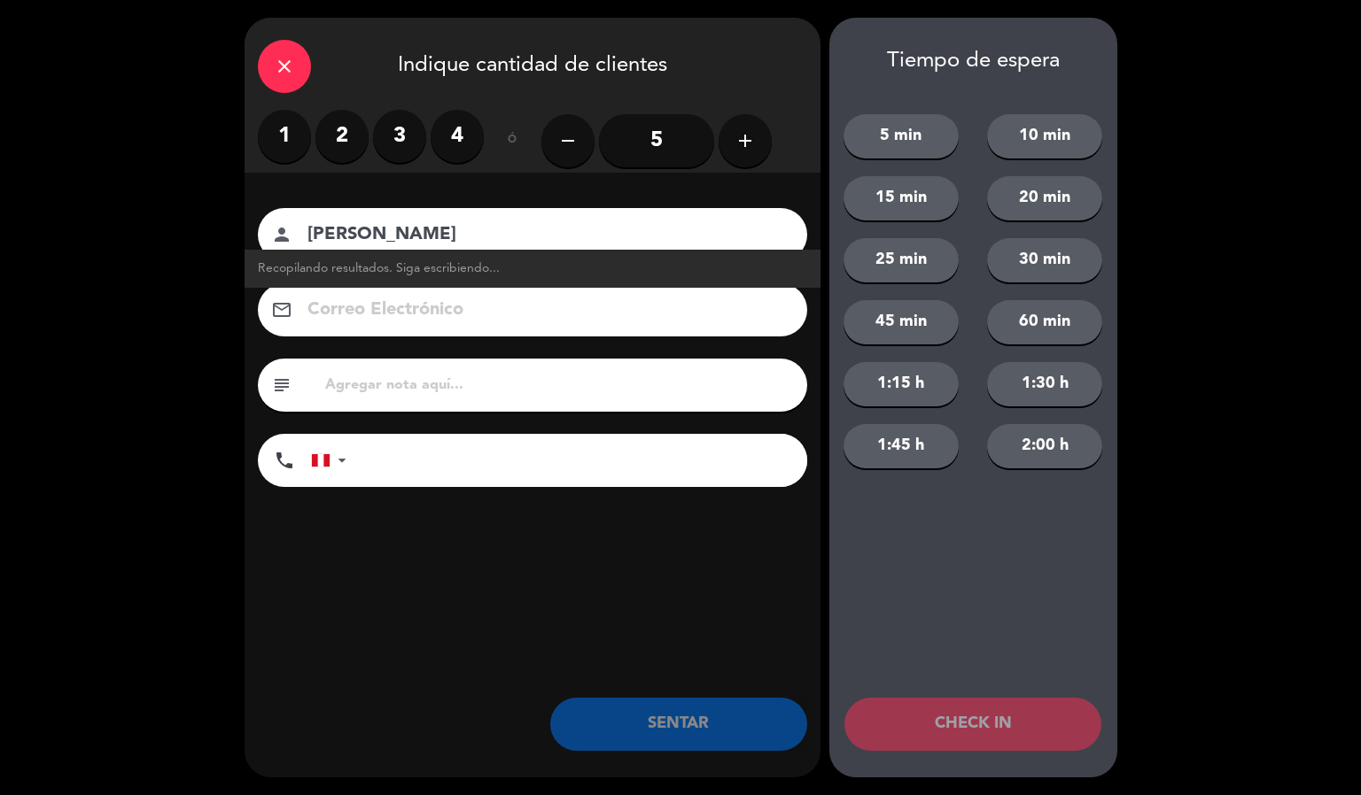
type input "[PERSON_NAME]"
click at [455, 136] on label "4" at bounding box center [456, 136] width 53 height 53
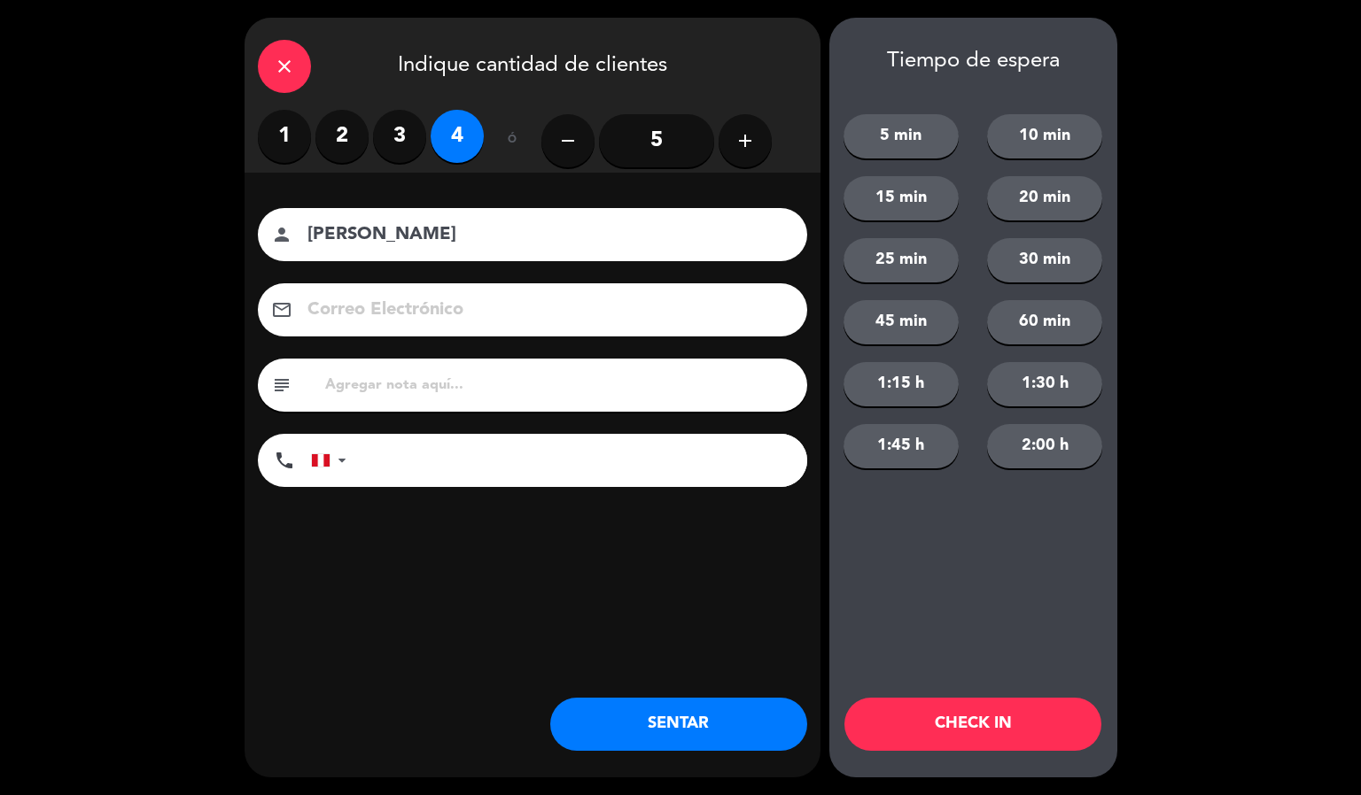
click at [988, 724] on button "CHECK IN" at bounding box center [972, 724] width 257 height 53
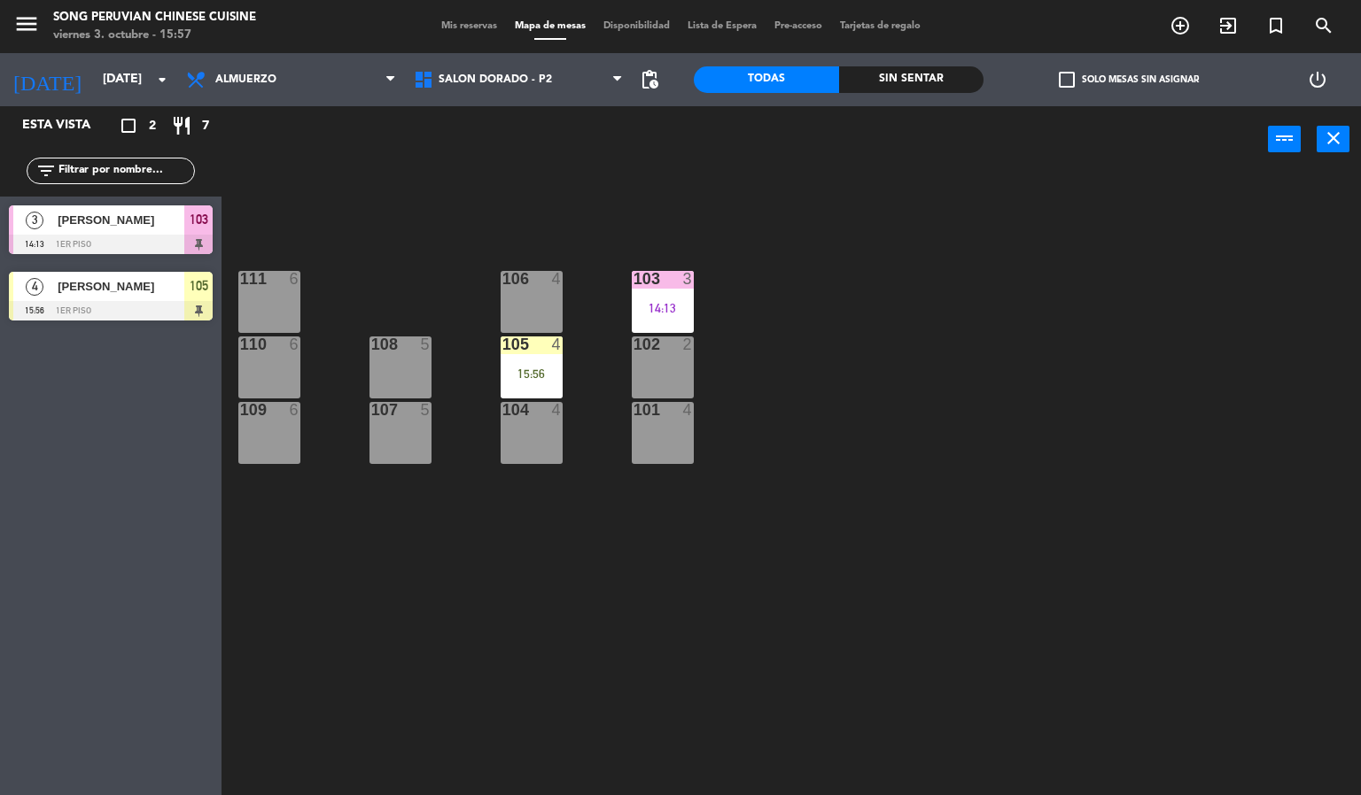
click at [555, 376] on div "15:56" at bounding box center [531, 374] width 62 height 12
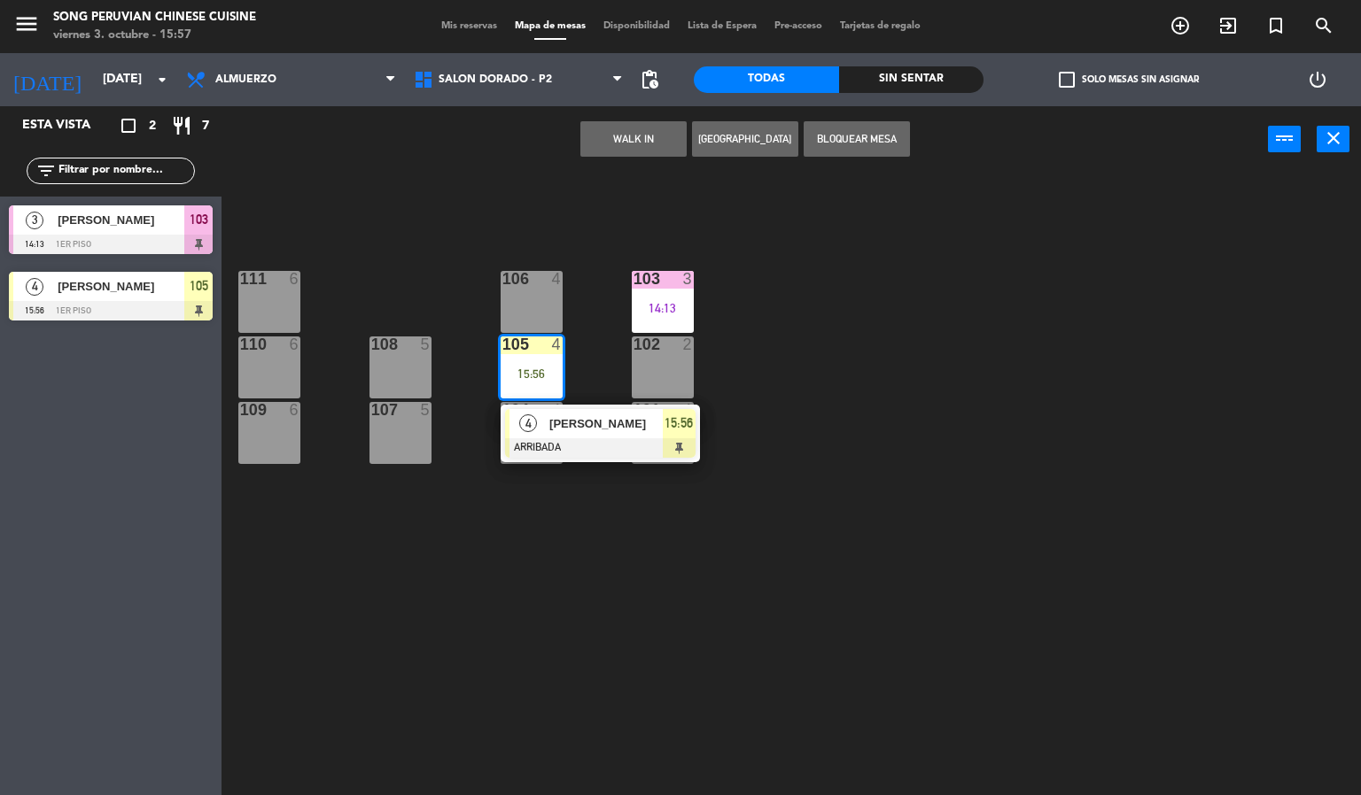
click at [279, 452] on div "109 6" at bounding box center [269, 433] width 62 height 62
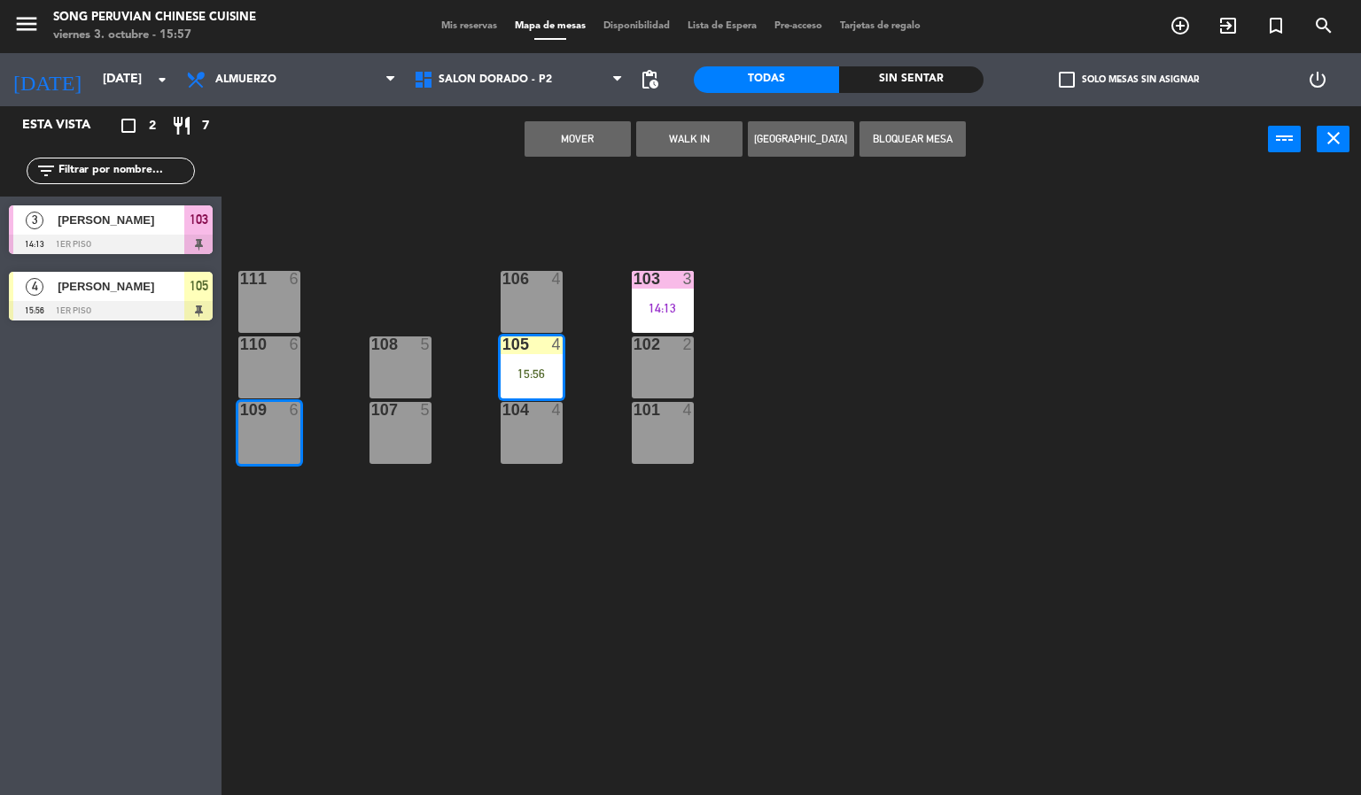
click at [579, 136] on button "Mover" at bounding box center [577, 138] width 106 height 35
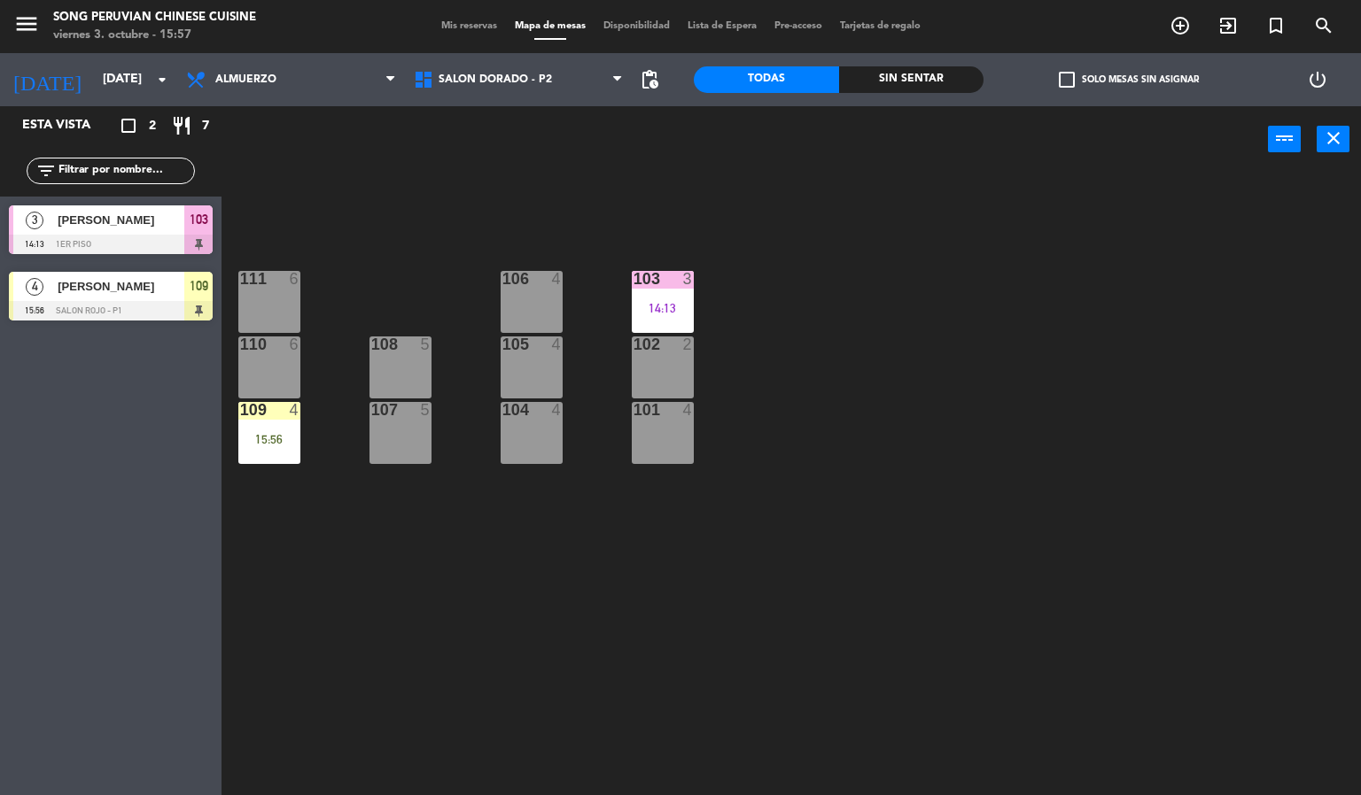
click at [914, 345] on div "103 3 14:13 106 4 111 6 102 2 105 4 108 5 110 6 101 4 104 4 107 5 109 4 15:56" at bounding box center [798, 485] width 1126 height 623
click at [277, 426] on div "109 4 15:56" at bounding box center [269, 433] width 62 height 62
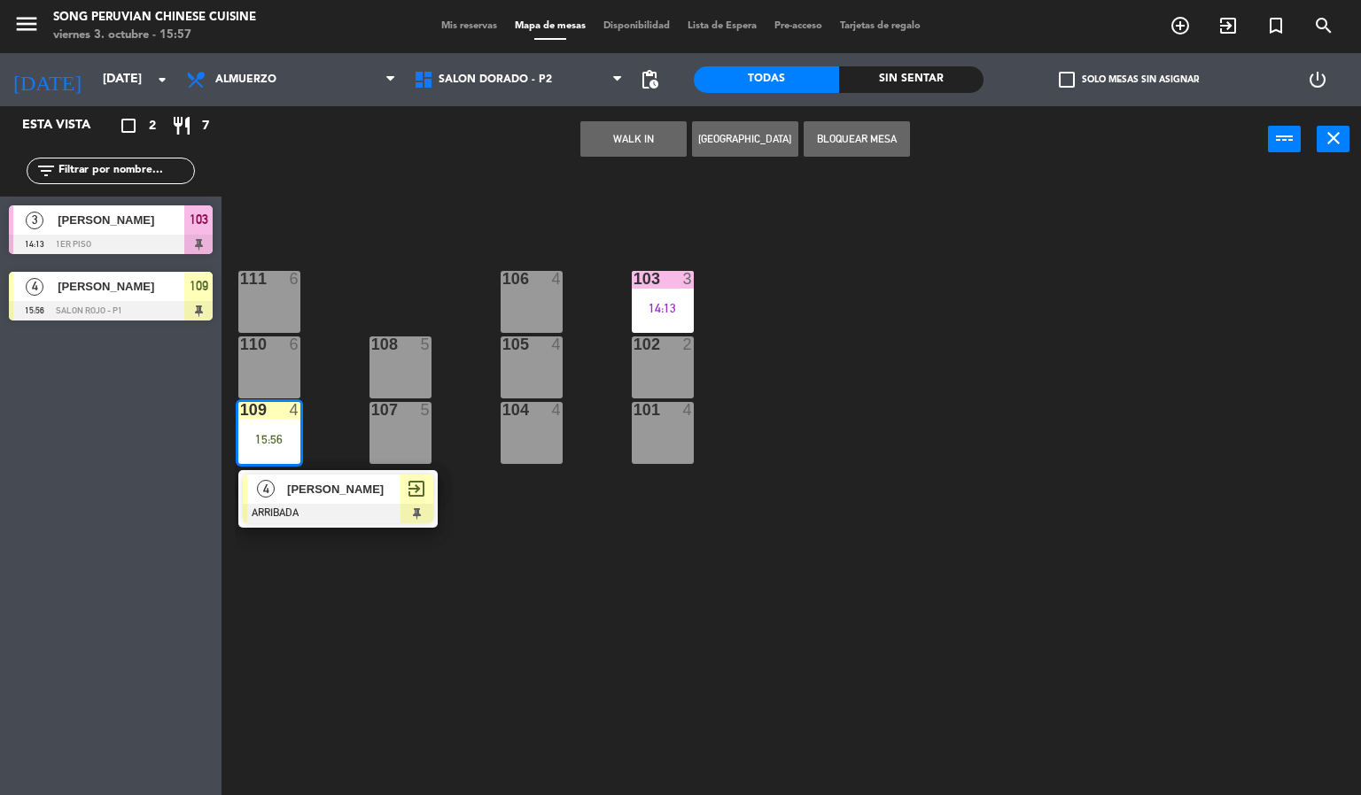
click at [391, 504] on div at bounding box center [338, 513] width 190 height 19
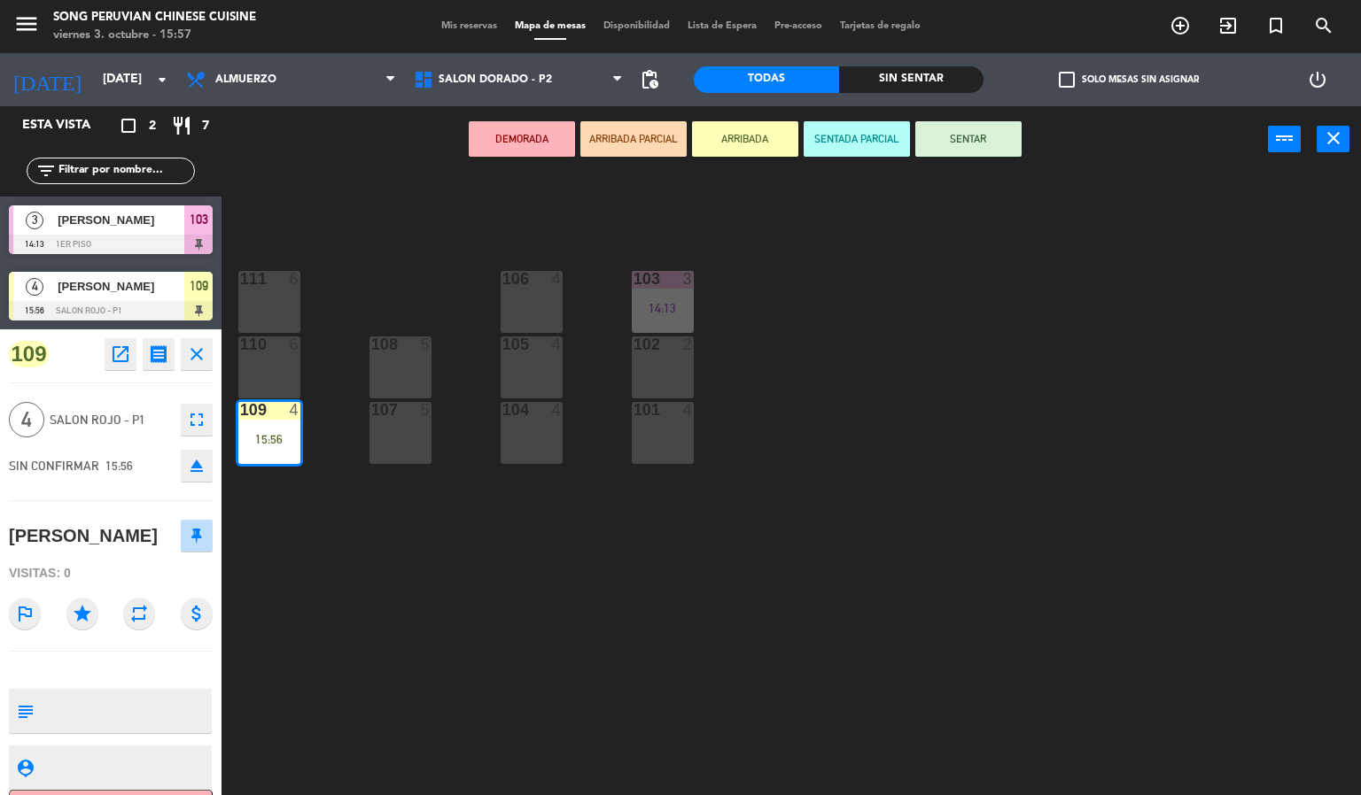
click at [988, 152] on button "SENTAR" at bounding box center [968, 138] width 106 height 35
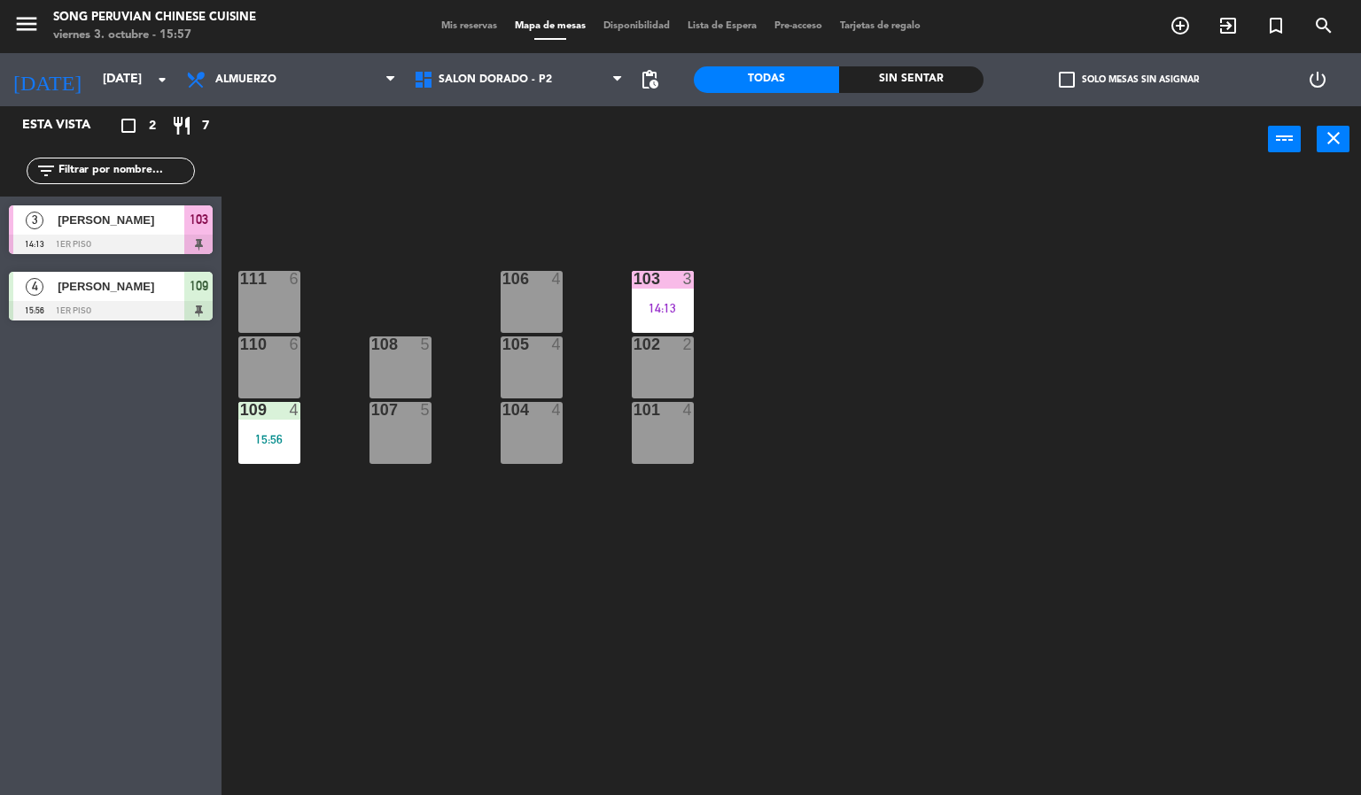
click at [947, 409] on div "103 3 14:13 106 4 111 6 102 2 105 4 108 5 110 6 101 4 104 4 107 5 109 4 15:56" at bounding box center [798, 485] width 1126 height 623
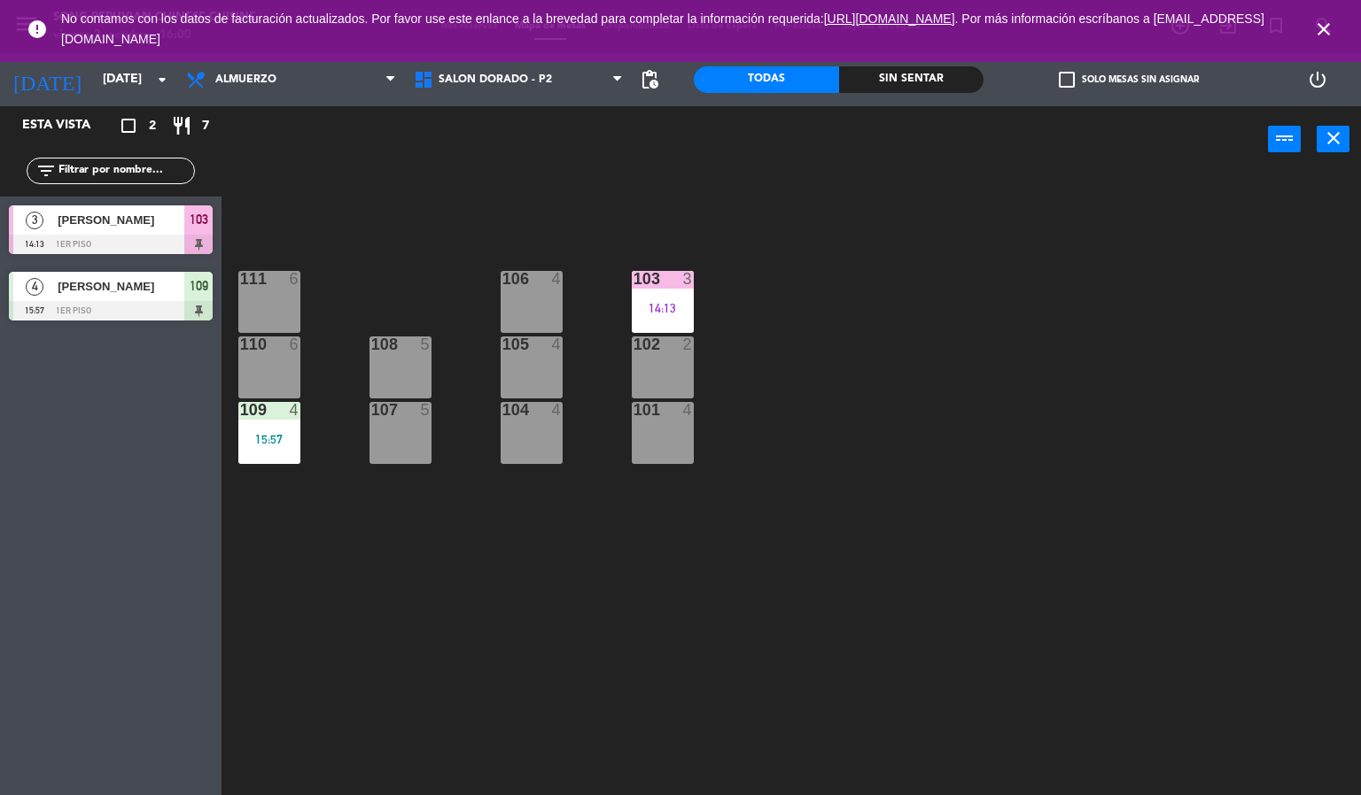
click at [1319, 27] on icon "close" at bounding box center [1323, 29] width 21 height 21
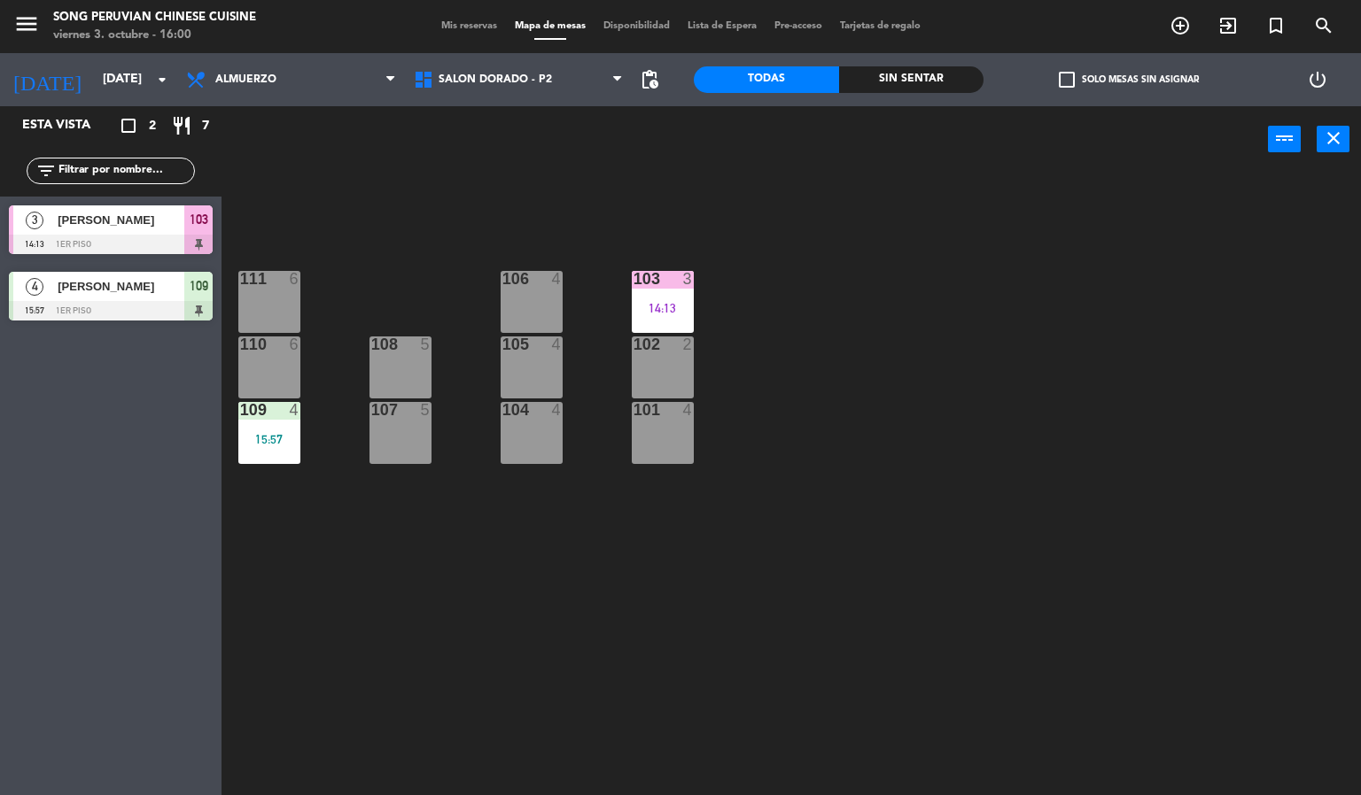
click at [1010, 391] on div "103 3 14:13 106 4 111 6 102 2 105 4 108 5 110 6 101 4 104 4 107 5 109 4 15:57" at bounding box center [798, 485] width 1126 height 623
click at [259, 433] on div "15:57" at bounding box center [269, 439] width 62 height 12
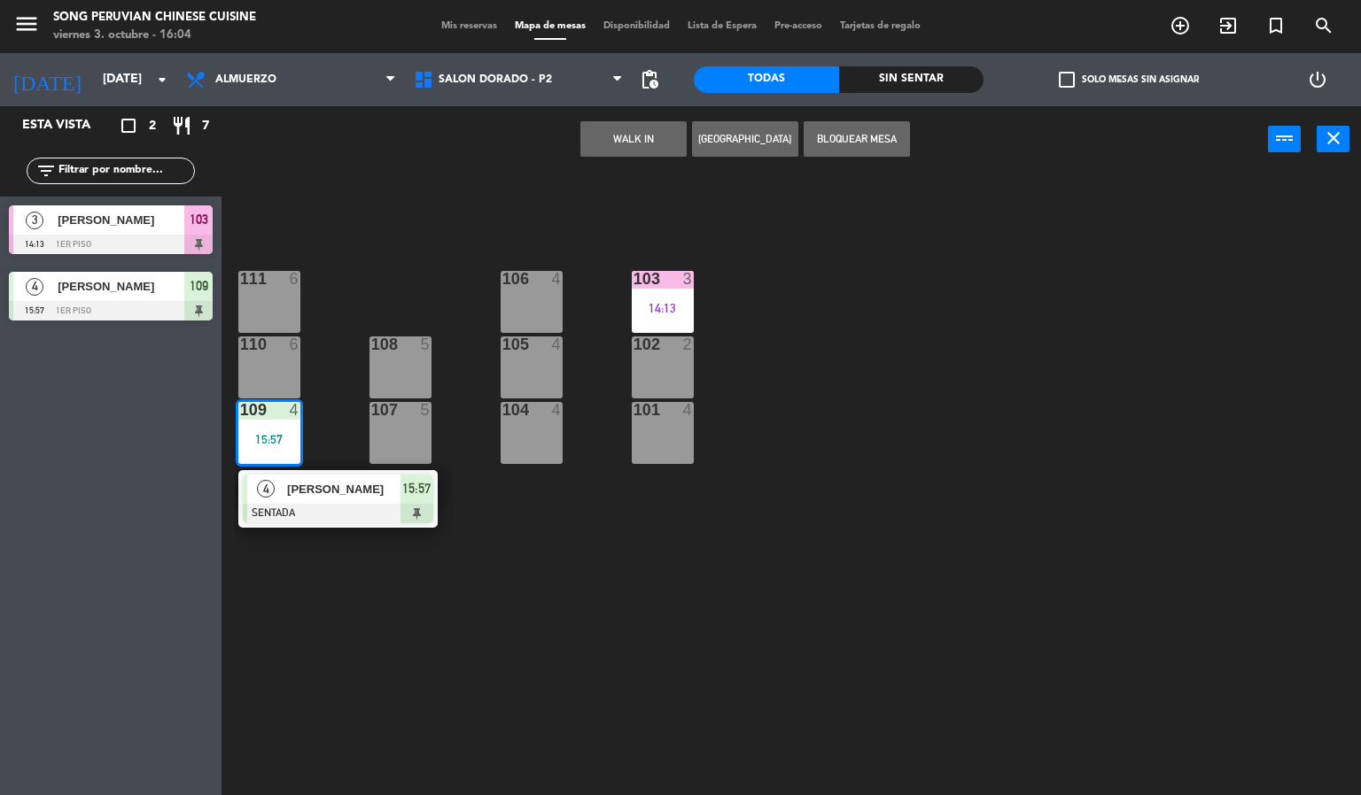
click at [322, 500] on div "[PERSON_NAME]" at bounding box center [342, 489] width 115 height 29
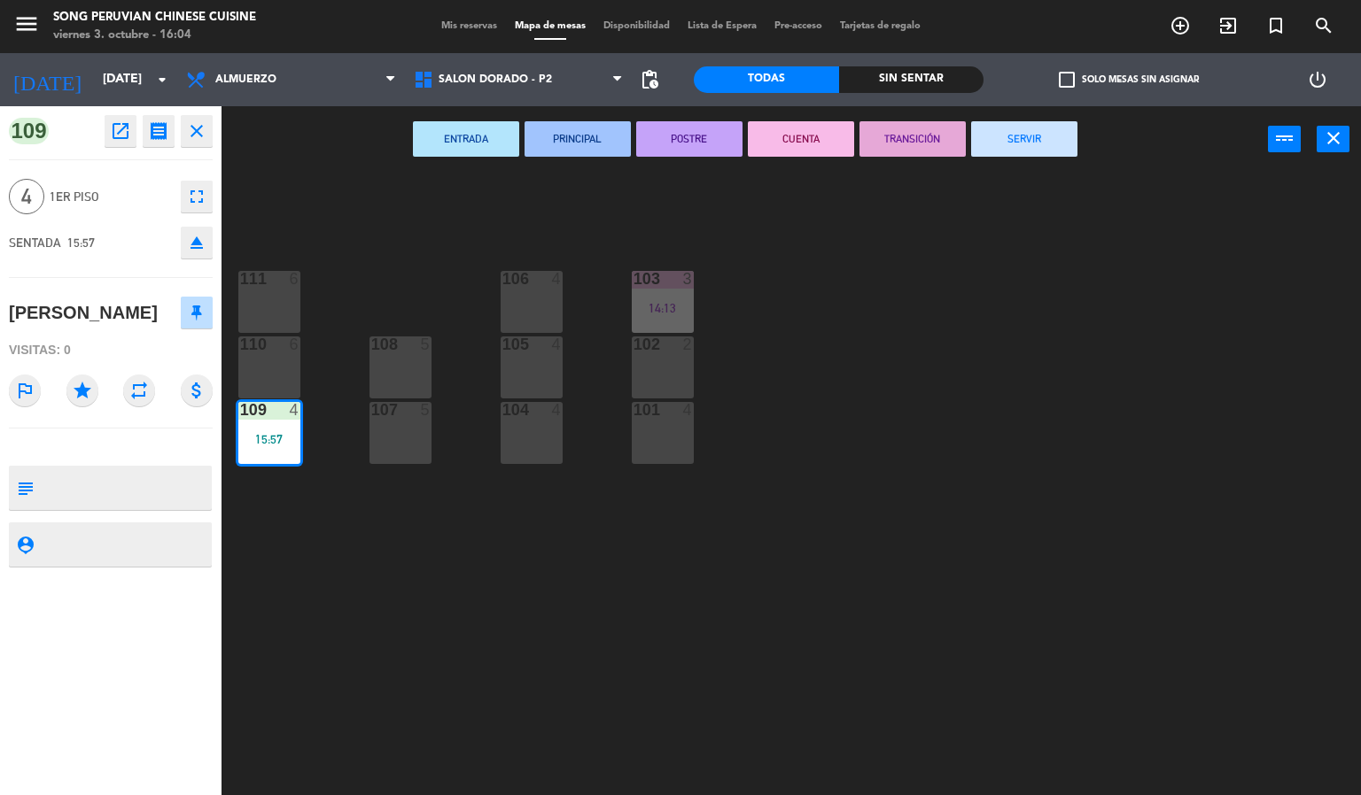
click at [471, 705] on div "103 3 14:13 106 4 111 6 102 2 105 4 108 5 110 6 101 4 104 4 107 5 109 4 15:57" at bounding box center [798, 485] width 1126 height 623
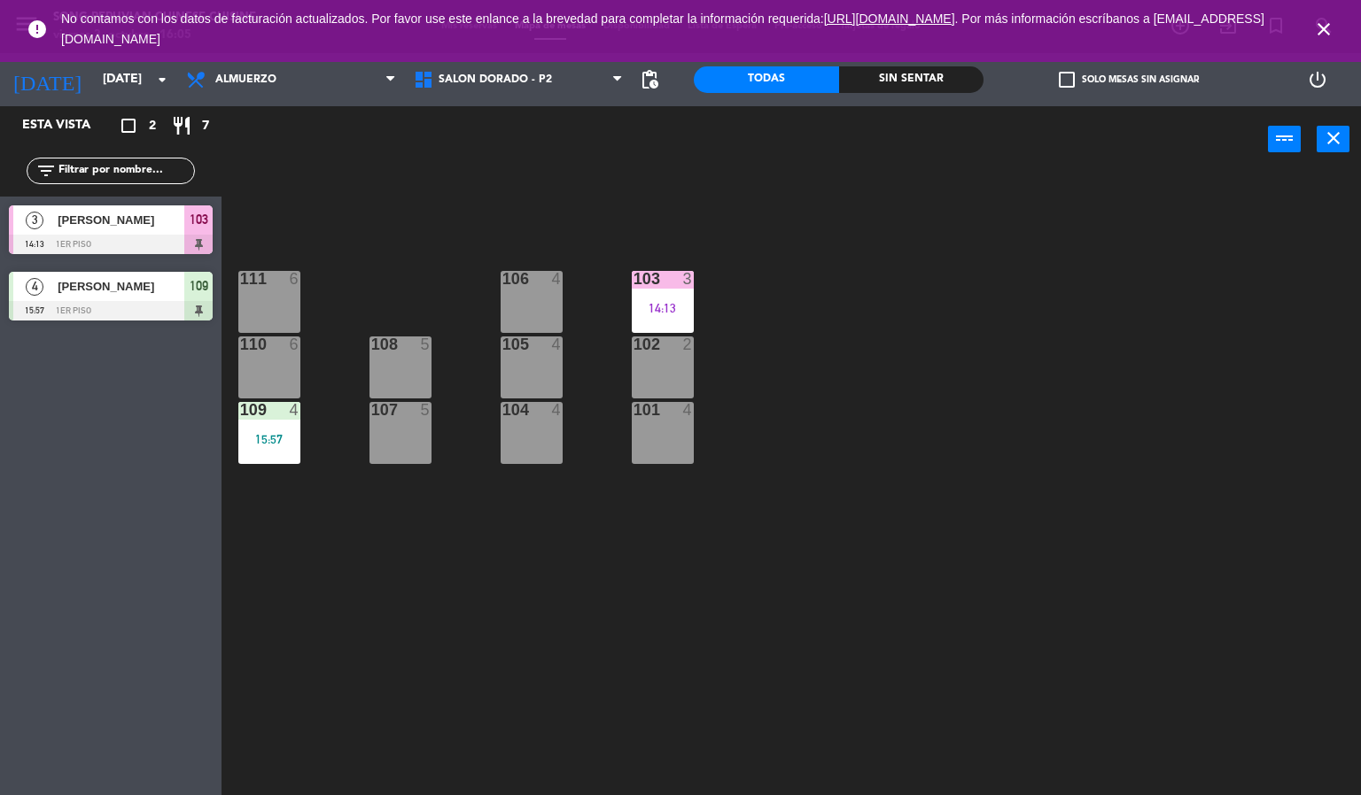
click at [1318, 29] on icon "close" at bounding box center [1323, 29] width 21 height 21
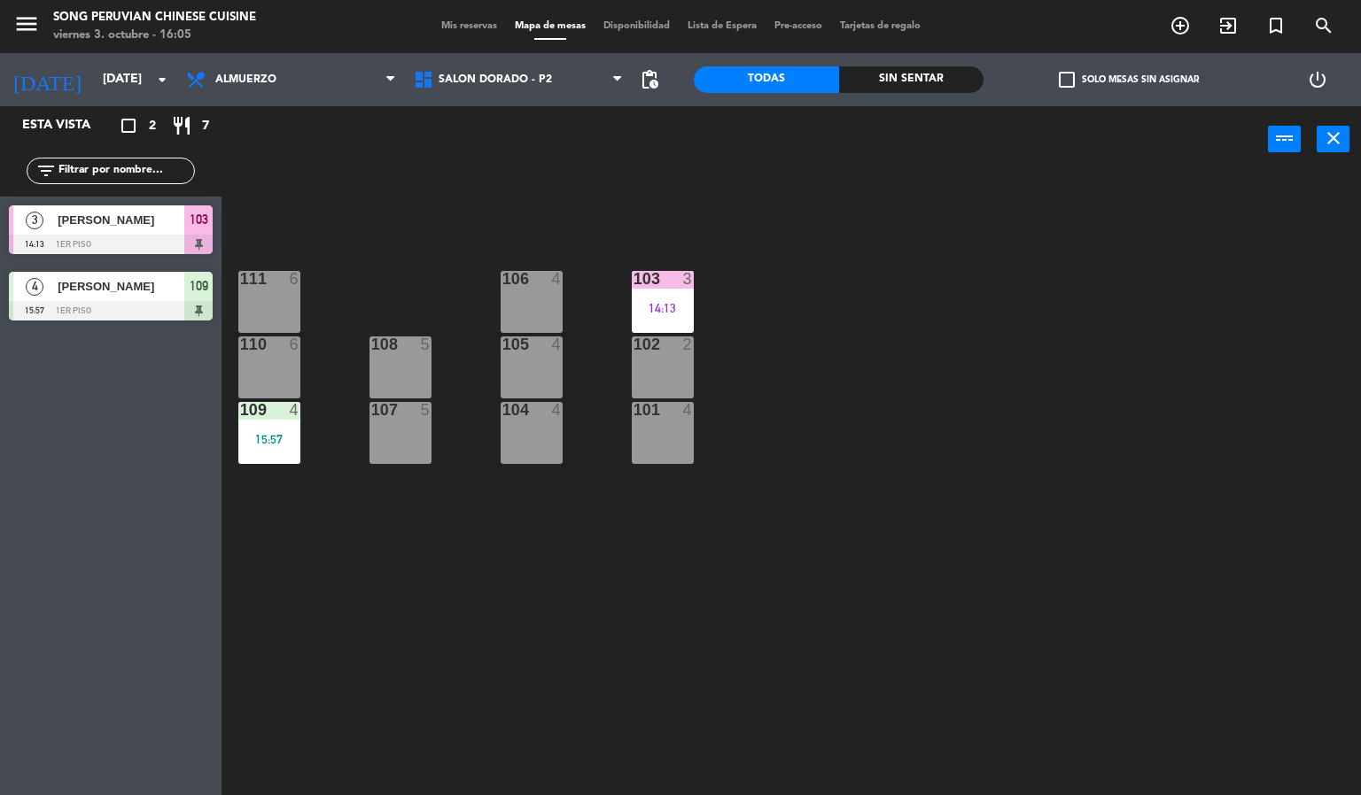
click at [1173, 377] on div "103 3 14:13 106 4 111 6 102 2 105 4 108 5 110 6 101 4 104 4 107 5 109 4 15:57" at bounding box center [798, 485] width 1126 height 623
click at [915, 617] on div "103 3 14:13 106 4 111 6 102 2 105 4 108 5 110 6 101 4 104 4 107 5 109 4 15:57" at bounding box center [798, 485] width 1126 height 623
click at [556, 409] on div "4" at bounding box center [557, 410] width 11 height 16
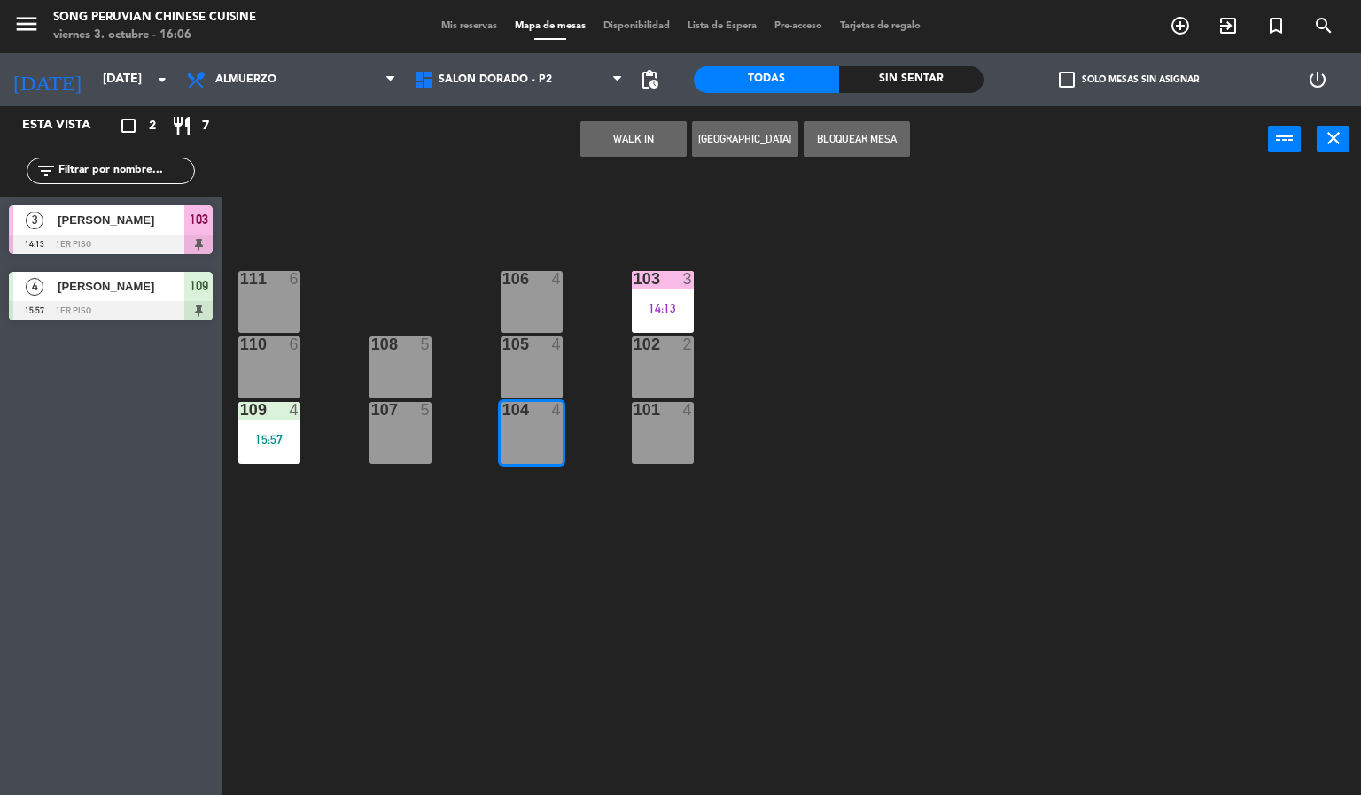
click at [524, 150] on div "WALK IN [GEOGRAPHIC_DATA] Bloquear Mesa power_input close" at bounding box center [744, 139] width 1046 height 67
click at [554, 83] on span "SALON DORADO - P2" at bounding box center [519, 79] width 228 height 39
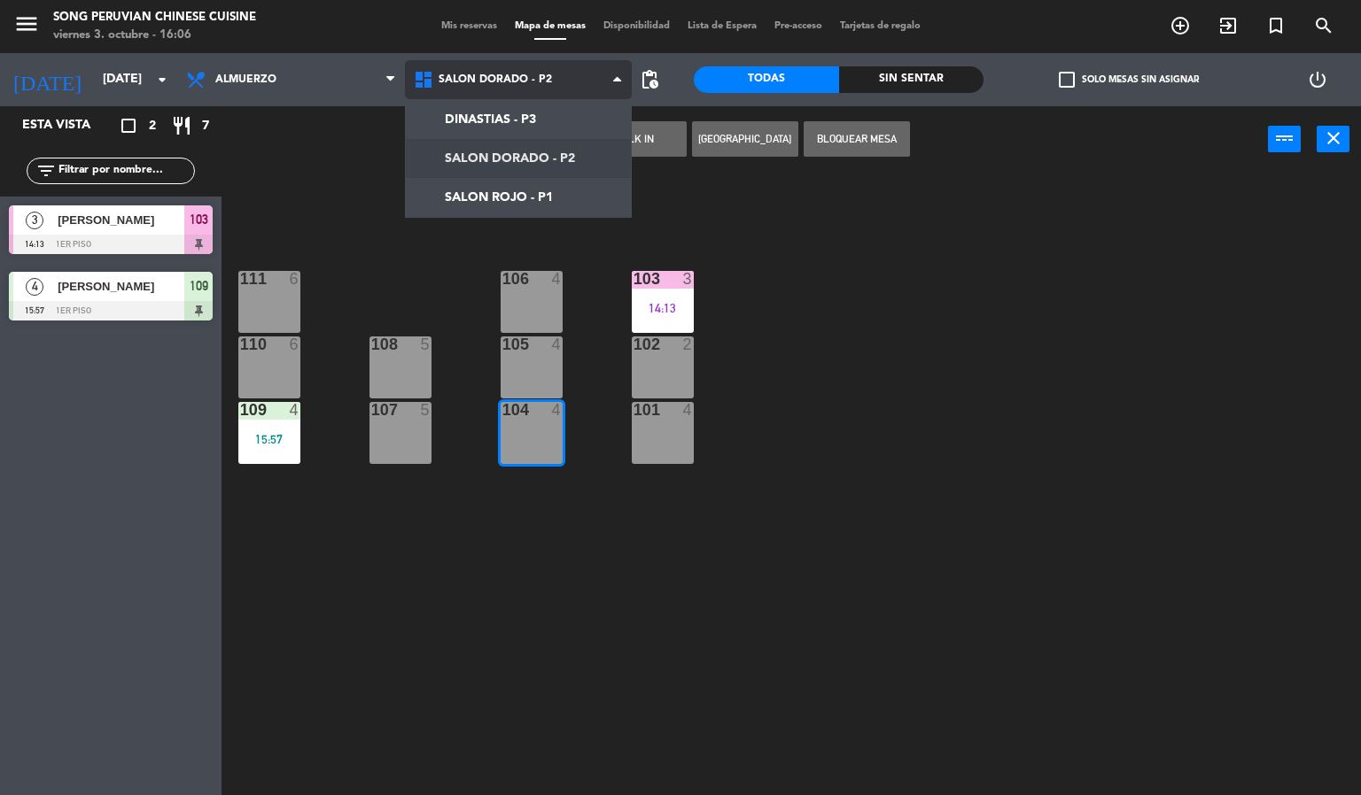
click at [492, 139] on ng-component "menu Song Peruvian Chinese Cuisine [DATE] 3. octubre - 16:06 Mis reservas Mapa …" at bounding box center [680, 398] width 1361 height 796
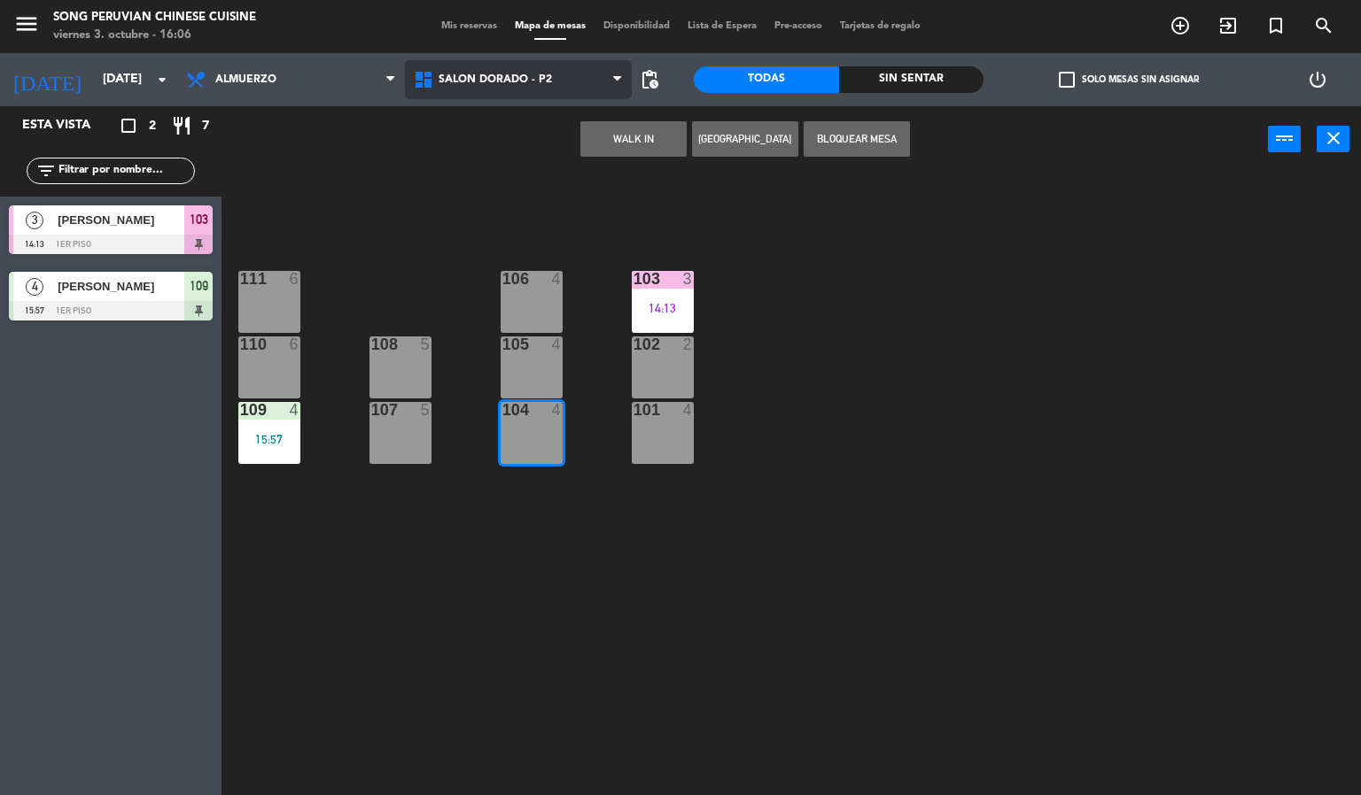
click at [495, 93] on span "SALON DORADO - P2" at bounding box center [519, 79] width 228 height 39
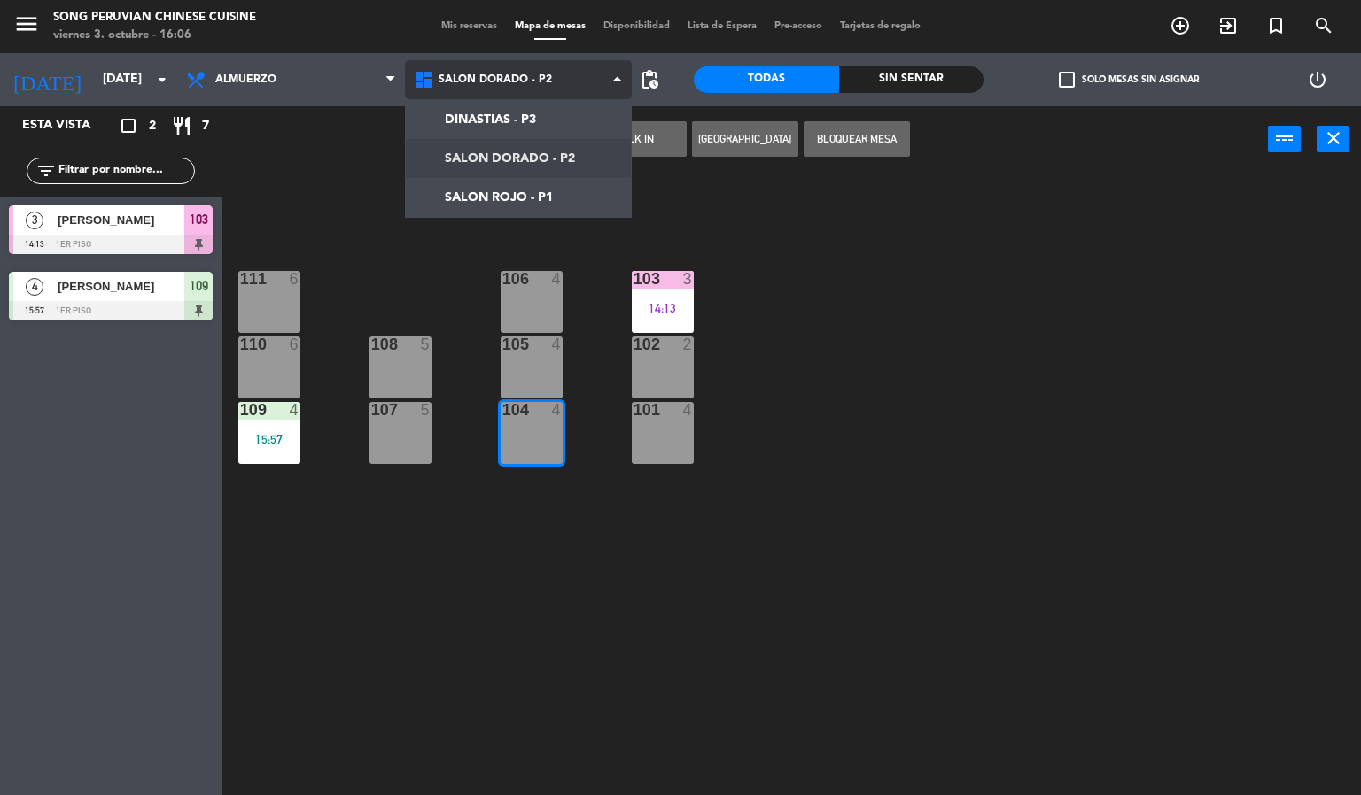
click at [460, 202] on ng-component "menu Song Peruvian Chinese Cuisine [DATE] 3. octubre - 16:06 Mis reservas Mapa …" at bounding box center [680, 398] width 1361 height 796
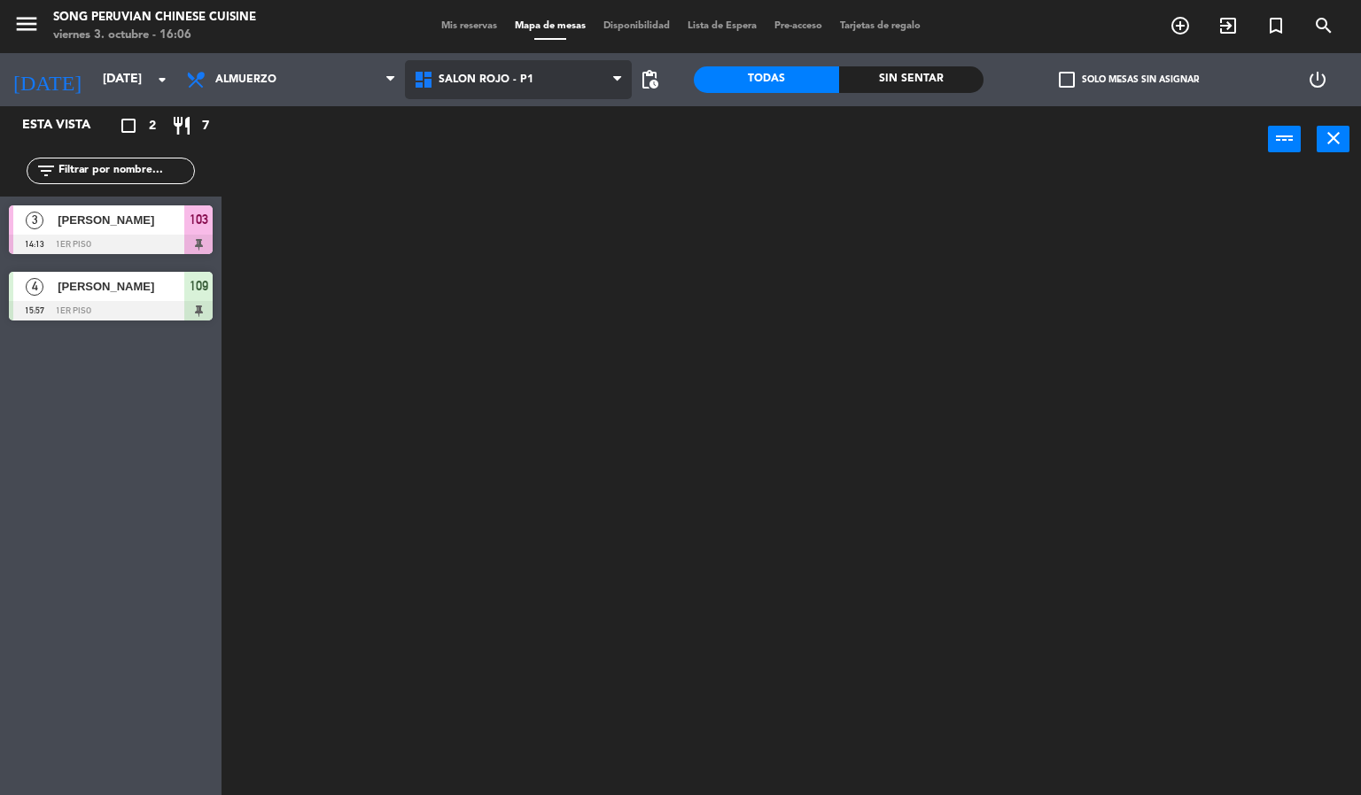
click at [539, 77] on span "SALON ROJO - P1" at bounding box center [519, 79] width 228 height 39
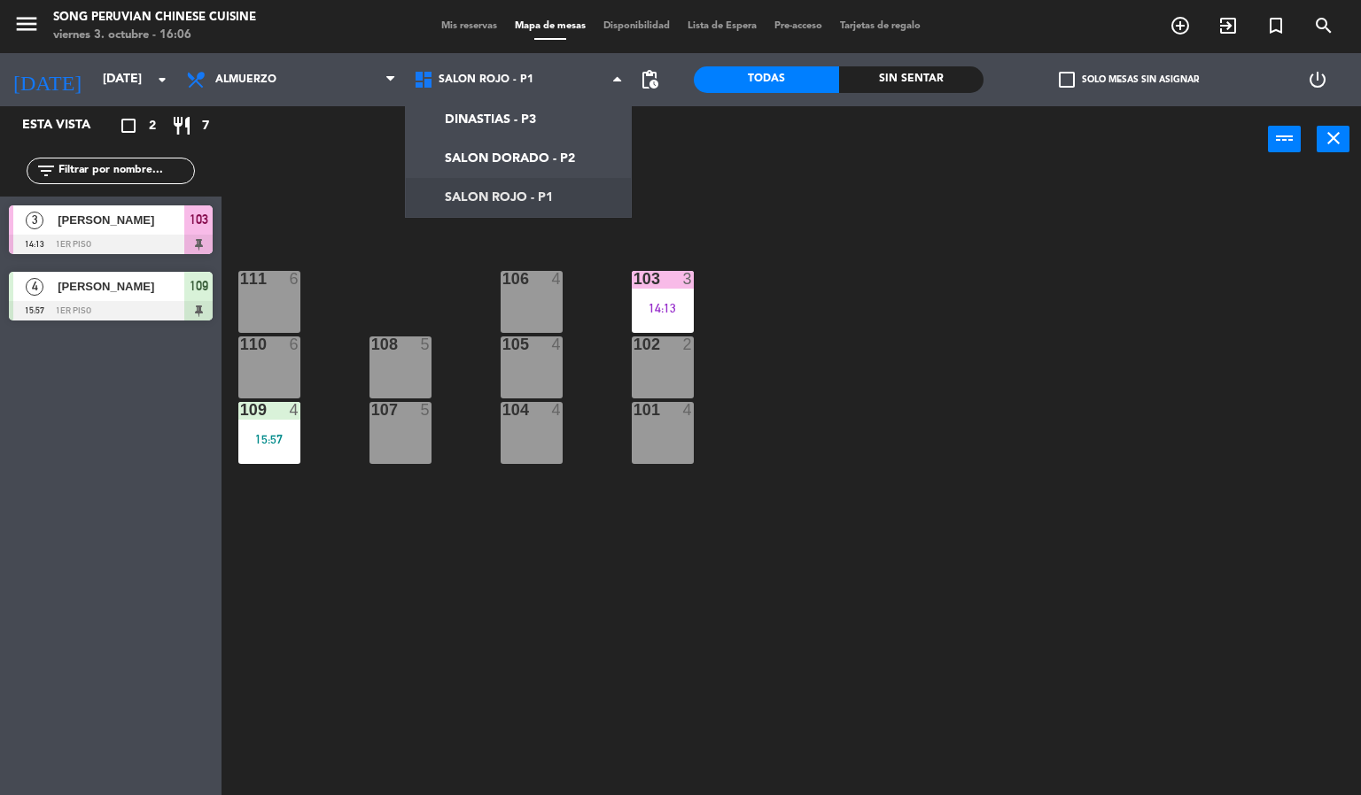
click at [468, 570] on div "103 3 14:13 106 4 111 6 102 2 105 4 108 5 110 6 101 4 104 4 107 5 109 4 15:57" at bounding box center [798, 485] width 1126 height 623
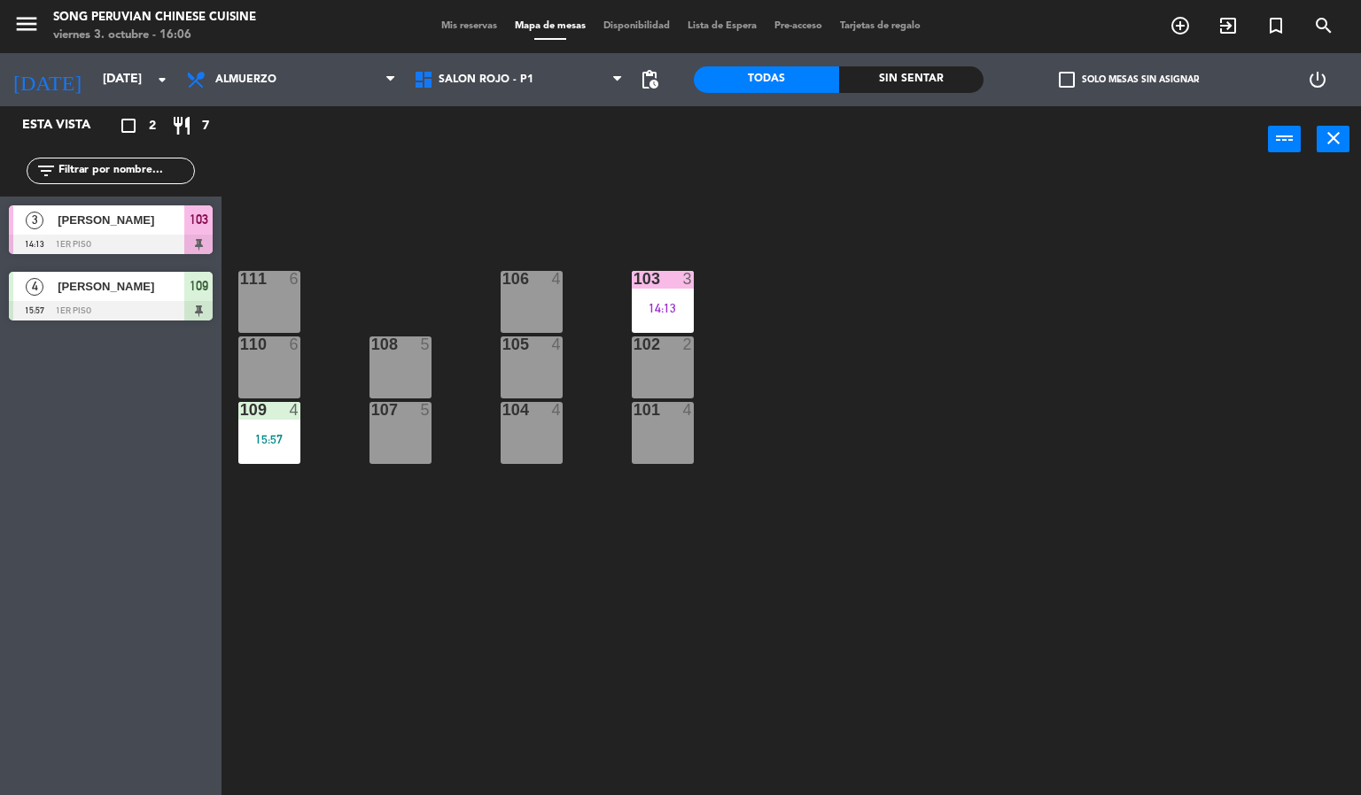
click at [402, 207] on div "103 3 14:13 106 4 111 6 102 2 105 4 108 5 110 6 101 4 104 4 107 5 109 4 15:57" at bounding box center [798, 485] width 1126 height 623
click at [320, 81] on span "Almuerzo" at bounding box center [291, 79] width 228 height 39
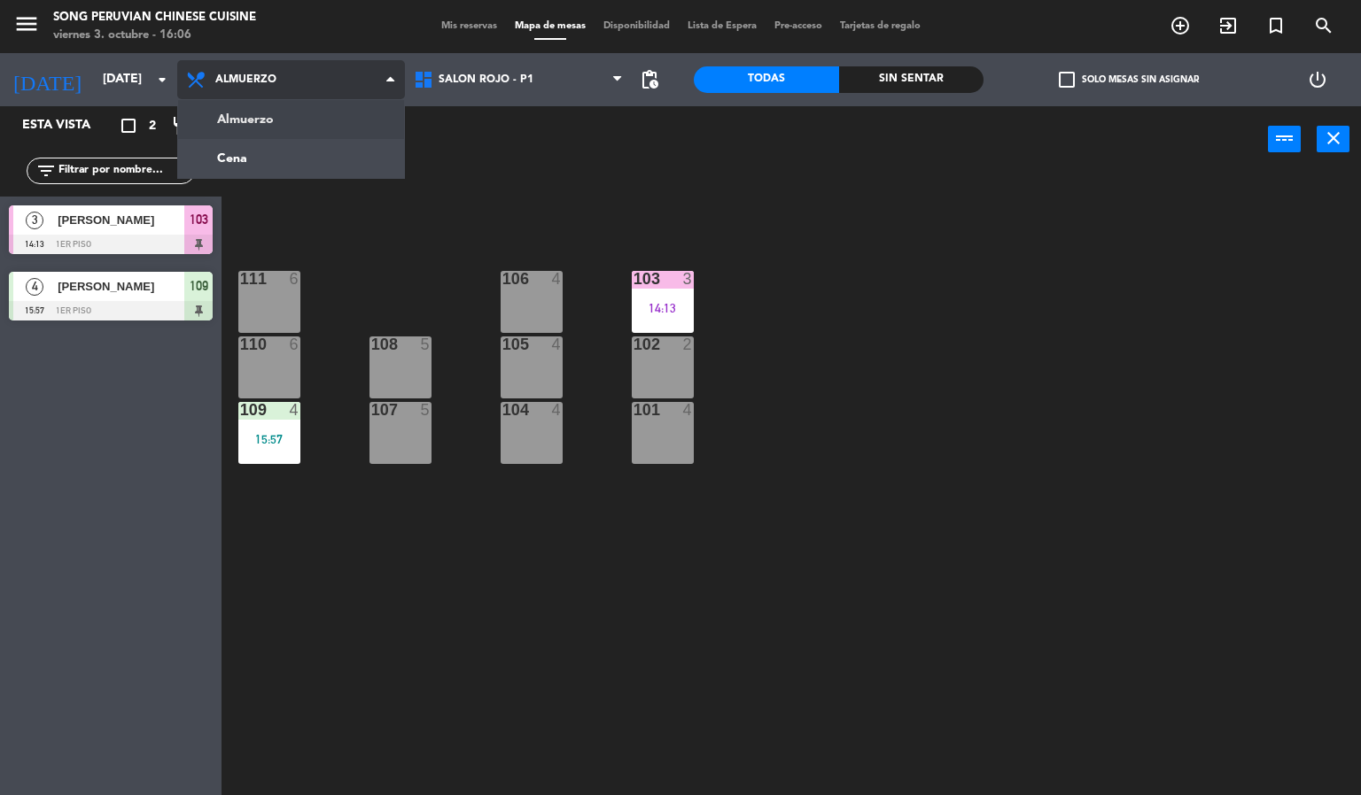
click at [303, 167] on ng-component "menu Song Peruvian Chinese Cuisine [DATE] 3. octubre - 16:06 Mis reservas Mapa …" at bounding box center [680, 398] width 1361 height 796
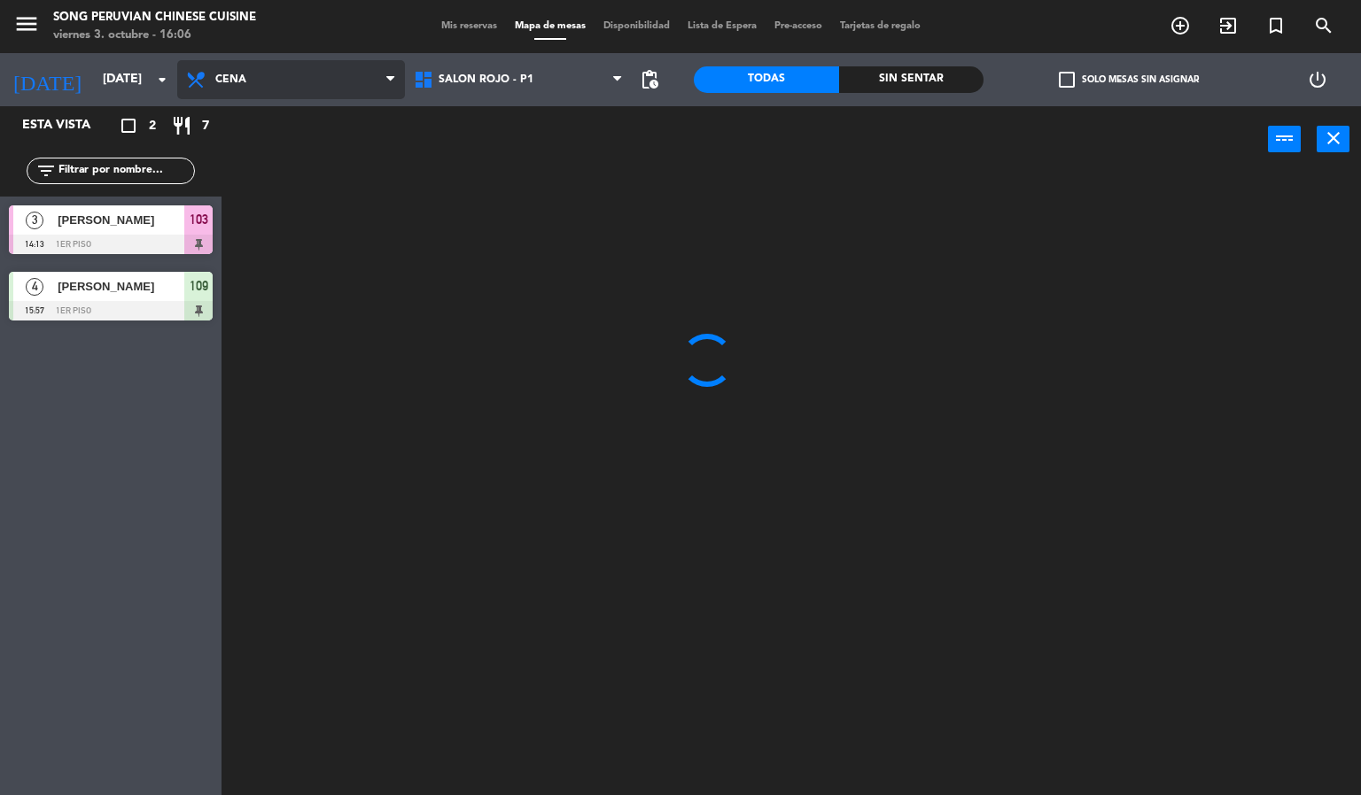
click at [361, 70] on span "Cena" at bounding box center [291, 79] width 228 height 39
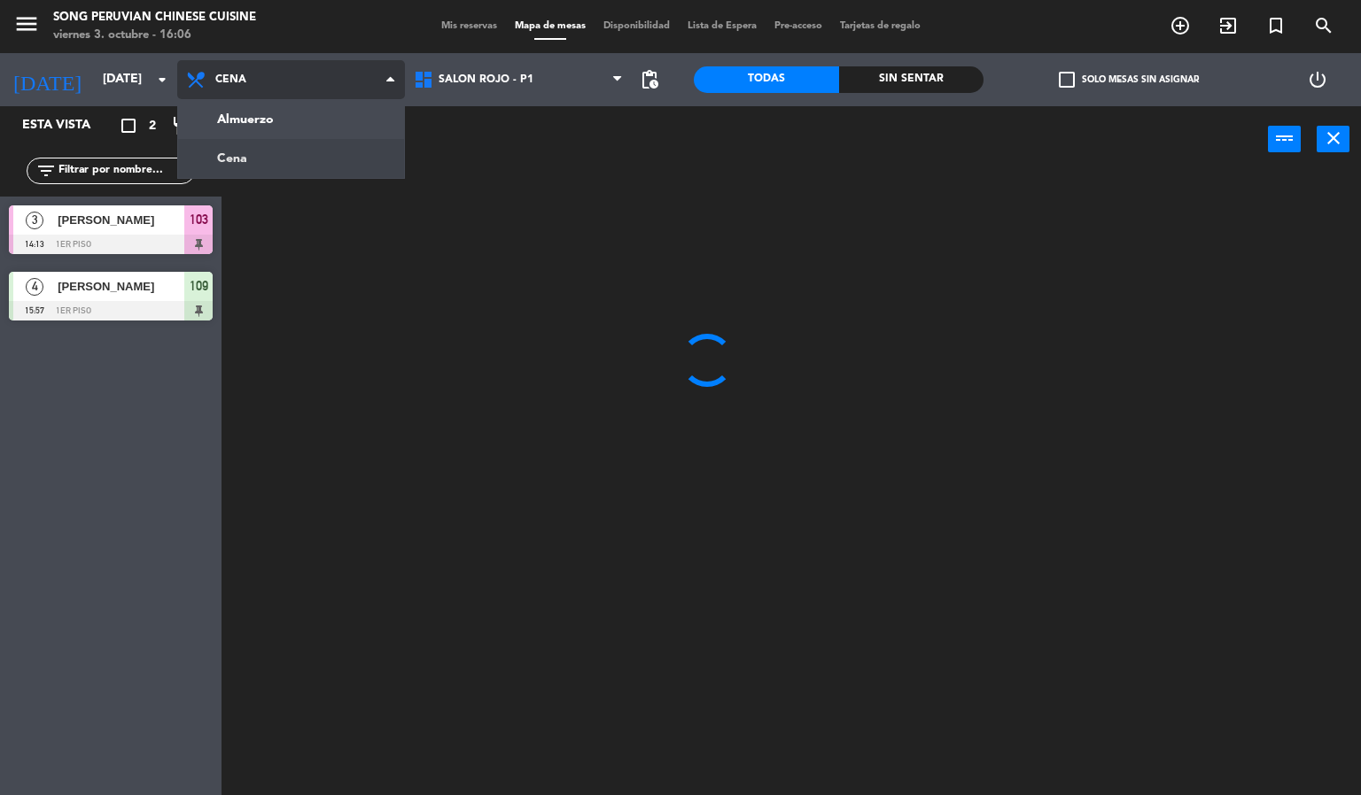
click at [330, 112] on ng-component "menu Song Peruvian Chinese Cuisine [DATE] 3. octubre - 16:06 Mis reservas Mapa …" at bounding box center [680, 398] width 1361 height 796
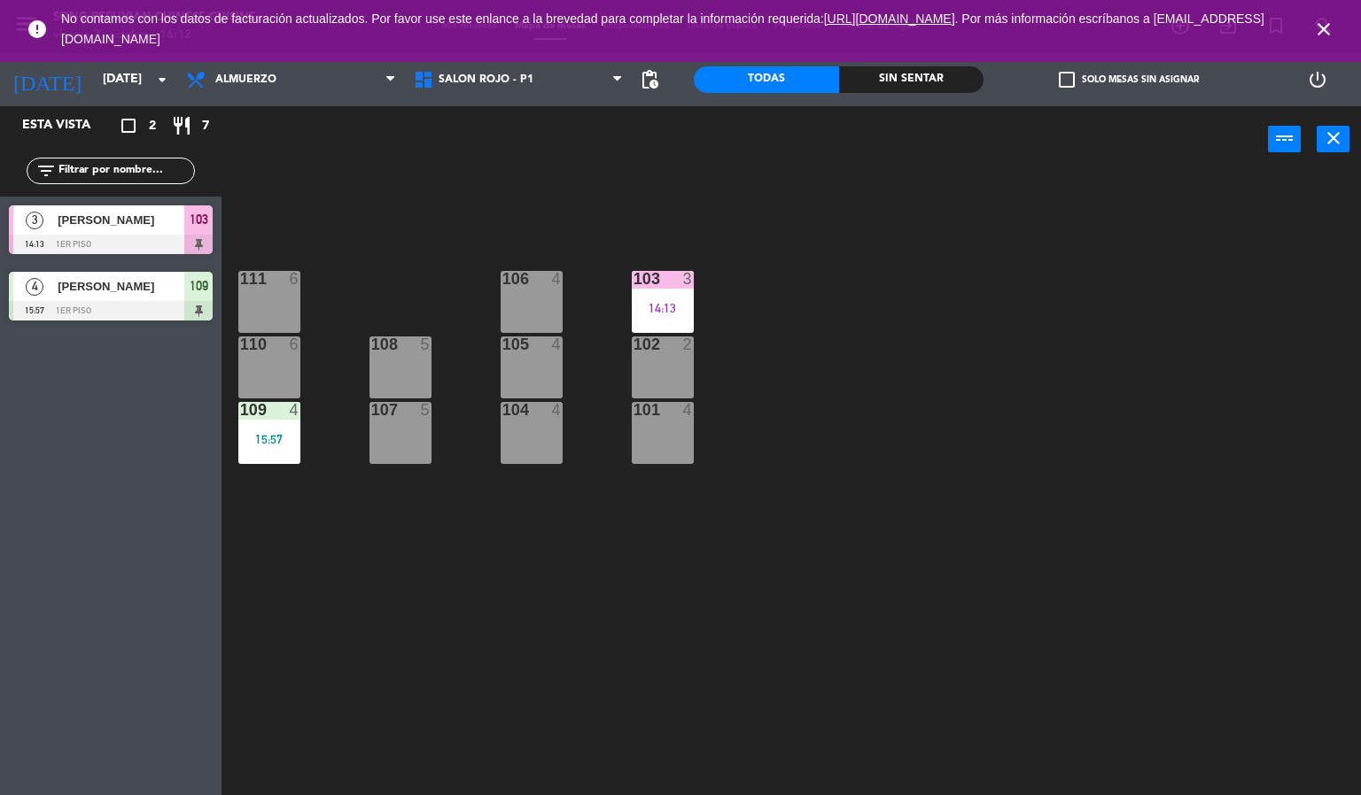
click at [1330, 16] on span "close" at bounding box center [1323, 29] width 48 height 48
click at [656, 571] on div "103 3 14:13 106 4 111 6 102 2 105 4 108 5 110 6 101 4 104 4 107 5 109 4 15:57" at bounding box center [798, 485] width 1126 height 623
click at [375, 271] on div "103 3 14:13 106 4 111 6 102 2 105 4 108 5 110 6 101 4 104 4 107 5 109 4 15:57" at bounding box center [798, 485] width 1126 height 623
click at [371, 344] on div "108" at bounding box center [371, 345] width 1 height 16
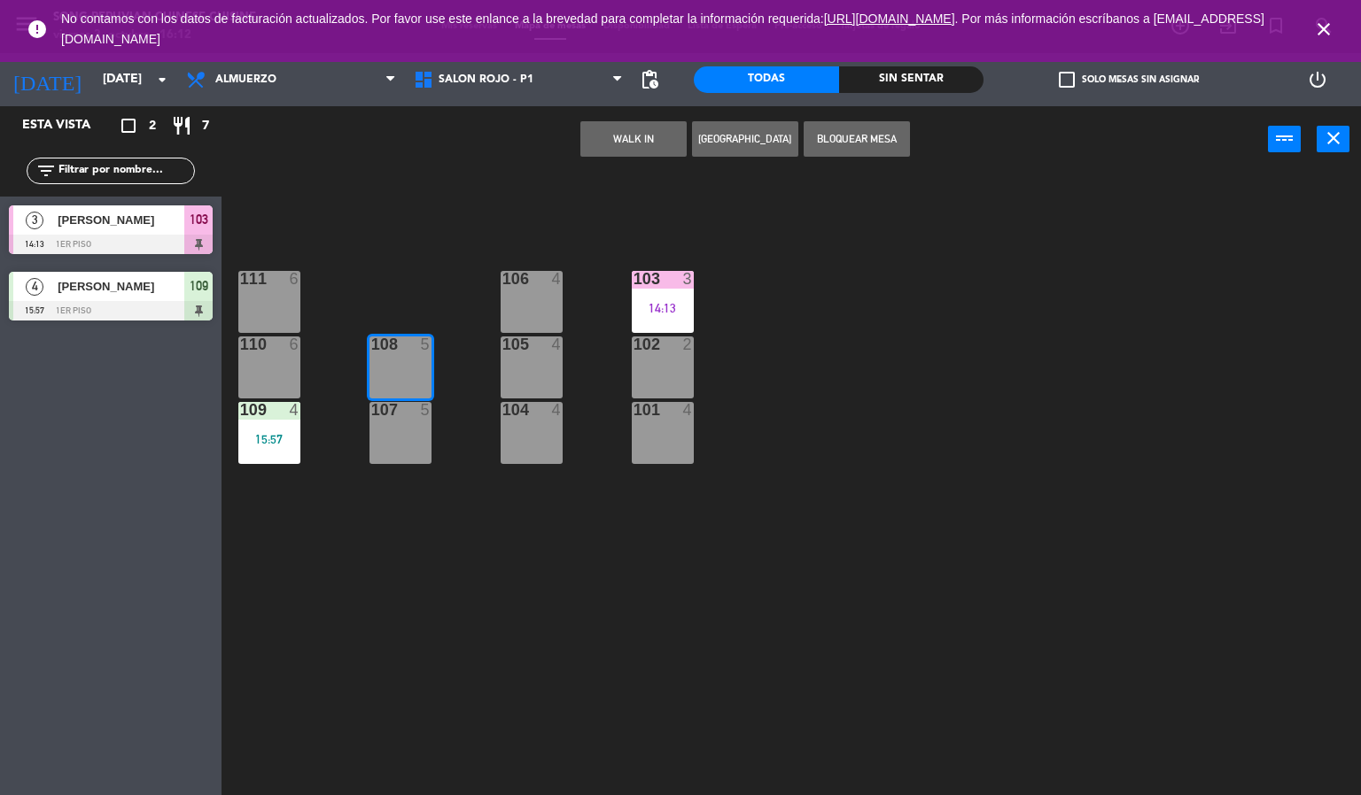
click at [429, 561] on div "103 3 14:13 106 4 111 6 102 2 105 4 108 5 110 6 101 4 104 4 107 5 109 4 15:57" at bounding box center [798, 485] width 1126 height 623
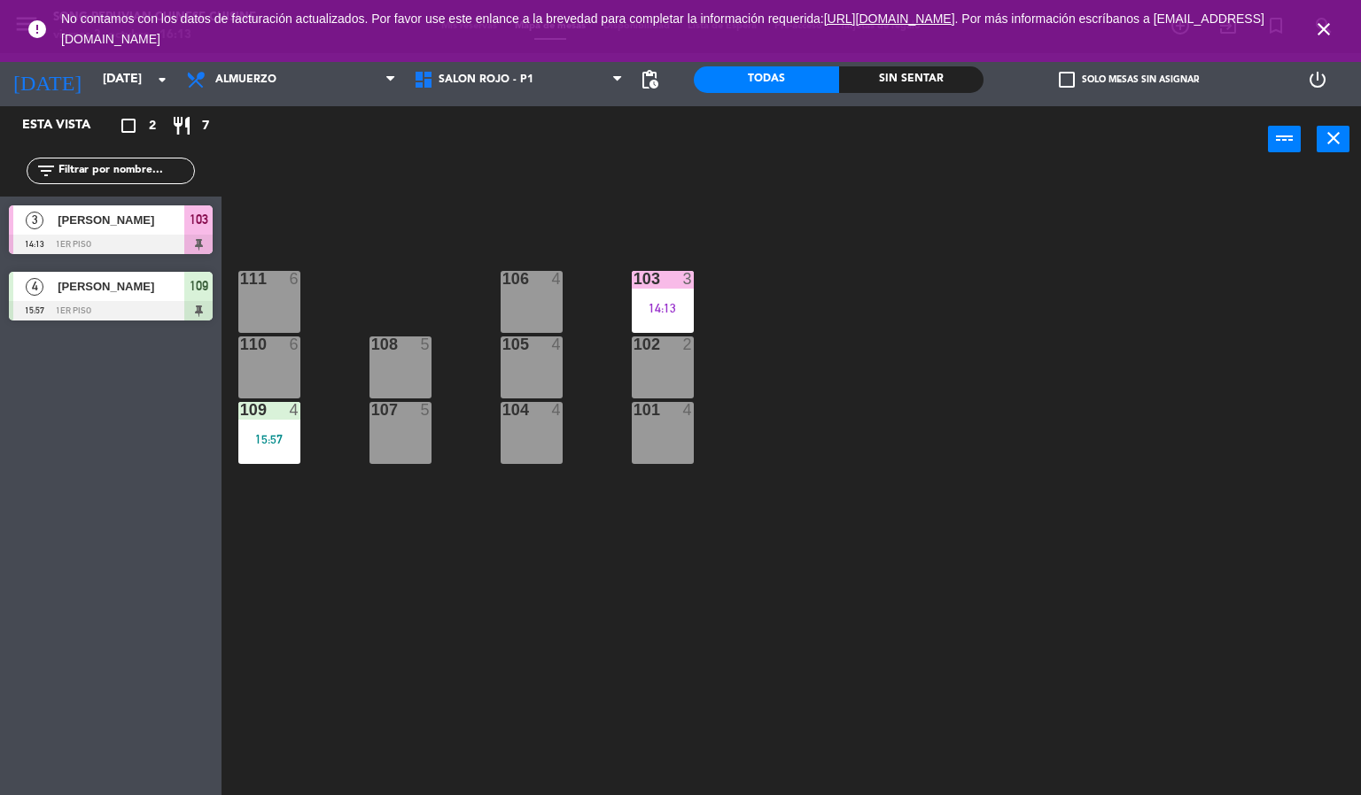
click at [442, 527] on div "103 3 14:13 106 4 111 6 102 2 105 4 108 5 110 6 101 4 104 4 107 5 109 4 15:57" at bounding box center [798, 485] width 1126 height 623
click at [377, 353] on div "108 5" at bounding box center [400, 346] width 62 height 18
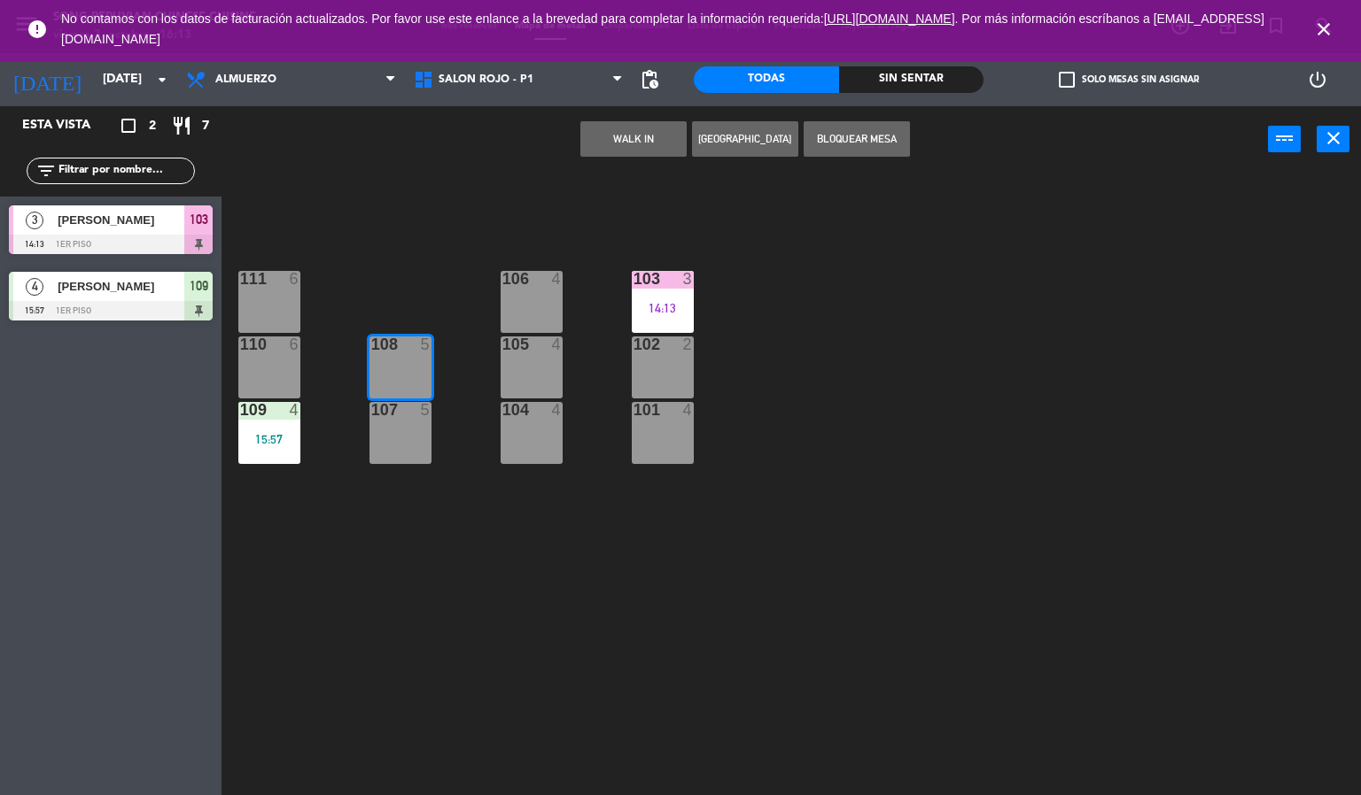
click at [628, 134] on button "WALK IN" at bounding box center [633, 138] width 106 height 35
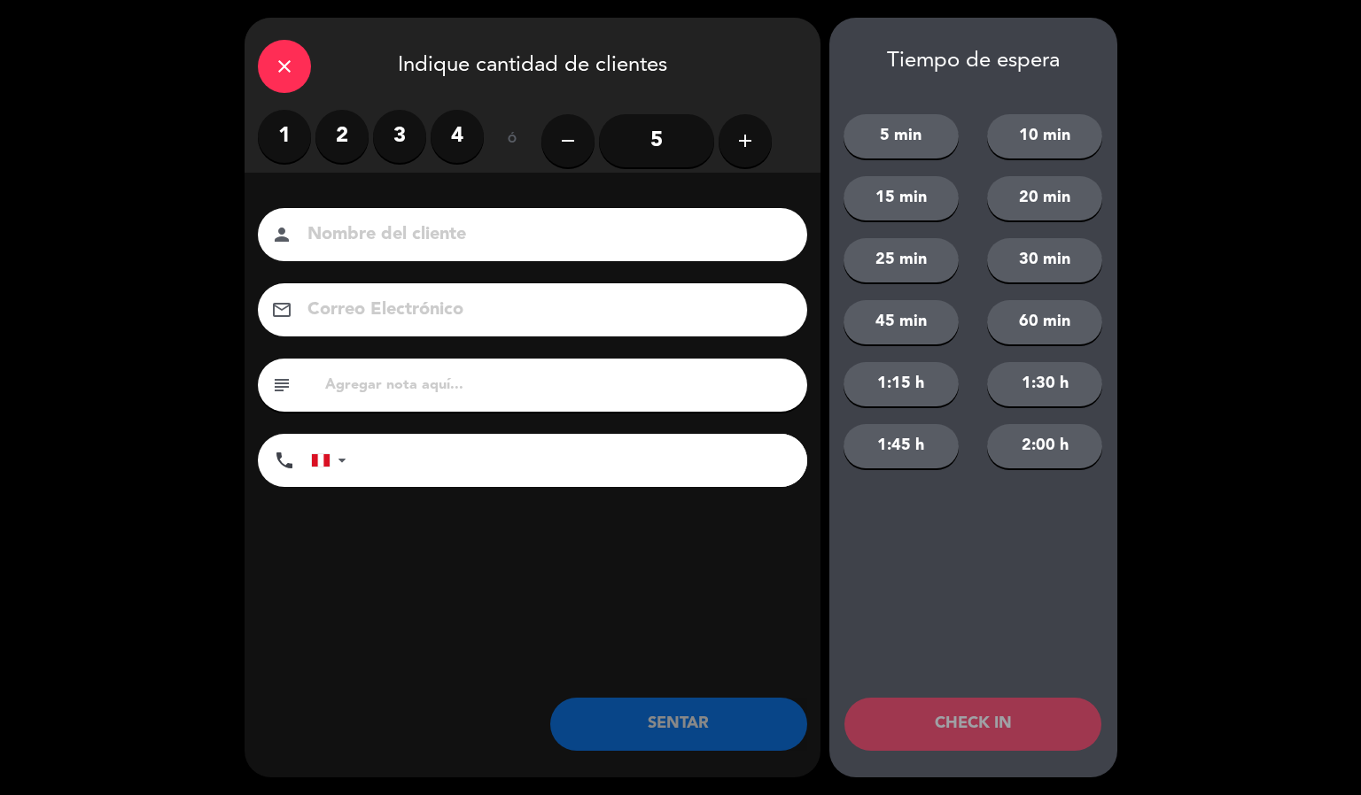
click at [477, 128] on label "4" at bounding box center [456, 136] width 53 height 53
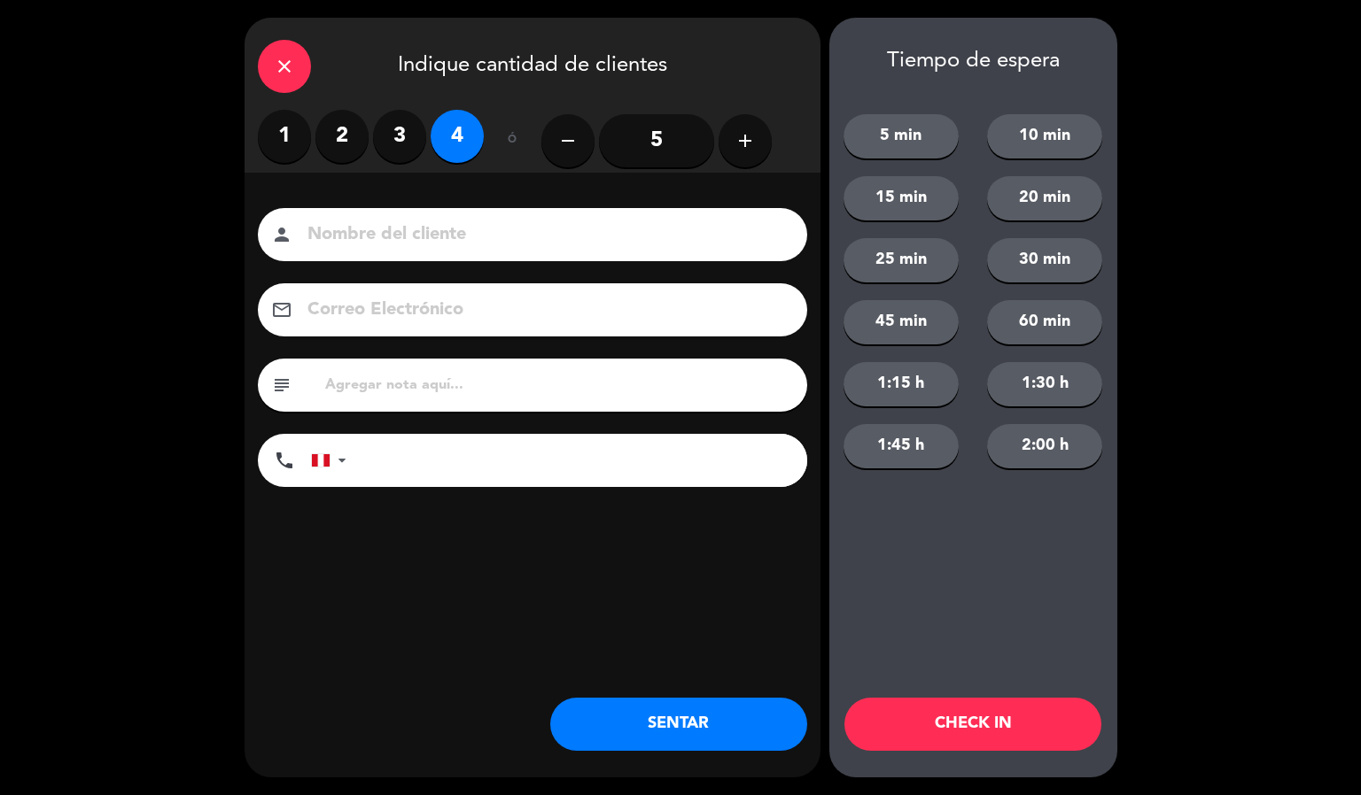
click at [582, 245] on input at bounding box center [545, 235] width 478 height 31
type input "[PERSON_NAME]"
click at [965, 742] on button "CHECK IN" at bounding box center [972, 724] width 257 height 53
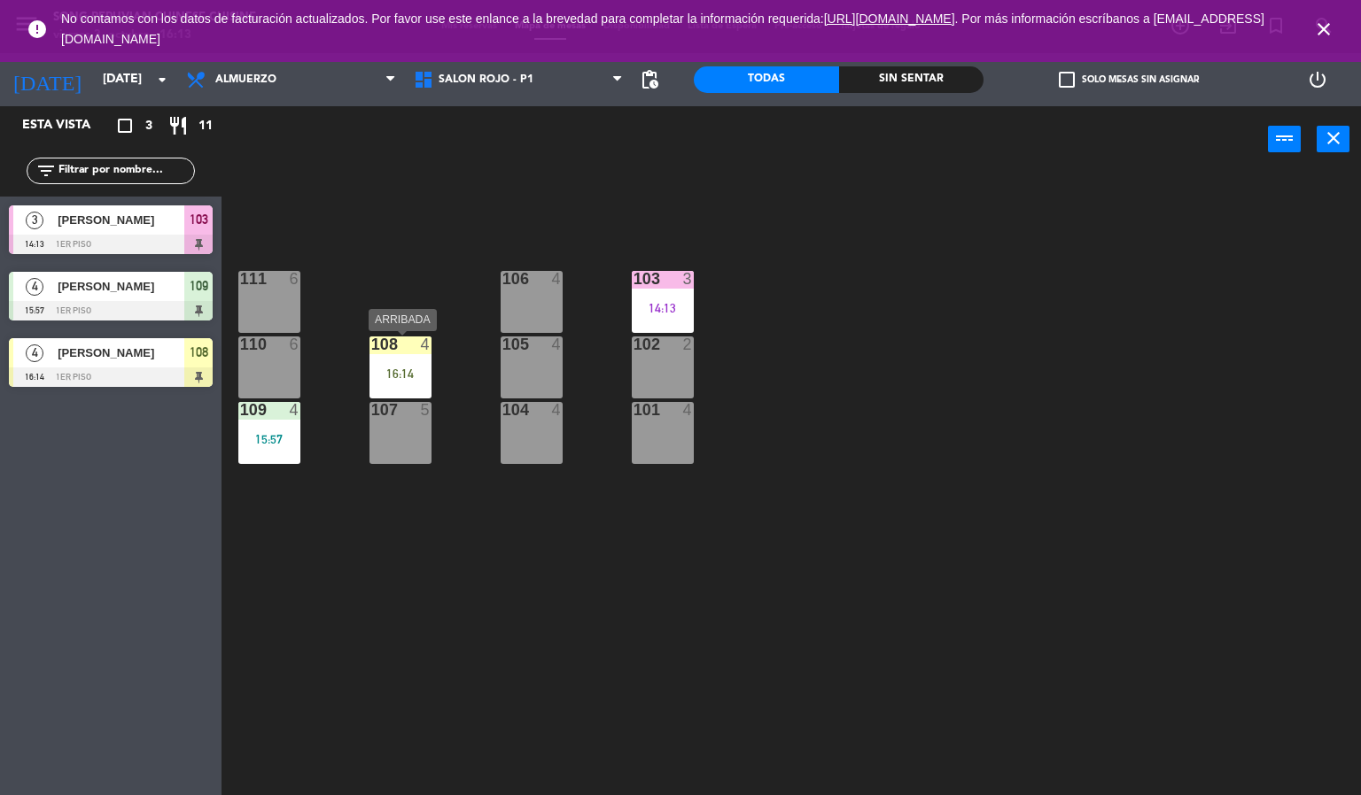
click at [418, 365] on div "108 4 16:14" at bounding box center [400, 368] width 62 height 62
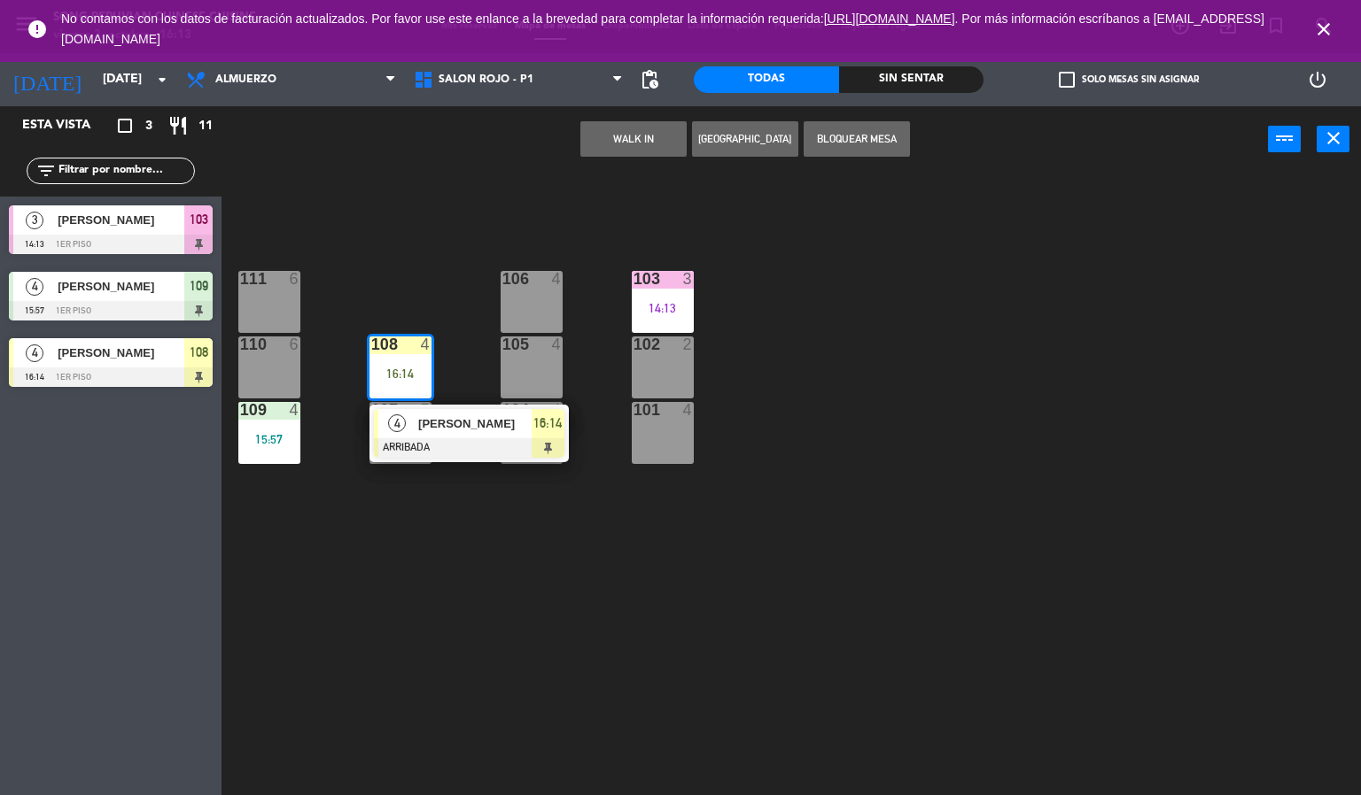
click at [470, 462] on div "103 3 14:13 106 4 111 6 102 2 105 4 108 4 16:14 4 [PERSON_NAME] ARRIBADA 16:14 …" at bounding box center [798, 485] width 1126 height 623
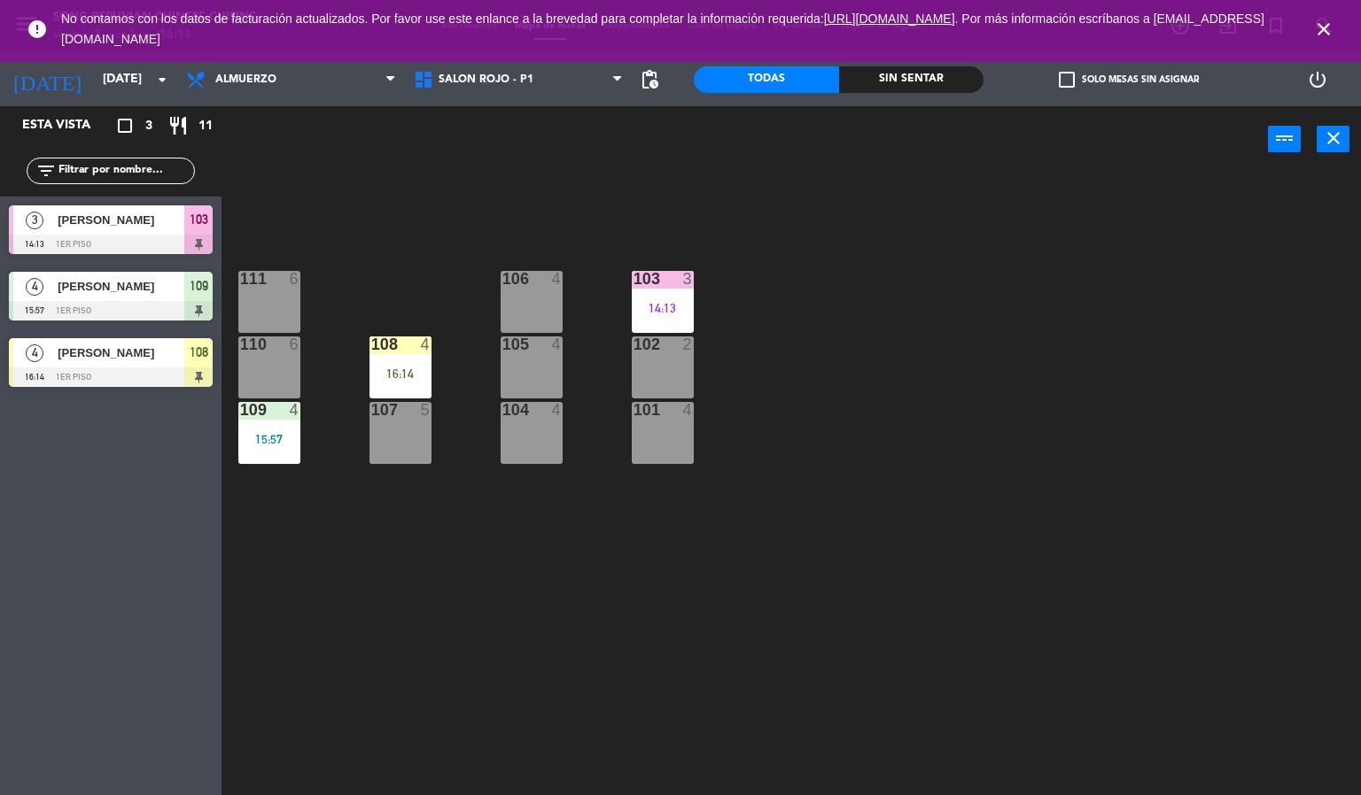
click at [384, 375] on div "16:14" at bounding box center [400, 374] width 62 height 12
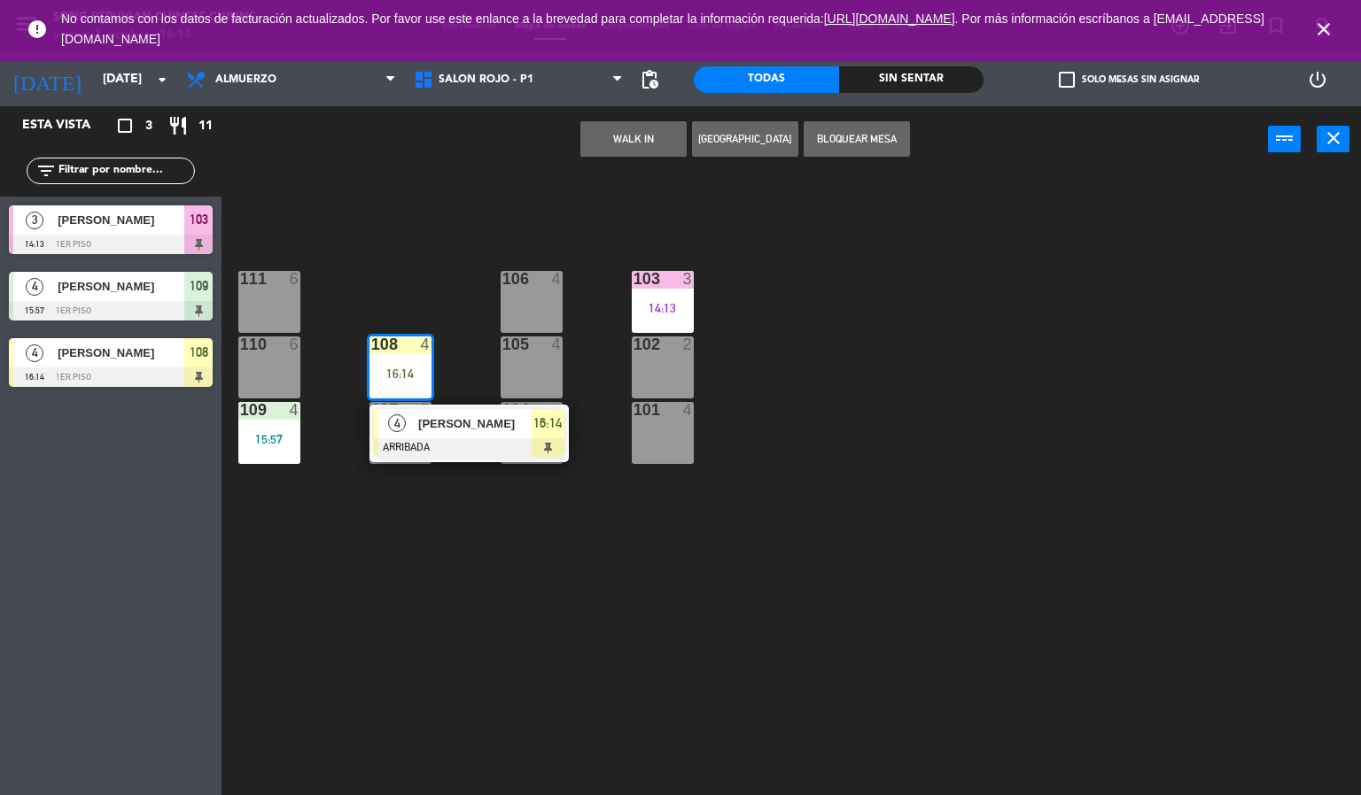
click at [433, 438] on div at bounding box center [469, 447] width 190 height 19
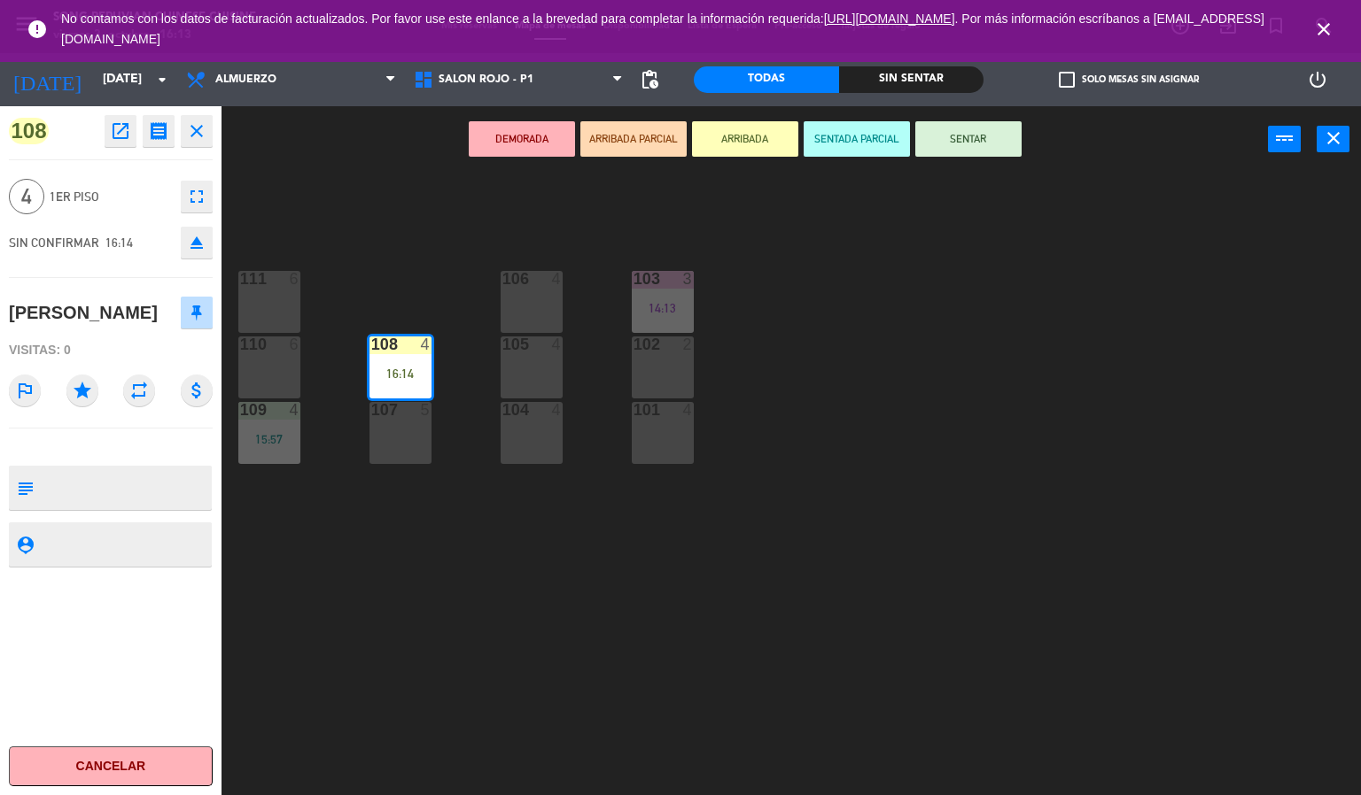
click at [997, 141] on button "SENTAR" at bounding box center [968, 138] width 106 height 35
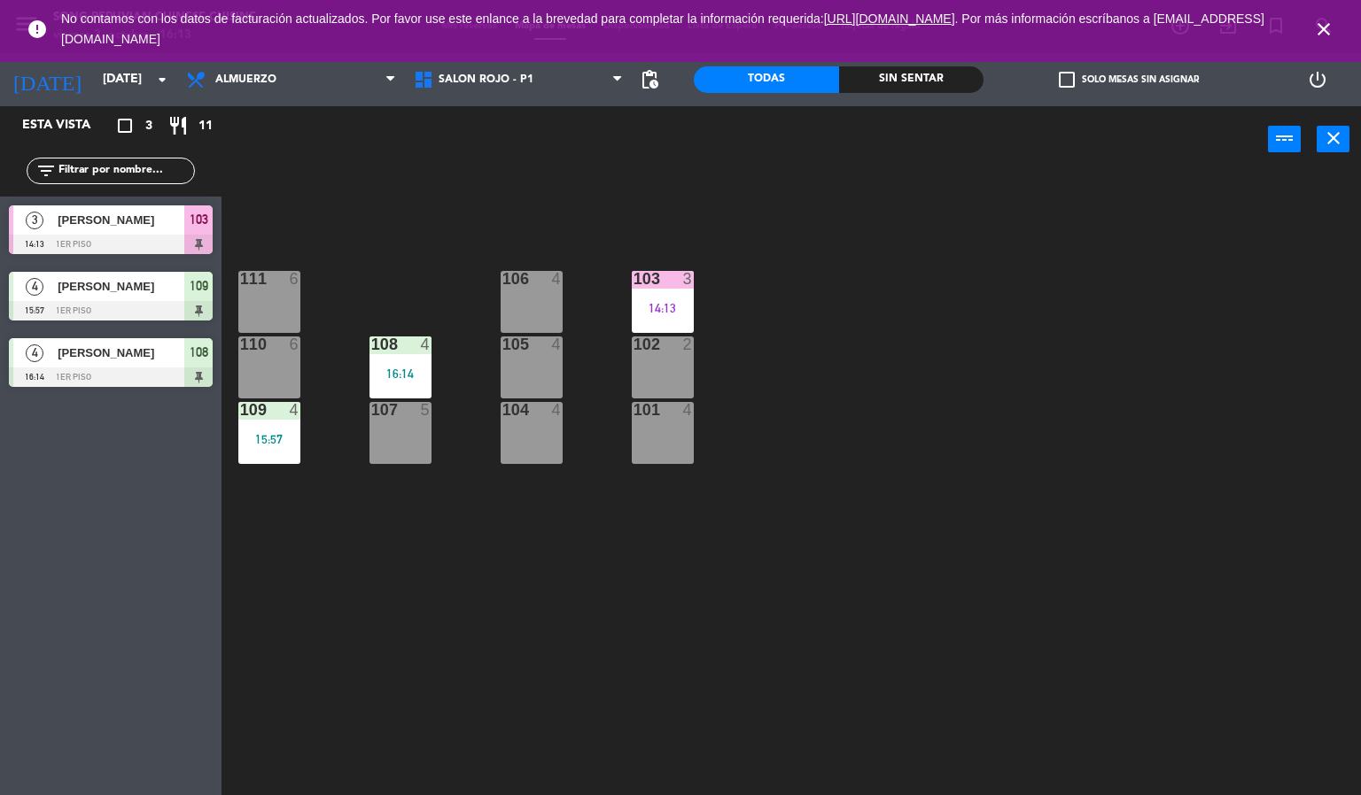
click at [1332, 27] on icon "close" at bounding box center [1323, 29] width 21 height 21
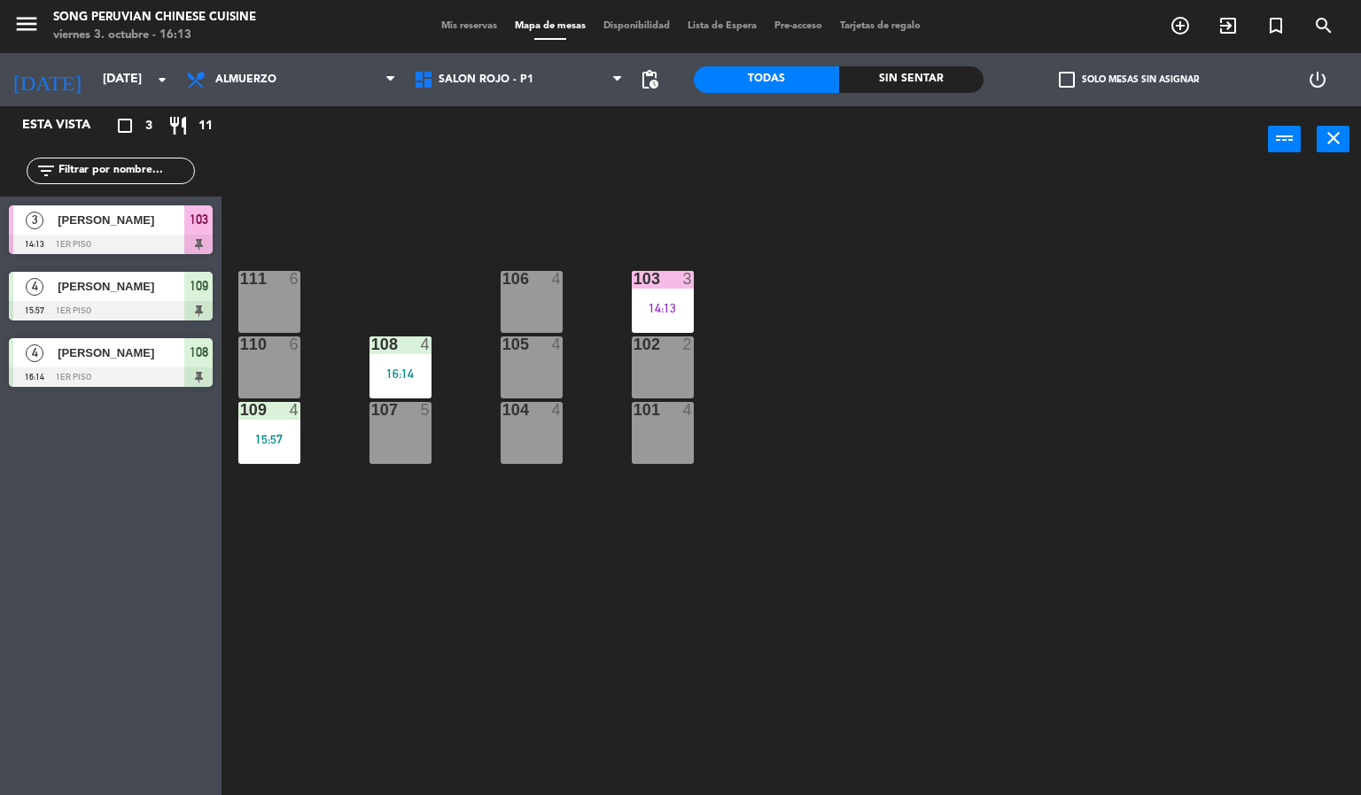
click at [859, 247] on div "103 3 14:13 106 4 111 6 102 2 105 4 108 4 16:14 110 6 101 4 104 4 107 5 109 4 1…" at bounding box center [798, 485] width 1126 height 623
click at [490, 622] on div "103 3 14:13 106 4 111 6 102 2 105 4 108 4 16:14 110 6 101 4 104 4 107 5 109 4 1…" at bounding box center [798, 485] width 1126 height 623
click at [407, 341] on div at bounding box center [399, 345] width 29 height 16
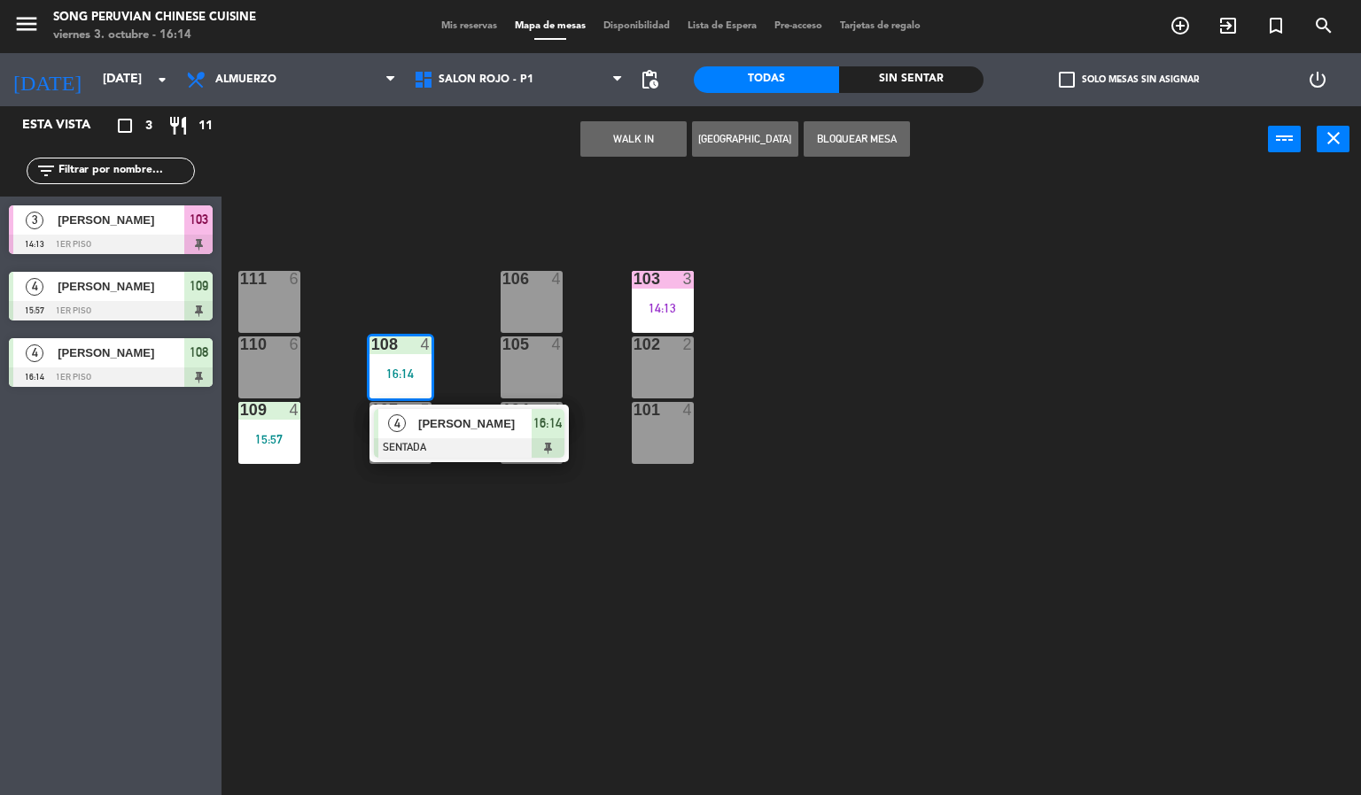
click at [554, 692] on div "103 3 14:13 106 4 111 6 102 2 105 4 108 4 16:14 4 [PERSON_NAME] SENTADA 16:14 1…" at bounding box center [798, 485] width 1126 height 623
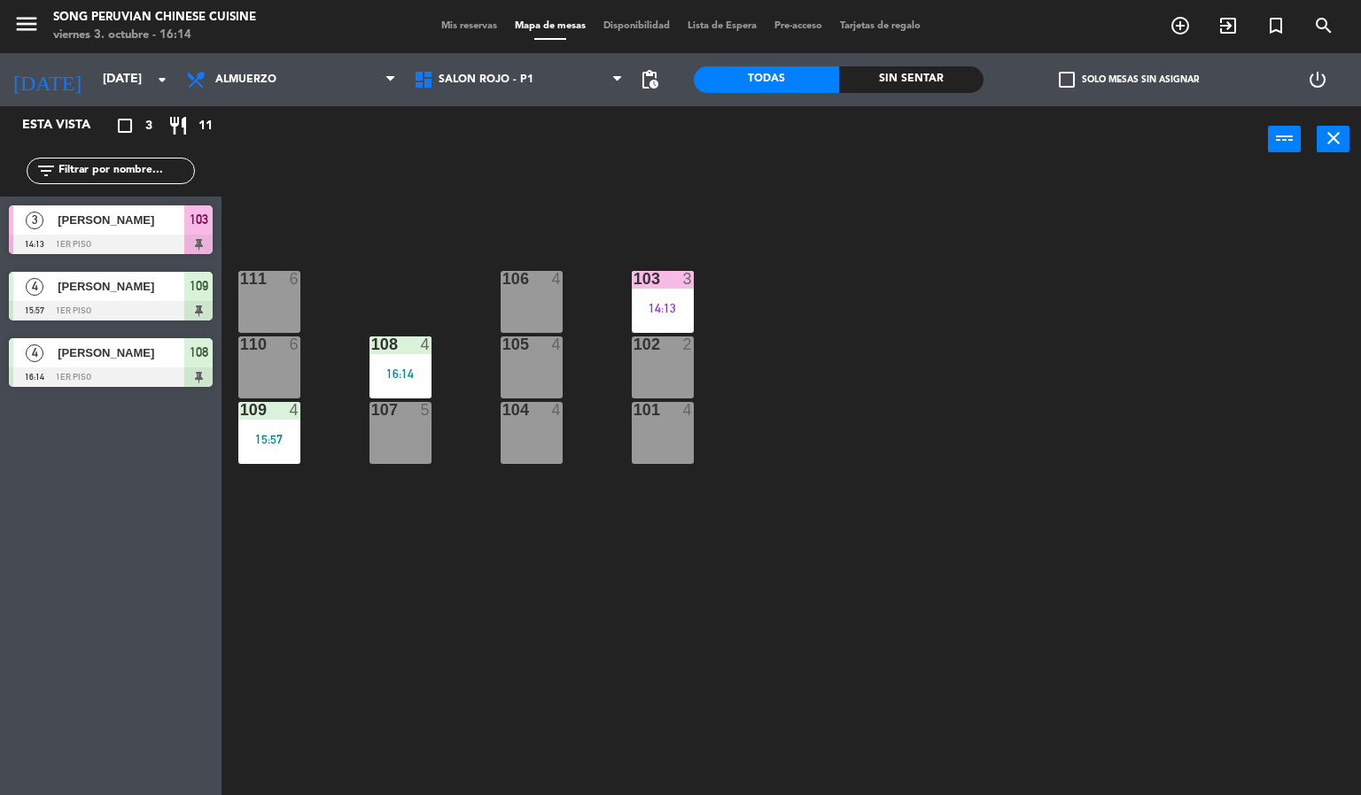
click at [571, 609] on div "103 3 14:13 106 4 111 6 102 2 105 4 108 4 16:14 110 6 101 4 104 4 107 5 109 4 1…" at bounding box center [798, 485] width 1126 height 623
click at [688, 445] on div "101 4" at bounding box center [663, 433] width 62 height 62
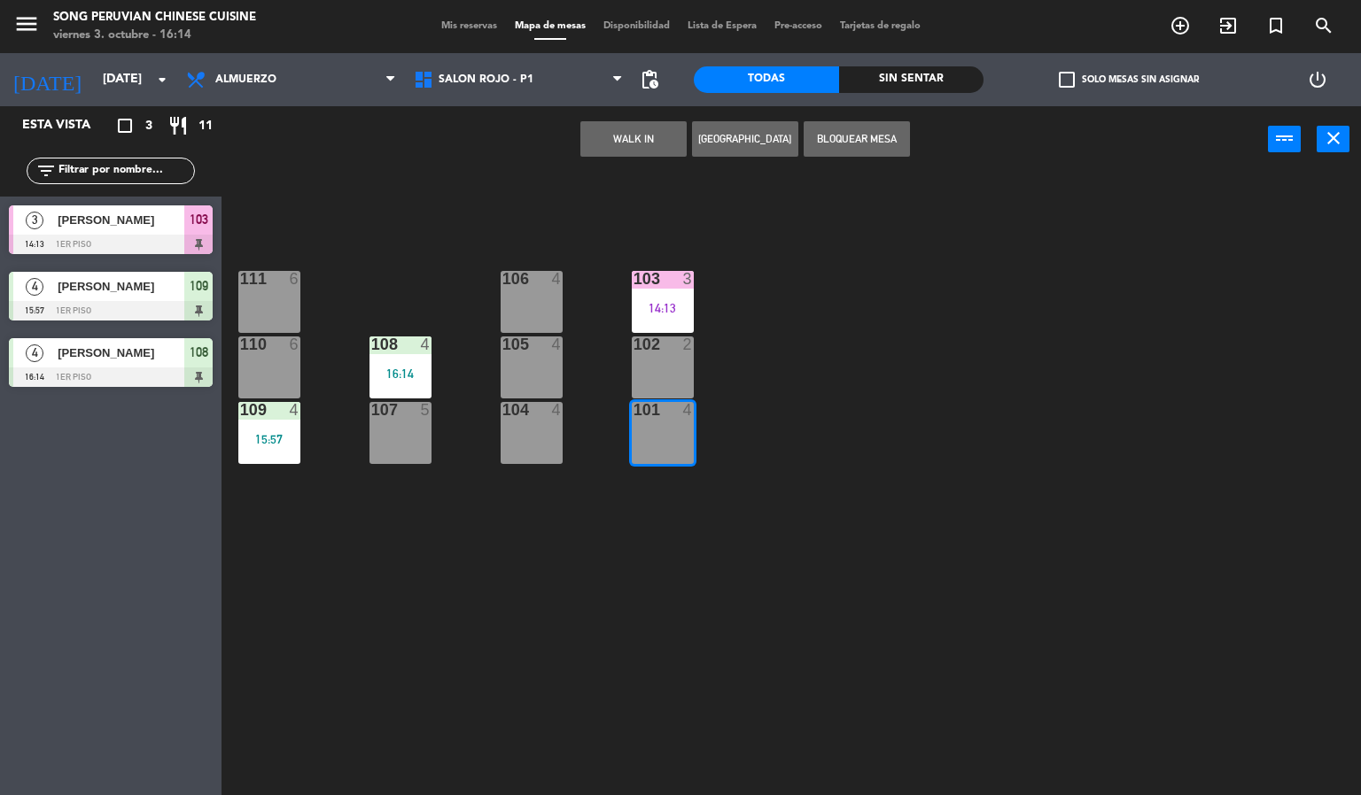
click at [622, 142] on button "WALK IN" at bounding box center [633, 138] width 106 height 35
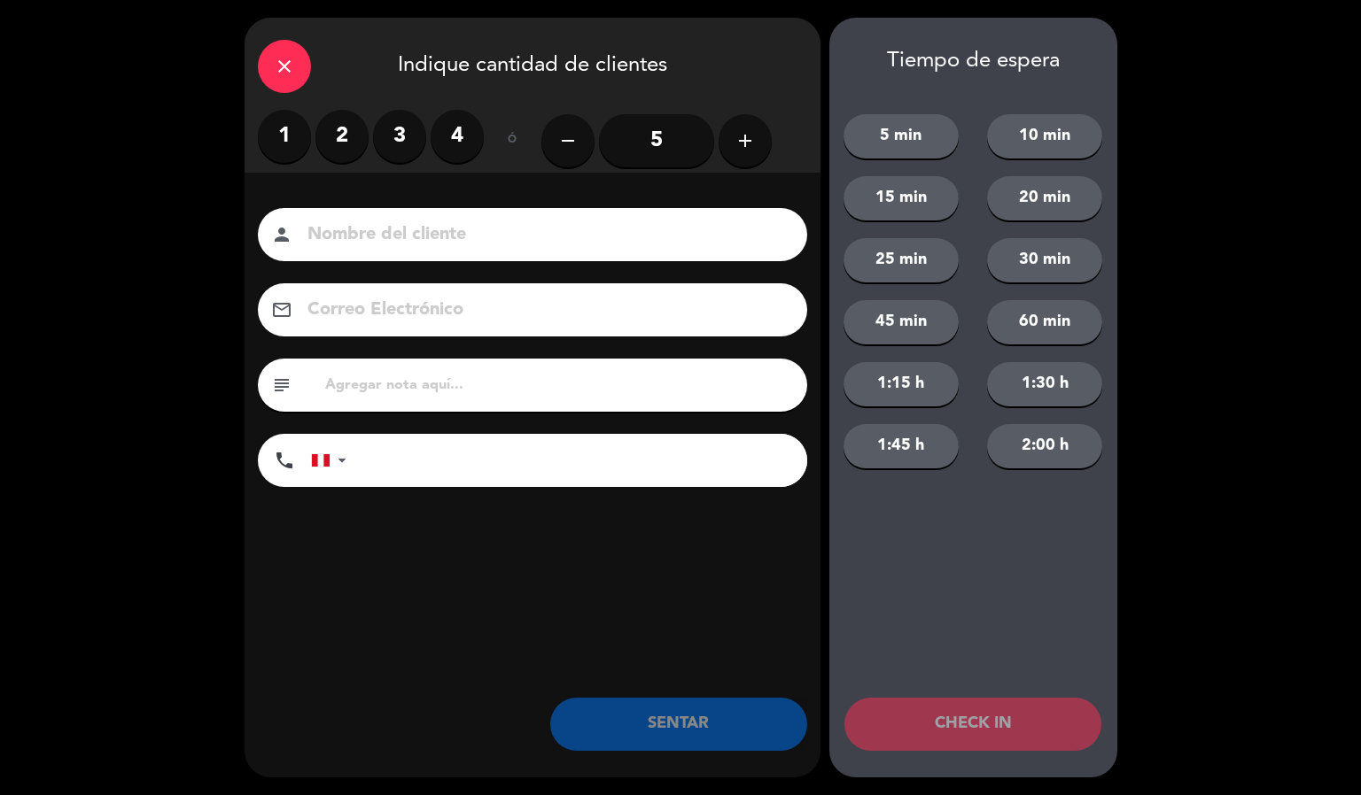
click at [336, 149] on label "2" at bounding box center [341, 136] width 53 height 53
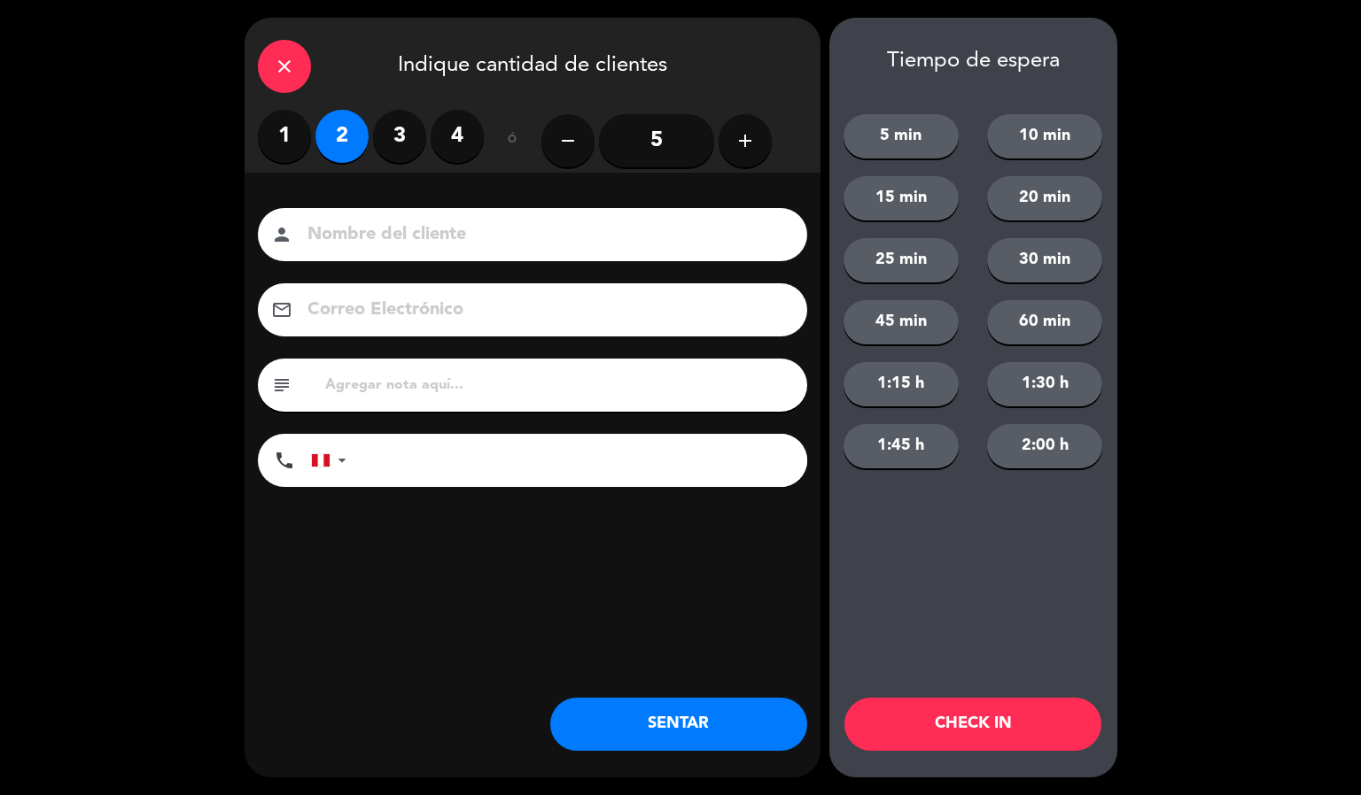
click at [384, 232] on input at bounding box center [545, 235] width 478 height 31
type input "[PERSON_NAME]"
click at [951, 707] on button "CHECK IN" at bounding box center [972, 724] width 257 height 53
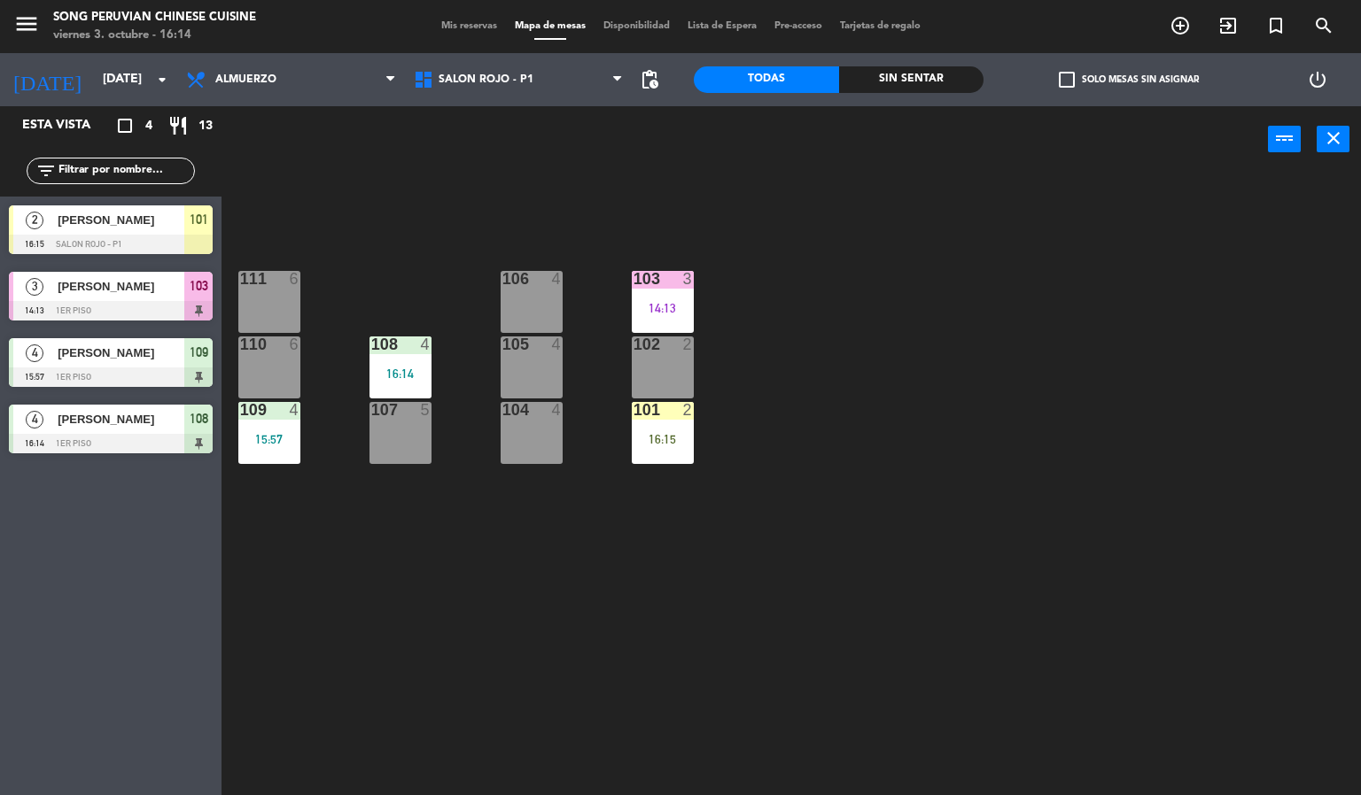
click at [667, 554] on div "103 3 14:13 106 4 111 6 102 2 105 4 108 4 16:14 110 6 101 2 16:15 104 4 107 5 1…" at bounding box center [798, 485] width 1126 height 623
click at [699, 638] on div "103 3 14:13 106 4 111 6 102 2 105 4 108 4 16:14 110 6 101 2 16:15 104 4 107 5 1…" at bounding box center [798, 485] width 1126 height 623
click at [688, 439] on div "16:15" at bounding box center [663, 439] width 62 height 12
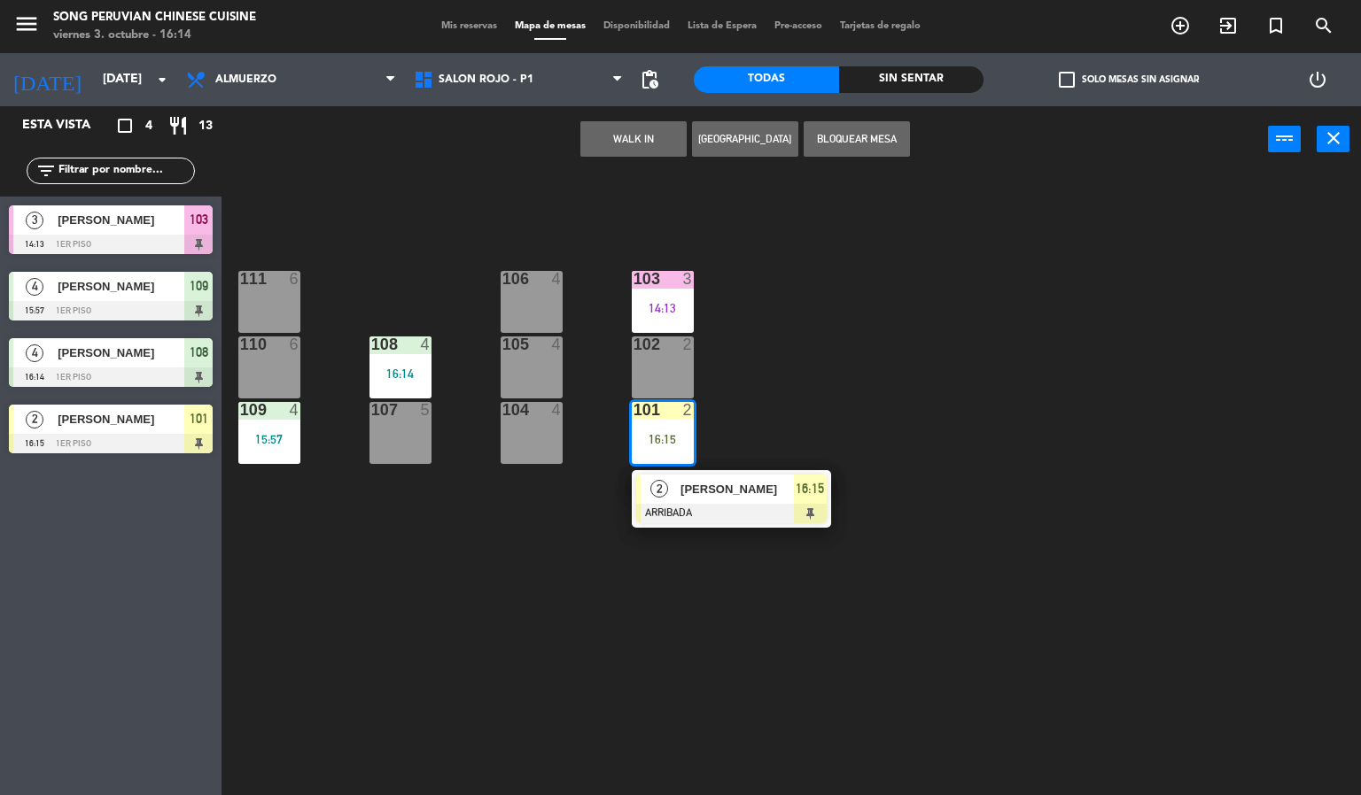
click at [675, 508] on div at bounding box center [731, 513] width 190 height 19
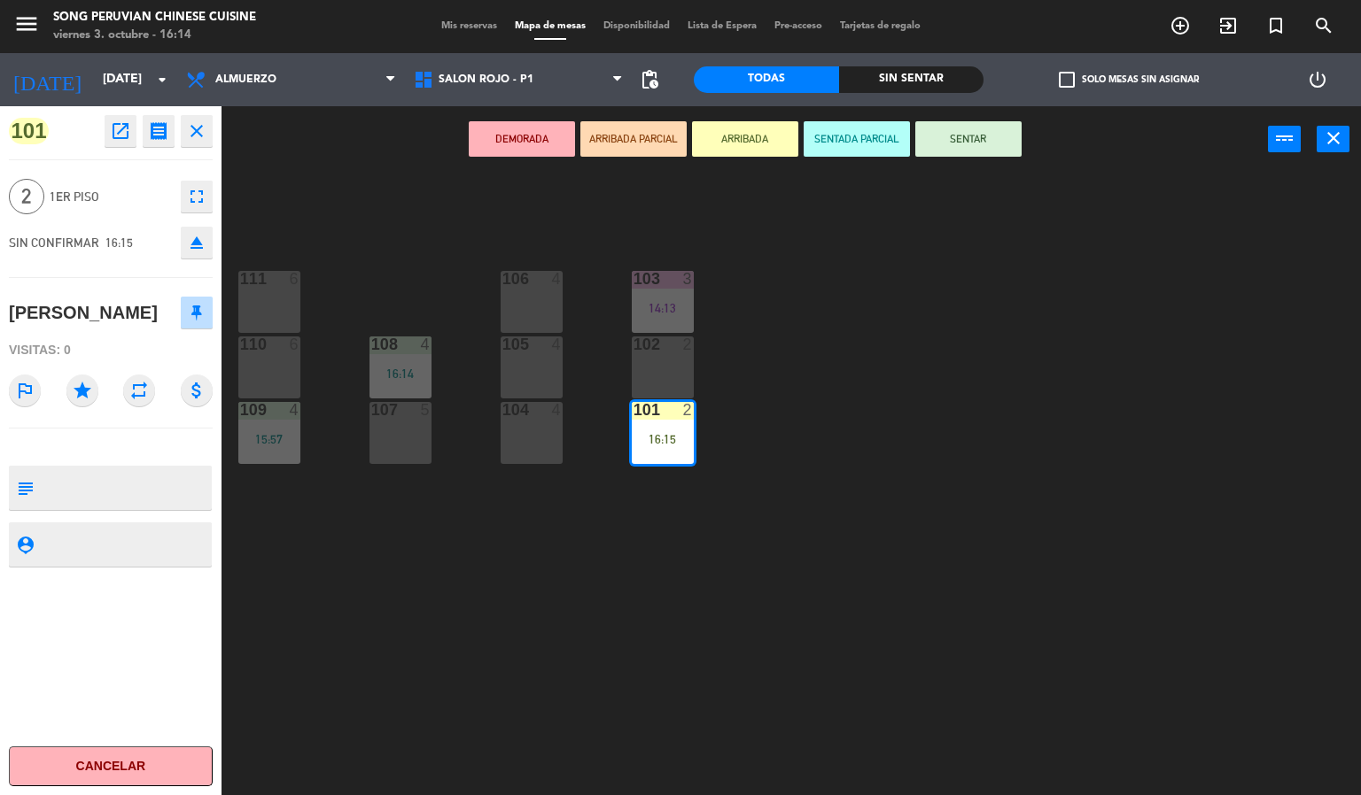
click at [849, 155] on button "SENTADA PARCIAL" at bounding box center [856, 138] width 106 height 35
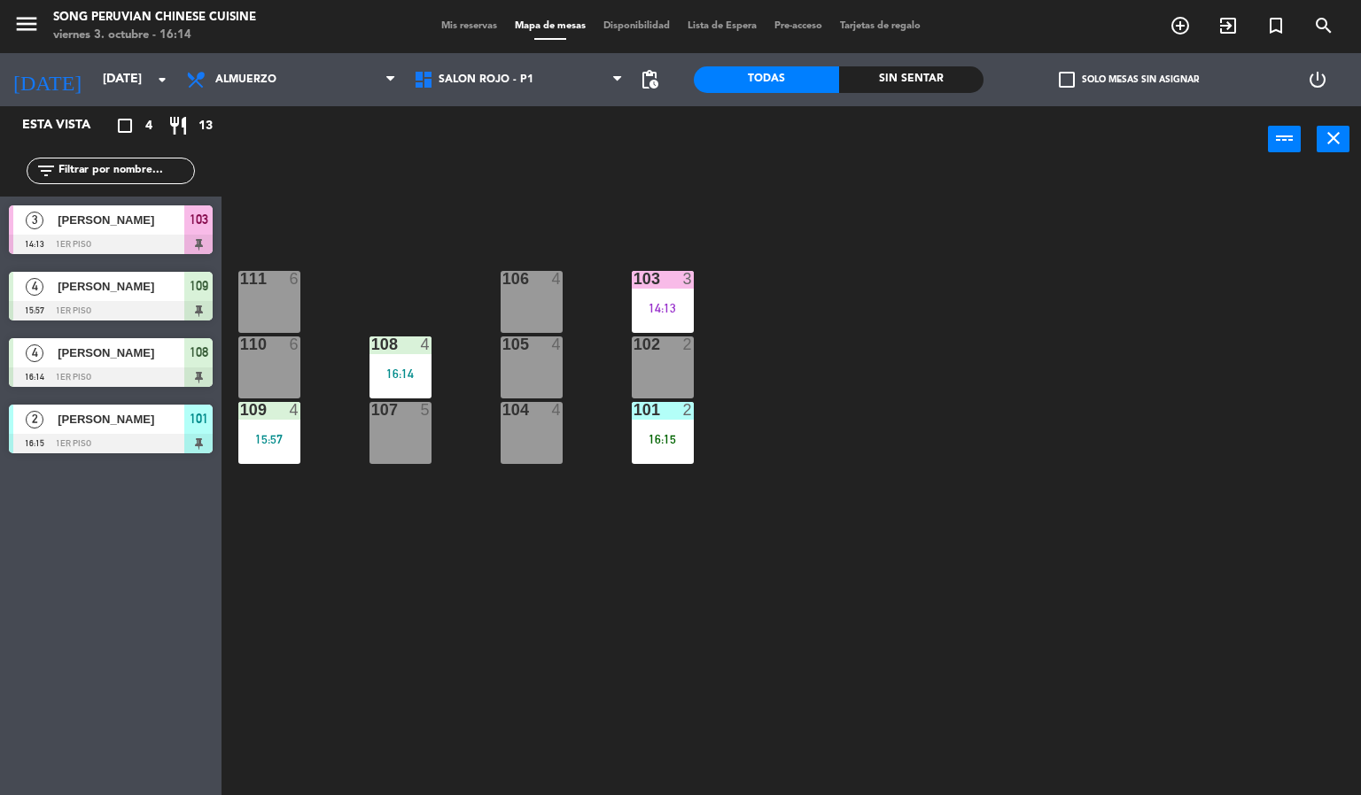
click at [728, 601] on div "103 3 14:13 106 4 111 6 102 2 105 4 108 4 16:14 110 6 101 2 16:15 104 4 107 5 1…" at bounding box center [798, 485] width 1126 height 623
click at [671, 422] on div "101 2 16:15" at bounding box center [663, 433] width 62 height 62
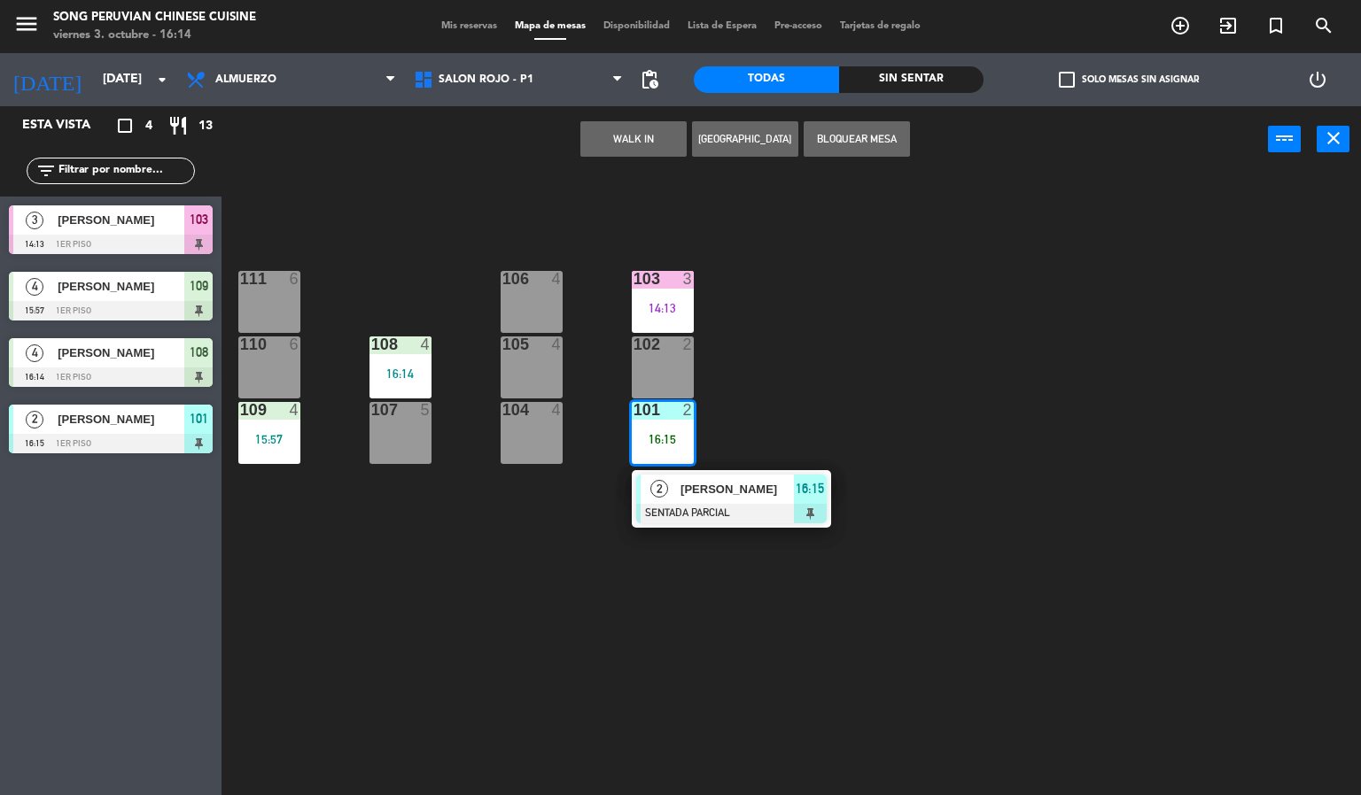
click at [663, 595] on div "103 3 14:13 106 4 111 6 102 2 105 4 108 4 16:14 110 6 101 2 16:15 2 [PERSON_NAM…" at bounding box center [798, 485] width 1126 height 623
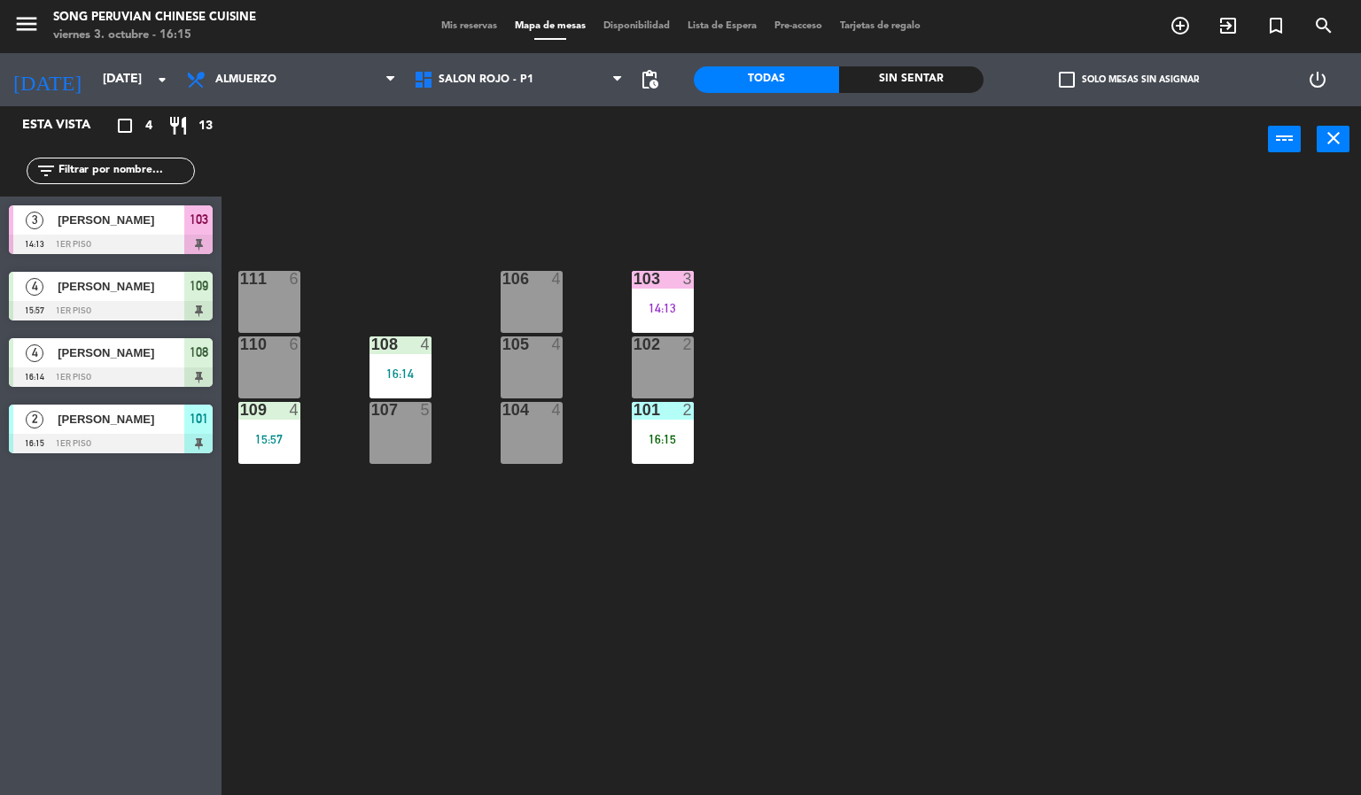
click at [601, 705] on div "103 3 14:13 106 4 111 6 102 2 105 4 108 4 16:14 110 6 101 2 16:15 104 4 107 5 1…" at bounding box center [798, 485] width 1126 height 623
click at [393, 638] on div "103 3 14:13 106 4 111 6 102 2 105 4 108 4 16:14 110 6 101 2 16:15 104 4 107 5 1…" at bounding box center [798, 485] width 1126 height 623
click at [426, 152] on div "power_input close" at bounding box center [744, 139] width 1046 height 67
click at [442, 341] on div "4" at bounding box center [429, 345] width 29 height 16
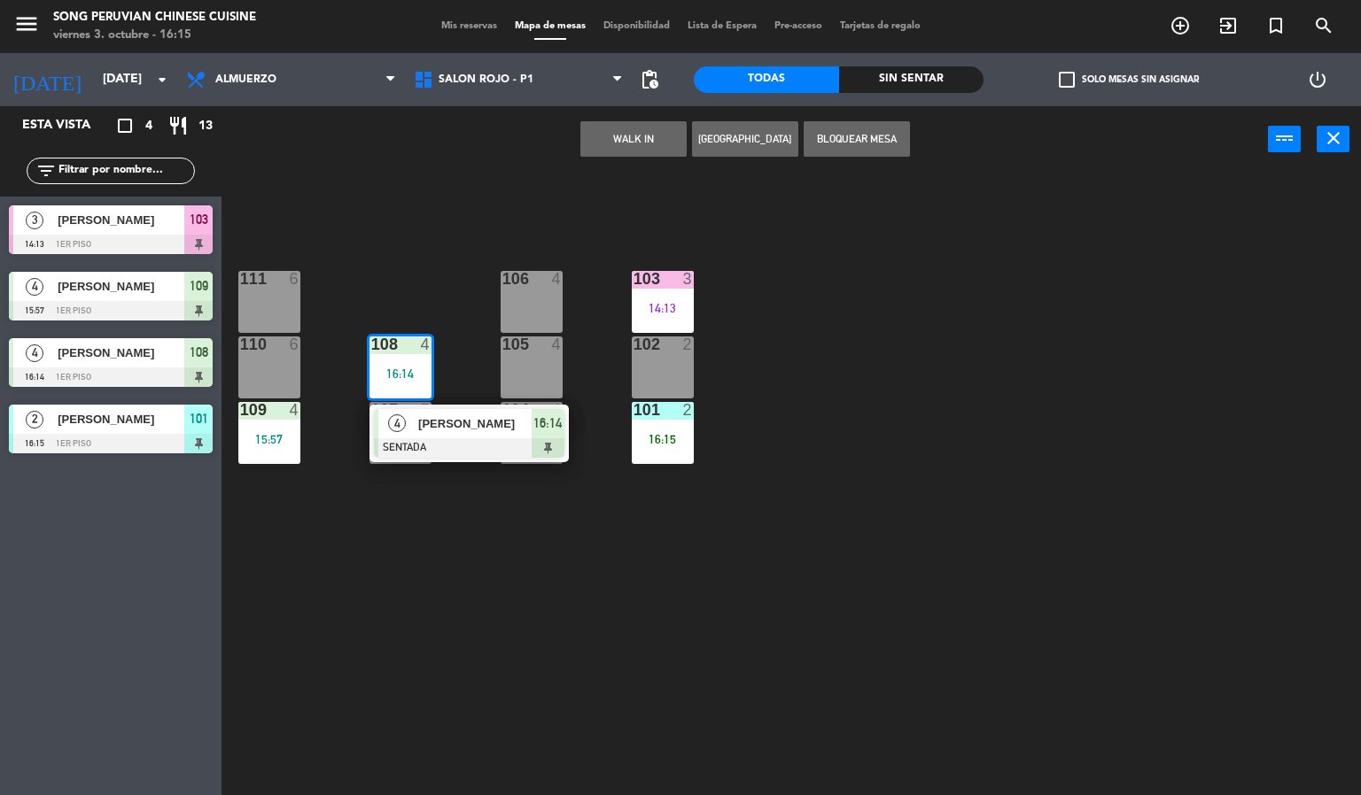
click at [454, 566] on div "103 3 14:13 106 4 111 6 102 2 105 4 108 4 16:14 4 [PERSON_NAME] SENTADA 16:14 1…" at bounding box center [798, 485] width 1126 height 623
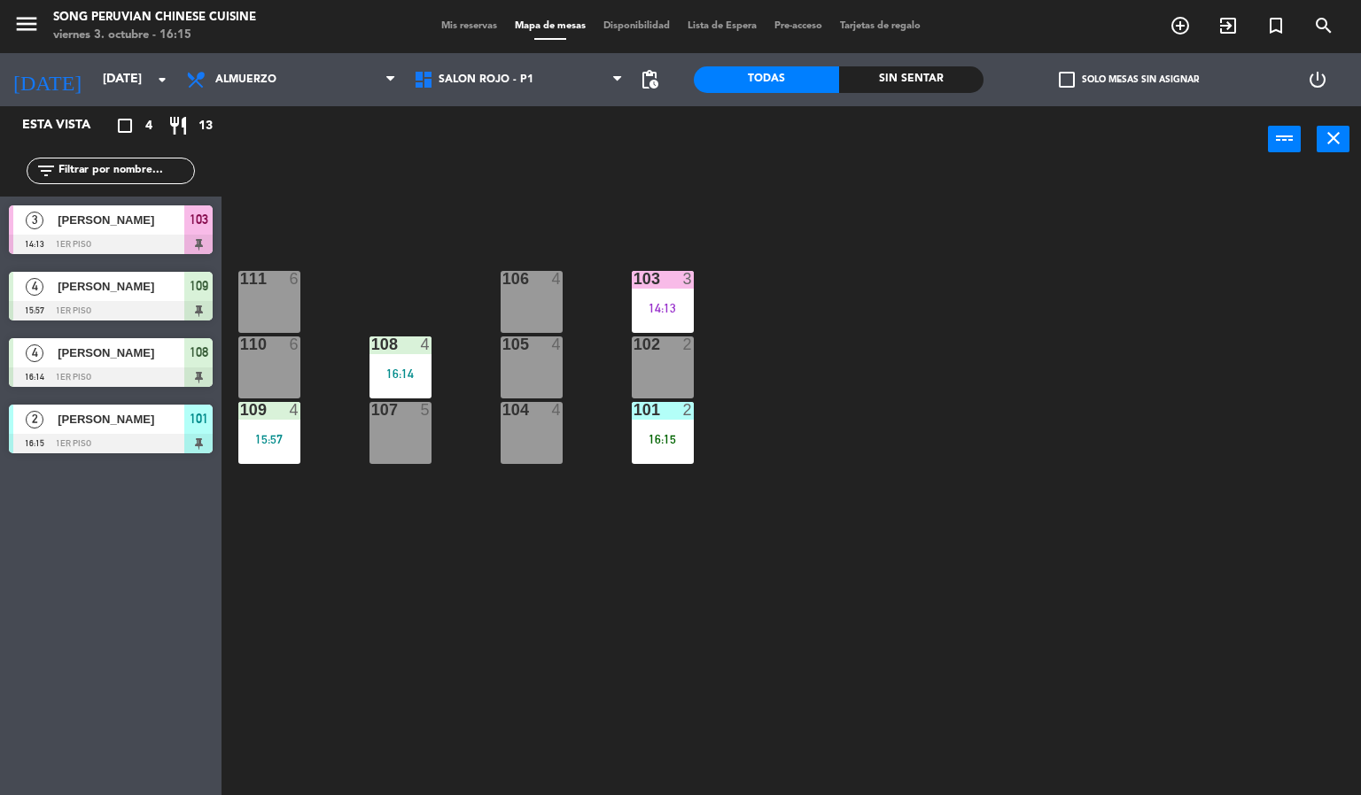
click at [485, 247] on div "103 3 14:13 106 4 111 6 102 2 105 4 108 4 16:14 110 6 101 2 16:15 104 4 107 5 1…" at bounding box center [798, 485] width 1126 height 623
click at [457, 577] on div "103 3 14:13 106 4 111 6 102 2 105 4 108 4 16:14 110 6 101 2 16:15 104 4 107 5 1…" at bounding box center [798, 485] width 1126 height 623
click at [442, 255] on div "103 3 14:13 106 4 111 6 102 2 105 4 108 4 16:14 110 6 101 2 16:15 104 4 107 5 1…" at bounding box center [798, 485] width 1126 height 623
click at [519, 569] on div "103 3 14:13 106 4 111 6 102 2 105 4 108 4 16:14 110 6 101 2 16:15 104 4 107 5 1…" at bounding box center [798, 485] width 1126 height 623
click at [683, 353] on div "102 2" at bounding box center [663, 346] width 62 height 18
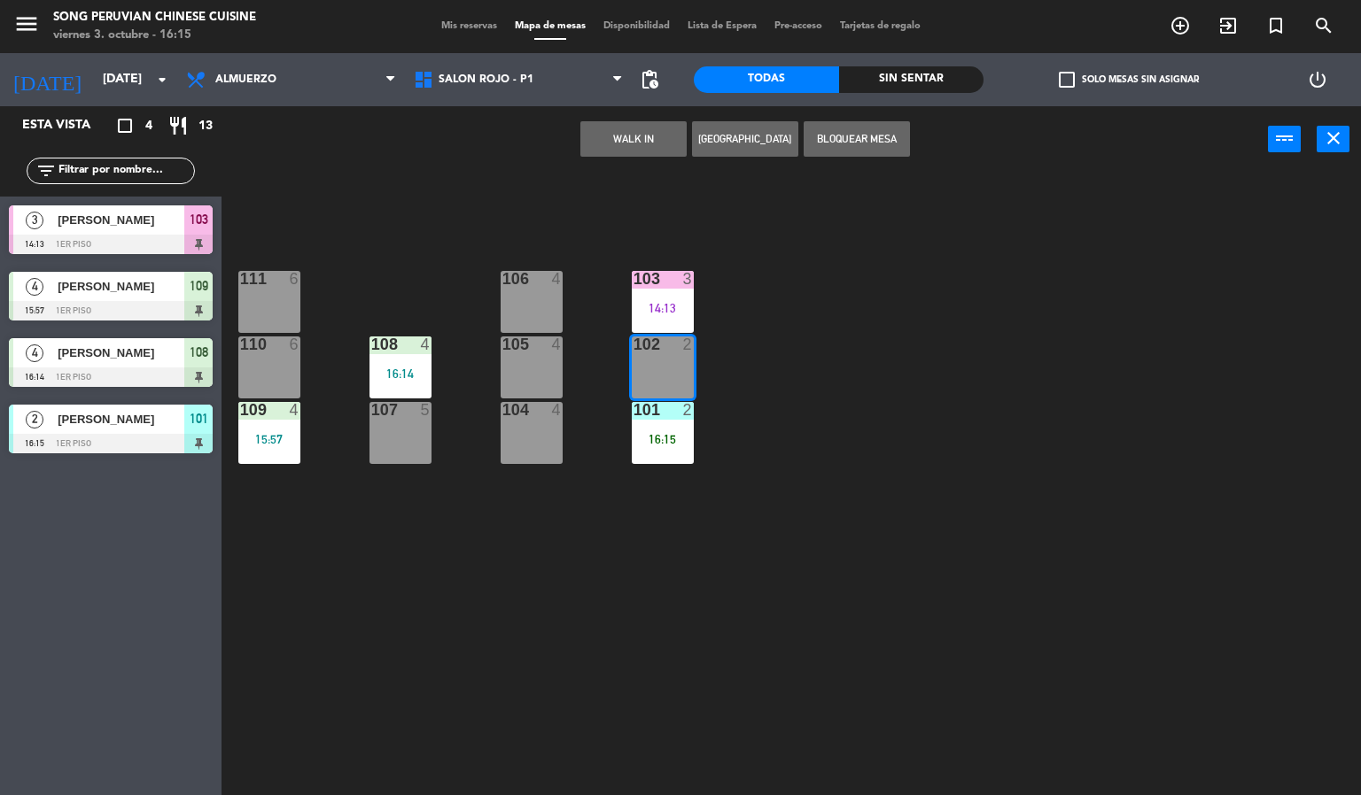
click at [604, 128] on button "WALK IN" at bounding box center [633, 138] width 106 height 35
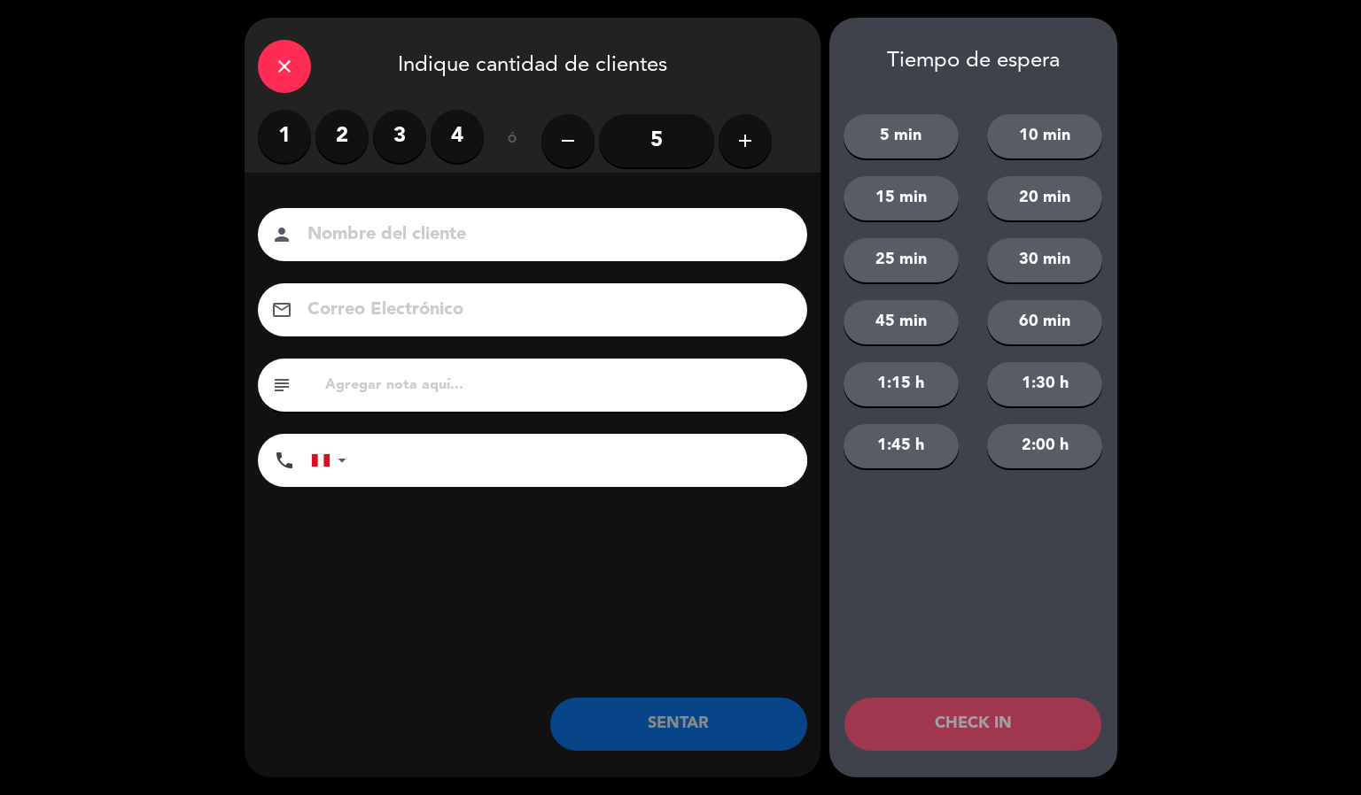
click at [287, 146] on label "1" at bounding box center [284, 136] width 53 height 53
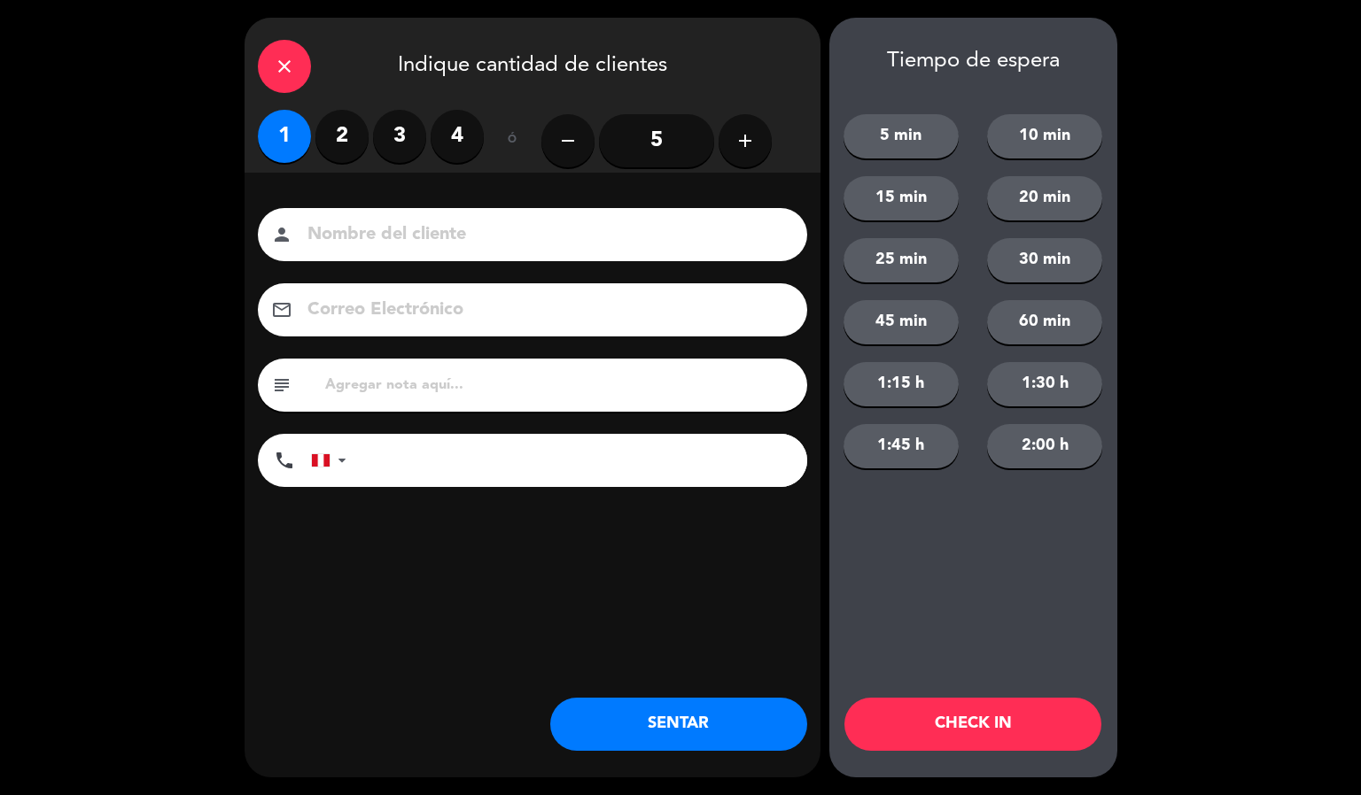
click at [279, 62] on icon "close" at bounding box center [284, 66] width 21 height 21
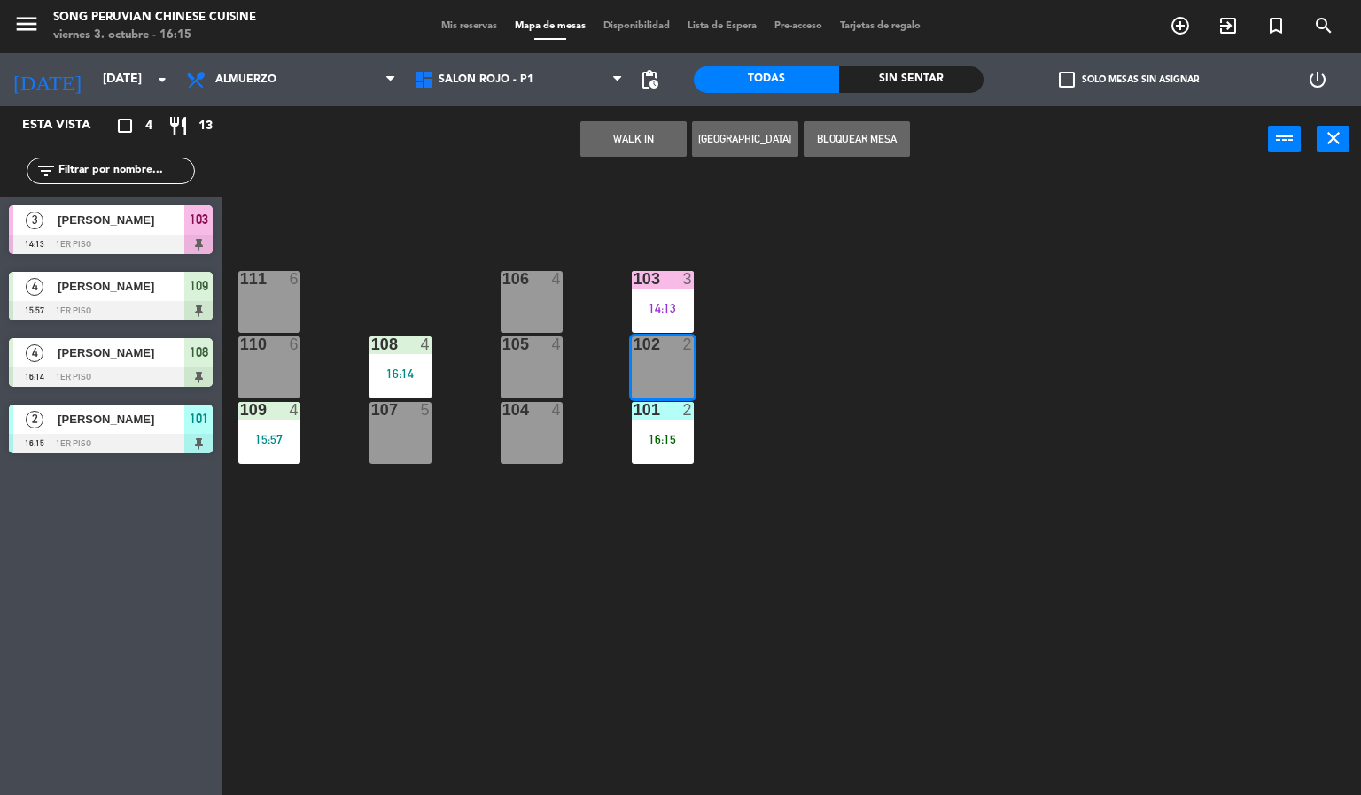
click at [455, 593] on div "103 3 14:13 106 4 111 6 102 2 105 4 108 4 16:14 110 6 101 2 16:15 104 4 107 5 1…" at bounding box center [798, 485] width 1126 height 623
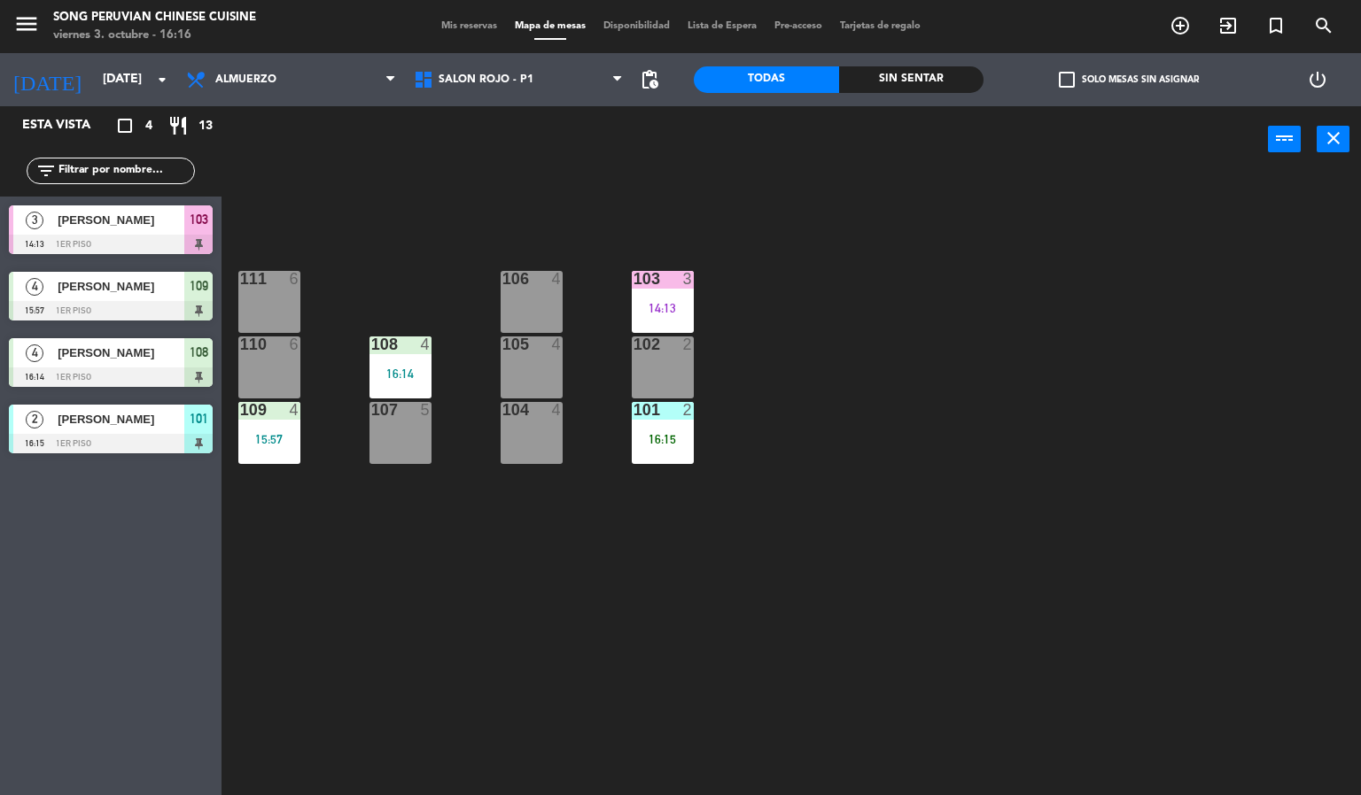
click at [542, 628] on div "103 3 14:13 106 4 111 6 102 2 105 4 108 4 16:14 110 6 101 2 16:15 104 4 107 5 1…" at bounding box center [798, 485] width 1126 height 623
click at [659, 428] on div "101 2 16:15" at bounding box center [663, 433] width 62 height 62
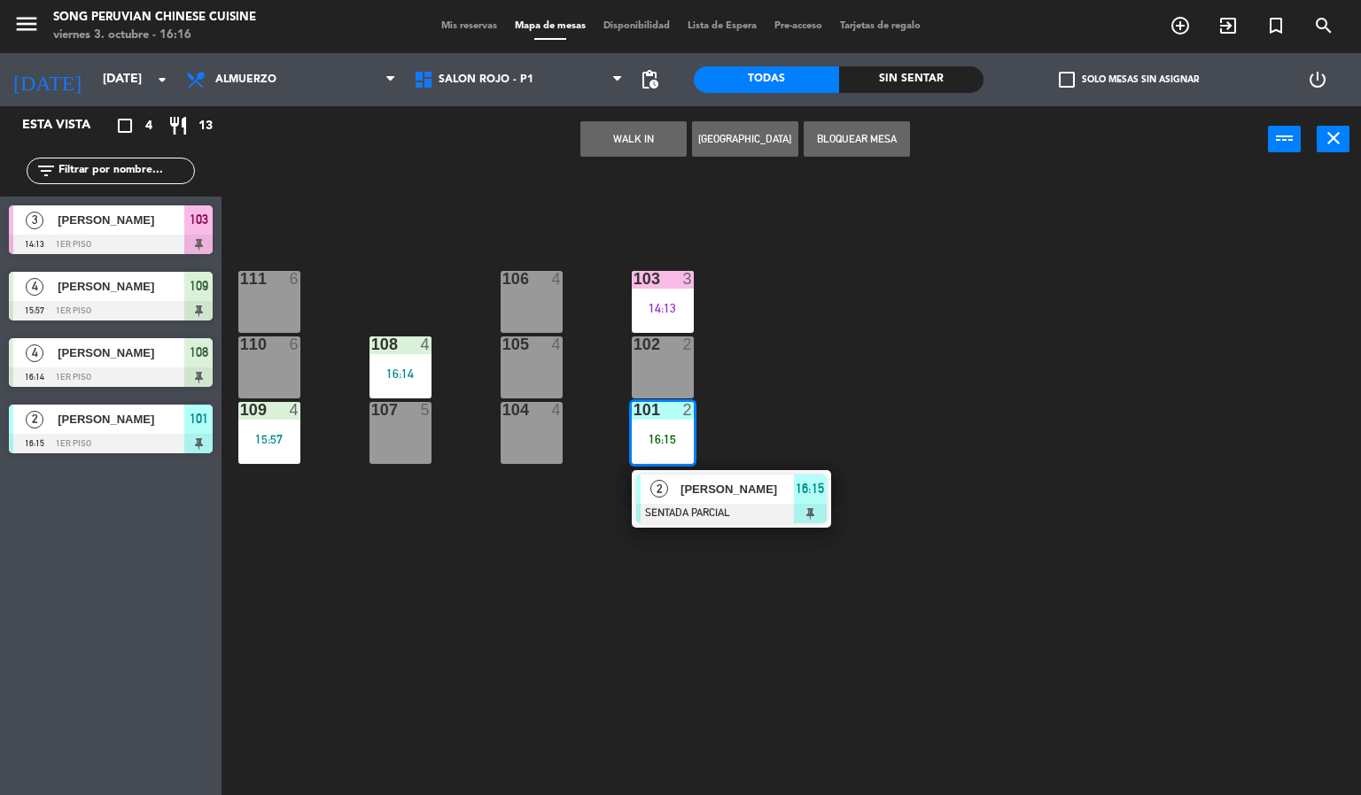
click at [551, 612] on div "103 3 14:13 106 4 111 6 102 2 105 4 108 4 16:14 110 6 101 2 16:15 2 [PERSON_NAM…" at bounding box center [798, 485] width 1126 height 623
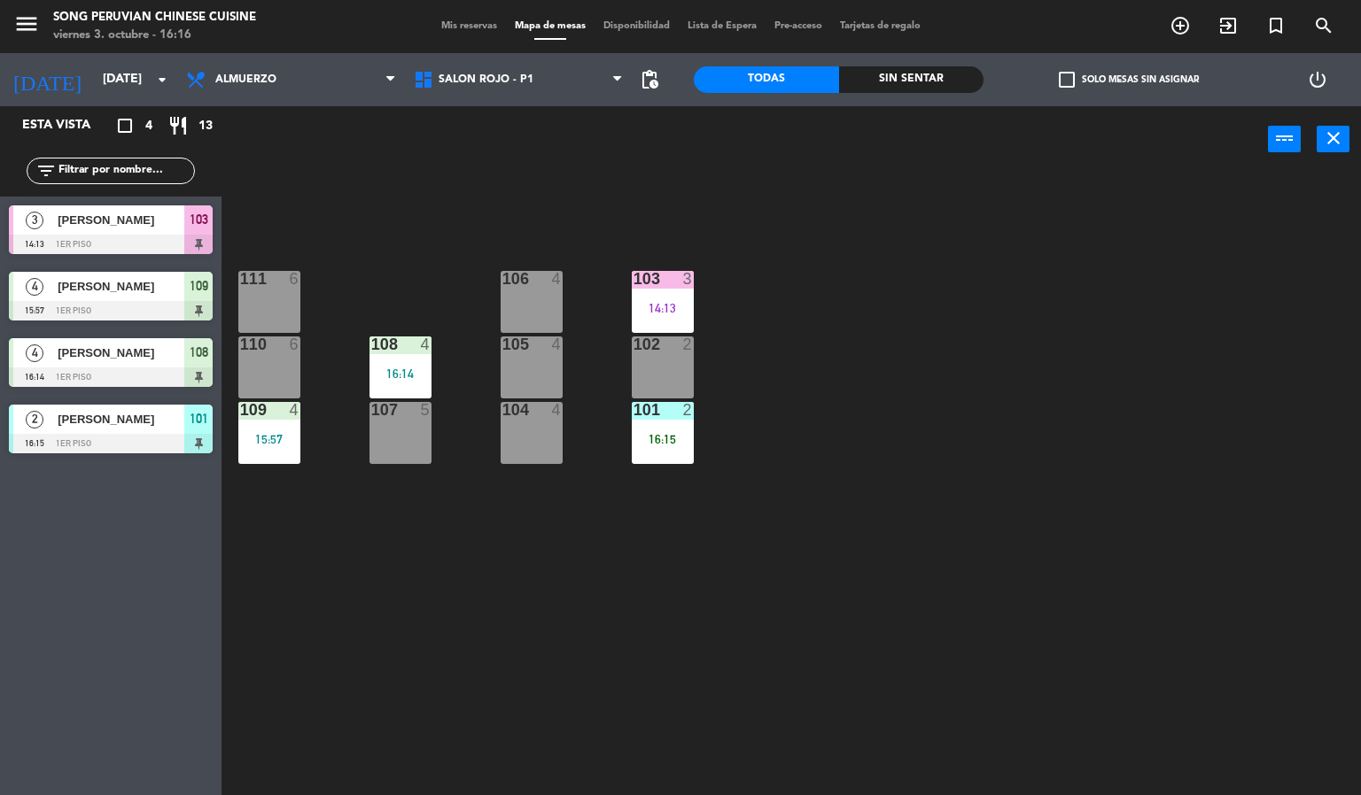
click at [667, 441] on div "16:15" at bounding box center [663, 439] width 62 height 12
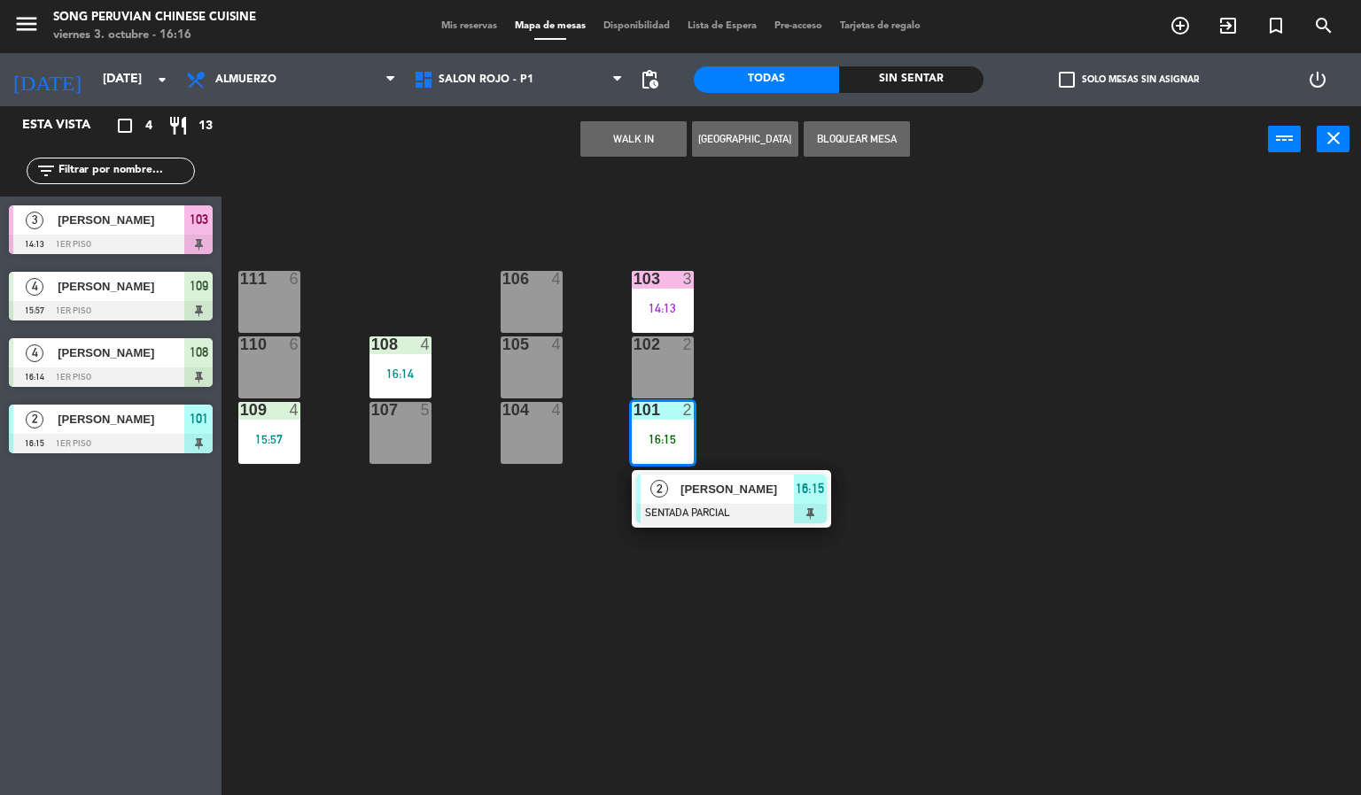
click at [550, 344] on div "4" at bounding box center [561, 345] width 29 height 16
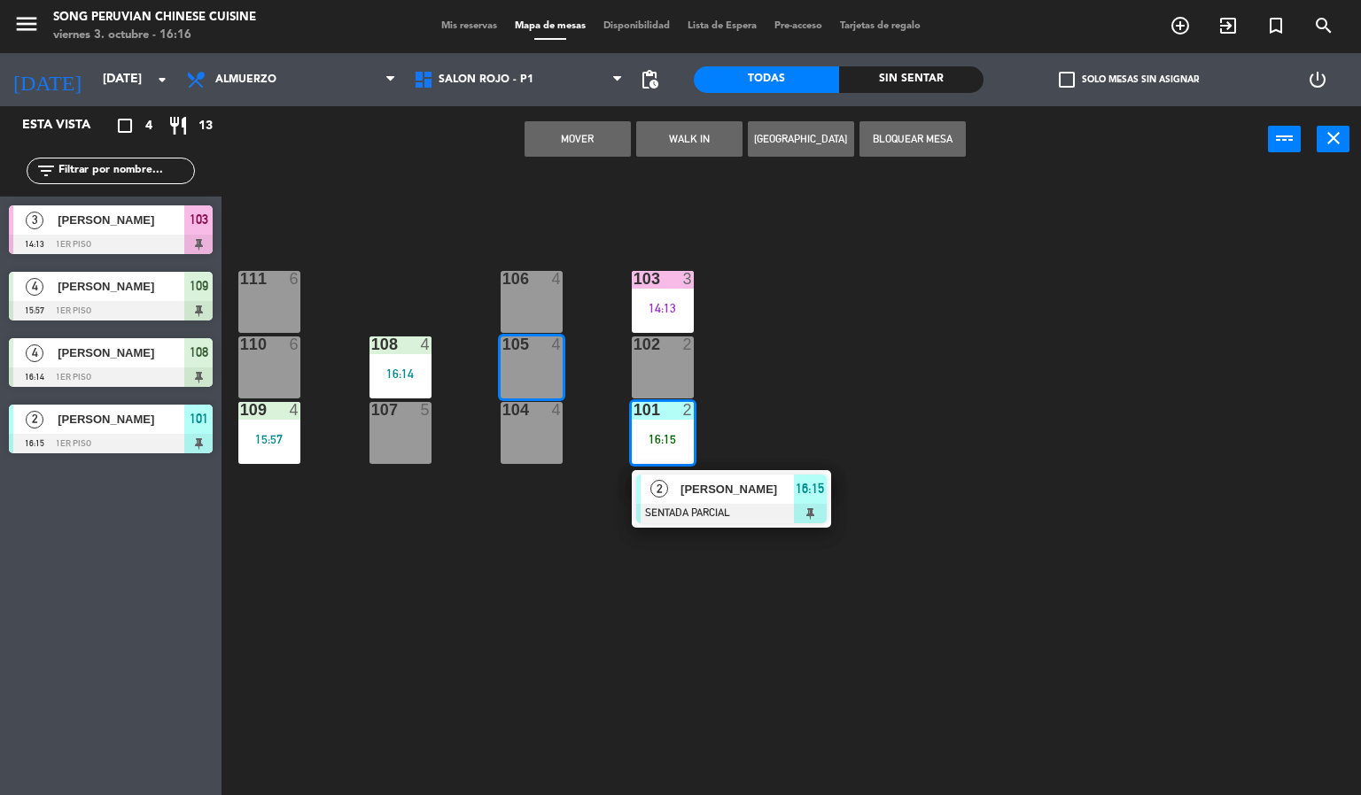
click at [555, 133] on button "Mover" at bounding box center [577, 138] width 106 height 35
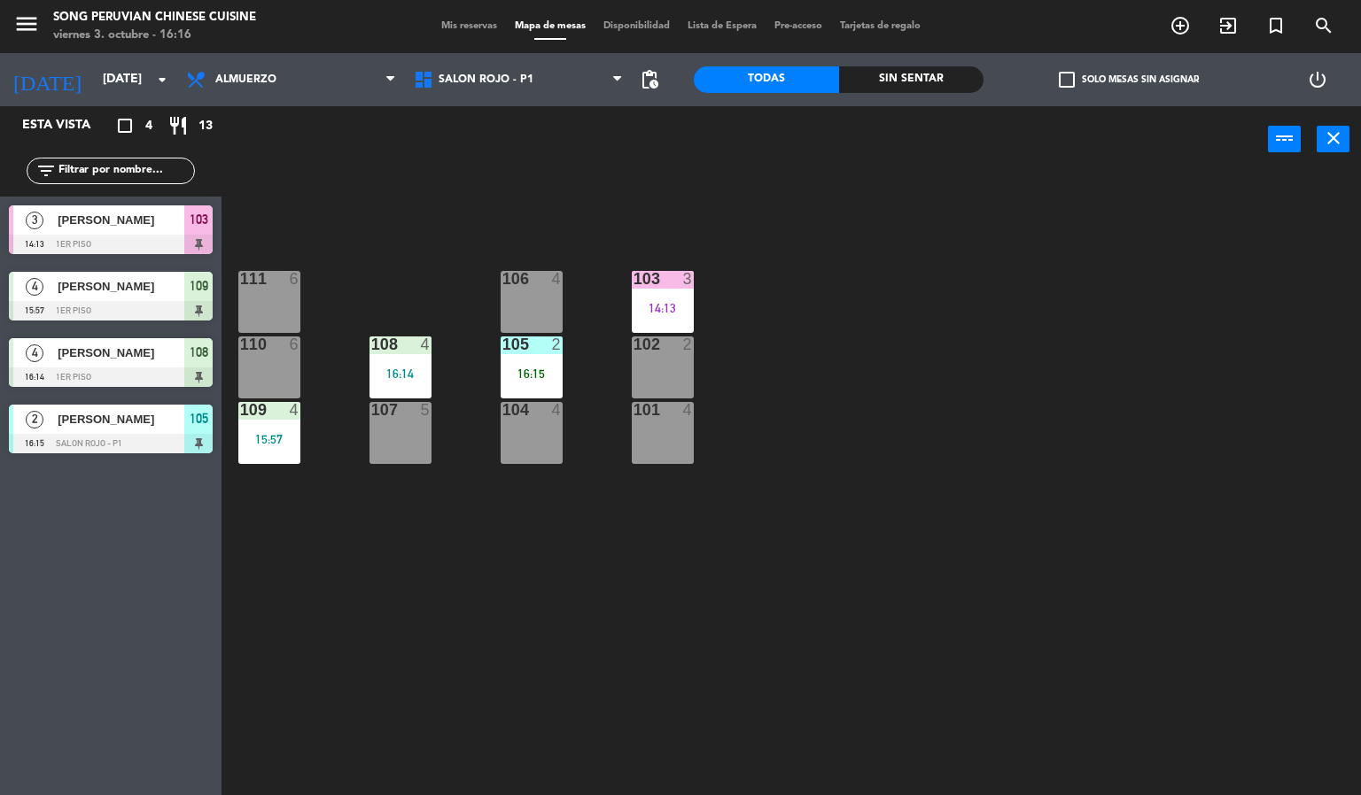
click at [607, 648] on div "103 3 14:13 106 4 111 6 102 2 105 2 16:15 108 4 16:14 110 6 101 4 104 4 107 5 1…" at bounding box center [798, 485] width 1126 height 623
click at [453, 649] on div "103 3 14:13 106 4 111 6 102 2 105 2 16:15 108 4 16:14 110 6 101 4 104 4 107 5 1…" at bounding box center [798, 485] width 1126 height 623
click at [535, 360] on div "105 2 16:15" at bounding box center [531, 368] width 62 height 62
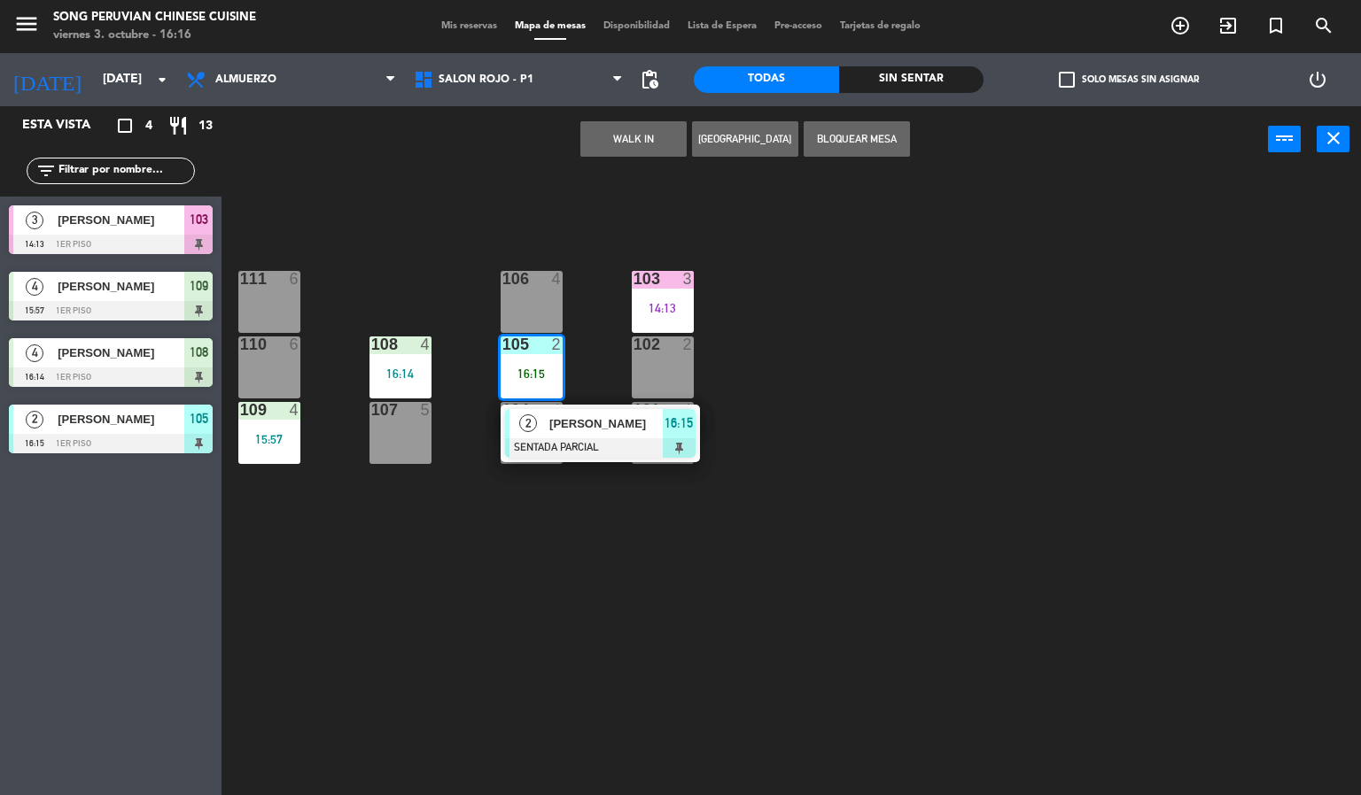
click at [401, 636] on div "103 3 14:13 106 4 111 6 102 2 105 2 16:15 2 [PERSON_NAME] SENTADA PARCIAL 16:15…" at bounding box center [798, 485] width 1126 height 623
click at [397, 667] on div "103 3 14:13 106 4 111 6 102 2 105 2 16:15 2 [PERSON_NAME] SENTADA PARCIAL 16:15…" at bounding box center [798, 485] width 1126 height 623
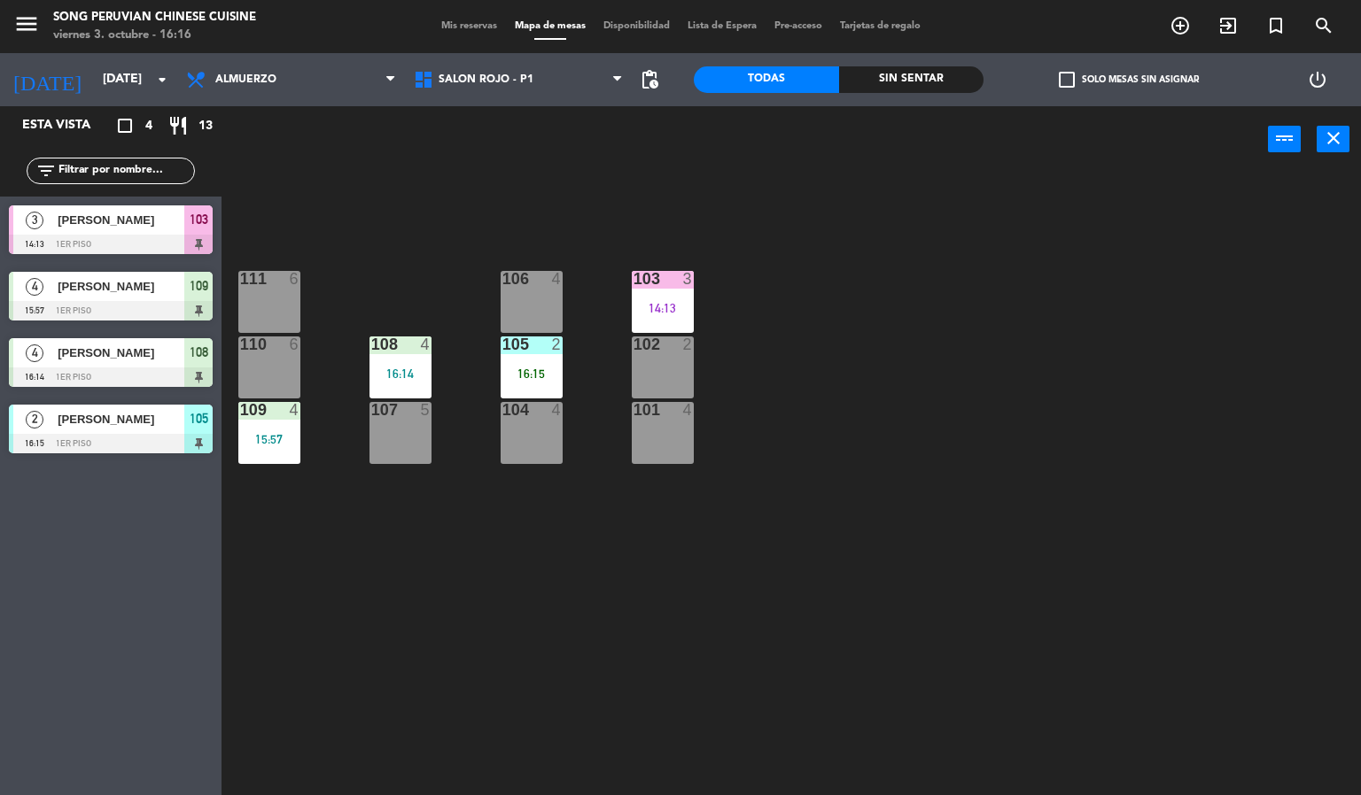
click at [377, 651] on div "103 3 14:13 106 4 111 6 102 2 105 2 16:15 108 4 16:14 110 6 101 4 104 4 107 5 1…" at bounding box center [798, 485] width 1126 height 623
click at [376, 697] on div "103 3 14:13 106 4 111 6 102 2 105 2 16:15 108 4 16:14 110 6 101 4 104 4 107 5 1…" at bounding box center [798, 485] width 1126 height 623
click at [635, 449] on div "101 4" at bounding box center [663, 433] width 62 height 62
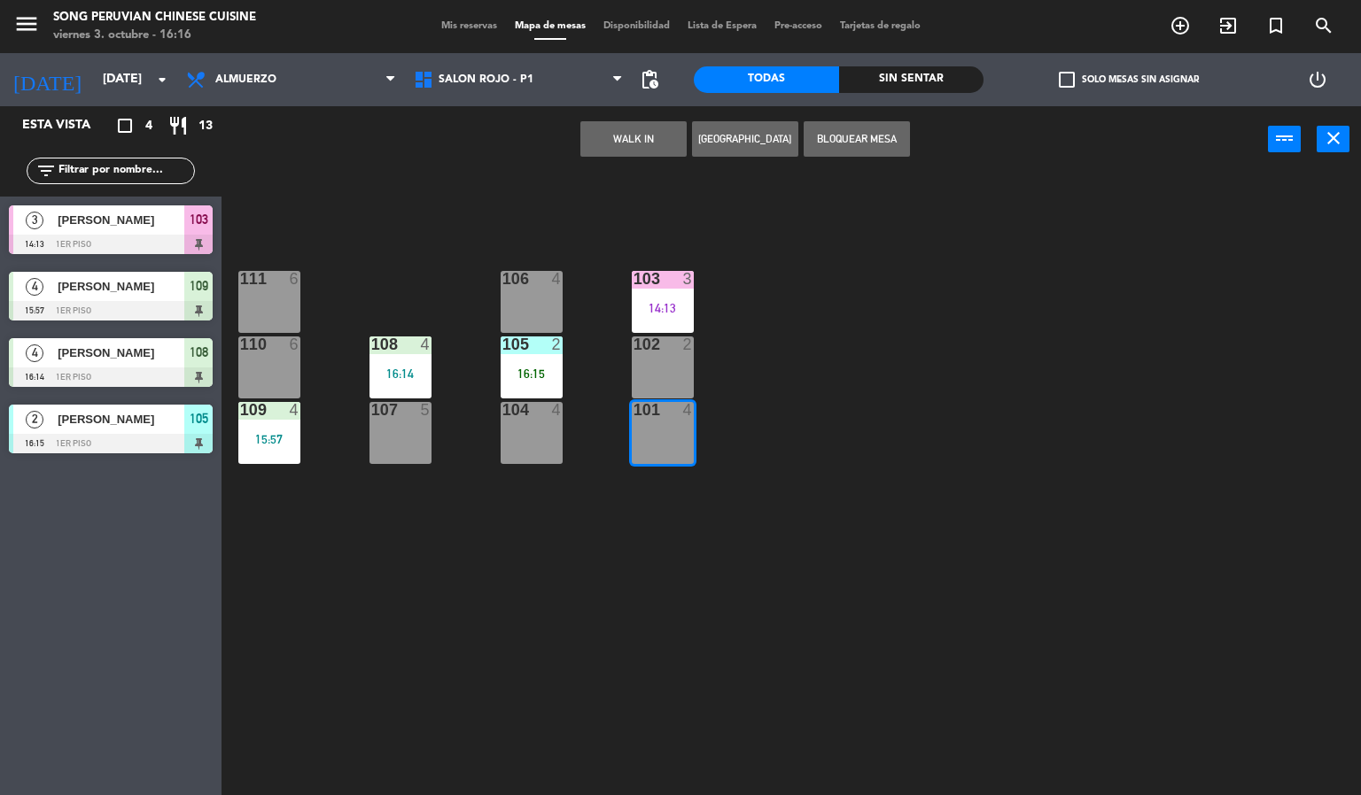
click at [466, 601] on div "103 3 14:13 106 4 111 6 102 2 105 2 16:15 108 4 16:14 110 6 101 4 104 4 107 5 1…" at bounding box center [798, 485] width 1126 height 623
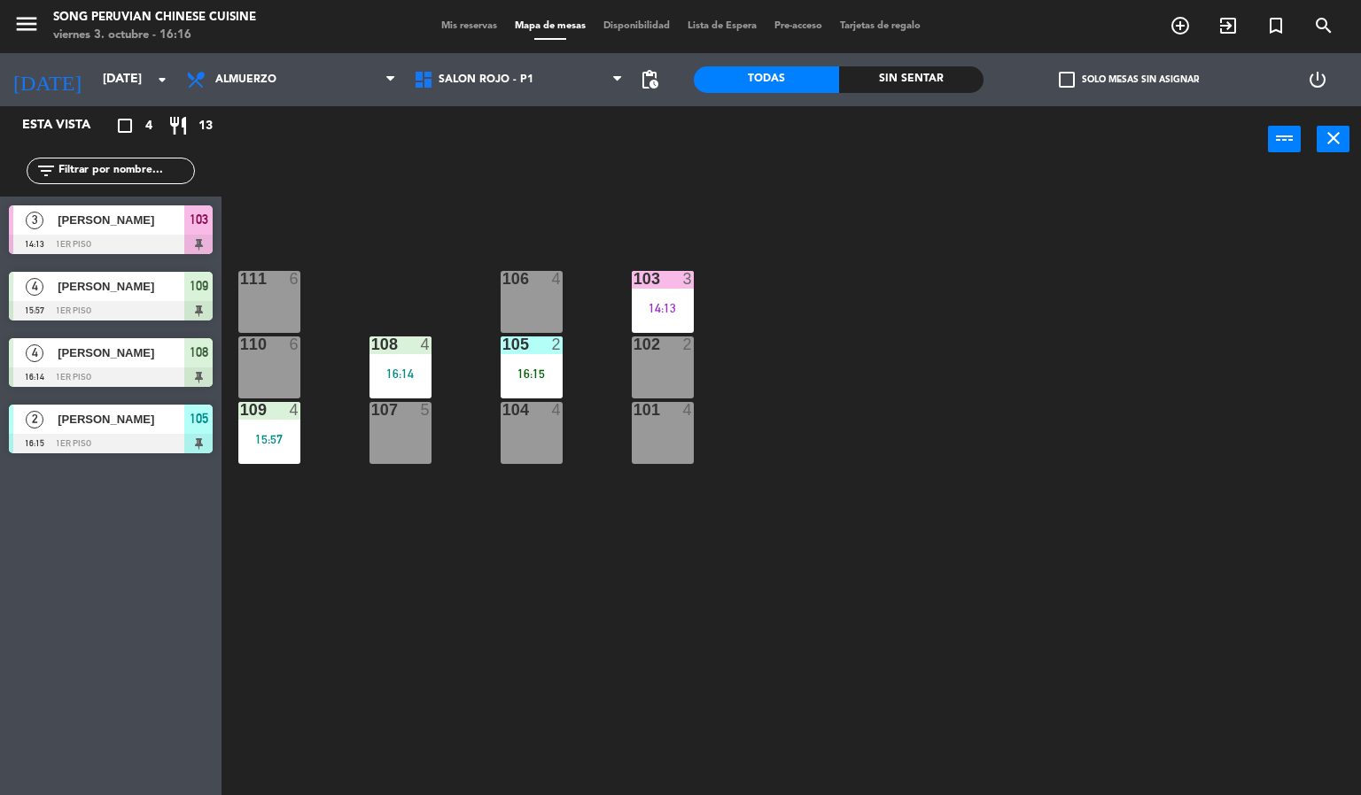
click at [346, 724] on div "103 3 14:13 106 4 111 6 102 2 105 2 16:15 108 4 16:14 110 6 101 4 104 4 107 5 1…" at bounding box center [798, 485] width 1126 height 623
click at [327, 717] on div "103 3 14:13 106 4 111 6 102 2 105 2 16:15 108 4 16:14 110 6 101 4 104 4 107 5 1…" at bounding box center [798, 485] width 1126 height 623
click at [330, 65] on span "Almuerzo" at bounding box center [291, 79] width 228 height 39
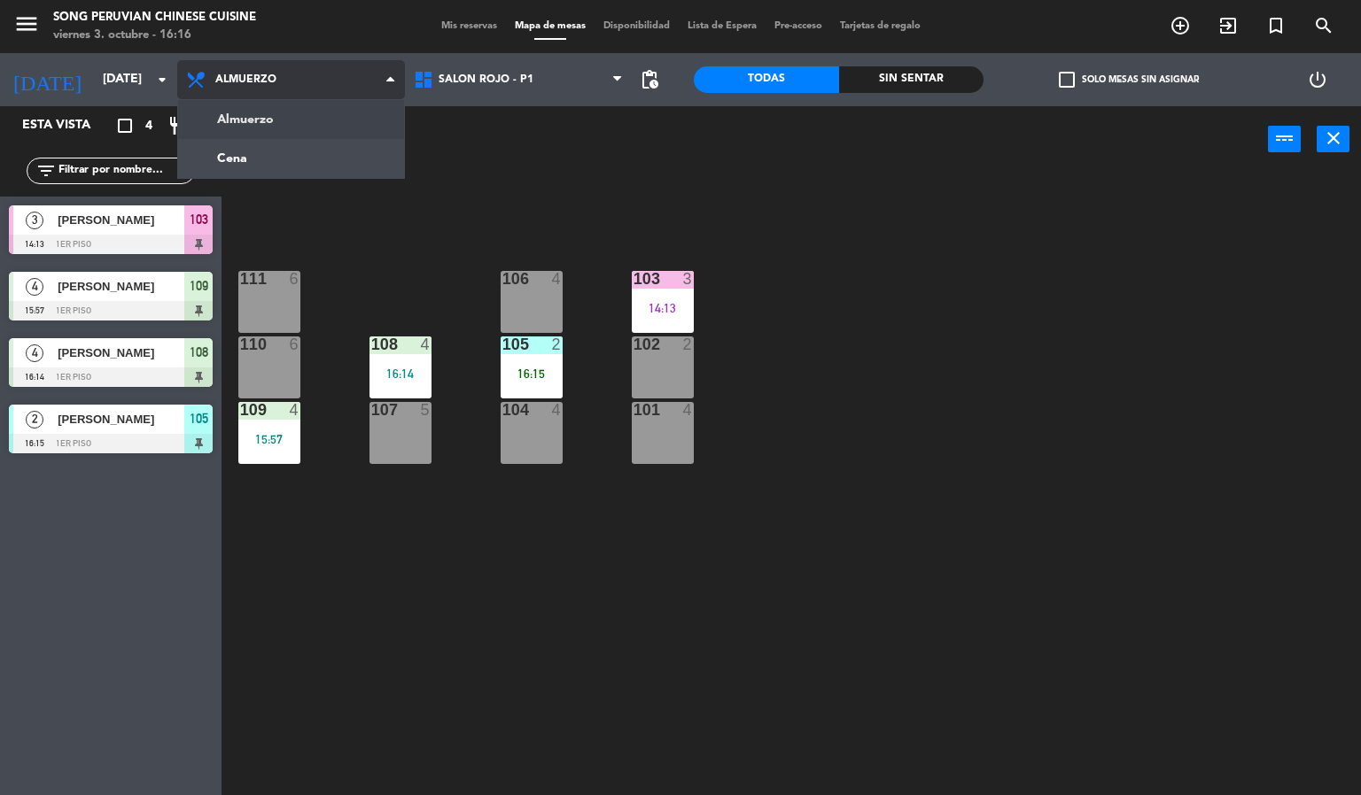
click at [306, 152] on ng-component "menu Song Peruvian Chinese Cuisine [DATE] 3. octubre - 16:16 Mis reservas Mapa …" at bounding box center [680, 398] width 1361 height 796
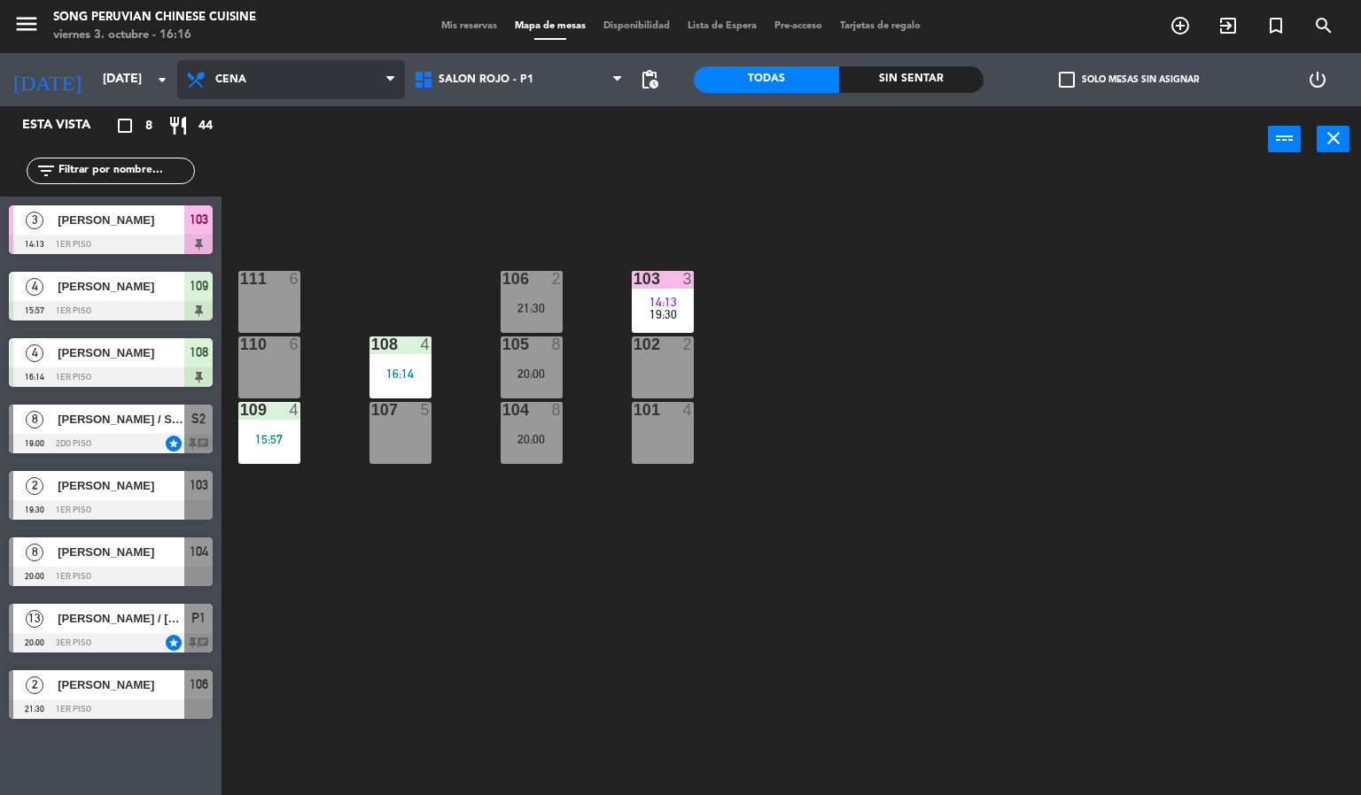
click at [232, 78] on span "Cena" at bounding box center [230, 80] width 31 height 12
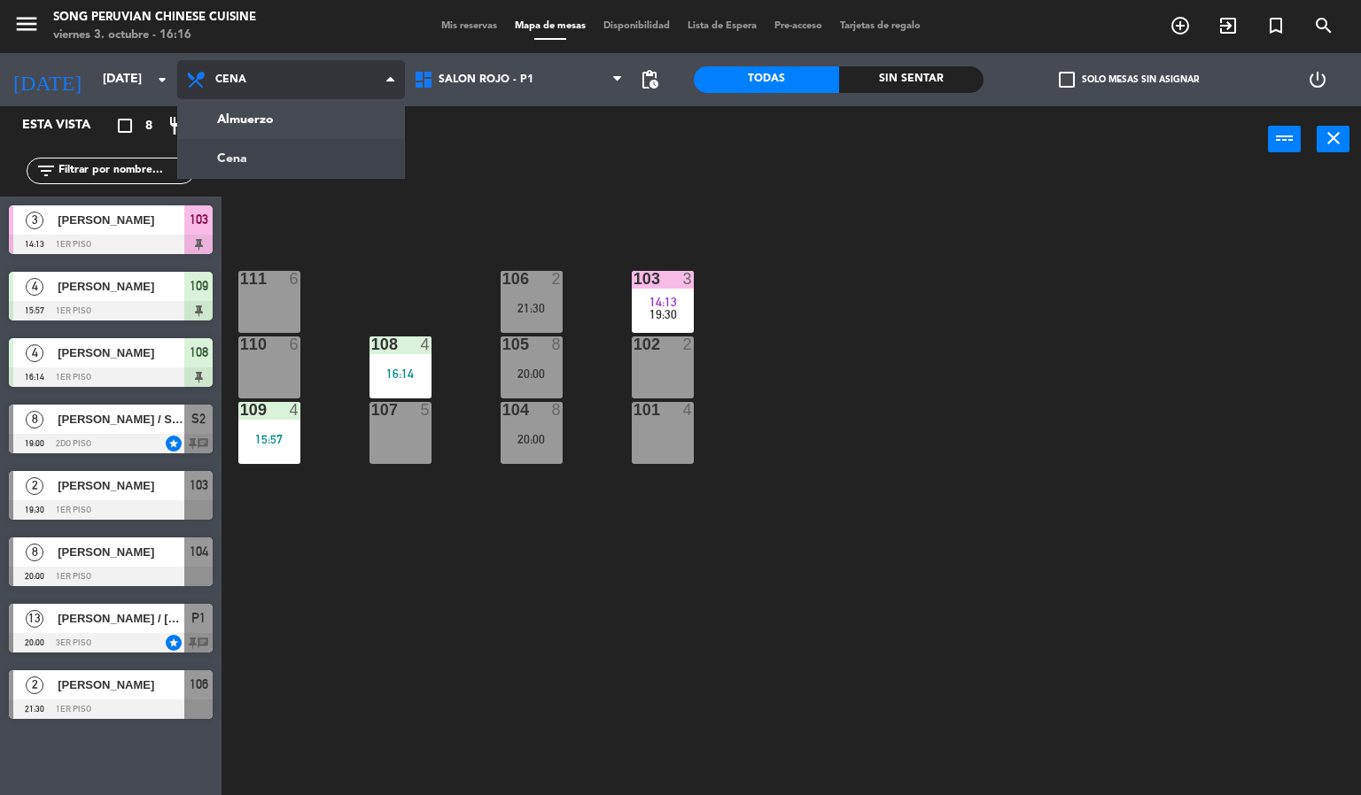
click at [223, 136] on ng-component "menu Song Peruvian Chinese Cuisine [DATE] 3. octubre - 16:16 Mis reservas Mapa …" at bounding box center [680, 398] width 1361 height 796
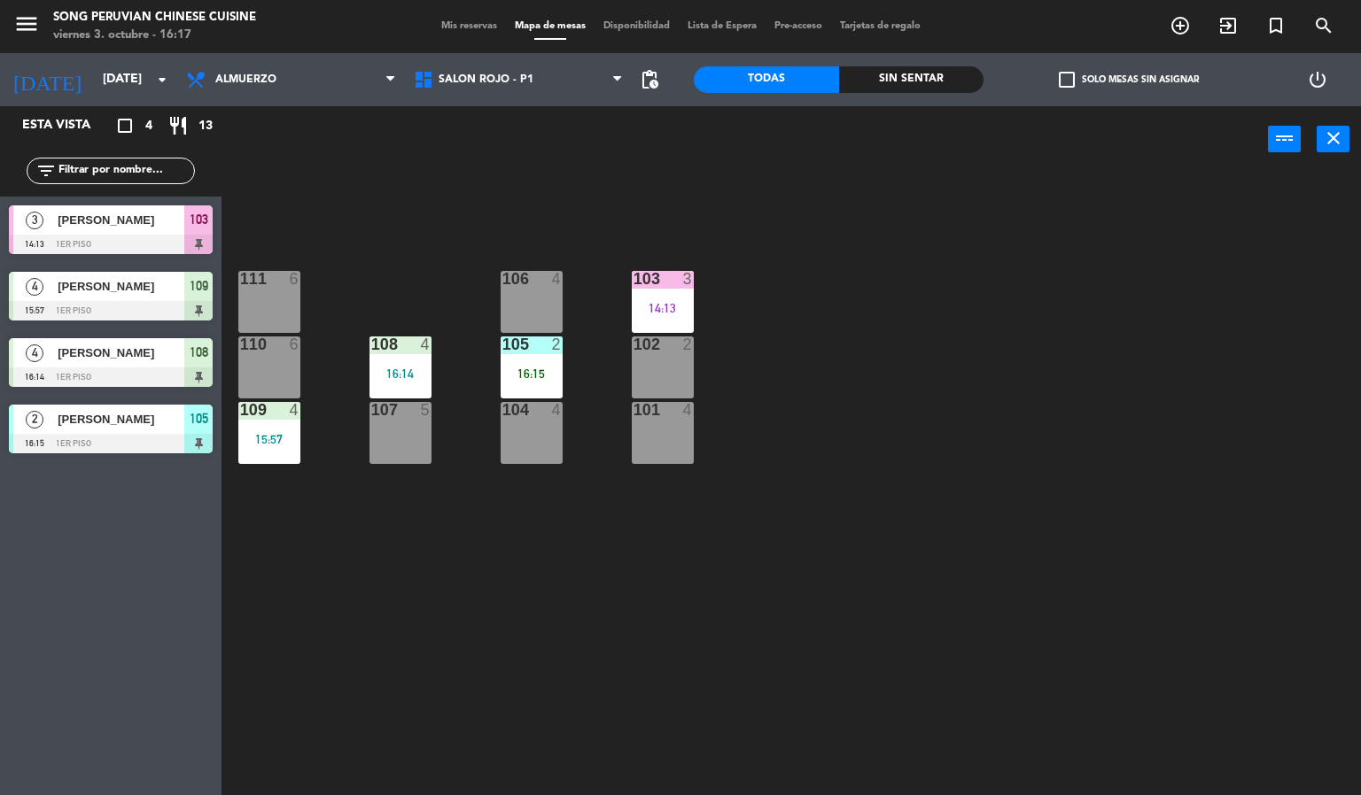
click at [375, 232] on div "103 3 14:13 106 4 111 6 102 2 105 2 16:15 108 4 16:14 110 6 101 4 104 4 107 5 1…" at bounding box center [798, 485] width 1126 height 623
click at [336, 590] on div "103 3 14:13 106 4 111 6 102 2 105 2 16:15 108 4 16:14 110 6 101 4 104 4 107 5 1…" at bounding box center [798, 485] width 1126 height 623
click at [284, 86] on span "Almuerzo" at bounding box center [291, 79] width 228 height 39
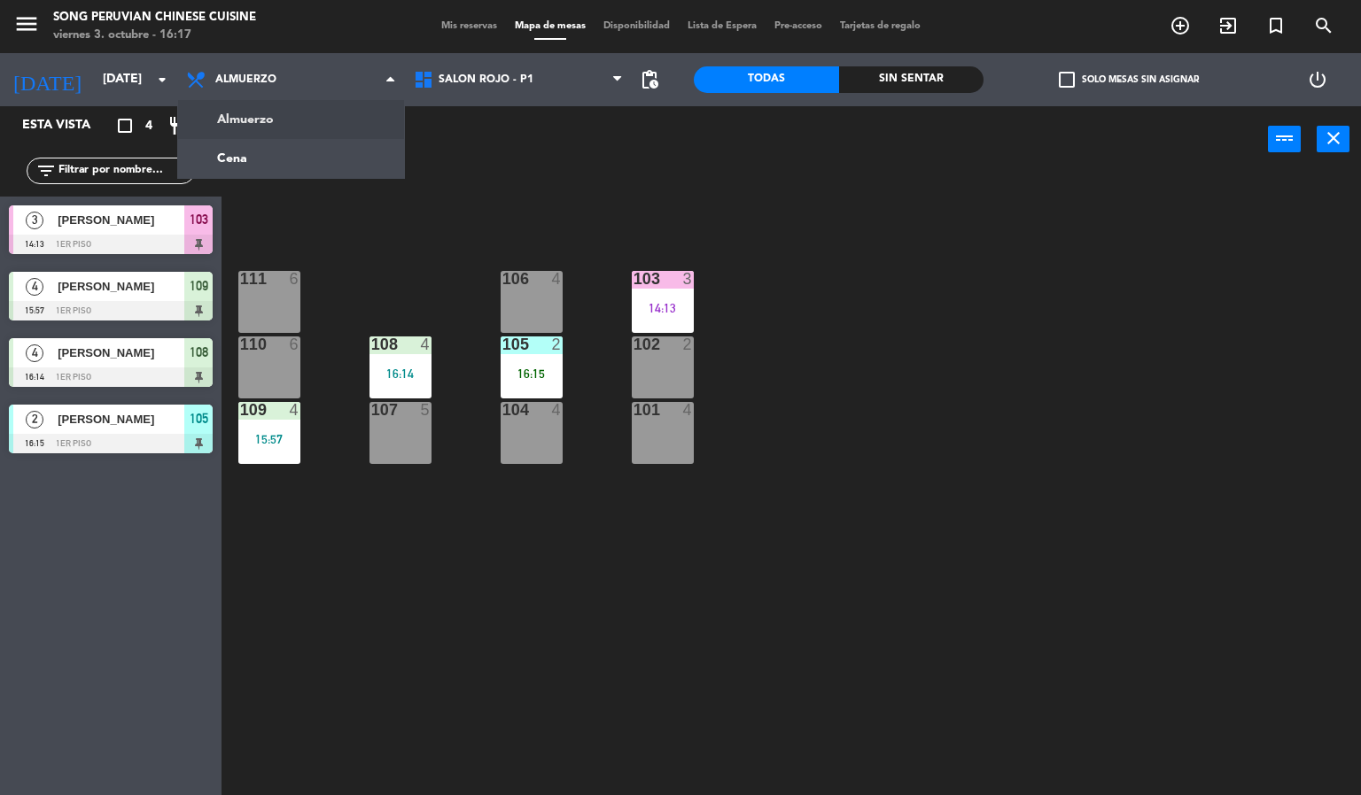
click at [268, 176] on ng-component "menu Song Peruvian Chinese Cuisine [DATE] 3. octubre - 16:17 Mis reservas Mapa …" at bounding box center [680, 398] width 1361 height 796
click at [272, 174] on div "103 3 14:13 106 4 111 6 102 2 105 2 16:15 108 4 16:14 110 6 101 4 104 4 107 5 1…" at bounding box center [798, 485] width 1126 height 623
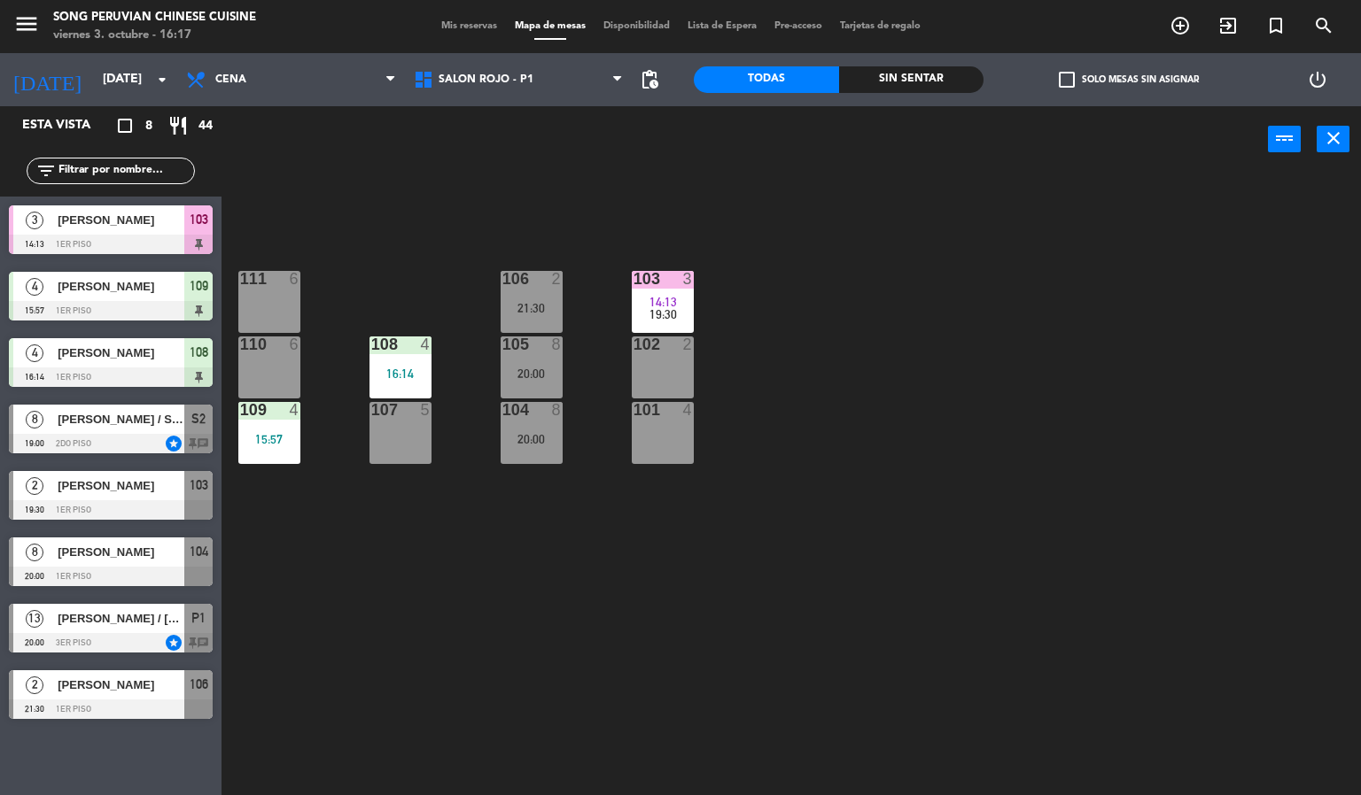
click at [904, 85] on div "Sin sentar" at bounding box center [911, 79] width 145 height 27
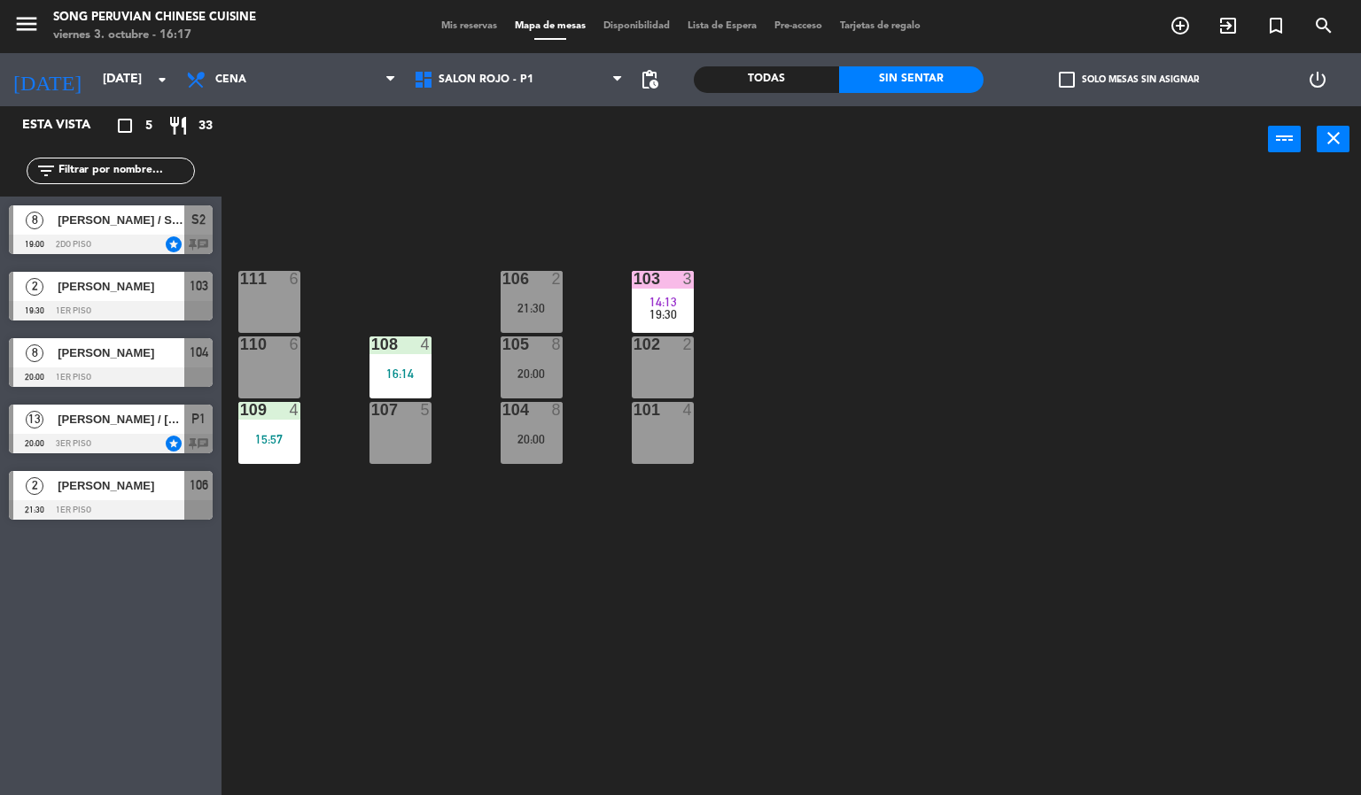
click at [73, 240] on div at bounding box center [111, 244] width 204 height 19
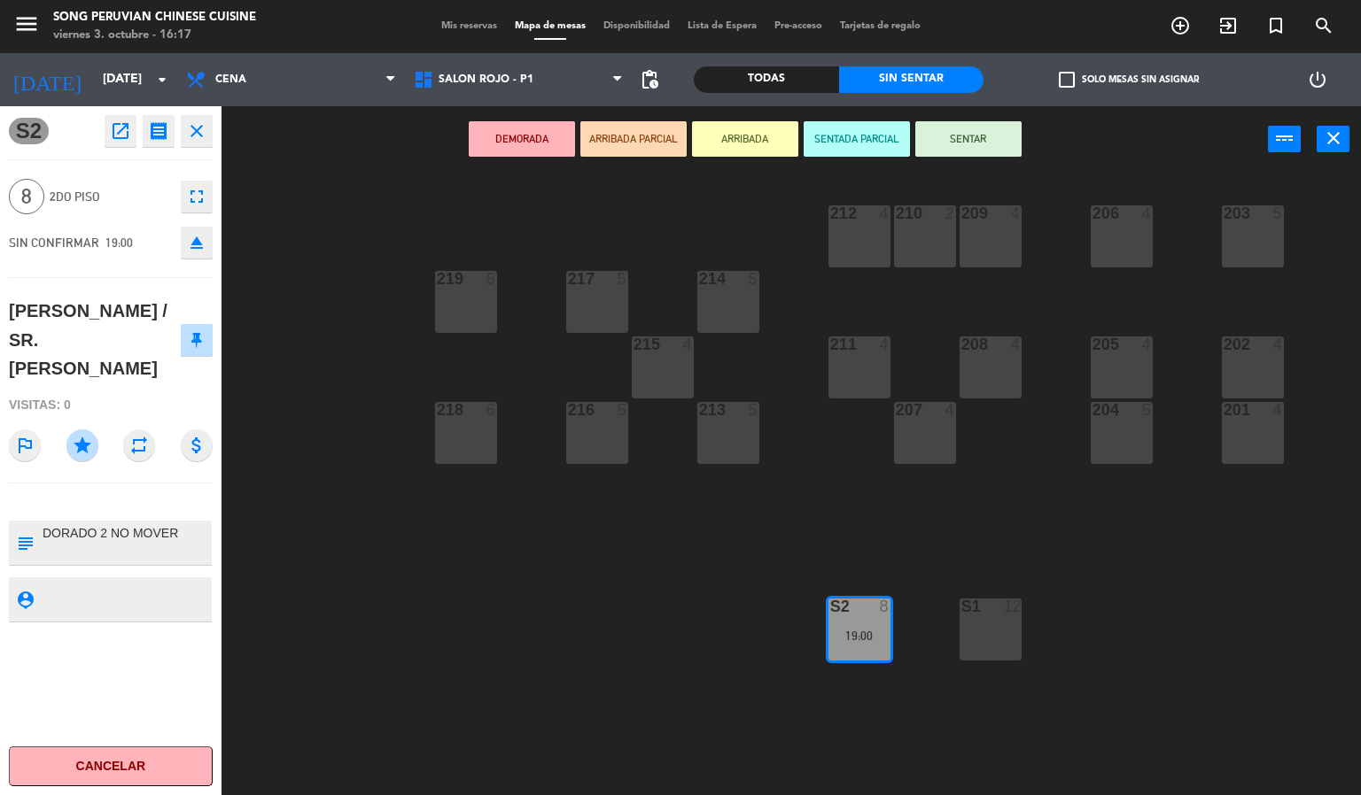
click at [362, 288] on div "203 5 206 4 210 2 212 4 209 4 214 5 217 5 219 6 202 4 205 4 208 4 211 4 215 4 2…" at bounding box center [798, 485] width 1126 height 623
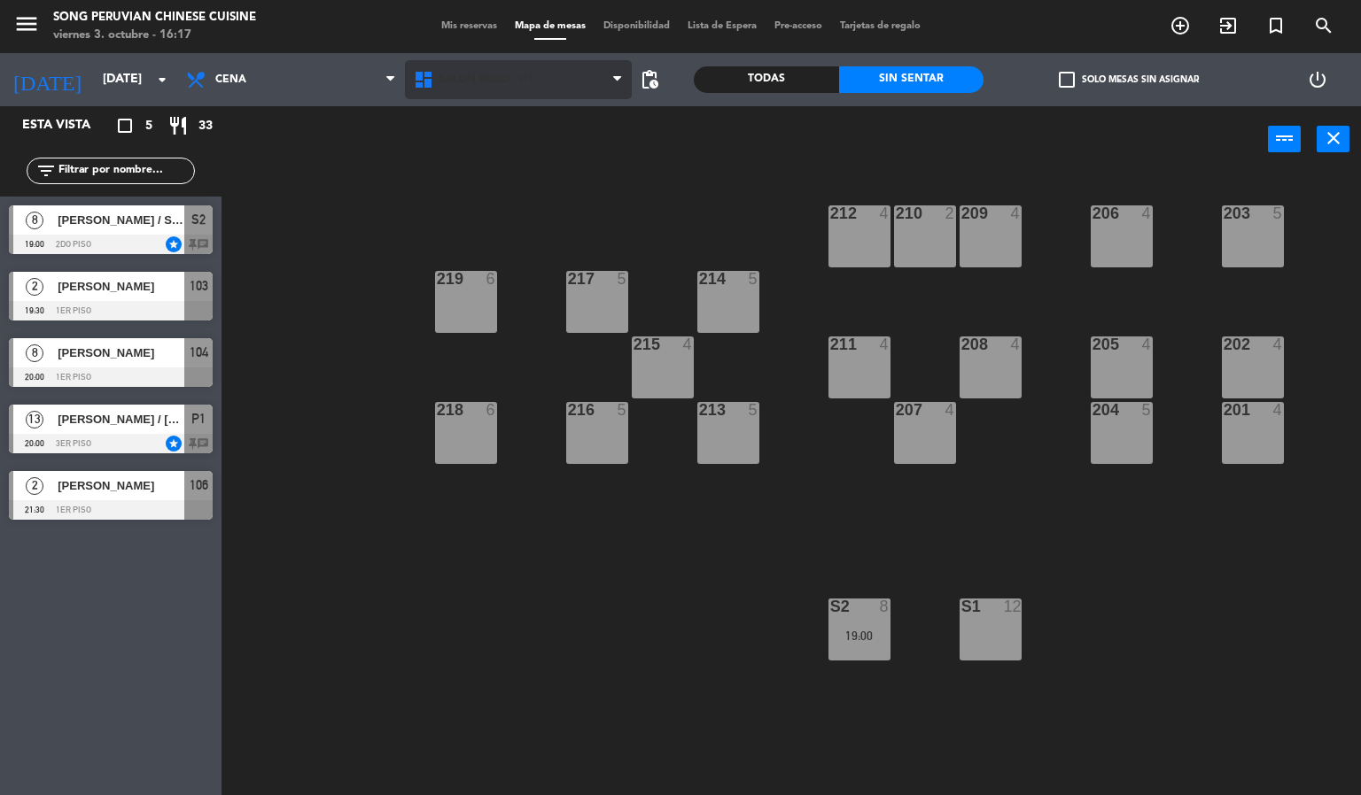
click at [437, 78] on icon at bounding box center [426, 79] width 26 height 21
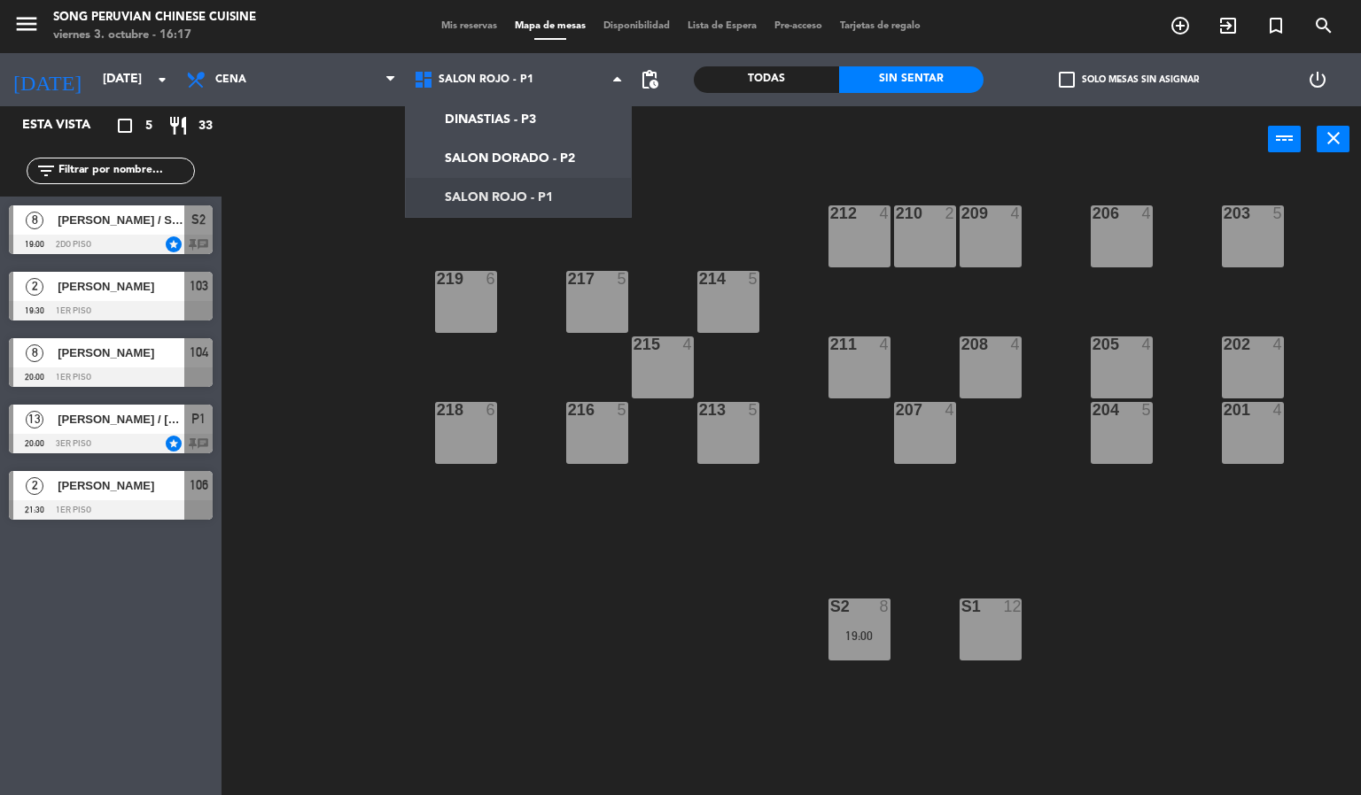
click at [314, 216] on div "203 5 206 4 210 2 212 4 209 4 214 5 217 5 219 6 202 4 205 4 208 4 211 4 215 4 2…" at bounding box center [798, 485] width 1126 height 623
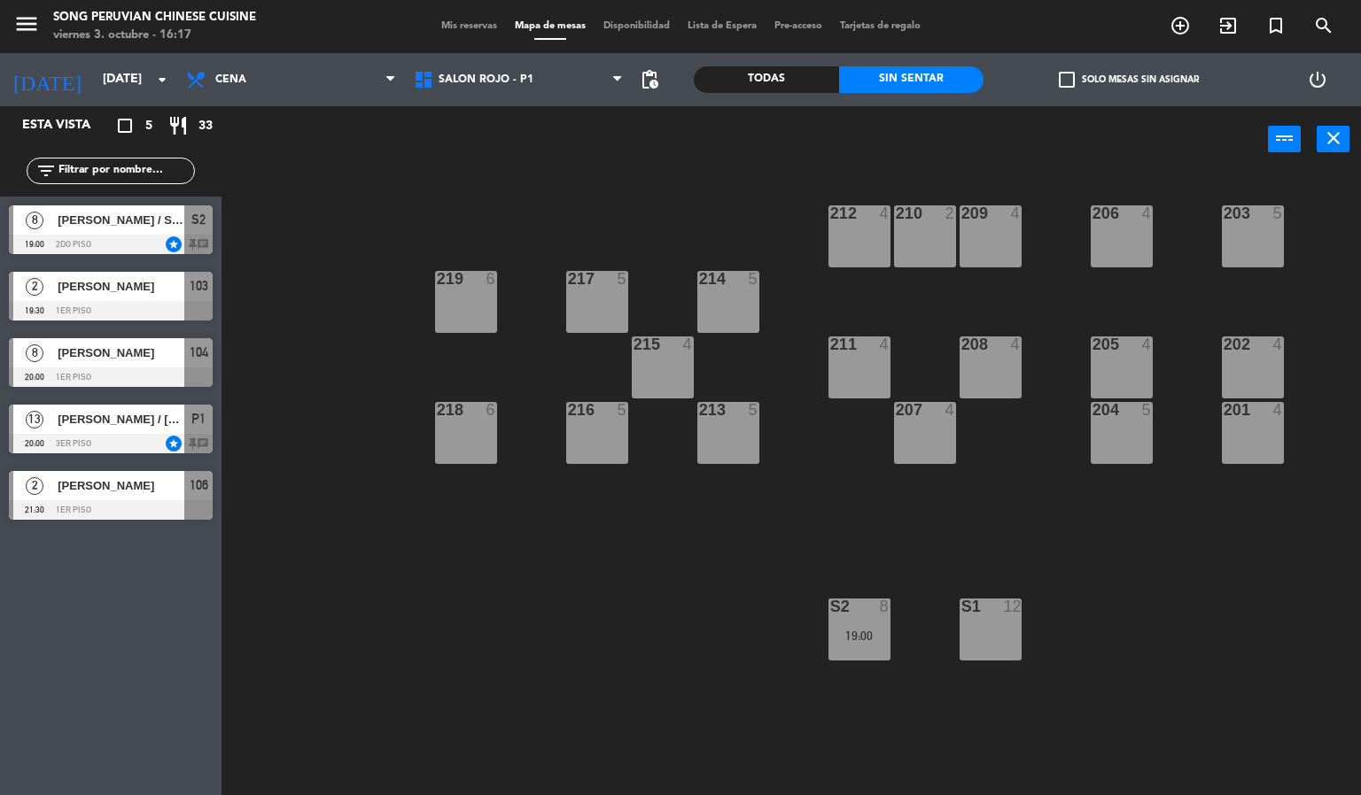
click at [283, 213] on div "203 5 206 4 210 2 212 4 209 4 214 5 217 5 219 6 202 4 205 4 208 4 211 4 215 4 2…" at bounding box center [798, 485] width 1126 height 623
click at [274, 126] on div "power_input close" at bounding box center [744, 139] width 1046 height 67
click at [266, 67] on span "Cena" at bounding box center [291, 79] width 228 height 39
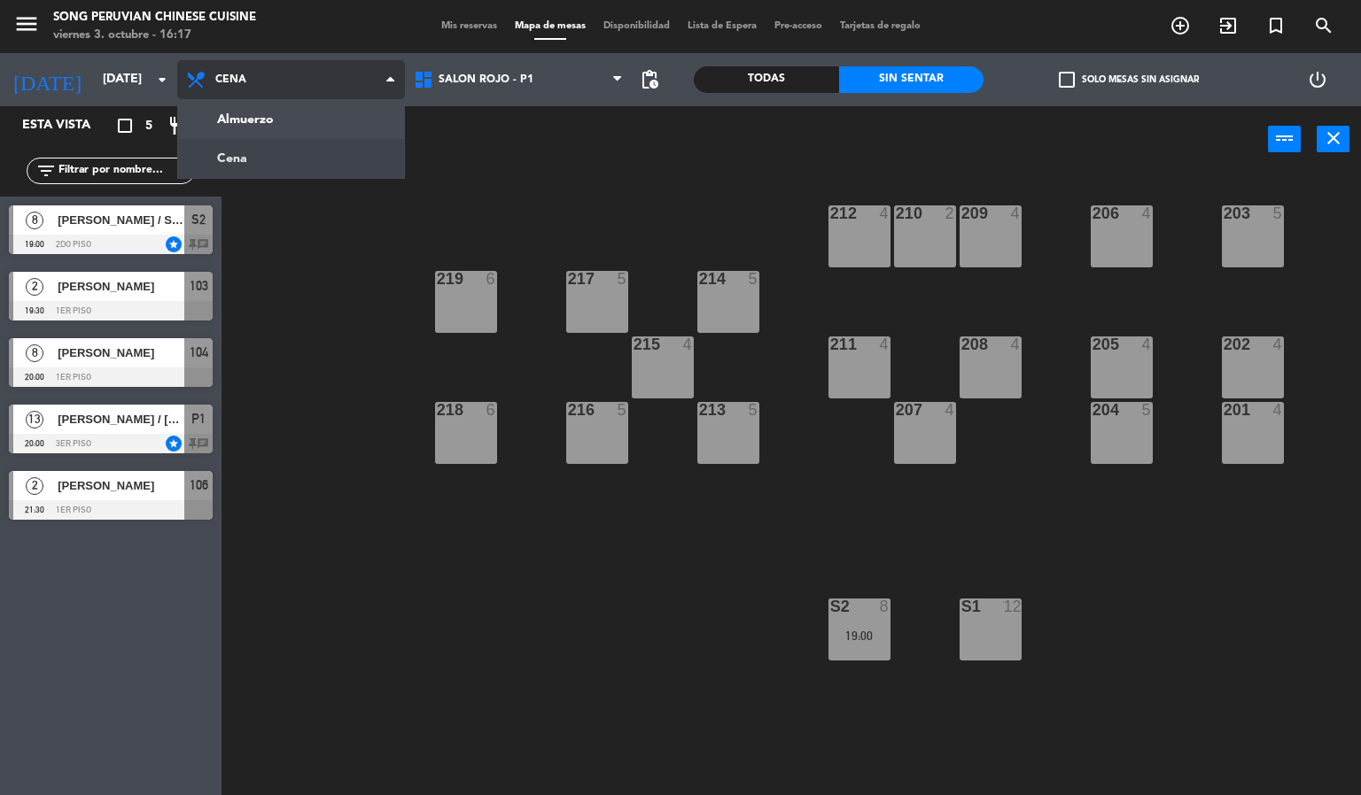
click at [276, 117] on ng-component "menu Song Peruvian Chinese Cuisine [DATE] 3. octubre - 16:17 Mis reservas Mapa …" at bounding box center [680, 398] width 1361 height 796
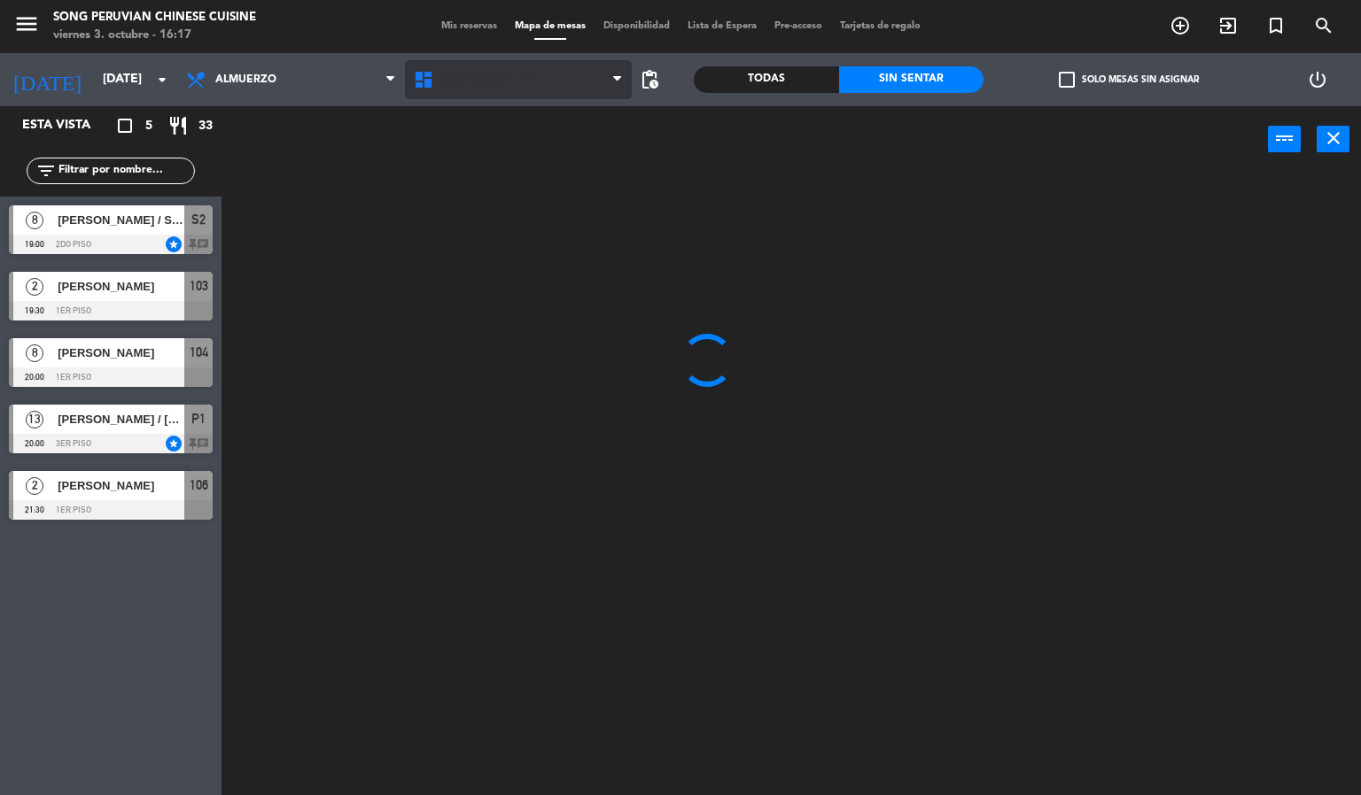
click at [428, 83] on icon at bounding box center [426, 79] width 26 height 21
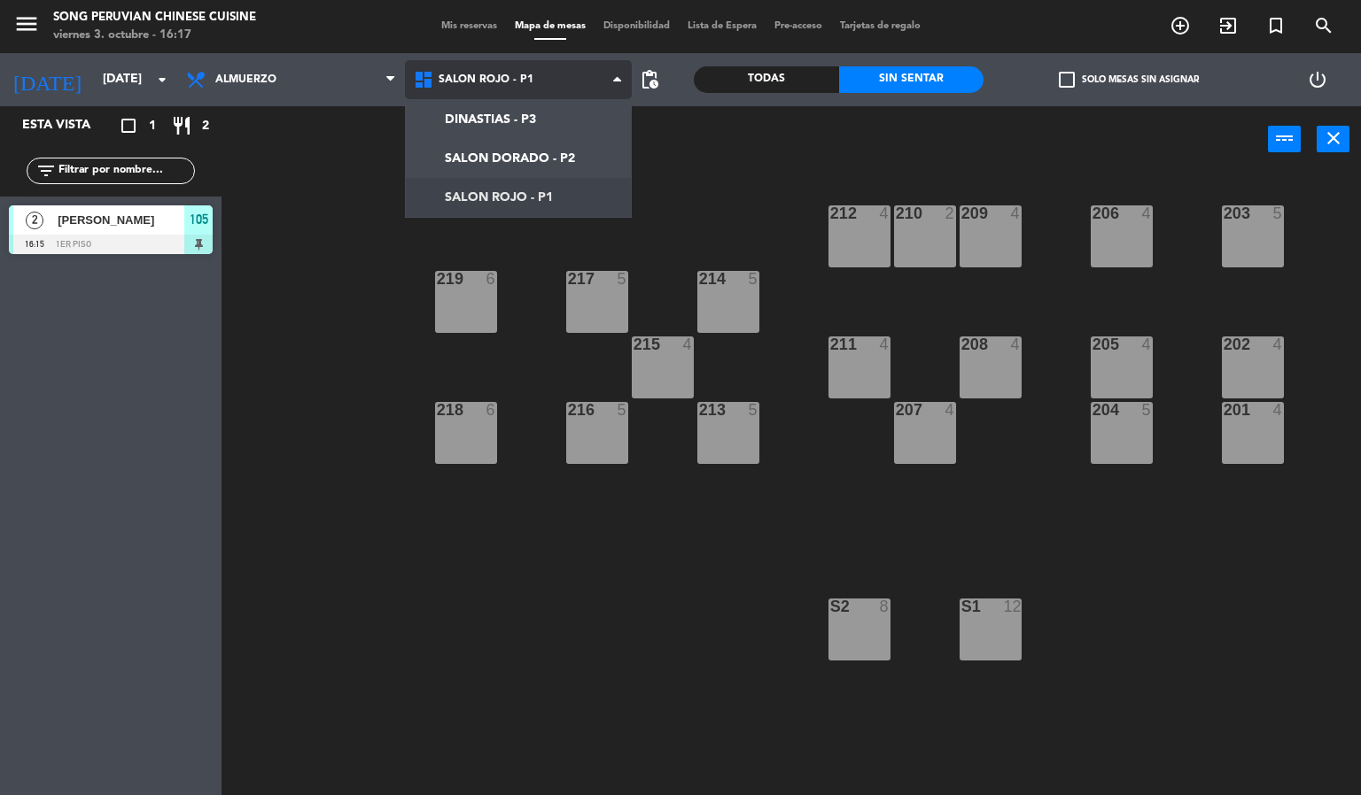
click at [437, 213] on ng-component "menu Song Peruvian Chinese Cuisine [DATE] 3. octubre - 16:17 Mis reservas Mapa …" at bounding box center [680, 398] width 1361 height 796
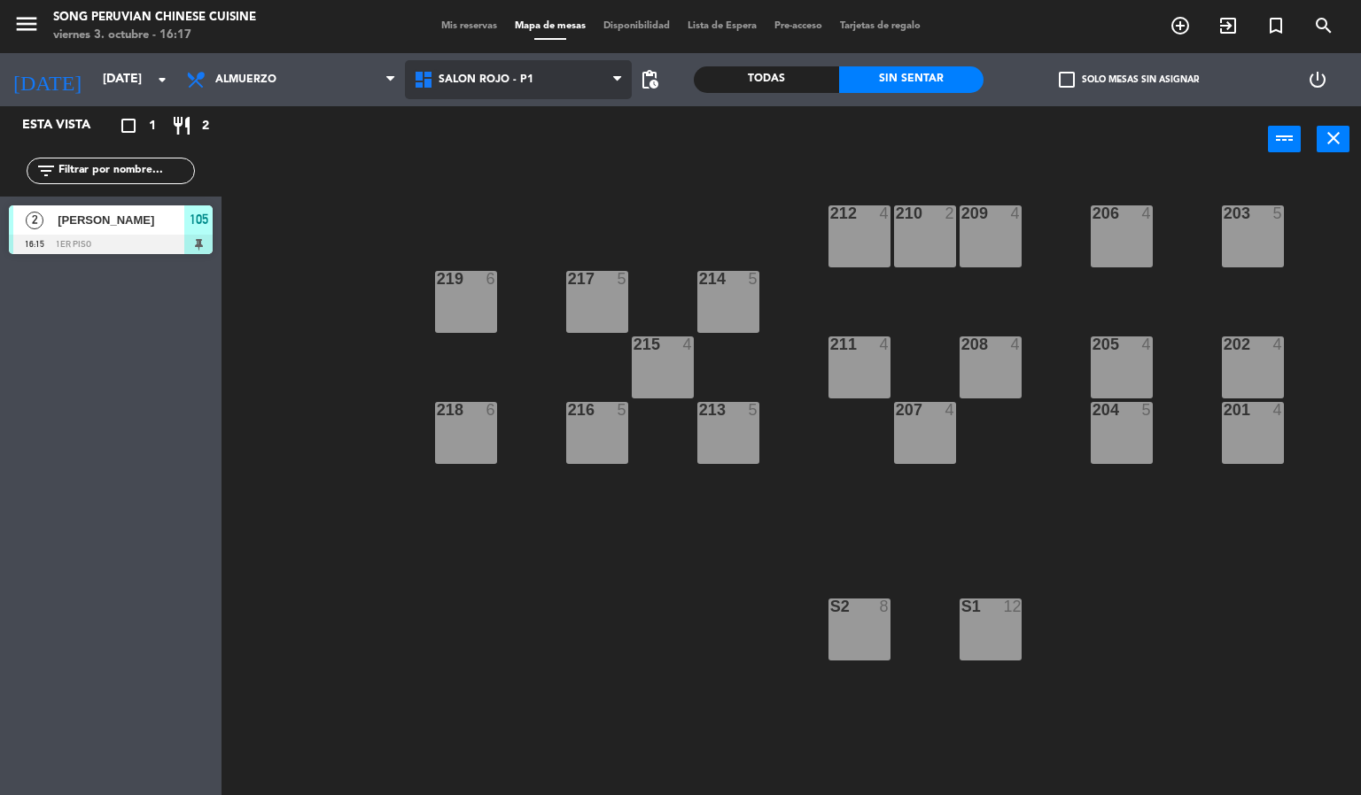
click at [433, 78] on icon at bounding box center [426, 79] width 26 height 21
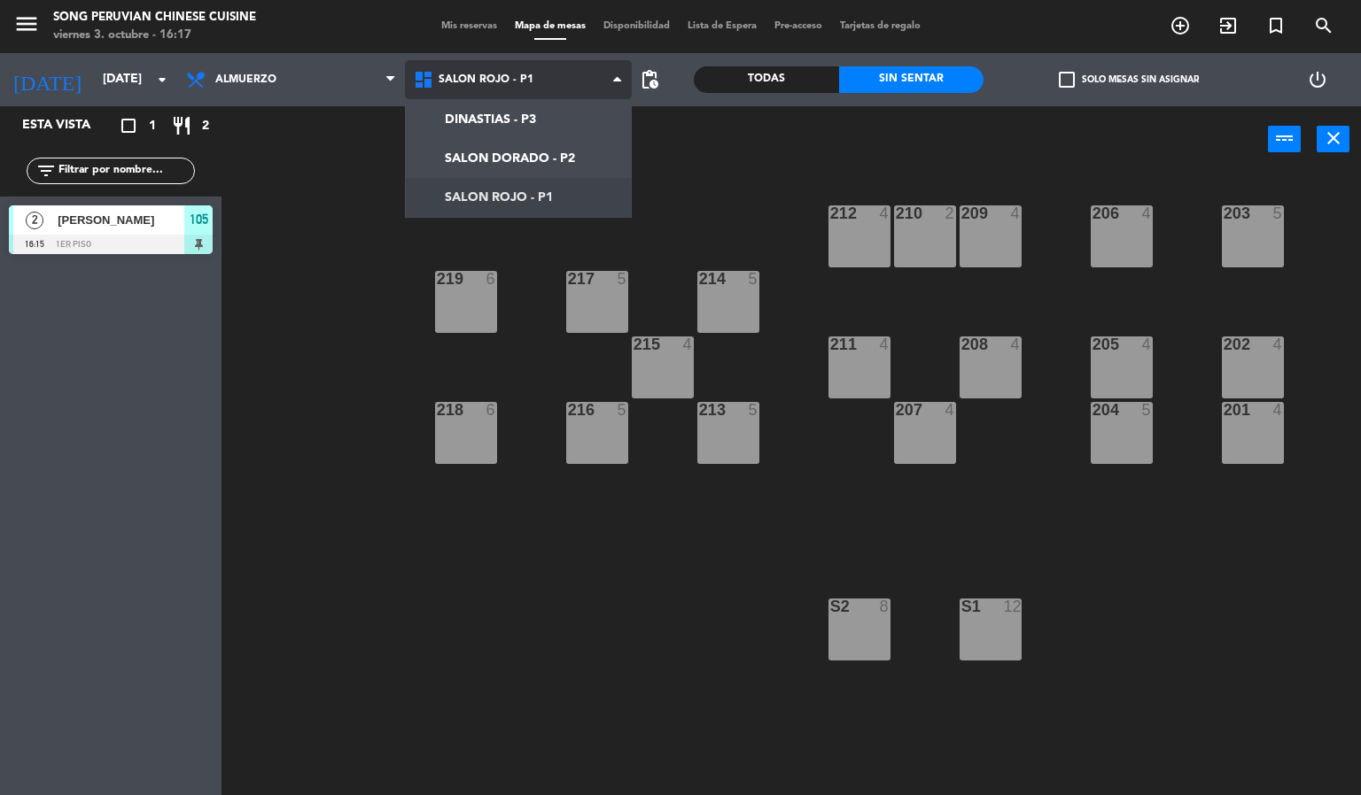
click at [450, 170] on ng-component "menu Song Peruvian Chinese Cuisine [DATE] 3. octubre - 16:17 Mis reservas Mapa …" at bounding box center [680, 398] width 1361 height 796
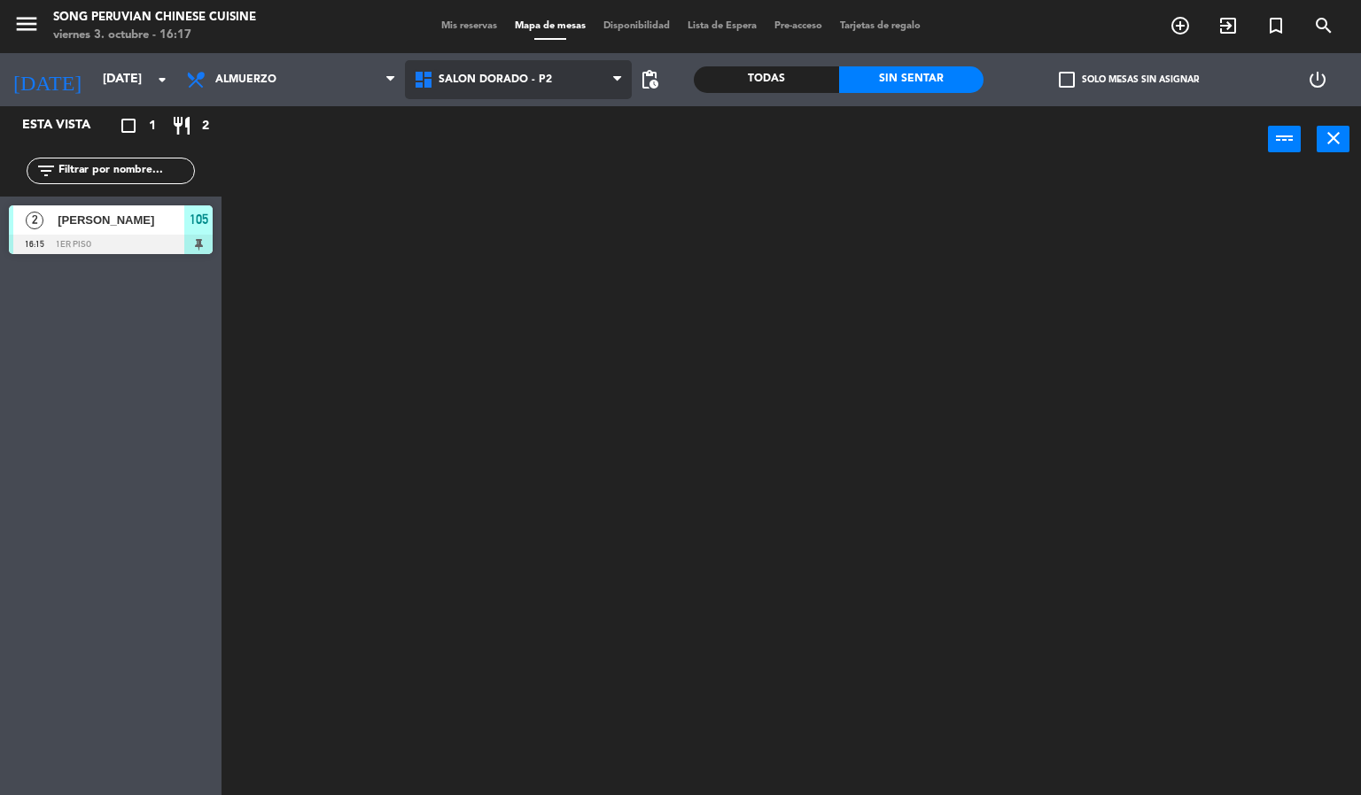
click at [431, 82] on icon at bounding box center [426, 79] width 26 height 21
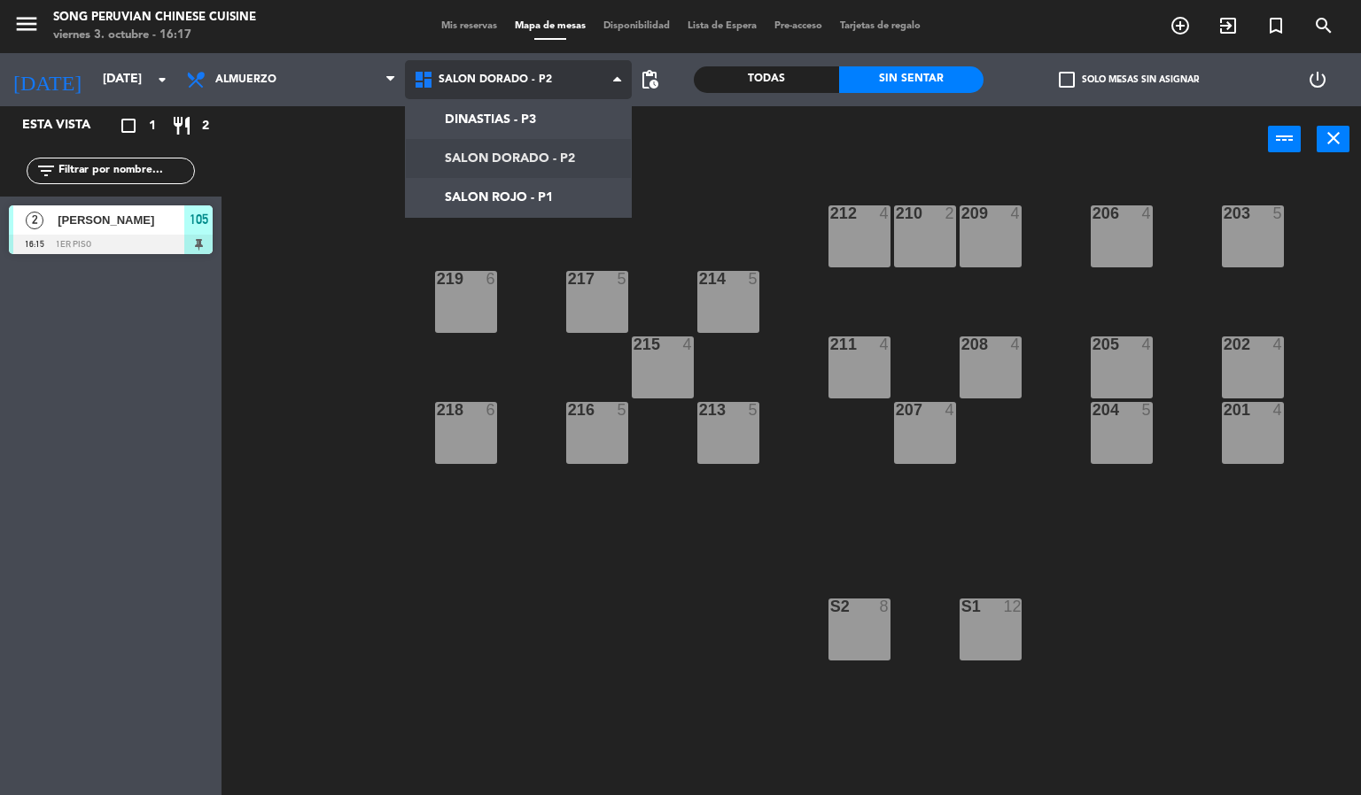
click at [454, 215] on ng-component "menu Song Peruvian Chinese Cuisine [DATE] 3. octubre - 16:17 Mis reservas Mapa …" at bounding box center [680, 398] width 1361 height 796
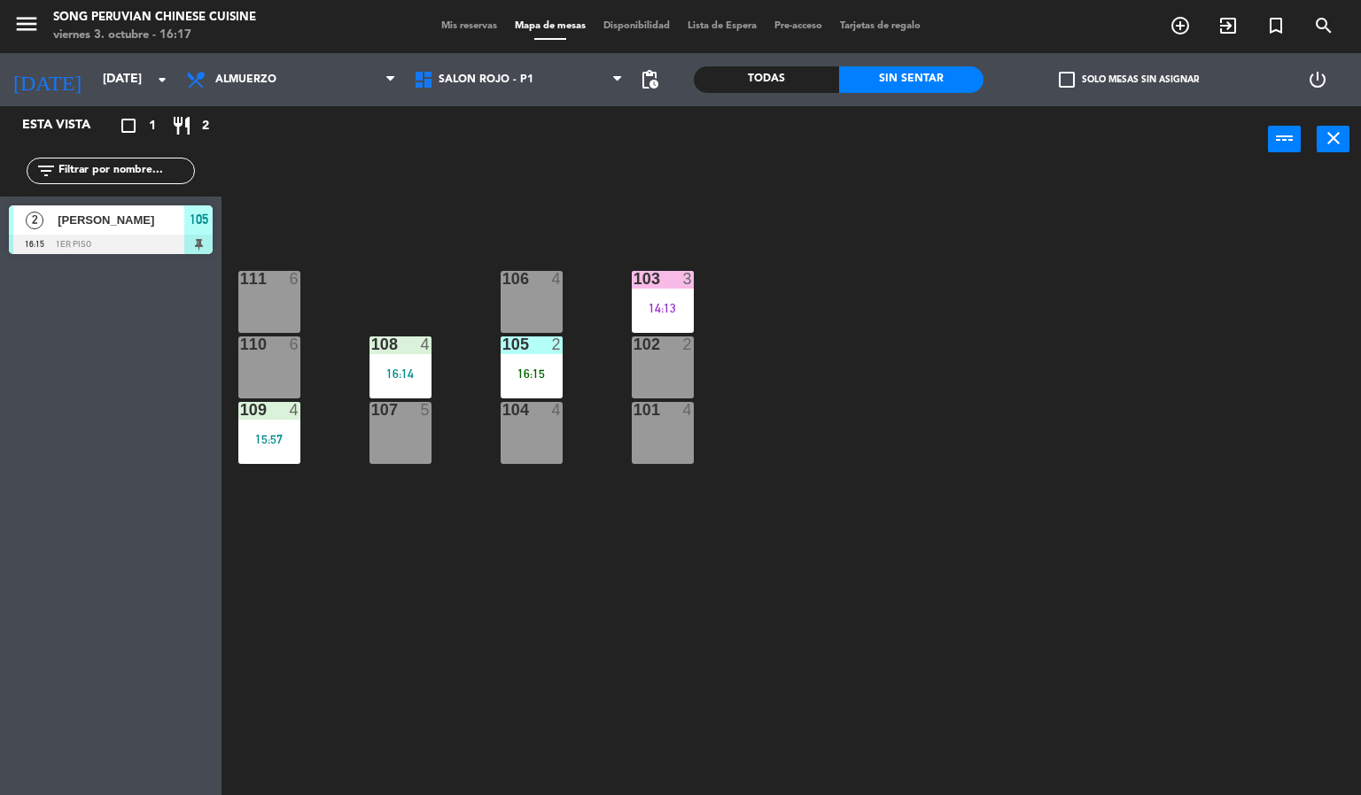
click at [332, 244] on div "103 3 14:13 106 4 111 6 102 2 105 2 16:15 108 4 16:14 110 6 101 4 104 4 107 5 1…" at bounding box center [798, 485] width 1126 height 623
click at [492, 276] on div "106" at bounding box center [501, 279] width 29 height 16
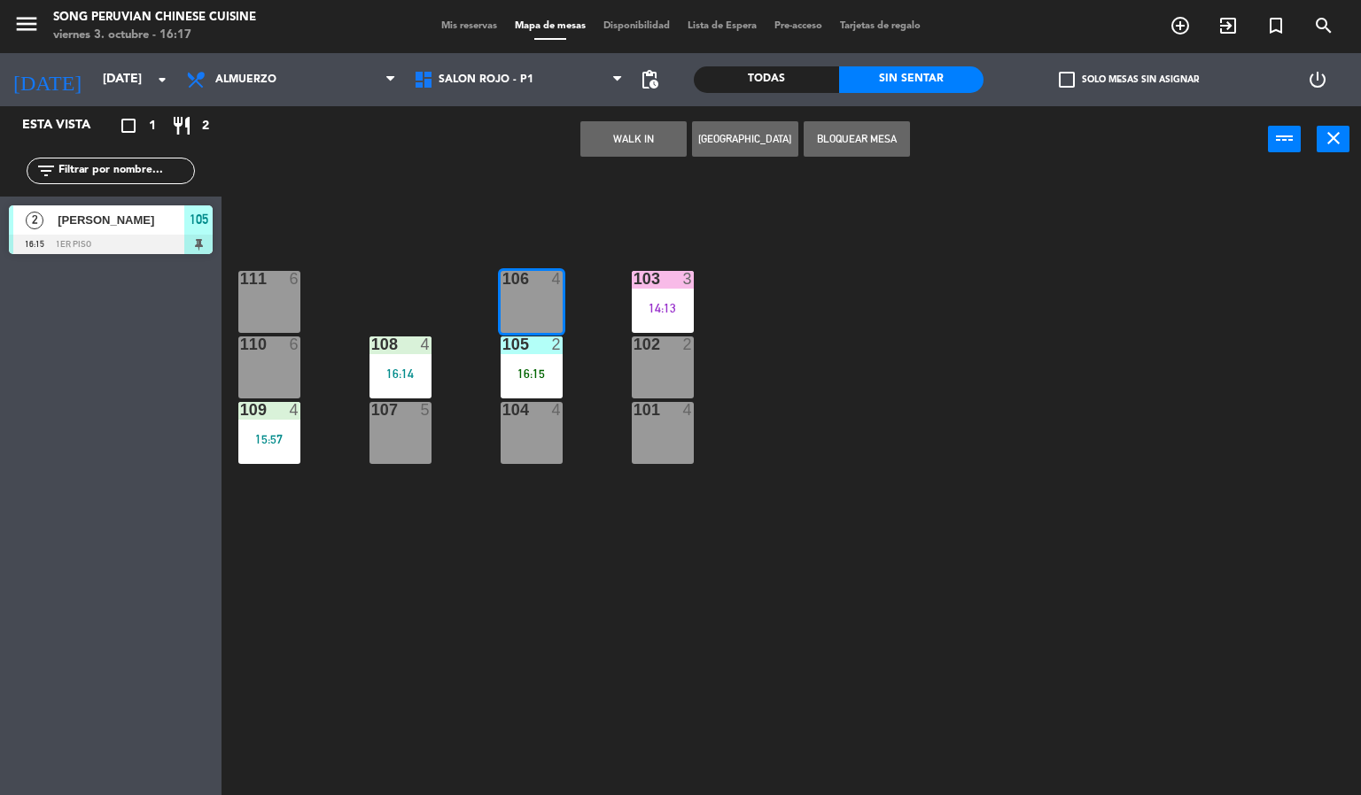
click at [492, 340] on div "105" at bounding box center [501, 345] width 29 height 16
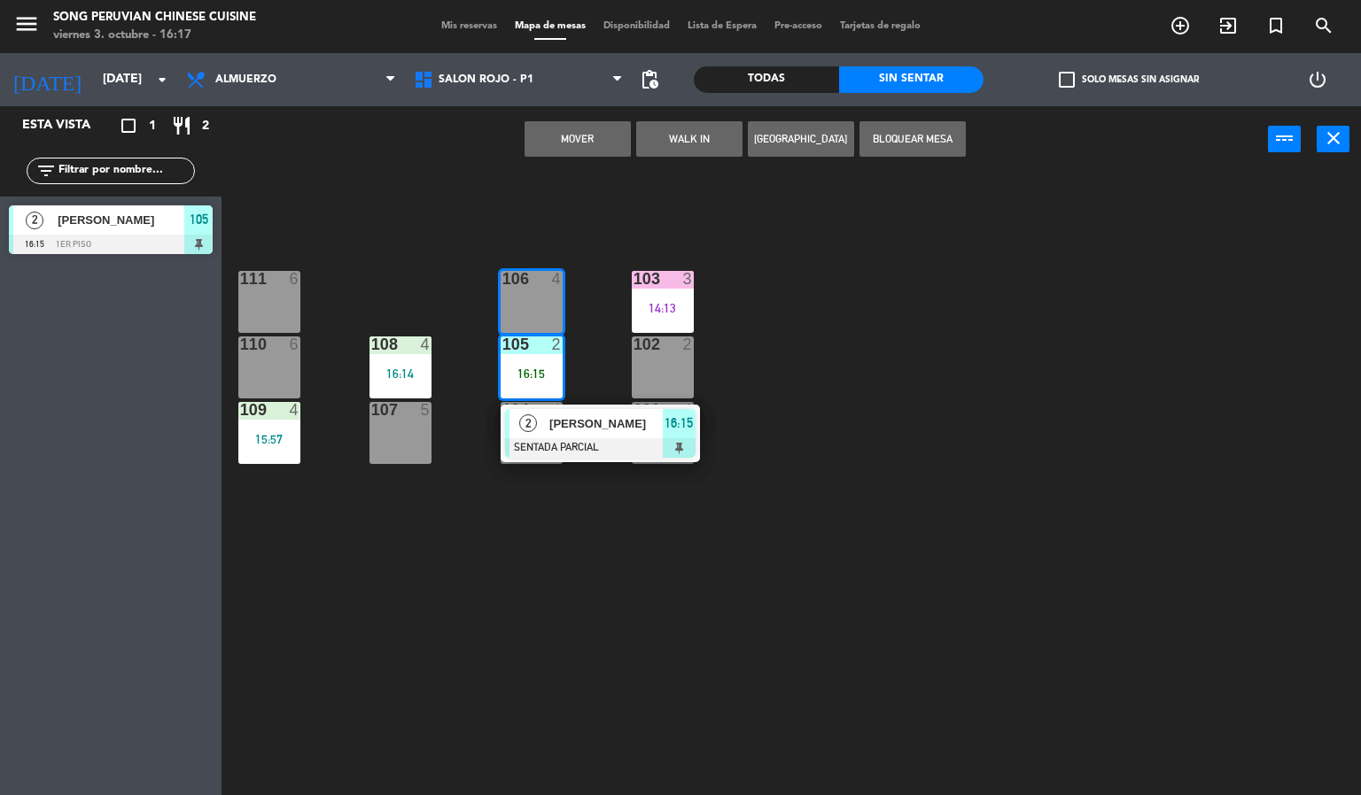
click at [368, 678] on div "103 3 14:13 106 4 111 6 102 2 105 2 16:15 2 [PERSON_NAME] SENTADA PARCIAL 16:15…" at bounding box center [798, 485] width 1126 height 623
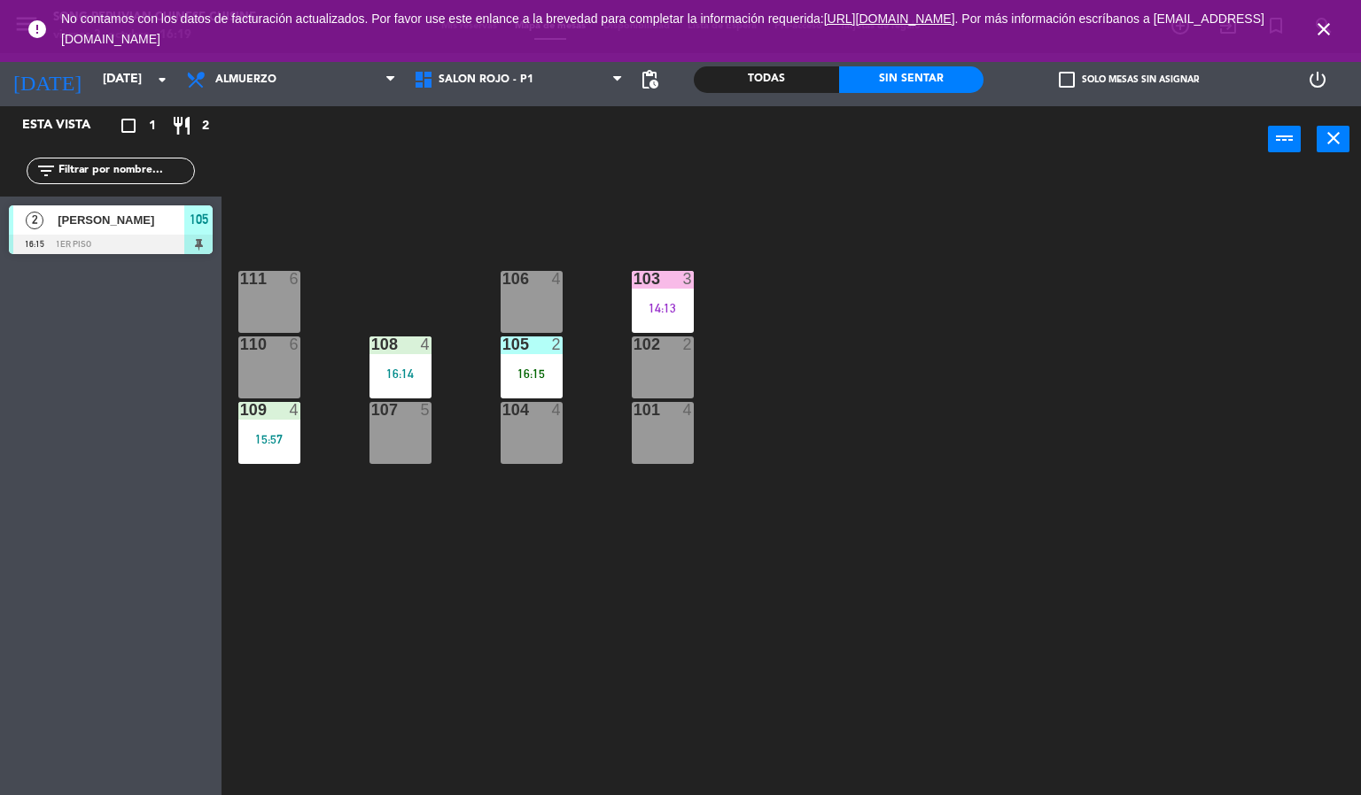
click at [1322, 14] on span "close" at bounding box center [1323, 29] width 48 height 48
click at [1321, 27] on icon "close" at bounding box center [1323, 29] width 21 height 21
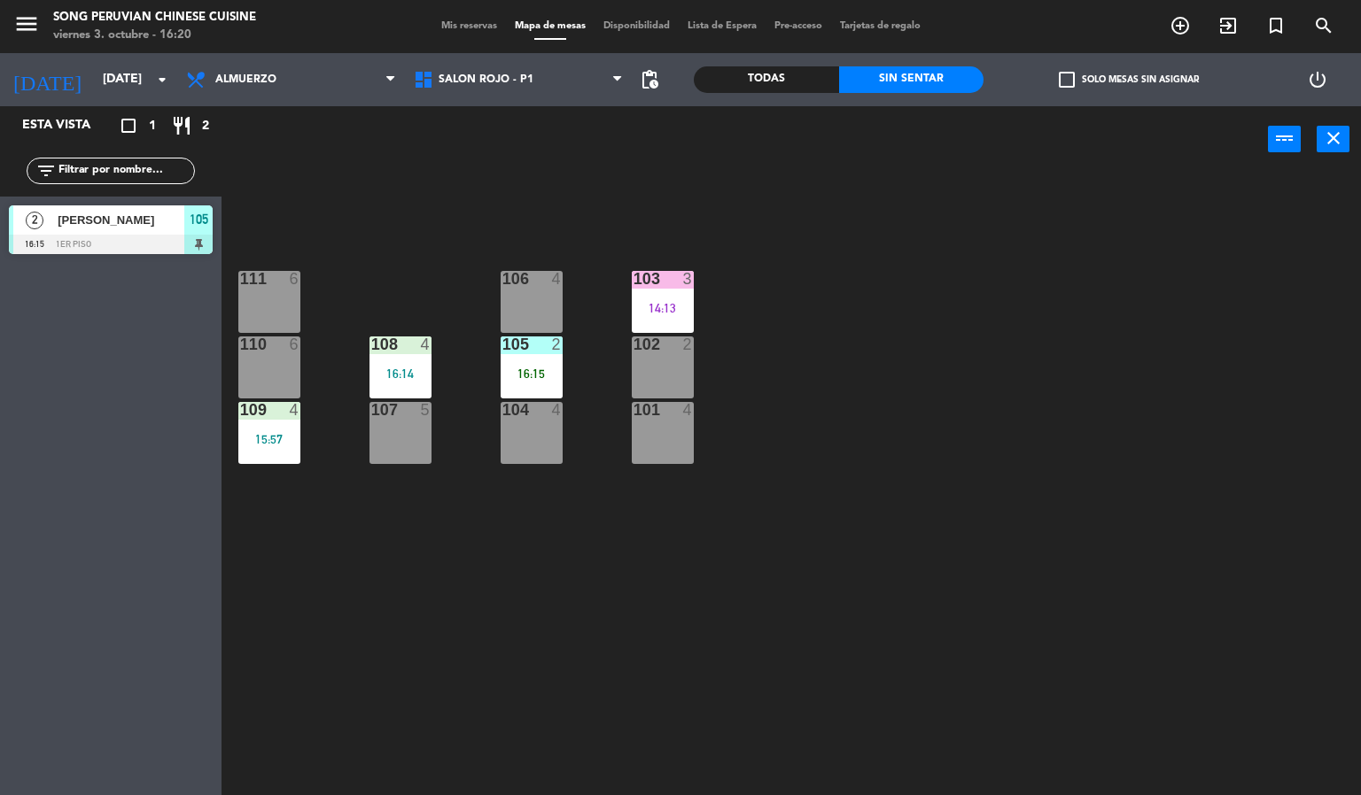
click at [522, 359] on div "105 2 16:15" at bounding box center [531, 368] width 62 height 62
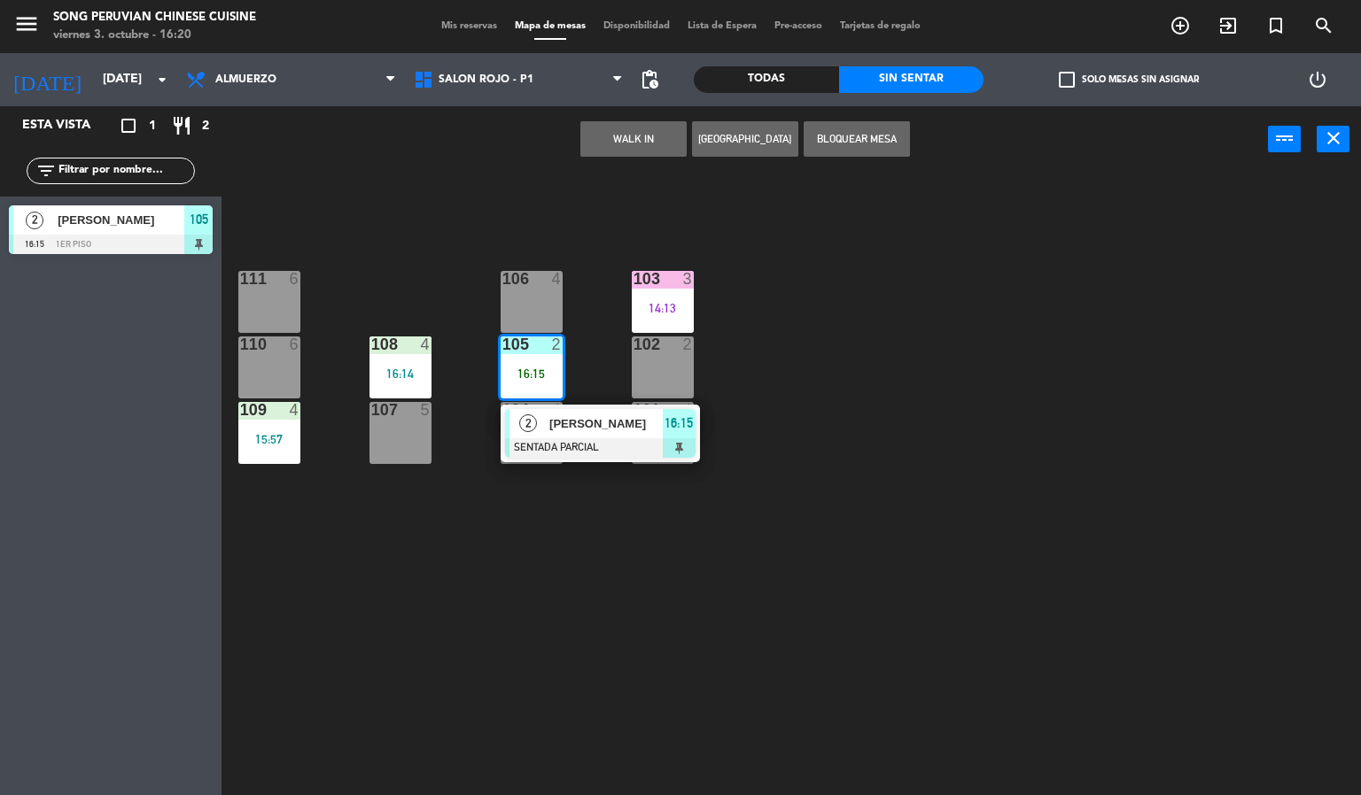
click at [623, 438] on div at bounding box center [600, 447] width 190 height 19
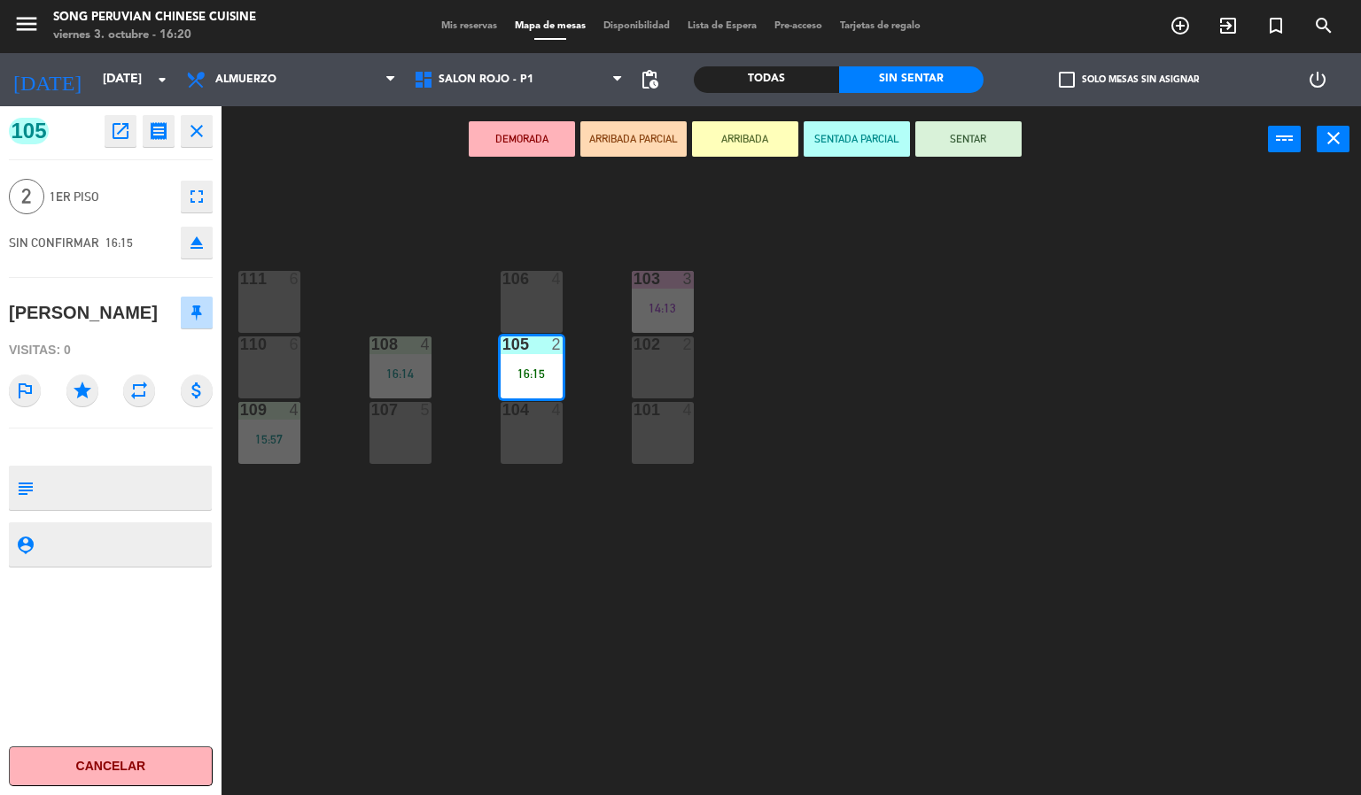
click at [965, 149] on button "SENTAR" at bounding box center [968, 138] width 106 height 35
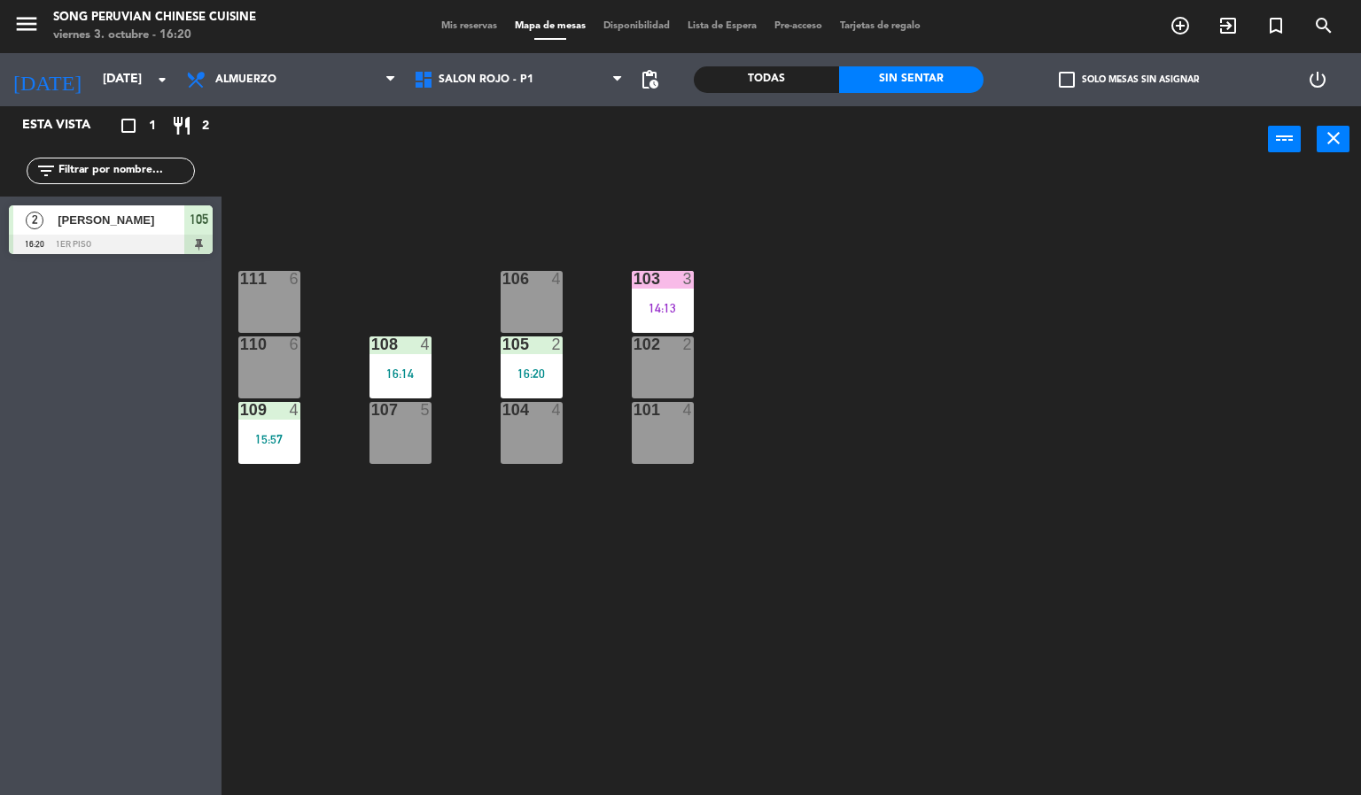
click at [826, 500] on div "103 3 14:13 106 4 111 6 102 2 105 2 16:20 108 4 16:14 110 6 101 4 104 4 107 5 1…" at bounding box center [798, 485] width 1126 height 623
click at [463, 186] on div "103 3 14:13 106 4 111 6 102 2 105 2 16:20 108 4 16:14 110 6 101 4 104 4 107 5 1…" at bounding box center [798, 485] width 1126 height 623
click at [441, 707] on div "103 3 14:13 106 4 111 6 102 2 105 2 16:20 108 4 16:14 110 6 101 4 104 4 107 5 1…" at bounding box center [798, 485] width 1126 height 623
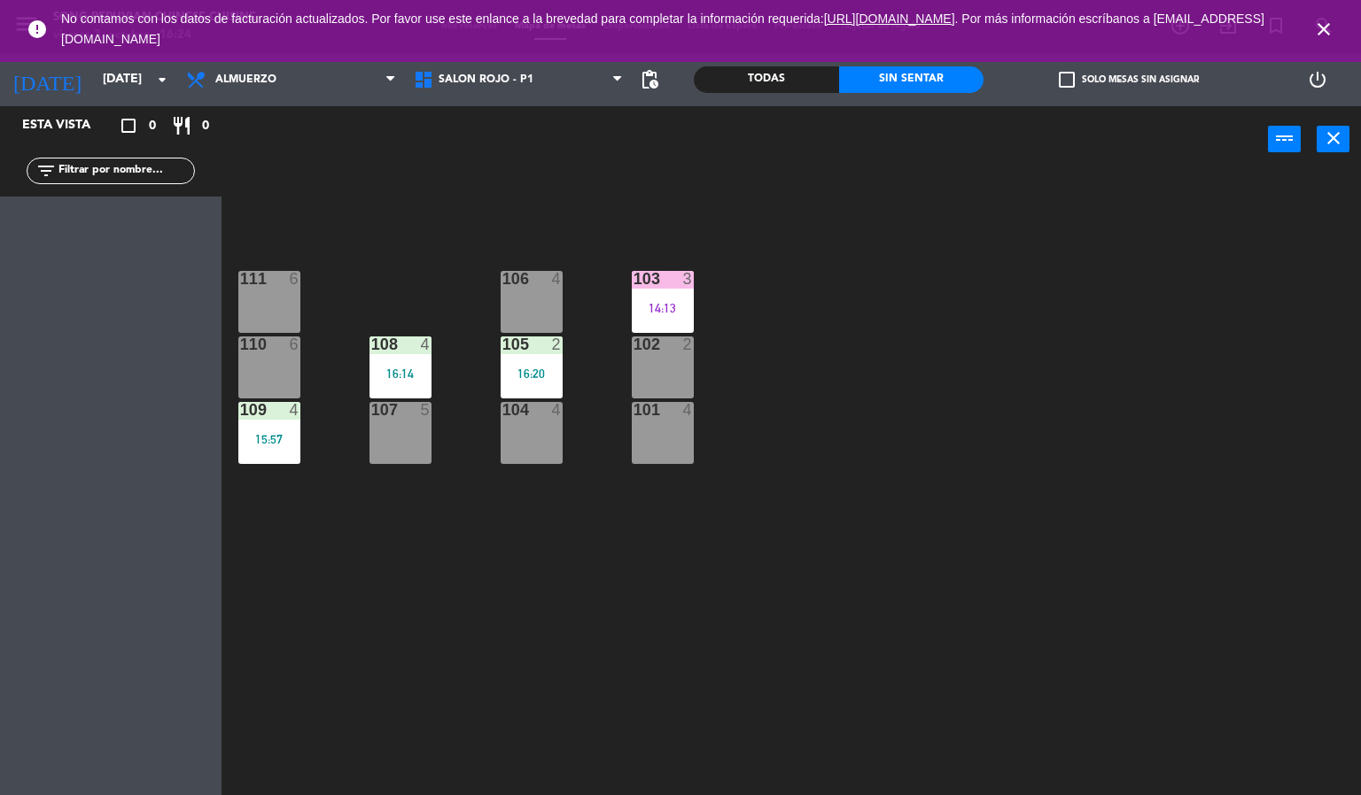
click at [1327, 30] on icon "close" at bounding box center [1323, 29] width 21 height 21
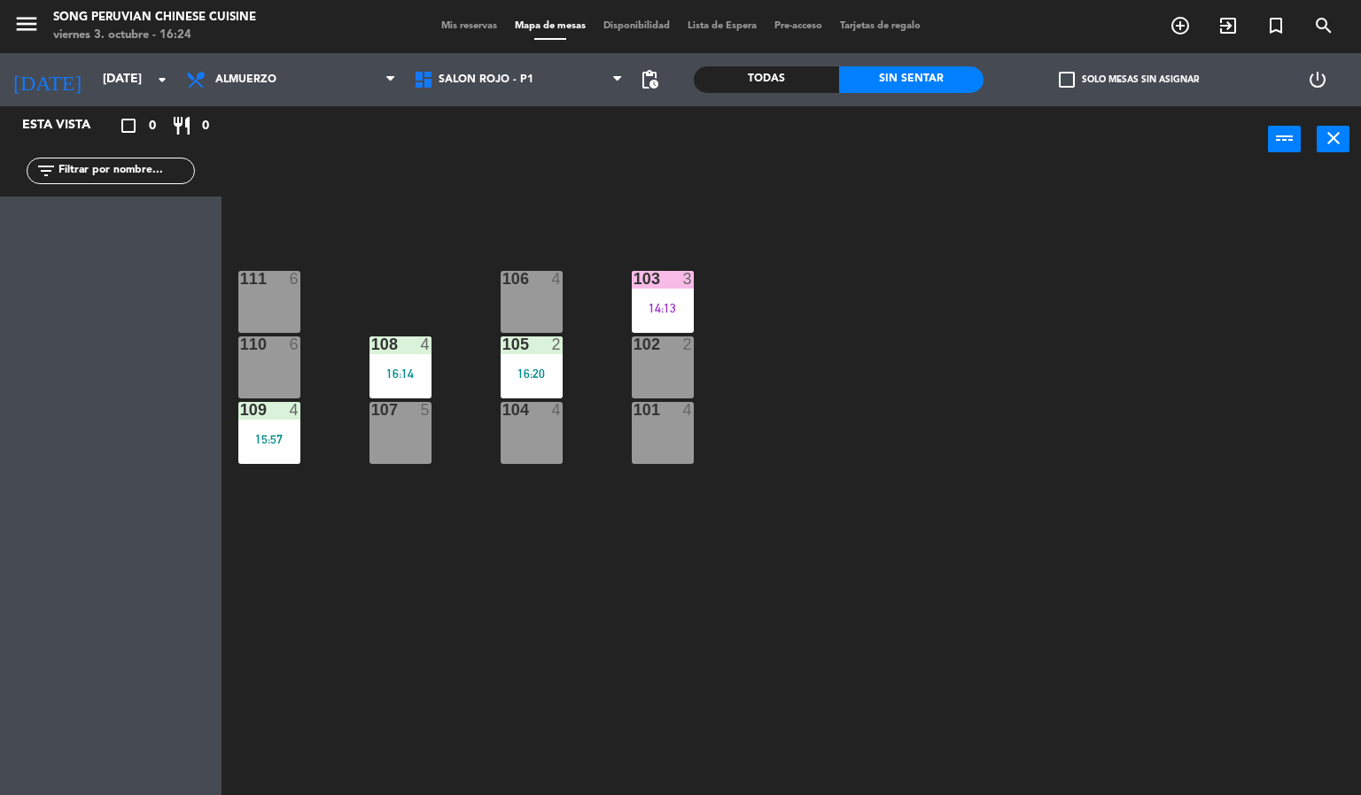
click at [1055, 303] on div "103 3 14:13 106 4 111 6 102 2 105 2 16:20 108 4 16:14 110 6 101 4 104 4 107 5 1…" at bounding box center [798, 485] width 1126 height 623
click at [583, 595] on div "103 3 14:13 106 4 111 6 102 2 105 2 16:20 108 4 16:14 110 6 101 4 104 4 107 5 1…" at bounding box center [798, 485] width 1126 height 623
click at [607, 559] on div "103 3 14:13 106 4 111 6 102 2 105 2 16:20 108 4 16:14 110 6 101 4 104 4 107 5 1…" at bounding box center [798, 485] width 1126 height 623
click at [368, 295] on div "103 3 14:13 106 4 111 6 102 2 105 2 16:20 108 4 16:14 110 6 101 4 104 4 107 5 1…" at bounding box center [798, 485] width 1126 height 623
click at [375, 611] on div "103 3 14:13 106 4 111 6 102 2 105 2 16:20 108 4 16:14 110 6 101 4 104 4 107 5 1…" at bounding box center [798, 485] width 1126 height 623
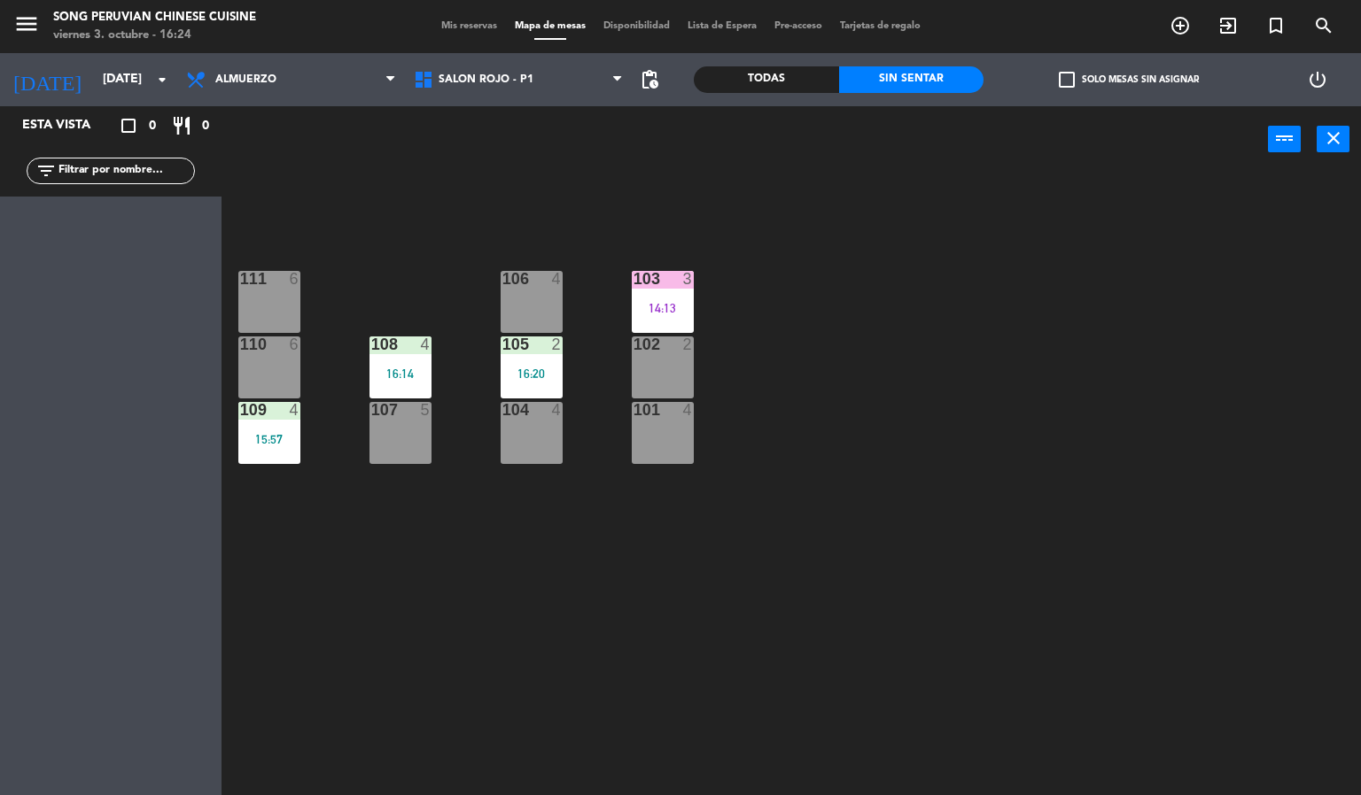
click at [370, 599] on div "103 3 14:13 106 4 111 6 102 2 105 2 16:20 108 4 16:14 110 6 101 4 104 4 107 5 1…" at bounding box center [798, 485] width 1126 height 623
click at [385, 237] on div "103 3 14:13 106 4 111 6 102 2 105 2 16:20 108 4 16:14 110 6 101 4 104 4 107 5 1…" at bounding box center [798, 485] width 1126 height 623
click at [447, 267] on div "103 3 14:13 106 4 111 6 102 2 105 2 16:20 108 4 16:14 110 6 101 4 104 4 107 5 1…" at bounding box center [798, 485] width 1126 height 623
click at [439, 266] on div "103 3 14:13 106 4 111 6 102 2 105 2 16:20 108 4 16:14 110 6 101 4 104 4 107 5 1…" at bounding box center [798, 485] width 1126 height 623
click at [431, 176] on div "103 3 14:13 106 4 111 6 102 2 105 2 16:20 108 4 16:14 110 6 101 4 104 4 107 5 1…" at bounding box center [798, 485] width 1126 height 623
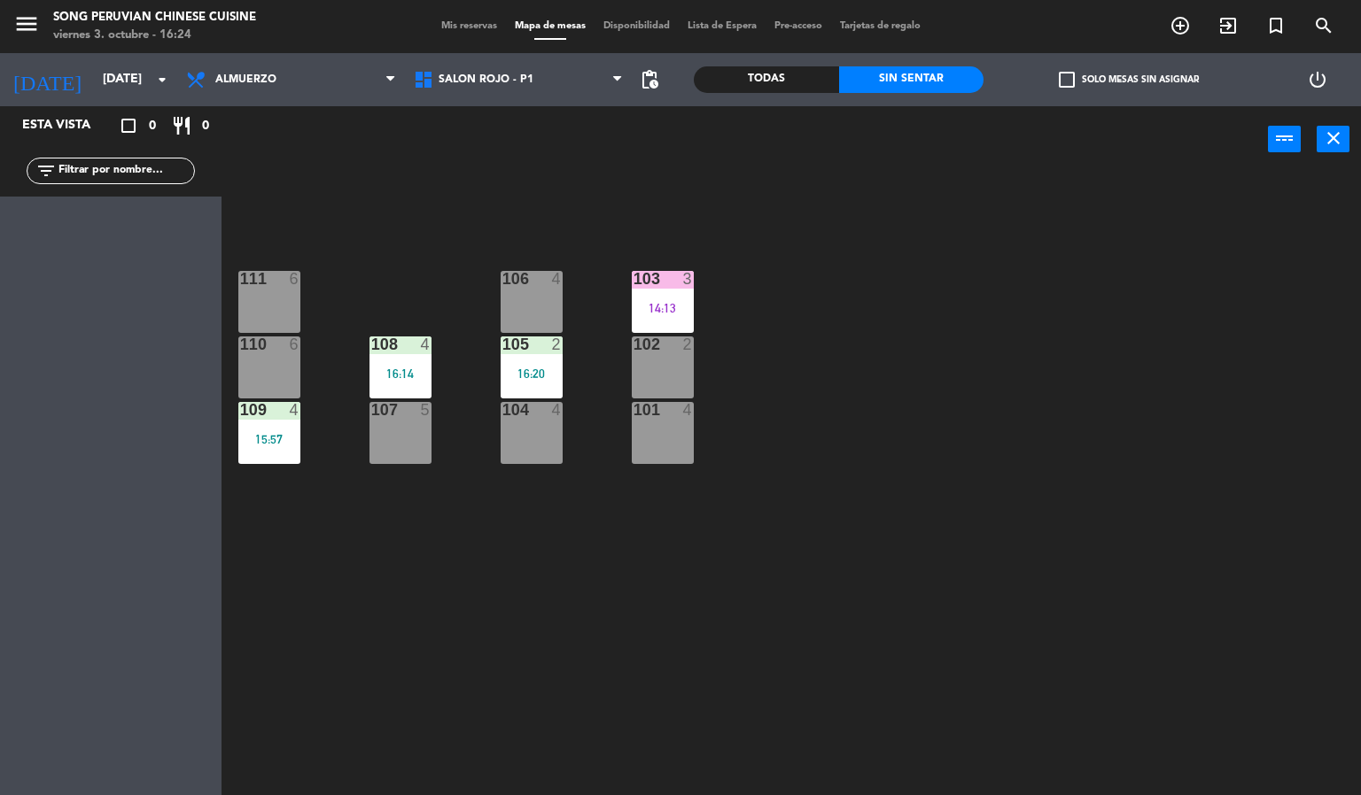
click at [490, 223] on div "103 3 14:13 106 4 111 6 102 2 105 2 16:20 108 4 16:14 110 6 101 4 104 4 107 5 1…" at bounding box center [798, 485] width 1126 height 623
click at [455, 487] on div "103 3 14:13 106 4 111 6 102 2 105 2 16:20 108 4 16:14 110 6 101 4 104 4 107 5 1…" at bounding box center [798, 485] width 1126 height 623
click at [450, 615] on div "103 3 14:13 106 4 111 6 102 2 105 2 16:20 108 4 16:14 110 6 101 4 104 4 107 5 1…" at bounding box center [798, 485] width 1126 height 623
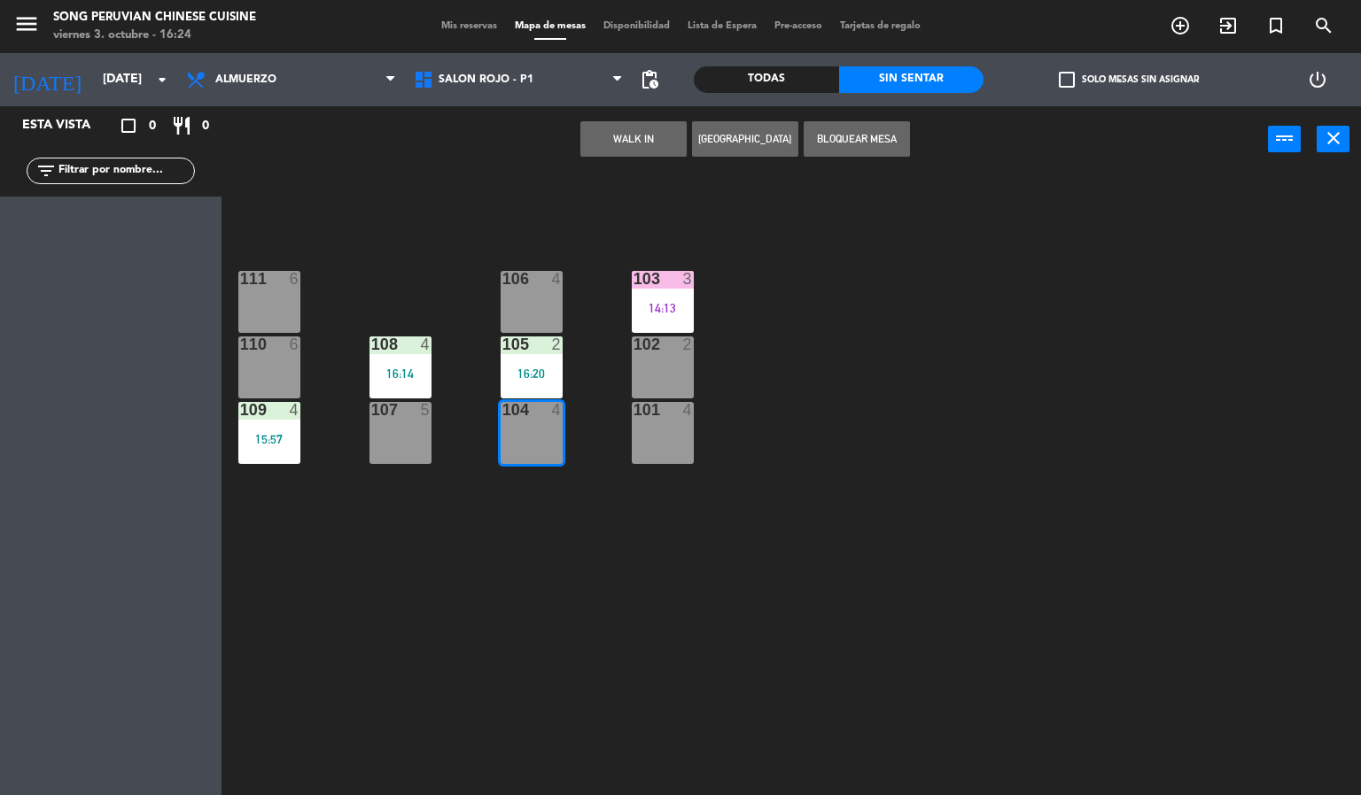
click at [462, 446] on div "103 3 14:13 106 4 111 6 102 2 105 2 16:20 108 4 16:14 110 6 101 4 104 4 107 5 1…" at bounding box center [798, 485] width 1126 height 623
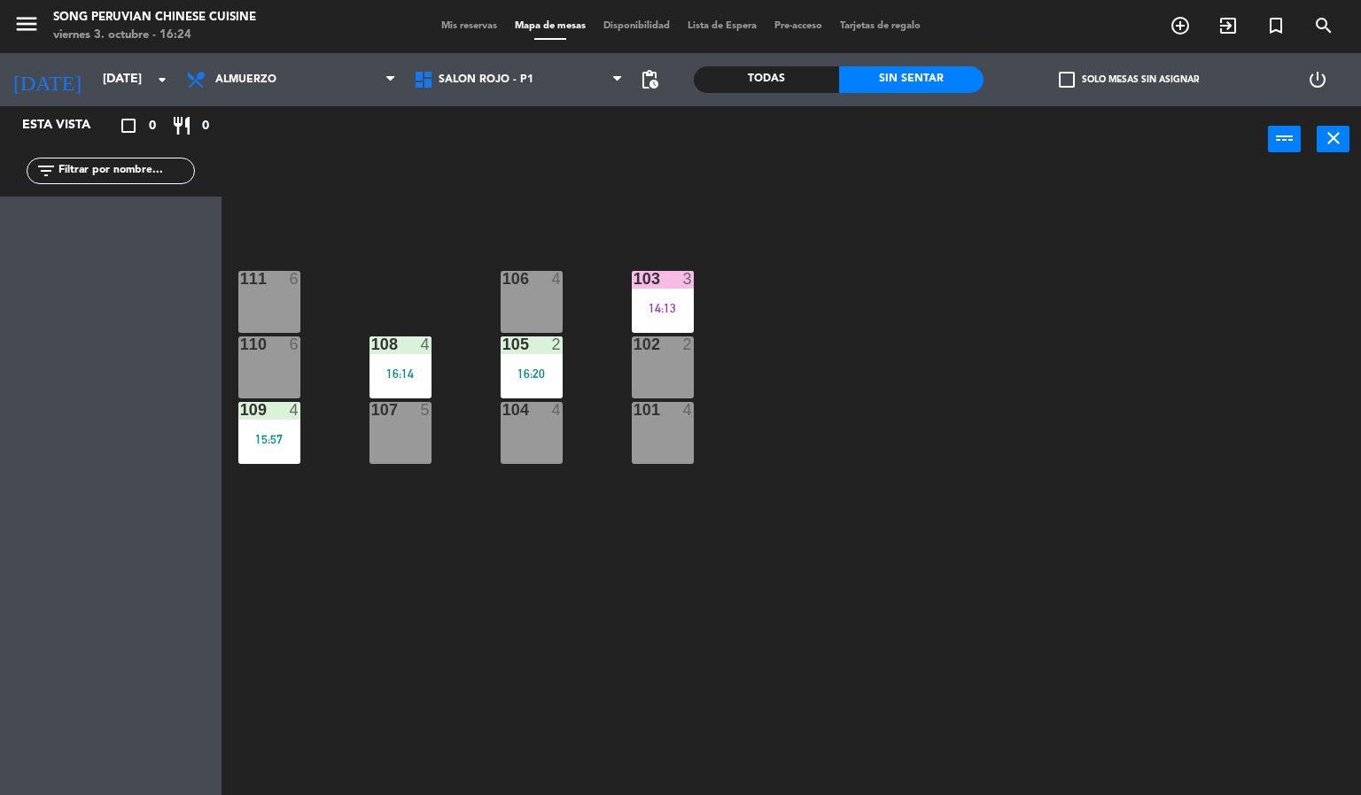
click at [486, 614] on div "103 3 14:13 106 4 111 6 102 2 105 2 16:20 108 4 16:14 110 6 101 4 104 4 107 5 1…" at bounding box center [798, 485] width 1126 height 623
click at [470, 532] on div "103 3 14:13 106 4 111 6 102 2 105 2 16:20 108 4 16:14 110 6 101 4 104 4 107 5 1…" at bounding box center [798, 485] width 1126 height 623
click at [462, 239] on div "103 3 14:13 106 4 111 6 102 2 105 2 16:20 108 4 16:14 110 6 101 4 104 4 107 5 1…" at bounding box center [798, 485] width 1126 height 623
click at [546, 436] on div "104 4" at bounding box center [531, 433] width 62 height 62
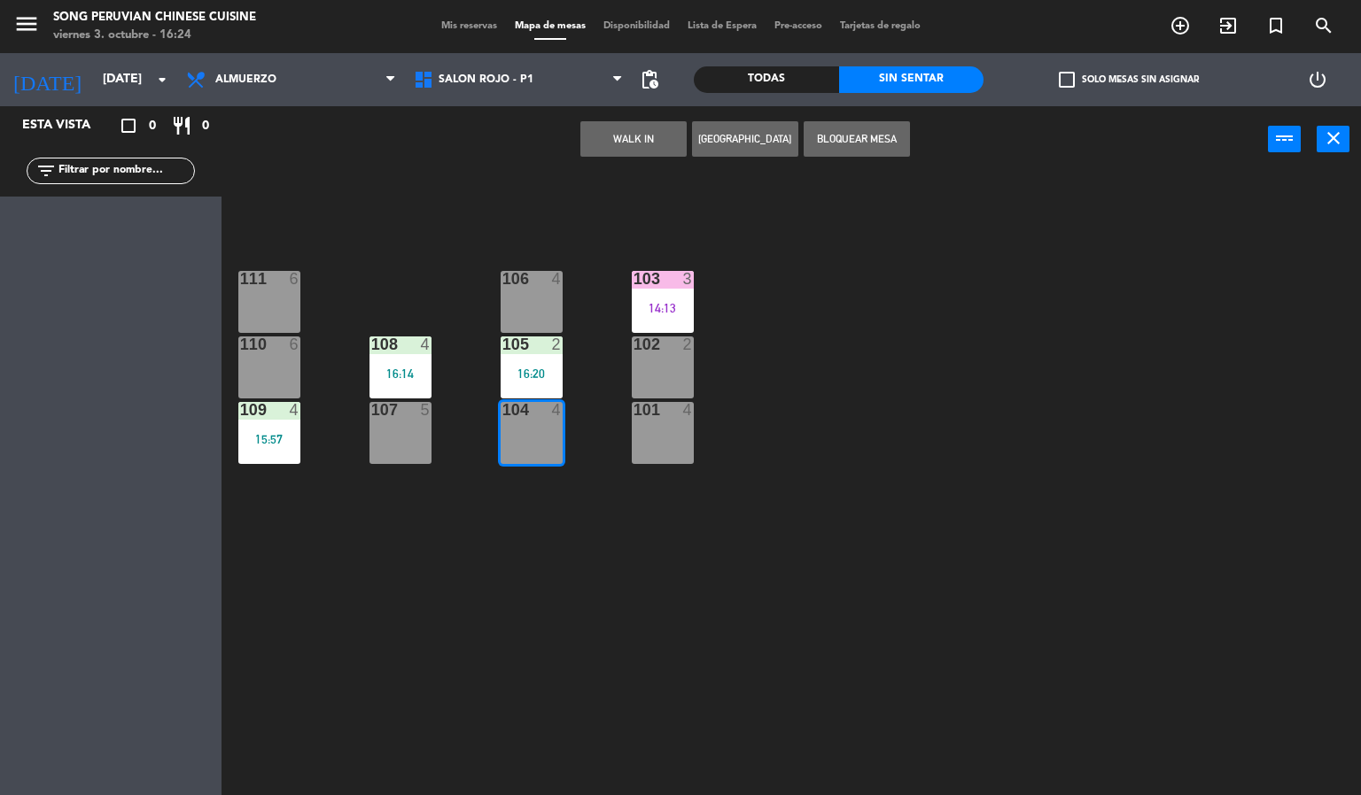
click at [538, 364] on div "105 2 16:20" at bounding box center [531, 368] width 62 height 62
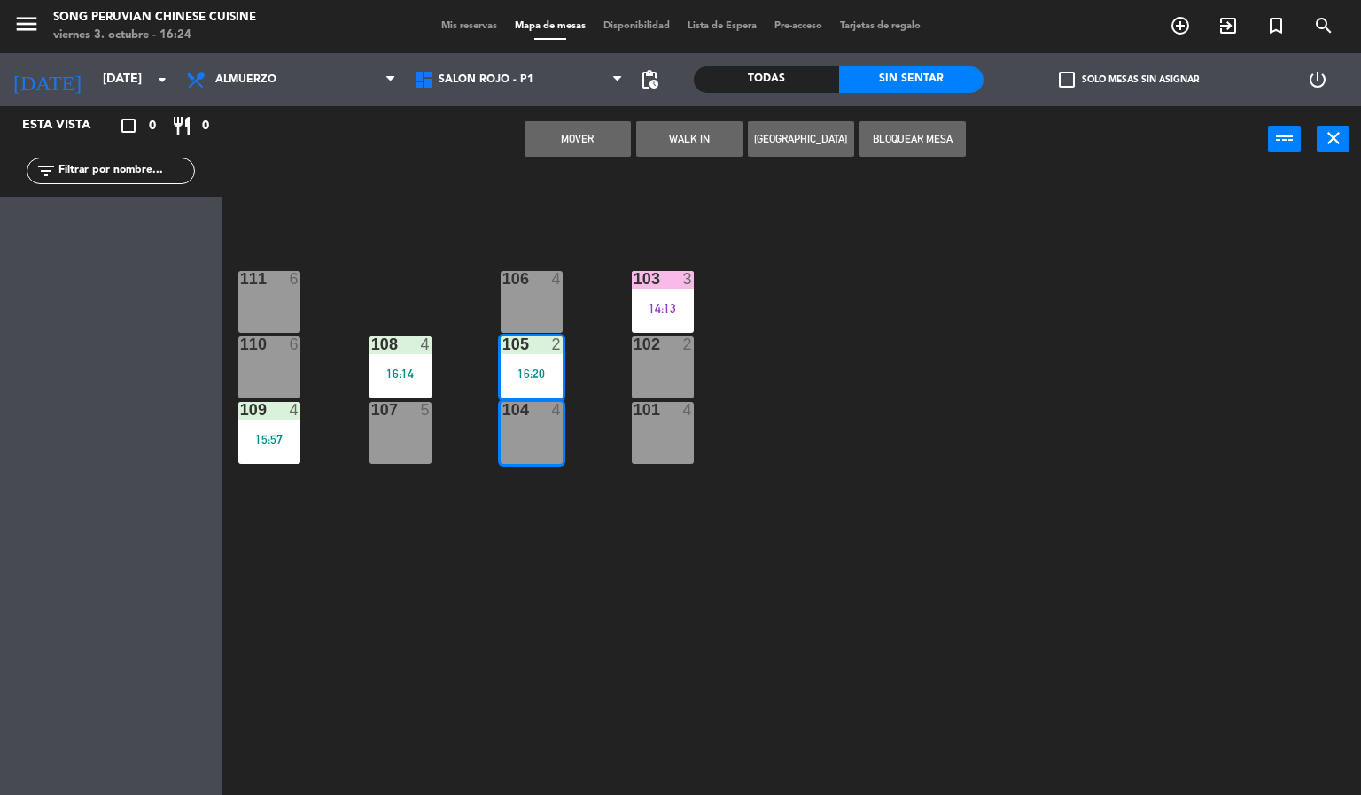
click at [535, 303] on div "106 4" at bounding box center [531, 302] width 62 height 62
click at [481, 189] on div "103 3 14:13 106 4 111 6 102 2 105 2 16:20 108 4 16:14 110 6 101 4 104 4 107 5 1…" at bounding box center [798, 485] width 1126 height 623
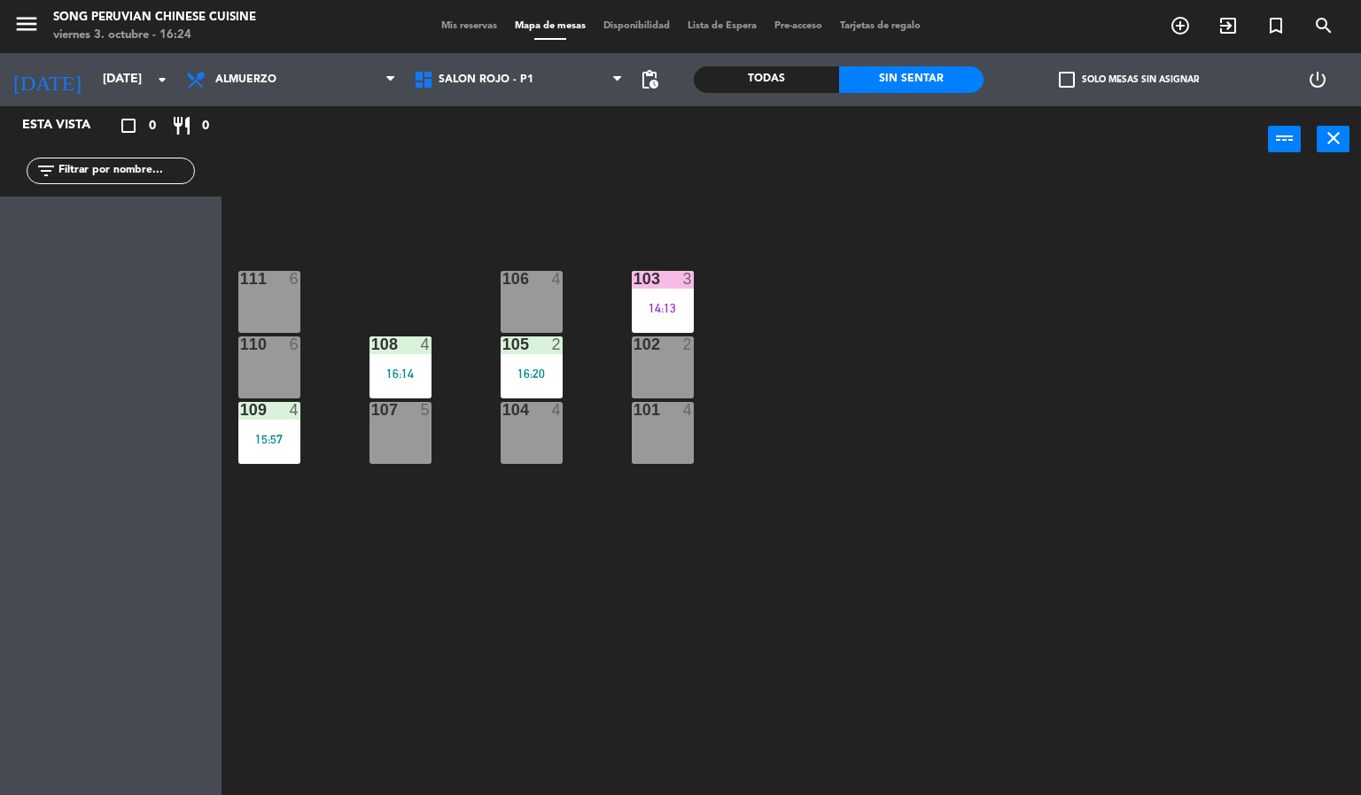
click at [461, 236] on div "103 3 14:13 106 4 111 6 102 2 105 2 16:20 108 4 16:14 110 6 101 4 104 4 107 5 1…" at bounding box center [798, 485] width 1126 height 623
click at [539, 300] on div "106 4" at bounding box center [531, 302] width 62 height 62
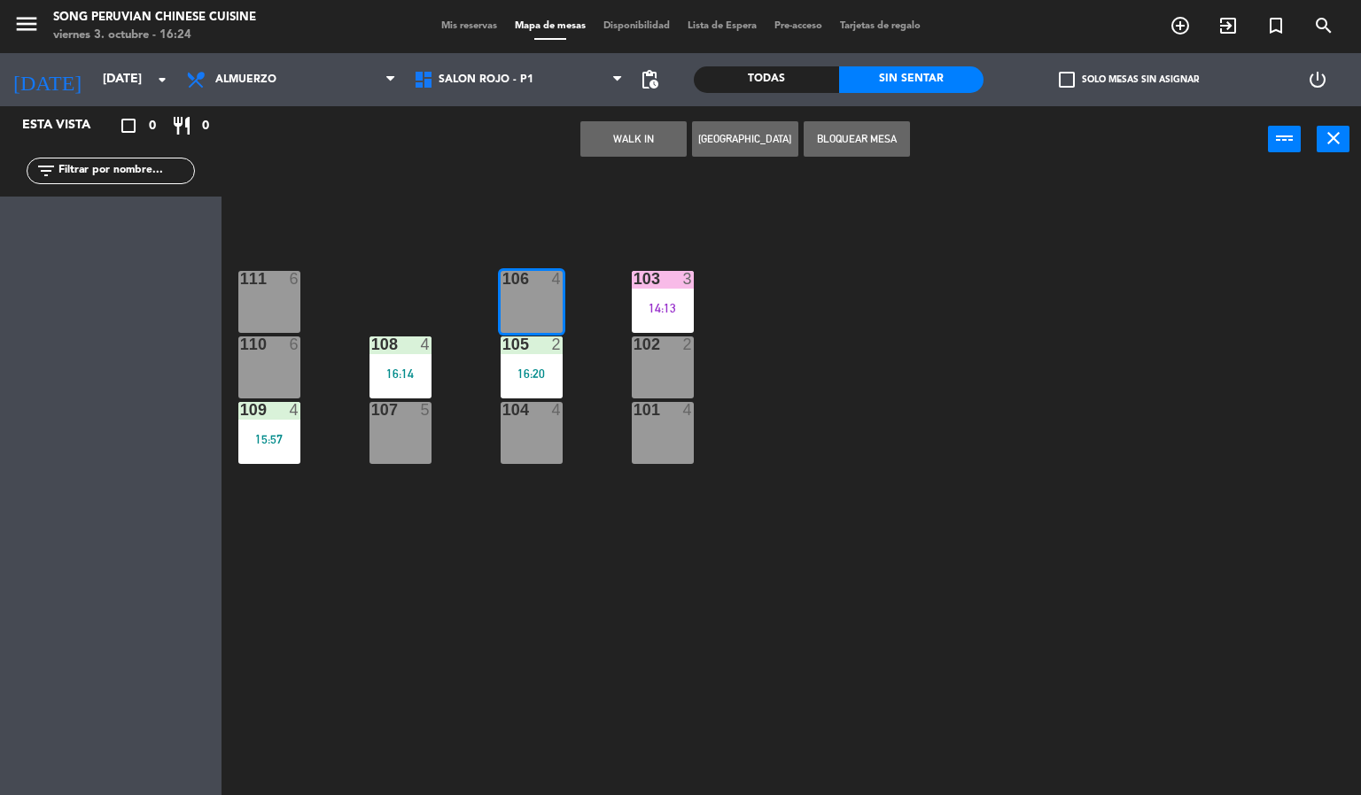
click at [553, 571] on div "103 3 14:13 106 4 111 6 102 2 105 2 16:20 108 4 16:14 110 6 101 4 104 4 107 5 1…" at bounding box center [798, 485] width 1126 height 623
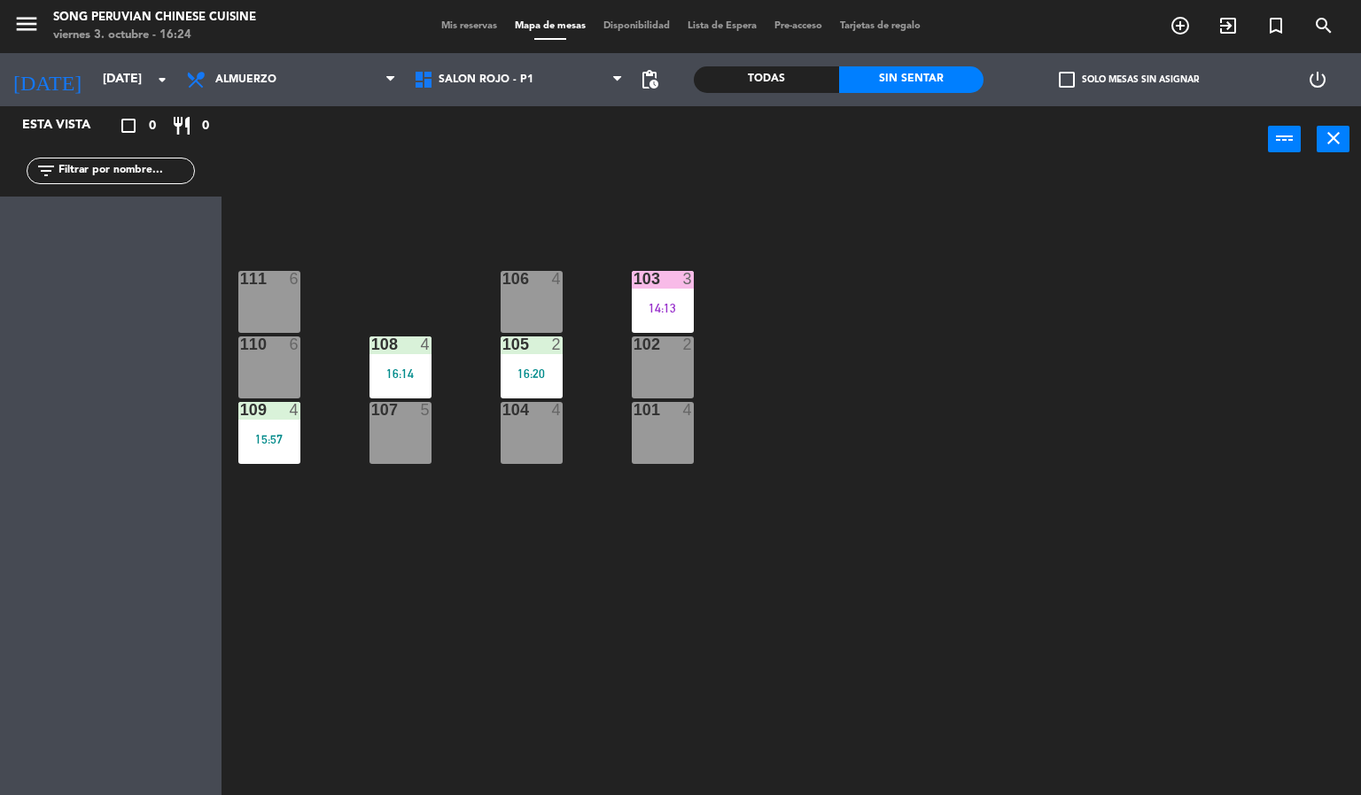
click at [508, 194] on div "103 3 14:13 106 4 111 6 102 2 105 2 16:20 108 4 16:14 110 6 101 4 104 4 107 5 1…" at bounding box center [798, 485] width 1126 height 623
click at [672, 708] on div "103 3 14:13 106 4 111 6 102 2 105 2 16:20 108 4 16:14 110 6 101 4 104 4 107 5 1…" at bounding box center [798, 485] width 1126 height 623
click at [422, 194] on div "103 3 14:13 106 4 111 6 102 2 105 2 16:20 108 4 16:14 110 6 101 4 104 4 107 5 1…" at bounding box center [798, 485] width 1126 height 623
click at [107, 130] on div "Esta vista" at bounding box center [68, 125] width 119 height 21
click at [125, 81] on input "[DATE]" at bounding box center [178, 80] width 168 height 32
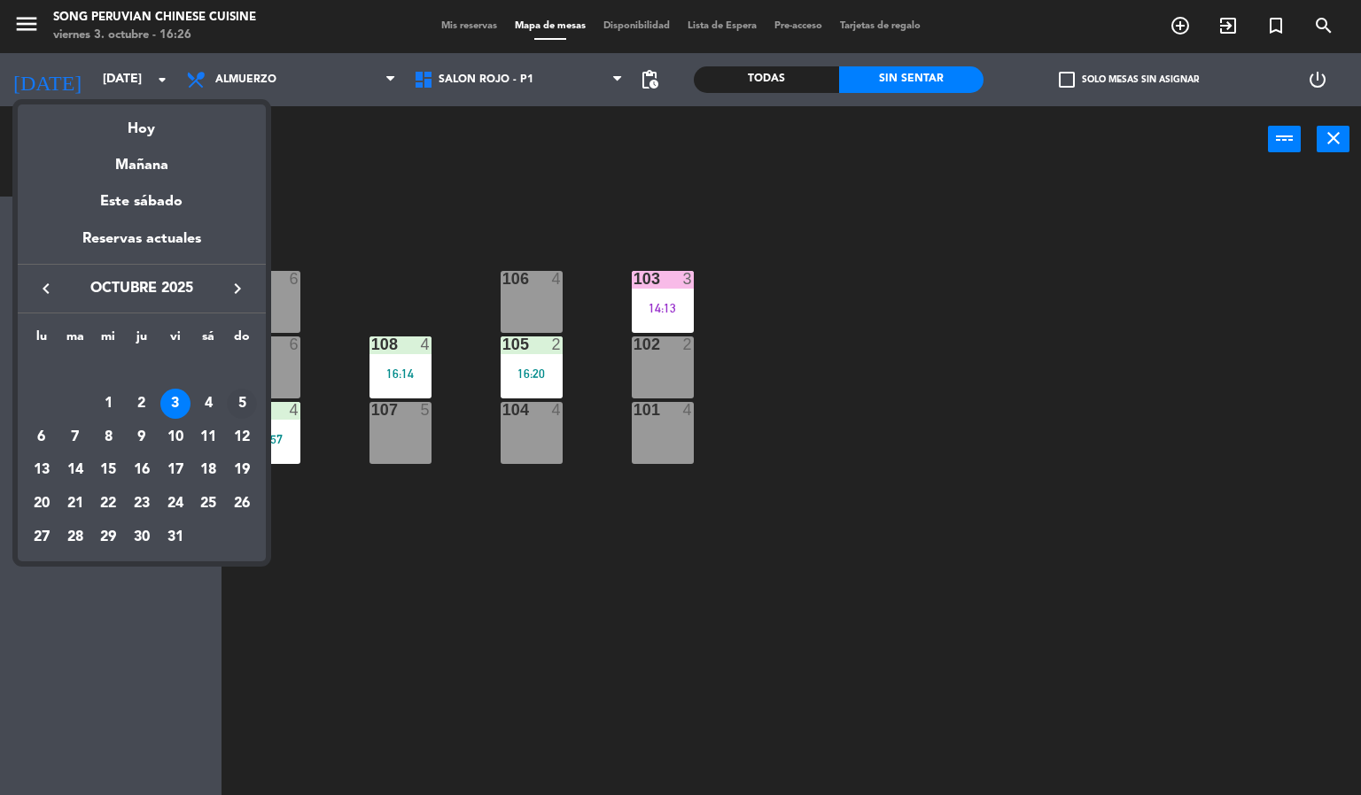
click at [250, 410] on div "5" at bounding box center [242, 404] width 30 height 30
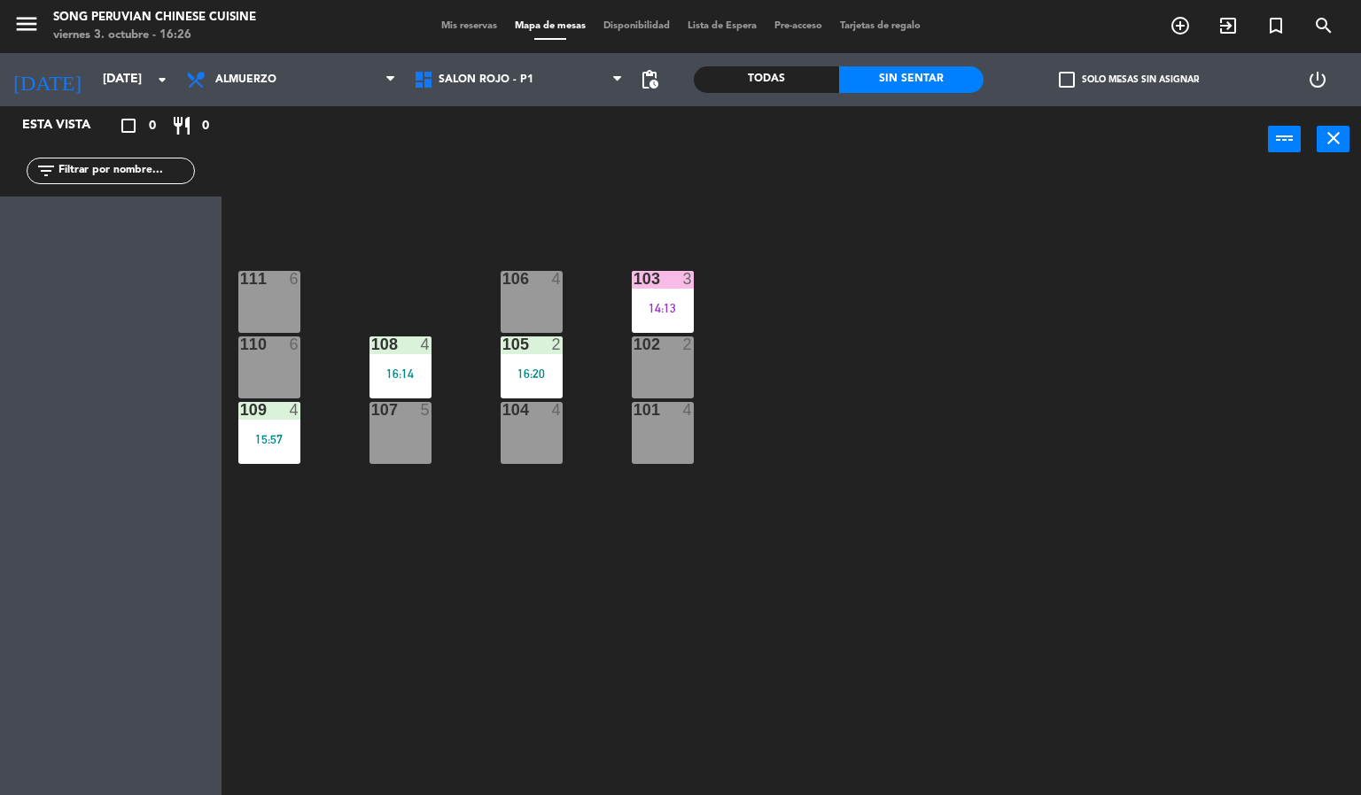
type input "[DATE]"
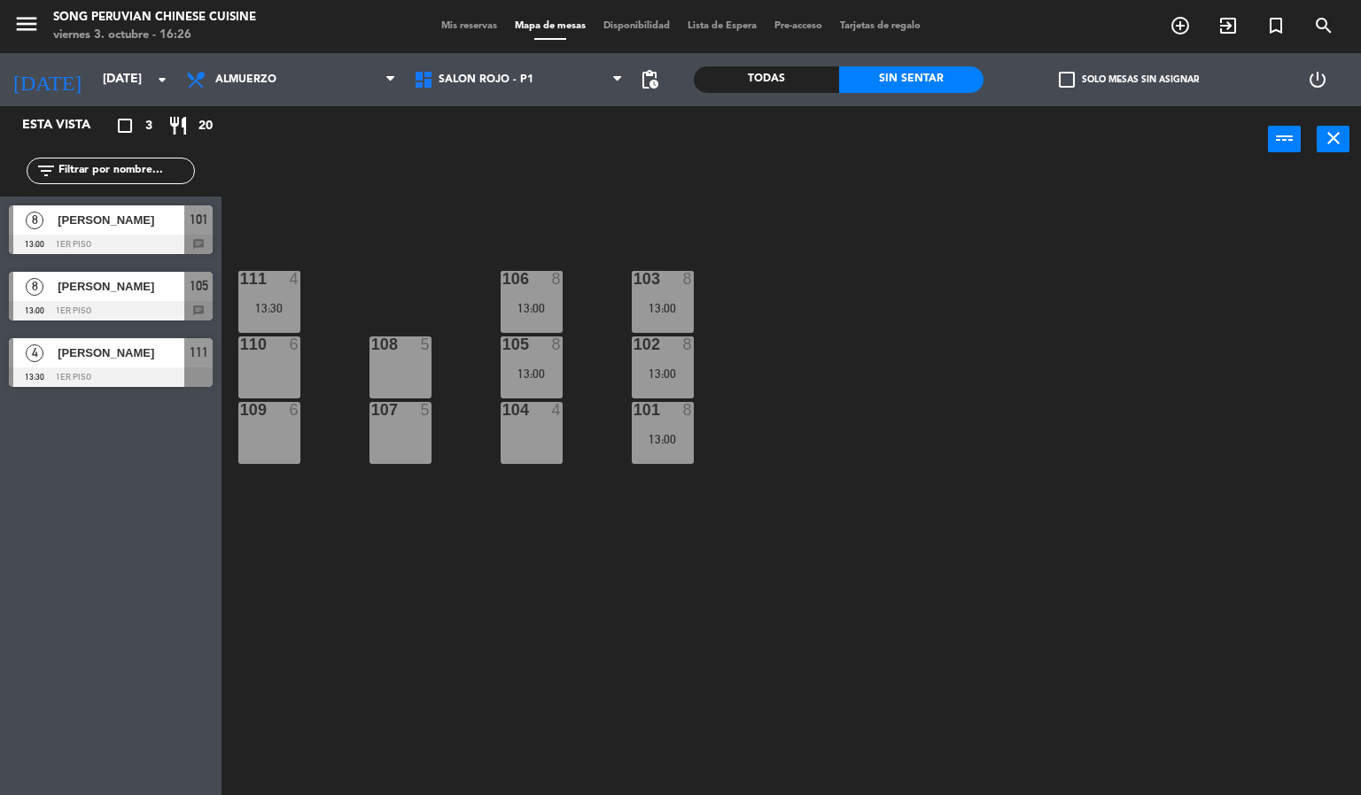
click at [1202, 547] on div "103 8 13:00 106 8 13:00 111 4 13:30 102 8 13:00 105 8 13:00 108 5 110 6 101 8 1…" at bounding box center [798, 485] width 1126 height 623
click at [1050, 561] on div "103 8 13:00 106 8 13:00 111 4 13:30 102 8 13:00 105 8 13:00 108 5 110 6 101 8 1…" at bounding box center [798, 485] width 1126 height 623
click at [994, 551] on div "103 8 13:00 106 8 13:00 111 4 13:30 102 8 13:00 105 8 13:00 108 5 110 6 101 8 1…" at bounding box center [798, 485] width 1126 height 623
click at [997, 599] on div "103 8 13:00 106 8 13:00 111 4 13:30 102 8 13:00 105 8 13:00 108 5 110 6 101 8 1…" at bounding box center [798, 485] width 1126 height 623
click at [514, 78] on span "SALON ROJO - P1" at bounding box center [485, 80] width 95 height 12
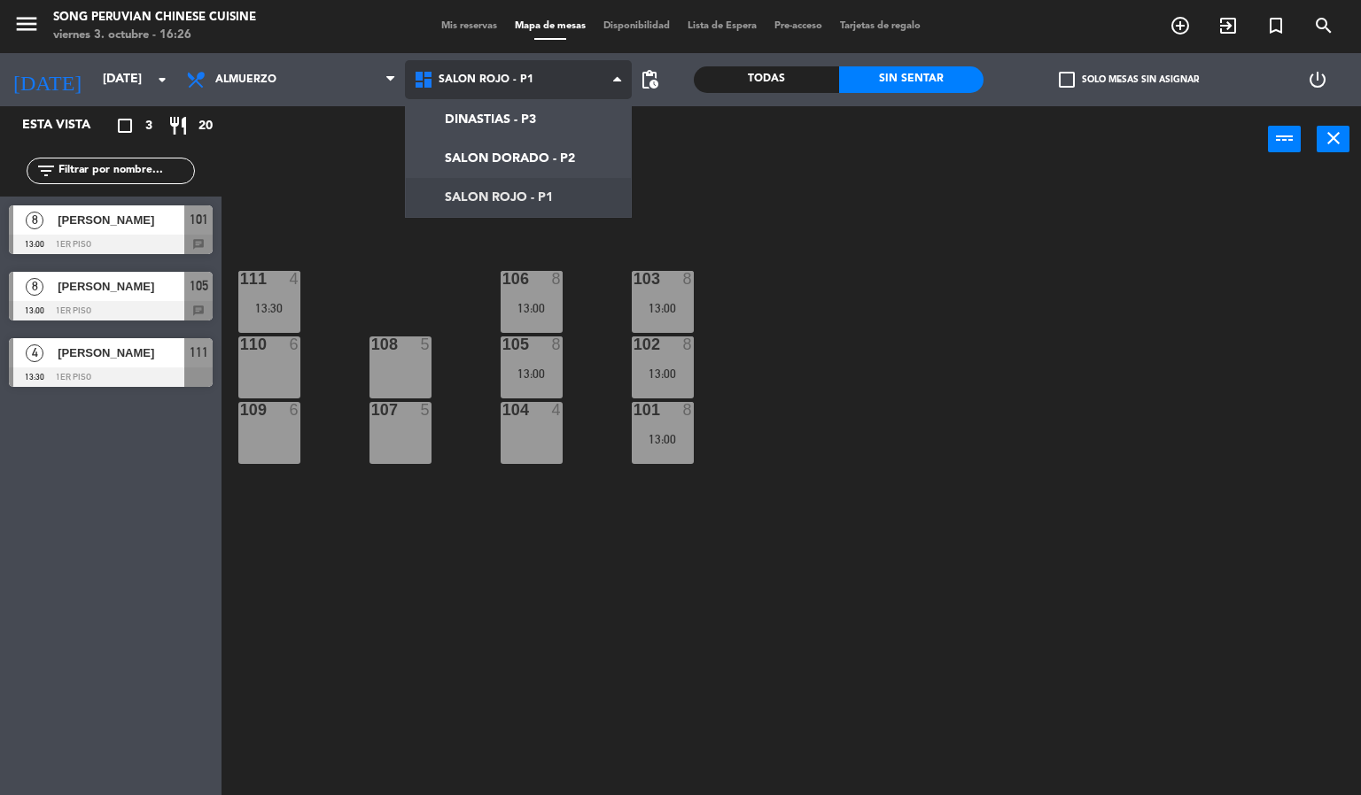
click at [583, 205] on ng-component "menu Song Peruvian Chinese Cuisine [DATE] 3. octubre - 16:26 Mis reservas Mapa …" at bounding box center [680, 398] width 1361 height 796
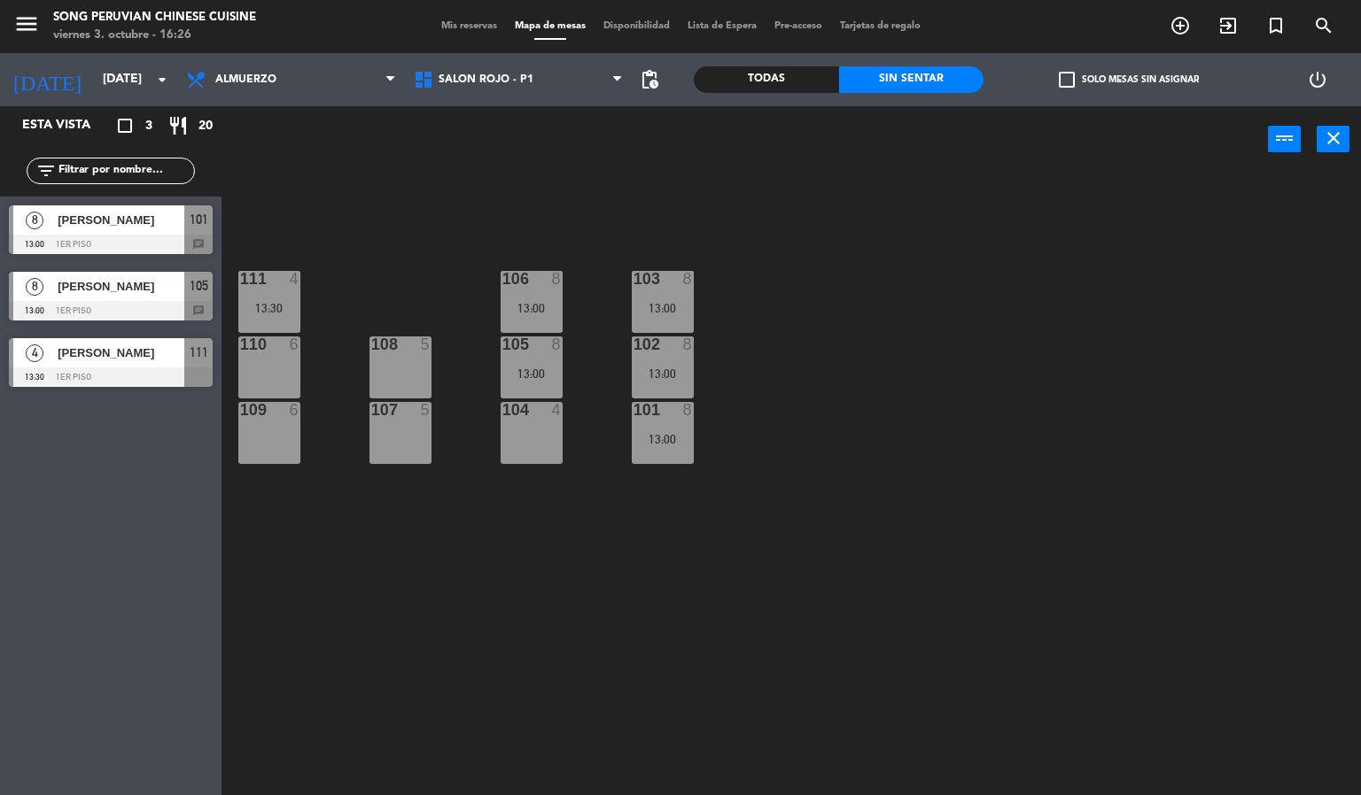
click at [888, 290] on div "103 8 13:00 106 8 13:00 111 4 13:30 102 8 13:00 105 8 13:00 108 5 110 6 101 8 1…" at bounding box center [798, 485] width 1126 height 623
click at [548, 81] on span "SALON ROJO - P1" at bounding box center [519, 79] width 228 height 39
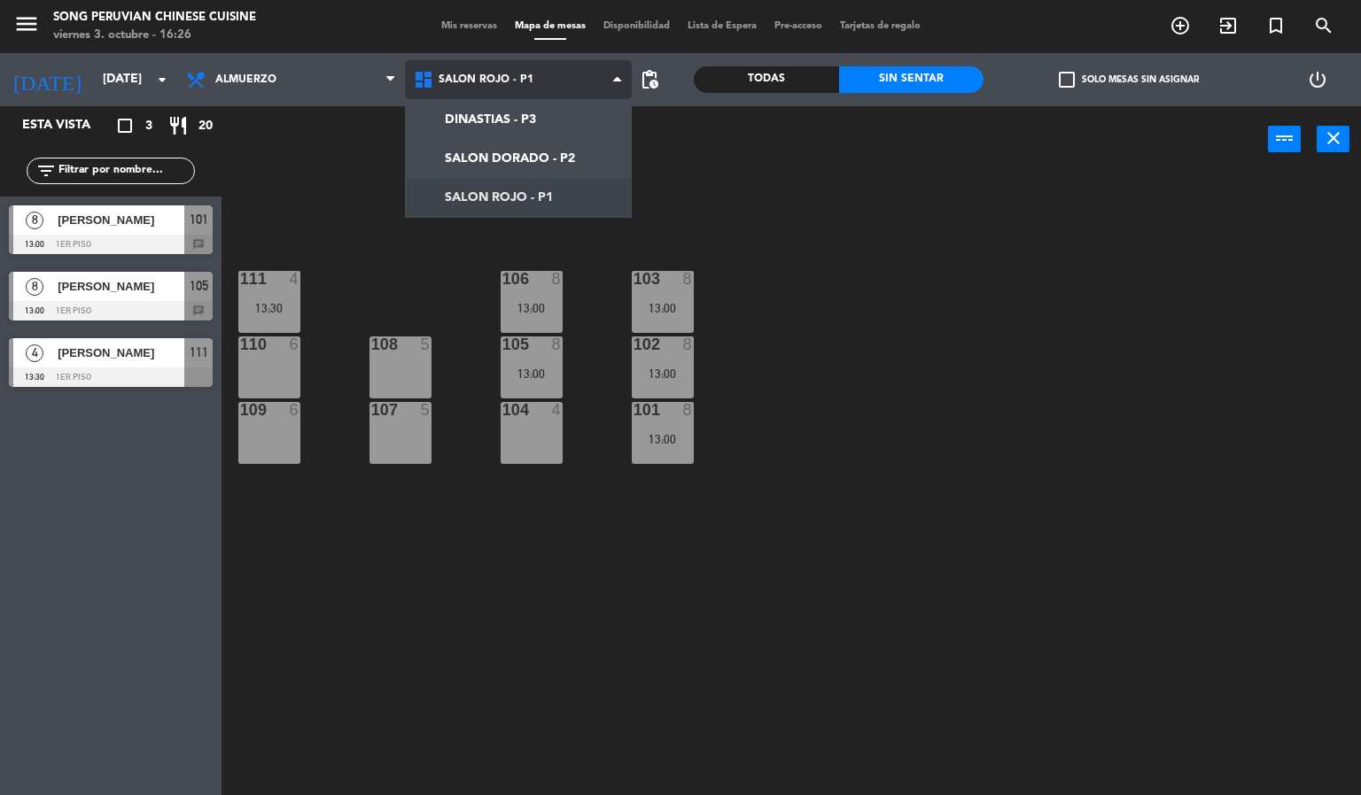
click at [588, 200] on ng-component "menu Song Peruvian Chinese Cuisine [DATE] 3. octubre - 16:26 Mis reservas Mapa …" at bounding box center [680, 398] width 1361 height 796
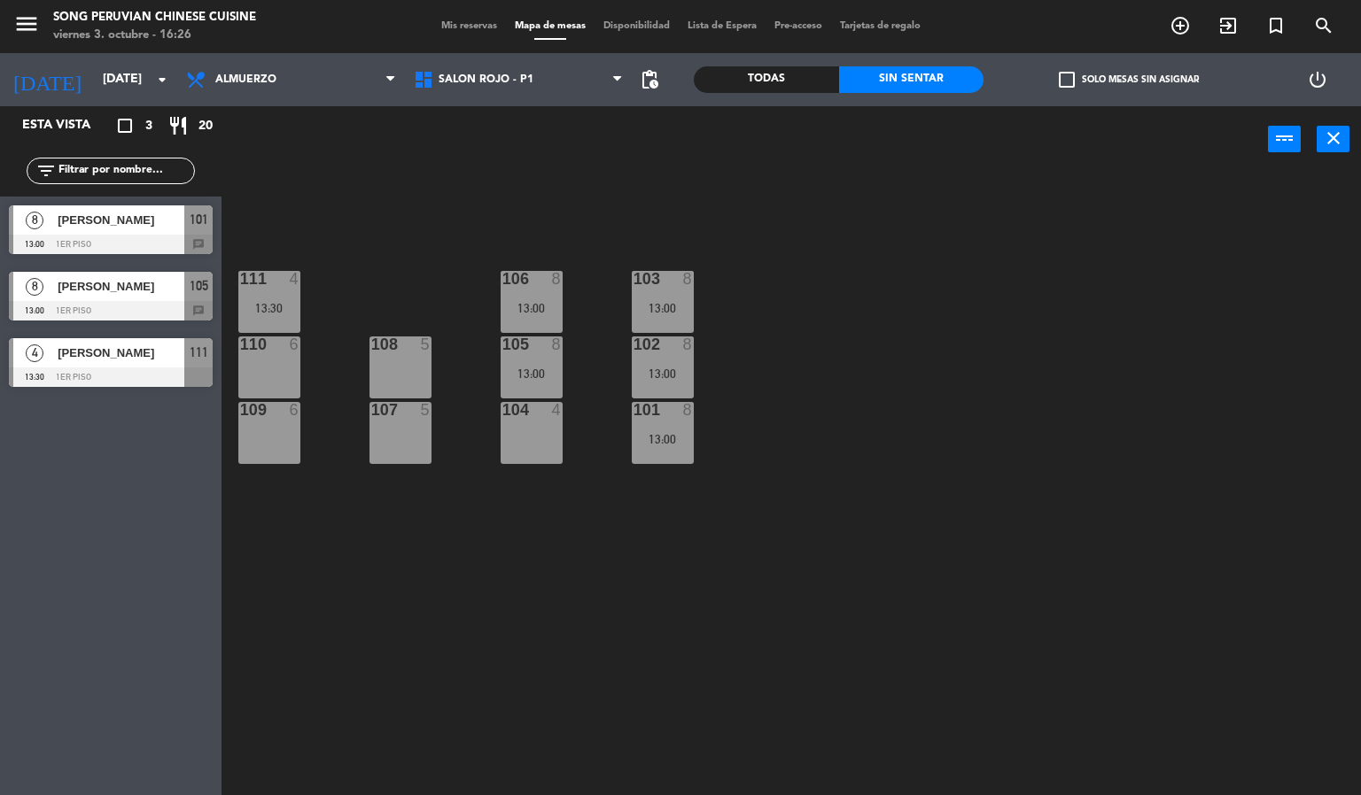
click at [895, 293] on div "103 8 13:00 106 8 13:00 111 4 13:30 102 8 13:00 105 8 13:00 108 5 110 6 101 8 1…" at bounding box center [798, 485] width 1126 height 623
click at [566, 73] on span "SALON ROJO - P1" at bounding box center [519, 79] width 228 height 39
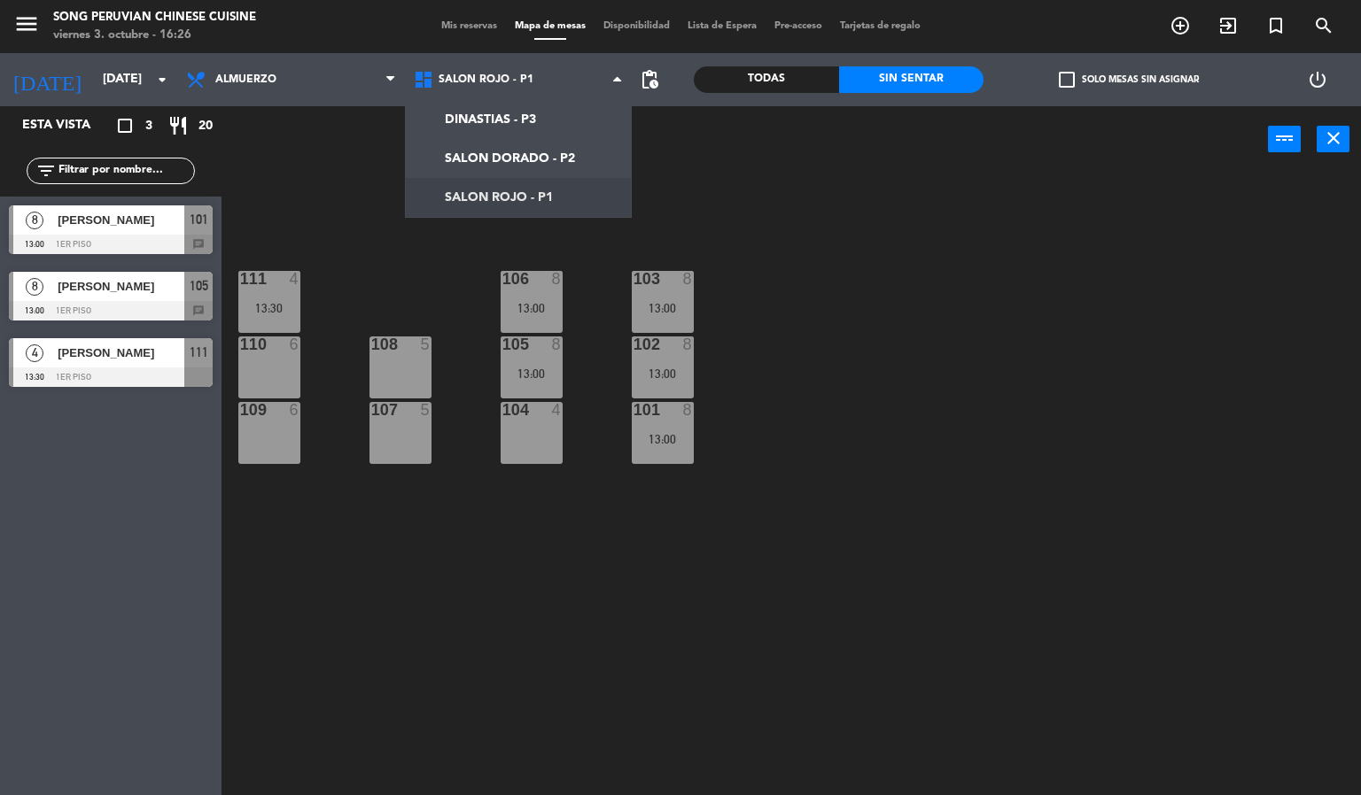
click at [766, 224] on div "103 8 13:00 106 8 13:00 111 4 13:30 102 8 13:00 105 8 13:00 108 5 110 6 101 8 1…" at bounding box center [798, 485] width 1126 height 623
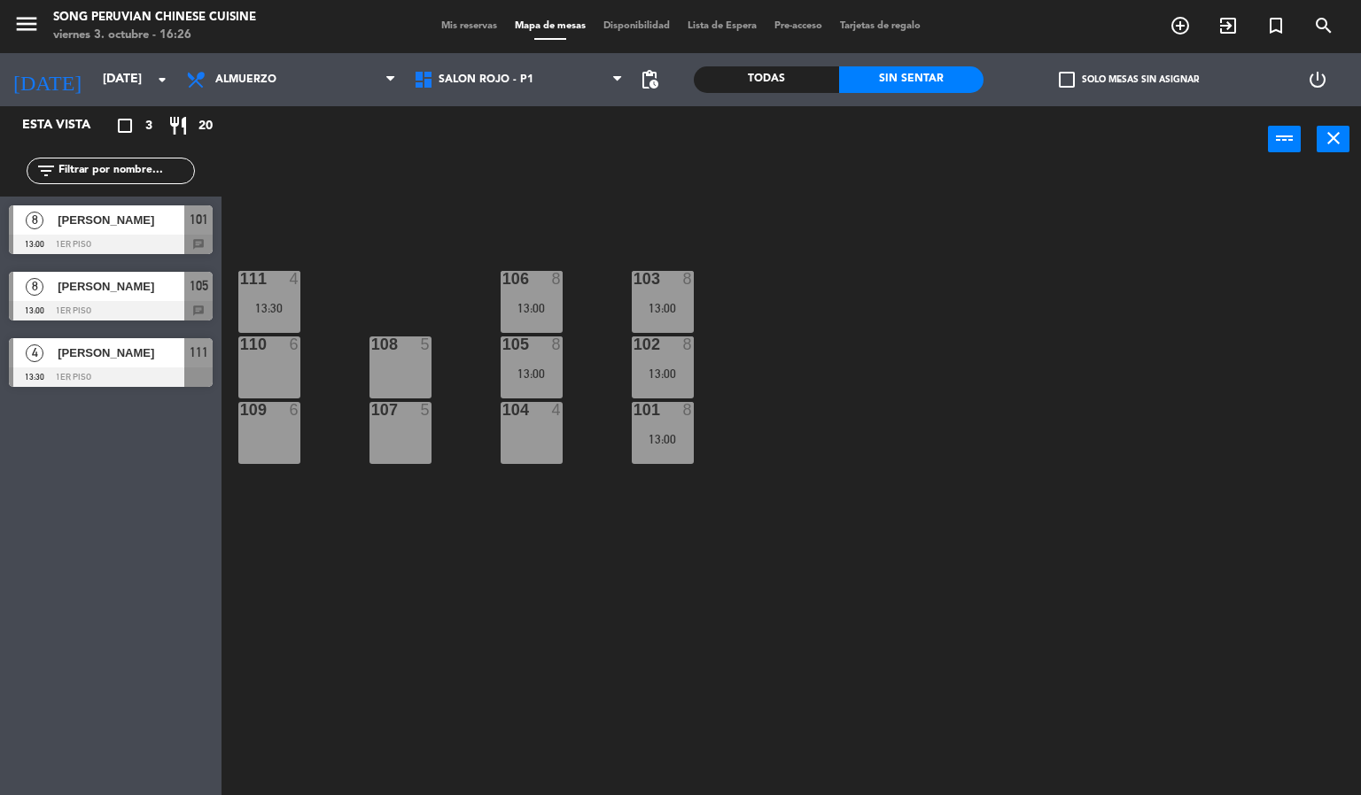
click at [909, 369] on div "103 8 13:00 106 8 13:00 111 4 13:30 102 8 13:00 105 8 13:00 108 5 110 6 101 8 1…" at bounding box center [798, 485] width 1126 height 623
click at [569, 141] on div "power_input close" at bounding box center [744, 139] width 1046 height 67
click at [614, 203] on div "103 8 13:00 106 8 13:00 111 4 13:30 102 8 13:00 105 8 13:00 108 5 110 6 101 8 1…" at bounding box center [798, 485] width 1126 height 623
click at [639, 213] on div "103 8 13:00 106 8 13:00 111 4 13:30 102 8 13:00 105 8 13:00 108 5 110 6 101 8 1…" at bounding box center [798, 485] width 1126 height 623
click at [593, 174] on div "103 8 13:00 106 8 13:00 111 4 13:30 102 8 13:00 105 8 13:00 108 5 110 6 101 8 1…" at bounding box center [798, 485] width 1126 height 623
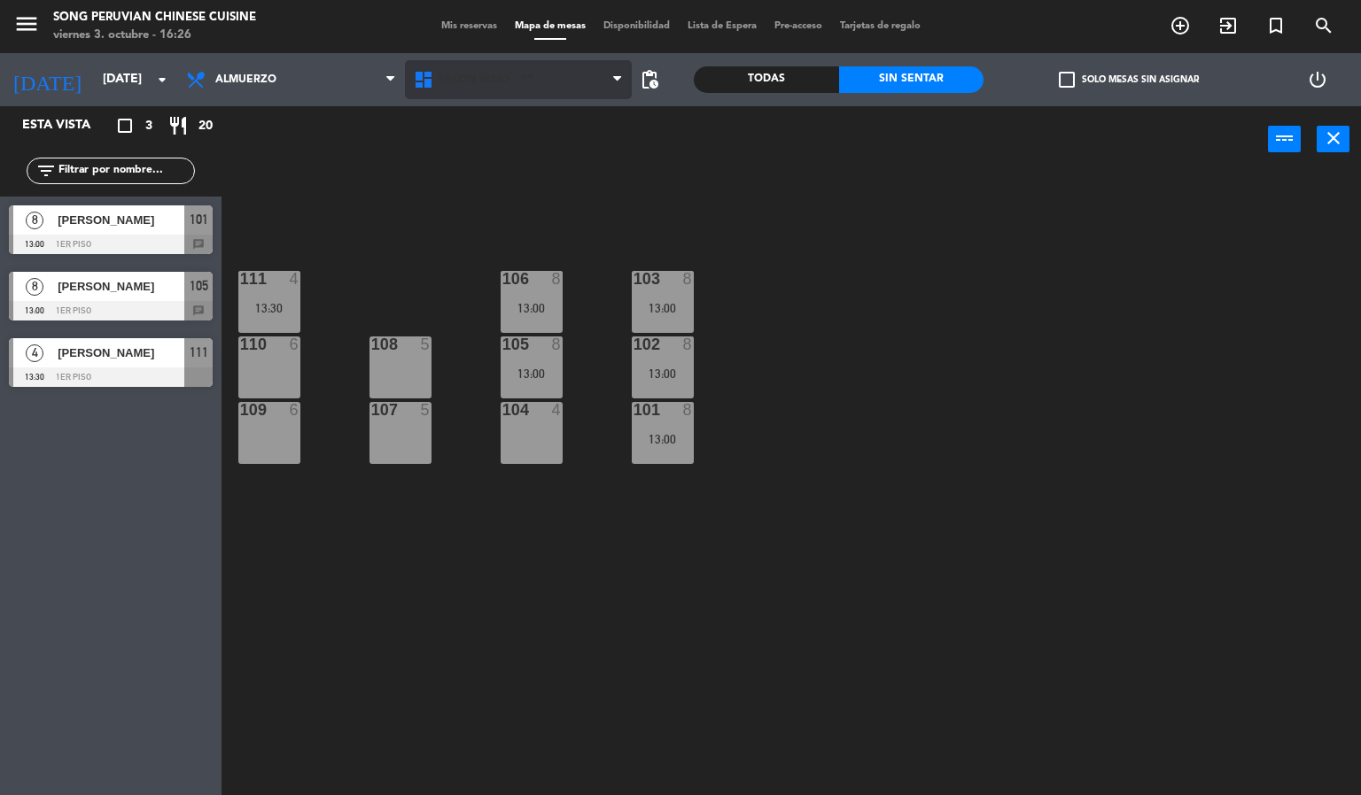
click at [566, 89] on span "SALON ROJO - P1" at bounding box center [519, 79] width 228 height 39
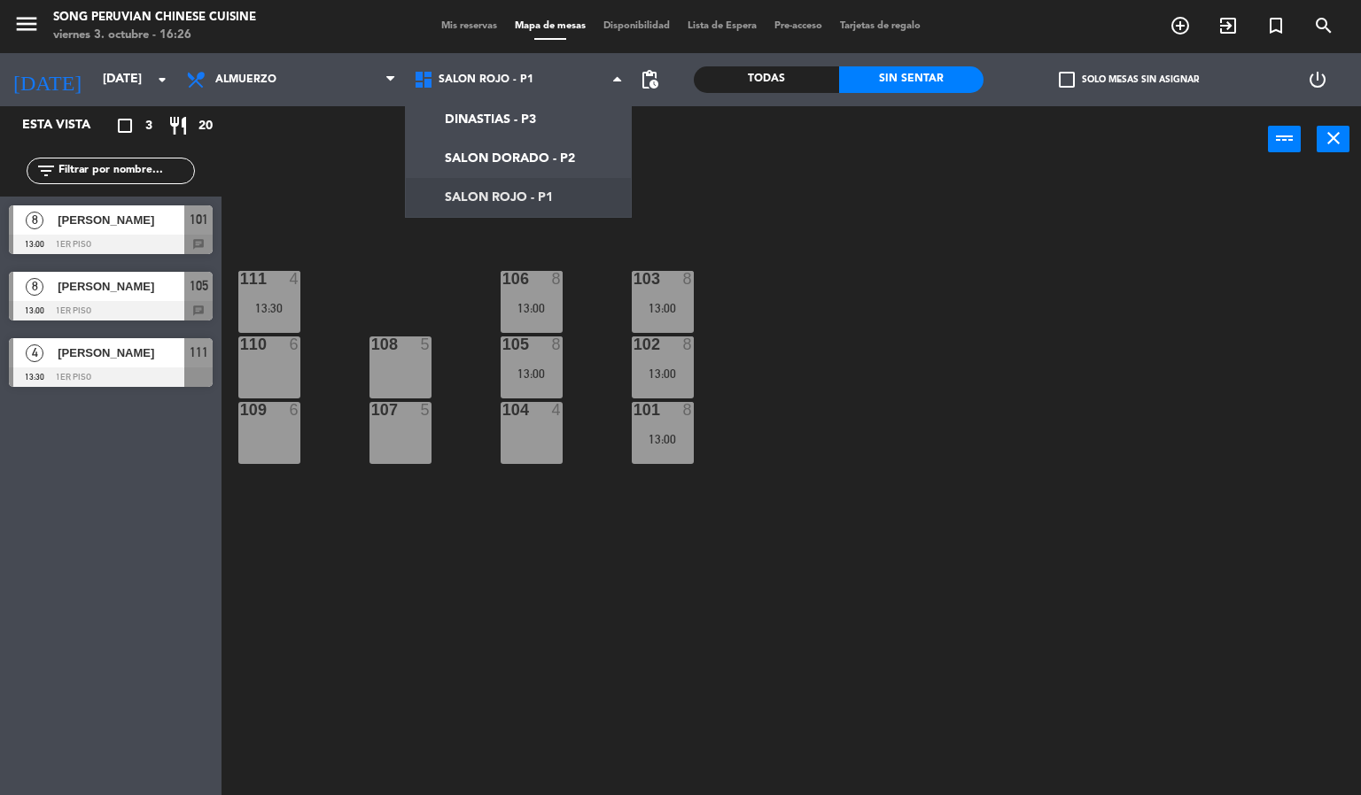
click at [758, 178] on div "103 8 13:00 106 8 13:00 111 4 13:30 102 8 13:00 105 8 13:00 108 5 110 6 101 8 1…" at bounding box center [798, 485] width 1126 height 623
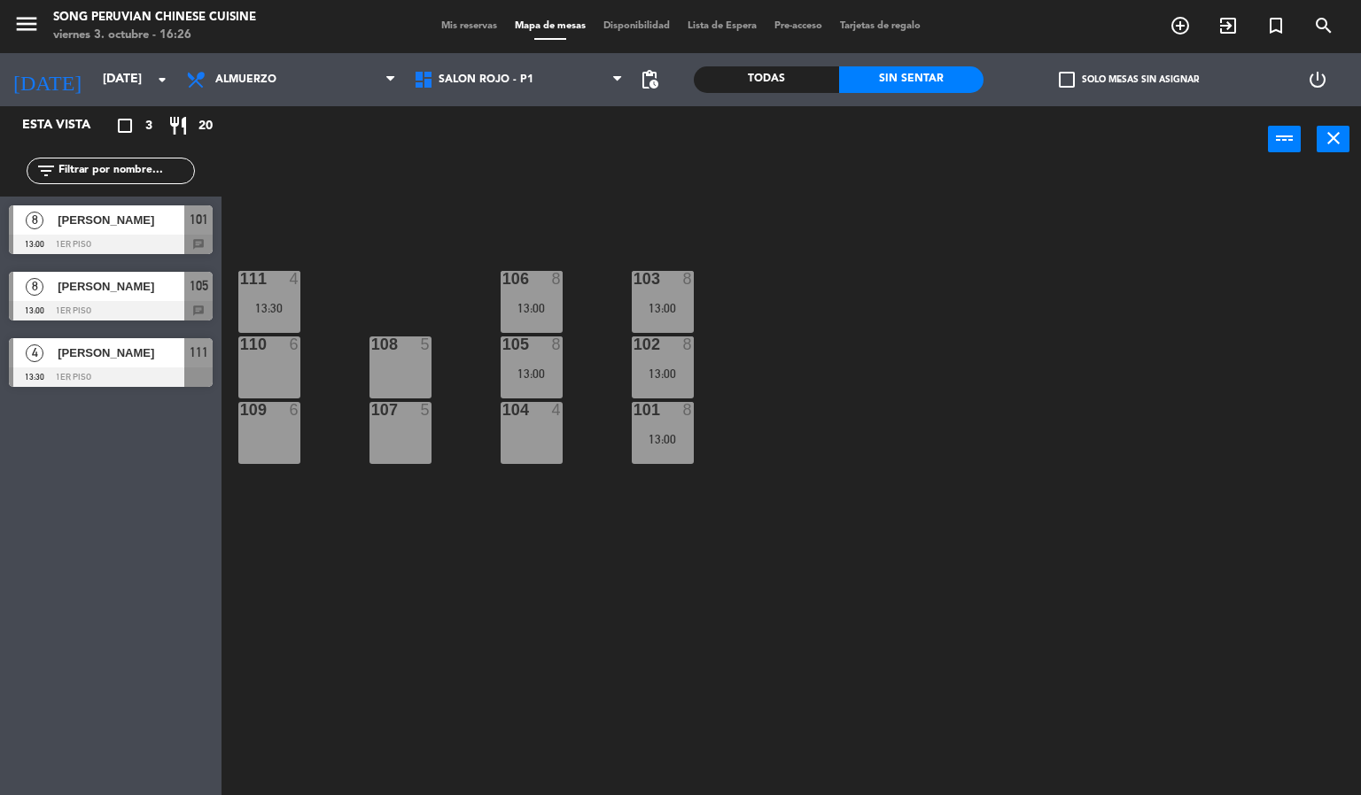
click at [1178, 27] on icon "add_circle_outline" at bounding box center [1179, 25] width 21 height 21
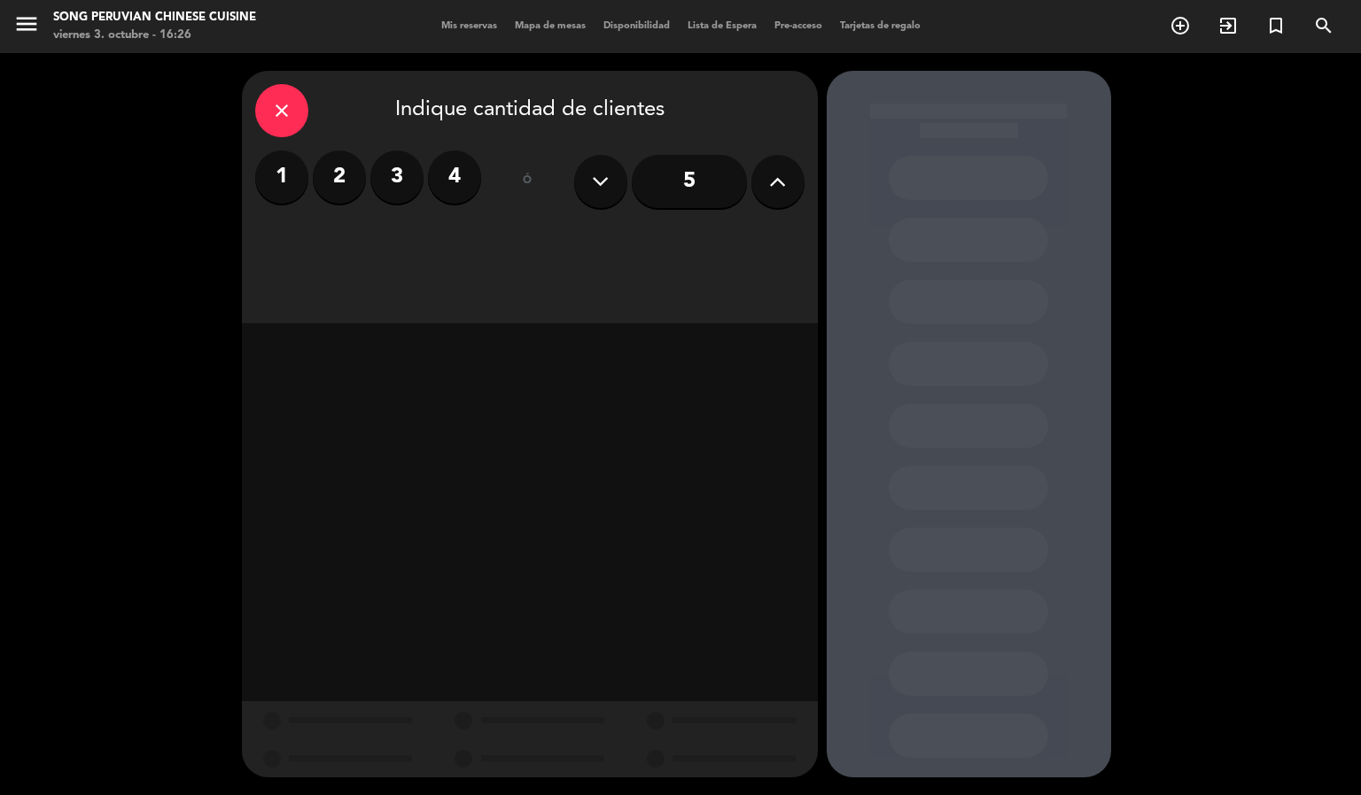
click at [801, 184] on button at bounding box center [777, 181] width 53 height 53
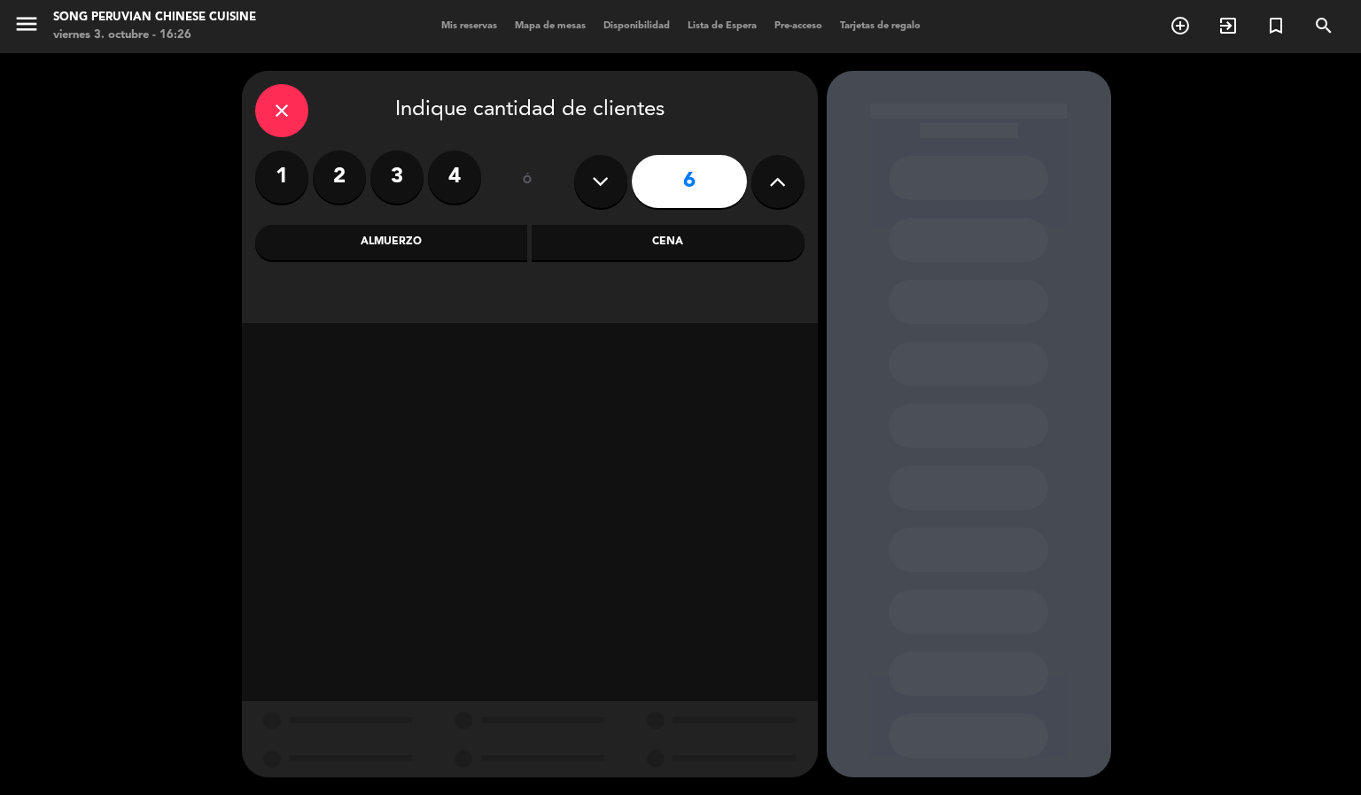
click at [784, 200] on button at bounding box center [777, 181] width 53 height 53
click at [795, 205] on div "7" at bounding box center [689, 182] width 230 height 62
click at [777, 181] on icon at bounding box center [777, 181] width 17 height 27
type input "8"
click at [454, 259] on div "Almuerzo" at bounding box center [391, 242] width 273 height 35
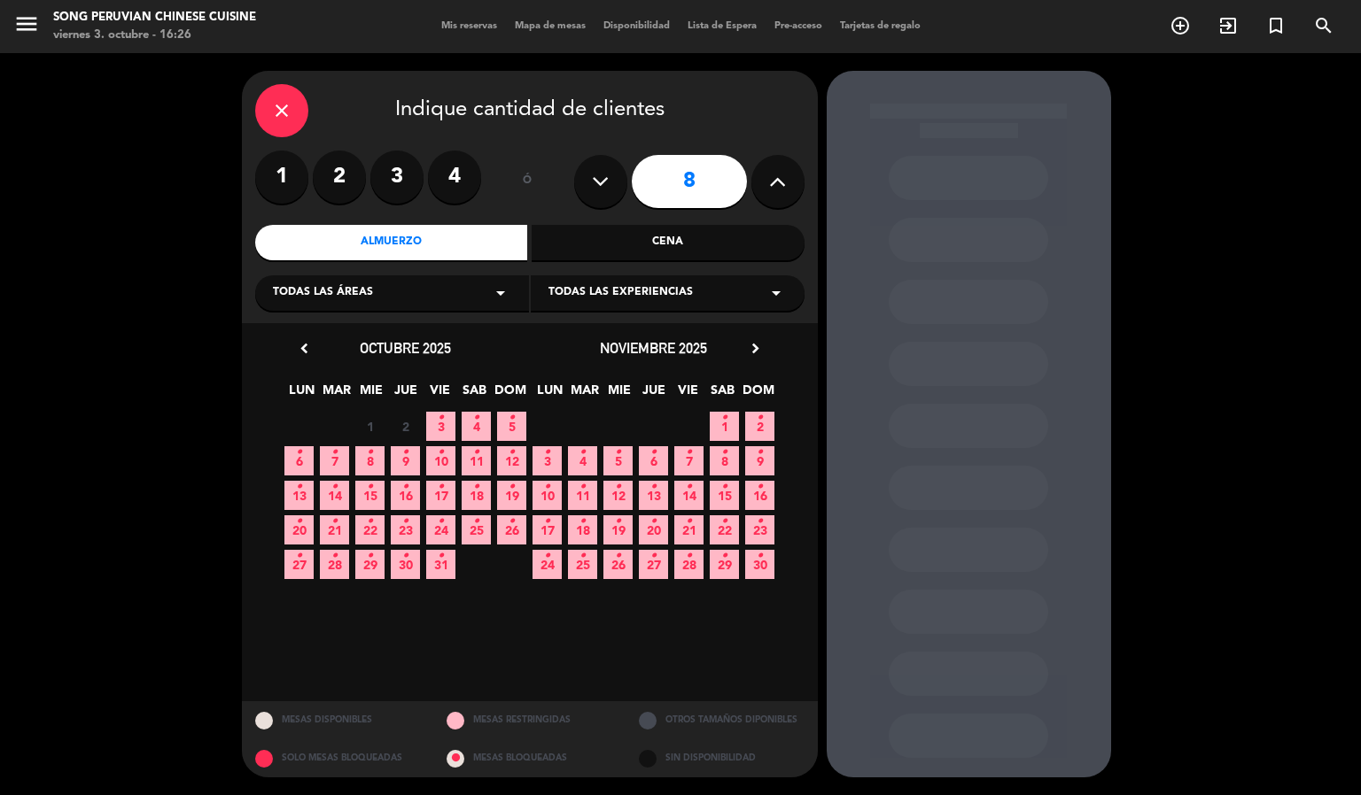
click at [511, 417] on icon "•" at bounding box center [511, 418] width 6 height 28
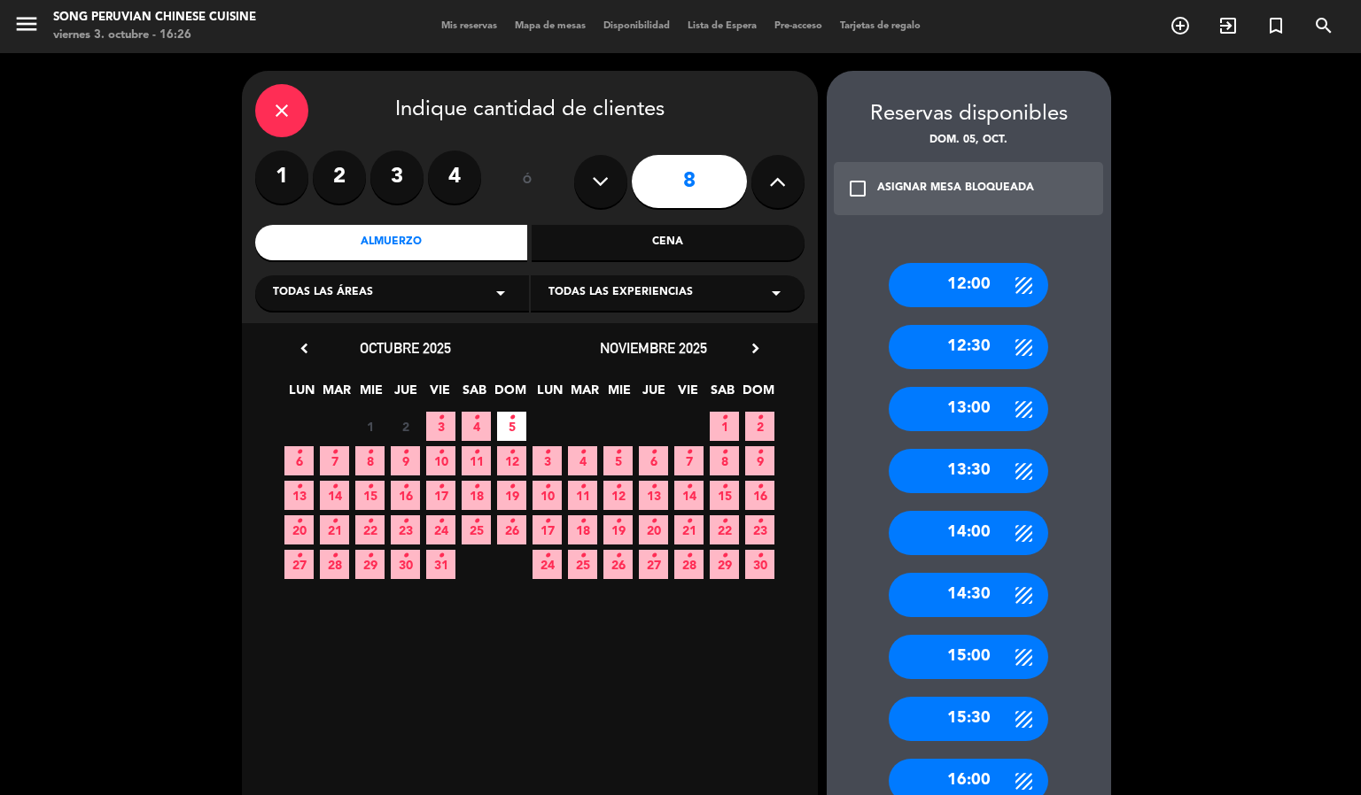
click at [1027, 465] on icon at bounding box center [1023, 472] width 22 height 22
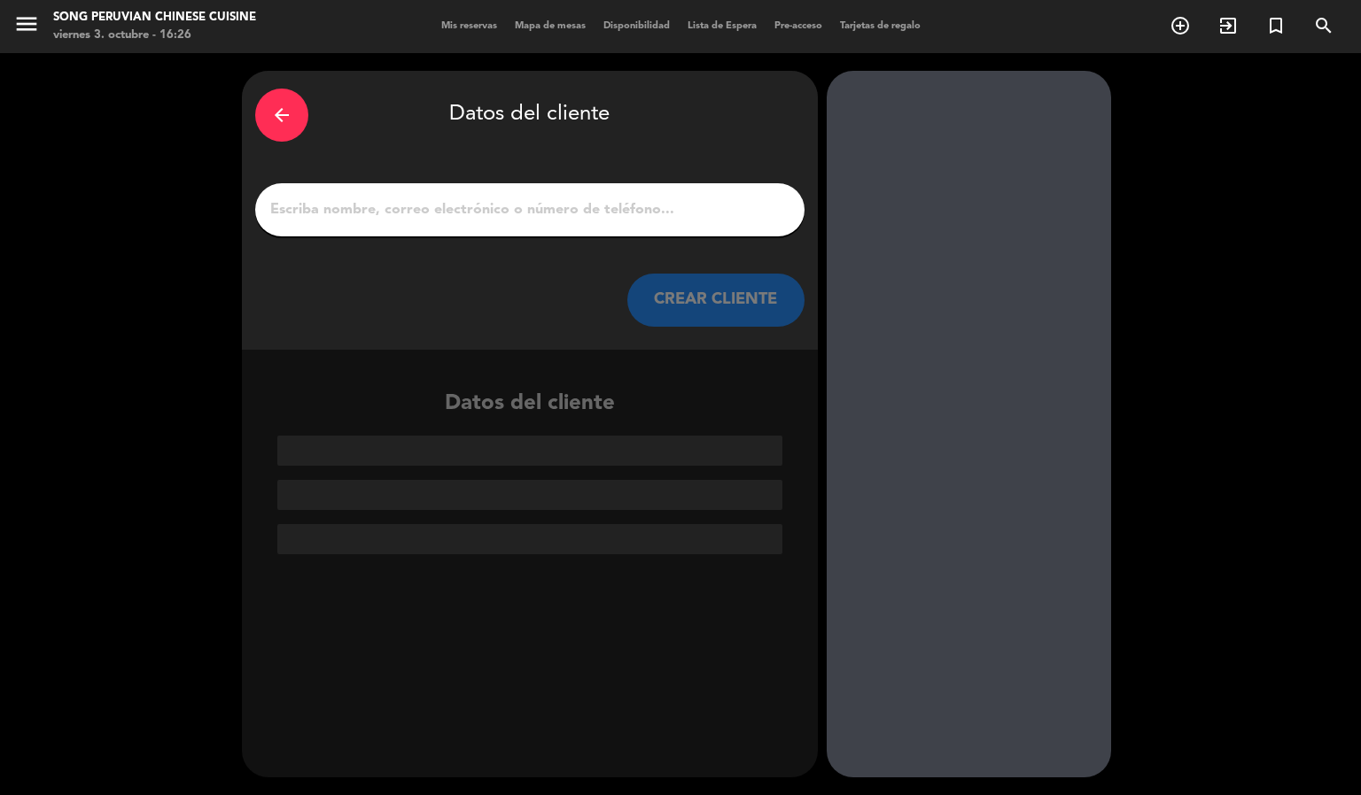
click at [694, 216] on input "1" at bounding box center [529, 210] width 523 height 25
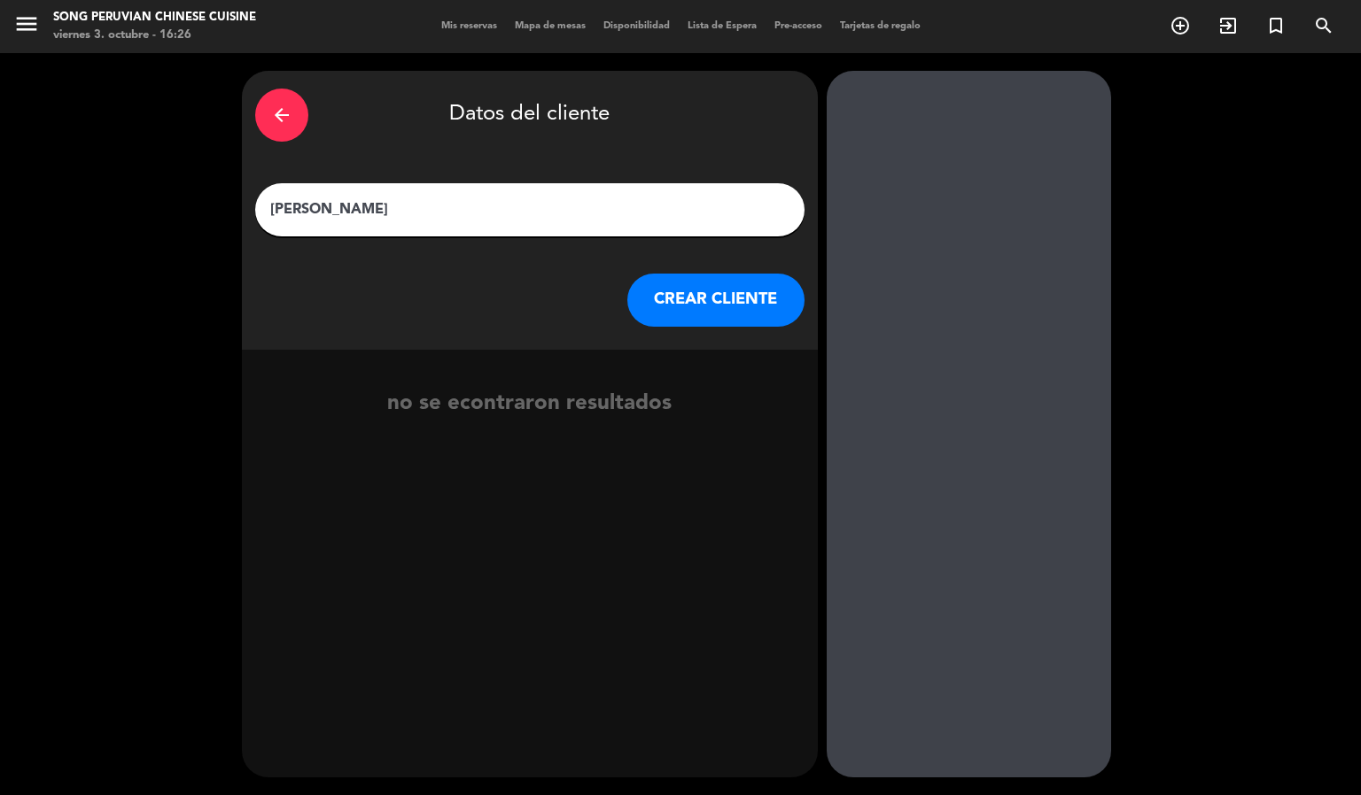
type input "[PERSON_NAME]"
click at [753, 303] on button "CREAR CLIENTE" at bounding box center [715, 300] width 177 height 53
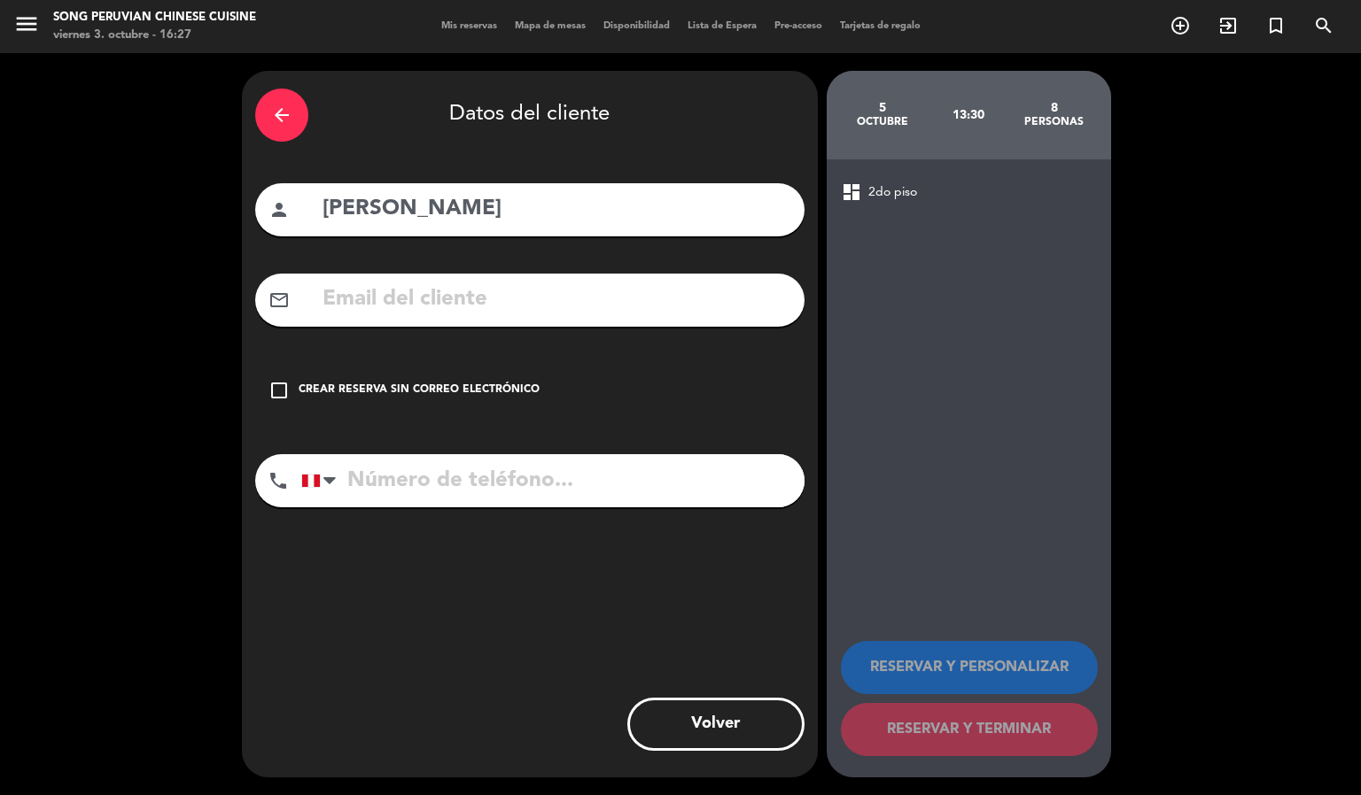
click at [580, 489] on input "tel" at bounding box center [552, 480] width 503 height 53
type input "993563533"
click at [614, 311] on input "text" at bounding box center [556, 300] width 470 height 36
click at [689, 311] on input "text" at bounding box center [556, 300] width 470 height 36
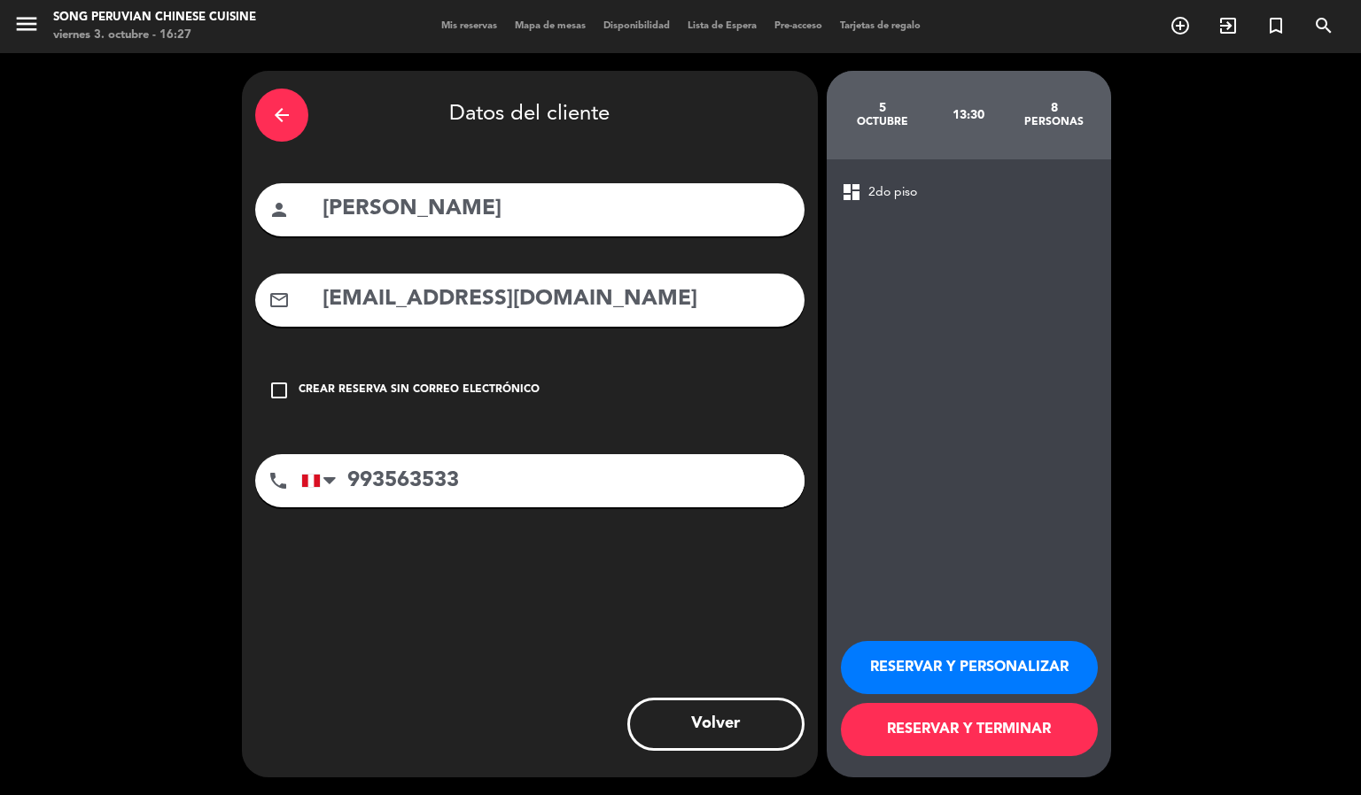
type input "[EMAIL_ADDRESS][DOMAIN_NAME]"
click at [983, 668] on button "RESERVAR Y PERSONALIZAR" at bounding box center [969, 667] width 257 height 53
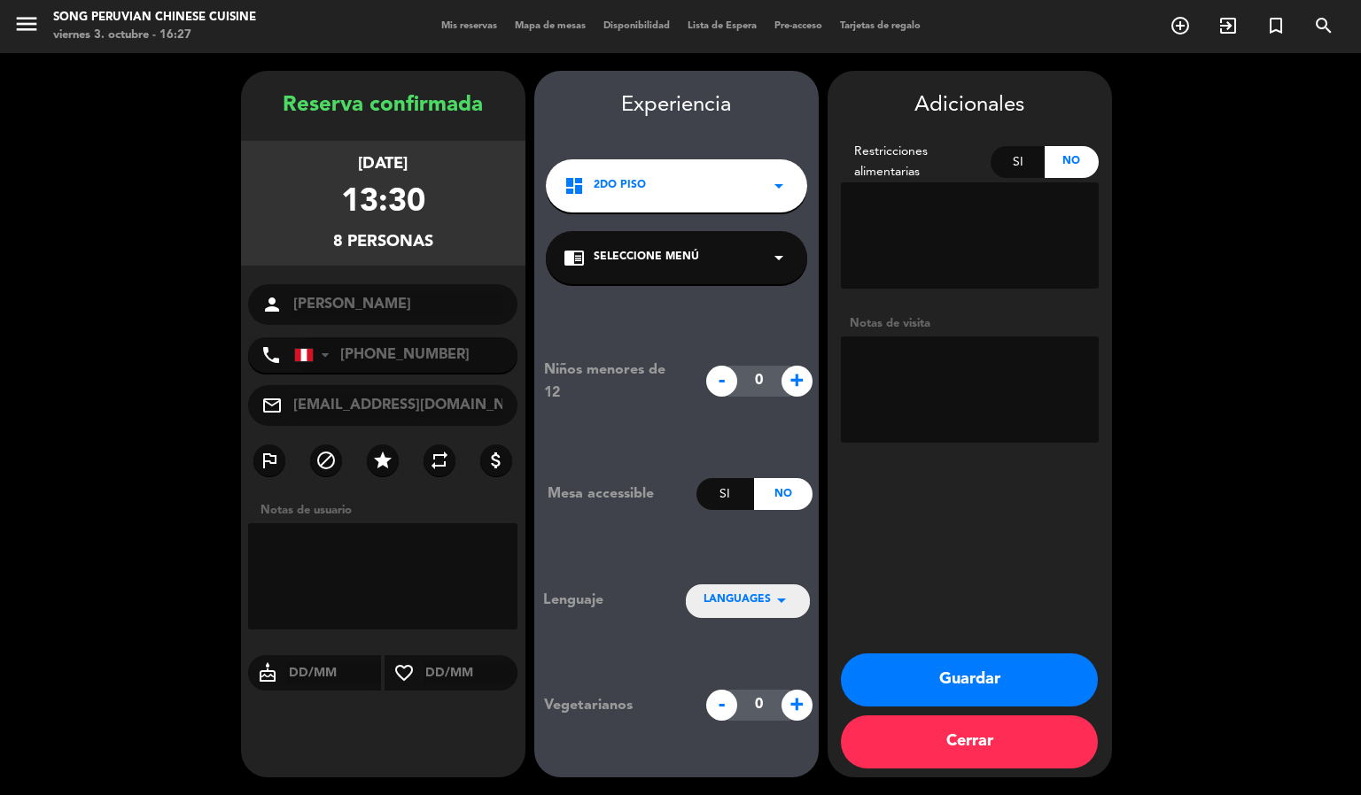
click at [988, 396] on textarea at bounding box center [970, 390] width 258 height 106
click at [992, 367] on textarea at bounding box center [970, 390] width 258 height 106
click at [1005, 402] on textarea at bounding box center [970, 390] width 258 height 106
click at [997, 370] on textarea at bounding box center [970, 390] width 258 height 106
click at [1035, 369] on textarea at bounding box center [970, 390] width 258 height 106
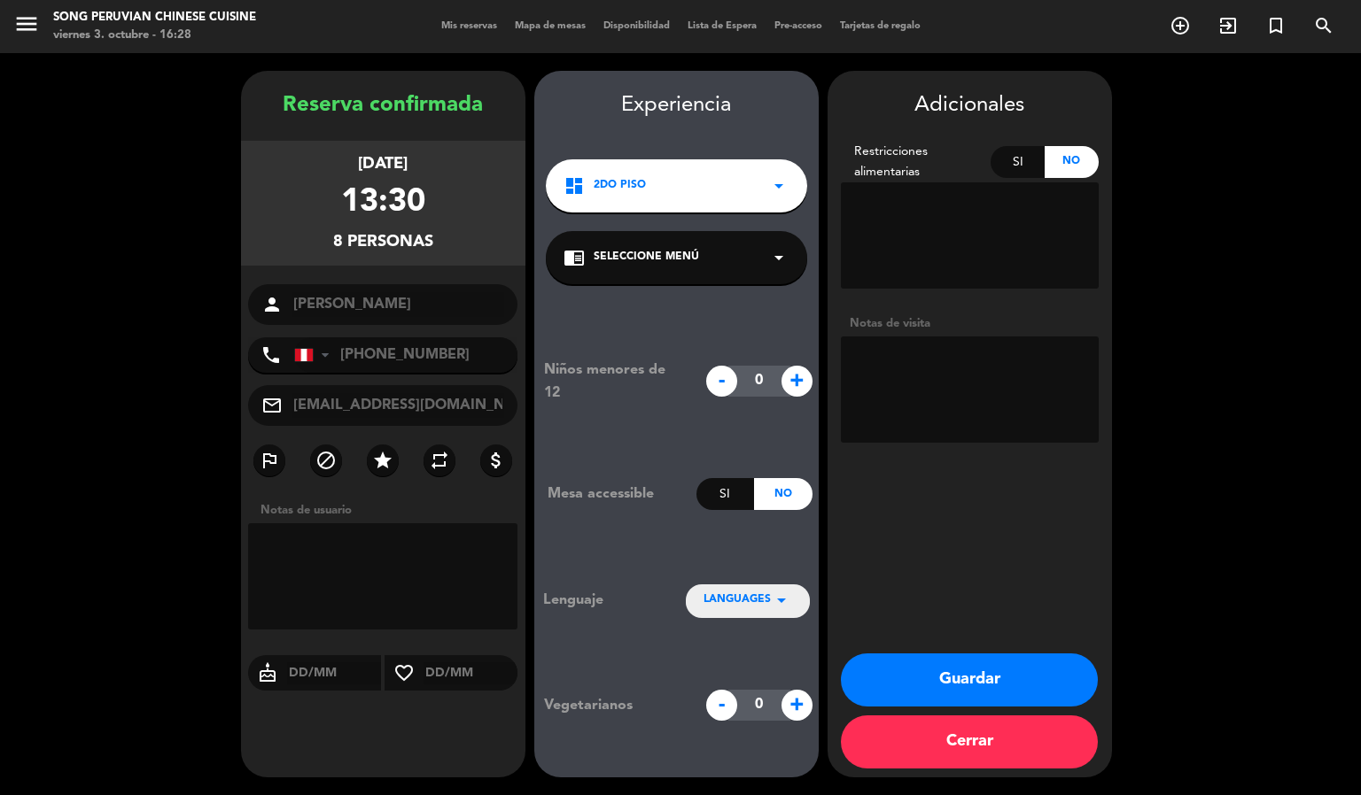
click at [1002, 367] on textarea at bounding box center [970, 390] width 258 height 106
click at [1026, 438] on textarea at bounding box center [970, 390] width 258 height 106
click at [999, 521] on div "Adicionales Restricciones alimentarias Si No Notas de visita Guardar Cerrar" at bounding box center [969, 424] width 284 height 707
click at [962, 583] on div "Adicionales Restricciones alimentarias Si No Notas de visita Guardar Cerrar" at bounding box center [969, 424] width 284 height 707
click at [986, 527] on div "Adicionales Restricciones alimentarias Si No Notas de visita Guardar Cerrar" at bounding box center [969, 424] width 284 height 707
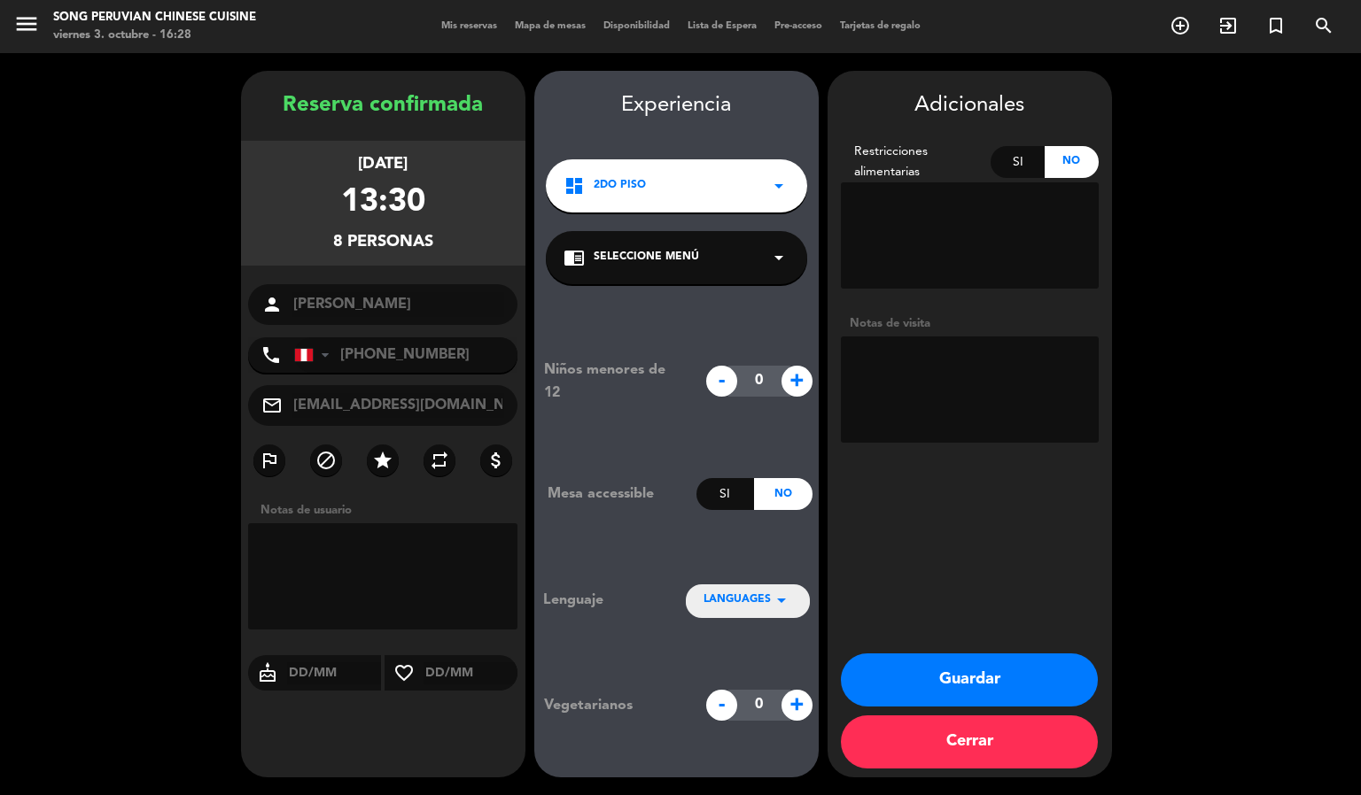
click at [1242, 688] on booking-confirmed "Reserva confirmada [DATE] 13:30 8 personas person [PERSON_NAME] phone [GEOGRAPH…" at bounding box center [680, 424] width 1325 height 707
click at [1000, 683] on button "Guardar" at bounding box center [969, 680] width 257 height 53
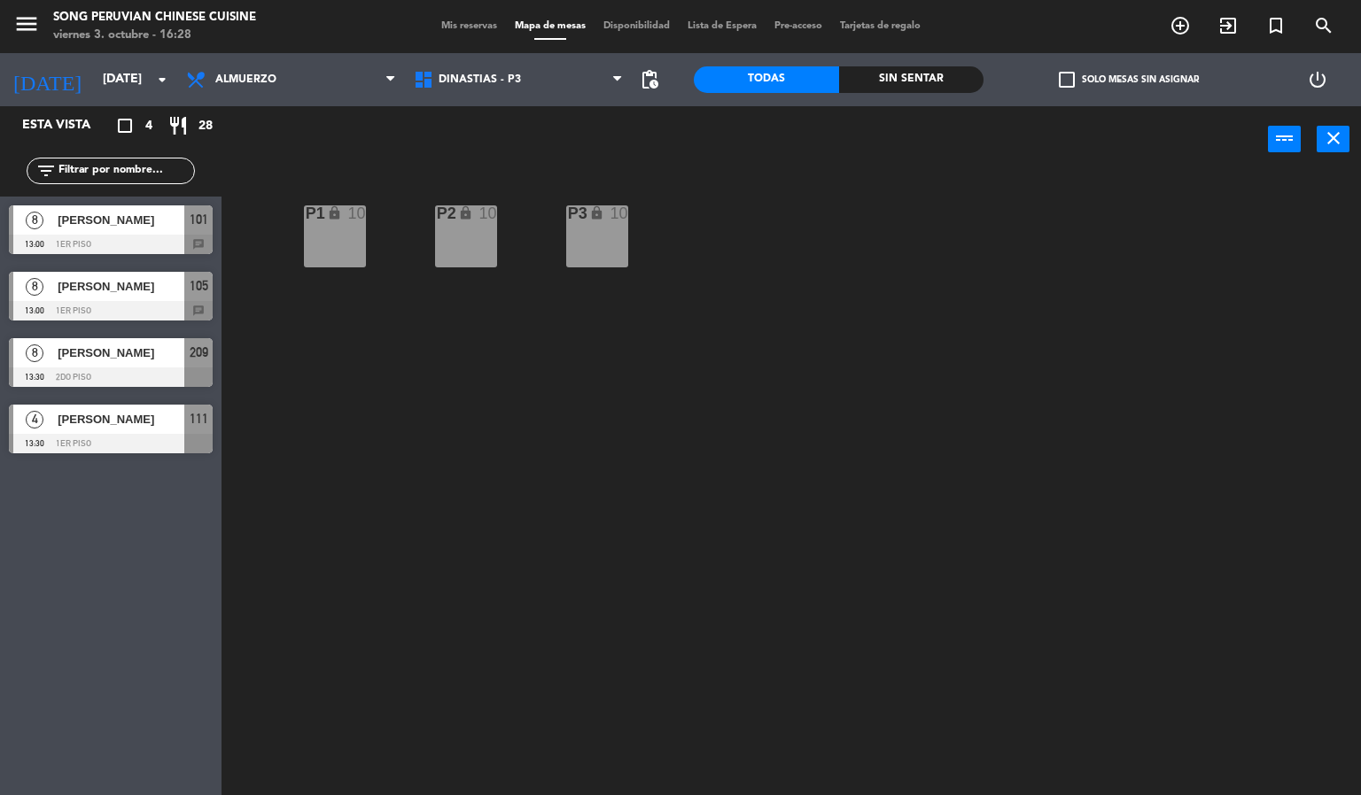
click at [792, 643] on div "P2 lock 10 P3 lock 10 P1 lock 10" at bounding box center [798, 485] width 1126 height 623
click at [1050, 587] on div "P2 lock 10 P3 lock 10 P1 lock 10" at bounding box center [798, 485] width 1126 height 623
click at [1045, 553] on div "P2 lock 10 P3 lock 10 P1 lock 10" at bounding box center [798, 485] width 1126 height 623
click at [973, 481] on div "P2 lock 10 P3 lock 10 P1 lock 10" at bounding box center [798, 485] width 1126 height 623
click at [891, 492] on div "P2 lock 10 P3 lock 10 P1 lock 10" at bounding box center [798, 485] width 1126 height 623
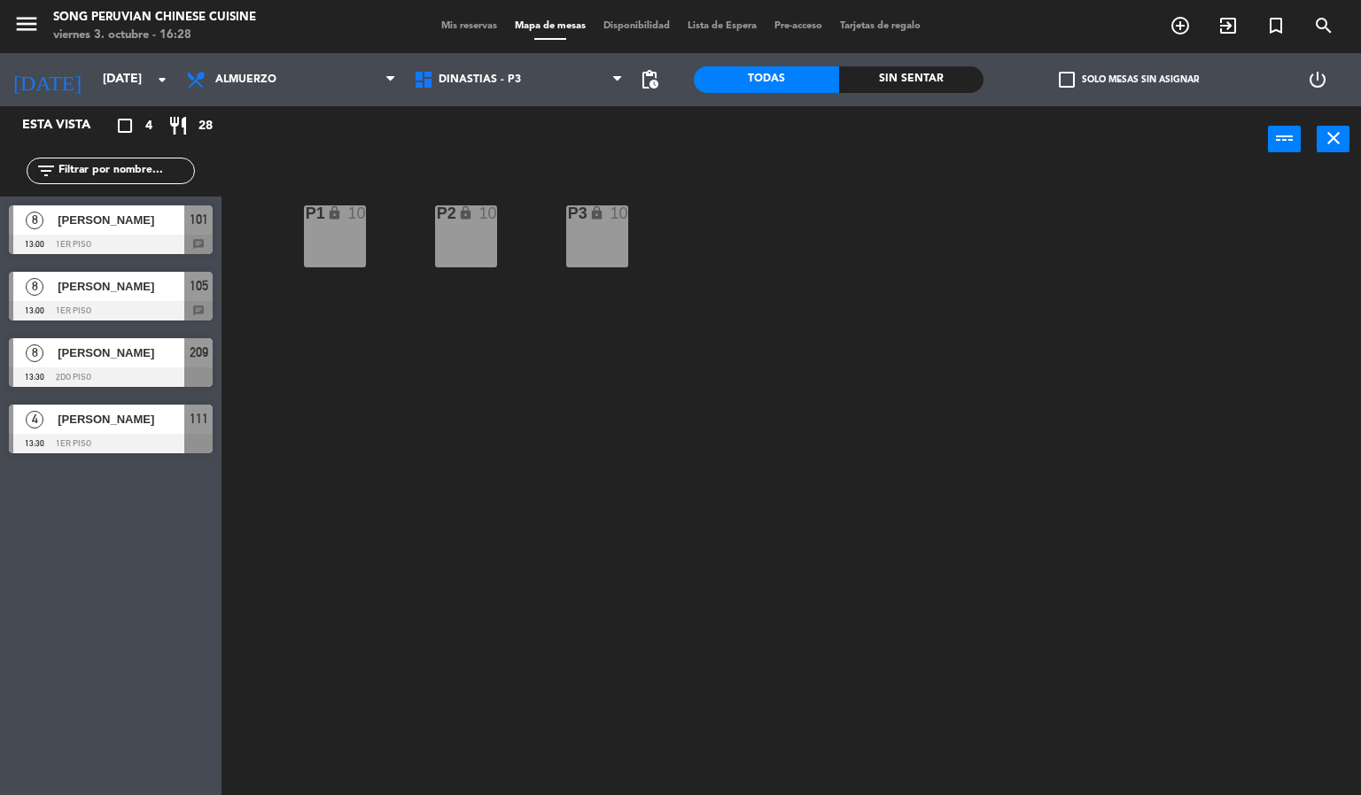
click at [805, 707] on div "P2 lock 10 P3 lock 10 P1 lock 10" at bounding box center [798, 485] width 1126 height 623
click at [805, 667] on div "P2 lock 10 P3 lock 10 P1 lock 10" at bounding box center [798, 485] width 1126 height 623
click at [795, 684] on div "P2 lock 10 P3 lock 10 P1 lock 10" at bounding box center [798, 485] width 1126 height 623
click at [813, 672] on div "P2 lock 10 P3 lock 10 P1 lock 10" at bounding box center [798, 485] width 1126 height 623
click at [777, 684] on div "P2 lock 10 P3 lock 10 P1 lock 10" at bounding box center [798, 485] width 1126 height 623
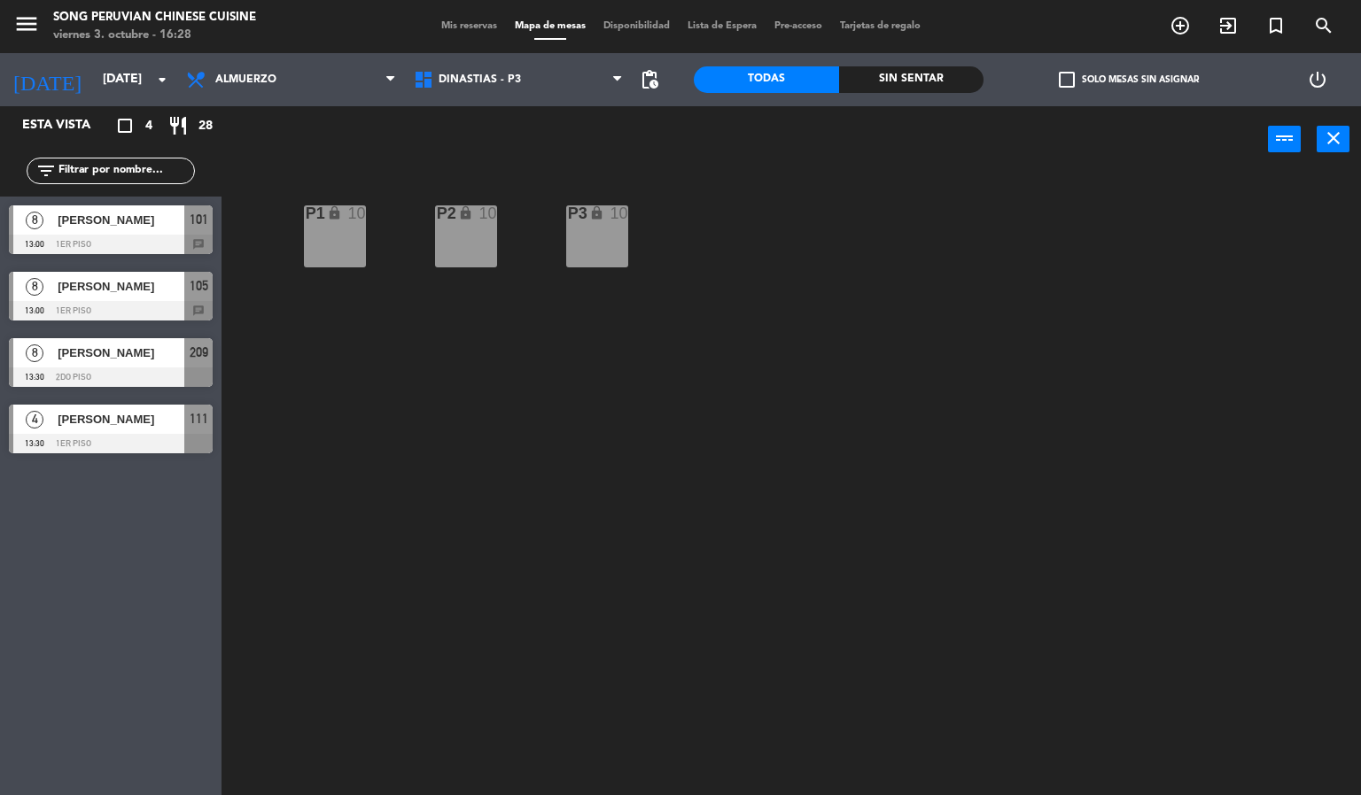
click at [787, 663] on div "P2 lock 10 P3 lock 10 P1 lock 10" at bounding box center [798, 485] width 1126 height 623
click at [967, 529] on div "P2 lock 10 P3 lock 10 P1 lock 10" at bounding box center [798, 485] width 1126 height 623
click at [957, 556] on div "P2 lock 10 P3 lock 10 P1 lock 10" at bounding box center [798, 485] width 1126 height 623
click at [757, 563] on div "P2 lock 10 P3 lock 10 P1 lock 10" at bounding box center [798, 485] width 1126 height 623
click at [779, 566] on div "P2 lock 10 P3 lock 10 P1 lock 10" at bounding box center [798, 485] width 1126 height 623
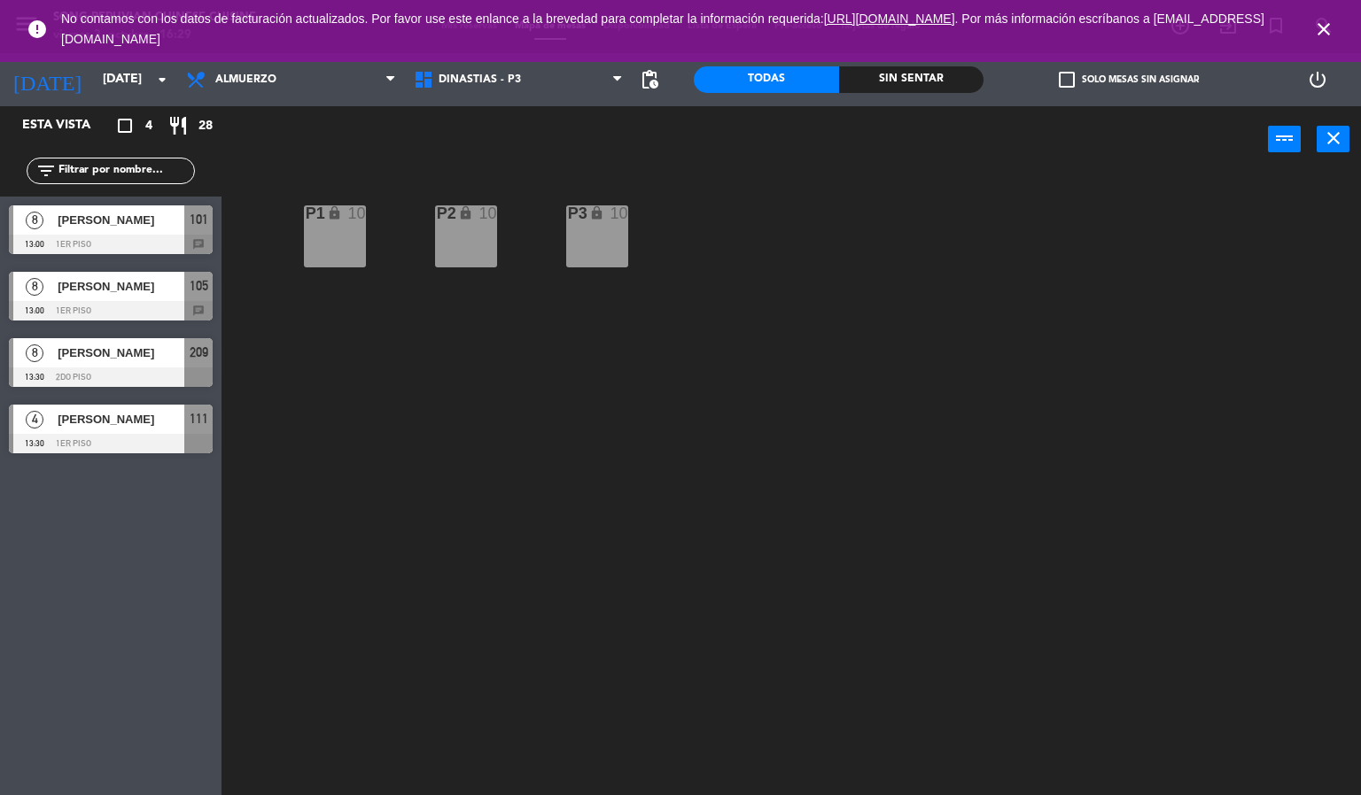
click at [1326, 27] on icon "close" at bounding box center [1323, 29] width 21 height 21
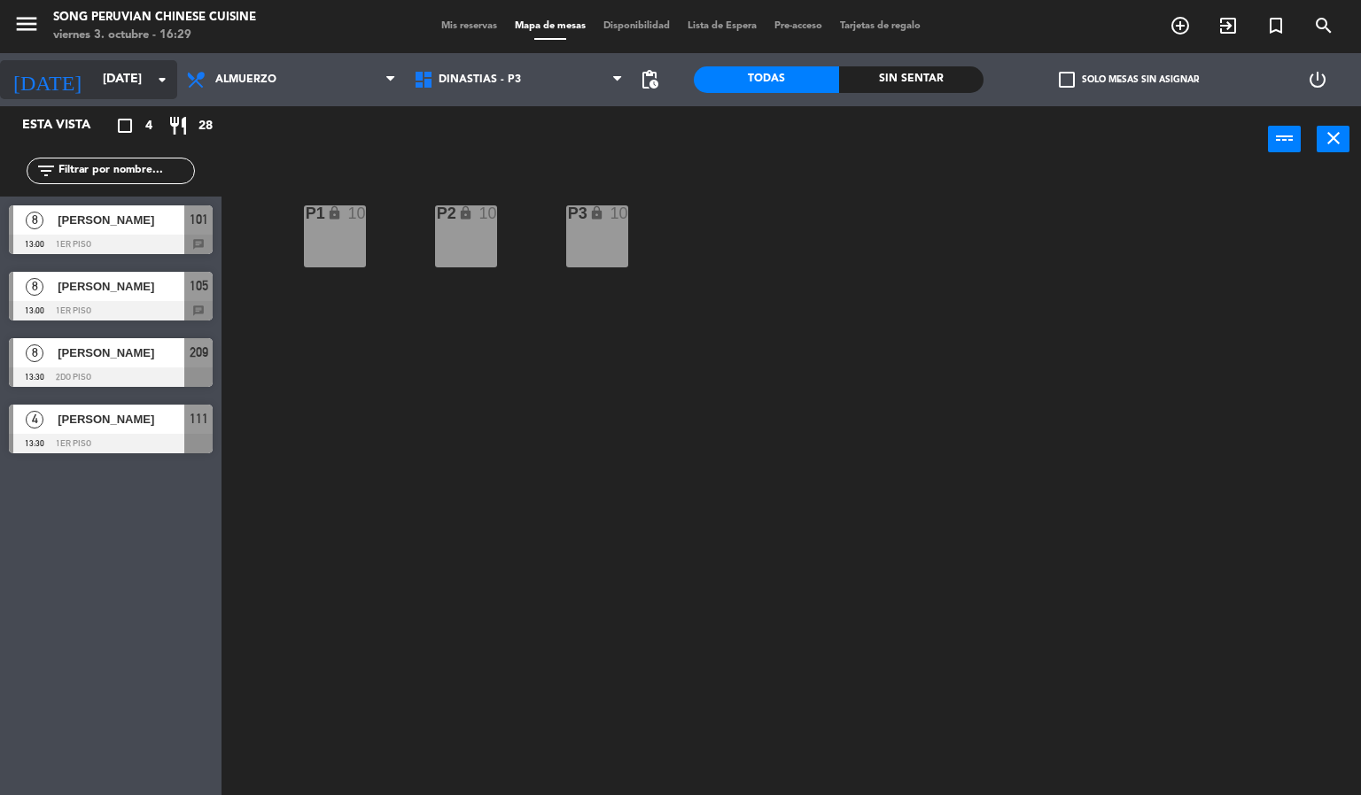
click at [134, 80] on input "[DATE]" at bounding box center [178, 80] width 168 height 32
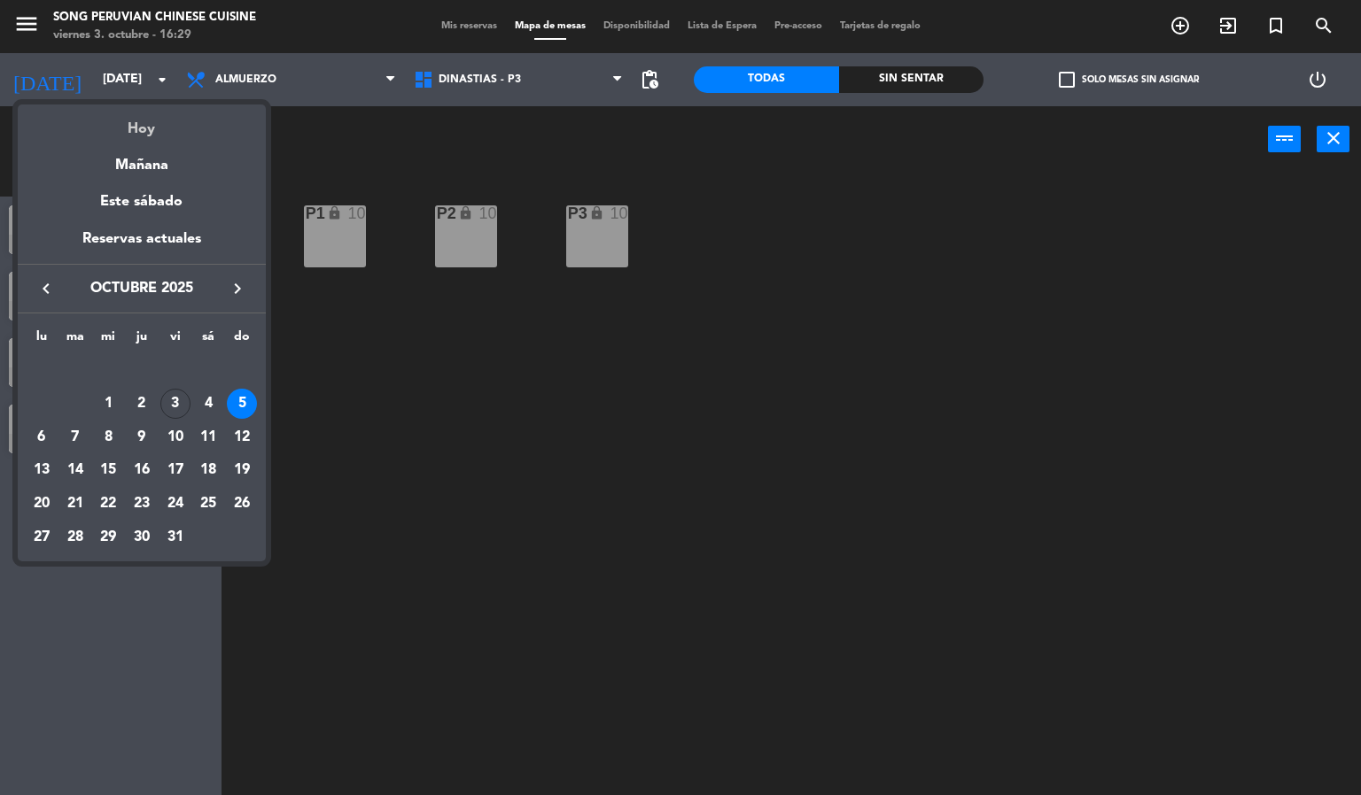
click at [171, 126] on div "Hoy" at bounding box center [142, 123] width 248 height 36
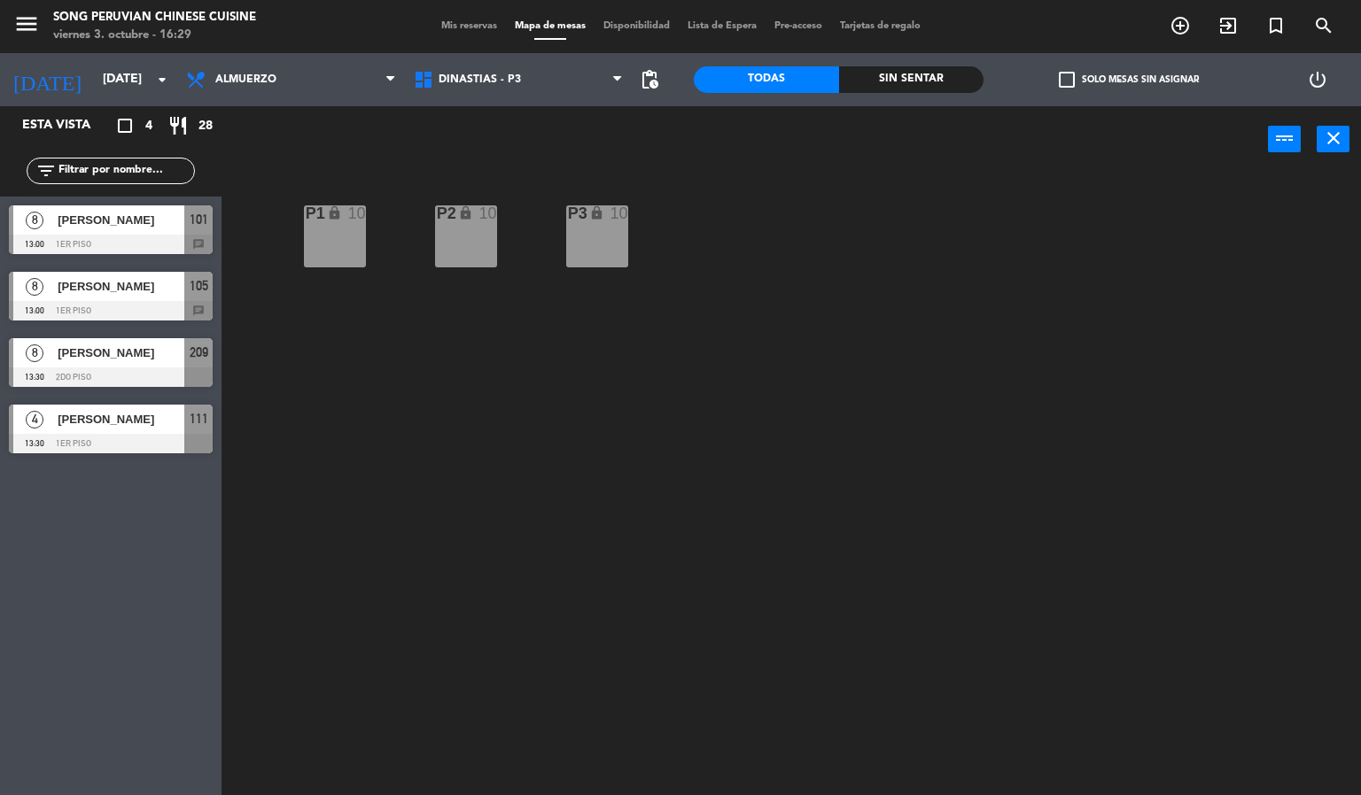
type input "[DATE]"
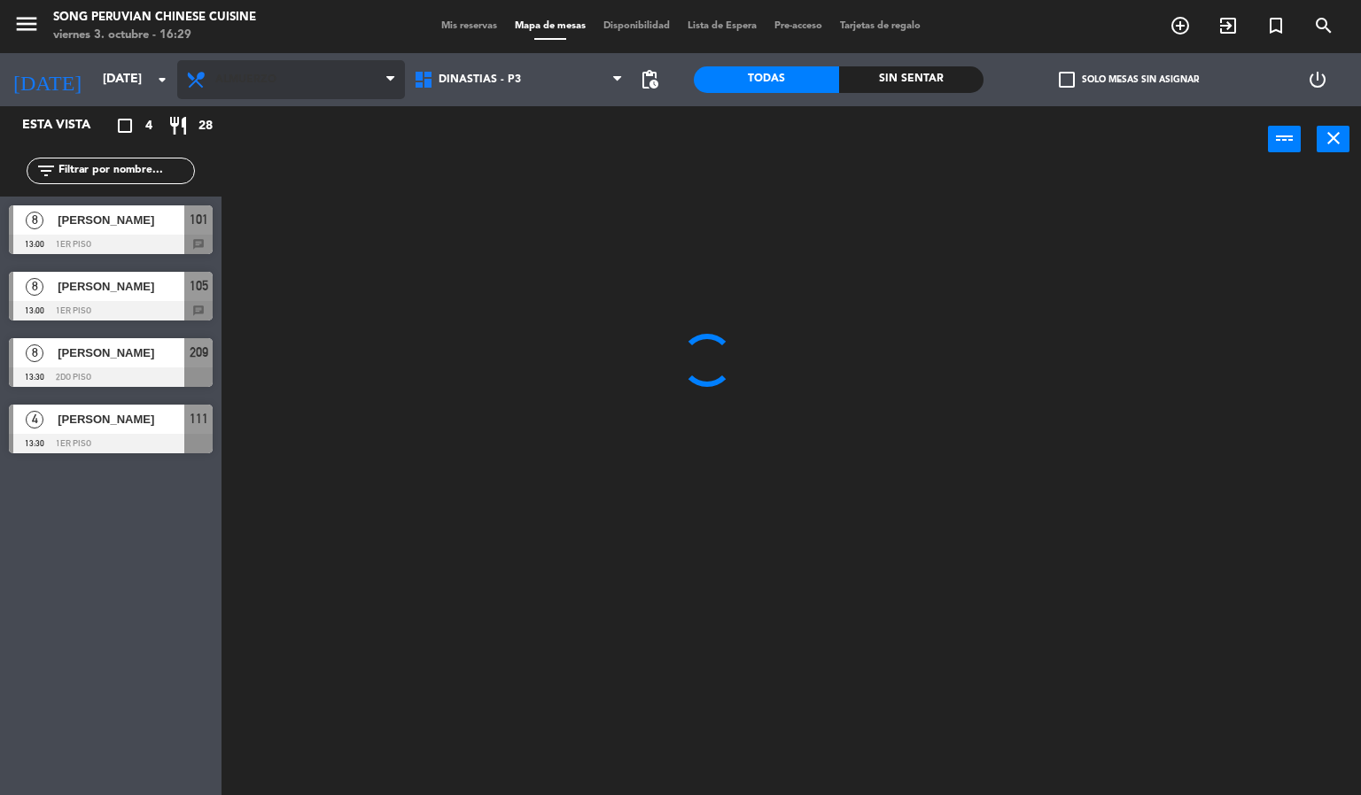
click at [290, 85] on span "Almuerzo" at bounding box center [291, 79] width 228 height 39
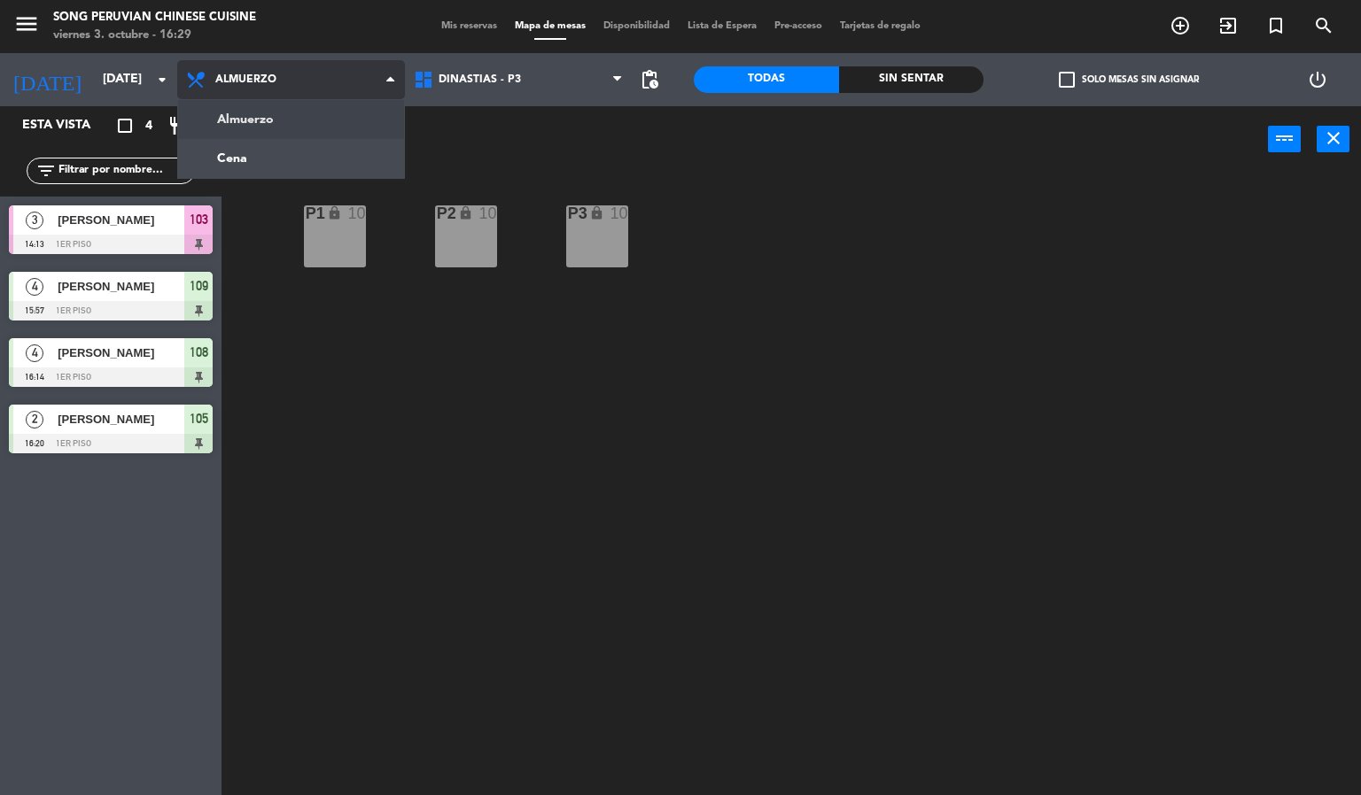
click at [352, 165] on ng-component "menu Song Peruvian Chinese Cuisine [DATE] 3. octubre - 16:29 Mis reservas Mapa …" at bounding box center [680, 398] width 1361 height 796
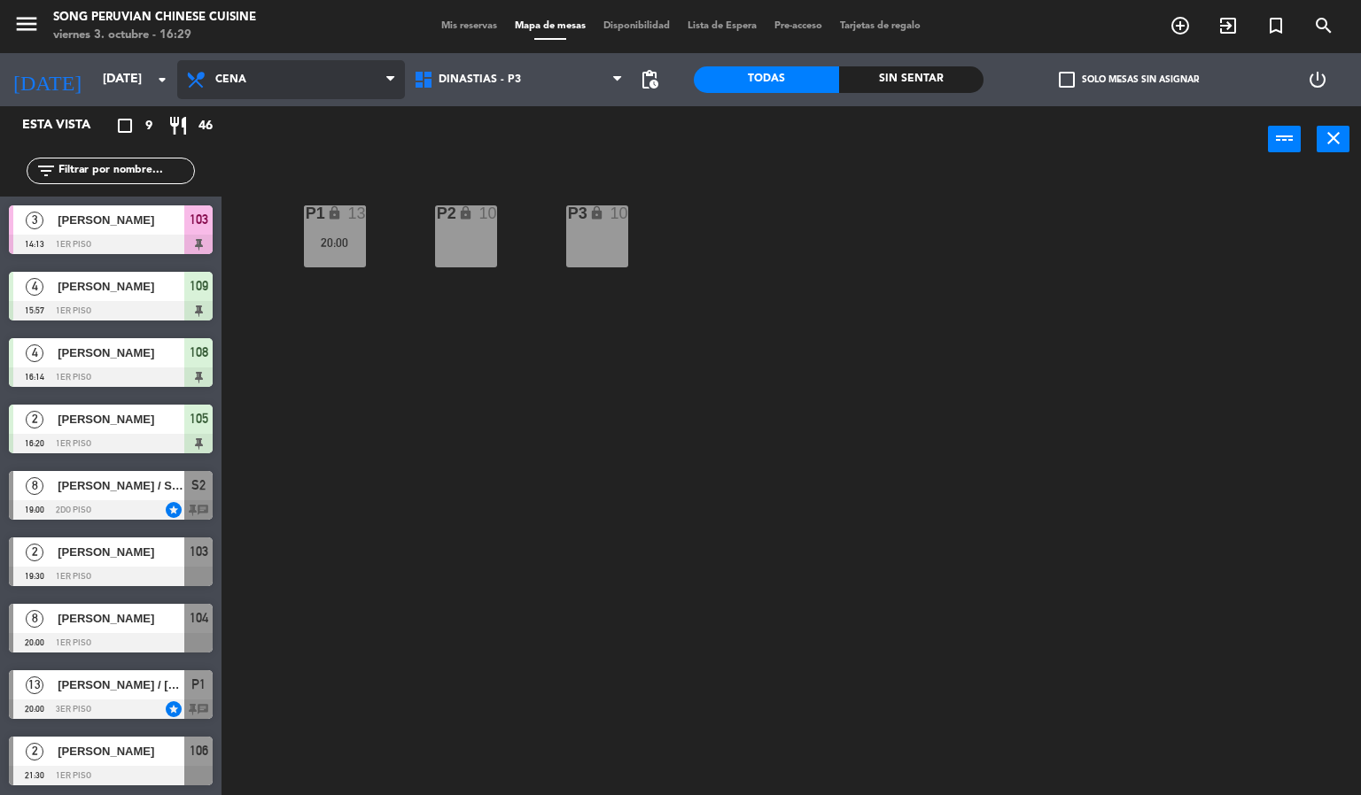
scroll to position [1, 0]
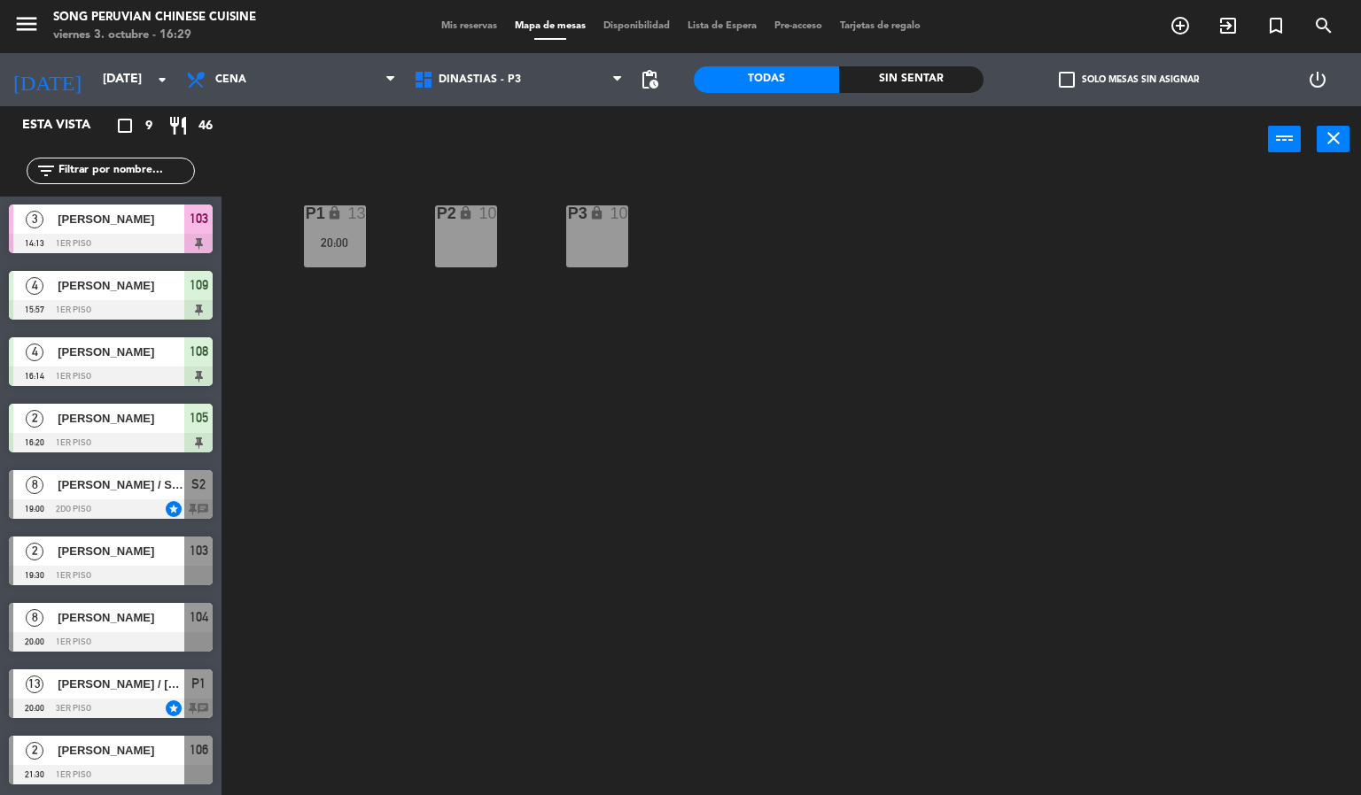
click at [934, 82] on div "Sin sentar" at bounding box center [911, 79] width 145 height 27
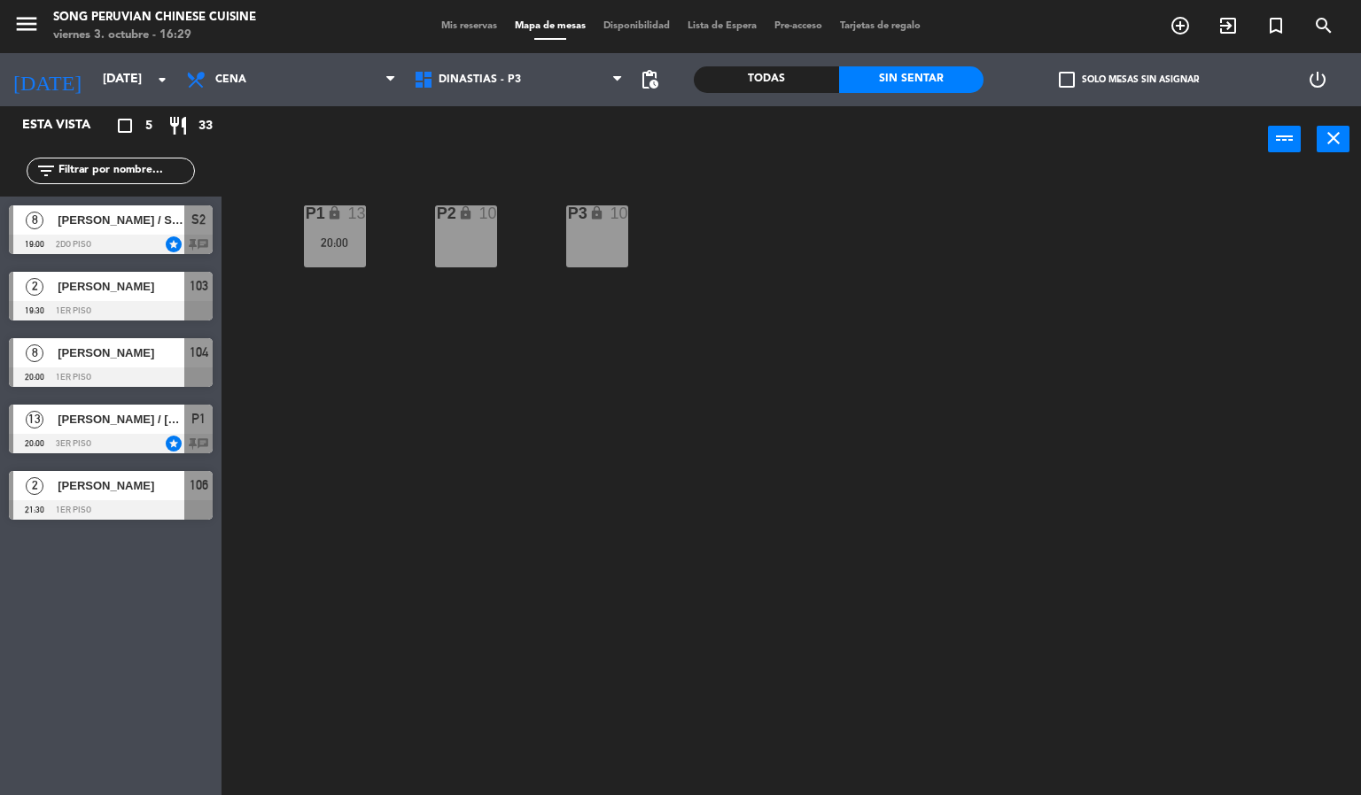
click at [191, 607] on div "Esta vista crop_square 5 restaurant 33 filter_list 8 [PERSON_NAME] / SR. [PERSO…" at bounding box center [110, 450] width 221 height 689
click at [663, 615] on div "P2 lock 10 P3 lock 10 P1 lock 13 20:00" at bounding box center [798, 485] width 1126 height 623
click at [142, 239] on div at bounding box center [111, 244] width 204 height 19
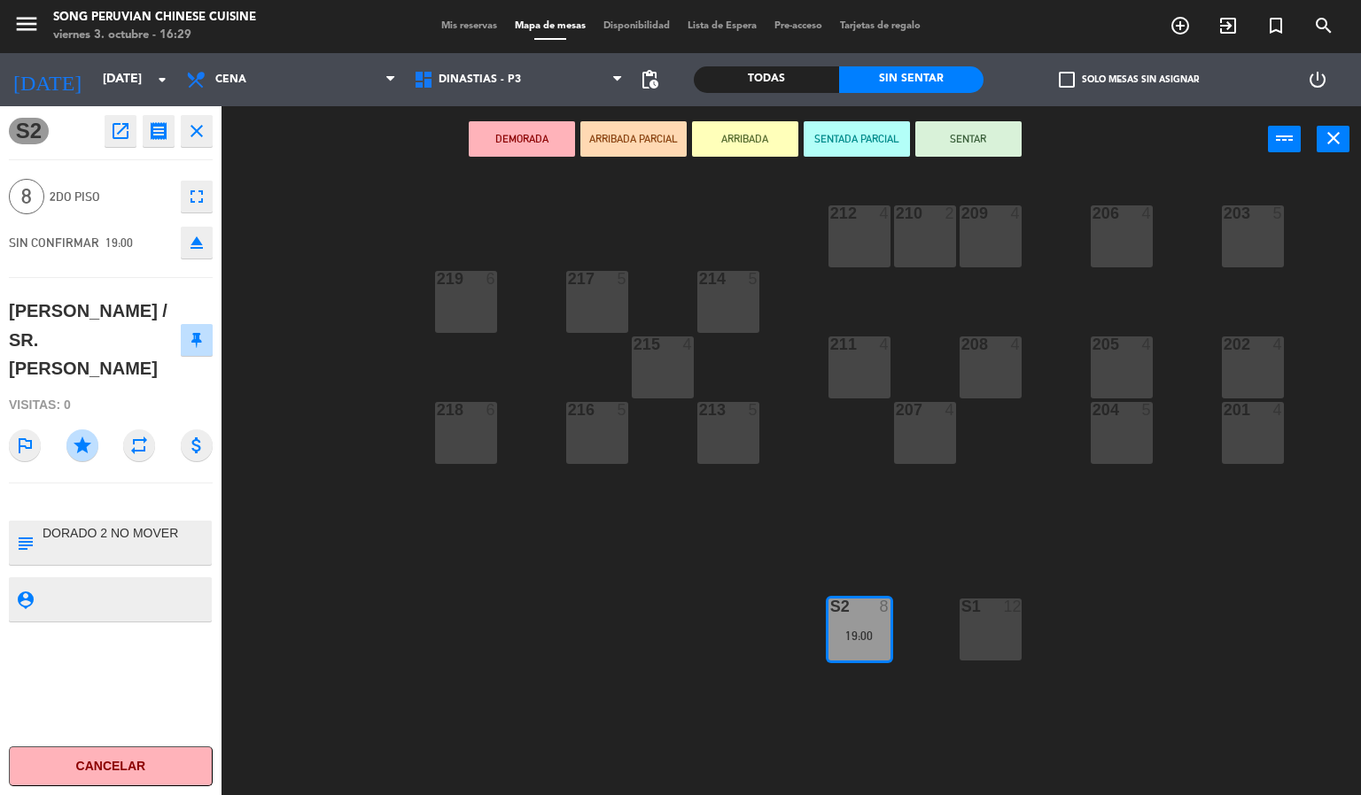
click at [1228, 559] on div "203 5 206 4 210 2 212 4 209 4 214 5 217 5 219 6 202 4 205 4 208 4 211 4 215 4 2…" at bounding box center [798, 485] width 1126 height 623
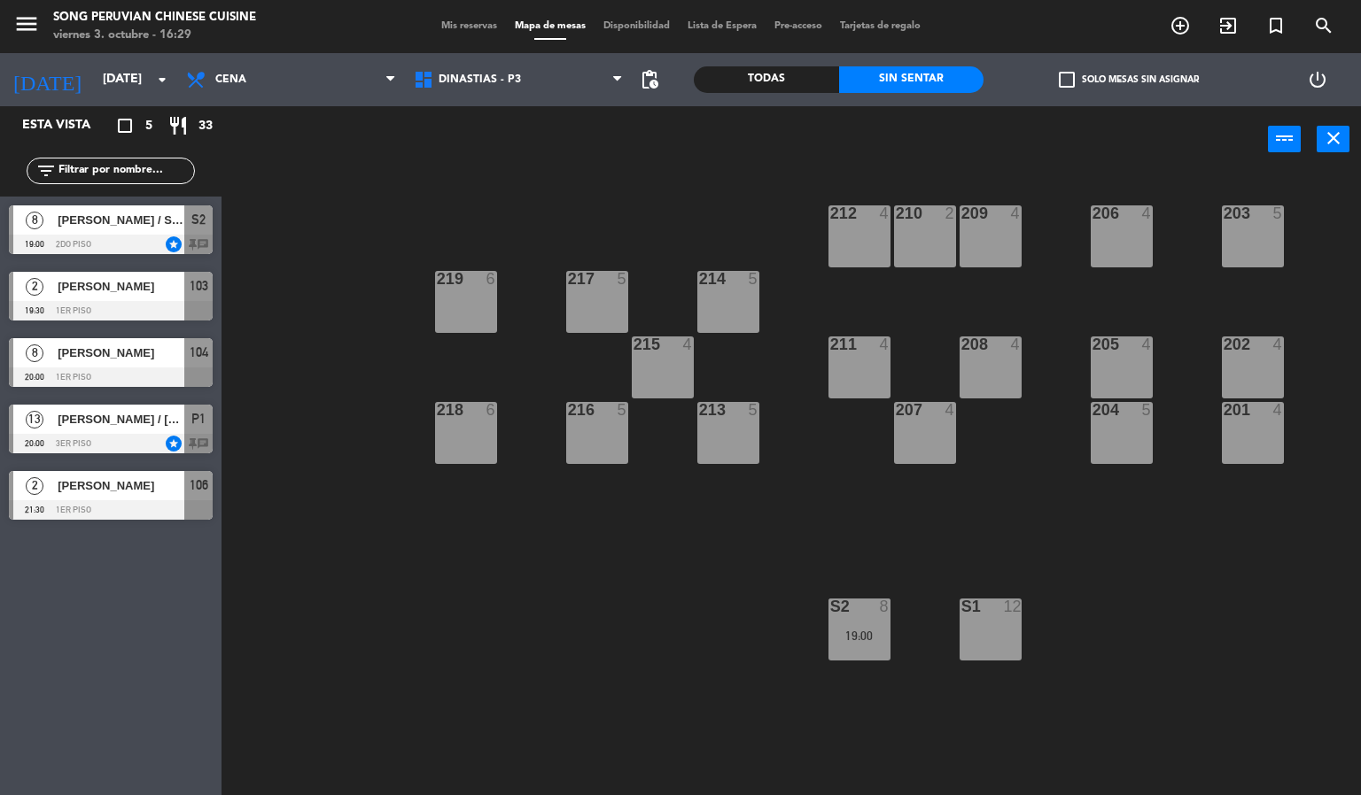
click at [732, 601] on div "203 5 206 4 210 2 212 4 209 4 214 5 217 5 219 6 202 4 205 4 208 4 211 4 215 4 2…" at bounding box center [798, 485] width 1126 height 623
click at [567, 93] on span "DINASTIAS - P3" at bounding box center [519, 79] width 228 height 39
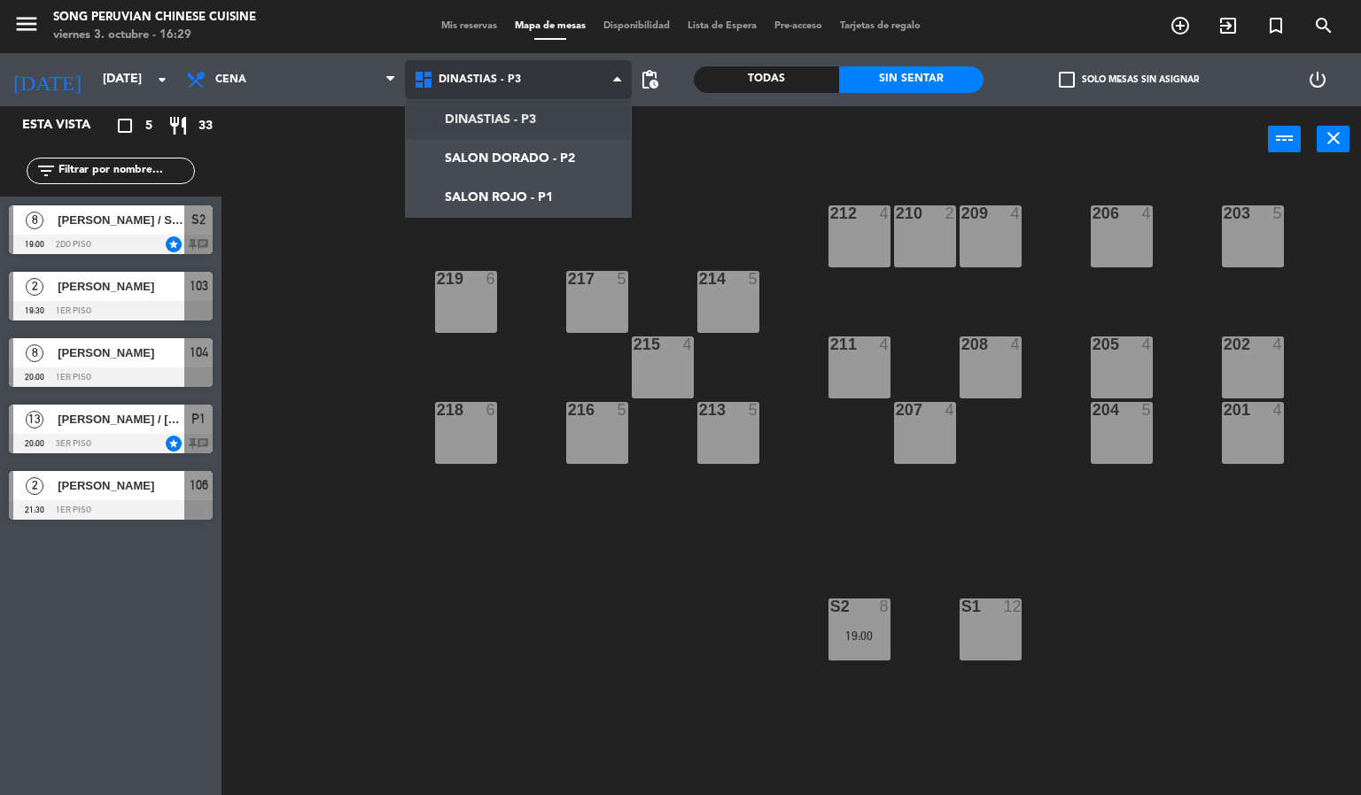
click at [559, 200] on ng-component "menu Song Peruvian Chinese Cuisine [DATE] 3. octubre - 16:29 Mis reservas Mapa …" at bounding box center [680, 398] width 1361 height 796
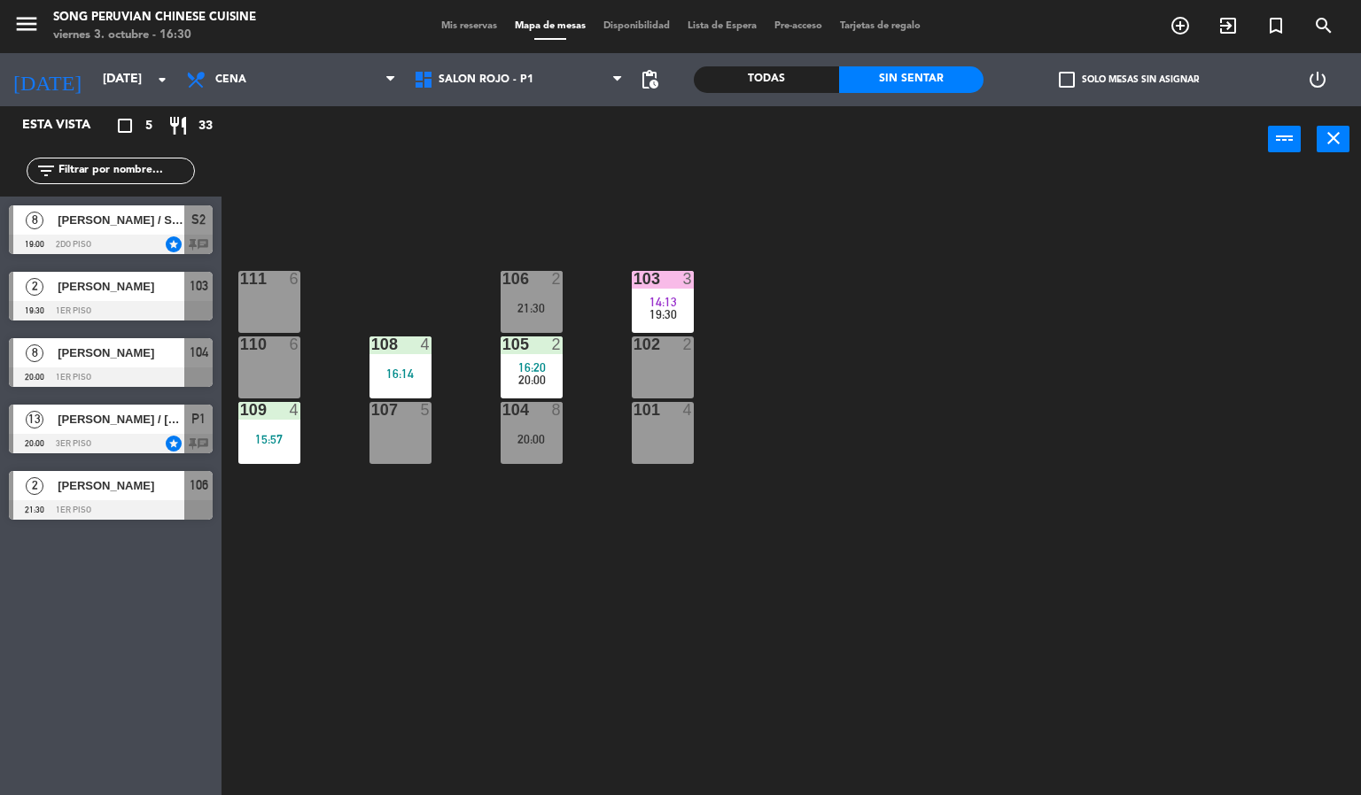
click at [671, 195] on div "103 3 14:13 19:30 106 2 21:30 111 6 102 2 105 2 16:20 20:00 108 4 16:14 110 6 1…" at bounding box center [798, 485] width 1126 height 623
click at [1084, 583] on div "103 3 14:13 19:30 106 2 21:30 111 6 102 2 105 2 16:20 20:00 108 4 16:14 110 6 1…" at bounding box center [798, 485] width 1126 height 623
click at [614, 595] on div "103 3 14:13 19:30 106 2 21:30 111 6 102 2 105 2 16:20 20:00 108 4 16:14 110 6 1…" at bounding box center [798, 485] width 1126 height 623
click at [253, 66] on span "Cena" at bounding box center [291, 79] width 228 height 39
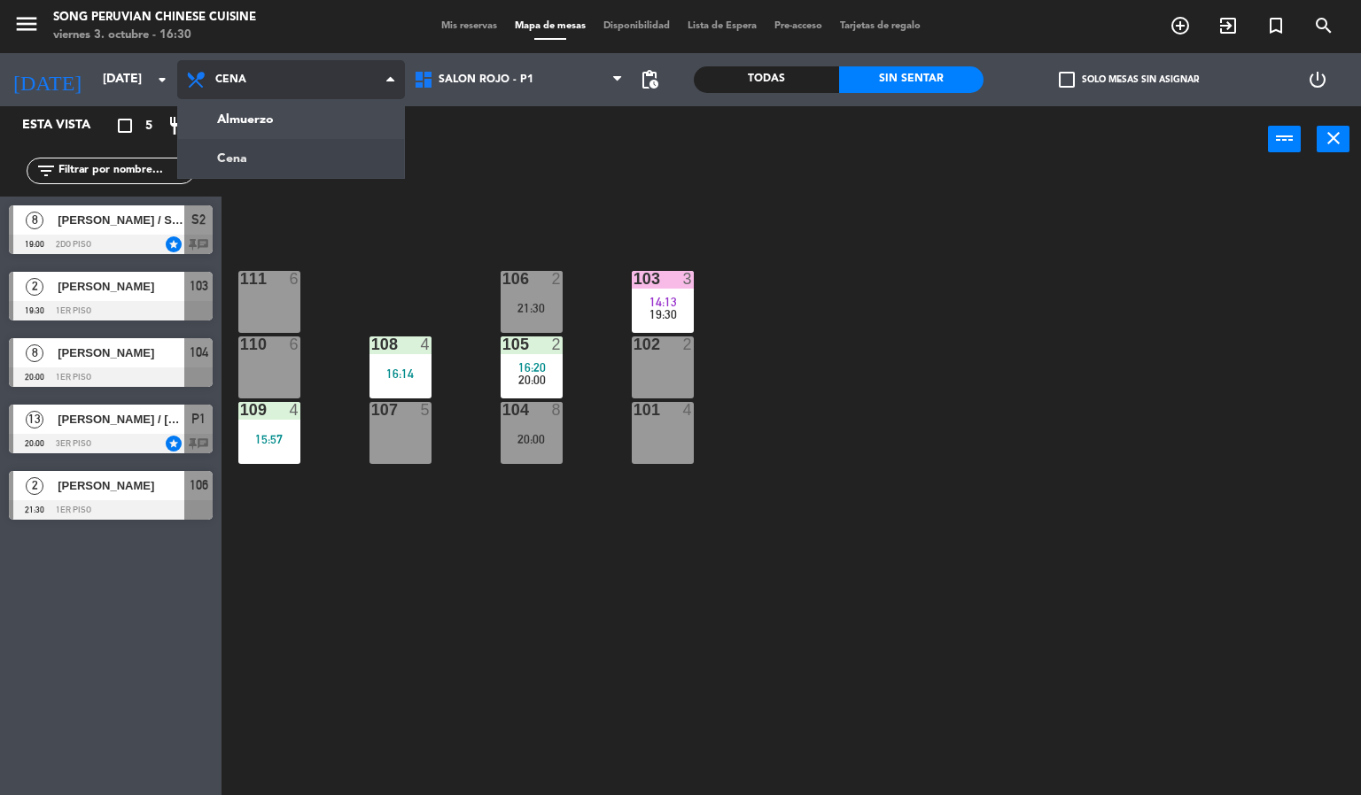
click at [239, 97] on span "Cena" at bounding box center [291, 79] width 228 height 39
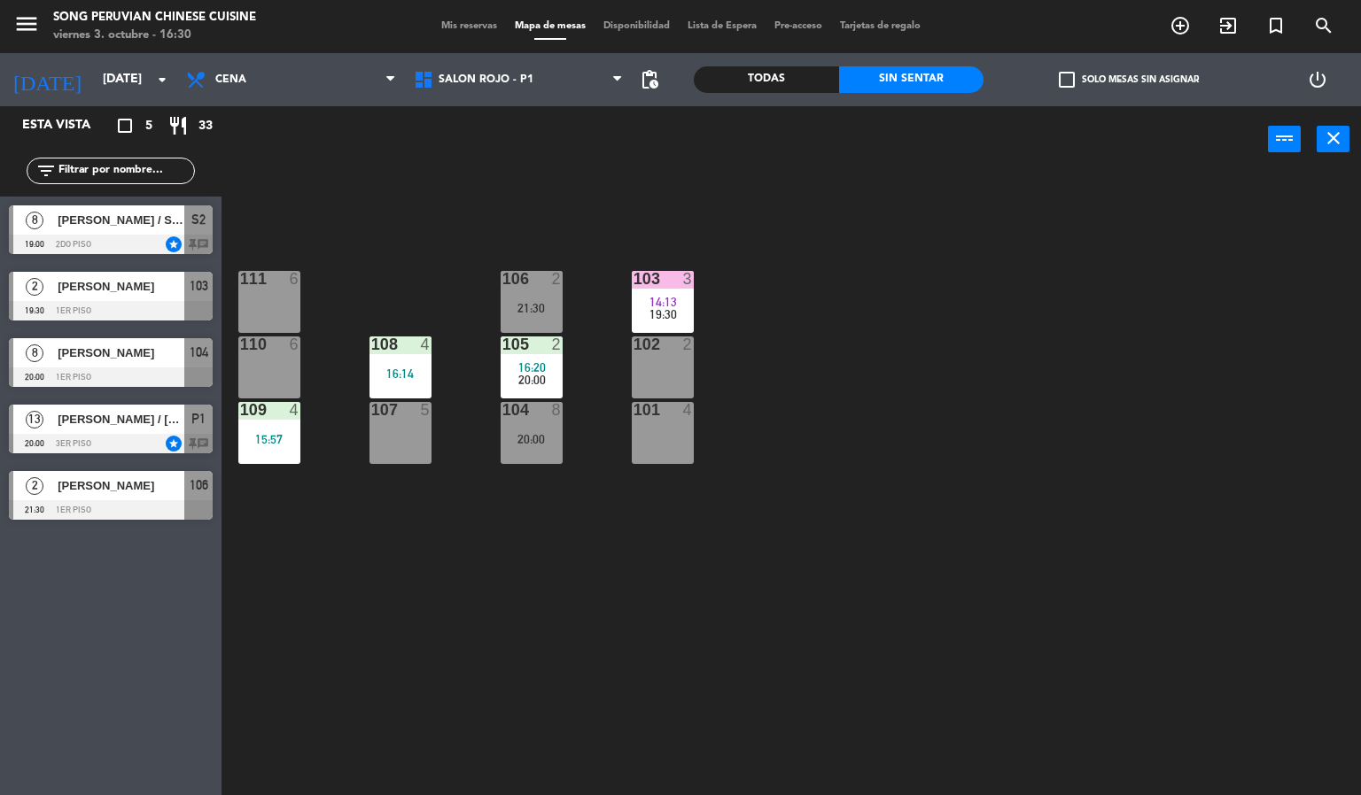
click at [391, 229] on div "103 3 14:13 19:30 106 2 21:30 111 6 102 2 105 2 16:20 20:00 108 4 16:14 110 6 1…" at bounding box center [798, 485] width 1126 height 623
click at [285, 98] on span "Cena" at bounding box center [291, 79] width 228 height 39
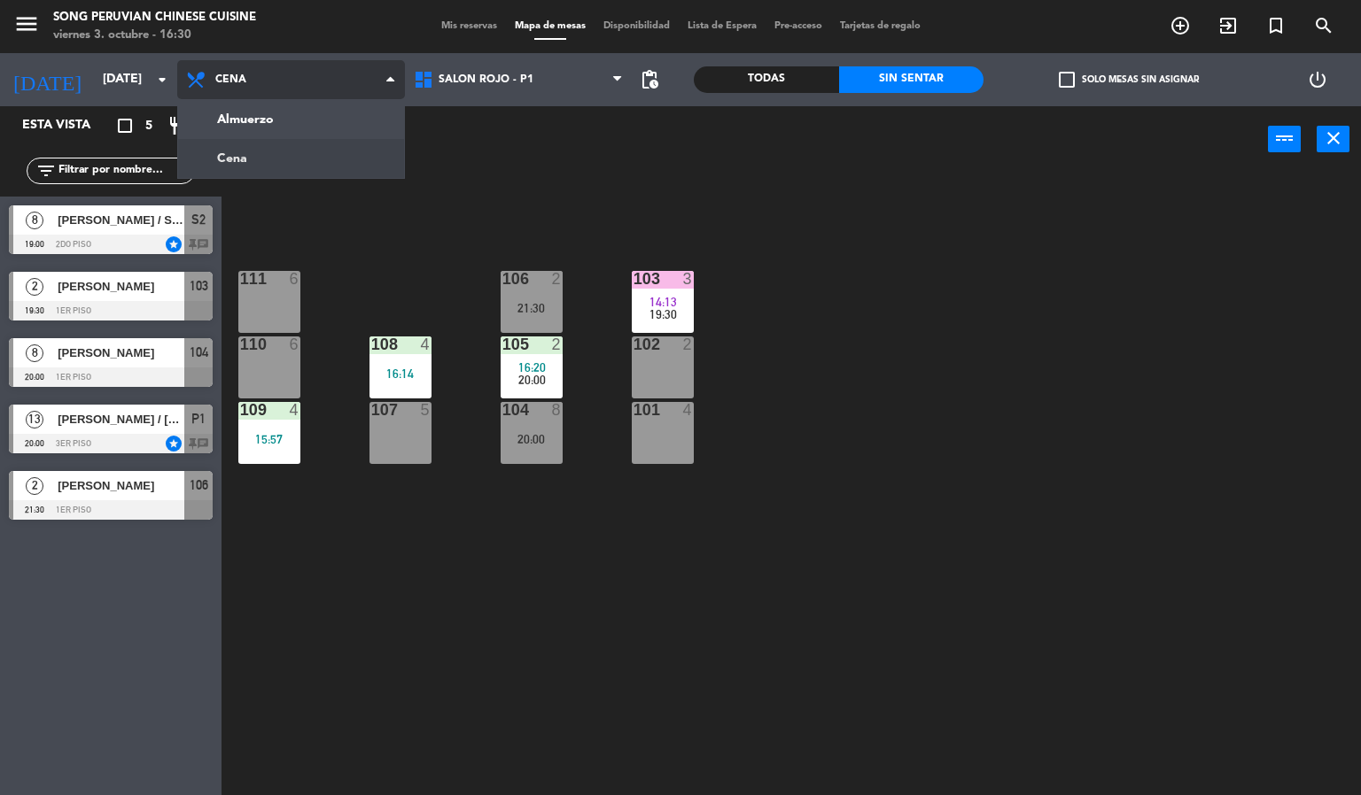
click at [252, 112] on ng-component "menu Song Peruvian Chinese Cuisine [DATE] 3. octubre - 16:30 Mis reservas Mapa …" at bounding box center [680, 398] width 1361 height 796
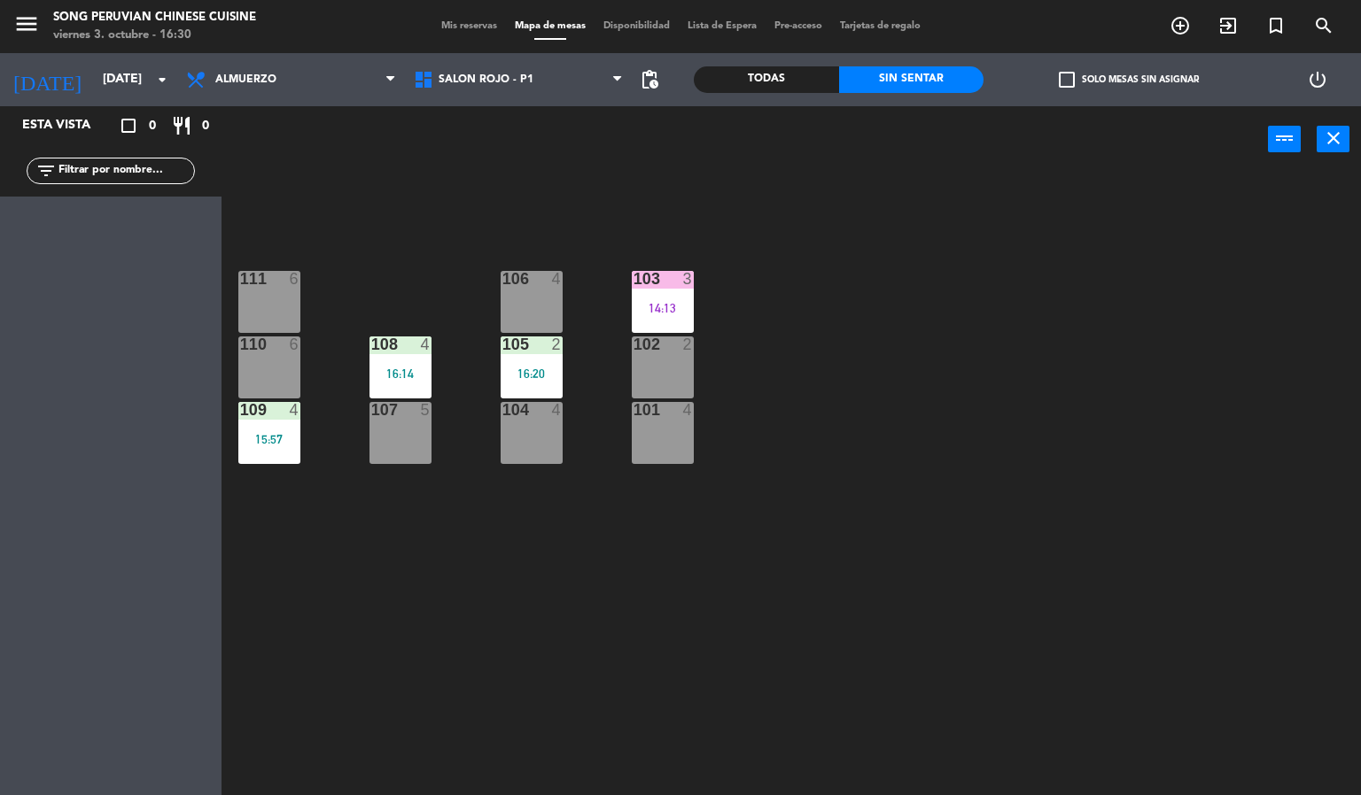
click at [580, 615] on div "103 3 14:13 106 4 111 6 102 2 105 2 16:20 108 4 16:14 110 6 101 4 104 4 107 5 1…" at bounding box center [798, 485] width 1126 height 623
click at [593, 561] on div "103 3 14:13 106 4 111 6 102 2 105 2 16:20 108 4 16:14 110 6 101 4 104 4 107 5 1…" at bounding box center [798, 485] width 1126 height 623
click at [634, 279] on div "103" at bounding box center [633, 279] width 1 height 16
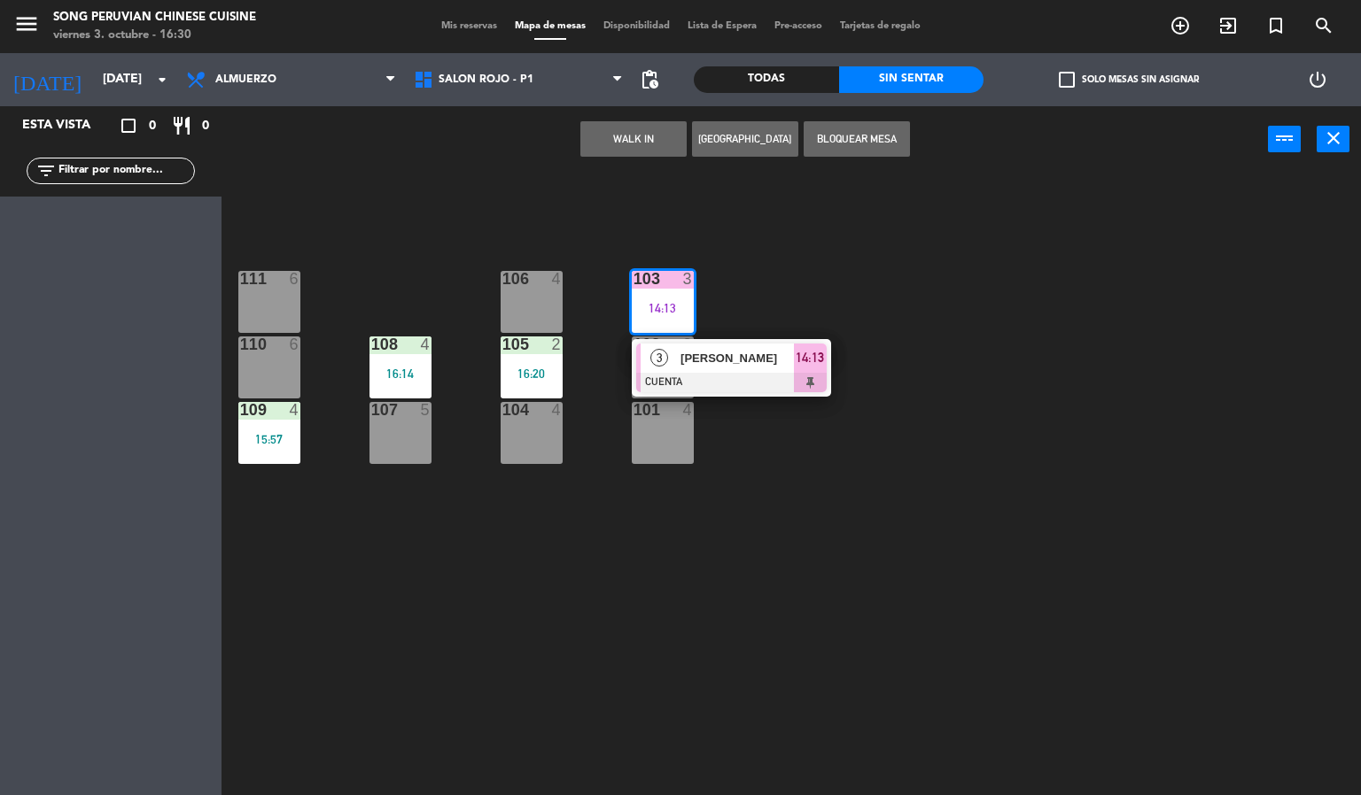
click at [686, 510] on div "103 3 14:13 3 [PERSON_NAME] CUENTA 14:13 106 4 111 6 102 2 105 2 16:20 108 4 16…" at bounding box center [798, 485] width 1126 height 623
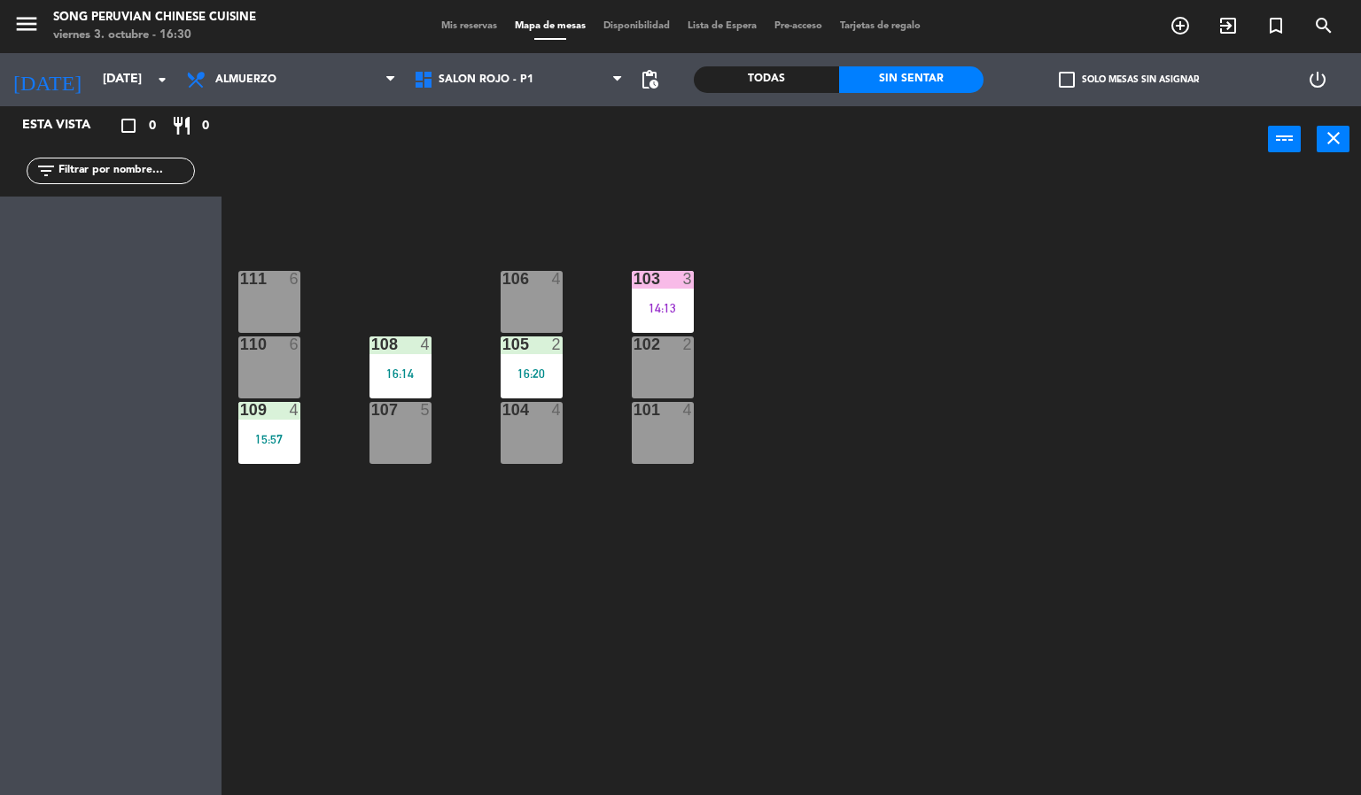
click at [750, 561] on div "103 3 14:13 106 4 111 6 102 2 105 2 16:20 108 4 16:14 110 6 101 4 104 4 107 5 1…" at bounding box center [798, 485] width 1126 height 623
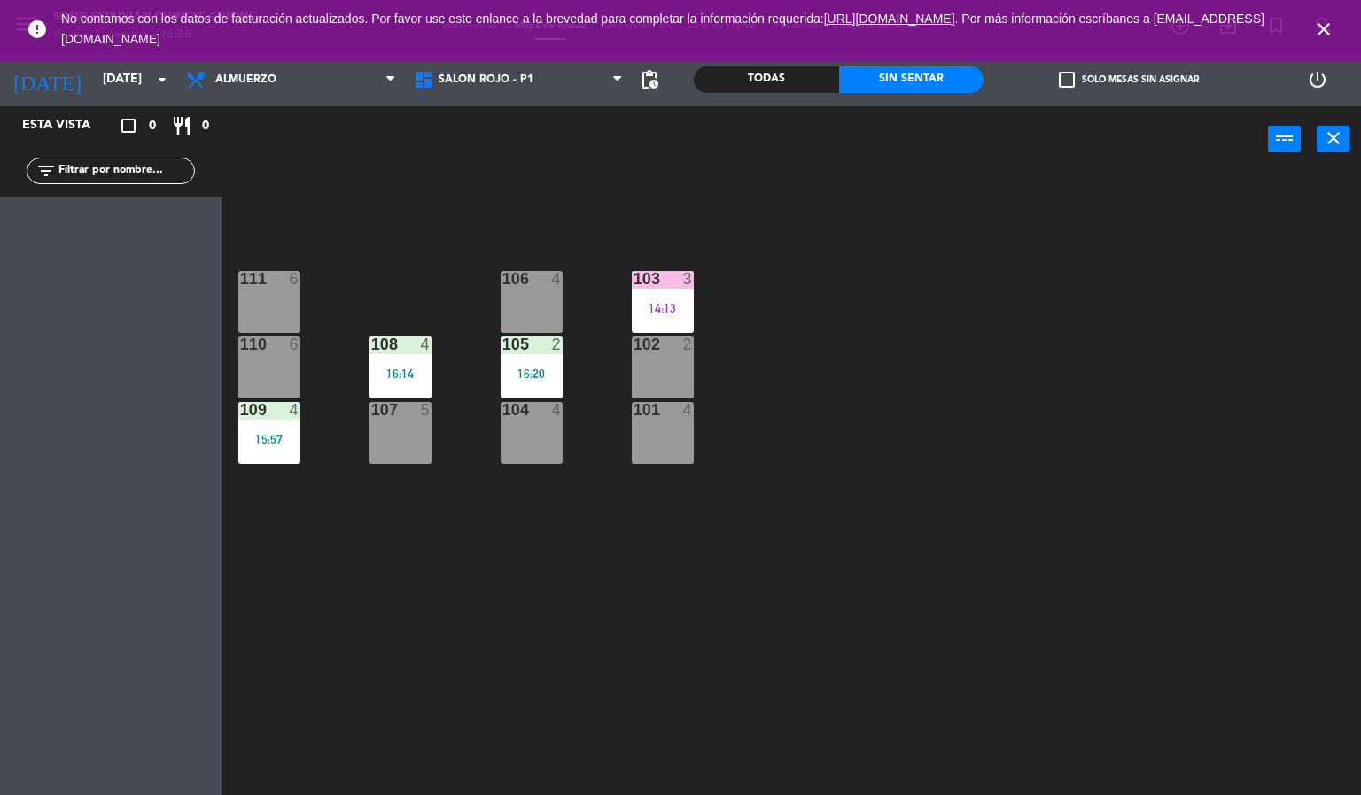
click at [1322, 30] on icon "close" at bounding box center [1323, 29] width 21 height 21
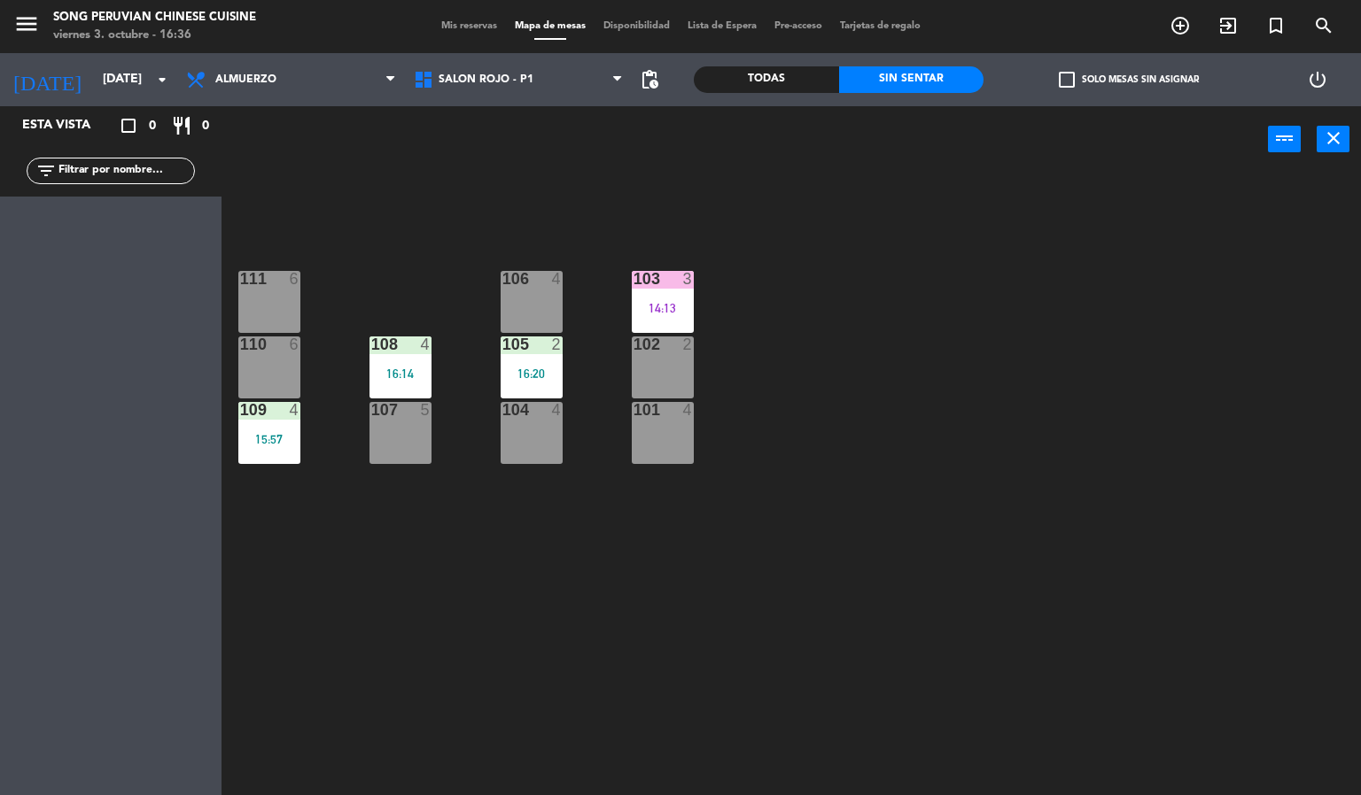
click at [1226, 405] on div "103 3 14:13 106 4 111 6 102 2 105 2 16:20 108 4 16:14 110 6 101 4 104 4 107 5 1…" at bounding box center [798, 485] width 1126 height 623
click at [662, 298] on div "103 3 14:13" at bounding box center [663, 302] width 62 height 62
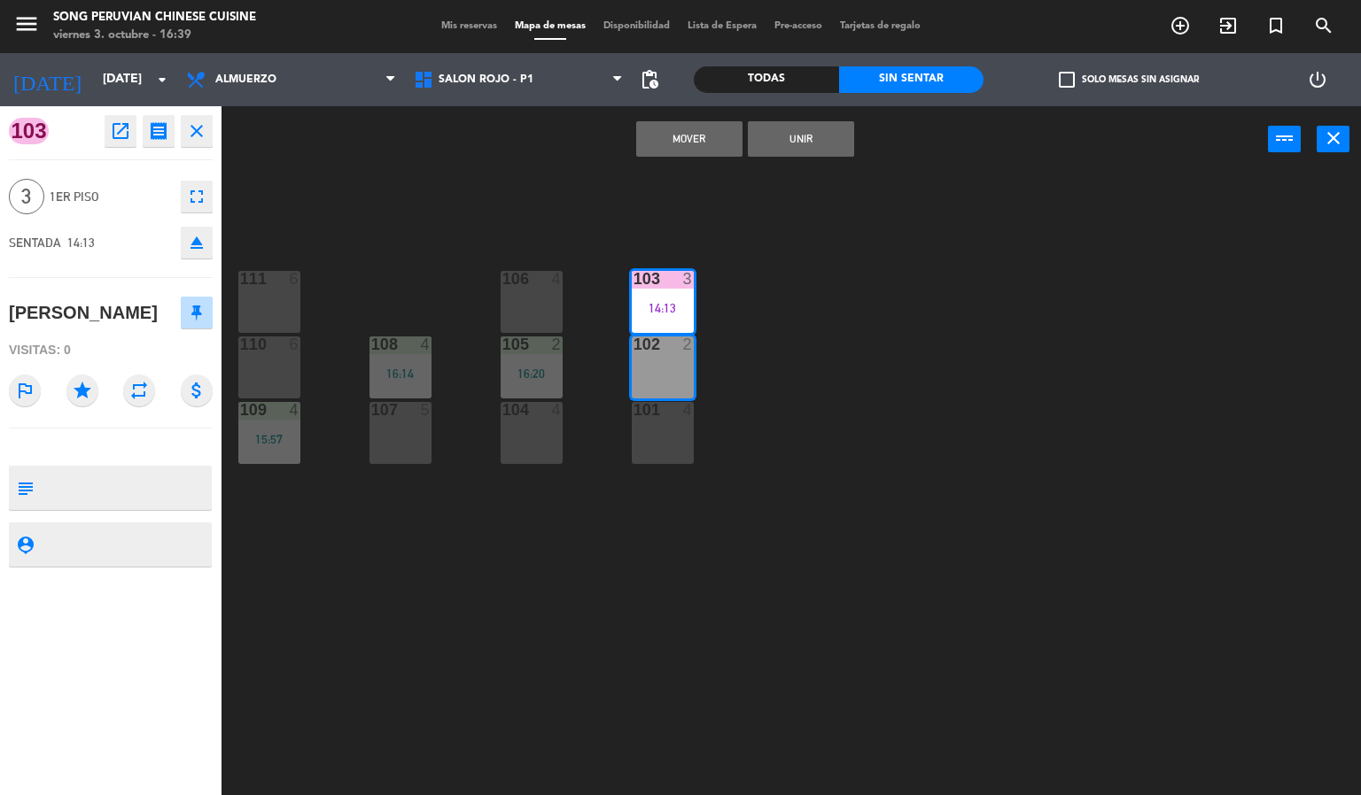
drag, startPoint x: 875, startPoint y: 259, endPoint x: 591, endPoint y: 322, distance: 291.2
click at [764, 267] on div "103 3 14:13 106 4 111 6 102 2 105 2 16:20 108 4 16:14 110 6 101 4 104 4 107 5 1…" at bounding box center [798, 485] width 1126 height 623
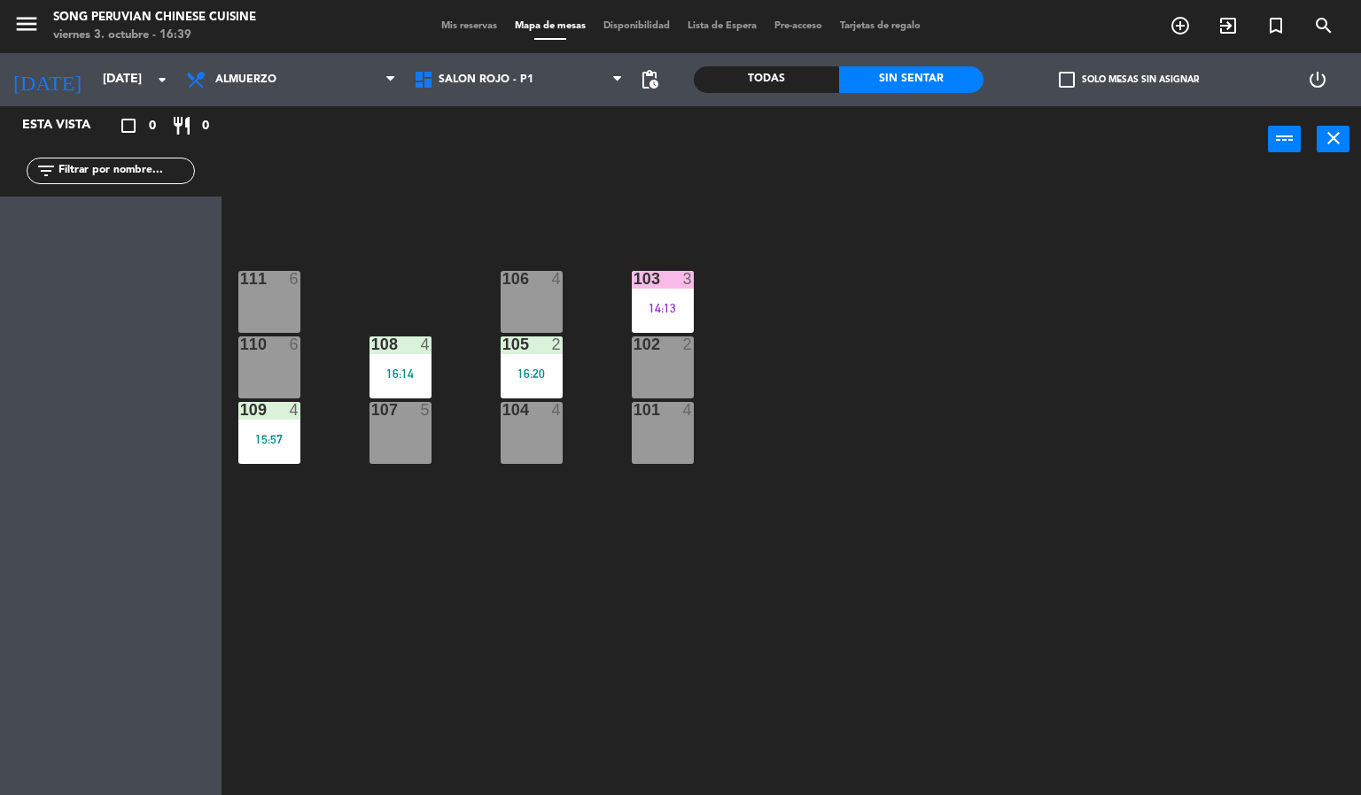
click at [673, 303] on div "14:13" at bounding box center [663, 308] width 62 height 12
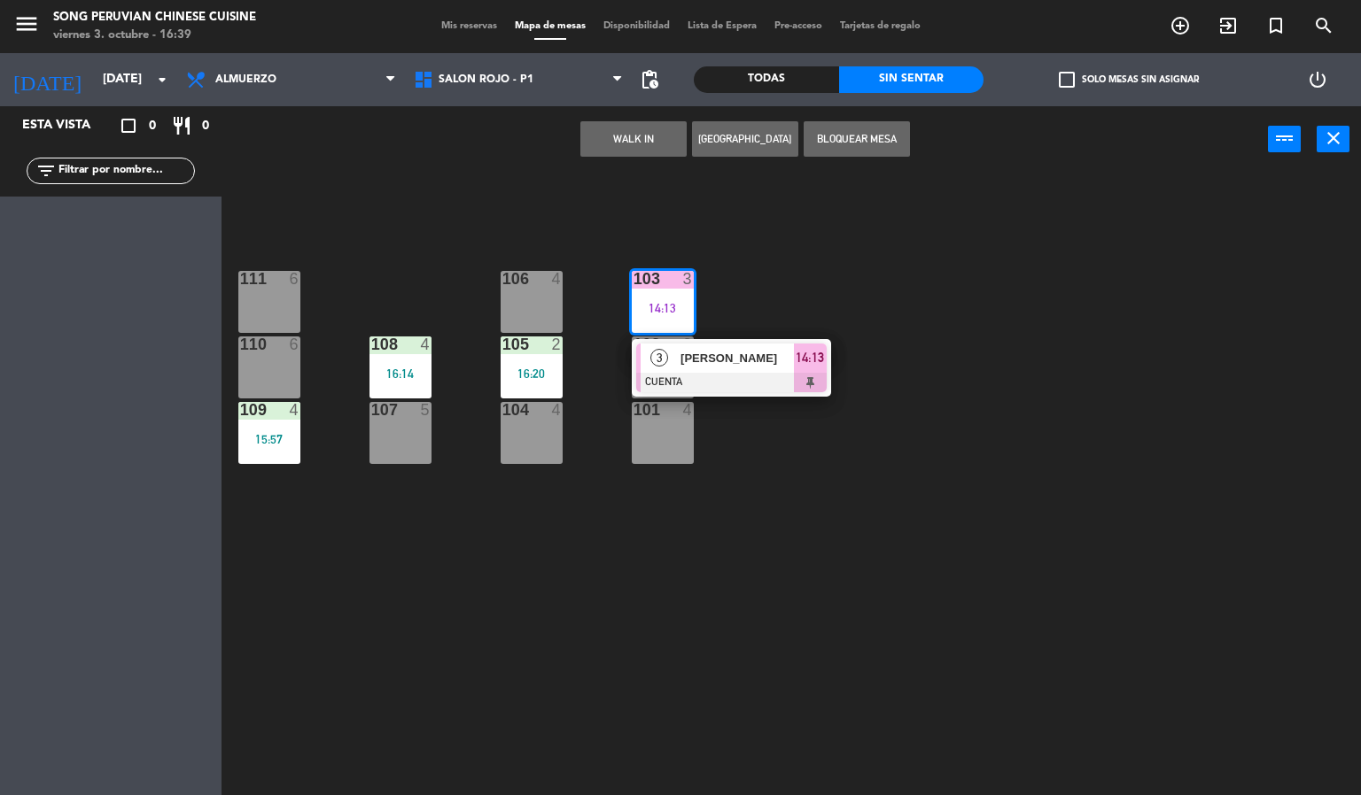
click at [705, 354] on span "[PERSON_NAME]" at bounding box center [736, 358] width 113 height 19
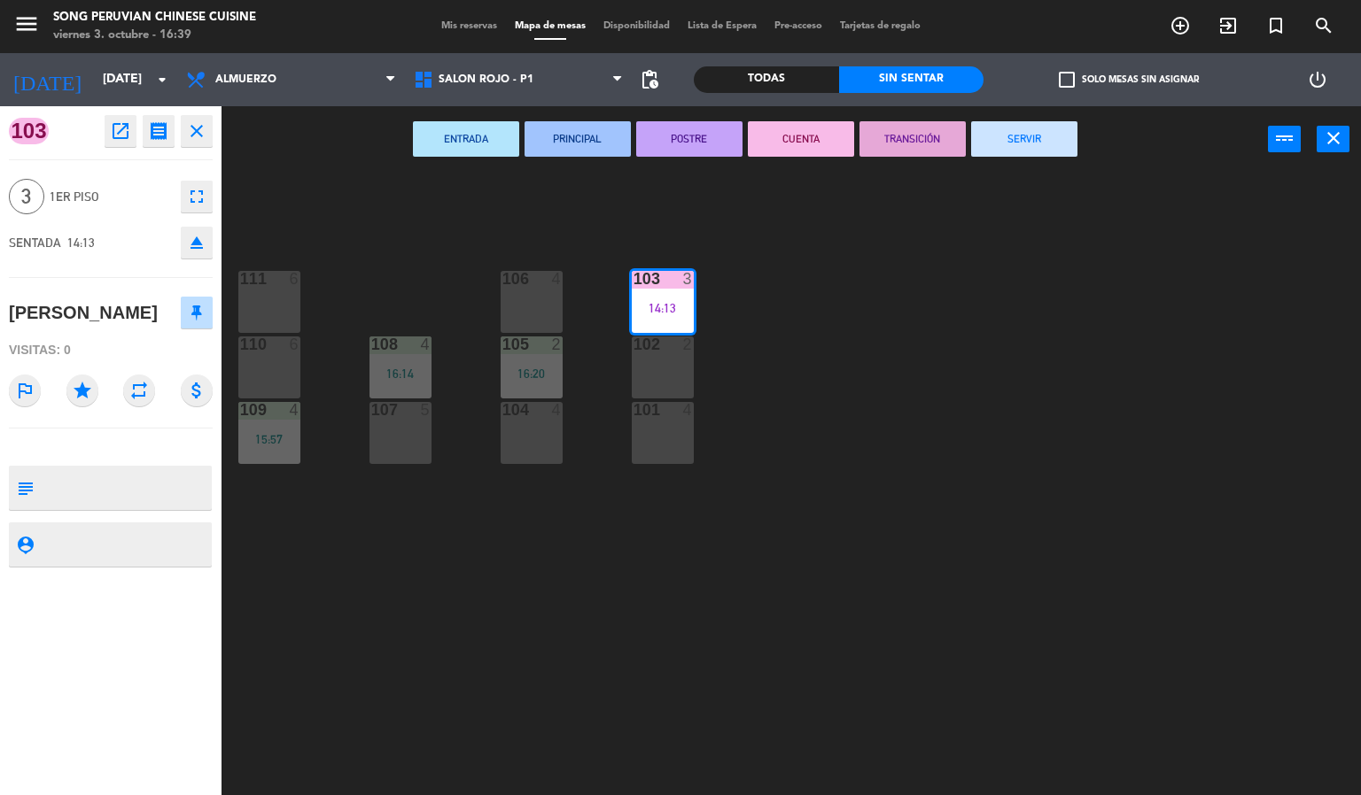
click at [1000, 149] on button "SERVIR" at bounding box center [1024, 138] width 106 height 35
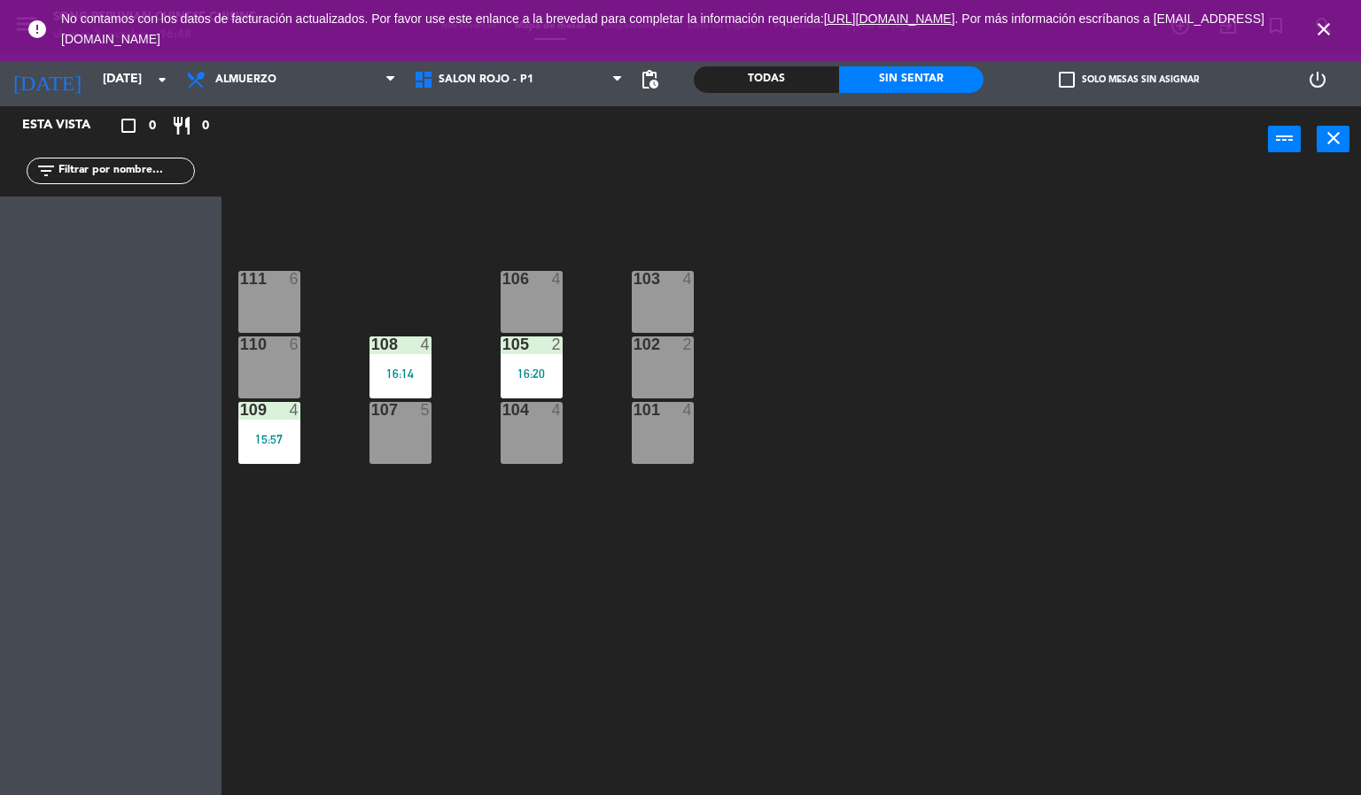
click at [1326, 24] on icon "close" at bounding box center [1323, 29] width 21 height 21
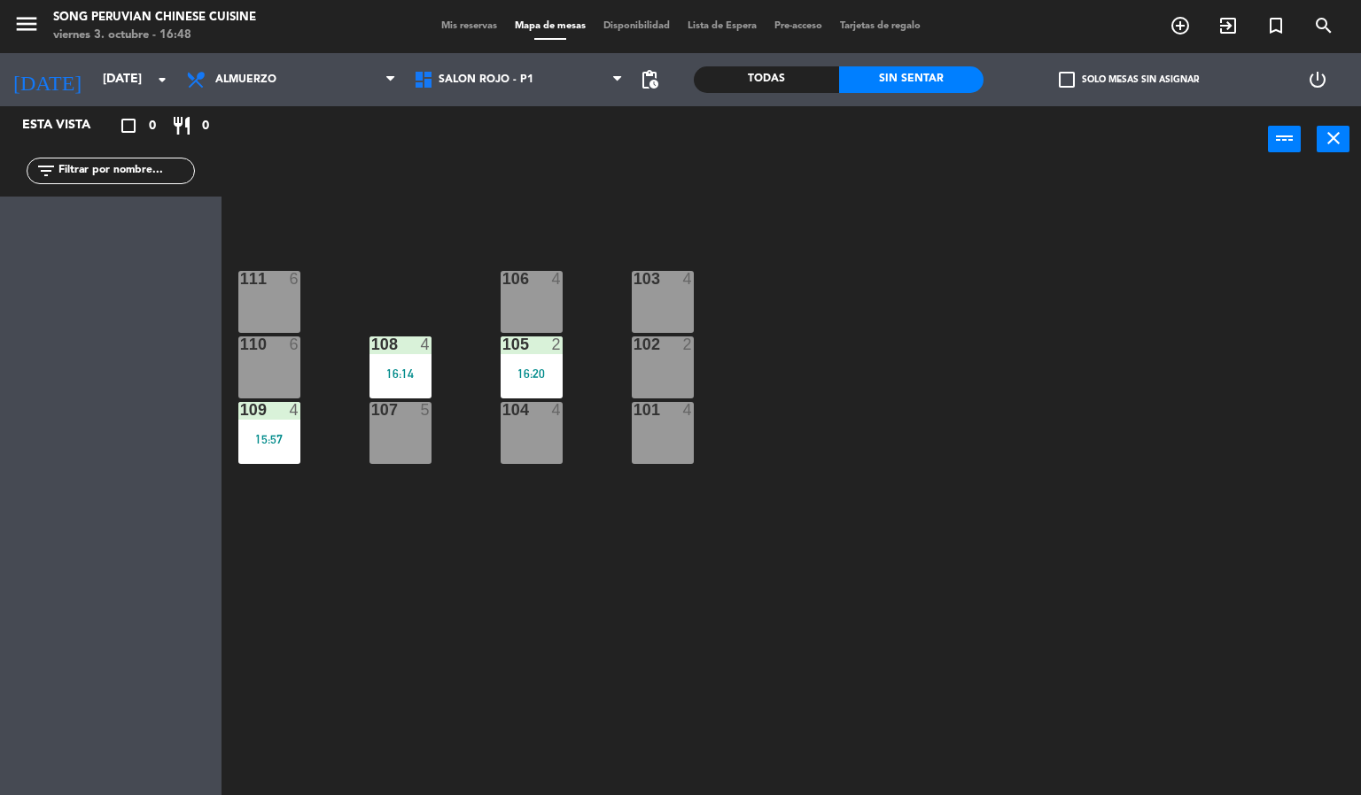
click at [1149, 337] on div "103 4 106 4 111 6 102 2 105 2 16:20 108 4 16:14 110 6 101 4 104 4 107 5 109 4 1…" at bounding box center [798, 485] width 1126 height 623
click at [705, 534] on div "103 4 106 4 111 6 102 2 105 2 16:20 108 4 16:14 110 6 101 4 104 4 107 5 109 4 1…" at bounding box center [798, 485] width 1126 height 623
click at [672, 288] on div "103 4" at bounding box center [663, 280] width 62 height 18
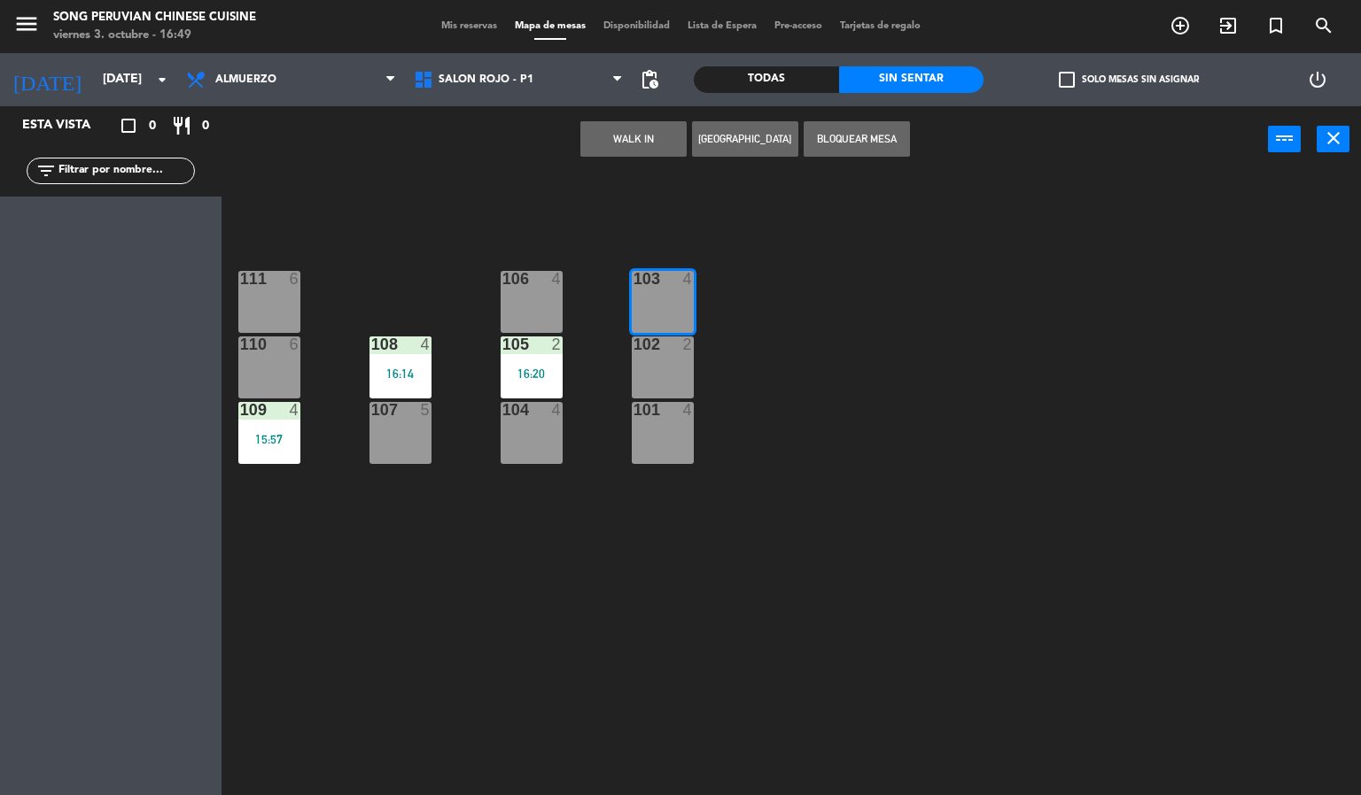
click at [635, 128] on button "WALK IN" at bounding box center [633, 138] width 106 height 35
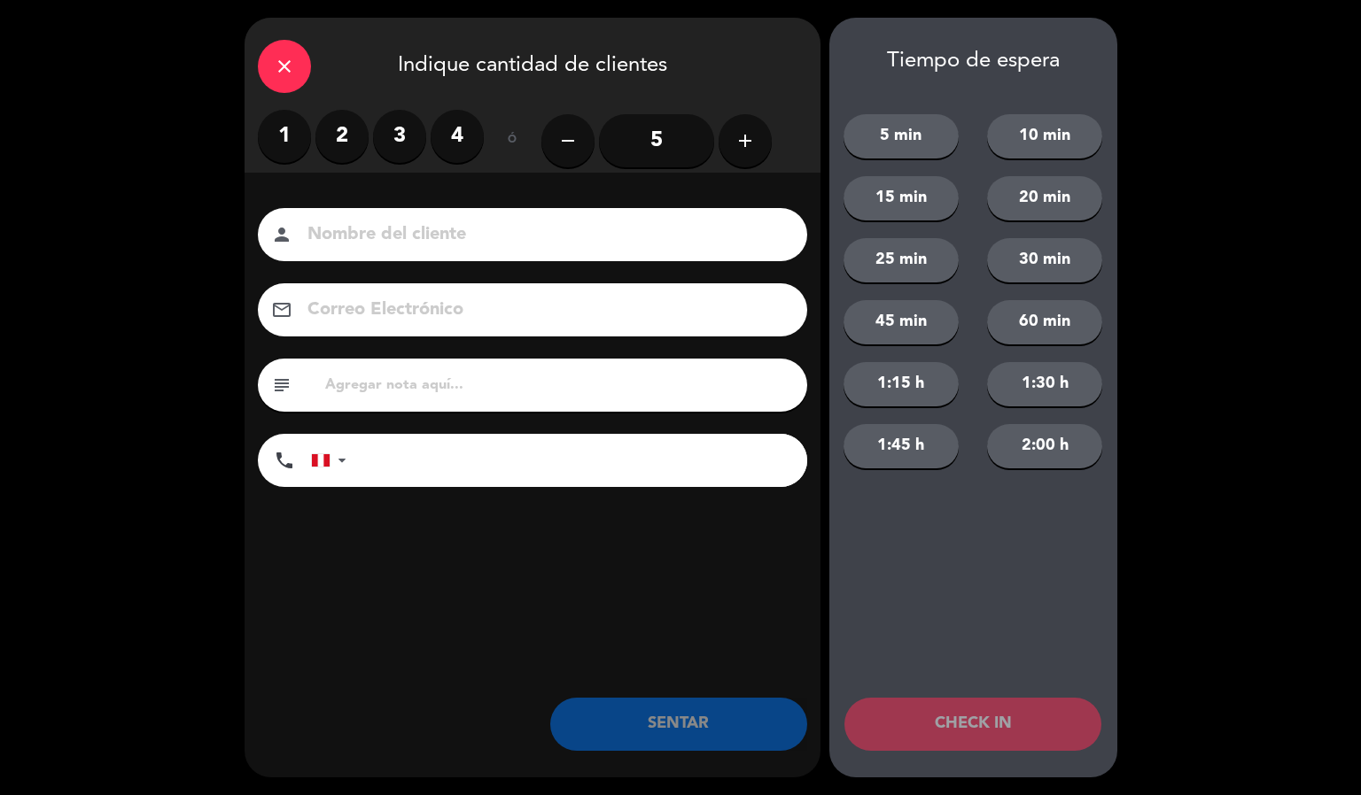
click at [378, 136] on label "3" at bounding box center [399, 136] width 53 height 53
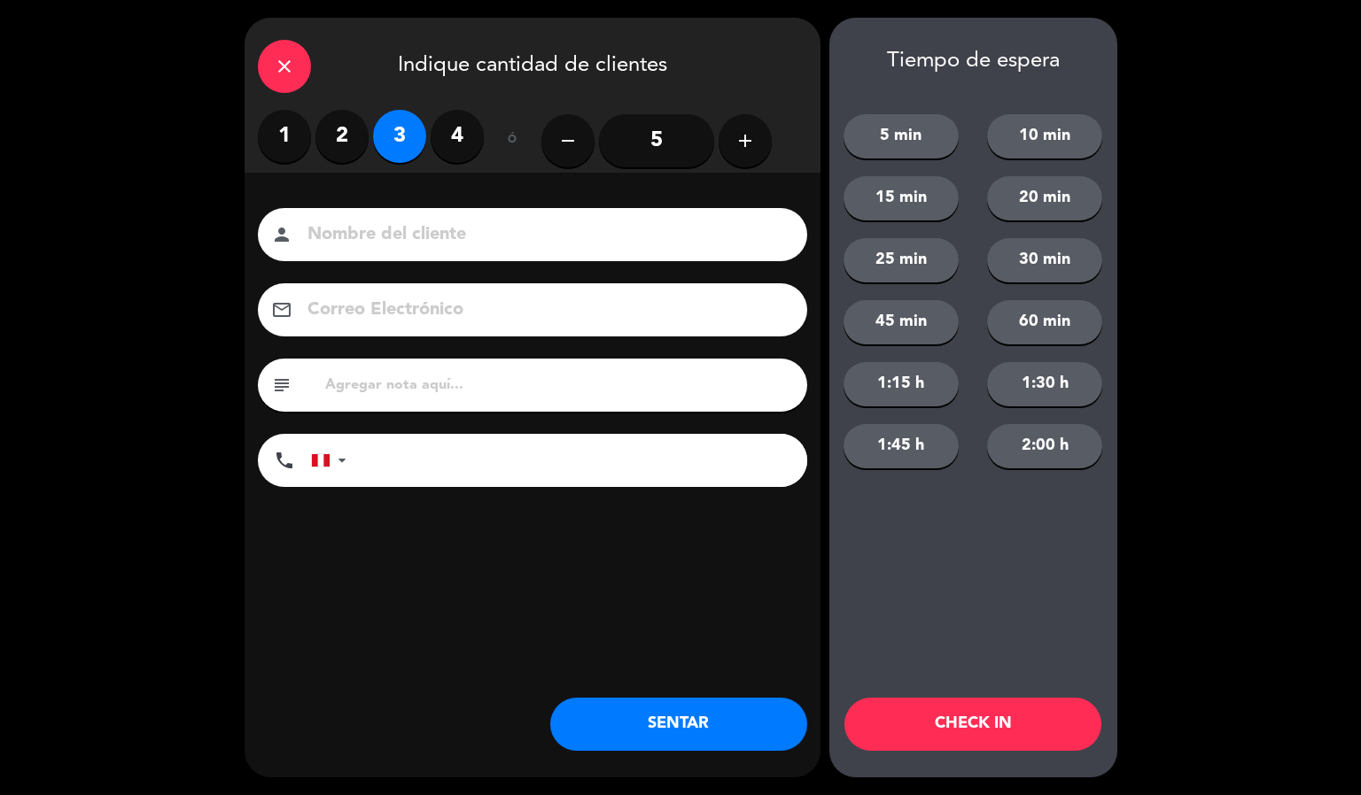
click at [481, 240] on input at bounding box center [545, 235] width 478 height 31
click at [522, 242] on input at bounding box center [545, 235] width 478 height 31
type input "c"
type input "[PERSON_NAME]"
click at [922, 747] on button "CHECK IN" at bounding box center [972, 724] width 257 height 53
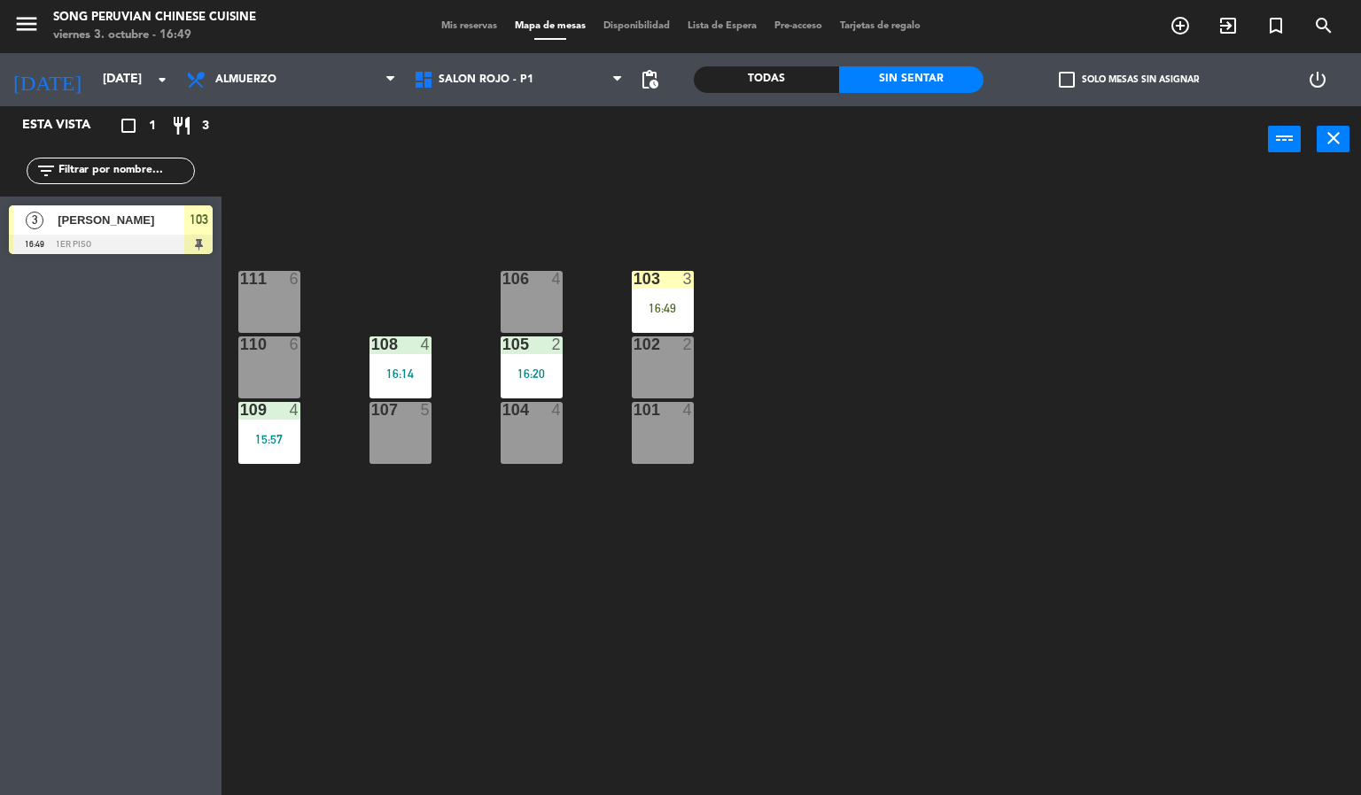
click at [814, 622] on div "103 3 16:49 106 4 111 6 102 2 105 2 16:20 108 4 16:14 110 6 101 4 104 4 107 5 1…" at bounding box center [798, 485] width 1126 height 623
click at [668, 460] on div "101 4" at bounding box center [663, 433] width 62 height 62
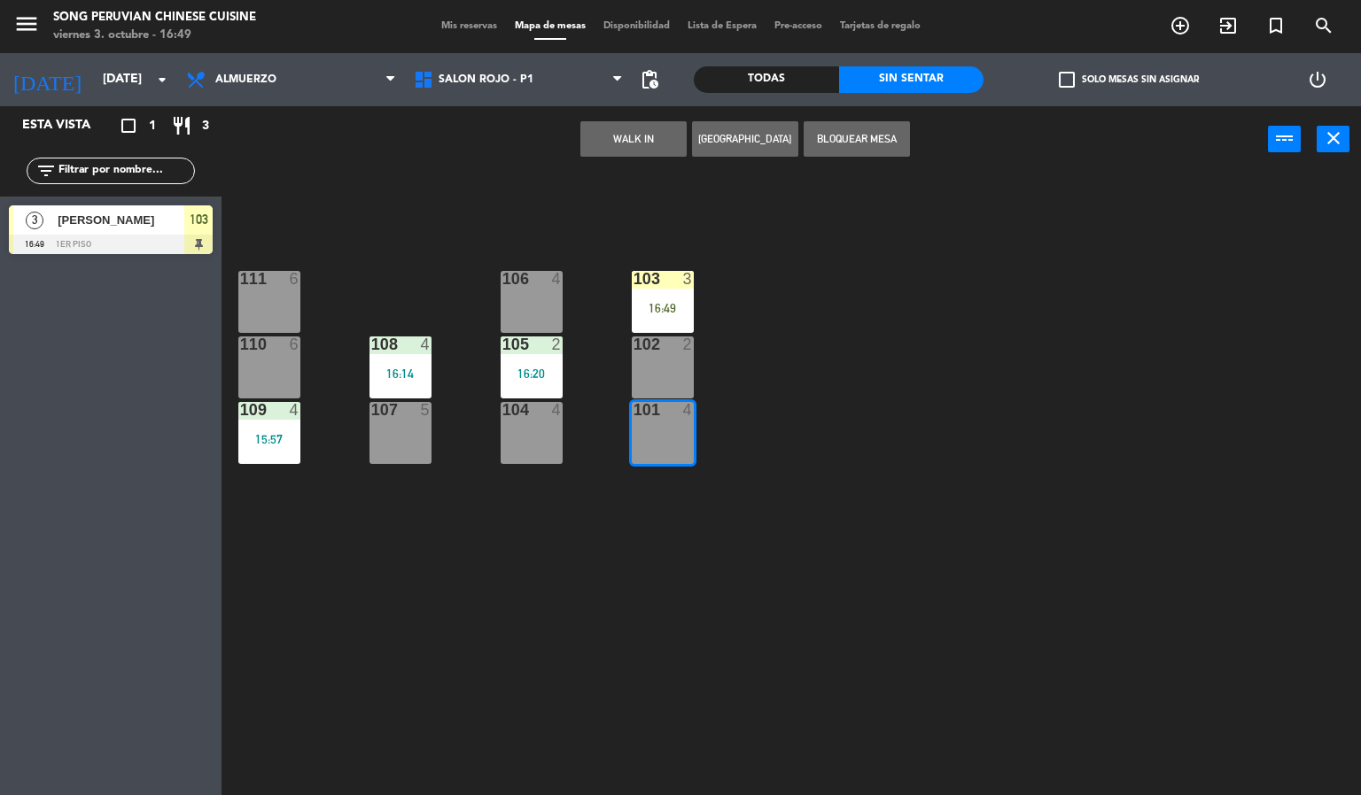
click at [654, 295] on div "103 3 16:49" at bounding box center [663, 302] width 62 height 62
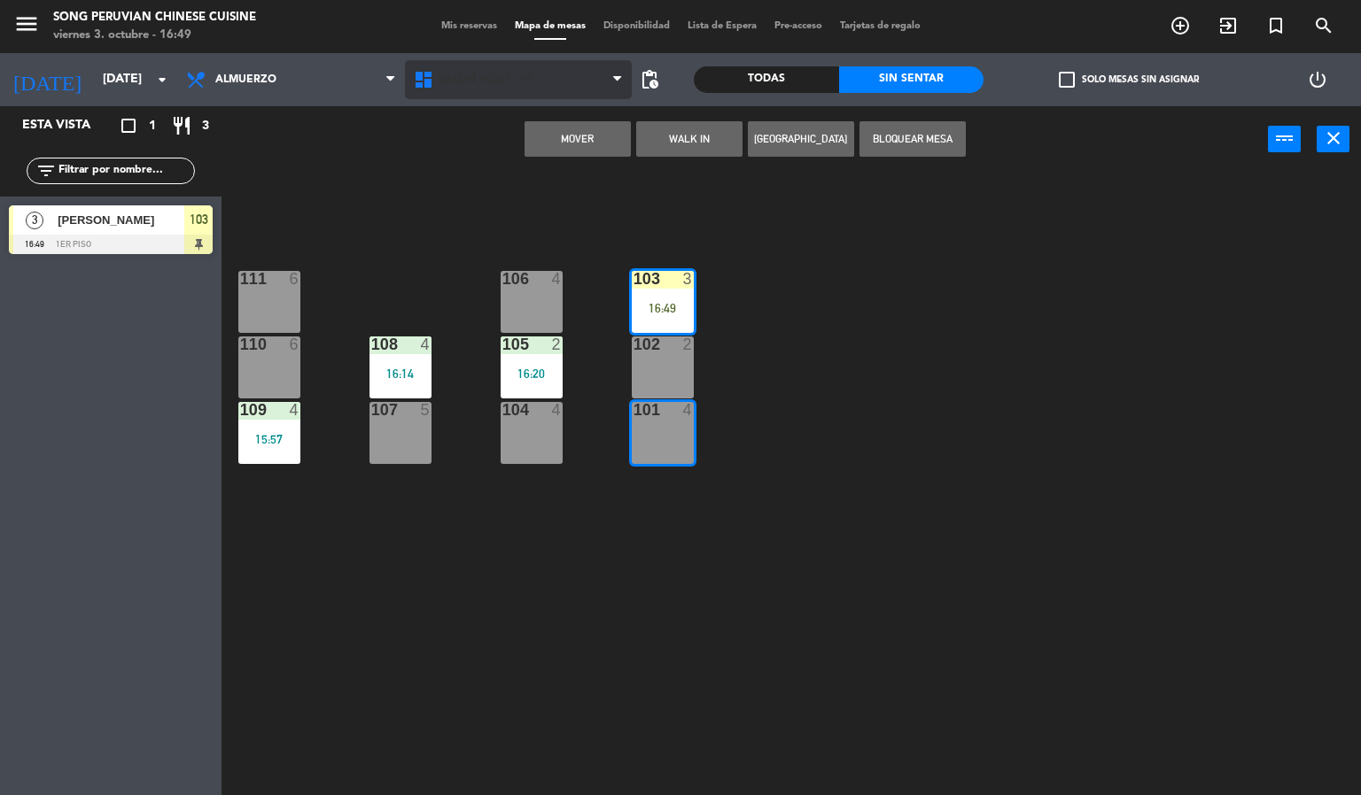
click at [590, 89] on span "SALON ROJO - P1" at bounding box center [519, 79] width 228 height 39
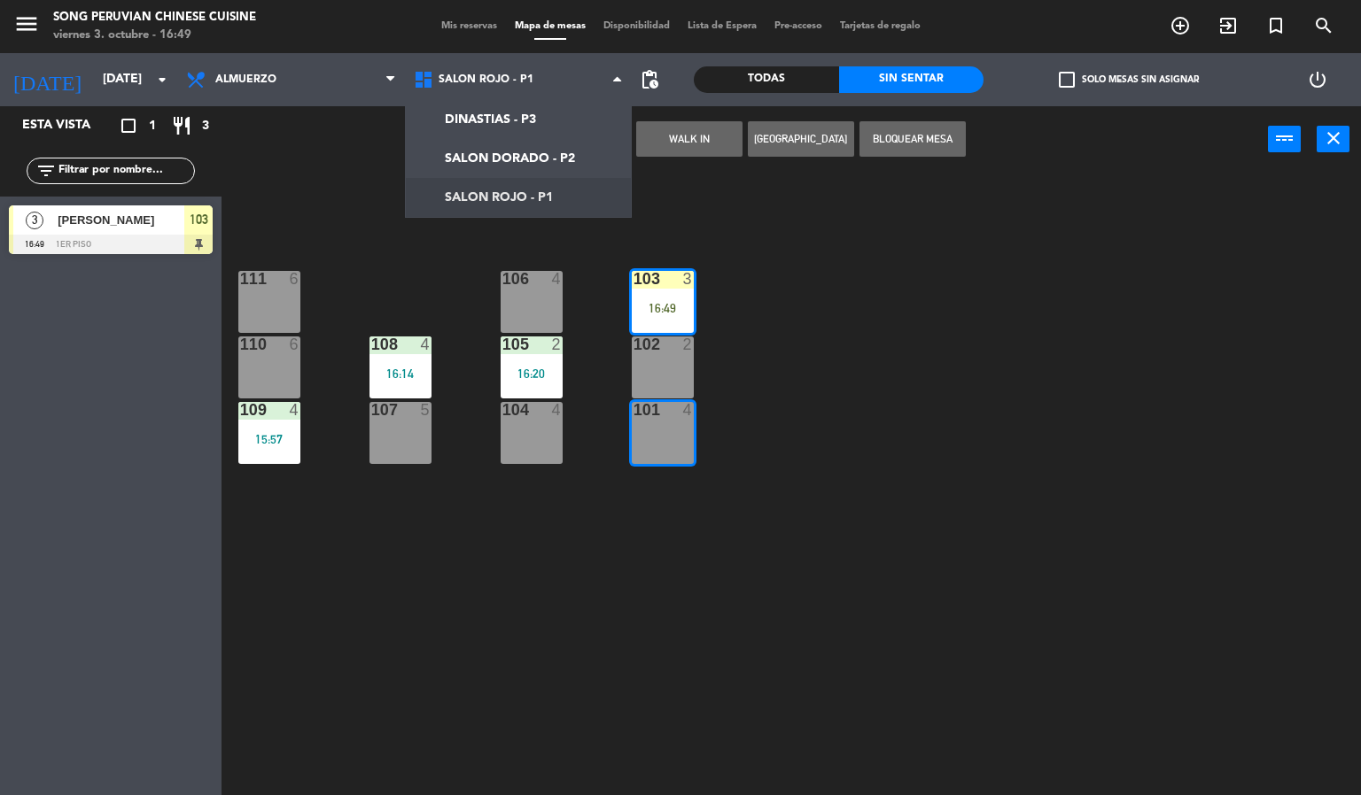
click at [882, 429] on div "103 3 16:49 106 4 111 6 102 2 105 2 16:20 108 4 16:14 110 6 101 4 104 4 107 5 1…" at bounding box center [798, 485] width 1126 height 623
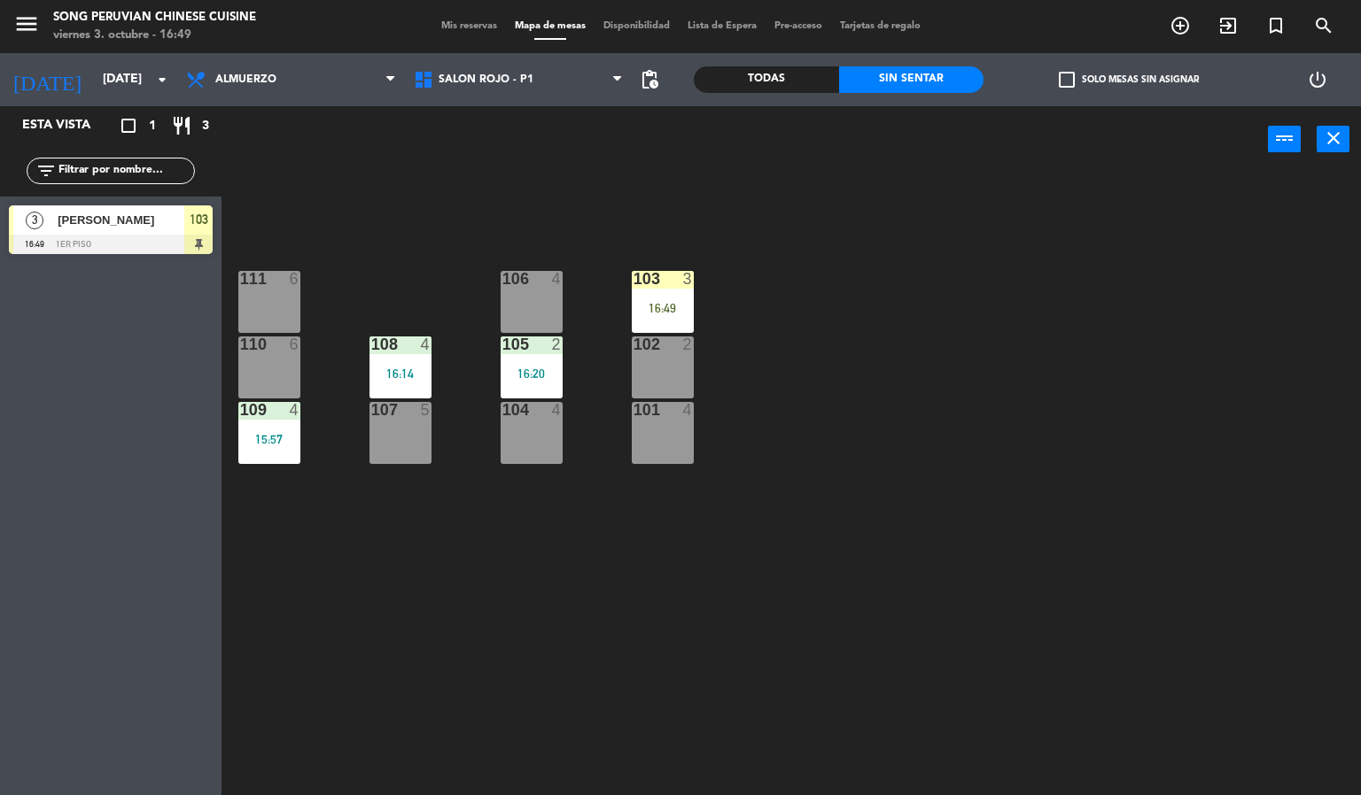
click at [660, 442] on div "101 4" at bounding box center [663, 433] width 62 height 62
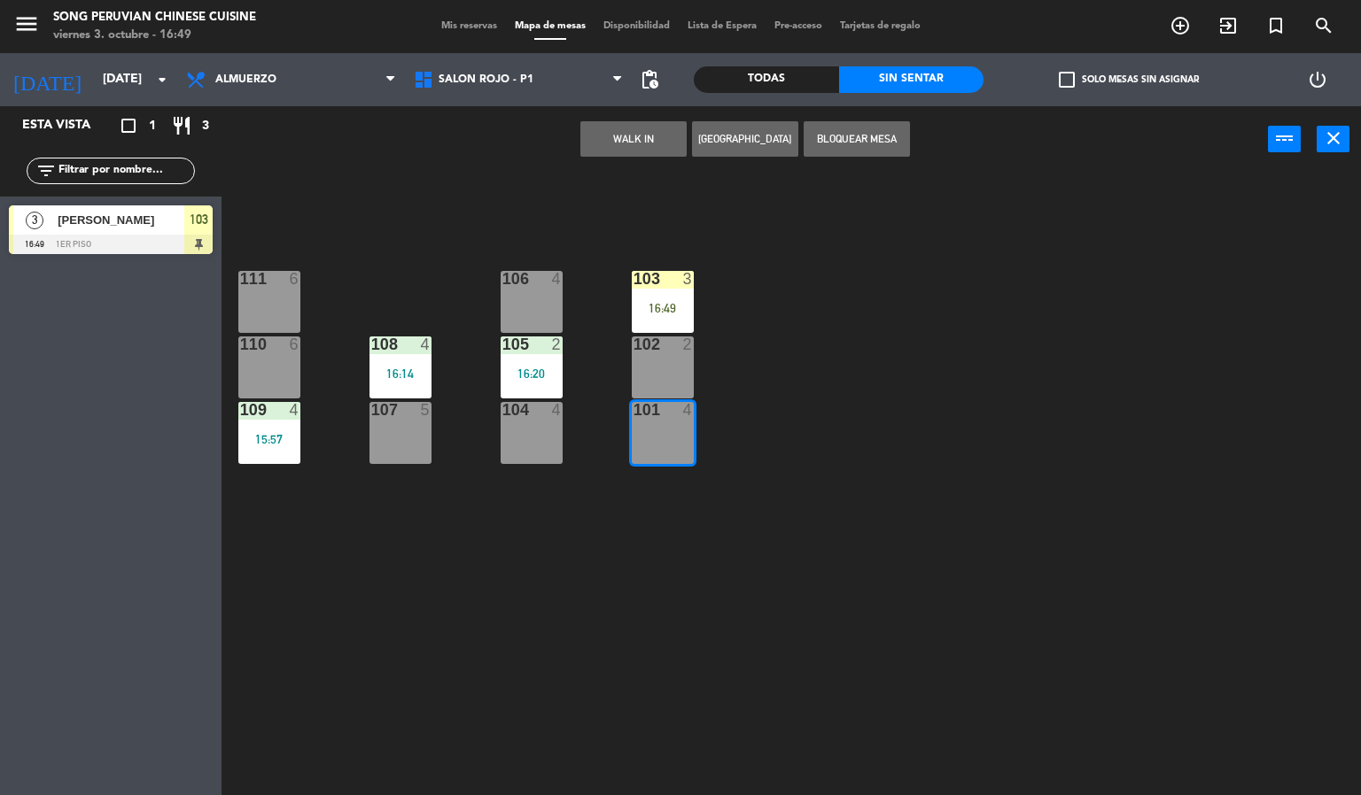
click at [662, 295] on div "103 3 16:49" at bounding box center [663, 302] width 62 height 62
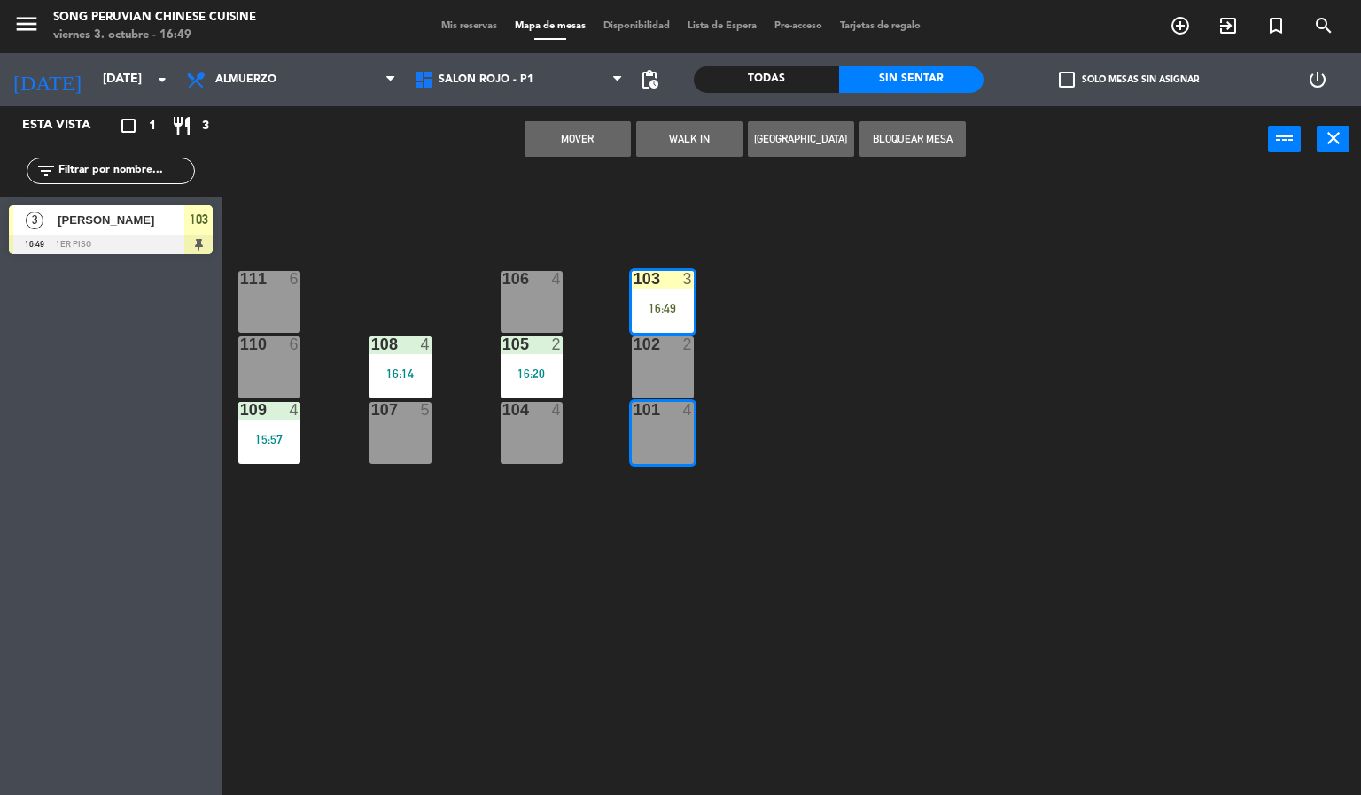
click at [591, 121] on button "Mover" at bounding box center [577, 138] width 106 height 35
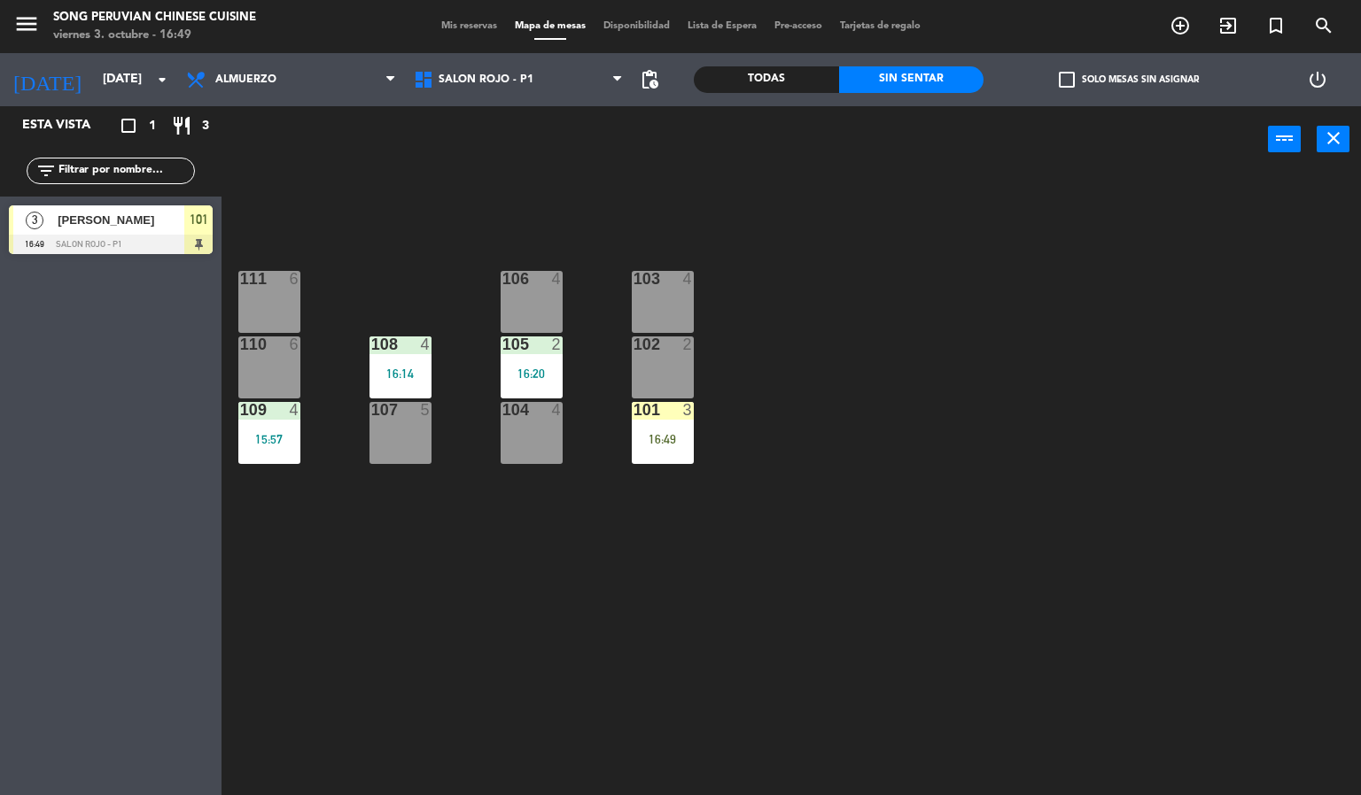
click at [893, 511] on div "103 4 106 4 111 6 102 2 105 2 16:20 108 4 16:14 110 6 101 3 16:49 104 4 107 5 1…" at bounding box center [798, 485] width 1126 height 623
click at [686, 409] on div "3" at bounding box center [688, 410] width 11 height 16
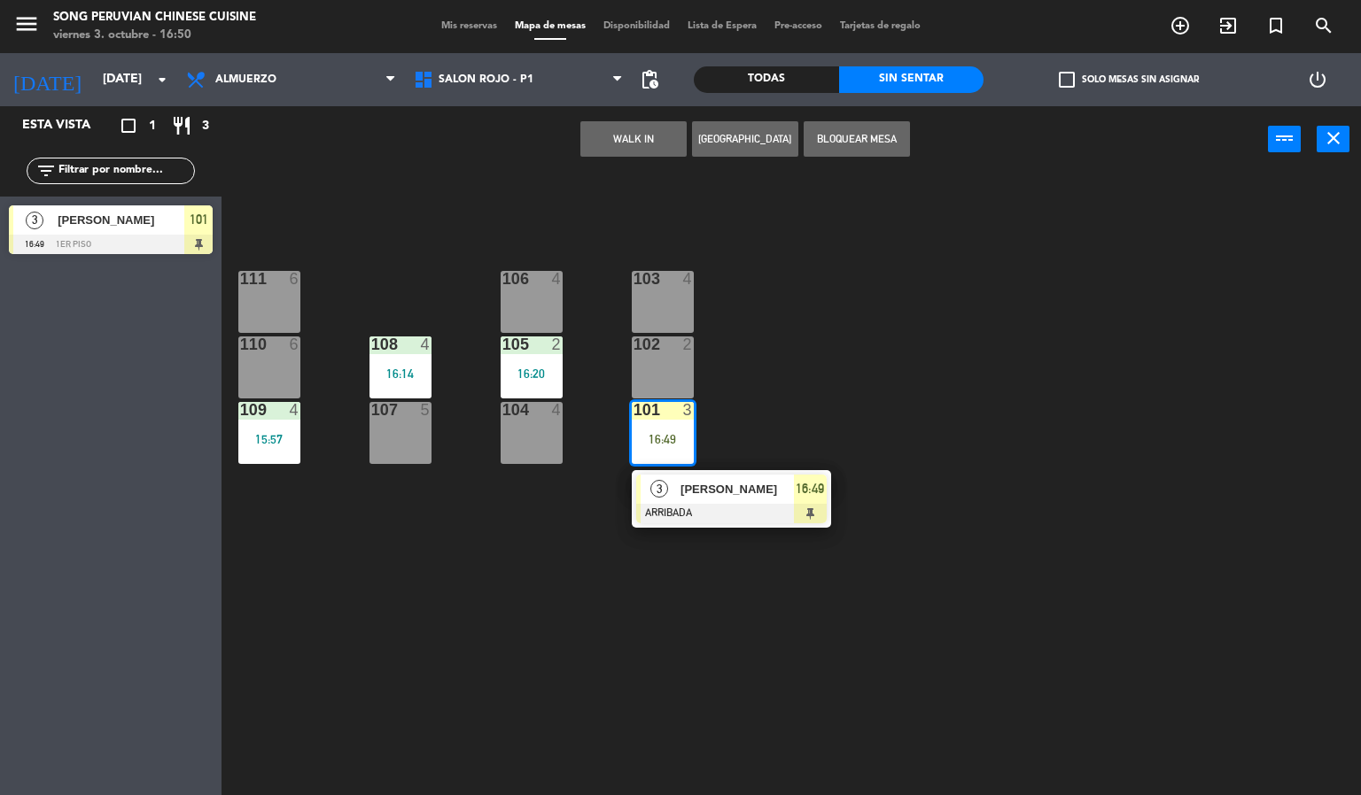
click at [672, 516] on div at bounding box center [731, 513] width 190 height 19
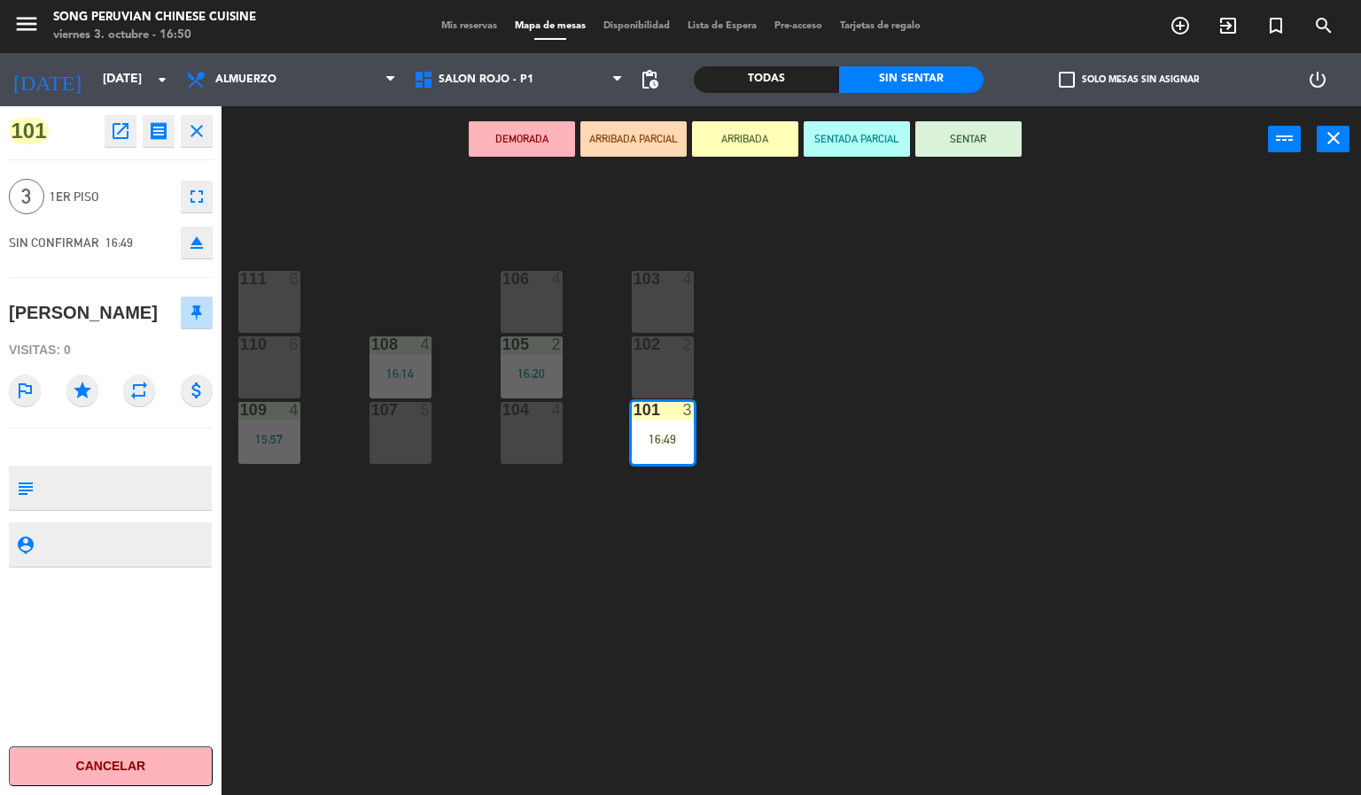
click at [965, 136] on button "SENTAR" at bounding box center [968, 138] width 106 height 35
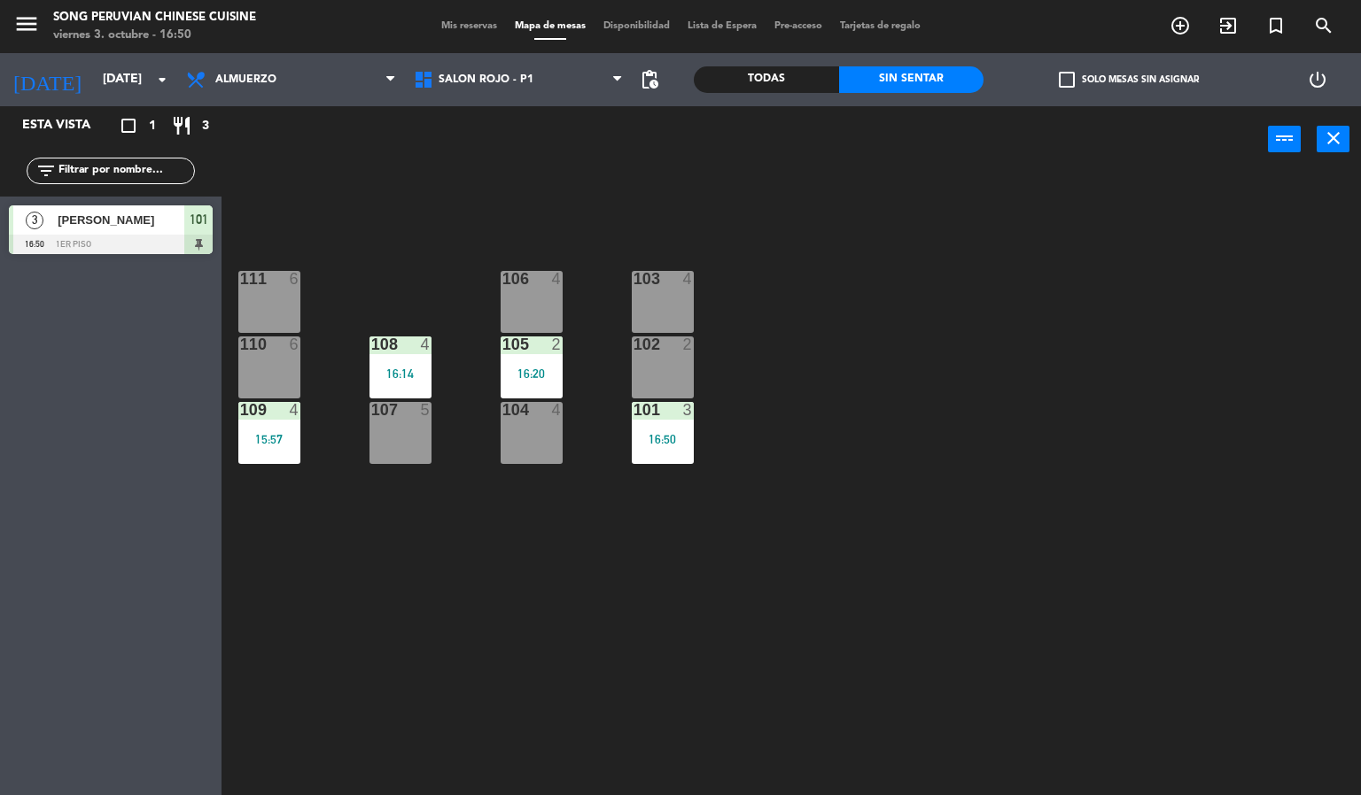
click at [975, 394] on div "103 4 106 4 111 6 102 2 105 2 16:20 108 4 16:14 110 6 101 3 16:50 104 4 107 5 1…" at bounding box center [798, 485] width 1126 height 623
click at [418, 640] on div "103 4 106 4 111 6 102 2 105 2 16:20 108 4 16:14 110 6 101 3 16:50 104 4 107 5 1…" at bounding box center [798, 485] width 1126 height 623
click at [454, 657] on div "103 4 106 4 111 6 102 2 105 2 16:20 108 4 16:14 110 6 101 3 16:50 104 4 107 5 1…" at bounding box center [798, 485] width 1126 height 623
click at [458, 684] on div "103 4 106 4 111 6 102 2 105 2 16:20 108 4 16:14 110 6 101 3 16:50 104 4 107 5 1…" at bounding box center [798, 485] width 1126 height 623
click at [723, 588] on div "103 4 106 4 111 6 102 2 105 2 16:20 108 4 16:14 110 6 101 3 16:50 104 4 107 5 1…" at bounding box center [798, 485] width 1126 height 623
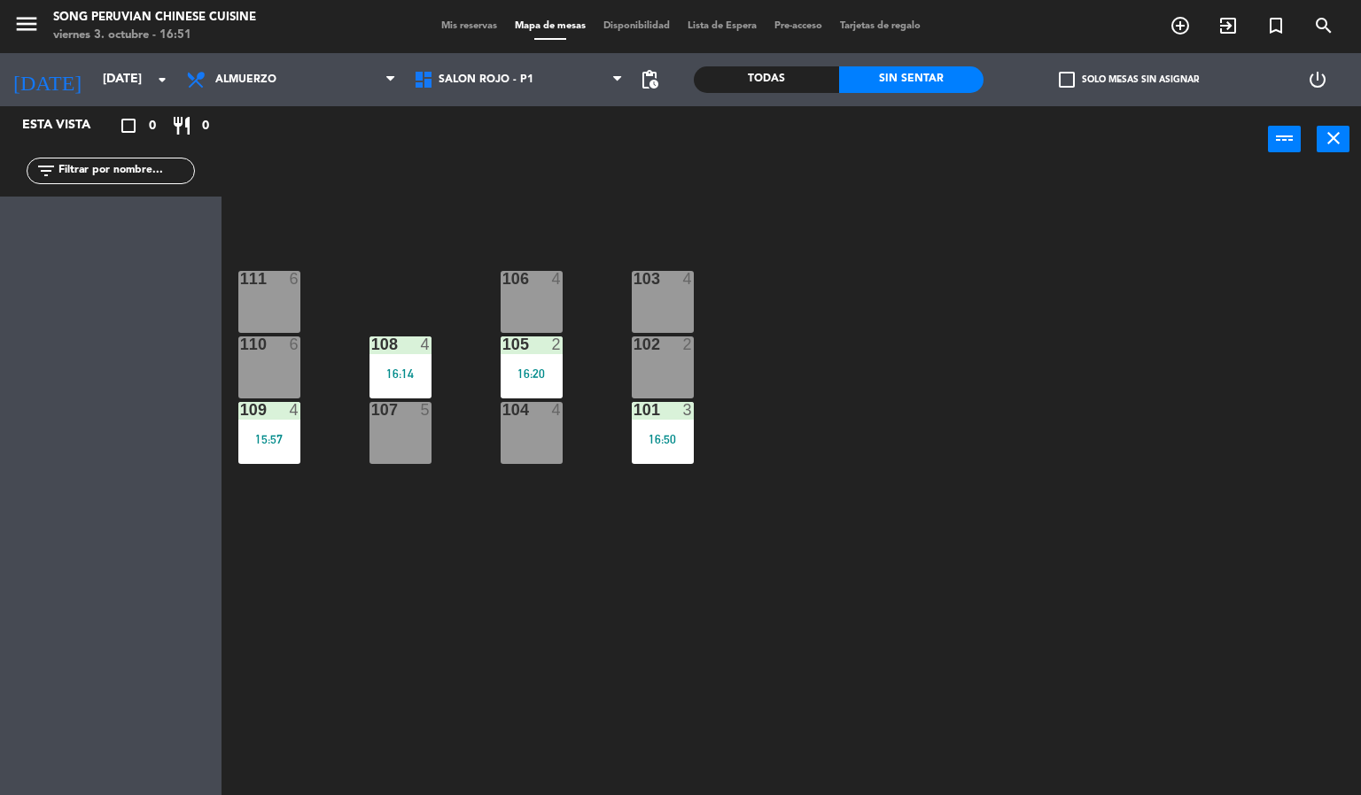
click at [750, 572] on div "103 4 106 4 111 6 102 2 105 2 16:20 108 4 16:14 110 6 101 3 16:50 104 4 107 5 1…" at bounding box center [798, 485] width 1126 height 623
click at [790, 598] on div "103 4 106 4 111 6 102 2 105 2 16:20 108 4 16:14 110 6 101 3 16:50 104 4 107 5 1…" at bounding box center [798, 485] width 1126 height 623
click at [404, 351] on div at bounding box center [399, 345] width 29 height 16
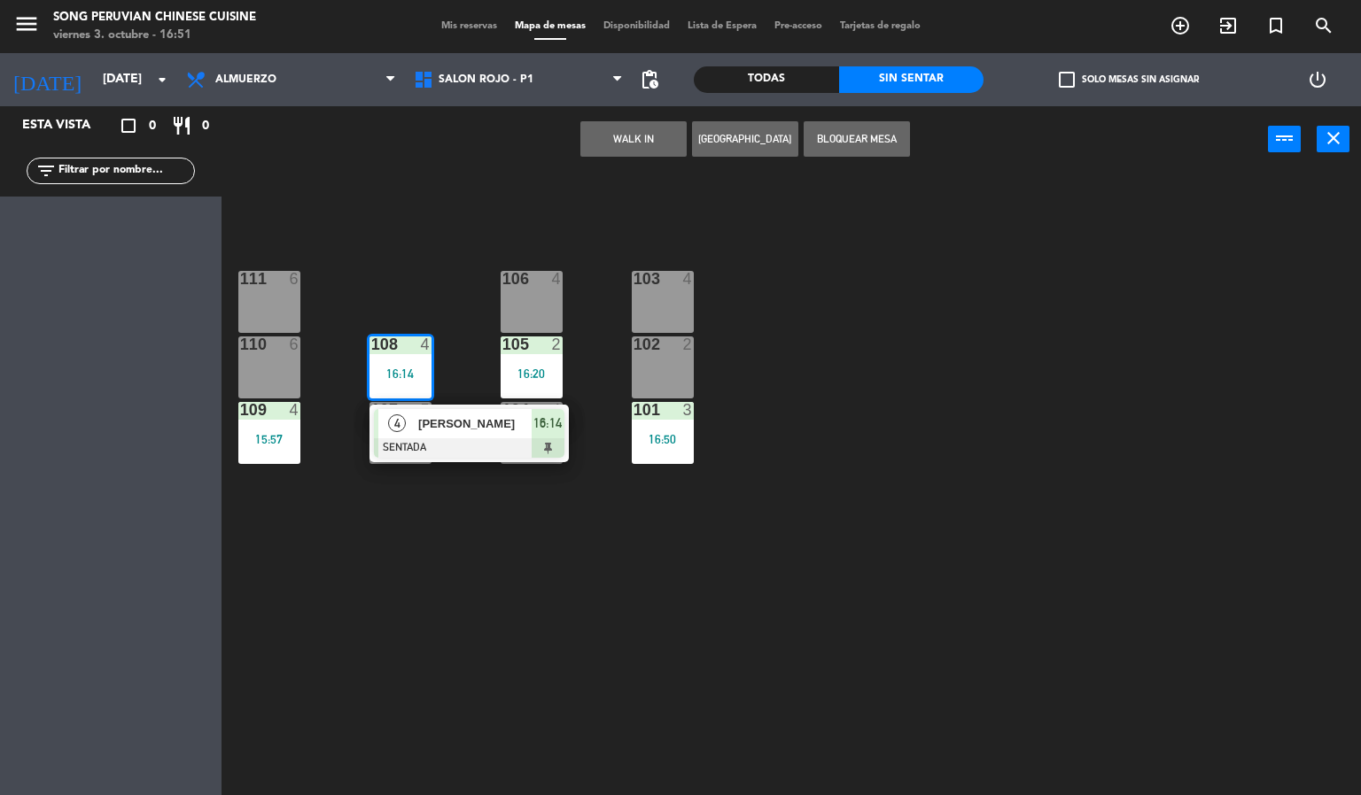
click at [420, 569] on div "103 4 106 4 111 6 102 2 105 2 16:20 108 4 16:14 4 [PERSON_NAME] SENTADA 16:14 1…" at bounding box center [798, 485] width 1126 height 623
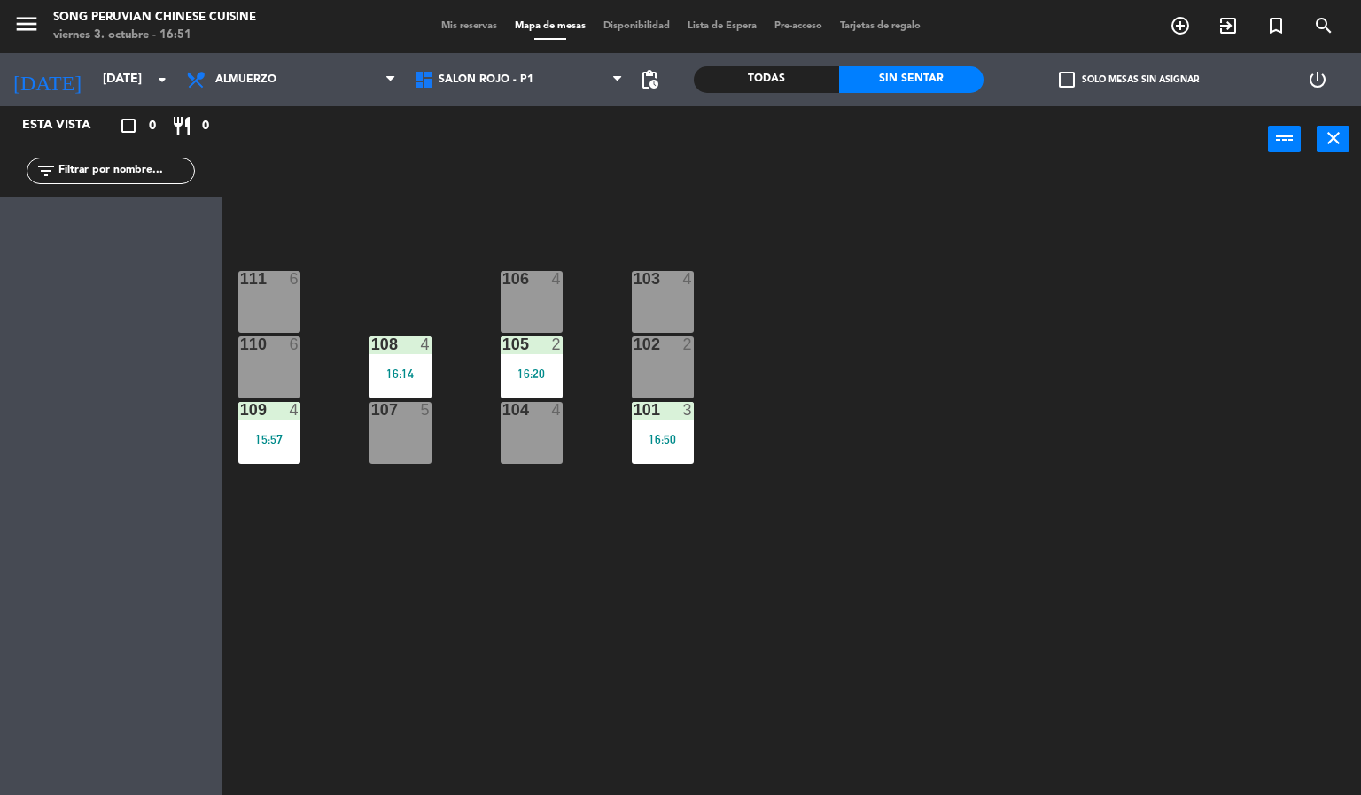
click at [673, 439] on div "16:50" at bounding box center [663, 439] width 62 height 12
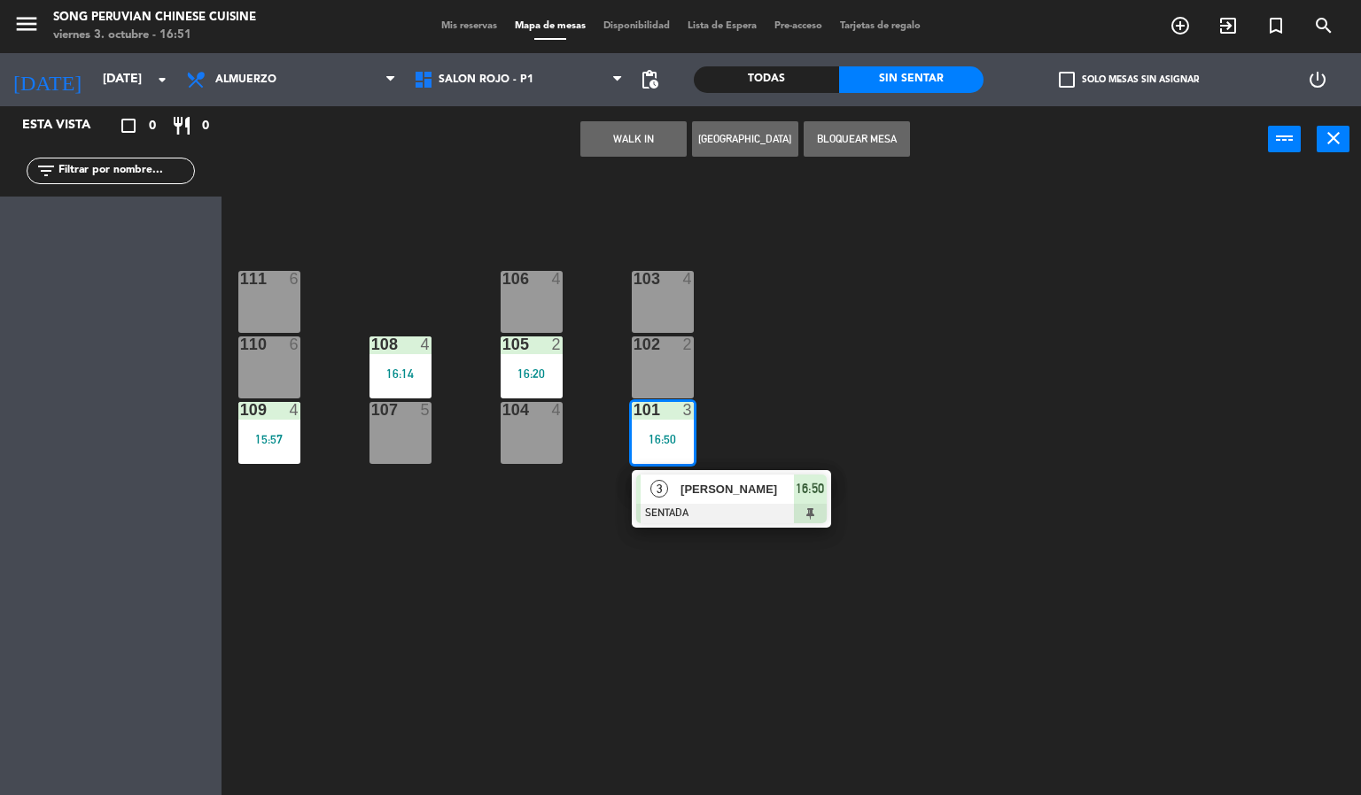
click at [697, 510] on div at bounding box center [731, 513] width 190 height 19
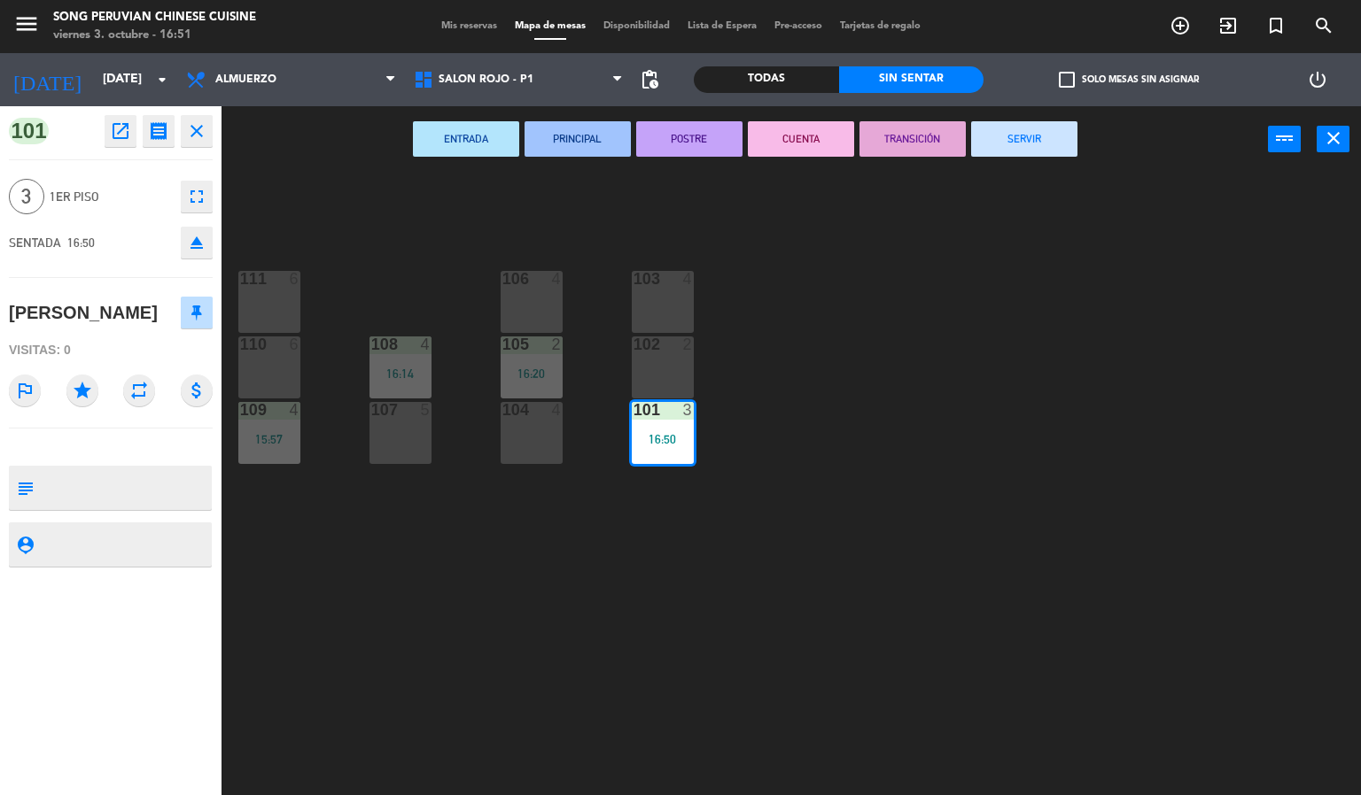
click at [430, 617] on div "103 4 106 4 111 6 102 2 105 2 16:20 108 4 16:14 110 6 101 3 16:50 104 4 107 5 1…" at bounding box center [798, 485] width 1126 height 623
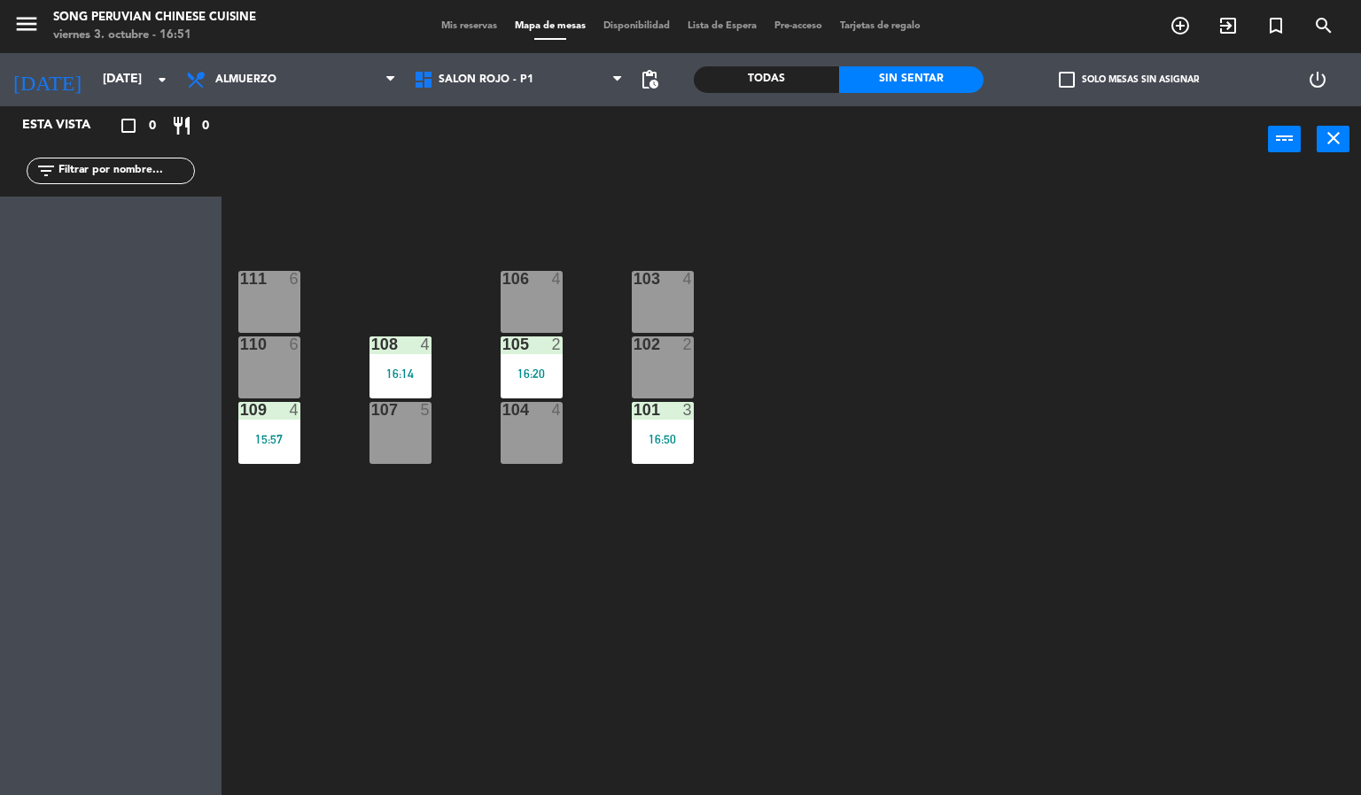
click at [402, 609] on div "103 4 106 4 111 6 102 2 105 2 16:20 108 4 16:14 110 6 101 3 16:50 104 4 107 5 1…" at bounding box center [798, 485] width 1126 height 623
click at [271, 454] on div "109 4 15:57" at bounding box center [269, 433] width 62 height 62
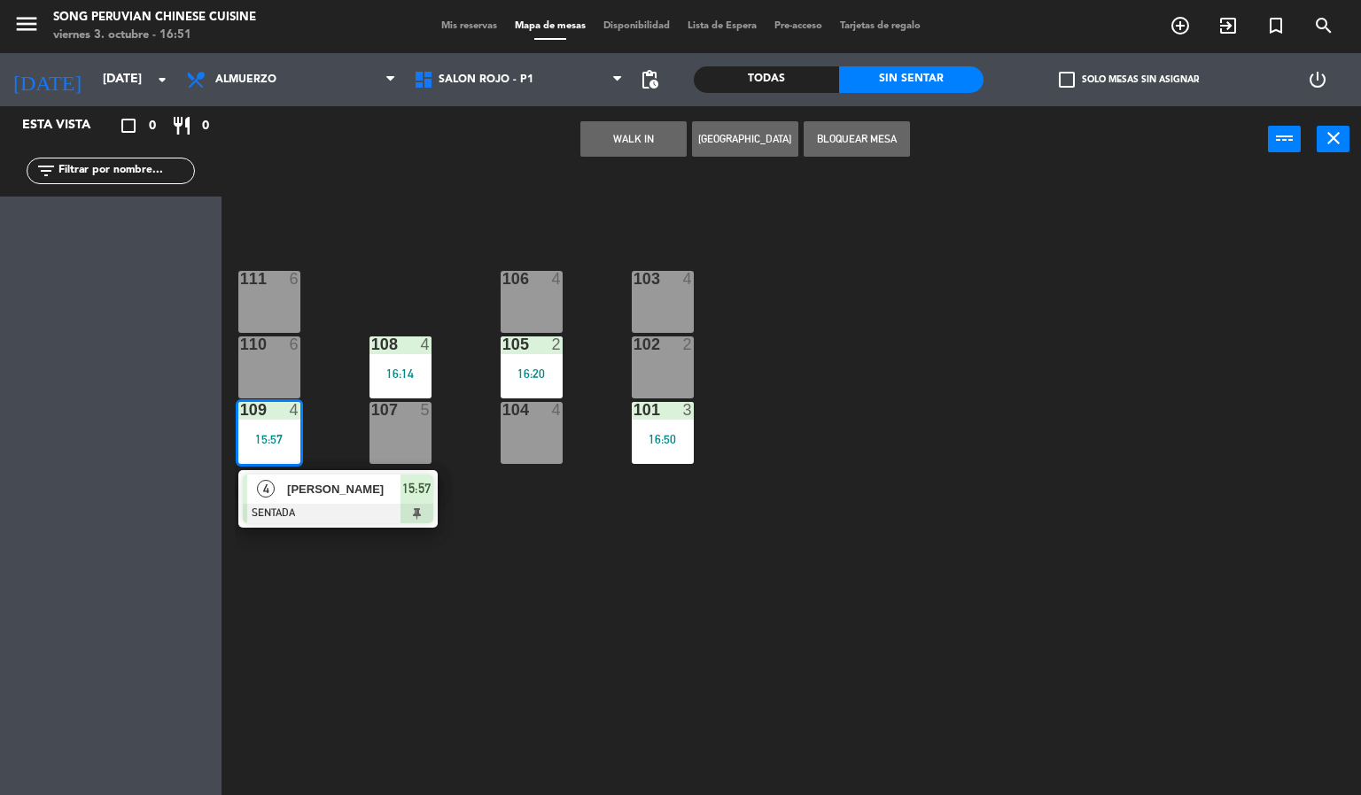
click at [343, 504] on div at bounding box center [338, 513] width 190 height 19
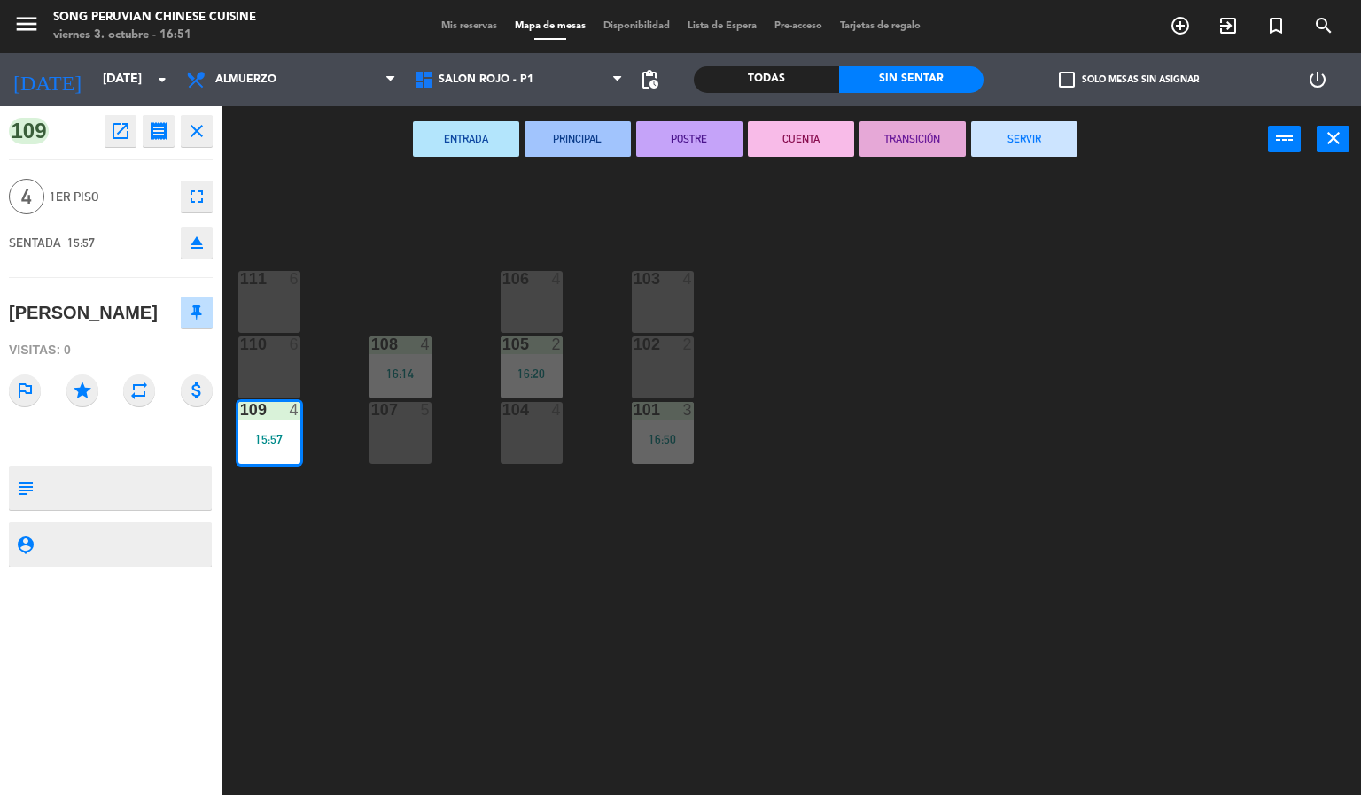
click at [479, 591] on div "103 4 106 4 111 6 102 2 105 2 16:20 108 4 16:14 110 6 101 3 16:50 104 4 107 5 1…" at bounding box center [798, 485] width 1126 height 623
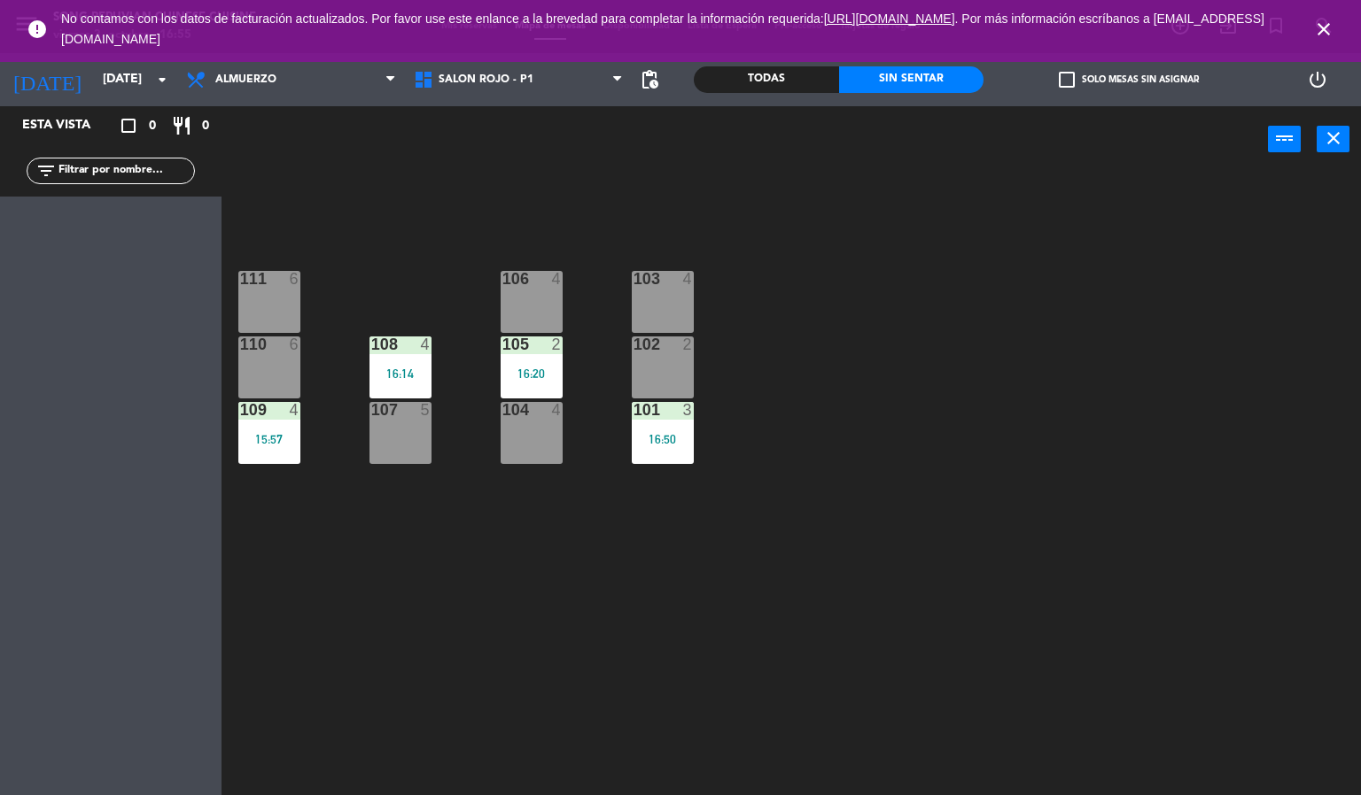
click at [1322, 19] on icon "close" at bounding box center [1323, 29] width 21 height 21
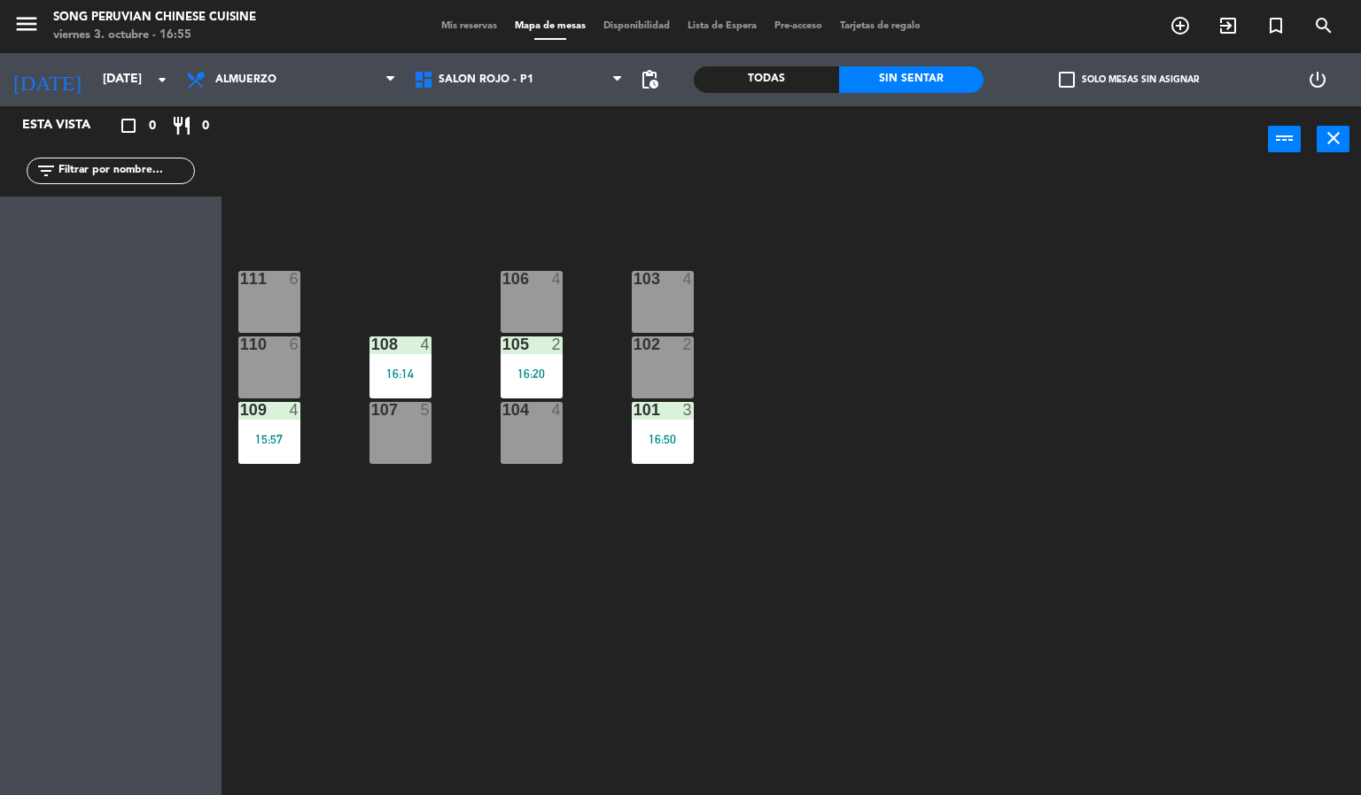
click at [1027, 421] on div "103 4 106 4 111 6 102 2 105 2 16:20 108 4 16:14 110 6 101 3 16:50 104 4 107 5 1…" at bounding box center [798, 485] width 1126 height 623
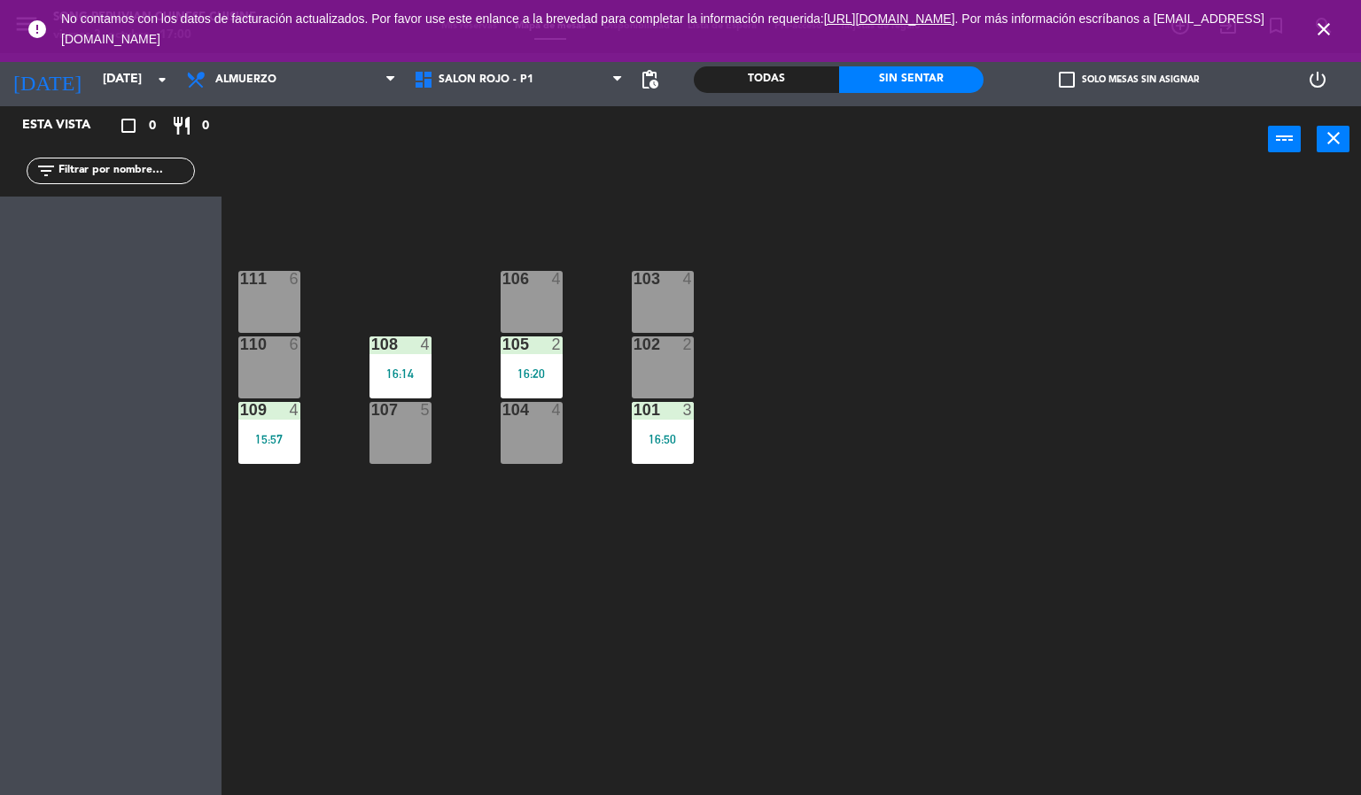
click at [1332, 19] on icon "close" at bounding box center [1323, 29] width 21 height 21
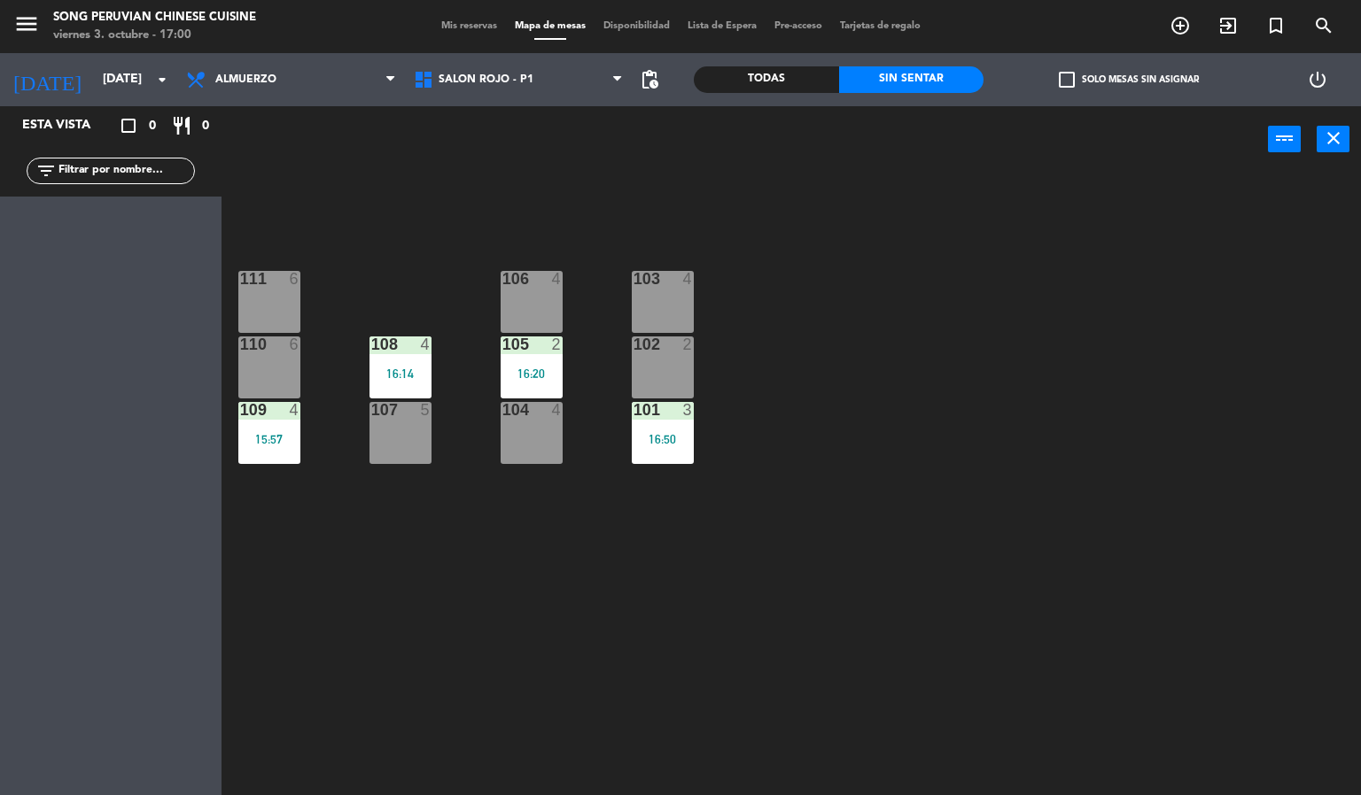
click at [1202, 415] on div "103 4 106 4 111 6 102 2 105 2 16:20 108 4 16:14 110 6 101 3 16:50 104 4 107 5 1…" at bounding box center [798, 485] width 1126 height 623
click at [574, 683] on div "103 4 106 4 111 6 102 2 105 2 16:20 108 4 16:14 110 6 101 3 16:50 104 4 107 5 1…" at bounding box center [798, 485] width 1126 height 623
click at [622, 673] on div "103 4 106 4 111 6 102 2 105 2 16:20 108 4 16:14 110 6 101 3 16:50 104 4 107 5 1…" at bounding box center [798, 485] width 1126 height 623
click at [652, 681] on div "103 4 106 4 111 6 102 2 105 2 16:20 108 4 16:14 110 6 101 3 16:50 104 4 107 5 1…" at bounding box center [798, 485] width 1126 height 623
click at [648, 665] on div "103 4 106 4 111 6 102 2 105 2 16:20 108 4 16:14 110 6 101 3 16:50 104 4 107 5 1…" at bounding box center [798, 485] width 1126 height 623
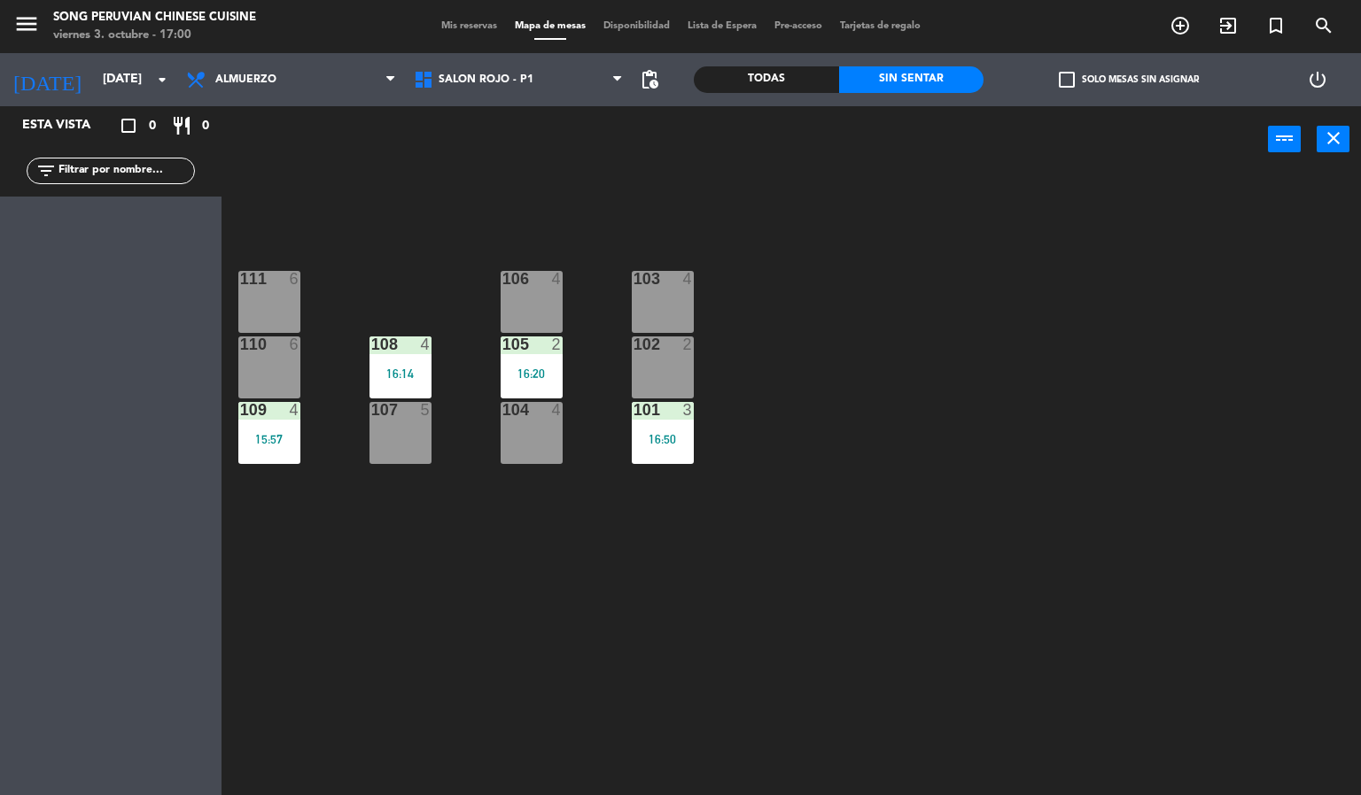
click at [502, 449] on div "104 4" at bounding box center [531, 433] width 62 height 62
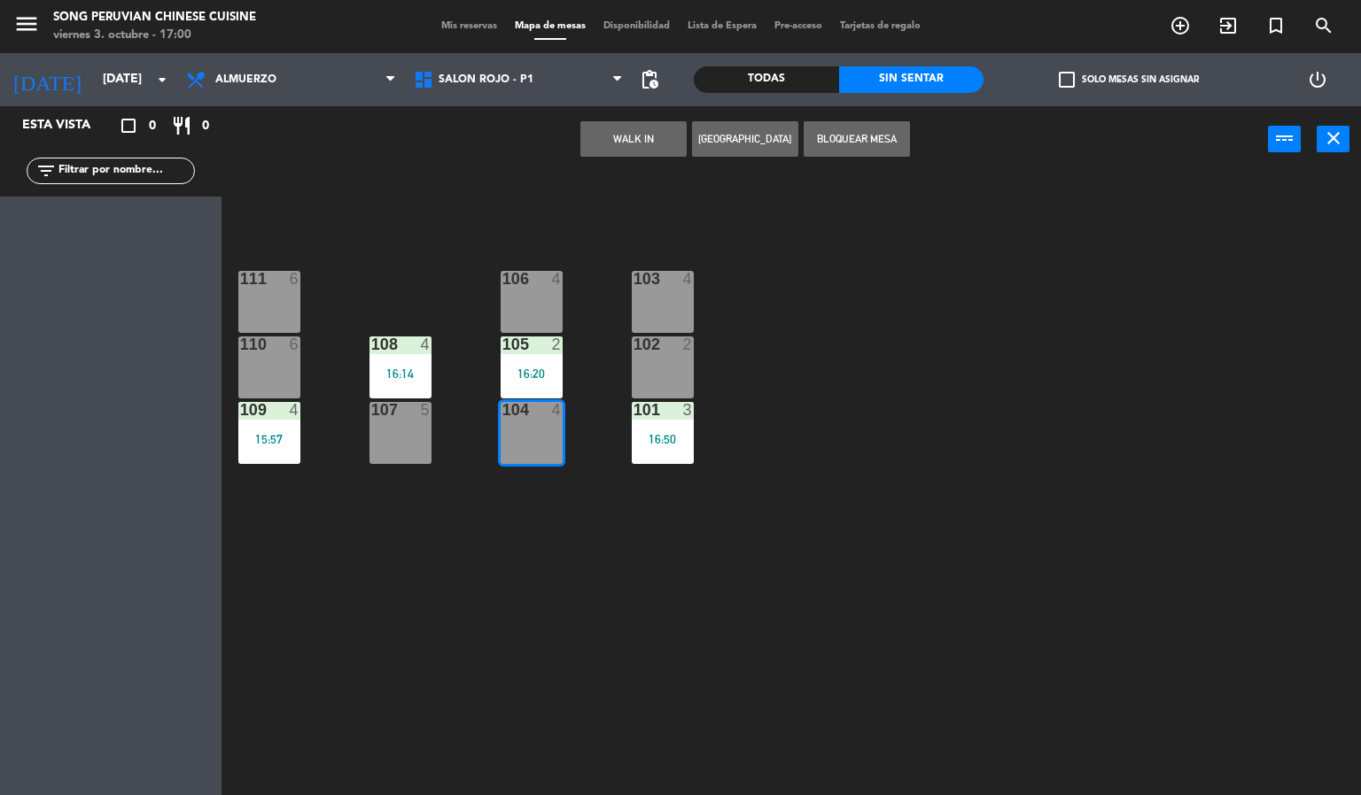
click at [394, 380] on div "16:14" at bounding box center [400, 374] width 62 height 12
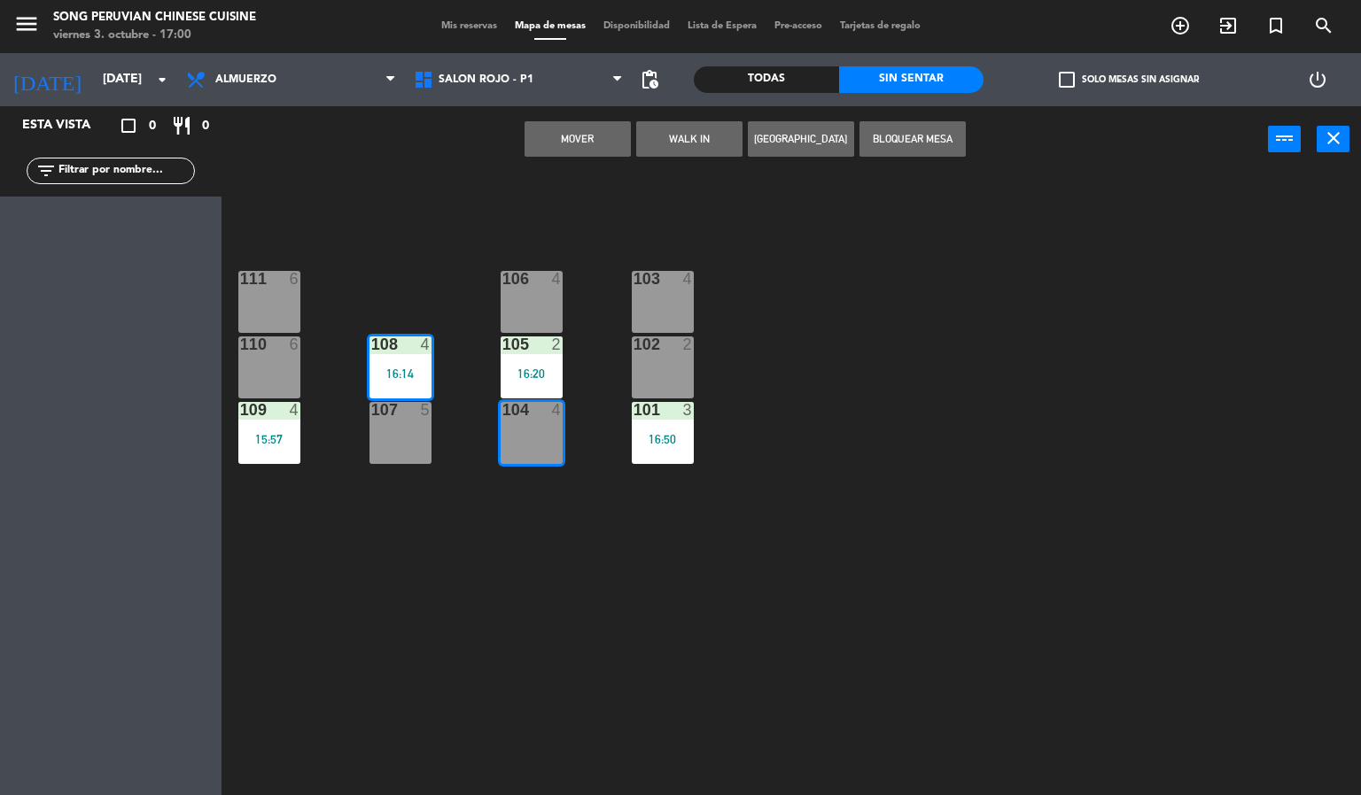
click at [421, 446] on div "107 5" at bounding box center [400, 433] width 62 height 62
click at [457, 663] on div "103 4 106 4 111 6 102 2 105 2 16:20 108 4 16:14 110 6 101 3 16:50 104 4 107 5 1…" at bounding box center [798, 485] width 1126 height 623
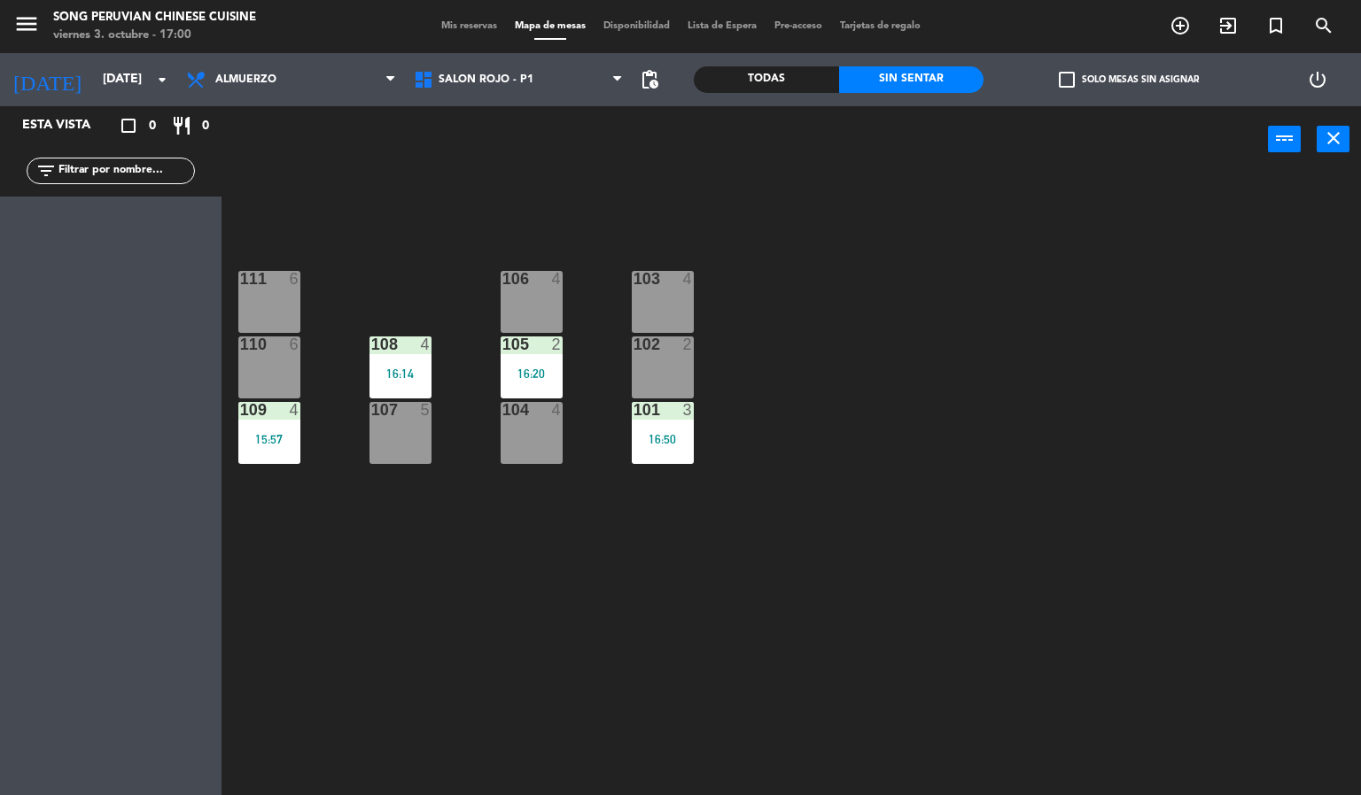
click at [393, 365] on div "108 4 16:14" at bounding box center [400, 368] width 62 height 62
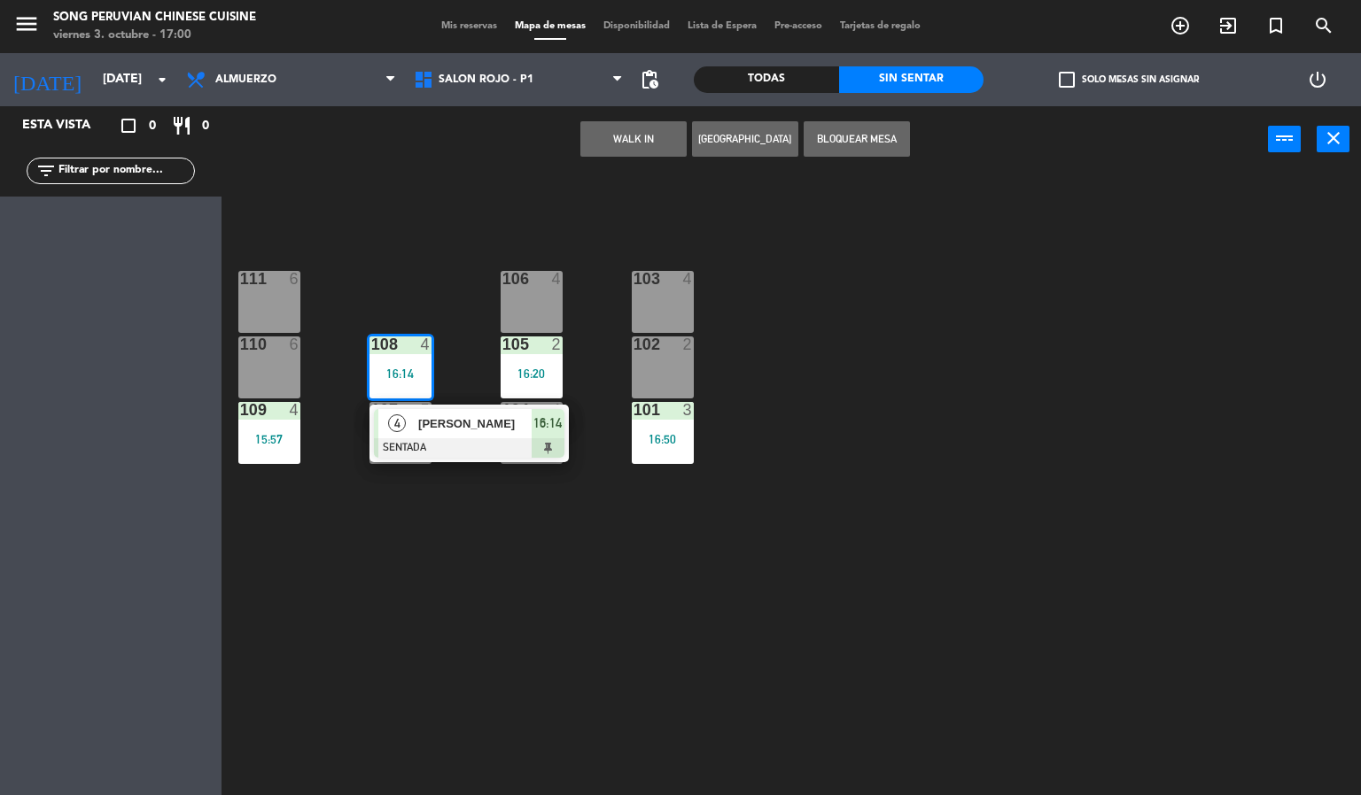
click at [465, 445] on div at bounding box center [469, 447] width 190 height 19
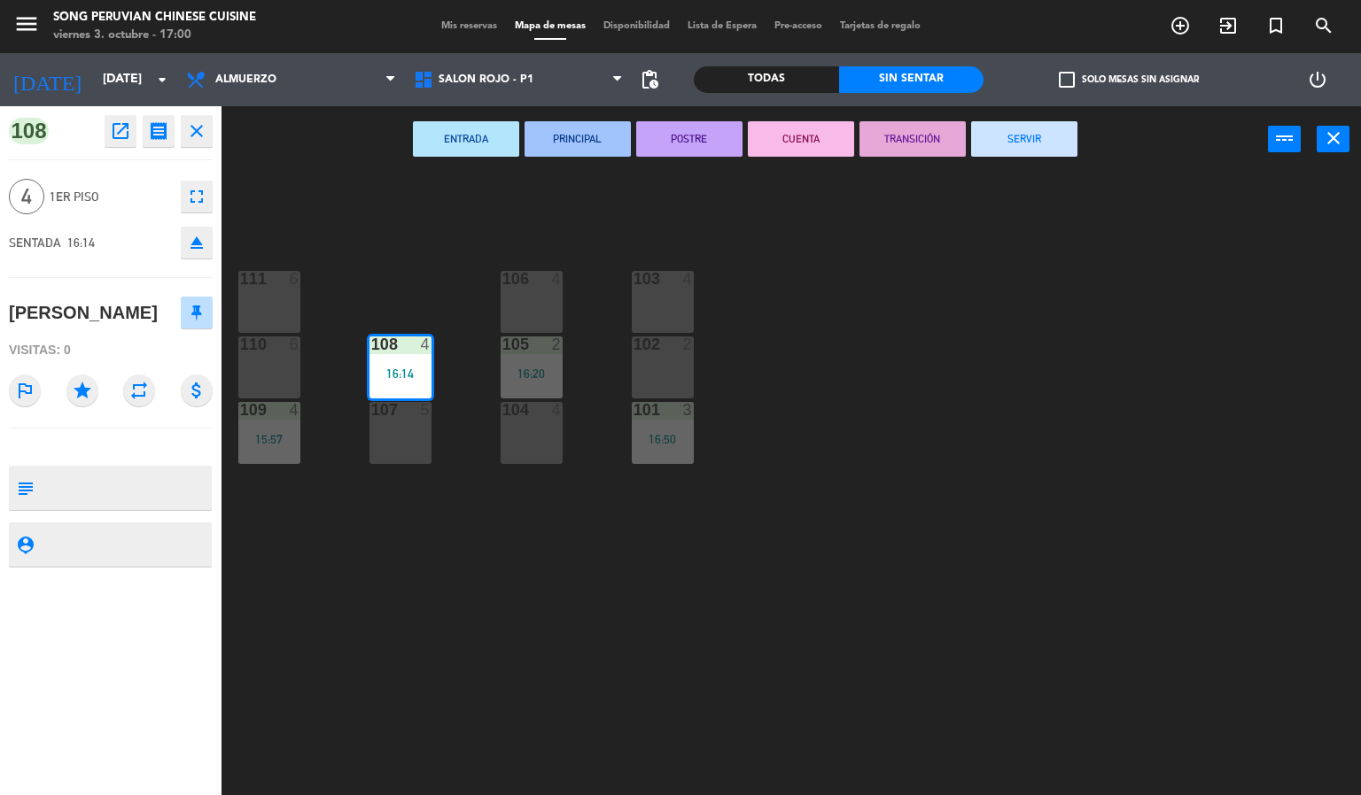
click at [736, 766] on div "103 4 106 4 111 6 102 2 105 2 16:20 108 4 16:14 110 6 101 3 16:50 104 4 107 5 1…" at bounding box center [798, 485] width 1126 height 623
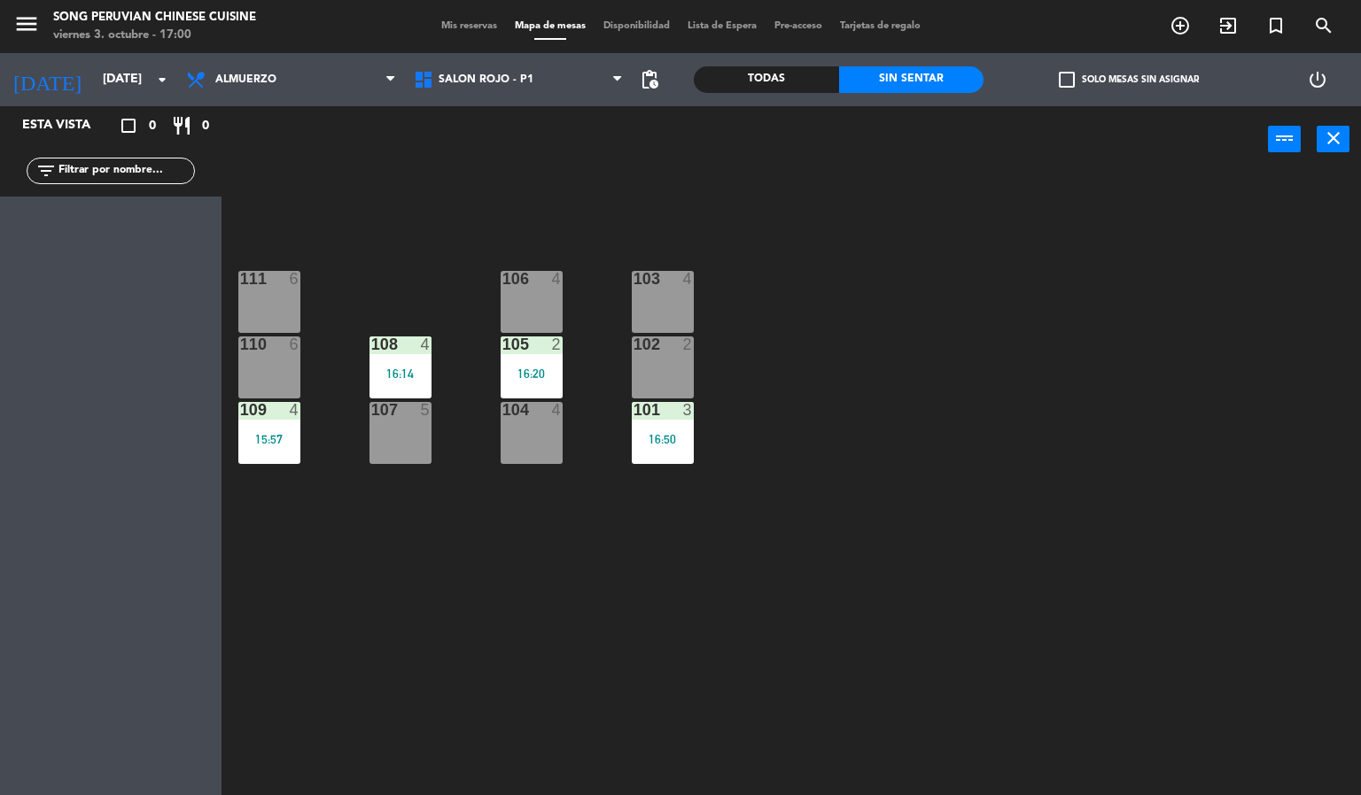
click at [514, 171] on div "power_input close" at bounding box center [744, 139] width 1046 height 67
click at [617, 699] on div "103 4 106 4 111 6 102 2 105 2 16:20 108 4 16:14 110 6 101 3 16:50 104 4 107 5 1…" at bounding box center [798, 485] width 1126 height 623
click at [404, 203] on div "103 4 106 4 111 6 102 2 105 2 16:20 108 4 16:14 110 6 101 3 16:50 104 4 107 5 1…" at bounding box center [798, 485] width 1126 height 623
click at [236, 78] on span "Almuerzo" at bounding box center [245, 80] width 61 height 12
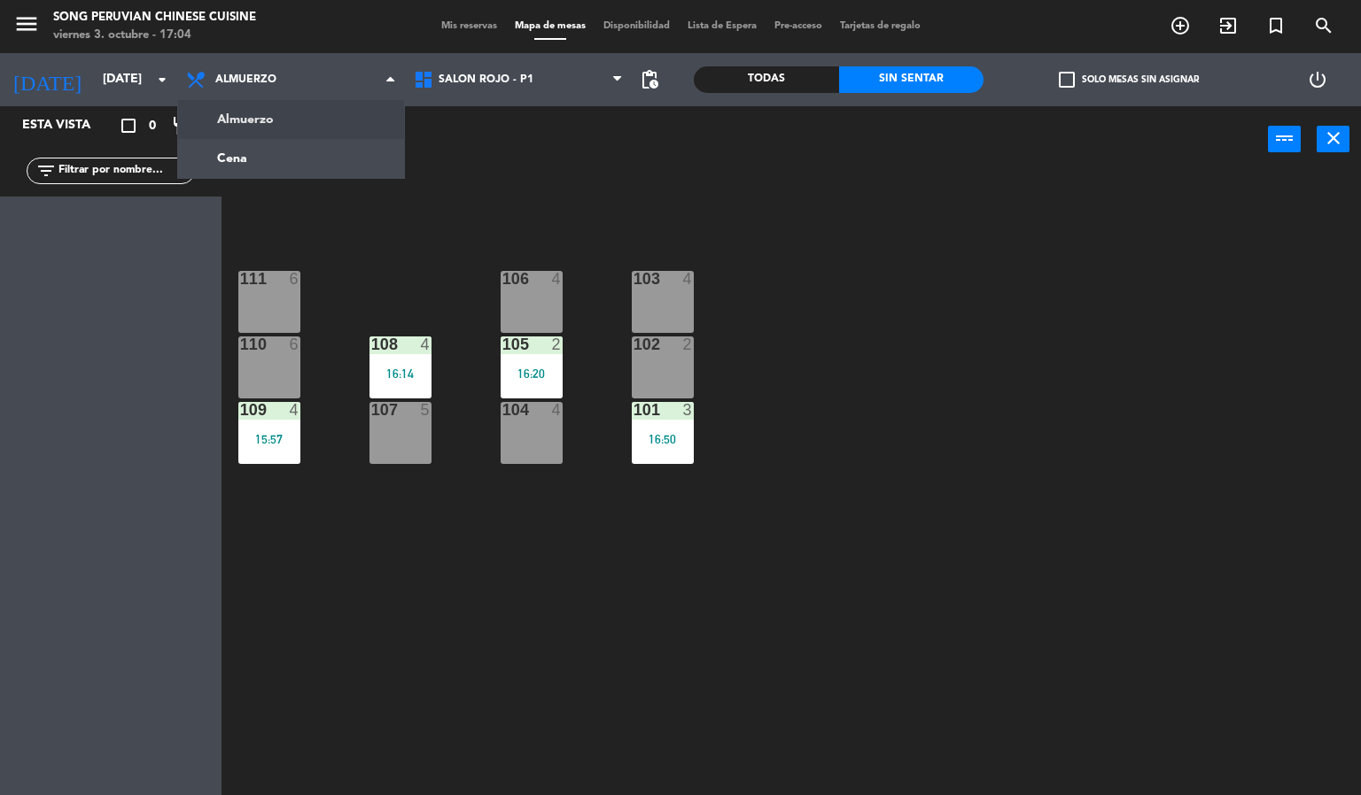
click at [426, 264] on div "103 4 106 4 111 6 102 2 105 2 16:20 108 4 16:14 110 6 101 3 16:50 104 4 107 5 1…" at bounding box center [798, 485] width 1126 height 623
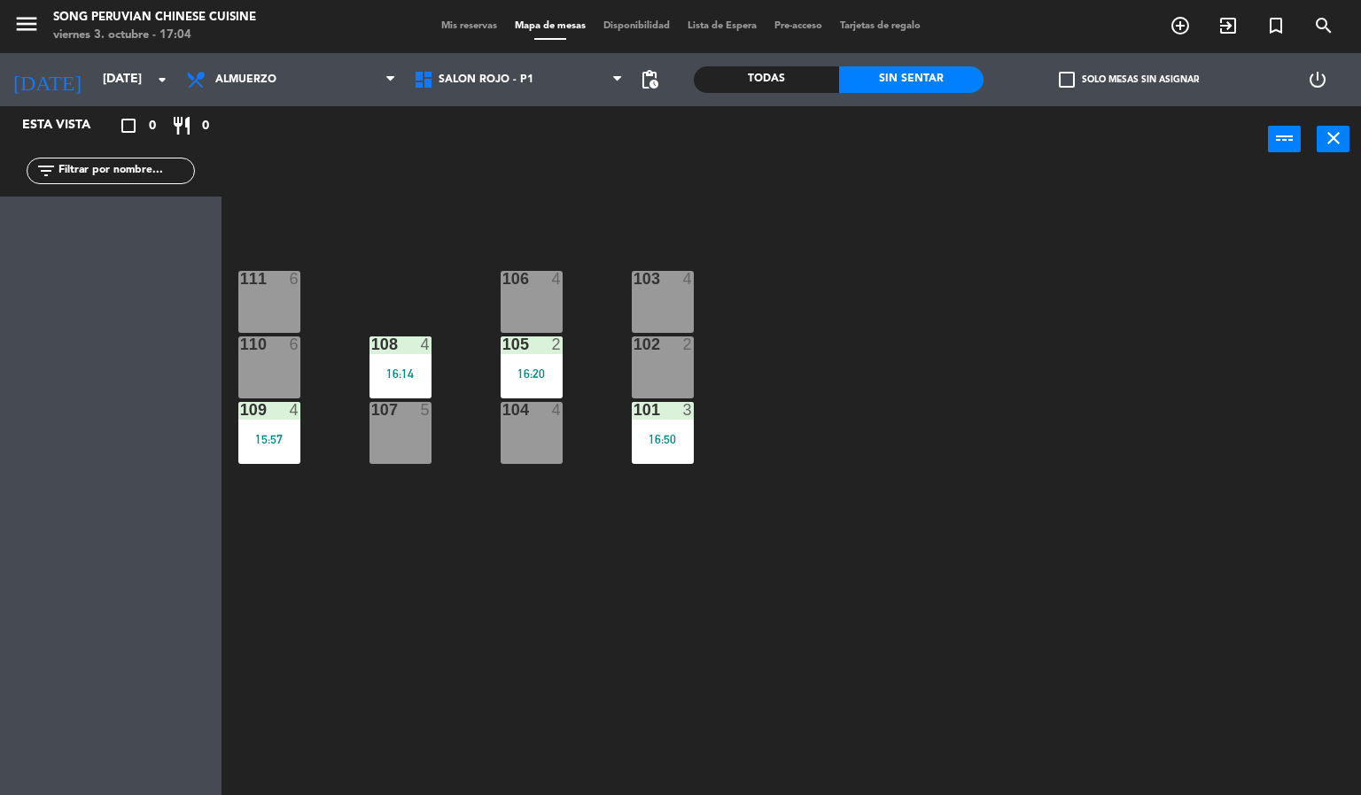
click at [527, 662] on div "103 4 106 4 111 6 102 2 105 2 16:20 108 4 16:14 110 6 101 3 16:50 104 4 107 5 1…" at bounding box center [798, 485] width 1126 height 623
click at [521, 630] on div "103 4 106 4 111 6 102 2 105 2 16:20 108 4 16:14 110 6 101 3 16:50 104 4 107 5 1…" at bounding box center [798, 485] width 1126 height 623
click at [466, 628] on div "103 4 106 4 111 6 102 2 105 2 16:20 108 4 16:14 110 6 101 3 16:50 104 4 107 5 1…" at bounding box center [798, 485] width 1126 height 623
click at [973, 447] on div "103 4 106 4 111 6 102 2 105 2 16:20 108 4 16:14 110 6 101 3 16:50 104 4 107 5 1…" at bounding box center [798, 485] width 1126 height 623
click at [532, 593] on div "103 4 106 4 111 6 102 2 105 2 16:20 108 4 16:14 110 6 101 3 16:50 104 4 107 5 1…" at bounding box center [798, 485] width 1126 height 623
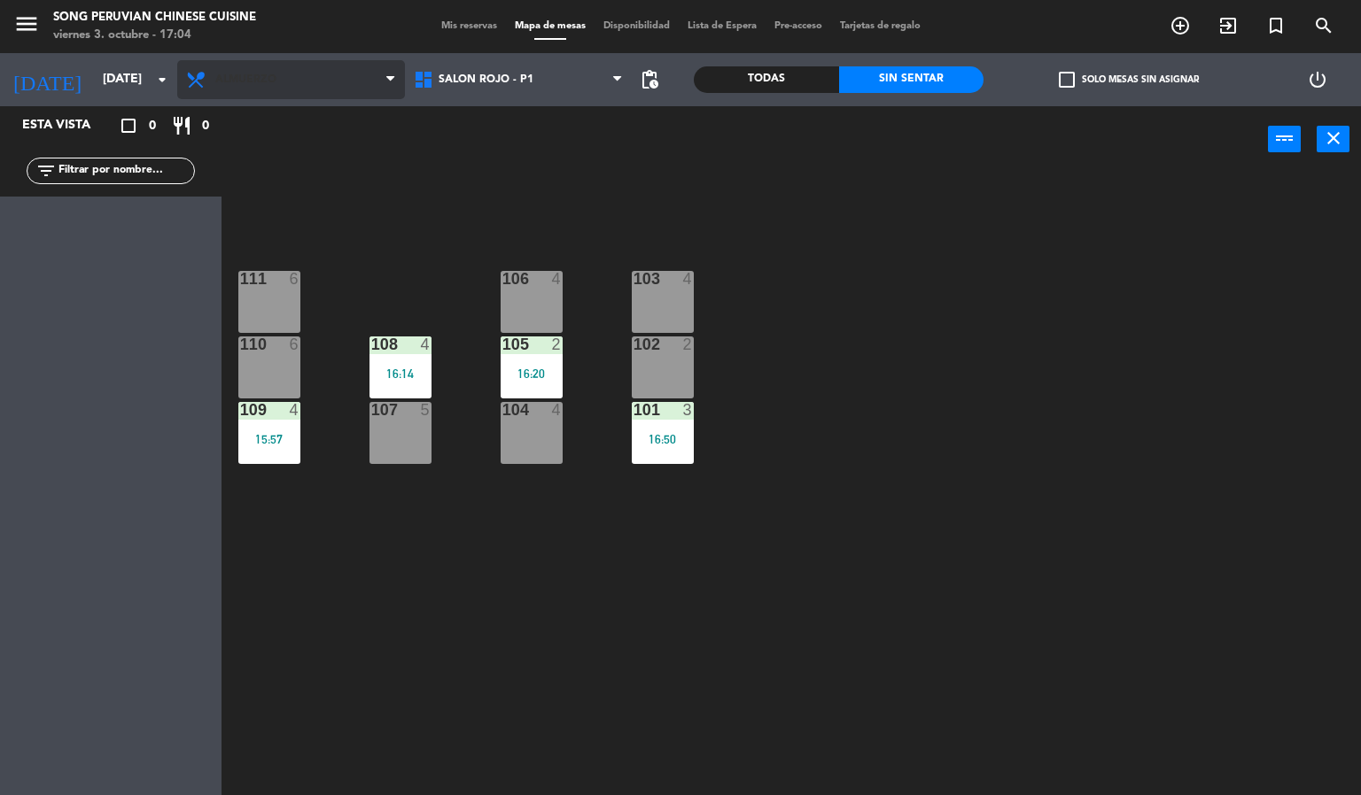
click at [309, 91] on span "Almuerzo" at bounding box center [291, 79] width 228 height 39
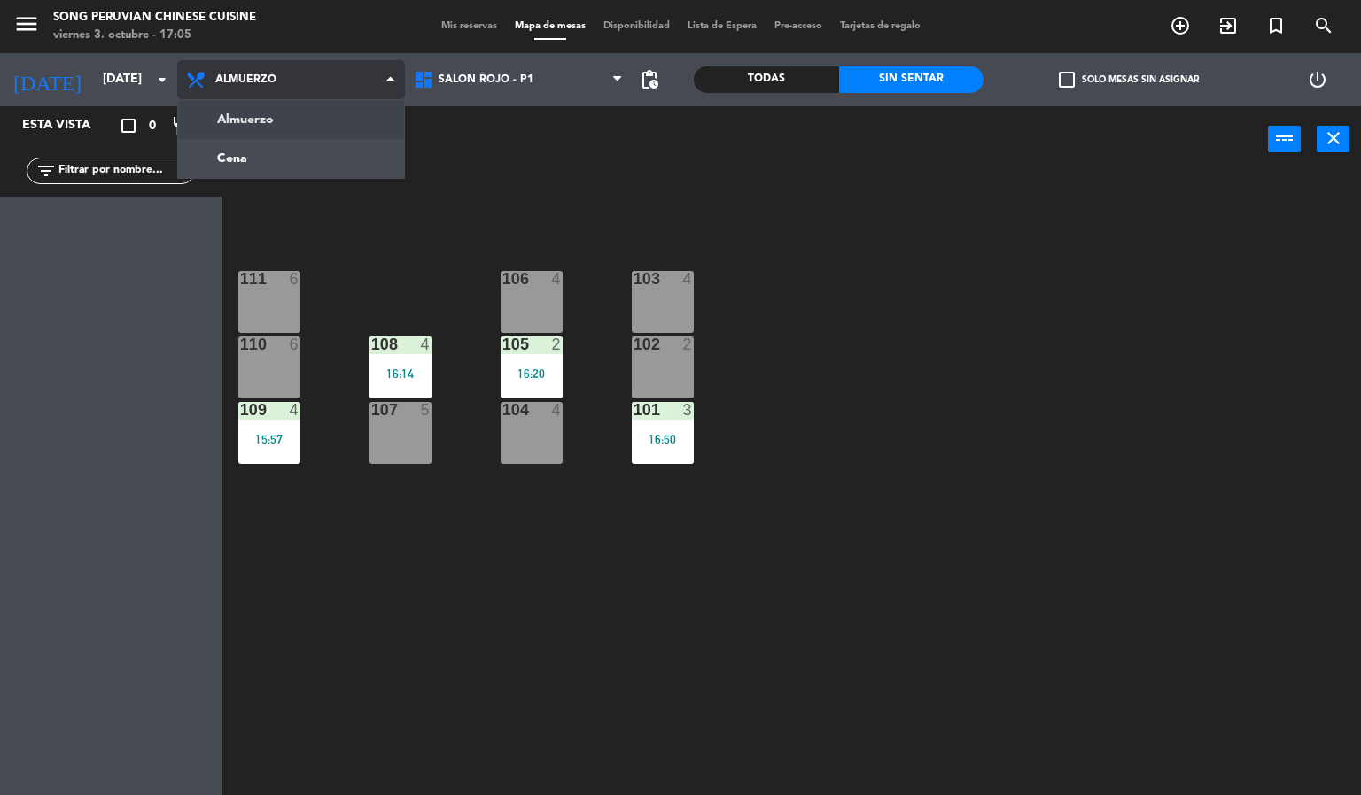
click at [259, 163] on ng-component "menu Song Peruvian Chinese Cuisine [DATE] 3. octubre - 17:05 Mis reservas Mapa …" at bounding box center [680, 398] width 1361 height 796
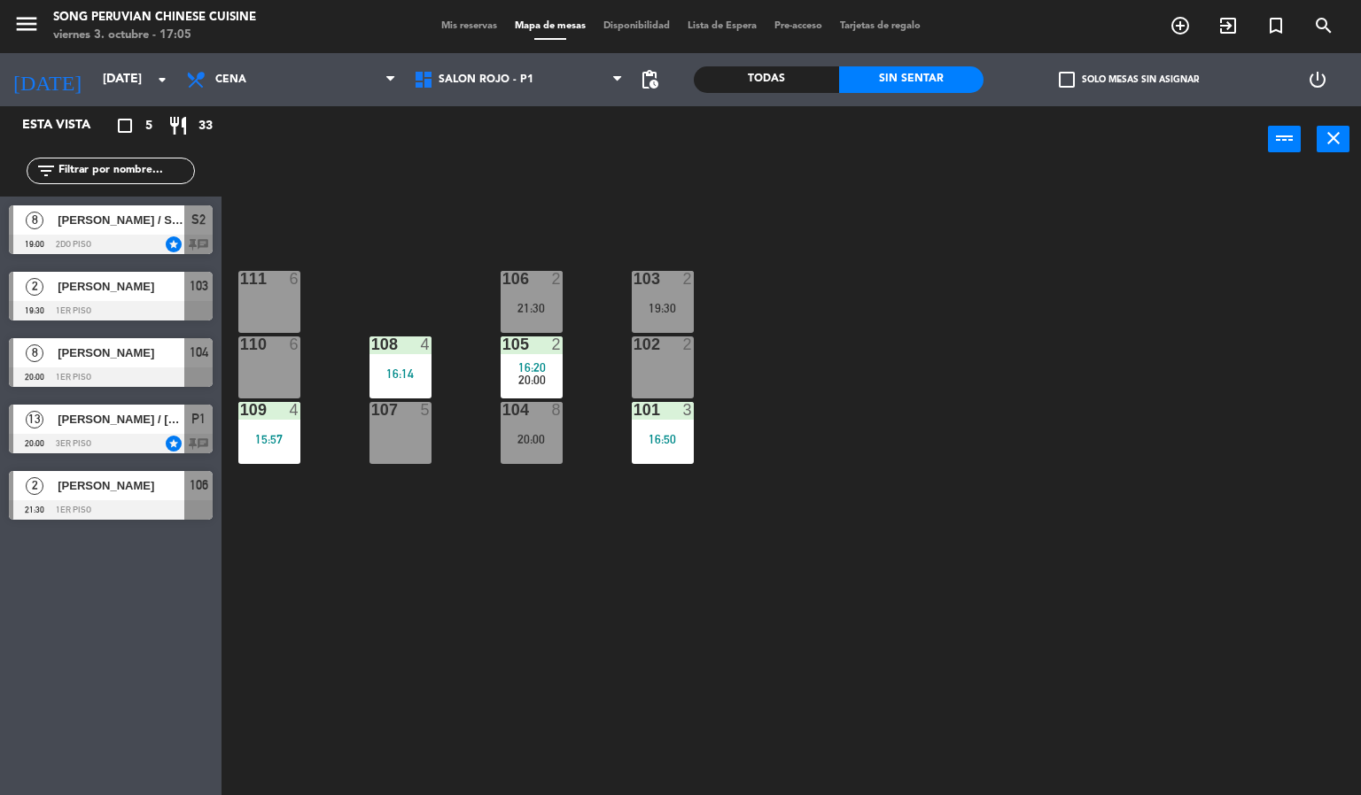
click at [35, 219] on span "8" at bounding box center [35, 221] width 18 height 18
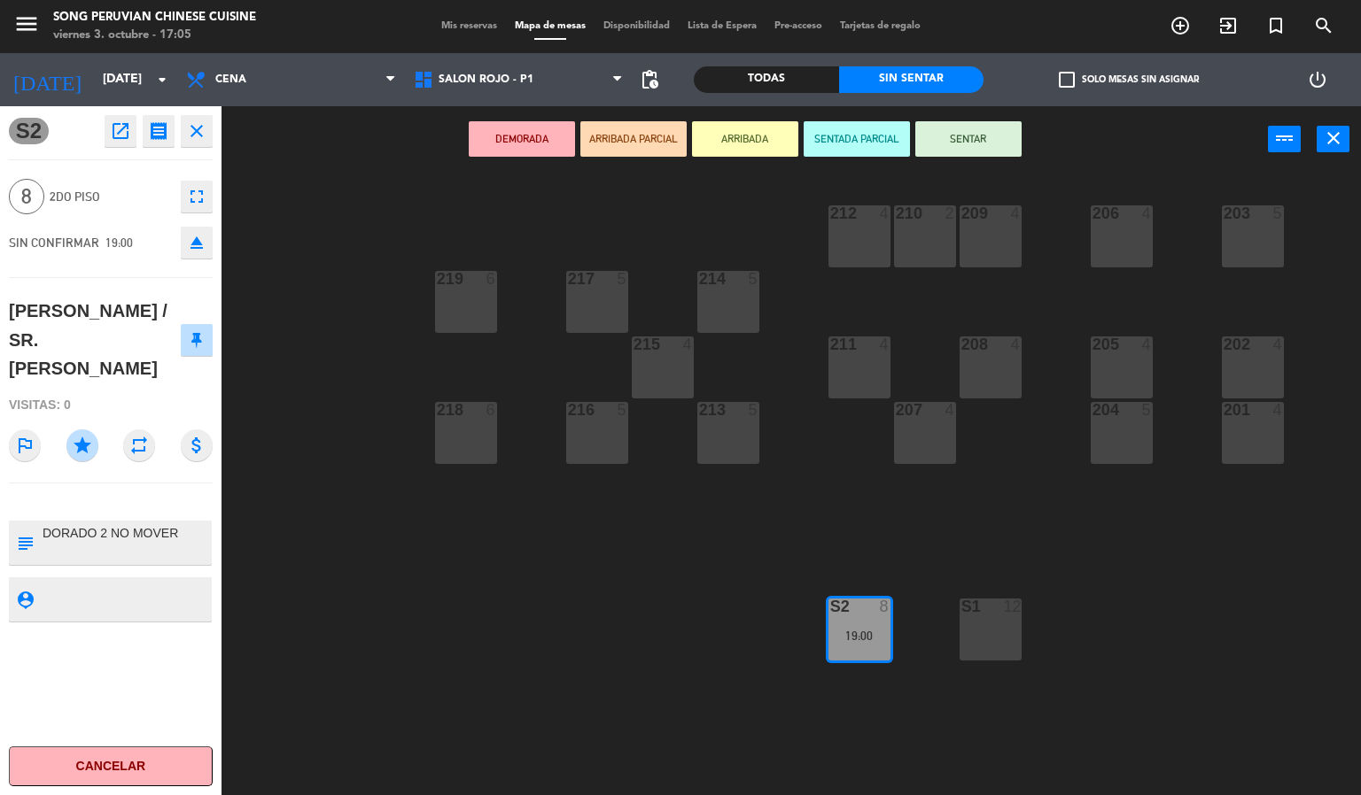
click at [429, 715] on div "203 5 206 4 210 2 212 4 209 4 214 5 217 5 219 6 202 4 205 4 208 4 211 4 215 4 2…" at bounding box center [798, 485] width 1126 height 623
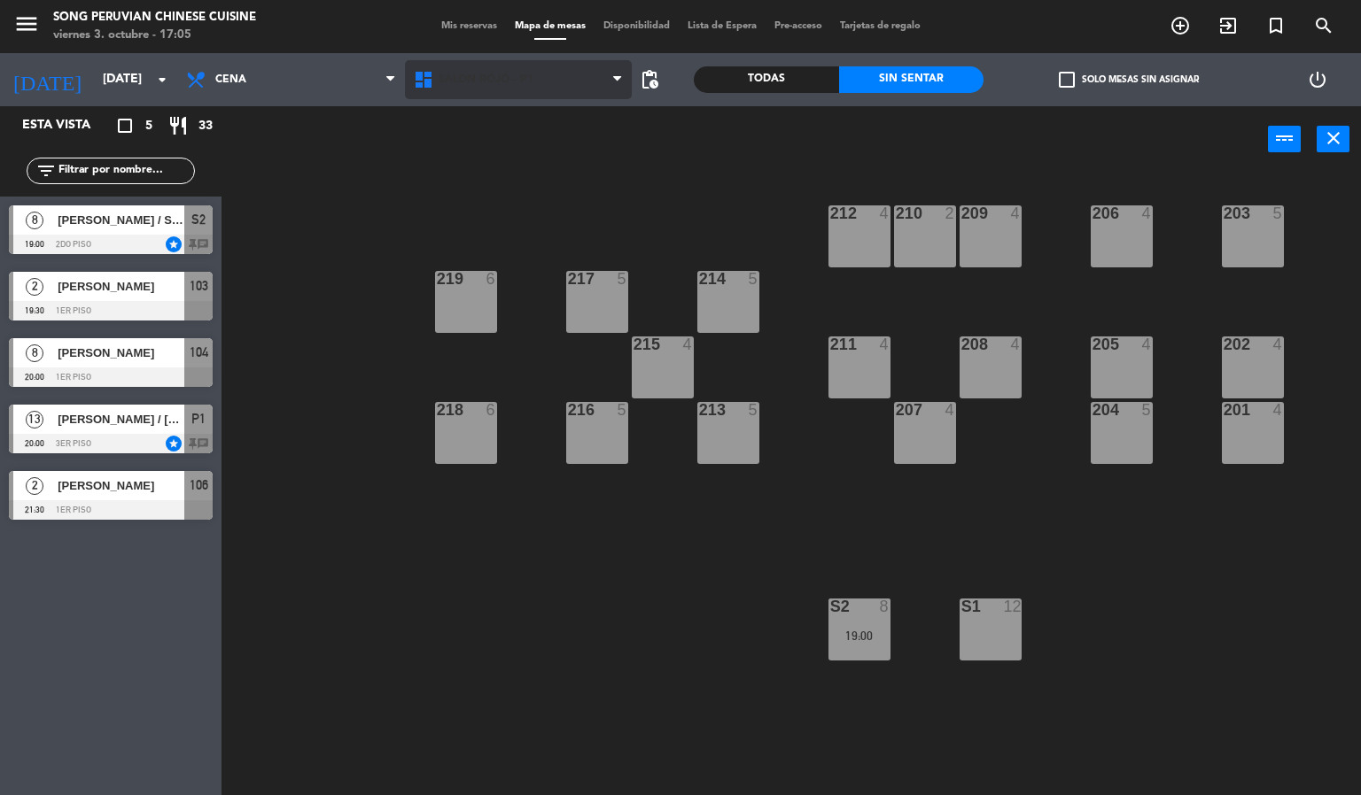
click at [492, 91] on span "SALON ROJO - P1" at bounding box center [519, 79] width 228 height 39
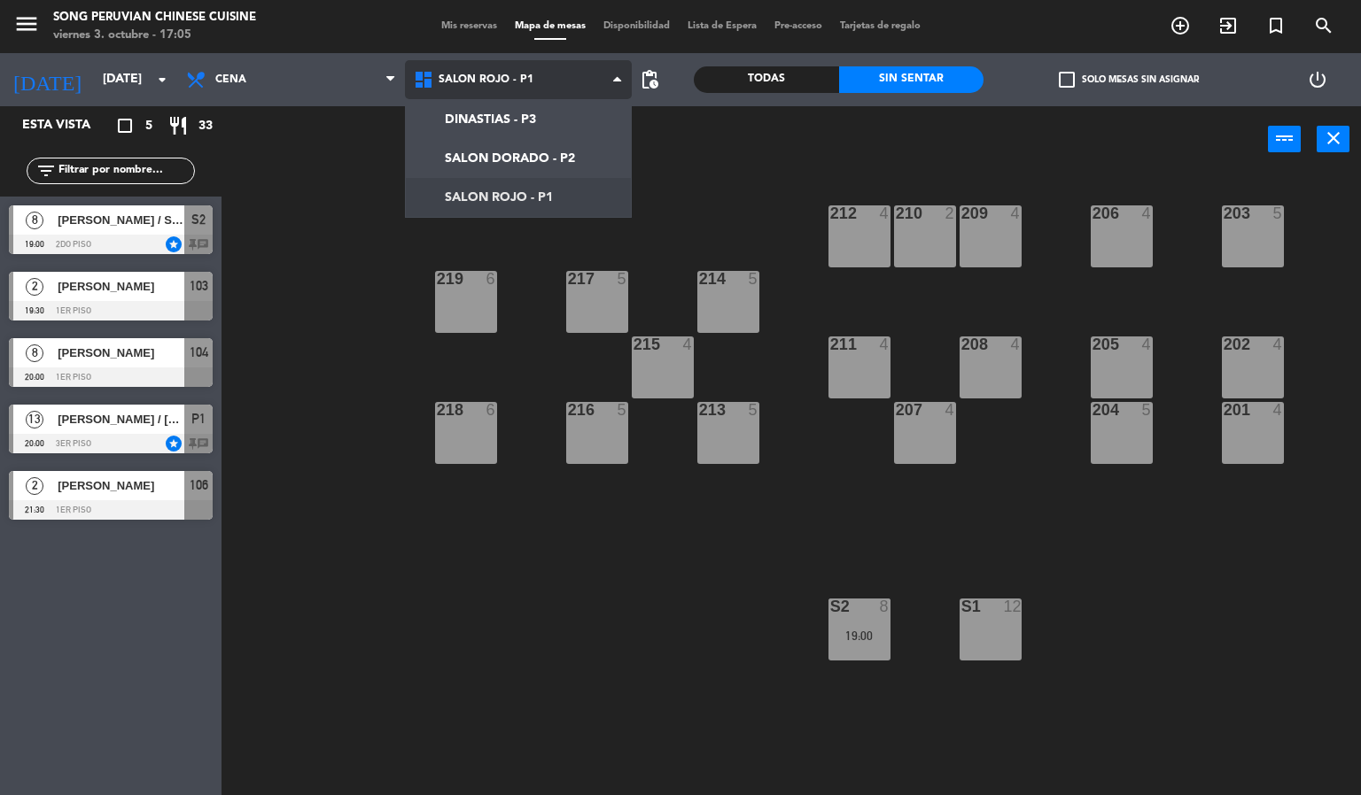
click at [470, 163] on ng-component "menu Song Peruvian Chinese Cuisine [DATE] 3. octubre - 17:05 Mis reservas Mapa …" at bounding box center [680, 398] width 1361 height 796
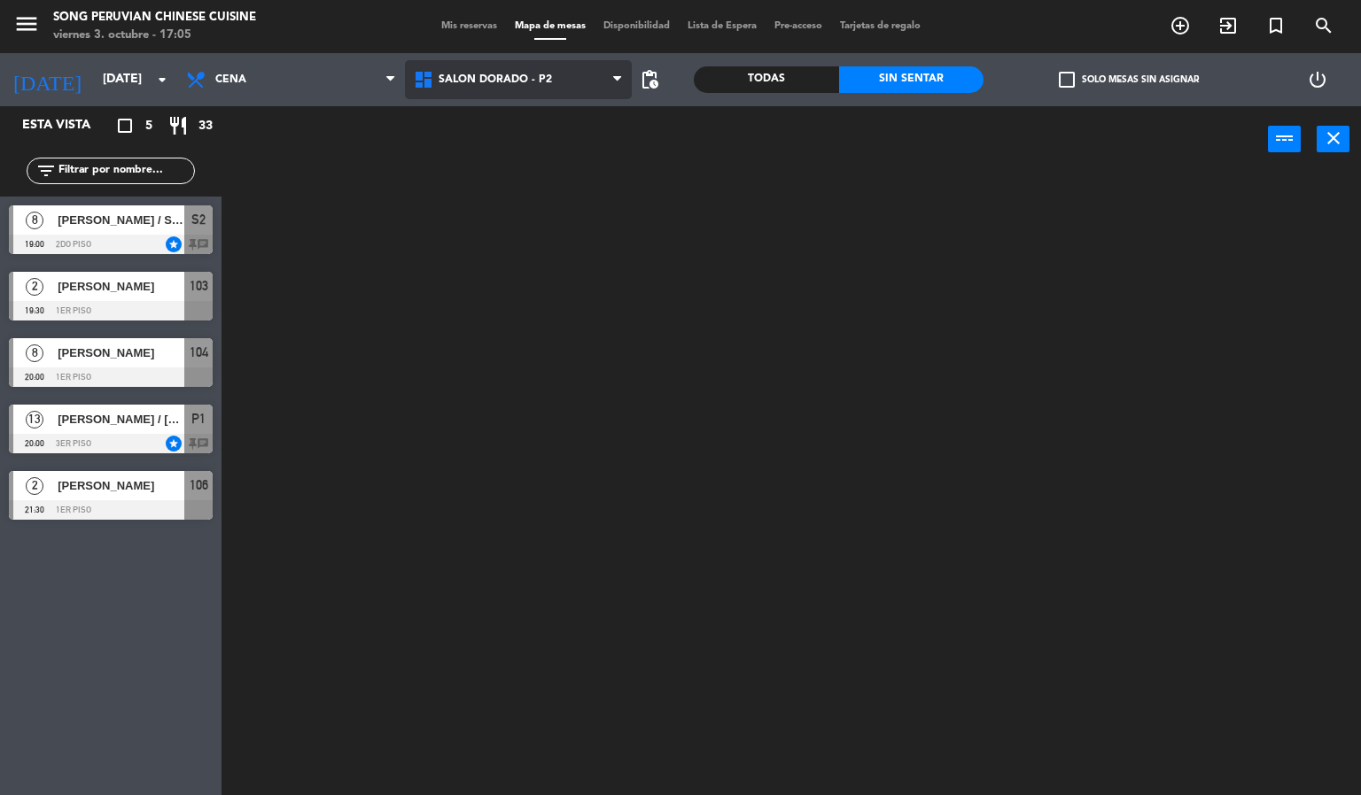
click at [471, 90] on span "SALON DORADO - P2" at bounding box center [519, 79] width 228 height 39
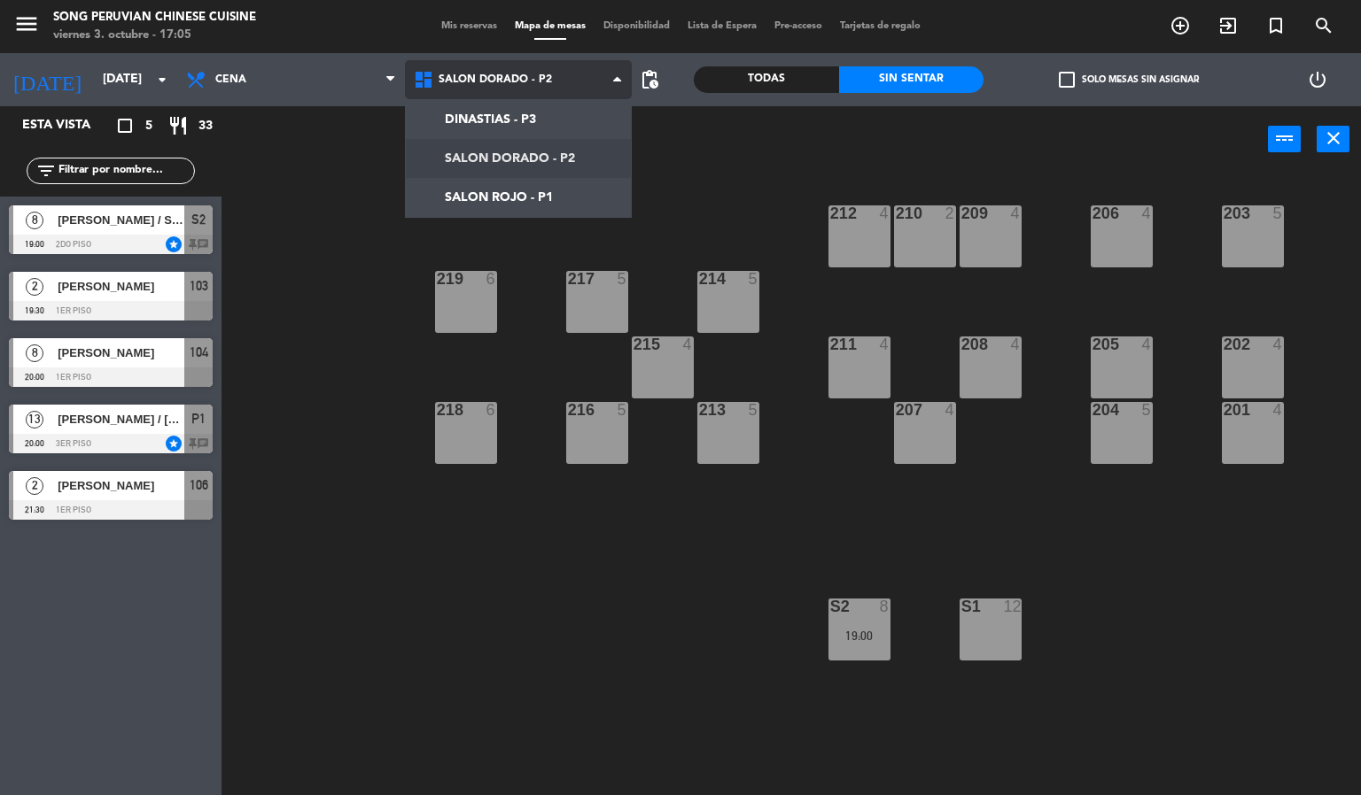
click at [487, 197] on ng-component "menu Song Peruvian Chinese Cuisine [DATE] 3. octubre - 17:05 Mis reservas Mapa …" at bounding box center [680, 398] width 1361 height 796
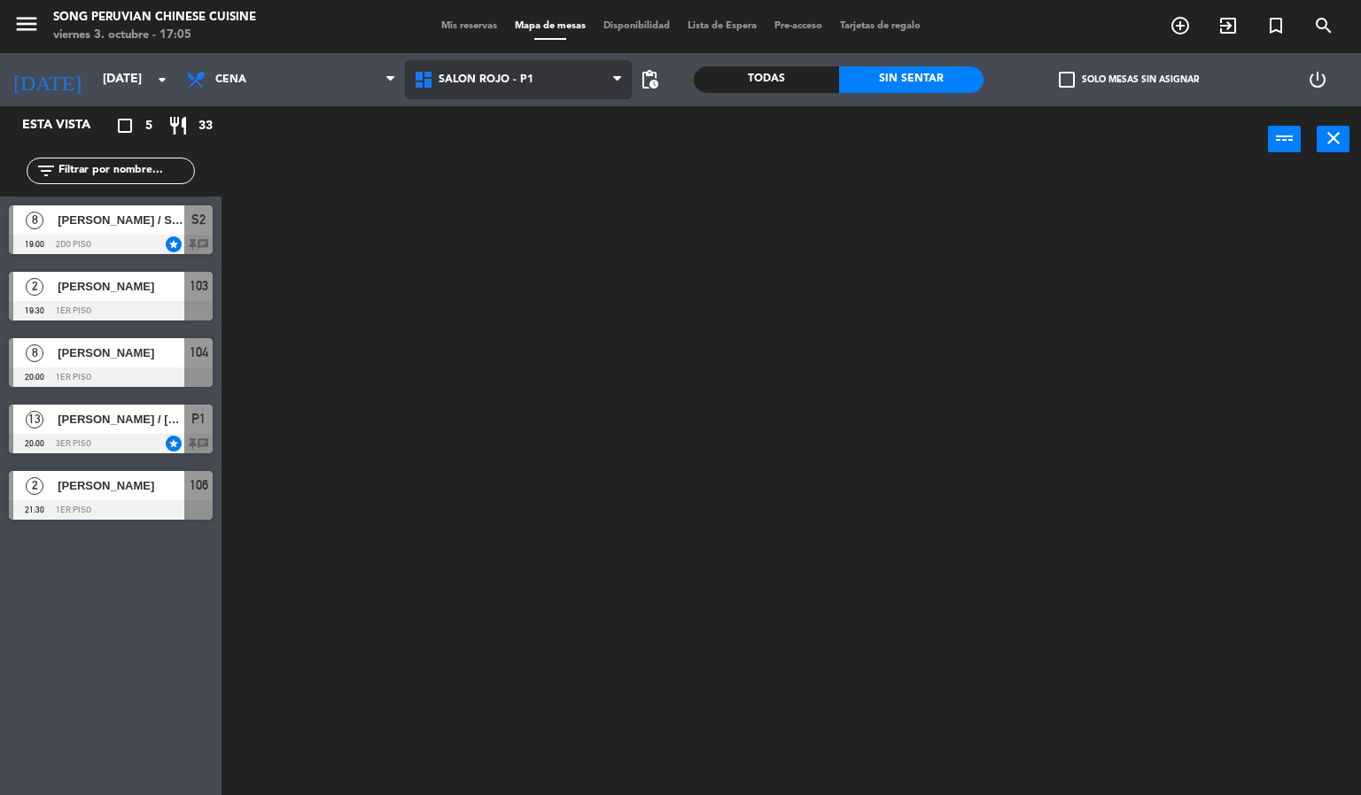
click at [484, 80] on span "SALON ROJO - P1" at bounding box center [485, 80] width 95 height 12
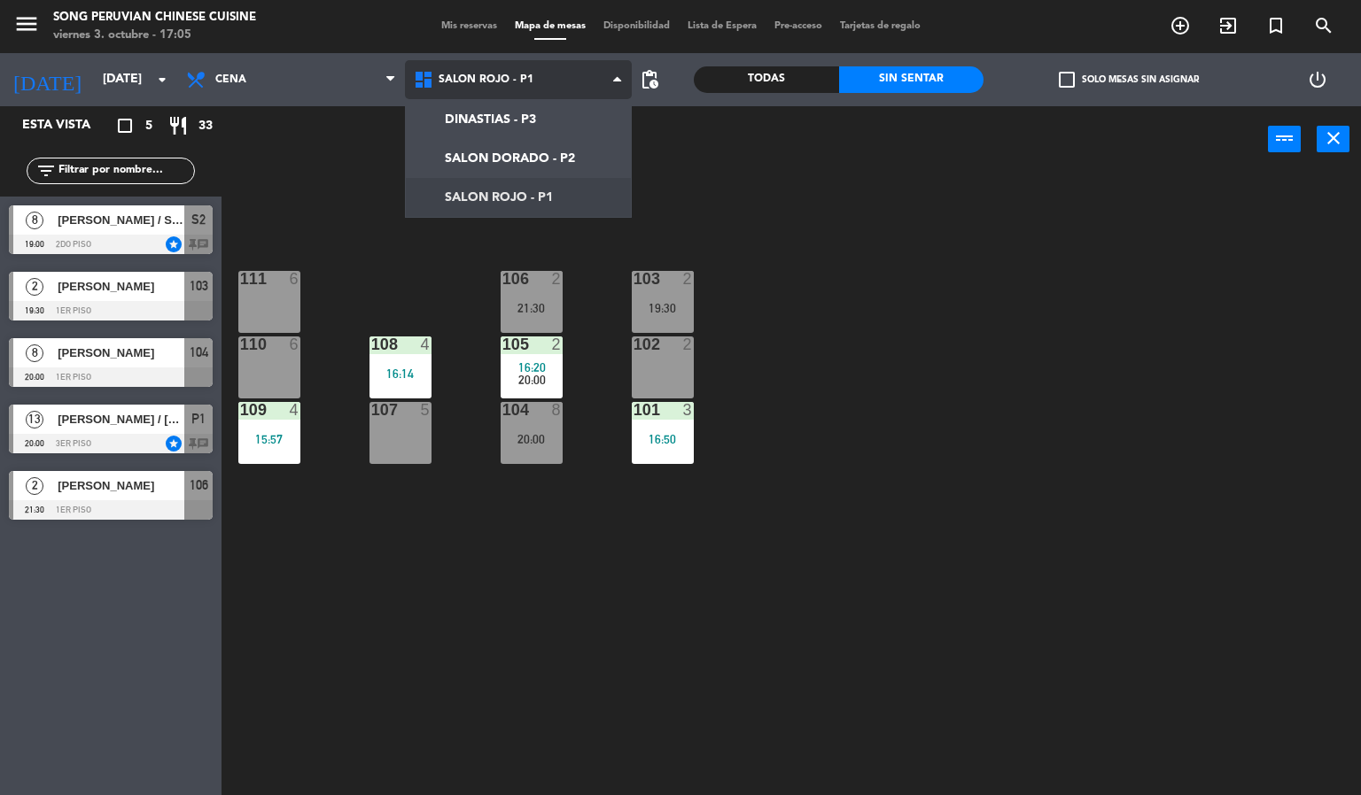
click at [465, 158] on ng-component "menu Song Peruvian Chinese Cuisine [DATE] 3. octubre - 17:05 Mis reservas Mapa …" at bounding box center [680, 398] width 1361 height 796
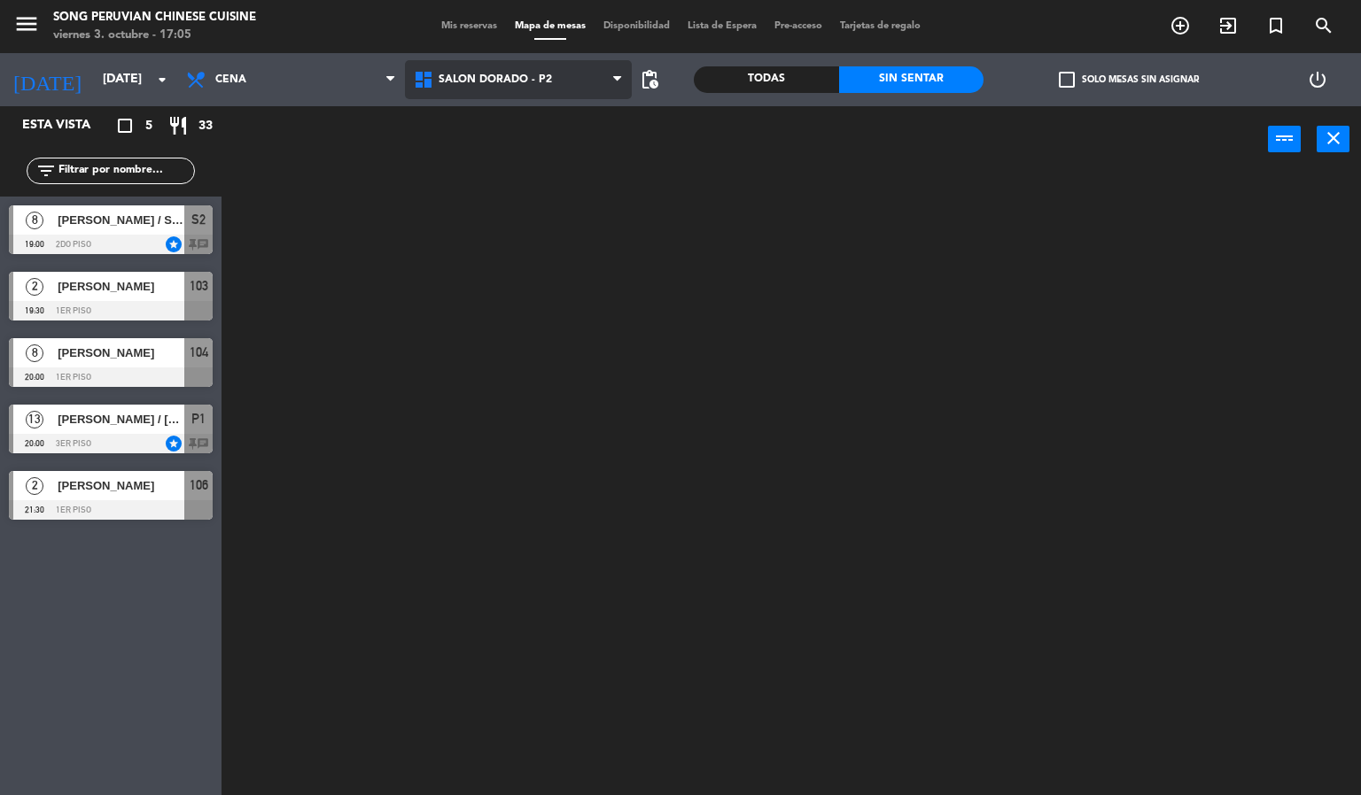
click at [486, 78] on span "SALON DORADO - P2" at bounding box center [494, 80] width 113 height 12
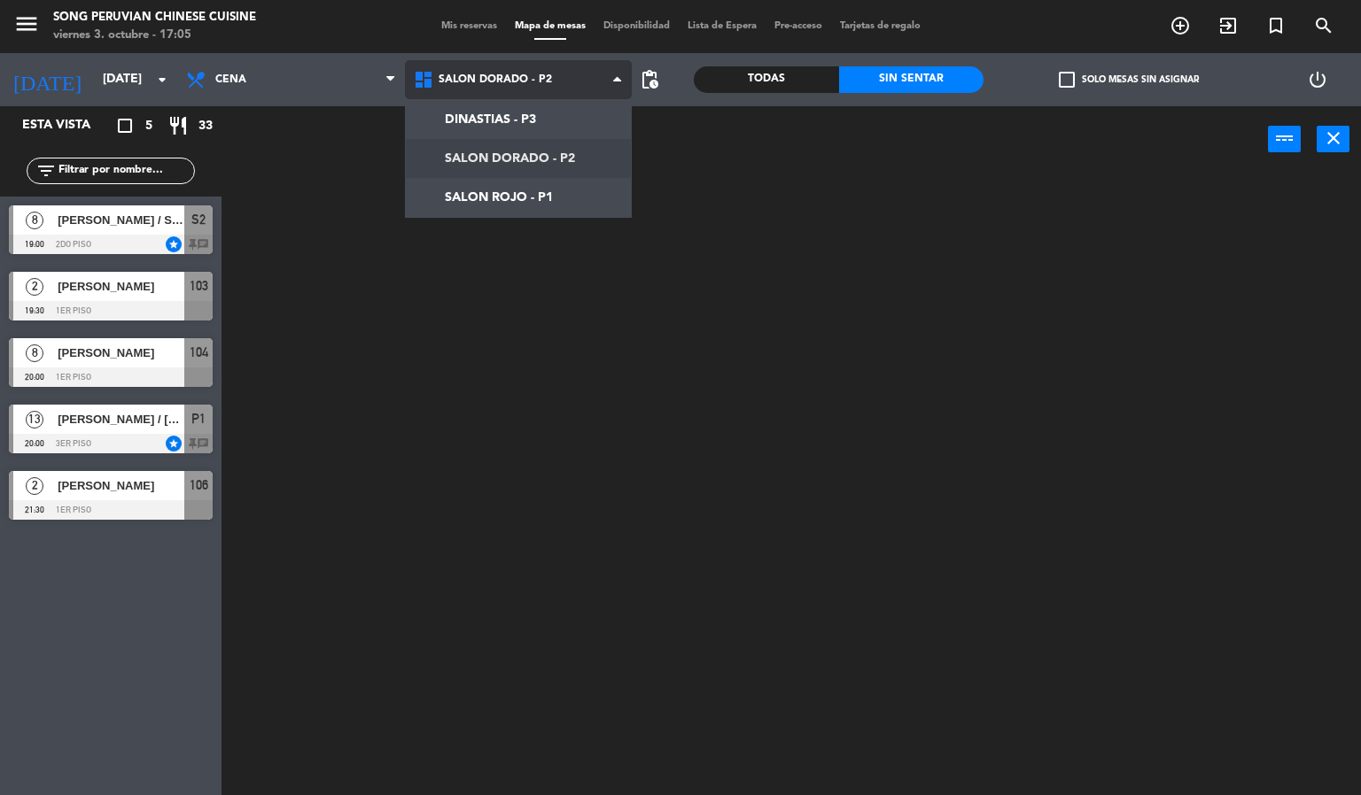
click at [494, 198] on ng-component "menu Song Peruvian Chinese Cuisine [DATE] 3. octubre - 17:05 Mis reservas Mapa …" at bounding box center [680, 398] width 1361 height 796
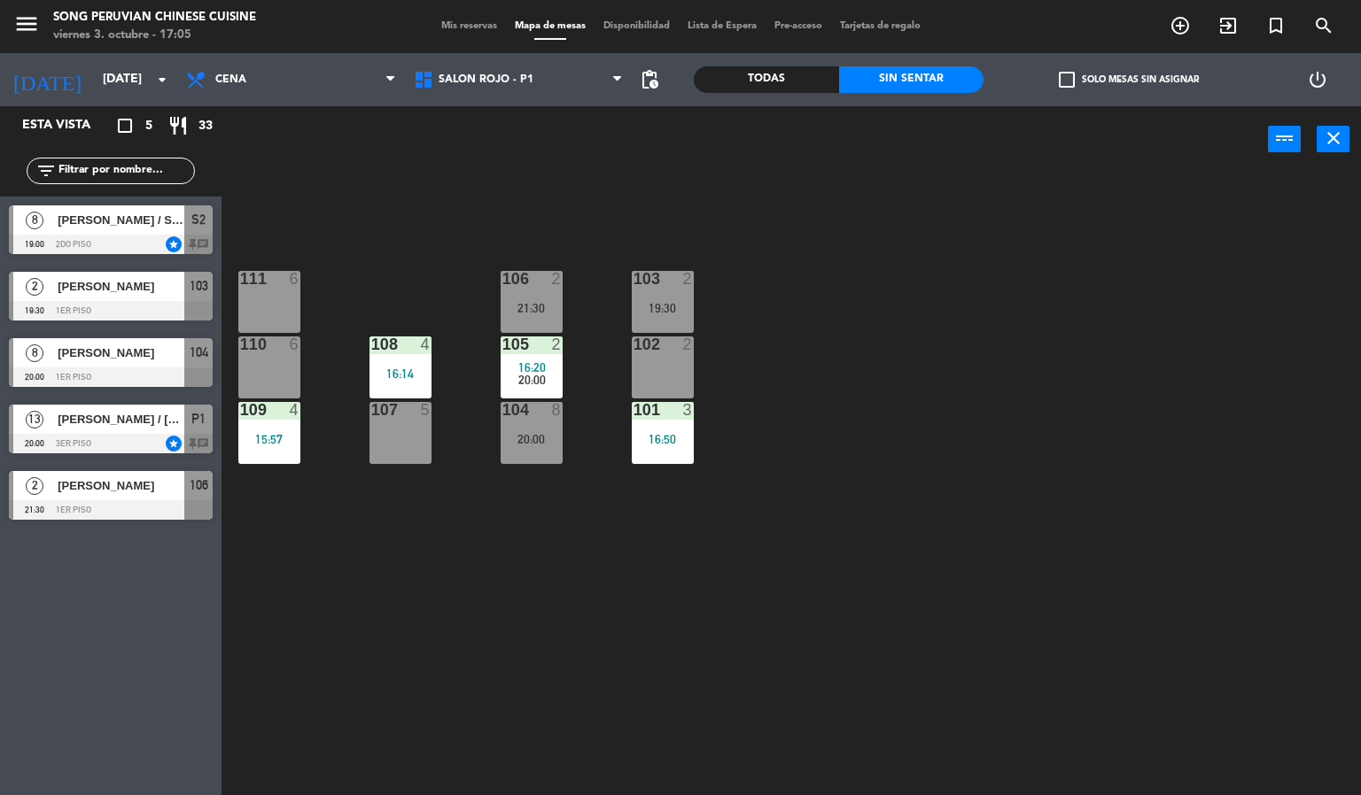
click at [529, 571] on div "103 2 19:30 106 2 21:30 111 6 102 2 105 2 16:20 20:00 108 4 16:14 110 6 101 3 1…" at bounding box center [798, 485] width 1126 height 623
click at [516, 445] on div "20:00" at bounding box center [531, 439] width 62 height 12
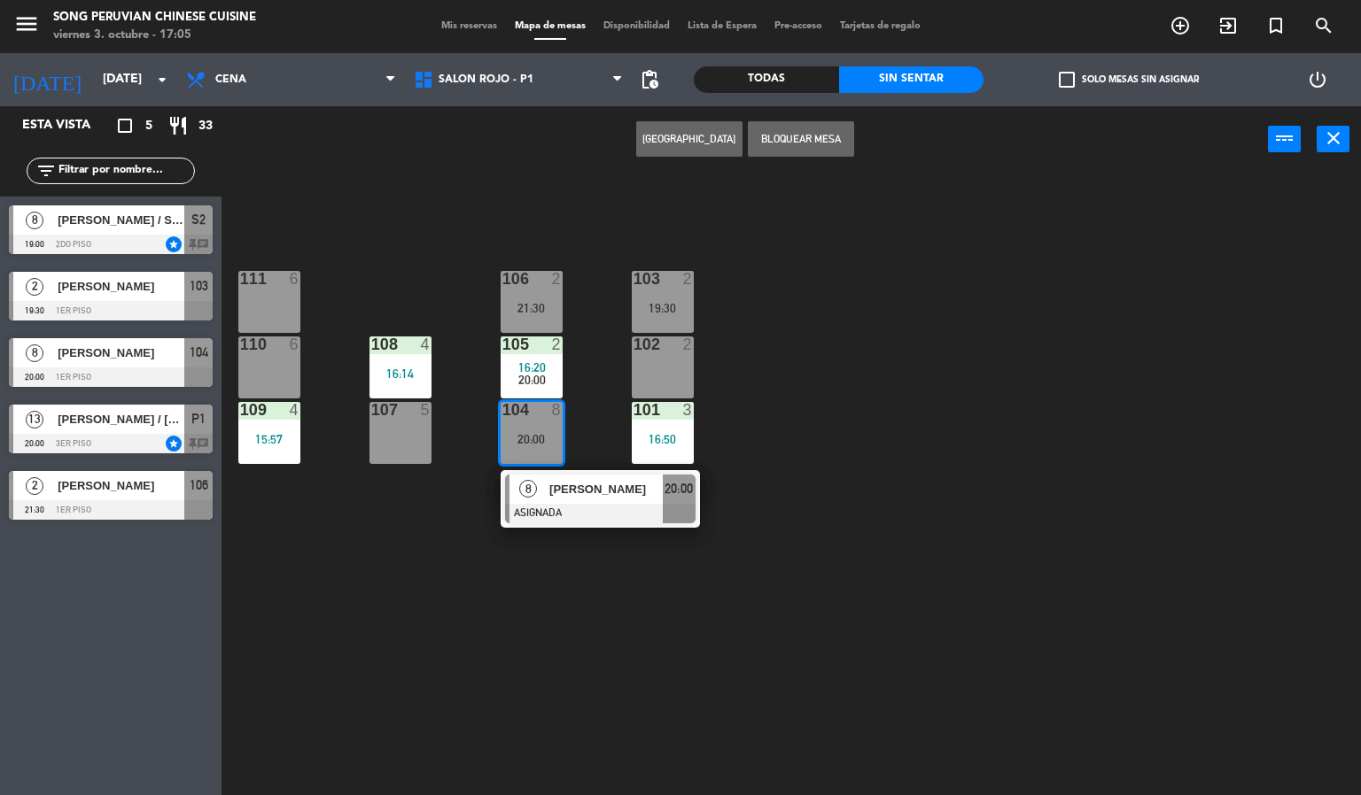
click at [559, 504] on div at bounding box center [600, 513] width 190 height 19
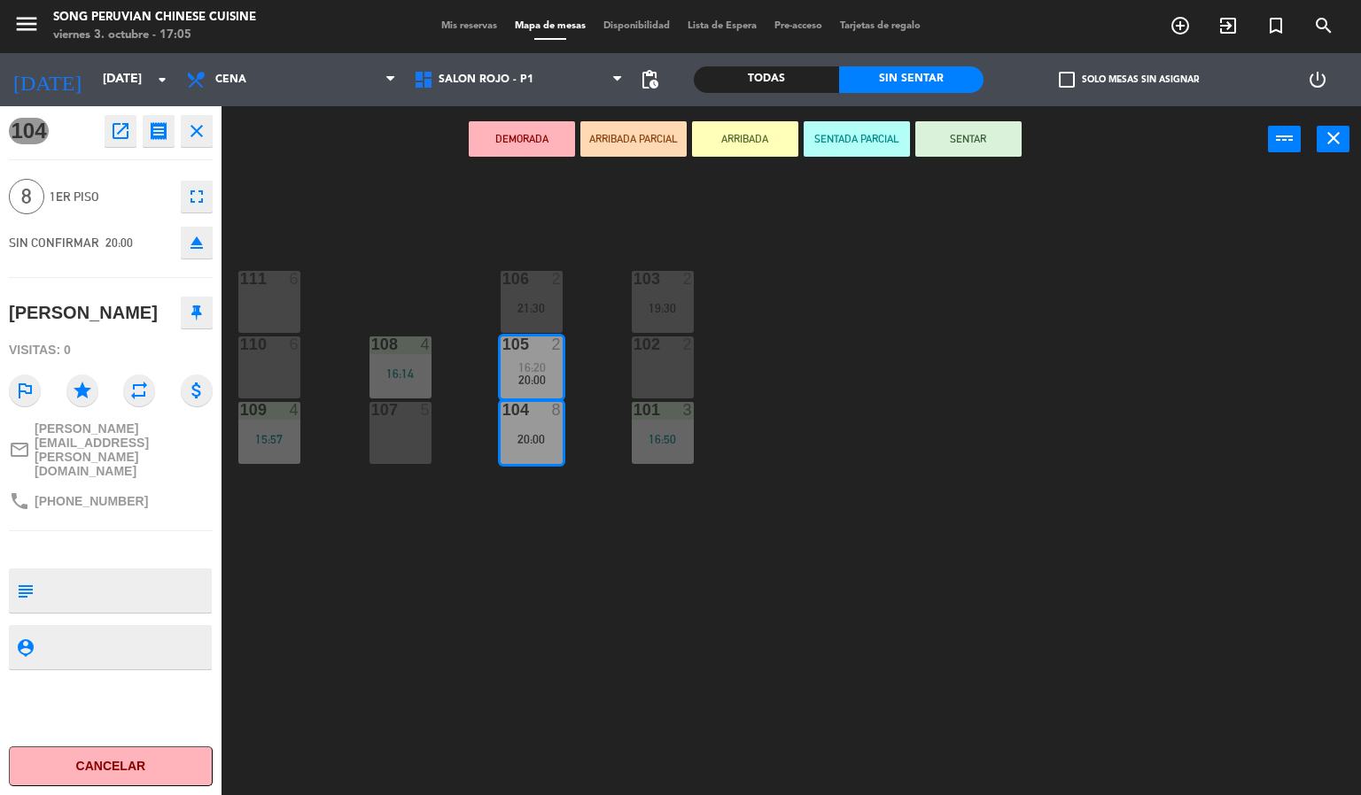
click at [484, 671] on div "103 2 19:30 106 2 21:30 111 6 102 2 105 2 16:20 20:00 108 4 16:14 110 6 101 3 1…" at bounding box center [798, 485] width 1126 height 623
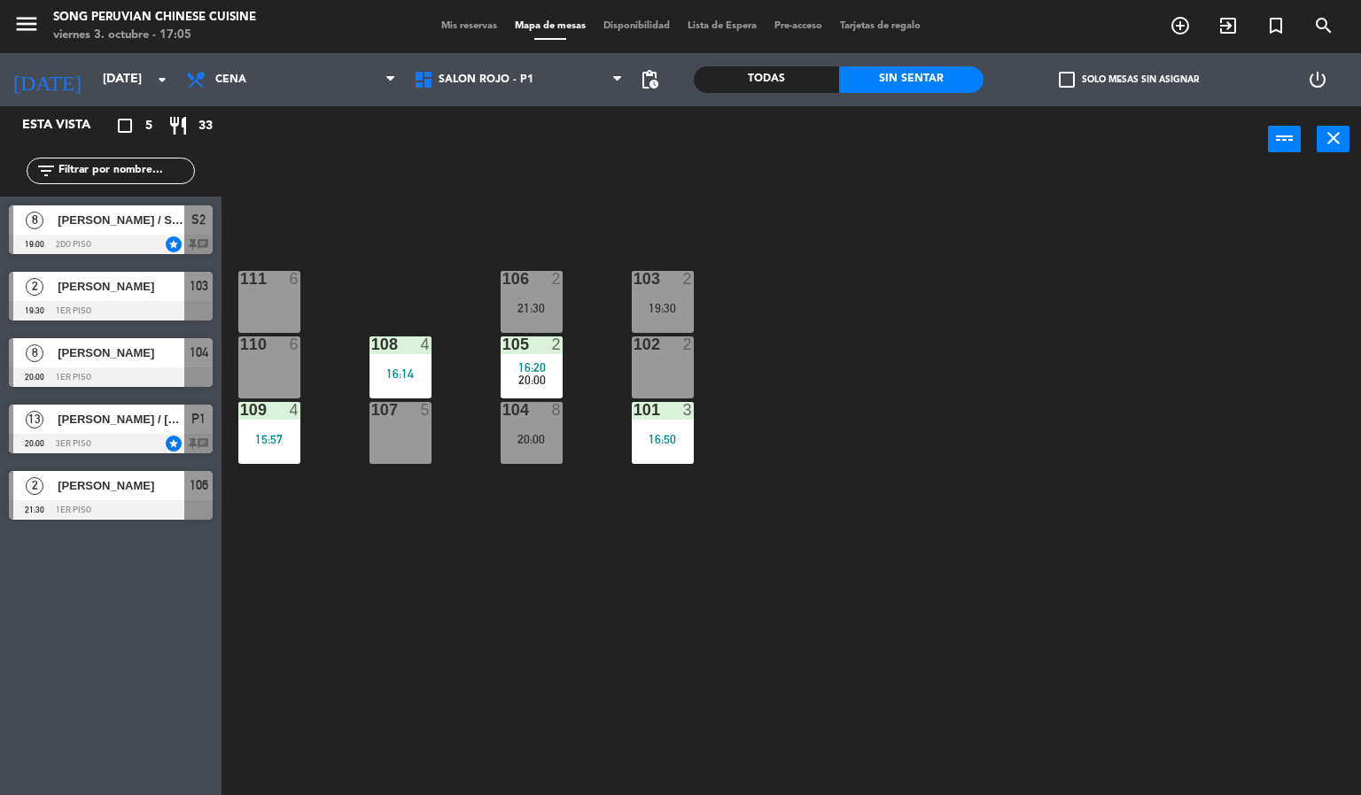
click at [409, 279] on div "103 2 19:30 106 2 21:30 111 6 102 2 105 2 16:20 20:00 108 4 16:14 110 6 101 3 1…" at bounding box center [798, 485] width 1126 height 623
click at [438, 726] on div "103 2 19:30 106 2 21:30 111 6 102 2 105 2 16:20 20:00 108 4 16:14 110 6 101 3 1…" at bounding box center [798, 485] width 1126 height 623
click at [463, 689] on div "103 2 19:30 106 2 21:30 111 6 102 2 105 2 16:20 20:00 108 4 16:14 110 6 101 3 1…" at bounding box center [798, 485] width 1126 height 623
click at [478, 692] on div "103 2 19:30 106 2 21:30 111 6 102 2 105 2 16:20 20:00 108 4 16:14 110 6 101 3 1…" at bounding box center [798, 485] width 1126 height 623
click at [500, 681] on div "103 2 19:30 106 2 21:30 111 6 102 2 105 2 16:20 20:00 108 4 16:14 110 6 101 3 1…" at bounding box center [798, 485] width 1126 height 623
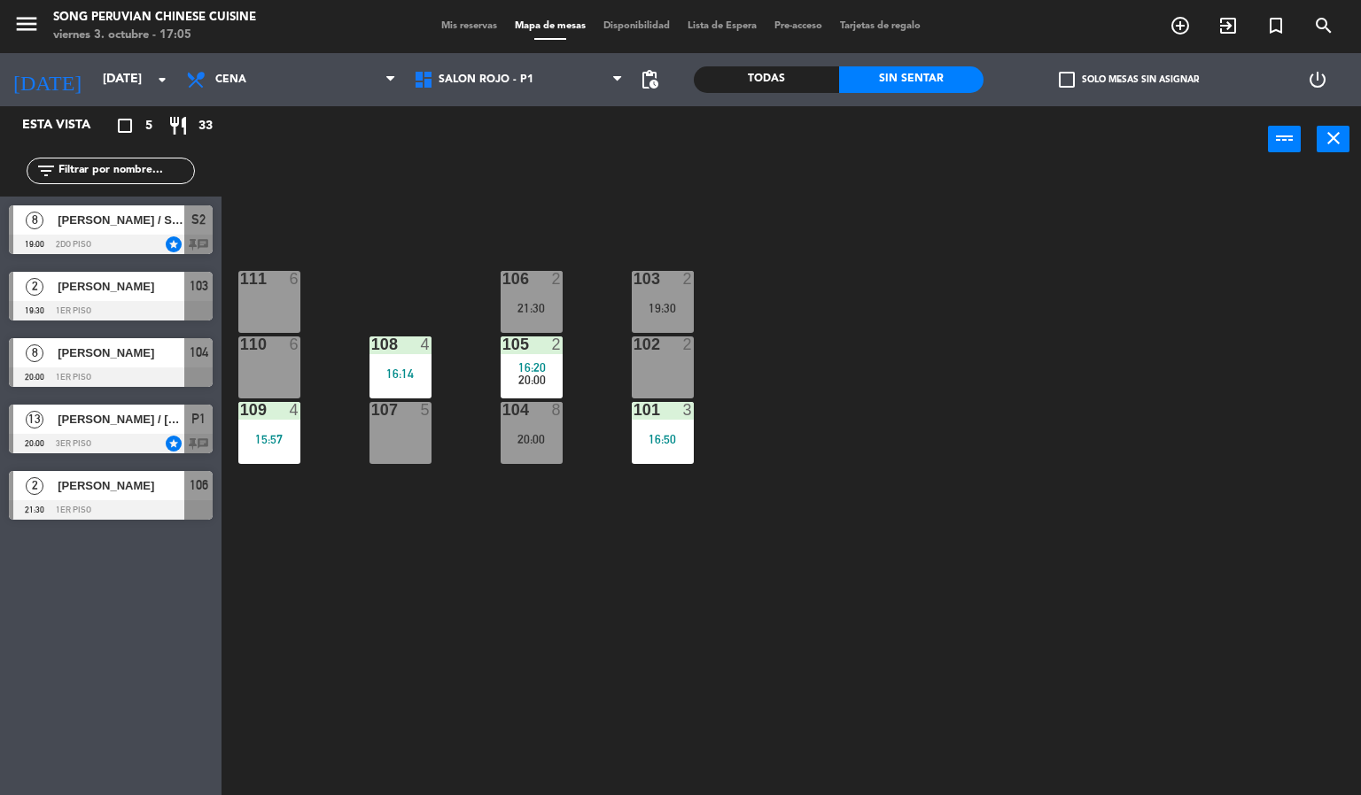
click at [534, 689] on div "103 2 19:30 106 2 21:30 111 6 102 2 105 2 16:20 20:00 108 4 16:14 110 6 101 3 1…" at bounding box center [798, 485] width 1126 height 623
click at [555, 409] on div "8" at bounding box center [557, 410] width 11 height 16
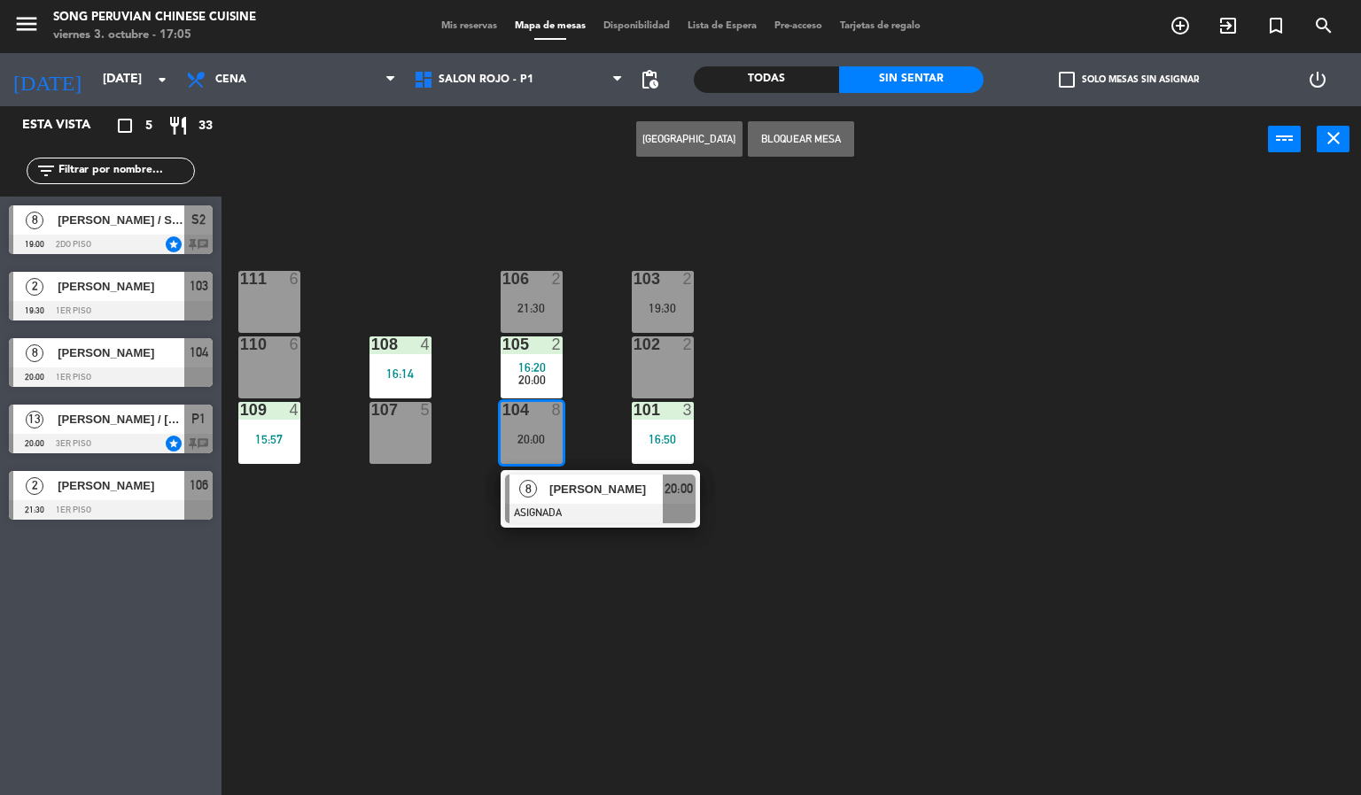
click at [542, 588] on div "103 2 19:30 106 2 21:30 111 6 102 2 105 2 16:20 20:00 108 4 16:14 110 6 101 3 1…" at bounding box center [798, 485] width 1126 height 623
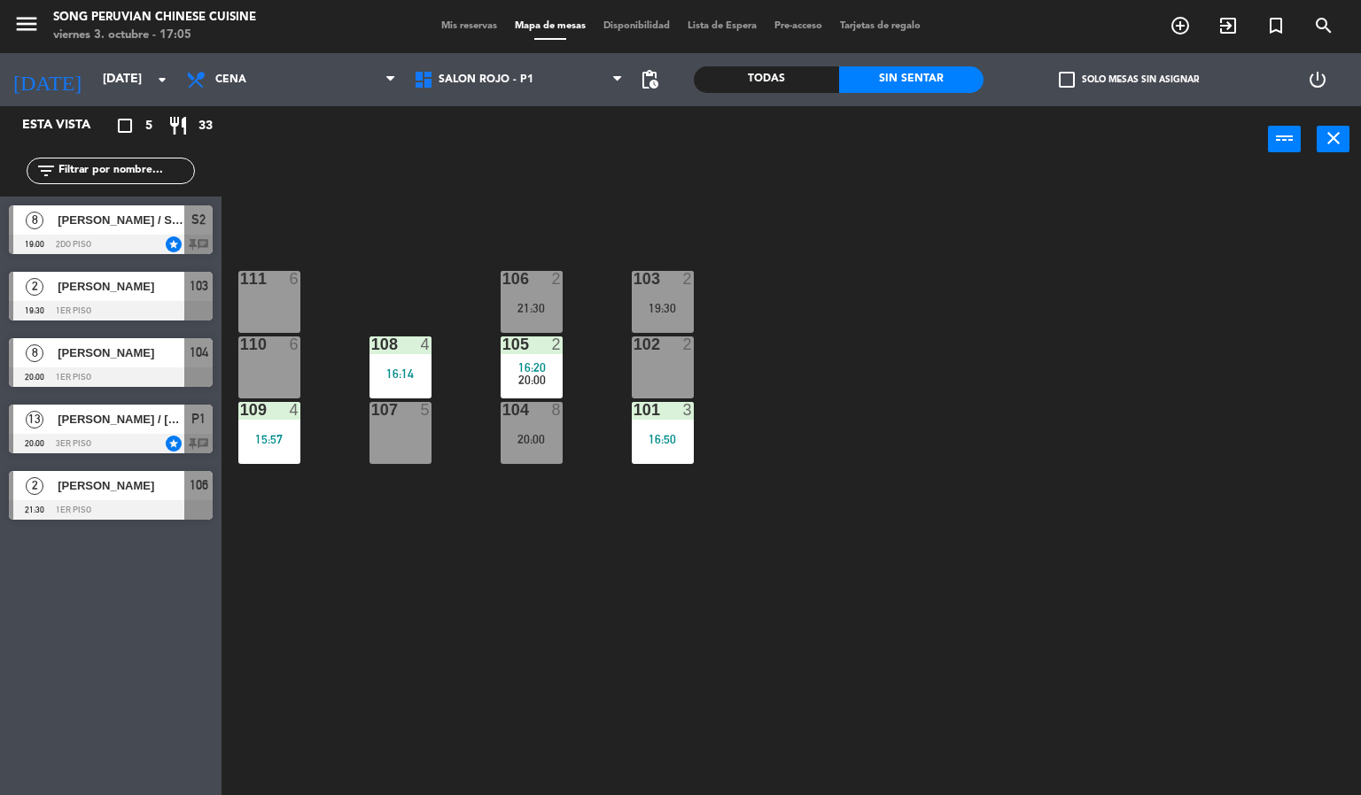
click at [523, 345] on div at bounding box center [530, 345] width 29 height 16
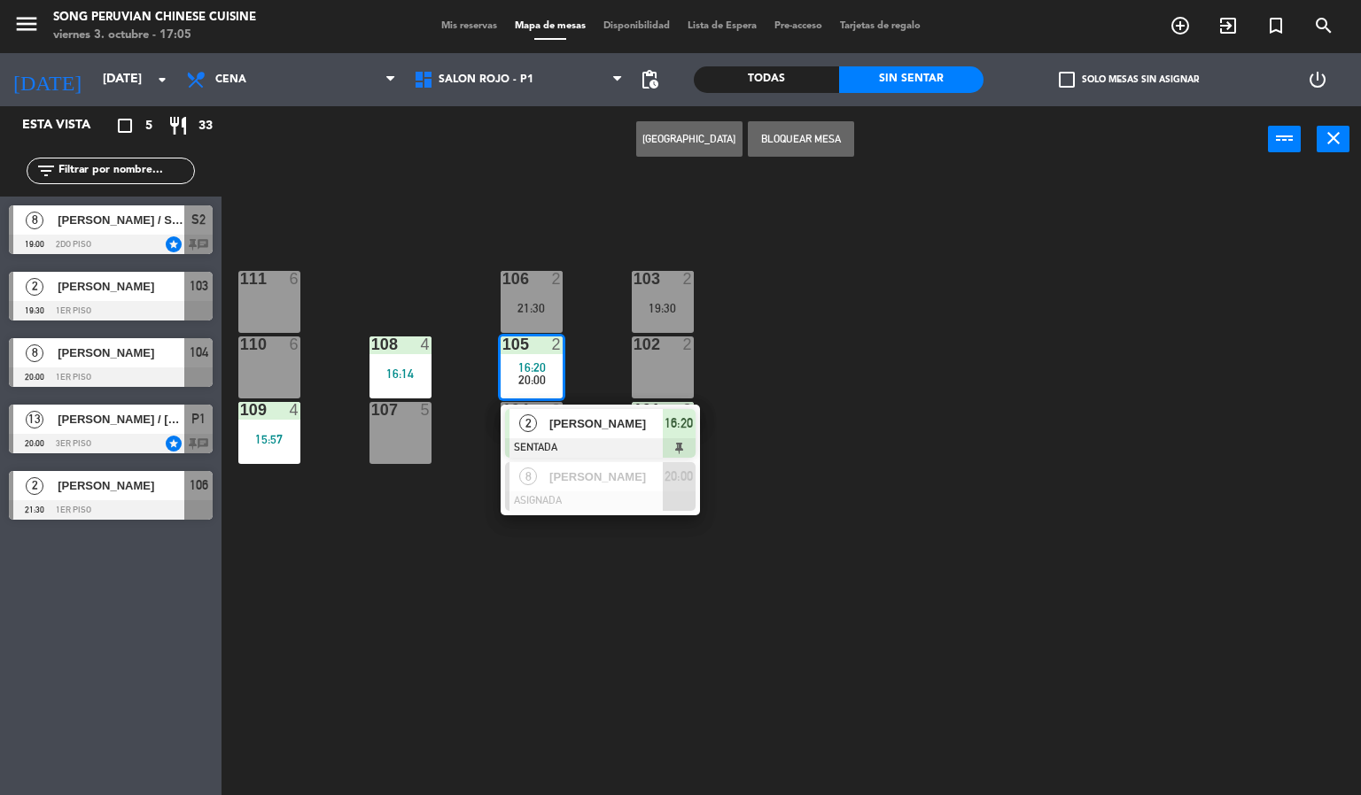
click at [510, 590] on div "103 2 19:30 106 2 21:30 111 6 102 2 105 2 16:20 20:00 2 [PERSON_NAME] SENTADA 1…" at bounding box center [798, 485] width 1126 height 623
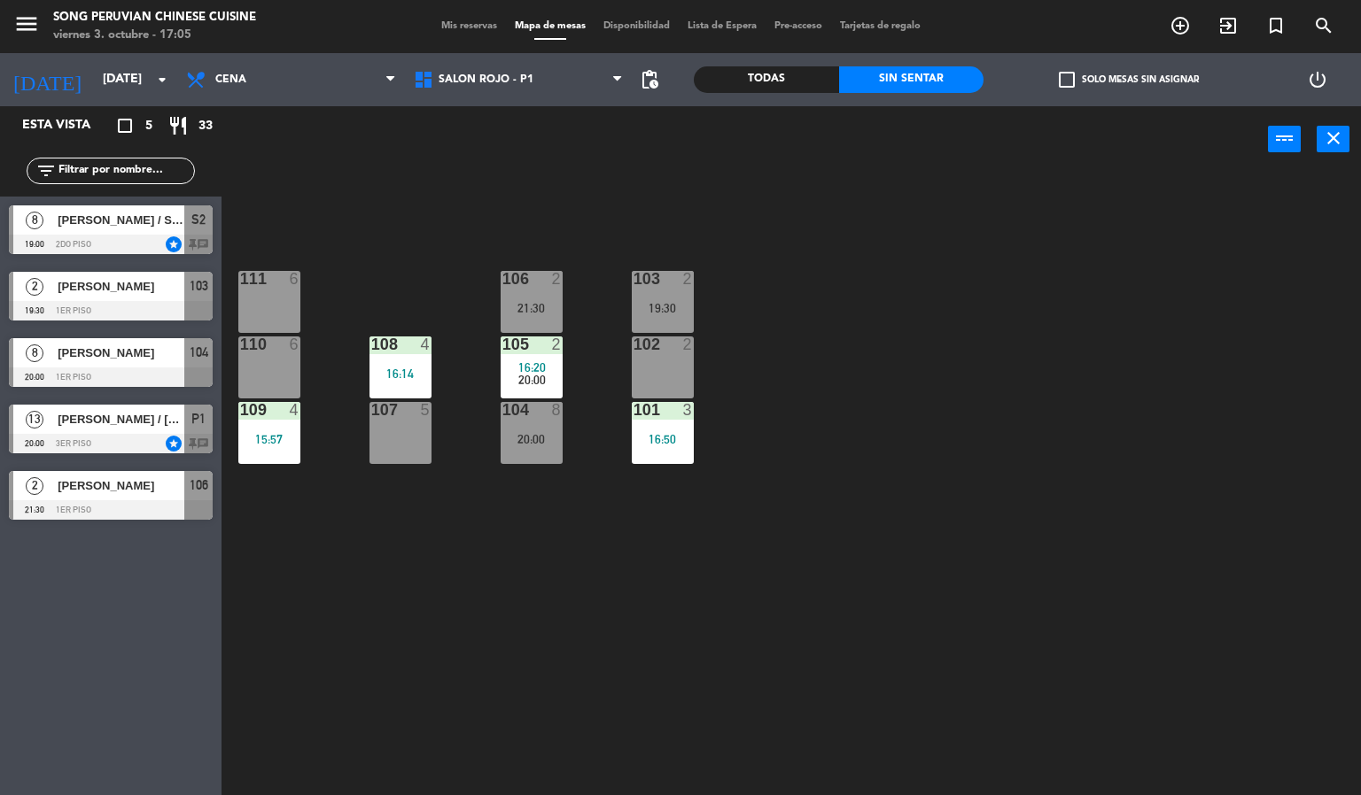
click at [805, 575] on div "103 2 19:30 106 2 21:30 111 6 102 2 105 2 16:20 20:00 108 4 16:14 110 6 101 3 1…" at bounding box center [798, 485] width 1126 height 623
click at [327, 91] on span "Cena" at bounding box center [291, 79] width 228 height 39
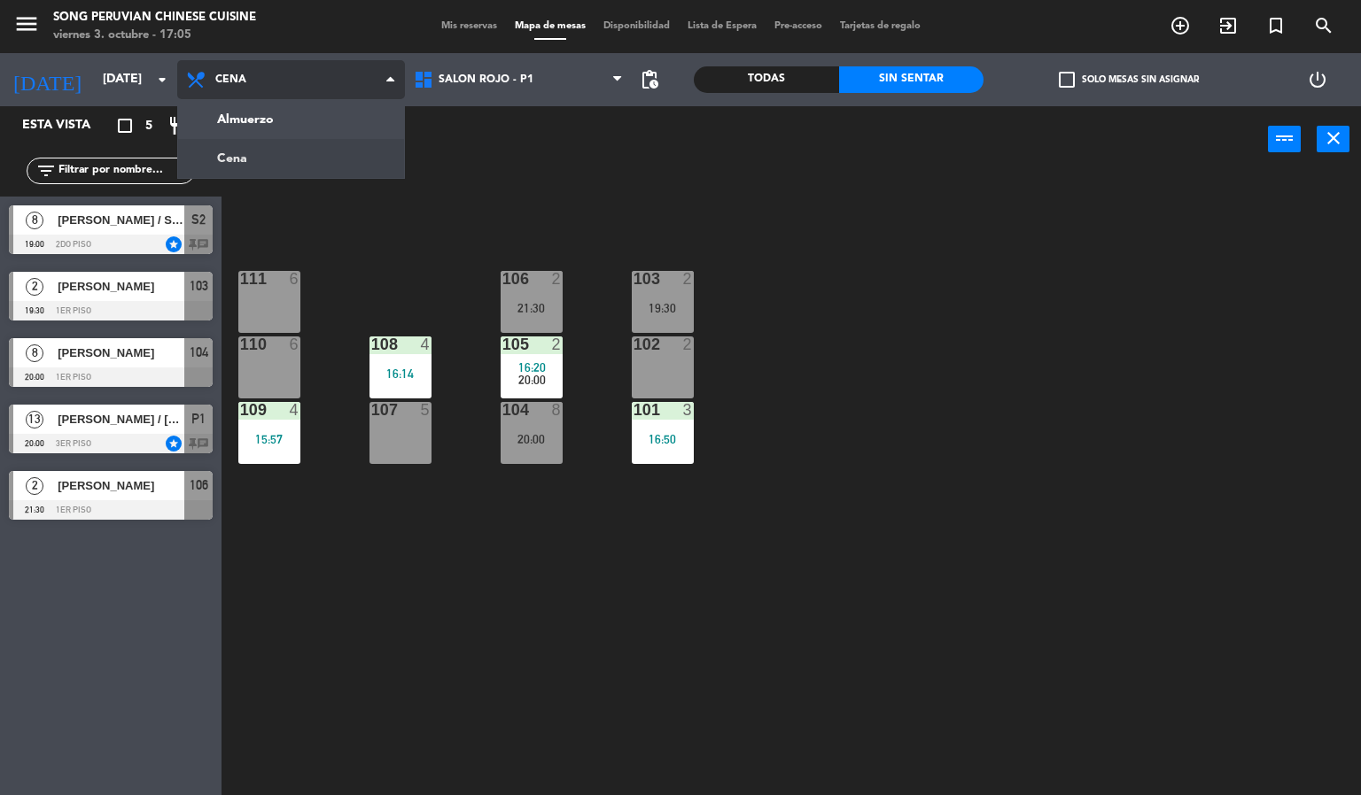
click at [337, 173] on ng-component "menu Song Peruvian Chinese Cuisine [DATE] 3. octubre - 17:05 Mis reservas Mapa …" at bounding box center [680, 398] width 1361 height 796
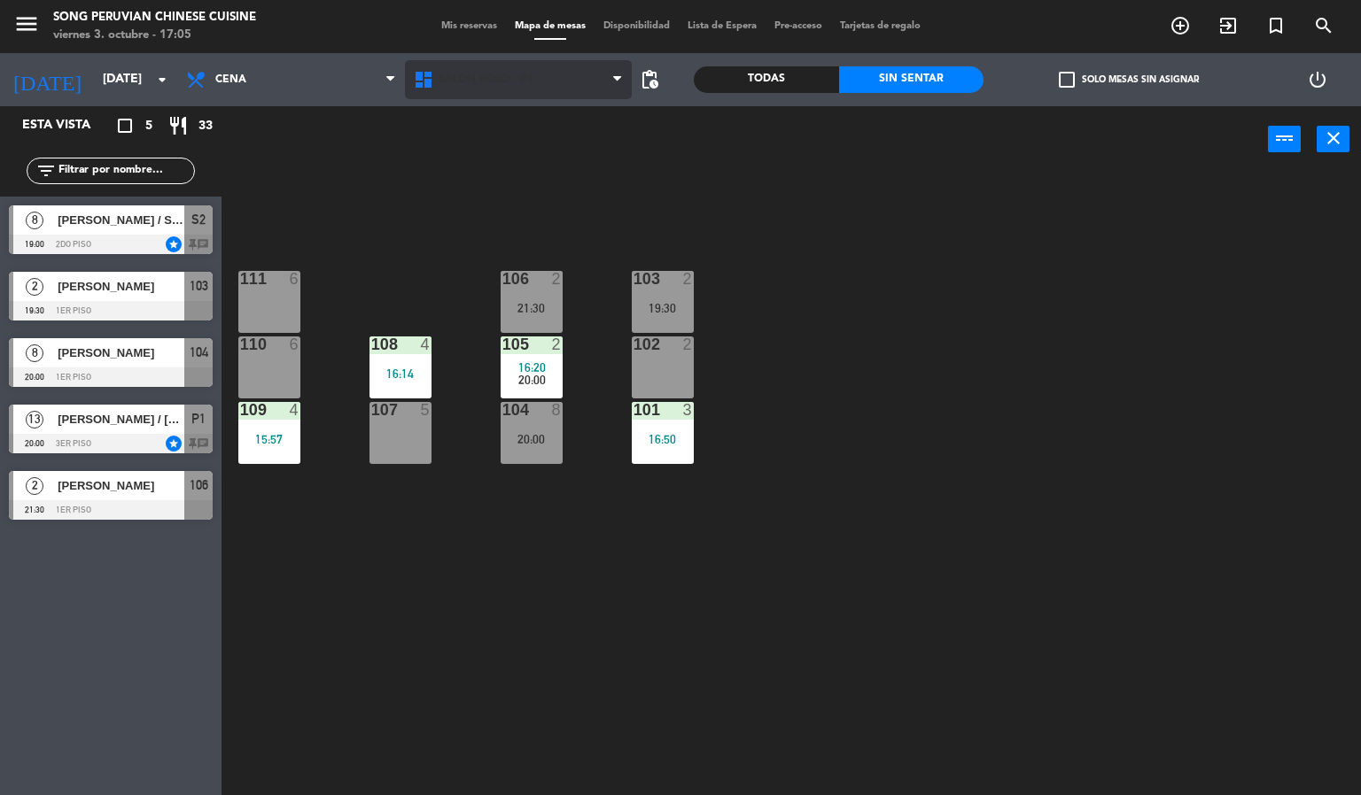
click at [526, 89] on span "SALON ROJO - P1" at bounding box center [519, 79] width 228 height 39
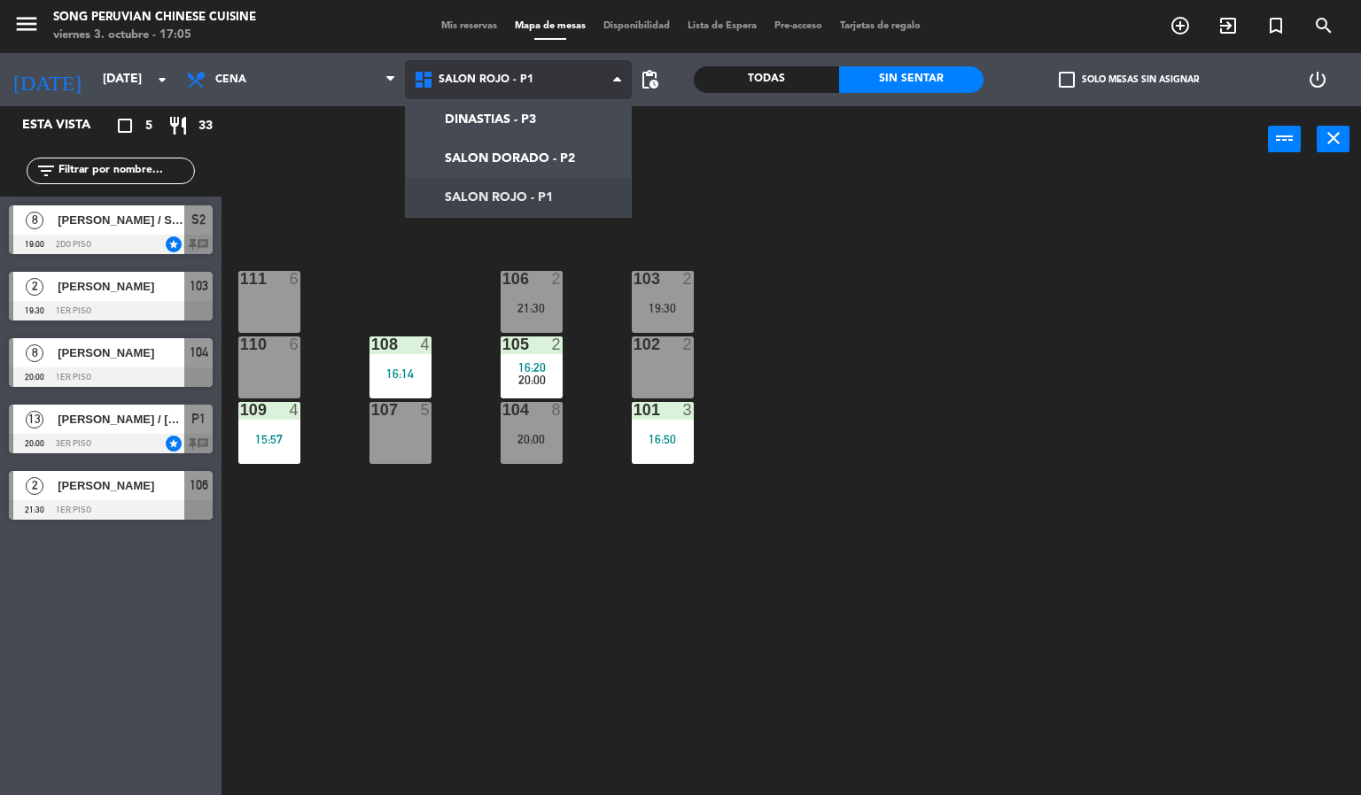
click at [539, 150] on ng-component "menu Song Peruvian Chinese Cuisine [DATE] 3. octubre - 17:05 Mis reservas Mapa …" at bounding box center [680, 398] width 1361 height 796
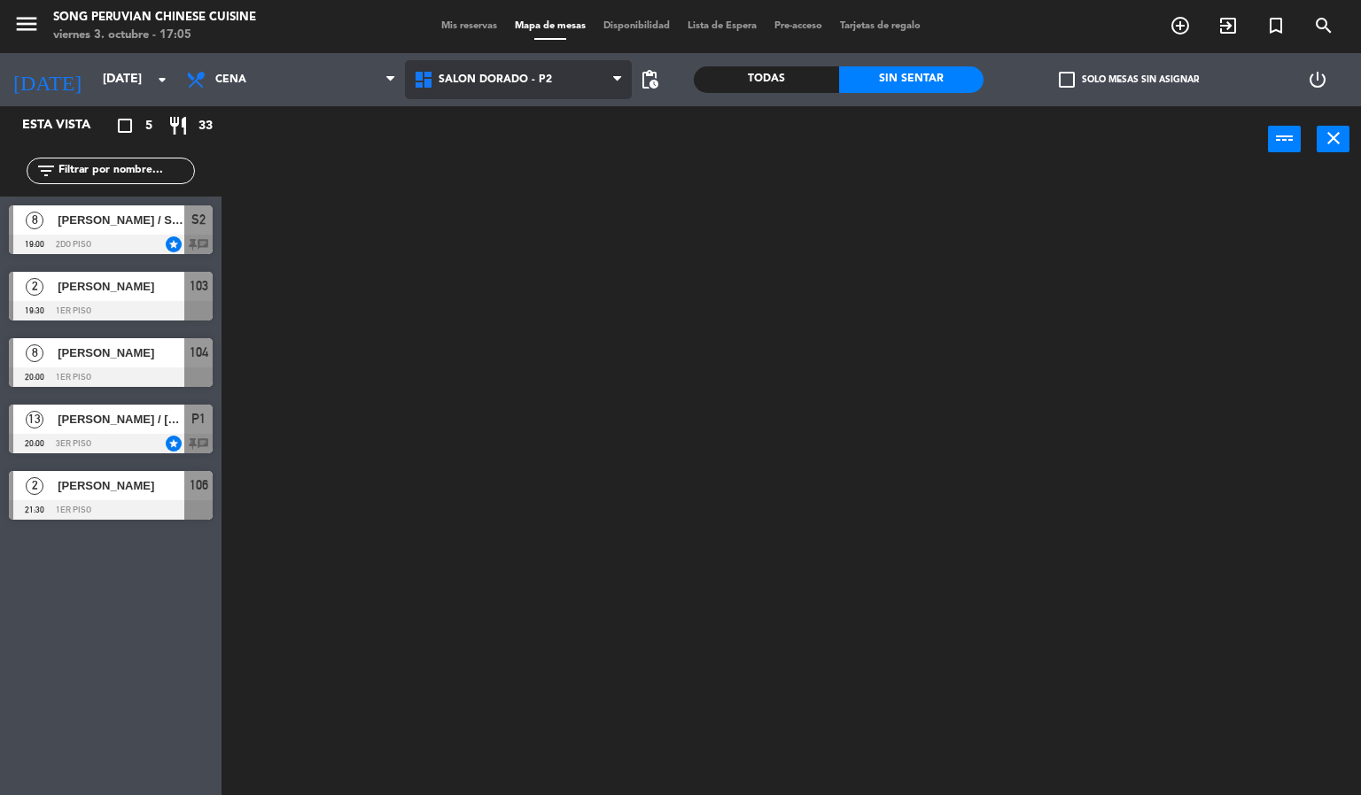
click at [538, 89] on span "SALON DORADO - P2" at bounding box center [519, 79] width 228 height 39
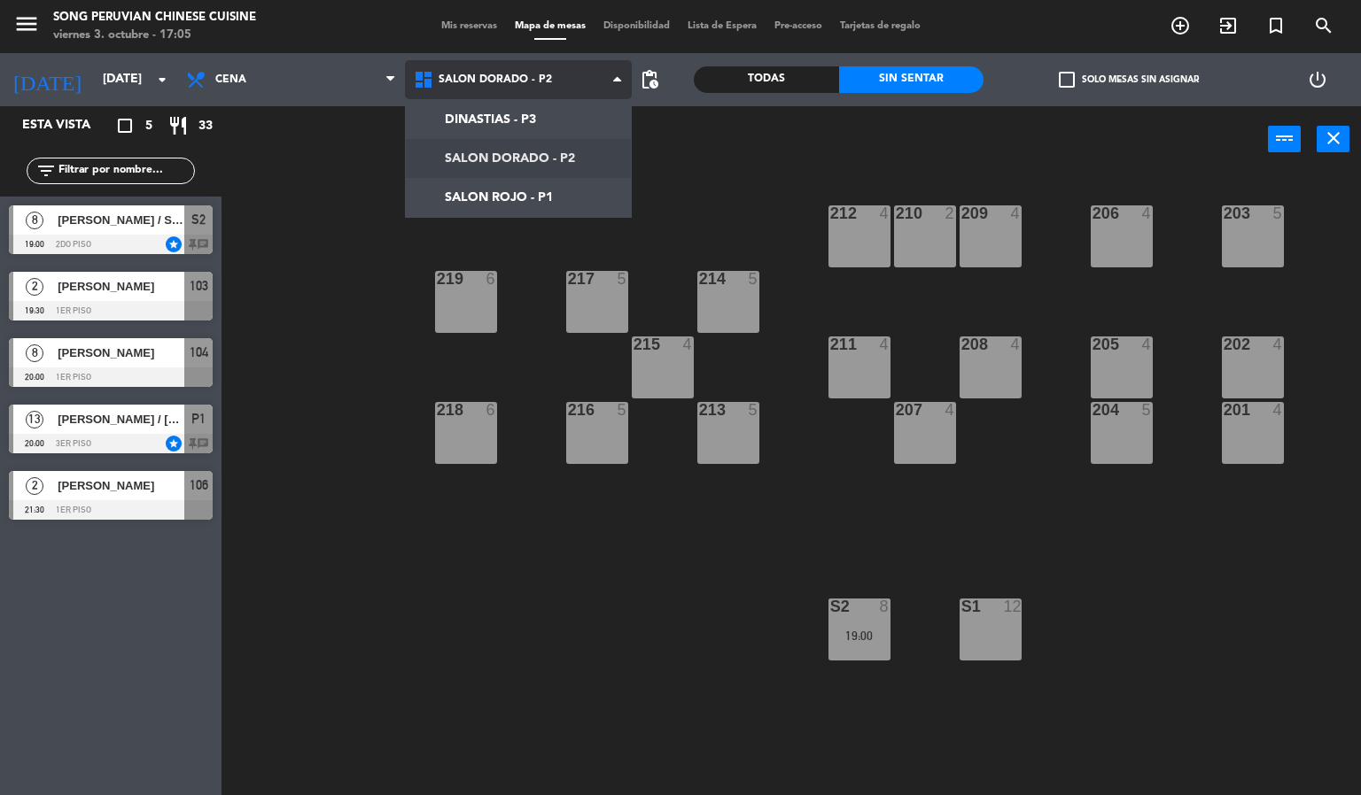
click at [527, 189] on ng-component "menu Song Peruvian Chinese Cuisine [DATE] 3. octubre - 17:05 Mis reservas Mapa …" at bounding box center [680, 398] width 1361 height 796
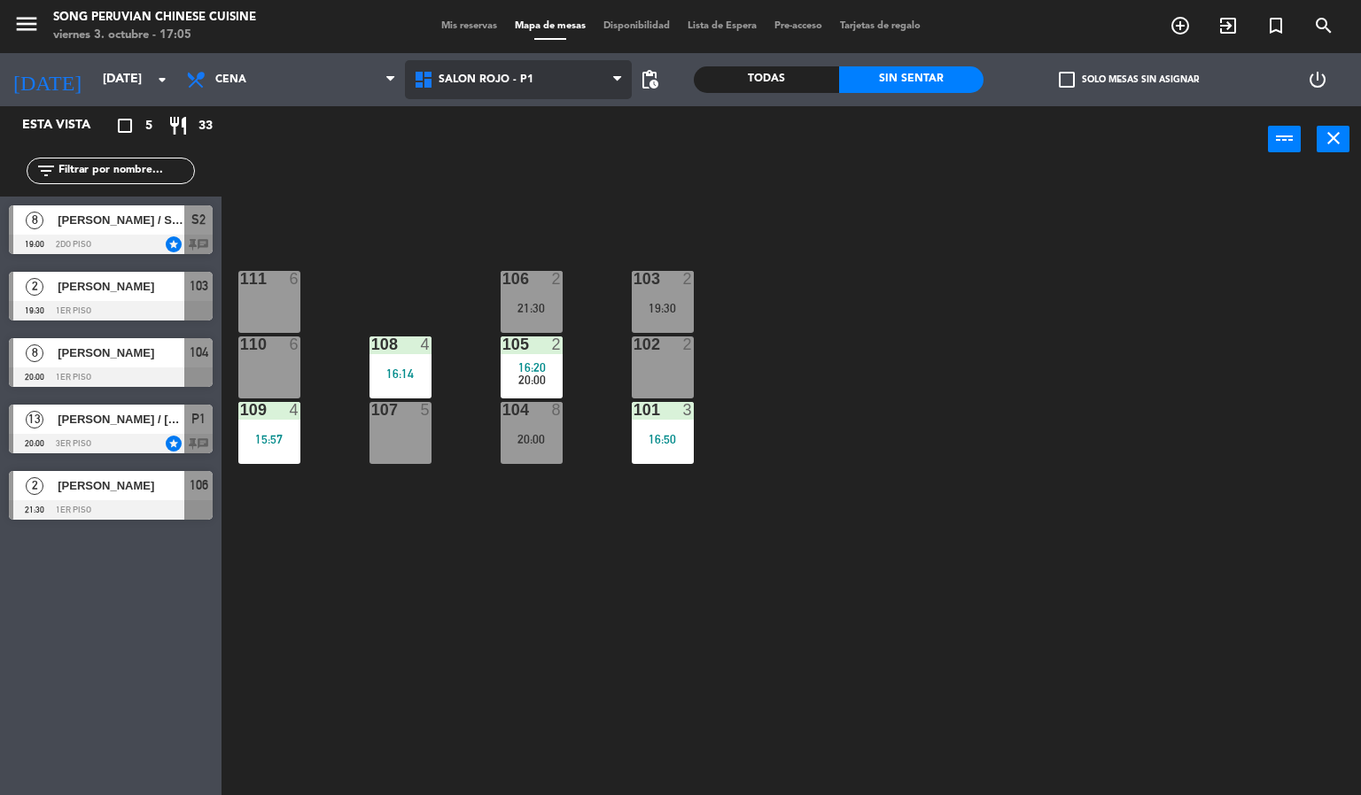
click at [539, 69] on span "SALON ROJO - P1" at bounding box center [519, 79] width 228 height 39
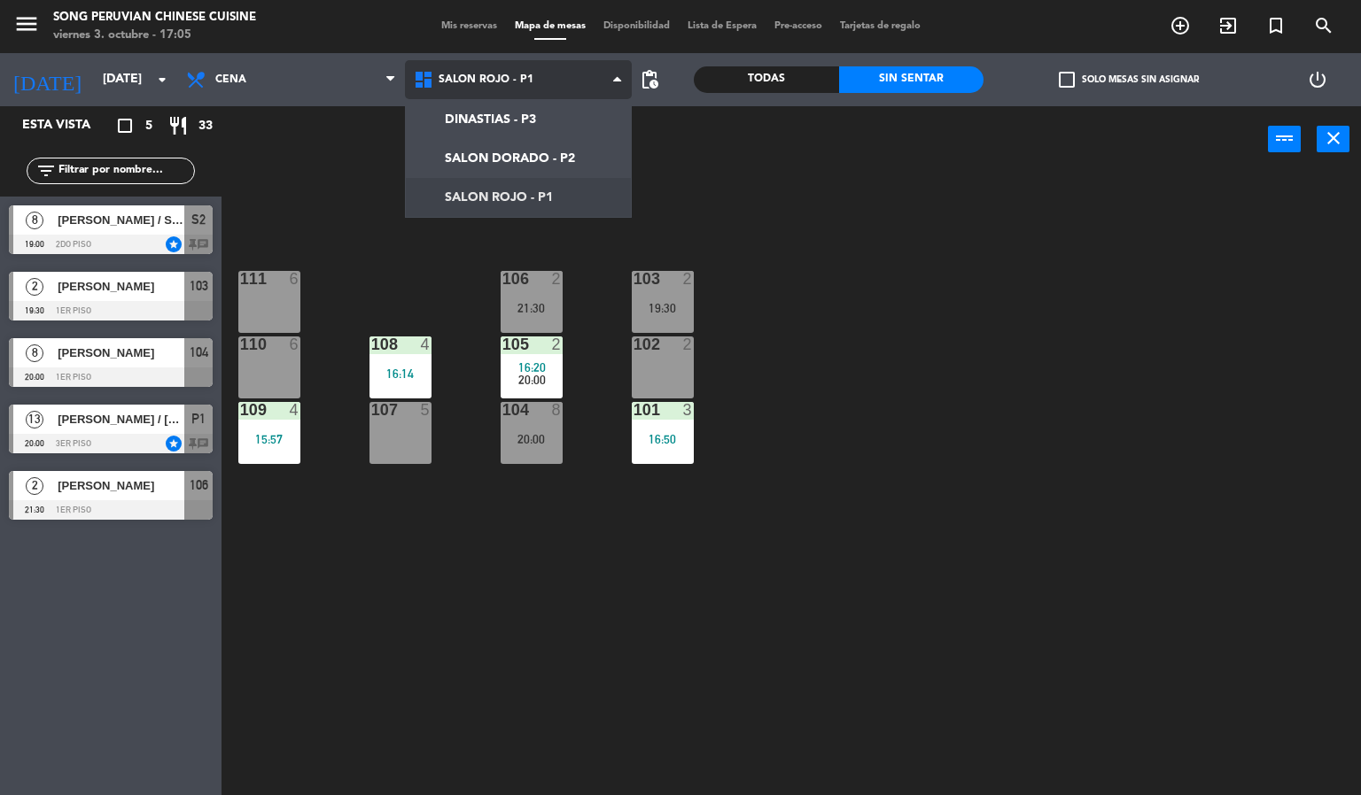
click at [516, 158] on ng-component "menu Song Peruvian Chinese Cuisine [DATE] 3. octubre - 17:05 Mis reservas Mapa …" at bounding box center [680, 398] width 1361 height 796
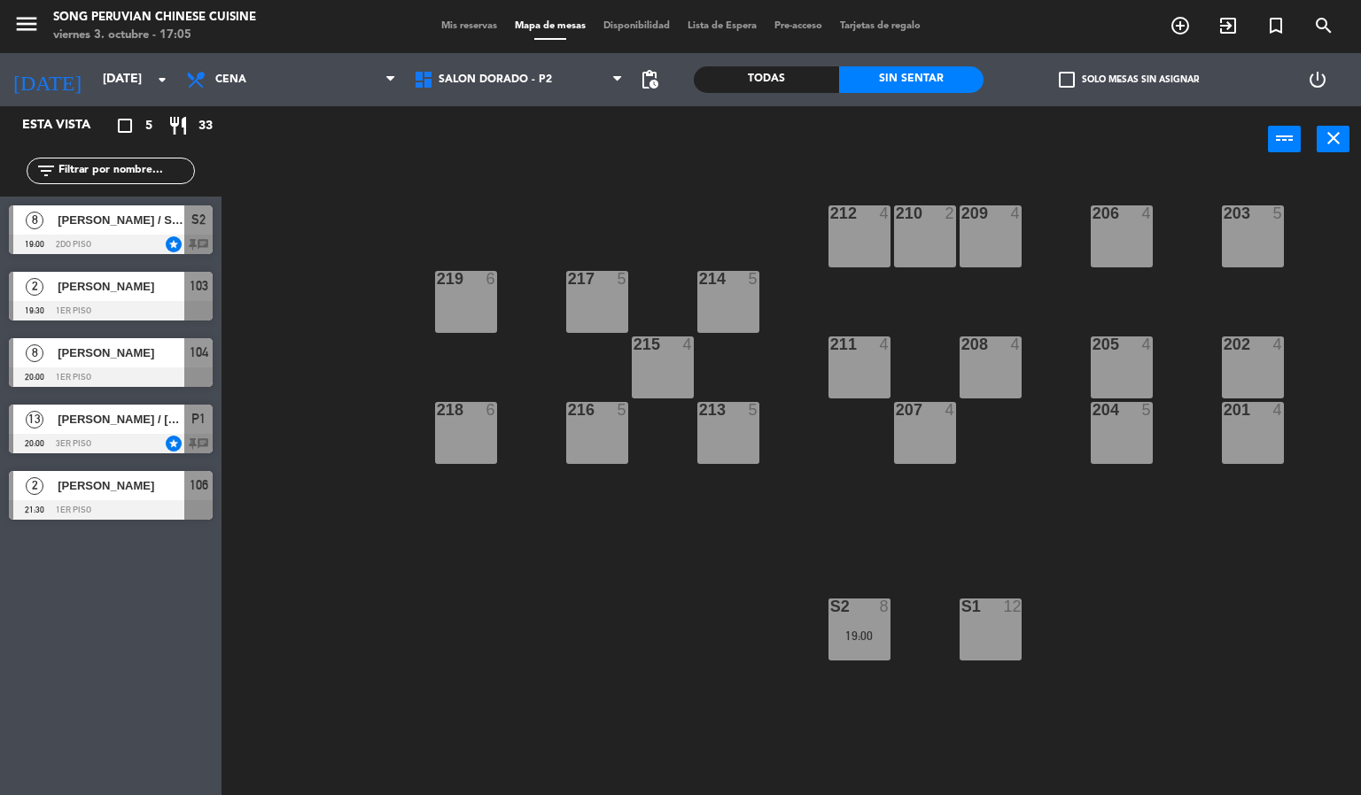
click at [704, 643] on div "203 5 206 4 210 2 212 4 209 4 214 5 217 5 219 6 202 4 205 4 208 4 211 4 215 4 2…" at bounding box center [798, 485] width 1126 height 623
click at [849, 636] on div "19:00" at bounding box center [859, 636] width 62 height 12
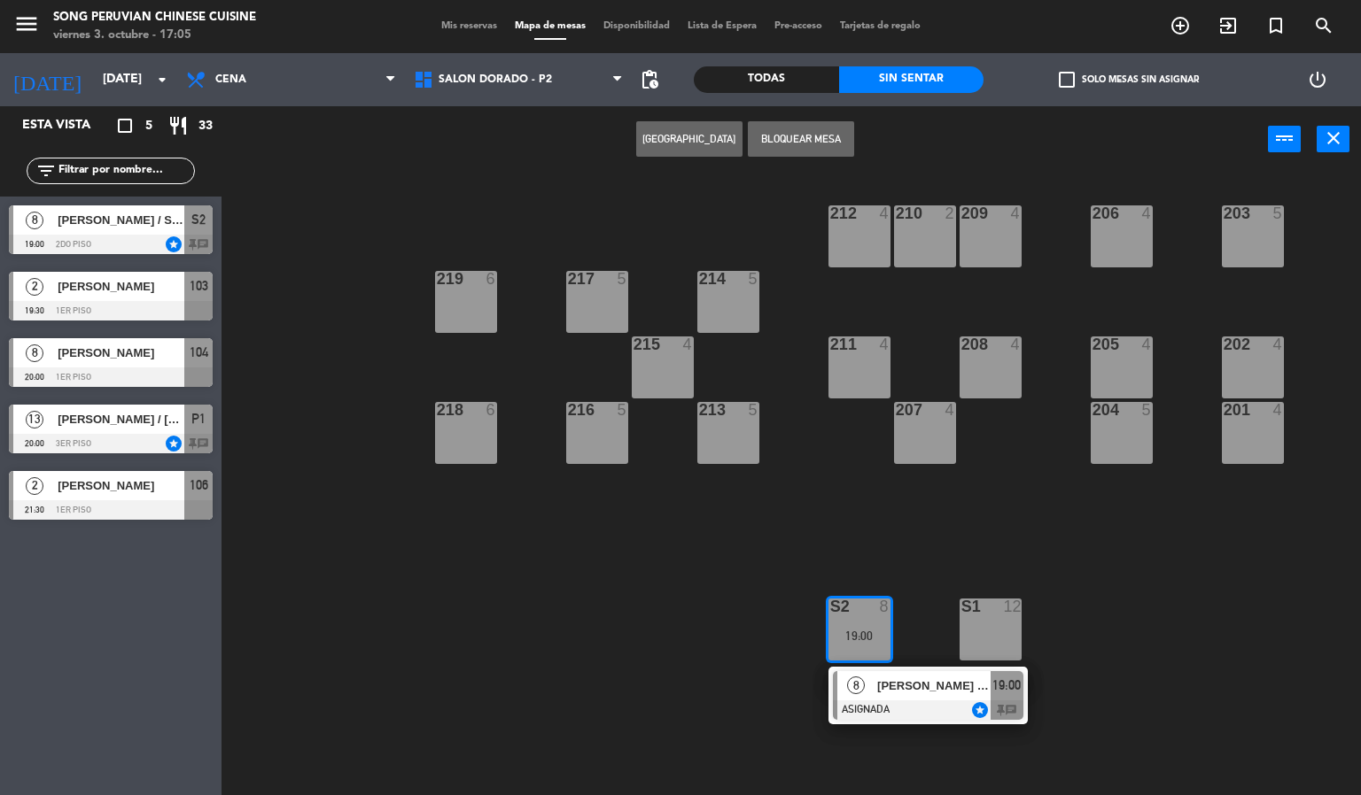
click at [877, 702] on div at bounding box center [928, 710] width 190 height 19
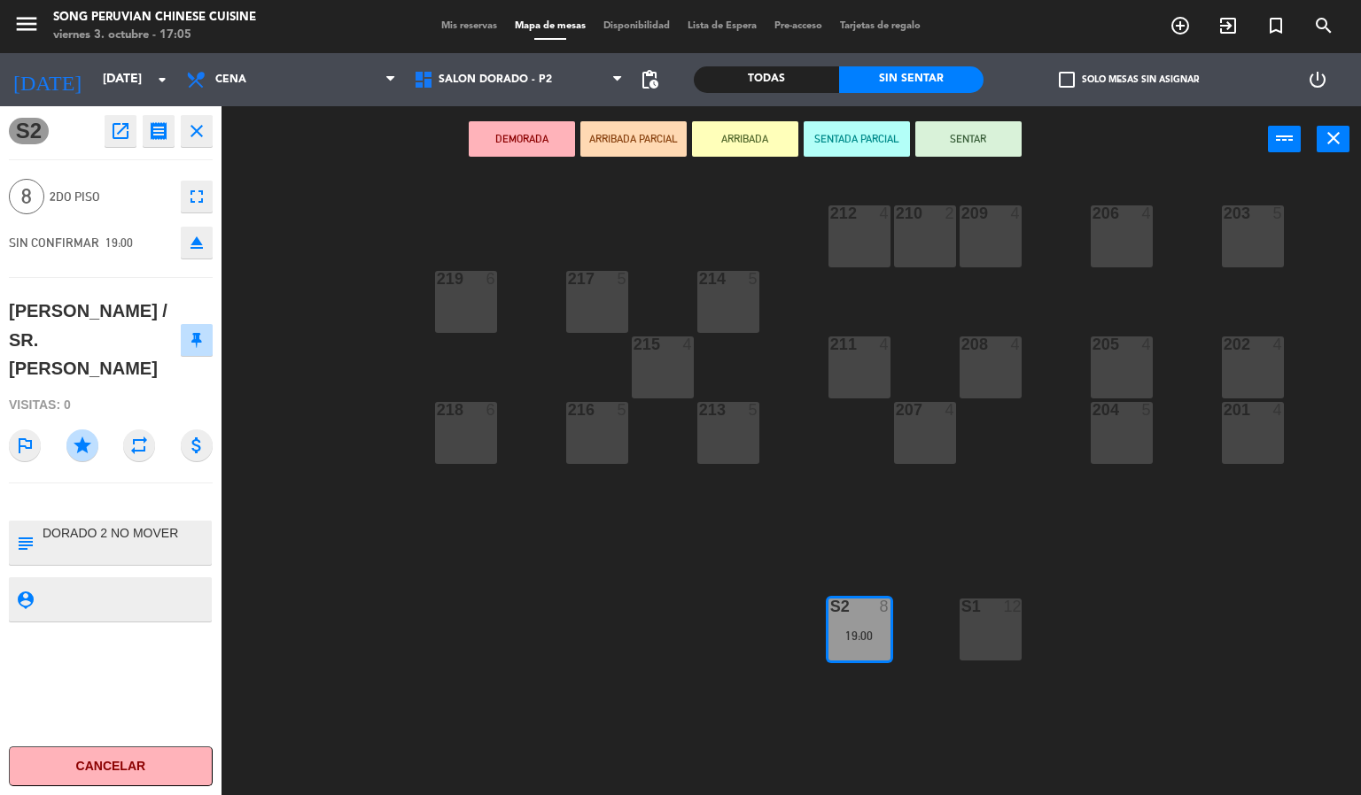
click at [500, 672] on div "203 5 206 4 210 2 212 4 209 4 214 5 217 5 219 6 202 4 205 4 208 4 211 4 215 4 2…" at bounding box center [798, 485] width 1126 height 623
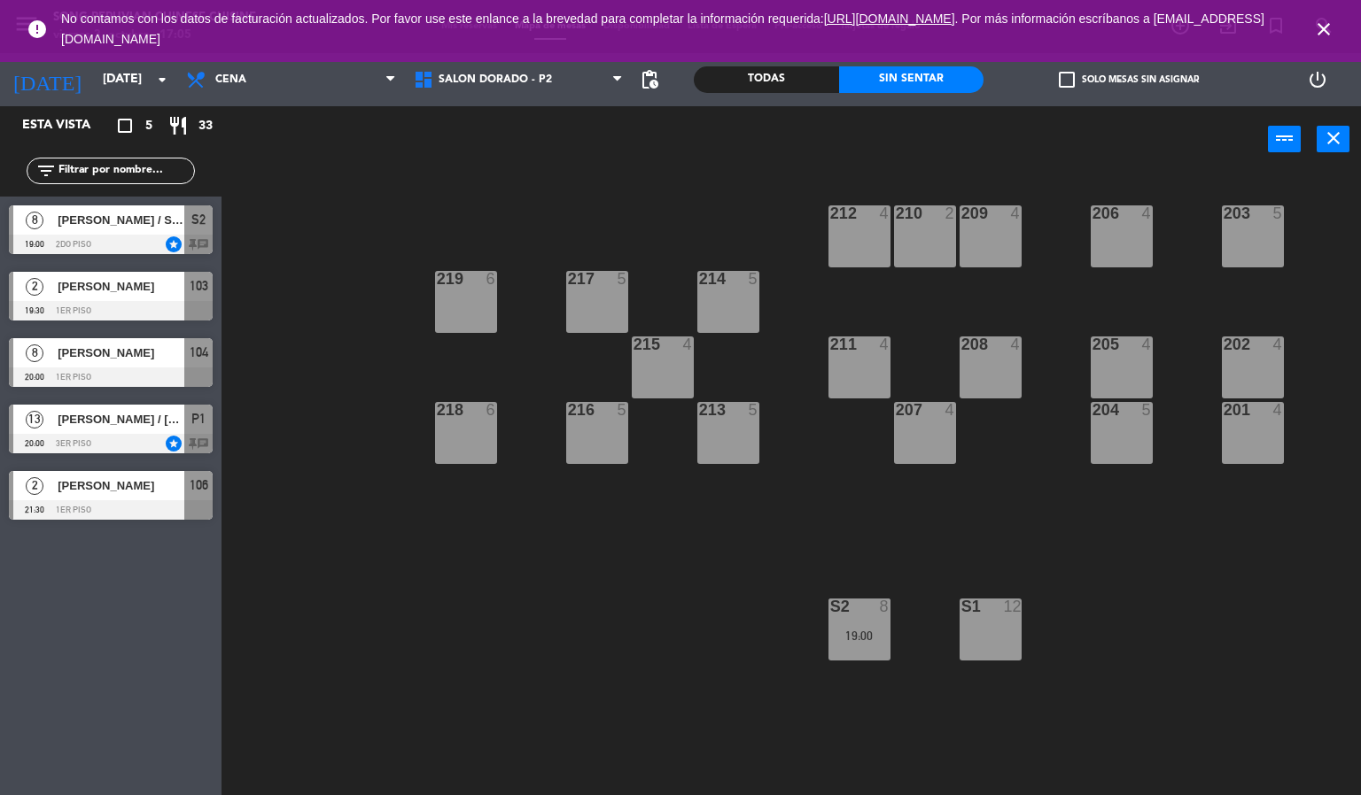
click at [1130, 567] on div "203 5 206 4 210 2 212 4 209 4 214 5 217 5 219 6 202 4 205 4 208 4 211 4 215 4 2…" at bounding box center [798, 485] width 1126 height 623
click at [1322, 30] on icon "close" at bounding box center [1323, 29] width 21 height 21
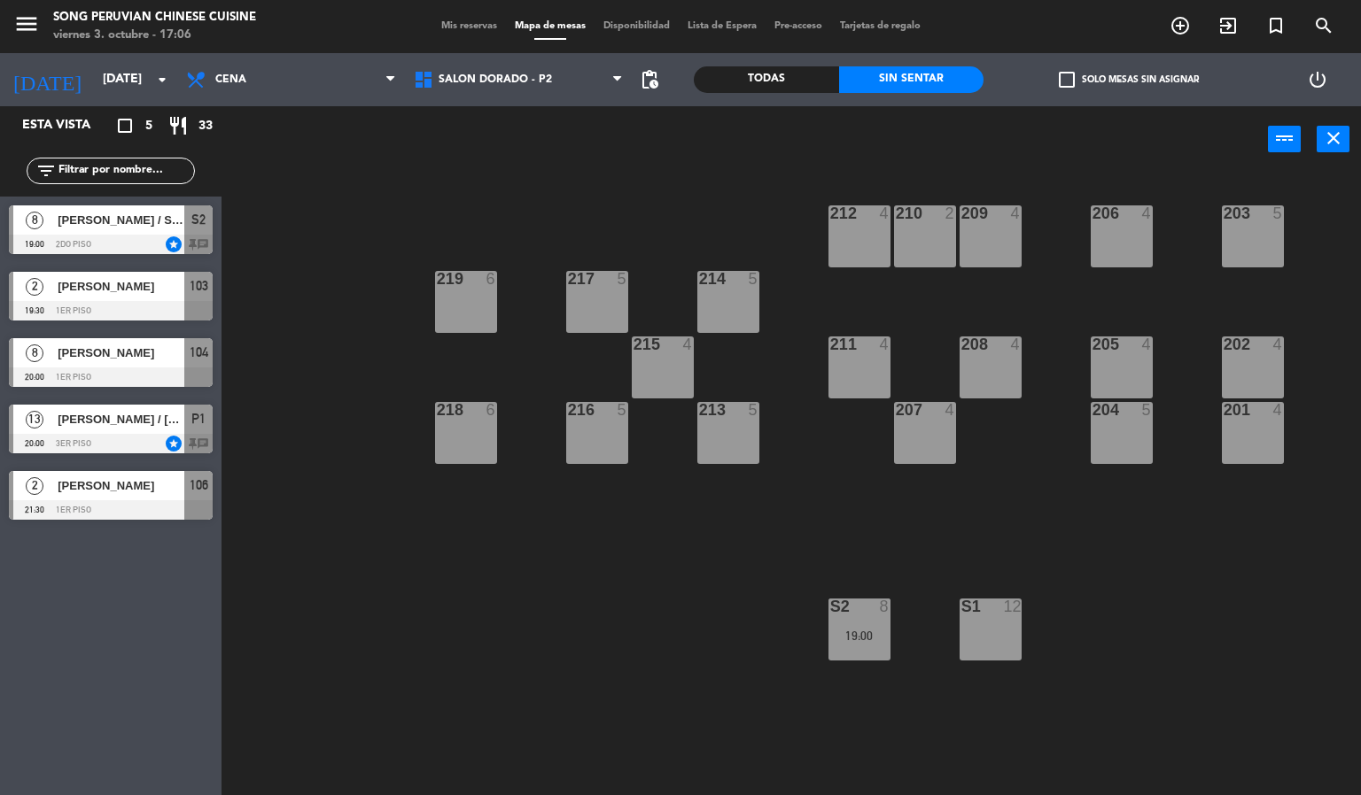
click at [500, 607] on div "203 5 206 4 210 2 212 4 209 4 214 5 217 5 219 6 202 4 205 4 208 4 211 4 215 4 2…" at bounding box center [798, 485] width 1126 height 623
click at [635, 636] on div "203 5 206 4 210 2 212 4 209 4 214 5 217 5 219 6 202 4 205 4 208 4 211 4 215 4 2…" at bounding box center [798, 485] width 1126 height 623
click at [579, 678] on div "203 5 206 4 210 2 212 4 209 4 214 5 217 5 219 6 202 4 205 4 208 4 211 4 215 4 2…" at bounding box center [798, 485] width 1126 height 623
click at [872, 651] on div "S2 8 19:00" at bounding box center [859, 630] width 62 height 62
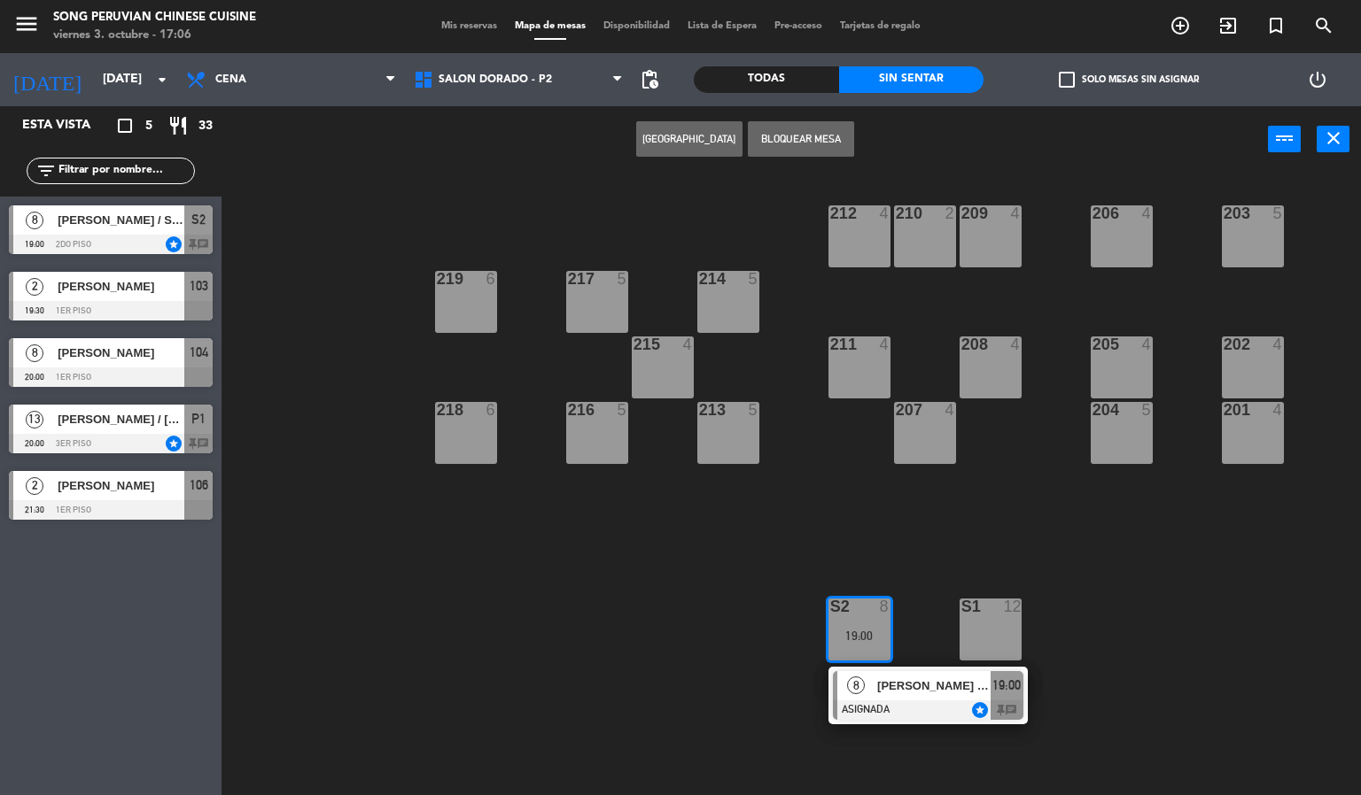
click at [909, 694] on span "[PERSON_NAME] / SR. [PERSON_NAME]" at bounding box center [933, 686] width 113 height 19
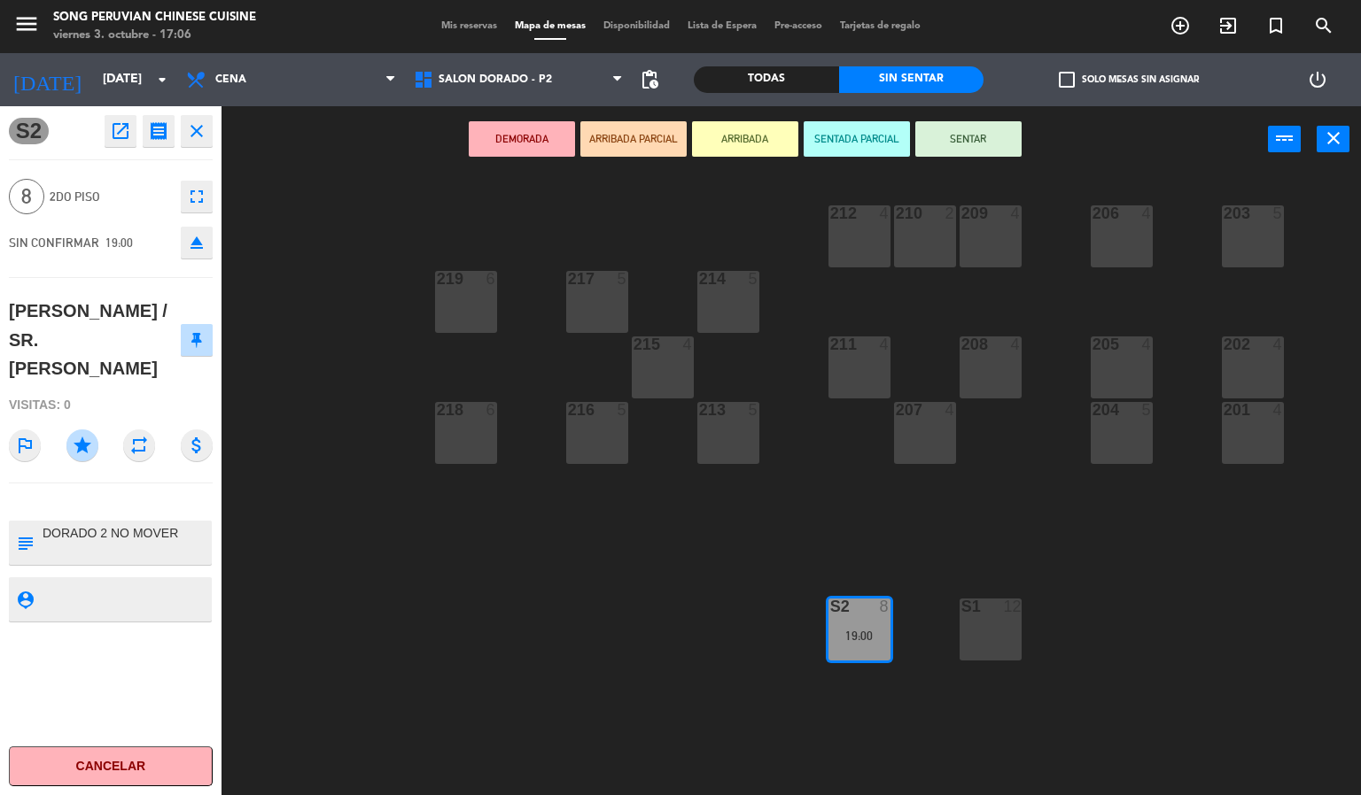
click at [199, 524] on textarea at bounding box center [125, 542] width 169 height 37
type textarea "DORADO 2 NO MOVER"
click at [554, 640] on div "203 5 206 4 210 2 212 4 209 4 214 5 217 5 219 6 202 4 205 4 208 4 211 4 215 4 2…" at bounding box center [798, 485] width 1126 height 623
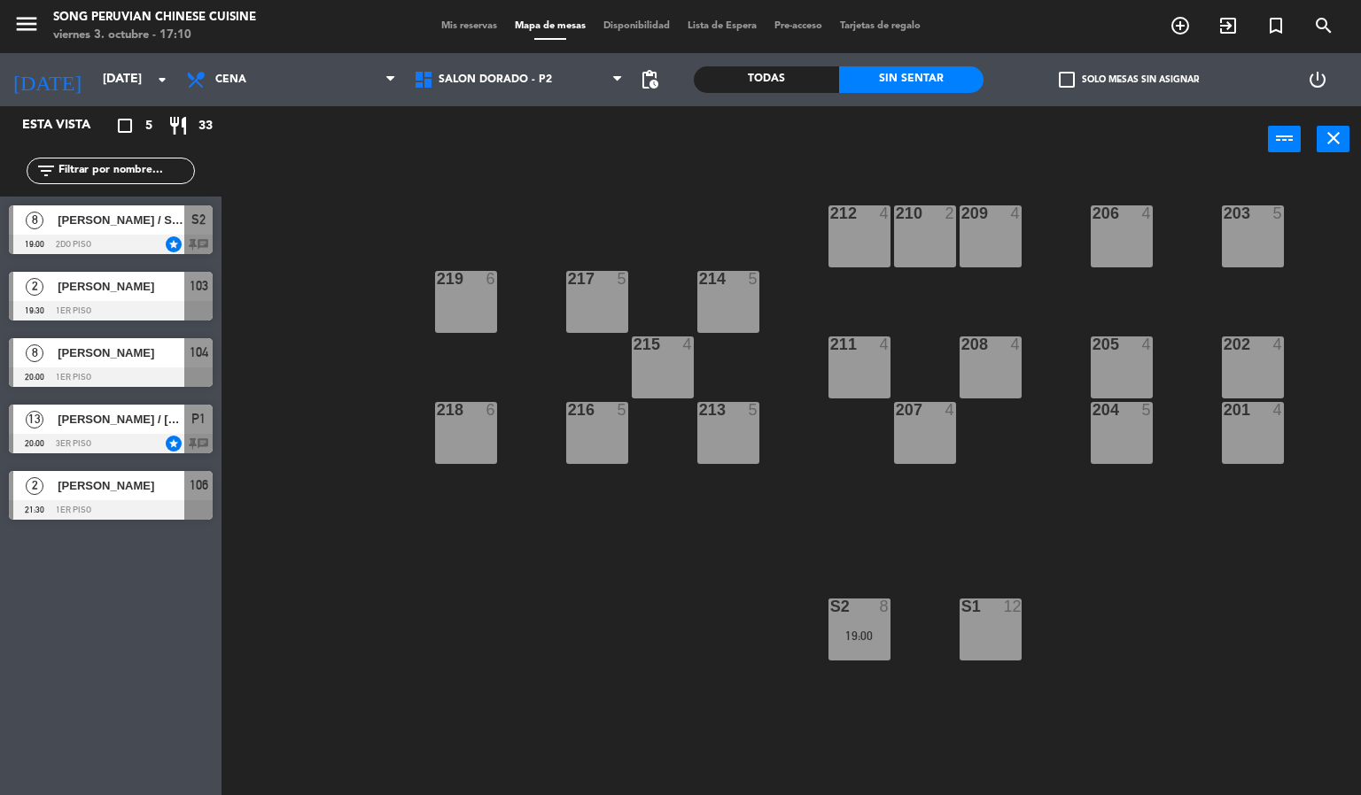
click at [886, 640] on div "19:00" at bounding box center [859, 636] width 62 height 12
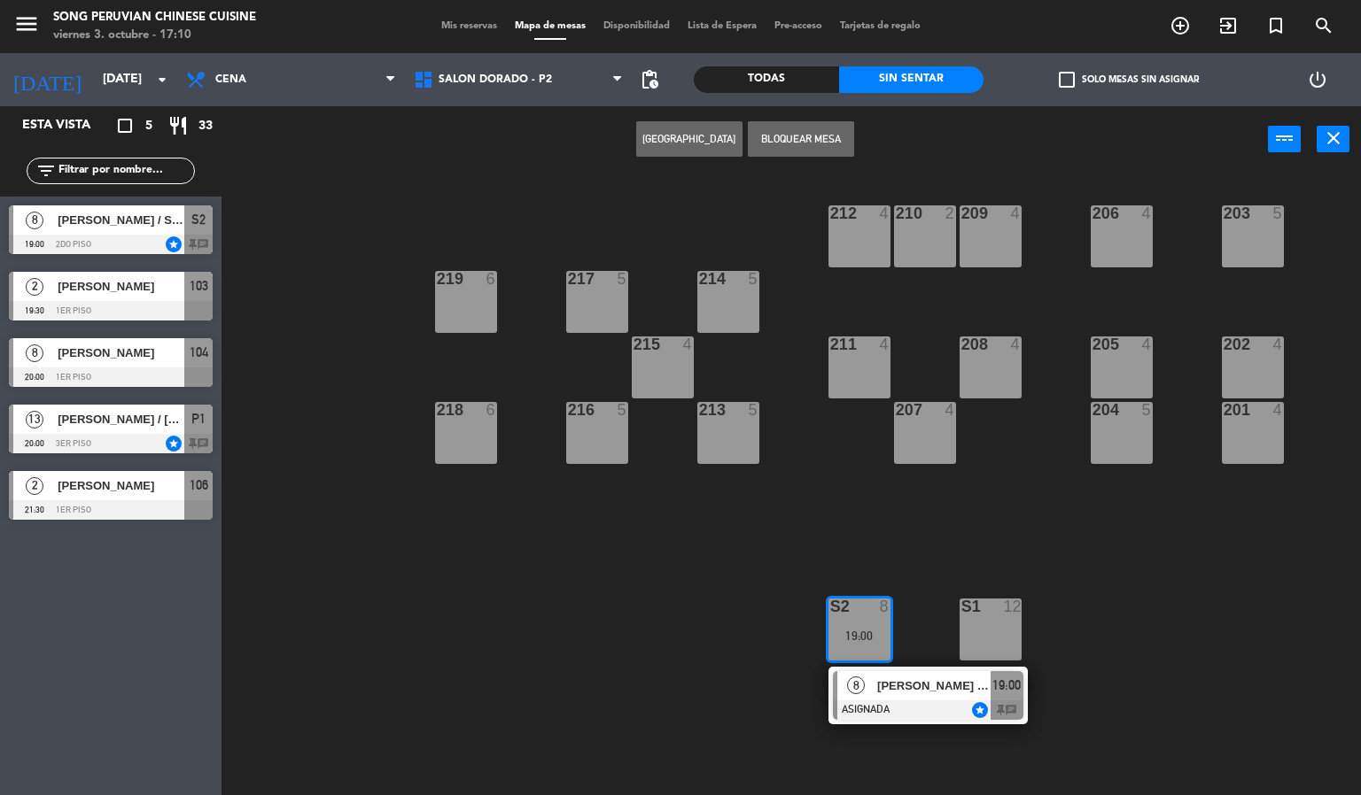
click at [904, 684] on span "[PERSON_NAME] / SR. [PERSON_NAME]" at bounding box center [933, 686] width 113 height 19
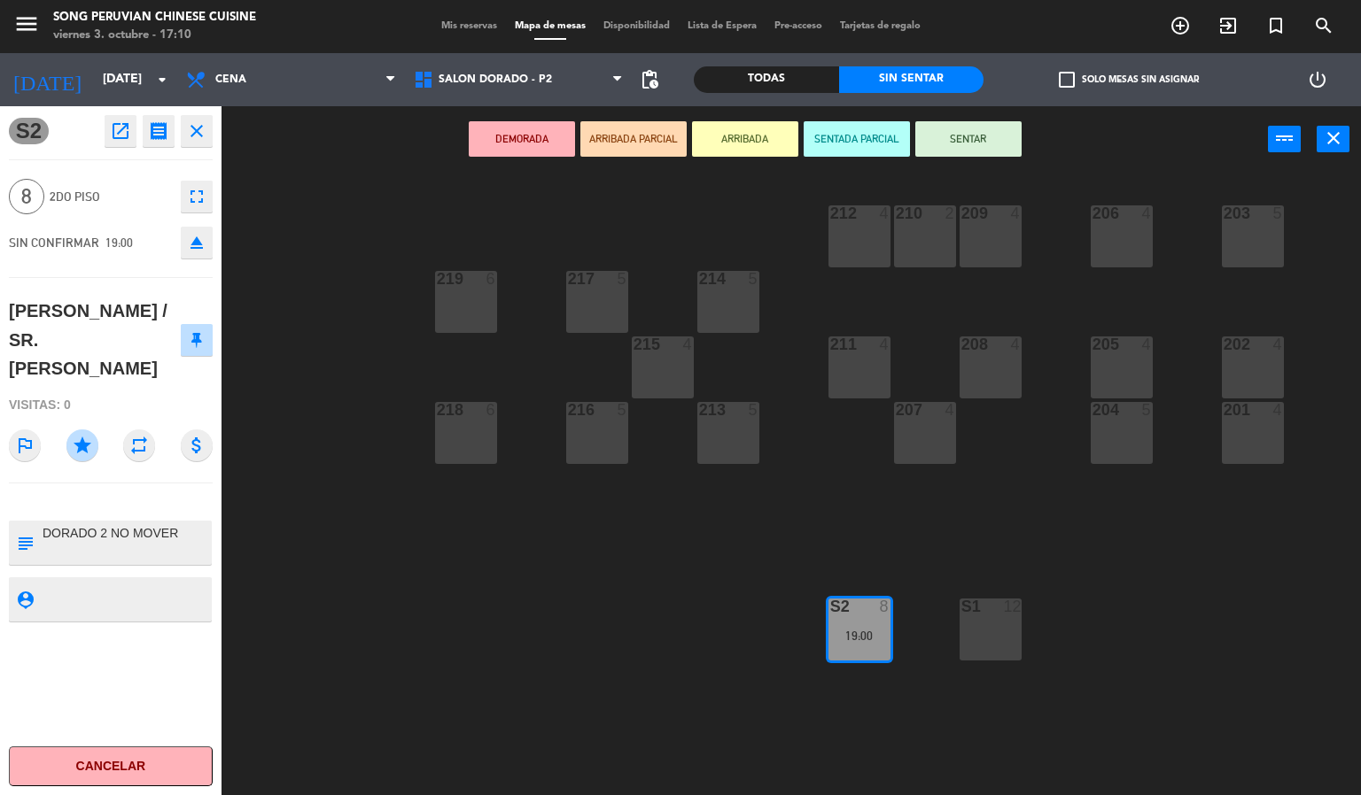
click at [644, 691] on div "203 5 206 4 210 2 212 4 209 4 214 5 217 5 219 6 202 4 205 4 208 4 211 4 215 4 2…" at bounding box center [798, 485] width 1126 height 623
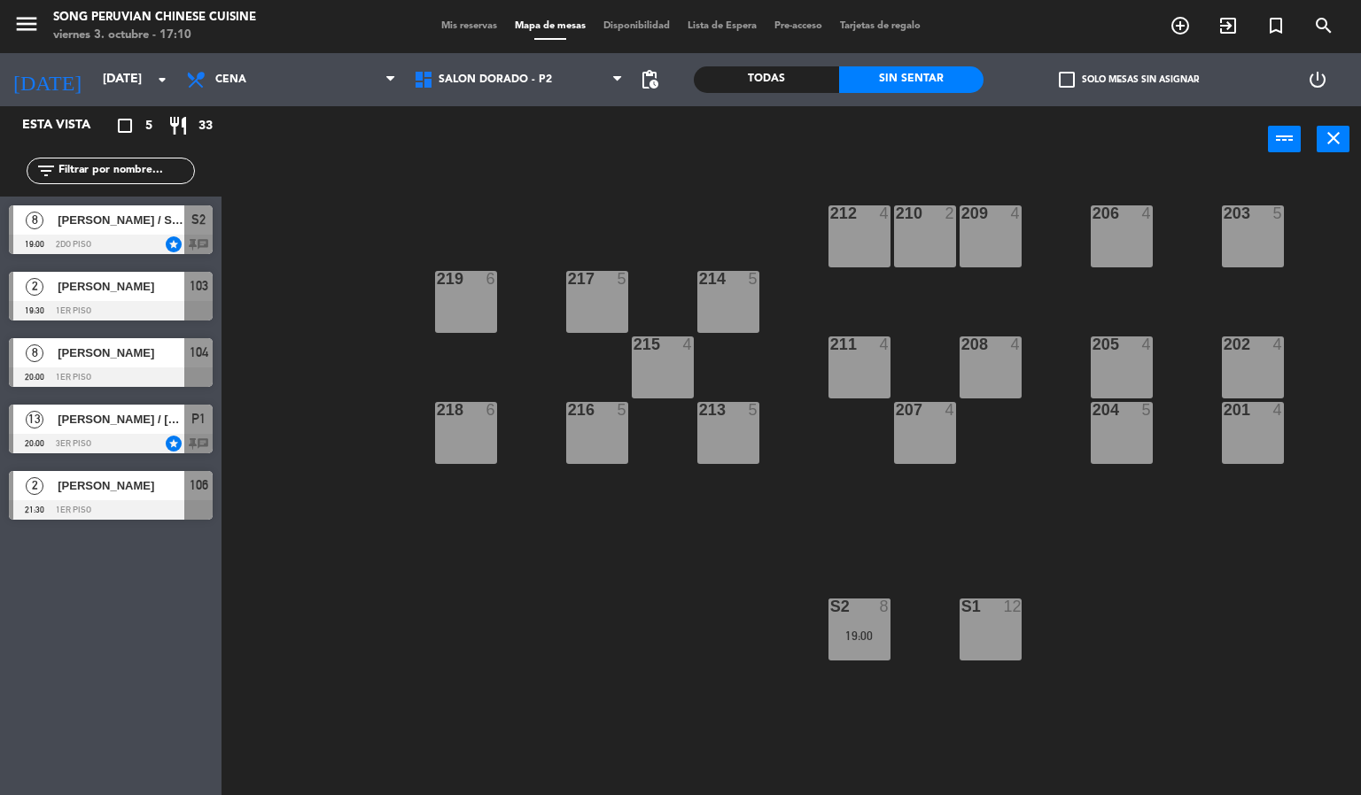
click at [574, 702] on div "203 5 206 4 210 2 212 4 209 4 214 5 217 5 219 6 202 4 205 4 208 4 211 4 215 4 2…" at bounding box center [798, 485] width 1126 height 623
click at [453, 227] on div "203 5 206 4 210 2 212 4 209 4 214 5 217 5 219 6 202 4 205 4 208 4 211 4 215 4 2…" at bounding box center [798, 485] width 1126 height 623
click at [380, 205] on div "203 5 206 4 210 2 212 4 209 4 214 5 217 5 219 6 202 4 205 4 208 4 211 4 215 4 2…" at bounding box center [798, 485] width 1126 height 623
click at [526, 83] on span "SALON DORADO - P2" at bounding box center [494, 80] width 113 height 12
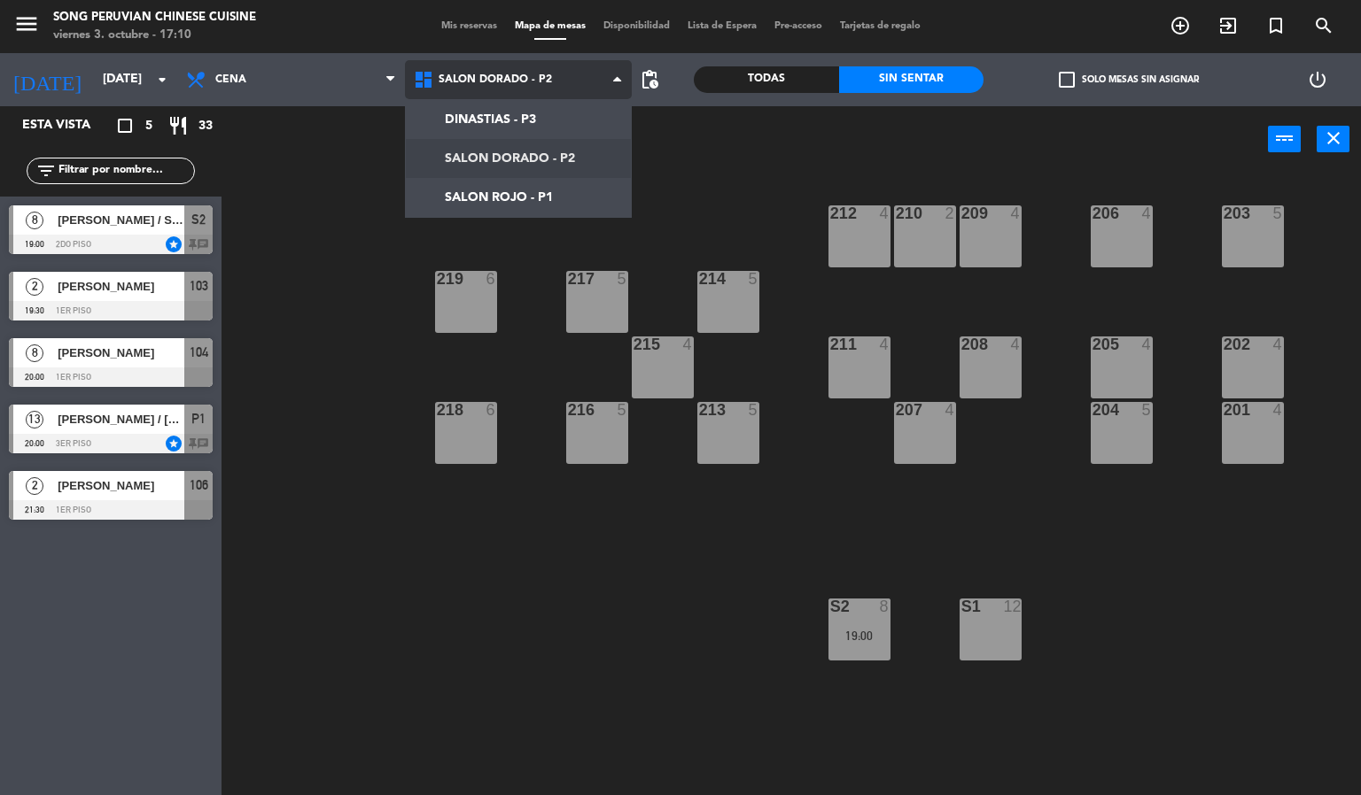
click at [538, 106] on ng-component "menu Song Peruvian Chinese Cuisine [DATE] 3. octubre - 17:10 Mis reservas Mapa …" at bounding box center [680, 398] width 1361 height 796
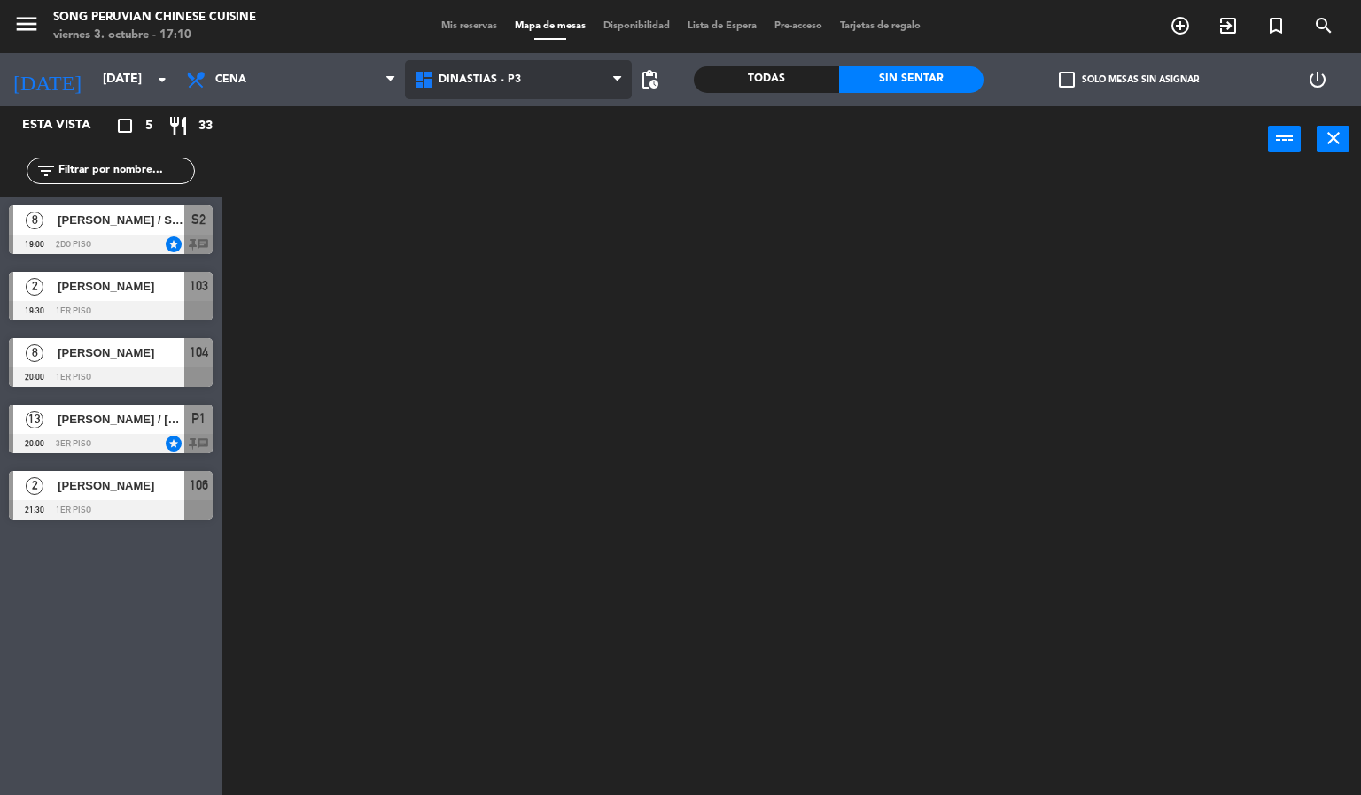
click at [561, 98] on span "DINASTIAS - P3" at bounding box center [519, 79] width 228 height 39
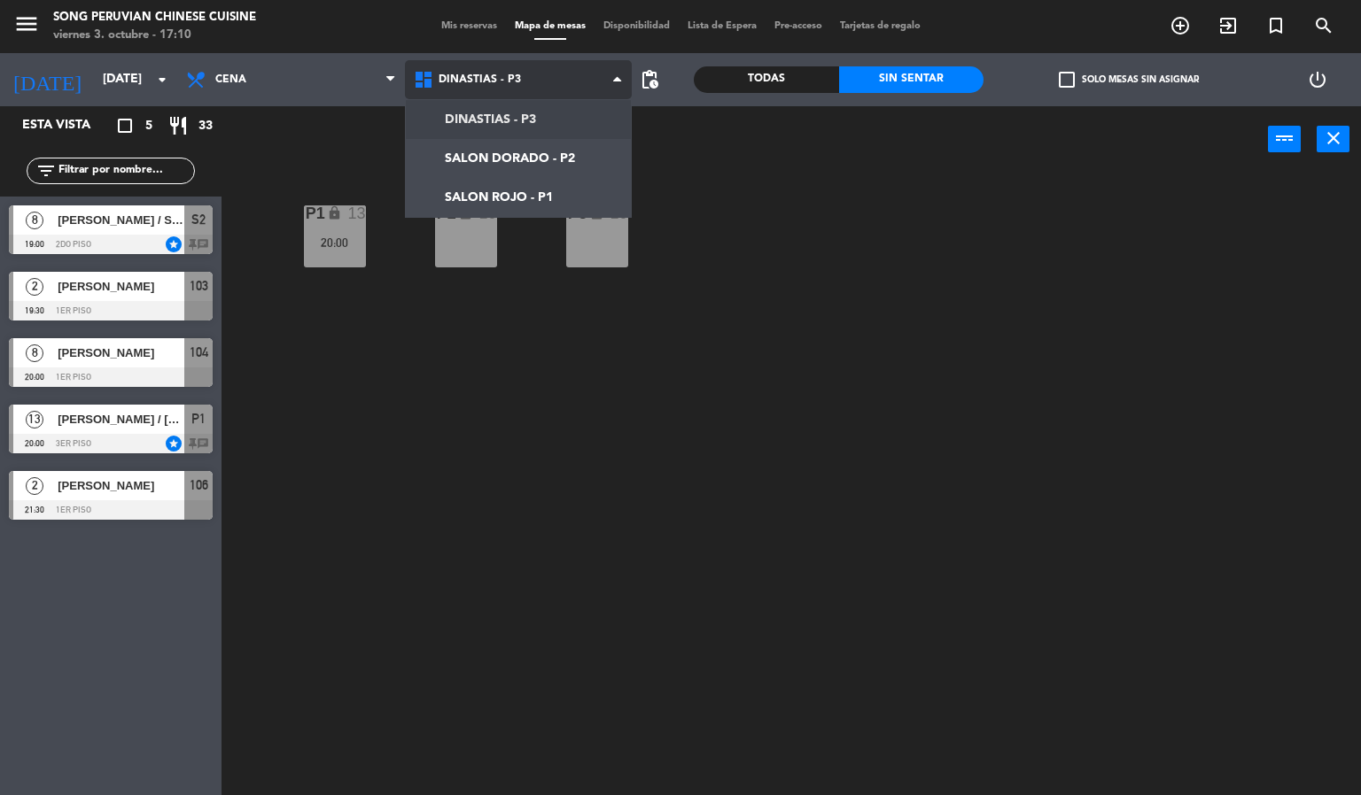
click at [531, 197] on ng-component "menu Song Peruvian Chinese Cuisine [DATE] 3. octubre - 17:10 Mis reservas Mapa …" at bounding box center [680, 398] width 1361 height 796
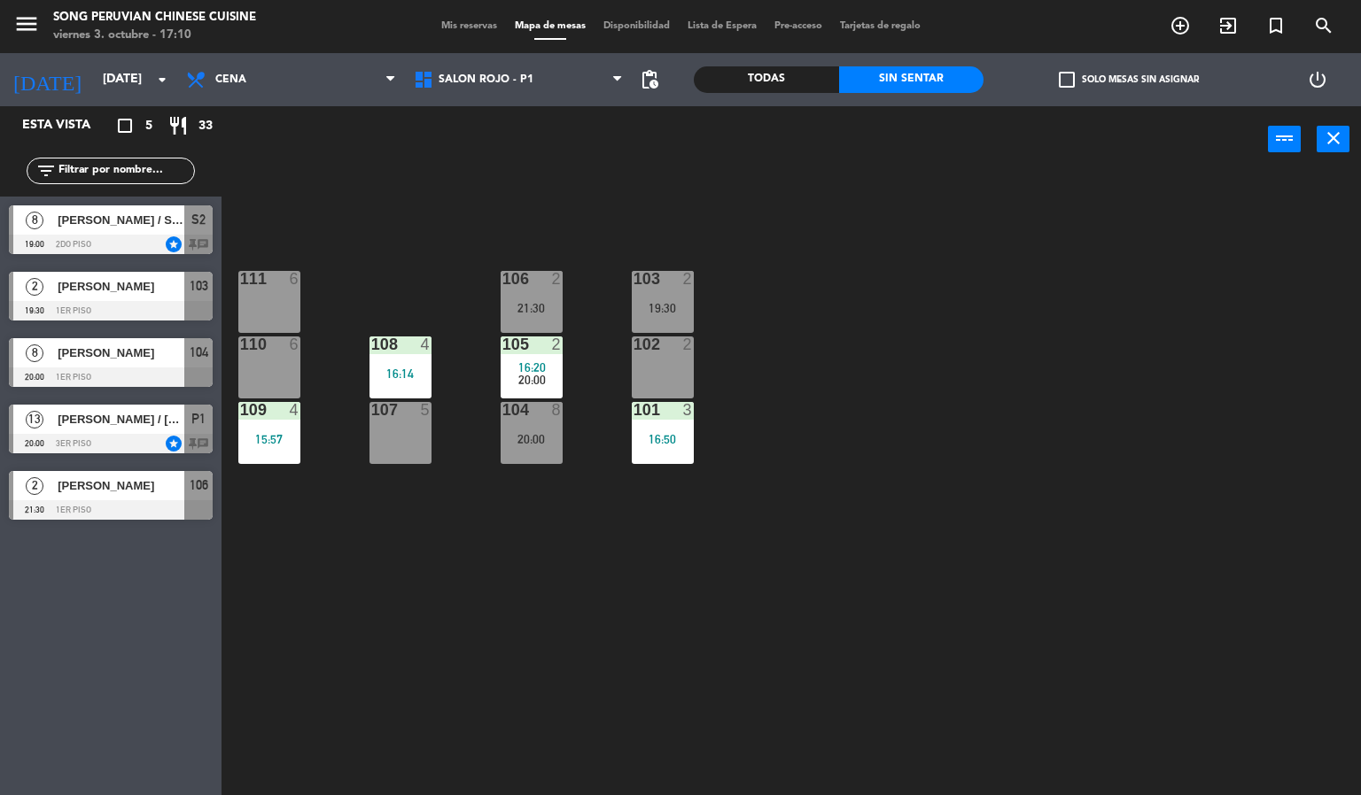
click at [749, 668] on div "103 2 19:30 106 2 21:30 111 6 102 2 105 2 16:20 20:00 108 4 16:14 110 6 101 3 1…" at bounding box center [798, 485] width 1126 height 623
click at [518, 545] on div "103 2 19:30 106 2 21:30 111 6 102 2 105 2 16:20 20:00 108 4 16:14 110 6 101 3 1…" at bounding box center [798, 485] width 1126 height 623
click at [434, 518] on div "103 2 19:30 106 2 21:30 111 6 102 2 105 2 16:20 20:00 108 4 16:14 110 6 101 3 1…" at bounding box center [798, 485] width 1126 height 623
click at [519, 314] on div "21:30" at bounding box center [531, 308] width 62 height 12
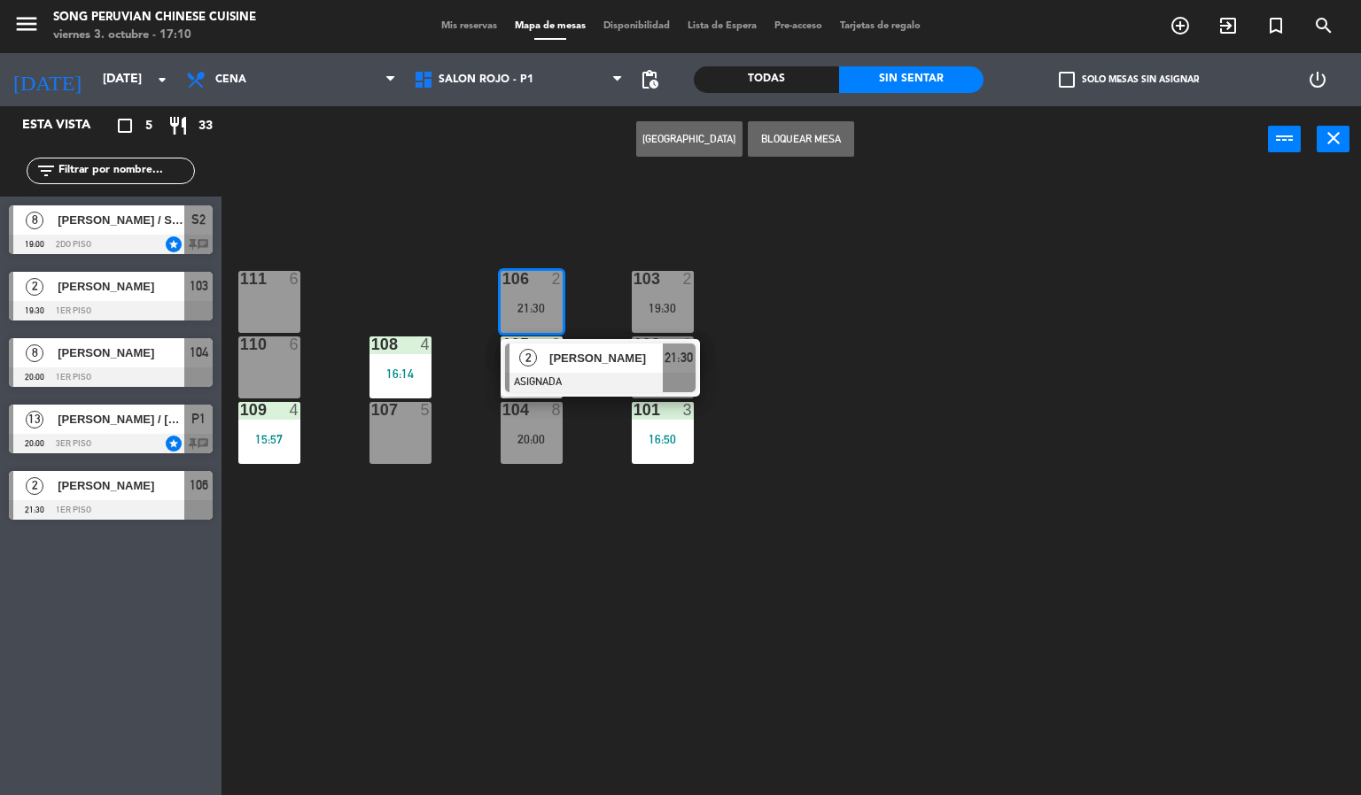
click at [277, 306] on div "111 6" at bounding box center [269, 302] width 62 height 62
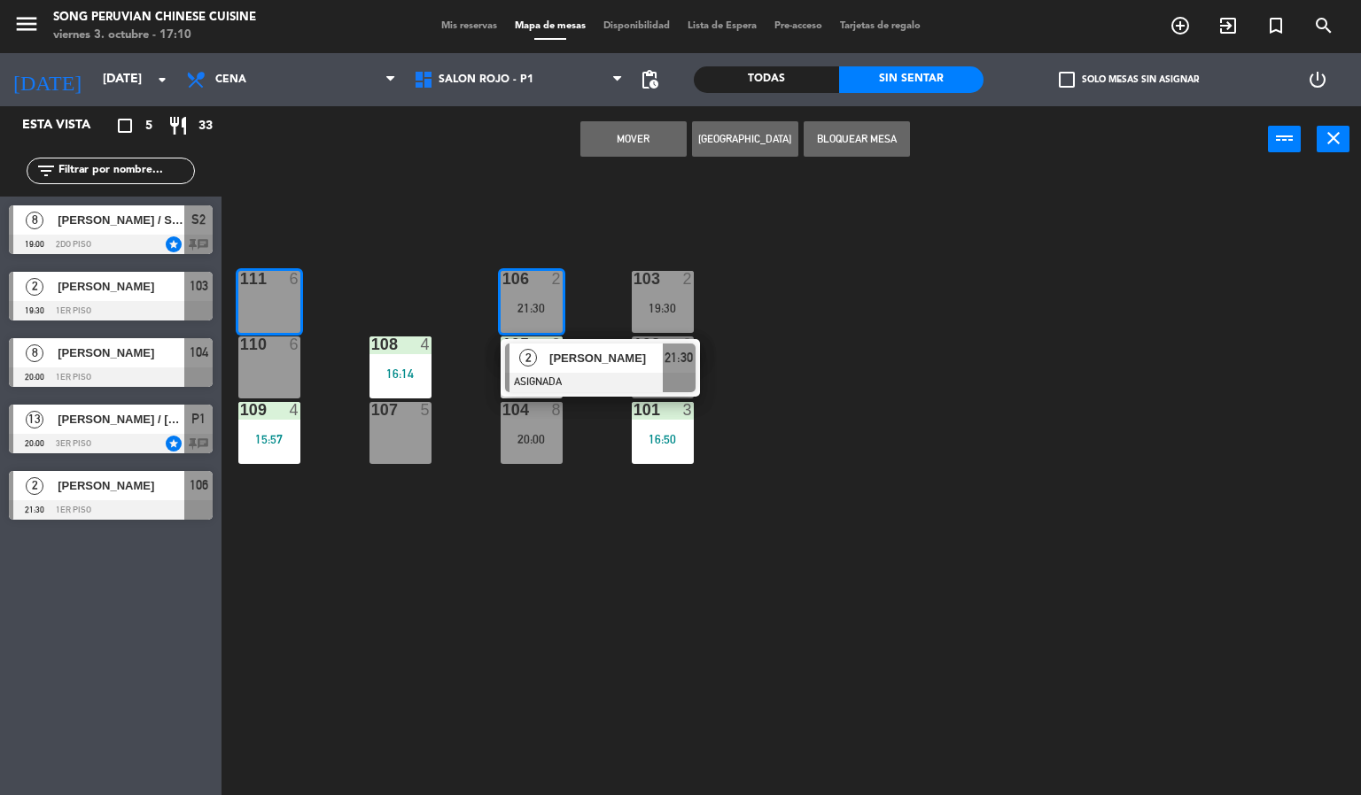
click at [609, 146] on button "Mover" at bounding box center [633, 138] width 106 height 35
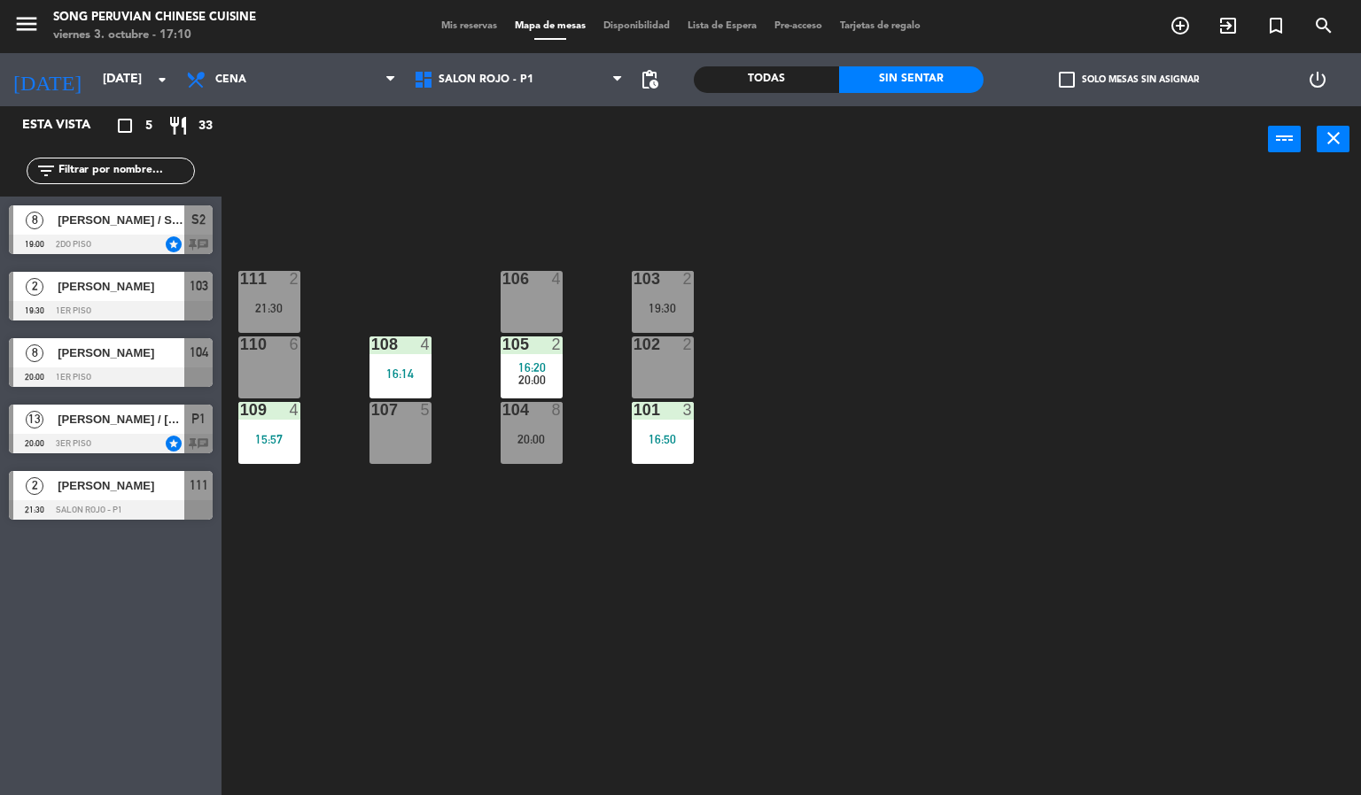
click at [543, 579] on div "103 2 19:30 106 4 111 2 21:30 102 2 105 2 16:20 20:00 108 4 16:14 110 6 101 3 1…" at bounding box center [798, 485] width 1126 height 623
click at [530, 423] on div "104 8 20:00" at bounding box center [531, 433] width 62 height 62
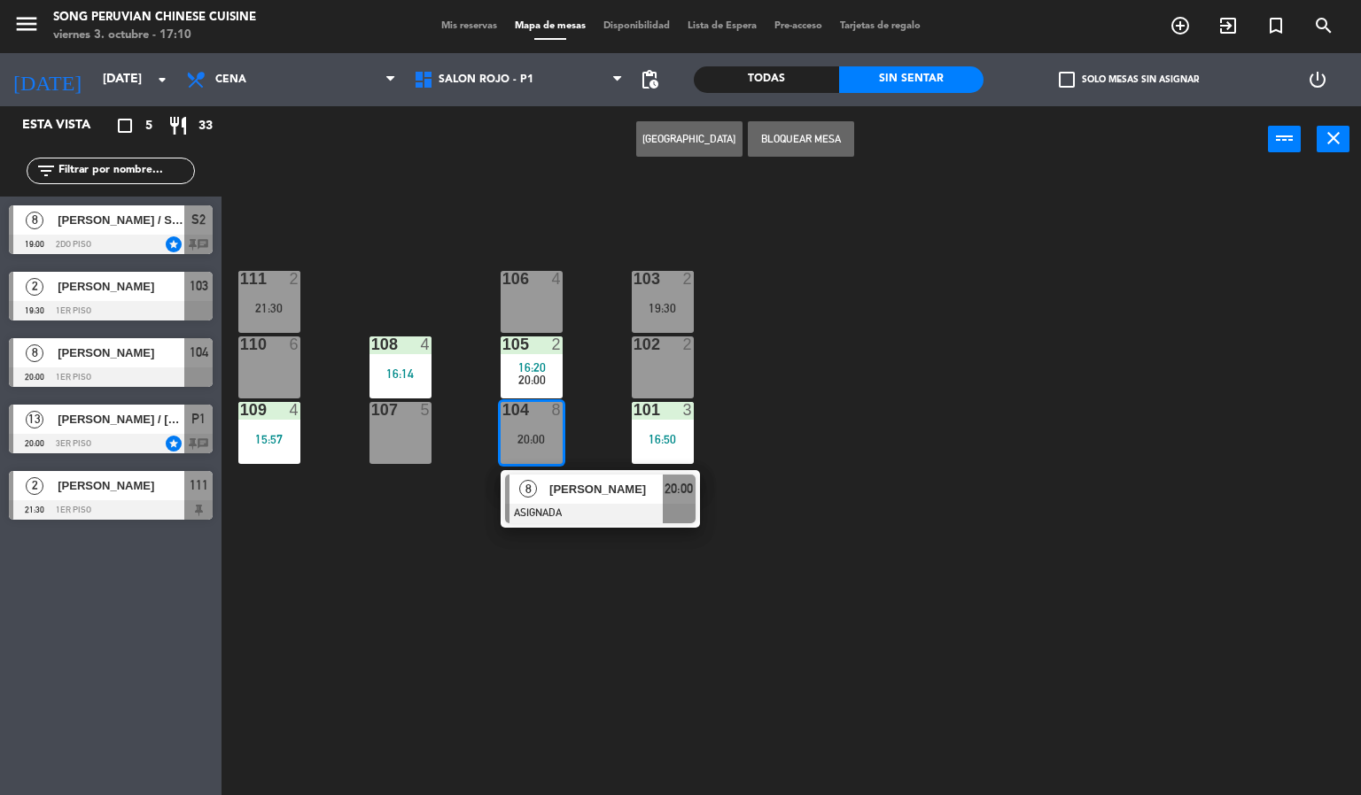
click at [588, 649] on div "103 2 19:30 106 4 111 2 21:30 102 2 105 2 16:20 20:00 108 4 16:14 110 6 101 3 1…" at bounding box center [798, 485] width 1126 height 623
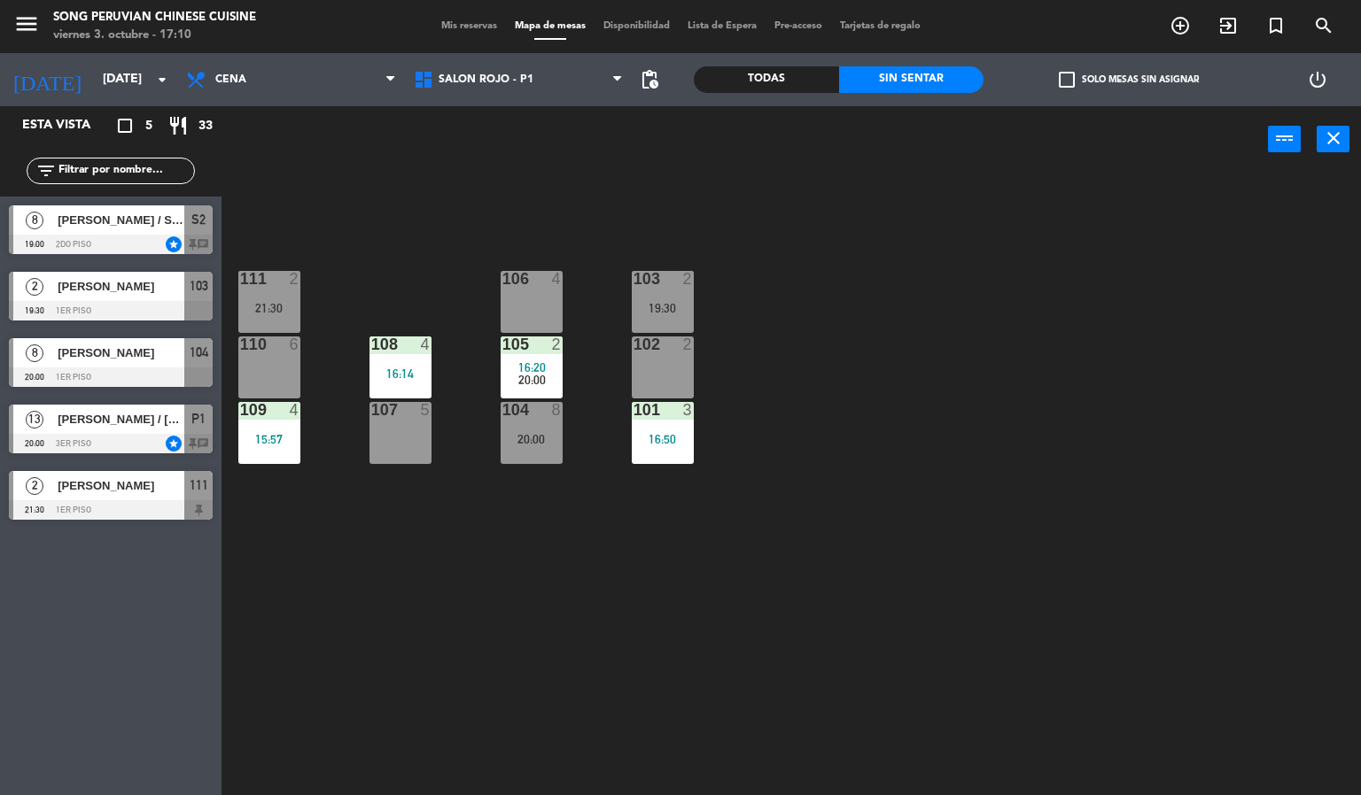
click at [575, 662] on div "103 2 19:30 106 4 111 2 21:30 102 2 105 2 16:20 20:00 108 4 16:14 110 6 101 3 1…" at bounding box center [798, 485] width 1126 height 623
click at [553, 670] on div "103 2 19:30 106 4 111 2 21:30 102 2 105 2 16:20 20:00 108 4 16:14 110 6 101 3 1…" at bounding box center [798, 485] width 1126 height 623
click at [571, 663] on div "103 2 19:30 106 4 111 2 21:30 102 2 105 2 16:20 20:00 108 4 16:14 110 6 101 3 1…" at bounding box center [798, 485] width 1126 height 623
click at [521, 439] on div "20:00" at bounding box center [531, 439] width 62 height 12
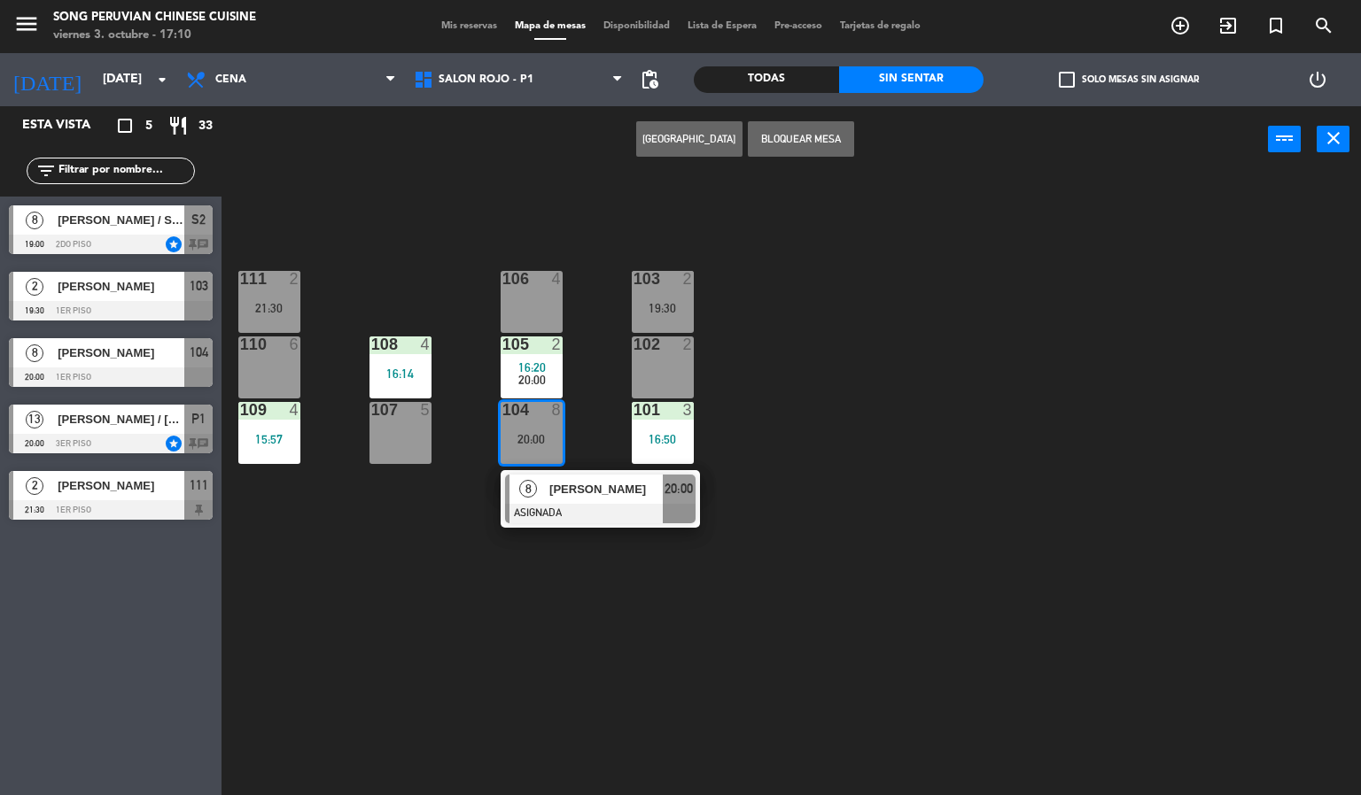
click at [437, 673] on div "103 2 19:30 106 4 111 2 21:30 102 2 105 2 16:20 20:00 108 4 16:14 110 6 101 3 1…" at bounding box center [798, 485] width 1126 height 623
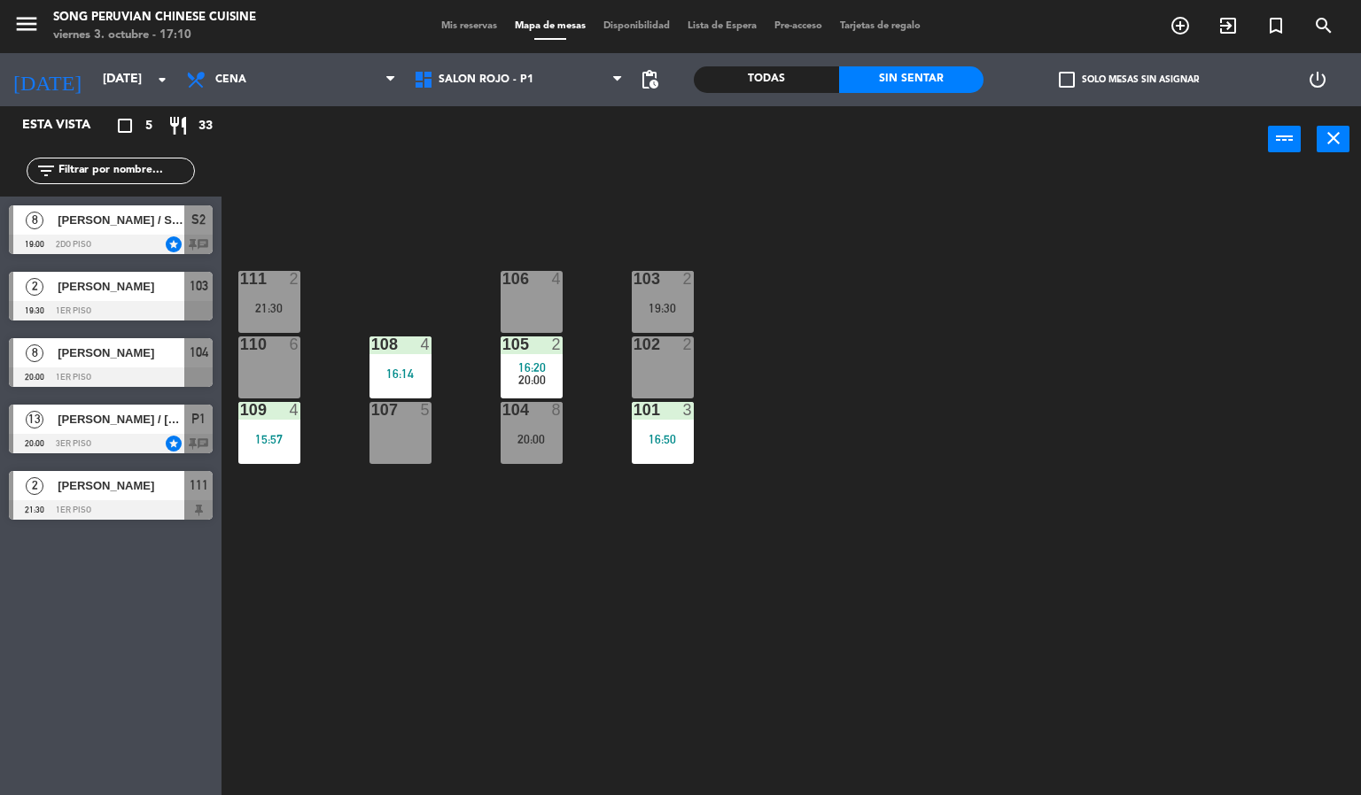
click at [522, 457] on div "104 8 20:00" at bounding box center [531, 433] width 62 height 62
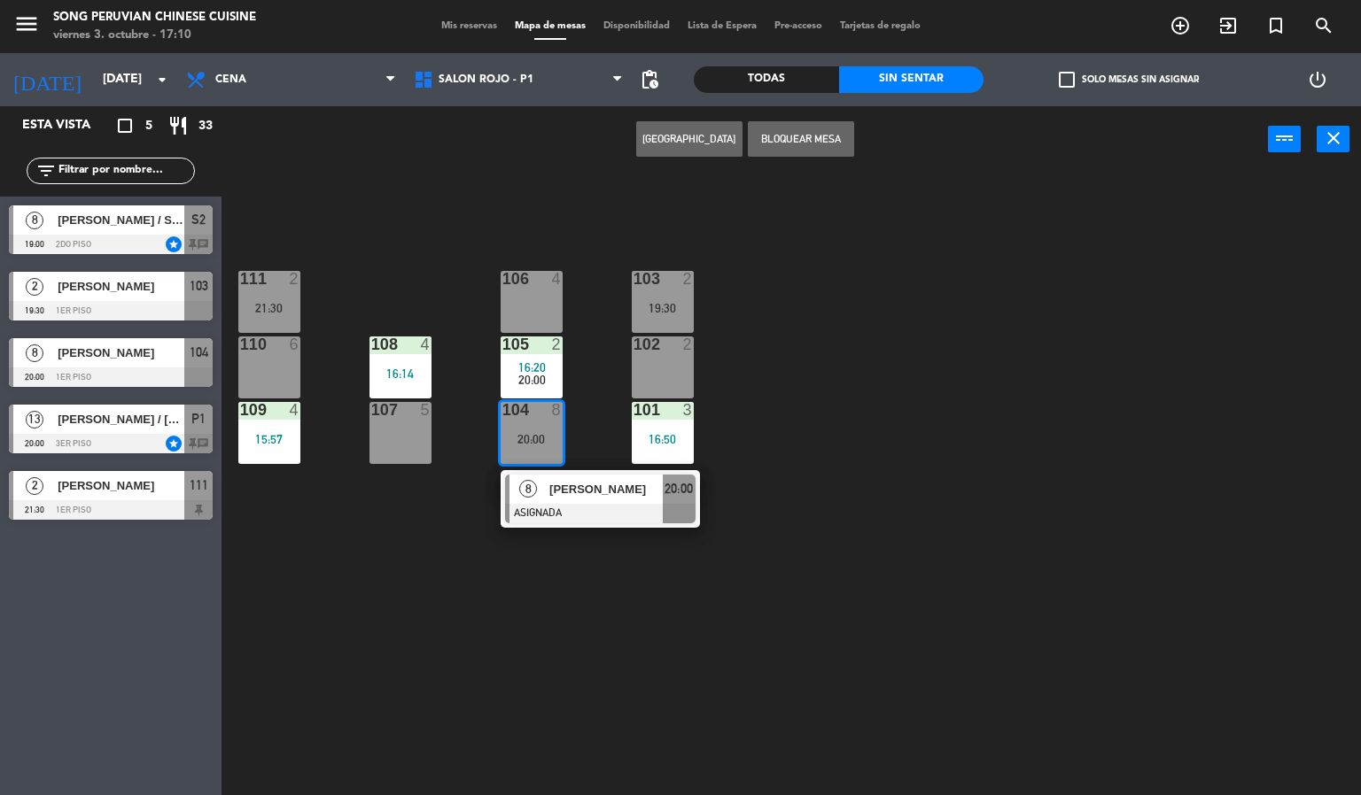
click at [559, 514] on div at bounding box center [600, 513] width 190 height 19
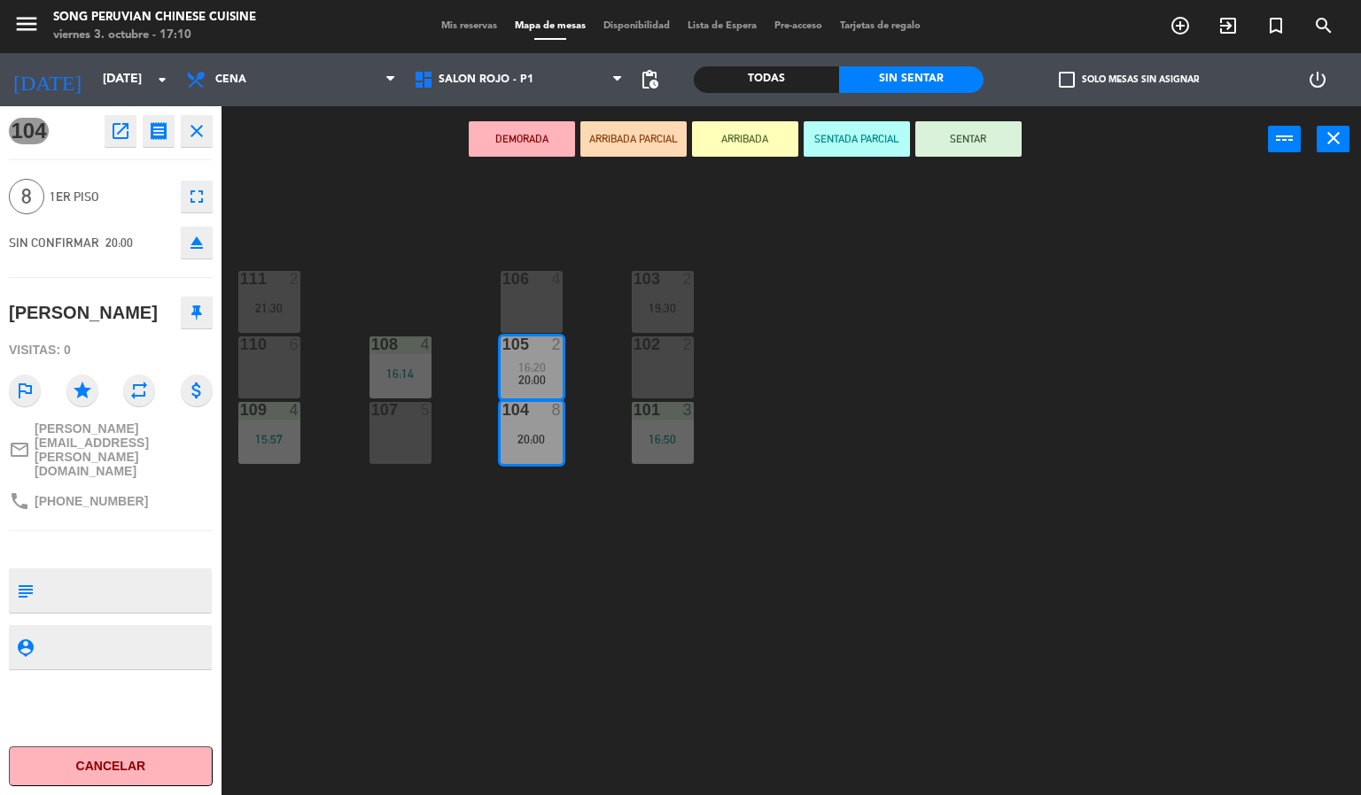
click at [529, 633] on div "103 2 19:30 106 4 111 2 21:30 102 2 105 2 16:20 20:00 108 4 16:14 110 6 101 3 1…" at bounding box center [798, 485] width 1126 height 623
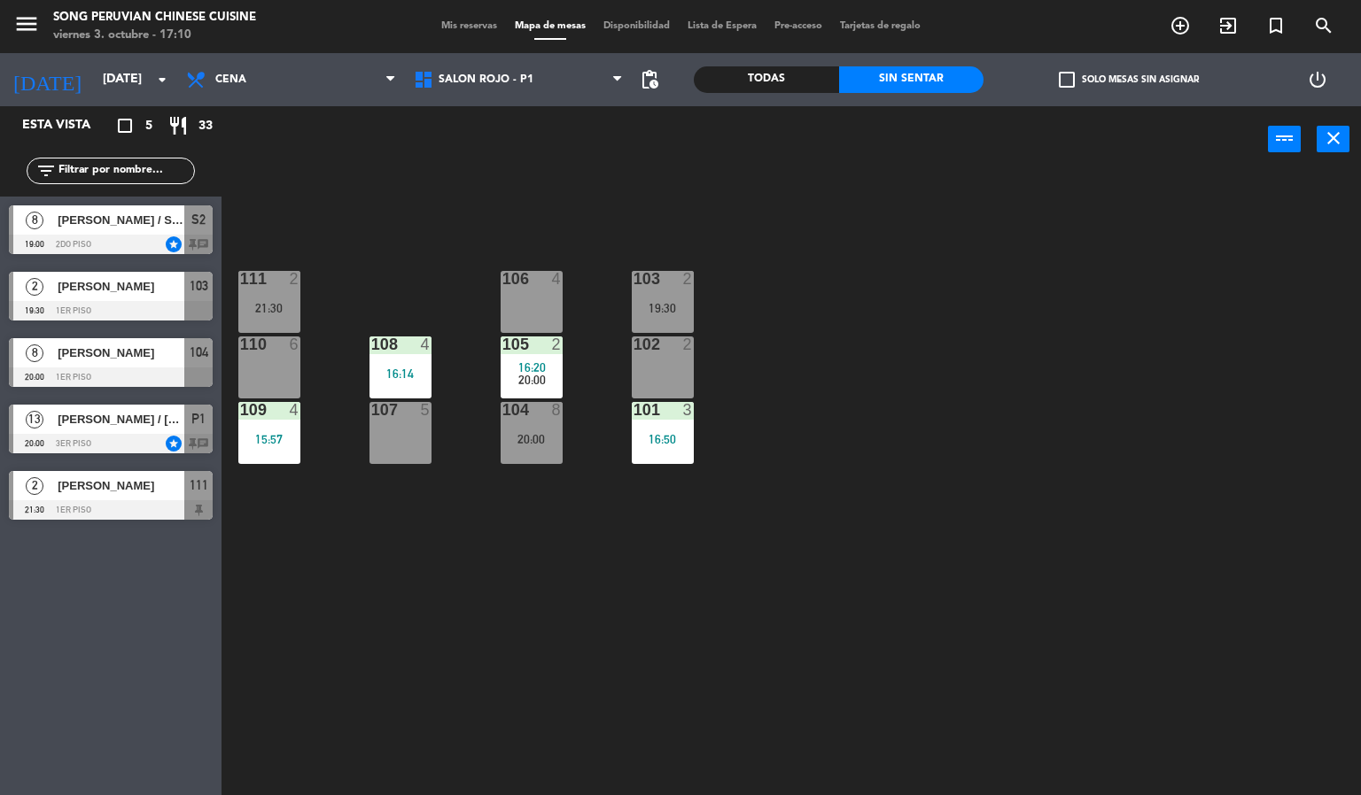
click at [479, 211] on div "103 2 19:30 106 4 111 2 21:30 102 2 105 2 16:20 20:00 108 4 16:14 110 6 101 3 1…" at bounding box center [798, 485] width 1126 height 623
click at [322, 89] on span "Cena" at bounding box center [291, 79] width 228 height 39
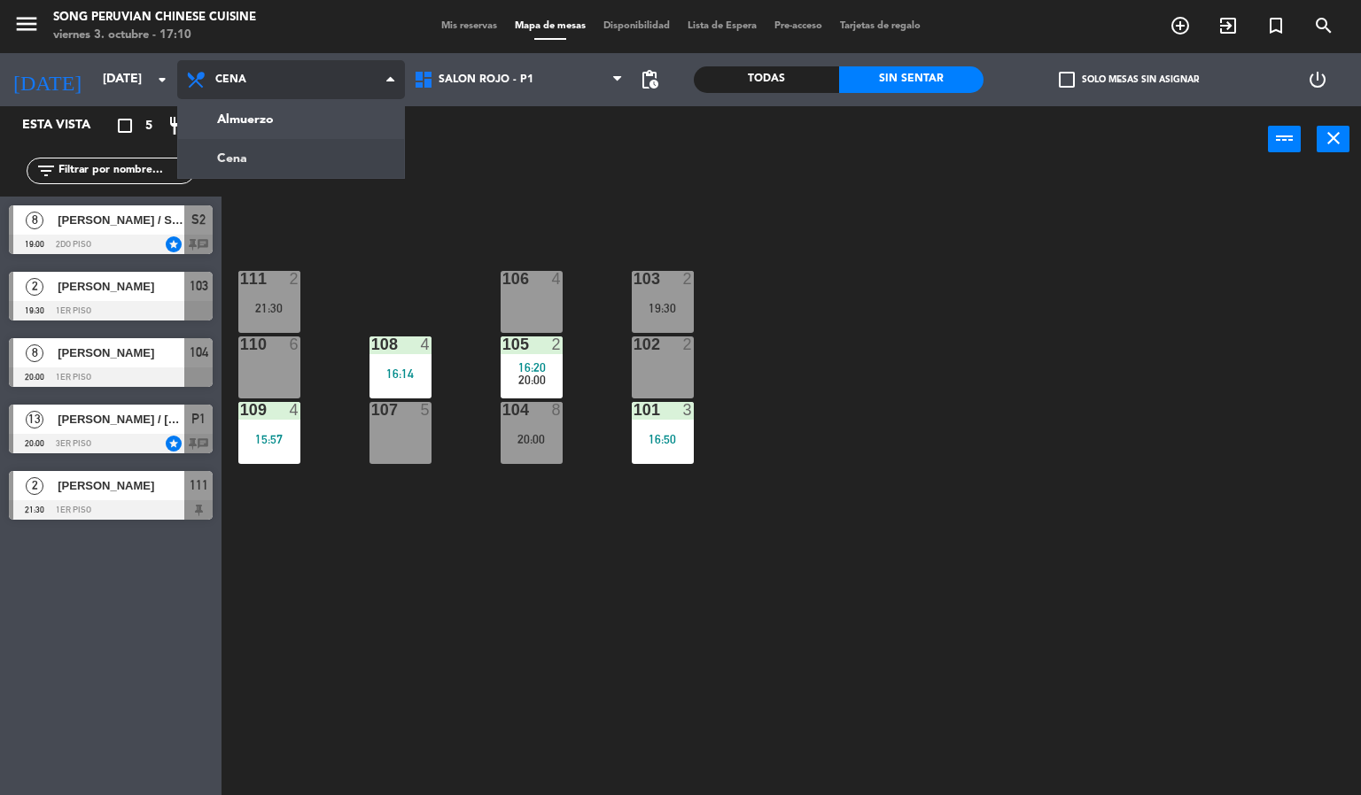
click at [288, 109] on ng-component "menu Song Peruvian Chinese Cuisine [DATE] 3. octubre - 17:10 Mis reservas Mapa …" at bounding box center [680, 398] width 1361 height 796
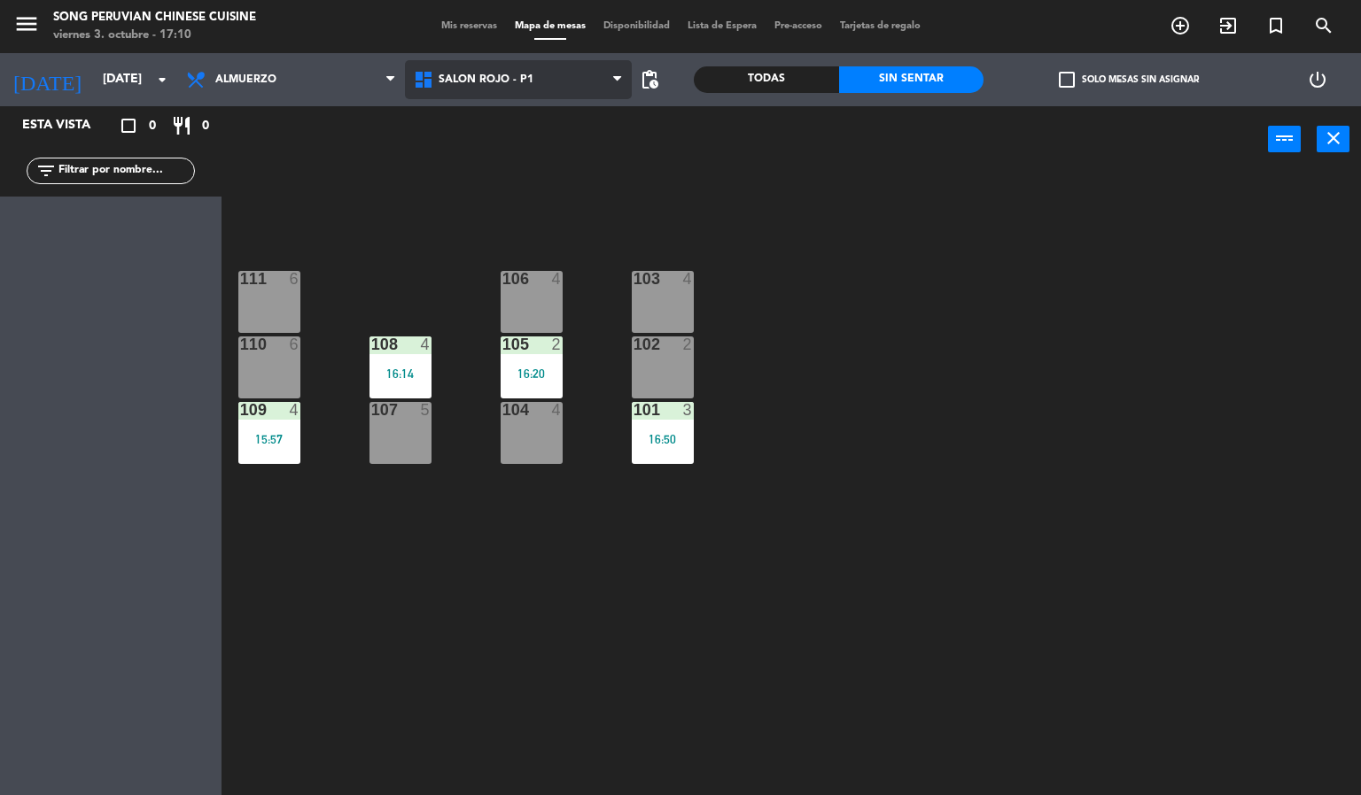
click at [523, 74] on span "SALON ROJO - P1" at bounding box center [485, 80] width 95 height 12
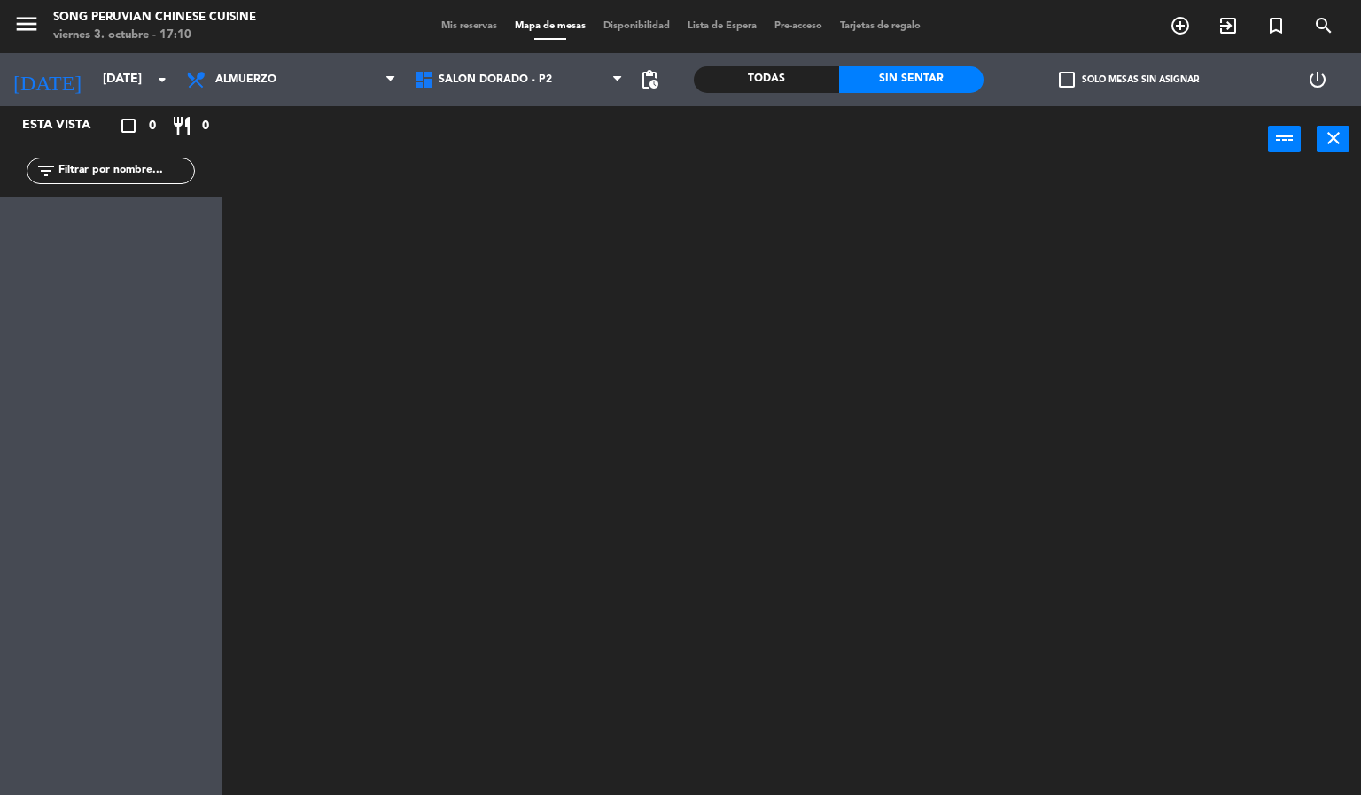
click at [529, 159] on ng-component "menu Song Peruvian Chinese Cuisine [DATE] 3. octubre - 17:10 Mis reservas Mapa …" at bounding box center [680, 398] width 1361 height 796
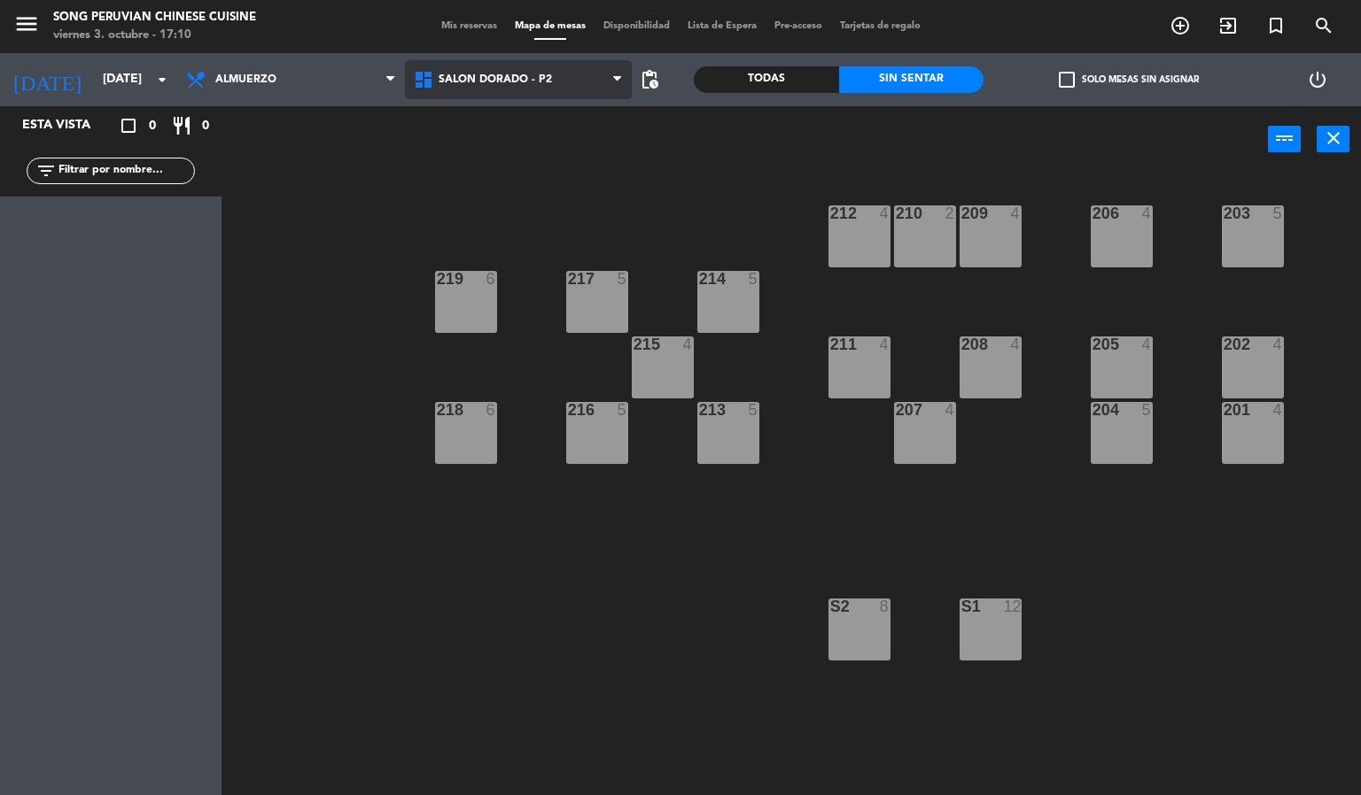
click at [500, 75] on span "SALON DORADO - P2" at bounding box center [494, 80] width 113 height 12
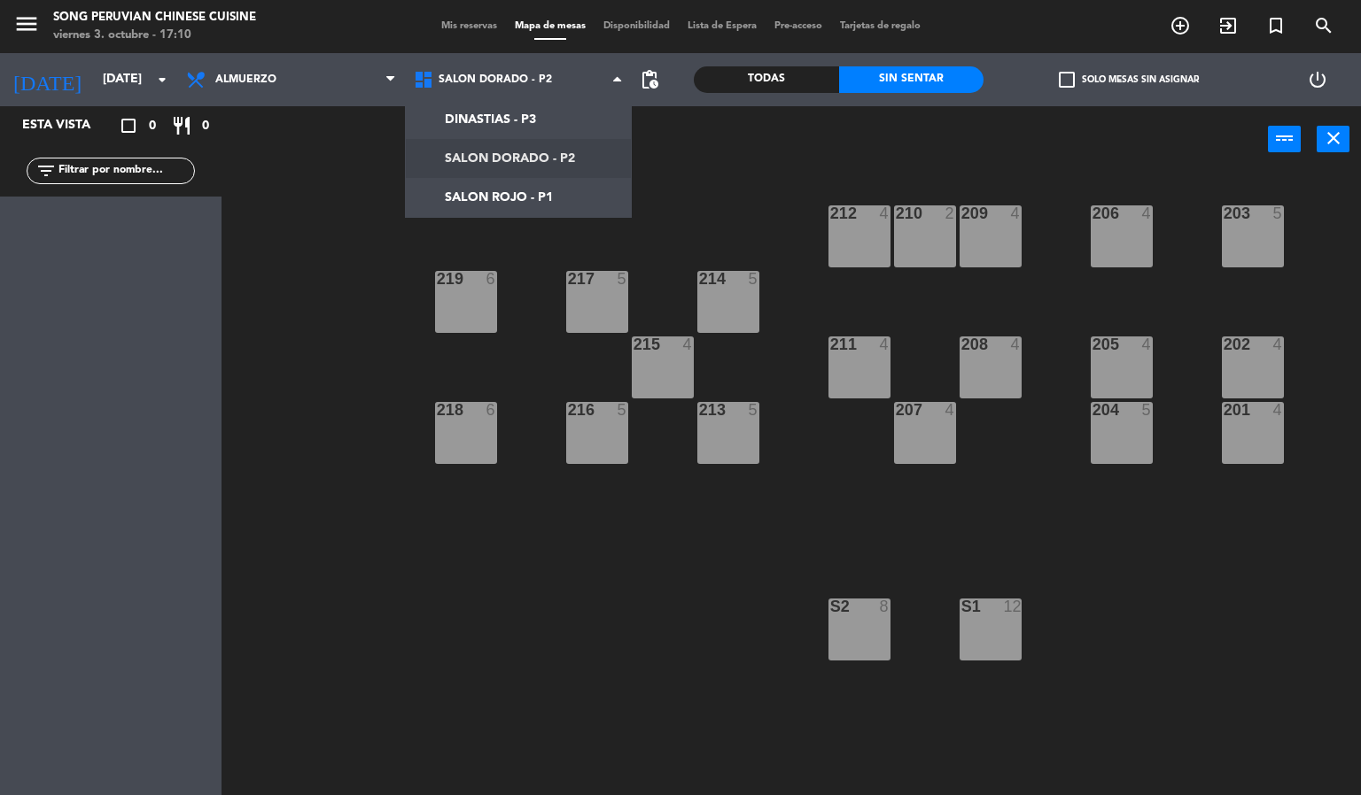
drag, startPoint x: 680, startPoint y: 170, endPoint x: 668, endPoint y: 158, distance: 17.5
click at [673, 163] on div "power_input close" at bounding box center [744, 139] width 1046 height 67
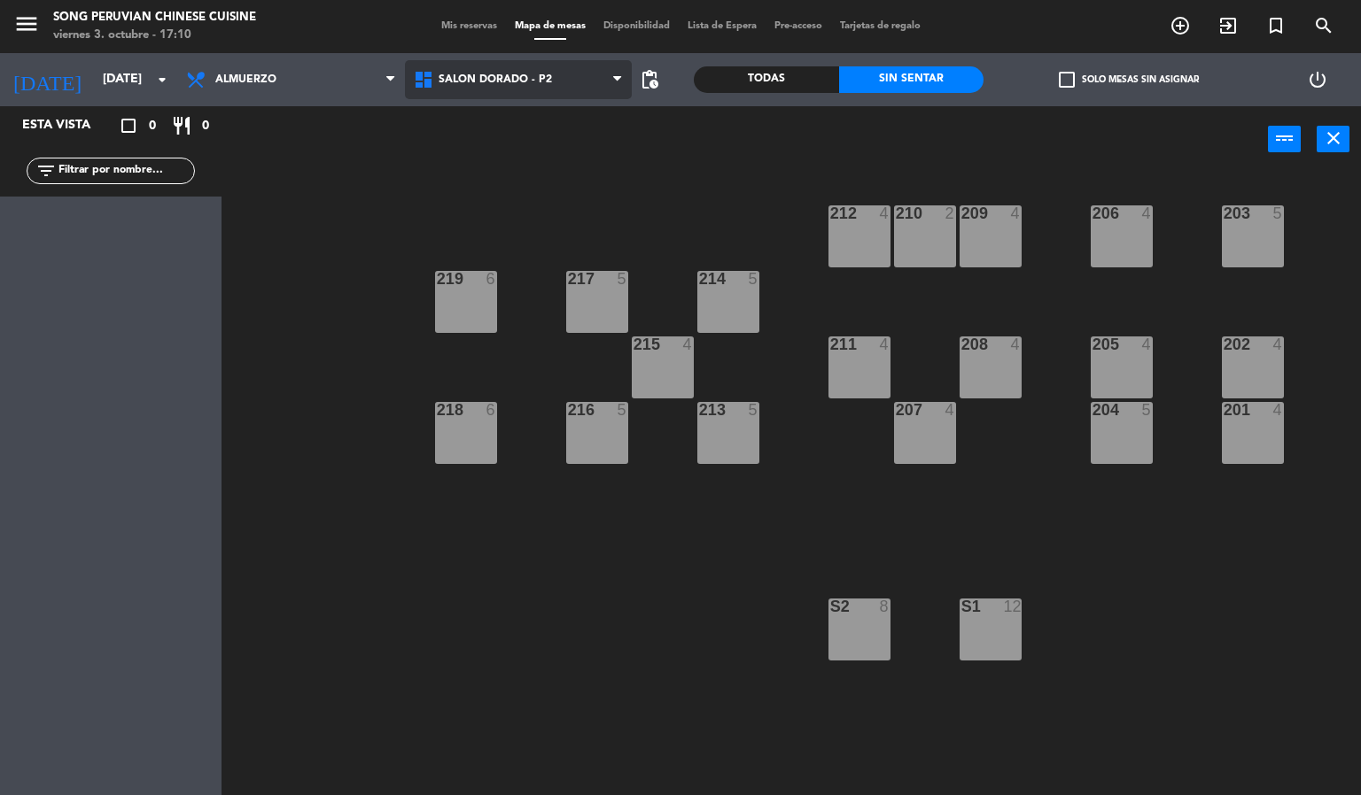
click at [521, 91] on span "SALON DORADO - P2" at bounding box center [519, 79] width 228 height 39
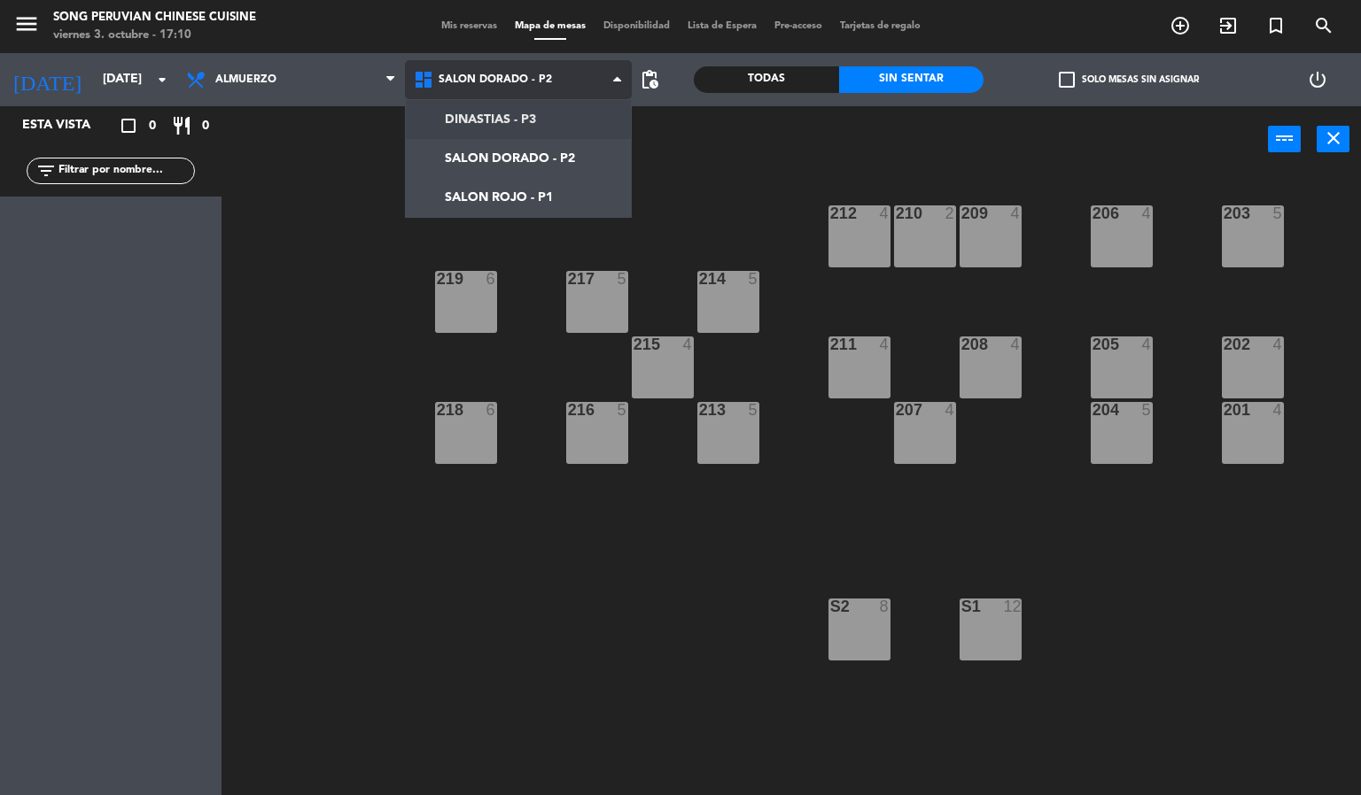
click at [518, 118] on ng-component "menu Song Peruvian Chinese Cuisine [DATE] 3. octubre - 17:10 Mis reservas Mapa …" at bounding box center [680, 398] width 1361 height 796
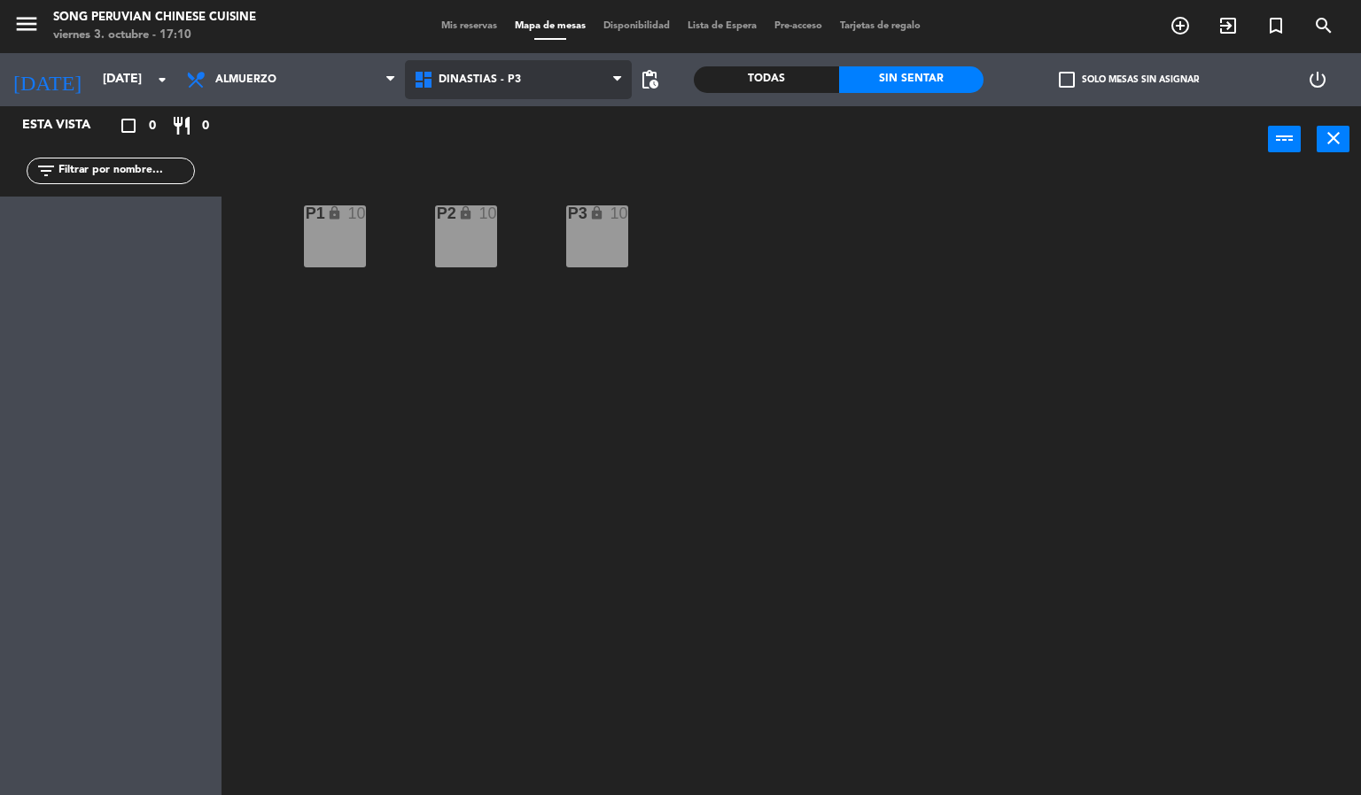
click at [511, 91] on span "DINASTIAS - P3" at bounding box center [519, 79] width 228 height 39
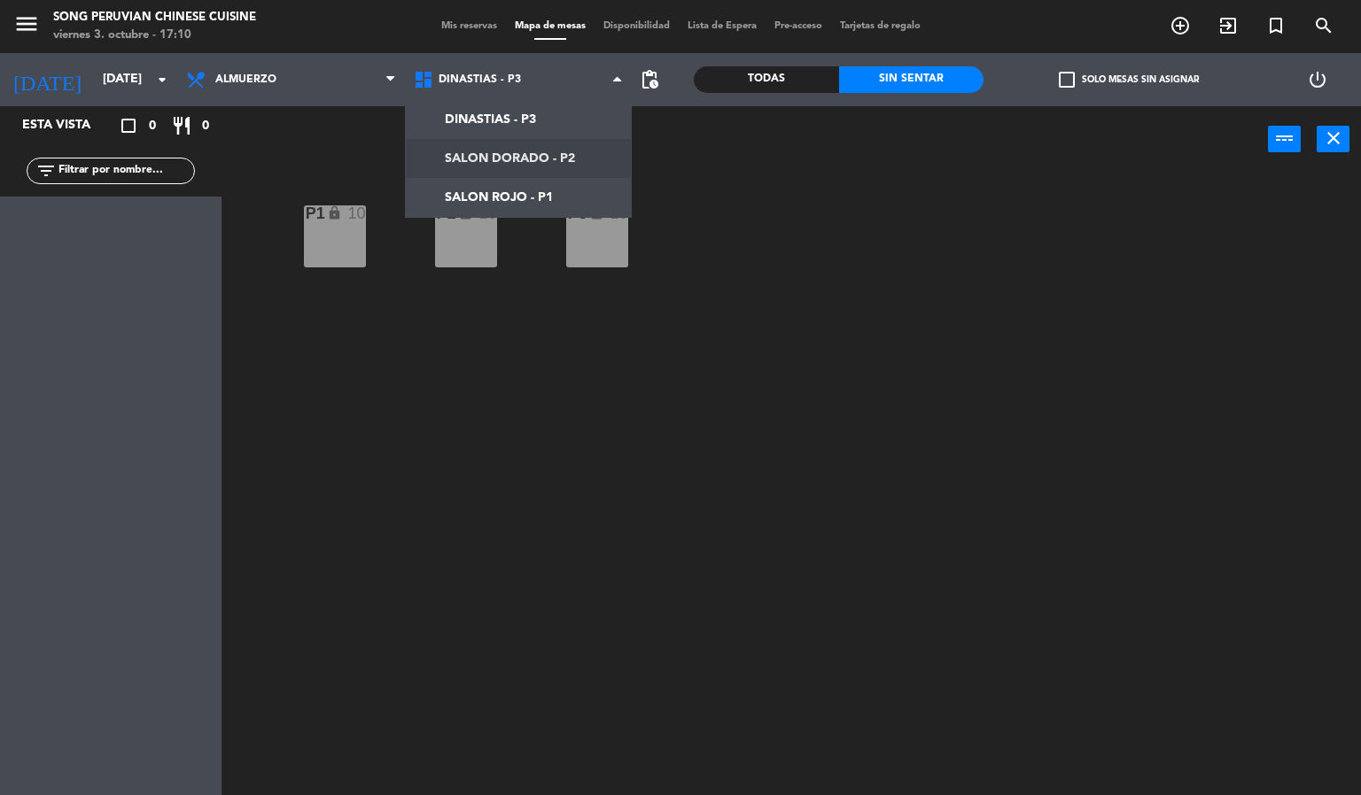
drag, startPoint x: 514, startPoint y: 147, endPoint x: 495, endPoint y: 136, distance: 21.9
click at [508, 149] on ng-component "menu Song Peruvian Chinese Cuisine [DATE] 3. octubre - 17:10 Mis reservas Mapa …" at bounding box center [680, 398] width 1361 height 796
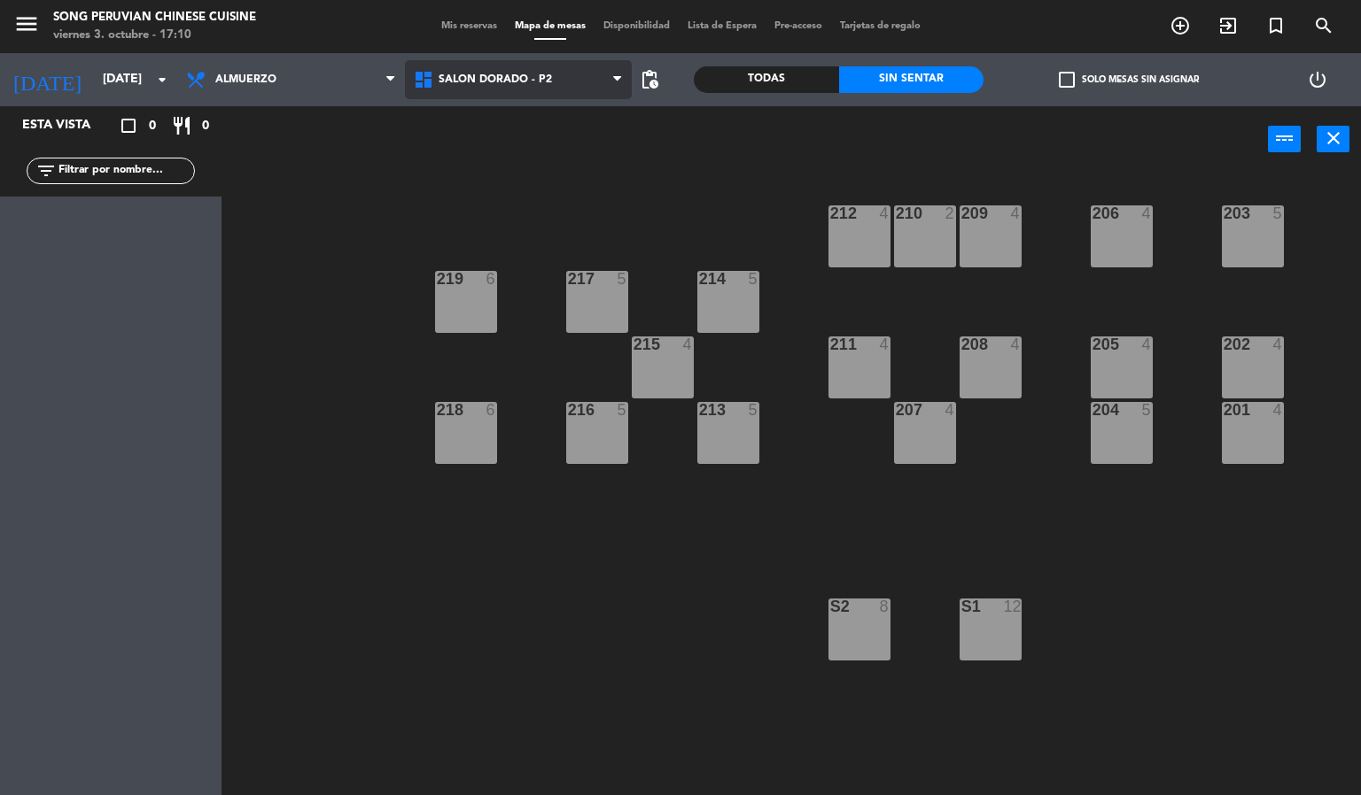
click at [482, 74] on span "SALON DORADO - P2" at bounding box center [494, 80] width 113 height 12
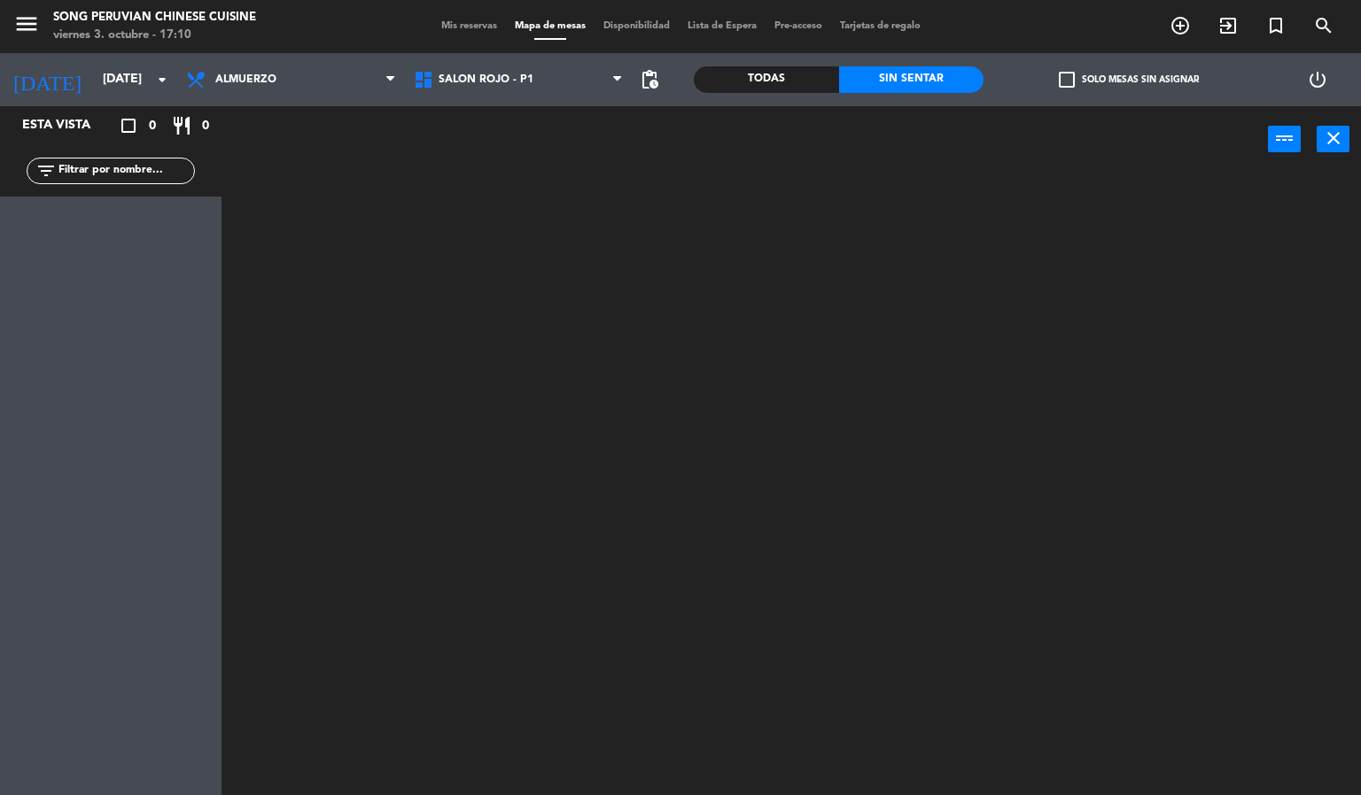
drag, startPoint x: 513, startPoint y: 186, endPoint x: 503, endPoint y: 168, distance: 20.2
click at [513, 179] on ng-component "menu Song Peruvian Chinese Cuisine [DATE] 3. octubre - 17:10 Mis reservas Mapa …" at bounding box center [680, 398] width 1361 height 796
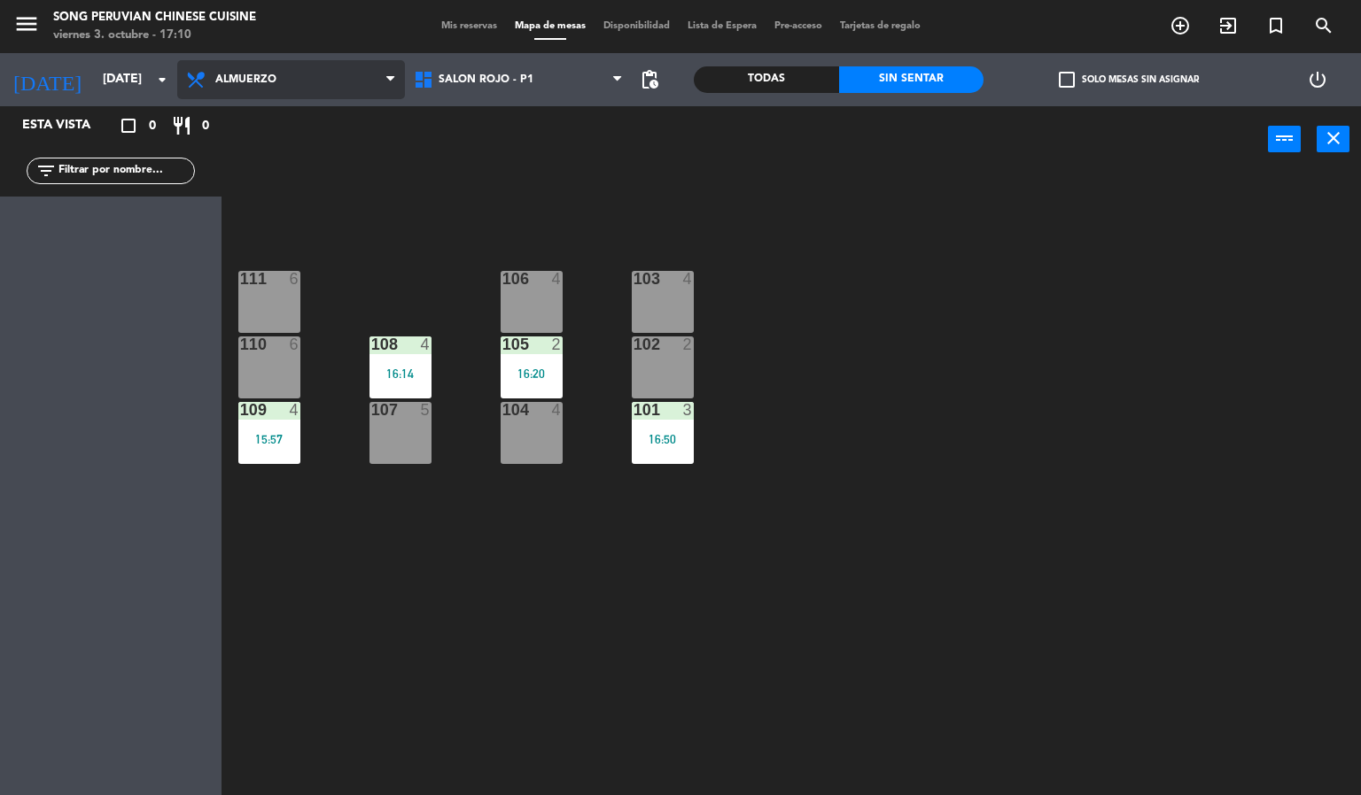
click at [298, 82] on span "Almuerzo" at bounding box center [291, 79] width 228 height 39
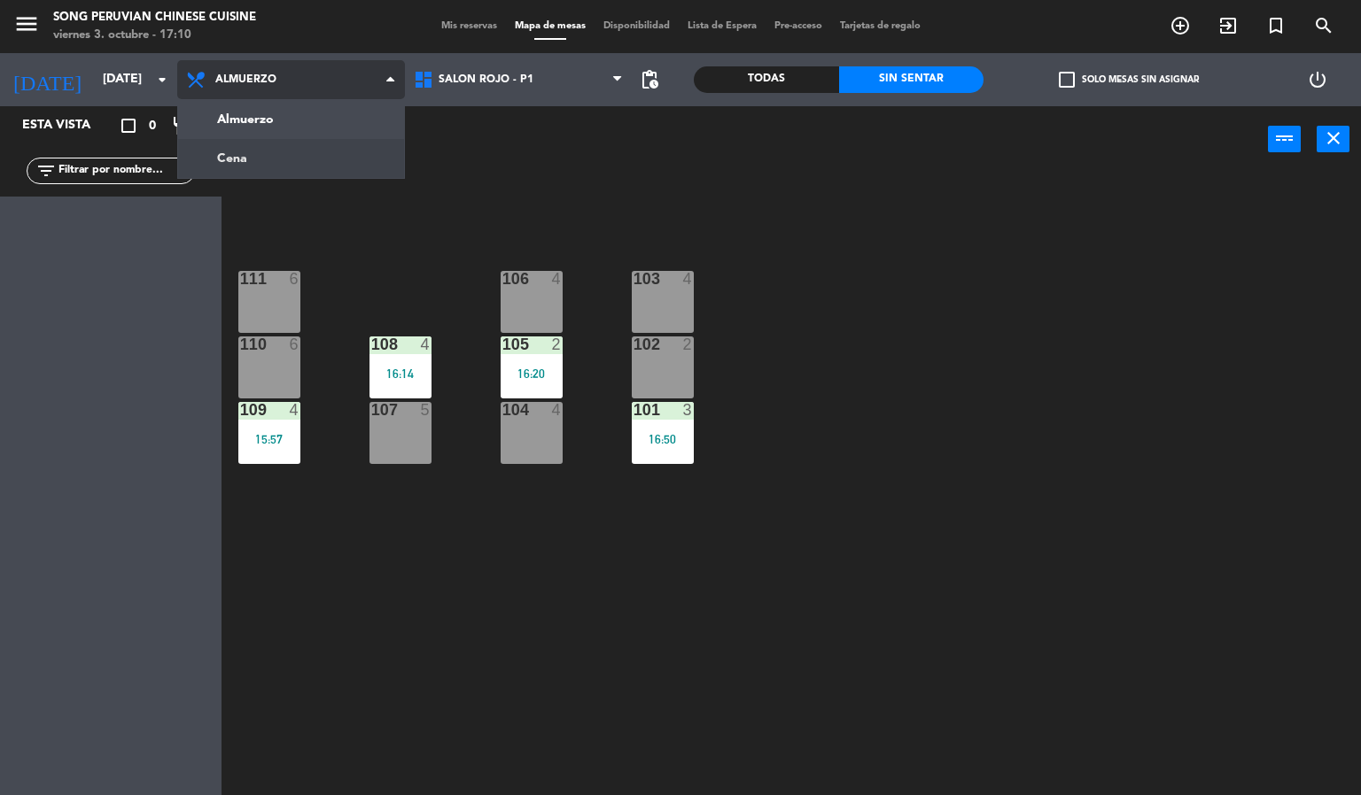
click at [328, 149] on ng-component "menu Song Peruvian Chinese Cuisine [DATE] 3. octubre - 17:10 Mis reservas Mapa …" at bounding box center [680, 398] width 1361 height 796
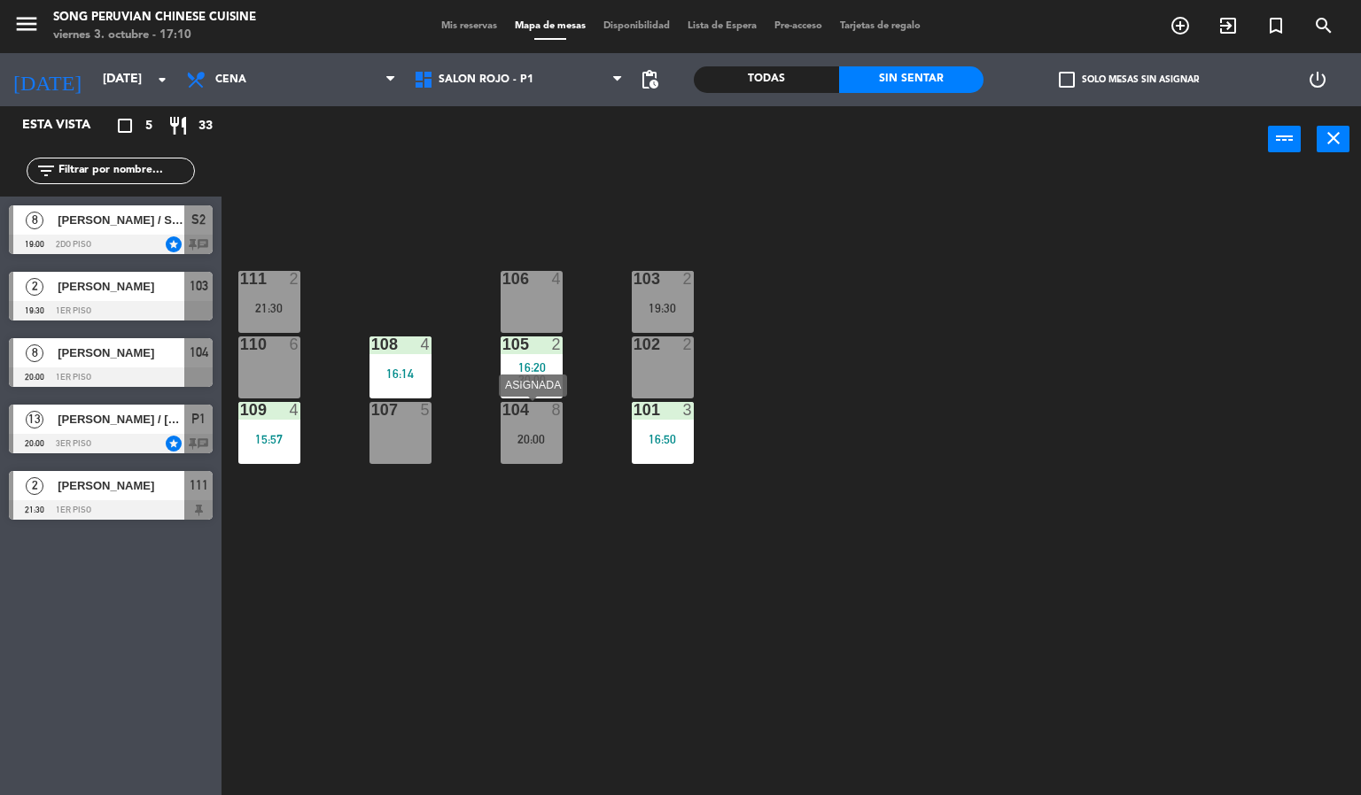
drag, startPoint x: 534, startPoint y: 421, endPoint x: 529, endPoint y: 409, distance: 12.7
click at [531, 412] on div "104 8 20:00" at bounding box center [531, 433] width 62 height 62
click at [522, 457] on div "104 8 20:00" at bounding box center [531, 433] width 62 height 62
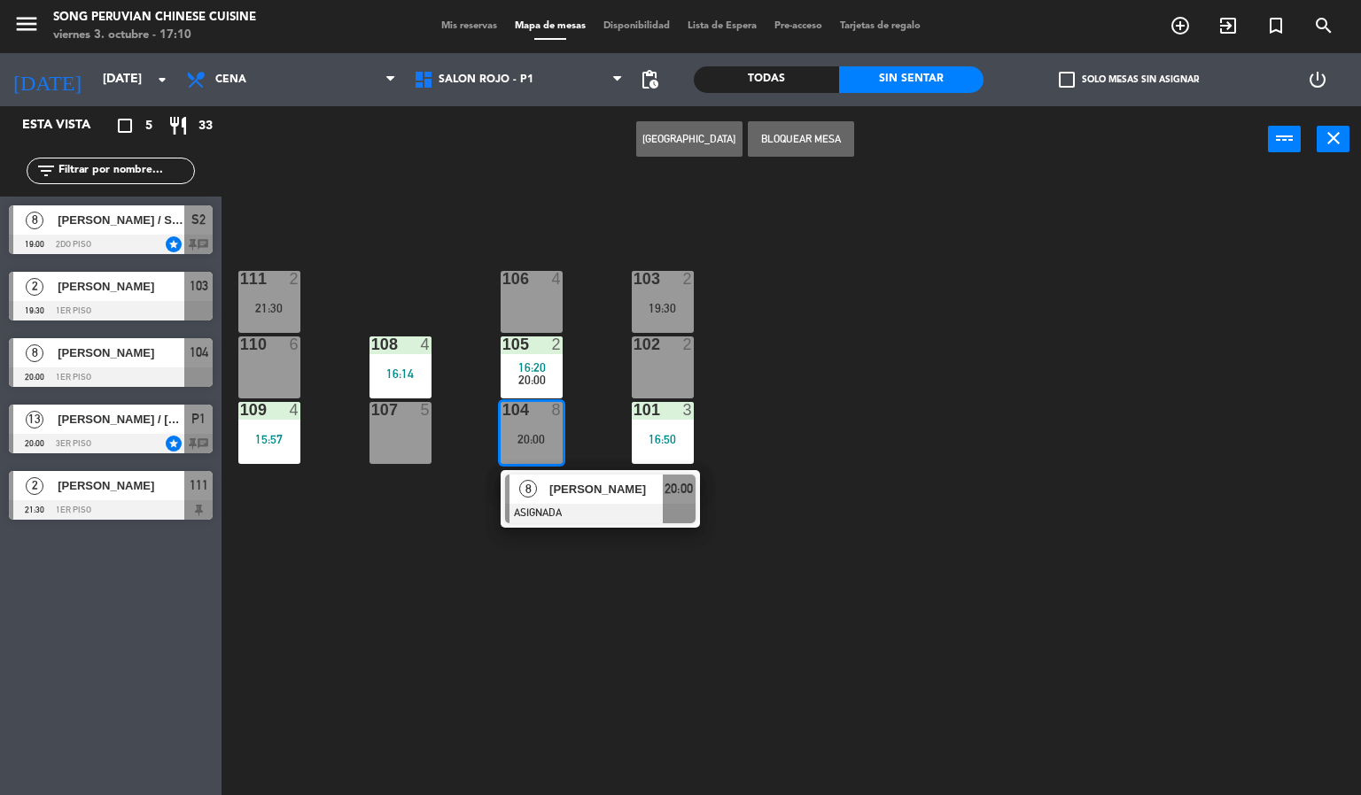
click at [545, 498] on div "8" at bounding box center [528, 489] width 38 height 29
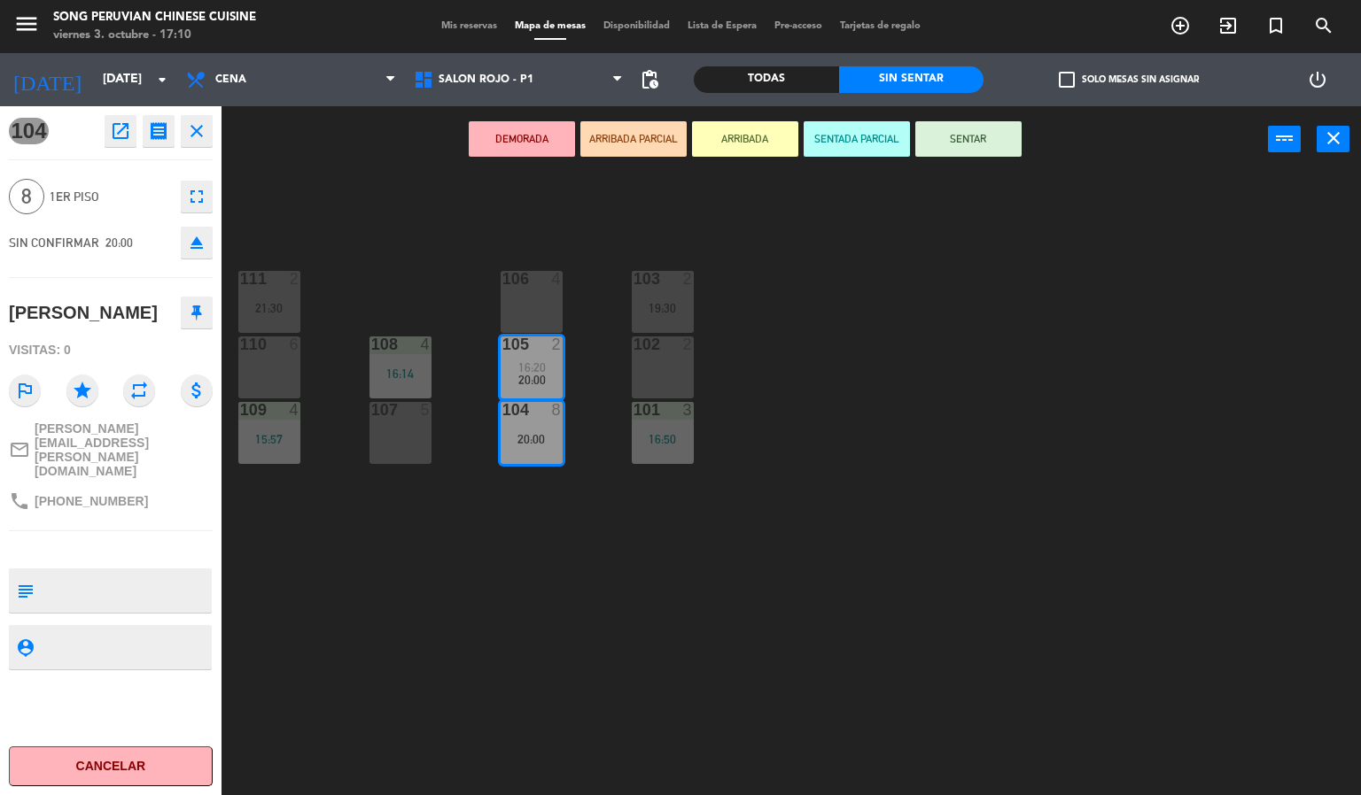
drag, startPoint x: 194, startPoint y: 243, endPoint x: 213, endPoint y: 211, distance: 37.4
click at [194, 245] on icon "eject" at bounding box center [196, 242] width 21 height 21
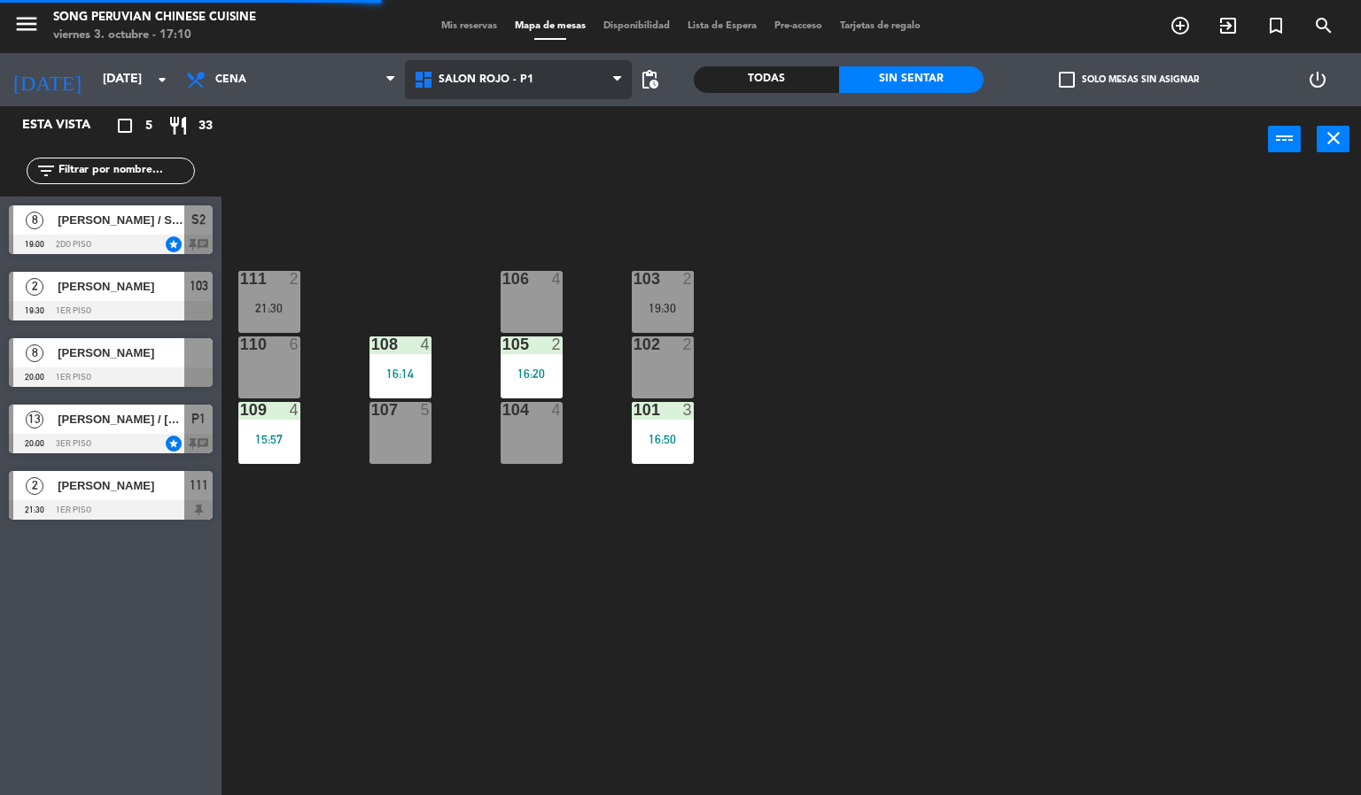
click at [502, 96] on span "SALON ROJO - P1" at bounding box center [519, 79] width 228 height 39
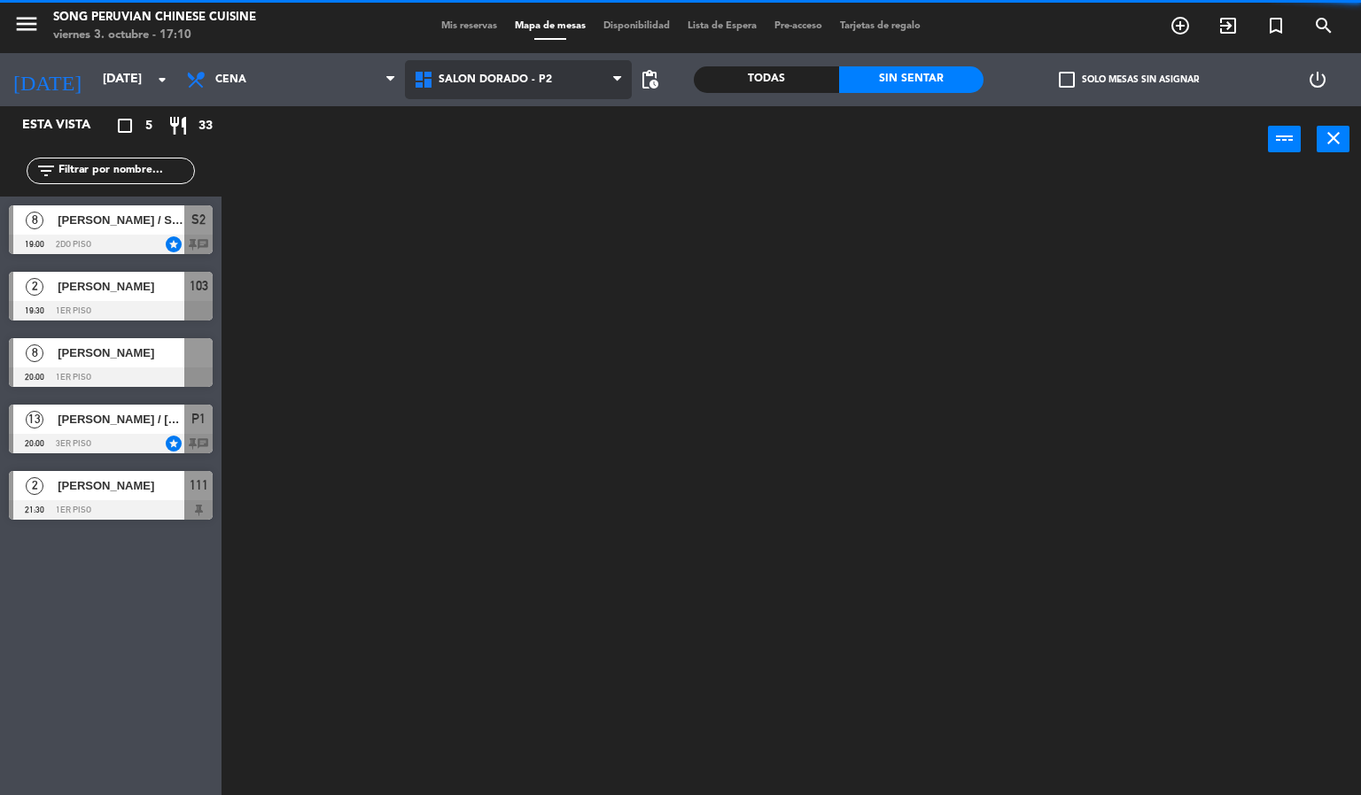
click at [505, 165] on ng-component "menu Song Peruvian Chinese Cuisine [DATE] 3. octubre - 17:10 Mis reservas Mapa …" at bounding box center [680, 398] width 1361 height 796
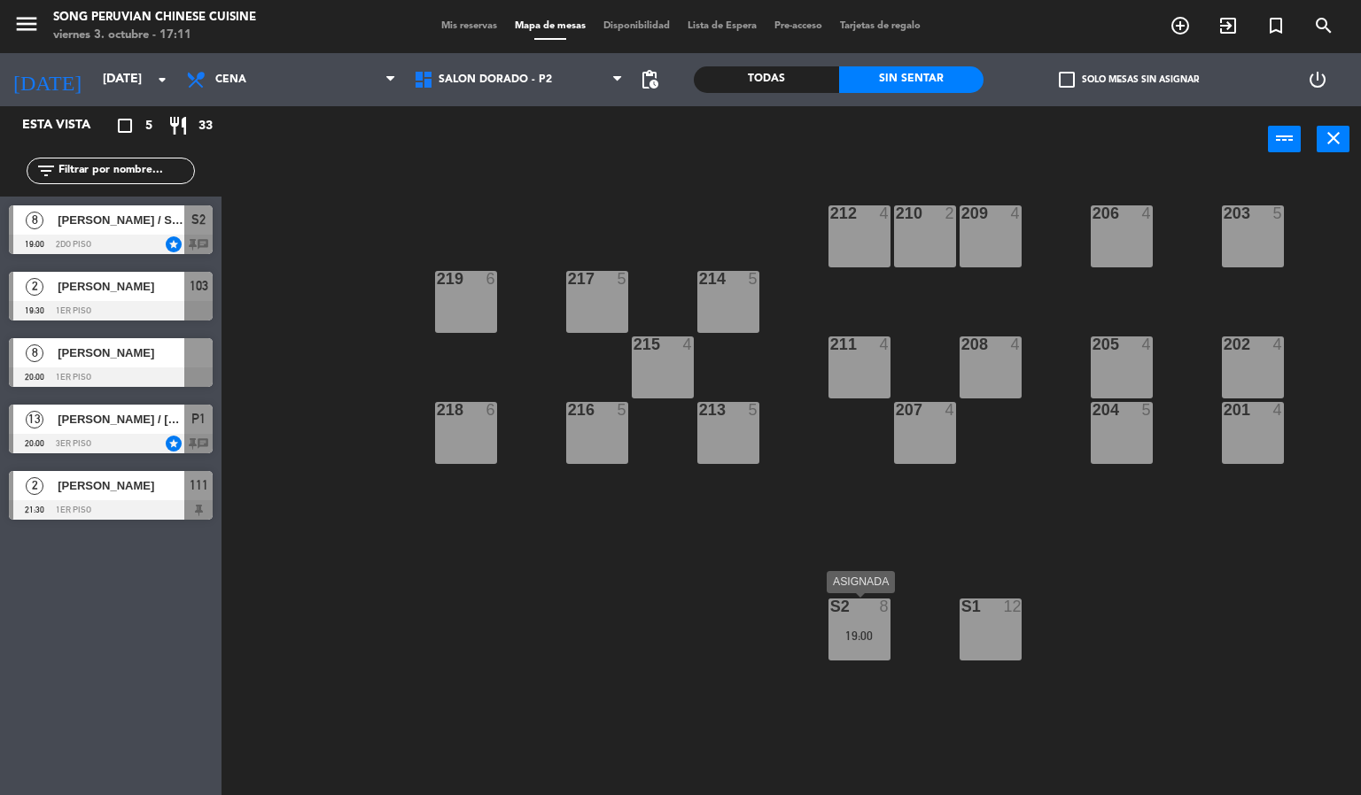
click at [857, 627] on div "S2 8 19:00" at bounding box center [859, 630] width 62 height 62
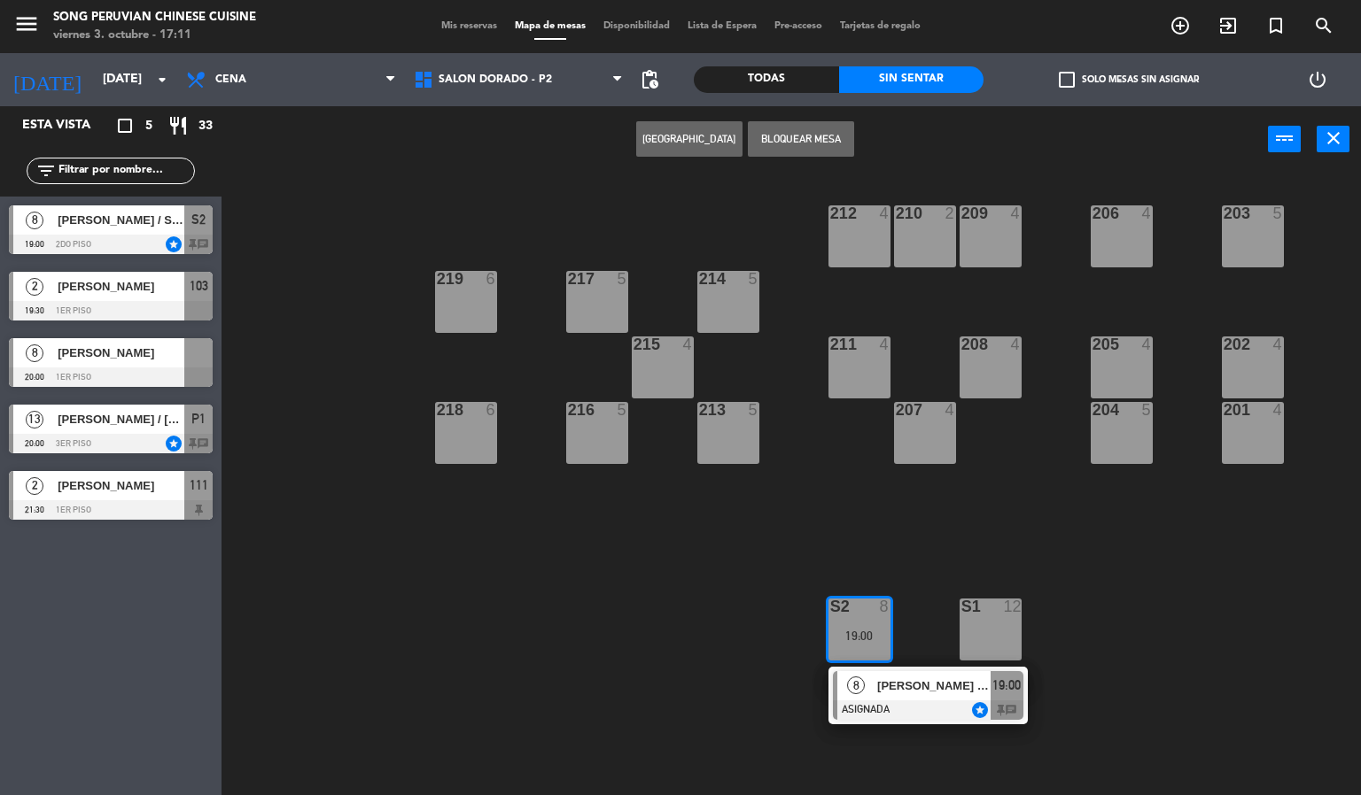
click at [821, 574] on div "203 5 206 4 210 2 212 4 209 4 214 5 217 5 219 6 202 4 205 4 208 4 211 4 215 4 2…" at bounding box center [798, 485] width 1126 height 623
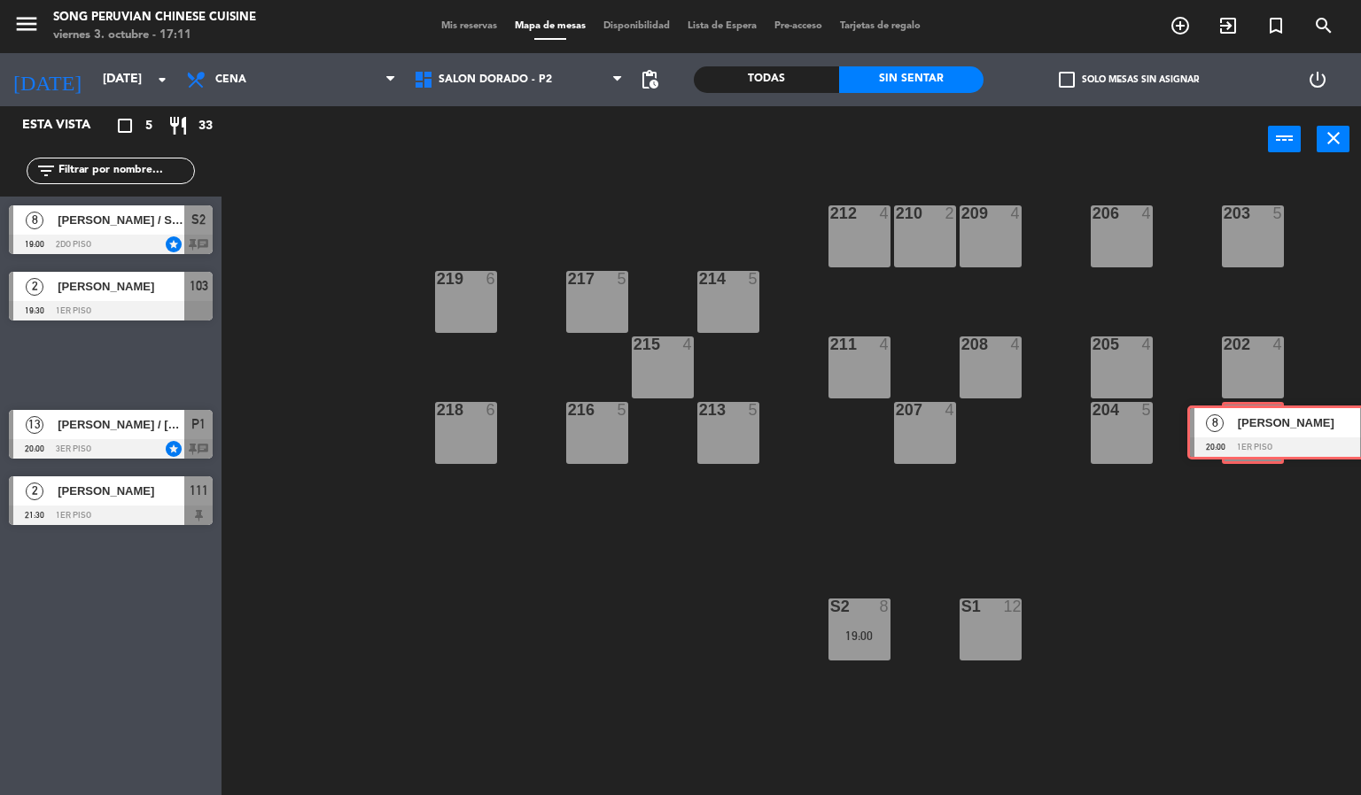
drag, startPoint x: 74, startPoint y: 359, endPoint x: 1250, endPoint y: 426, distance: 1177.3
click at [1250, 426] on div "Esta vista crop_square 5 restaurant 33 filter_list 8 [PERSON_NAME] / SR. [PERSO…" at bounding box center [680, 451] width 1361 height 690
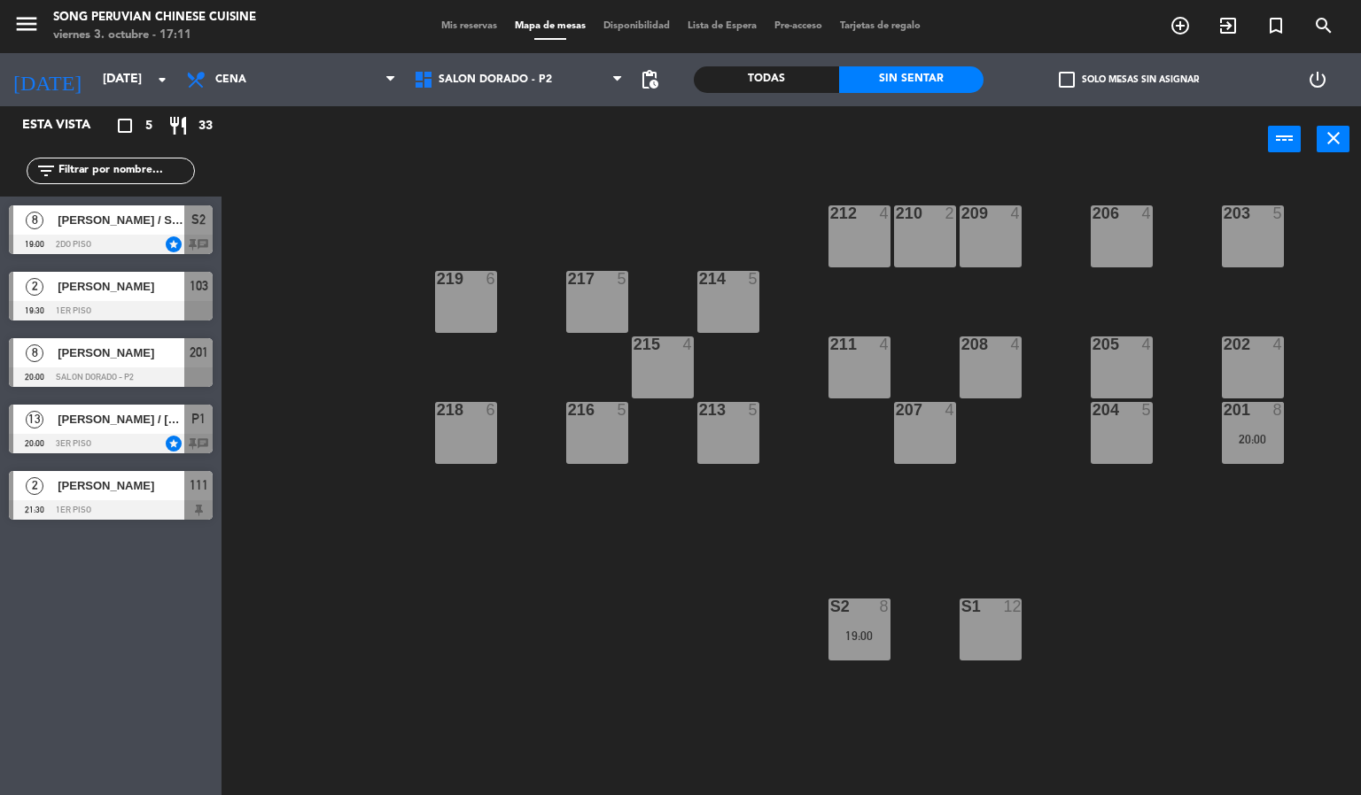
click at [1262, 445] on div "20:00" at bounding box center [1252, 439] width 62 height 12
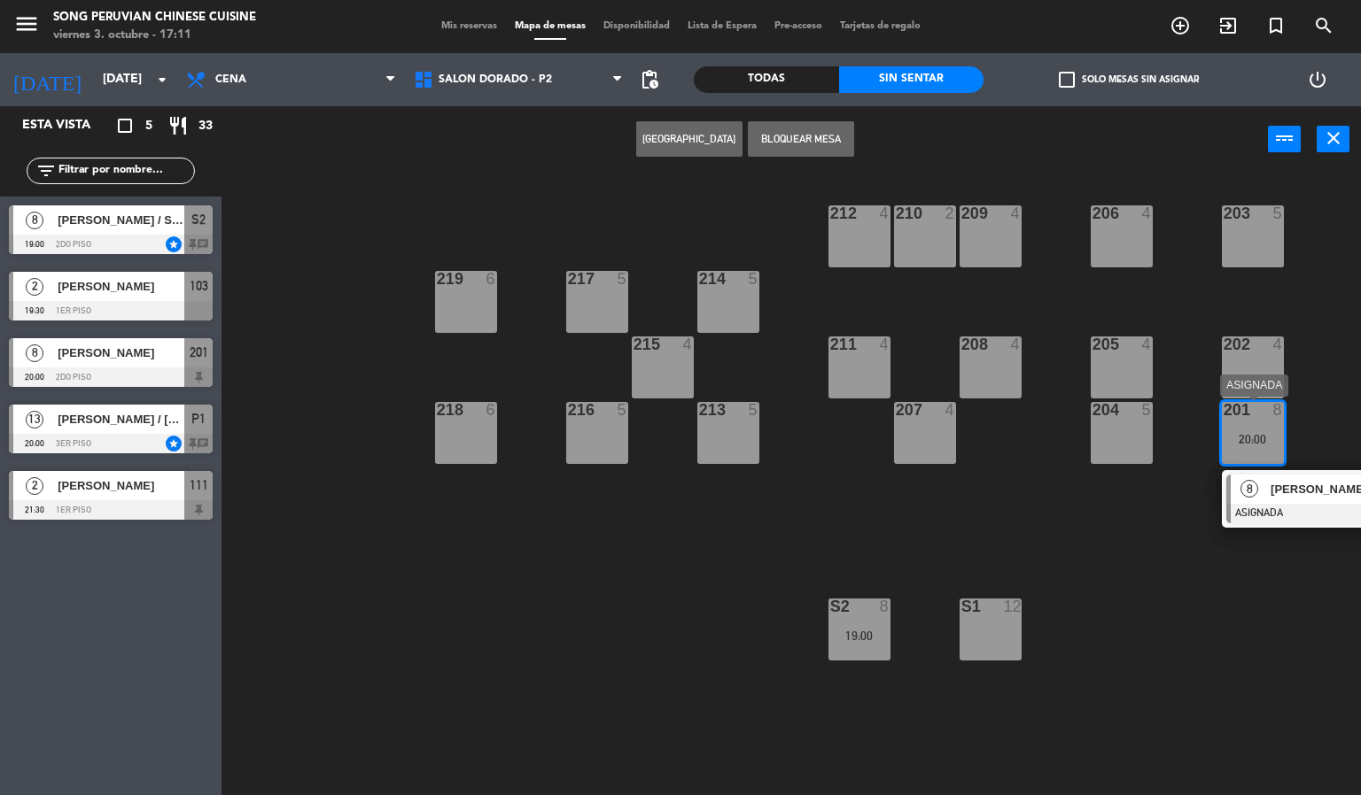
click at [1287, 482] on span "[PERSON_NAME]" at bounding box center [1326, 489] width 113 height 19
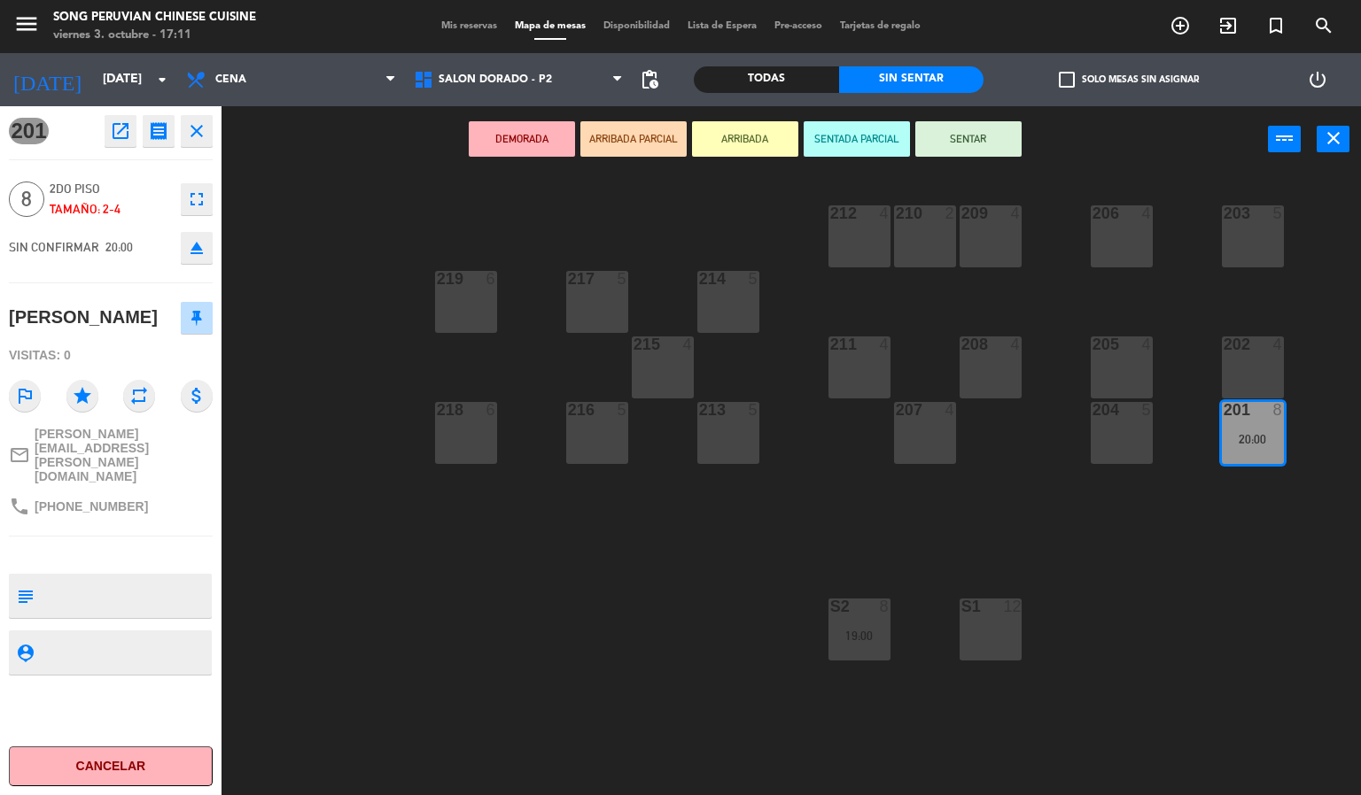
click at [1250, 373] on div "202 4" at bounding box center [1252, 368] width 62 height 62
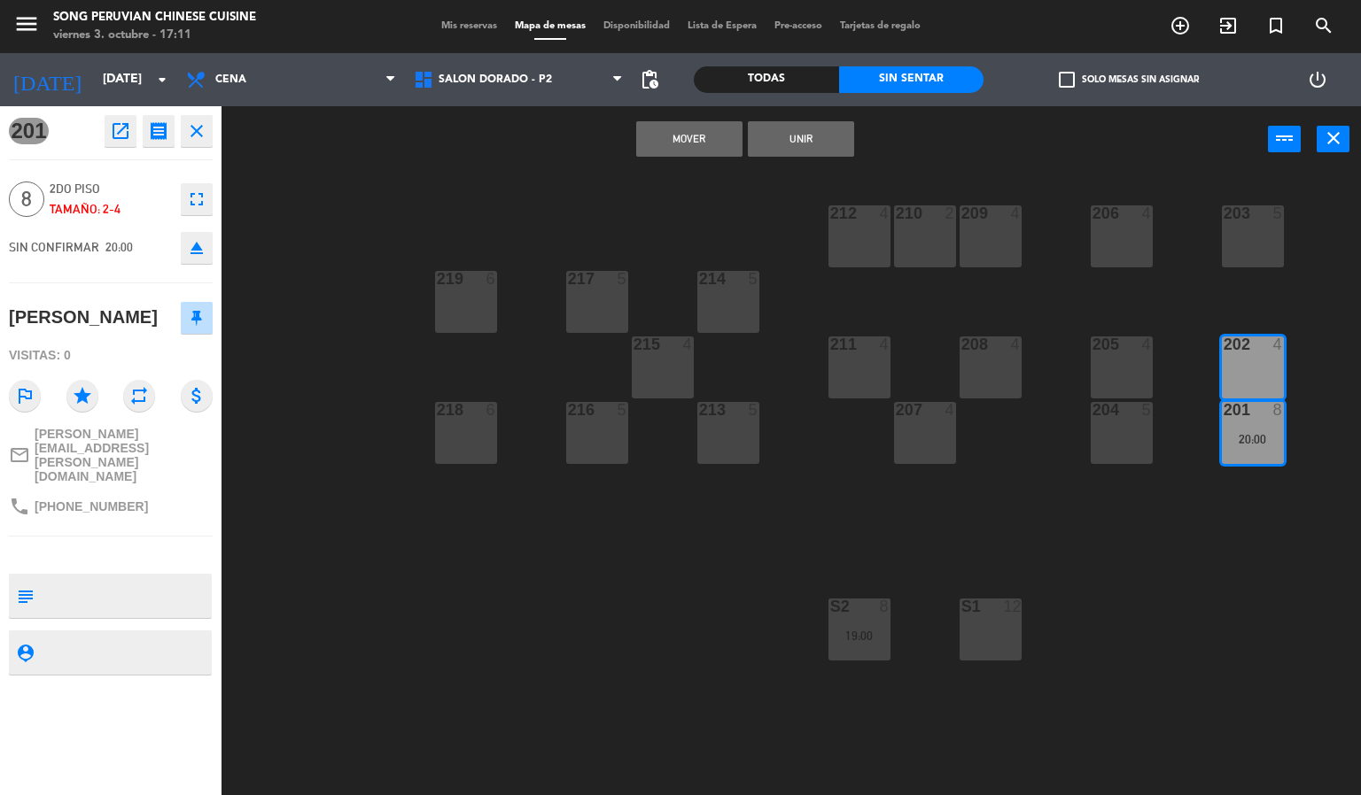
click at [793, 141] on button "Unir" at bounding box center [801, 138] width 106 height 35
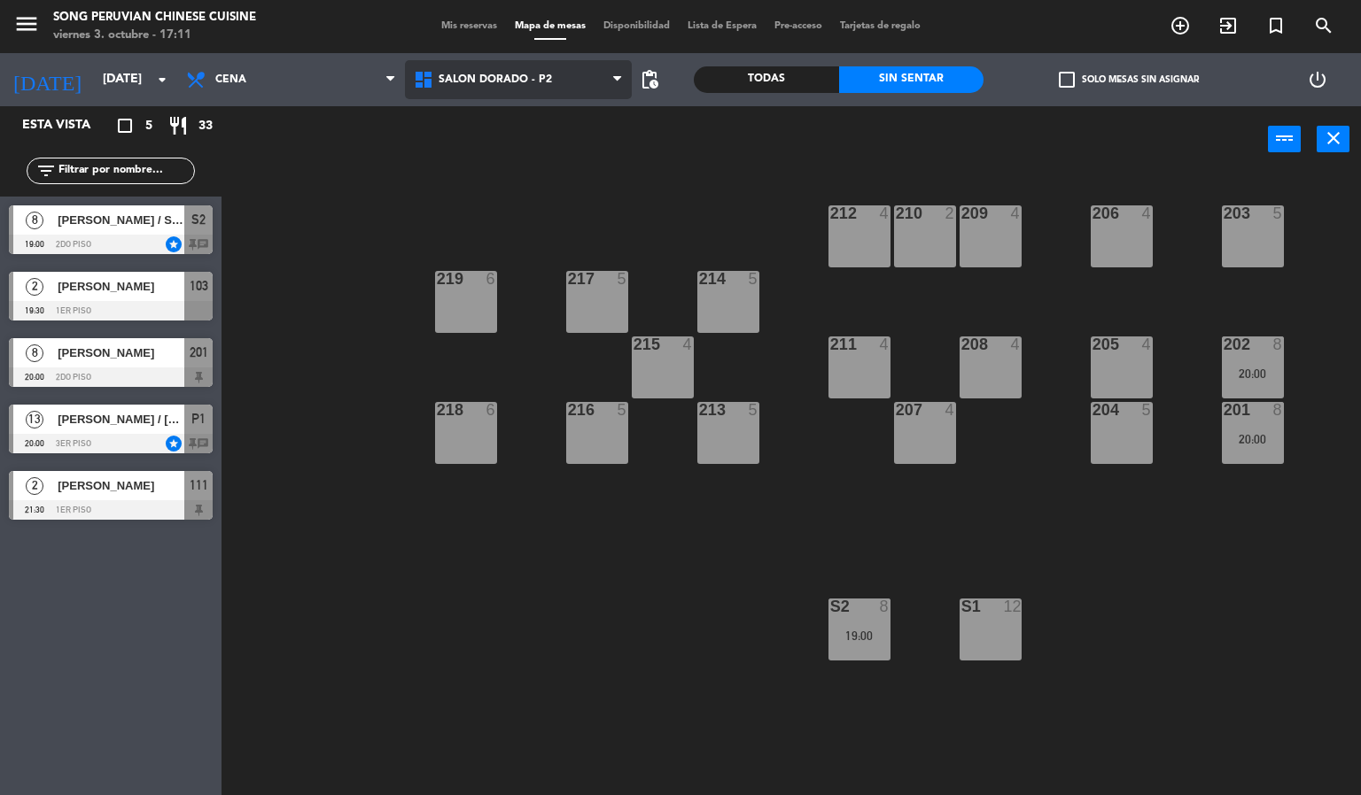
click at [572, 90] on span "SALON DORADO - P2" at bounding box center [519, 79] width 228 height 39
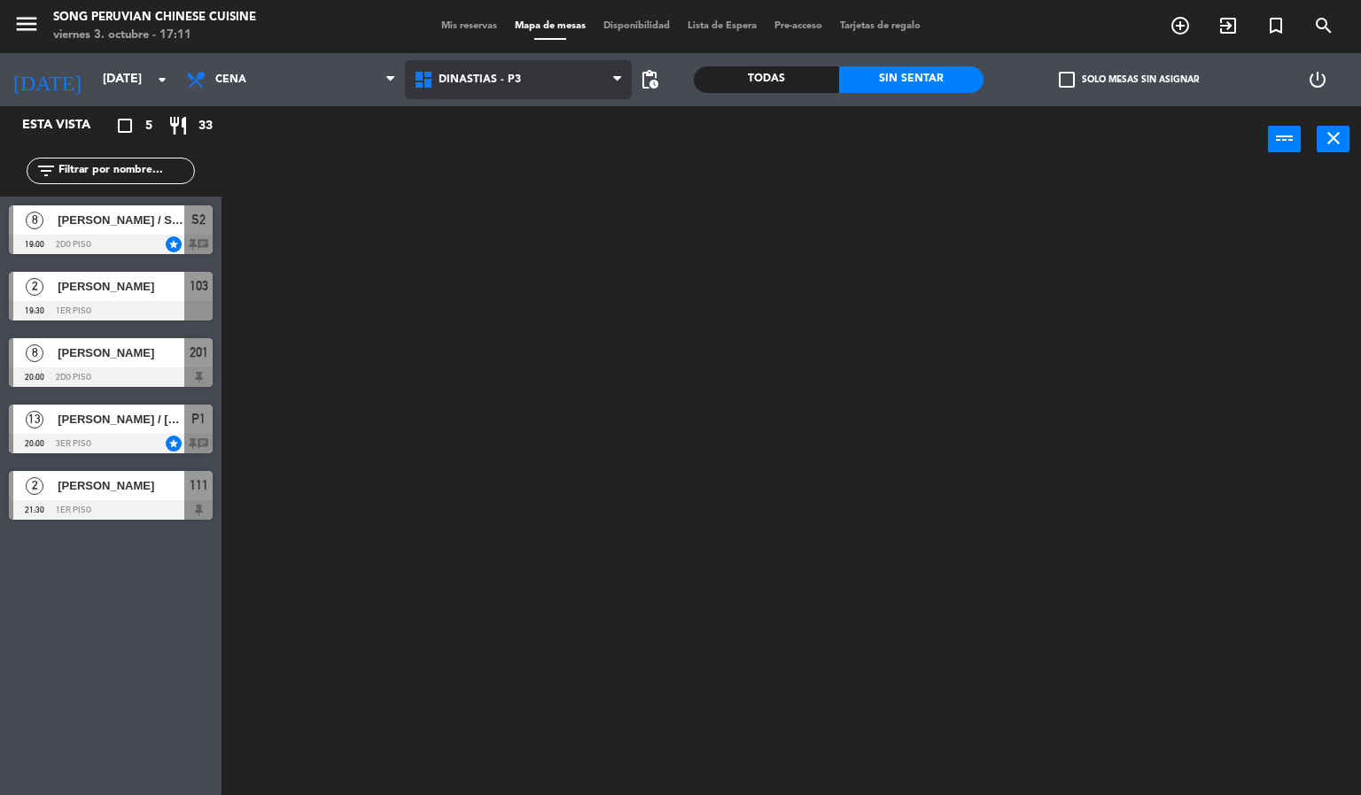
click at [570, 112] on ng-component "menu Song Peruvian Chinese Cuisine [DATE] 3. octubre - 17:11 Mis reservas Mapa …" at bounding box center [680, 398] width 1361 height 796
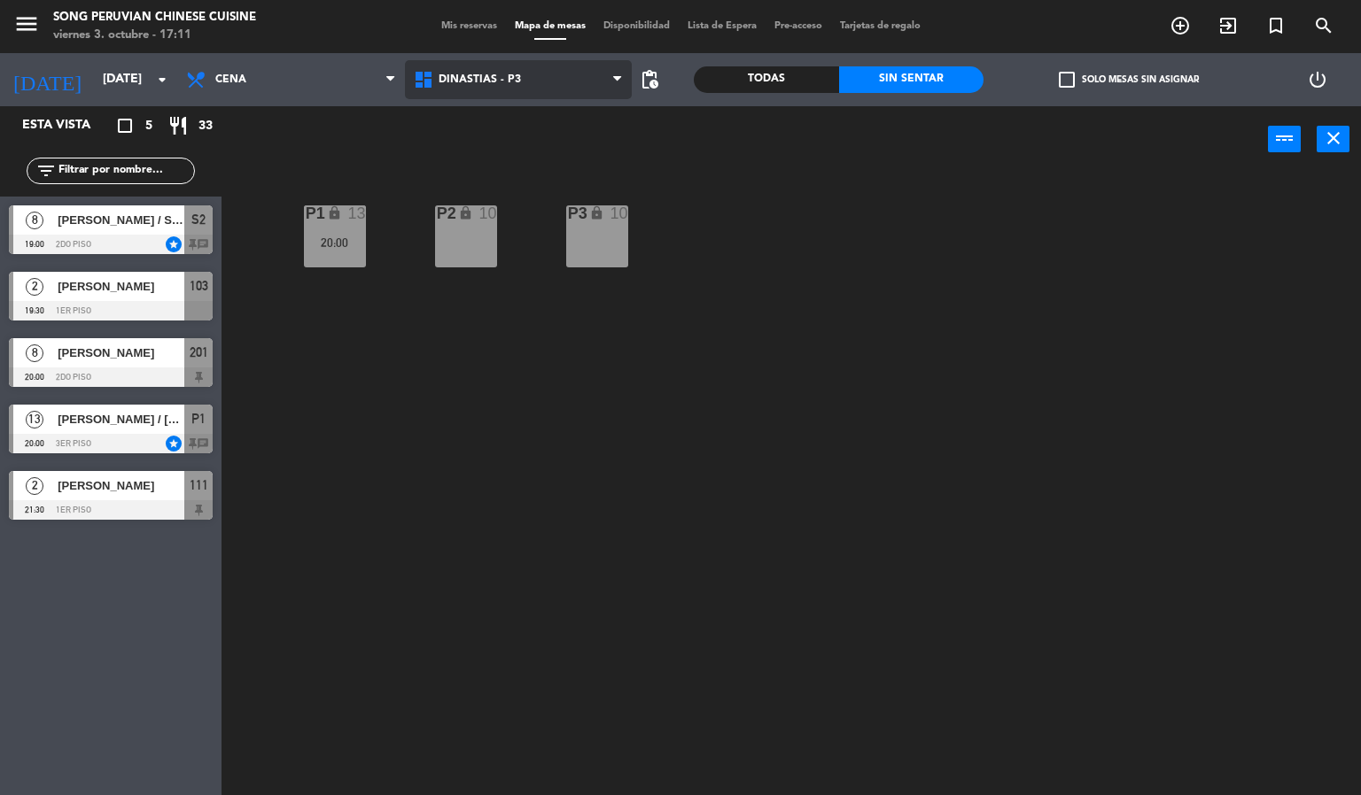
click at [566, 97] on span "DINASTIAS - P3" at bounding box center [519, 79] width 228 height 39
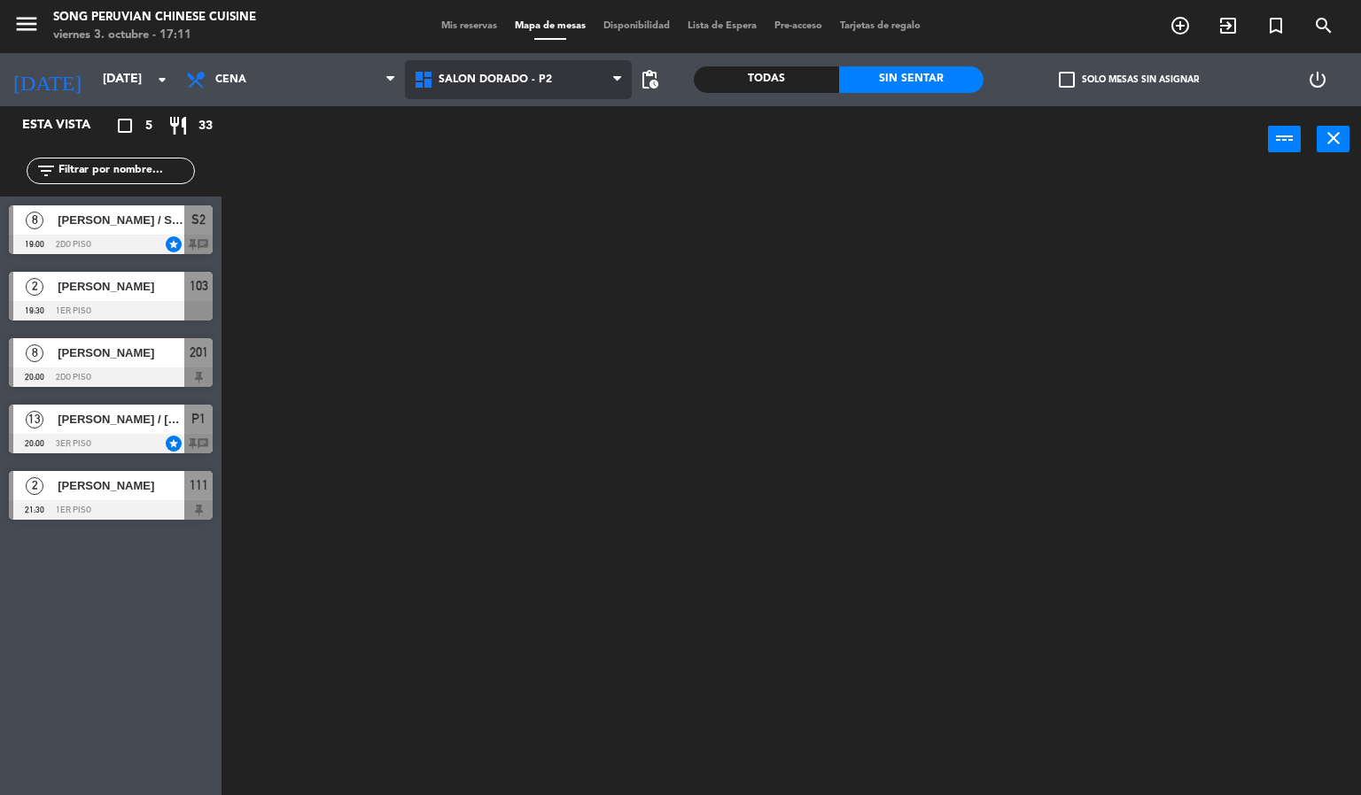
click at [582, 147] on ng-component "menu Song Peruvian Chinese Cuisine [DATE] 3. octubre - 17:11 Mis reservas Mapa …" at bounding box center [680, 398] width 1361 height 796
click at [561, 98] on span "SALON DORADO - P2" at bounding box center [519, 79] width 228 height 39
click at [588, 200] on ng-component "menu Song Peruvian Chinese Cuisine [DATE] 3. octubre - 17:11 Mis reservas Mapa …" at bounding box center [680, 398] width 1361 height 796
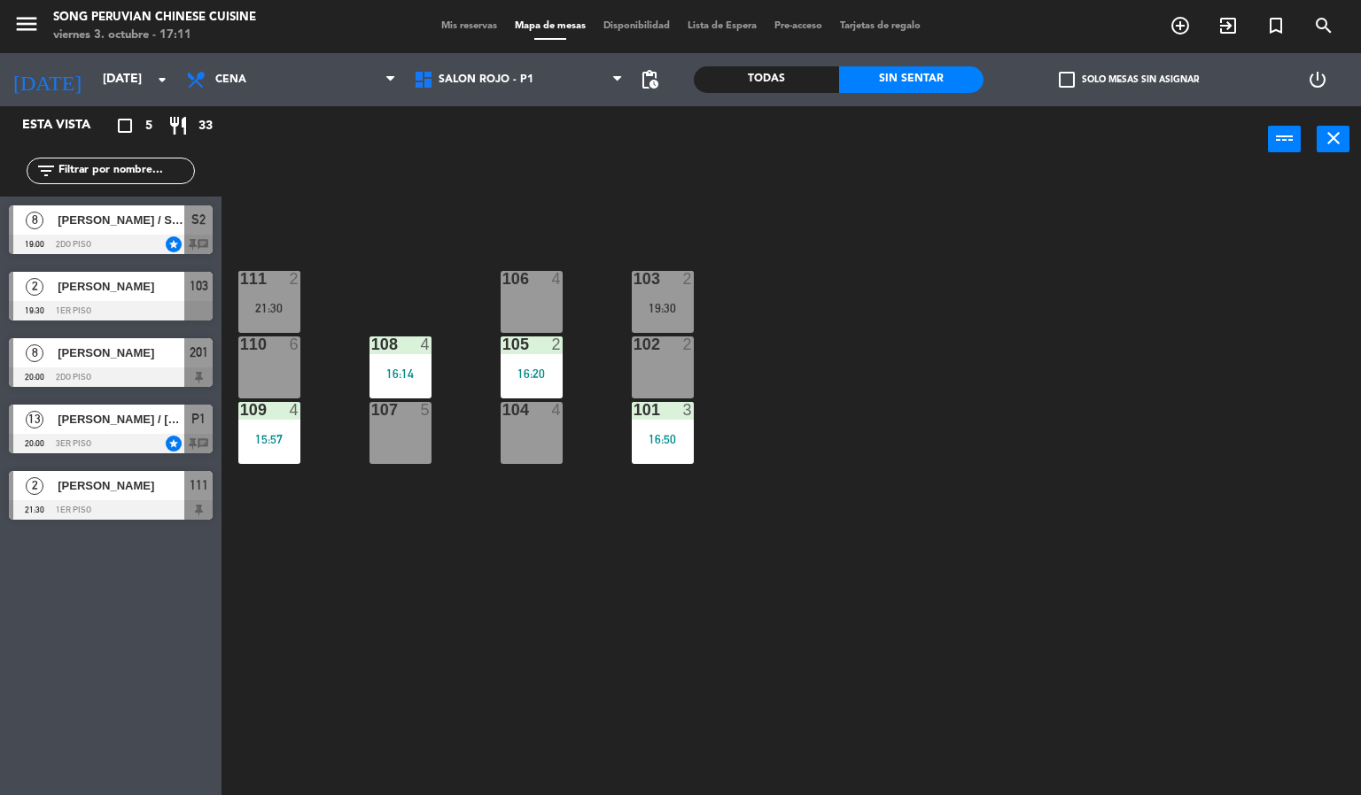
click at [779, 553] on div "103 2 19:30 106 4 111 2 21:30 102 2 105 2 16:20 108 4 16:14 110 6 101 3 16:50 1…" at bounding box center [798, 485] width 1126 height 623
click at [883, 699] on div "103 2 19:30 106 4 111 2 21:30 102 2 105 2 16:20 108 4 16:14 110 6 101 3 16:50 1…" at bounding box center [798, 485] width 1126 height 623
click at [903, 606] on div "103 2 19:30 106 4 111 2 21:30 102 2 105 2 16:20 108 4 16:14 110 6 101 3 16:50 1…" at bounding box center [798, 485] width 1126 height 623
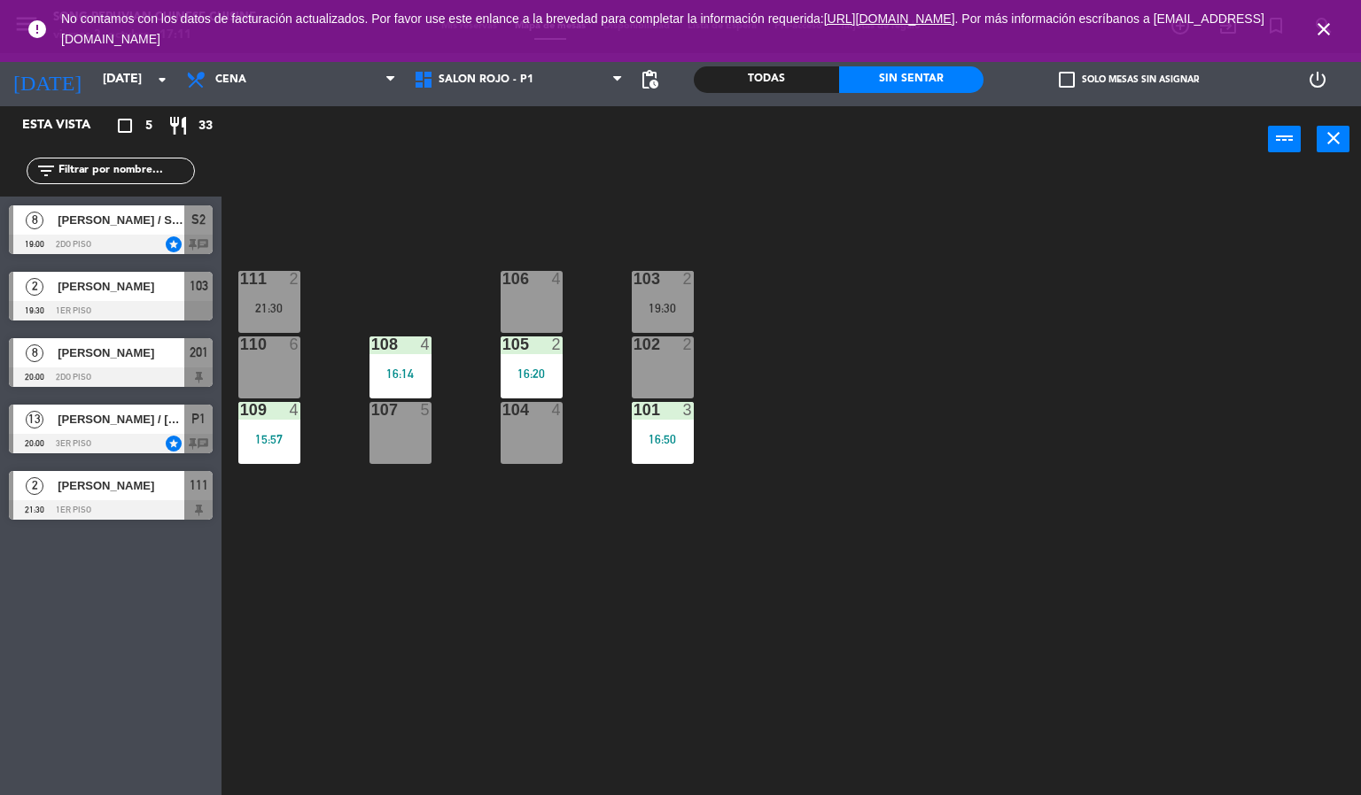
click at [494, 625] on div "103 2 19:30 106 4 111 2 21:30 102 2 105 2 16:20 108 4 16:14 110 6 101 3 16:50 1…" at bounding box center [798, 485] width 1126 height 623
click at [1323, 30] on icon "close" at bounding box center [1323, 29] width 21 height 21
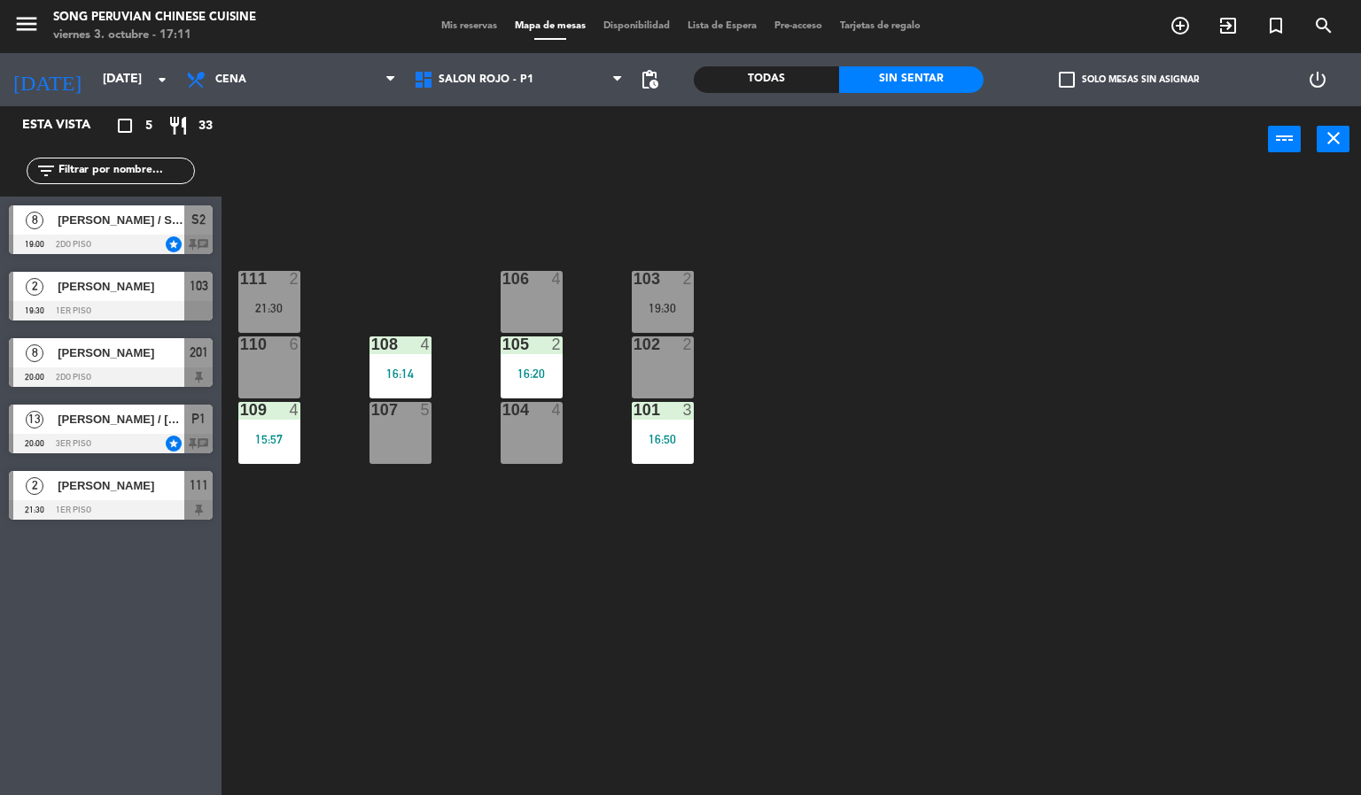
click at [975, 446] on div "103 2 19:30 106 4 111 2 21:30 102 2 105 2 16:20 108 4 16:14 110 6 101 3 16:50 1…" at bounding box center [798, 485] width 1126 height 623
click at [646, 439] on div "16:50" at bounding box center [663, 439] width 62 height 12
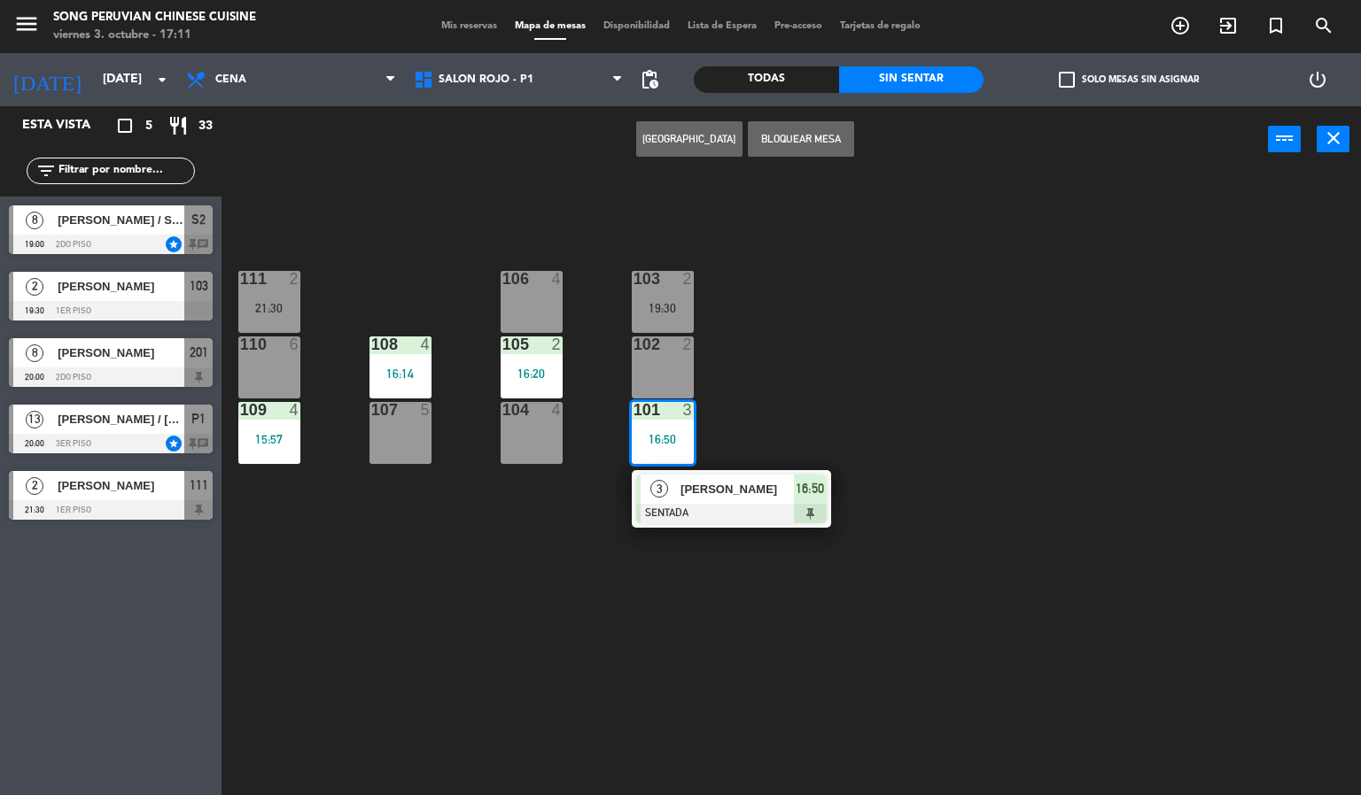
click at [678, 375] on div "102 2" at bounding box center [663, 368] width 62 height 62
click at [670, 309] on div "19:30" at bounding box center [663, 308] width 62 height 12
click at [841, 376] on div "103 2 19:30 106 4 111 2 21:30 102 2 105 2 16:20 108 4 16:14 110 6 101 3 16:50 3…" at bounding box center [798, 485] width 1126 height 623
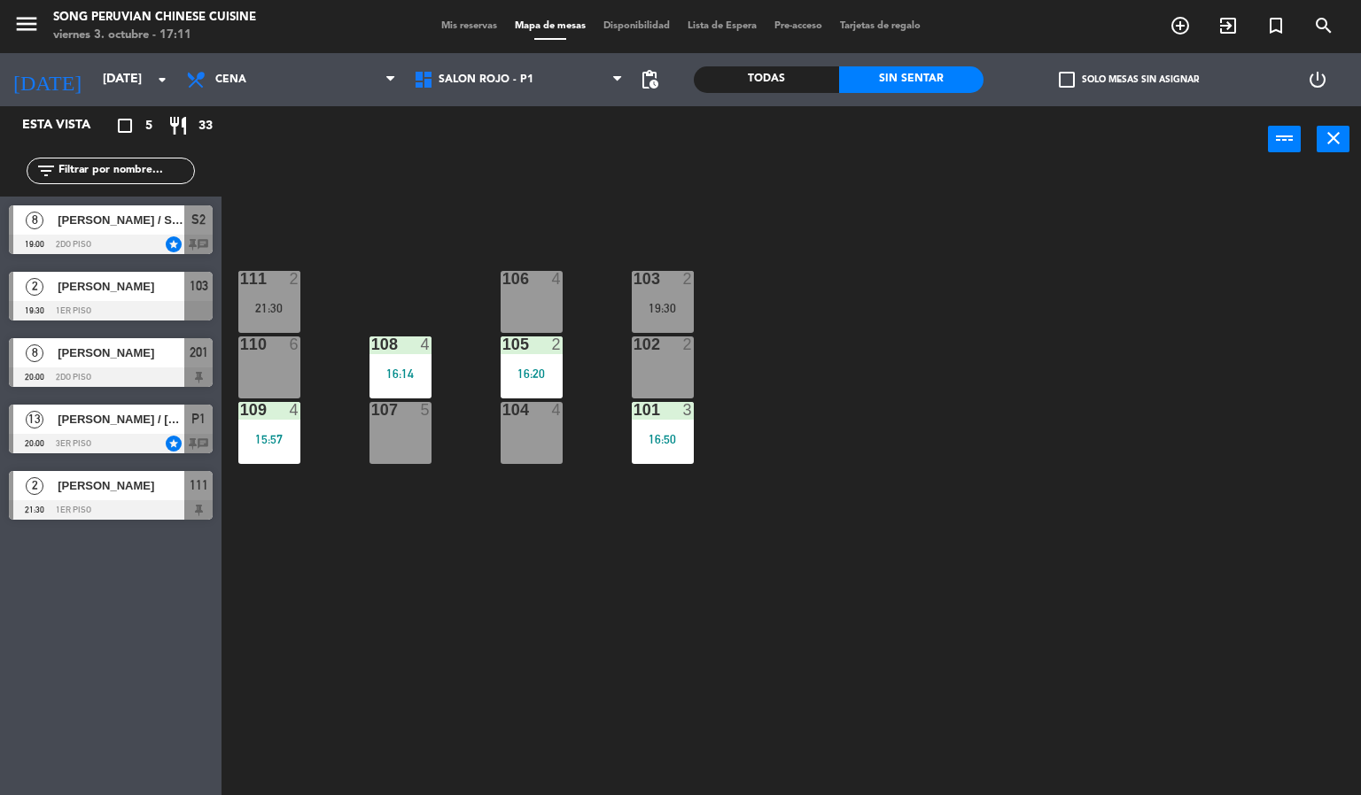
click at [526, 453] on div "104 4" at bounding box center [531, 433] width 62 height 62
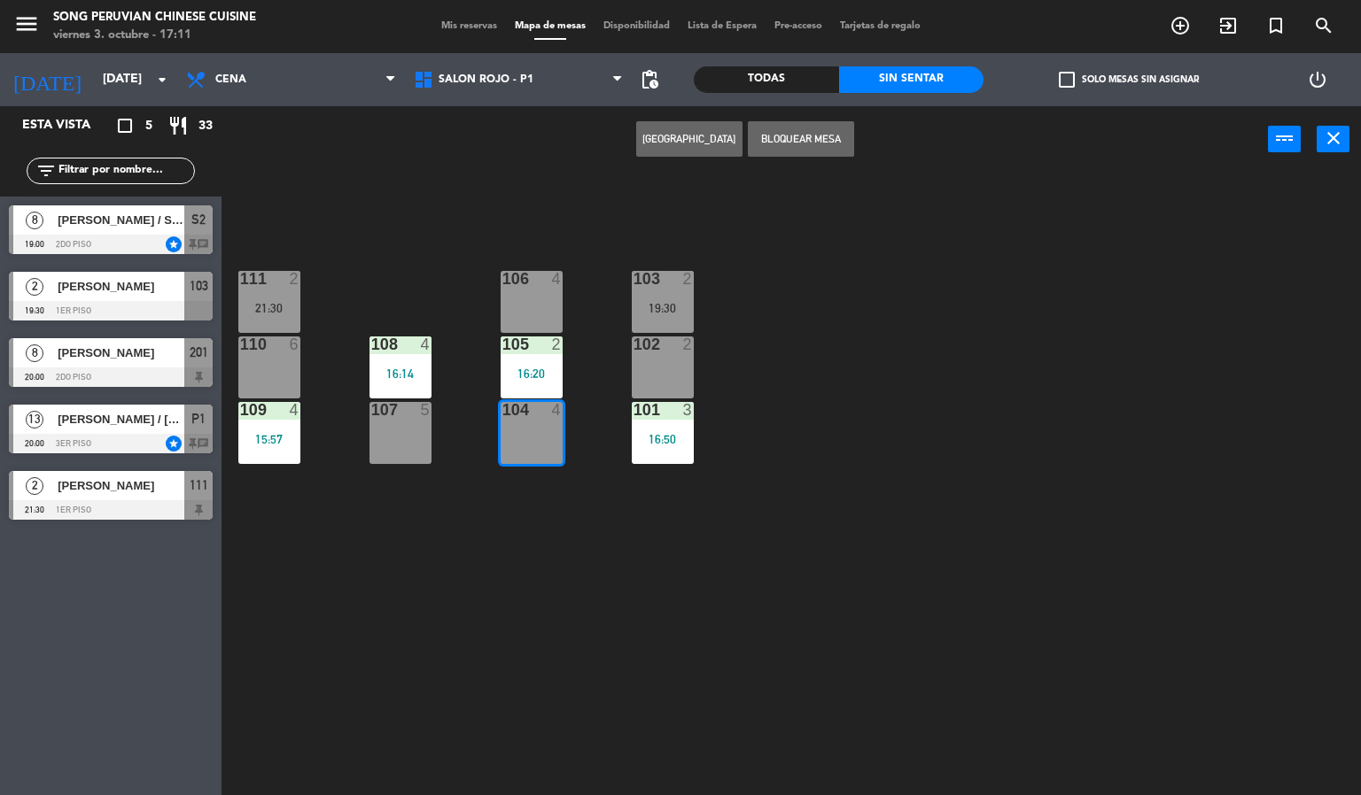
click at [534, 365] on div "105 2 16:20" at bounding box center [531, 368] width 62 height 62
click at [537, 279] on div at bounding box center [530, 279] width 29 height 16
click at [465, 301] on div "103 2 19:30 106 4 111 2 21:30 102 2 105 2 16:20 108 4 16:14 110 6 101 3 16:50 1…" at bounding box center [798, 485] width 1126 height 623
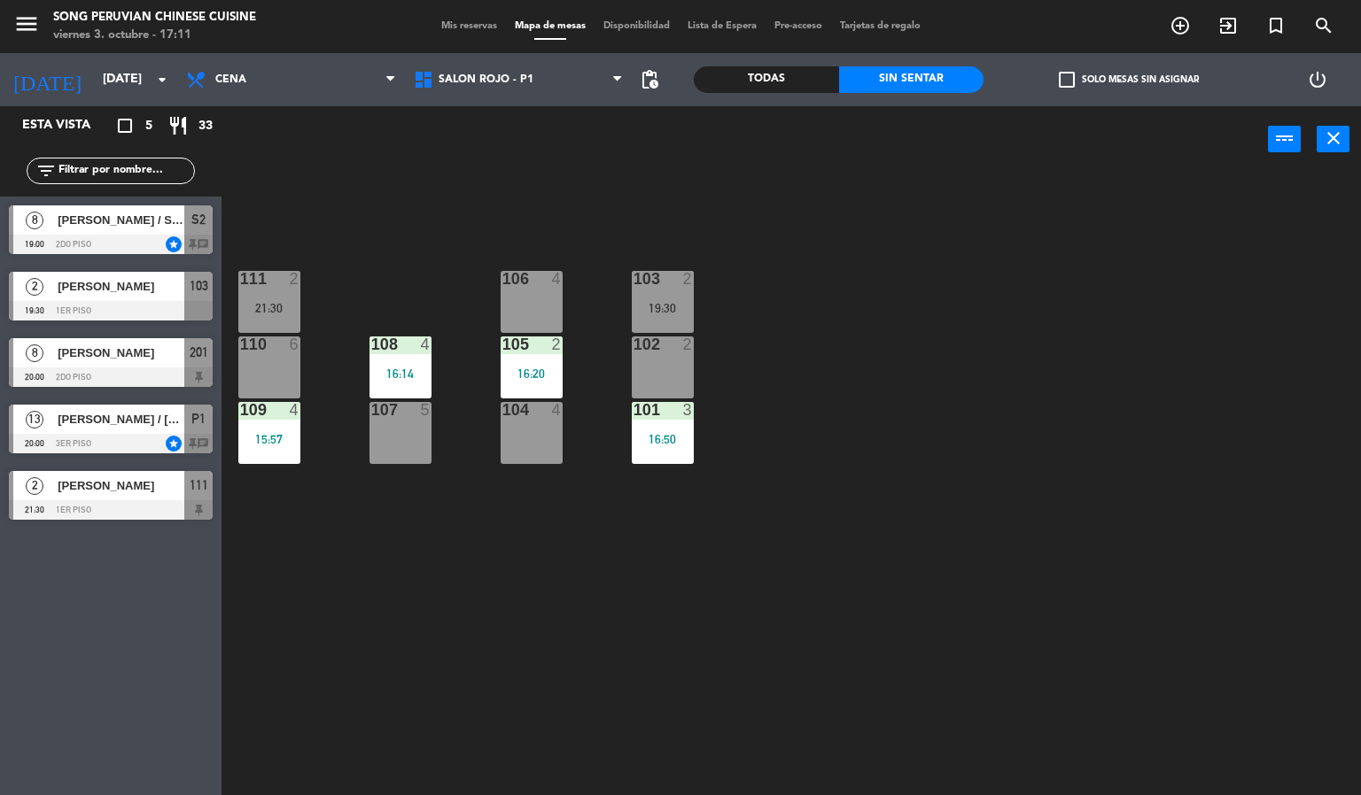
click at [391, 454] on div "107 5" at bounding box center [400, 433] width 62 height 62
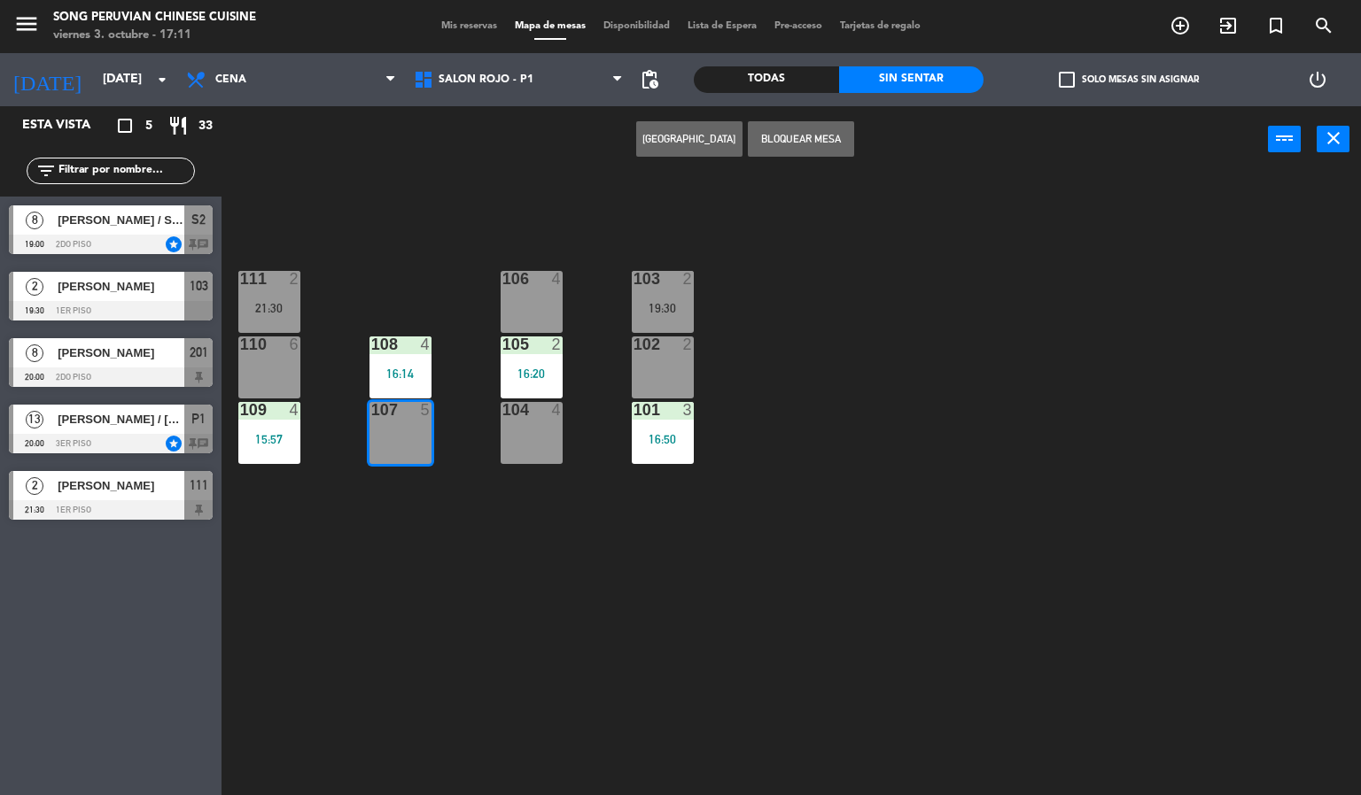
click at [425, 362] on div "108 4 16:14" at bounding box center [400, 368] width 62 height 62
click at [428, 268] on div "103 2 19:30 106 4 111 2 21:30 102 2 105 2 16:20 108 4 16:14 110 6 101 3 16:50 1…" at bounding box center [798, 485] width 1126 height 623
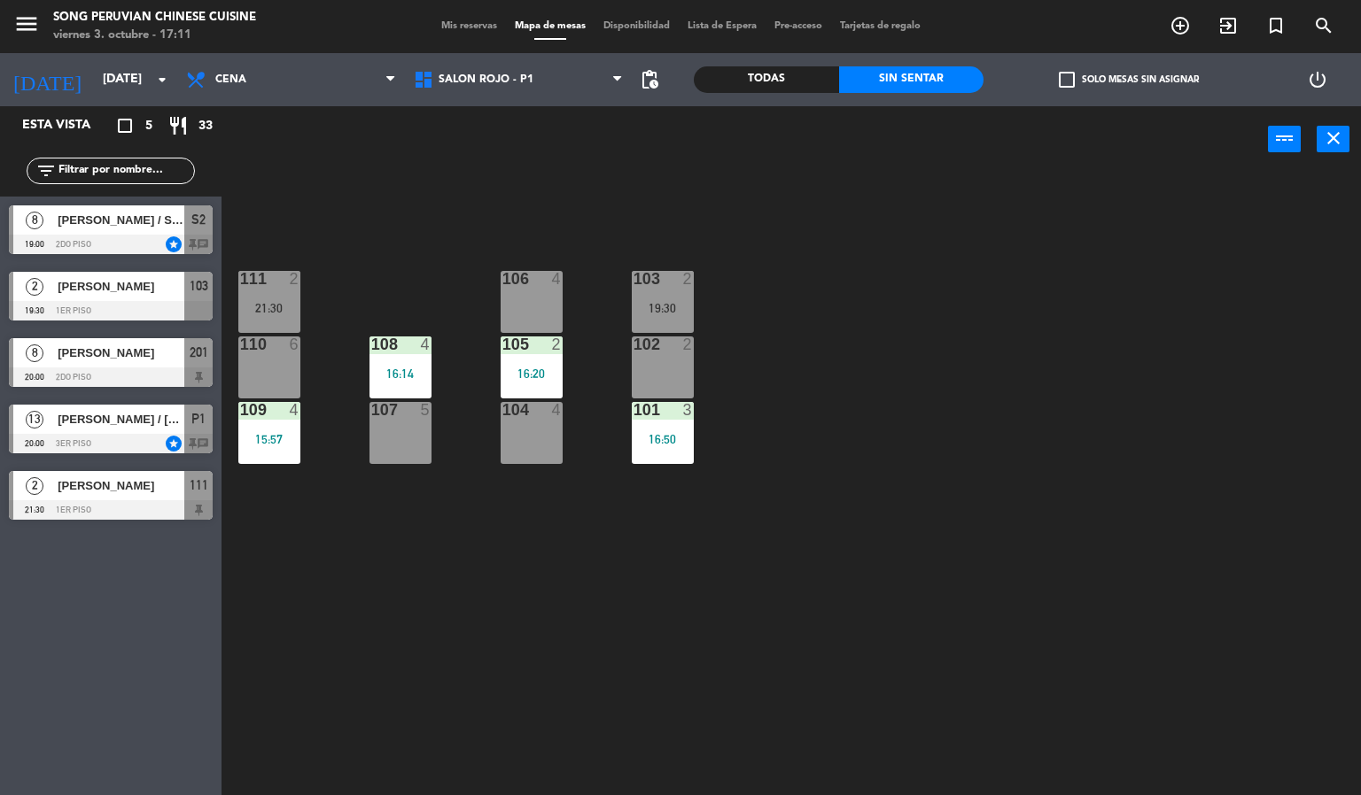
click at [271, 438] on div "15:57" at bounding box center [269, 439] width 62 height 12
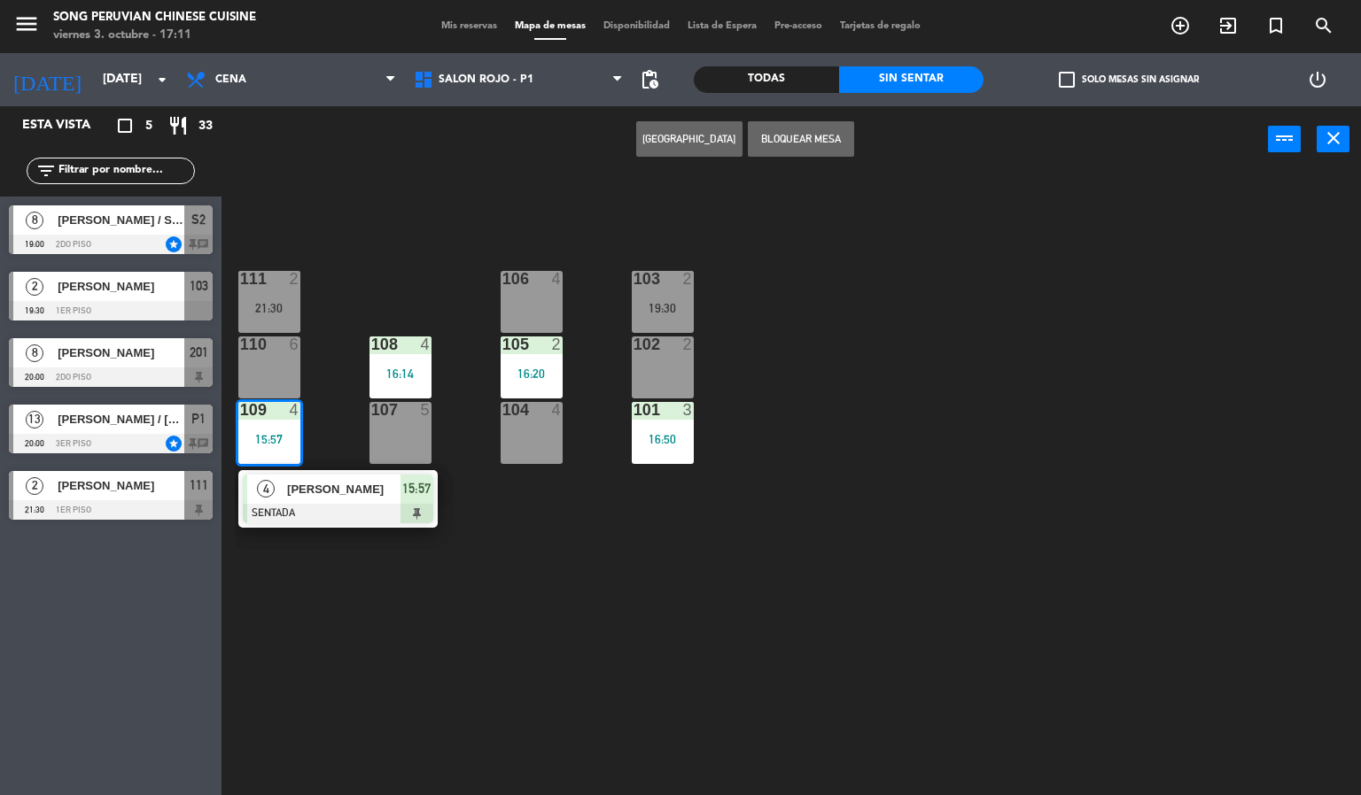
click at [274, 370] on div "110 6" at bounding box center [269, 368] width 62 height 62
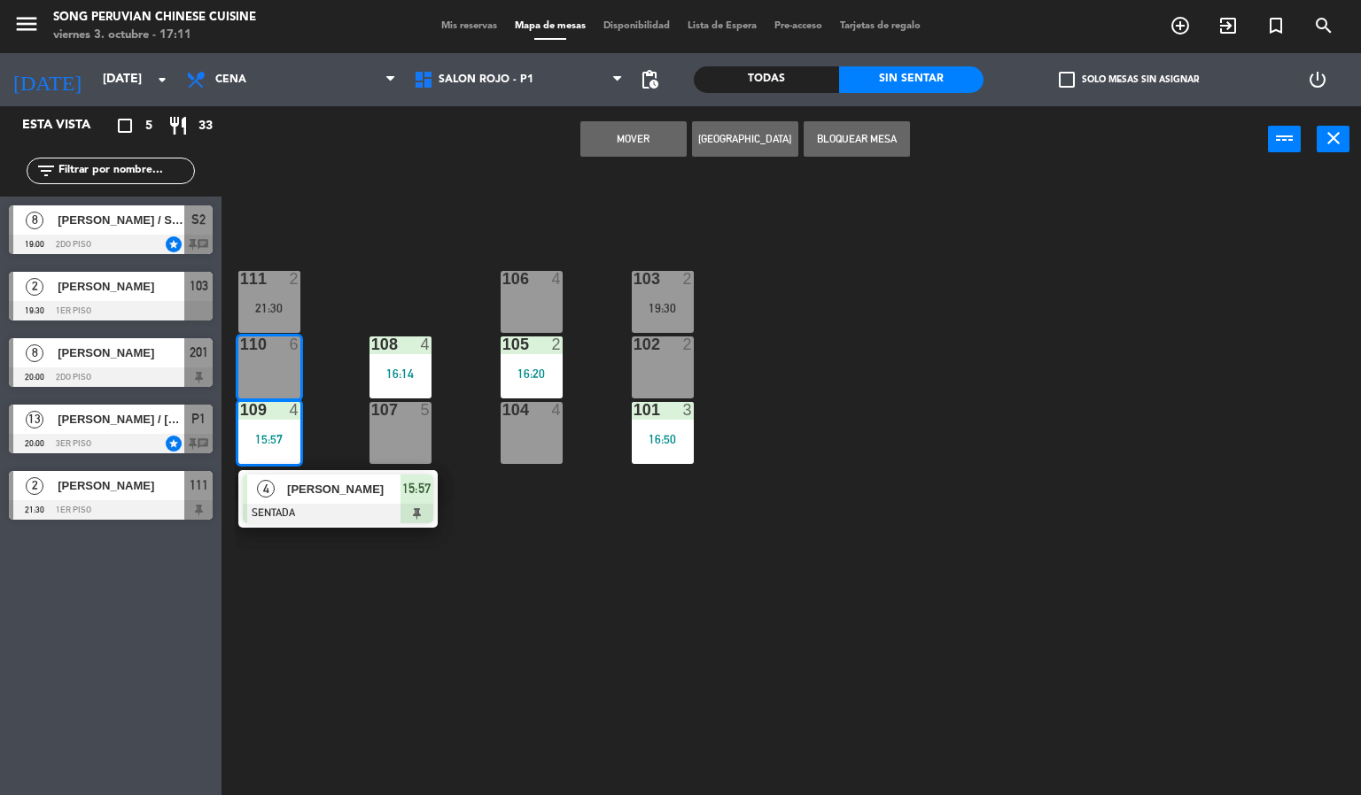
click at [276, 298] on div "111 2 21:30" at bounding box center [269, 302] width 62 height 62
click at [431, 277] on div "103 2 19:30 106 4 111 2 21:30 102 2 105 2 16:20 108 4 16:14 110 6 101 3 16:50 1…" at bounding box center [798, 485] width 1126 height 623
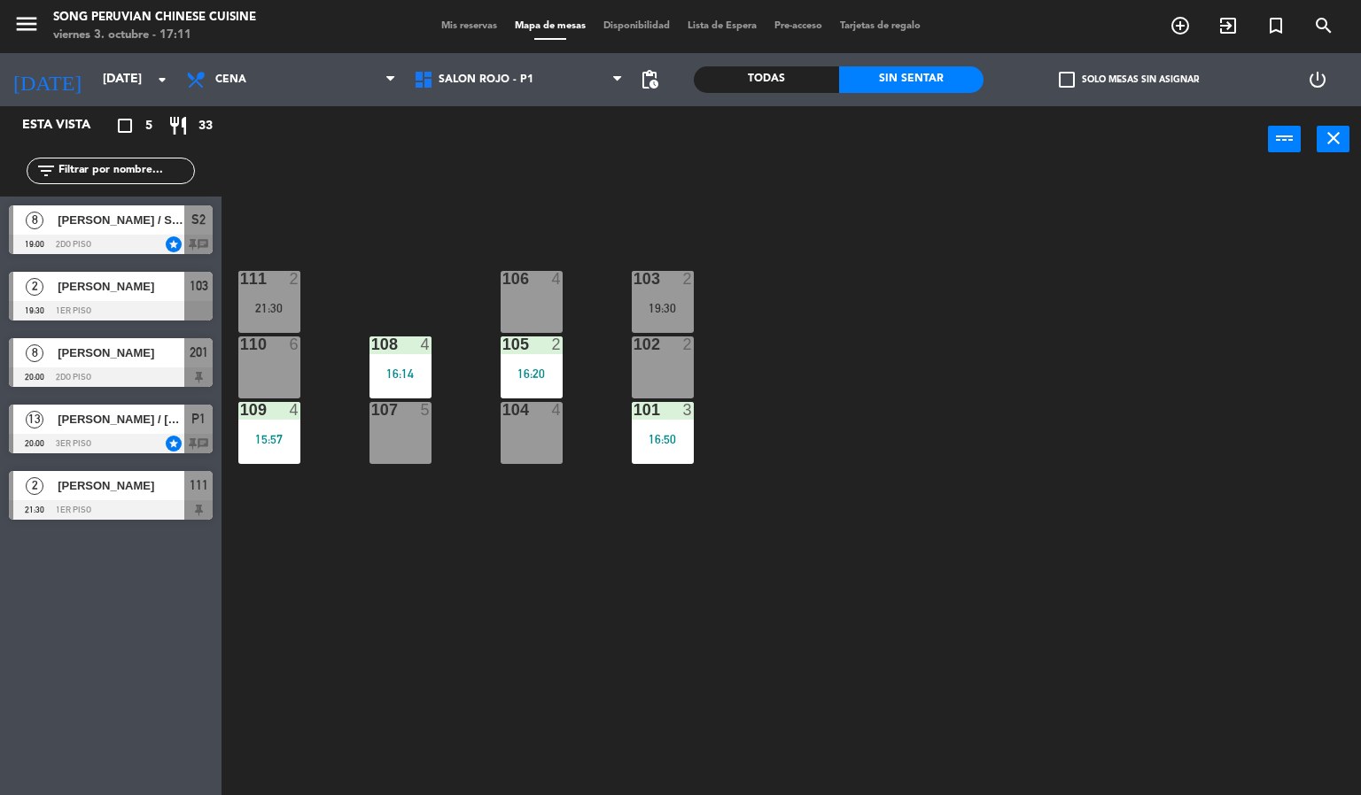
click at [531, 530] on div "103 2 19:30 106 4 111 2 21:30 102 2 105 2 16:20 108 4 16:14 110 6 101 3 16:50 1…" at bounding box center [798, 485] width 1126 height 623
click at [550, 415] on div "4" at bounding box center [561, 410] width 29 height 16
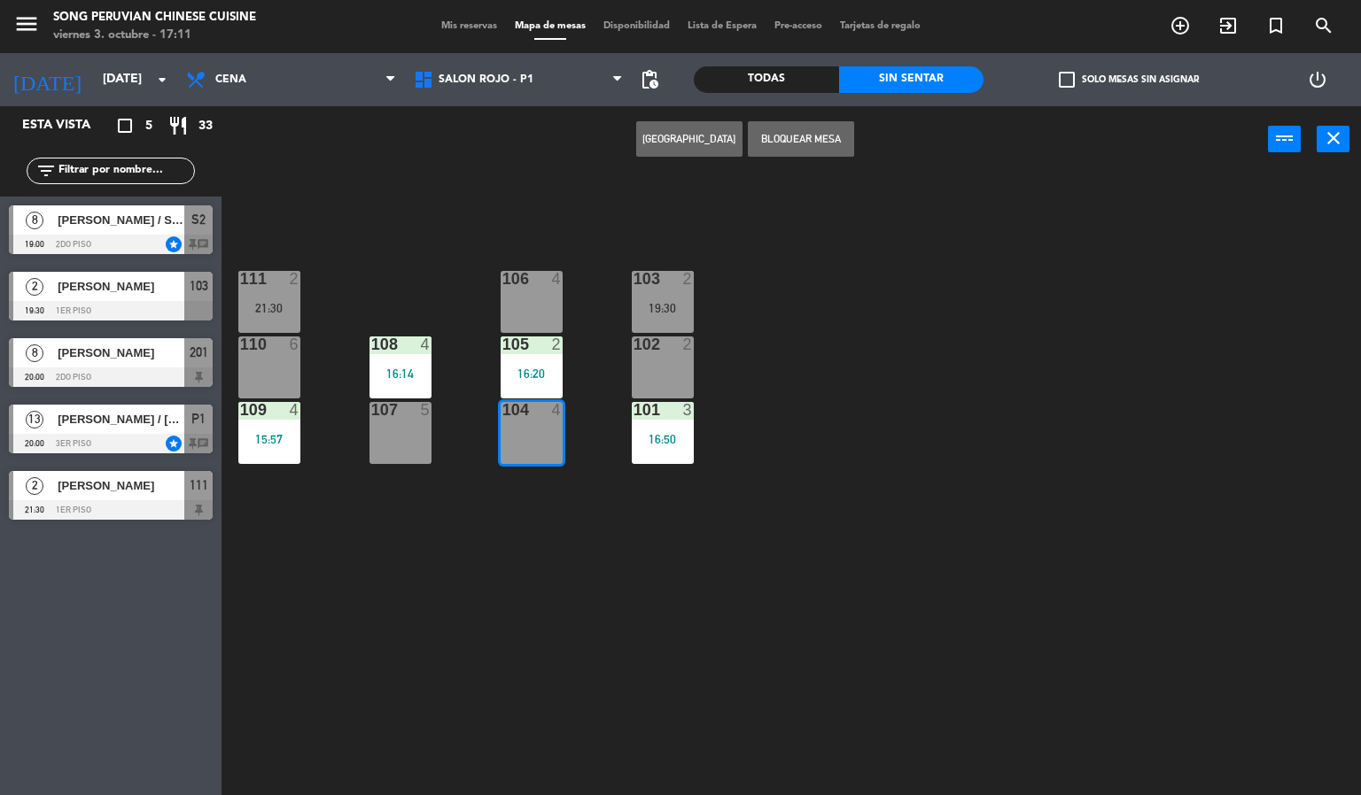
click at [532, 345] on div at bounding box center [530, 345] width 29 height 16
click at [527, 271] on div at bounding box center [530, 279] width 29 height 16
click at [810, 550] on div "103 2 19:30 106 4 111 2 21:30 102 2 105 2 16:20 108 4 16:14 110 6 101 3 16:50 1…" at bounding box center [798, 485] width 1126 height 623
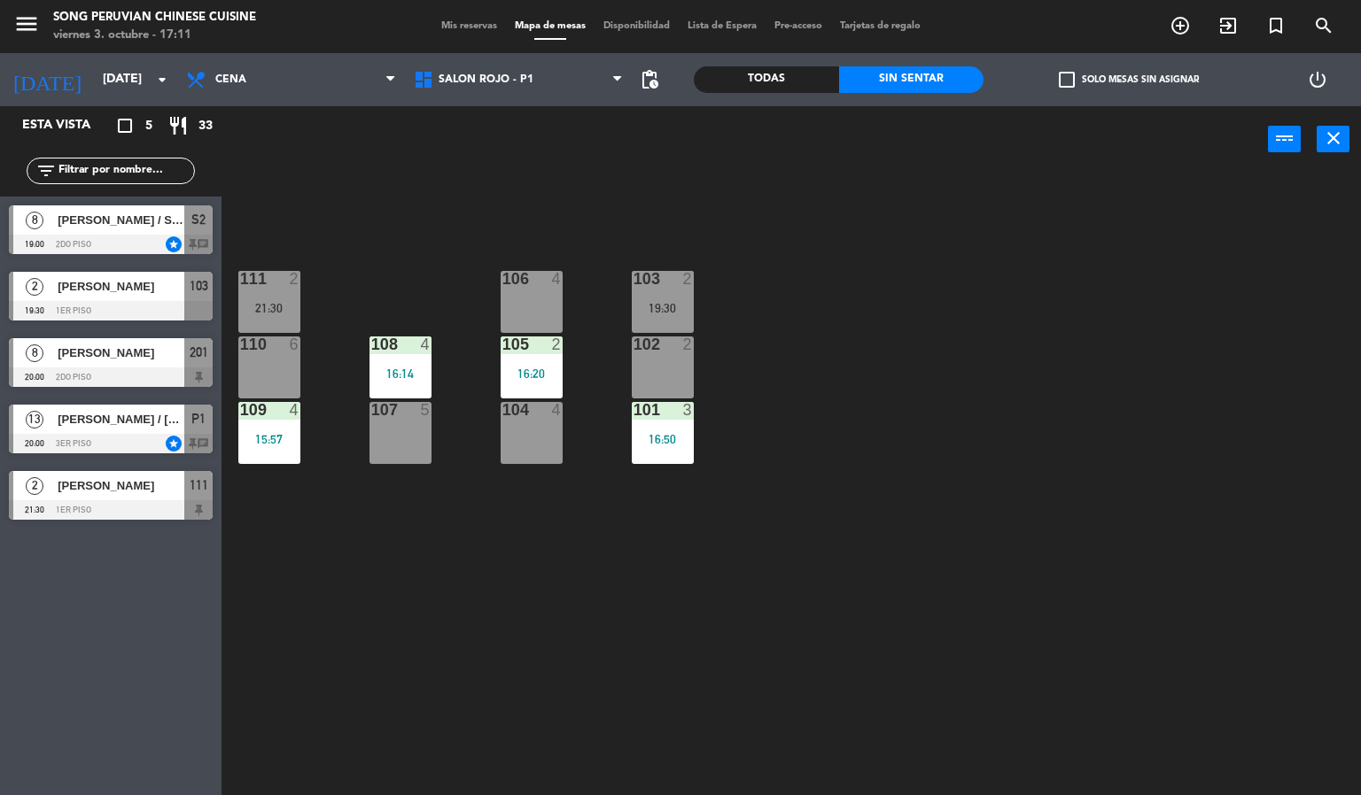
click at [888, 578] on div "103 2 19:30 106 4 111 2 21:30 102 2 105 2 16:20 108 4 16:14 110 6 101 3 16:50 1…" at bounding box center [798, 485] width 1126 height 623
click at [94, 90] on input "[DATE]" at bounding box center [178, 80] width 168 height 32
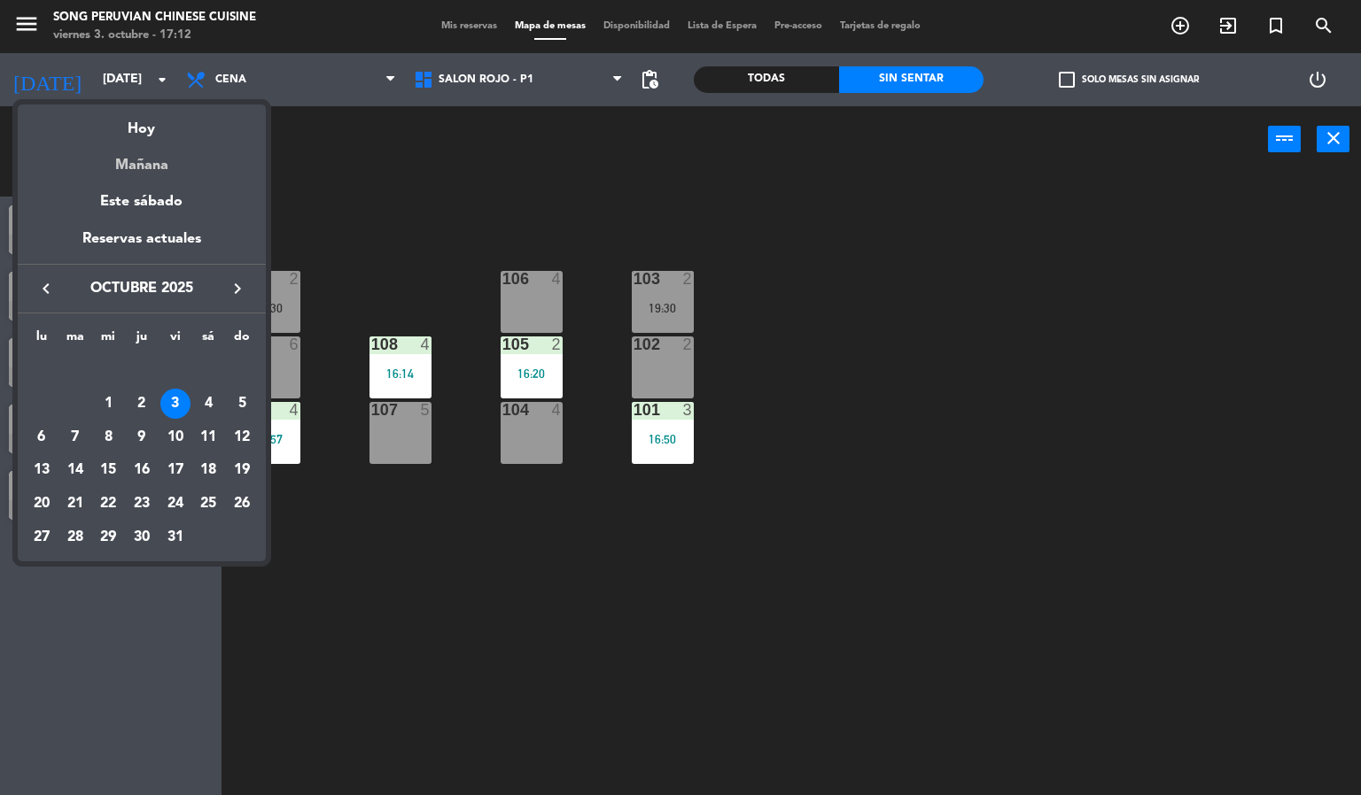
click at [133, 166] on div "Mañana" at bounding box center [142, 159] width 248 height 36
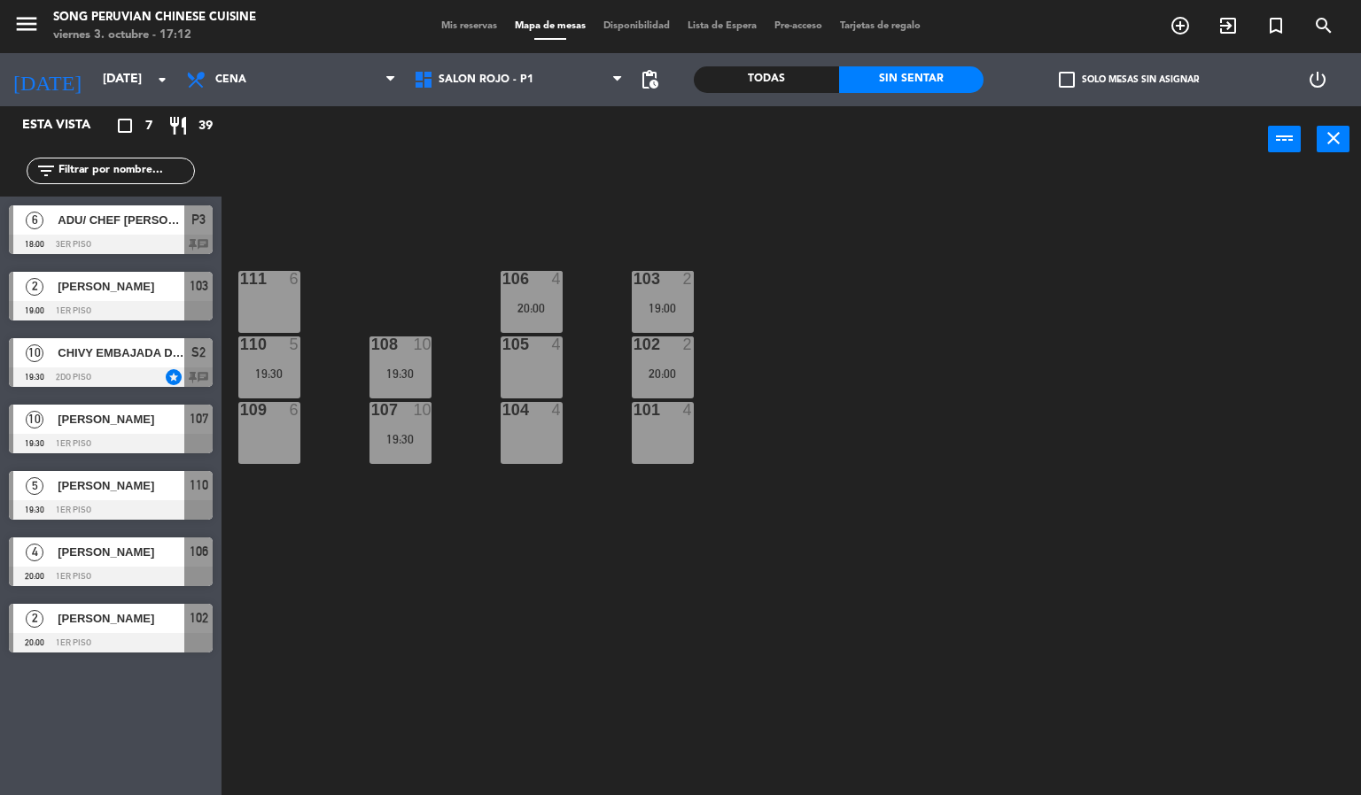
click at [69, 422] on span "[PERSON_NAME]" at bounding box center [121, 419] width 127 height 19
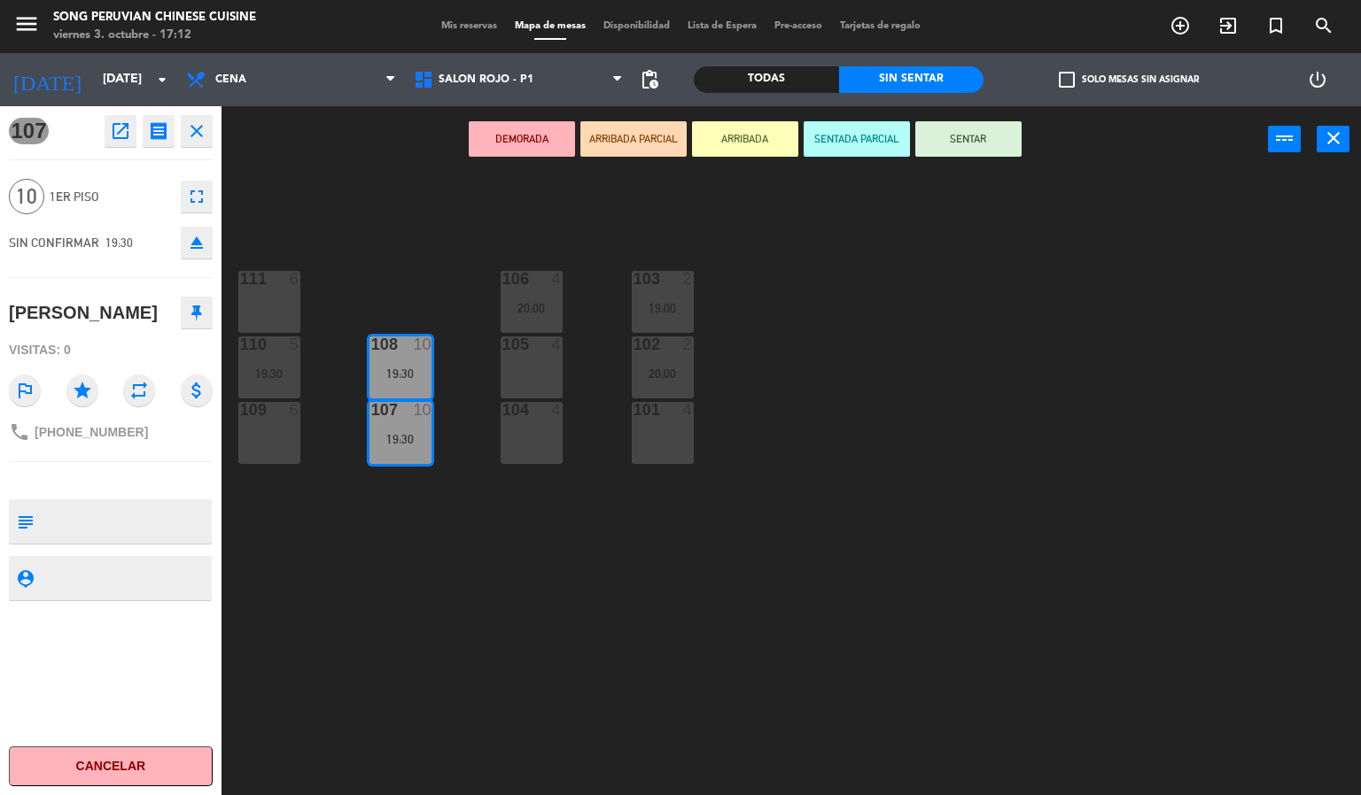
click at [327, 223] on div "103 2 19:00 106 4 20:00 111 6 102 2 20:00 105 4 108 10 19:30 110 5 19:30 101 4 …" at bounding box center [798, 485] width 1126 height 623
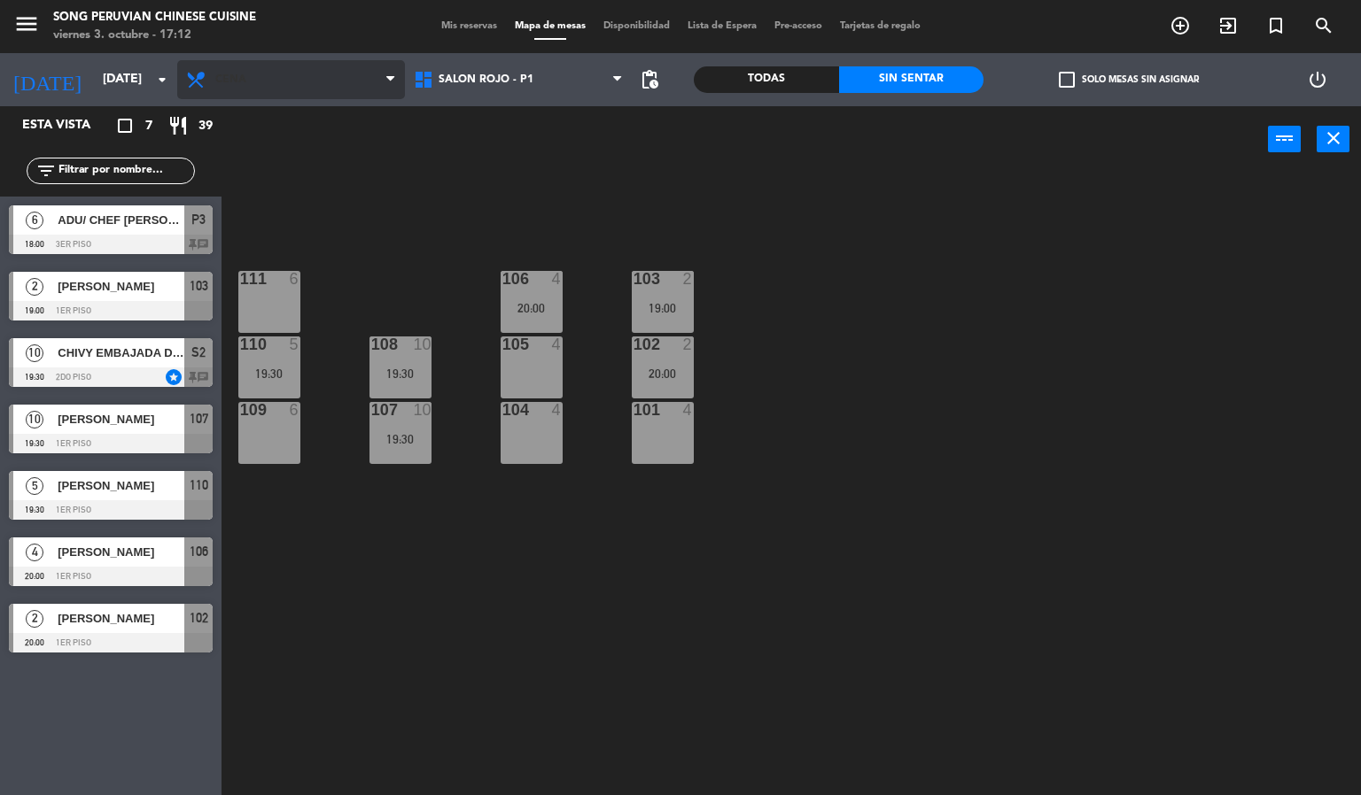
click at [245, 83] on span "Cena" at bounding box center [230, 80] width 31 height 12
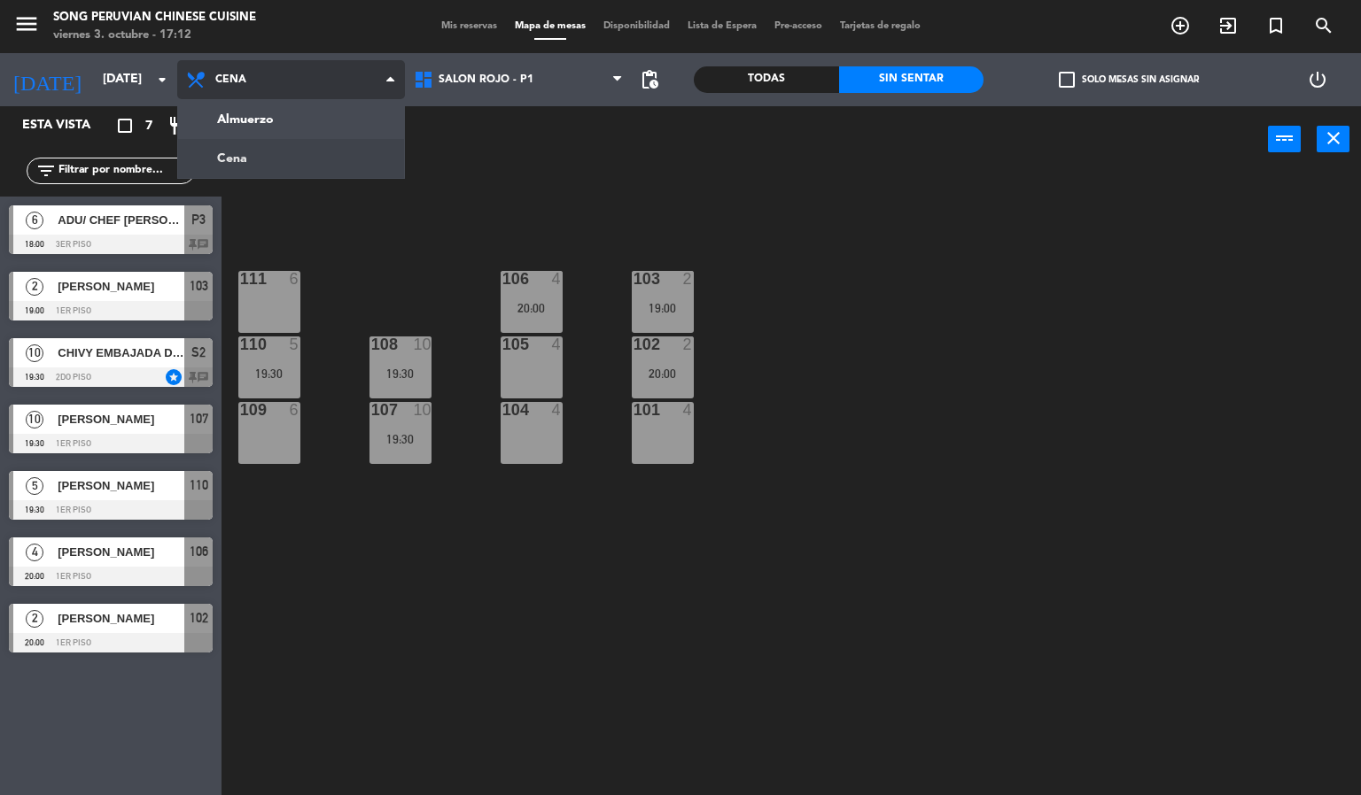
click at [232, 114] on ng-component "menu Song Peruvian Chinese Cuisine [DATE] 3. octubre - 17:12 Mis reservas Mapa …" at bounding box center [680, 398] width 1361 height 796
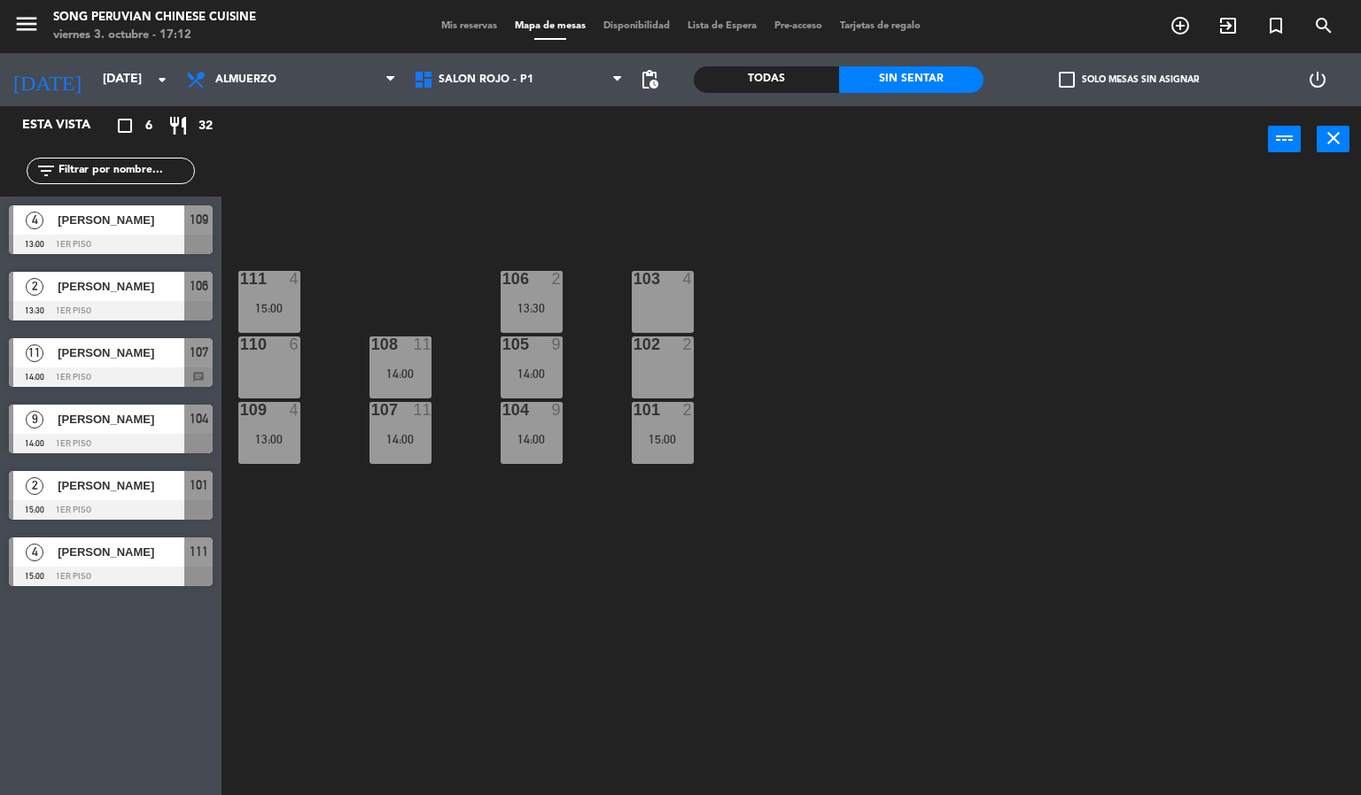
click at [35, 352] on span "11" at bounding box center [35, 354] width 18 height 18
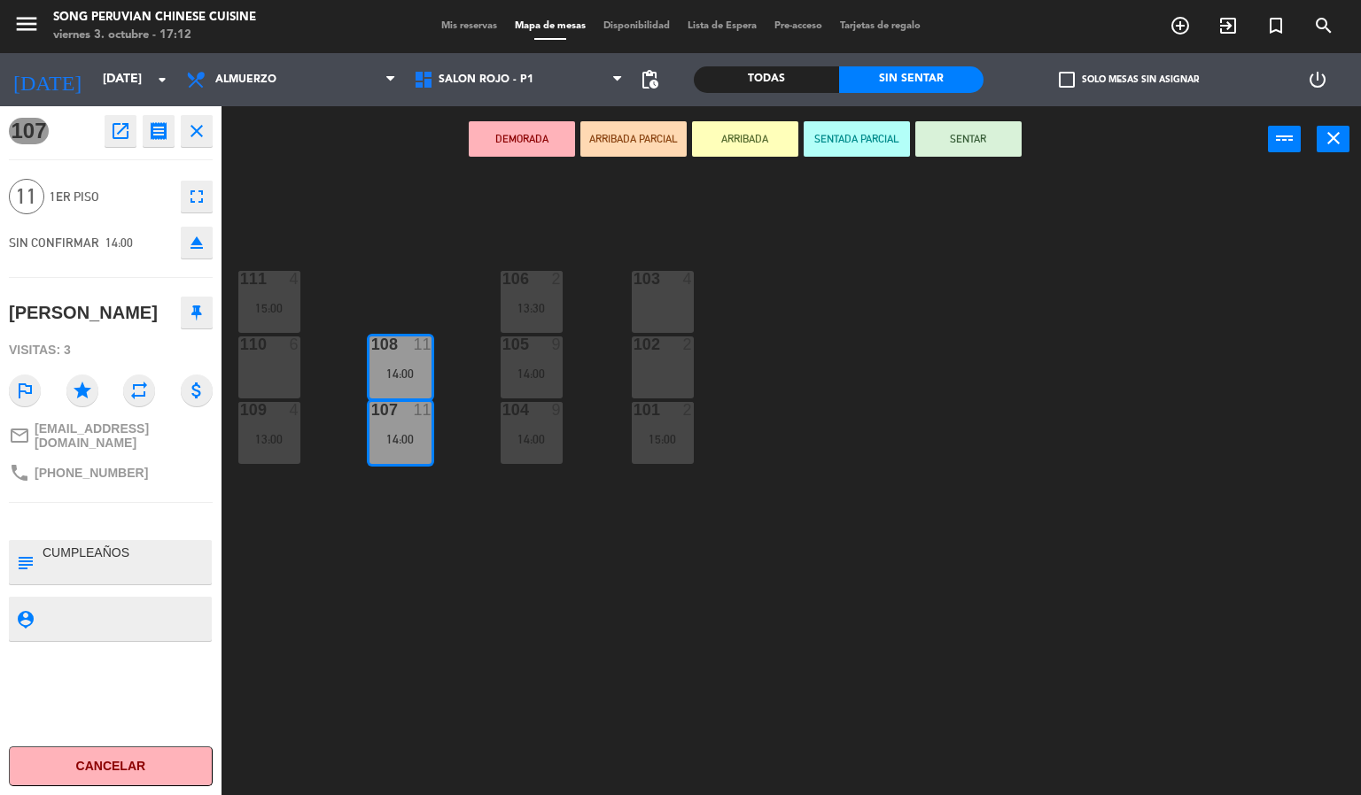
click at [300, 245] on div "103 4 106 2 13:30 111 4 15:00 102 2 105 9 14:00 108 11 14:00 110 6 101 2 15:00 …" at bounding box center [798, 485] width 1126 height 623
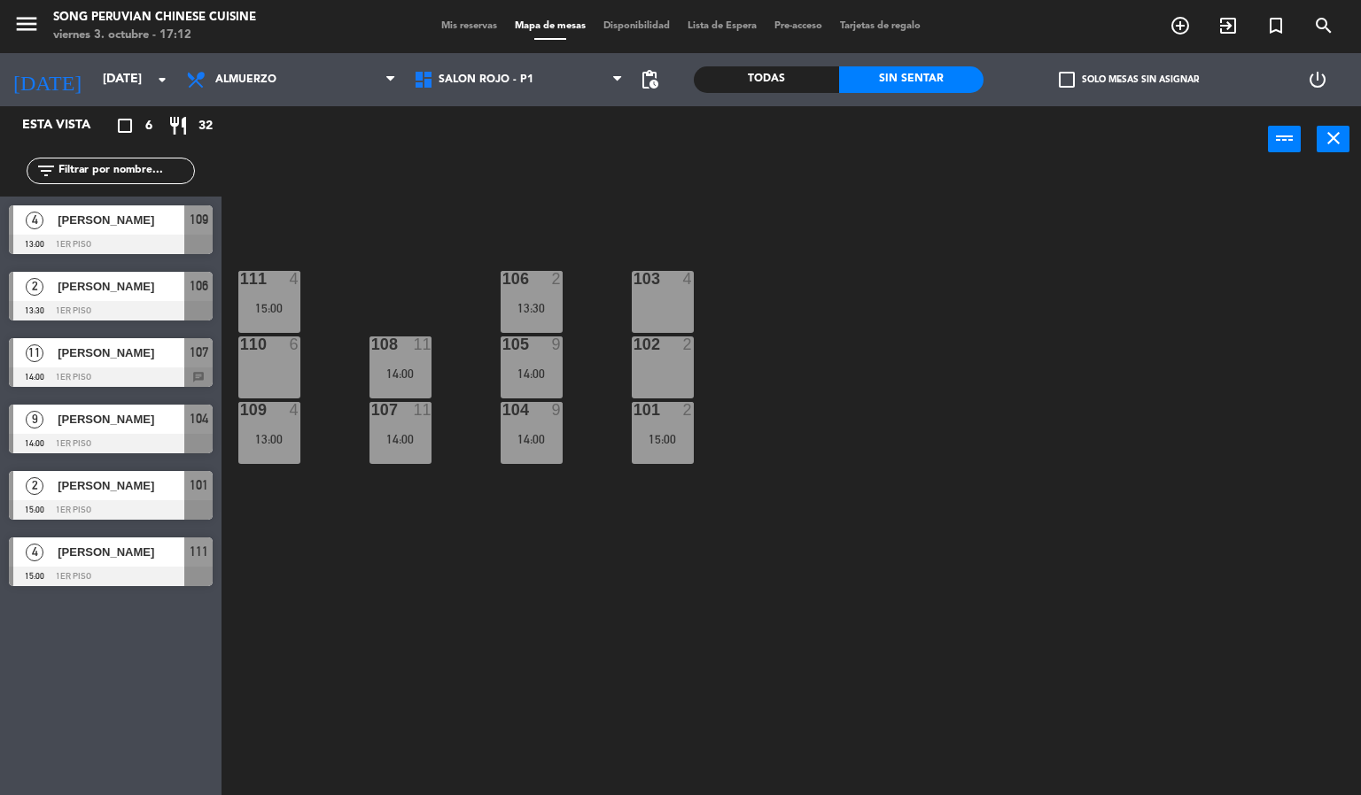
click at [97, 287] on span "[PERSON_NAME]" at bounding box center [121, 286] width 127 height 19
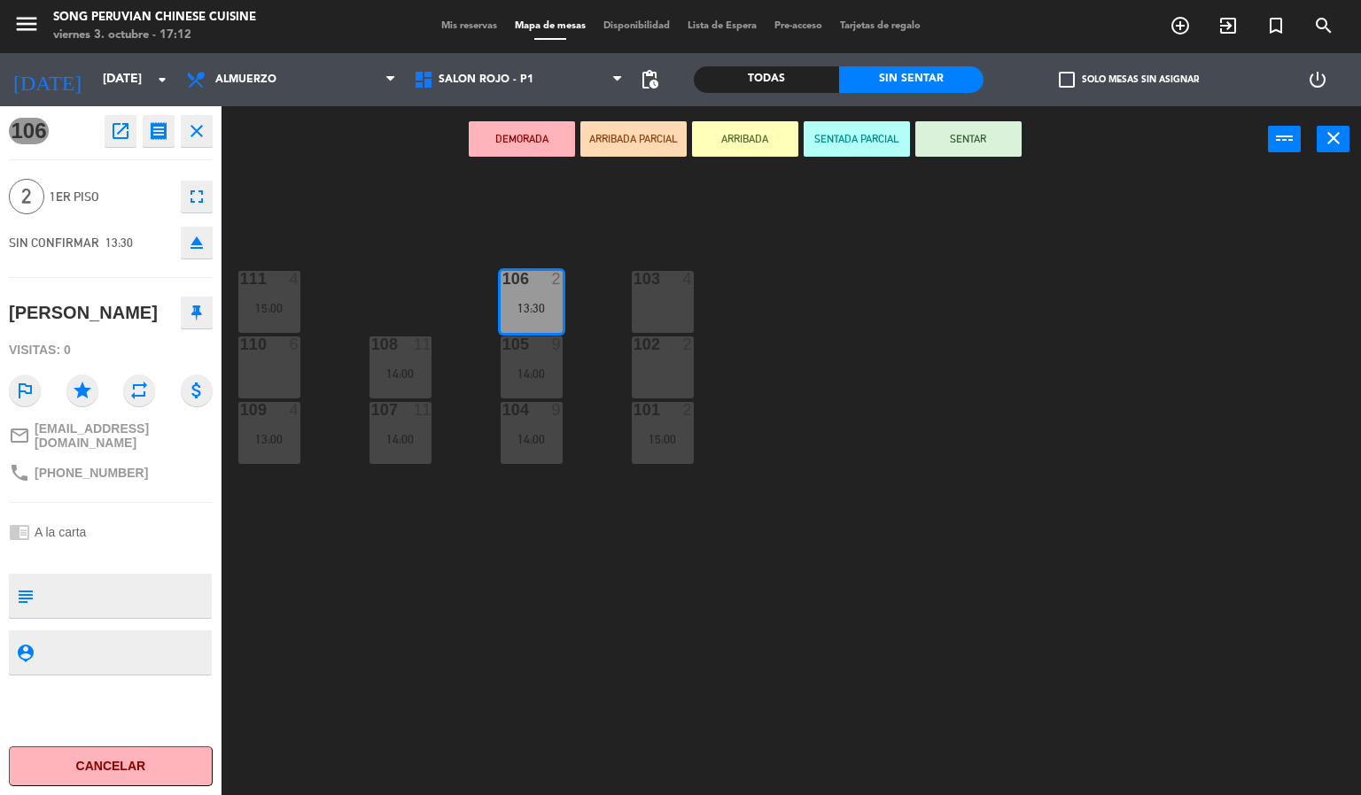
click at [306, 234] on div "103 4 106 2 13:30 111 4 15:00 102 2 105 9 14:00 108 11 14:00 110 6 101 2 15:00 …" at bounding box center [798, 485] width 1126 height 623
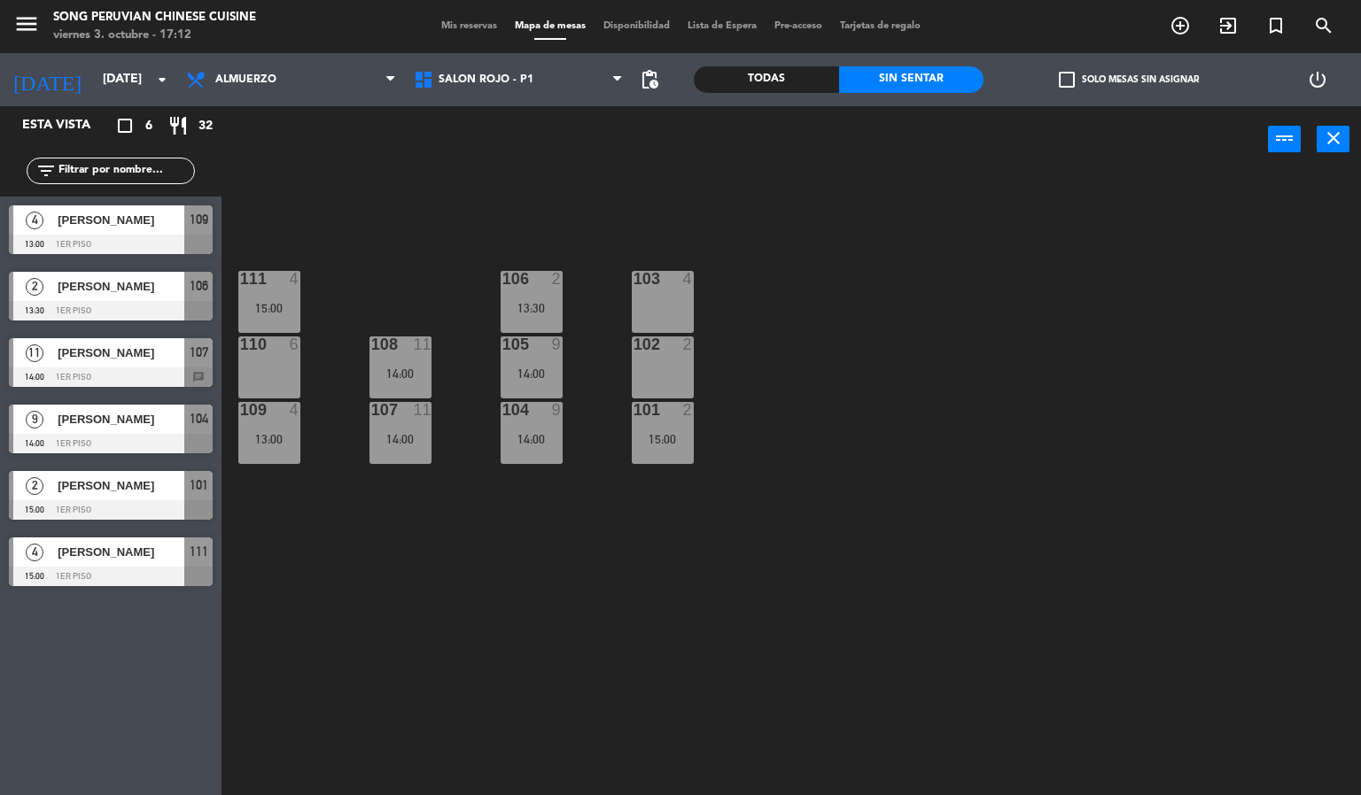
click at [112, 229] on span "[PERSON_NAME]" at bounding box center [121, 220] width 127 height 19
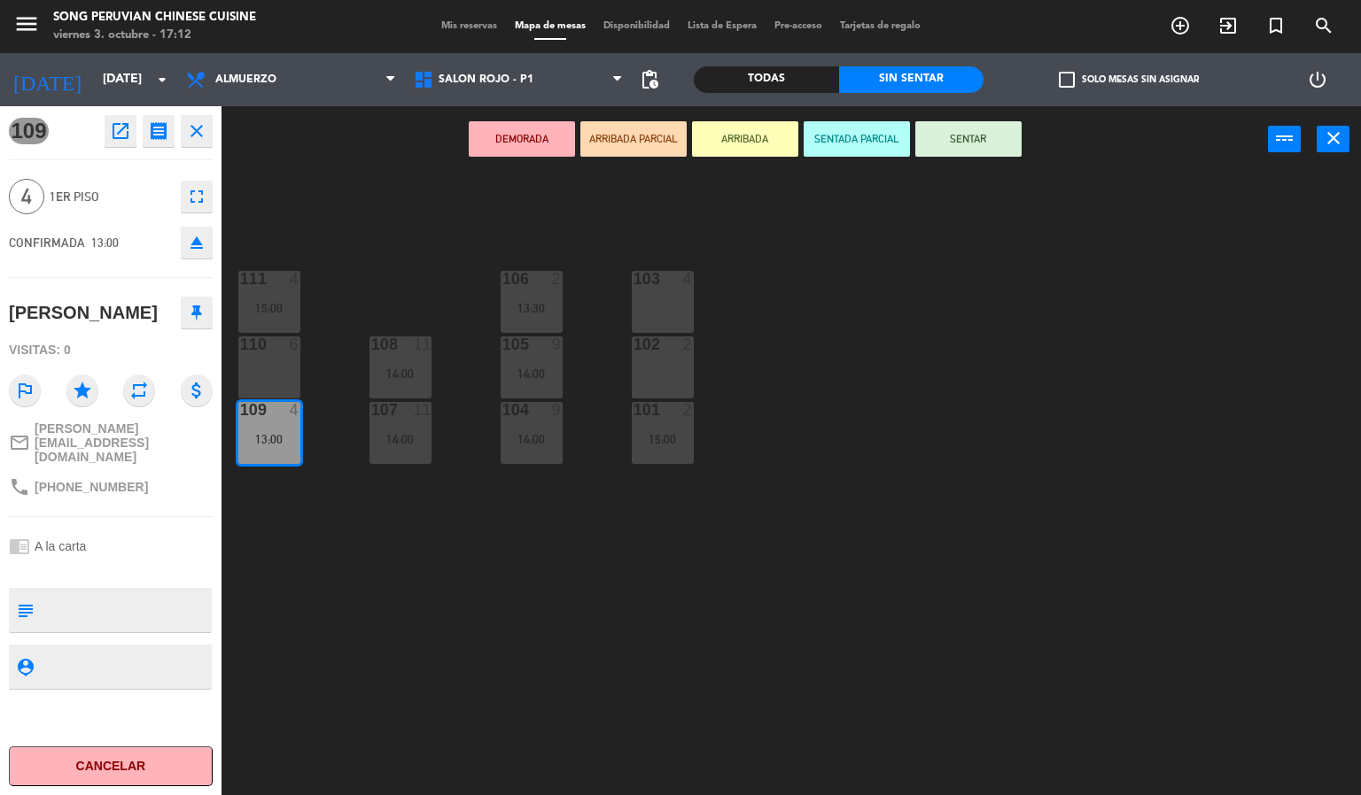
click at [314, 216] on div "103 4 106 2 13:30 111 4 15:00 102 2 105 9 14:00 108 11 14:00 110 6 101 2 15:00 …" at bounding box center [798, 485] width 1126 height 623
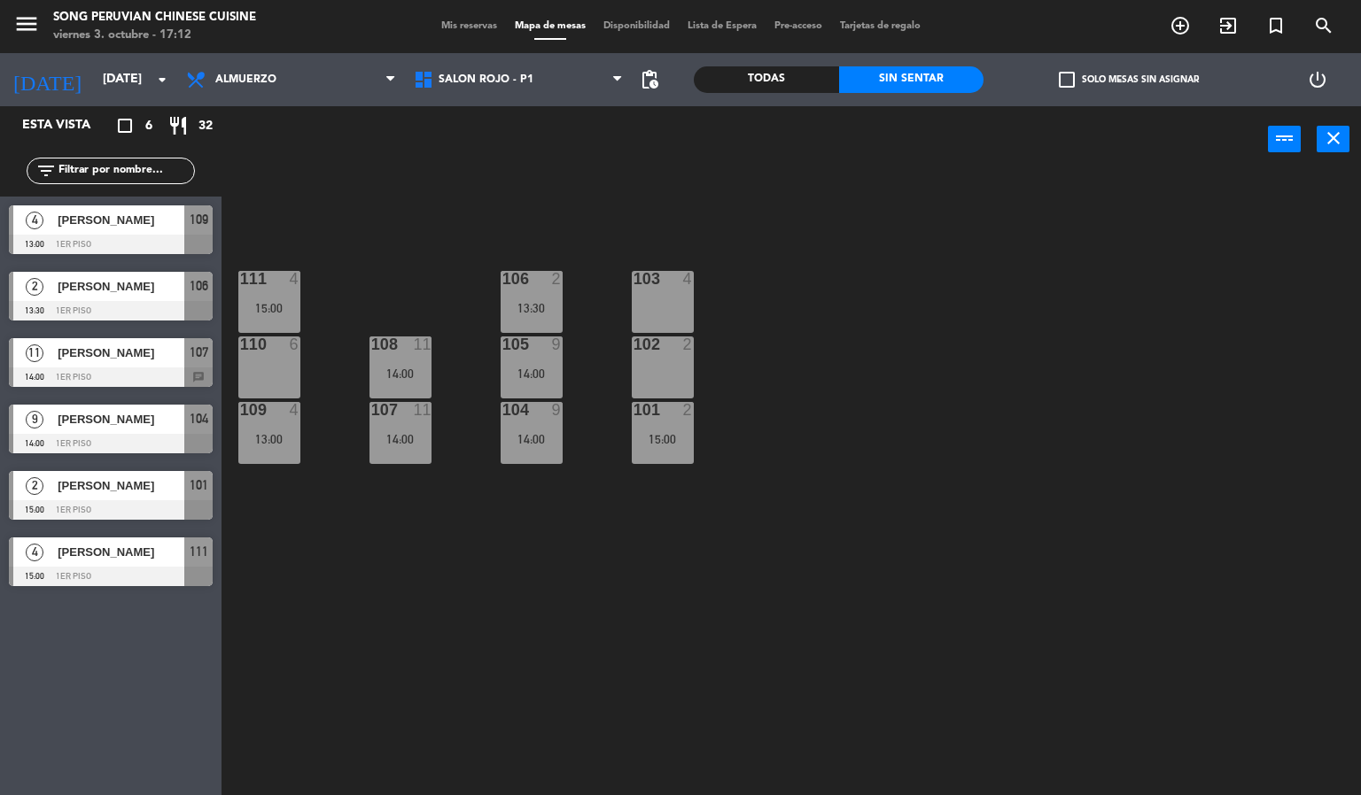
click at [107, 444] on div at bounding box center [111, 443] width 204 height 19
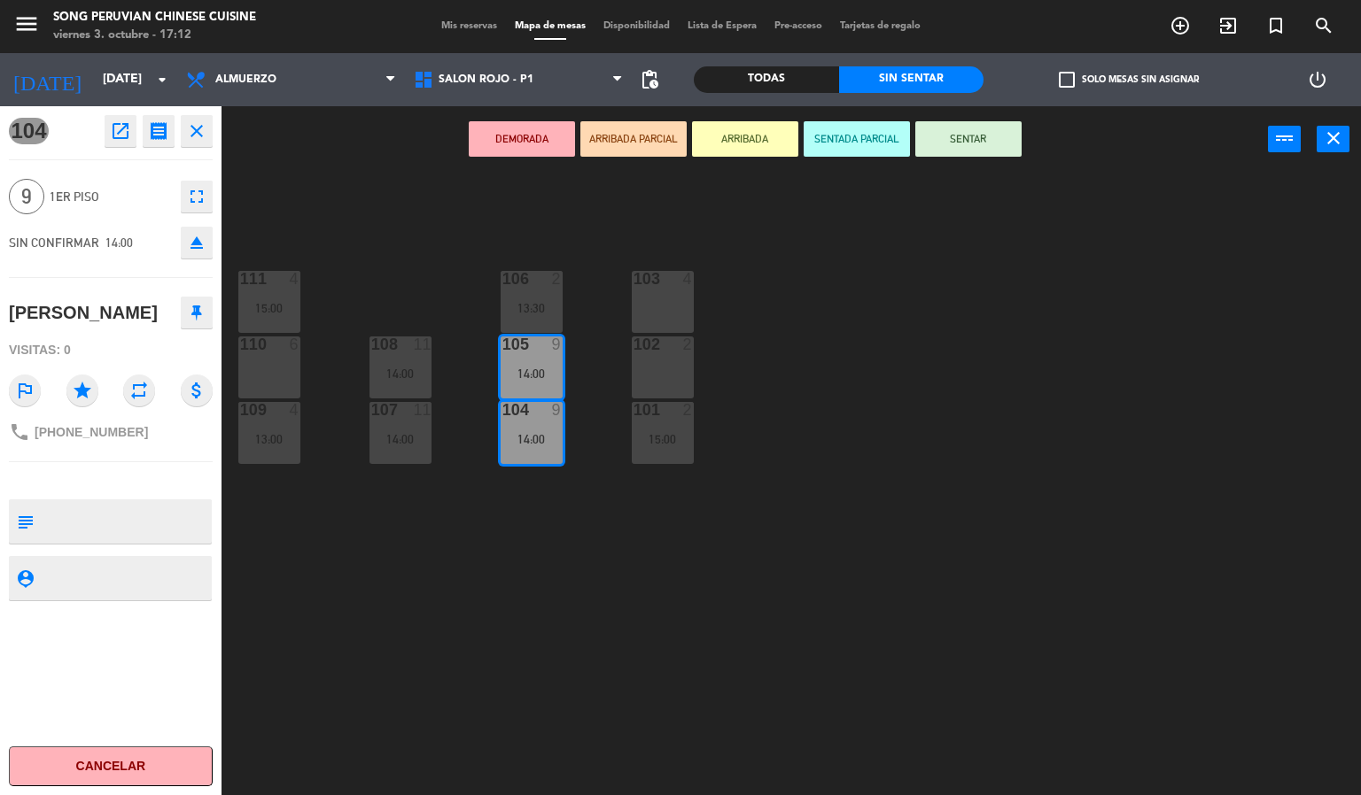
click at [261, 242] on div "103 4 106 2 13:30 111 4 15:00 102 2 105 9 14:00 108 11 14:00 110 6 101 2 15:00 …" at bounding box center [798, 485] width 1126 height 623
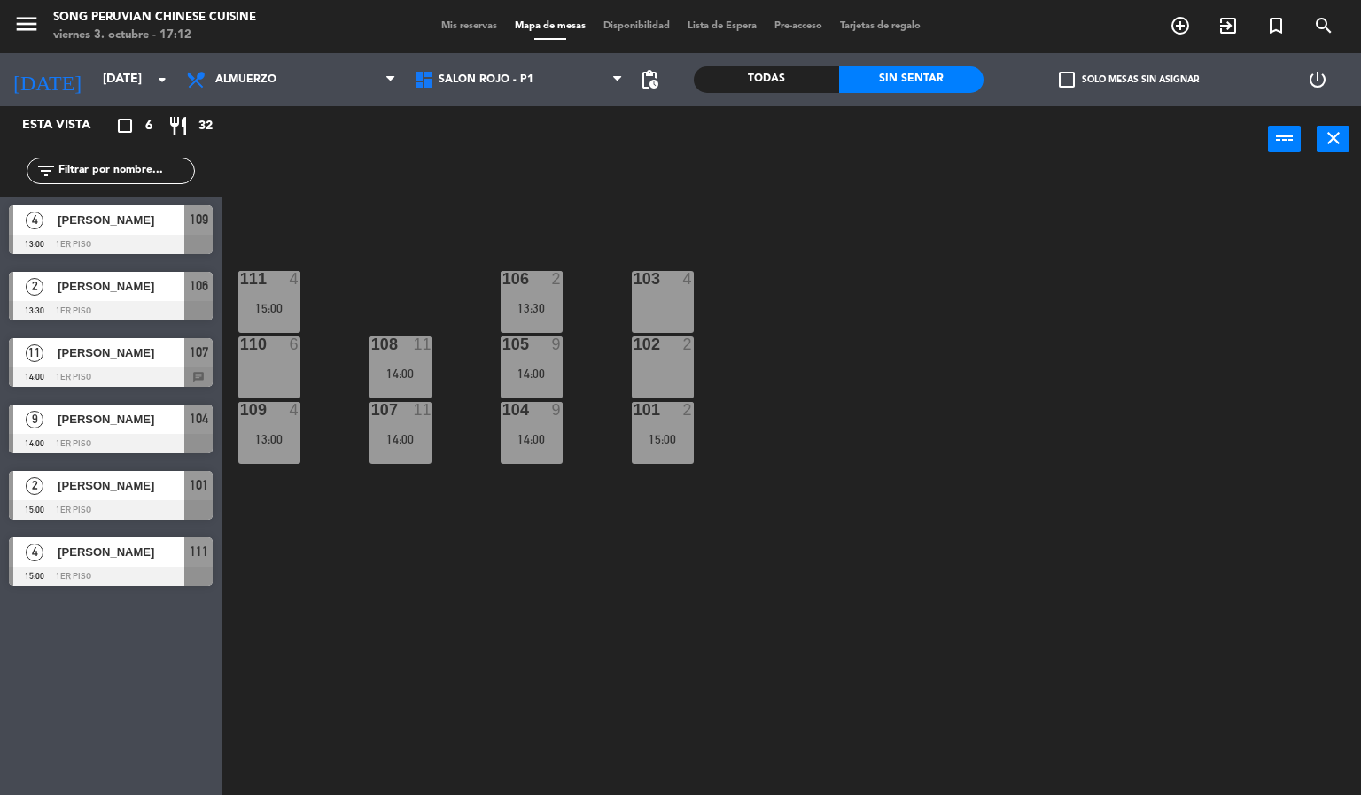
click at [91, 513] on div at bounding box center [111, 509] width 204 height 19
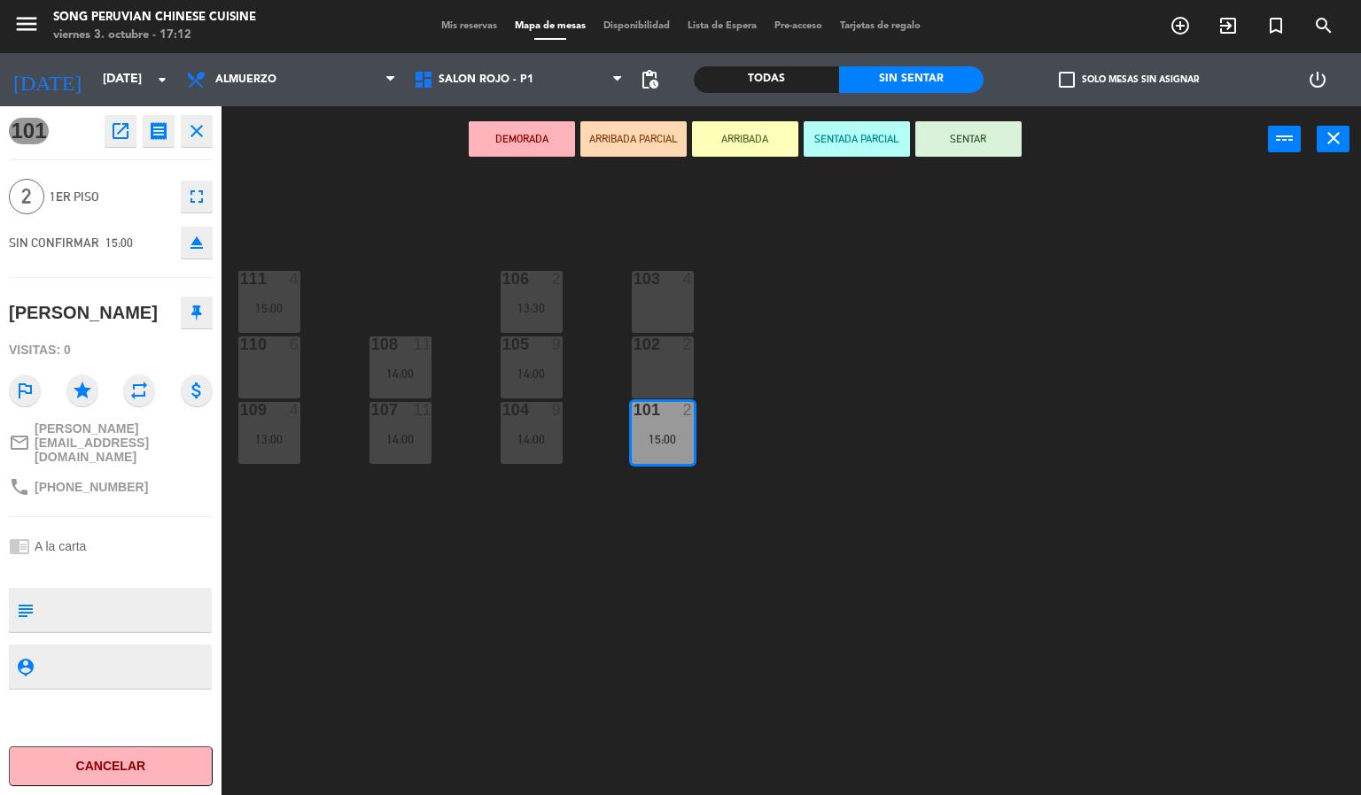
click at [311, 208] on div "103 4 106 2 13:30 111 4 15:00 102 2 105 9 14:00 108 11 14:00 110 6 101 2 15:00 …" at bounding box center [798, 485] width 1126 height 623
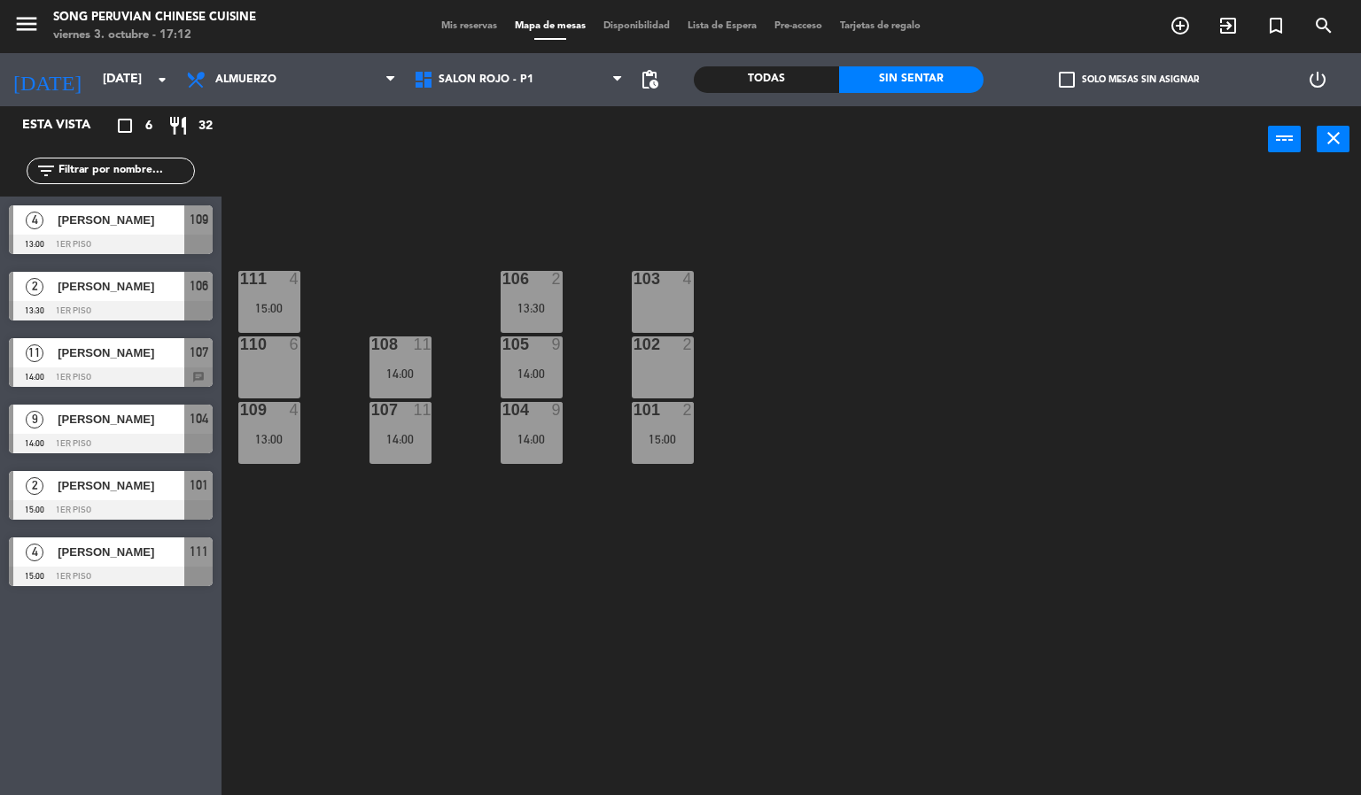
click at [128, 572] on div at bounding box center [111, 576] width 204 height 19
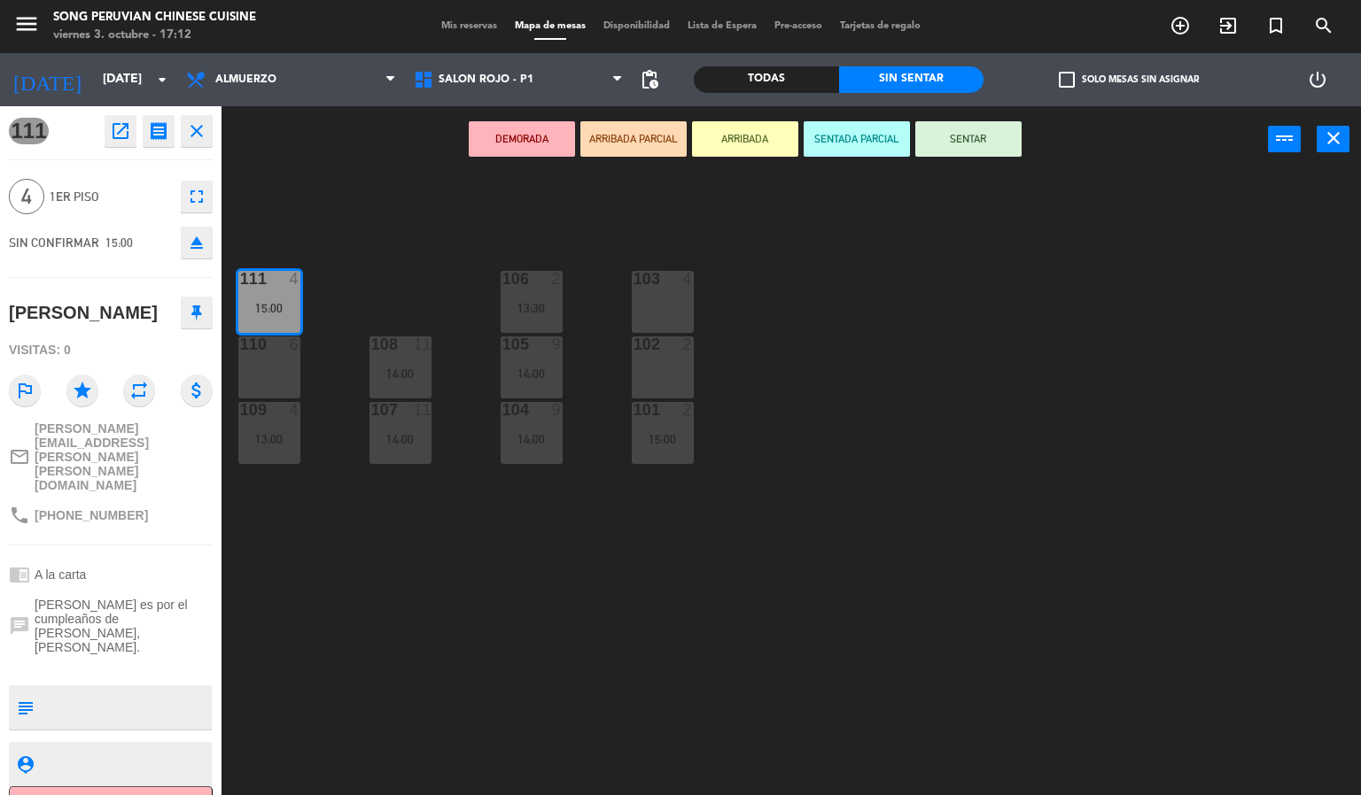
click at [351, 205] on div "103 4 106 2 13:30 111 4 15:00 102 2 105 9 14:00 108 11 14:00 110 6 101 2 15:00 …" at bounding box center [798, 485] width 1126 height 623
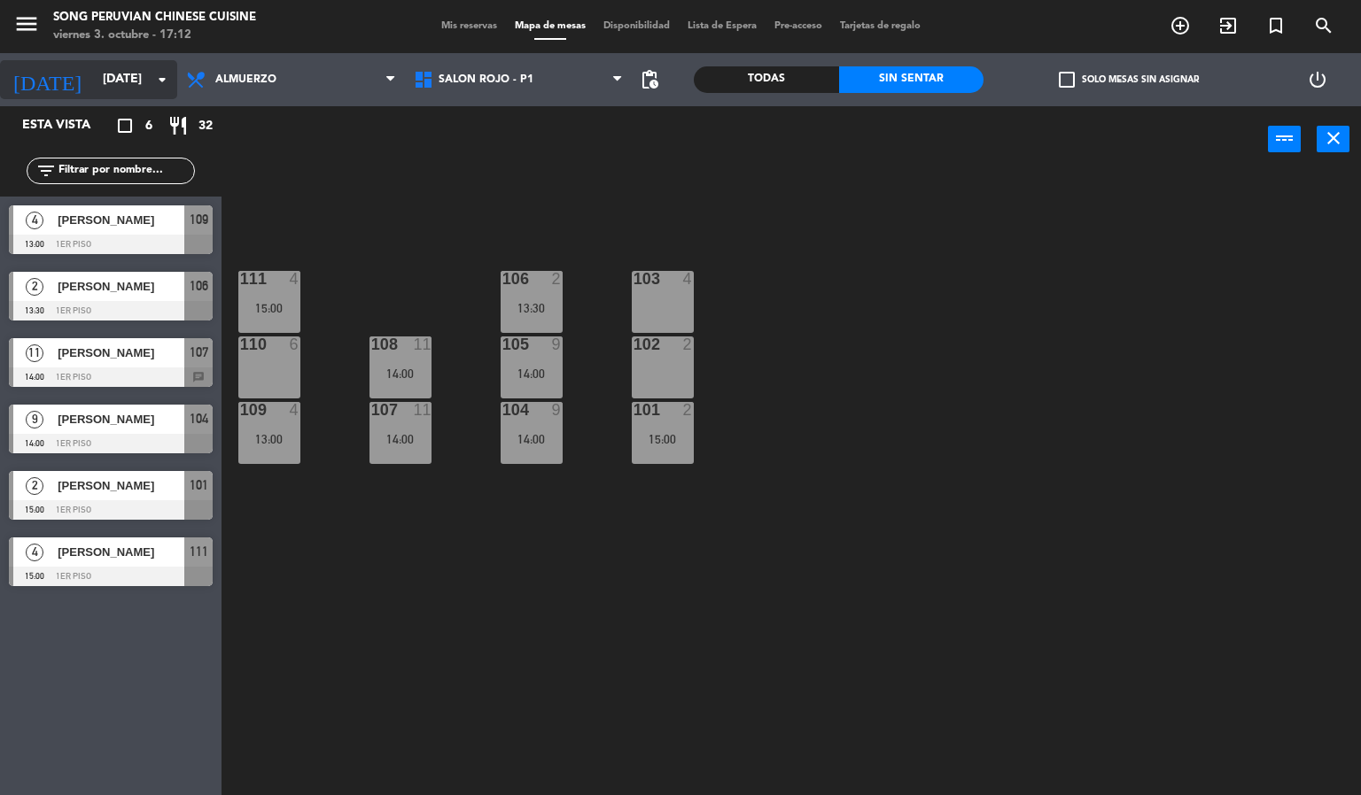
click at [107, 81] on input "[DATE]" at bounding box center [178, 80] width 168 height 32
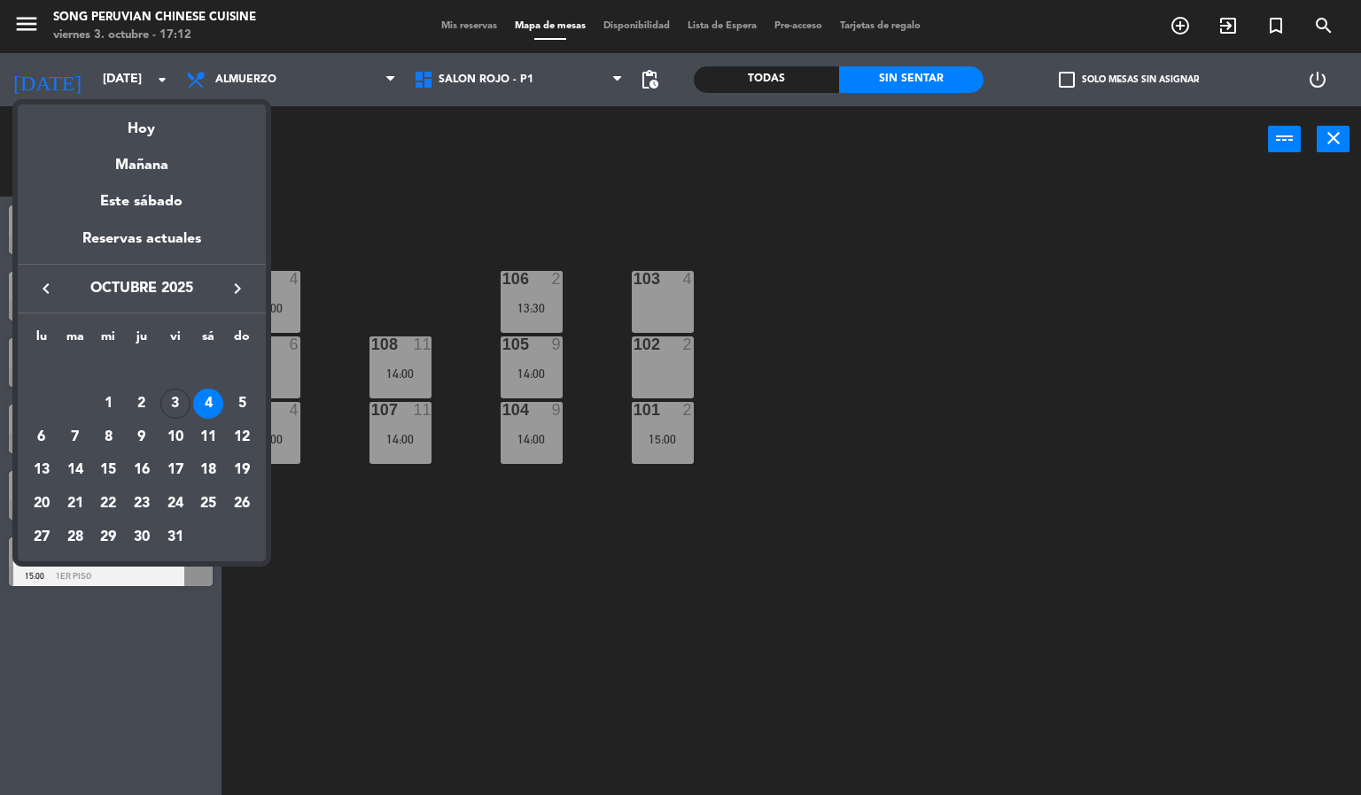
click at [301, 285] on div at bounding box center [680, 397] width 1361 height 795
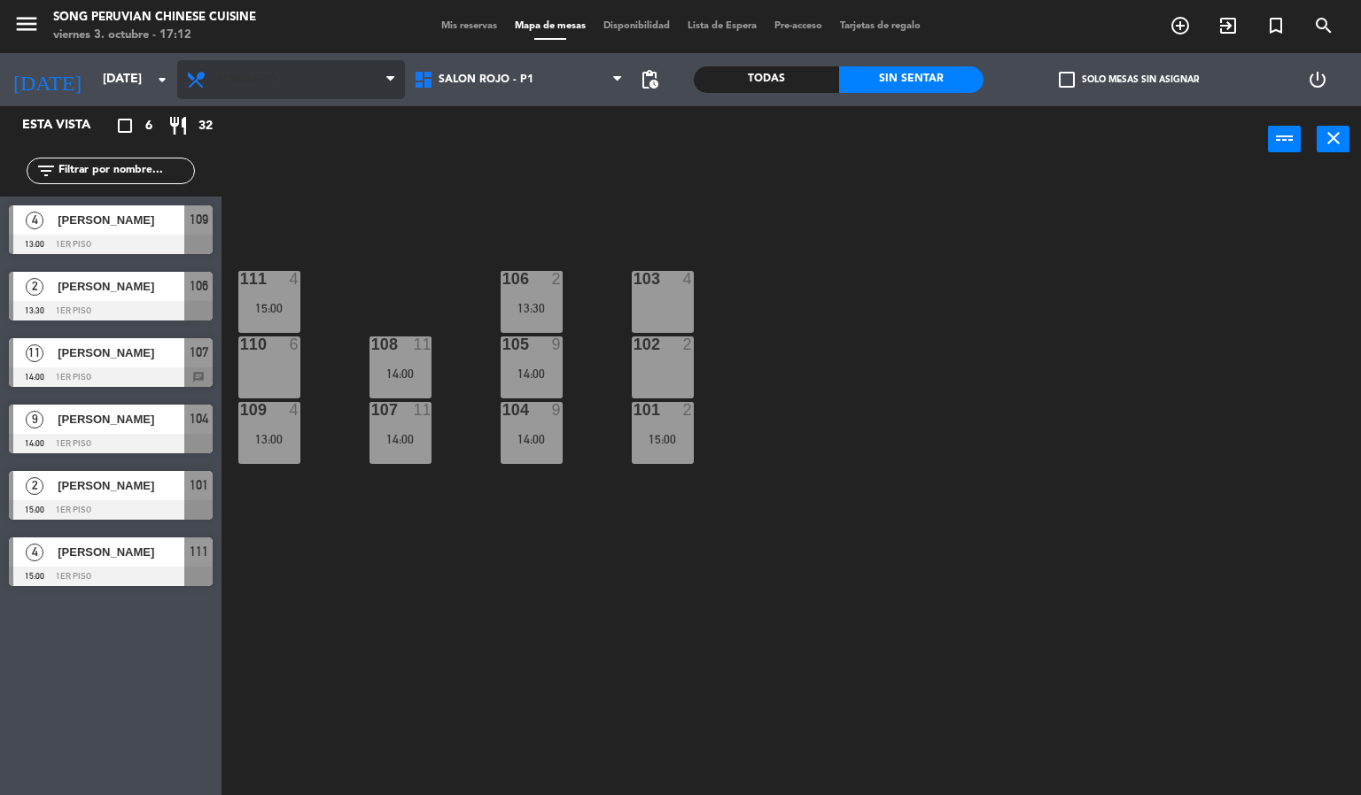
click at [275, 91] on span "Almuerzo" at bounding box center [291, 79] width 228 height 39
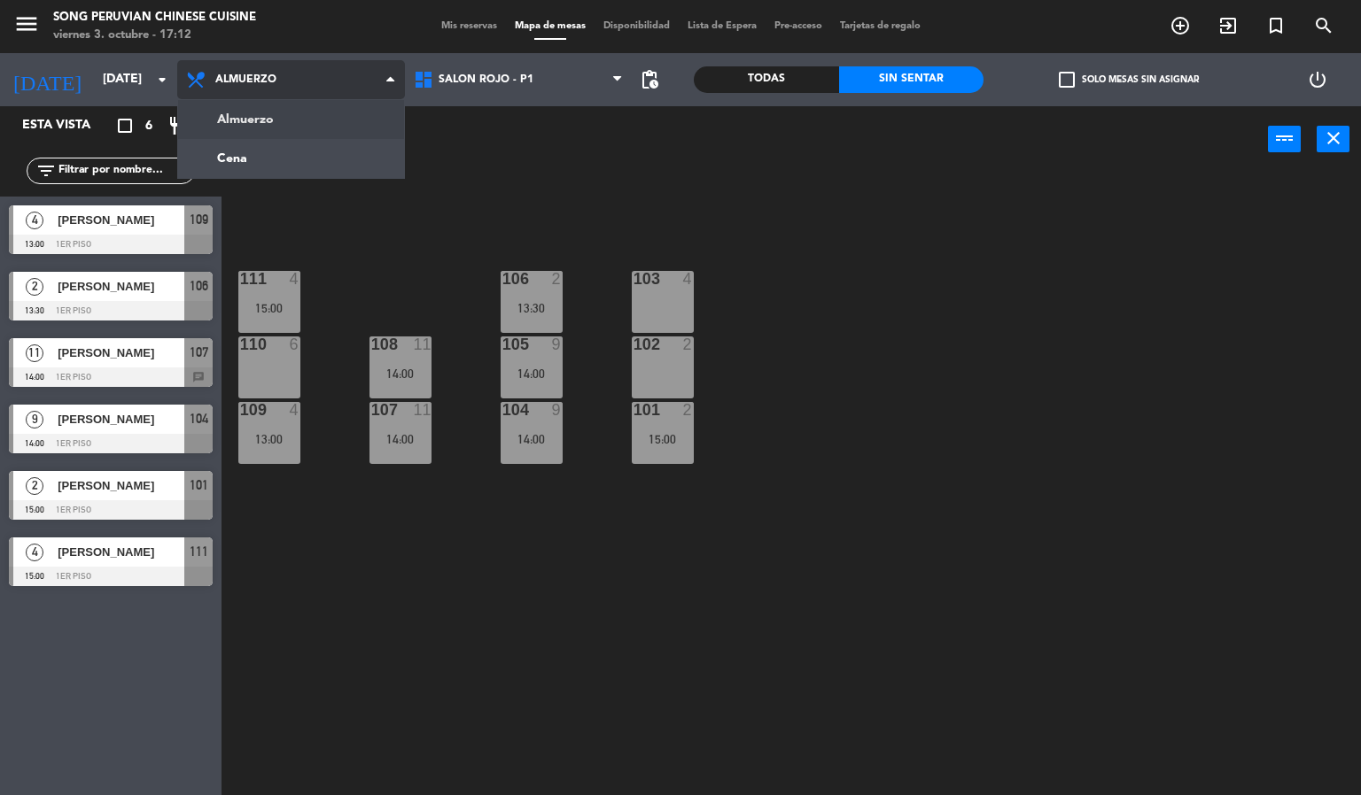
click at [253, 142] on ng-component "menu Song Peruvian Chinese Cuisine [DATE] 3. octubre - 17:12 Mis reservas Mapa …" at bounding box center [680, 398] width 1361 height 796
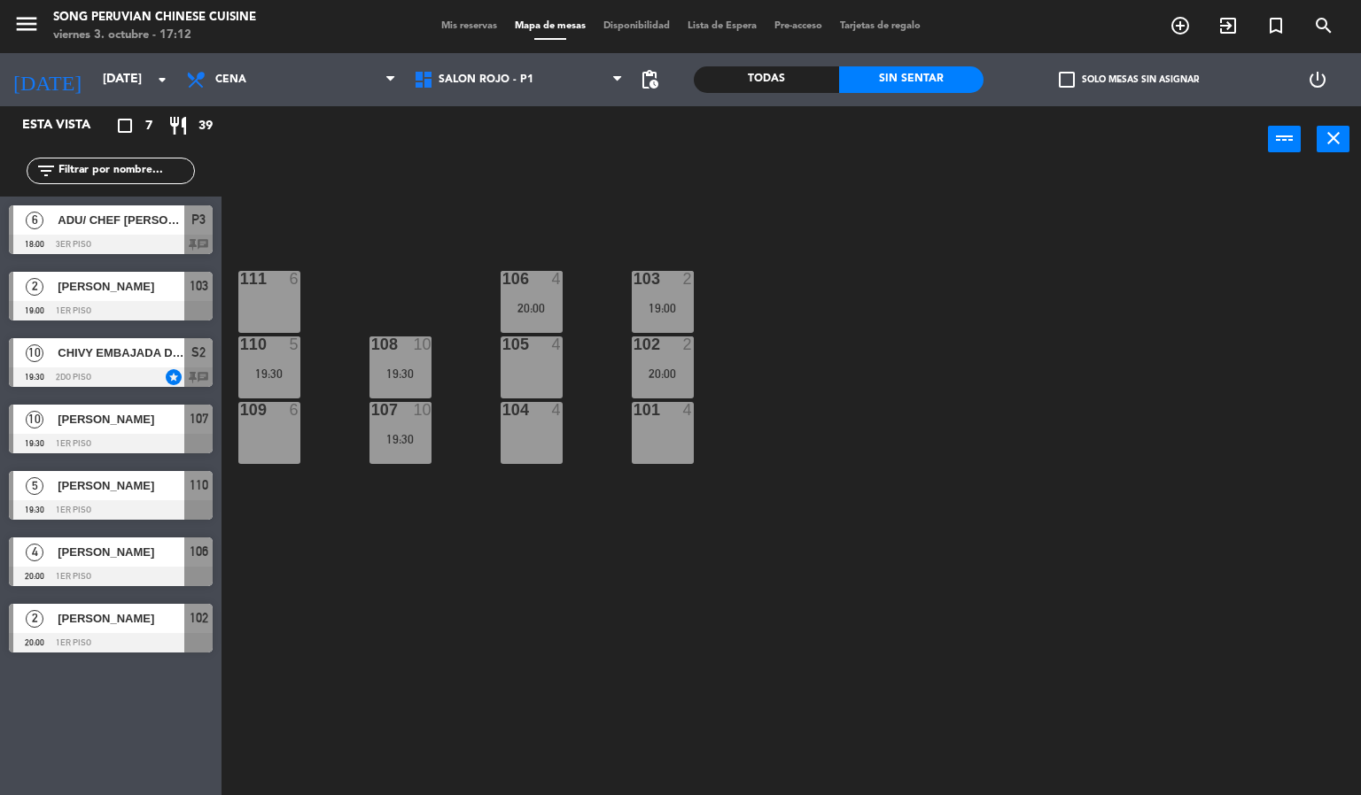
click at [99, 368] on div at bounding box center [111, 377] width 204 height 19
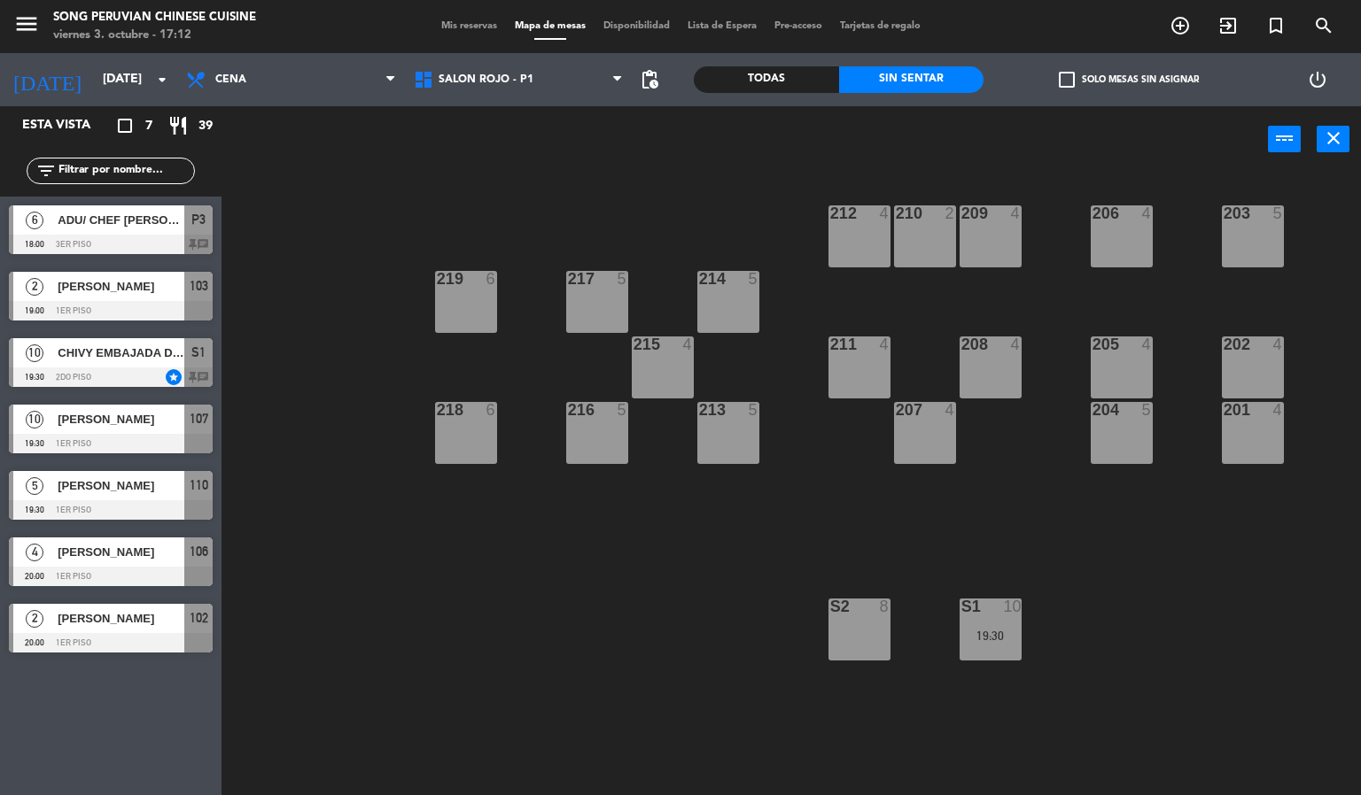
click at [344, 158] on div "power_input close" at bounding box center [744, 139] width 1046 height 67
click at [300, 78] on span "Cena" at bounding box center [291, 79] width 228 height 39
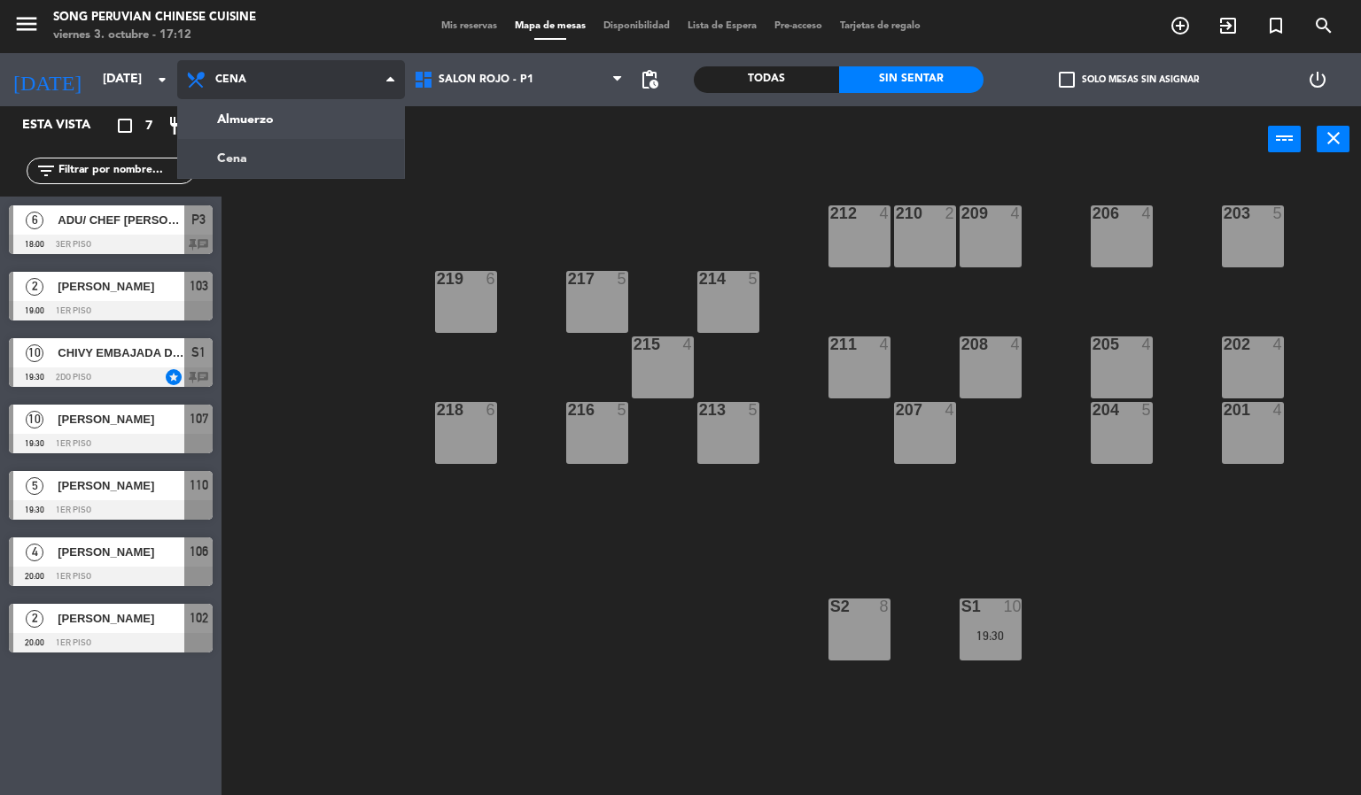
click at [251, 122] on ng-component "menu Song Peruvian Chinese Cuisine [DATE] 3. octubre - 17:12 Mis reservas Mapa …" at bounding box center [680, 398] width 1361 height 796
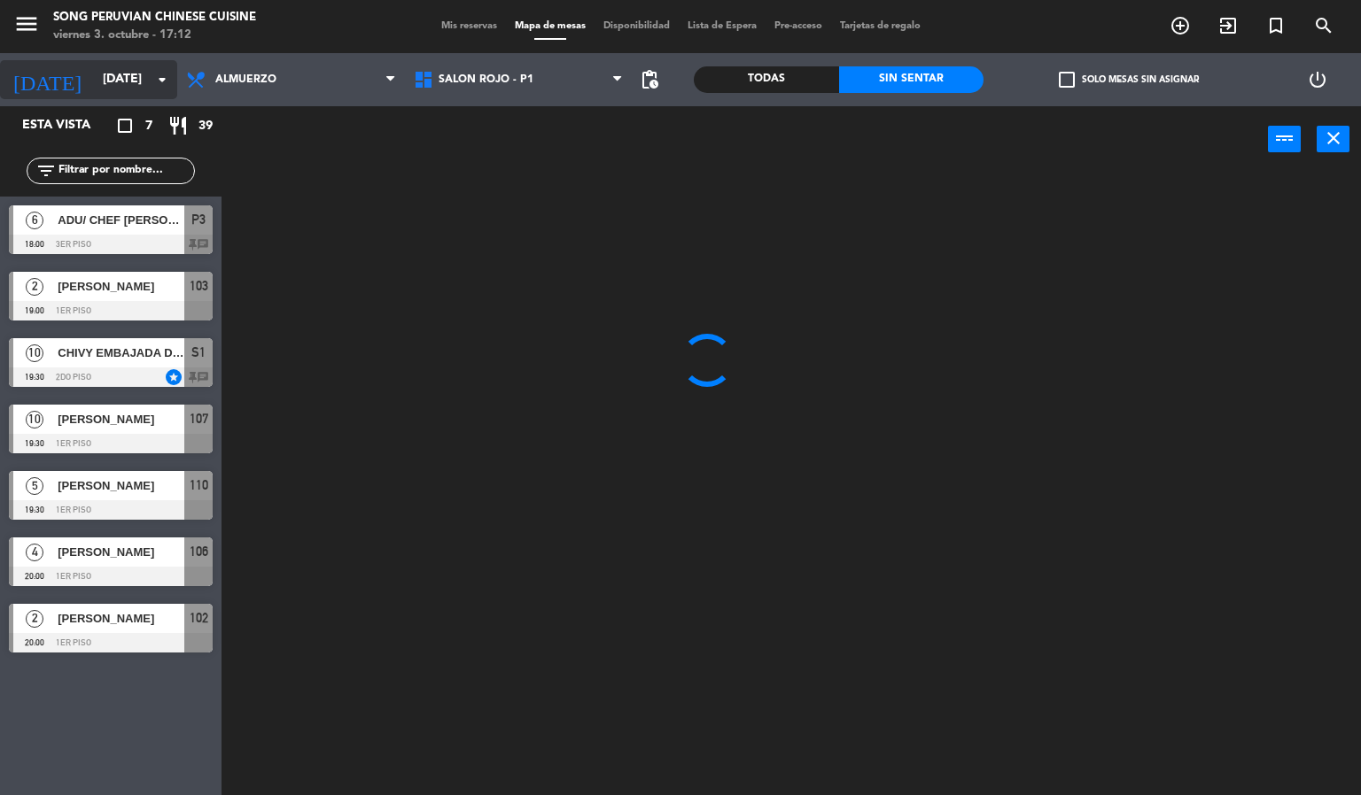
click at [97, 75] on input "[DATE]" at bounding box center [178, 80] width 168 height 32
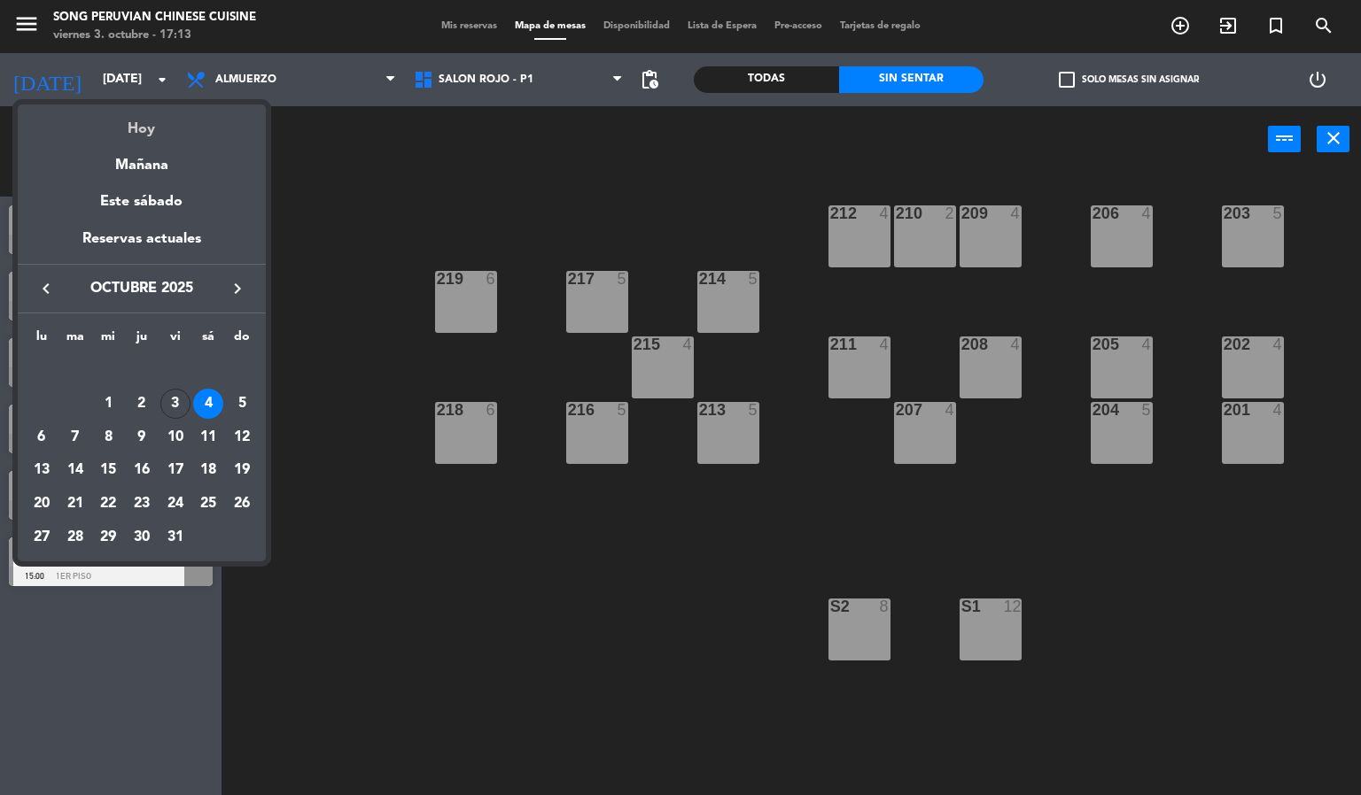
click at [141, 128] on div "Hoy" at bounding box center [142, 123] width 248 height 36
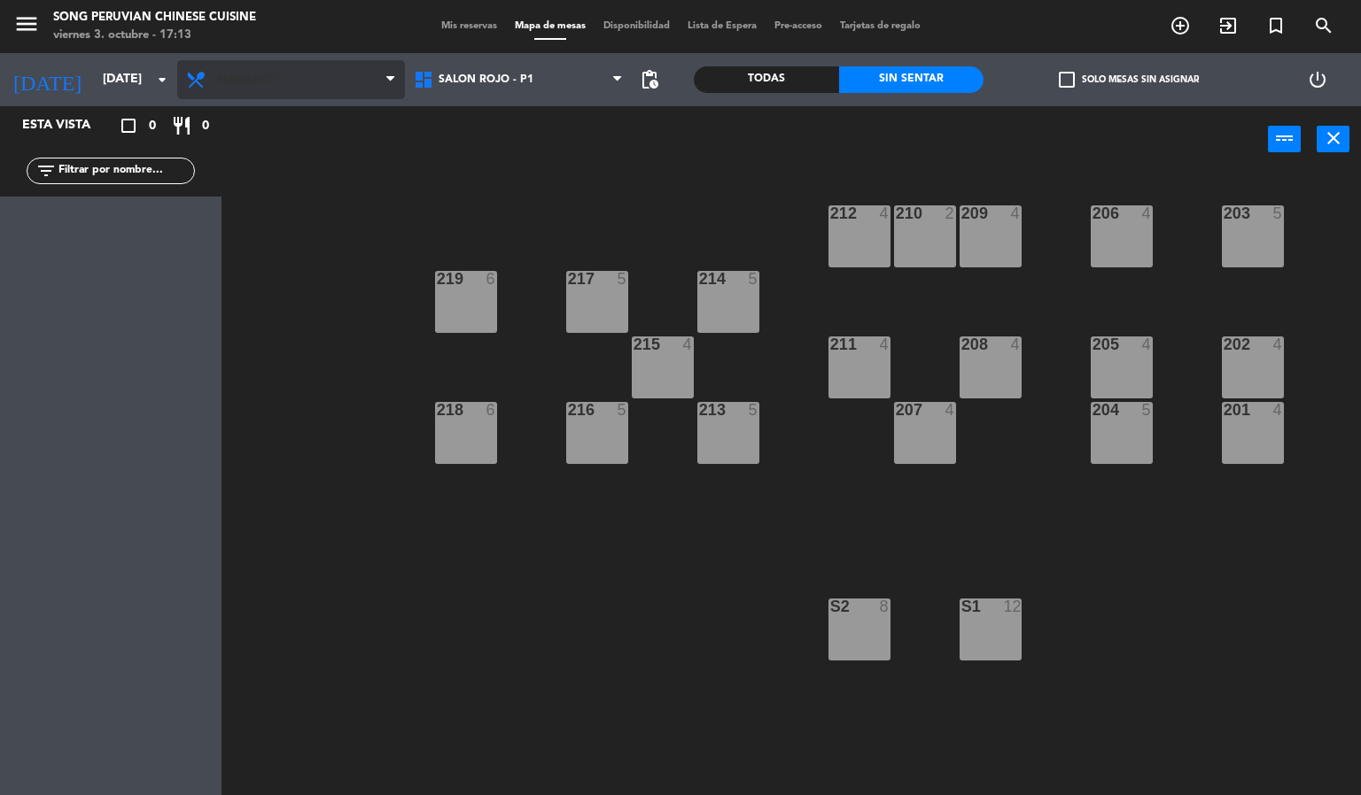
click at [300, 83] on span "Almuerzo" at bounding box center [291, 79] width 228 height 39
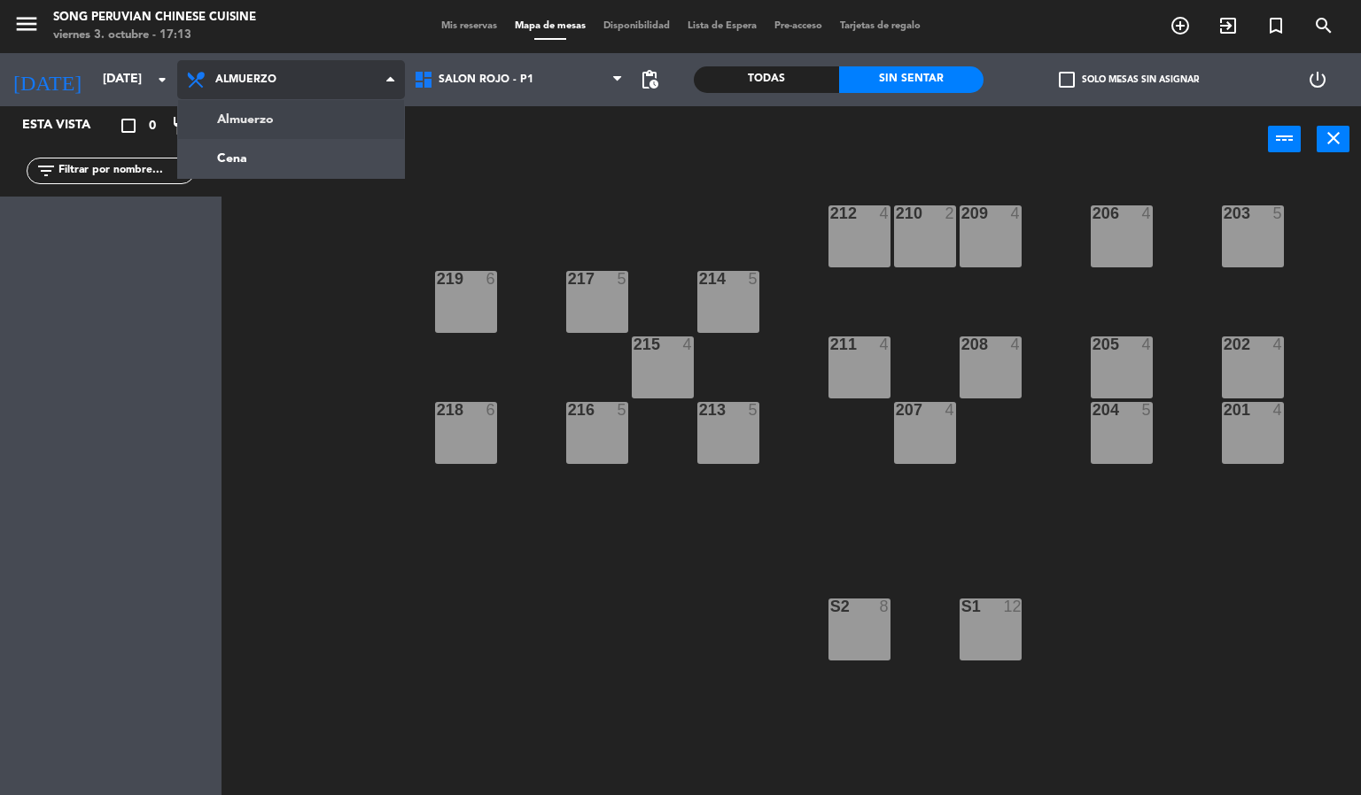
click at [309, 158] on ng-component "menu Song Peruvian Chinese Cuisine [DATE] 3. octubre - 17:13 Mis reservas Mapa …" at bounding box center [680, 398] width 1361 height 796
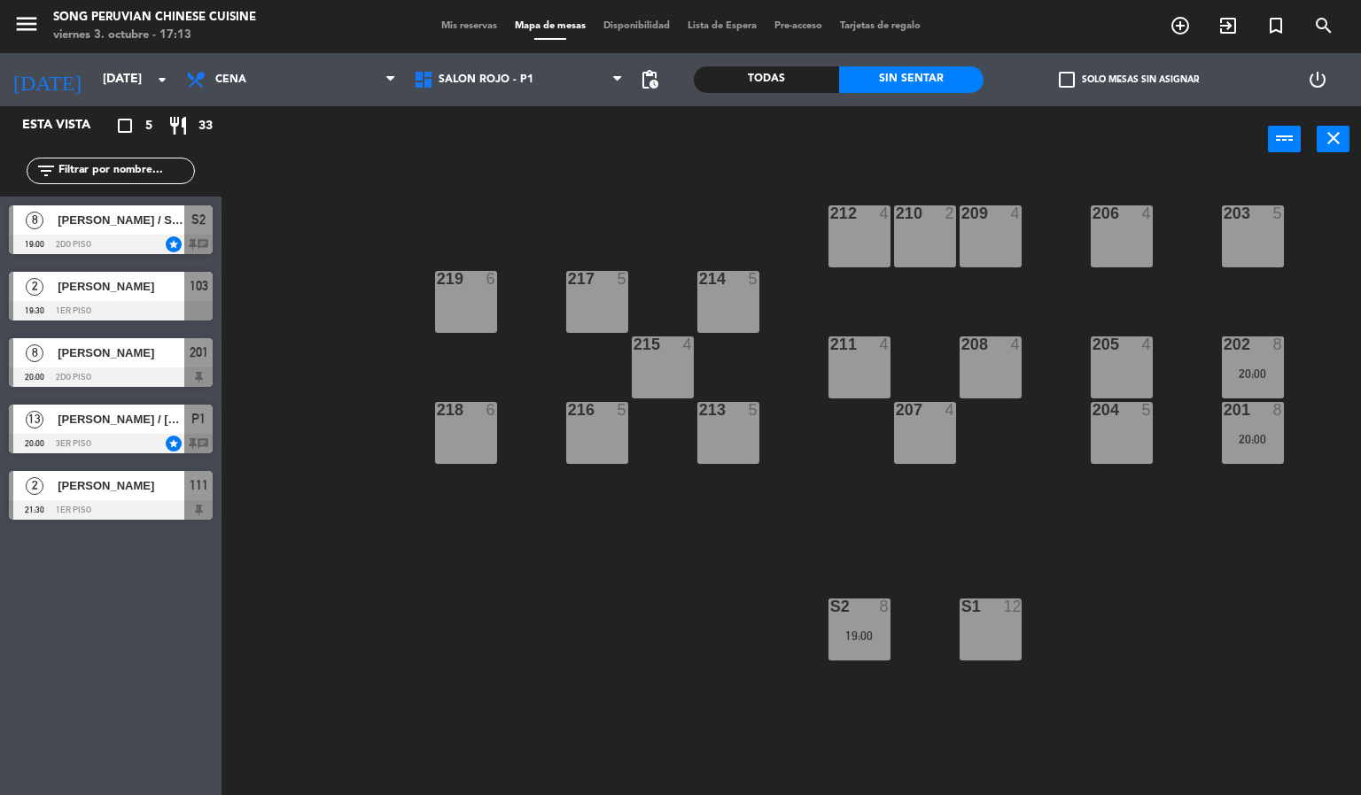
click at [858, 657] on div "S2 8 19:00" at bounding box center [859, 630] width 62 height 62
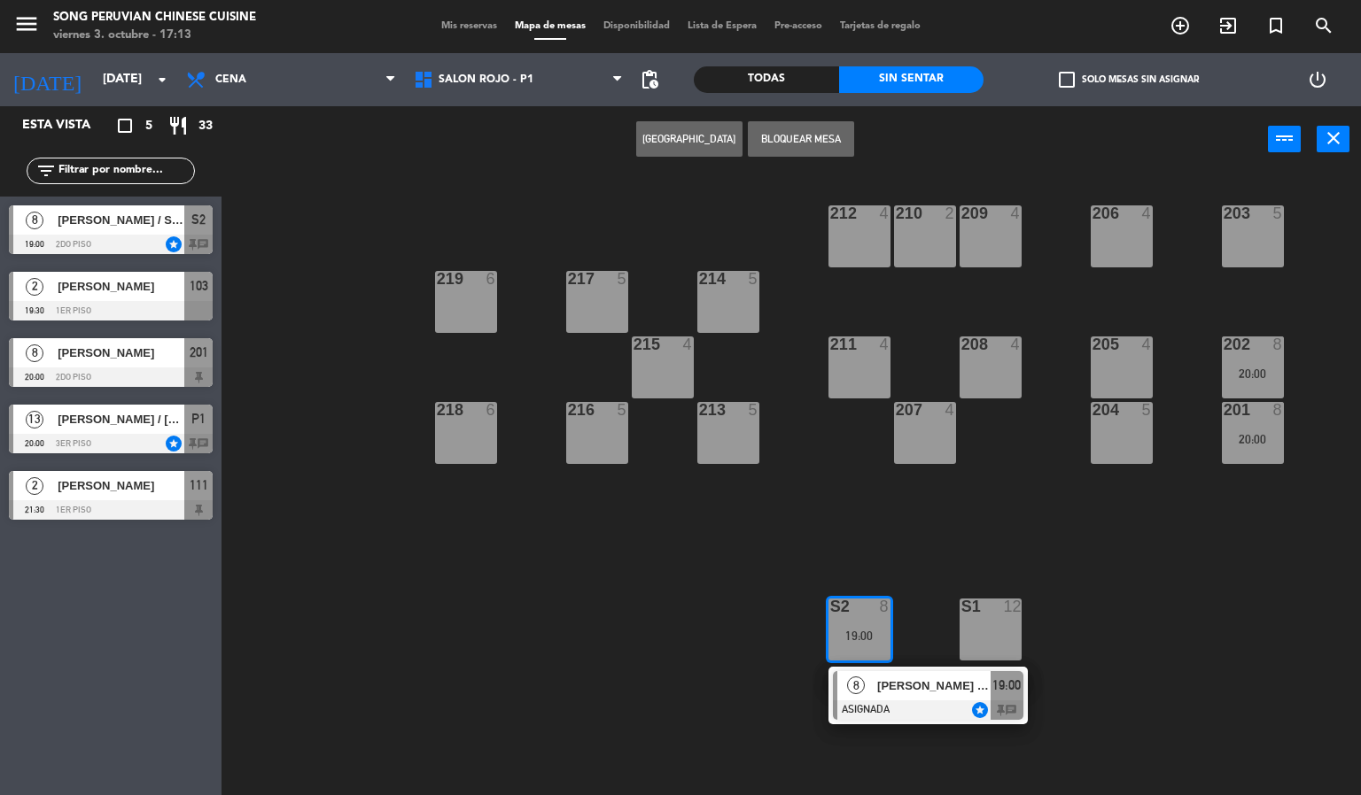
click at [923, 686] on span "[PERSON_NAME] / SR. [PERSON_NAME]" at bounding box center [933, 686] width 113 height 19
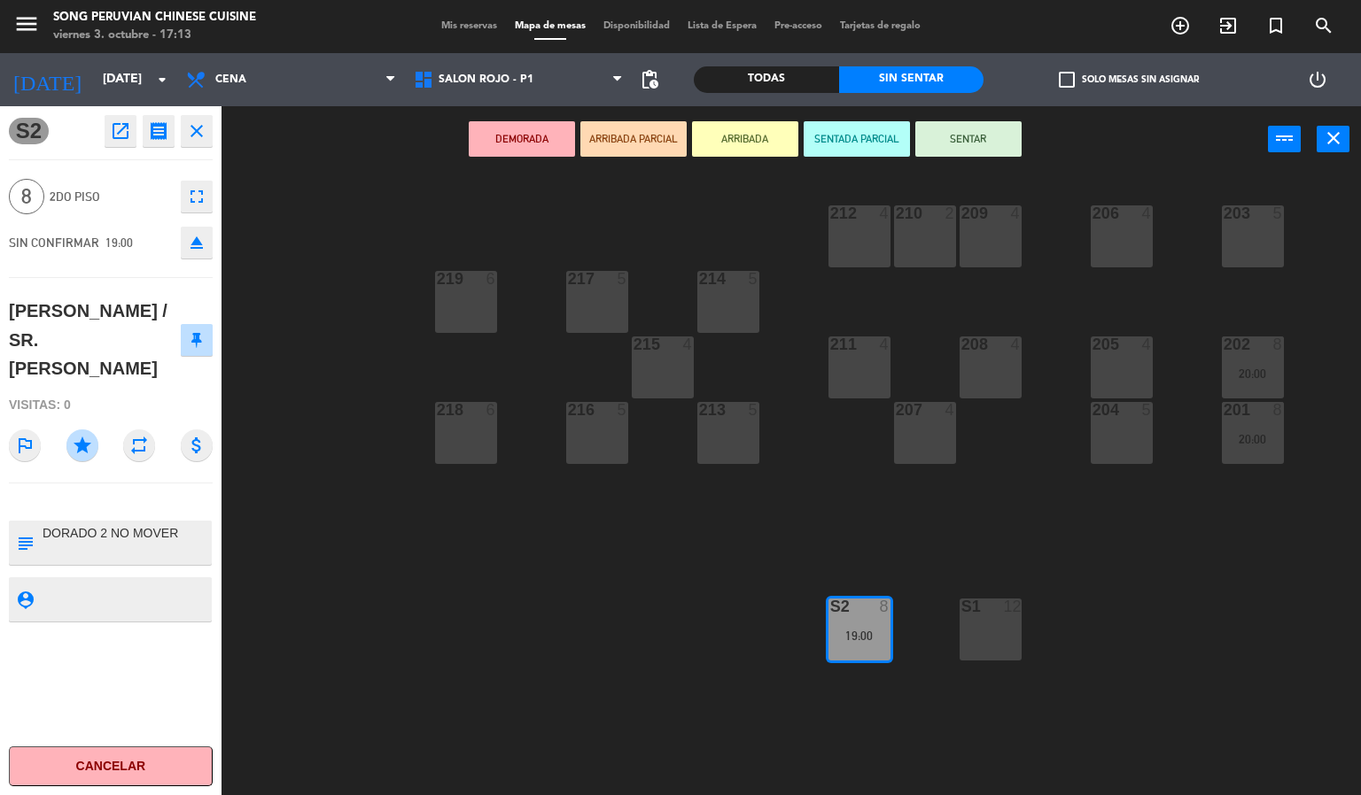
click at [353, 229] on div "203 5 206 4 210 2 212 4 209 4 214 5 217 5 219 6 202 8 20:00 205 4 208 4 211 4 2…" at bounding box center [798, 485] width 1126 height 623
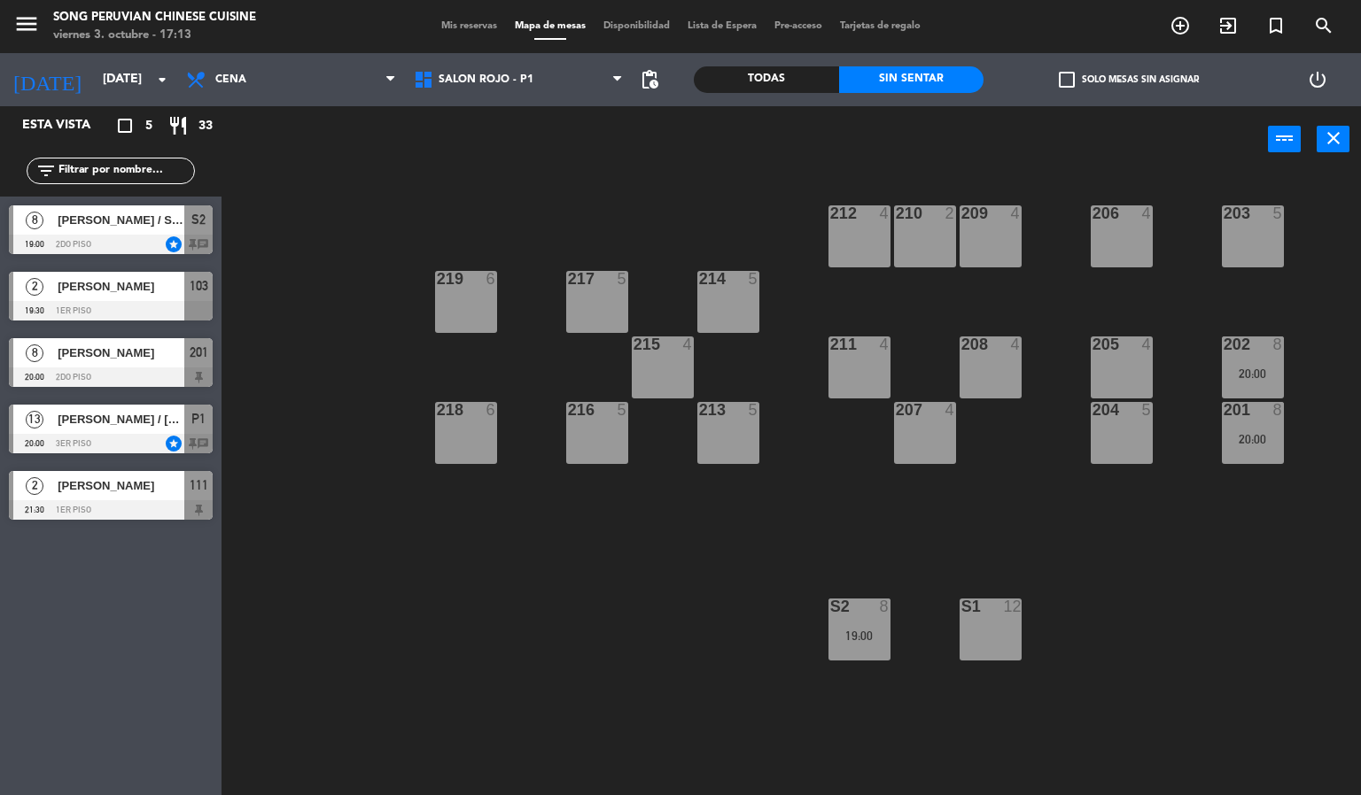
click at [306, 183] on div "203 5 206 4 210 2 212 4 209 4 214 5 217 5 219 6 202 8 20:00 205 4 208 4 211 4 2…" at bounding box center [798, 485] width 1126 height 623
click at [335, 236] on div "203 5 206 4 210 2 212 4 209 4 214 5 217 5 219 6 202 8 20:00 205 4 208 4 211 4 2…" at bounding box center [798, 485] width 1126 height 623
click at [407, 657] on div "203 5 206 4 210 2 212 4 209 4 214 5 217 5 219 6 202 8 20:00 205 4 208 4 211 4 2…" at bounding box center [798, 485] width 1126 height 623
click at [106, 80] on input "[DATE]" at bounding box center [178, 80] width 168 height 32
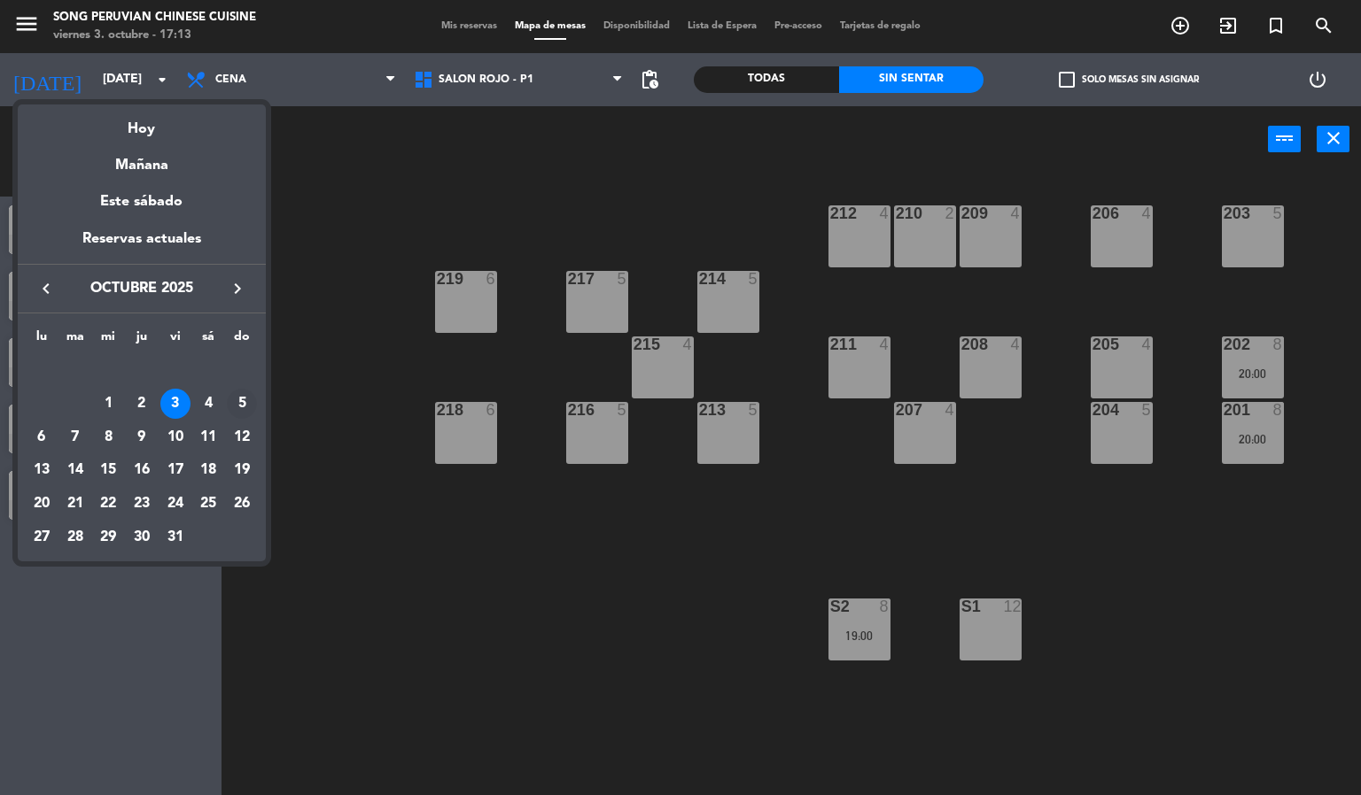
click at [237, 399] on div "5" at bounding box center [242, 404] width 30 height 30
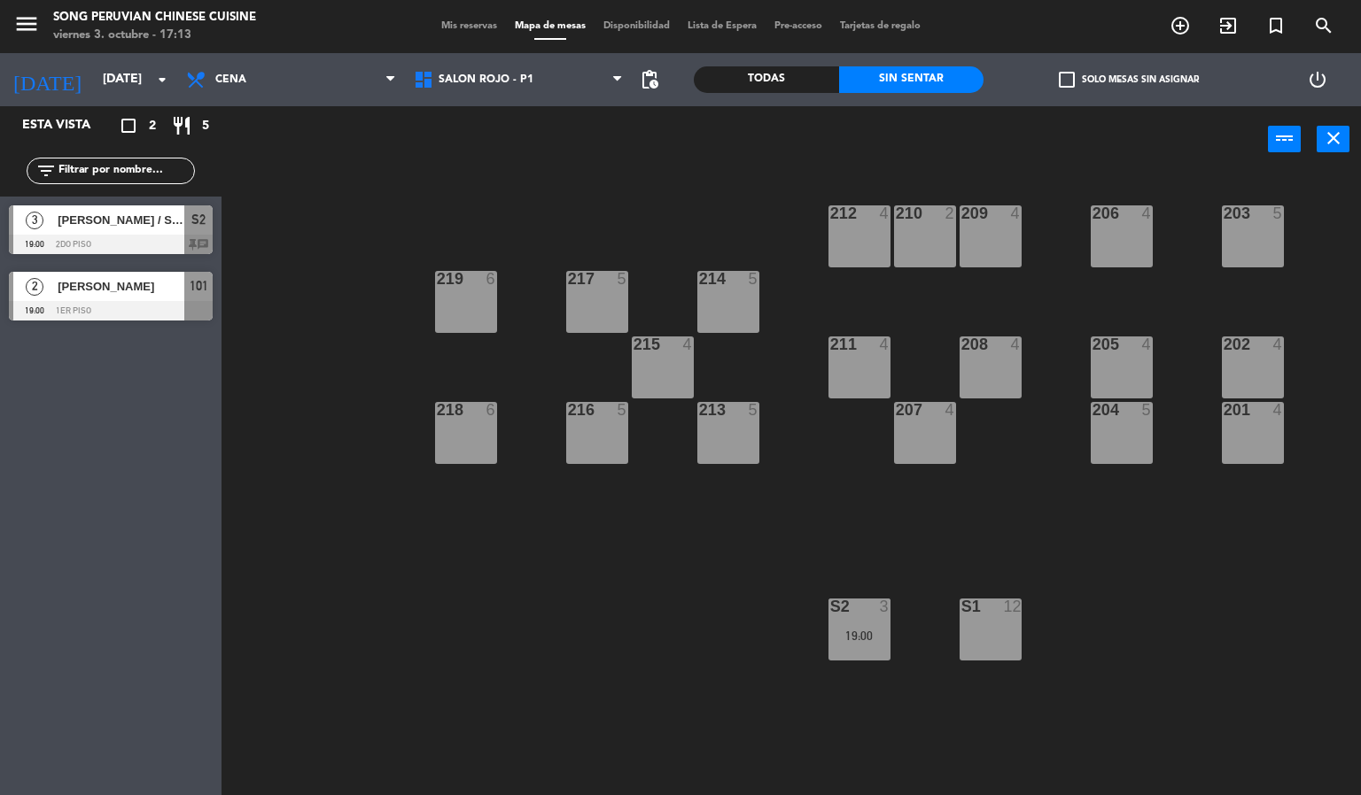
click at [567, 704] on div "203 5 206 4 210 2 212 4 209 4 214 5 217 5 219 6 202 4 205 4 208 4 211 4 215 4 2…" at bounding box center [798, 485] width 1126 height 623
click at [300, 96] on span "Cena" at bounding box center [291, 79] width 228 height 39
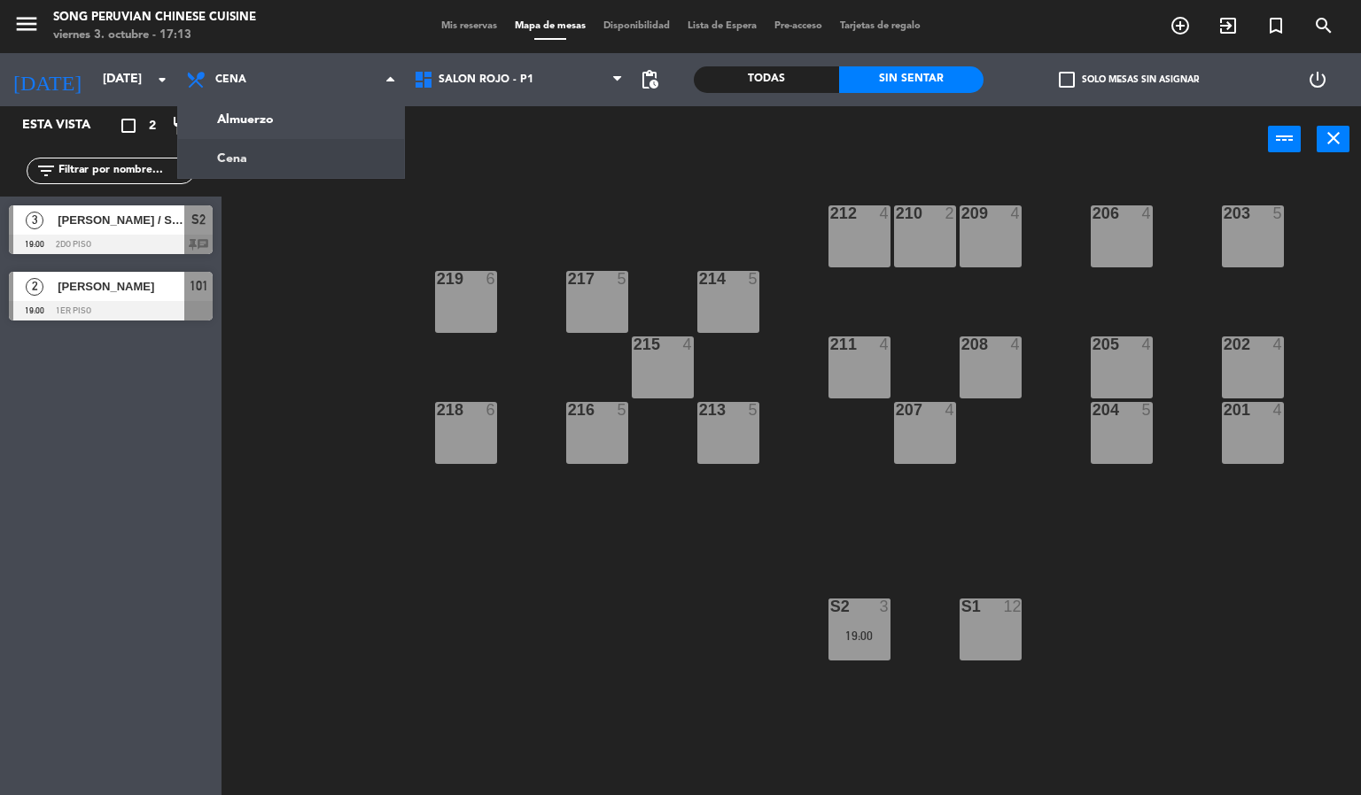
click at [154, 251] on div at bounding box center [111, 244] width 204 height 19
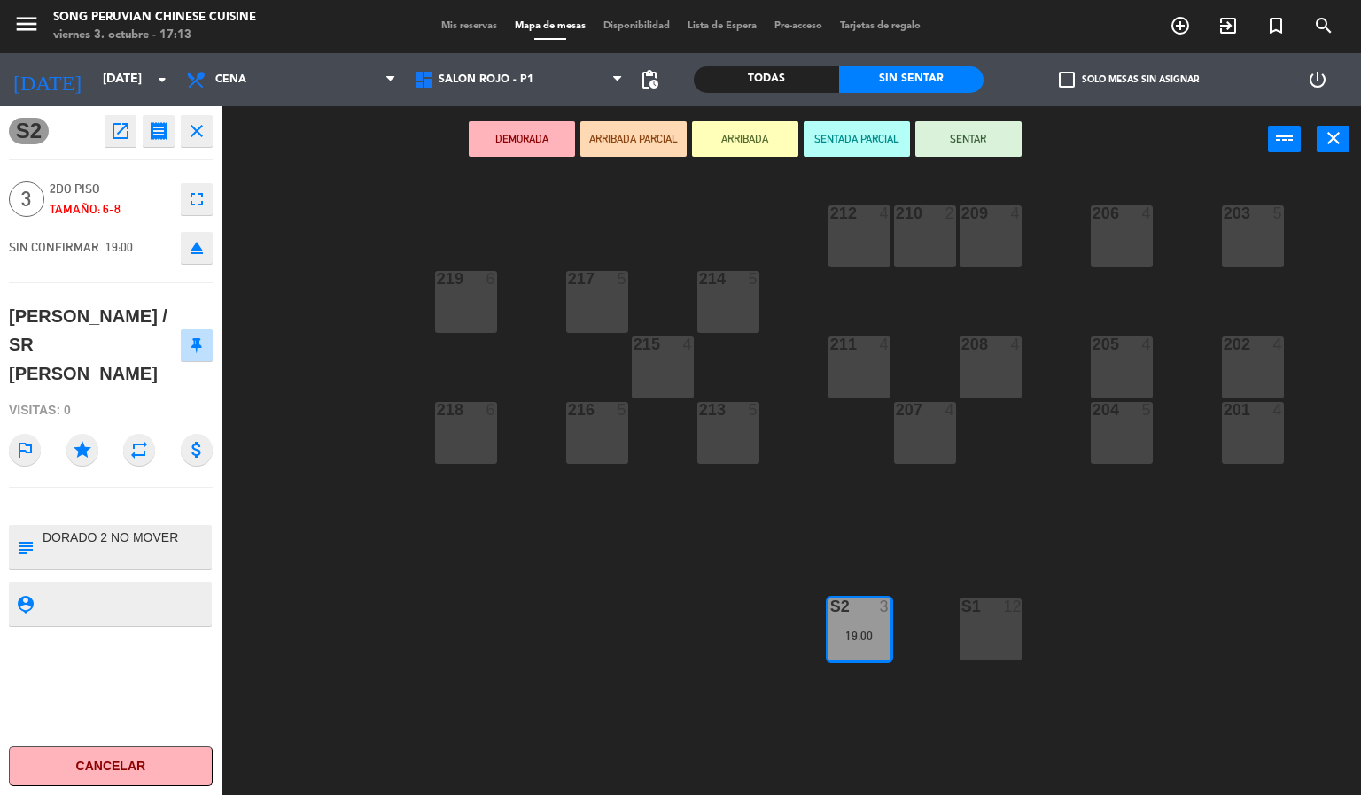
click at [405, 676] on div "203 5 206 4 210 2 212 4 209 4 214 5 217 5 219 6 202 4 205 4 208 4 211 4 215 4 2…" at bounding box center [798, 485] width 1126 height 623
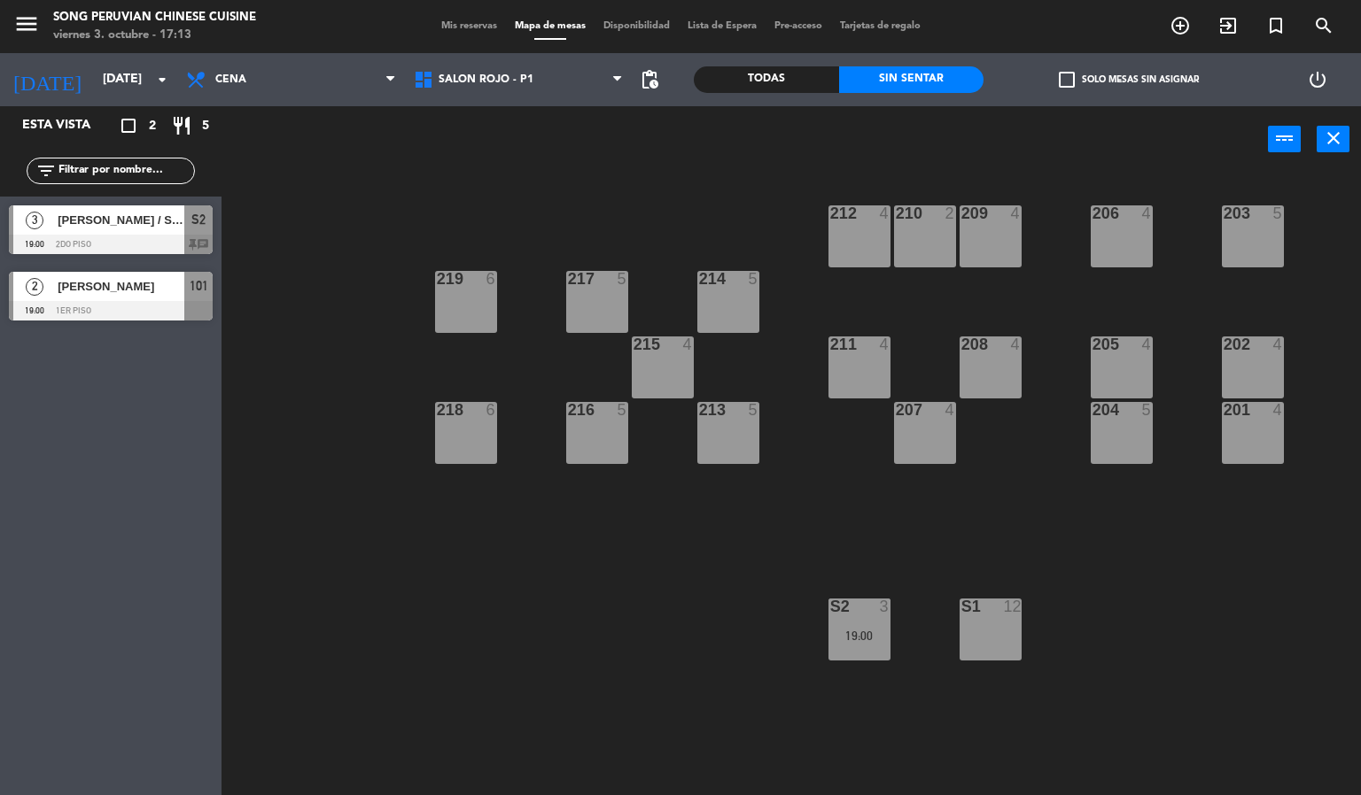
click at [149, 316] on div at bounding box center [111, 310] width 204 height 19
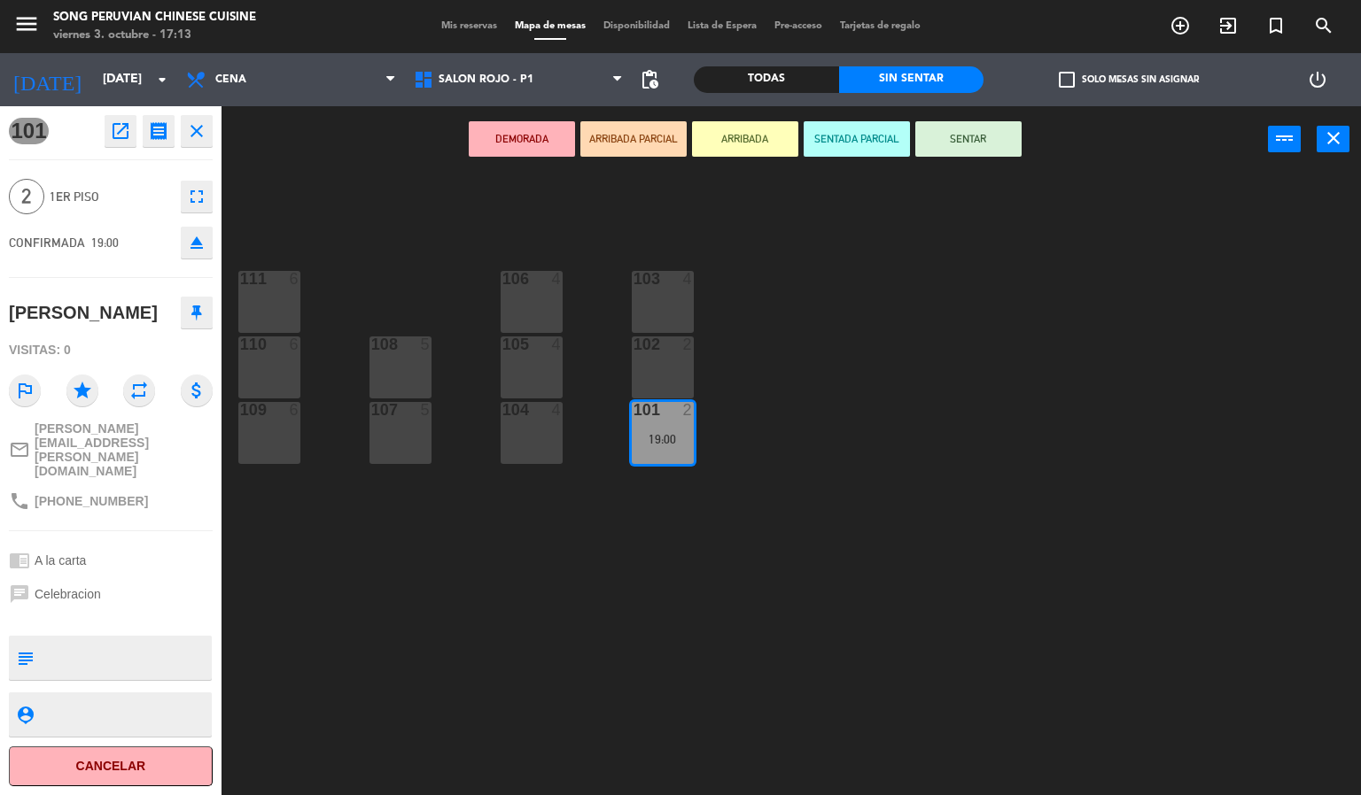
click at [409, 694] on div "103 4 106 4 111 6 102 2 105 4 108 5 110 6 101 2 19:00 104 4 107 5 109 6" at bounding box center [798, 485] width 1126 height 623
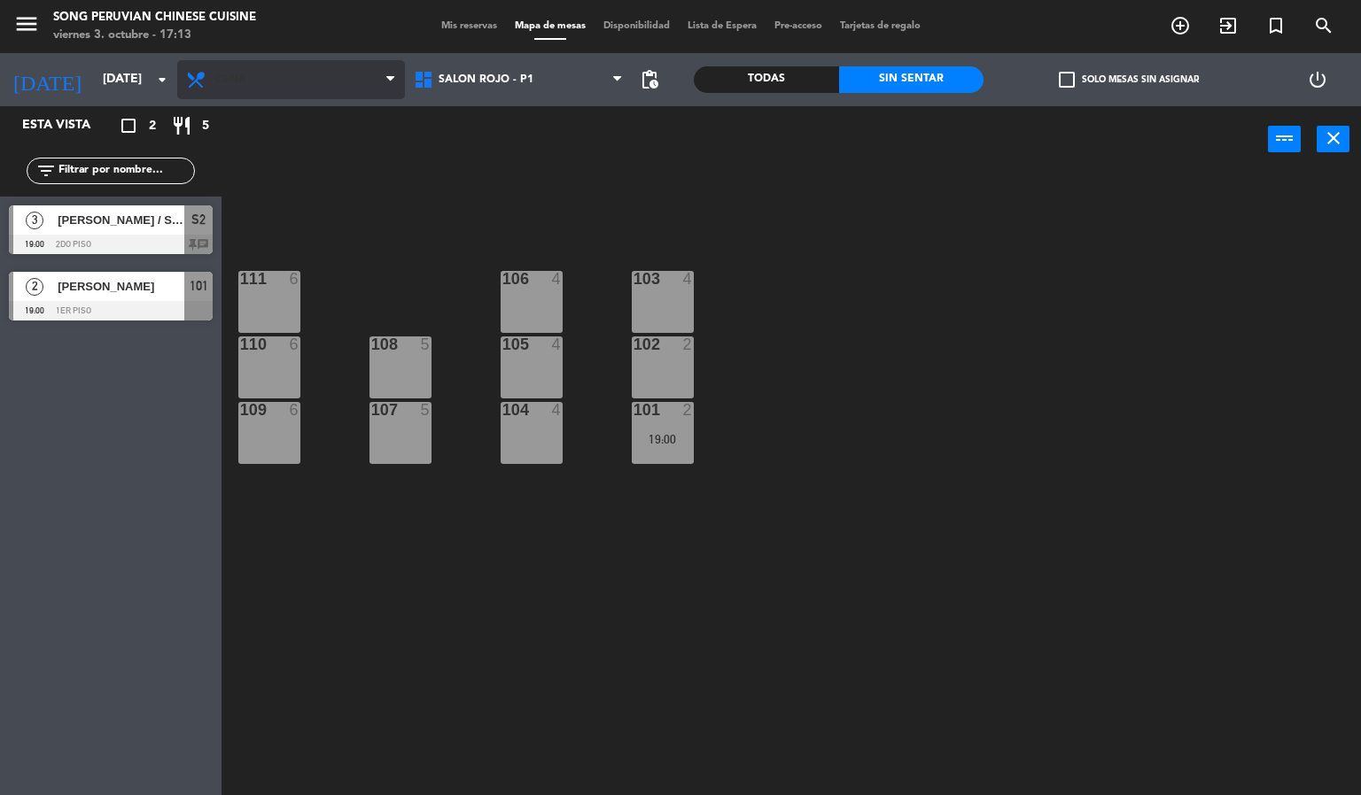
click at [320, 98] on span "Cena" at bounding box center [291, 79] width 228 height 39
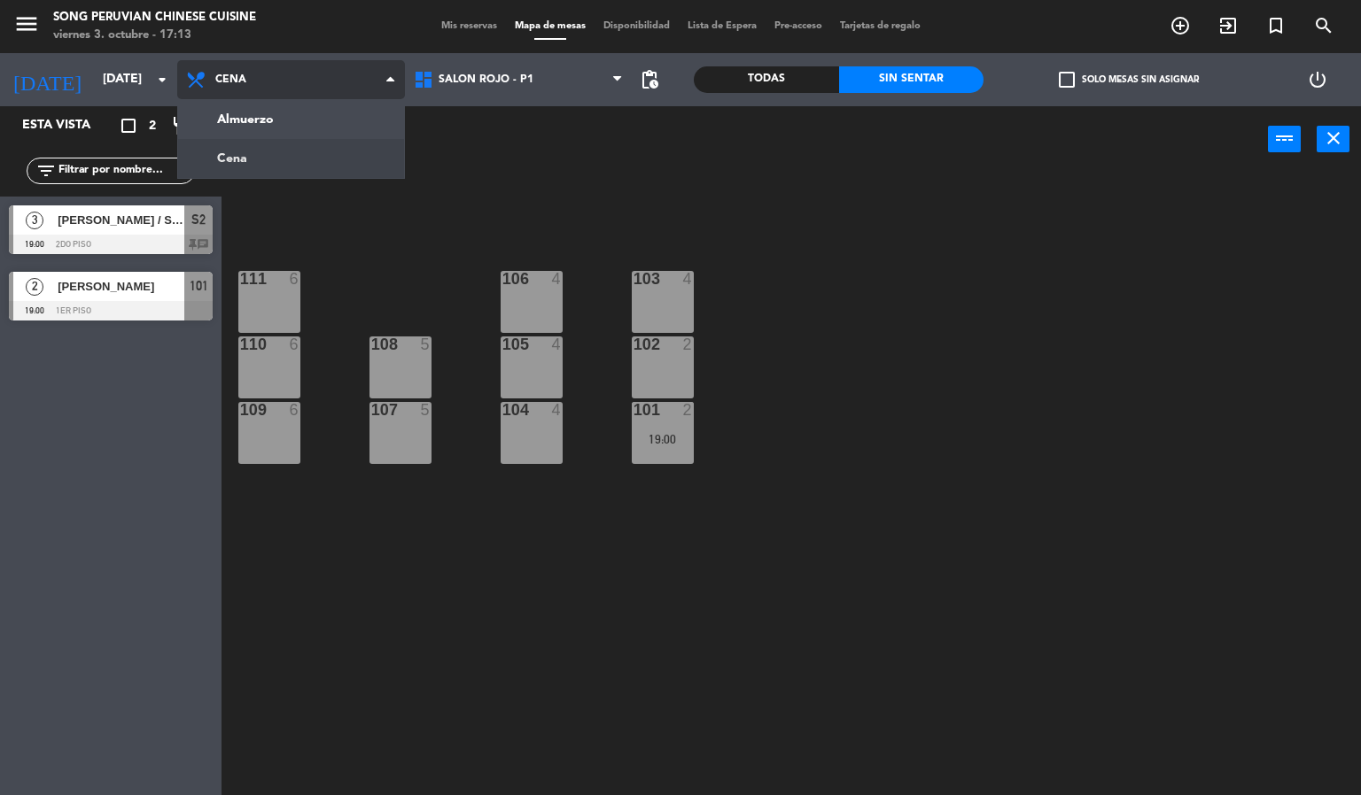
click at [292, 138] on ng-component "menu Song Peruvian Chinese Cuisine [DATE] 3. octubre - 17:13 Mis reservas Mapa …" at bounding box center [680, 398] width 1361 height 796
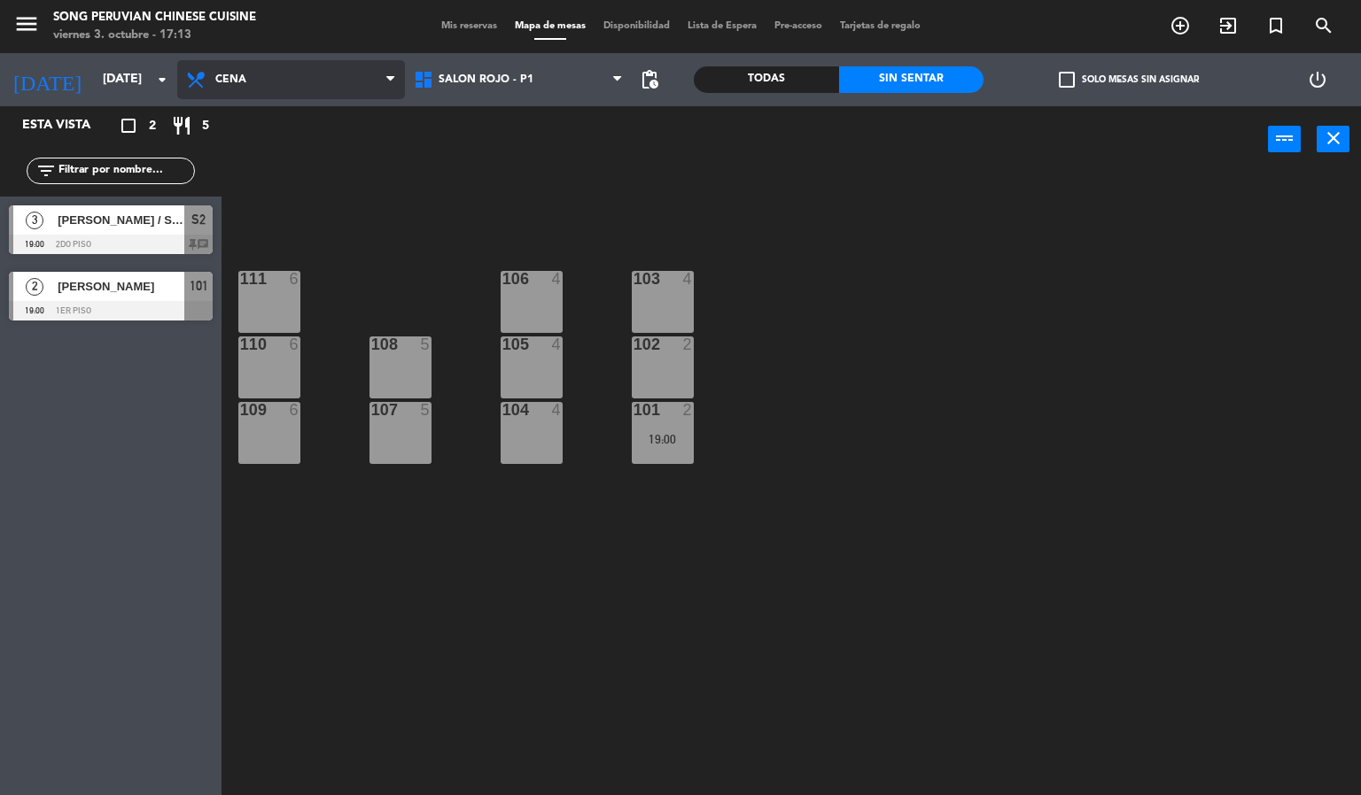
click at [308, 73] on span "Cena" at bounding box center [291, 79] width 228 height 39
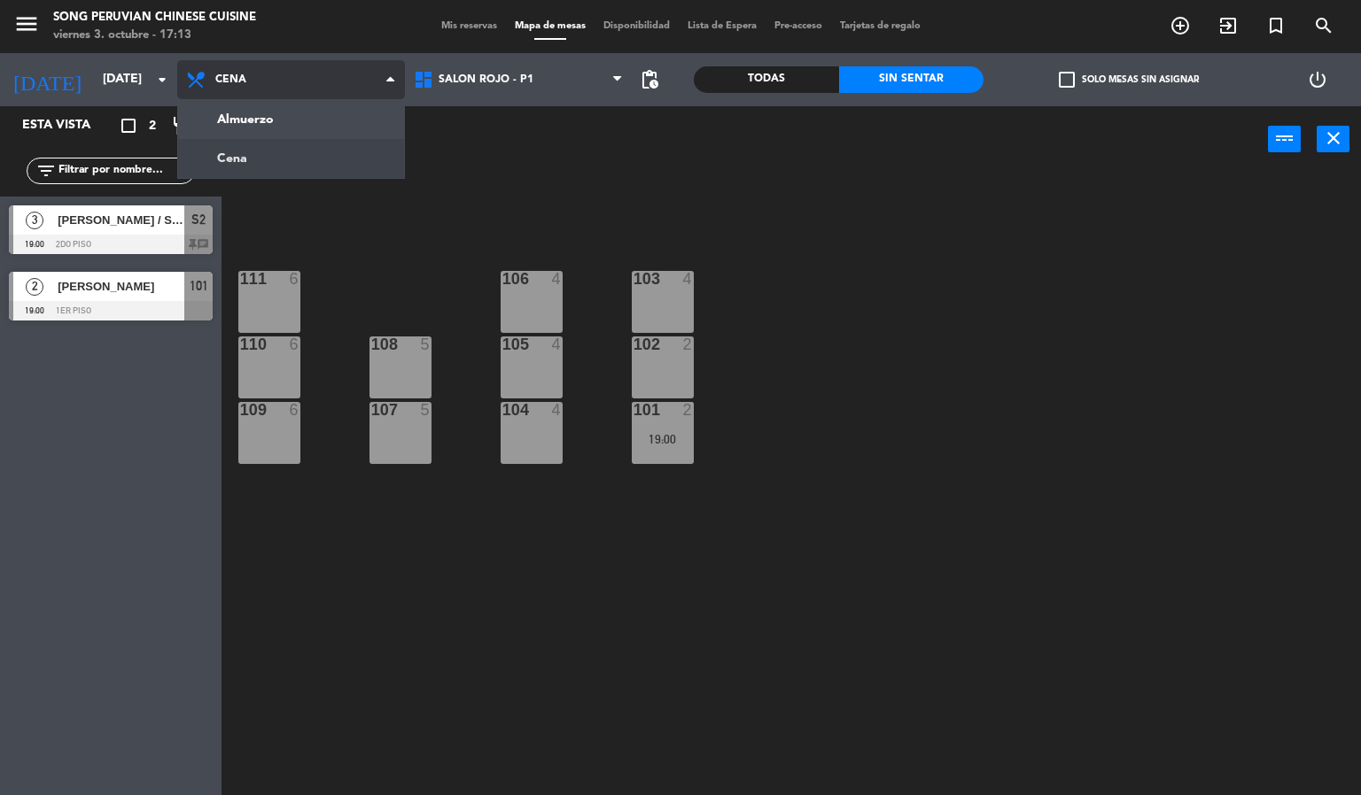
click at [259, 99] on div "Almuerzo Cena Cena Almuerzo Cena" at bounding box center [291, 79] width 228 height 53
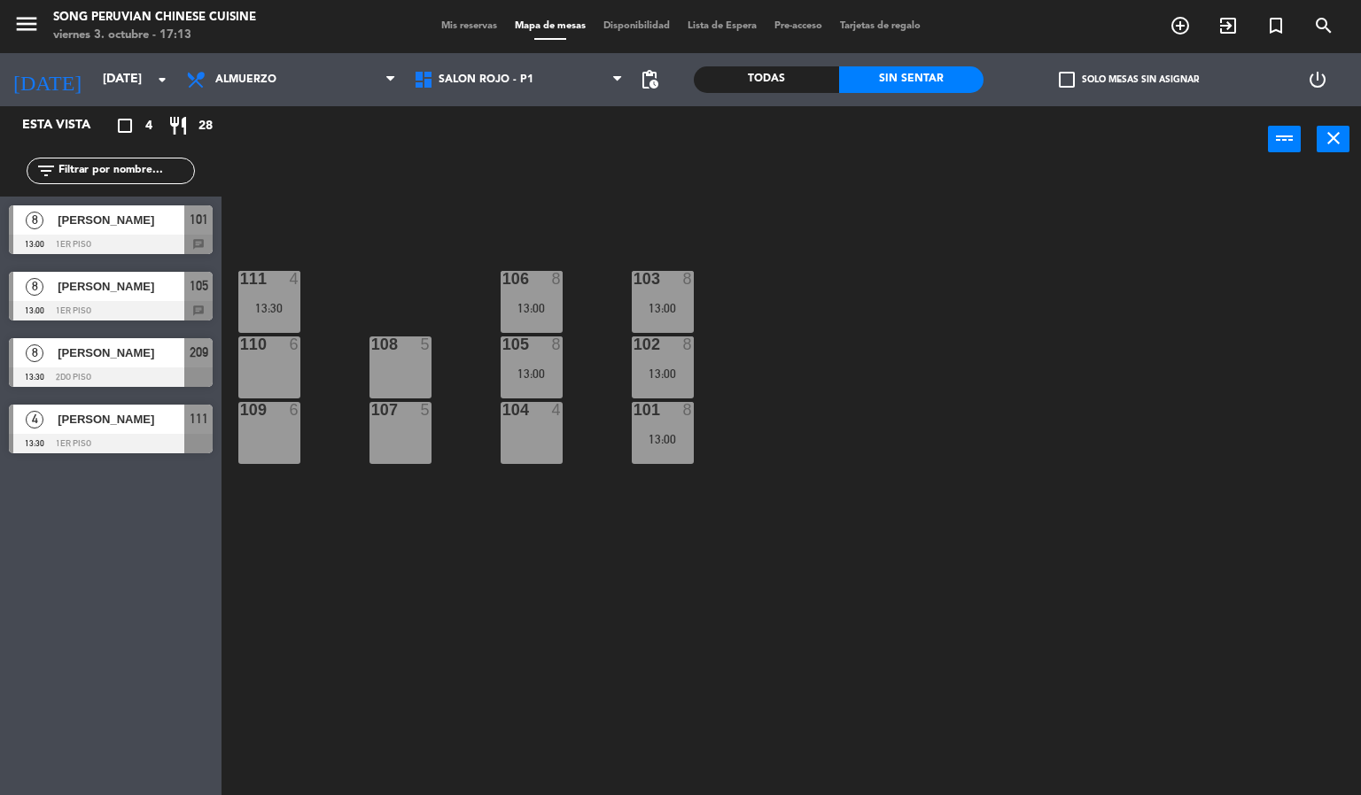
click at [117, 236] on div at bounding box center [111, 244] width 204 height 19
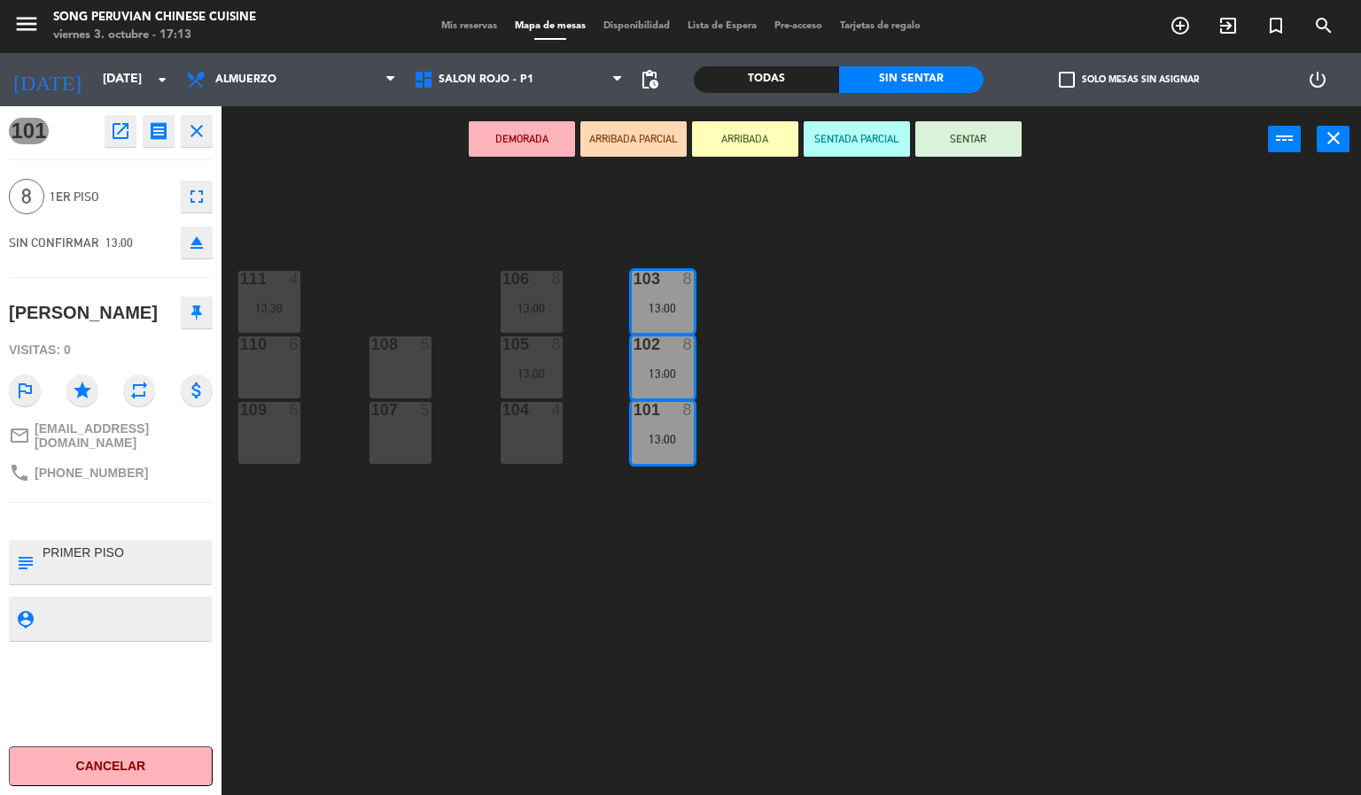
click at [587, 632] on div "103 8 13:00 106 8 13:00 111 4 13:30 102 8 13:00 105 8 13:00 108 5 110 6 101 8 1…" at bounding box center [798, 485] width 1126 height 623
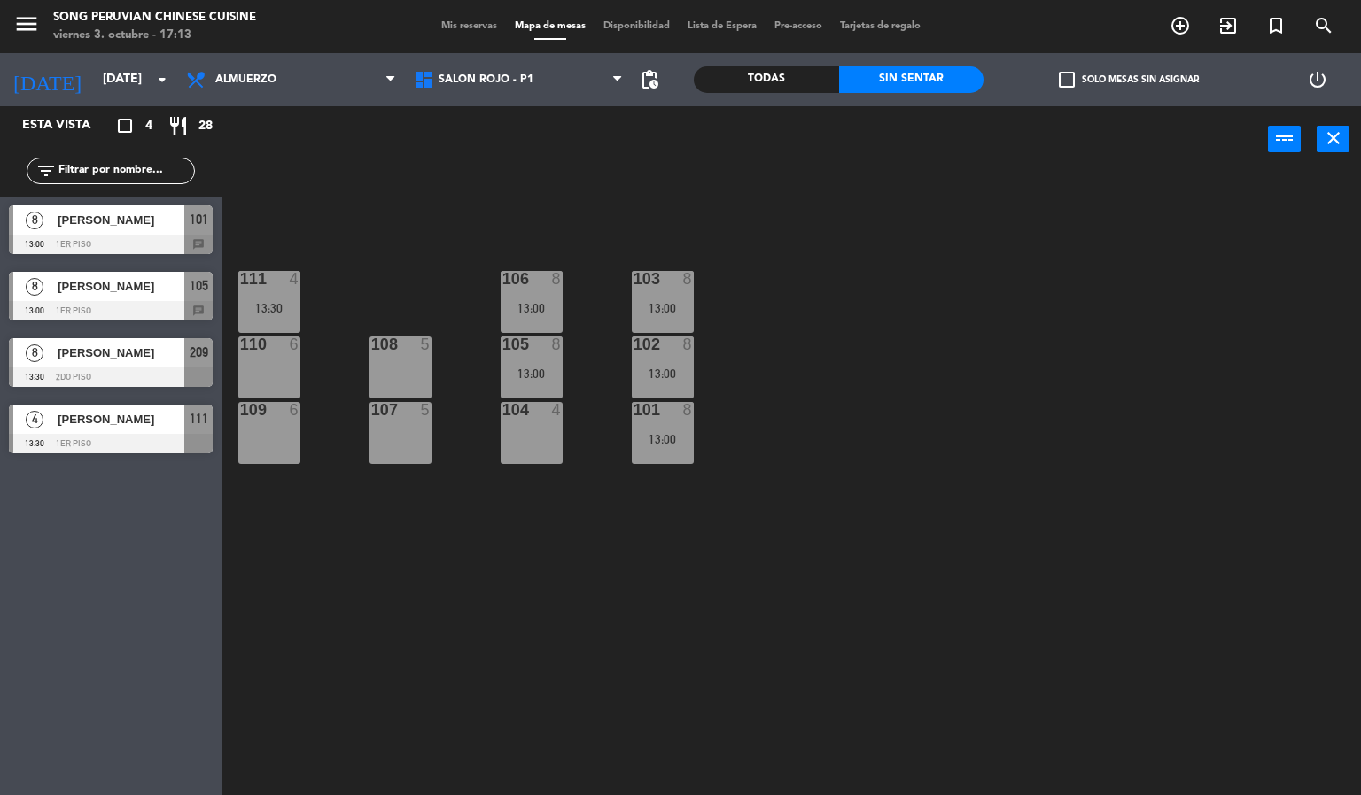
click at [171, 301] on div at bounding box center [111, 310] width 204 height 19
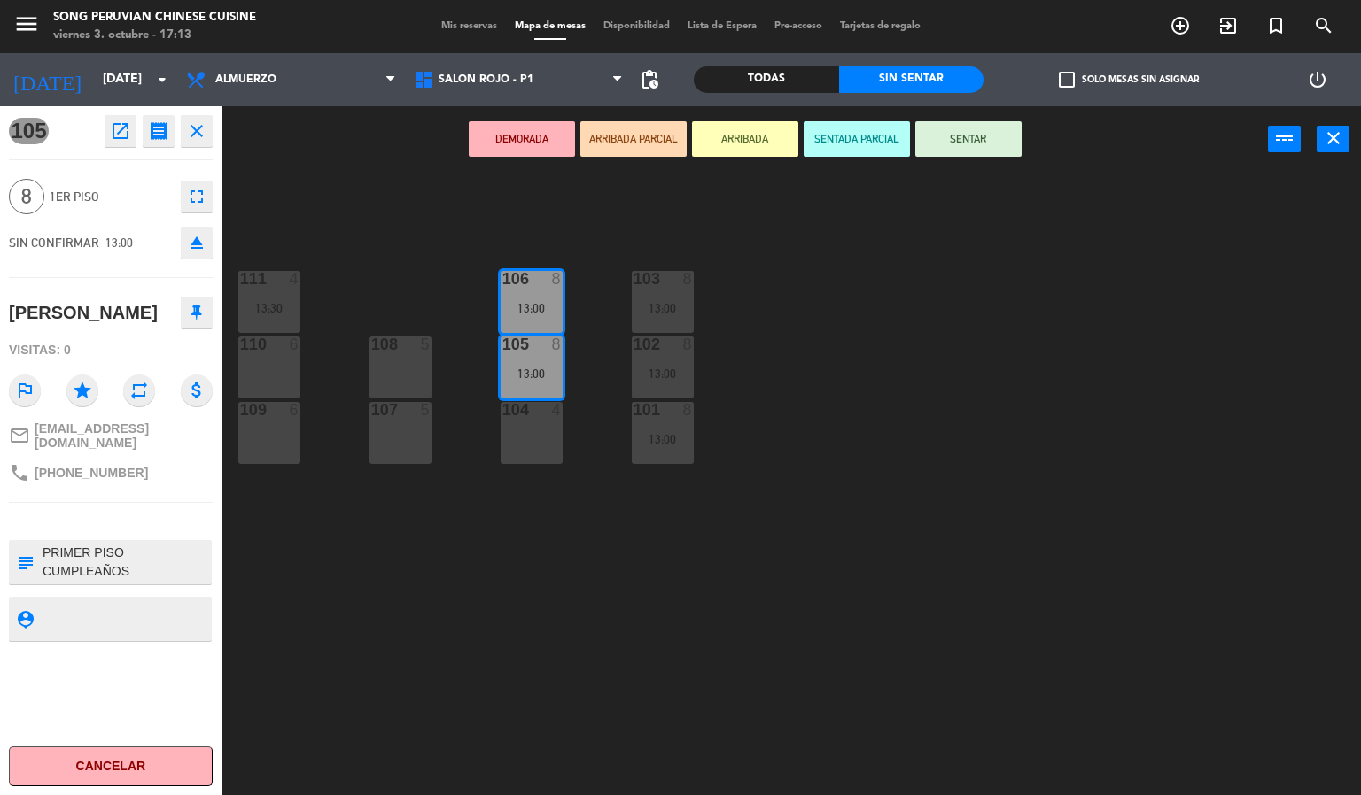
click at [681, 696] on div "103 8 13:00 106 8 13:00 111 4 13:30 102 8 13:00 105 8 13:00 108 5 110 6 101 8 1…" at bounding box center [798, 485] width 1126 height 623
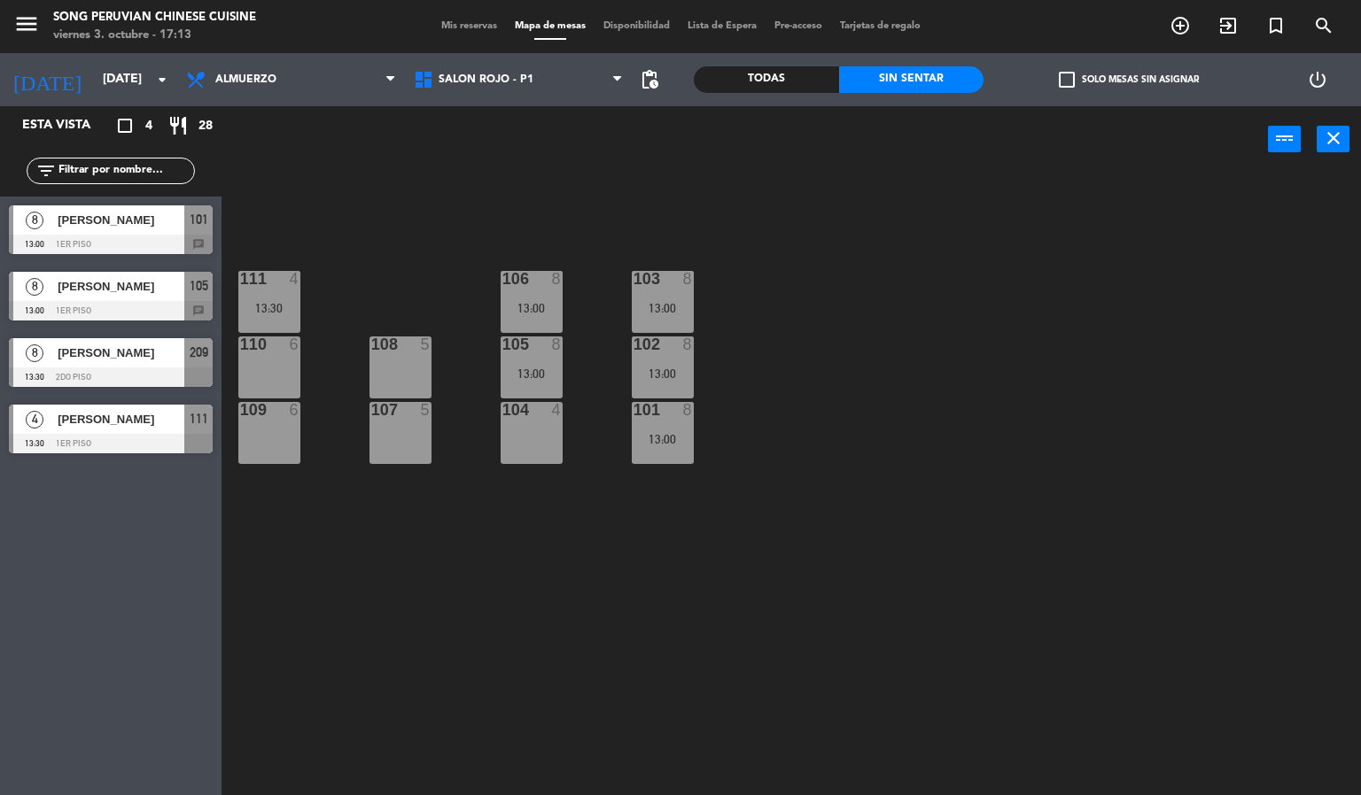
click at [141, 447] on div at bounding box center [111, 443] width 204 height 19
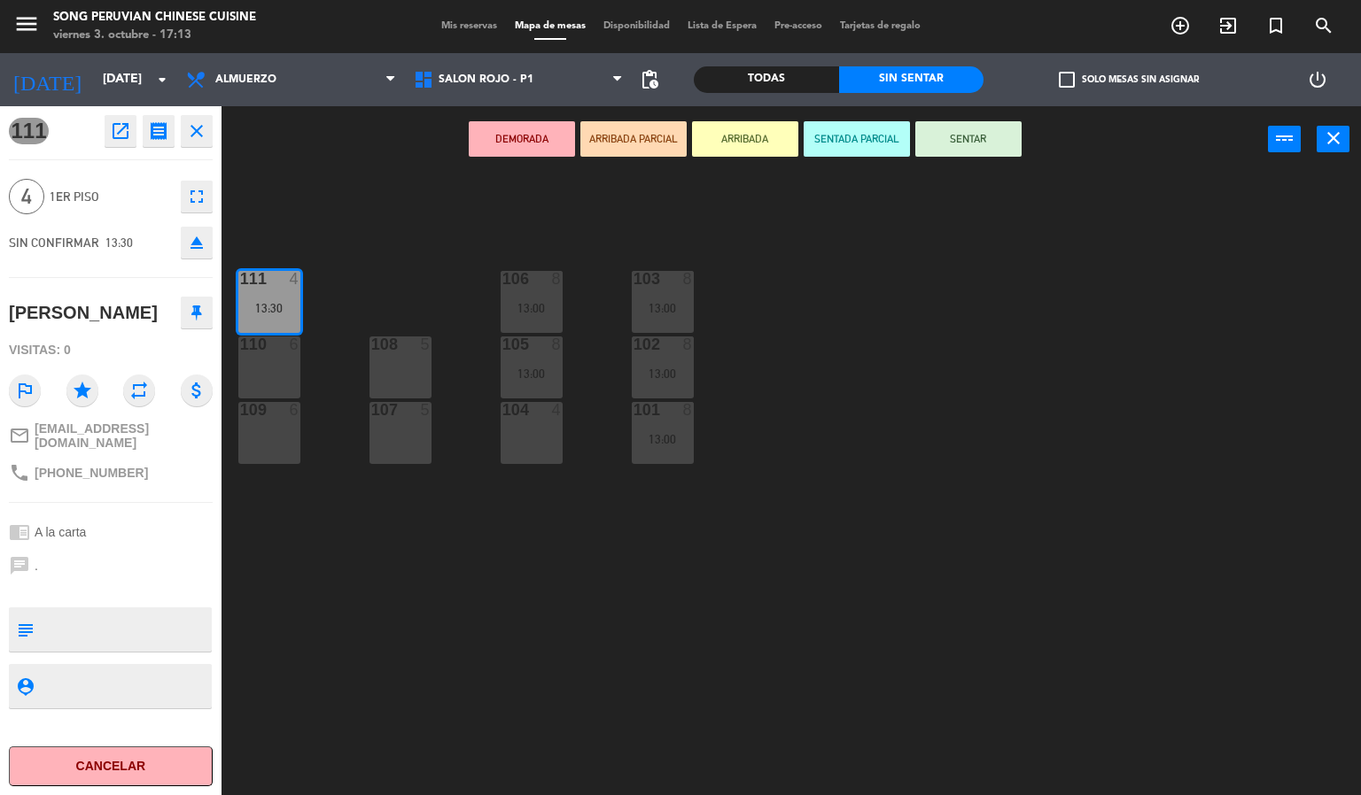
click at [413, 760] on div "103 8 13:00 106 8 13:00 111 4 13:30 102 8 13:00 105 8 13:00 108 5 110 6 101 8 1…" at bounding box center [798, 485] width 1126 height 623
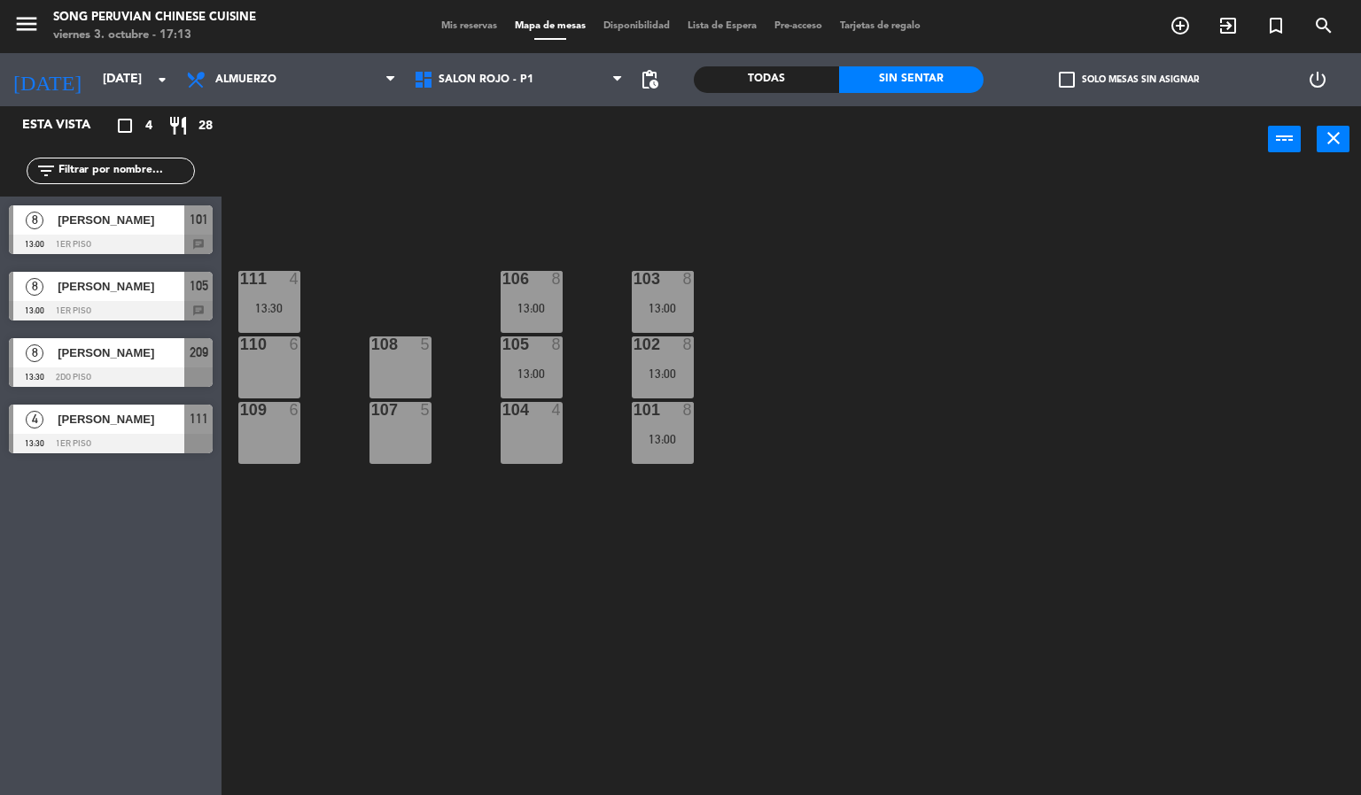
click at [183, 368] on div at bounding box center [111, 377] width 204 height 19
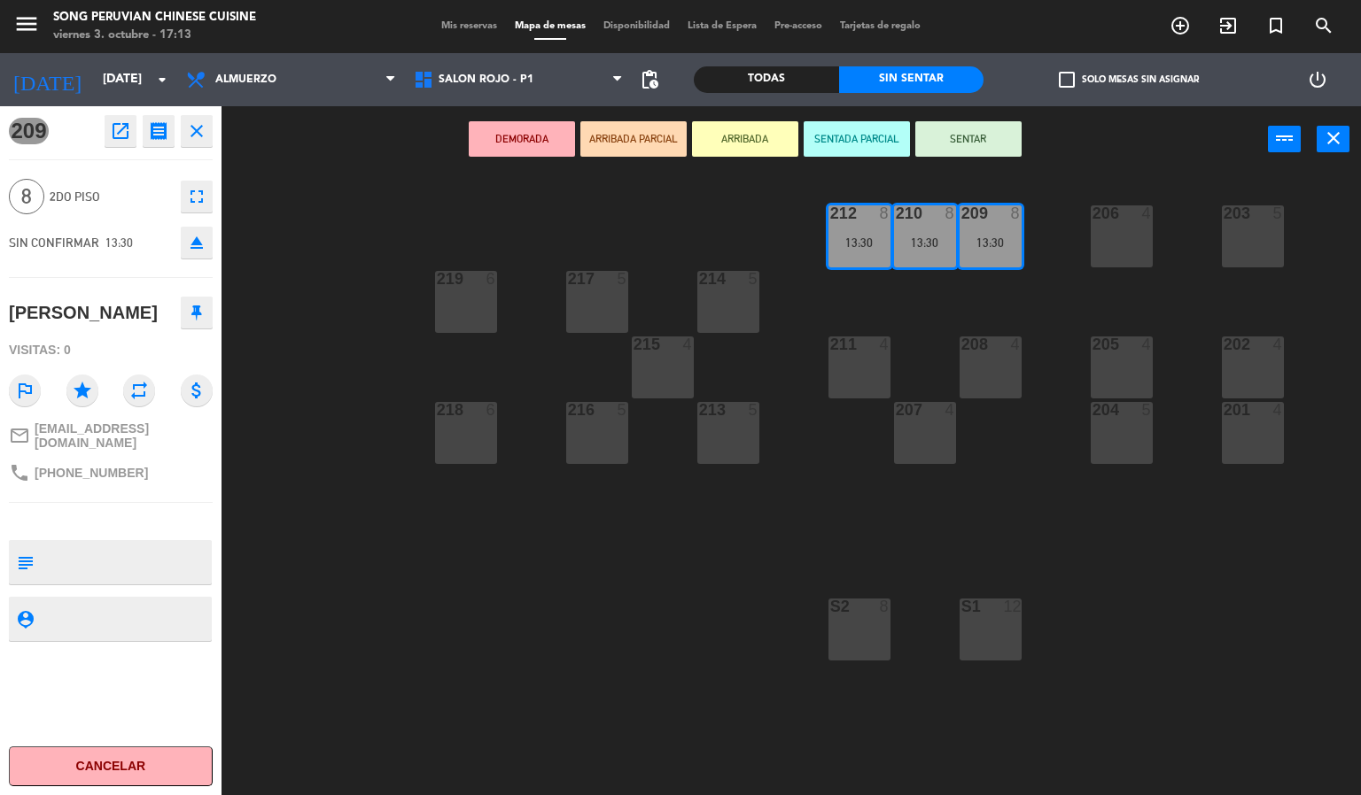
click at [563, 705] on div "203 5 206 4 210 8 13:30 212 8 13:30 209 8 13:30 214 5 217 5 219 6 202 4 205 4 2…" at bounding box center [798, 485] width 1126 height 623
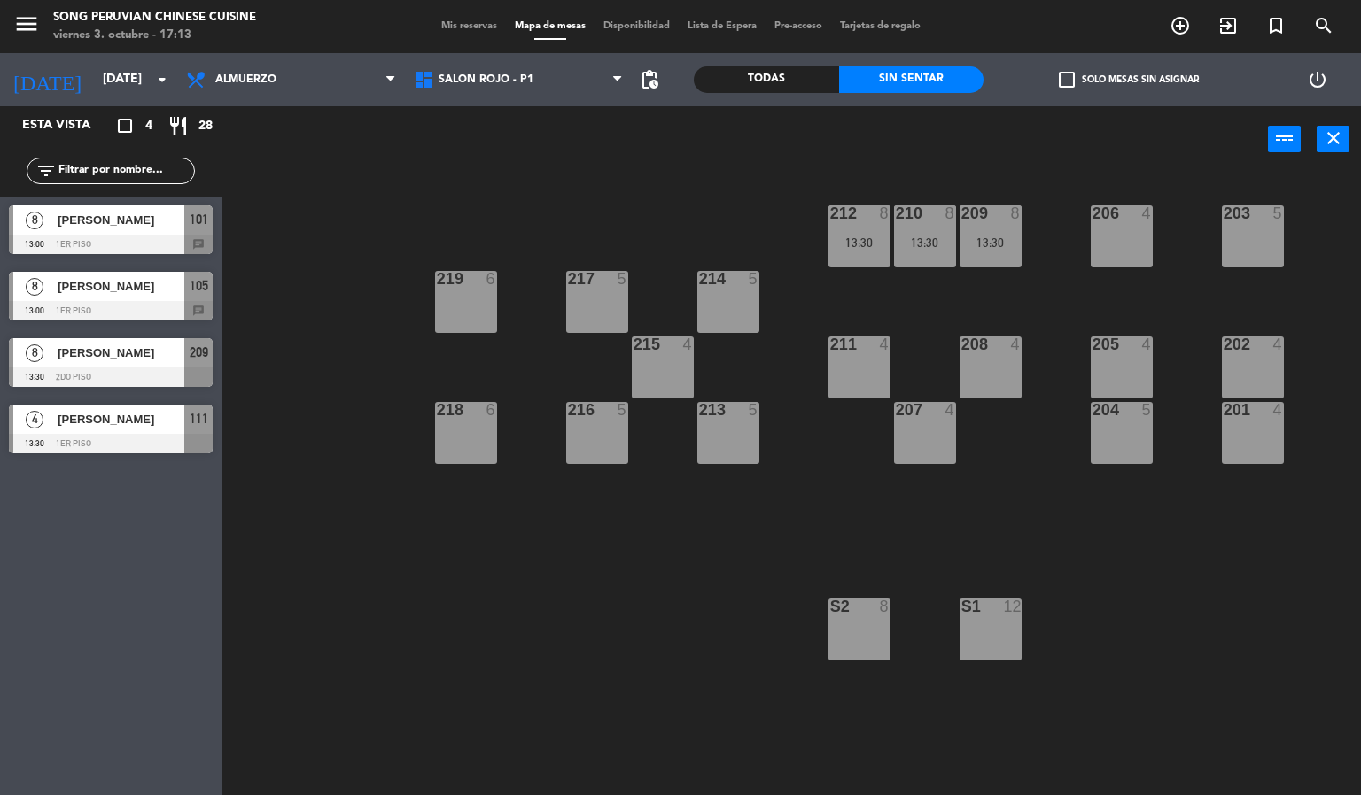
click at [170, 292] on span "[PERSON_NAME]" at bounding box center [121, 286] width 127 height 19
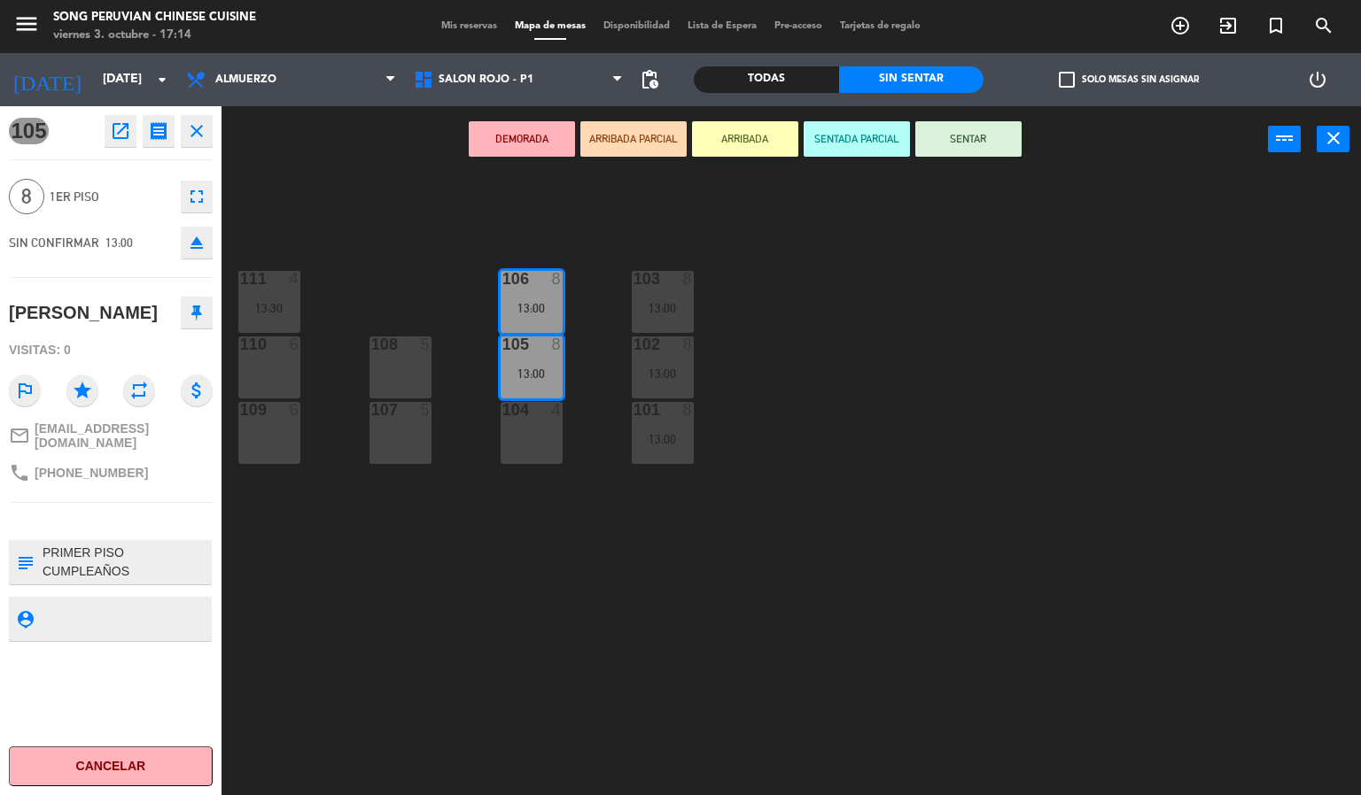
click at [623, 723] on div "103 8 13:00 106 8 13:00 111 4 13:30 102 8 13:00 105 8 13:00 108 5 110 6 101 8 1…" at bounding box center [798, 485] width 1126 height 623
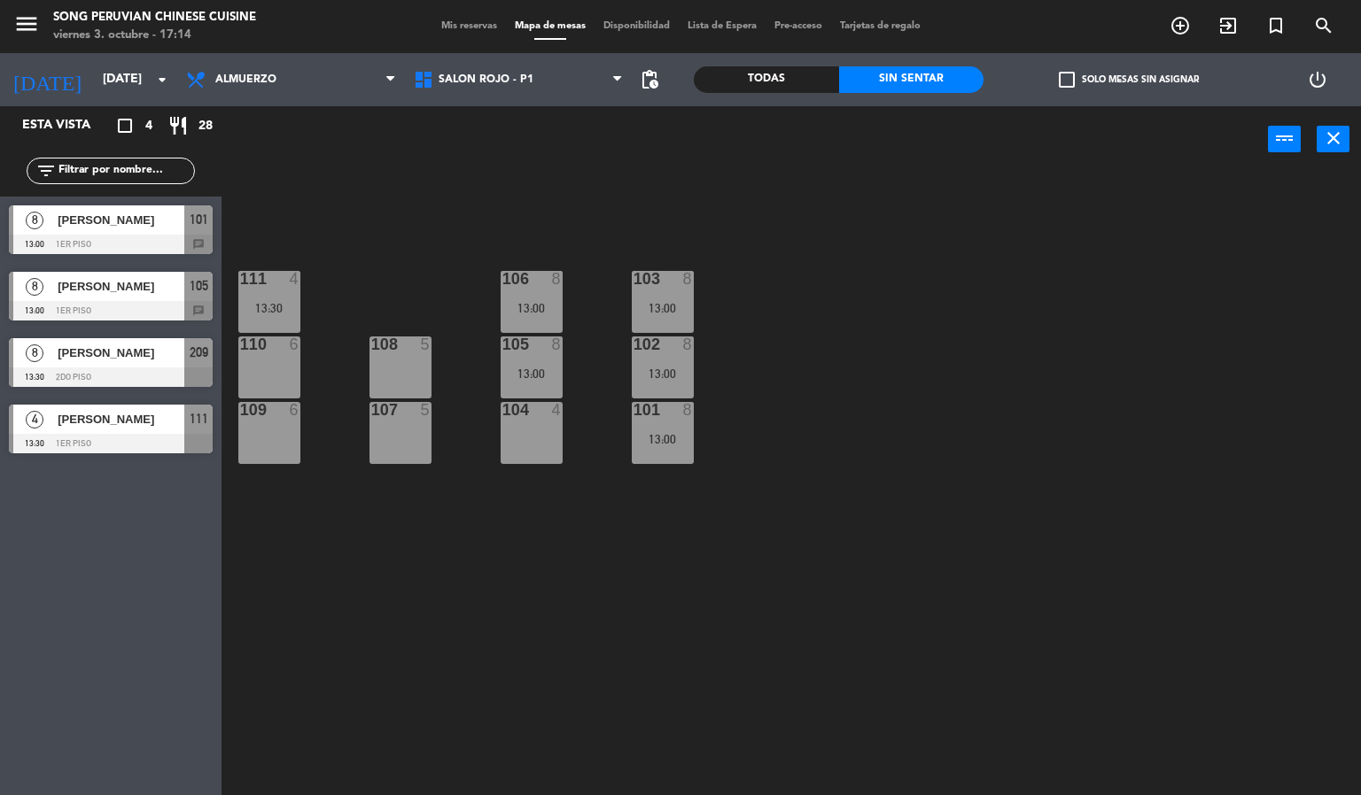
click at [567, 696] on div "103 8 13:00 106 8 13:00 111 4 13:30 102 8 13:00 105 8 13:00 108 5 110 6 101 8 1…" at bounding box center [798, 485] width 1126 height 623
click at [522, 577] on div "103 8 13:00 106 8 13:00 111 4 13:30 102 8 13:00 105 8 13:00 108 5 110 6 101 8 1…" at bounding box center [798, 485] width 1126 height 623
click at [490, 649] on div "103 8 13:00 106 8 13:00 111 4 13:30 102 8 13:00 105 8 13:00 108 5 110 6 101 8 1…" at bounding box center [798, 485] width 1126 height 623
click at [431, 671] on div "103 8 13:00 106 8 13:00 111 4 13:30 102 8 13:00 105 8 13:00 108 5 110 6 101 8 1…" at bounding box center [798, 485] width 1126 height 623
click at [146, 78] on input "[DATE]" at bounding box center [178, 80] width 168 height 32
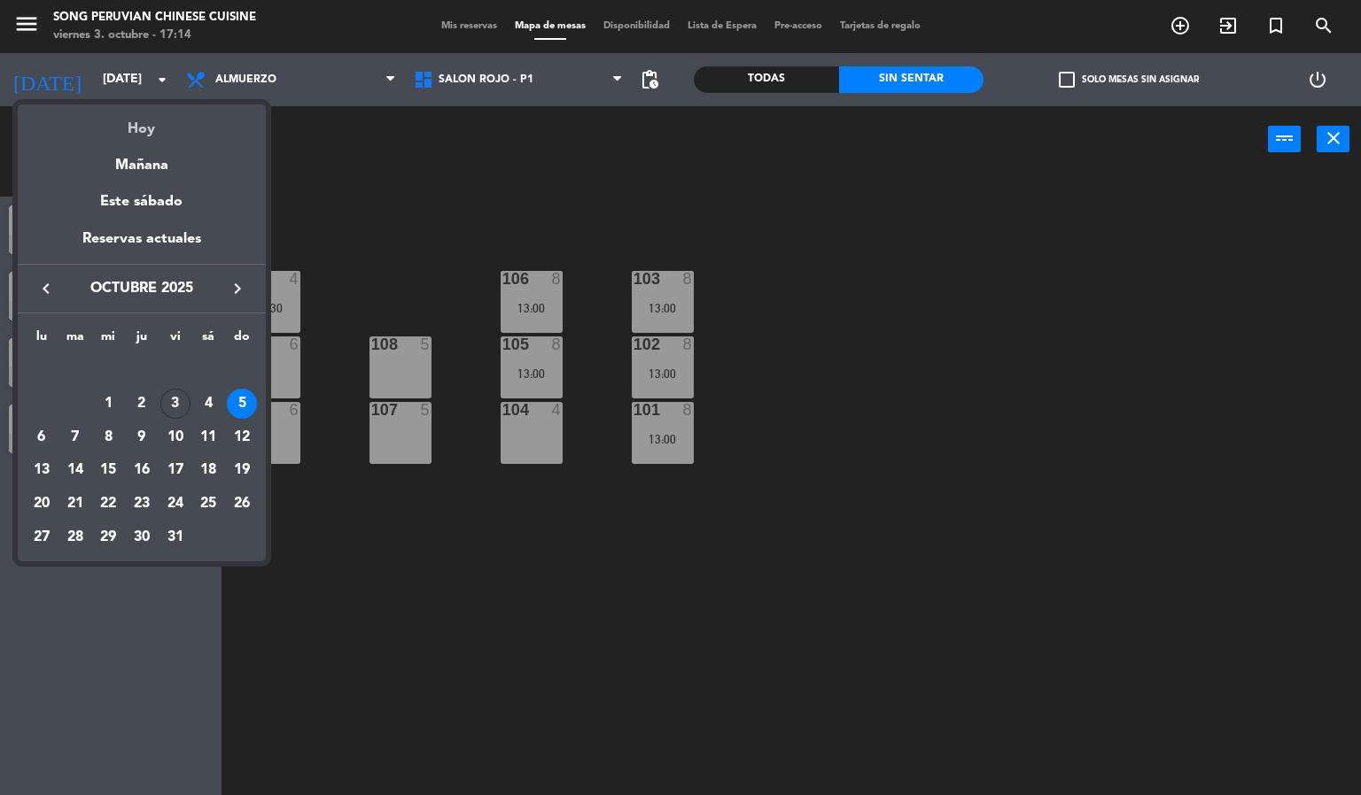
click at [139, 128] on div "Hoy" at bounding box center [142, 123] width 248 height 36
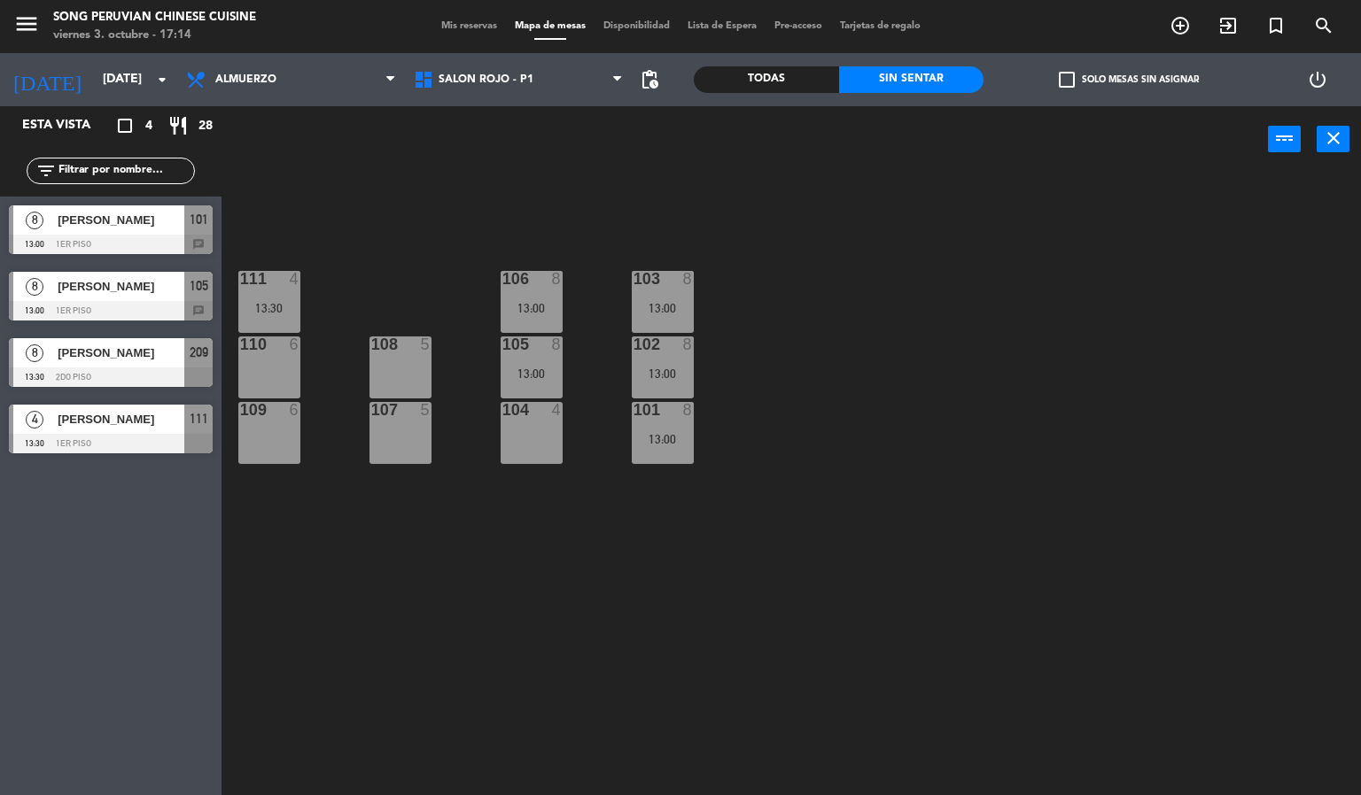
type input "[DATE]"
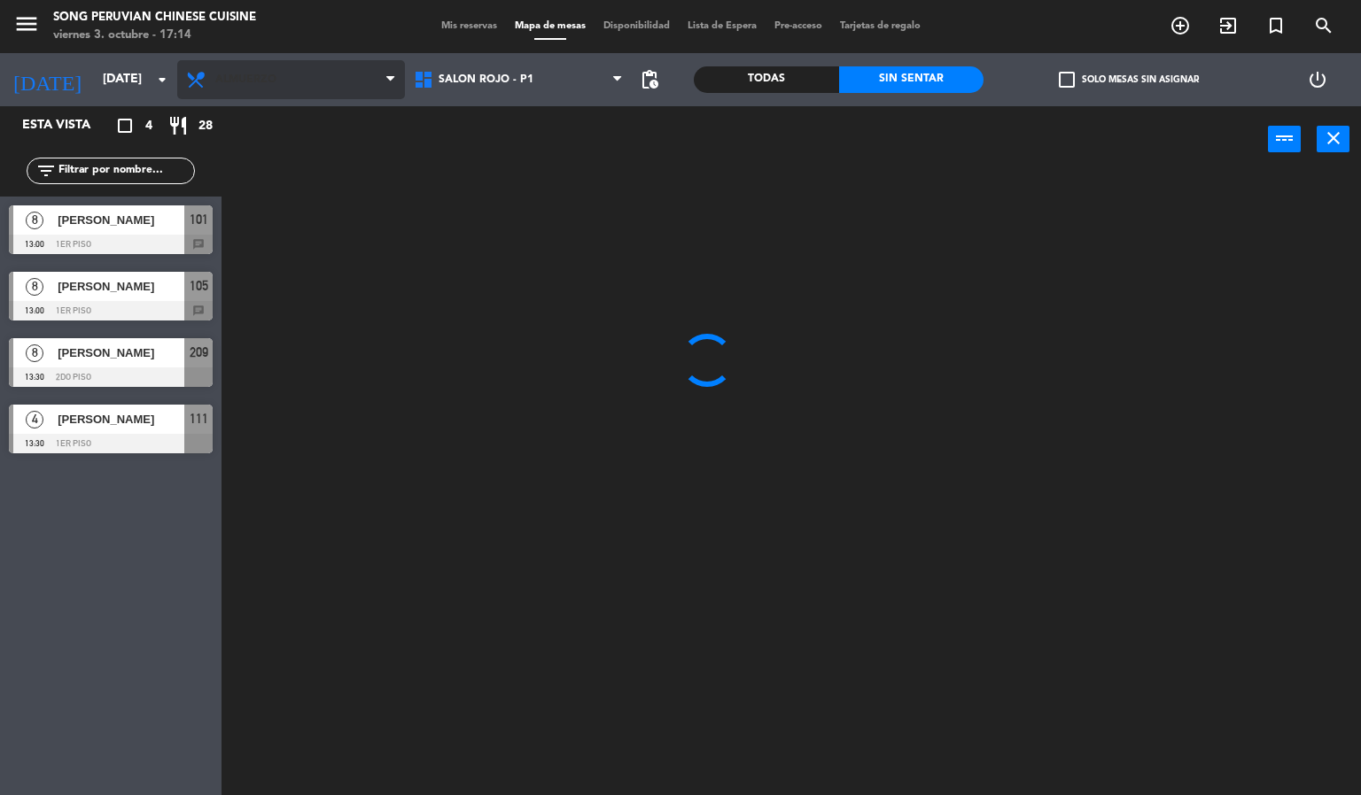
click at [298, 97] on span "Almuerzo" at bounding box center [291, 79] width 228 height 39
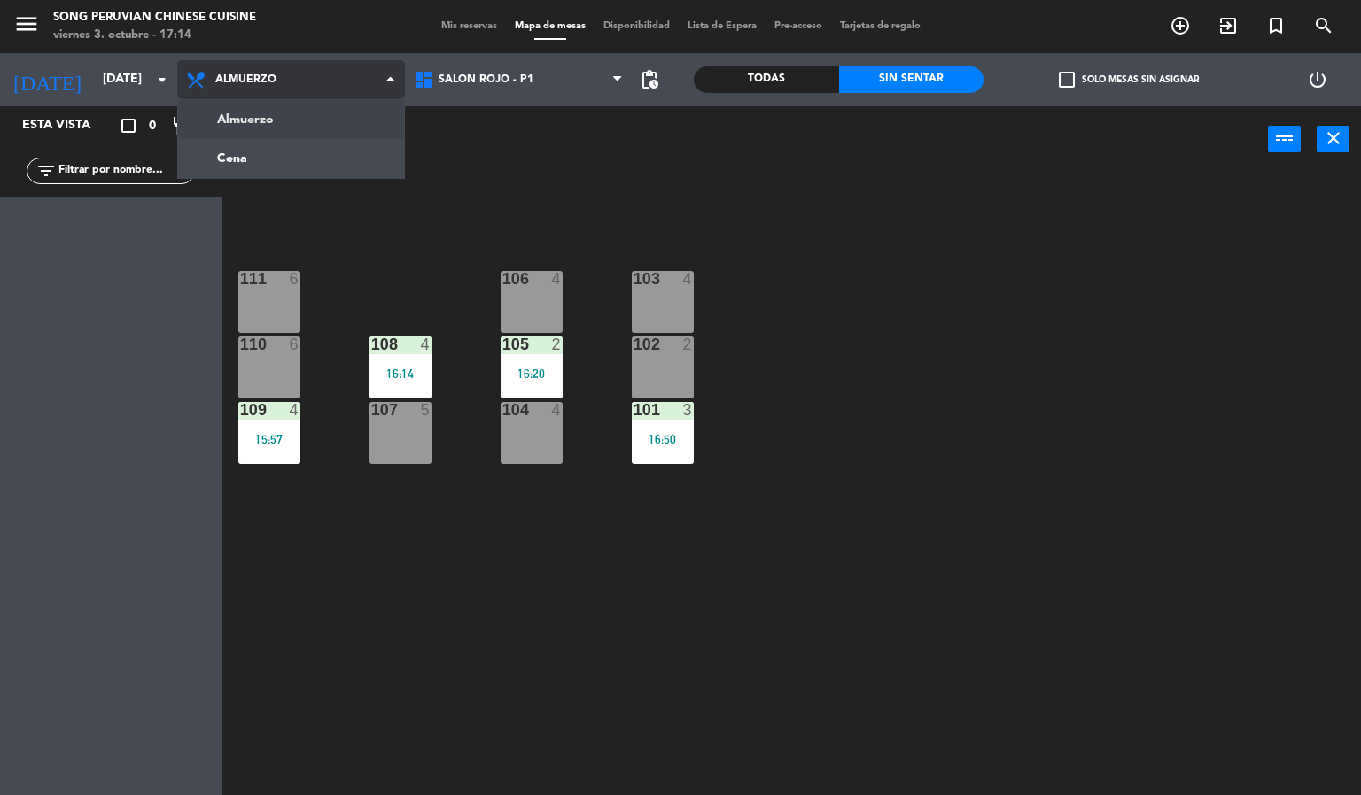
click at [335, 155] on ng-component "menu Song Peruvian Chinese Cuisine [DATE] 3. octubre - 17:14 Mis reservas Mapa …" at bounding box center [680, 398] width 1361 height 796
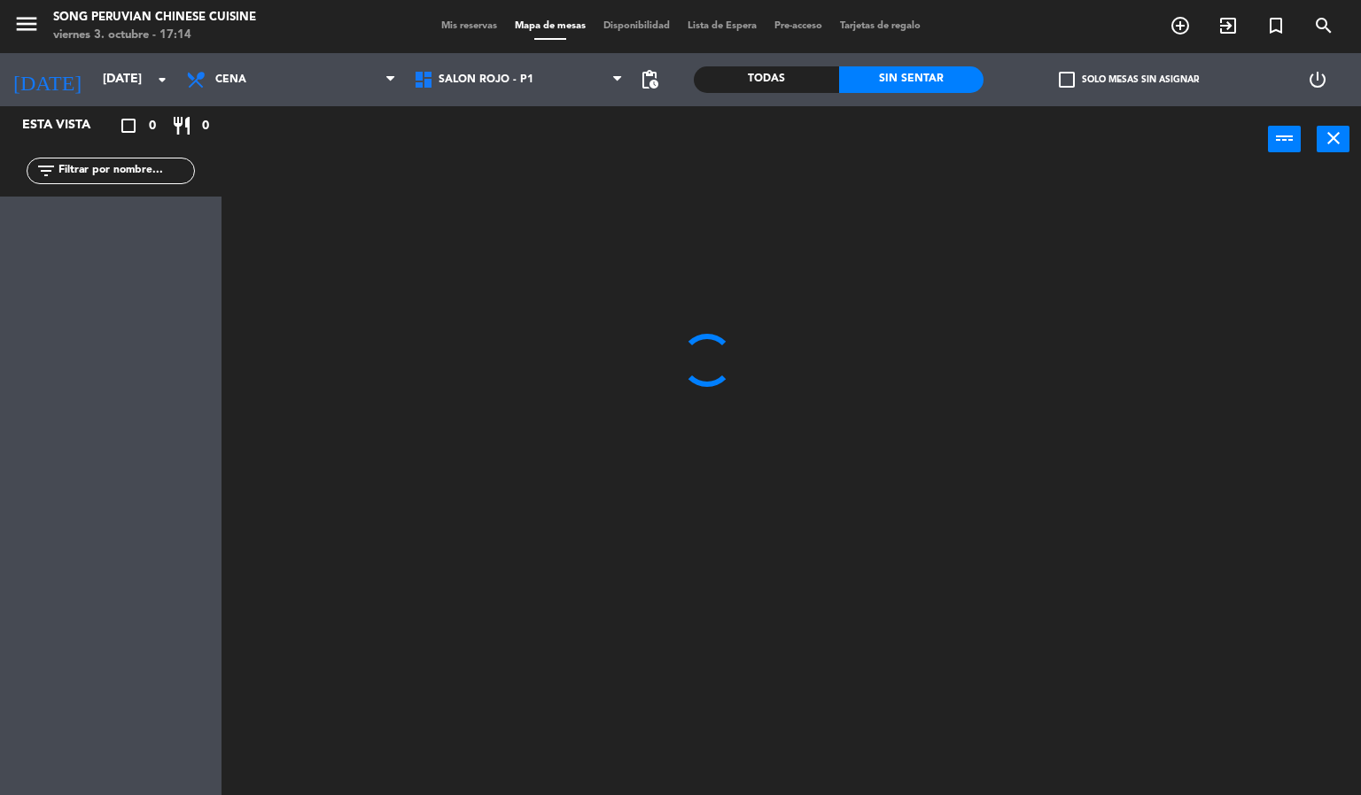
click at [399, 574] on div at bounding box center [798, 485] width 1126 height 623
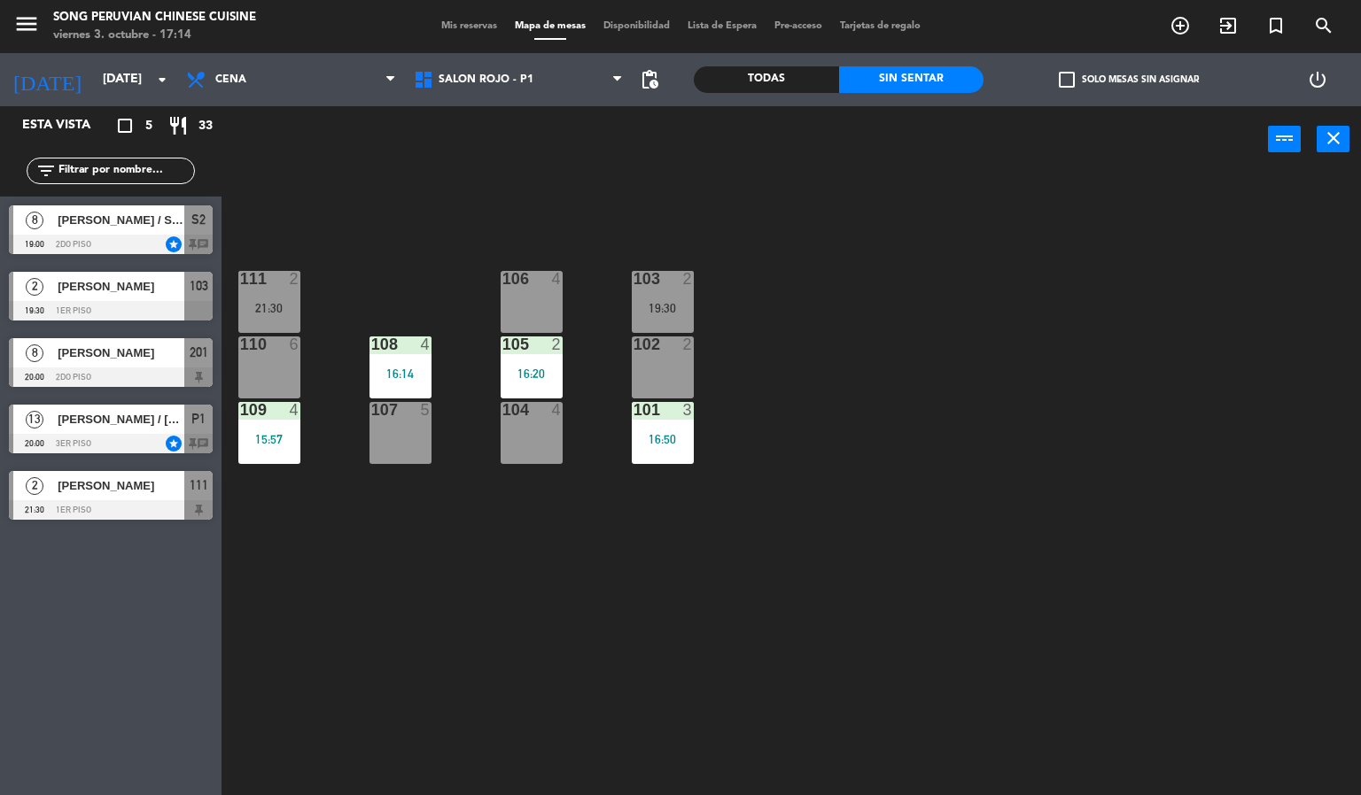
click at [410, 604] on div "103 2 19:30 106 4 111 2 21:30 102 2 105 2 16:20 108 4 16:14 110 6 101 3 16:50 1…" at bounding box center [798, 485] width 1126 height 623
click at [271, 362] on div "110 6" at bounding box center [269, 368] width 62 height 62
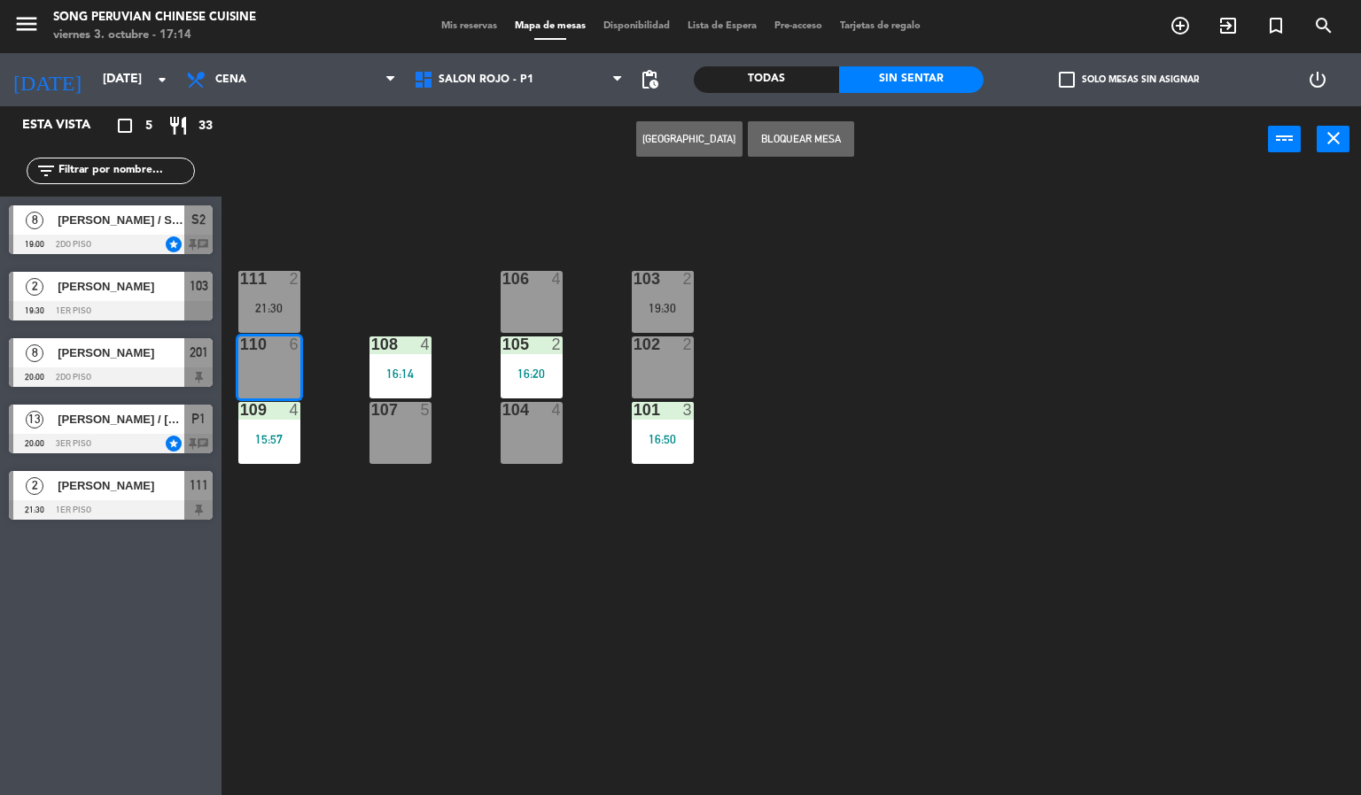
click at [287, 296] on div "111 2 21:30" at bounding box center [269, 302] width 62 height 62
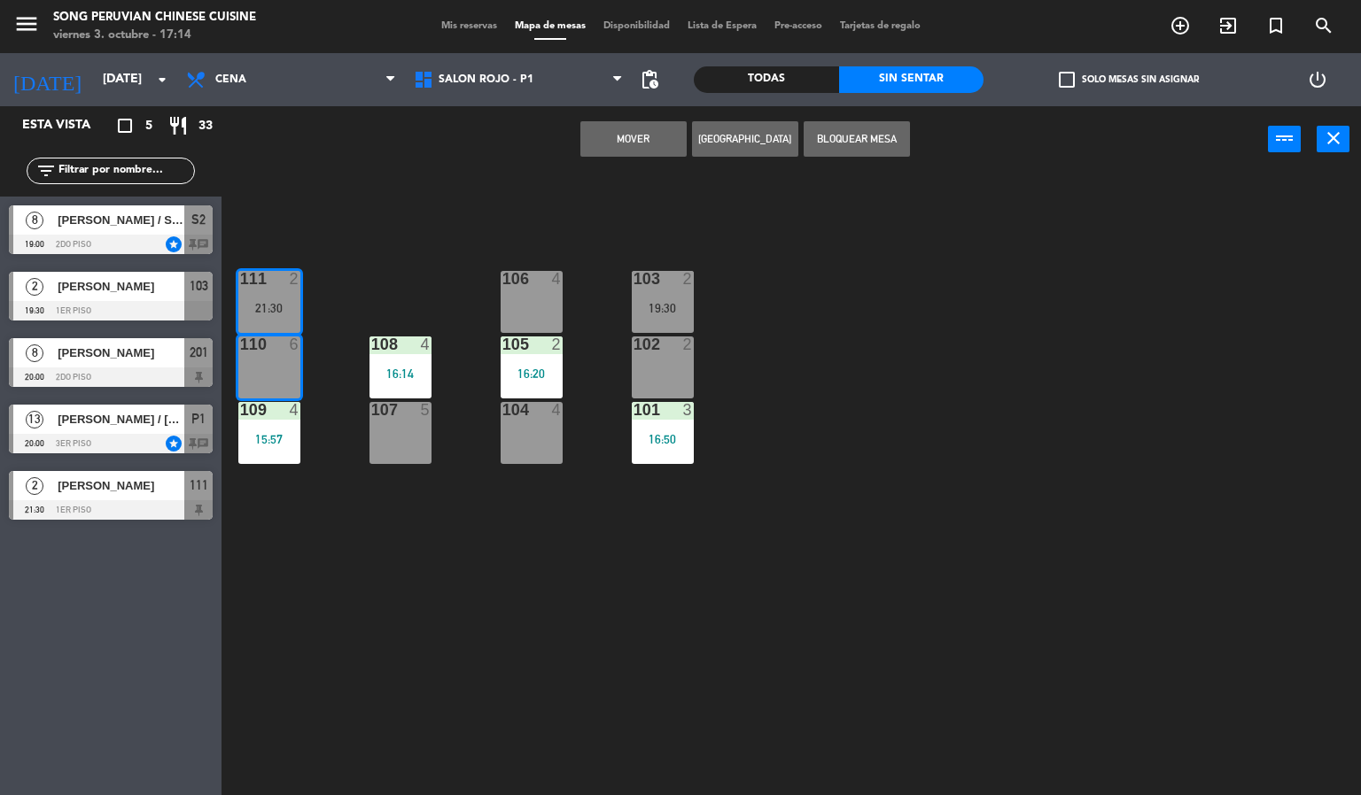
click at [362, 242] on div "103 2 19:30 106 4 111 2 21:30 102 2 105 2 16:20 108 4 16:14 110 6 101 3 16:50 1…" at bounding box center [798, 485] width 1126 height 623
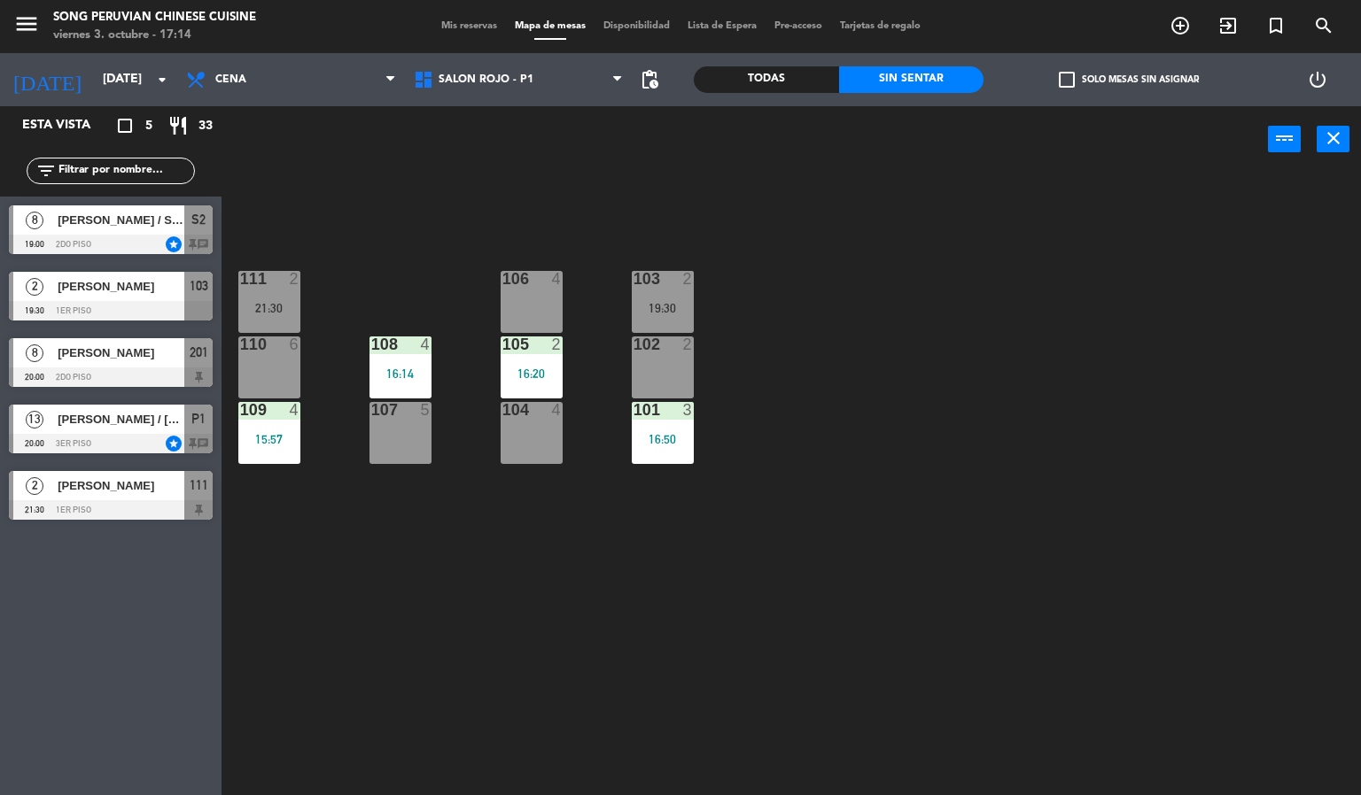
click at [415, 458] on div "107 5" at bounding box center [400, 433] width 62 height 62
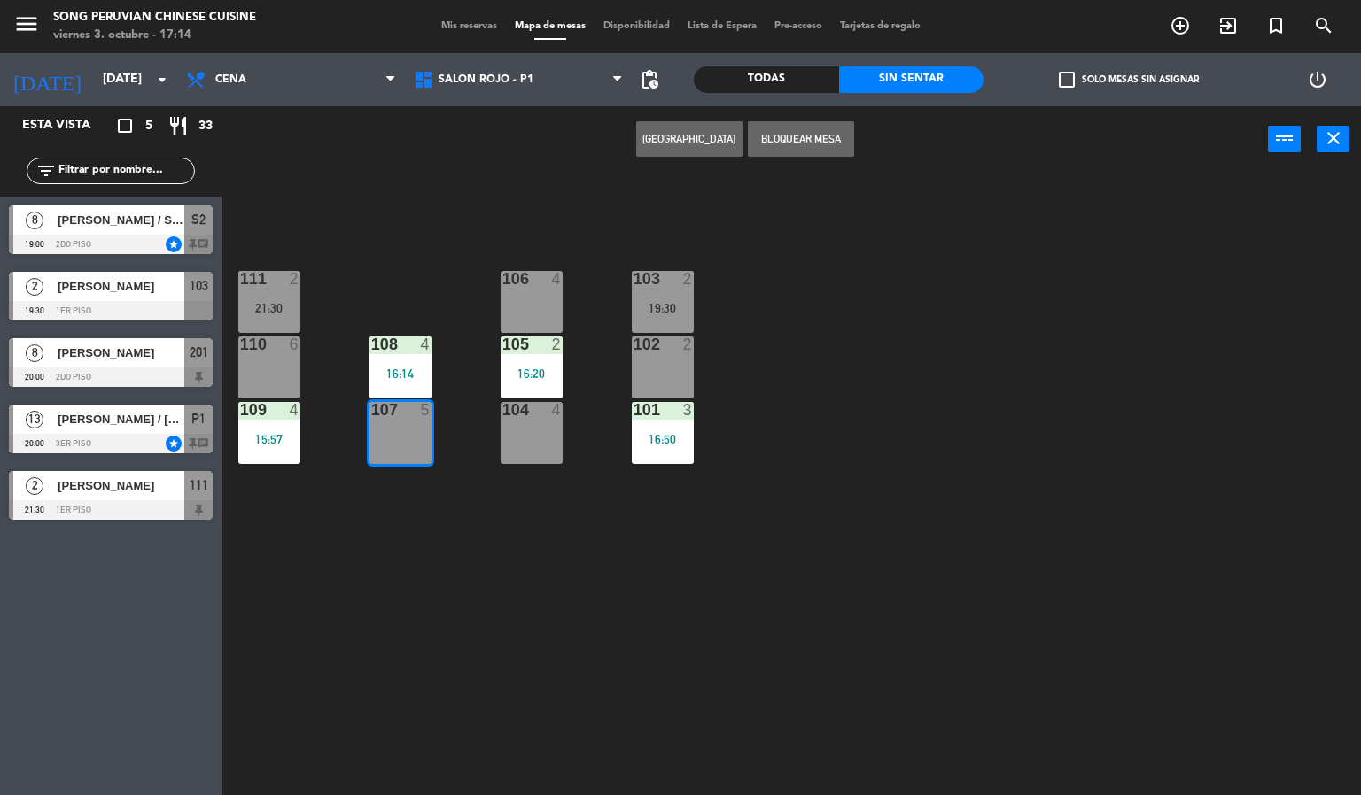
click at [402, 373] on div "16:14" at bounding box center [400, 374] width 62 height 12
click at [518, 567] on div "103 2 19:30 106 4 111 2 21:30 102 2 105 2 16:20 108 4 16:14 110 6 101 3 16:50 1…" at bounding box center [798, 485] width 1126 height 623
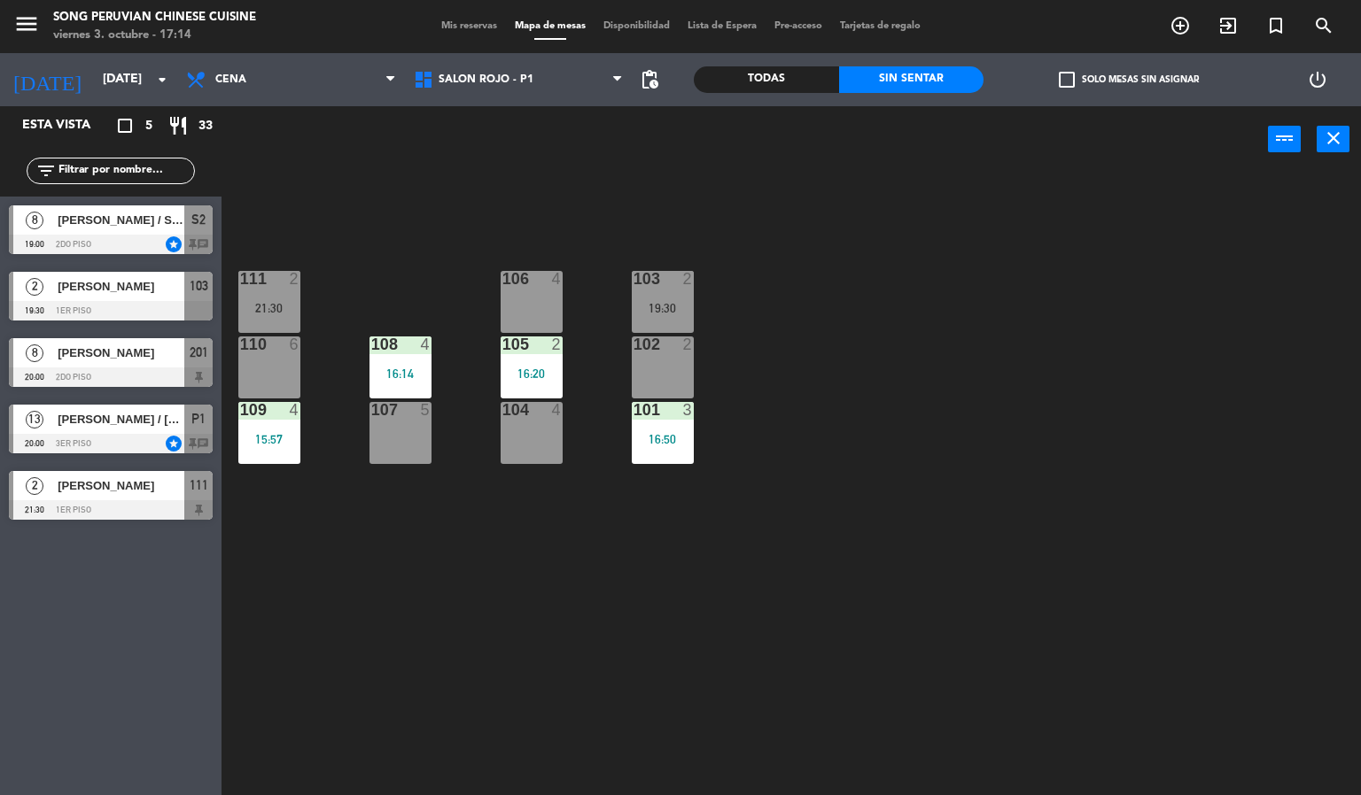
click at [580, 569] on div "103 2 19:30 106 4 111 2 21:30 102 2 105 2 16:20 108 4 16:14 110 6 101 3 16:50 1…" at bounding box center [798, 485] width 1126 height 623
click at [397, 256] on div "103 2 19:30 106 4 111 2 21:30 102 2 105 2 16:20 108 4 16:14 110 6 101 3 16:50 1…" at bounding box center [798, 485] width 1126 height 623
click at [324, 96] on span "Cena" at bounding box center [291, 79] width 228 height 39
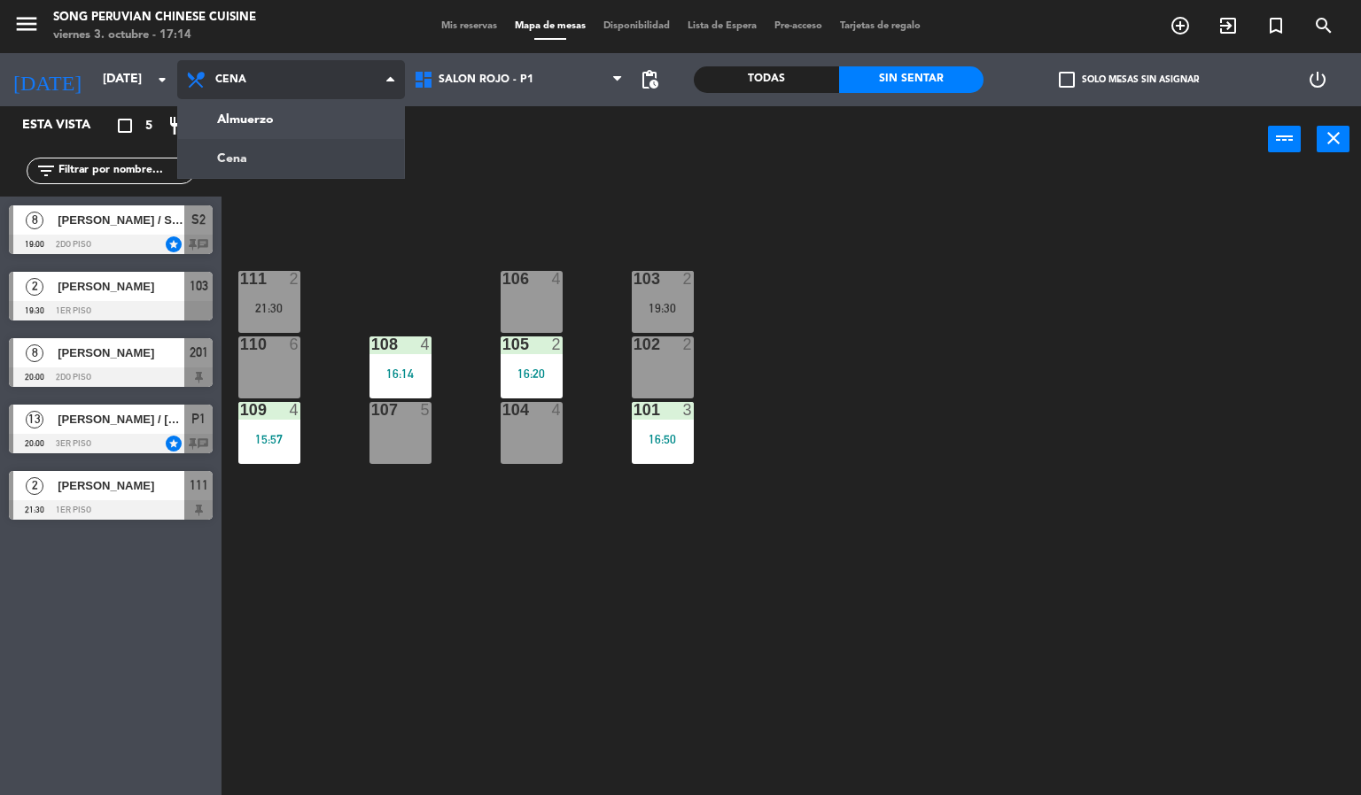
click at [320, 125] on ng-component "menu Song Peruvian Chinese Cuisine [DATE] 3. octubre - 17:14 Mis reservas Mapa …" at bounding box center [680, 398] width 1361 height 796
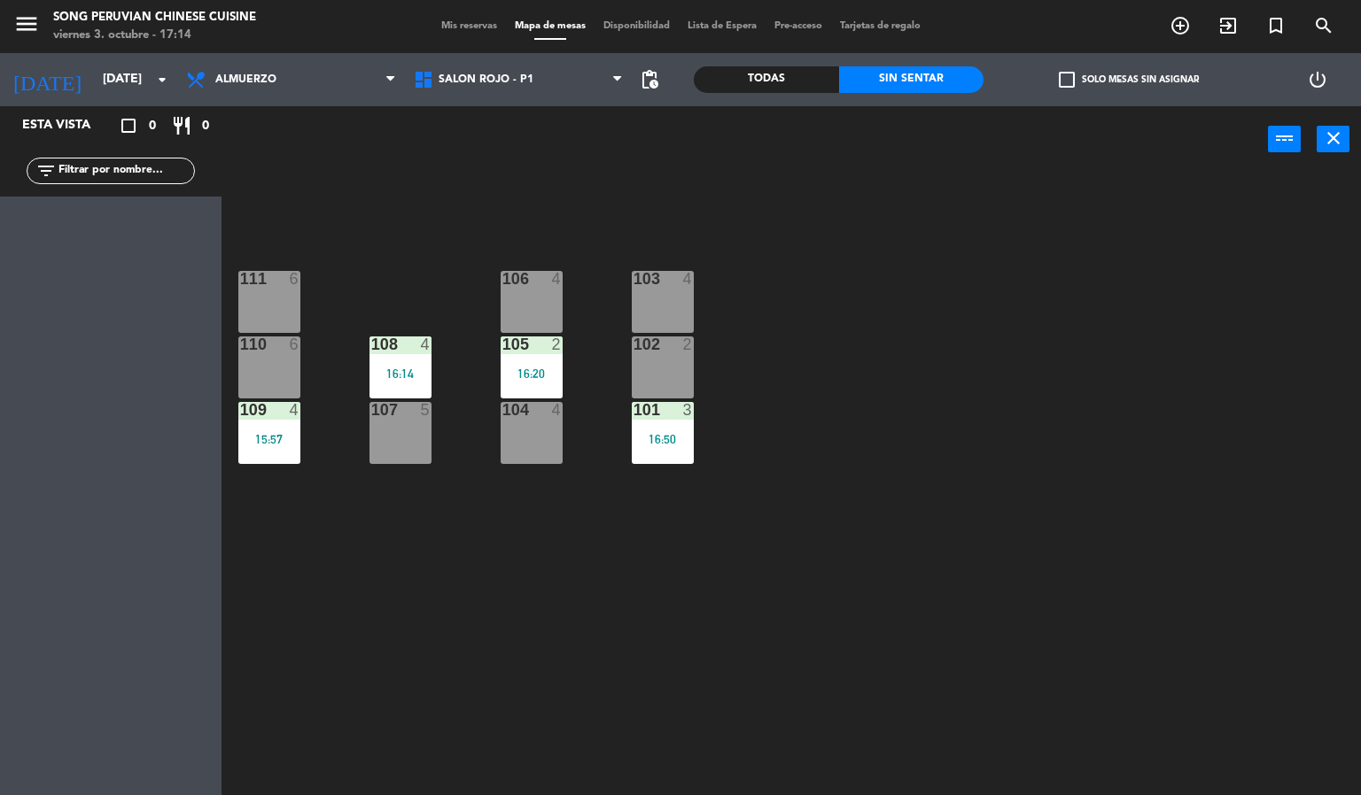
click at [367, 168] on div "power_input close" at bounding box center [744, 139] width 1046 height 67
click at [316, 90] on span "Almuerzo" at bounding box center [291, 79] width 228 height 39
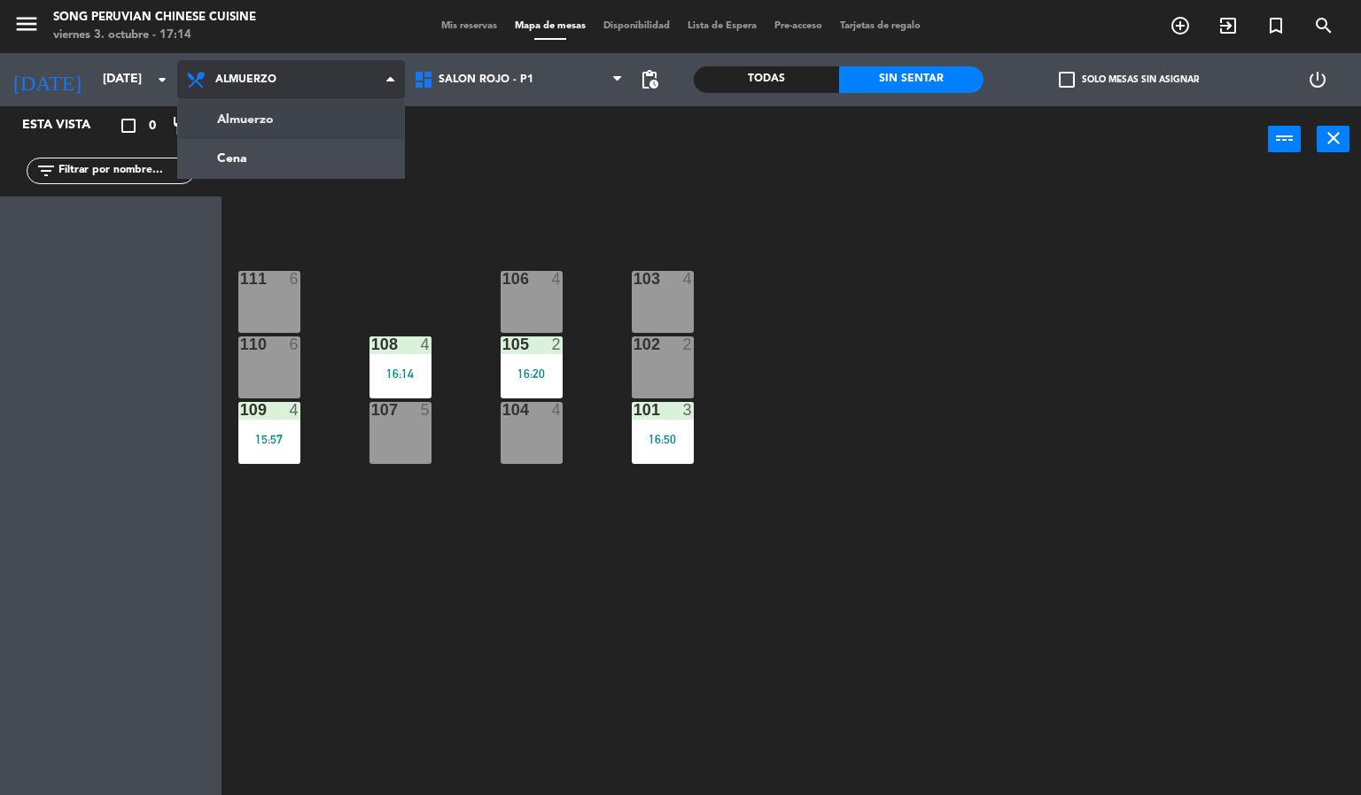
click at [304, 152] on ng-component "menu Song Peruvian Chinese Cuisine [DATE] 3. octubre - 17:14 Mis reservas Mapa …" at bounding box center [680, 398] width 1361 height 796
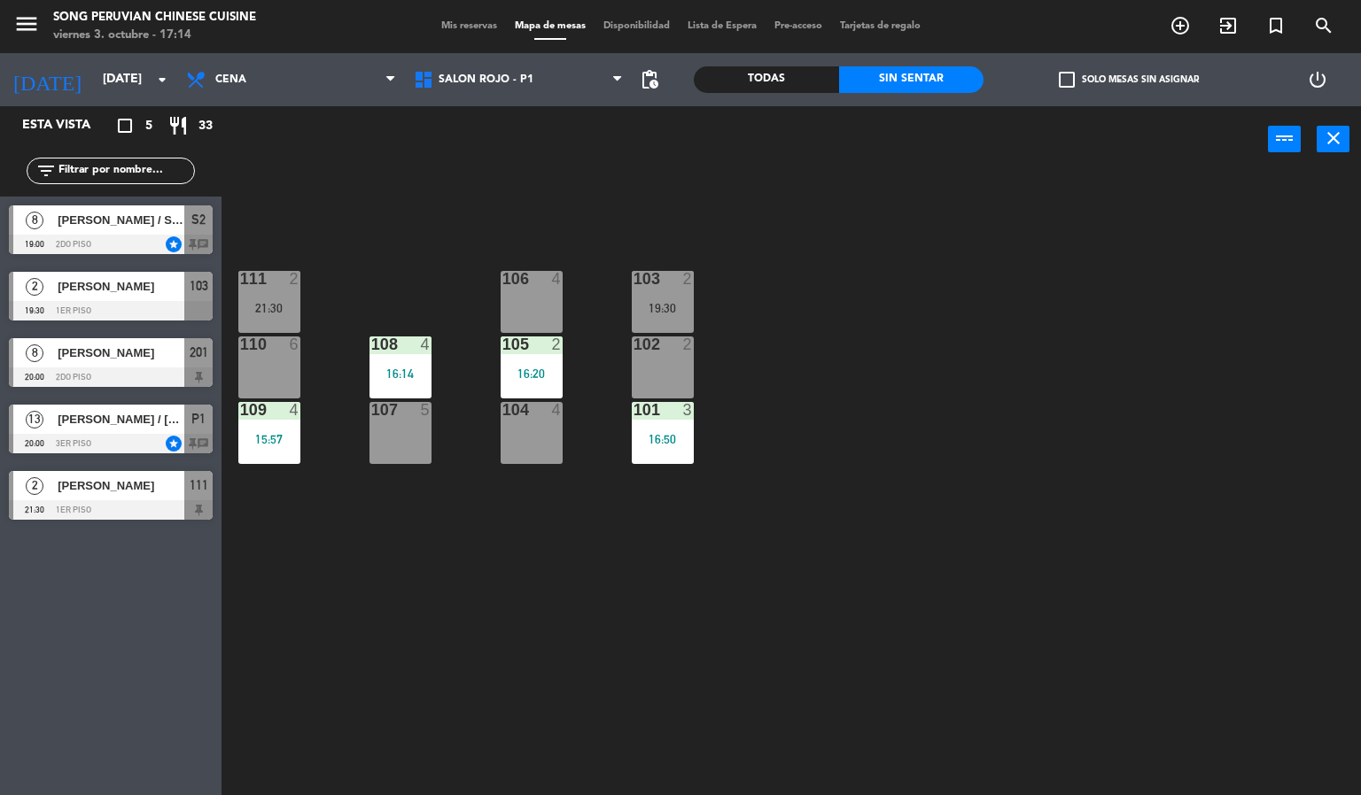
click at [359, 258] on div "103 2 19:30 106 4 111 2 21:30 102 2 105 2 16:20 108 4 16:14 110 6 101 3 16:50 1…" at bounding box center [798, 485] width 1126 height 623
click at [336, 593] on div "103 2 19:30 106 4 111 2 21:30 102 2 105 2 16:20 108 4 16:14 110 6 101 3 16:50 1…" at bounding box center [798, 485] width 1126 height 623
click at [397, 218] on div "103 2 19:30 106 4 111 2 21:30 102 2 105 2 16:20 108 4 16:14 110 6 101 3 16:50 1…" at bounding box center [798, 485] width 1126 height 623
click at [508, 298] on div "106 4" at bounding box center [531, 302] width 62 height 62
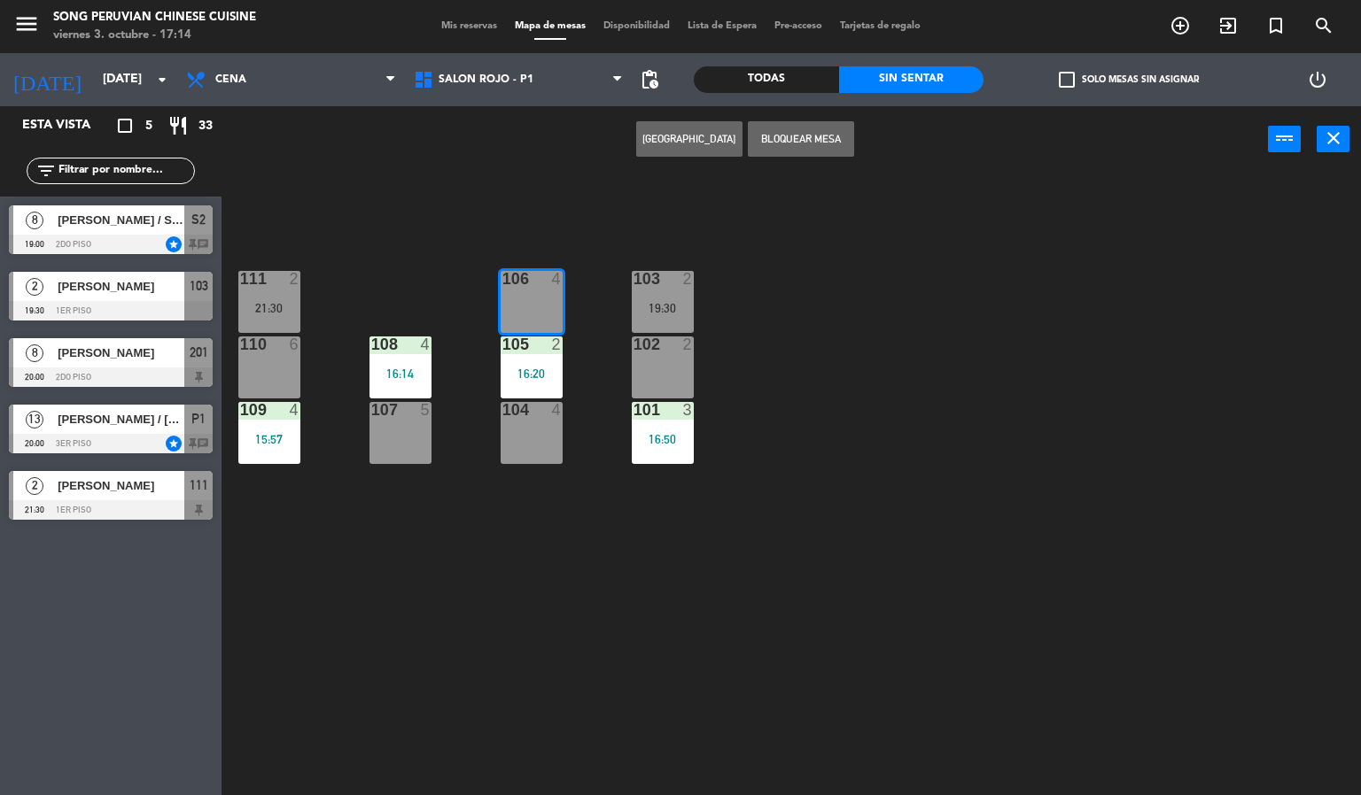
click at [518, 554] on div "103 2 19:30 106 4 111 2 21:30 102 2 105 2 16:20 108 4 16:14 110 6 101 3 16:50 1…" at bounding box center [798, 485] width 1126 height 623
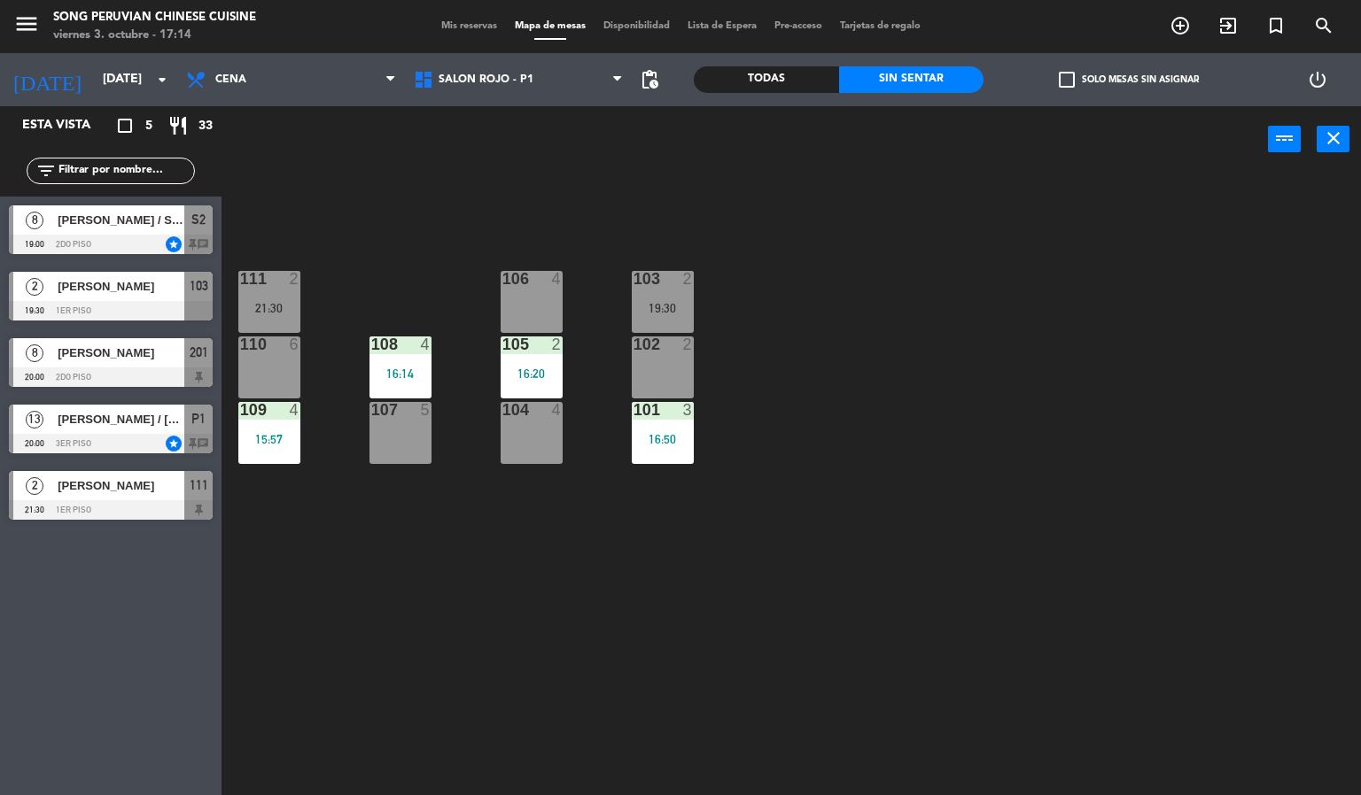
click at [547, 455] on div "104 4" at bounding box center [531, 433] width 62 height 62
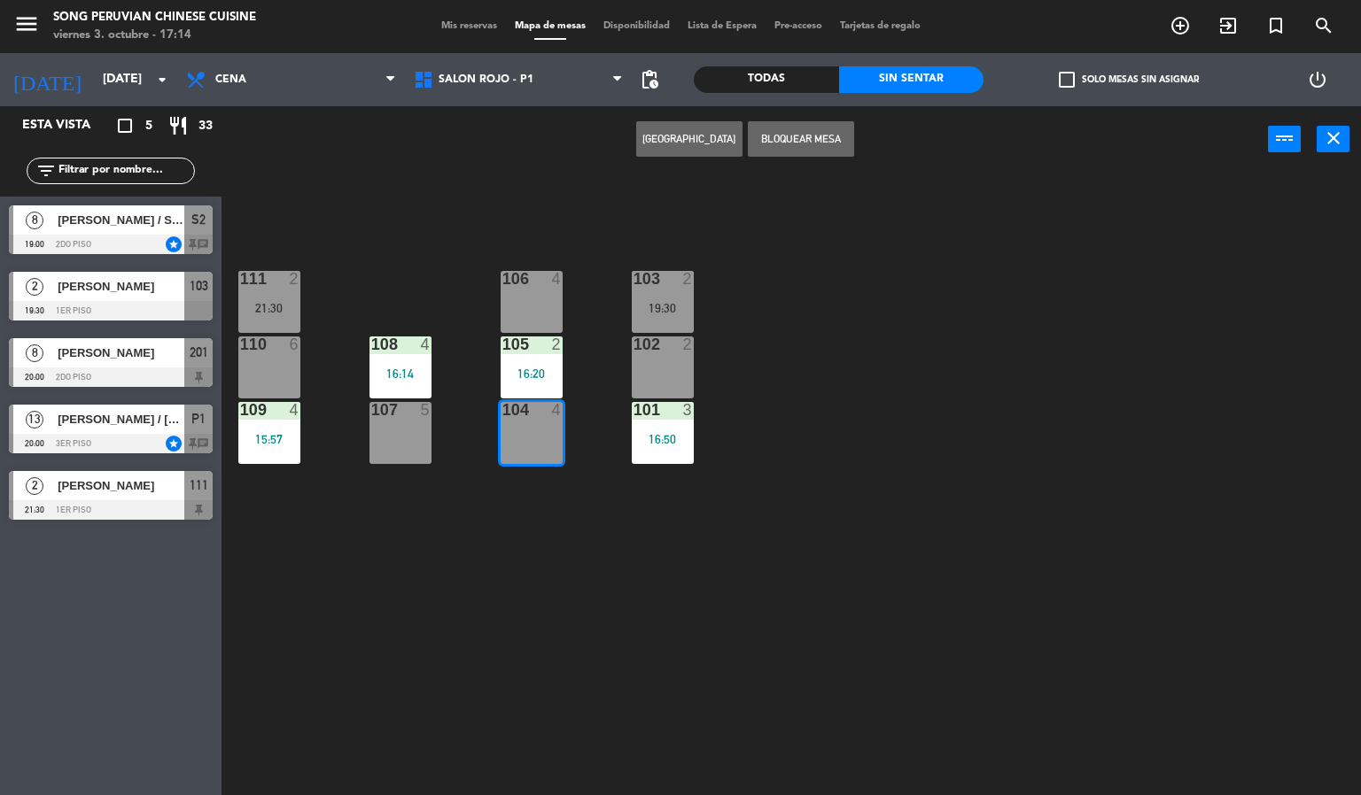
click at [530, 373] on div "16:20" at bounding box center [531, 374] width 62 height 12
click at [537, 306] on div "106 4" at bounding box center [531, 302] width 62 height 62
click at [478, 183] on div "103 2 19:30 106 4 111 2 21:30 102 2 105 2 16:20 108 4 16:14 110 6 101 3 16:50 1…" at bounding box center [798, 485] width 1126 height 623
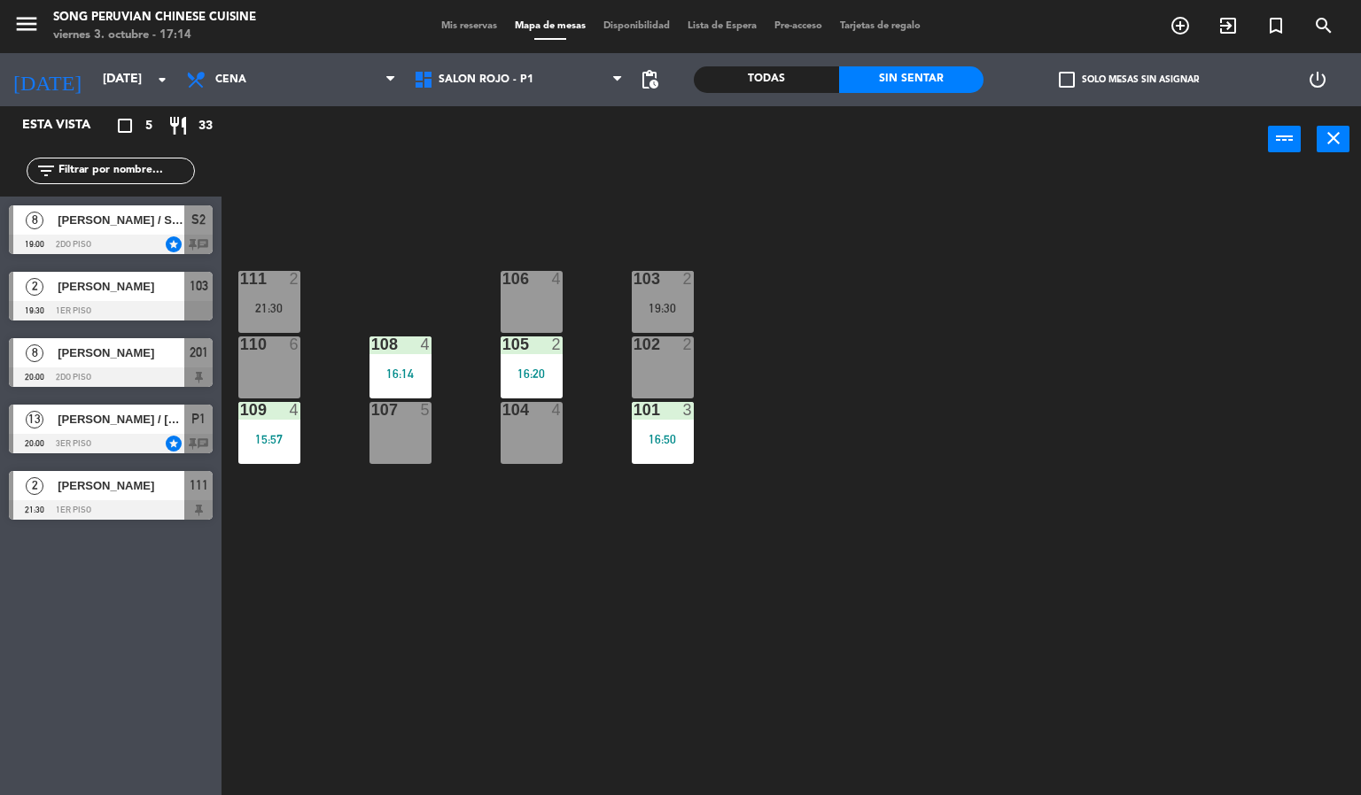
click at [402, 462] on div "107 5" at bounding box center [400, 433] width 62 height 62
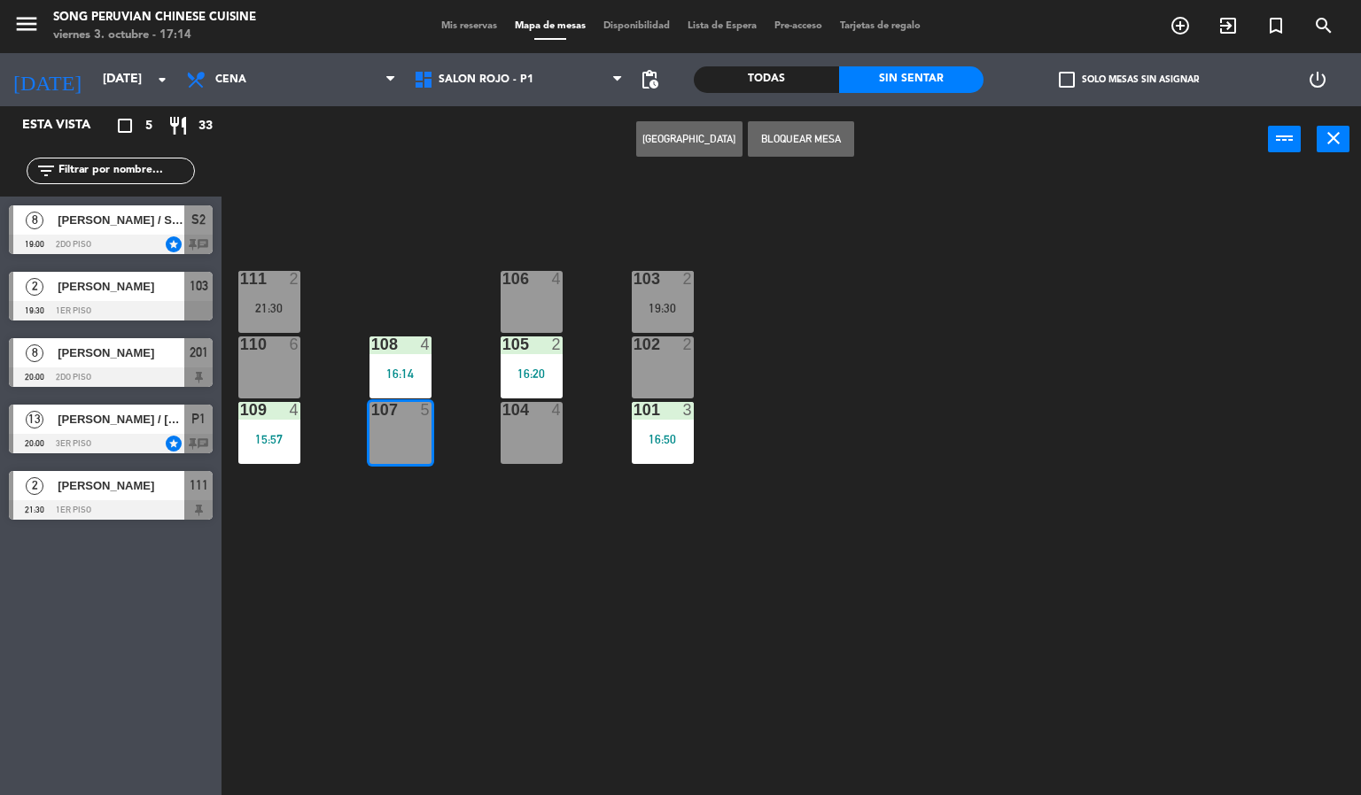
click at [413, 296] on div "103 2 19:30 106 4 111 2 21:30 102 2 105 2 16:20 108 4 16:14 110 6 101 3 16:50 1…" at bounding box center [798, 485] width 1126 height 623
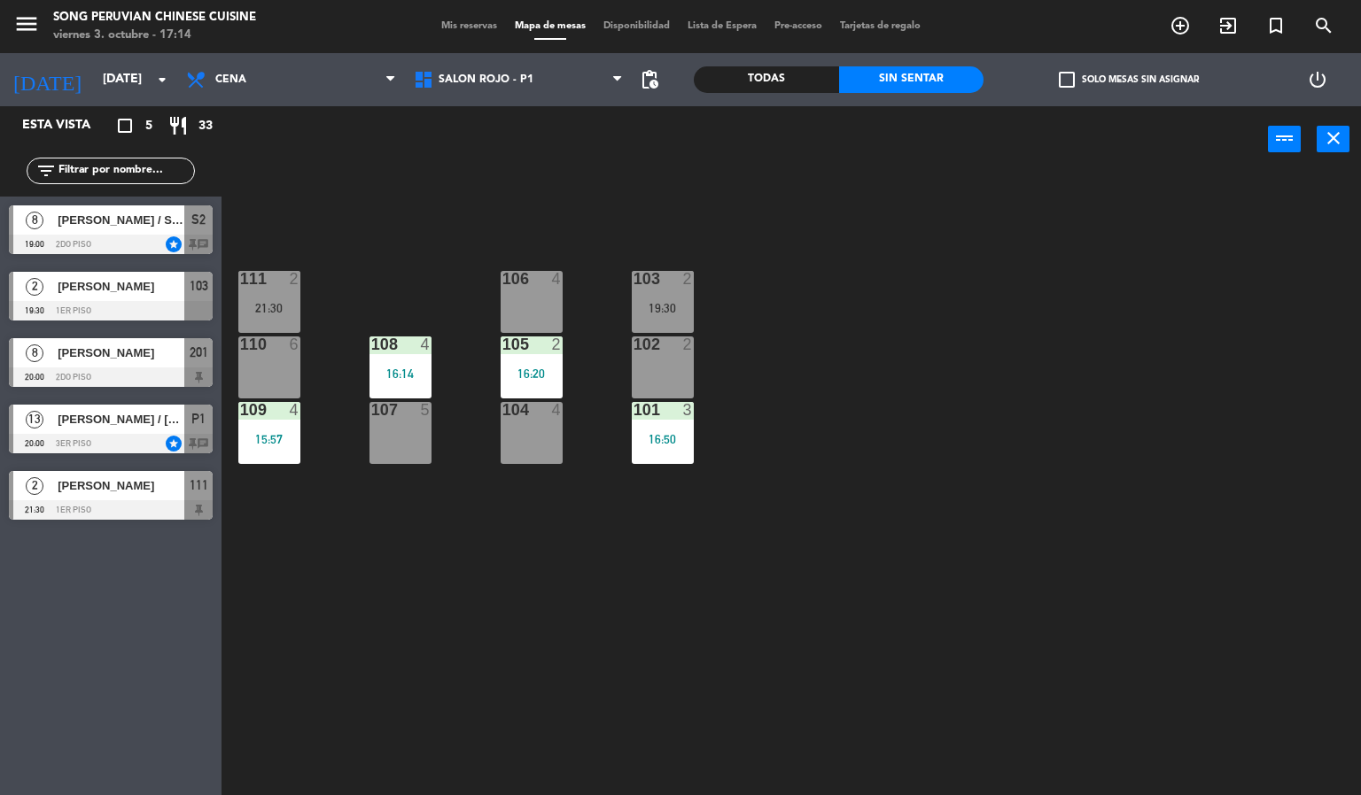
click at [251, 438] on div "15:57" at bounding box center [269, 439] width 62 height 12
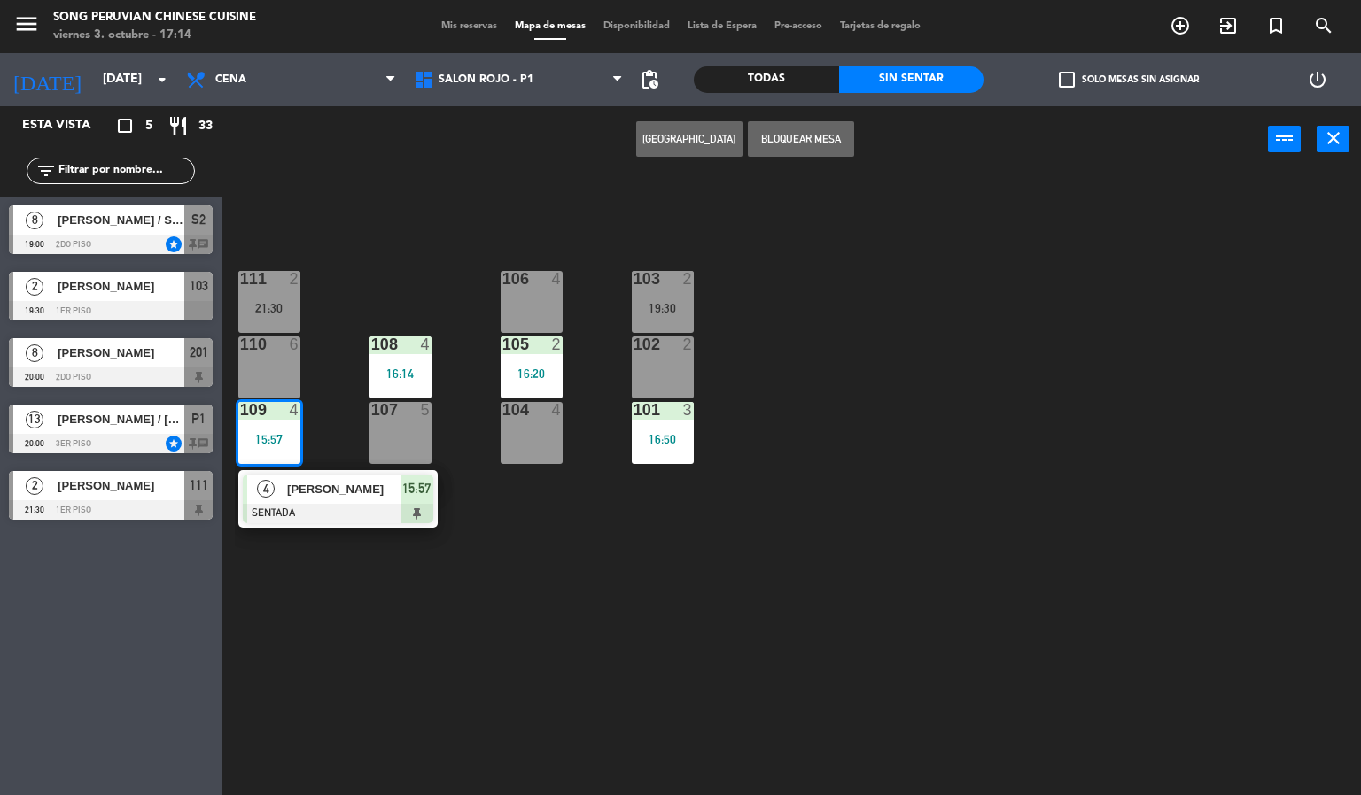
click at [277, 375] on div "110 6" at bounding box center [269, 368] width 62 height 62
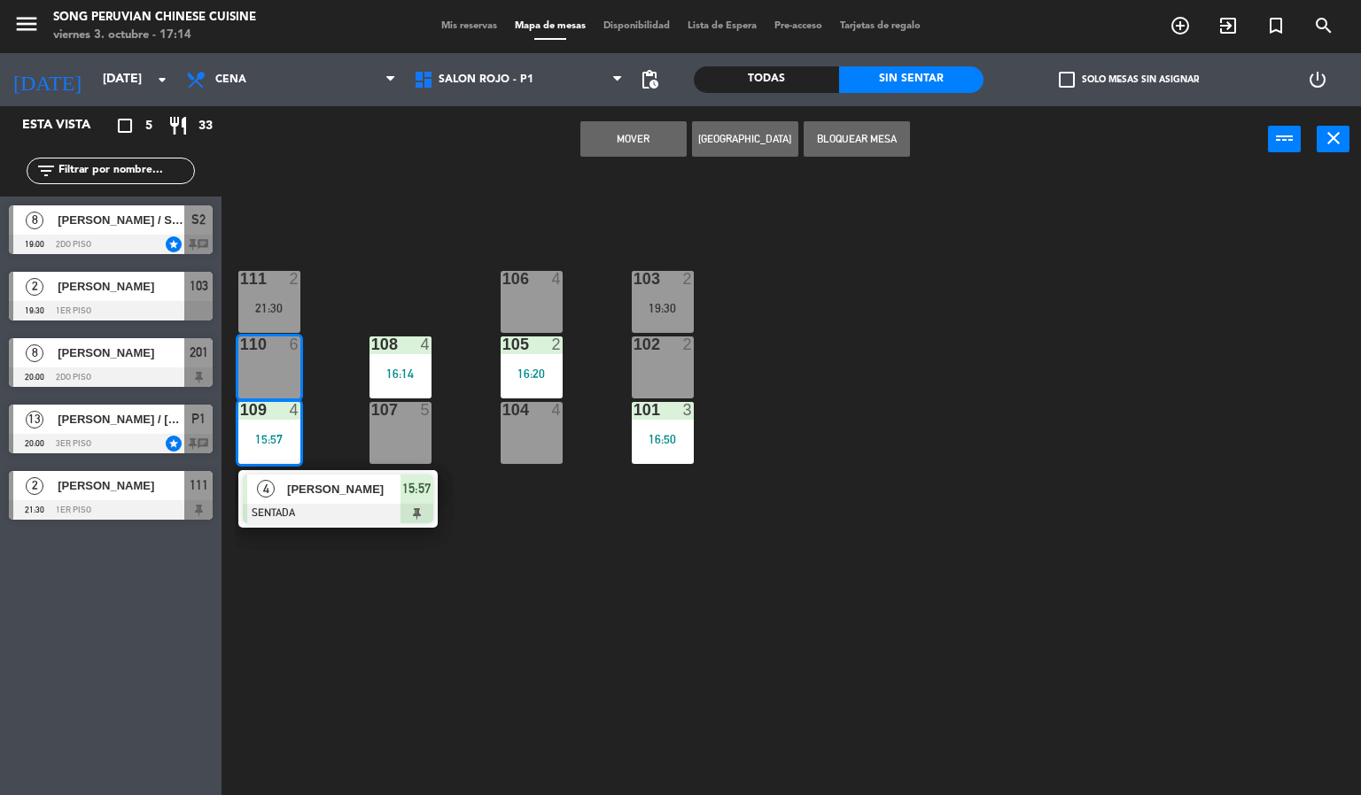
click at [282, 308] on div "21:30" at bounding box center [269, 308] width 62 height 12
click at [333, 216] on div "103 2 19:30 106 4 111 2 21:30 102 2 105 2 16:20 108 4 16:14 110 6 101 3 16:50 1…" at bounding box center [798, 485] width 1126 height 623
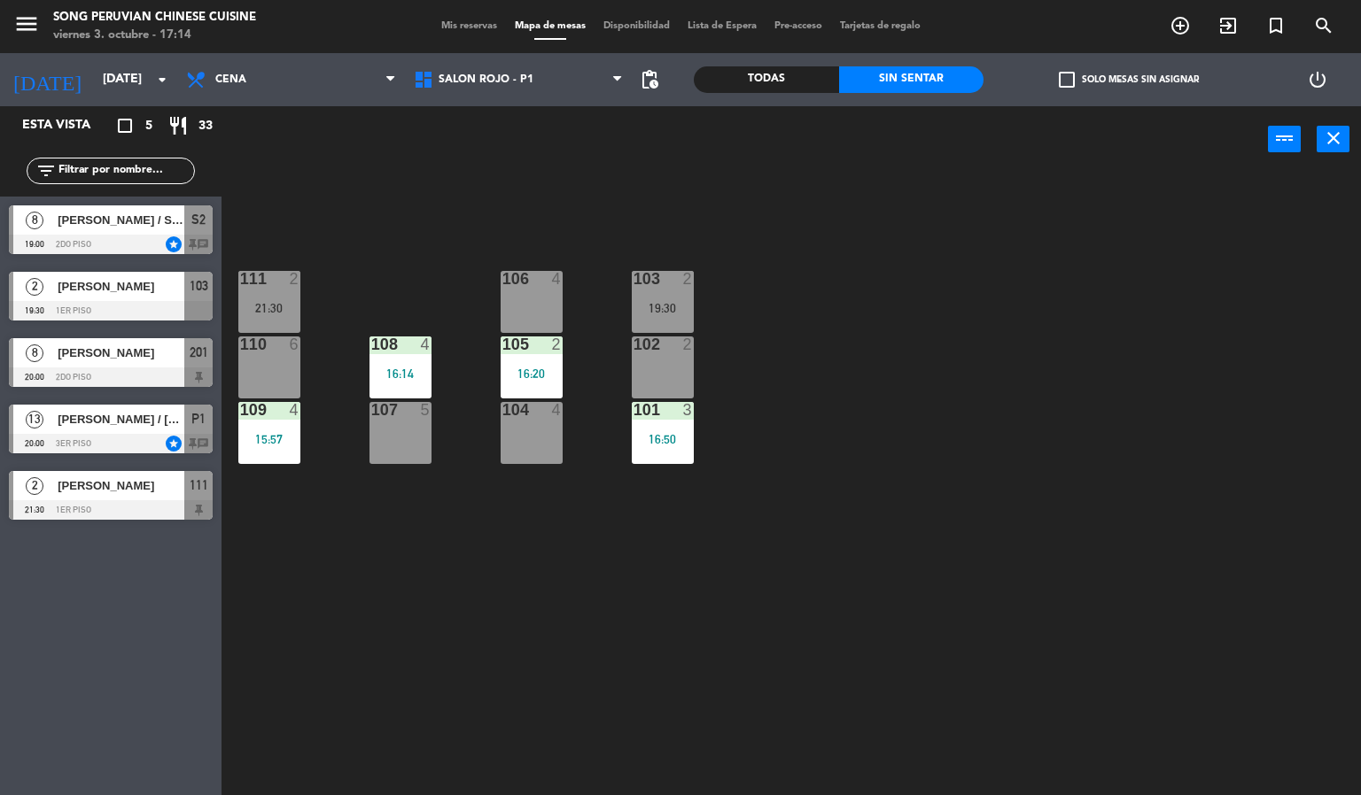
click at [399, 551] on div "103 2 19:30 106 4 111 2 21:30 102 2 105 2 16:20 108 4 16:14 110 6 101 3 16:50 1…" at bounding box center [798, 485] width 1126 height 623
click at [407, 547] on div "103 2 19:30 106 4 111 2 21:30 102 2 105 2 16:20 108 4 16:14 110 6 101 3 16:50 1…" at bounding box center [798, 485] width 1126 height 623
click at [502, 445] on div "104 4" at bounding box center [531, 433] width 62 height 62
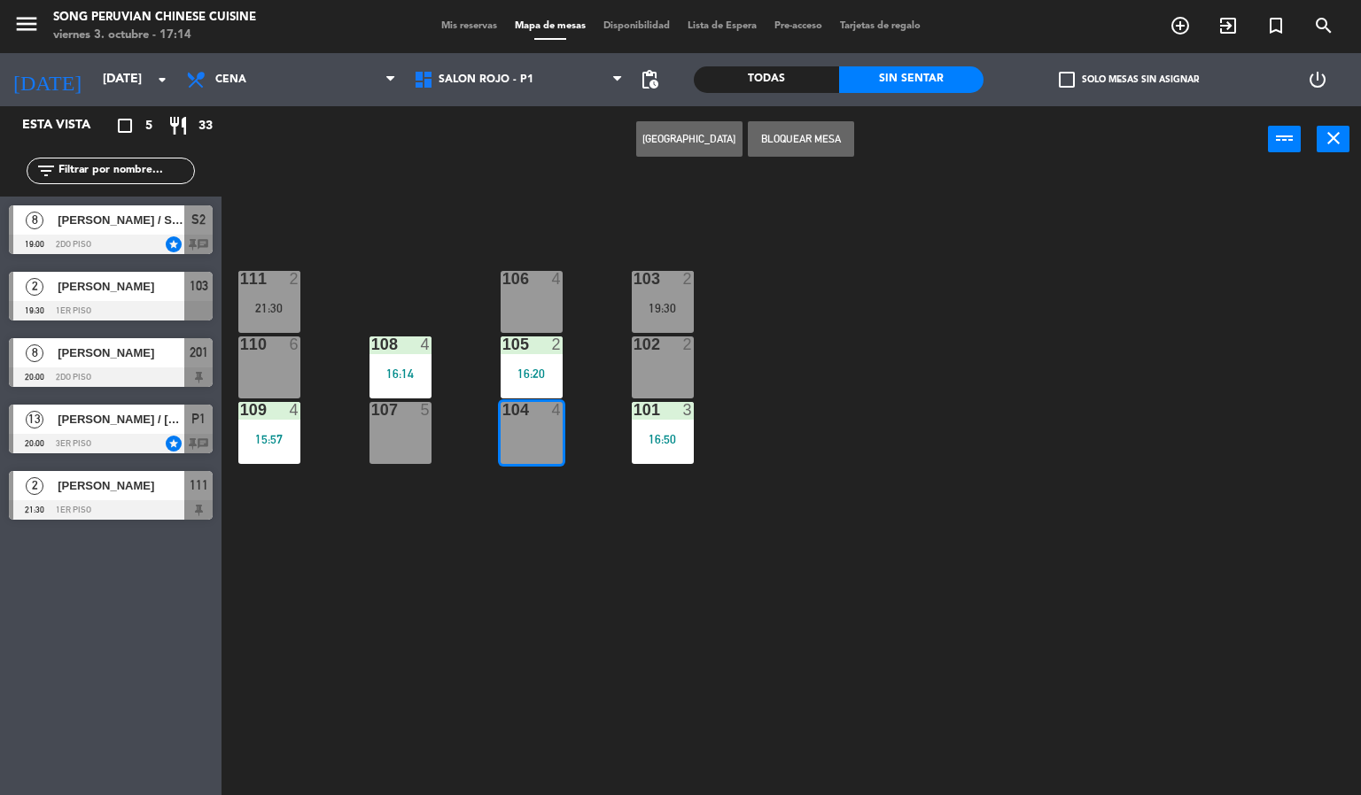
click at [510, 300] on div "106 4" at bounding box center [531, 302] width 62 height 62
click at [455, 218] on div "103 2 19:30 106 4 111 2 21:30 102 2 105 2 16:20 108 4 16:14 110 6 101 3 16:50 1…" at bounding box center [798, 485] width 1126 height 623
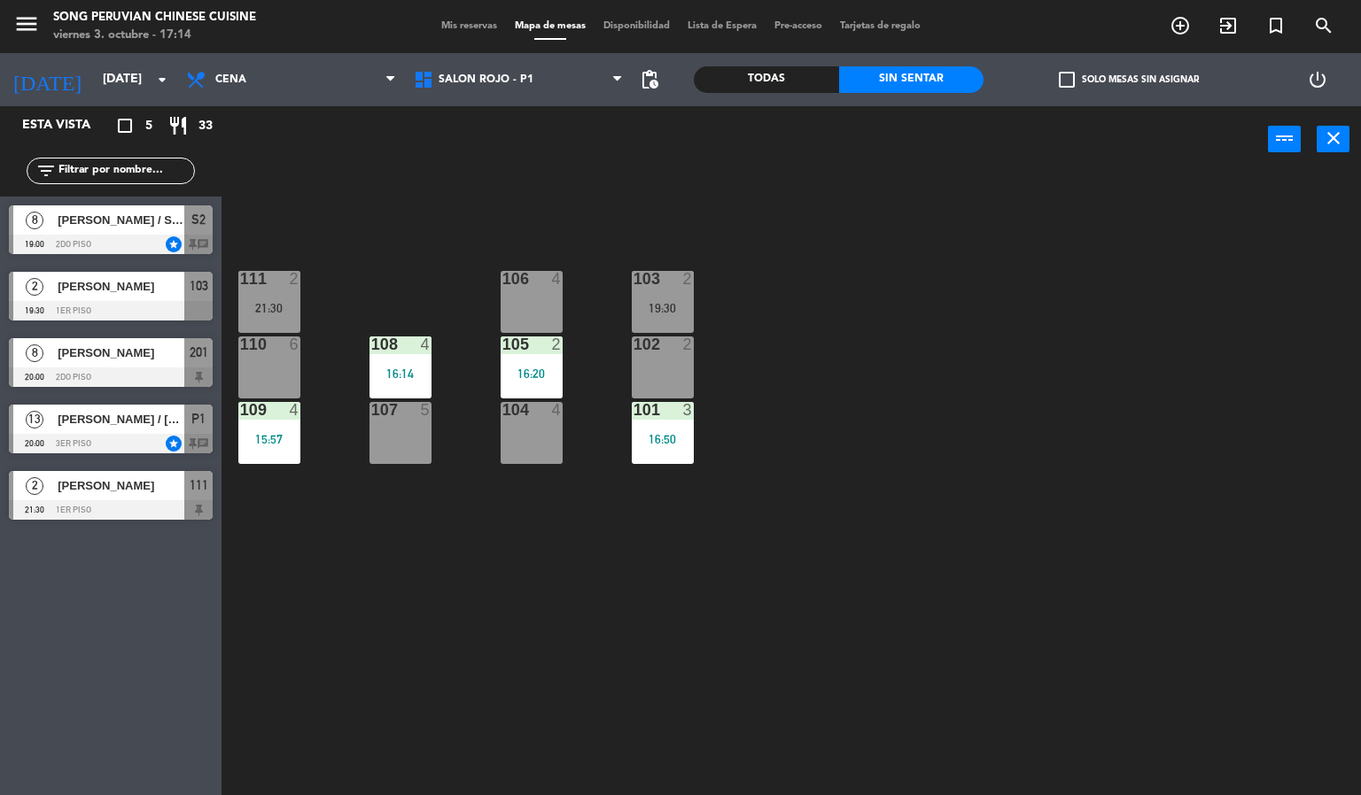
click at [423, 678] on div "103 2 19:30 106 4 111 2 21:30 102 2 105 2 16:20 108 4 16:14 110 6 101 3 16:50 1…" at bounding box center [798, 485] width 1126 height 623
click at [134, 221] on span "[PERSON_NAME] / SR. [PERSON_NAME]" at bounding box center [121, 220] width 127 height 19
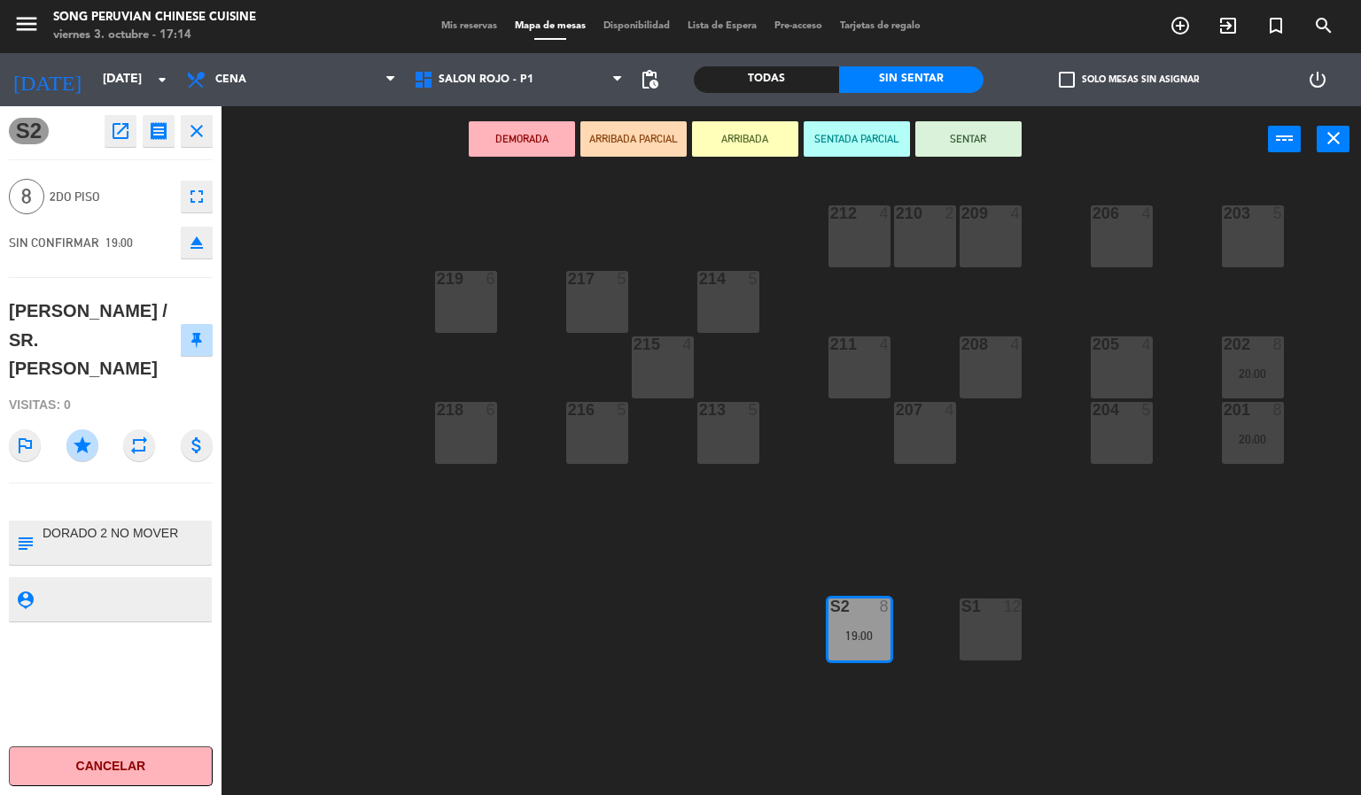
click at [194, 524] on textarea at bounding box center [125, 542] width 169 height 37
type textarea "DORADO 2 NO MOVER TIENE 1 DESCORCHE GRATIS"
click at [152, 662] on div "S2 open_in_new receipt 7:00 PM [DATE] 8 personas [PERSON_NAME] / [PERSON_NAME] …" at bounding box center [110, 450] width 221 height 689
click at [490, 647] on div "203 5 206 4 210 2 212 4 209 4 214 5 217 5 219 6 202 8 20:00 205 4 208 4 211 4 2…" at bounding box center [798, 485] width 1126 height 623
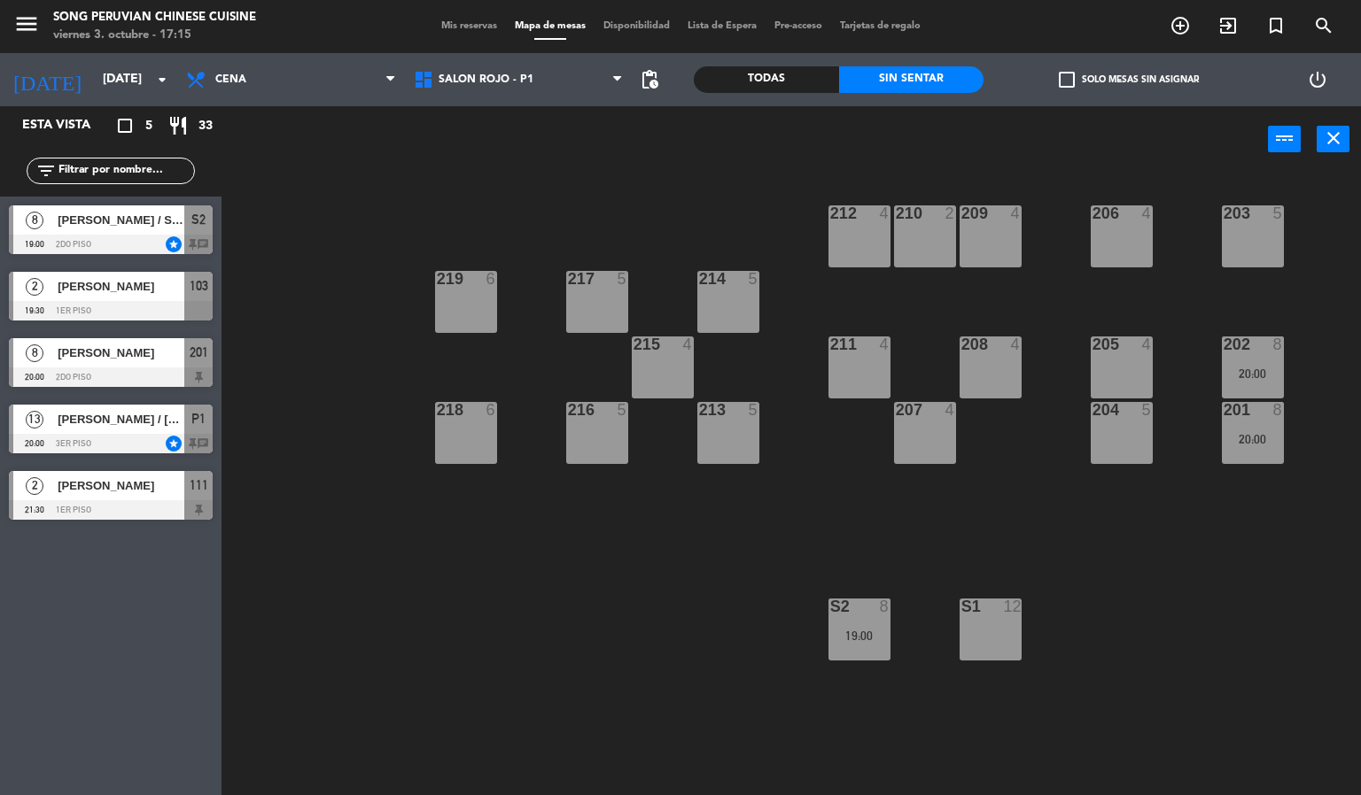
click at [858, 636] on div "19:00" at bounding box center [859, 636] width 62 height 12
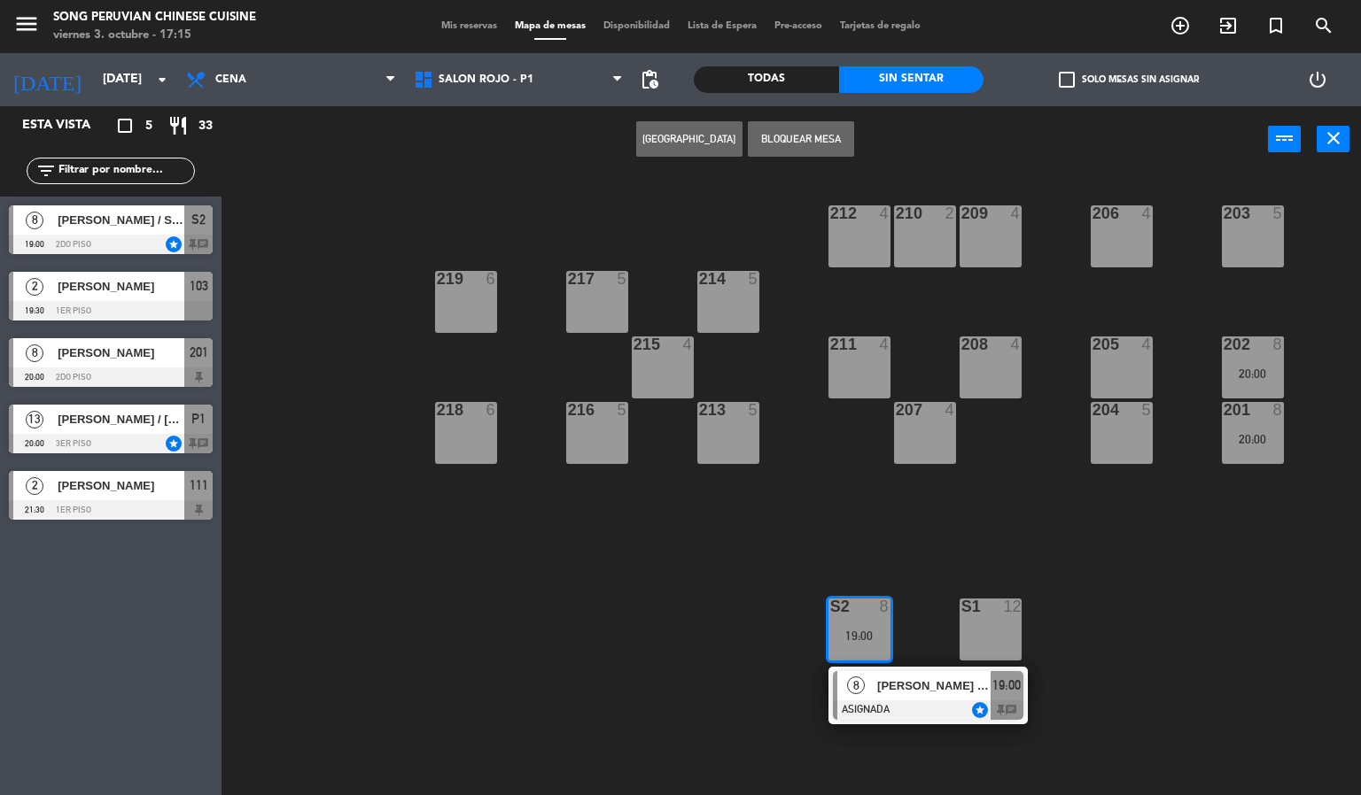
click at [922, 708] on div at bounding box center [928, 710] width 190 height 19
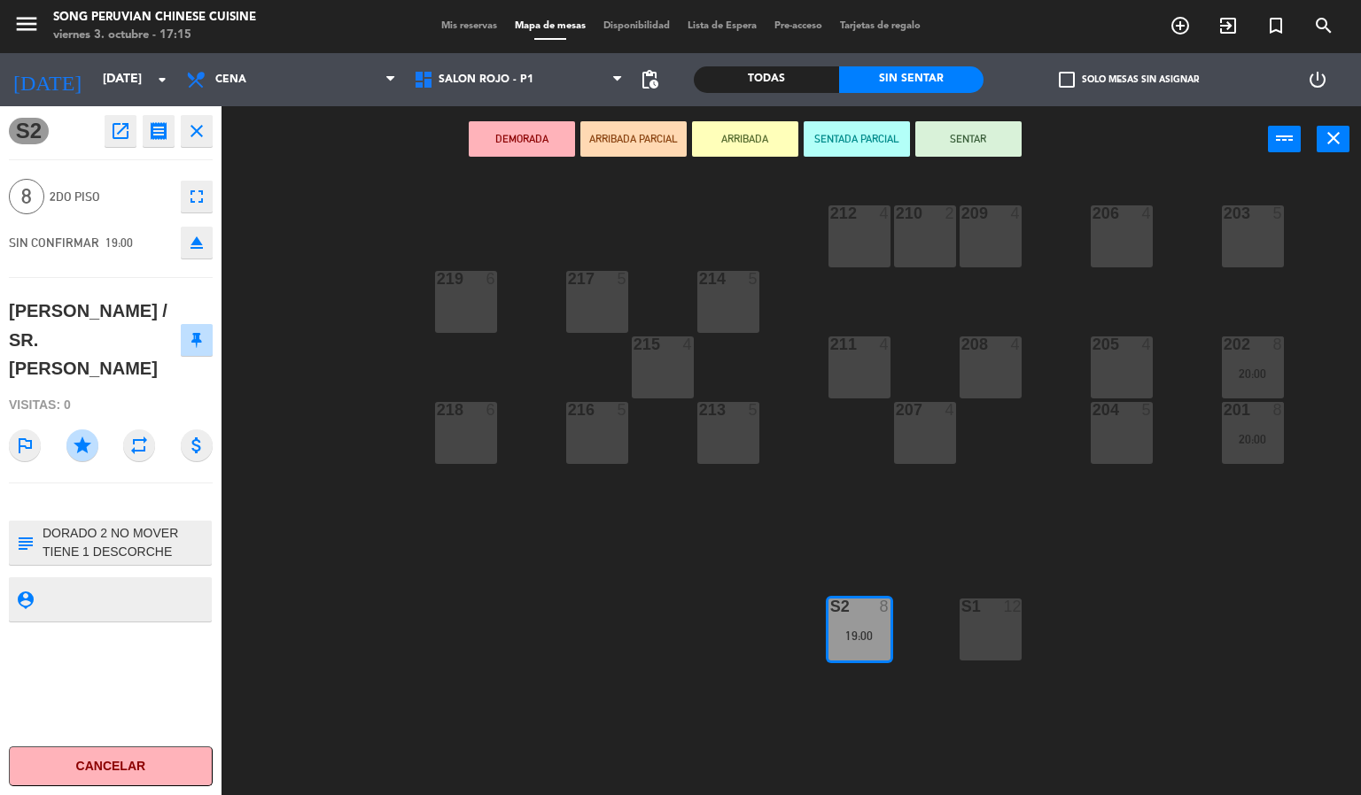
click at [409, 675] on div "203 5 206 4 210 2 212 4 209 4 214 5 217 5 219 6 202 8 20:00 205 4 208 4 211 4 2…" at bounding box center [798, 485] width 1126 height 623
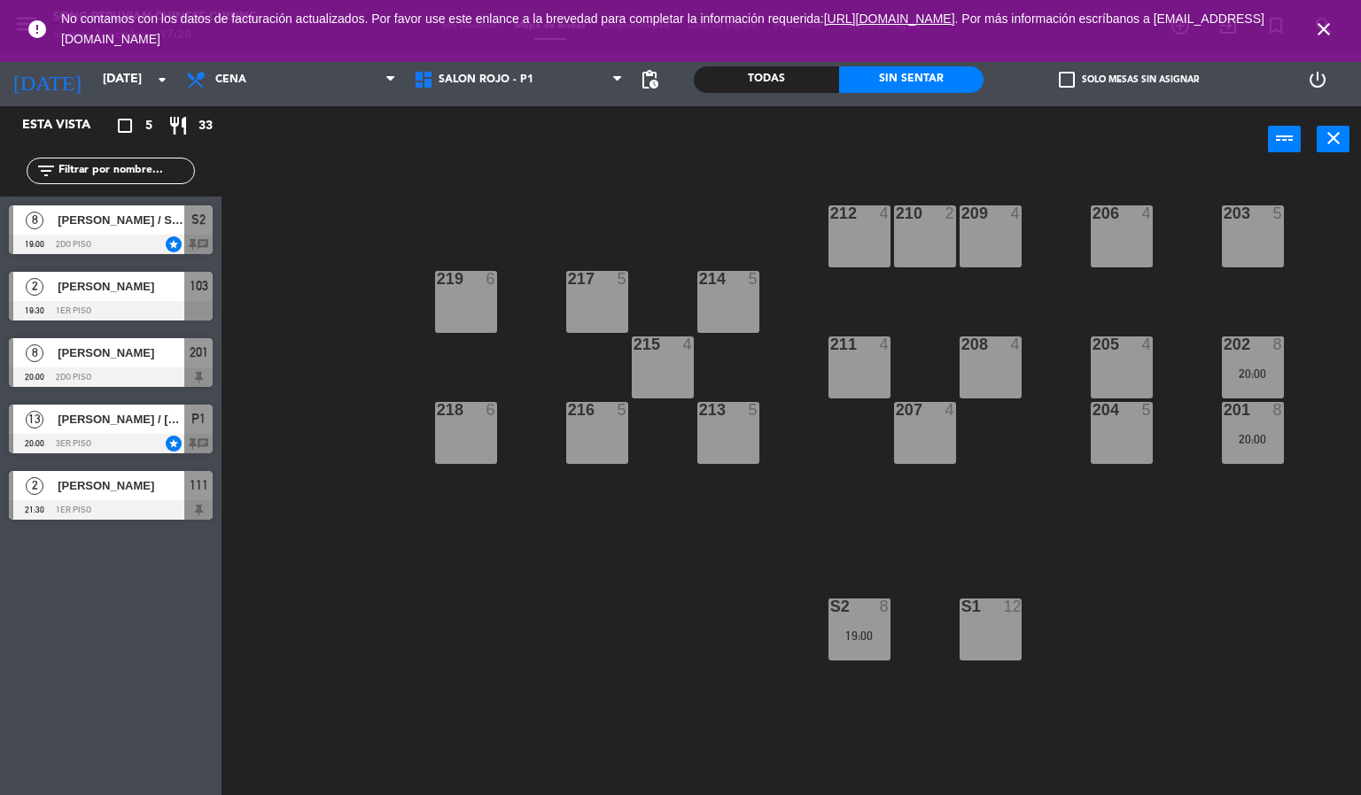
click at [1323, 27] on icon "close" at bounding box center [1323, 29] width 21 height 21
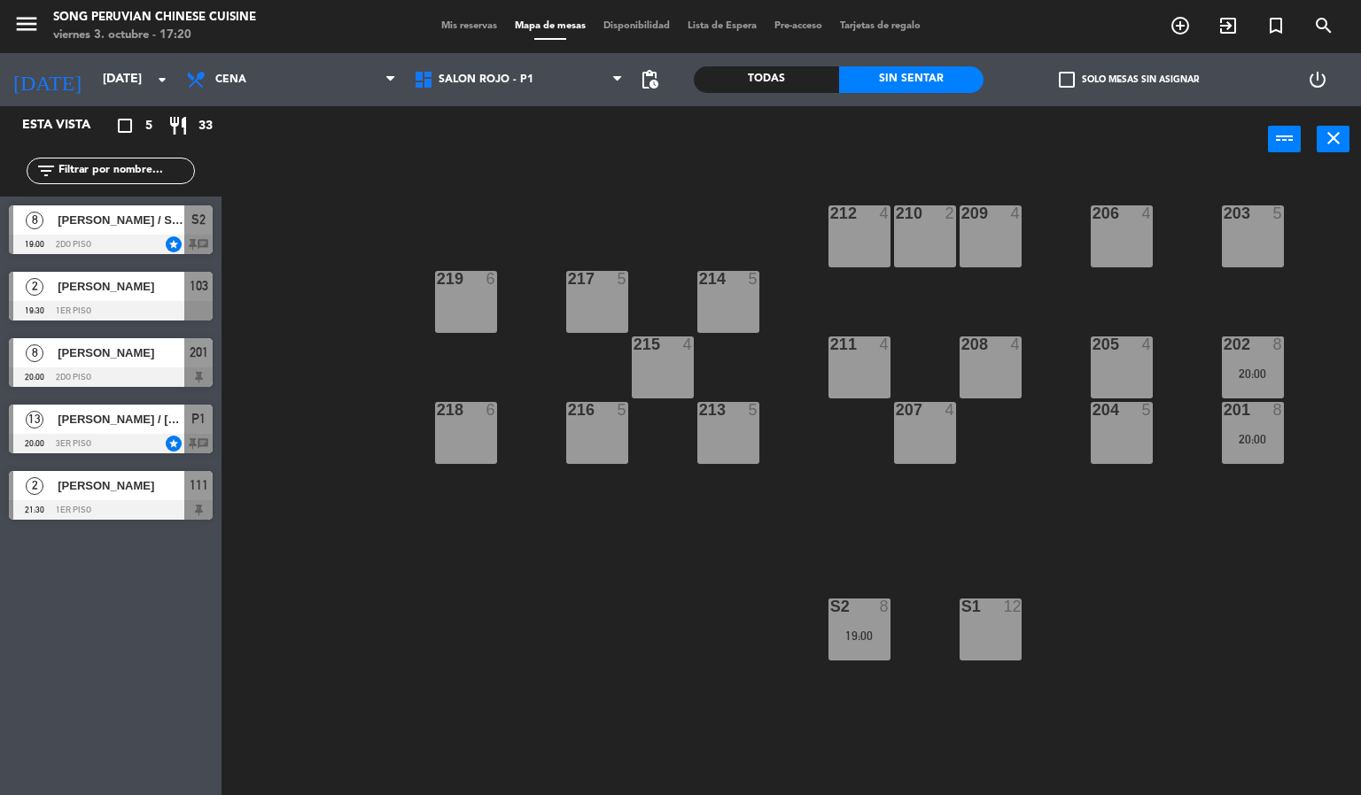
click at [546, 625] on div "203 5 206 4 210 2 212 4 209 4 214 5 217 5 219 6 202 8 20:00 205 4 208 4 211 4 2…" at bounding box center [798, 485] width 1126 height 623
click at [494, 622] on div "203 5 206 4 210 2 212 4 209 4 214 5 217 5 219 6 202 8 20:00 205 4 208 4 211 4 2…" at bounding box center [798, 485] width 1126 height 623
click at [524, 604] on div "203 5 206 4 210 2 212 4 209 4 214 5 217 5 219 6 202 8 20:00 205 4 208 4 211 4 2…" at bounding box center [798, 485] width 1126 height 623
click at [566, 660] on div "203 5 206 4 210 2 212 4 209 4 214 5 217 5 219 6 202 8 20:00 205 4 208 4 211 4 2…" at bounding box center [798, 485] width 1126 height 623
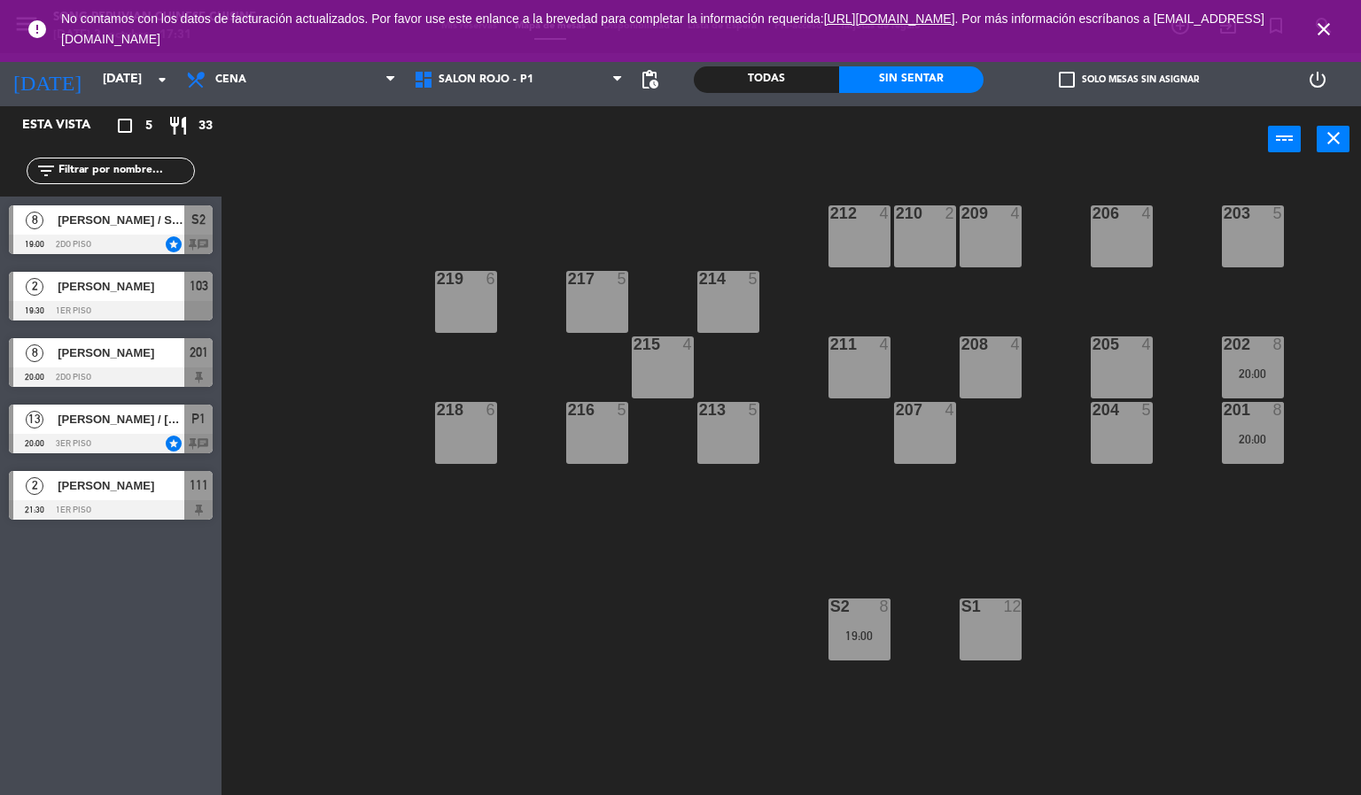
click at [1318, 33] on icon "close" at bounding box center [1323, 29] width 21 height 21
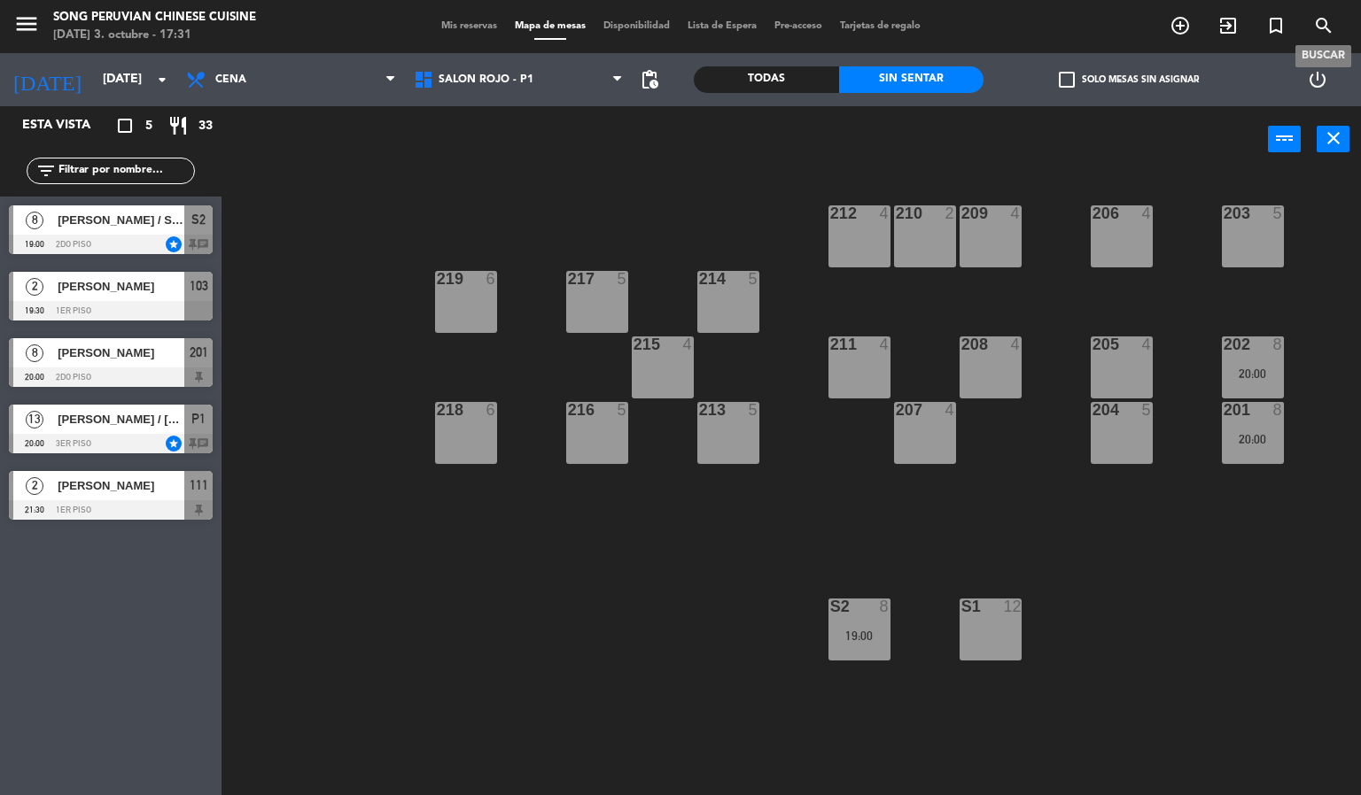
click at [508, 612] on div "203 5 206 4 210 2 212 4 209 4 214 5 217 5 219 6 202 8 20:00 205 4 208 4 211 4 2…" at bounding box center [798, 485] width 1126 height 623
click at [555, 635] on div "203 5 206 4 210 2 212 4 209 4 214 5 217 5 219 6 202 8 20:00 205 4 208 4 211 4 2…" at bounding box center [798, 485] width 1126 height 623
click at [562, 683] on div "203 5 206 4 210 2 212 4 209 4 214 5 217 5 219 6 202 8 20:00 205 4 208 4 211 4 2…" at bounding box center [798, 485] width 1126 height 623
click at [304, 93] on span "Cena" at bounding box center [291, 79] width 228 height 39
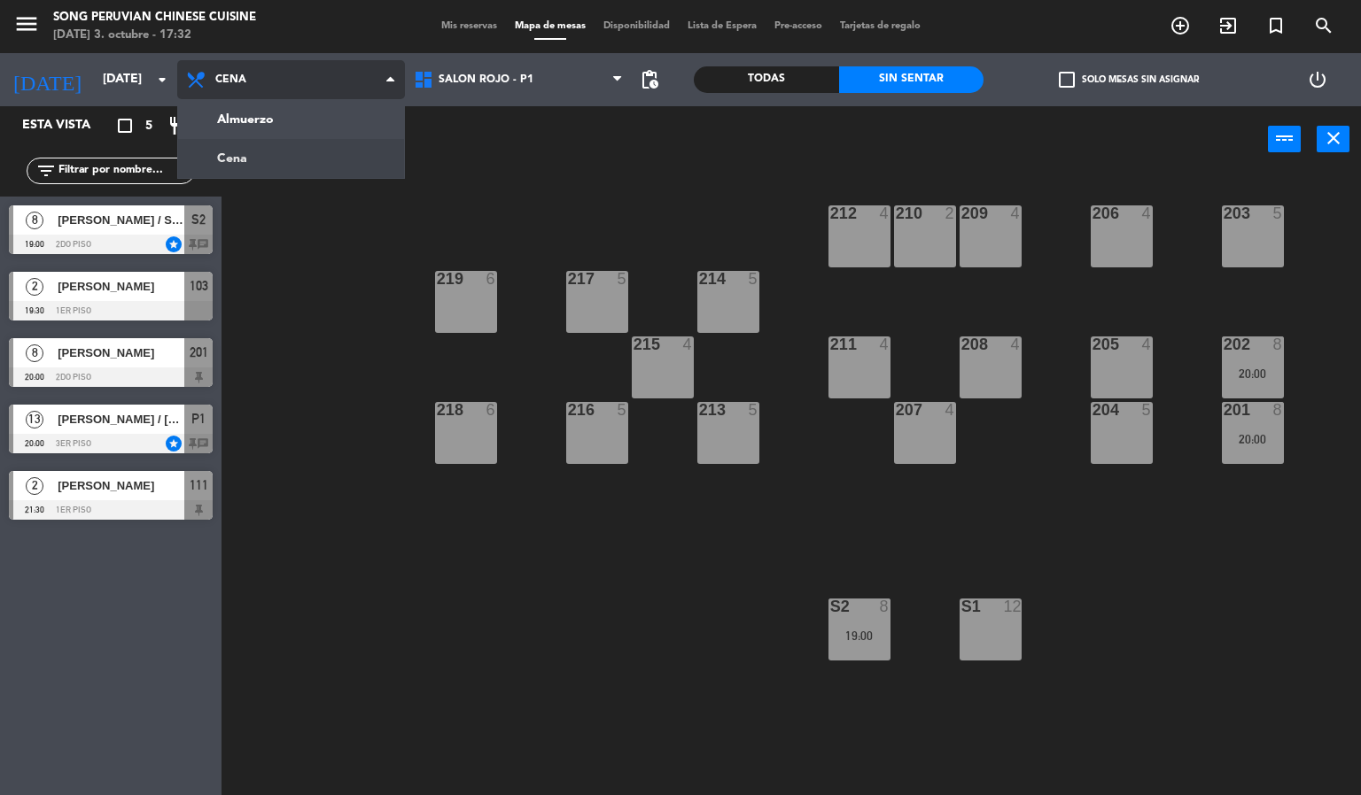
click at [354, 130] on ng-component "menu Song Peruvian Chinese Cuisine [DATE] 3. octubre - 17:32 Mis reservas Mapa …" at bounding box center [680, 398] width 1361 height 796
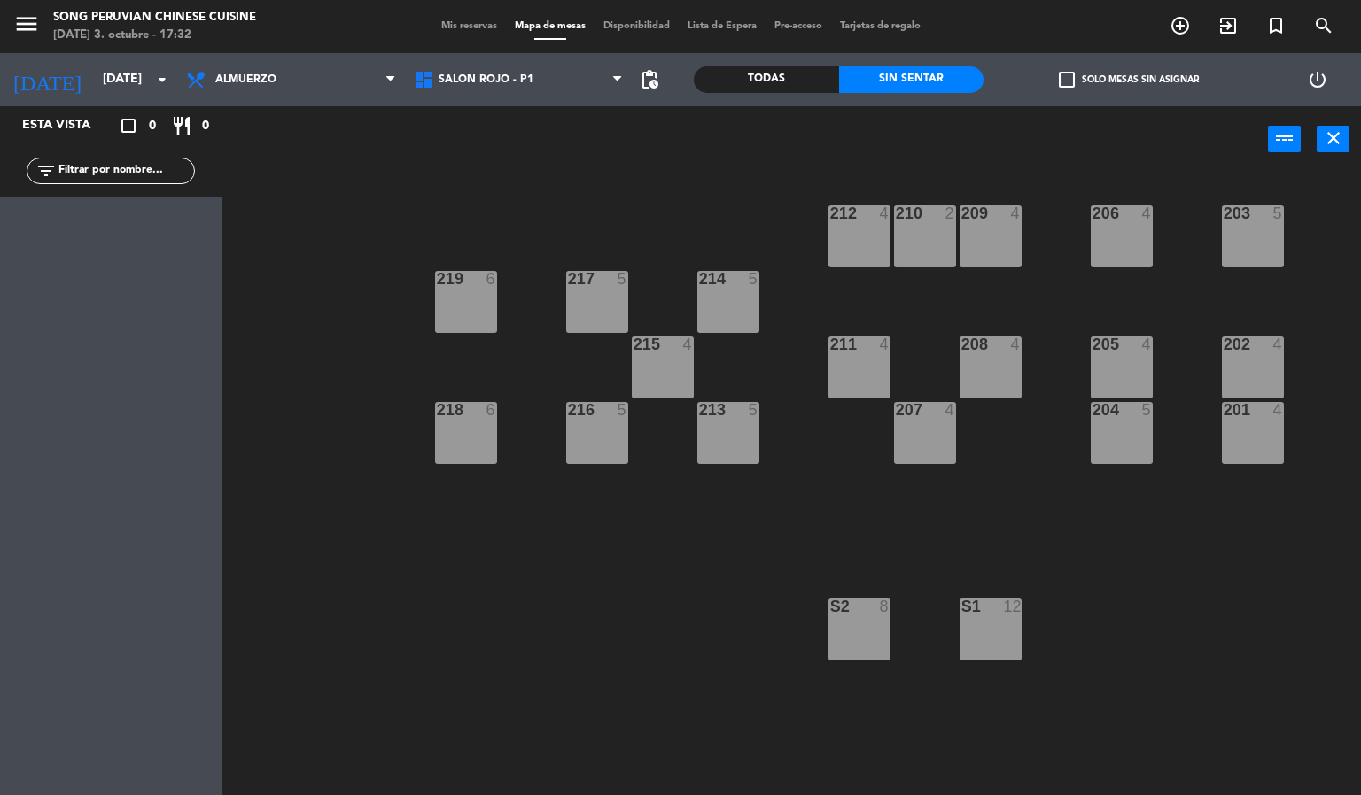
click at [482, 639] on div "203 5 206 4 210 2 212 4 209 4 214 5 217 5 219 6 202 4 205 4 208 4 211 4 215 4 2…" at bounding box center [798, 485] width 1126 height 623
click at [322, 98] on span "Almuerzo" at bounding box center [291, 79] width 228 height 39
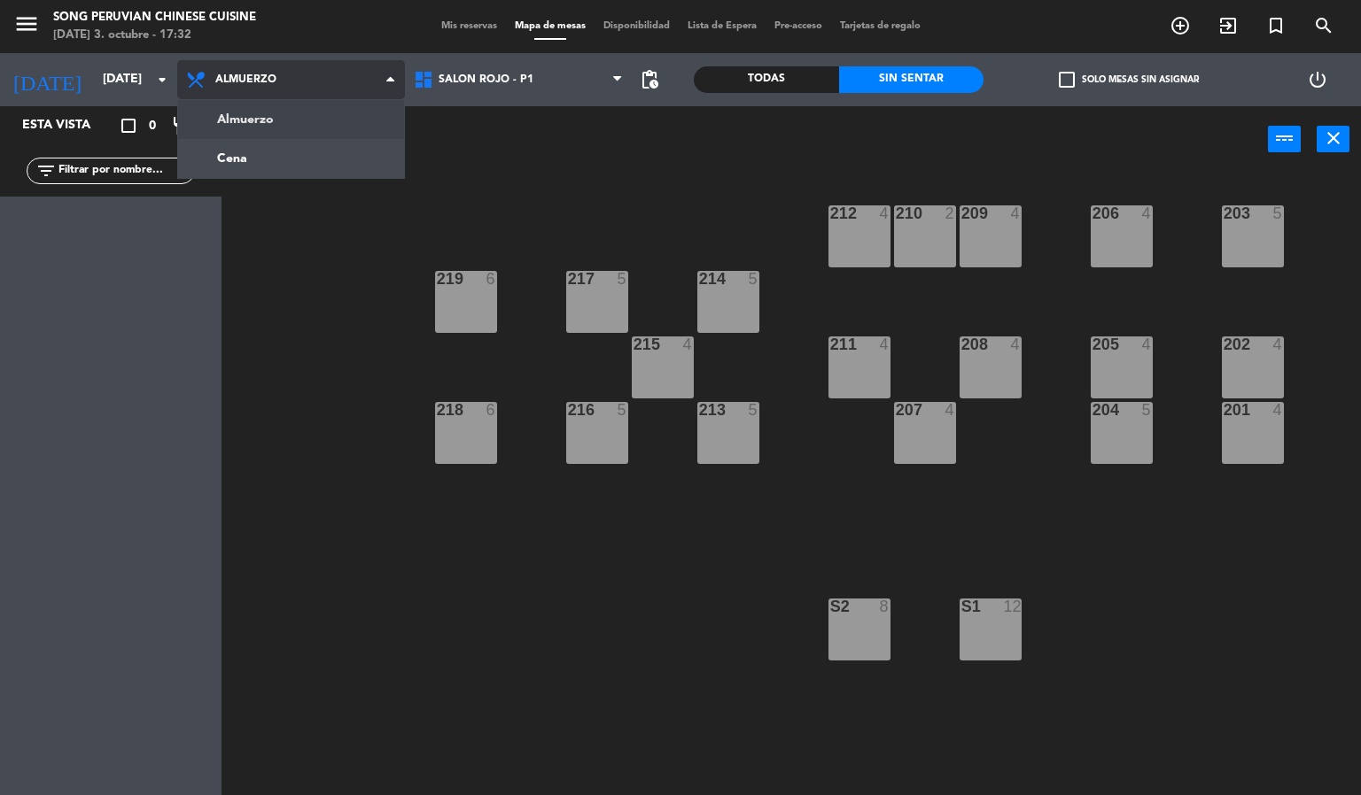
click at [335, 174] on ng-component "menu Song Peruvian Chinese Cuisine [DATE] 3. octubre - 17:32 Mis reservas Mapa …" at bounding box center [680, 398] width 1361 height 796
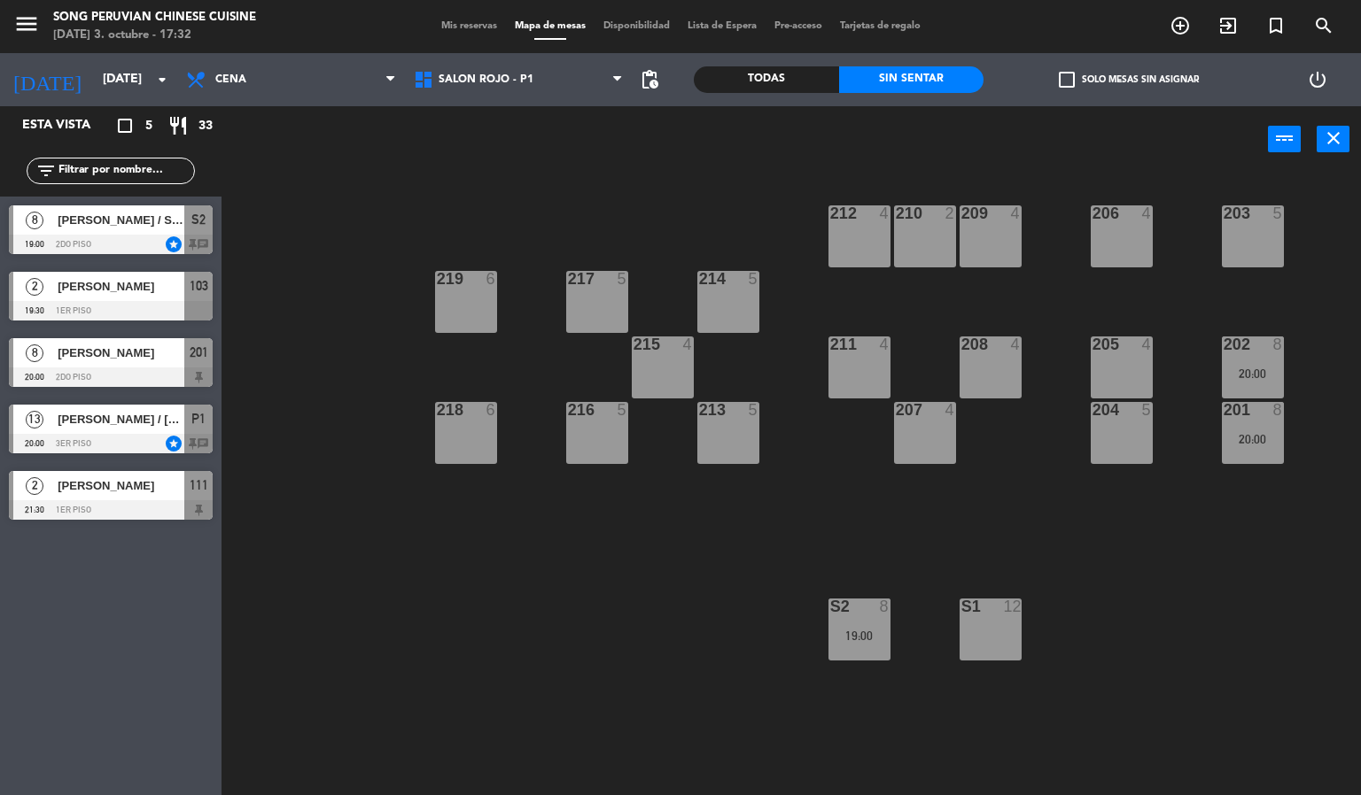
click at [511, 575] on div "203 5 206 4 210 2 212 4 209 4 214 5 217 5 219 6 202 8 20:00 205 4 208 4 211 4 2…" at bounding box center [798, 485] width 1126 height 623
click at [316, 245] on div "203 5 206 4 210 2 212 4 209 4 214 5 217 5 219 6 202 8 20:00 205 4 208 4 211 4 2…" at bounding box center [798, 485] width 1126 height 623
click at [290, 77] on span "Cena" at bounding box center [291, 79] width 228 height 39
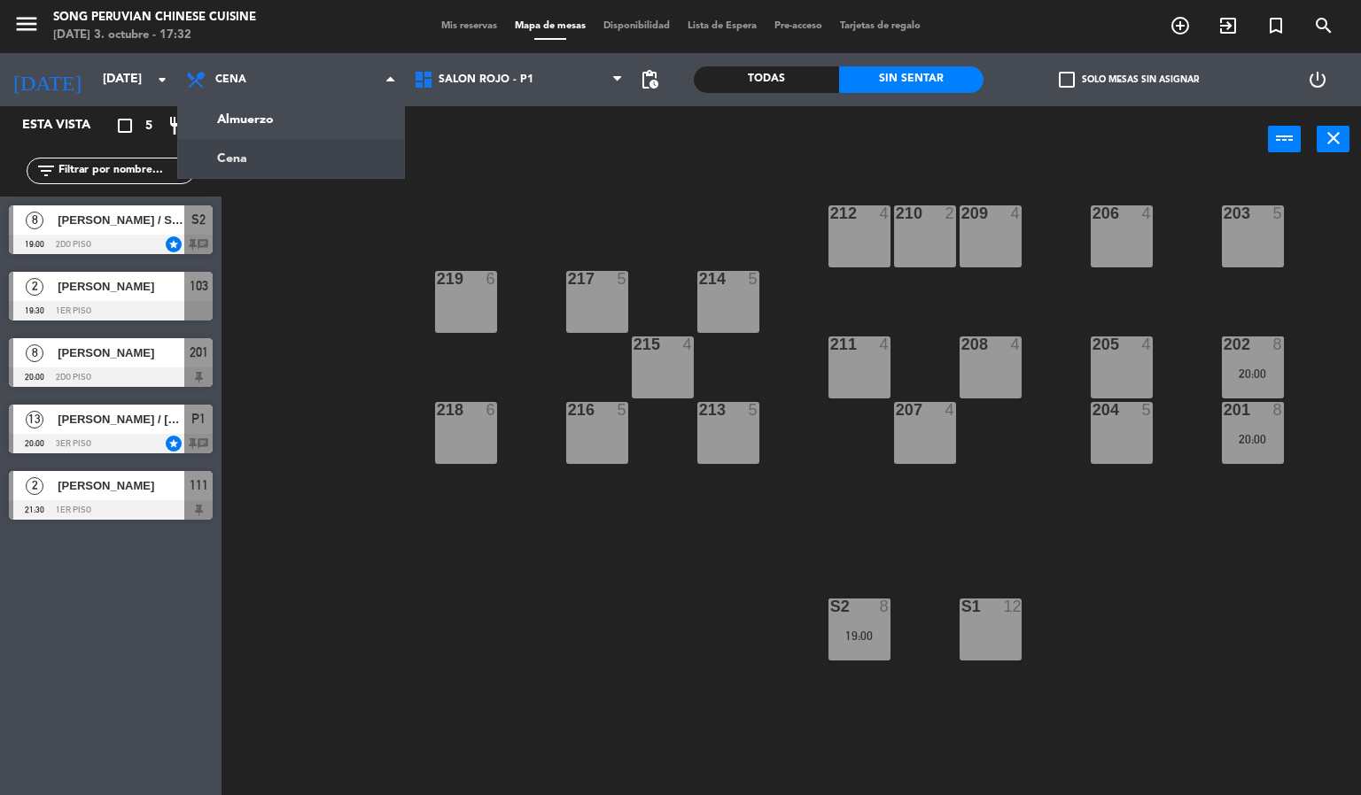
click at [322, 333] on div "203 5 206 4 210 2 212 4 209 4 214 5 217 5 219 6 202 8 20:00 205 4 208 4 211 4 2…" at bounding box center [798, 485] width 1126 height 623
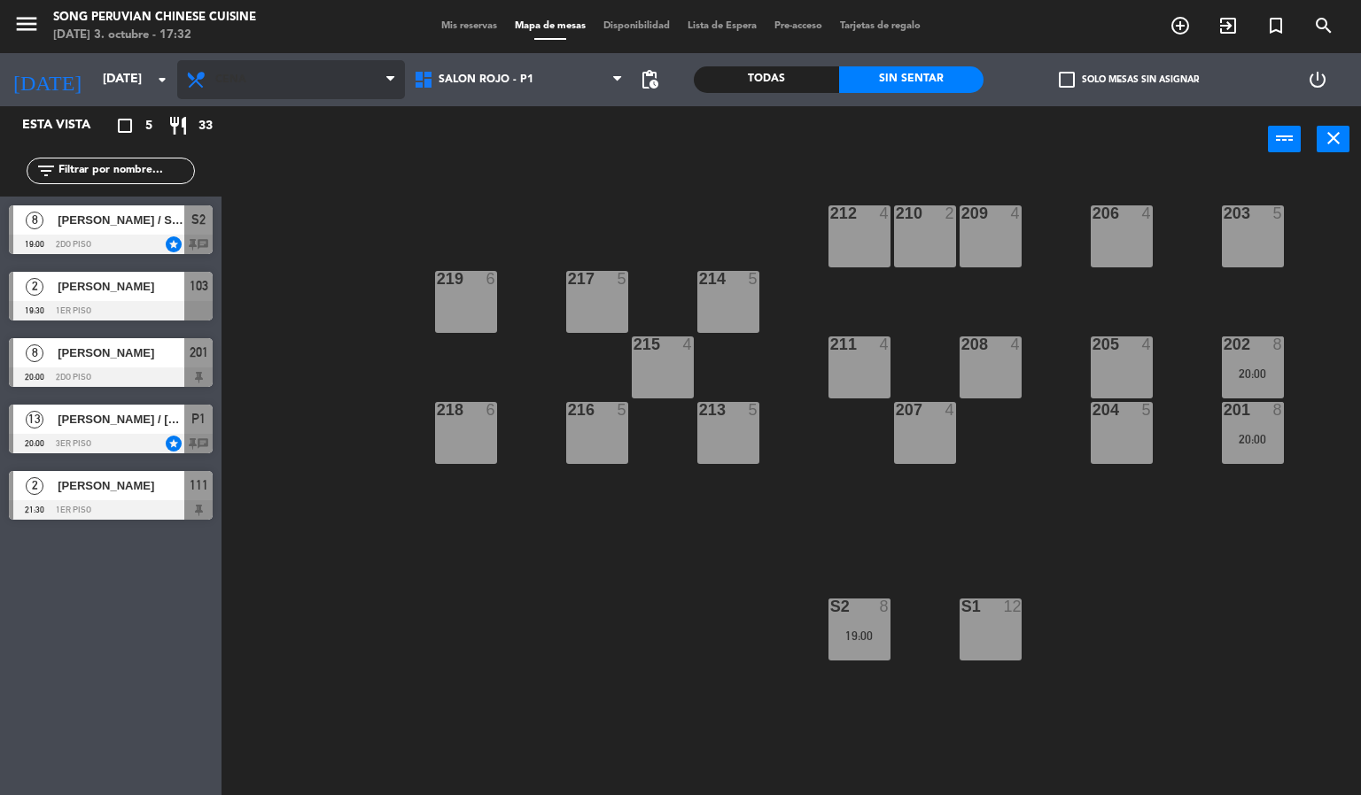
click at [306, 72] on span "Cena" at bounding box center [291, 79] width 228 height 39
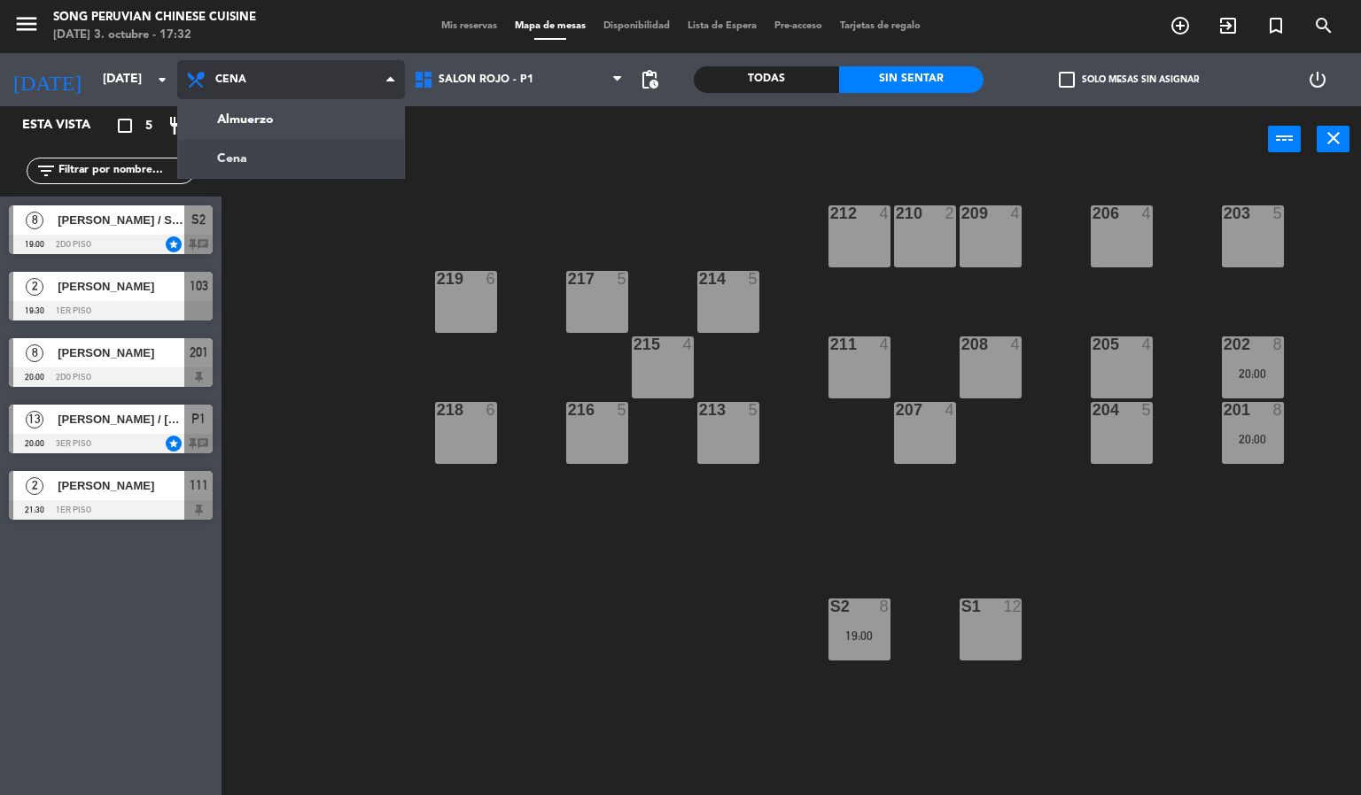
click at [325, 128] on ng-component "menu Song Peruvian Chinese Cuisine [DATE] 3. octubre - 17:32 Mis reservas Mapa …" at bounding box center [680, 398] width 1361 height 796
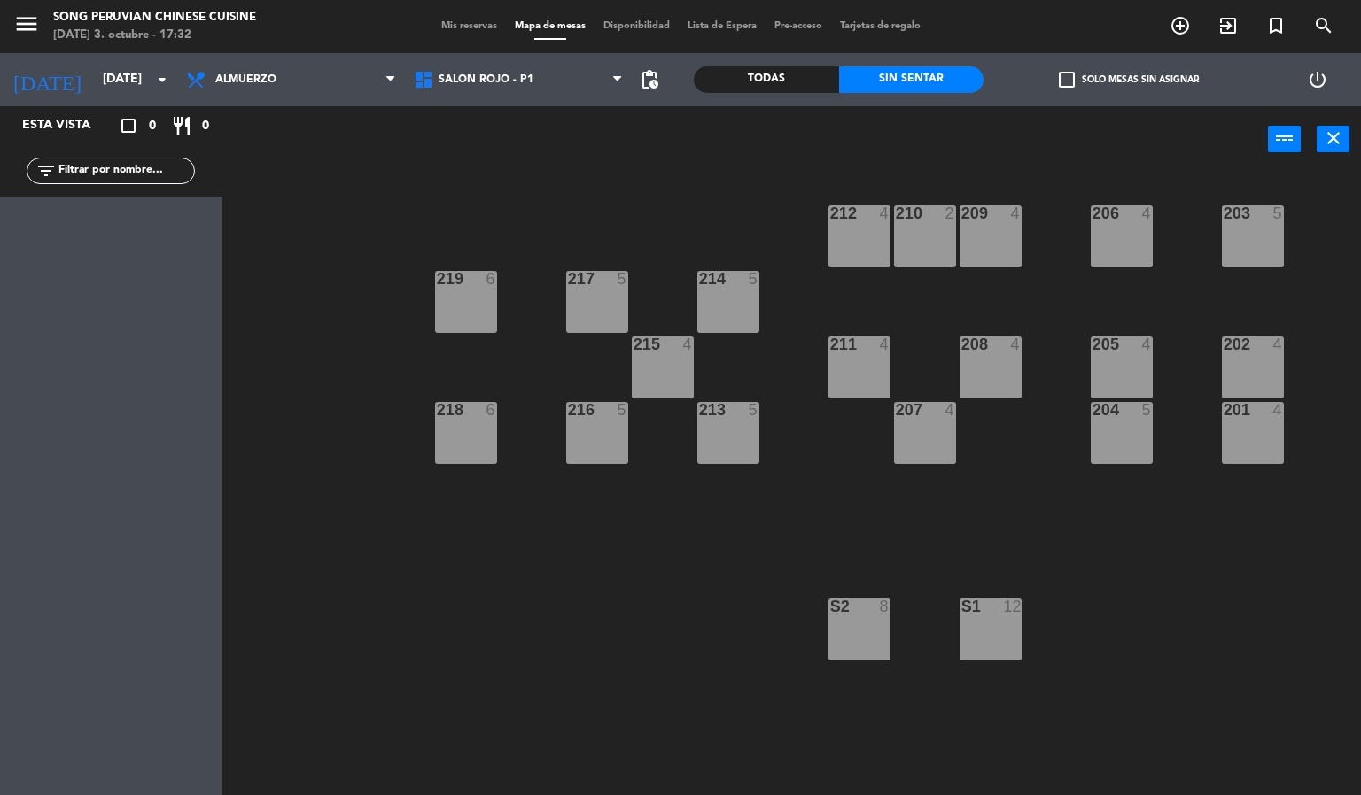
click at [458, 619] on div "203 5 206 4 210 2 212 4 209 4 214 5 217 5 219 6 202 4 205 4 208 4 211 4 215 4 2…" at bounding box center [798, 485] width 1126 height 623
click at [500, 77] on span "SALON ROJO - P1" at bounding box center [485, 80] width 95 height 12
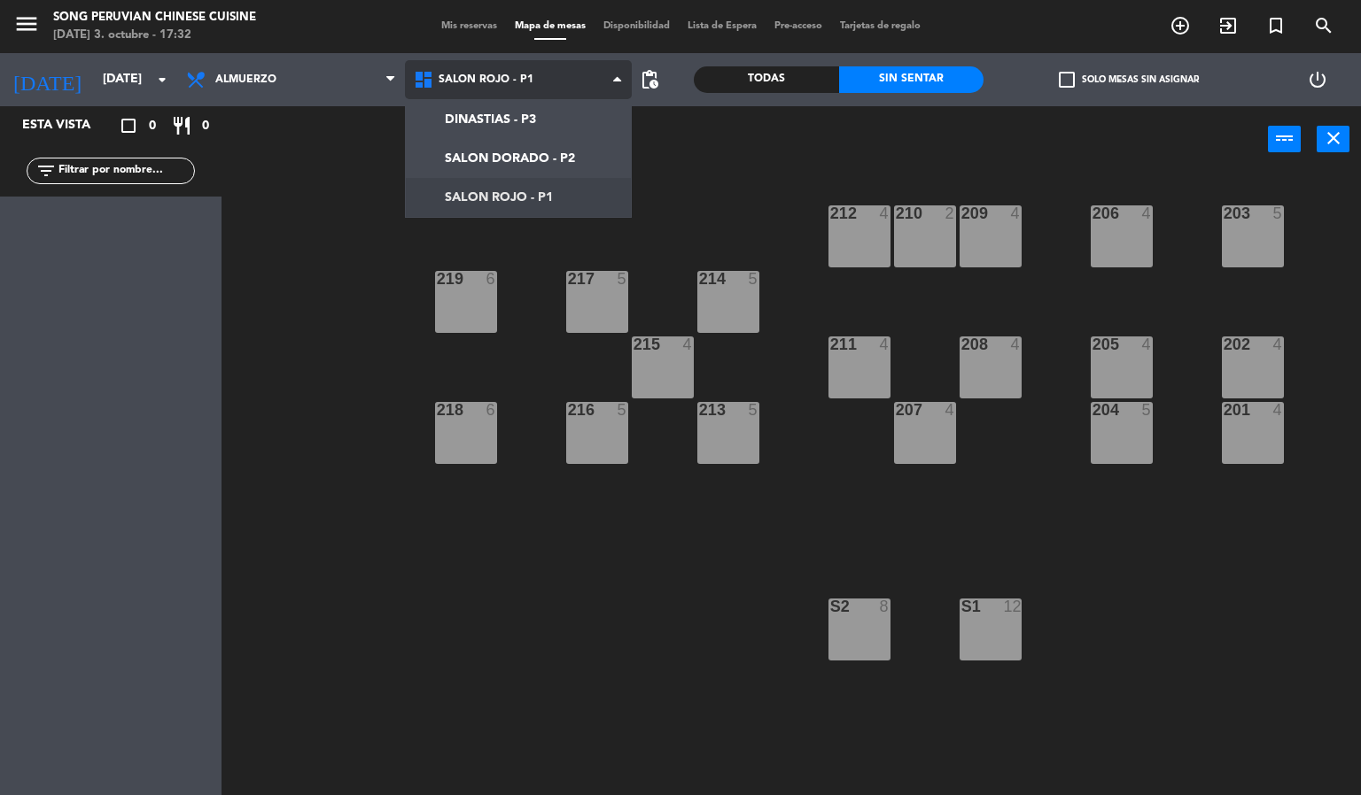
click at [524, 202] on ng-component "menu Song Peruvian Chinese Cuisine [DATE] 3. octubre - 17:32 Mis reservas Mapa …" at bounding box center [680, 398] width 1361 height 796
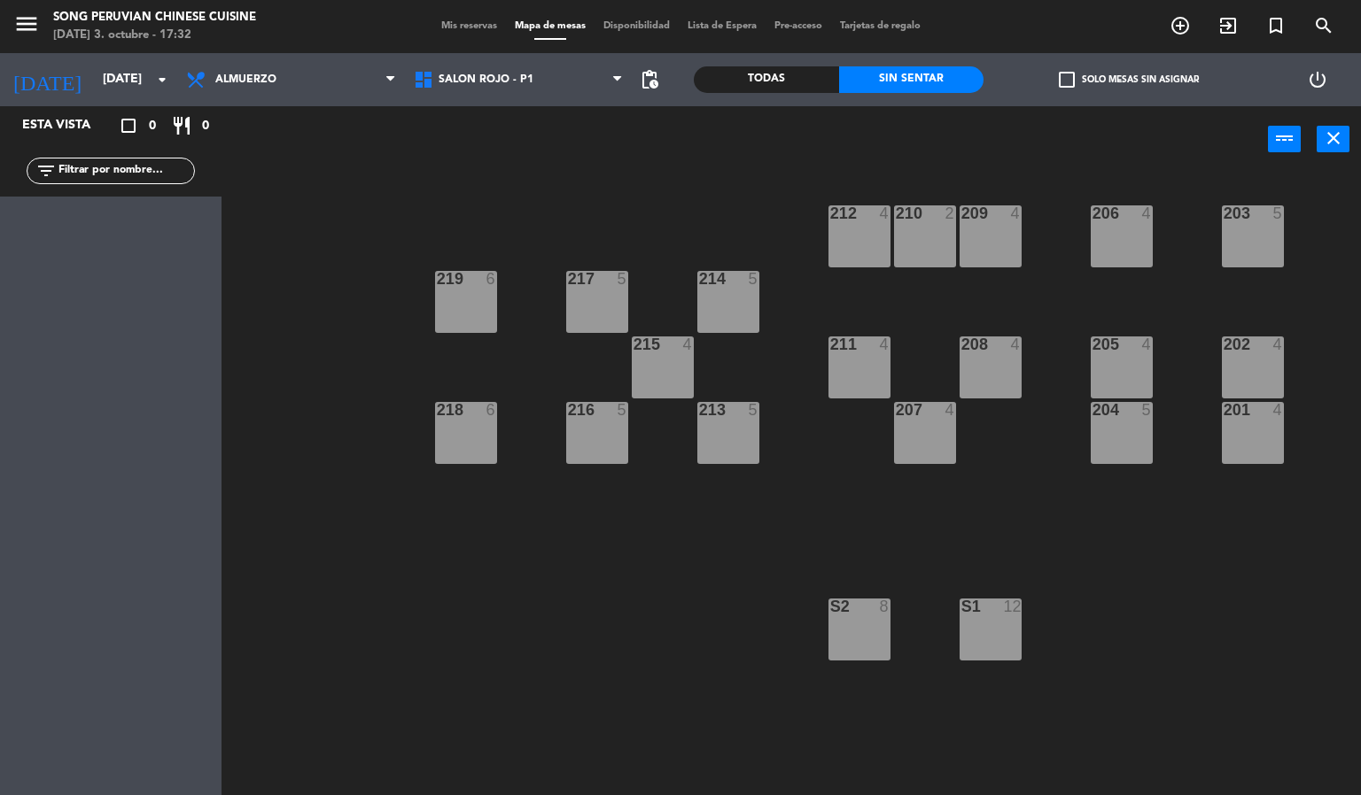
click at [797, 78] on div "Todas" at bounding box center [766, 79] width 145 height 27
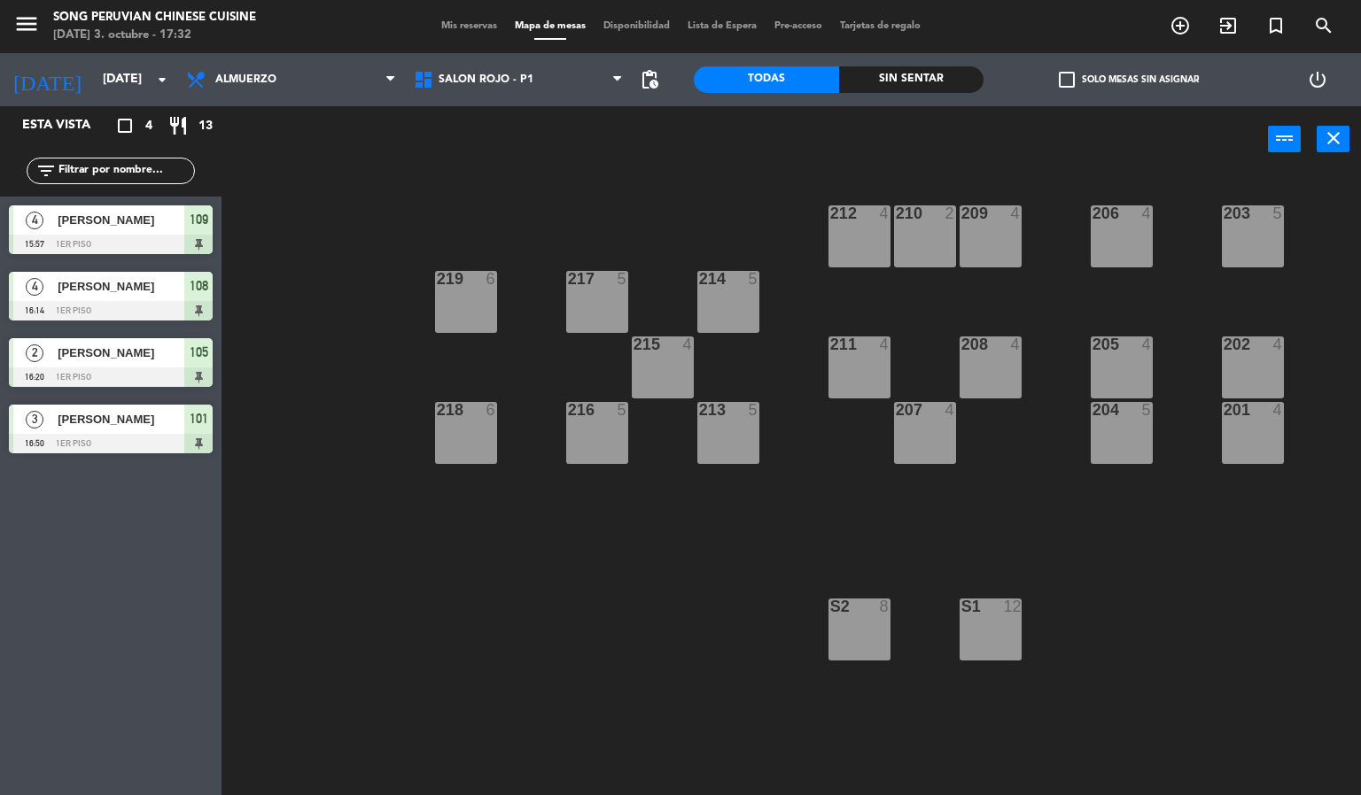
click at [522, 643] on div "203 5 206 4 210 2 212 4 209 4 214 5 217 5 219 6 202 4 205 4 208 4 211 4 215 4 2…" at bounding box center [798, 485] width 1126 height 623
click at [502, 78] on span "SALON ROJO - P1" at bounding box center [485, 80] width 95 height 12
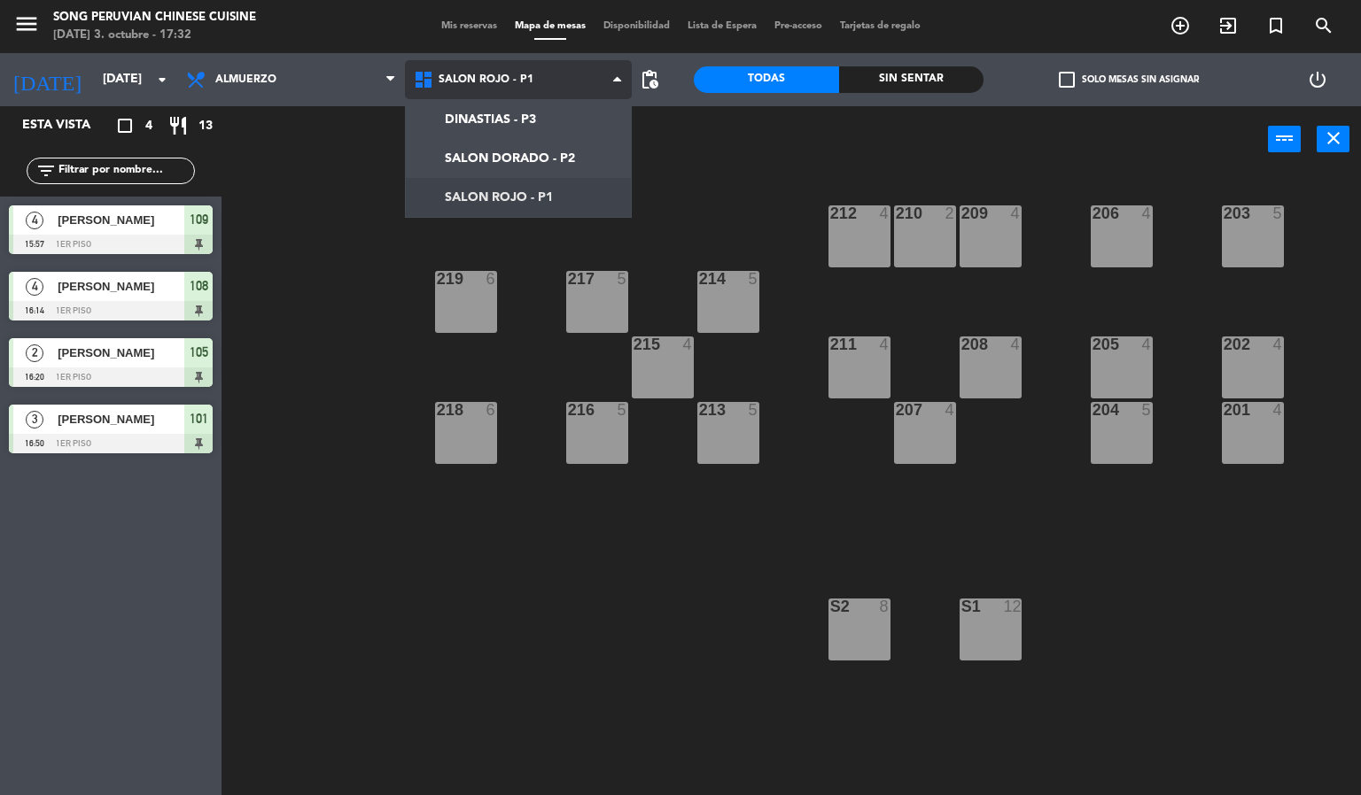
click at [562, 157] on ng-component "menu Song Peruvian Chinese Cuisine [DATE] 3. octubre - 17:32 Mis reservas Mapa …" at bounding box center [680, 398] width 1361 height 796
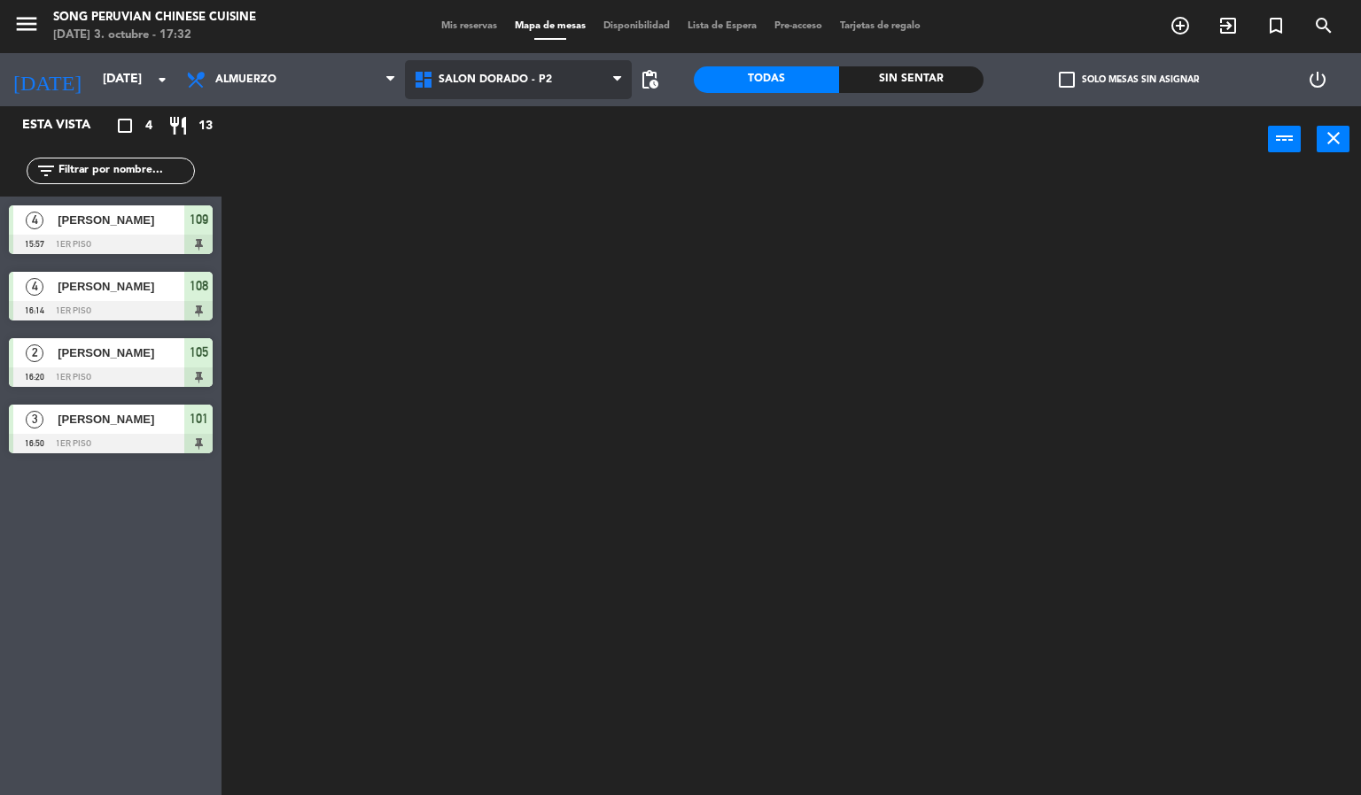
click at [569, 75] on span "SALON DORADO - P2" at bounding box center [519, 79] width 228 height 39
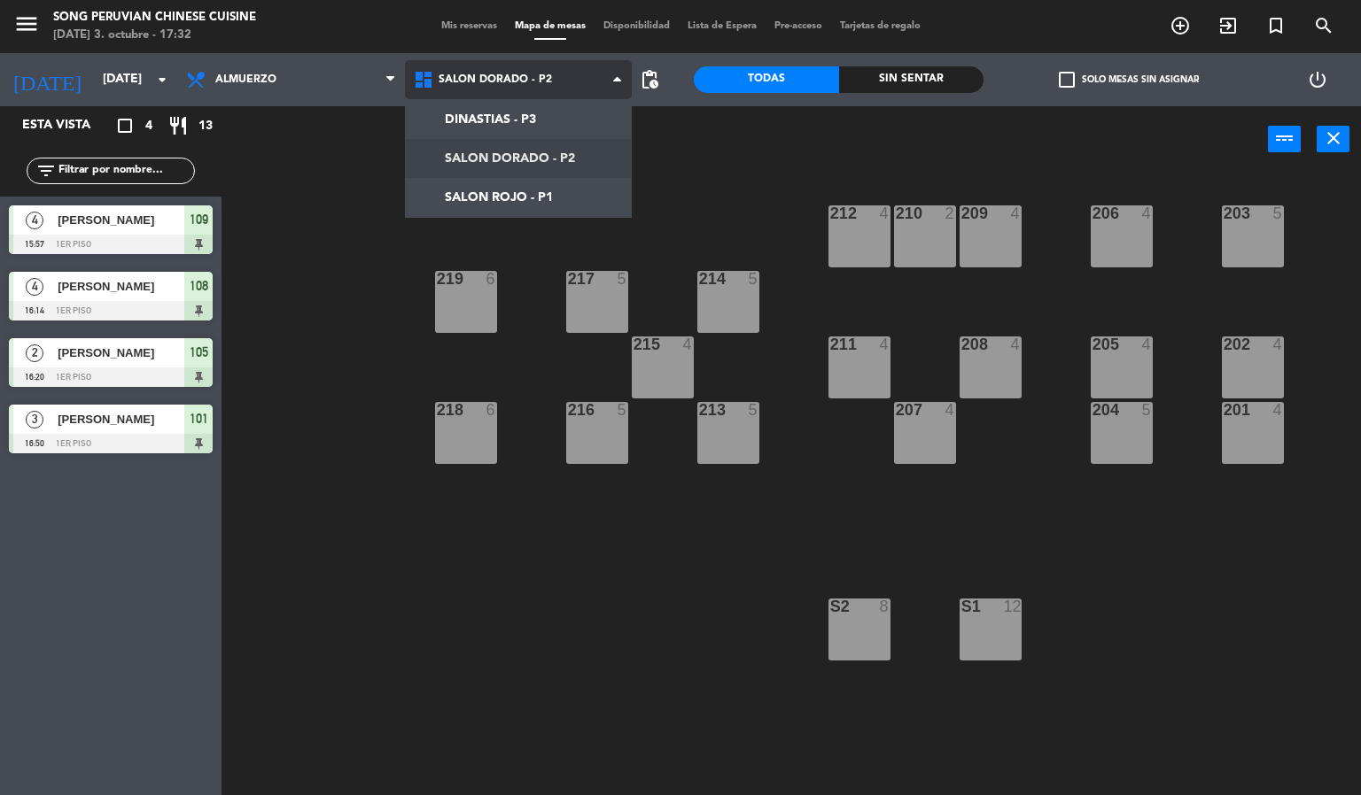
click at [578, 207] on ng-component "menu Song Peruvian Chinese Cuisine [DATE] 3. octubre - 17:32 Mis reservas Mapa …" at bounding box center [680, 398] width 1361 height 796
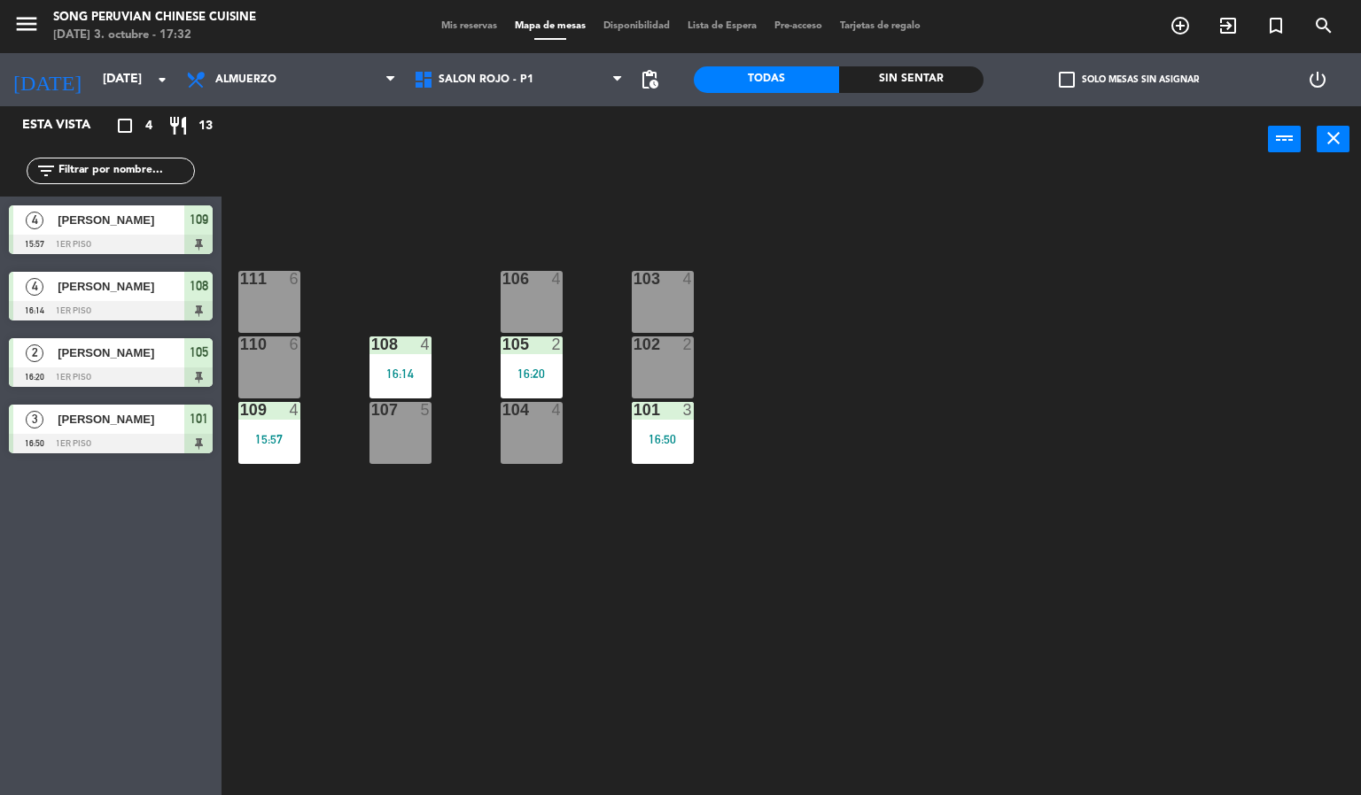
click at [476, 655] on div "103 4 106 4 111 6 102 2 105 2 16:20 108 4 16:14 110 6 101 3 16:50 104 4 107 5 1…" at bounding box center [798, 485] width 1126 height 623
click at [771, 482] on div "103 4 106 4 111 6 102 2 105 2 16:20 108 4 16:14 110 6 101 3 16:50 104 4 107 5 1…" at bounding box center [798, 485] width 1126 height 623
click at [384, 655] on div "103 4 106 4 111 6 102 2 105 2 16:20 108 4 16:14 110 6 101 3 16:50 104 4 107 5 1…" at bounding box center [798, 485] width 1126 height 623
click at [260, 426] on div "109 4 15:57" at bounding box center [269, 433] width 62 height 62
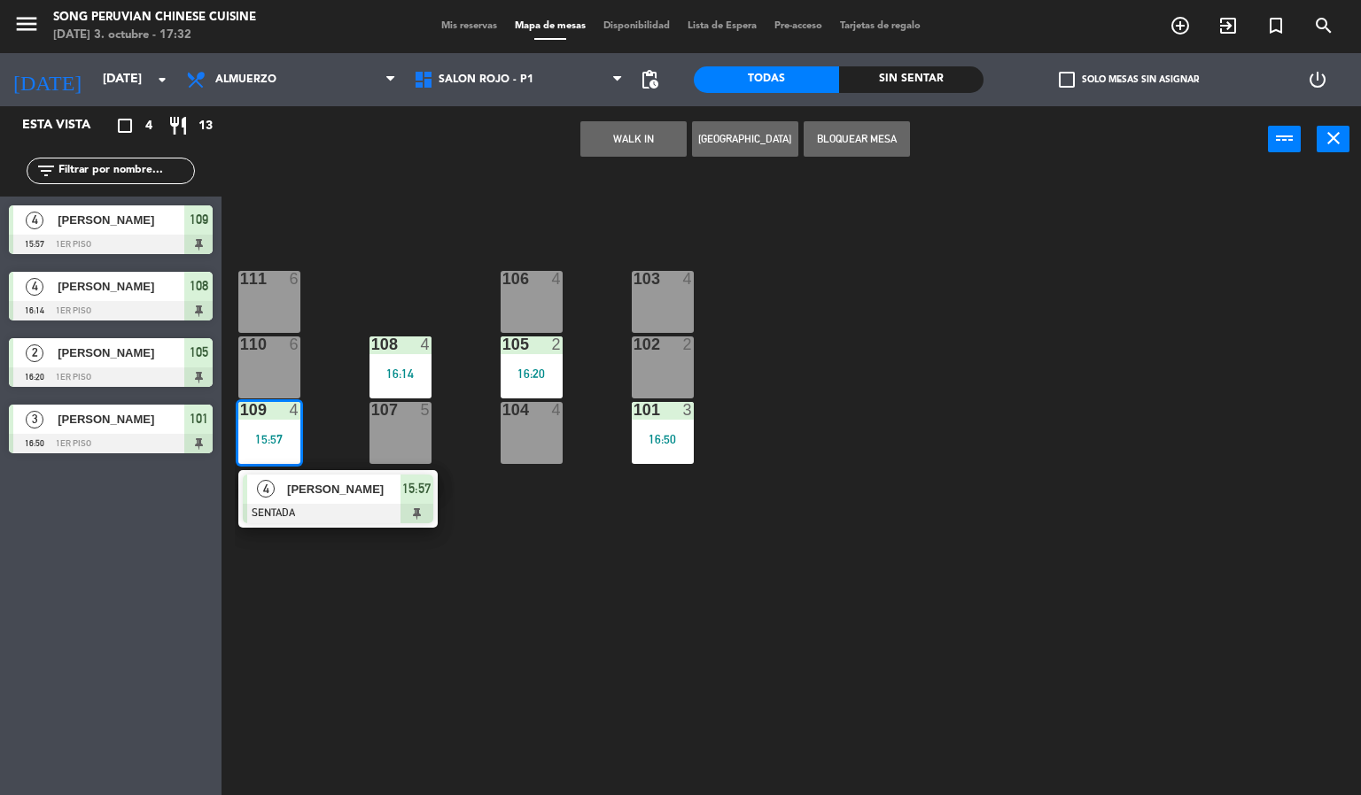
click at [659, 656] on div "103 4 106 4 111 6 102 2 105 2 16:20 108 4 16:14 110 6 101 3 16:50 104 4 107 5 1…" at bounding box center [798, 485] width 1126 height 623
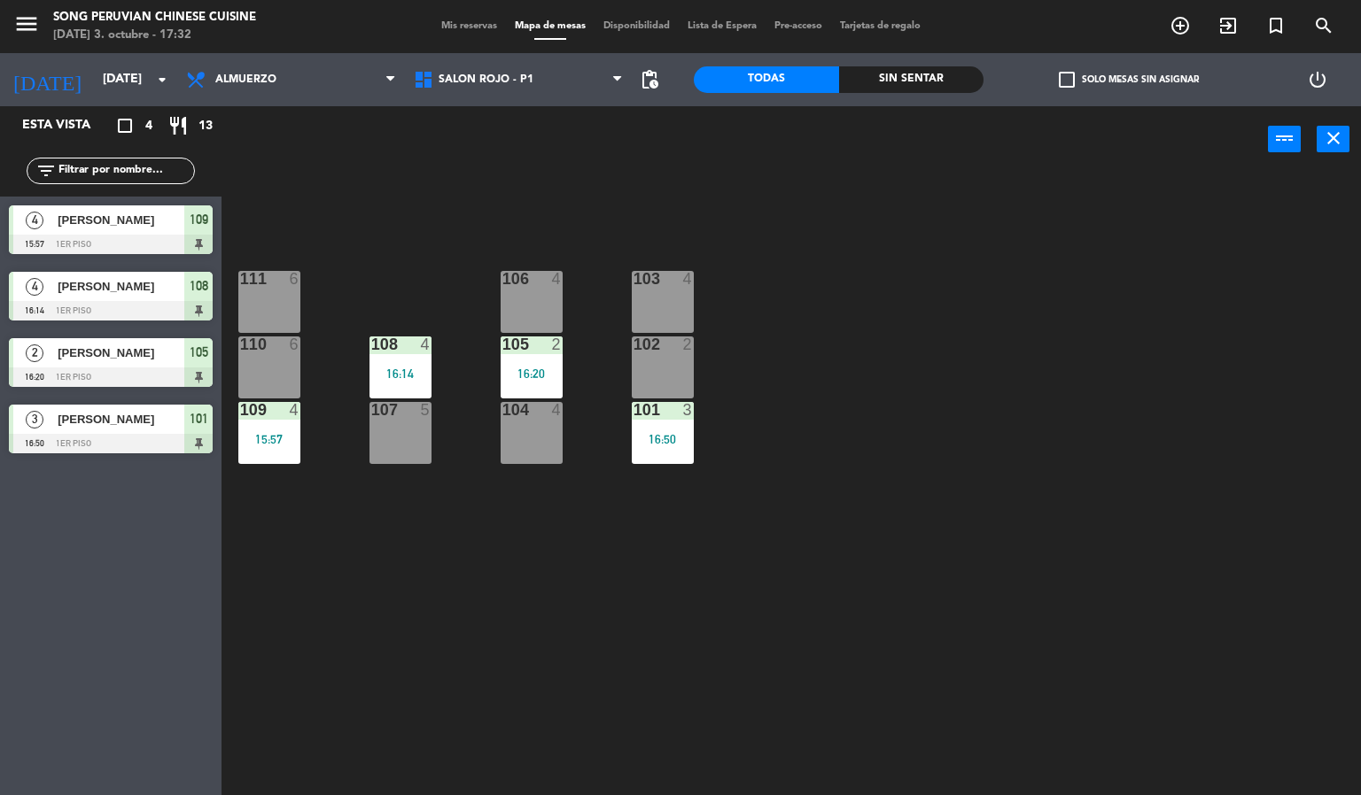
click at [864, 484] on div "103 4 106 4 111 6 102 2 105 2 16:20 108 4 16:14 110 6 101 3 16:50 104 4 107 5 1…" at bounding box center [798, 485] width 1126 height 623
click at [330, 86] on span "Almuerzo" at bounding box center [291, 79] width 228 height 39
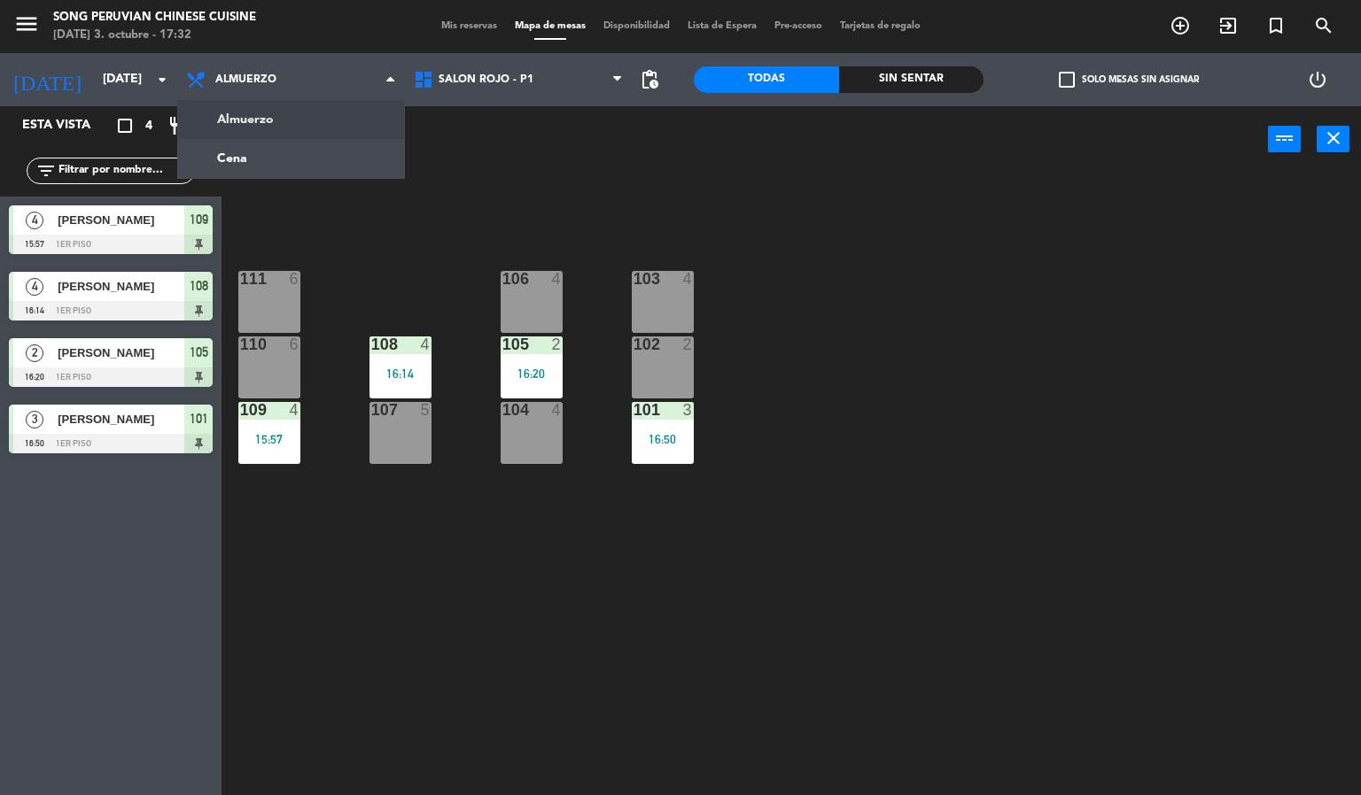
click at [465, 218] on div "103 4 106 4 111 6 102 2 105 2 16:20 108 4 16:14 110 6 101 3 16:50 104 4 107 5 1…" at bounding box center [798, 485] width 1126 height 623
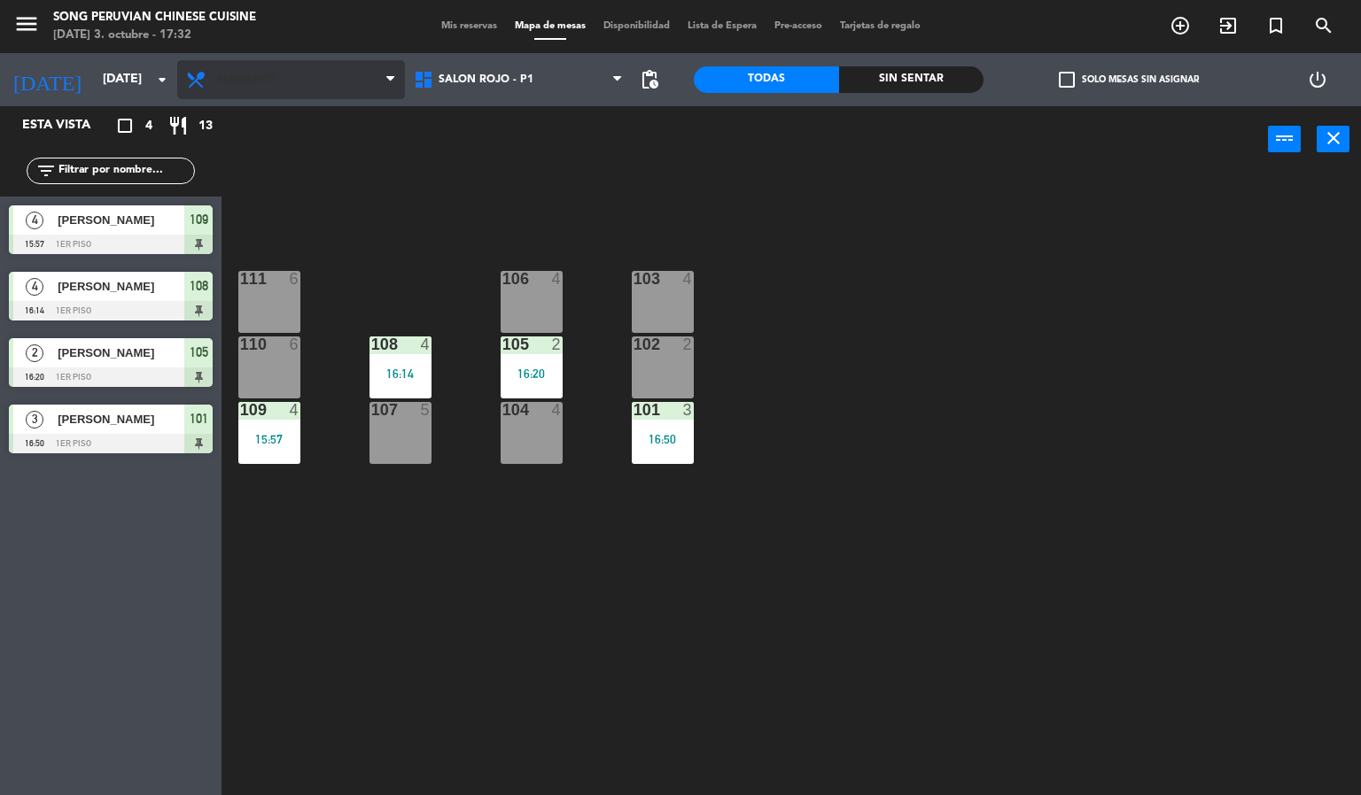
click at [298, 75] on span "Almuerzo" at bounding box center [291, 79] width 228 height 39
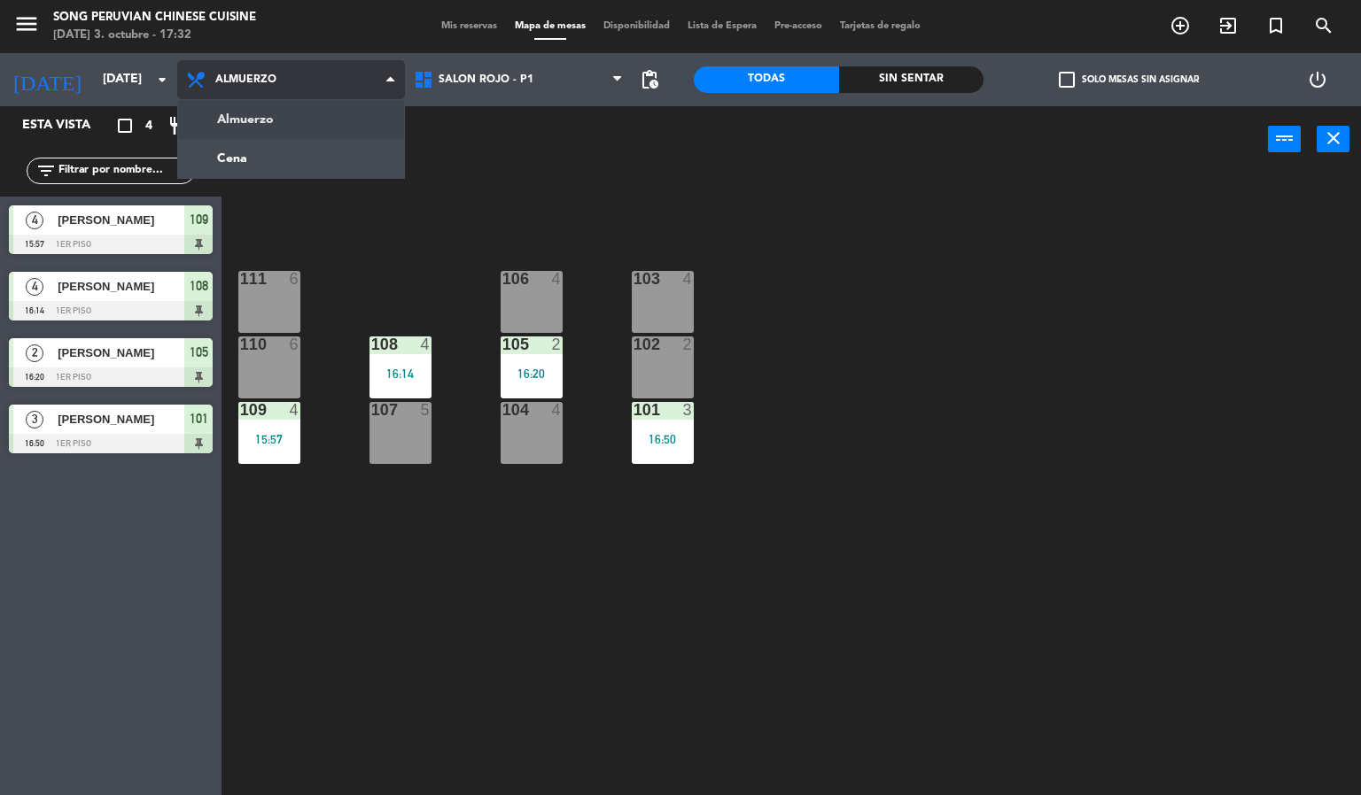
click at [340, 147] on ng-component "menu Song Peruvian Chinese Cuisine [DATE] 3. octubre - 17:32 Mis reservas Mapa …" at bounding box center [680, 398] width 1361 height 796
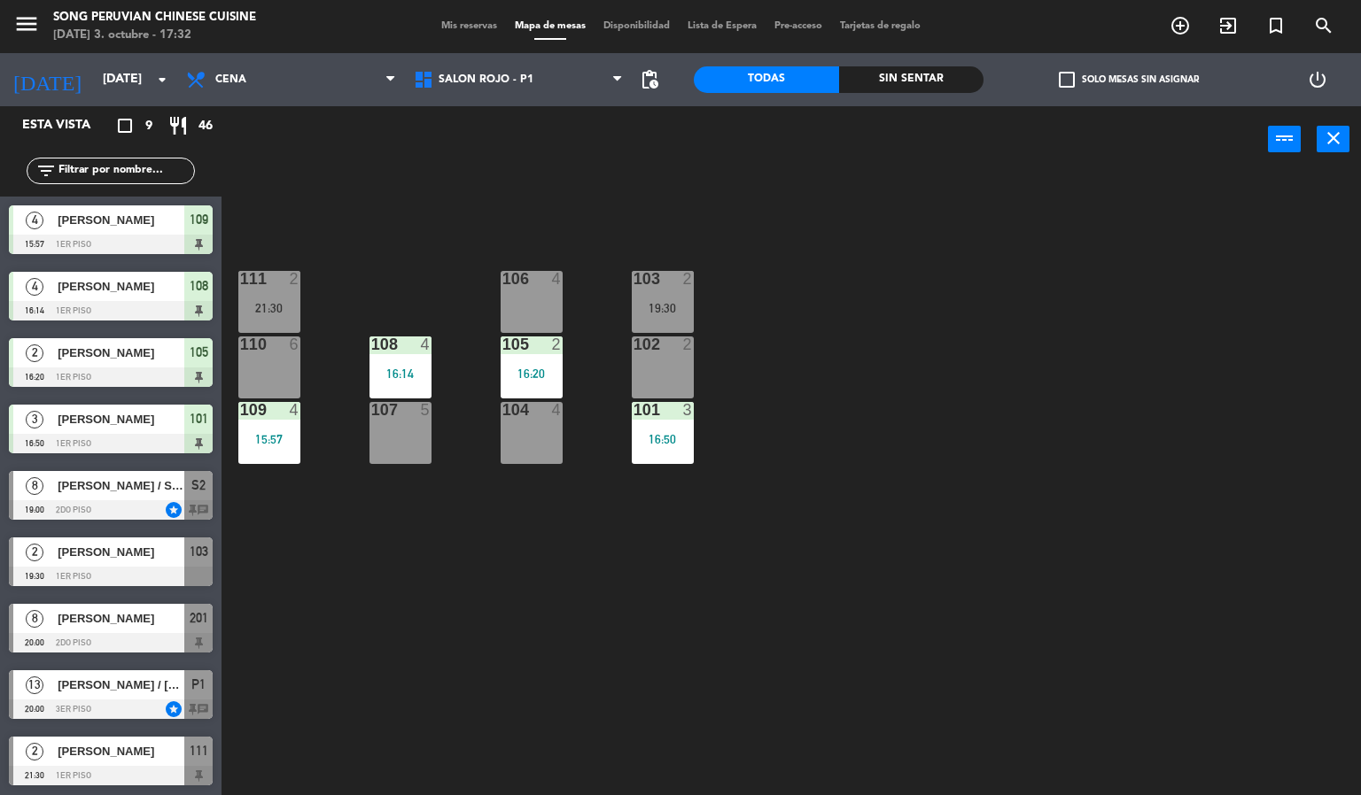
click at [444, 624] on div "103 2 19:30 106 4 111 2 21:30 102 2 105 2 16:20 108 4 16:14 110 6 101 3 16:50 1…" at bounding box center [798, 485] width 1126 height 623
click at [965, 74] on div "Sin sentar" at bounding box center [911, 79] width 145 height 27
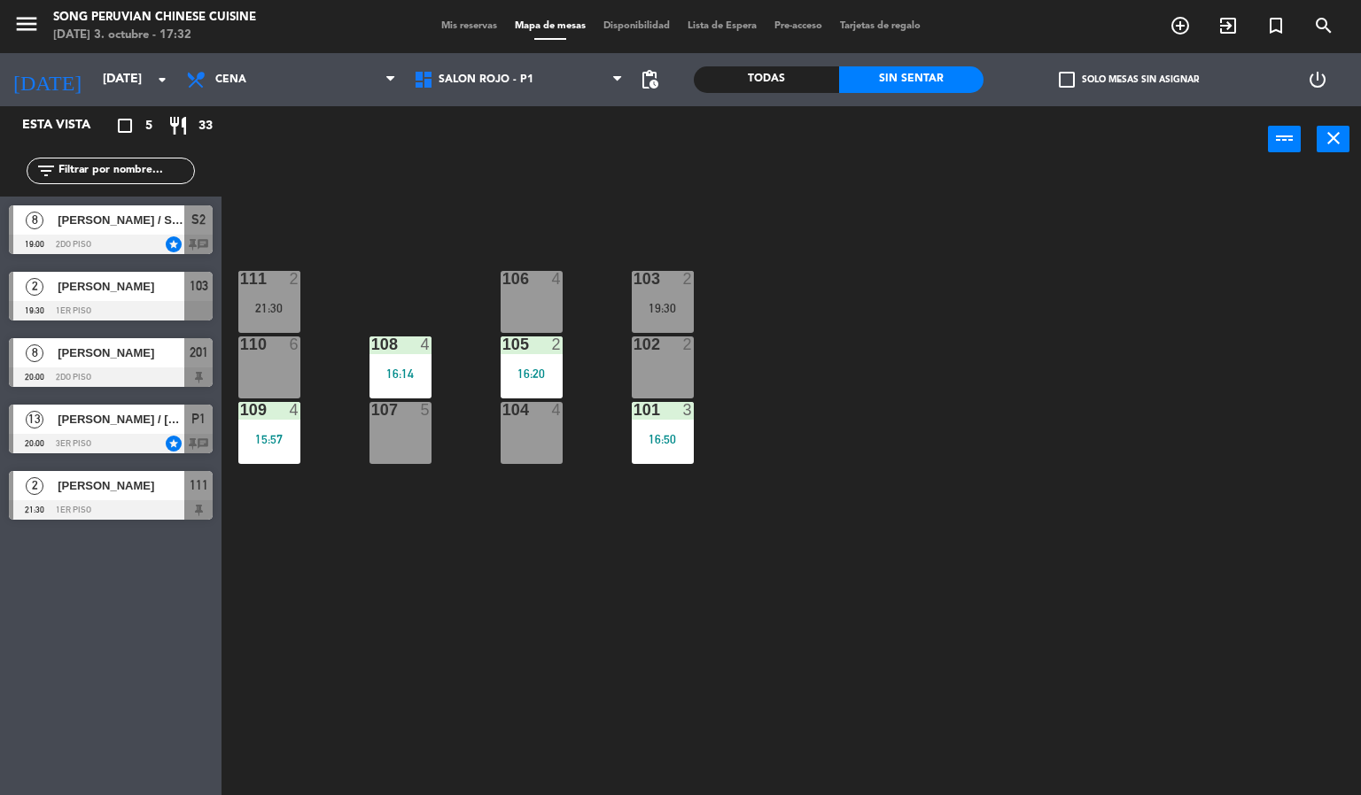
click at [166, 245] on div at bounding box center [111, 244] width 204 height 19
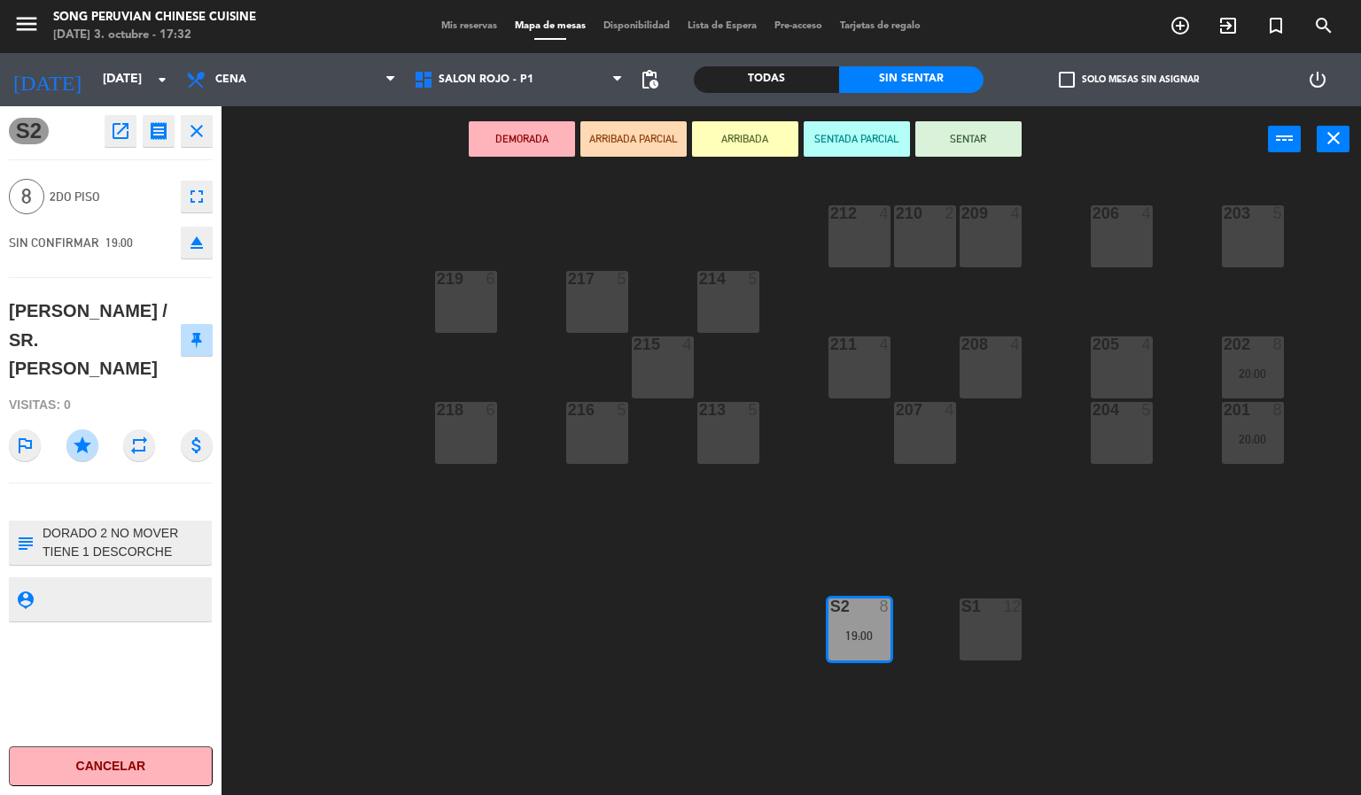
click at [187, 526] on textarea at bounding box center [125, 542] width 169 height 37
click at [83, 526] on textarea at bounding box center [125, 542] width 169 height 37
type textarea "DORADO 2 NO MOVER TIENE 1 DESCORCHE FRE"
click at [155, 694] on div "S2 open_in_new receipt 7:00 PM [DATE] 8 personas [PERSON_NAME] / [PERSON_NAME] …" at bounding box center [110, 450] width 221 height 689
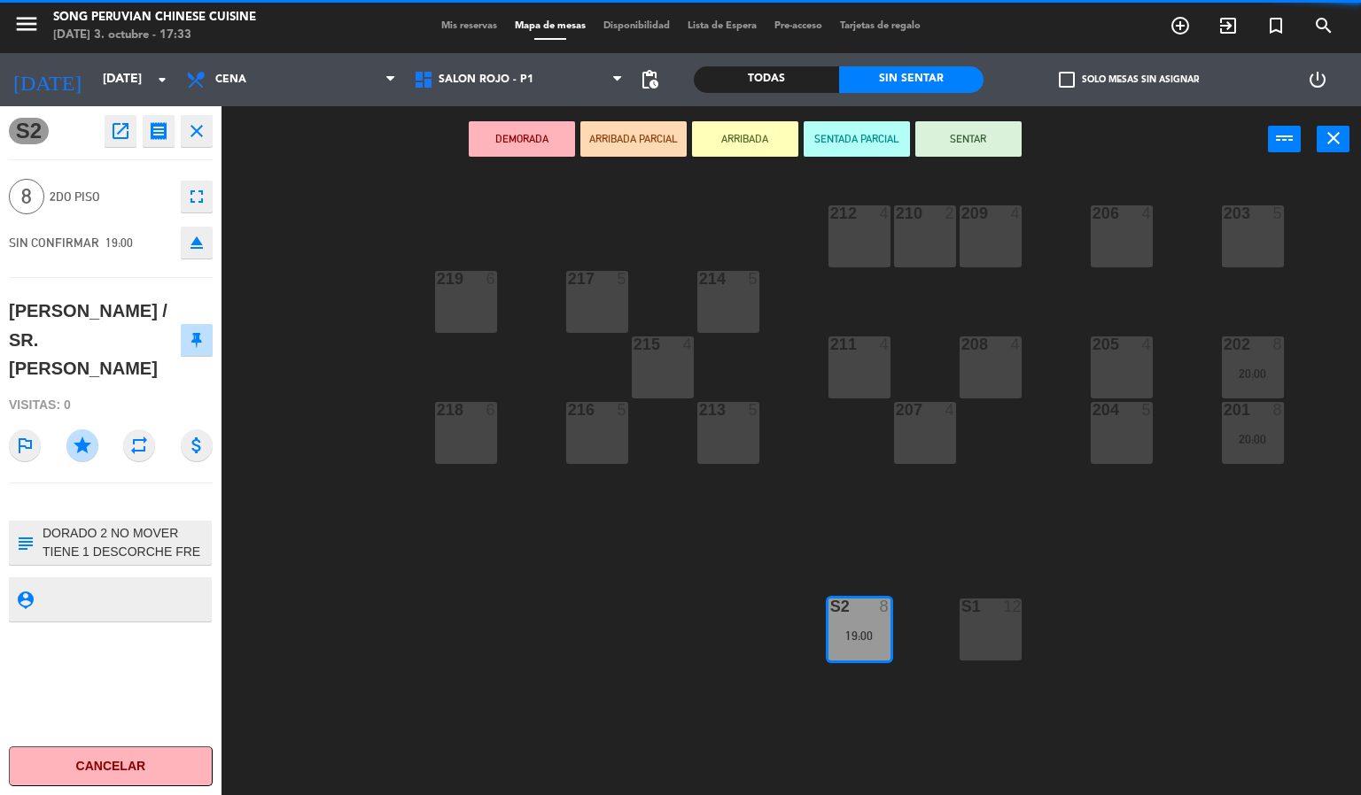
click at [479, 655] on div "203 5 206 4 210 2 212 4 209 4 214 5 217 5 219 6 202 8 20:00 205 4 208 4 211 4 2…" at bounding box center [798, 485] width 1126 height 623
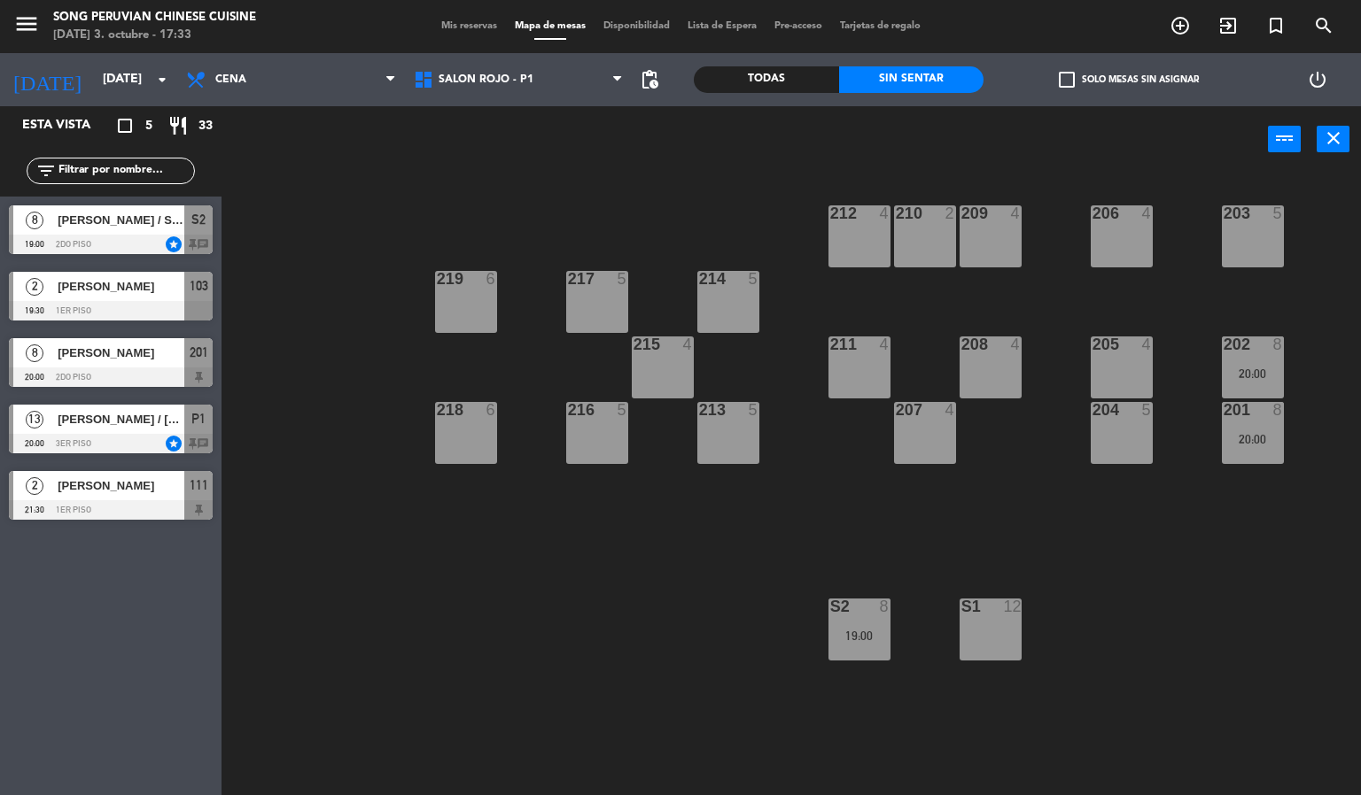
click at [831, 606] on div "S2" at bounding box center [830, 607] width 1 height 16
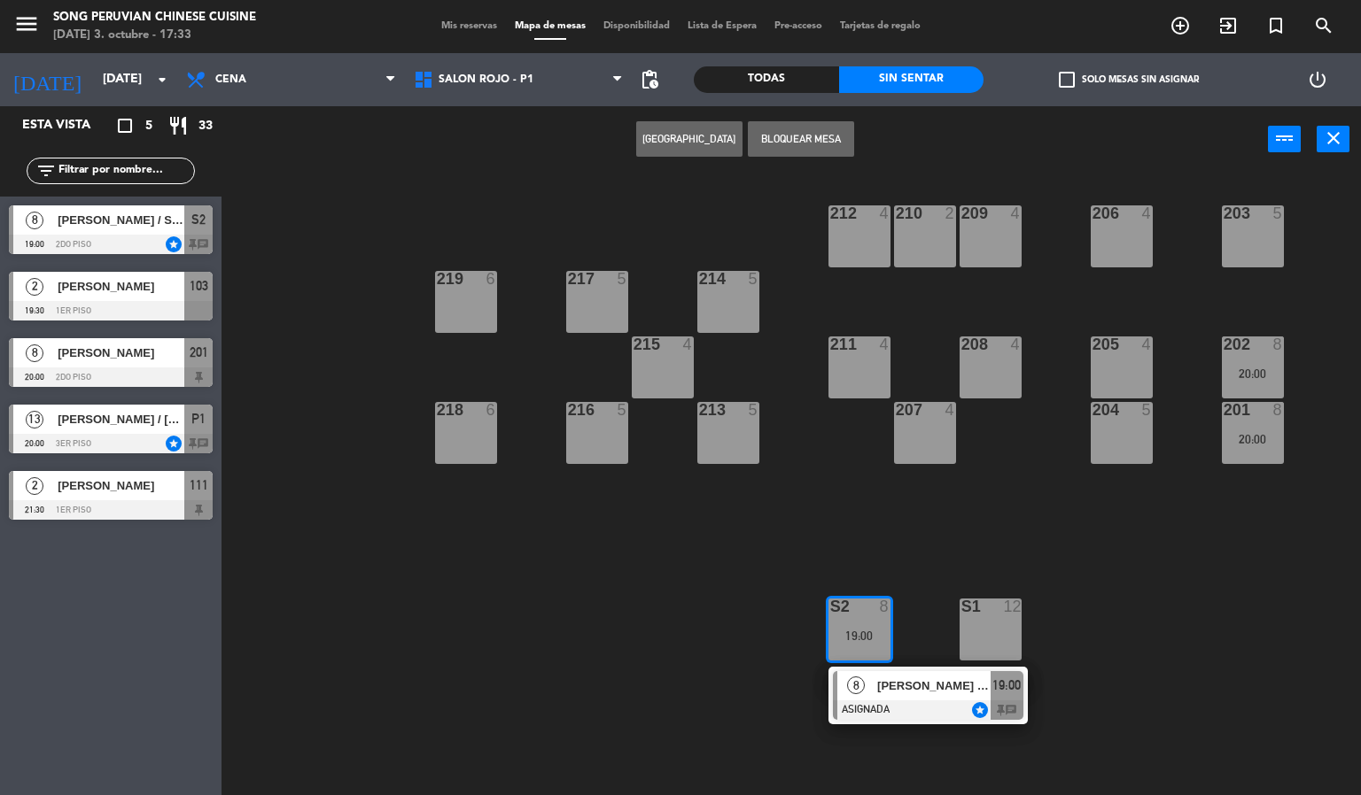
click at [950, 686] on span "[PERSON_NAME] / SR. [PERSON_NAME]" at bounding box center [933, 686] width 113 height 19
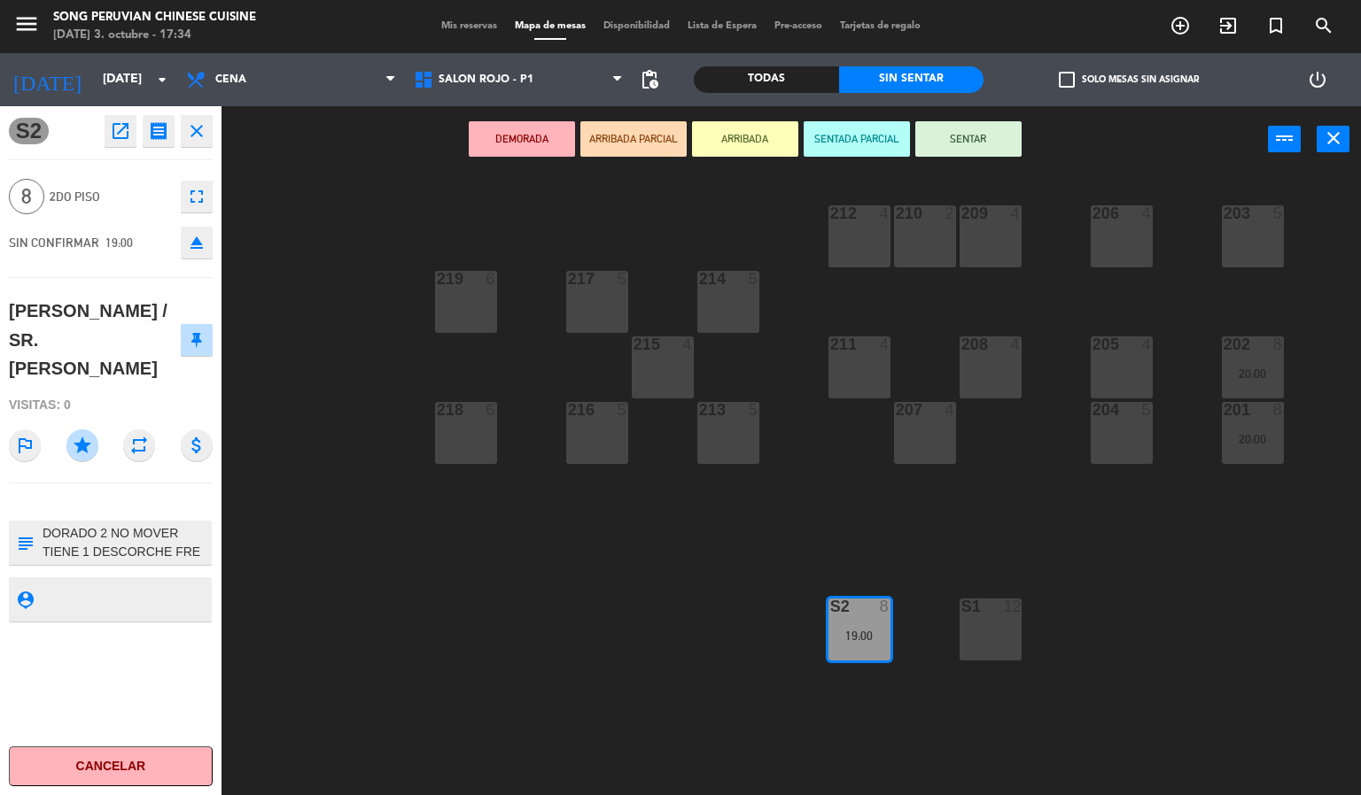
click at [535, 696] on div "203 5 206 4 210 2 212 4 209 4 214 5 217 5 219 6 202 8 20:00 205 4 208 4 211 4 2…" at bounding box center [798, 485] width 1126 height 623
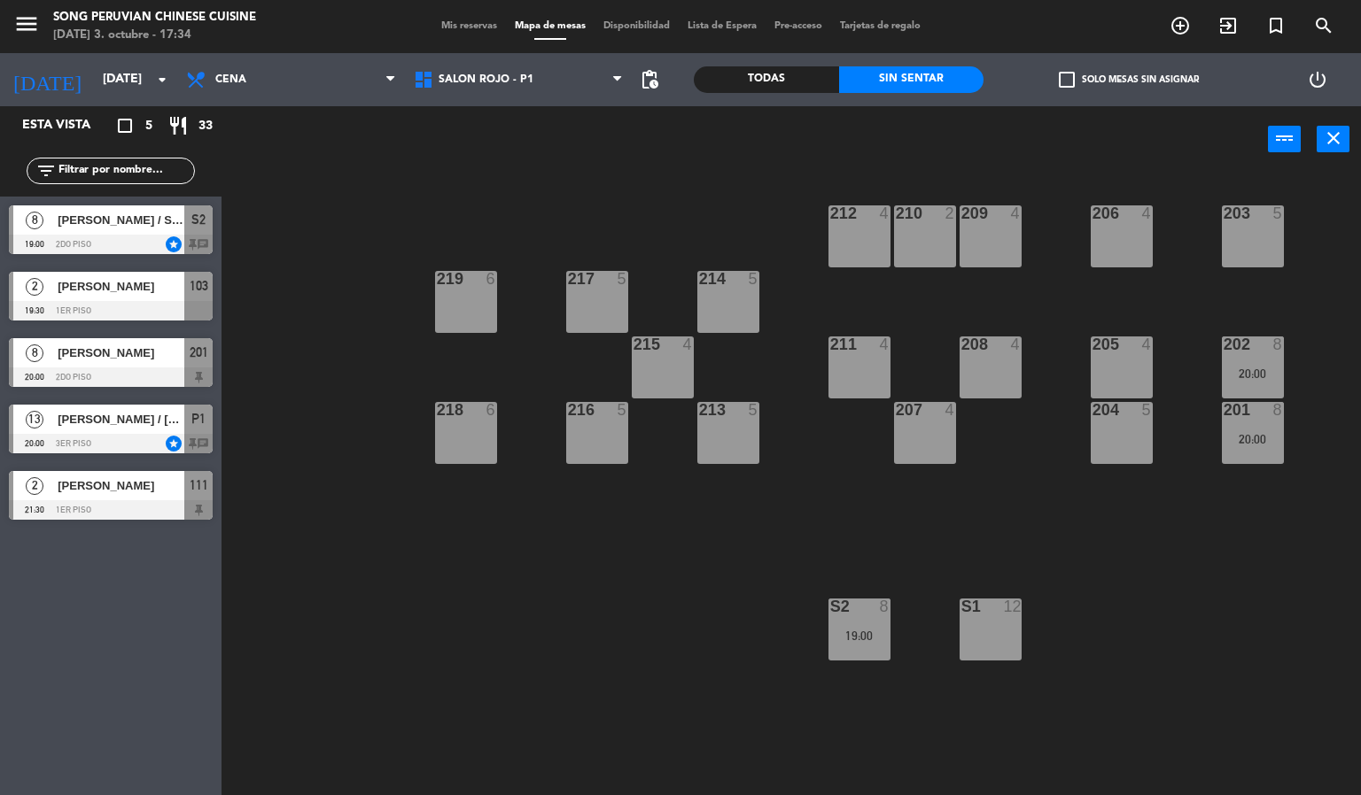
click at [874, 625] on div "S2 8 19:00" at bounding box center [859, 630] width 62 height 62
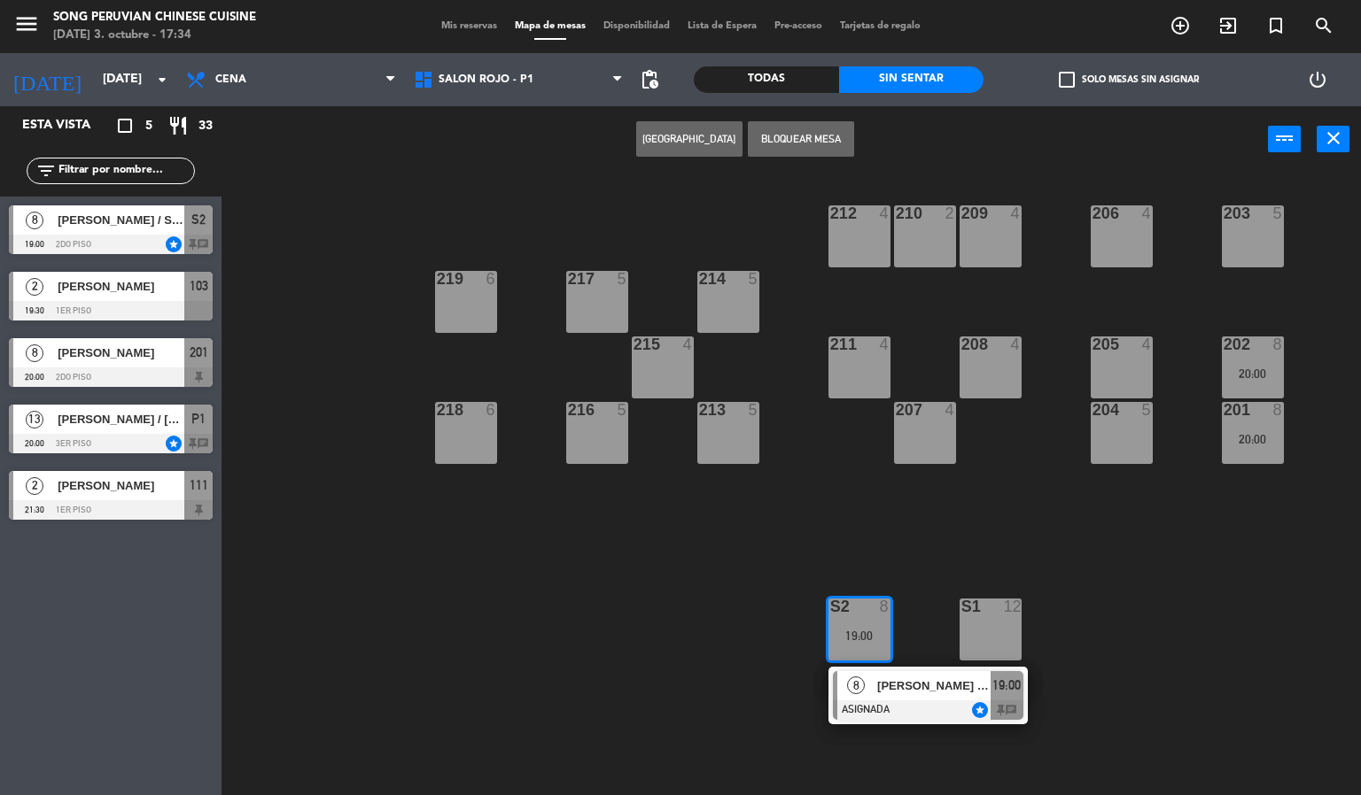
click at [909, 707] on div at bounding box center [928, 710] width 190 height 19
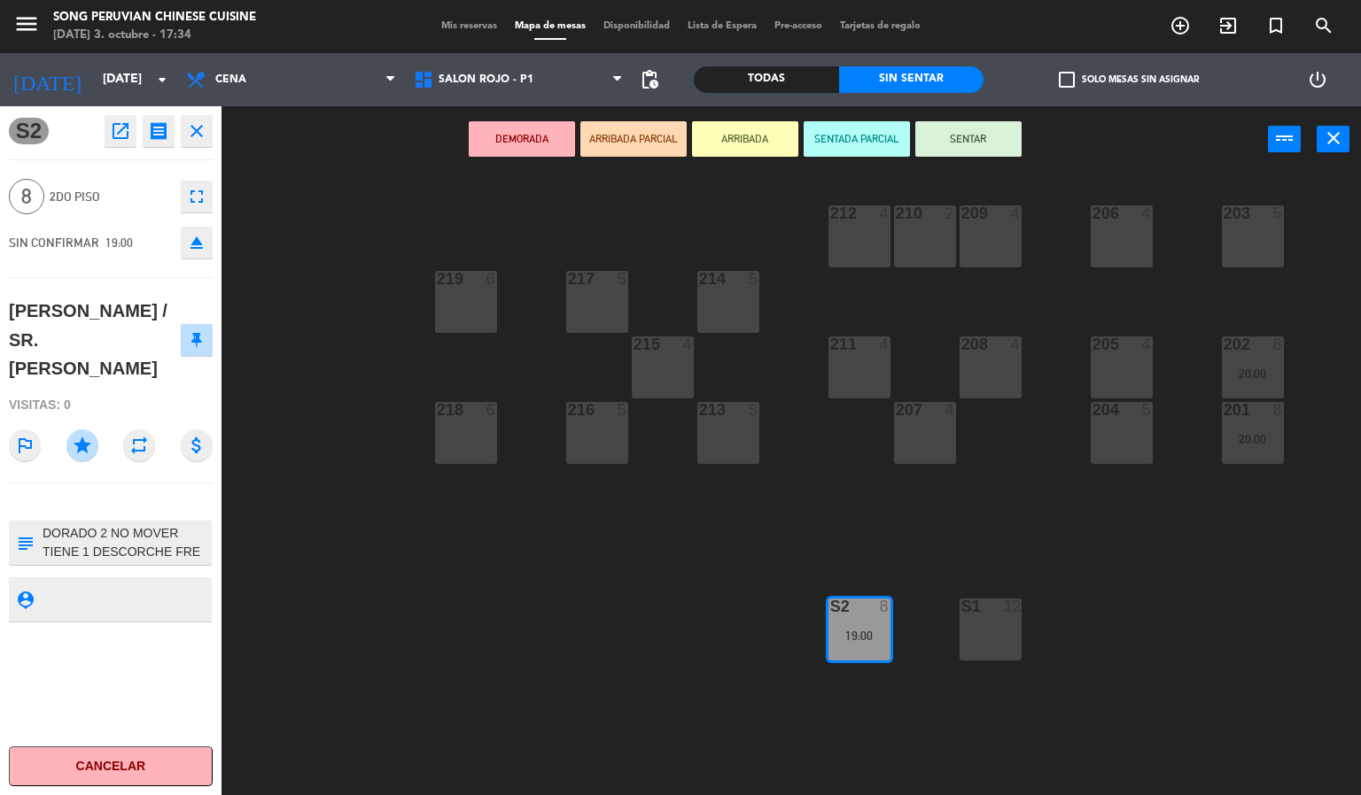
click at [136, 683] on div "S2 open_in_new receipt 7:00 PM [DATE] 8 personas [PERSON_NAME] / [PERSON_NAME] …" at bounding box center [110, 450] width 221 height 689
click at [429, 672] on div "203 5 206 4 210 2 212 4 209 4 214 5 217 5 219 6 202 8 20:00 205 4 208 4 211 4 2…" at bounding box center [798, 485] width 1126 height 623
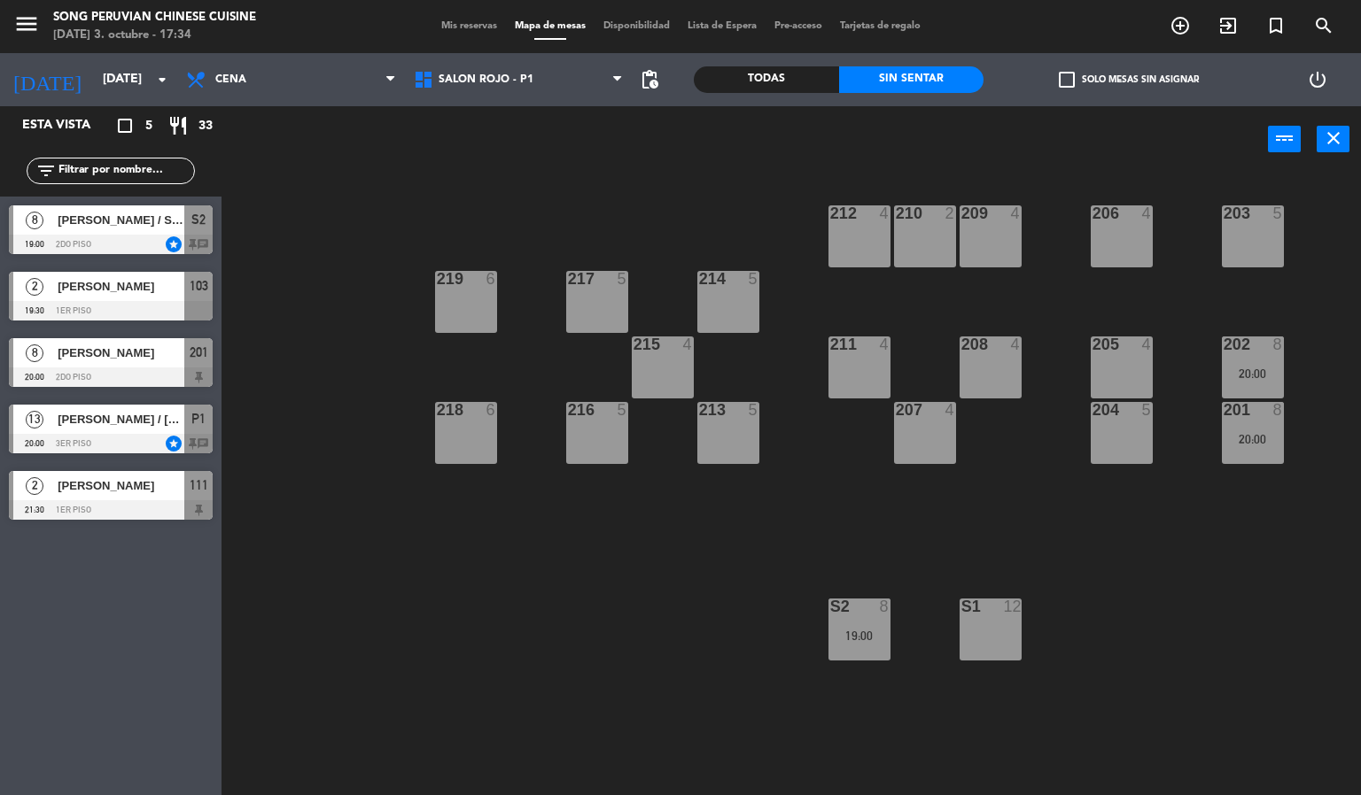
click at [151, 239] on div at bounding box center [111, 244] width 204 height 19
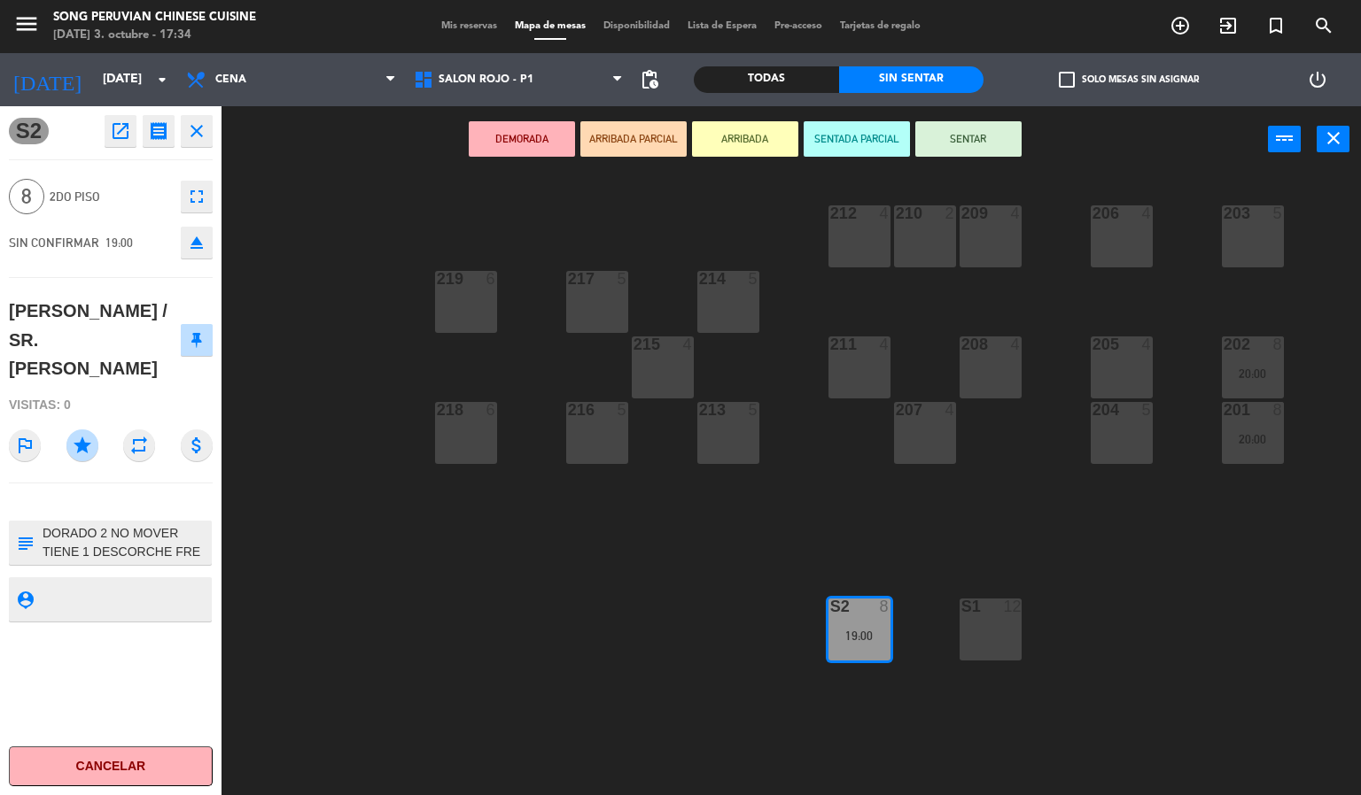
click at [546, 702] on div "203 5 206 4 210 2 212 4 209 4 214 5 217 5 219 6 202 8 20:00 205 4 208 4 211 4 2…" at bounding box center [798, 485] width 1126 height 623
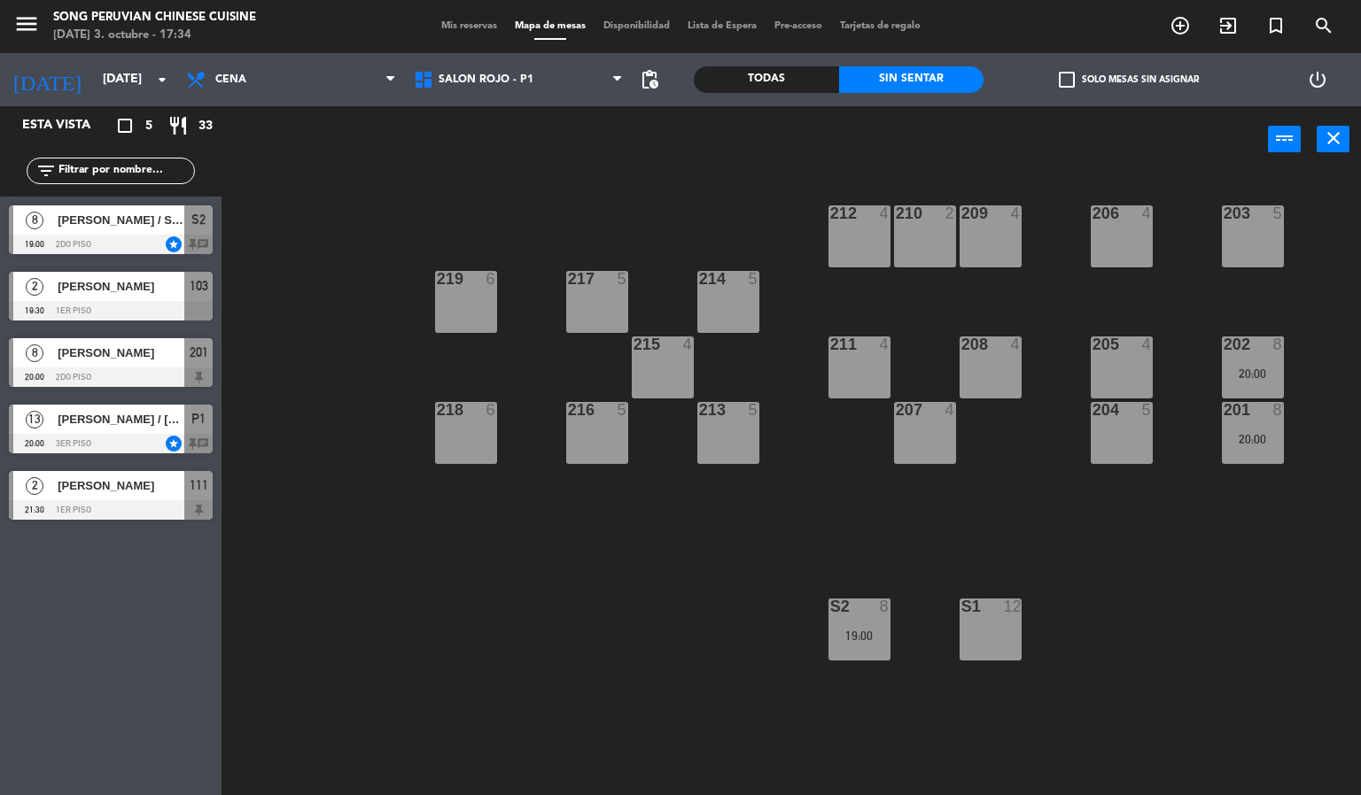
click at [527, 683] on div "203 5 206 4 210 2 212 4 209 4 214 5 217 5 219 6 202 8 20:00 205 4 208 4 211 4 2…" at bounding box center [798, 485] width 1126 height 623
click at [171, 308] on div at bounding box center [111, 310] width 204 height 19
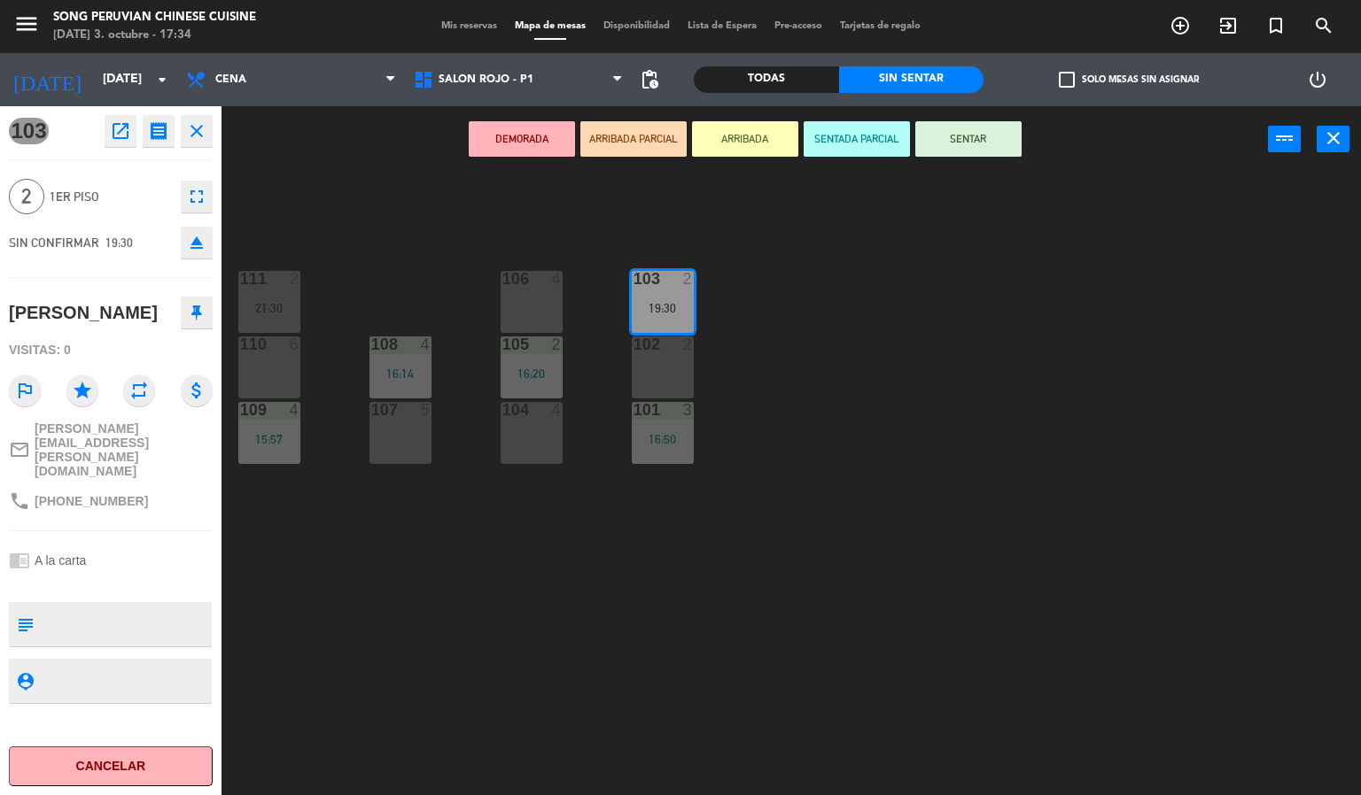
click at [758, 624] on div "103 2 19:30 106 4 111 2 21:30 102 2 105 2 16:20 108 4 16:14 110 6 101 3 16:50 1…" at bounding box center [798, 485] width 1126 height 623
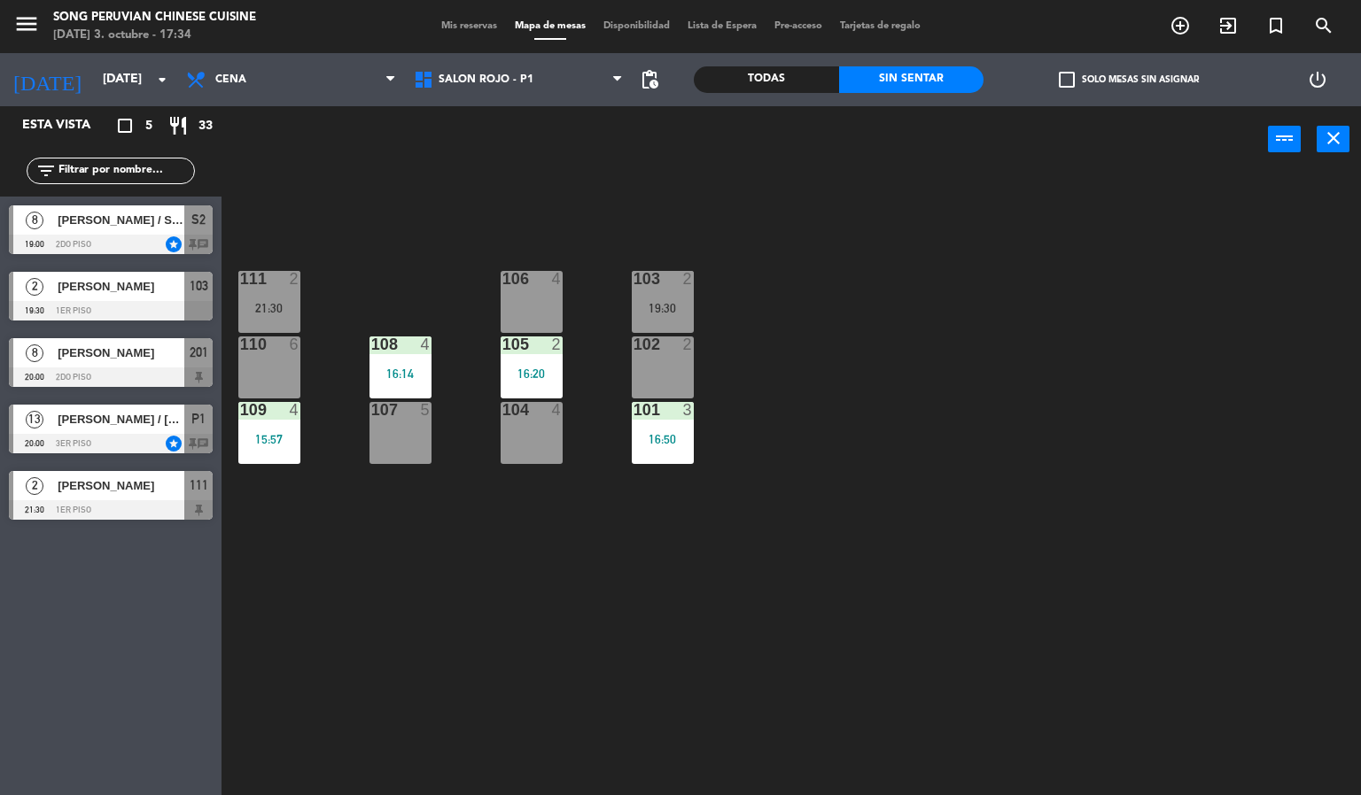
click at [179, 372] on div at bounding box center [111, 377] width 204 height 19
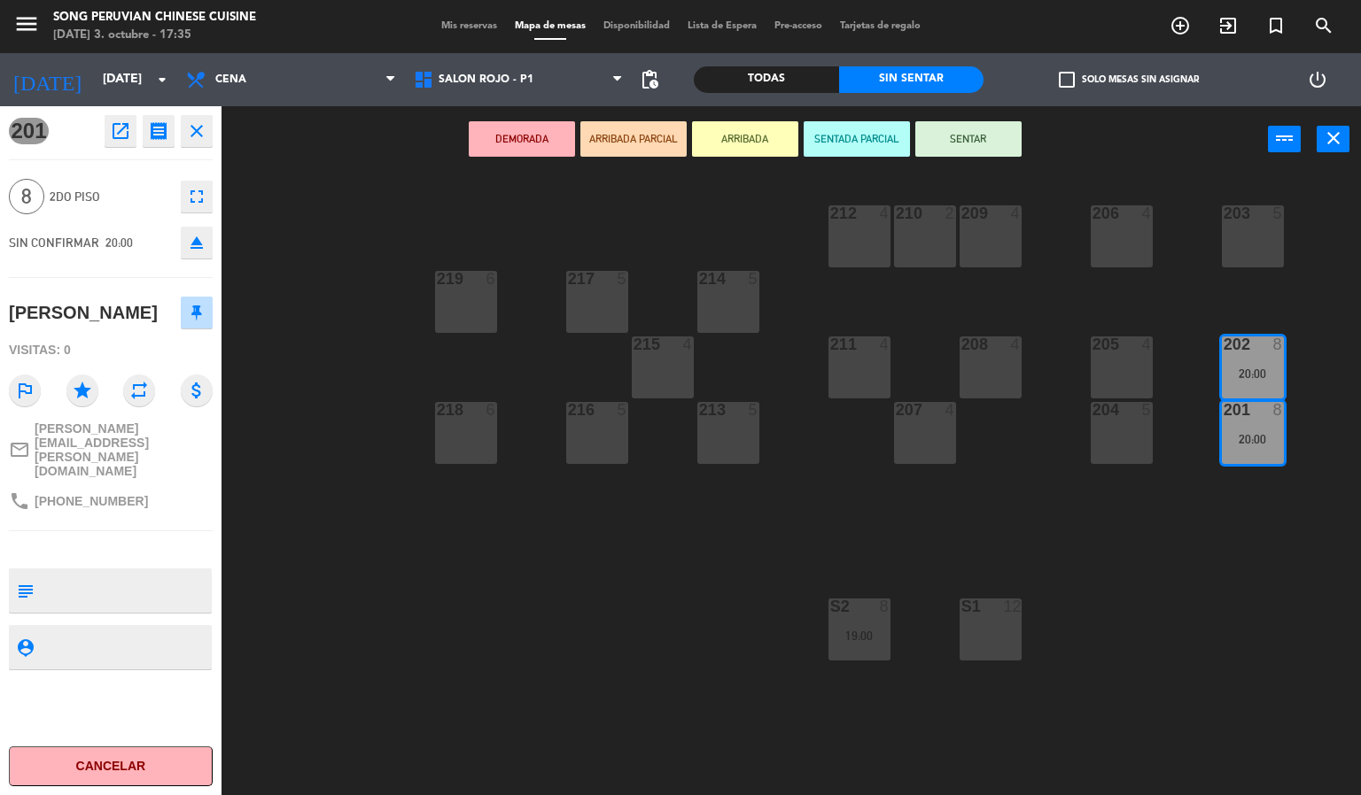
click at [492, 639] on div "203 5 206 4 210 2 212 4 209 4 214 5 217 5 219 6 202 8 20:00 205 4 208 4 211 4 2…" at bounding box center [798, 485] width 1126 height 623
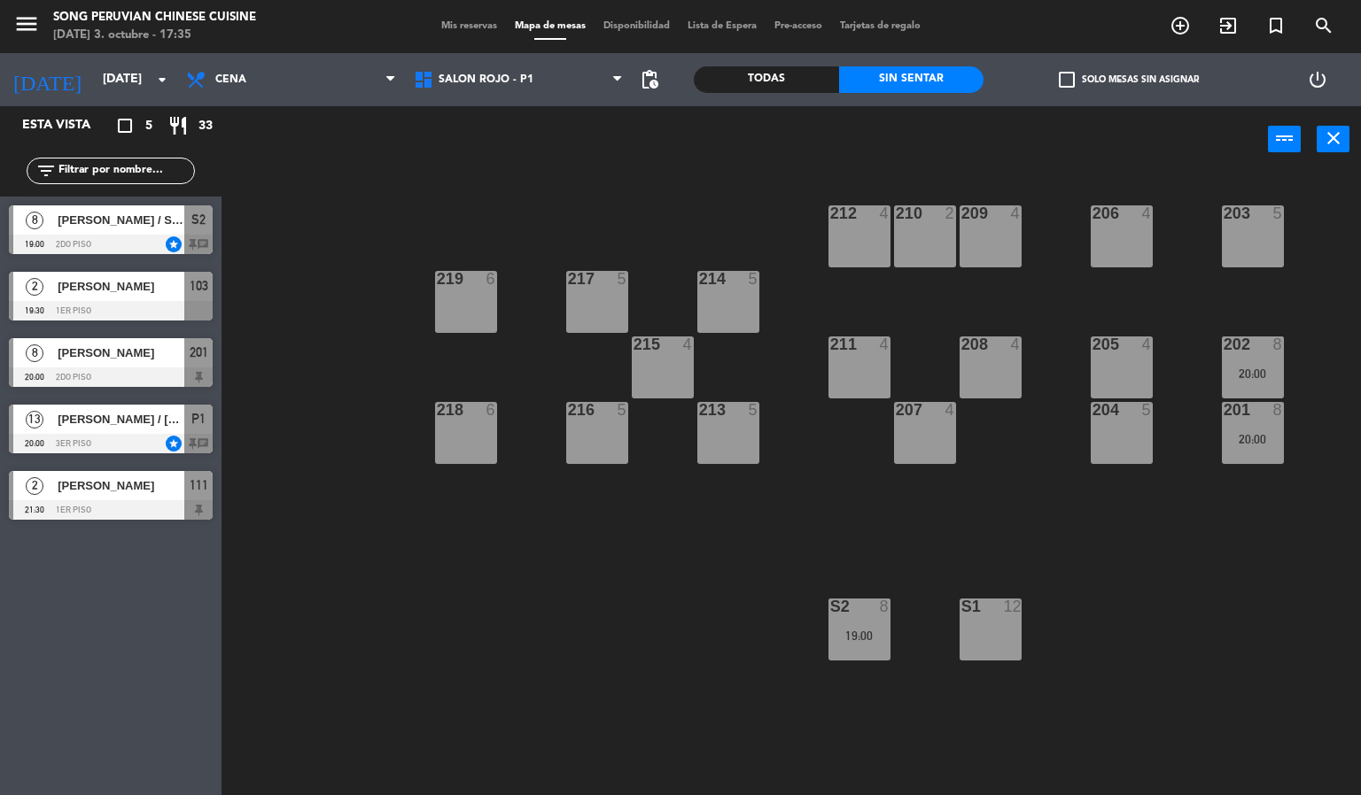
click at [138, 498] on div "[PERSON_NAME]" at bounding box center [120, 485] width 128 height 29
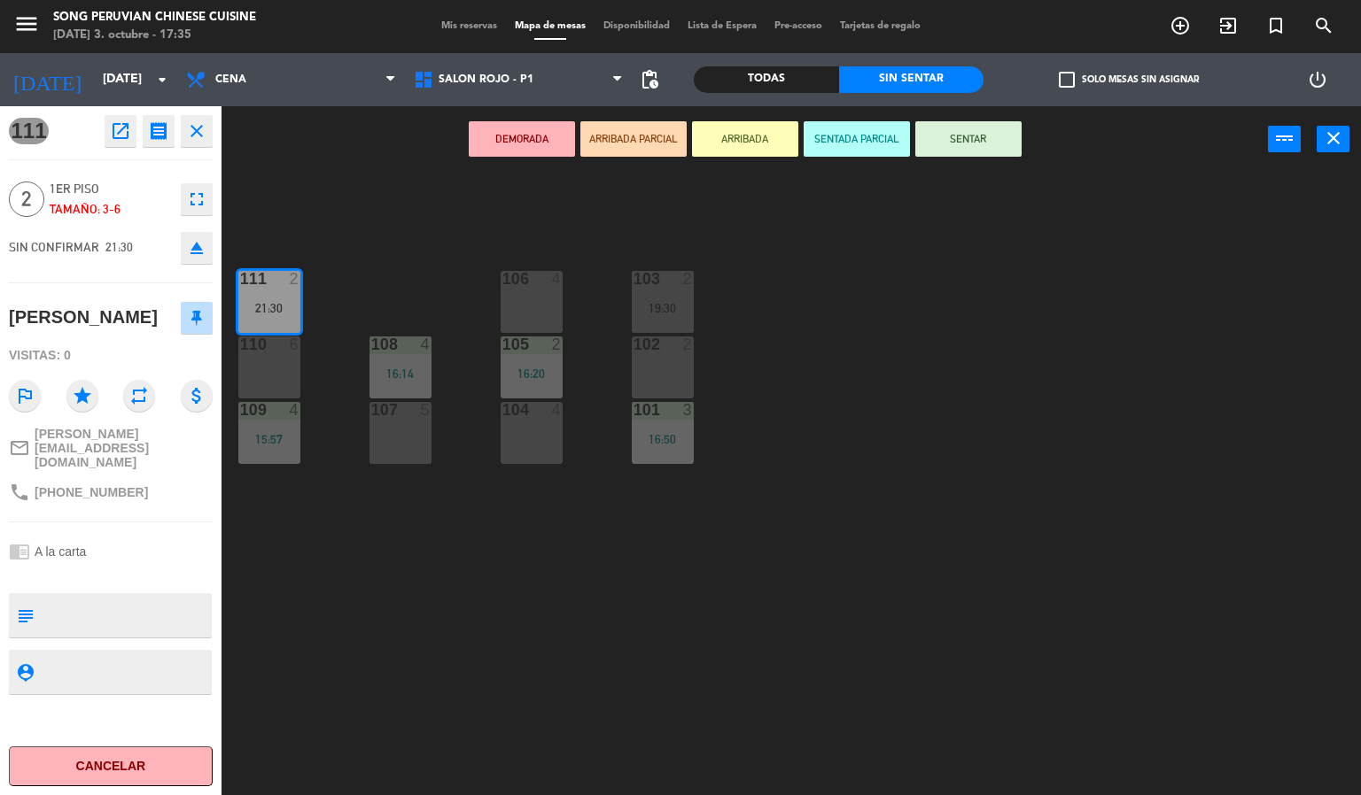
click at [478, 633] on div "103 2 19:30 106 4 111 2 21:30 102 2 105 2 16:20 108 4 16:14 110 6 101 3 16:50 1…" at bounding box center [798, 485] width 1126 height 623
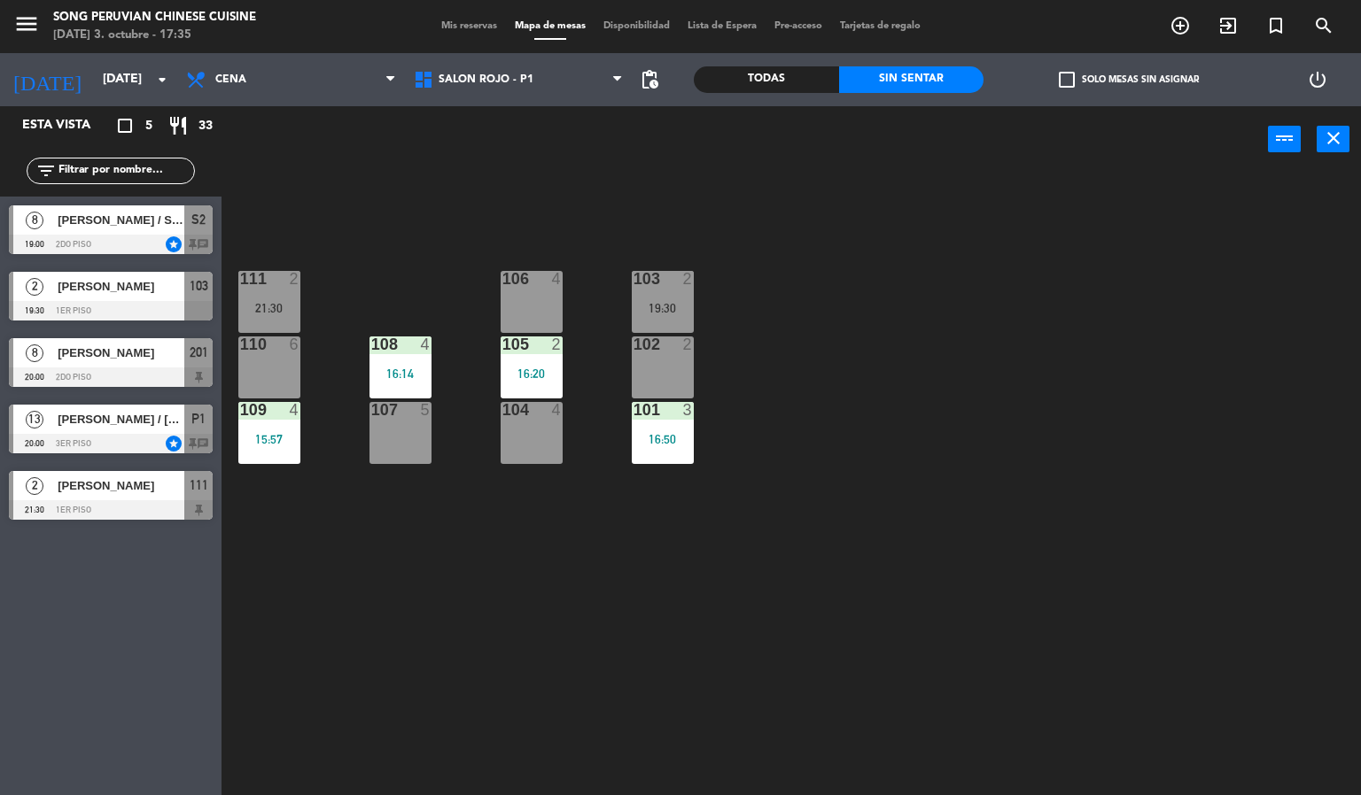
click at [128, 428] on span "[PERSON_NAME] / [PERSON_NAME]" at bounding box center [121, 419] width 127 height 19
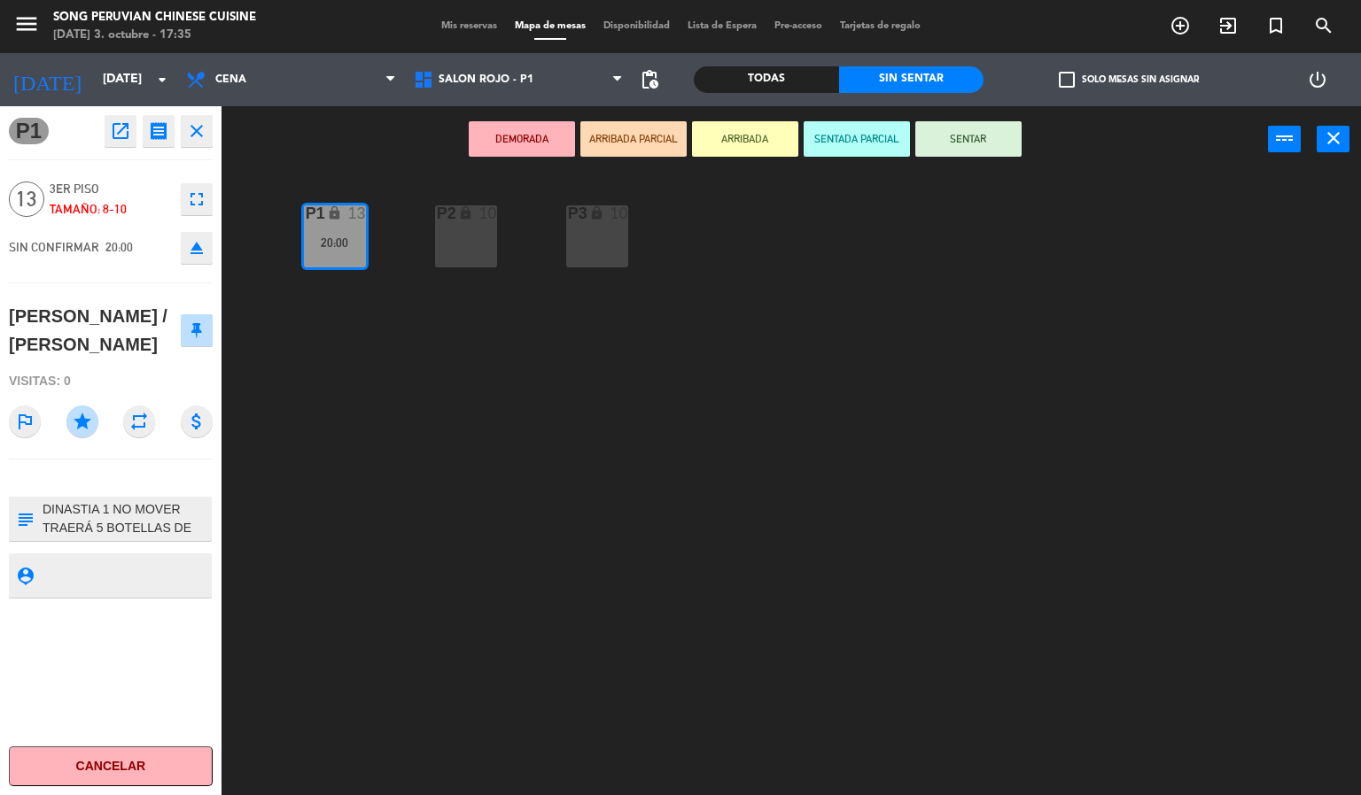
click at [425, 593] on div "P2 lock 10 P3 lock 10 P1 lock 13 20:00" at bounding box center [798, 485] width 1126 height 623
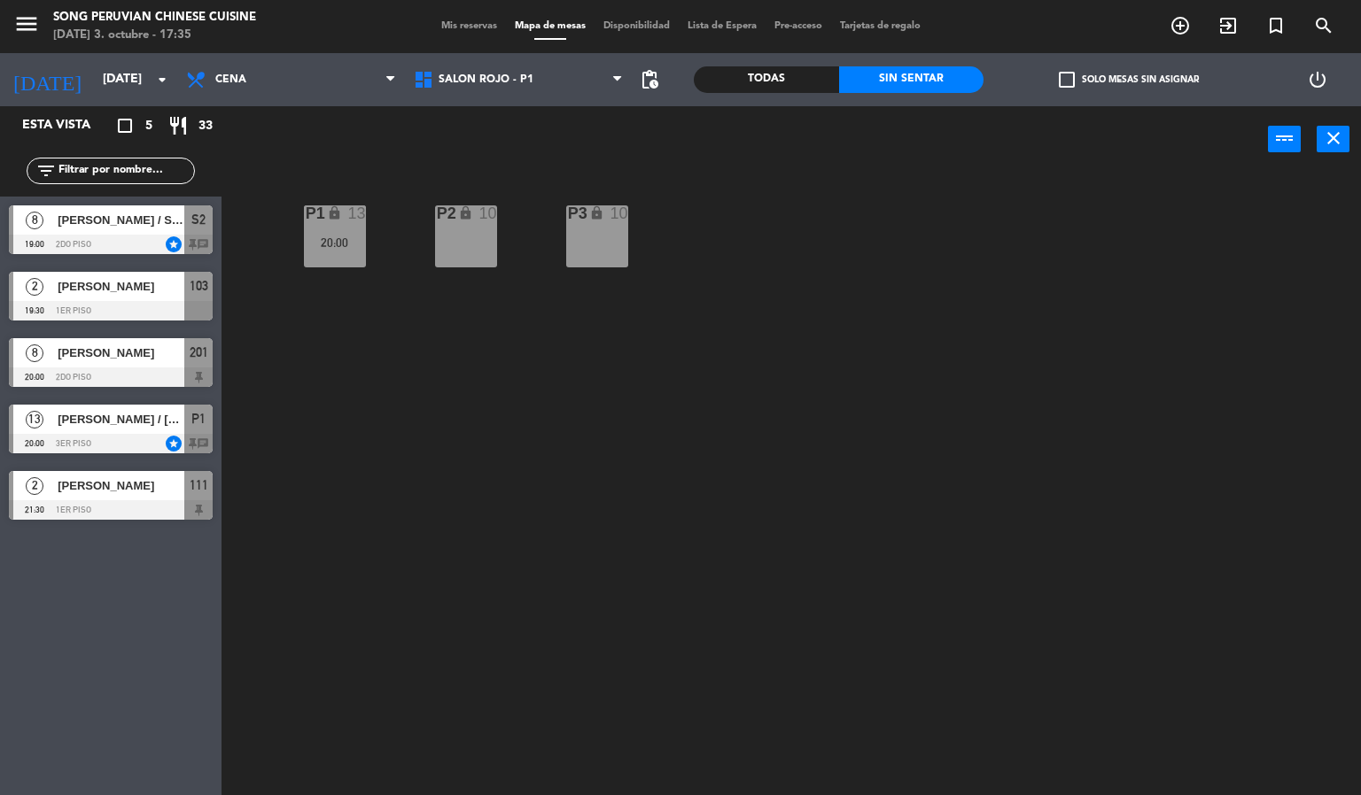
click at [570, 664] on div "P2 lock 10 P3 lock 10 P1 lock 13 20:00" at bounding box center [798, 485] width 1126 height 623
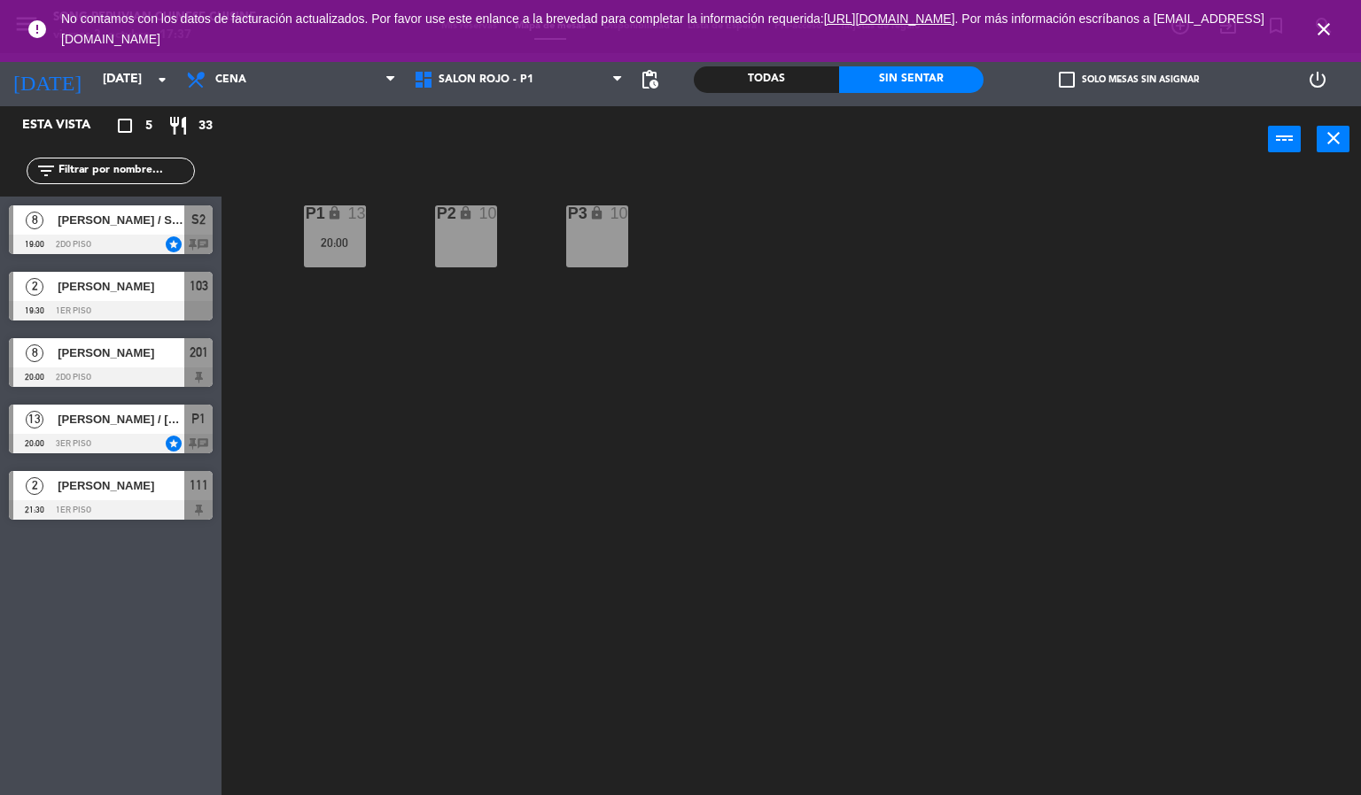
click at [1323, 29] on icon "close" at bounding box center [1323, 29] width 21 height 21
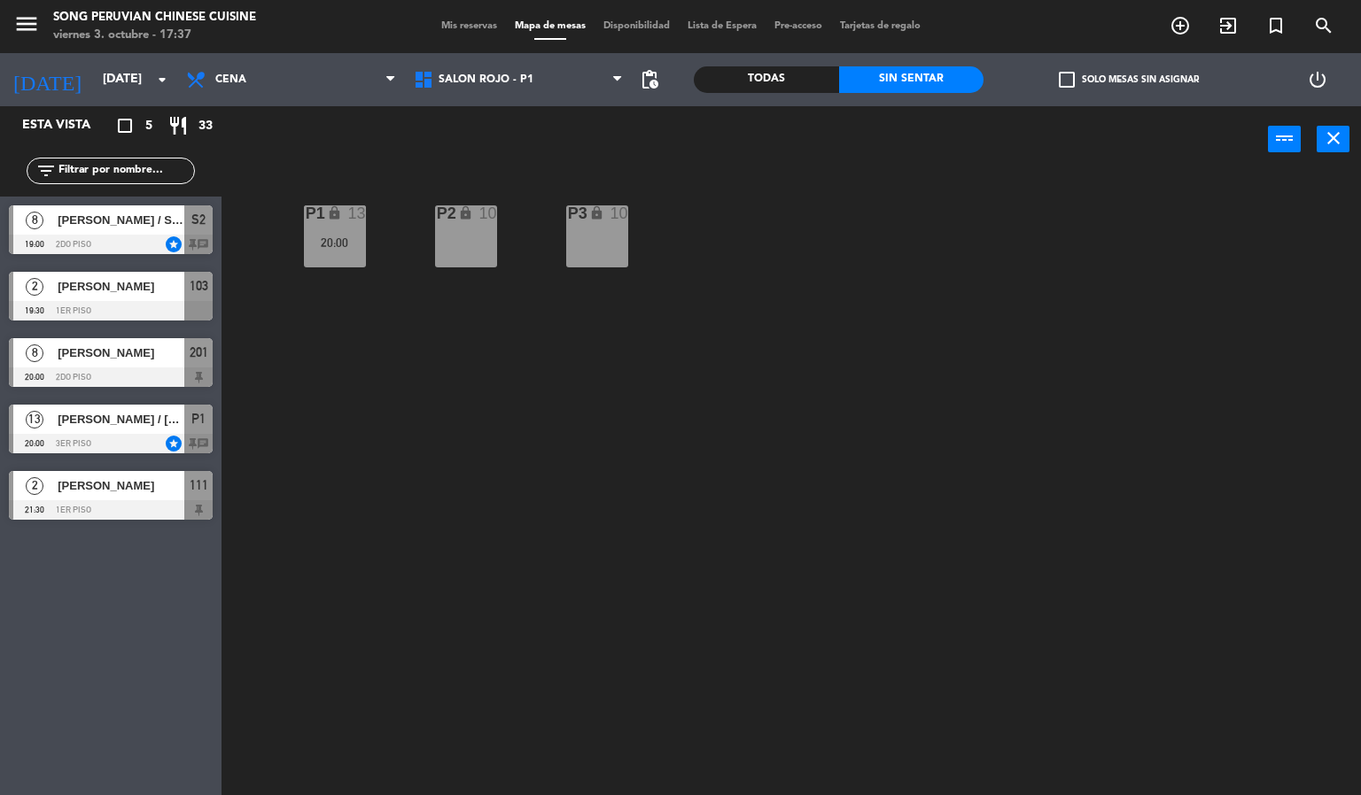
click at [840, 524] on div "P2 lock 10 P3 lock 10 P1 lock 13 20:00" at bounding box center [798, 485] width 1126 height 623
click at [99, 80] on input "[DATE]" at bounding box center [178, 80] width 168 height 32
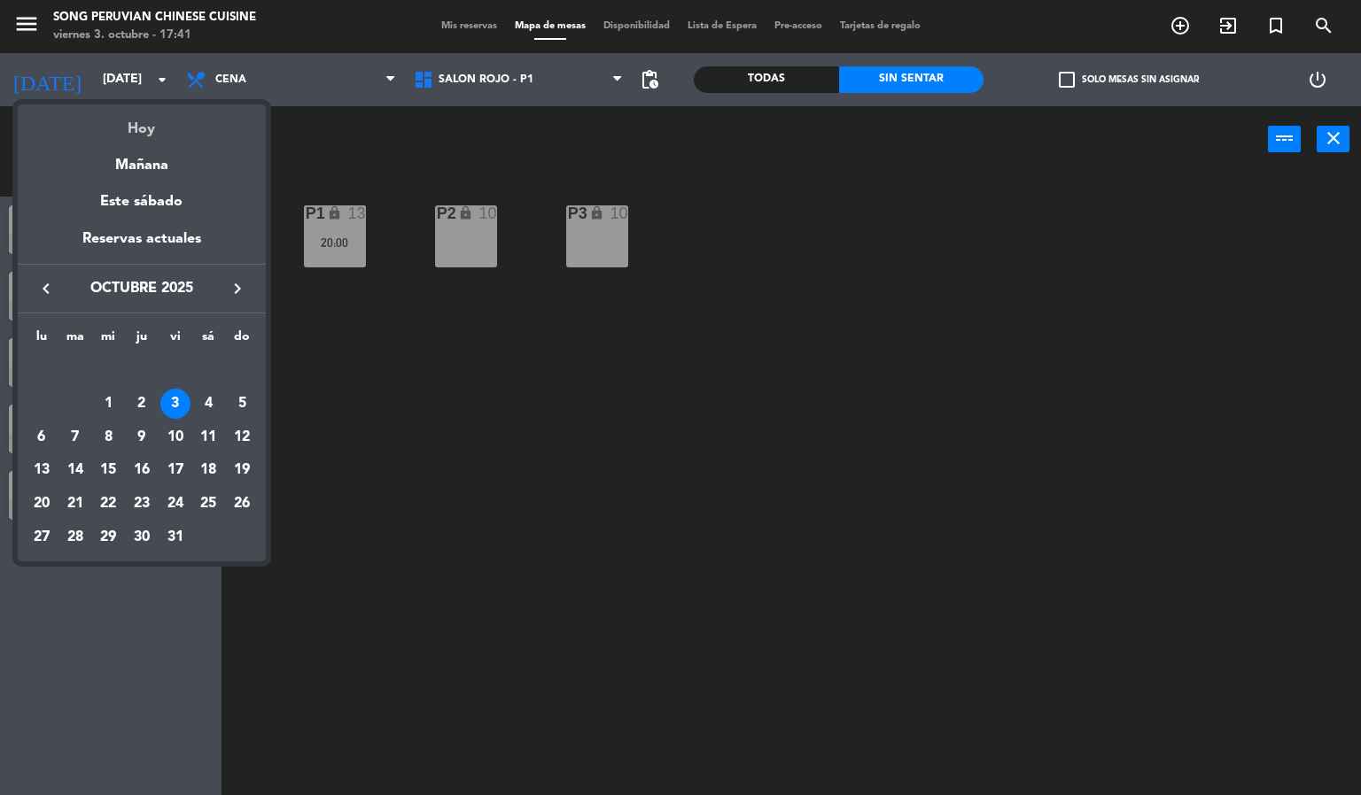
click at [104, 118] on div "Hoy" at bounding box center [142, 123] width 248 height 36
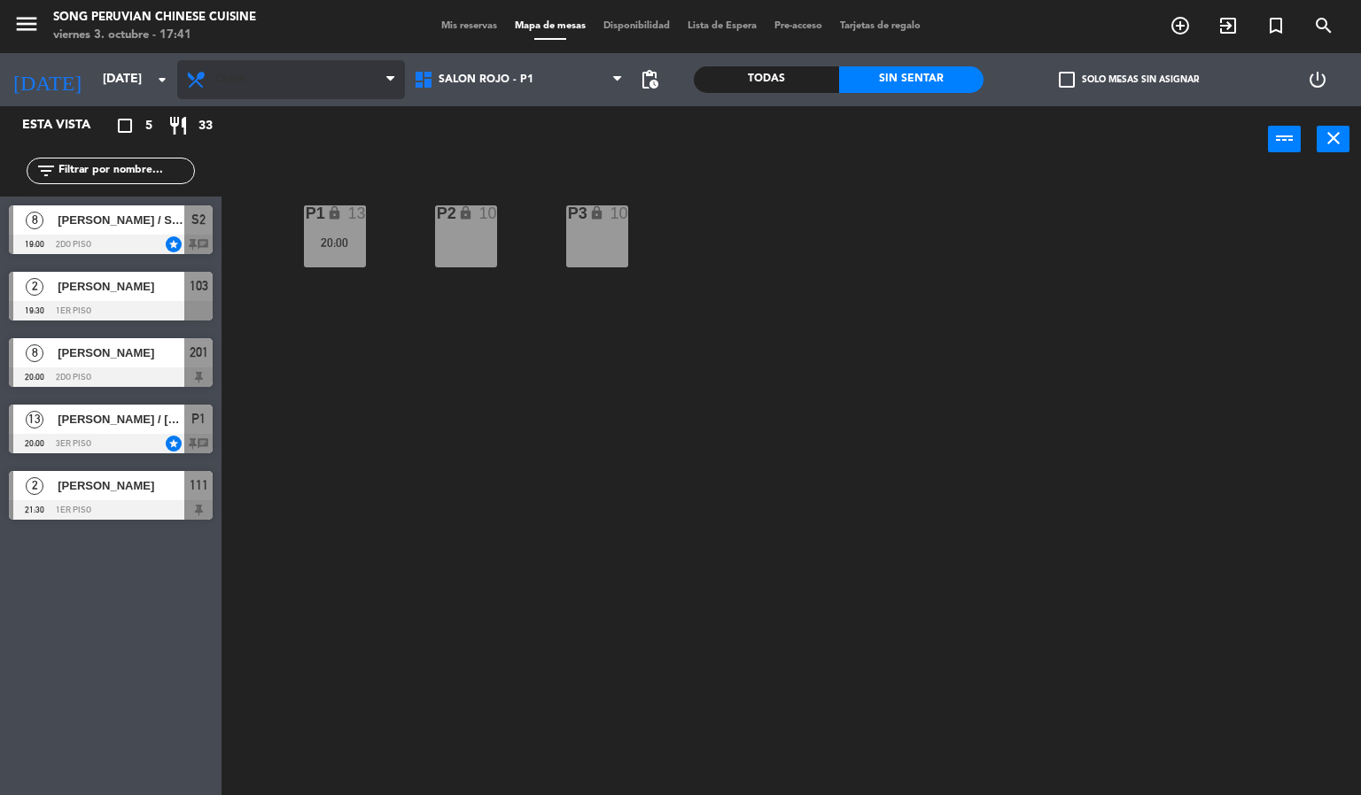
click at [252, 86] on span "Cena" at bounding box center [291, 79] width 228 height 39
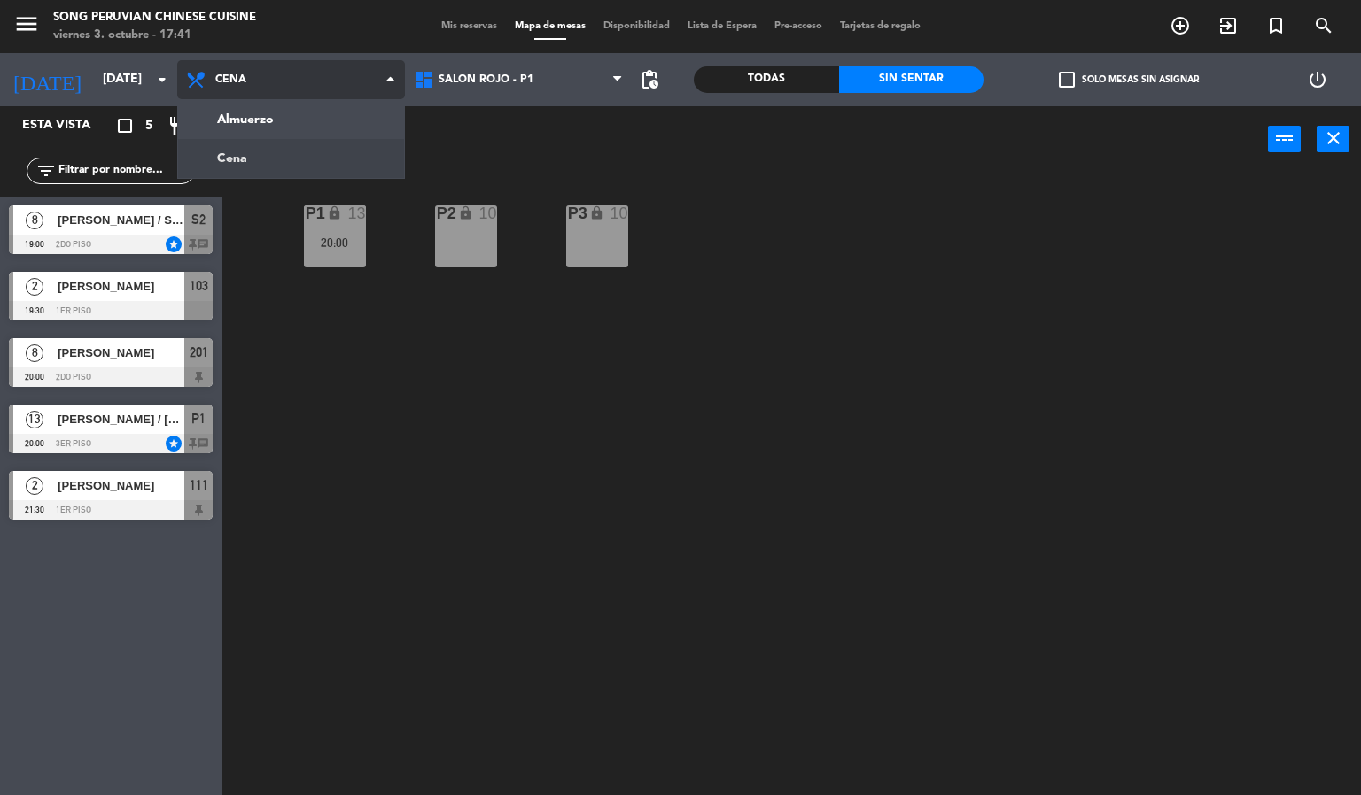
click at [245, 118] on ng-component "menu Song Peruvian Chinese Cuisine [DATE] 3. octubre - 17:41 Mis reservas Mapa …" at bounding box center [680, 398] width 1361 height 796
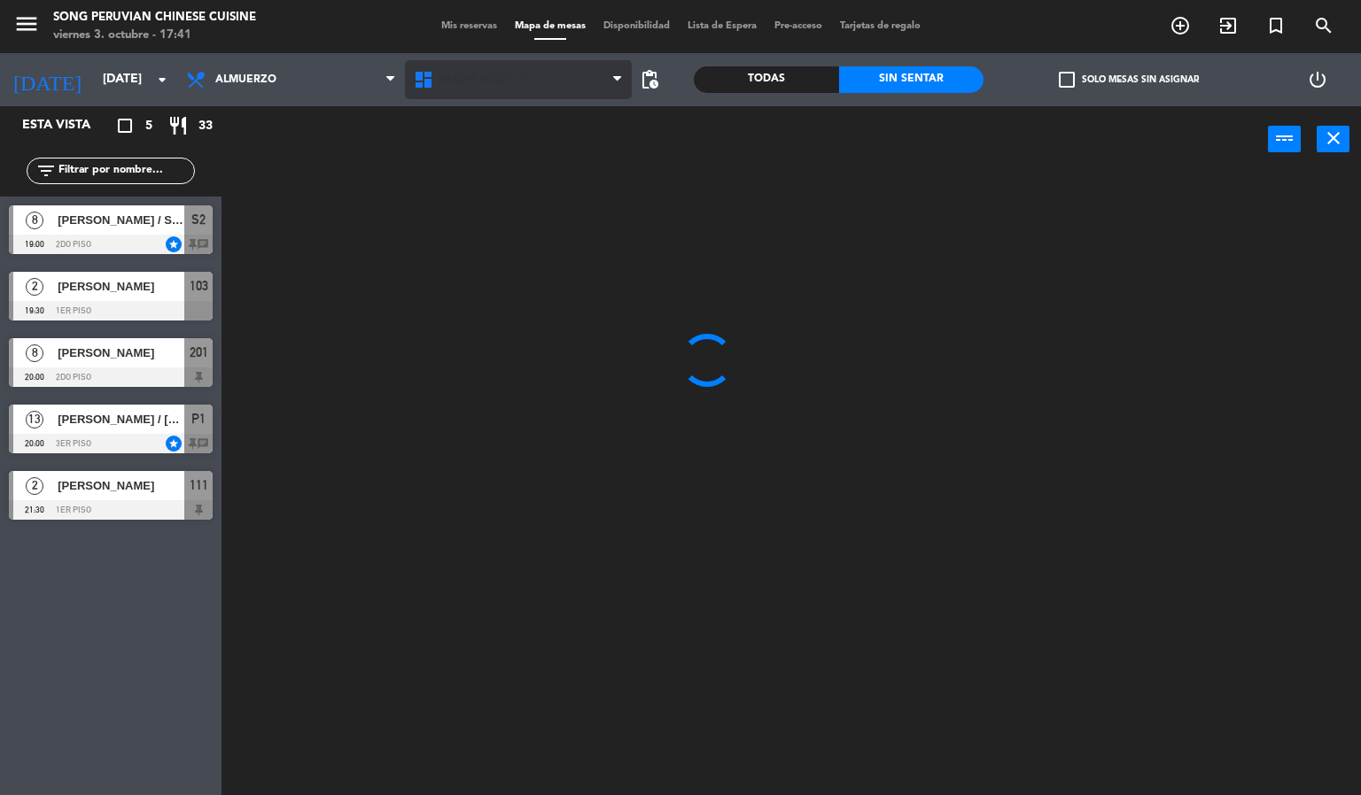
click at [466, 78] on span "SALON ROJO - P1" at bounding box center [485, 80] width 95 height 12
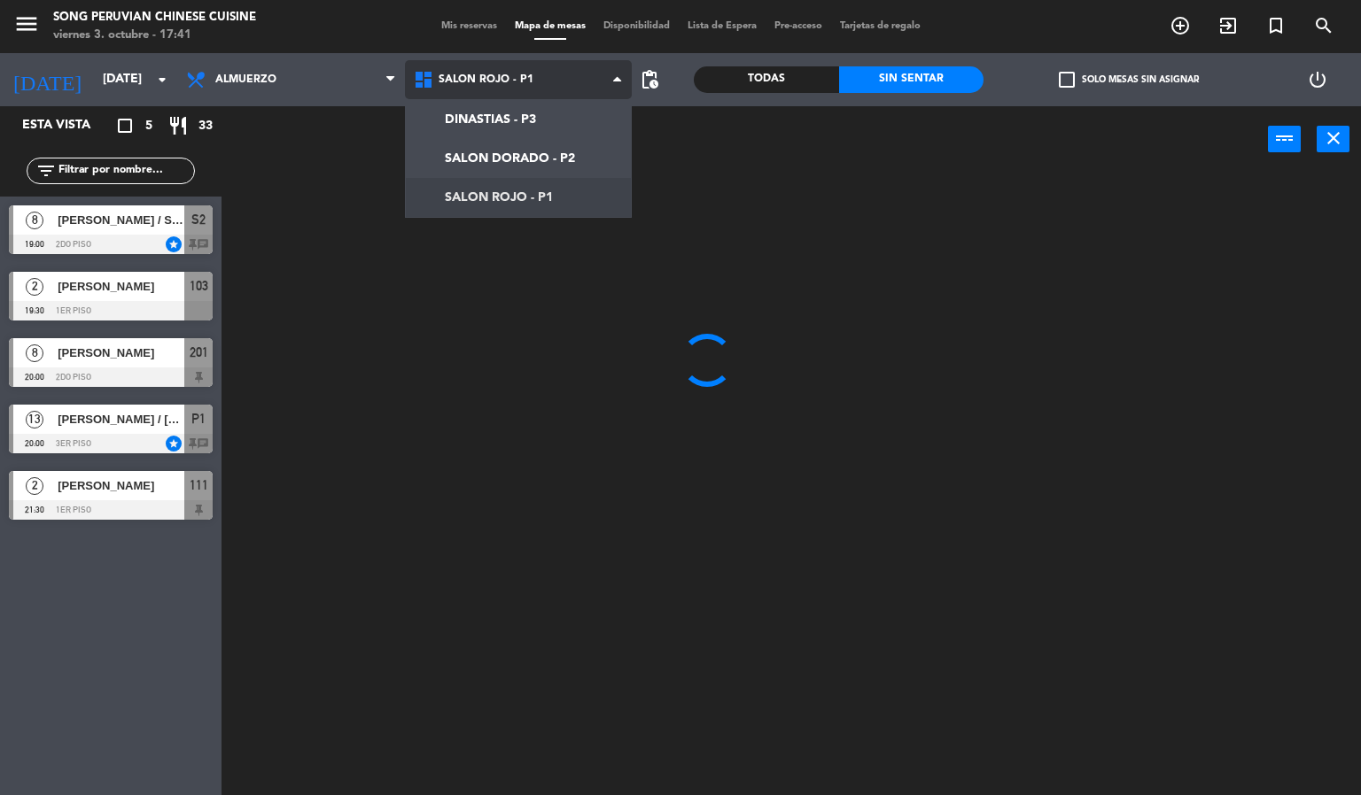
click at [492, 197] on ng-component "menu Song Peruvian Chinese Cuisine [DATE] 3. octubre - 17:41 Mis reservas Mapa …" at bounding box center [680, 398] width 1361 height 796
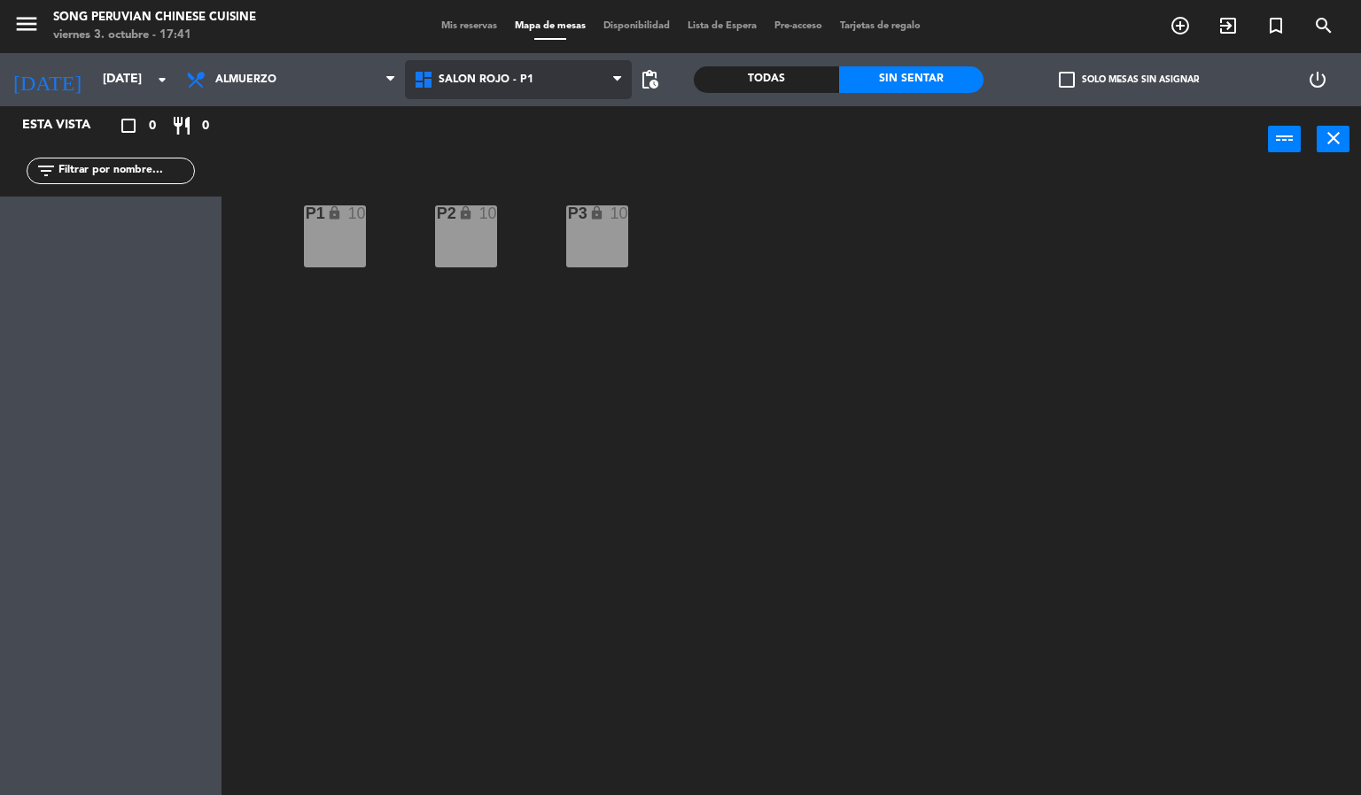
click at [433, 82] on icon at bounding box center [426, 79] width 26 height 21
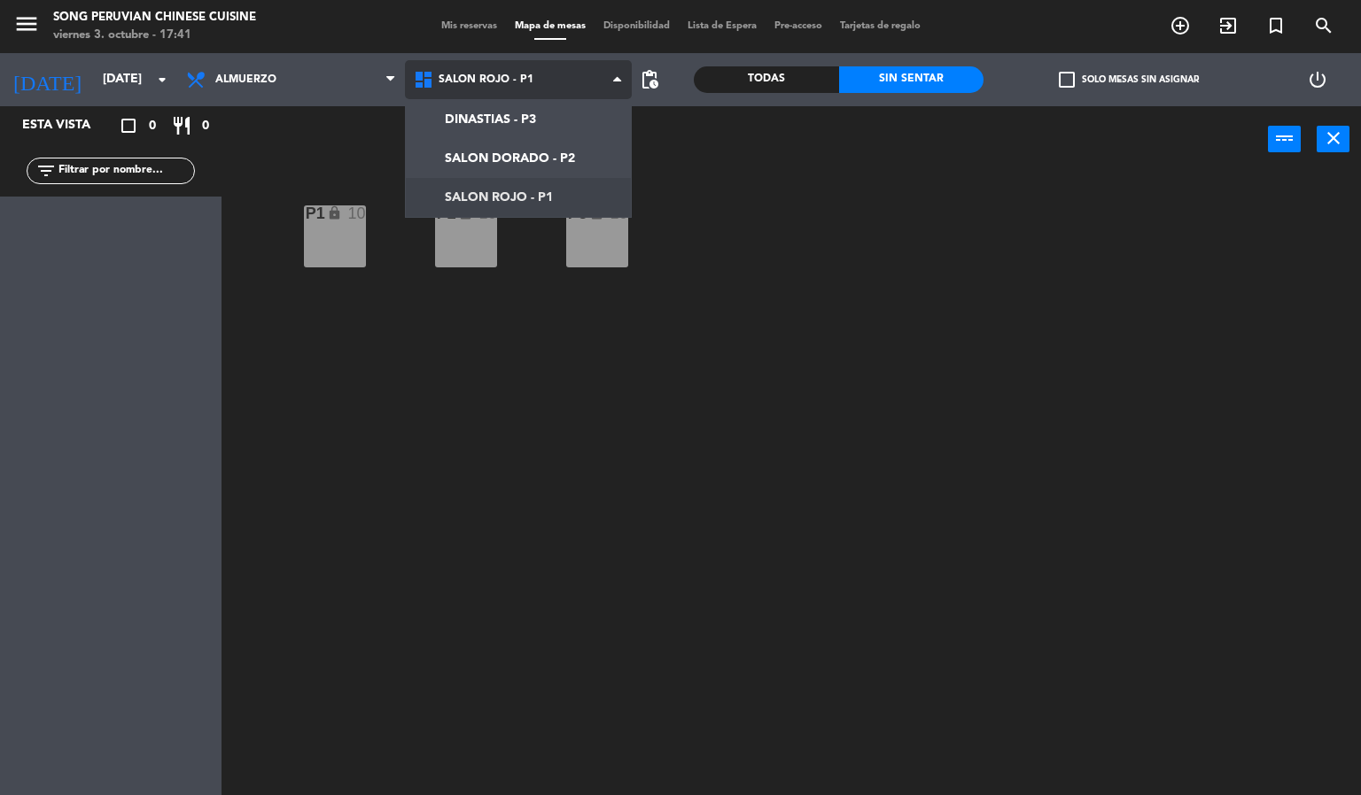
click at [476, 159] on ng-component "menu Song Peruvian Chinese Cuisine [DATE] 3. octubre - 17:41 Mis reservas Mapa …" at bounding box center [680, 398] width 1361 height 796
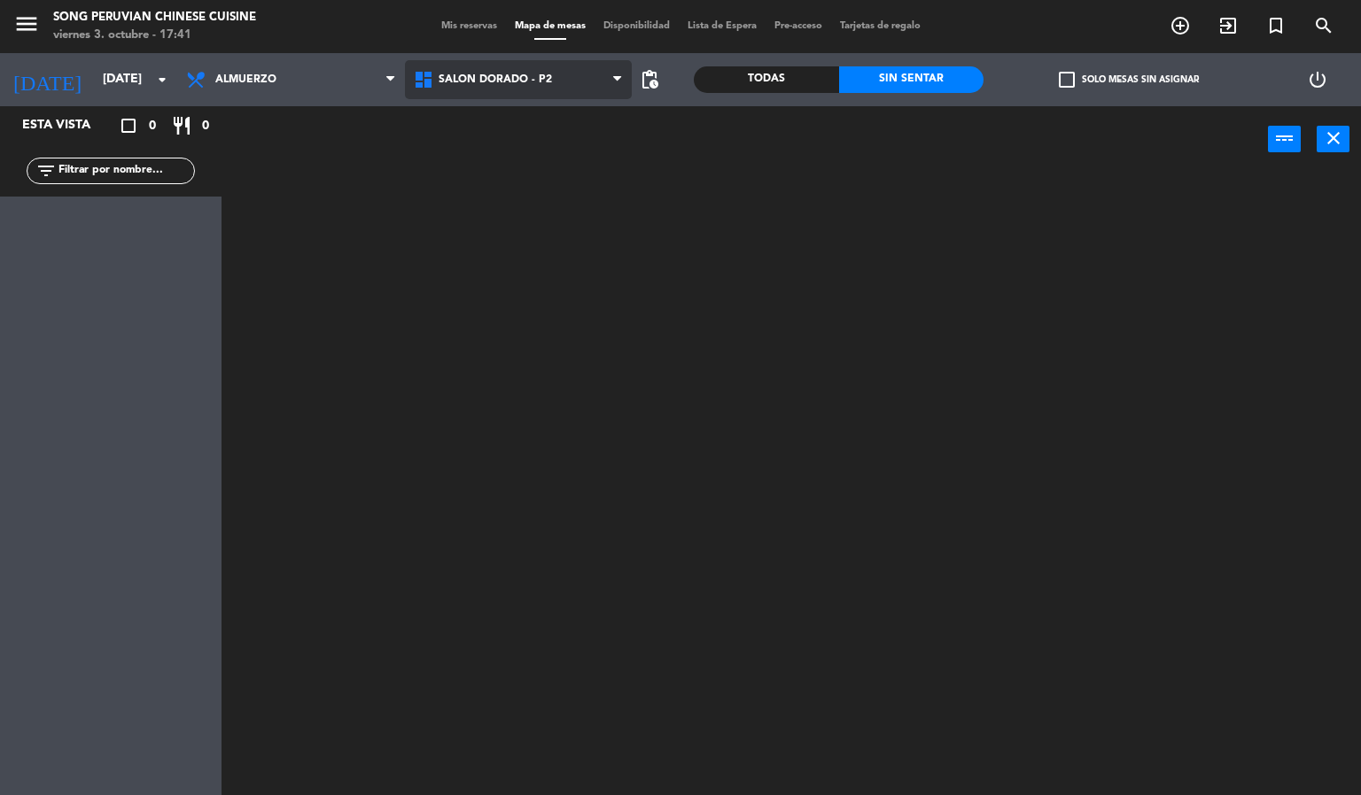
click at [487, 82] on span "SALON DORADO - P2" at bounding box center [494, 80] width 113 height 12
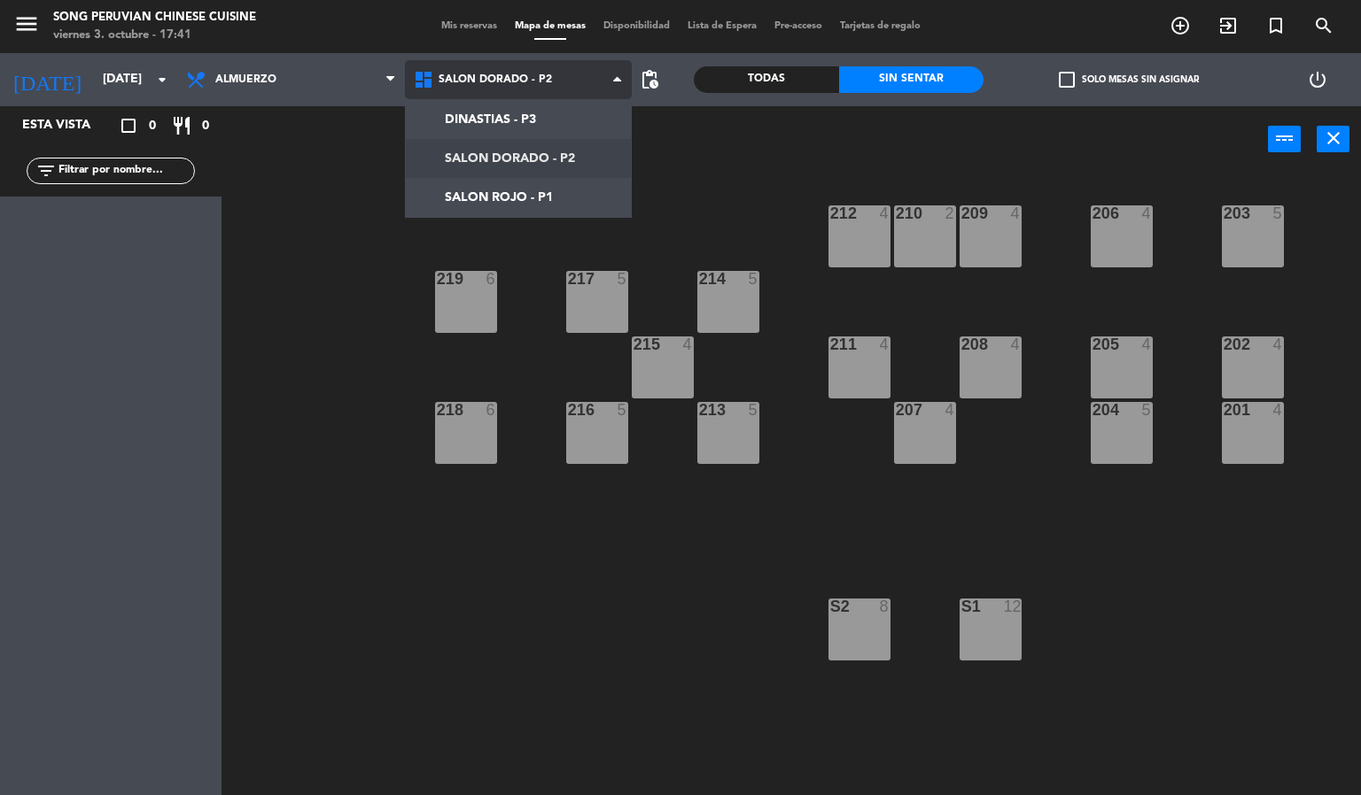
click at [490, 198] on ng-component "menu Song Peruvian Chinese Cuisine [DATE] 3. octubre - 17:41 Mis reservas Mapa …" at bounding box center [680, 398] width 1361 height 796
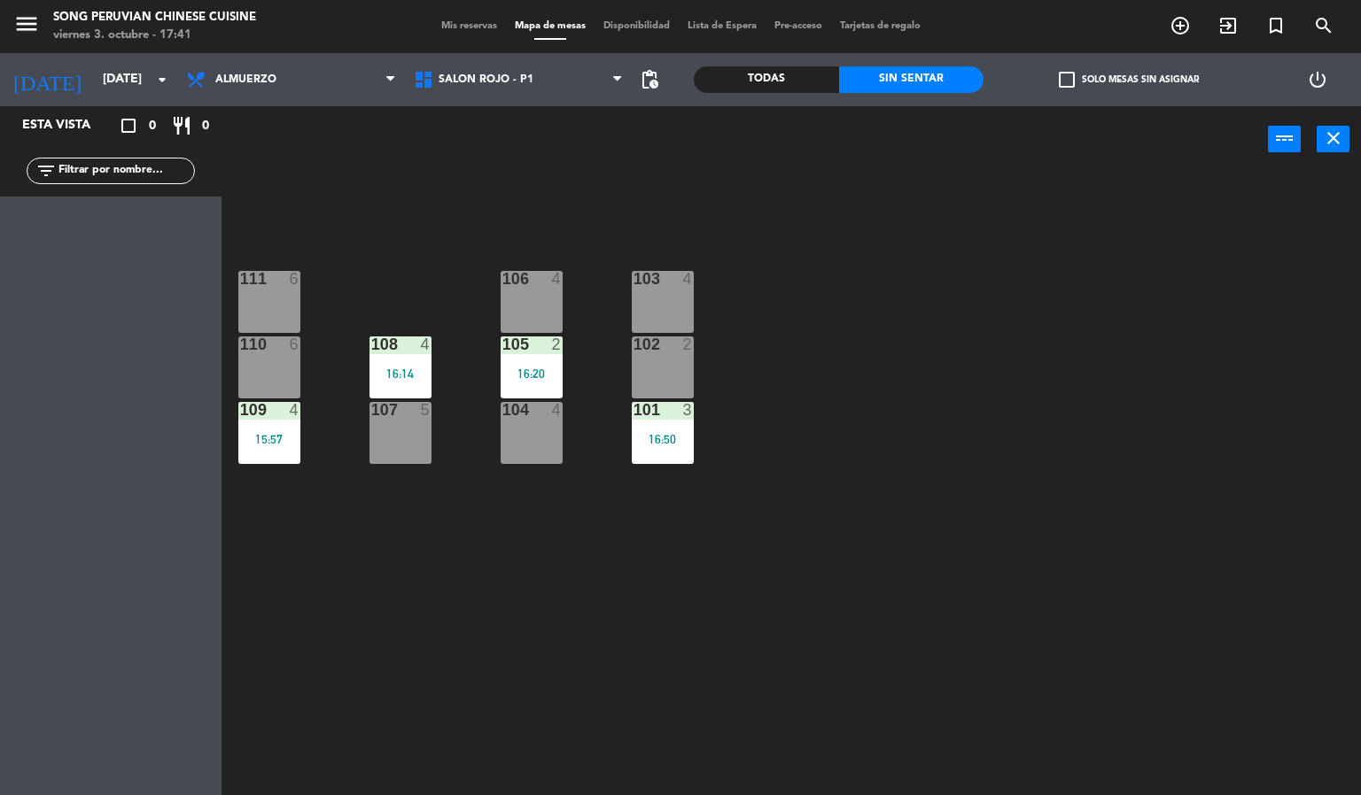
click at [279, 439] on div "15:57" at bounding box center [269, 439] width 62 height 12
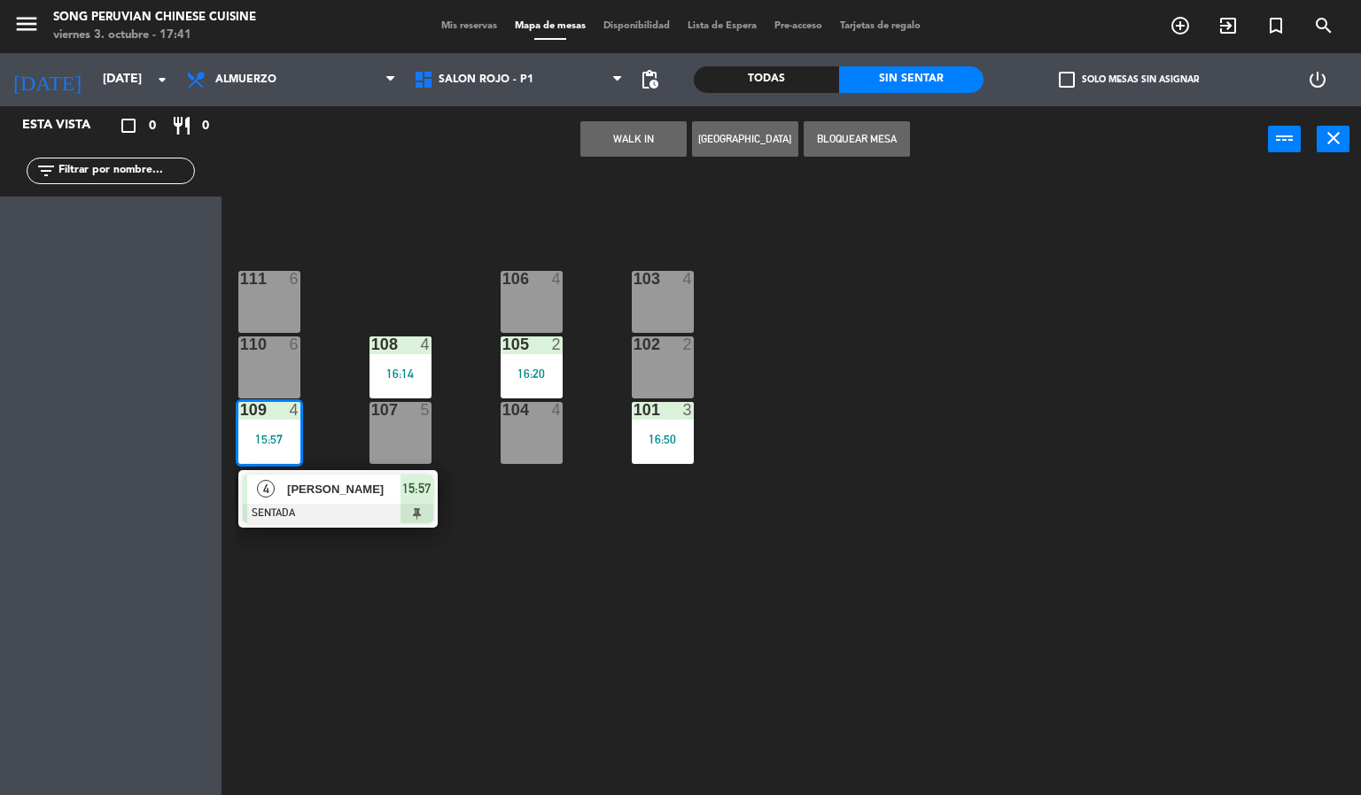
click at [345, 522] on div at bounding box center [338, 513] width 190 height 19
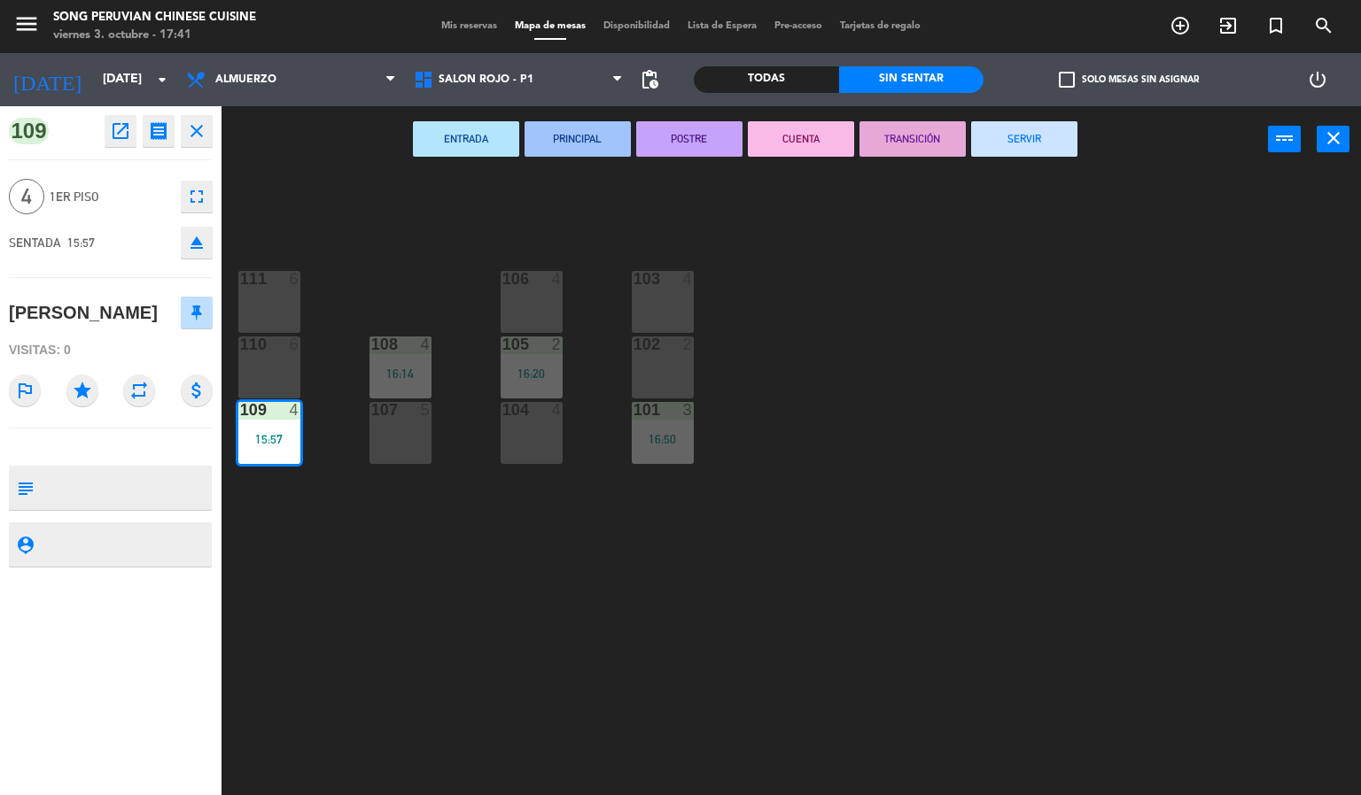
click at [811, 144] on button "CUENTA" at bounding box center [801, 138] width 106 height 35
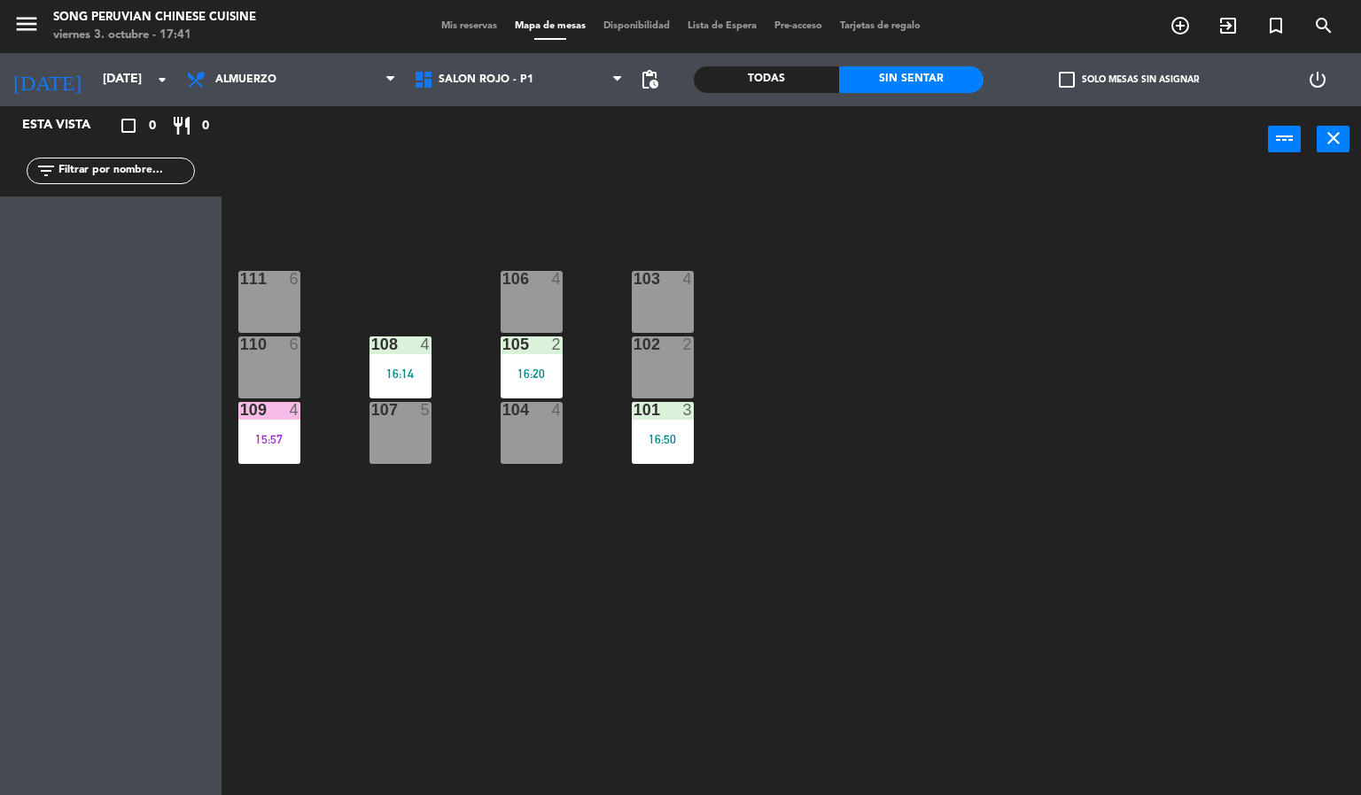
click at [291, 439] on div "15:57" at bounding box center [269, 439] width 62 height 12
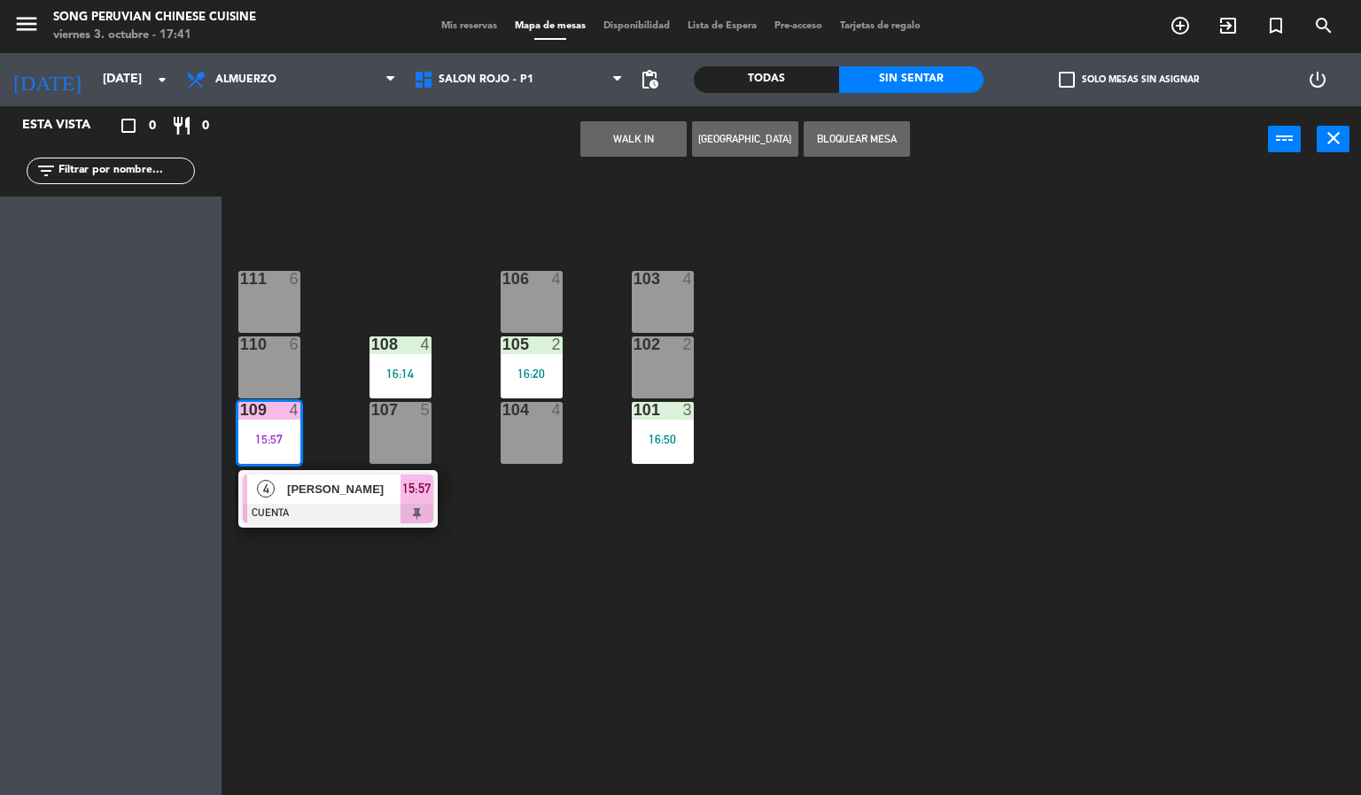
click at [970, 663] on div "103 4 106 4 111 6 102 2 105 2 16:20 108 4 16:14 110 6 101 3 16:50 104 4 107 5 1…" at bounding box center [798, 485] width 1126 height 623
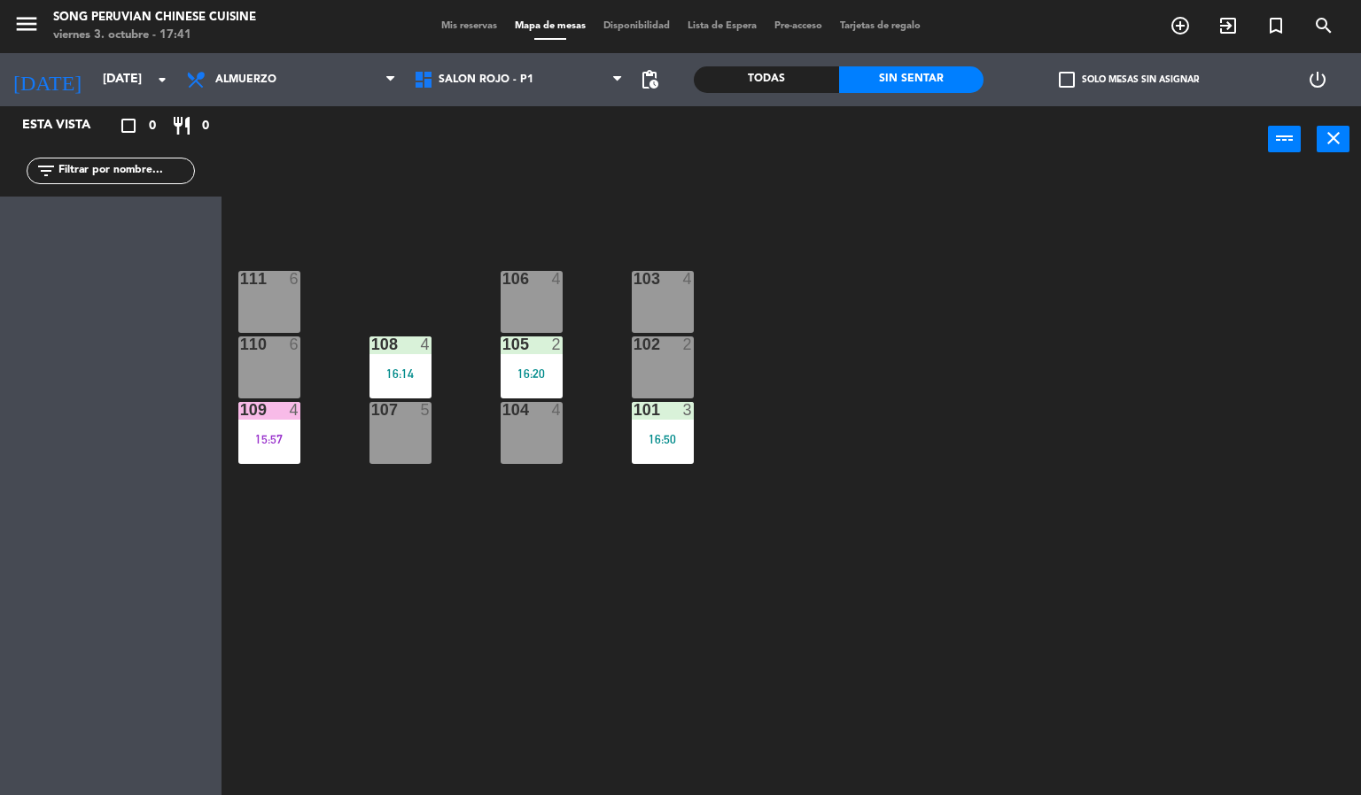
click at [760, 625] on div "103 4 106 4 111 6 102 2 105 2 16:20 108 4 16:14 110 6 101 3 16:50 104 4 107 5 1…" at bounding box center [798, 485] width 1126 height 623
click at [555, 344] on div "2" at bounding box center [557, 345] width 11 height 16
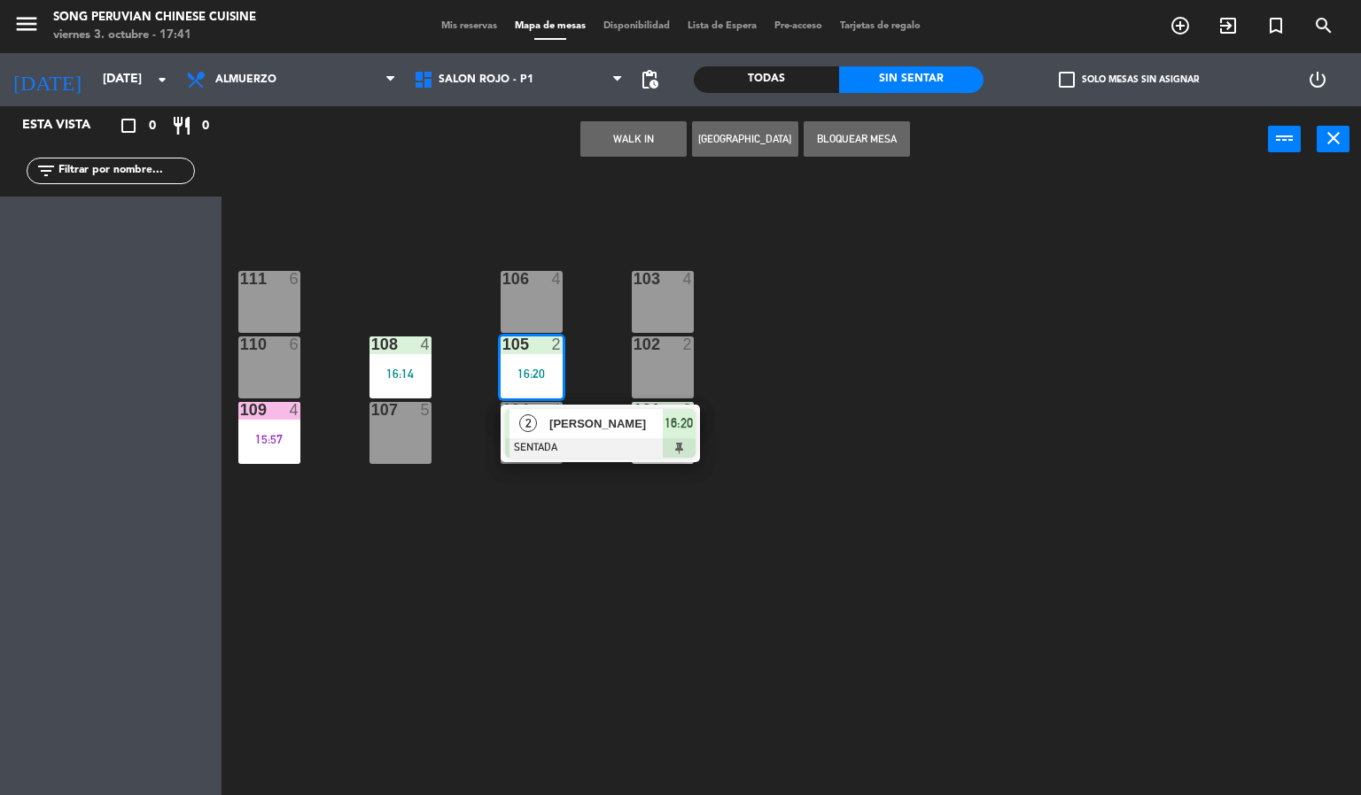
click at [758, 681] on div "103 4 106 4 111 6 102 2 105 2 16:20 2 [PERSON_NAME] SENTADA 16:20 108 4 16:14 1…" at bounding box center [798, 485] width 1126 height 623
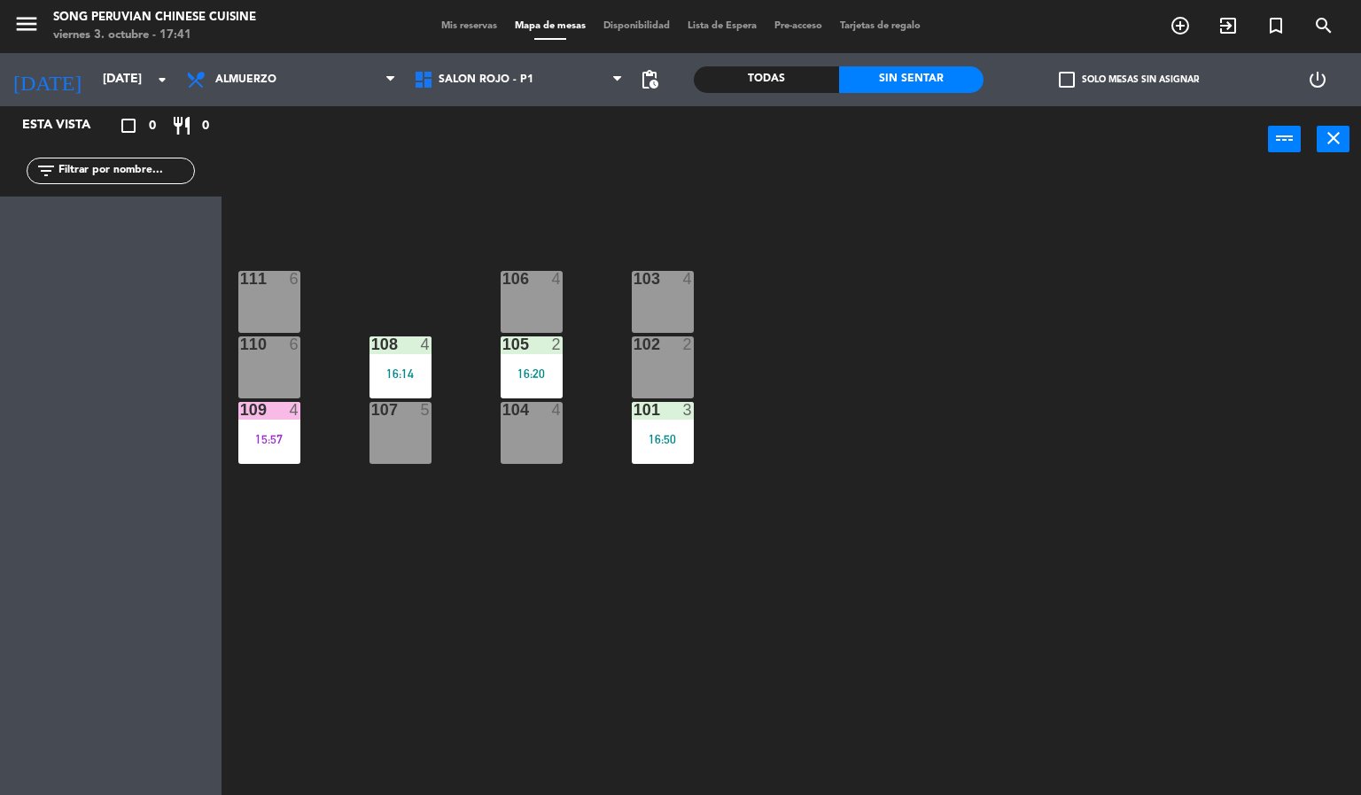
click at [391, 369] on div "16:14" at bounding box center [400, 374] width 62 height 12
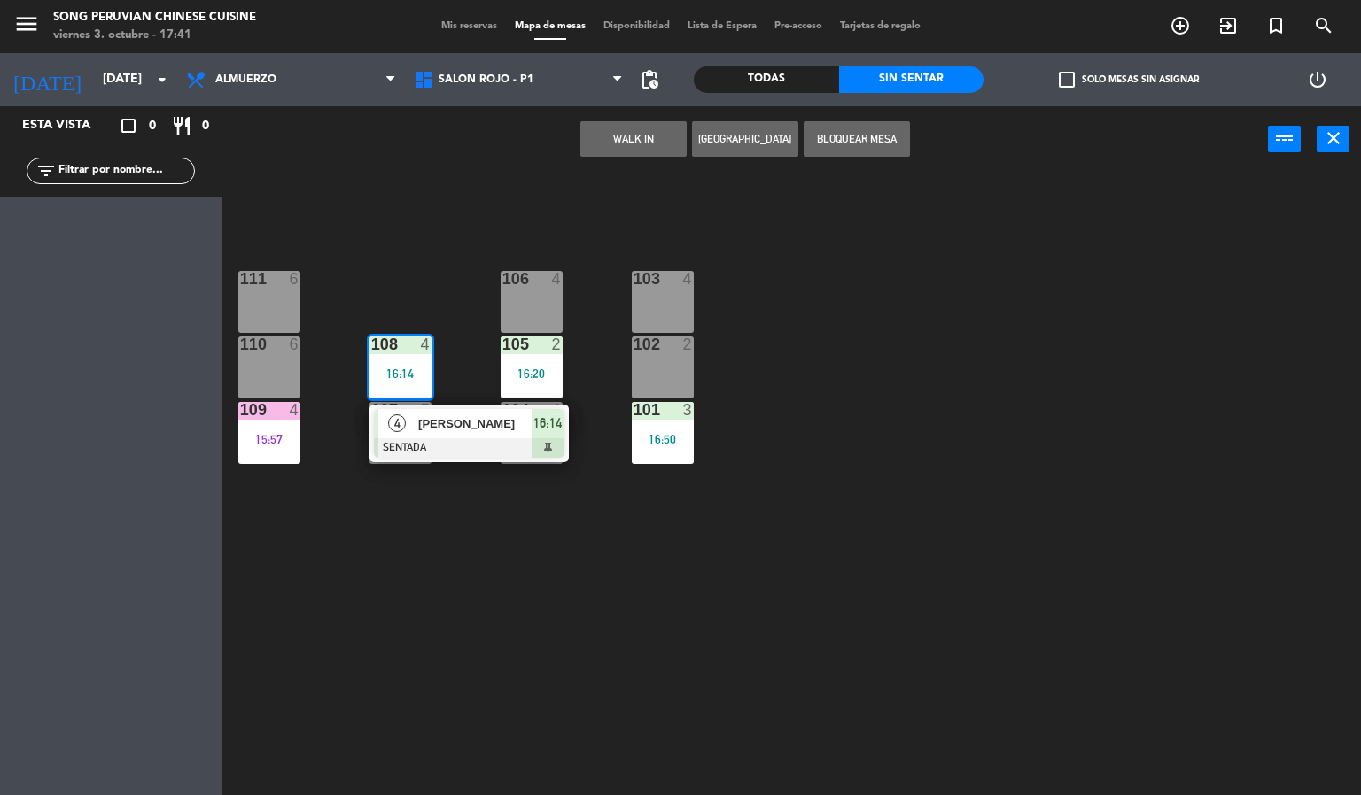
click at [684, 628] on div "103 4 106 4 111 6 102 2 105 2 16:20 108 4 16:14 4 [PERSON_NAME] SENTADA 16:14 1…" at bounding box center [798, 485] width 1126 height 623
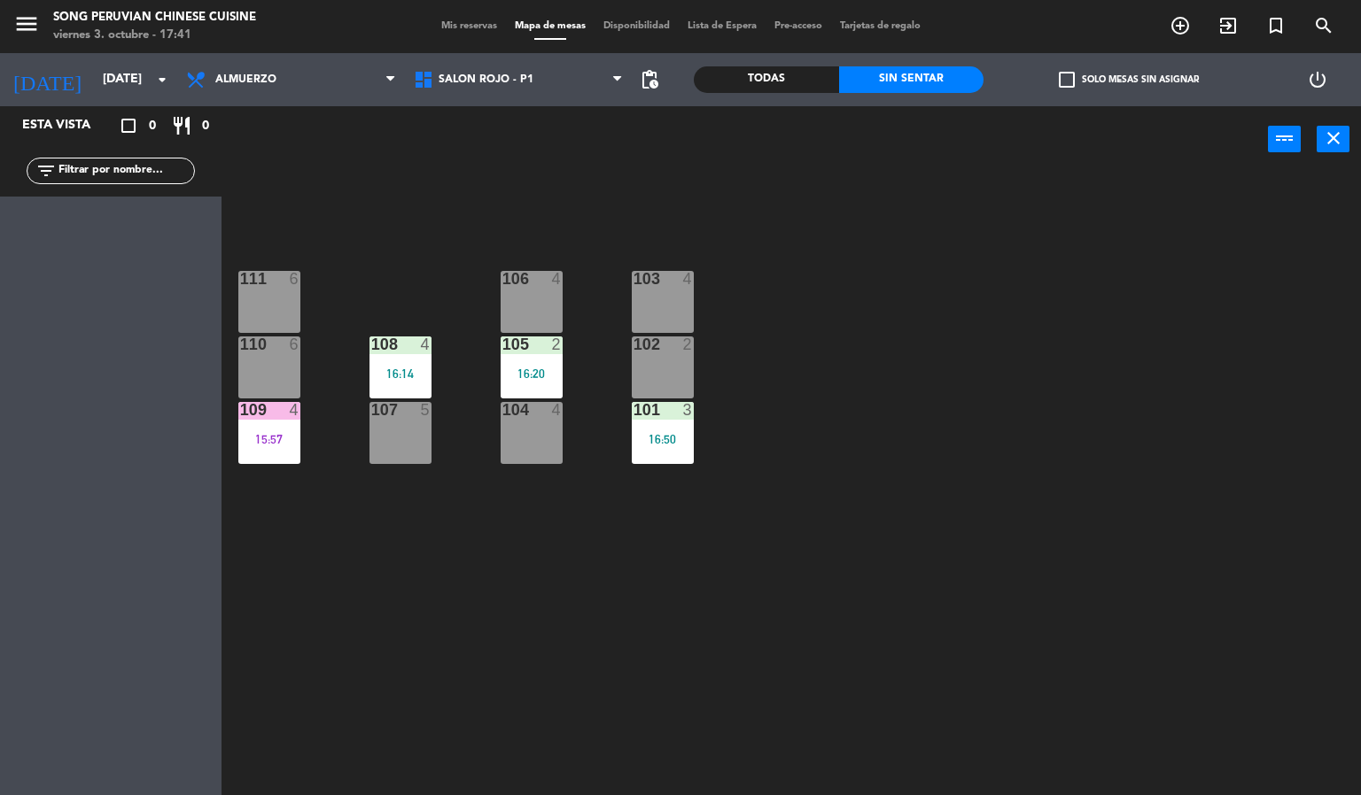
click at [401, 346] on div at bounding box center [399, 345] width 29 height 16
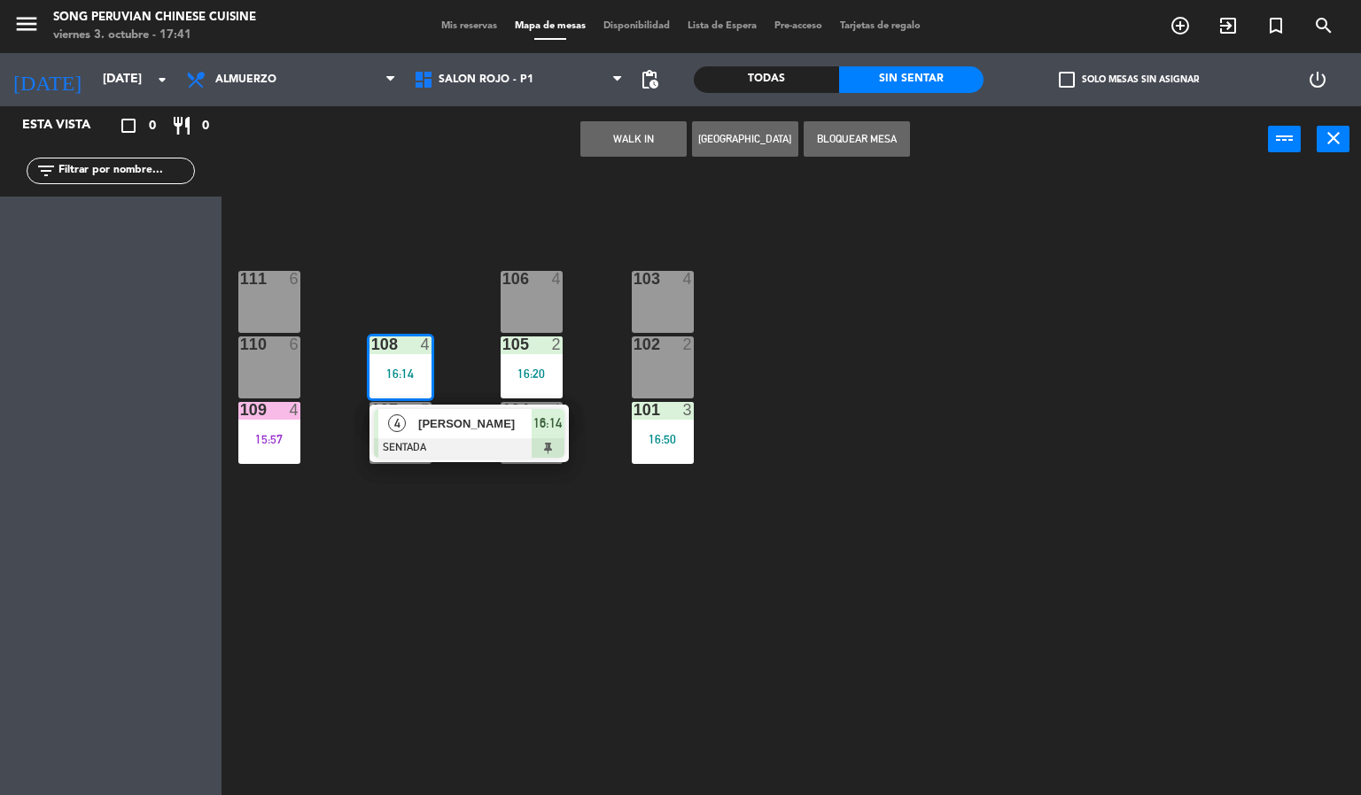
click at [577, 599] on div "103 4 106 4 111 6 102 2 105 2 16:20 108 4 16:14 4 [PERSON_NAME] SENTADA 16:14 1…" at bounding box center [798, 485] width 1126 height 623
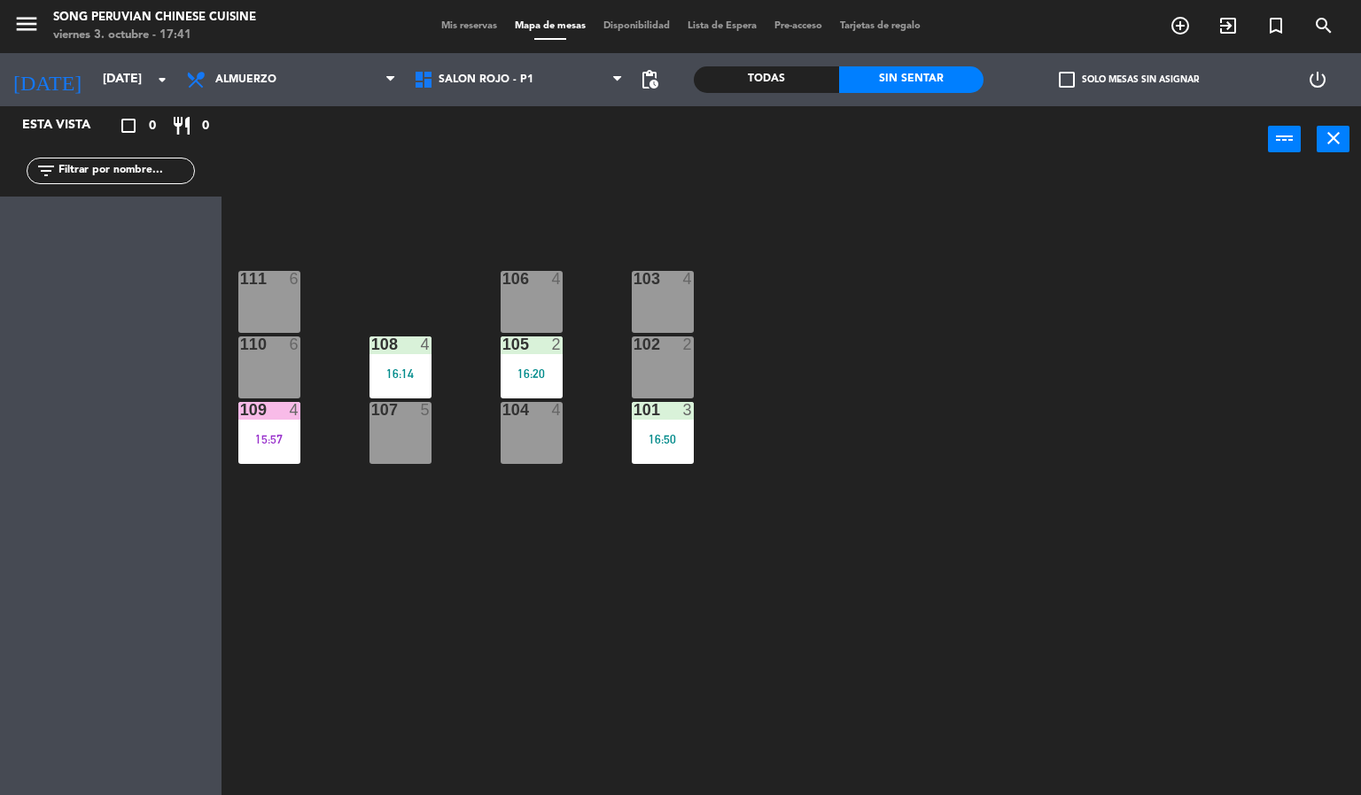
click at [401, 344] on div at bounding box center [399, 345] width 29 height 16
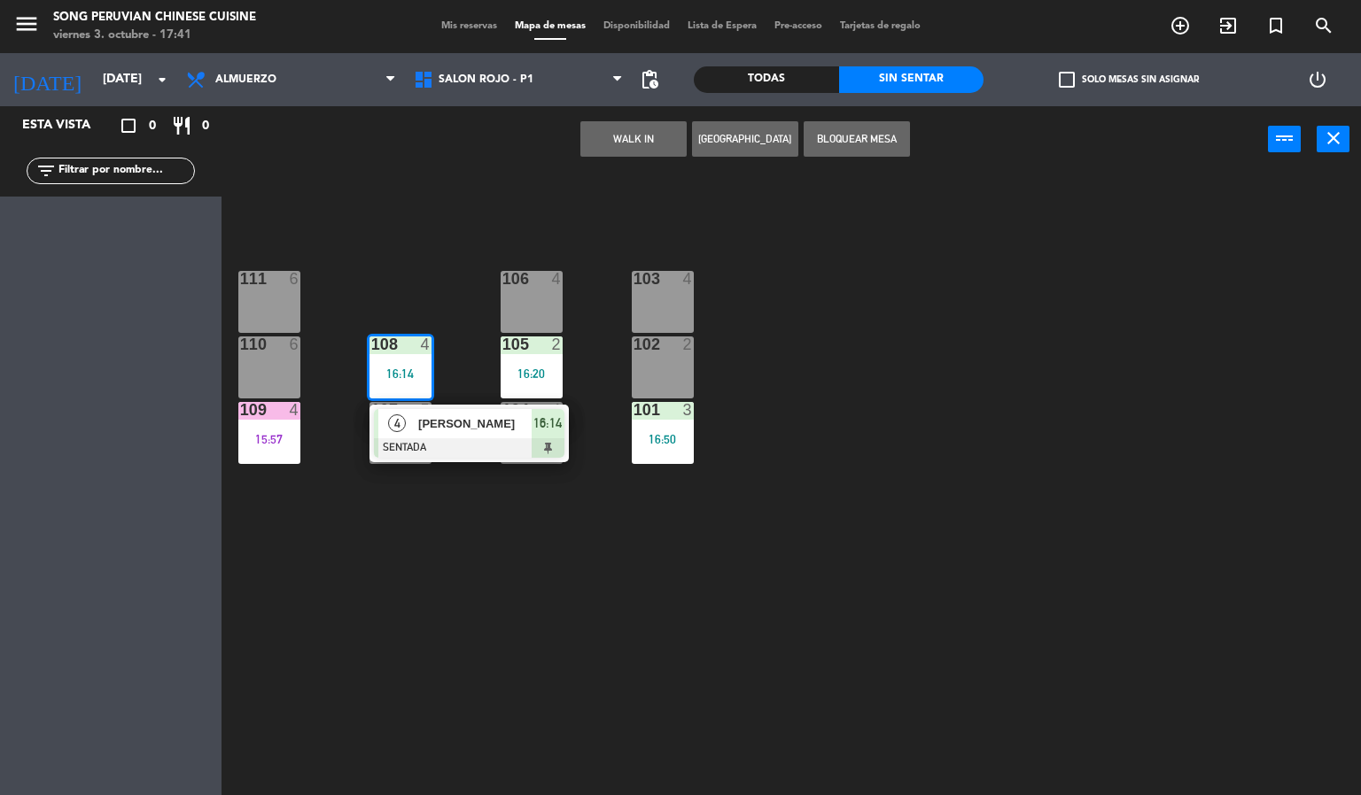
click at [601, 588] on div "103 4 106 4 111 6 102 2 105 2 16:20 108 4 16:14 4 [PERSON_NAME] SENTADA 16:14 1…" at bounding box center [798, 485] width 1126 height 623
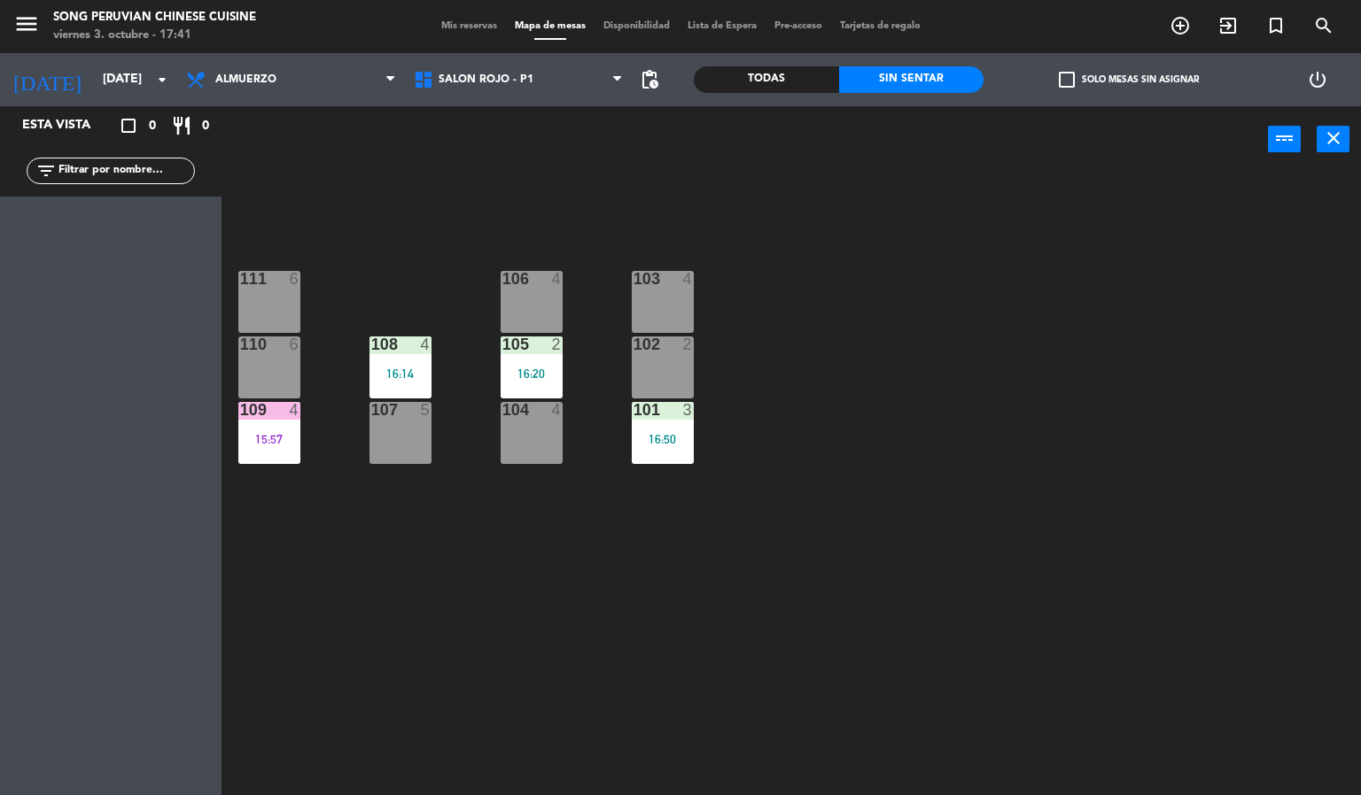
click at [425, 344] on div "4" at bounding box center [426, 345] width 11 height 16
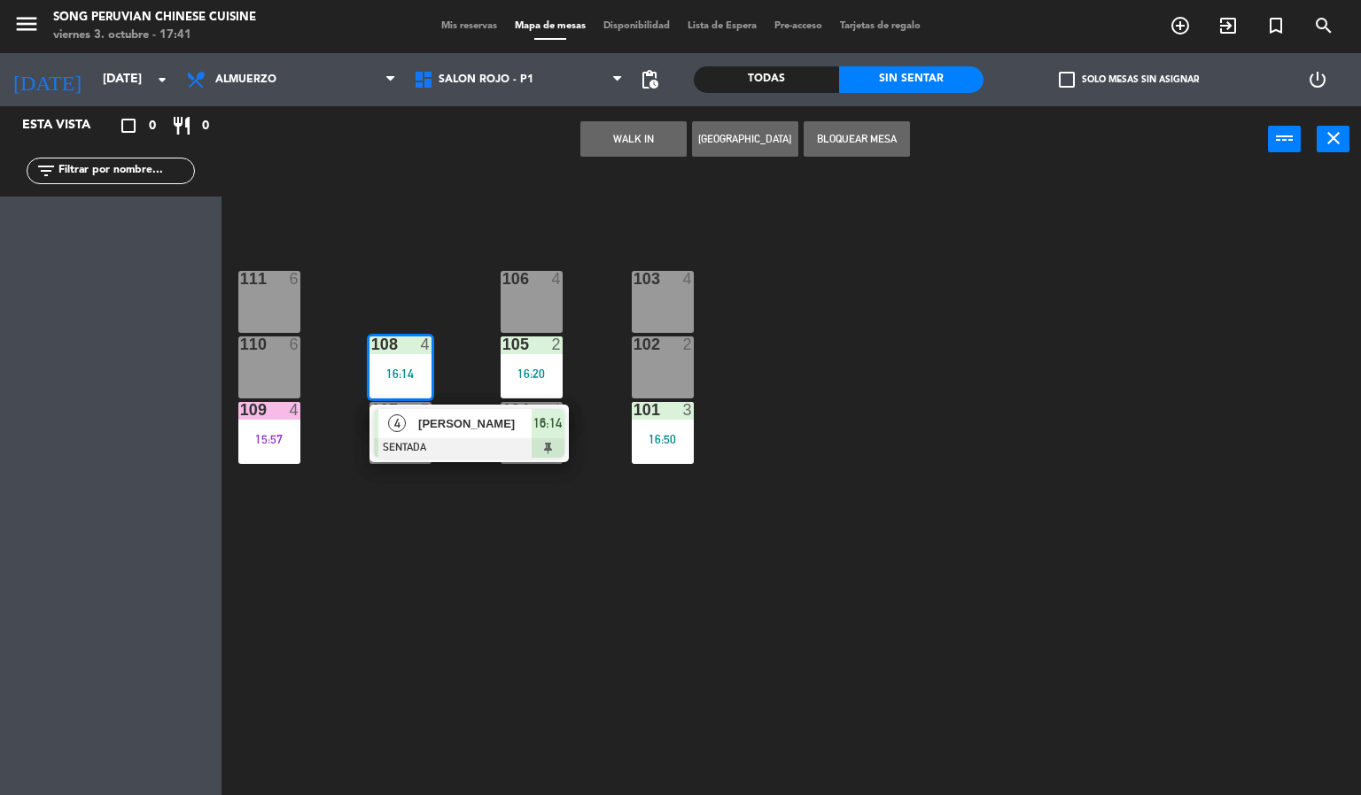
click at [624, 623] on div "103 4 106 4 111 6 102 2 105 2 16:20 108 4 16:14 4 [PERSON_NAME] SENTADA 16:14 1…" at bounding box center [798, 485] width 1126 height 623
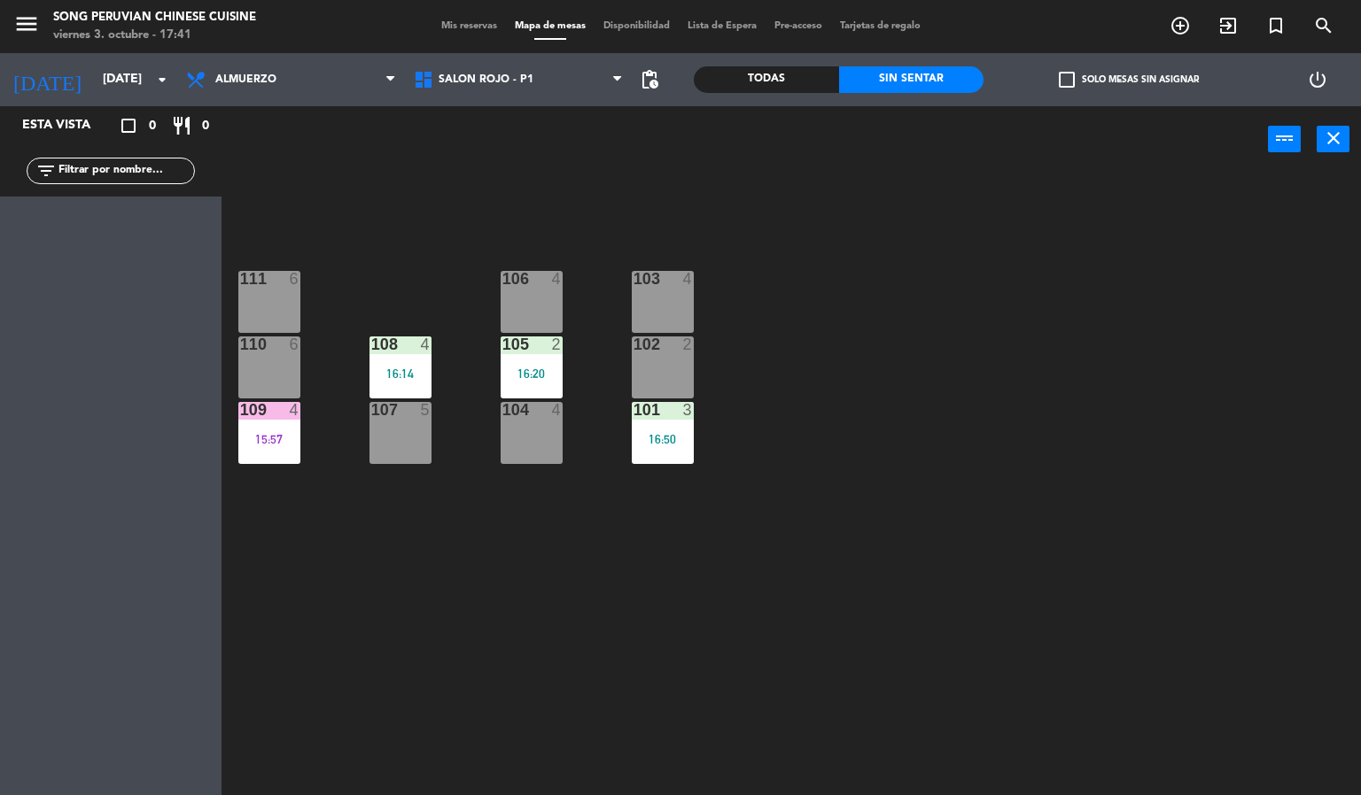
click at [556, 345] on div "2" at bounding box center [557, 345] width 11 height 16
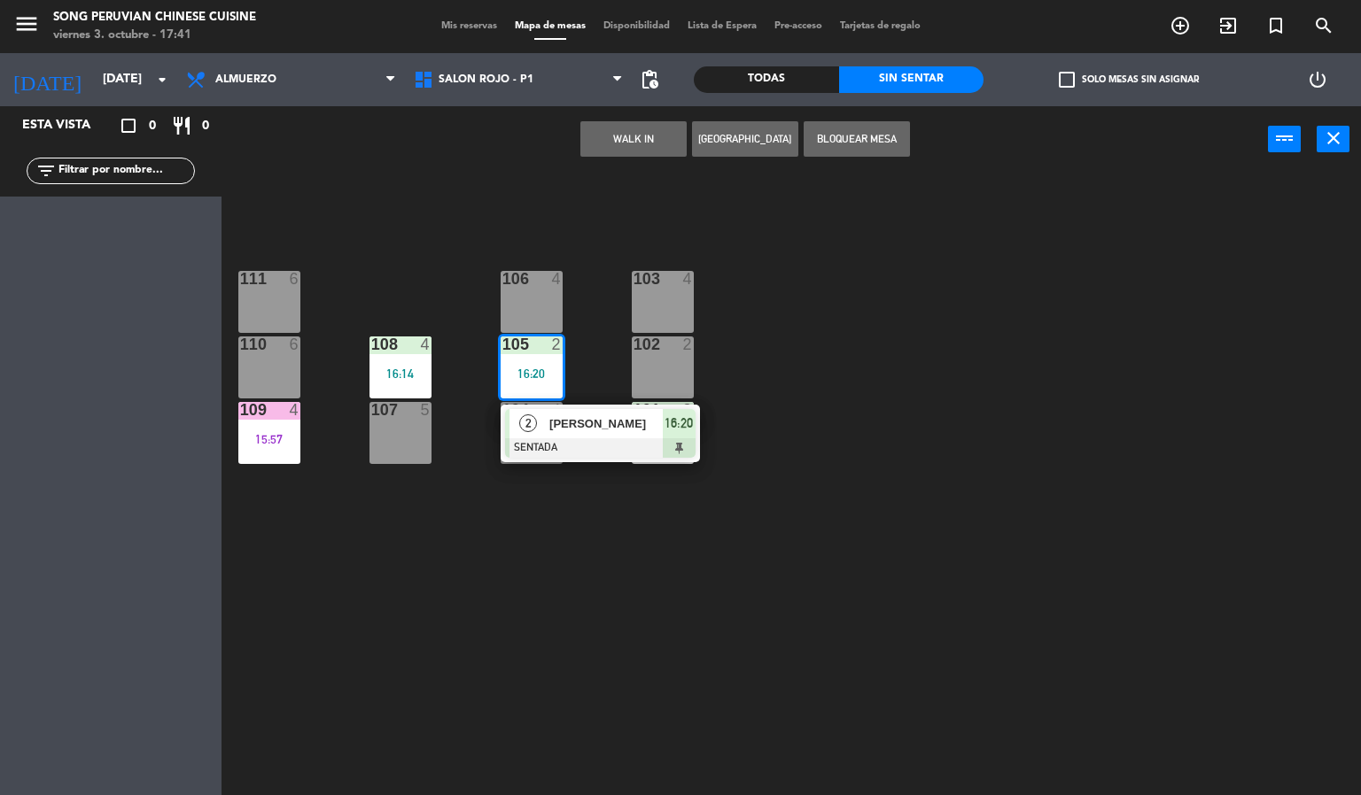
click at [638, 614] on div "103 4 106 4 111 6 102 2 105 2 16:20 2 [PERSON_NAME] SENTADA 16:20 108 4 16:14 1…" at bounding box center [798, 485] width 1126 height 623
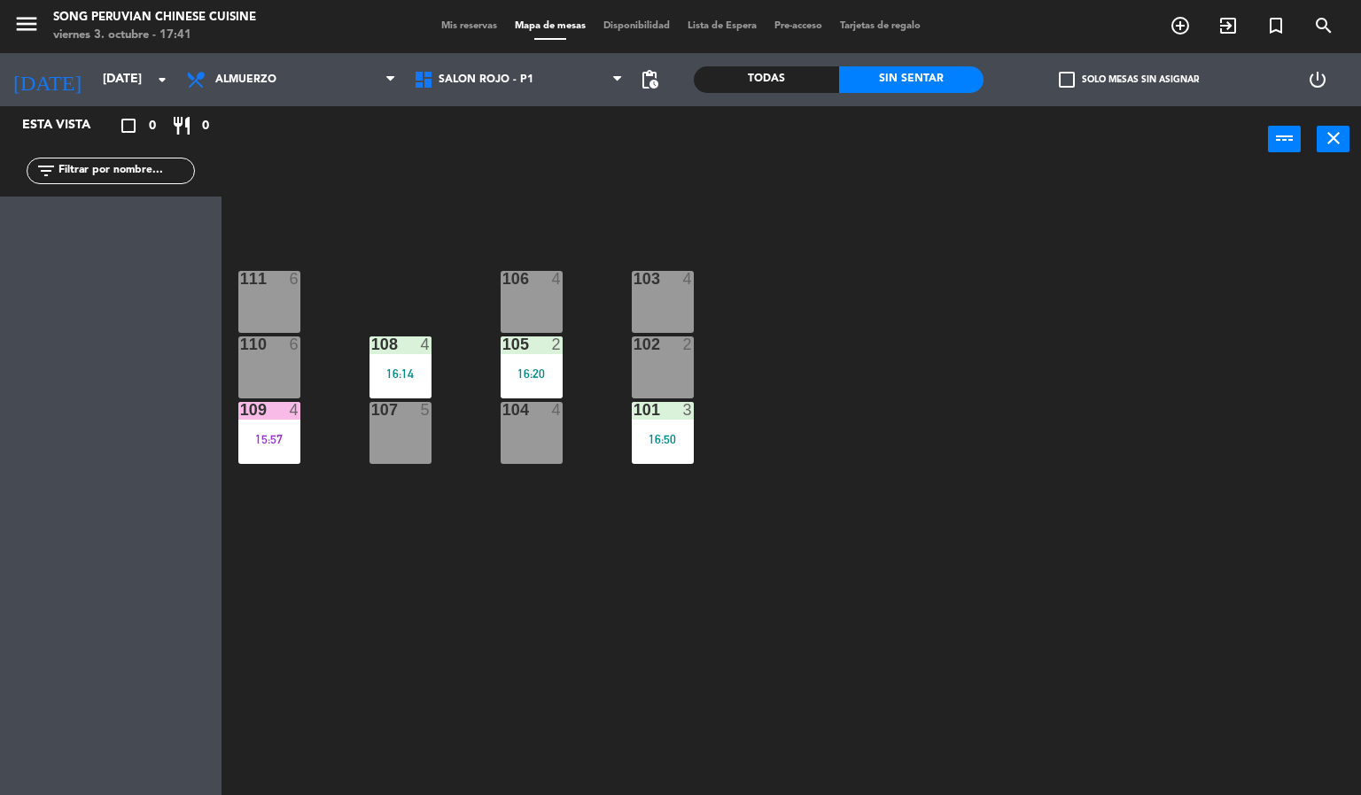
click at [503, 345] on div "105" at bounding box center [502, 345] width 1 height 16
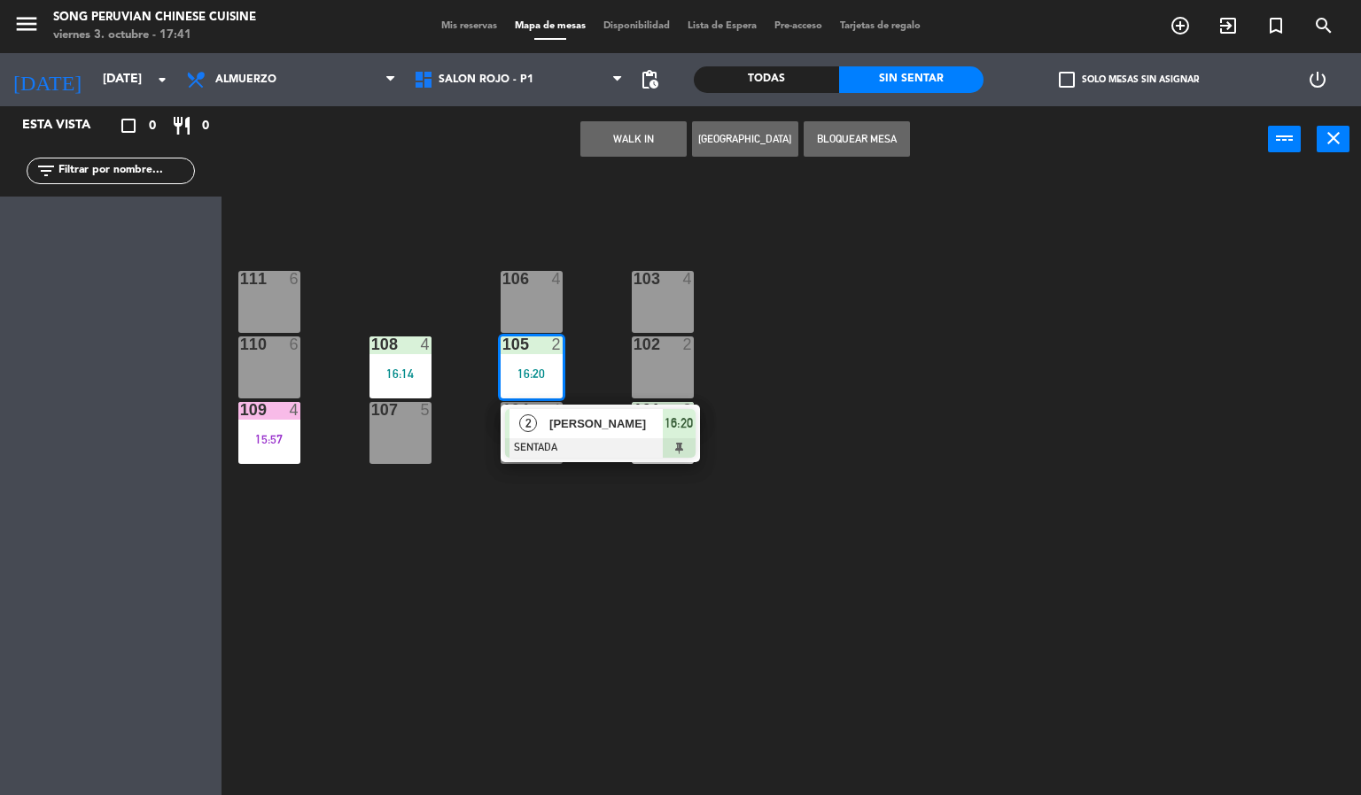
click at [593, 643] on div "103 4 106 4 111 6 102 2 105 2 16:20 2 [PERSON_NAME] SENTADA 16:20 108 4 16:14 1…" at bounding box center [798, 485] width 1126 height 623
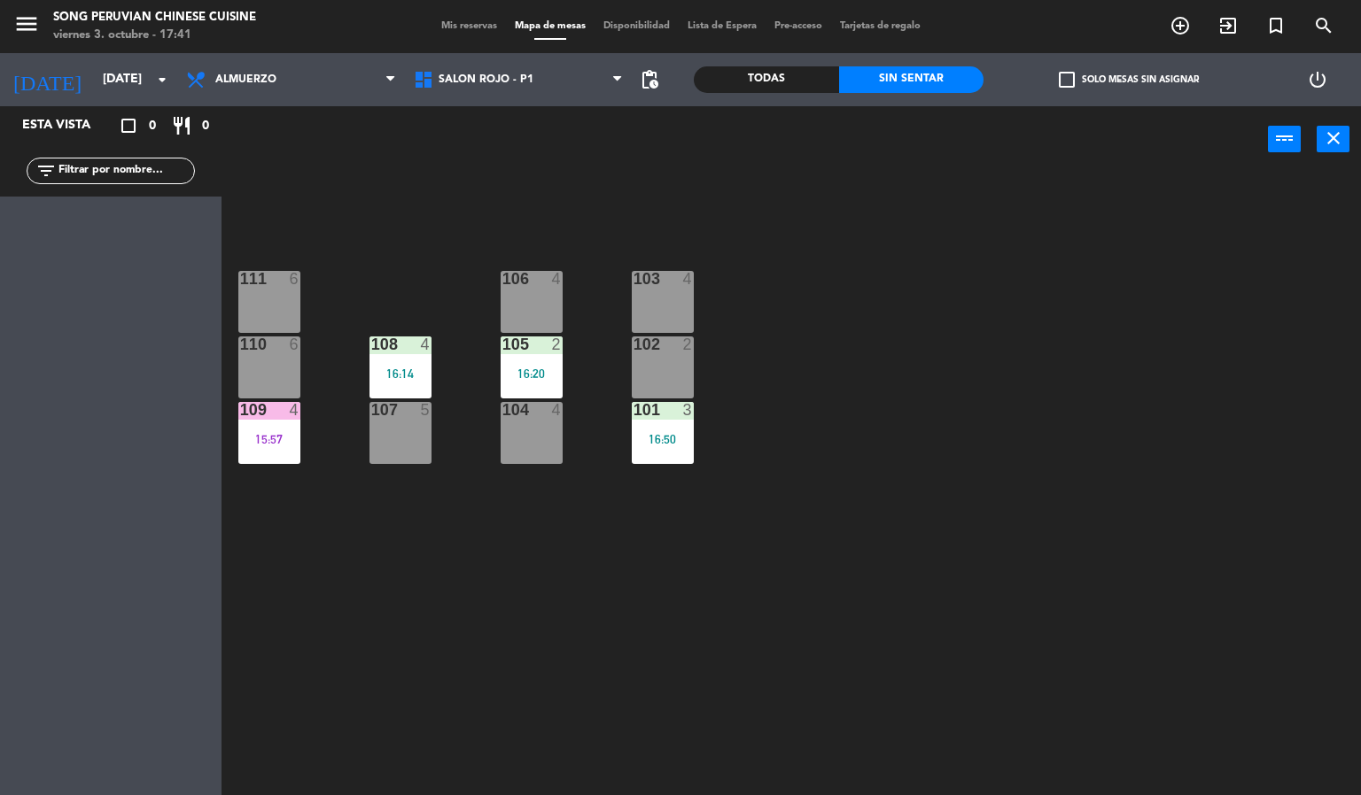
click at [530, 373] on div "16:20" at bounding box center [531, 374] width 62 height 12
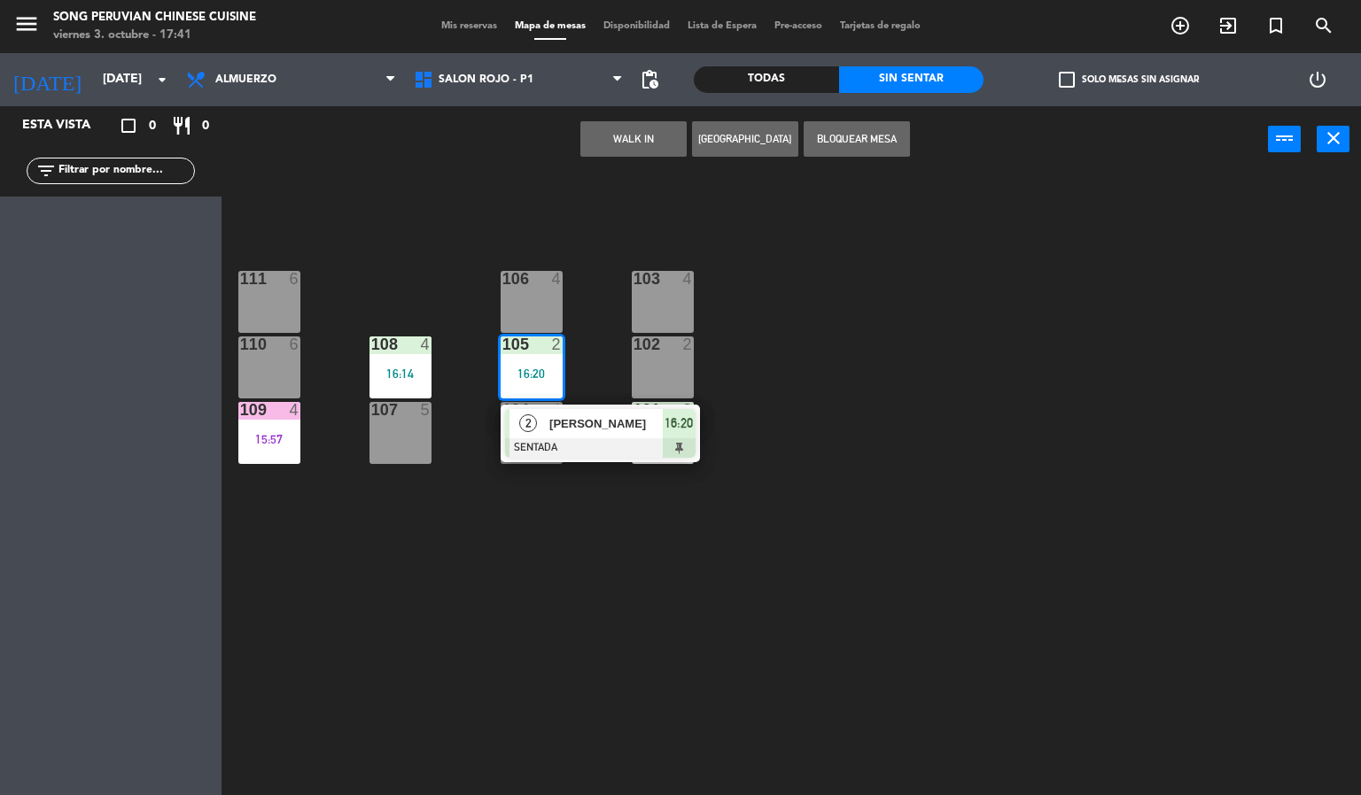
click at [268, 423] on div "109 4 15:57" at bounding box center [269, 433] width 62 height 62
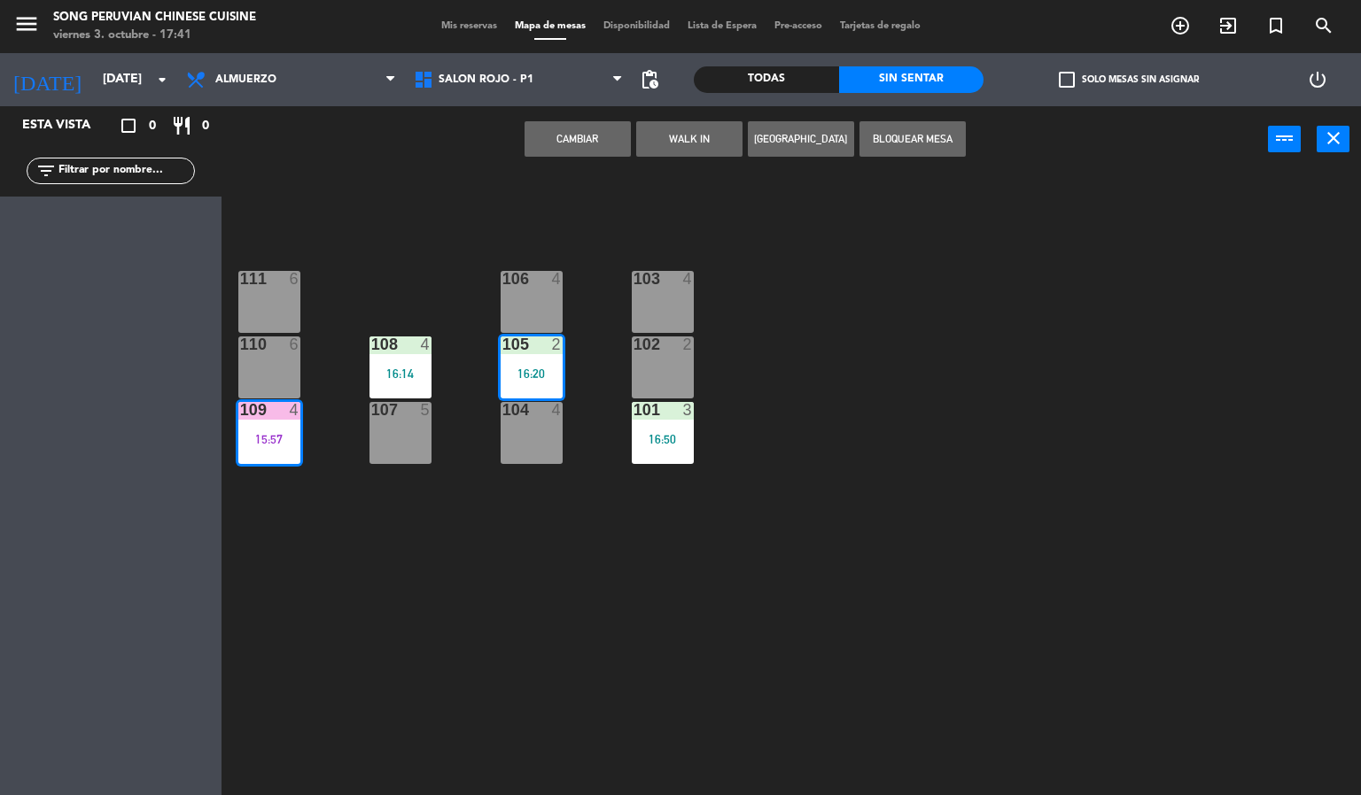
click at [372, 571] on div "103 4 106 4 111 6 102 2 105 2 16:20 108 4 16:14 110 6 101 3 16:50 104 4 107 5 1…" at bounding box center [798, 485] width 1126 height 623
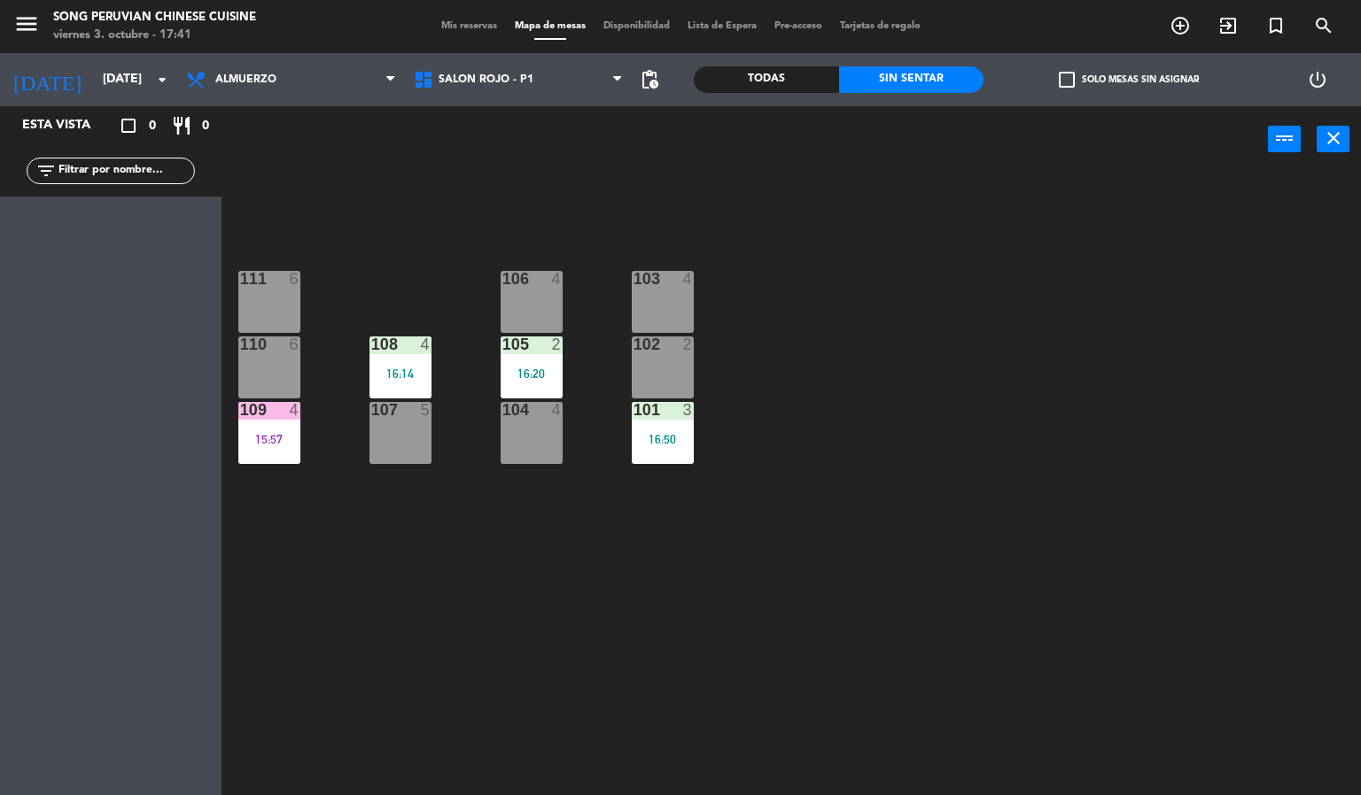
click at [274, 436] on div "15:57" at bounding box center [269, 439] width 62 height 12
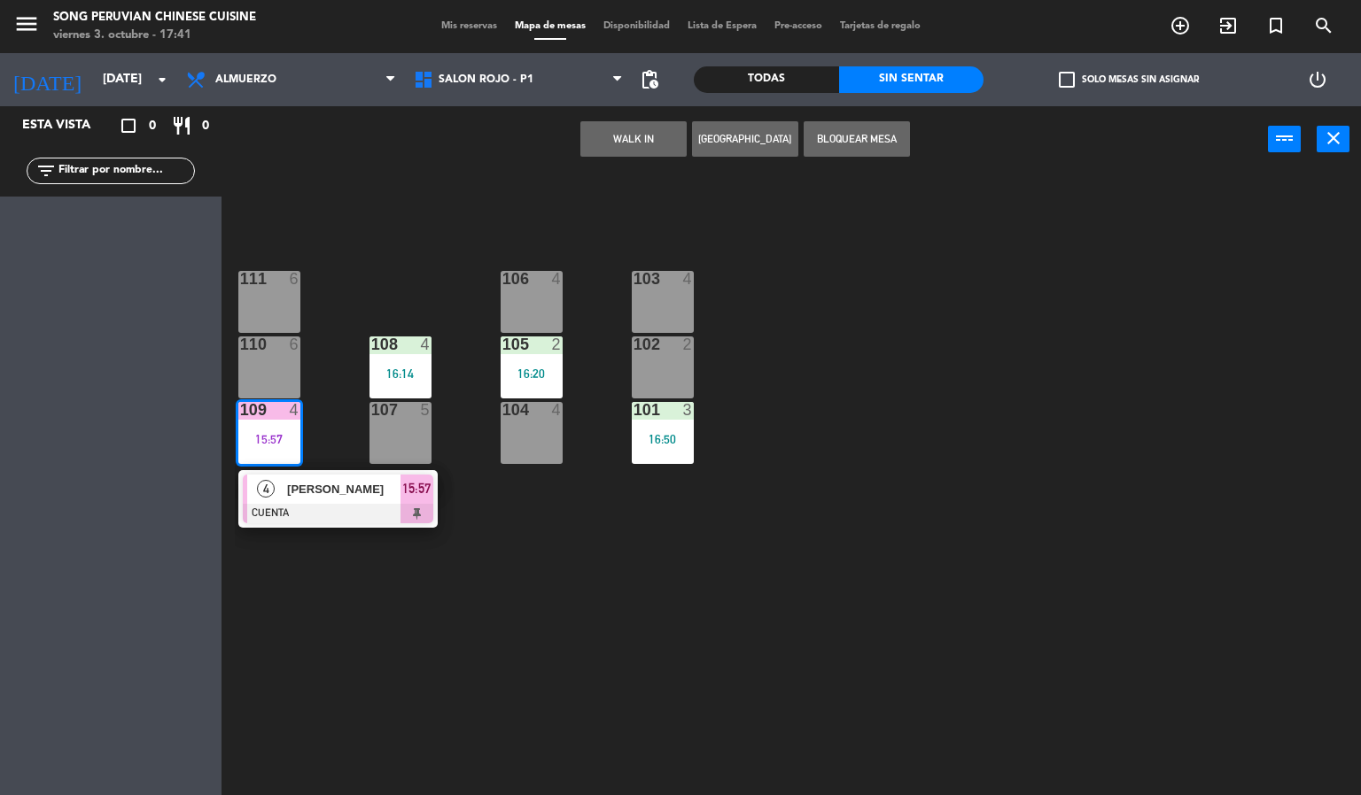
click at [333, 492] on span "[PERSON_NAME]" at bounding box center [343, 489] width 113 height 19
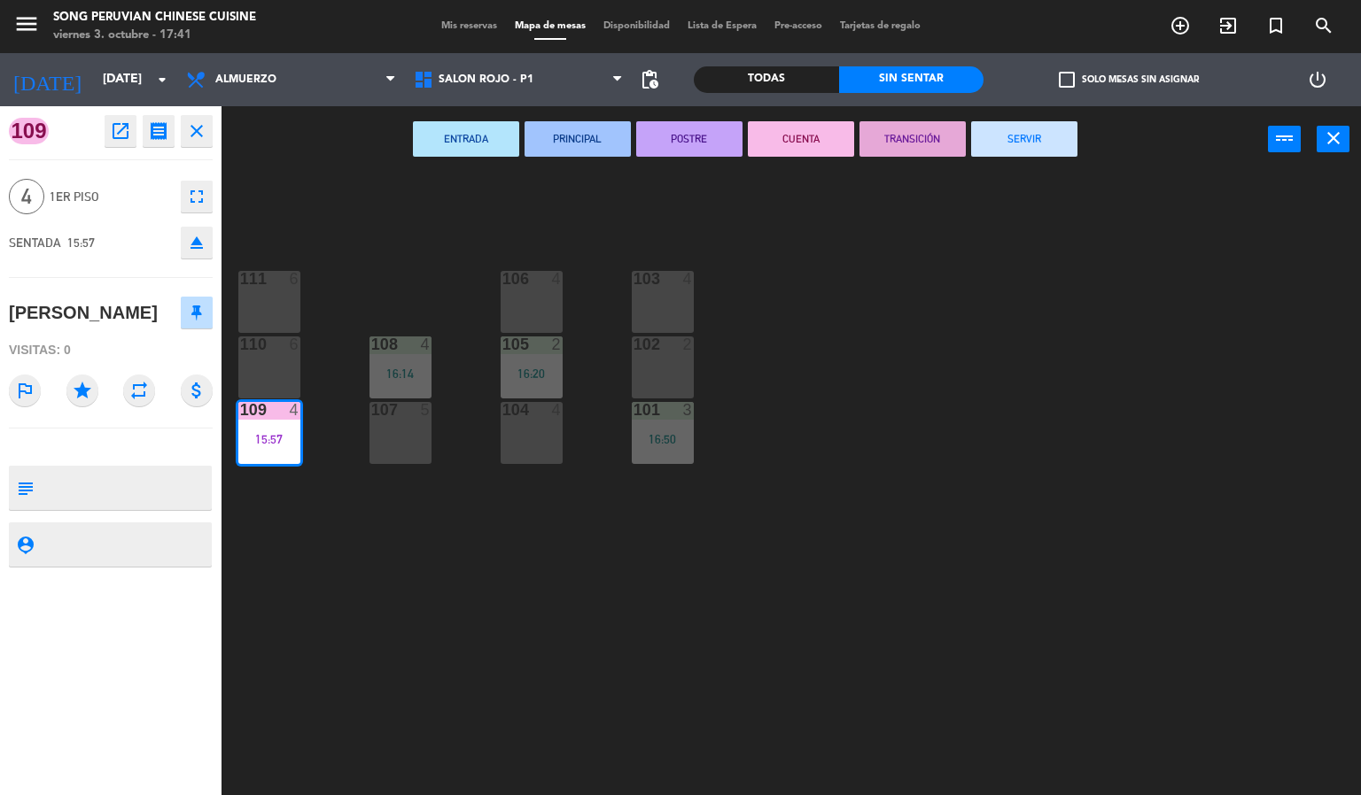
click at [1042, 143] on button "SERVIR" at bounding box center [1024, 138] width 106 height 35
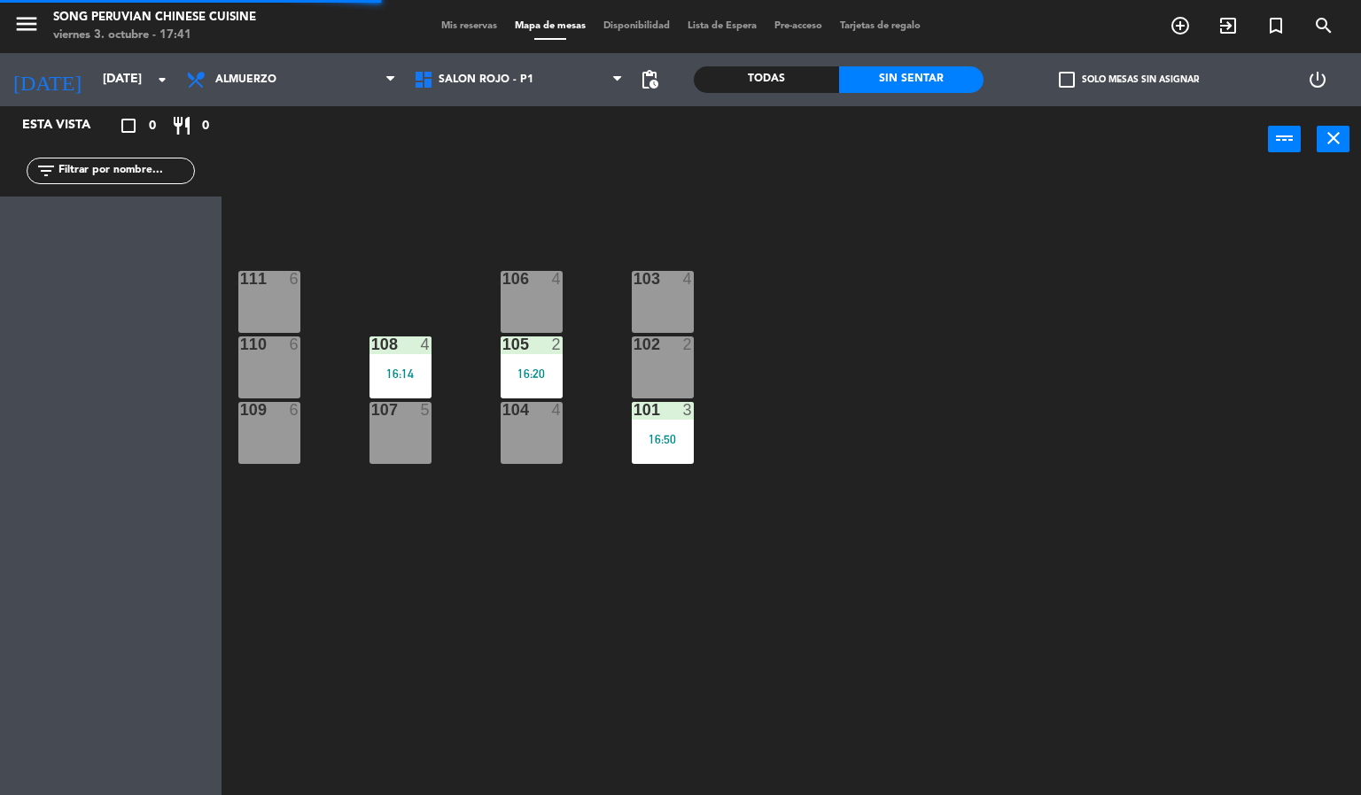
click at [413, 376] on div "16:14" at bounding box center [400, 374] width 62 height 12
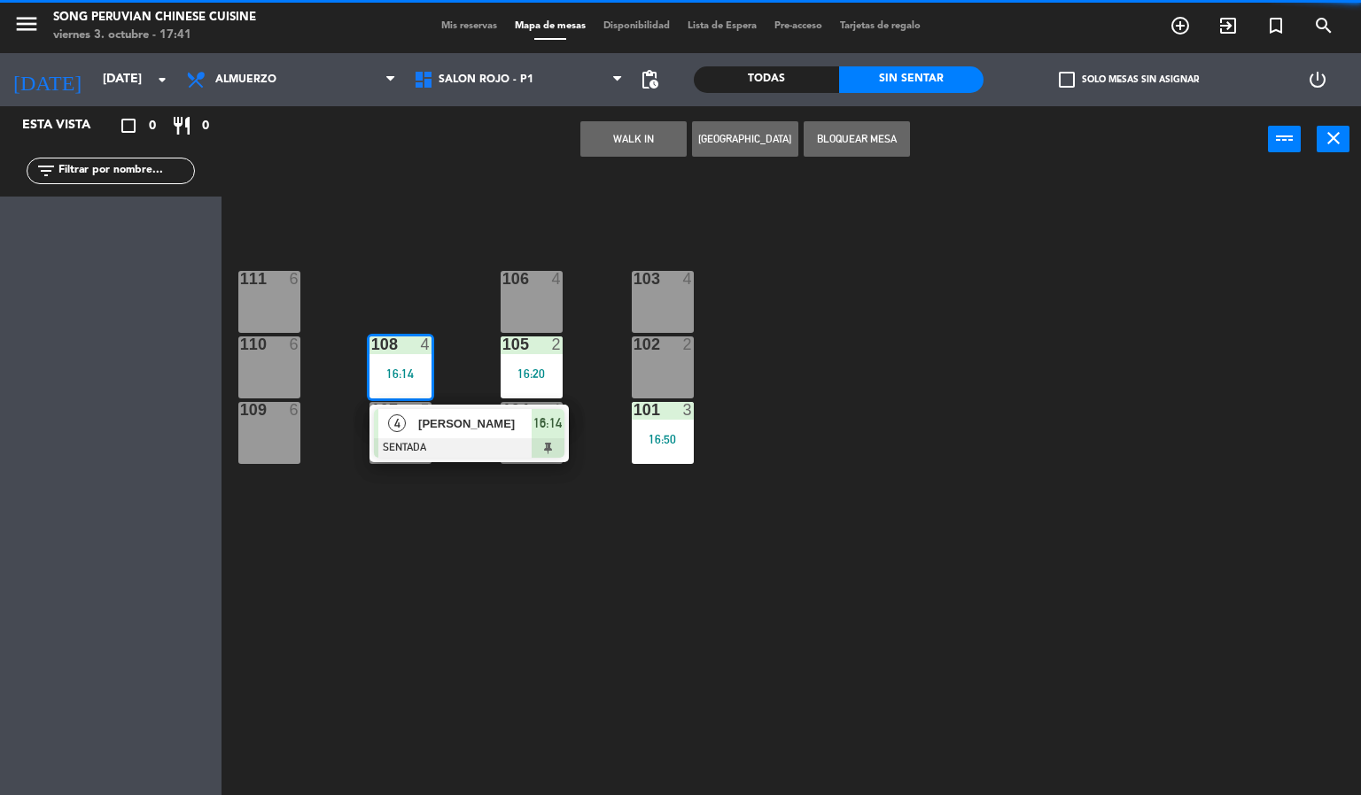
click at [476, 428] on span "[PERSON_NAME]" at bounding box center [474, 424] width 113 height 19
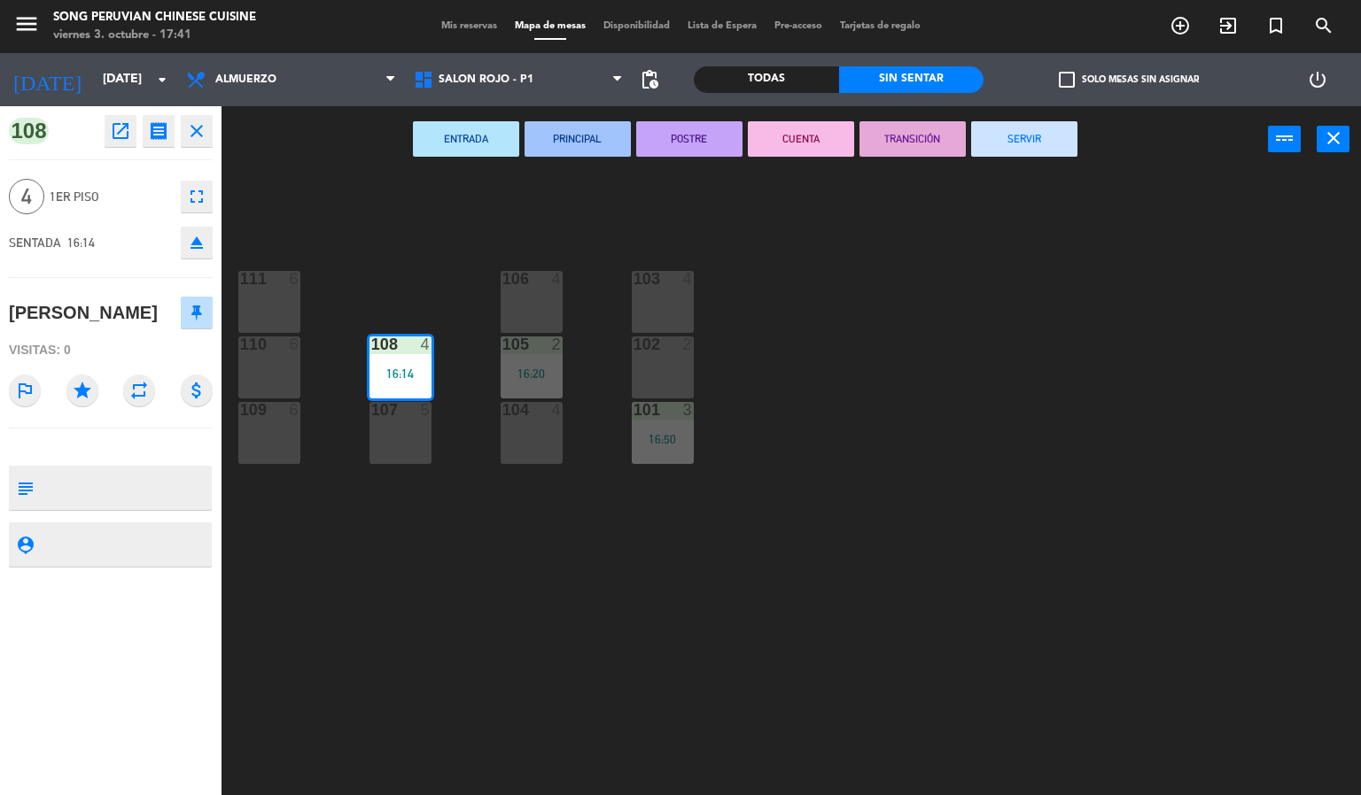
click at [555, 620] on div "103 4 106 4 111 6 102 2 105 2 16:20 108 4 16:14 110 6 101 3 16:50 104 4 107 5 1…" at bounding box center [798, 485] width 1126 height 623
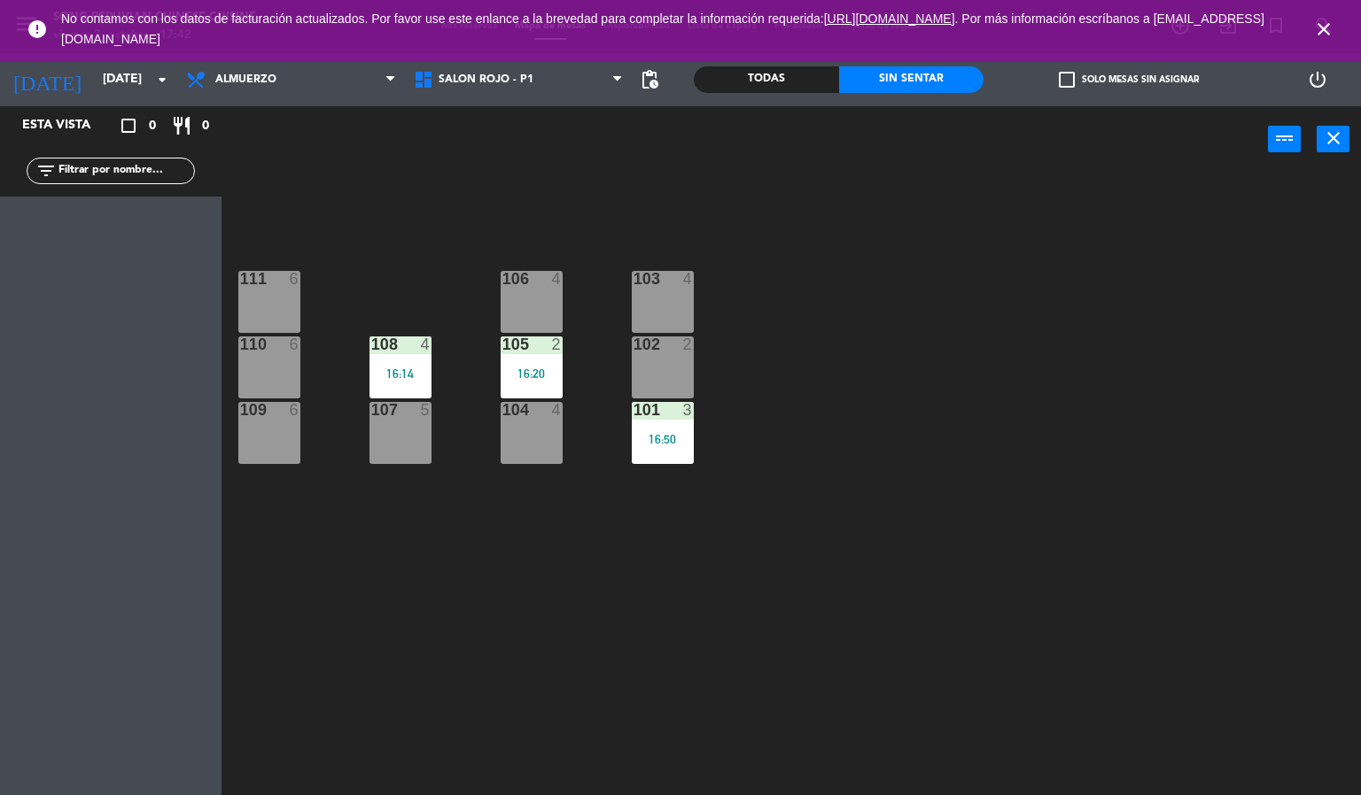
click at [1326, 35] on icon "close" at bounding box center [1323, 29] width 21 height 21
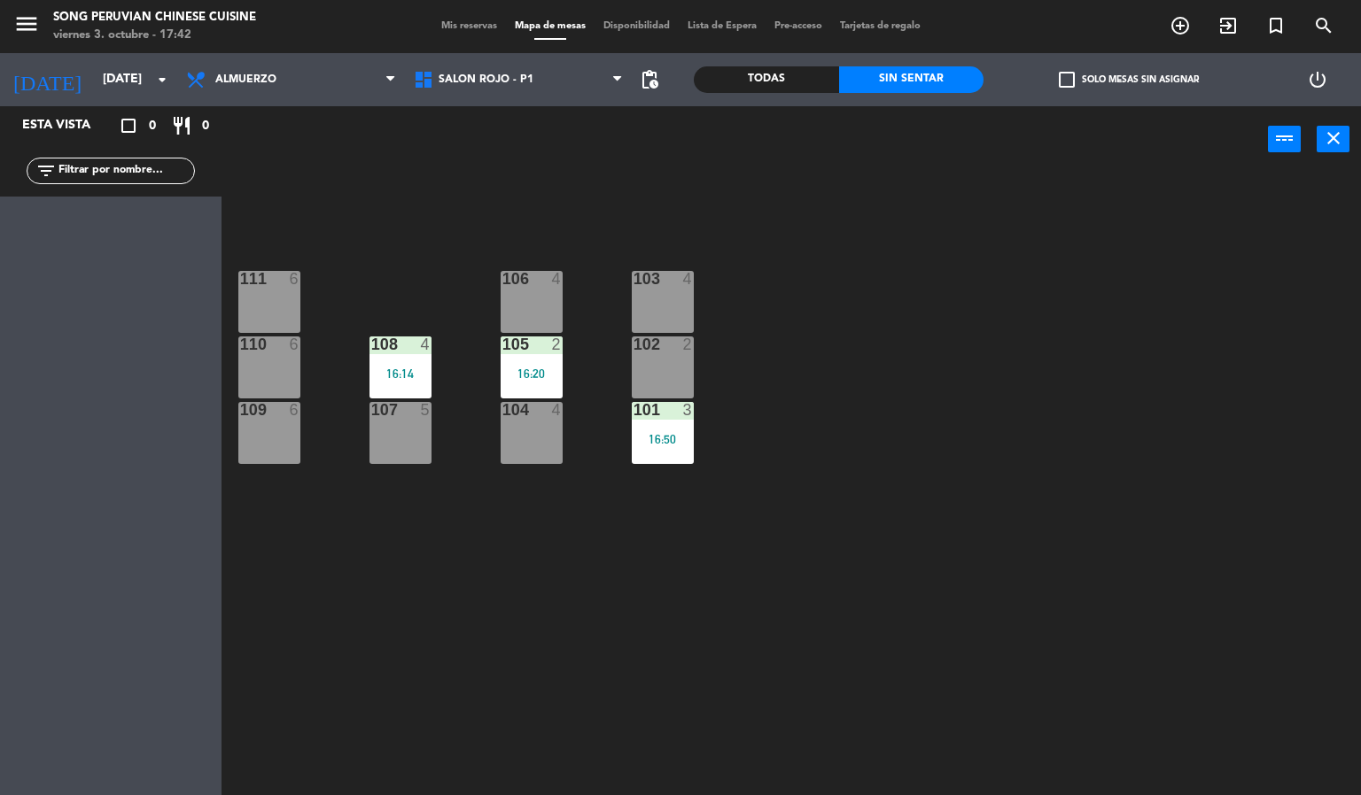
click at [965, 399] on div "103 4 106 4 111 6 102 2 105 2 16:20 108 4 16:14 110 6 101 3 16:50 104 4 107 5 1…" at bounding box center [798, 485] width 1126 height 623
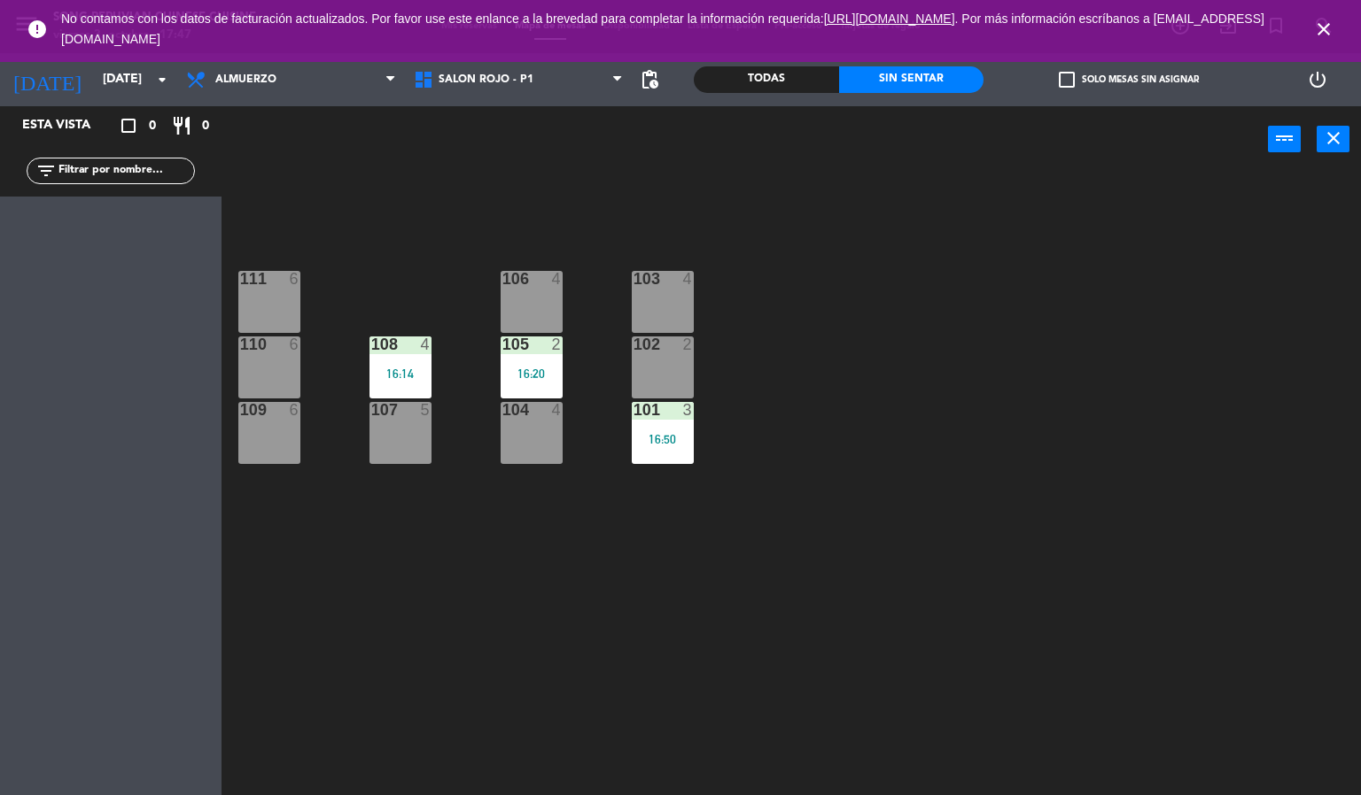
click at [1319, 27] on icon "close" at bounding box center [1323, 29] width 21 height 21
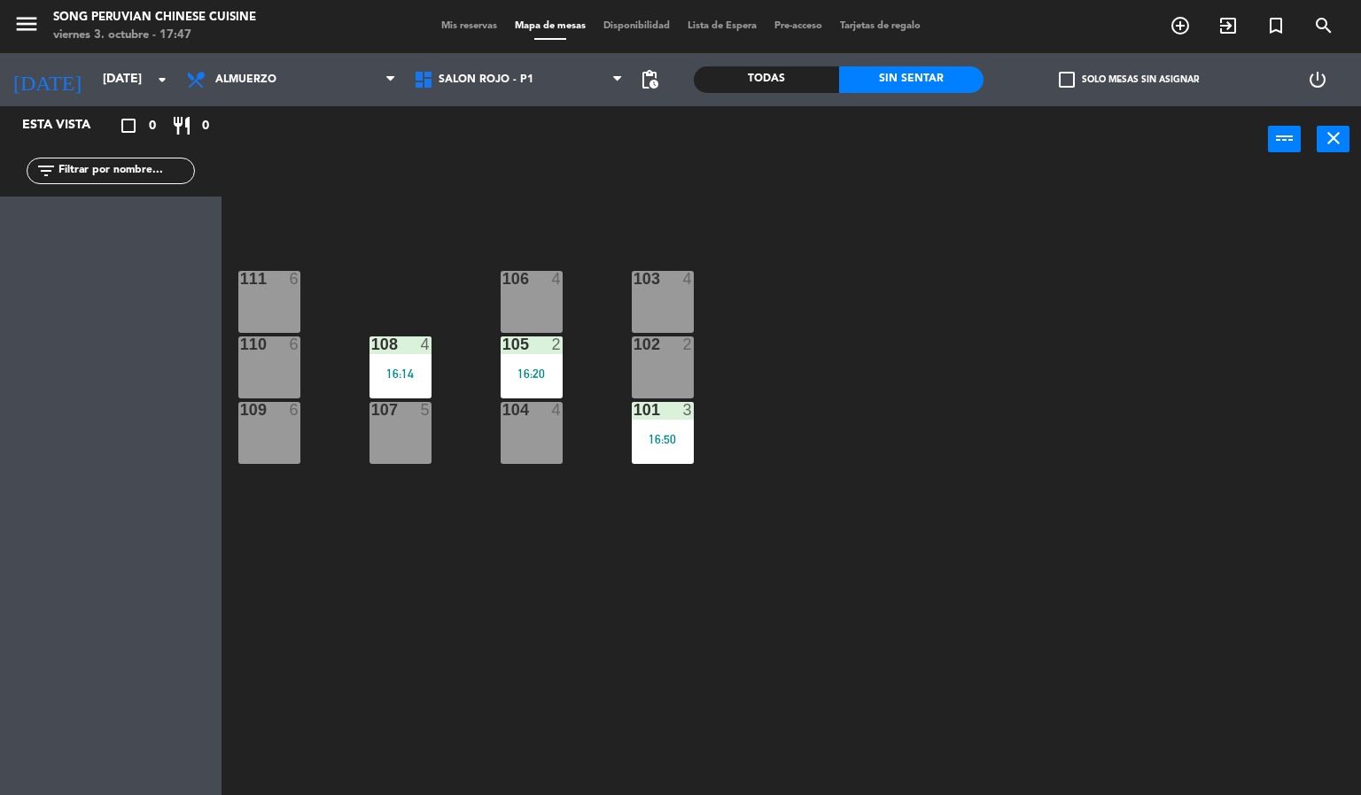
click at [1039, 319] on div "103 4 106 4 111 6 102 2 105 2 16:20 108 4 16:14 110 6 101 3 16:50 104 4 107 5 1…" at bounding box center [798, 485] width 1126 height 623
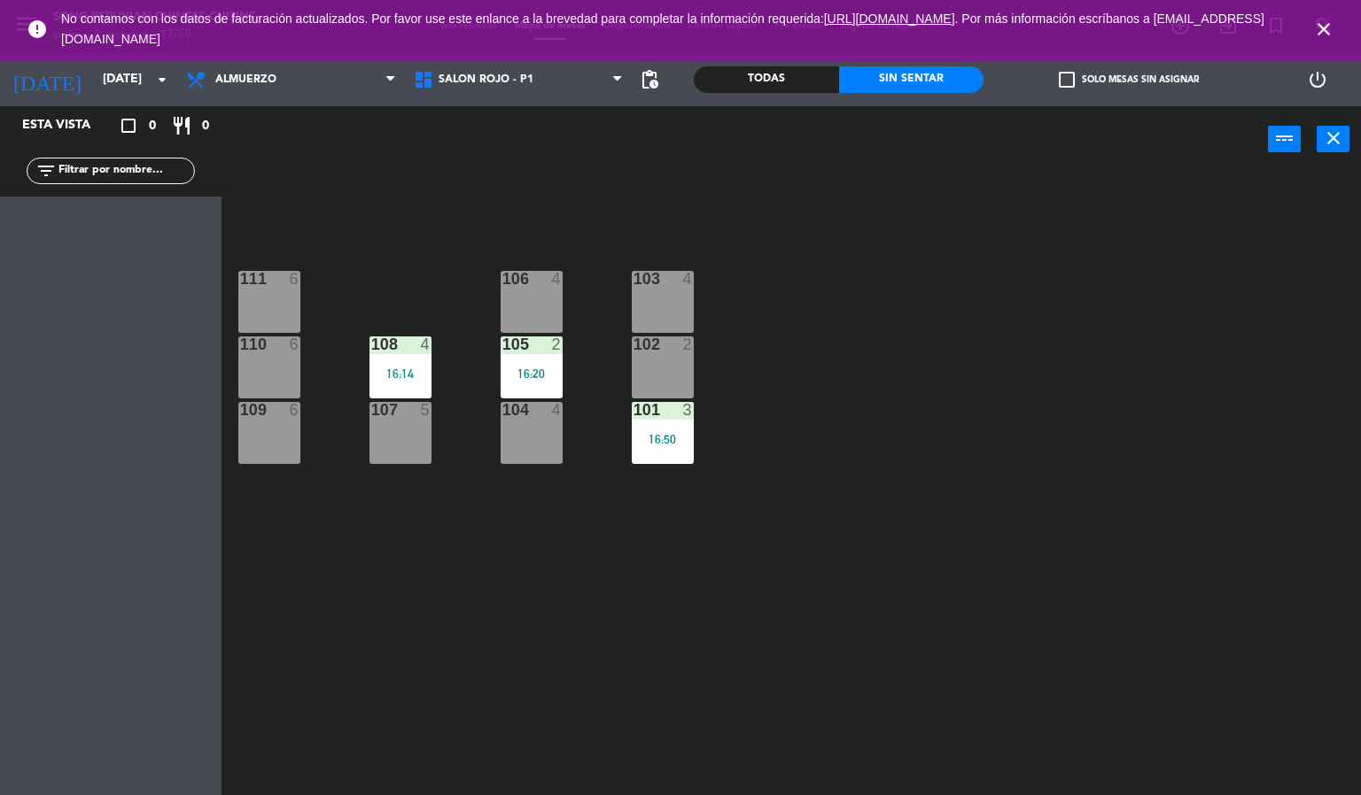
click at [434, 352] on div "4" at bounding box center [429, 345] width 29 height 16
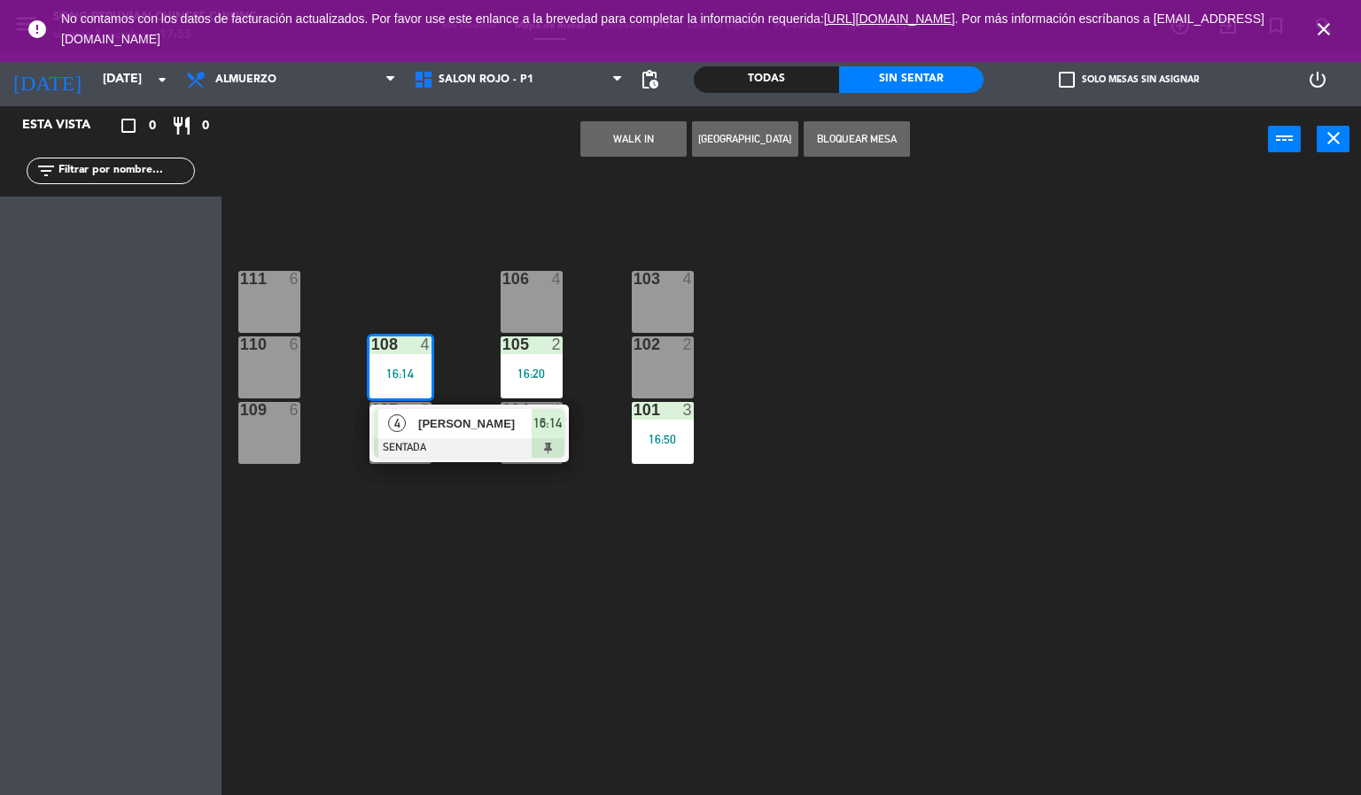
click at [458, 417] on span "[PERSON_NAME]" at bounding box center [474, 424] width 113 height 19
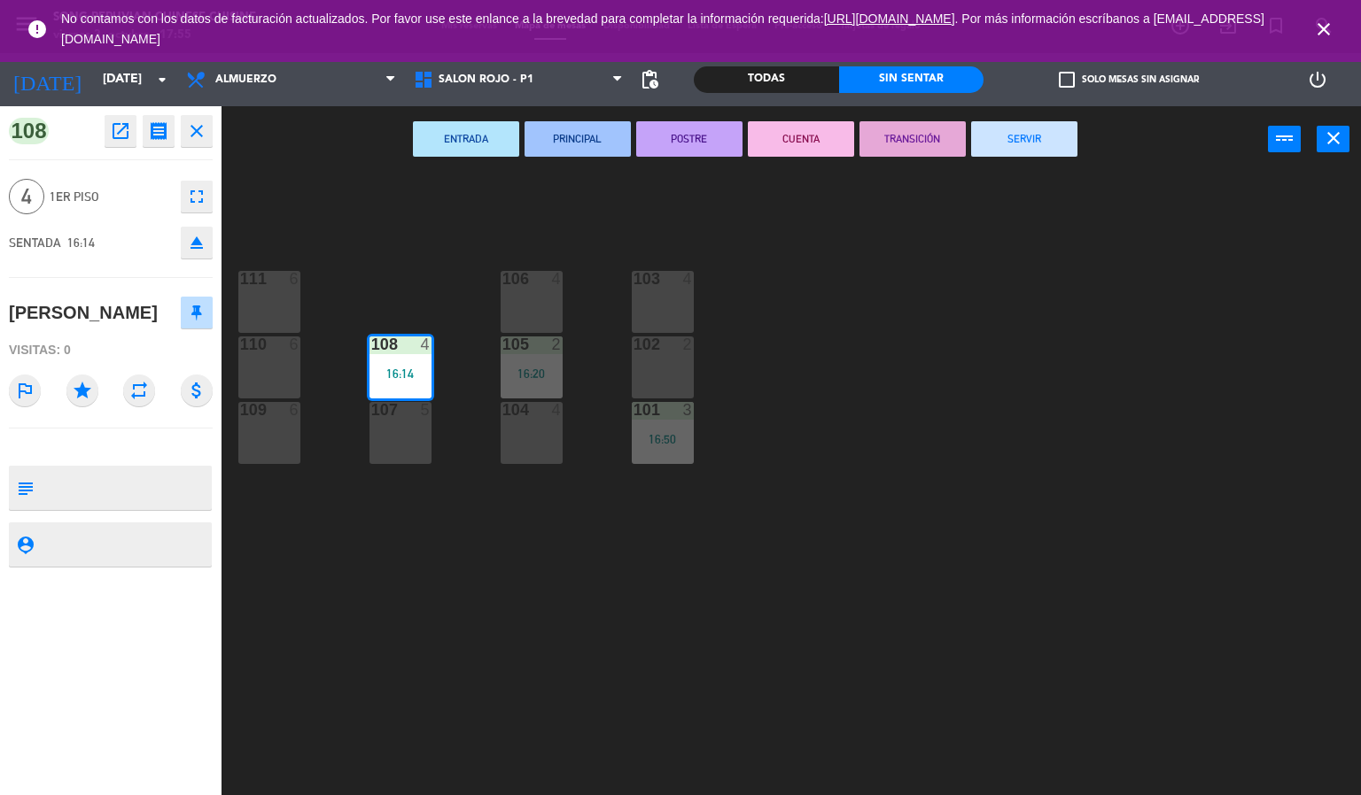
click at [1342, 16] on span "close" at bounding box center [1323, 29] width 48 height 48
click at [1323, 25] on icon "close" at bounding box center [1323, 29] width 21 height 21
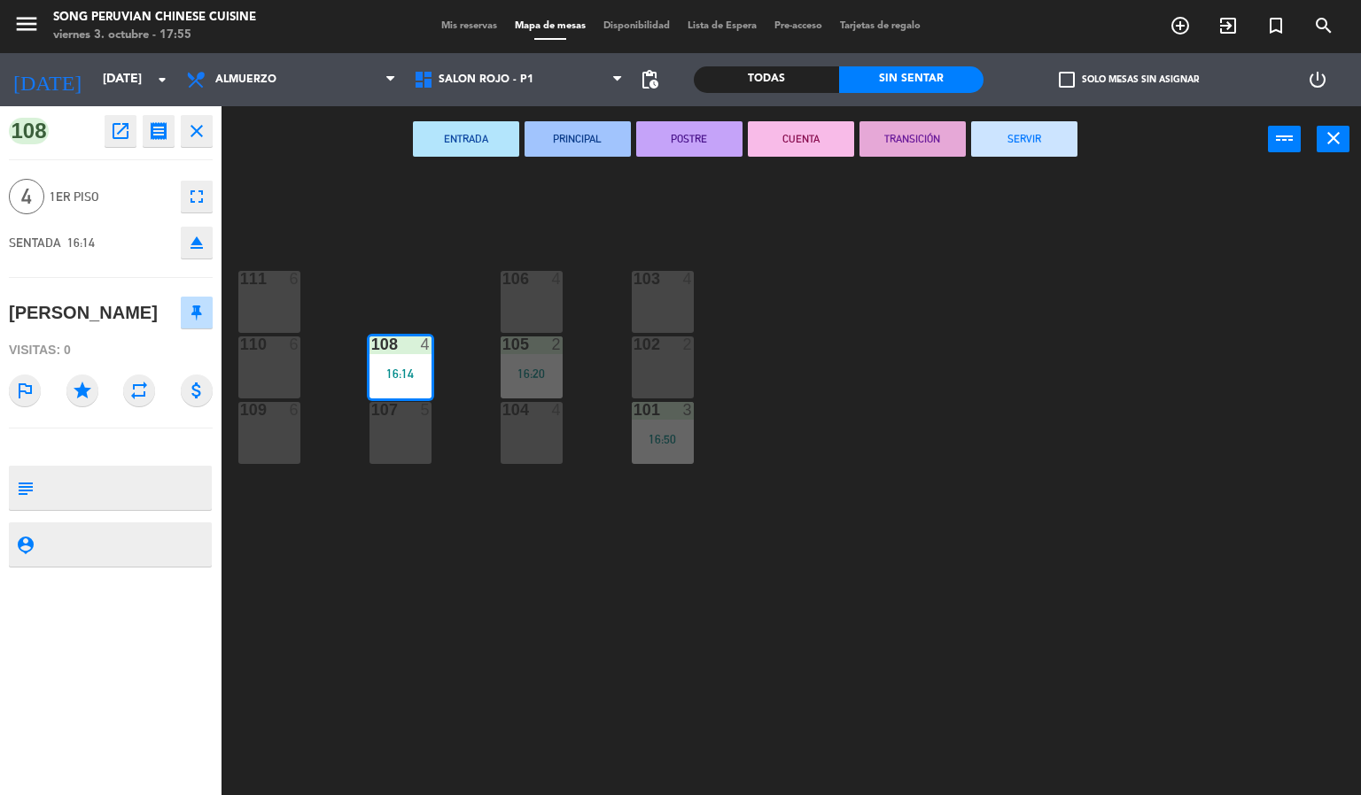
click at [208, 192] on button "fullscreen" at bounding box center [197, 197] width 32 height 32
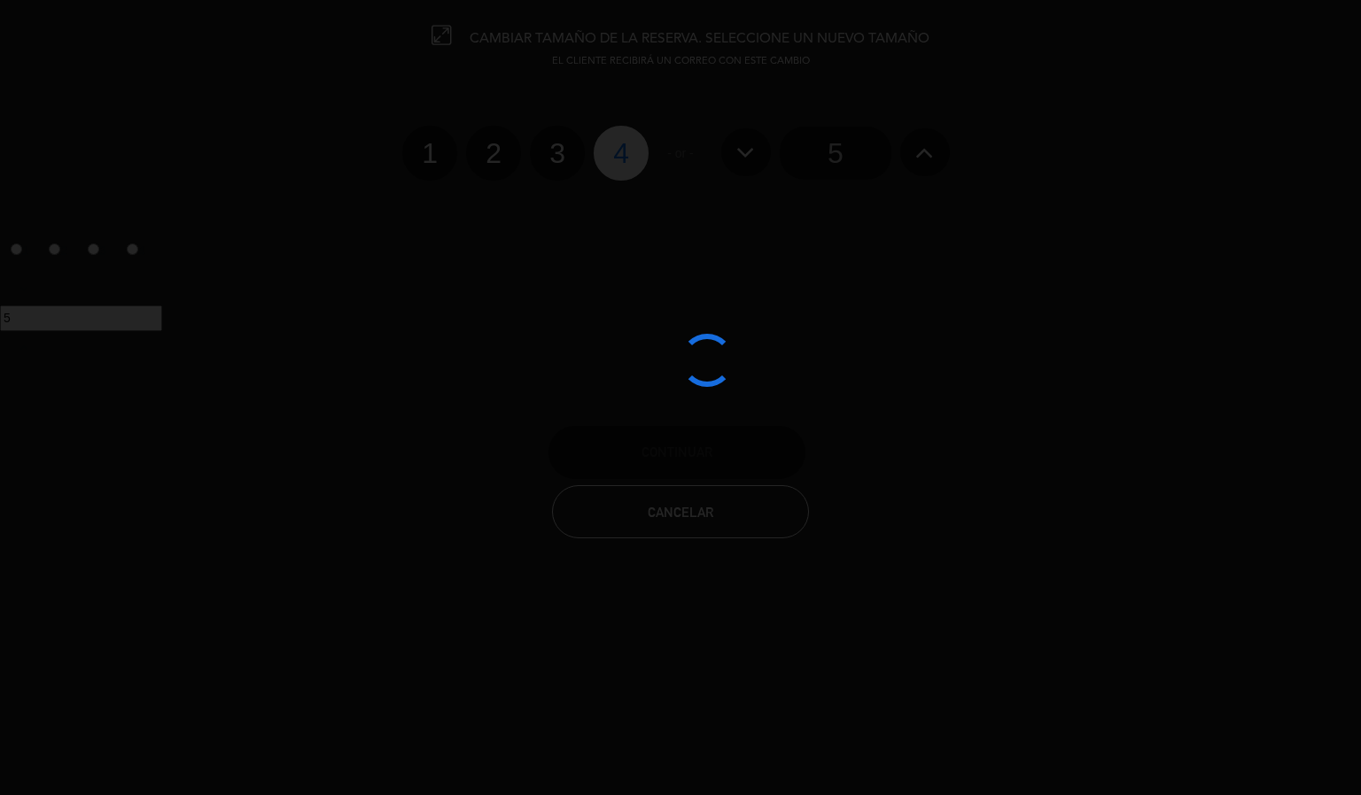
click at [566, 155] on div at bounding box center [680, 397] width 1361 height 795
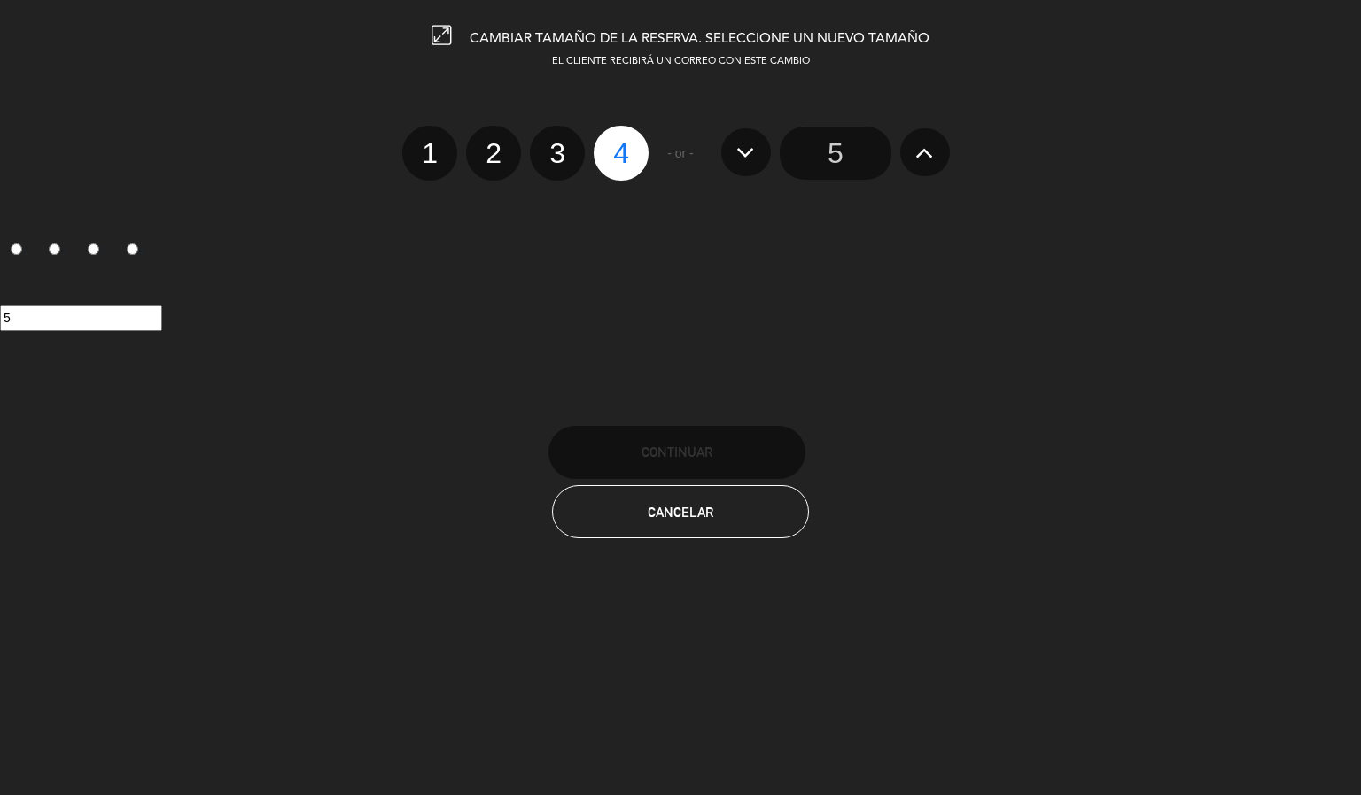
click at [561, 155] on label "3" at bounding box center [557, 153] width 55 height 55
click at [561, 143] on input "3" at bounding box center [555, 138] width 12 height 12
radio input "true"
radio input "false"
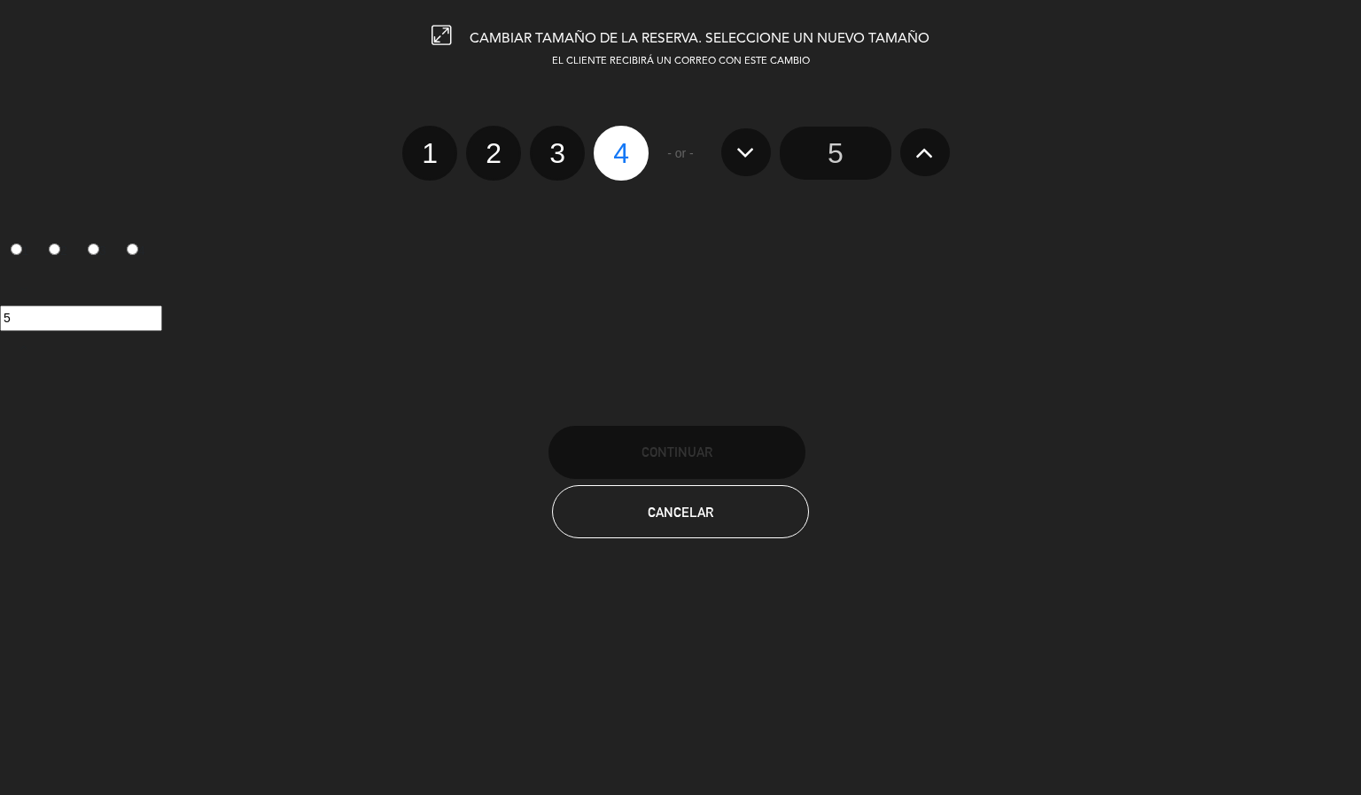
radio input "false"
radio input "true"
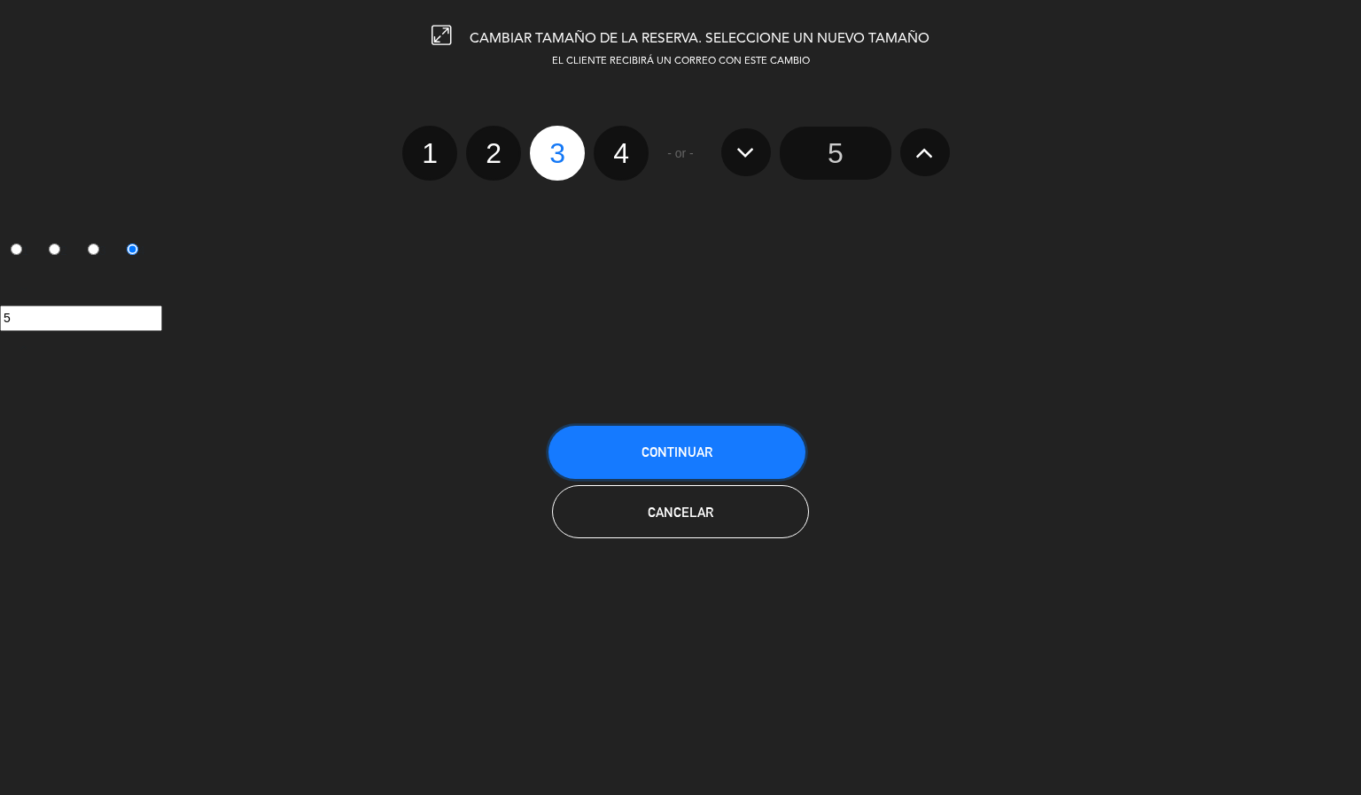
click at [617, 447] on button "Continuar" at bounding box center [676, 452] width 257 height 53
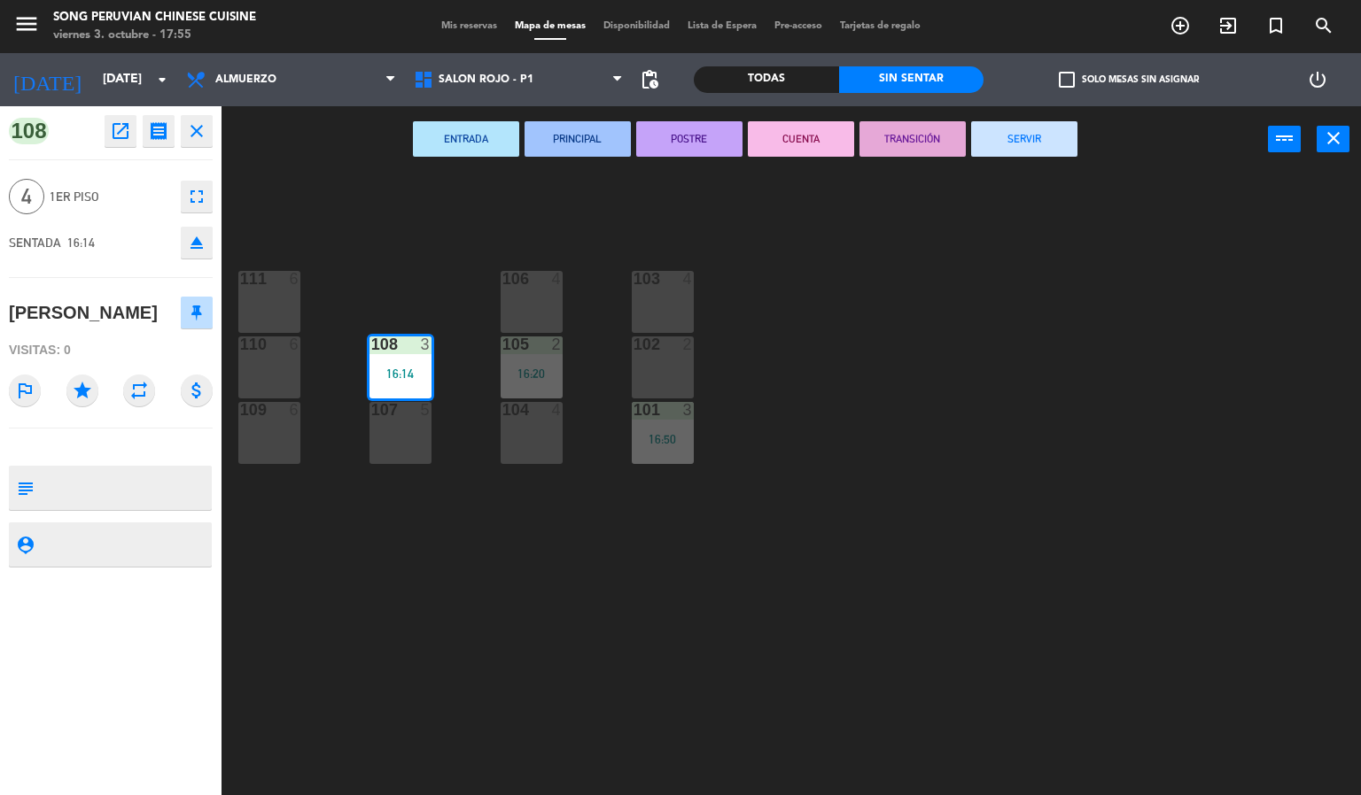
click at [463, 654] on div "103 4 106 4 111 6 102 2 105 2 16:20 108 3 16:14 110 6 101 3 16:50 104 4 107 5 1…" at bounding box center [798, 485] width 1126 height 623
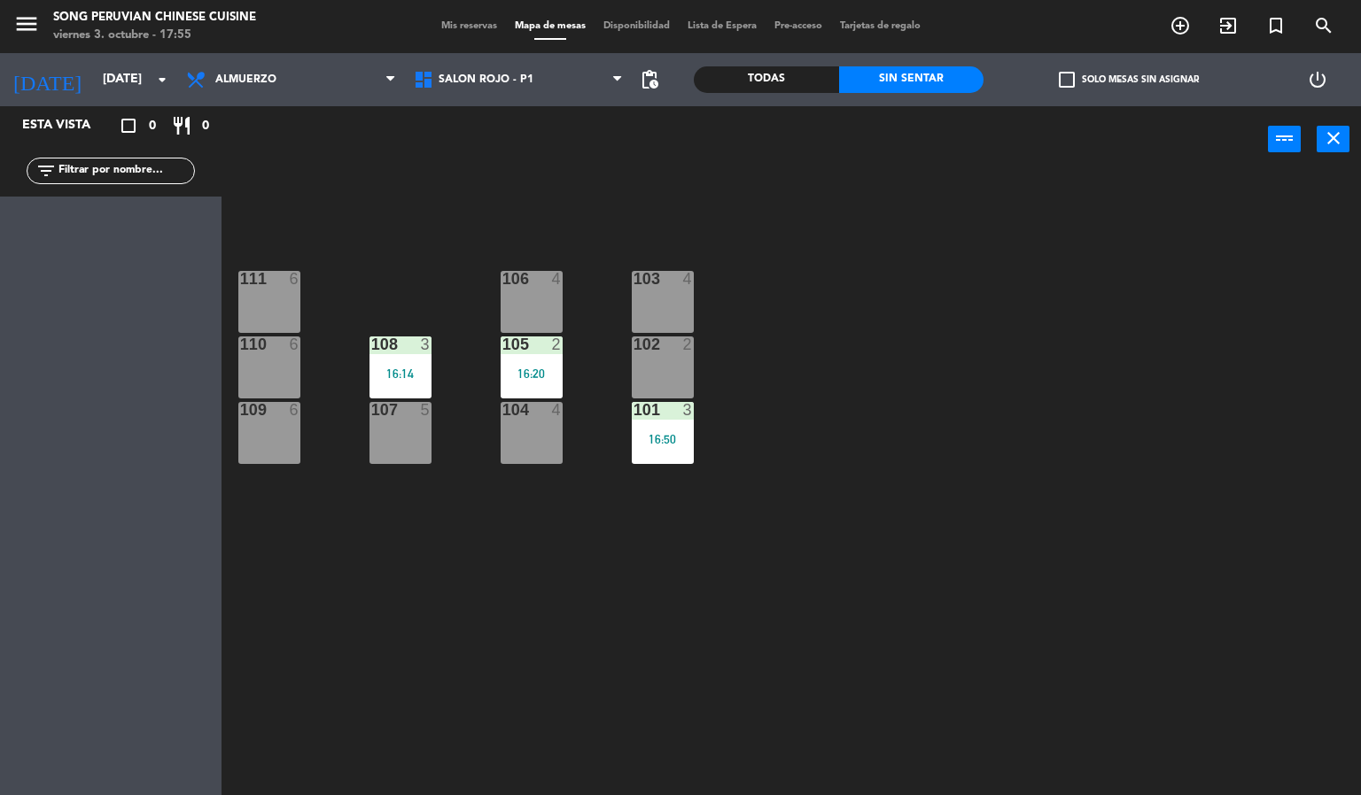
click at [421, 373] on div "16:14" at bounding box center [400, 374] width 62 height 12
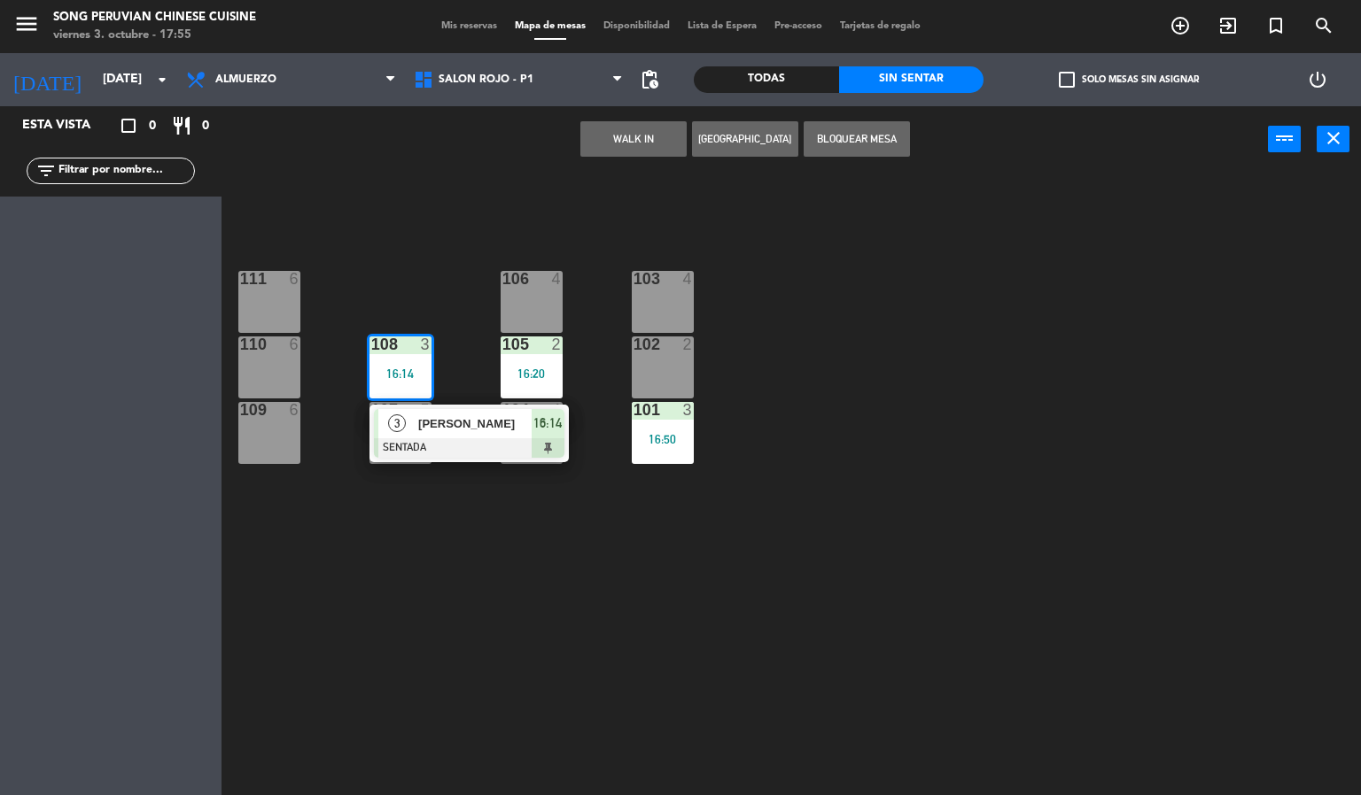
click at [453, 447] on div at bounding box center [469, 447] width 190 height 19
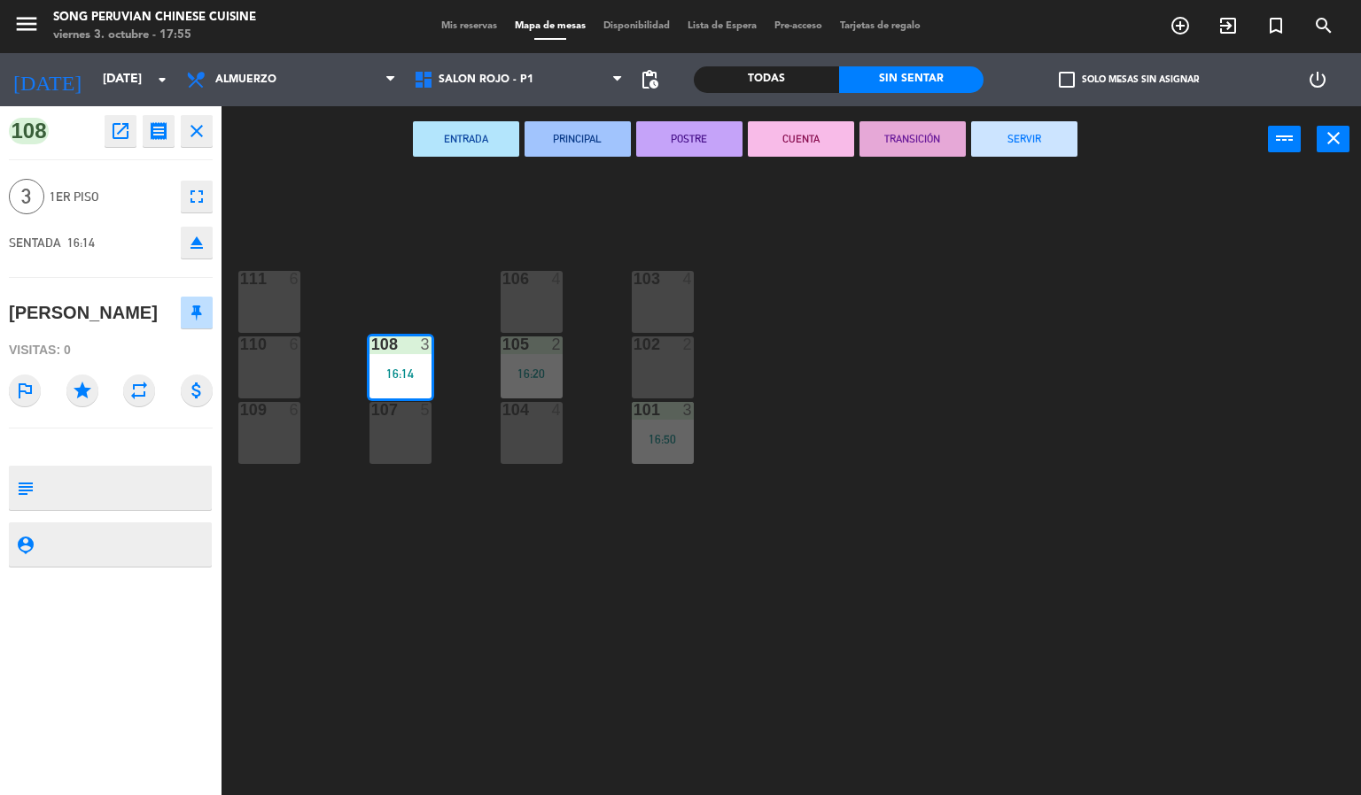
click at [580, 631] on div "103 4 106 4 111 6 102 2 105 2 16:20 108 3 16:14 110 6 101 3 16:50 104 4 107 5 1…" at bounding box center [798, 485] width 1126 height 623
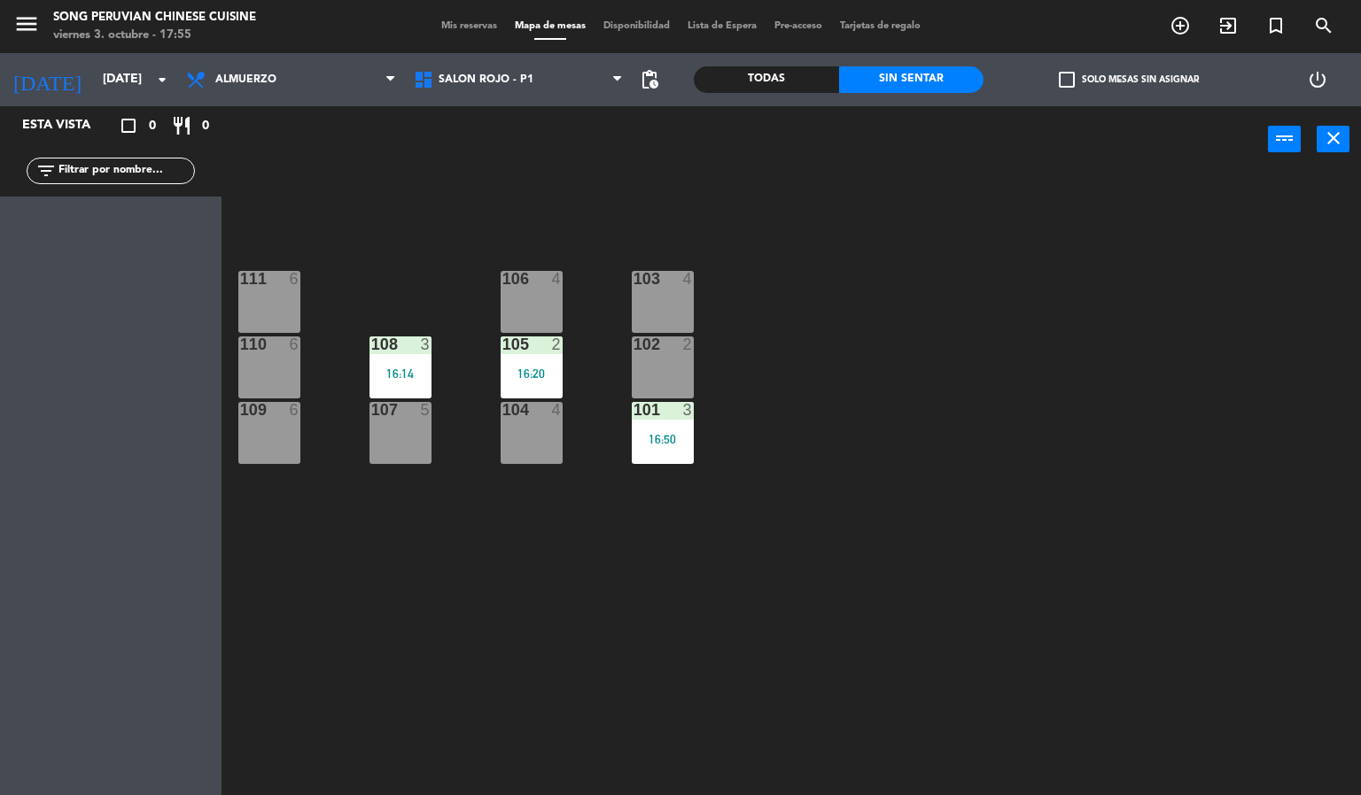
click at [550, 351] on div "2" at bounding box center [561, 345] width 29 height 16
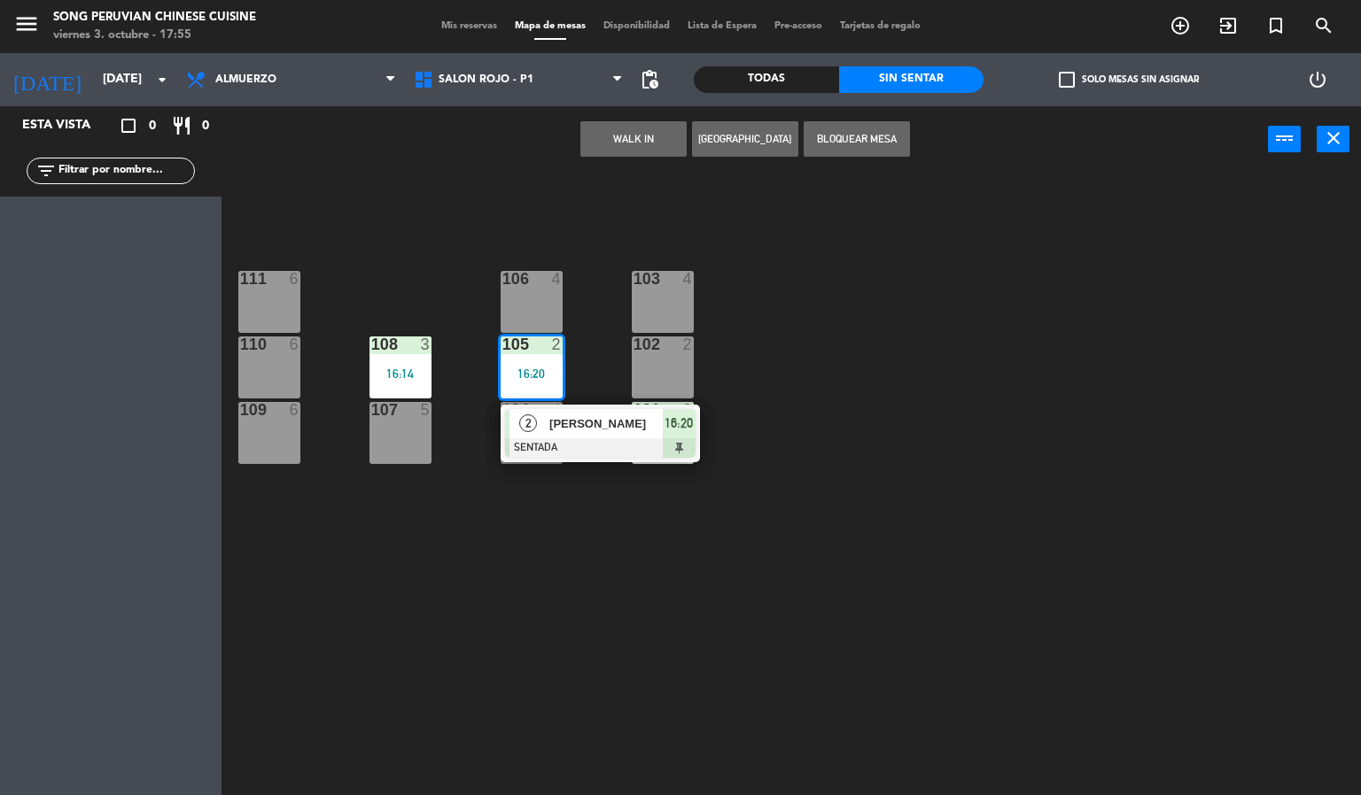
click at [643, 563] on div "103 4 106 4 111 6 102 2 105 2 16:20 2 [PERSON_NAME] SENTADA 16:20 108 3 16:14 1…" at bounding box center [798, 485] width 1126 height 623
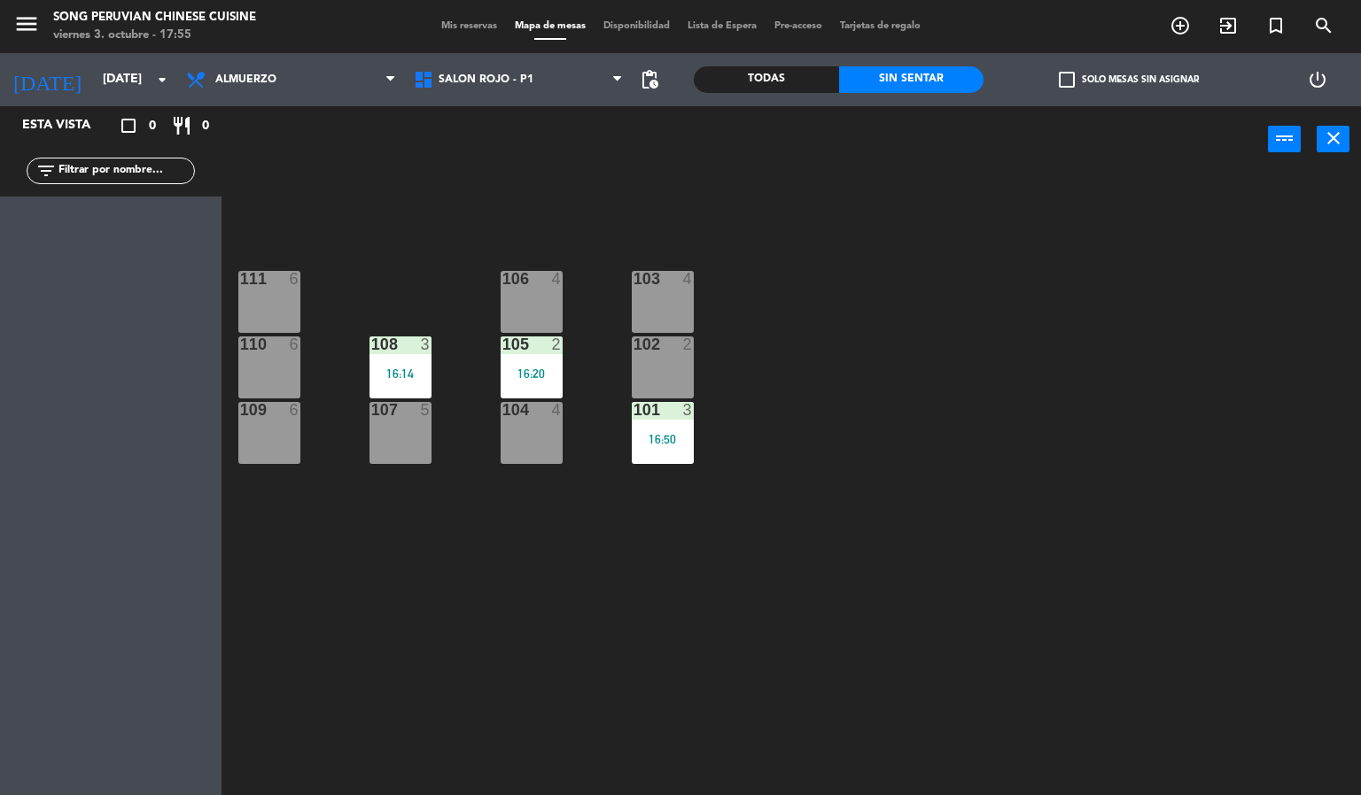
click at [681, 438] on div "16:50" at bounding box center [663, 439] width 62 height 12
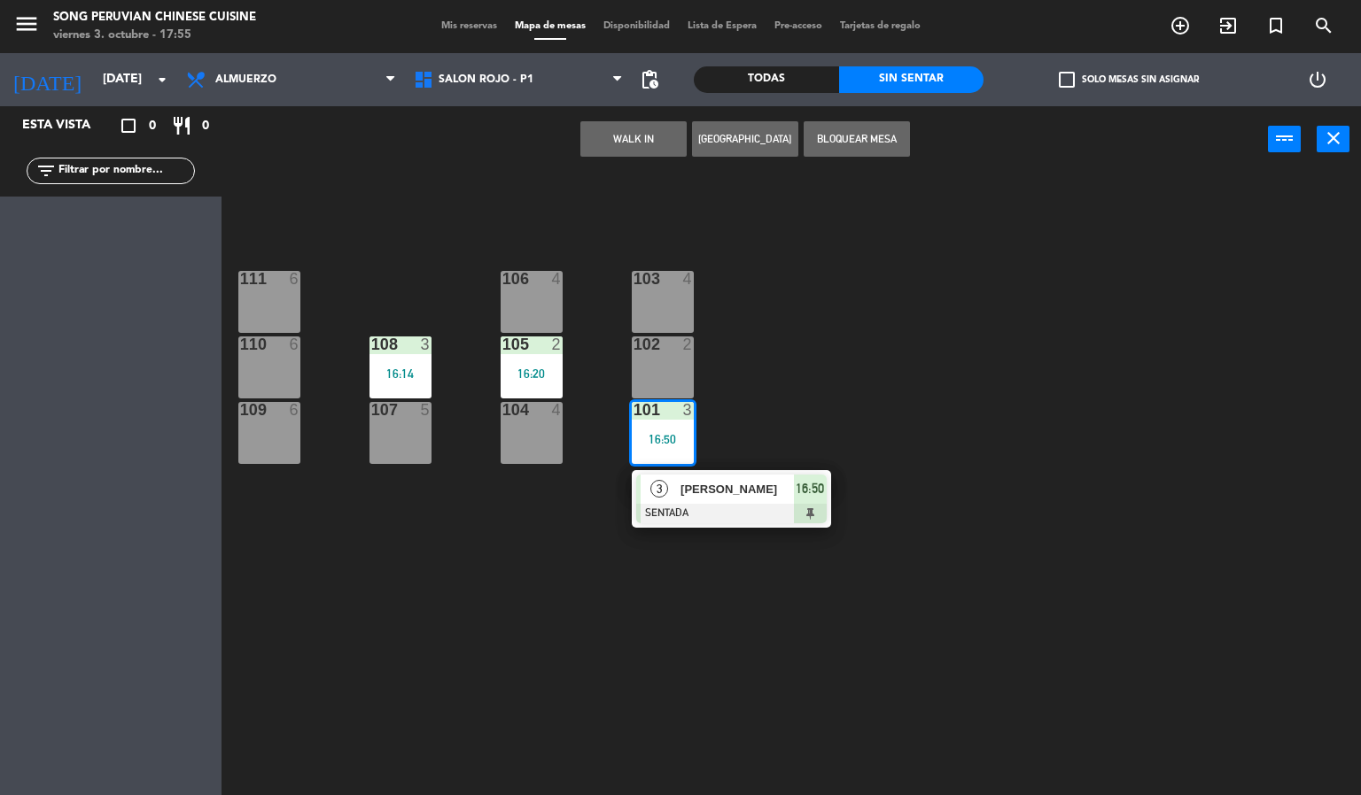
click at [745, 504] on div at bounding box center [731, 513] width 190 height 19
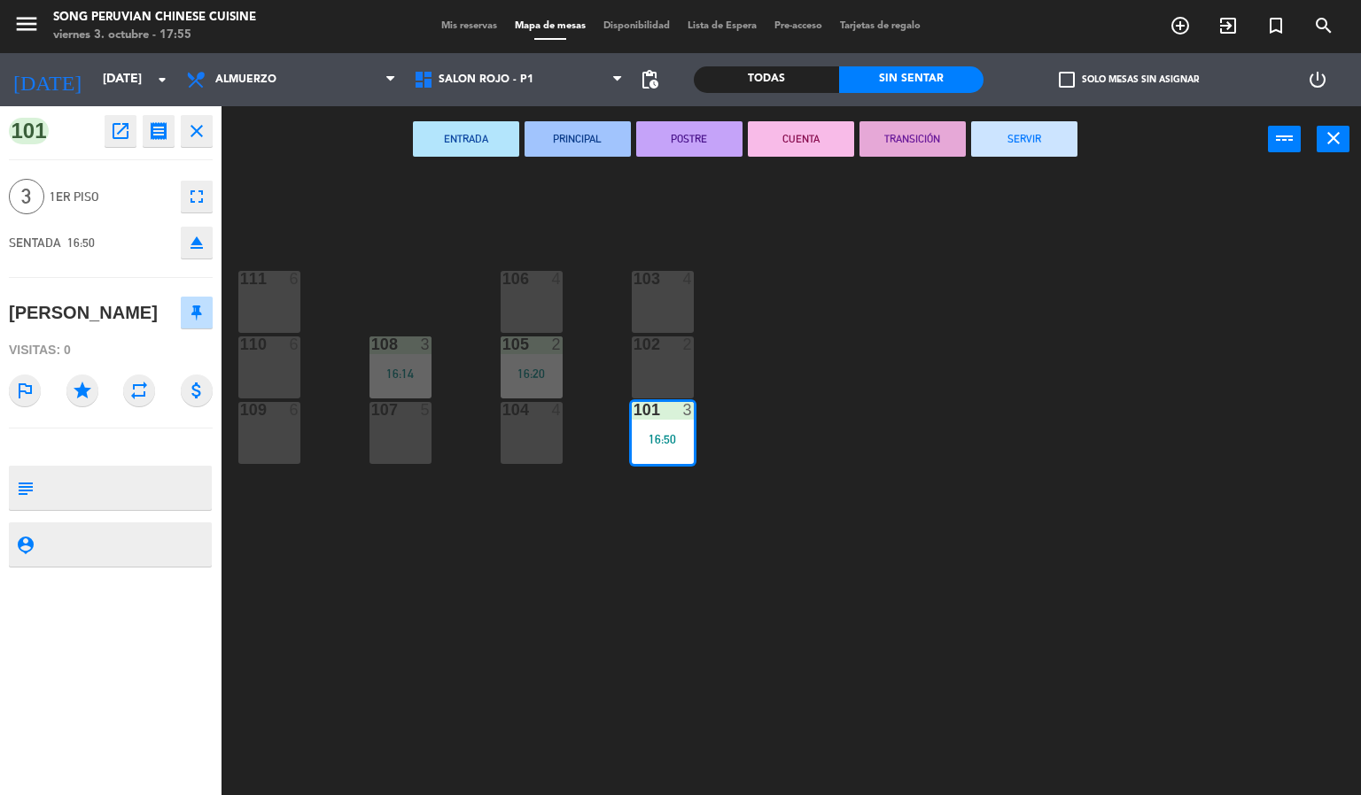
click at [665, 654] on div "103 4 106 4 111 6 102 2 105 2 16:20 108 3 16:14 110 6 101 3 16:50 104 4 107 5 1…" at bounding box center [798, 485] width 1126 height 623
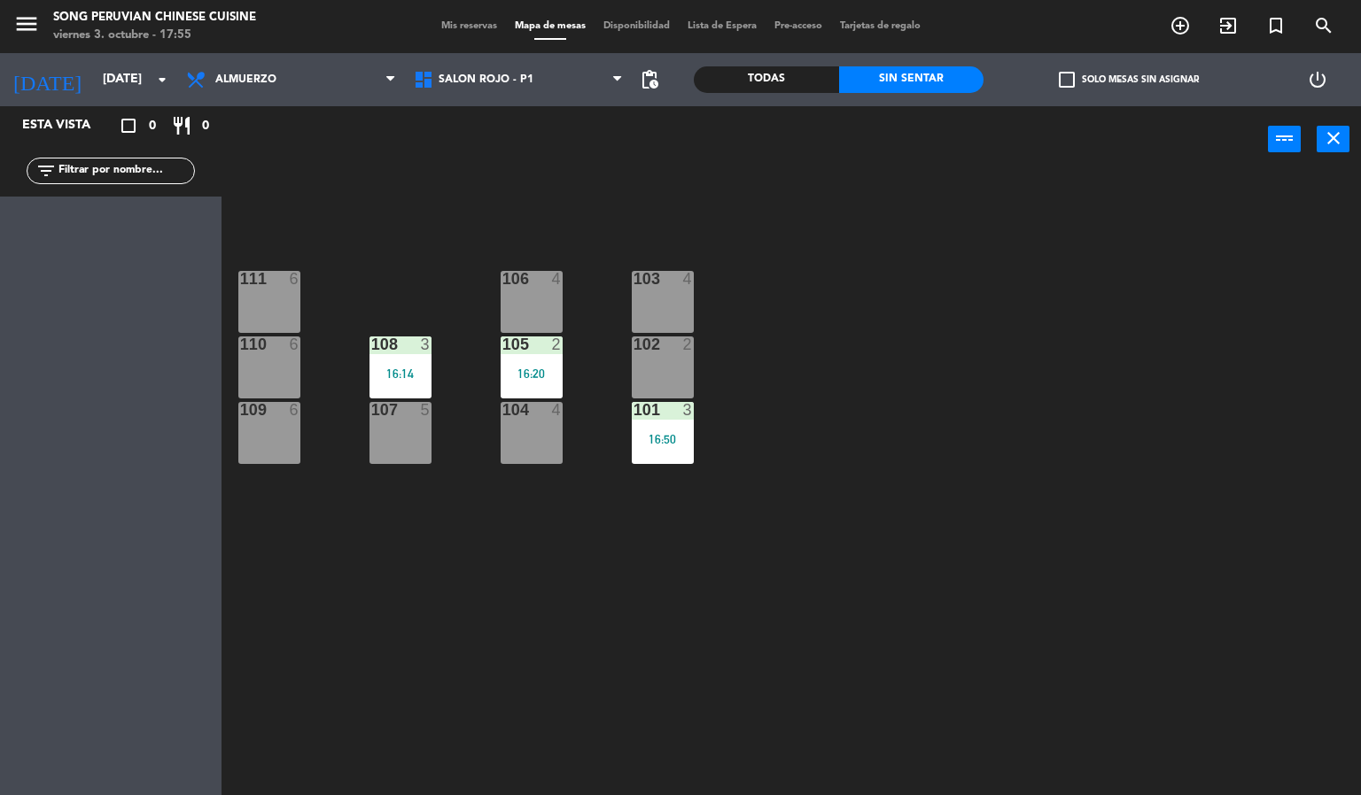
click at [559, 373] on div "16:20" at bounding box center [531, 374] width 62 height 12
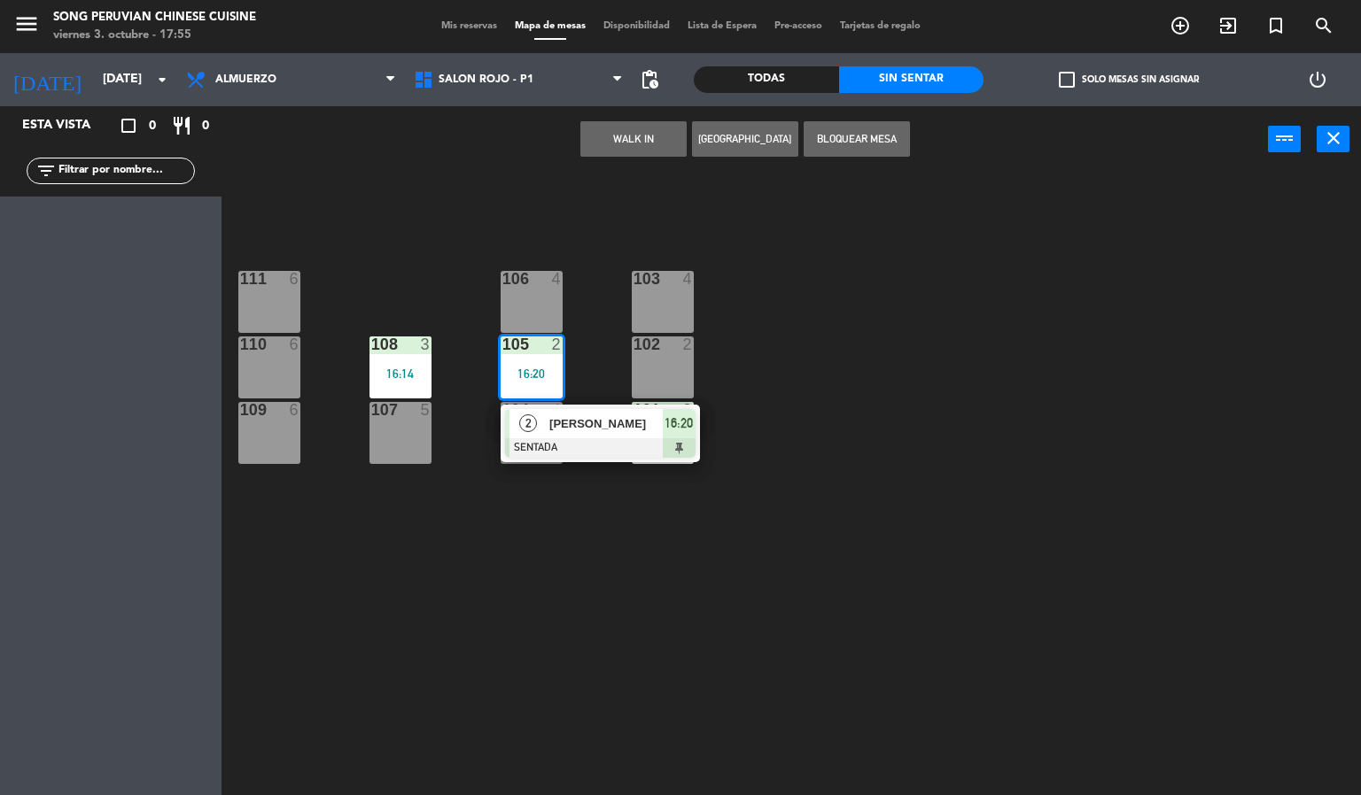
click at [632, 599] on div "103 4 106 4 111 6 102 2 105 2 16:20 2 [PERSON_NAME] SENTADA 16:20 108 3 16:14 1…" at bounding box center [798, 485] width 1126 height 623
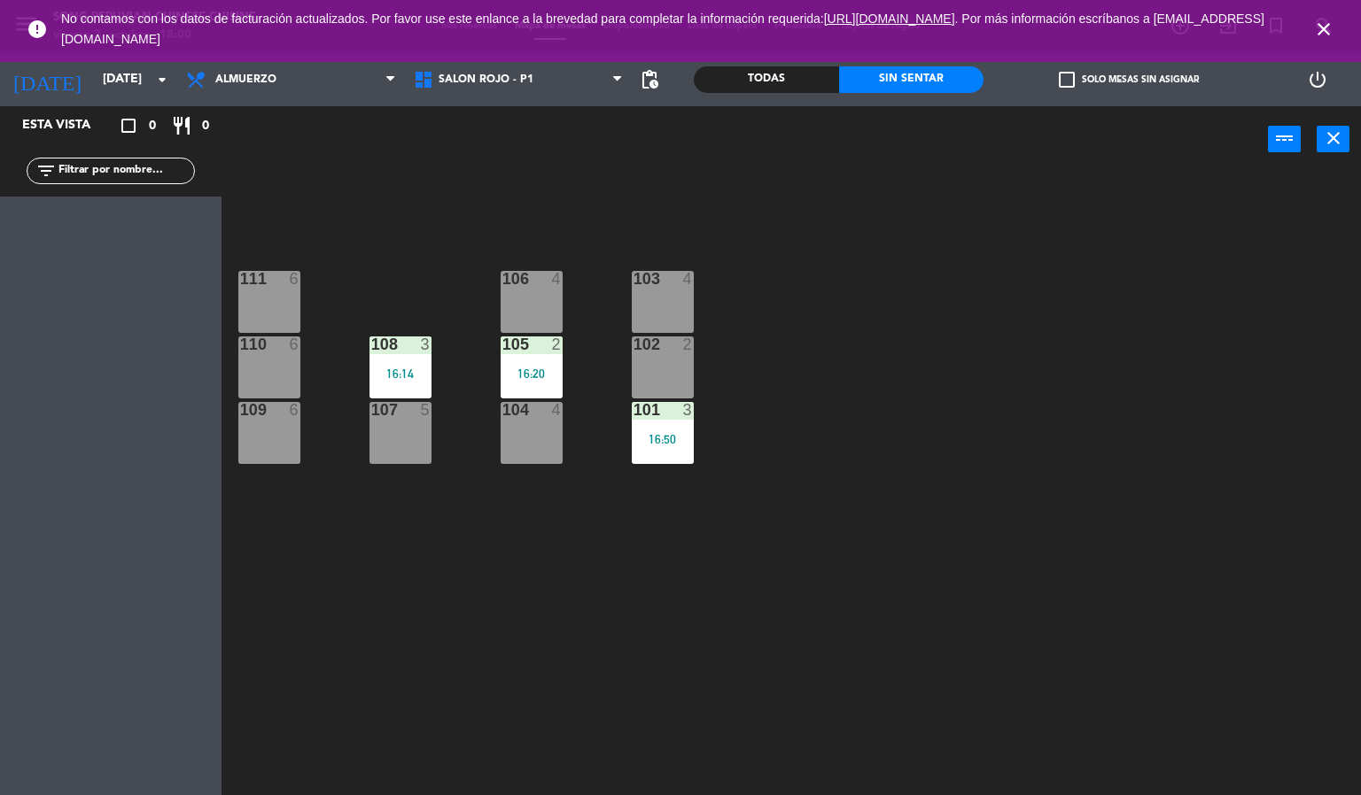
click at [381, 372] on div "16:14" at bounding box center [400, 374] width 62 height 12
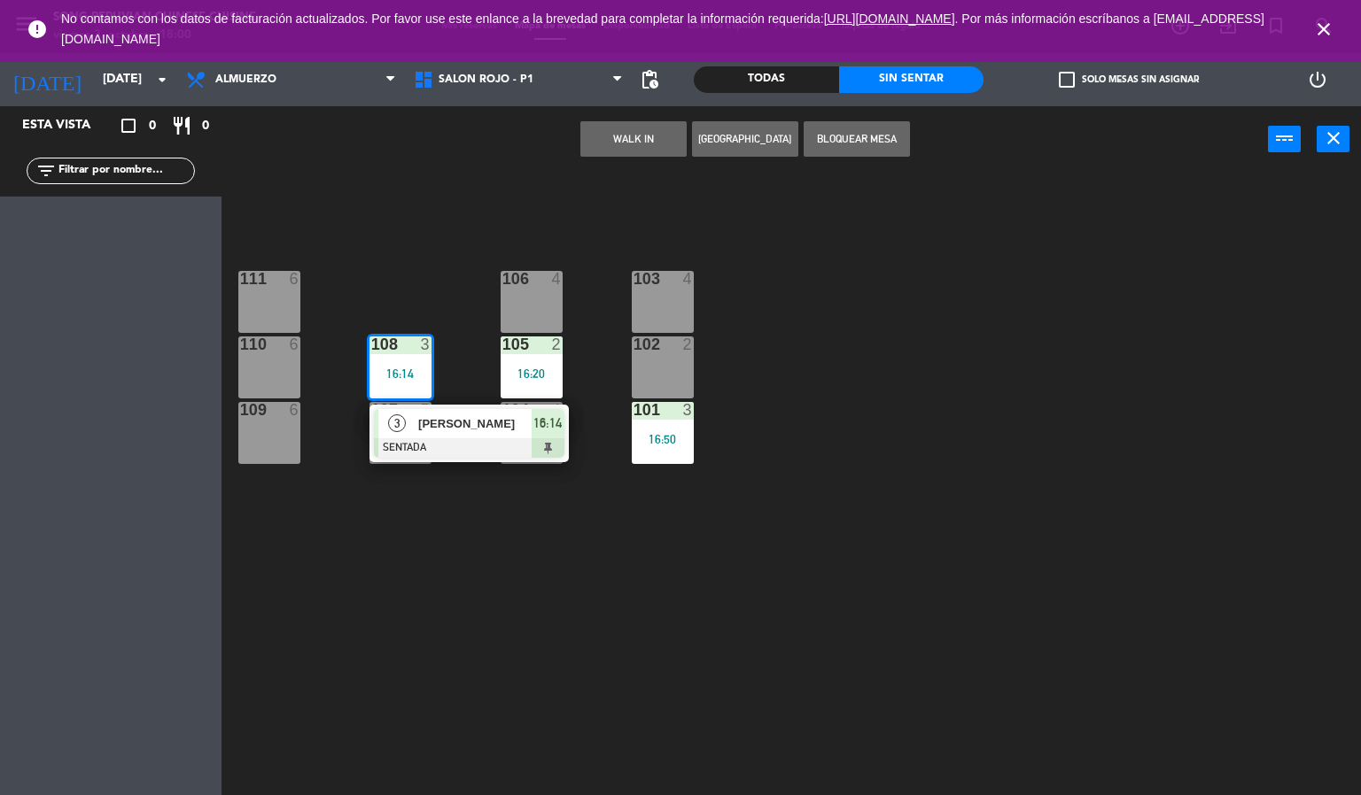
click at [485, 433] on span "[PERSON_NAME]" at bounding box center [474, 424] width 113 height 19
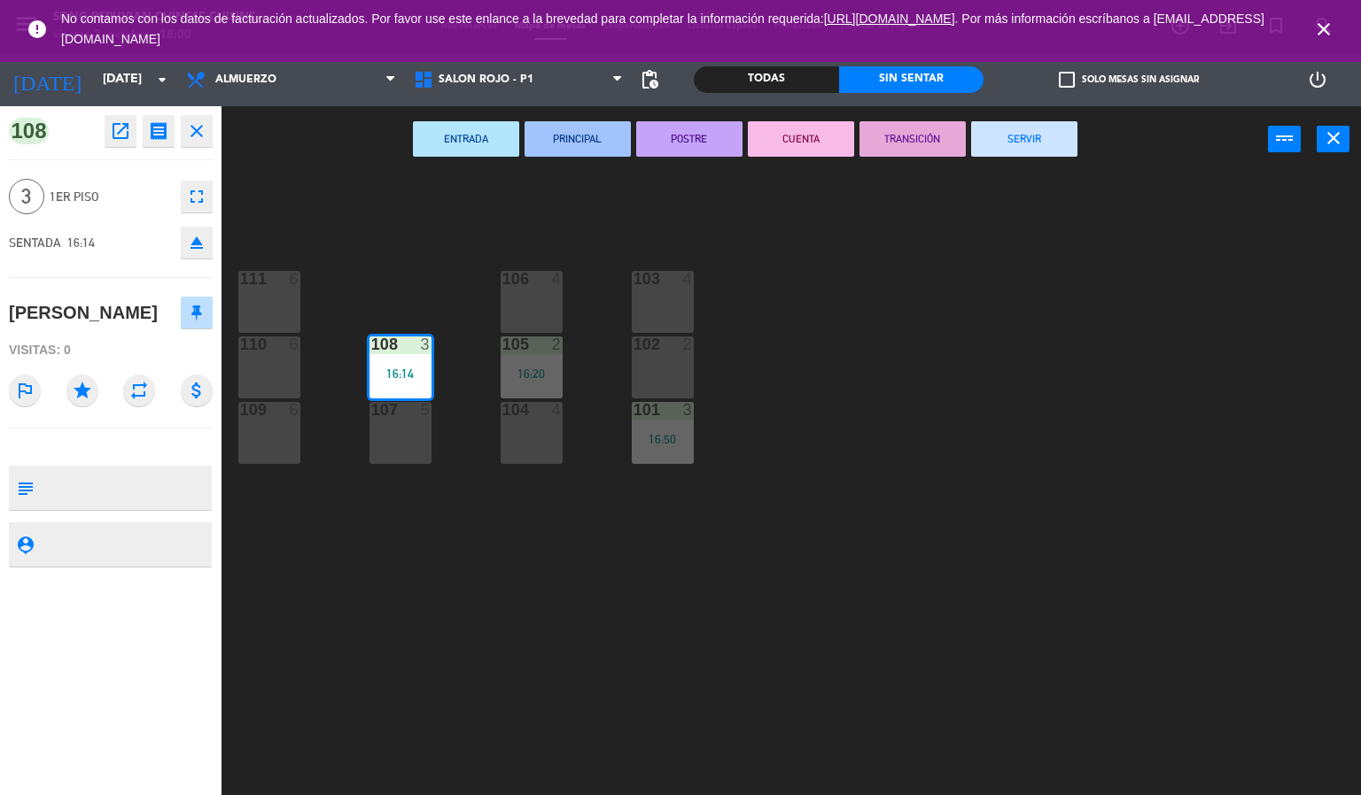
click at [782, 147] on button "CUENTA" at bounding box center [801, 138] width 106 height 35
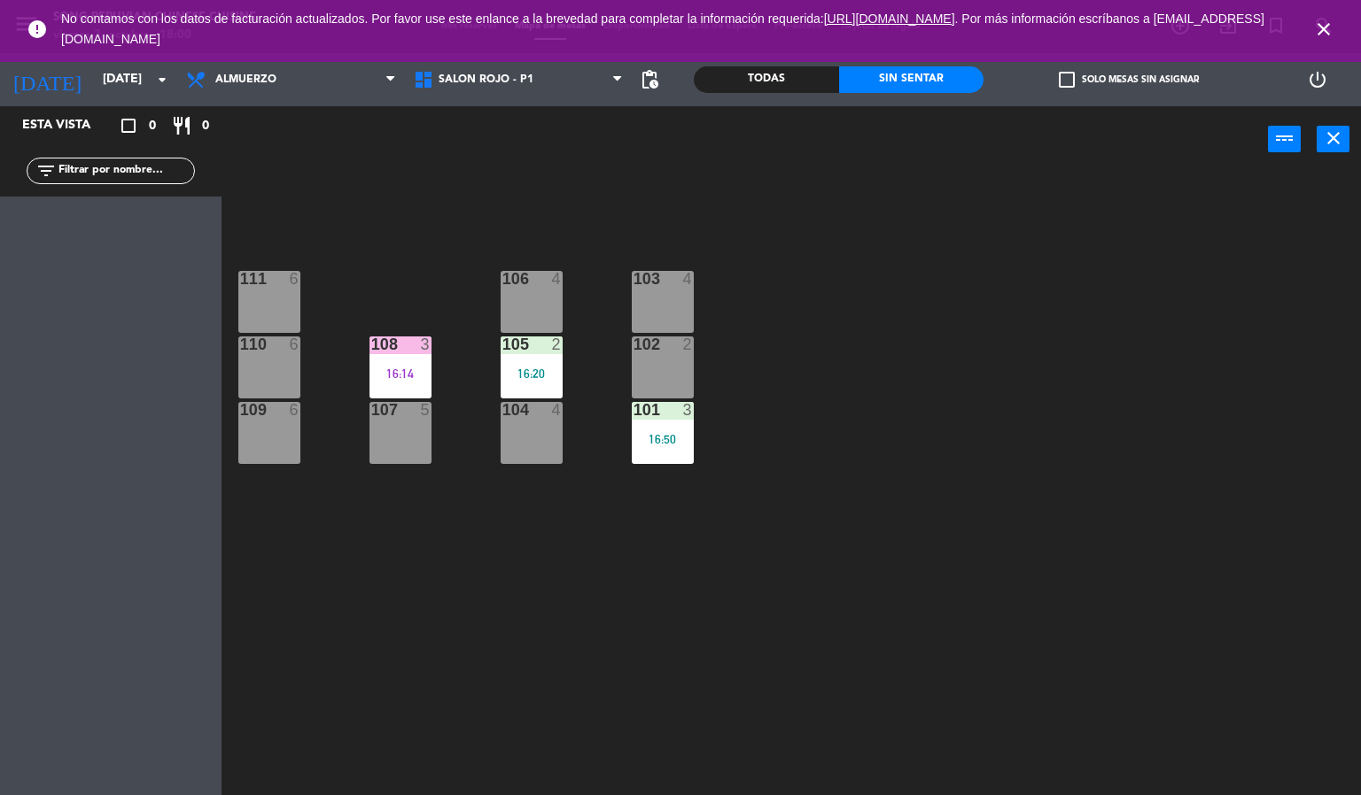
click at [728, 516] on div "103 4 106 4 111 6 102 2 105 2 16:20 108 3 16:14 110 6 101 3 16:50 104 4 107 5 1…" at bounding box center [798, 485] width 1126 height 623
click at [545, 345] on div at bounding box center [530, 345] width 29 height 16
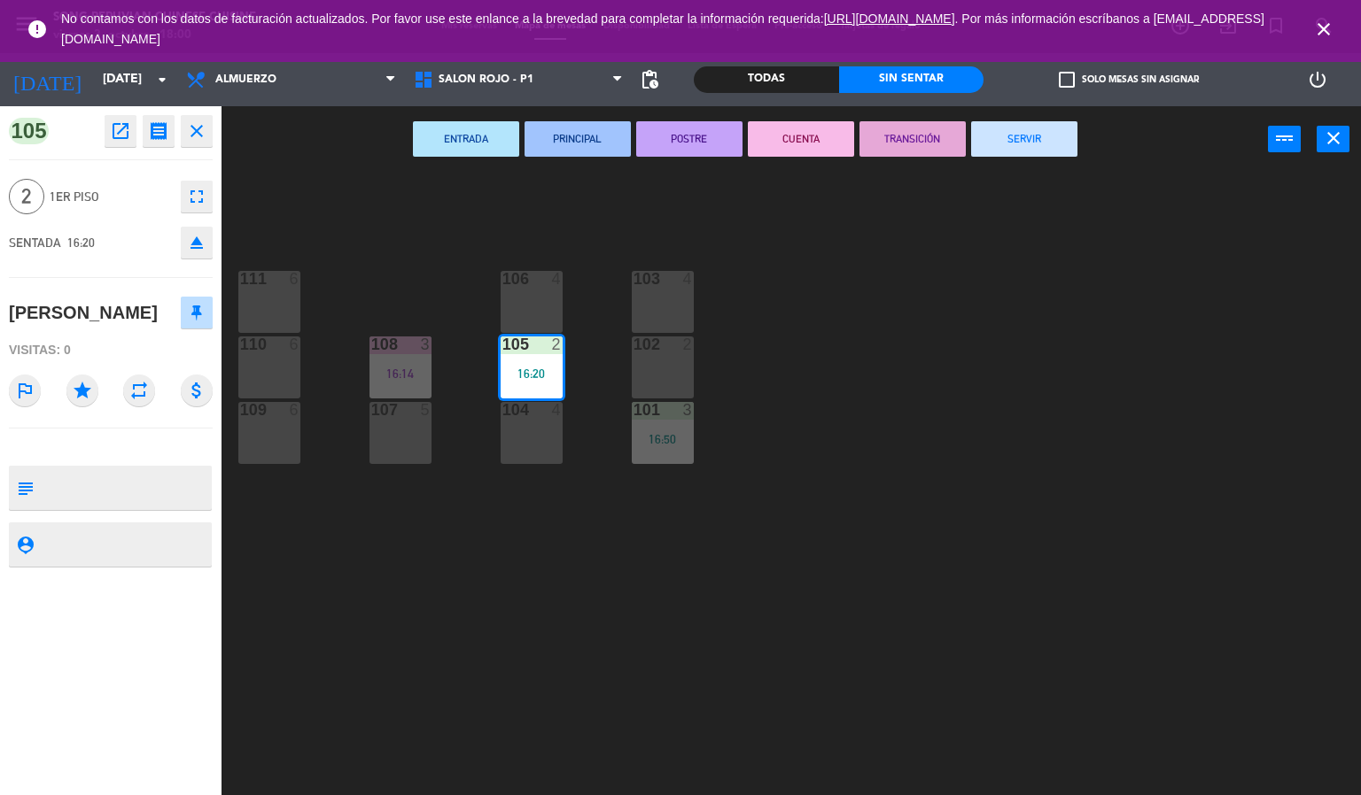
click at [811, 149] on button "CUENTA" at bounding box center [801, 138] width 106 height 35
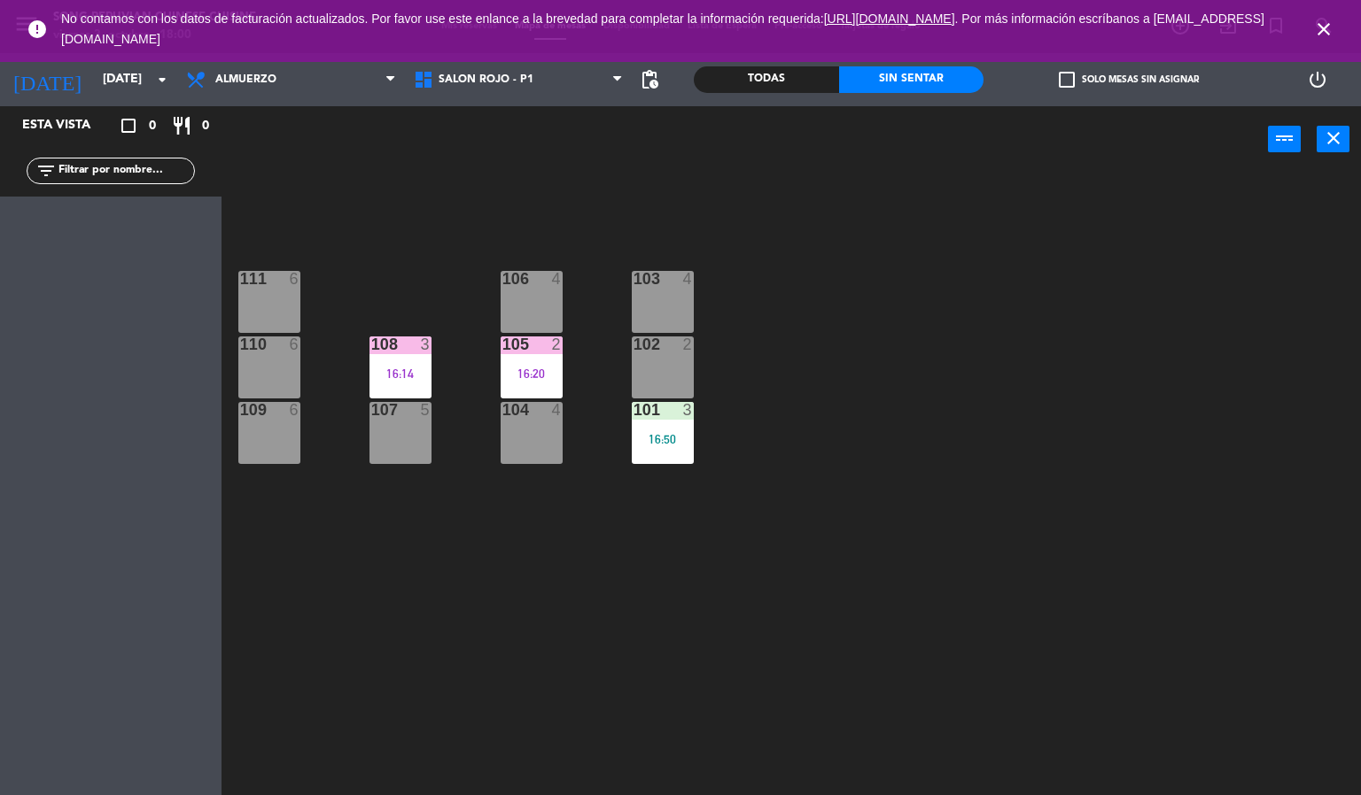
click at [829, 492] on div "103 4 106 4 111 6 102 2 105 2 16:20 108 3 16:14 110 6 101 3 16:50 104 4 107 5 1…" at bounding box center [798, 485] width 1126 height 623
click at [1321, 19] on icon "close" at bounding box center [1323, 29] width 21 height 21
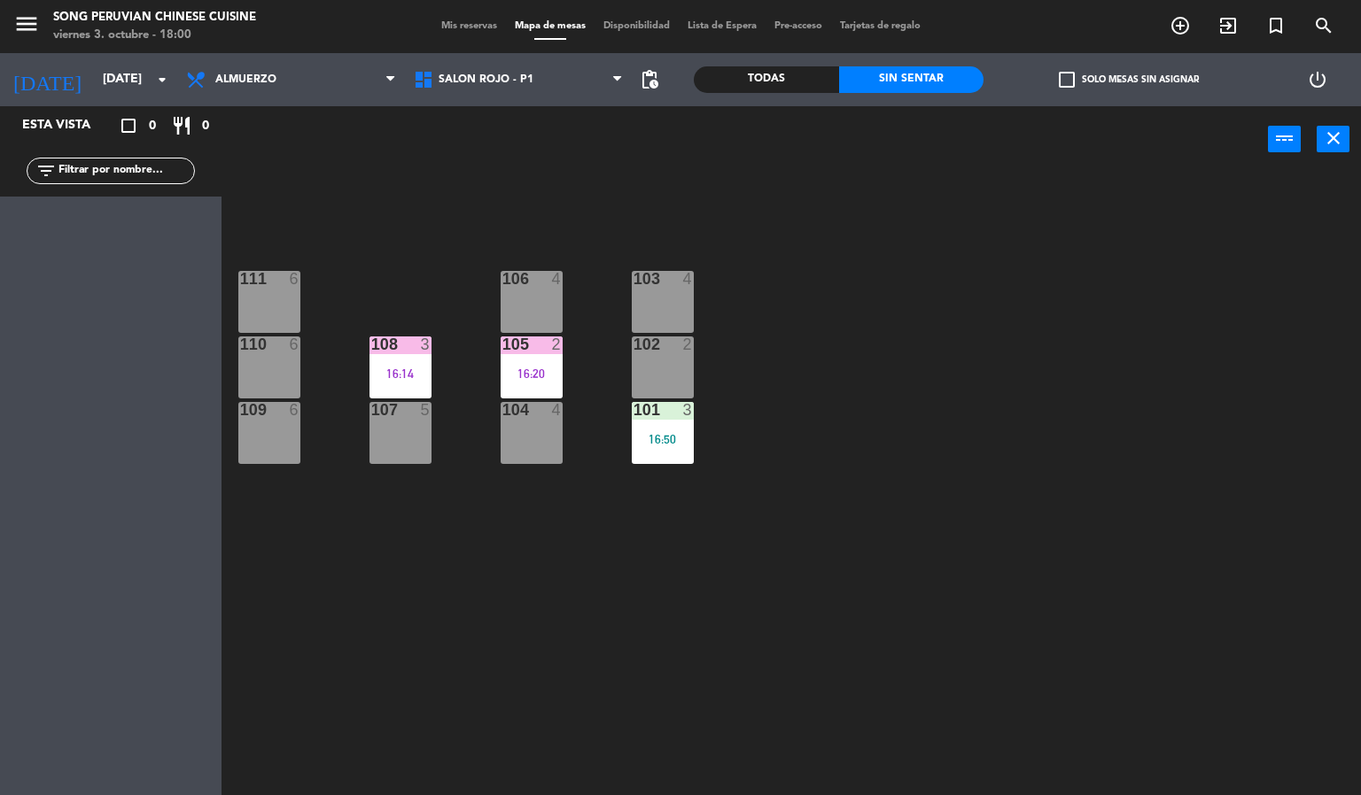
click at [1135, 399] on div "103 4 106 4 111 6 102 2 105 2 16:20 108 3 16:14 110 6 101 3 16:50 104 4 107 5 1…" at bounding box center [798, 485] width 1126 height 623
click at [417, 368] on div "16:14" at bounding box center [400, 374] width 62 height 12
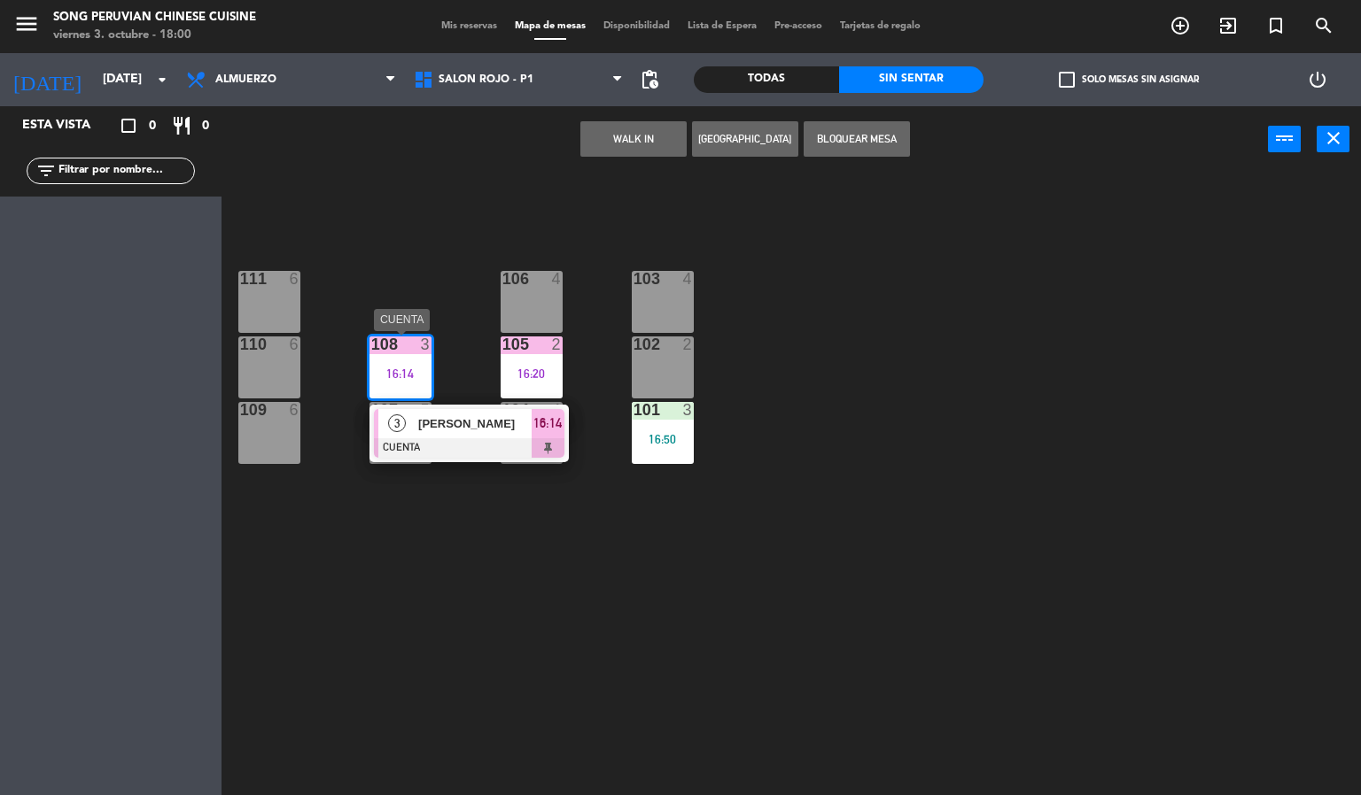
click at [468, 429] on span "[PERSON_NAME]" at bounding box center [474, 424] width 113 height 19
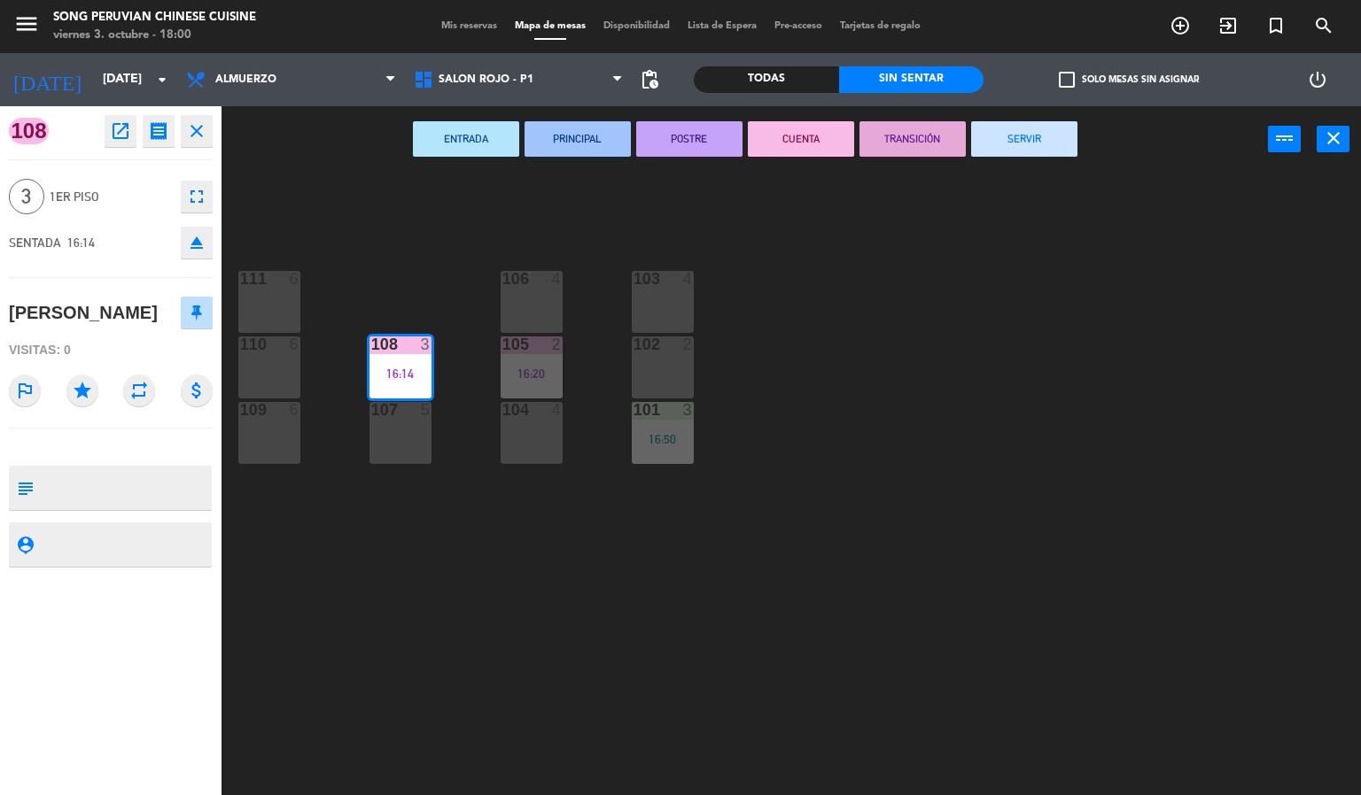
click at [437, 213] on div "103 4 106 4 111 6 102 2 105 2 16:20 108 3 16:14 110 6 101 3 16:50 104 4 107 5 1…" at bounding box center [798, 485] width 1126 height 623
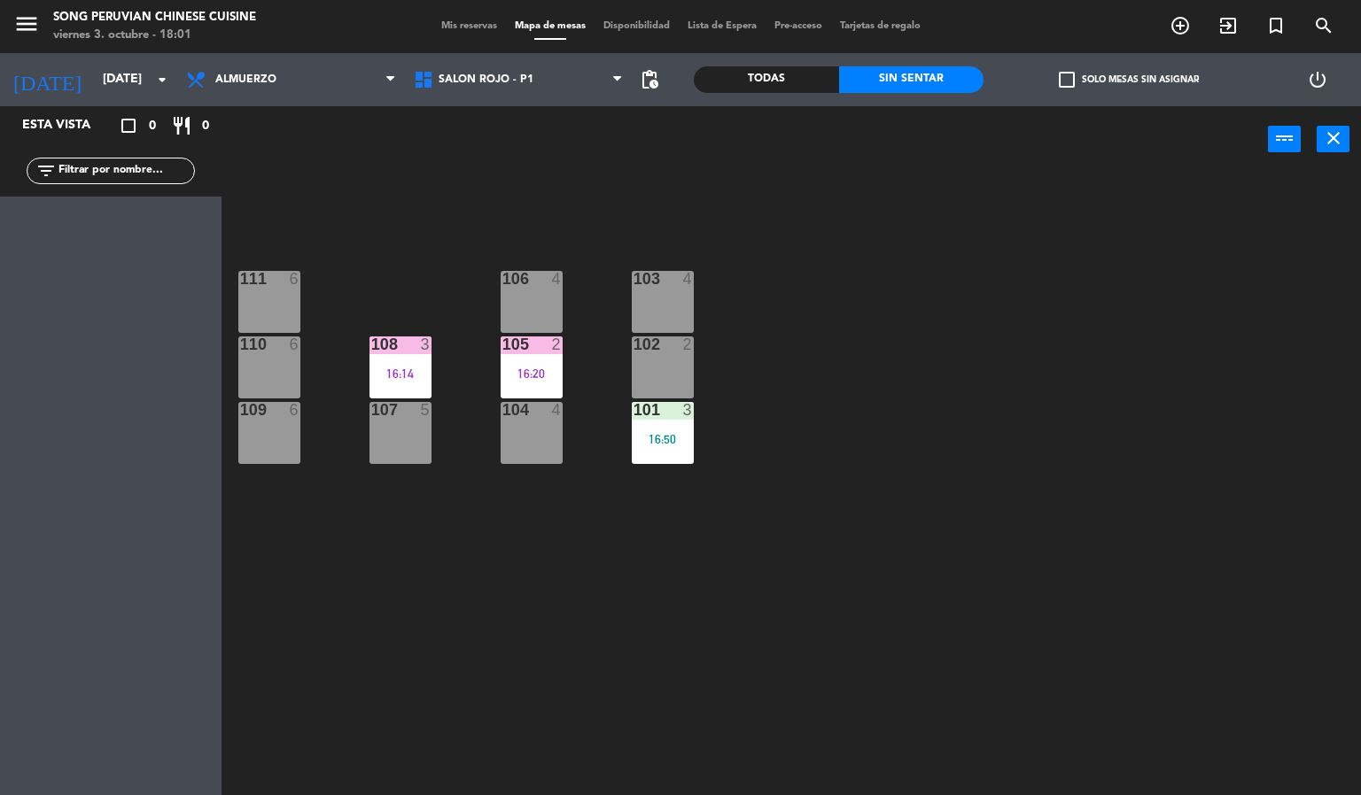
click at [628, 648] on div "103 4 106 4 111 6 102 2 105 2 16:20 108 3 16:14 110 6 101 3 16:50 104 4 107 5 1…" at bounding box center [798, 485] width 1126 height 623
click at [1027, 603] on div "103 4 106 4 111 6 102 2 105 2 16:20 108 3 16:14 110 6 101 3 16:50 104 4 107 5 1…" at bounding box center [798, 485] width 1126 height 623
click at [702, 683] on div "103 4 106 4 111 6 102 2 105 2 16:20 108 3 16:14 110 6 101 3 16:50 104 4 107 5 1…" at bounding box center [798, 485] width 1126 height 623
click at [614, 671] on div "103 4 106 4 111 6 102 2 105 2 16:20 108 3 16:14 110 6 101 3 16:50 104 4 107 5 1…" at bounding box center [798, 485] width 1126 height 623
click at [566, 625] on div "103 4 106 4 111 6 102 2 105 2 16:20 108 3 16:14 110 6 101 3 16:50 104 4 107 5 1…" at bounding box center [798, 485] width 1126 height 623
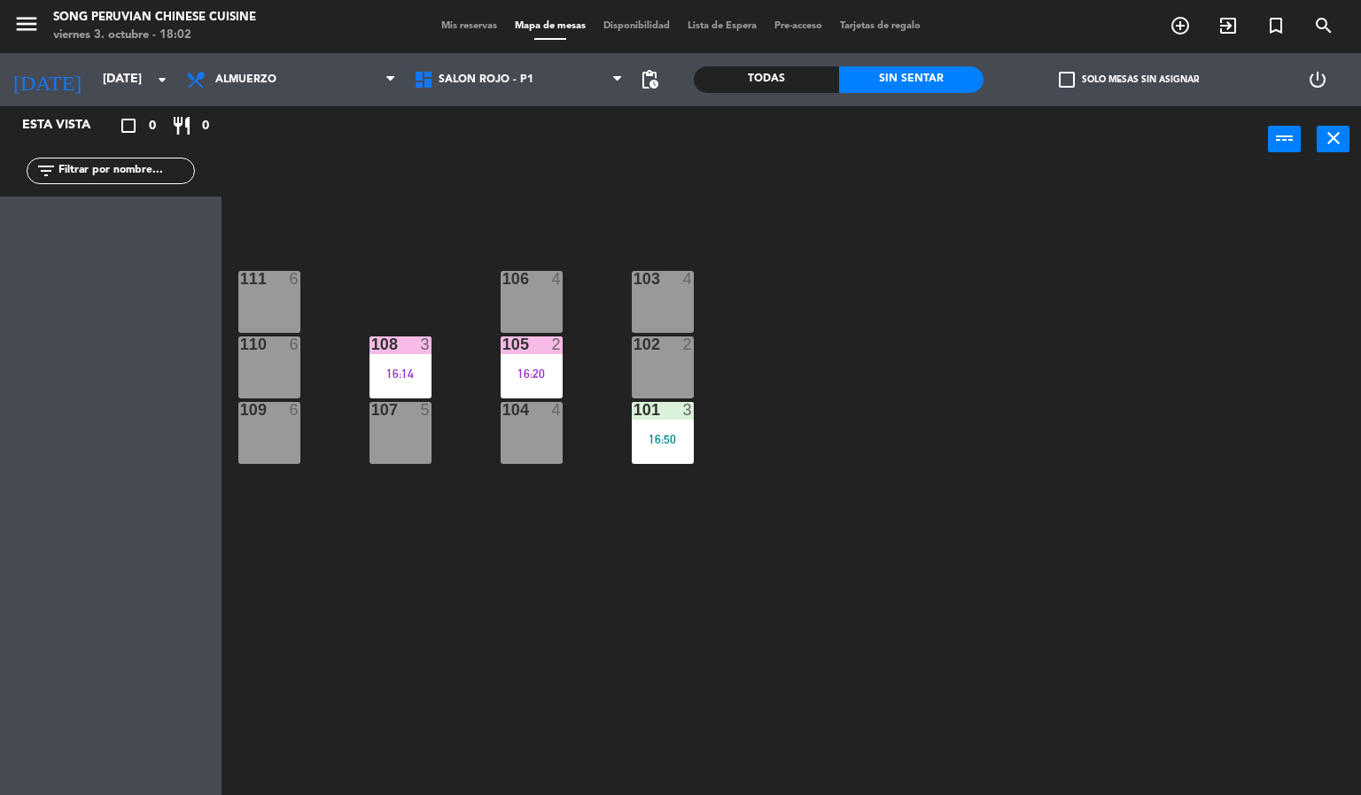
click at [834, 609] on div "103 4 106 4 111 6 102 2 105 2 16:20 108 3 16:14 110 6 101 3 16:50 104 4 107 5 1…" at bounding box center [798, 485] width 1126 height 623
click at [915, 391] on div "103 4 106 4 111 6 102 2 105 2 16:20 108 3 16:14 110 6 101 3 16:50 104 4 107 5 1…" at bounding box center [798, 485] width 1126 height 623
click at [662, 625] on div "103 4 106 4 111 6 102 2 105 2 16:20 108 3 16:14 110 6 101 3 16:50 104 4 107 5 1…" at bounding box center [798, 485] width 1126 height 623
click at [622, 570] on div "103 4 106 4 111 6 102 2 105 2 16:20 108 3 16:14 110 6 101 3 16:50 104 4 107 5 1…" at bounding box center [798, 485] width 1126 height 623
click at [910, 415] on div "103 4 106 4 111 6 102 2 105 2 16:20 108 3 16:14 110 6 101 3 16:50 104 4 107 5 1…" at bounding box center [798, 485] width 1126 height 623
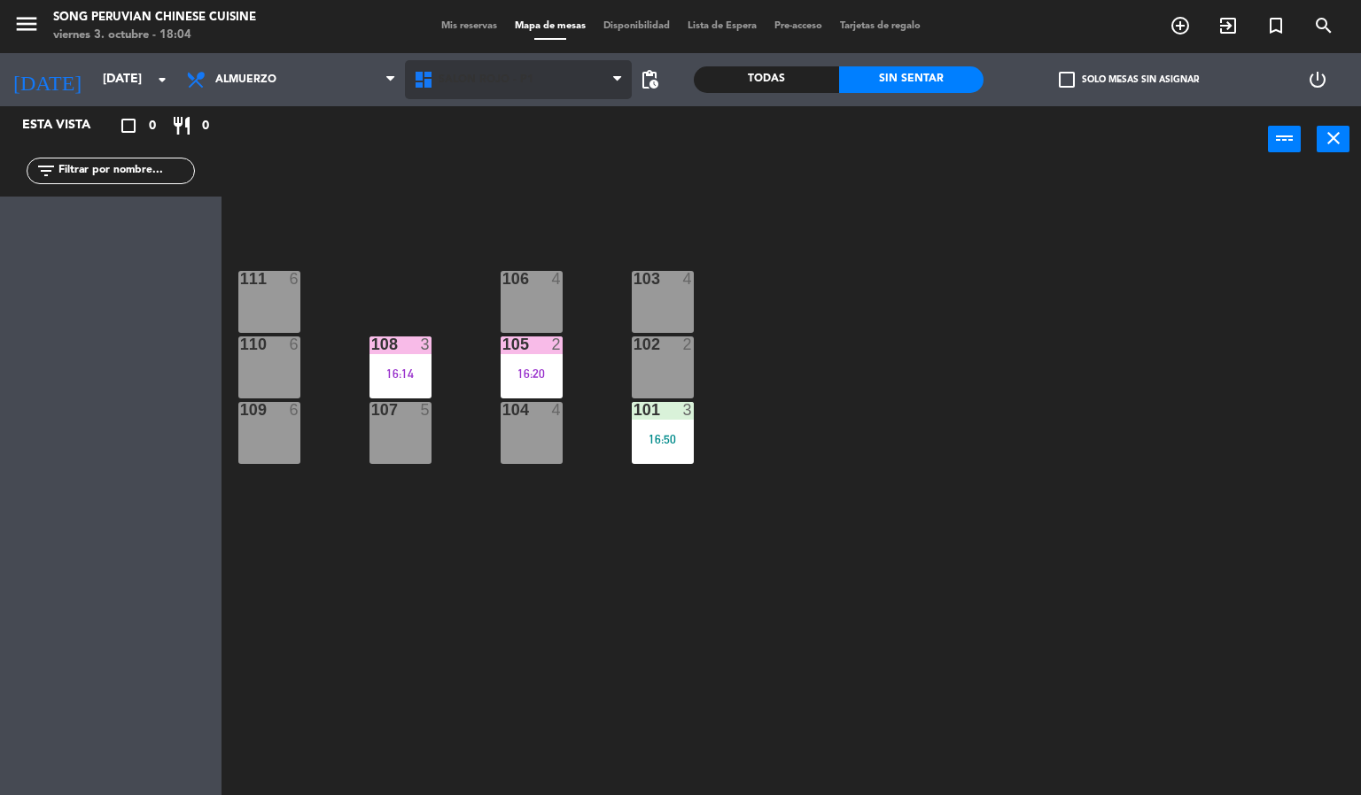
click at [522, 61] on span "SALON ROJO - P1" at bounding box center [519, 79] width 228 height 39
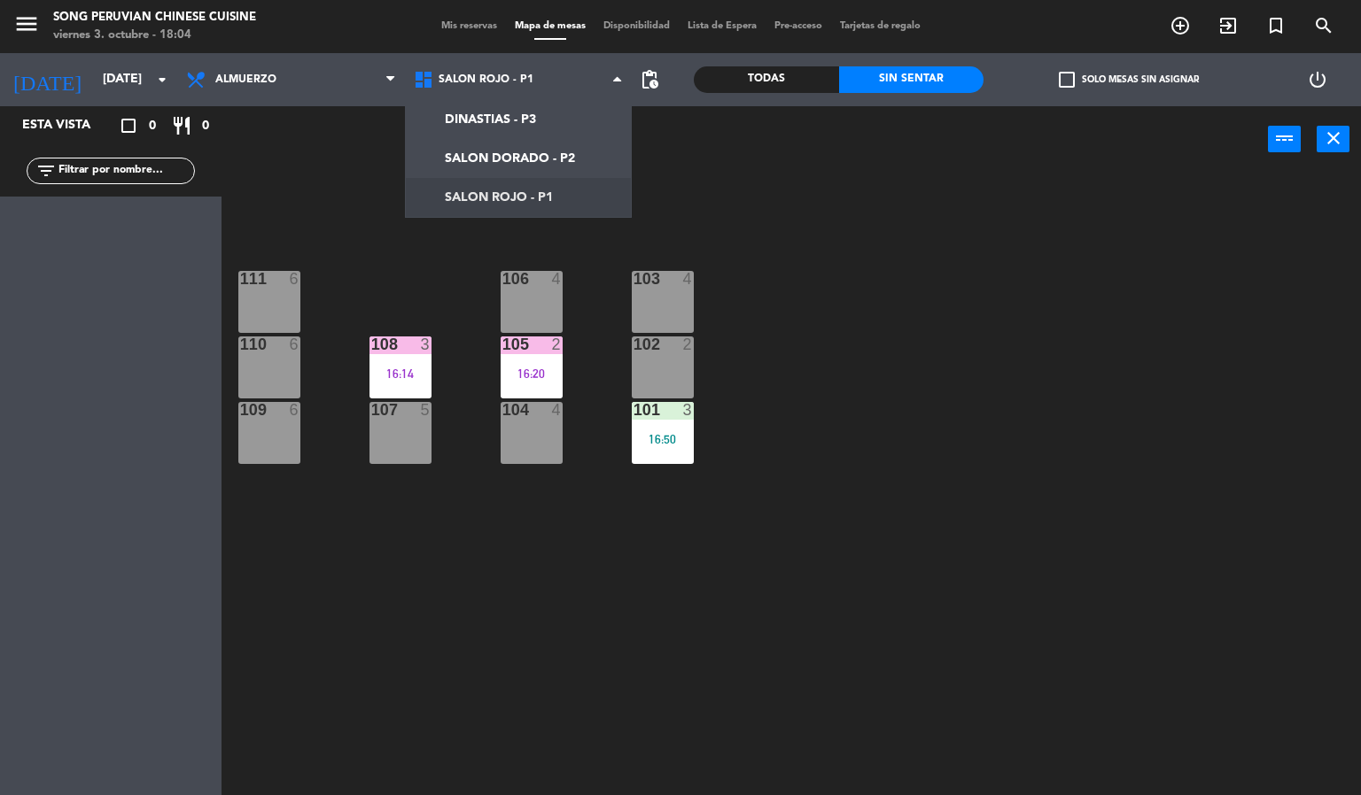
click at [851, 272] on div "103 4 106 4 111 6 102 2 105 2 16:20 108 3 16:14 110 6 101 3 16:50 104 4 107 5 1…" at bounding box center [798, 485] width 1126 height 623
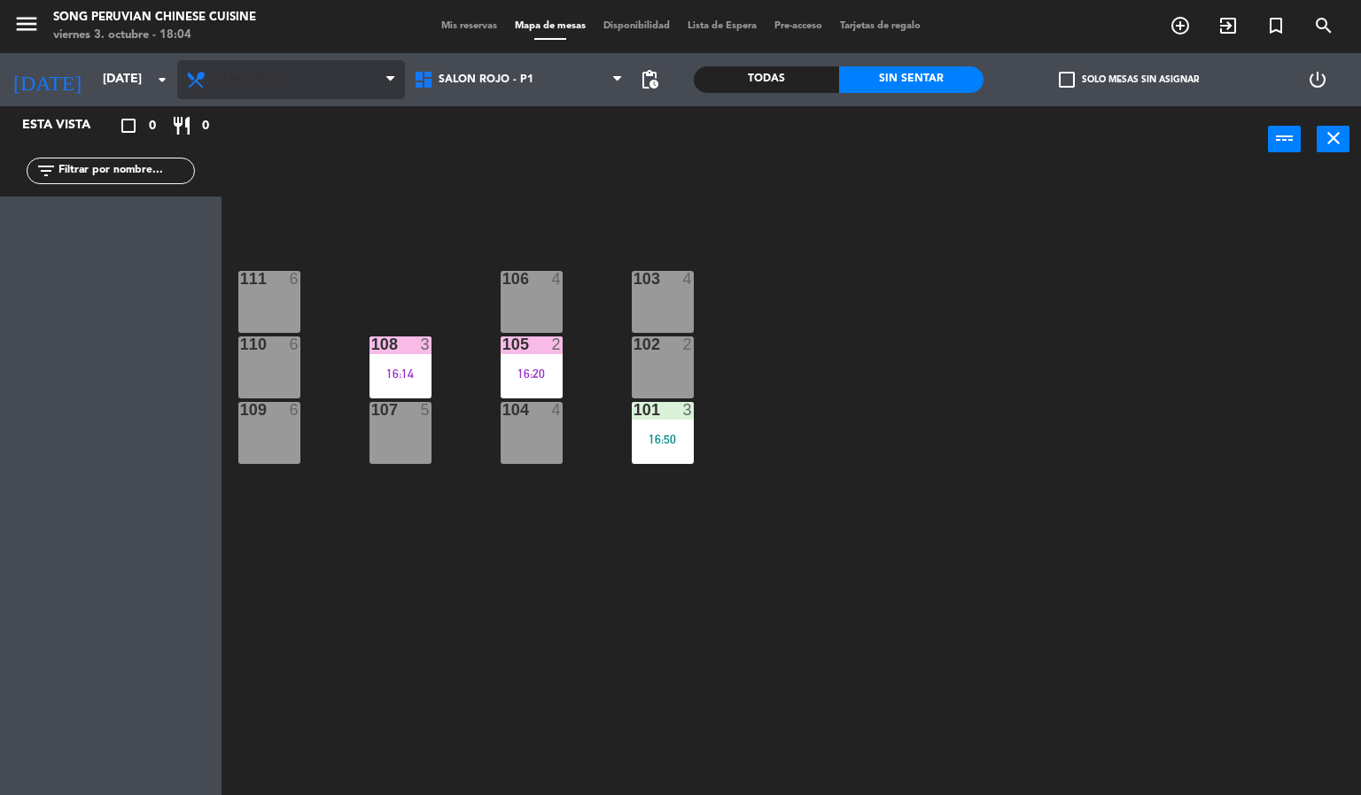
click at [300, 77] on span "Almuerzo" at bounding box center [291, 79] width 228 height 39
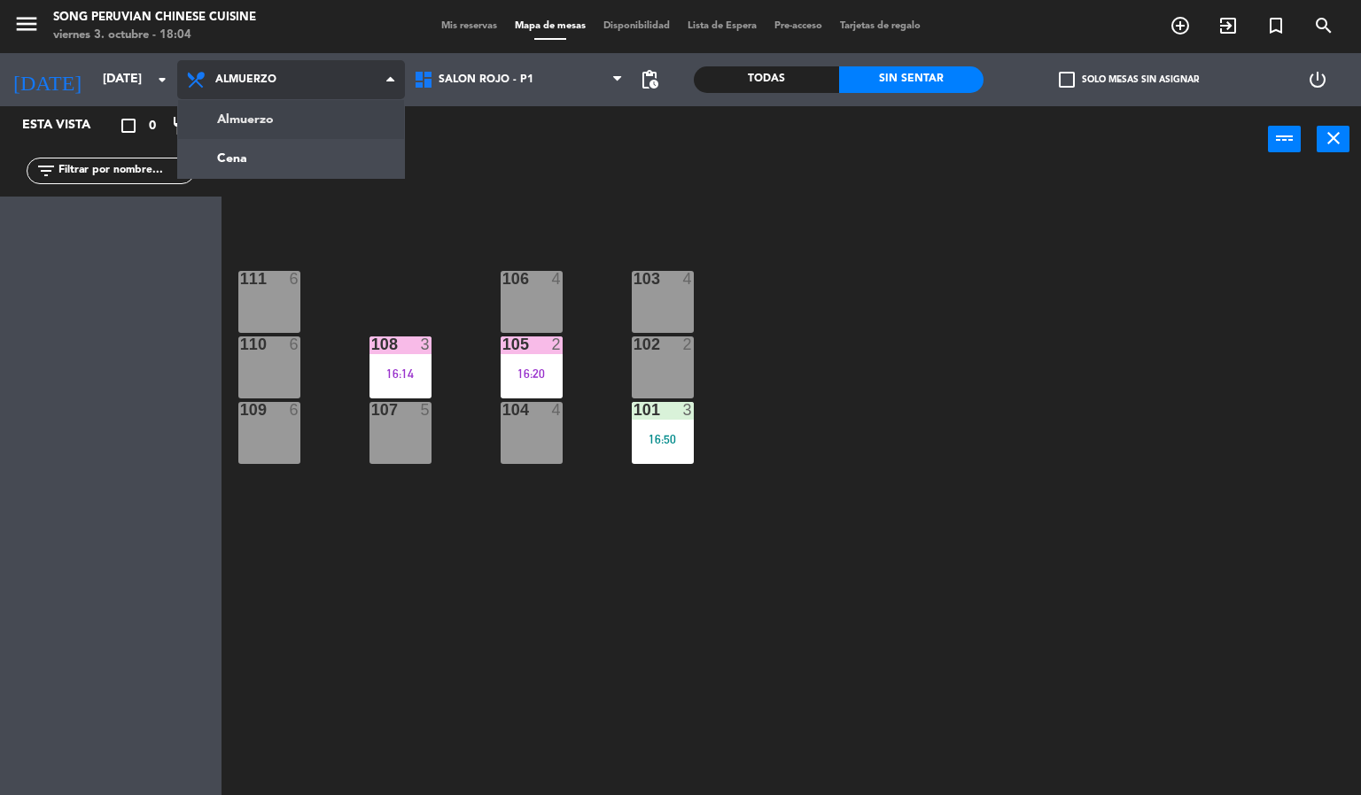
click at [332, 173] on ng-component "menu Song Peruvian Chinese Cuisine [DATE] 3. octubre - 18:04 Mis reservas Mapa …" at bounding box center [680, 398] width 1361 height 796
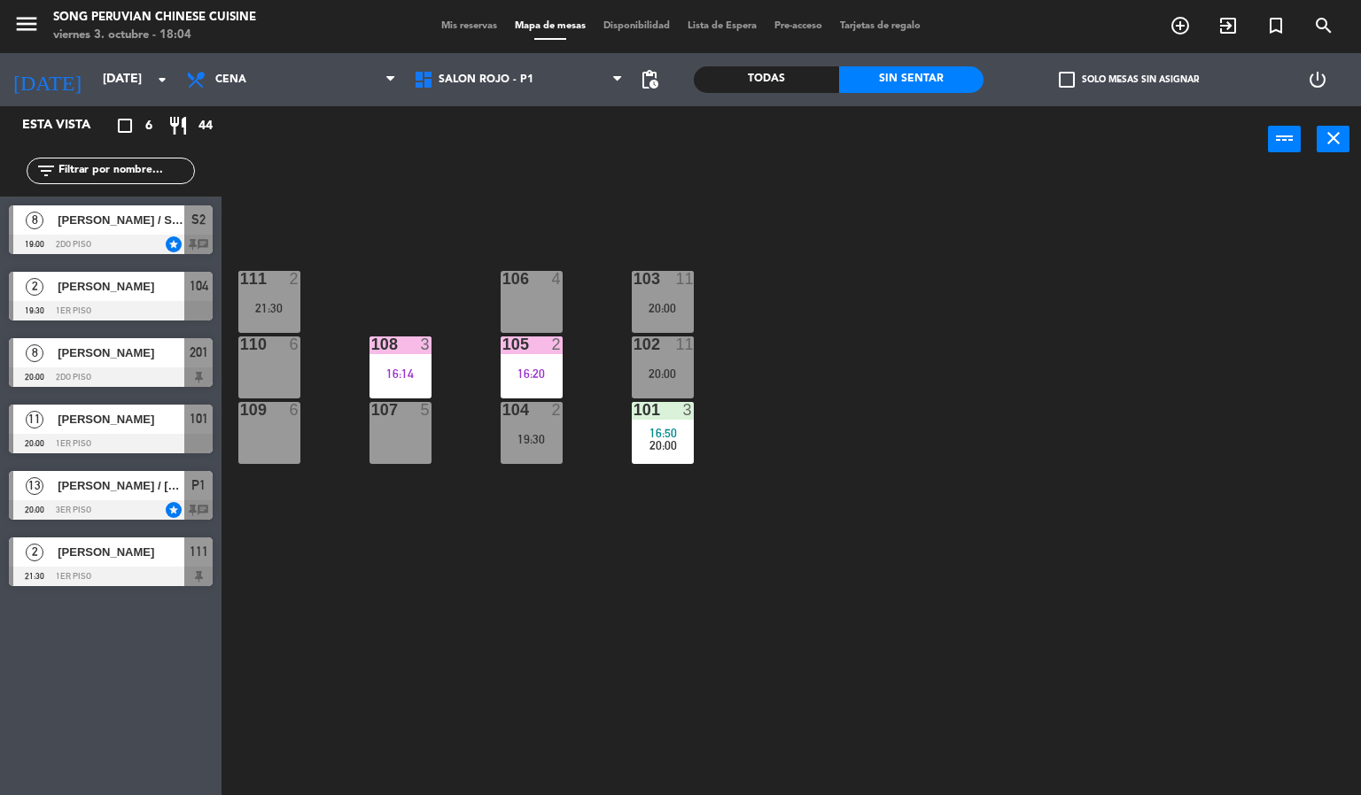
click at [942, 436] on div "103 11 20:00 106 4 111 2 21:30 102 11 20:00 105 2 16:20 108 3 16:14 110 6 101 3…" at bounding box center [798, 485] width 1126 height 623
click at [875, 492] on div "103 11 20:00 106 4 111 2 21:30 102 11 20:00 105 2 16:20 108 3 16:14 110 6 101 3…" at bounding box center [798, 485] width 1126 height 623
click at [83, 434] on div at bounding box center [111, 443] width 204 height 19
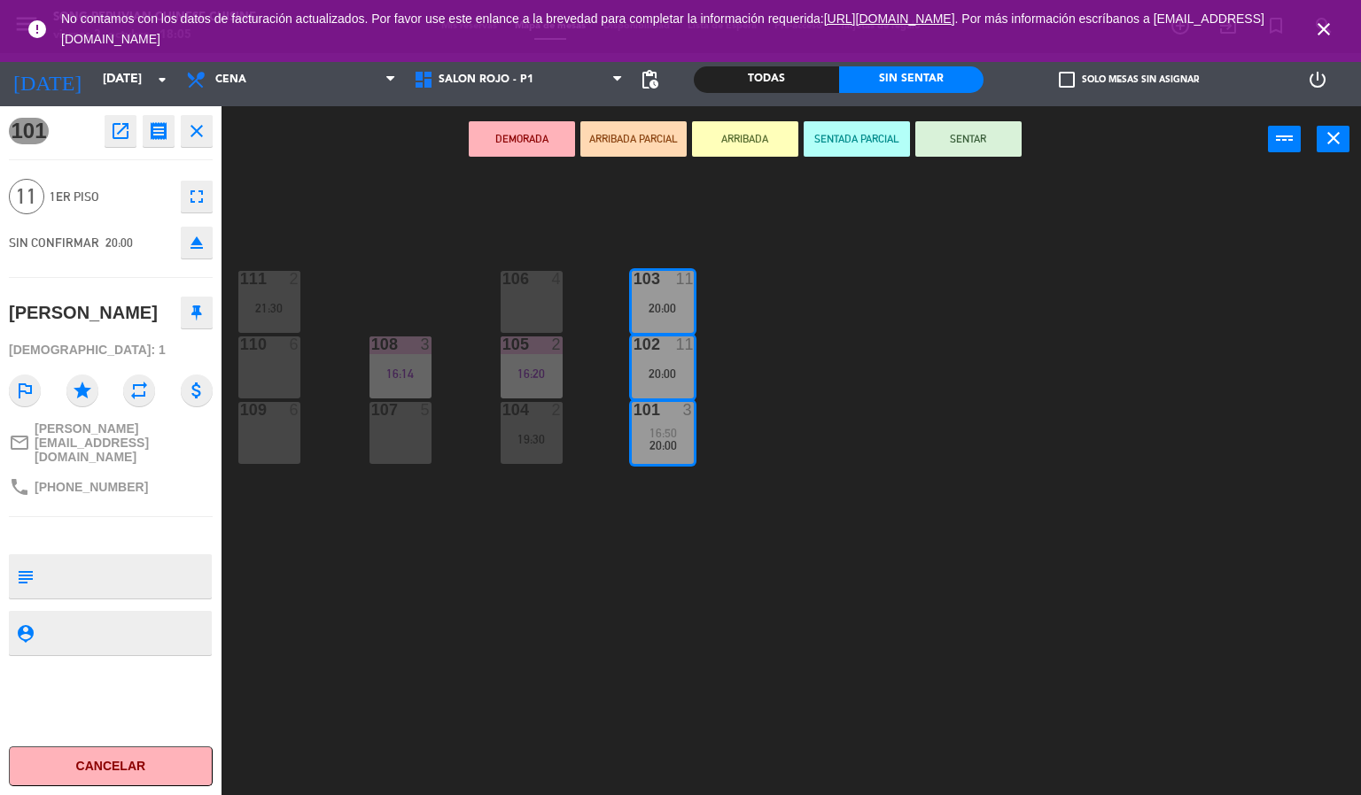
click at [476, 673] on div "103 11 20:00 106 4 111 2 21:30 102 11 20:00 105 2 16:20 108 3 16:14 110 6 101 3…" at bounding box center [798, 485] width 1126 height 623
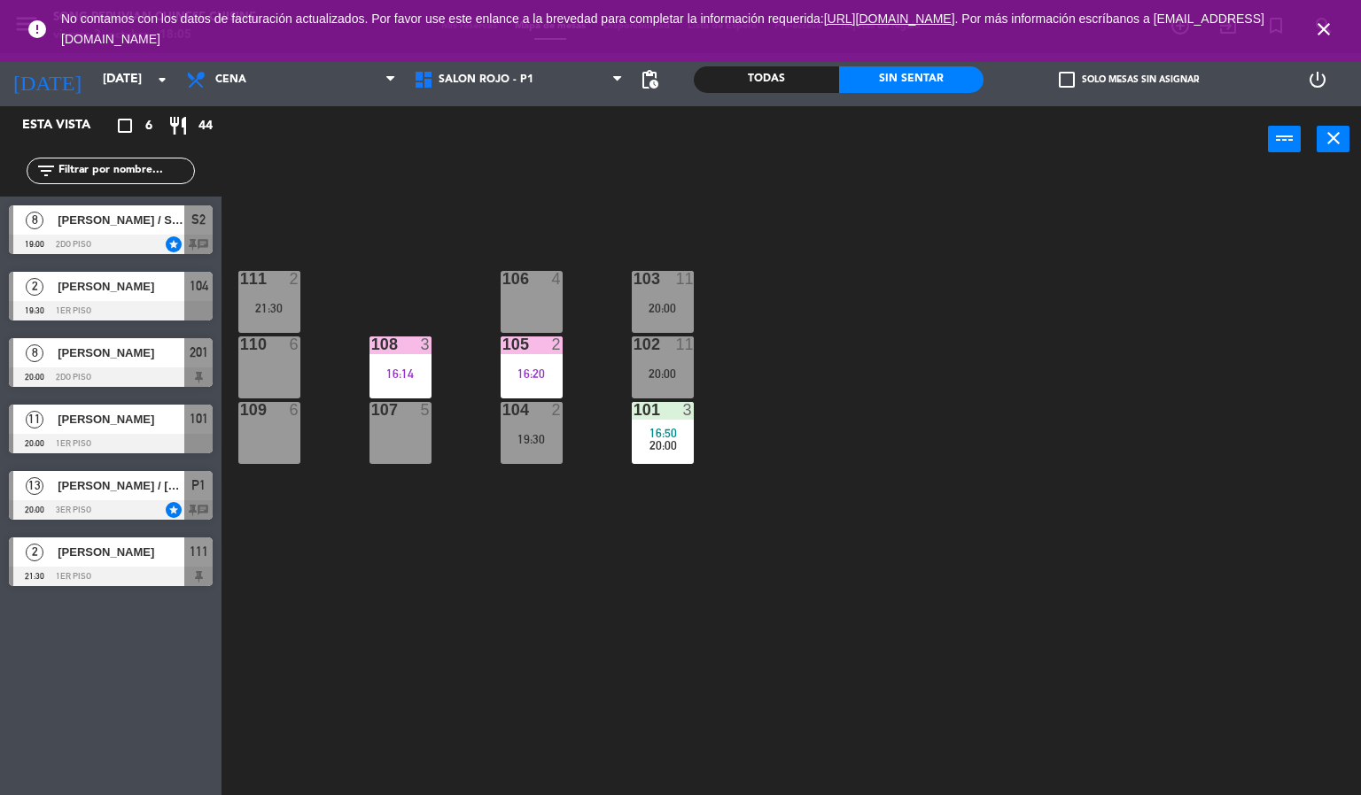
click at [1330, 29] on icon "close" at bounding box center [1323, 29] width 21 height 21
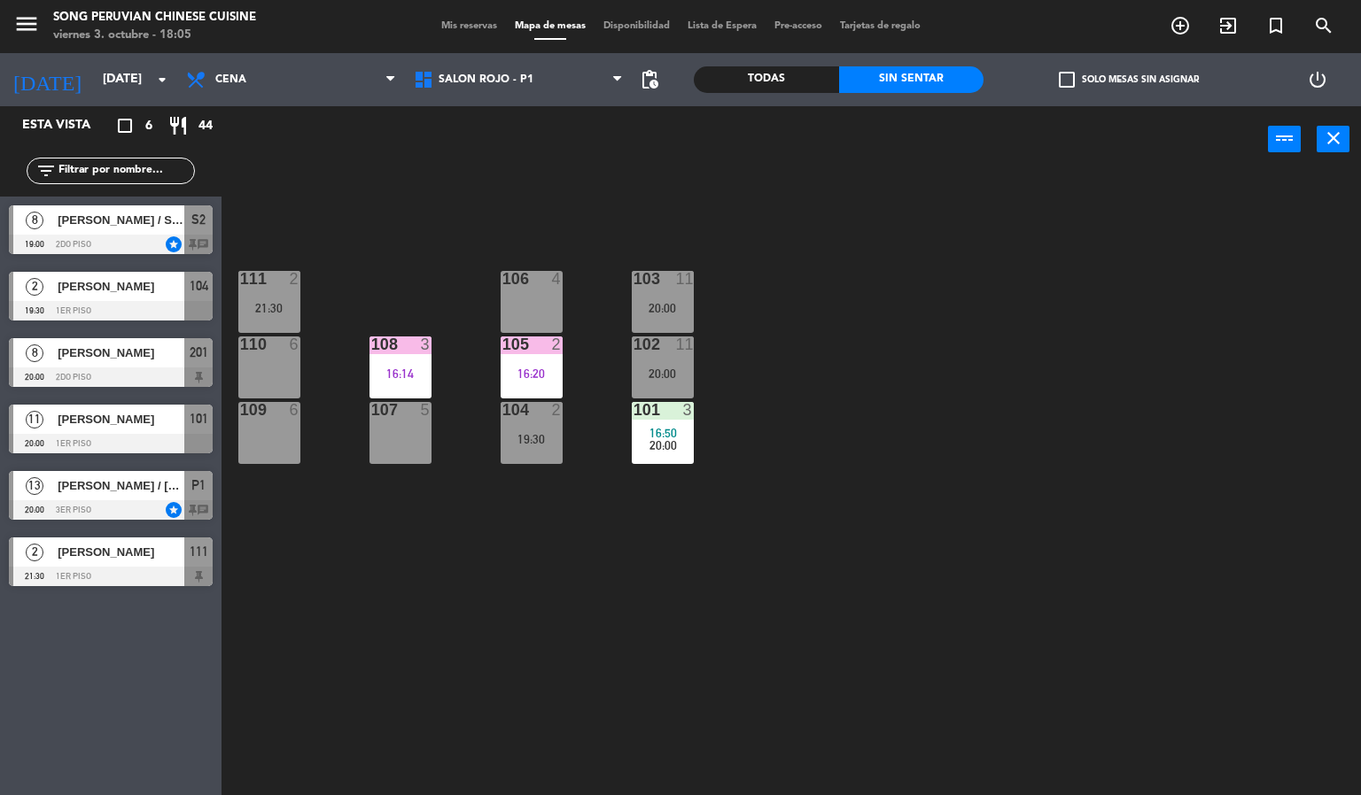
click at [1089, 389] on div "103 11 20:00 106 4 111 2 21:30 102 11 20:00 105 2 16:20 108 3 16:14 110 6 101 3…" at bounding box center [798, 485] width 1126 height 623
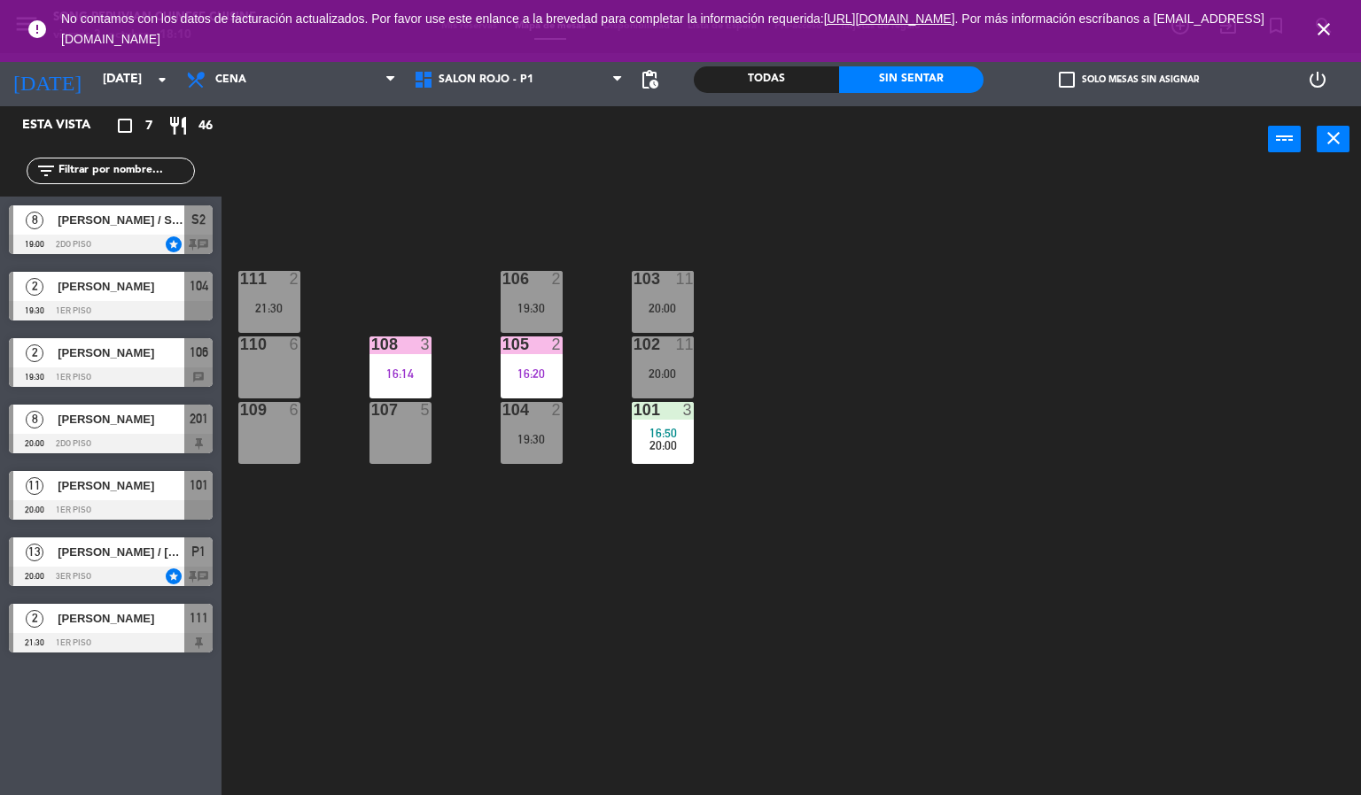
click at [896, 470] on div "103 11 20:00 106 2 19:30 111 2 21:30 102 11 20:00 105 2 16:20 108 3 16:14 110 6…" at bounding box center [798, 485] width 1126 height 623
click at [404, 357] on div "108 3 16:14" at bounding box center [400, 368] width 62 height 62
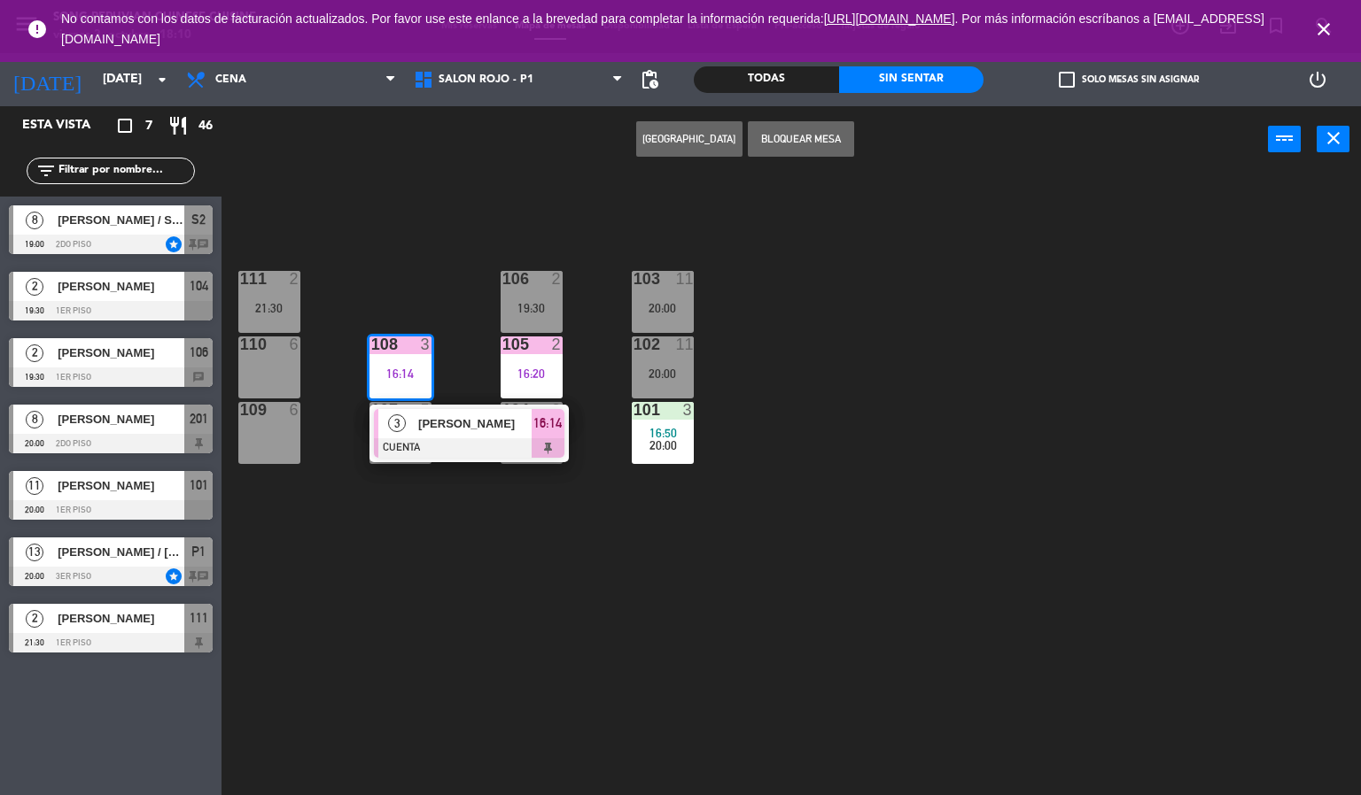
click at [487, 438] on div at bounding box center [469, 447] width 190 height 19
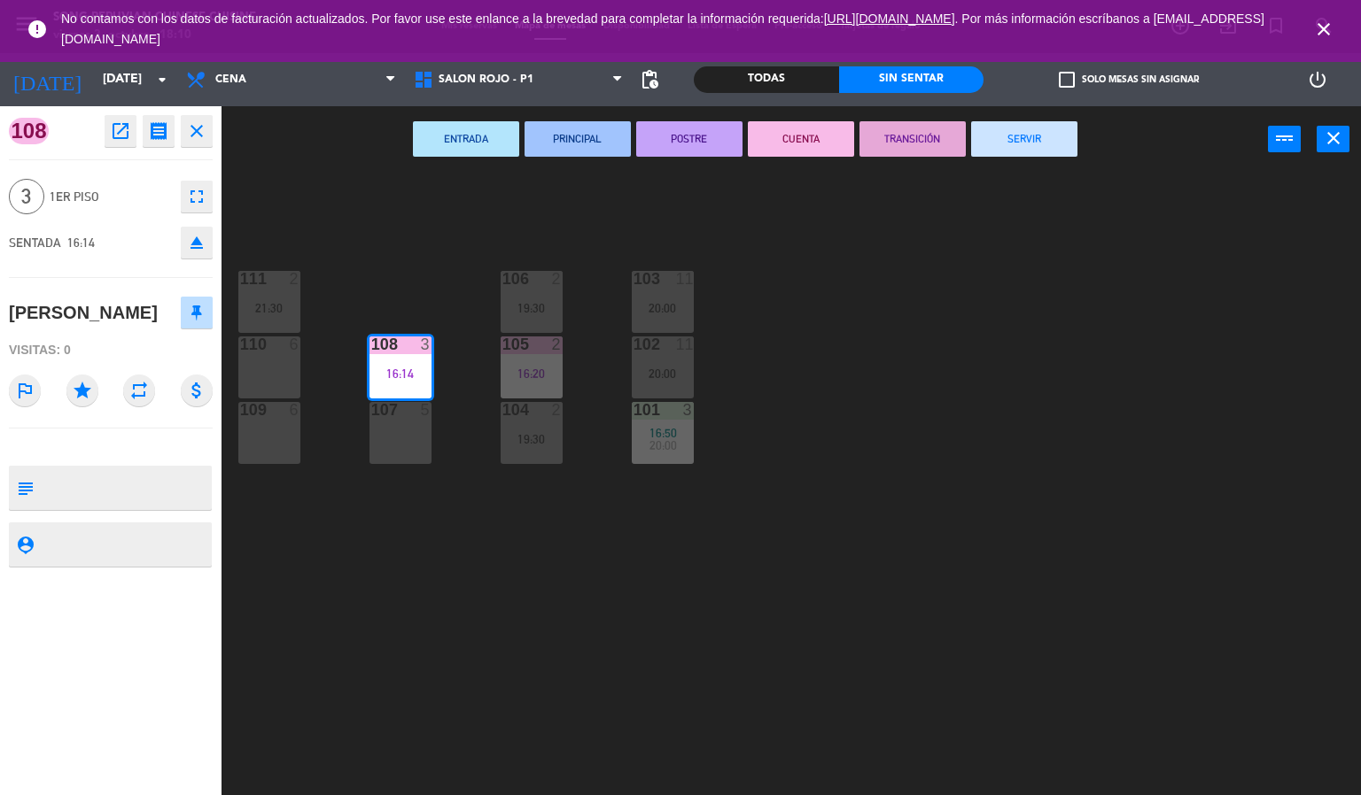
click at [1323, 29] on icon "close" at bounding box center [1323, 29] width 21 height 21
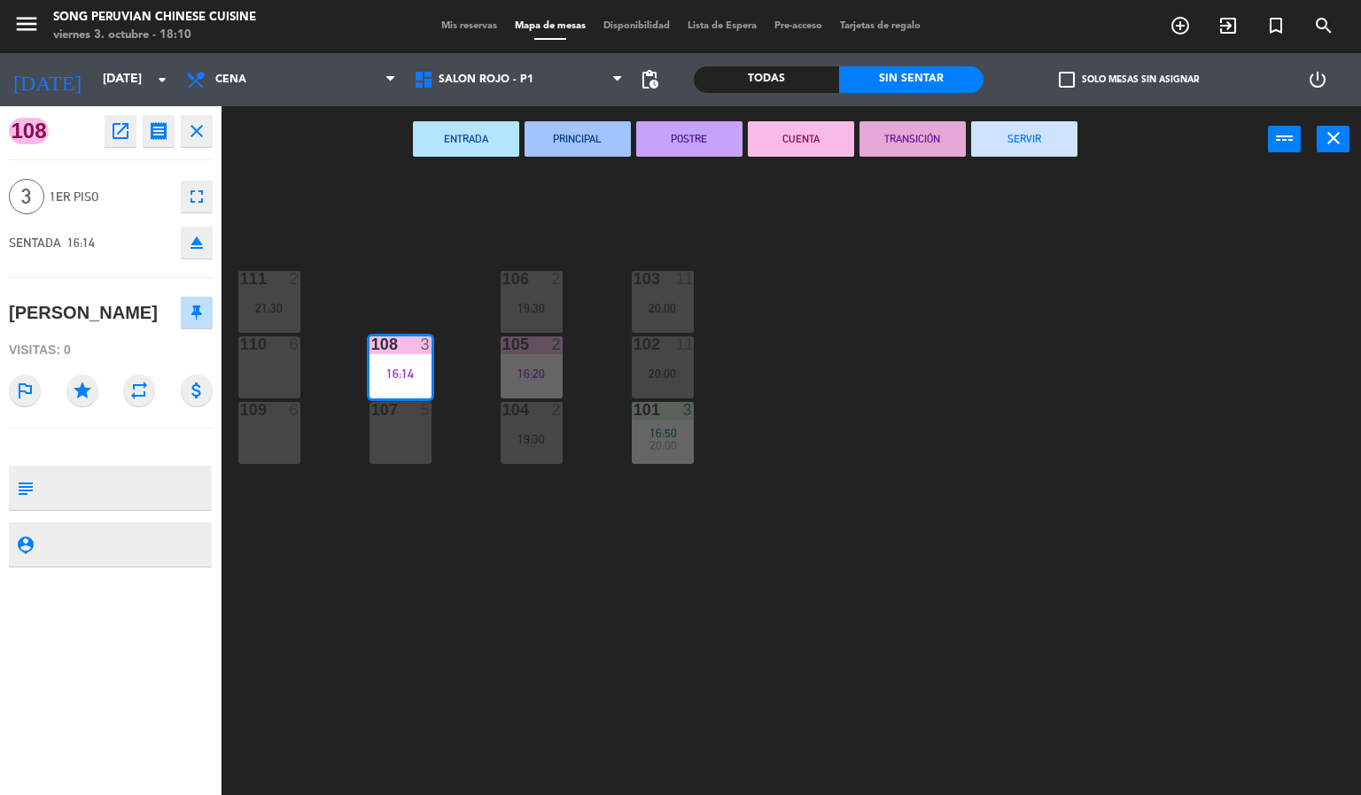
click at [970, 474] on div "103 11 20:00 106 2 19:30 111 2 21:30 102 11 20:00 105 2 16:20 108 3 16:14 110 6…" at bounding box center [798, 485] width 1126 height 623
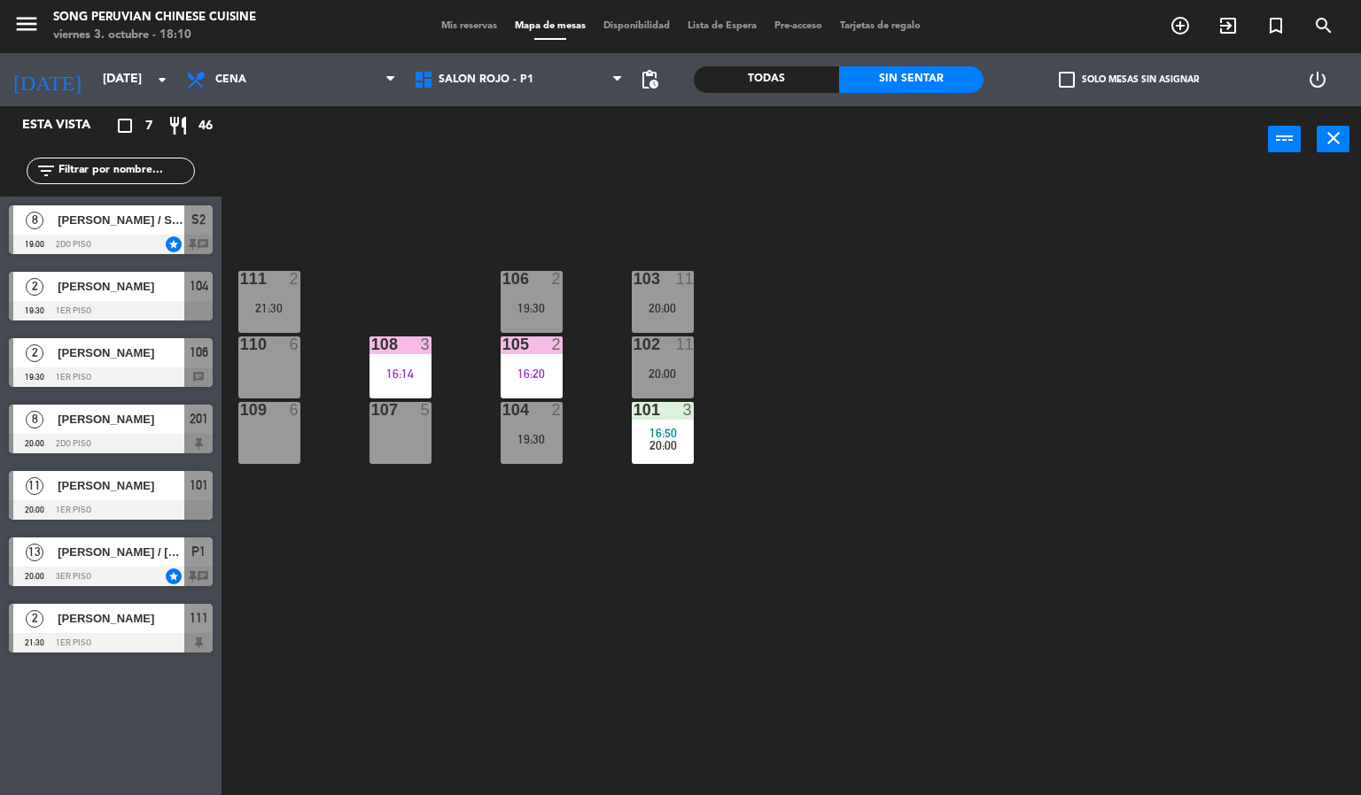
click at [407, 340] on div at bounding box center [399, 345] width 29 height 16
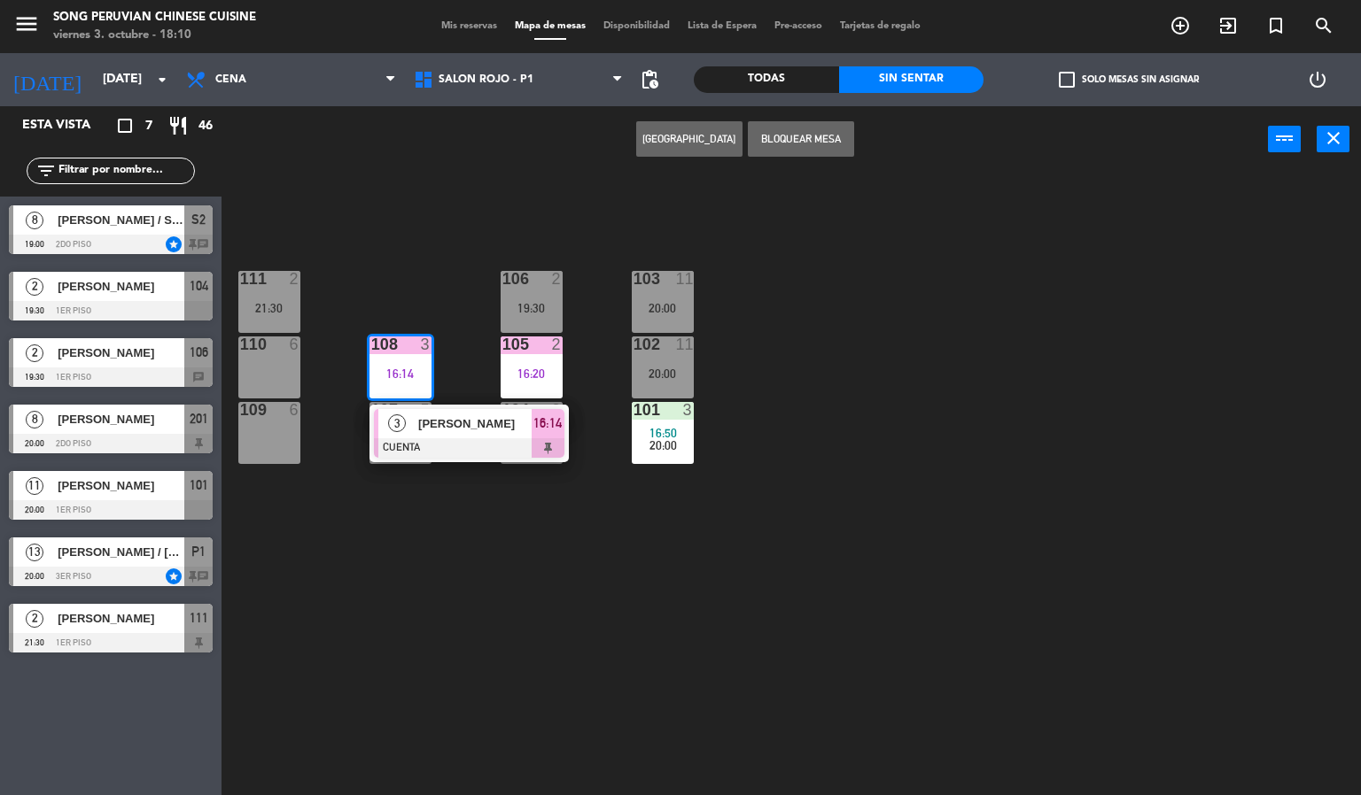
click at [513, 409] on div "[PERSON_NAME]" at bounding box center [473, 423] width 115 height 29
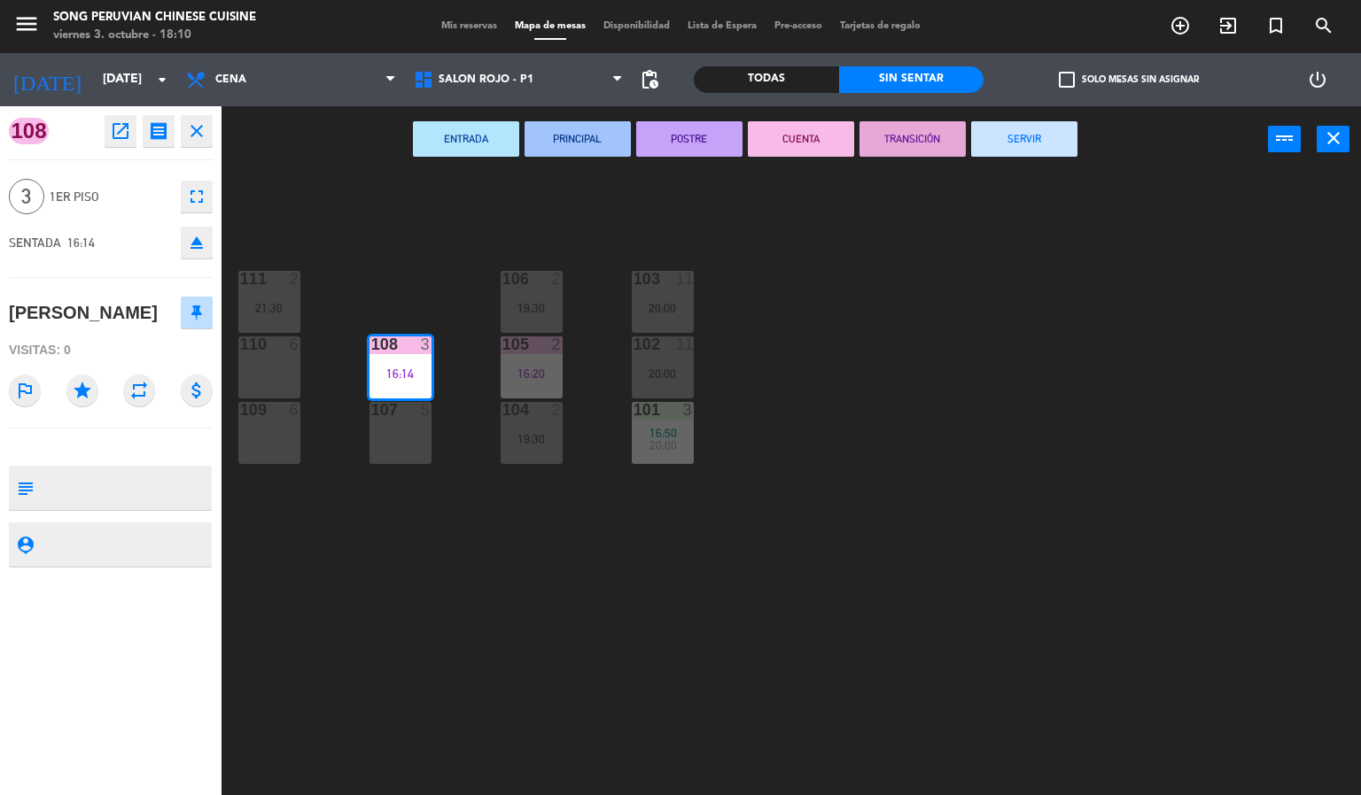
click at [174, 555] on textarea at bounding box center [125, 544] width 169 height 22
click at [162, 555] on textarea at bounding box center [125, 544] width 169 height 22
type textarea "V"
click at [117, 136] on icon "open_in_new" at bounding box center [120, 130] width 21 height 21
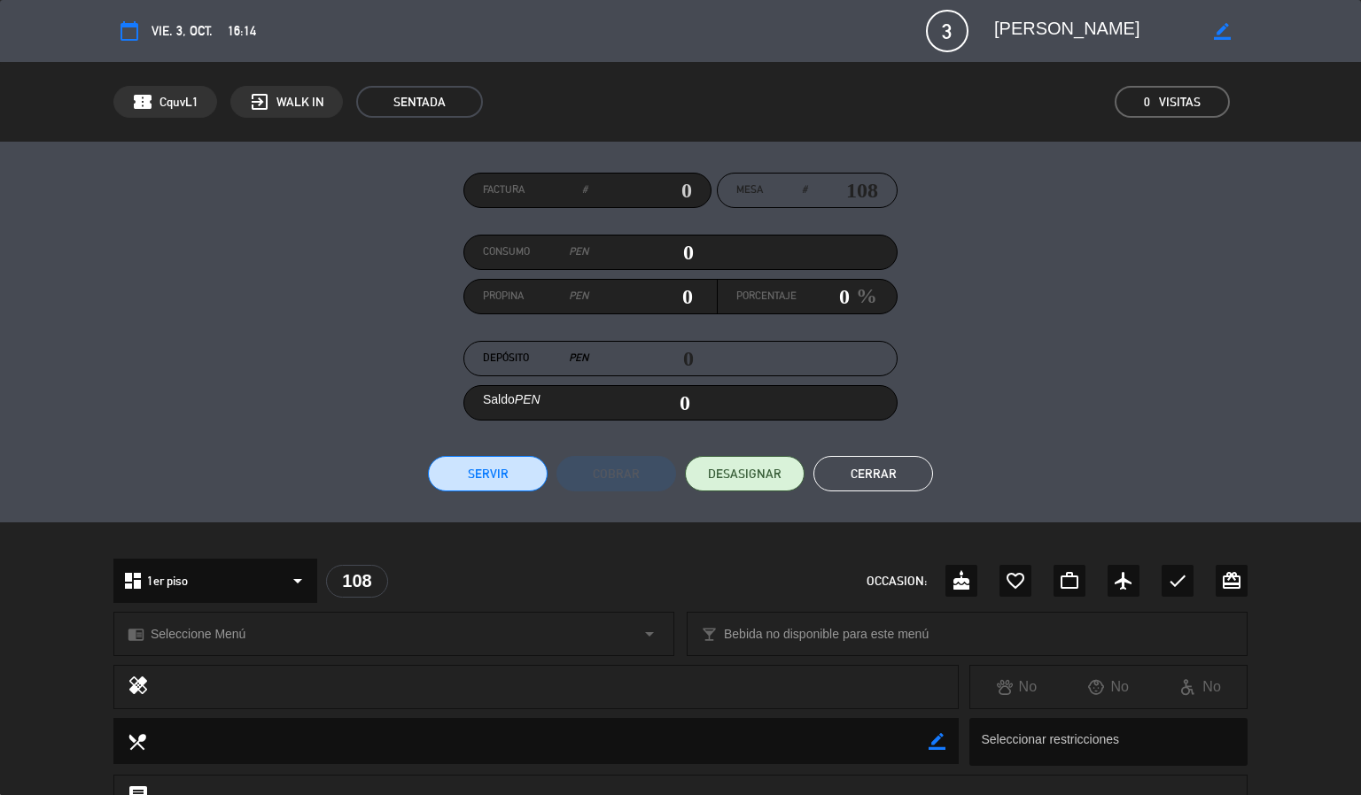
click at [1222, 29] on icon "border_color" at bounding box center [1221, 31] width 17 height 17
type textarea "[PERSON_NAME] - [PERSON_NAME]"
click at [1218, 19] on div at bounding box center [1222, 31] width 50 height 32
click at [1220, 33] on icon at bounding box center [1221, 31] width 17 height 17
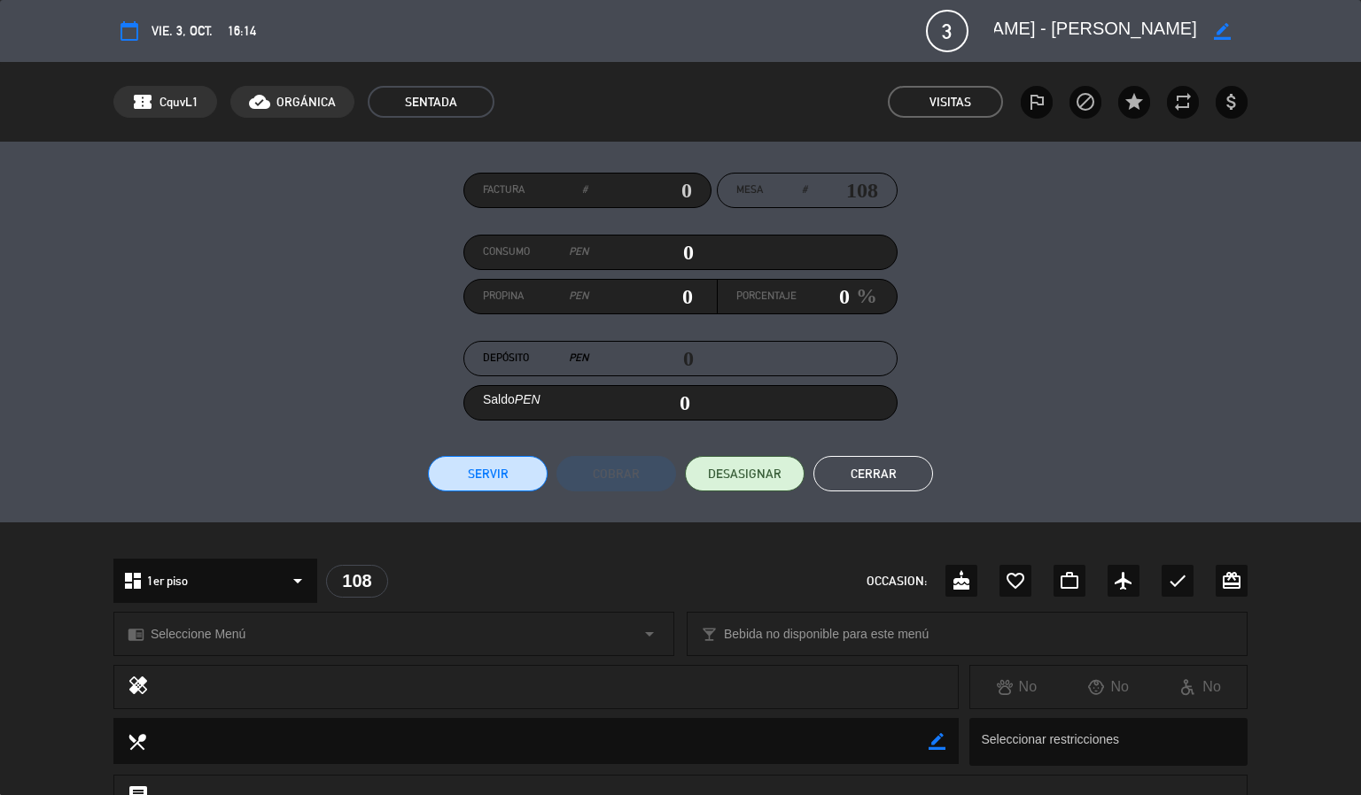
click at [920, 484] on button "Cerrar" at bounding box center [873, 473] width 120 height 35
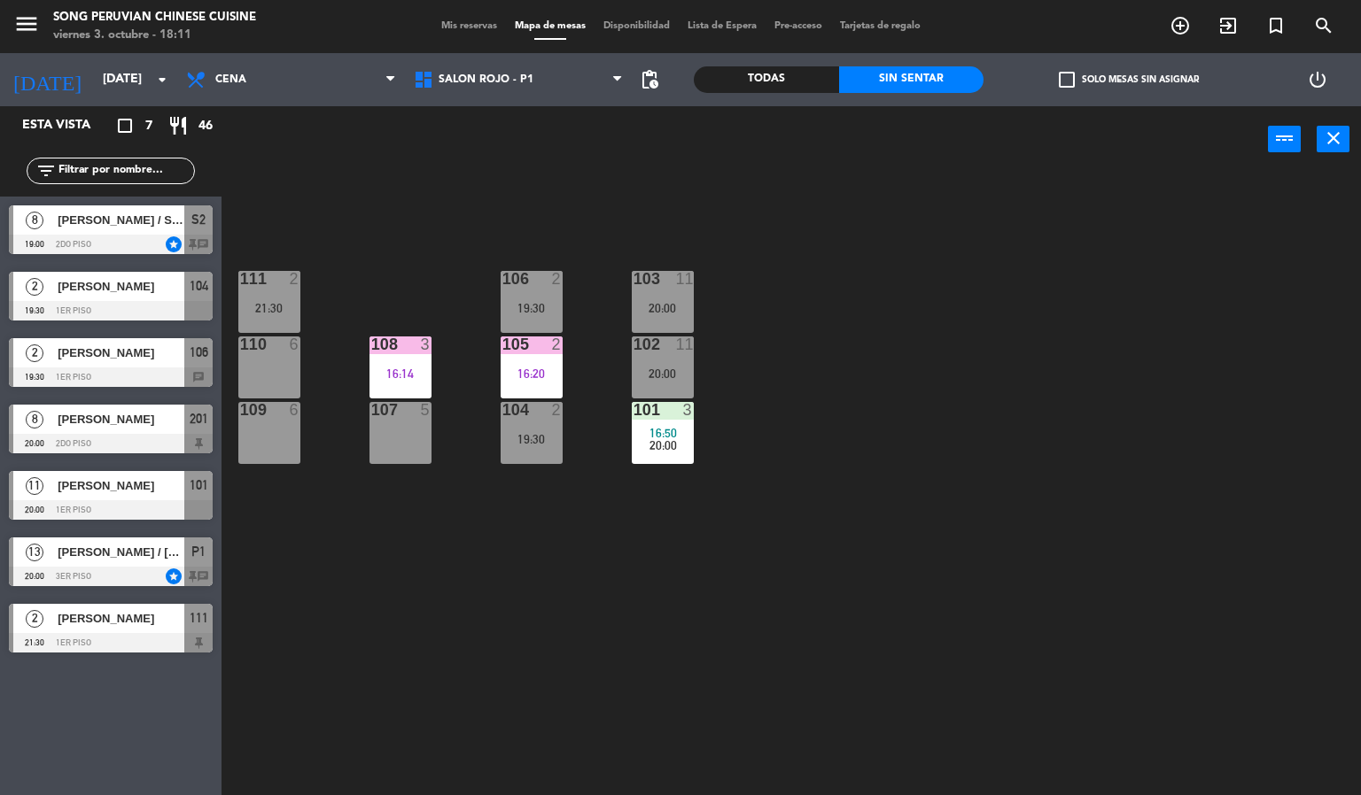
click at [550, 656] on div "103 11 20:00 106 2 19:30 111 2 21:30 102 11 20:00 105 2 16:20 108 3 16:14 110 6…" at bounding box center [798, 485] width 1126 height 623
click at [391, 362] on div "108 3 16:14" at bounding box center [400, 368] width 62 height 62
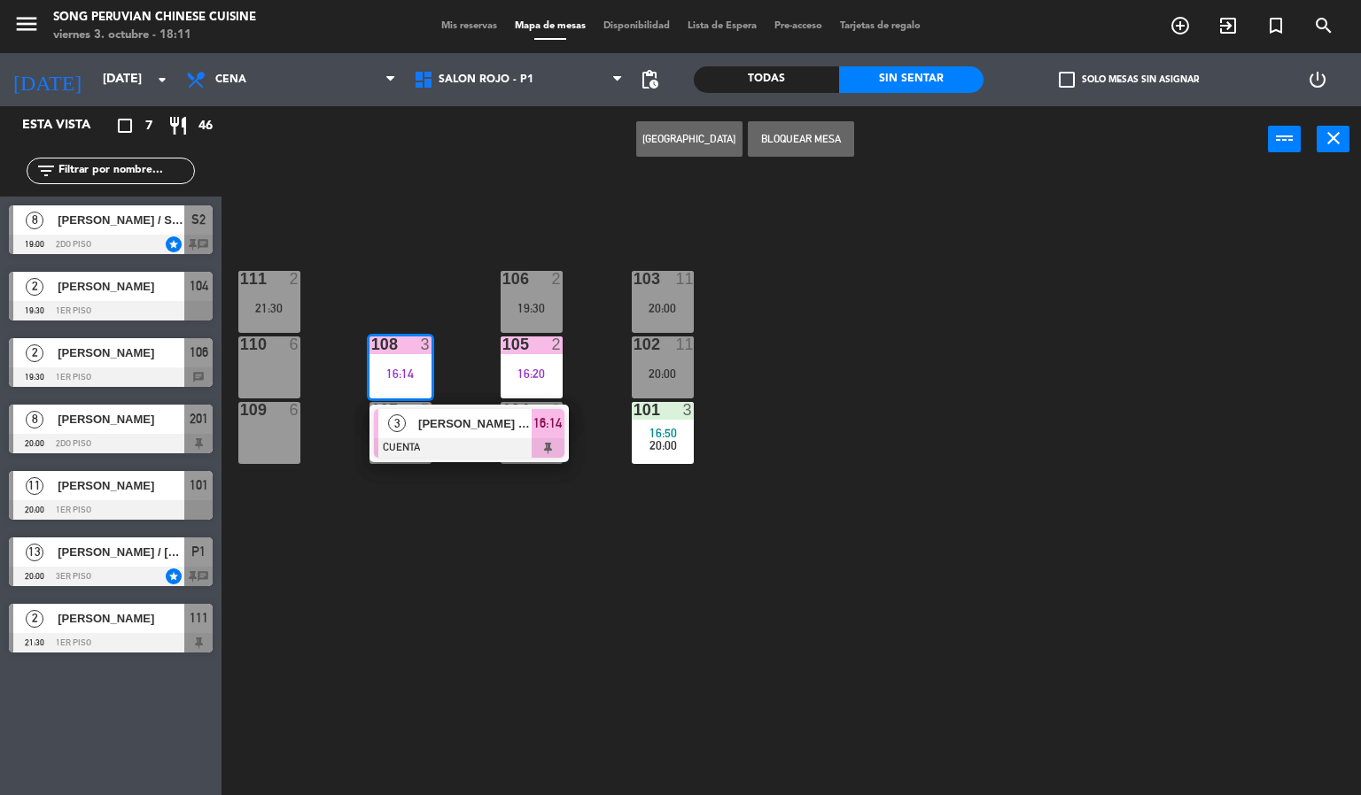
click at [506, 447] on div at bounding box center [469, 447] width 190 height 19
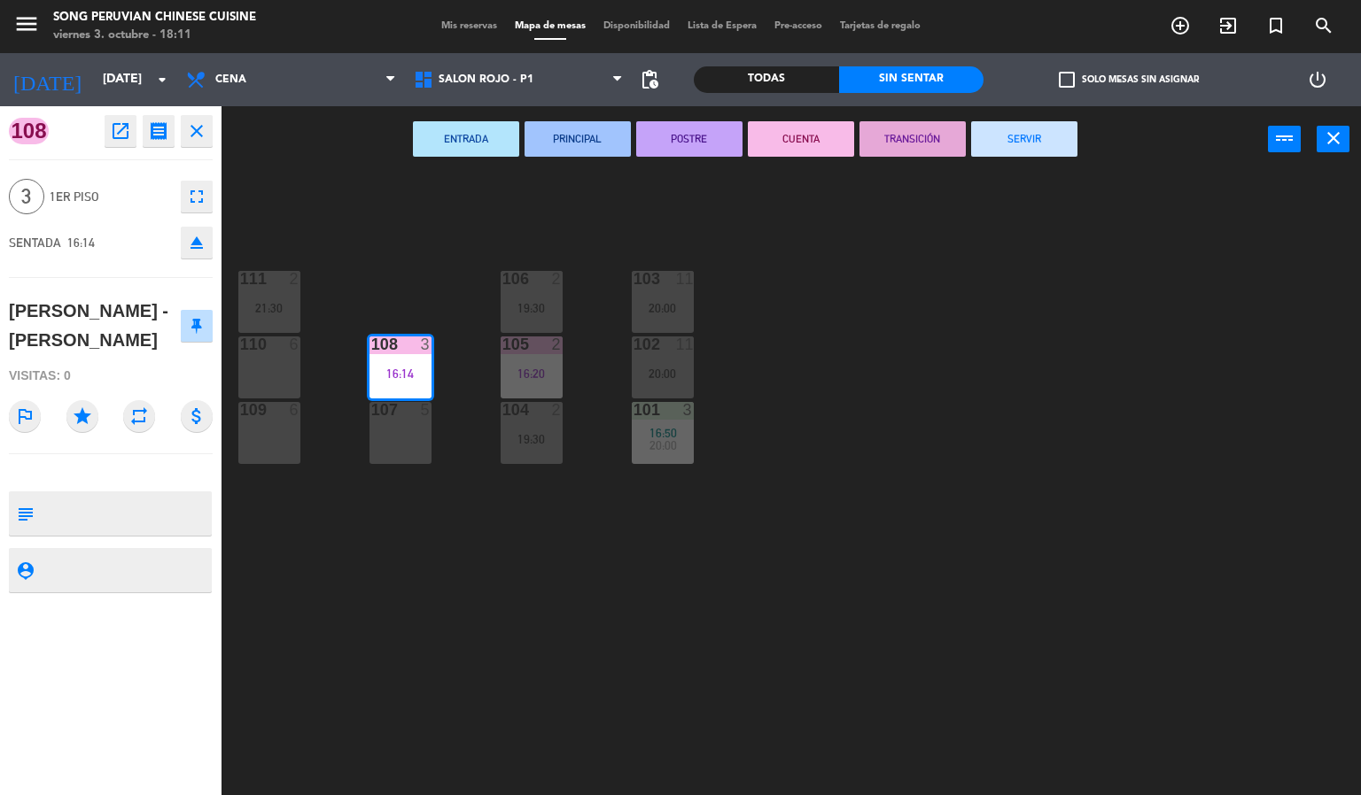
click at [1047, 146] on button "SERVIR" at bounding box center [1024, 138] width 106 height 35
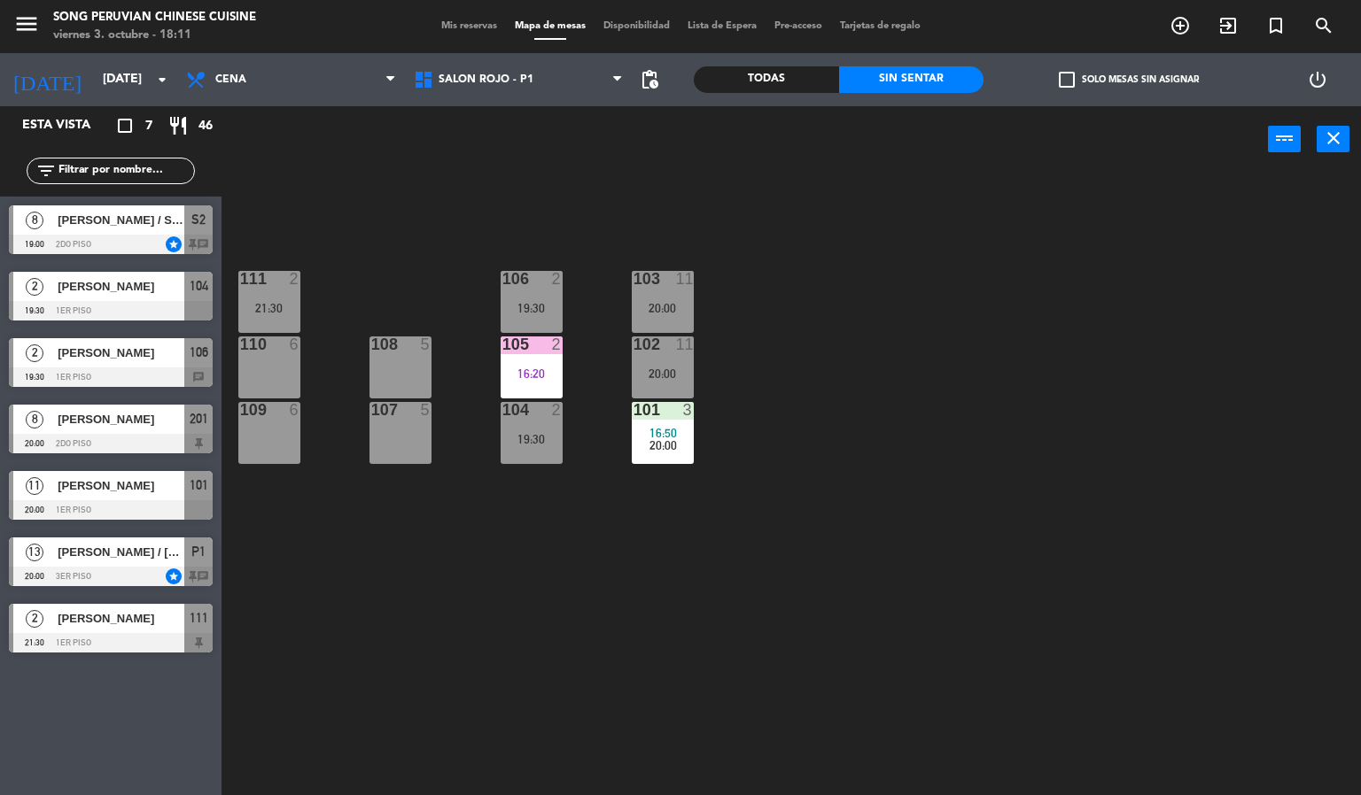
click at [931, 526] on div "103 11 20:00 106 2 19:30 111 2 21:30 102 11 20:00 105 2 16:20 108 5 110 6 101 3…" at bounding box center [798, 485] width 1126 height 623
click at [688, 442] on div "20:00" at bounding box center [663, 445] width 62 height 12
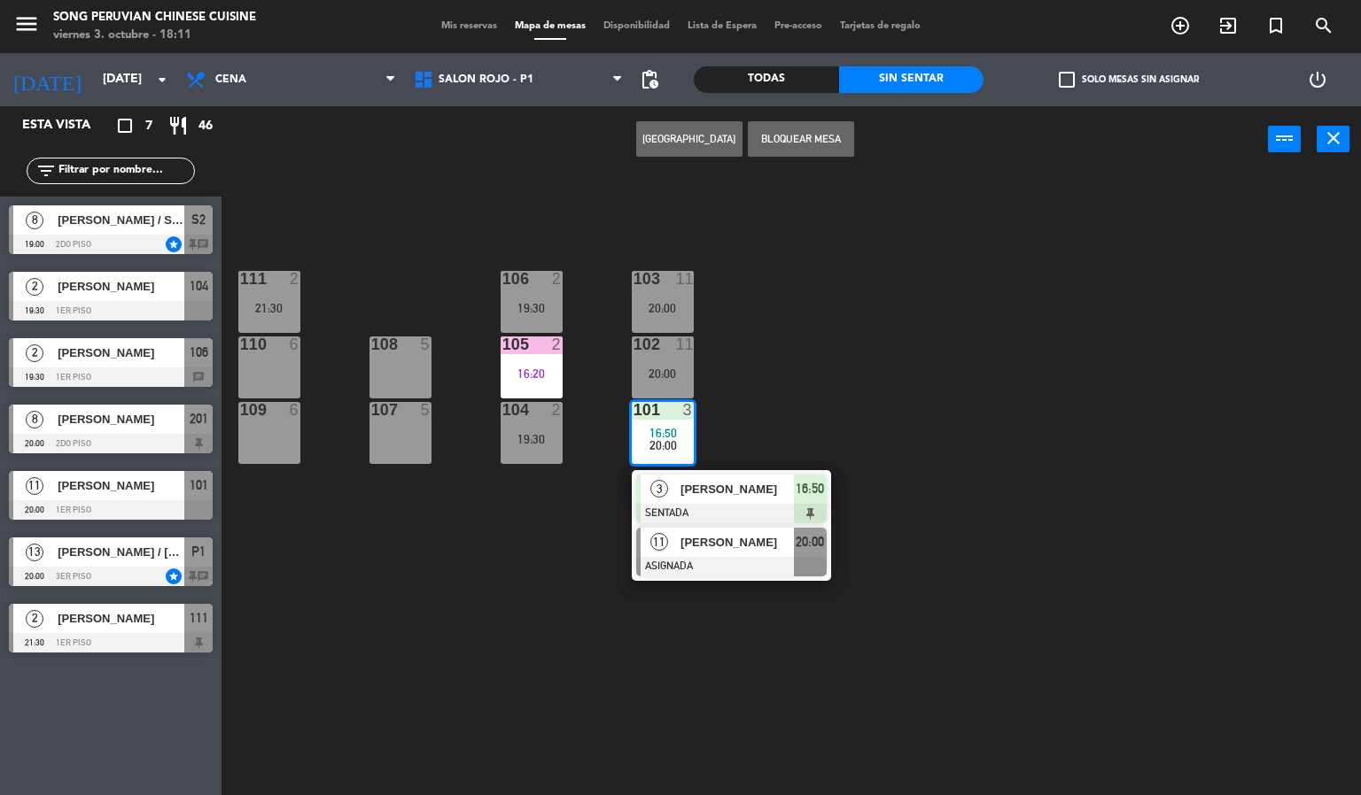
click at [723, 538] on span "[PERSON_NAME]" at bounding box center [736, 542] width 113 height 19
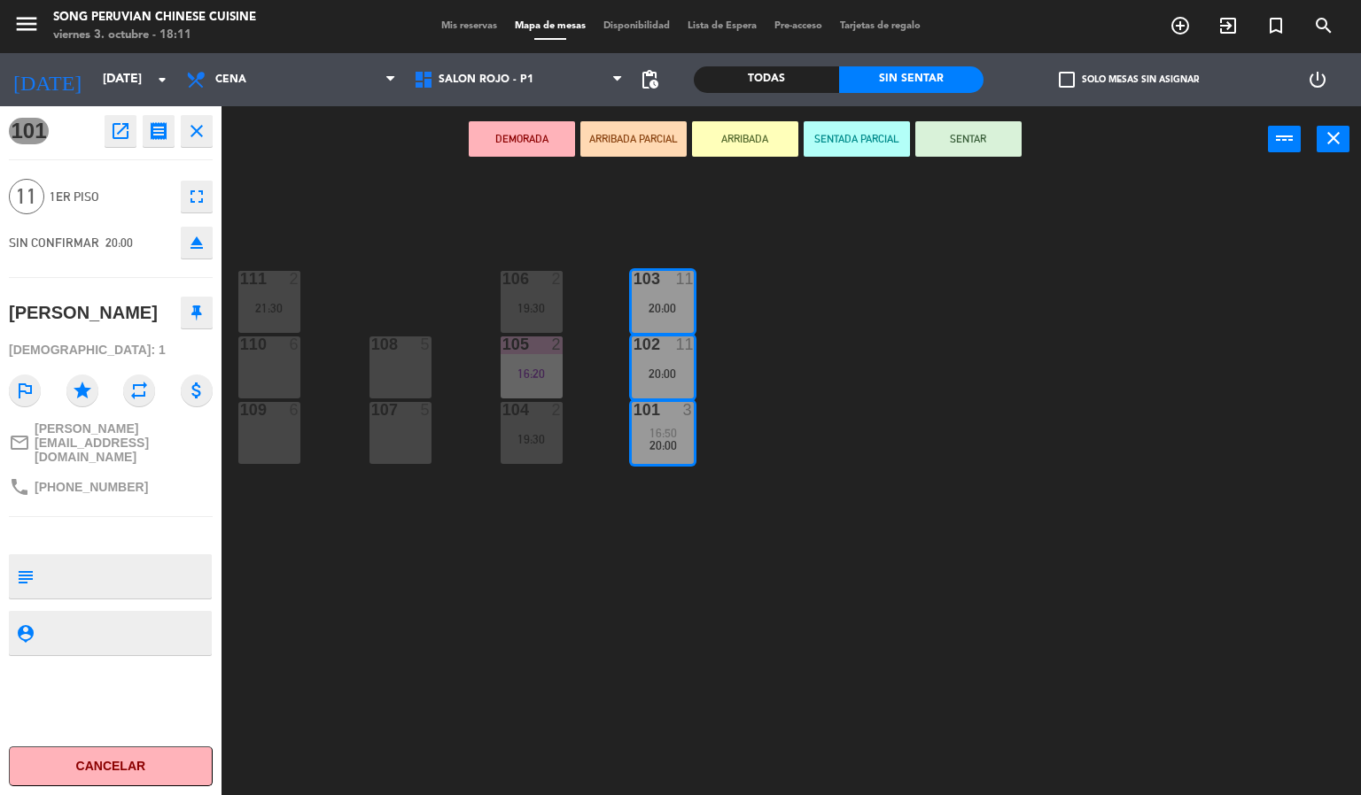
click at [927, 383] on div "103 11 20:00 106 2 19:30 111 2 21:30 102 11 20:00 105 2 16:20 108 5 110 6 101 3…" at bounding box center [798, 485] width 1126 height 623
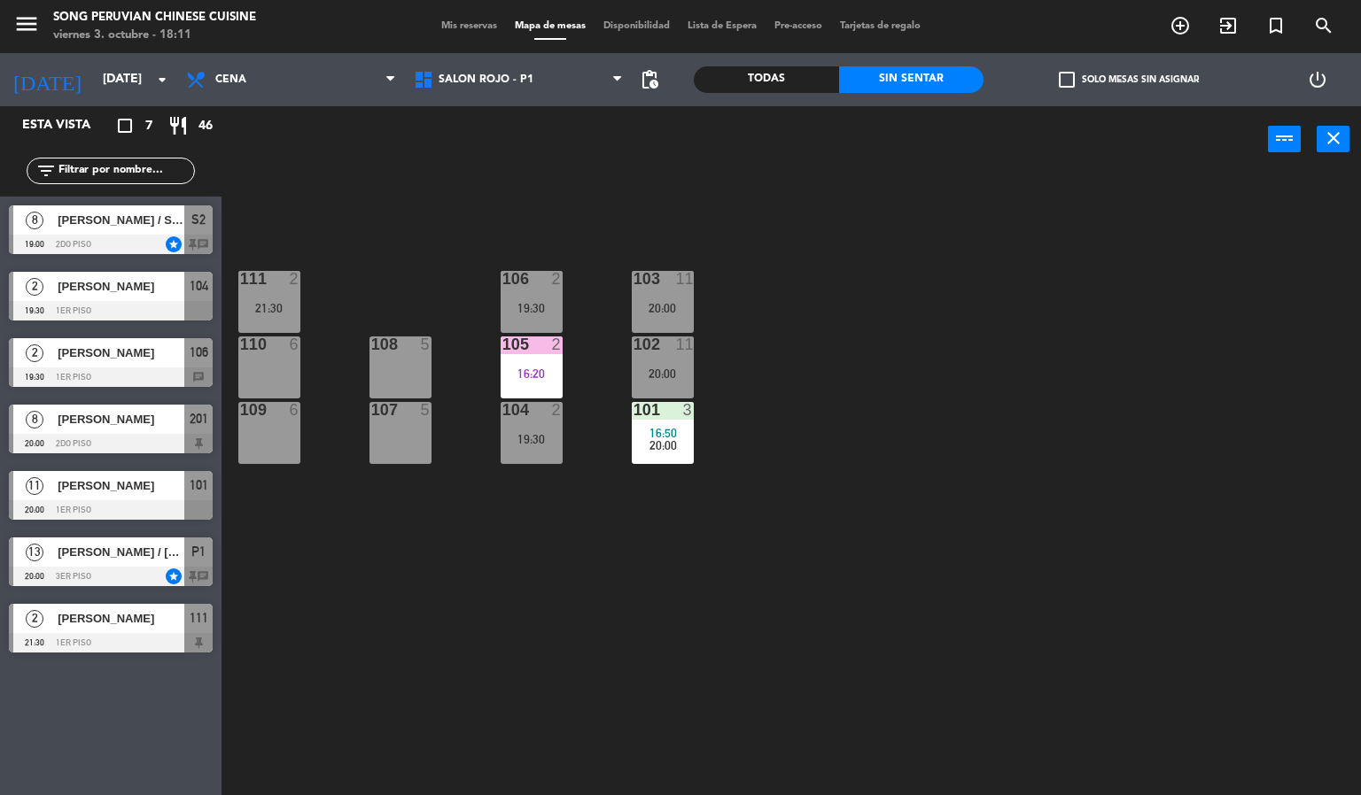
click at [673, 439] on span "20:00" at bounding box center [662, 445] width 27 height 14
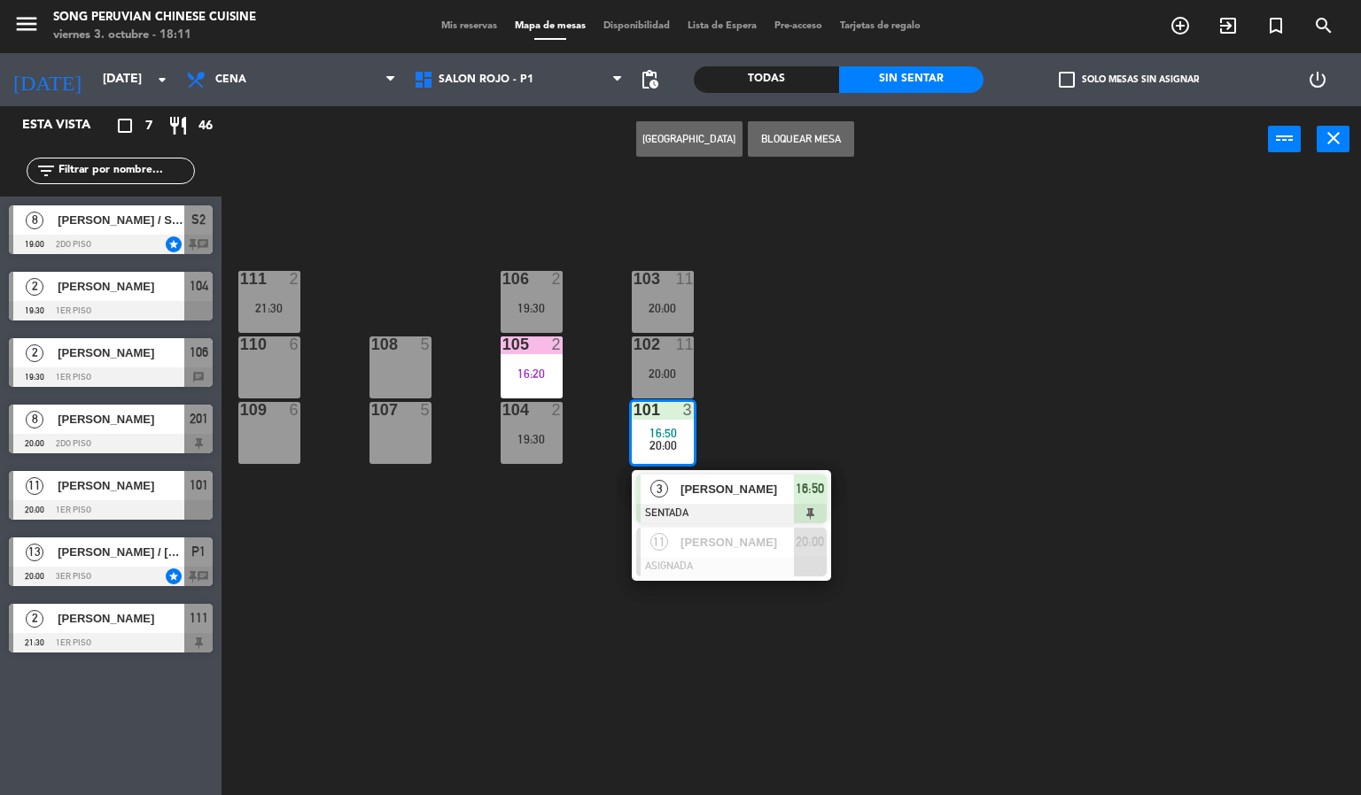
click at [752, 511] on div at bounding box center [731, 513] width 190 height 19
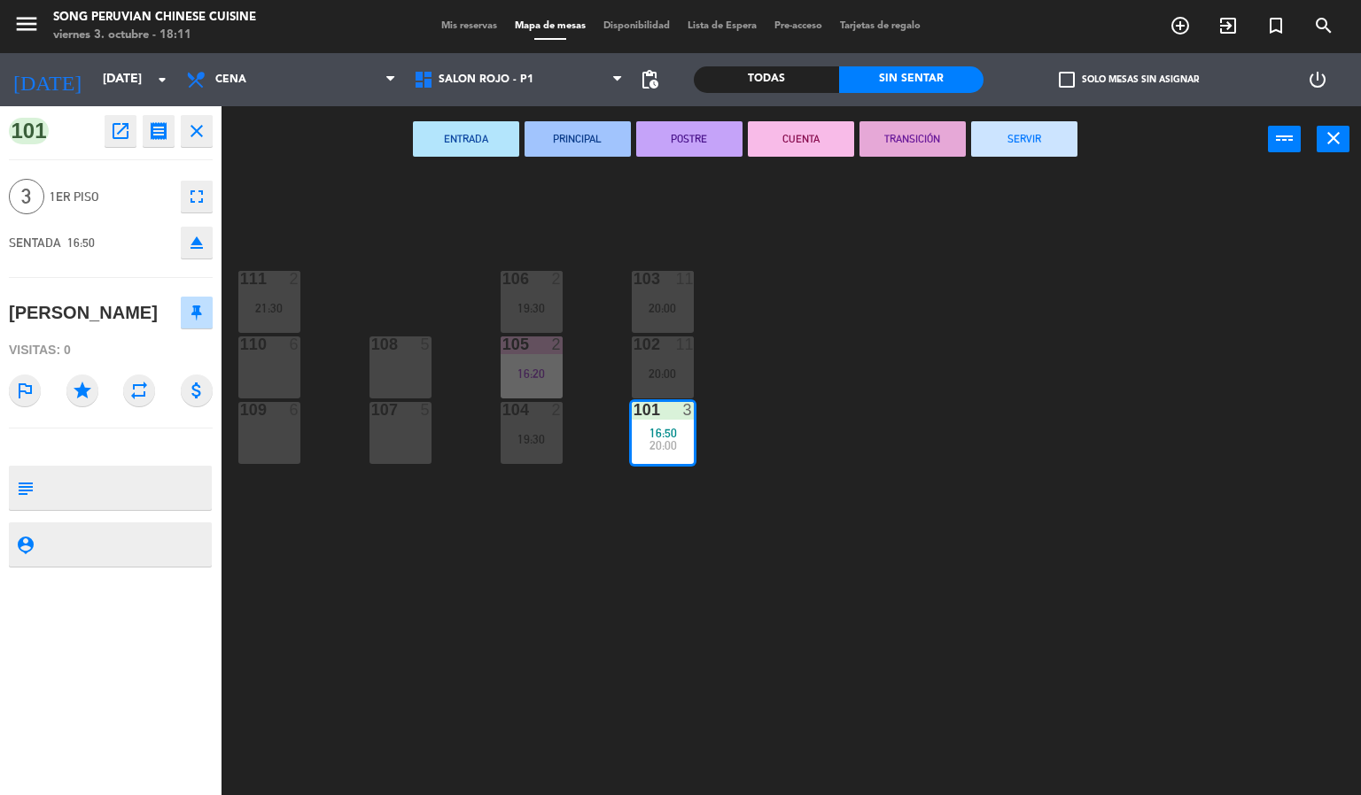
click at [790, 149] on button "CUENTA" at bounding box center [801, 138] width 106 height 35
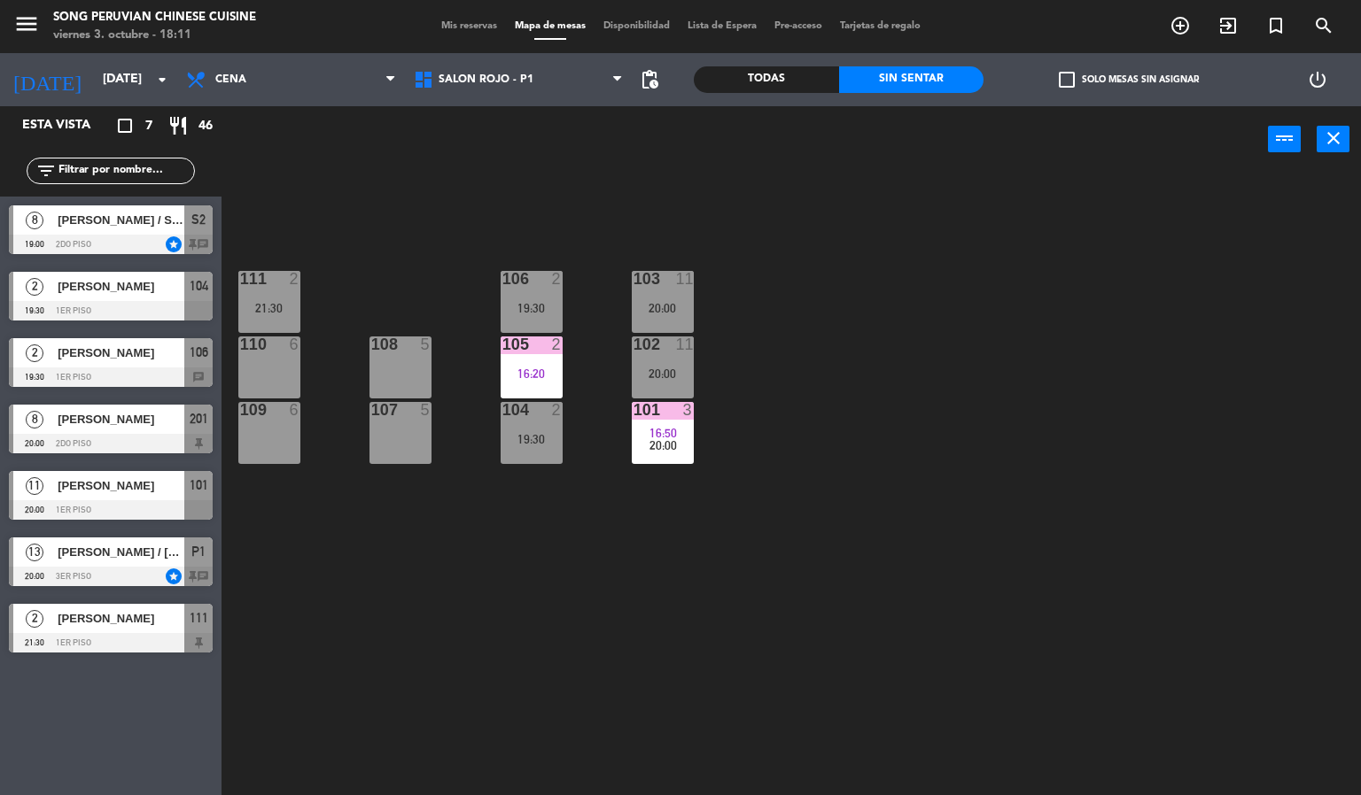
click at [835, 423] on div "103 11 20:00 106 2 19:30 111 2 21:30 102 11 20:00 105 2 16:20 108 5 110 6 101 3…" at bounding box center [798, 485] width 1126 height 623
click at [455, 665] on div "103 11 20:00 106 2 19:30 111 2 21:30 102 11 20:00 105 2 16:20 108 5 110 6 101 3…" at bounding box center [798, 485] width 1126 height 623
click at [555, 344] on div "2" at bounding box center [557, 345] width 11 height 16
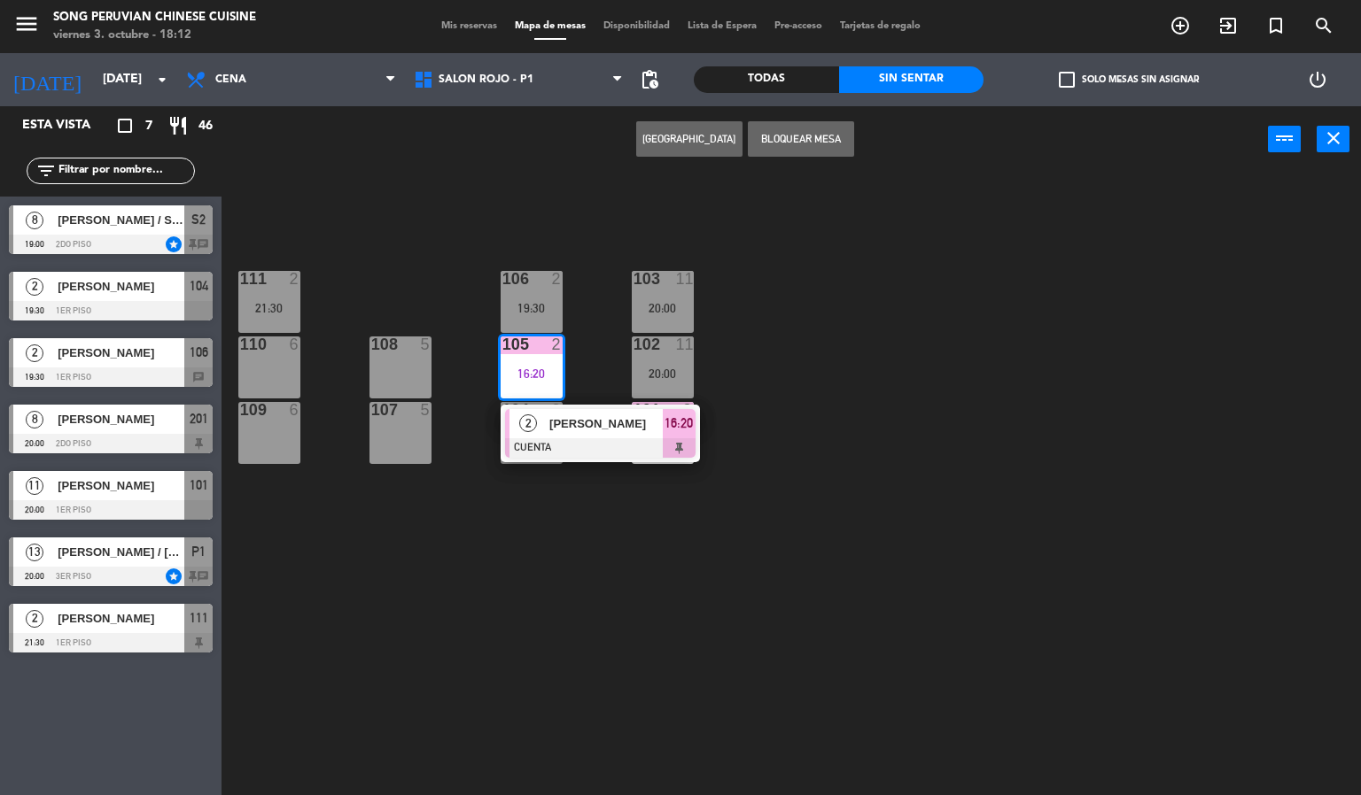
click at [627, 433] on span "[PERSON_NAME]" at bounding box center [605, 424] width 113 height 19
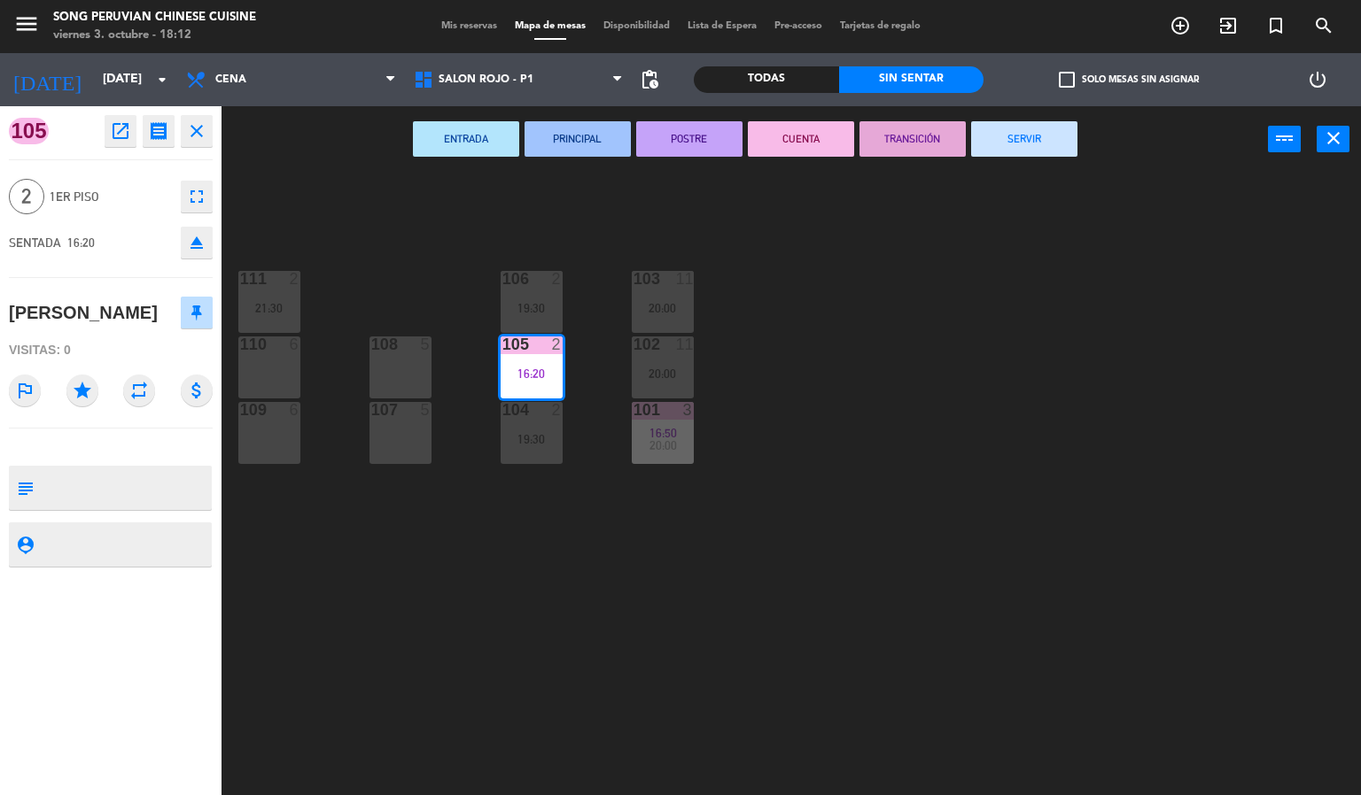
click at [999, 149] on button "SERVIR" at bounding box center [1024, 138] width 106 height 35
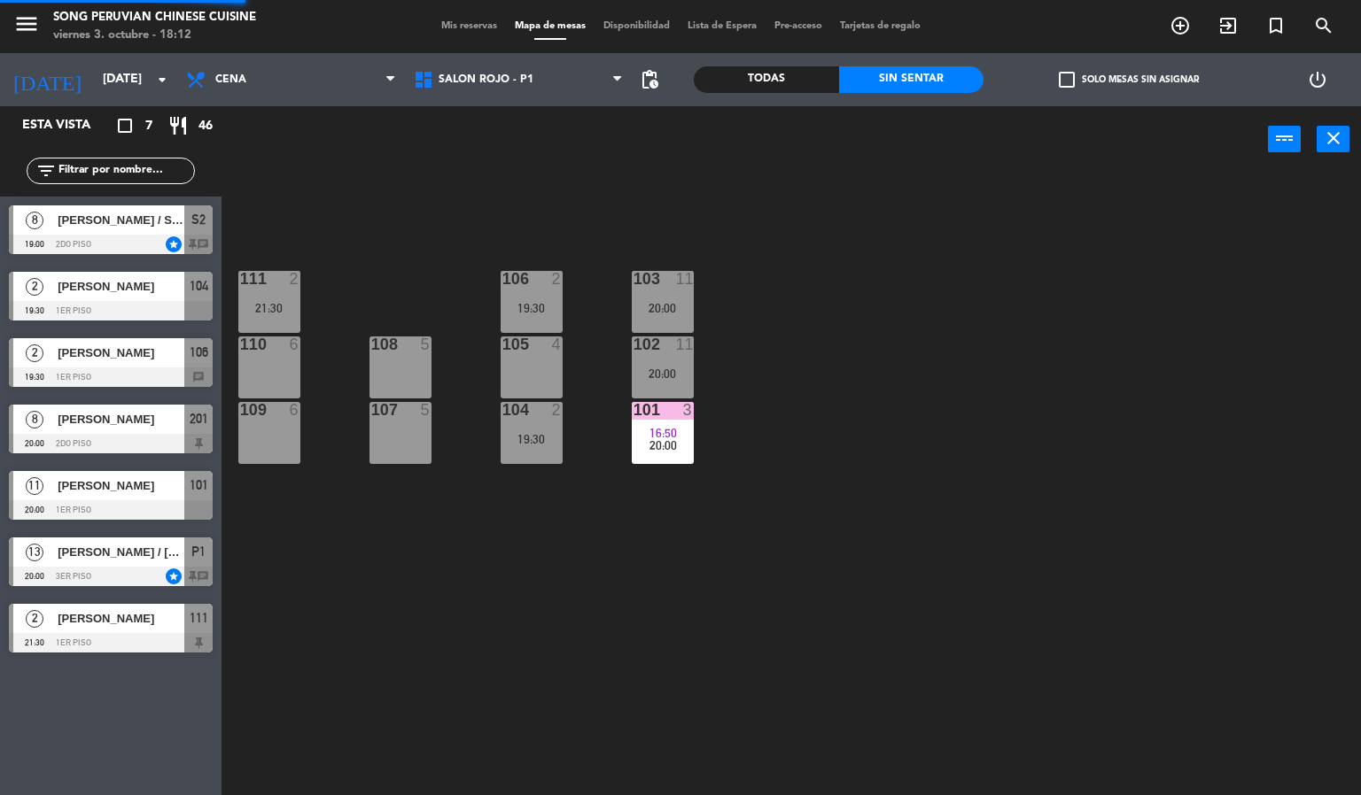
click at [1042, 490] on div "103 11 20:00 106 2 19:30 111 2 21:30 102 11 20:00 105 4 108 5 110 6 101 3 16:50…" at bounding box center [798, 485] width 1126 height 623
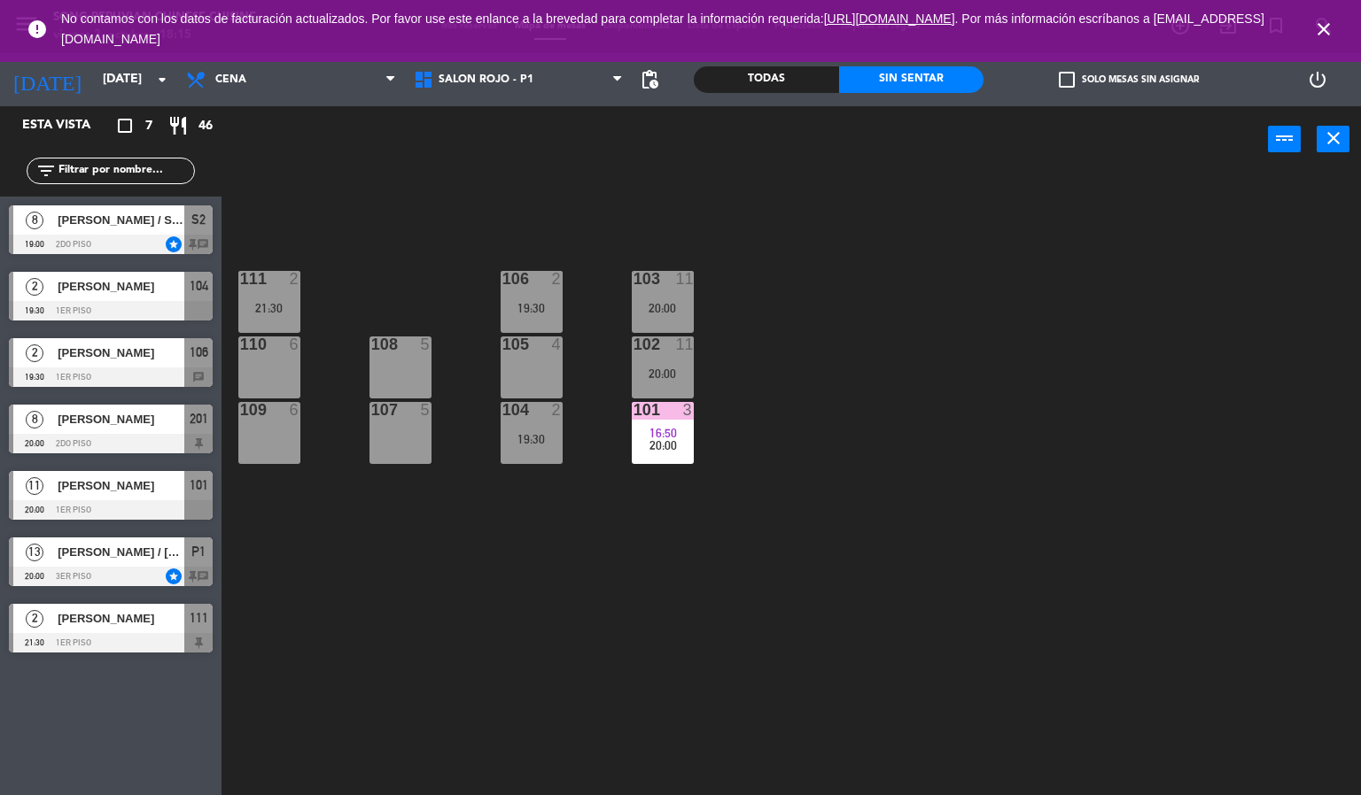
click at [1323, 35] on icon "close" at bounding box center [1323, 29] width 21 height 21
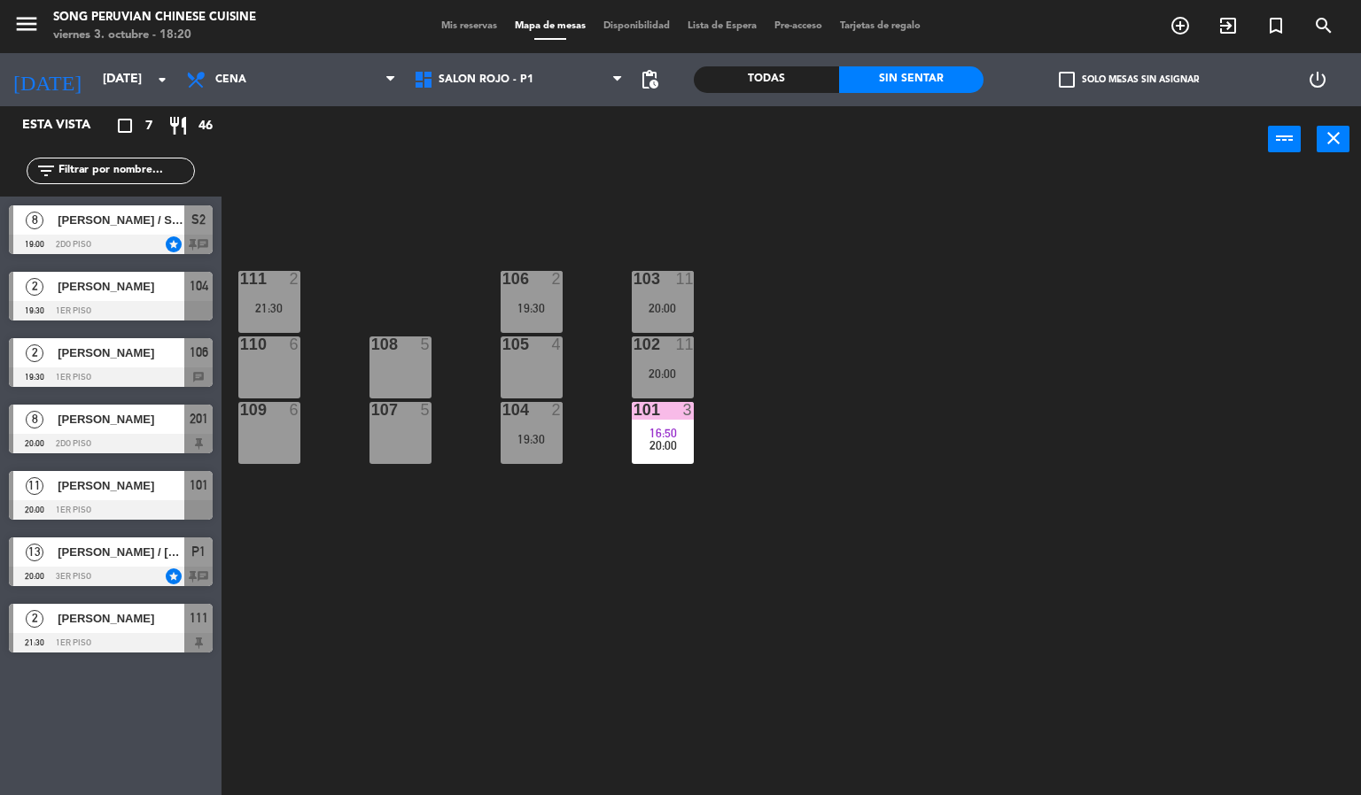
click at [898, 329] on div "103 11 20:00 106 2 19:30 111 2 21:30 102 11 20:00 105 4 108 5 110 6 101 3 16:50…" at bounding box center [798, 485] width 1126 height 623
click at [282, 65] on span "Cena" at bounding box center [291, 79] width 228 height 39
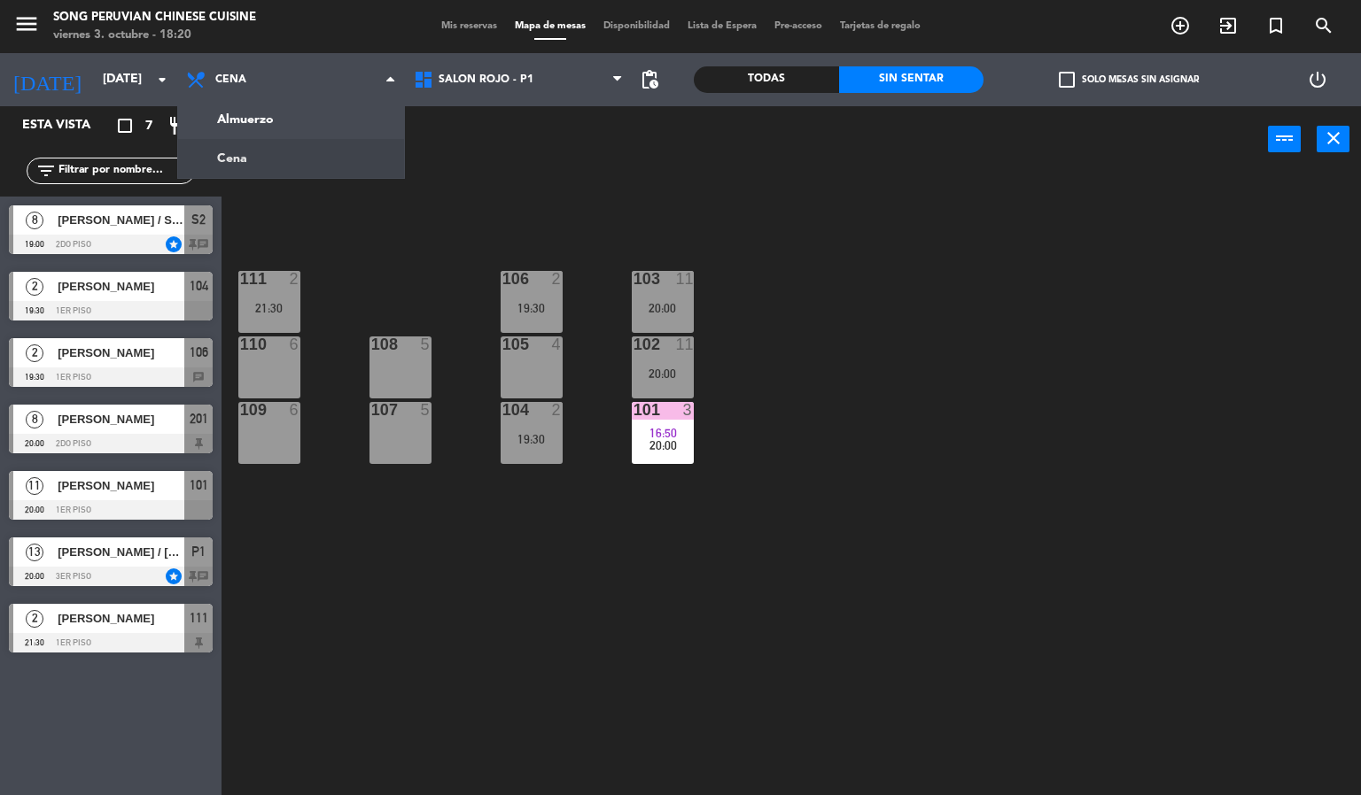
click at [497, 163] on div "power_input close" at bounding box center [744, 139] width 1046 height 67
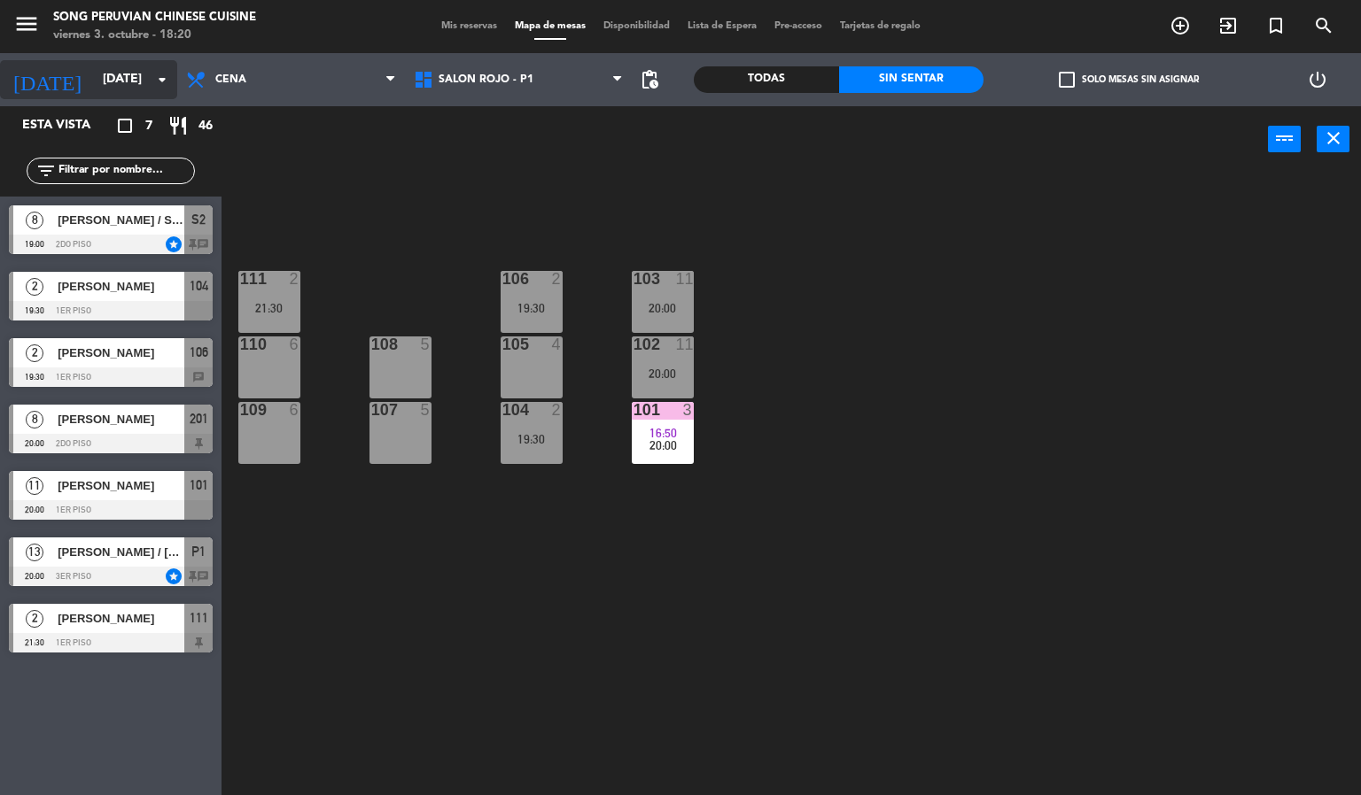
click at [94, 80] on input "[DATE]" at bounding box center [178, 80] width 168 height 32
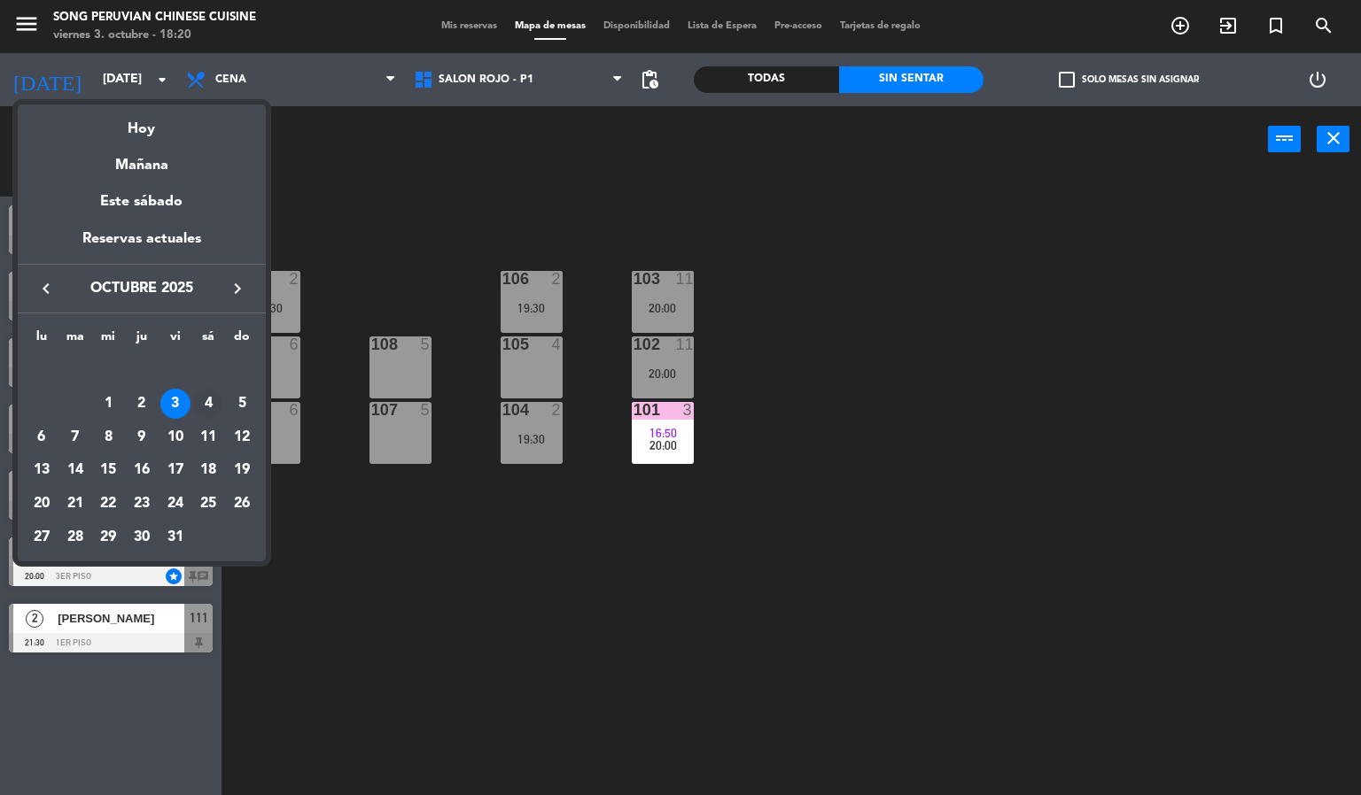
click at [211, 407] on div "4" at bounding box center [208, 404] width 30 height 30
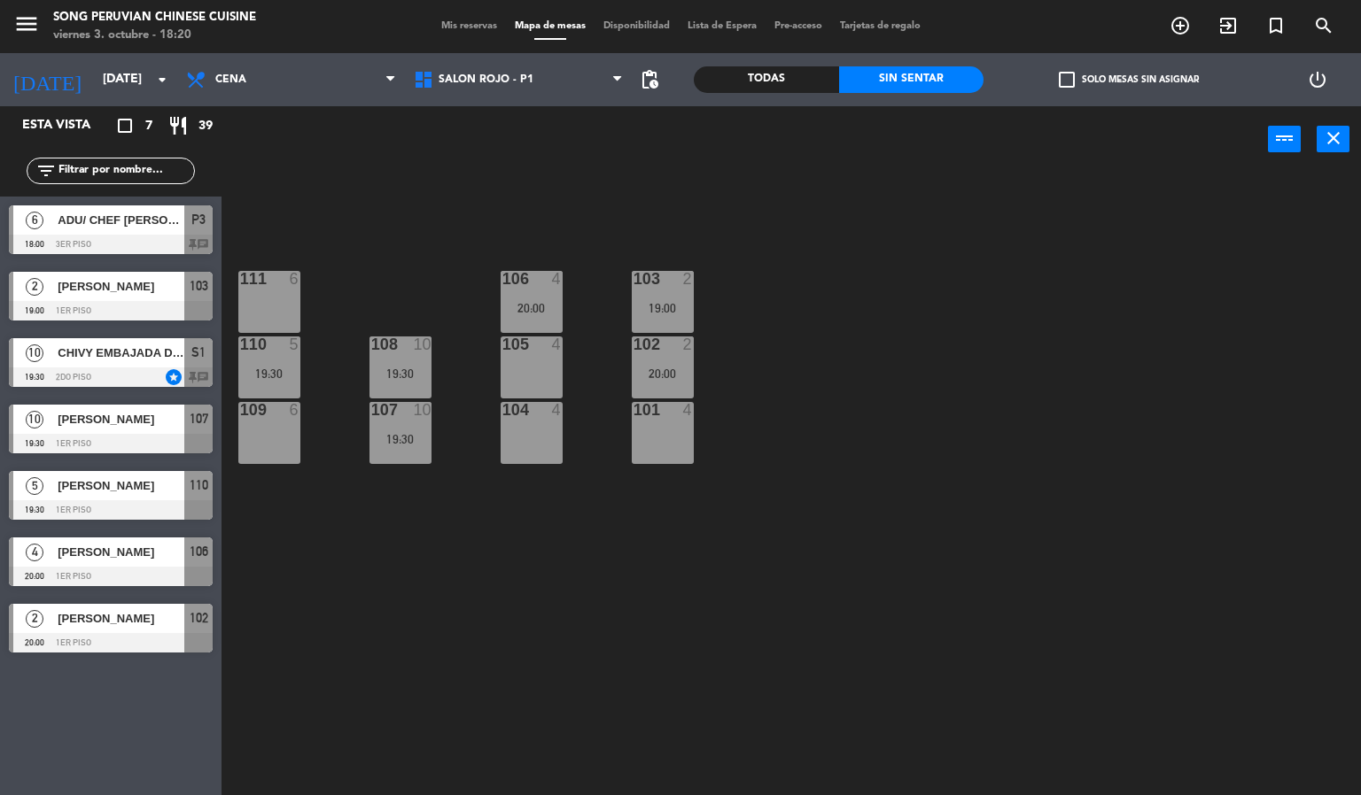
click at [198, 219] on span "P3" at bounding box center [198, 219] width 14 height 21
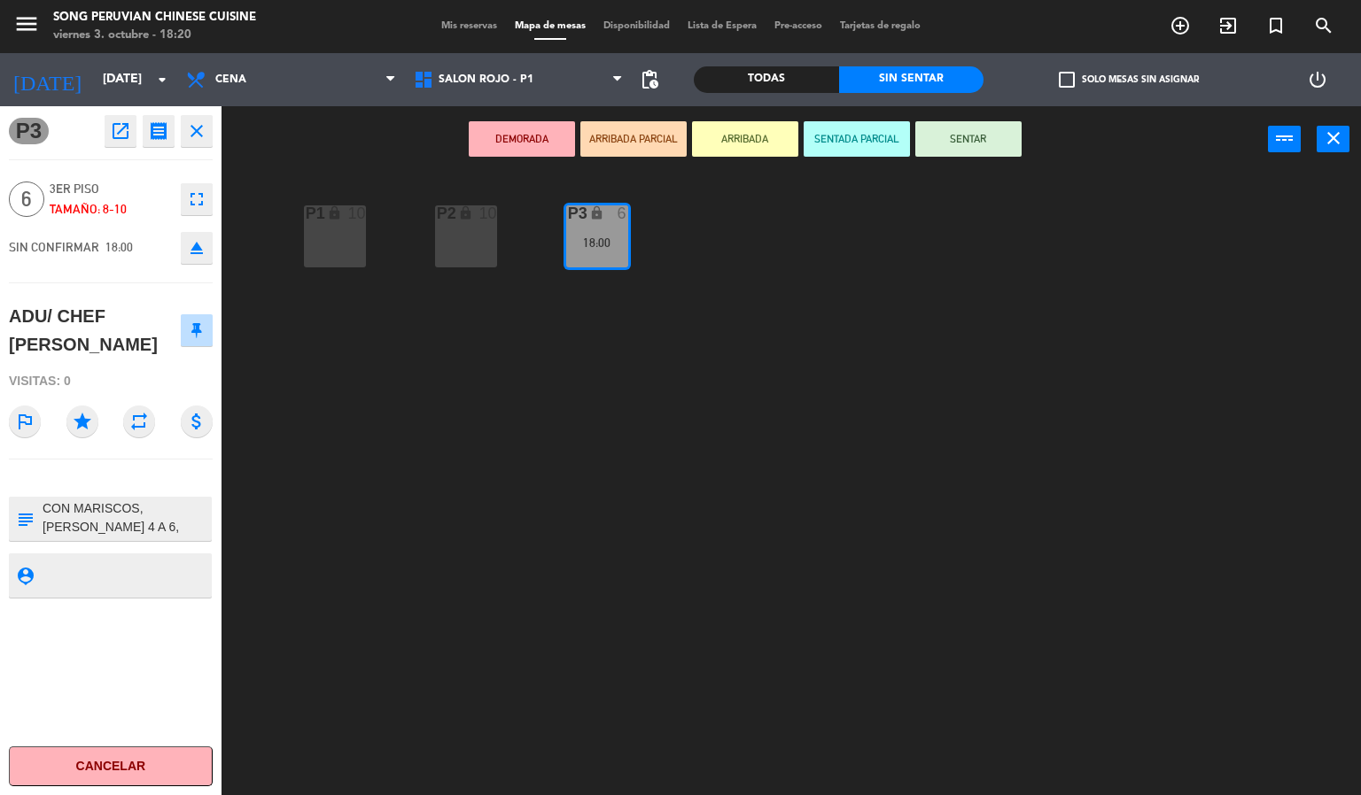
scroll to position [0, 0]
click at [508, 595] on div "P2 lock 10 P3 lock 6 18:00 P1 lock 10" at bounding box center [798, 485] width 1126 height 623
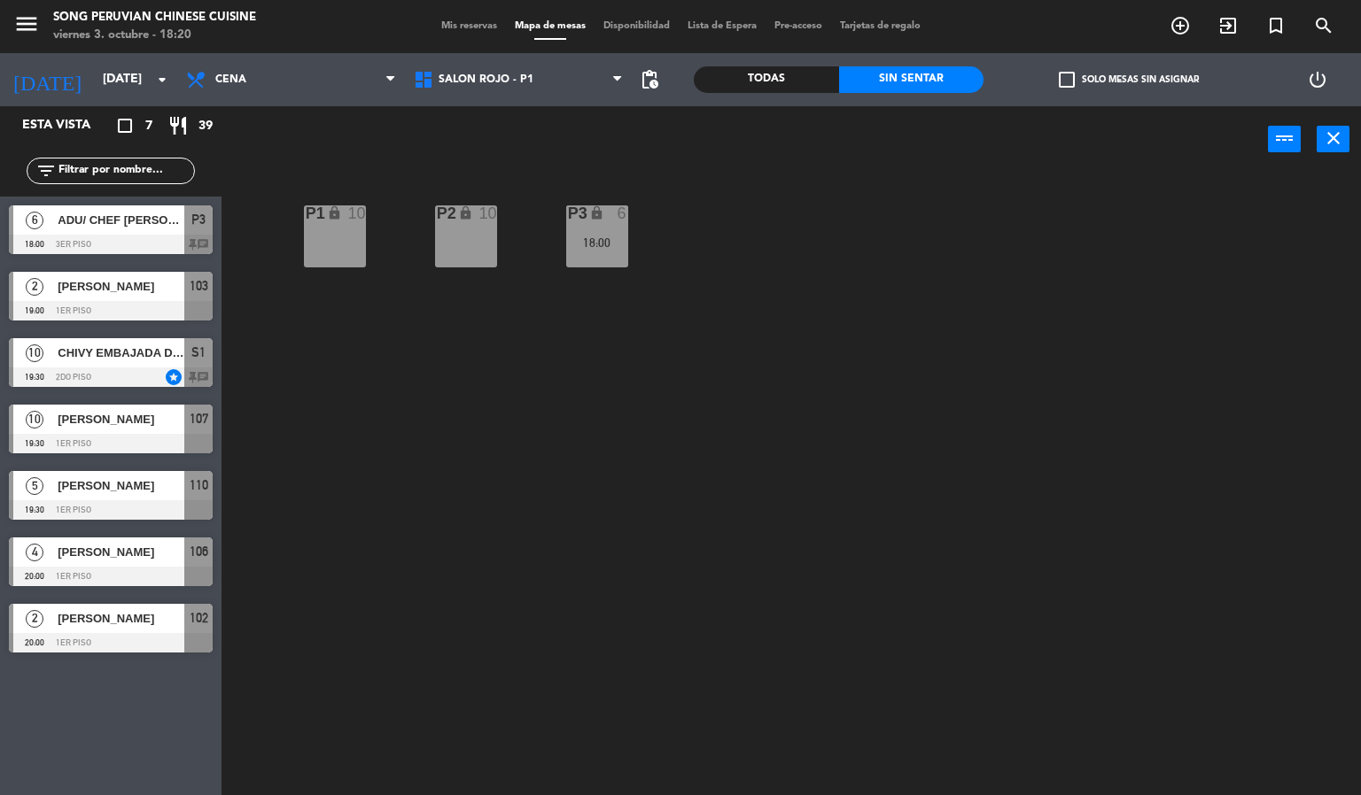
click at [570, 508] on div "P2 lock 10 P3 lock 6 18:00 P1 lock 10" at bounding box center [798, 485] width 1126 height 623
click at [142, 80] on input "[DATE]" at bounding box center [178, 80] width 168 height 32
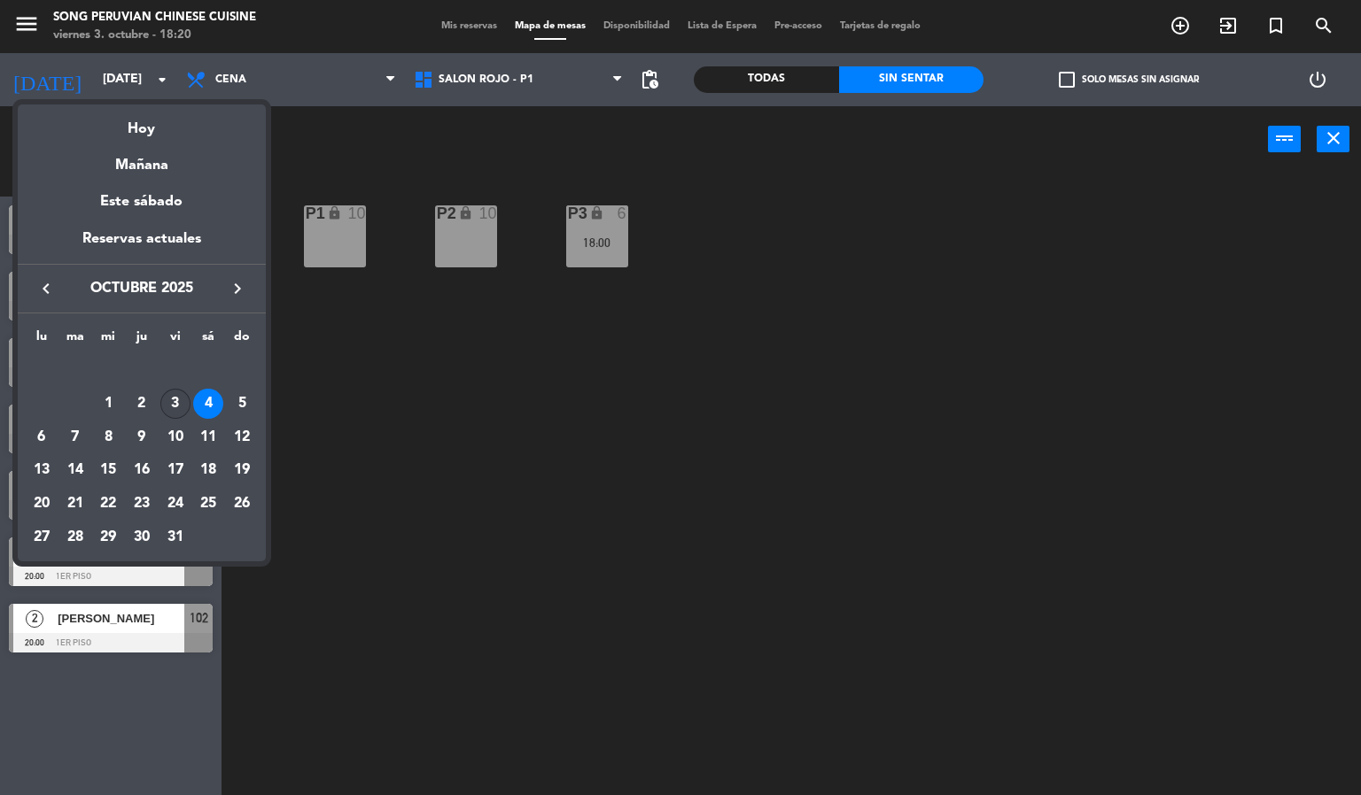
click at [174, 404] on div "3" at bounding box center [175, 404] width 30 height 30
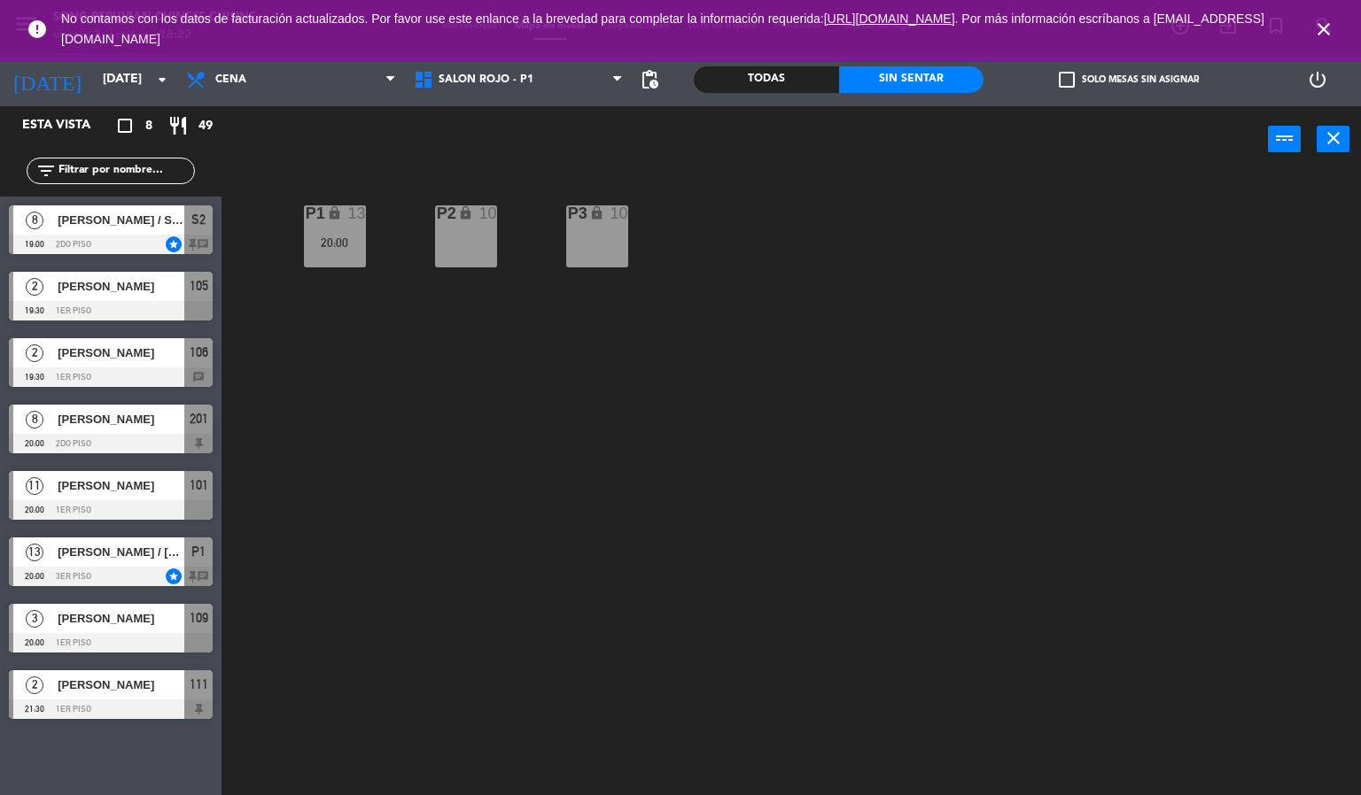
click at [1323, 29] on icon "close" at bounding box center [1323, 29] width 21 height 21
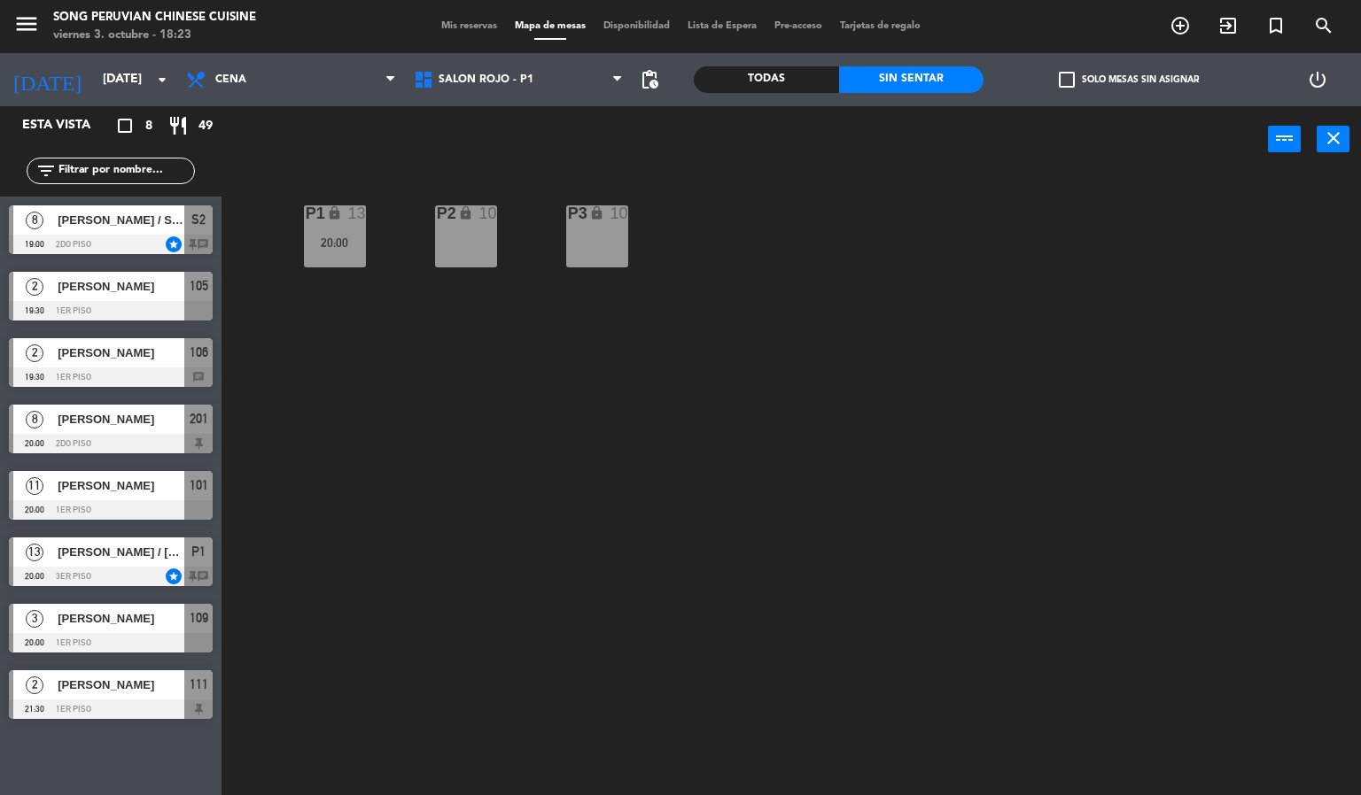
drag, startPoint x: 511, startPoint y: 210, endPoint x: 554, endPoint y: 360, distance: 155.6
click at [524, 283] on div "P2 lock 10 P3 lock 10 P1 lock 13 20:00" at bounding box center [798, 485] width 1126 height 623
drag, startPoint x: 570, startPoint y: 396, endPoint x: 752, endPoint y: 470, distance: 197.0
click at [595, 407] on div "P2 lock 10 P3 lock 10 P1 lock 13 20:00" at bounding box center [798, 485] width 1126 height 623
click at [761, 468] on div "P2 lock 10 P3 lock 10 P1 lock 13 20:00" at bounding box center [798, 485] width 1126 height 623
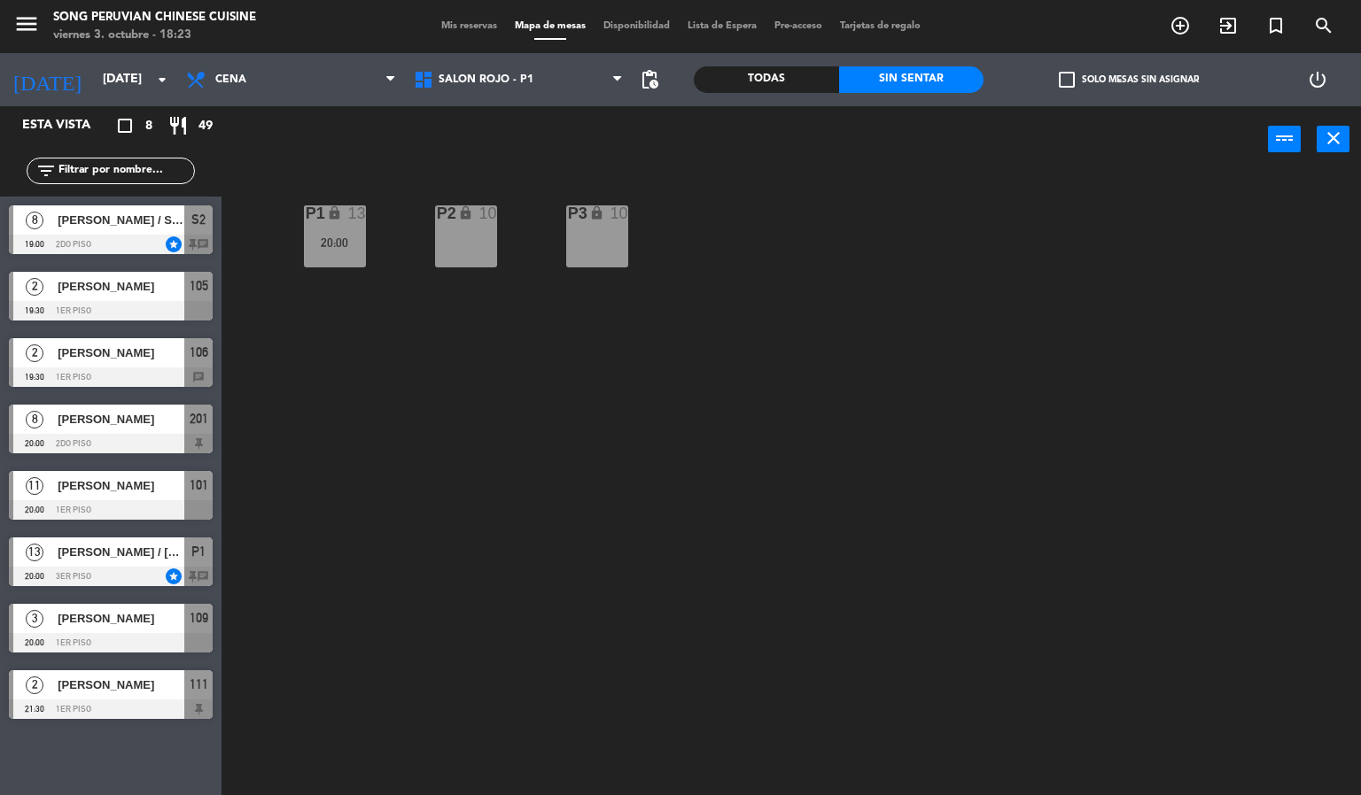
click at [167, 508] on div at bounding box center [111, 509] width 204 height 19
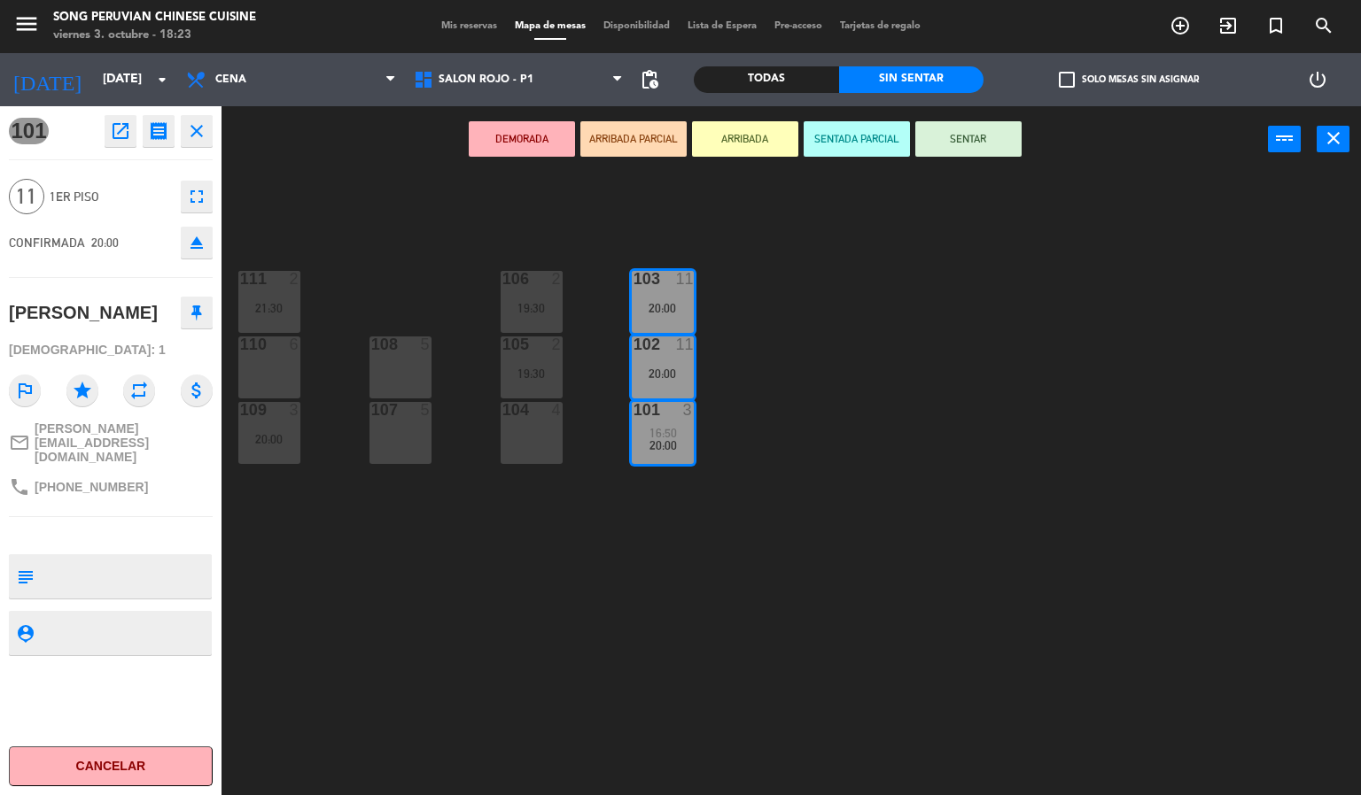
click at [745, 566] on div "103 11 20:00 106 2 19:30 111 2 21:30 102 11 20:00 105 2 19:30 108 5 110 6 101 3…" at bounding box center [798, 485] width 1126 height 623
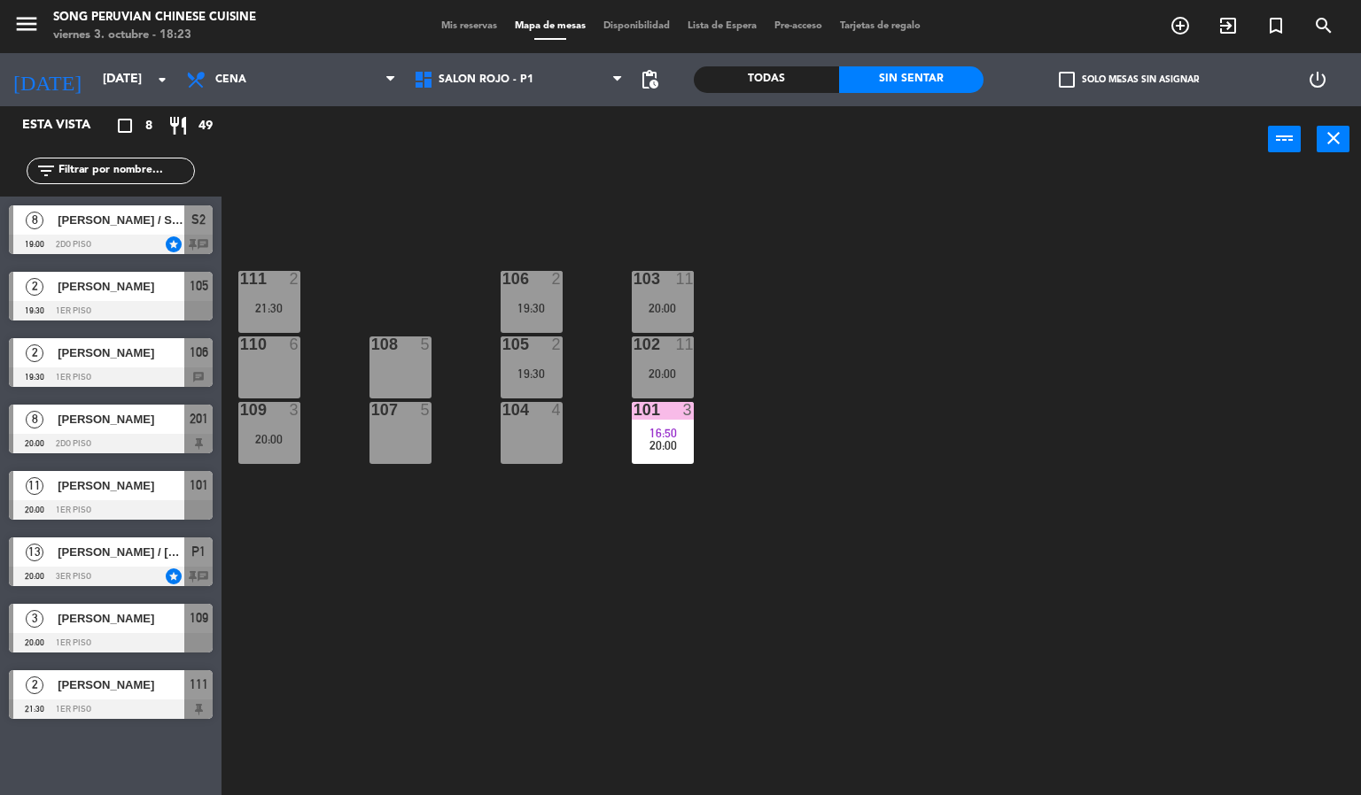
click at [936, 508] on div "103 11 20:00 106 2 19:30 111 2 21:30 102 11 20:00 105 2 19:30 108 5 110 6 101 3…" at bounding box center [798, 485] width 1126 height 623
click at [94, 80] on input "[DATE]" at bounding box center [178, 80] width 168 height 32
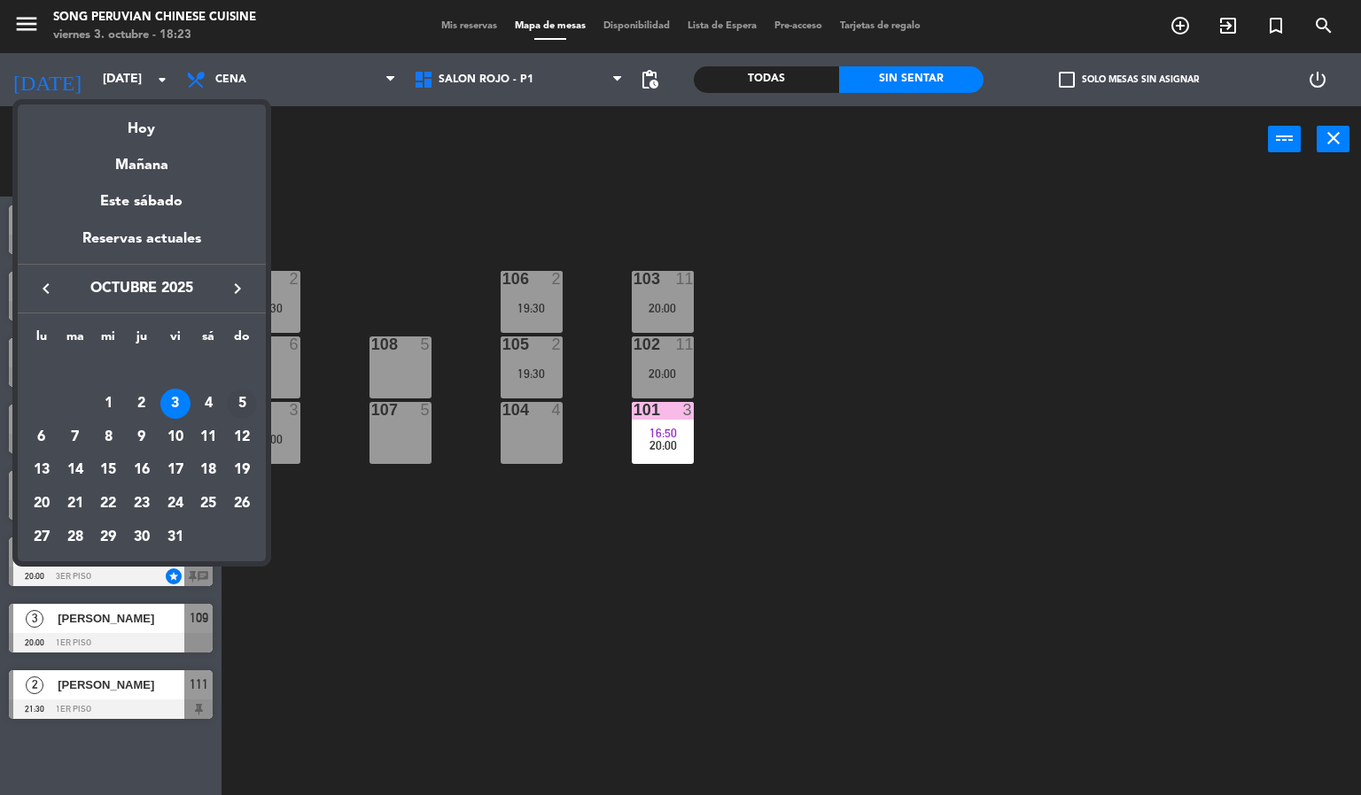
click at [237, 404] on div "5" at bounding box center [242, 404] width 30 height 30
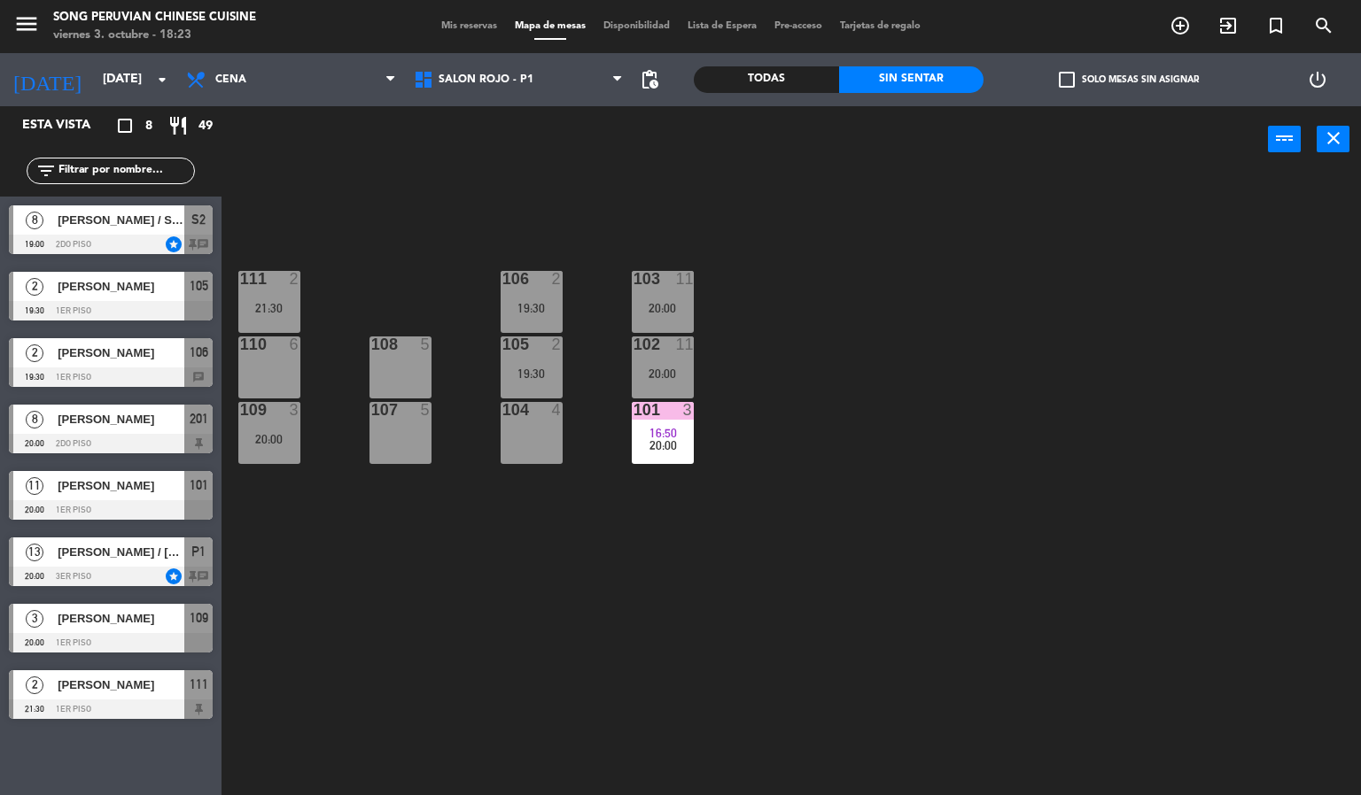
type input "[DATE]"
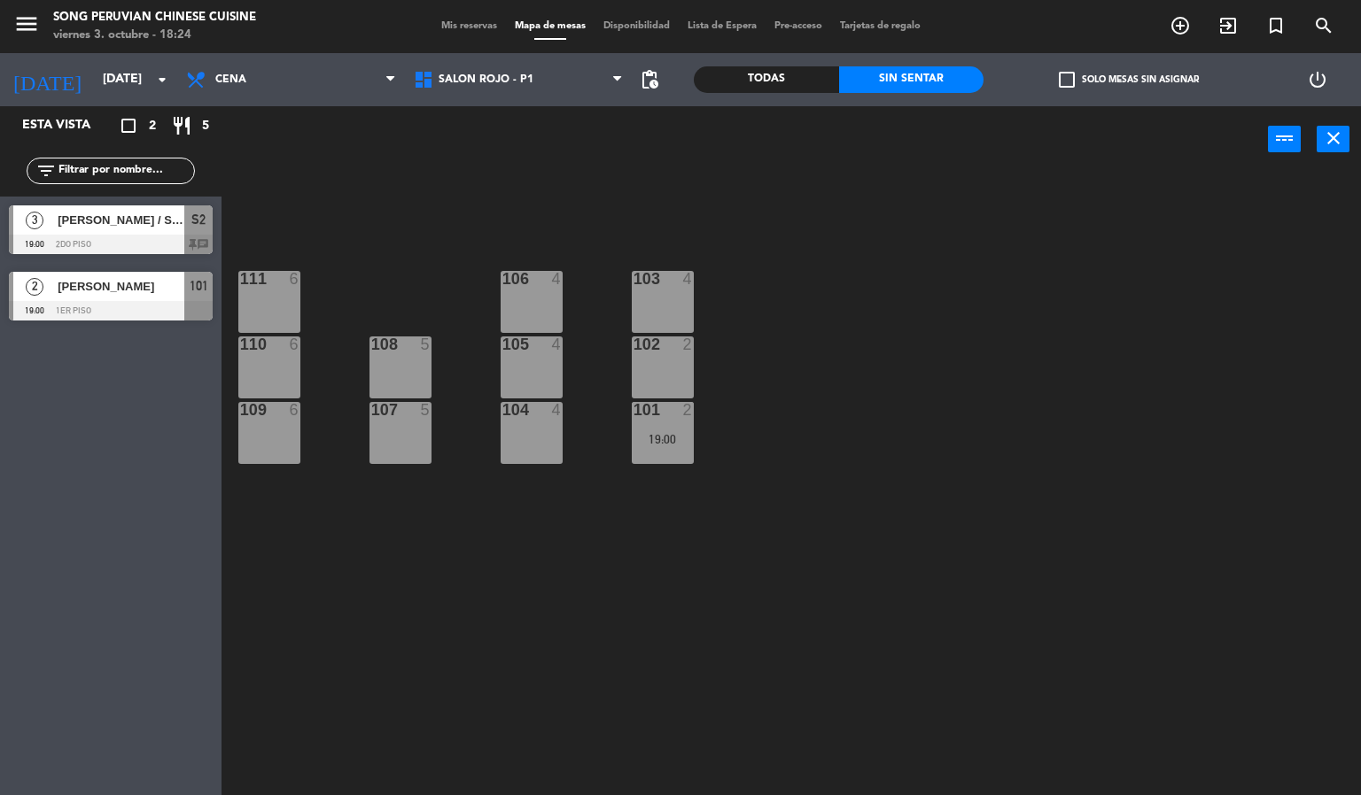
click at [114, 216] on span "[PERSON_NAME] / SR [PERSON_NAME]" at bounding box center [121, 220] width 127 height 19
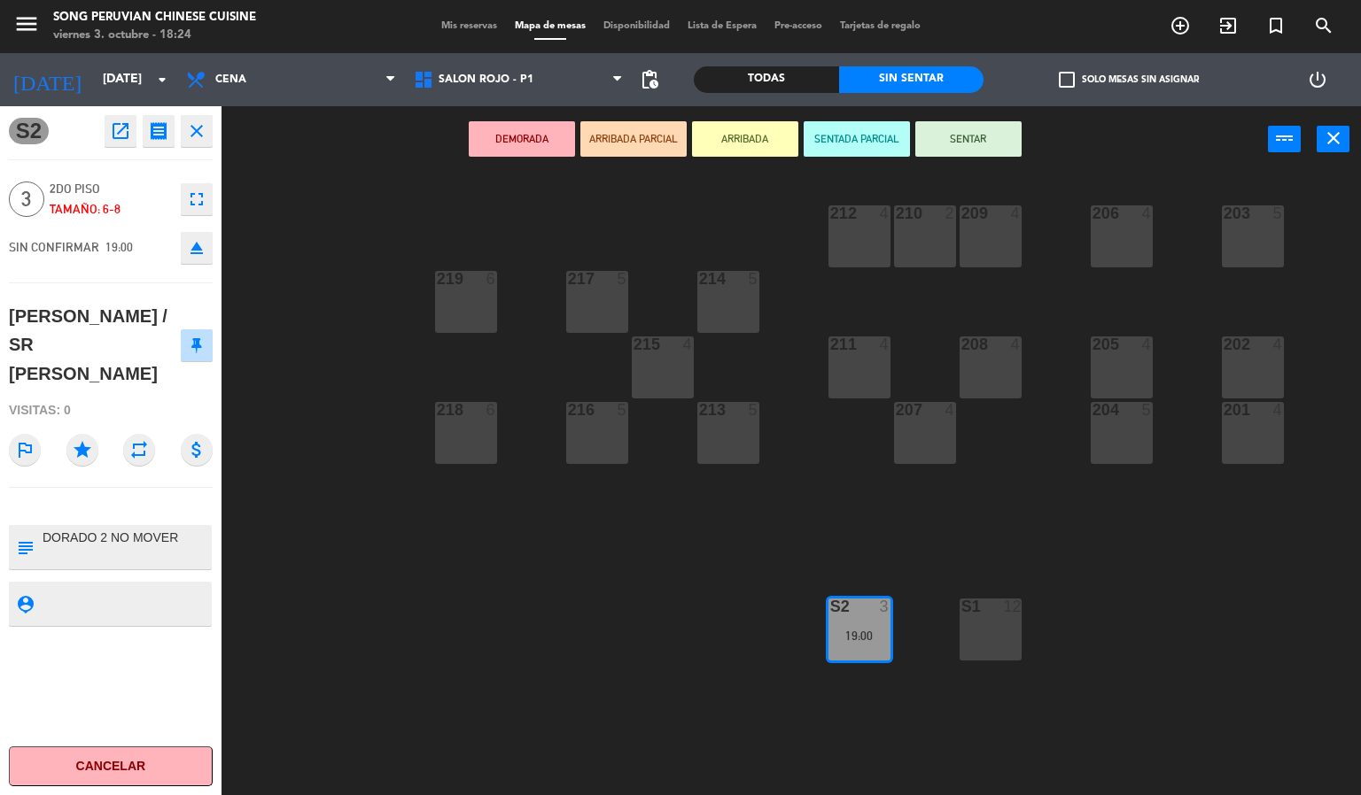
click at [583, 599] on div "203 5 206 4 210 2 212 4 209 4 214 5 217 5 219 6 202 4 205 4 208 4 211 4 215 4 2…" at bounding box center [798, 485] width 1126 height 623
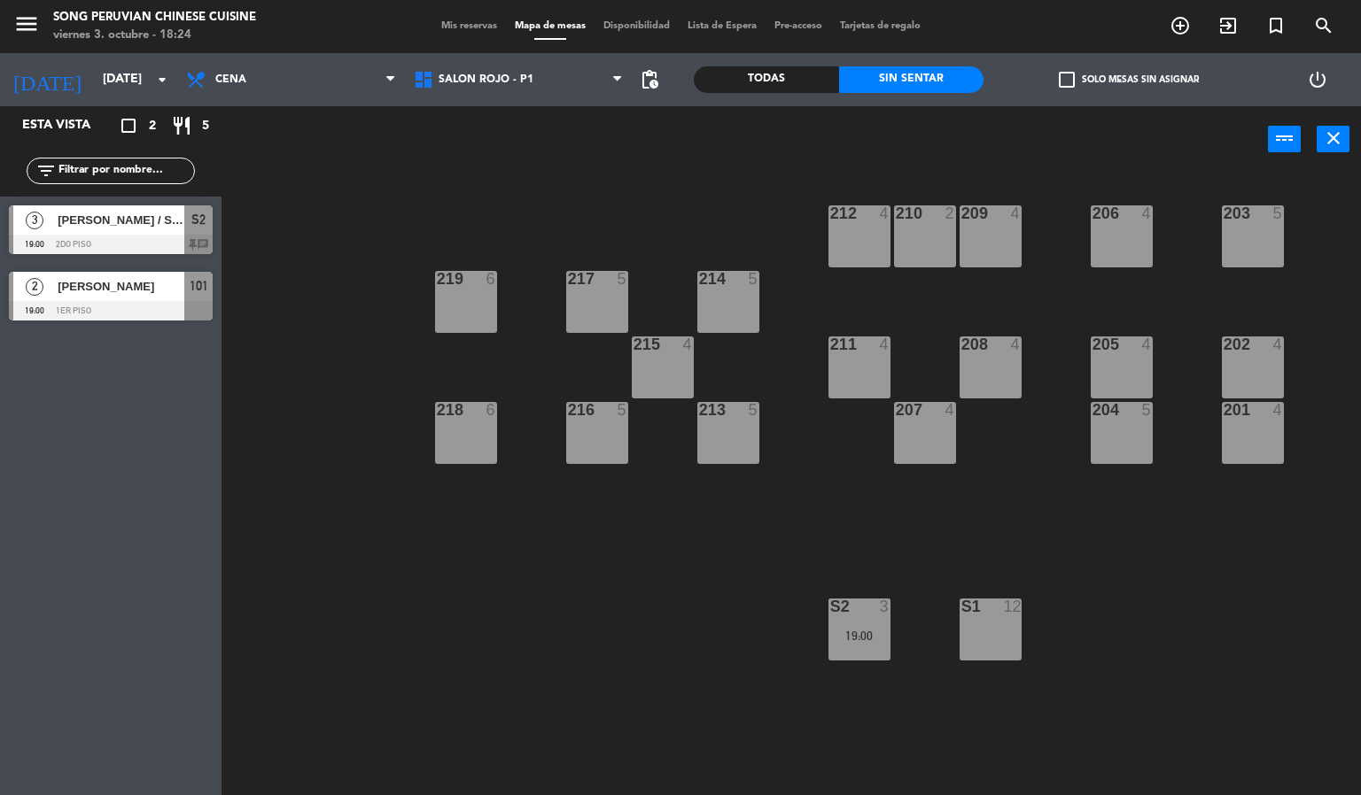
click at [962, 615] on div "S1" at bounding box center [961, 607] width 1 height 16
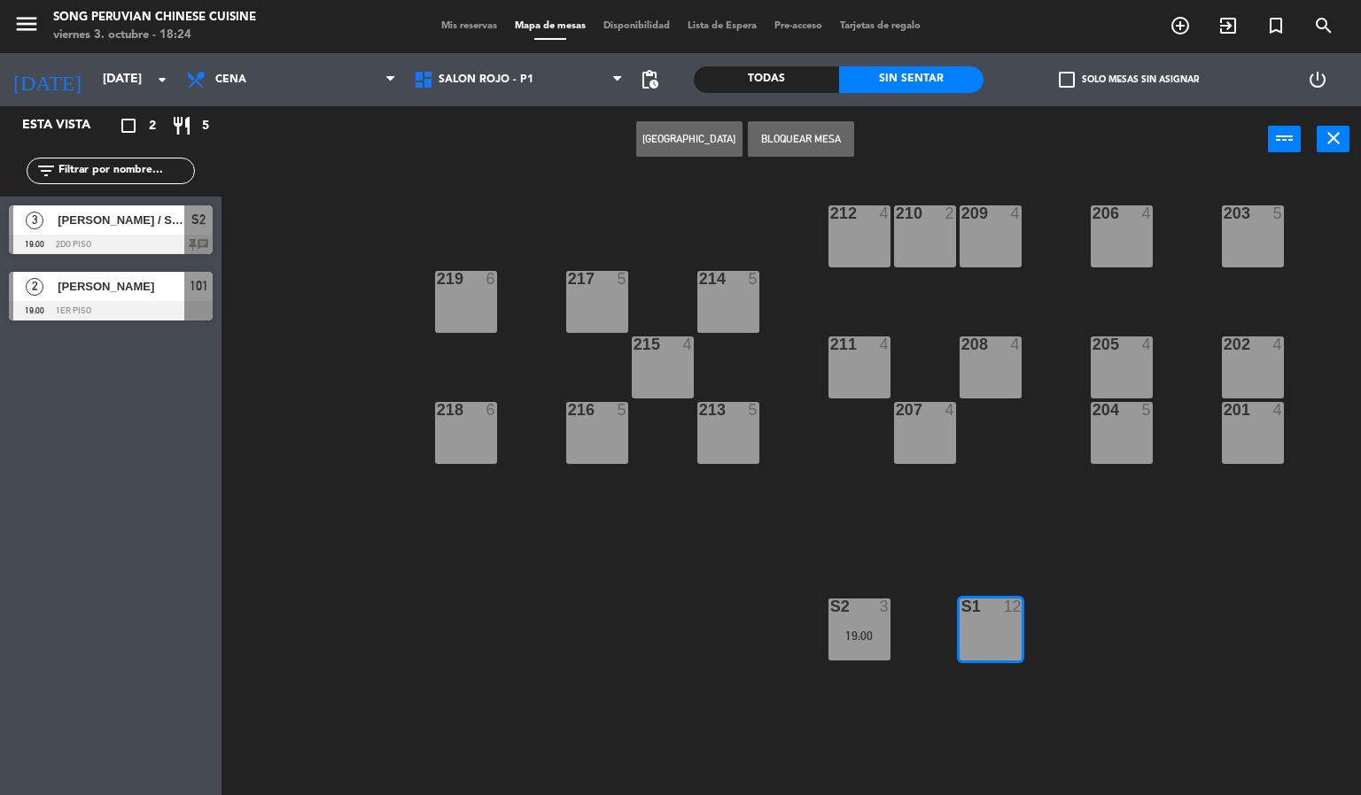
click at [688, 122] on button "[GEOGRAPHIC_DATA]" at bounding box center [689, 138] width 106 height 35
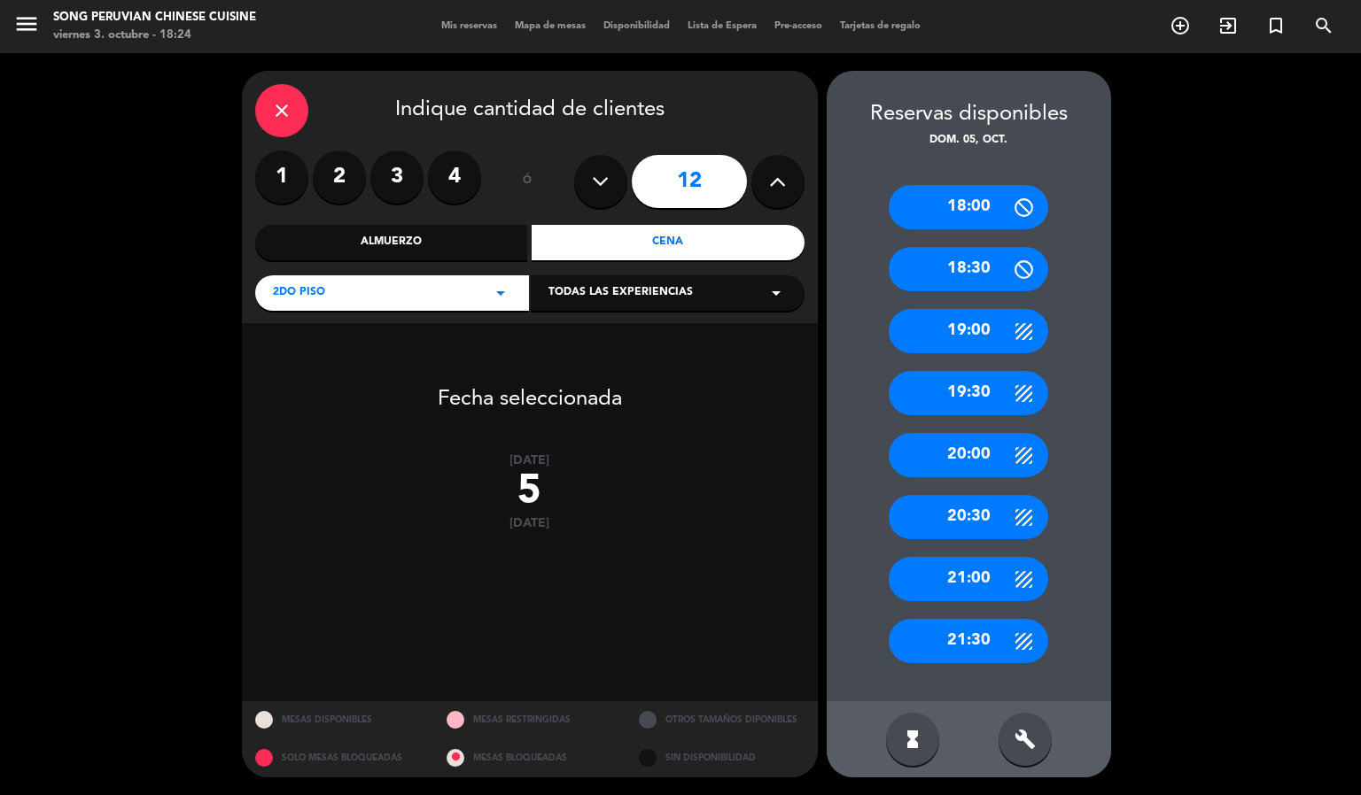
click at [617, 178] on button at bounding box center [600, 181] width 53 height 53
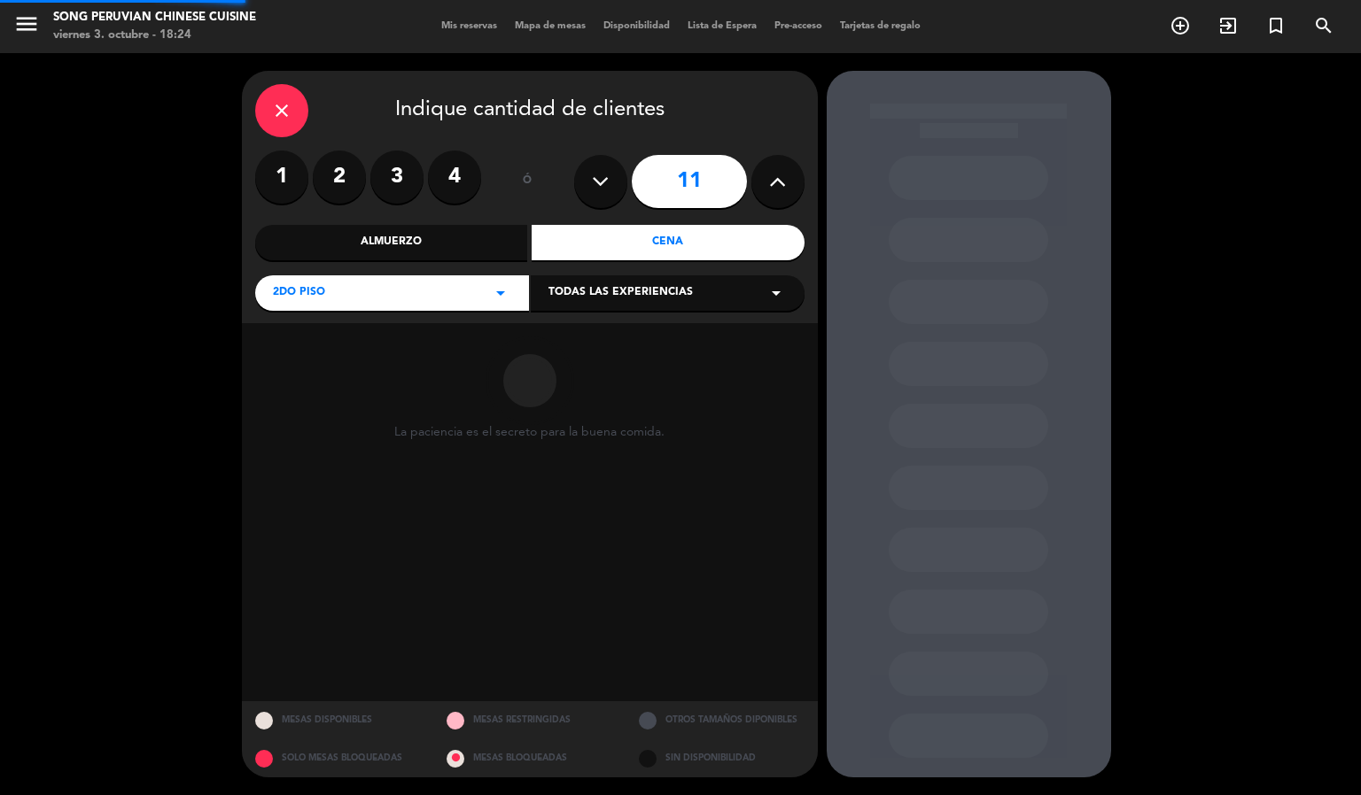
click at [617, 178] on button at bounding box center [600, 181] width 53 height 53
type input "8"
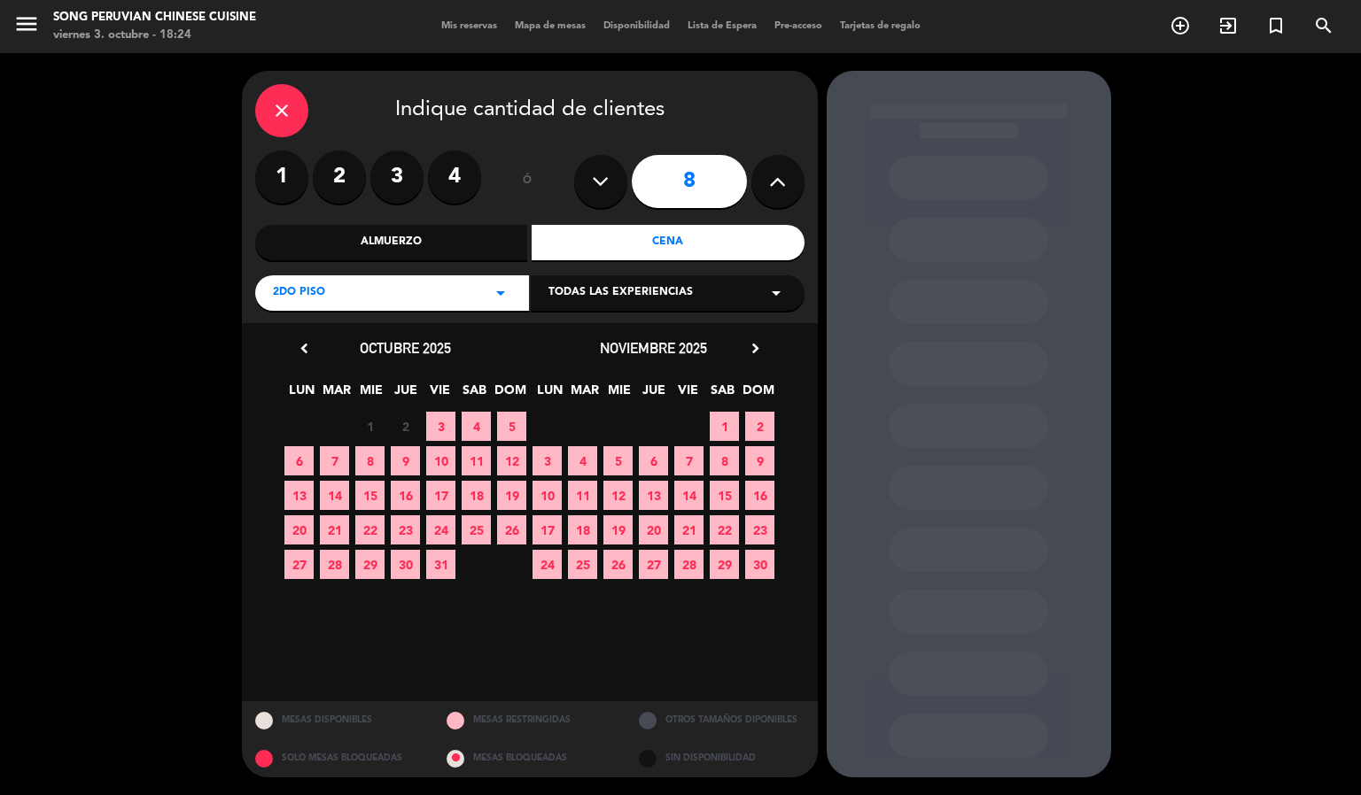
click at [502, 423] on span "5" at bounding box center [511, 426] width 29 height 29
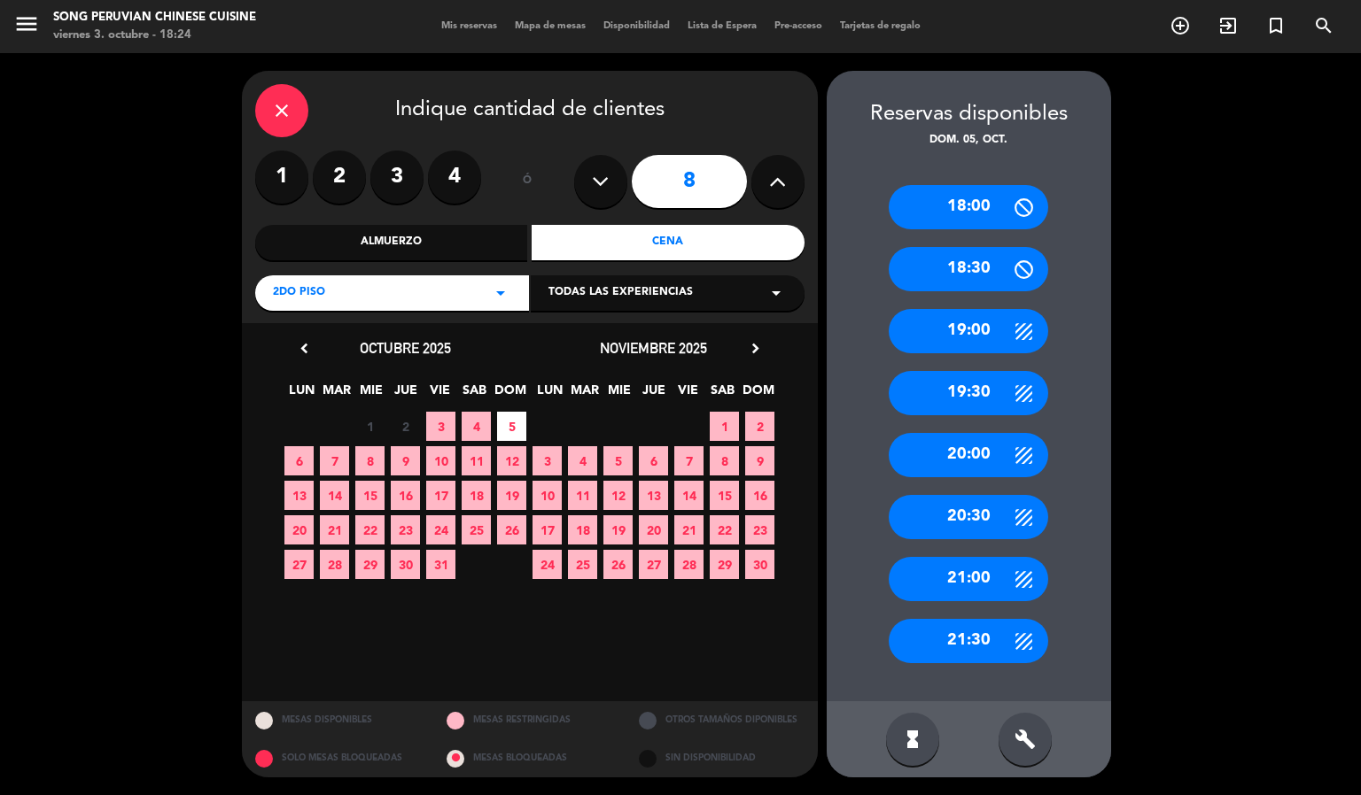
click at [477, 256] on div "Almuerzo" at bounding box center [391, 242] width 273 height 35
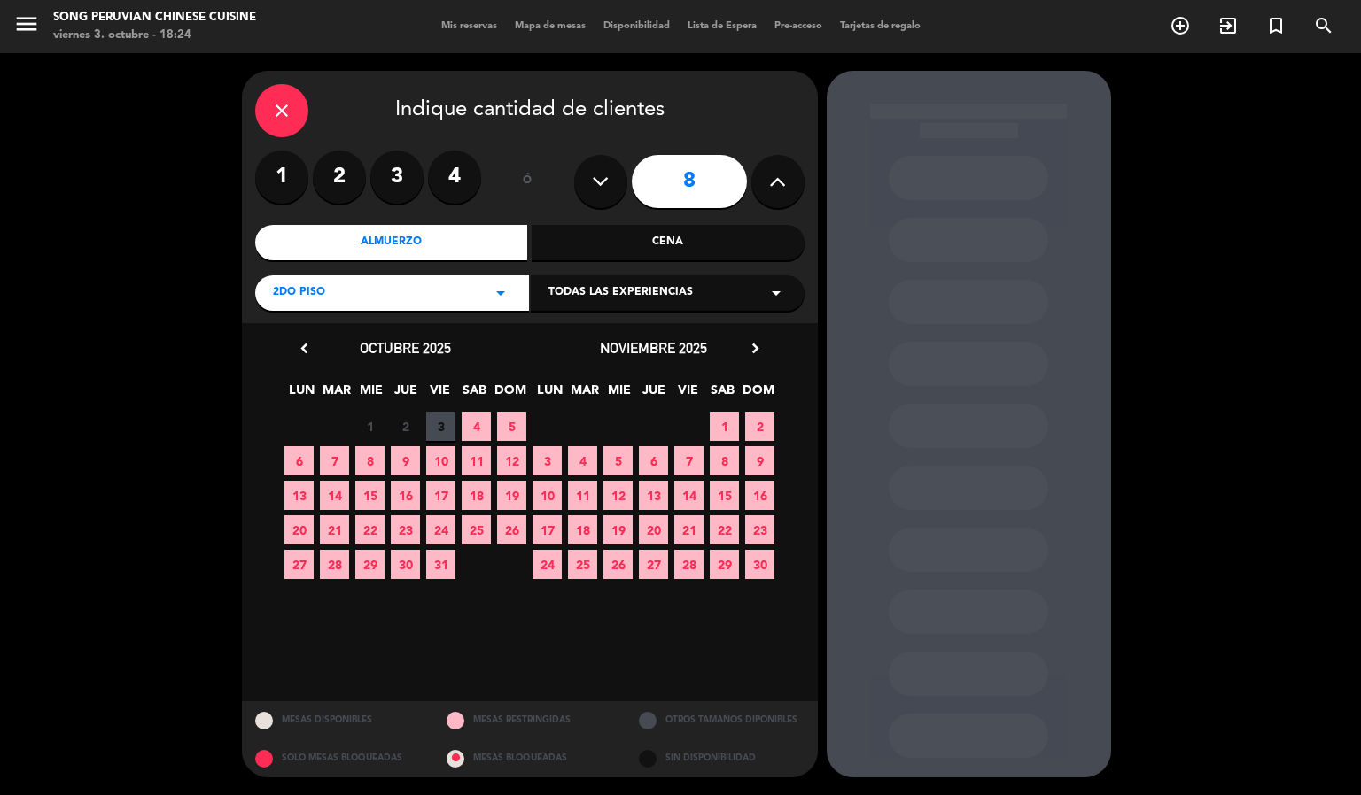
click at [516, 421] on span "5" at bounding box center [511, 426] width 29 height 29
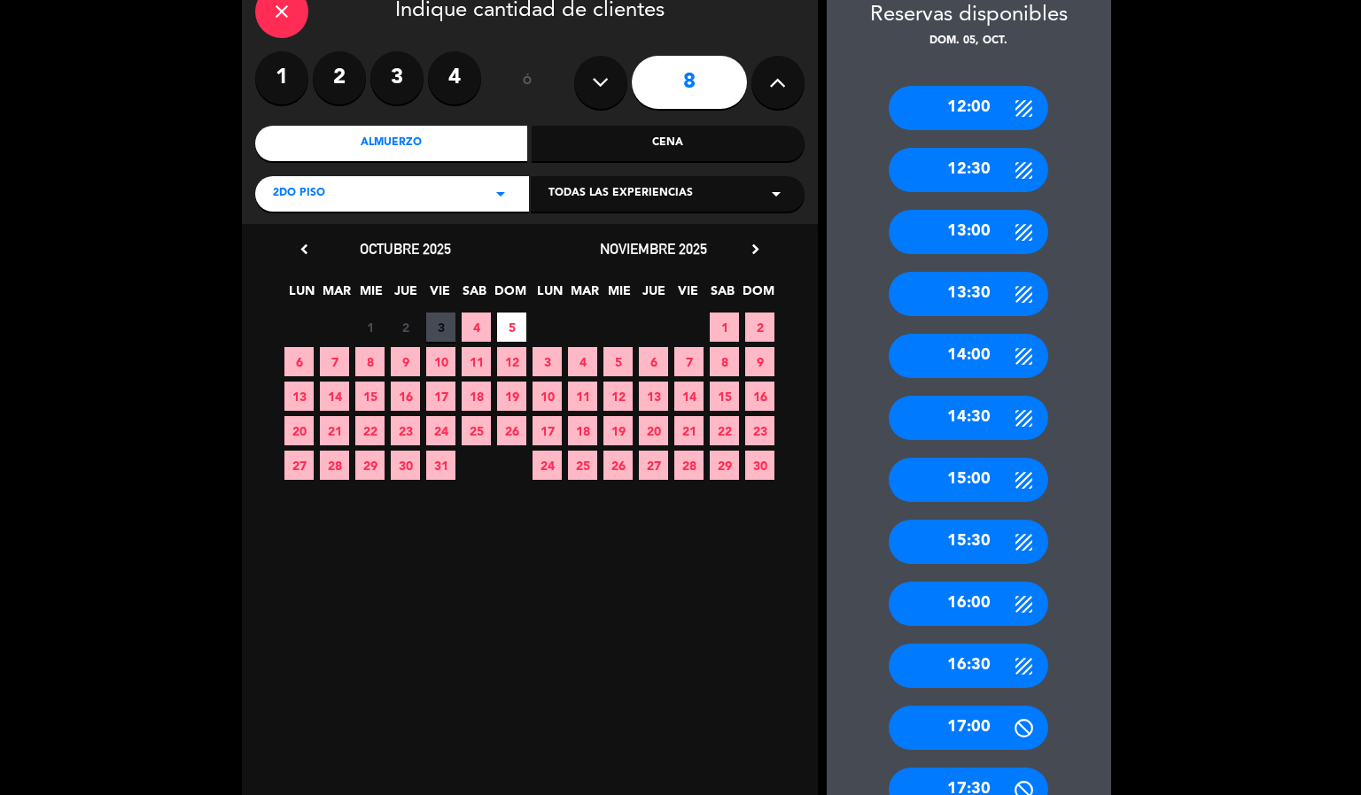
scroll to position [227, 0]
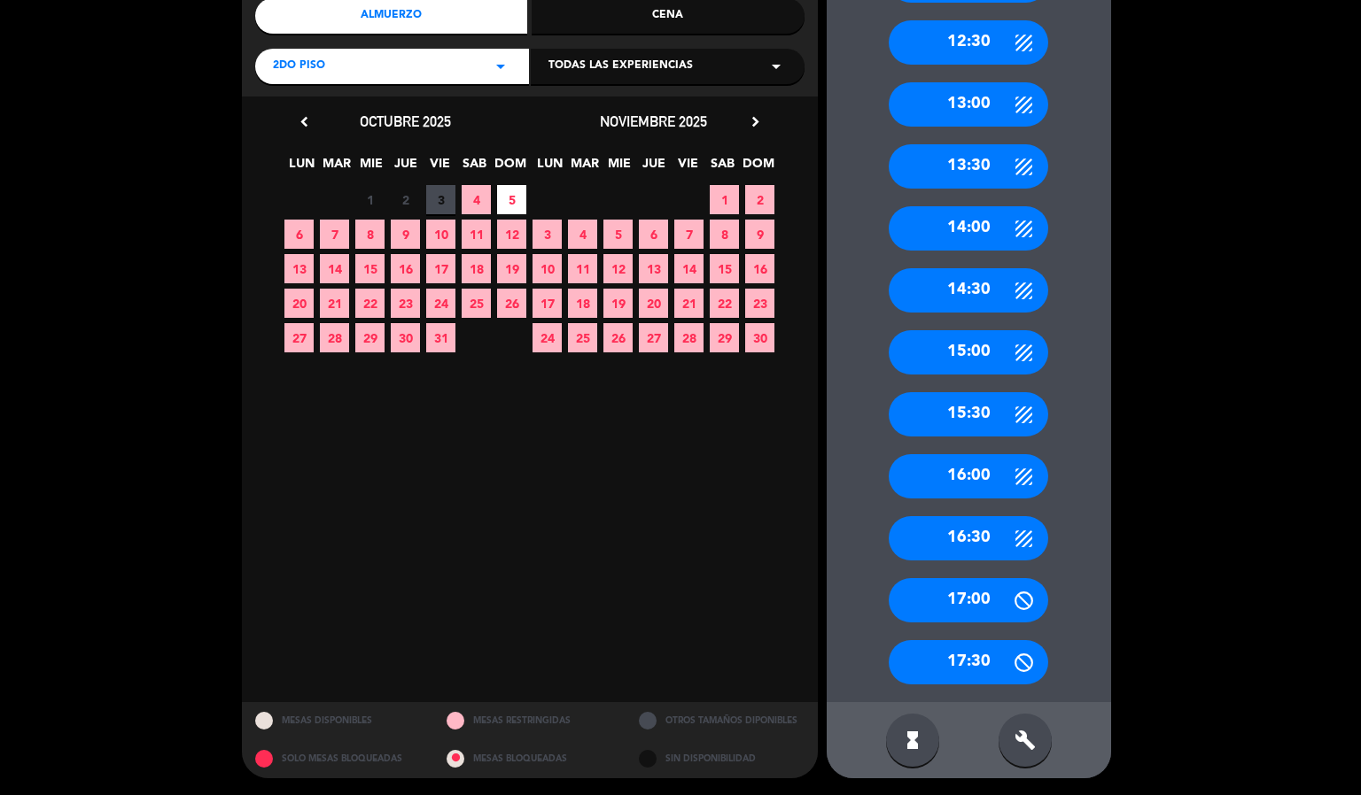
click at [1008, 736] on div "build" at bounding box center [1024, 740] width 53 height 53
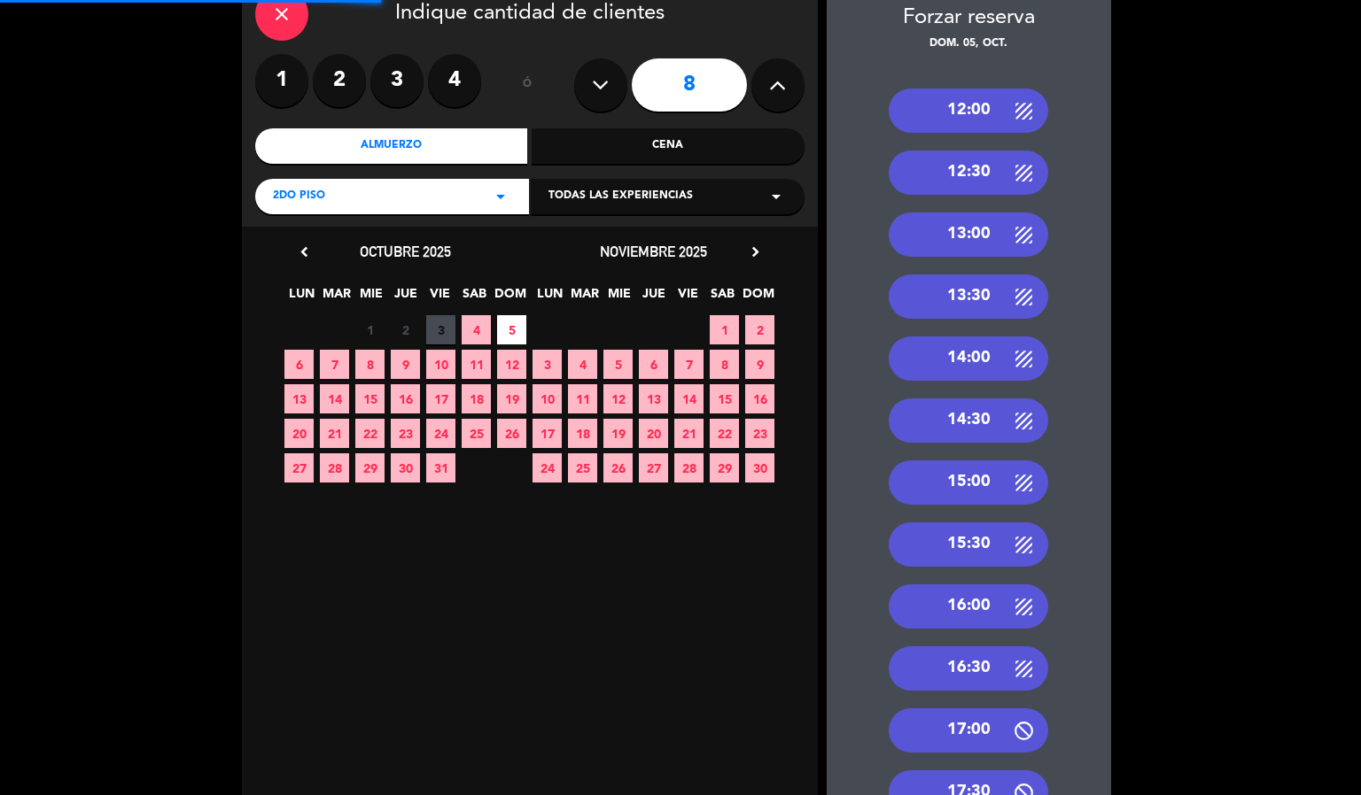
scroll to position [0, 0]
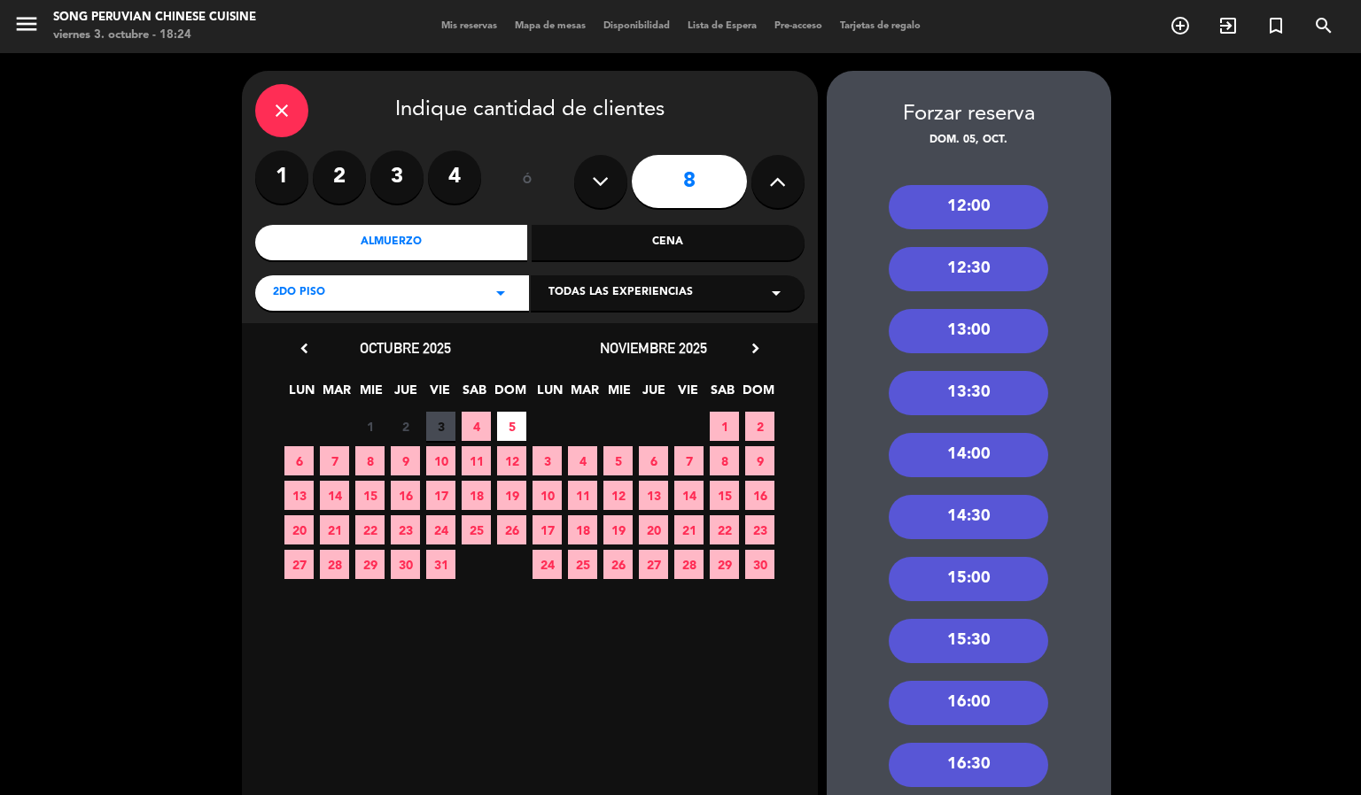
click at [968, 327] on div "13:00" at bounding box center [967, 331] width 159 height 44
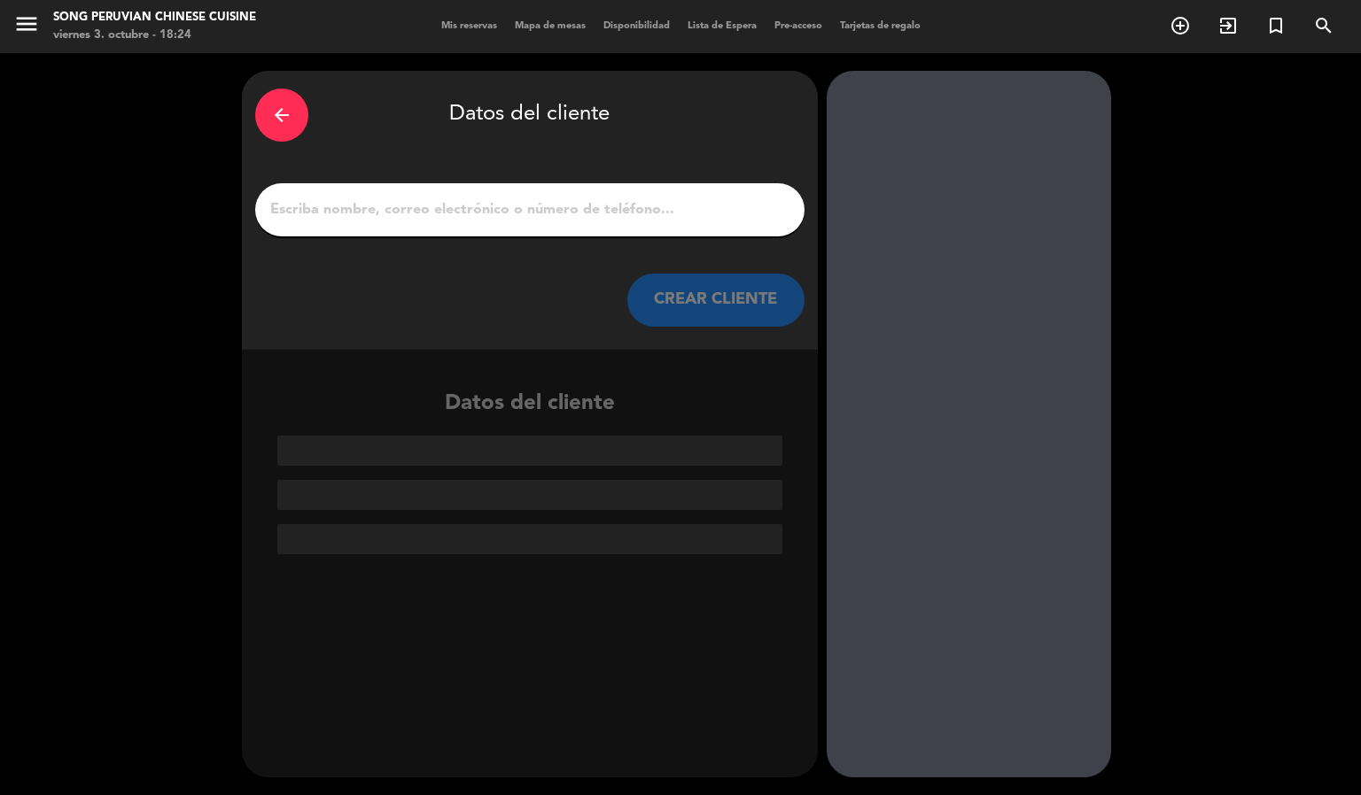
click at [606, 205] on input "1" at bounding box center [529, 210] width 523 height 25
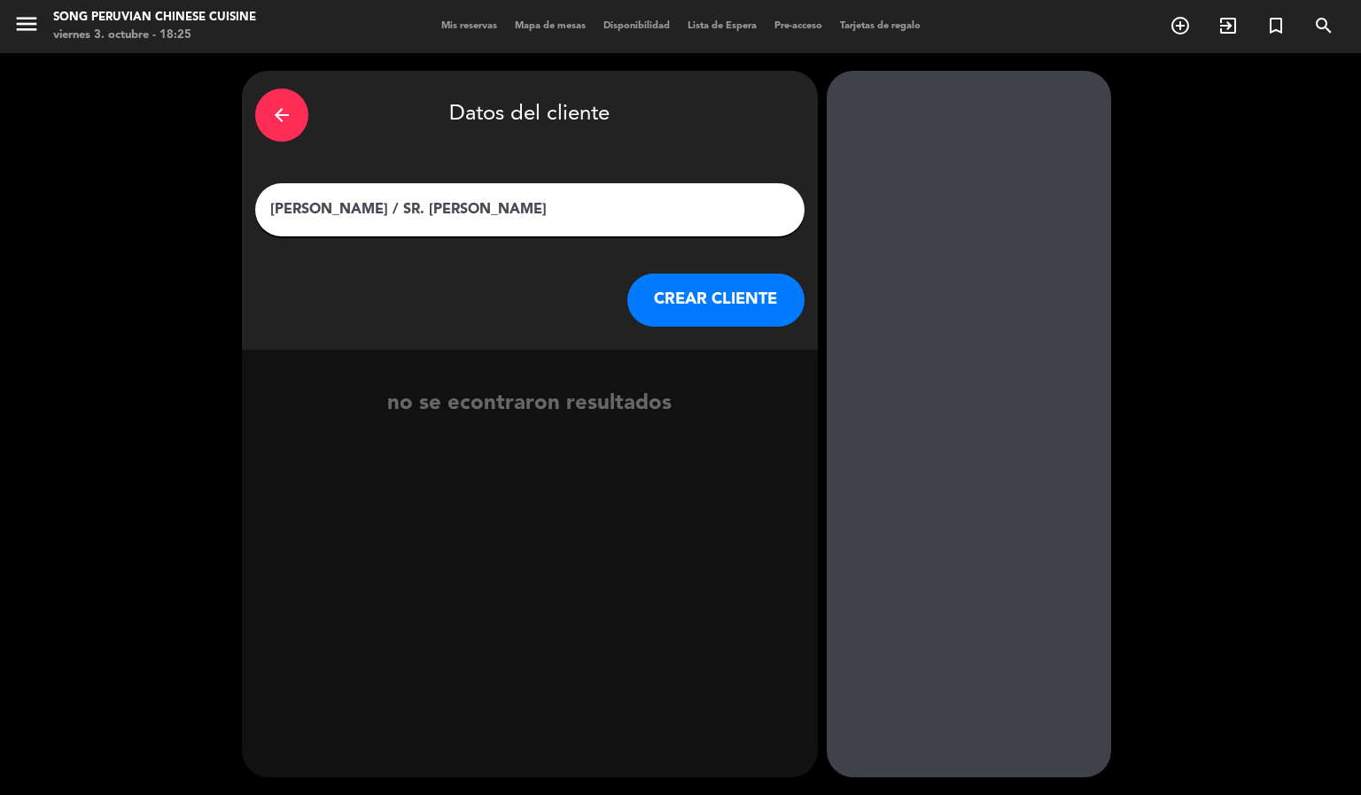
type input "[PERSON_NAME] / SR. [PERSON_NAME]"
click at [734, 280] on button "CREAR CLIENTE" at bounding box center [715, 300] width 177 height 53
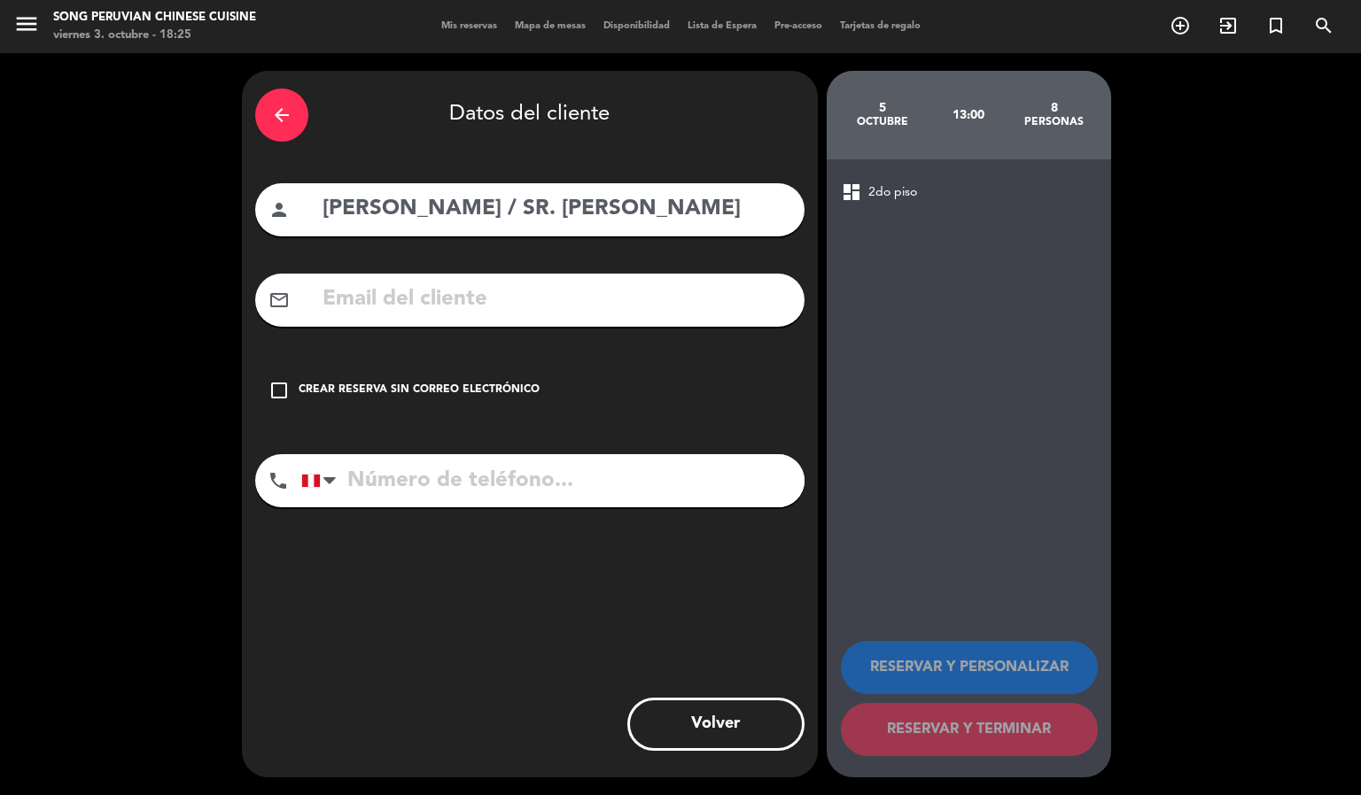
click at [282, 396] on icon "check_box_outline_blank" at bounding box center [278, 390] width 21 height 21
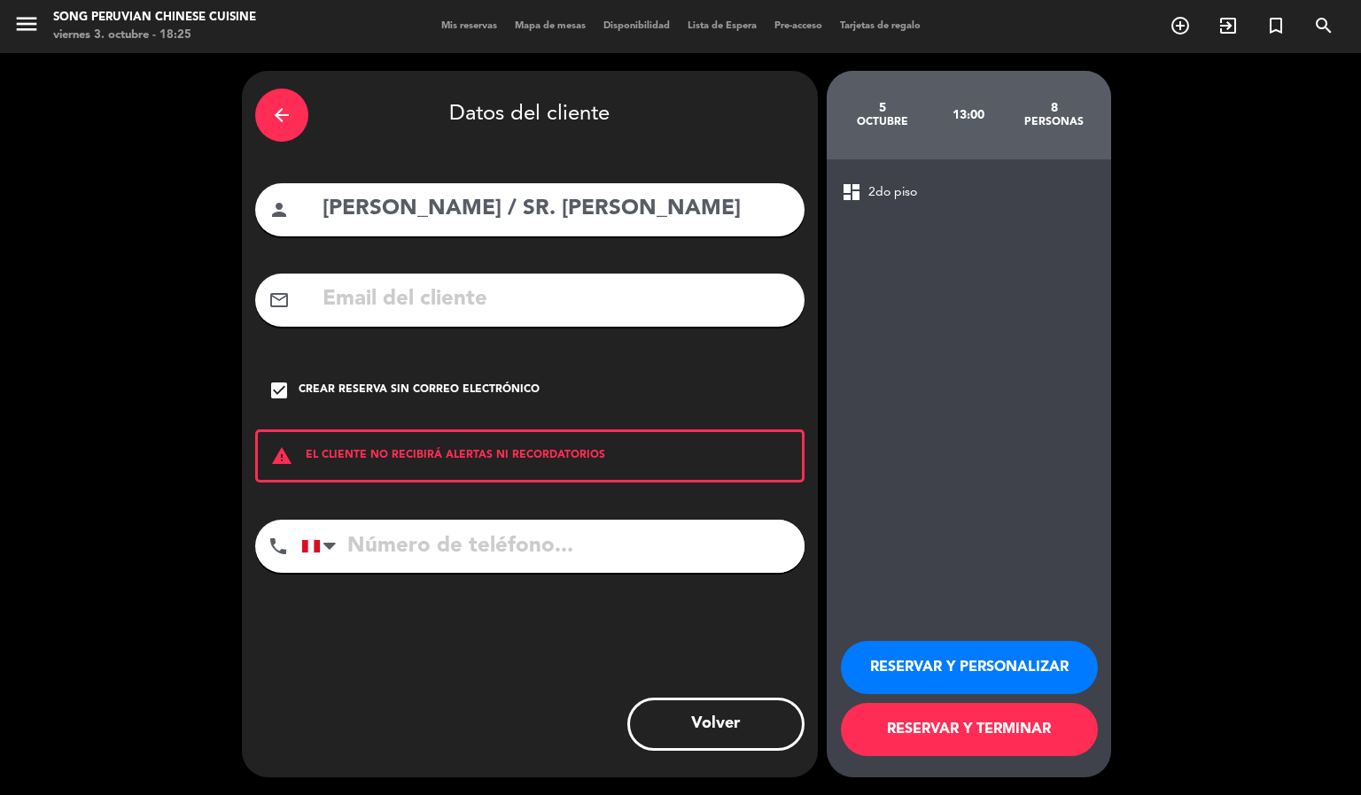
click at [938, 673] on button "RESERVAR Y PERSONALIZAR" at bounding box center [969, 667] width 257 height 53
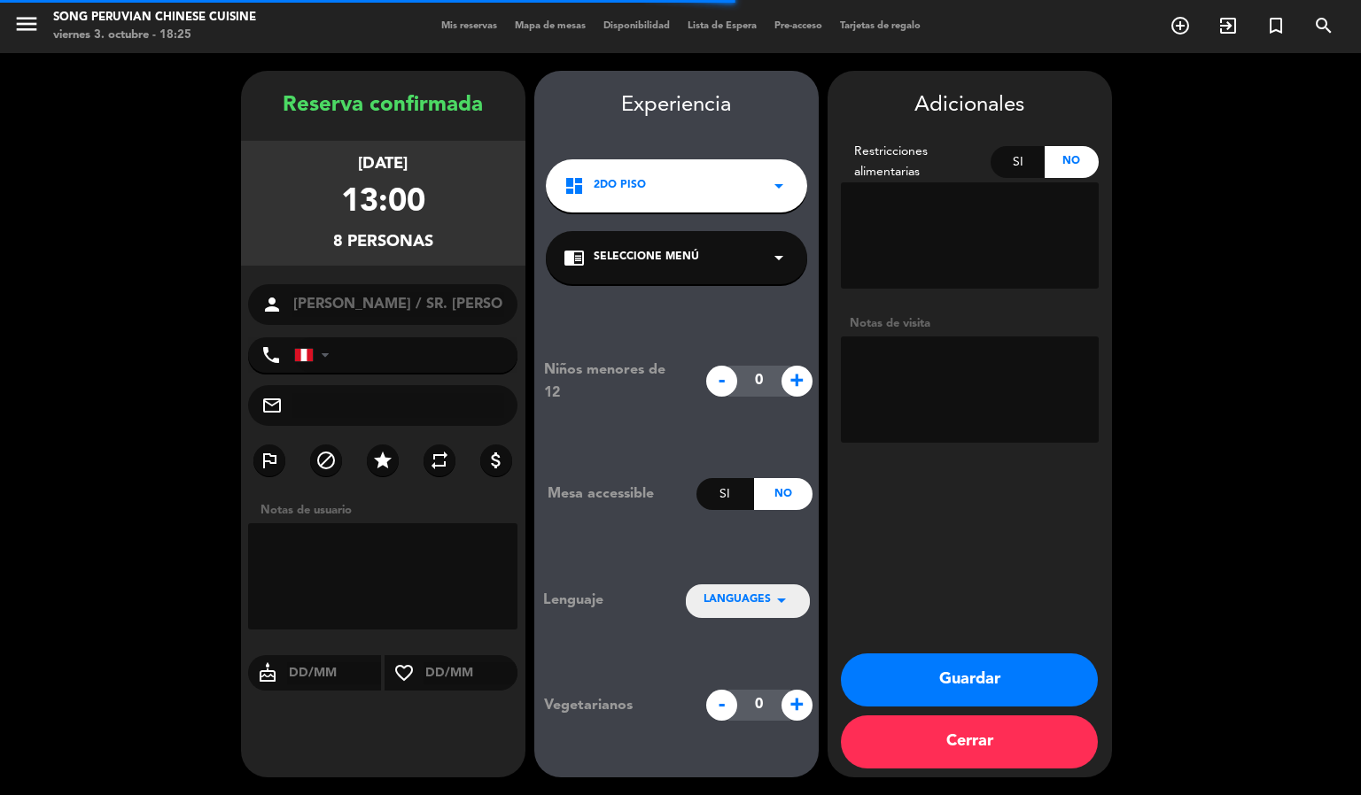
click at [369, 438] on div "Reserva confirmada [DATE] 13:00 8 personas person [PERSON_NAME] / SR. [PERSON_N…" at bounding box center [383, 442] width 284 height 707
click at [383, 457] on icon "star" at bounding box center [382, 460] width 21 height 21
click at [946, 389] on textarea at bounding box center [970, 390] width 258 height 106
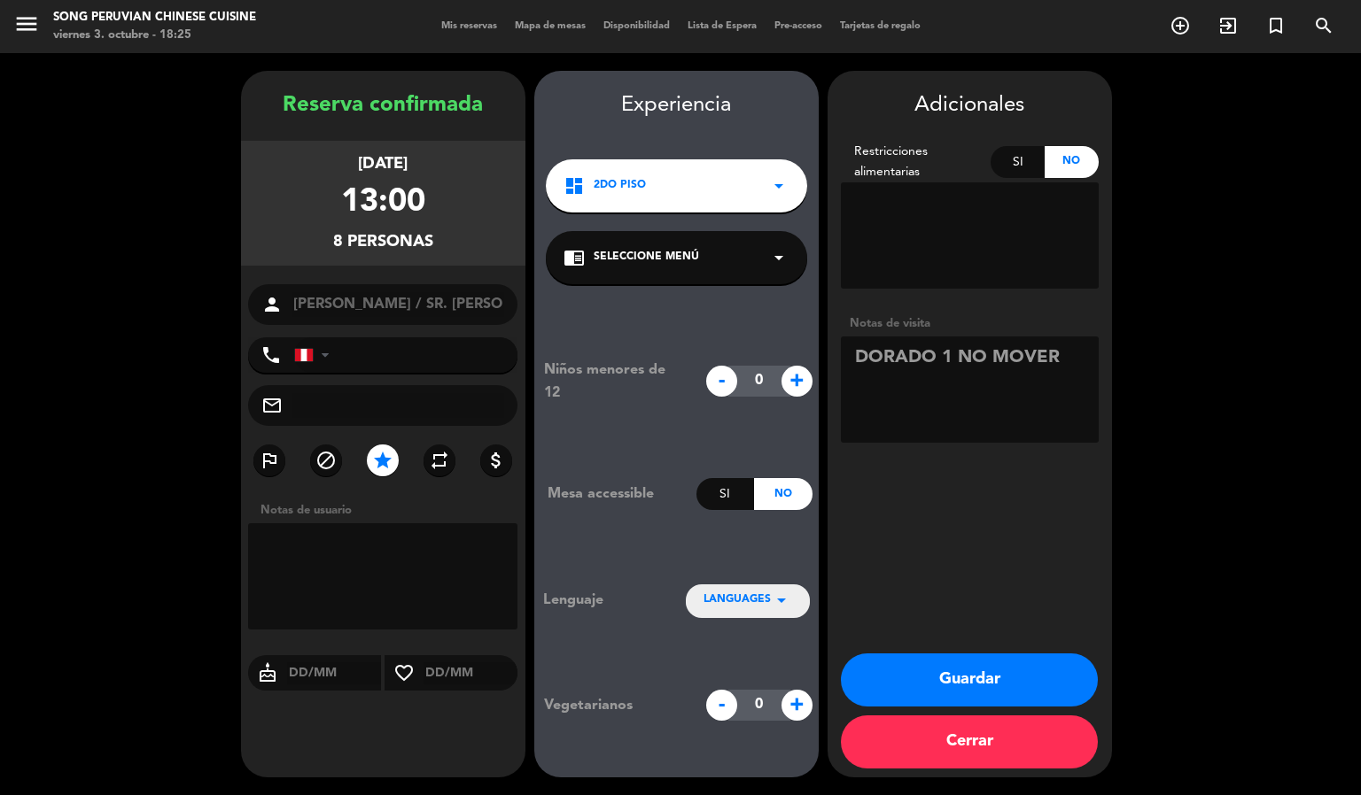
type textarea "DORADO 1 NO MOVER"
click at [1037, 667] on button "Guardar" at bounding box center [969, 680] width 257 height 53
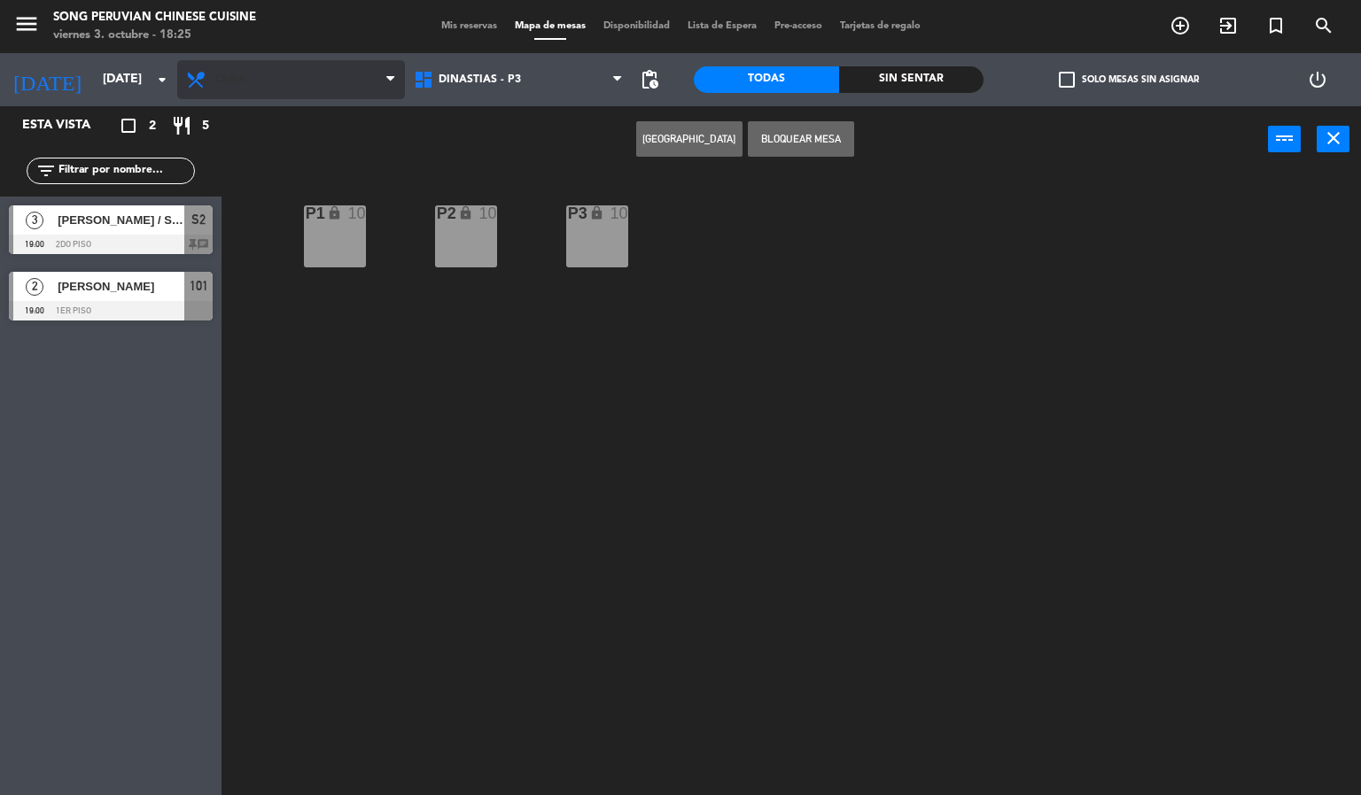
click at [261, 91] on span "Cena" at bounding box center [291, 79] width 228 height 39
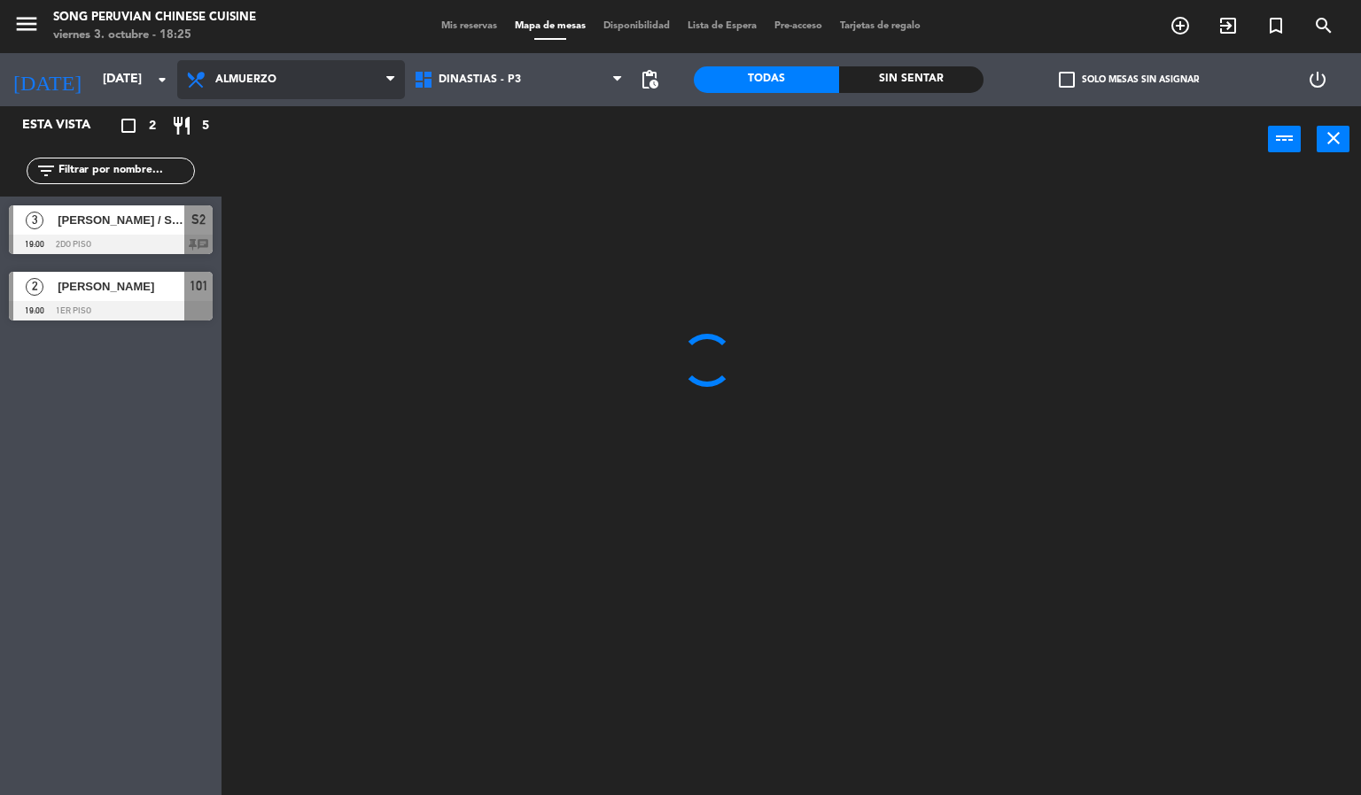
click at [267, 112] on ng-component "menu Song Peruvian Chinese Cuisine [DATE] 3. octubre - 18:25 Mis reservas Mapa …" at bounding box center [680, 398] width 1361 height 796
click at [415, 630] on div at bounding box center [798, 485] width 1126 height 623
